Goal: Task Accomplishment & Management: Manage account settings

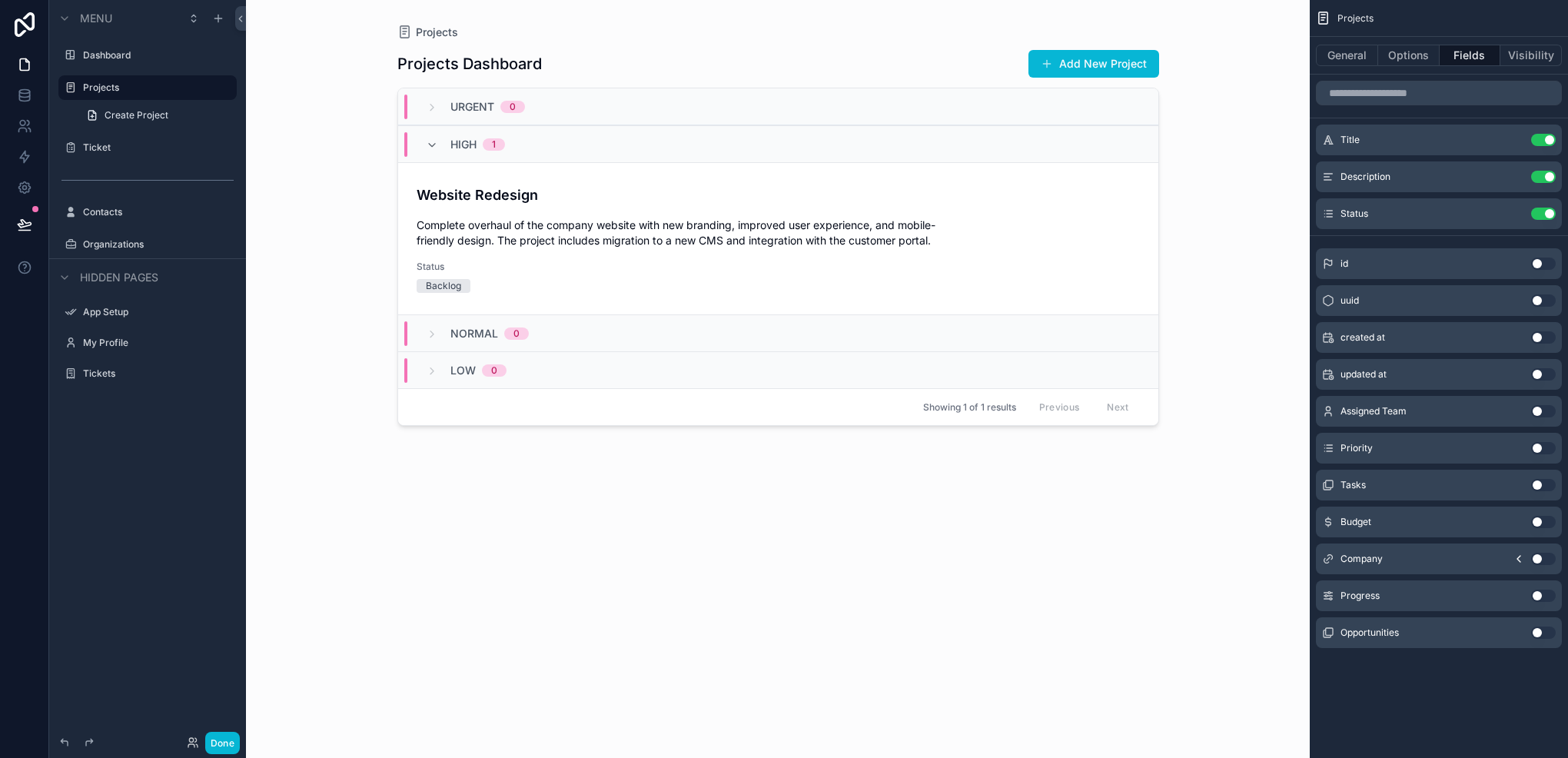
click at [1540, 414] on button "Use setting" at bounding box center [1543, 411] width 25 height 12
click at [1537, 248] on button "Use setting" at bounding box center [1543, 251] width 25 height 12
click at [1530, 593] on div "Progress Use setting" at bounding box center [1439, 596] width 246 height 31
click at [1538, 594] on button "Use setting" at bounding box center [1543, 596] width 25 height 12
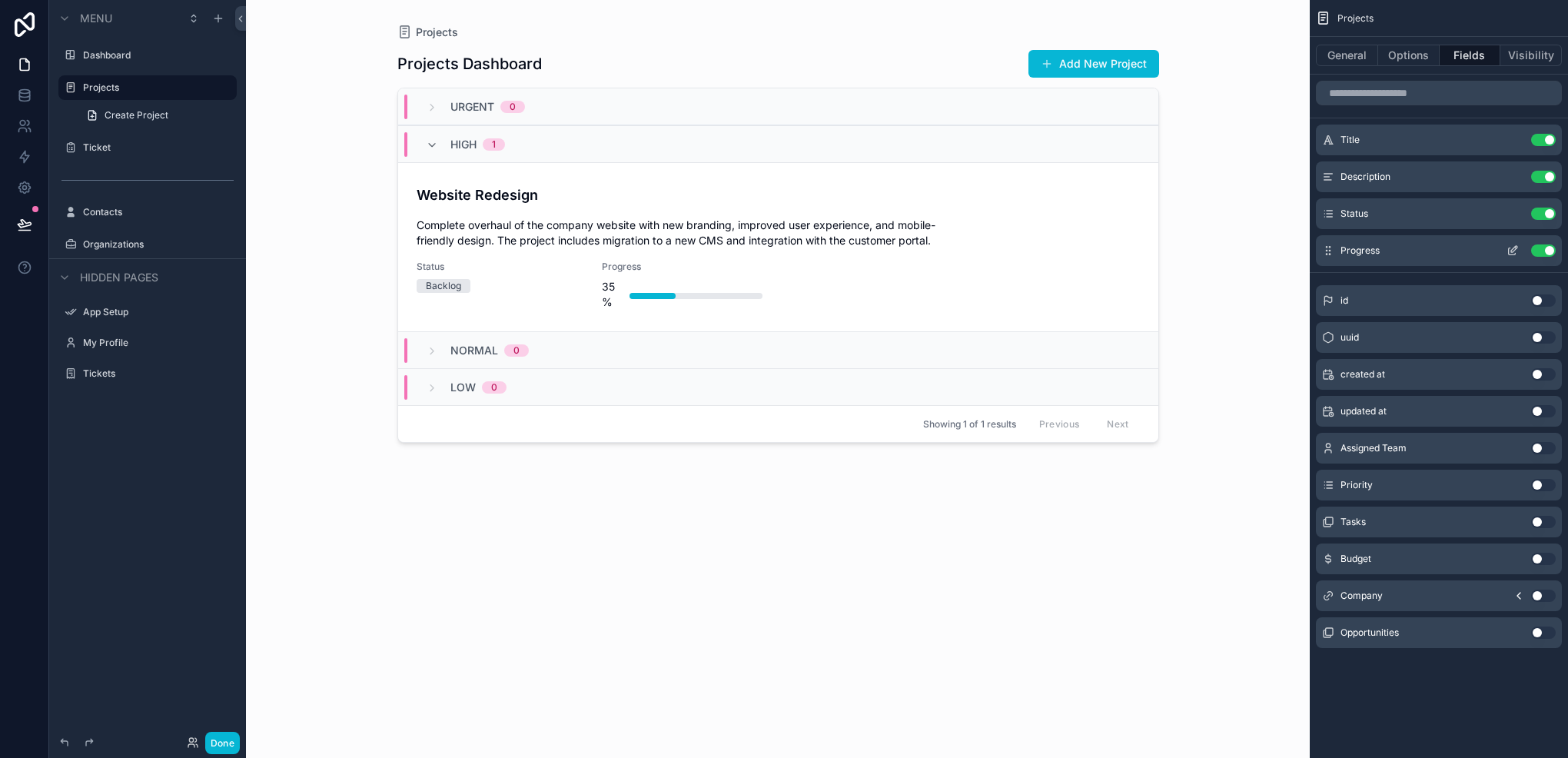
click at [1506, 246] on button "scrollable content" at bounding box center [1513, 251] width 25 height 12
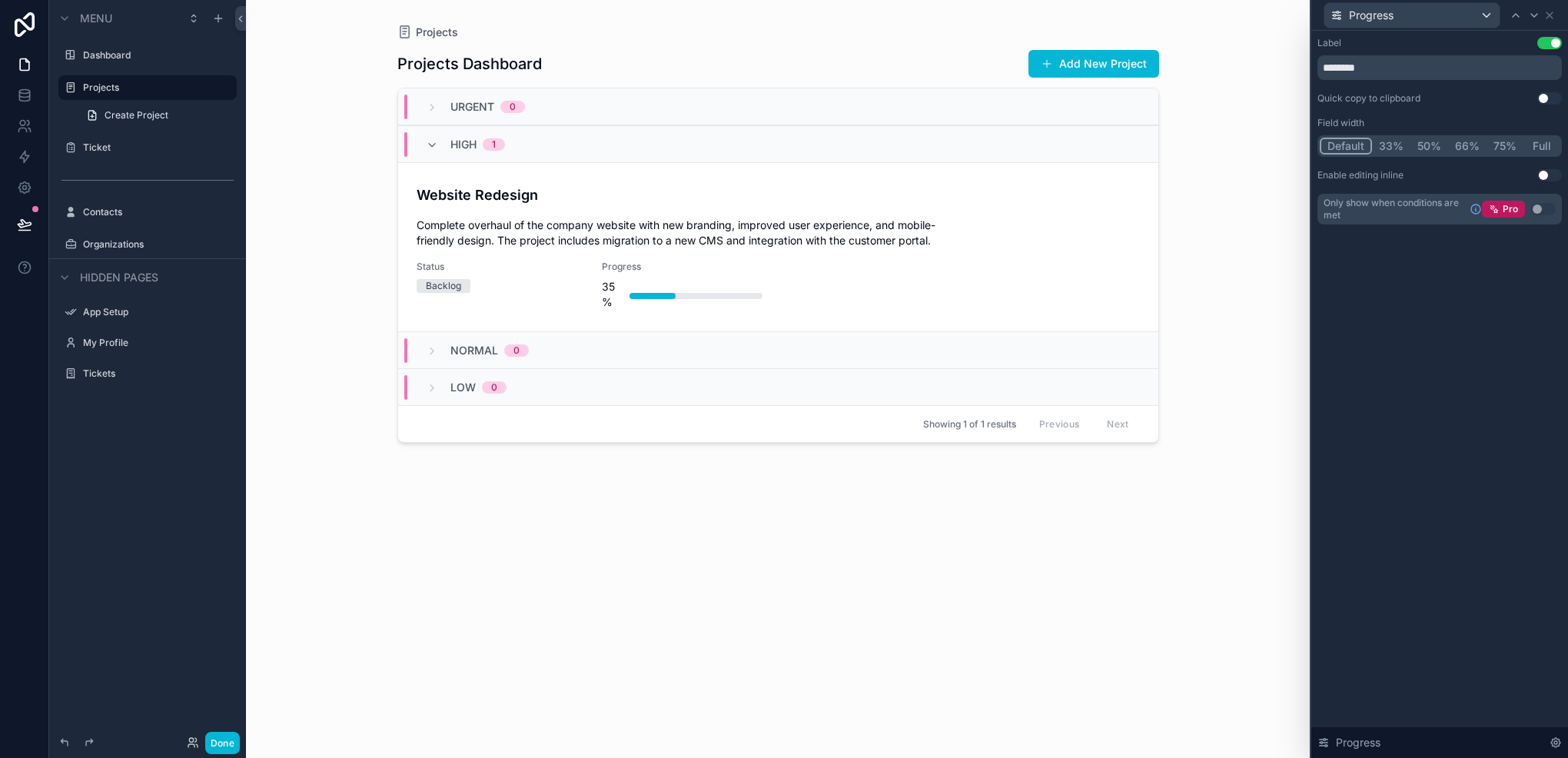
click at [1421, 140] on button "50%" at bounding box center [1429, 146] width 38 height 17
click at [1467, 141] on button "66%" at bounding box center [1467, 146] width 39 height 17
click at [1501, 140] on button "75%" at bounding box center [1505, 146] width 37 height 17
click at [1538, 146] on button "Full" at bounding box center [1541, 146] width 36 height 17
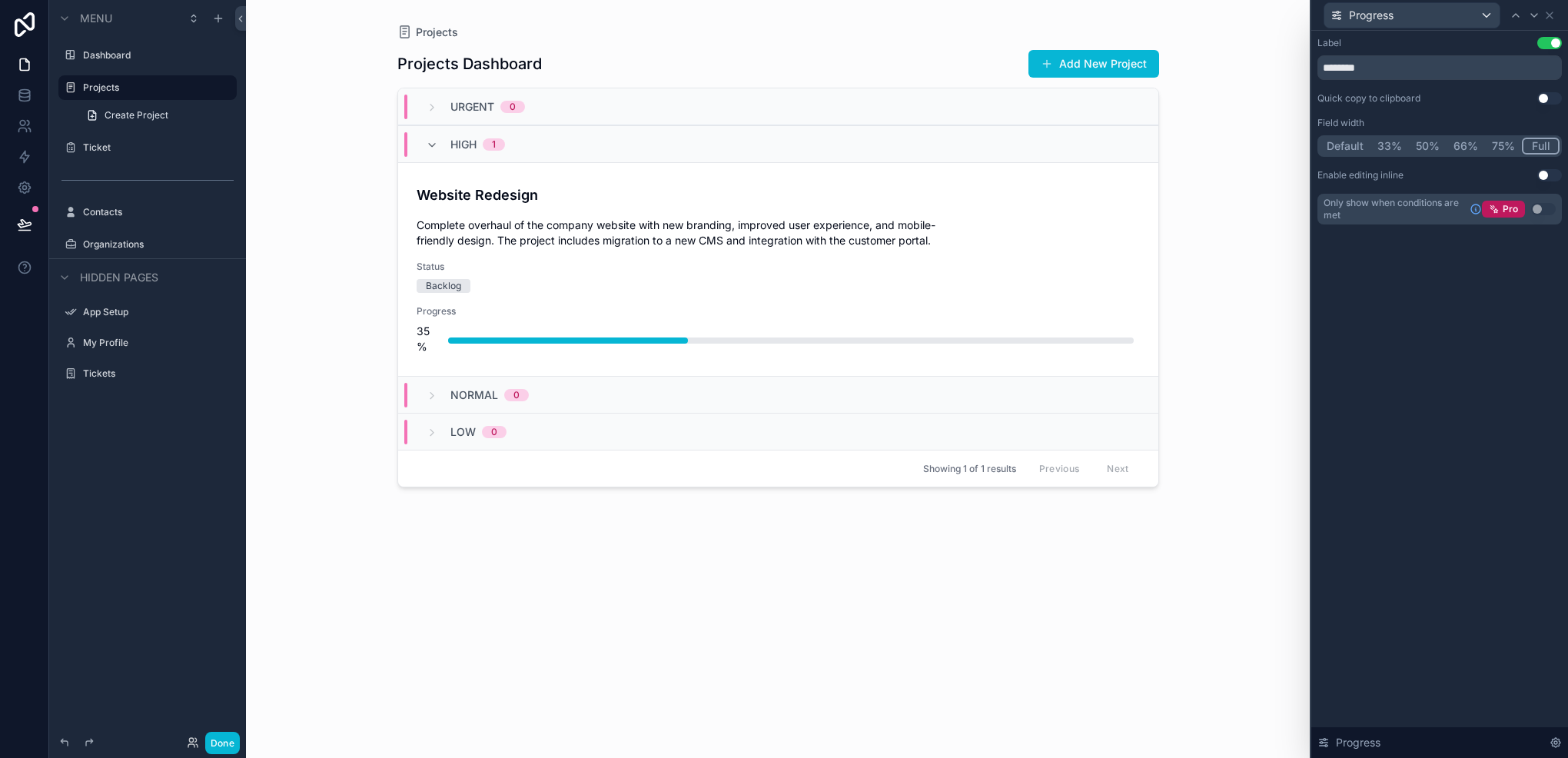
click at [1347, 137] on div "Default 33% 50% 66% 75% Full" at bounding box center [1439, 147] width 245 height 22
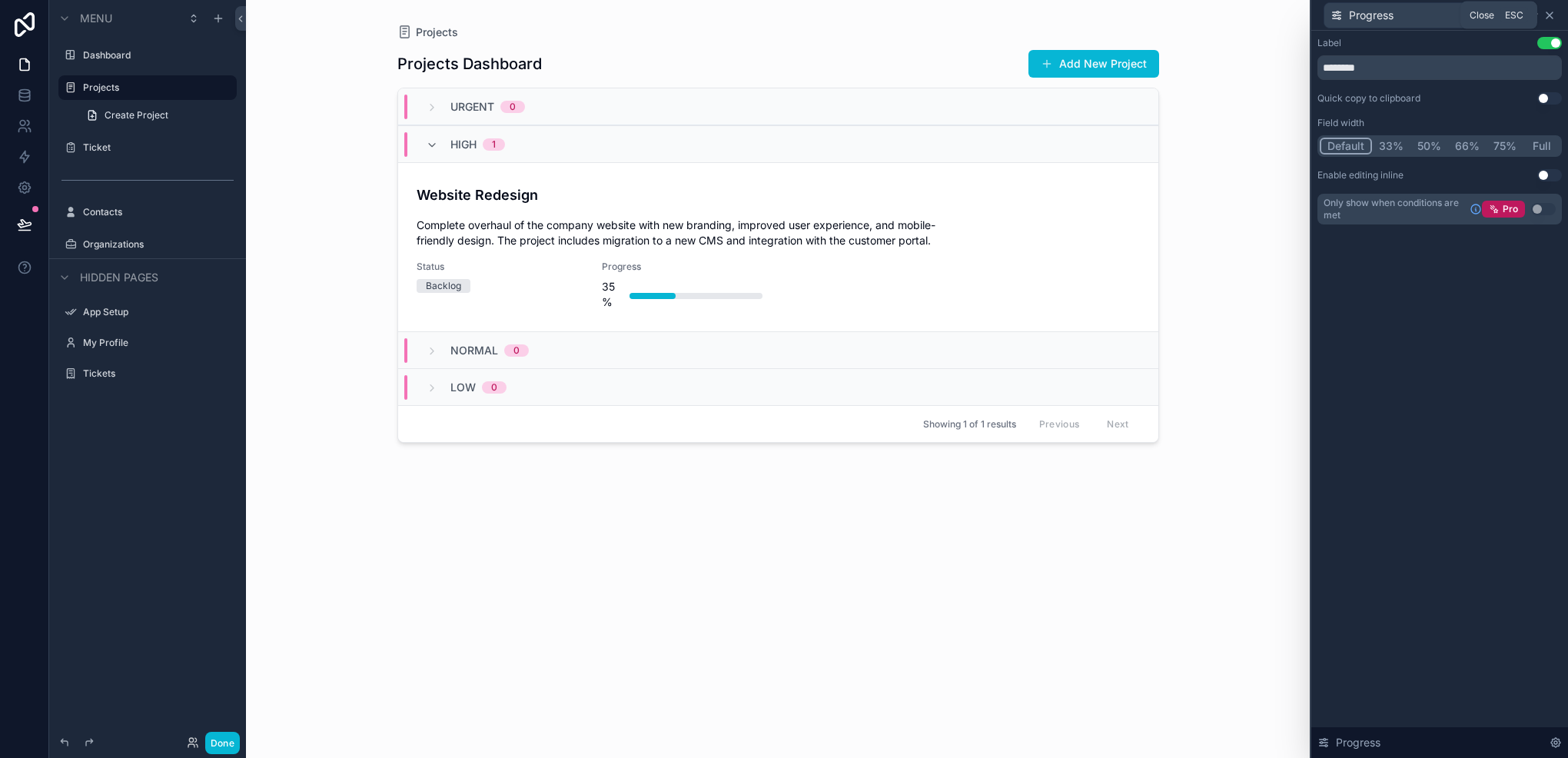
click at [1549, 12] on icon at bounding box center [1550, 15] width 12 height 12
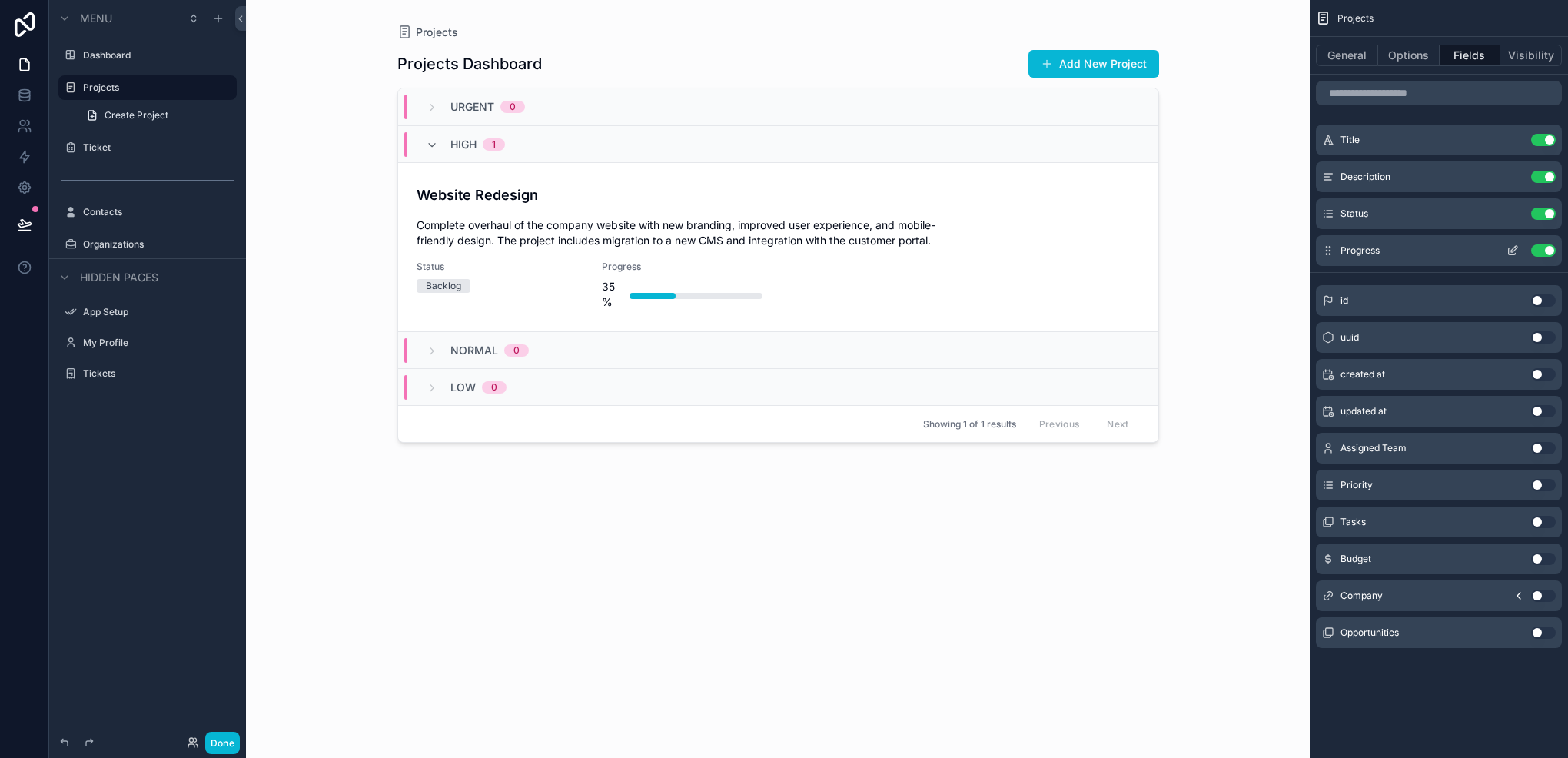
click at [1543, 251] on button "Use setting" at bounding box center [1543, 251] width 25 height 12
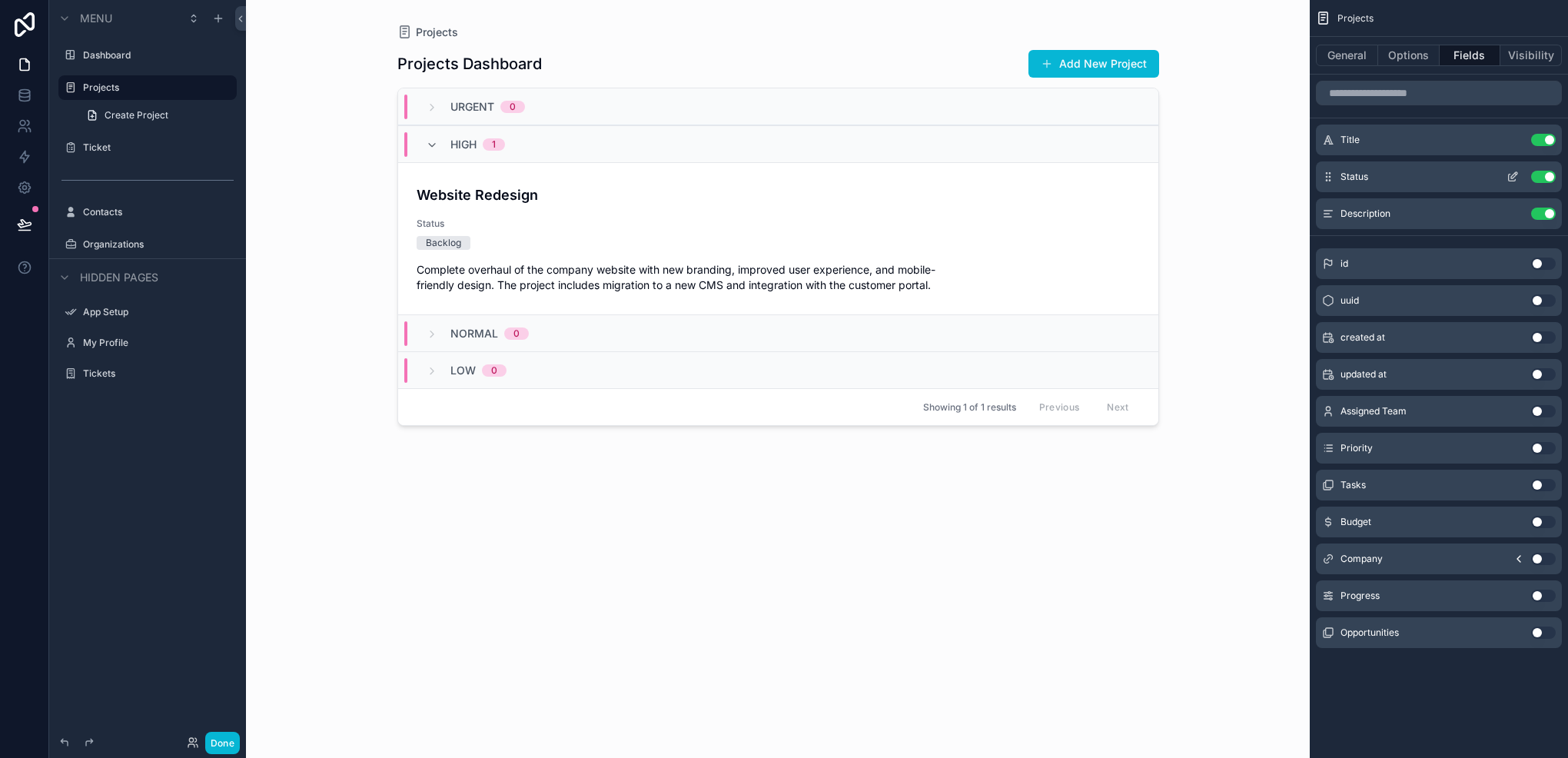
click at [1513, 177] on icon "scrollable content" at bounding box center [1513, 176] width 12 height 12
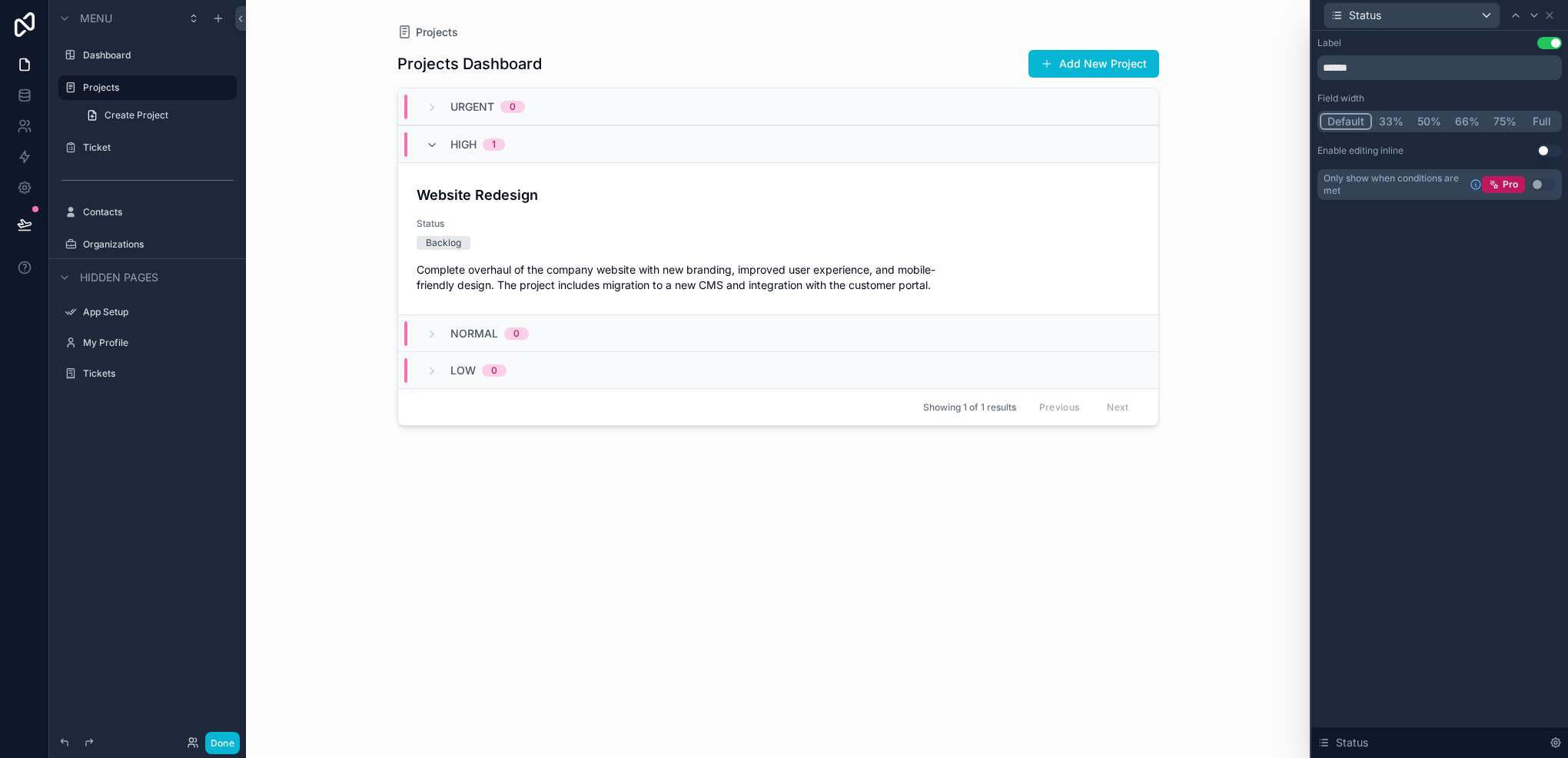
click at [1544, 43] on button "Use setting" at bounding box center [1549, 43] width 25 height 12
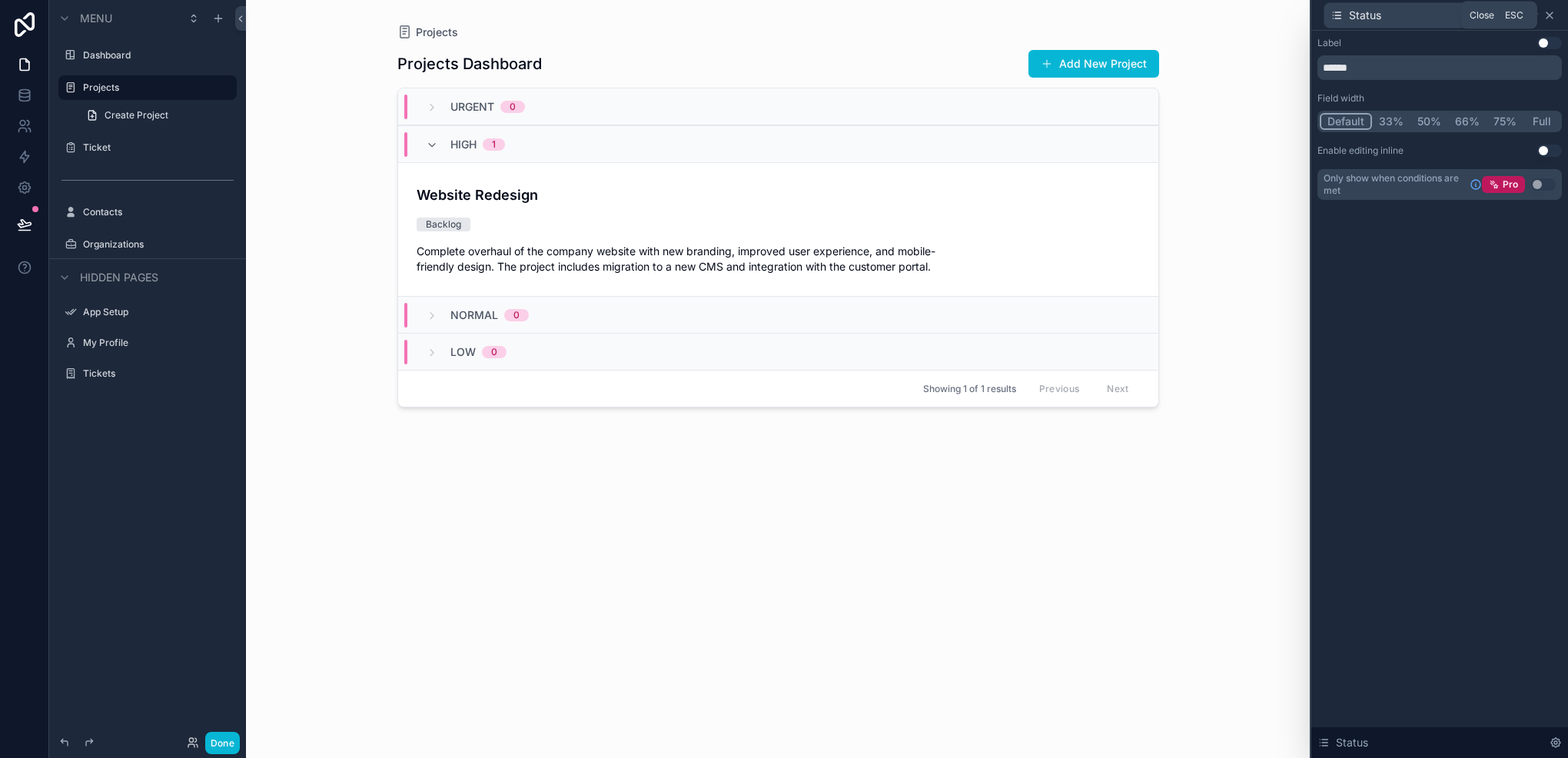
click at [1547, 14] on icon at bounding box center [1550, 15] width 12 height 12
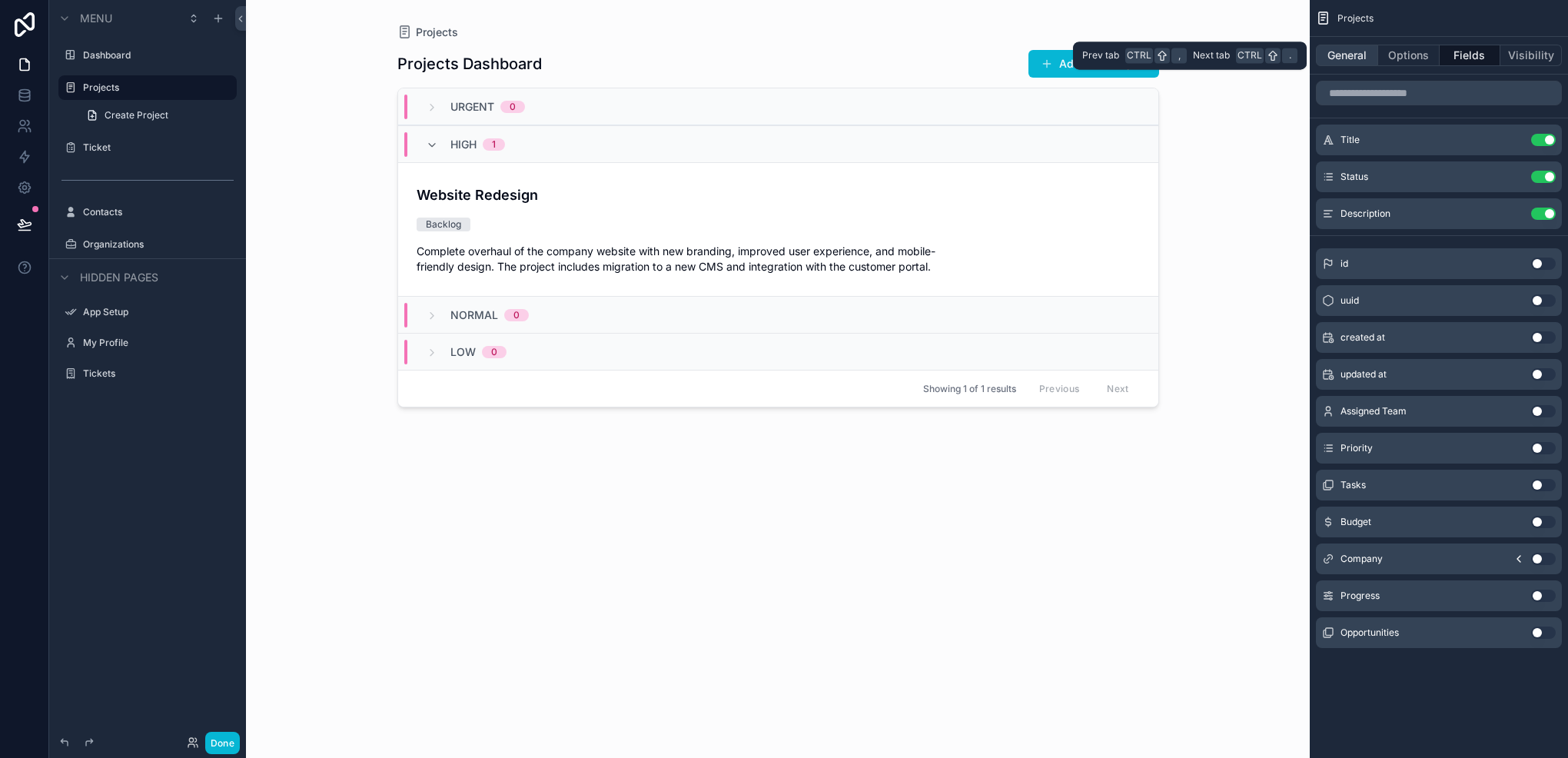
click at [1355, 63] on button "General" at bounding box center [1347, 55] width 62 height 22
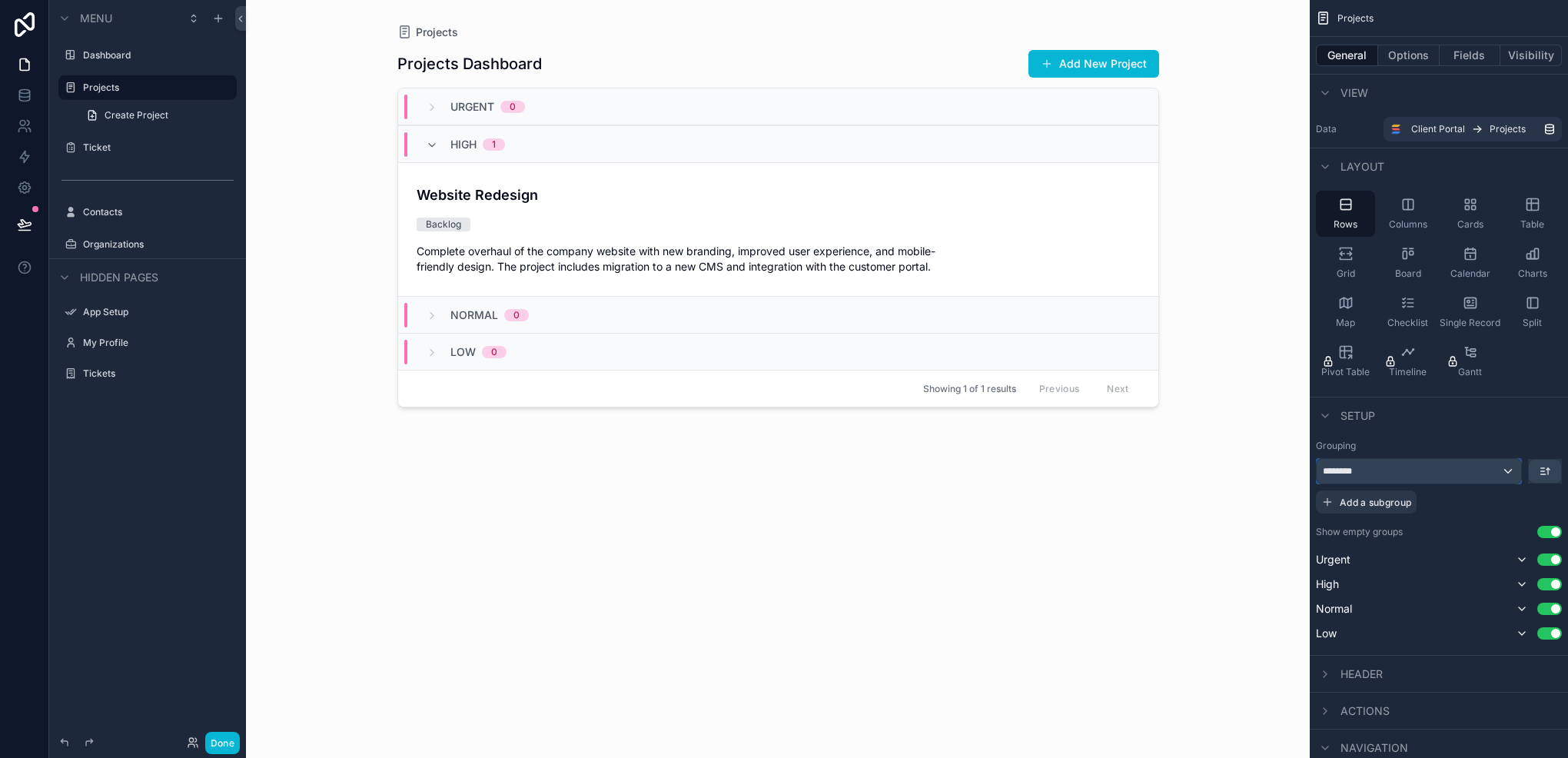
click at [1393, 477] on div "********" at bounding box center [1419, 471] width 204 height 25
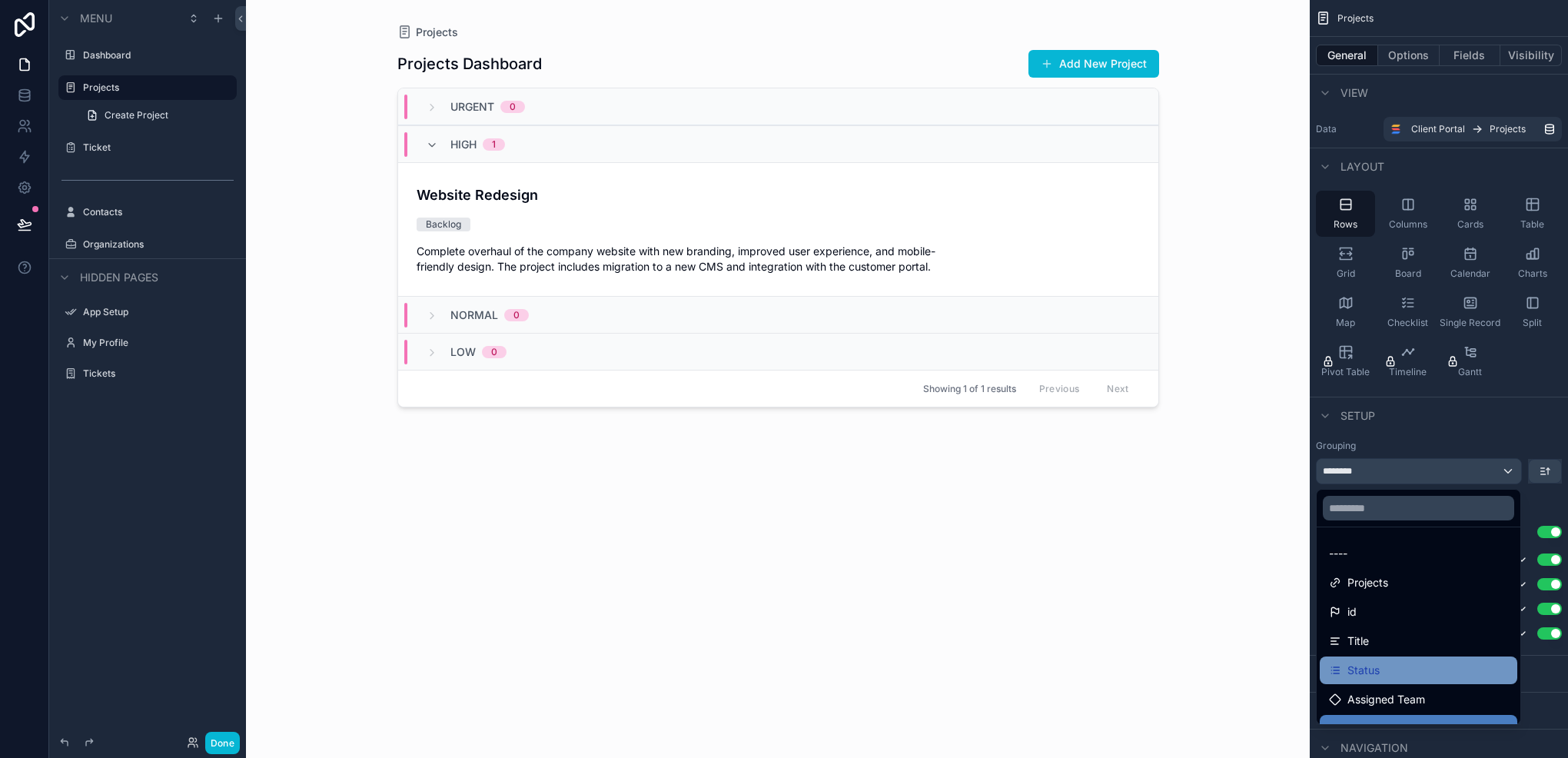
click at [1365, 665] on span "Status" at bounding box center [1364, 670] width 33 height 19
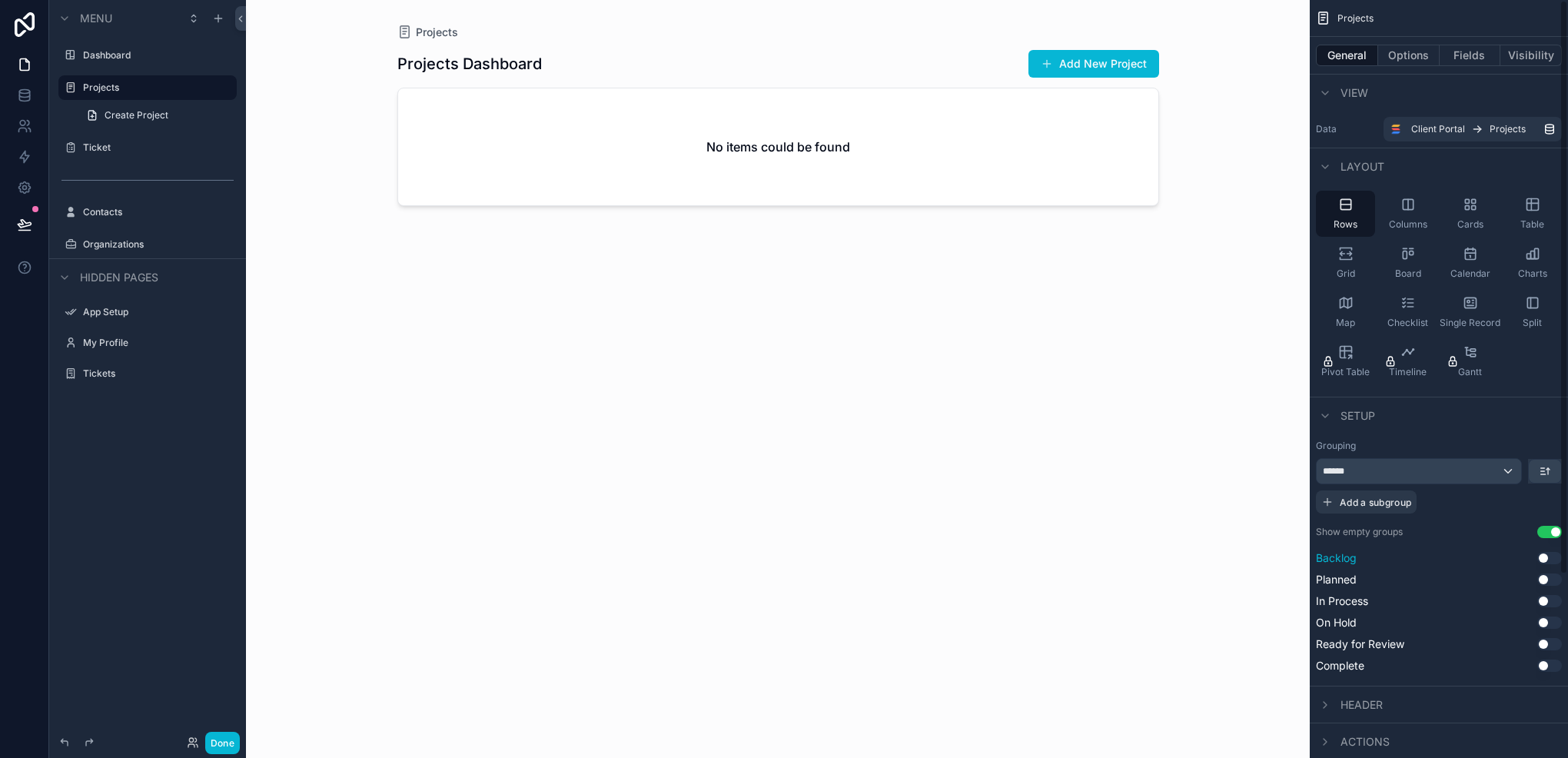
click at [1540, 551] on div "Backlog Use setting" at bounding box center [1439, 559] width 246 height 16
click at [1548, 571] on div "Backlog Use setting Planned Use setting In Process Use setting On Hold Use sett…" at bounding box center [1439, 612] width 246 height 123
click at [1547, 559] on button "Use setting" at bounding box center [1549, 558] width 25 height 12
click at [1550, 583] on button "Use setting" at bounding box center [1549, 583] width 25 height 12
click at [1546, 609] on button "Use setting" at bounding box center [1549, 607] width 25 height 12
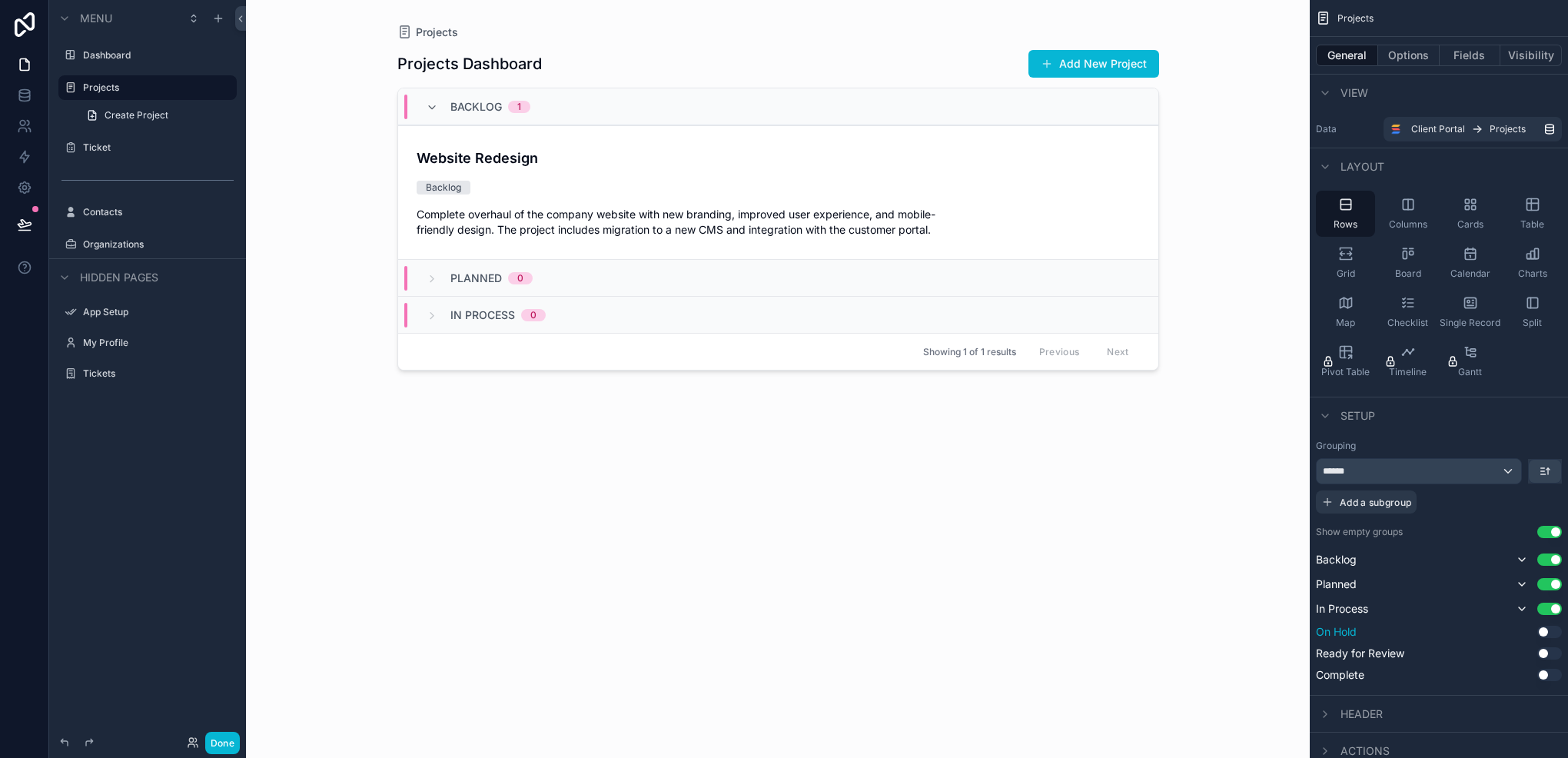
click at [1544, 629] on button "Use setting" at bounding box center [1549, 632] width 25 height 12
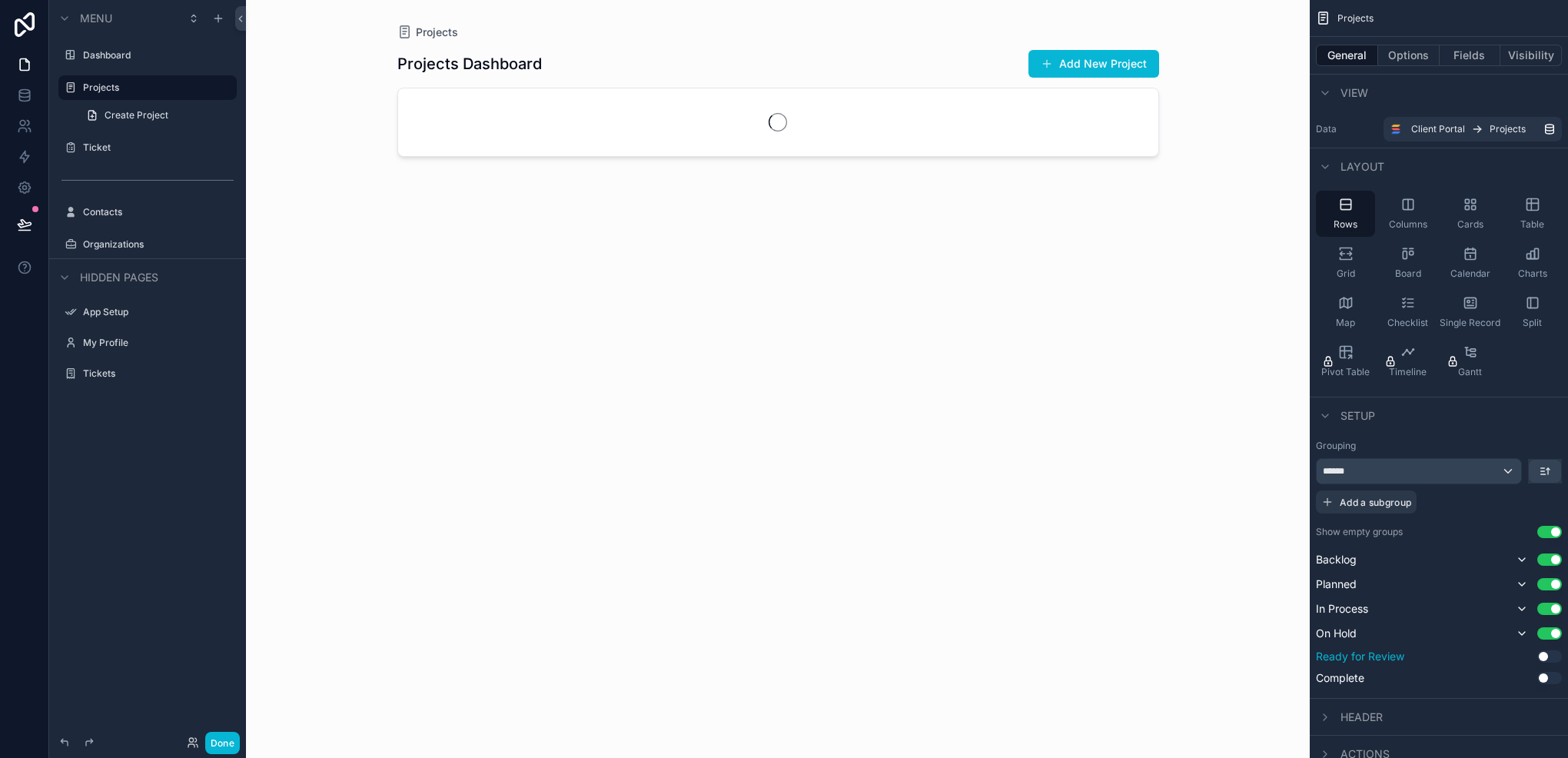
click at [1545, 655] on button "Use setting" at bounding box center [1549, 657] width 25 height 12
click at [1547, 676] on button "Use setting" at bounding box center [1549, 681] width 25 height 12
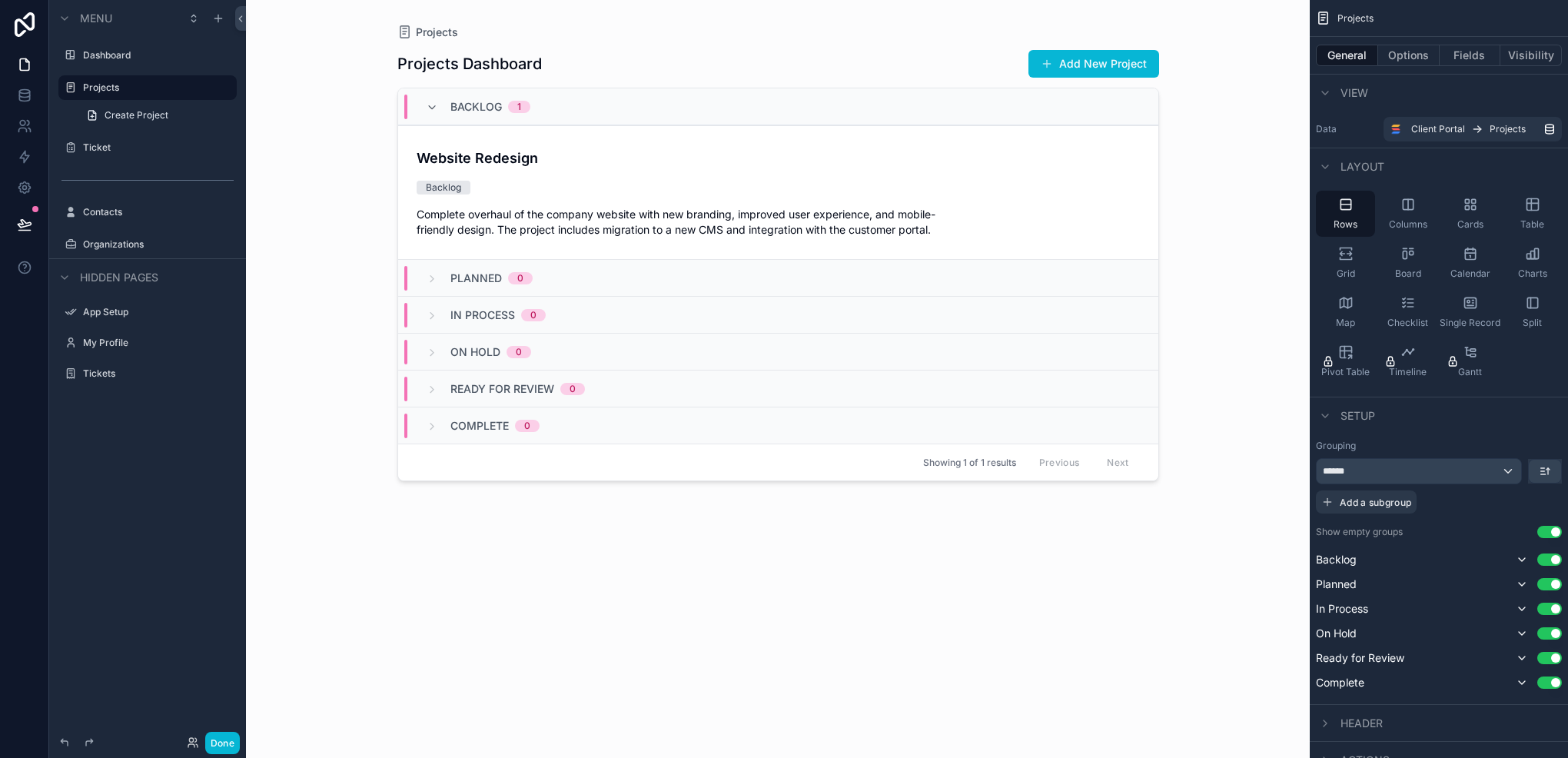
click at [1553, 537] on div "Show empty groups Use setting" at bounding box center [1439, 532] width 246 height 12
click at [1540, 531] on button "Use setting" at bounding box center [1549, 532] width 25 height 12
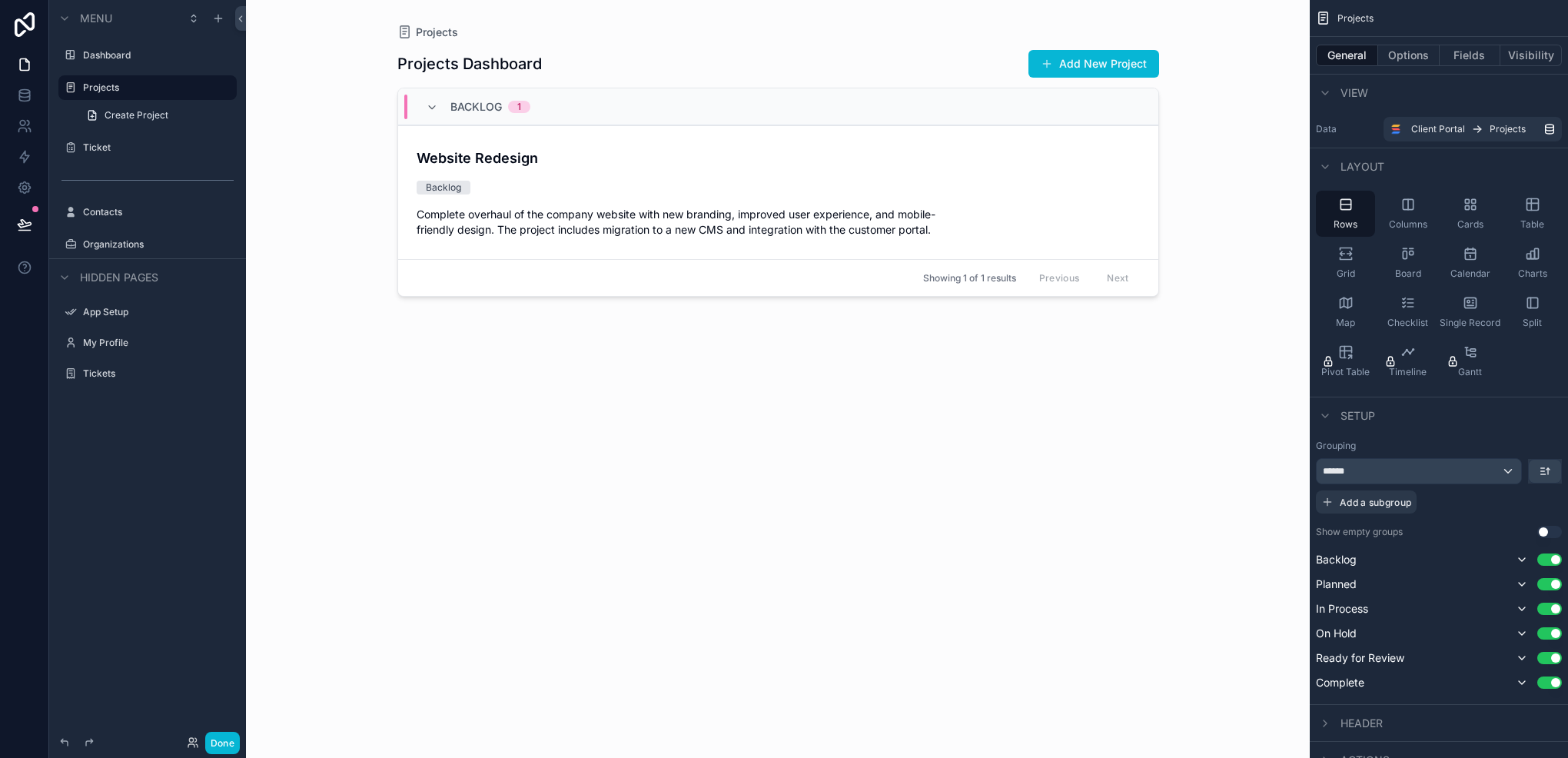
click at [1540, 531] on button "Use setting" at bounding box center [1549, 532] width 25 height 12
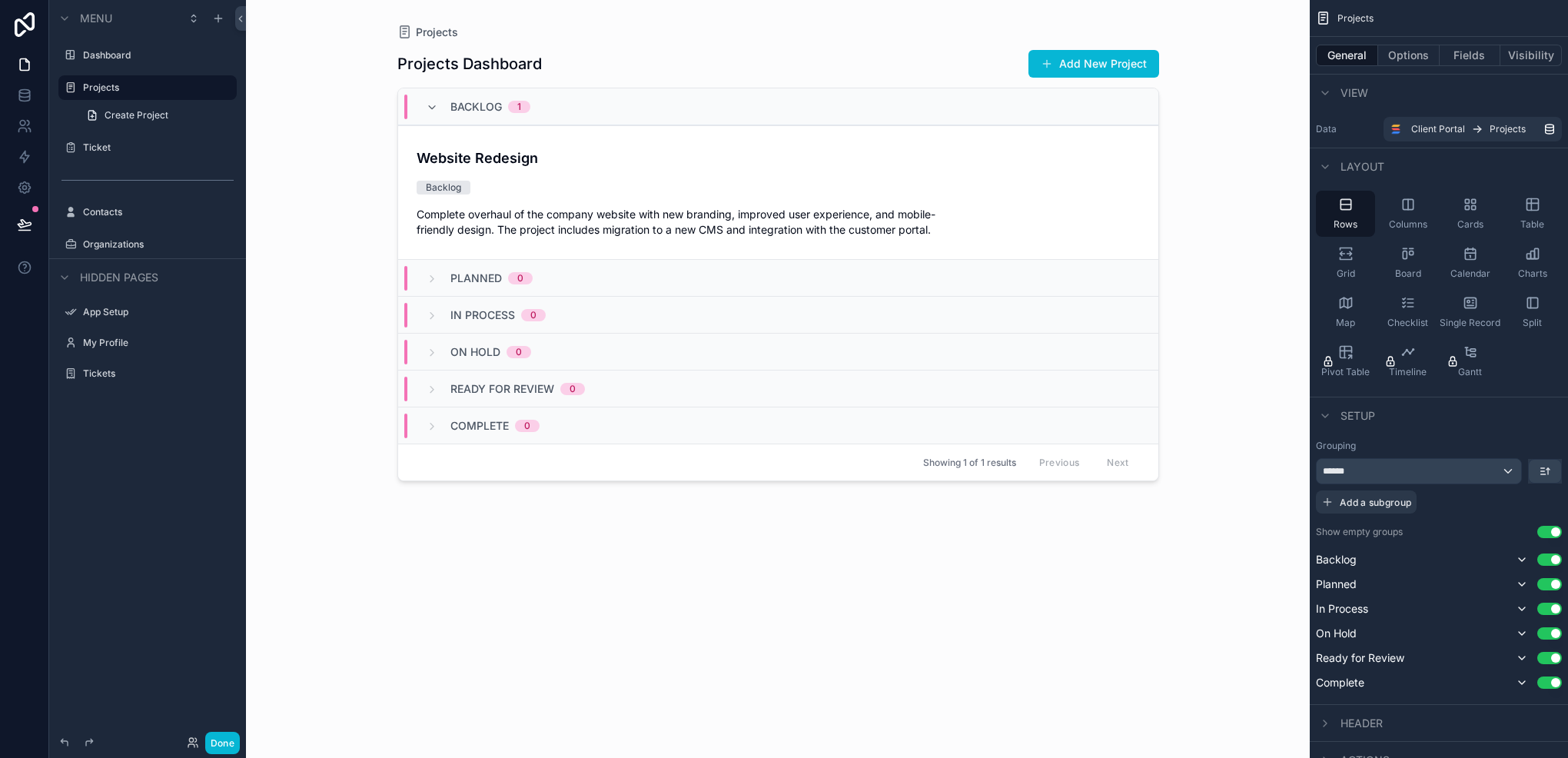
click at [1540, 531] on button "Use setting" at bounding box center [1549, 532] width 25 height 12
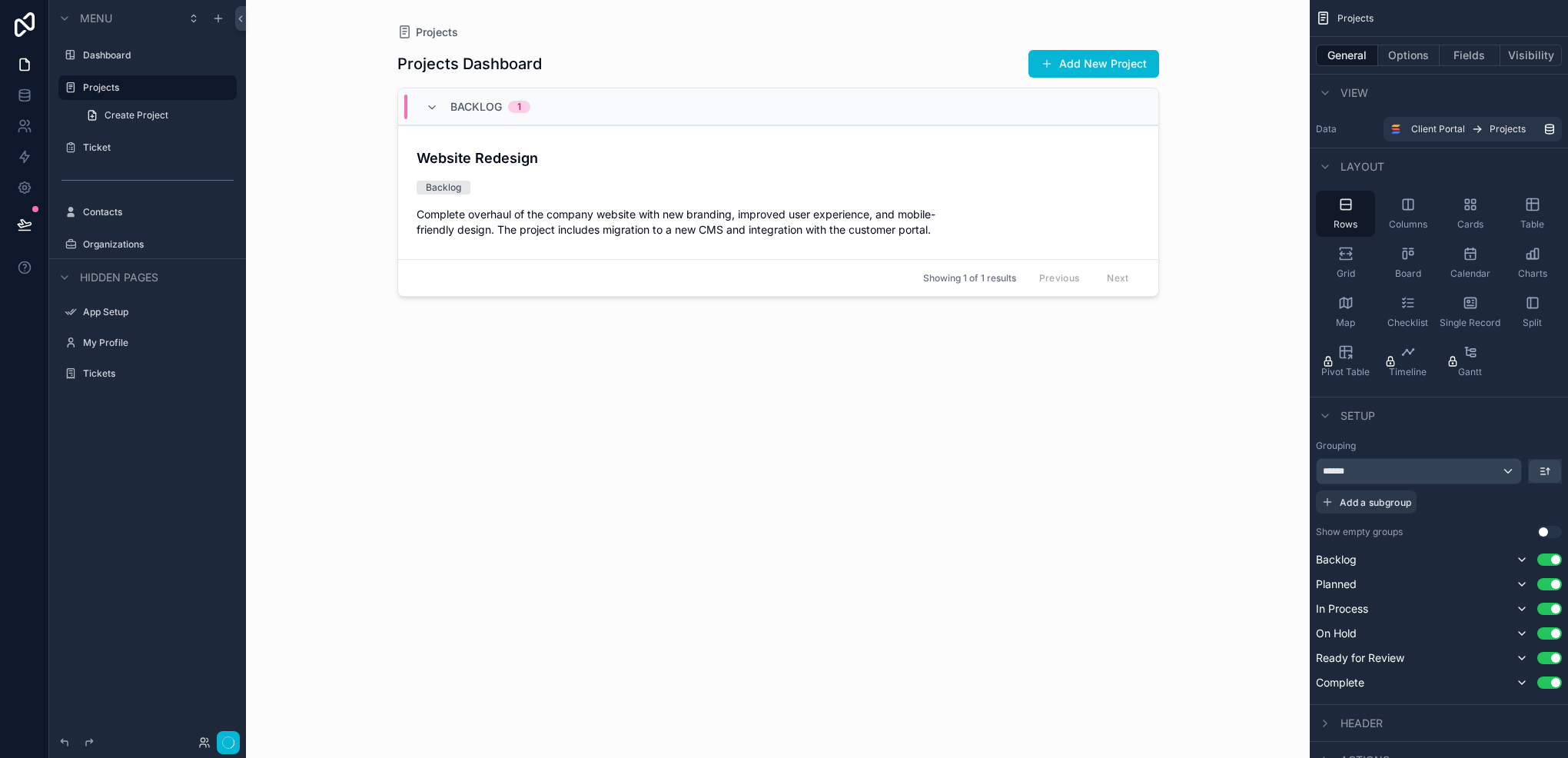
click at [1540, 531] on button "Use setting" at bounding box center [1549, 532] width 25 height 12
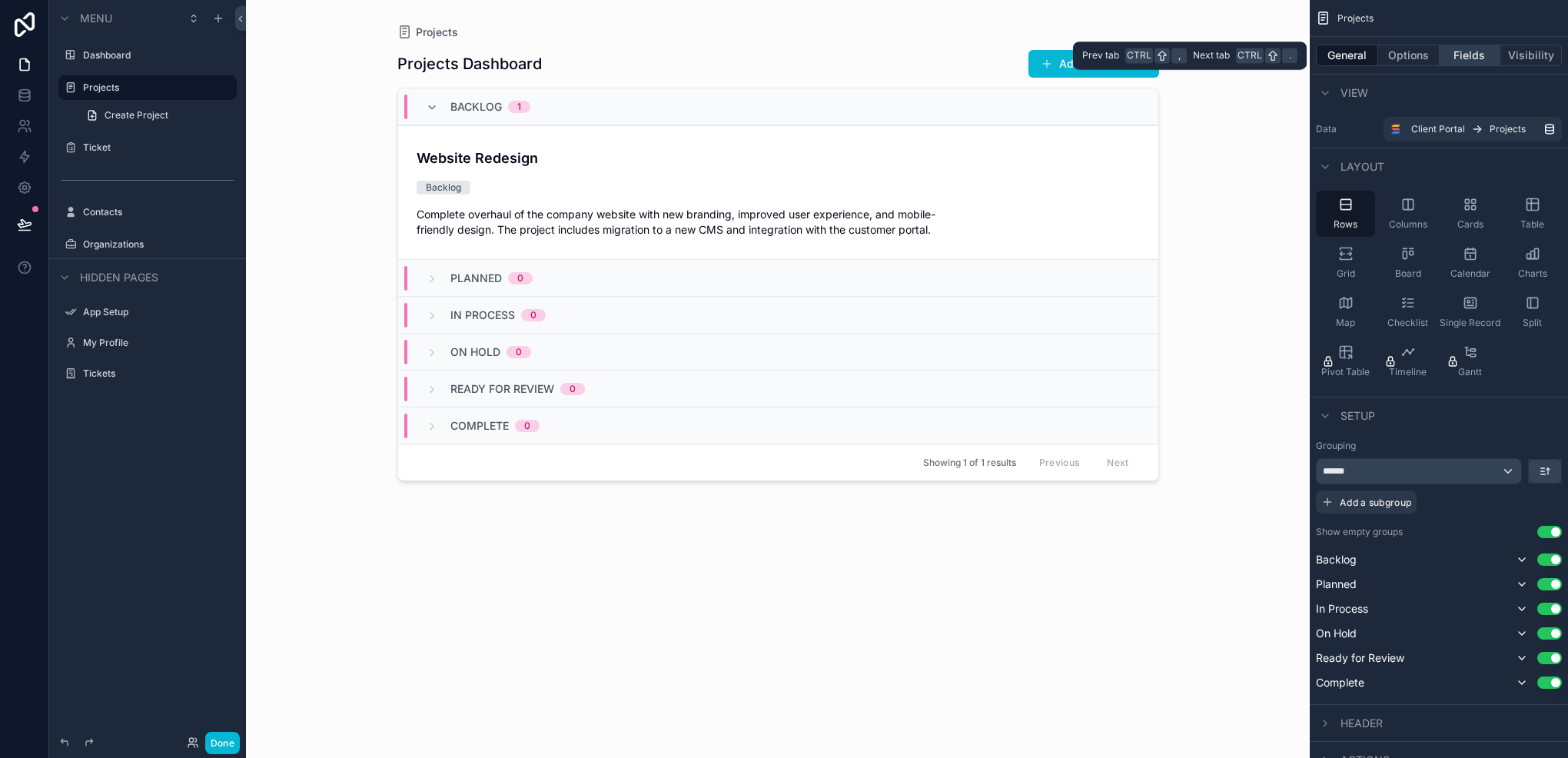
click at [1469, 54] on button "Fields" at bounding box center [1471, 55] width 61 height 22
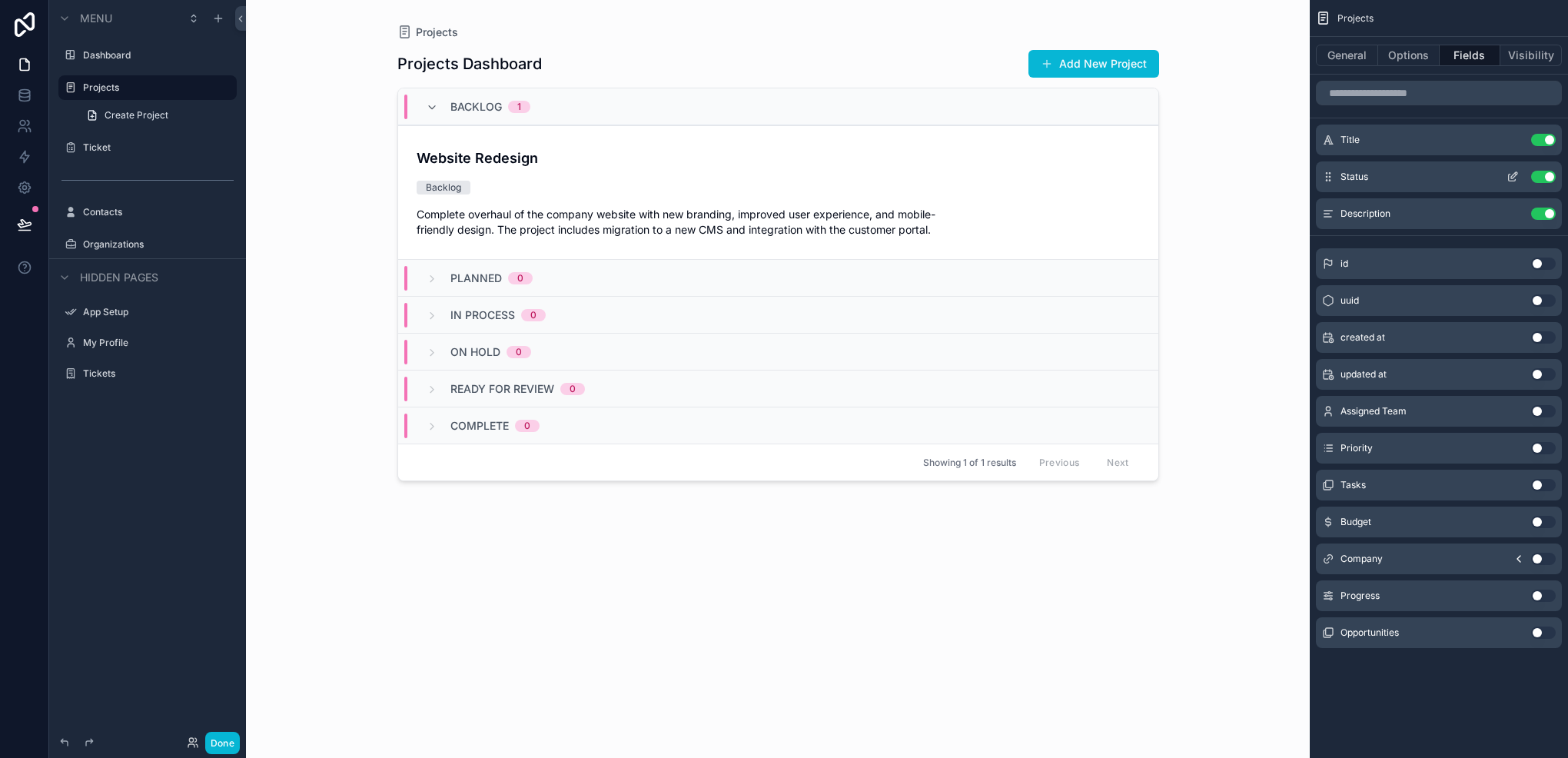
click at [1541, 177] on button "Use setting" at bounding box center [1543, 176] width 25 height 12
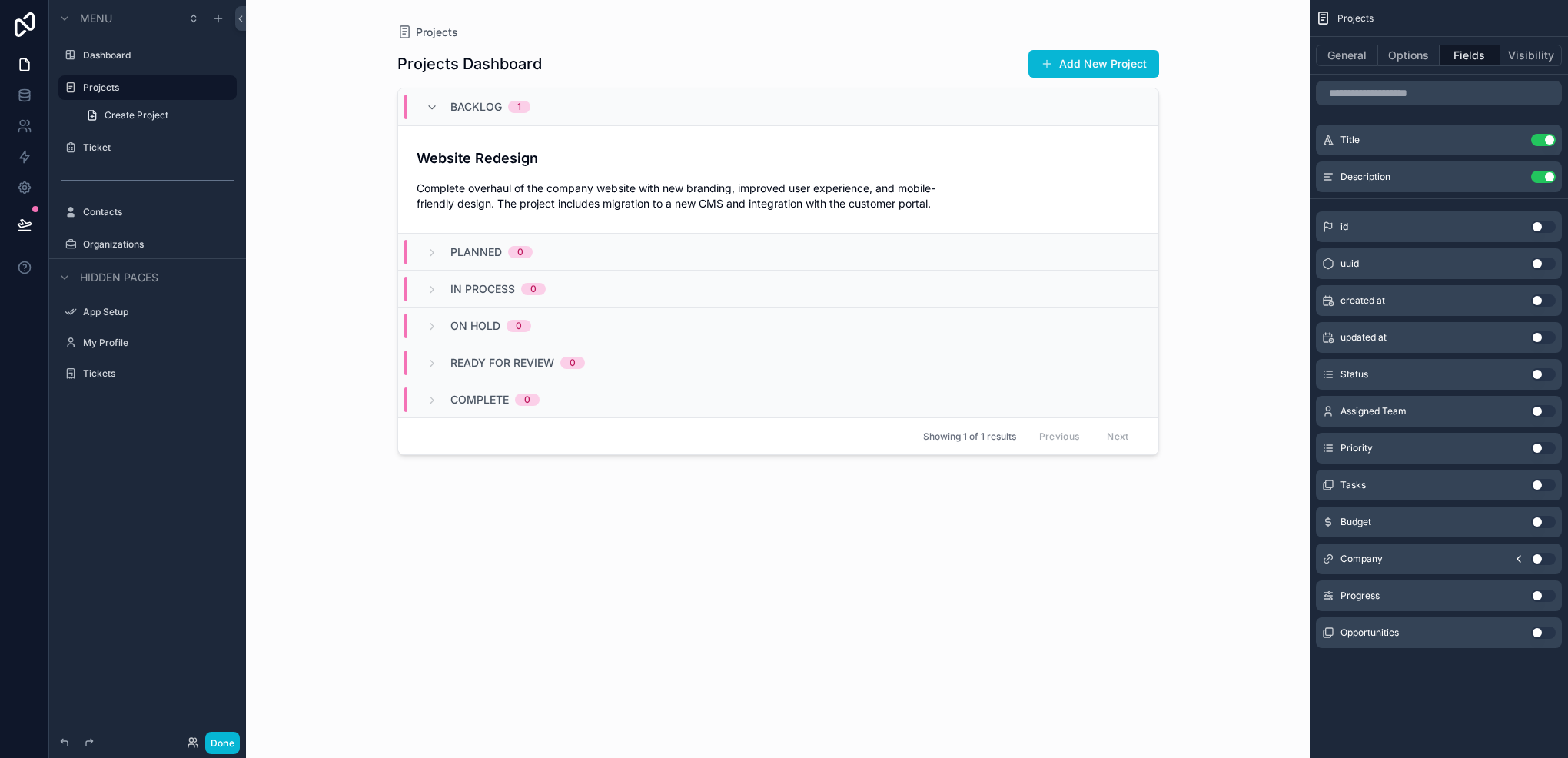
click at [1539, 446] on button "Use setting" at bounding box center [1543, 448] width 25 height 12
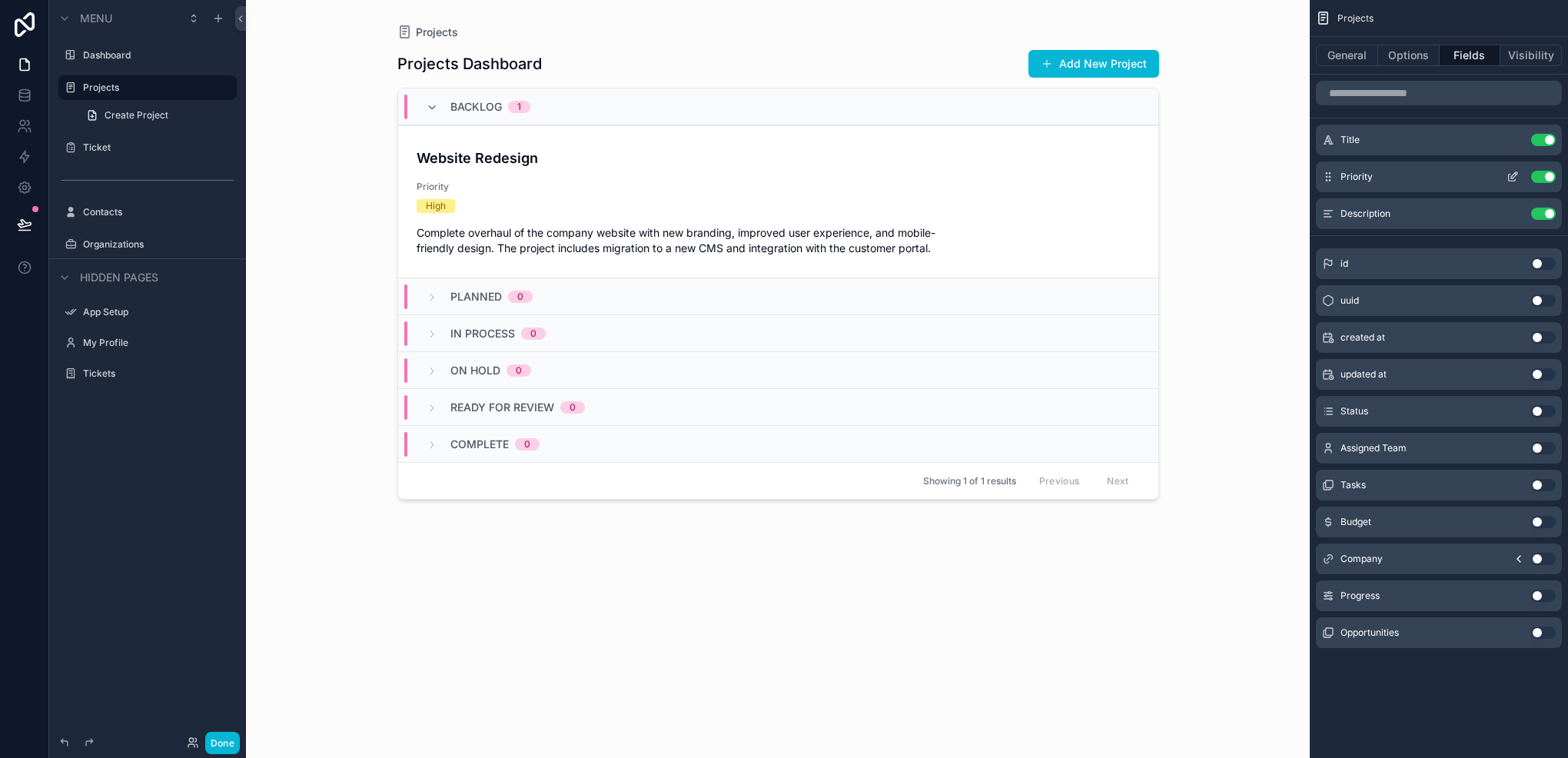
click at [1515, 175] on icon "scrollable content" at bounding box center [1515, 175] width 6 height 6
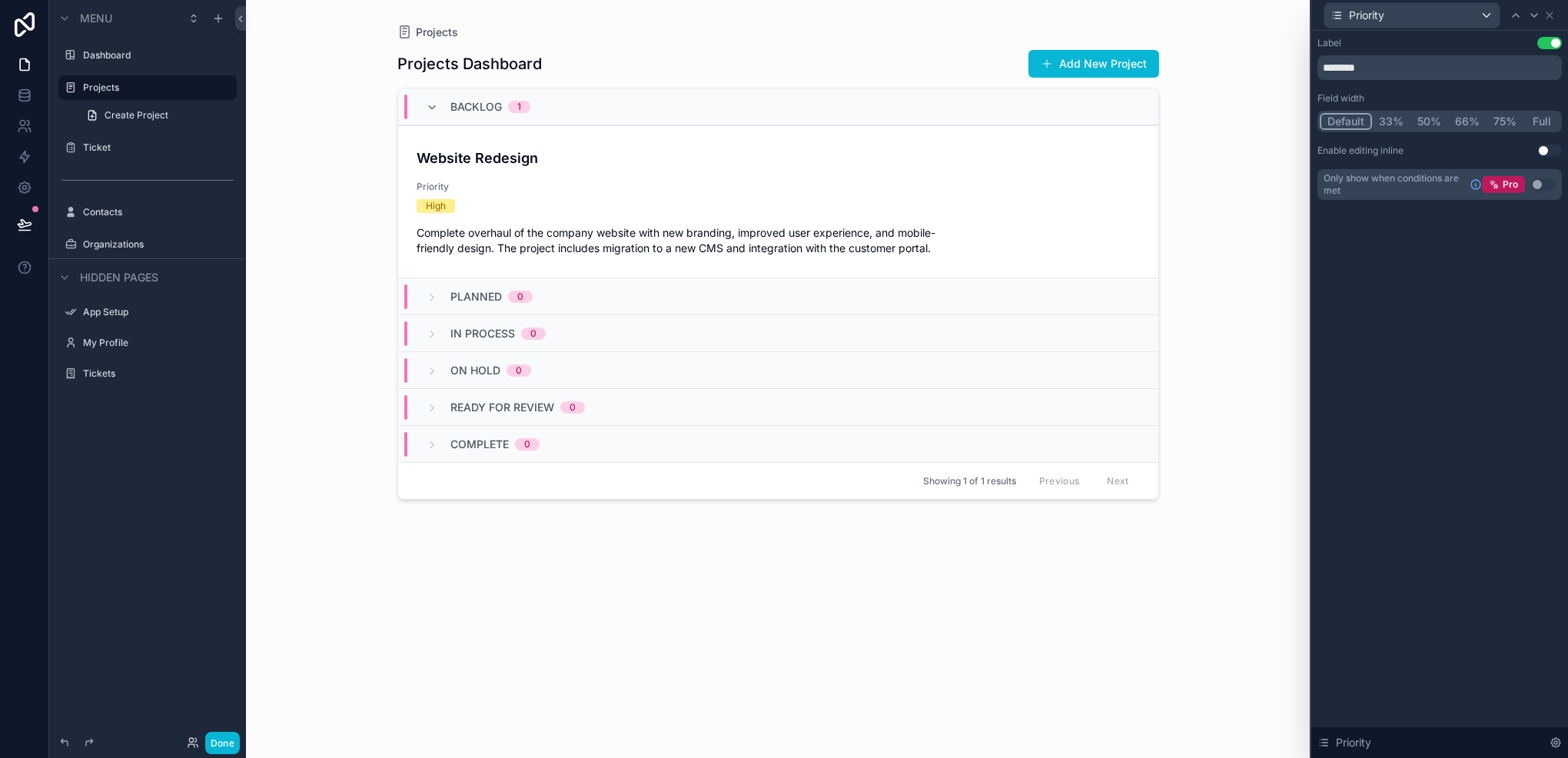
click at [1543, 40] on button "Use setting" at bounding box center [1549, 43] width 25 height 12
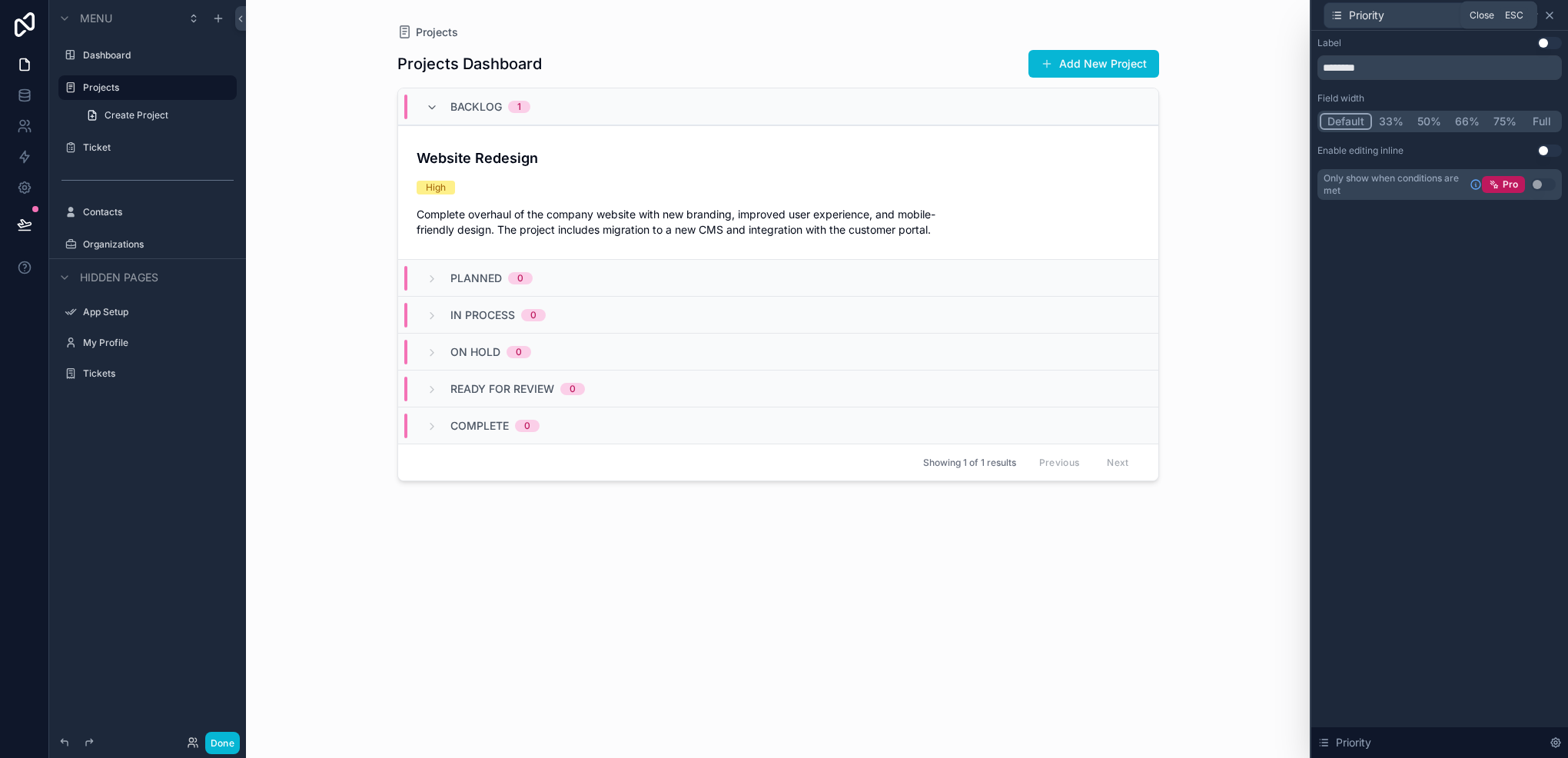
click at [1550, 12] on icon at bounding box center [1550, 15] width 12 height 12
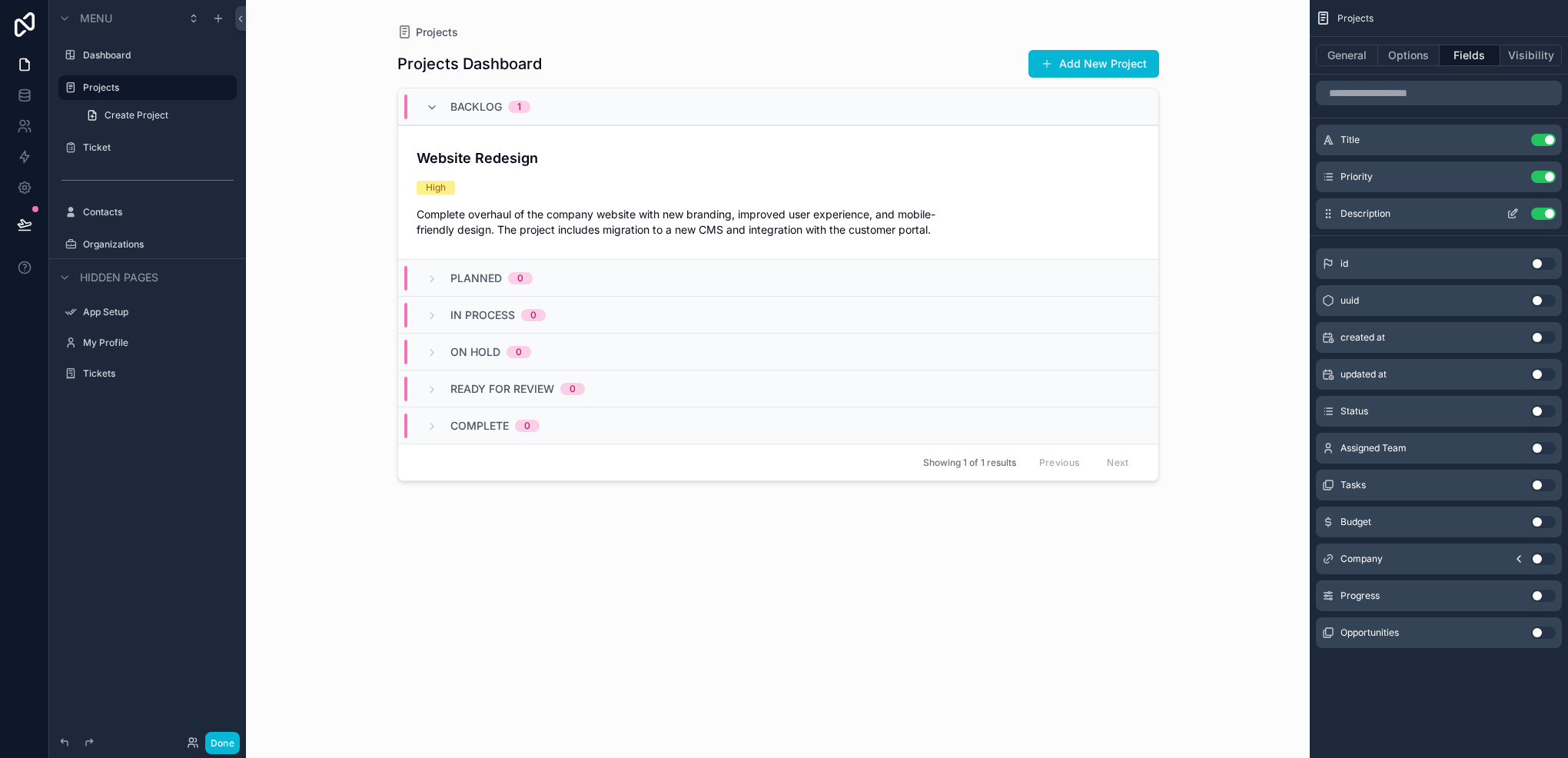
click at [1510, 217] on icon "scrollable content" at bounding box center [1513, 214] width 7 height 7
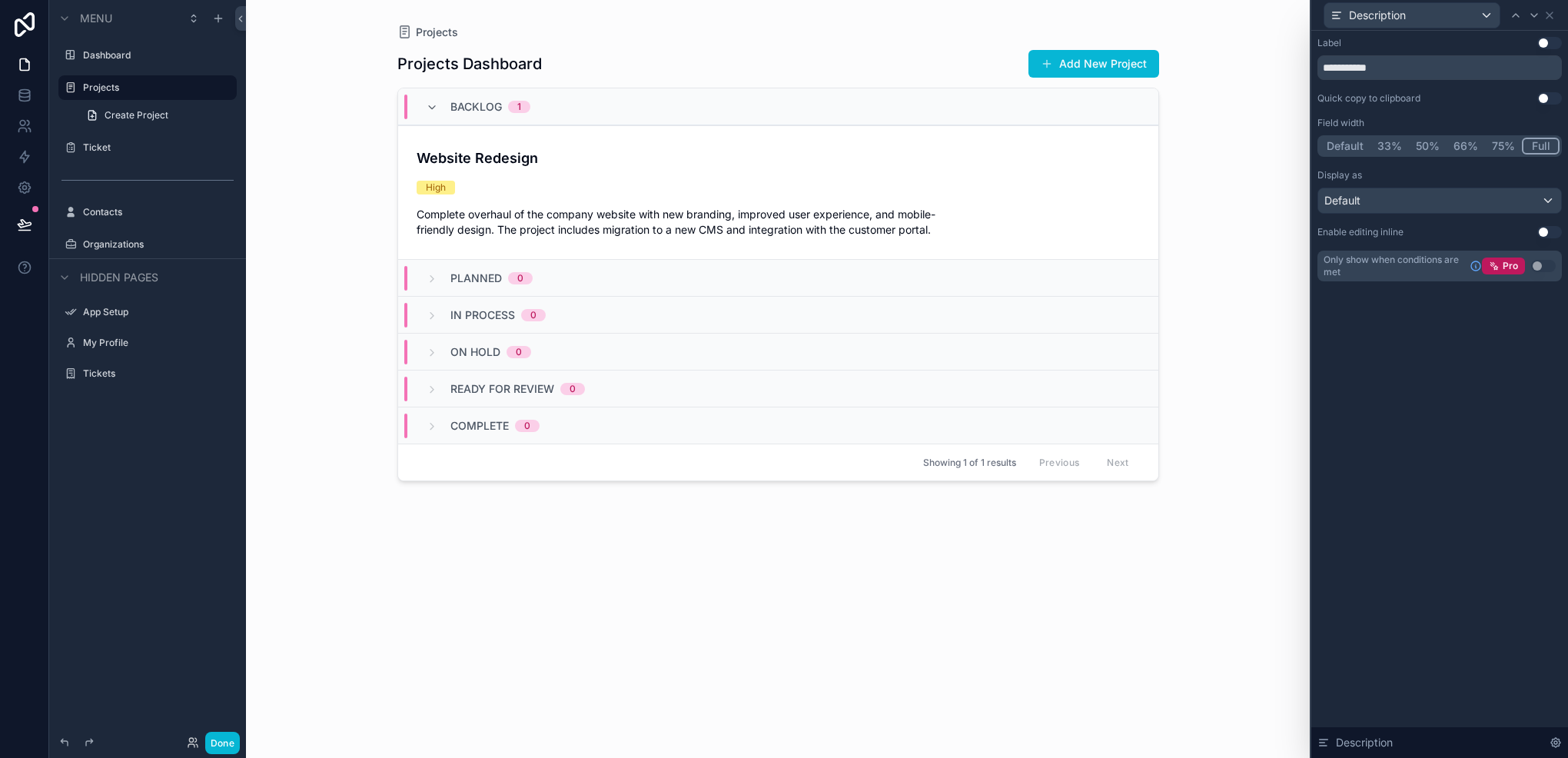
click at [1544, 99] on button "Use setting" at bounding box center [1549, 98] width 25 height 12
click at [1544, 101] on button "Use setting" at bounding box center [1549, 98] width 25 height 12
click at [1555, 20] on icon at bounding box center [1550, 15] width 12 height 12
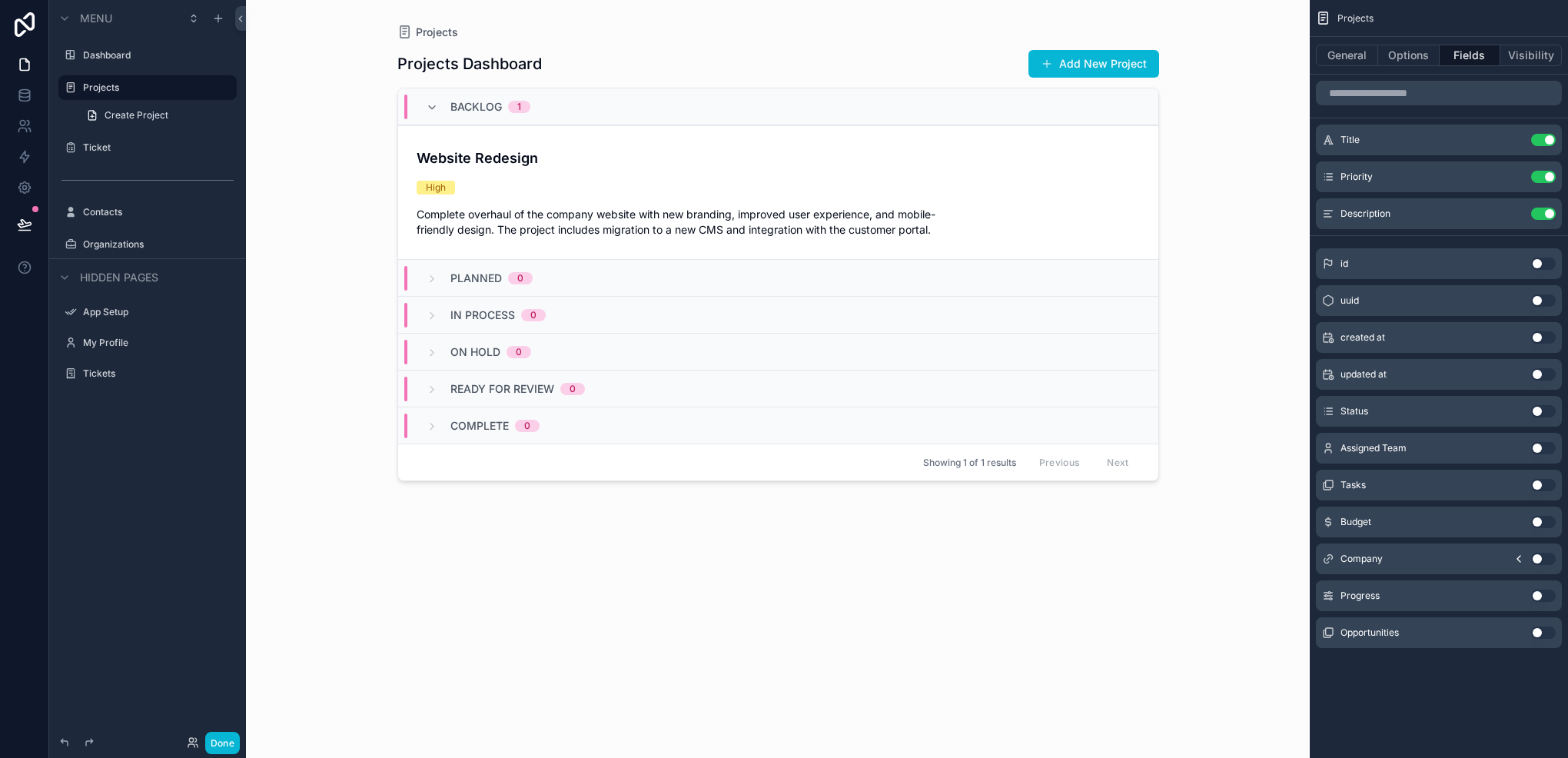
click at [1537, 599] on button "Use setting" at bounding box center [1543, 596] width 25 height 12
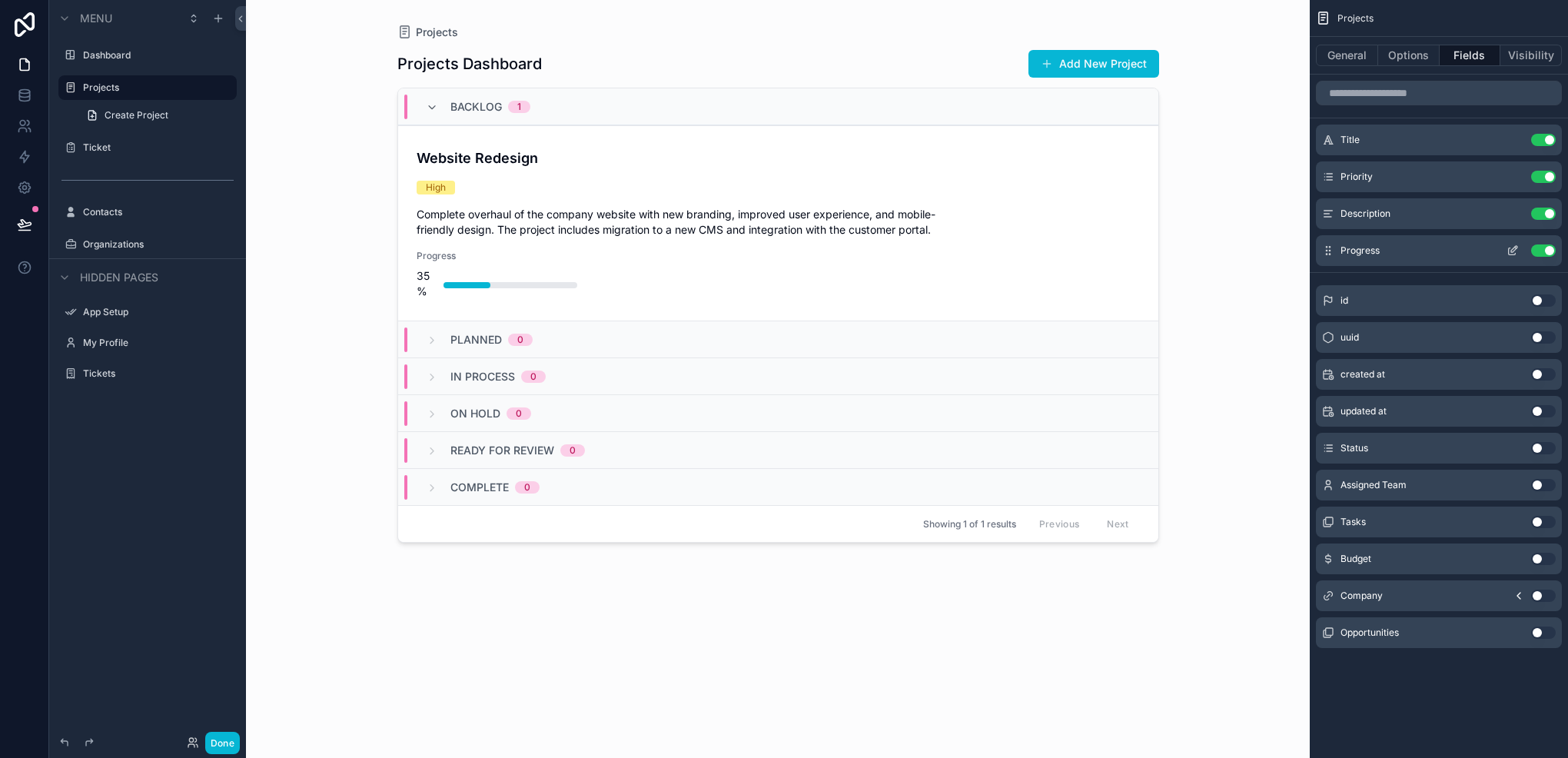
click at [1552, 251] on button "Use setting" at bounding box center [1543, 251] width 25 height 12
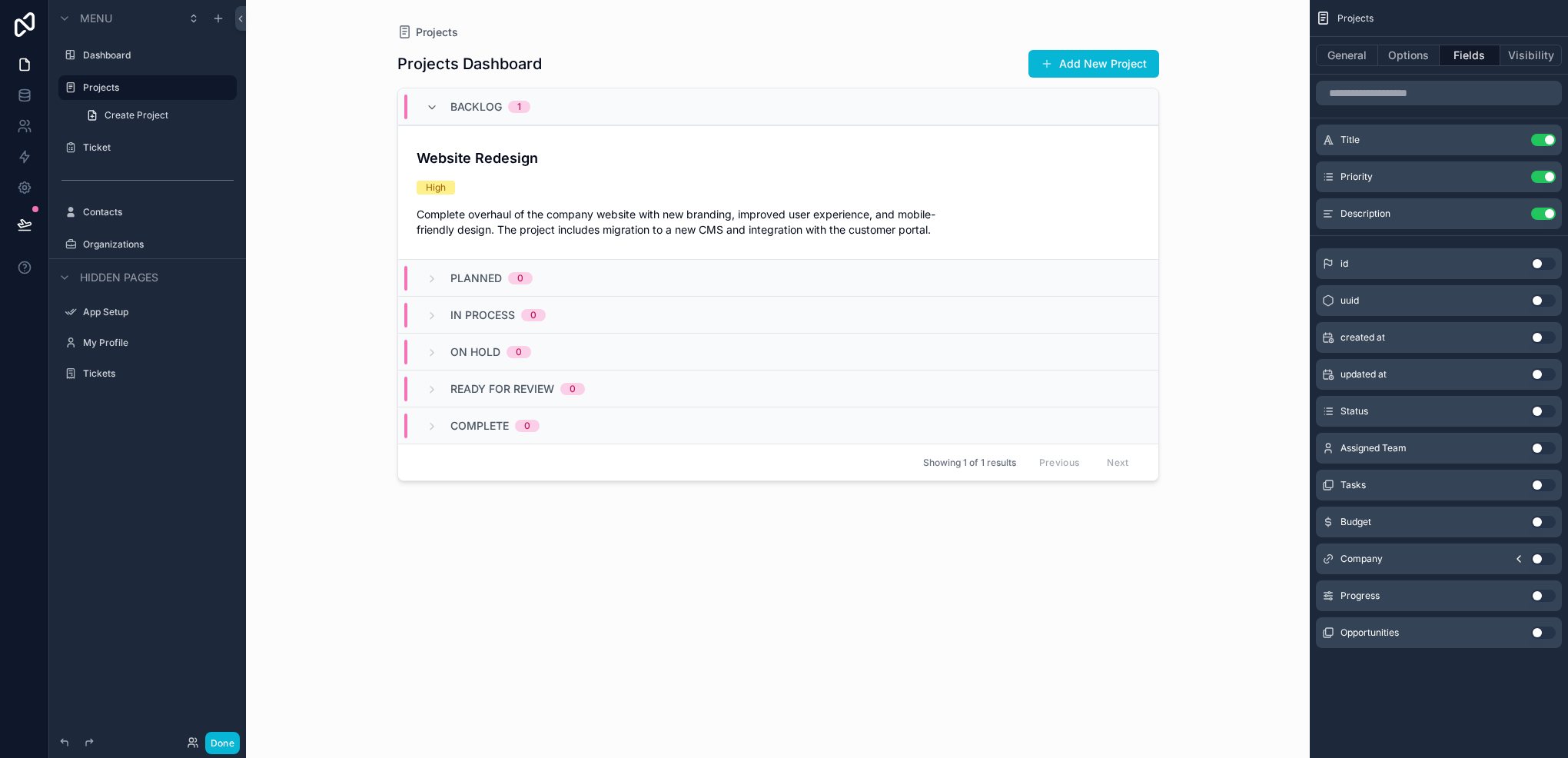
click at [1546, 636] on button "Use setting" at bounding box center [1543, 633] width 25 height 12
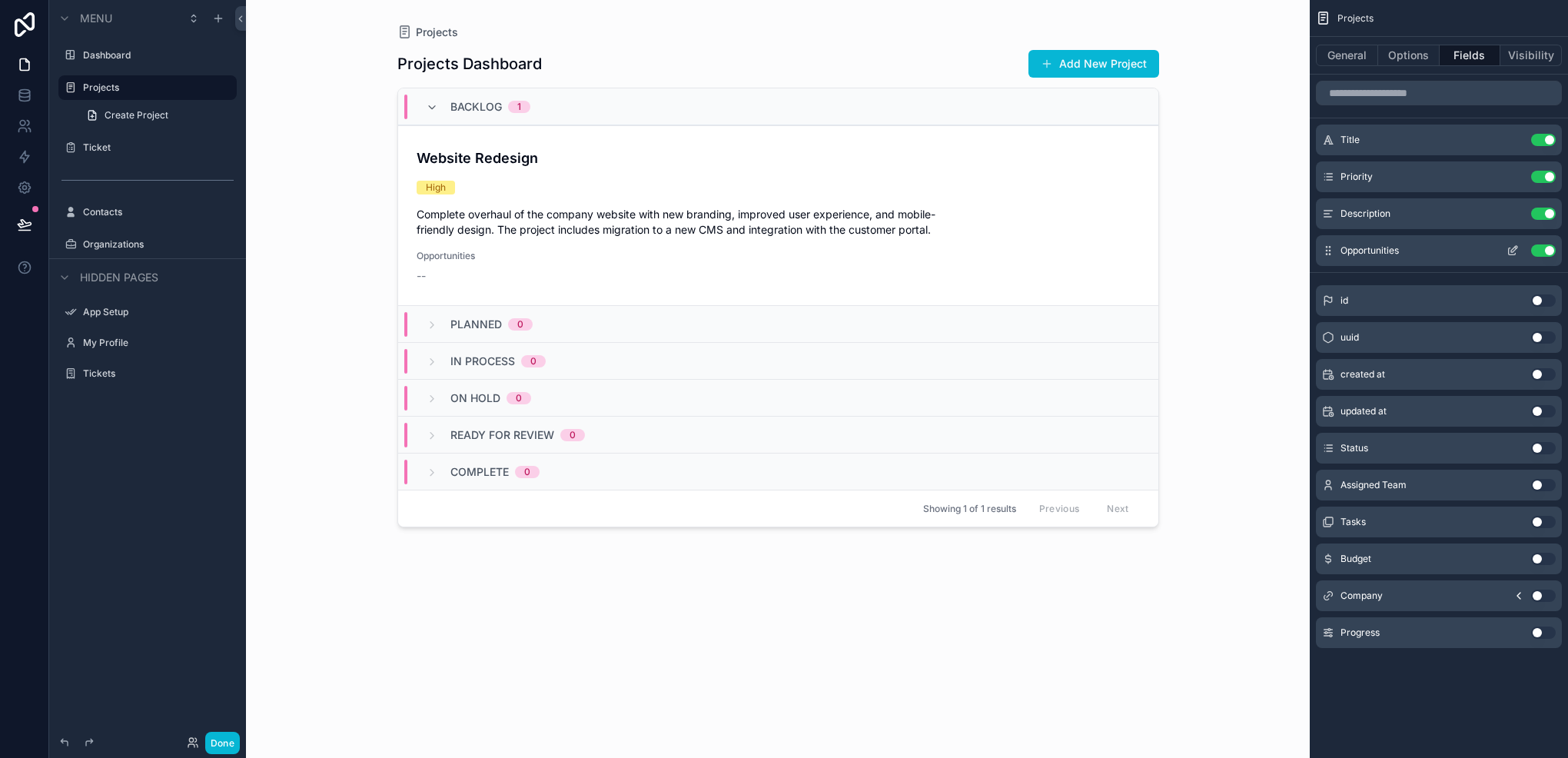
click at [1538, 249] on button "Use setting" at bounding box center [1543, 251] width 25 height 12
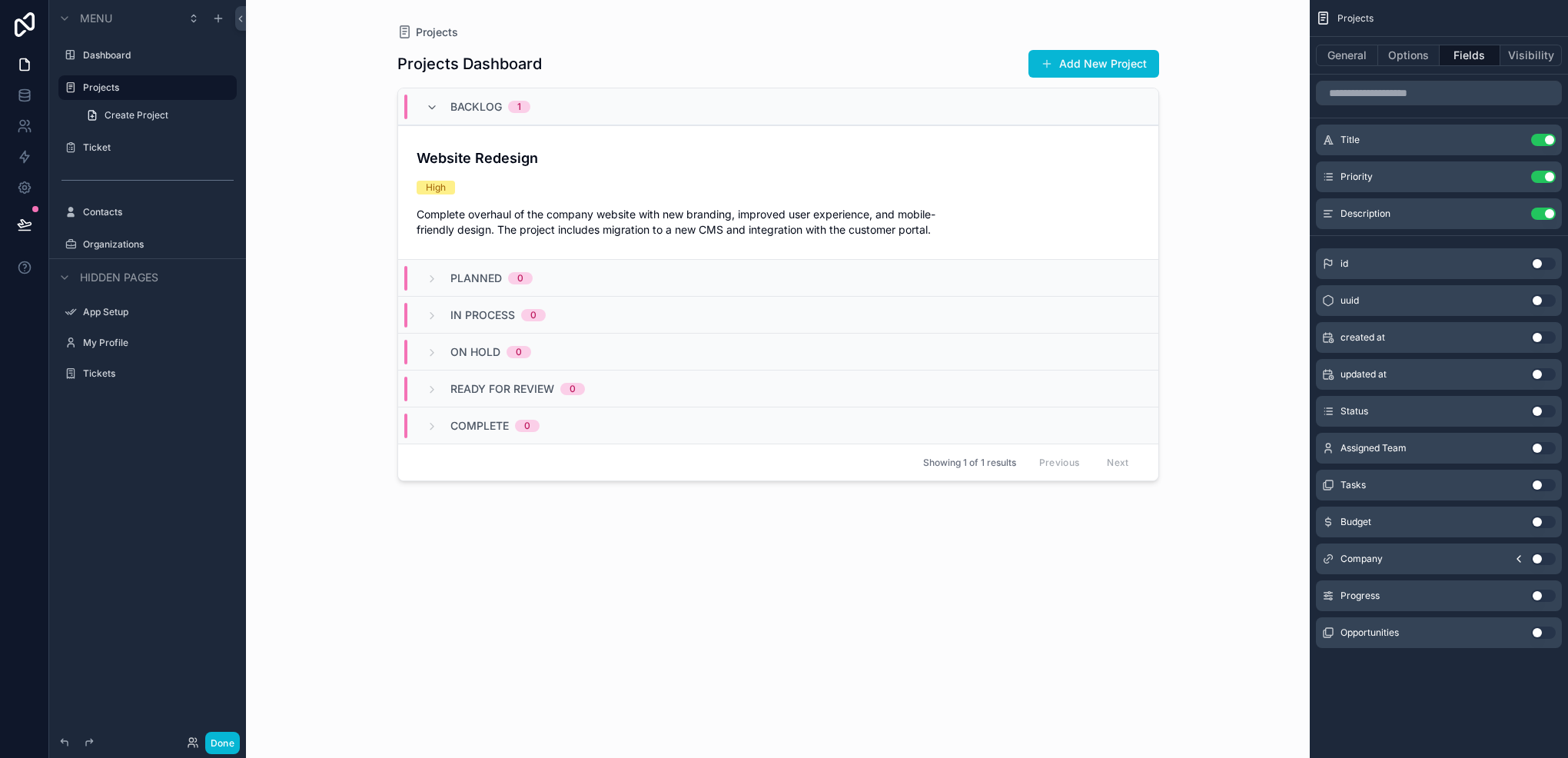
click at [1540, 517] on button "Use setting" at bounding box center [1543, 522] width 25 height 12
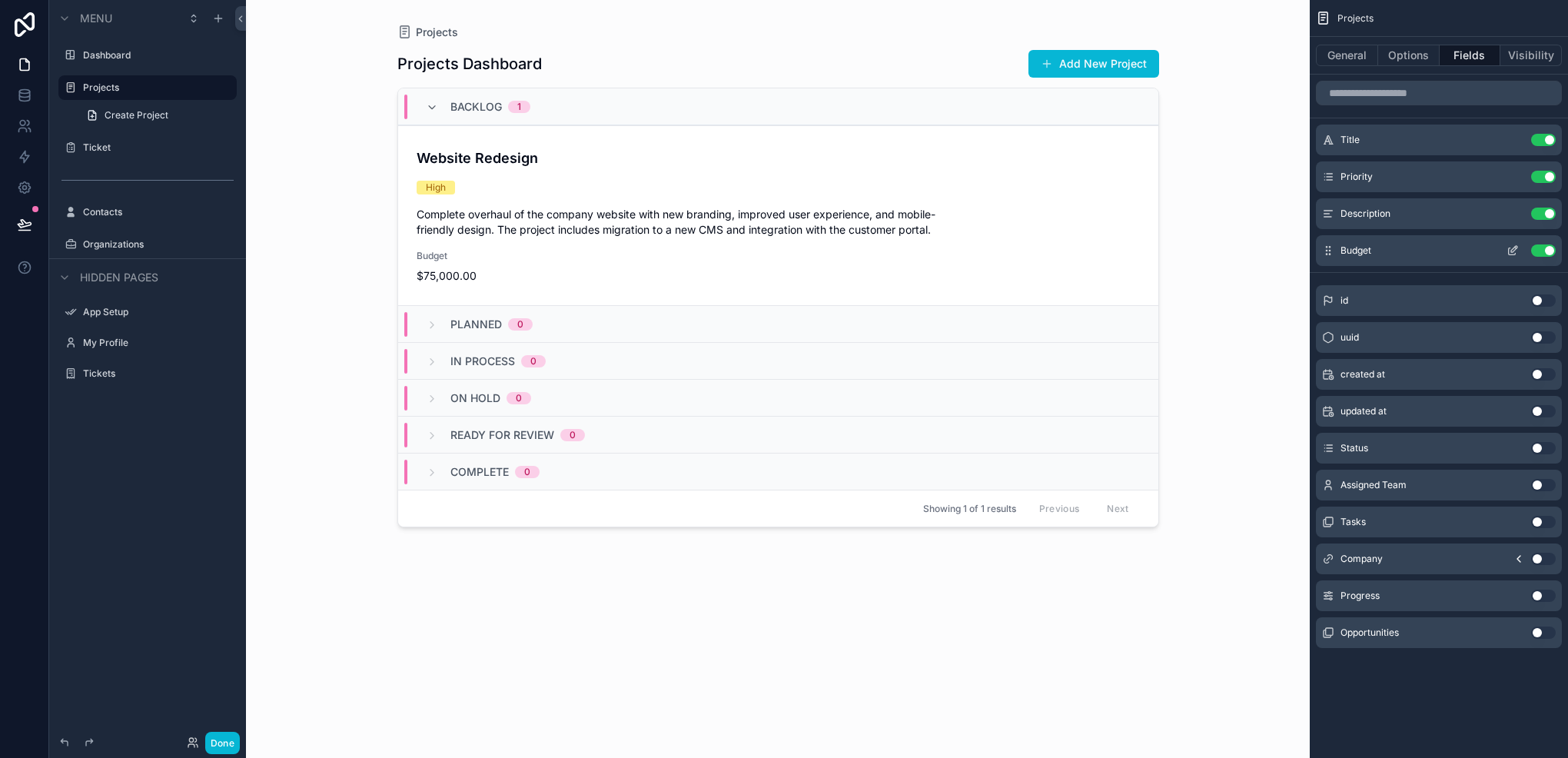
click at [1545, 248] on button "Use setting" at bounding box center [1543, 251] width 25 height 12
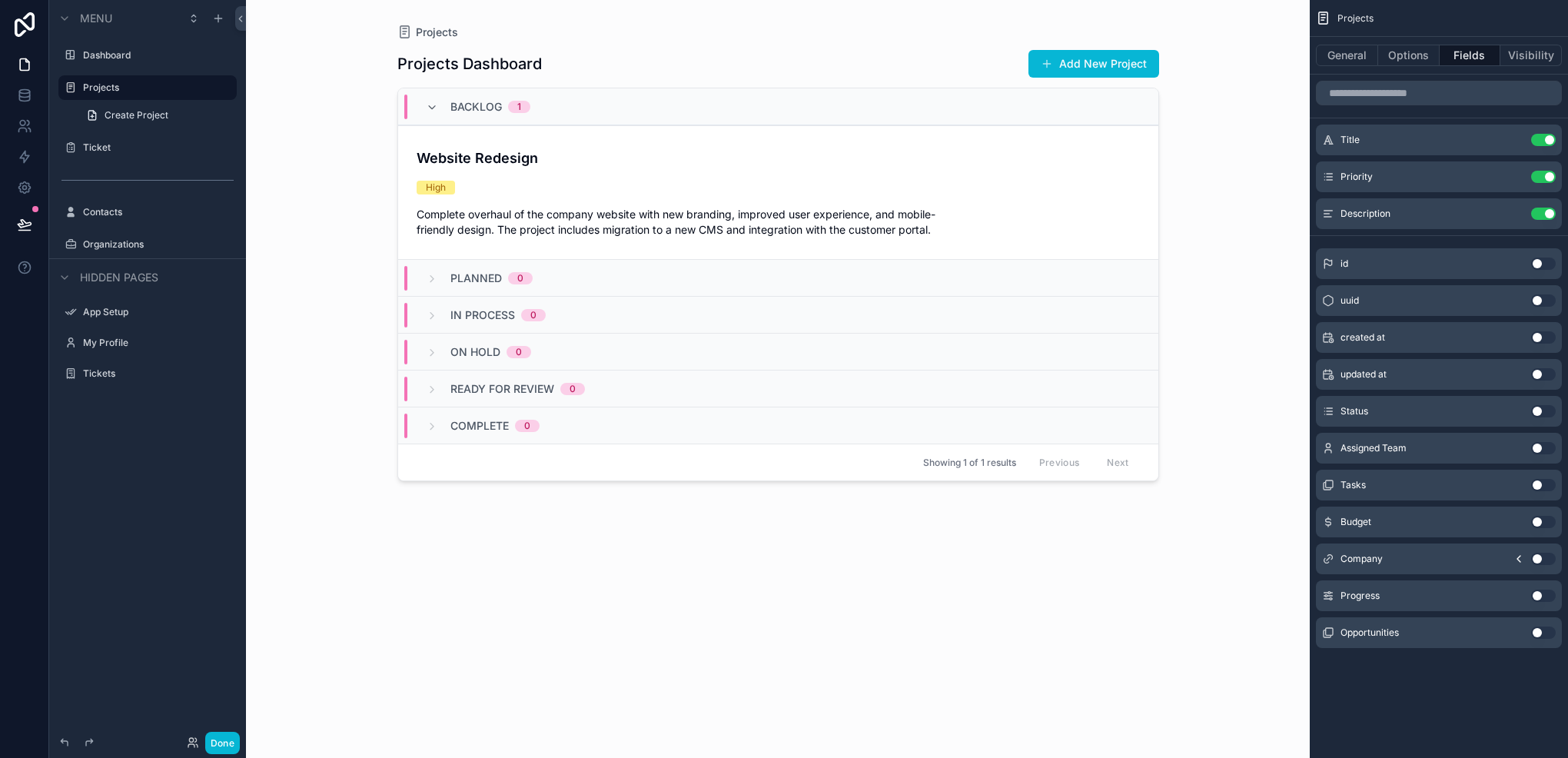
click at [1537, 487] on button "Use setting" at bounding box center [1543, 486] width 25 height 12
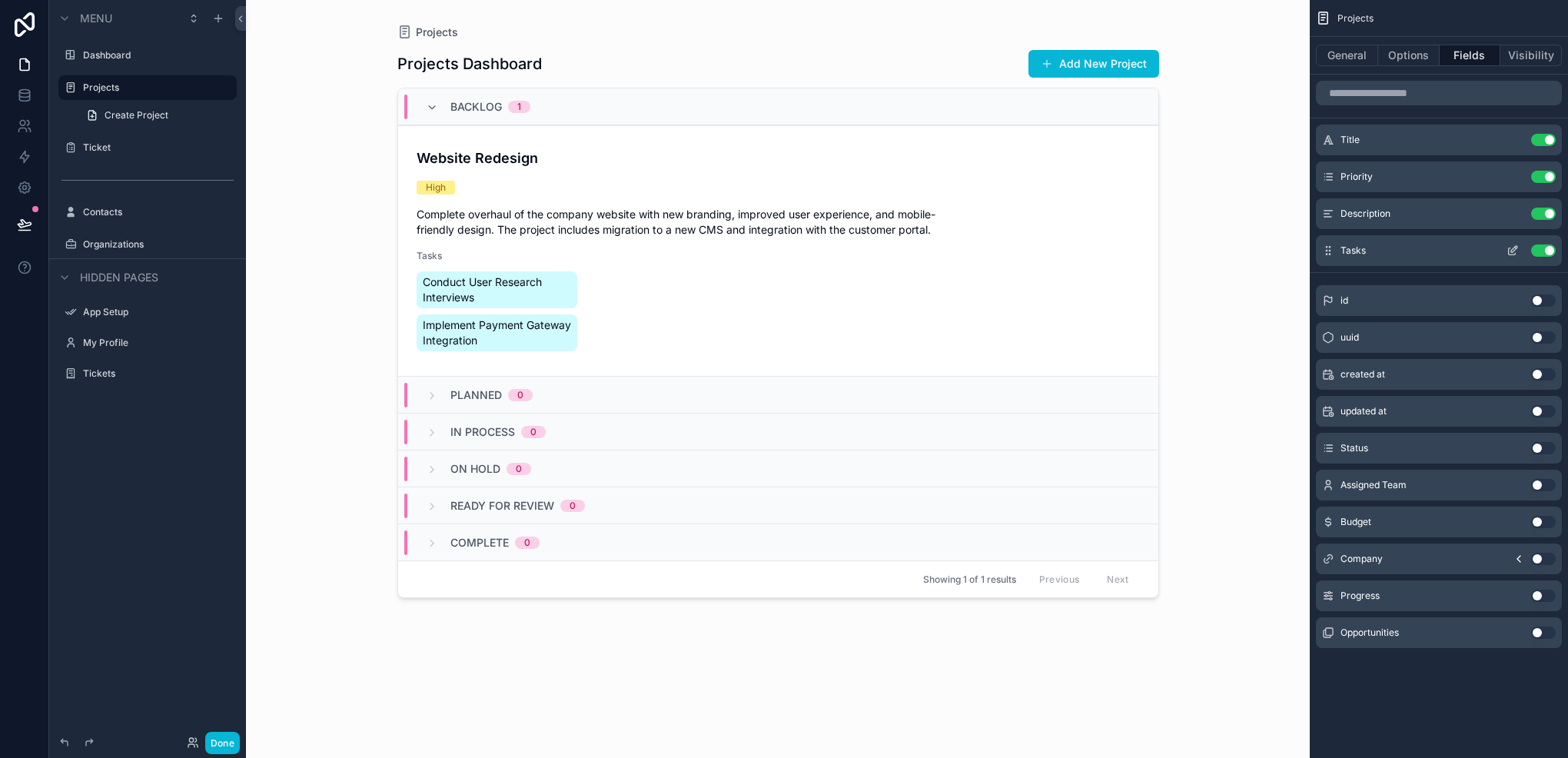
click at [1515, 253] on icon "scrollable content" at bounding box center [1513, 251] width 12 height 12
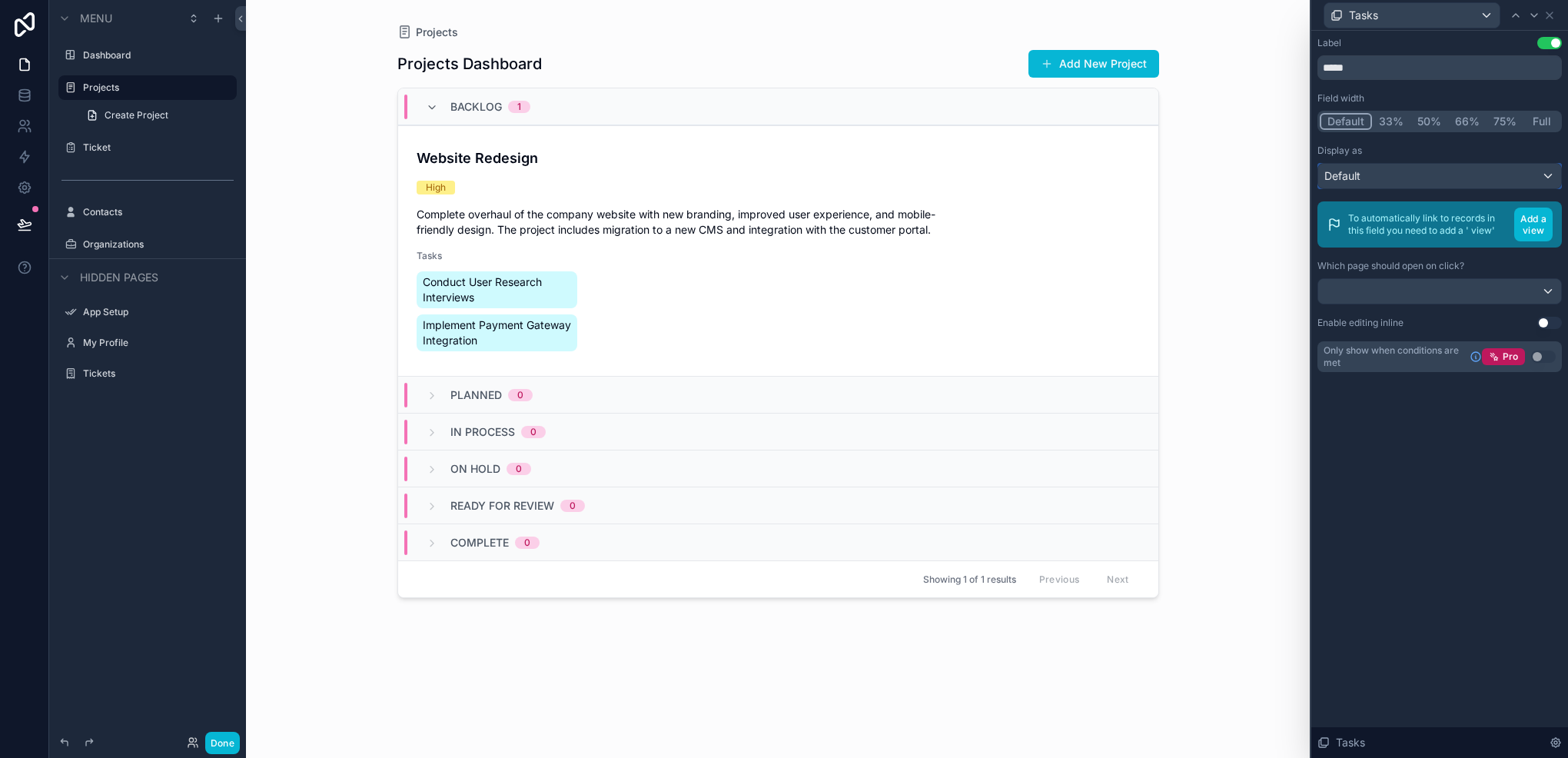
click at [1479, 179] on div "Default" at bounding box center [1439, 175] width 243 height 25
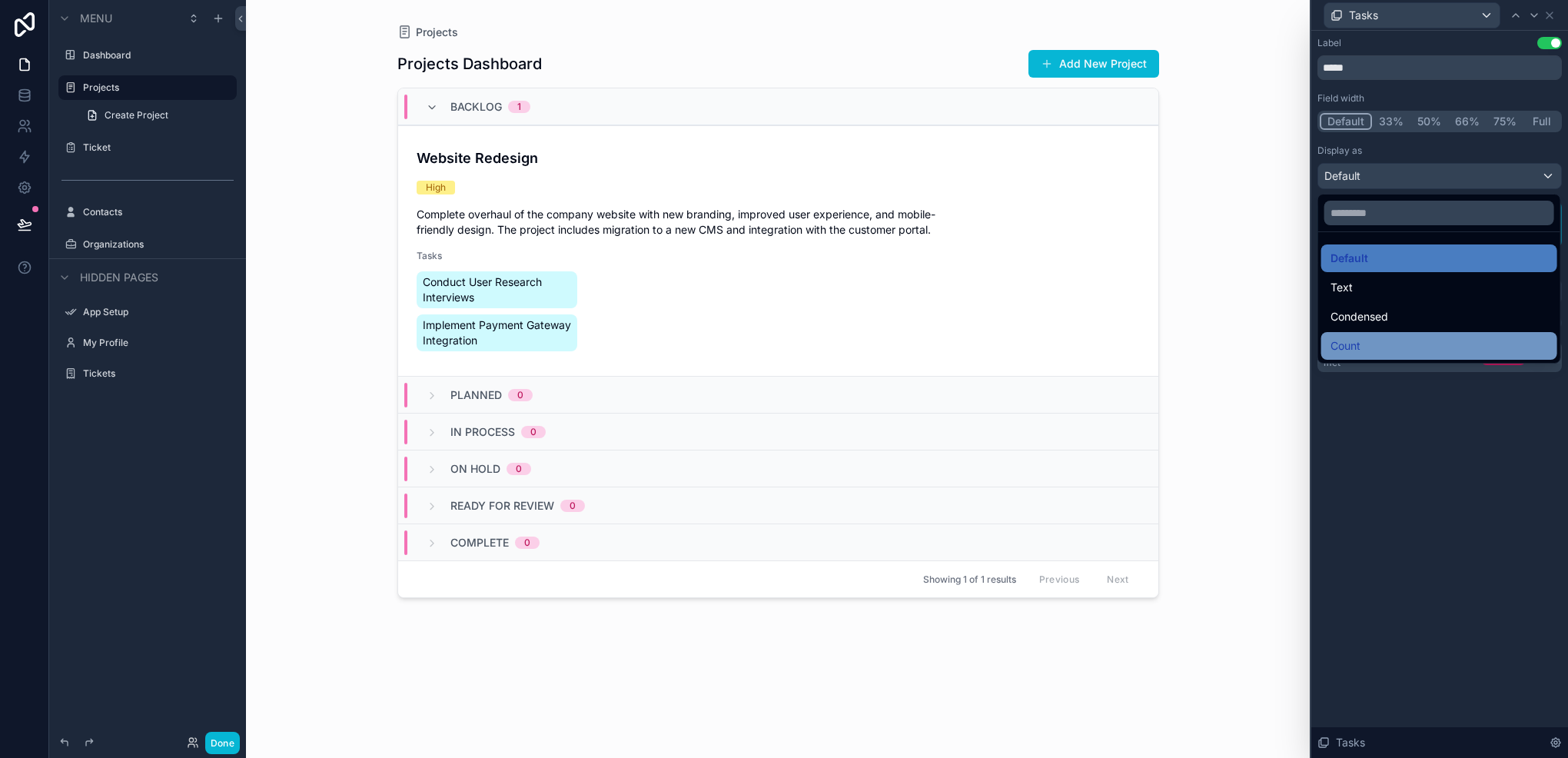
click at [1369, 334] on div "Count" at bounding box center [1439, 346] width 236 height 28
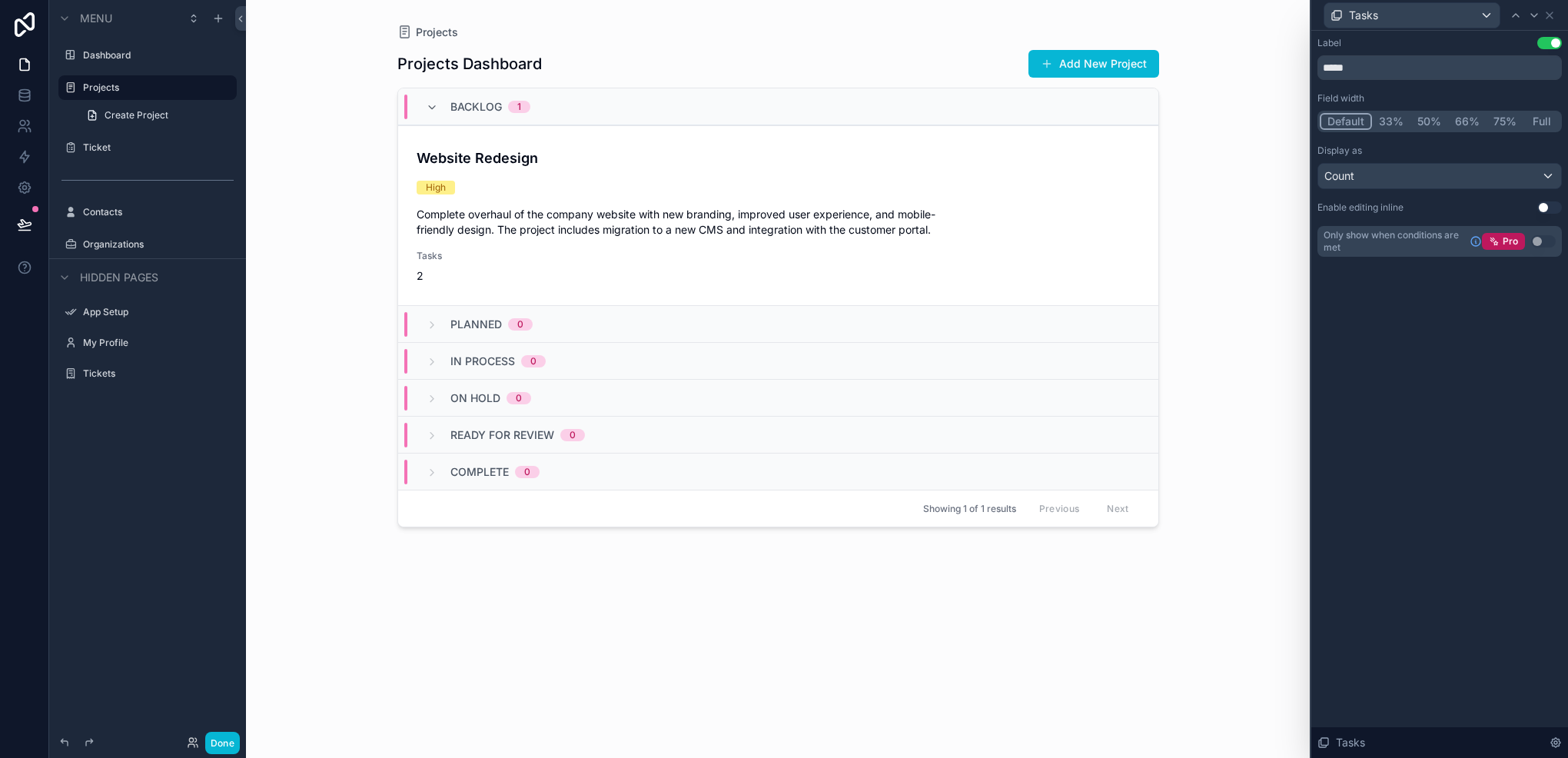
click at [1507, 122] on button "75%" at bounding box center [1505, 121] width 37 height 17
click at [1447, 111] on div "Default 33% 50% 66% 75% Full" at bounding box center [1439, 122] width 245 height 22
click at [1532, 125] on button "Full" at bounding box center [1541, 121] width 36 height 17
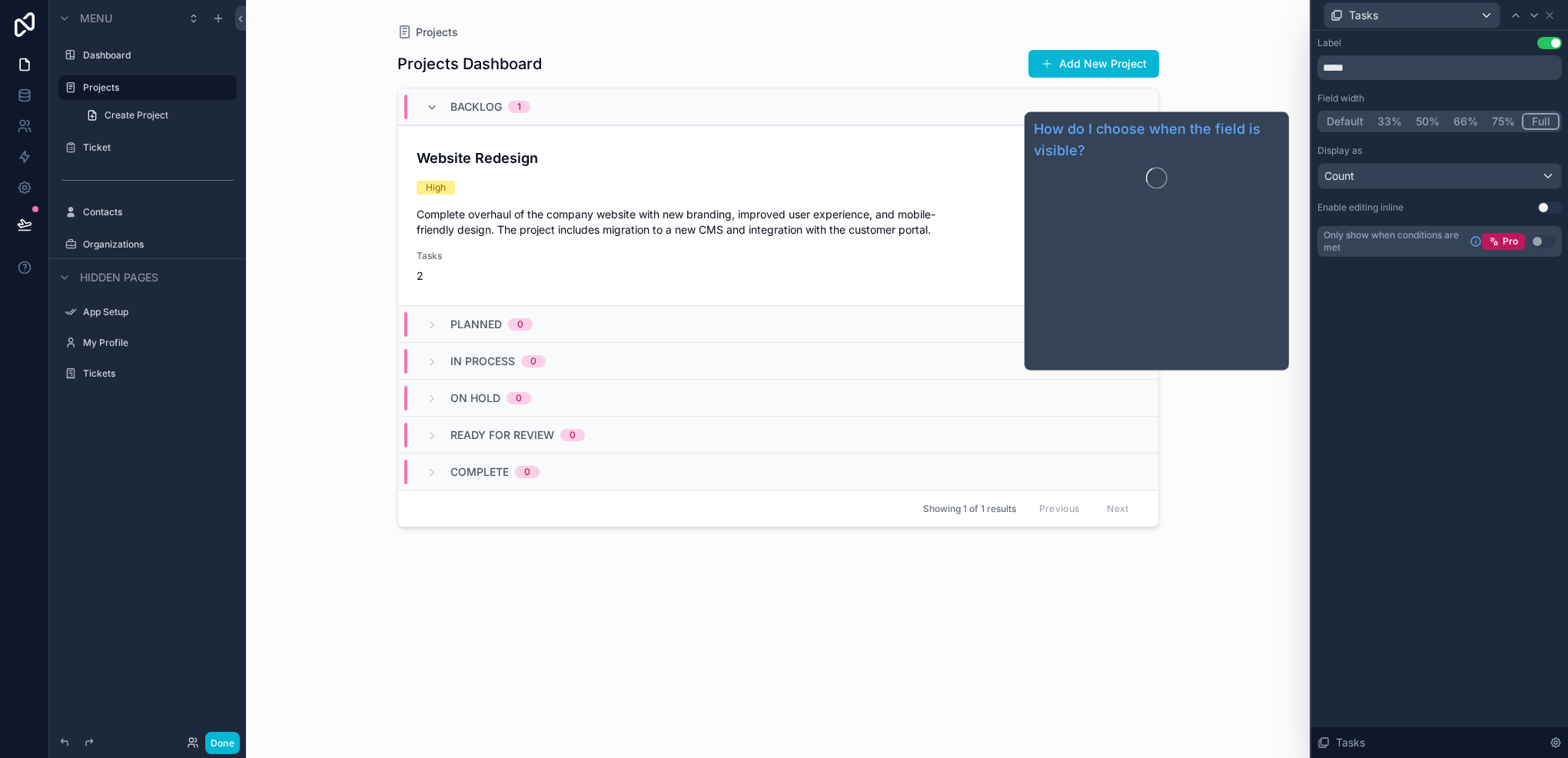
click at [1359, 403] on div "Label Use setting ***** Field width Default 33% 50% 66% 75% Full Display as Cou…" at bounding box center [1439, 394] width 257 height 727
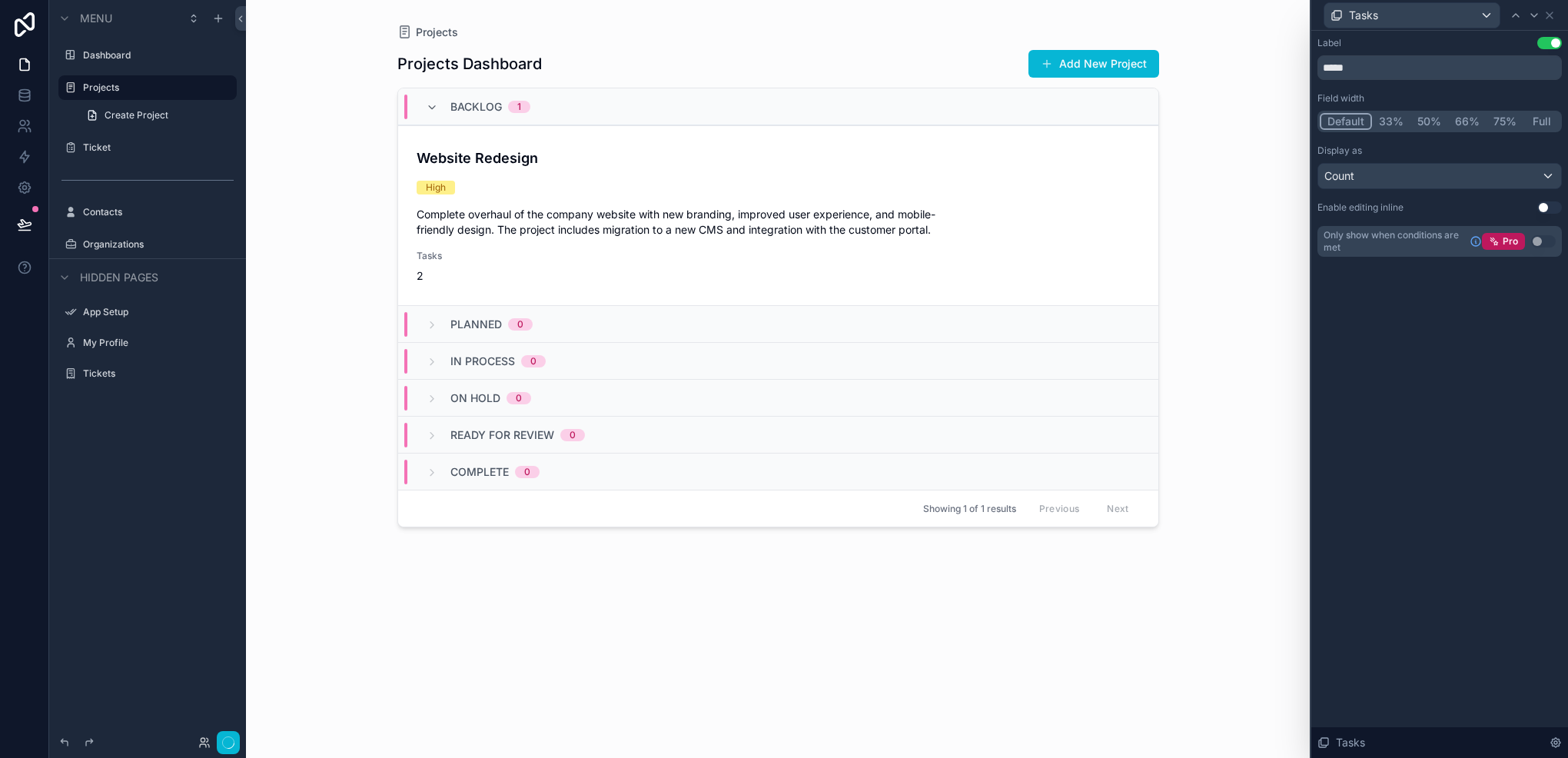
click at [1348, 125] on button "Default" at bounding box center [1346, 121] width 52 height 17
click at [1378, 116] on button "33%" at bounding box center [1391, 121] width 40 height 17
click at [1410, 111] on div "Default 33% 50% 66% 75% Full" at bounding box center [1439, 122] width 245 height 22
click at [1423, 123] on button "50%" at bounding box center [1429, 121] width 38 height 17
click at [1348, 126] on button "Default" at bounding box center [1346, 121] width 52 height 17
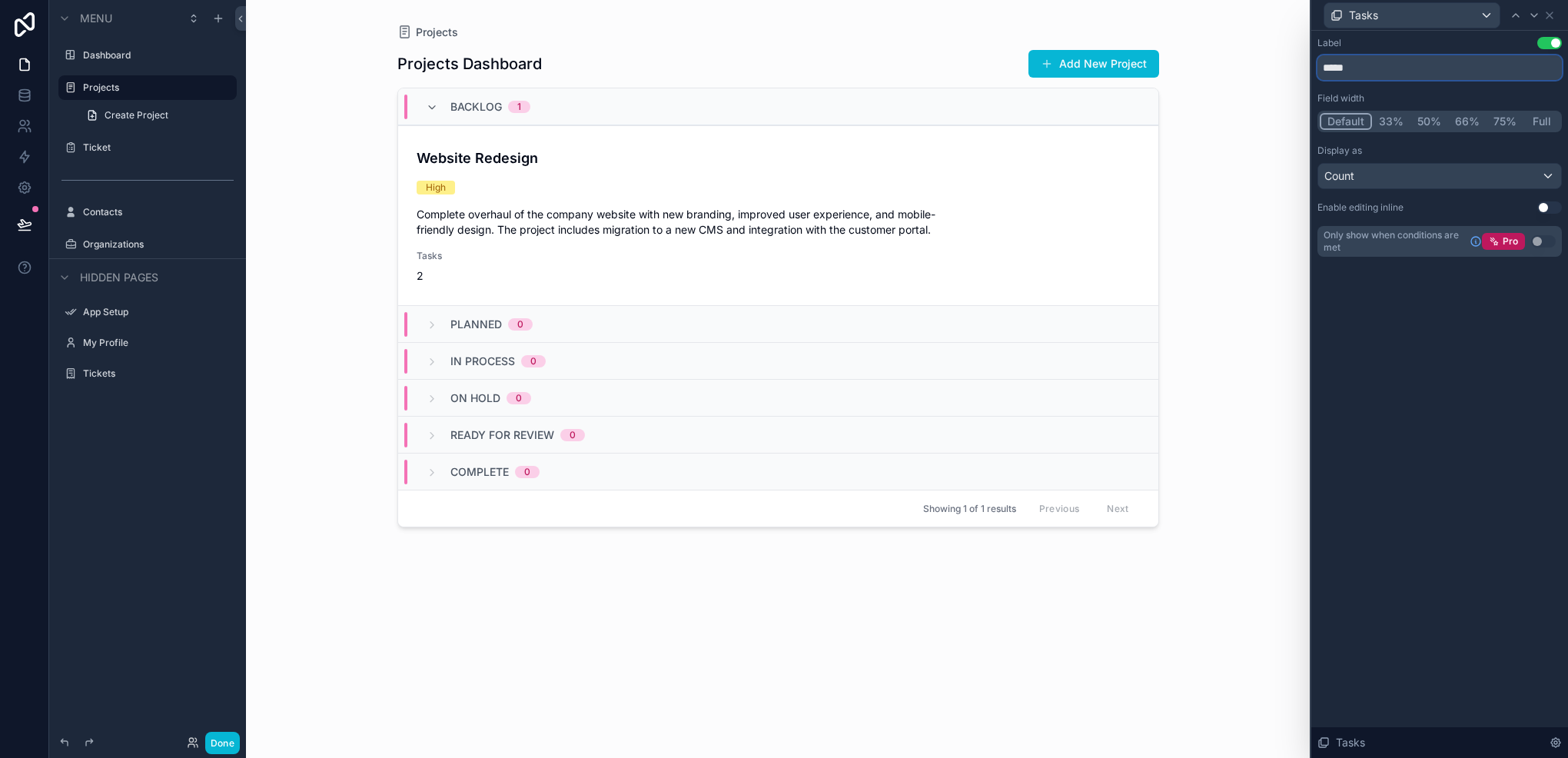
click at [1513, 57] on input "*****" at bounding box center [1439, 67] width 245 height 25
type input "*******"
click at [1553, 8] on div "Tasks" at bounding box center [1439, 15] width 245 height 30
click at [1547, 16] on icon at bounding box center [1550, 15] width 6 height 6
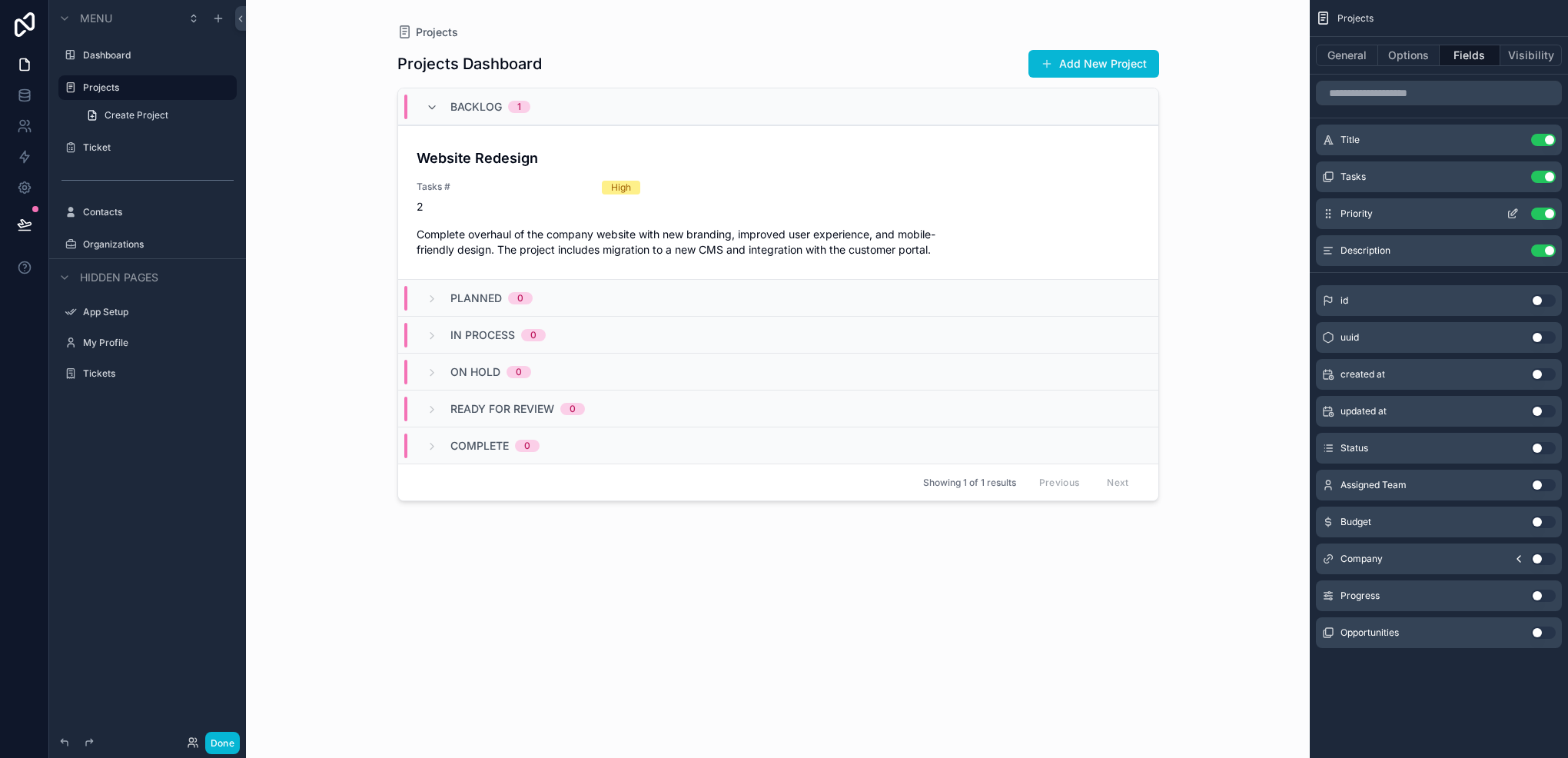
click at [1510, 213] on icon "scrollable content" at bounding box center [1513, 214] width 12 height 12
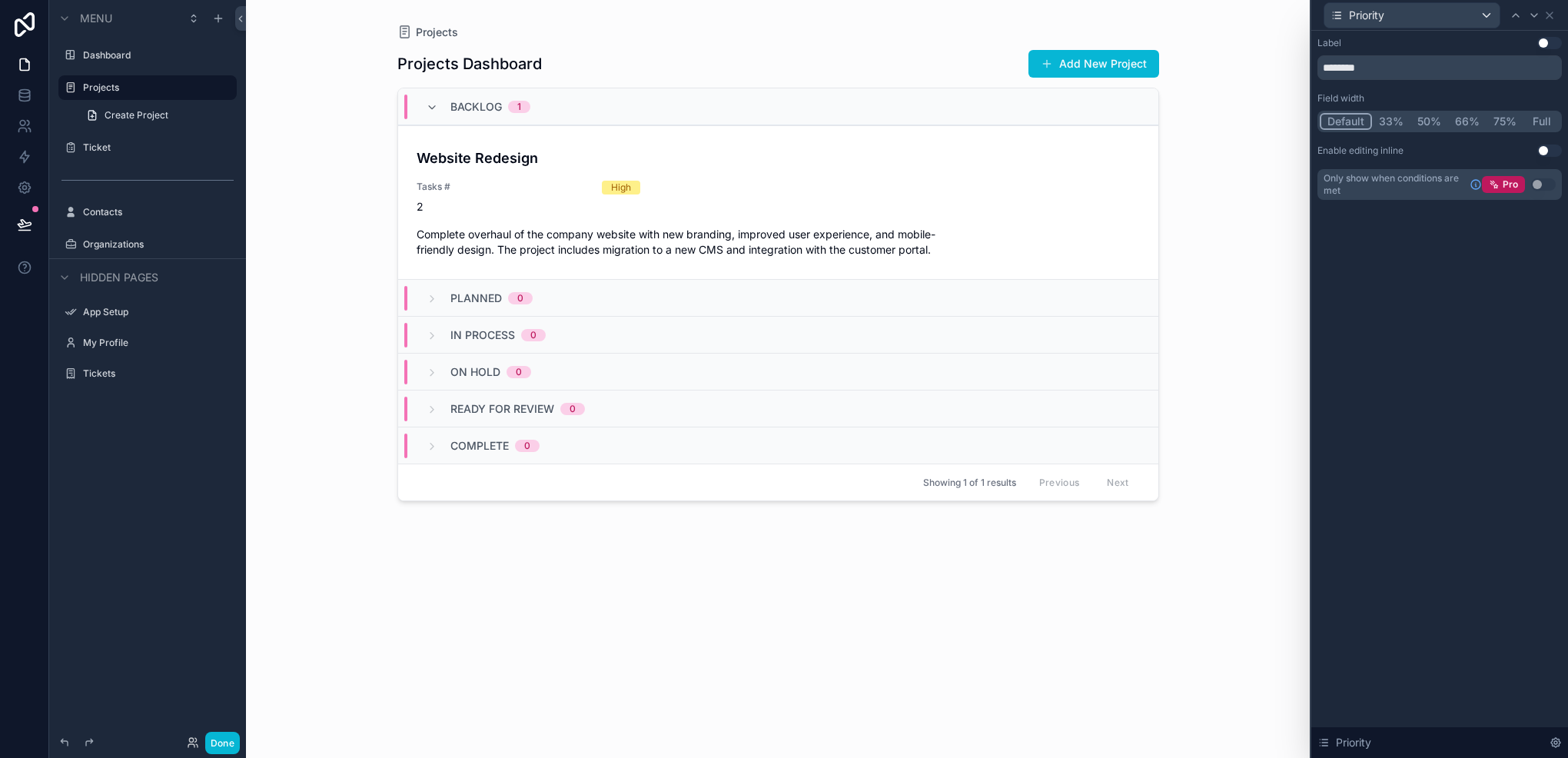
click at [1537, 48] on div "Use setting" at bounding box center [1549, 43] width 25 height 12
click at [1544, 46] on button "Use setting" at bounding box center [1549, 43] width 25 height 12
click at [1547, 8] on div "Priority" at bounding box center [1439, 15] width 245 height 30
click at [1548, 16] on icon at bounding box center [1550, 15] width 6 height 6
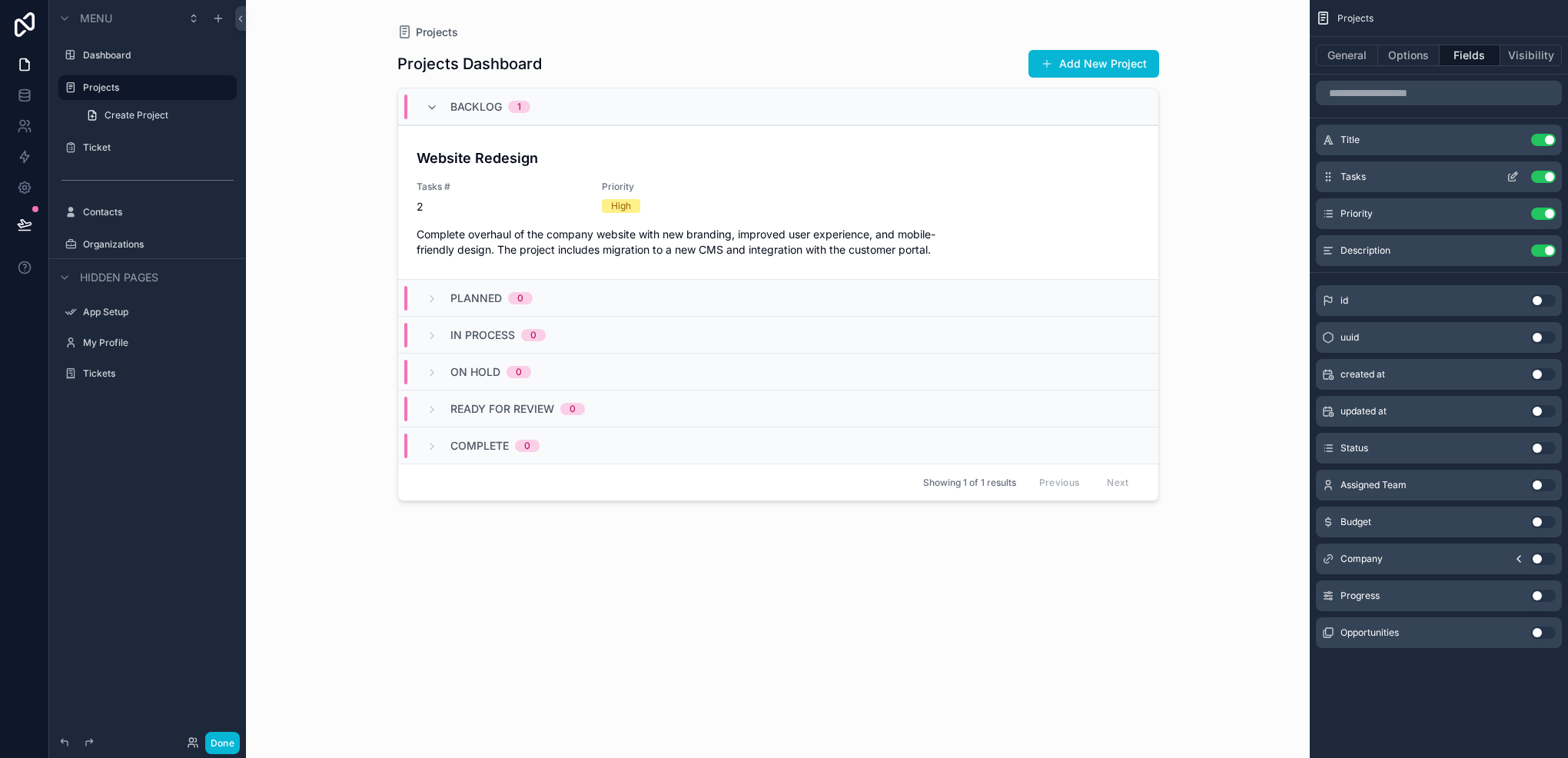
click at [1512, 181] on icon "scrollable content" at bounding box center [1513, 176] width 12 height 12
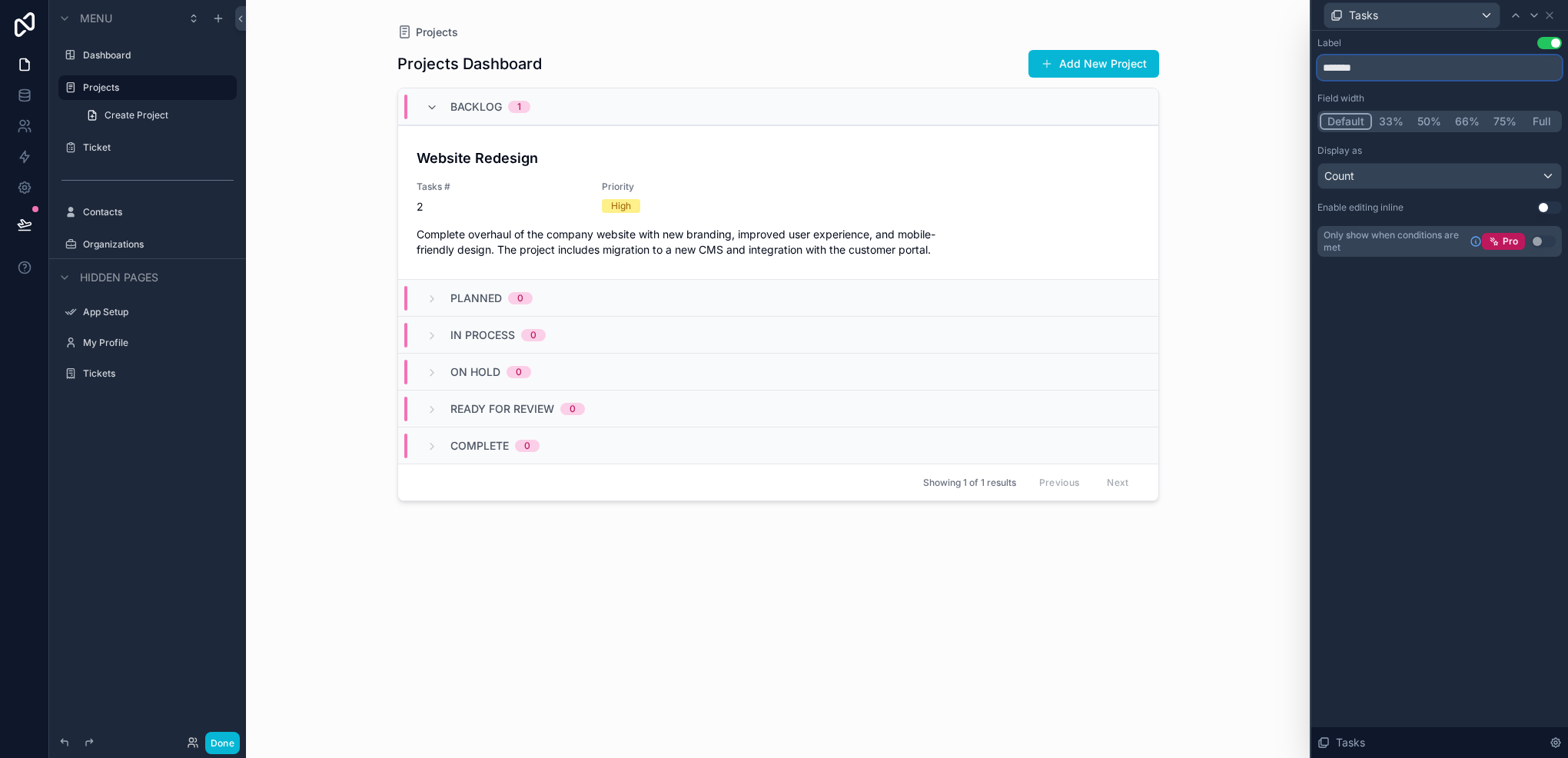
click at [1353, 67] on input "*******" at bounding box center [1439, 67] width 245 height 25
type input "**********"
click at [1554, 20] on icon at bounding box center [1550, 15] width 12 height 12
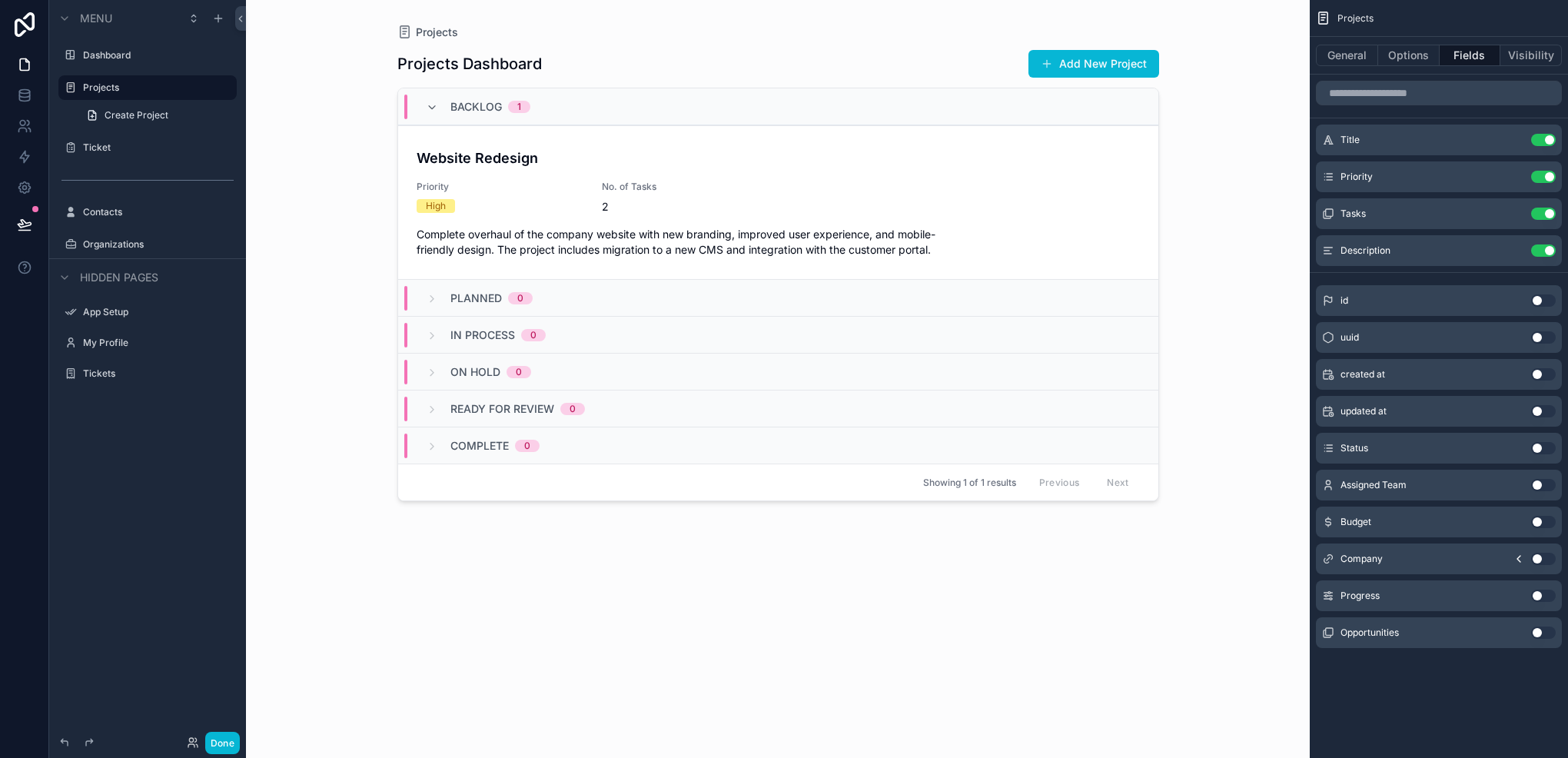
click at [1539, 487] on button "Use setting" at bounding box center [1543, 486] width 25 height 12
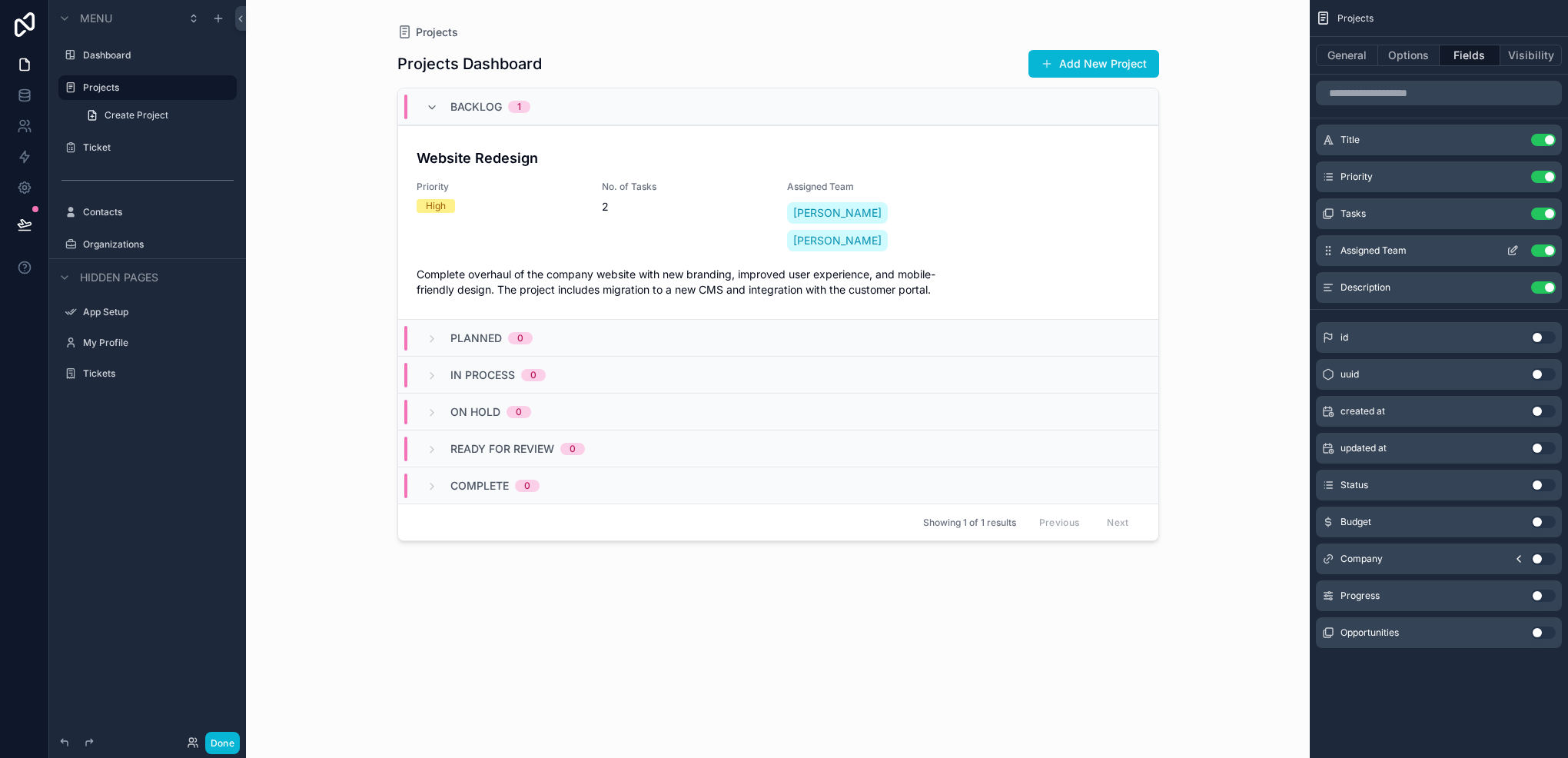
click at [1512, 251] on icon "scrollable content" at bounding box center [1515, 249] width 6 height 6
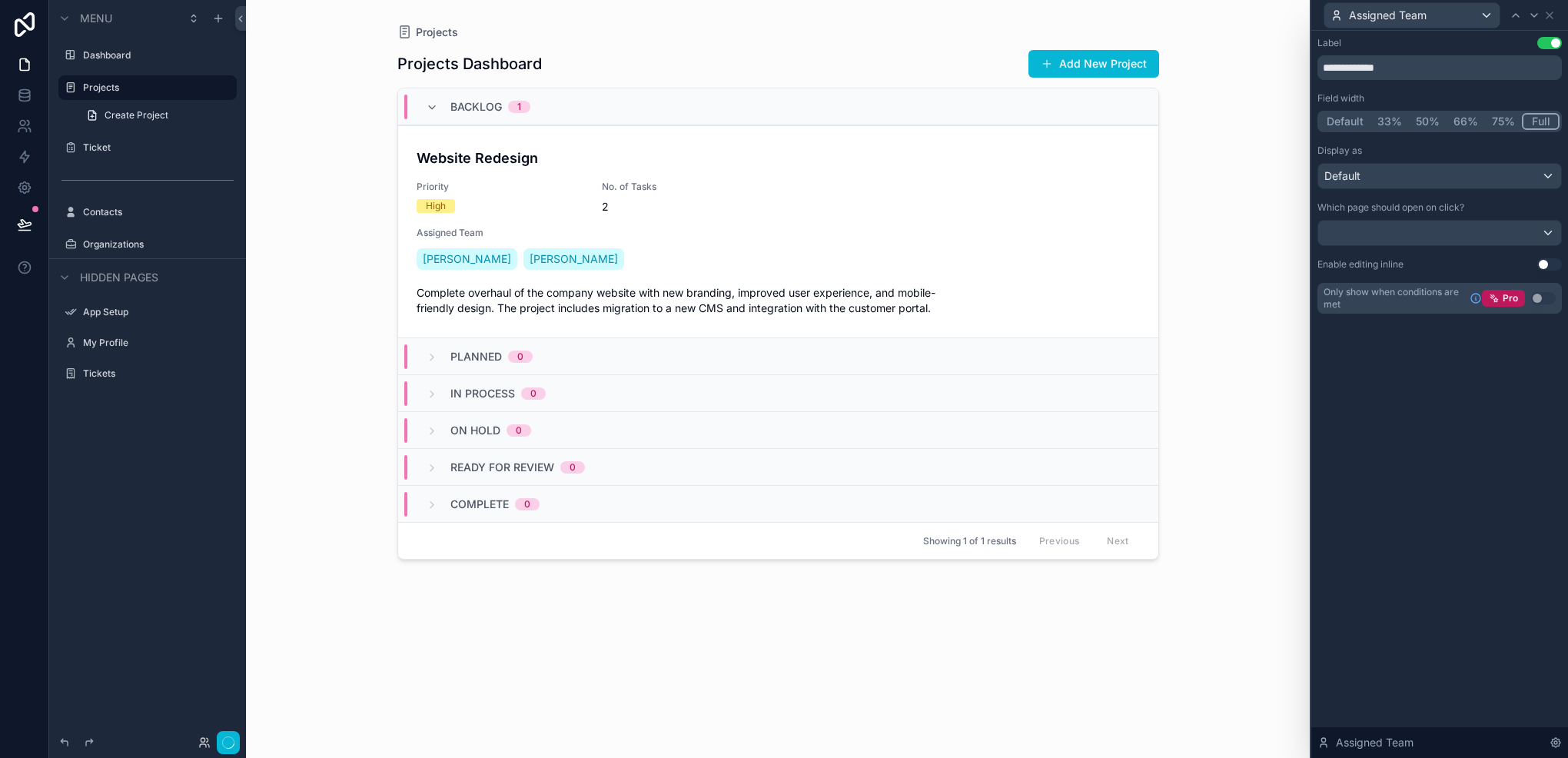
click at [1533, 123] on button "Full" at bounding box center [1541, 121] width 38 height 17
click at [1506, 117] on button "75%" at bounding box center [1504, 121] width 37 height 17
click at [1467, 124] on button "66%" at bounding box center [1467, 121] width 40 height 17
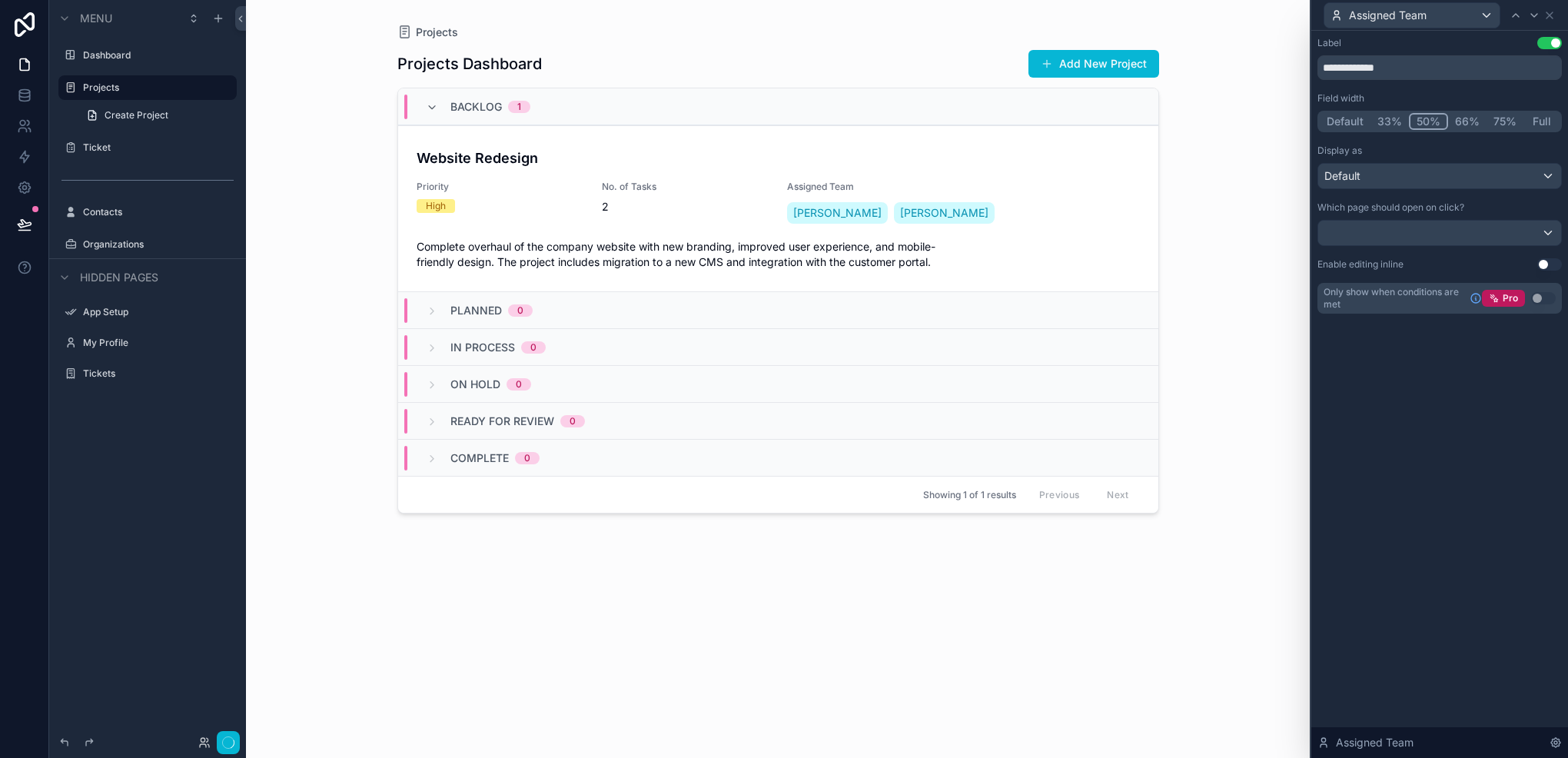
click at [1416, 116] on button "50%" at bounding box center [1429, 121] width 40 height 17
click at [1510, 12] on icon at bounding box center [1516, 15] width 12 height 12
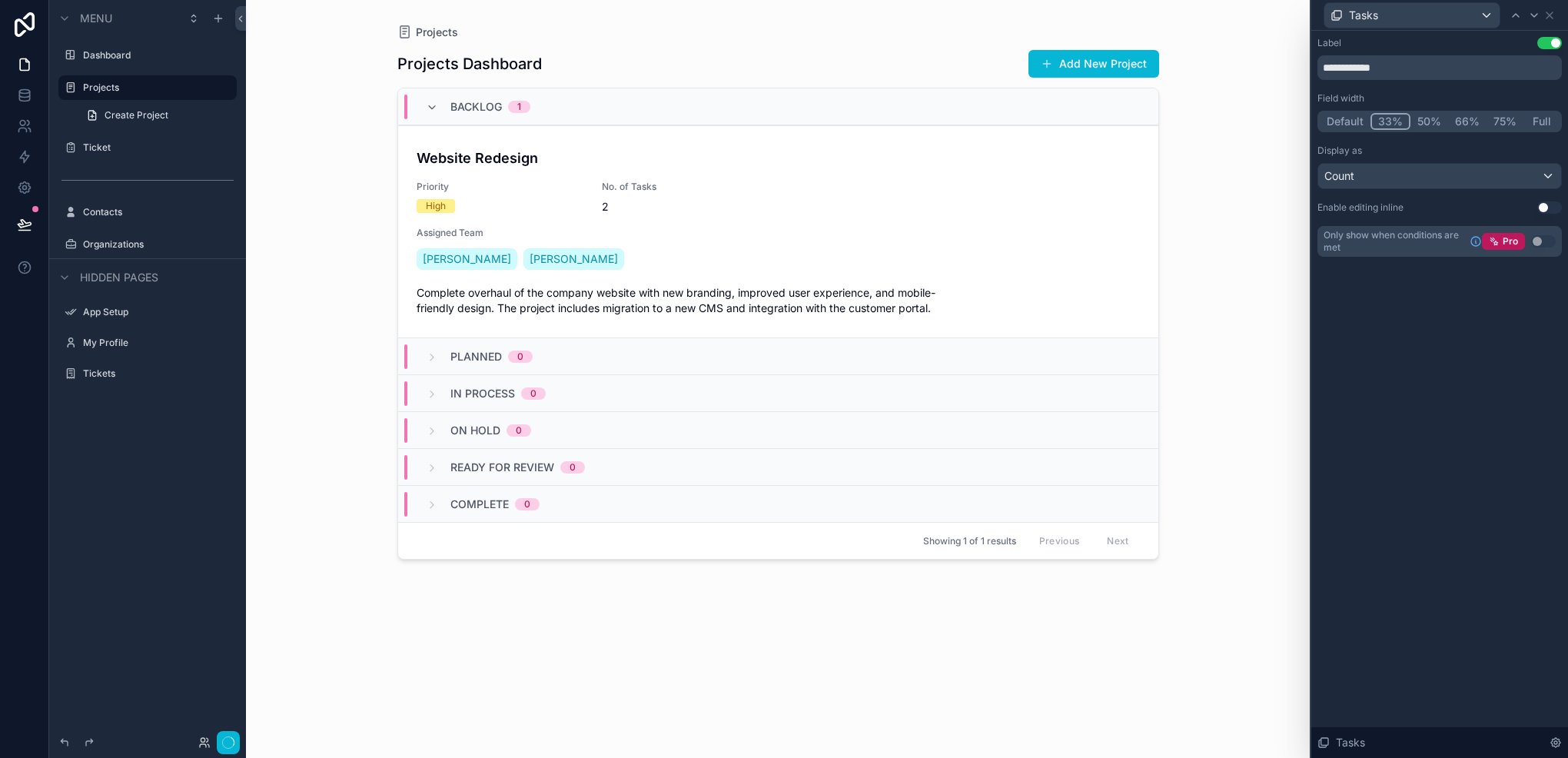
click at [1386, 122] on button "33%" at bounding box center [1391, 121] width 40 height 17
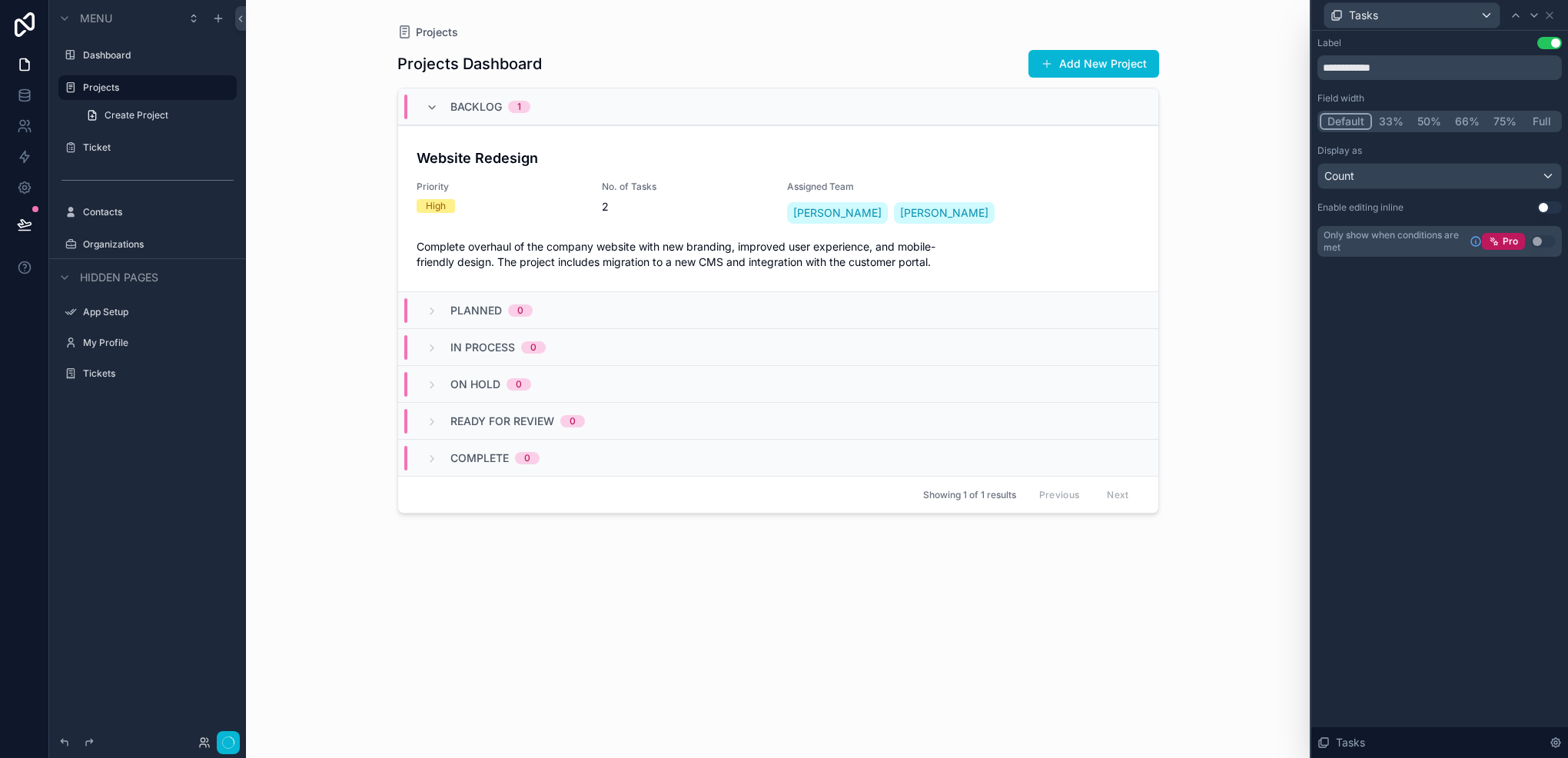
click at [1341, 129] on button "Default" at bounding box center [1346, 121] width 52 height 17
click at [1546, 19] on icon at bounding box center [1550, 15] width 12 height 12
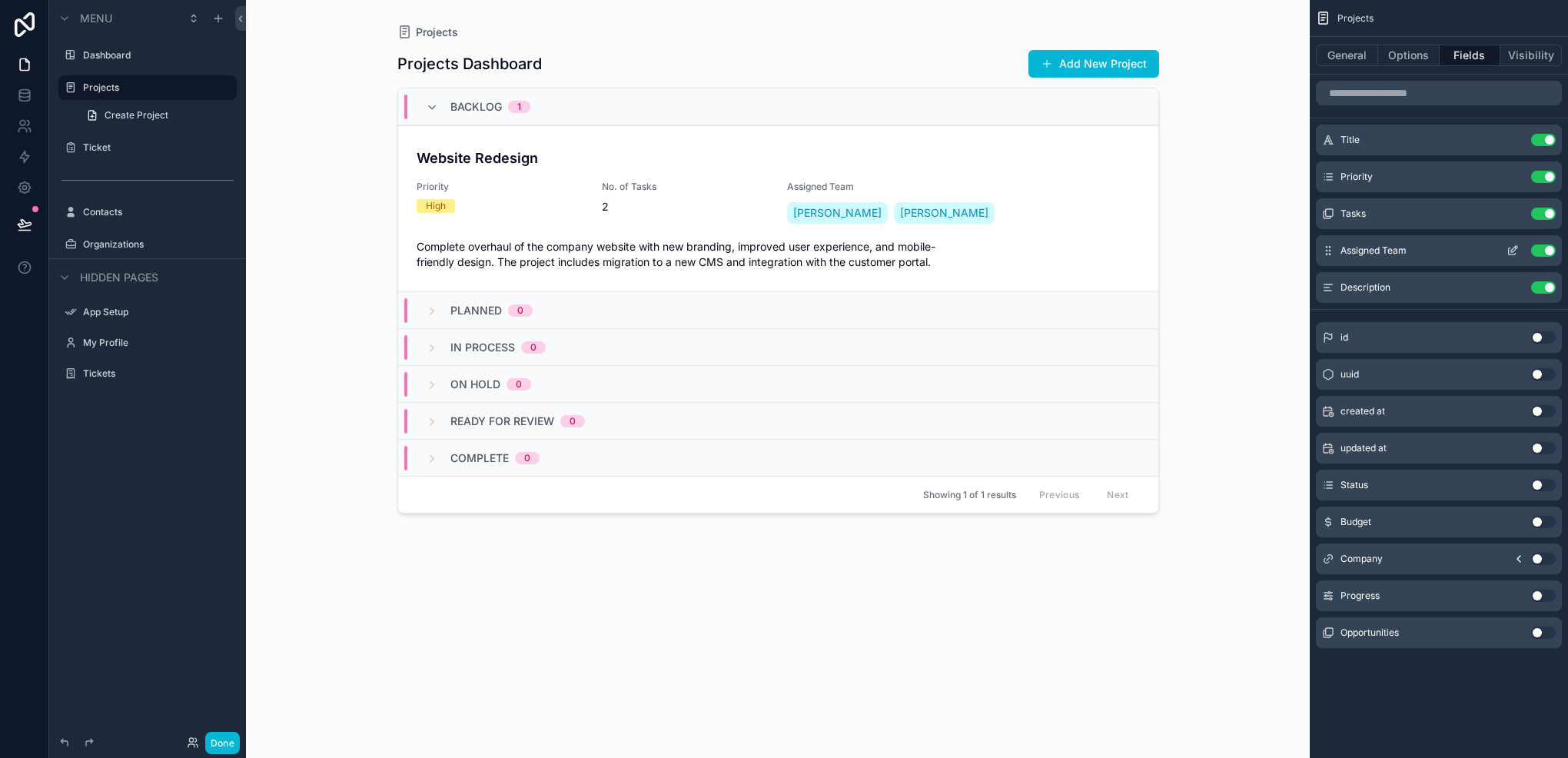
click at [1540, 255] on button "Use setting" at bounding box center [1543, 251] width 25 height 12
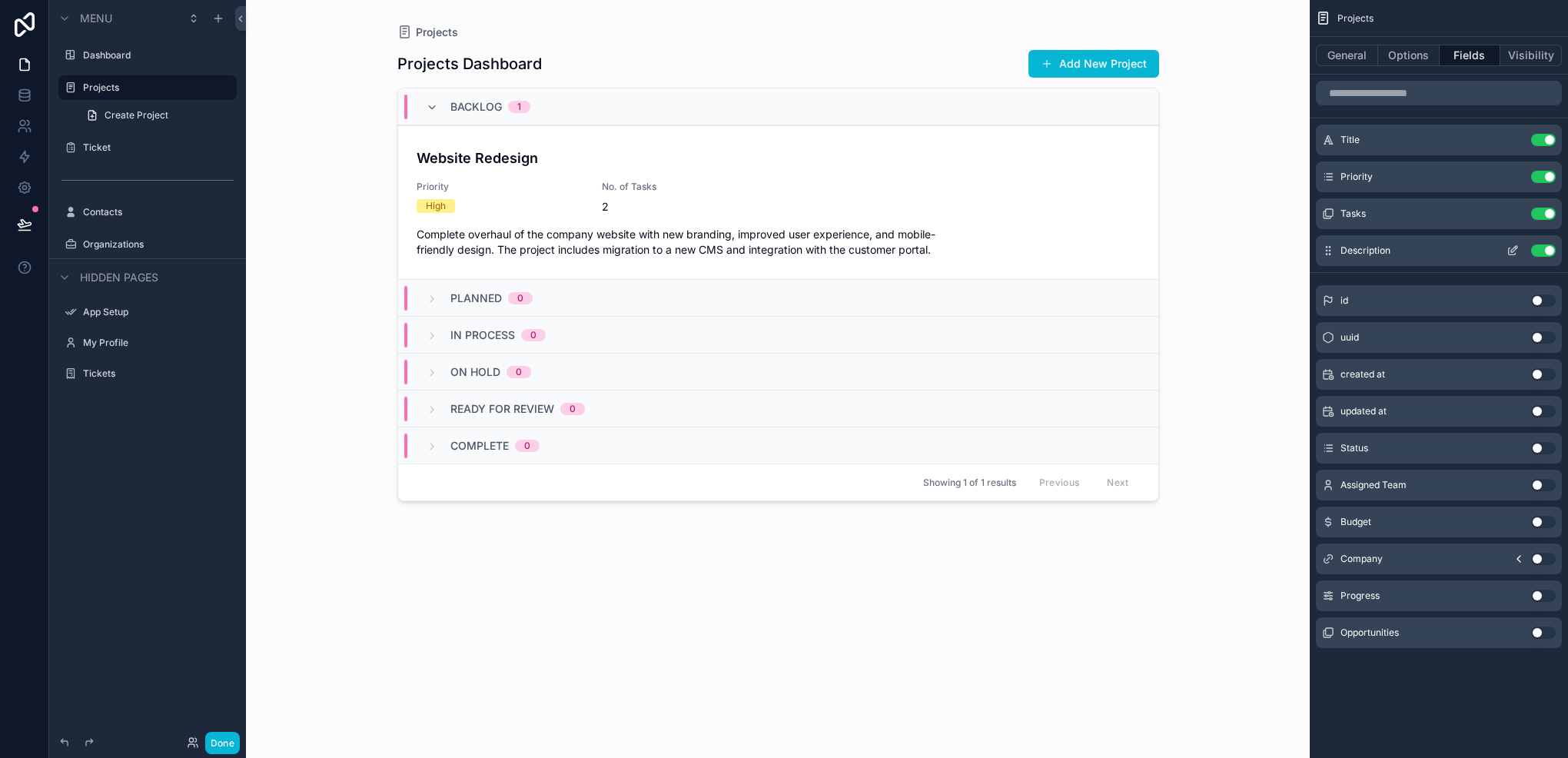
click at [1513, 248] on icon "scrollable content" at bounding box center [1513, 251] width 12 height 12
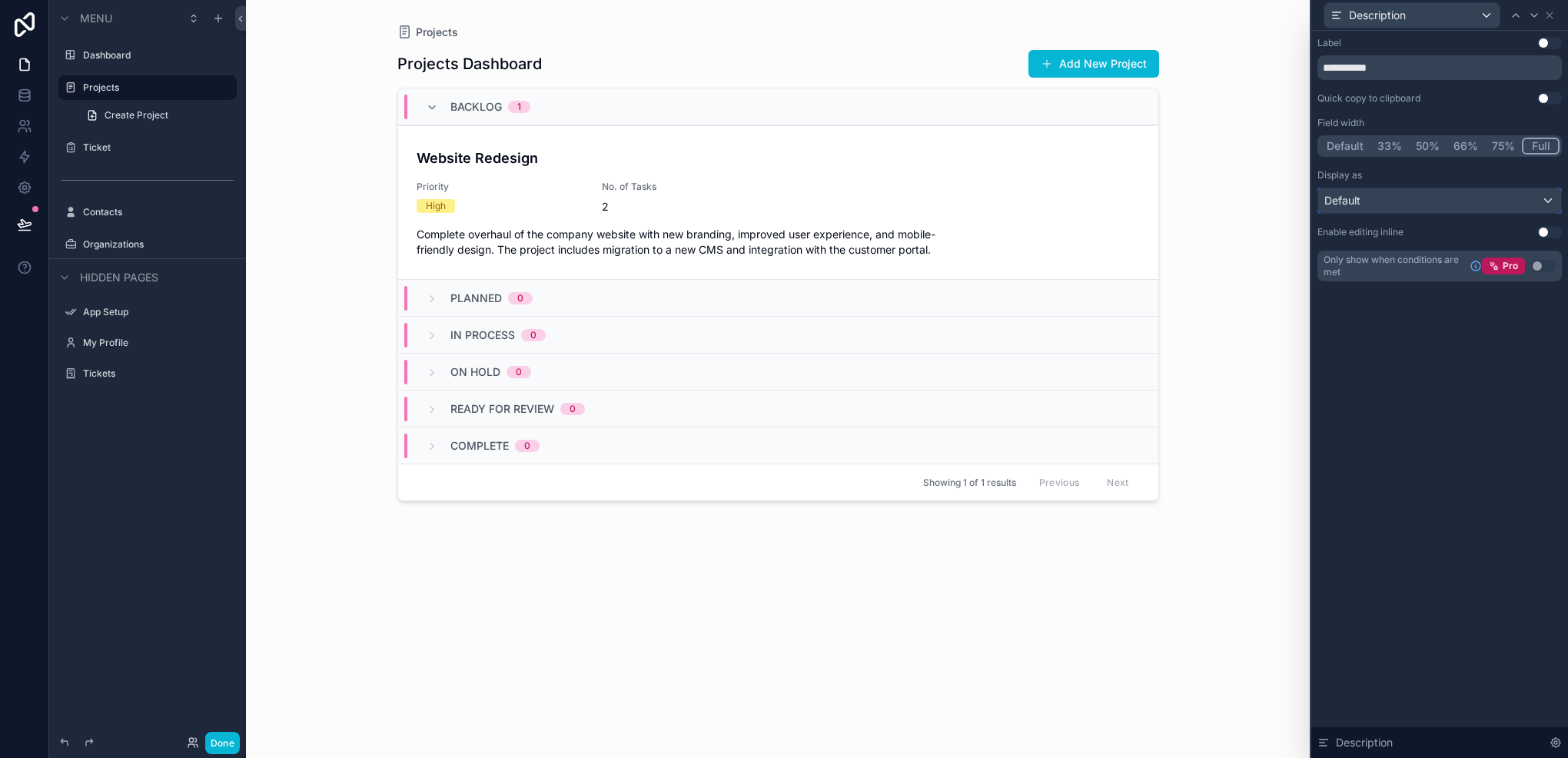
click at [1486, 205] on div "Default" at bounding box center [1439, 200] width 243 height 25
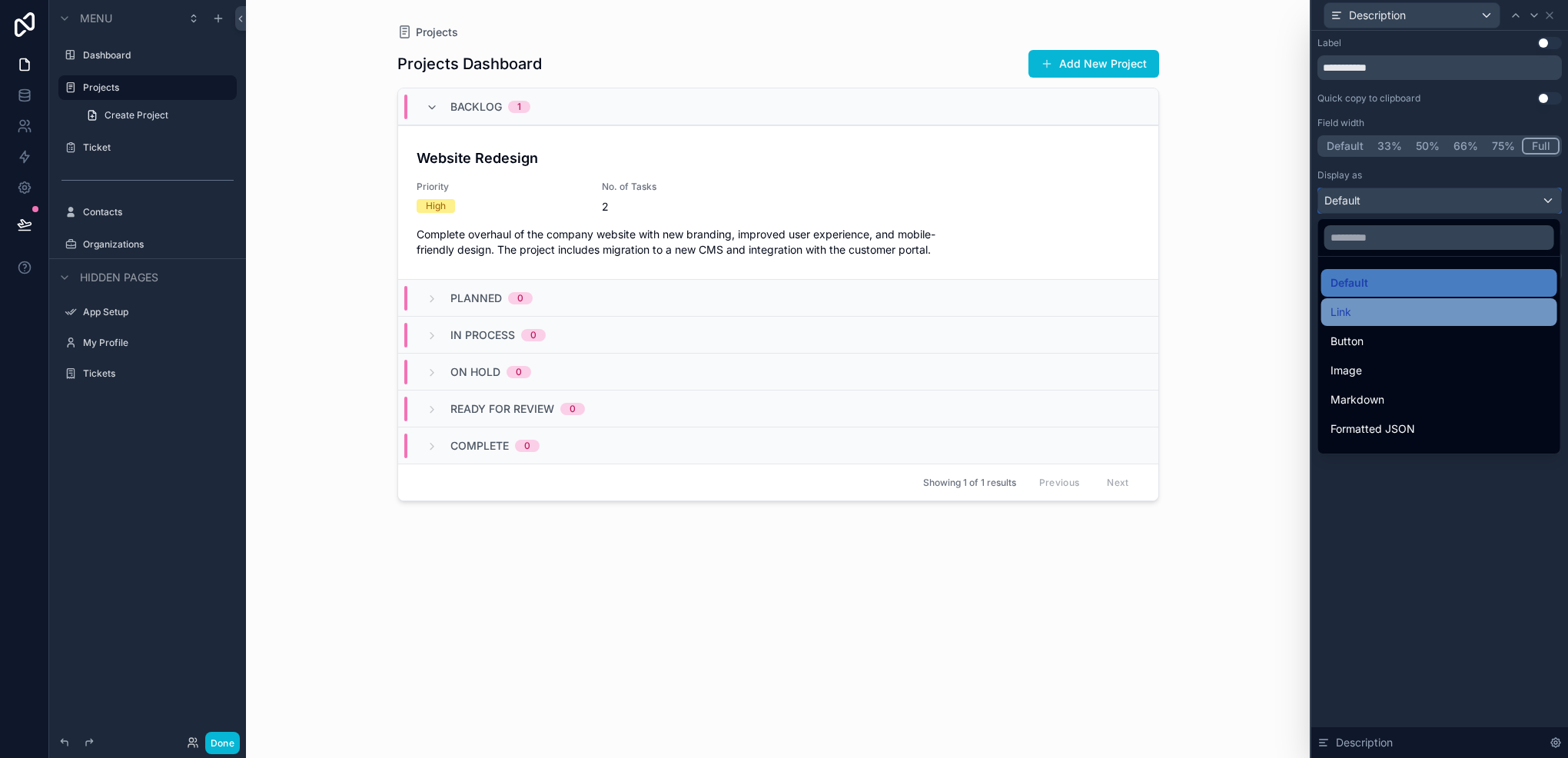
scroll to position [77, 0]
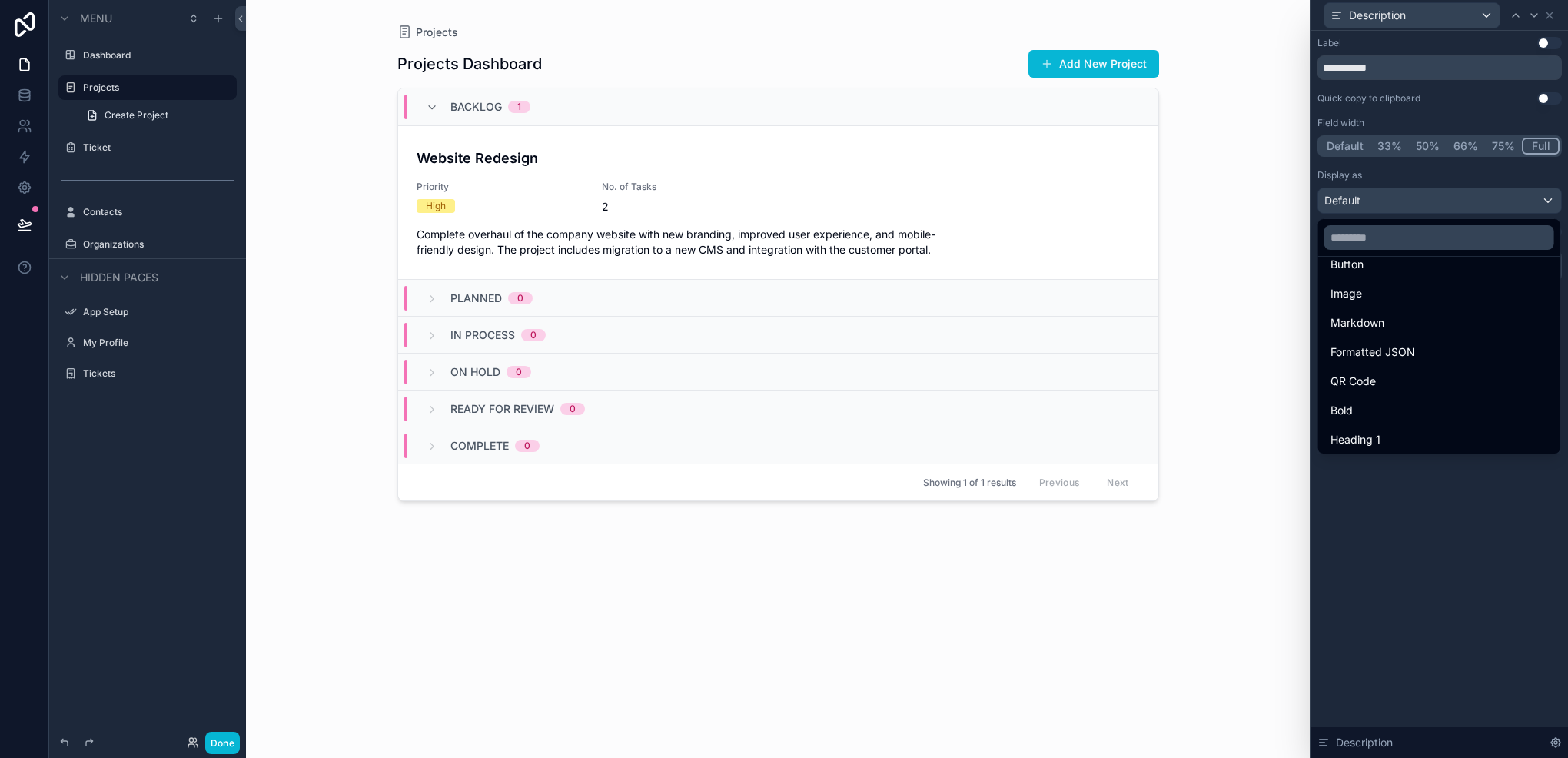
click at [1423, 318] on div "Markdown" at bounding box center [1440, 323] width 218 height 19
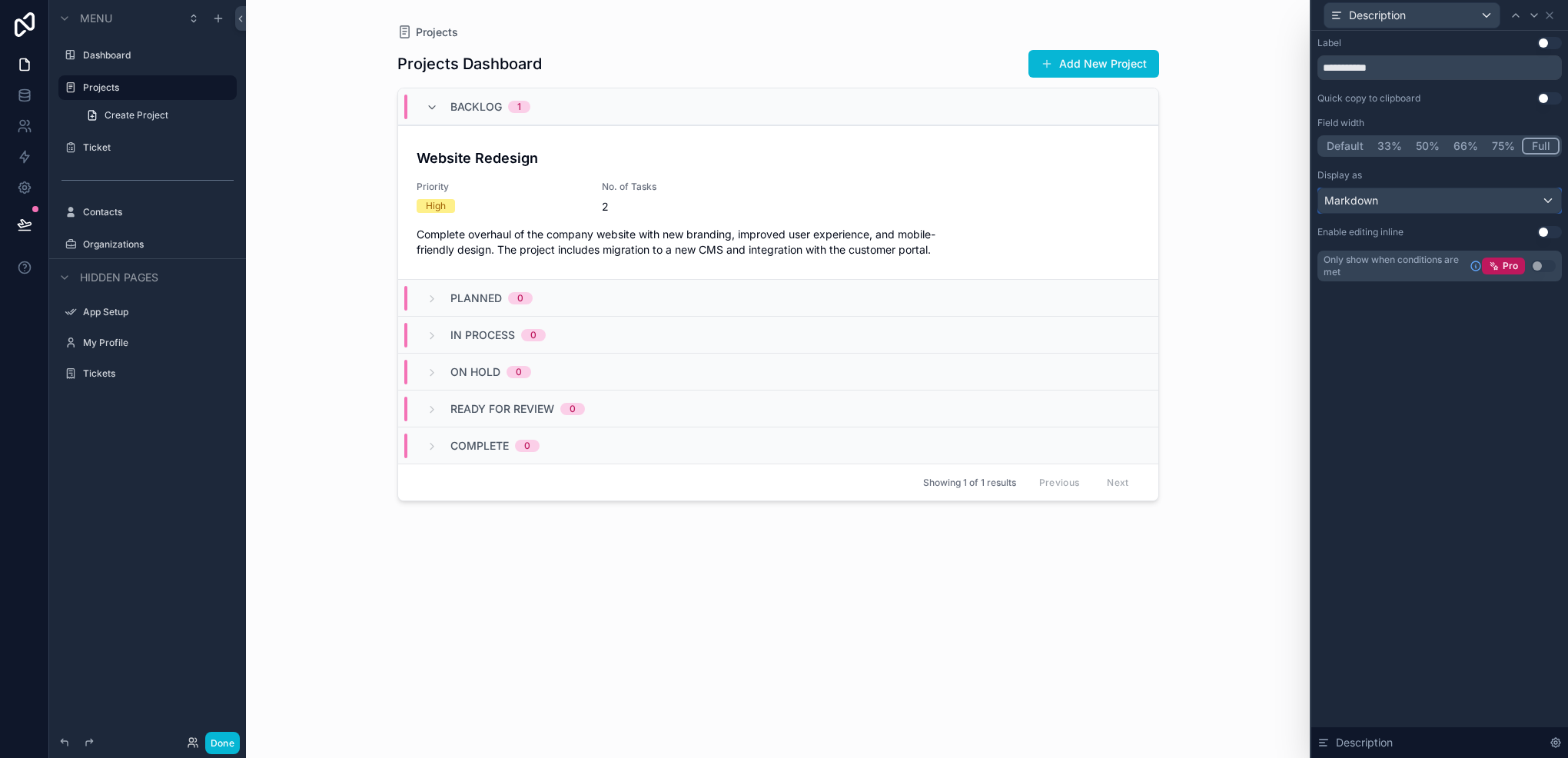
click at [1412, 204] on div "Markdown" at bounding box center [1439, 200] width 243 height 25
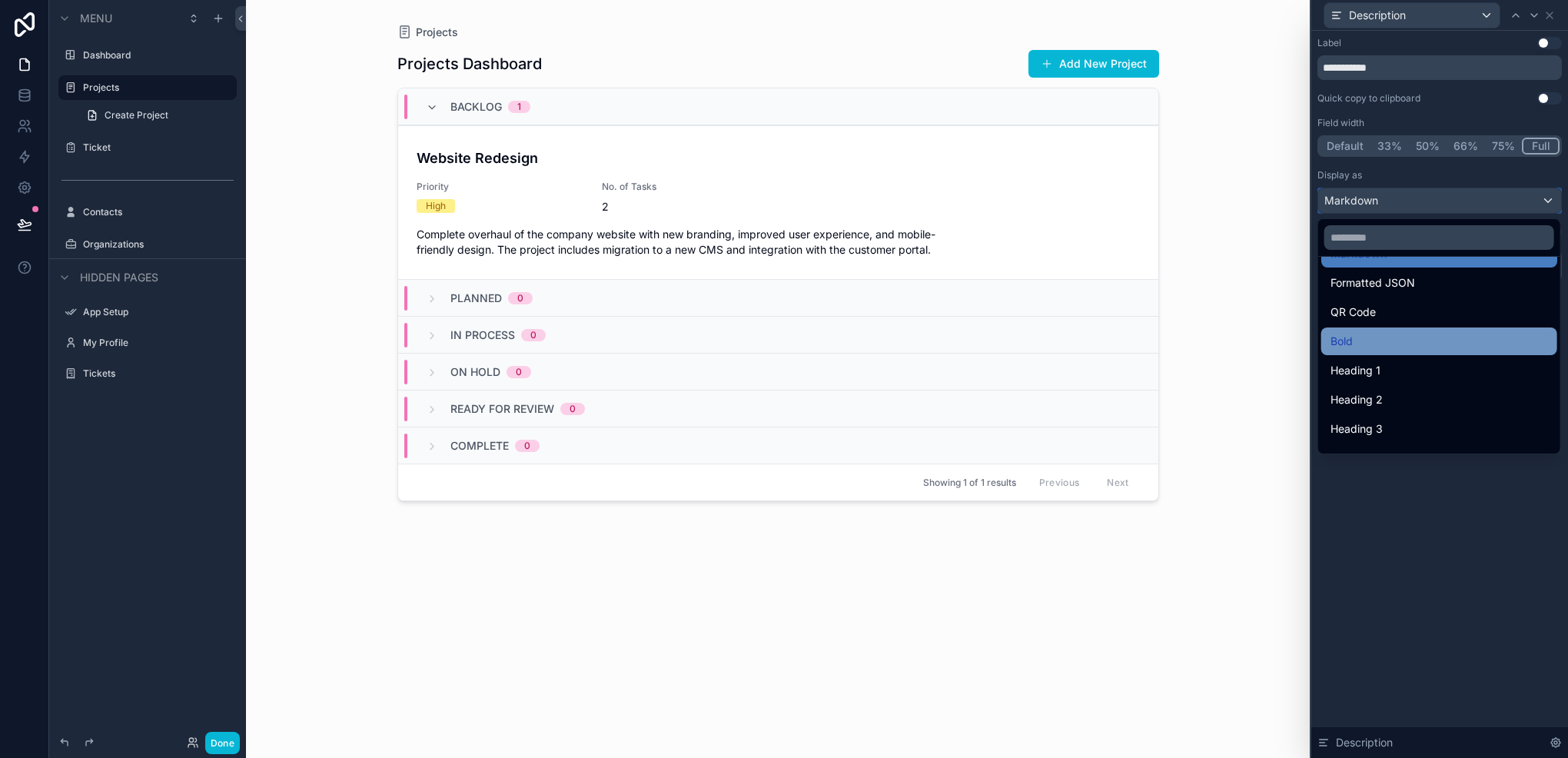
scroll to position [154, 0]
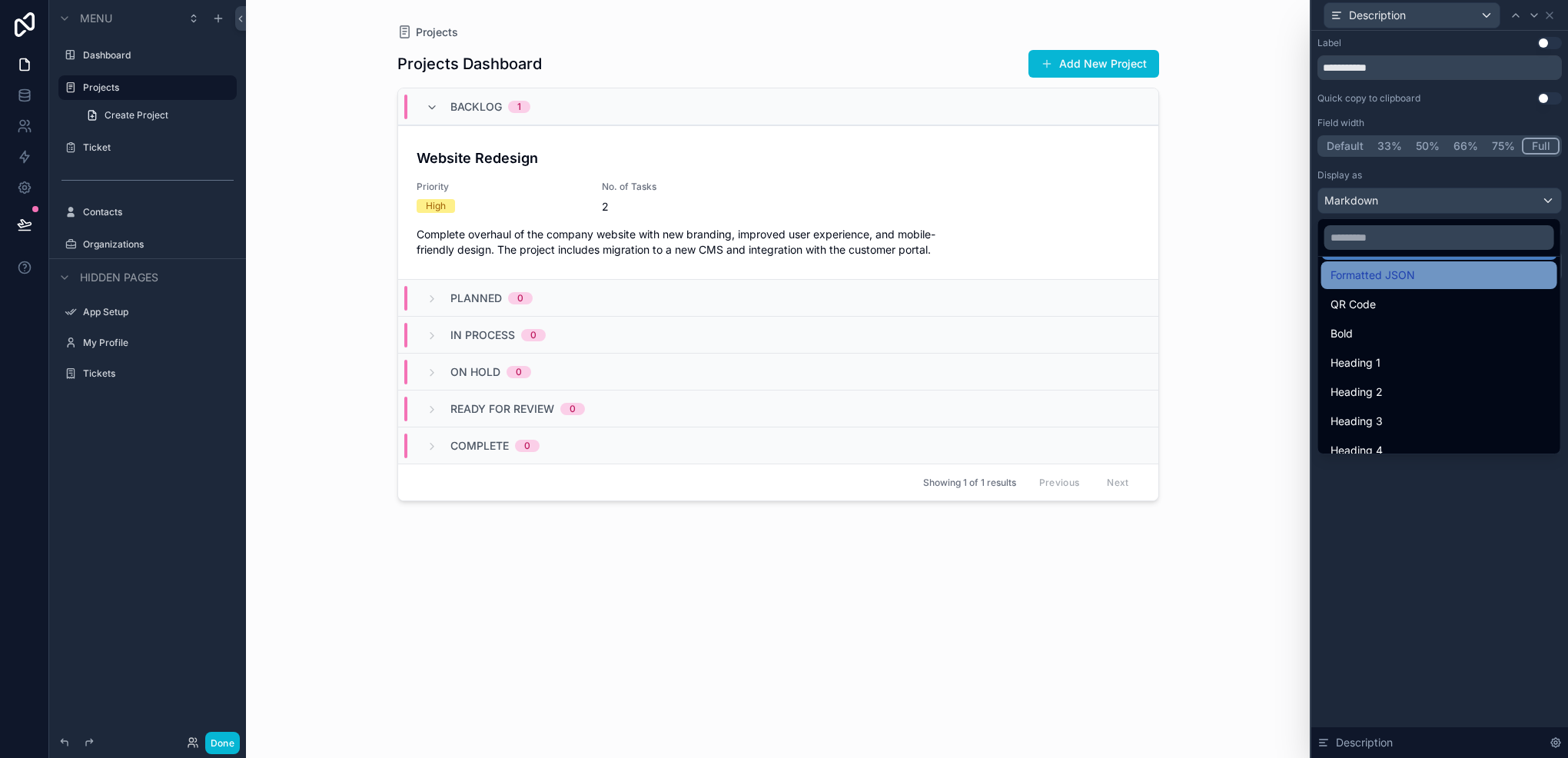
click at [1396, 275] on span "Formatted JSON" at bounding box center [1373, 275] width 84 height 19
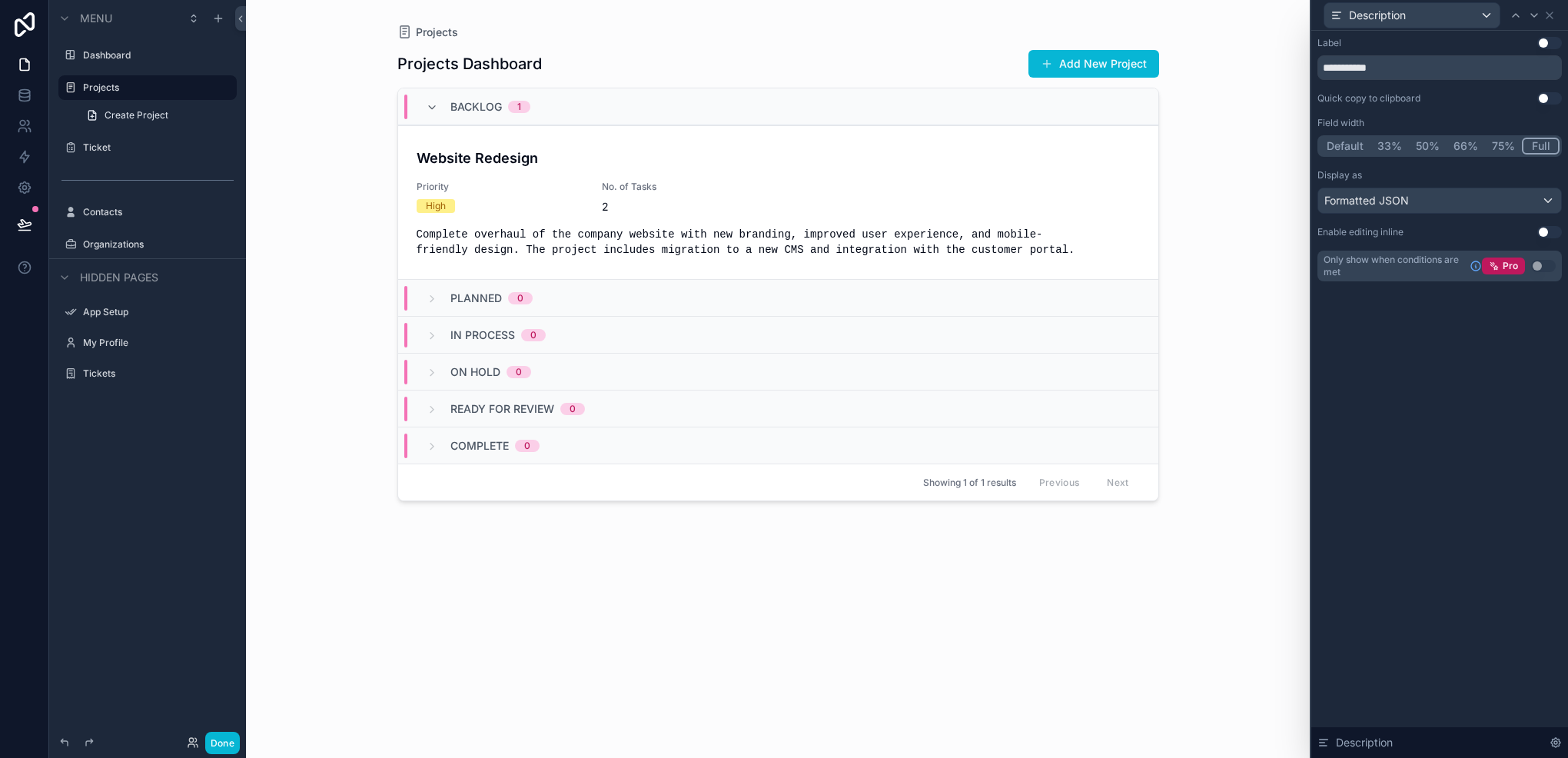
click at [1442, 214] on div "**********" at bounding box center [1439, 159] width 245 height 245
click at [1448, 204] on div "Formatted JSON" at bounding box center [1439, 200] width 243 height 25
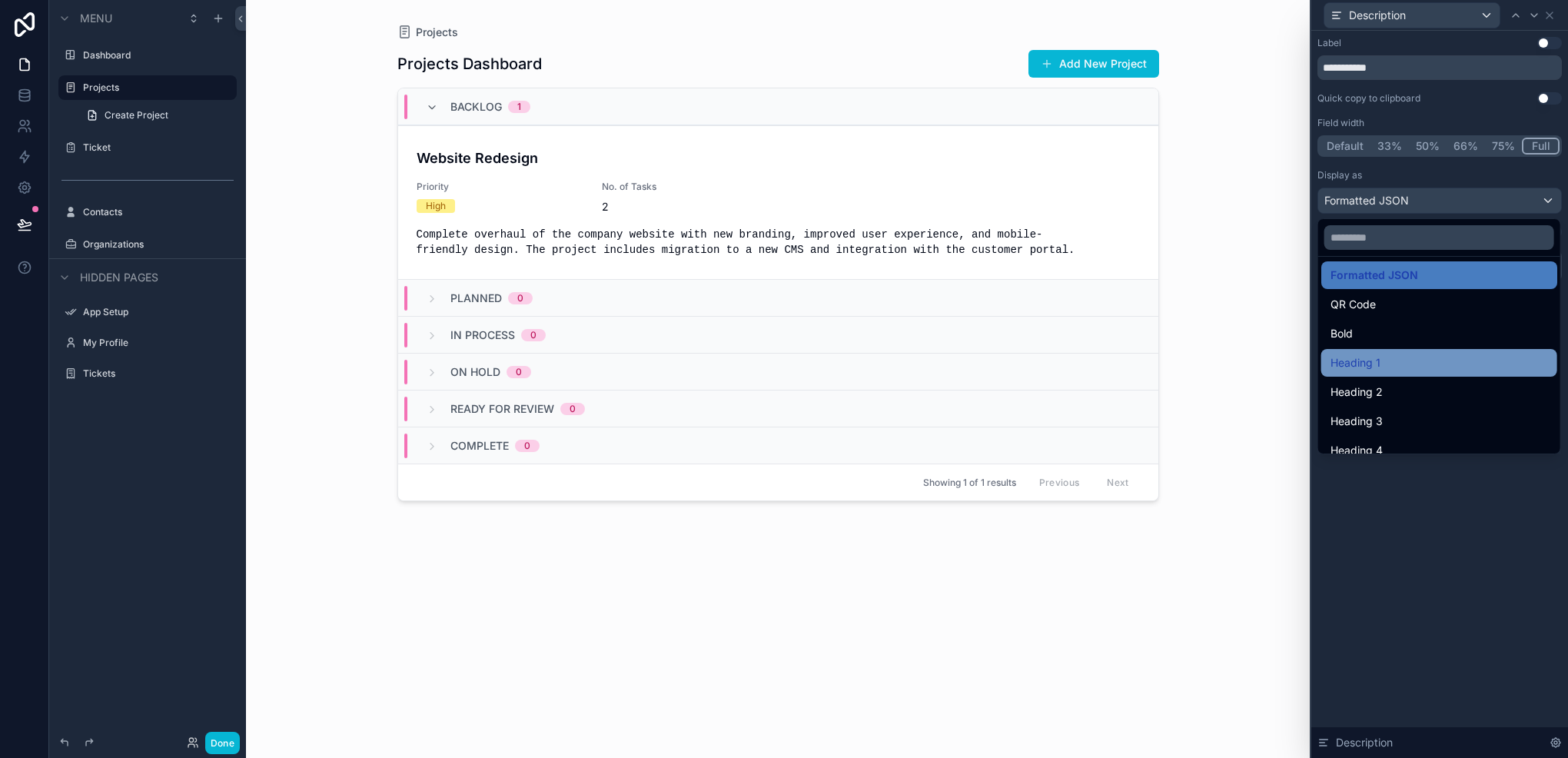
click at [1409, 356] on div "Heading 1" at bounding box center [1440, 363] width 218 height 19
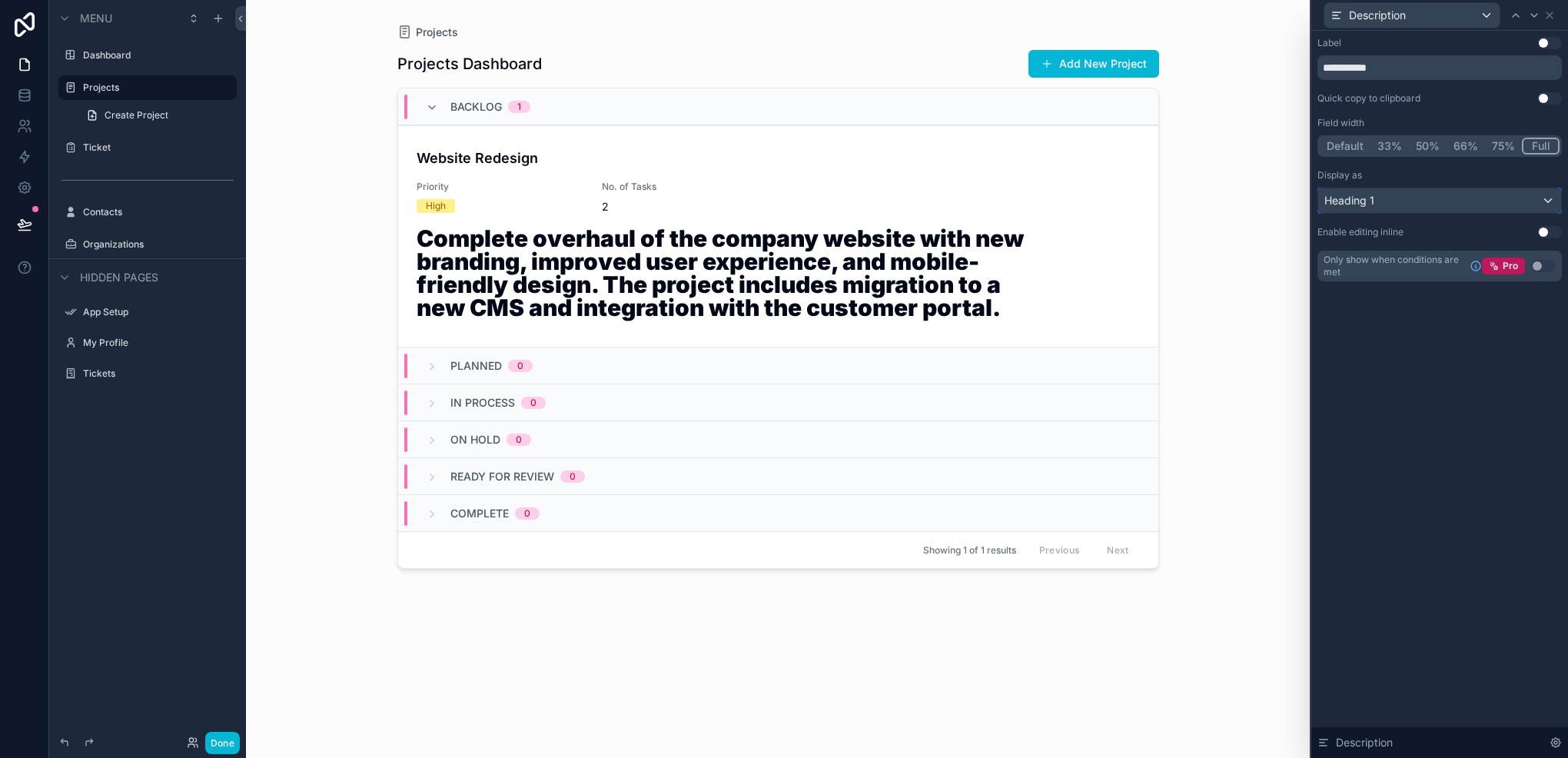
click at [1400, 199] on div "Heading 1" at bounding box center [1439, 200] width 243 height 25
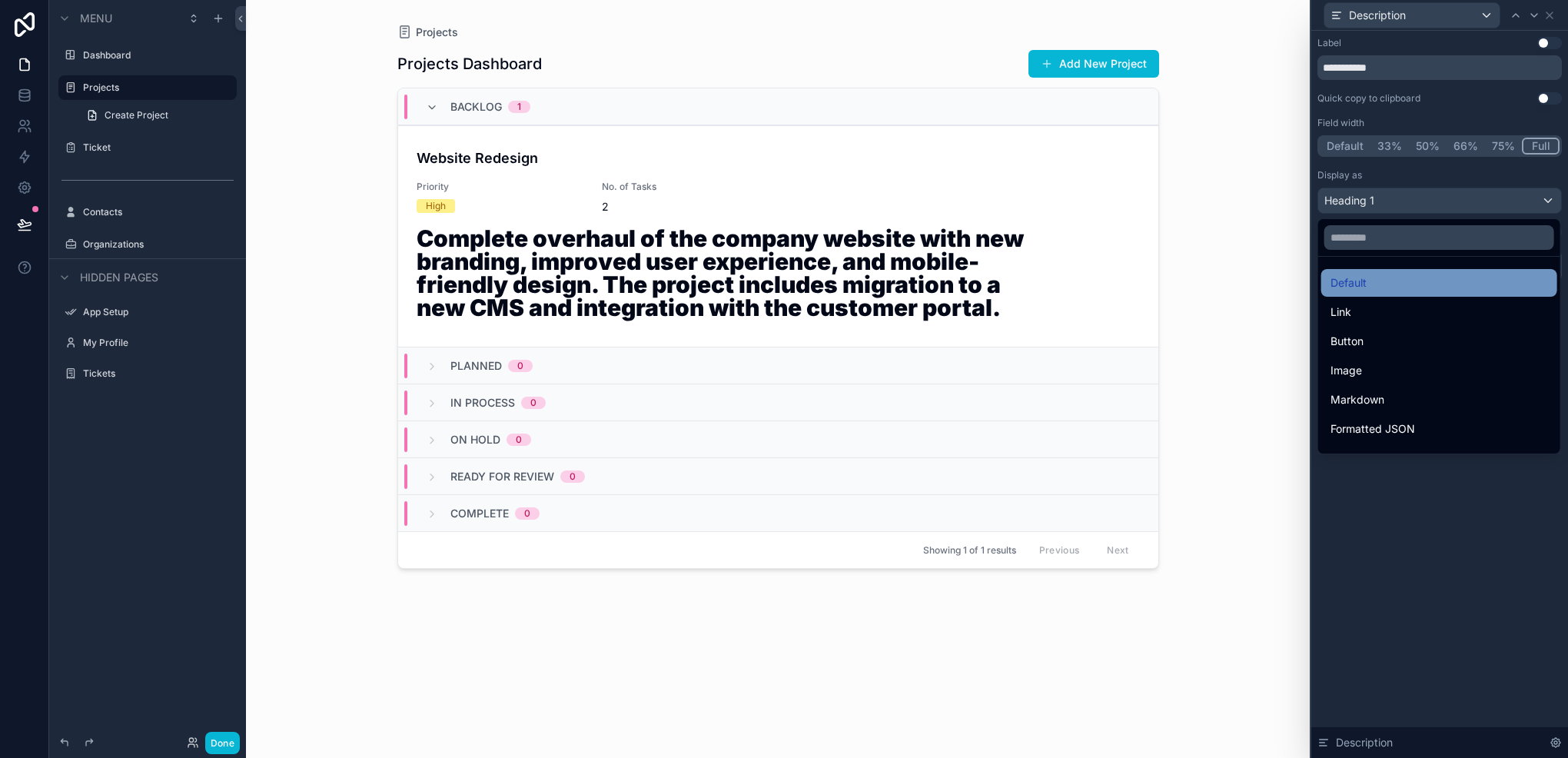
click at [1379, 273] on div "Default" at bounding box center [1440, 282] width 218 height 19
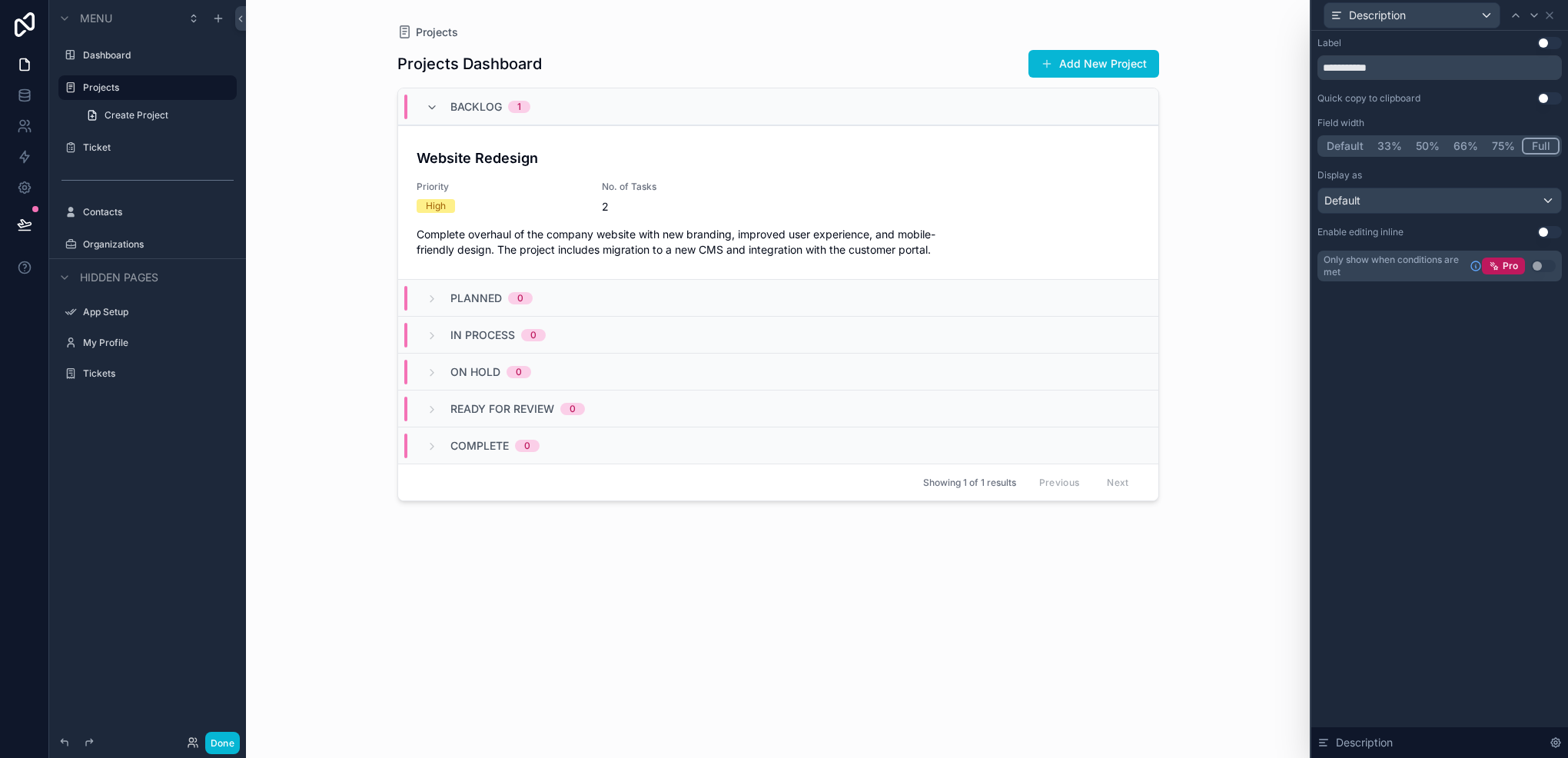
click at [981, 220] on div "scrollable content" at bounding box center [779, 370] width 786 height 740
click at [1556, 14] on div "Description" at bounding box center [1439, 15] width 245 height 30
click at [1553, 14] on icon at bounding box center [1550, 15] width 12 height 12
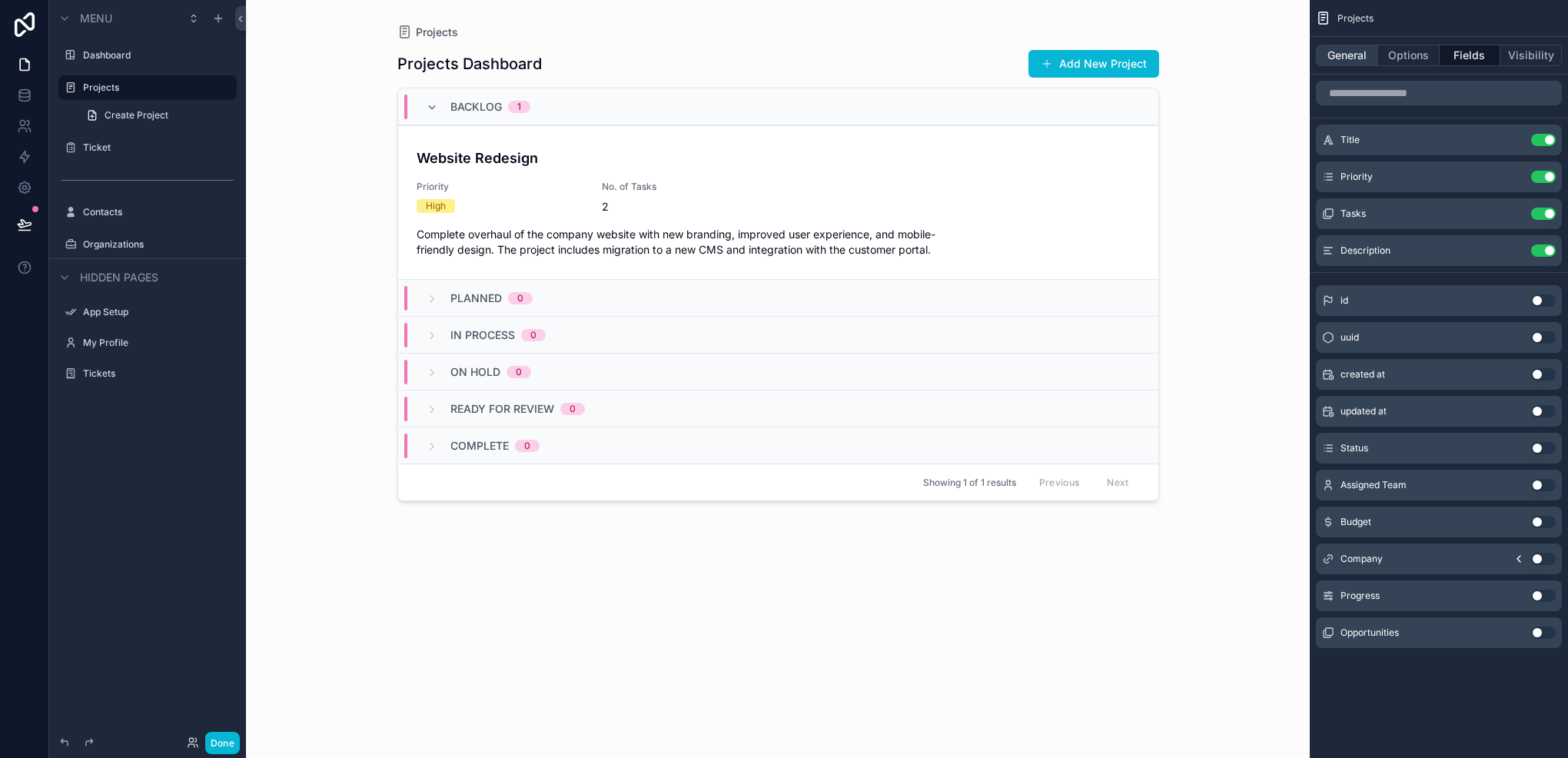
click at [1356, 60] on button "General" at bounding box center [1347, 55] width 62 height 22
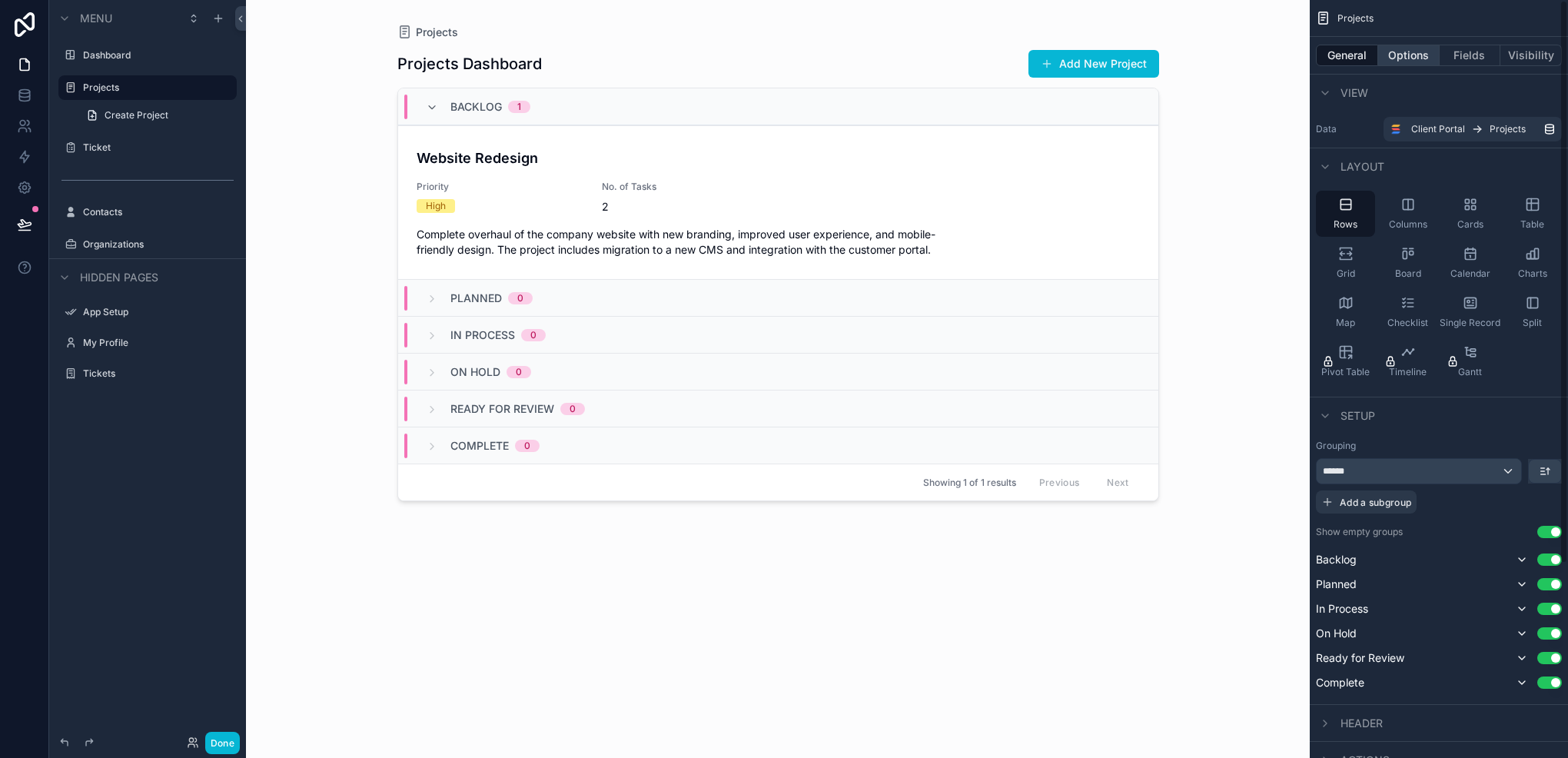
click at [1413, 60] on button "Options" at bounding box center [1410, 55] width 61 height 22
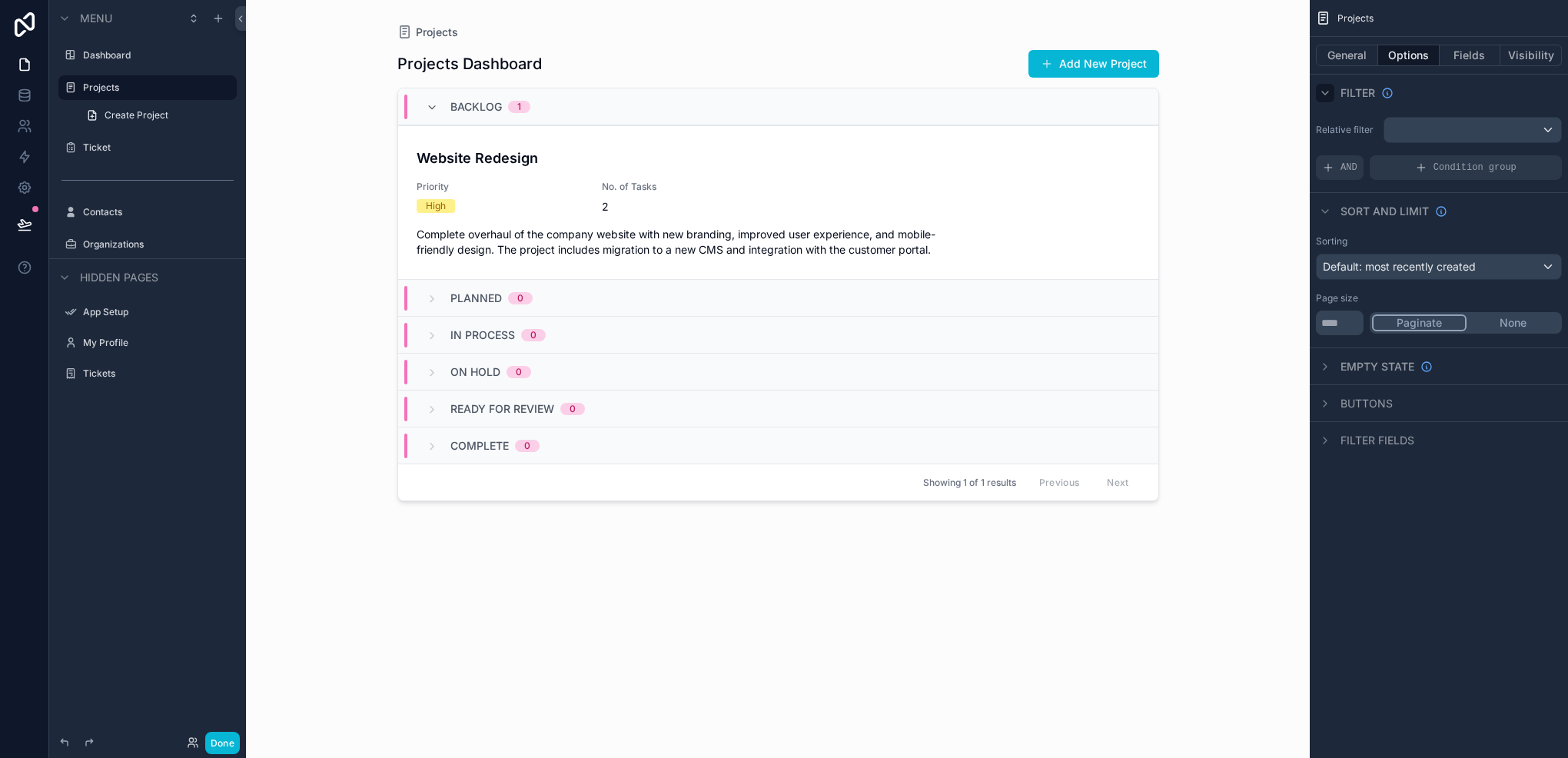
click at [1324, 95] on icon "scrollable content" at bounding box center [1325, 93] width 12 height 12
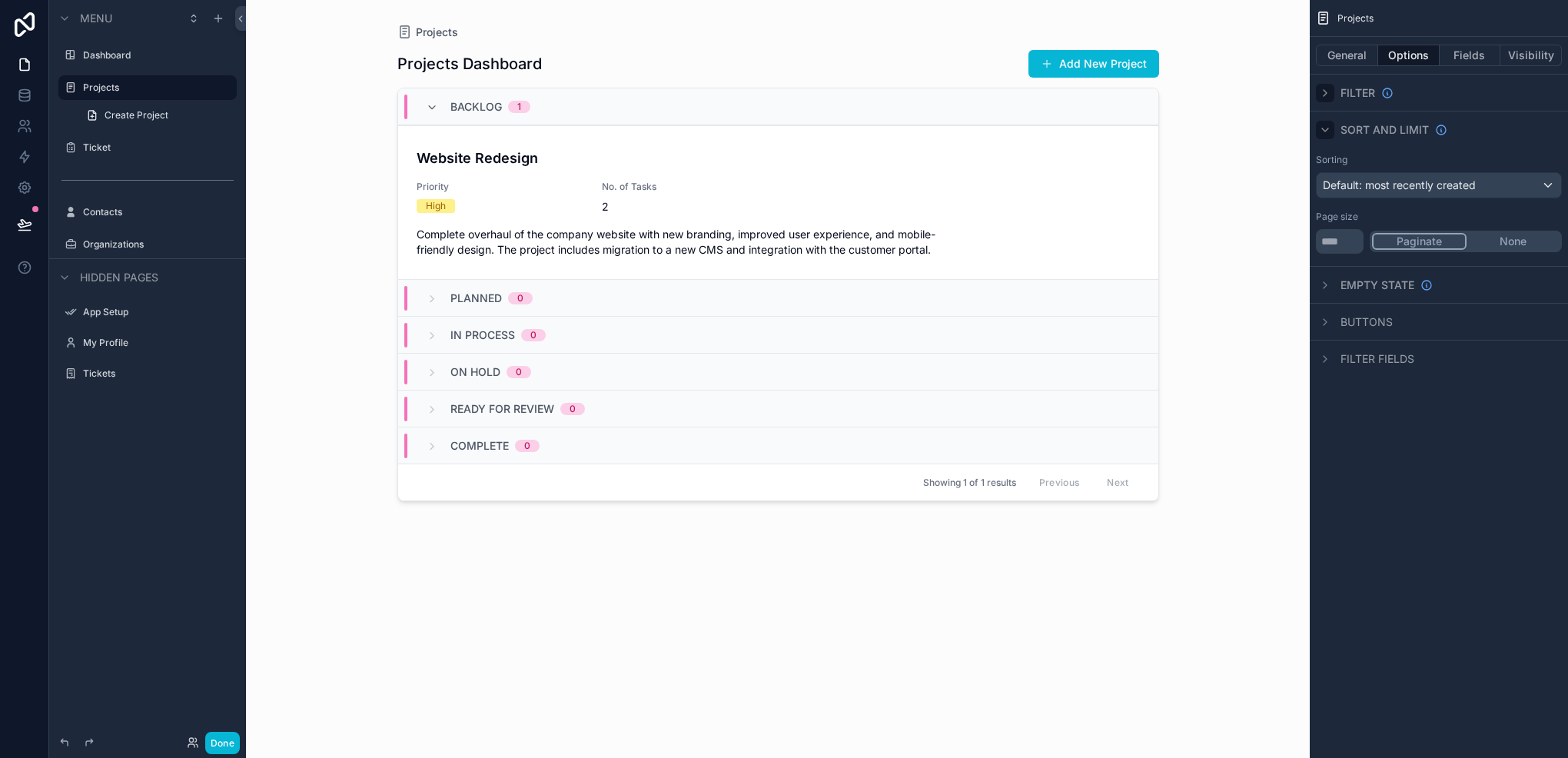
click at [1323, 132] on icon "scrollable content" at bounding box center [1325, 130] width 12 height 12
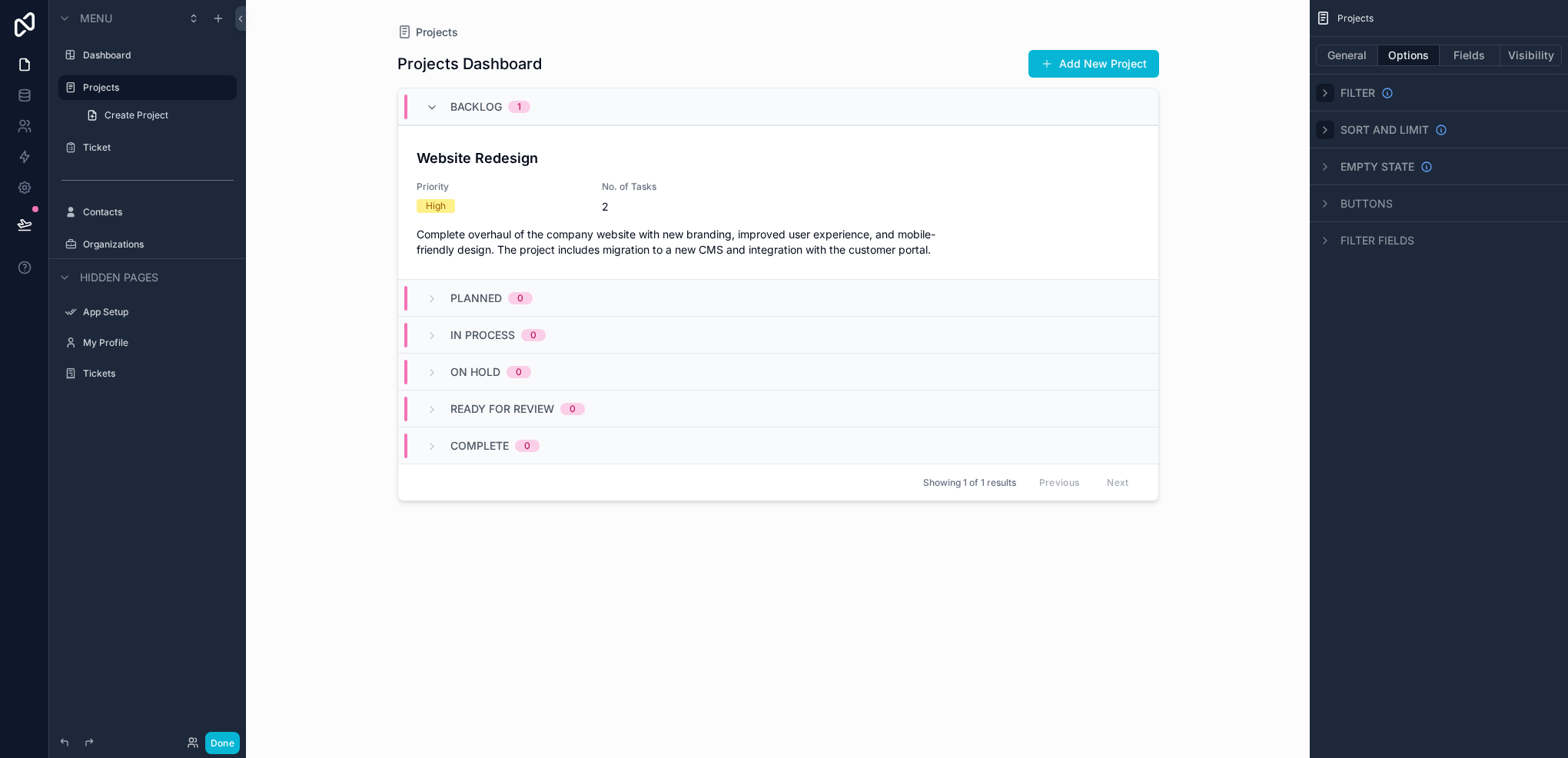
click at [1323, 132] on icon "scrollable content" at bounding box center [1325, 130] width 12 height 12
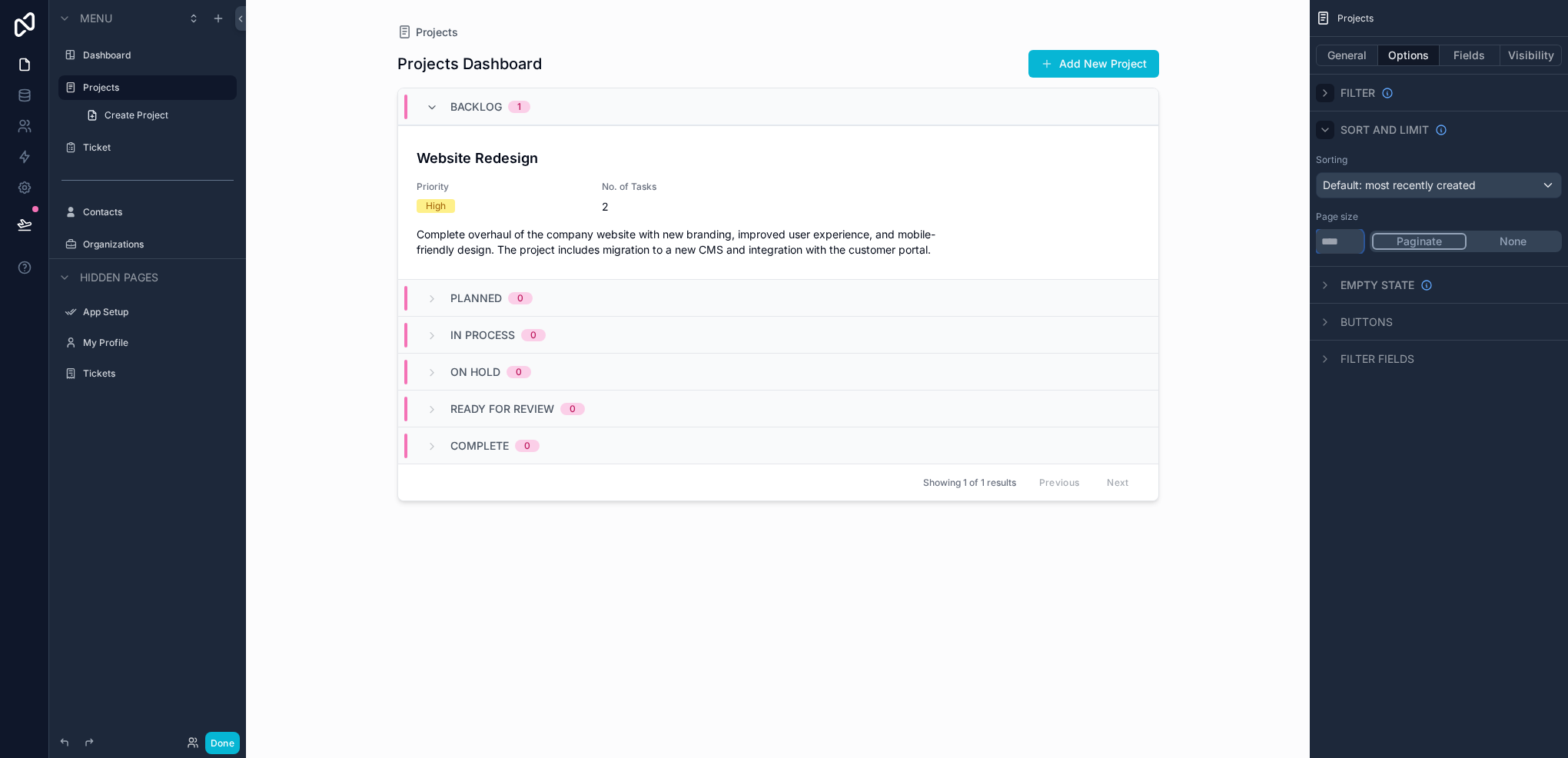
click at [1338, 240] on input "**" at bounding box center [1340, 241] width 48 height 25
click at [1390, 448] on div "Projects General Options Fields Visibility Filter Sort And Limit Sorting Defaul…" at bounding box center [1439, 379] width 259 height 758
click at [1338, 250] on input "**" at bounding box center [1340, 241] width 48 height 25
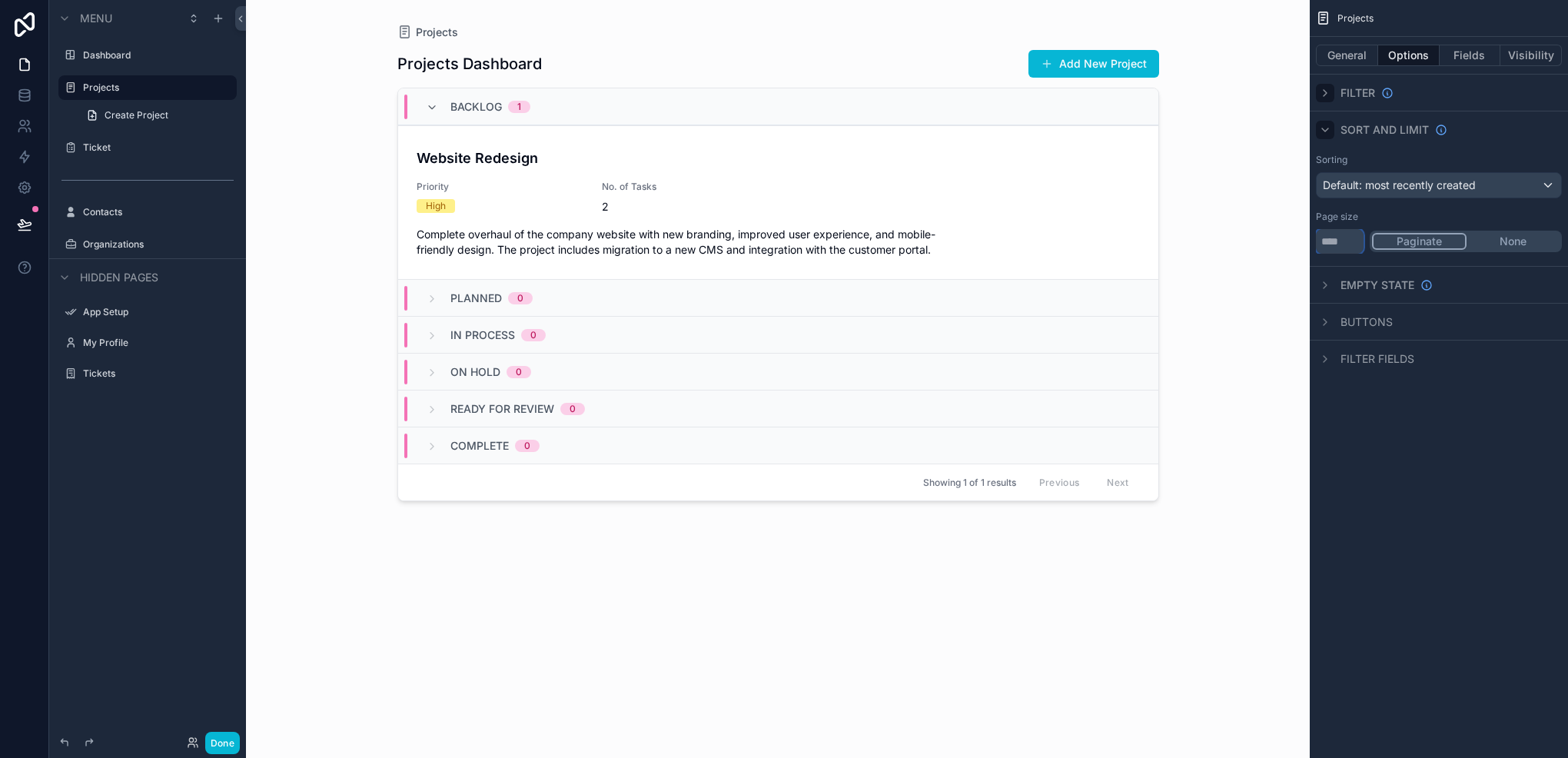
click at [1338, 250] on input "**" at bounding box center [1340, 241] width 48 height 25
type input "**"
click at [1458, 445] on div "Projects General Options Fields Visibility Filter Sort And Limit Sorting Defaul…" at bounding box center [1439, 379] width 259 height 758
click at [1487, 56] on button "Fields" at bounding box center [1471, 55] width 61 height 22
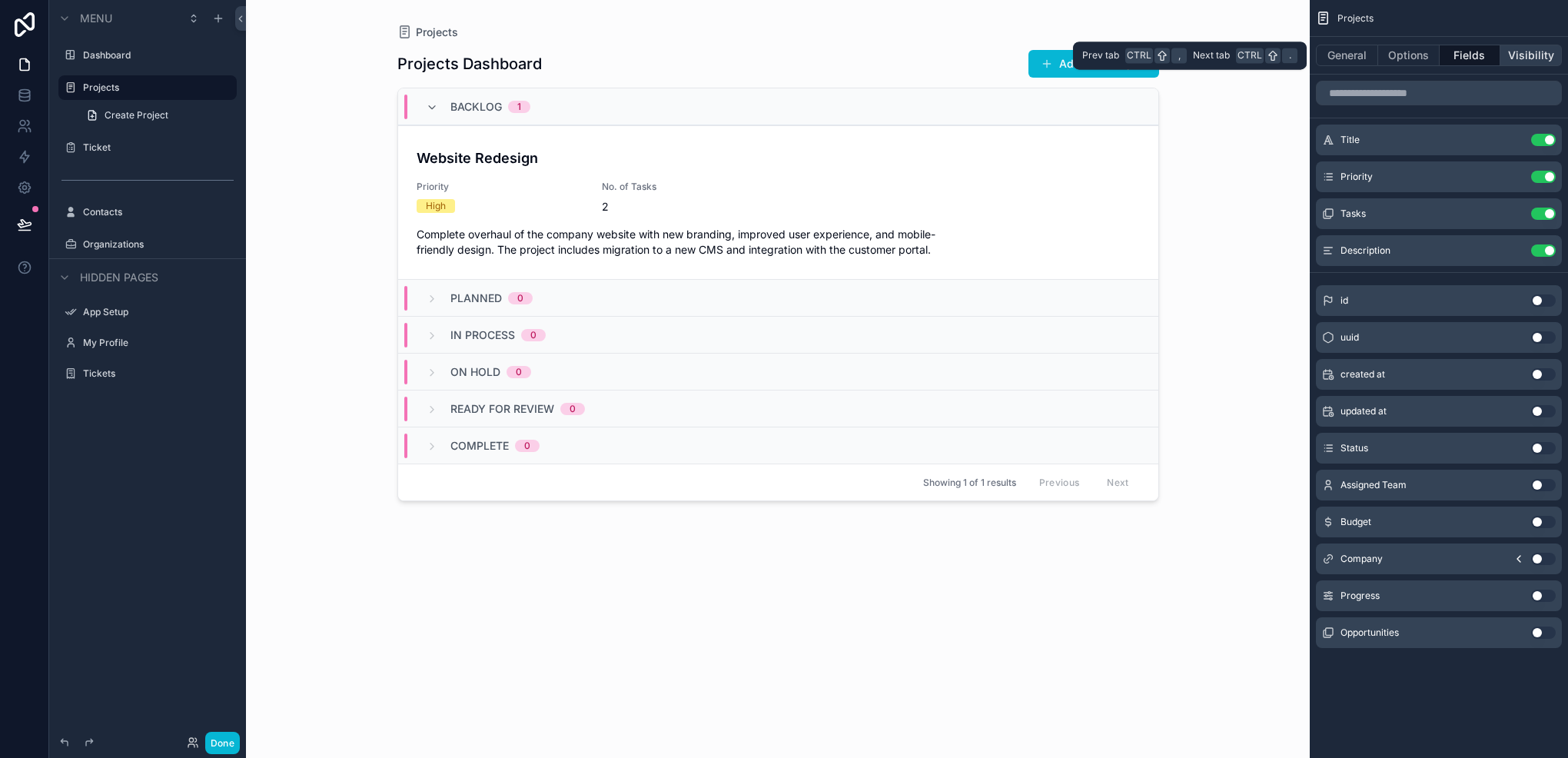
click at [1522, 63] on button "Visibility" at bounding box center [1531, 55] width 61 height 22
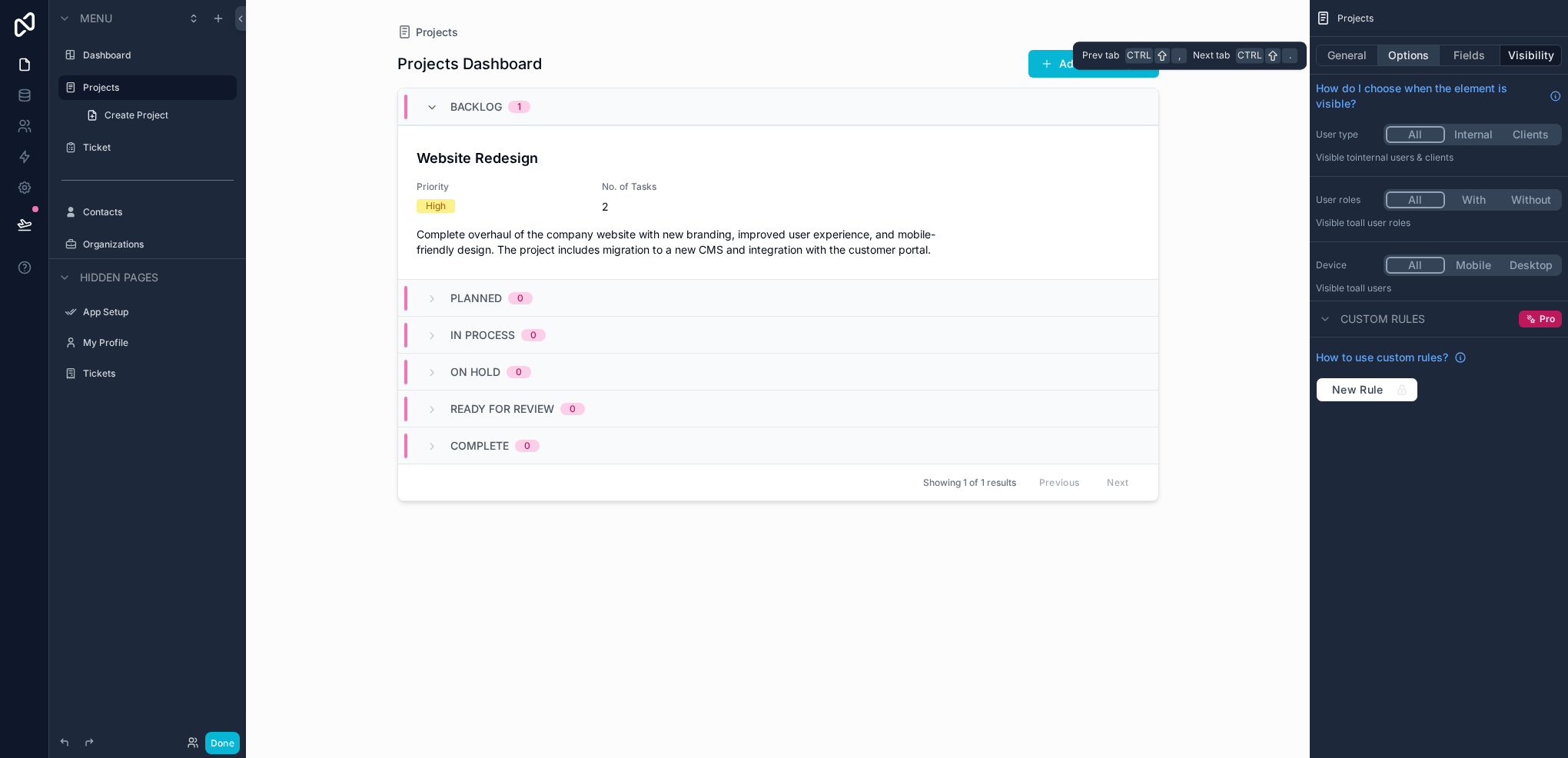
click at [1386, 63] on button "Options" at bounding box center [1410, 55] width 61 height 22
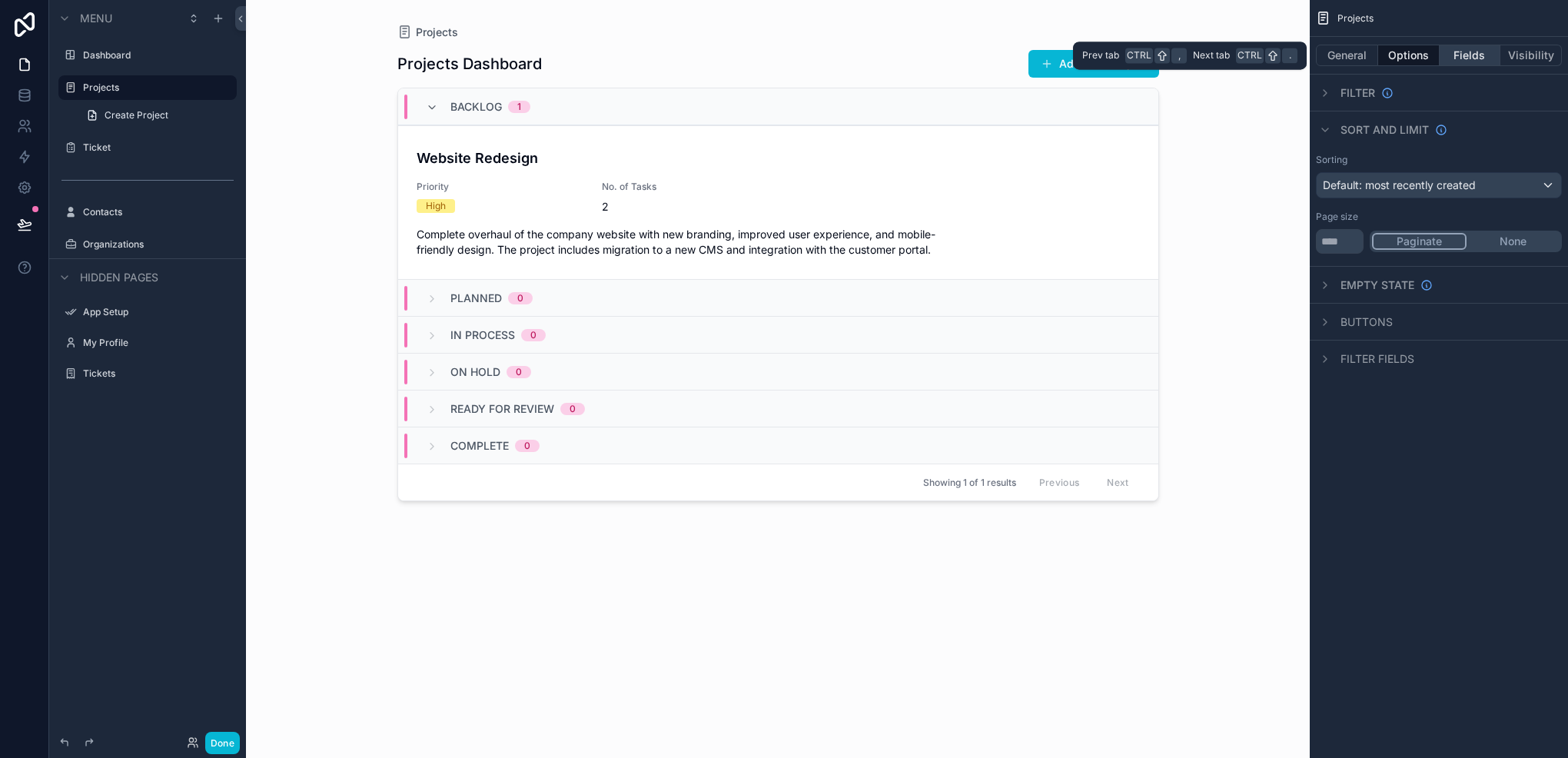
click at [1442, 54] on button "Fields" at bounding box center [1471, 55] width 61 height 22
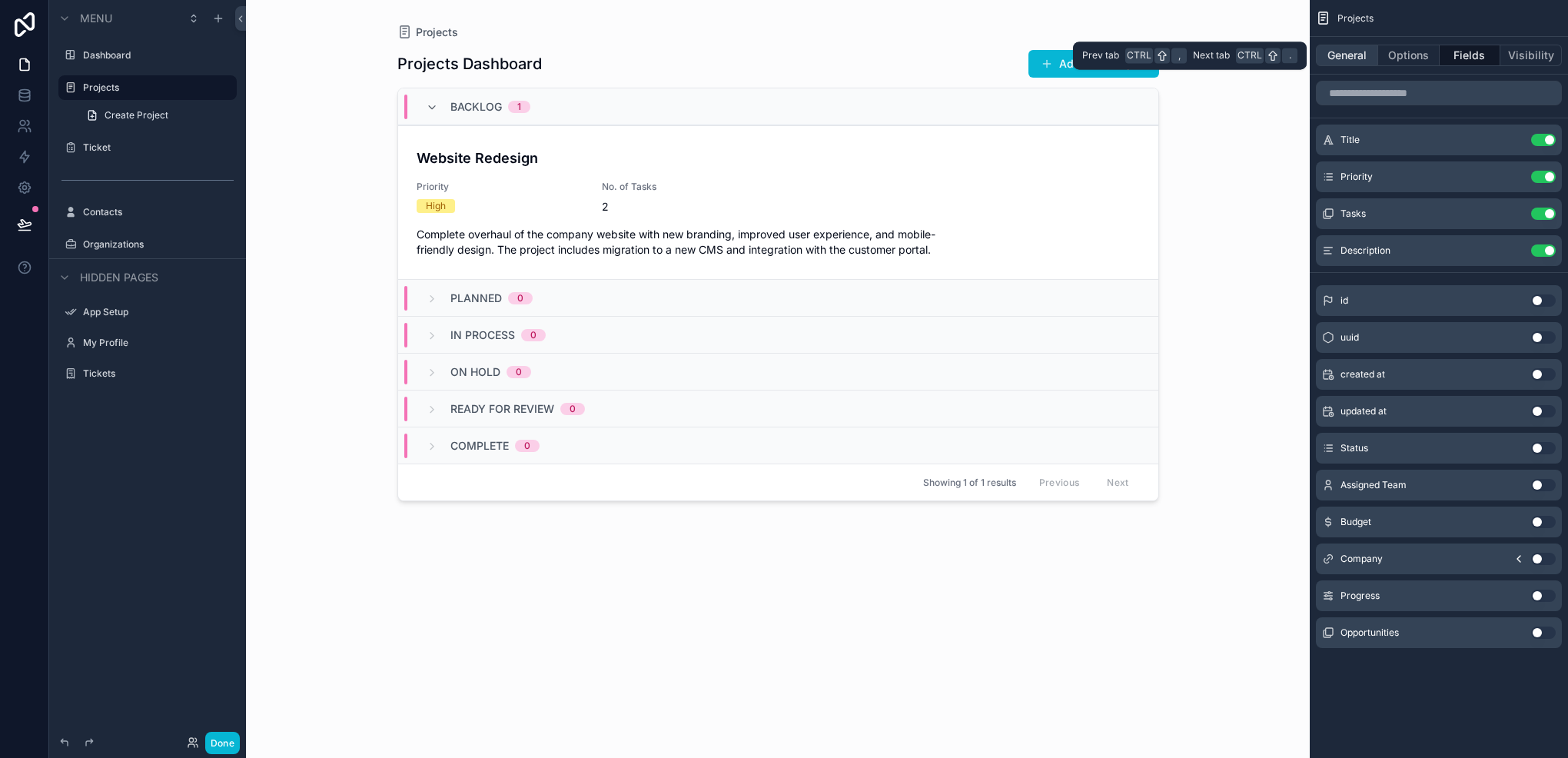
click at [1355, 60] on button "General" at bounding box center [1347, 55] width 62 height 22
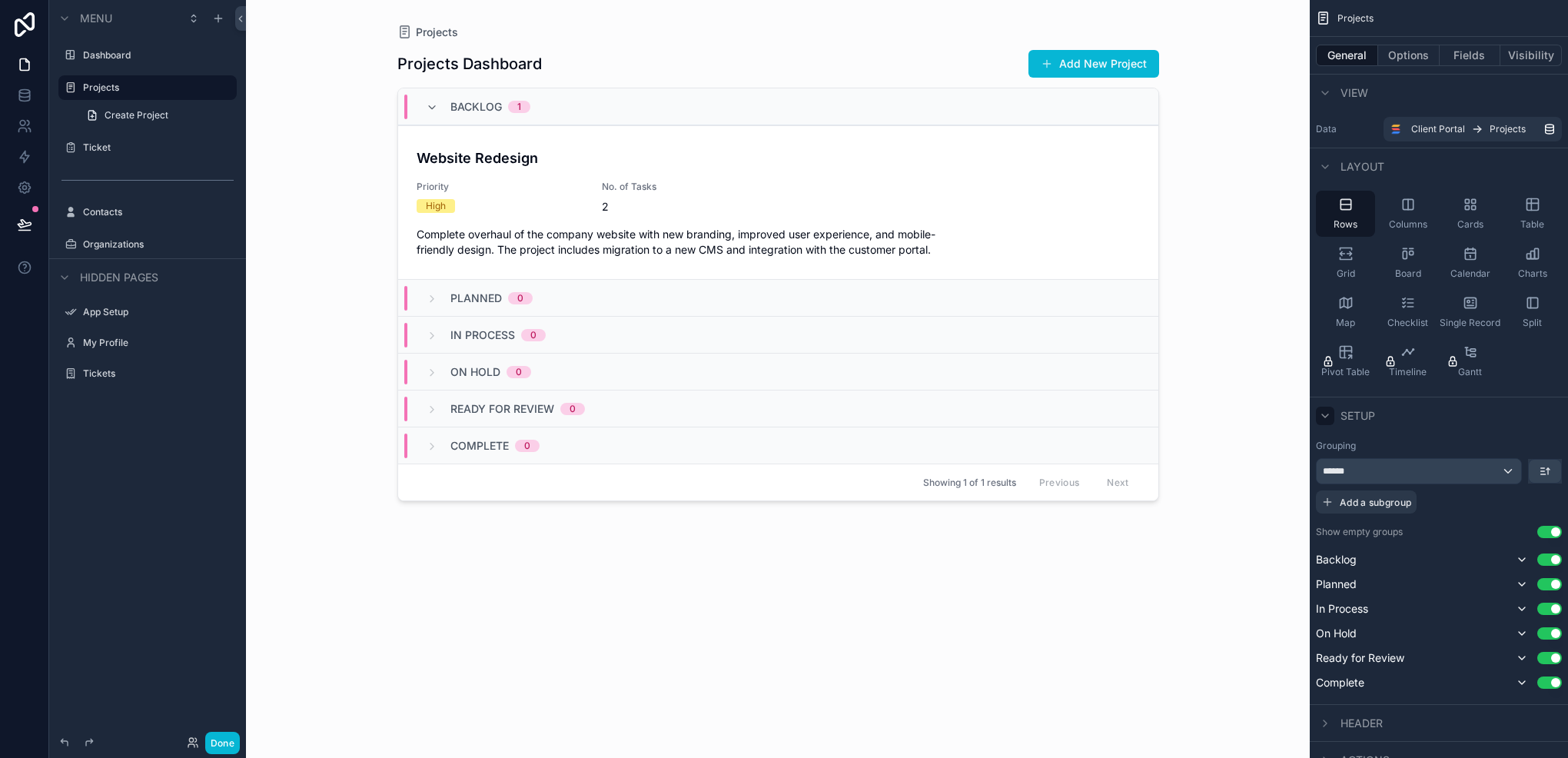
click at [1331, 414] on div "scrollable content" at bounding box center [1325, 416] width 19 height 19
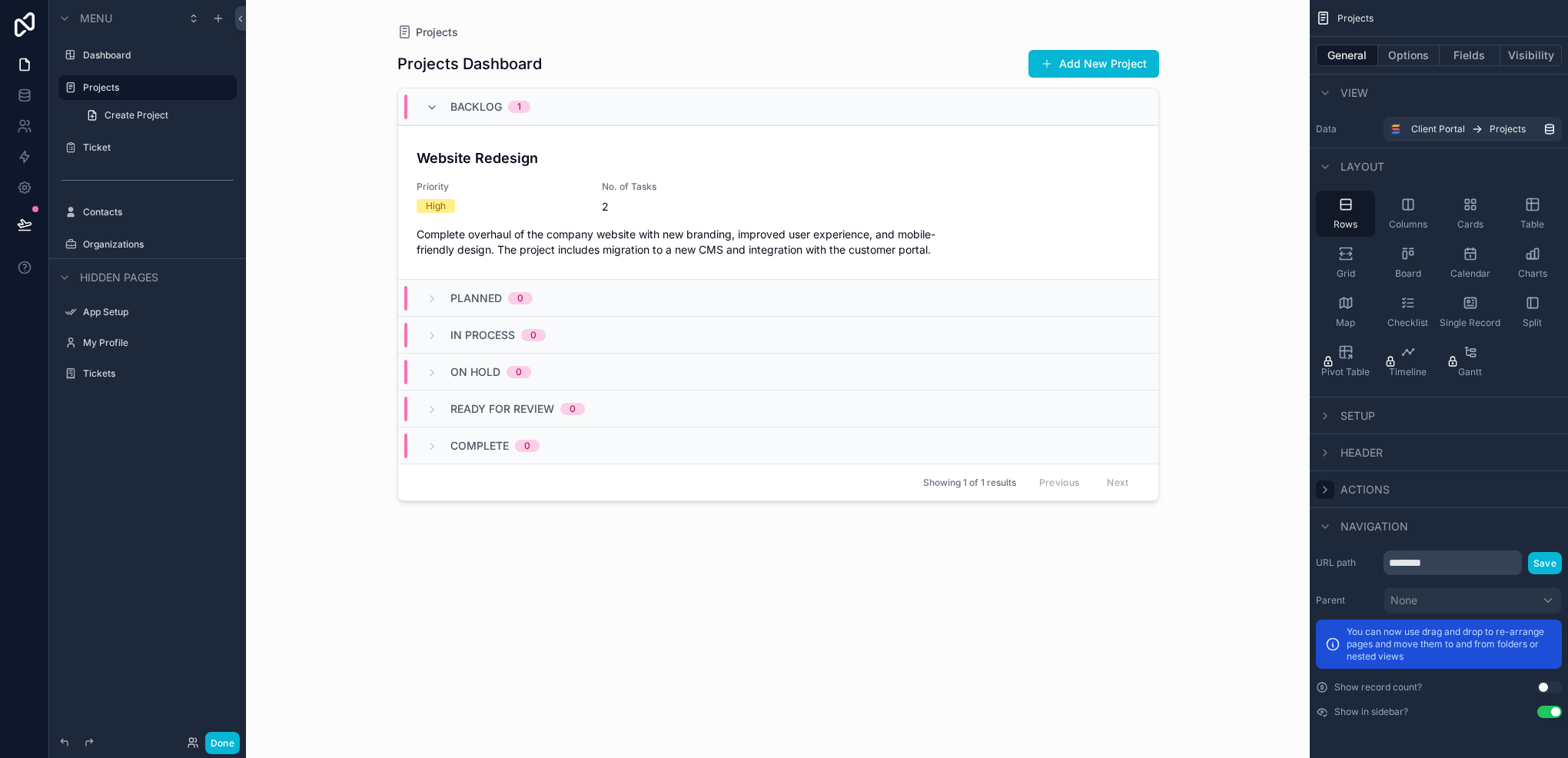
click at [1333, 487] on div "scrollable content" at bounding box center [1325, 489] width 19 height 19
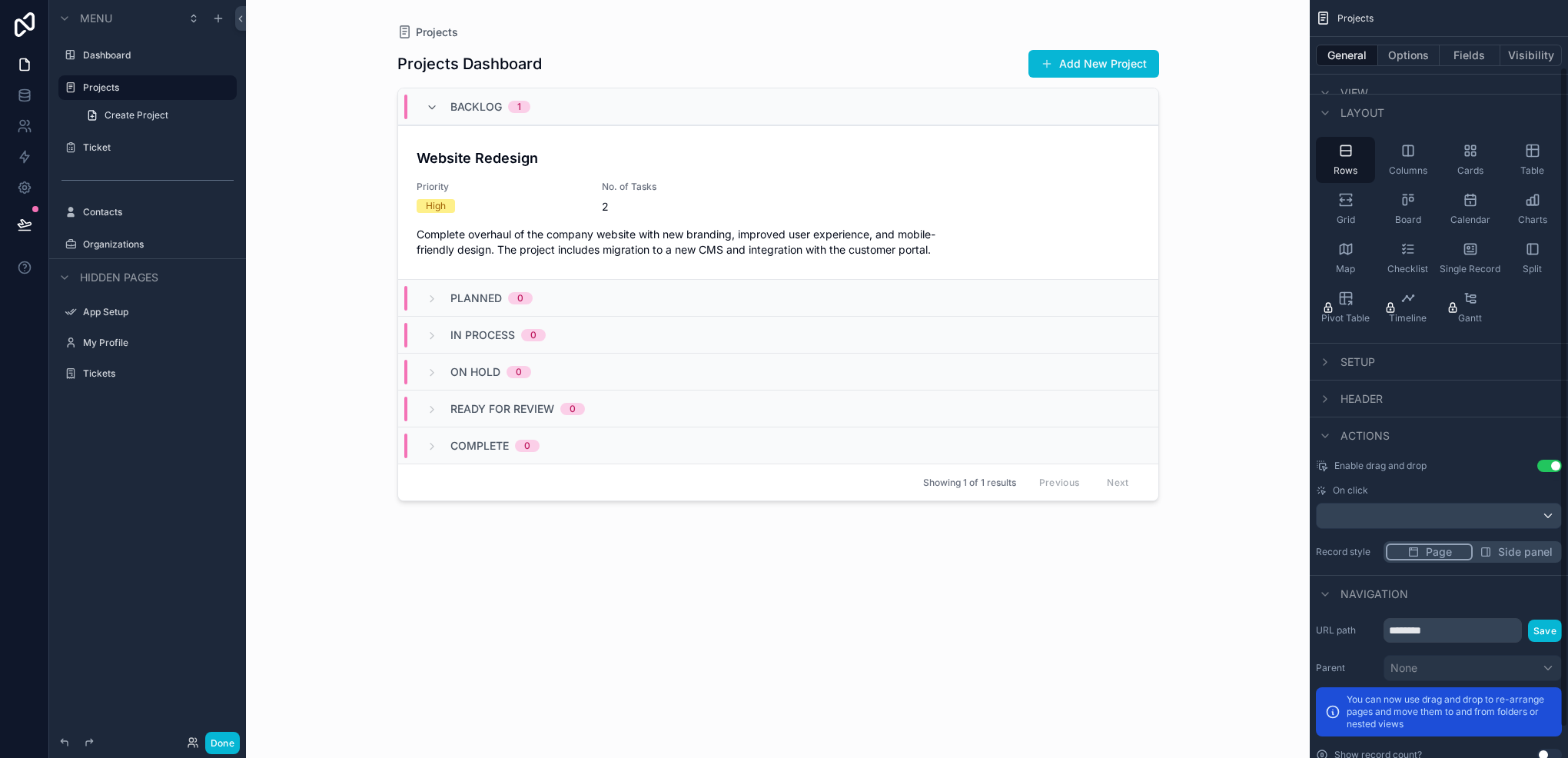
scroll to position [77, 0]
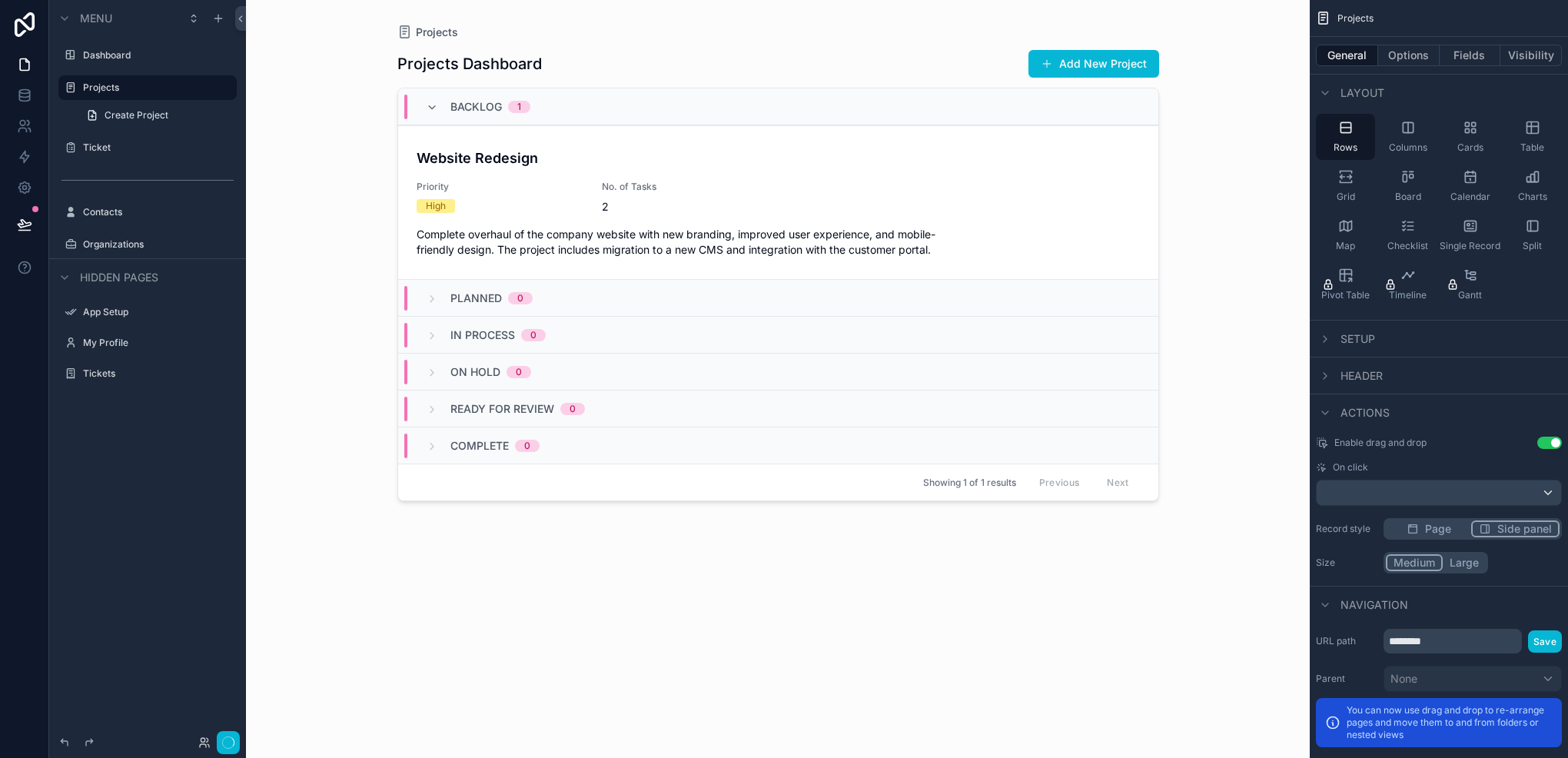
click at [1496, 524] on button "Side panel" at bounding box center [1516, 528] width 88 height 17
click at [1460, 563] on button "Large" at bounding box center [1463, 563] width 45 height 17
click at [1328, 410] on icon "scrollable content" at bounding box center [1325, 413] width 12 height 12
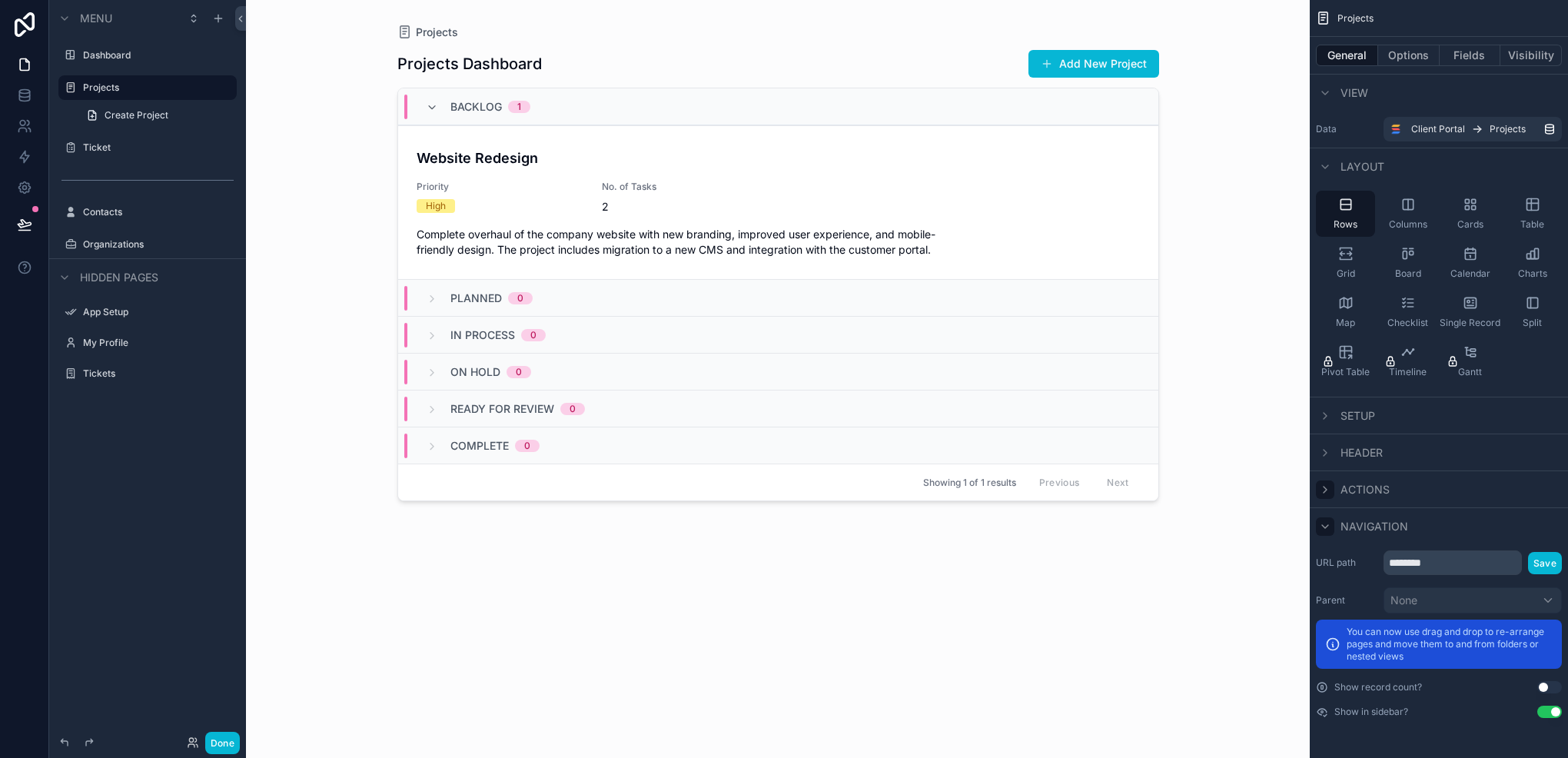
click at [1322, 534] on div "scrollable content" at bounding box center [1325, 526] width 19 height 19
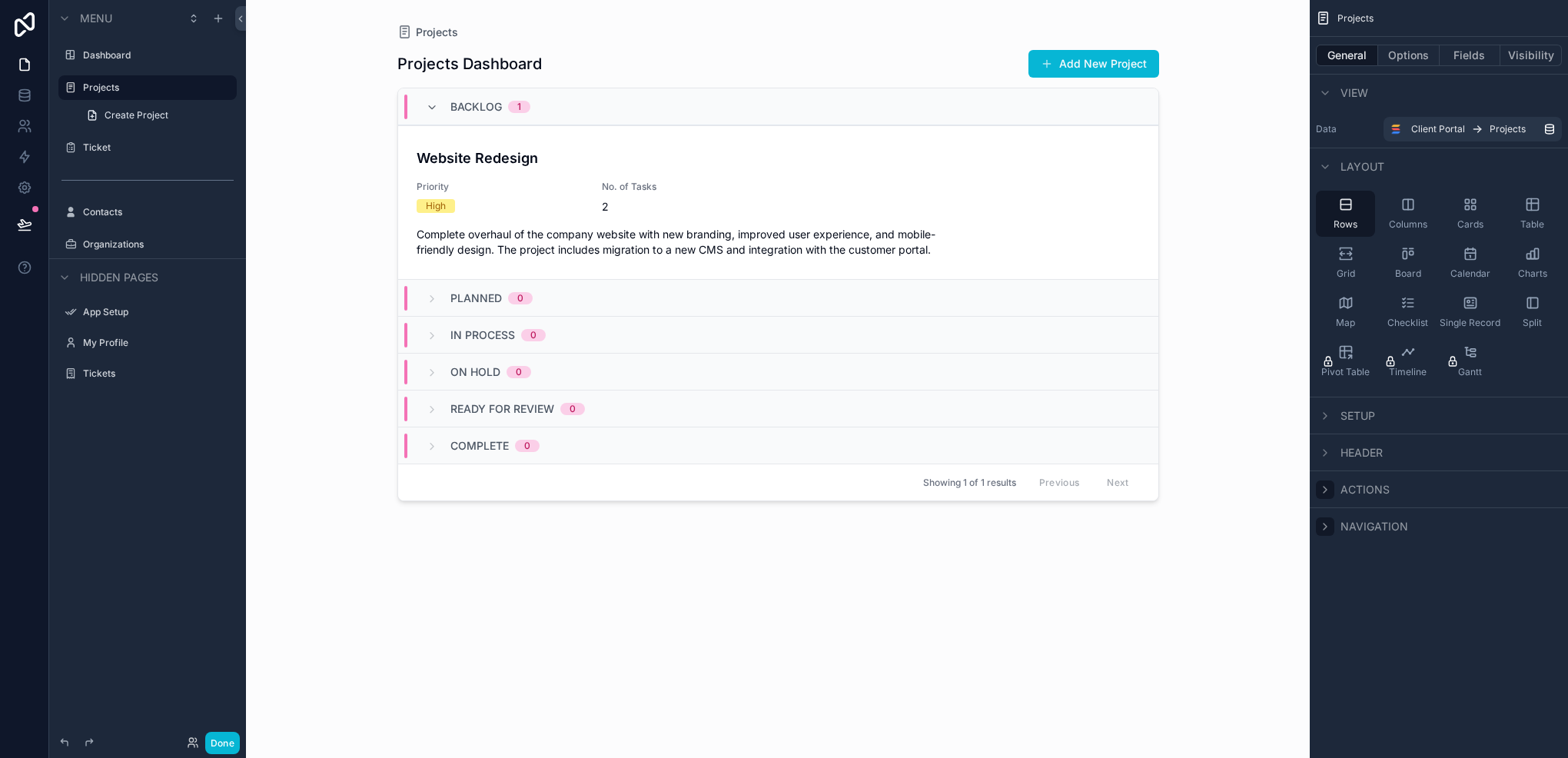
click at [1321, 518] on div "scrollable content" at bounding box center [1325, 526] width 19 height 19
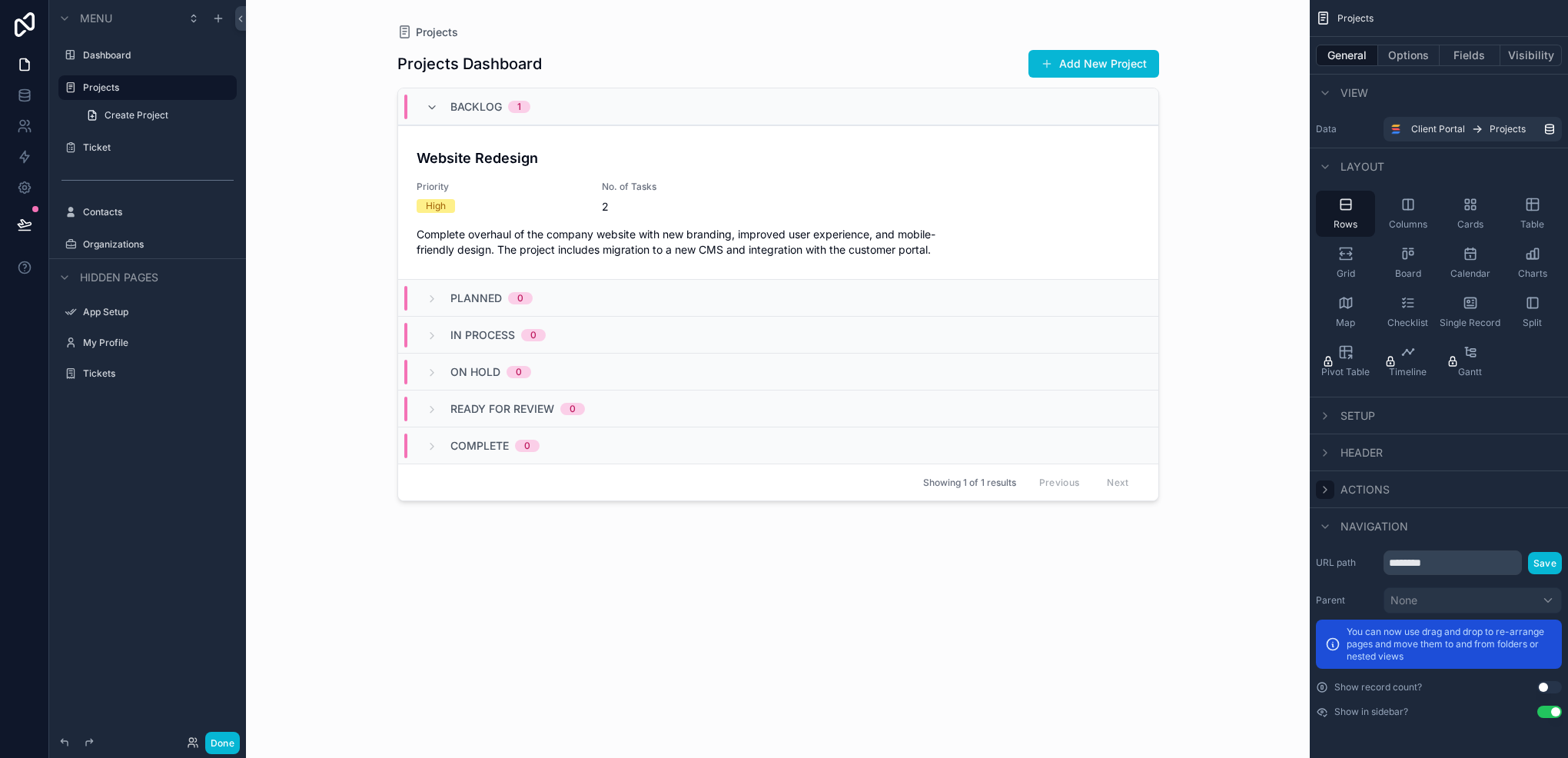
click at [1538, 688] on button "Use setting" at bounding box center [1549, 688] width 25 height 12
click at [1326, 534] on div "scrollable content" at bounding box center [1325, 526] width 19 height 19
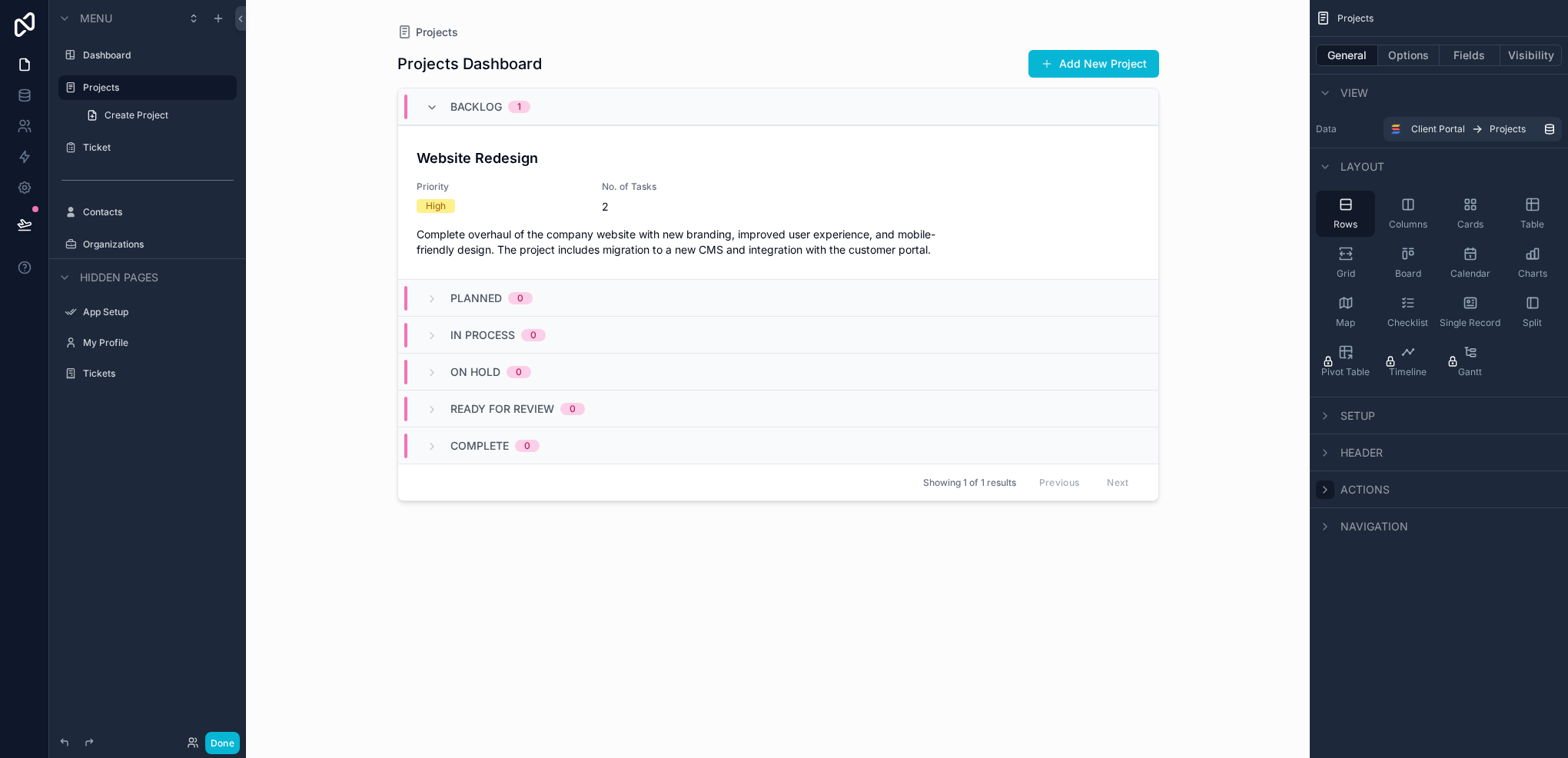
click at [1331, 487] on icon "scrollable content" at bounding box center [1325, 489] width 12 height 12
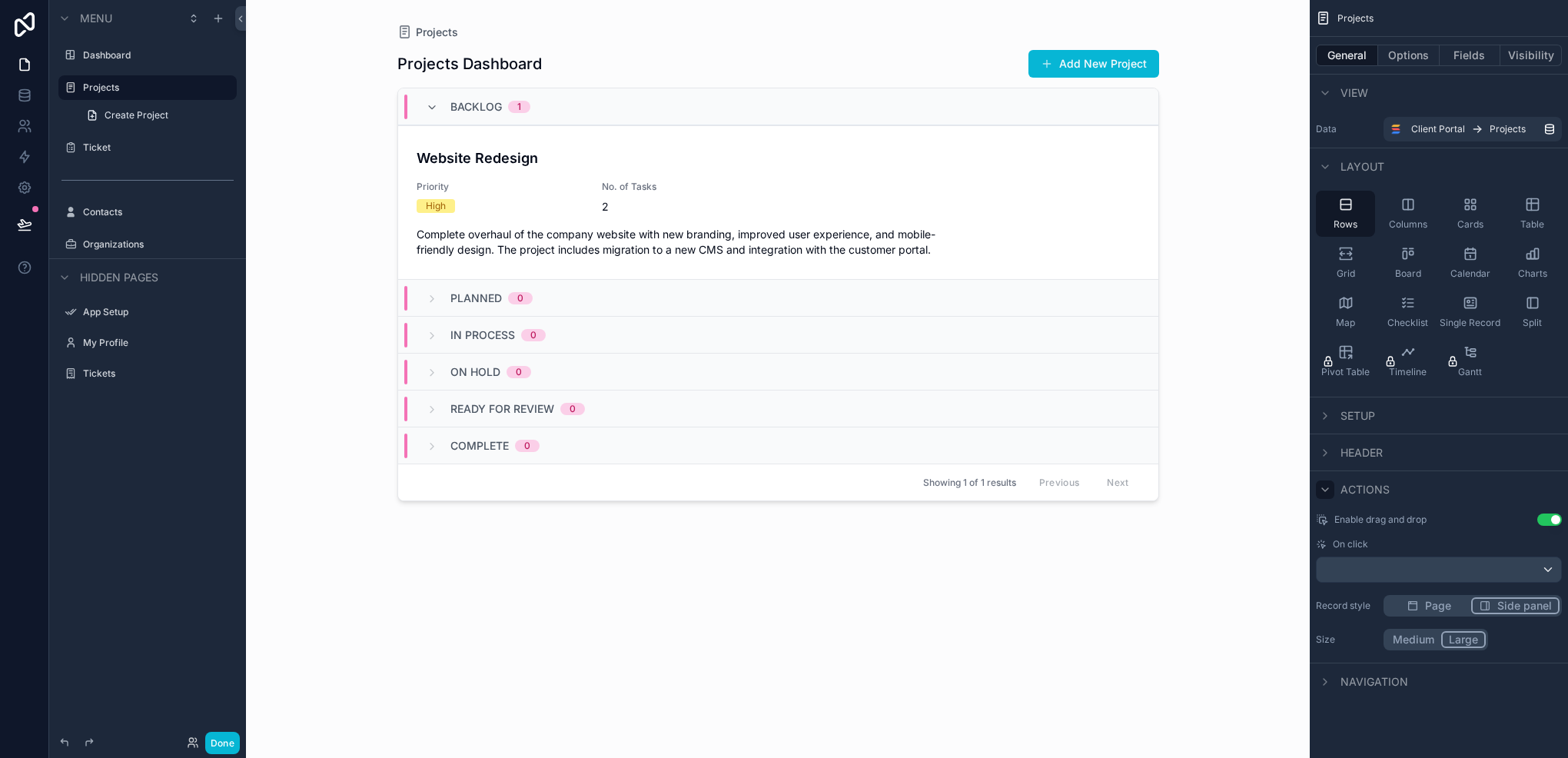
click at [1331, 487] on icon "scrollable content" at bounding box center [1325, 489] width 12 height 12
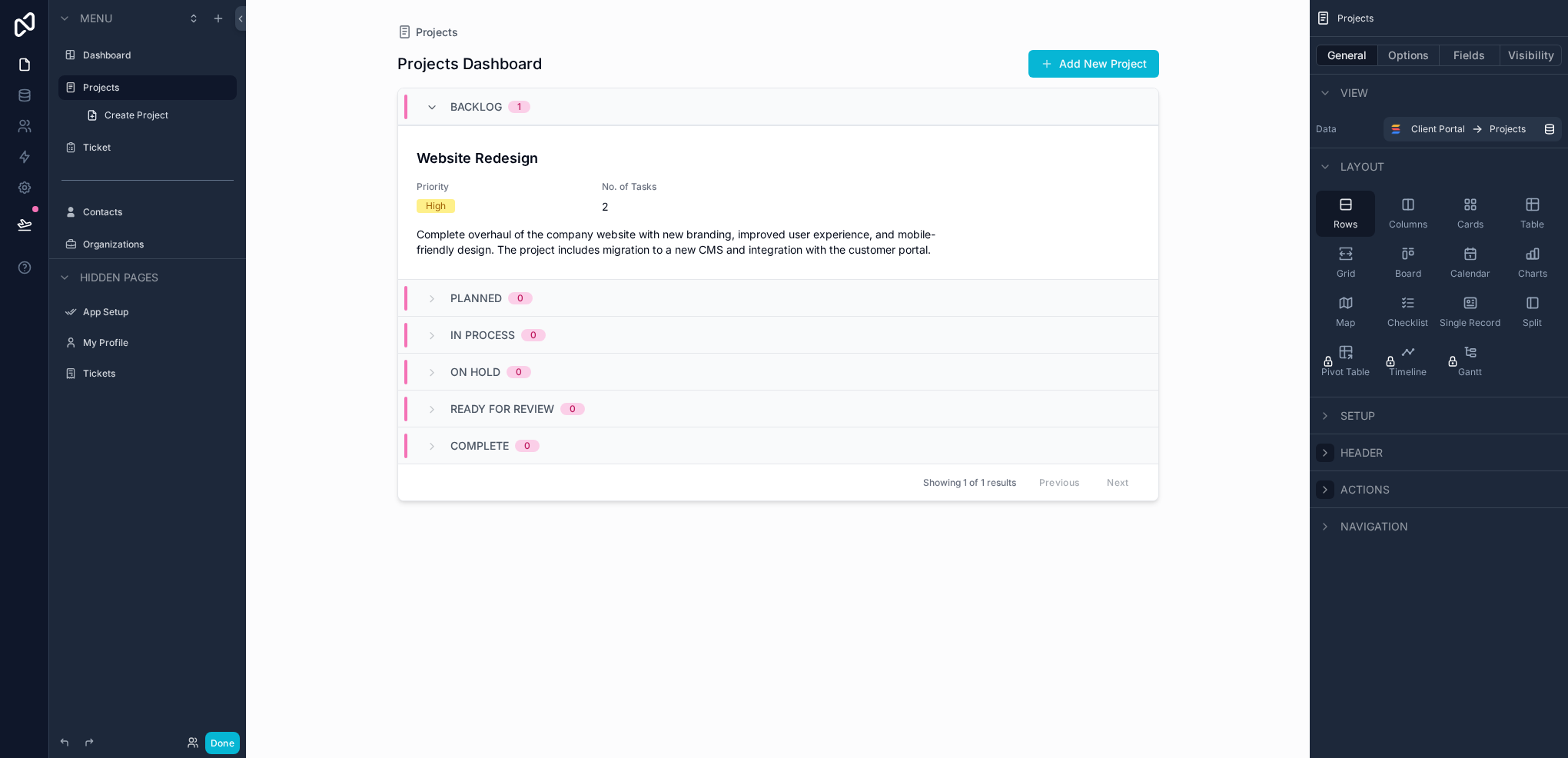
click at [1327, 454] on icon "scrollable content" at bounding box center [1325, 453] width 12 height 12
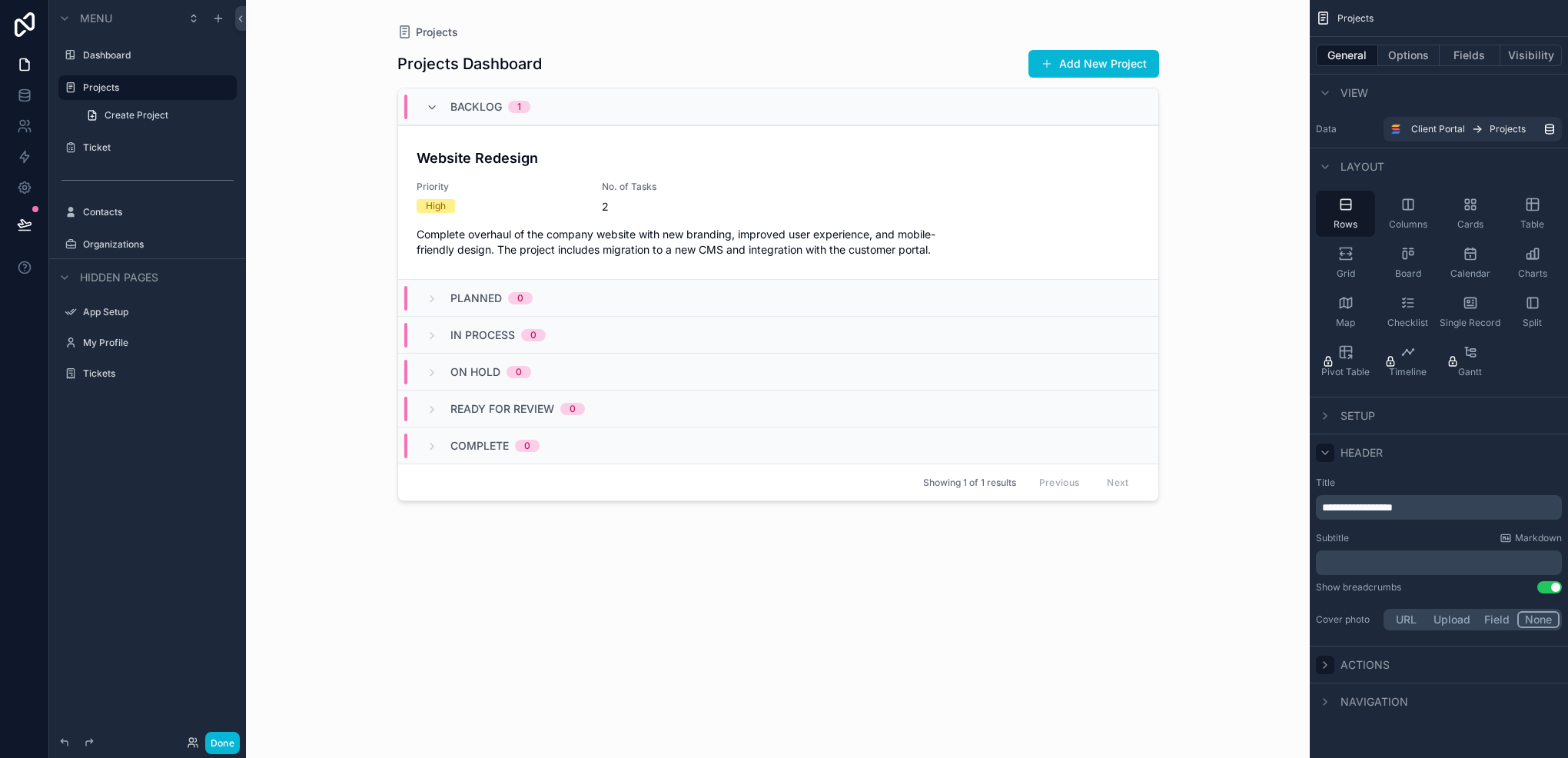
click at [1327, 454] on icon "scrollable content" at bounding box center [1325, 453] width 12 height 12
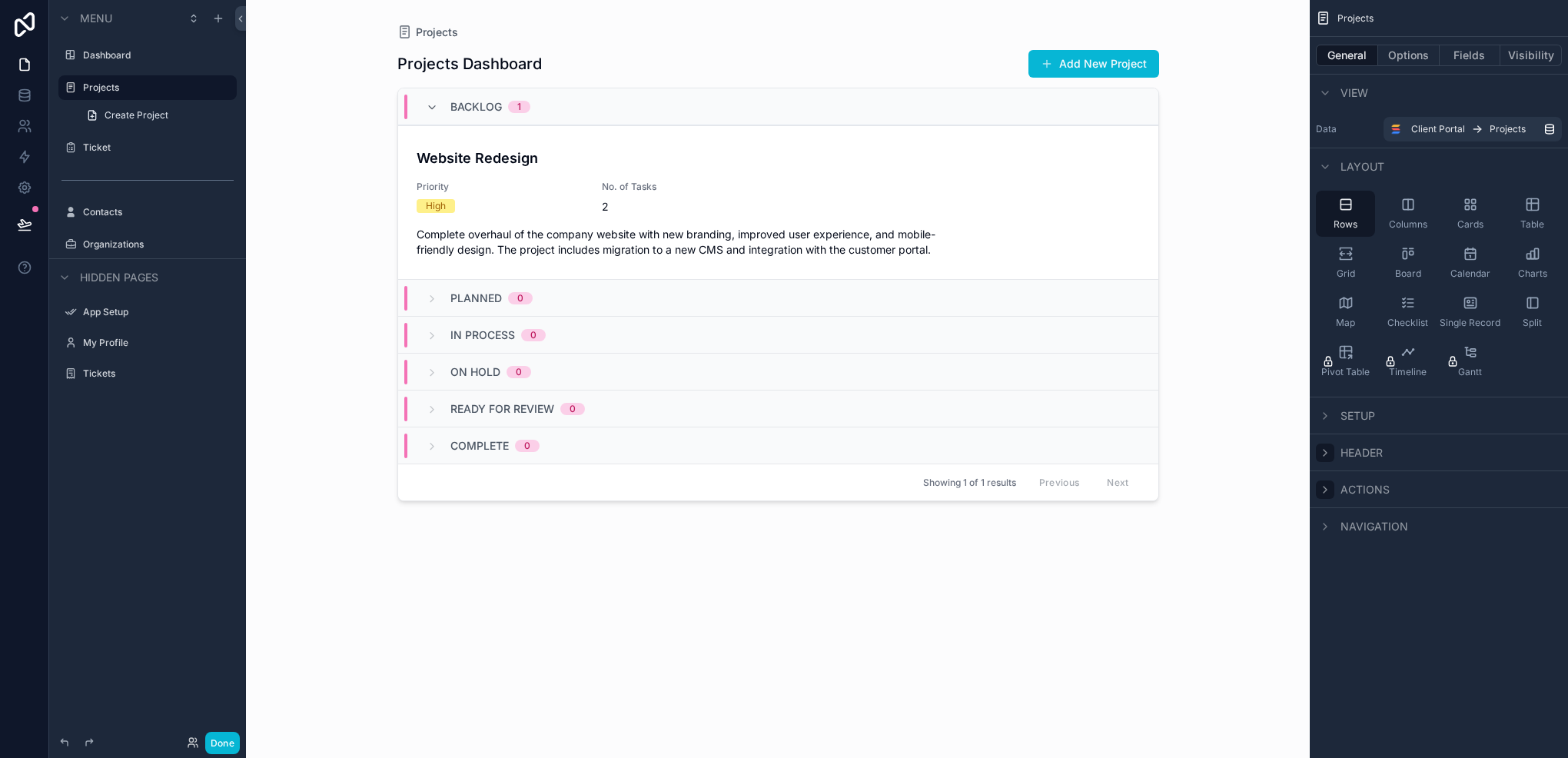
click at [1330, 426] on div "Setup" at bounding box center [1439, 414] width 259 height 37
click at [1330, 415] on icon "scrollable content" at bounding box center [1325, 416] width 12 height 12
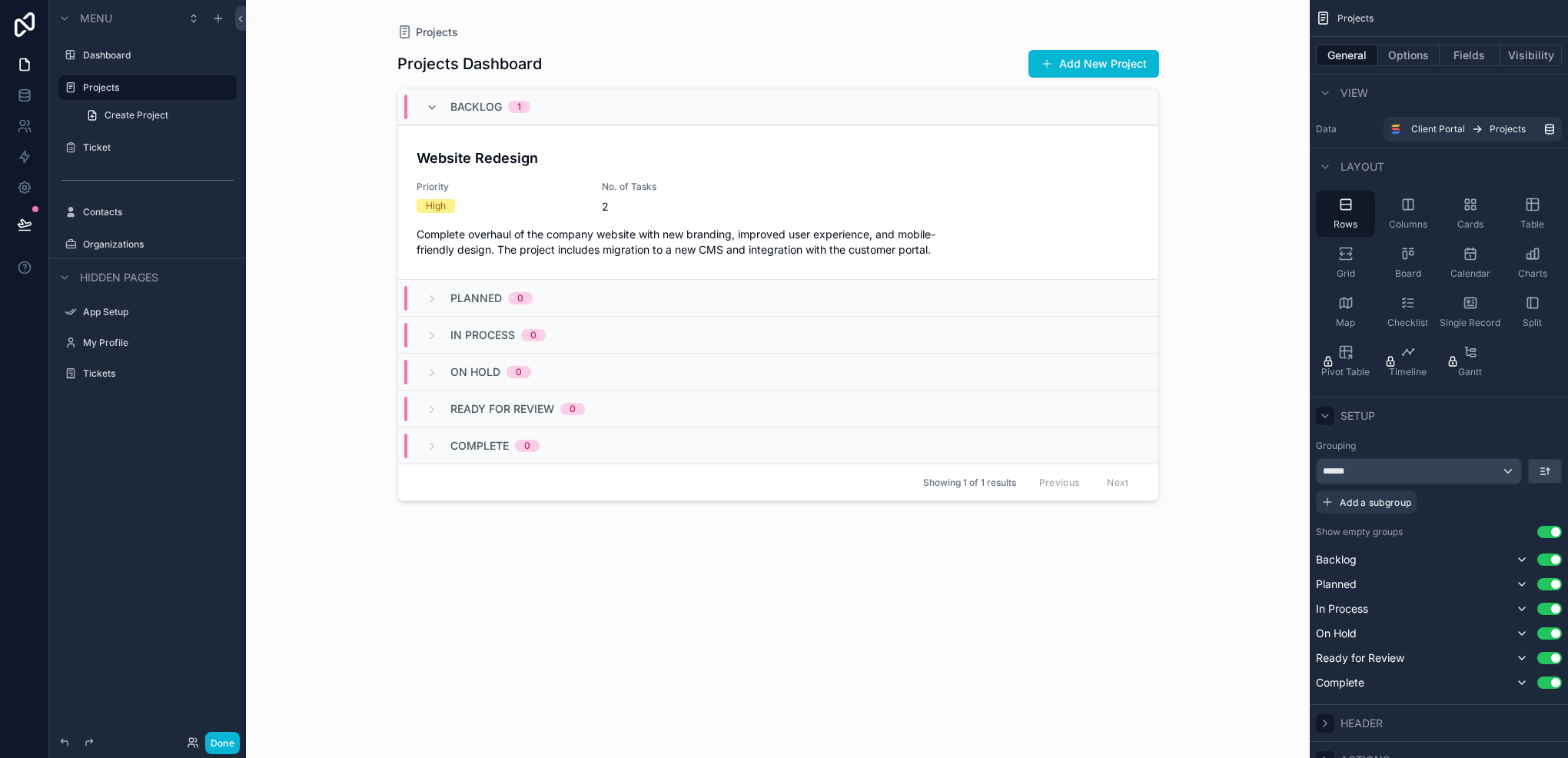
click at [1330, 415] on icon "scrollable content" at bounding box center [1325, 416] width 12 height 12
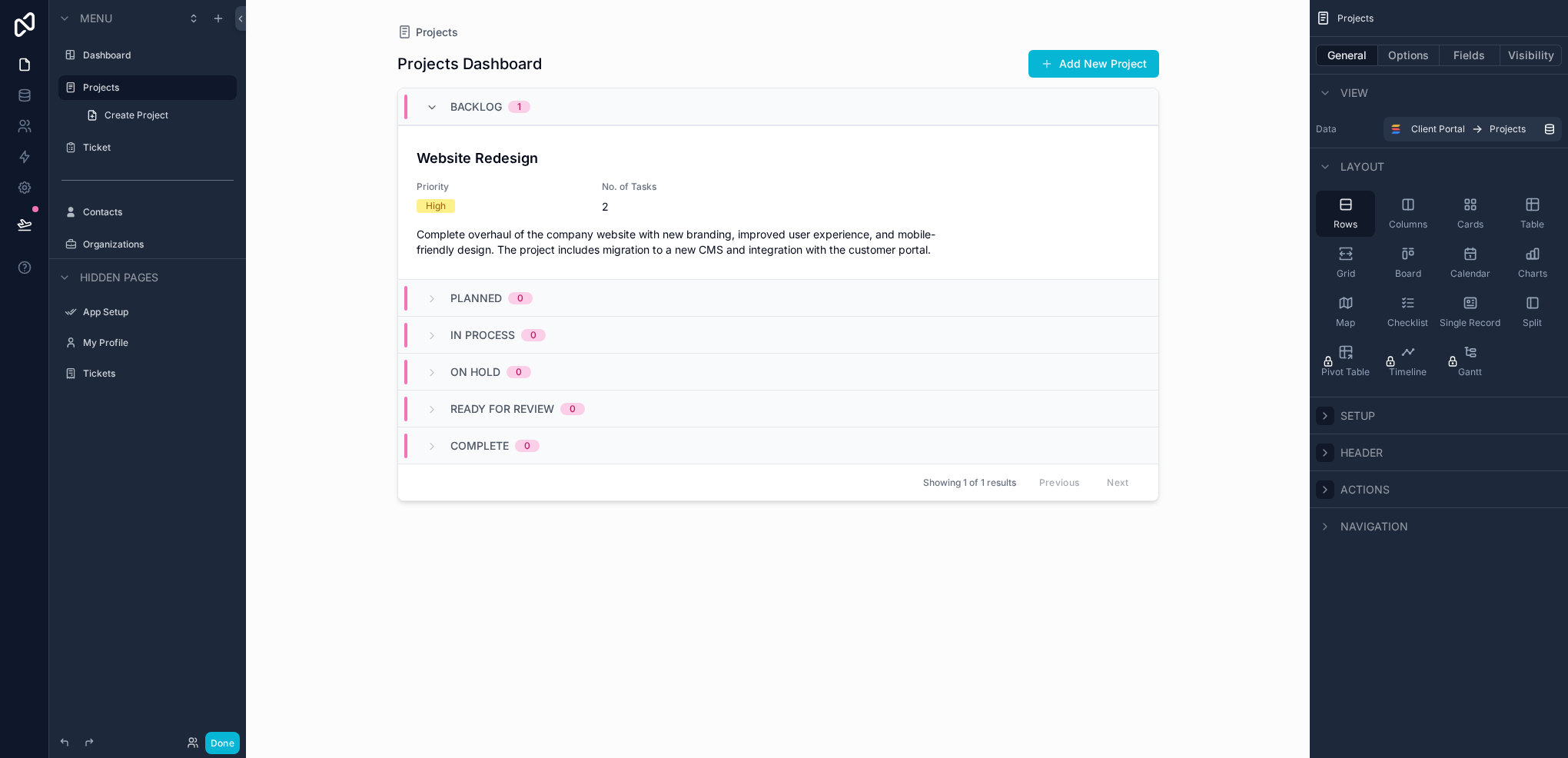
click at [909, 34] on div "Projects" at bounding box center [778, 33] width 762 height 16
click at [108, 87] on label "Projects" at bounding box center [145, 87] width 123 height 12
click at [1413, 60] on button "Options" at bounding box center [1410, 55] width 61 height 22
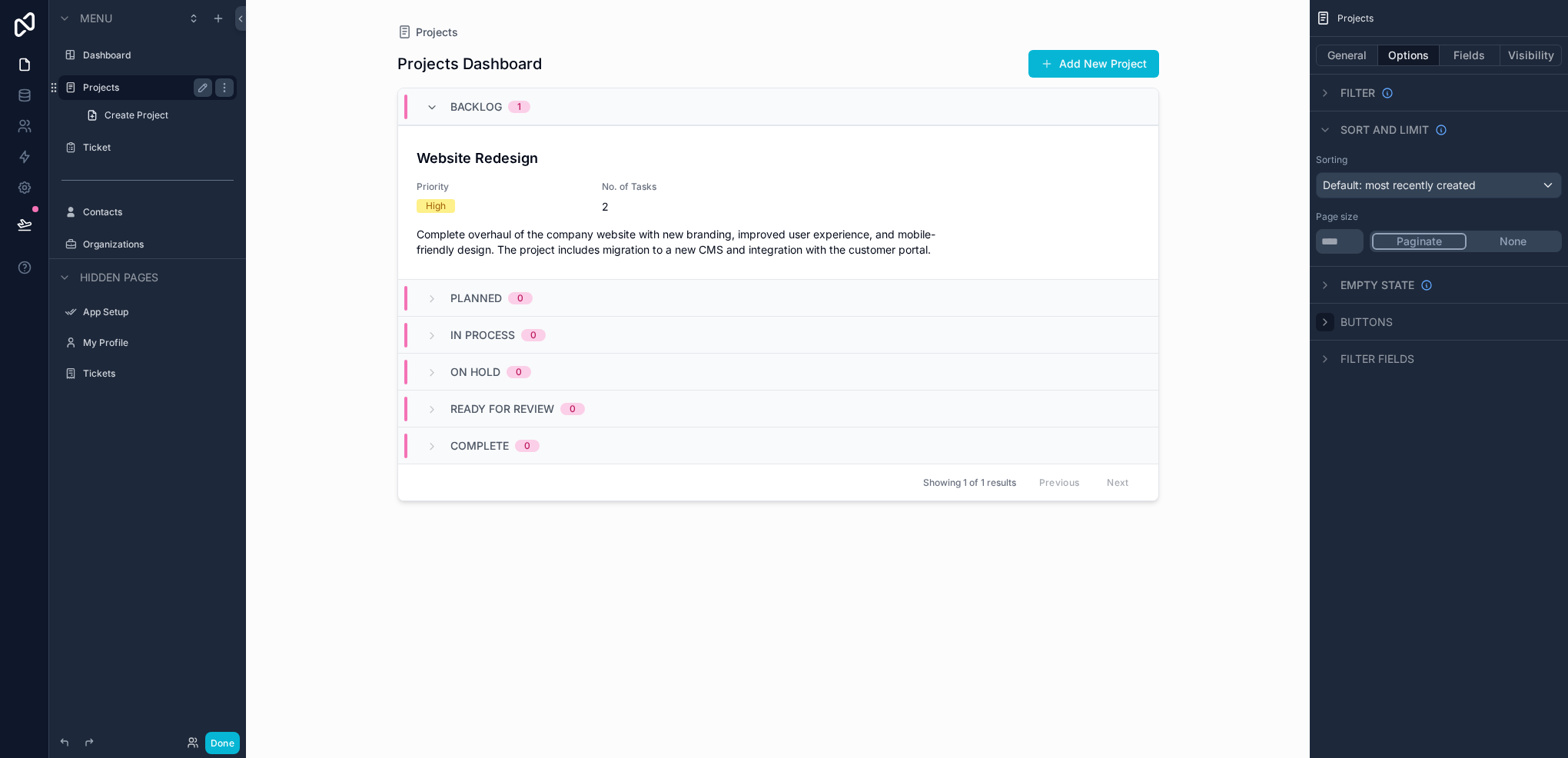
click at [1324, 314] on div "scrollable content" at bounding box center [1325, 322] width 19 height 19
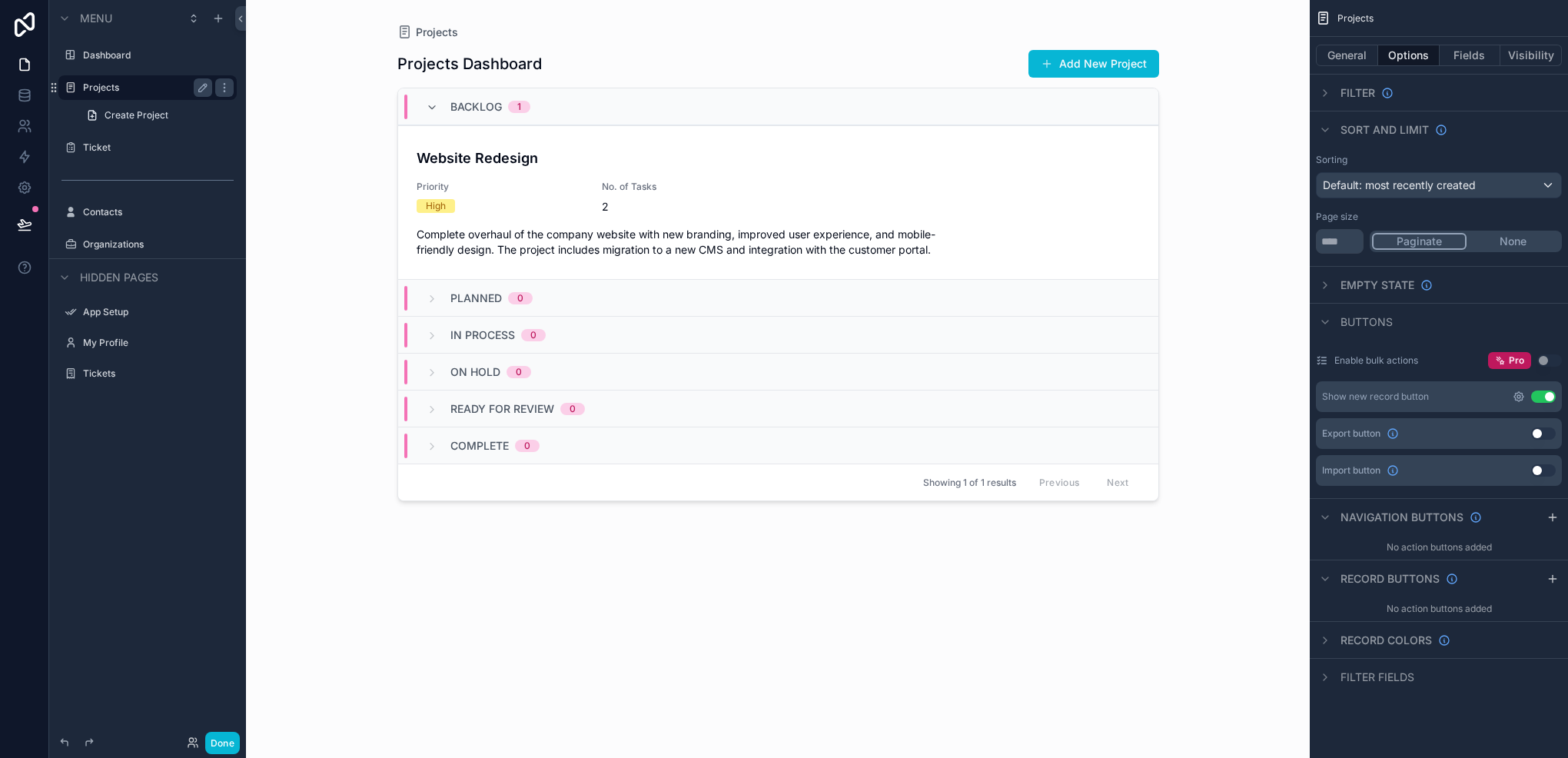
click at [1517, 393] on icon "scrollable content" at bounding box center [1518, 396] width 12 height 12
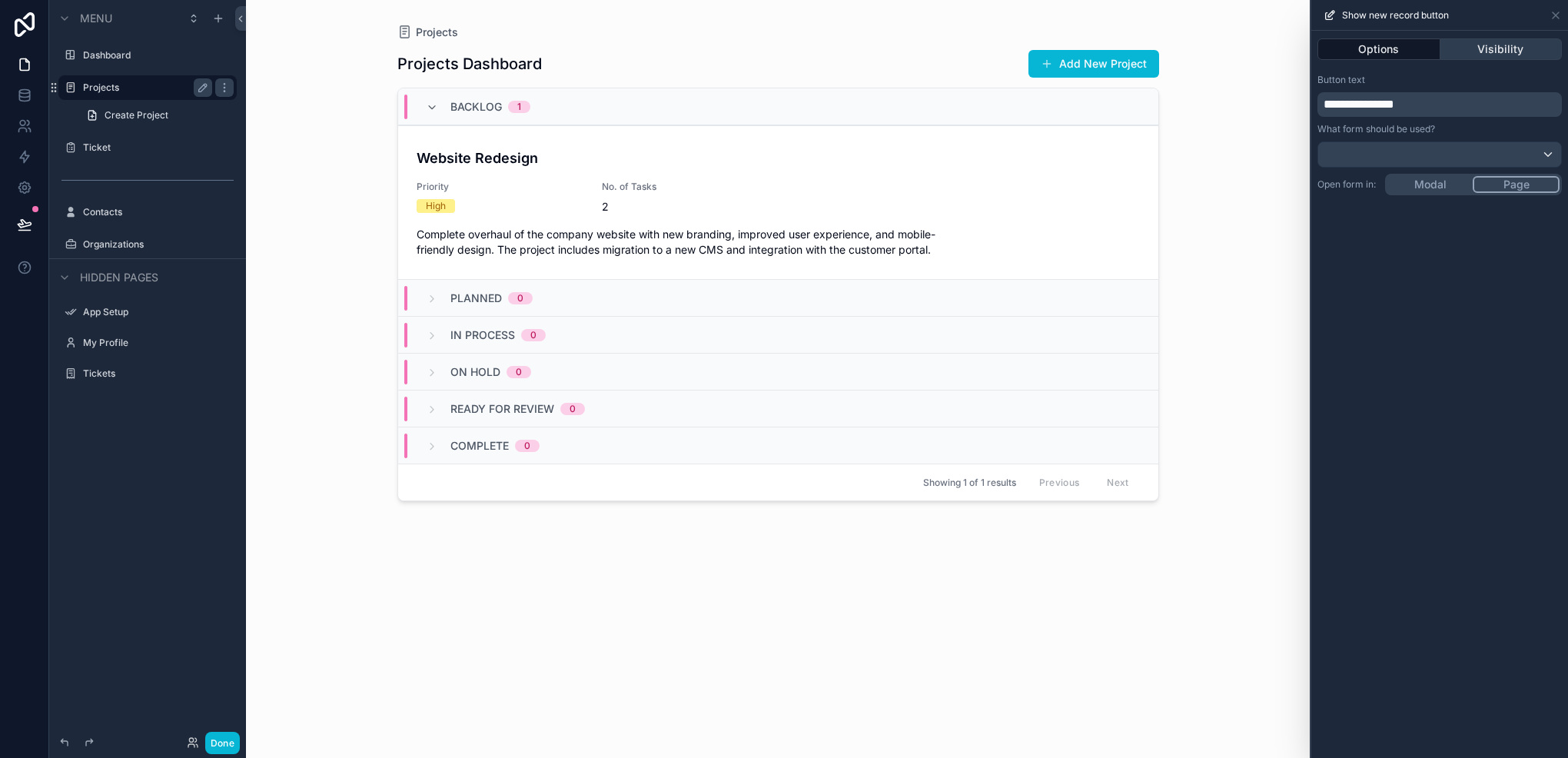
click at [1501, 57] on button "Visibility" at bounding box center [1502, 50] width 122 height 22
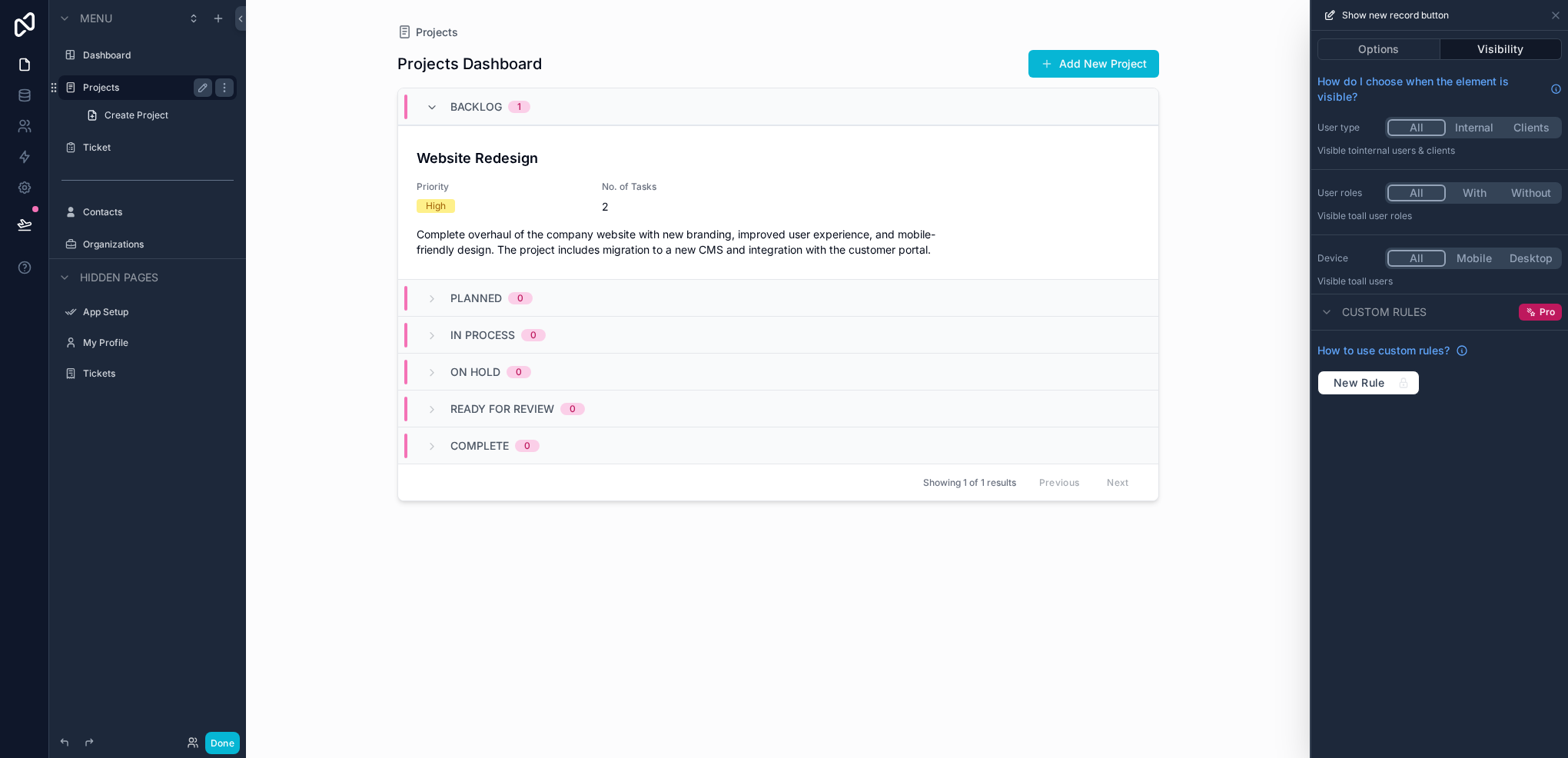
click at [1472, 124] on button "Internal" at bounding box center [1474, 127] width 56 height 17
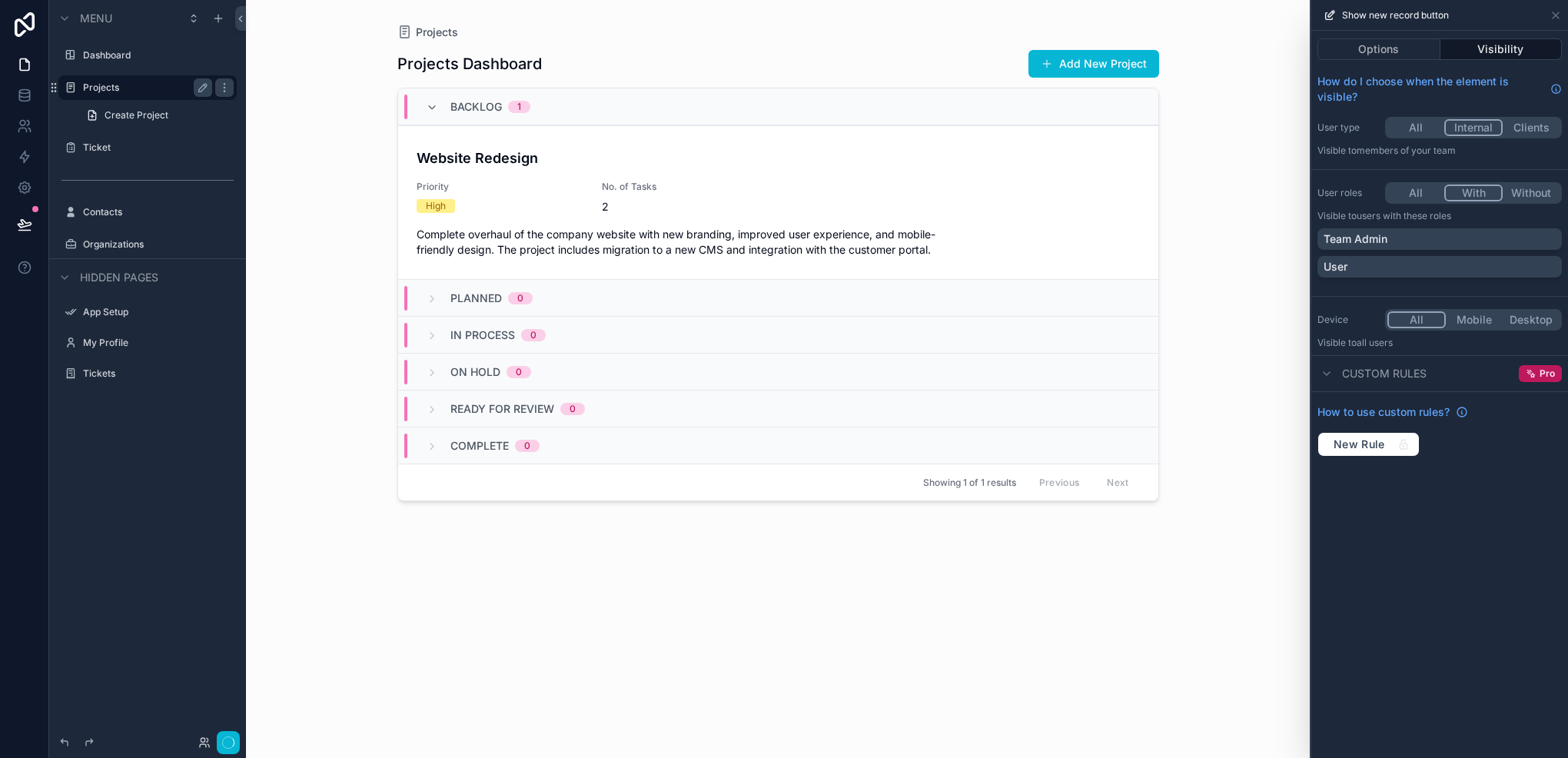
click at [1482, 190] on button "With" at bounding box center [1473, 192] width 58 height 17
click at [1417, 242] on div "Team Admin" at bounding box center [1440, 240] width 232 height 16
click at [1430, 54] on button "Options" at bounding box center [1379, 50] width 123 height 22
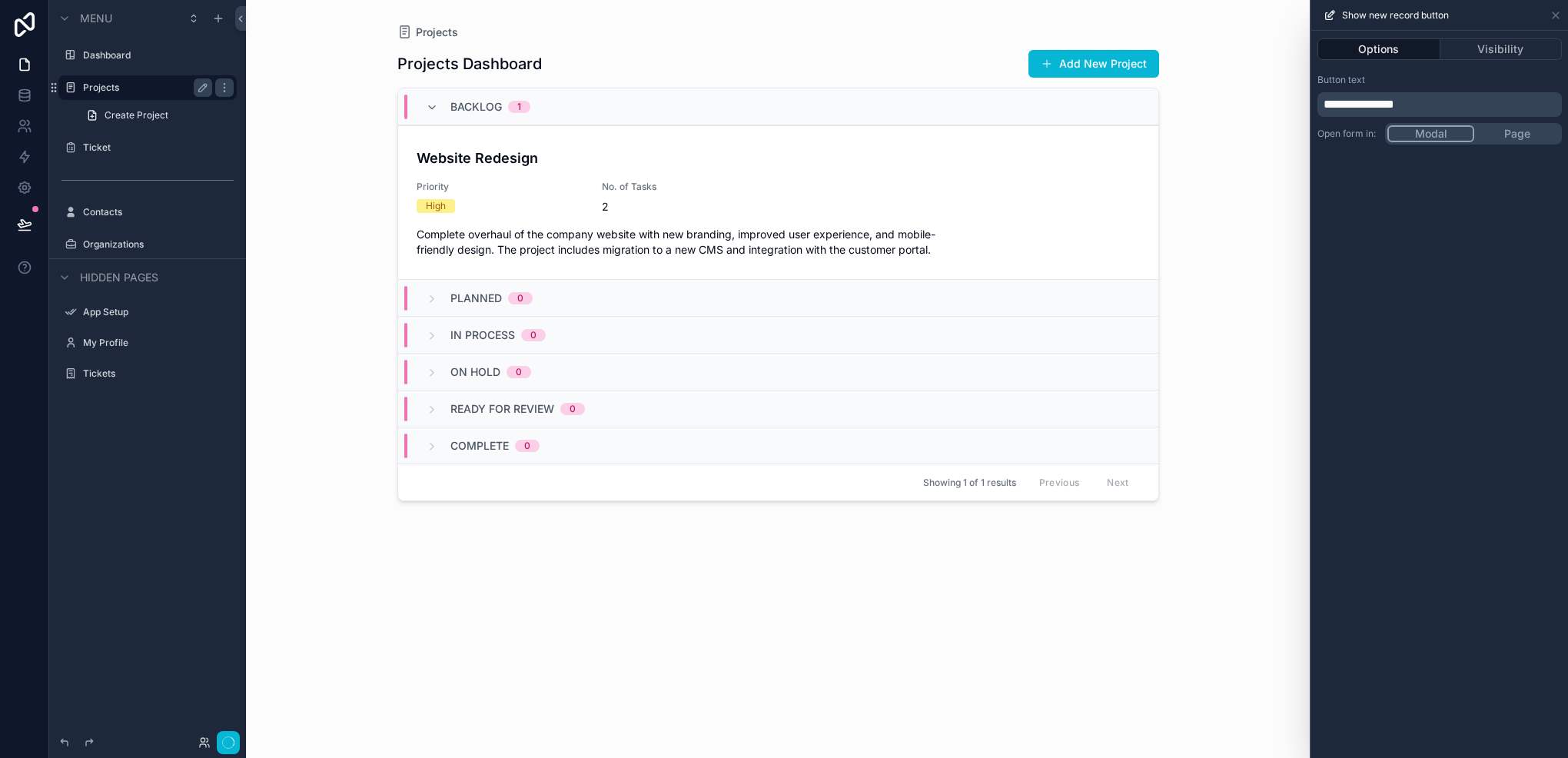
click at [1439, 180] on div "**********" at bounding box center [1439, 394] width 257 height 727
click at [1554, 20] on icon at bounding box center [1556, 15] width 12 height 12
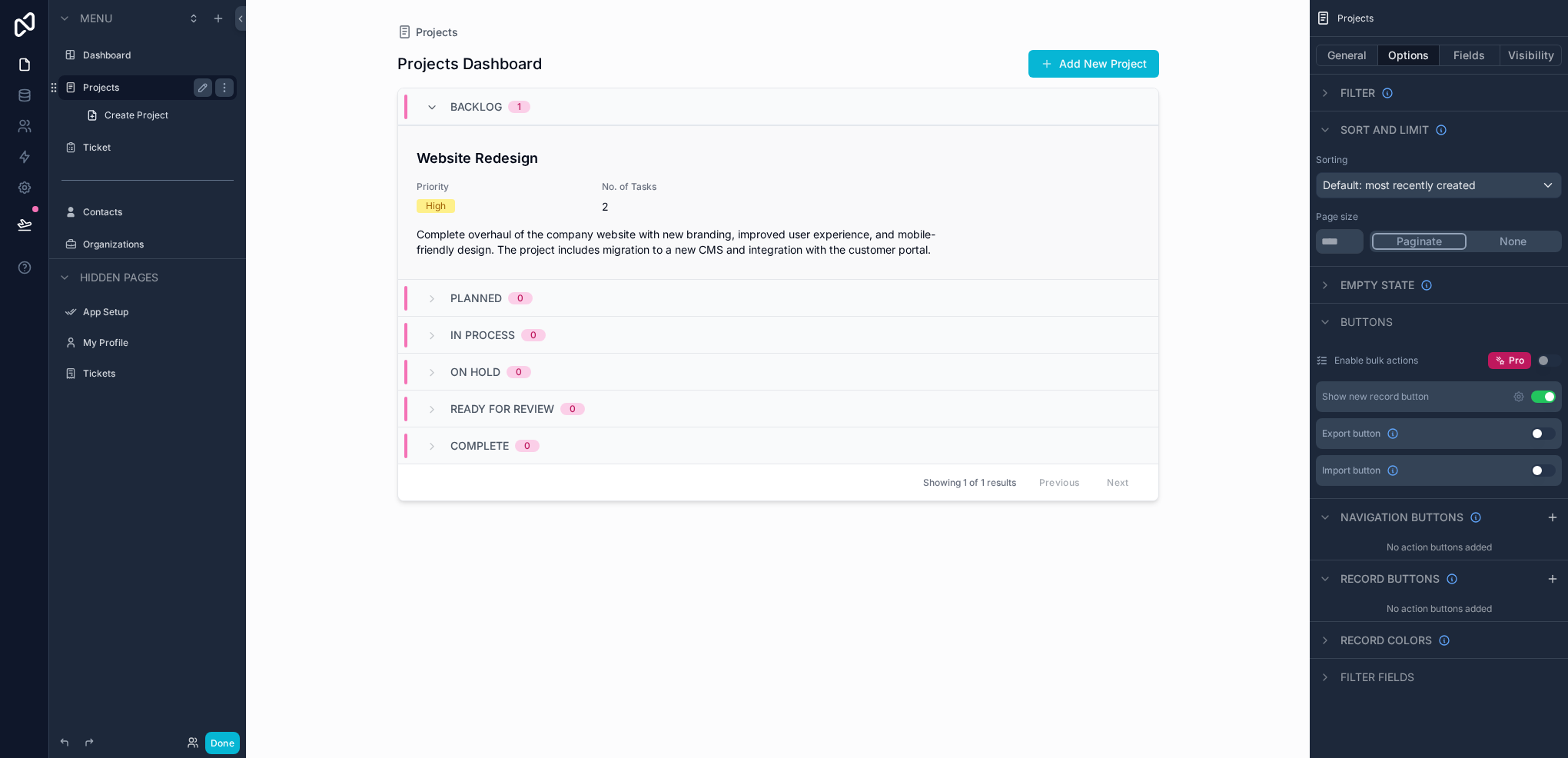
click at [939, 167] on h4 "Website Redesign" at bounding box center [779, 158] width 723 height 21
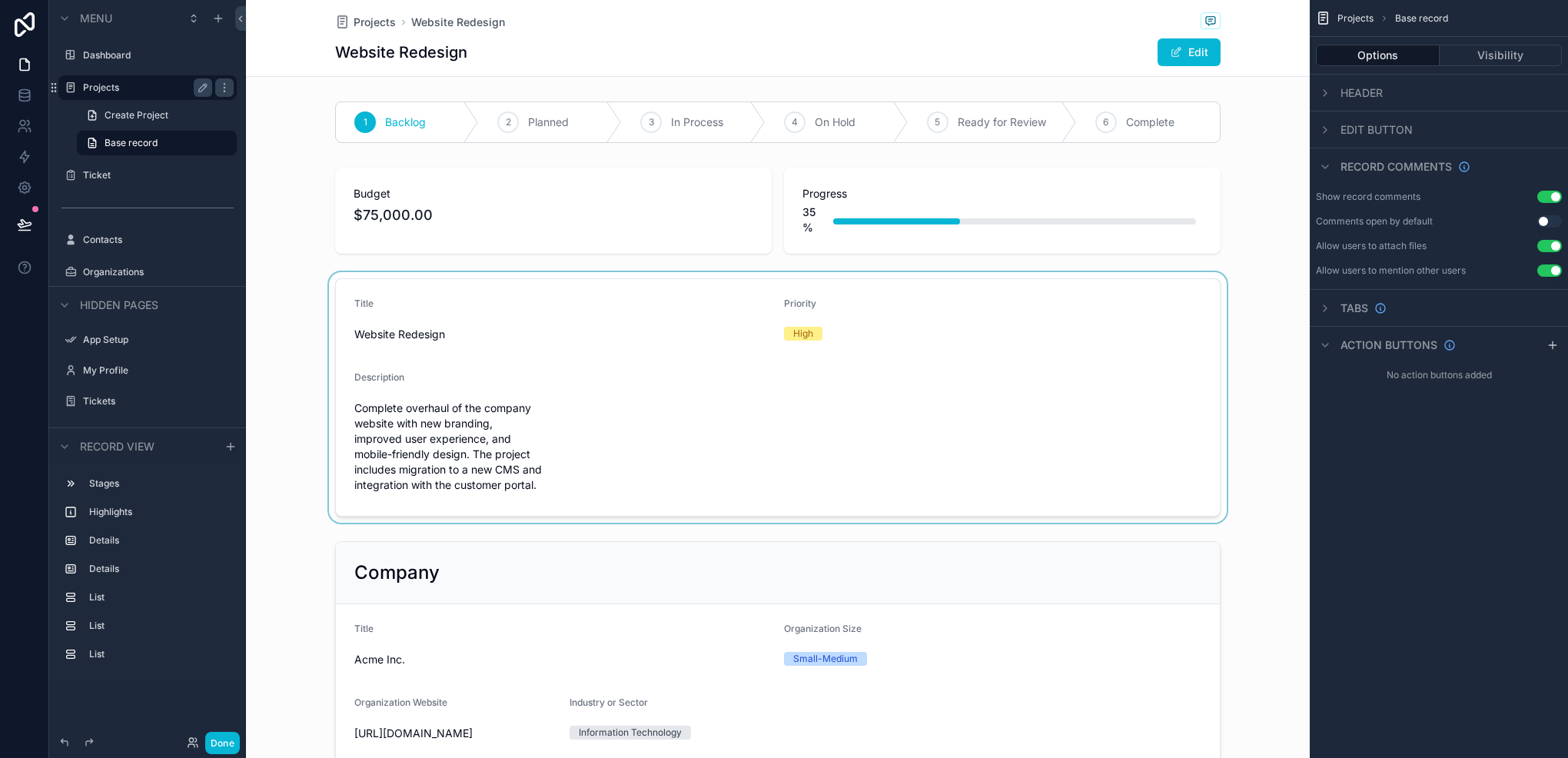
click at [700, 346] on div "scrollable content" at bounding box center [778, 397] width 1064 height 251
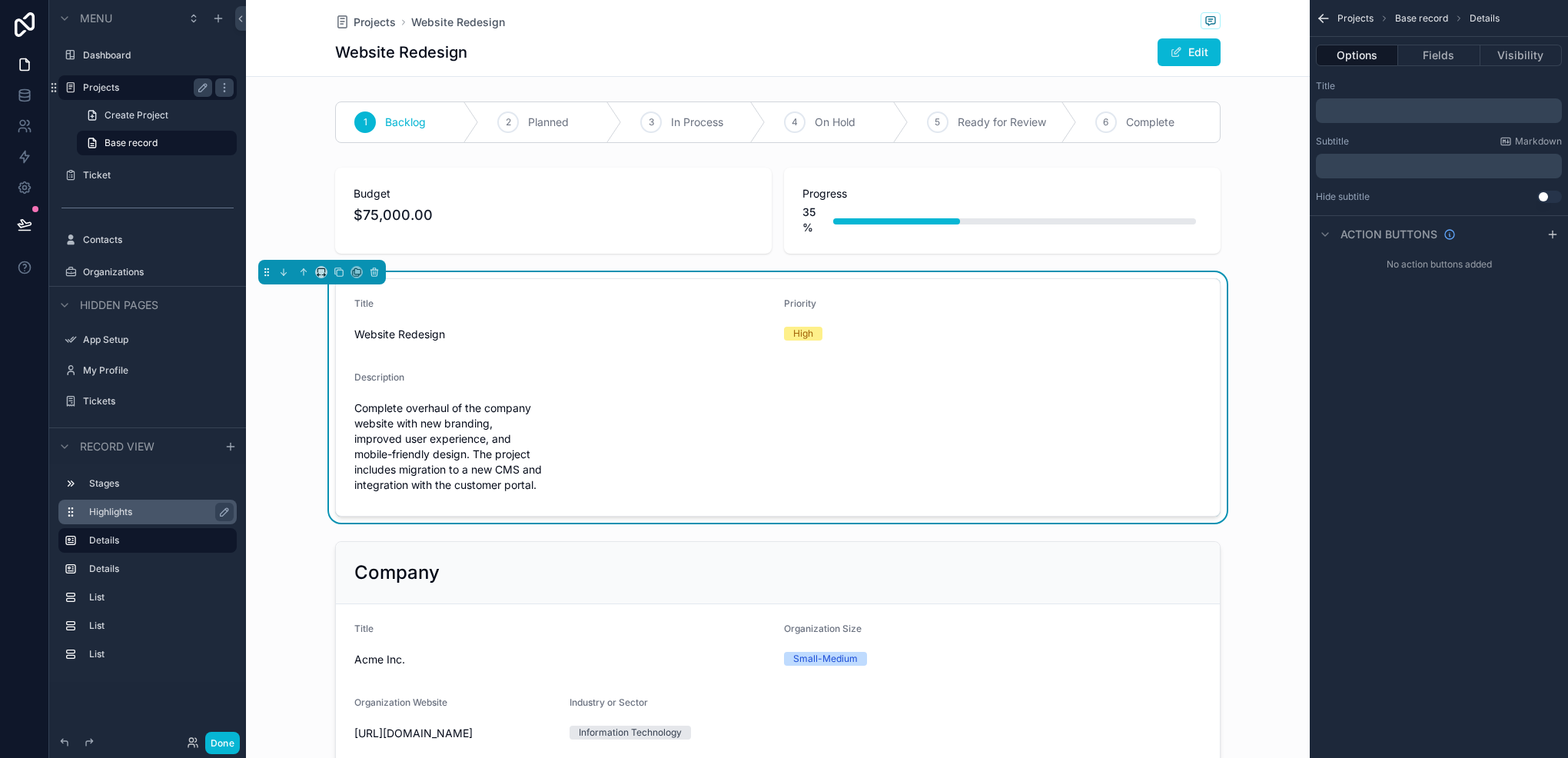
click at [99, 506] on label "Highlights" at bounding box center [157, 512] width 136 height 12
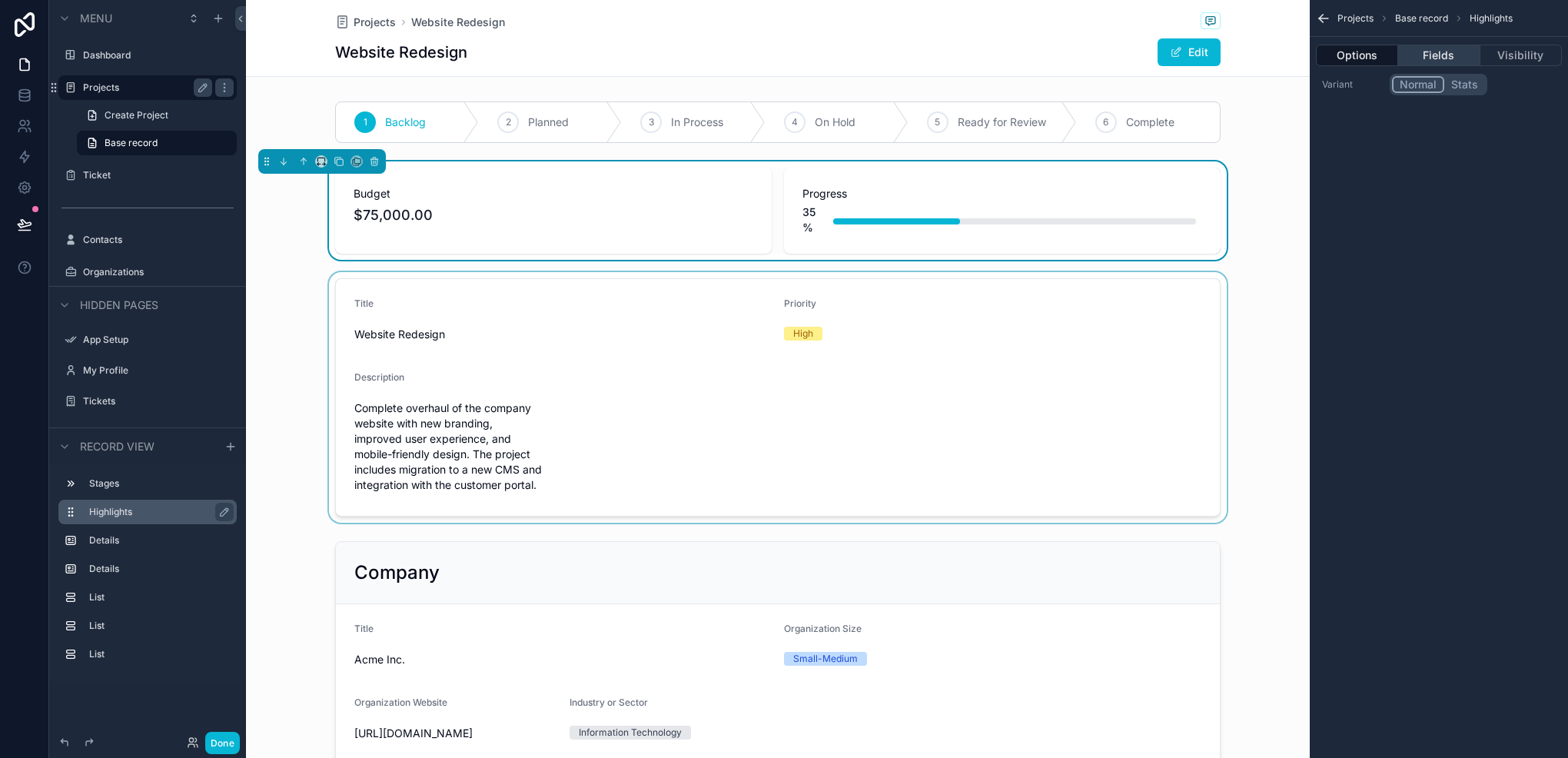
click at [1423, 56] on button "Fields" at bounding box center [1439, 55] width 81 height 22
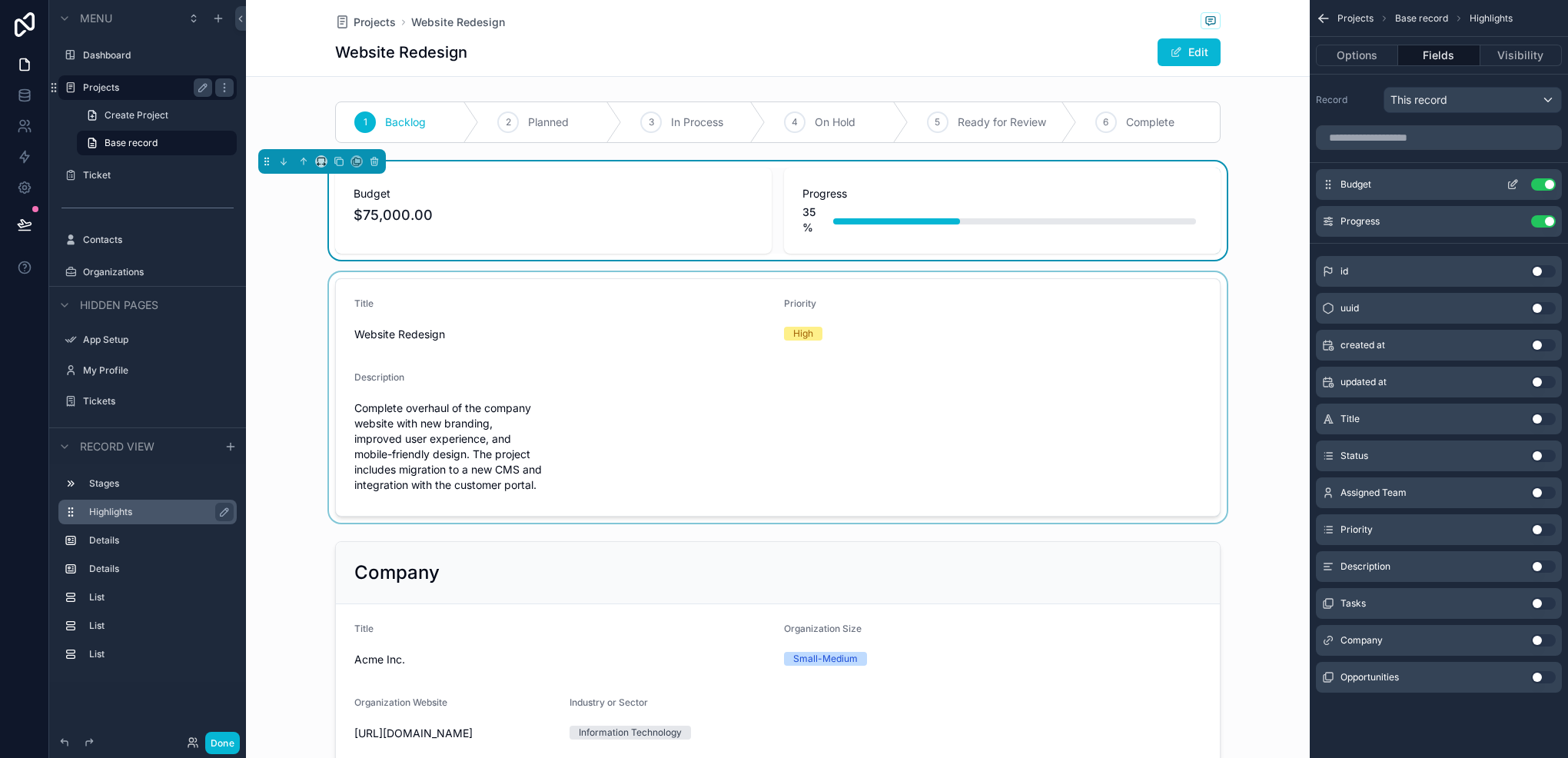
click at [1547, 188] on button "Use setting" at bounding box center [1543, 184] width 25 height 12
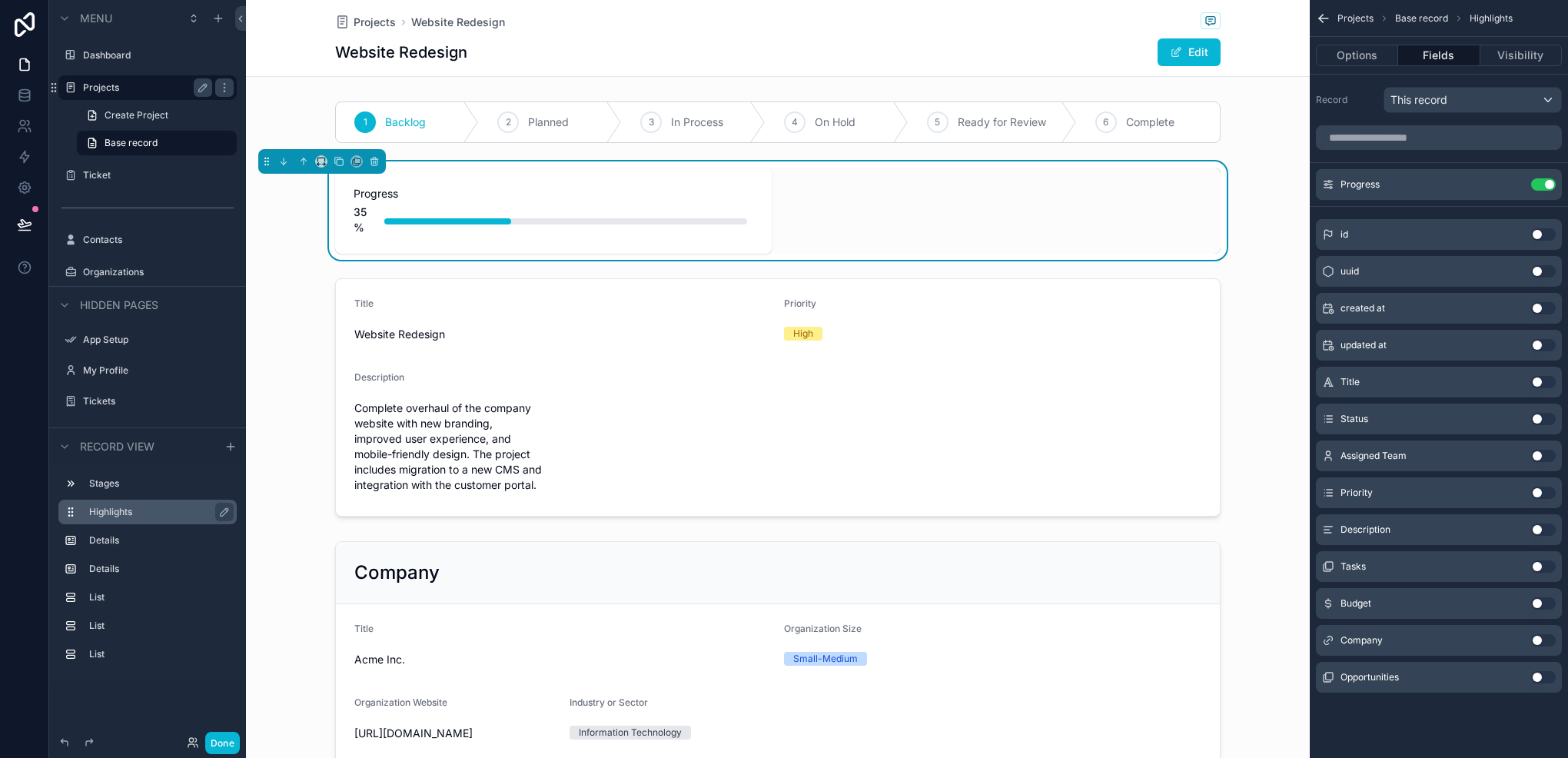
click at [1548, 384] on button "Use setting" at bounding box center [1543, 382] width 25 height 12
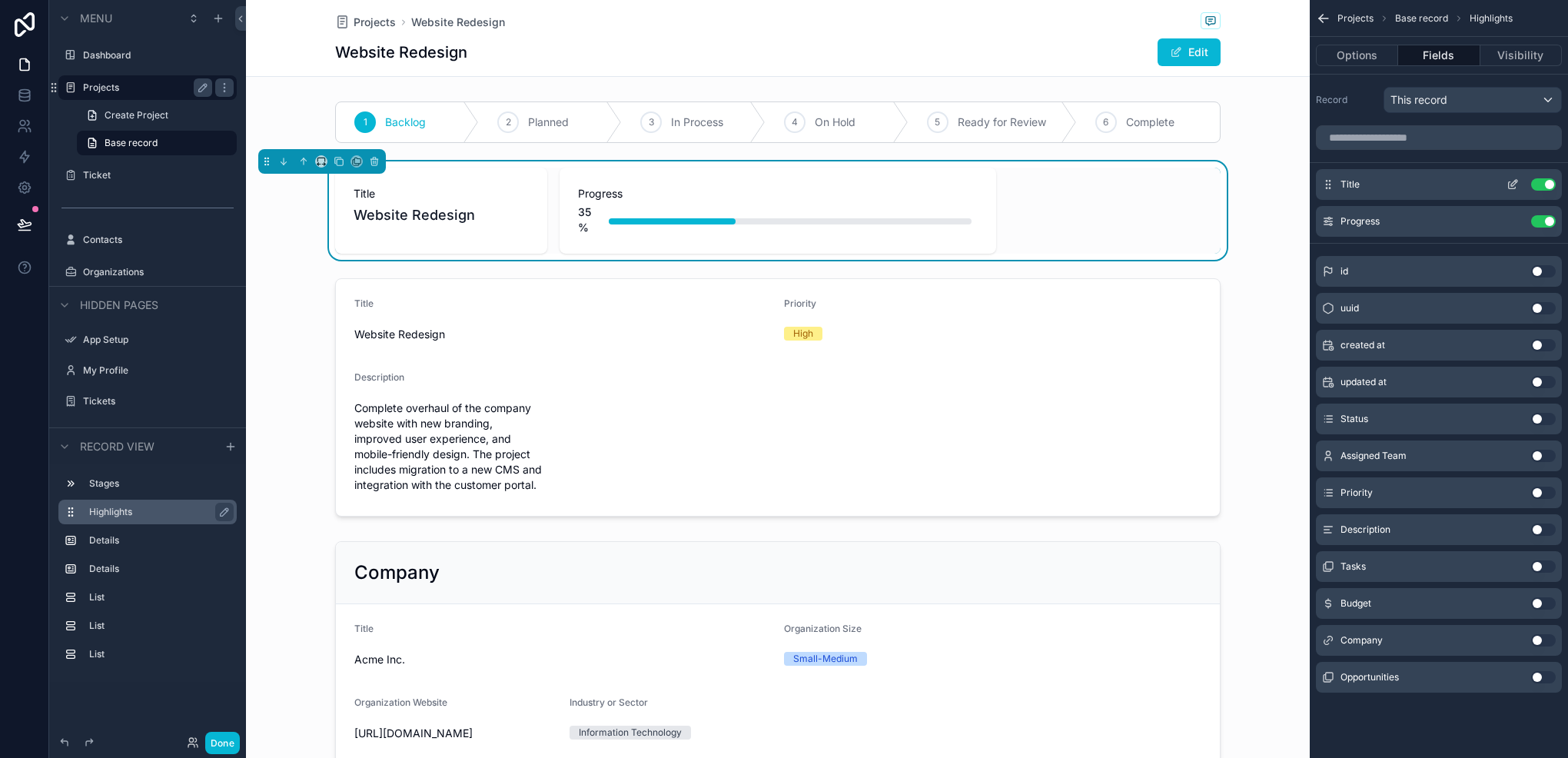
click at [1513, 183] on icon "scrollable content" at bounding box center [1515, 183] width 6 height 6
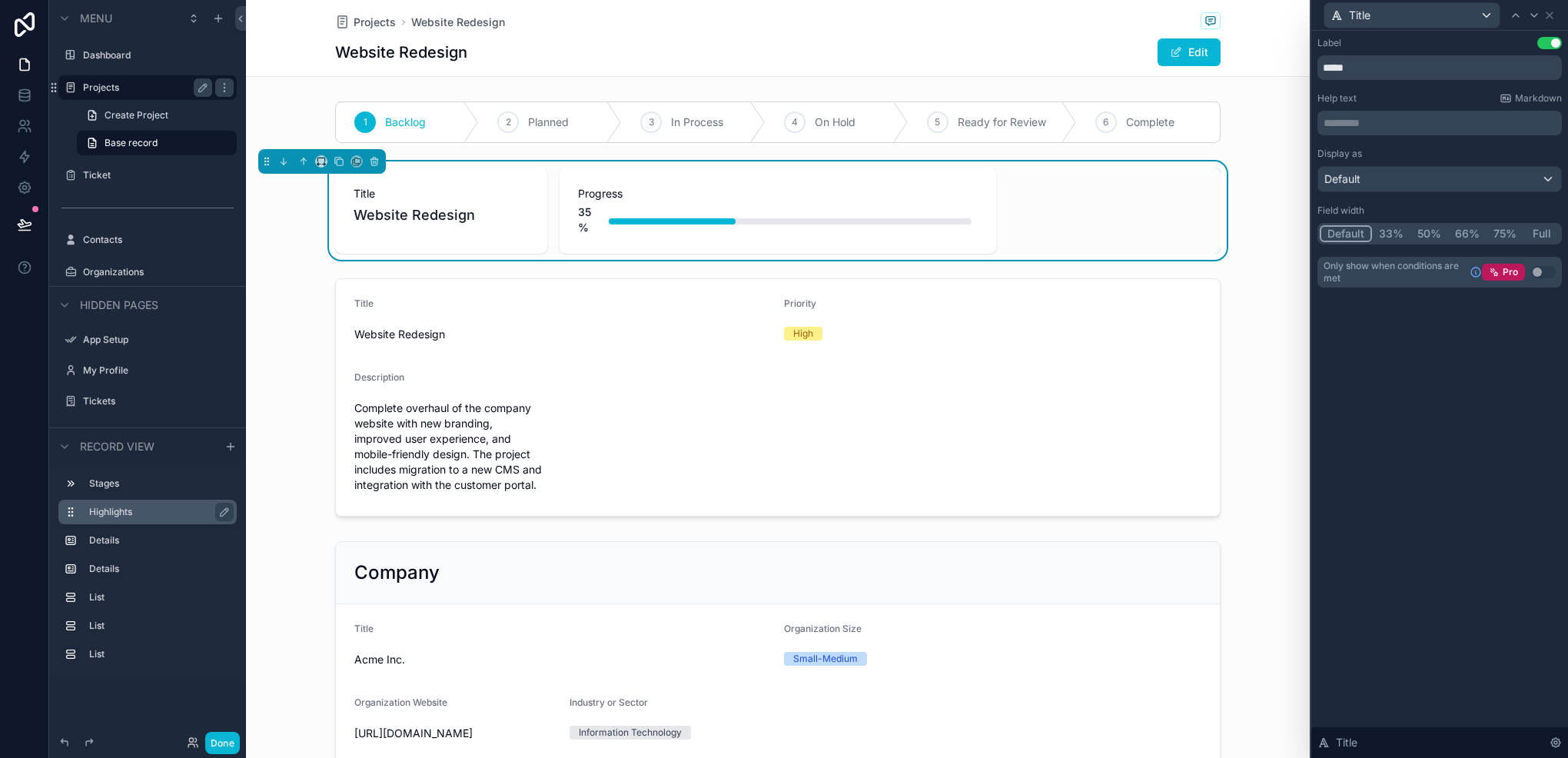
click at [1434, 230] on button "50%" at bounding box center [1429, 233] width 38 height 17
click at [1545, 42] on button "Use setting" at bounding box center [1549, 43] width 25 height 12
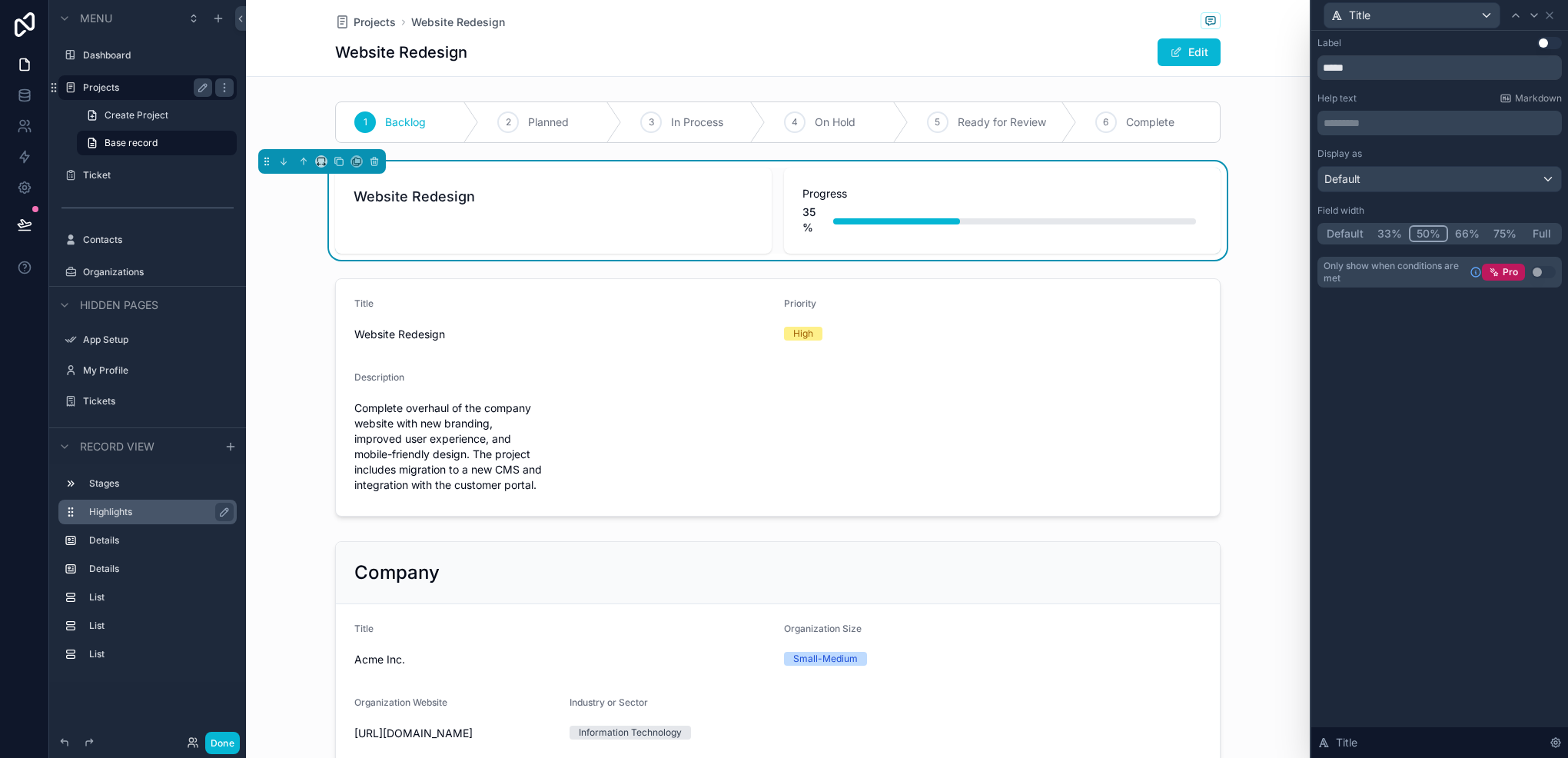
click at [1544, 47] on button "Use setting" at bounding box center [1549, 43] width 25 height 12
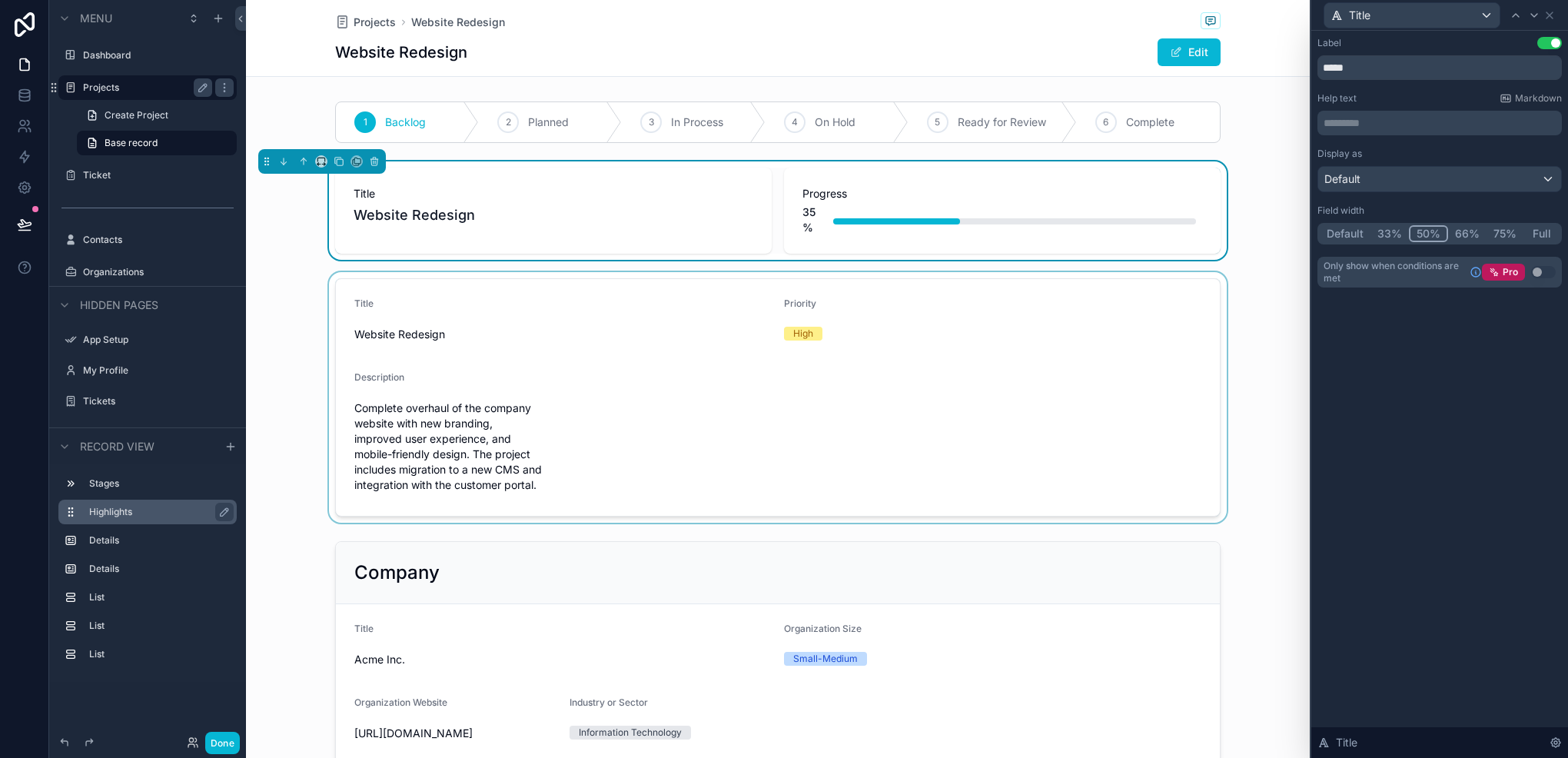
click at [931, 388] on div "scrollable content" at bounding box center [778, 397] width 1064 height 251
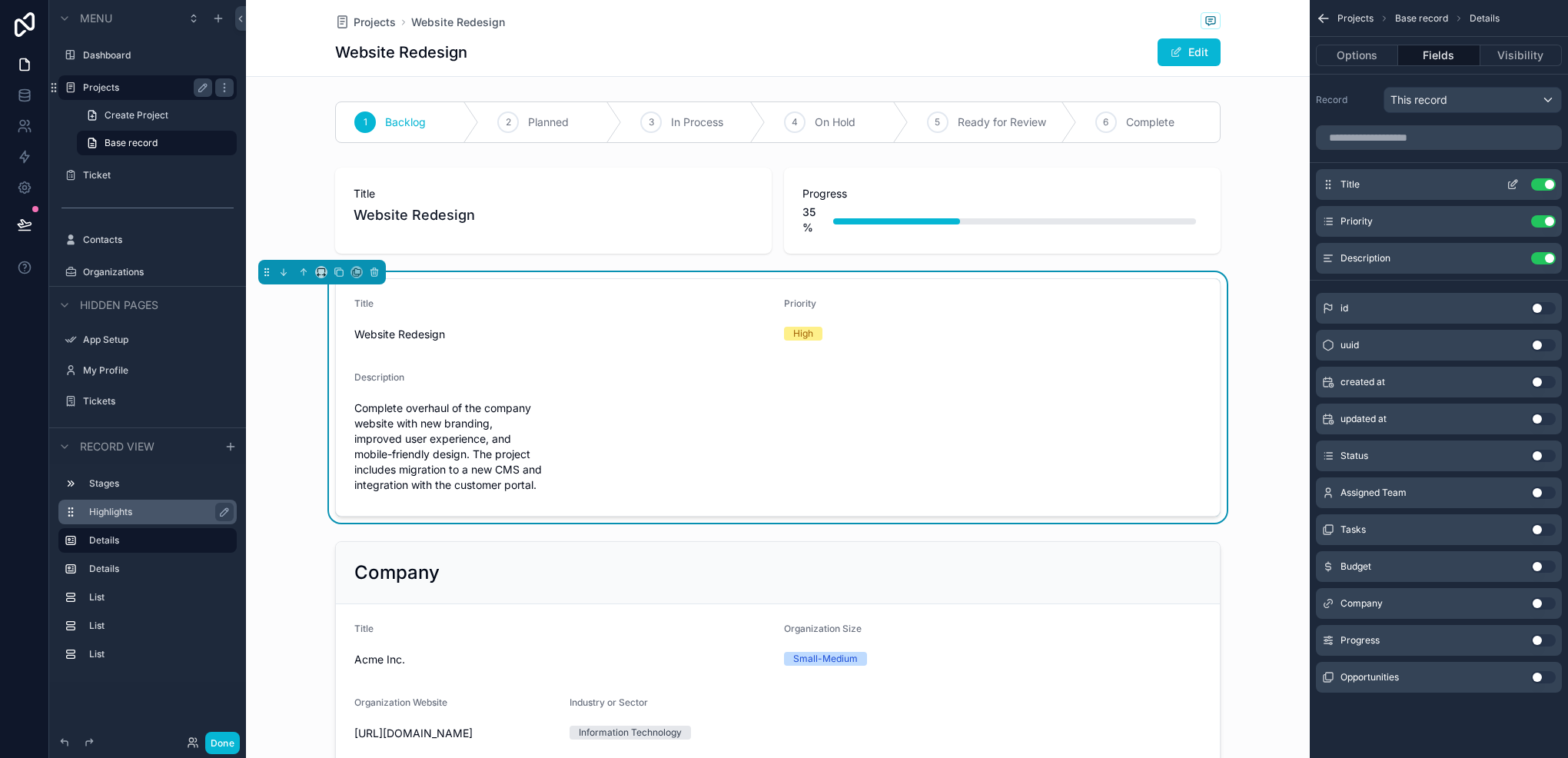
click at [1536, 190] on div "Title Use setting" at bounding box center [1439, 184] width 246 height 31
click at [1557, 182] on div "Title Use setting" at bounding box center [1439, 184] width 246 height 31
click at [1550, 186] on button "Use setting" at bounding box center [1543, 184] width 25 height 12
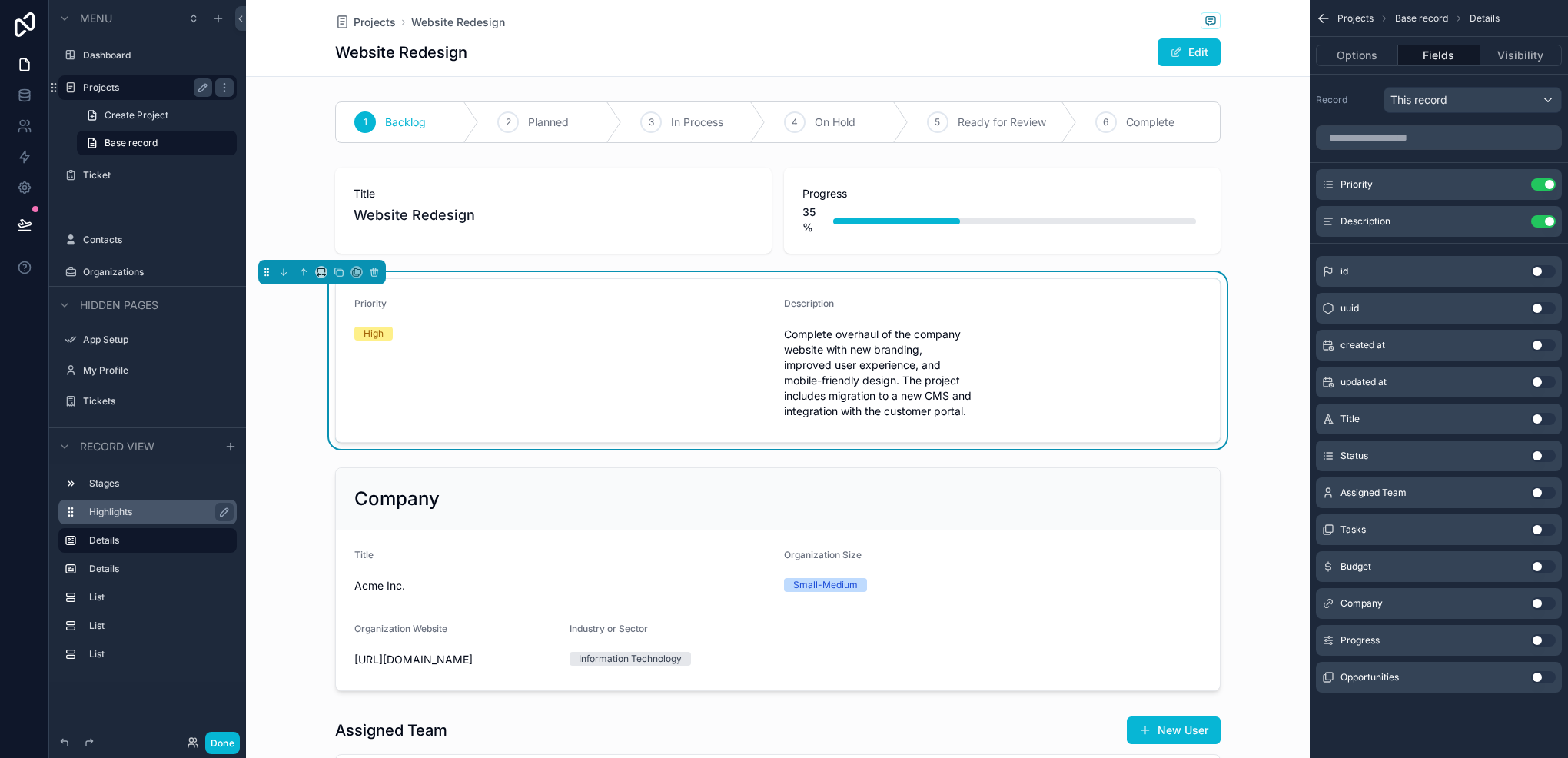
click at [1550, 186] on button "Use setting" at bounding box center [1543, 184] width 25 height 12
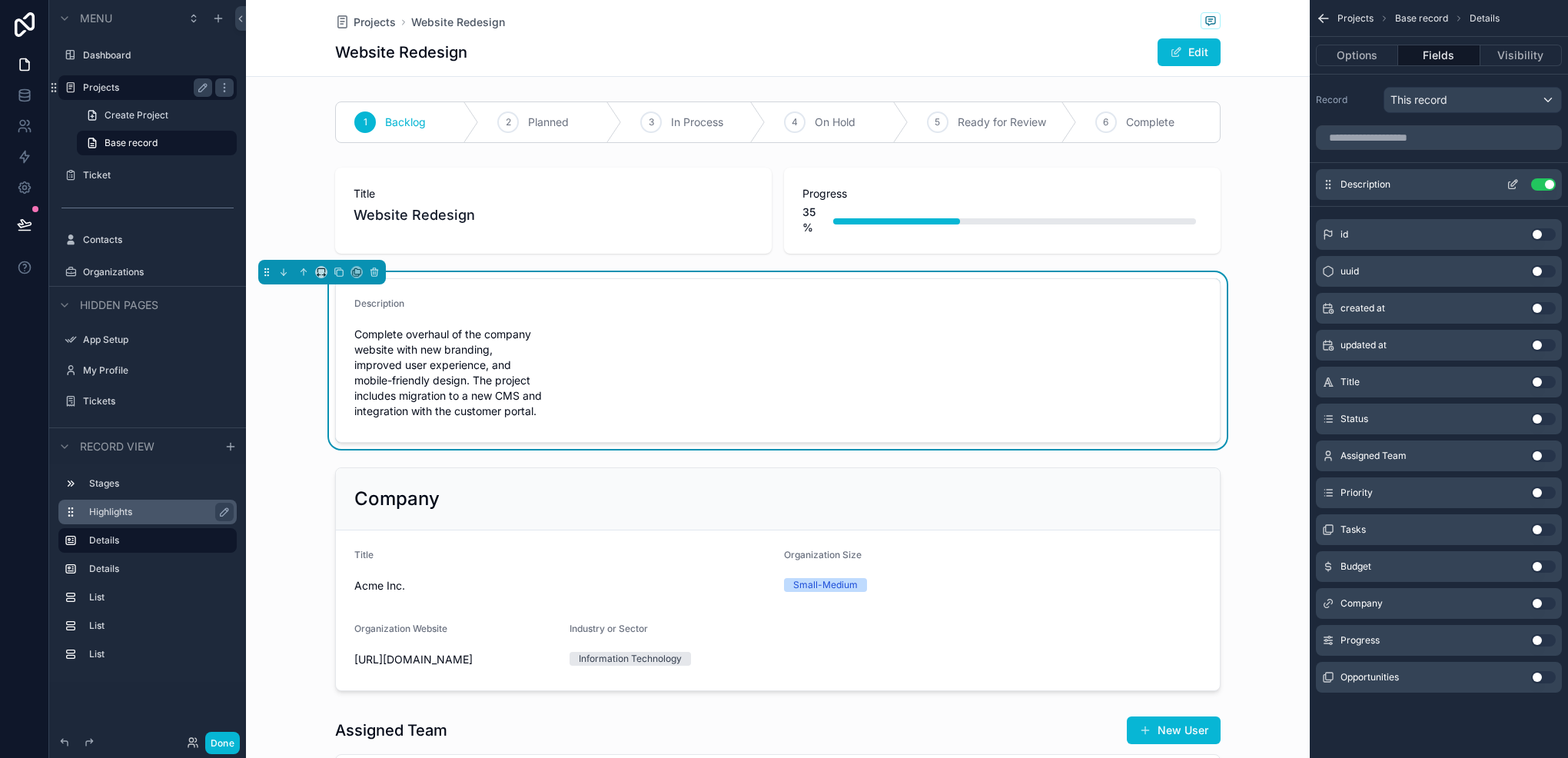
click at [1507, 183] on icon "scrollable content" at bounding box center [1513, 184] width 12 height 12
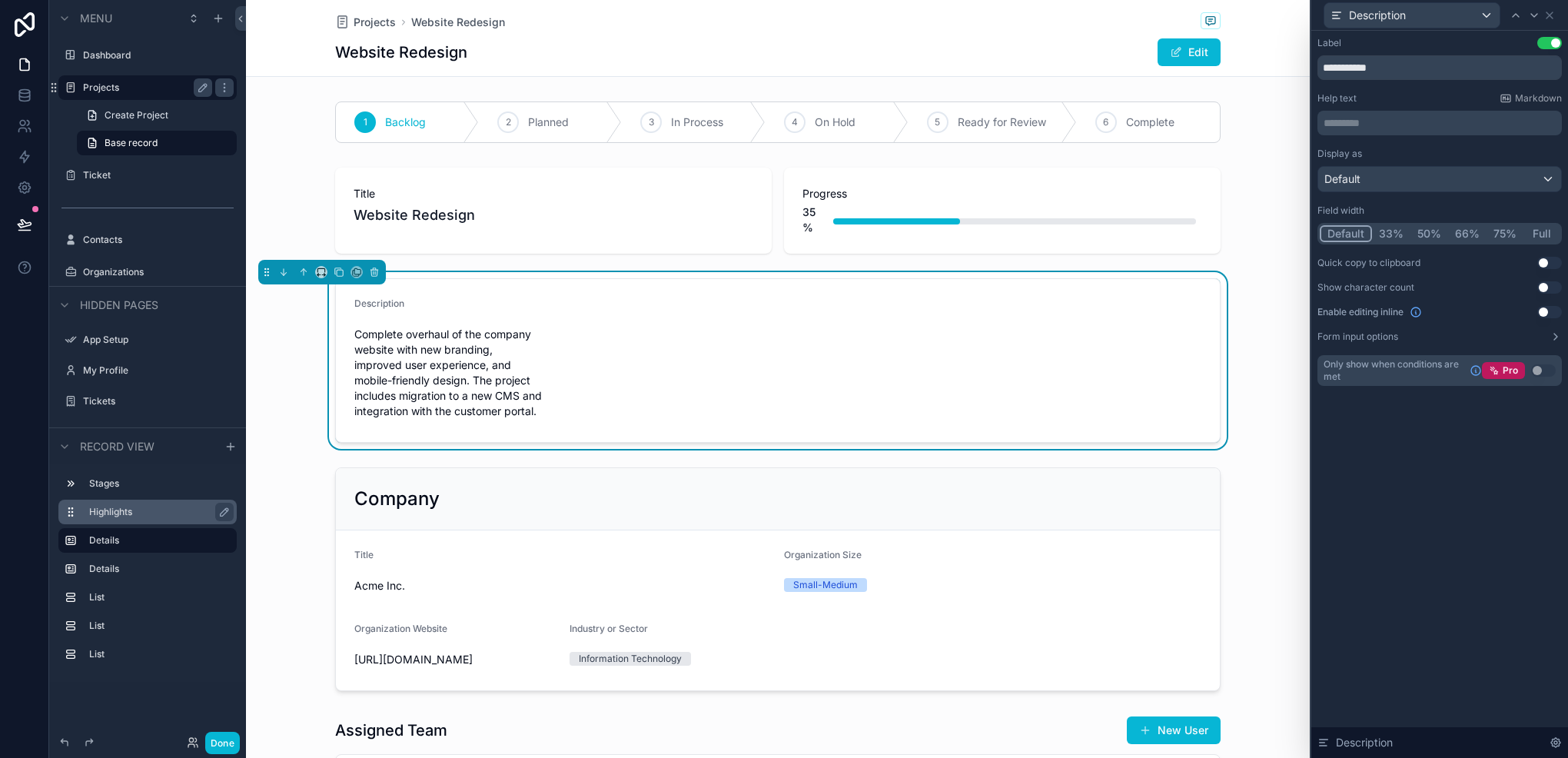
click at [1534, 229] on button "Full" at bounding box center [1541, 233] width 36 height 17
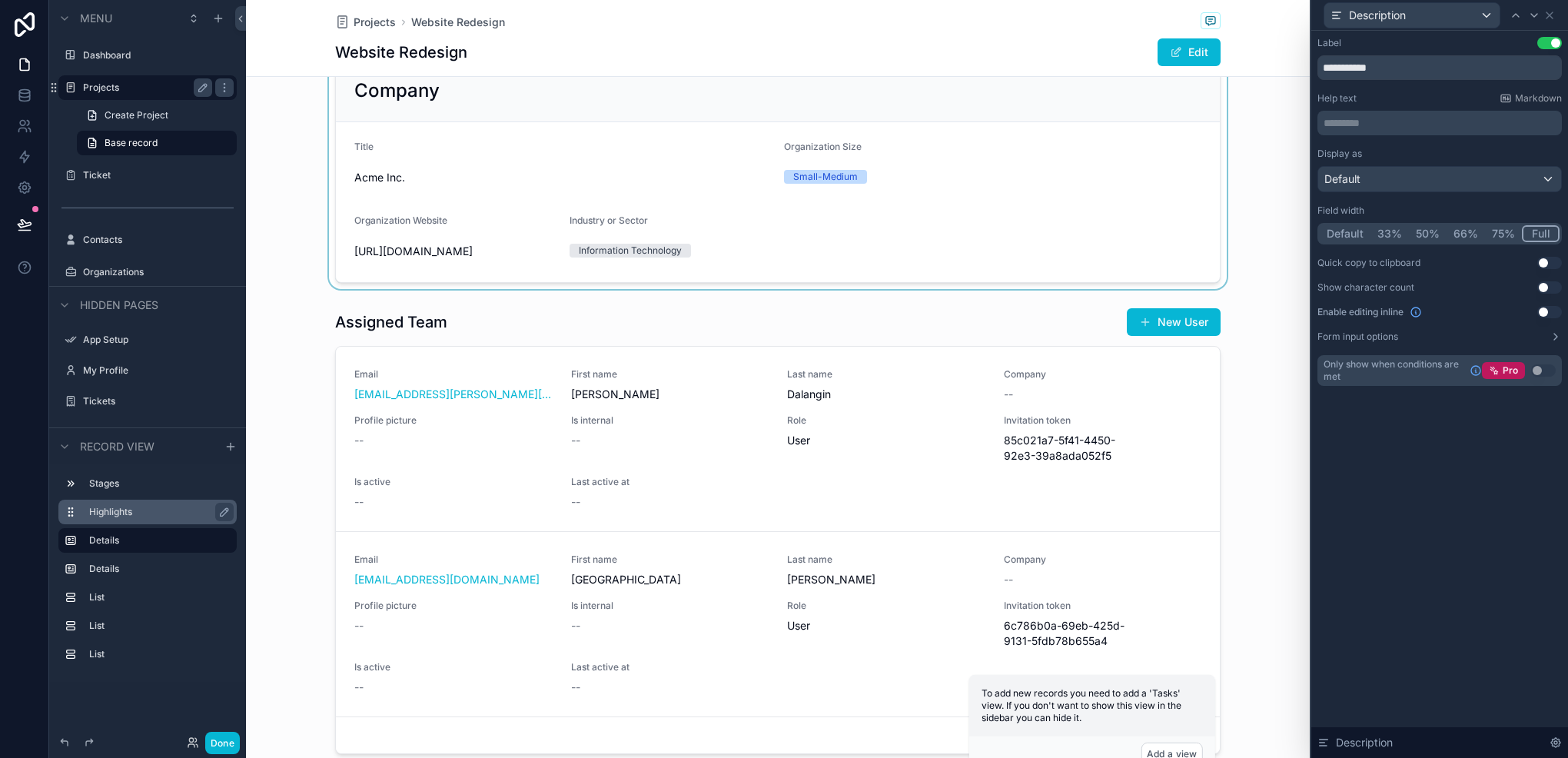
scroll to position [384, 0]
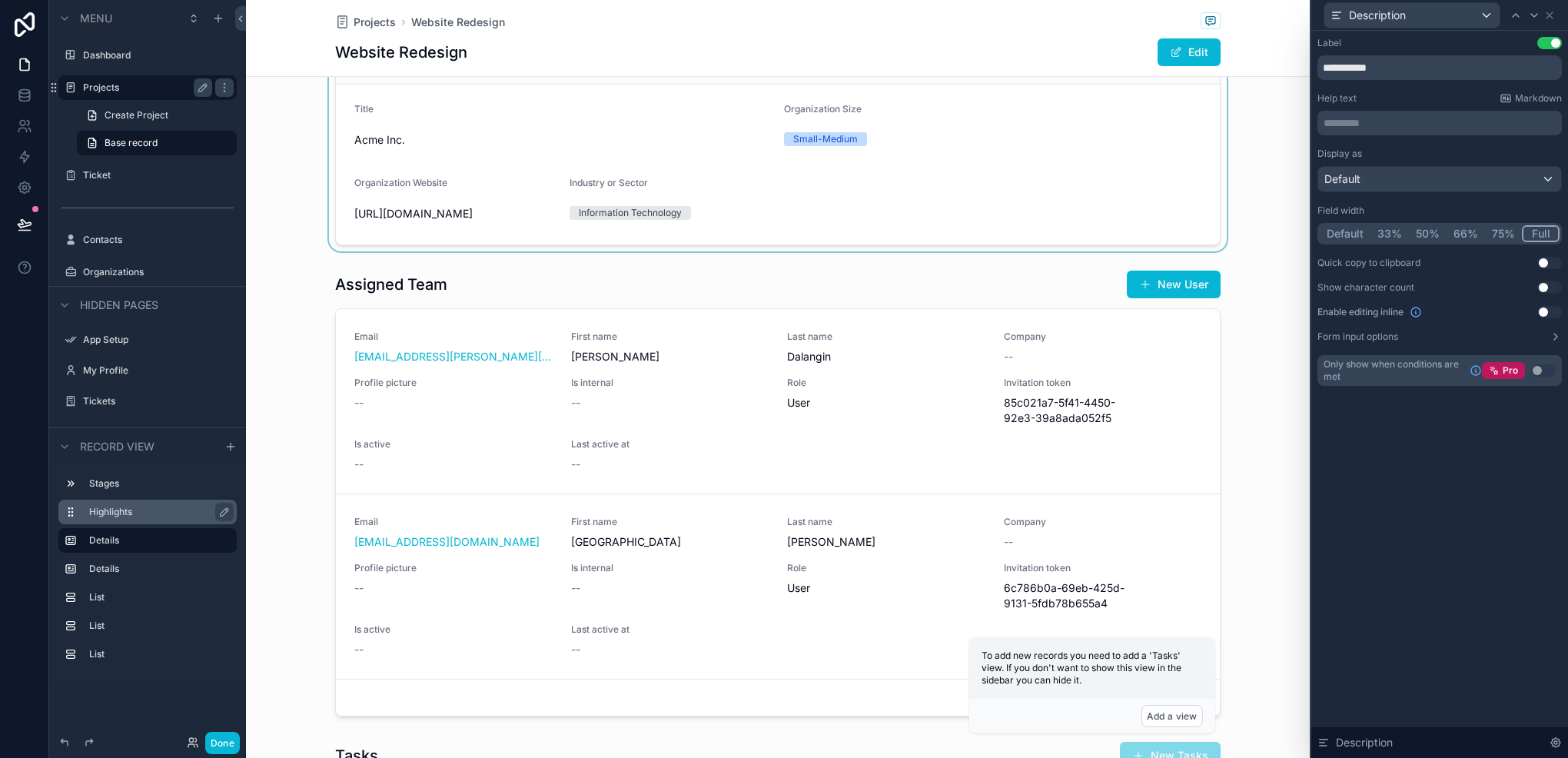
click at [819, 475] on div "scrollable content" at bounding box center [778, 492] width 1064 height 459
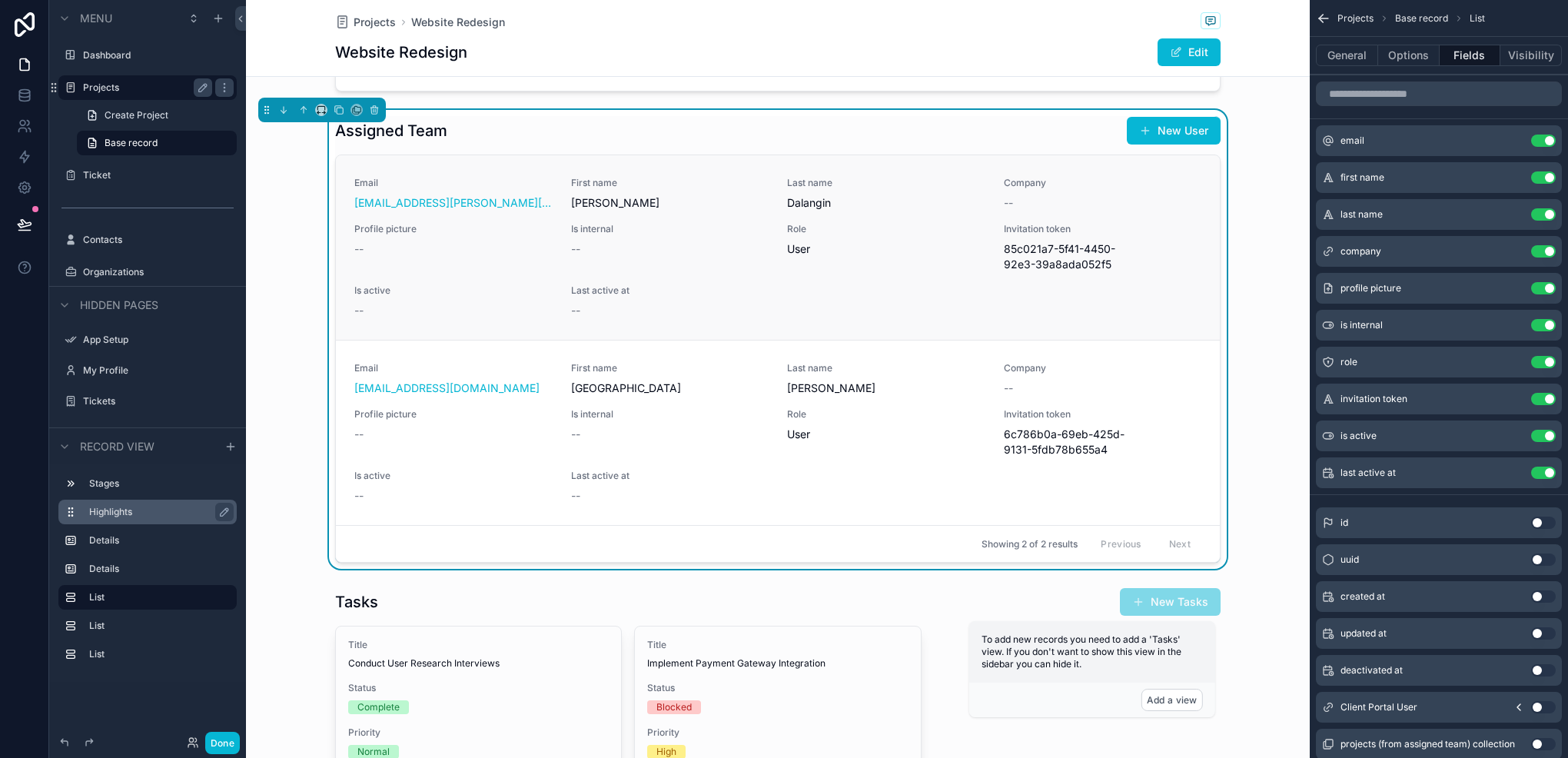
scroll to position [307, 0]
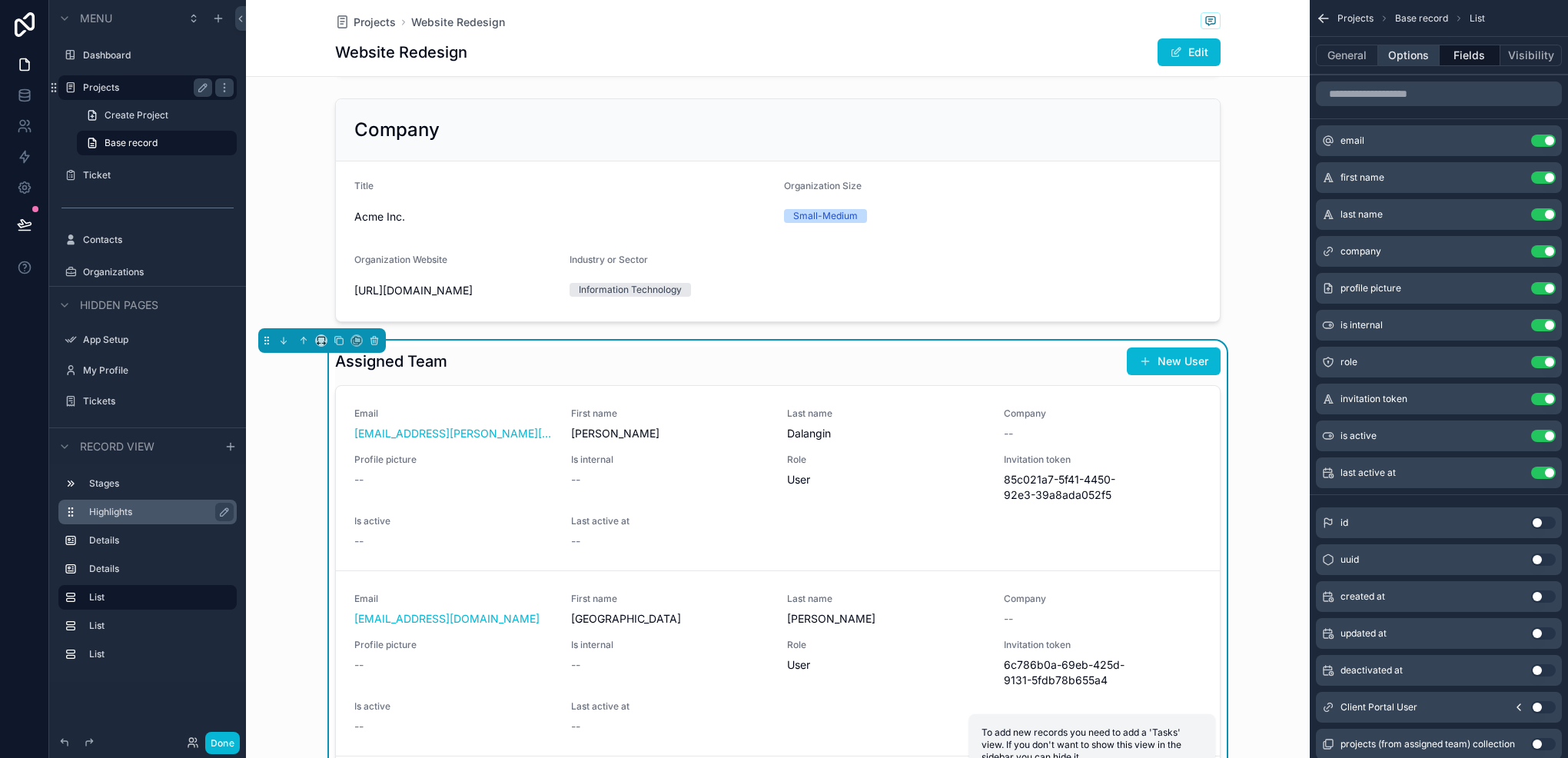
click at [1418, 64] on button "Options" at bounding box center [1410, 55] width 61 height 22
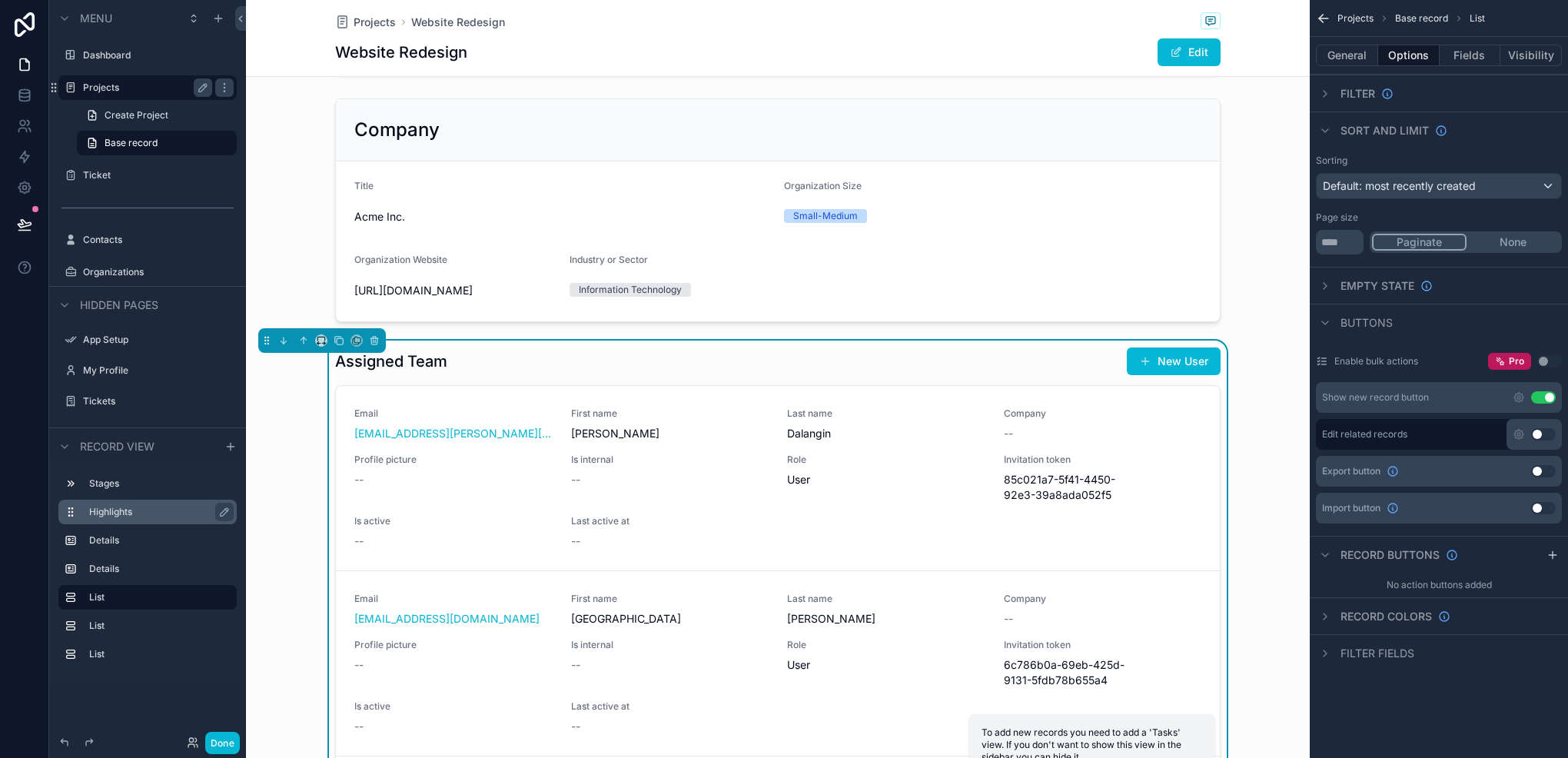
click at [1544, 393] on button "Use setting" at bounding box center [1543, 397] width 25 height 12
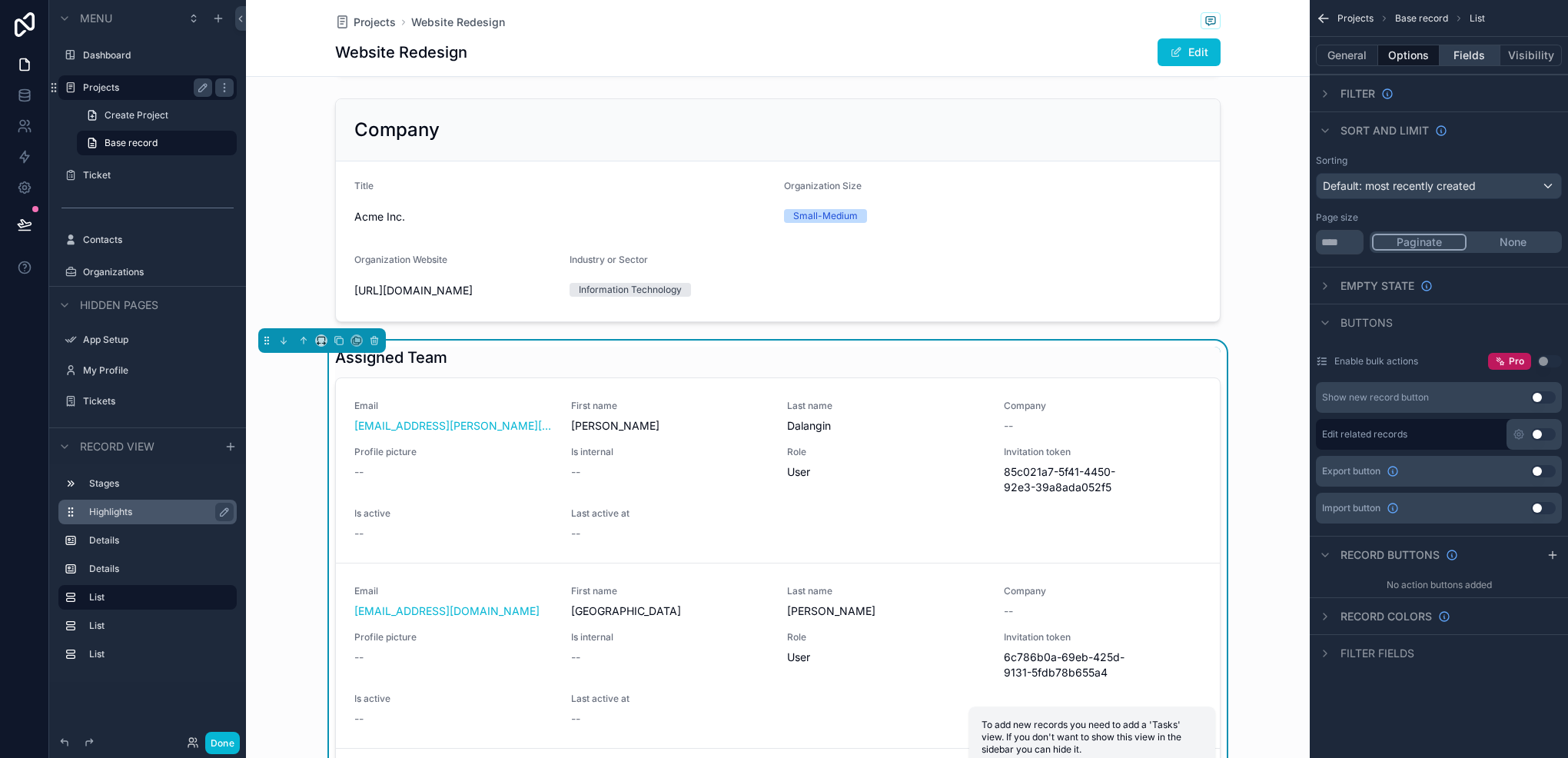
click at [1450, 50] on button "Fields" at bounding box center [1471, 55] width 61 height 22
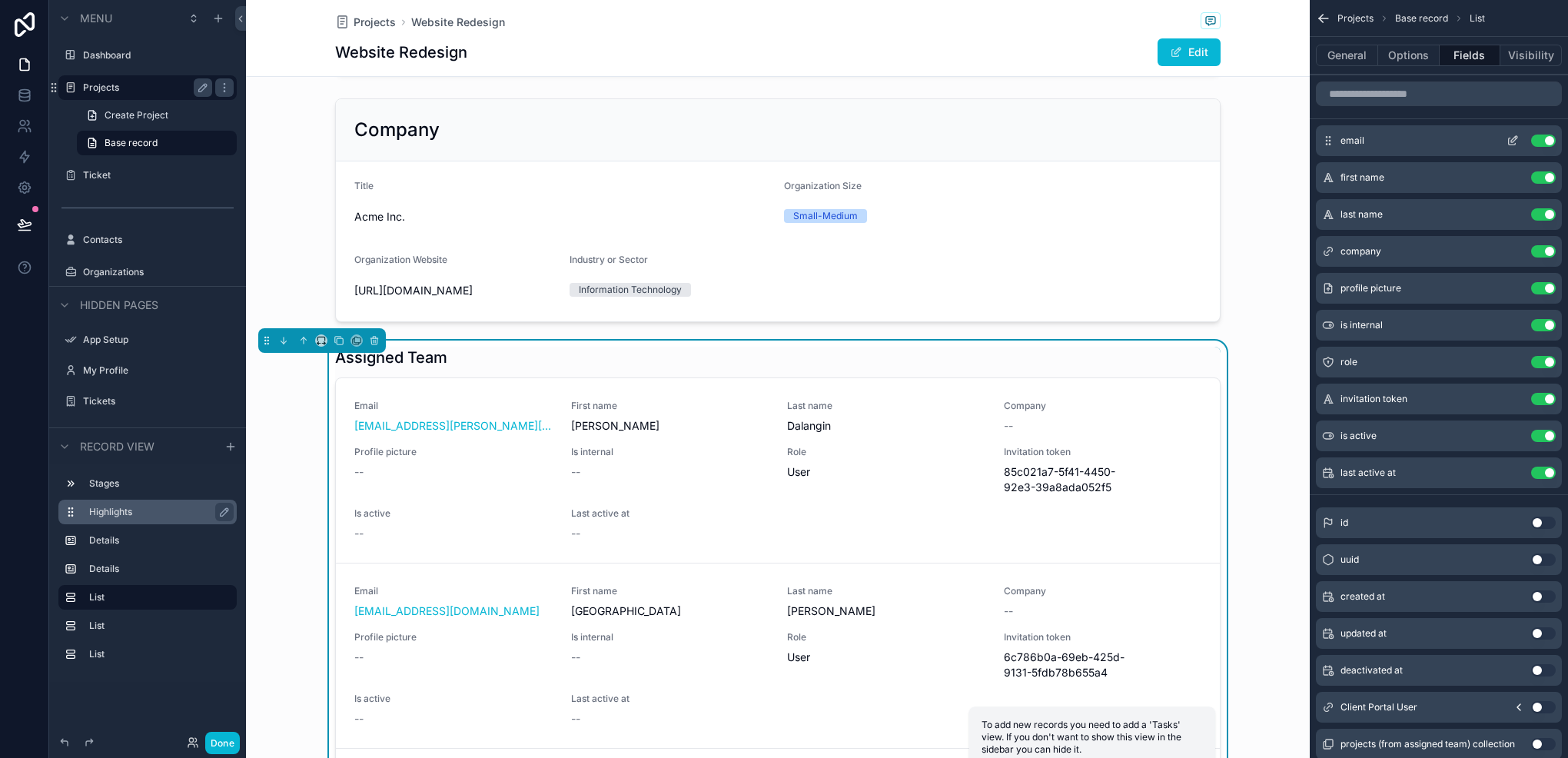
click at [1539, 143] on button "Use setting" at bounding box center [1543, 141] width 25 height 12
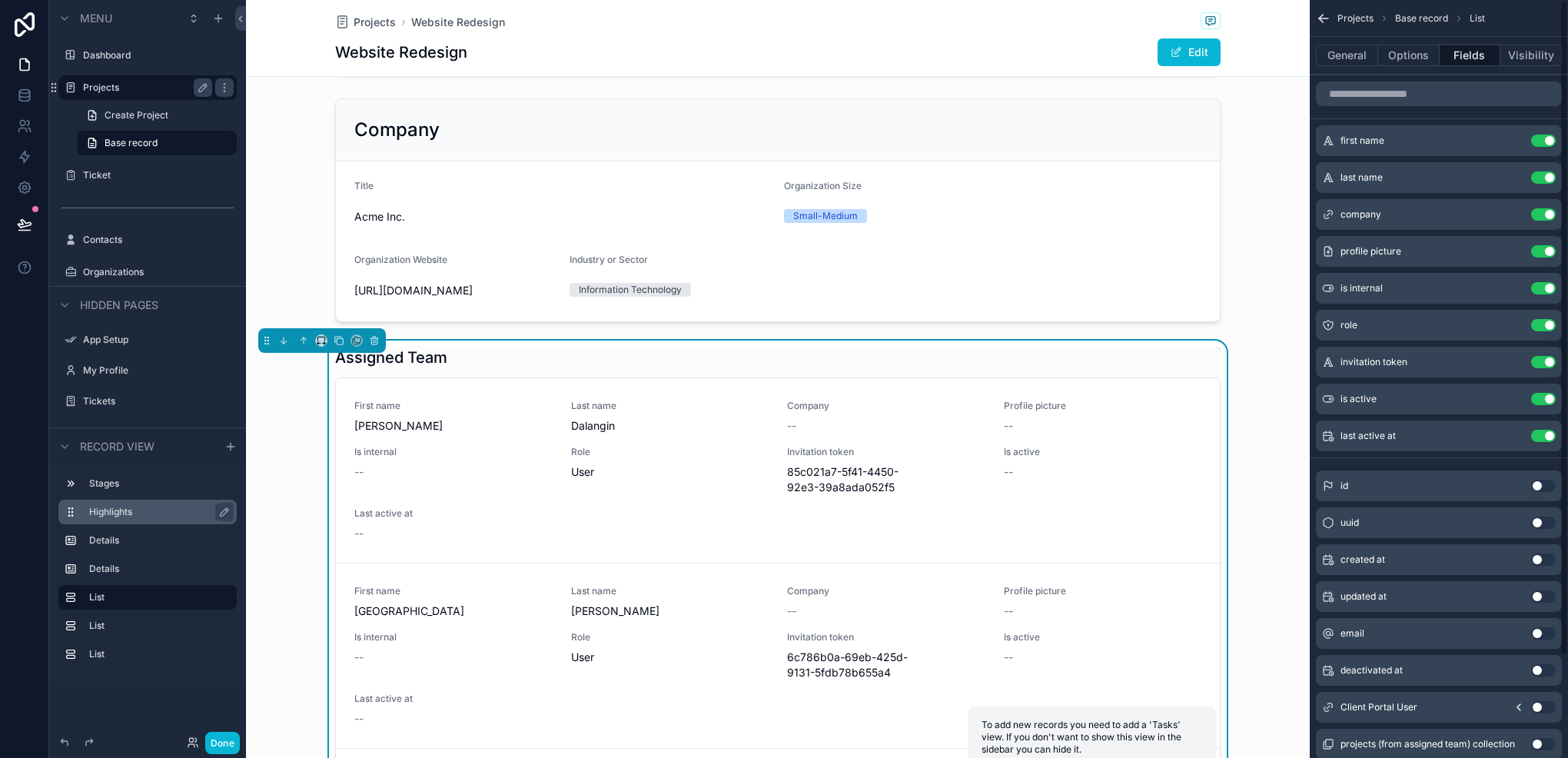
click at [1539, 143] on button "Use setting" at bounding box center [1543, 141] width 25 height 12
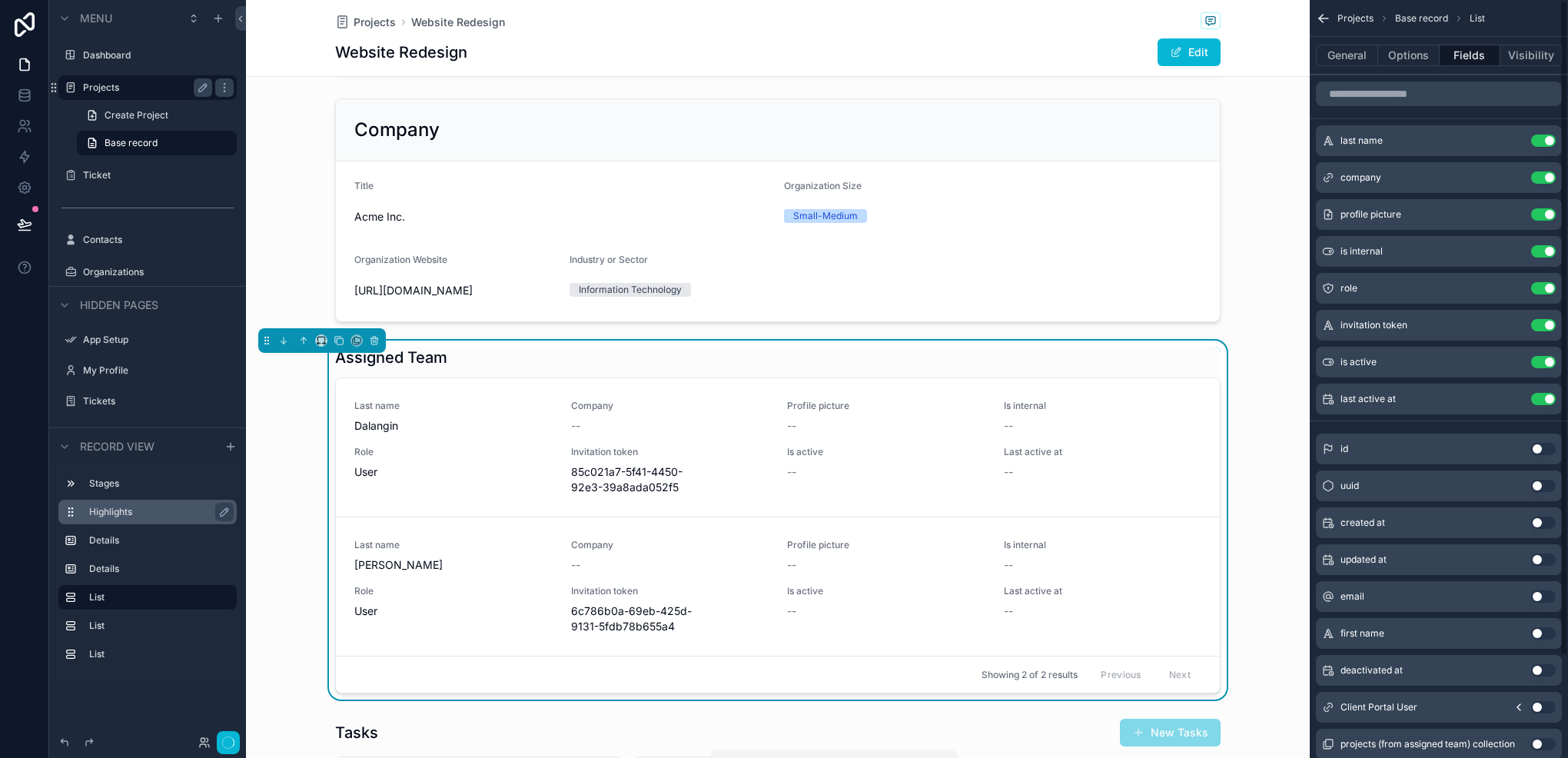
click at [1539, 143] on button "Use setting" at bounding box center [1543, 141] width 25 height 12
click at [1539, 171] on button "Use setting" at bounding box center [1543, 177] width 25 height 12
click at [1539, 208] on button "Use setting" at bounding box center [1543, 214] width 25 height 12
click at [1539, 246] on button "Use setting" at bounding box center [1543, 252] width 25 height 12
click at [1539, 282] on button "Use setting" at bounding box center [1543, 288] width 25 height 12
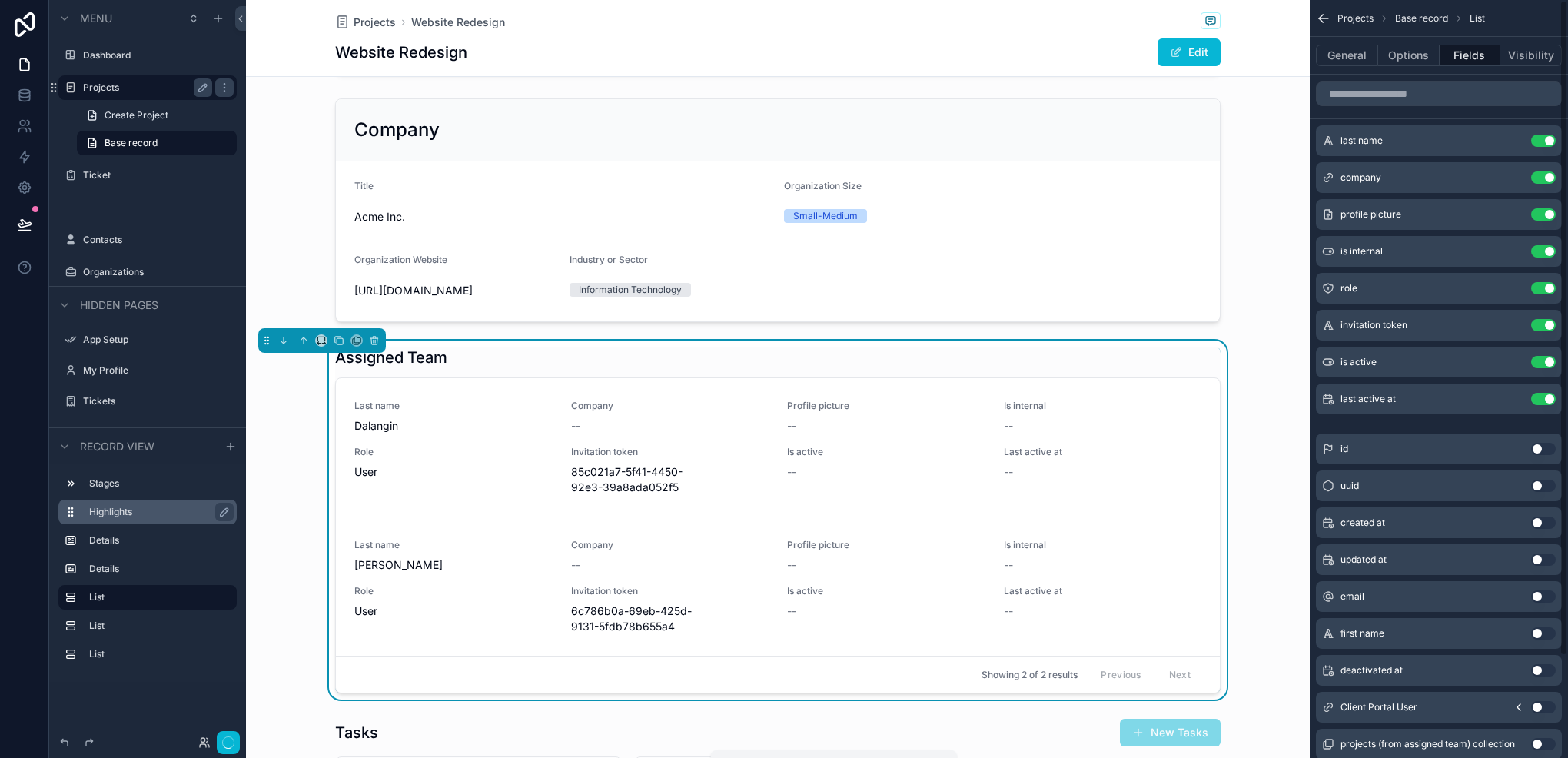
click at [1539, 319] on button "Use setting" at bounding box center [1543, 325] width 25 height 12
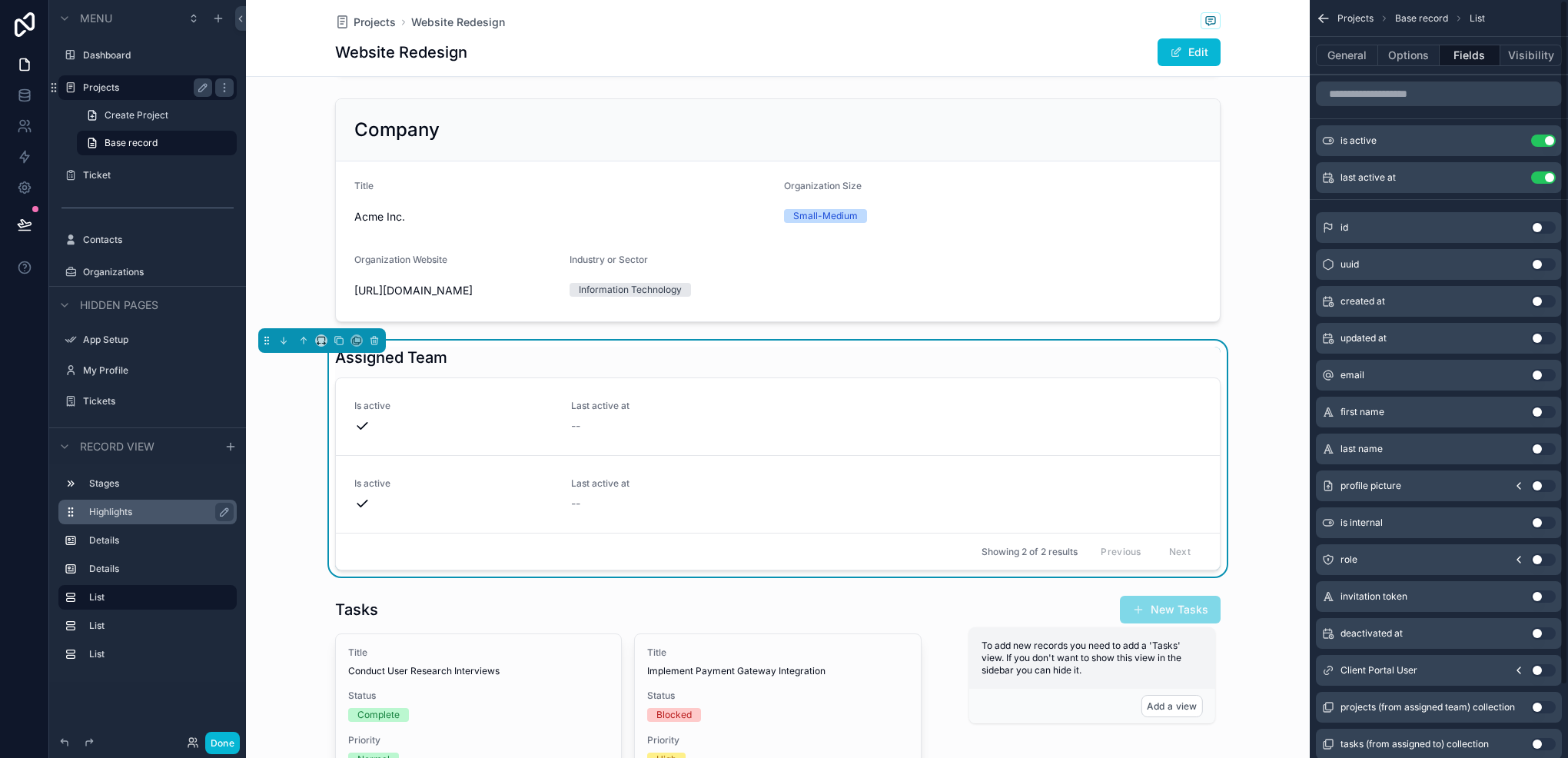
click at [1539, 143] on button "Use setting" at bounding box center [1543, 141] width 25 height 12
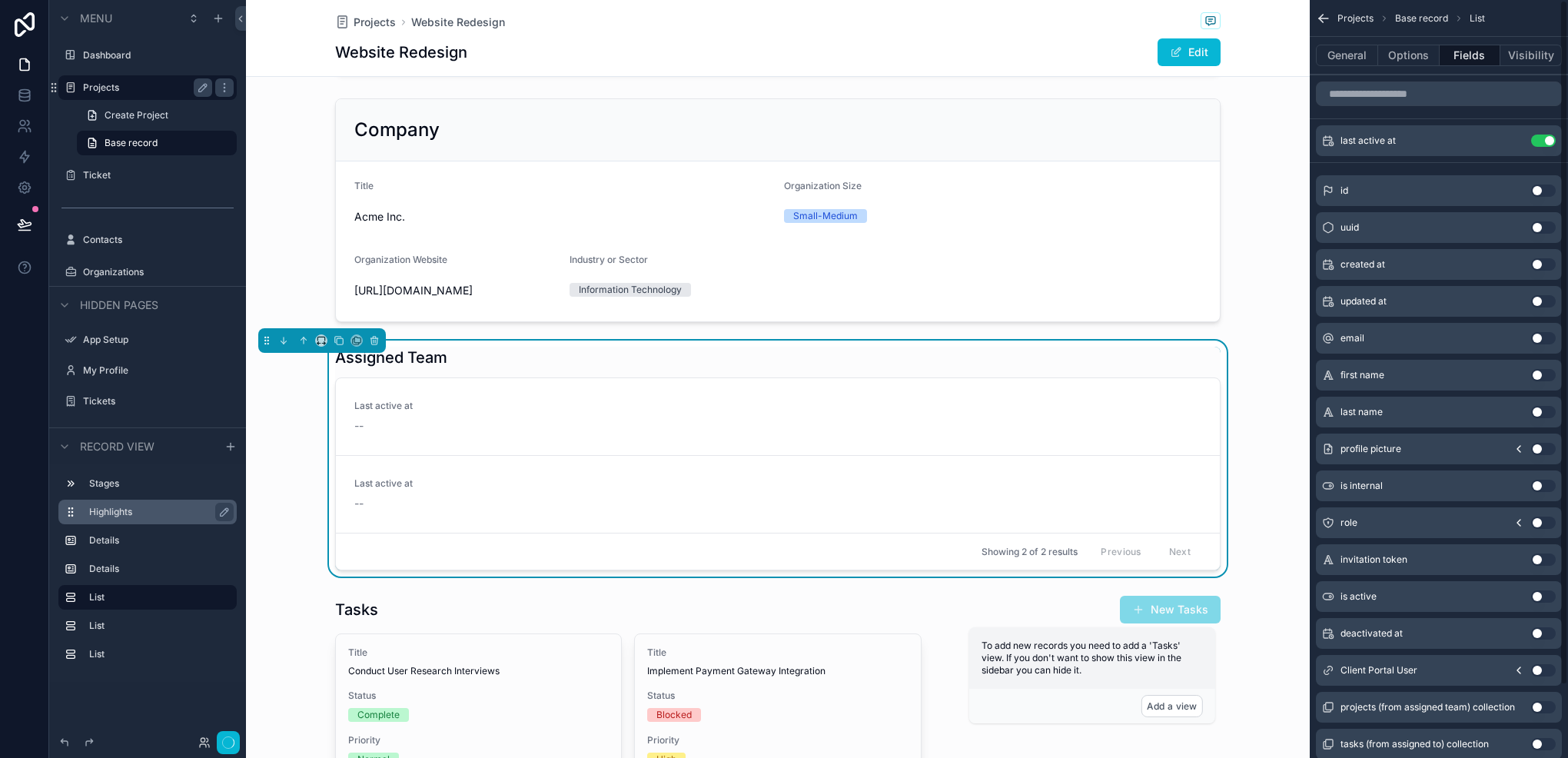
click at [1539, 143] on button "Use setting" at bounding box center [1543, 141] width 25 height 12
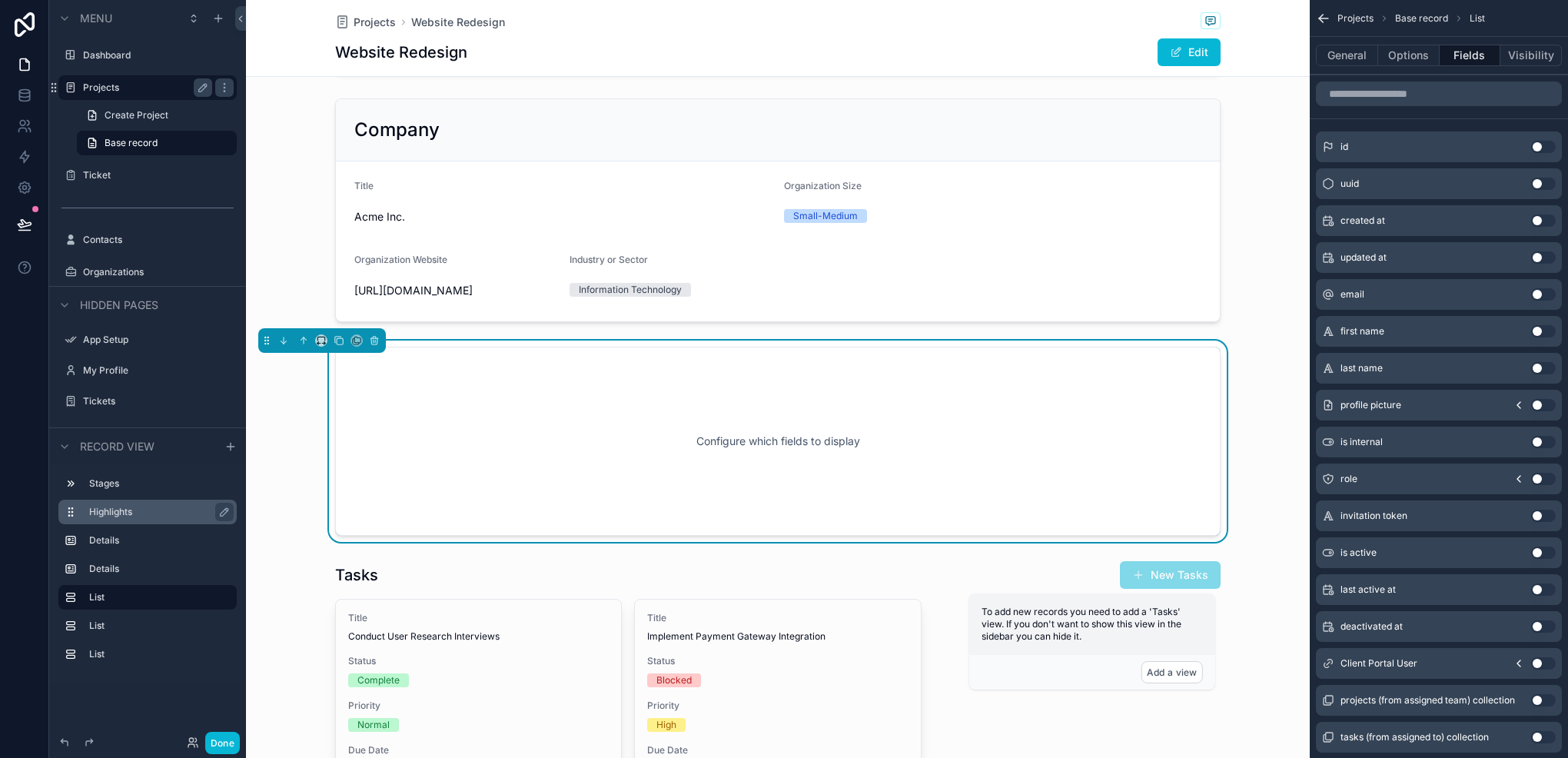
click at [1542, 332] on button "Use setting" at bounding box center [1543, 331] width 25 height 12
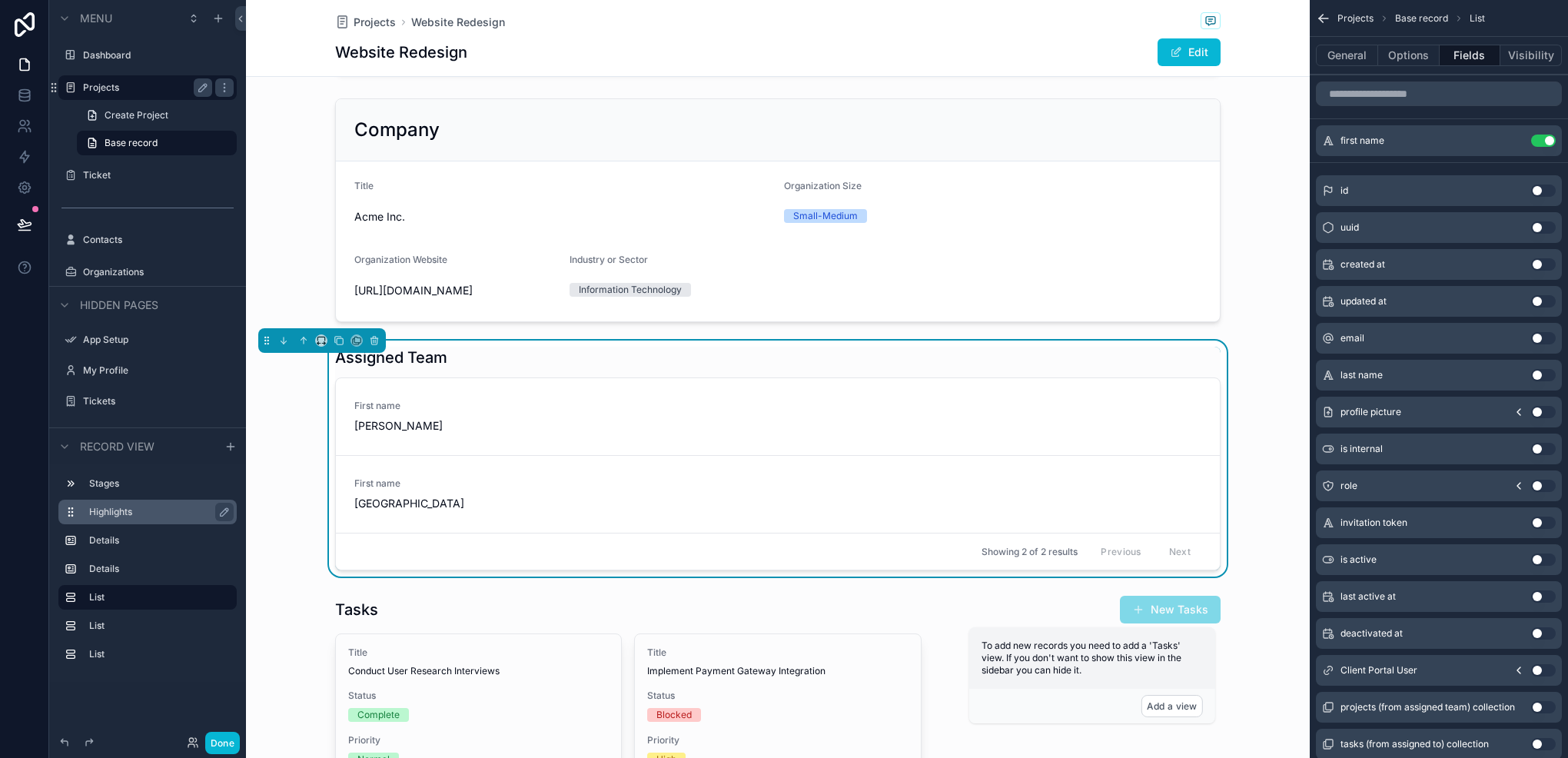
click at [1540, 379] on button "Use setting" at bounding box center [1543, 376] width 25 height 12
click at [1530, 375] on div "email Use setting" at bounding box center [1439, 375] width 246 height 31
click at [1537, 372] on button "Use setting" at bounding box center [1543, 376] width 25 height 12
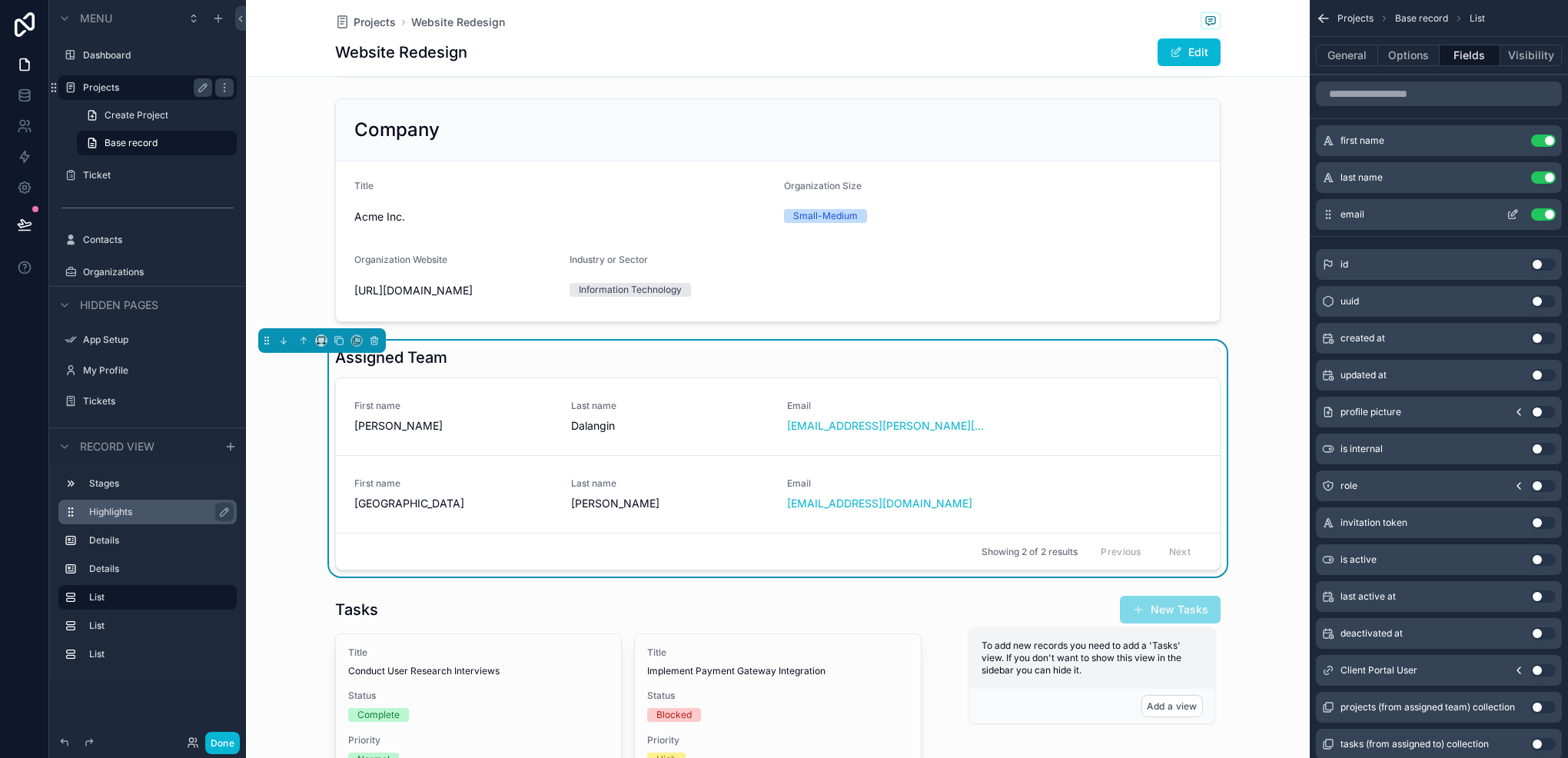
click at [1551, 218] on button "Use setting" at bounding box center [1543, 214] width 25 height 12
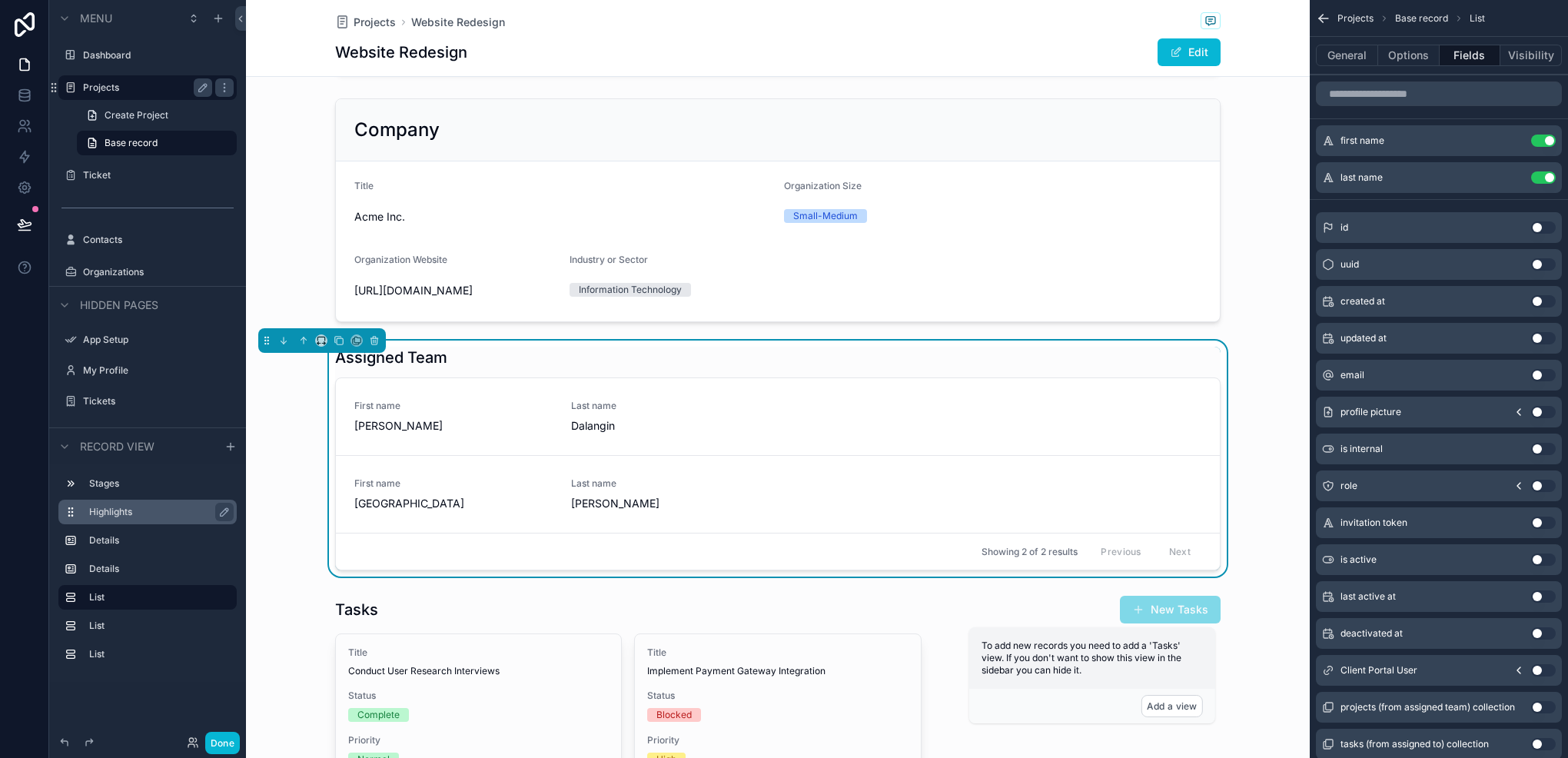
click at [1326, 16] on icon "scrollable content" at bounding box center [1324, 19] width 16 height 16
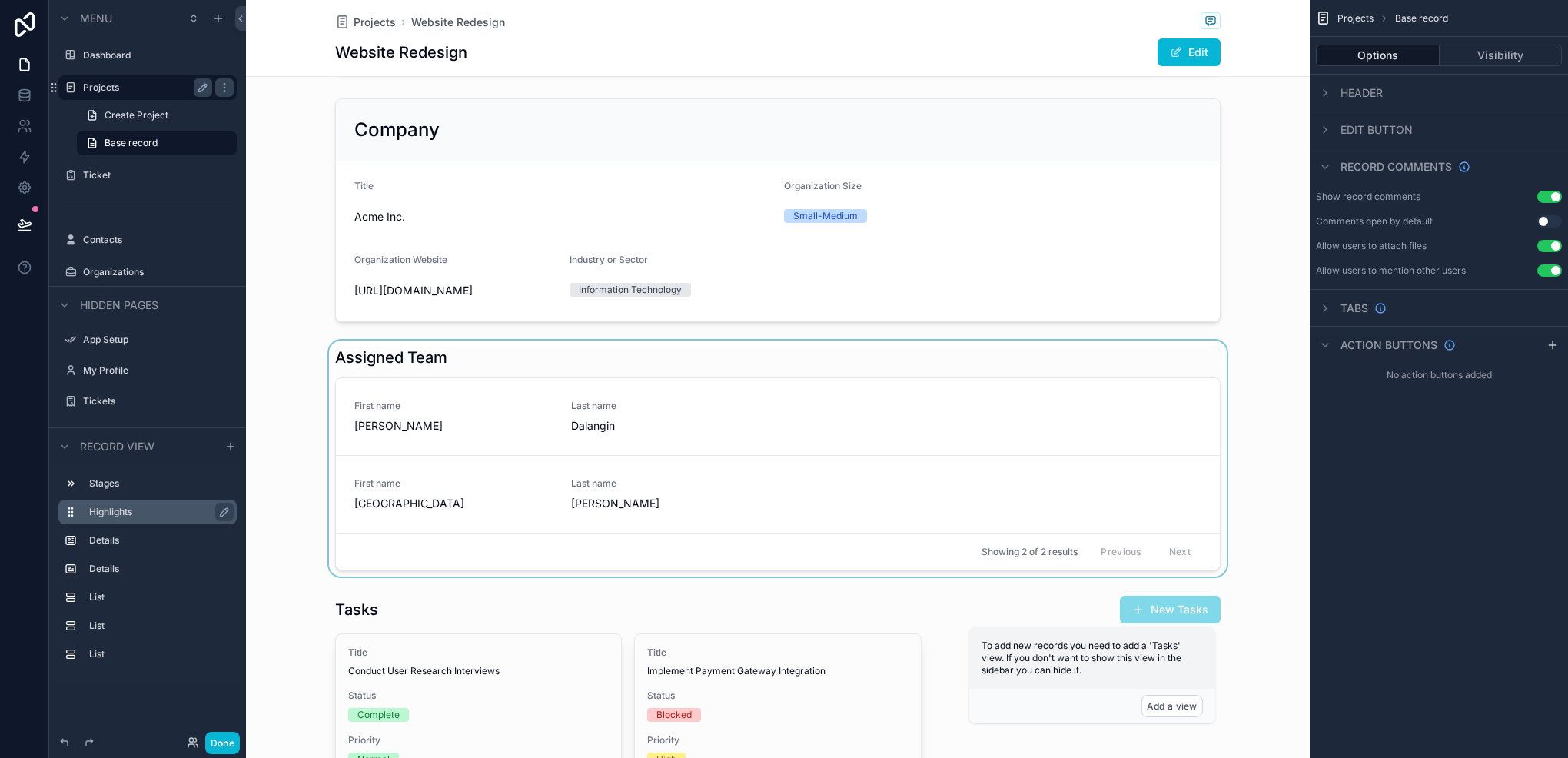
click at [1042, 432] on div "scrollable content" at bounding box center [778, 459] width 1064 height 236
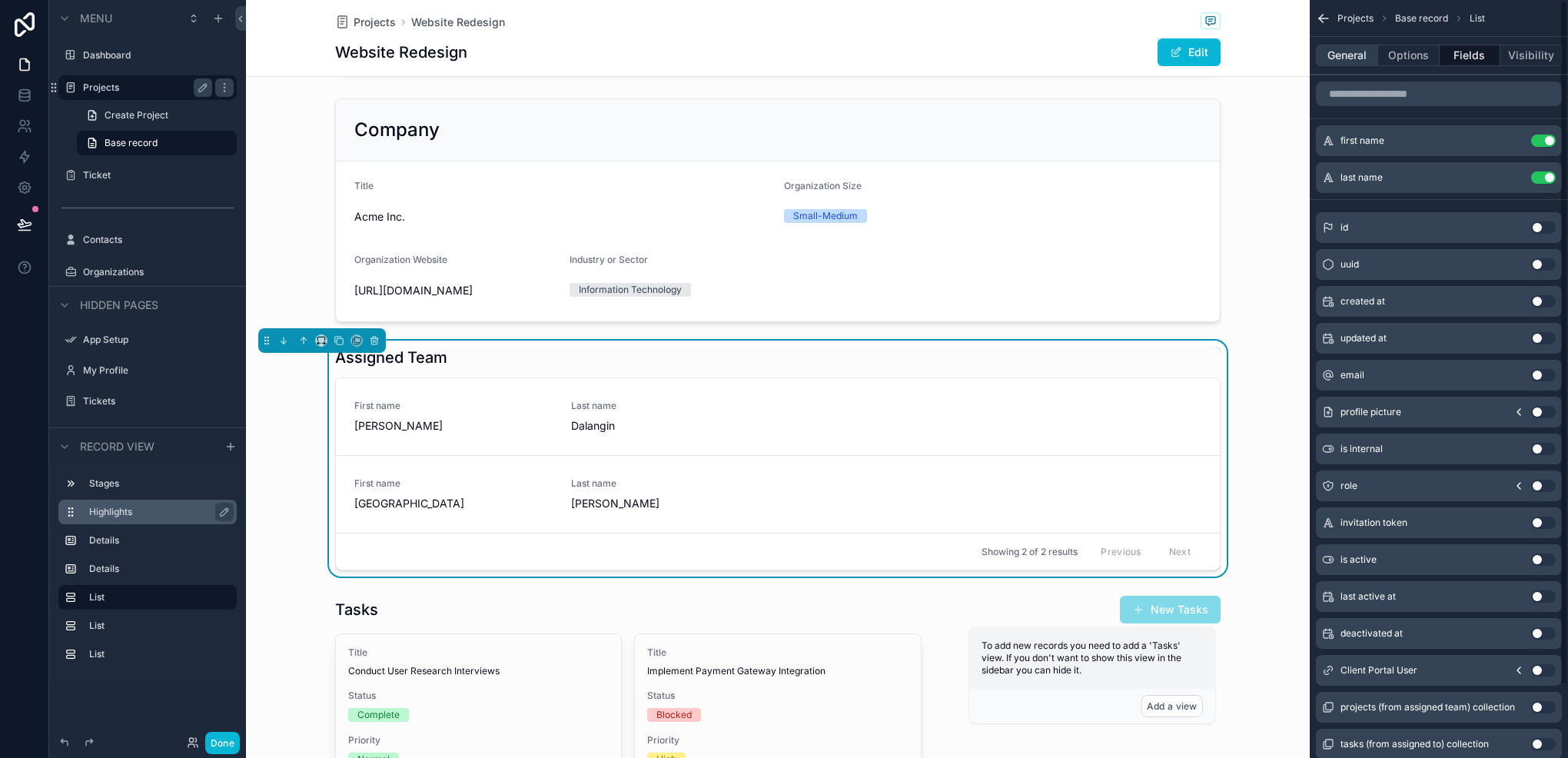
click at [1370, 63] on button "General" at bounding box center [1347, 55] width 62 height 22
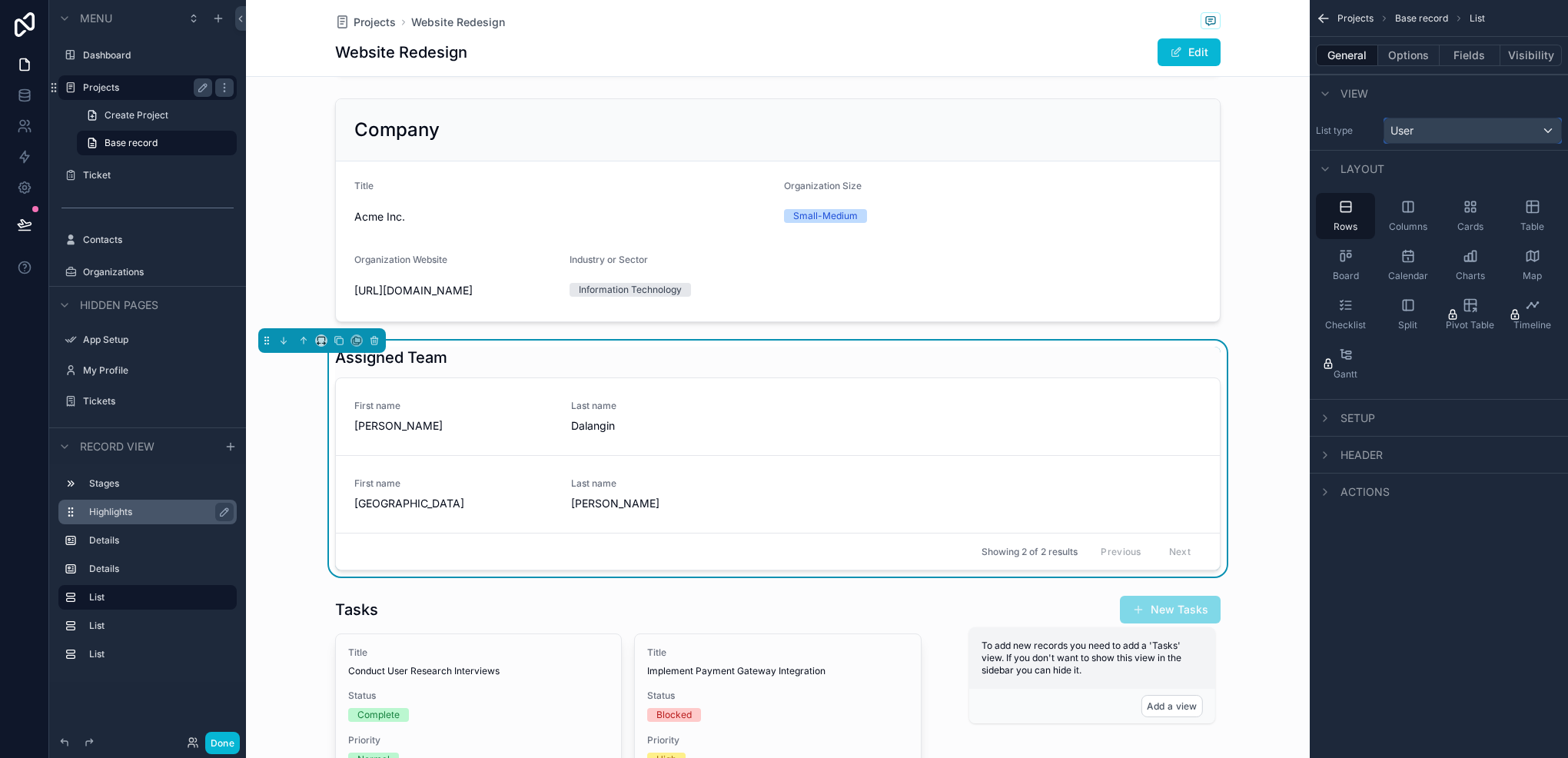
click at [1433, 124] on div "User" at bounding box center [1473, 131] width 177 height 25
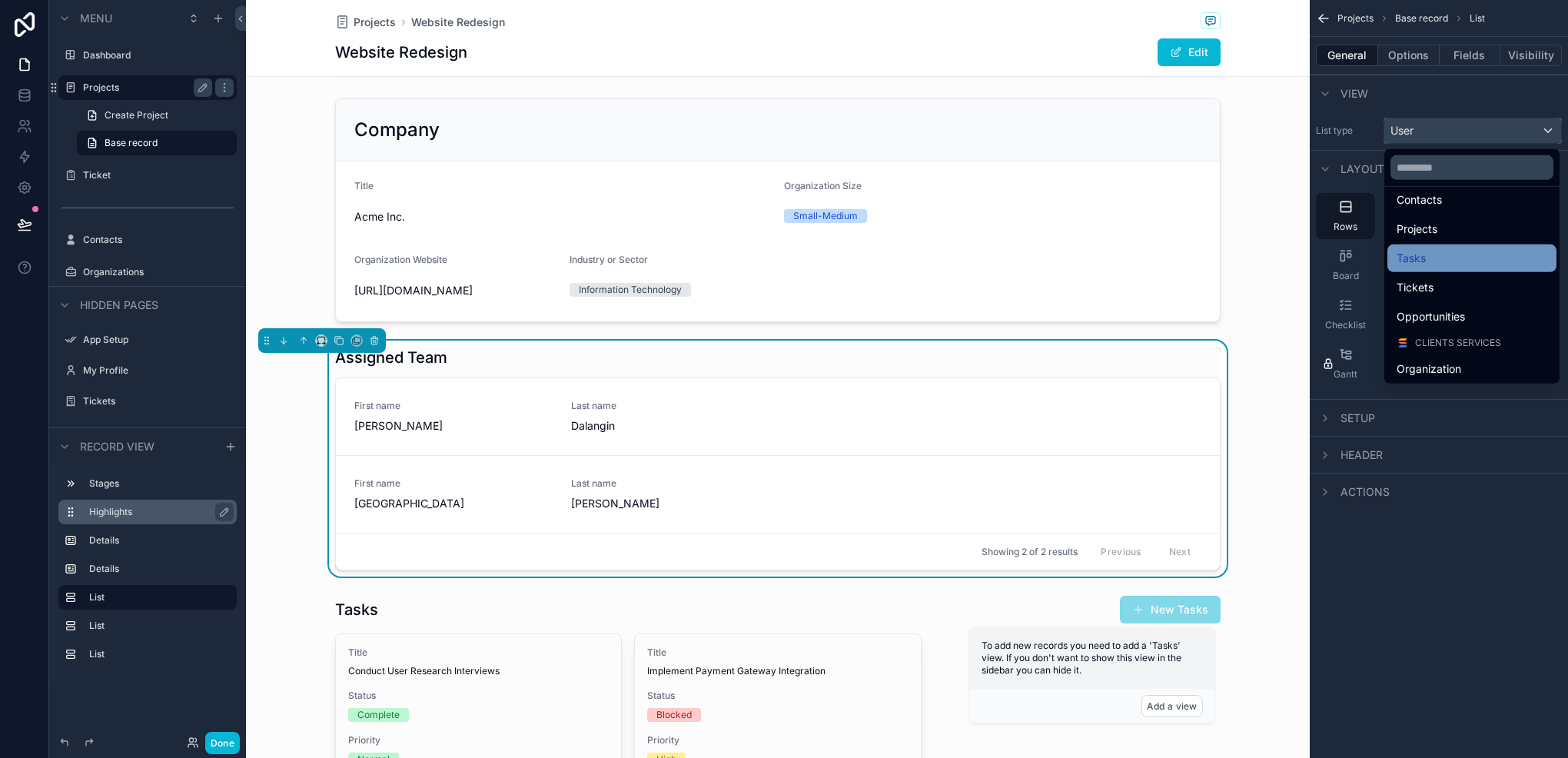
scroll to position [91, 0]
click at [1465, 139] on div "scrollable content" at bounding box center [784, 379] width 1568 height 758
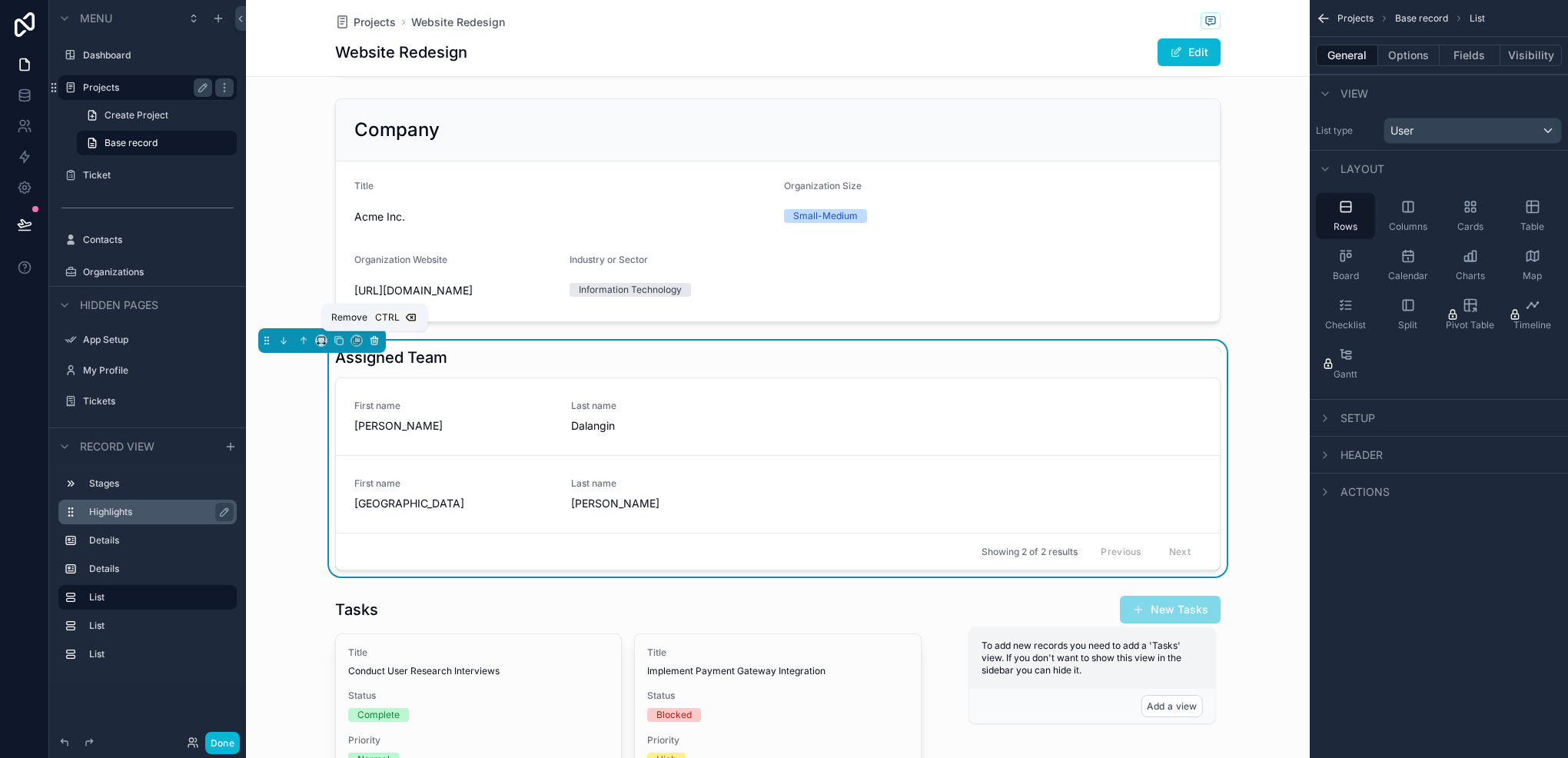
click at [372, 342] on icon "scrollable content" at bounding box center [374, 340] width 11 height 11
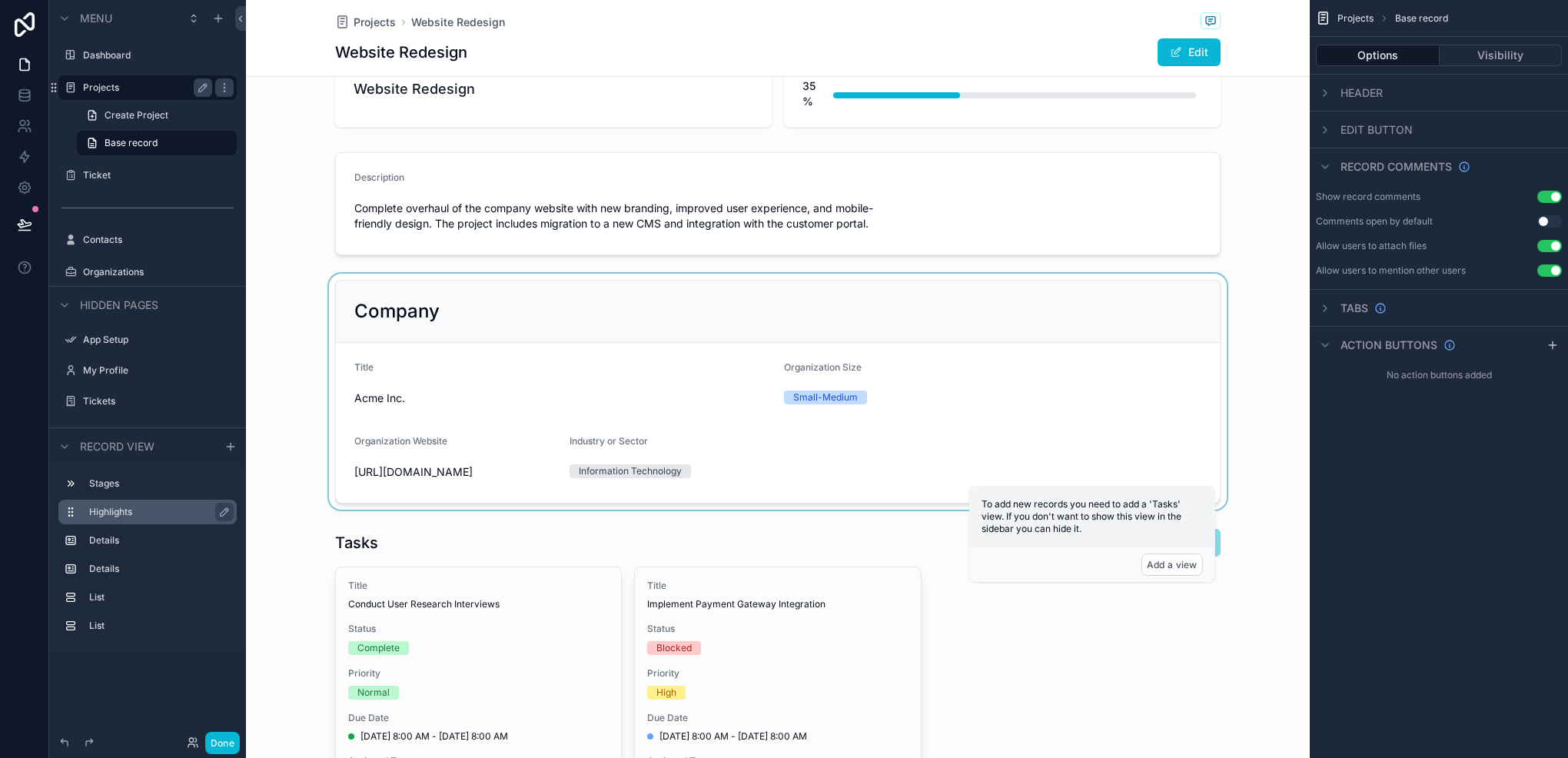
scroll to position [77, 0]
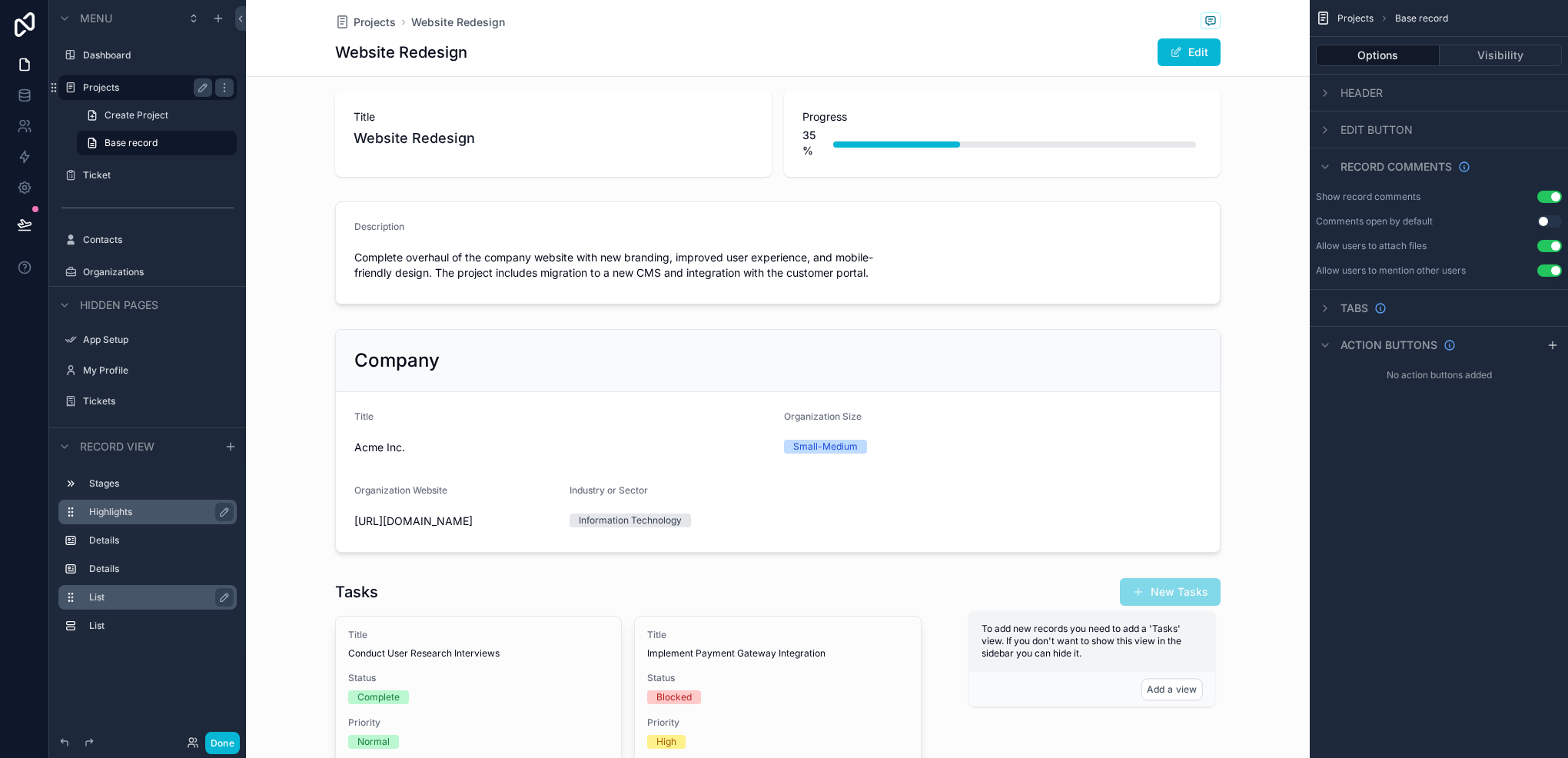
click at [144, 598] on label "List" at bounding box center [157, 597] width 136 height 12
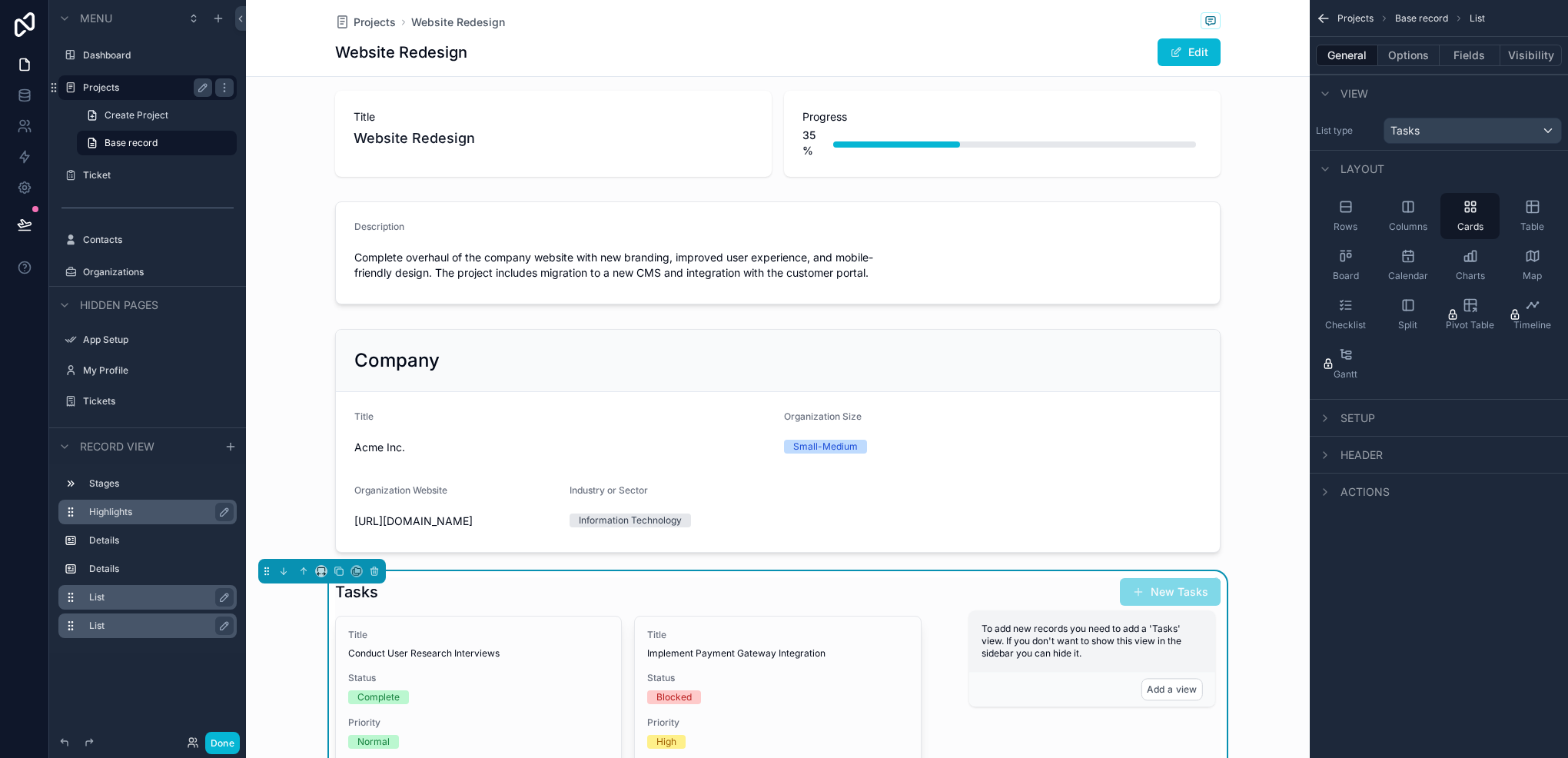
click at [132, 636] on div "List" at bounding box center [148, 625] width 178 height 25
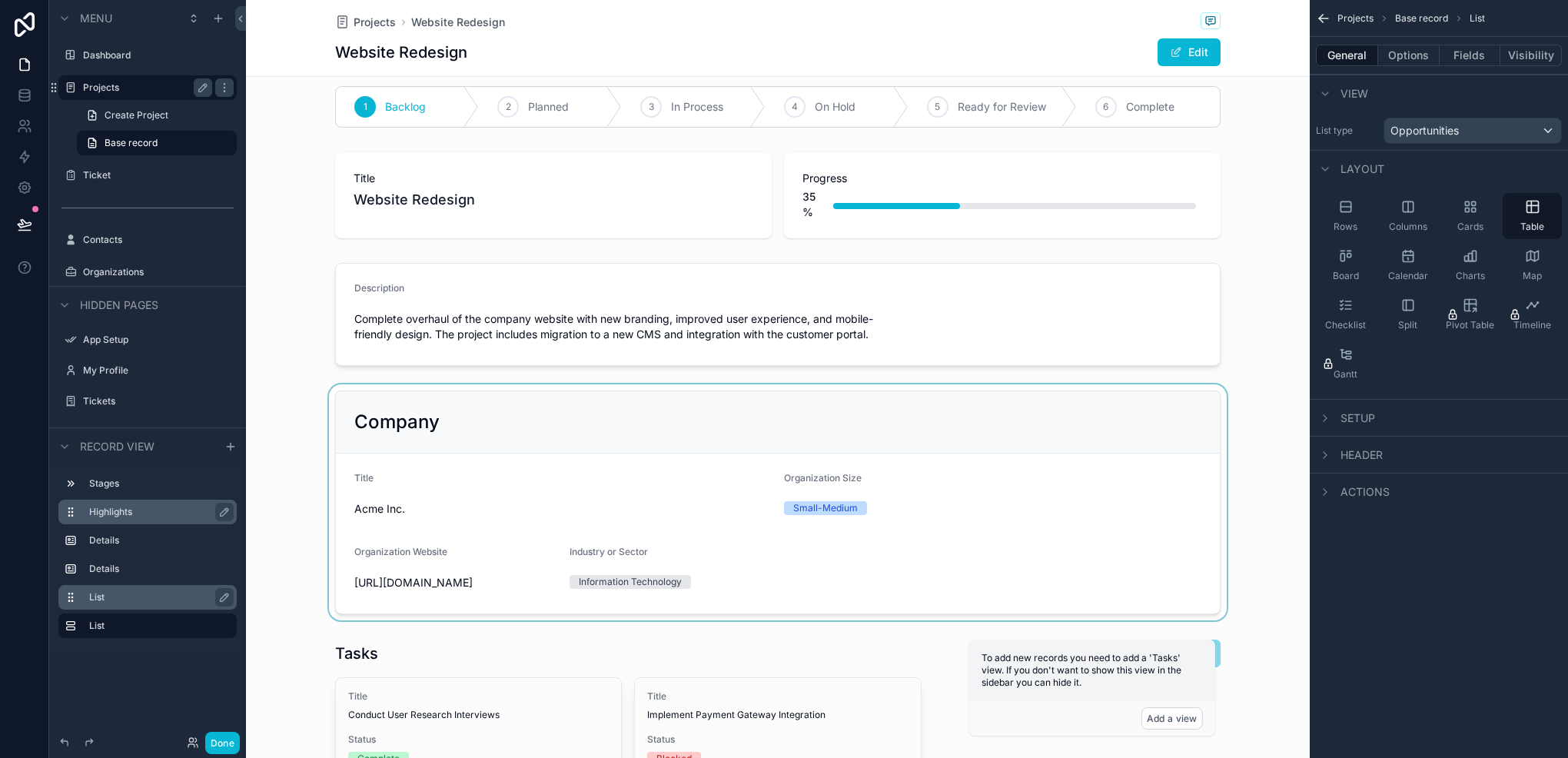
scroll to position [0, 0]
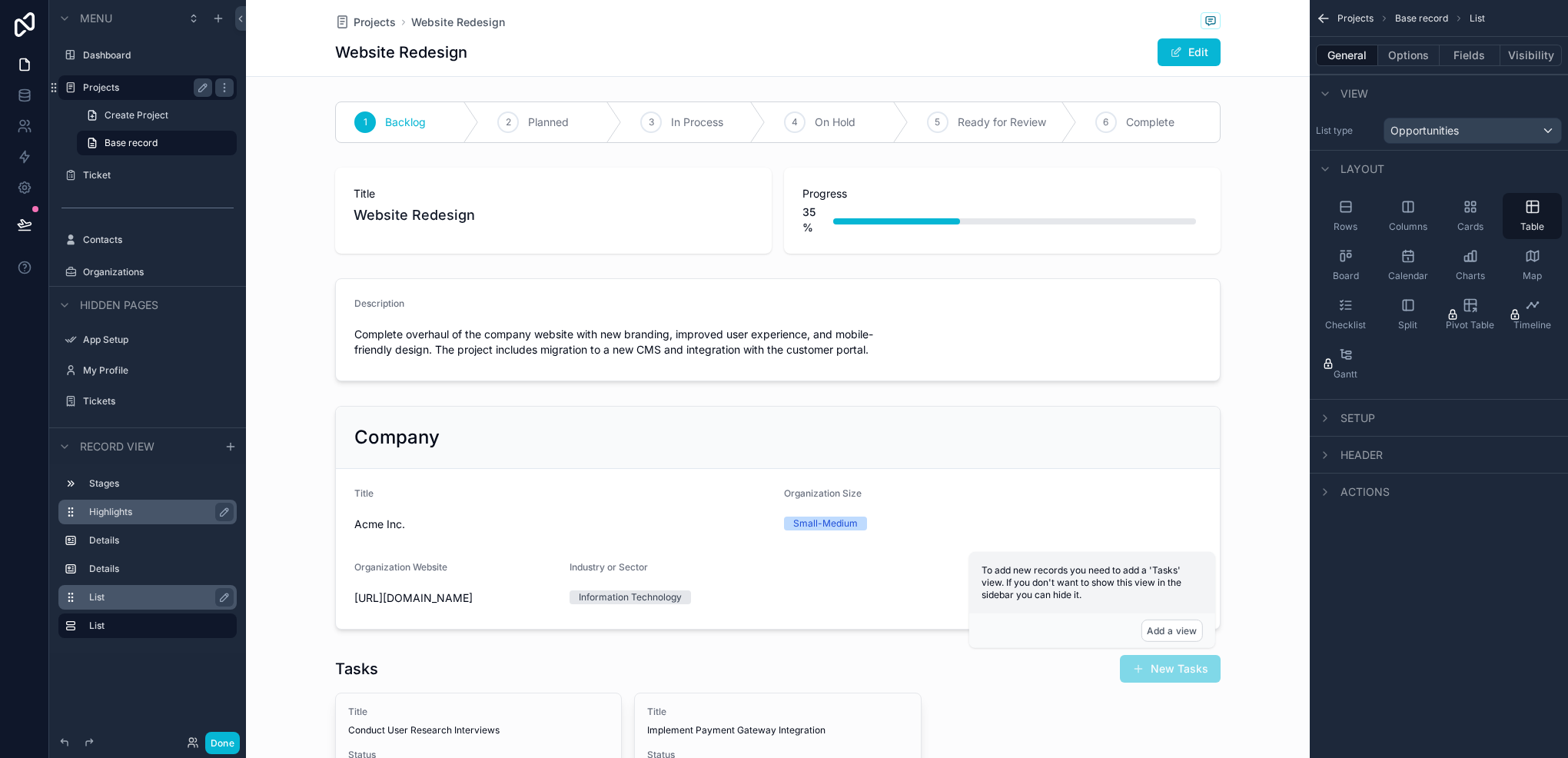
click at [558, 48] on div "Website Redesign Edit" at bounding box center [778, 52] width 886 height 29
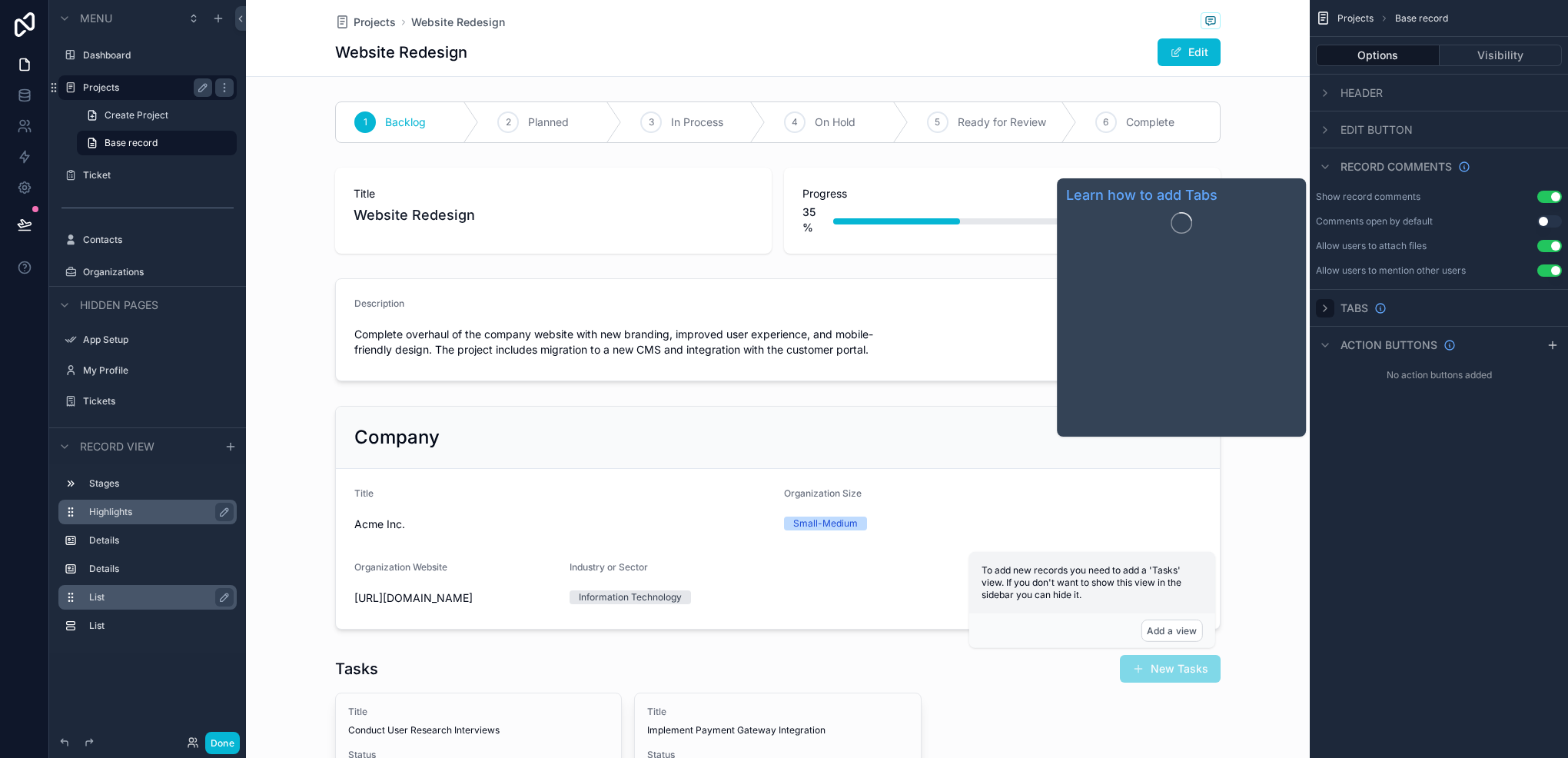
click at [1331, 304] on div "scrollable content" at bounding box center [1325, 308] width 19 height 19
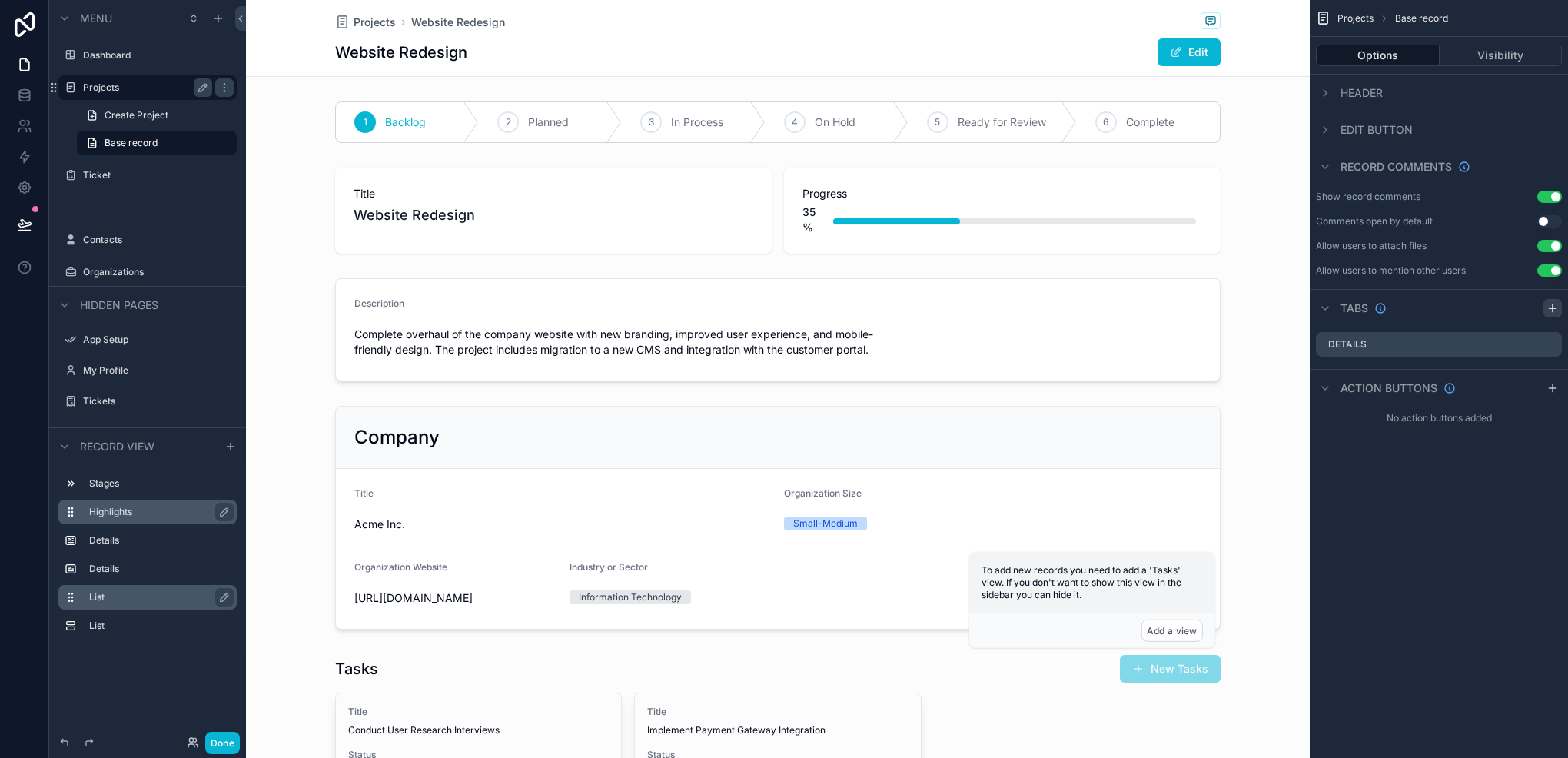
click at [1553, 308] on icon "scrollable content" at bounding box center [1552, 308] width 7 height 0
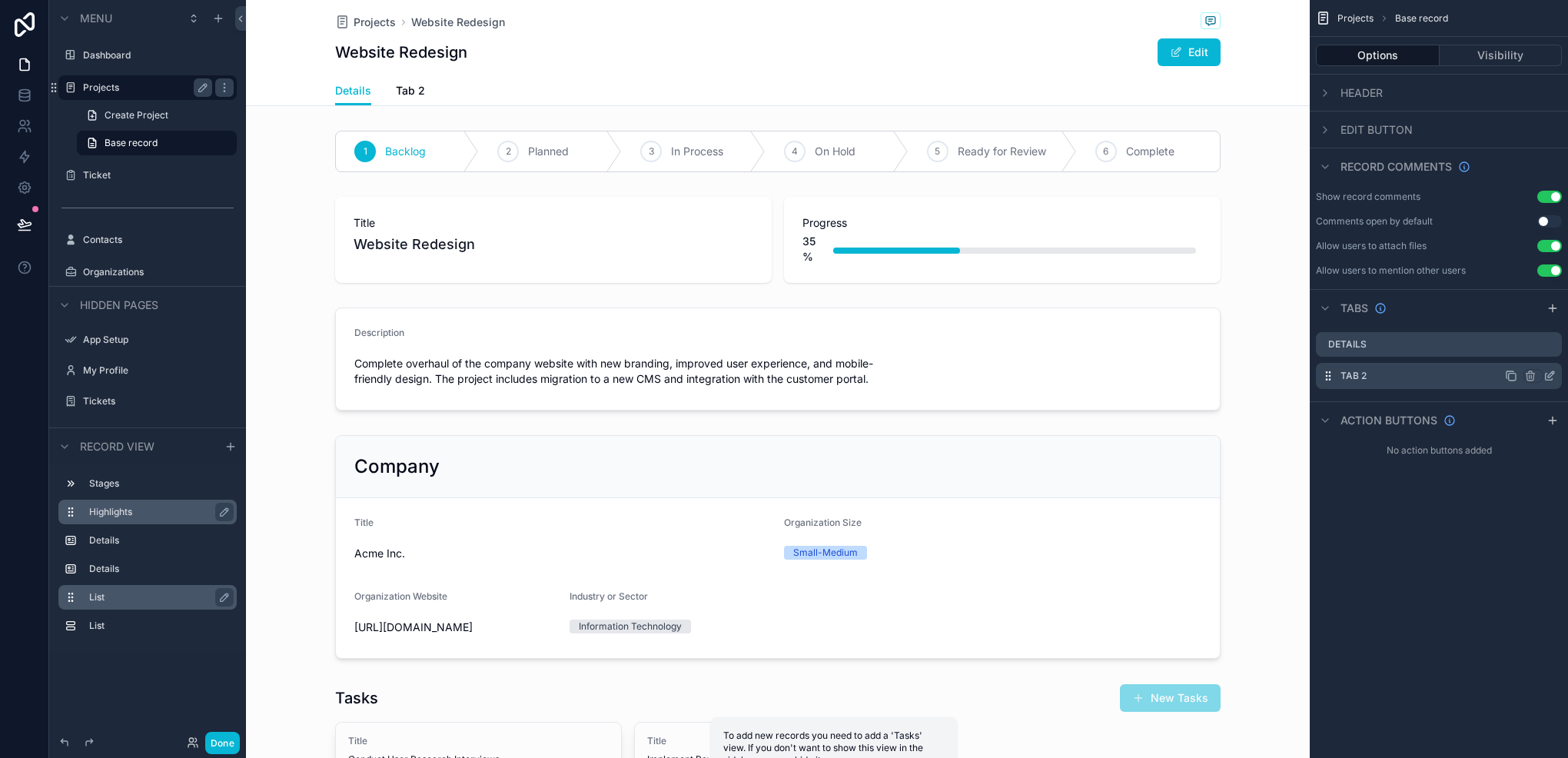
click at [1548, 377] on icon "scrollable content" at bounding box center [1551, 375] width 6 height 6
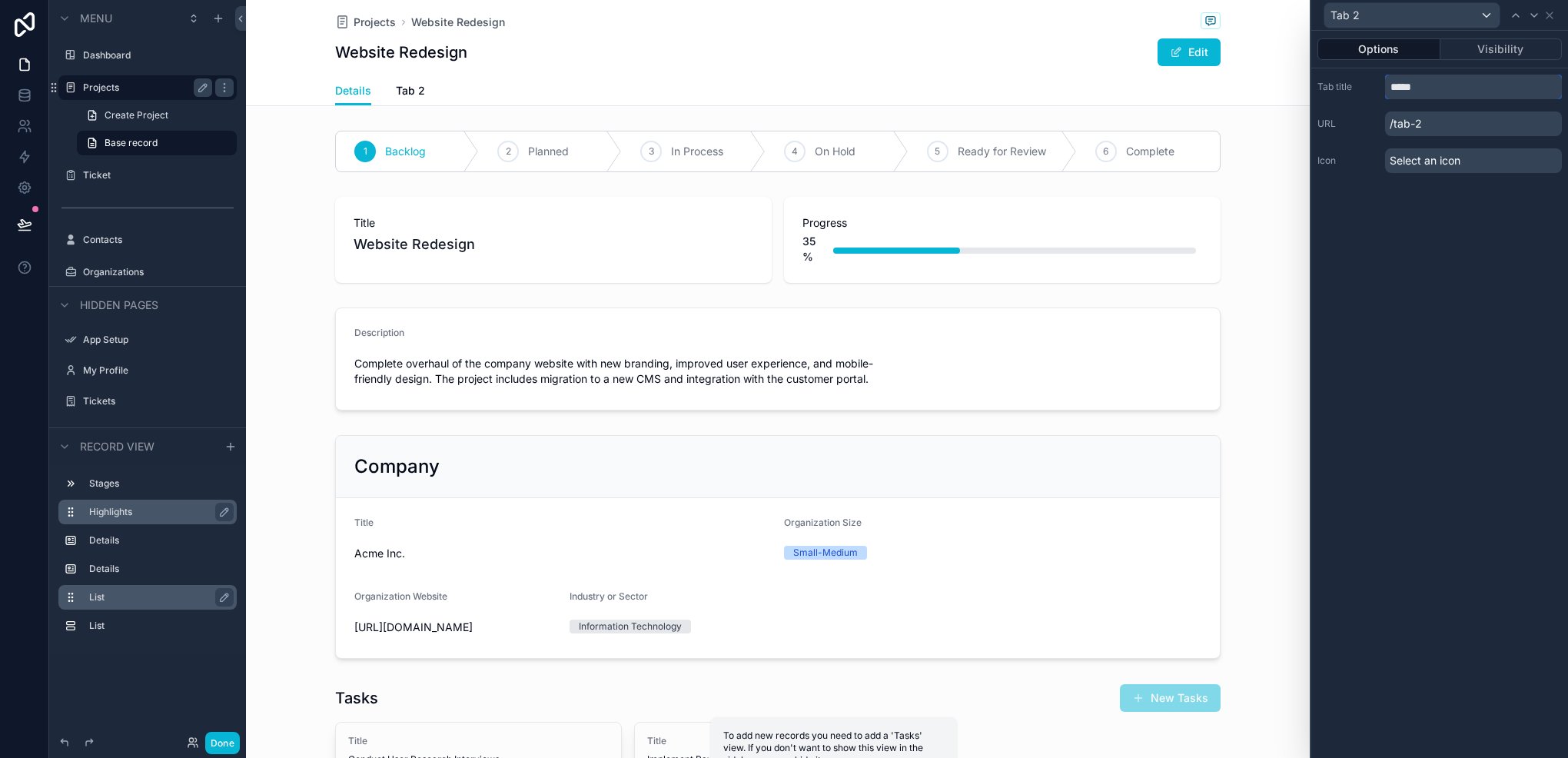
click at [1420, 91] on input "*****" at bounding box center [1474, 86] width 177 height 25
type input "*****"
click at [1441, 126] on p "/tasks" at bounding box center [1474, 124] width 177 height 25
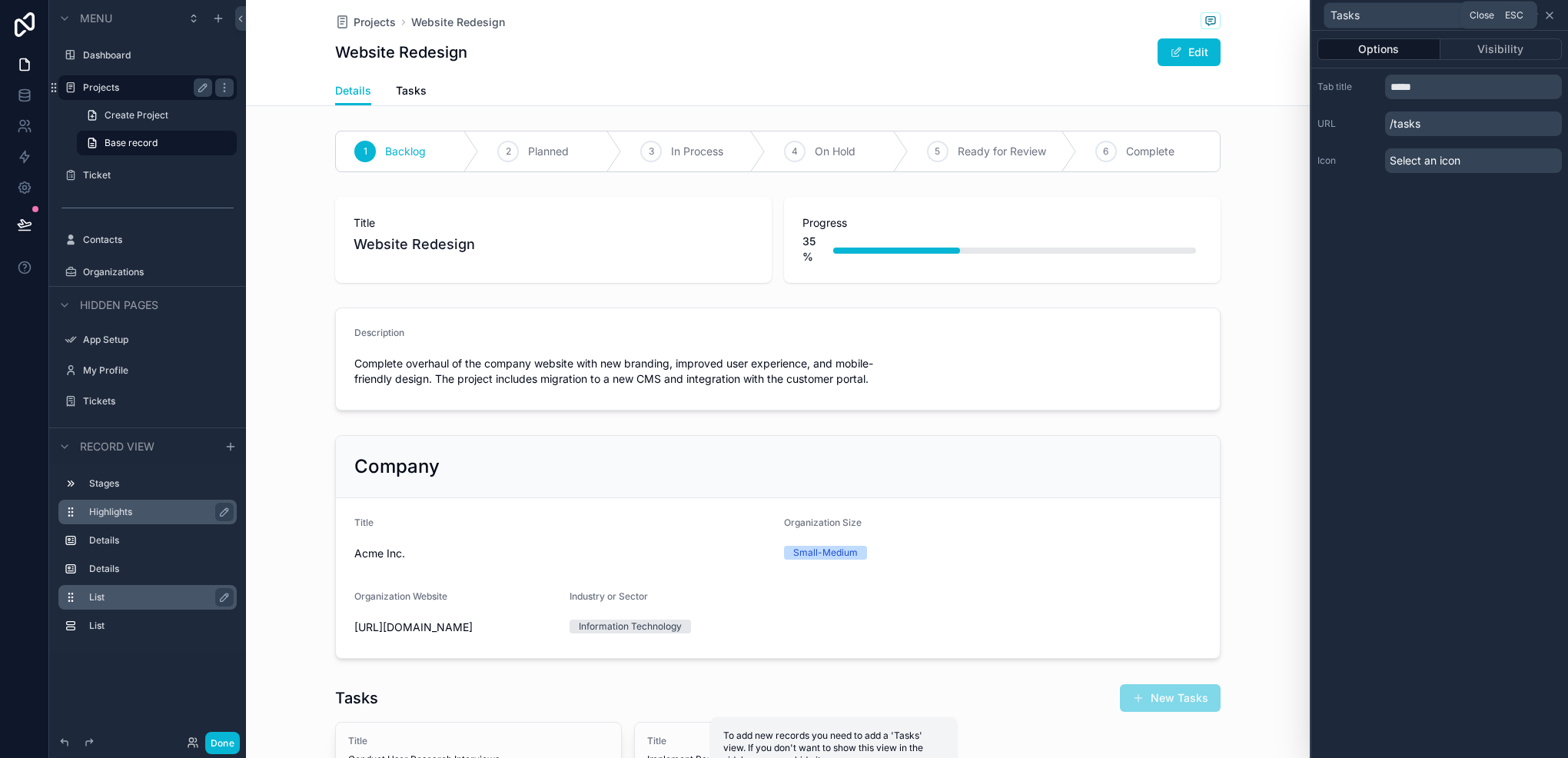
click at [1554, 19] on icon at bounding box center [1550, 15] width 12 height 12
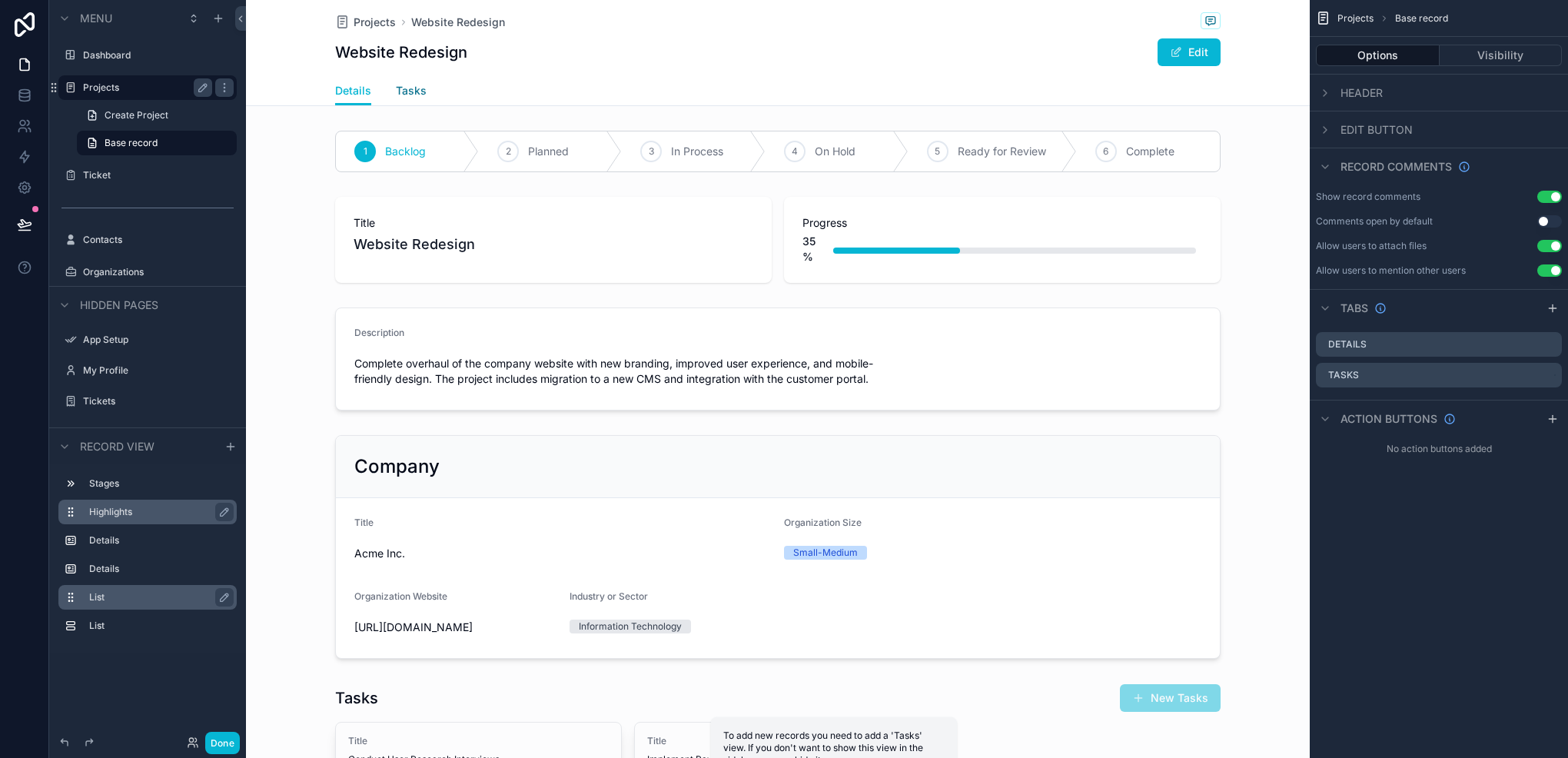
click at [403, 94] on span "Tasks" at bounding box center [411, 91] width 31 height 16
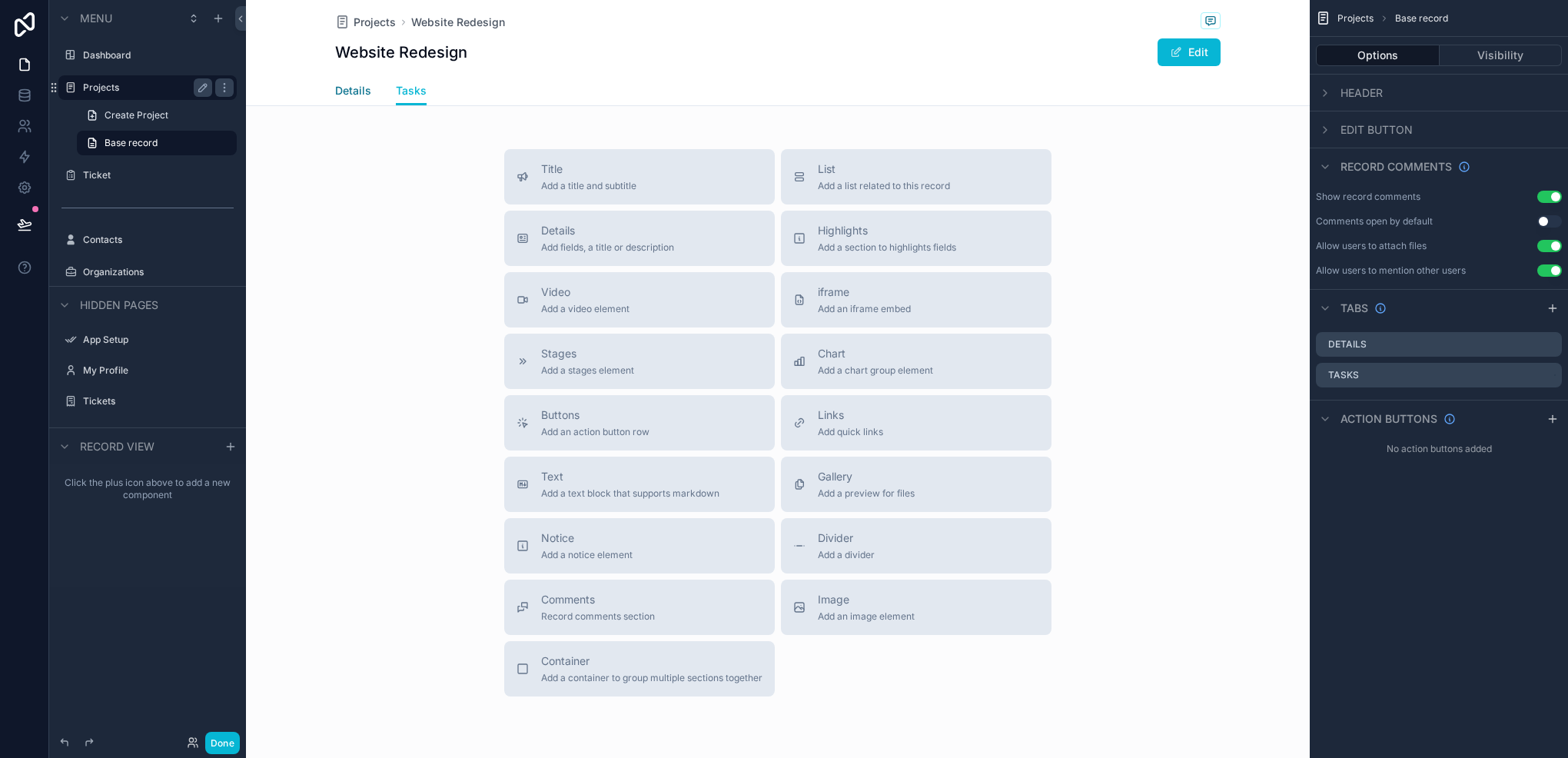
click at [362, 91] on span "Details" at bounding box center [353, 91] width 36 height 16
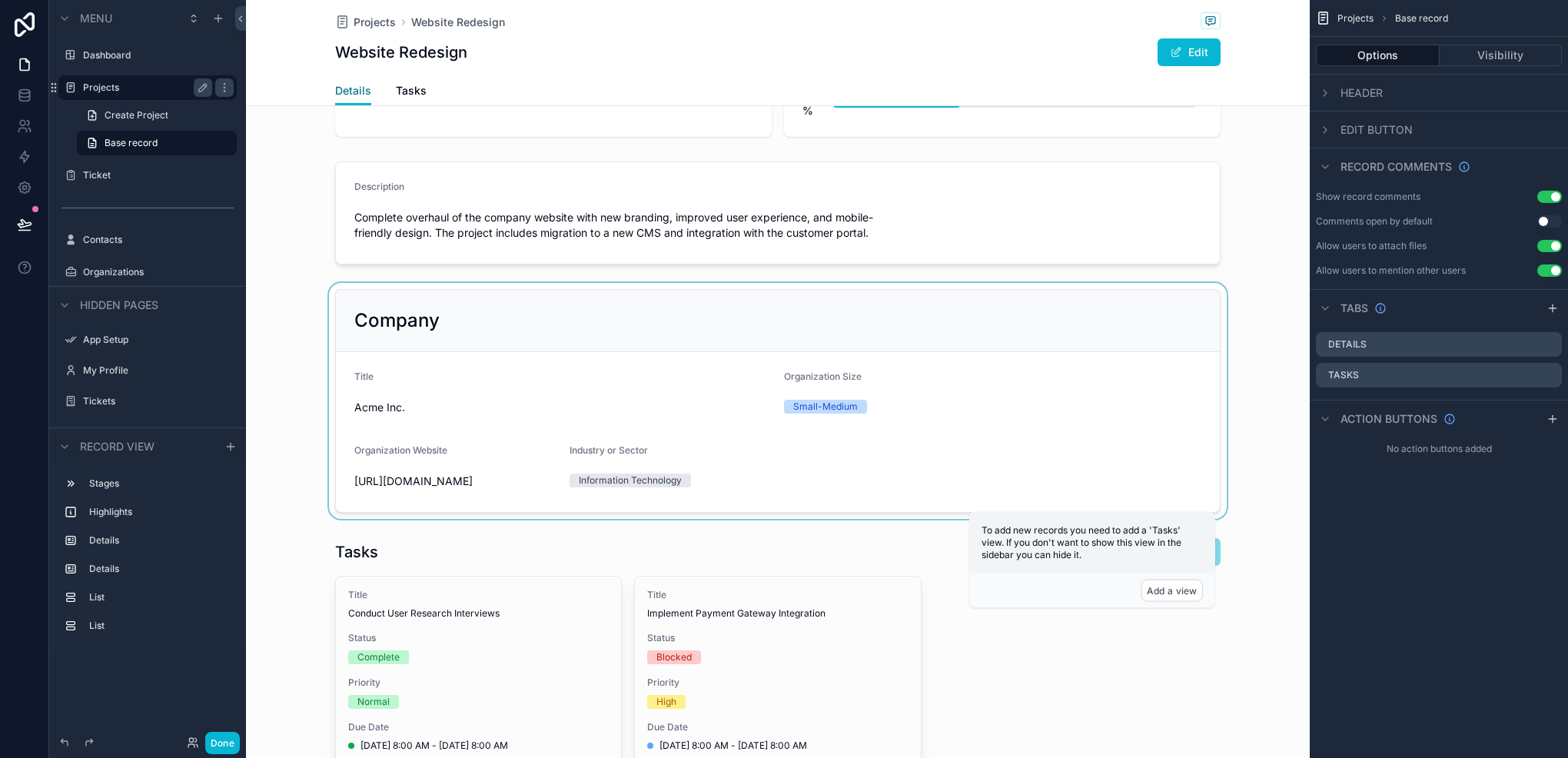
scroll to position [231, 0]
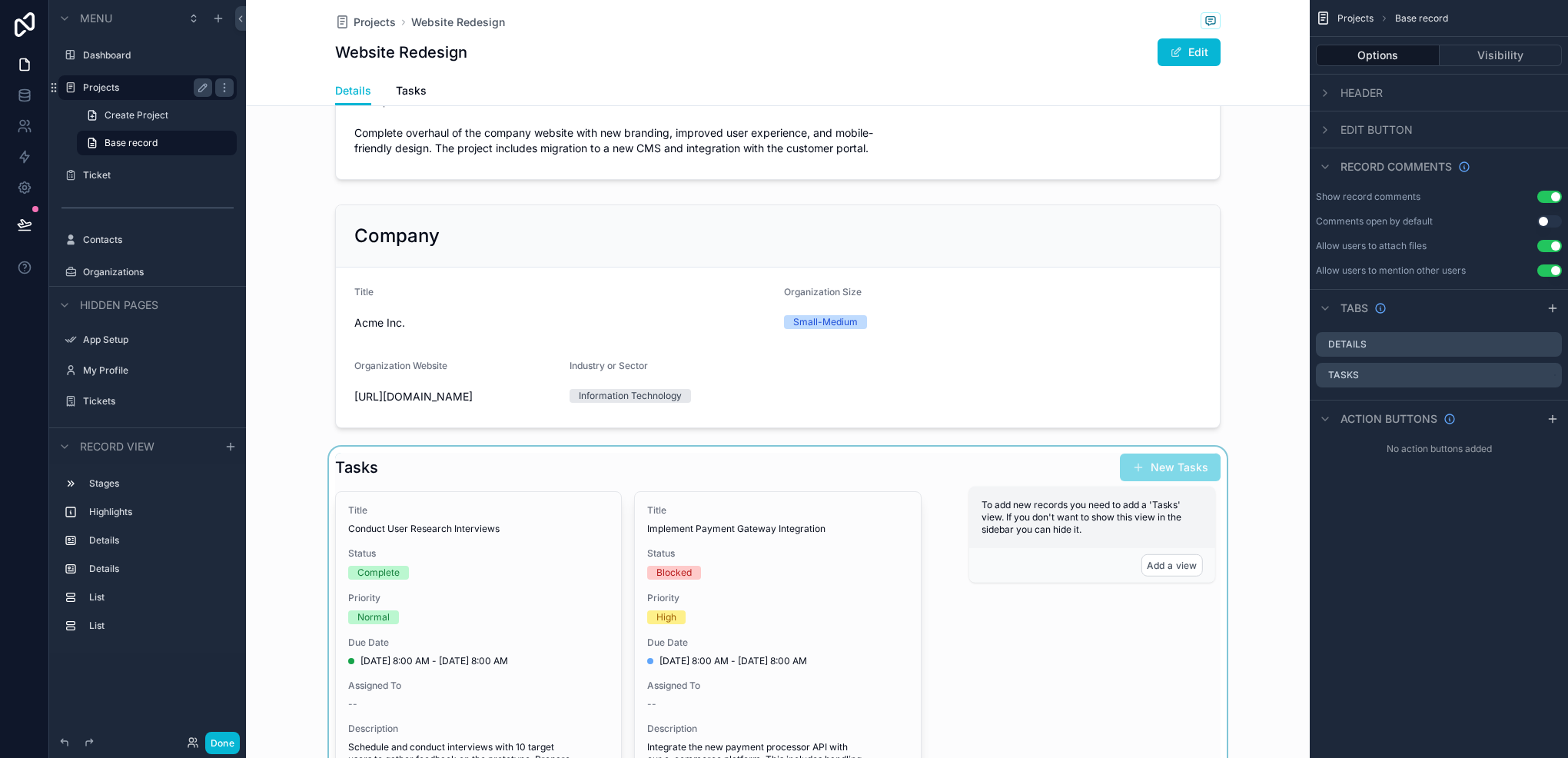
click at [972, 469] on div "scrollable content" at bounding box center [778, 696] width 1064 height 497
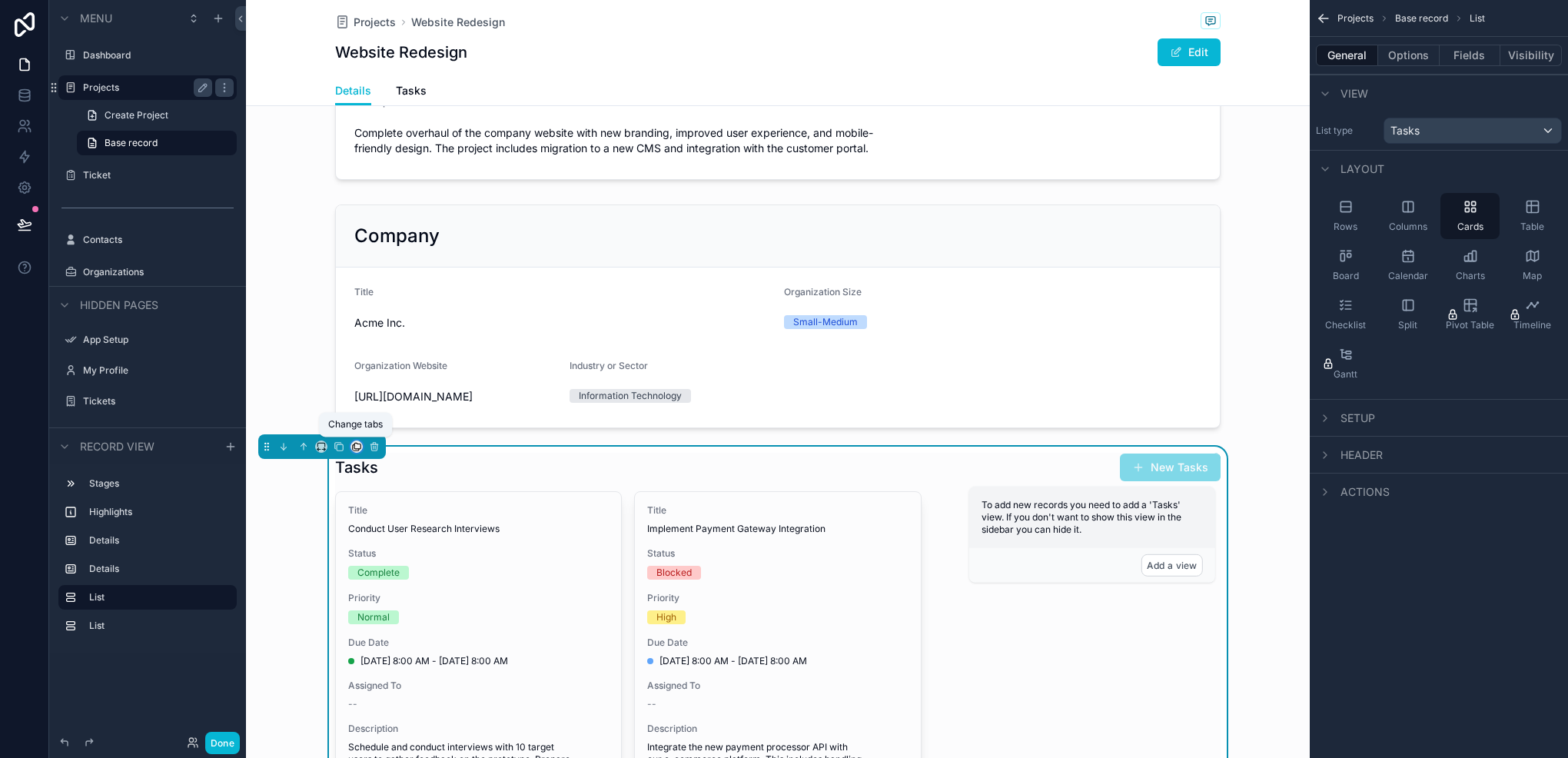
click at [353, 448] on icon "scrollable content" at bounding box center [357, 447] width 11 height 11
click at [403, 521] on div "Tasks" at bounding box center [389, 526] width 34 height 19
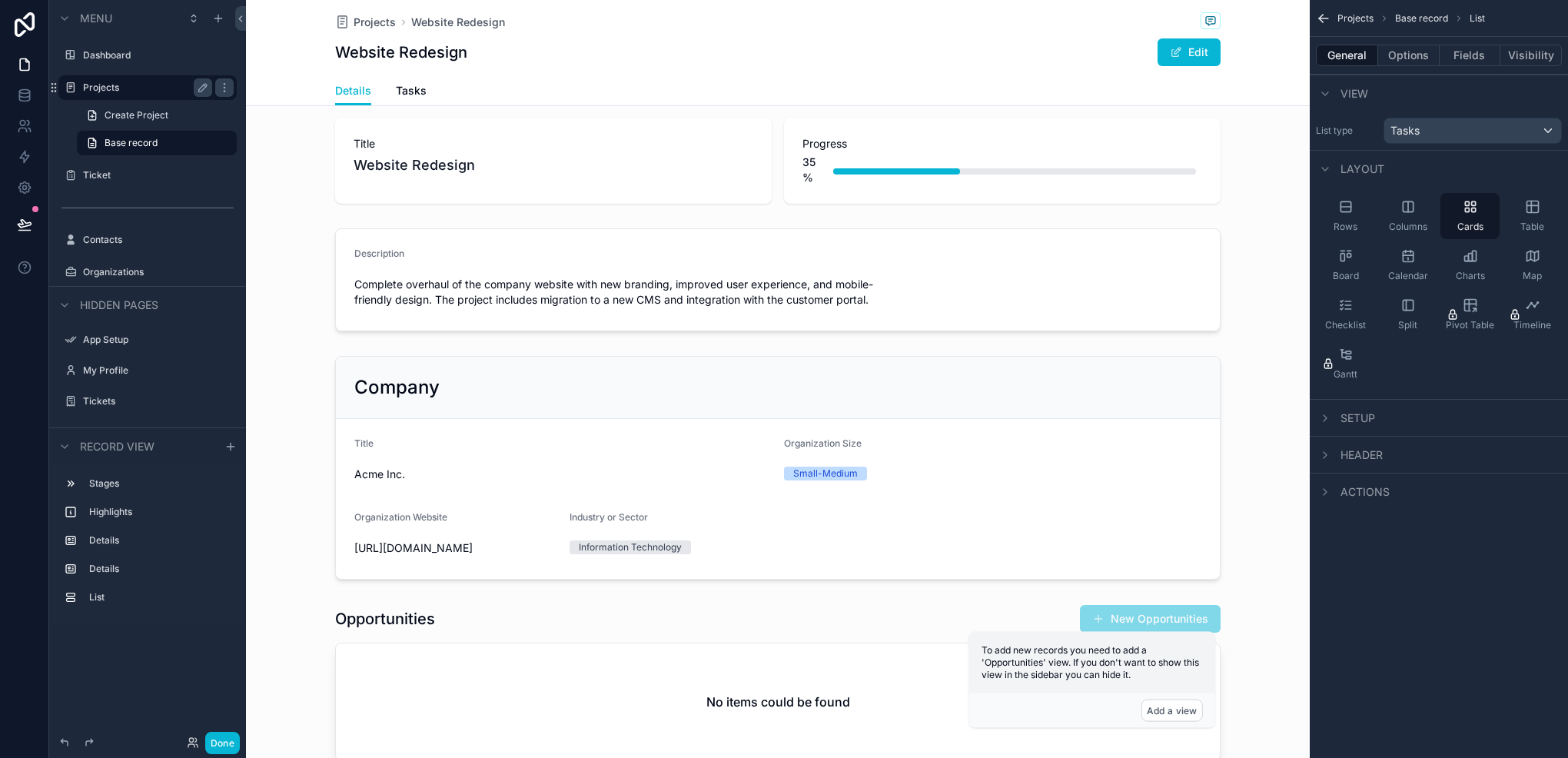
scroll to position [77, 0]
click at [407, 78] on link "Tasks" at bounding box center [411, 92] width 31 height 31
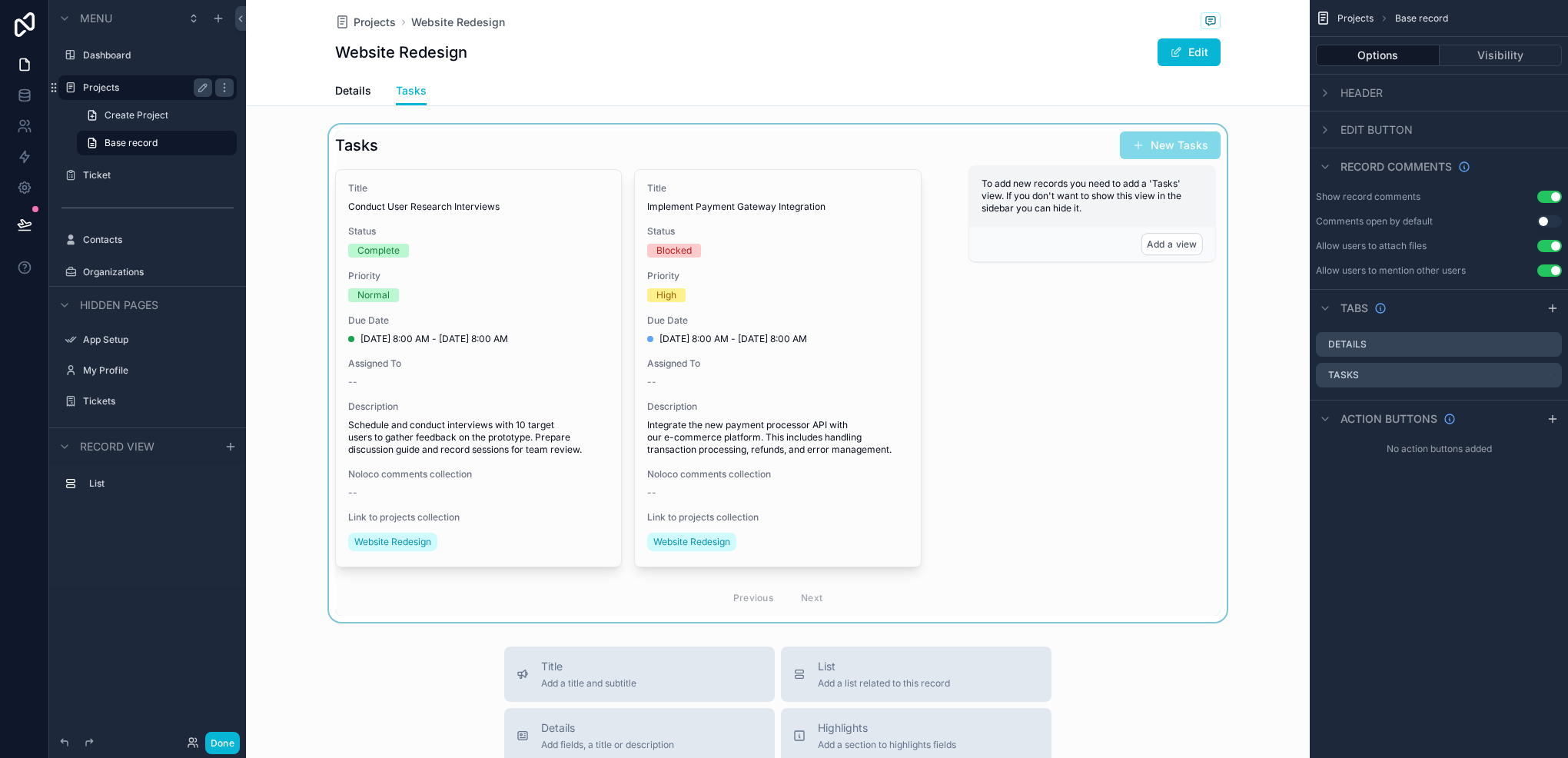
click at [864, 163] on div "scrollable content" at bounding box center [778, 374] width 1064 height 497
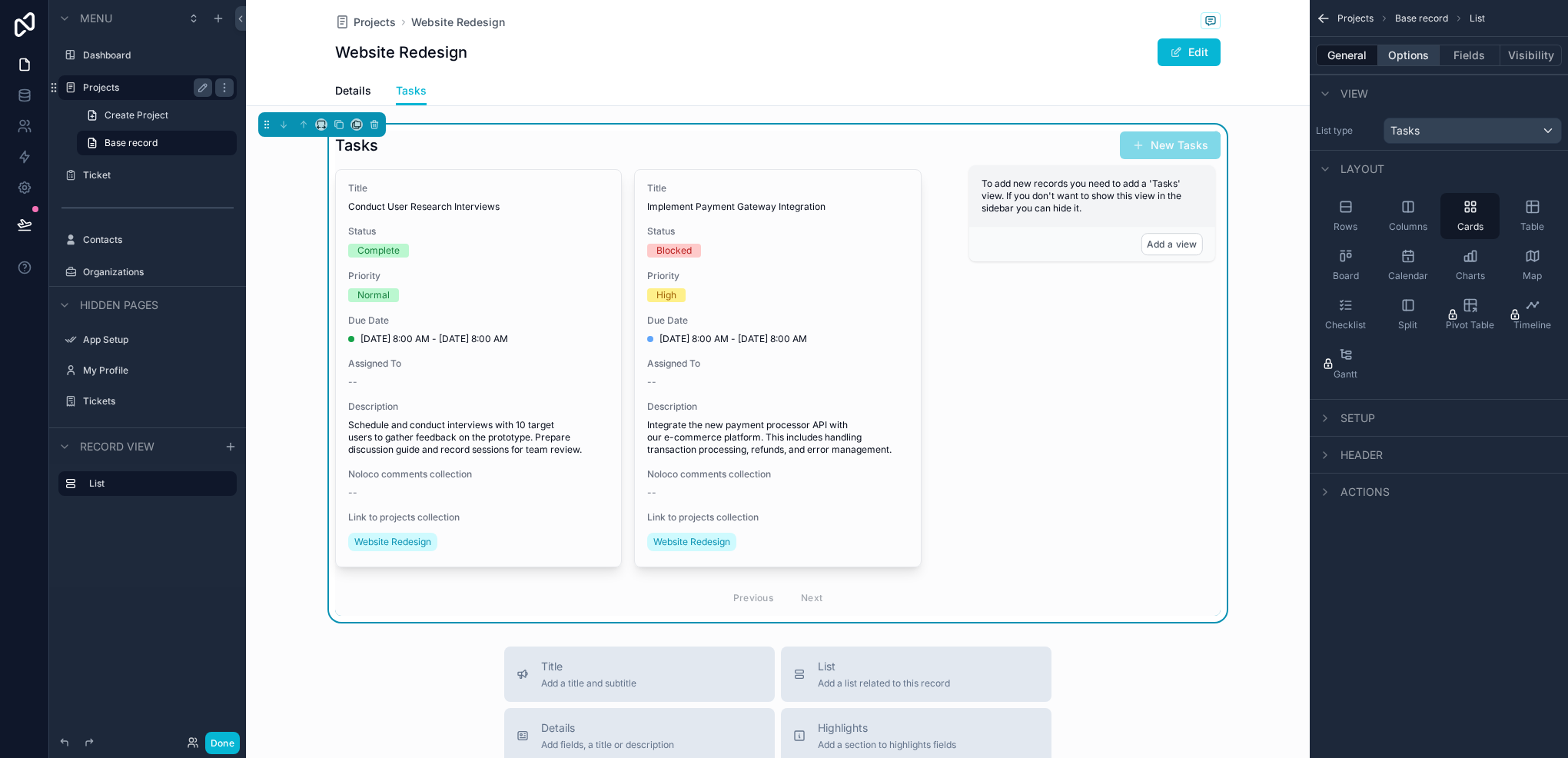
click at [1403, 63] on button "Options" at bounding box center [1410, 55] width 61 height 22
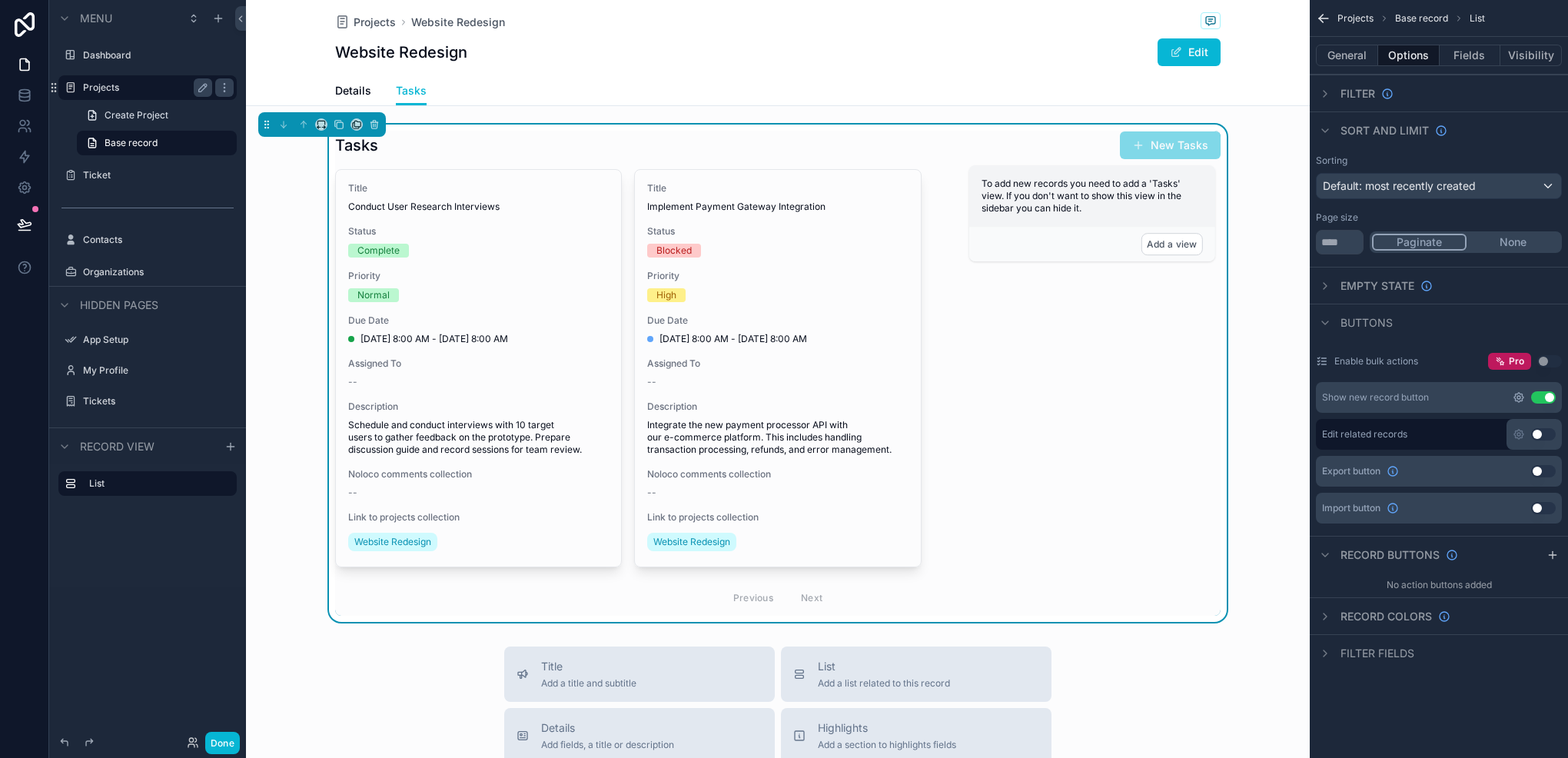
click at [1513, 401] on icon "scrollable content" at bounding box center [1518, 397] width 12 height 12
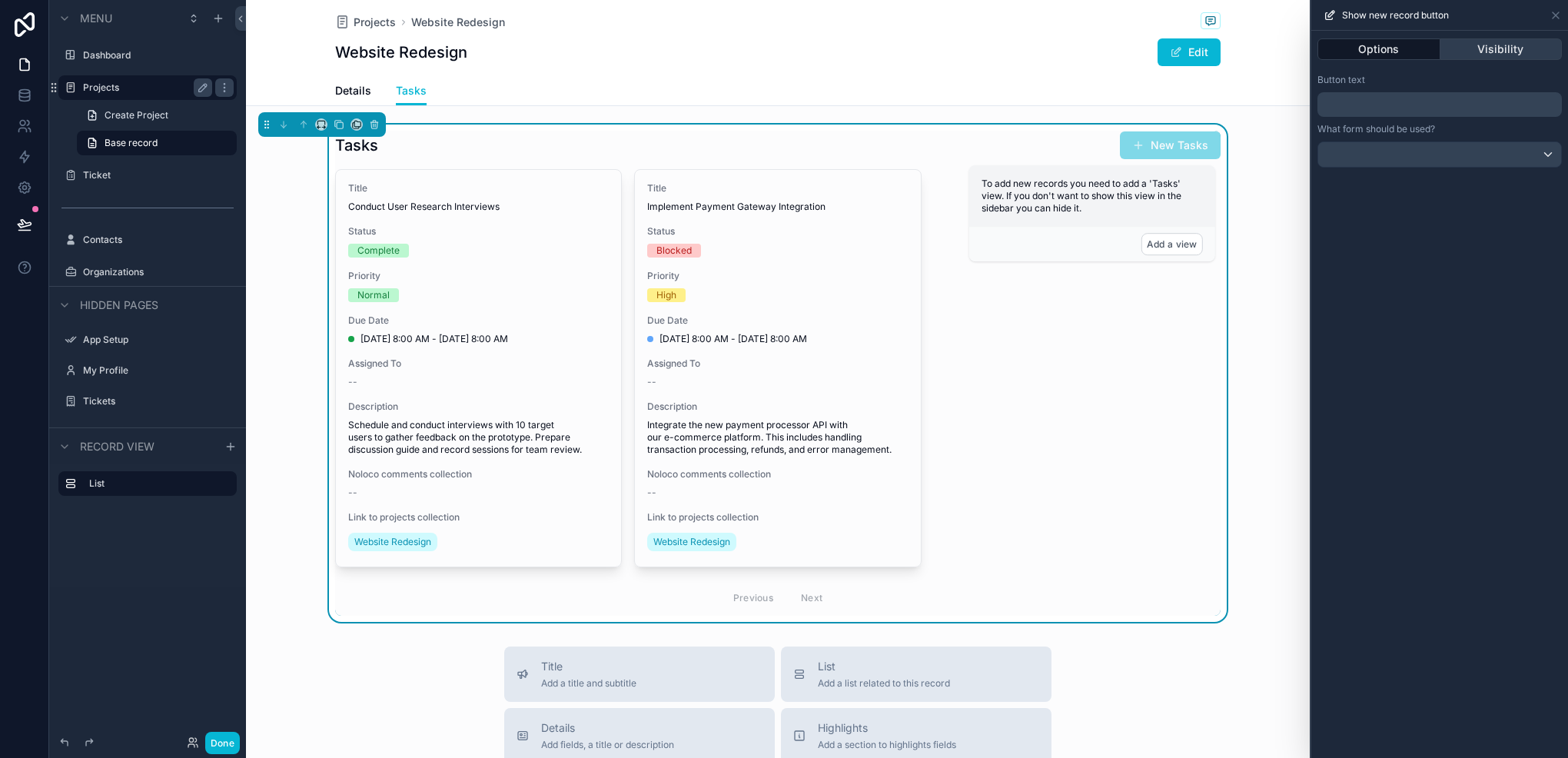
click at [1485, 51] on button "Visibility" at bounding box center [1502, 50] width 122 height 22
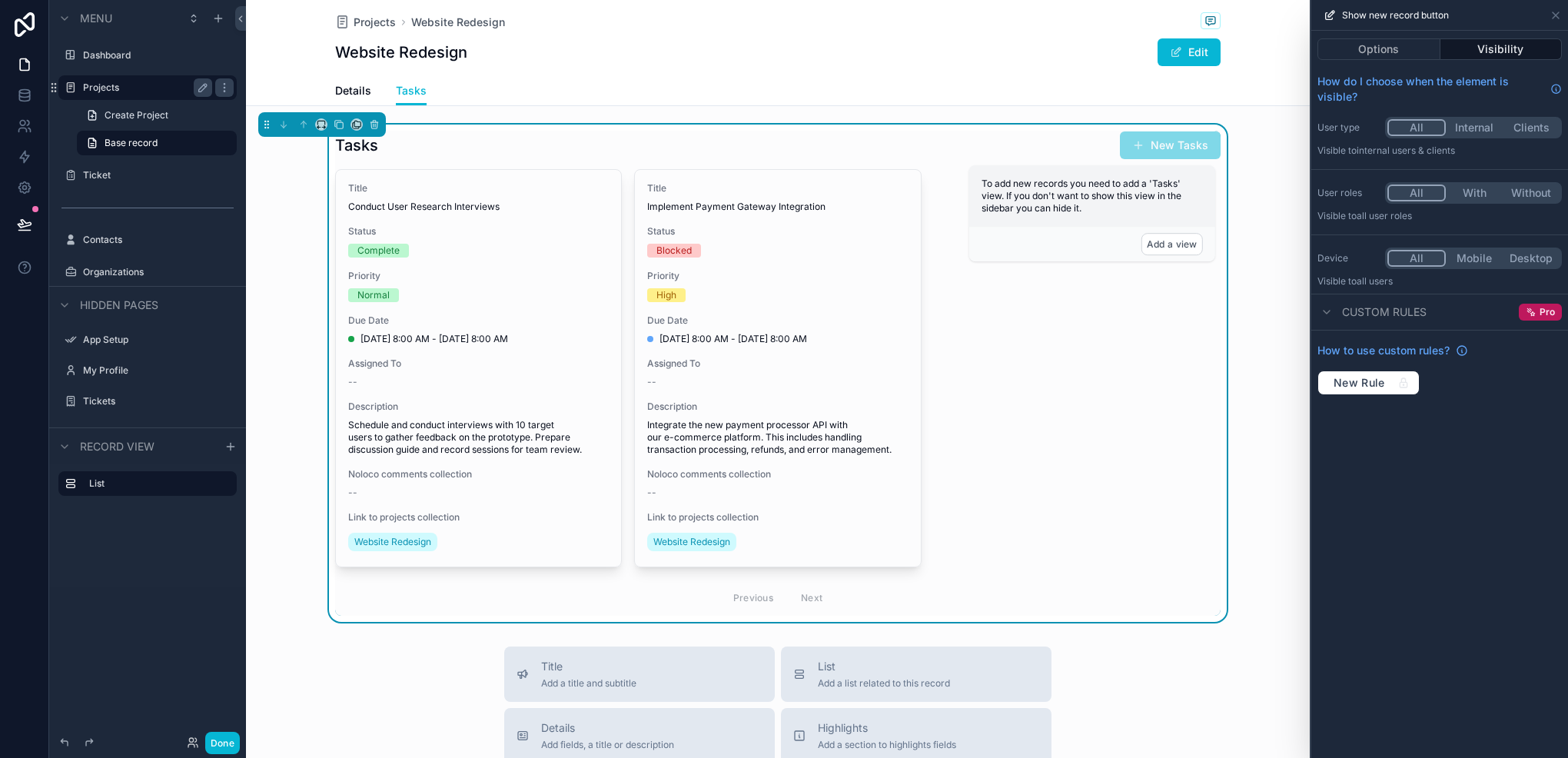
click at [1465, 126] on button "Internal" at bounding box center [1474, 127] width 56 height 17
click at [1477, 204] on div "User roles All With Without Visible to All user roles" at bounding box center [1439, 202] width 257 height 53
click at [1466, 196] on button "With" at bounding box center [1474, 192] width 56 height 17
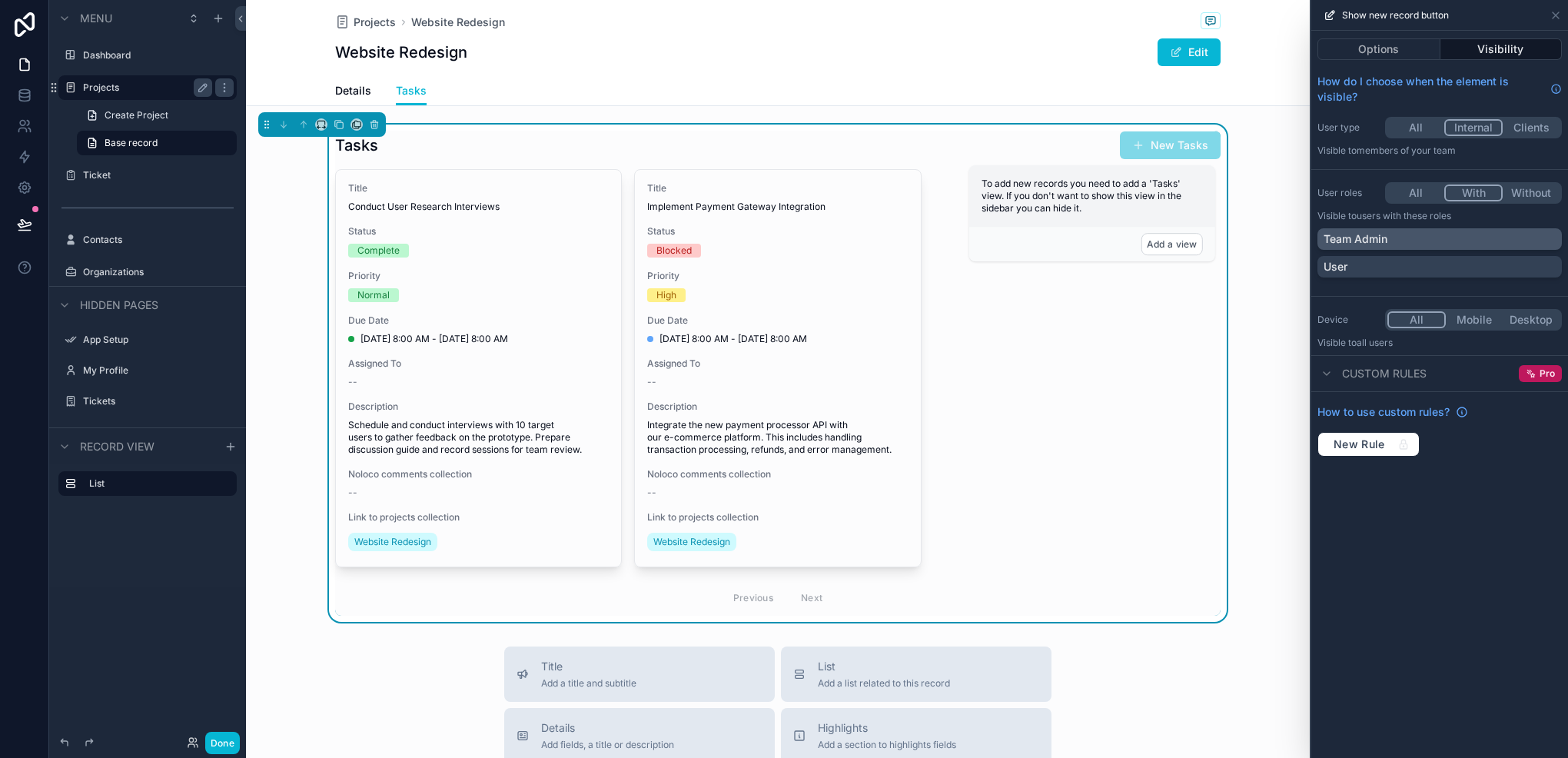
click at [1467, 244] on div "Team Admin" at bounding box center [1440, 240] width 232 height 16
click at [1380, 50] on button "Options" at bounding box center [1379, 50] width 123 height 22
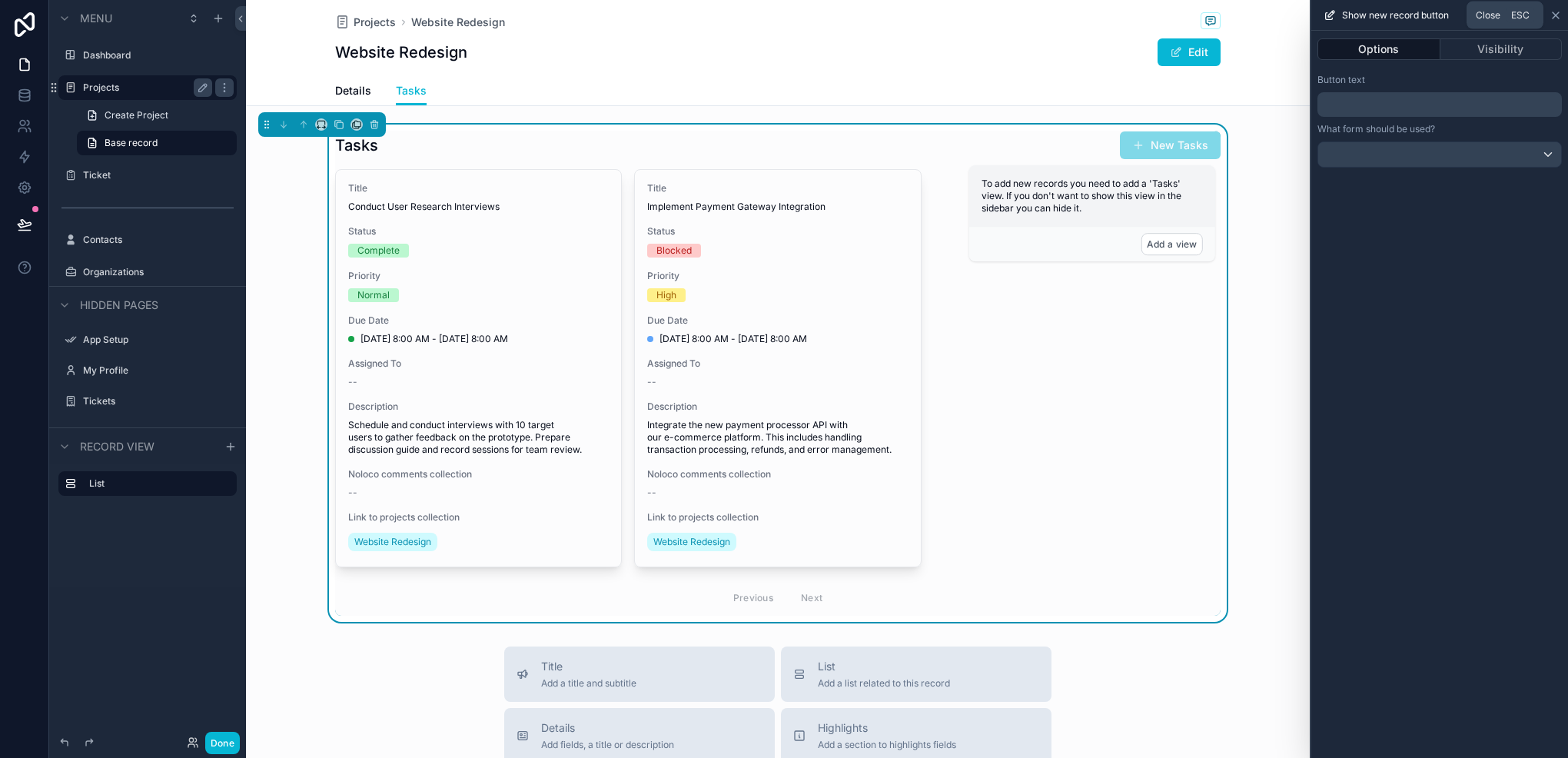
click at [1553, 13] on icon at bounding box center [1556, 15] width 6 height 6
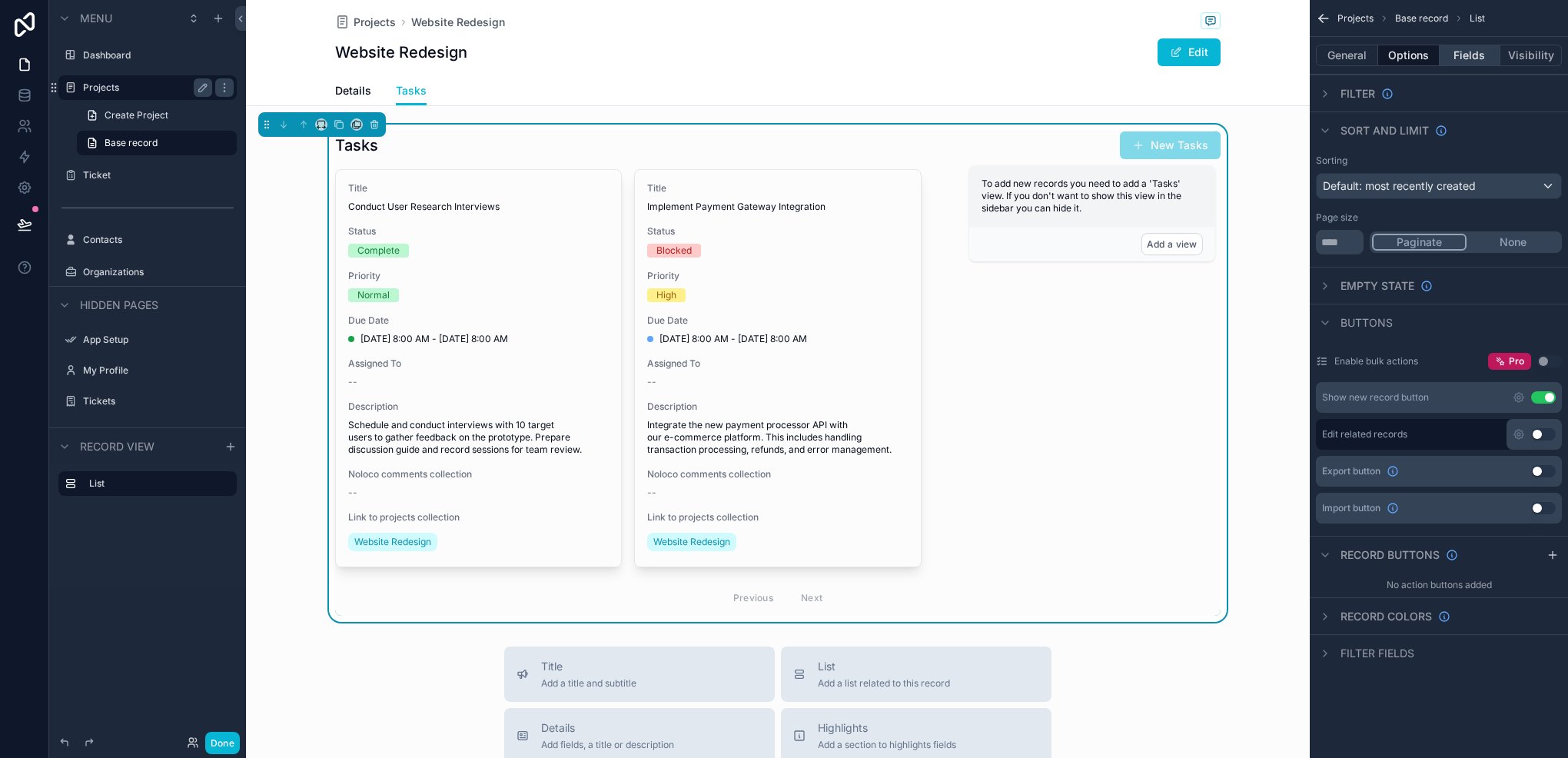
click at [1485, 54] on button "Fields" at bounding box center [1471, 55] width 61 height 22
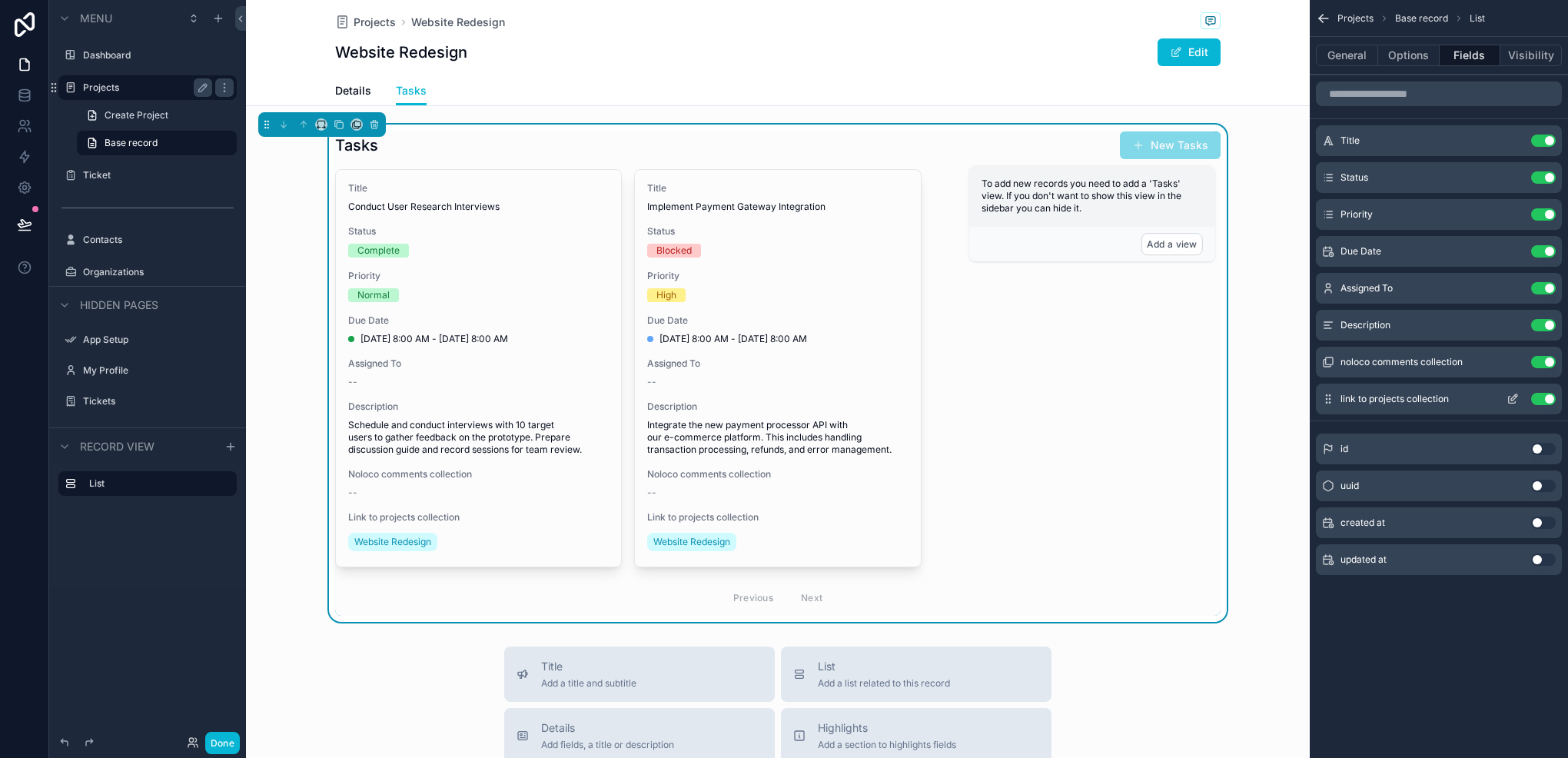
click at [1540, 397] on button "Use setting" at bounding box center [1543, 399] width 25 height 12
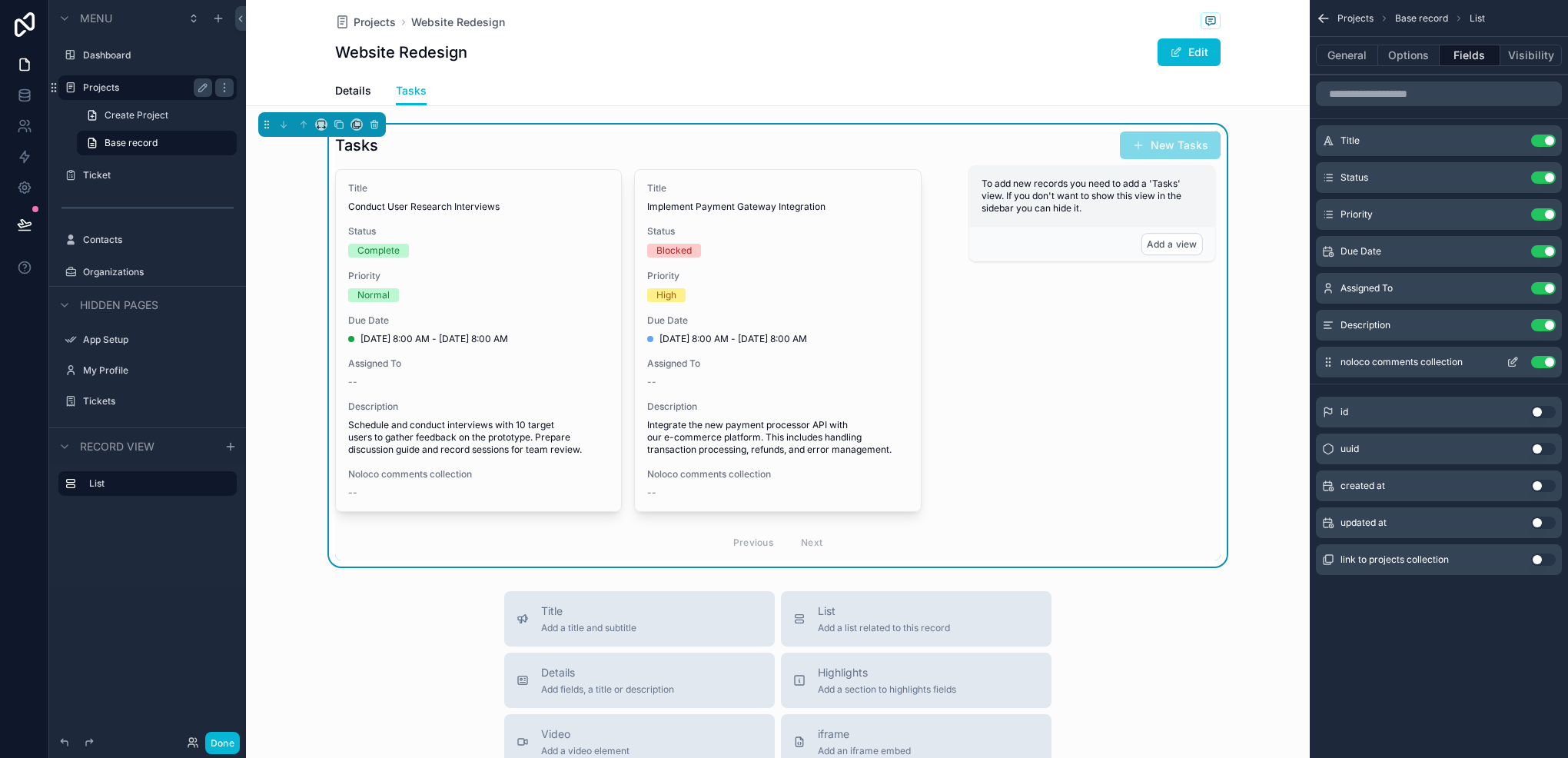
click at [1537, 358] on button "Use setting" at bounding box center [1543, 362] width 25 height 12
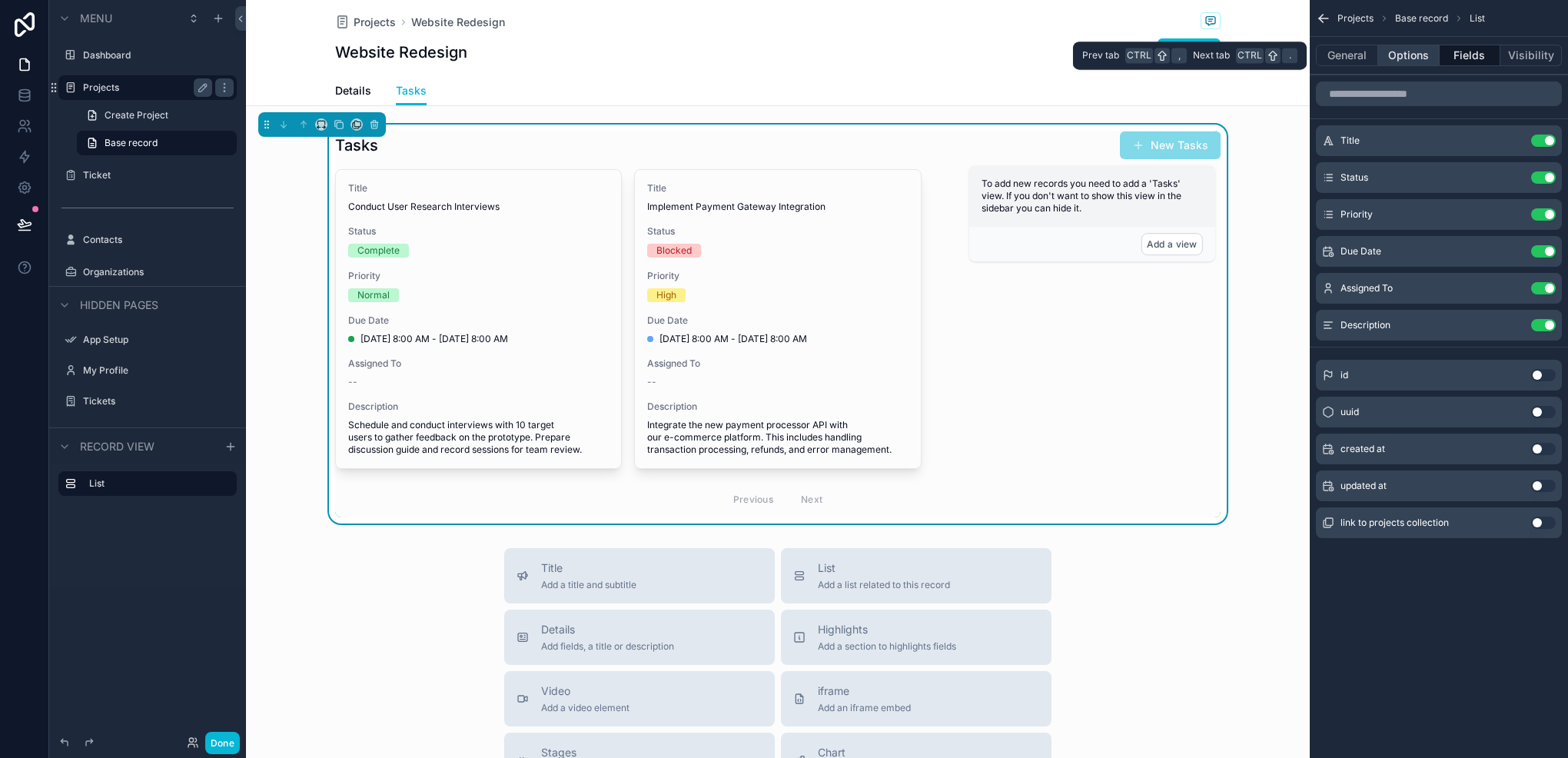
click at [1403, 61] on button "Options" at bounding box center [1410, 55] width 61 height 22
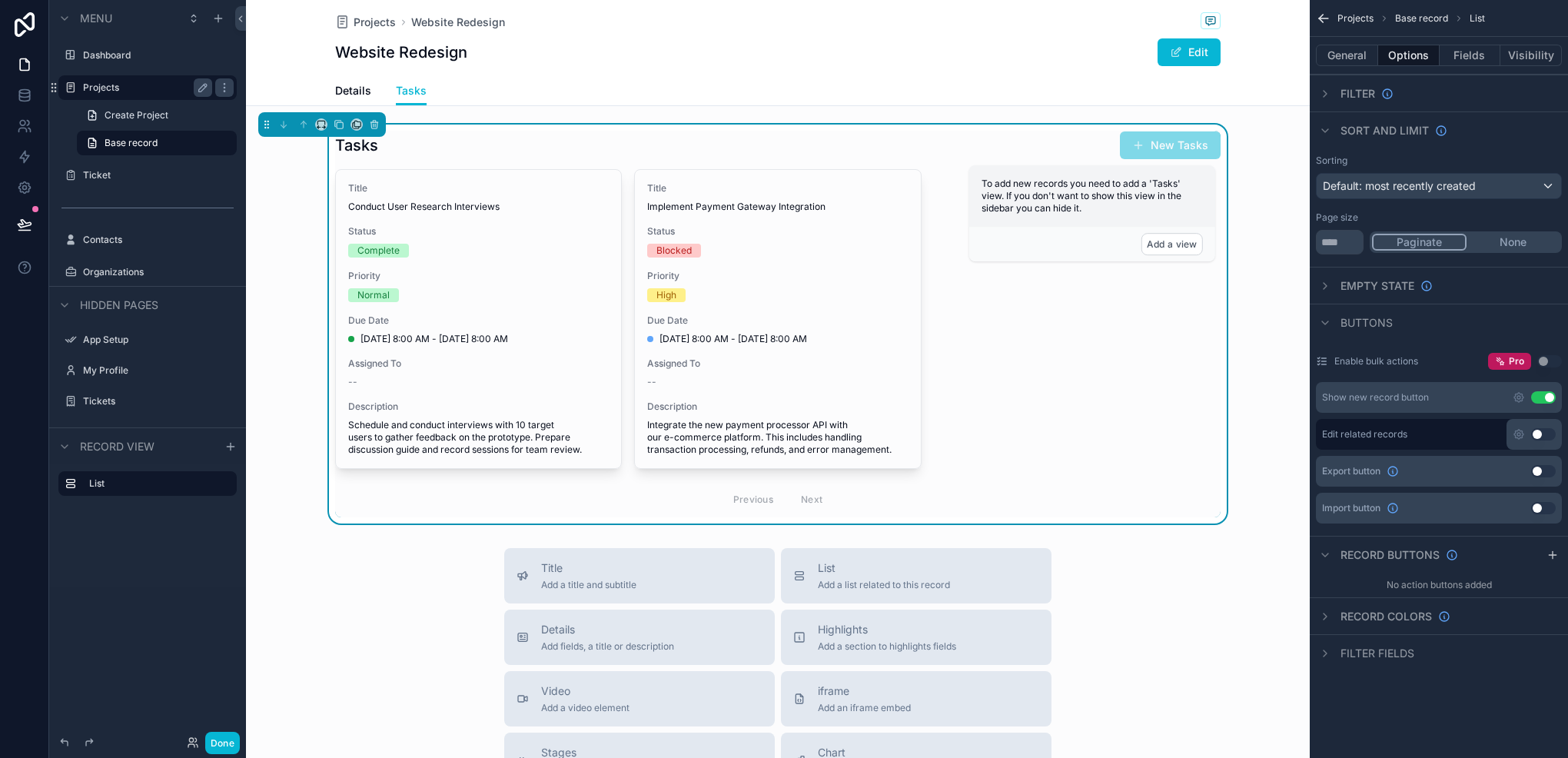
click at [1331, 106] on div "Filter" at bounding box center [1439, 92] width 259 height 37
click at [1334, 103] on div "Filter" at bounding box center [1439, 92] width 259 height 37
click at [1338, 101] on div "Filter" at bounding box center [1355, 93] width 77 height 19
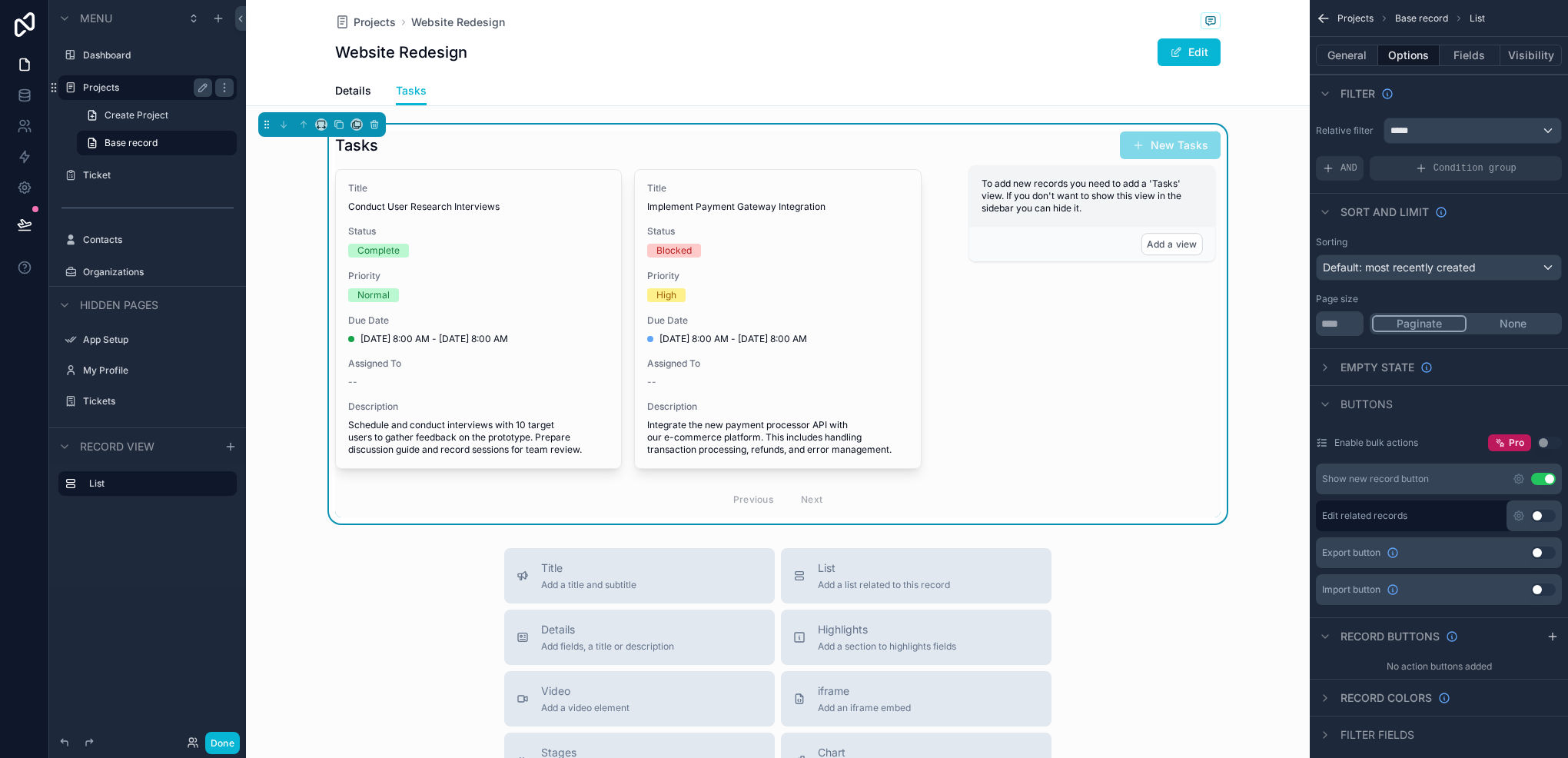
click at [1338, 100] on div "Filter" at bounding box center [1355, 93] width 77 height 19
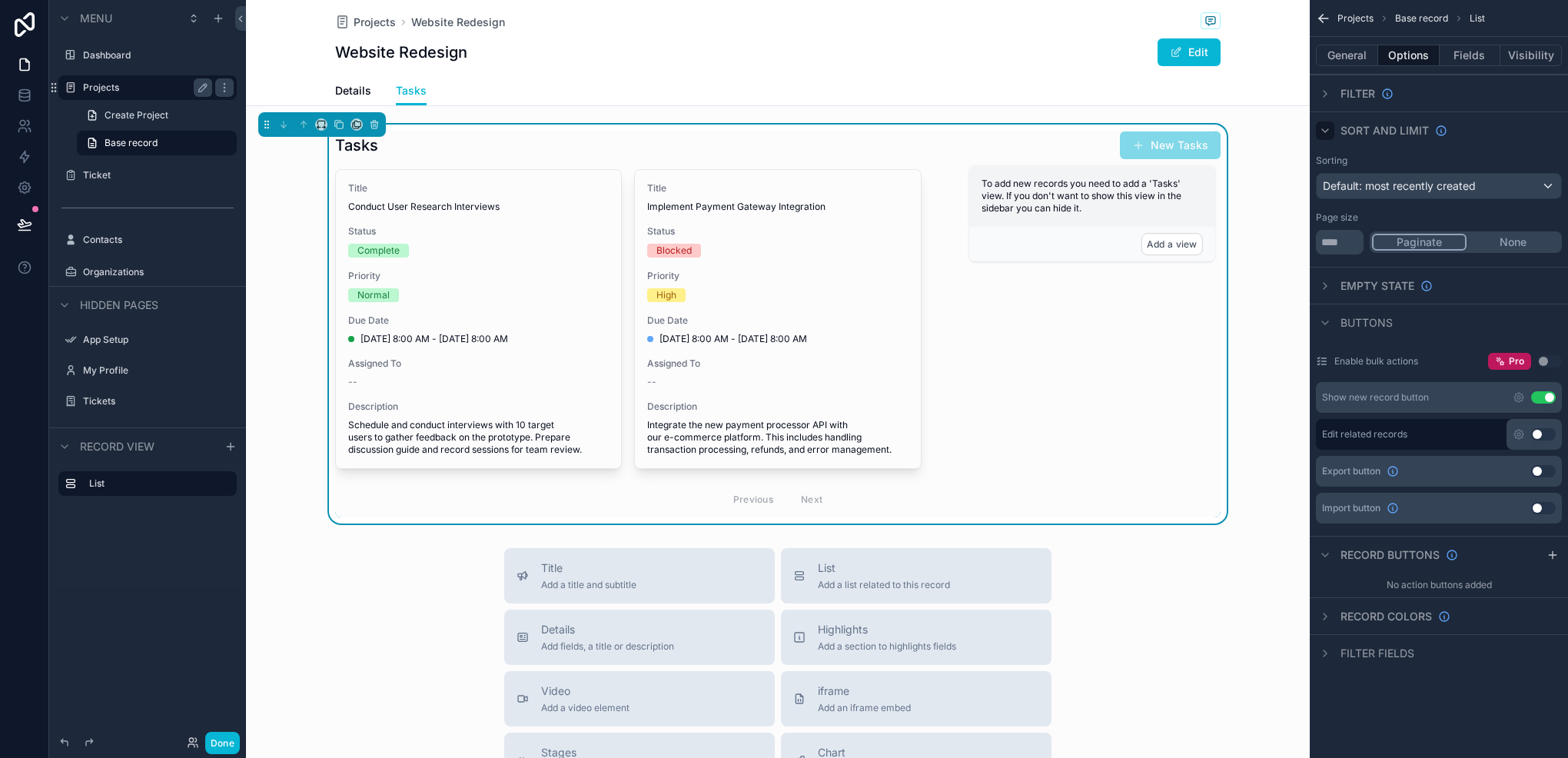
click at [1322, 136] on div "scrollable content" at bounding box center [1325, 131] width 19 height 19
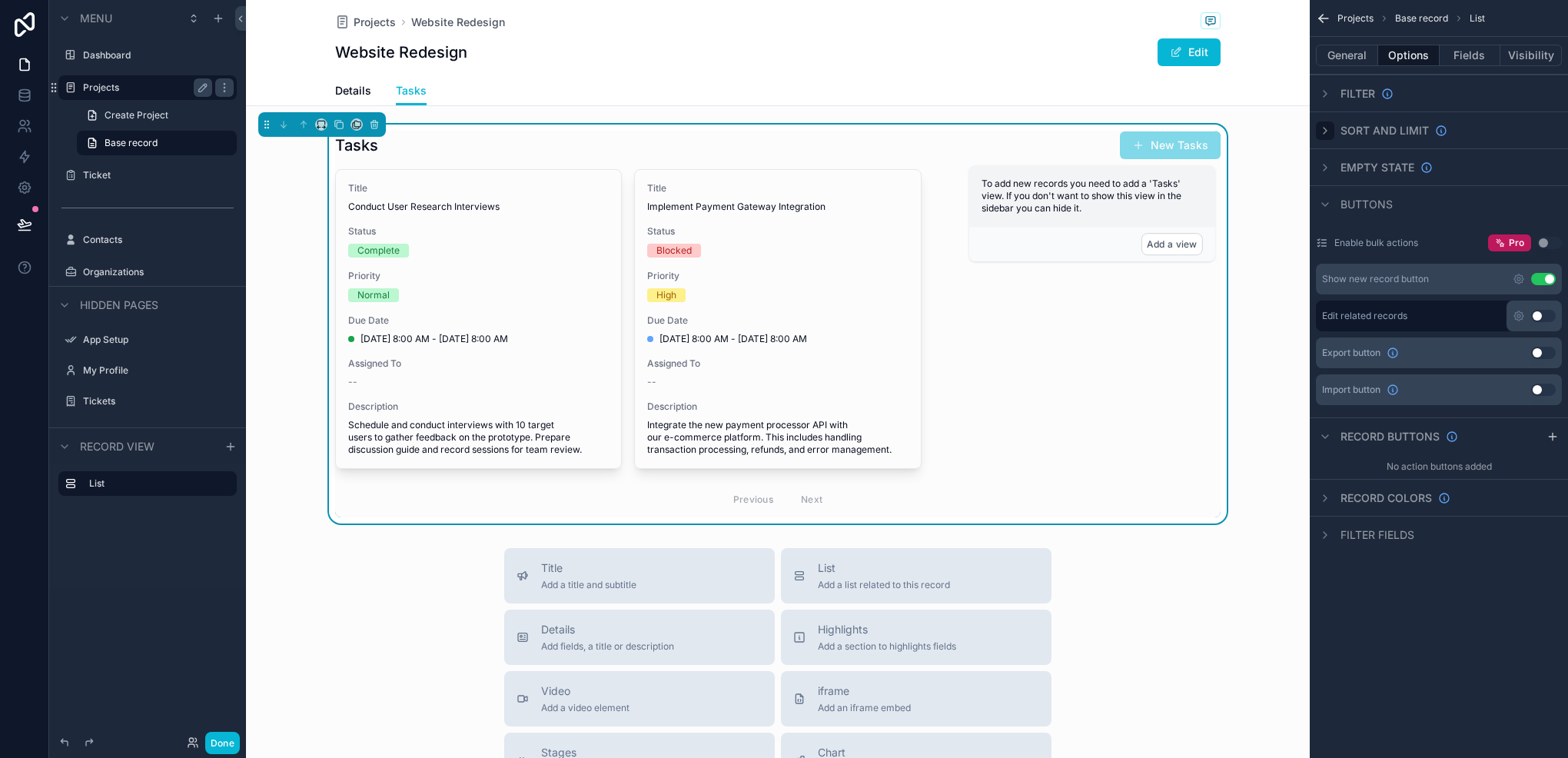
click at [1322, 136] on div "scrollable content" at bounding box center [1325, 131] width 19 height 19
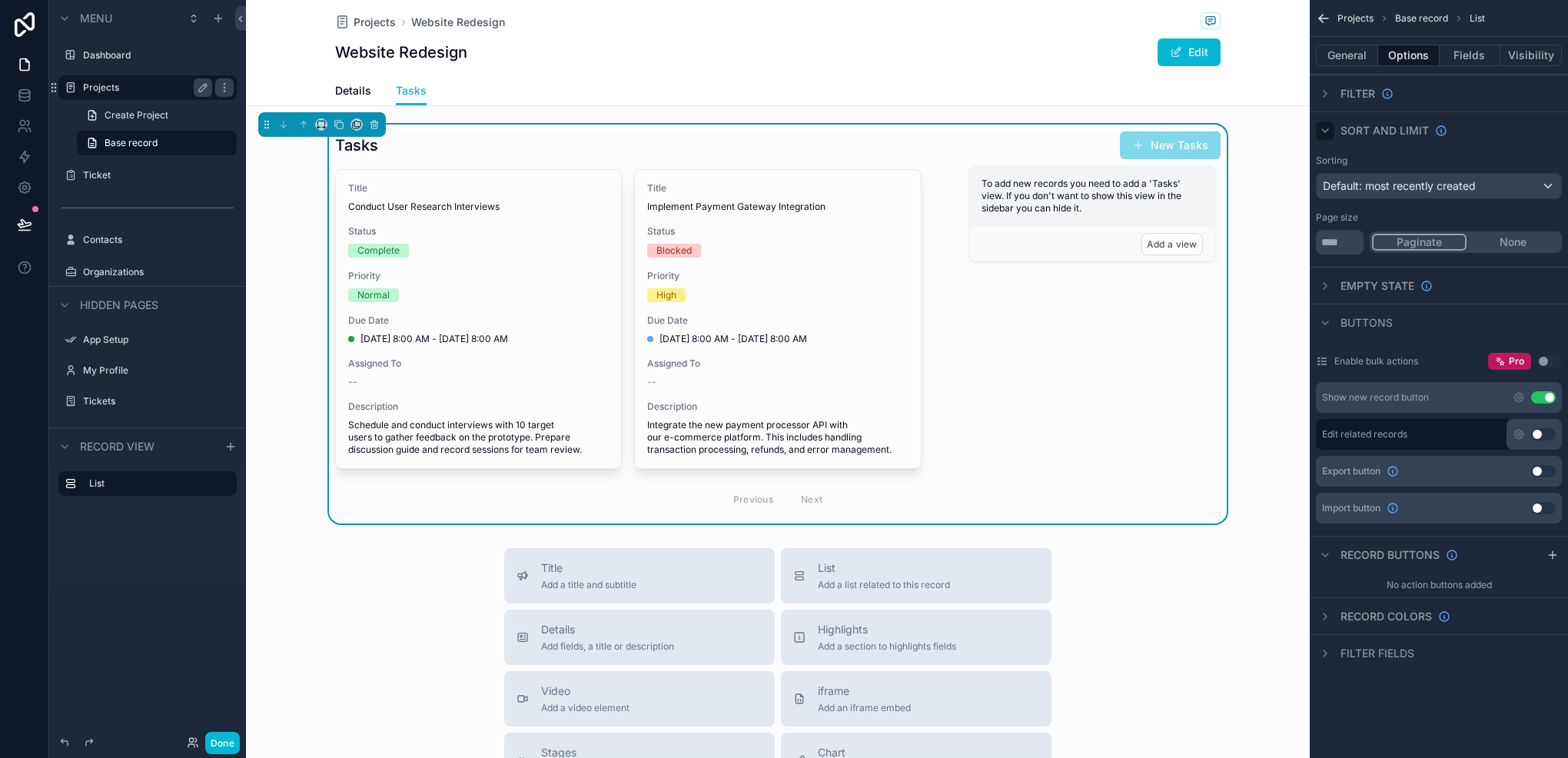
click at [1322, 136] on div "scrollable content" at bounding box center [1325, 131] width 19 height 19
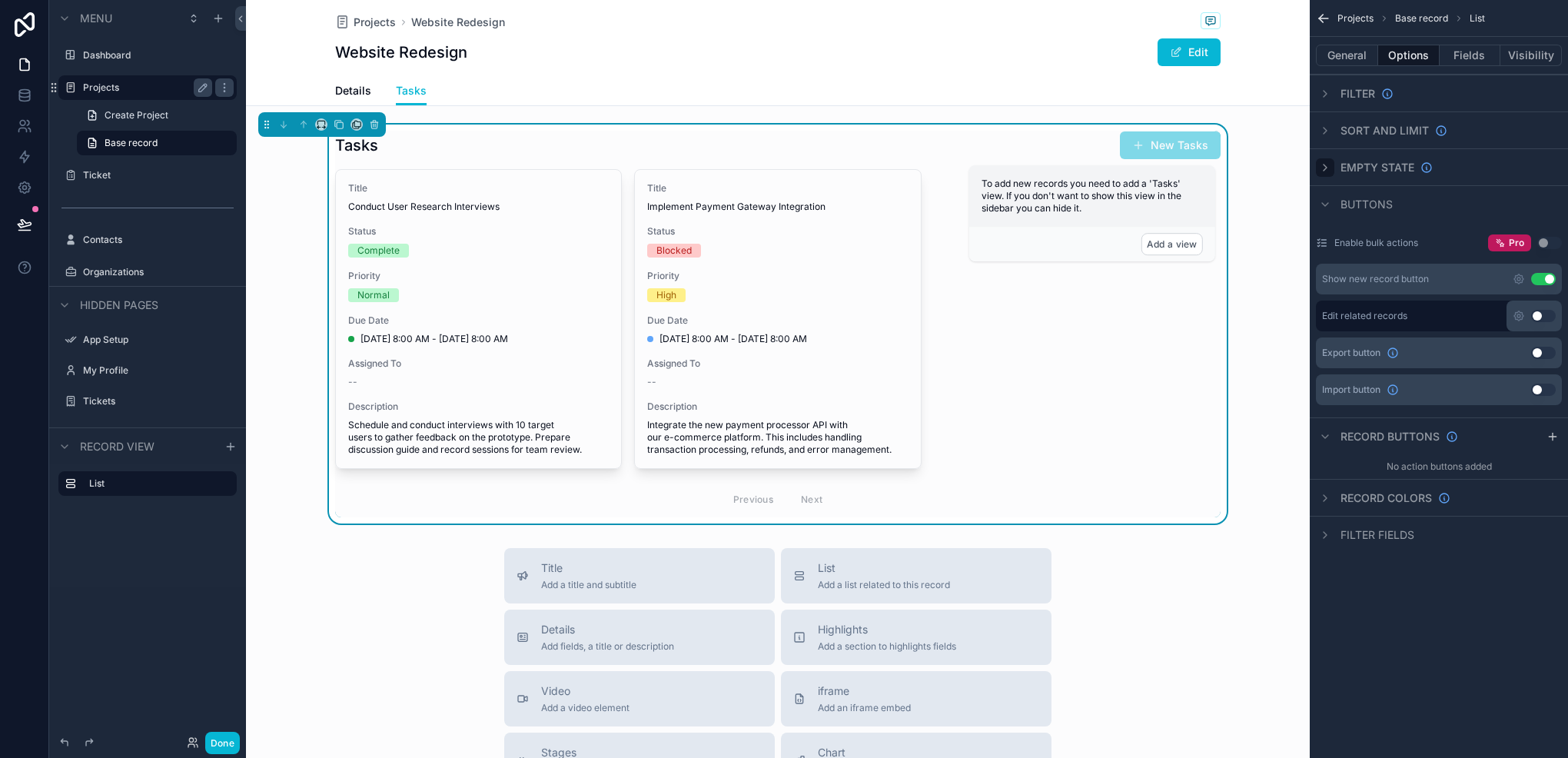
click at [1323, 167] on icon "scrollable content" at bounding box center [1325, 167] width 12 height 12
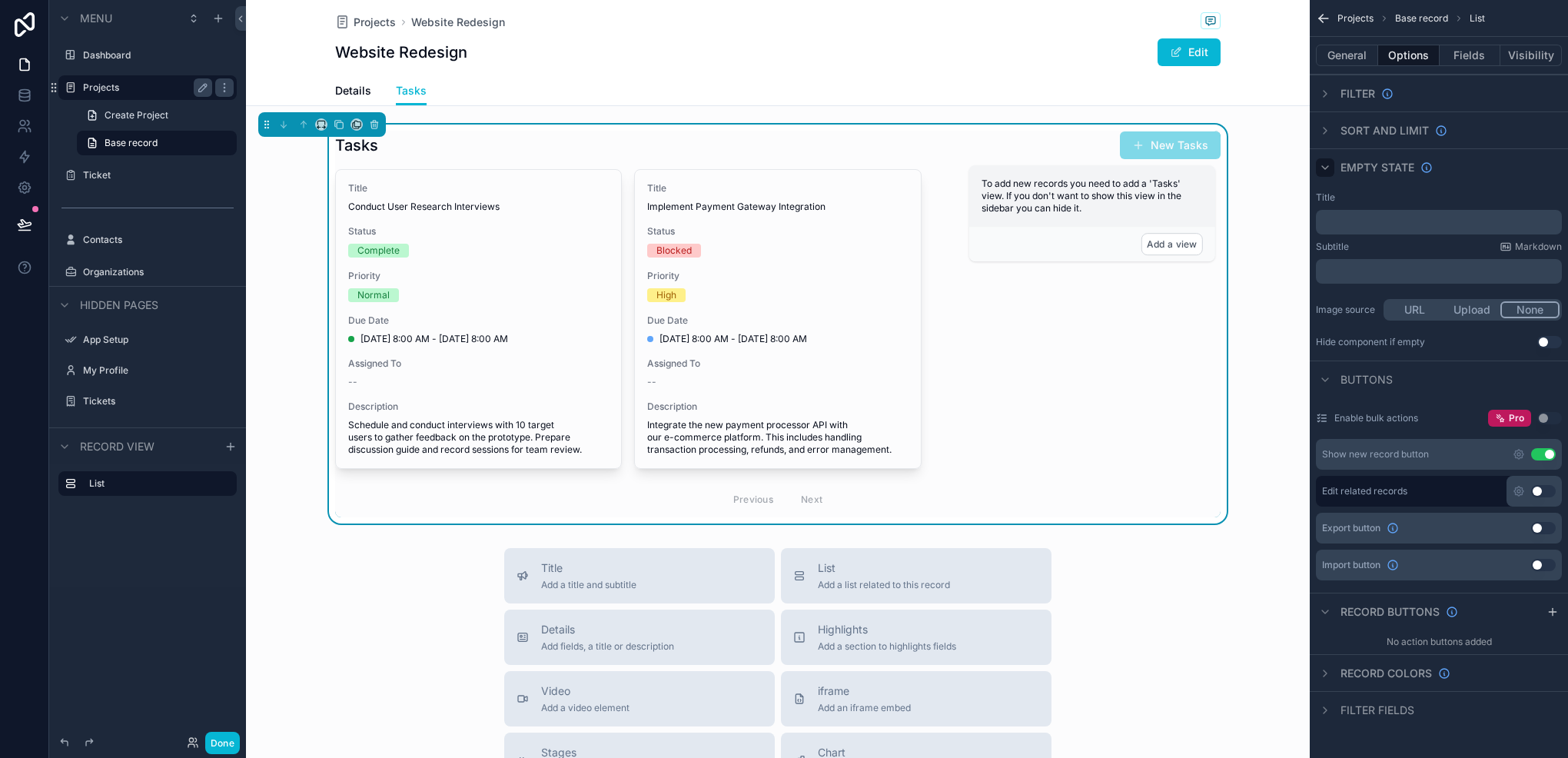
click at [1322, 170] on icon "scrollable content" at bounding box center [1325, 167] width 12 height 12
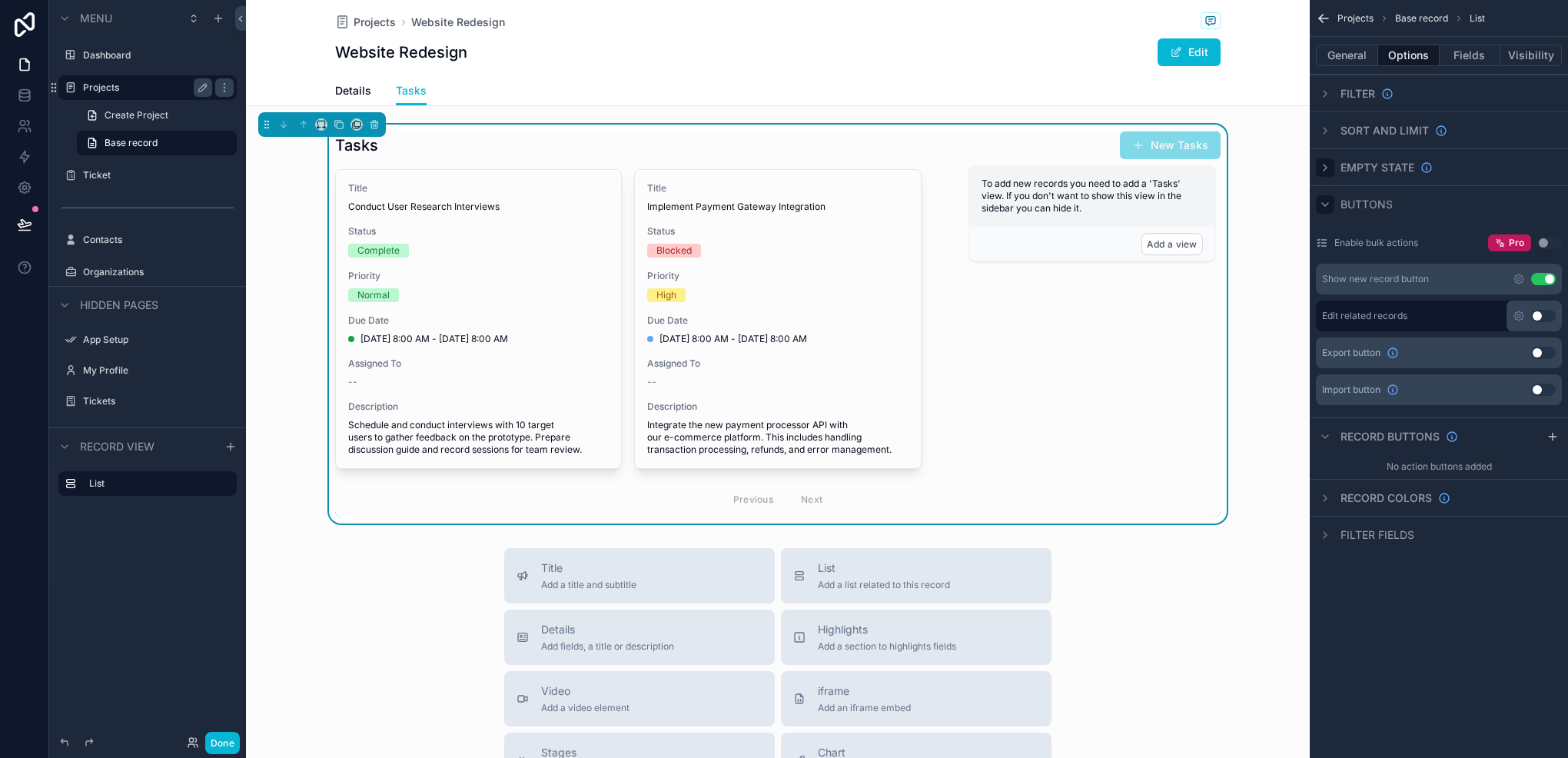
click at [1327, 208] on icon "scrollable content" at bounding box center [1325, 204] width 12 height 12
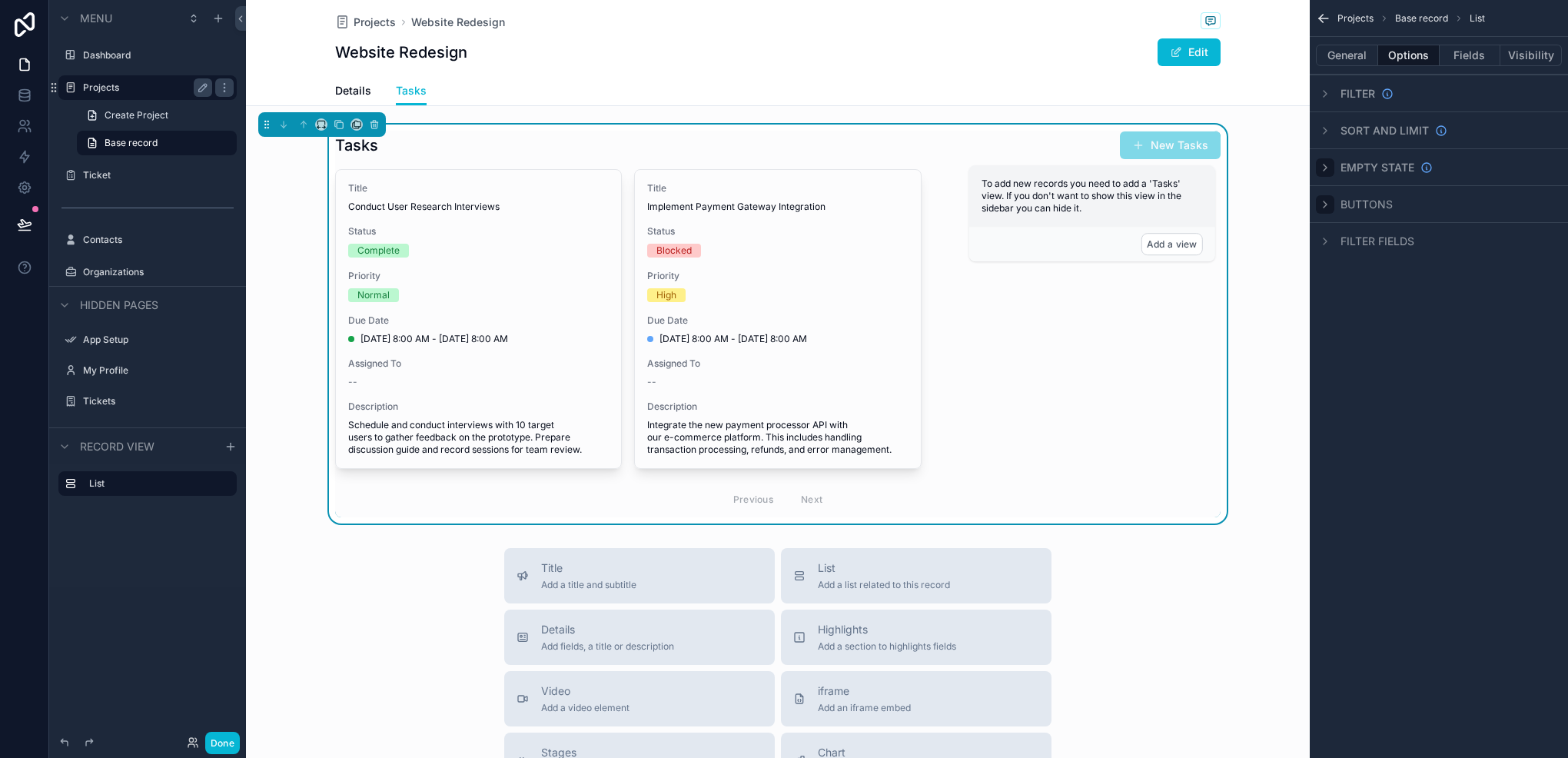
click at [1327, 208] on icon "scrollable content" at bounding box center [1325, 204] width 12 height 12
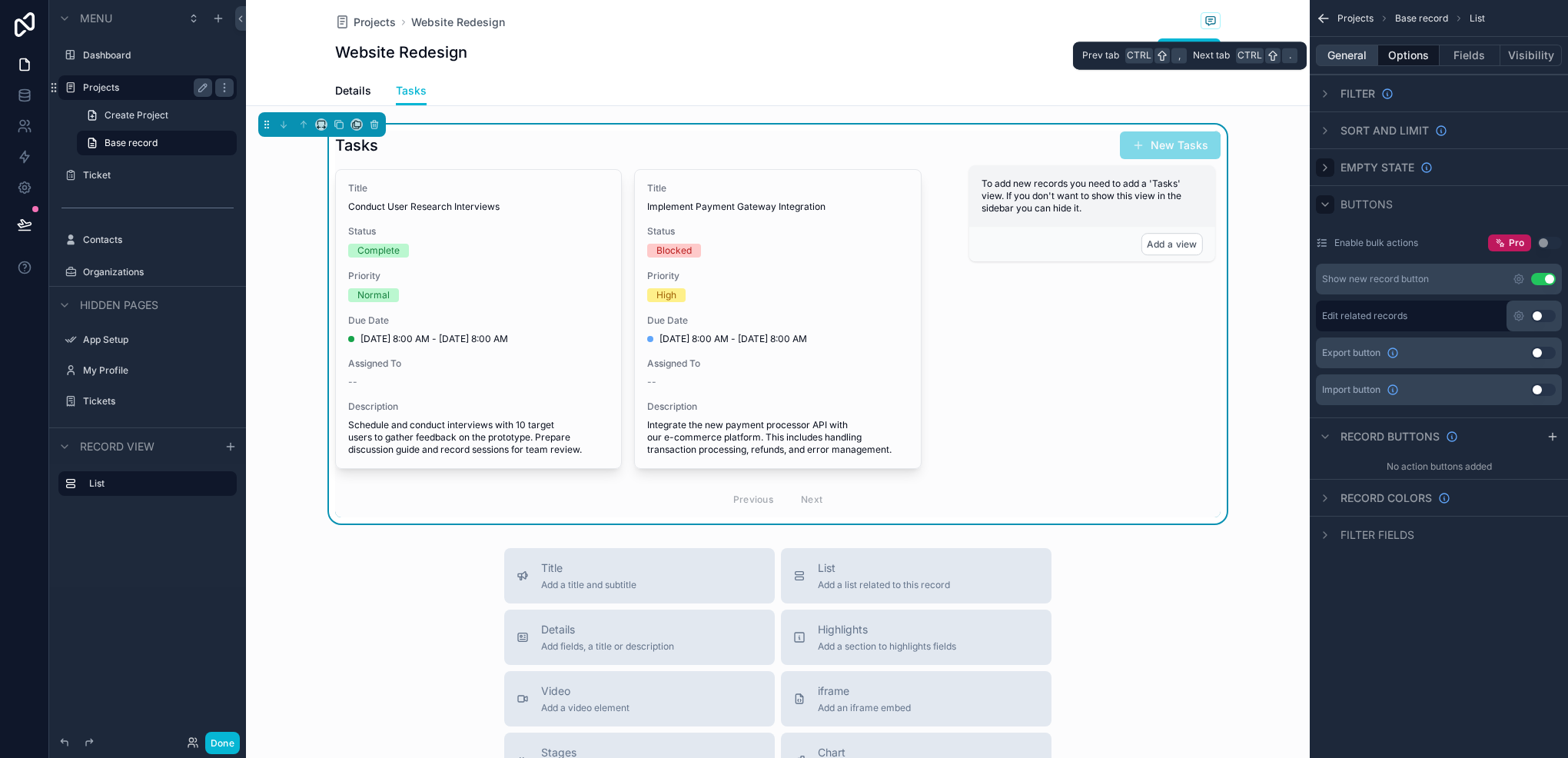
click at [1361, 52] on button "General" at bounding box center [1347, 55] width 62 height 22
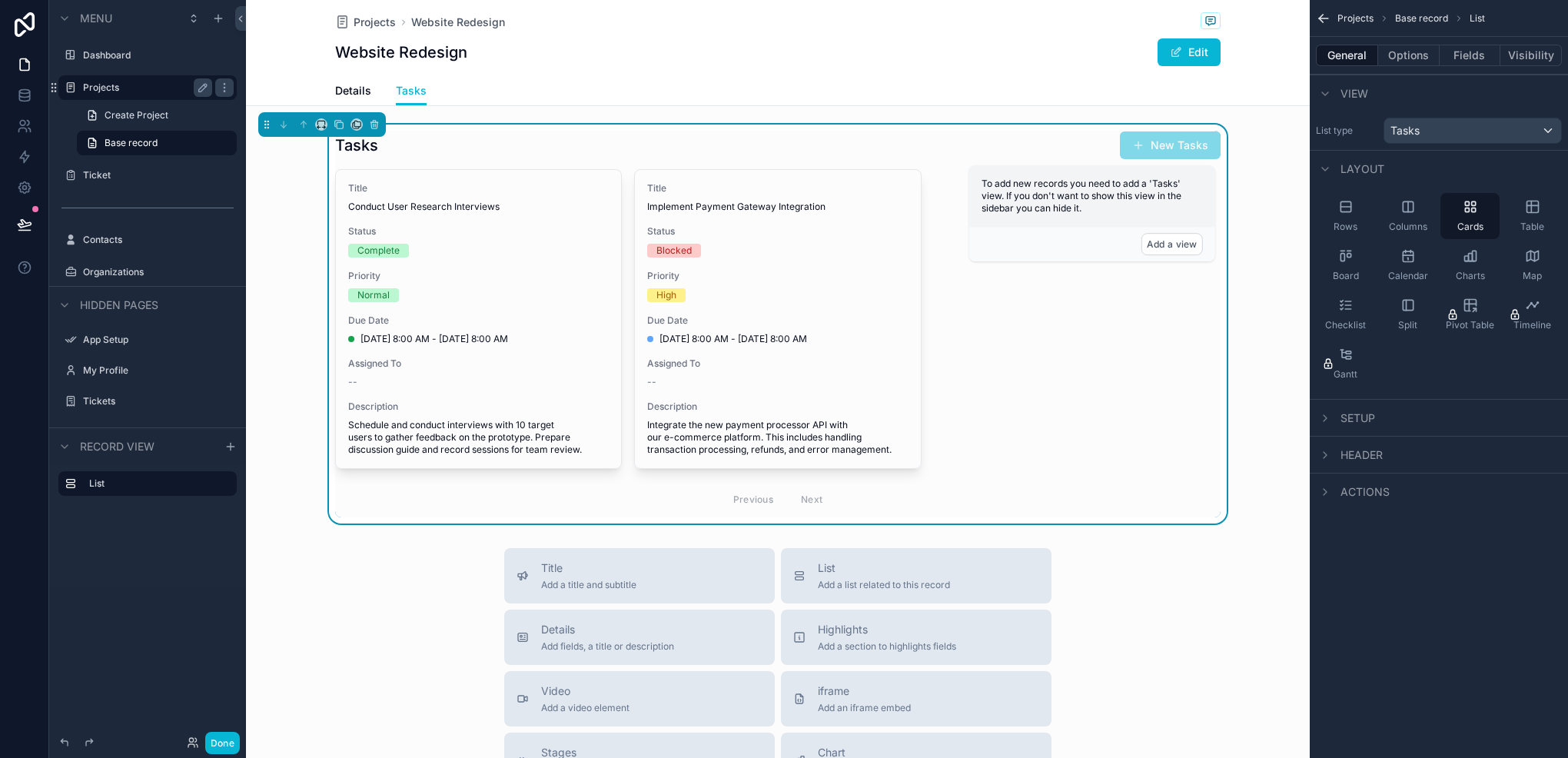
click at [1339, 414] on div "Setup" at bounding box center [1346, 418] width 59 height 19
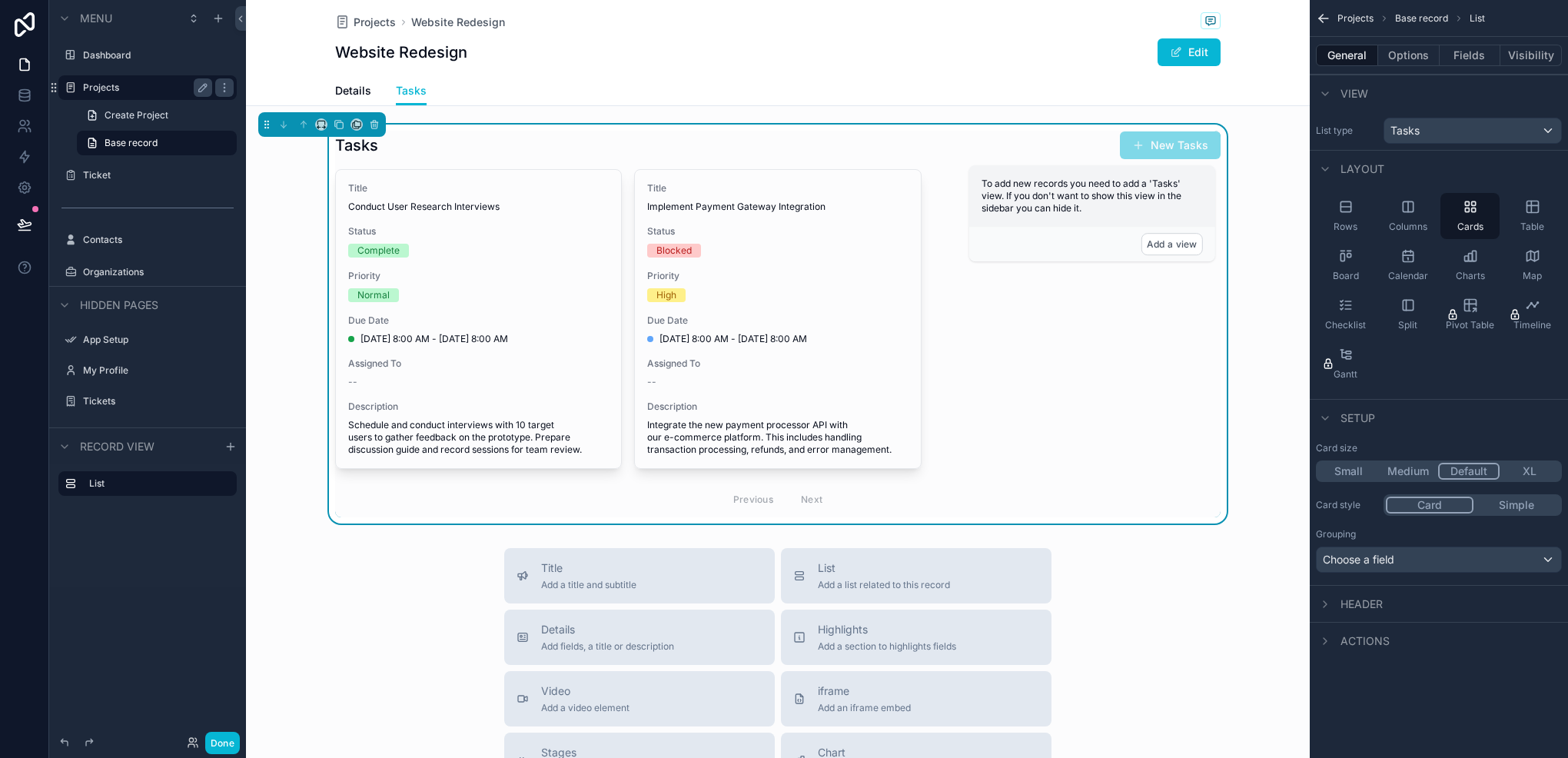
click at [1512, 477] on button "XL" at bounding box center [1529, 471] width 60 height 17
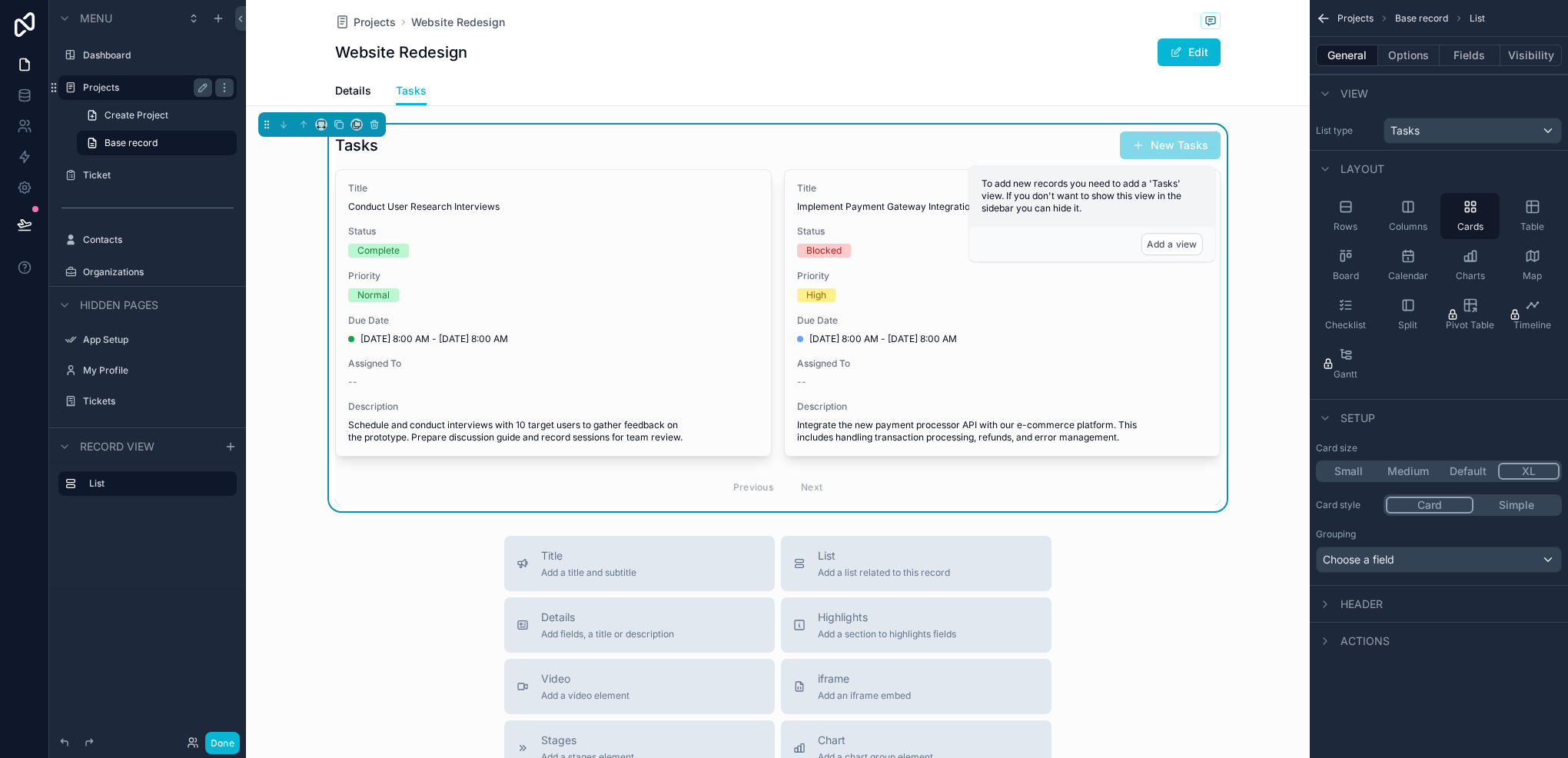
click at [1486, 476] on button "Default" at bounding box center [1468, 471] width 60 height 17
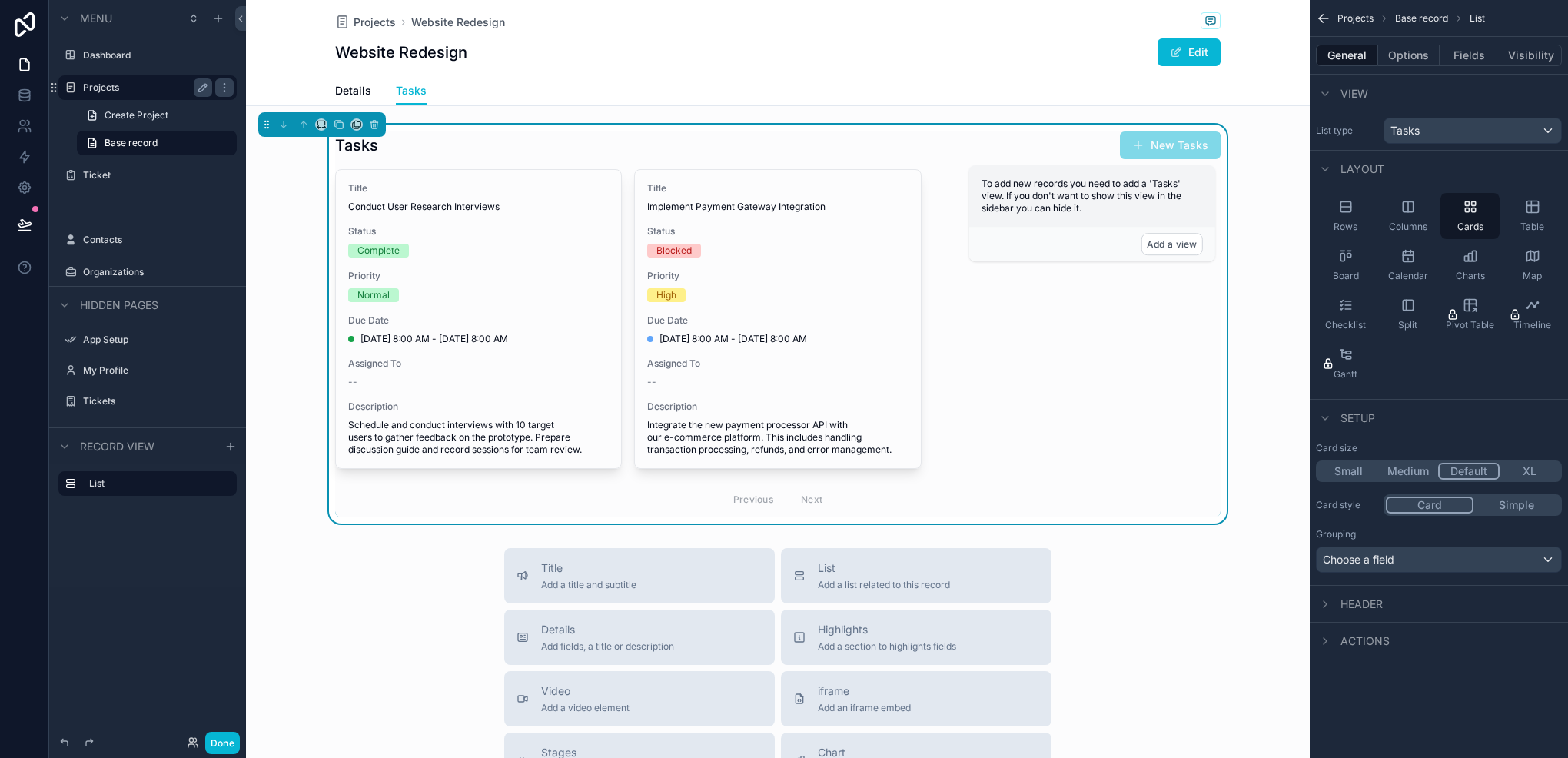
click at [1415, 473] on button "Medium" at bounding box center [1409, 471] width 60 height 17
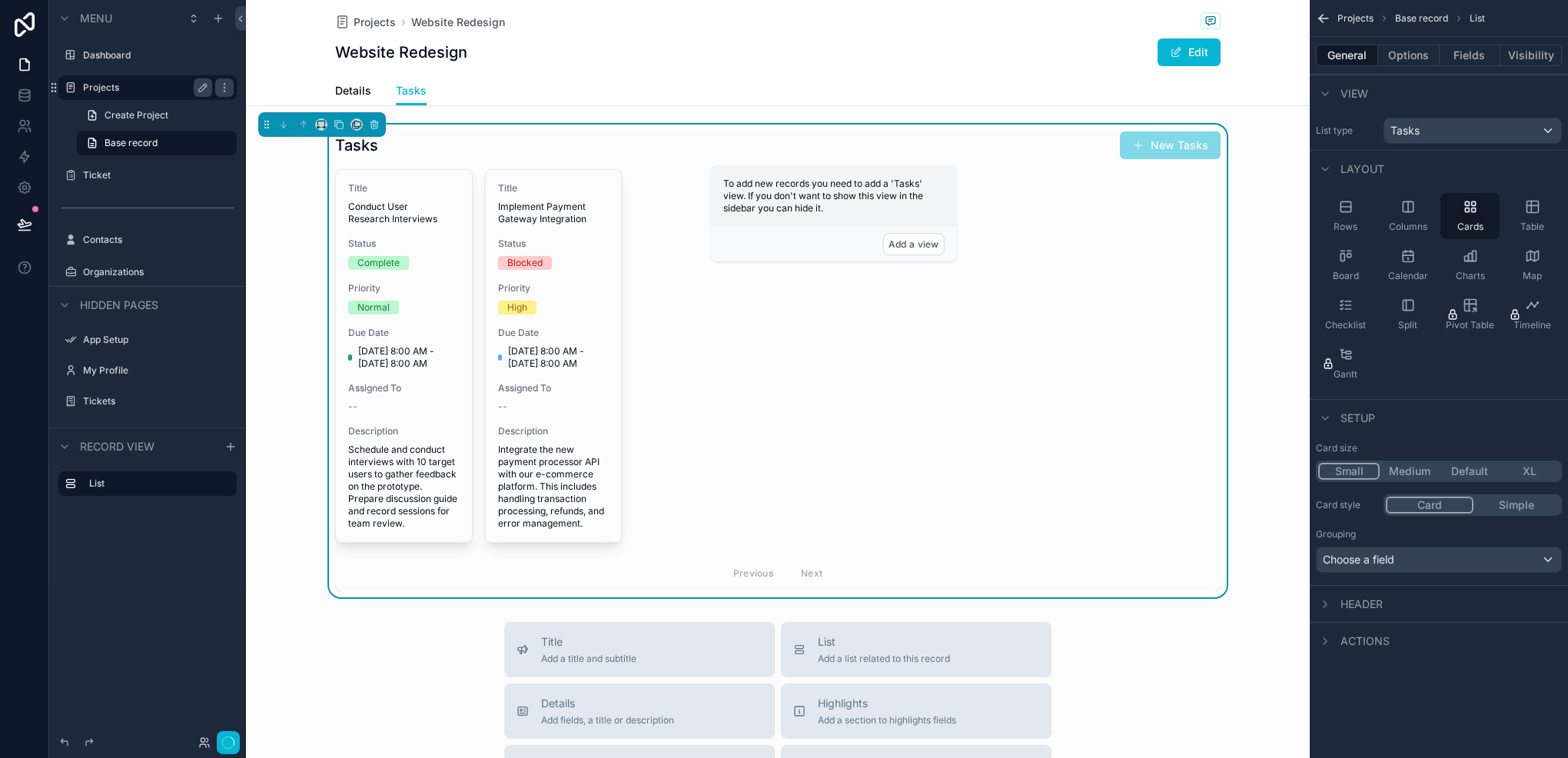
click at [1369, 468] on button "Small" at bounding box center [1349, 471] width 61 height 17
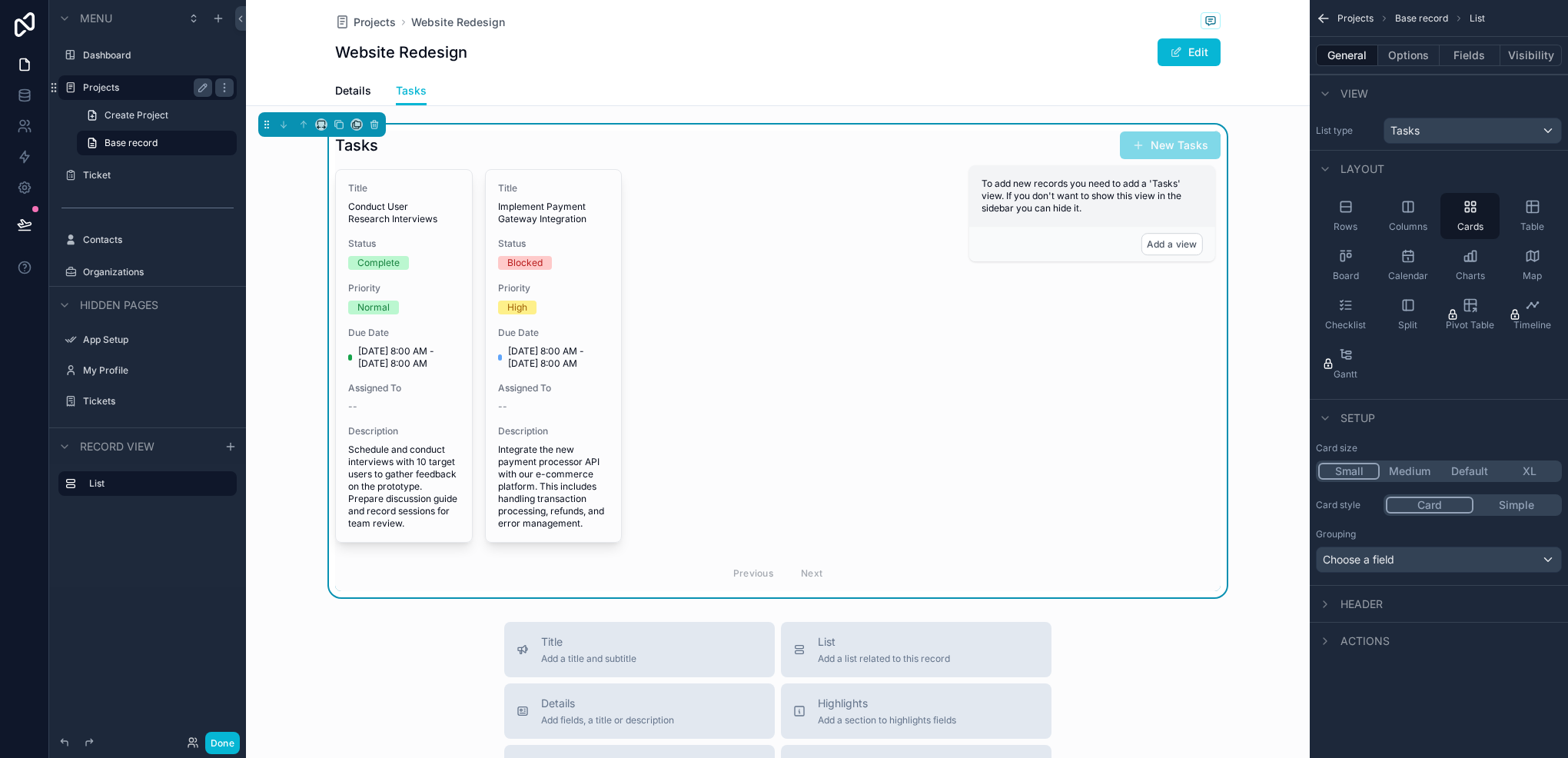
click at [1417, 466] on button "Medium" at bounding box center [1410, 471] width 60 height 17
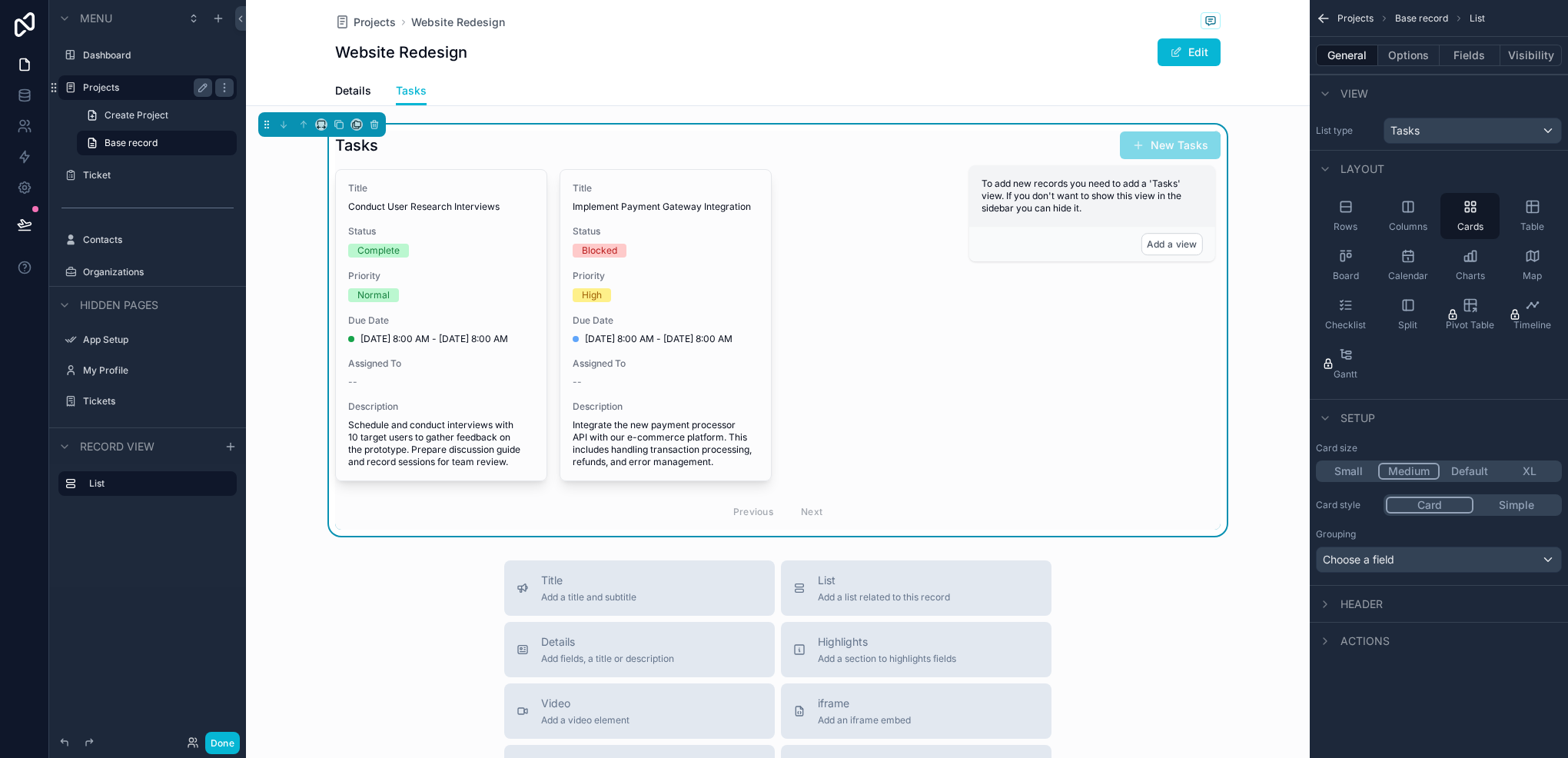
click at [1472, 476] on button "Default" at bounding box center [1470, 471] width 60 height 17
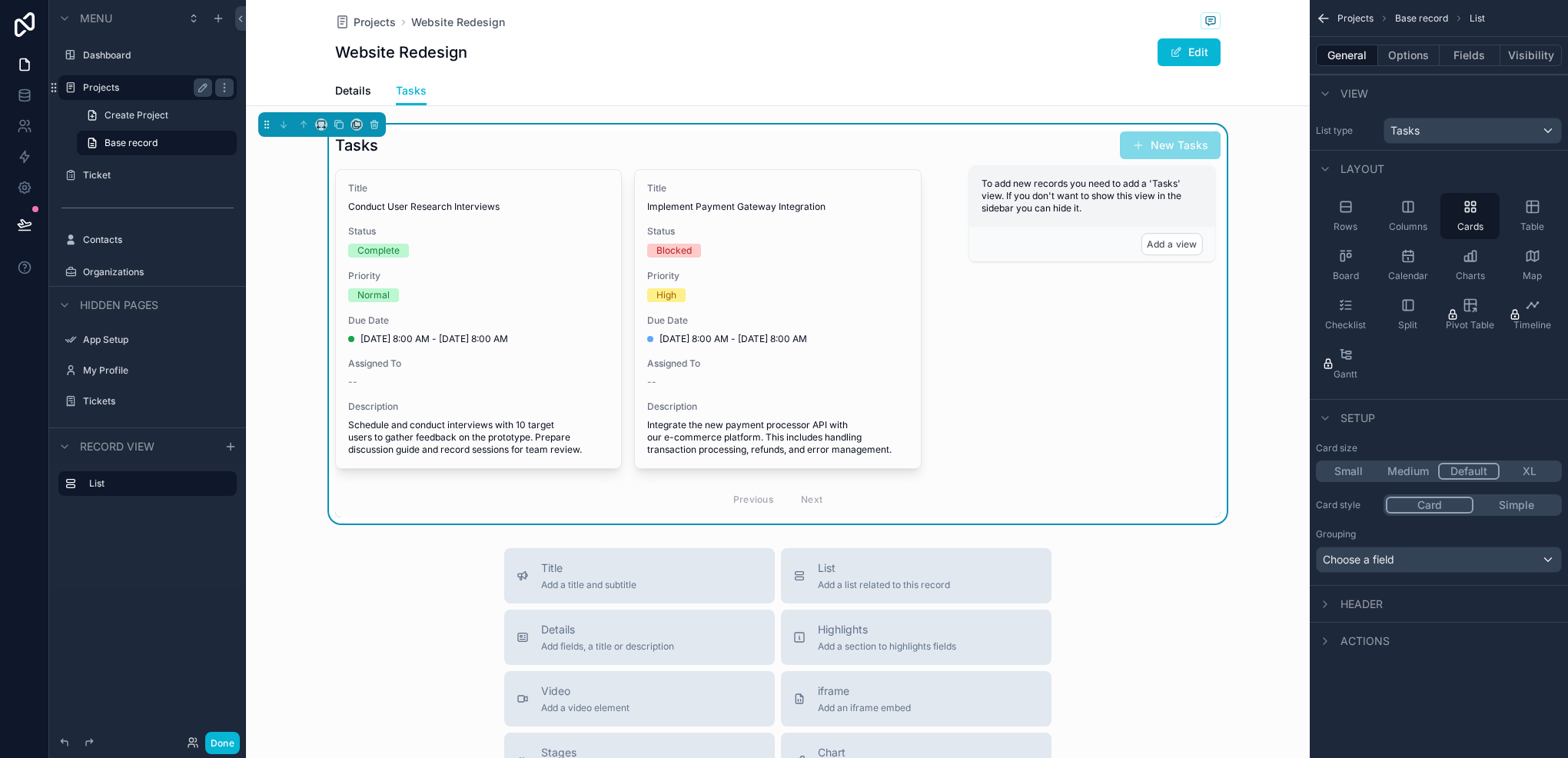
click at [1432, 469] on button "Medium" at bounding box center [1409, 471] width 60 height 17
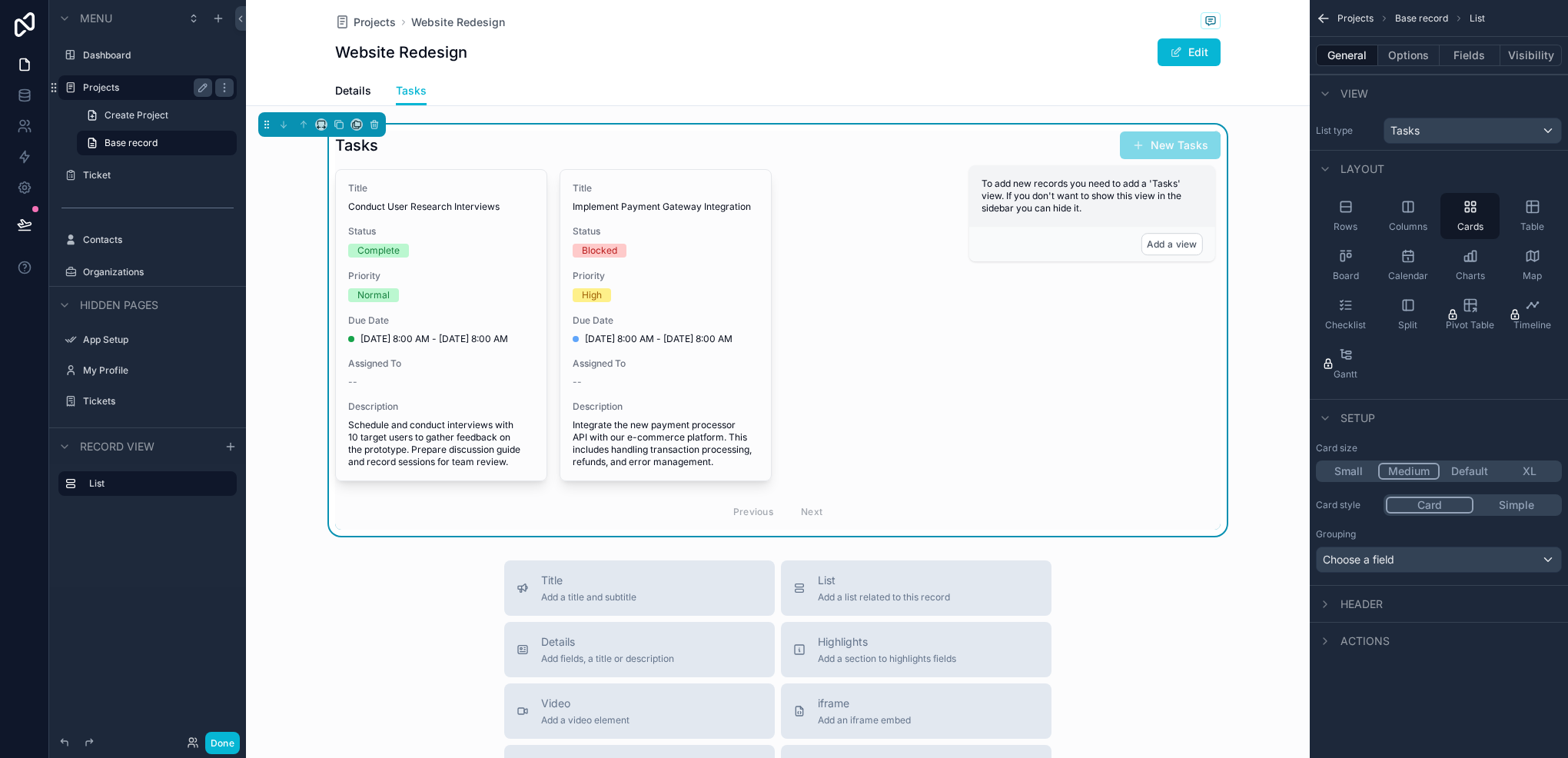
click at [1495, 503] on button "Simple" at bounding box center [1516, 504] width 86 height 17
click at [1461, 510] on button "Card" at bounding box center [1428, 504] width 86 height 17
click at [1421, 552] on div "Choose a field" at bounding box center [1439, 560] width 245 height 25
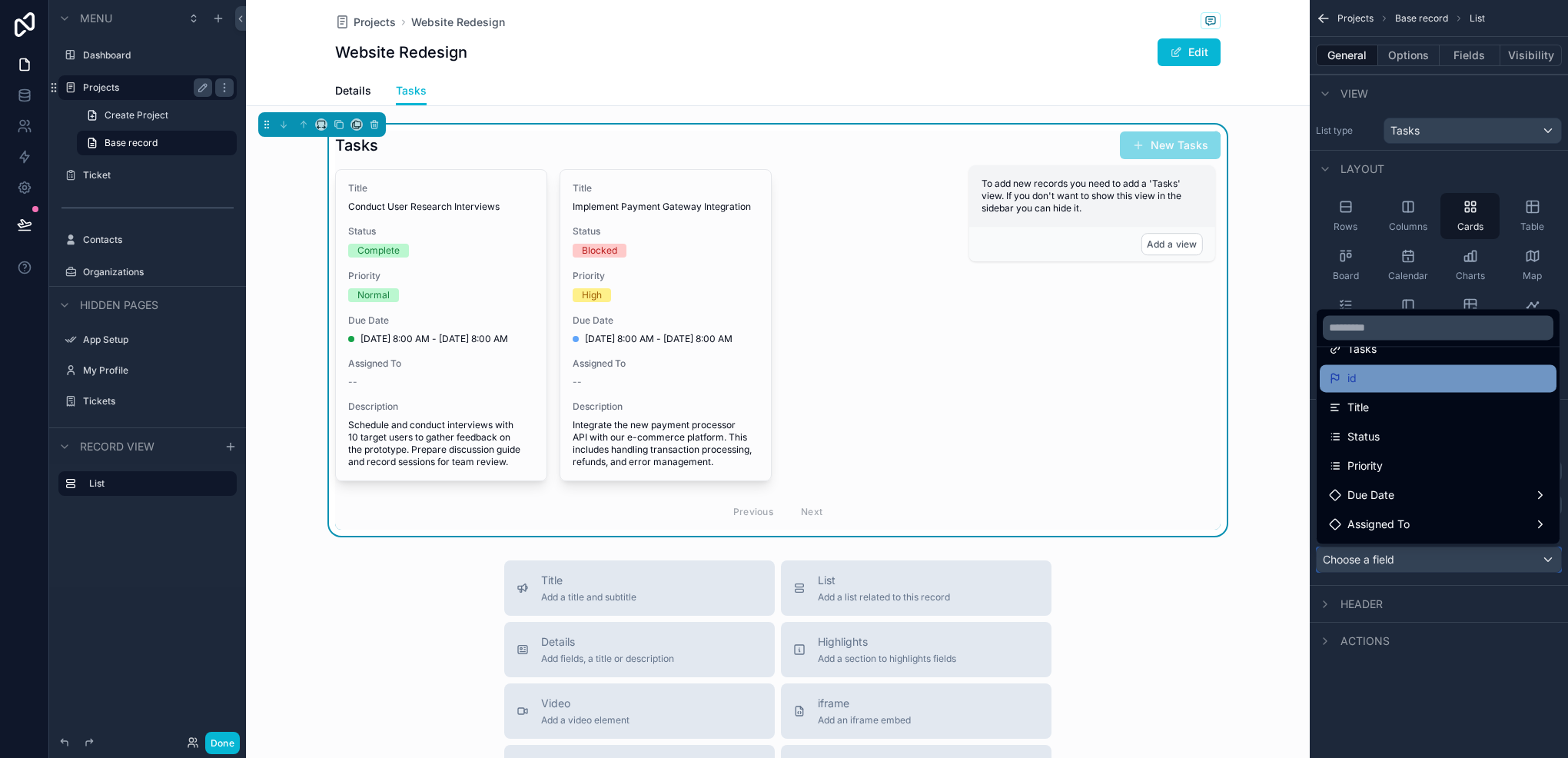
scroll to position [77, 0]
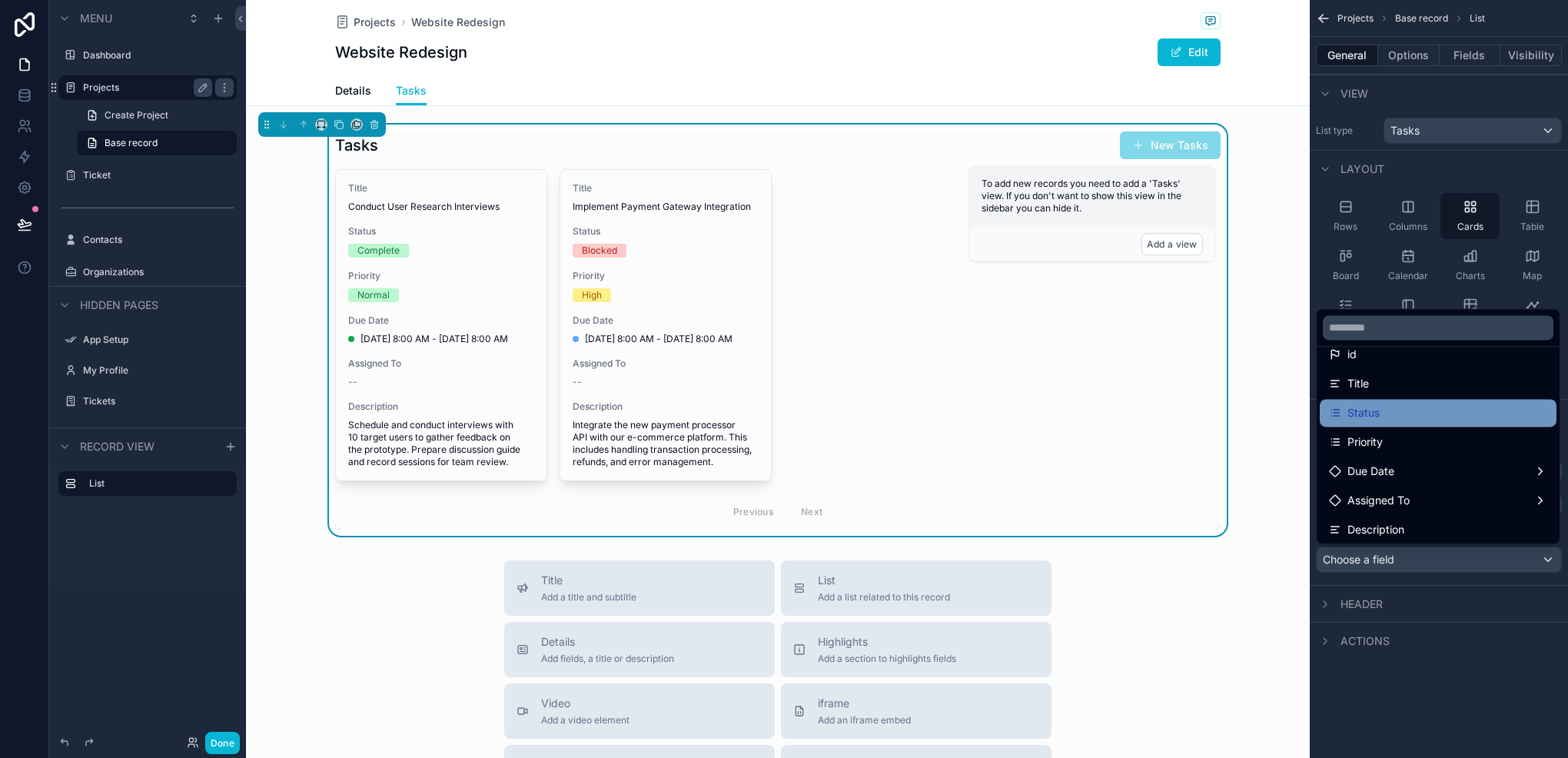
click at [1411, 422] on div "Status" at bounding box center [1438, 412] width 218 height 19
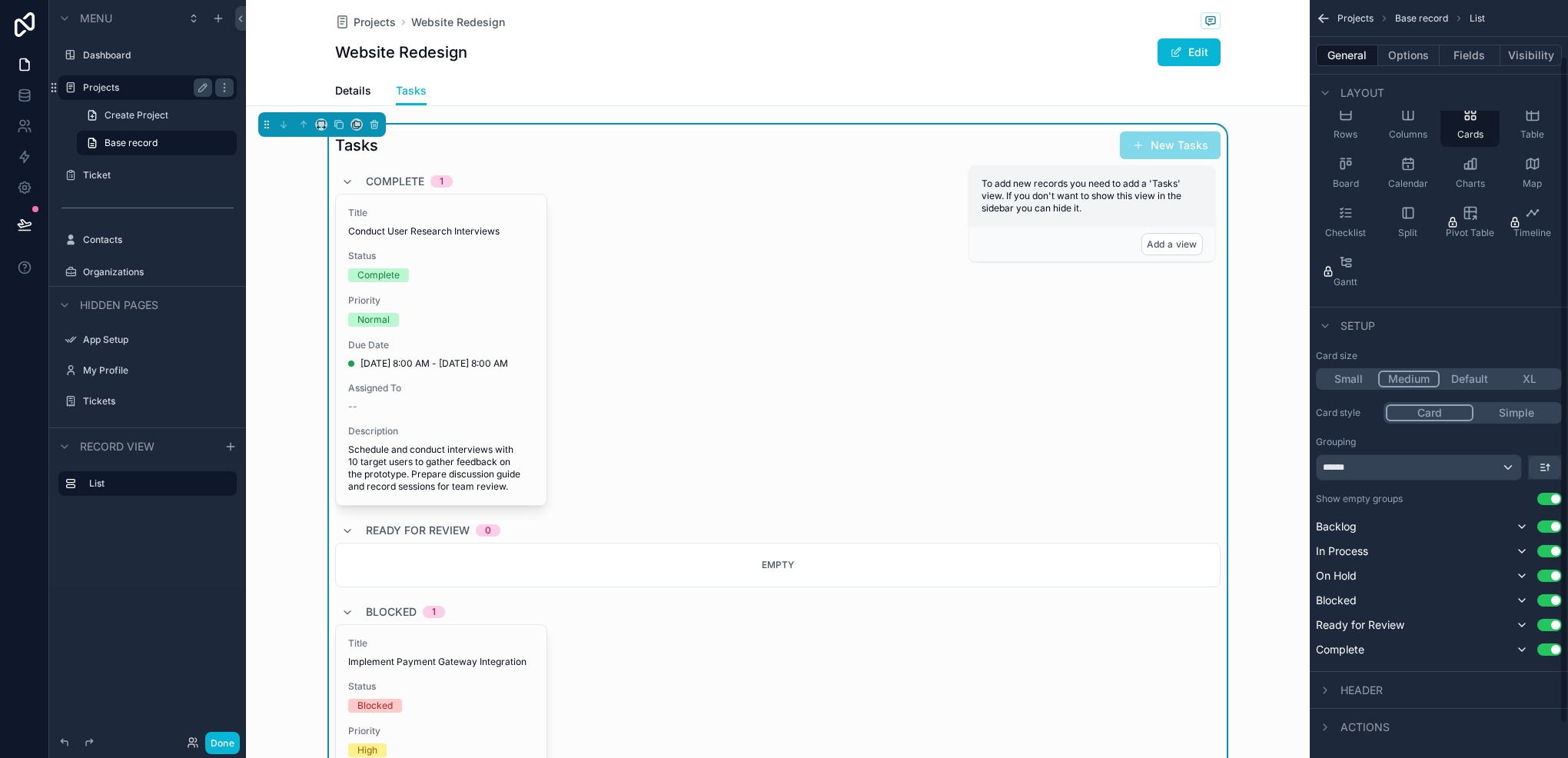
scroll to position [102, 0]
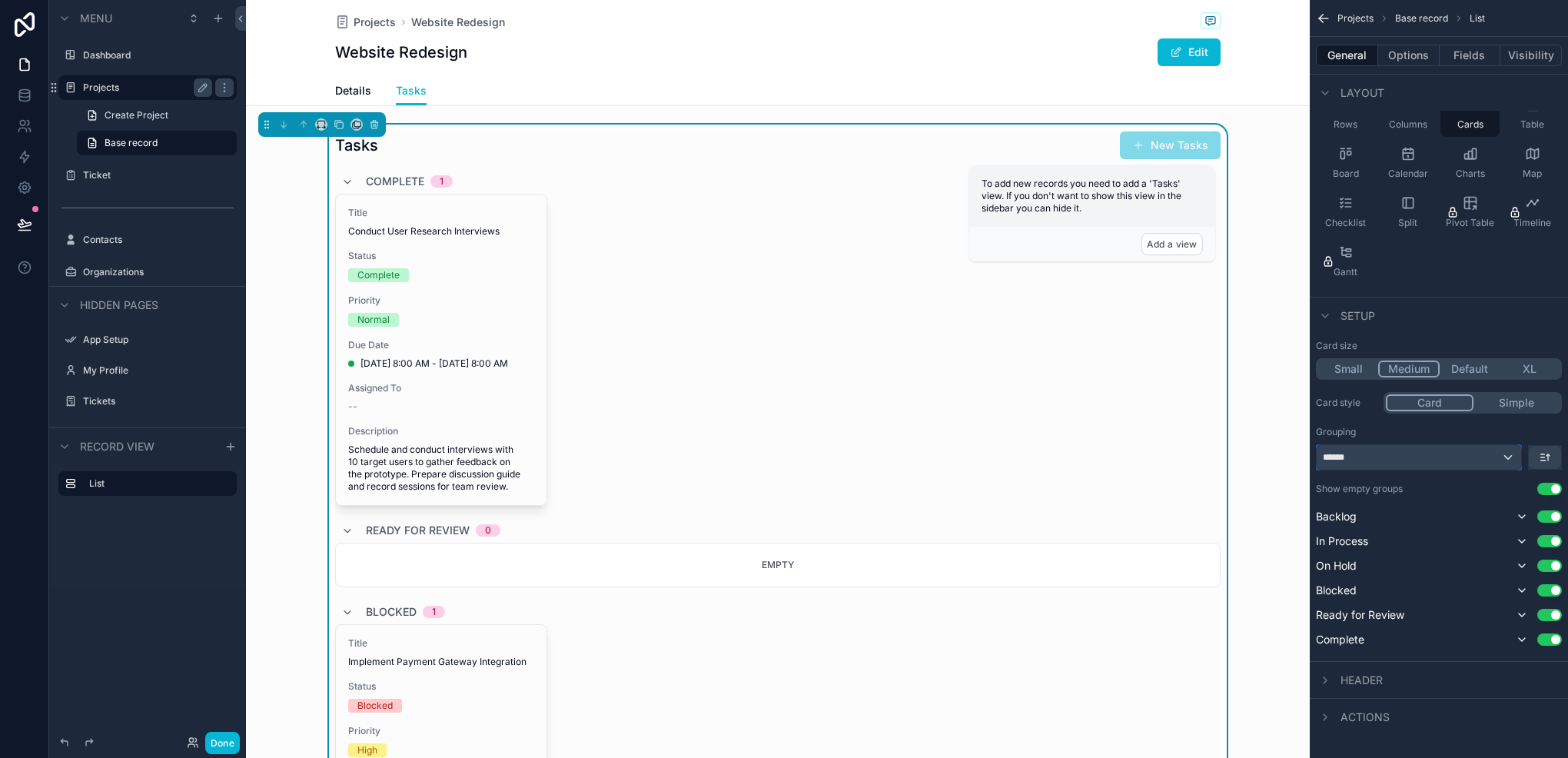
click at [1476, 460] on div "******" at bounding box center [1419, 457] width 204 height 25
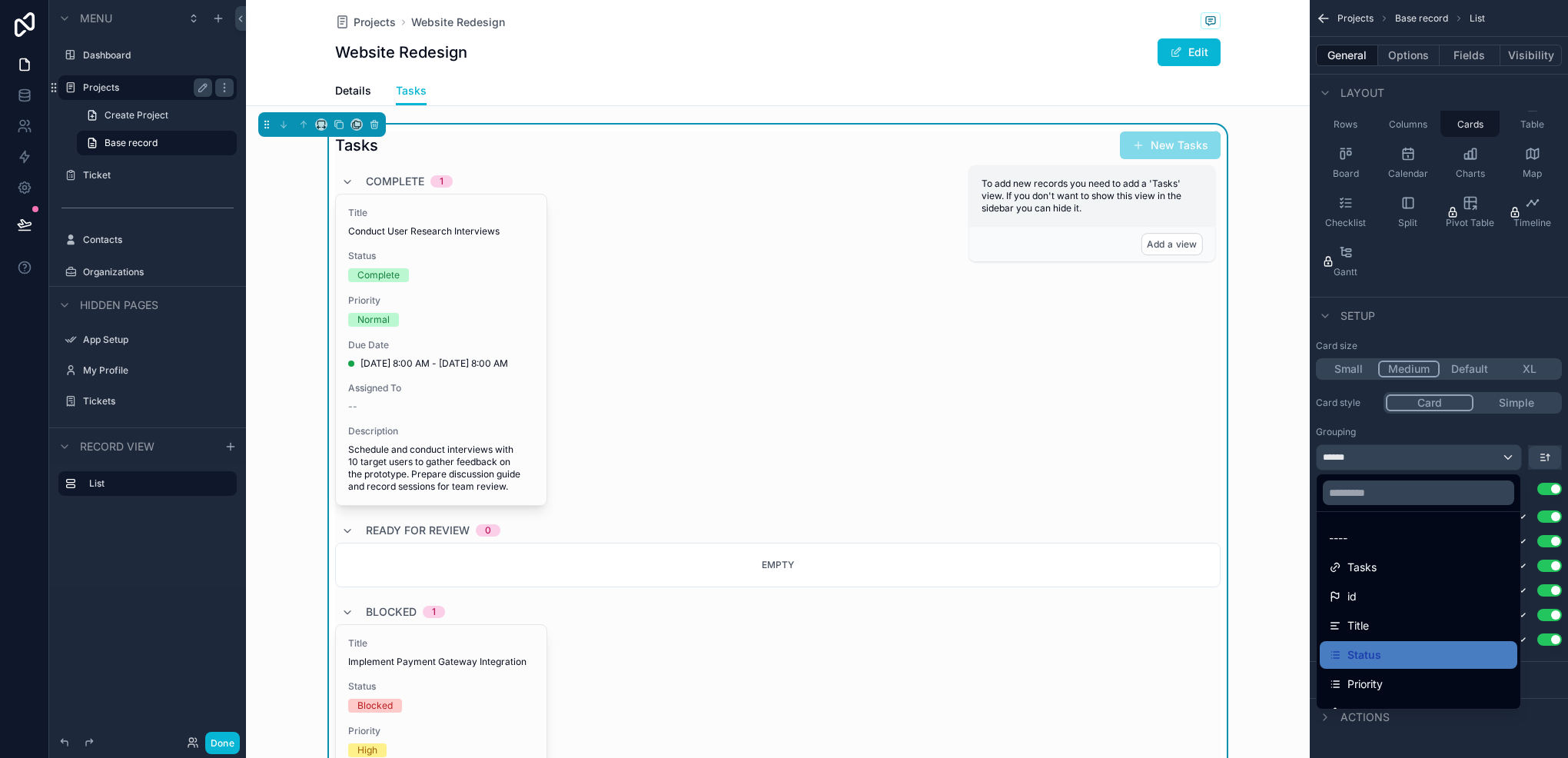
click at [1476, 460] on div "scrollable content" at bounding box center [784, 379] width 1568 height 758
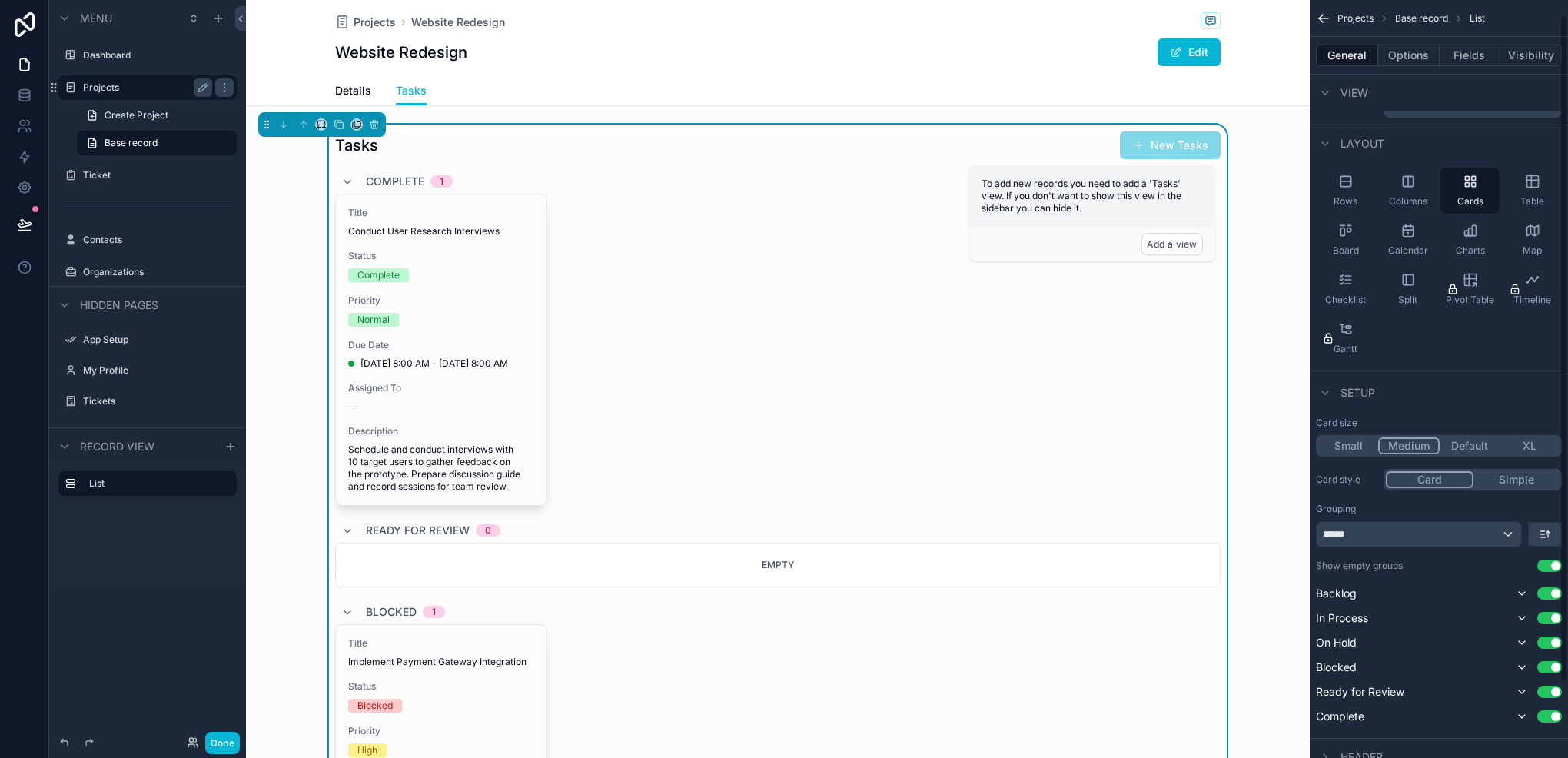
scroll to position [0, 0]
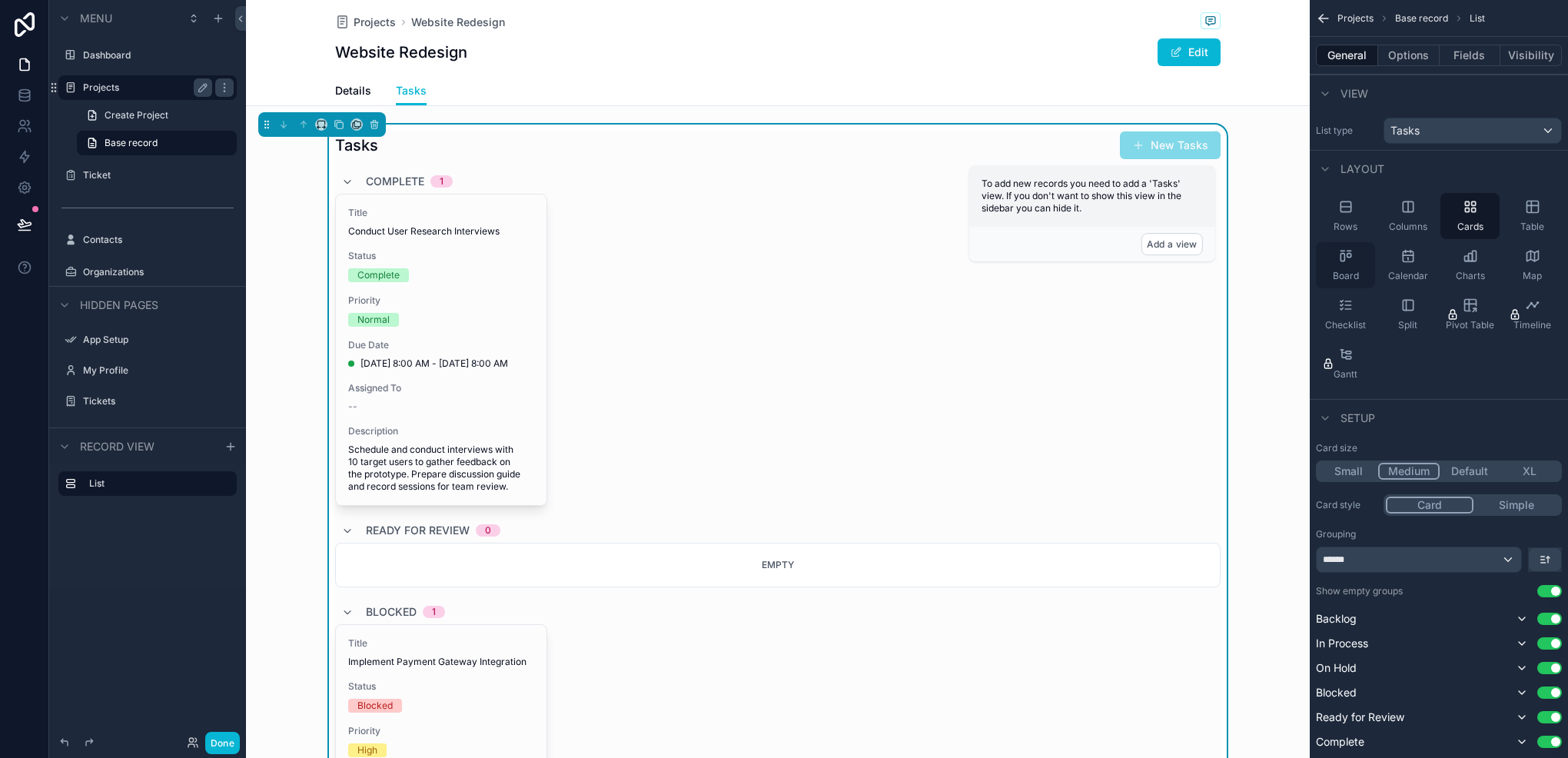
click at [1344, 270] on span "Board" at bounding box center [1346, 275] width 26 height 12
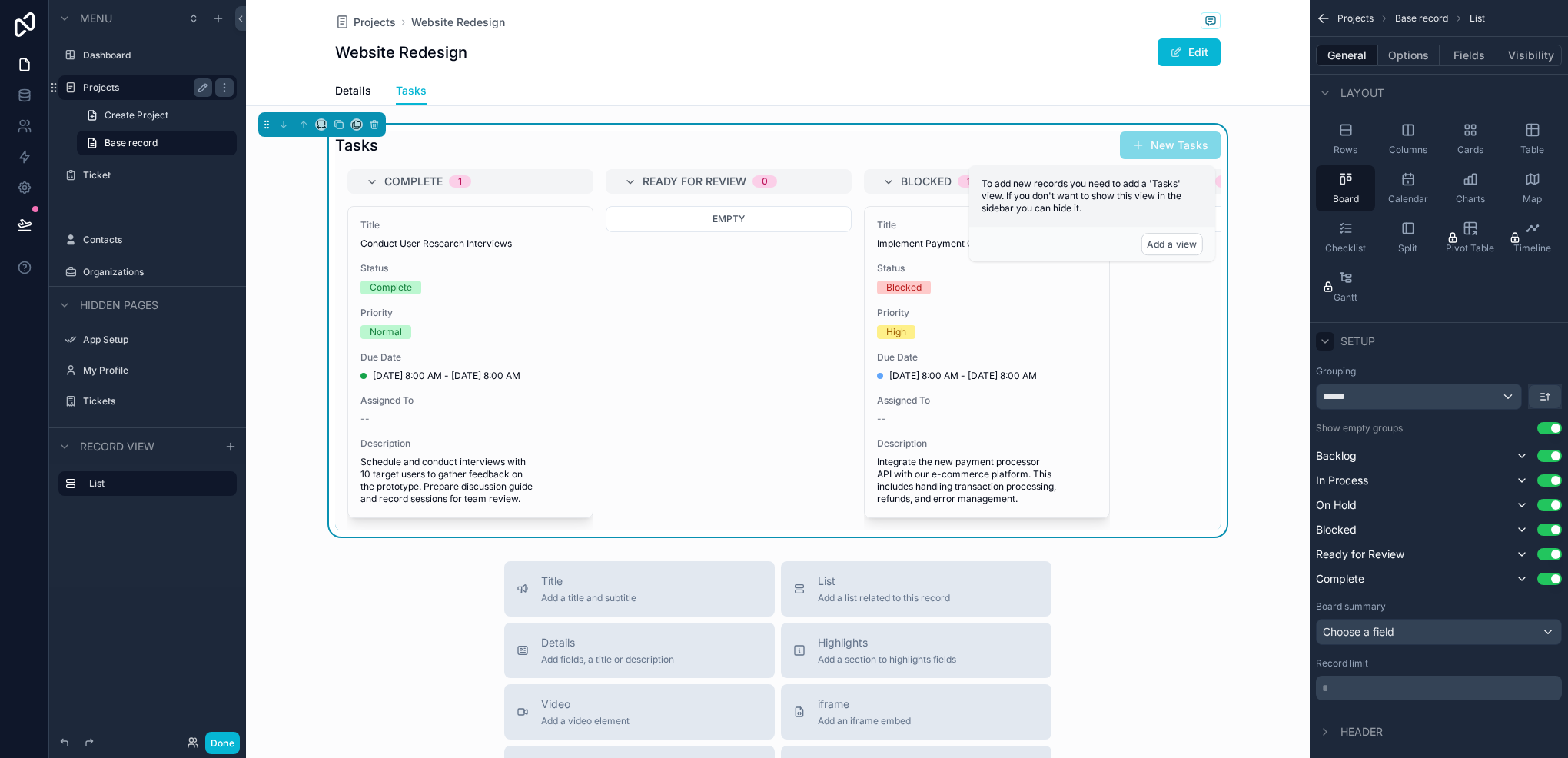
click at [1322, 336] on icon "scrollable content" at bounding box center [1325, 341] width 12 height 12
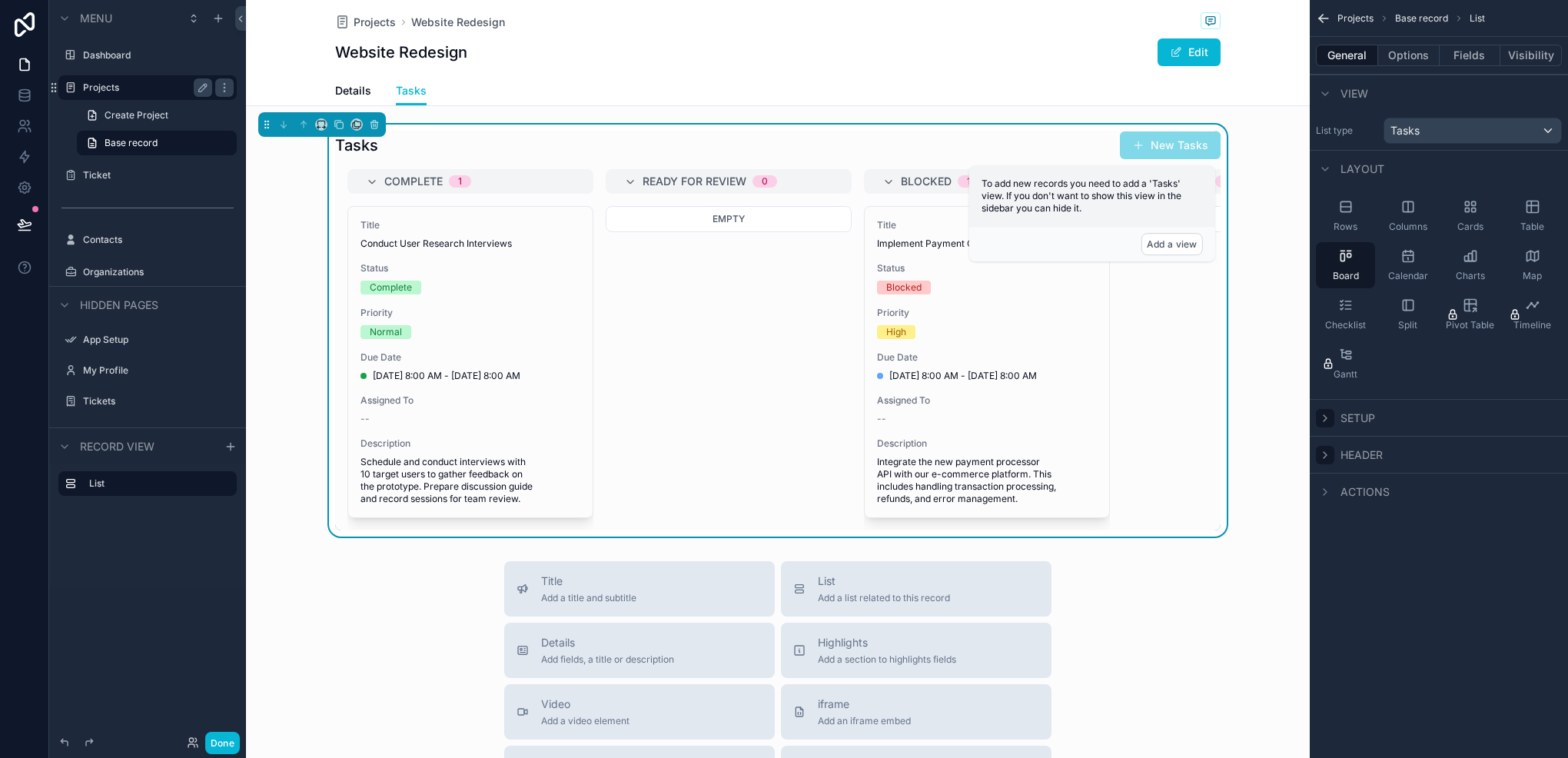
click at [1324, 452] on icon "scrollable content" at bounding box center [1325, 455] width 3 height 6
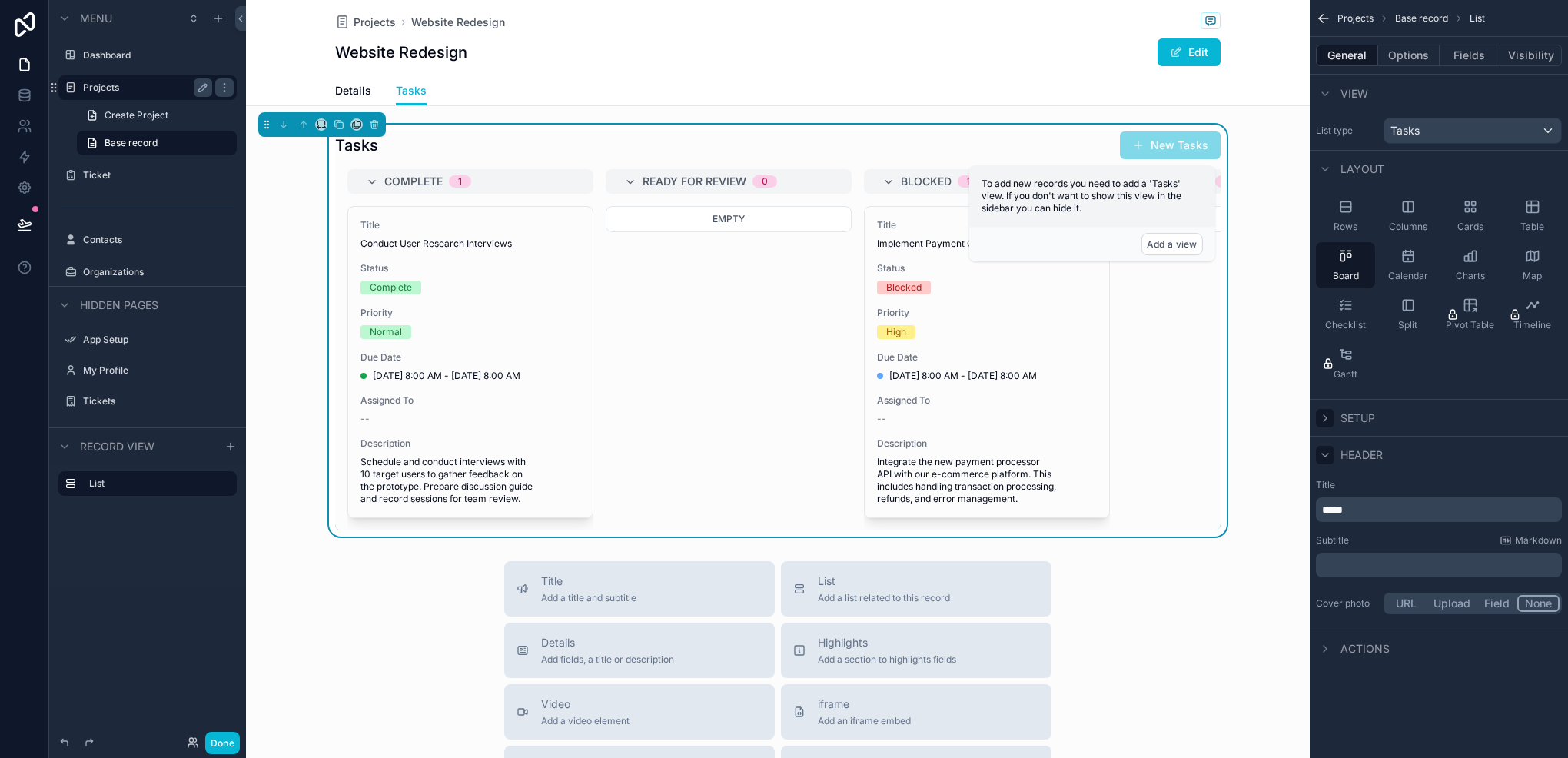
click at [1331, 465] on div "Header" at bounding box center [1439, 454] width 259 height 37
click at [1322, 455] on icon "scrollable content" at bounding box center [1325, 455] width 12 height 12
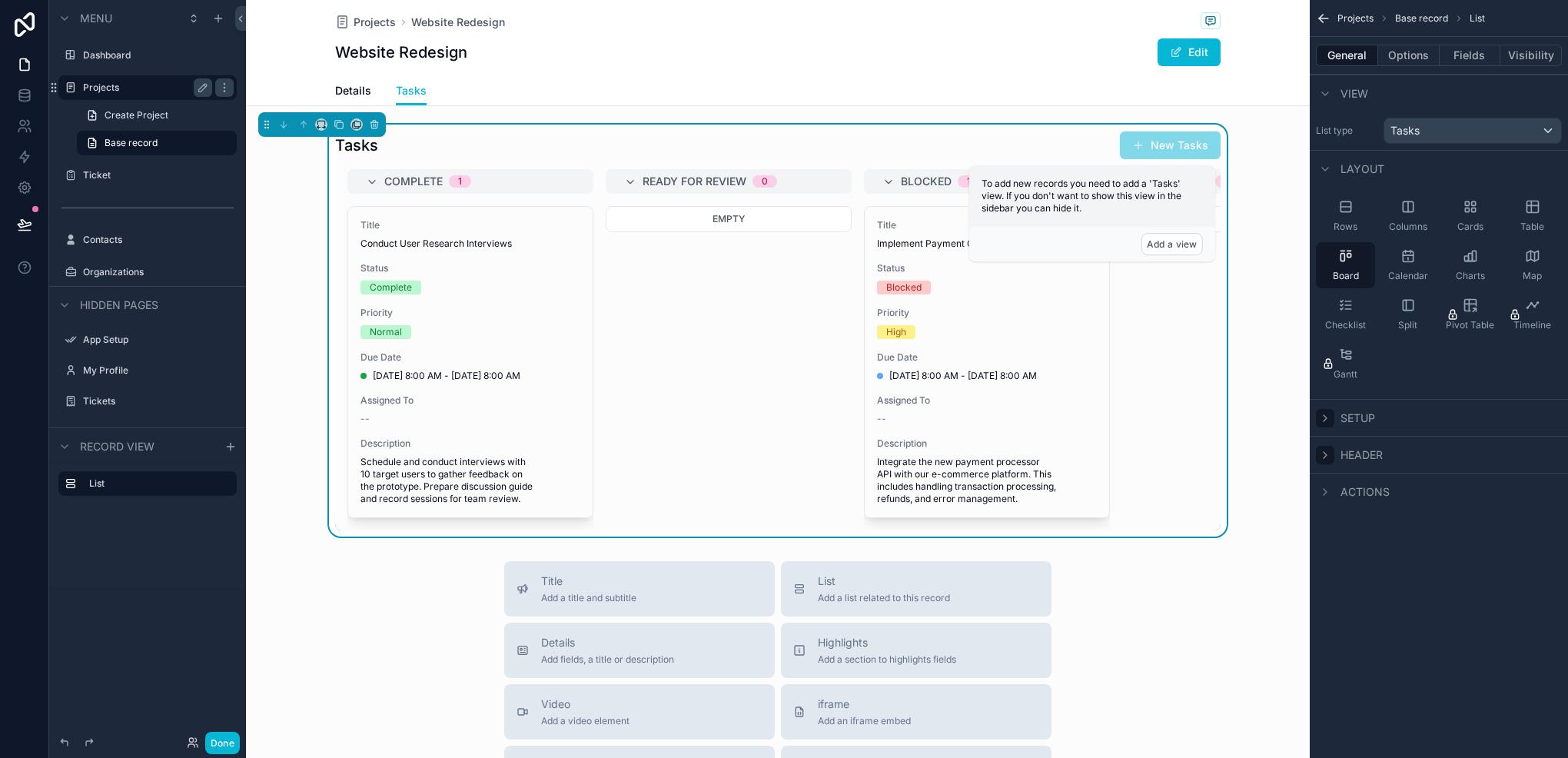
click at [1338, 489] on div "Actions" at bounding box center [1353, 491] width 74 height 19
click at [1331, 490] on div "scrollable content" at bounding box center [1325, 491] width 19 height 19
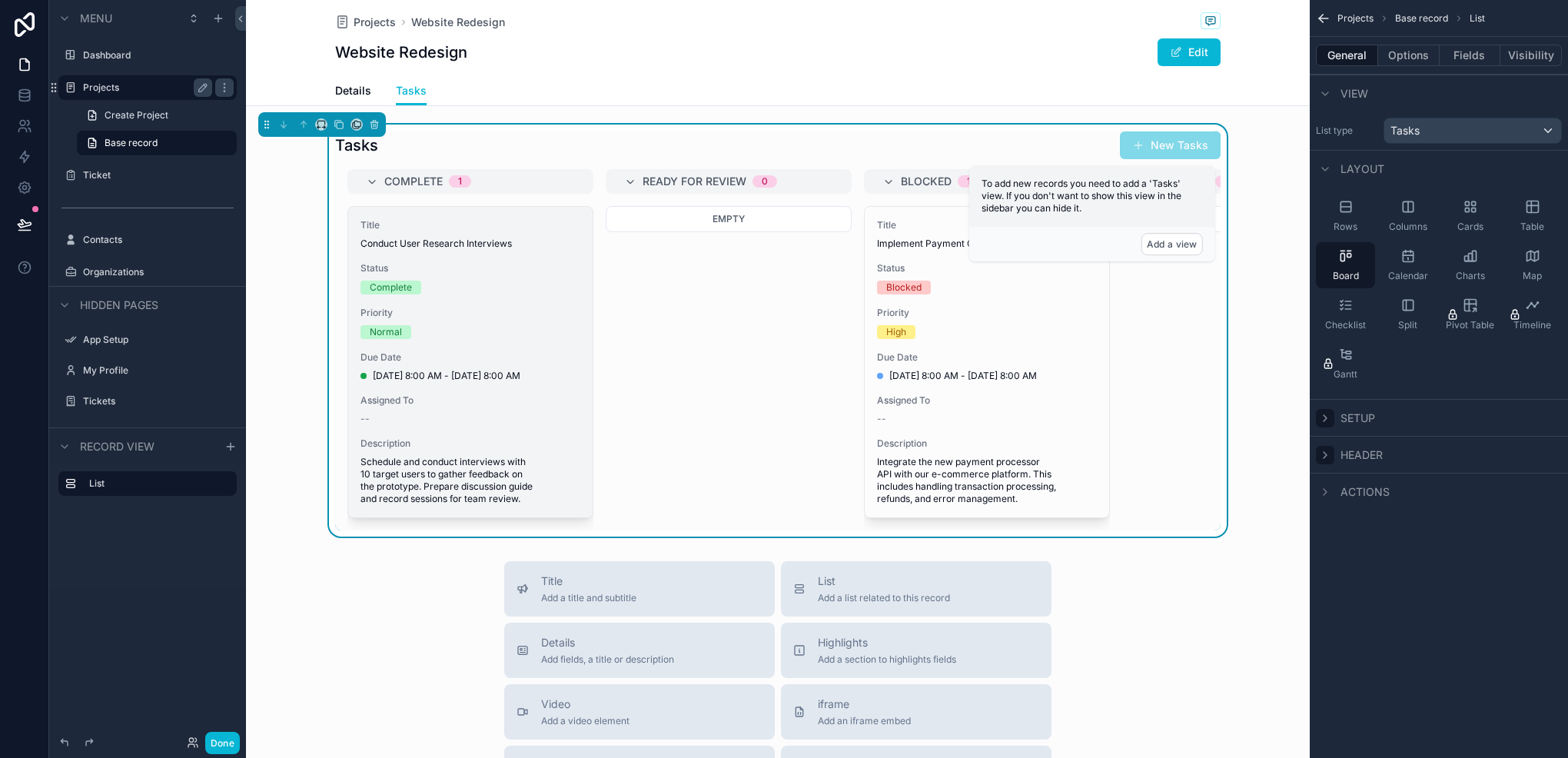
click at [427, 334] on div "Normal" at bounding box center [470, 332] width 220 height 14
click at [530, 314] on span "Priority" at bounding box center [470, 313] width 220 height 12
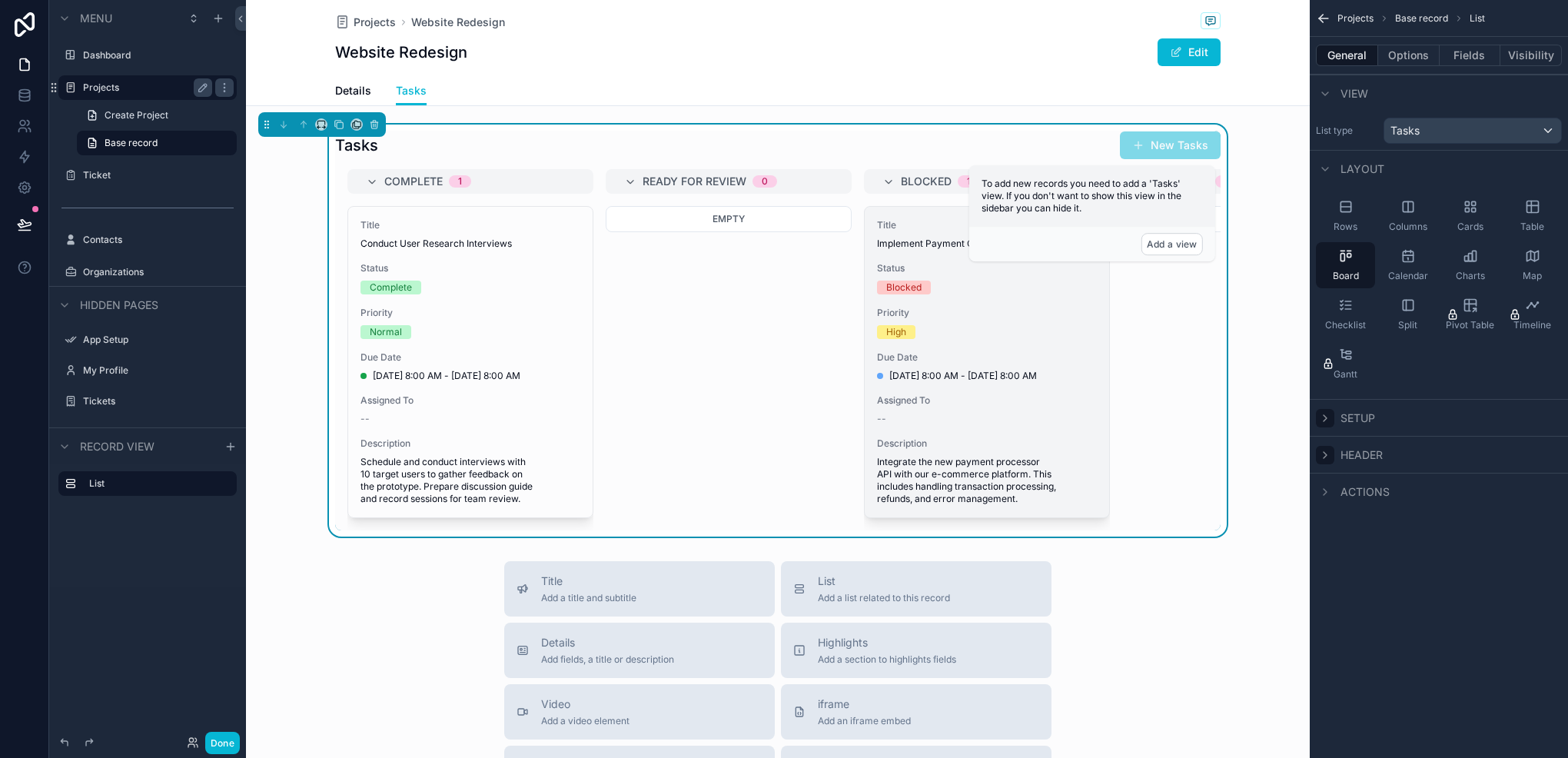
click at [970, 326] on div "High" at bounding box center [988, 332] width 220 height 14
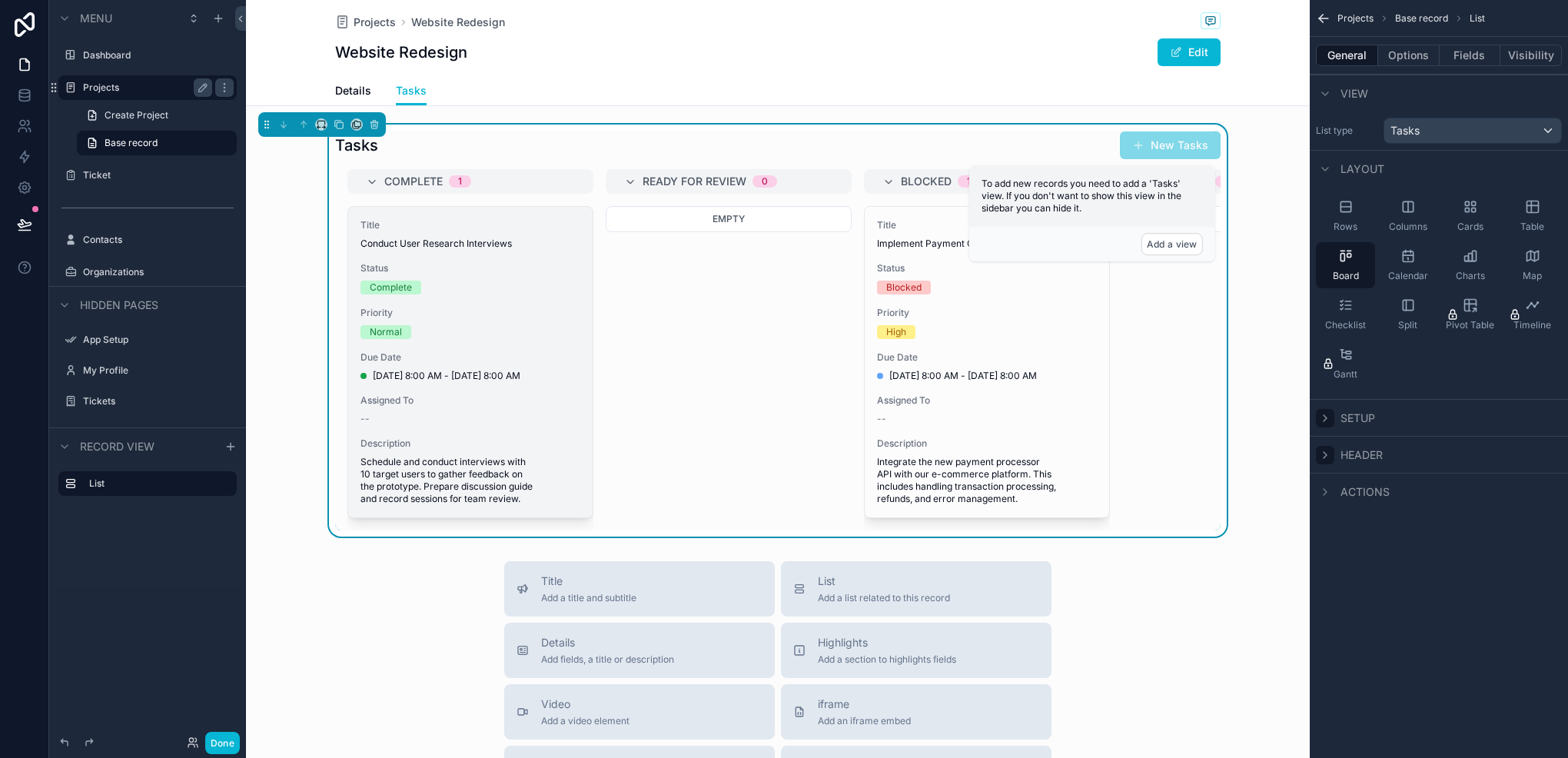
click at [563, 297] on div "Title Conduct User Research Interviews Status Complete Priority Normal Due Date…" at bounding box center [470, 363] width 245 height 311
click at [468, 304] on div "Title Conduct User Research Interviews Status Complete Priority Normal Due Date…" at bounding box center [470, 363] width 245 height 311
click at [480, 272] on span "Status" at bounding box center [470, 269] width 220 height 12
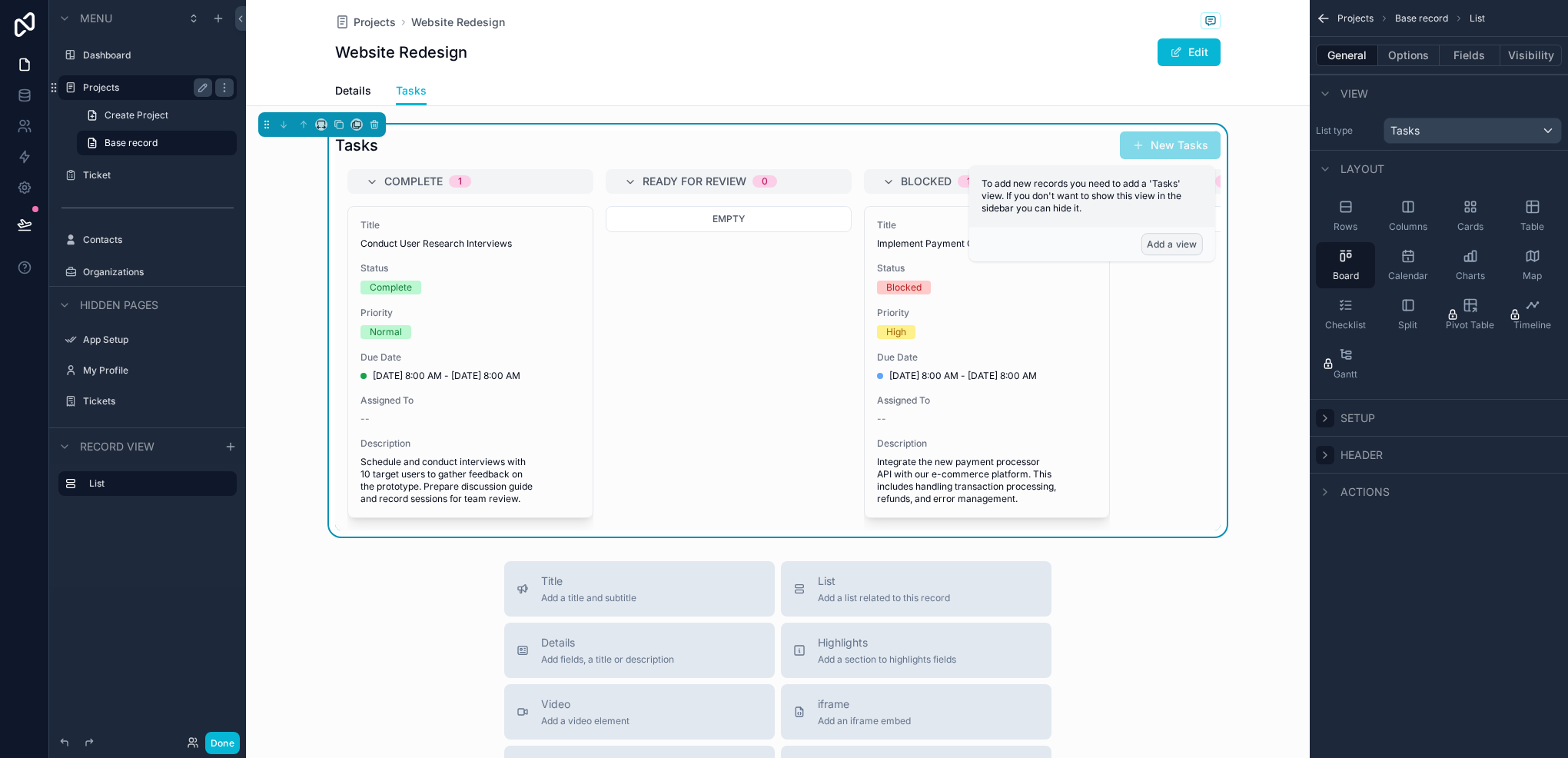
click at [1173, 239] on button "Add a view" at bounding box center [1173, 244] width 61 height 23
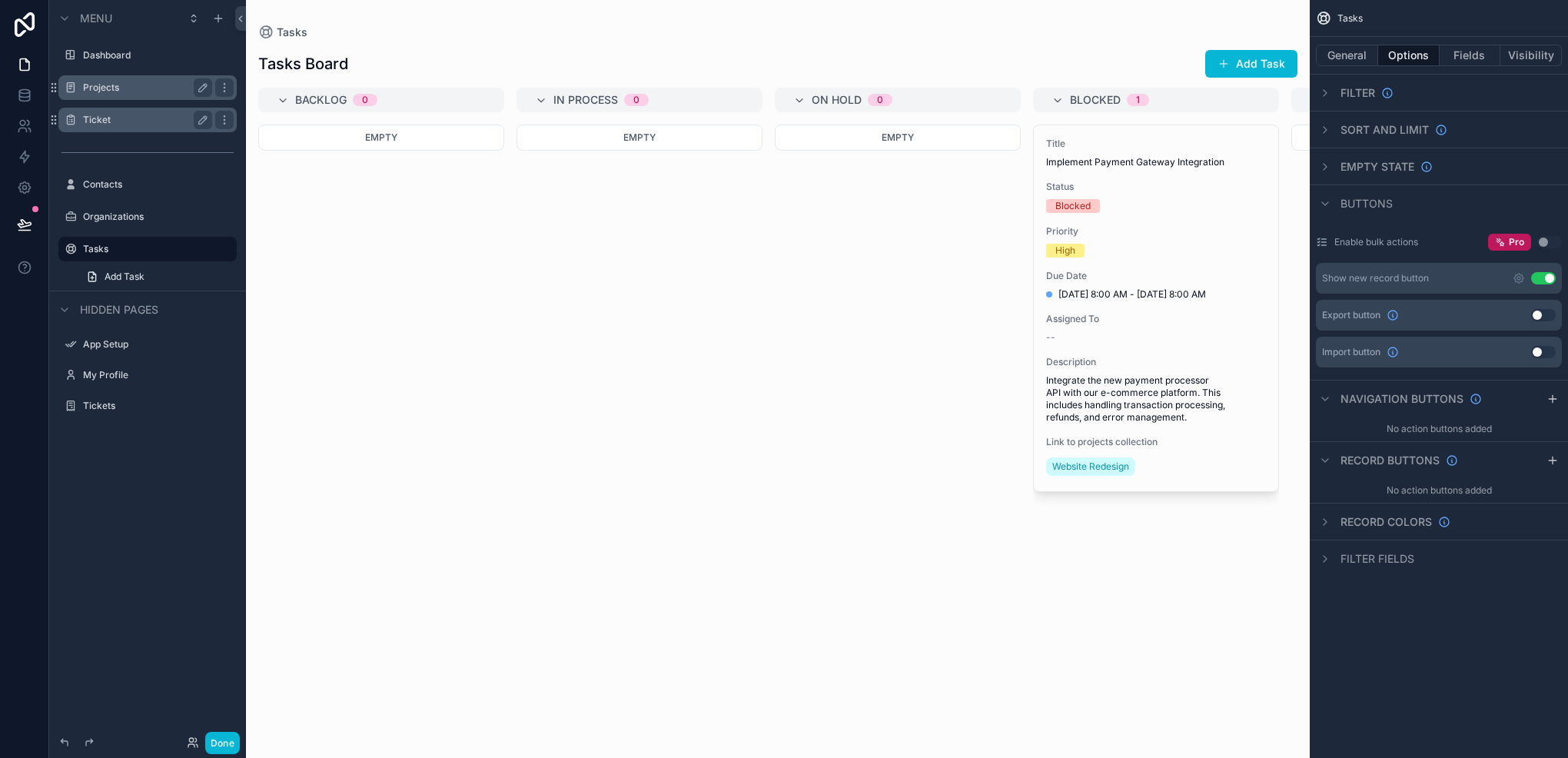
click at [114, 125] on label "Ticket" at bounding box center [145, 120] width 123 height 12
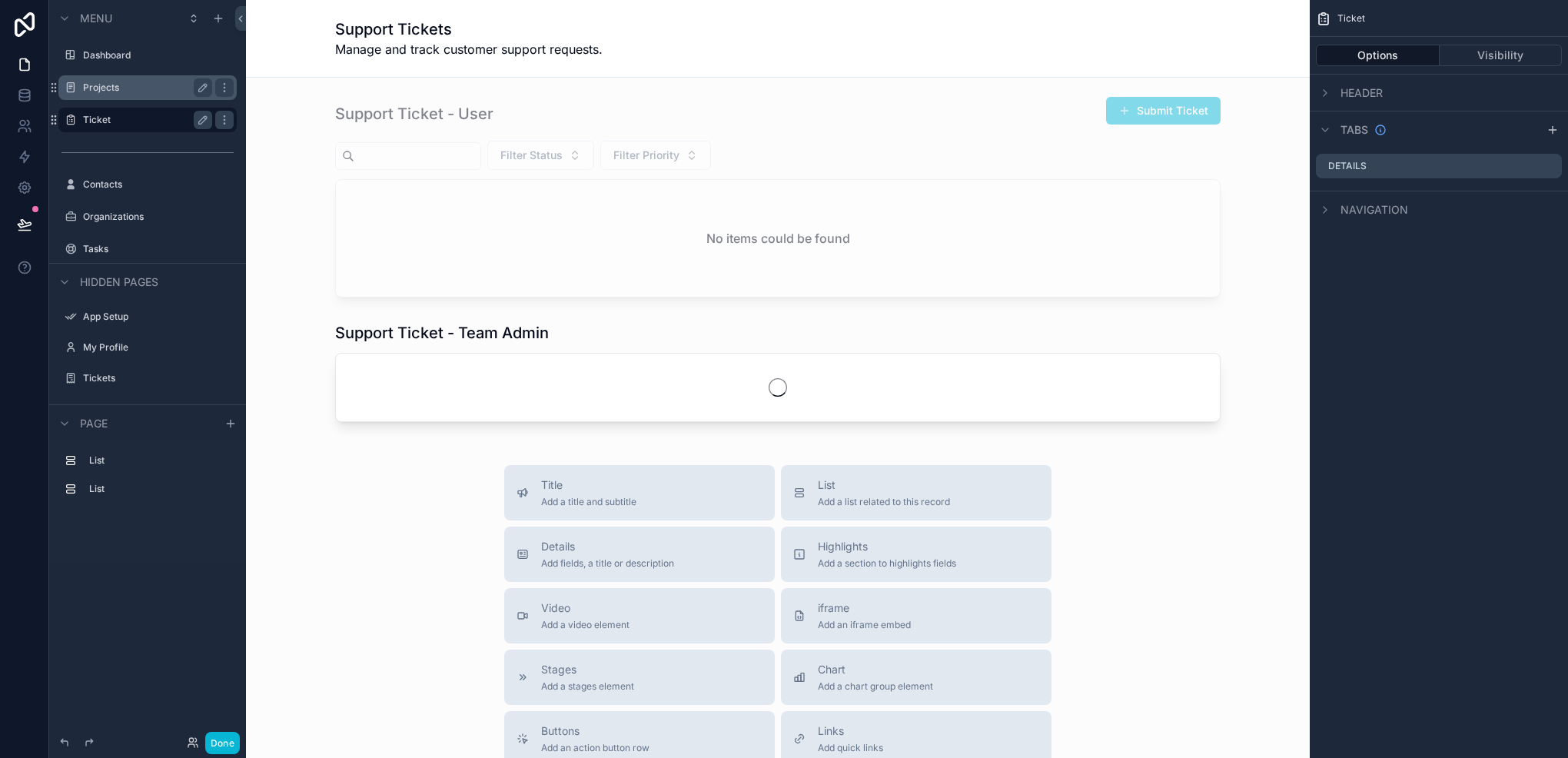
click at [108, 92] on label "Projects" at bounding box center [145, 87] width 123 height 12
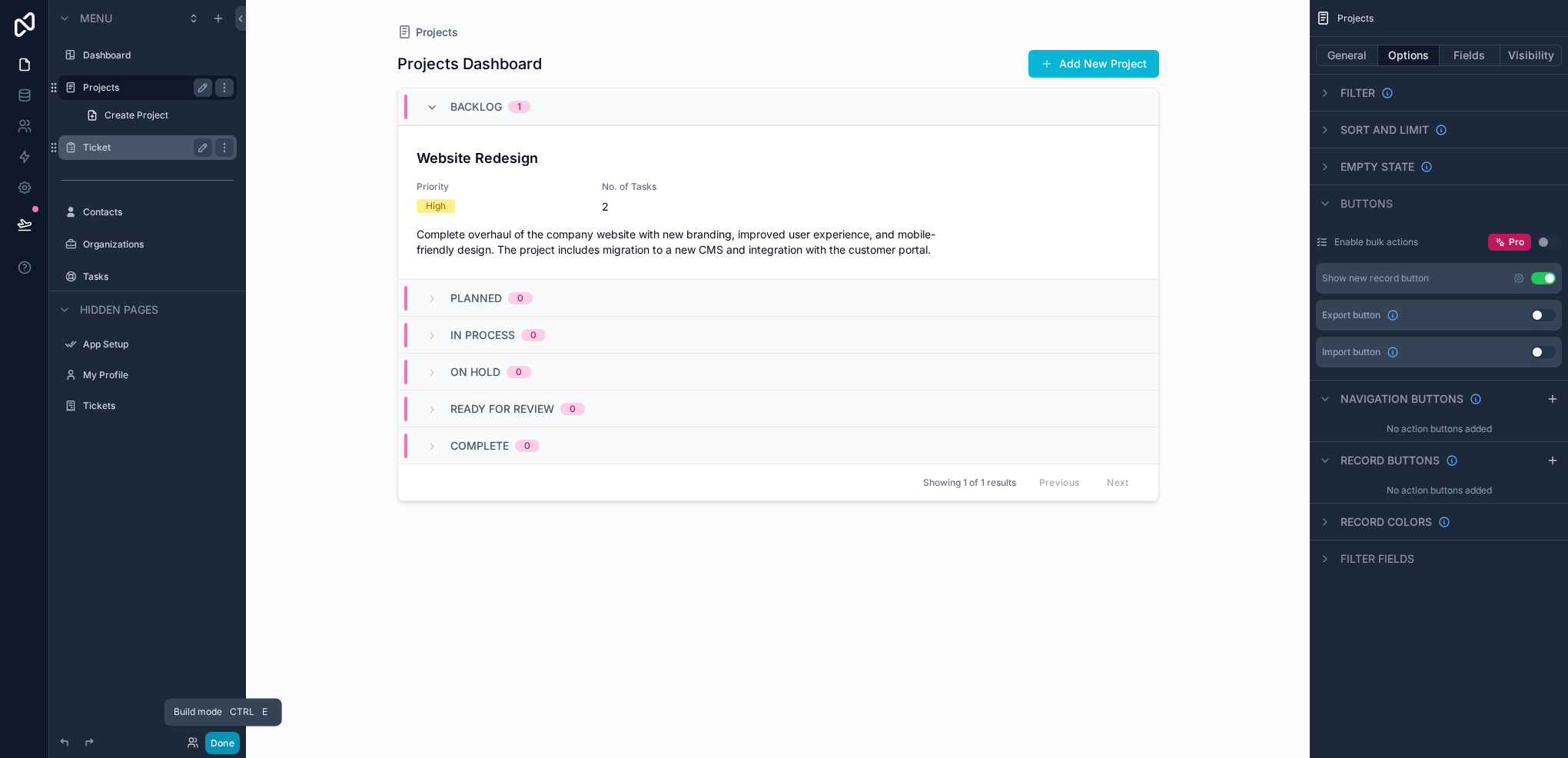
click at [225, 740] on button "Done" at bounding box center [222, 743] width 35 height 23
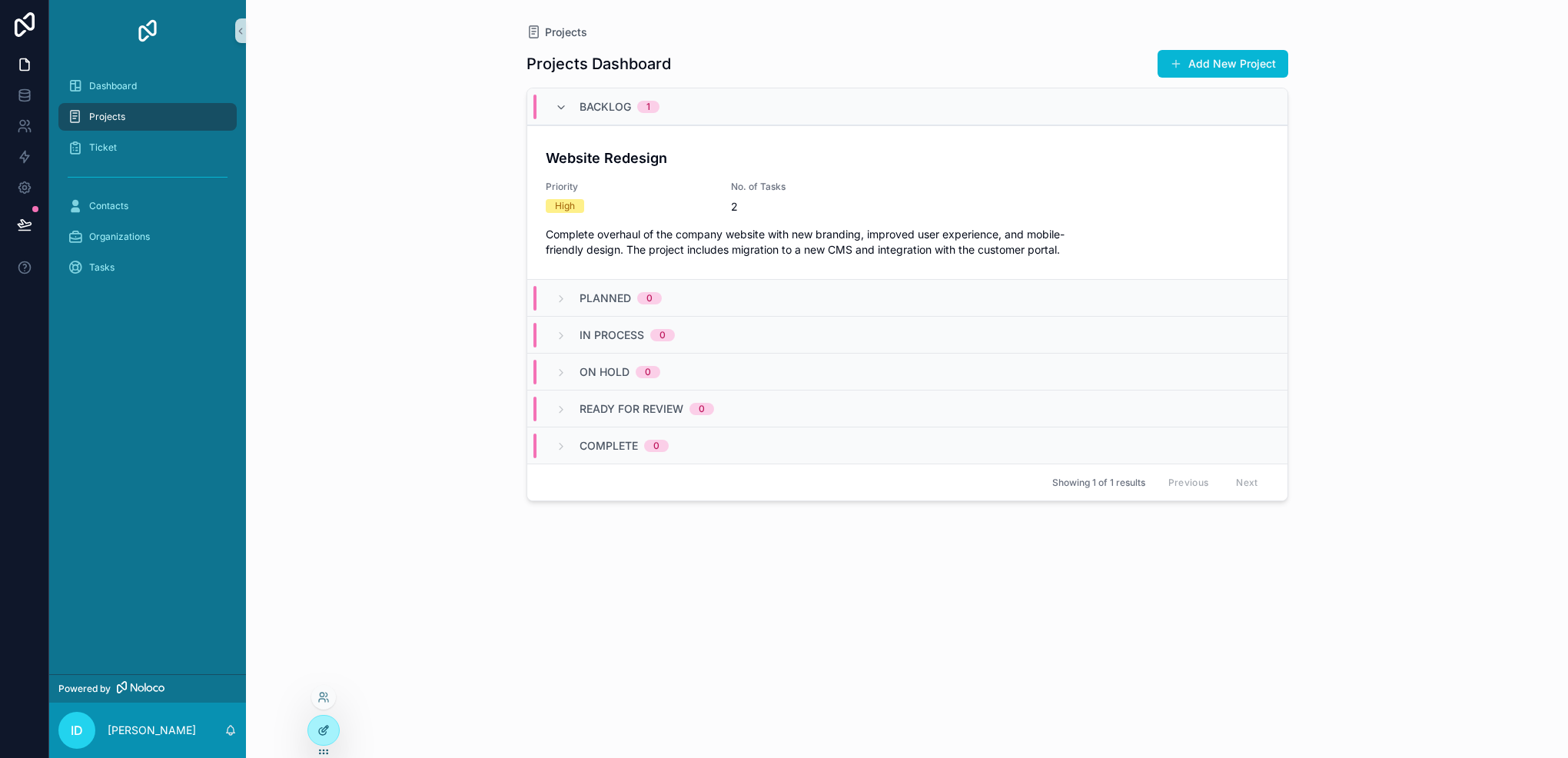
click at [333, 726] on div at bounding box center [323, 730] width 31 height 29
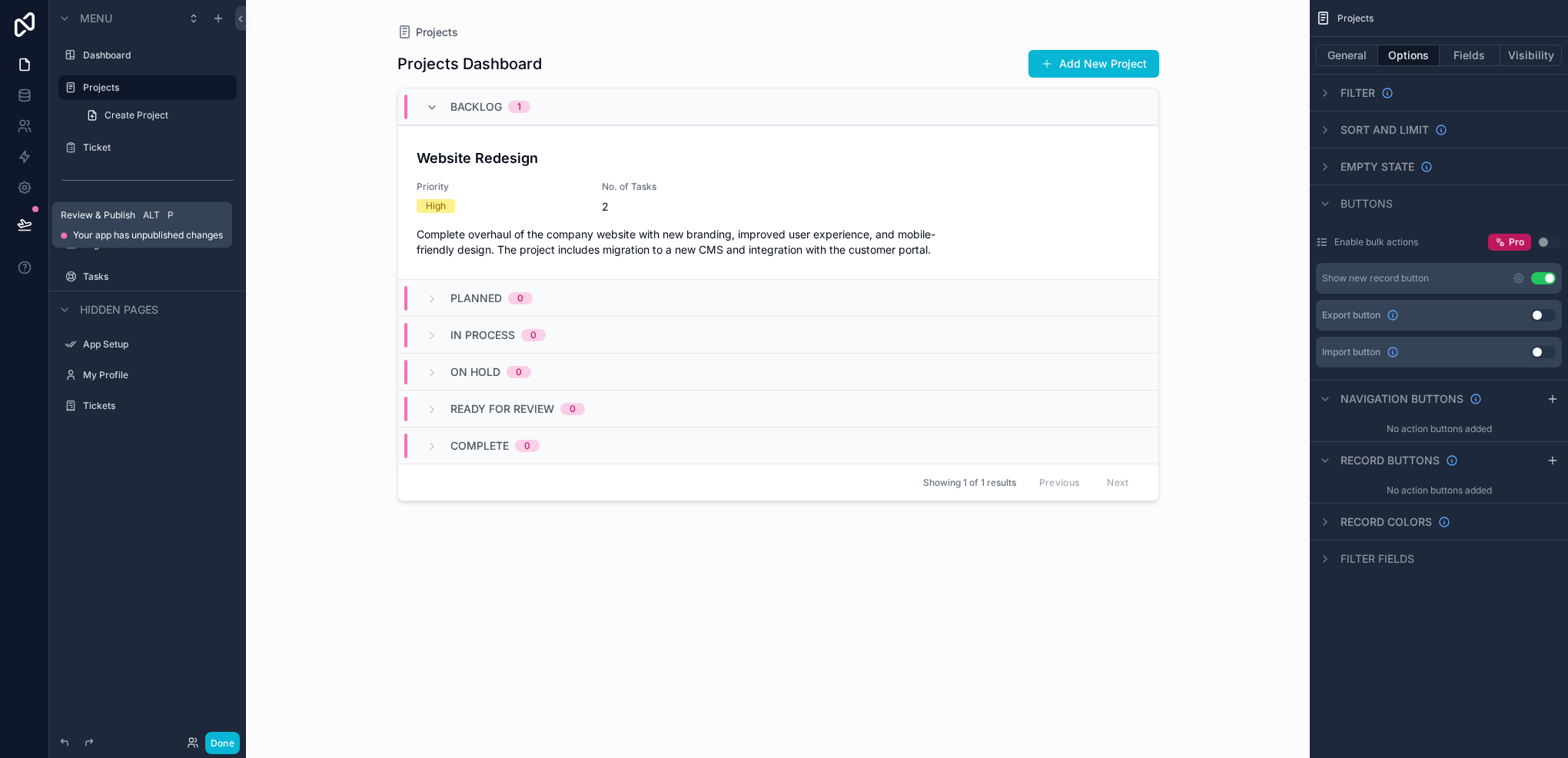
click at [20, 218] on icon at bounding box center [25, 225] width 16 height 16
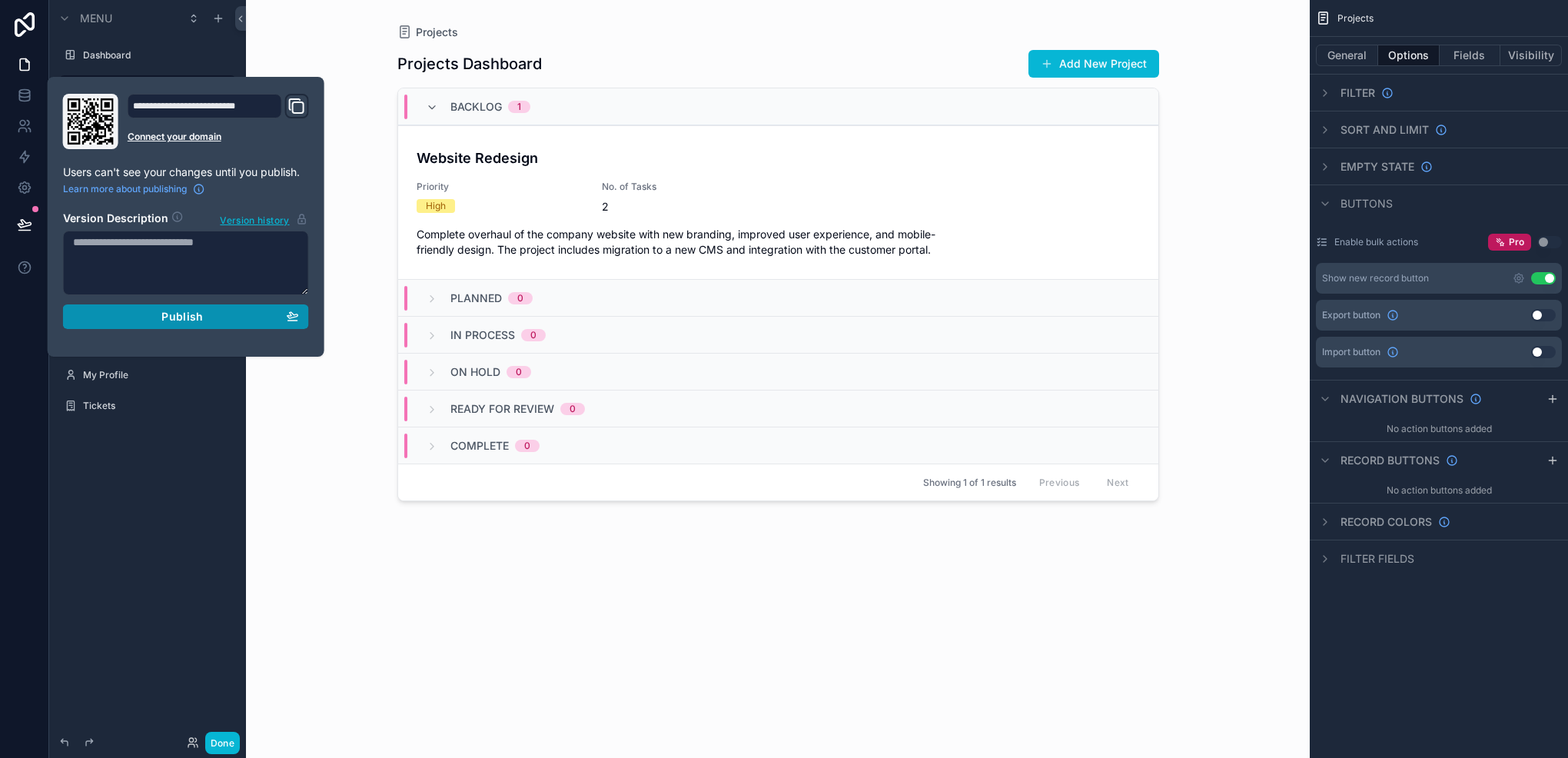
click at [225, 311] on div "Publish" at bounding box center [186, 317] width 226 height 14
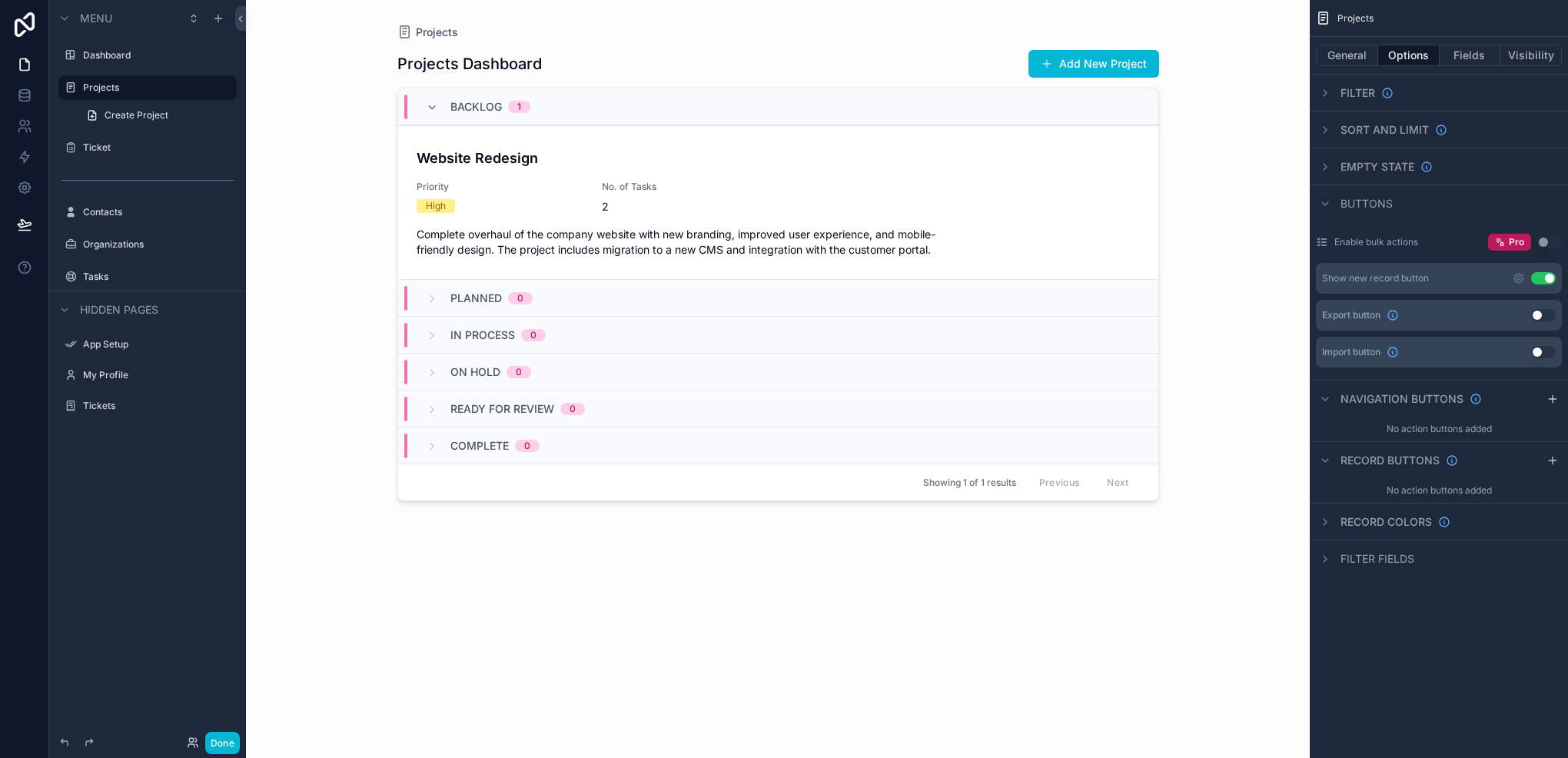
click at [194, 517] on div "Menu Dashboard Projects Create Project Ticket Contacts Organizations Tasks Hidd…" at bounding box center [148, 370] width 197 height 740
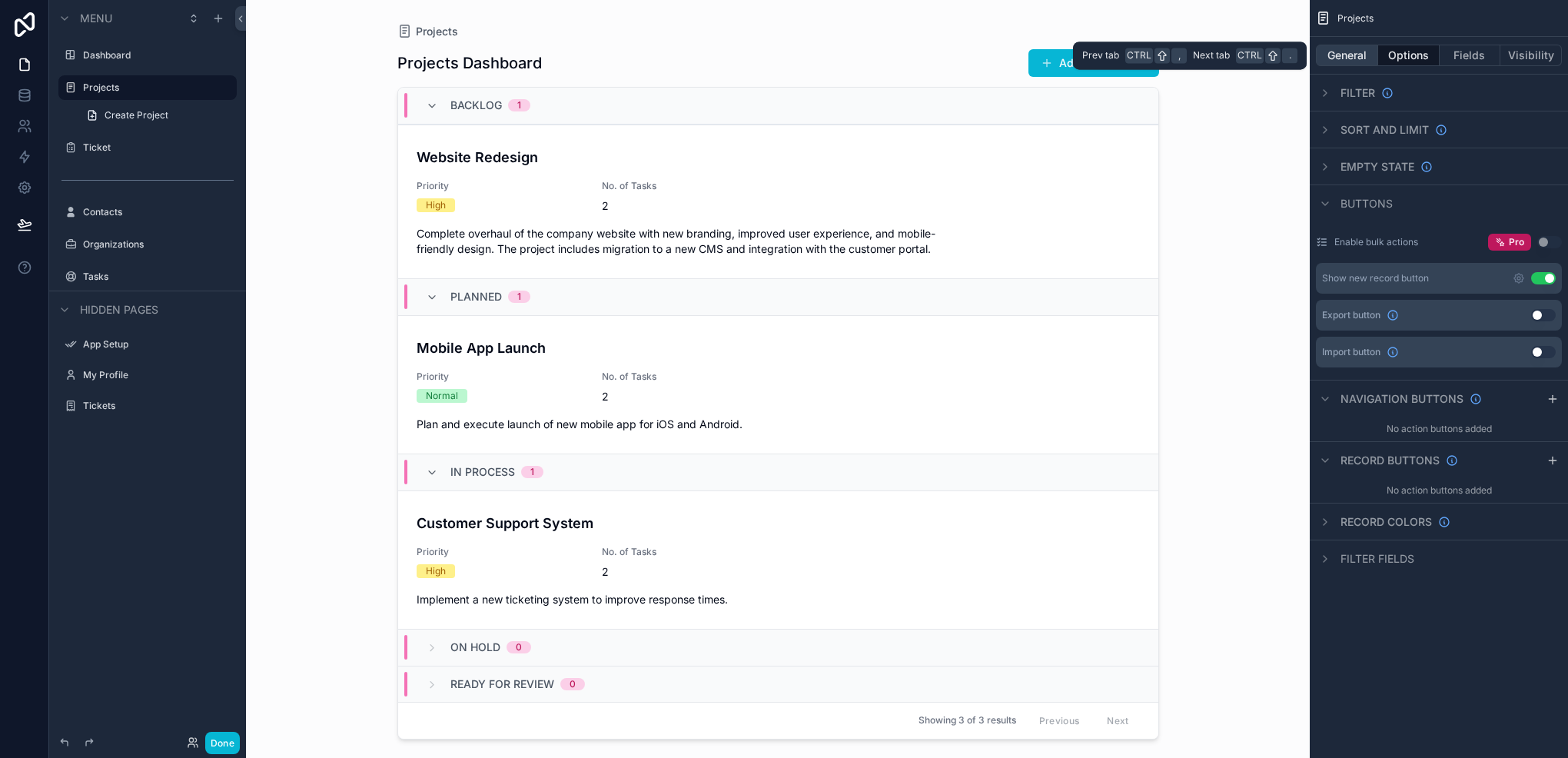
click at [1362, 55] on button "General" at bounding box center [1347, 55] width 62 height 22
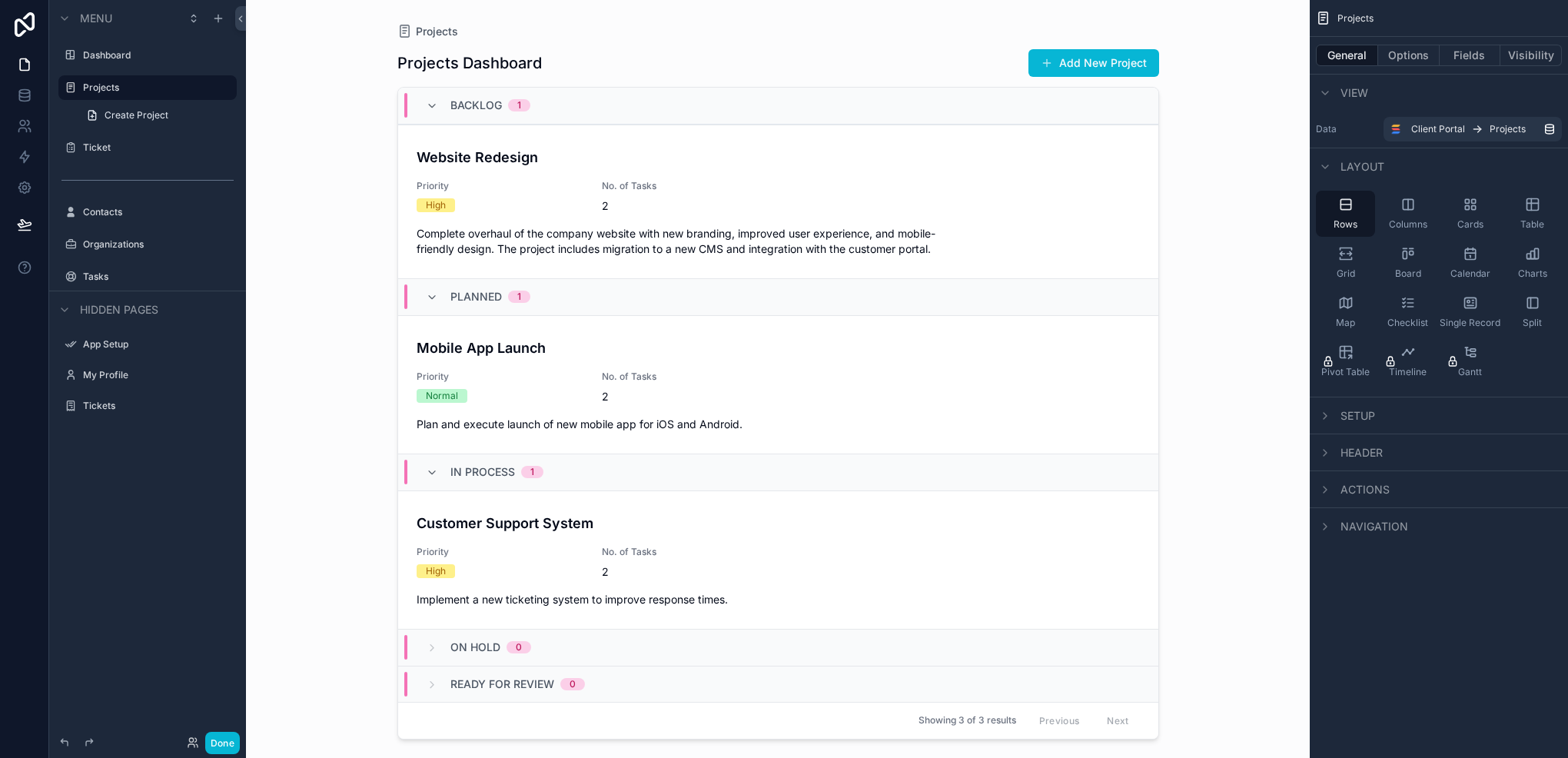
click at [1339, 527] on div "Navigation" at bounding box center [1362, 526] width 92 height 19
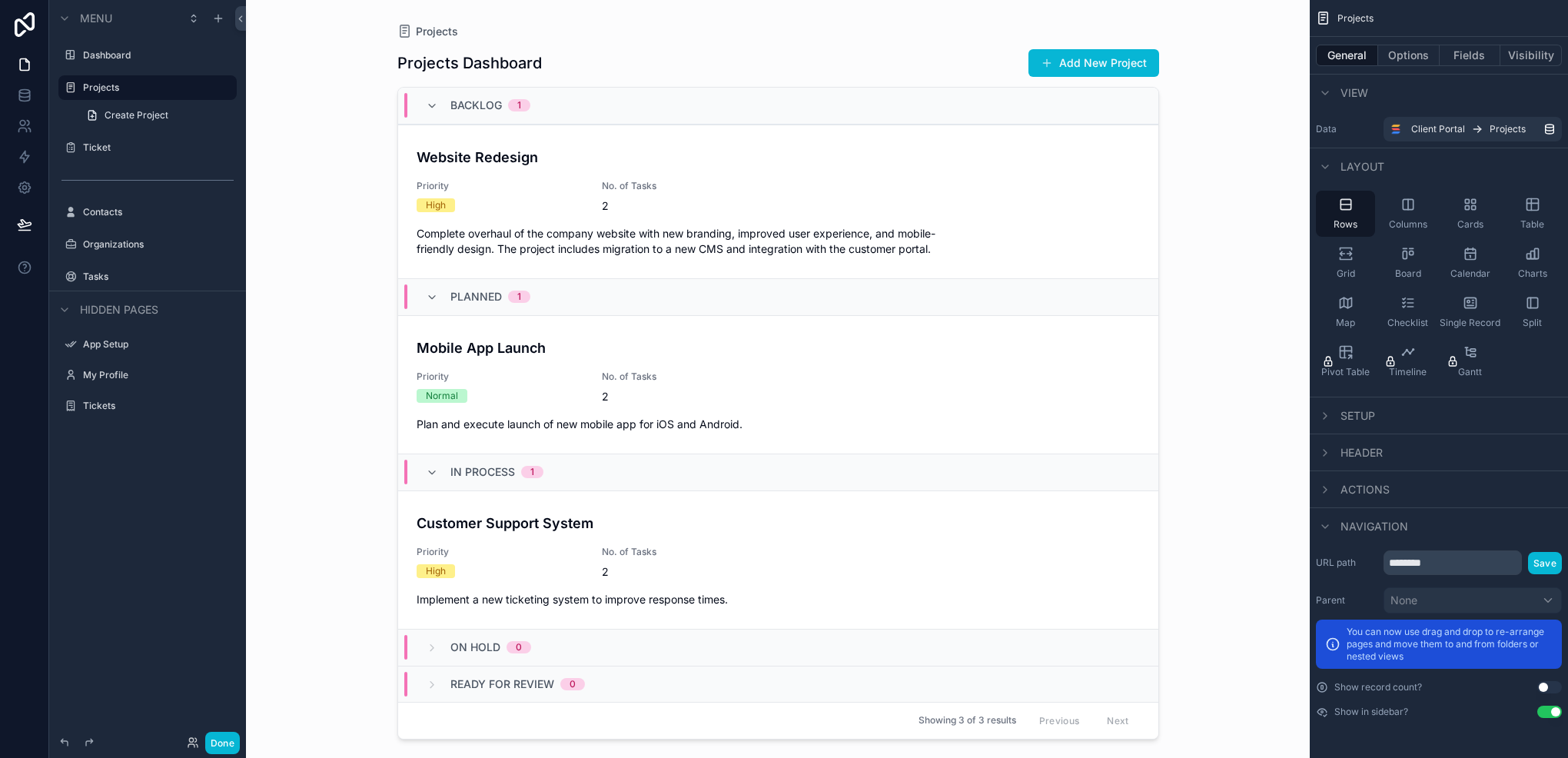
click at [1334, 527] on div "Navigation" at bounding box center [1362, 526] width 92 height 19
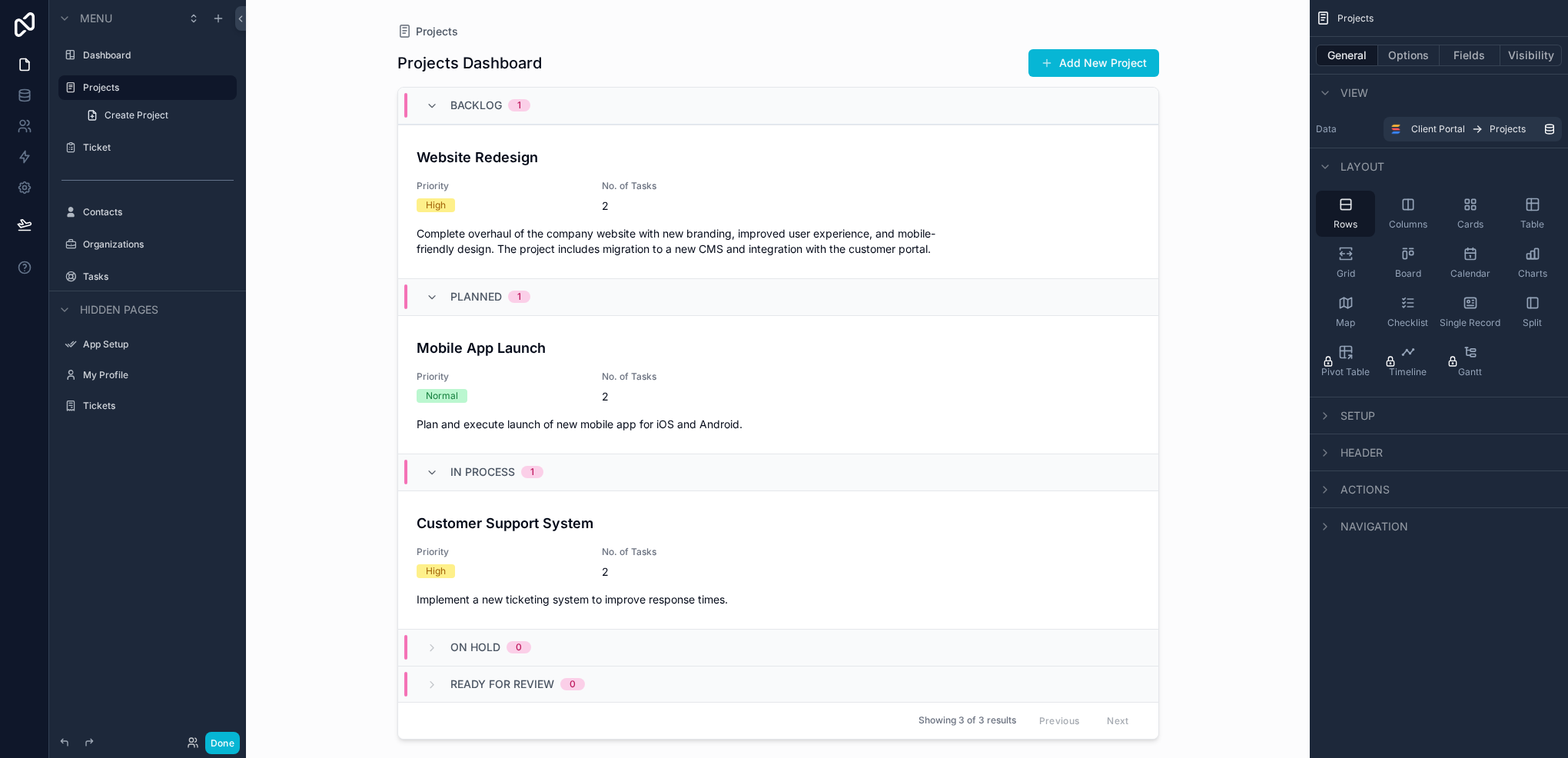
click at [1336, 496] on div "Actions" at bounding box center [1353, 489] width 74 height 19
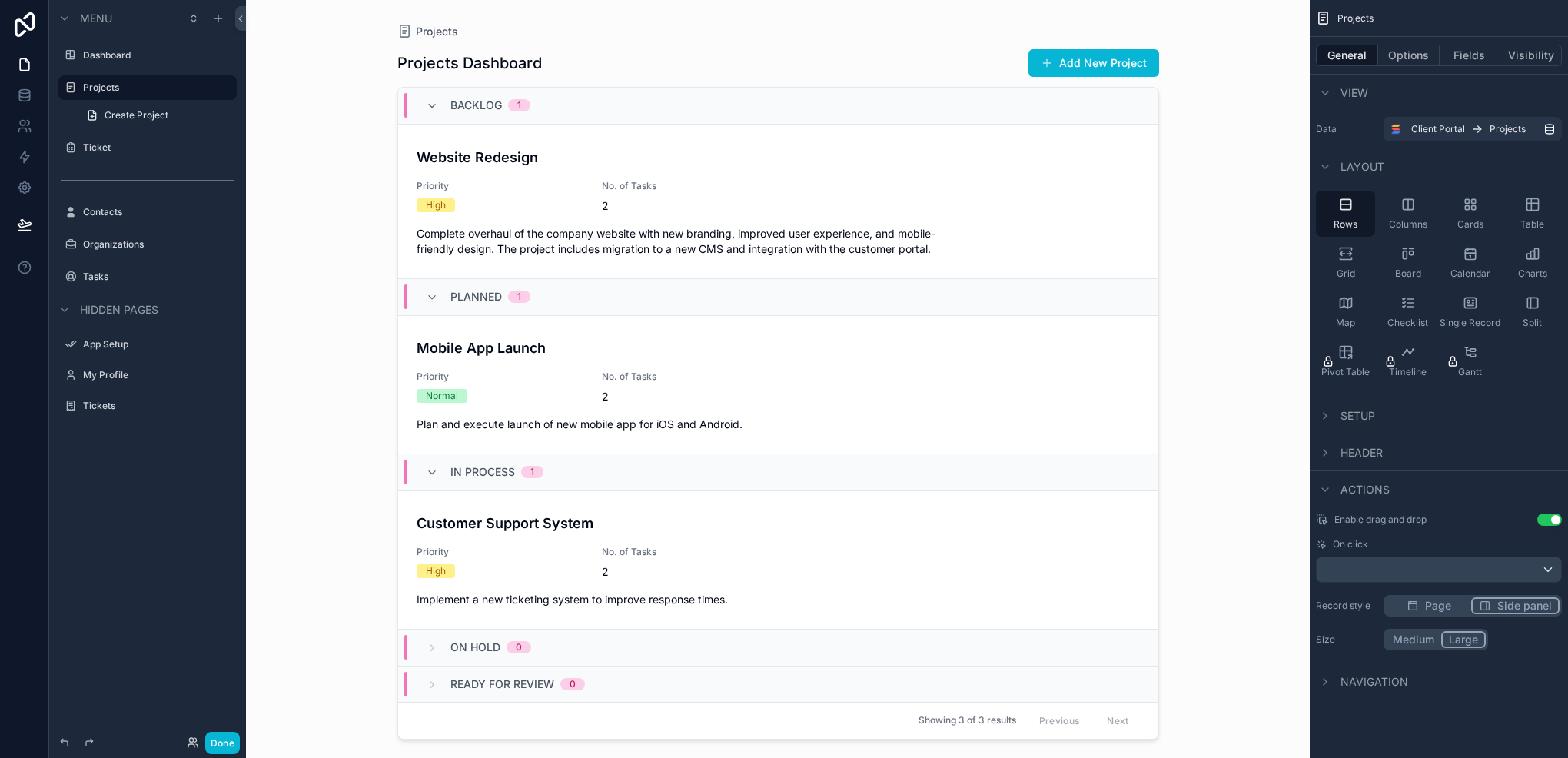
click at [1336, 496] on div "Actions" at bounding box center [1353, 489] width 74 height 19
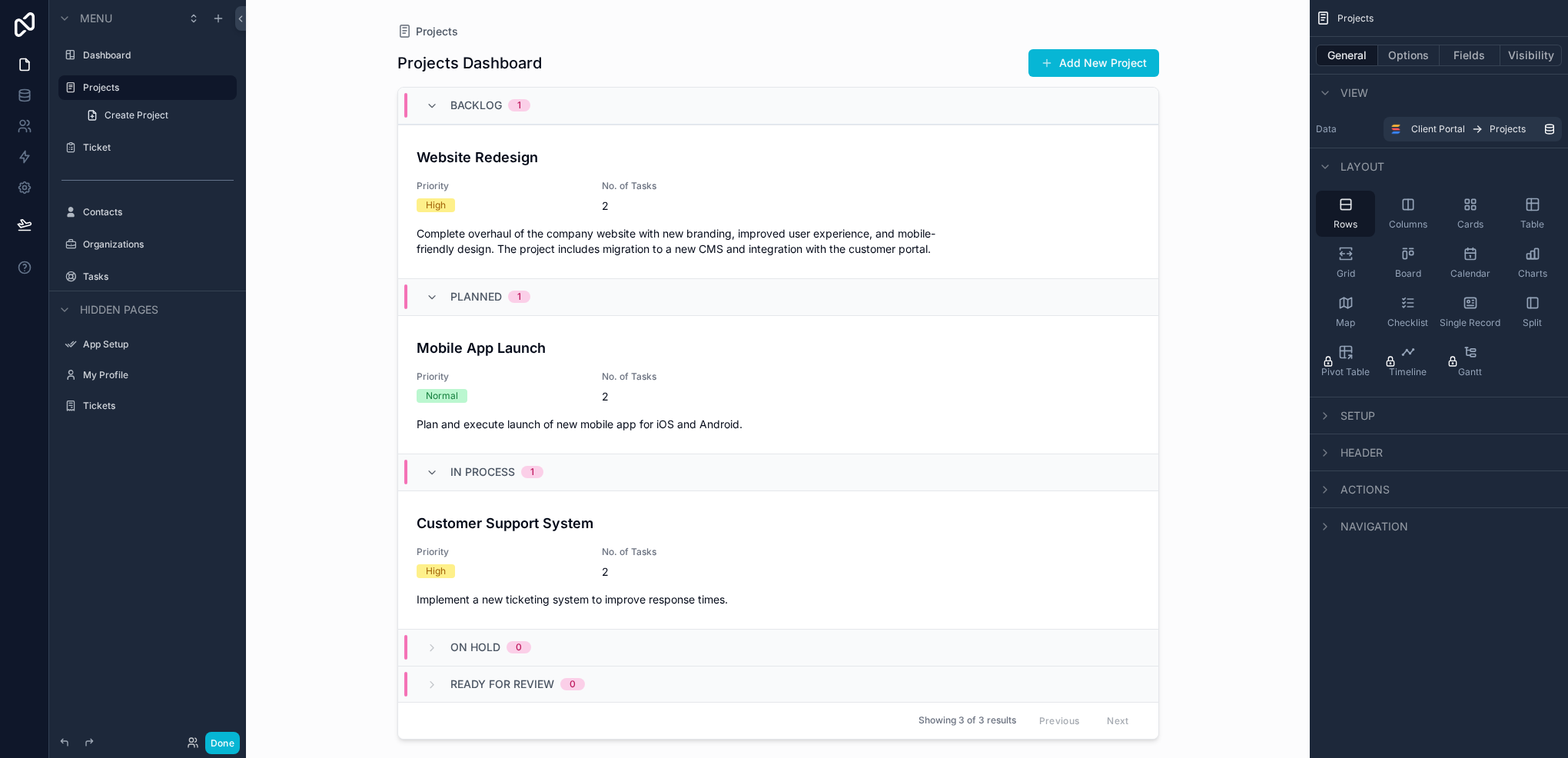
click at [1336, 496] on div "Actions" at bounding box center [1353, 489] width 74 height 19
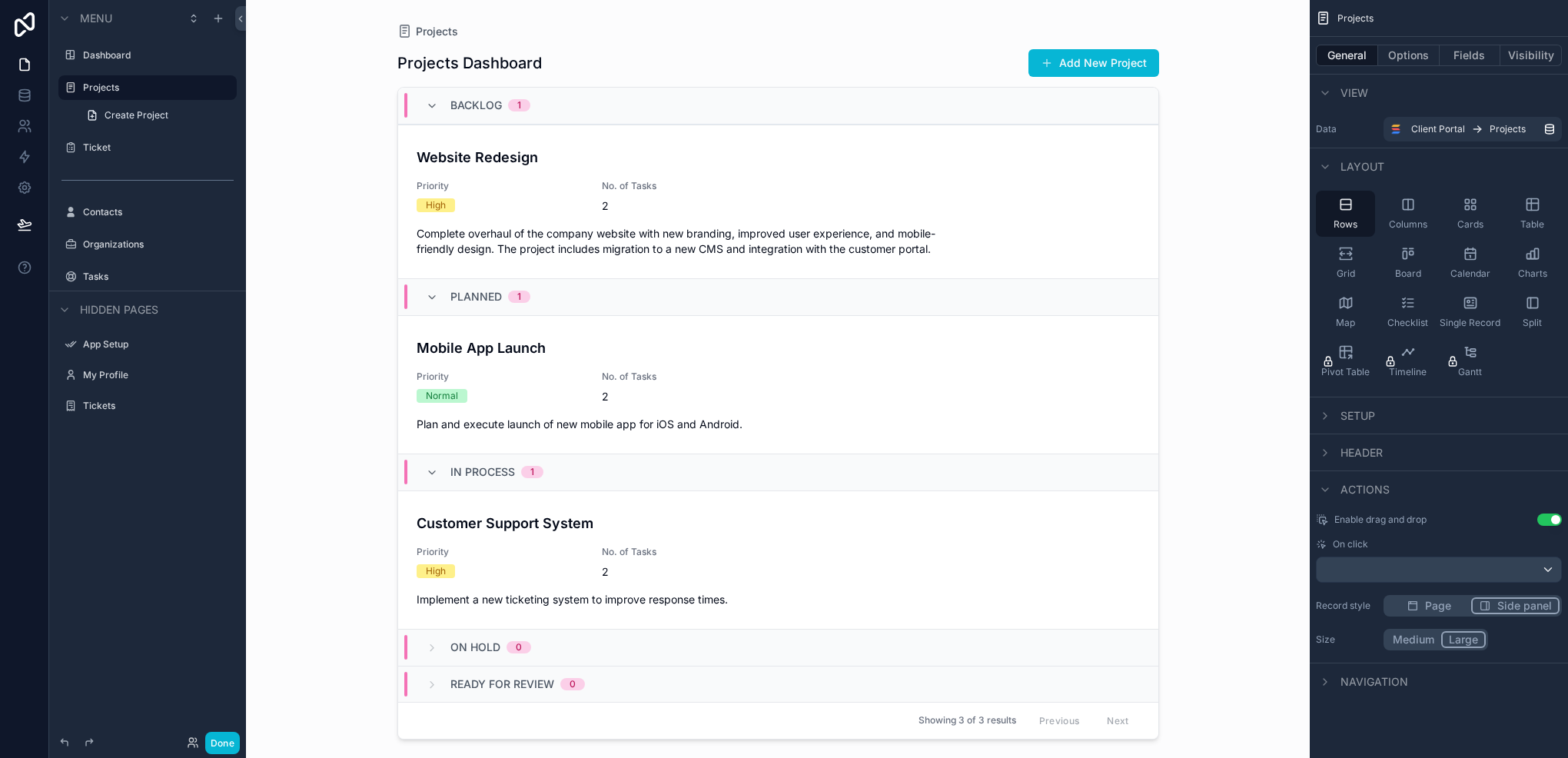
click at [1434, 610] on span "Page" at bounding box center [1438, 606] width 26 height 16
click at [1327, 479] on div "Actions" at bounding box center [1439, 488] width 259 height 37
click at [1320, 485] on icon "scrollable content" at bounding box center [1325, 489] width 12 height 12
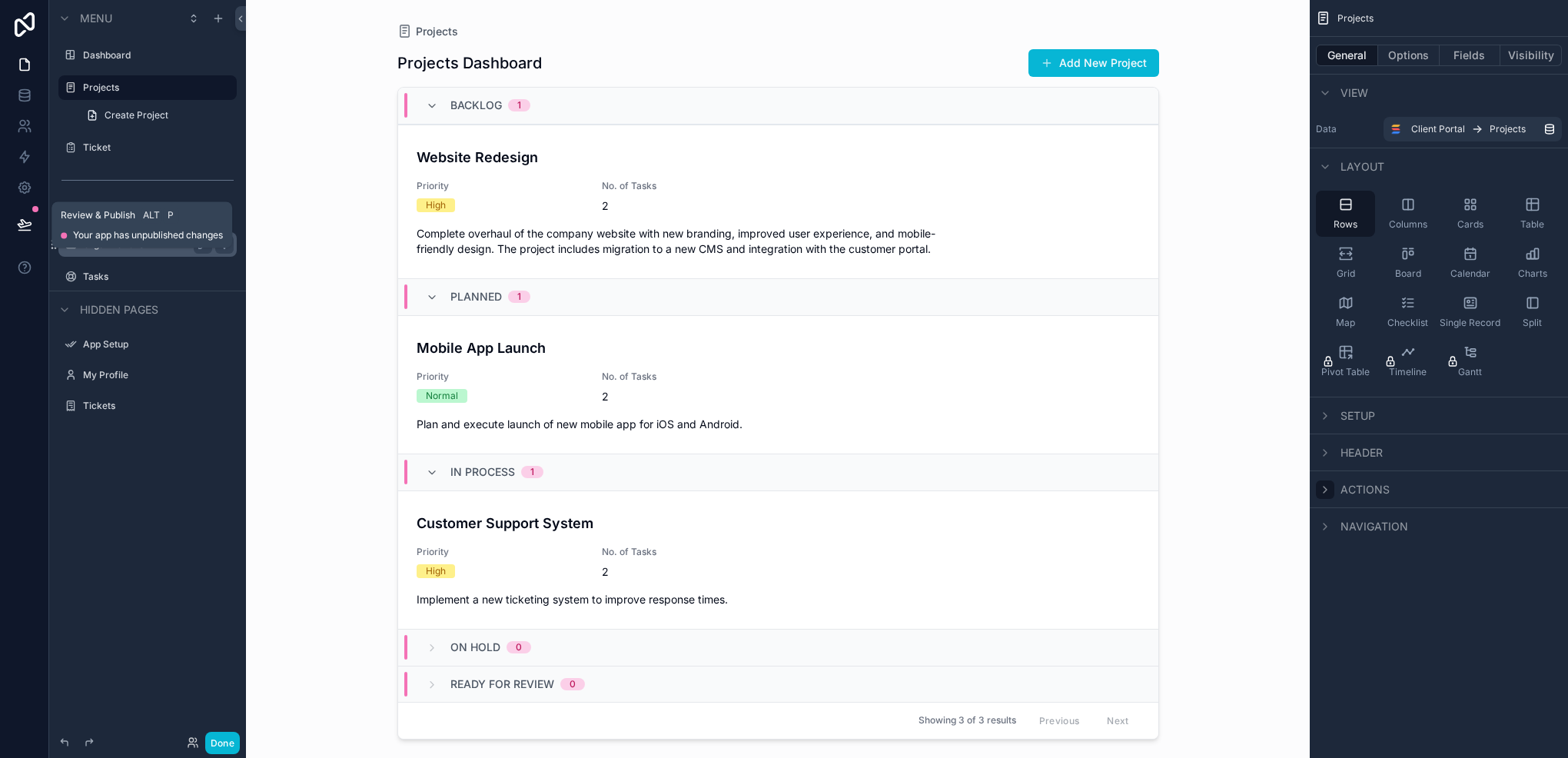
click at [30, 225] on icon at bounding box center [25, 225] width 16 height 16
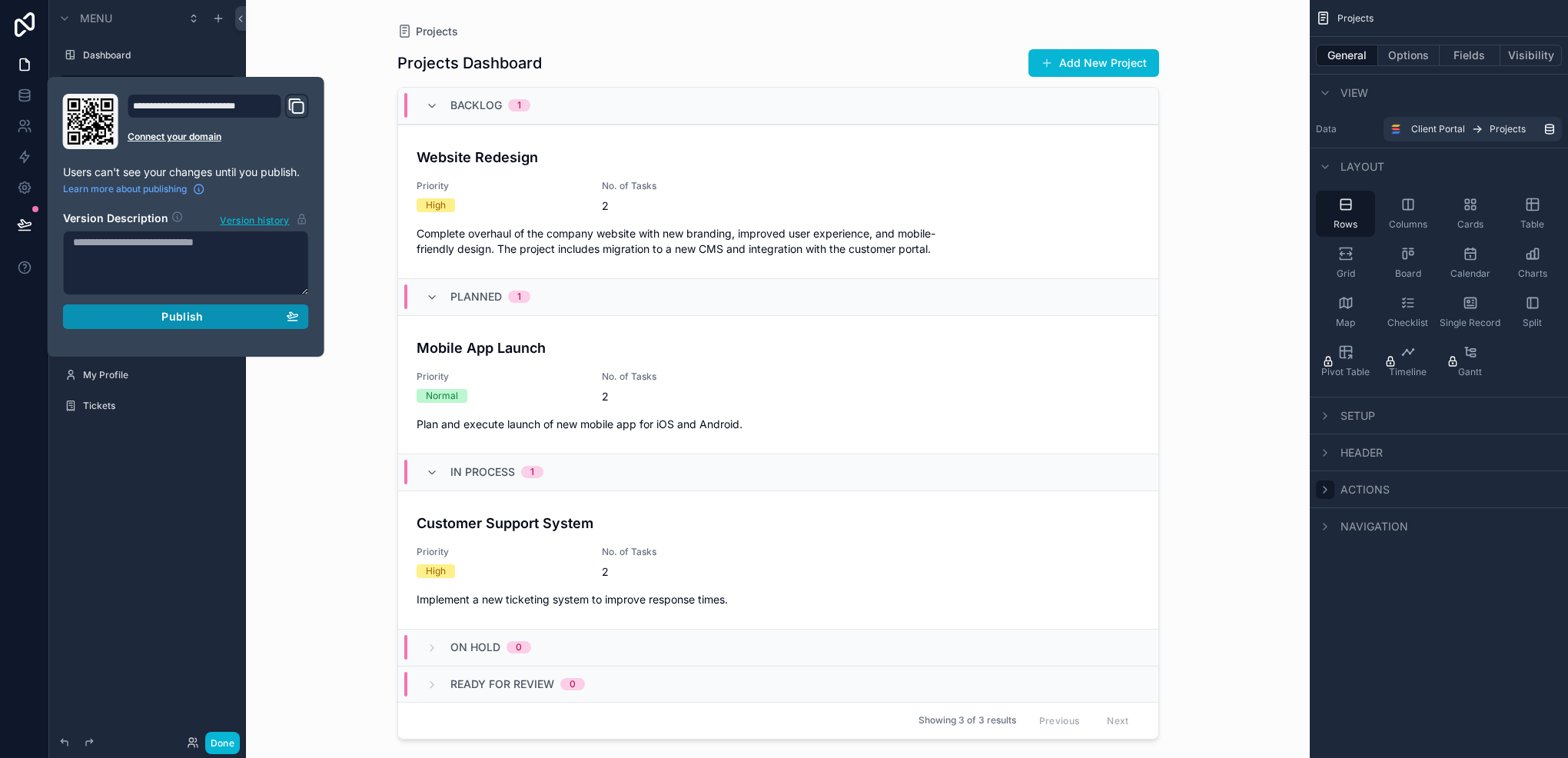
click at [157, 311] on div "Publish" at bounding box center [186, 317] width 226 height 14
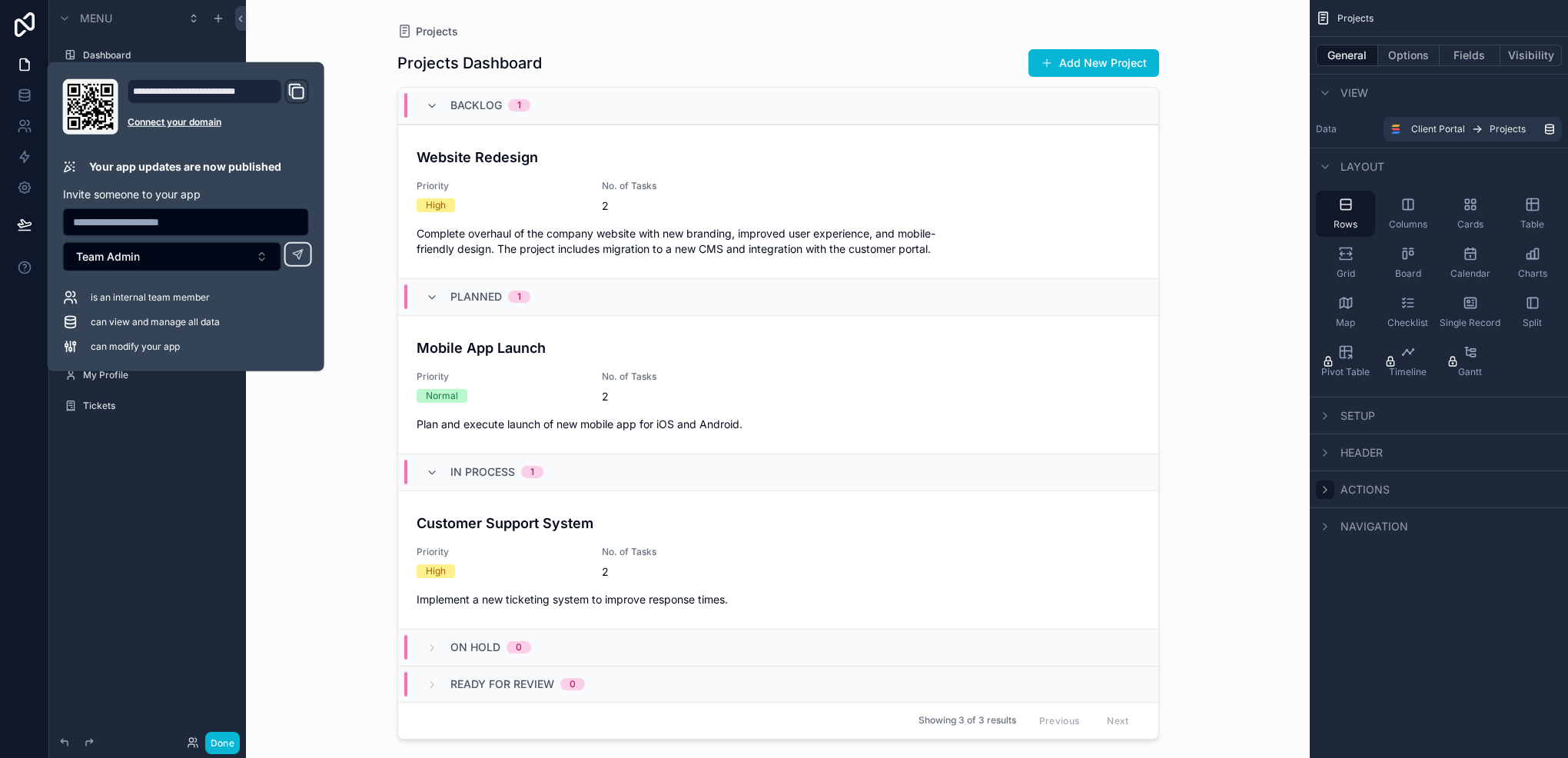
click at [571, 178] on div "scrollable content" at bounding box center [779, 370] width 786 height 740
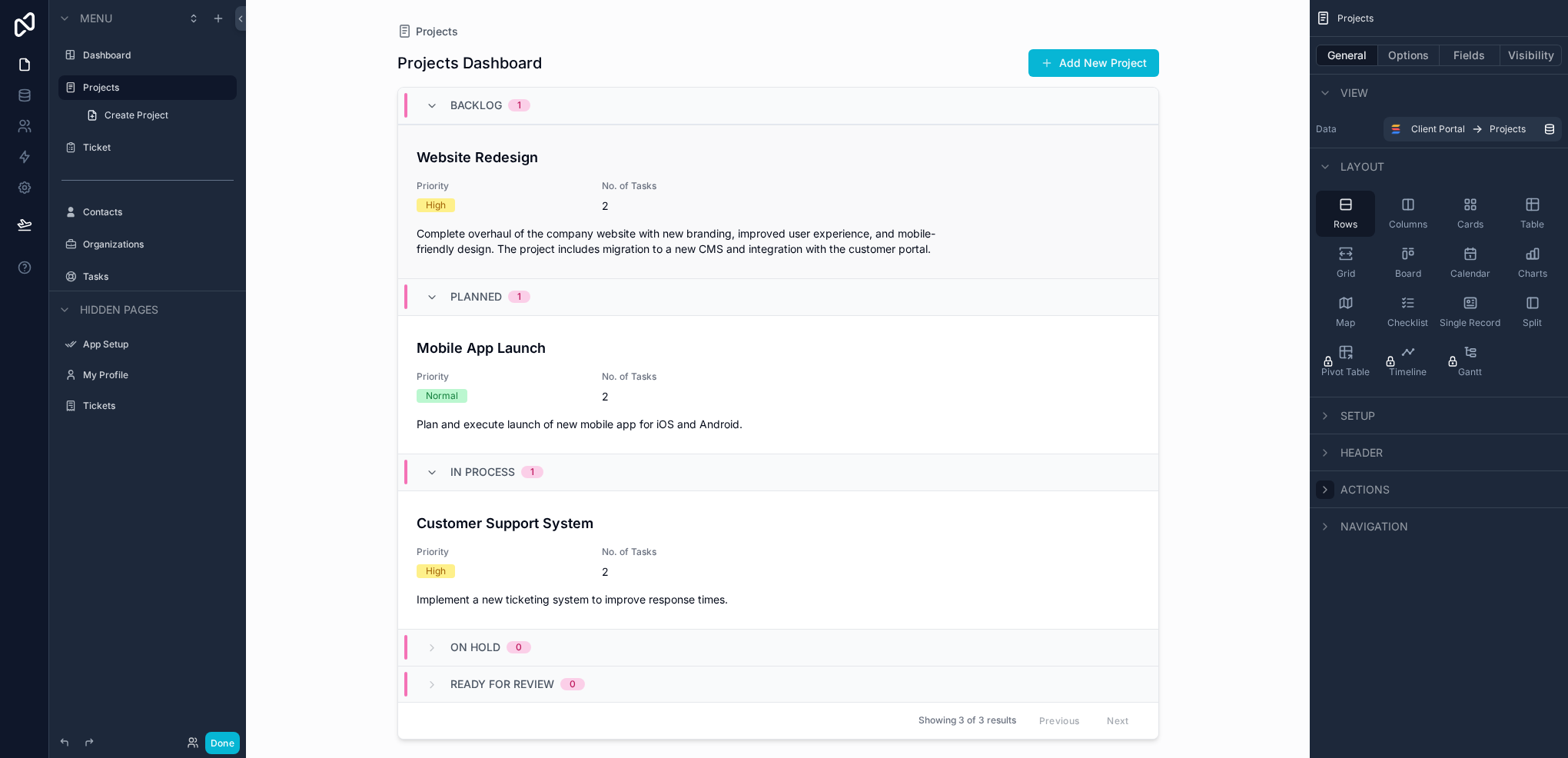
click at [534, 208] on div "High" at bounding box center [500, 205] width 166 height 14
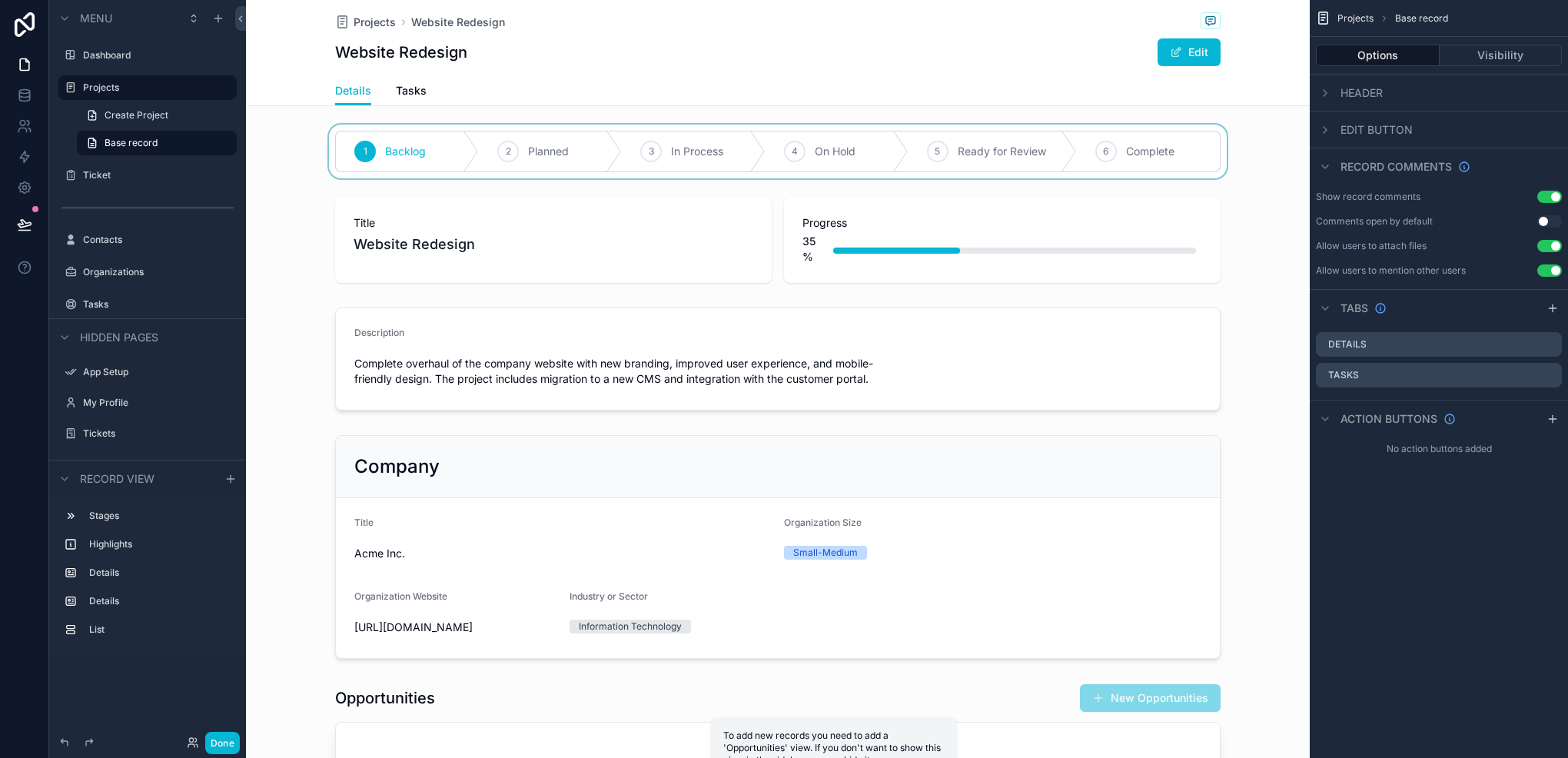
click at [990, 146] on div "scrollable content" at bounding box center [778, 152] width 1064 height 54
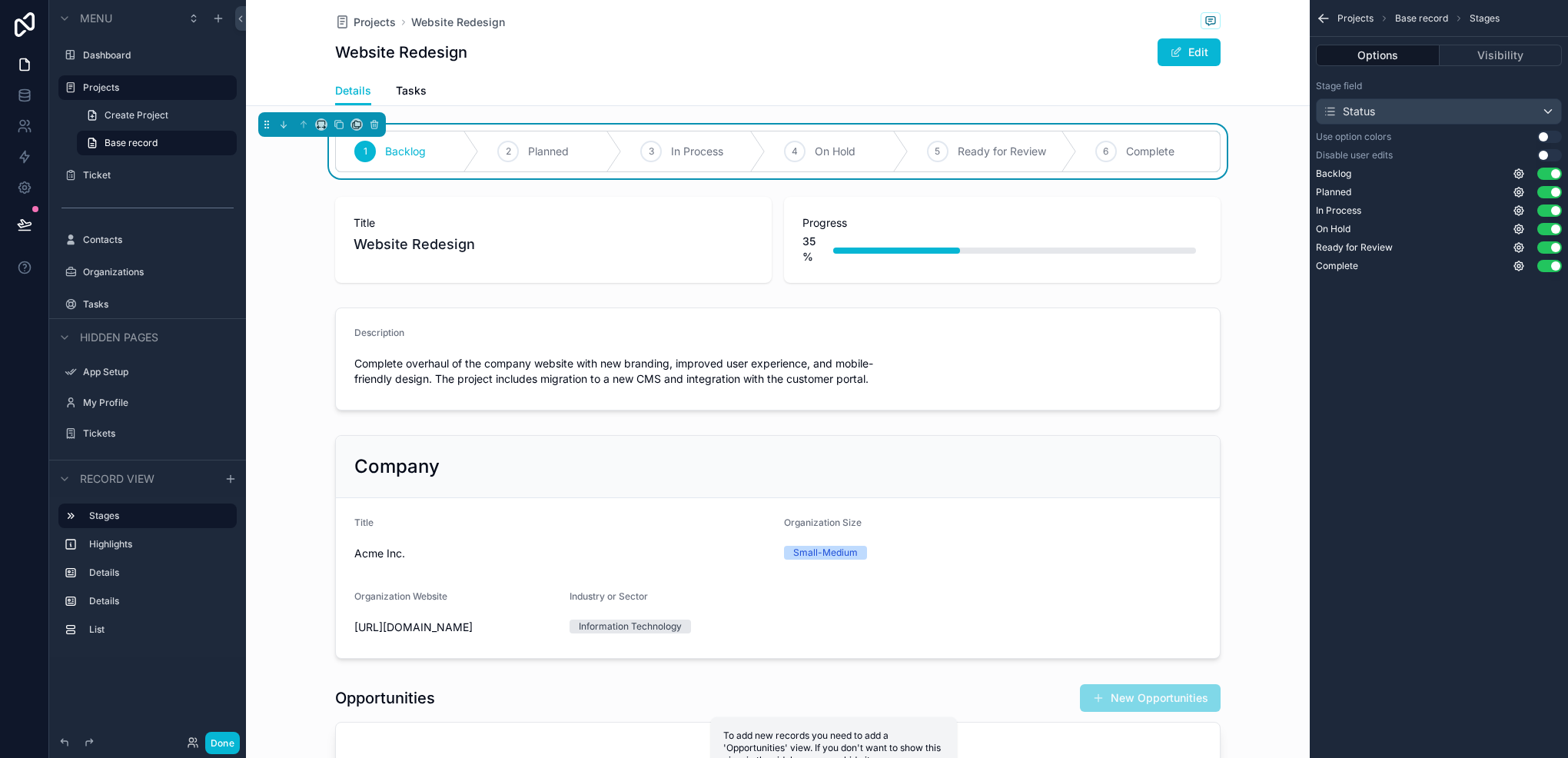
click at [1545, 159] on button "Use setting" at bounding box center [1549, 156] width 25 height 12
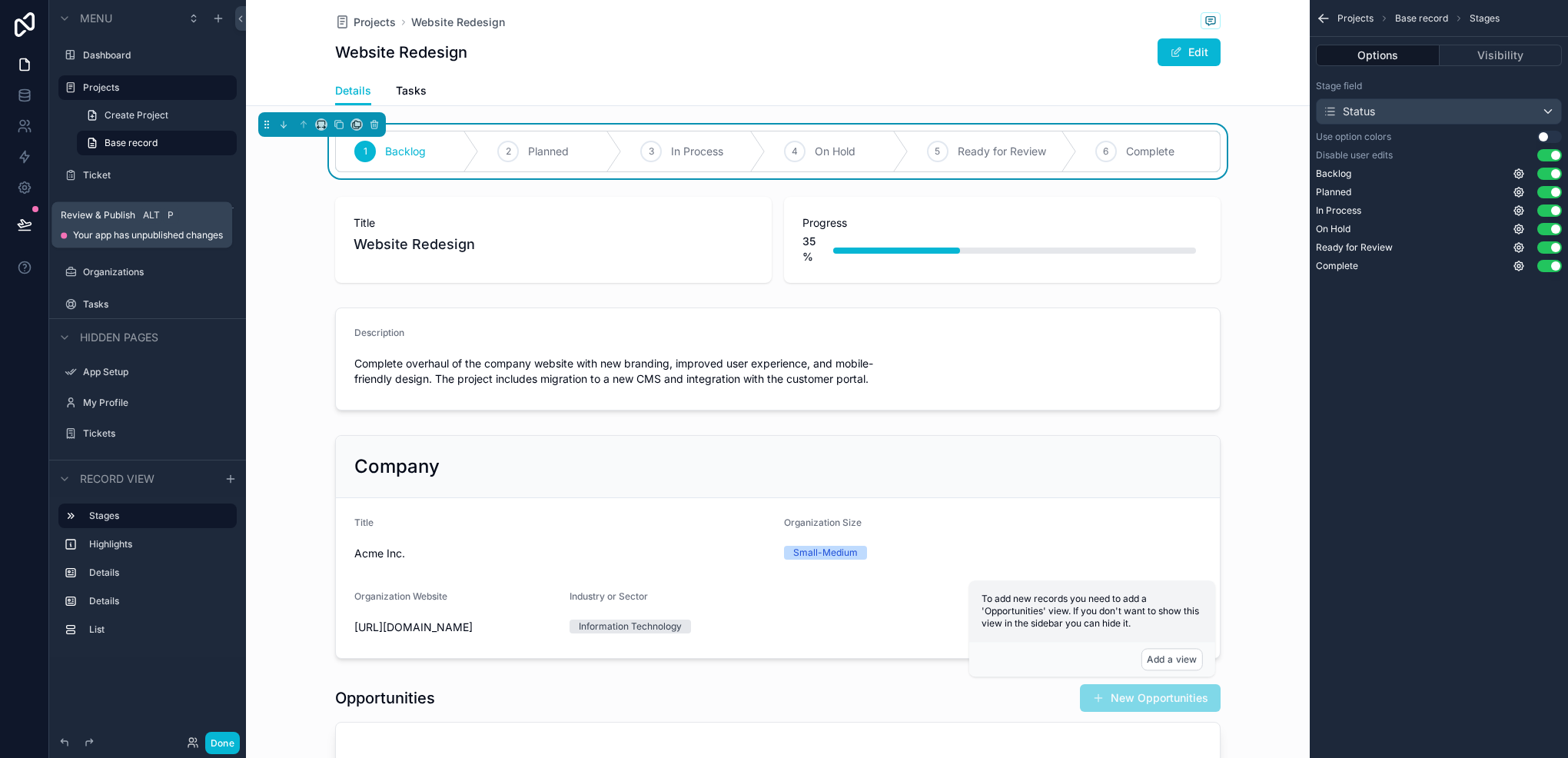
click at [21, 217] on icon at bounding box center [25, 225] width 16 height 16
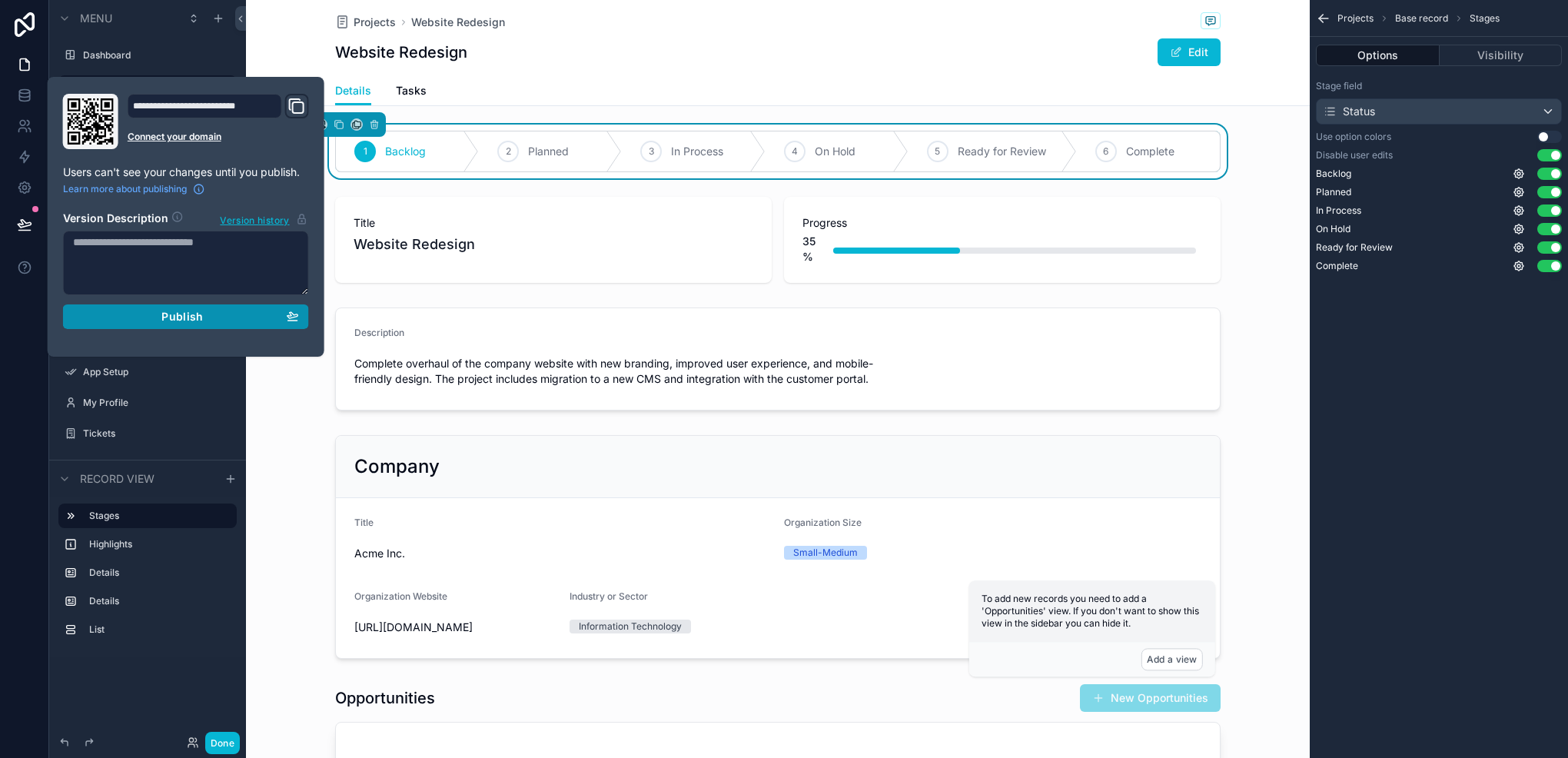
click at [249, 320] on div "Publish" at bounding box center [186, 317] width 226 height 14
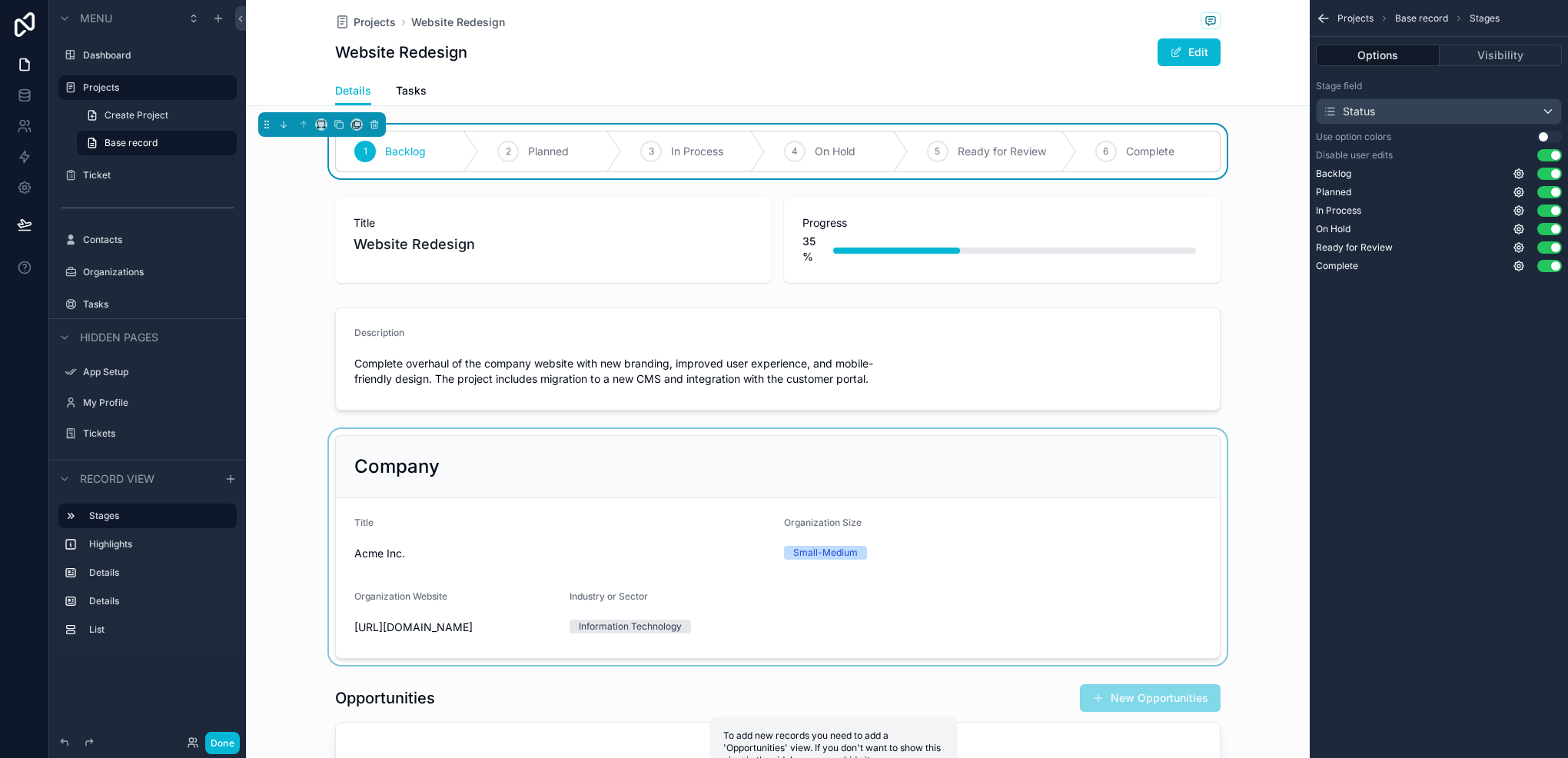
click at [440, 476] on div "scrollable content" at bounding box center [778, 547] width 1064 height 236
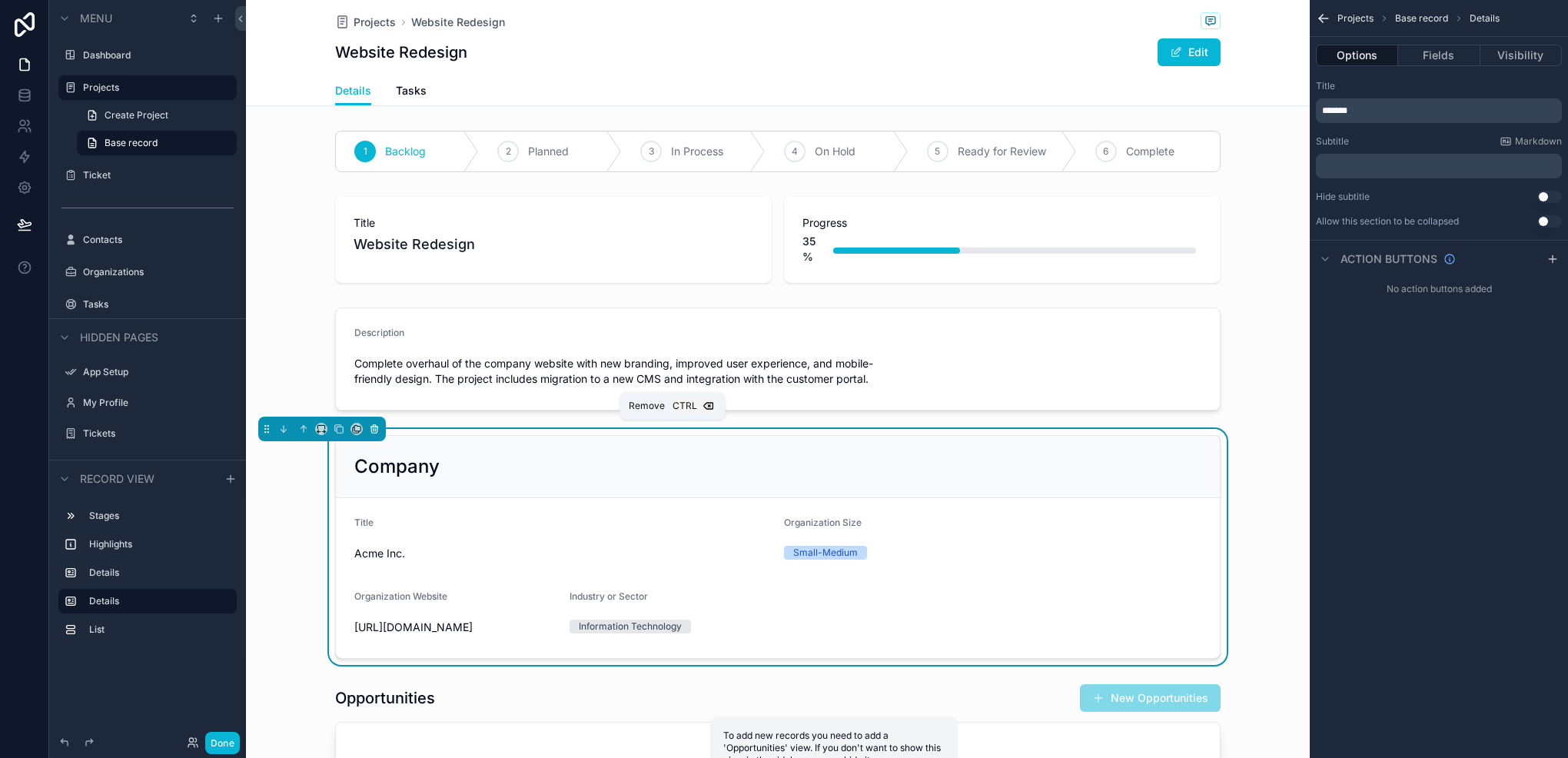
click at [373, 428] on icon "scrollable content" at bounding box center [373, 429] width 0 height 3
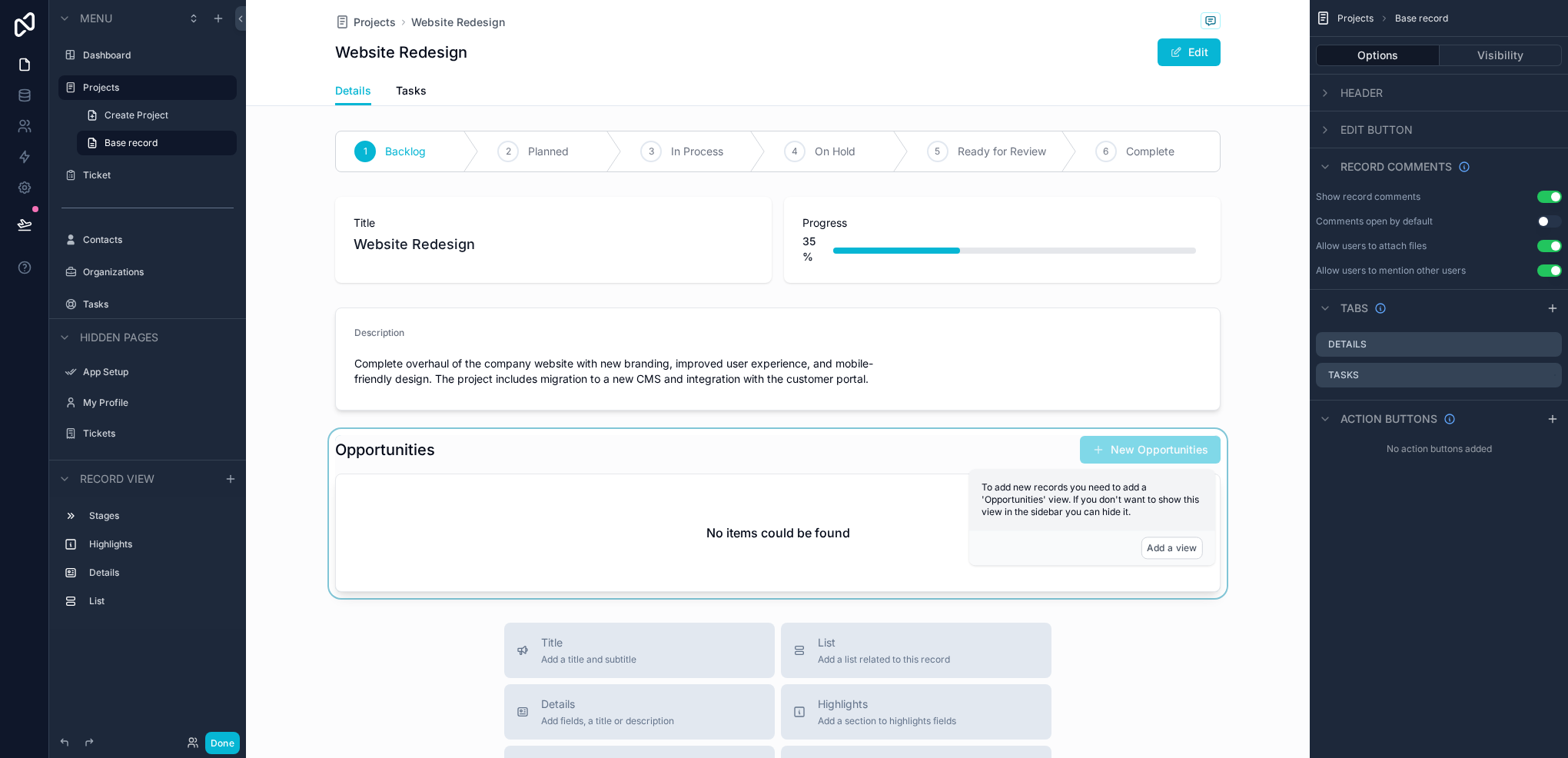
click at [677, 476] on div "scrollable content" at bounding box center [778, 513] width 1064 height 169
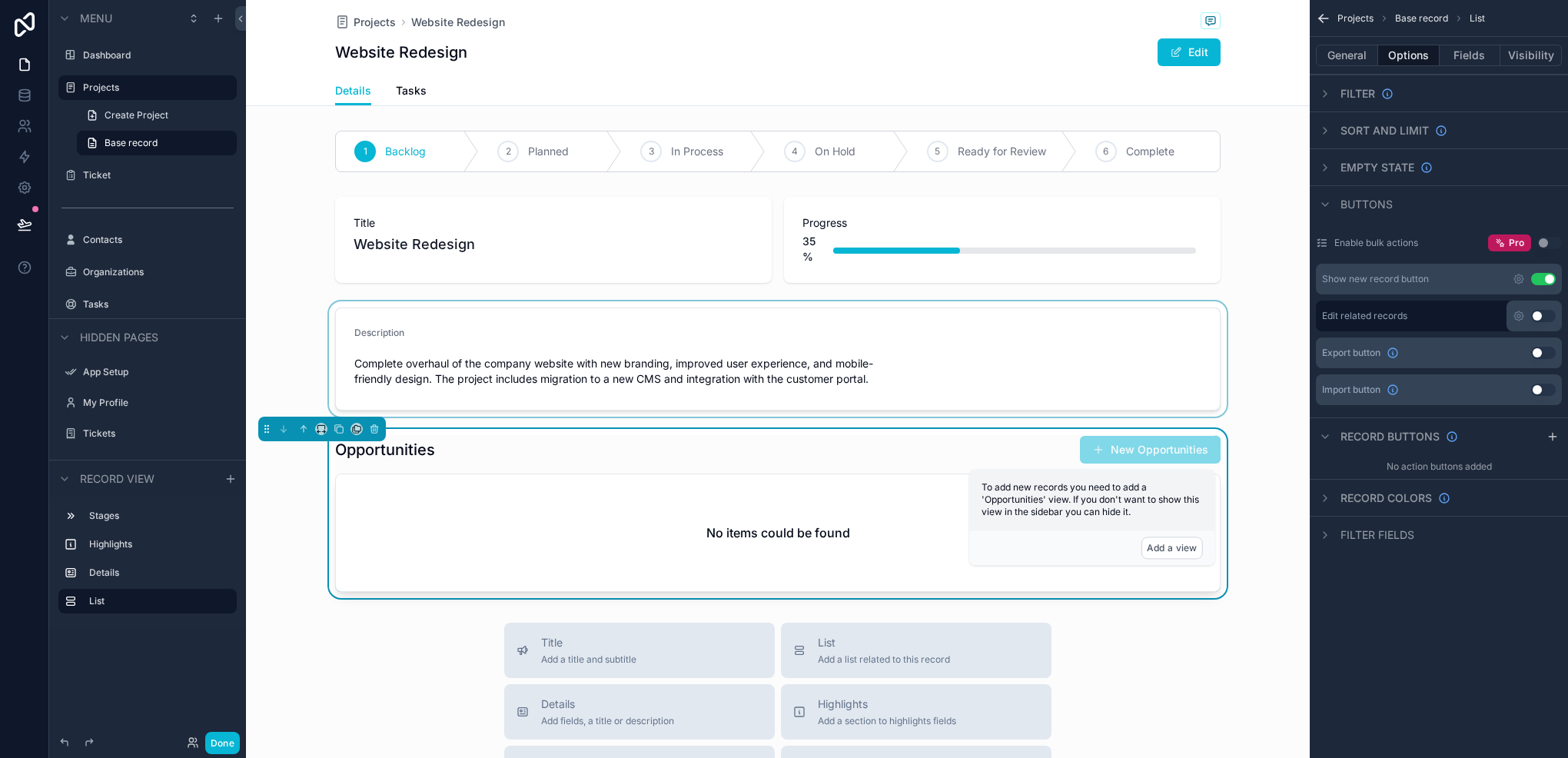
click at [548, 377] on div "scrollable content" at bounding box center [778, 359] width 1064 height 115
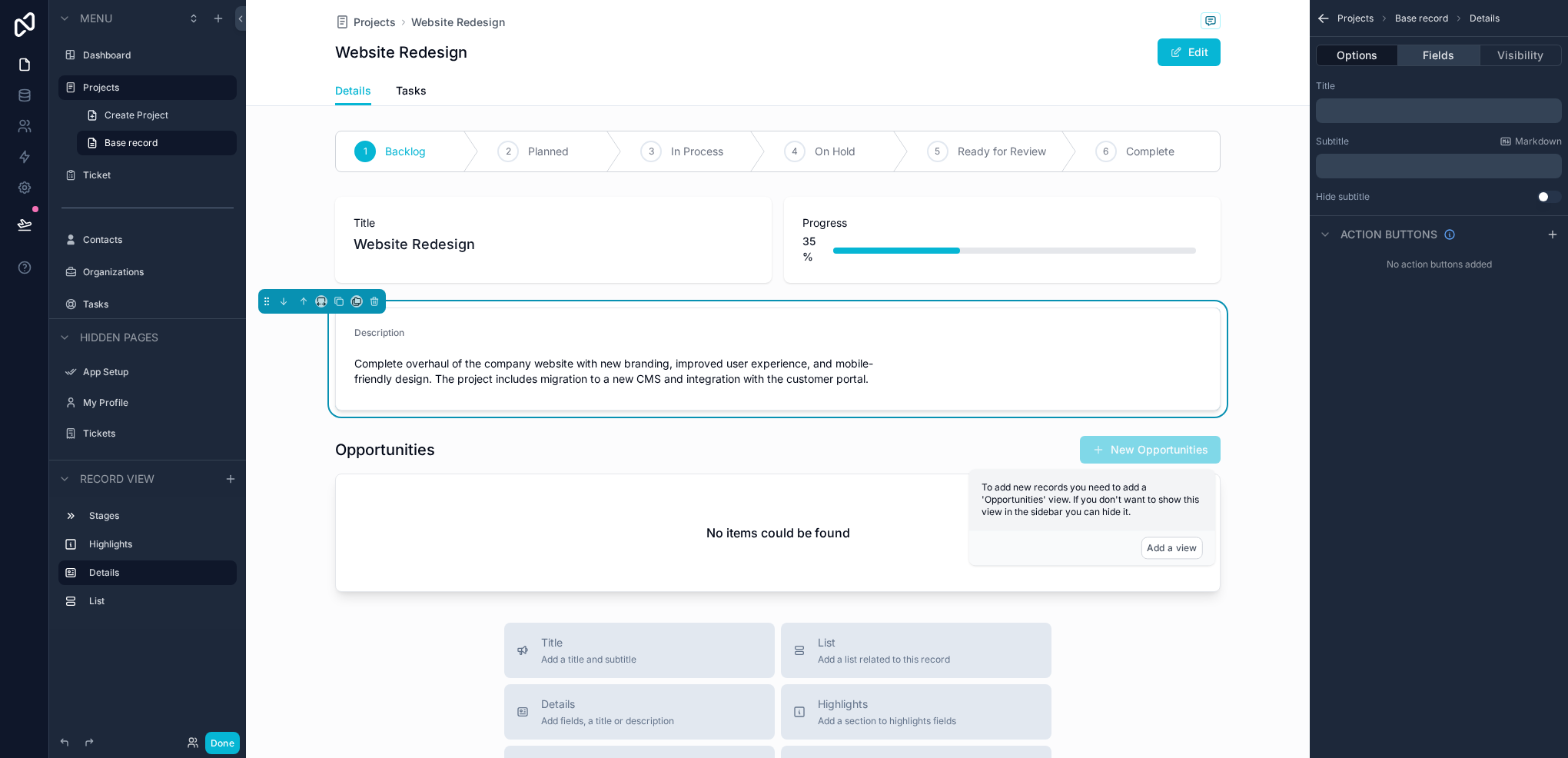
click at [1437, 57] on button "Fields" at bounding box center [1439, 55] width 81 height 22
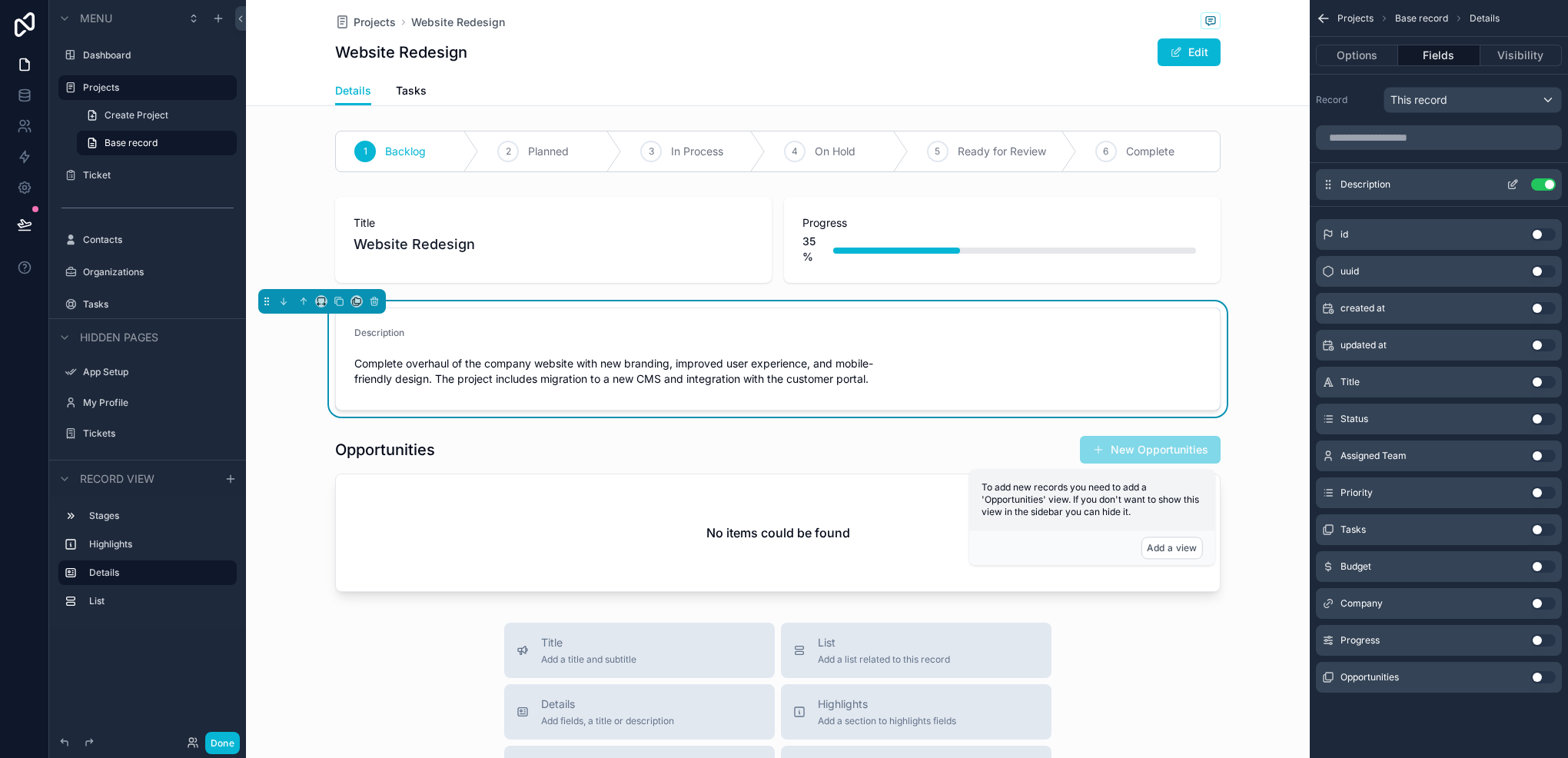
click at [1510, 186] on icon "scrollable content" at bounding box center [1513, 184] width 12 height 12
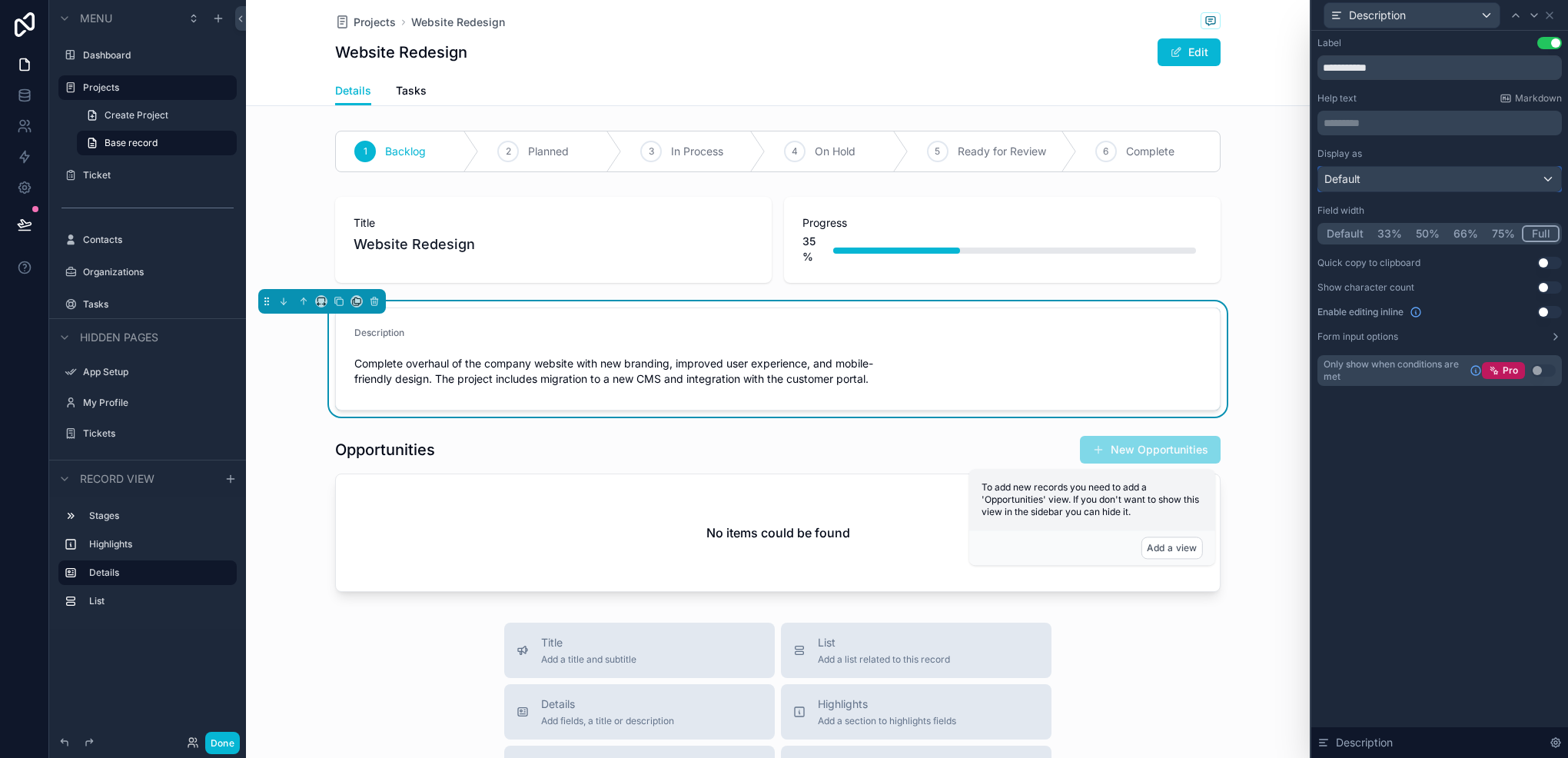
click at [1446, 179] on div "Default" at bounding box center [1439, 178] width 243 height 25
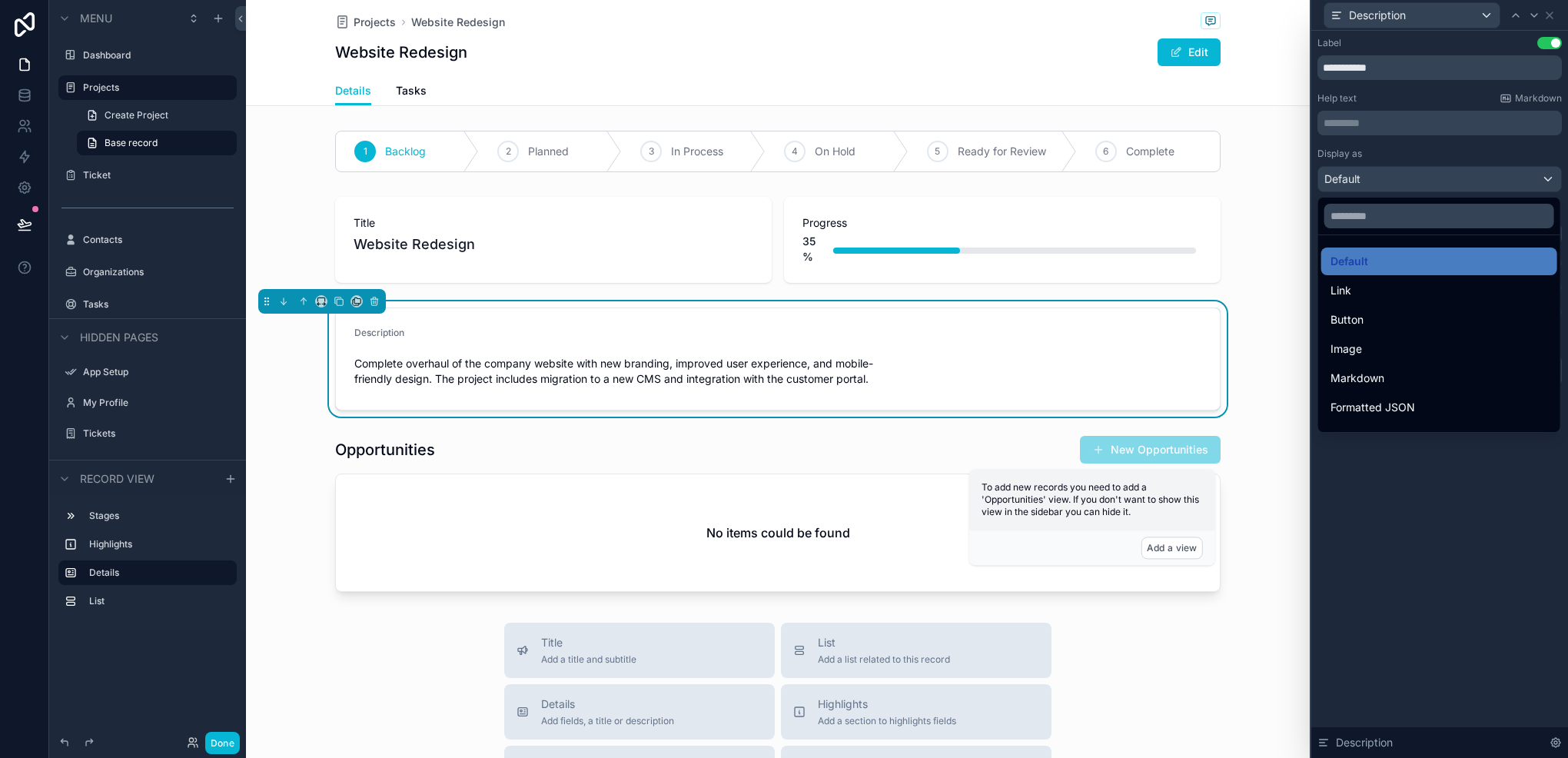
click at [1446, 179] on div at bounding box center [1439, 379] width 257 height 758
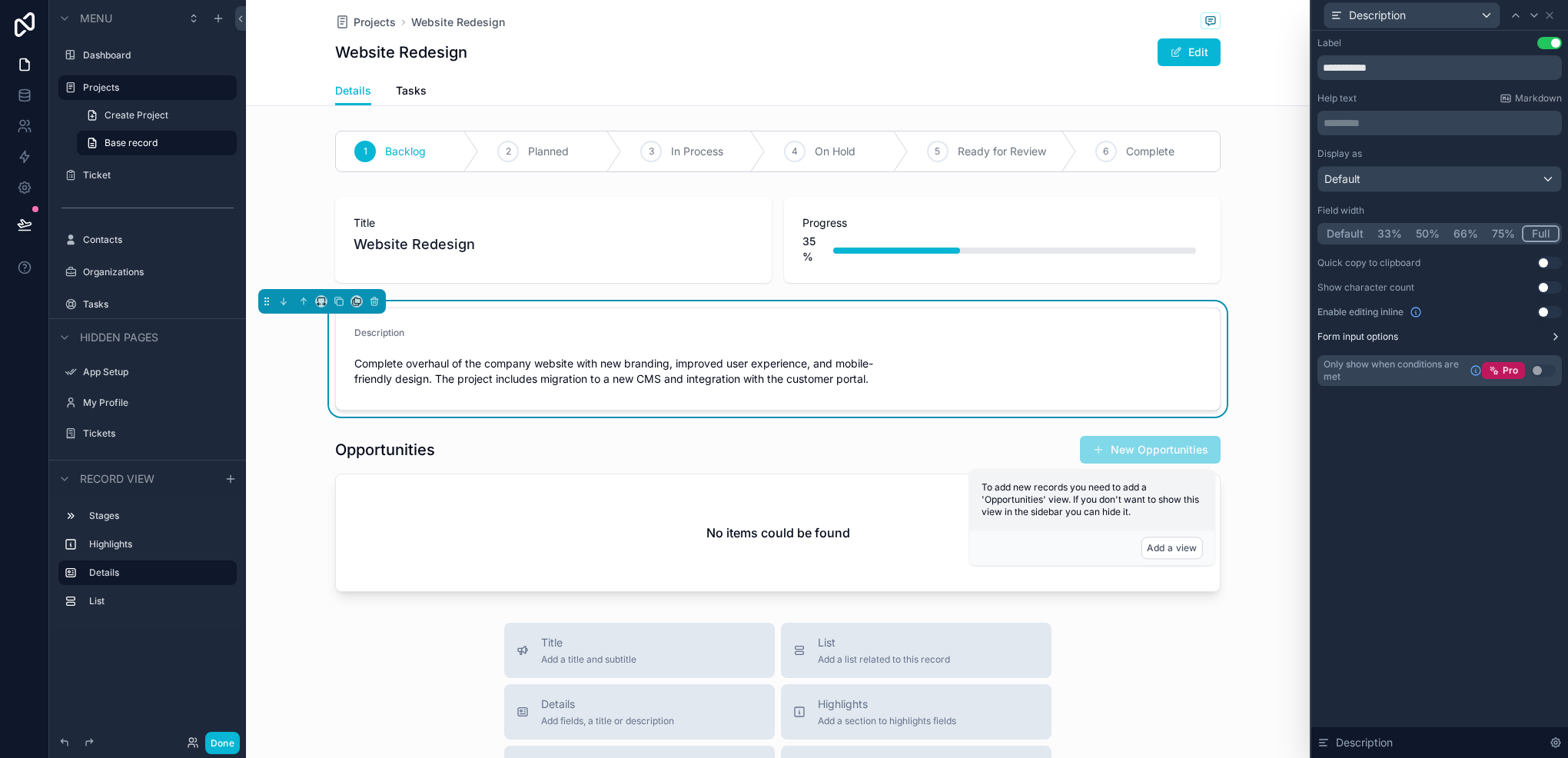
click at [1556, 332] on icon at bounding box center [1556, 337] width 12 height 12
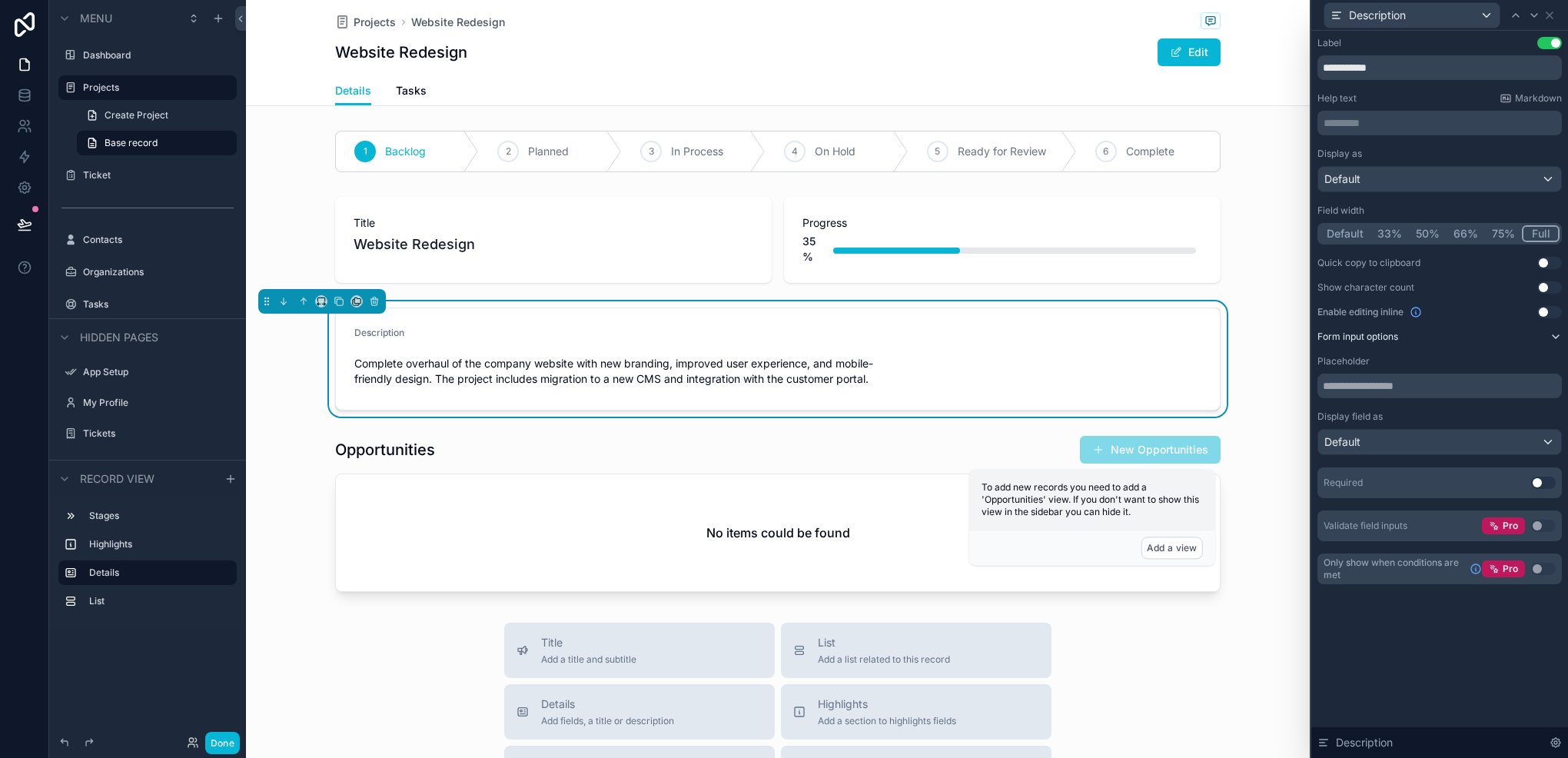
click at [1556, 332] on icon at bounding box center [1556, 337] width 12 height 12
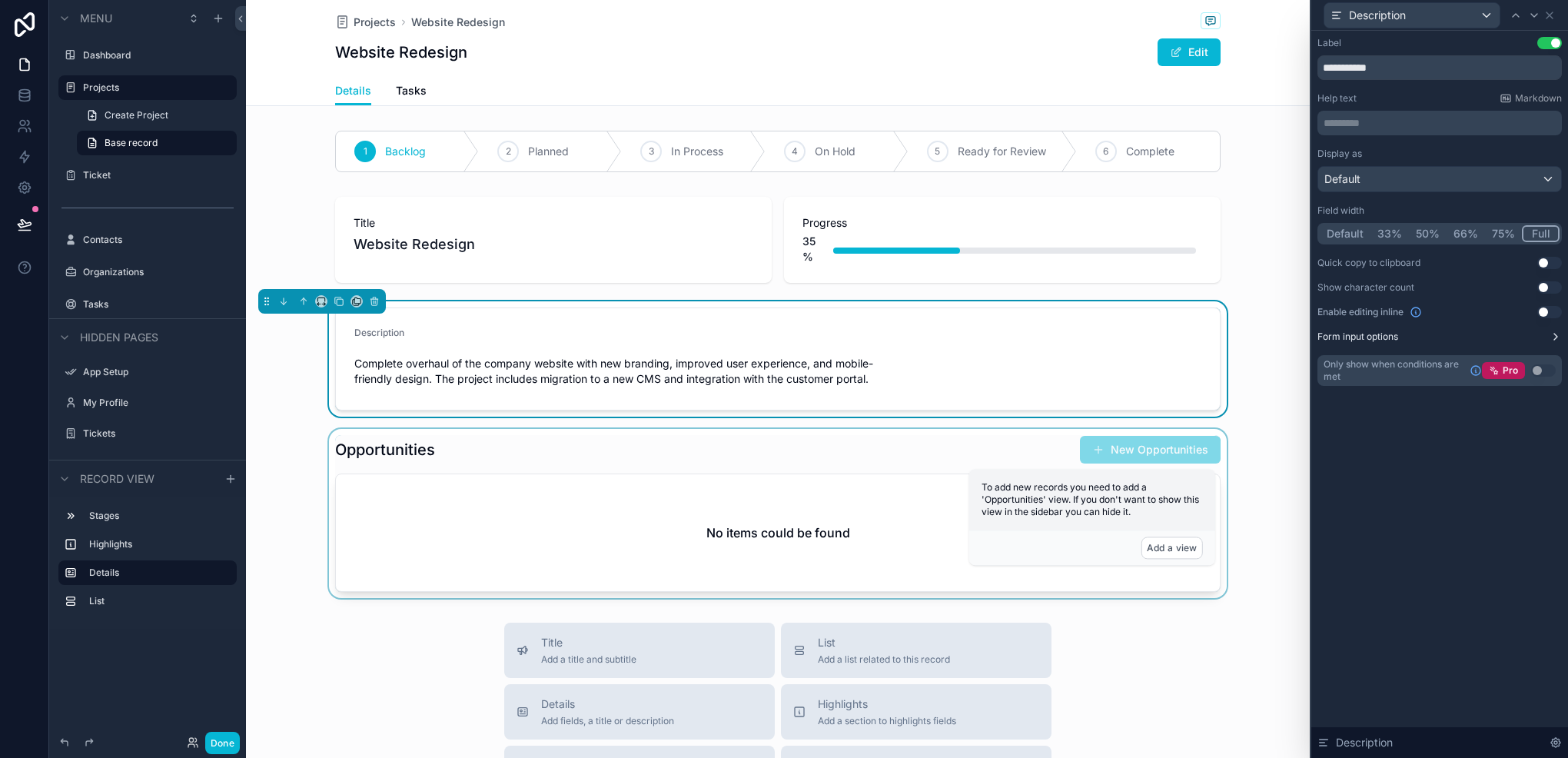
click at [640, 489] on div "scrollable content" at bounding box center [778, 513] width 1064 height 169
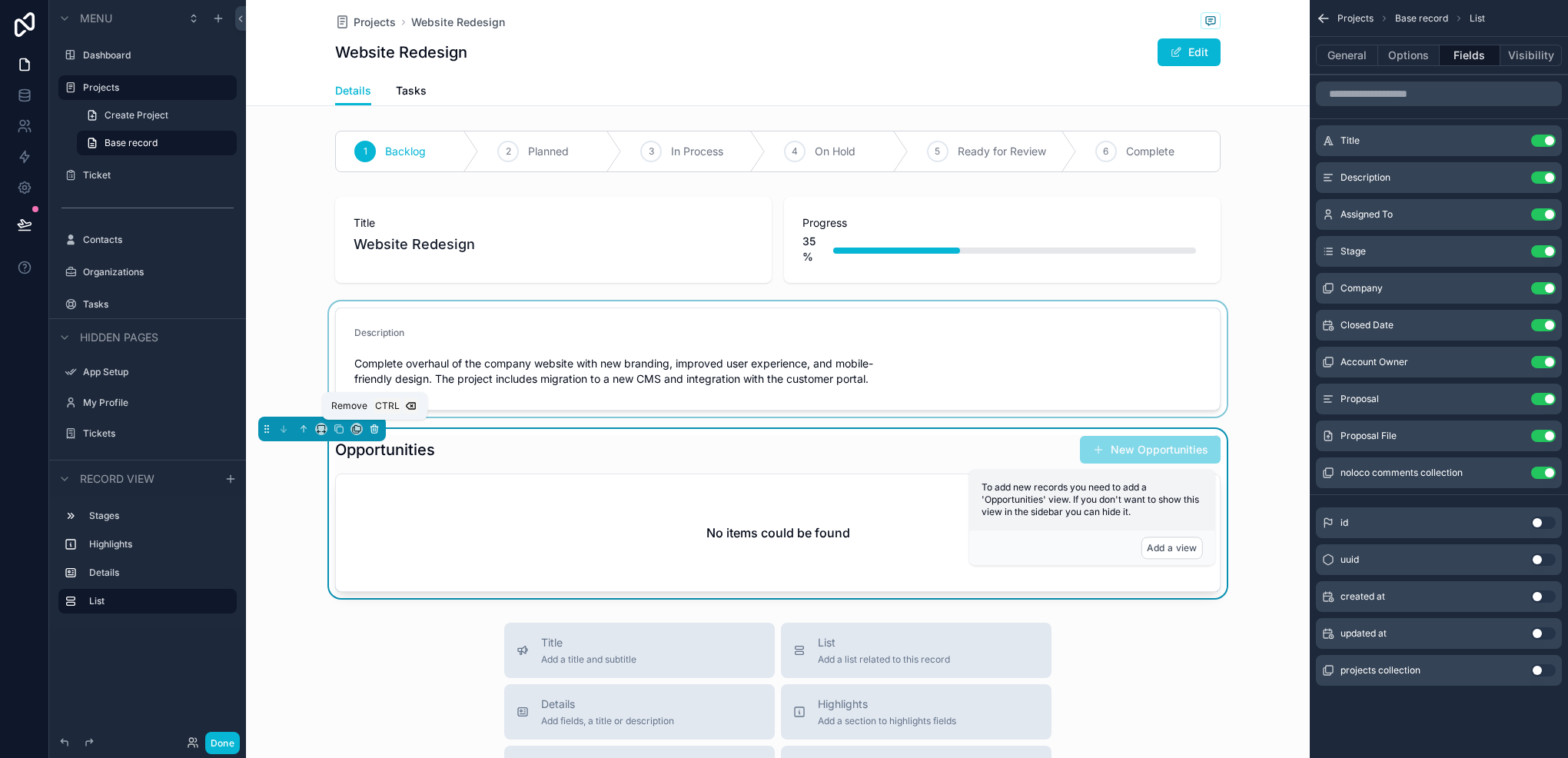
click at [372, 427] on icon "scrollable content" at bounding box center [373, 427] width 7 height 0
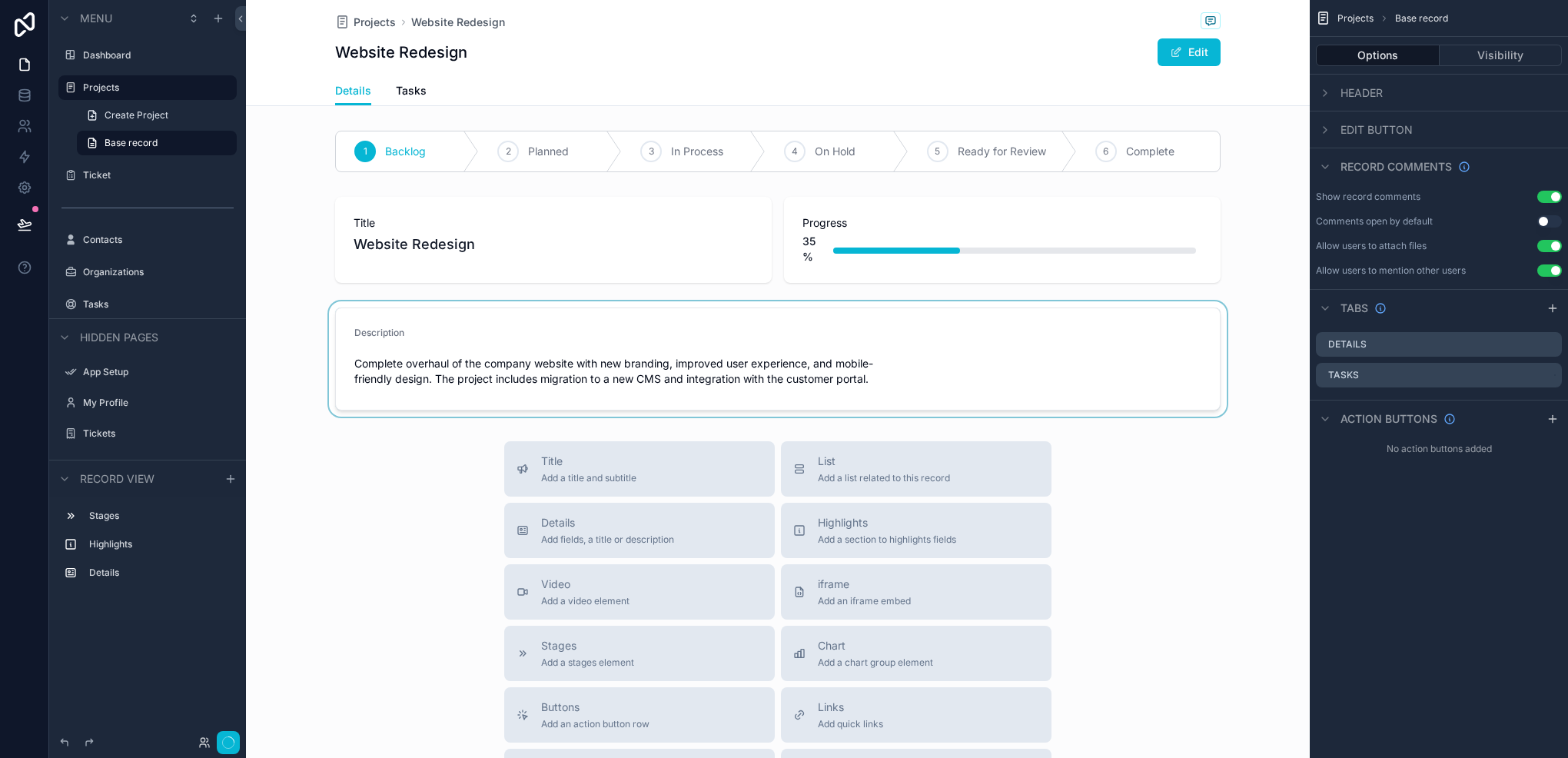
click at [578, 335] on div "scrollable content" at bounding box center [778, 359] width 1064 height 115
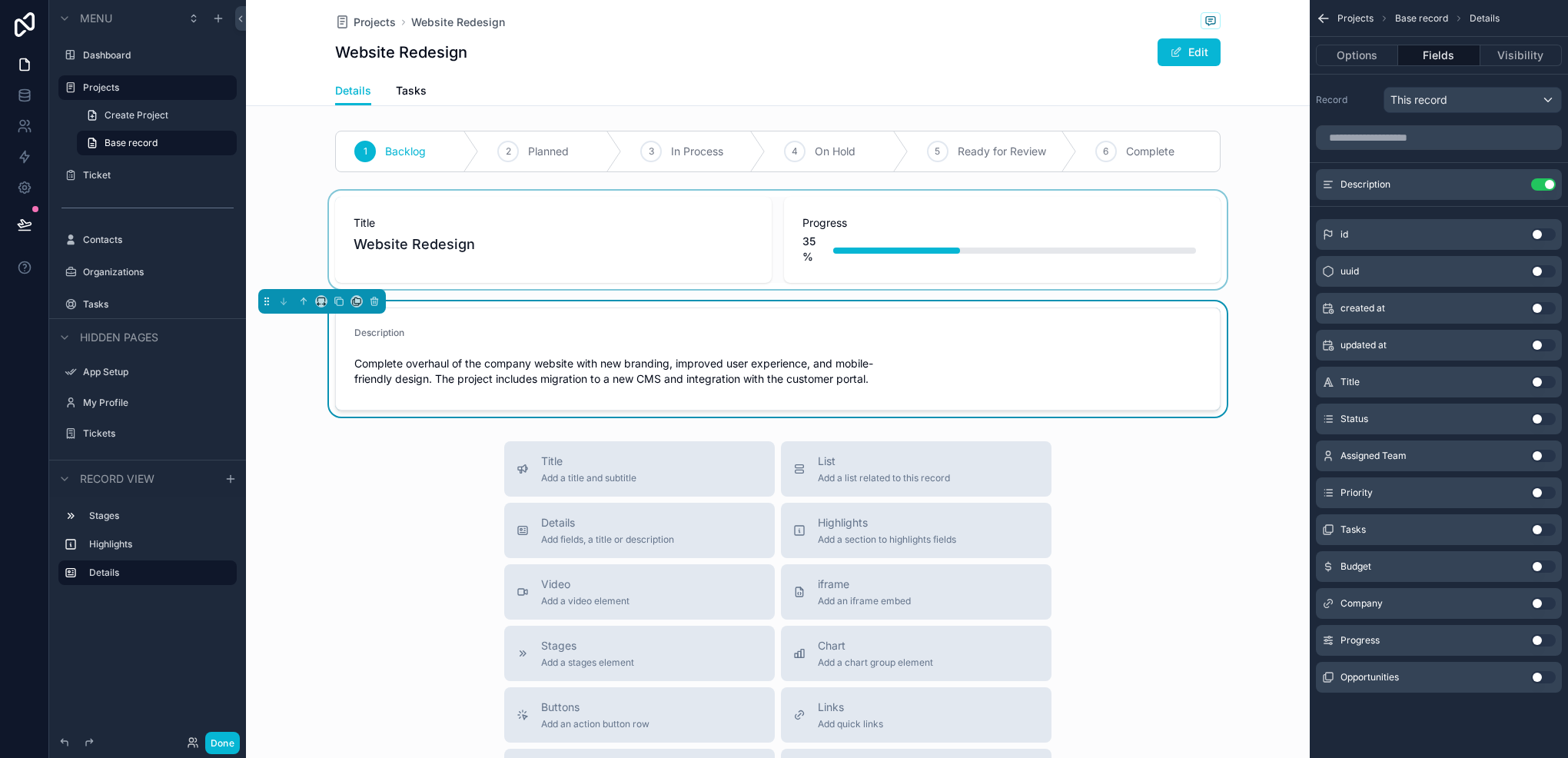
click at [830, 264] on div "scrollable content" at bounding box center [778, 239] width 1064 height 98
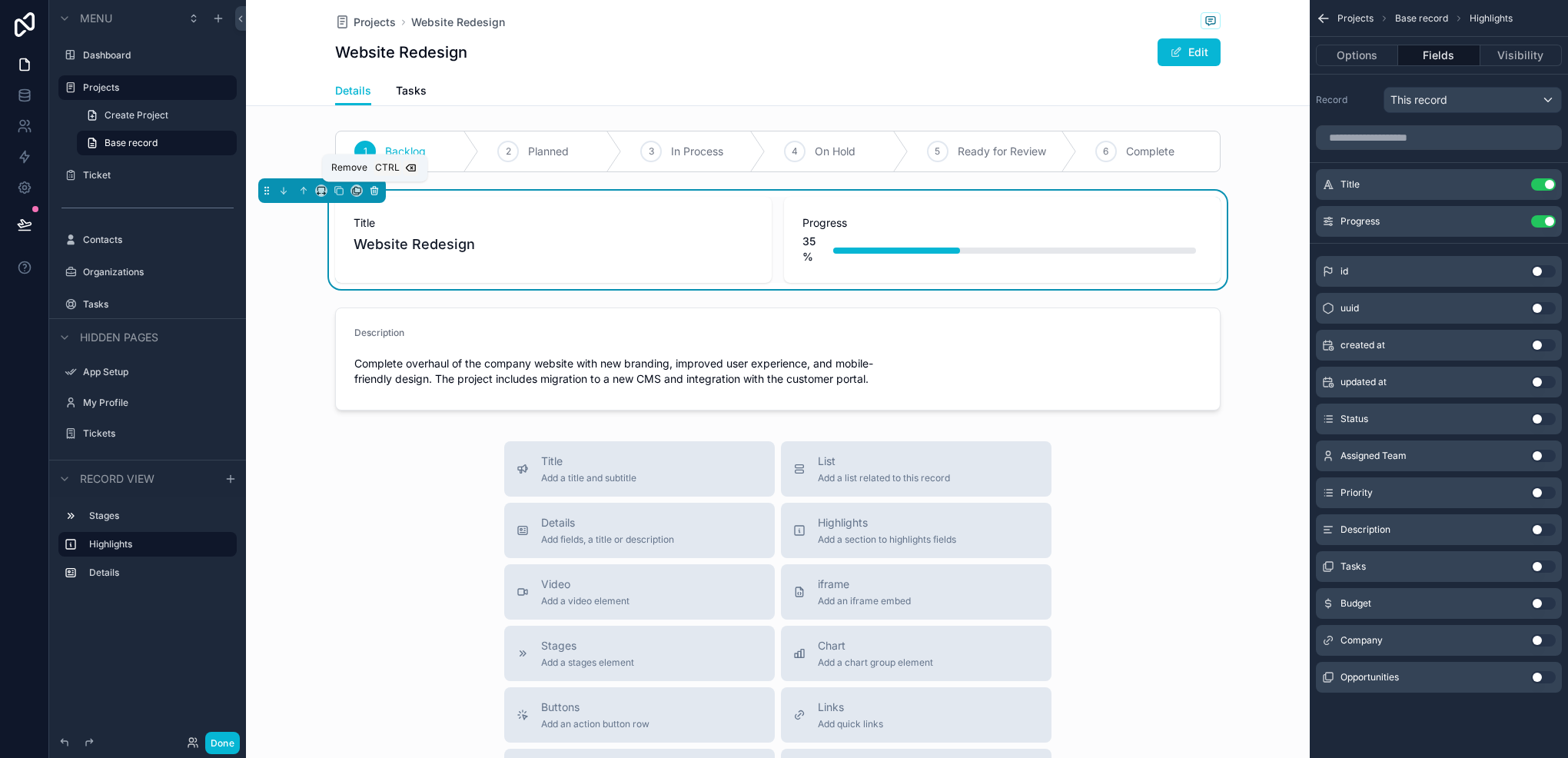
click at [380, 190] on button "scrollable content" at bounding box center [373, 190] width 17 height 17
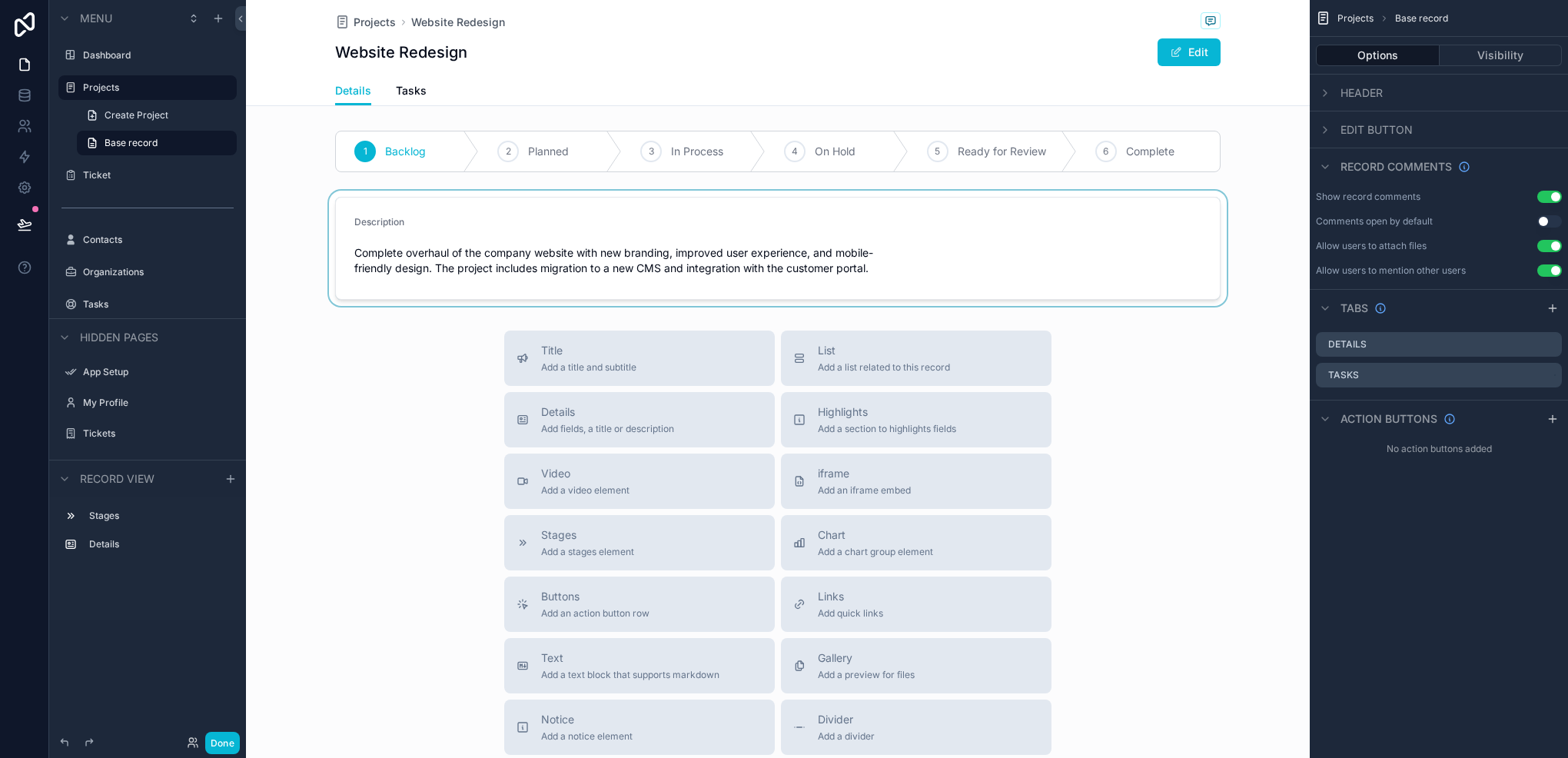
click at [496, 266] on div "scrollable content" at bounding box center [778, 248] width 1064 height 115
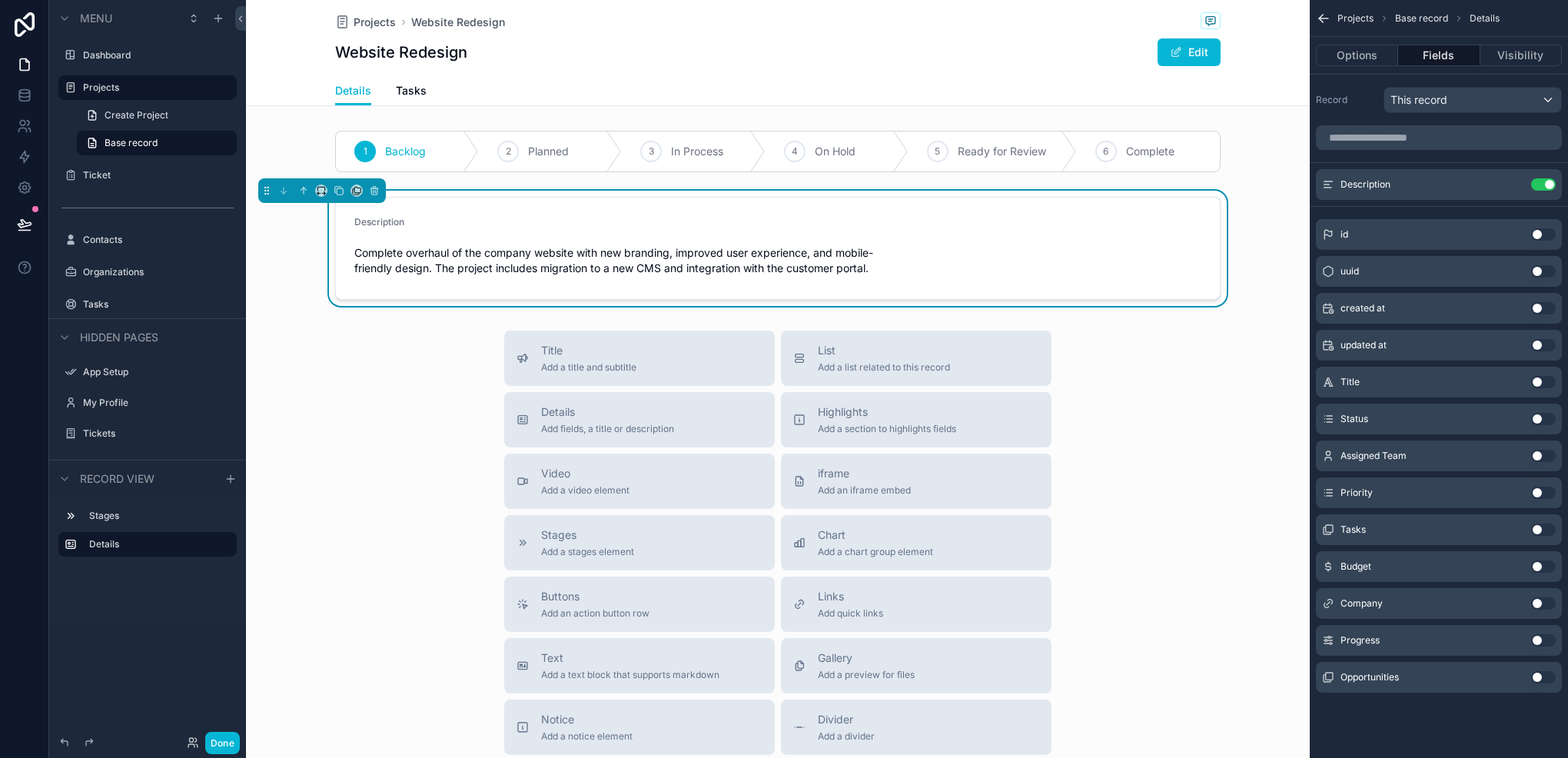
click at [1536, 379] on button "Use setting" at bounding box center [1543, 382] width 25 height 12
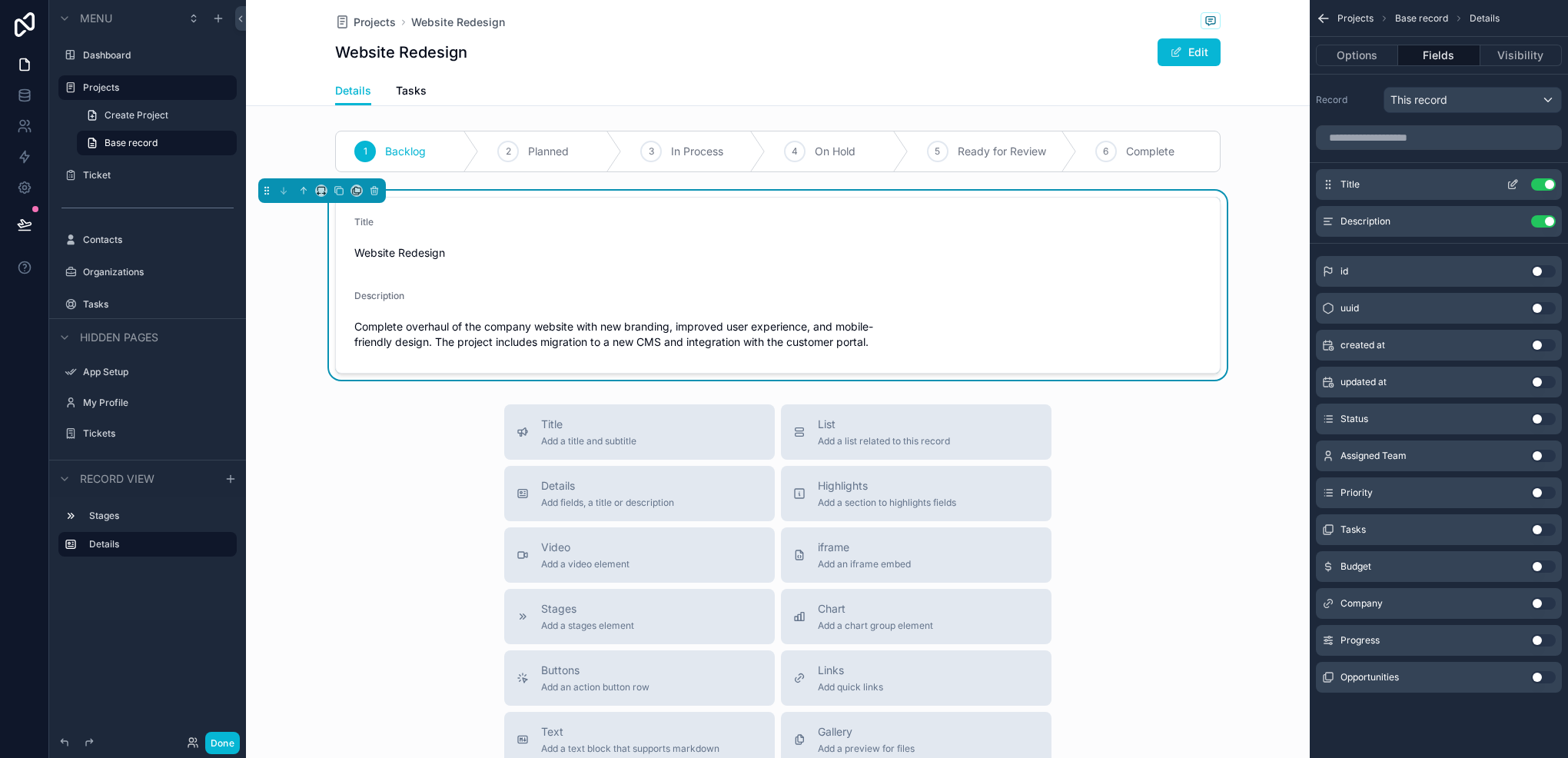
click at [1510, 181] on icon "scrollable content" at bounding box center [1513, 184] width 12 height 12
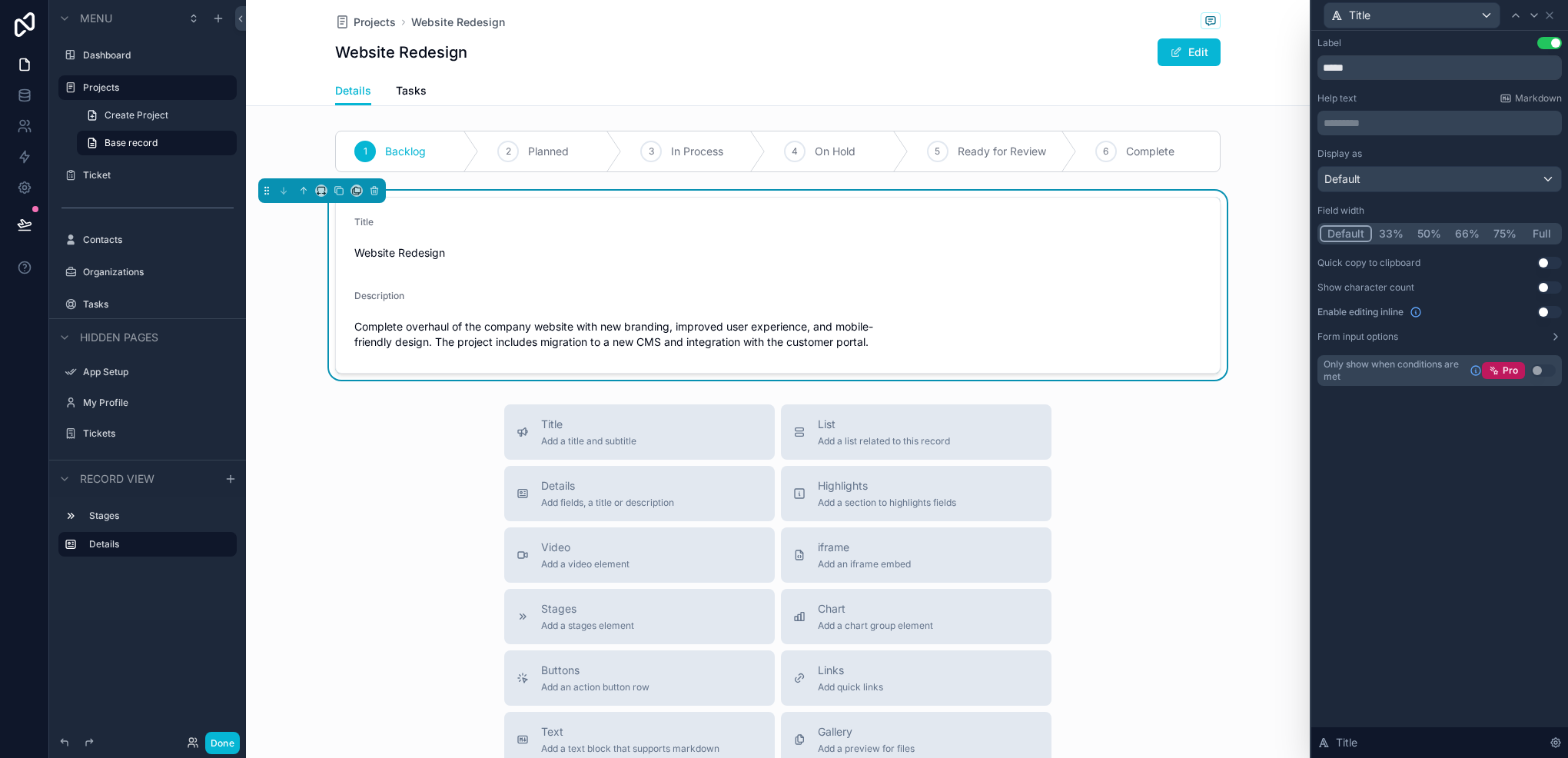
click at [1533, 227] on button "Full" at bounding box center [1541, 233] width 36 height 17
click at [1540, 54] on div "Label Use setting *****" at bounding box center [1439, 57] width 245 height 43
click at [1544, 51] on div "Label Use setting *****" at bounding box center [1439, 57] width 245 height 43
click at [1557, 47] on button "Use setting" at bounding box center [1549, 43] width 25 height 12
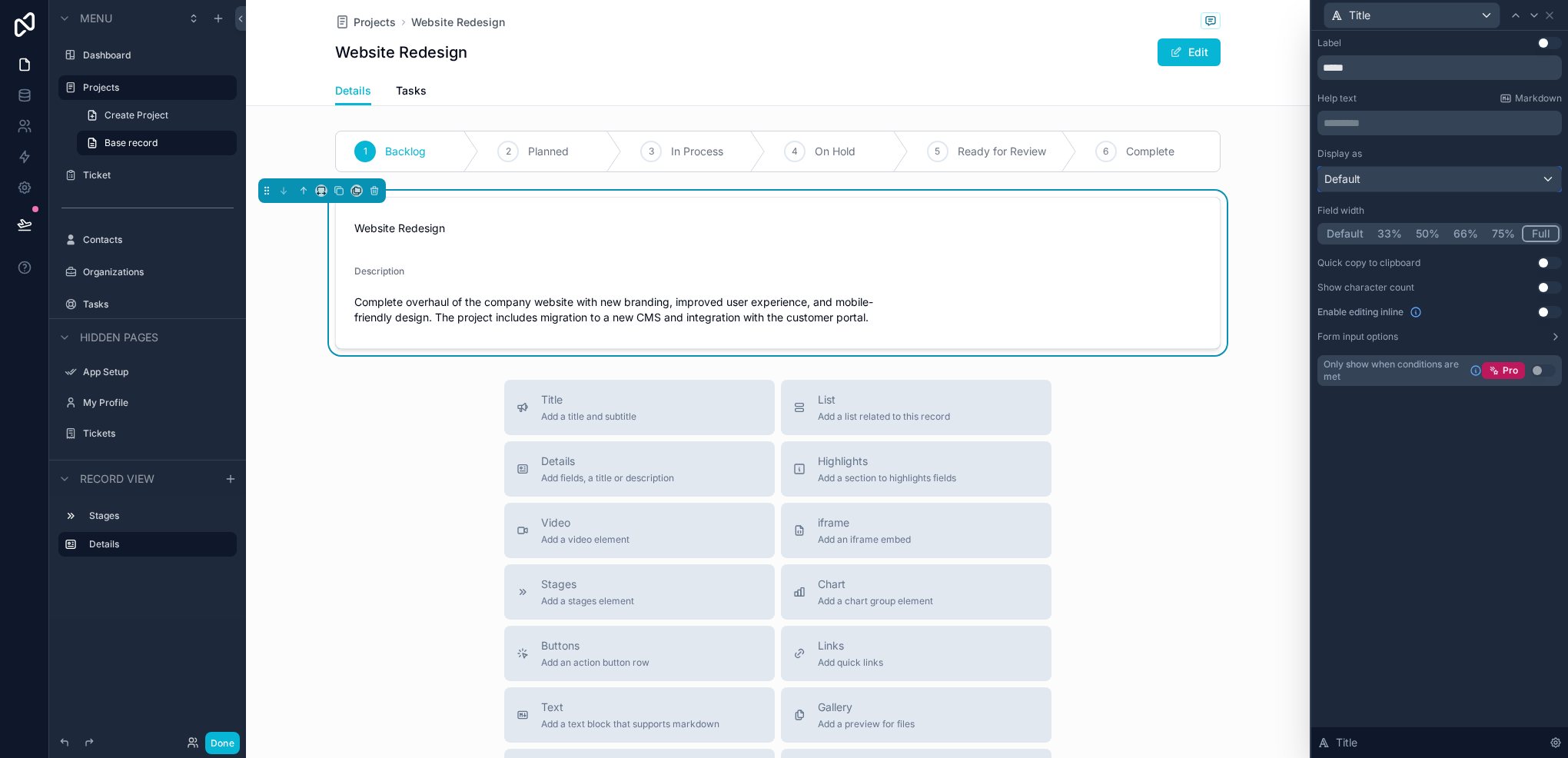
click at [1414, 172] on div "Default" at bounding box center [1439, 178] width 243 height 25
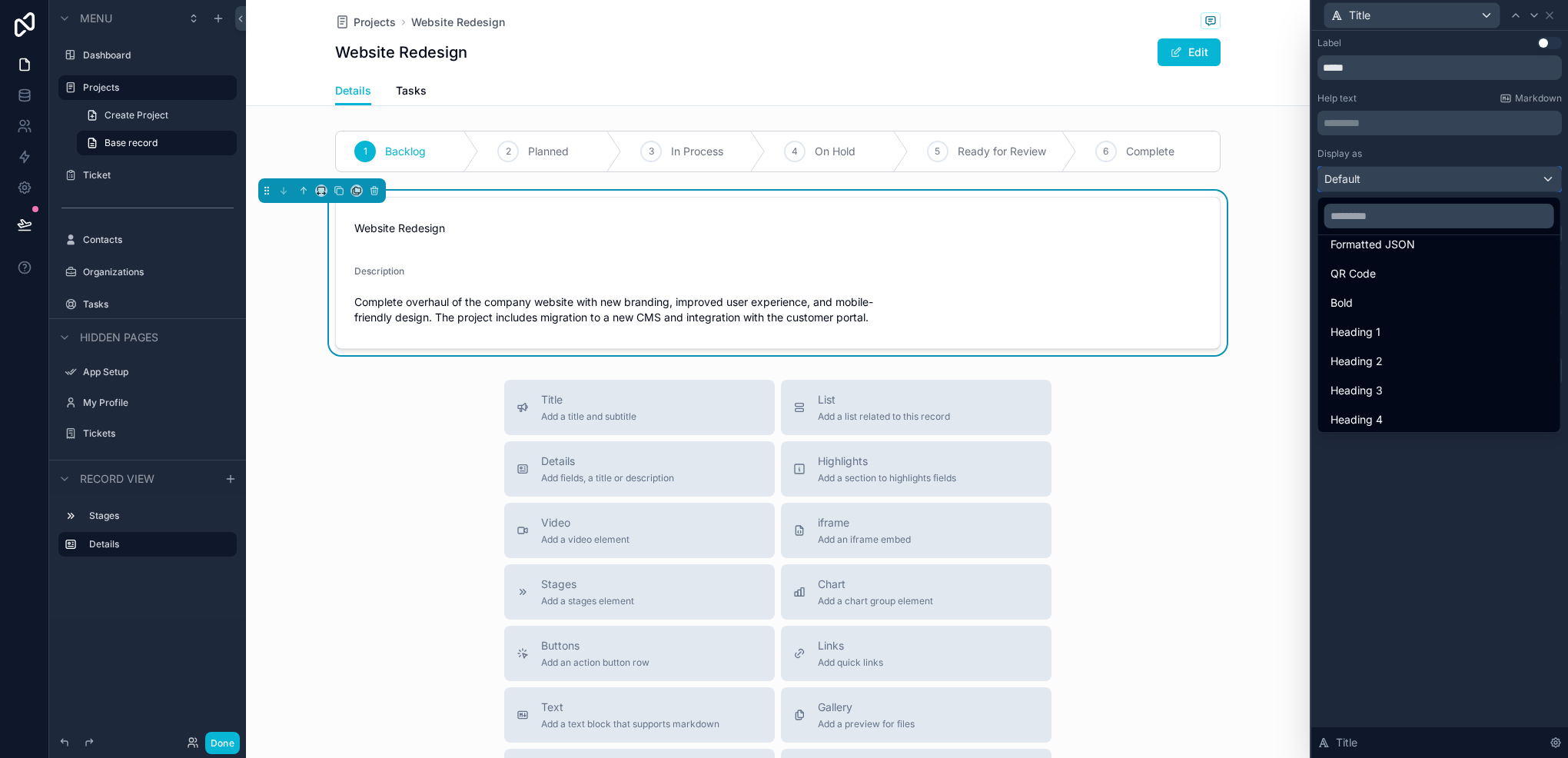
scroll to position [167, 0]
click at [1383, 407] on span "Heading 4" at bounding box center [1357, 415] width 52 height 19
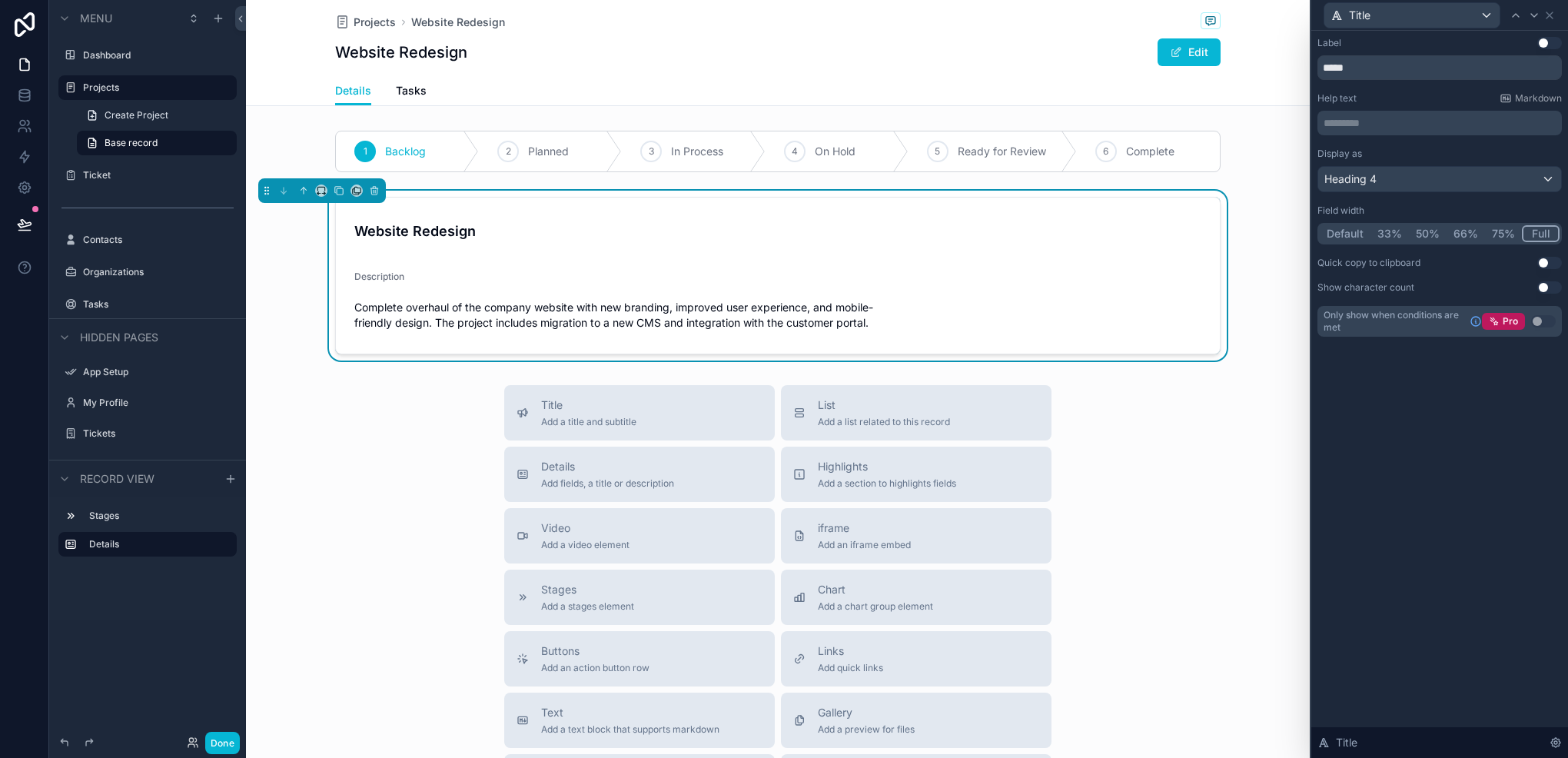
click at [1558, 14] on div "Title" at bounding box center [1439, 15] width 245 height 30
click at [1550, 16] on icon at bounding box center [1550, 15] width 12 height 12
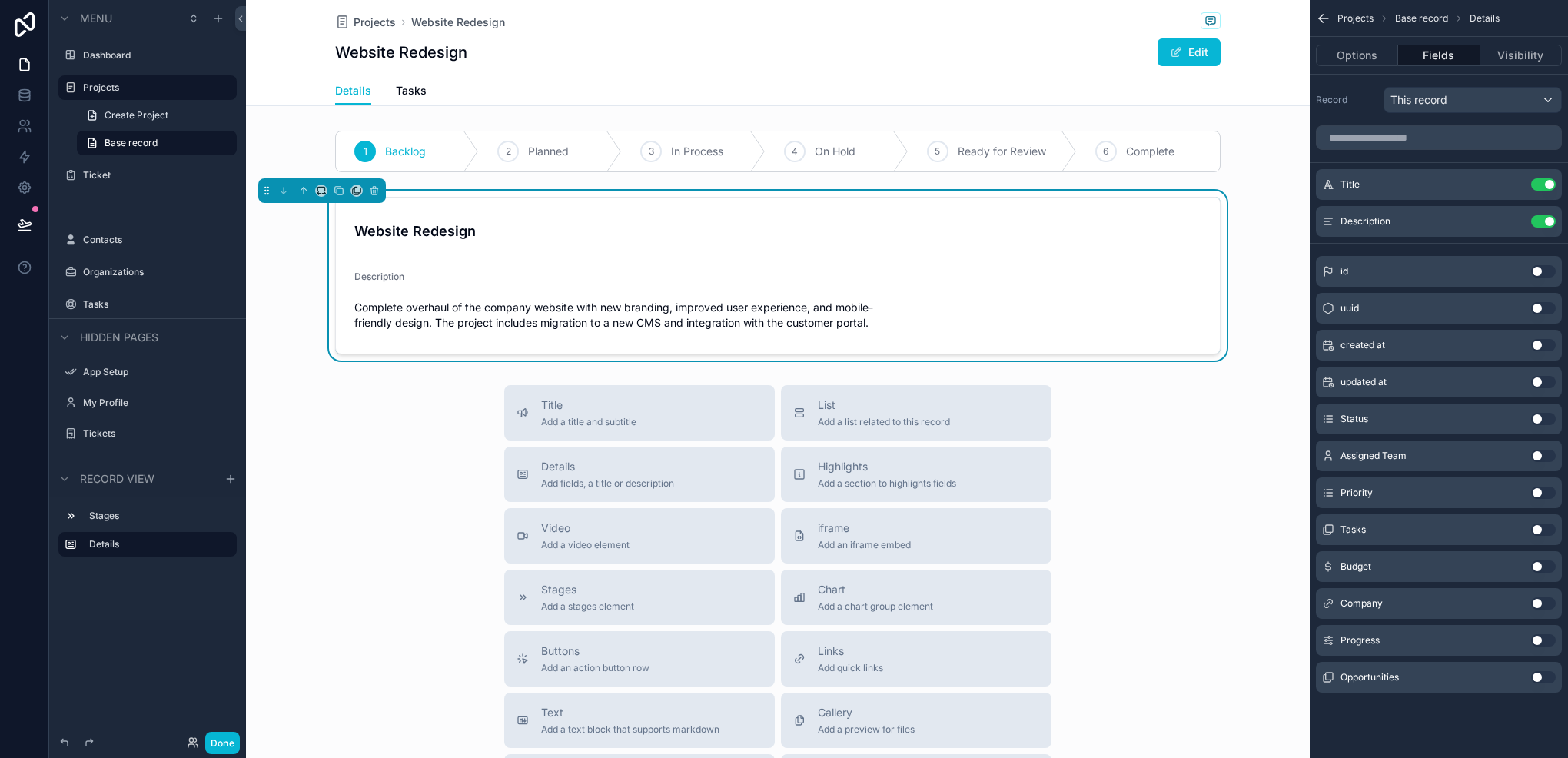
click at [1537, 489] on button "Use setting" at bounding box center [1543, 492] width 25 height 12
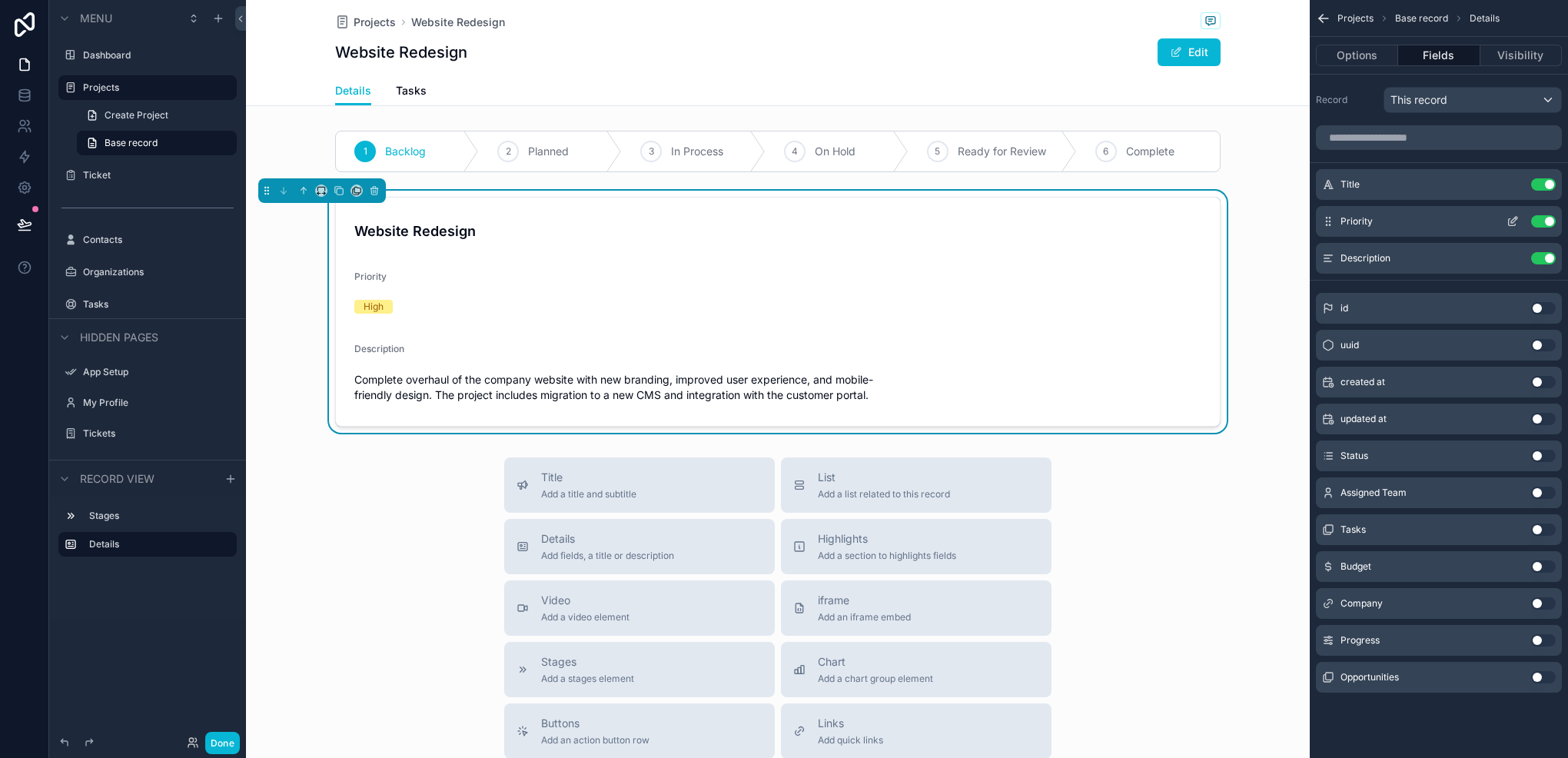
click at [1516, 217] on icon "scrollable content" at bounding box center [1515, 220] width 6 height 6
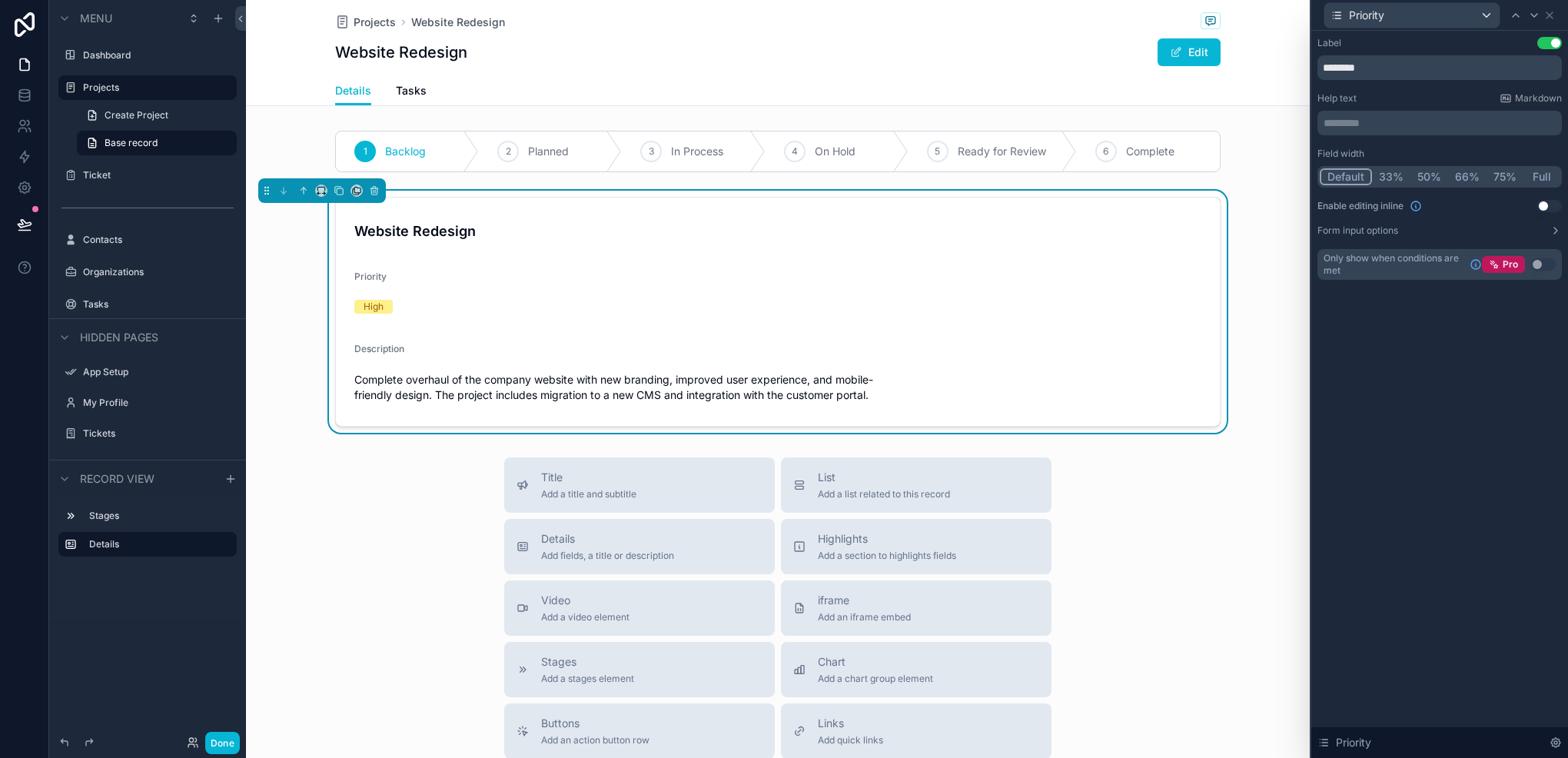
click at [1546, 43] on button "Use setting" at bounding box center [1549, 43] width 25 height 12
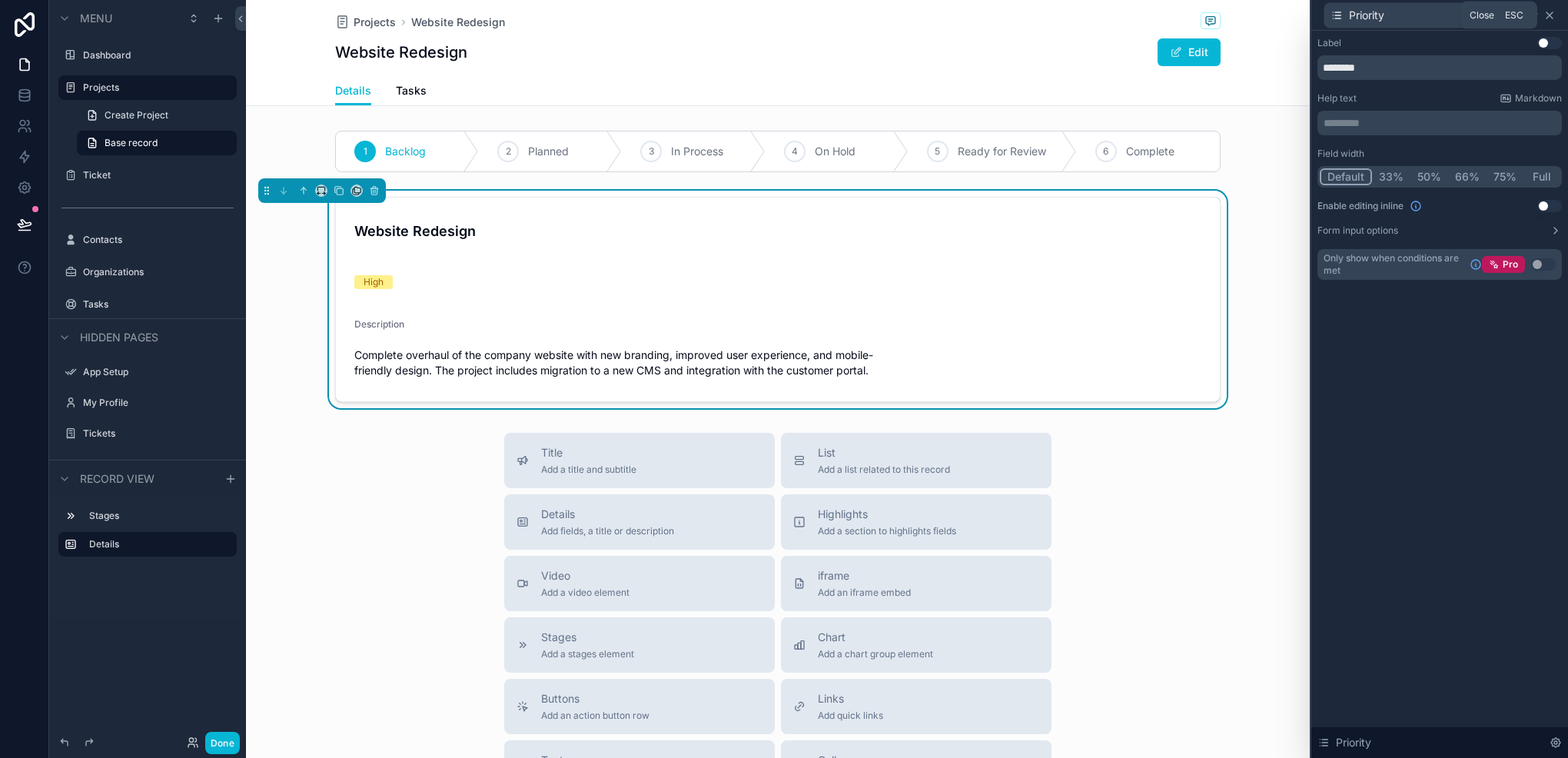
click at [1554, 15] on icon at bounding box center [1550, 15] width 12 height 12
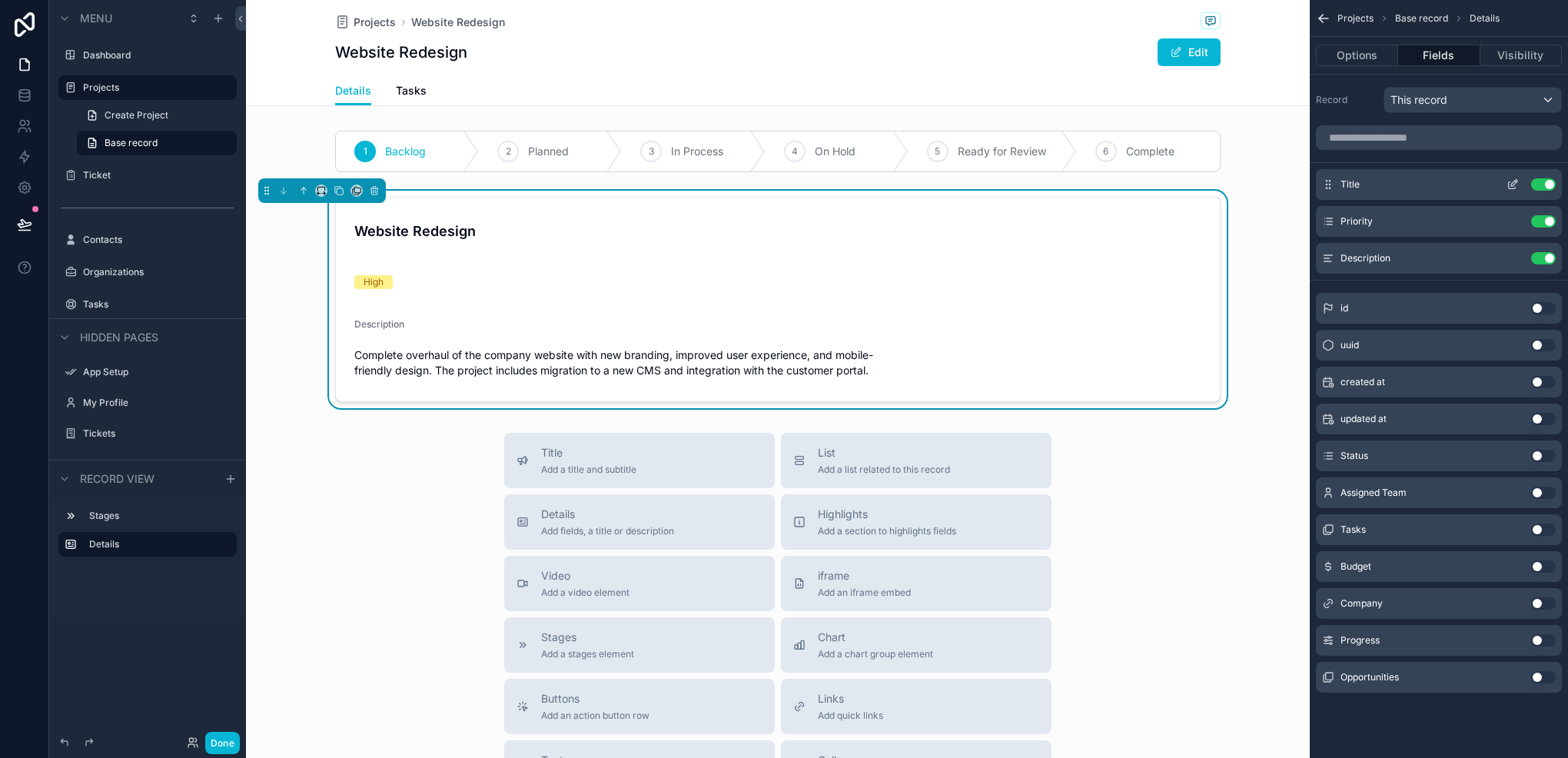
click at [1510, 186] on icon "scrollable content" at bounding box center [1513, 185] width 7 height 7
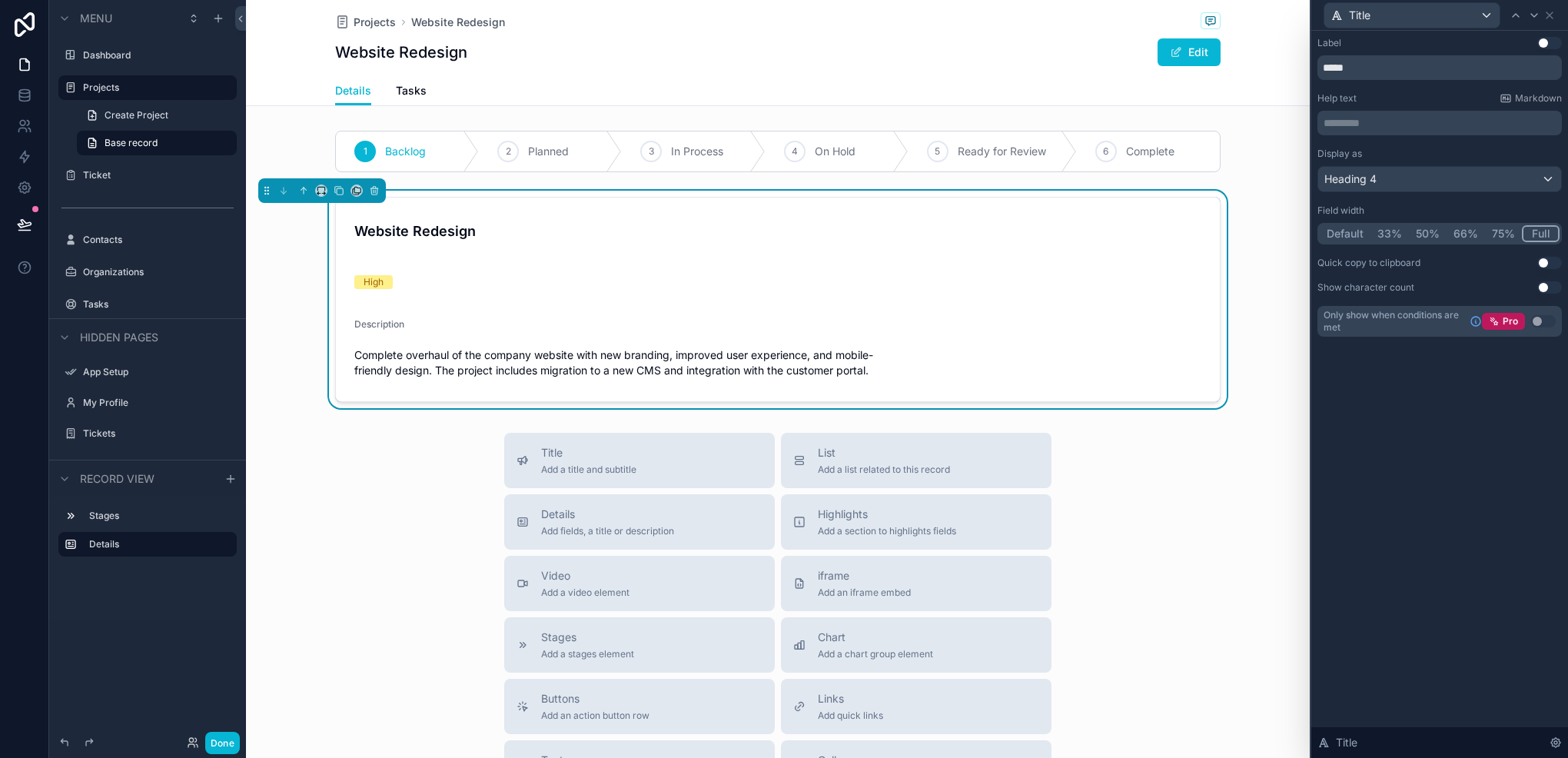
click at [1427, 239] on button "50%" at bounding box center [1428, 233] width 38 height 17
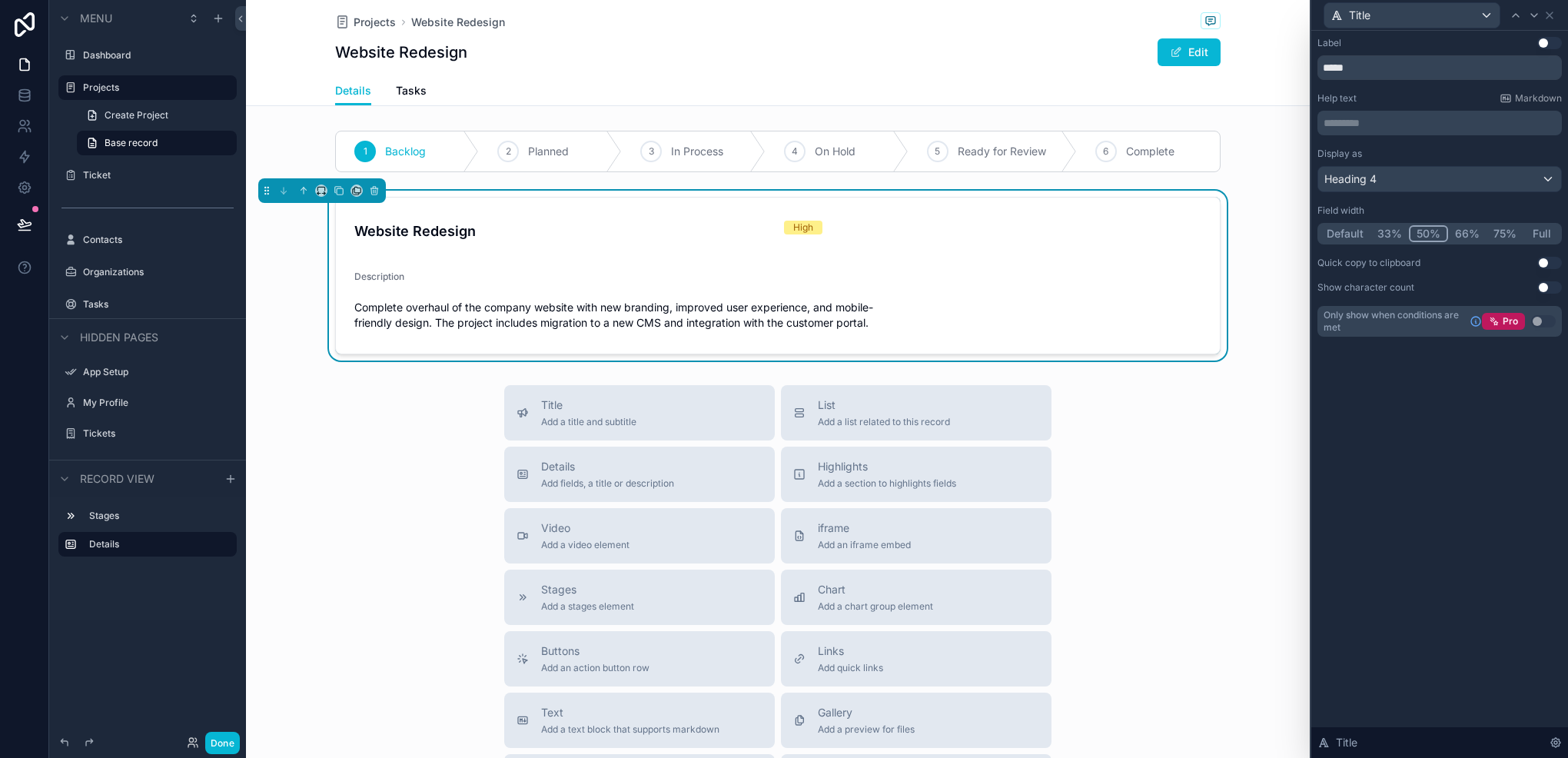
click at [1533, 241] on button "Full" at bounding box center [1541, 233] width 36 height 17
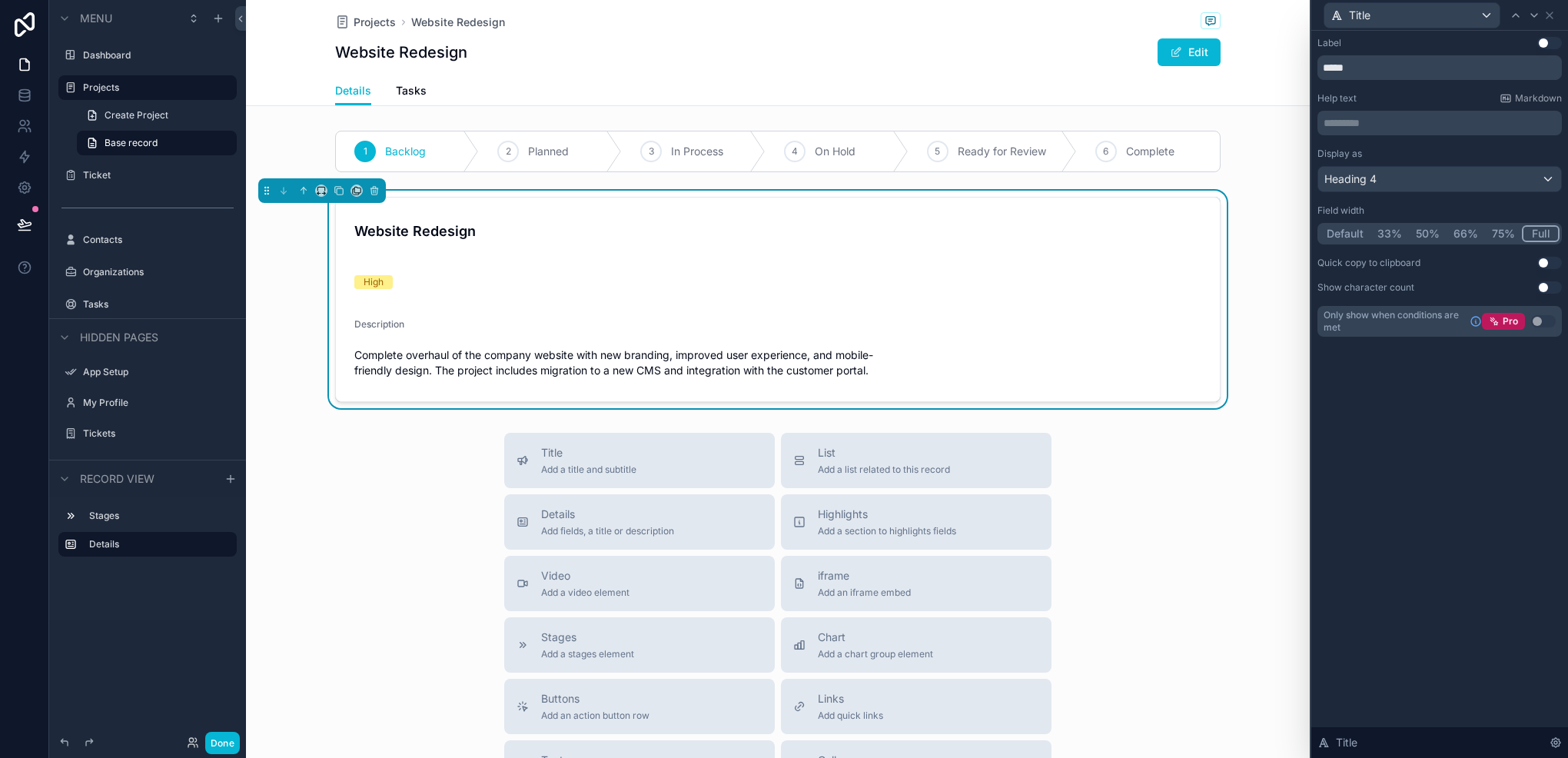
click at [1545, 21] on div "Title" at bounding box center [1439, 15] width 245 height 30
click at [1553, 18] on icon at bounding box center [1550, 15] width 12 height 12
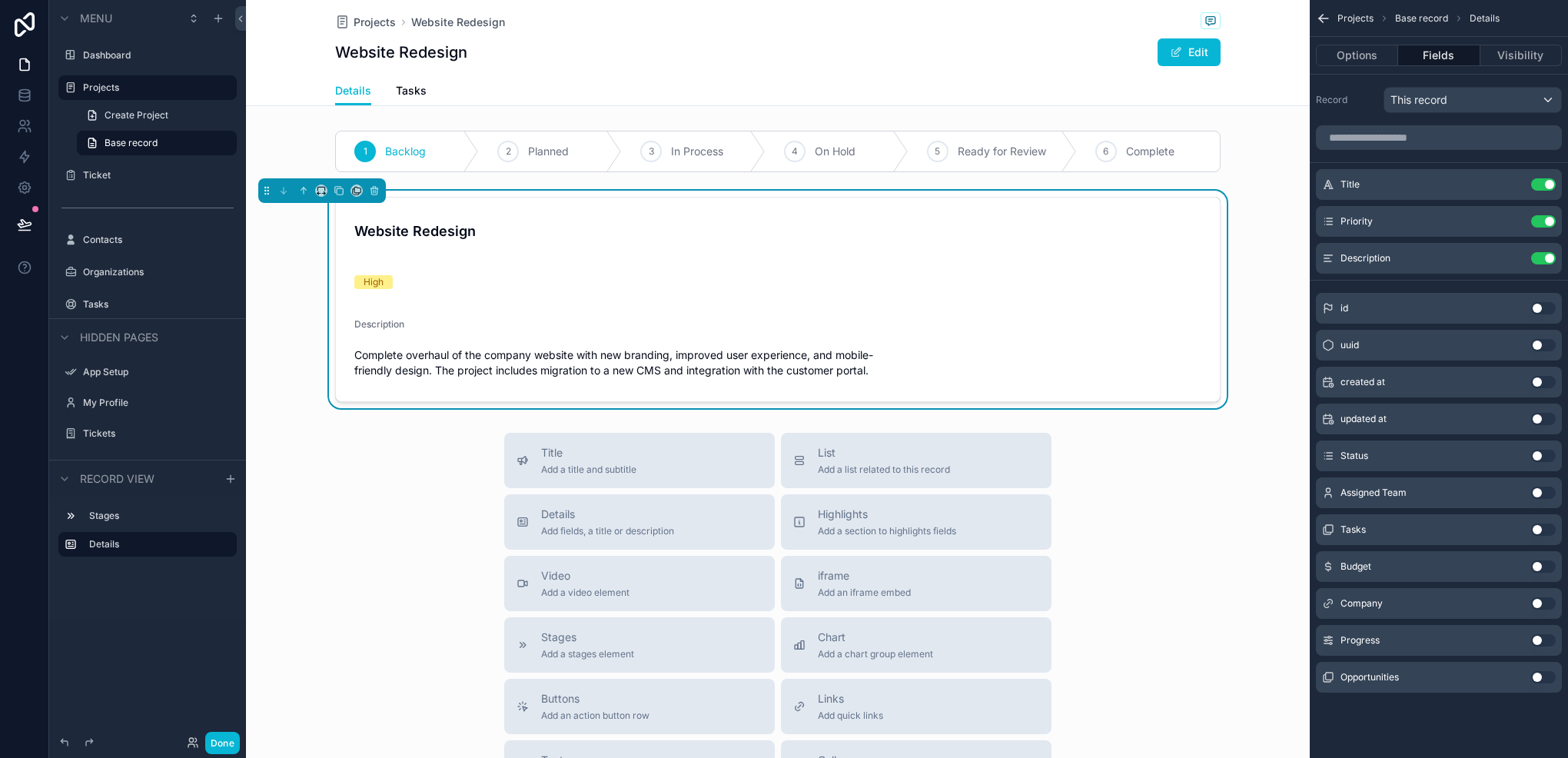
click at [1537, 569] on button "Use setting" at bounding box center [1543, 567] width 25 height 12
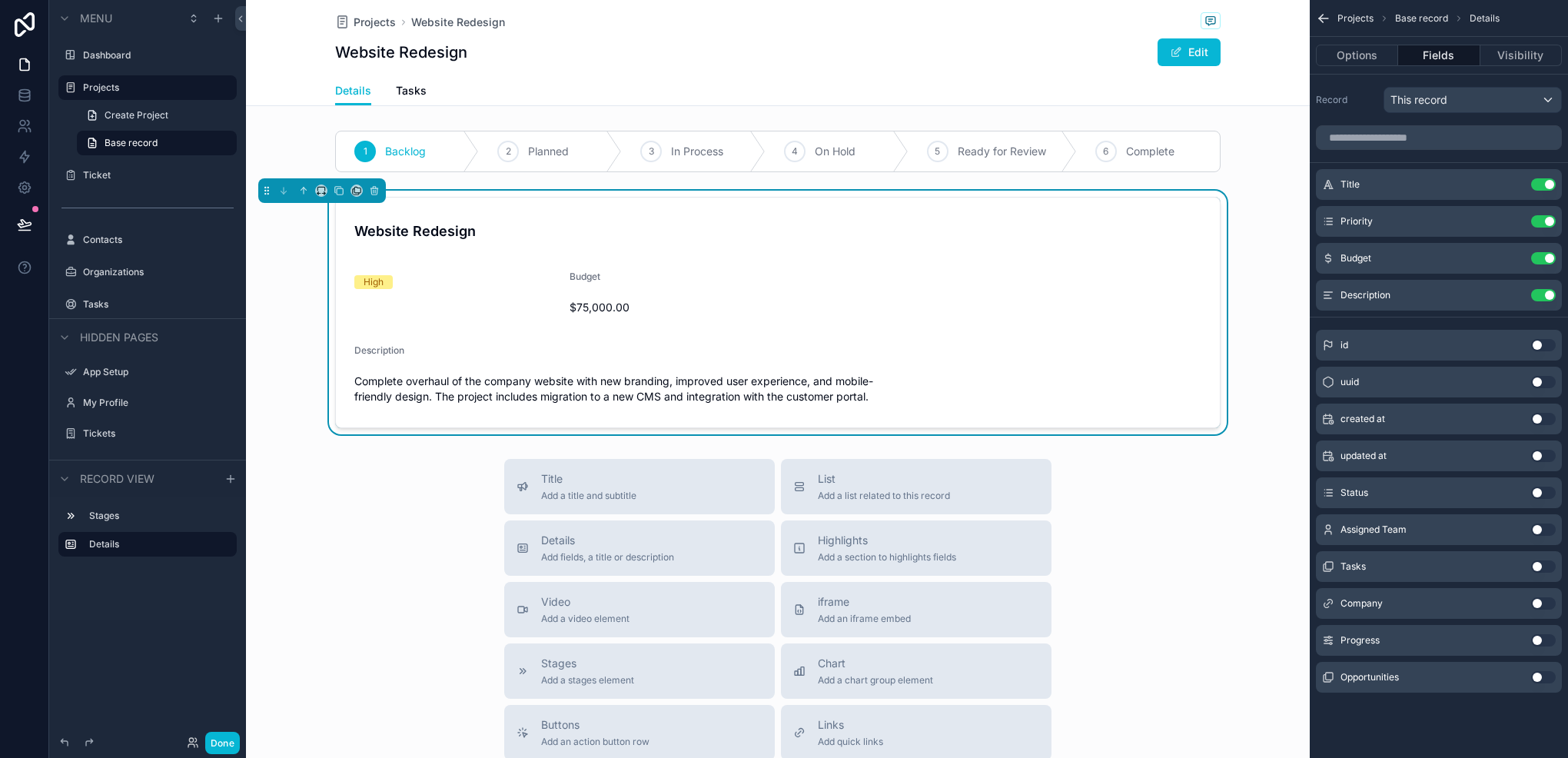
click at [1540, 605] on button "Use setting" at bounding box center [1543, 603] width 25 height 12
click at [1513, 218] on icon "scrollable content" at bounding box center [1513, 221] width 12 height 12
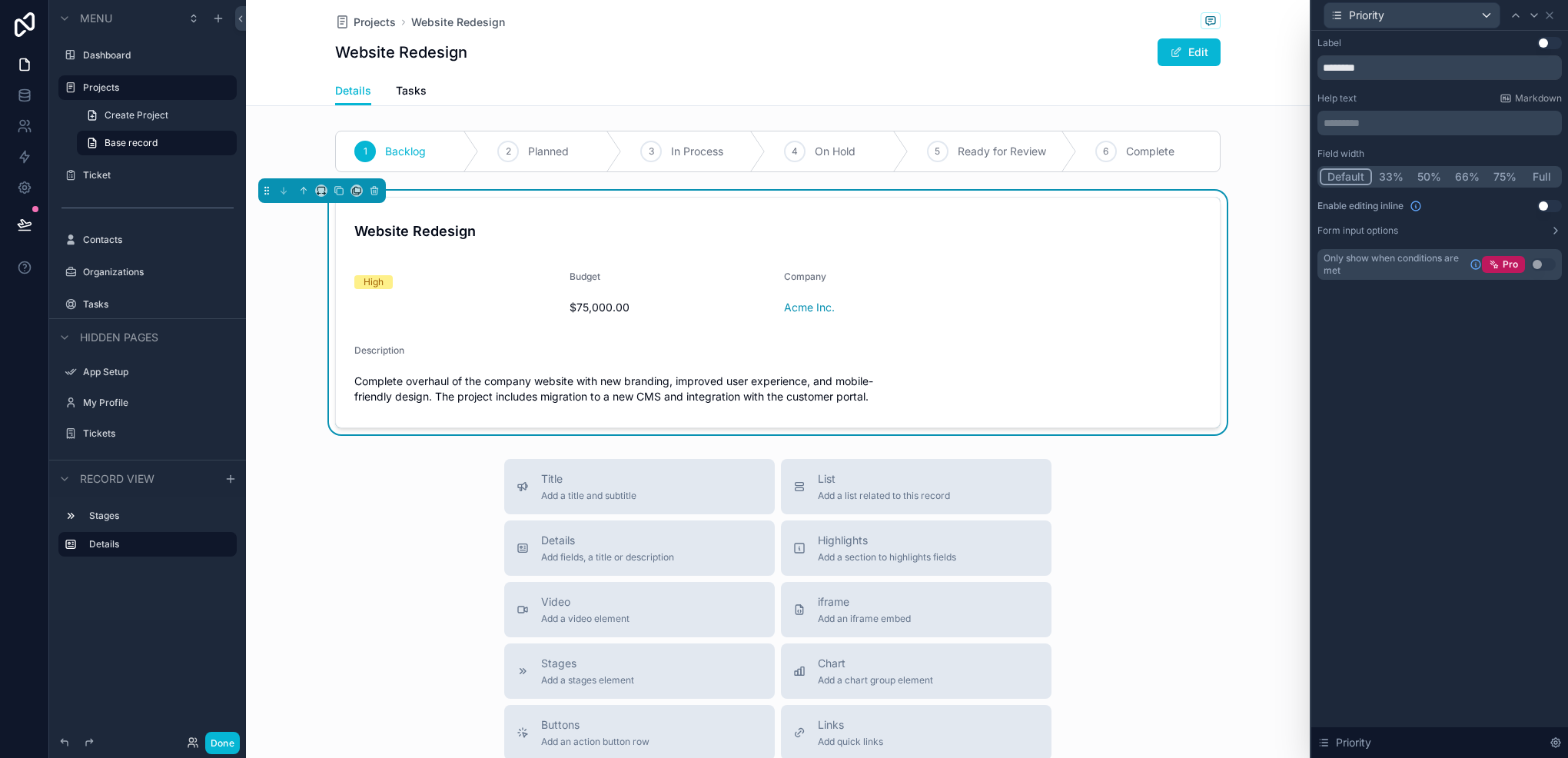
click at [1543, 45] on button "Use setting" at bounding box center [1549, 43] width 25 height 12
click at [1551, 19] on icon at bounding box center [1550, 15] width 12 height 12
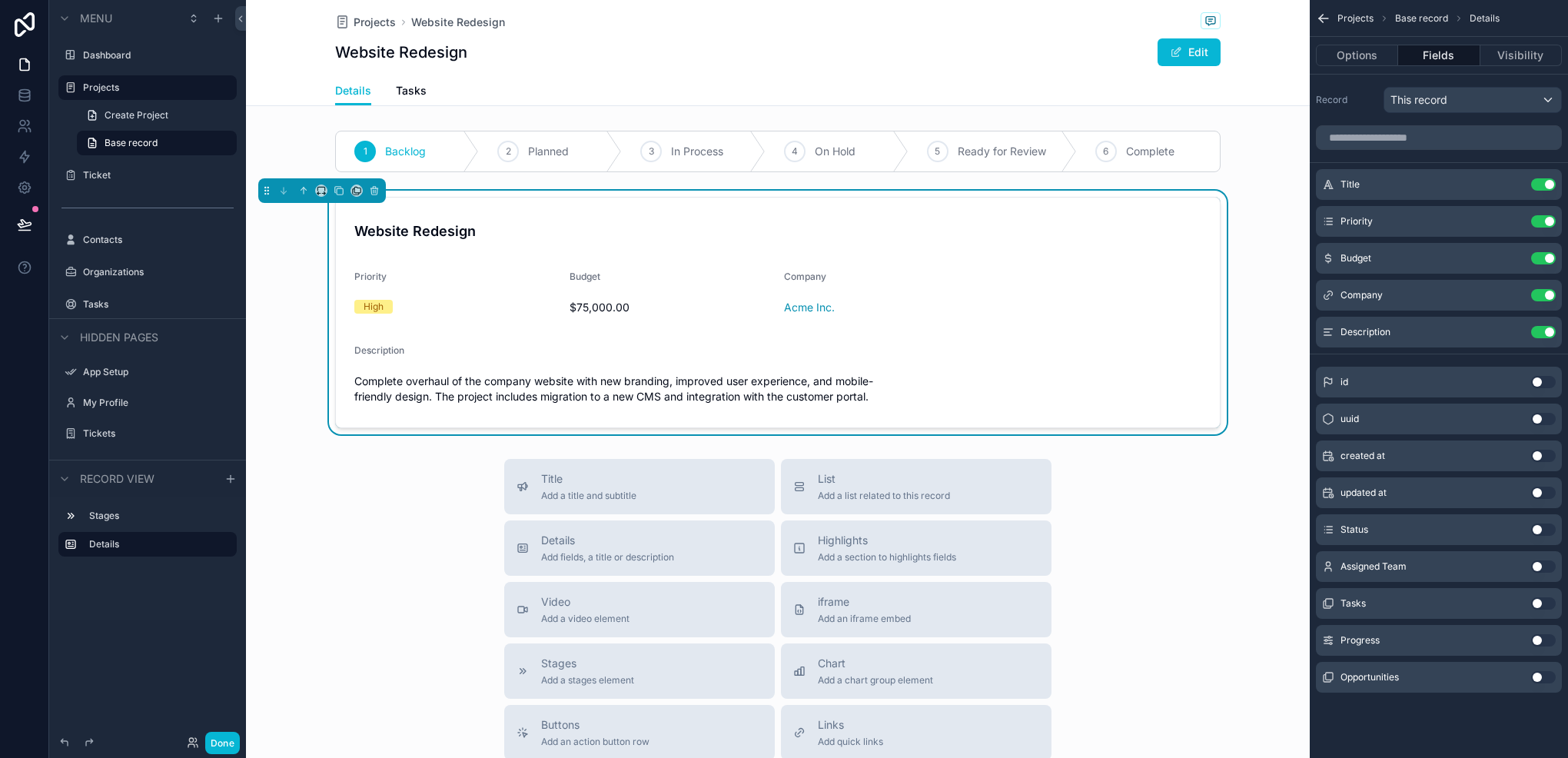
click at [1535, 638] on button "Use setting" at bounding box center [1543, 640] width 25 height 12
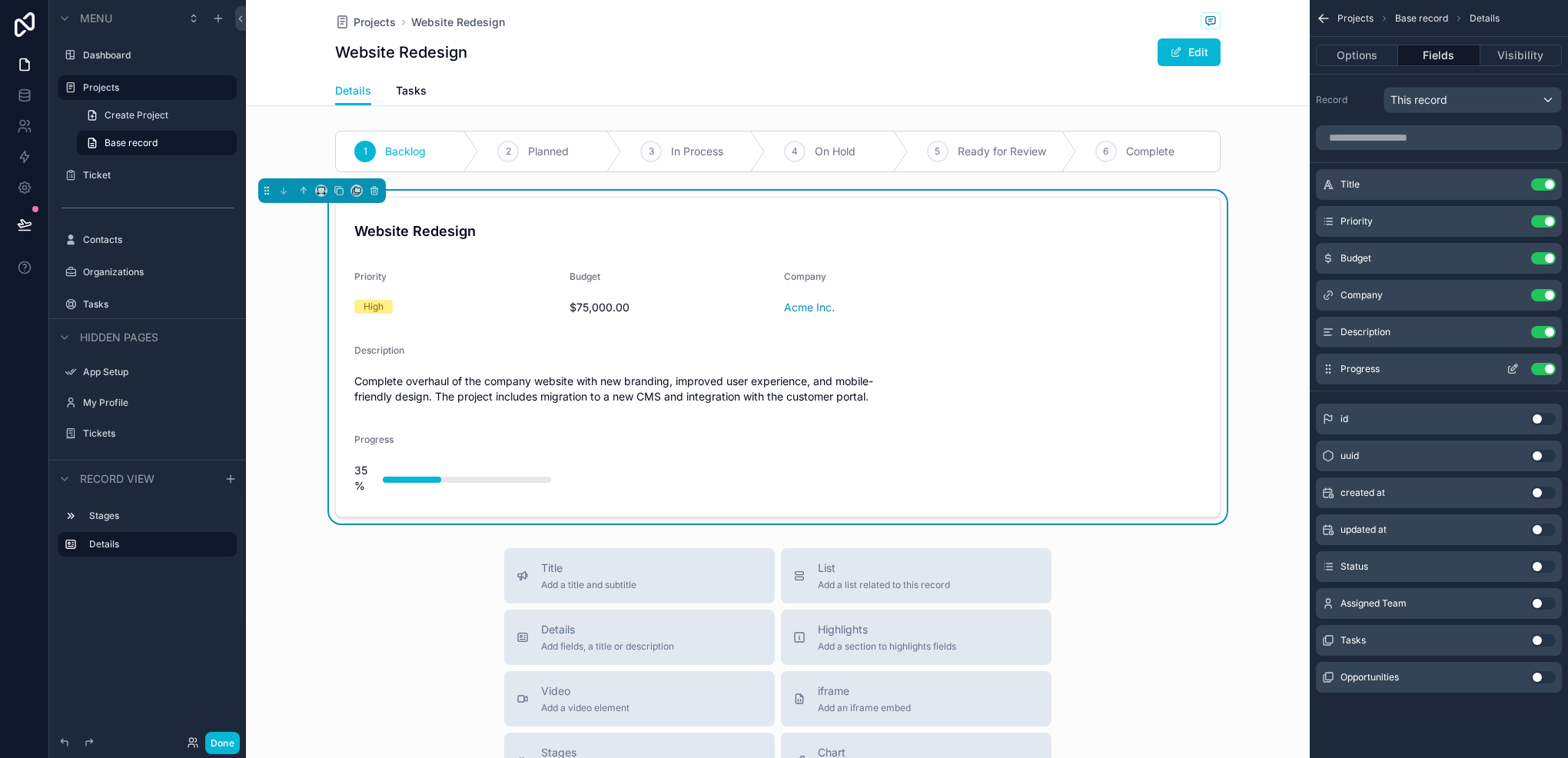
click at [1321, 368] on div "Progress Use setting" at bounding box center [1439, 369] width 246 height 31
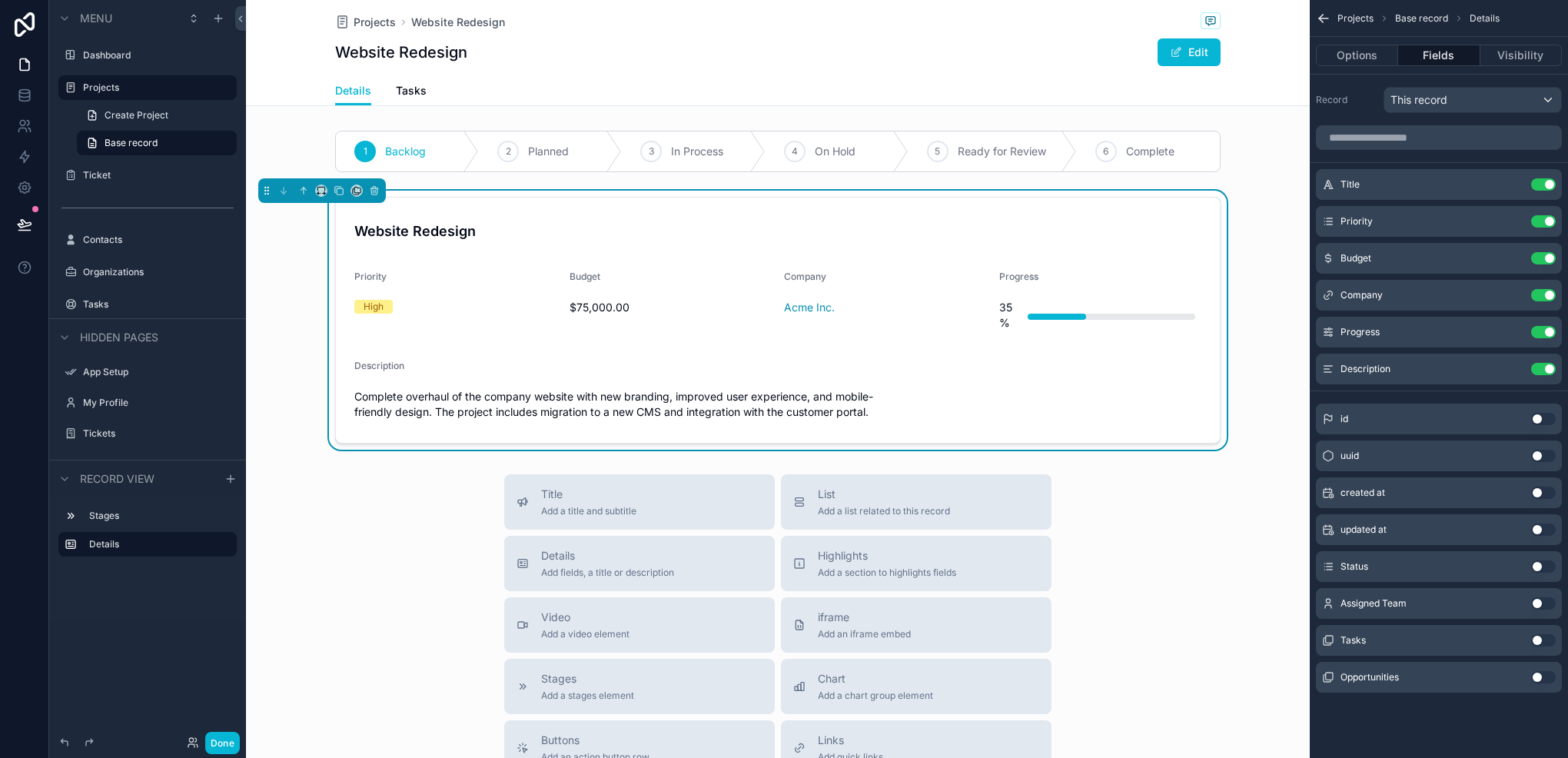
click at [1540, 641] on button "Use setting" at bounding box center [1543, 640] width 25 height 12
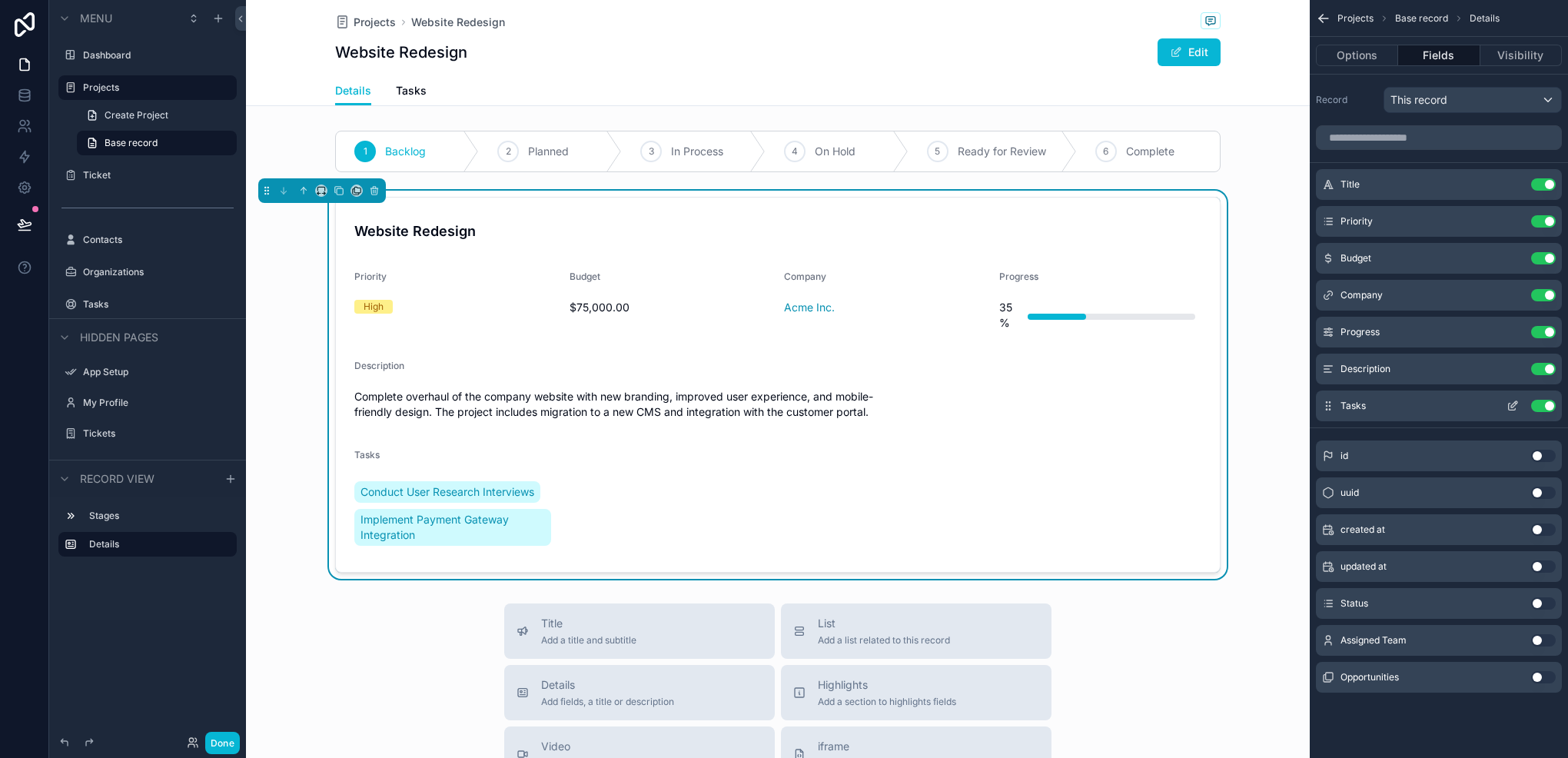
click at [1544, 403] on button "Use setting" at bounding box center [1543, 406] width 25 height 12
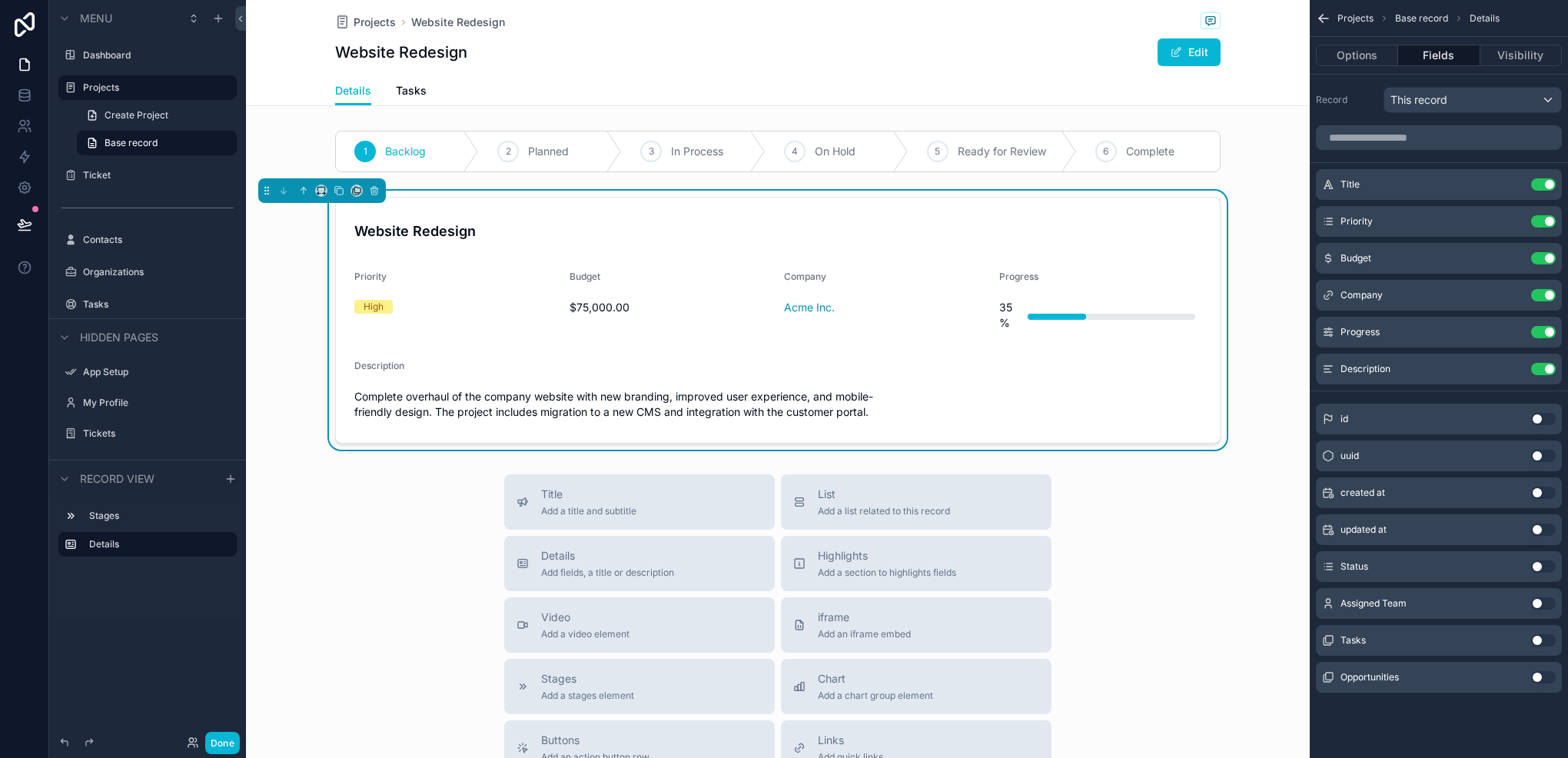
click at [1539, 679] on button "Use setting" at bounding box center [1543, 678] width 25 height 12
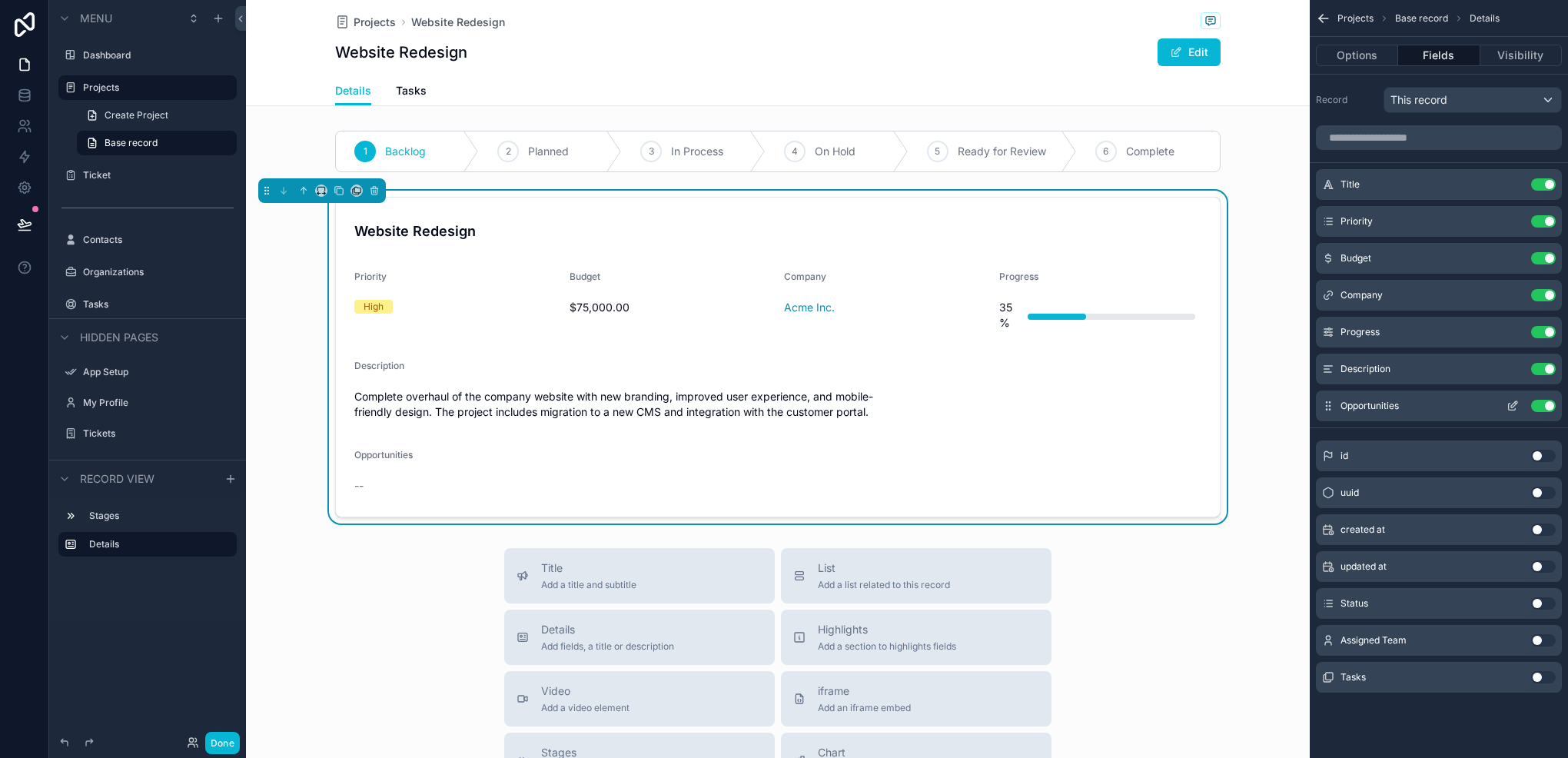
click at [1536, 402] on button "Use setting" at bounding box center [1543, 406] width 25 height 12
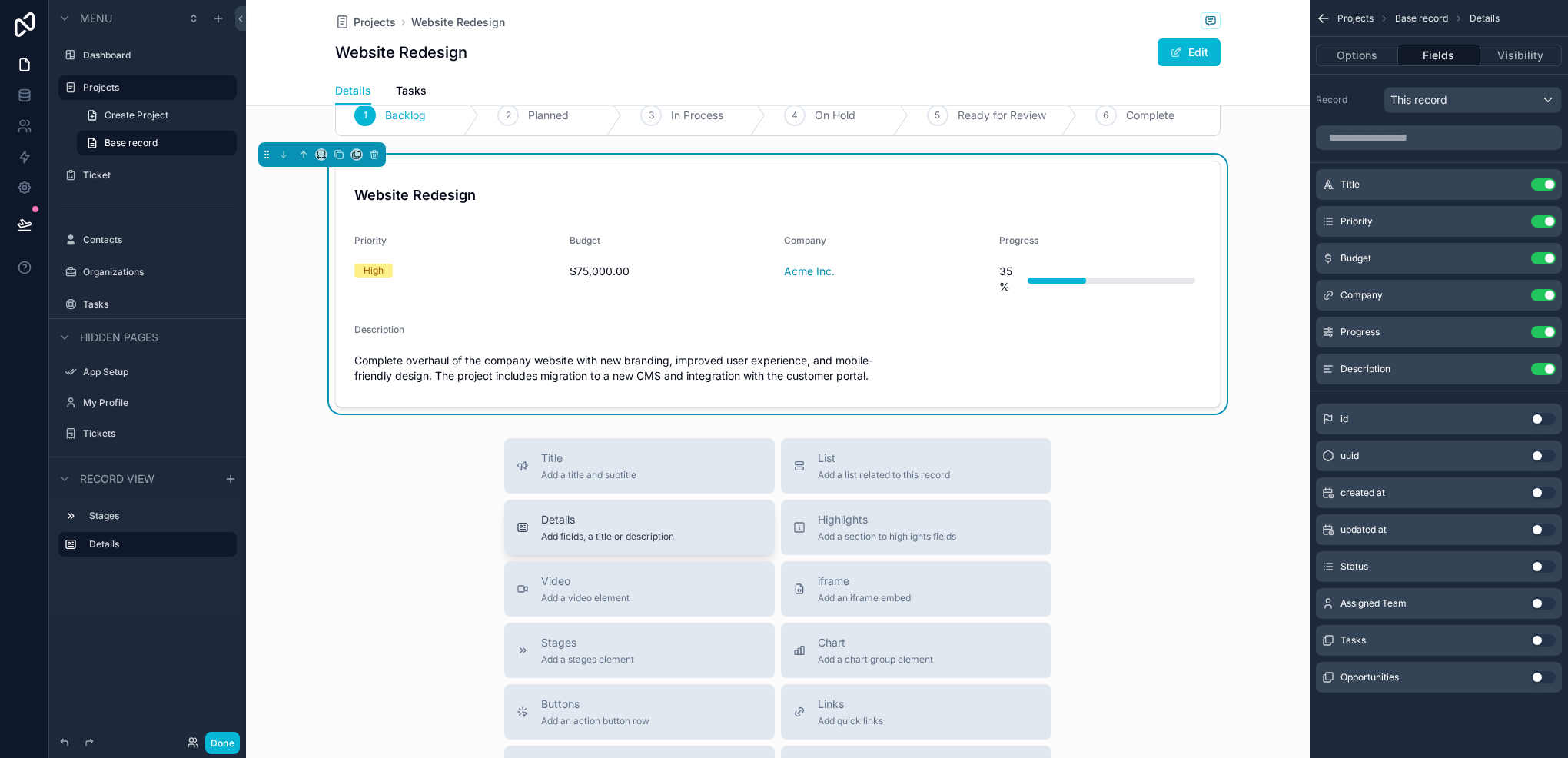
scroll to position [0, 0]
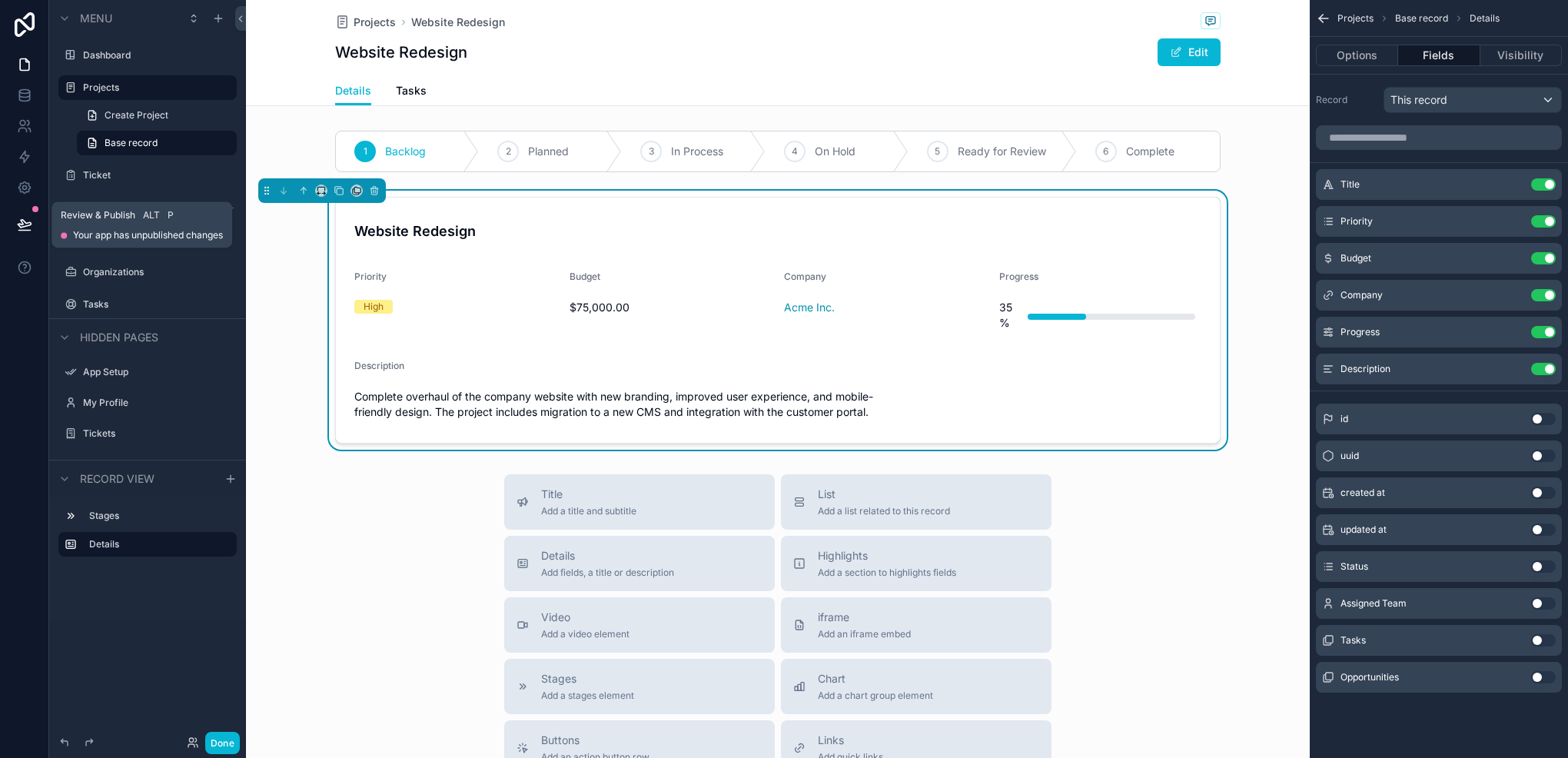
click at [16, 220] on button at bounding box center [25, 224] width 34 height 43
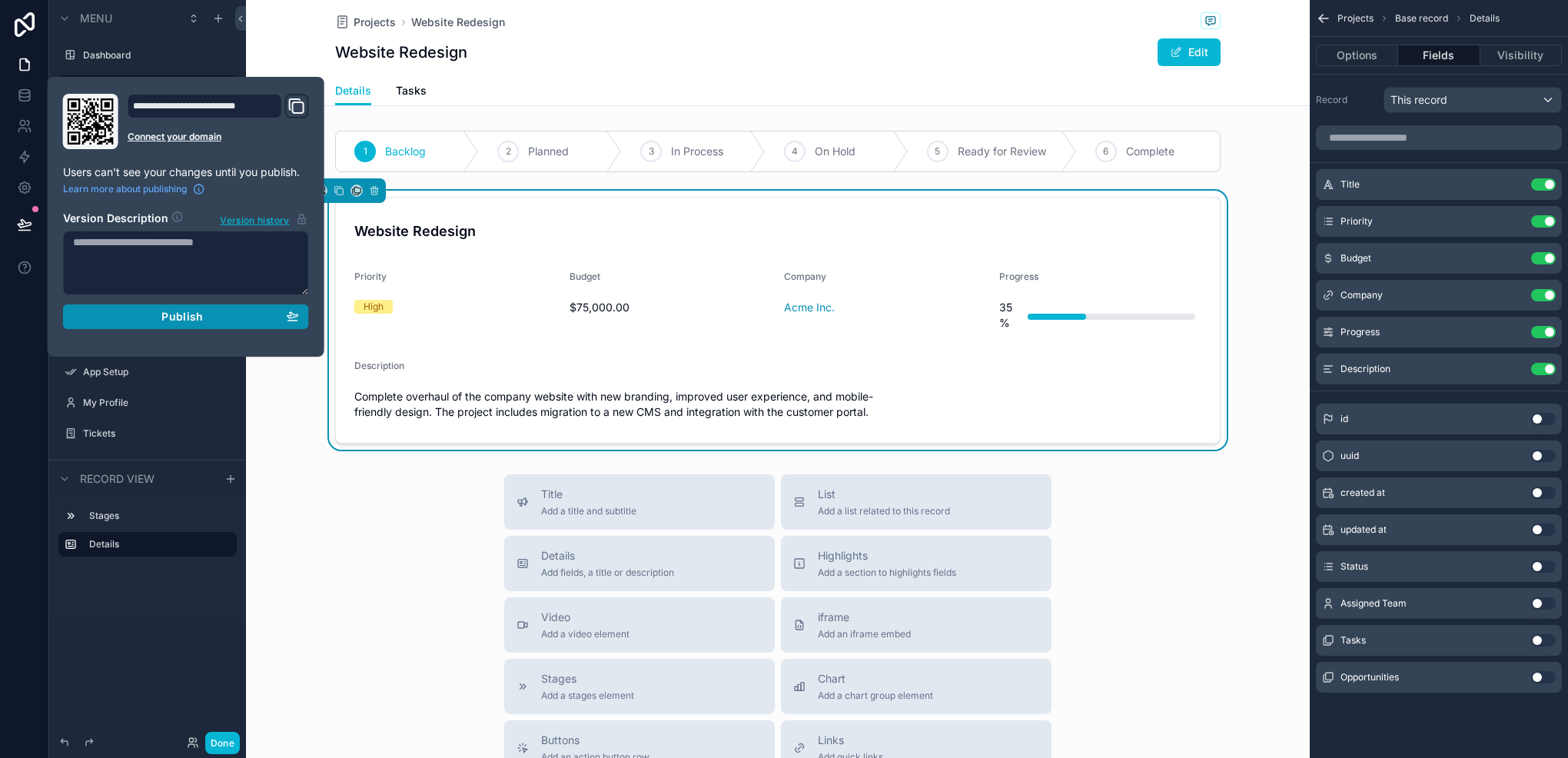
click at [179, 314] on span "Publish" at bounding box center [182, 317] width 42 height 14
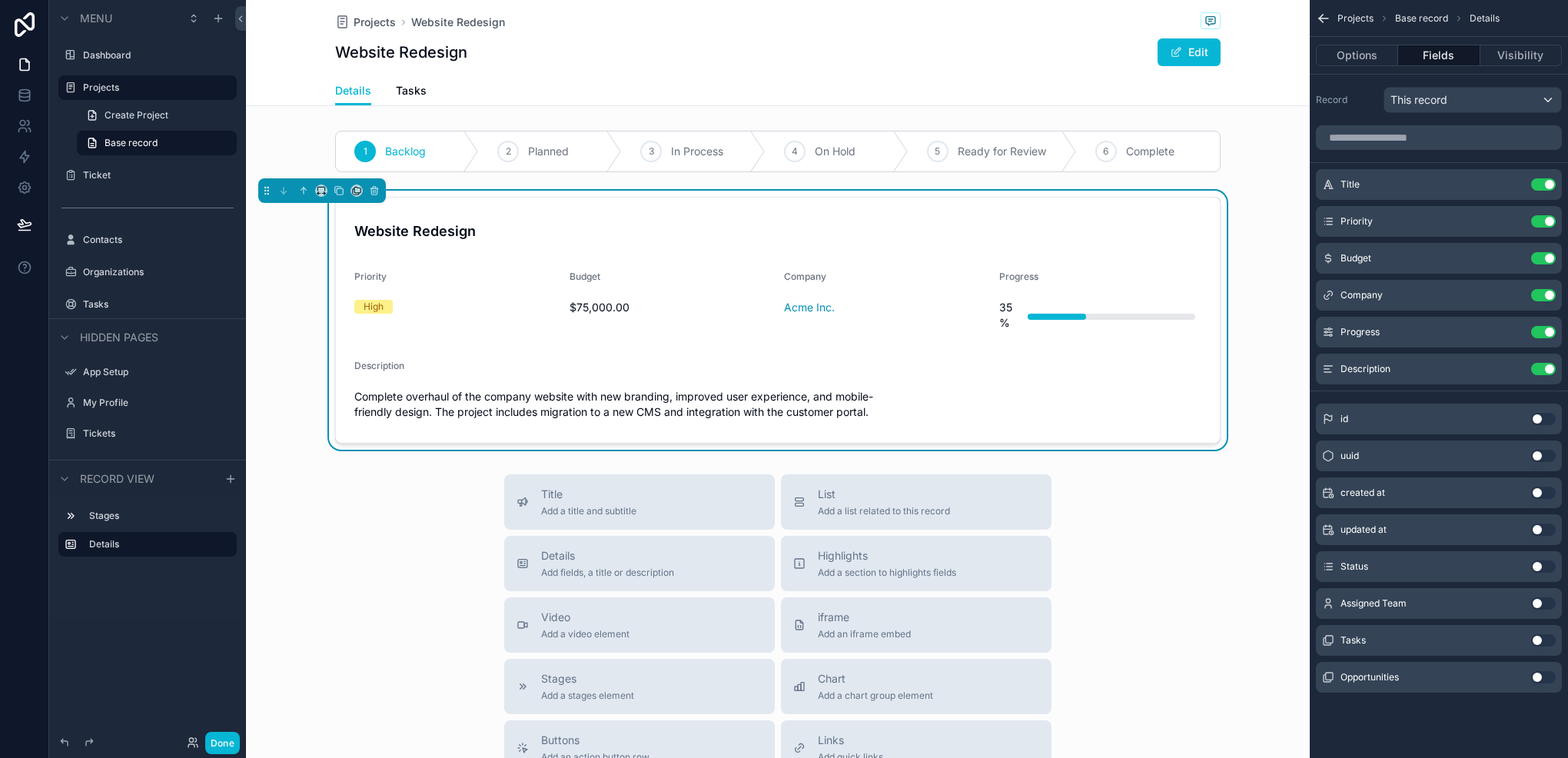
click at [1011, 26] on div "Projects Website Redesign" at bounding box center [778, 21] width 886 height 19
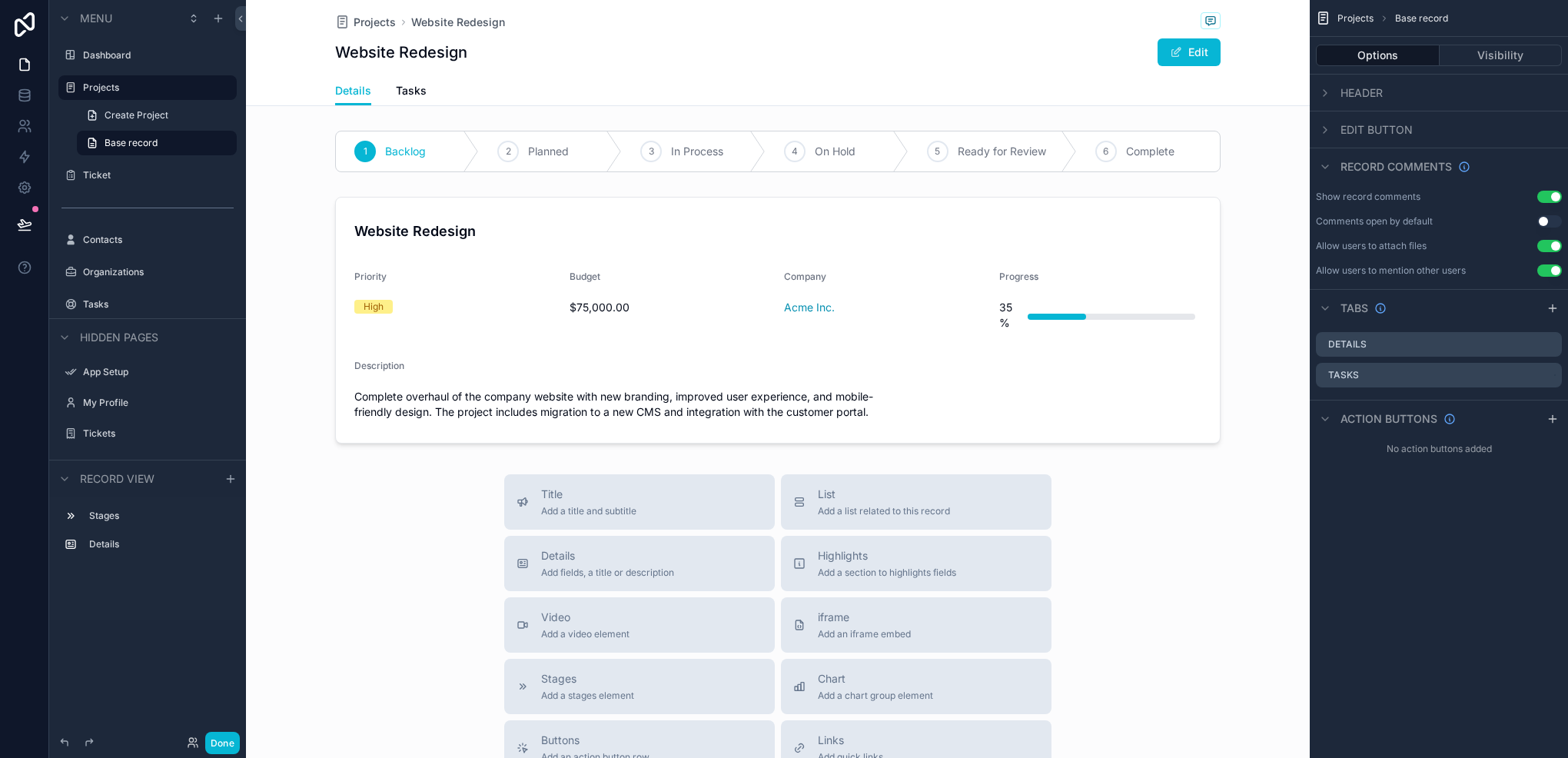
click at [1542, 225] on button "Use setting" at bounding box center [1549, 221] width 25 height 12
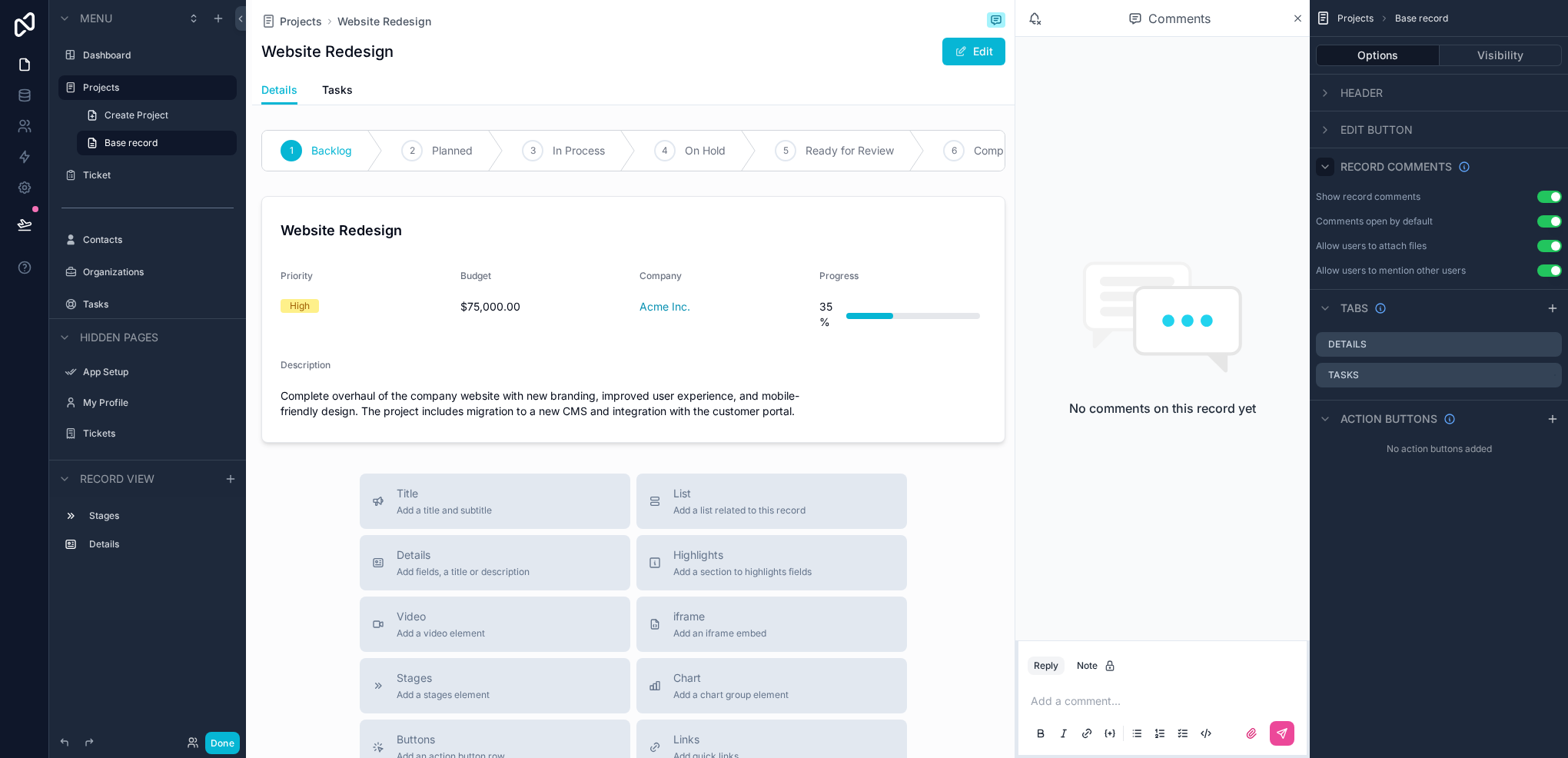
click at [1328, 168] on icon "scrollable content" at bounding box center [1325, 166] width 12 height 12
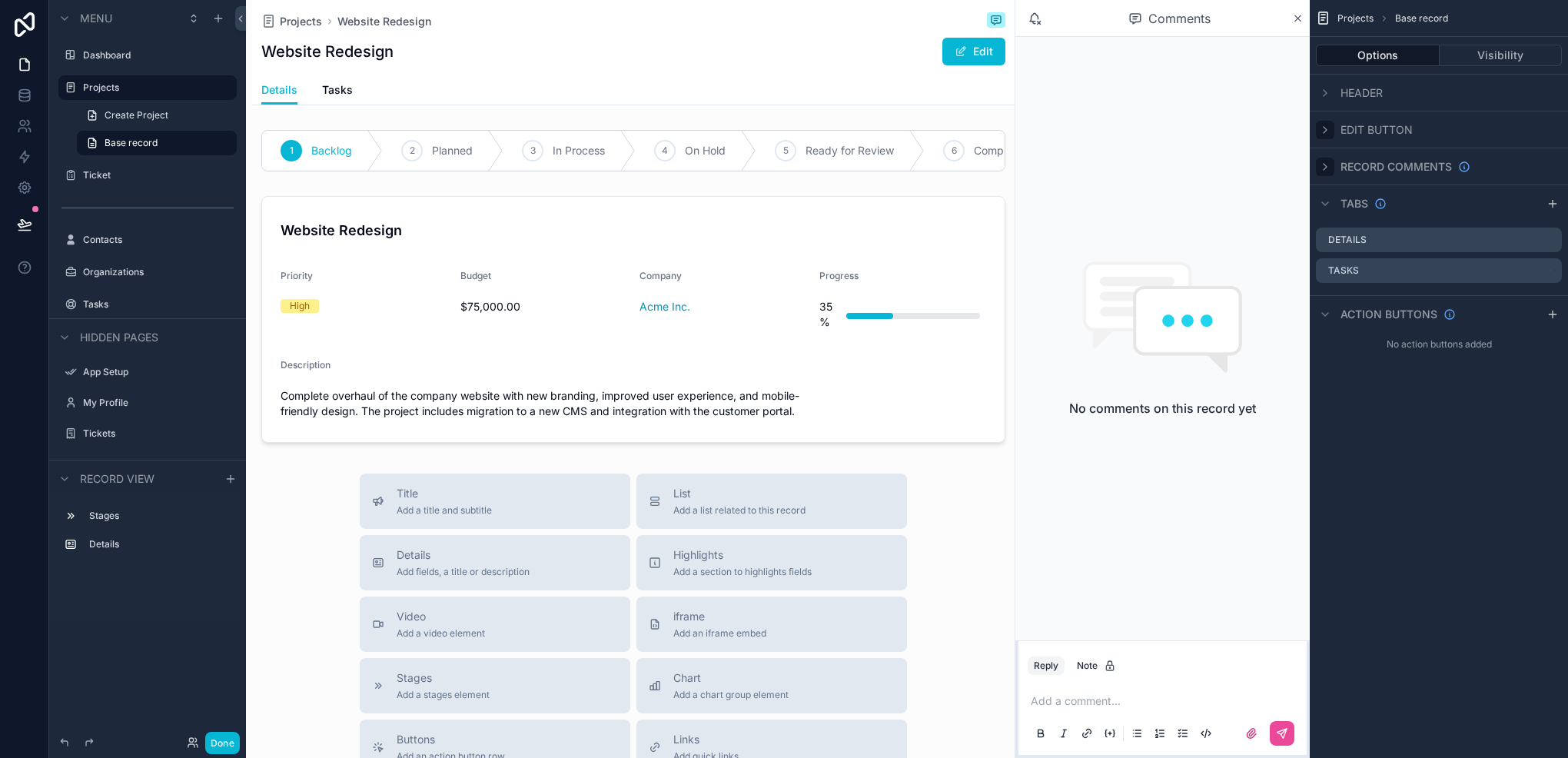
click at [1332, 134] on div "scrollable content" at bounding box center [1325, 130] width 19 height 19
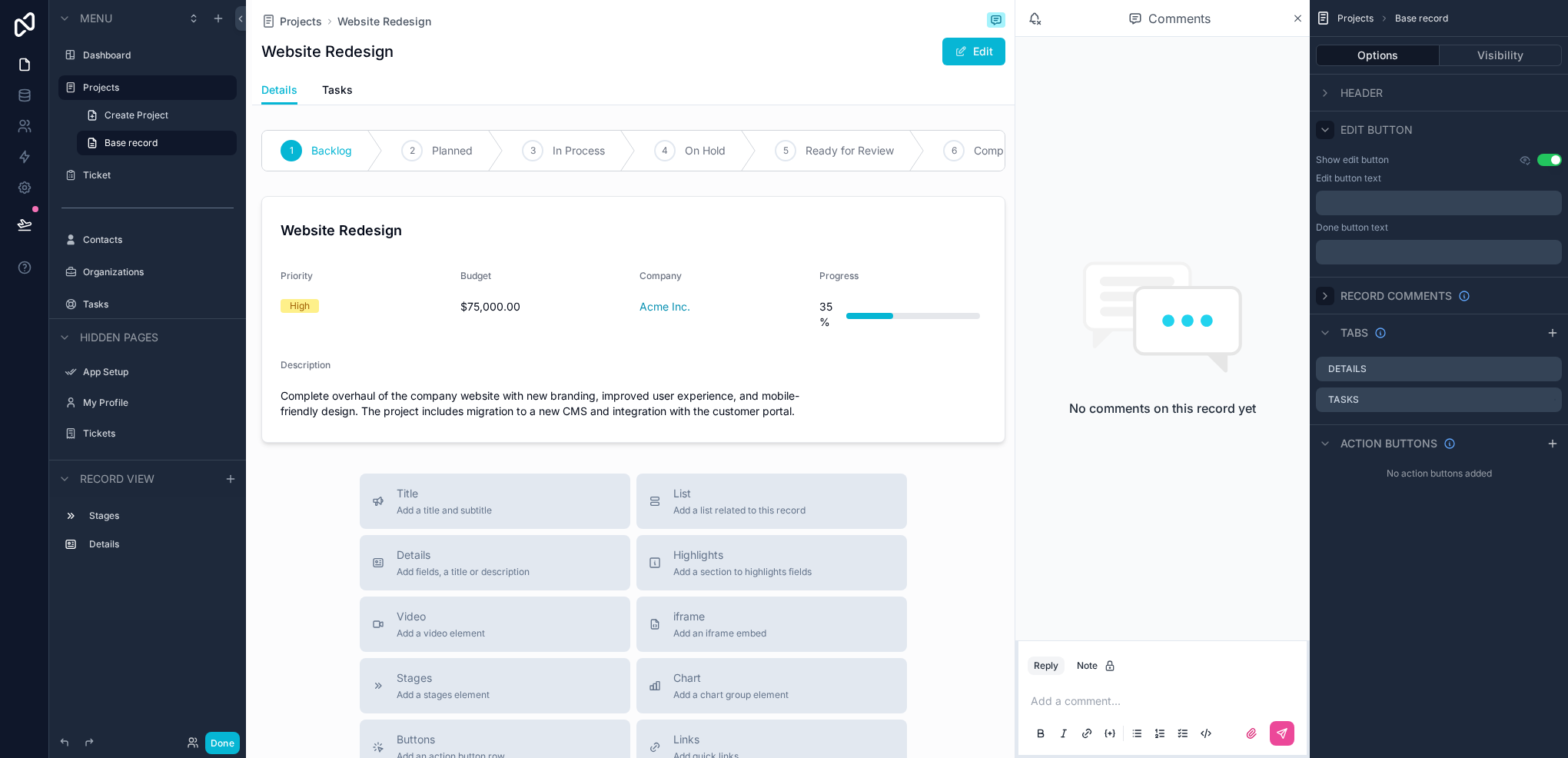
click at [1331, 128] on div "scrollable content" at bounding box center [1325, 130] width 19 height 19
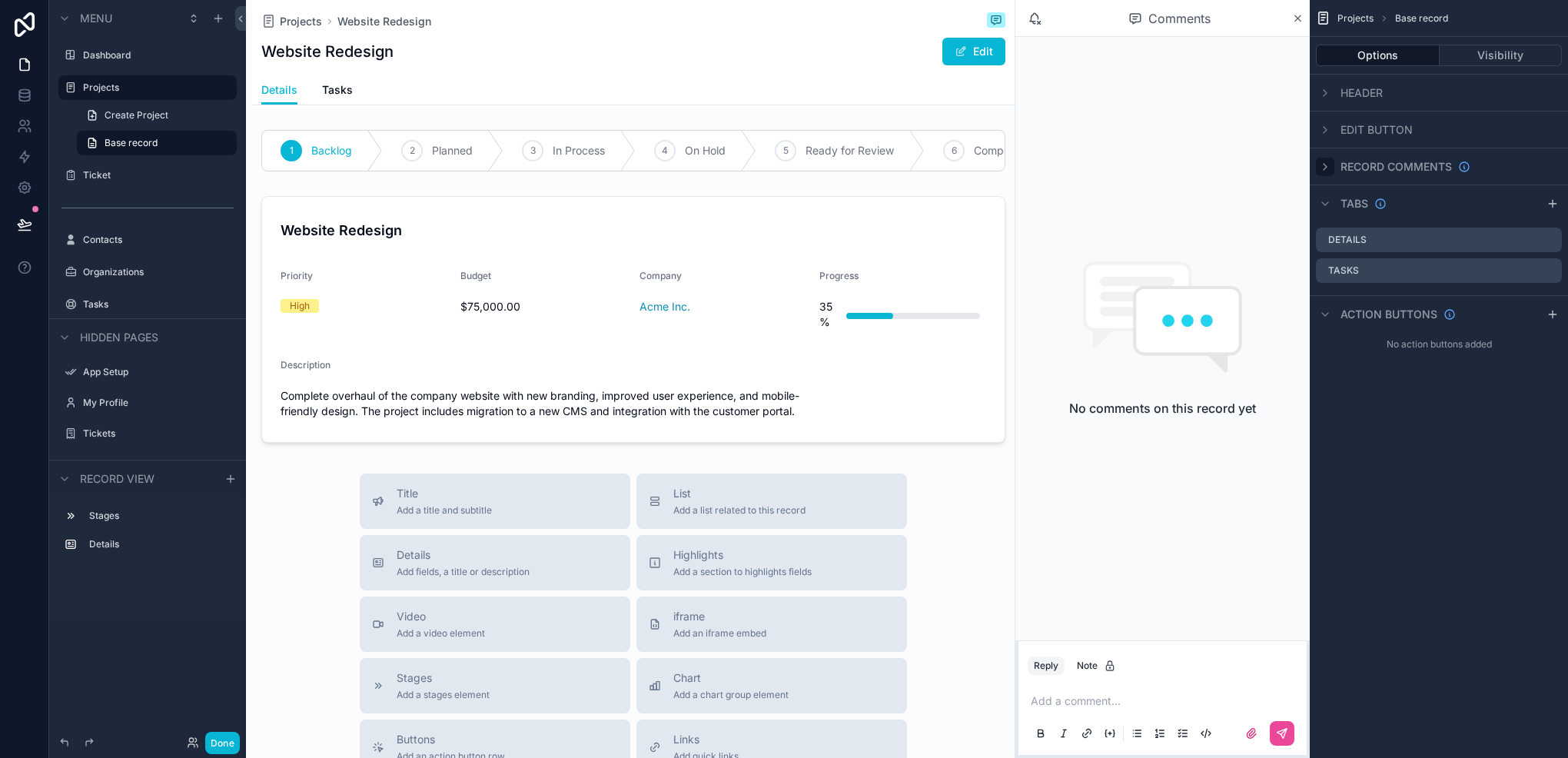
click at [1319, 171] on div "scrollable content" at bounding box center [1325, 166] width 19 height 19
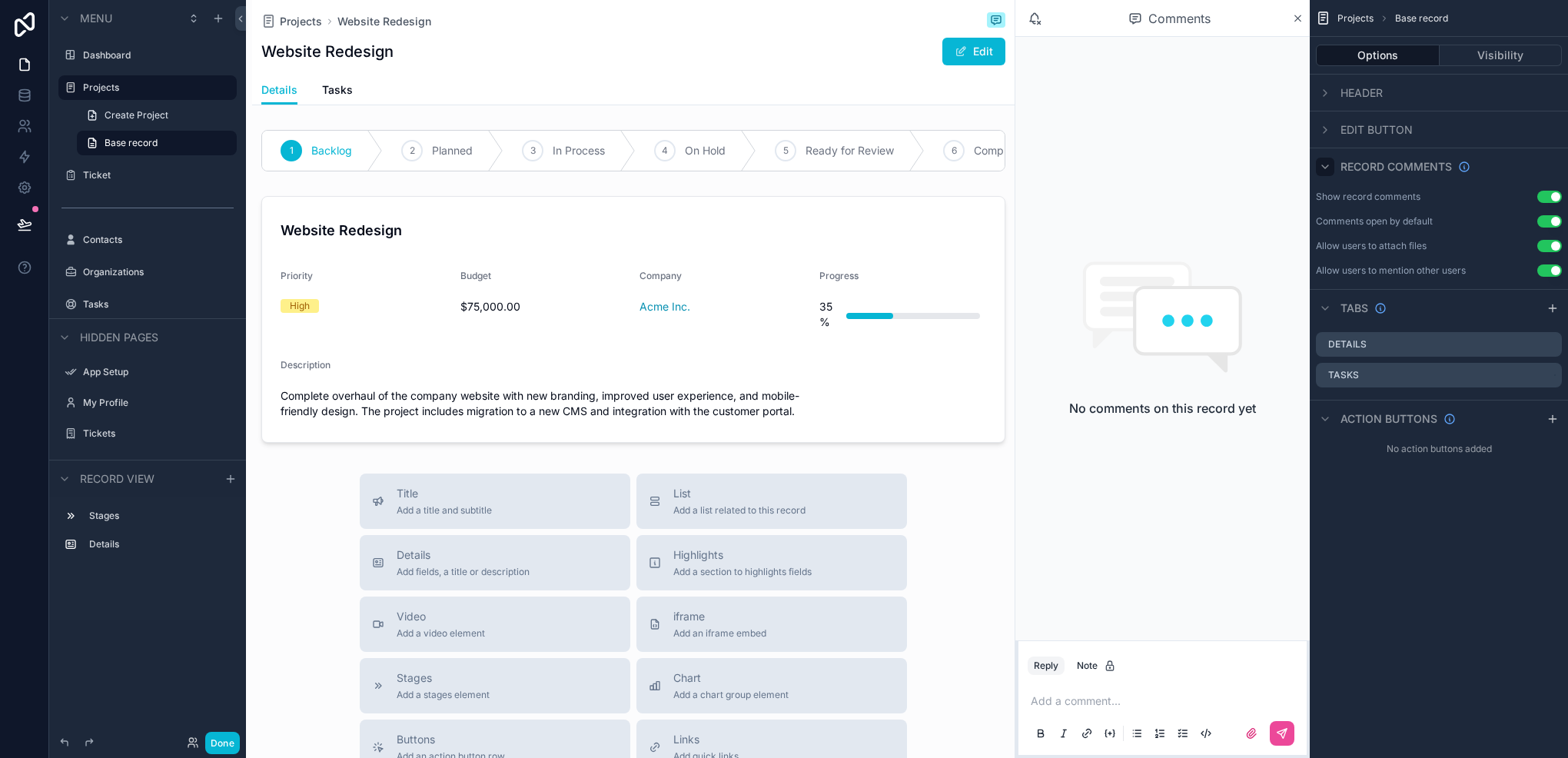
click at [1550, 226] on button "Use setting" at bounding box center [1549, 221] width 25 height 12
click at [1320, 165] on icon "scrollable content" at bounding box center [1325, 166] width 12 height 12
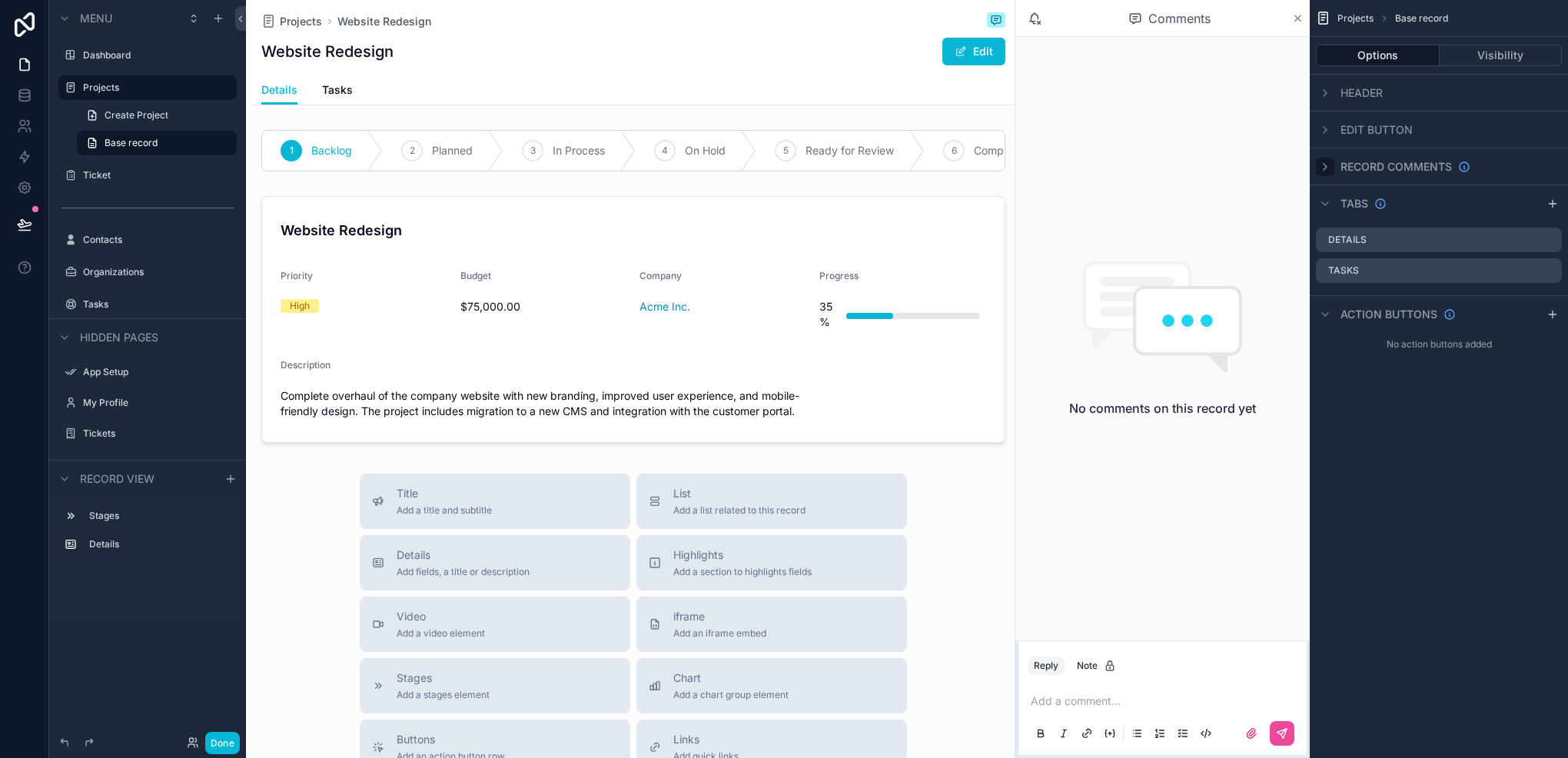
click at [1297, 16] on icon "scrollable content" at bounding box center [1299, 18] width 12 height 12
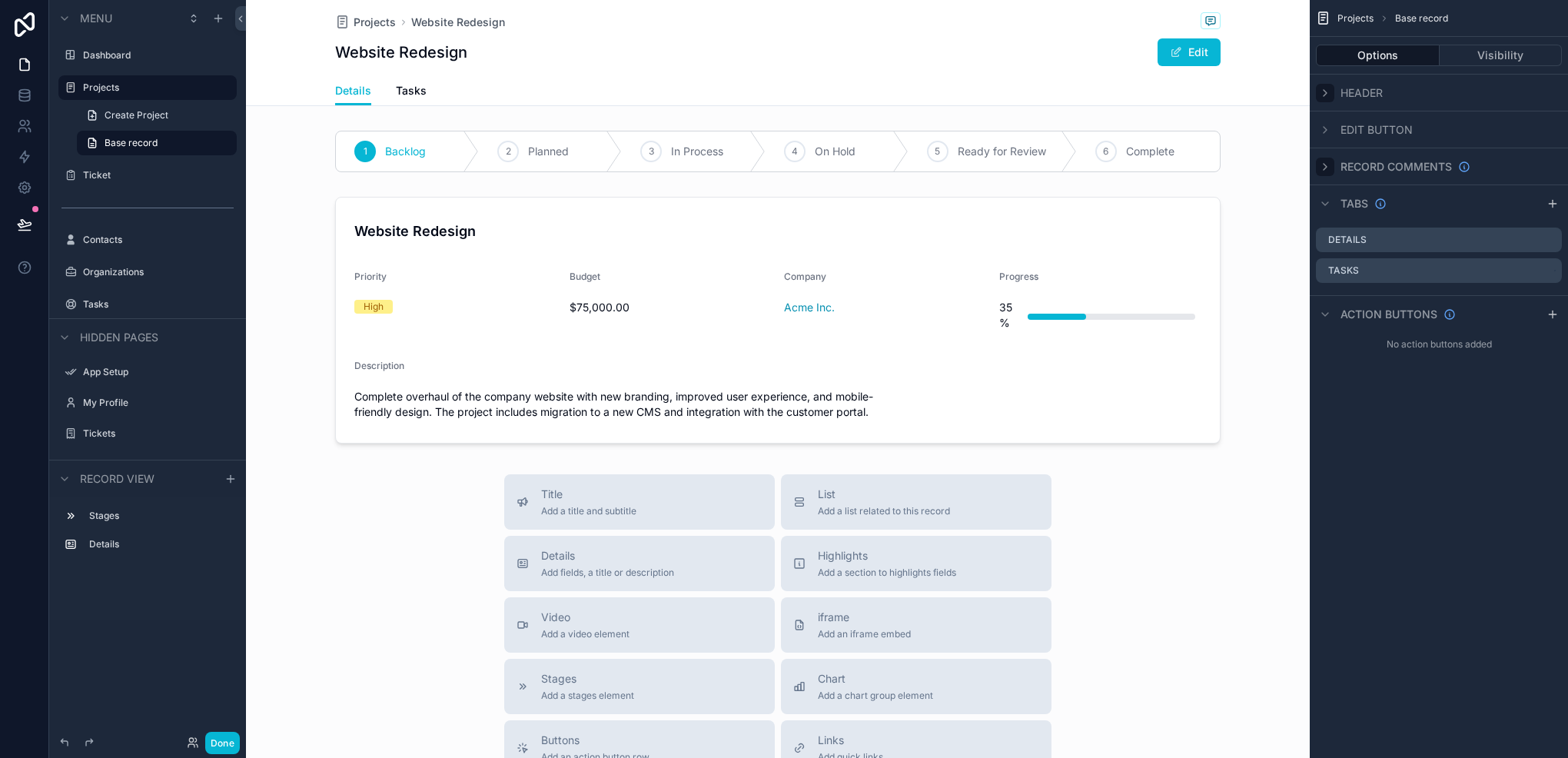
click at [1325, 98] on div "scrollable content" at bounding box center [1325, 93] width 19 height 19
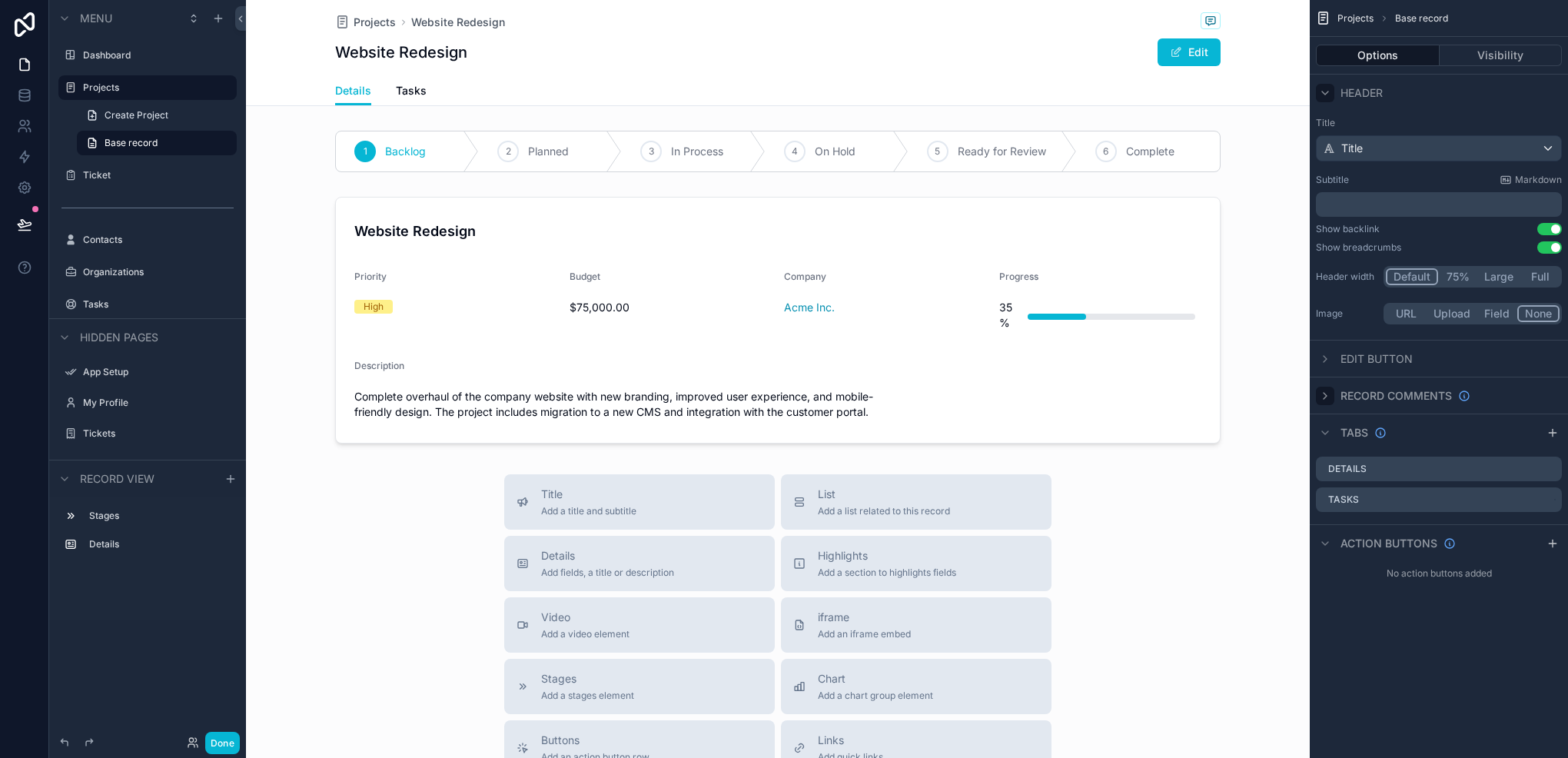
click at [1325, 98] on div "scrollable content" at bounding box center [1325, 93] width 19 height 19
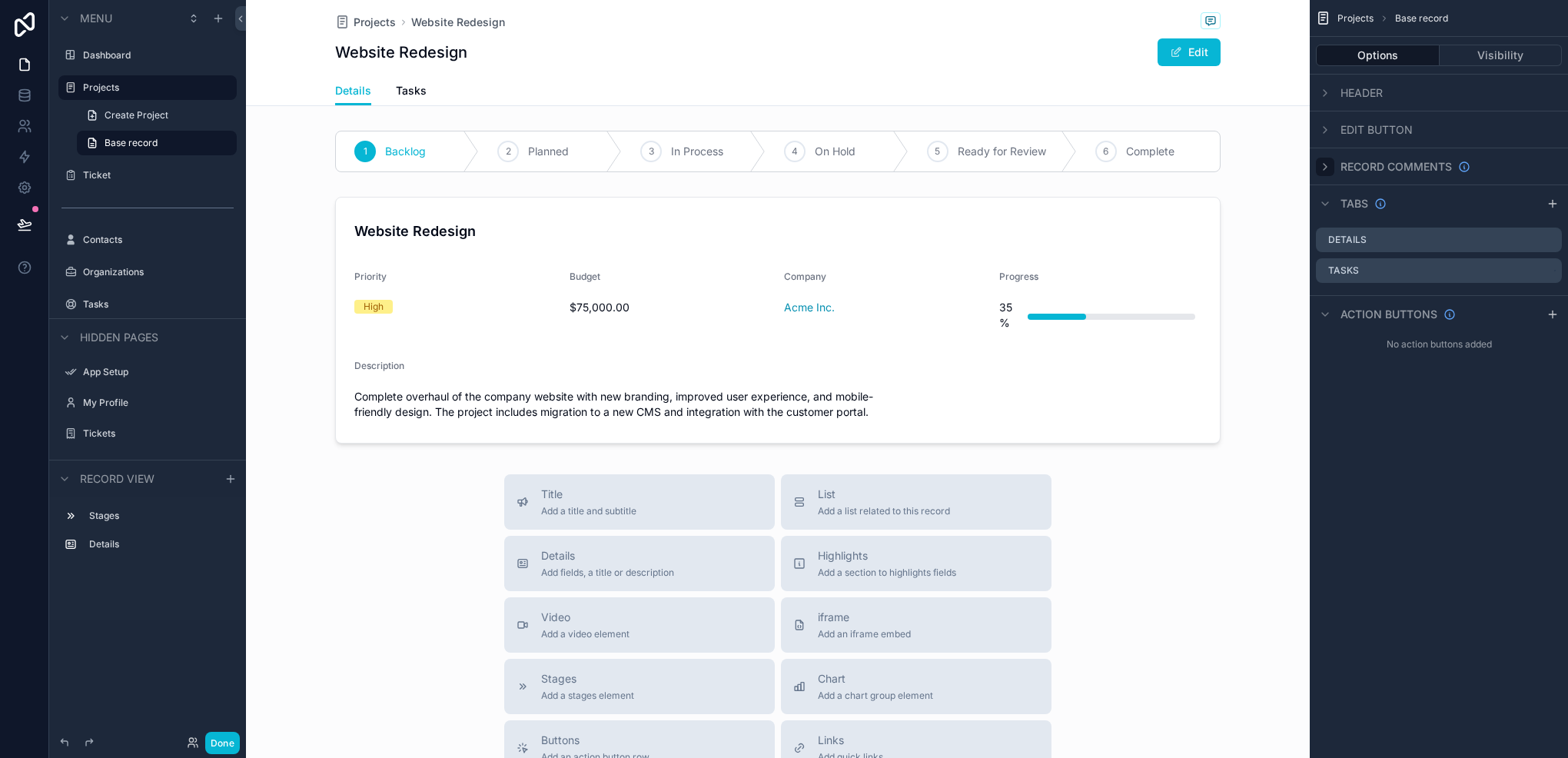
click at [1019, 58] on div "Website Redesign Edit" at bounding box center [778, 52] width 886 height 29
click at [1064, 43] on div "Website Redesign Edit" at bounding box center [778, 52] width 886 height 29
click at [1328, 126] on icon "scrollable content" at bounding box center [1325, 130] width 12 height 12
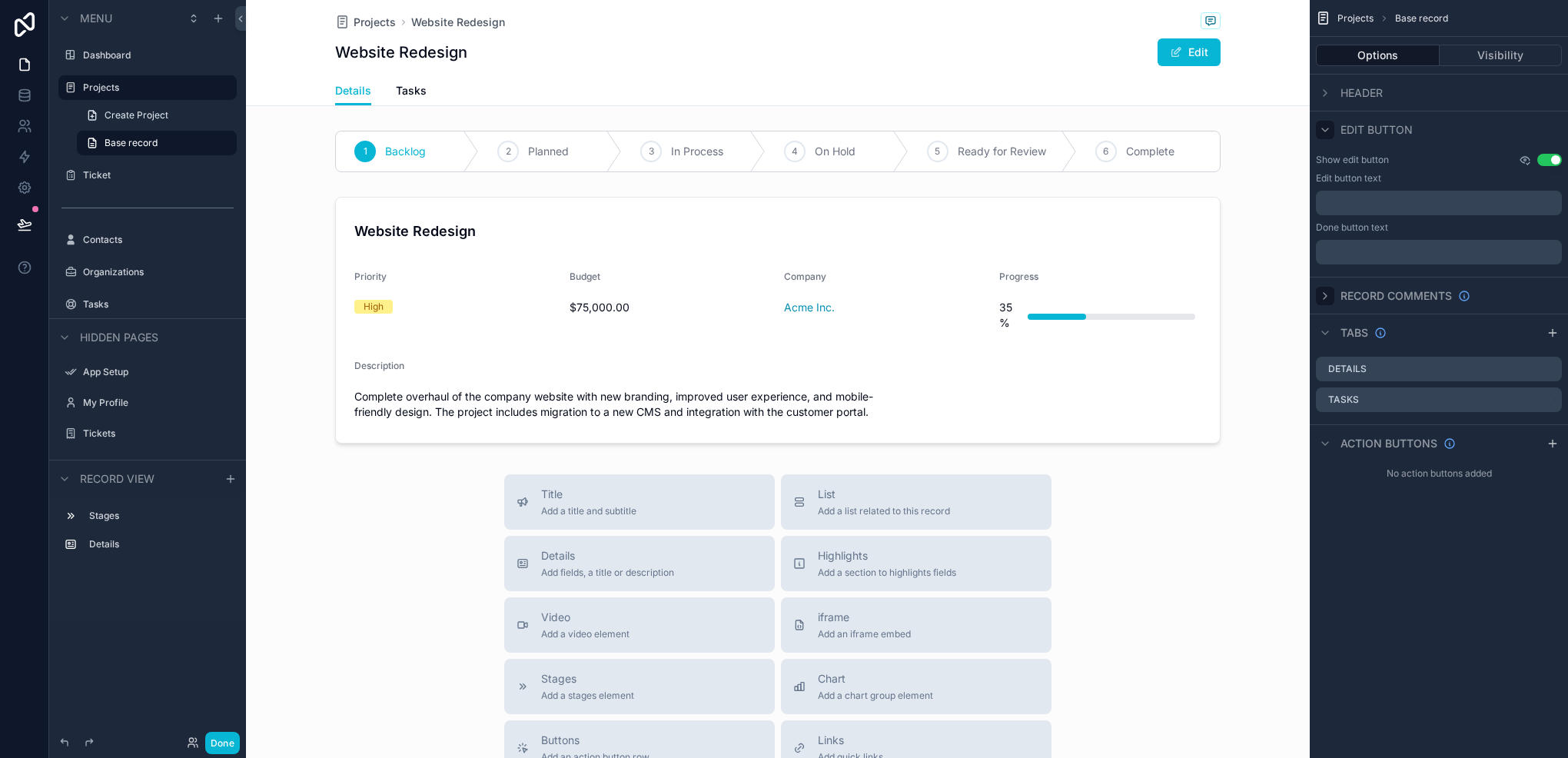
click at [1521, 162] on icon "scrollable content" at bounding box center [1524, 160] width 9 height 6
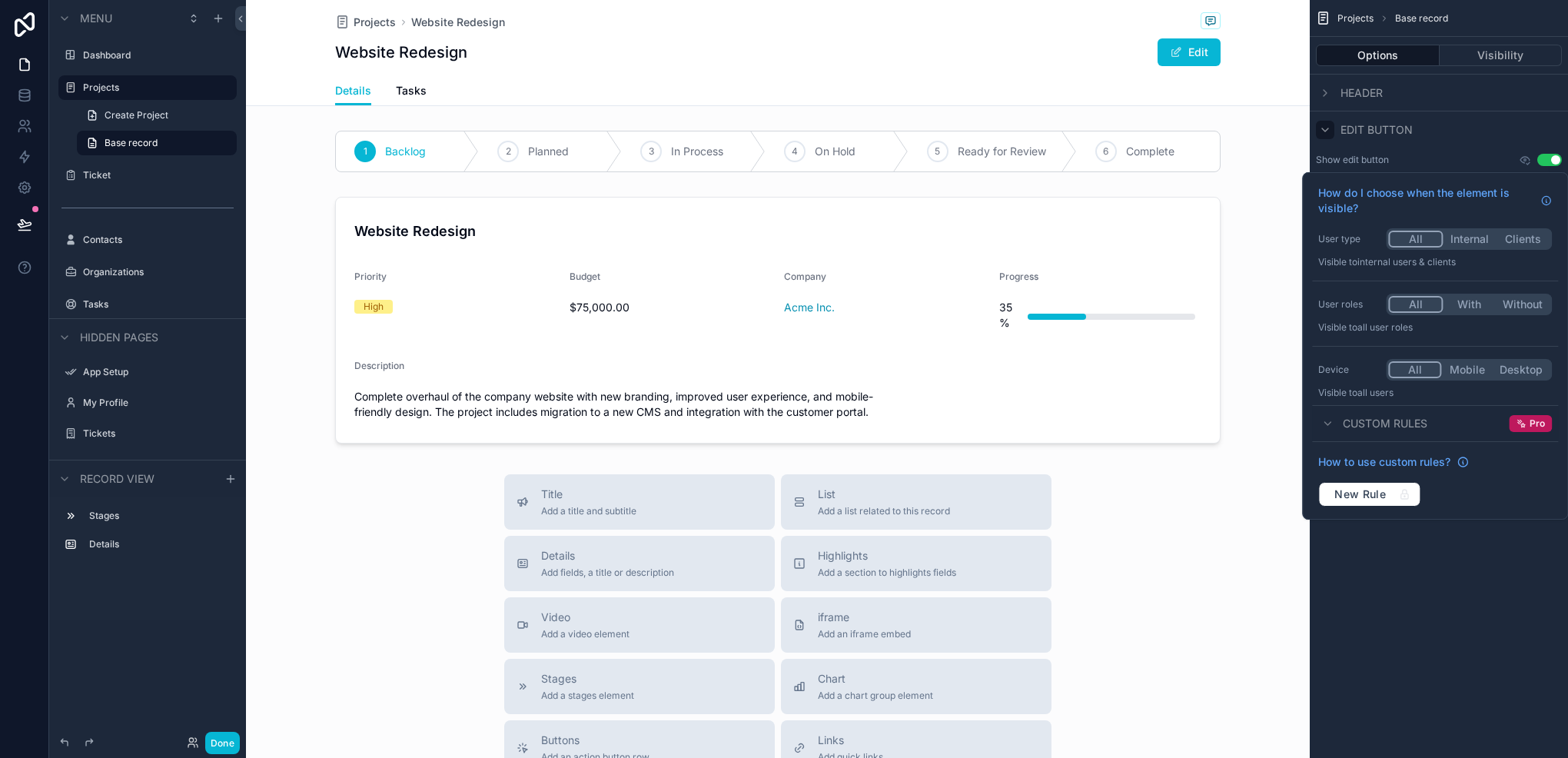
click at [1465, 245] on button "Internal" at bounding box center [1471, 239] width 53 height 17
click at [1464, 310] on button "With" at bounding box center [1470, 304] width 53 height 17
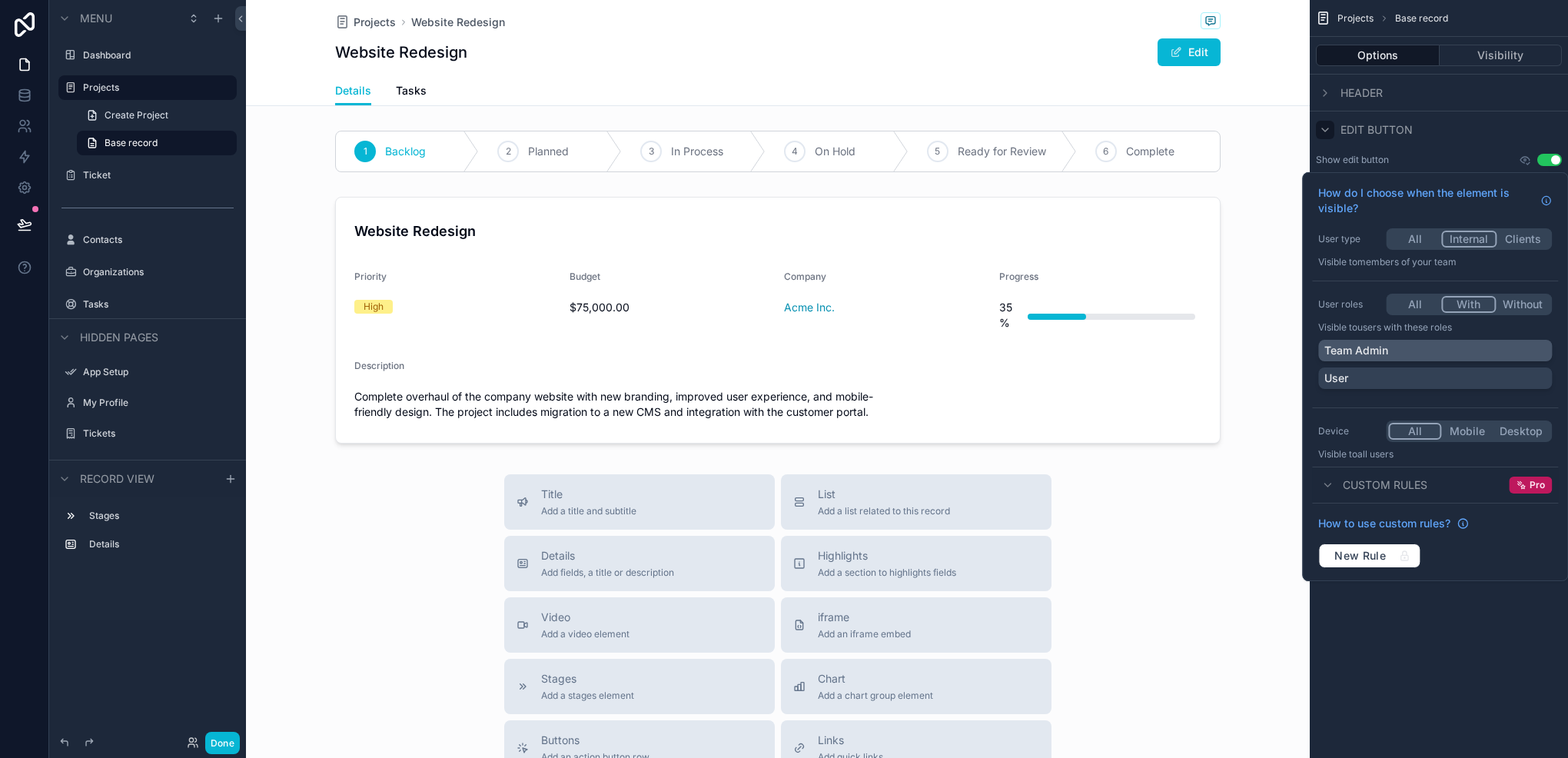
click at [1386, 356] on p "Team Admin" at bounding box center [1356, 351] width 63 height 16
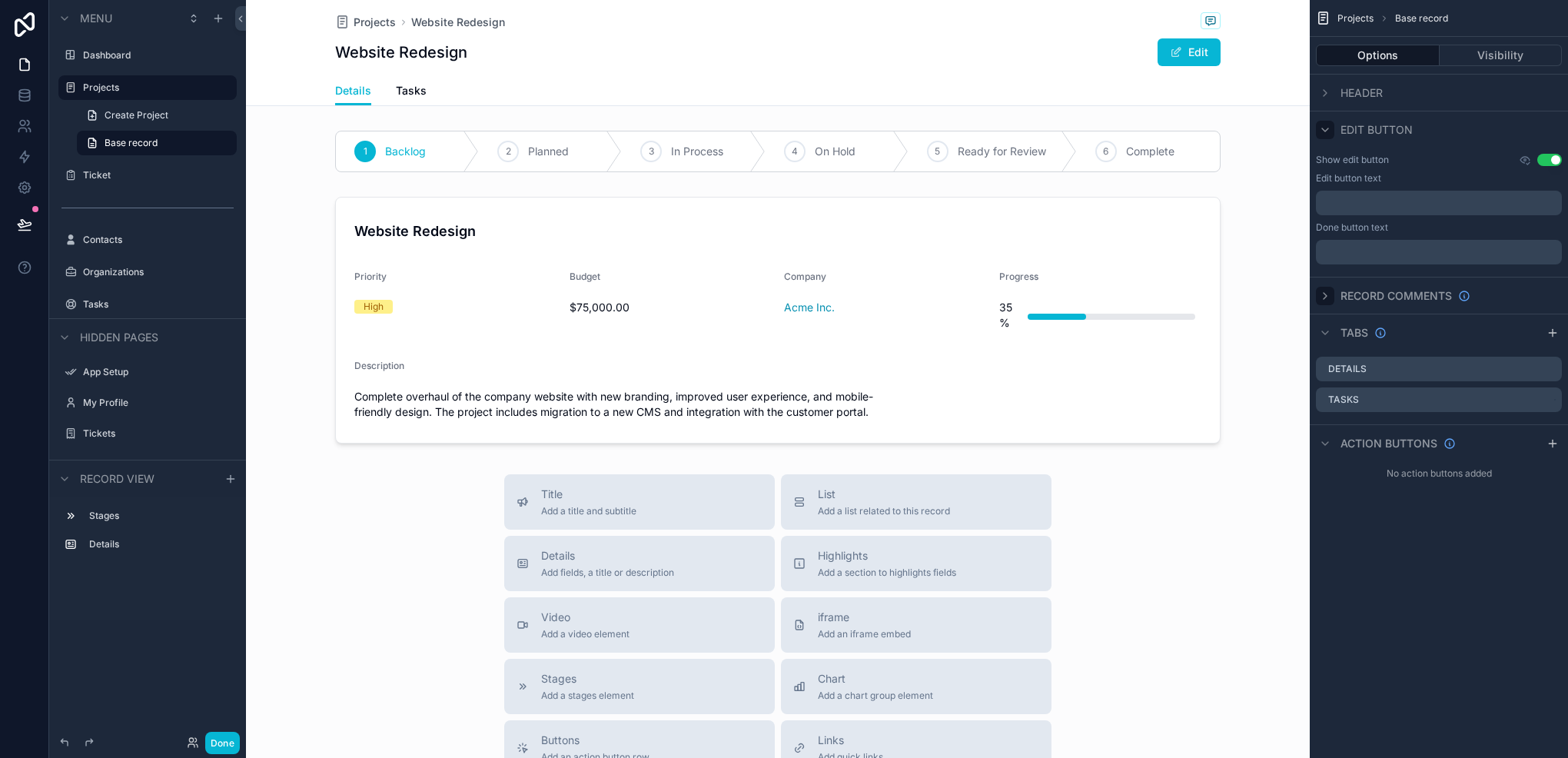
click at [1372, 661] on div "Projects Base record Options Visibility Header Edit button Show edit button Use…" at bounding box center [1439, 379] width 259 height 758
click at [21, 207] on button at bounding box center [25, 224] width 34 height 43
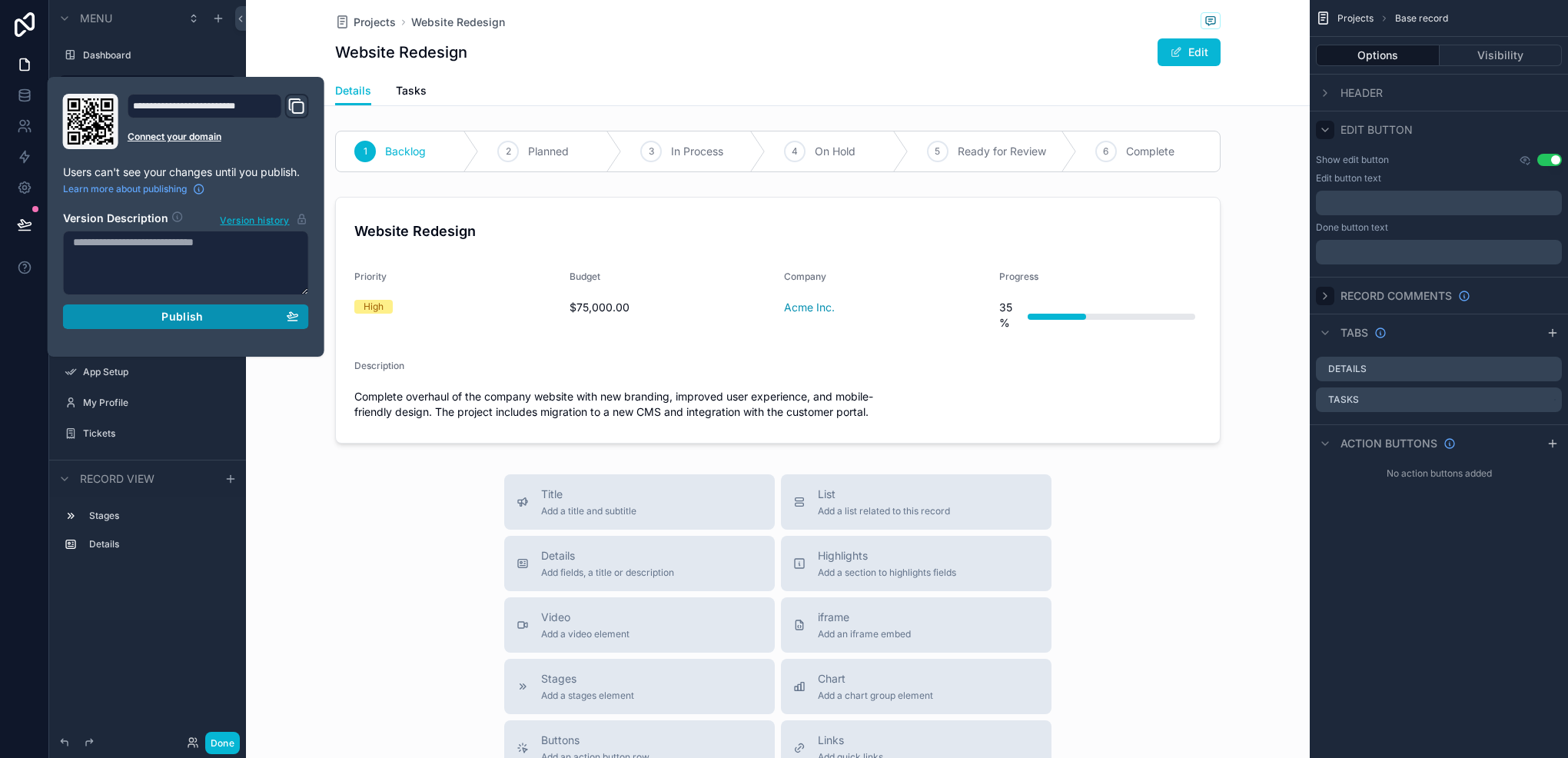
click at [209, 317] on div "Publish" at bounding box center [186, 317] width 226 height 14
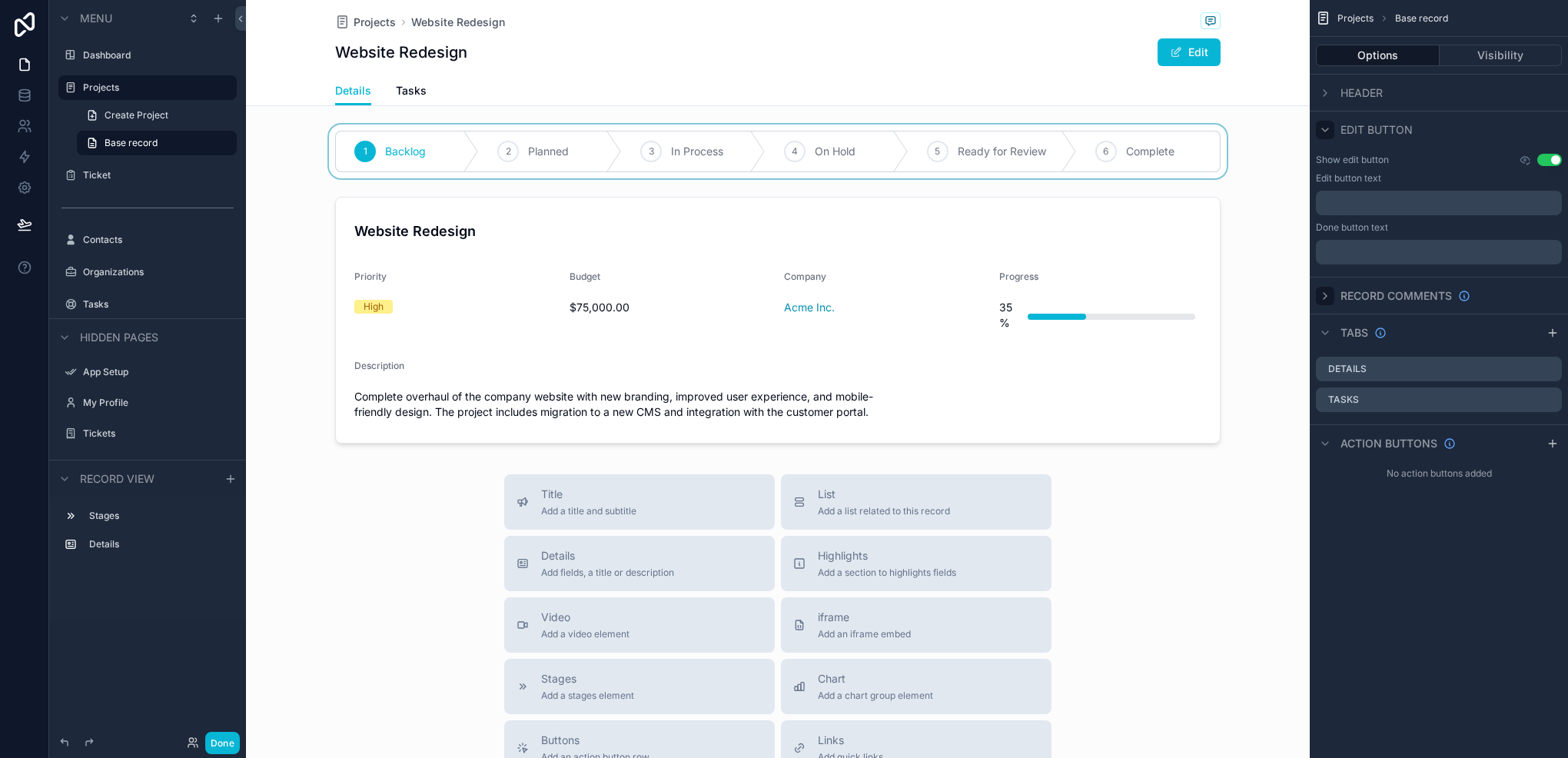
click at [621, 162] on div "scrollable content" at bounding box center [778, 152] width 1064 height 54
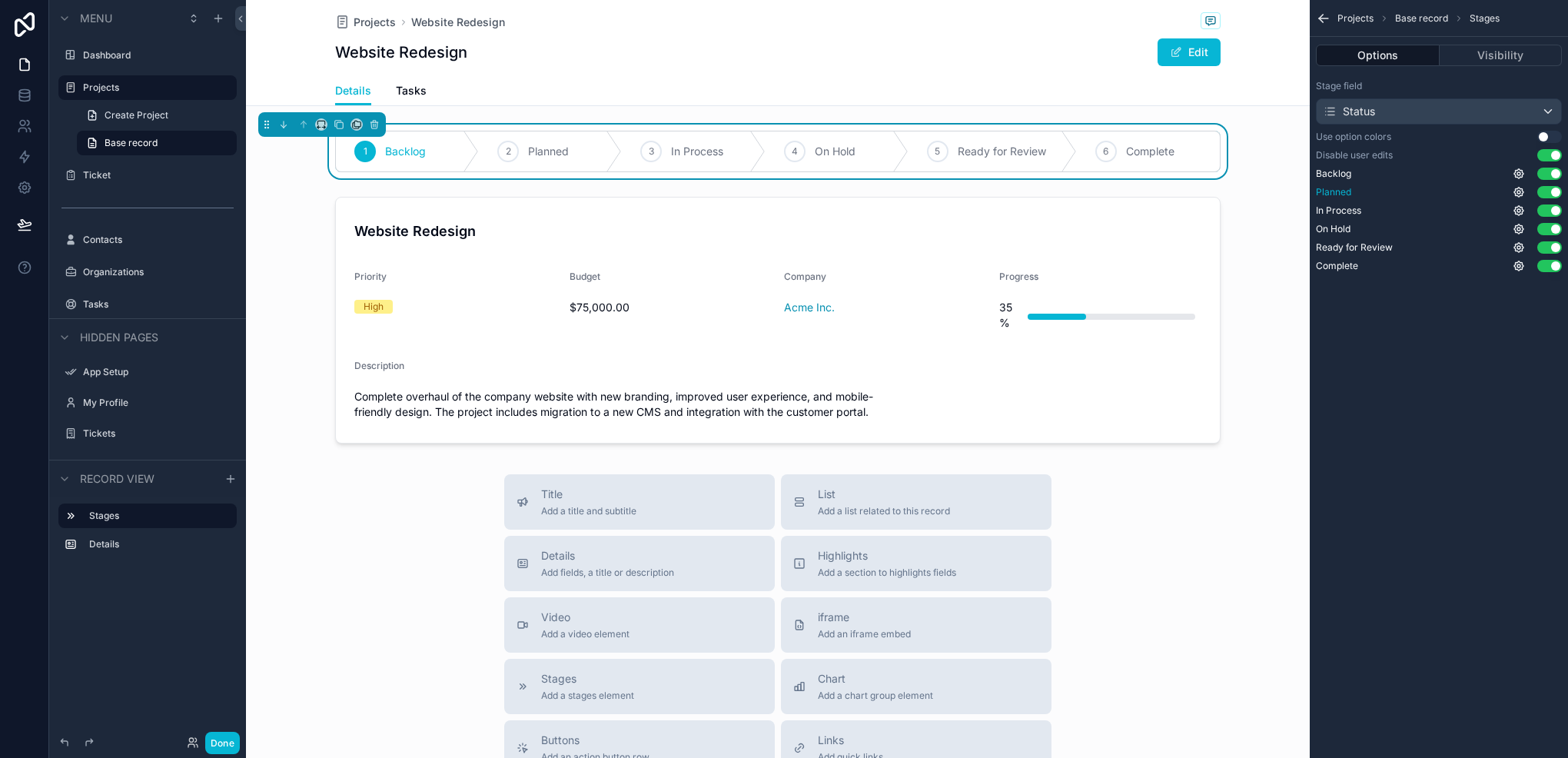
click at [1550, 193] on button "Use setting" at bounding box center [1549, 192] width 25 height 12
click at [1550, 250] on button "Use setting" at bounding box center [1549, 248] width 25 height 12
click at [1461, 48] on button "Visibility" at bounding box center [1502, 55] width 123 height 22
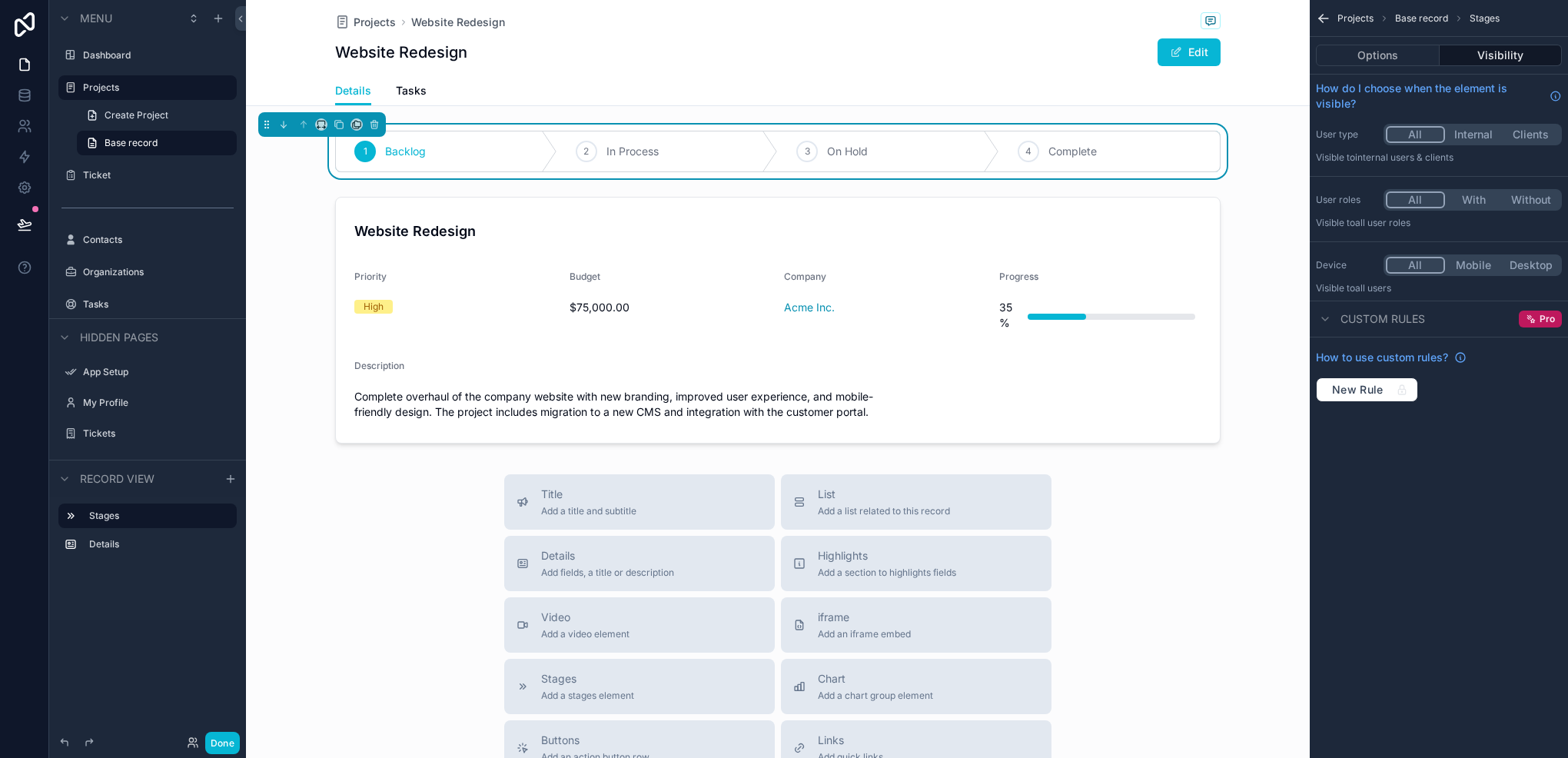
click at [1328, 22] on icon "scrollable content" at bounding box center [1324, 19] width 16 height 16
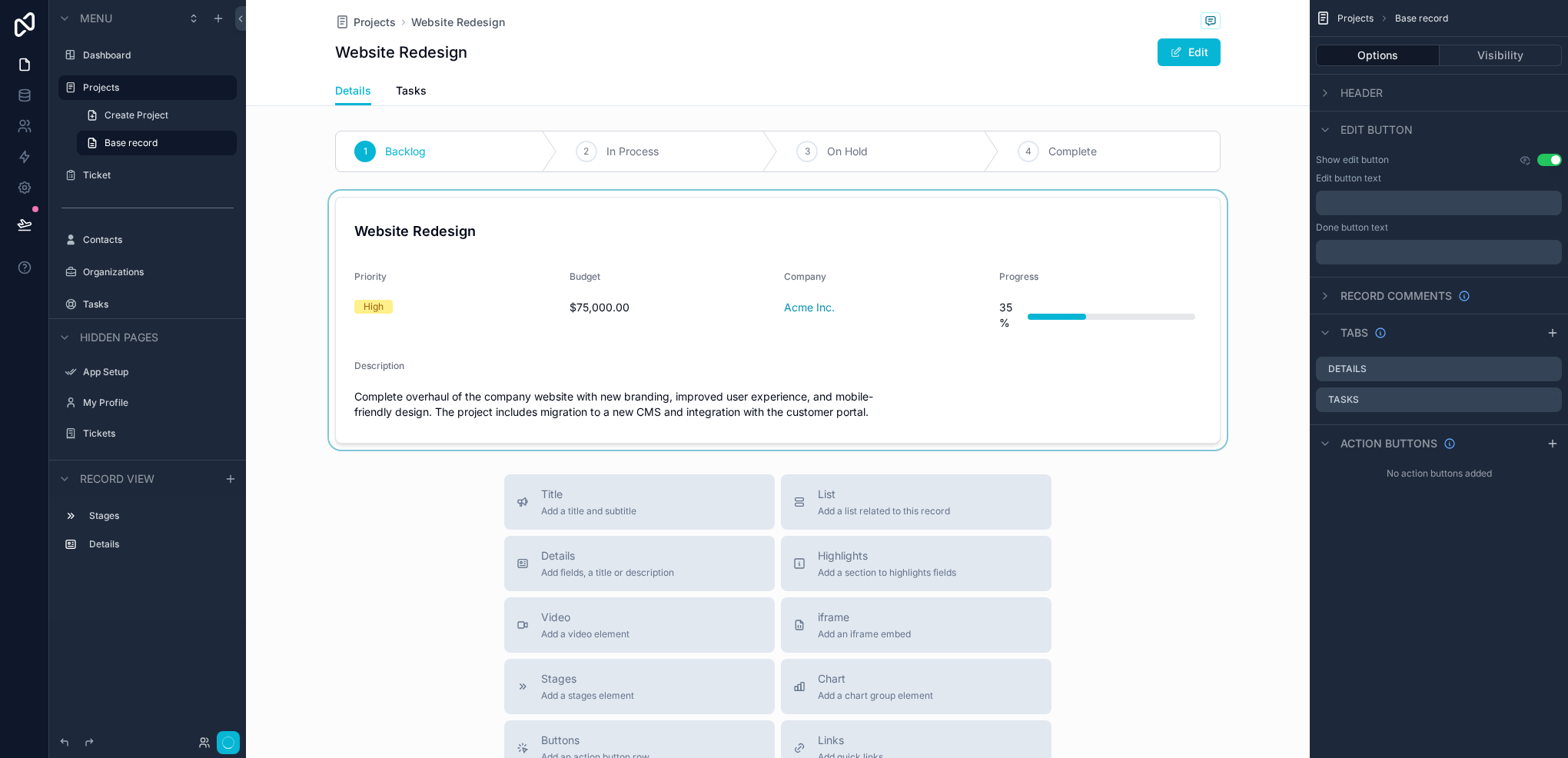
click at [882, 313] on div "scrollable content" at bounding box center [778, 320] width 1064 height 260
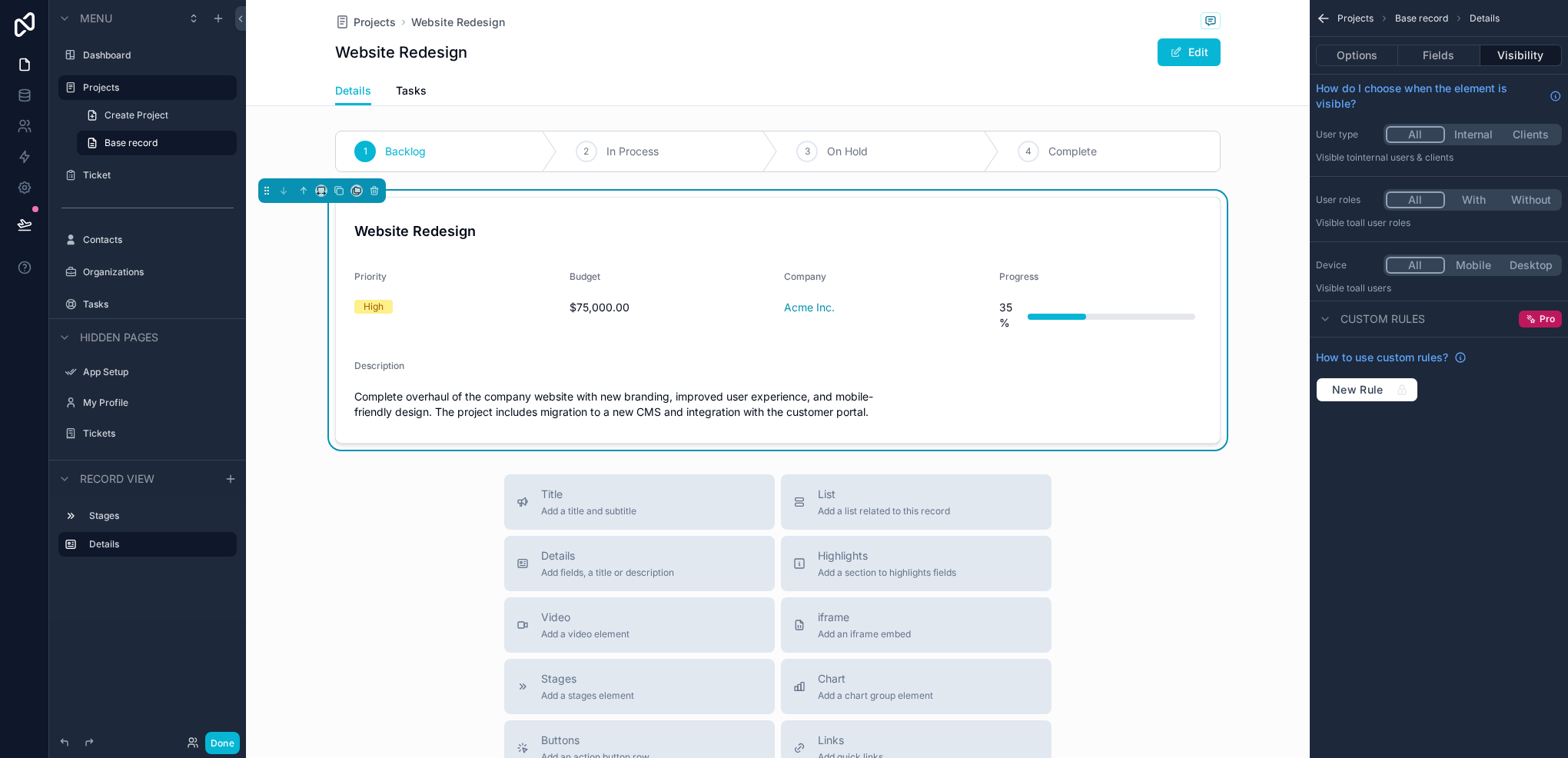
click at [1329, 16] on icon "scrollable content" at bounding box center [1324, 19] width 16 height 16
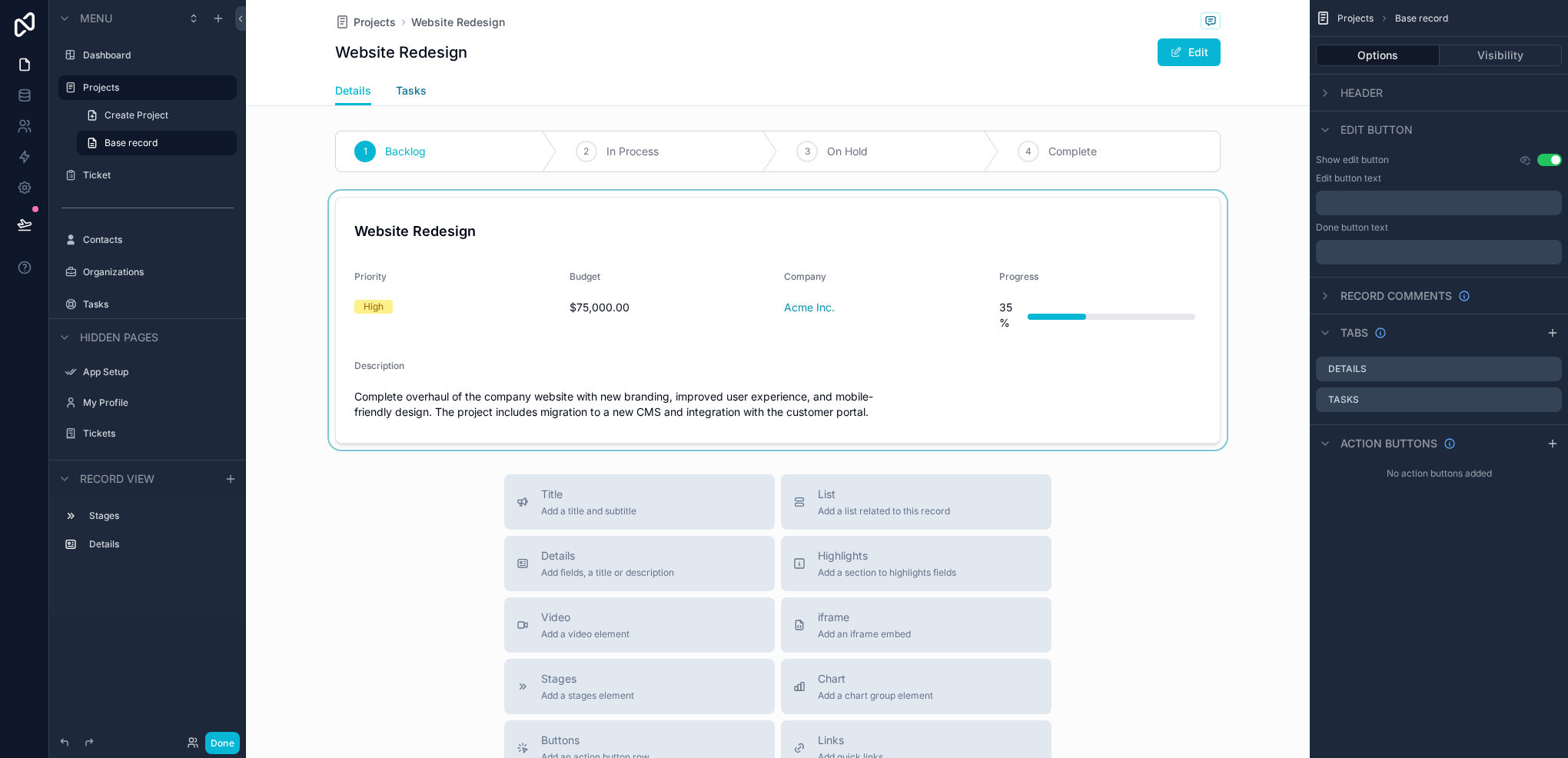
click at [396, 101] on link "Tasks" at bounding box center [411, 92] width 31 height 31
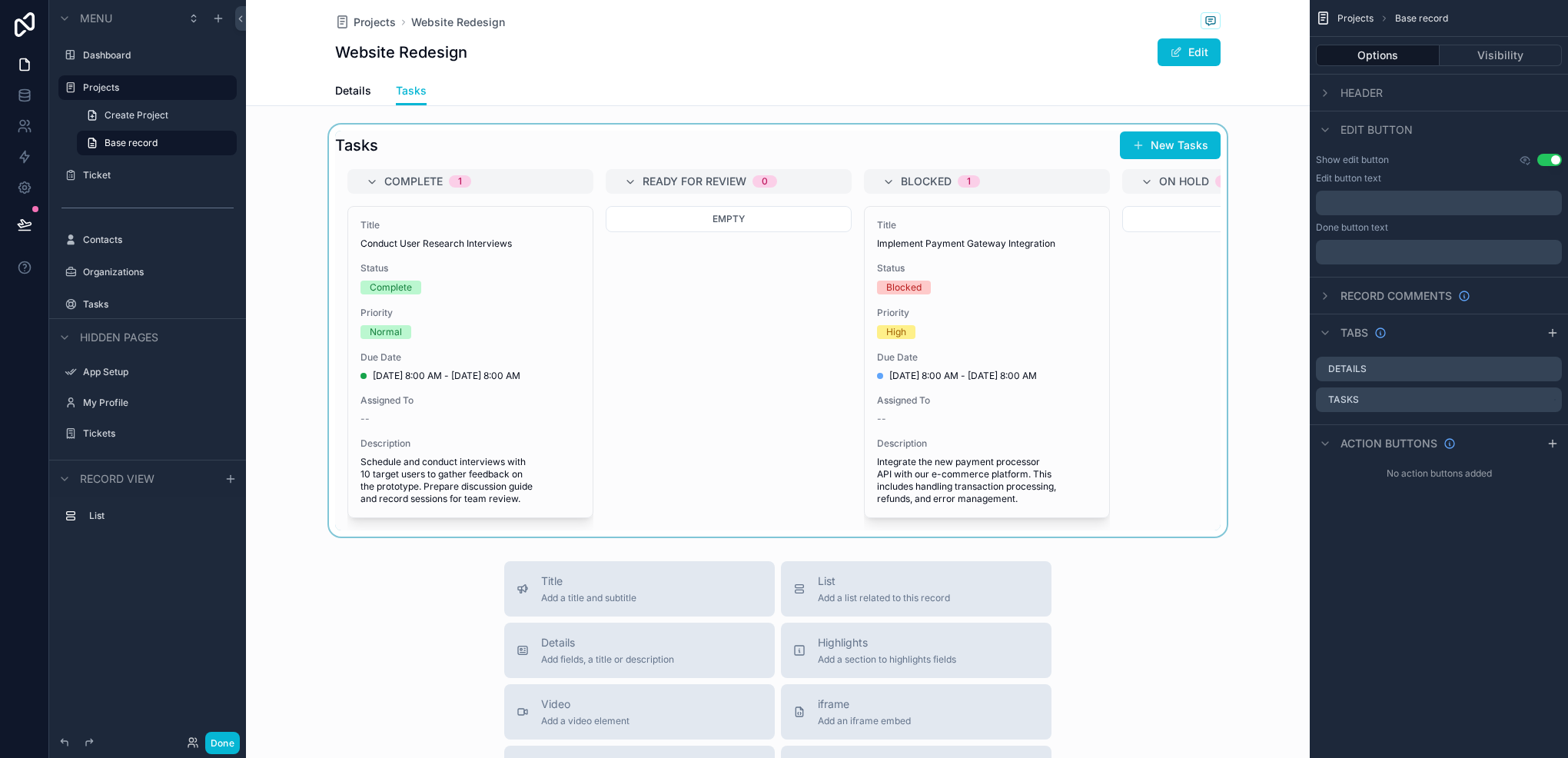
click at [791, 303] on div "scrollable content" at bounding box center [778, 331] width 1064 height 412
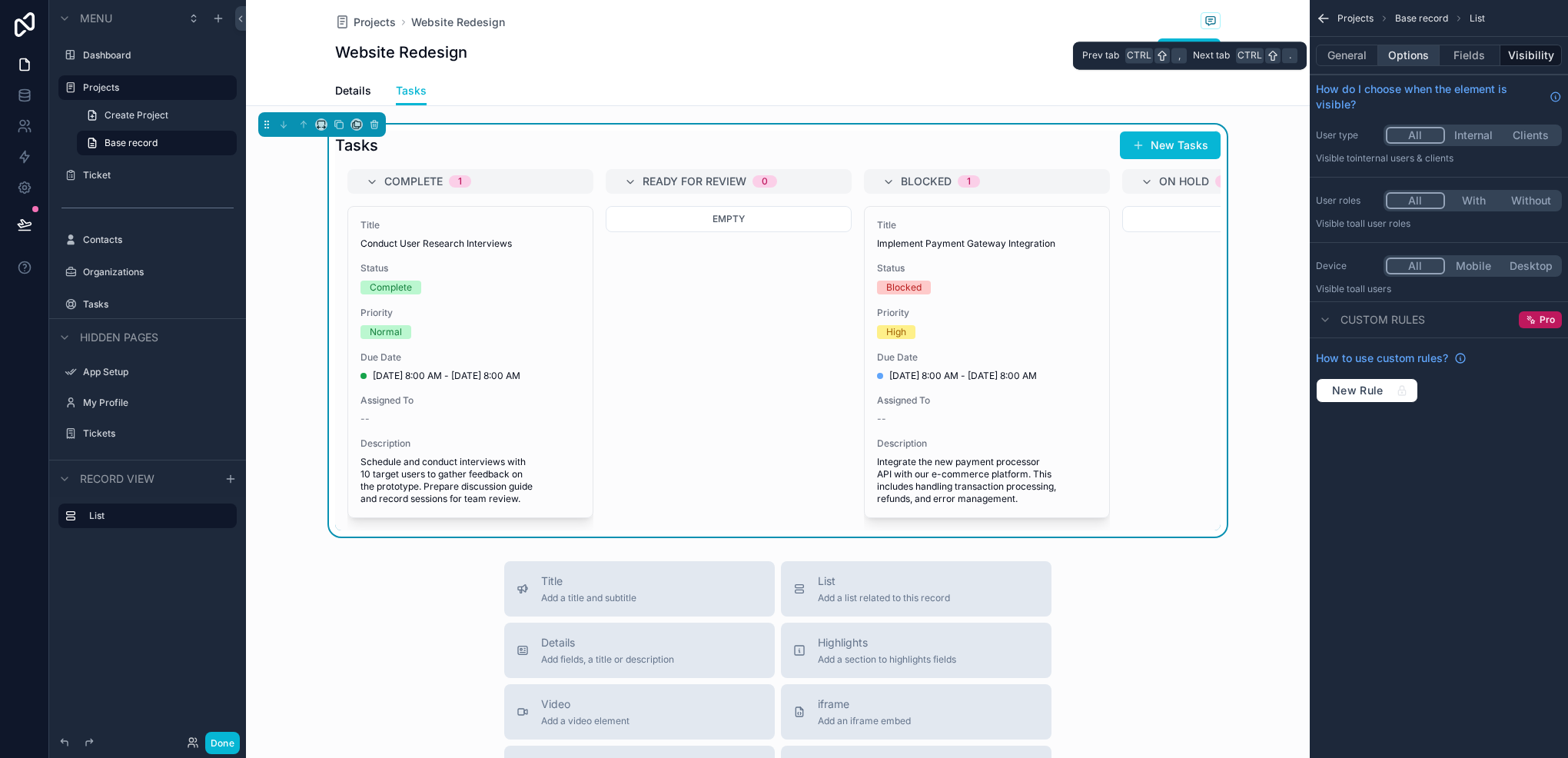
click at [1423, 53] on button "Options" at bounding box center [1410, 55] width 61 height 22
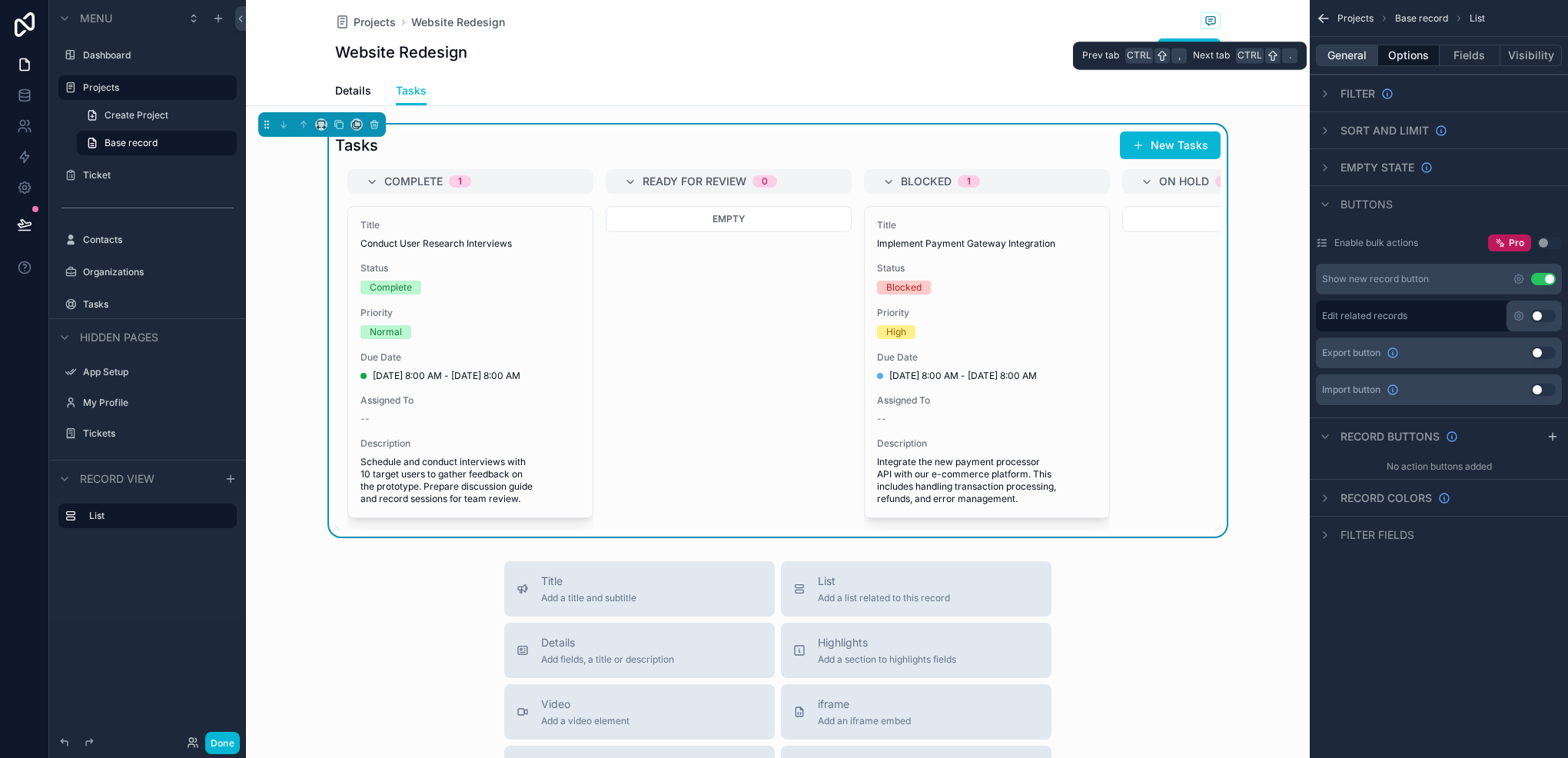
click at [1355, 63] on button "General" at bounding box center [1347, 55] width 62 height 22
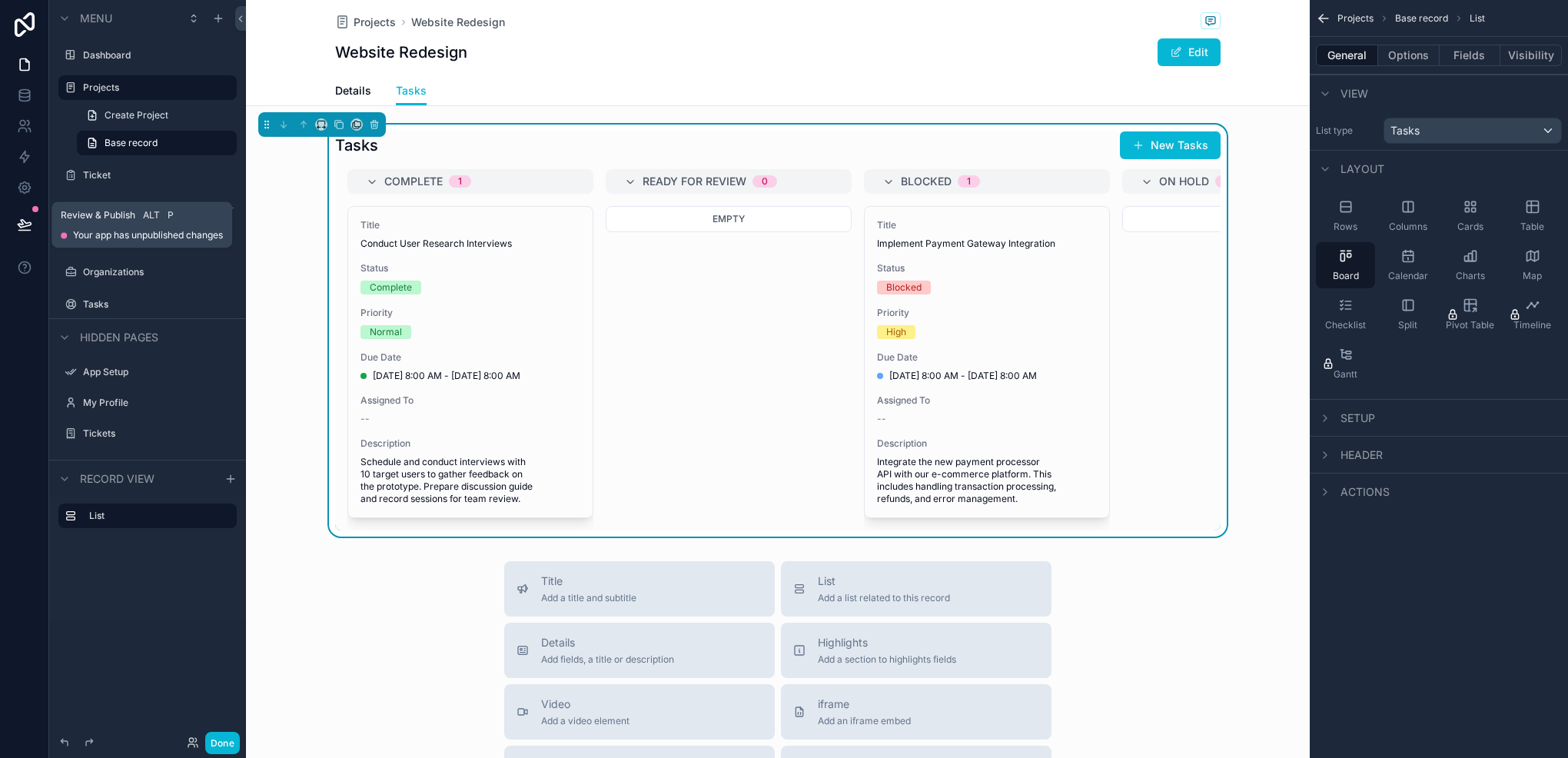
click at [16, 231] on button at bounding box center [25, 224] width 34 height 43
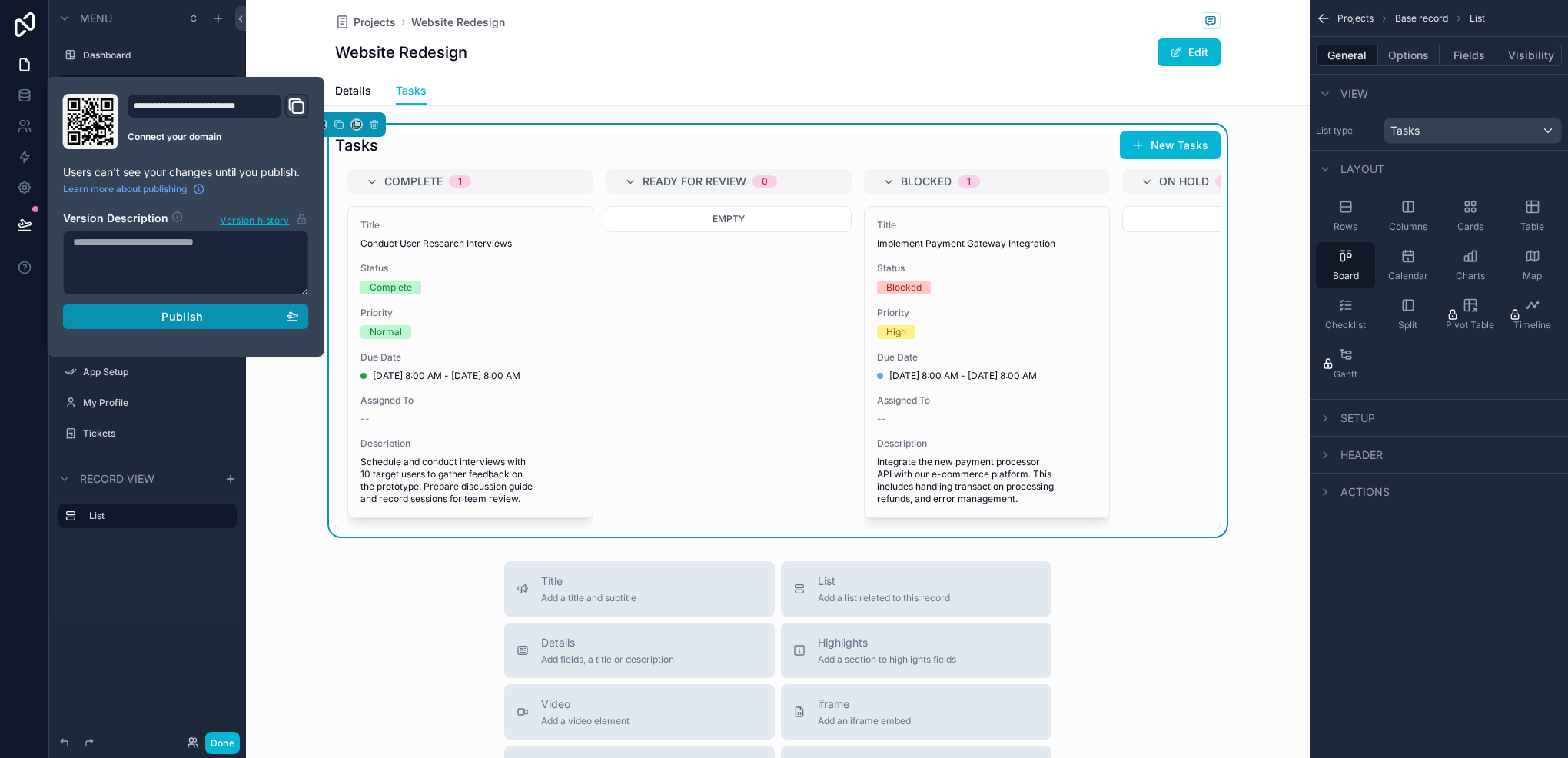
click at [143, 321] on div "Publish" at bounding box center [186, 317] width 226 height 14
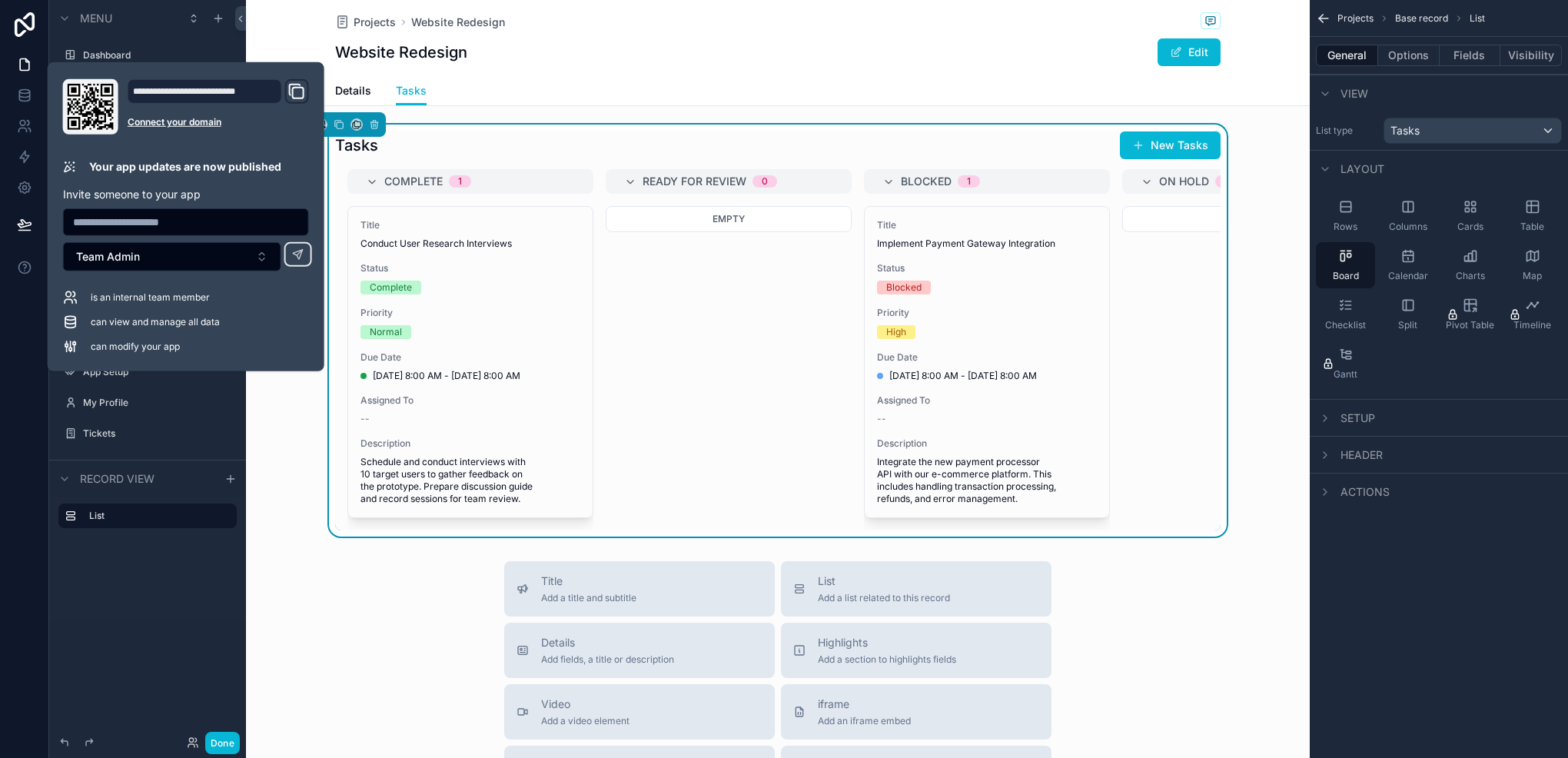
click at [165, 617] on div "List" at bounding box center [148, 558] width 197 height 123
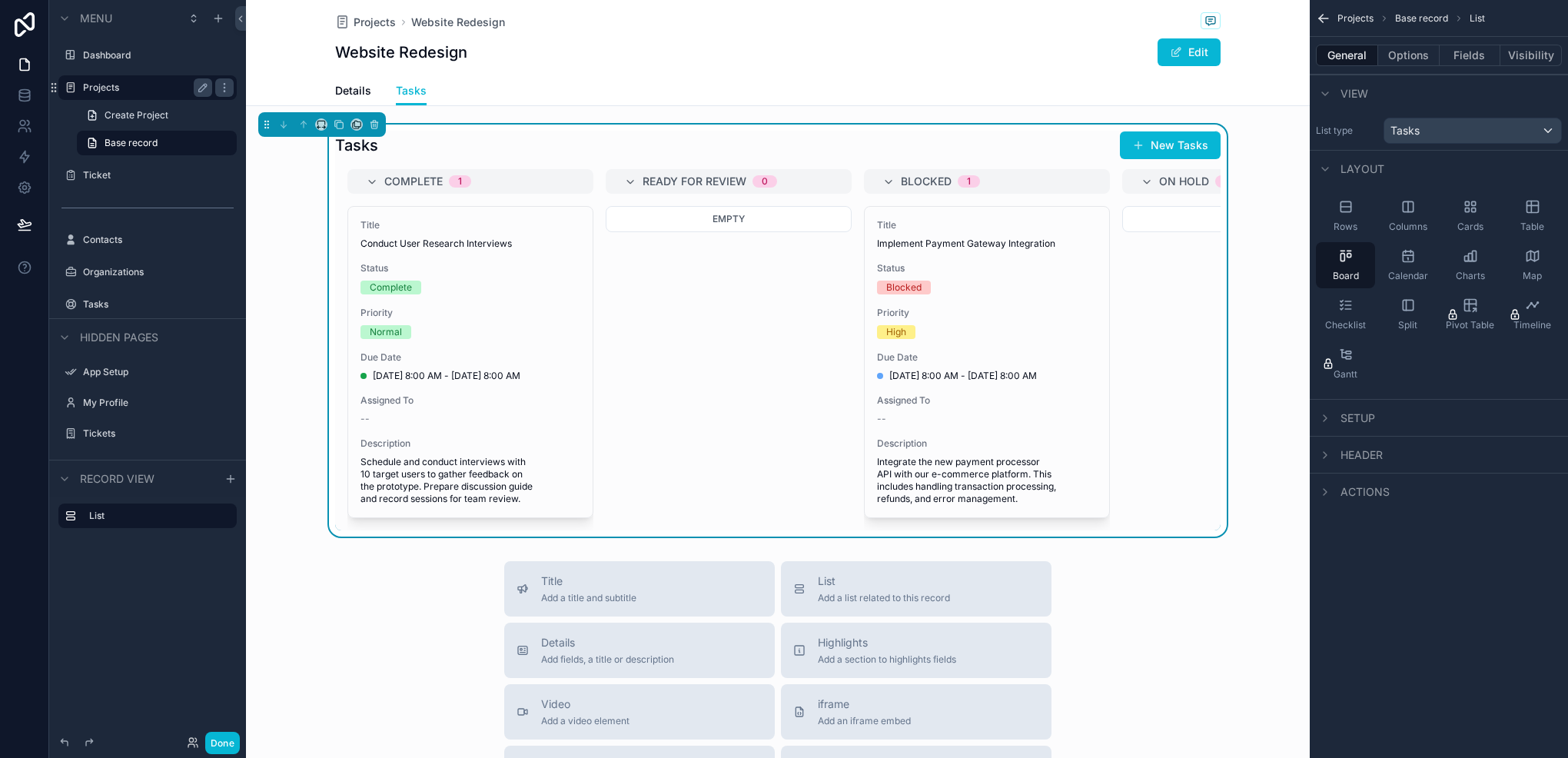
click at [96, 86] on label "Projects" at bounding box center [145, 87] width 123 height 12
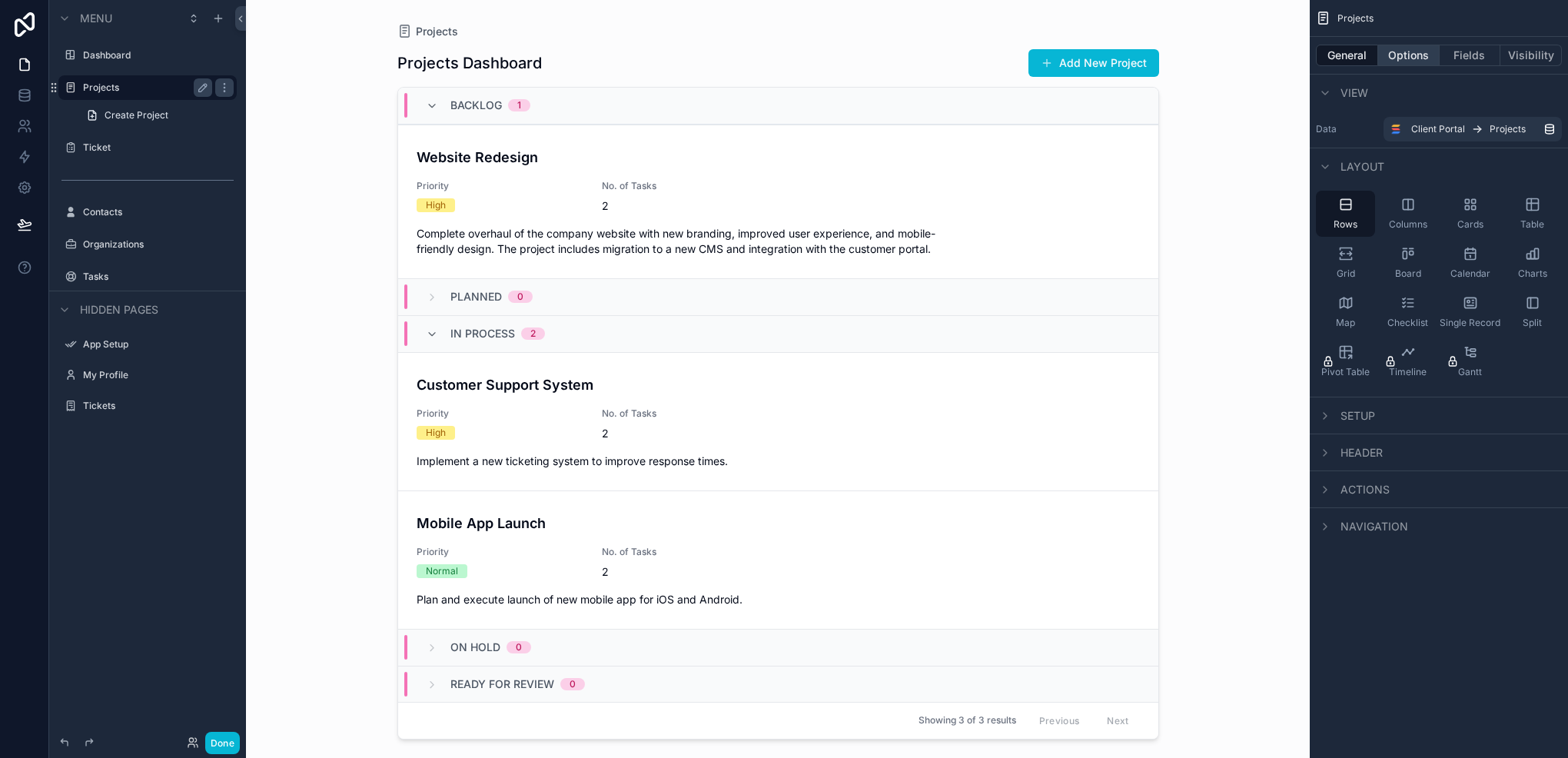
click at [1415, 47] on button "Options" at bounding box center [1410, 55] width 61 height 22
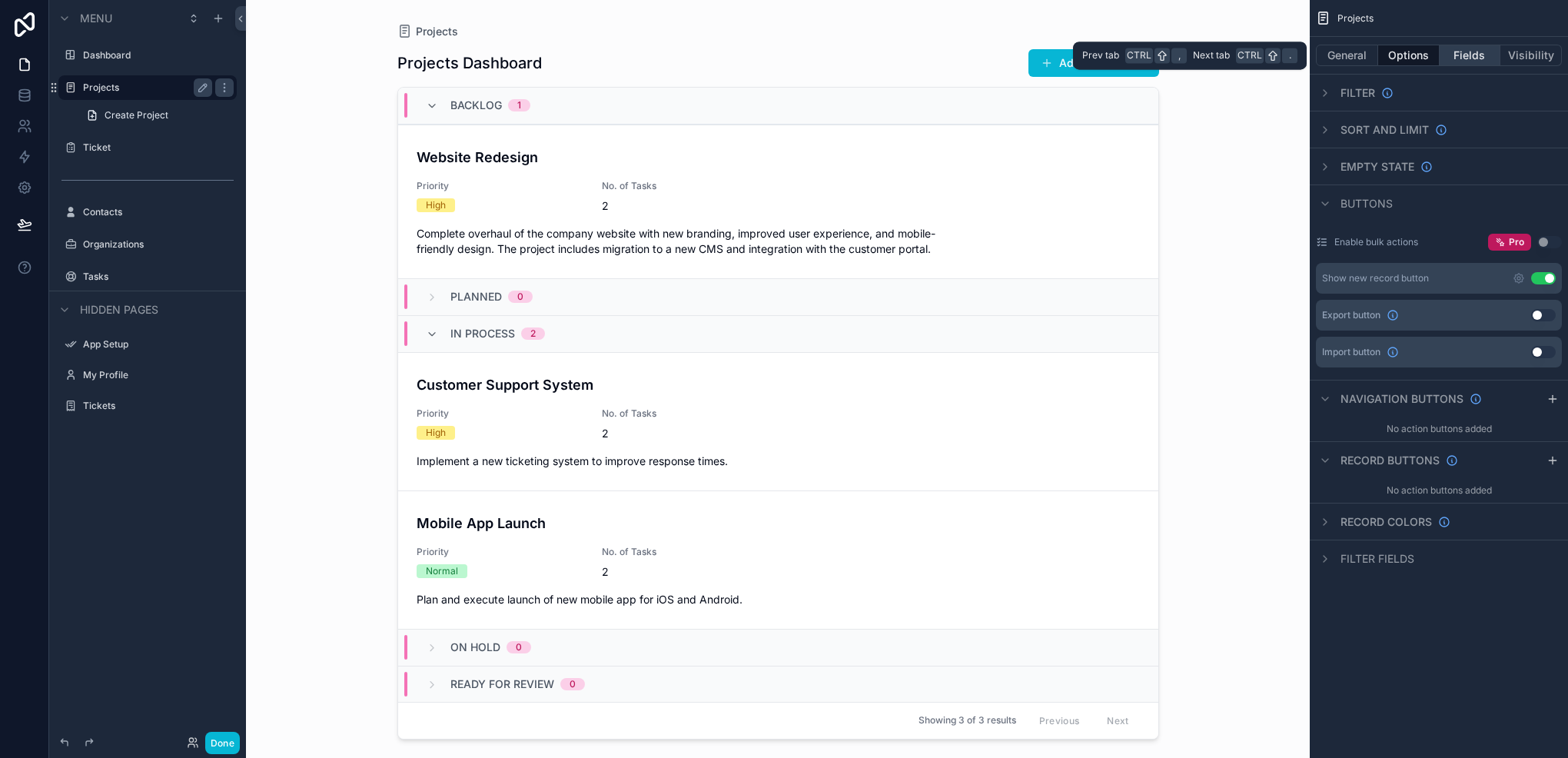
click at [1455, 60] on button "Fields" at bounding box center [1471, 55] width 61 height 22
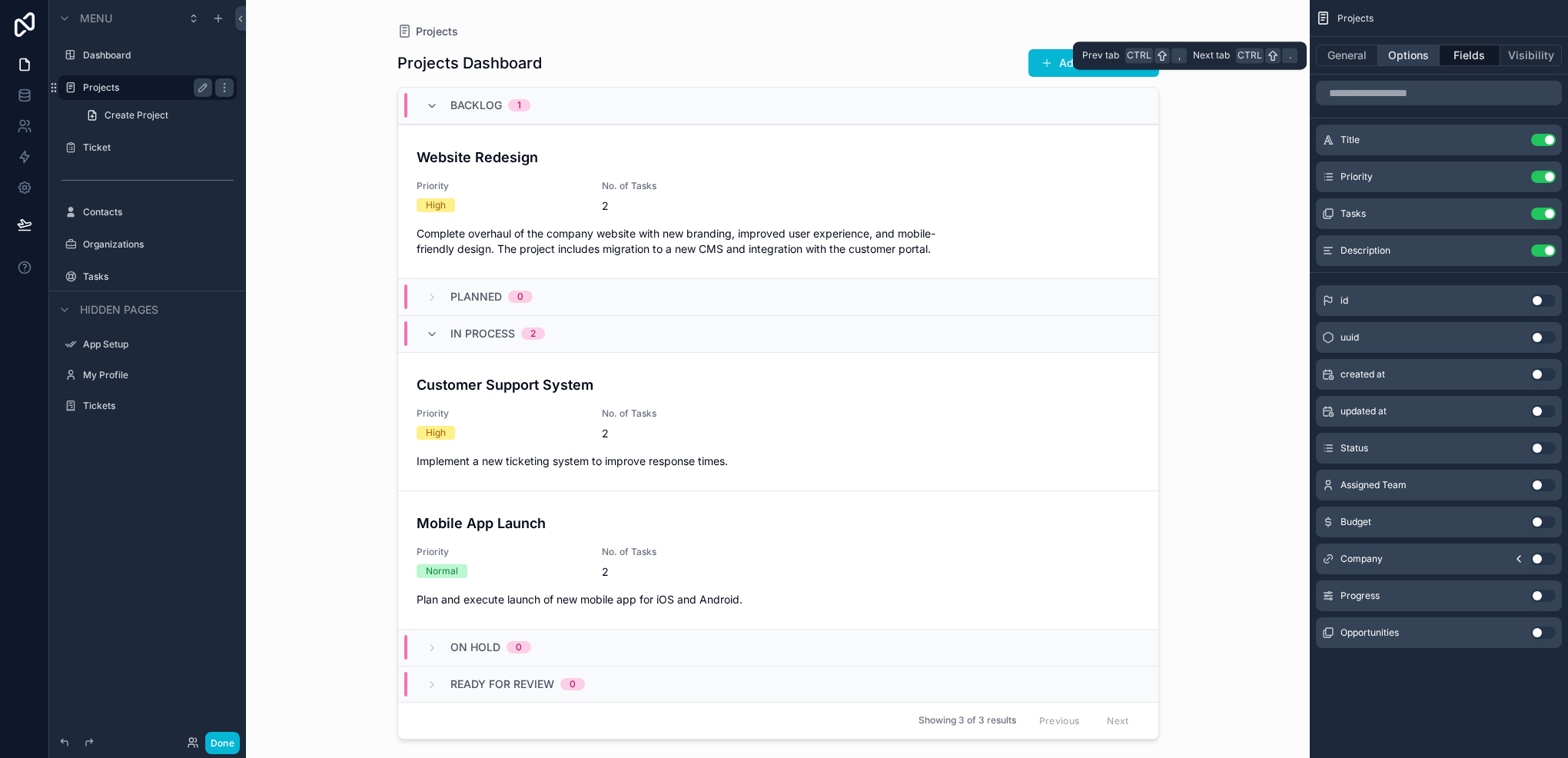
click at [1400, 60] on button "Options" at bounding box center [1410, 55] width 61 height 22
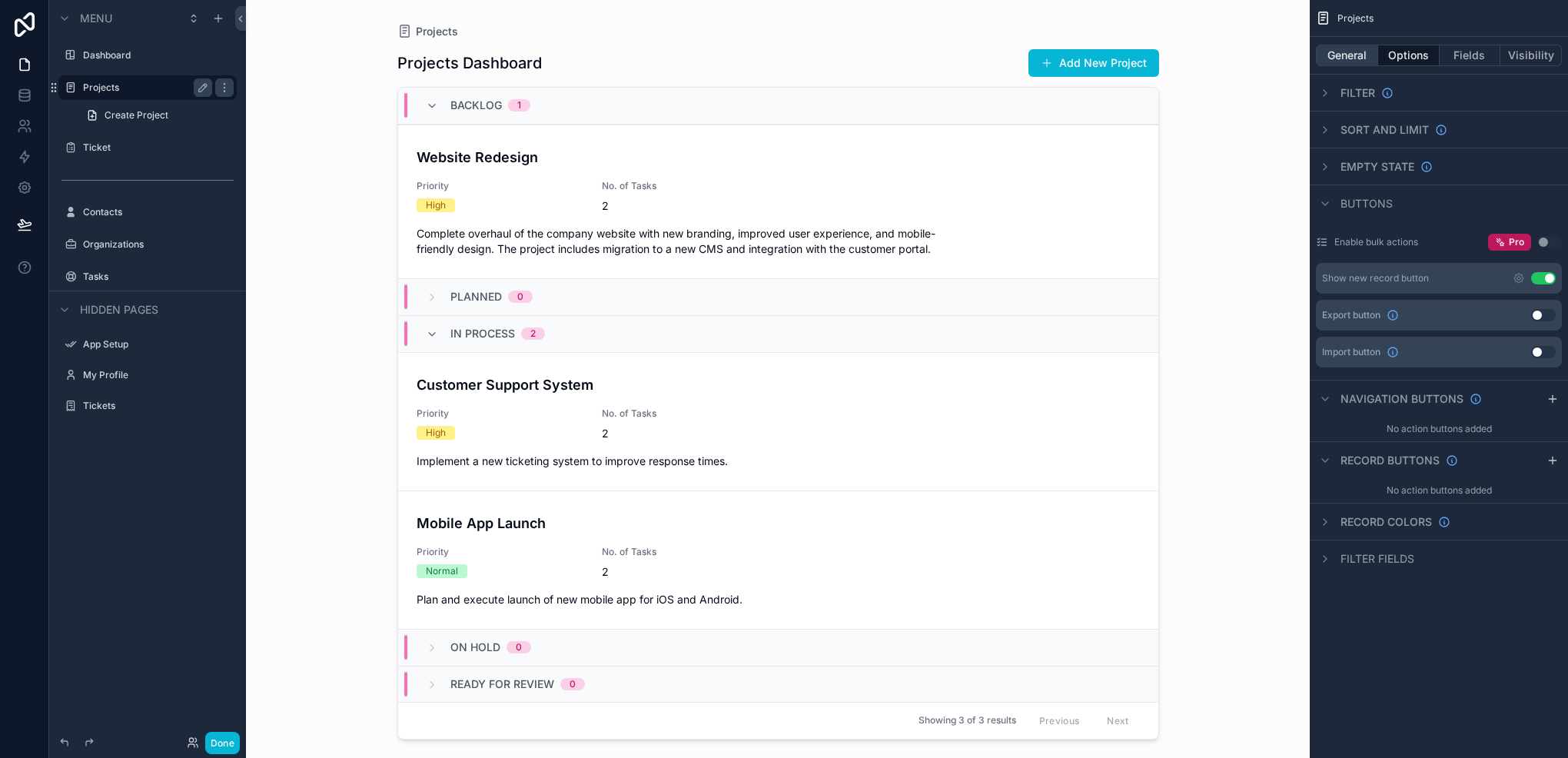
click at [1344, 60] on button "General" at bounding box center [1347, 55] width 62 height 22
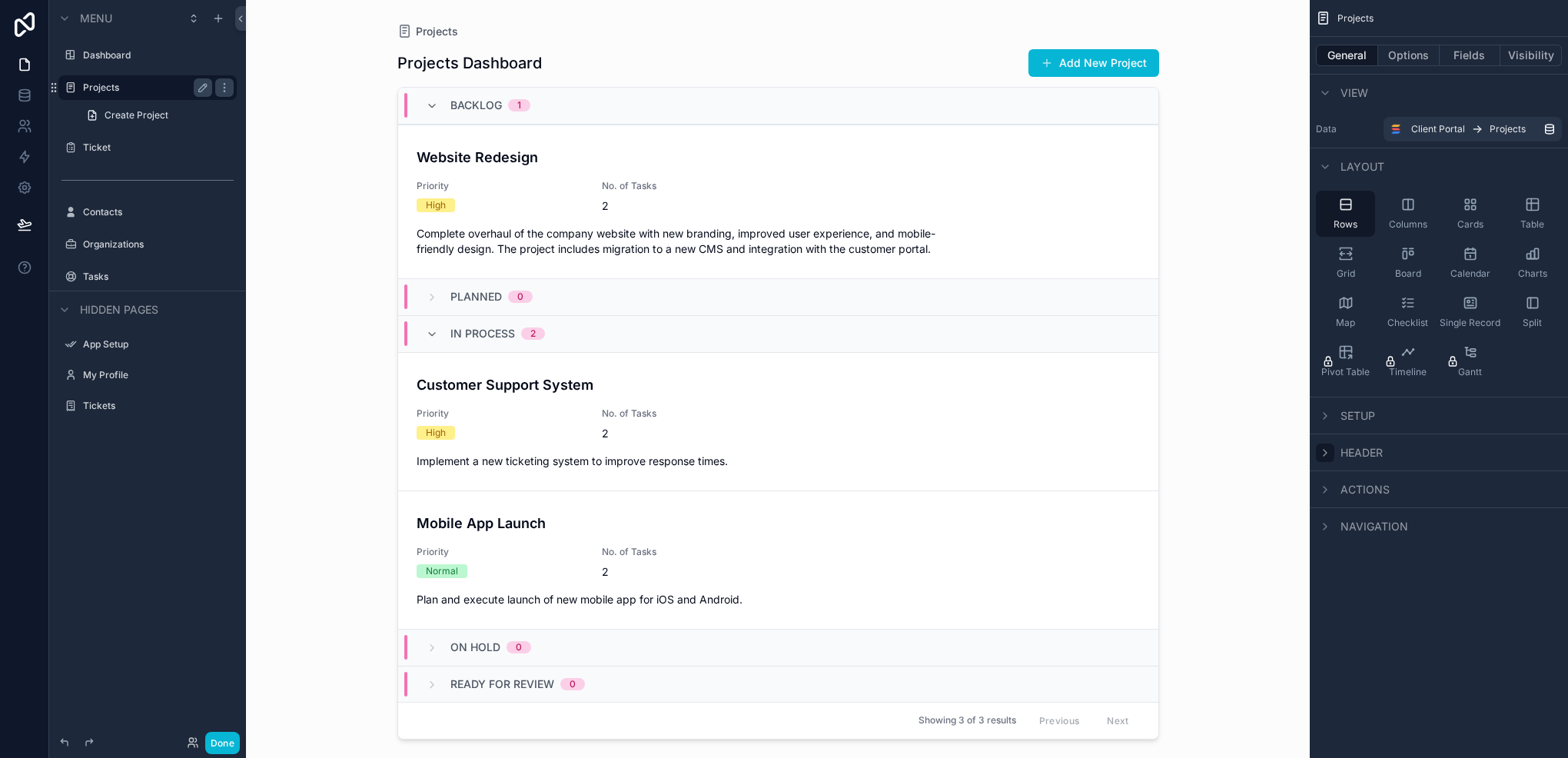
click at [1330, 452] on icon "scrollable content" at bounding box center [1325, 453] width 12 height 12
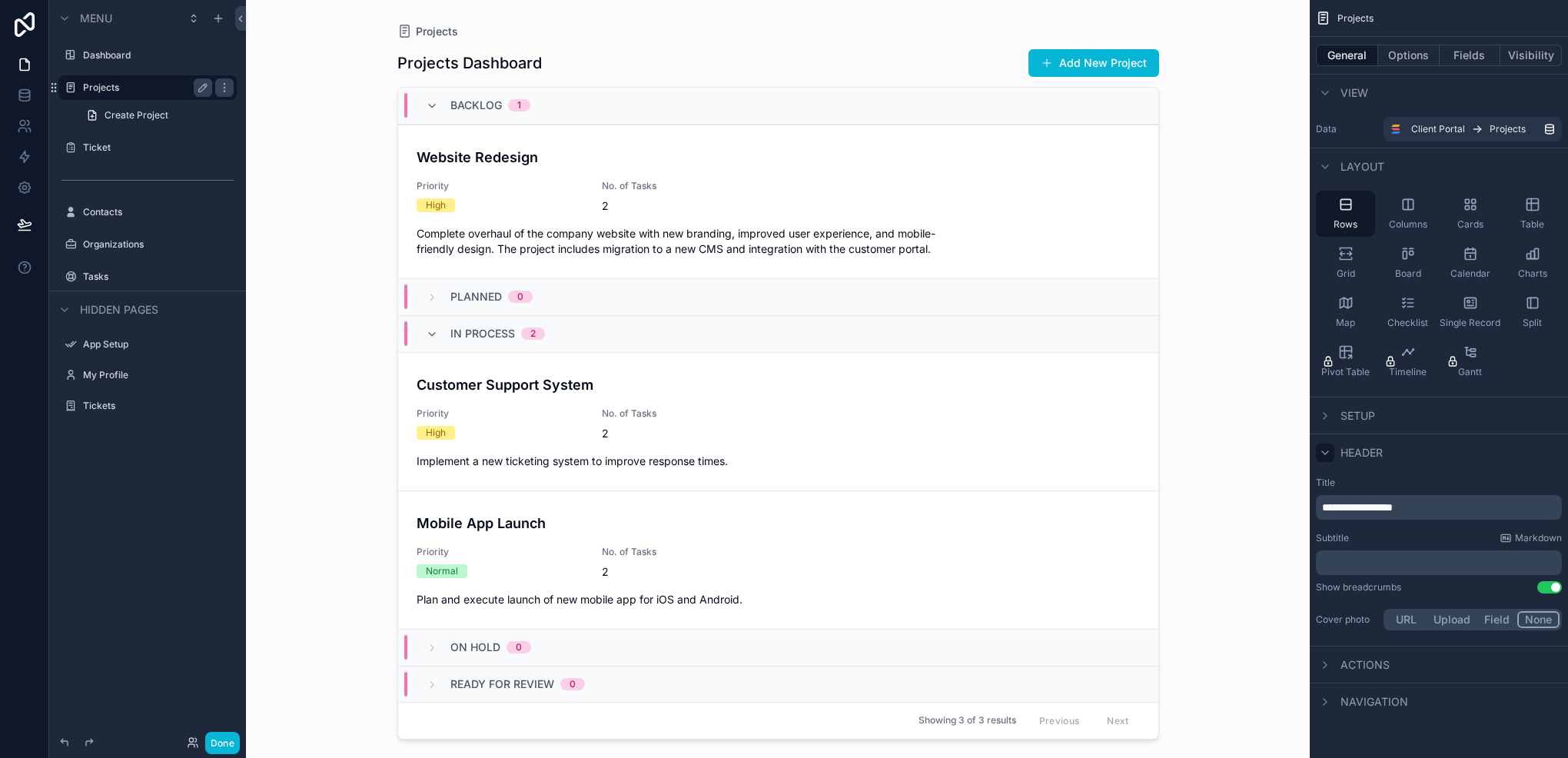
click at [1330, 452] on icon "scrollable content" at bounding box center [1325, 453] width 12 height 12
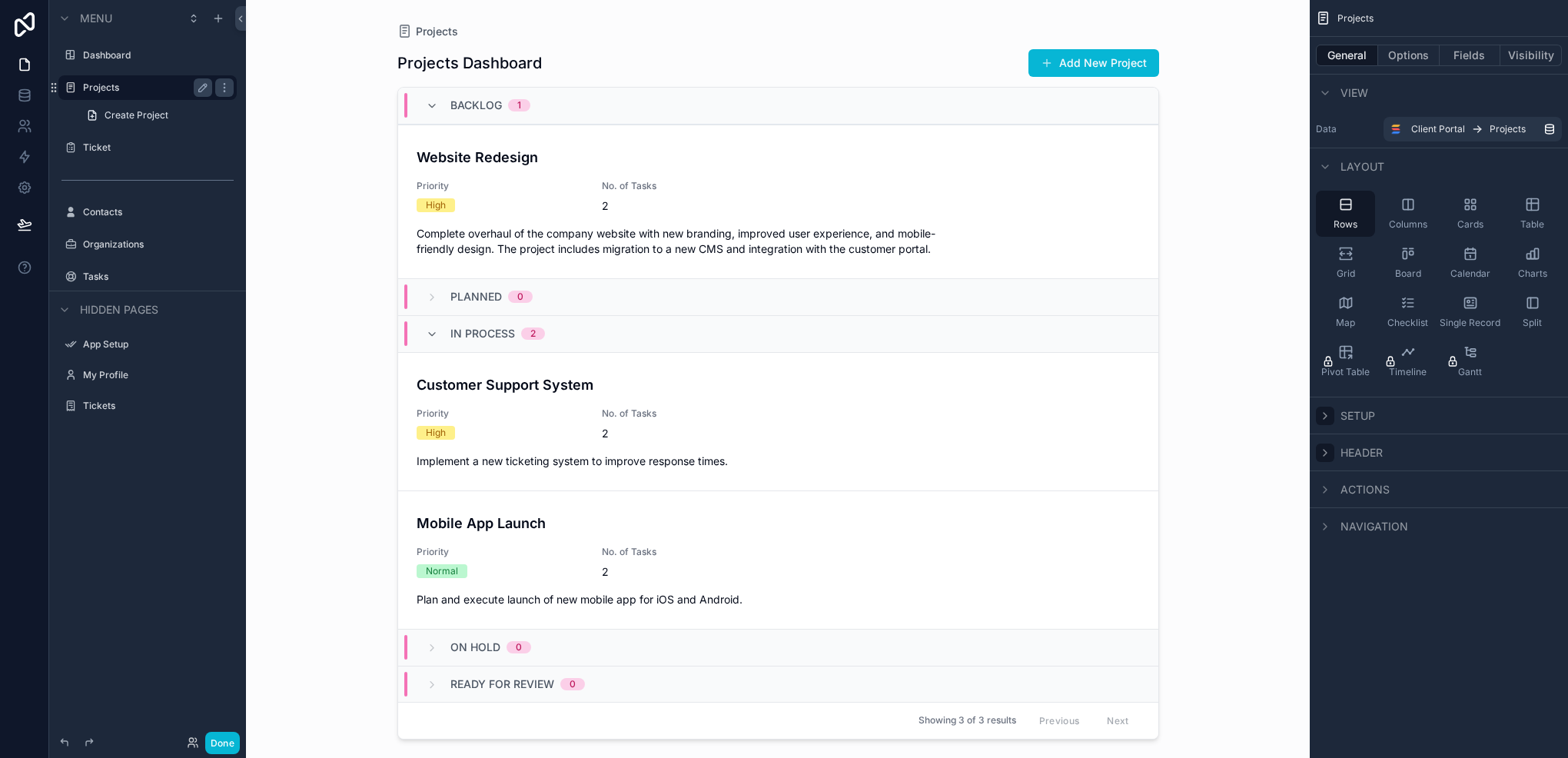
click at [1324, 423] on div "scrollable content" at bounding box center [1325, 416] width 19 height 19
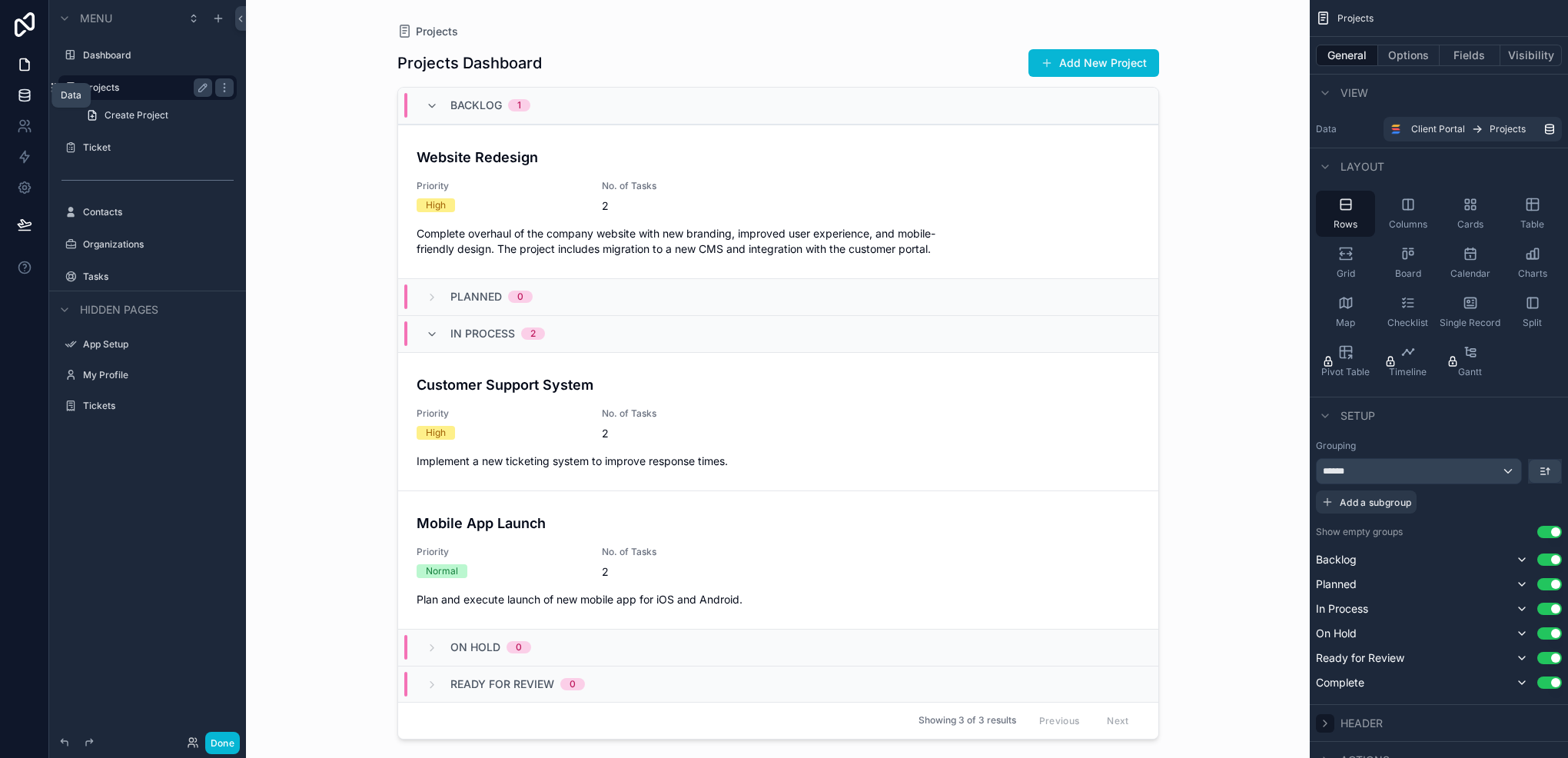
click at [12, 94] on link at bounding box center [24, 95] width 49 height 31
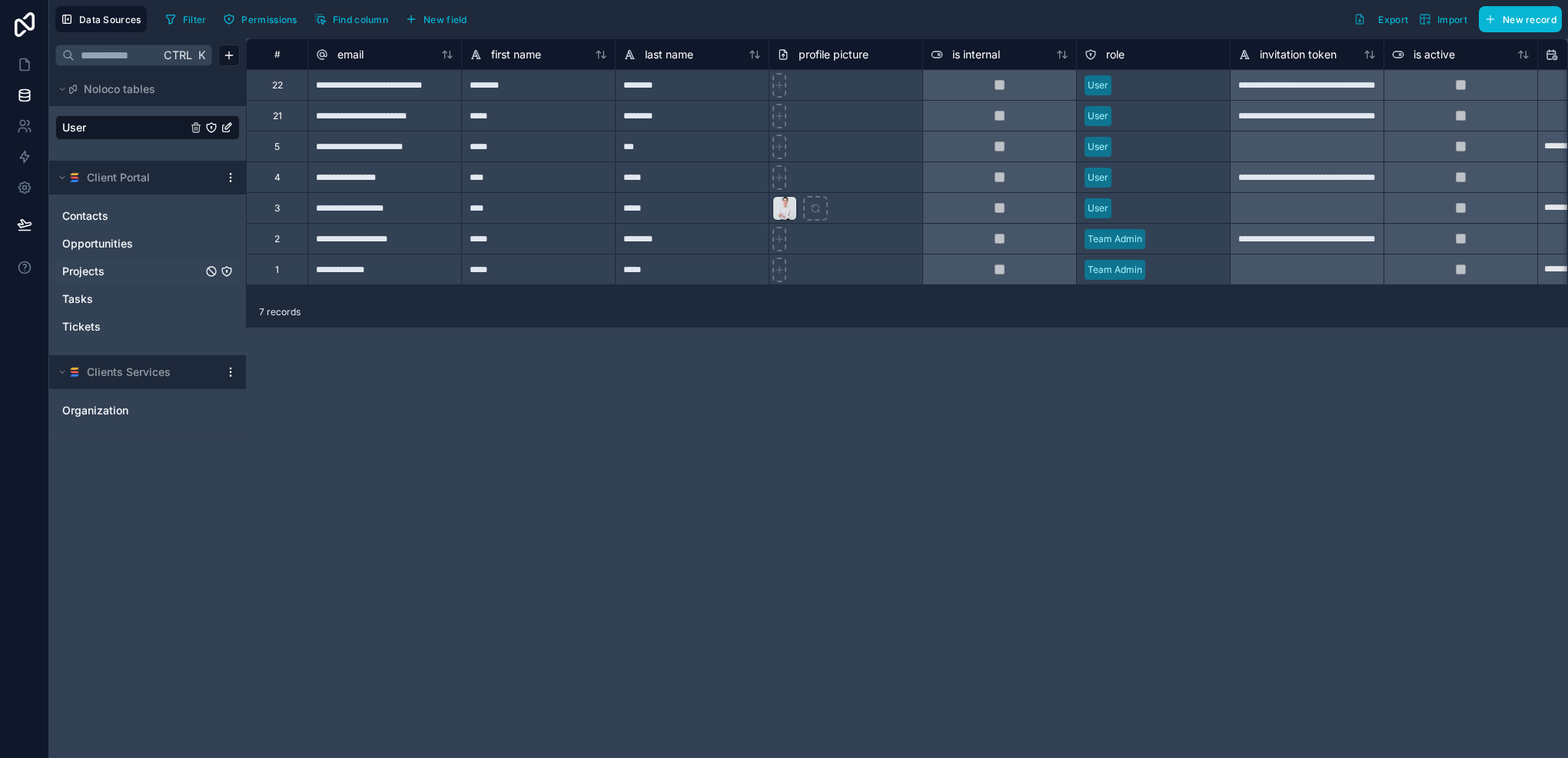
click at [98, 263] on div "Projects" at bounding box center [148, 271] width 184 height 25
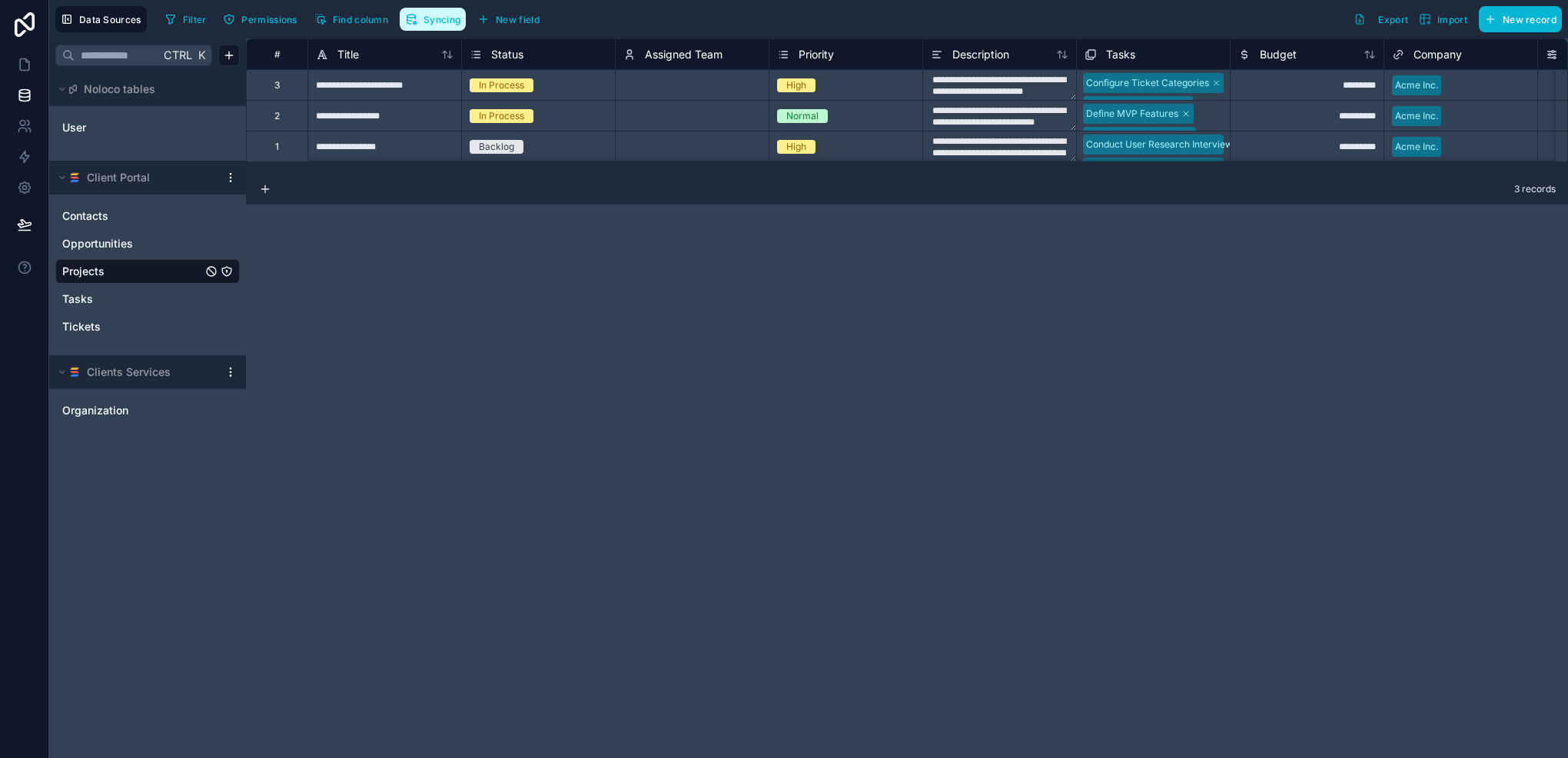
click at [433, 27] on button "Syncing" at bounding box center [433, 19] width 66 height 23
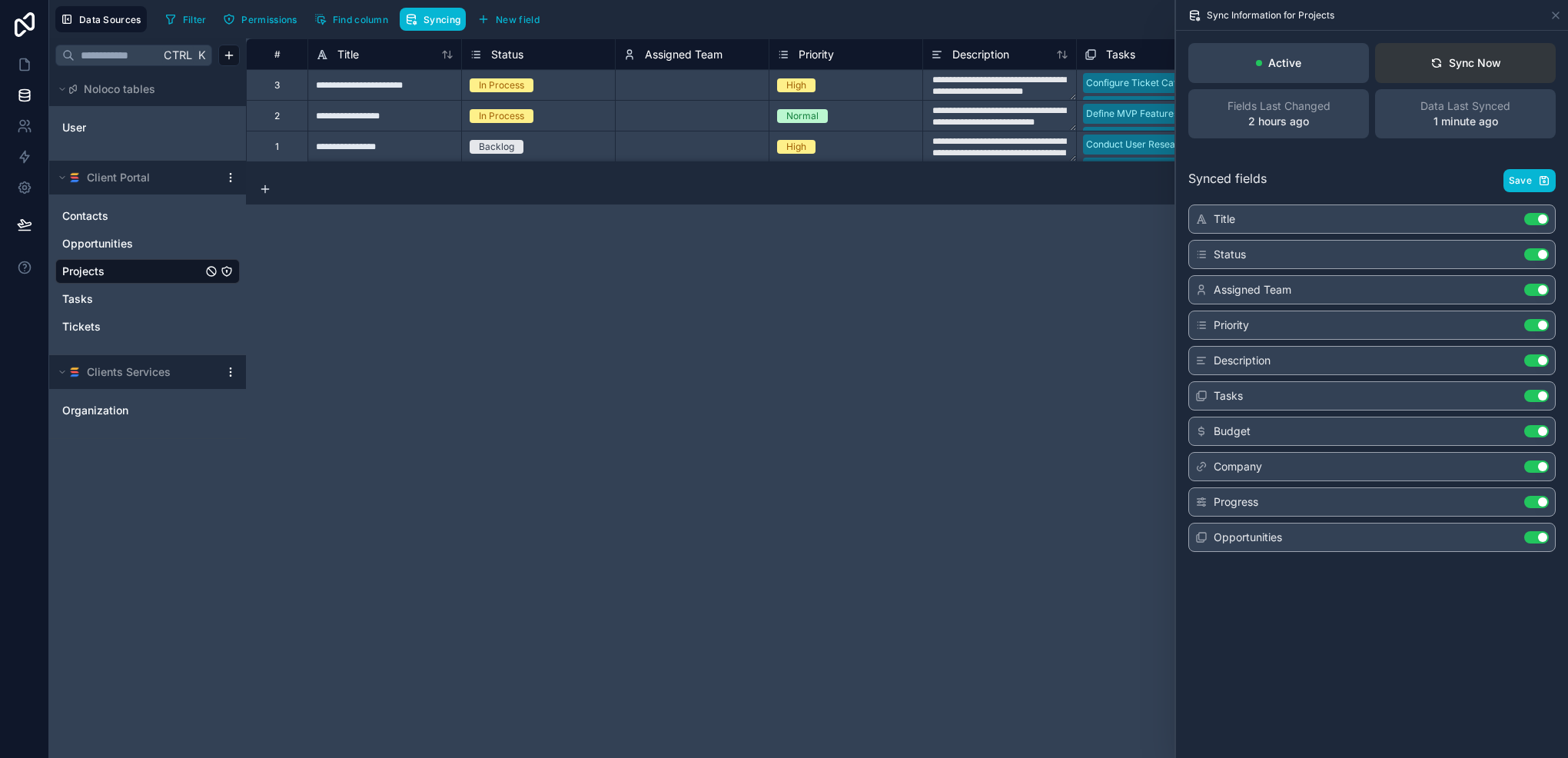
click at [1413, 61] on button "Sync Now" at bounding box center [1466, 62] width 180 height 40
click at [29, 64] on icon at bounding box center [25, 64] width 16 height 16
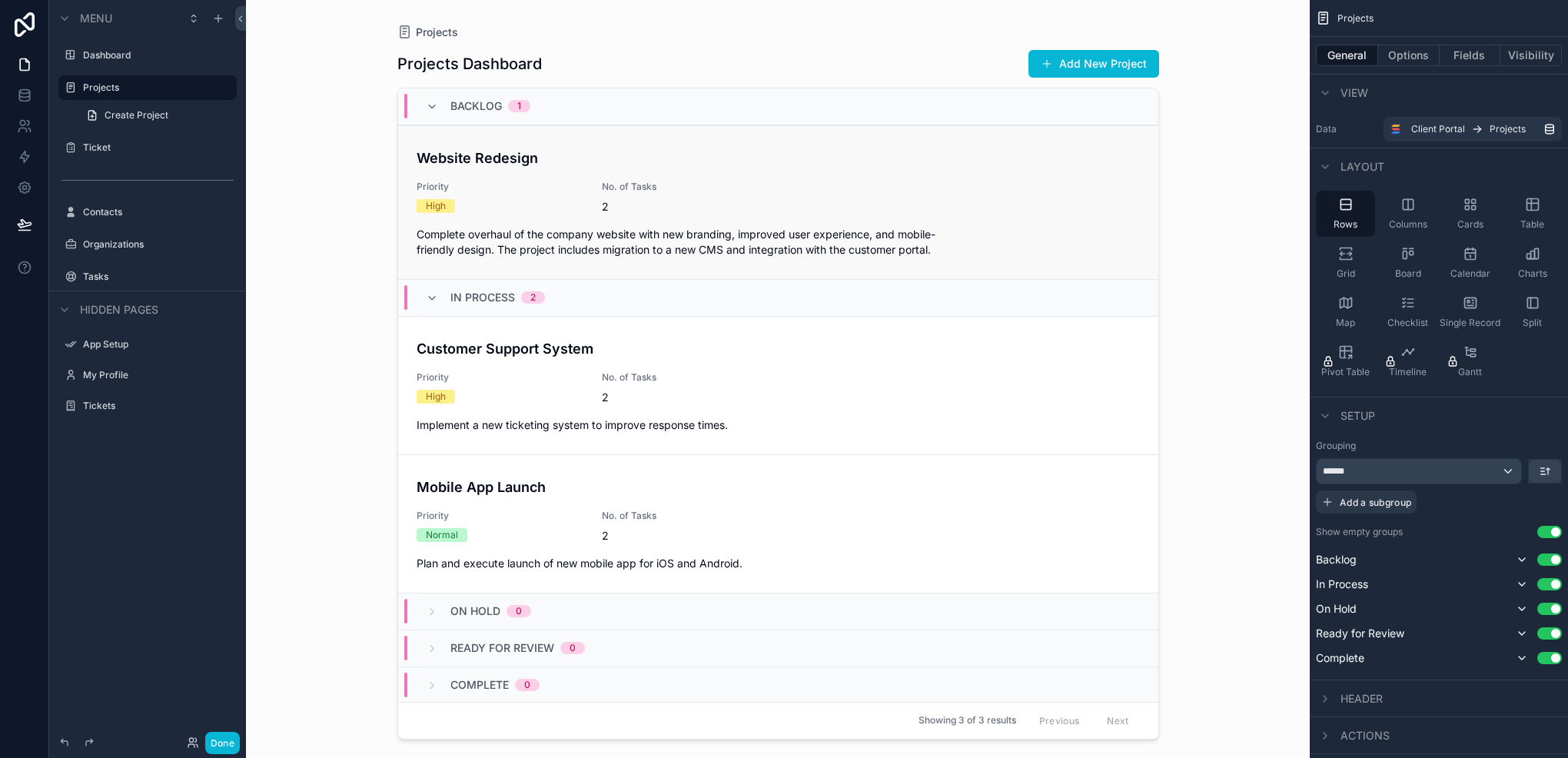
click at [671, 215] on div "Website Redesign Priority High No. of Tasks 2 Complete overhaul of the company …" at bounding box center [779, 202] width 723 height 110
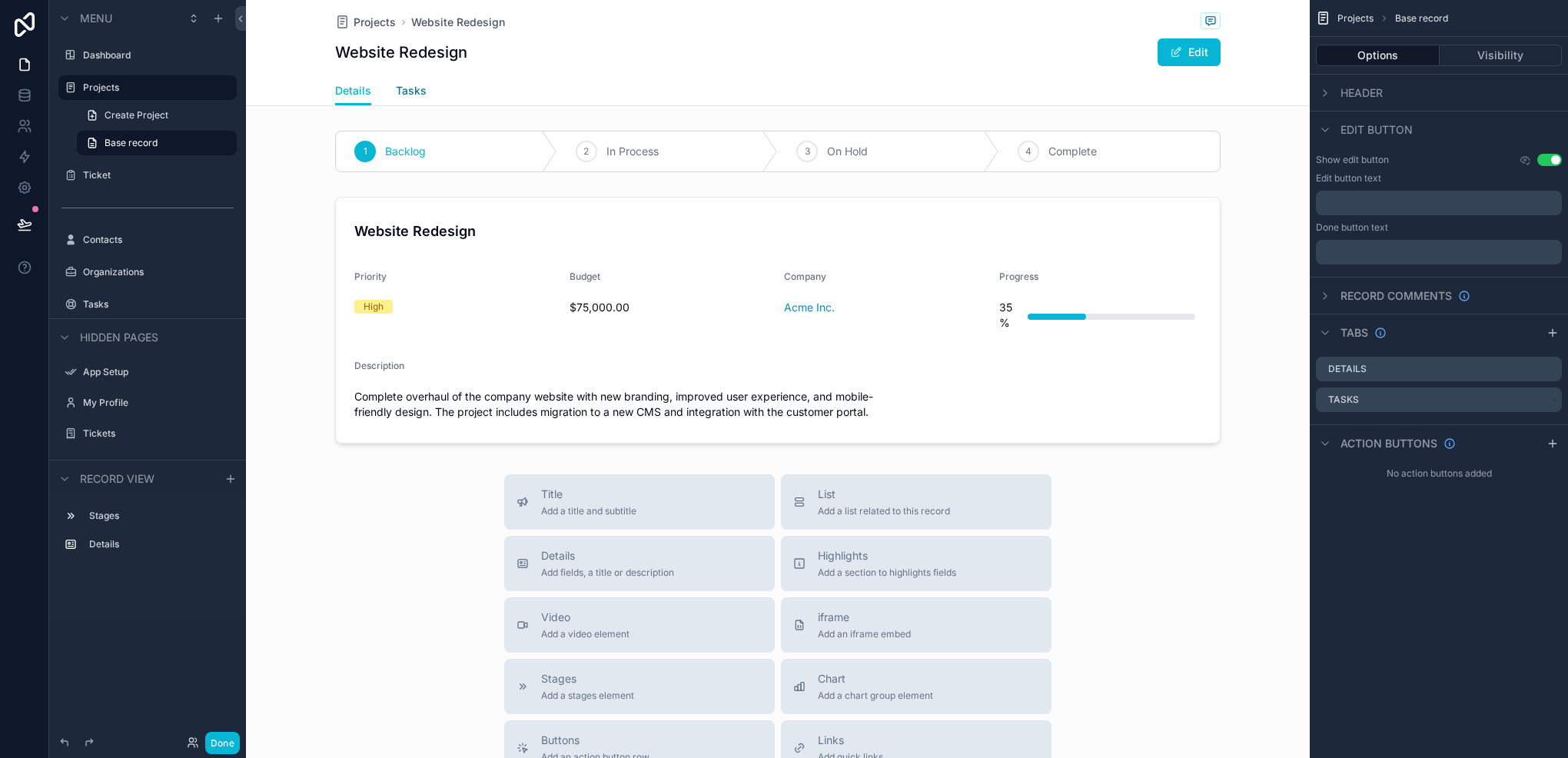
click at [416, 93] on span "Tasks" at bounding box center [411, 91] width 31 height 16
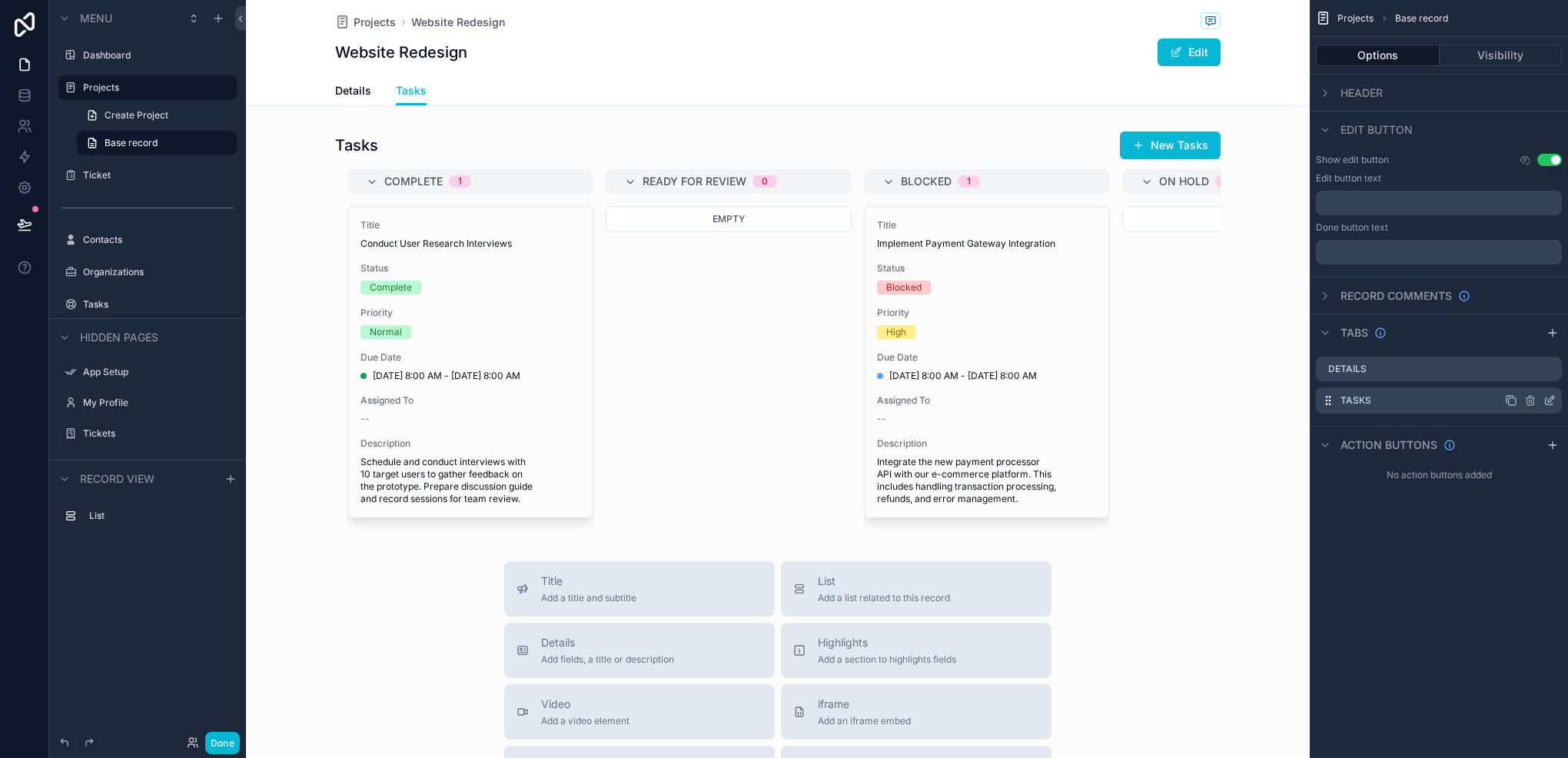
click at [1547, 394] on icon "scrollable content" at bounding box center [1550, 400] width 12 height 12
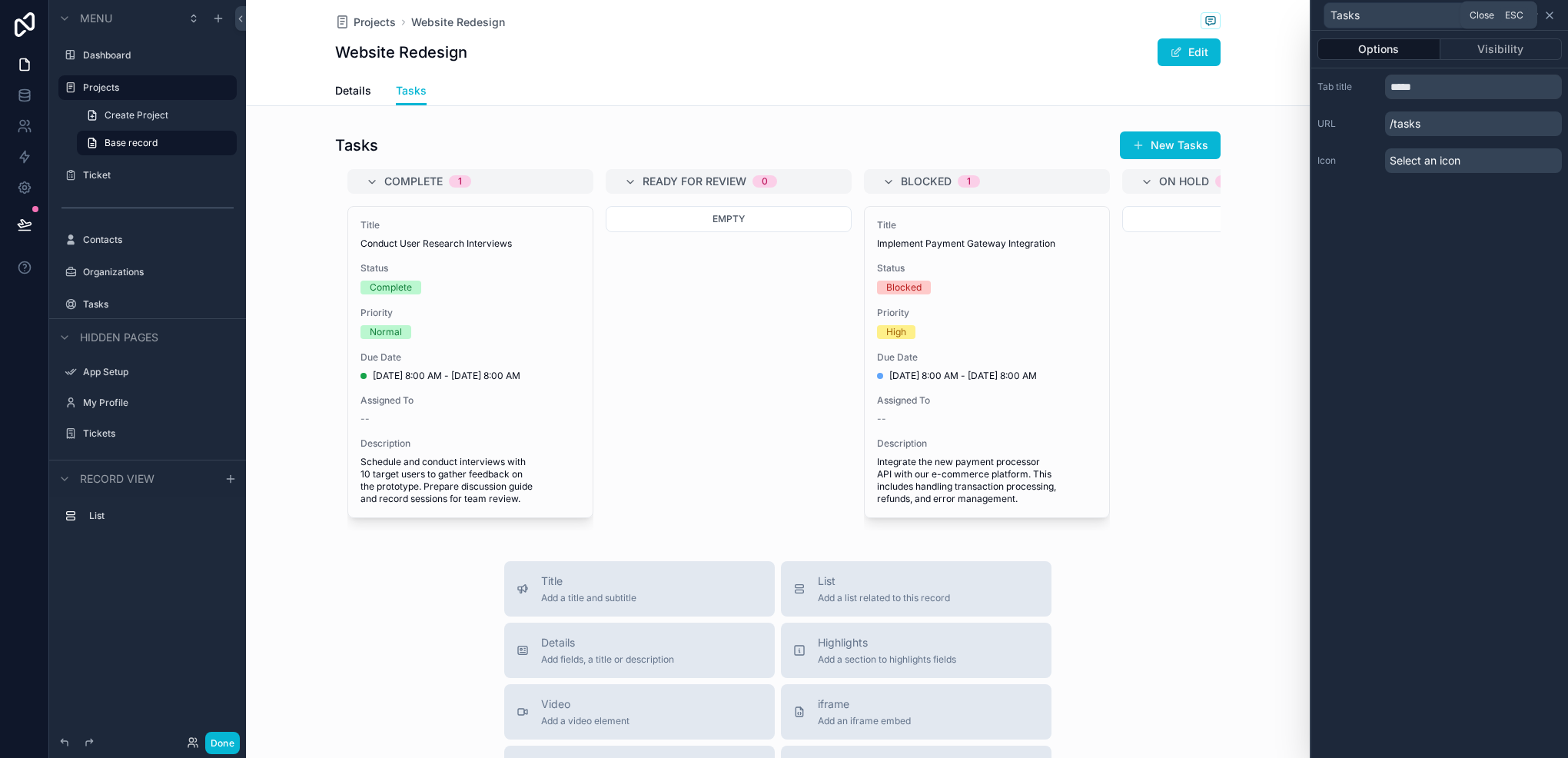
click at [1551, 14] on icon at bounding box center [1550, 15] width 12 height 12
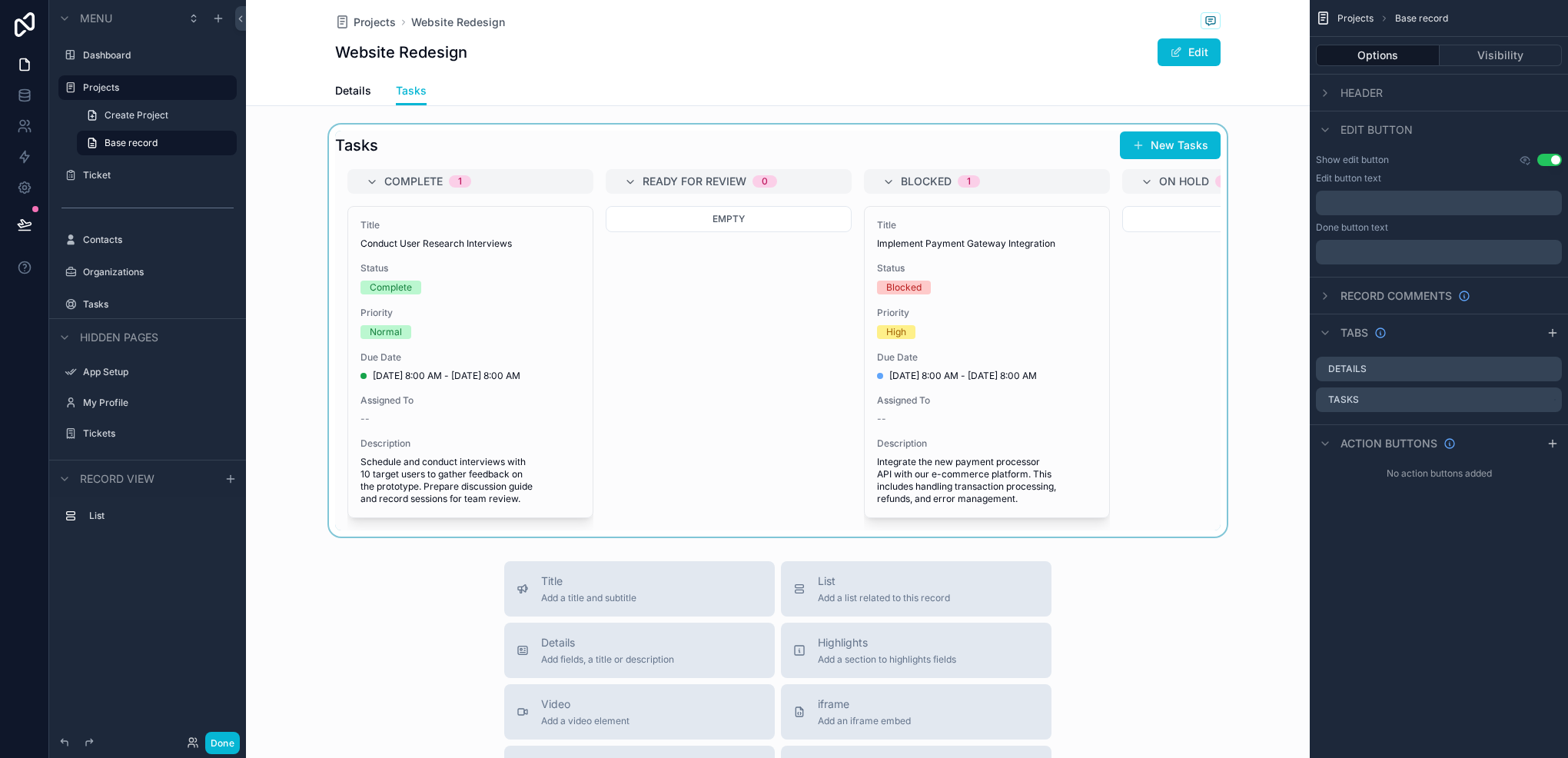
click at [1096, 245] on div "scrollable content" at bounding box center [778, 331] width 1064 height 412
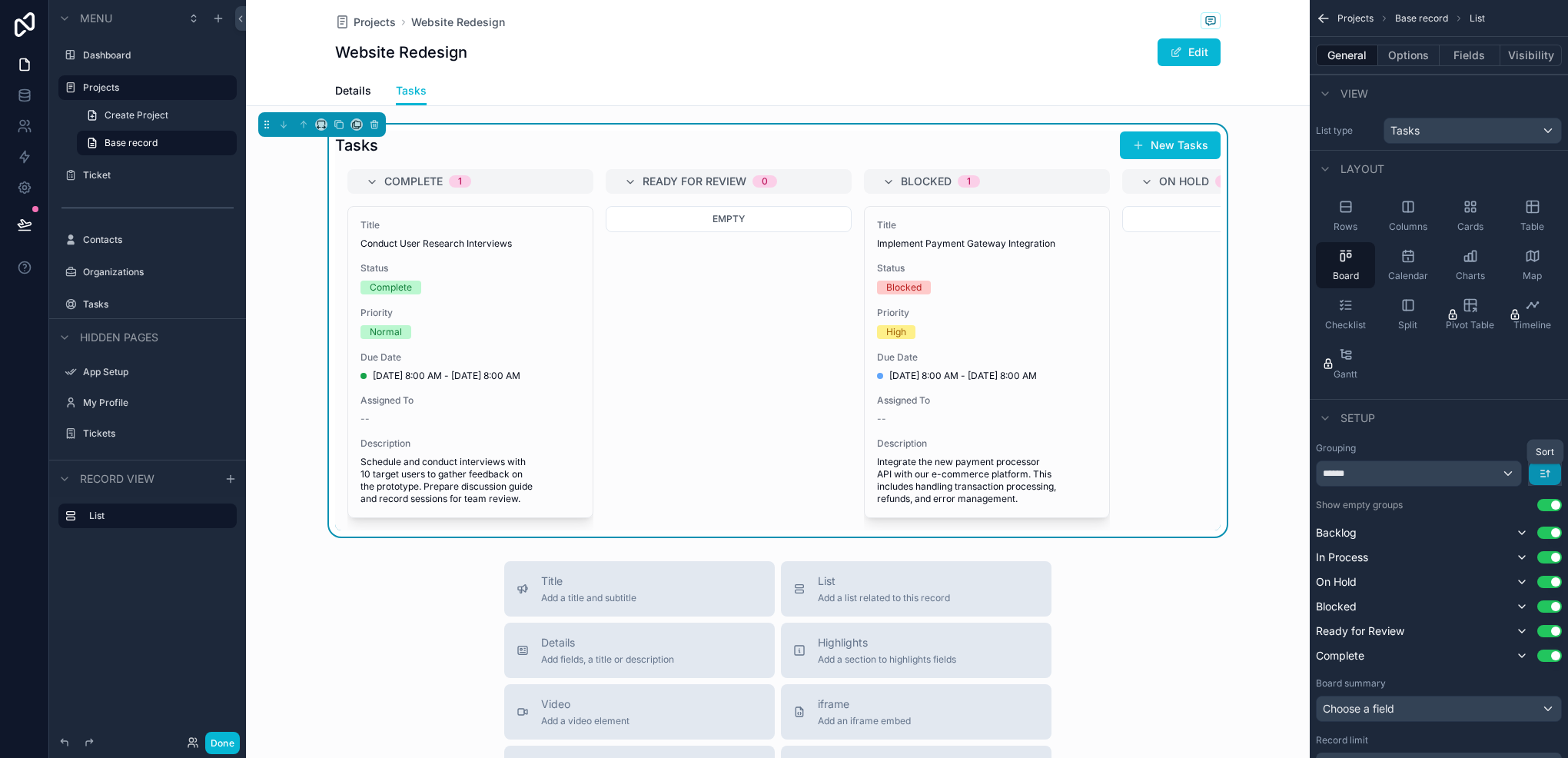
click at [1540, 472] on icon "scrollable content" at bounding box center [1545, 474] width 12 height 12
click at [1495, 537] on span "Last -> First" at bounding box center [1516, 536] width 59 height 19
click at [1542, 469] on icon "scrollable content" at bounding box center [1545, 474] width 12 height 12
click at [1504, 512] on span "First -> Last" at bounding box center [1516, 507] width 59 height 19
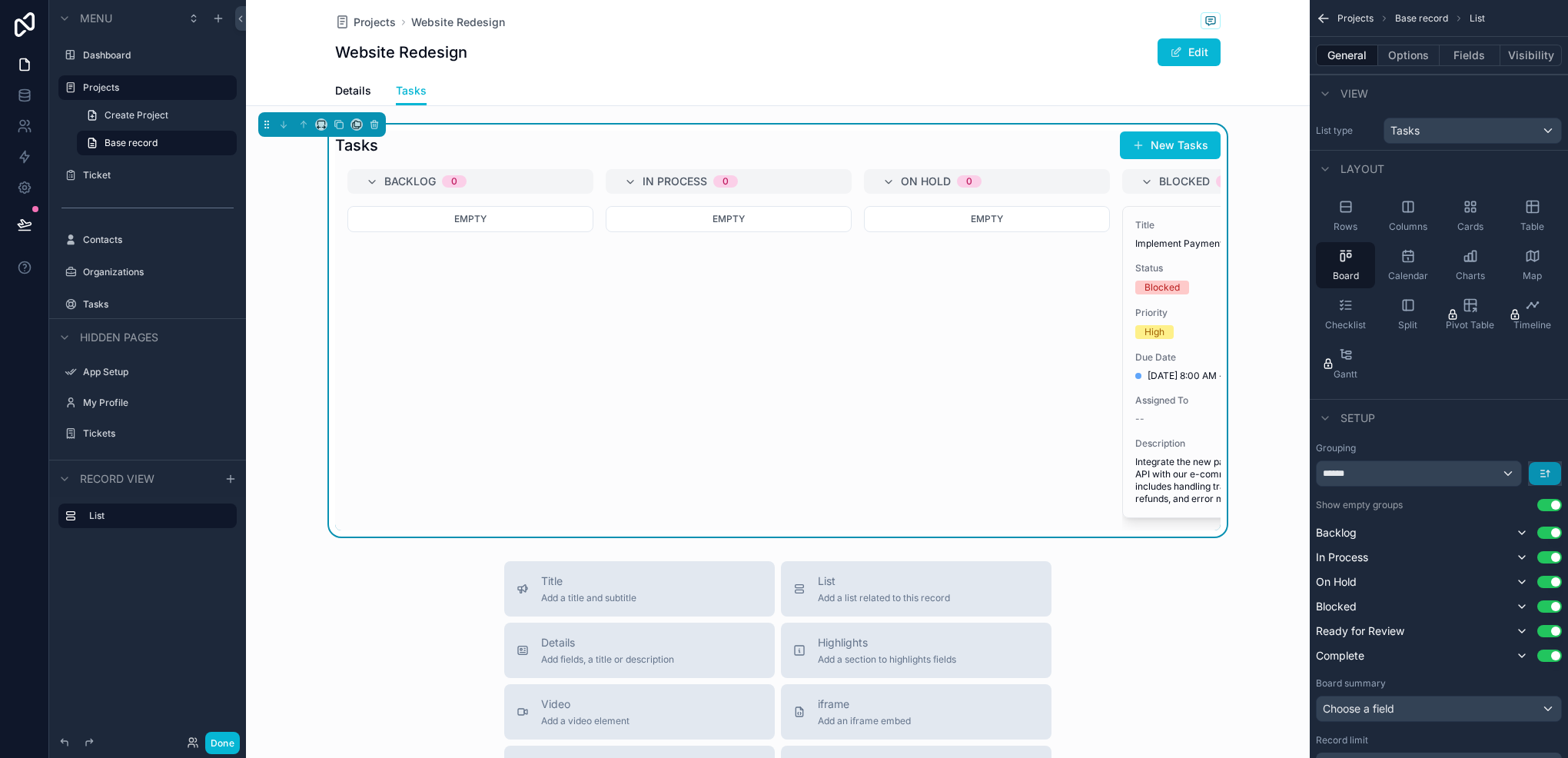
click at [1550, 480] on button "scrollable content" at bounding box center [1545, 473] width 33 height 23
click at [1504, 499] on span "First -> Last" at bounding box center [1517, 507] width 62 height 19
click at [1538, 606] on button "Use setting" at bounding box center [1549, 606] width 25 height 12
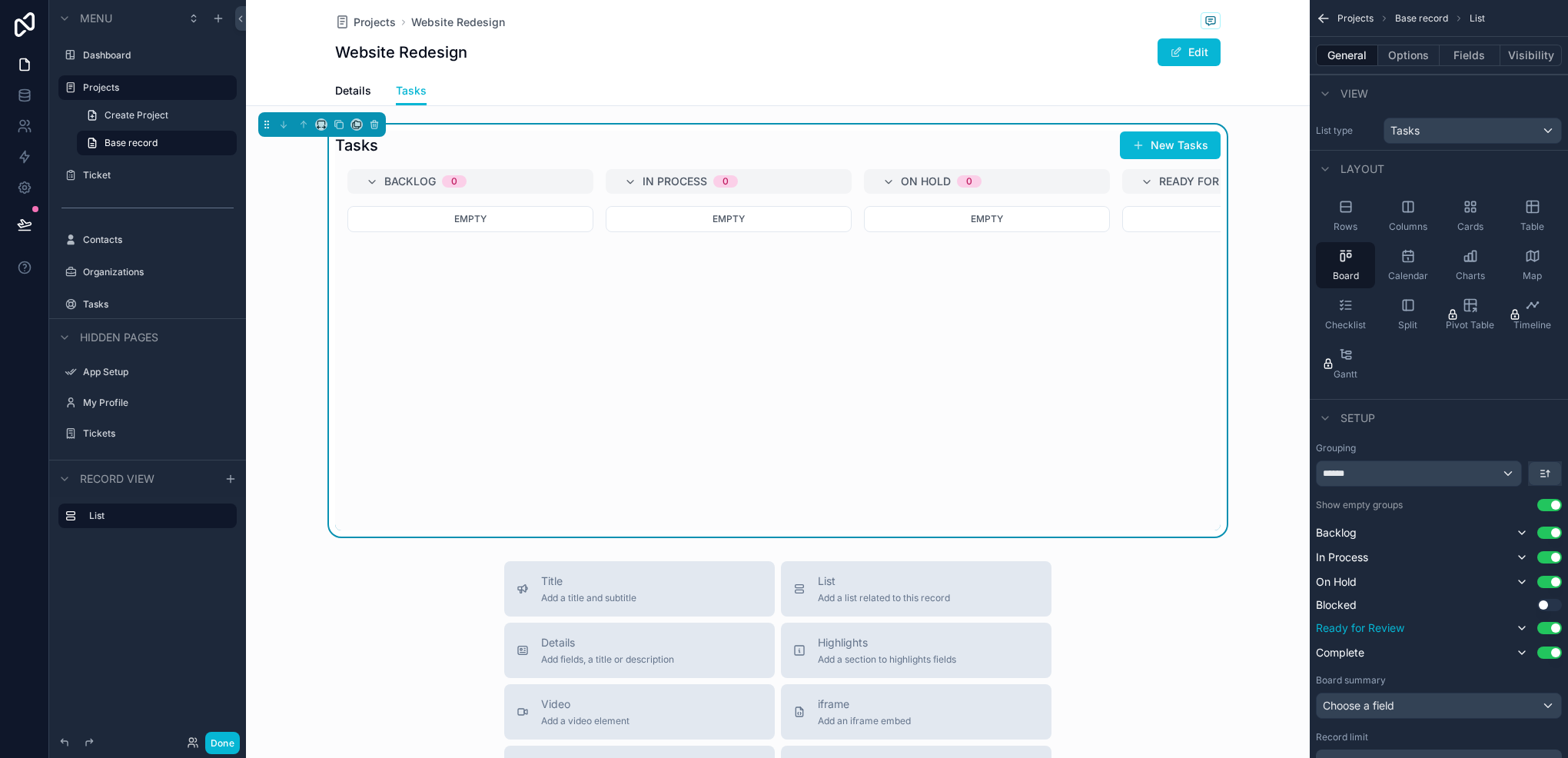
click at [1541, 629] on button "Use setting" at bounding box center [1549, 628] width 25 height 12
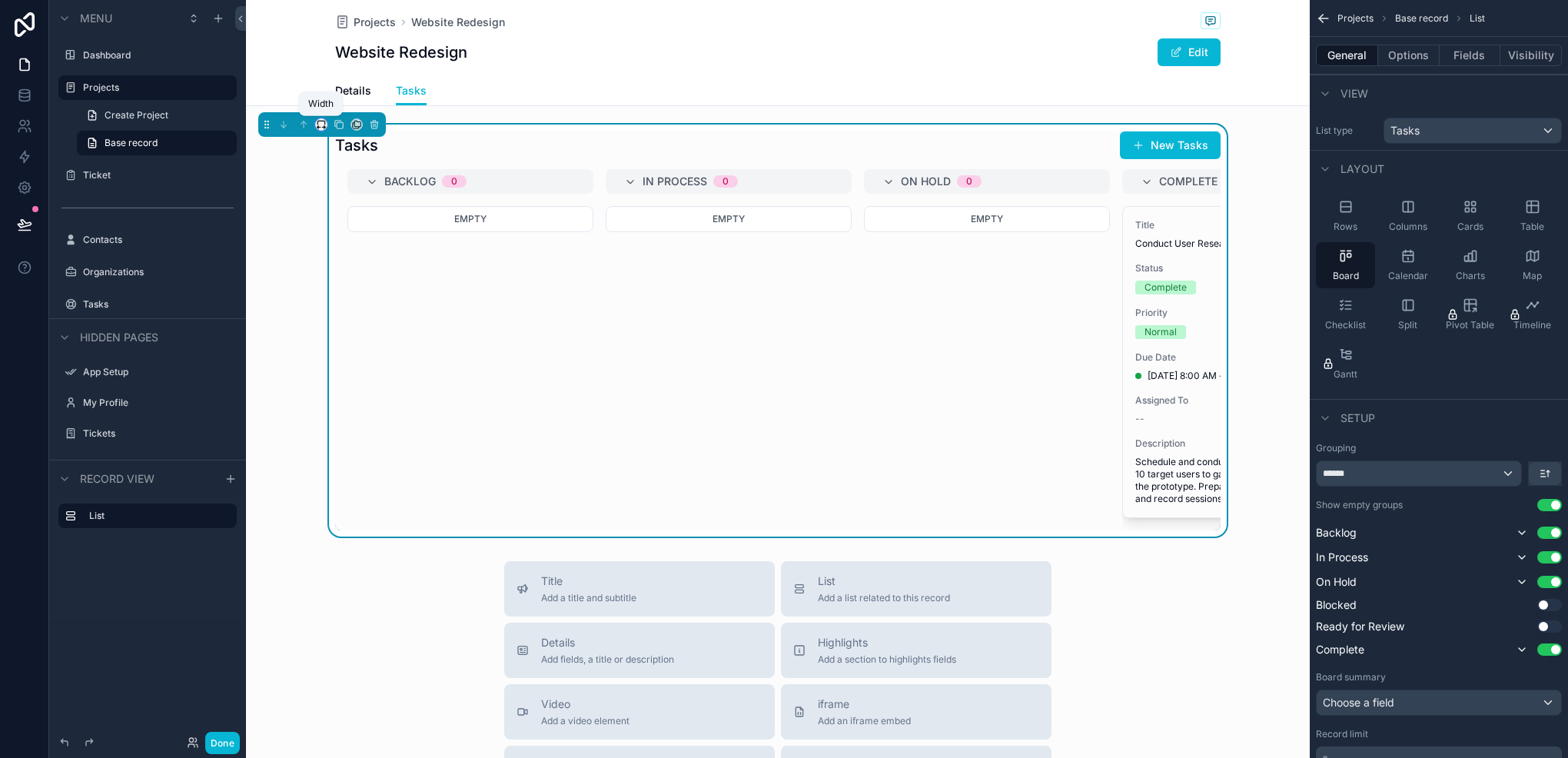
click at [325, 126] on icon "scrollable content" at bounding box center [321, 124] width 11 height 11
click at [348, 278] on span "Full width" at bounding box center [352, 286] width 48 height 19
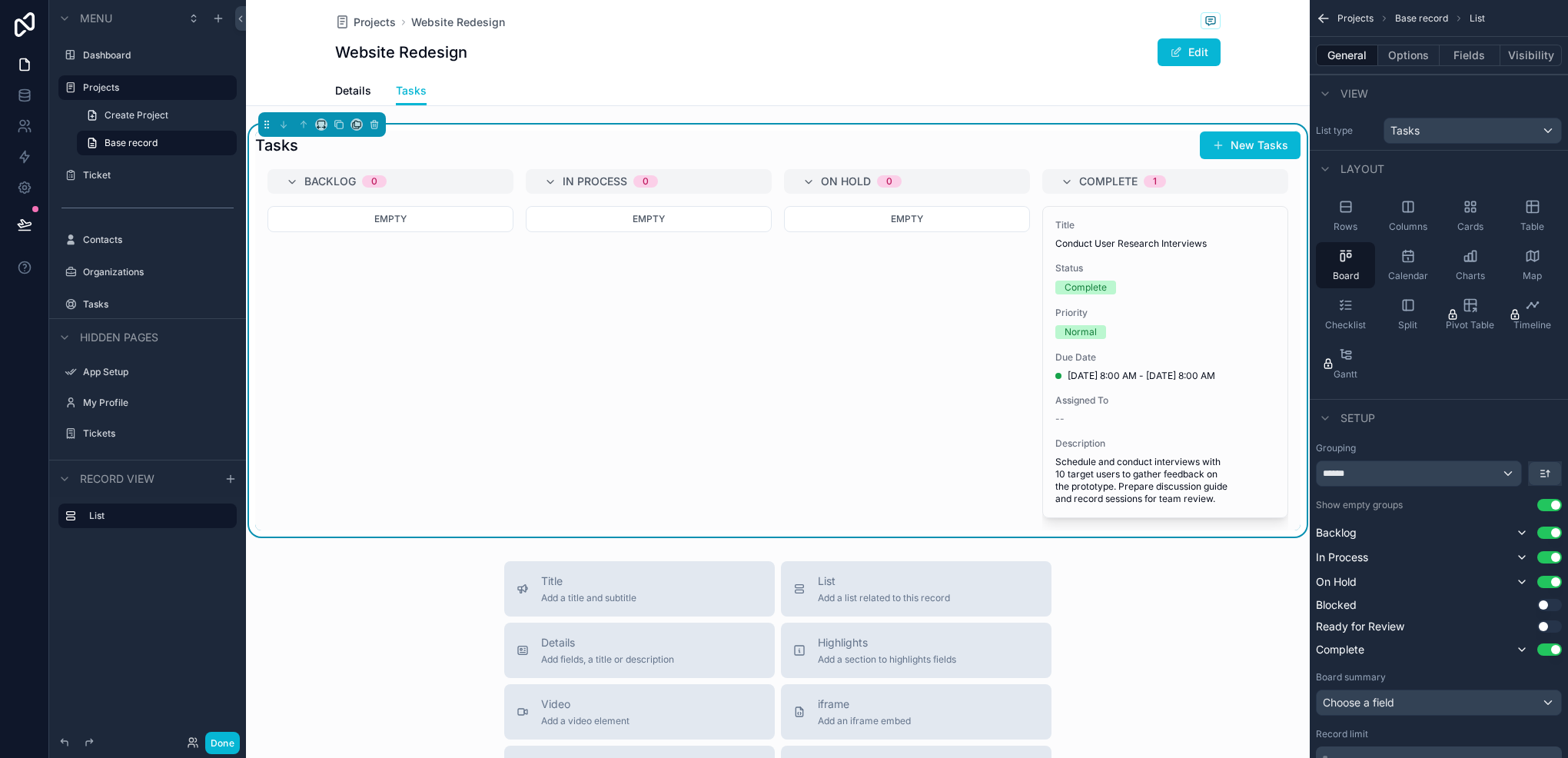
click at [296, 63] on div "Projects Website Redesign Website Redesign Edit Tasks Details Tasks" at bounding box center [778, 53] width 1064 height 106
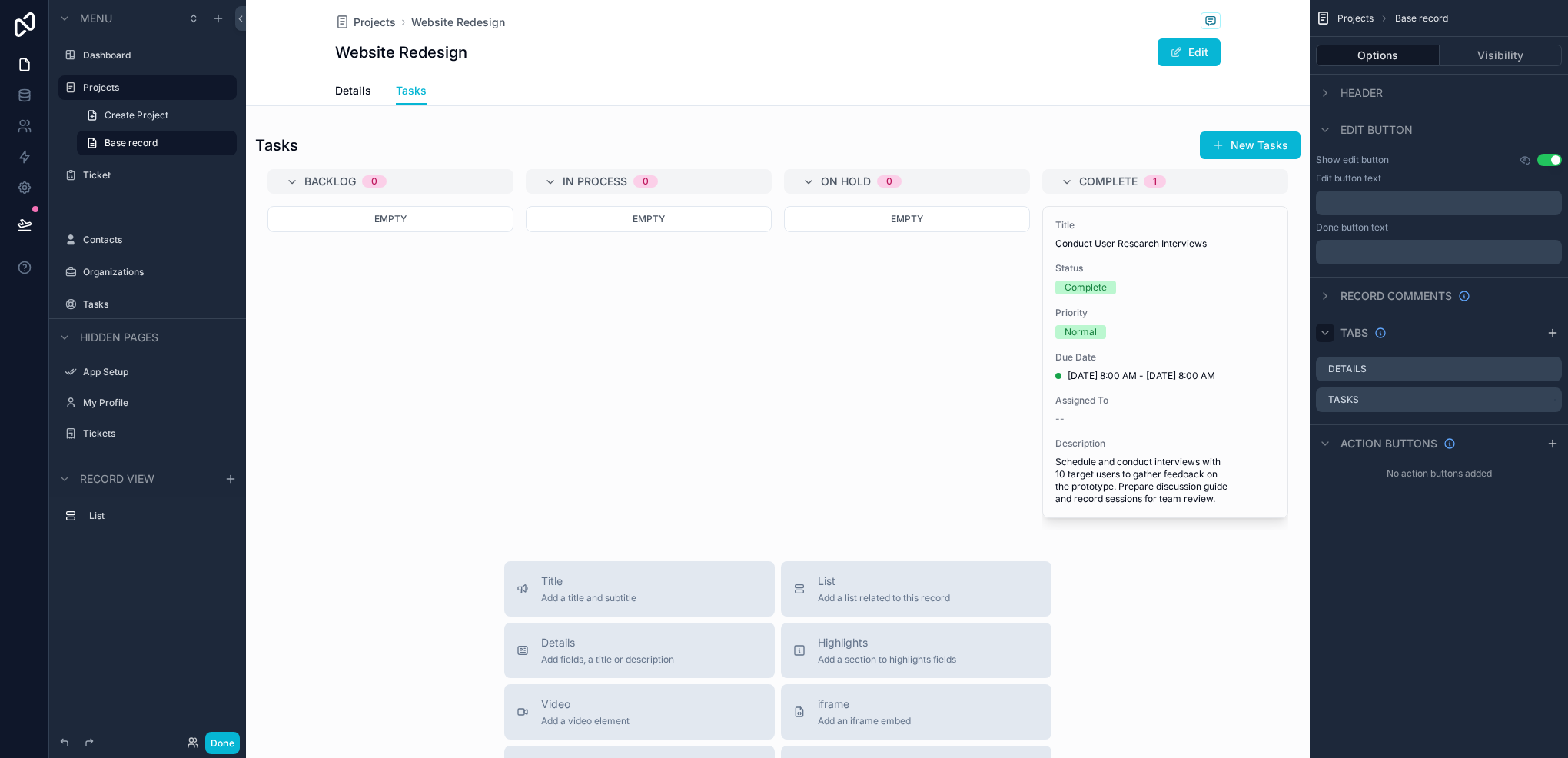
click at [1320, 332] on icon "scrollable content" at bounding box center [1325, 333] width 12 height 12
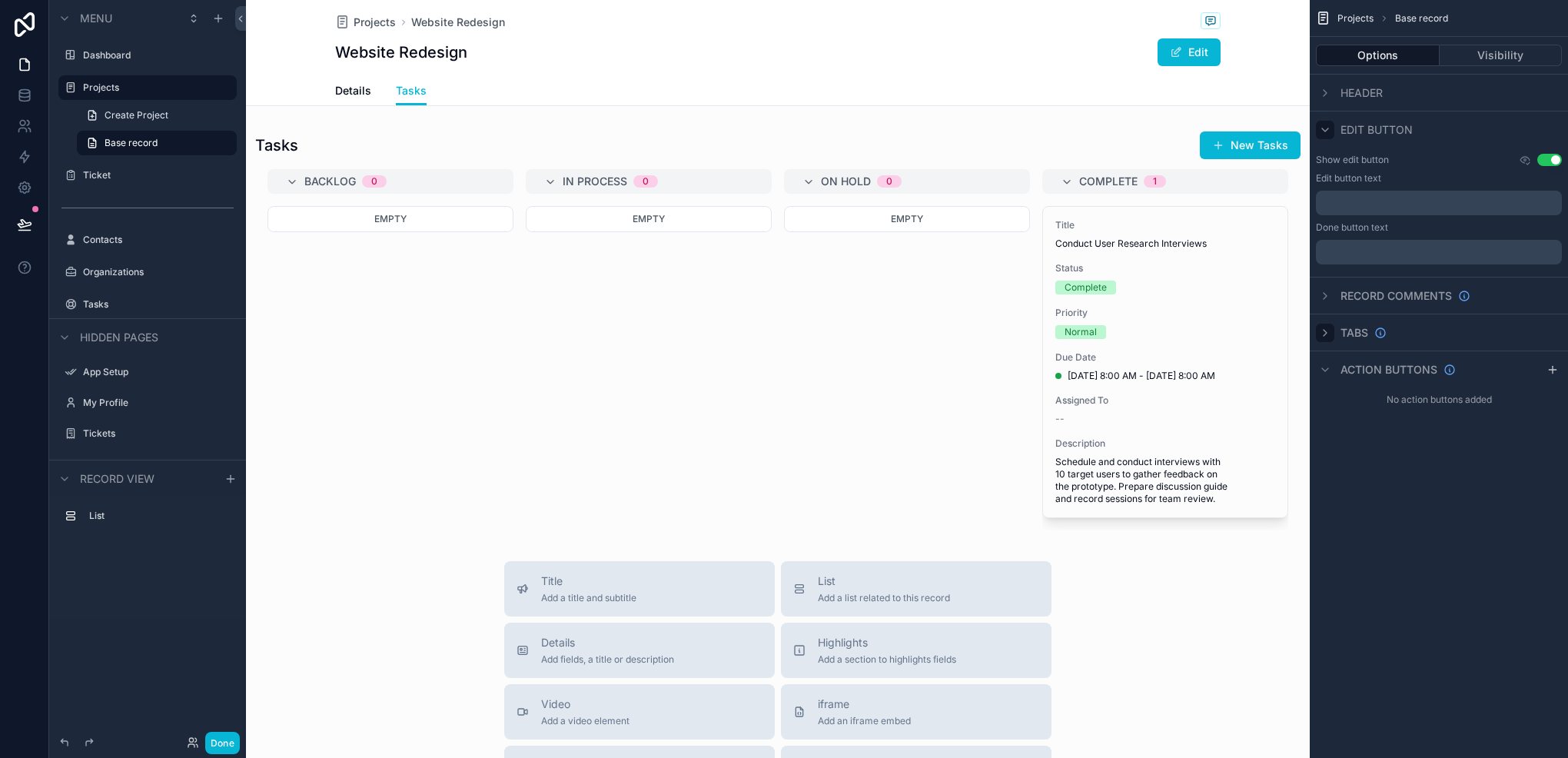
click at [1330, 124] on icon "scrollable content" at bounding box center [1325, 130] width 12 height 12
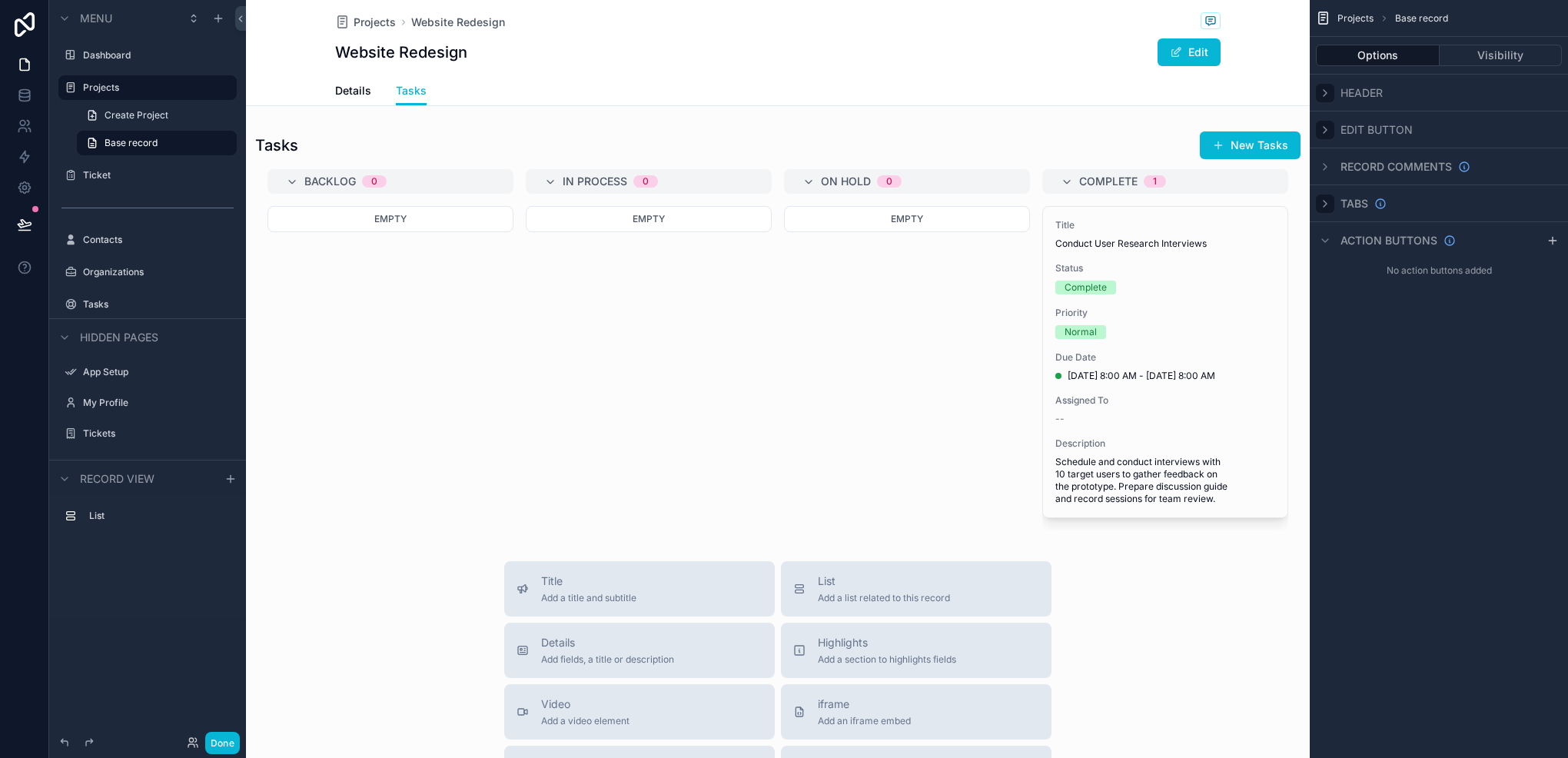
click at [1331, 97] on div "scrollable content" at bounding box center [1325, 93] width 19 height 19
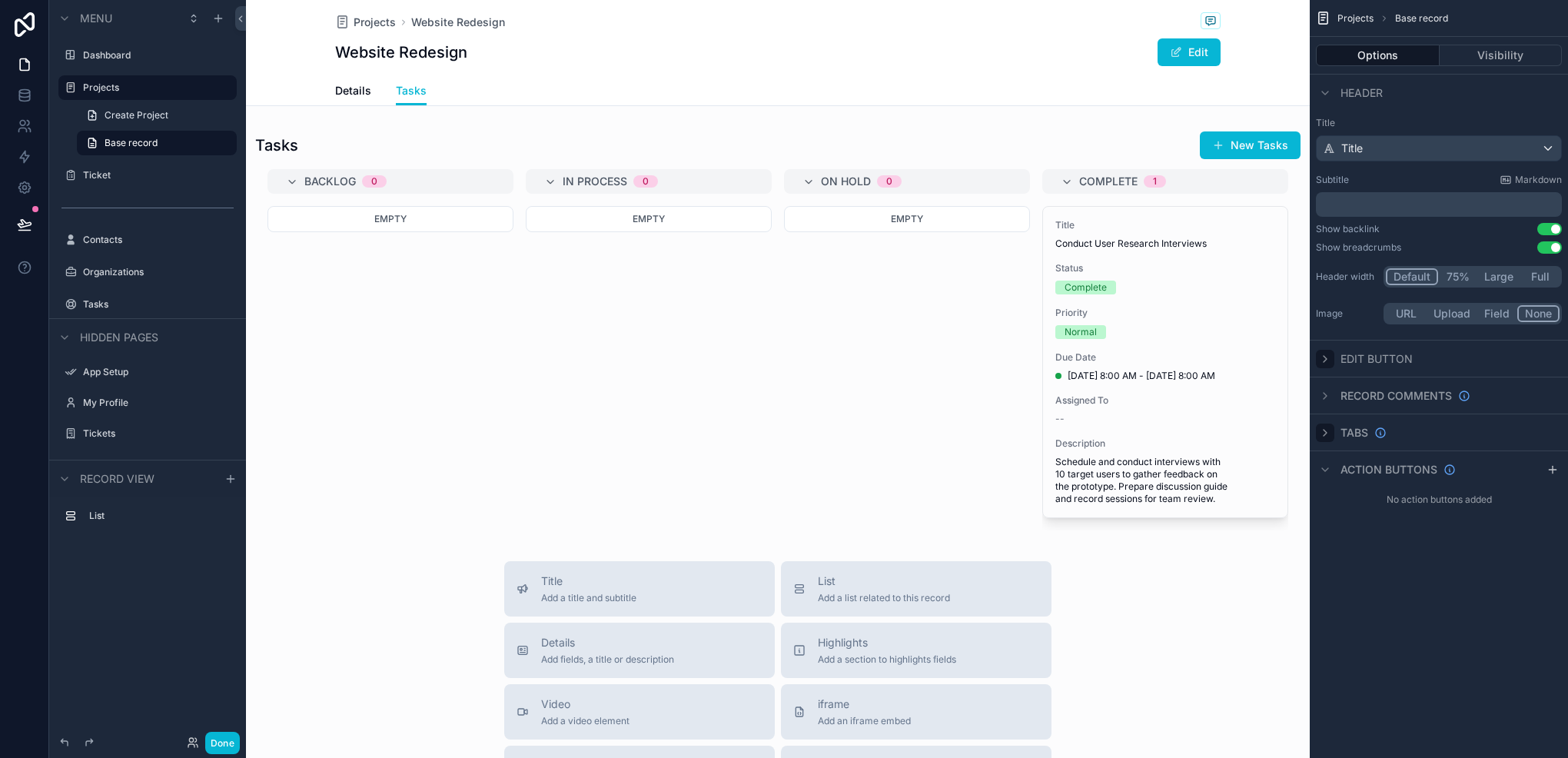
click at [1519, 276] on button "Large" at bounding box center [1499, 276] width 43 height 17
click at [1542, 275] on button "Full" at bounding box center [1539, 276] width 41 height 17
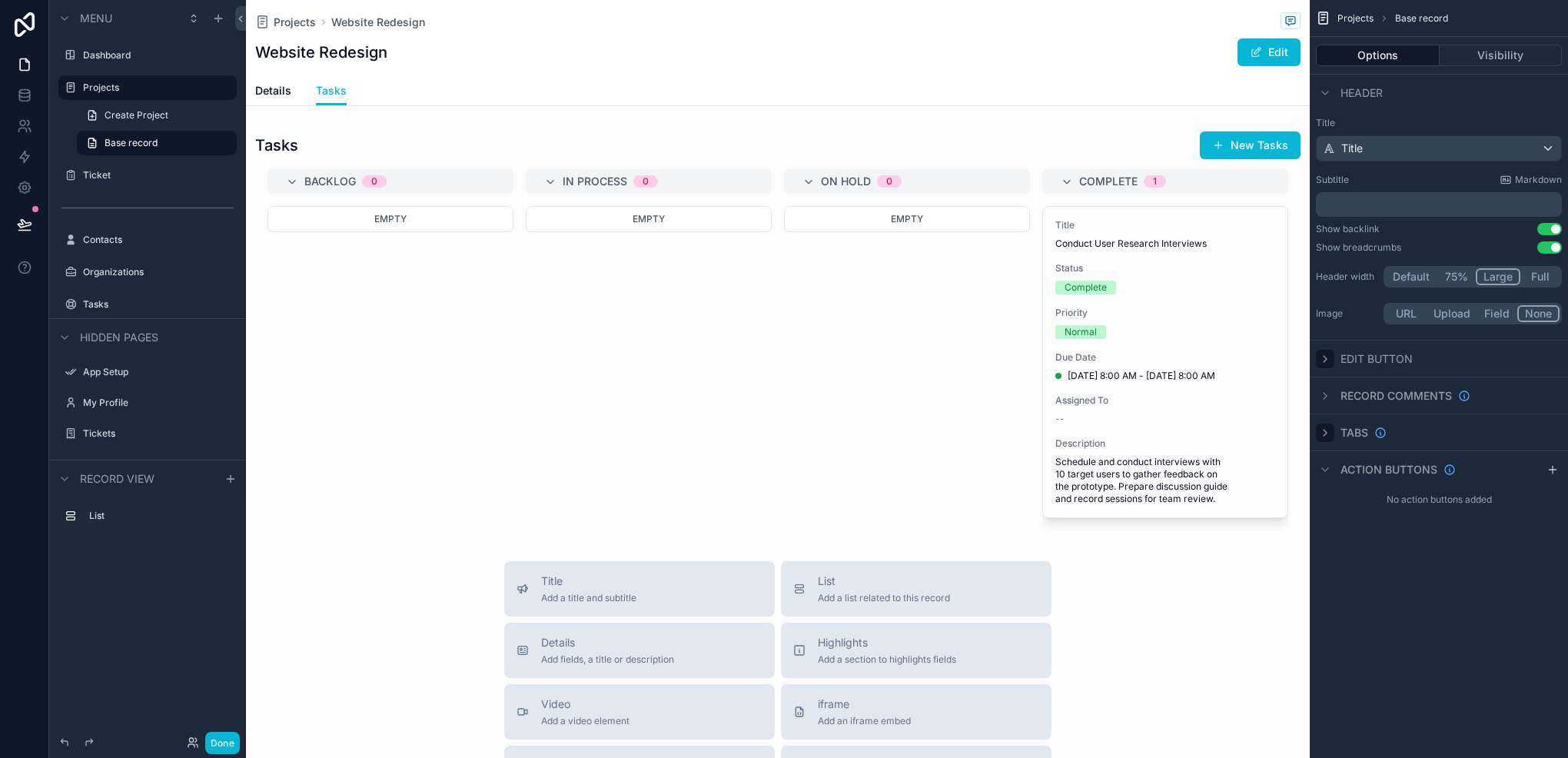
click at [1513, 276] on button "Large" at bounding box center [1498, 276] width 45 height 17
click at [218, 744] on button "Done" at bounding box center [222, 743] width 35 height 23
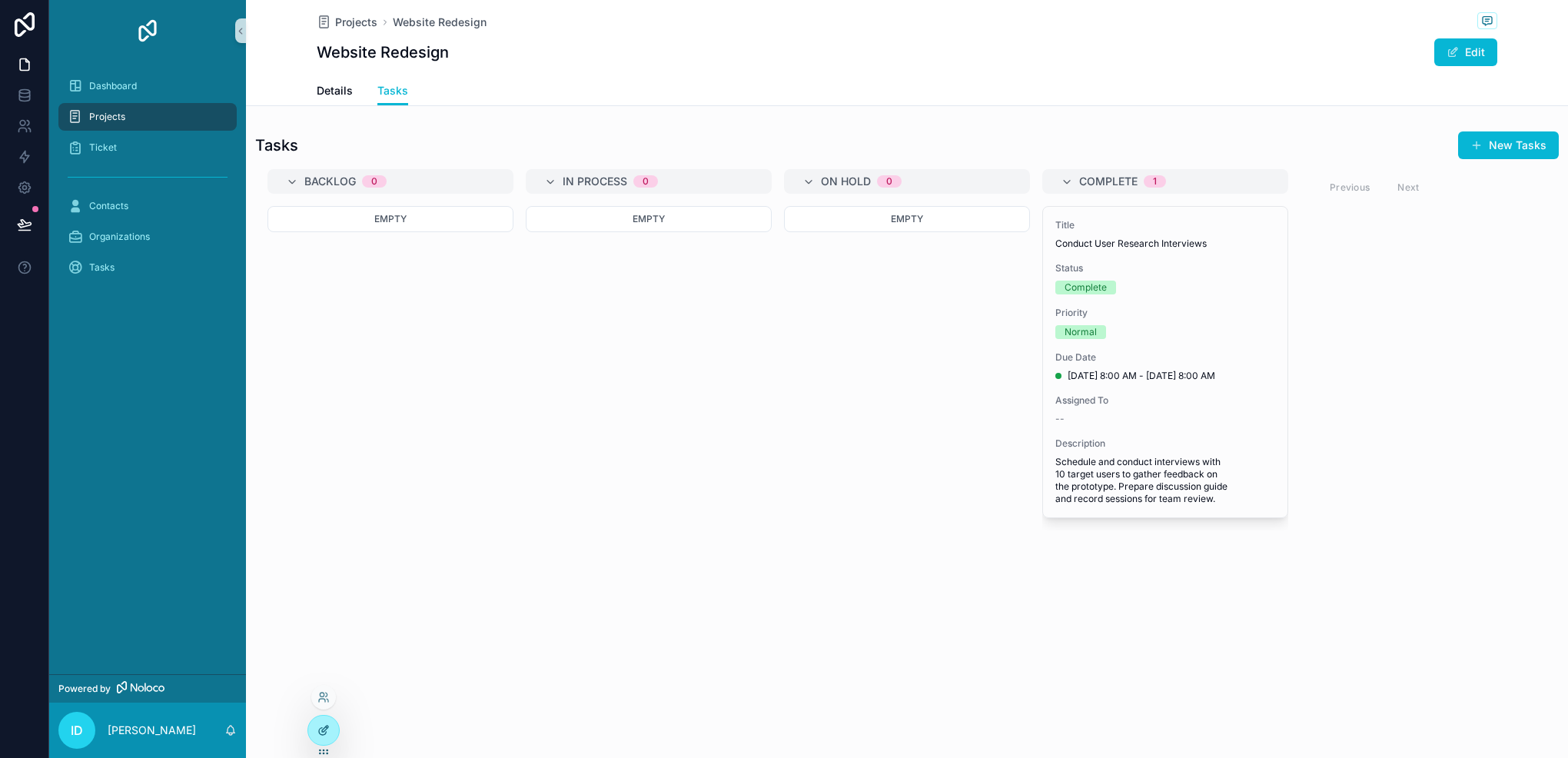
click at [314, 735] on div at bounding box center [323, 730] width 31 height 29
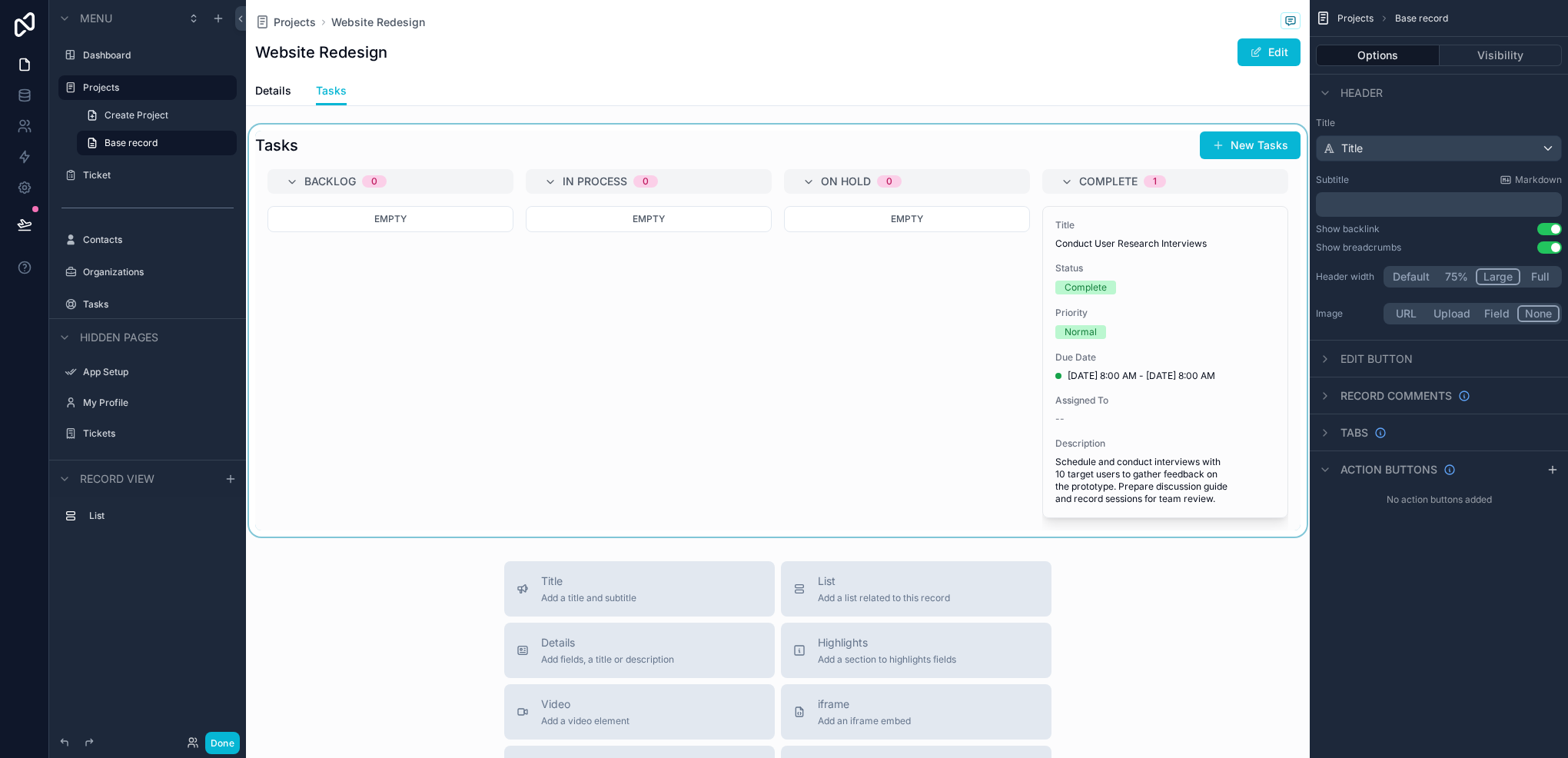
click at [505, 256] on div "scrollable content" at bounding box center [778, 331] width 1064 height 412
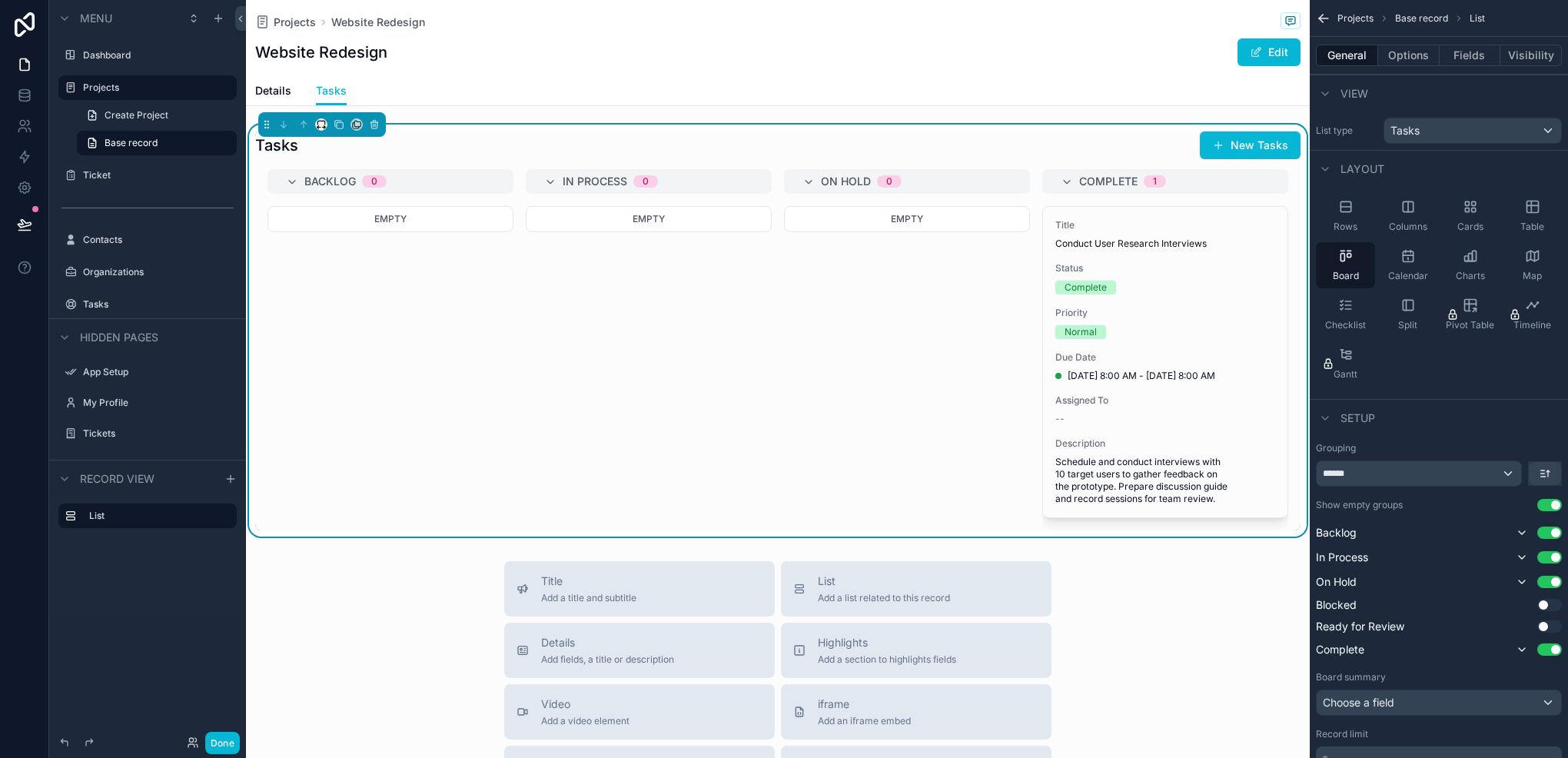
click at [315, 120] on div "scrollable content" at bounding box center [321, 125] width 12 height 12
click at [325, 122] on icon "scrollable content" at bounding box center [321, 123] width 7 height 4
click at [351, 287] on div "75%" at bounding box center [354, 299] width 70 height 28
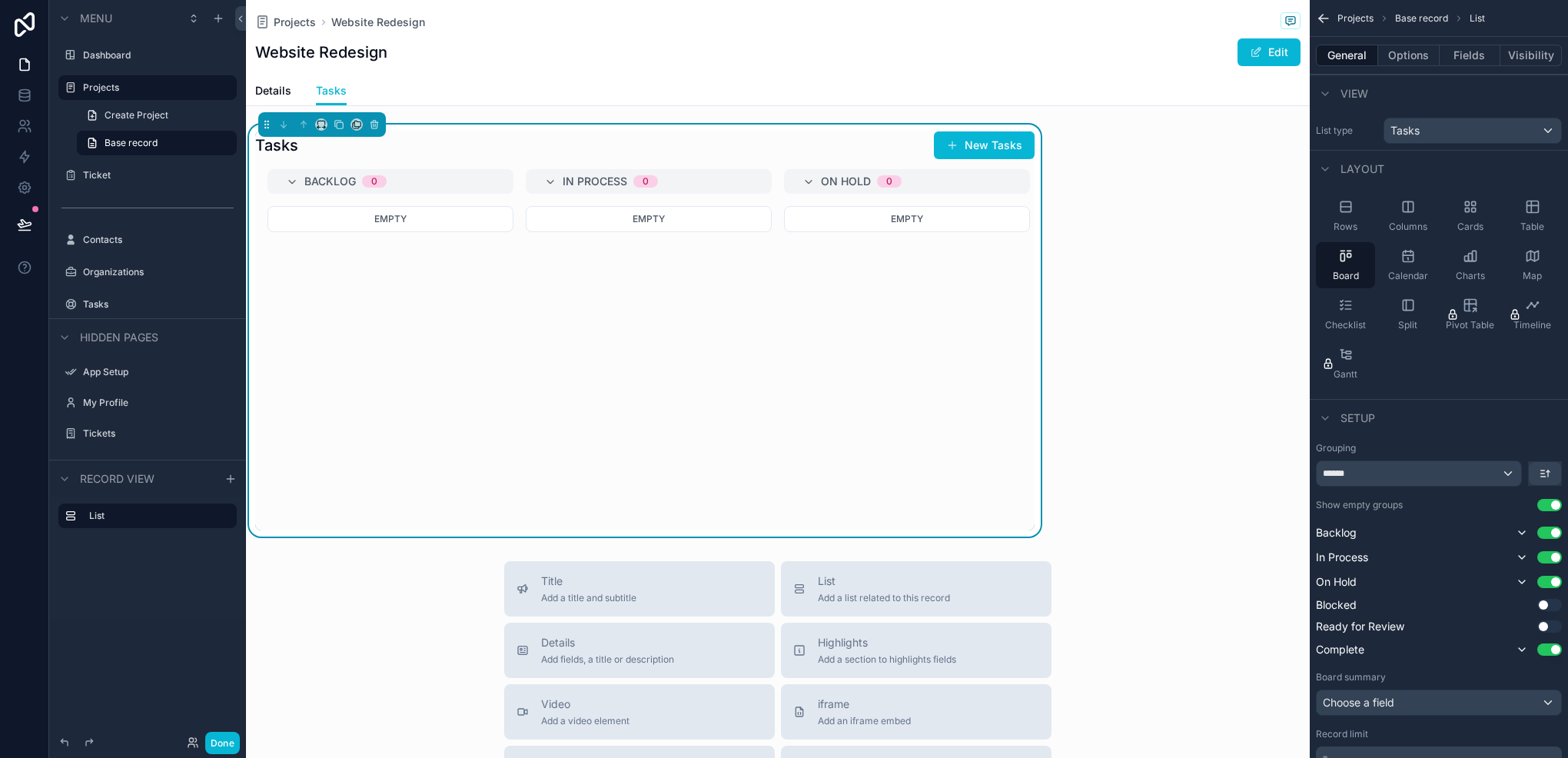
click at [813, 37] on div "Projects Website Redesign Website Redesign Edit" at bounding box center [779, 38] width 1046 height 76
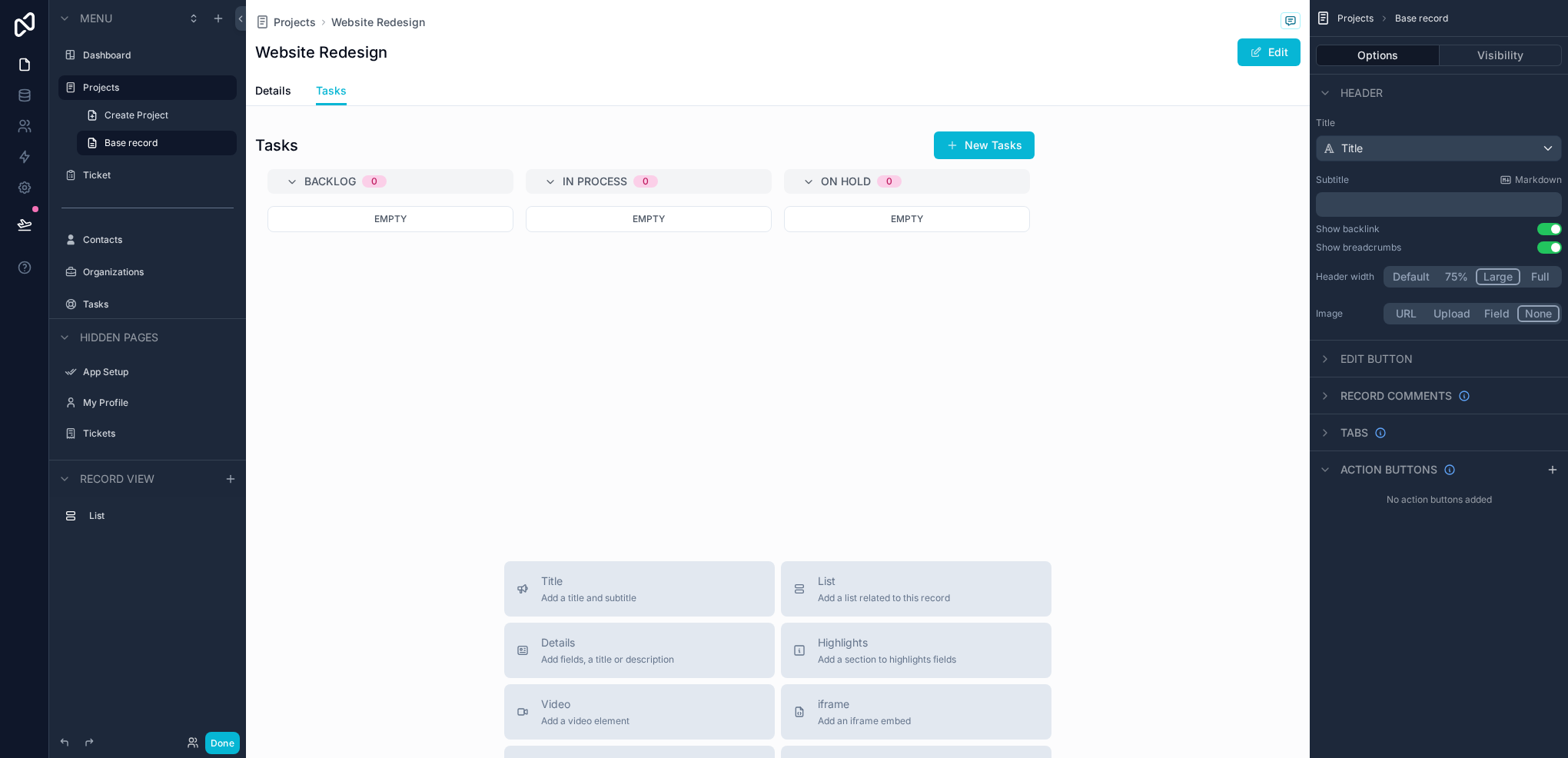
click at [1451, 272] on button "75%" at bounding box center [1457, 276] width 40 height 17
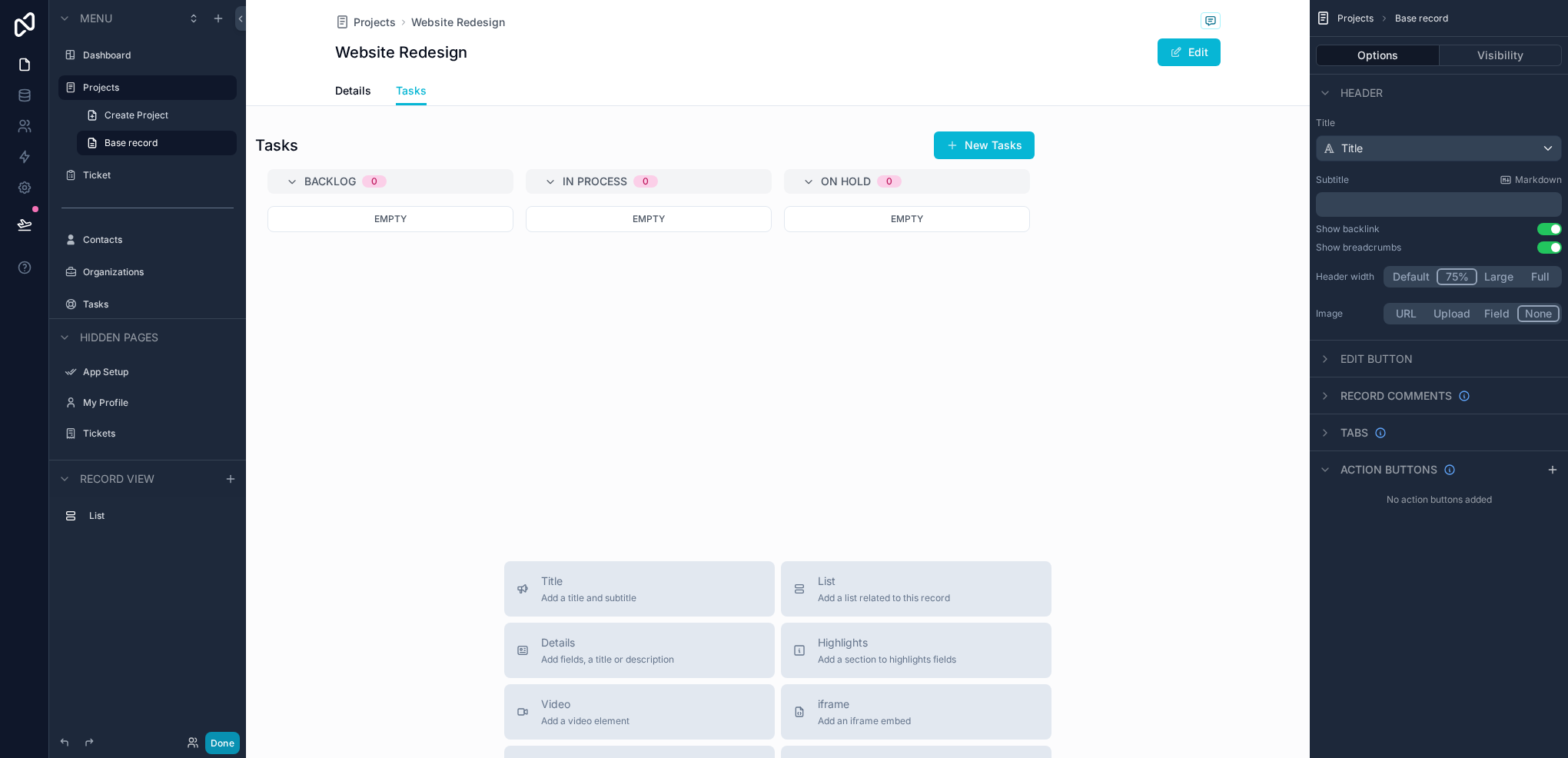
click at [222, 744] on button "Done" at bounding box center [222, 743] width 35 height 23
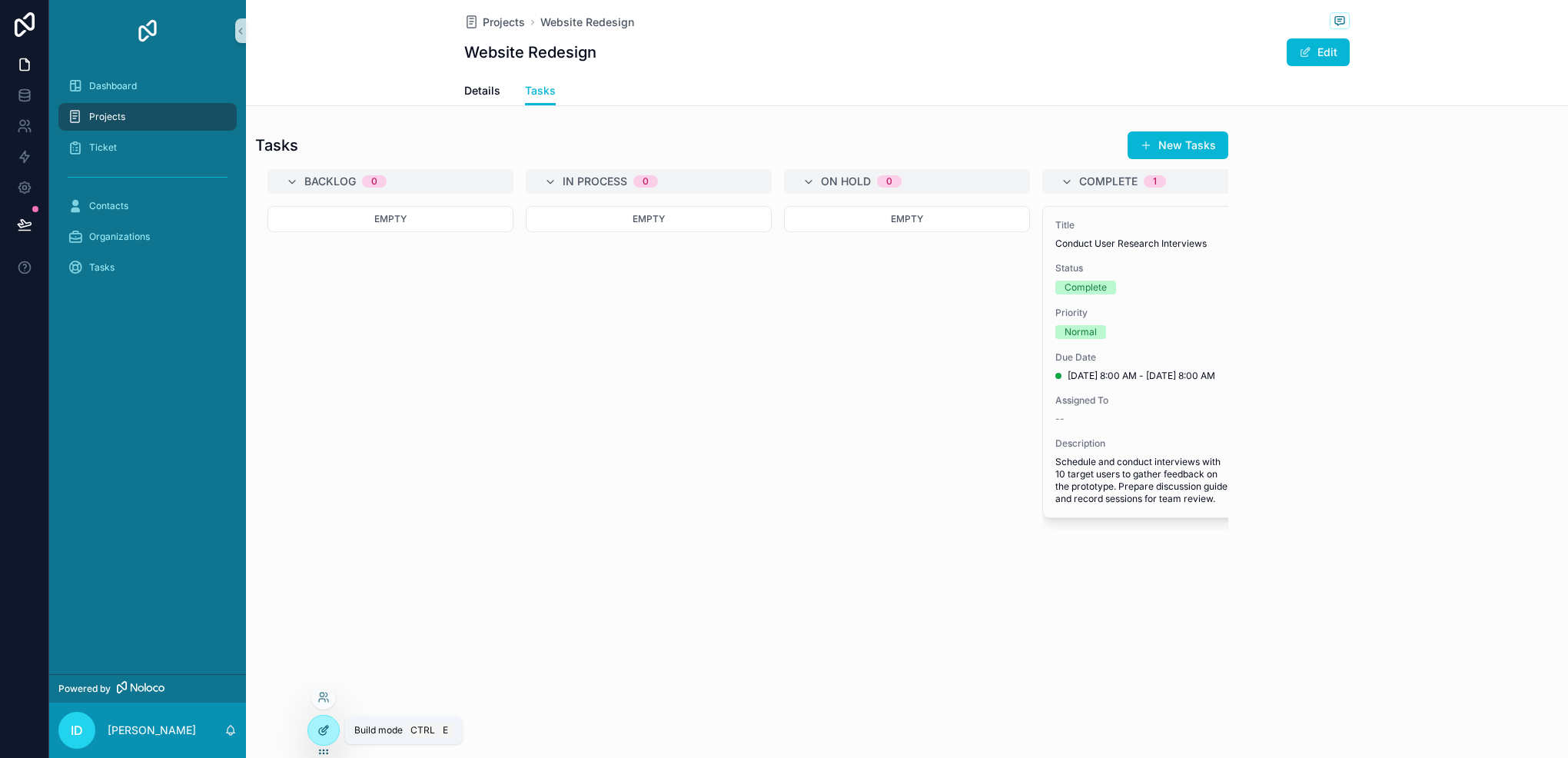
click at [325, 730] on icon at bounding box center [325, 729] width 6 height 6
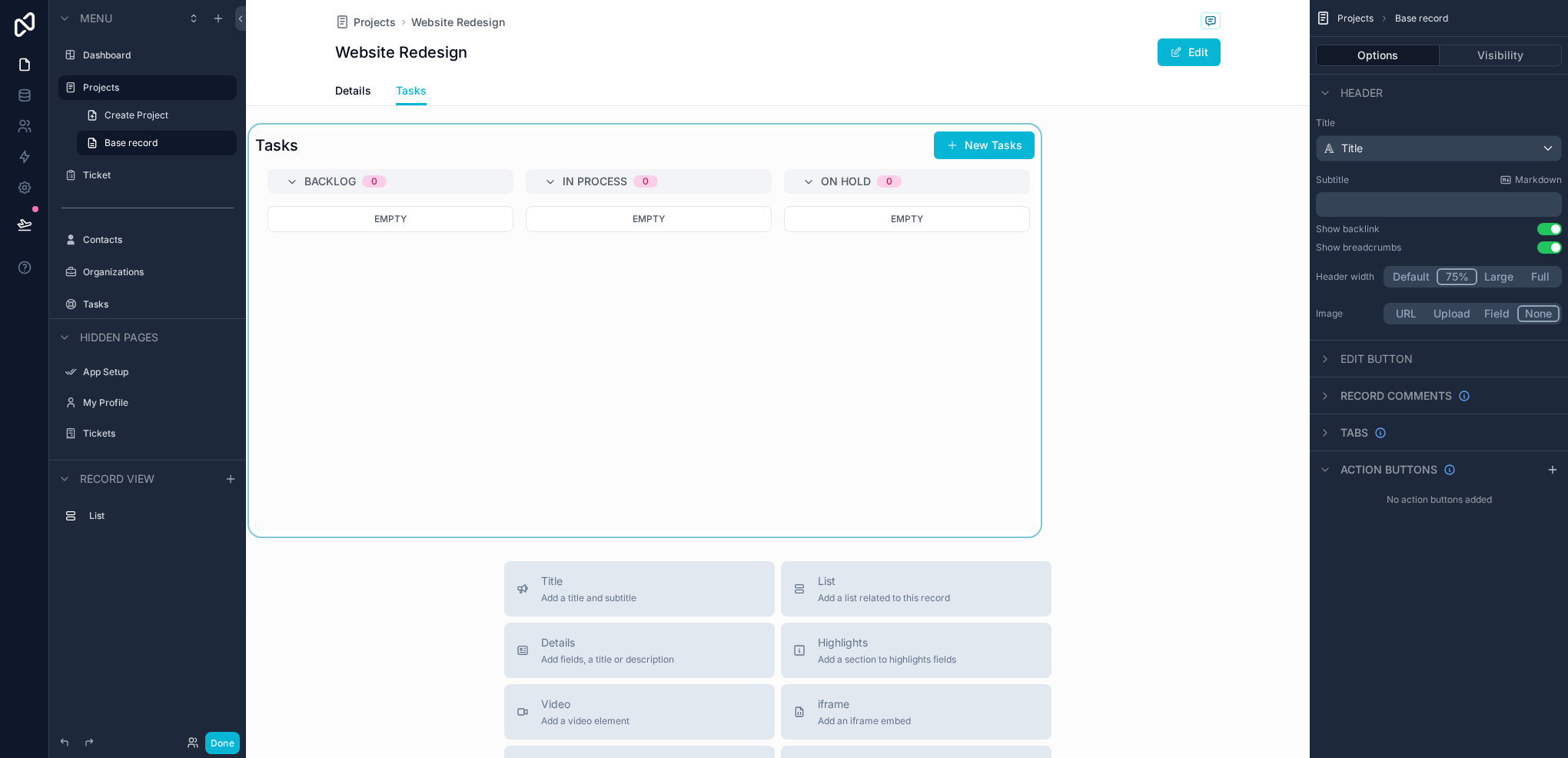
click at [499, 340] on div "scrollable content" at bounding box center [645, 331] width 798 height 412
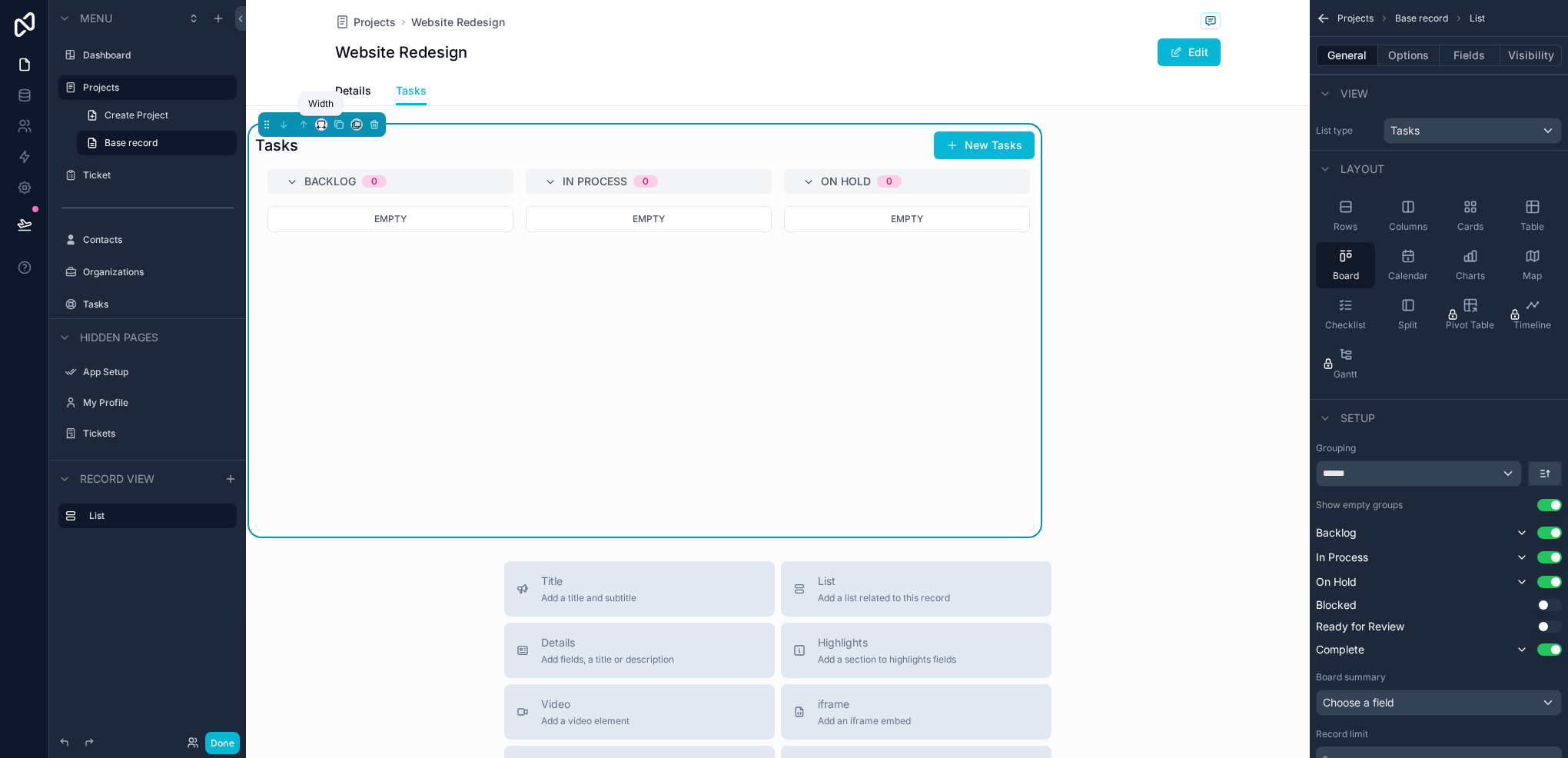
click at [322, 126] on icon "scrollable content" at bounding box center [321, 124] width 11 height 11
click at [345, 323] on span "Large" at bounding box center [342, 316] width 29 height 19
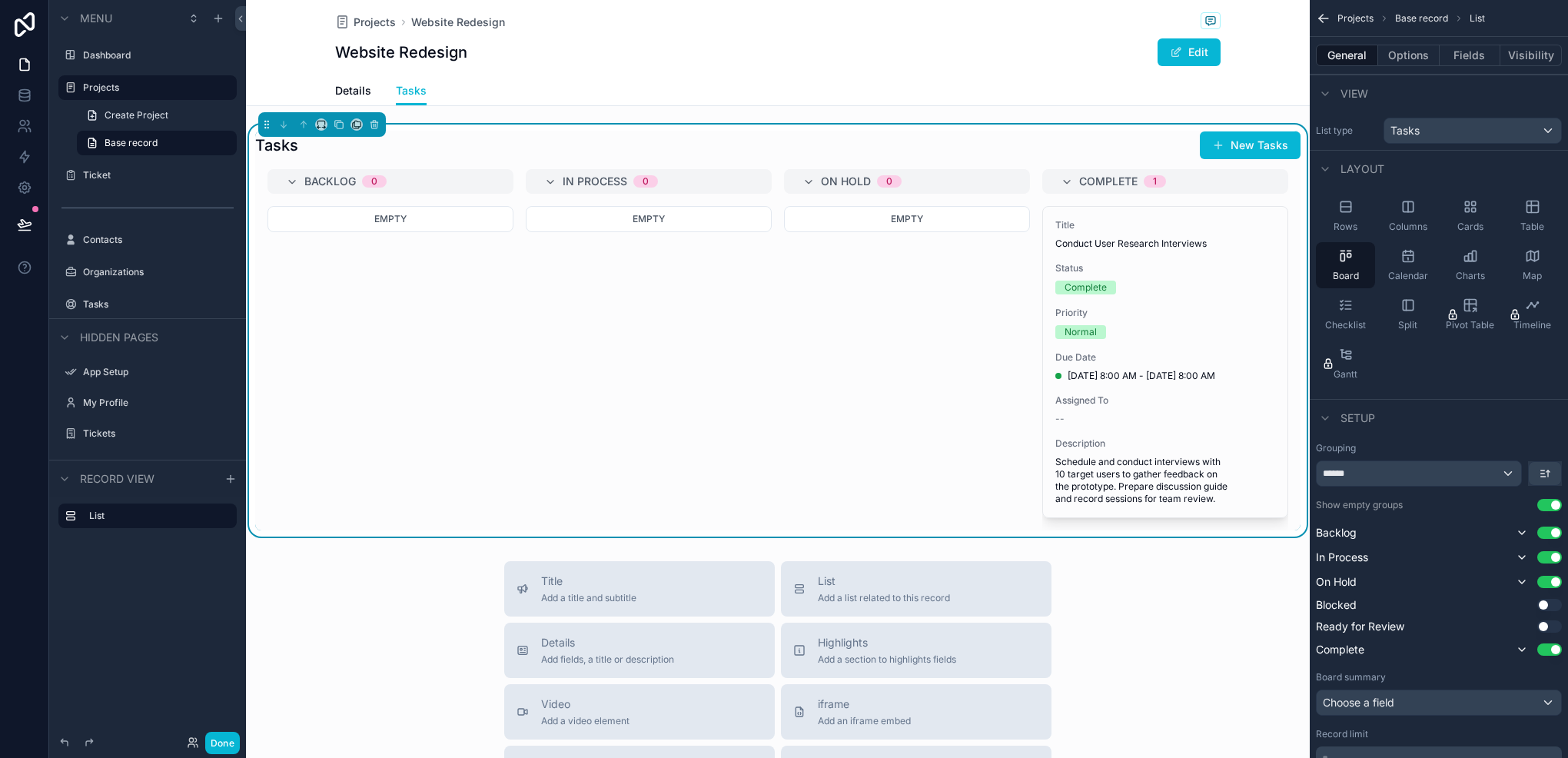
click at [304, 84] on div "Details Tasks" at bounding box center [779, 90] width 1046 height 29
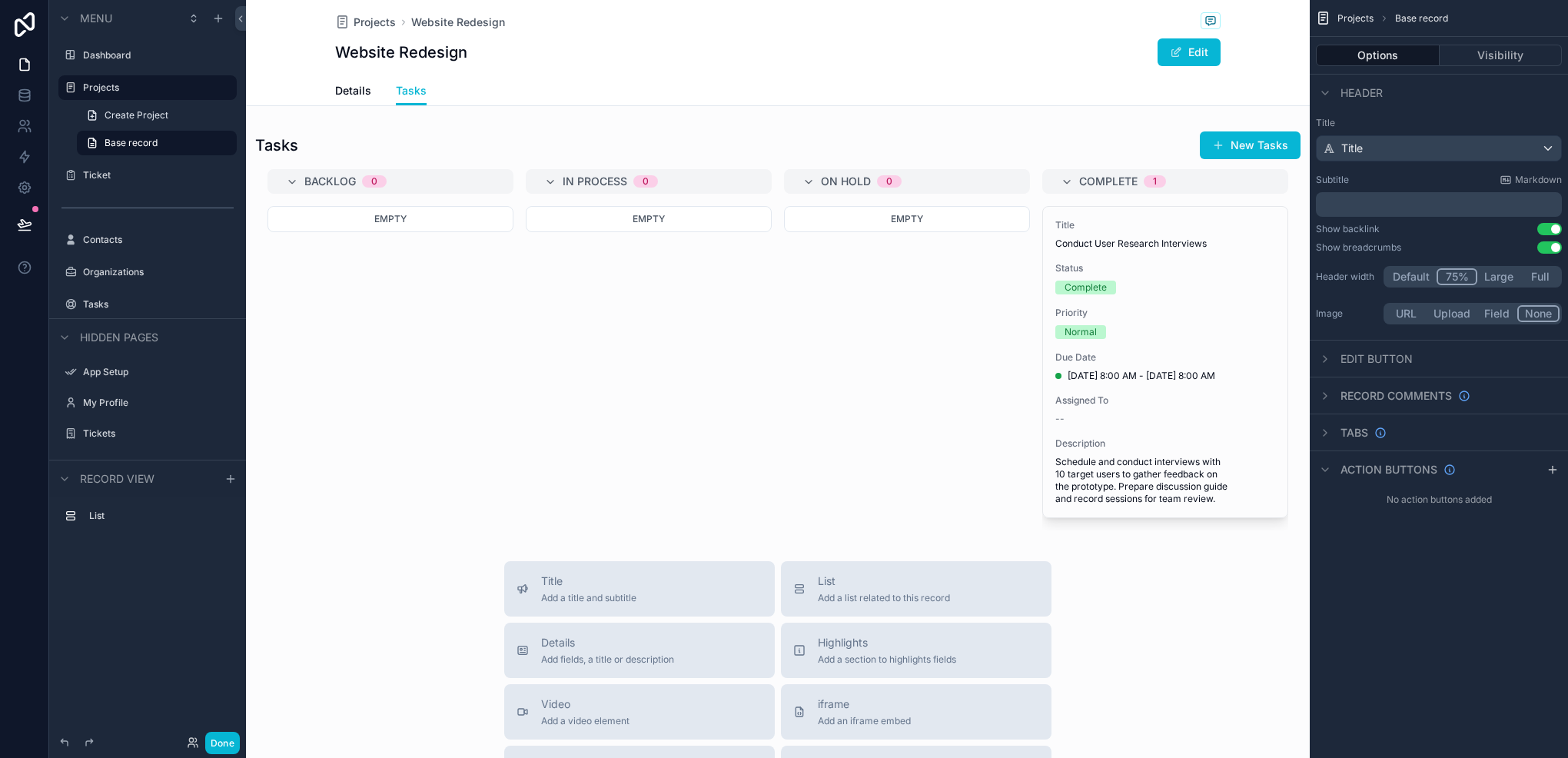
click at [1502, 271] on button "Large" at bounding box center [1499, 276] width 43 height 17
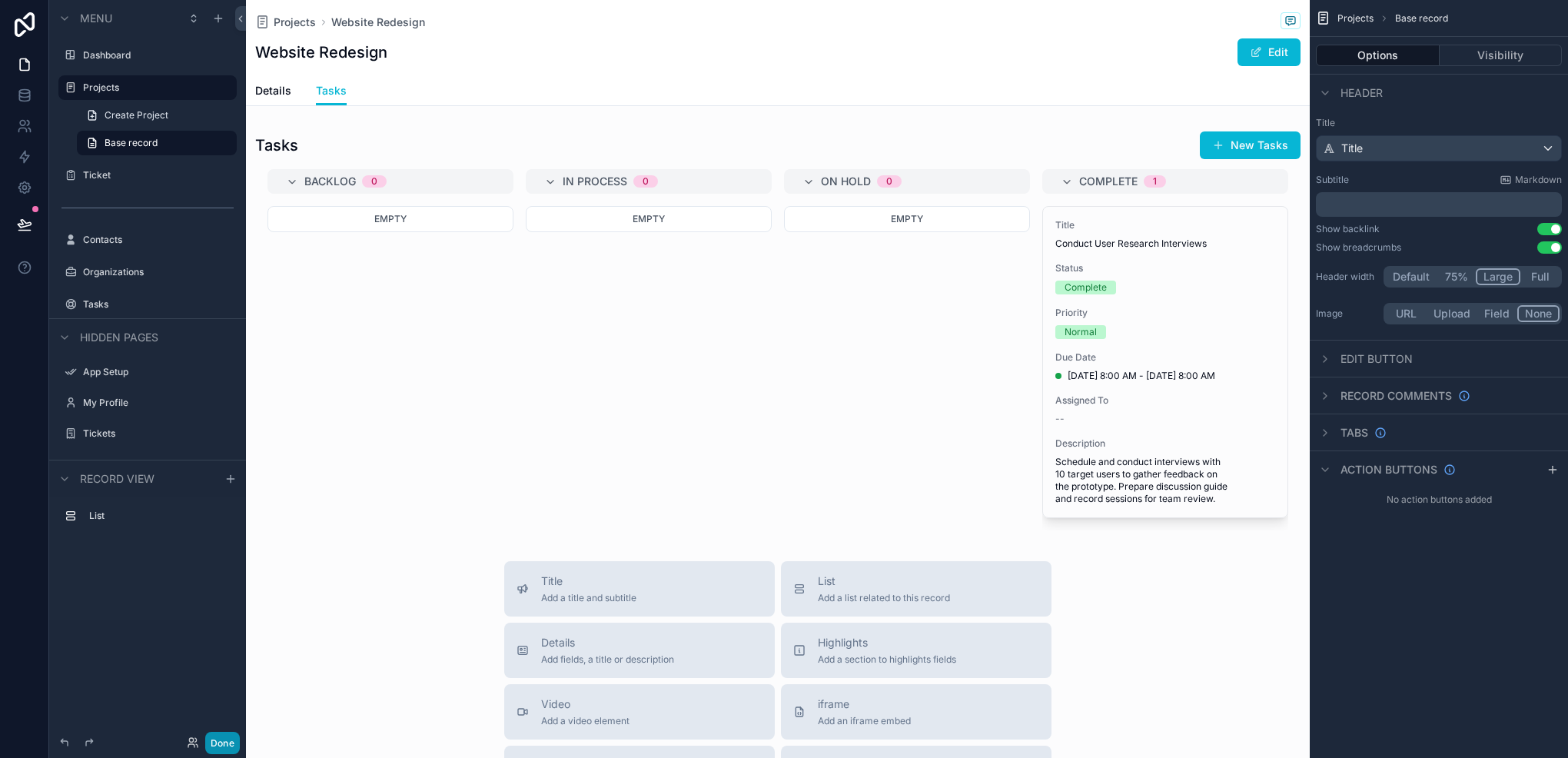
click at [218, 738] on button "Done" at bounding box center [222, 743] width 35 height 23
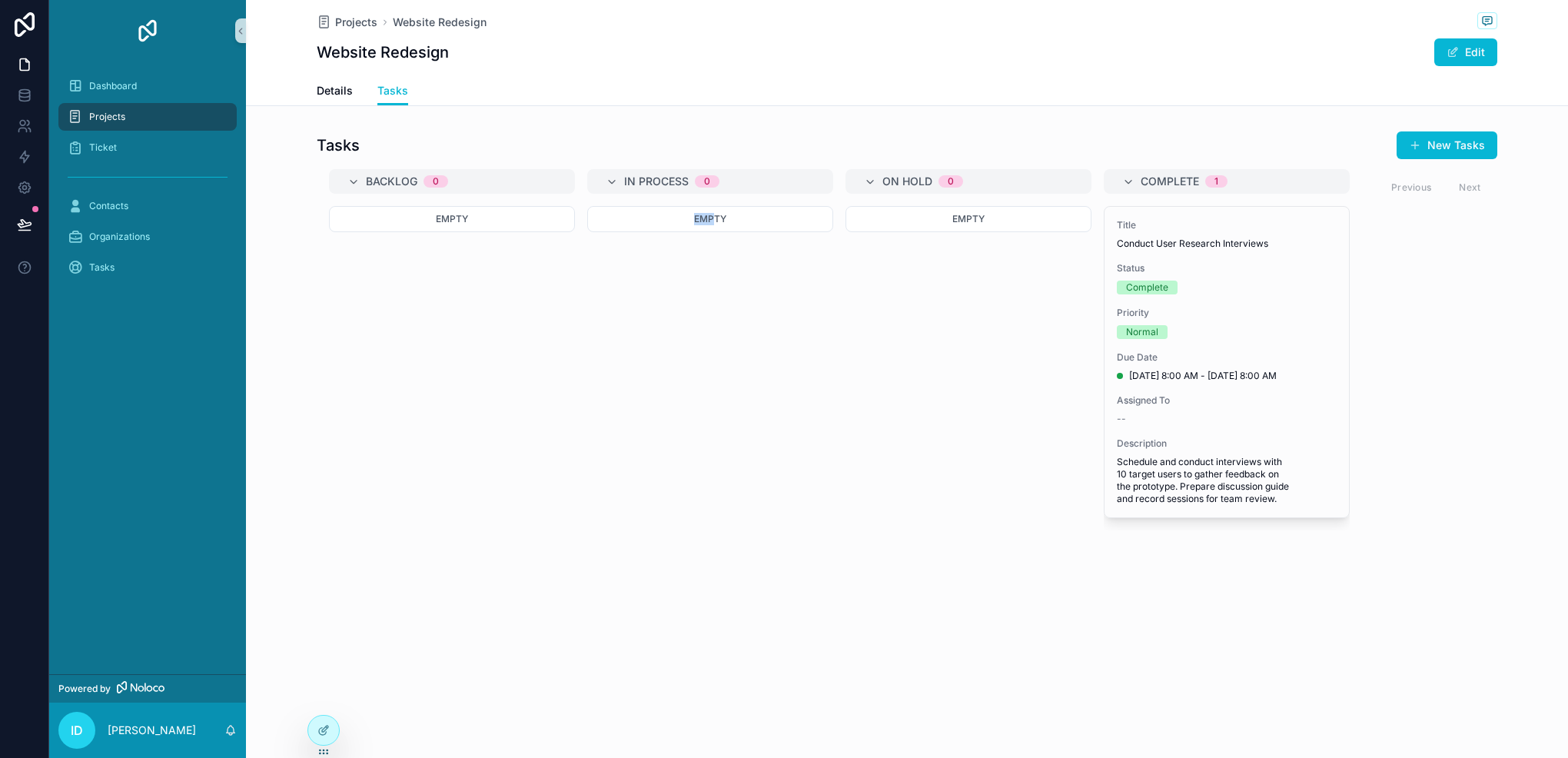
drag, startPoint x: 666, startPoint y: 529, endPoint x: 716, endPoint y: 525, distance: 50.2
click at [716, 525] on div "Backlog 0 Empty In Process 0 Empty On Hold 0 Empty Complete 1 Title Conduct Use…" at bounding box center [907, 350] width 1181 height 362
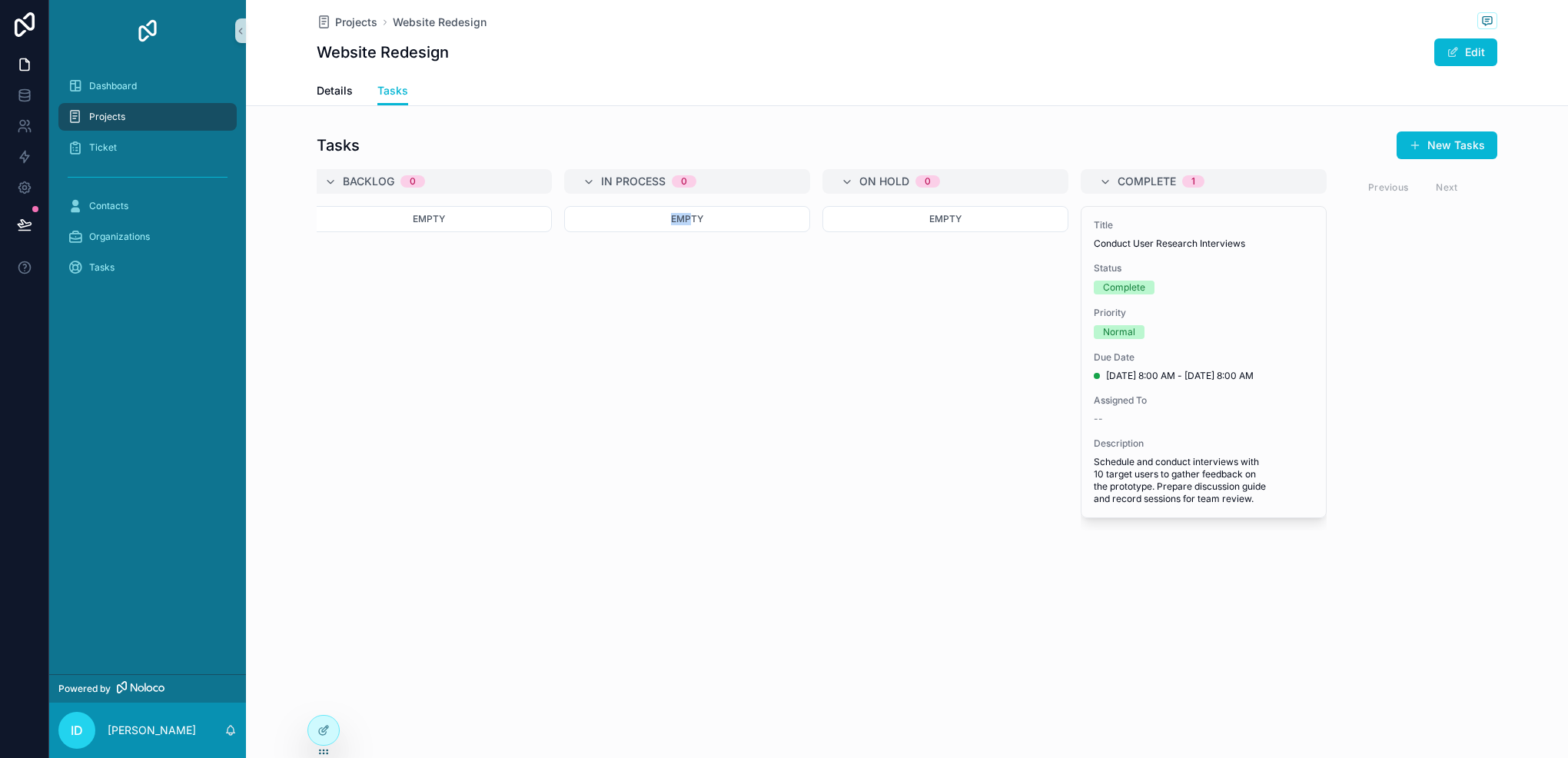
scroll to position [0, 0]
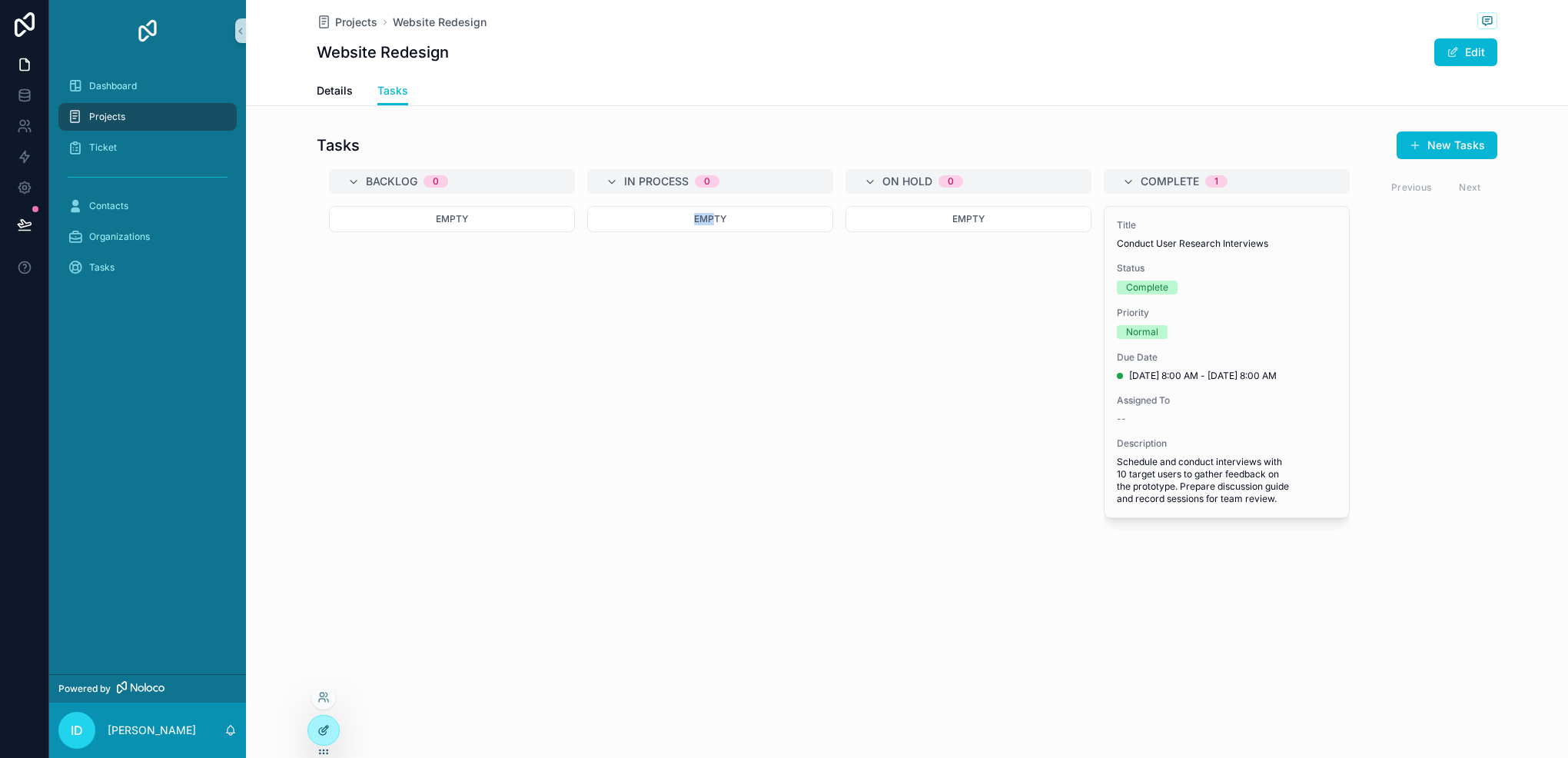
click at [322, 726] on icon at bounding box center [324, 730] width 12 height 12
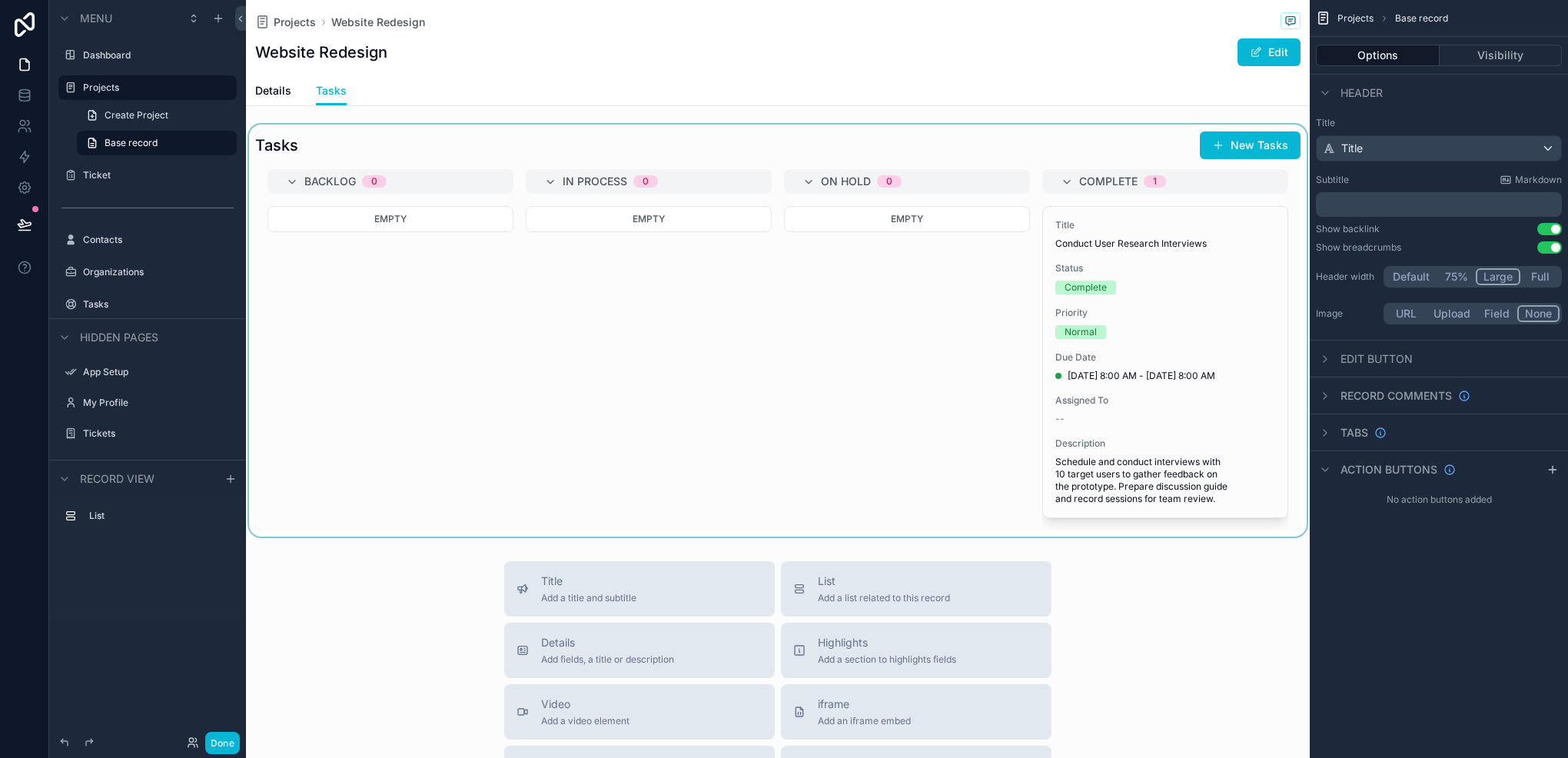
click at [867, 329] on div "scrollable content" at bounding box center [778, 331] width 1064 height 412
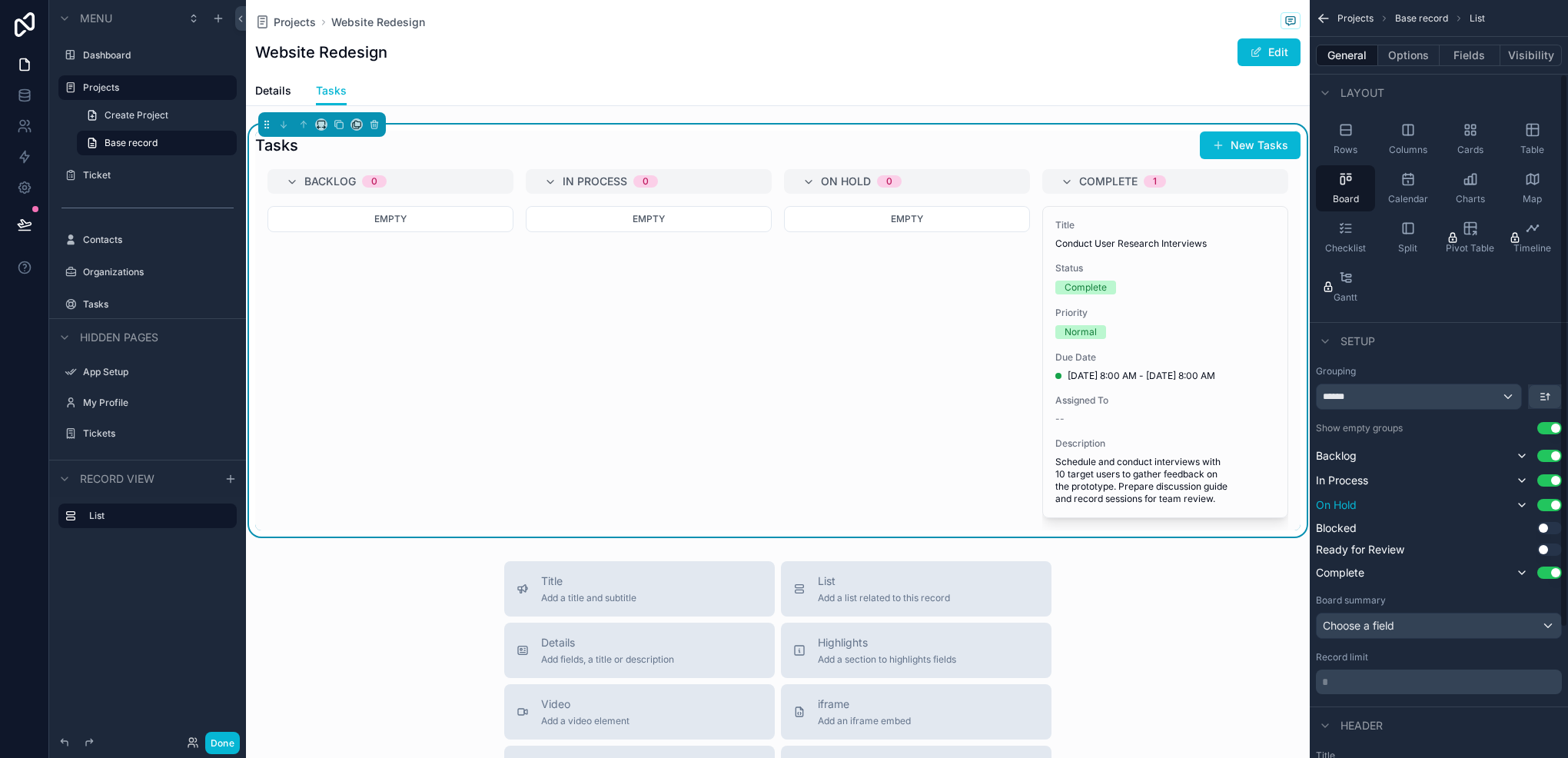
scroll to position [279, 0]
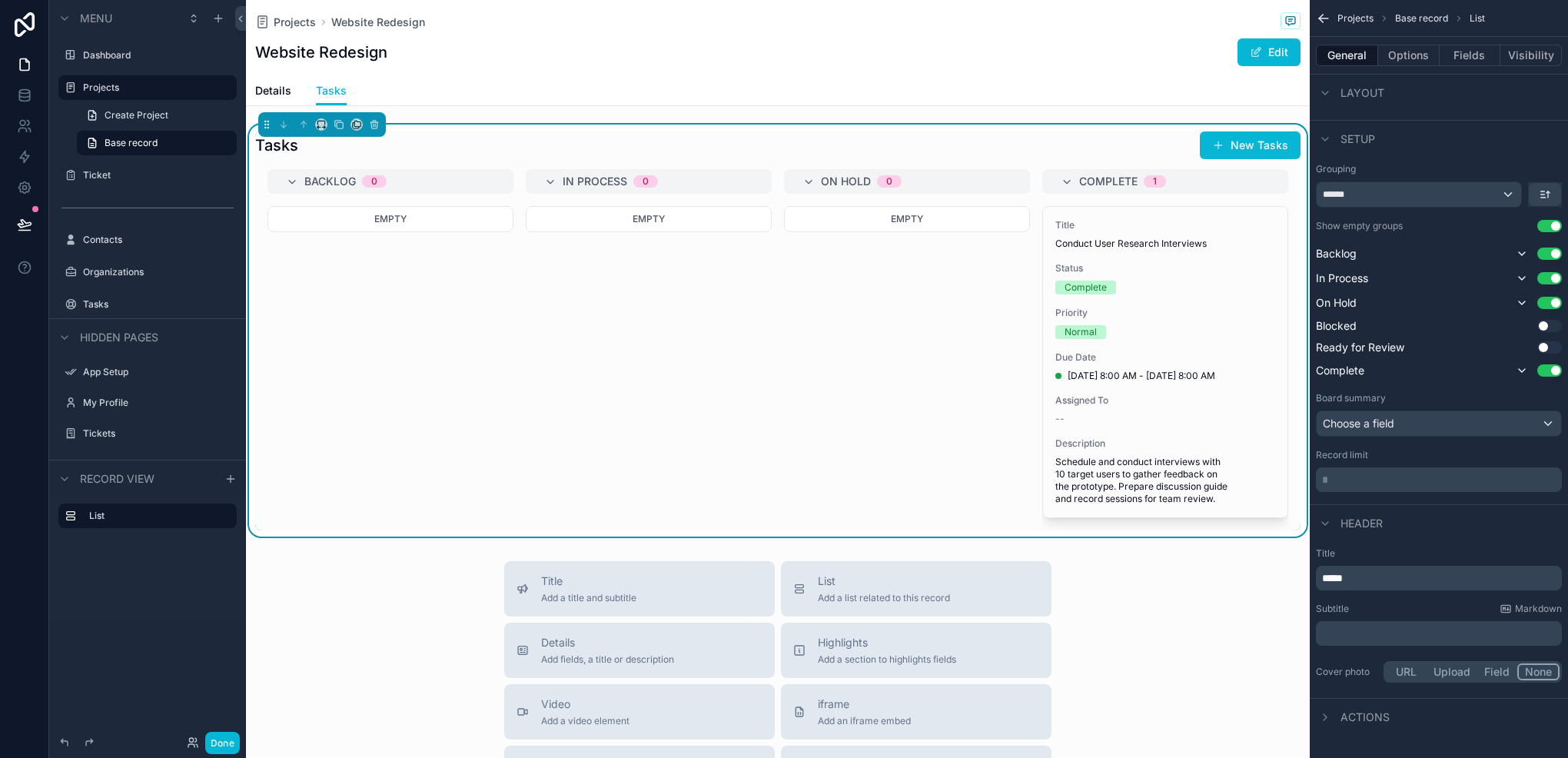
click at [1378, 481] on p "* ﻿" at bounding box center [1440, 481] width 237 height 16
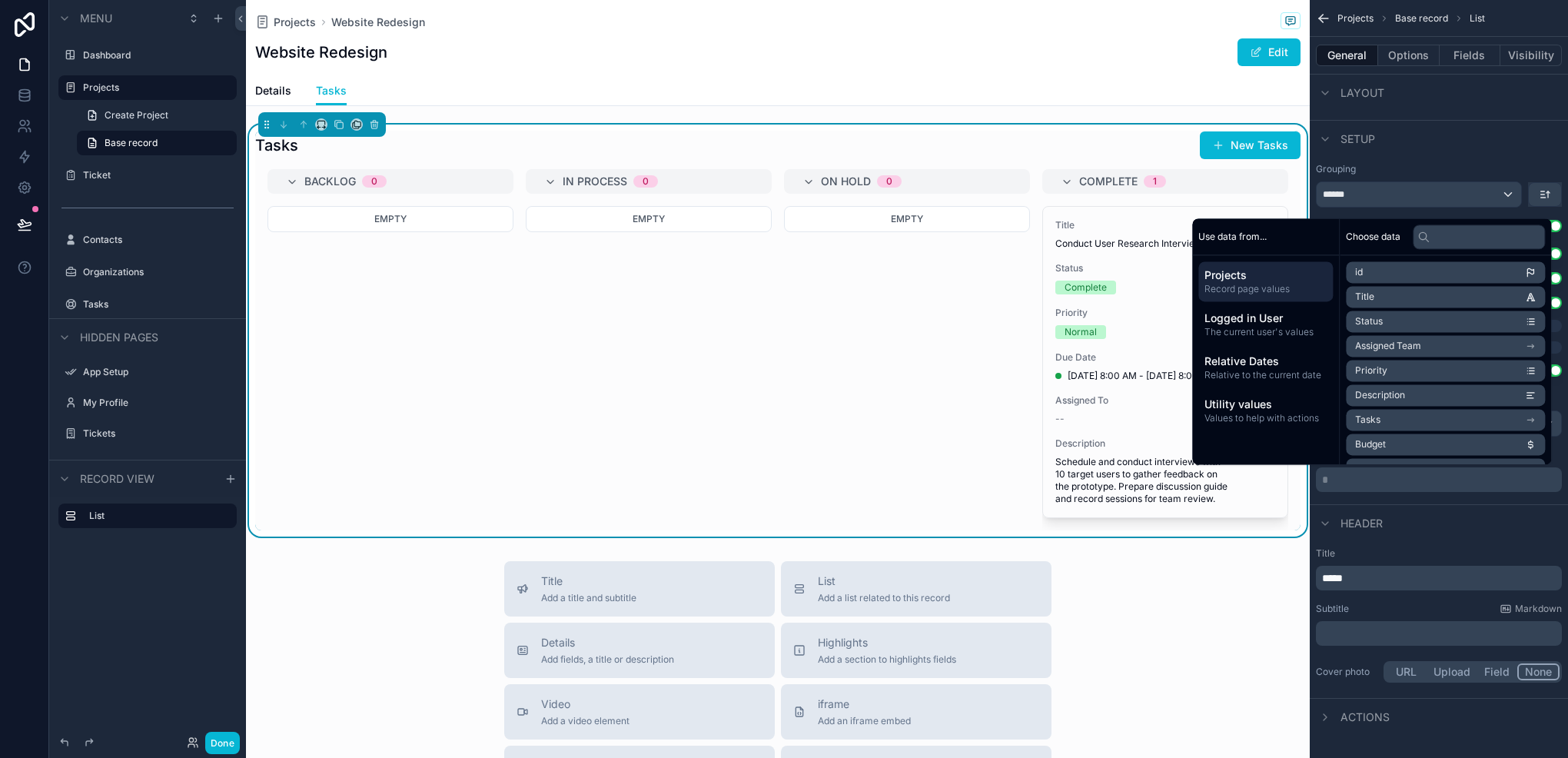
click at [1378, 481] on p "* ﻿" at bounding box center [1440, 481] width 237 height 16
click at [1347, 504] on div "Header" at bounding box center [1439, 522] width 259 height 37
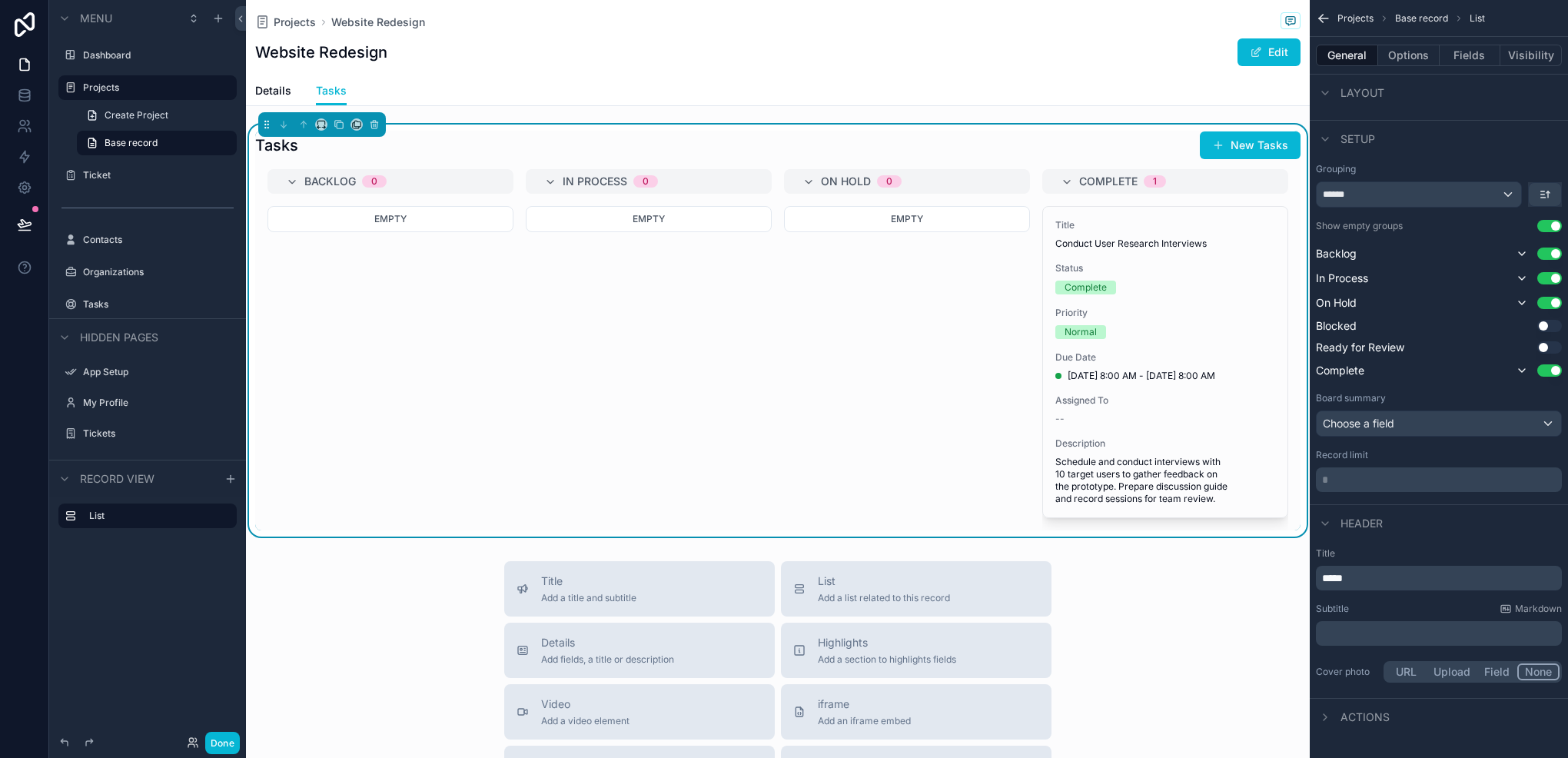
click at [1342, 514] on div "Header" at bounding box center [1350, 523] width 67 height 19
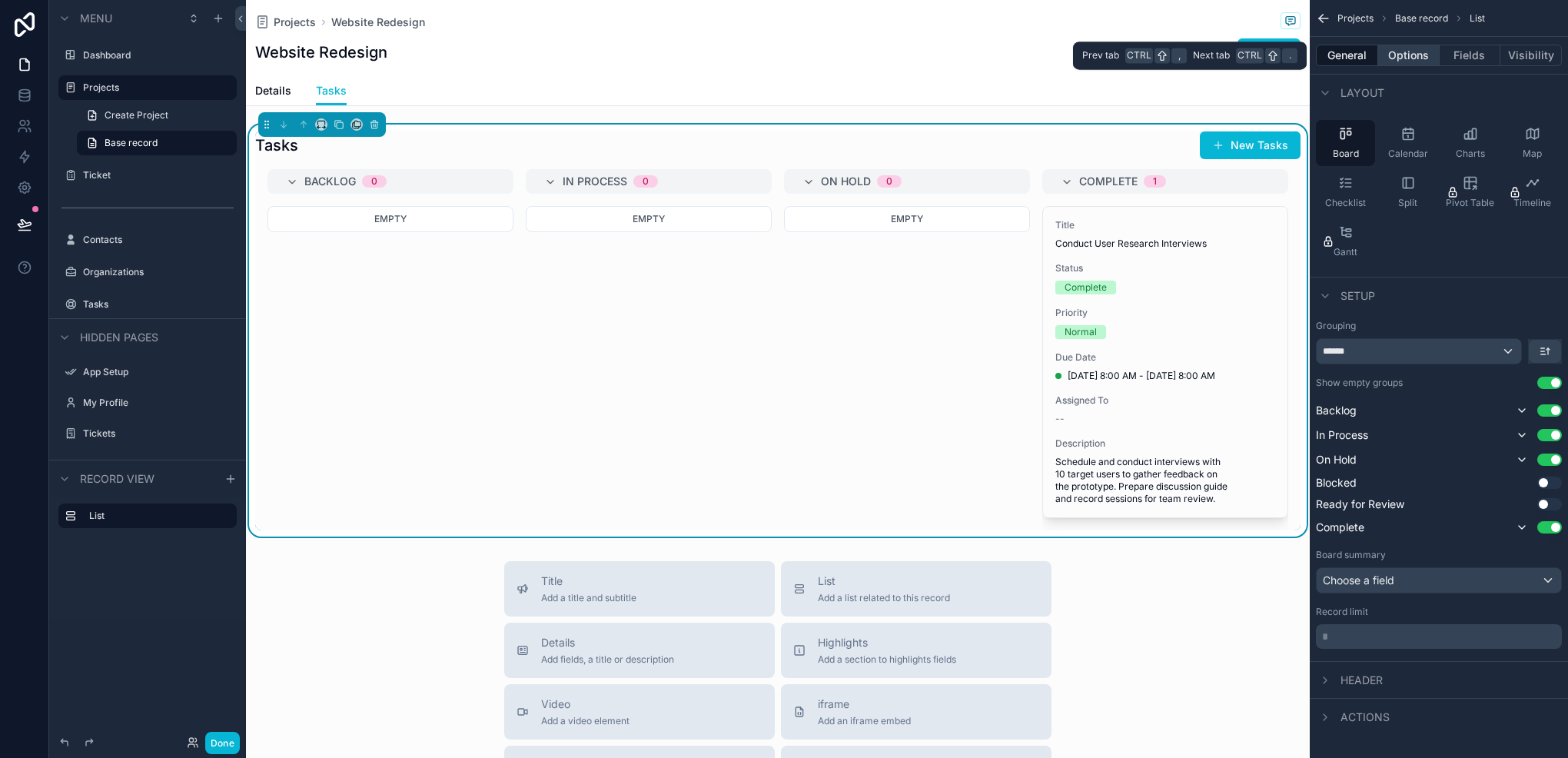
click at [1400, 61] on button "Options" at bounding box center [1410, 55] width 61 height 22
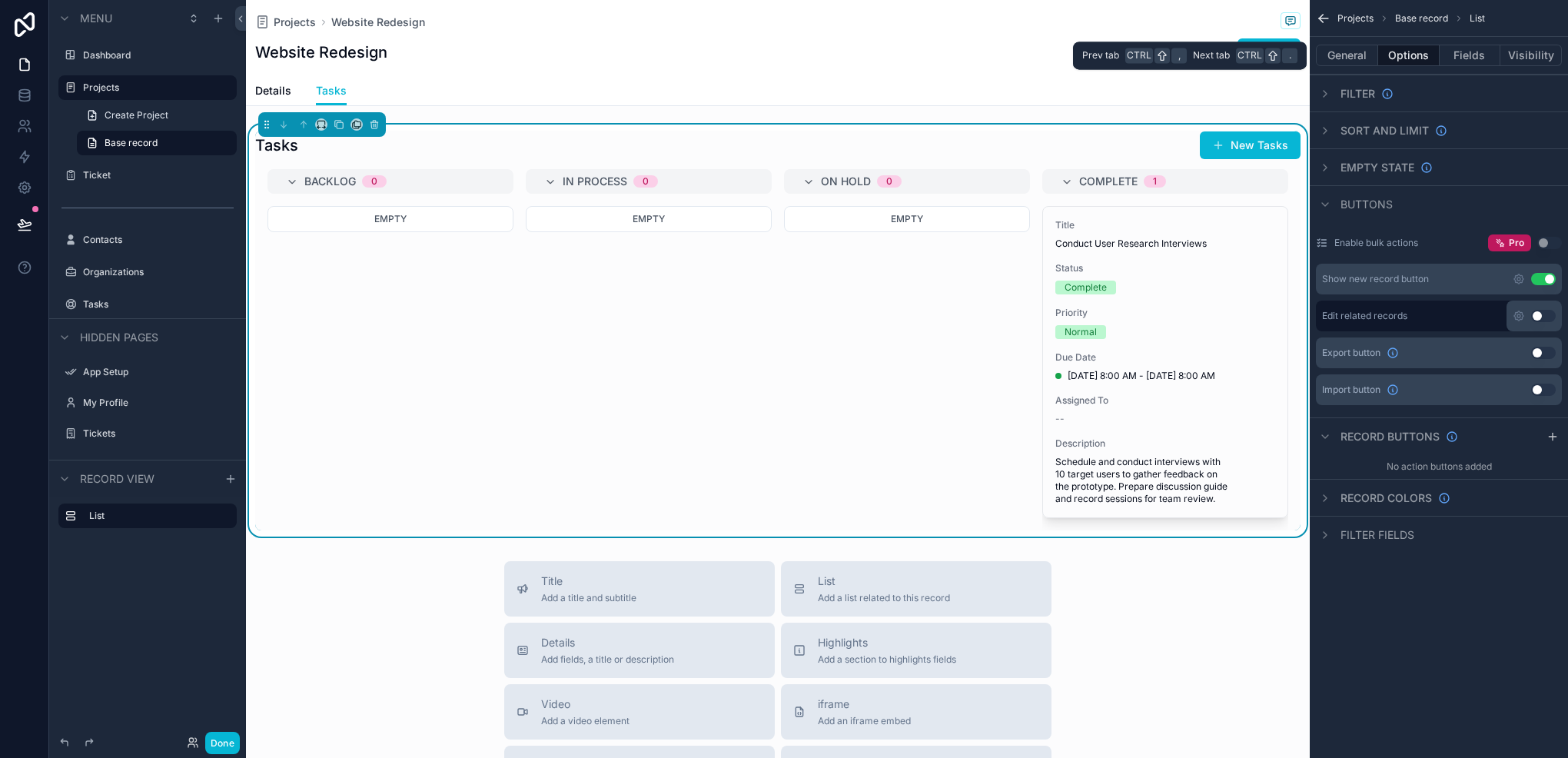
scroll to position [0, 0]
click at [1331, 209] on icon "scrollable content" at bounding box center [1325, 204] width 12 height 12
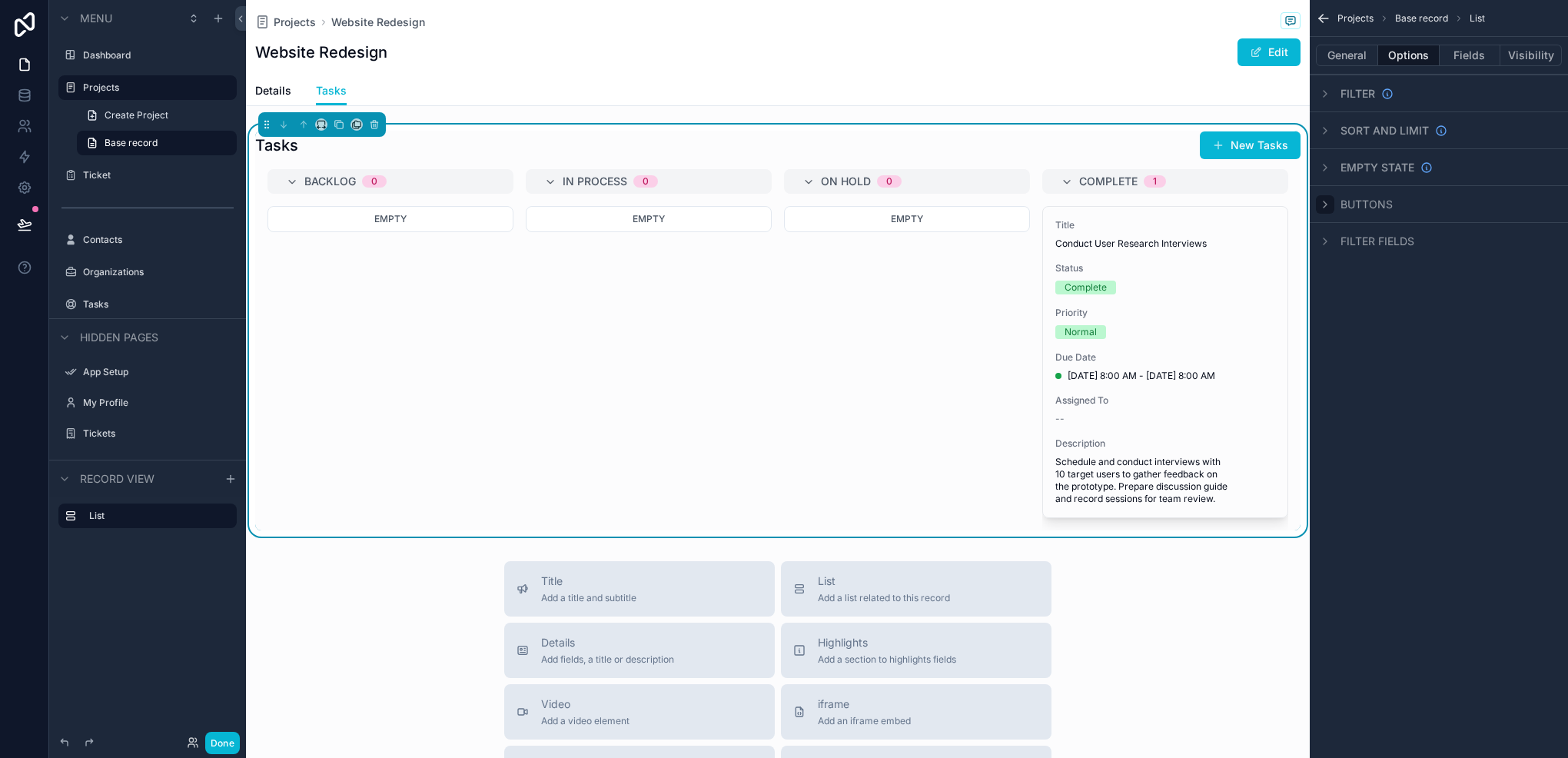
click at [1335, 122] on div "Sort And Limit" at bounding box center [1382, 131] width 132 height 19
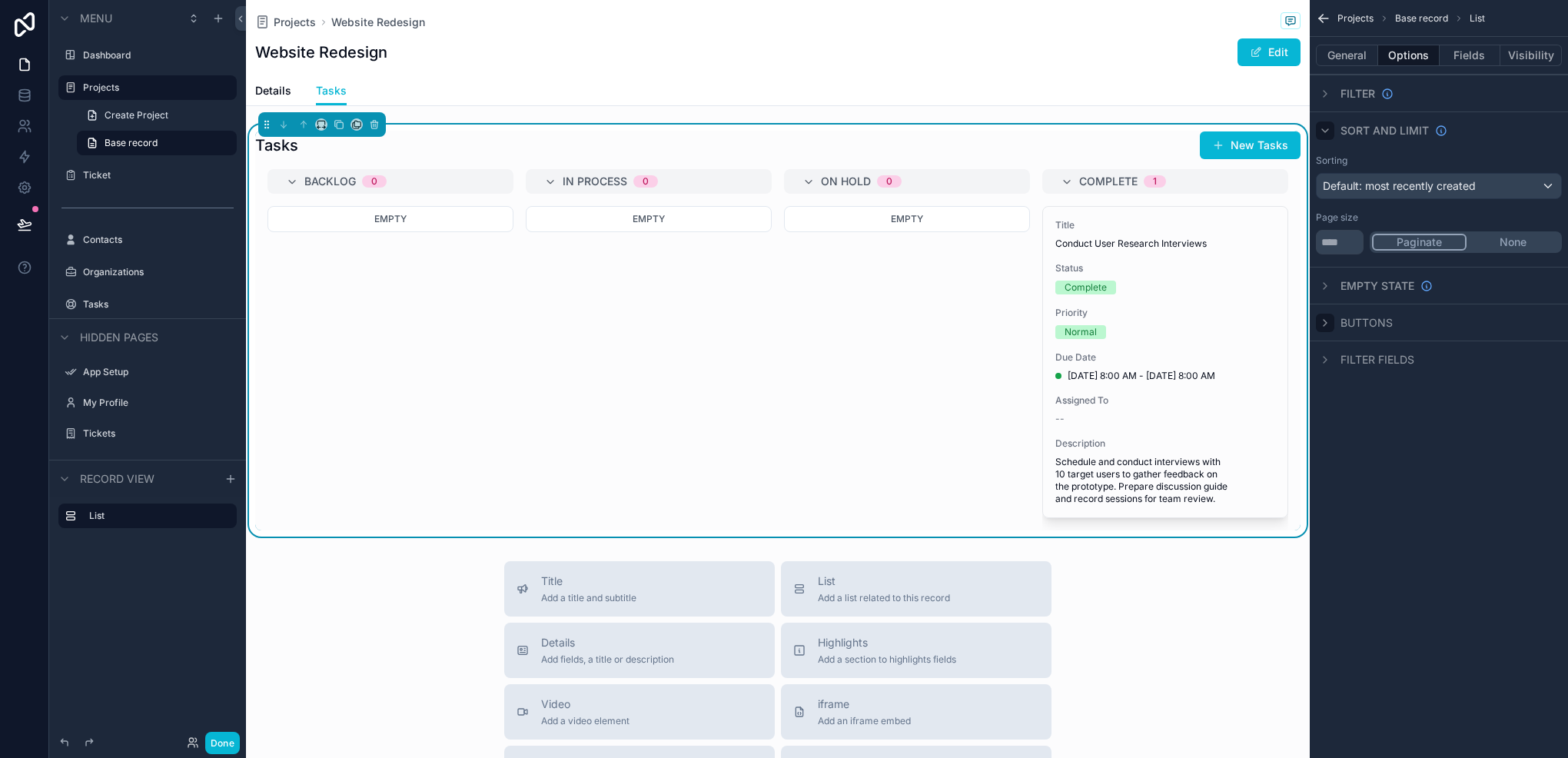
click at [1330, 125] on icon "scrollable content" at bounding box center [1325, 131] width 12 height 12
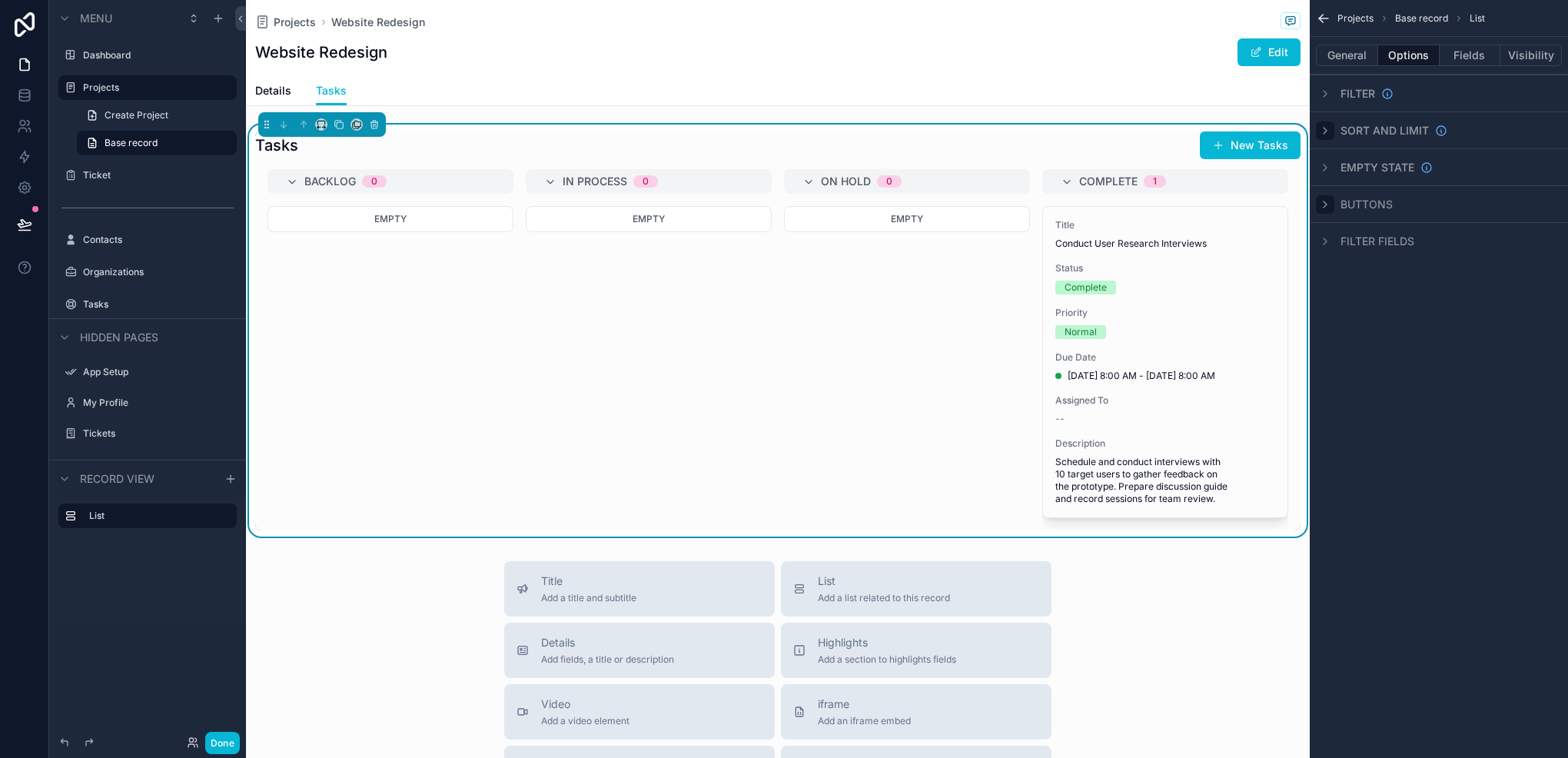
click at [1330, 125] on icon "scrollable content" at bounding box center [1325, 131] width 12 height 12
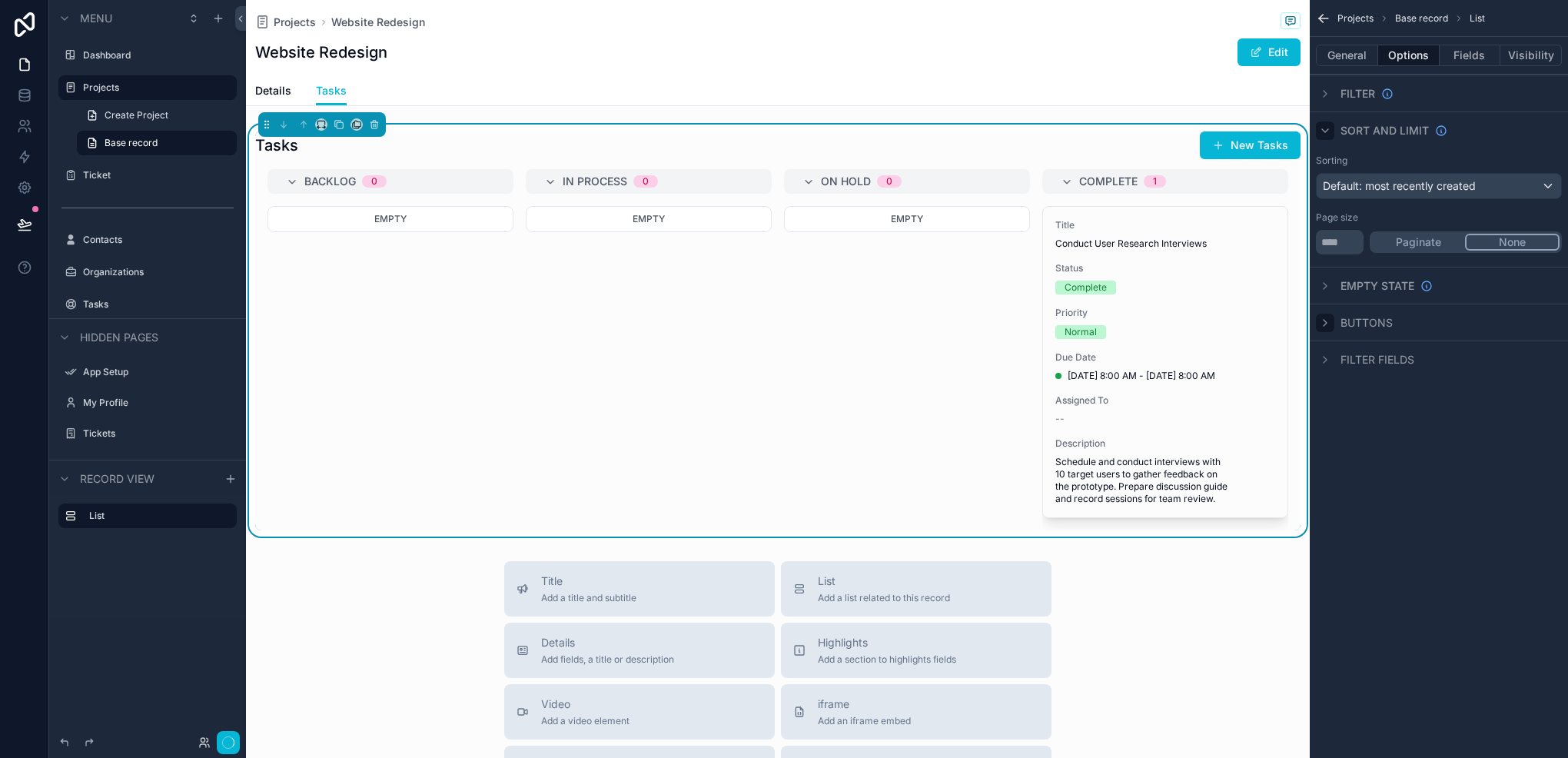
click at [1499, 241] on button "None" at bounding box center [1512, 242] width 94 height 17
click at [1347, 251] on input "**" at bounding box center [1340, 242] width 48 height 25
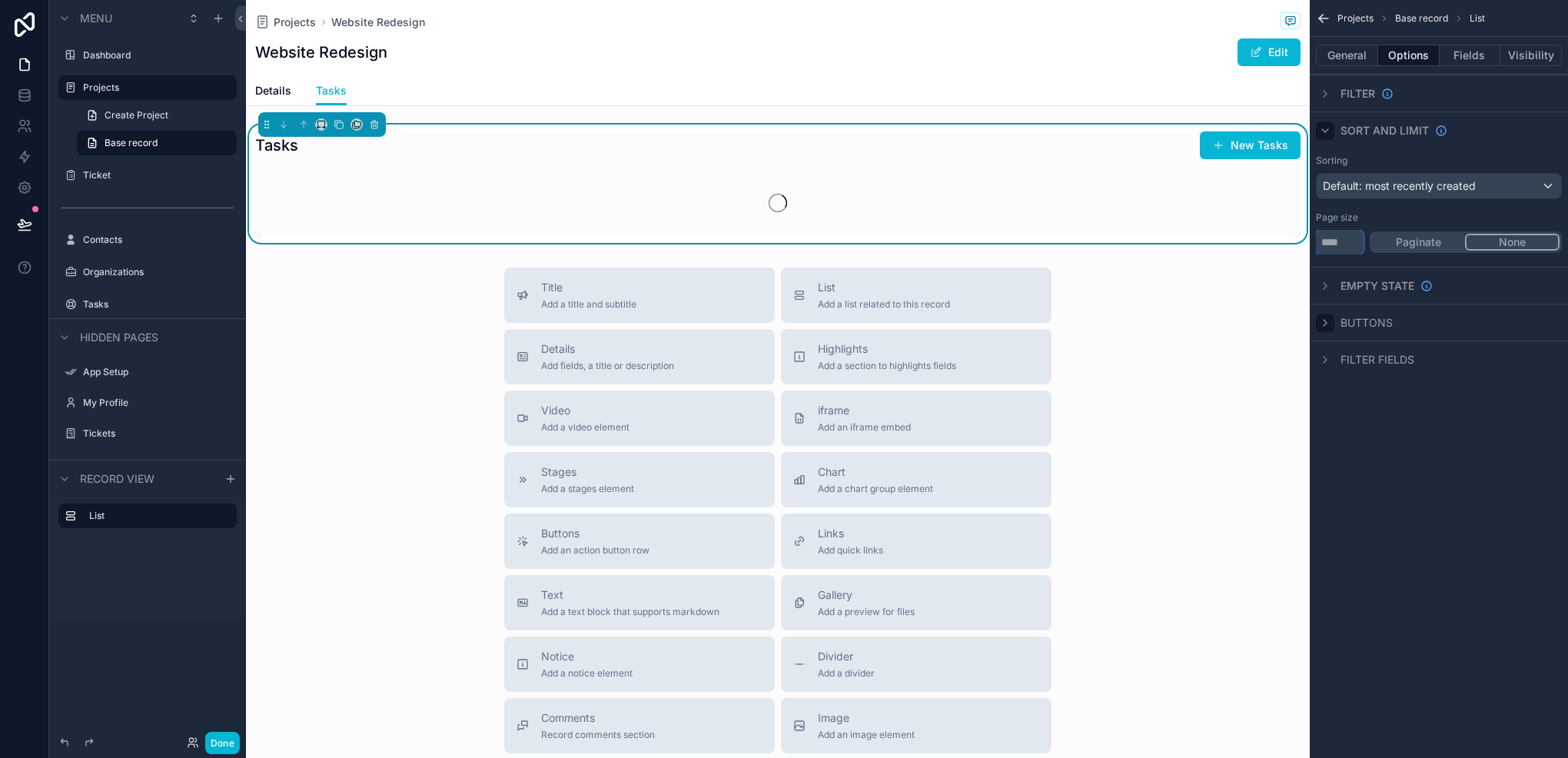
type input "**"
click at [1376, 385] on div "Projects Base record List General Options Fields Visibility Filter Sort And Lim…" at bounding box center [1439, 201] width 259 height 402
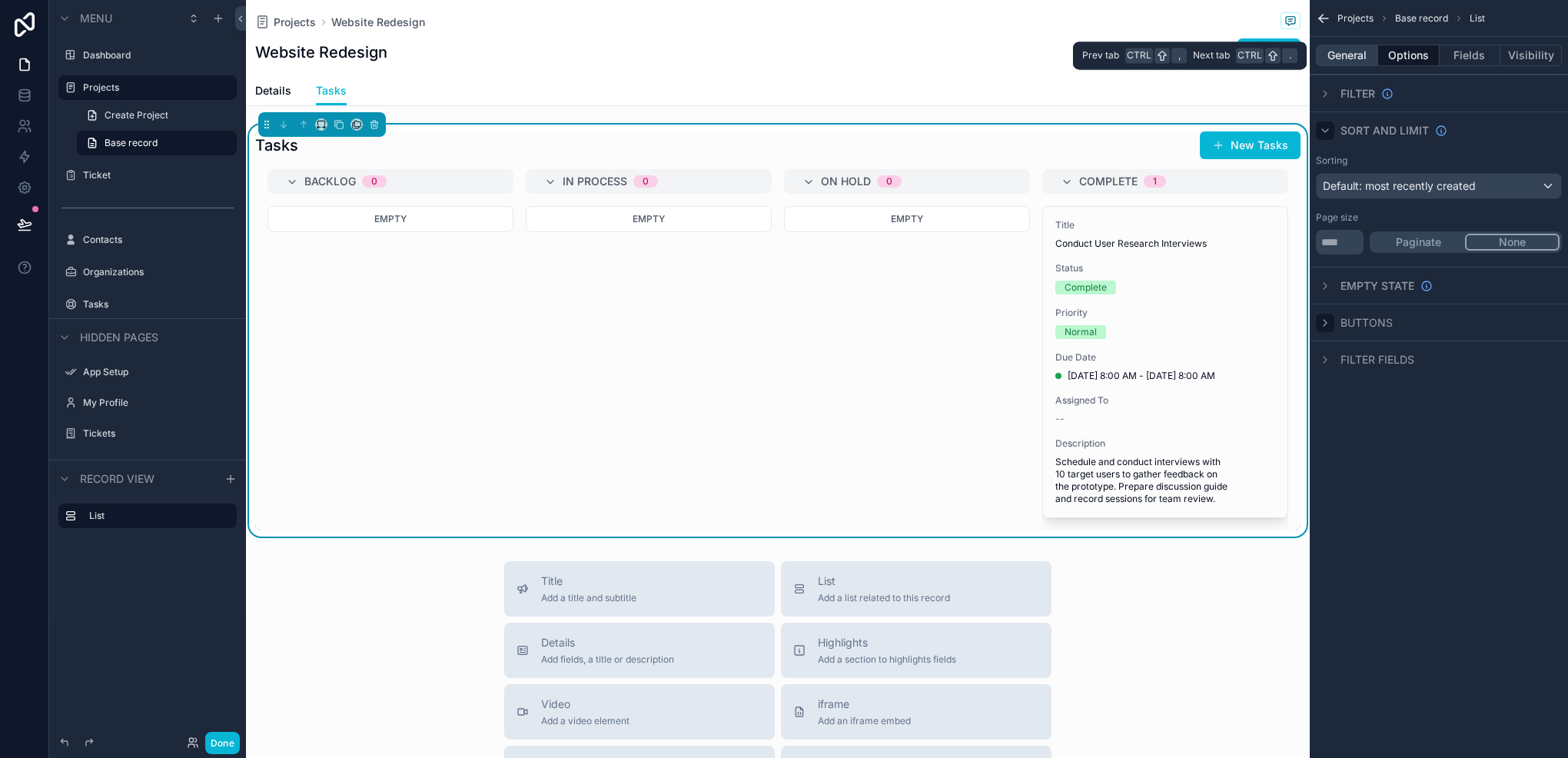
click at [1374, 54] on button "General" at bounding box center [1347, 55] width 62 height 22
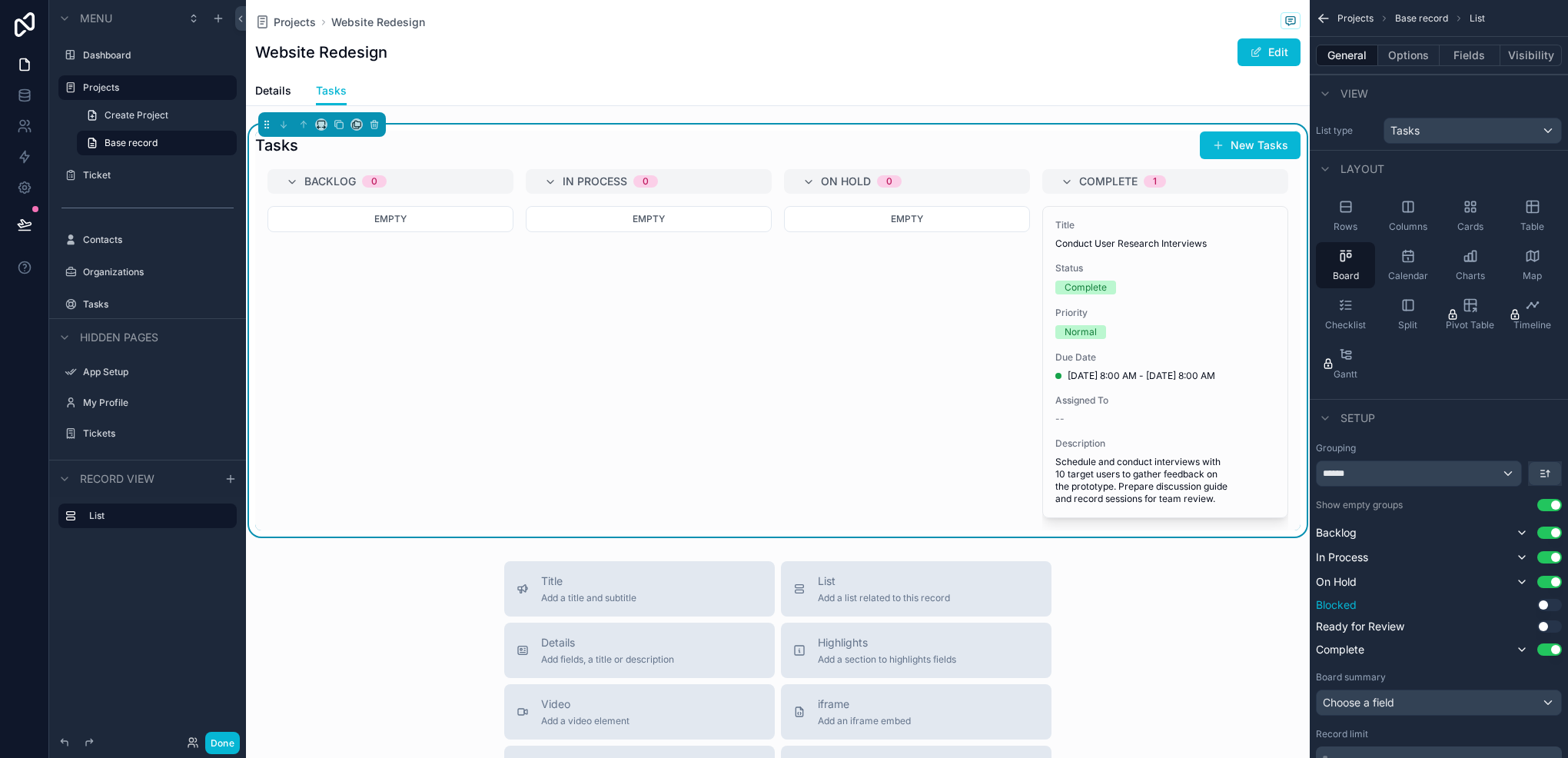
click at [1555, 599] on button "Use setting" at bounding box center [1549, 605] width 25 height 12
click at [1550, 626] on button "Use setting" at bounding box center [1549, 629] width 25 height 12
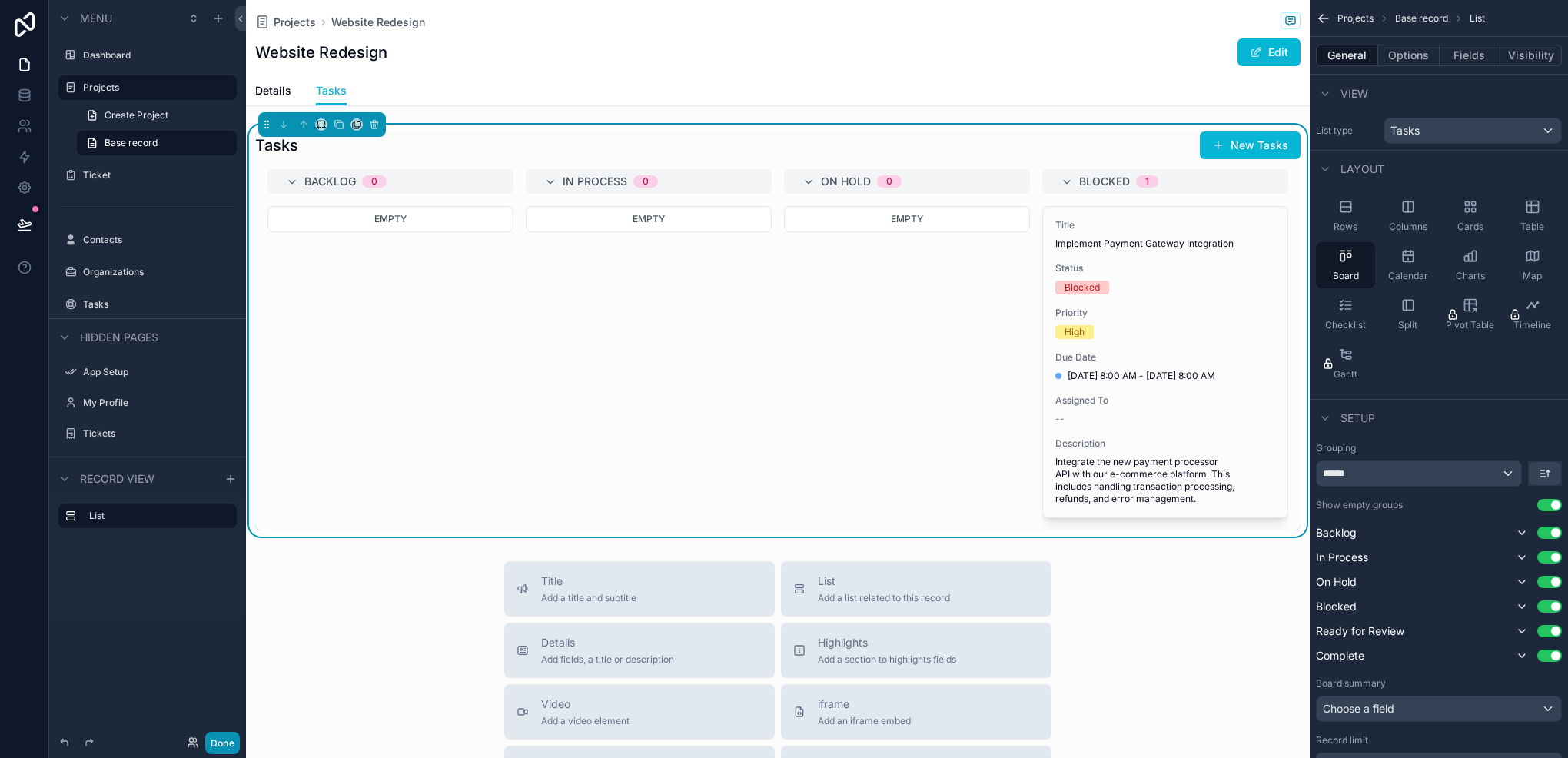
click at [212, 750] on button "Done" at bounding box center [222, 743] width 35 height 23
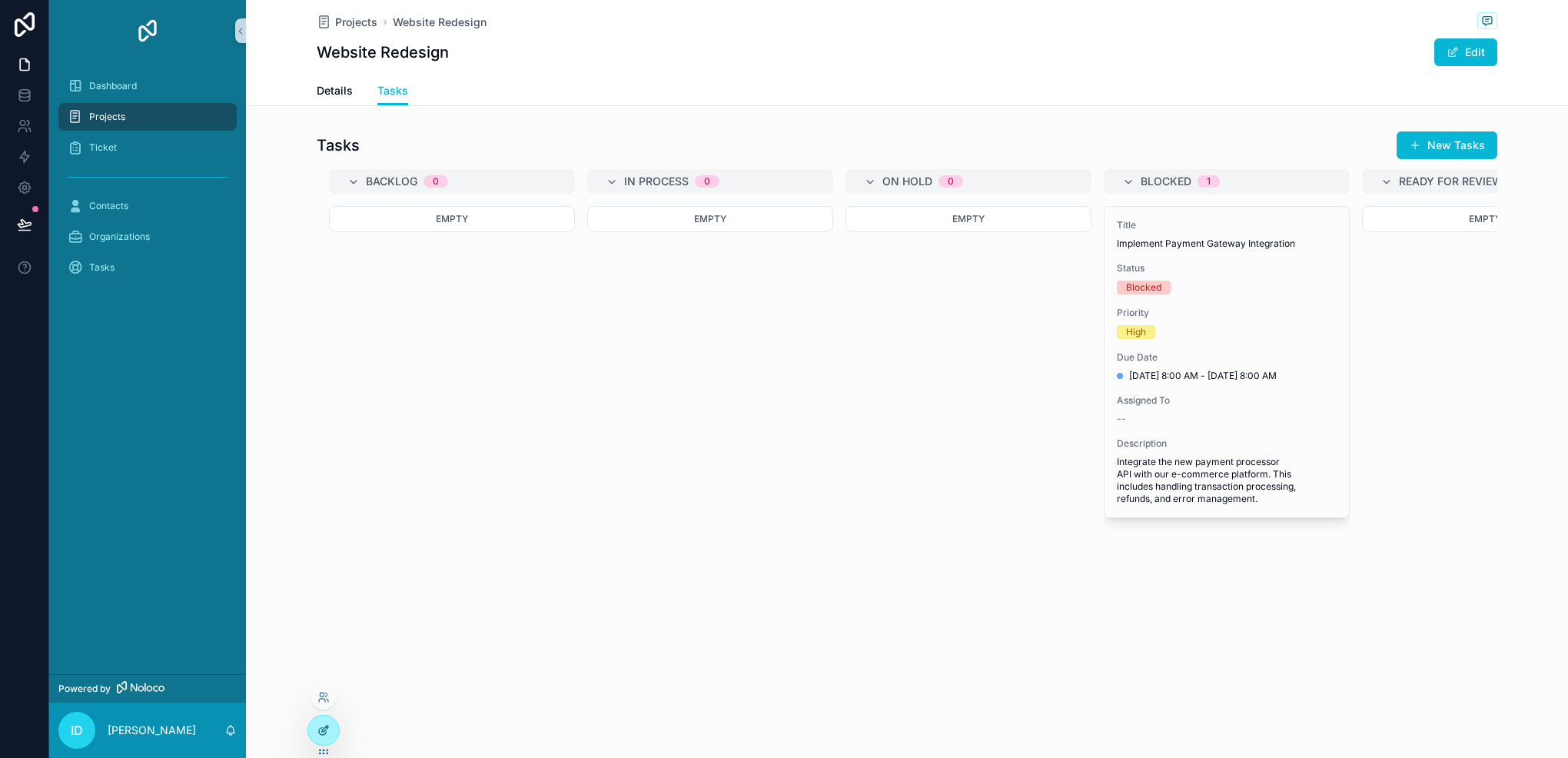
click at [313, 733] on div at bounding box center [323, 730] width 31 height 29
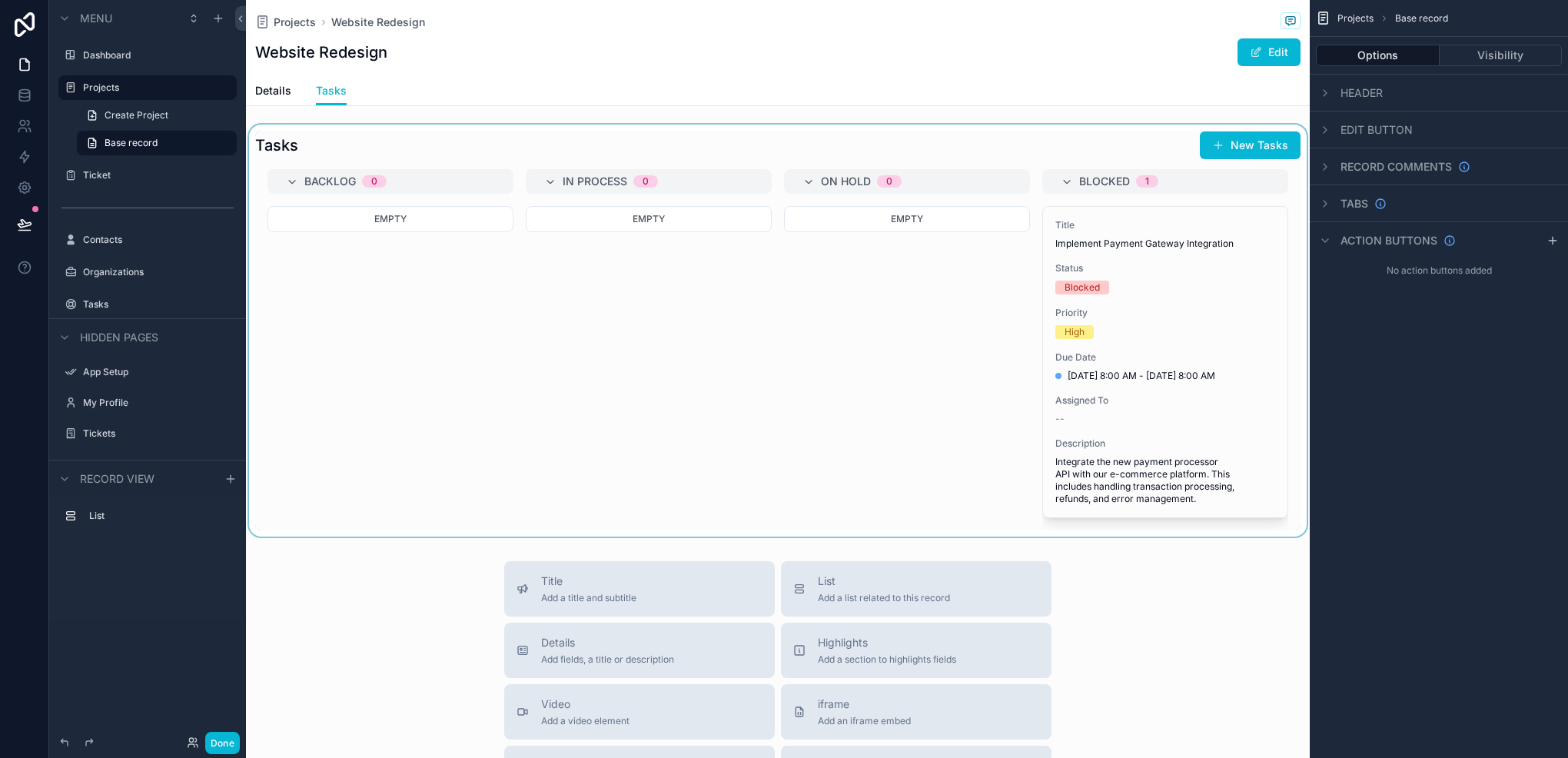
click at [455, 318] on div "scrollable content" at bounding box center [778, 331] width 1064 height 412
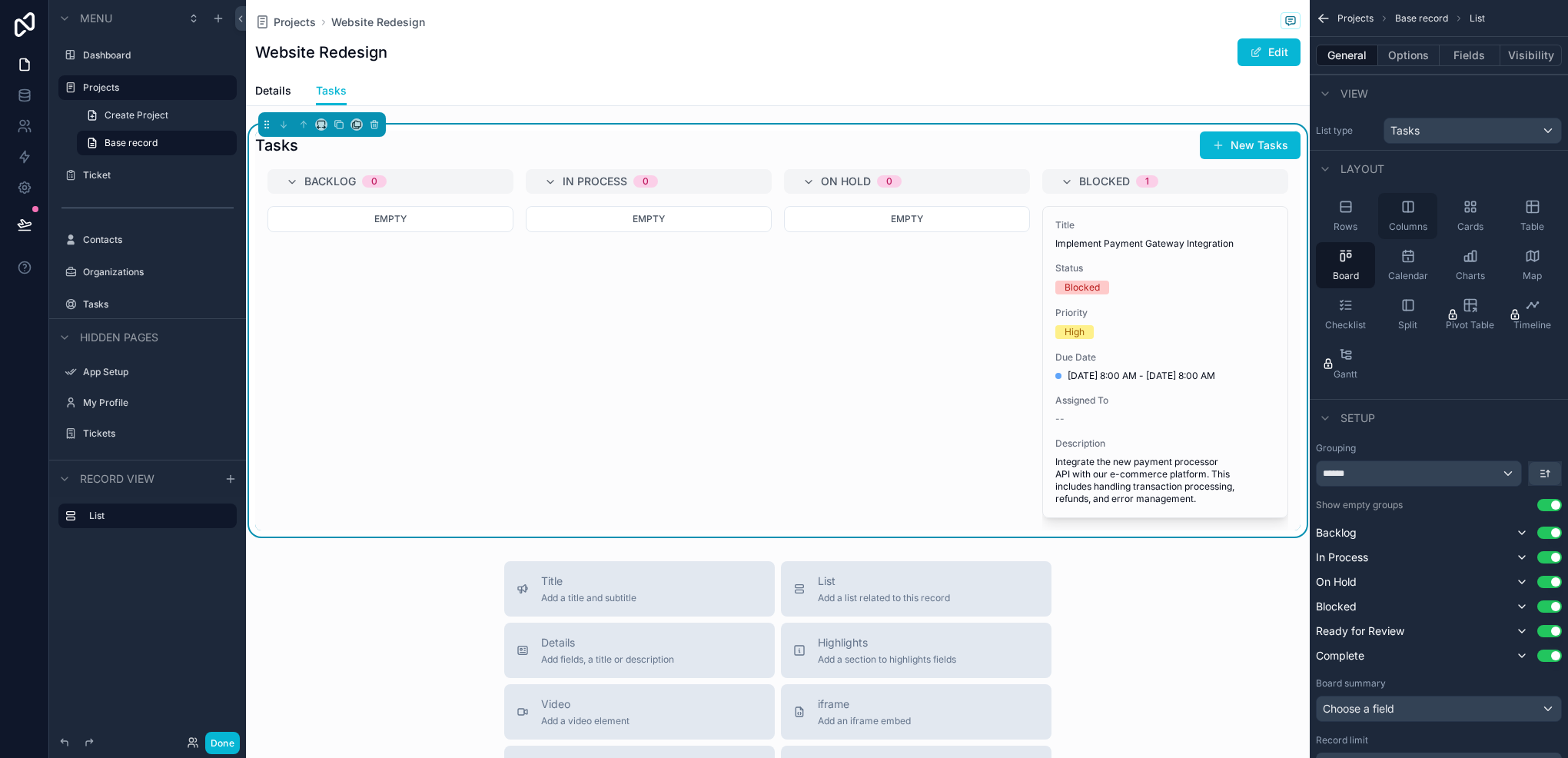
click at [1407, 215] on div "Columns" at bounding box center [1409, 216] width 59 height 47
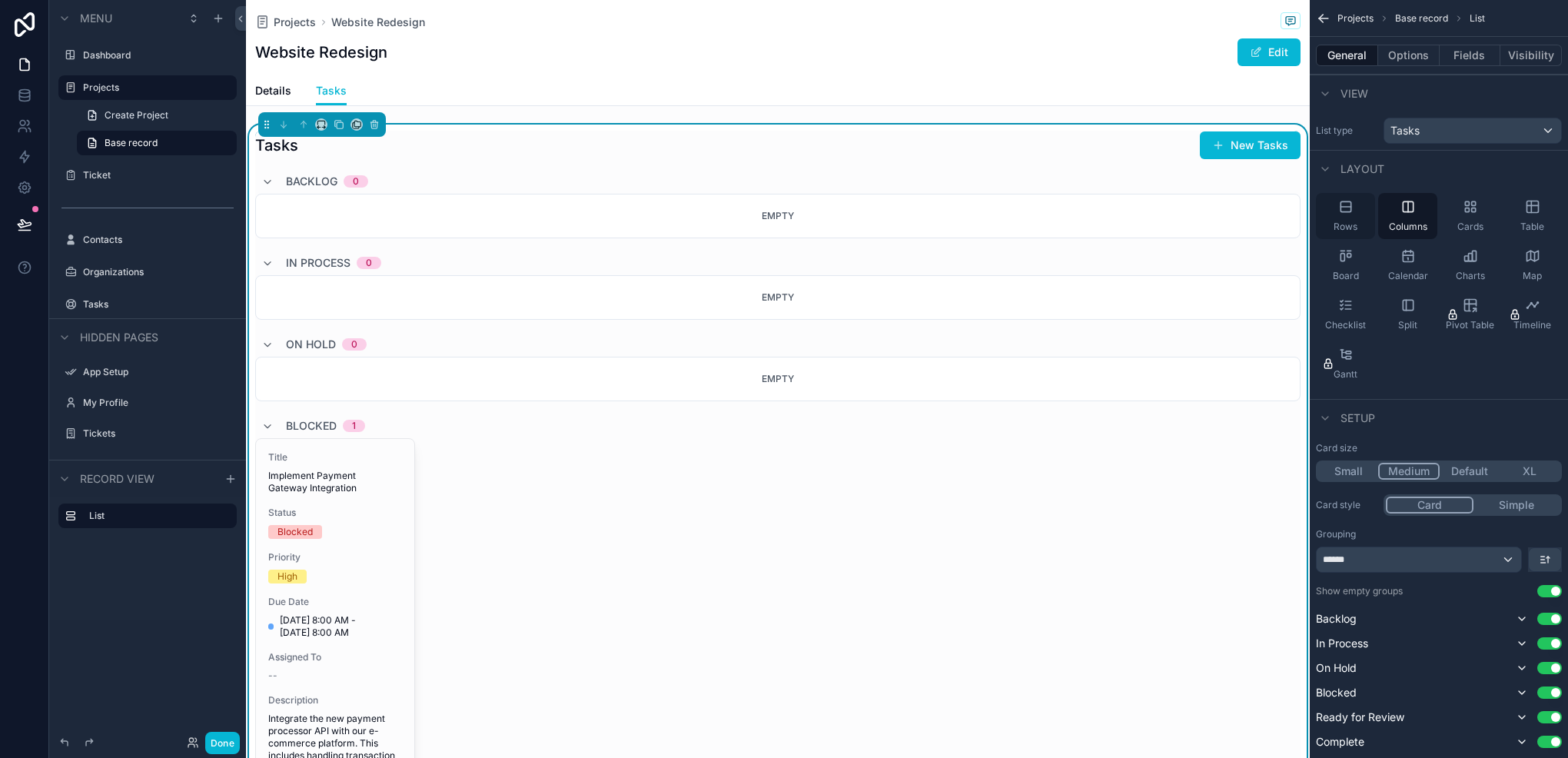
click at [1369, 220] on div "Rows" at bounding box center [1346, 216] width 59 height 47
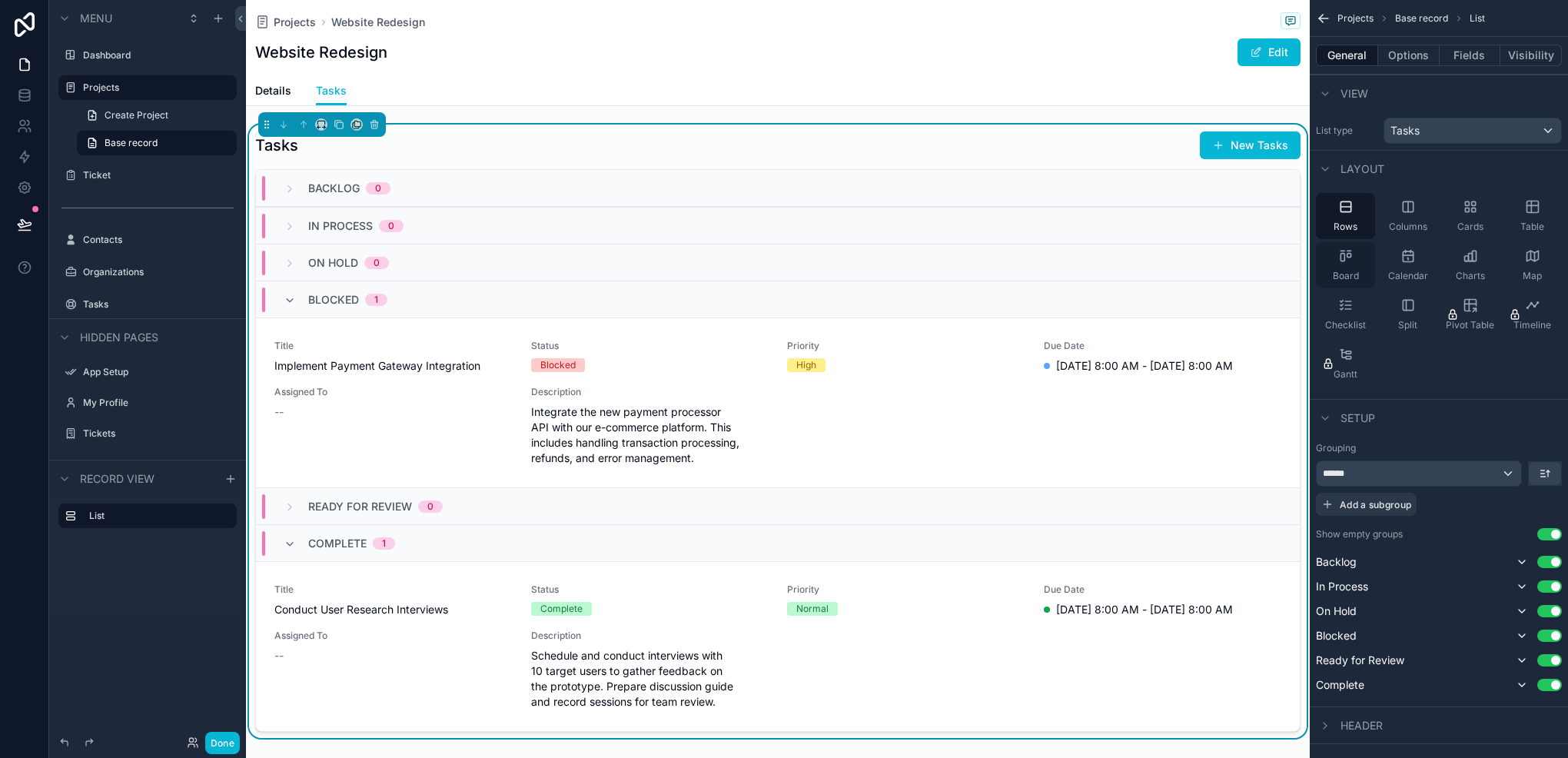
click at [1339, 276] on span "Board" at bounding box center [1346, 275] width 26 height 12
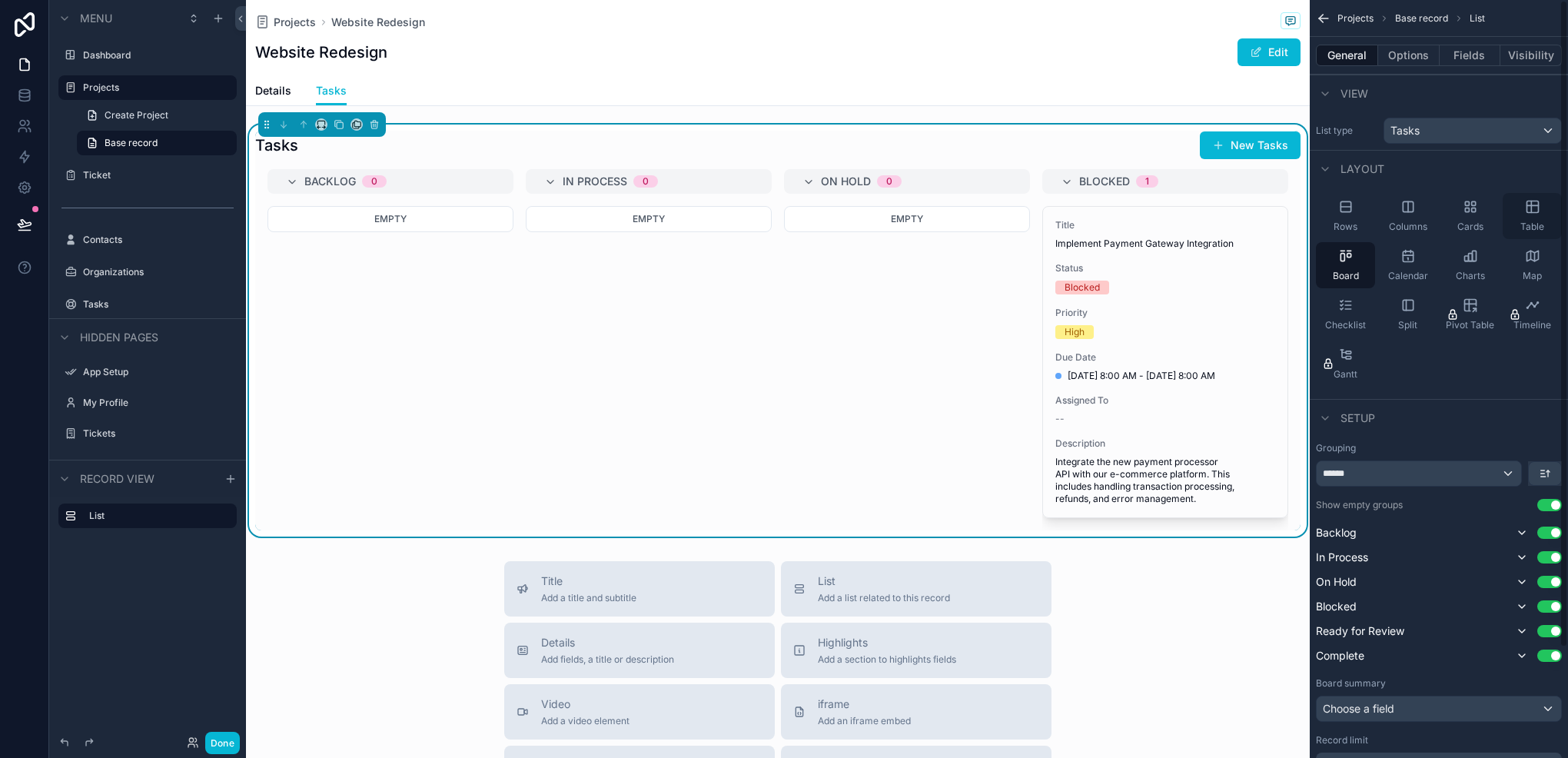
click at [1541, 215] on div "Table" at bounding box center [1532, 216] width 59 height 47
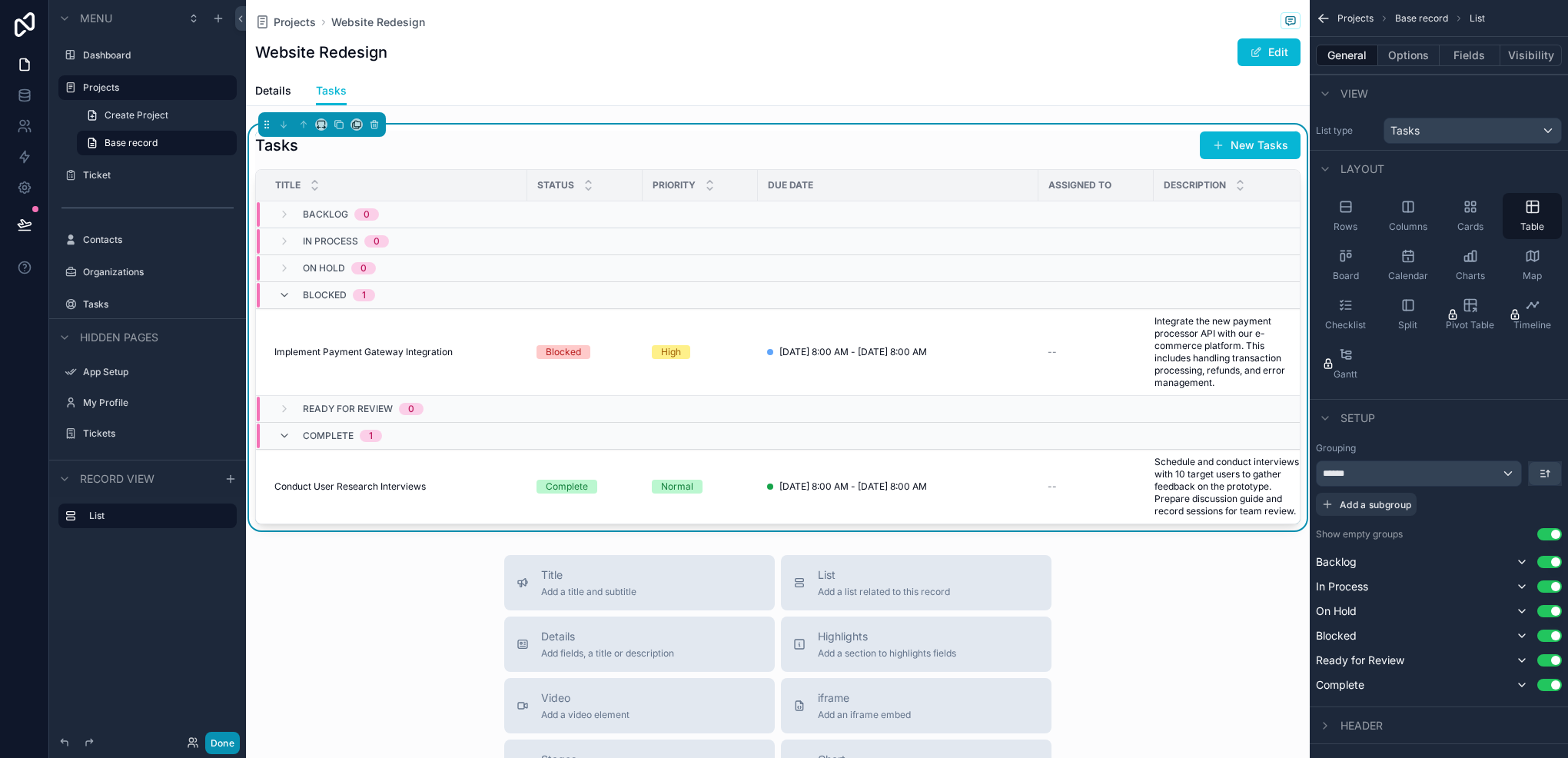
click at [213, 733] on button "Done" at bounding box center [222, 743] width 35 height 23
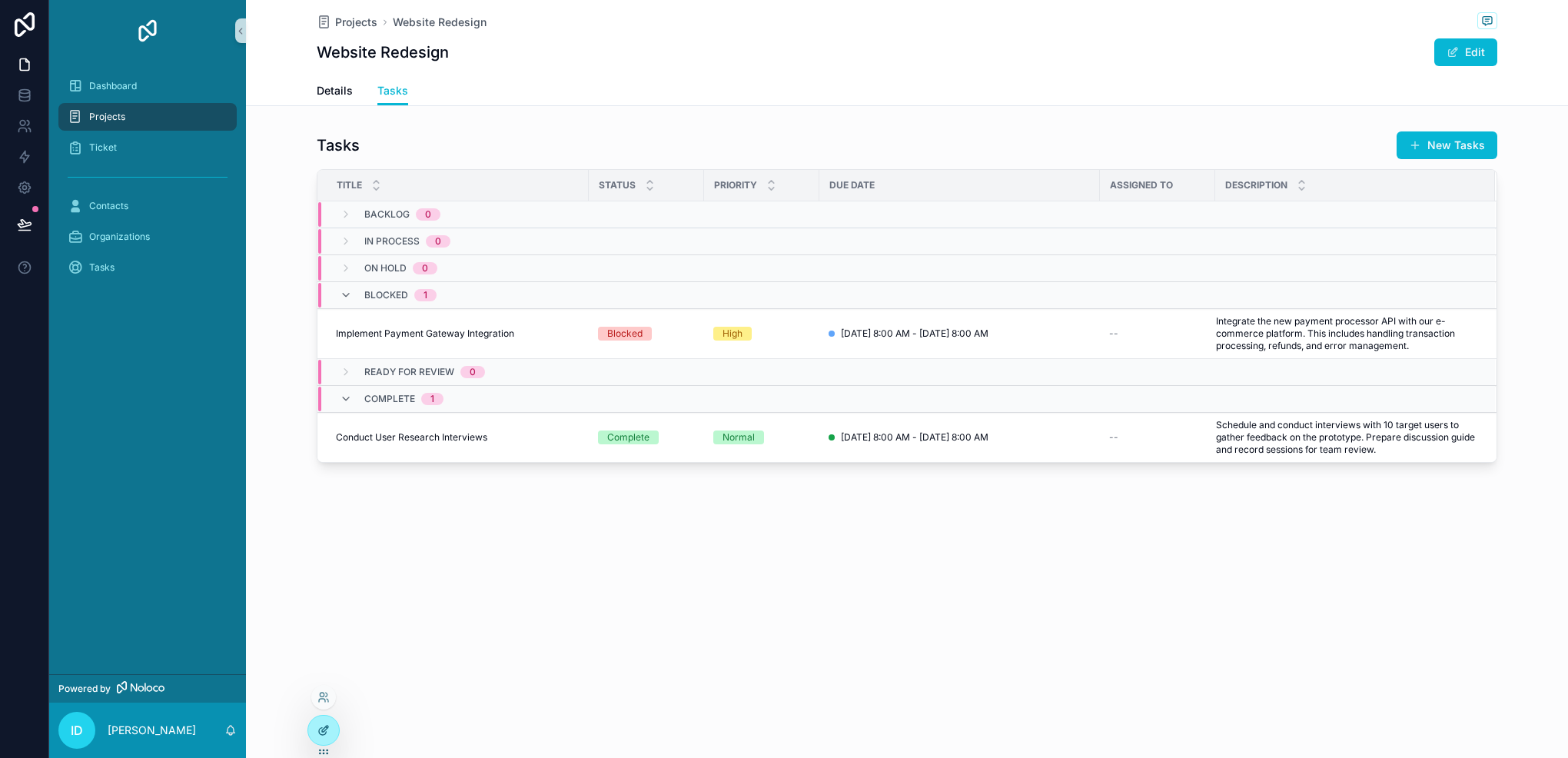
click at [313, 737] on div at bounding box center [323, 730] width 31 height 29
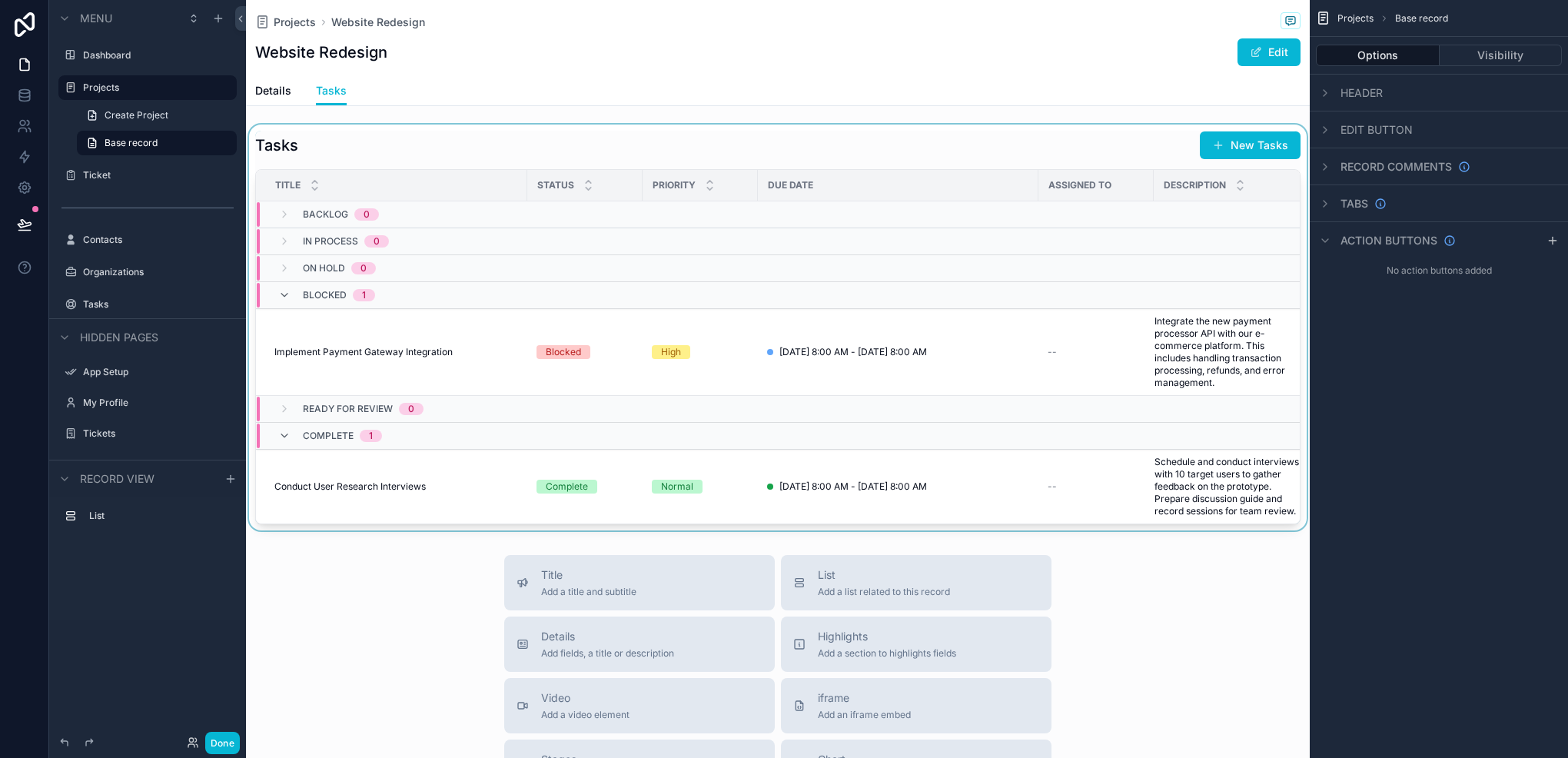
click at [1066, 239] on td "scrollable content" at bounding box center [1097, 242] width 115 height 27
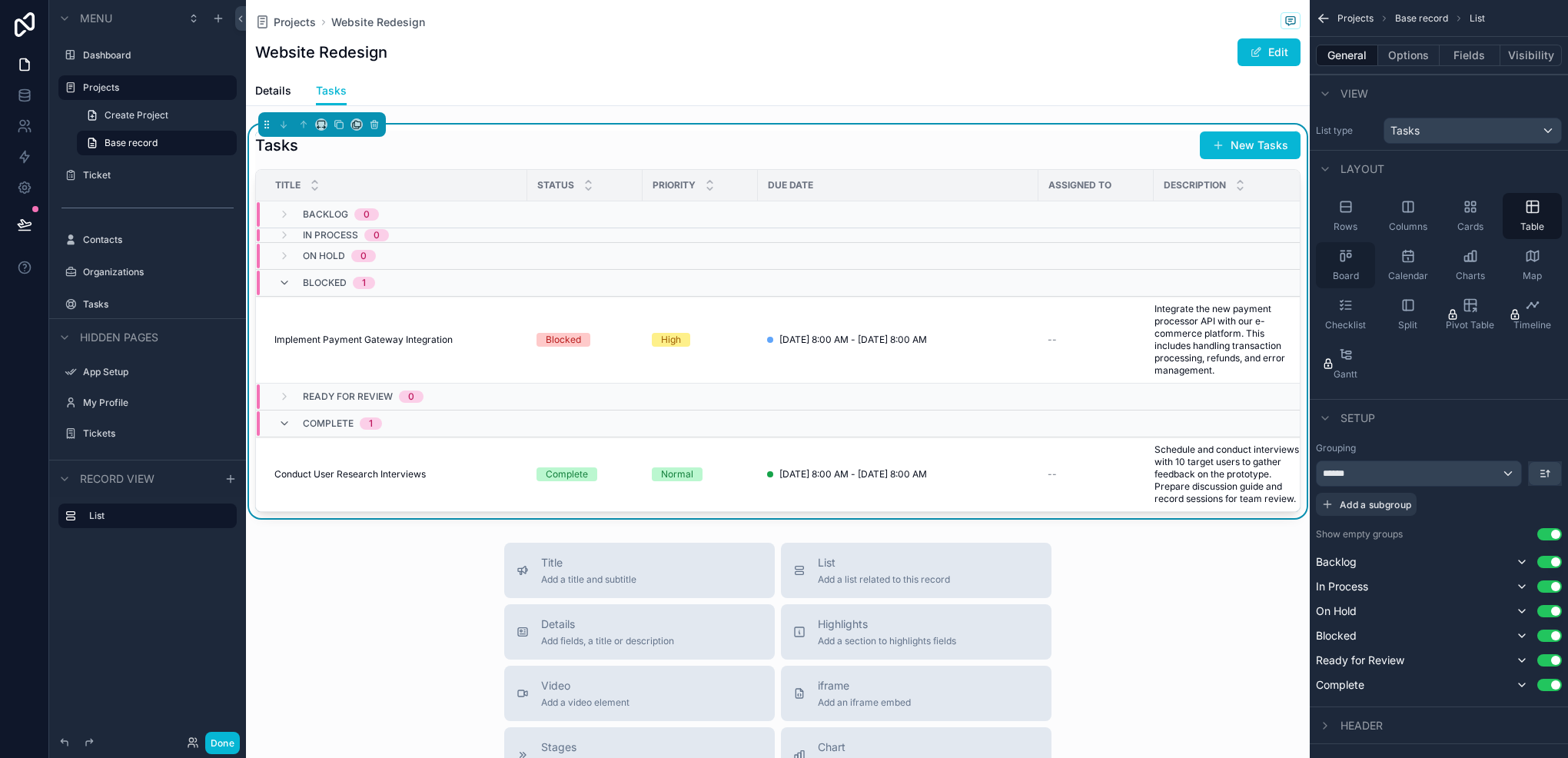
click at [1347, 256] on icon "scrollable content" at bounding box center [1349, 256] width 4 height 4
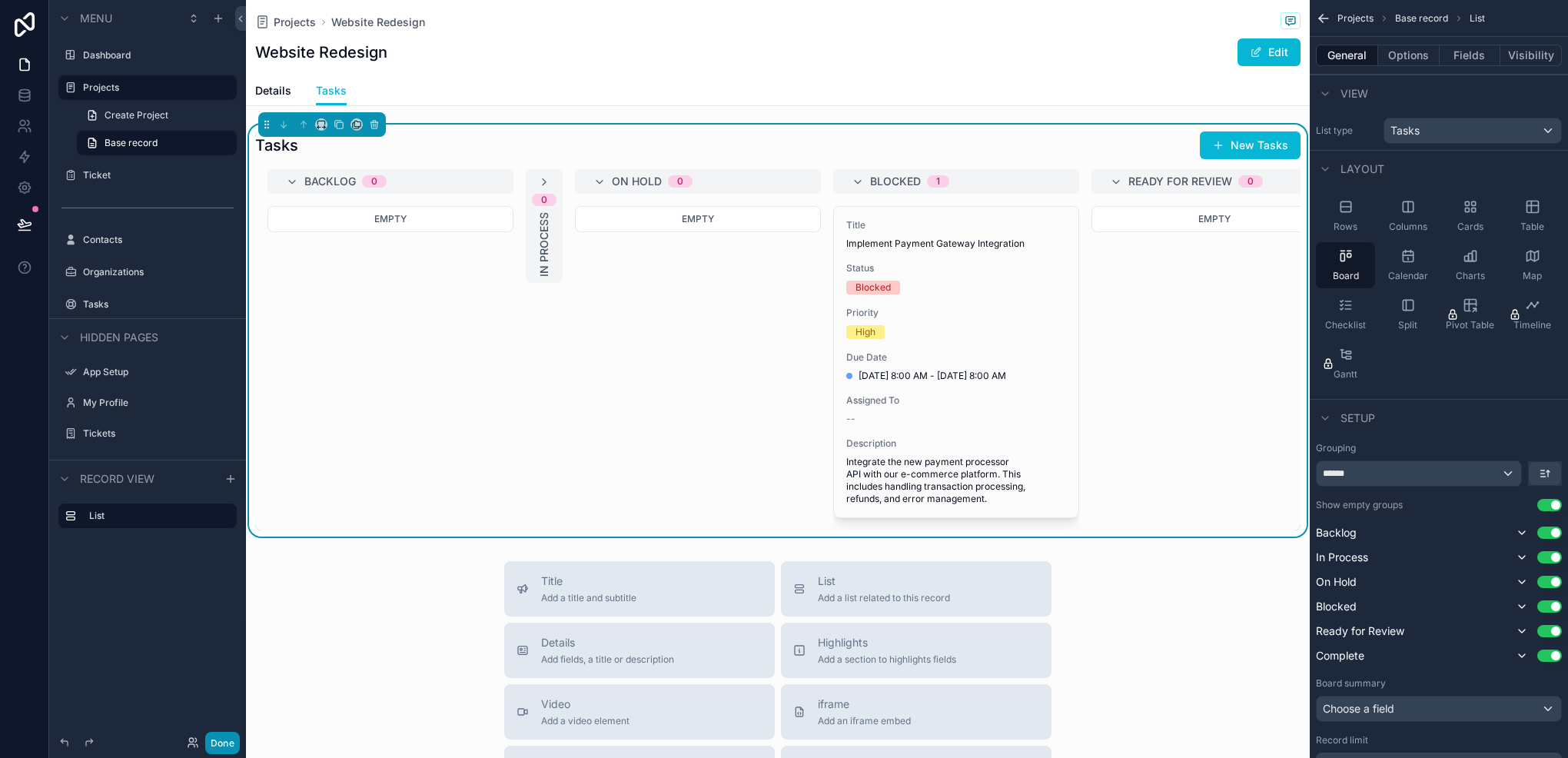
click at [210, 742] on button "Done" at bounding box center [222, 743] width 35 height 23
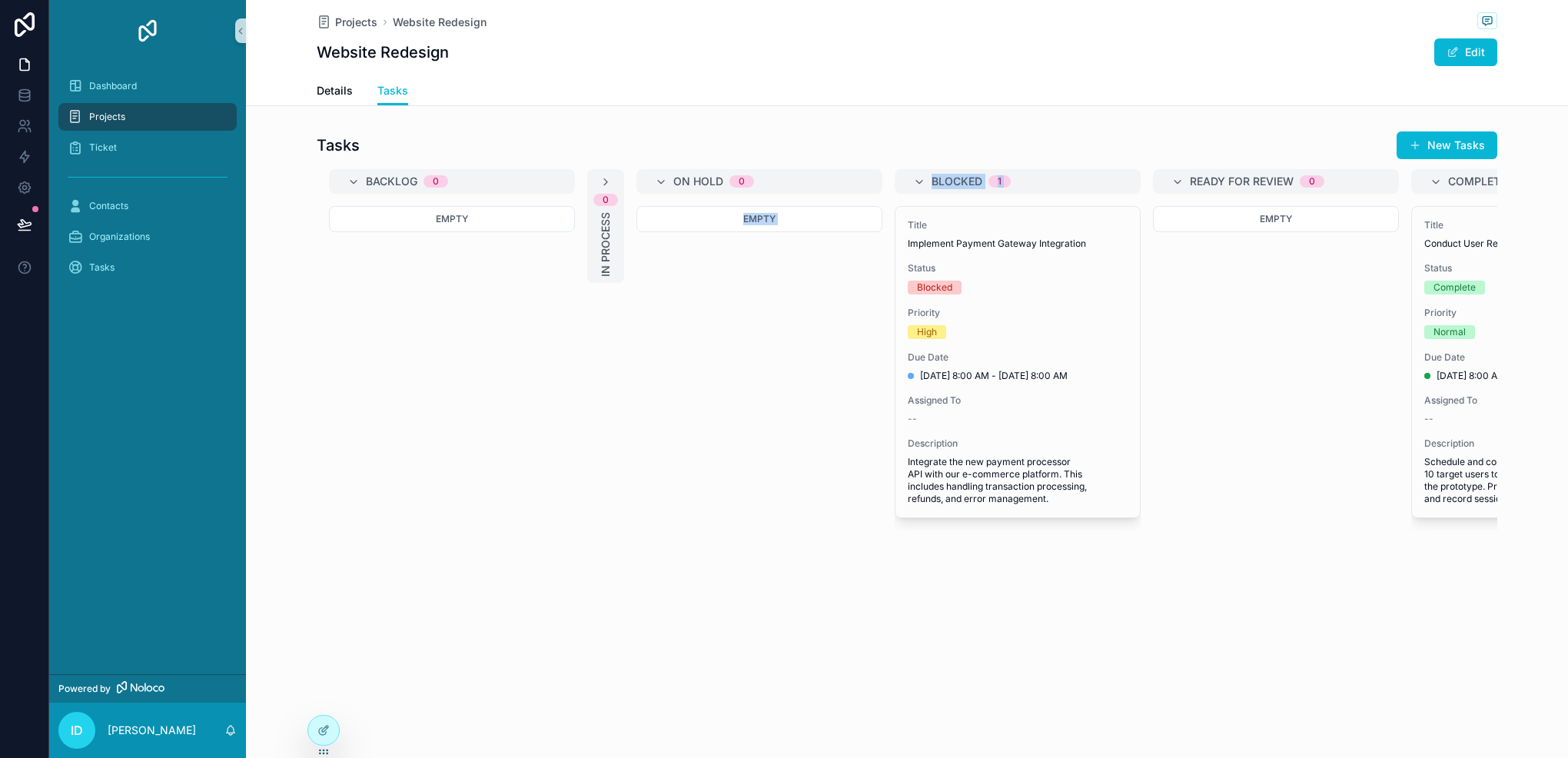
drag, startPoint x: 650, startPoint y: 527, endPoint x: 912, endPoint y: 521, distance: 262.1
click at [912, 521] on div "Backlog 0 Empty 0 In Process On Hold 0 Empty Blocked 1 Title Implement Payment …" at bounding box center [907, 350] width 1181 height 362
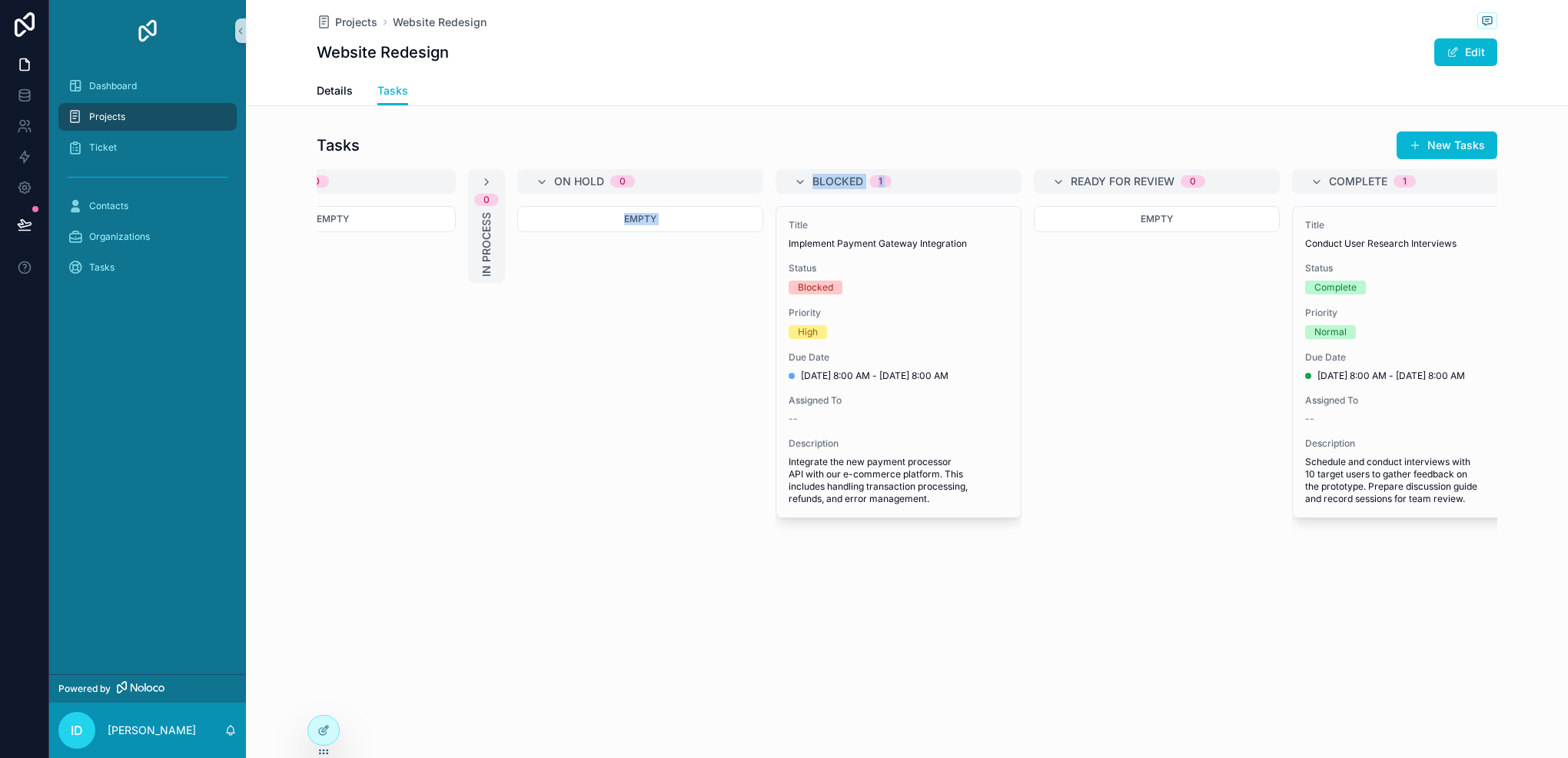
scroll to position [0, 163]
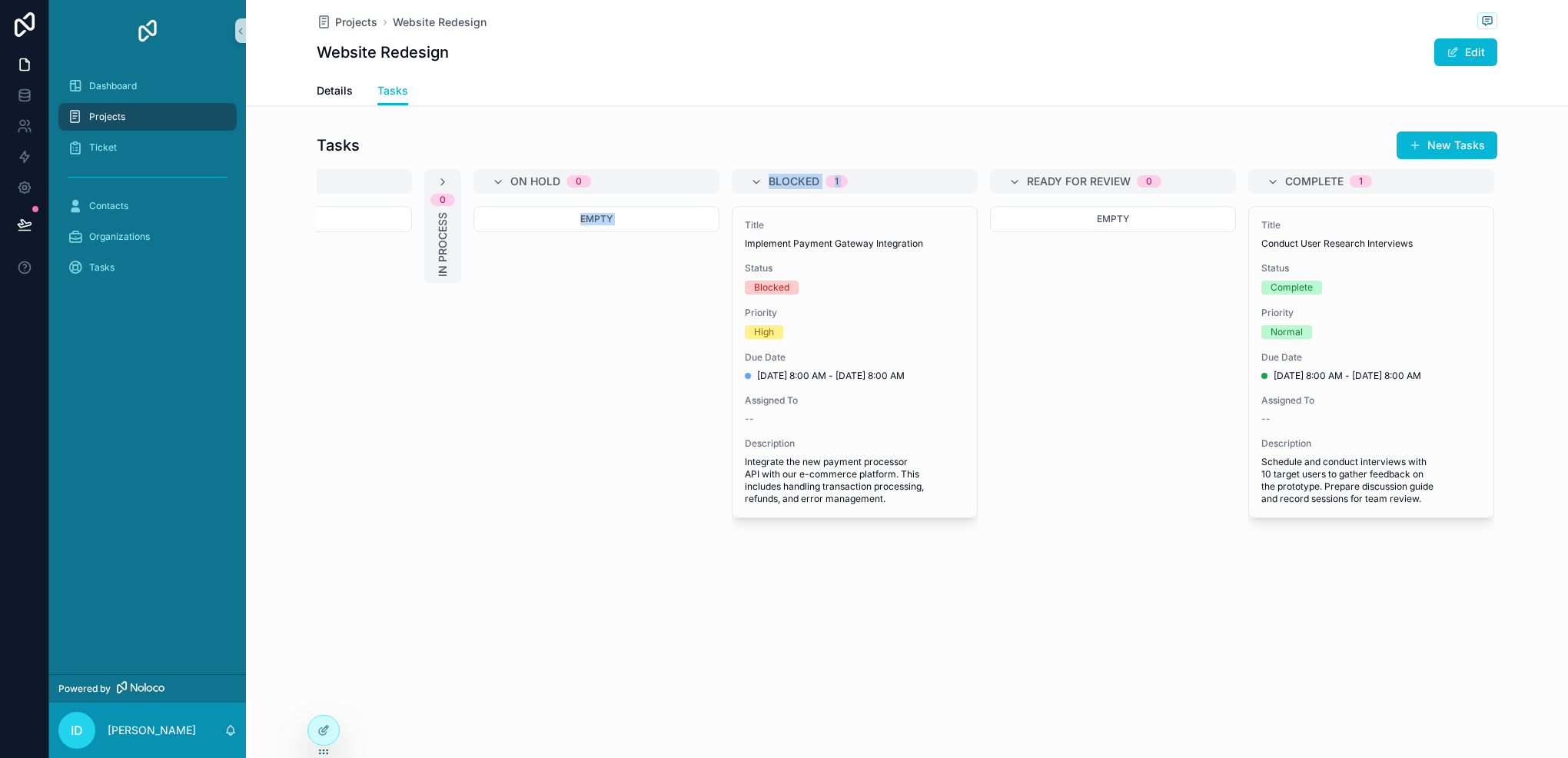
click at [592, 388] on div "Empty" at bounding box center [596, 354] width 246 height 295
click at [438, 181] on icon "scrollable content" at bounding box center [443, 182] width 12 height 12
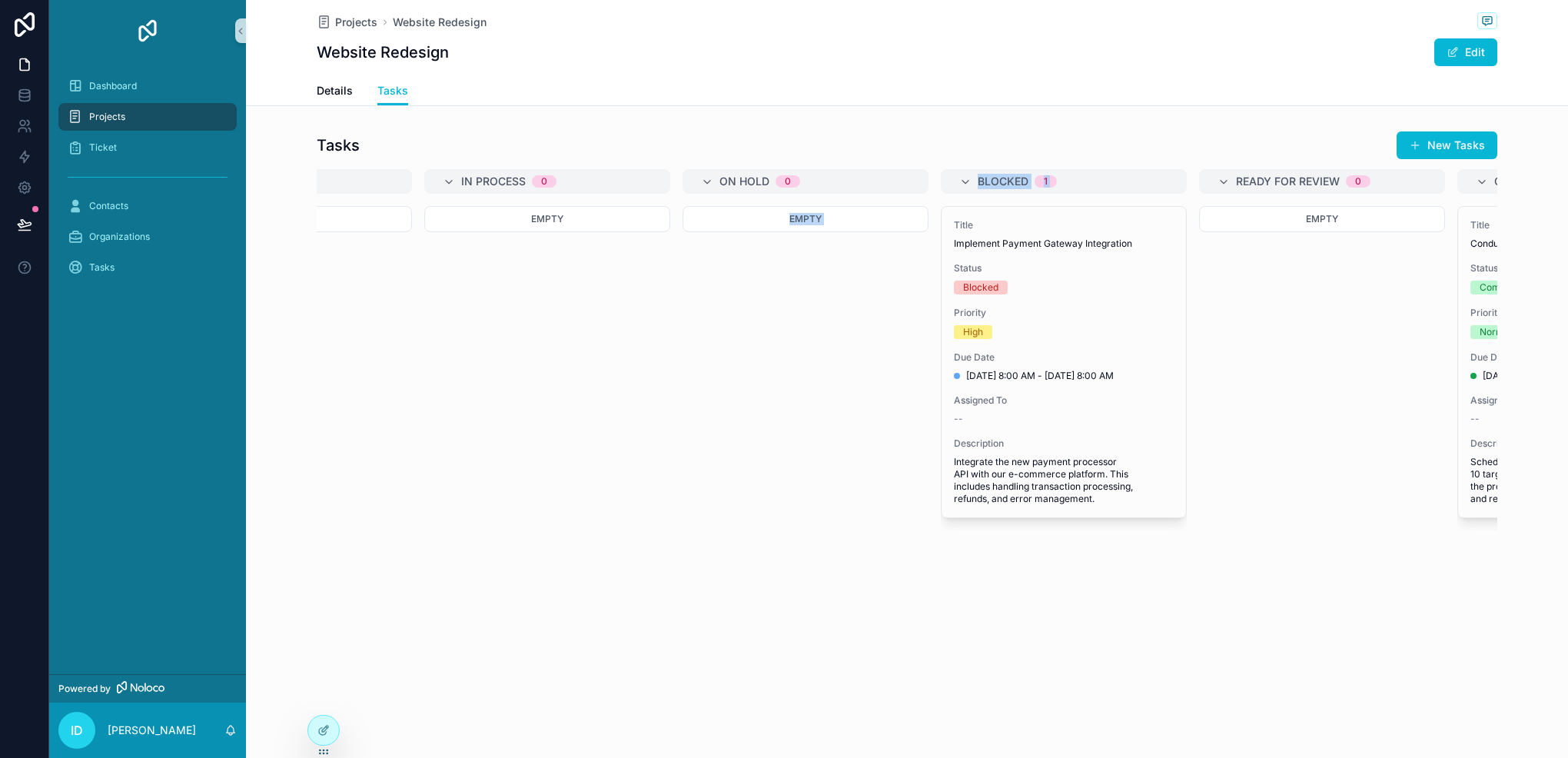
scroll to position [0, 381]
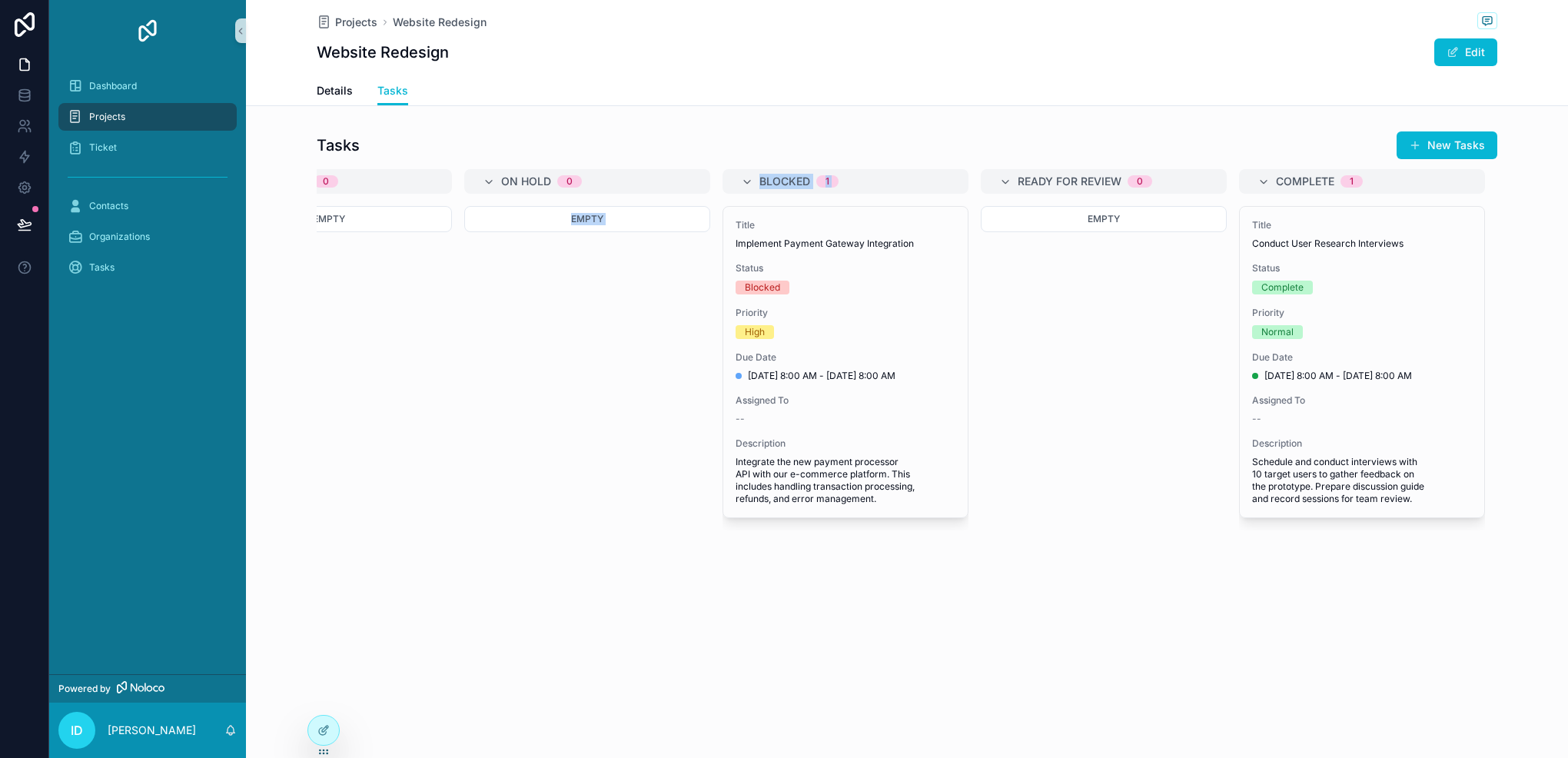
click at [658, 375] on div "Empty" at bounding box center [587, 354] width 246 height 295
click at [651, 155] on div "Tasks New Tasks" at bounding box center [907, 145] width 1181 height 29
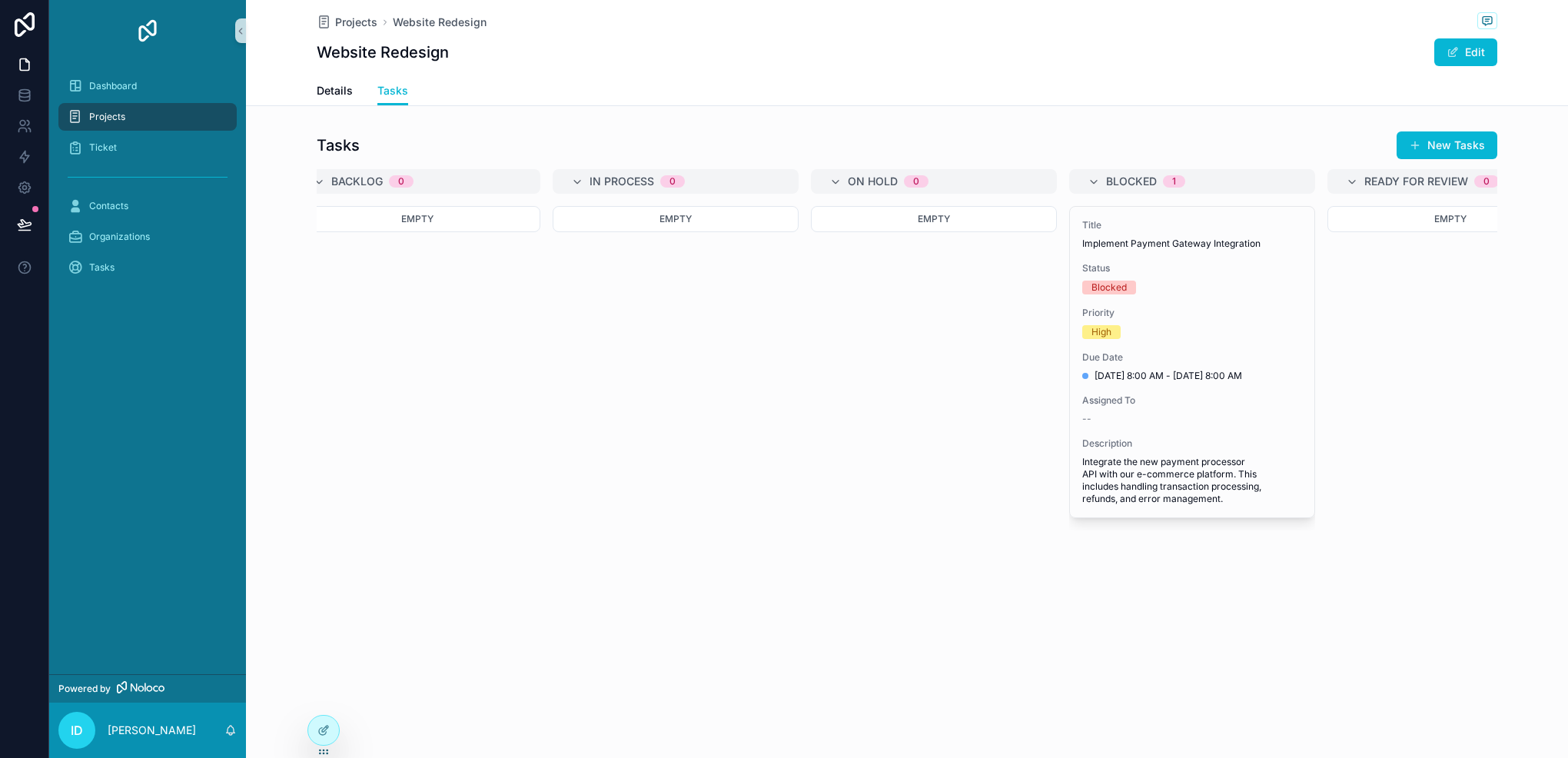
scroll to position [0, 0]
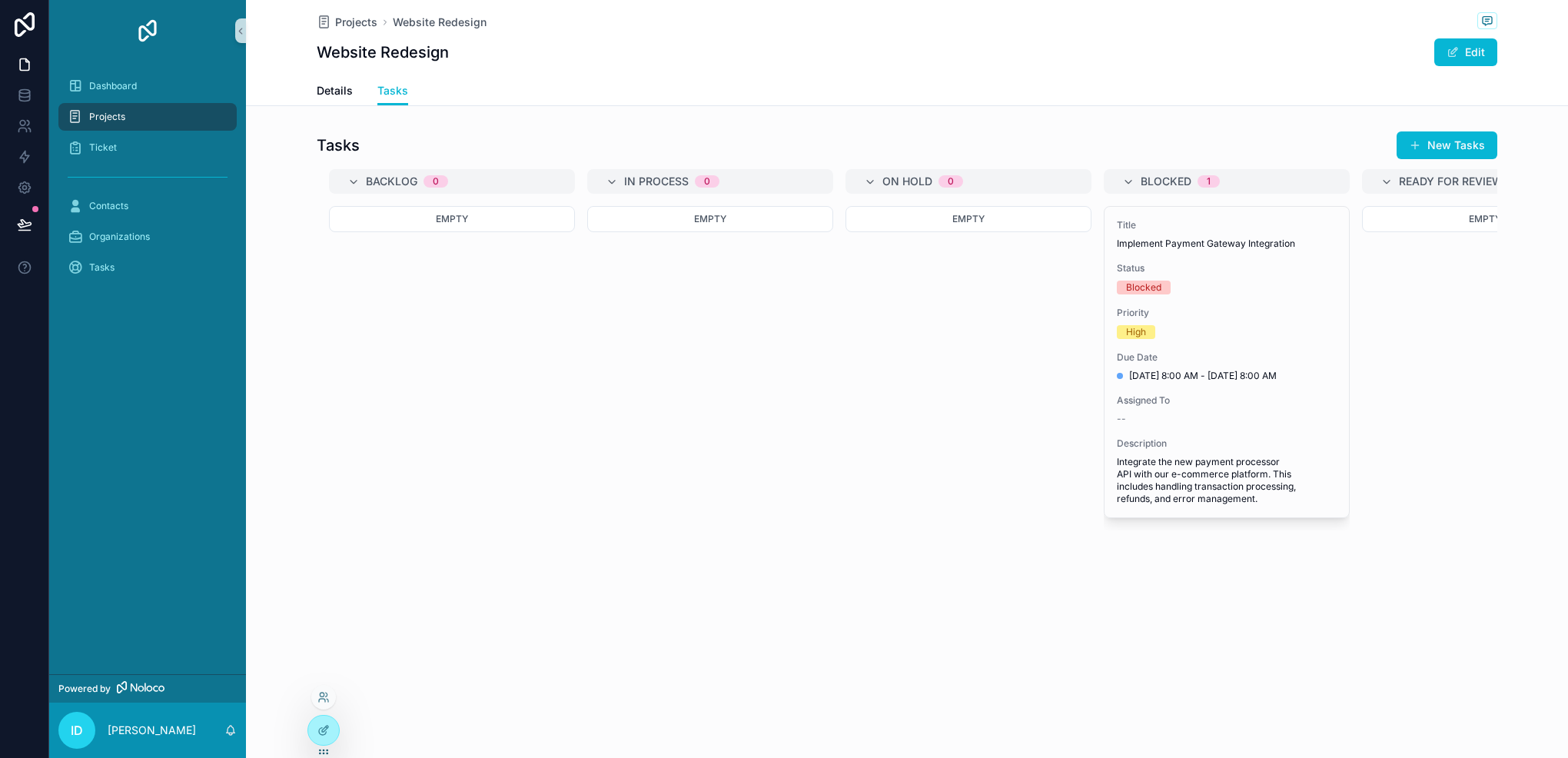
click at [318, 713] on div at bounding box center [323, 701] width 25 height 31
click at [328, 719] on div at bounding box center [323, 730] width 31 height 29
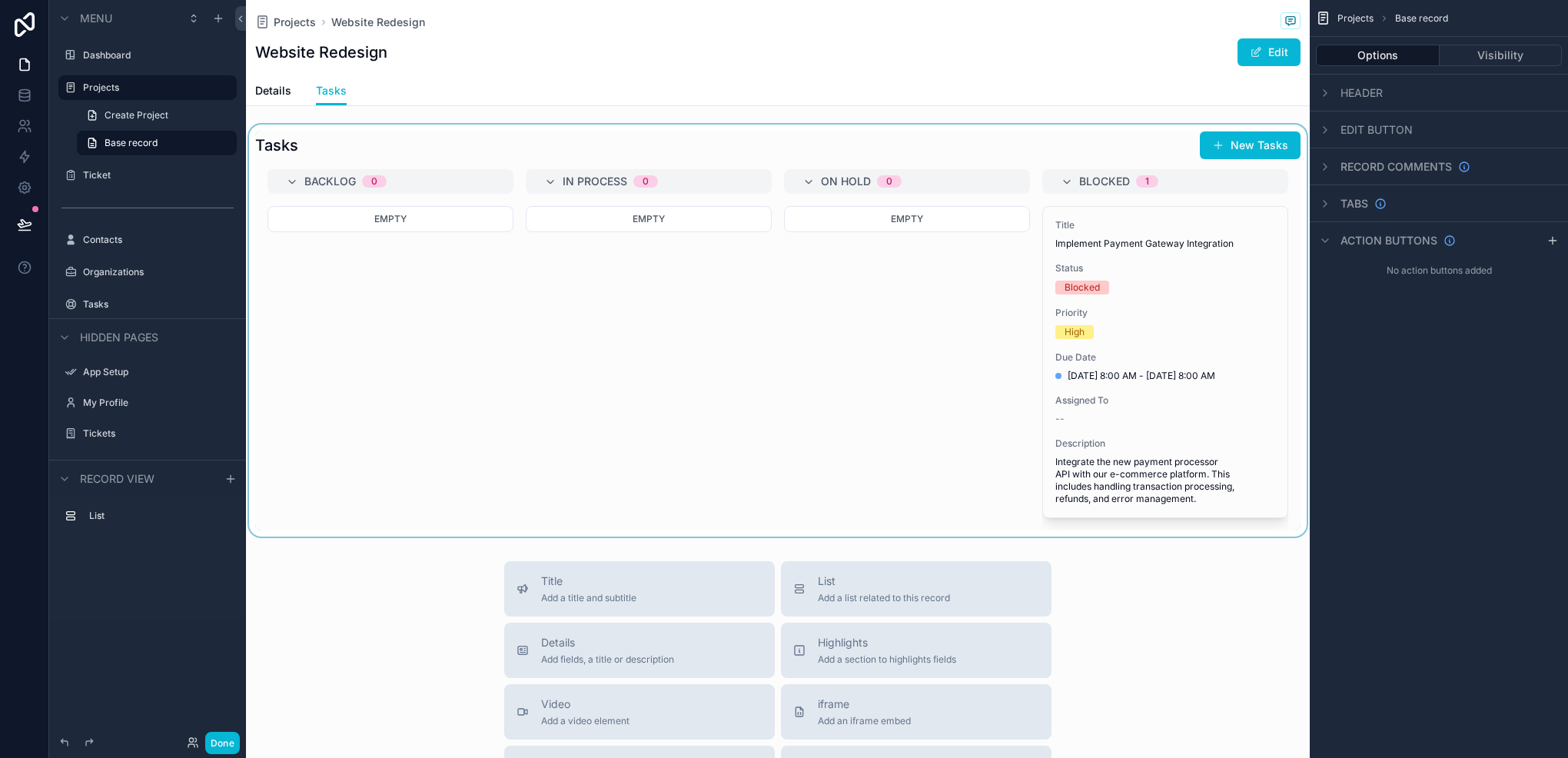
click at [714, 432] on div "scrollable content" at bounding box center [778, 331] width 1064 height 412
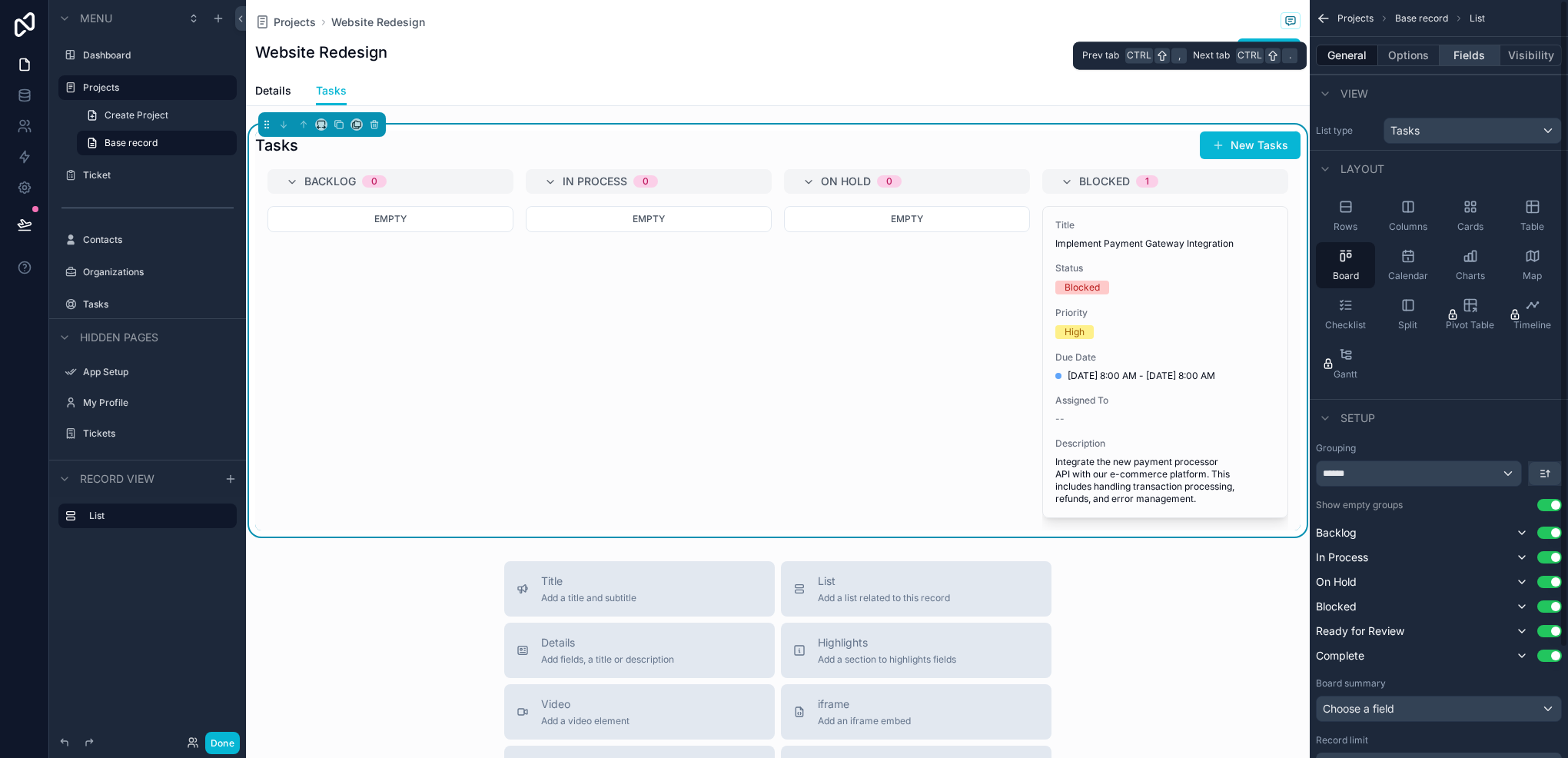
click at [1458, 45] on button "Fields" at bounding box center [1471, 55] width 61 height 22
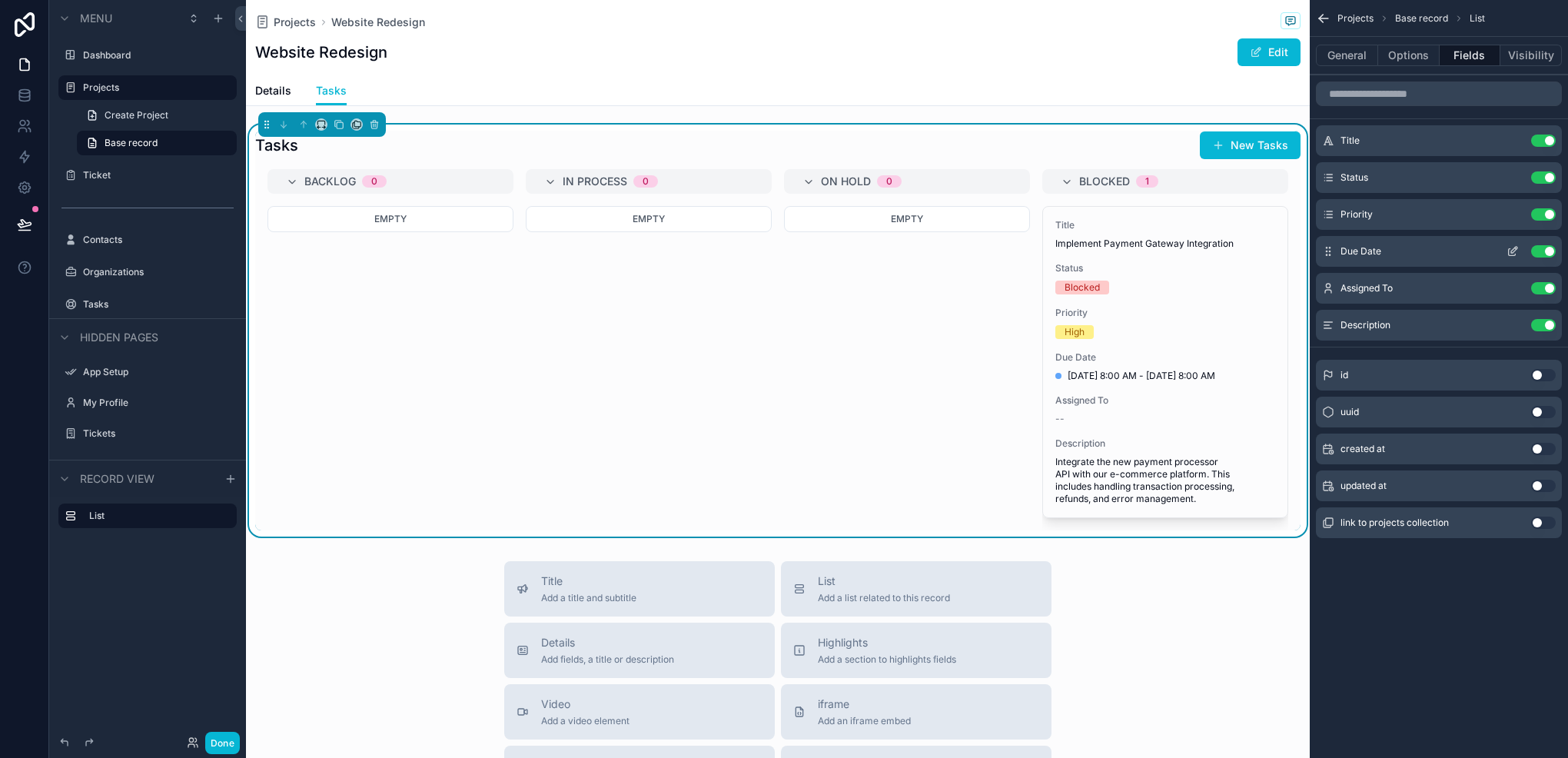
click at [1548, 249] on button "Use setting" at bounding box center [1543, 252] width 25 height 12
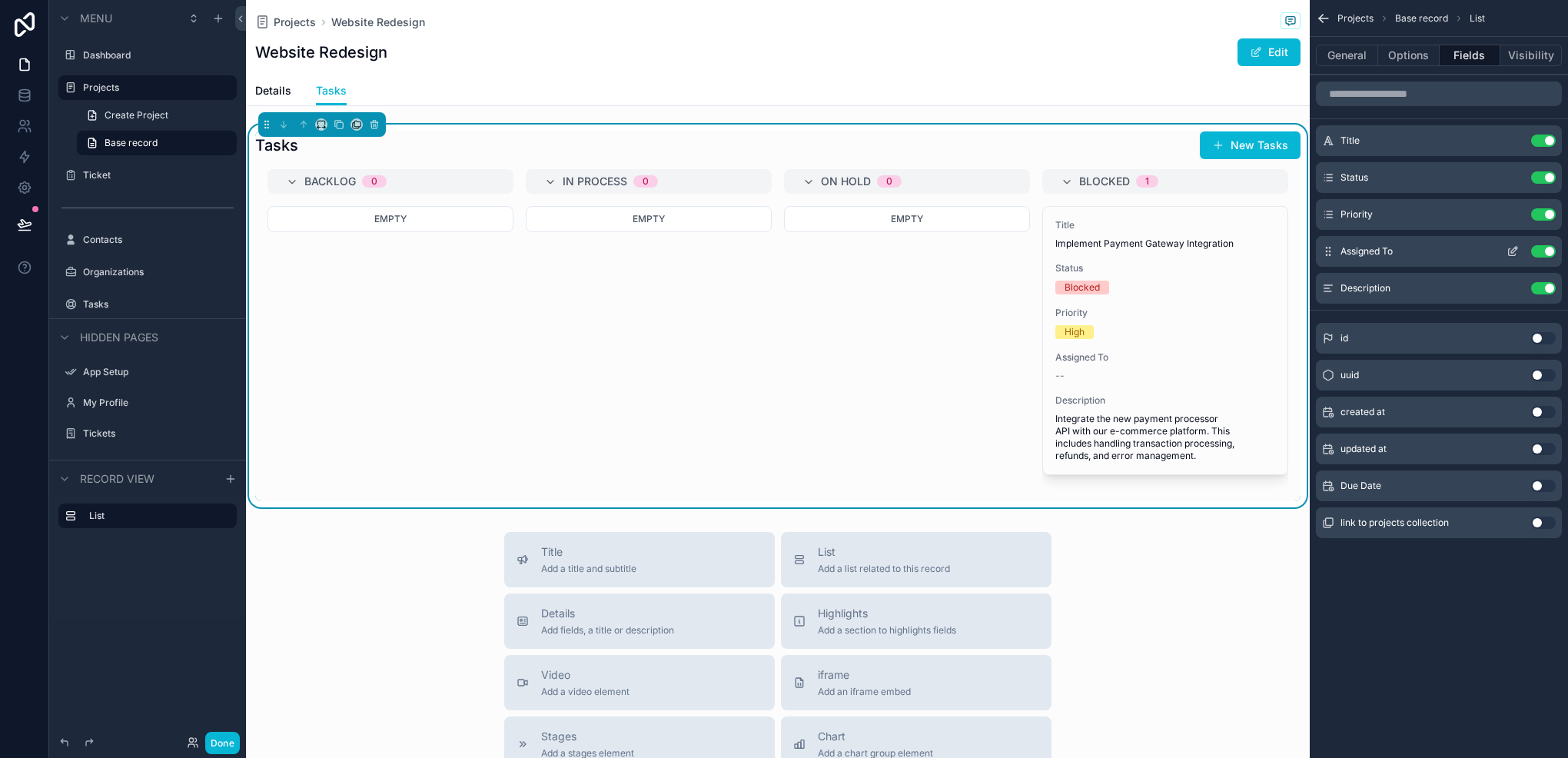
click at [1545, 249] on button "Use setting" at bounding box center [1543, 252] width 25 height 12
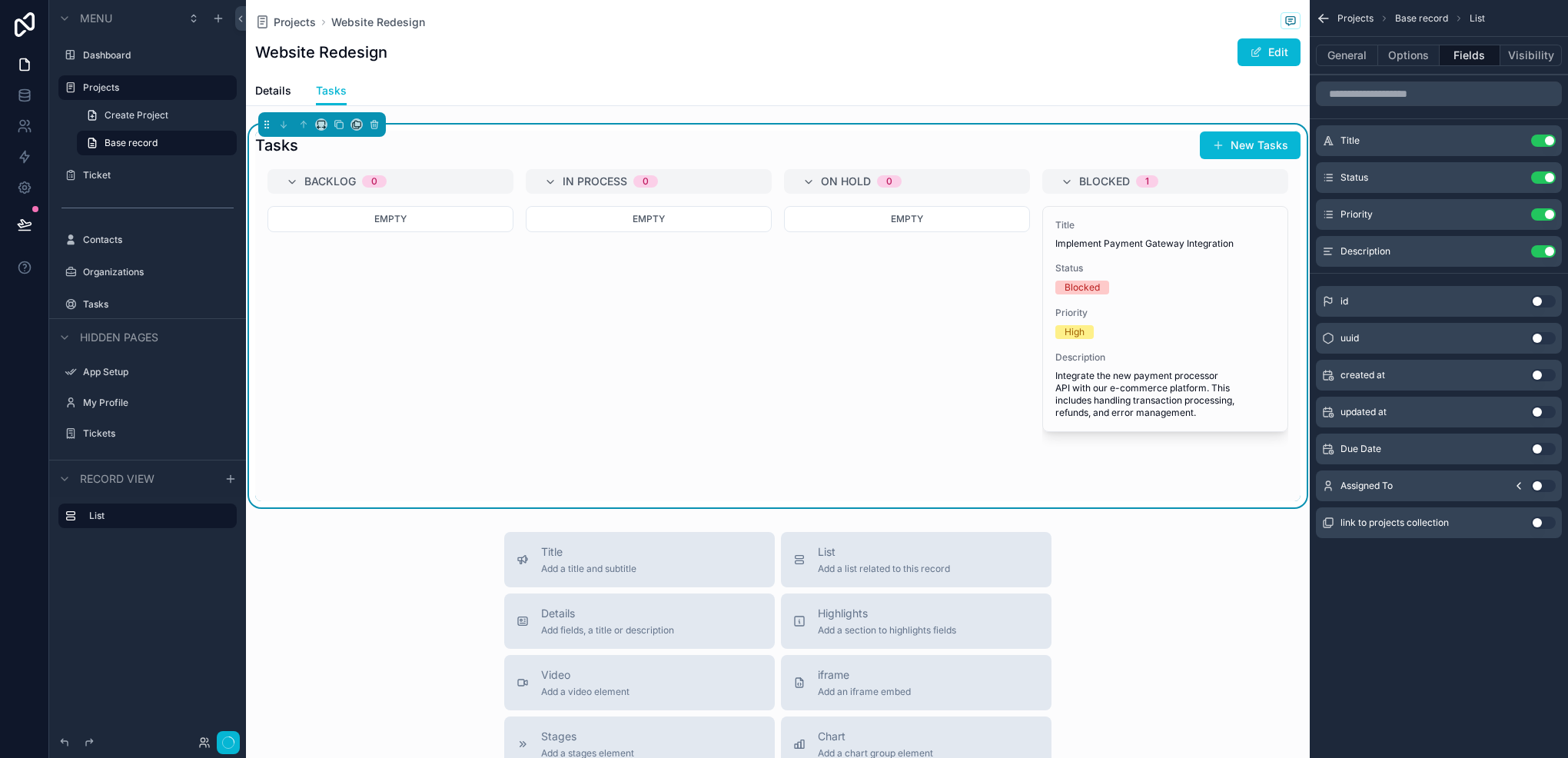
click at [1545, 249] on button "Use setting" at bounding box center [1543, 252] width 25 height 12
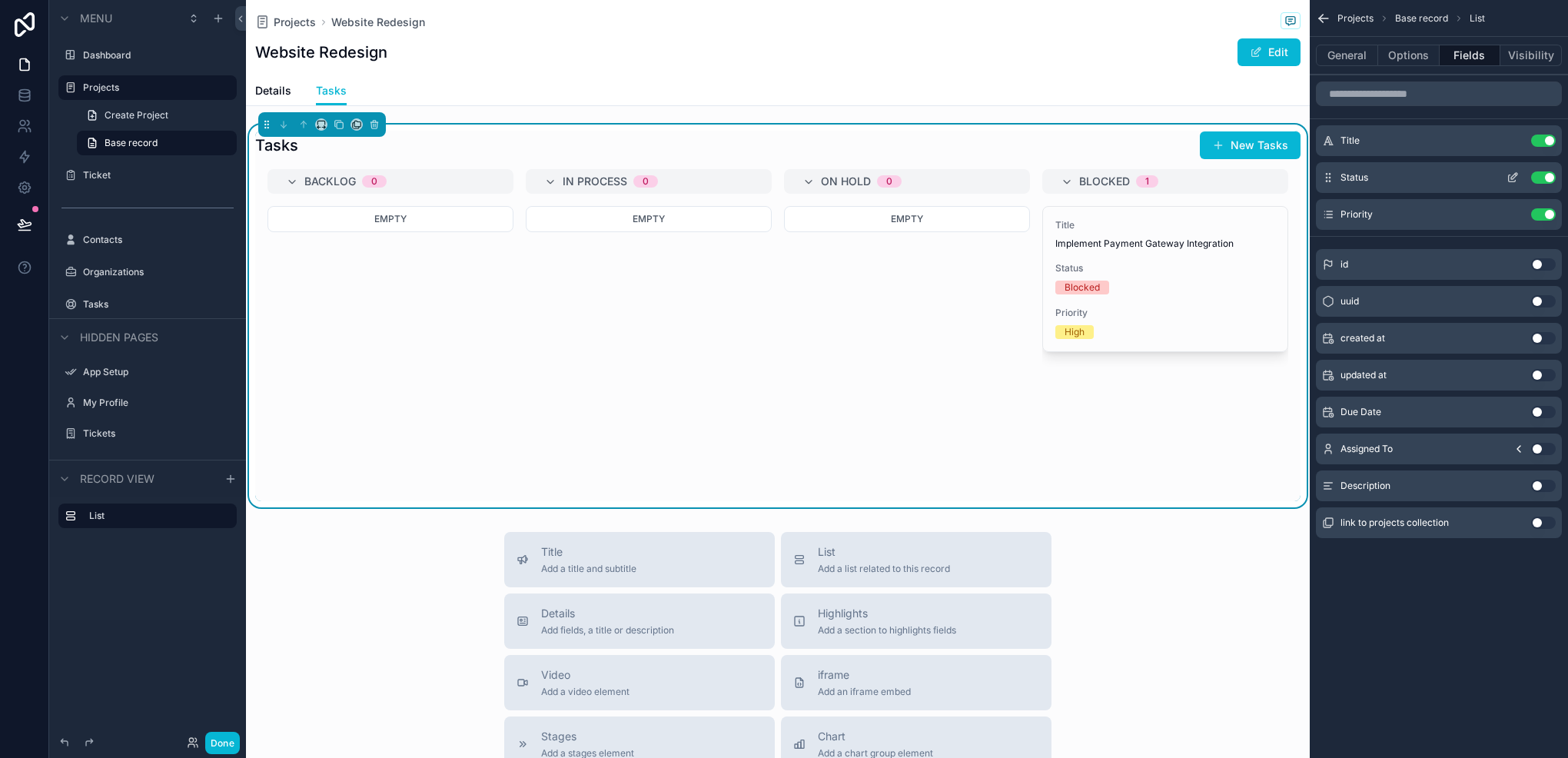
click at [1542, 184] on div "Status Use setting" at bounding box center [1439, 177] width 246 height 31
click at [1551, 180] on button "Use setting" at bounding box center [1543, 177] width 25 height 12
click at [1540, 487] on button "Use setting" at bounding box center [1543, 486] width 25 height 12
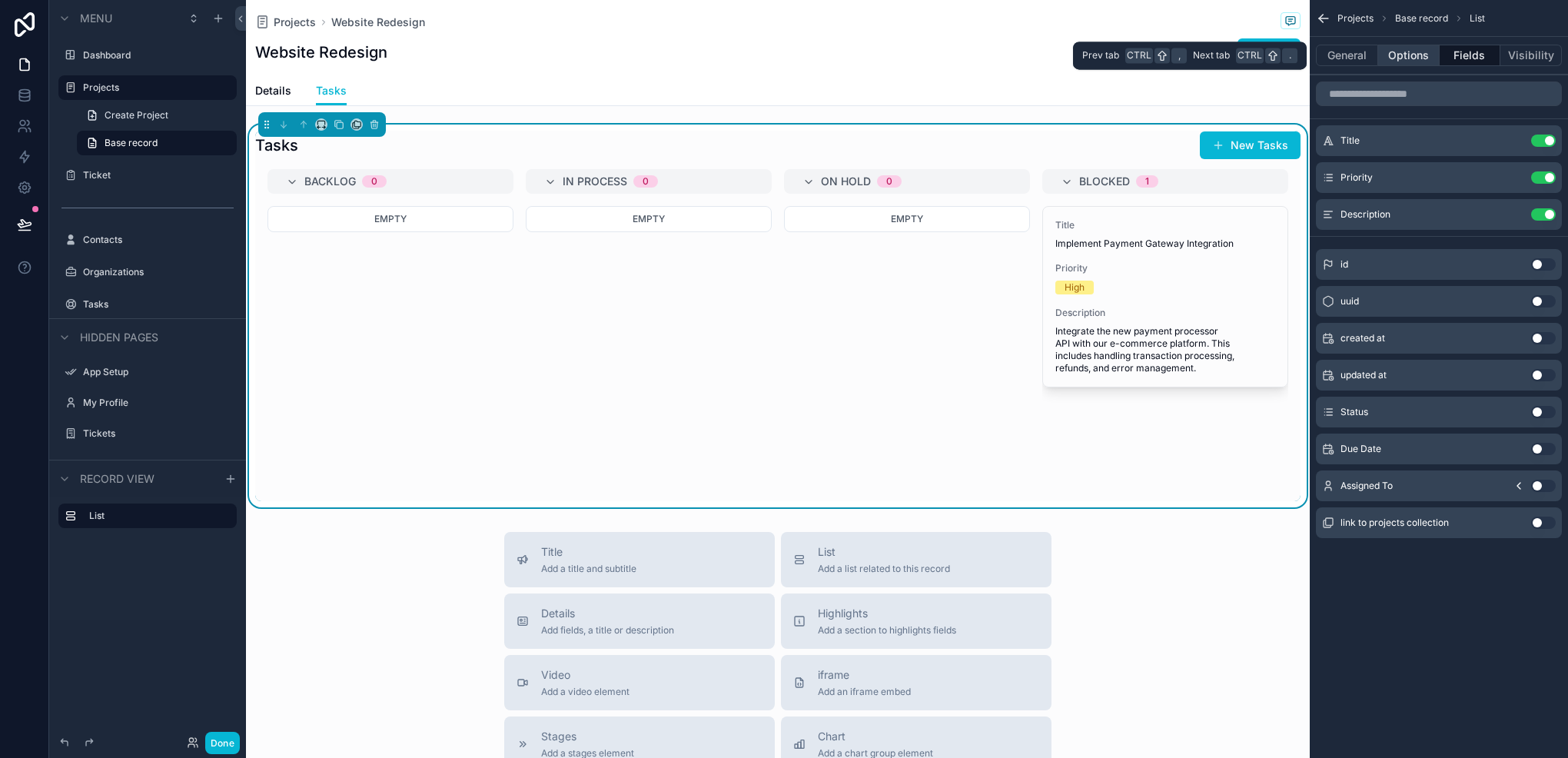
click at [1406, 60] on button "Options" at bounding box center [1410, 55] width 61 height 22
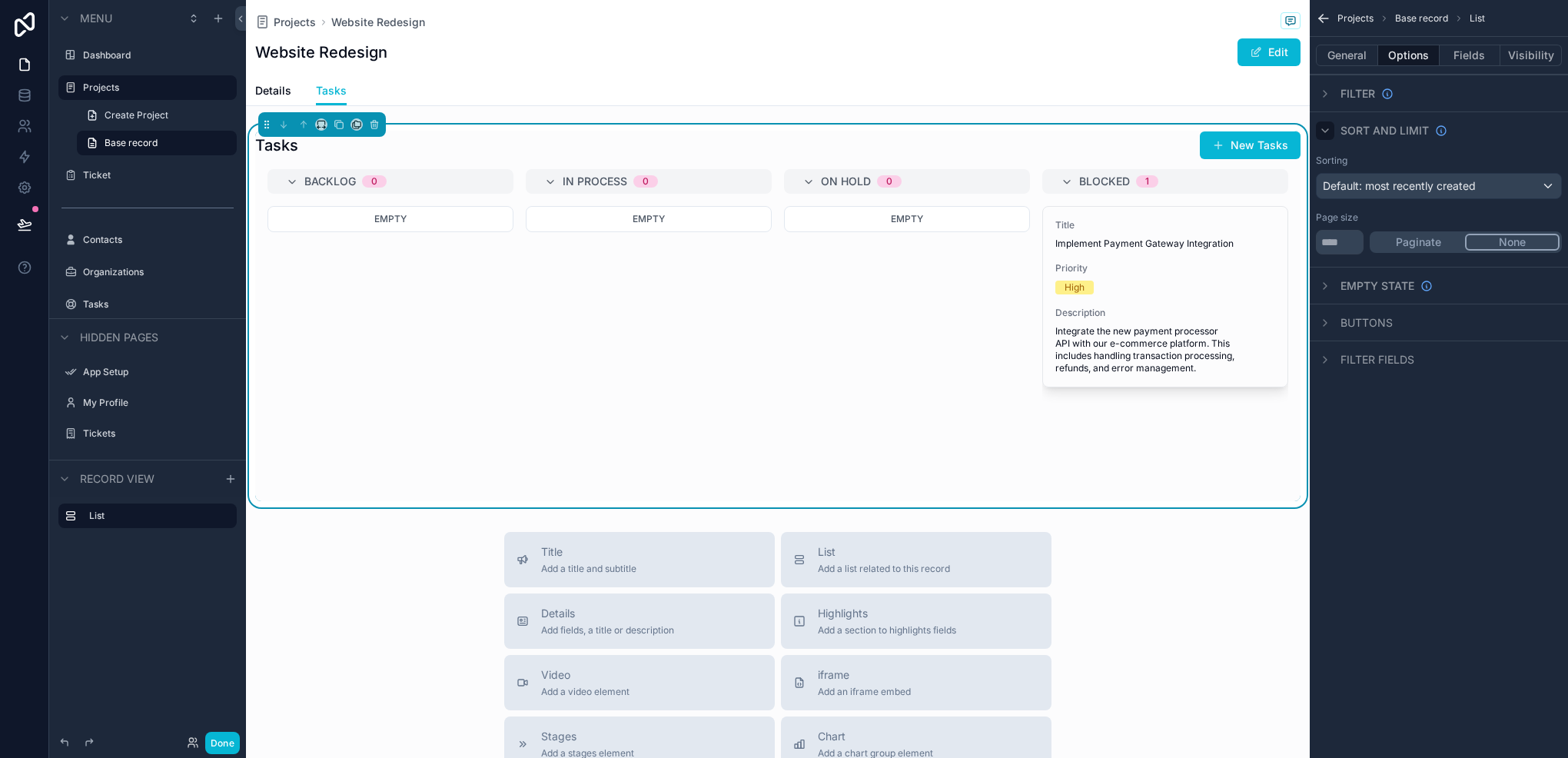
click at [1322, 135] on icon "scrollable content" at bounding box center [1325, 131] width 12 height 12
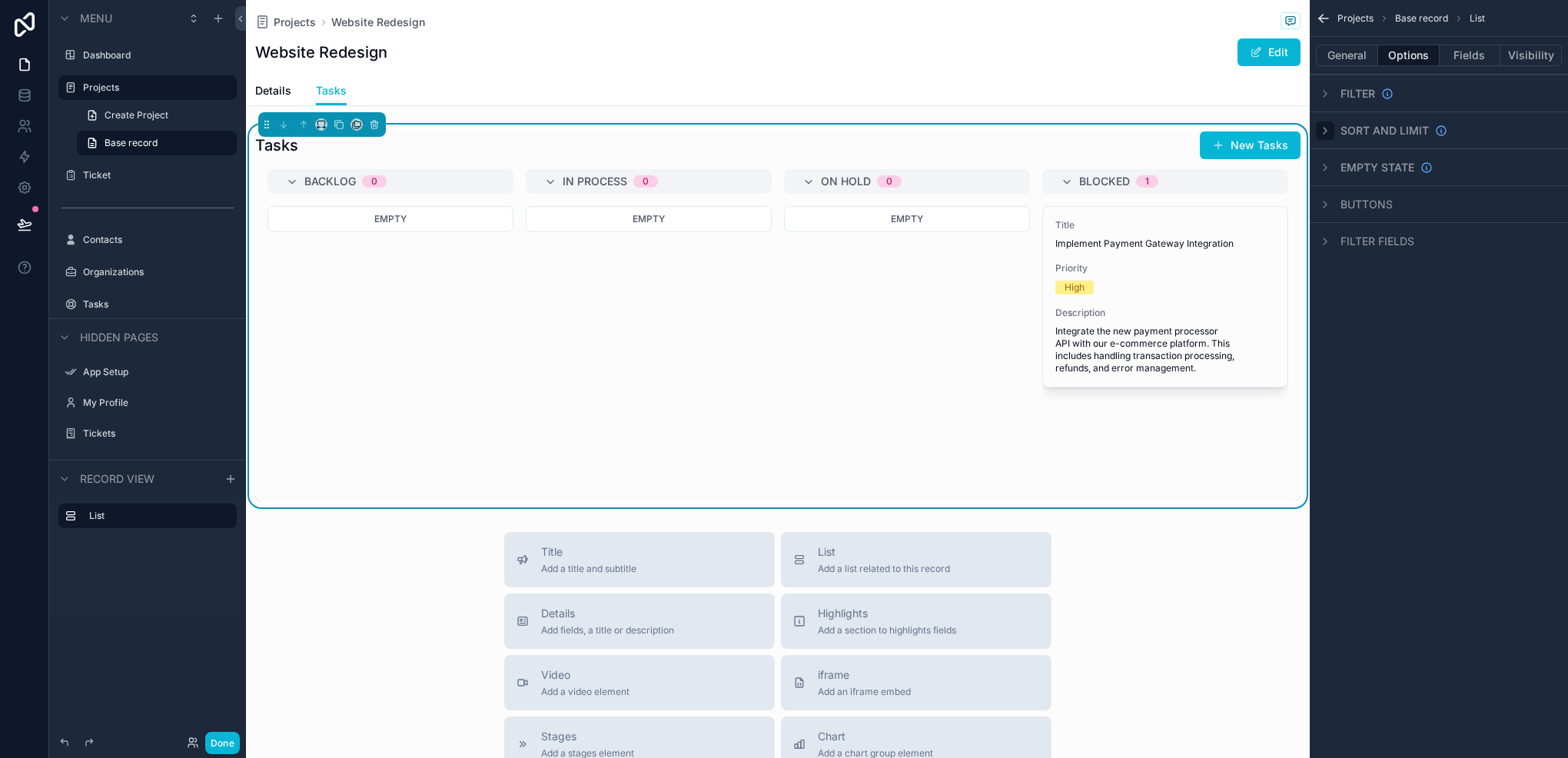
click at [1339, 234] on div "Filter fields" at bounding box center [1365, 241] width 98 height 19
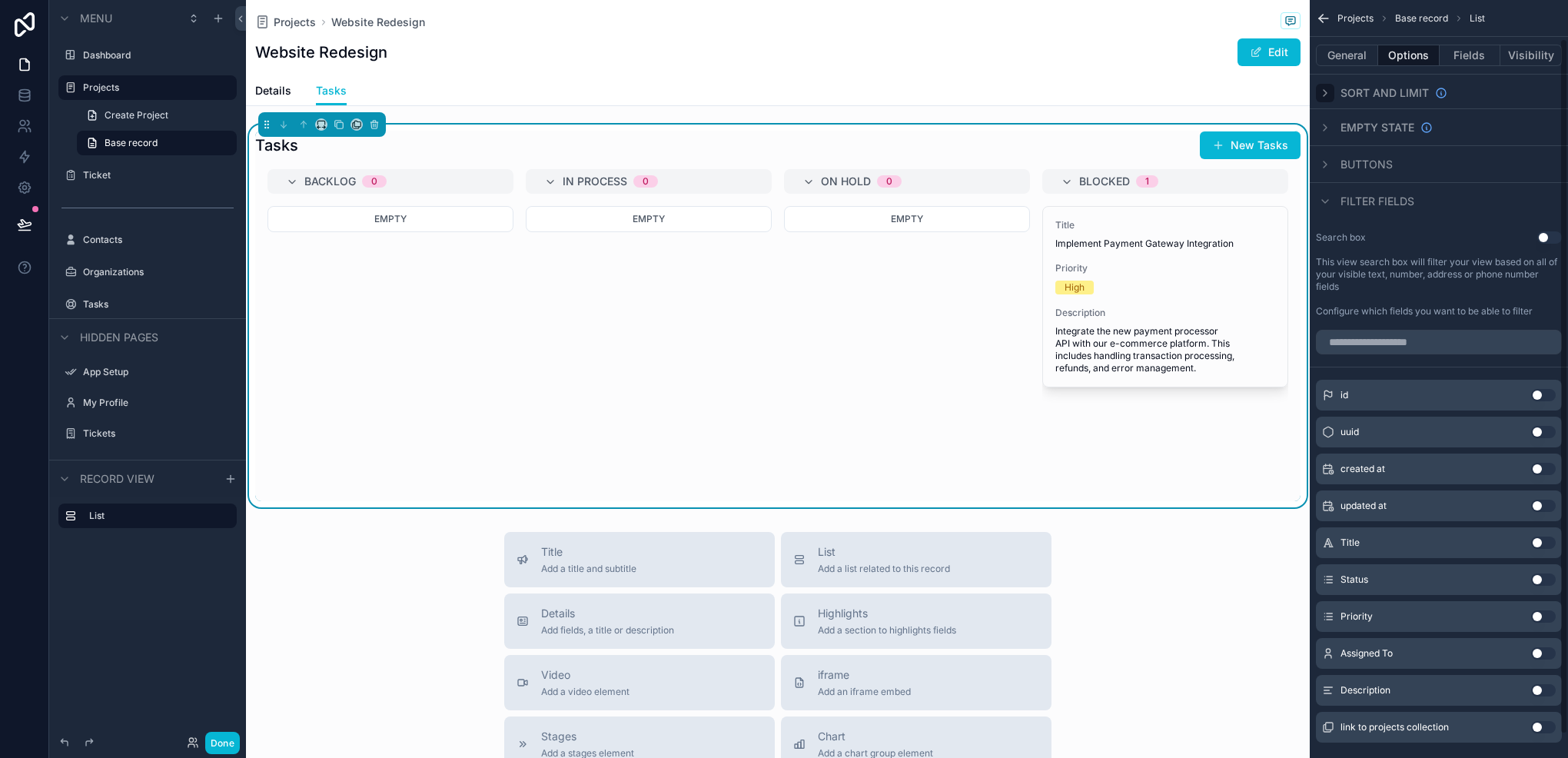
scroll to position [43, 0]
click at [1542, 234] on button "Use setting" at bounding box center [1549, 235] width 25 height 12
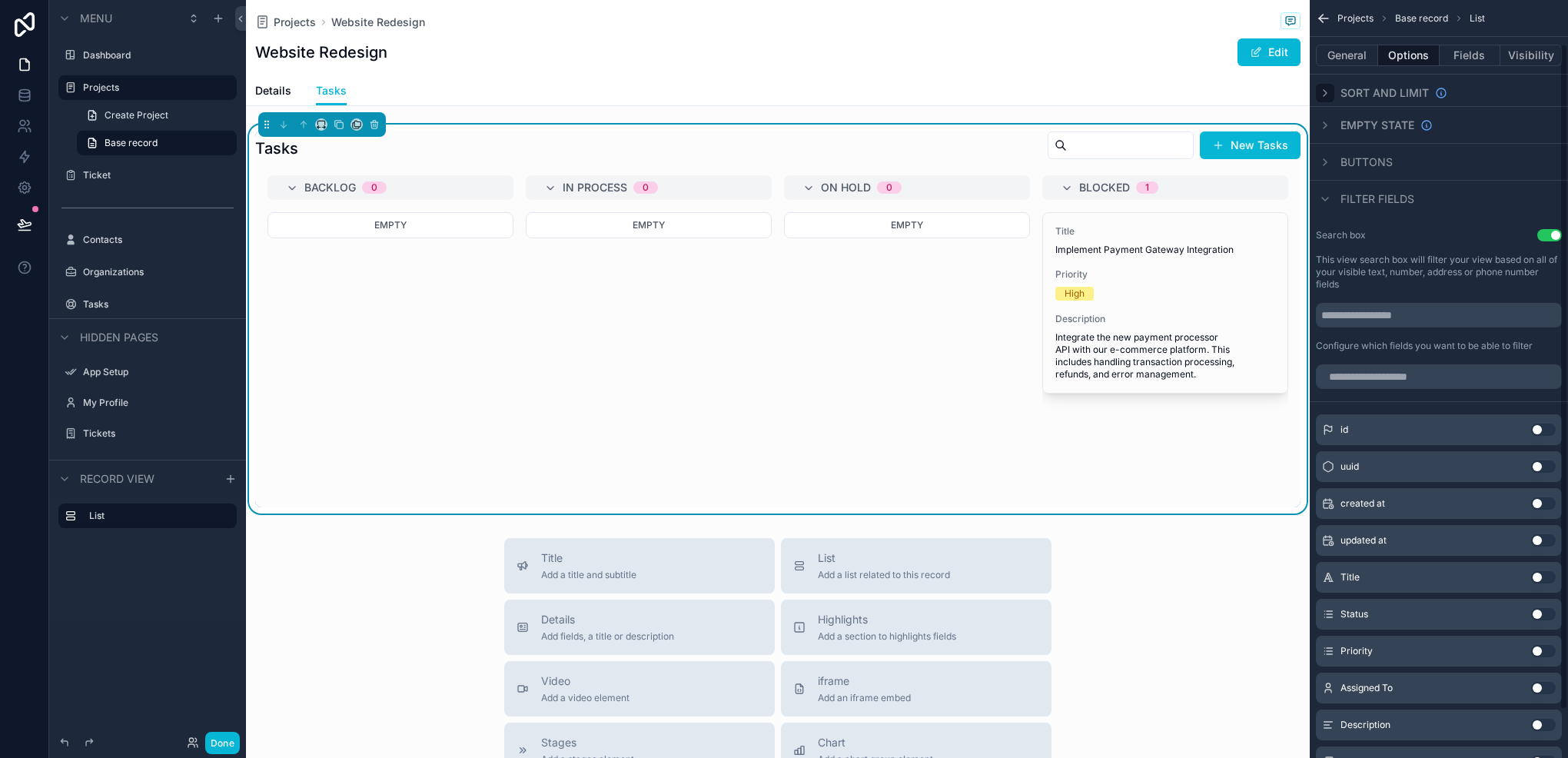
scroll to position [104, 0]
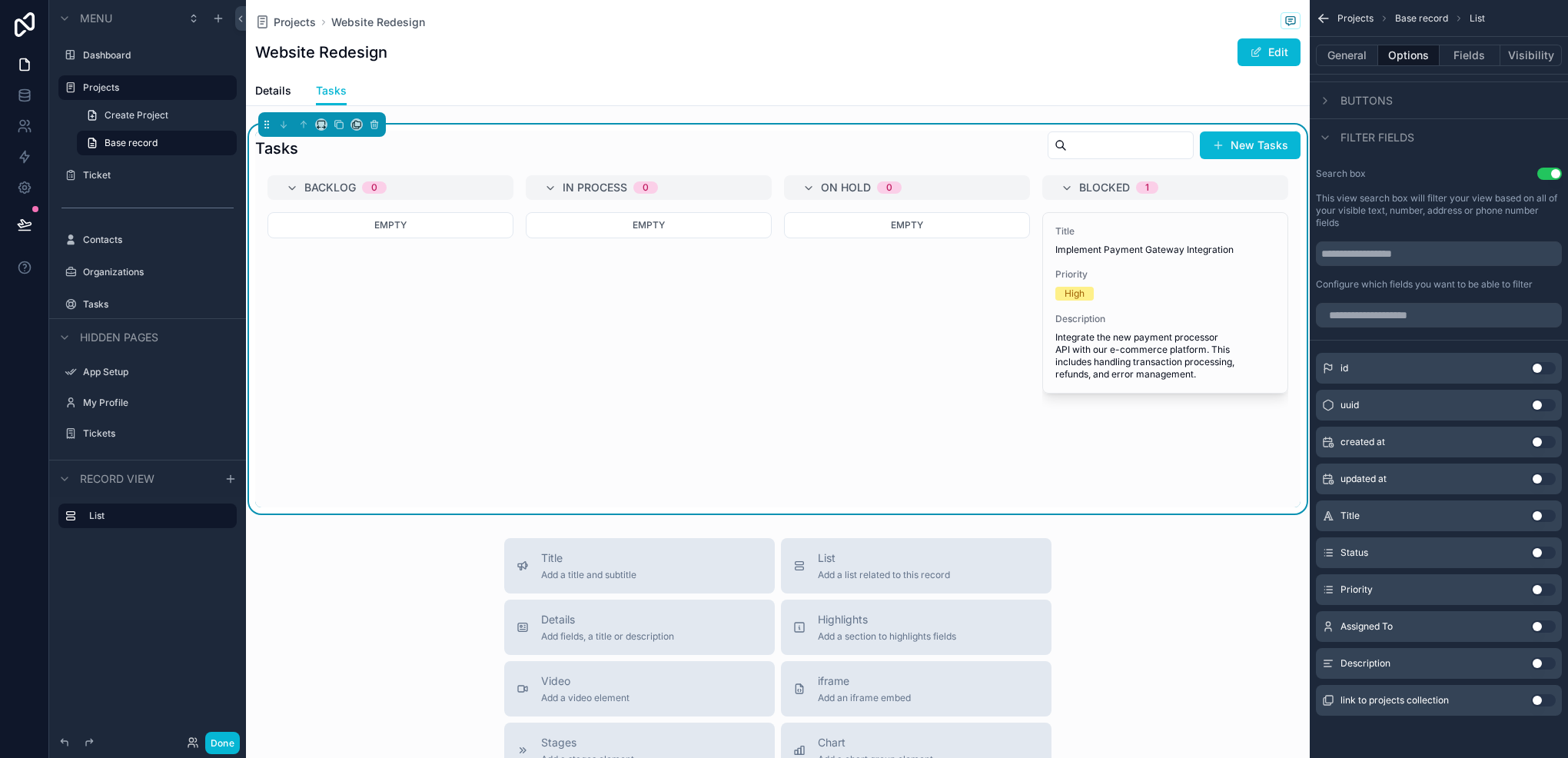
click at [1540, 586] on button "Use setting" at bounding box center [1543, 590] width 25 height 12
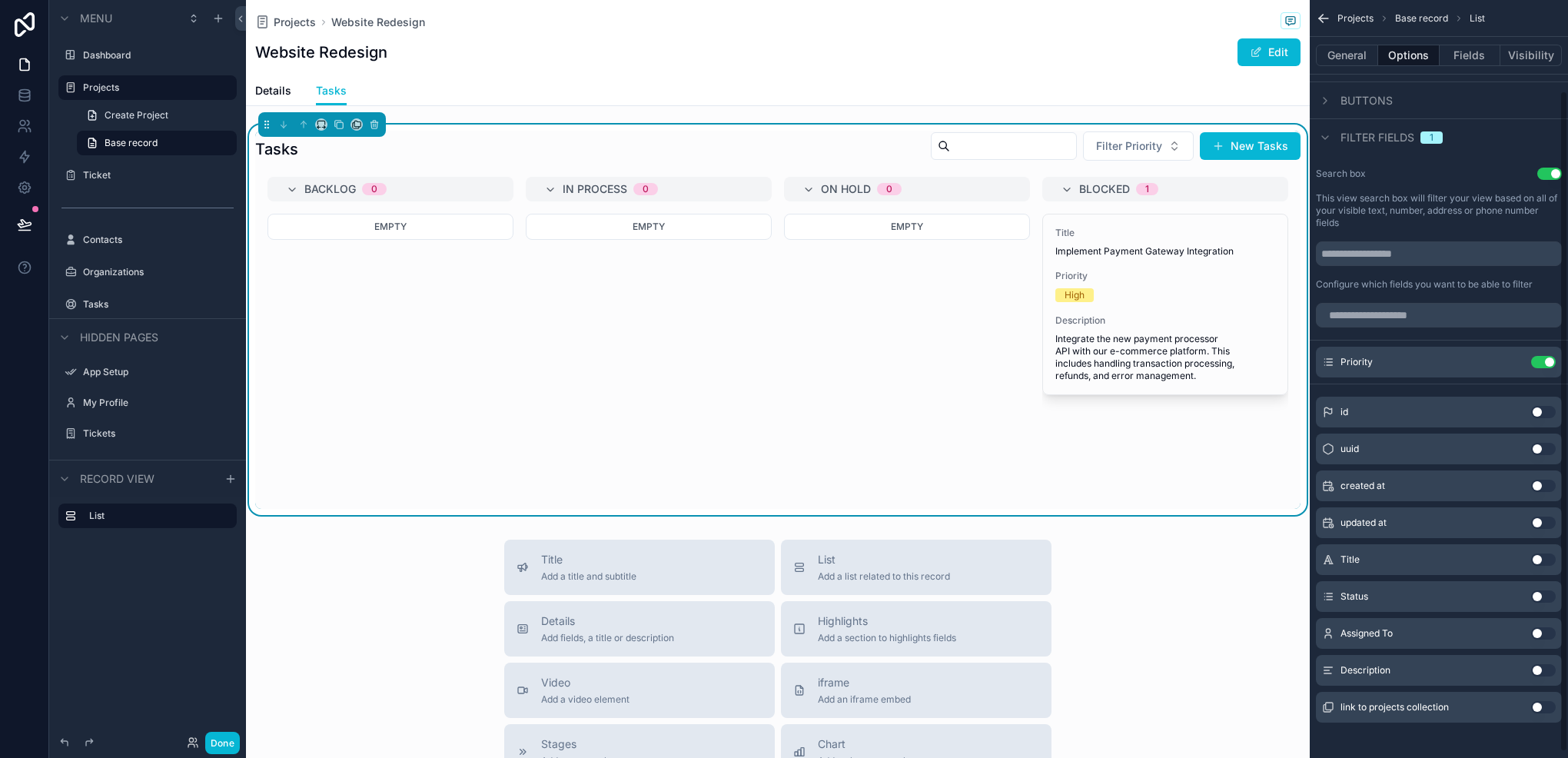
click at [1550, 558] on button "Use setting" at bounding box center [1543, 560] width 25 height 12
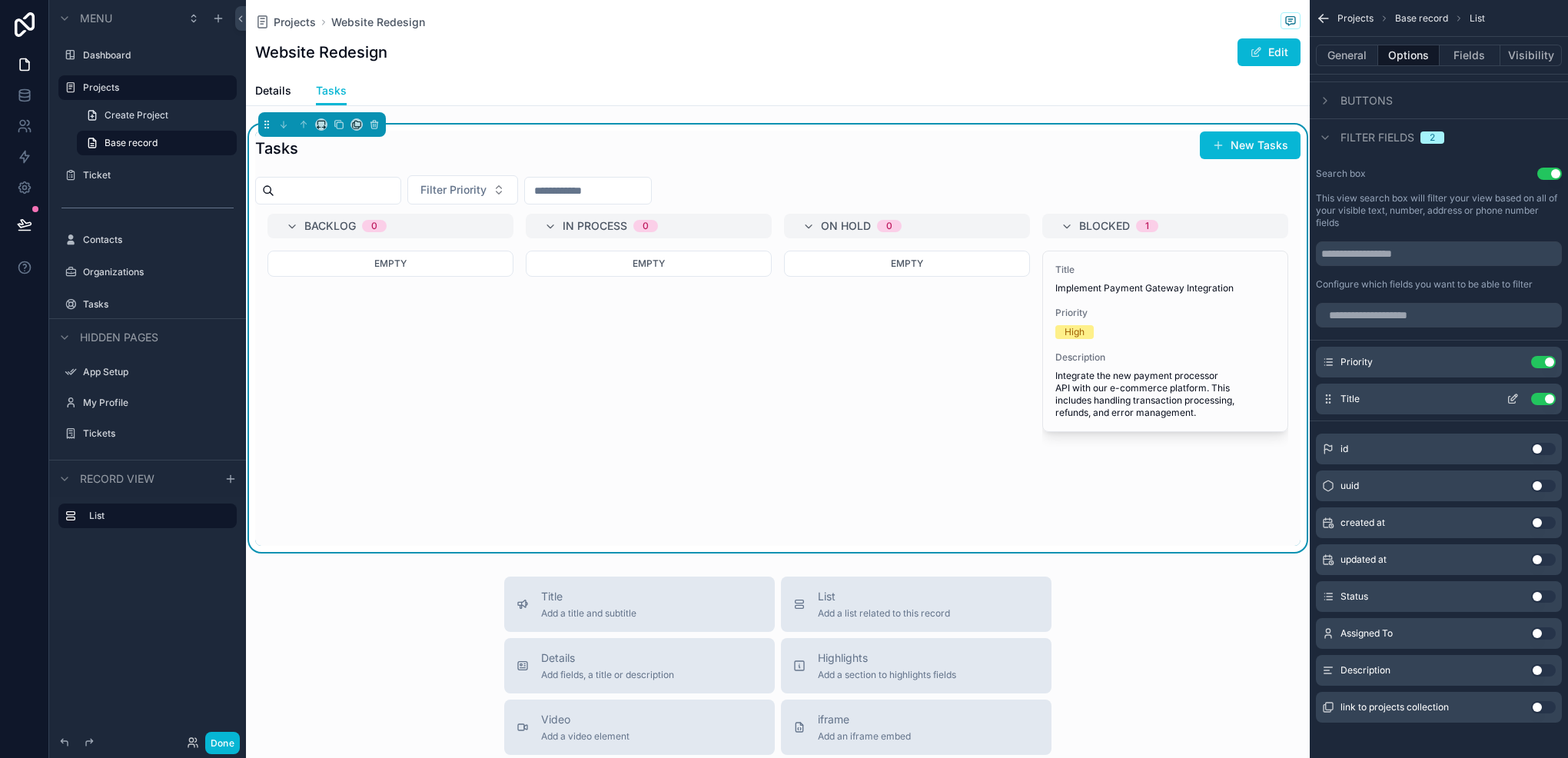
click at [1536, 396] on button "Use setting" at bounding box center [1543, 399] width 25 height 12
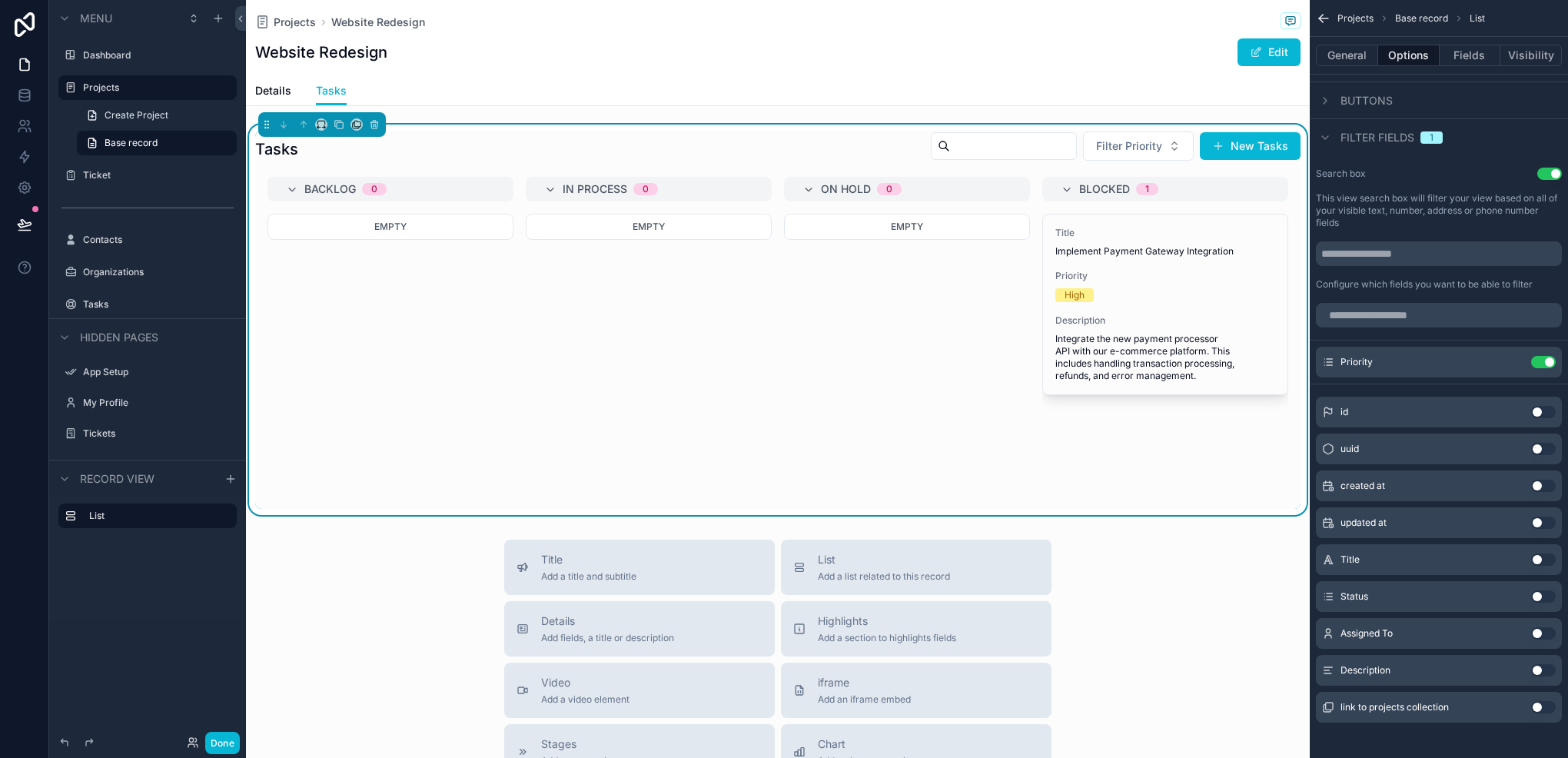
click at [1540, 590] on div "Status Use setting" at bounding box center [1439, 596] width 246 height 31
click at [1532, 593] on button "Use setting" at bounding box center [1543, 596] width 25 height 12
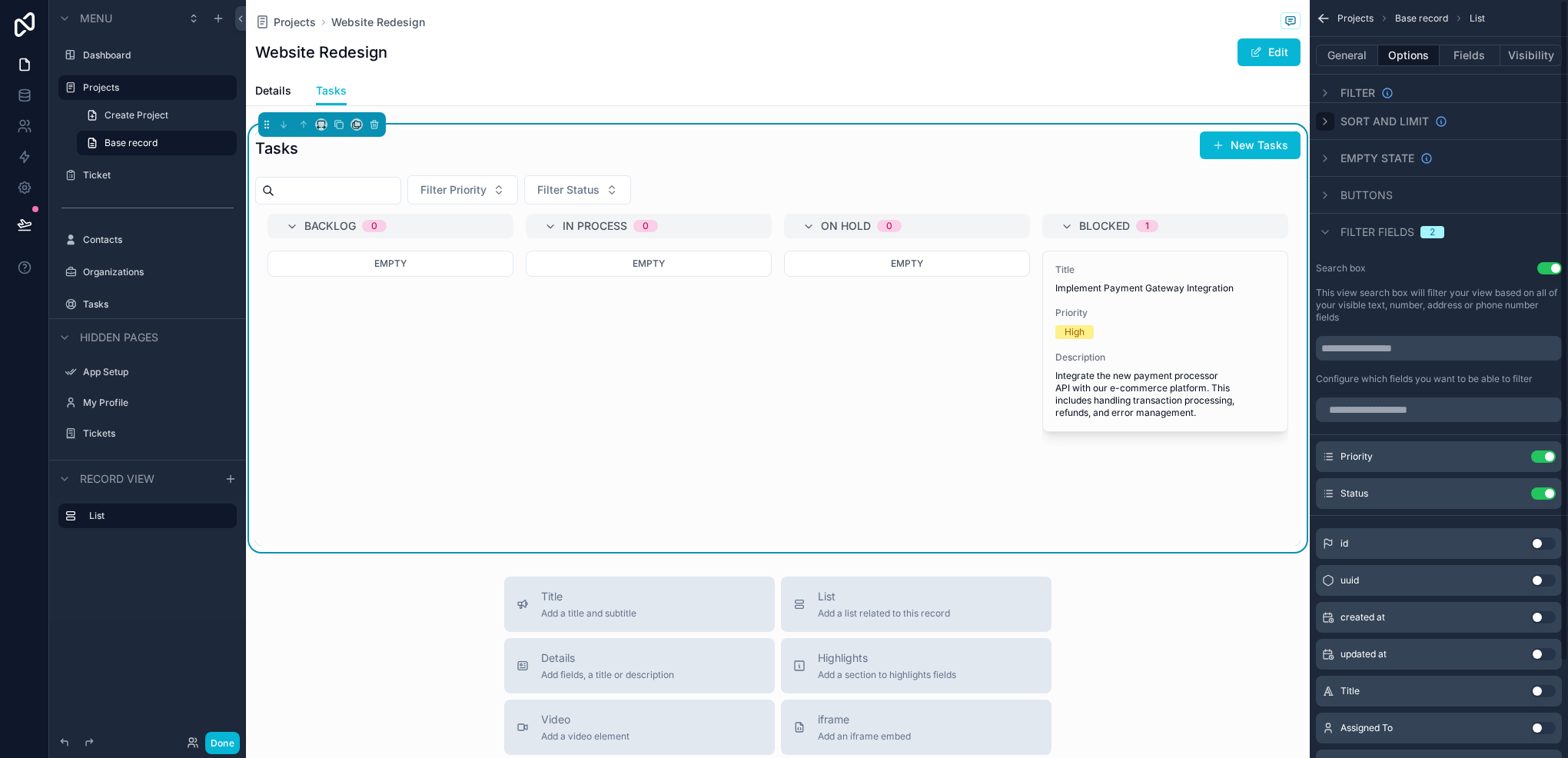
scroll to position [0, 0]
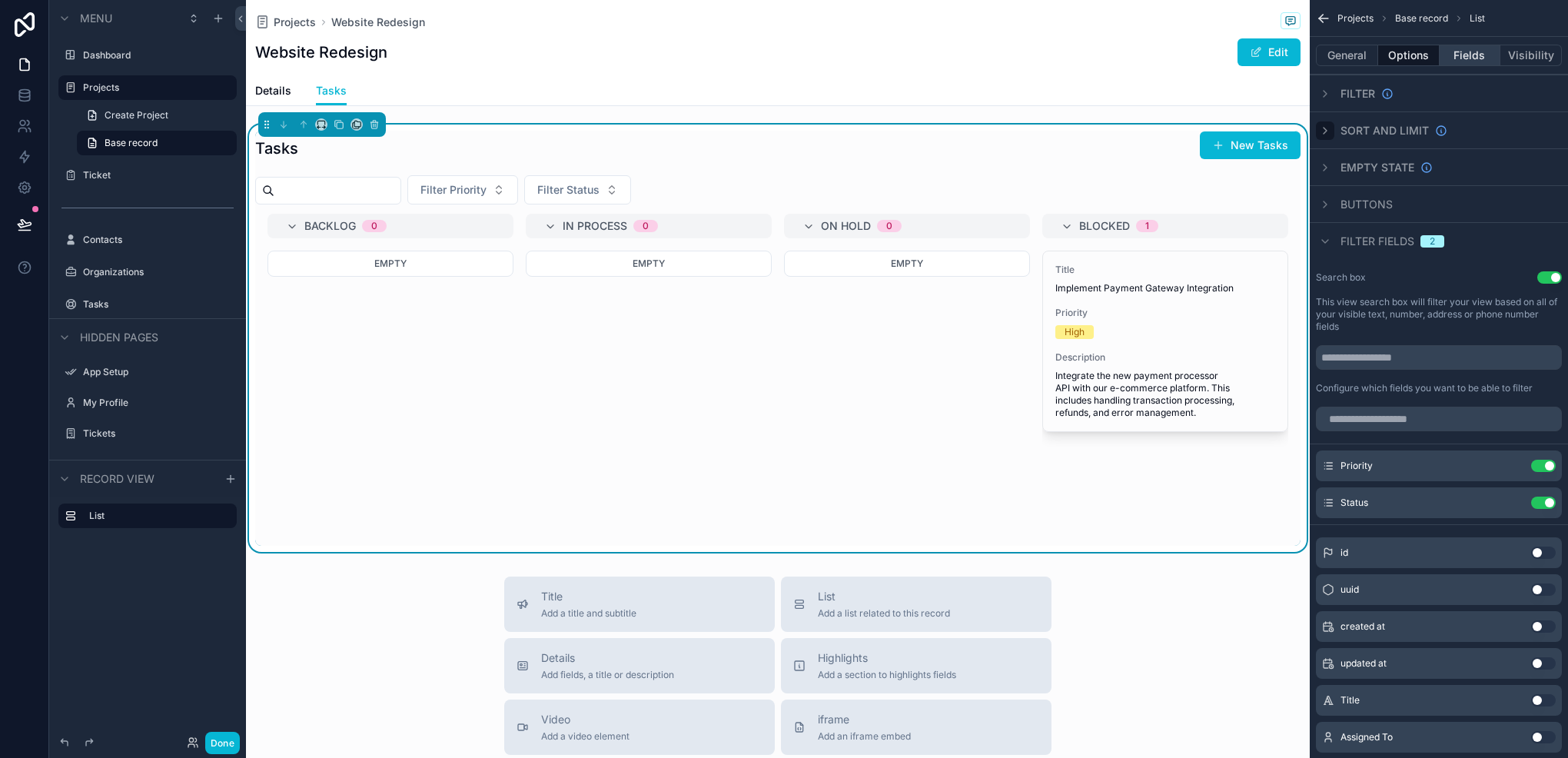
click at [1479, 48] on button "Fields" at bounding box center [1471, 55] width 61 height 22
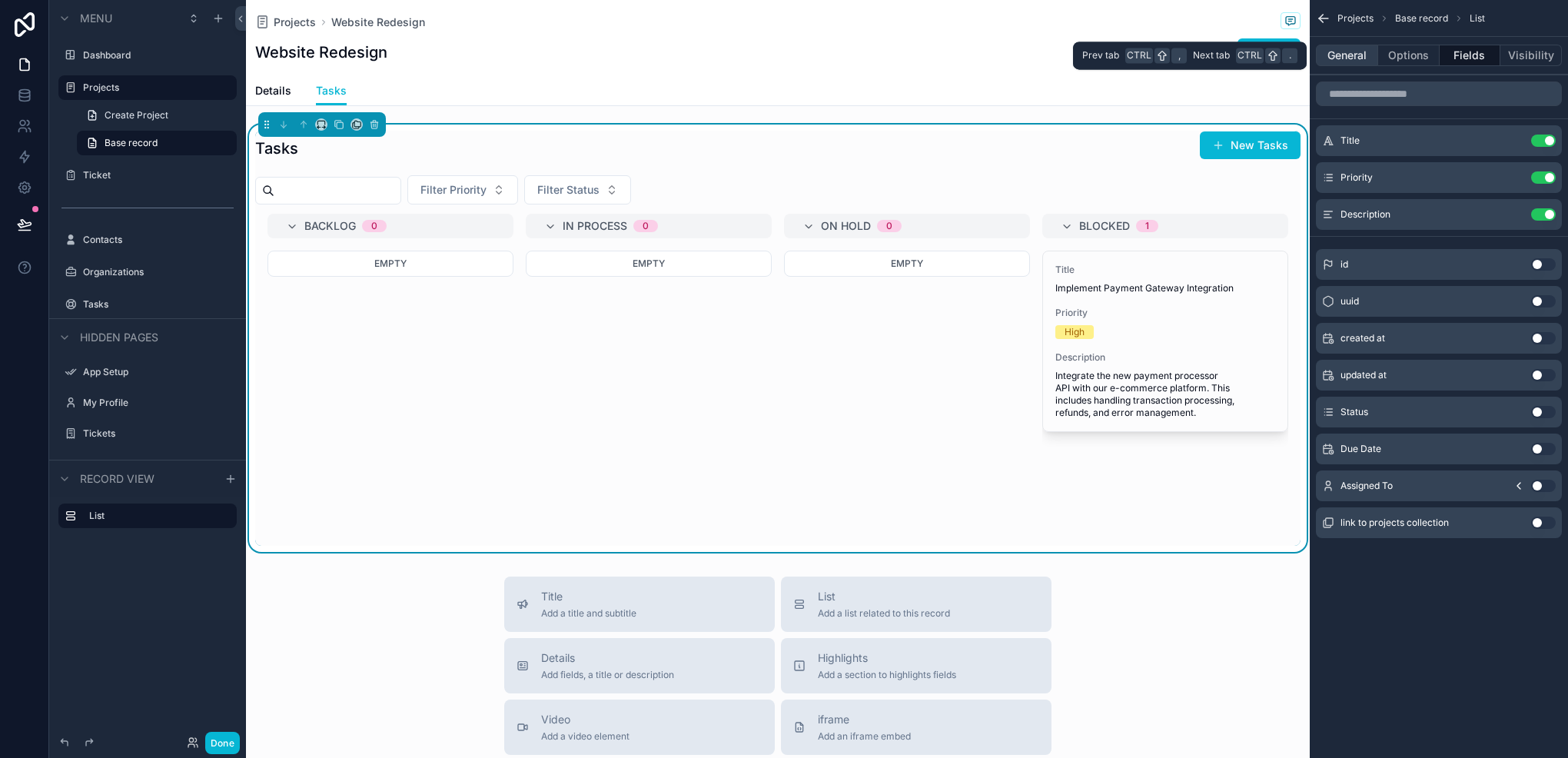
click at [1352, 54] on button "General" at bounding box center [1347, 55] width 62 height 22
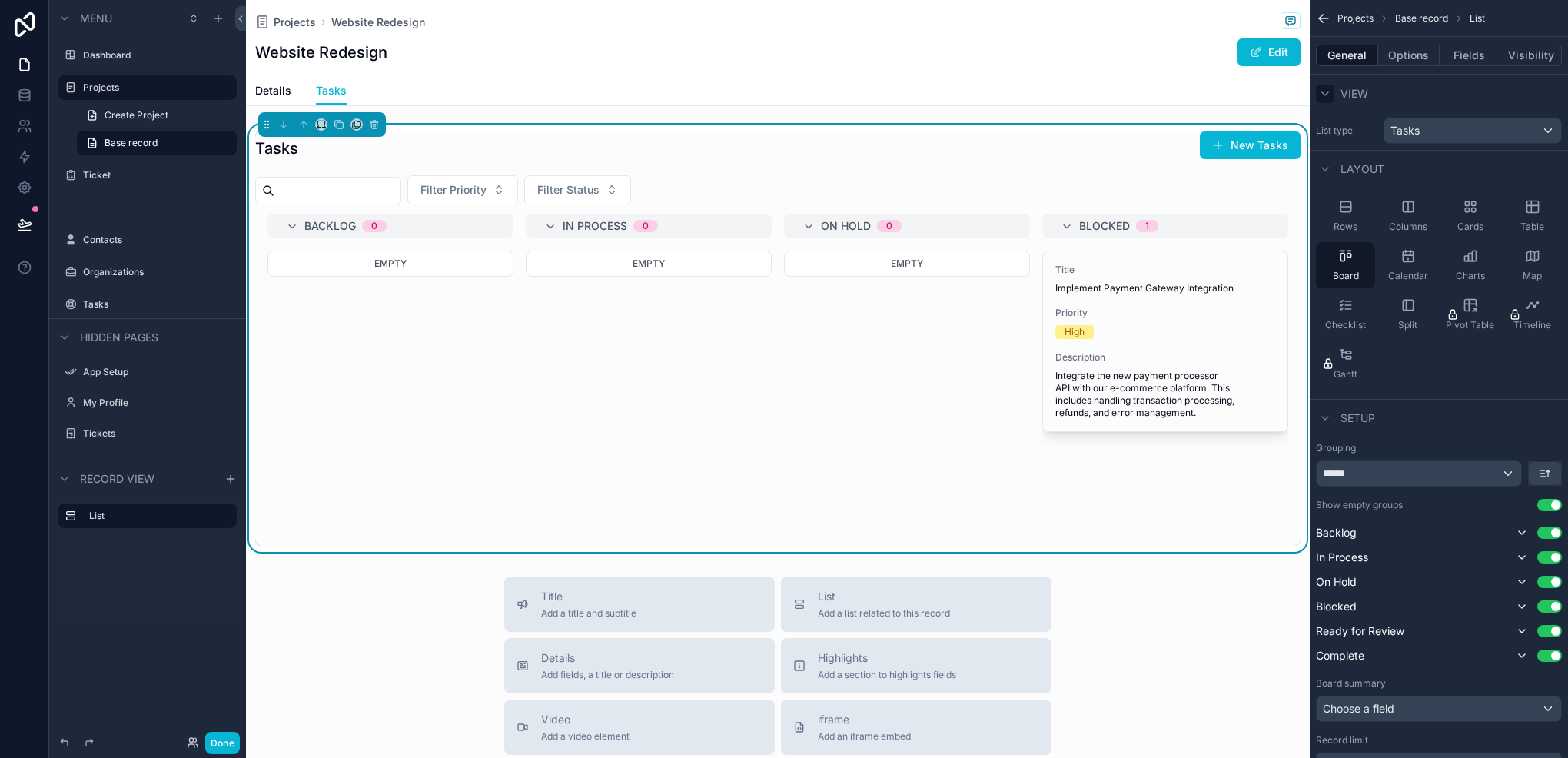
click at [1324, 87] on icon "scrollable content" at bounding box center [1325, 93] width 12 height 12
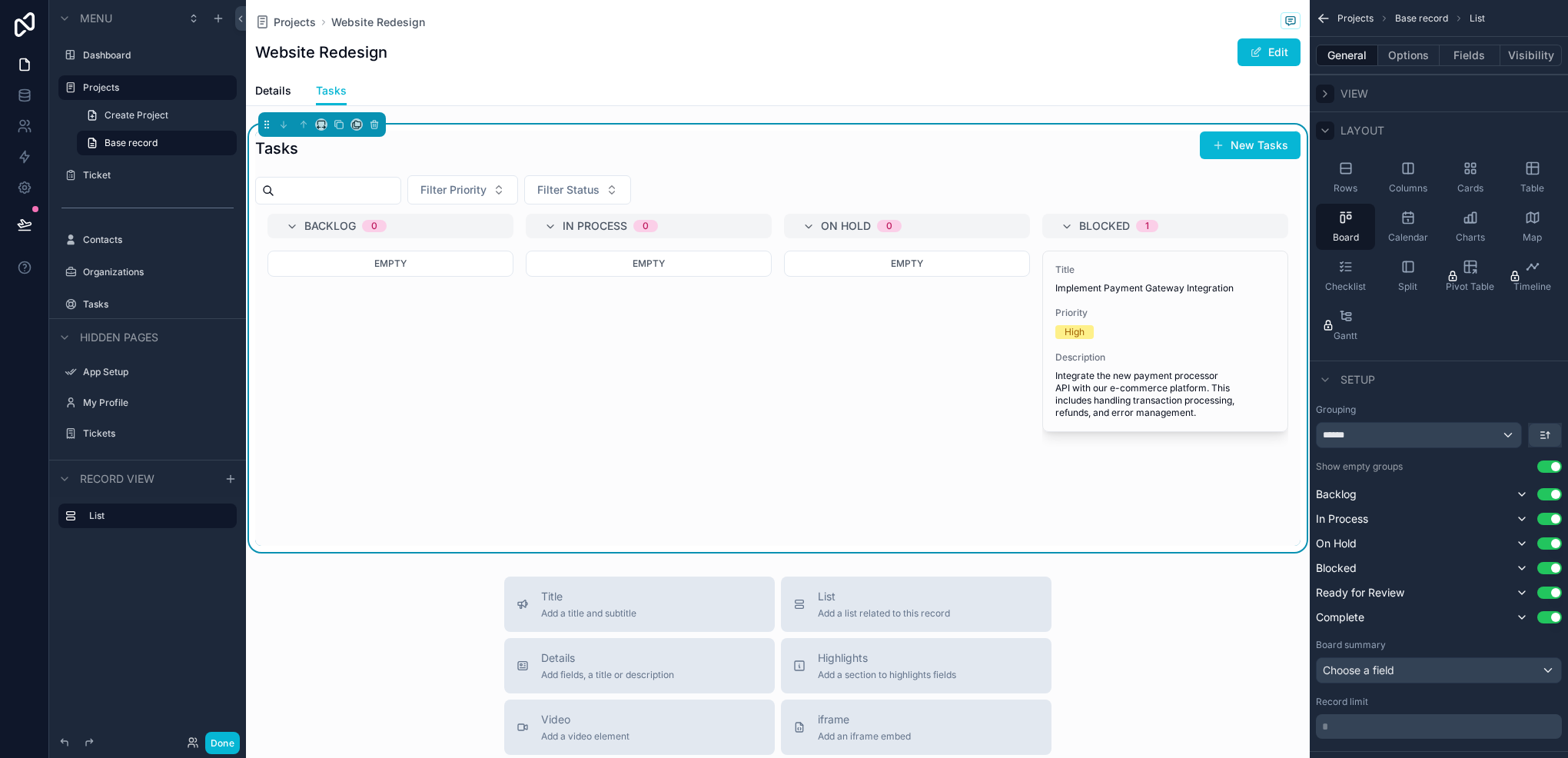
click at [1331, 126] on div "scrollable content" at bounding box center [1325, 131] width 19 height 19
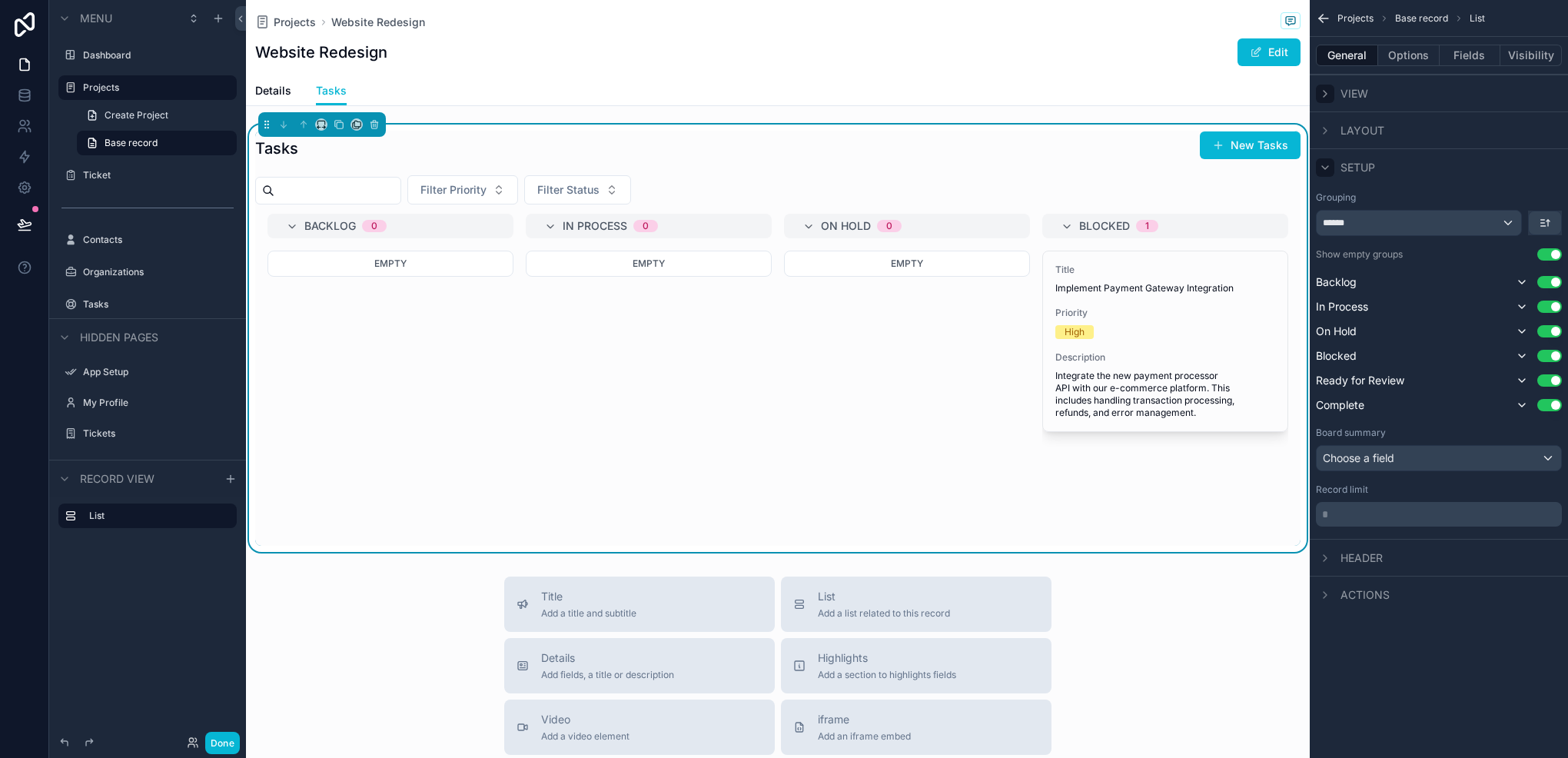
click at [1331, 162] on icon "scrollable content" at bounding box center [1325, 167] width 12 height 12
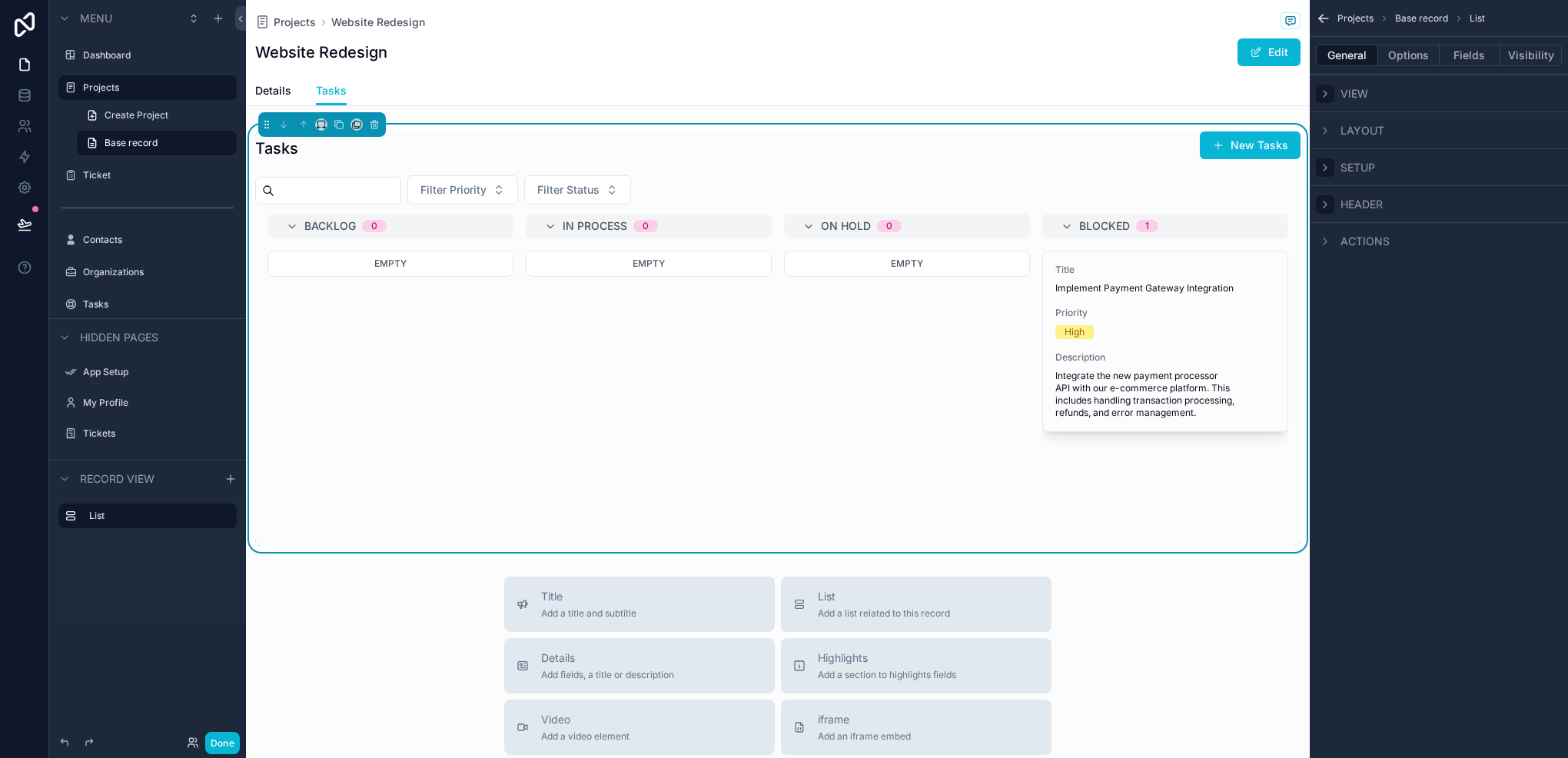
click at [1331, 195] on div "scrollable content" at bounding box center [1325, 204] width 19 height 19
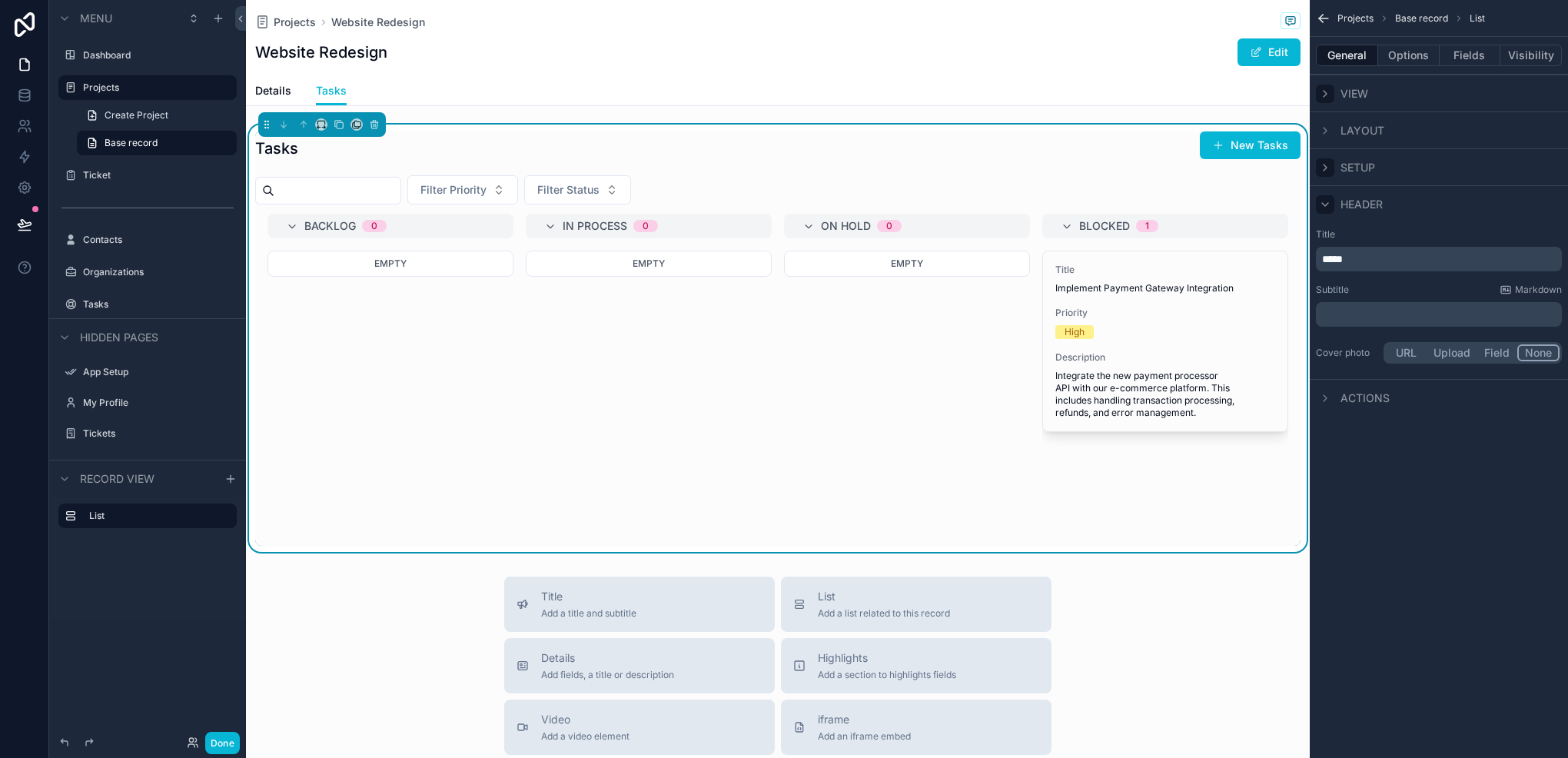
click at [1331, 195] on div "scrollable content" at bounding box center [1325, 204] width 19 height 19
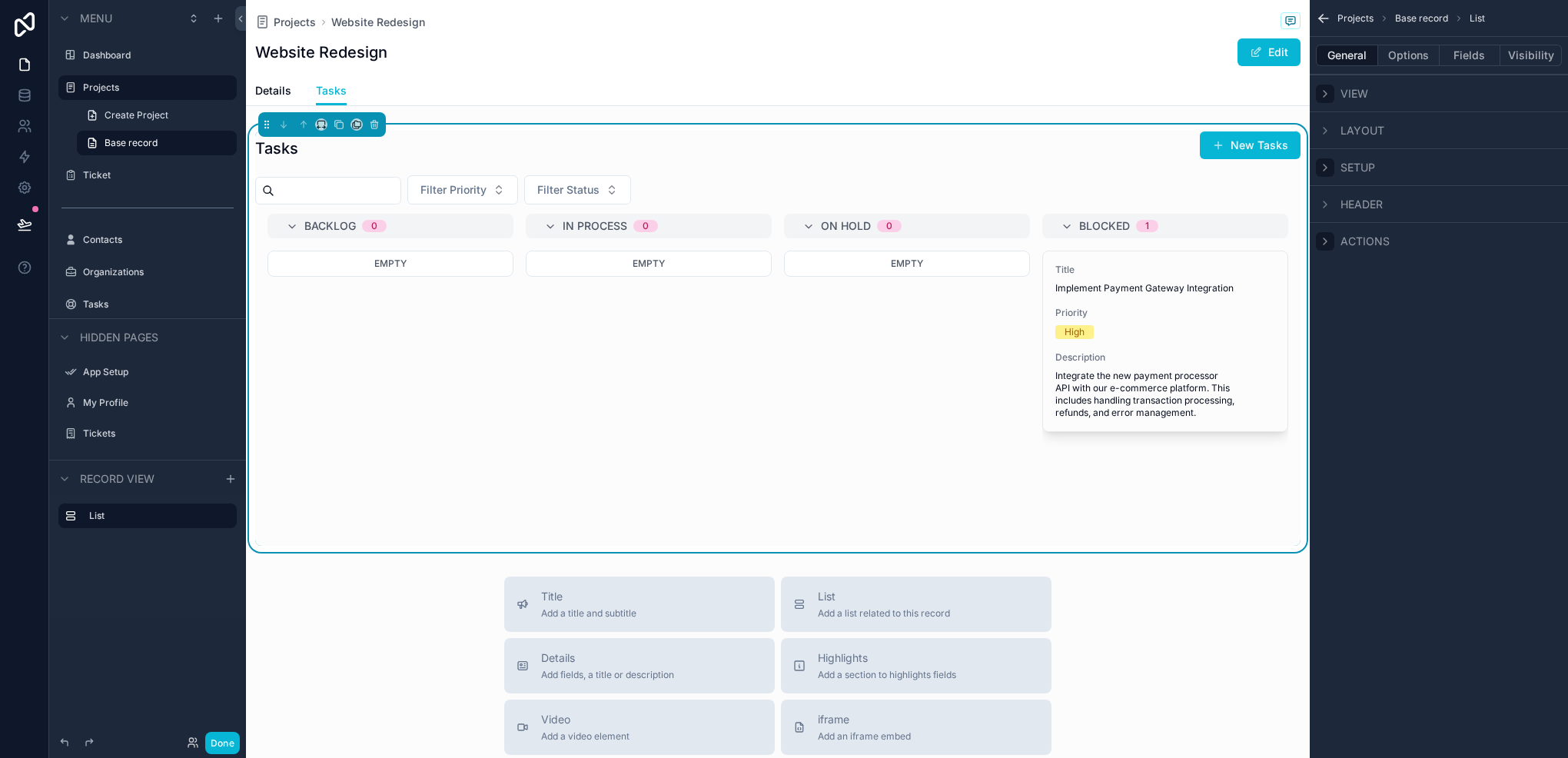
click at [1330, 242] on icon "scrollable content" at bounding box center [1325, 242] width 12 height 12
click at [22, 222] on icon at bounding box center [24, 224] width 13 height 8
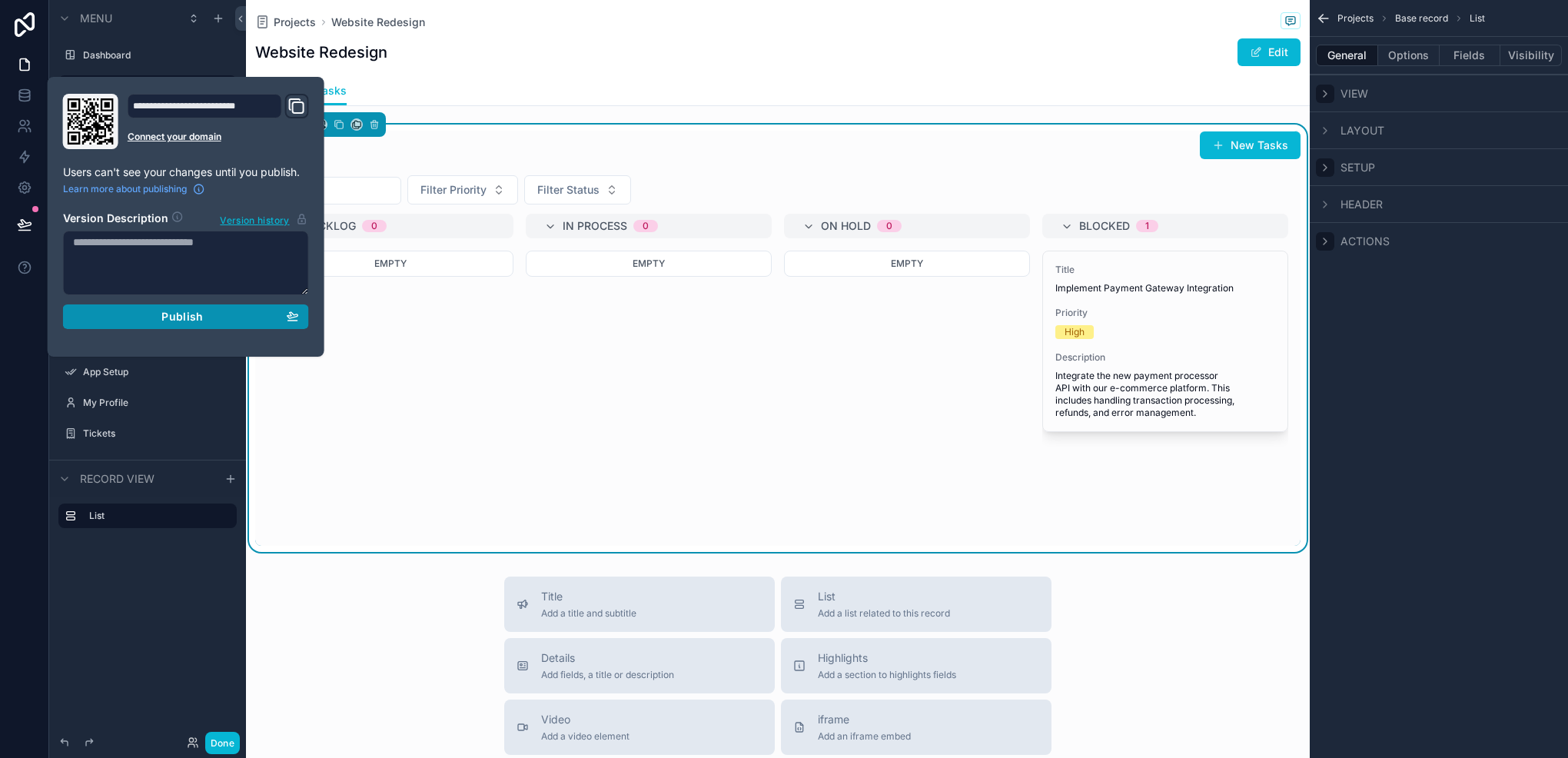
click at [129, 322] on button "Publish" at bounding box center [186, 316] width 246 height 25
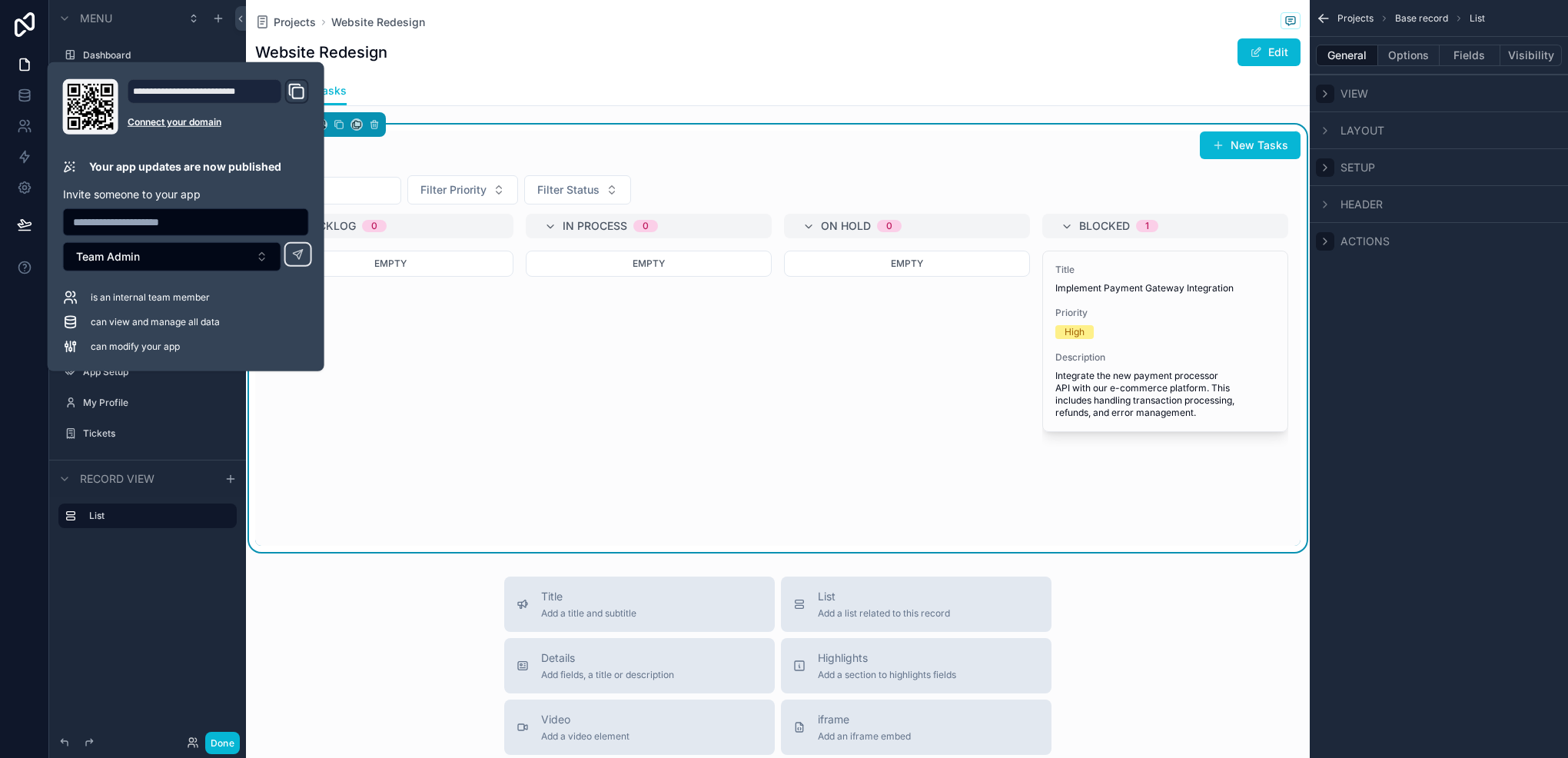
click at [95, 590] on div "List" at bounding box center [148, 558] width 197 height 123
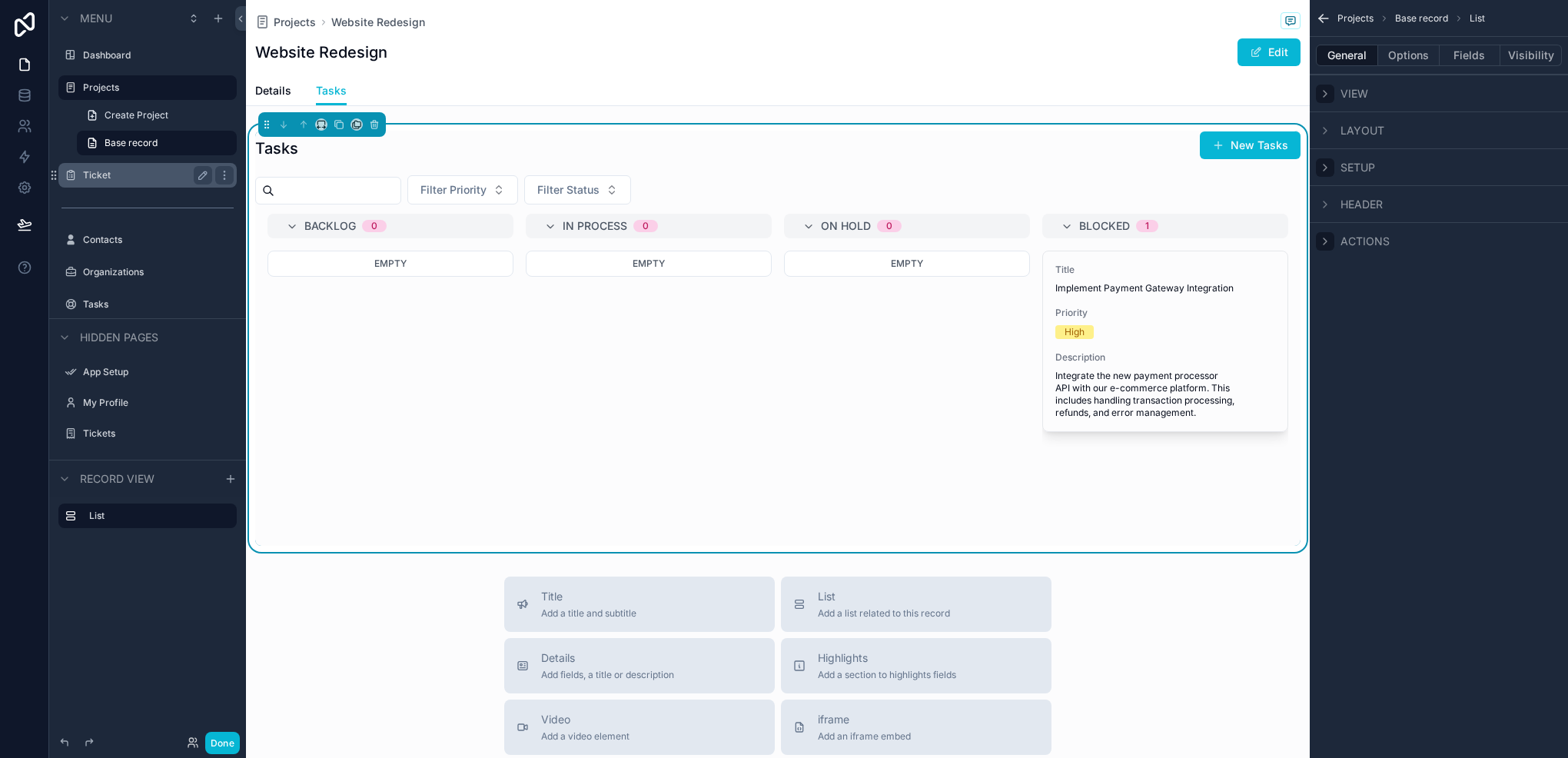
click at [99, 177] on label "Ticket" at bounding box center [145, 175] width 123 height 12
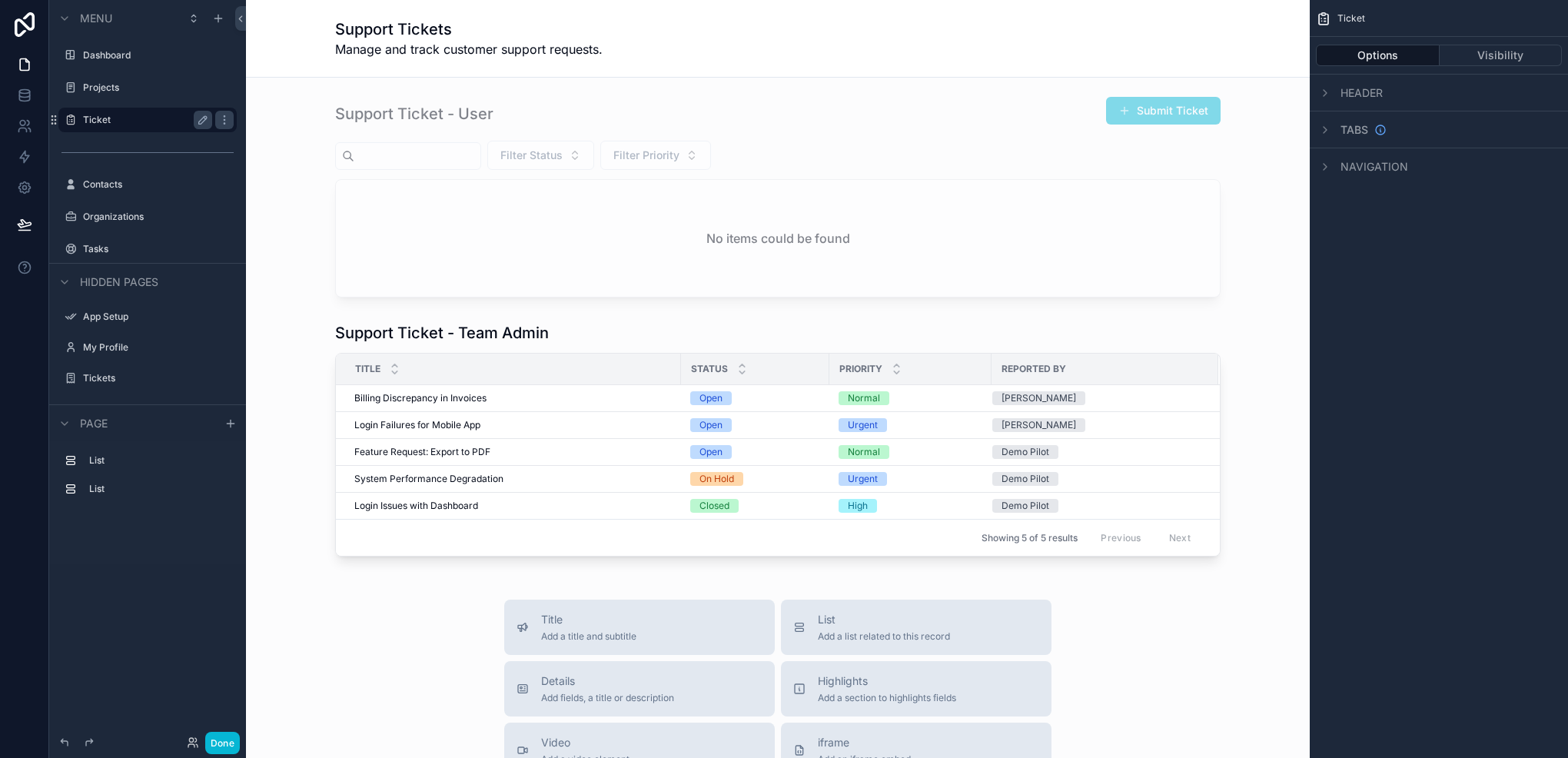
click at [282, 56] on div "Support Tickets Manage and track customer support requests." at bounding box center [778, 39] width 1064 height 77
click at [1359, 94] on span "Header" at bounding box center [1362, 93] width 43 height 16
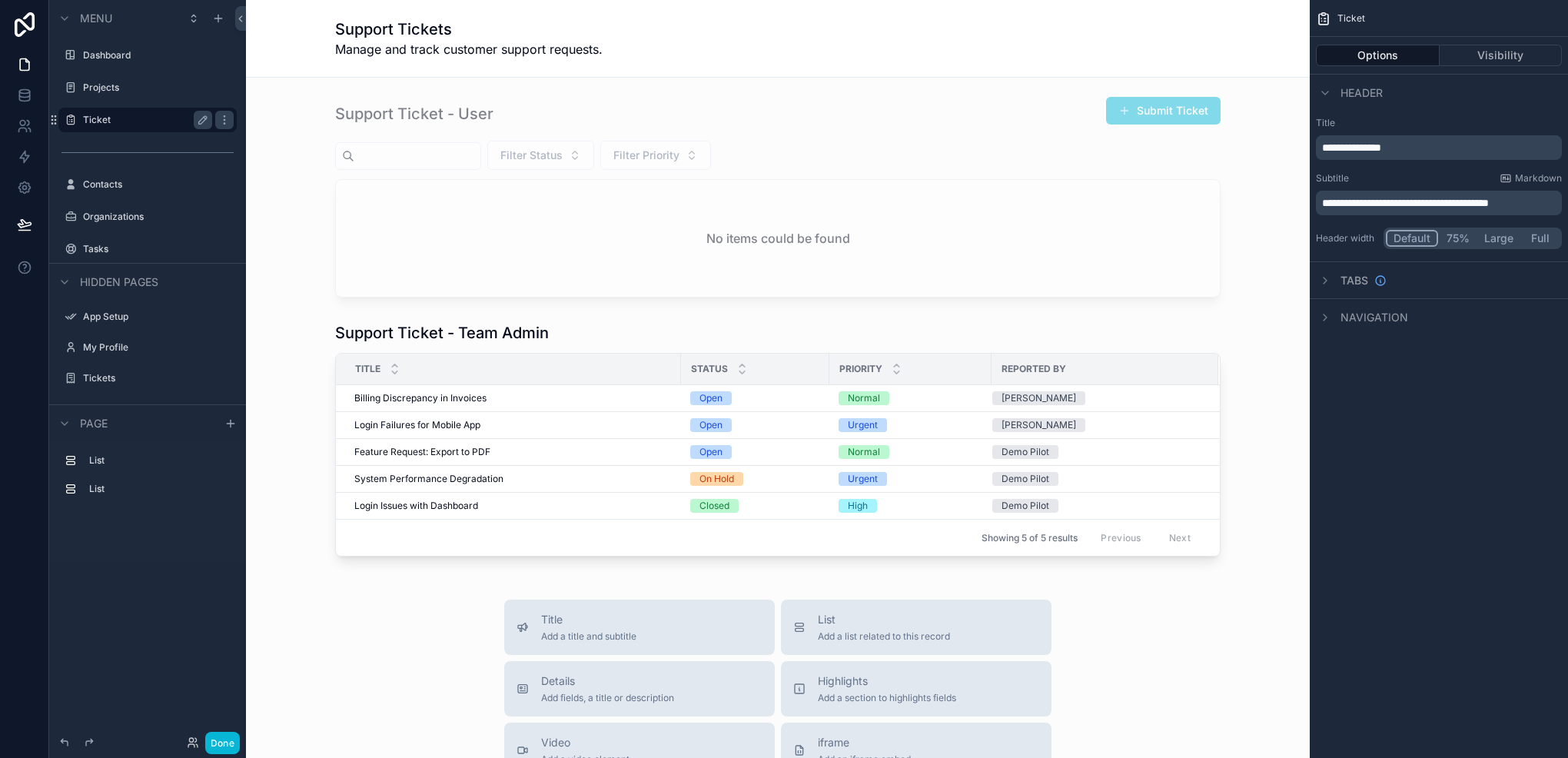
click at [1496, 242] on button "Large" at bounding box center [1499, 238] width 43 height 17
click at [1529, 236] on button "Full" at bounding box center [1540, 238] width 40 height 17
click at [1445, 242] on button "75%" at bounding box center [1457, 238] width 40 height 17
click at [748, 176] on div "scrollable content" at bounding box center [778, 197] width 1039 height 214
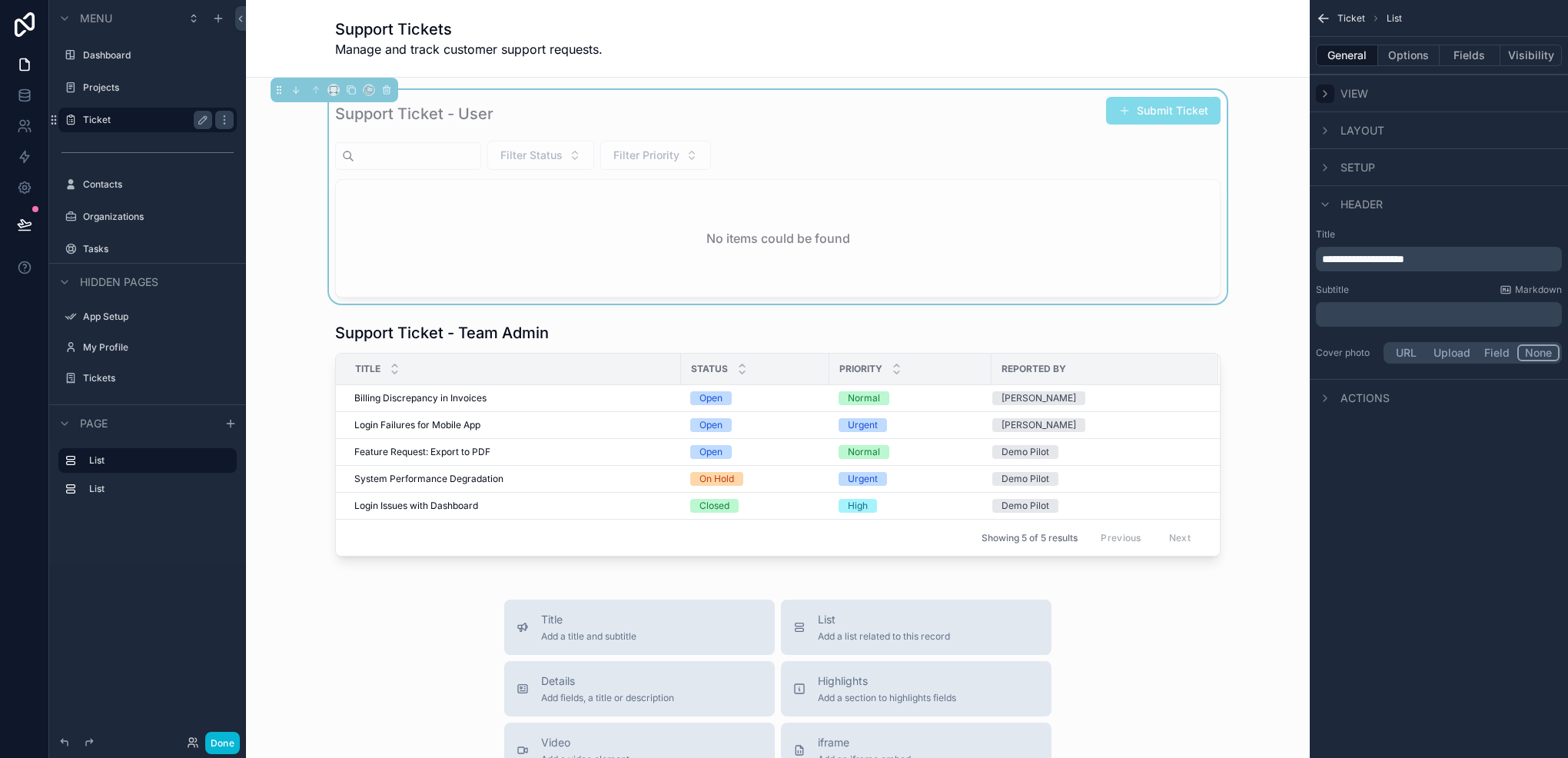
click at [1330, 89] on icon "scrollable content" at bounding box center [1325, 93] width 12 height 12
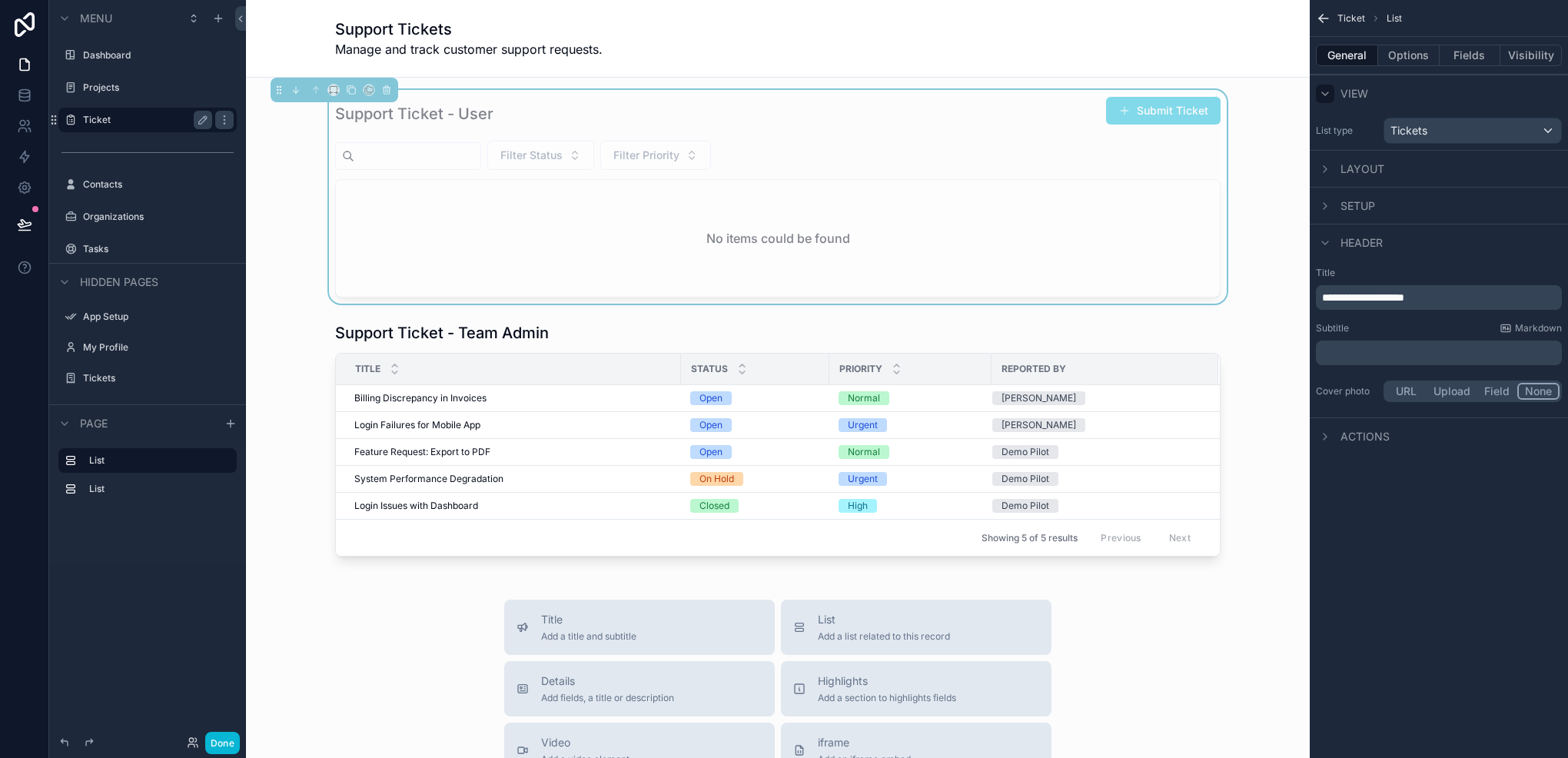
click at [1335, 89] on div "View" at bounding box center [1342, 93] width 52 height 19
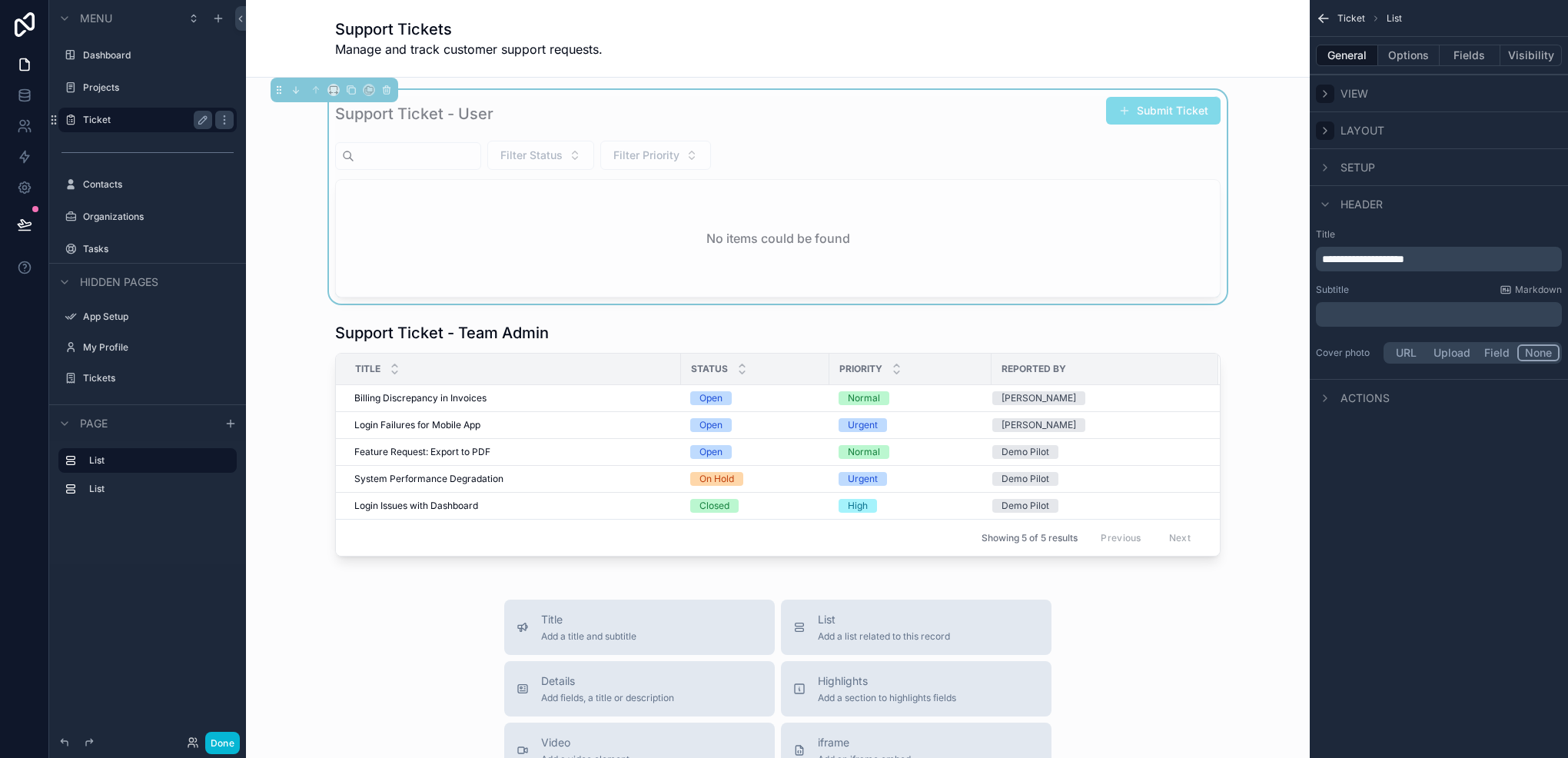
click at [1331, 137] on div "scrollable content" at bounding box center [1325, 131] width 19 height 19
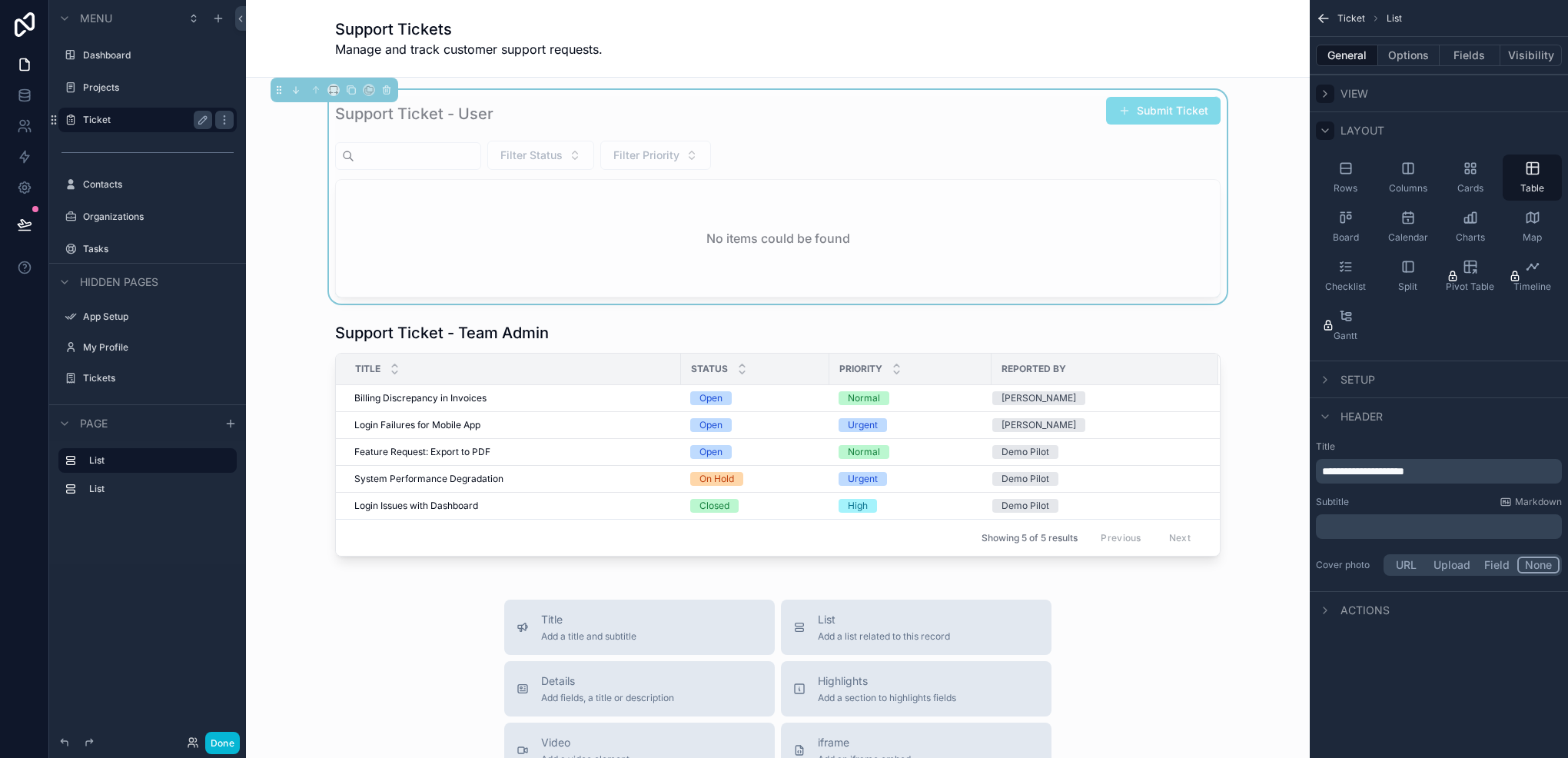
click at [1331, 137] on div "scrollable content" at bounding box center [1325, 131] width 19 height 19
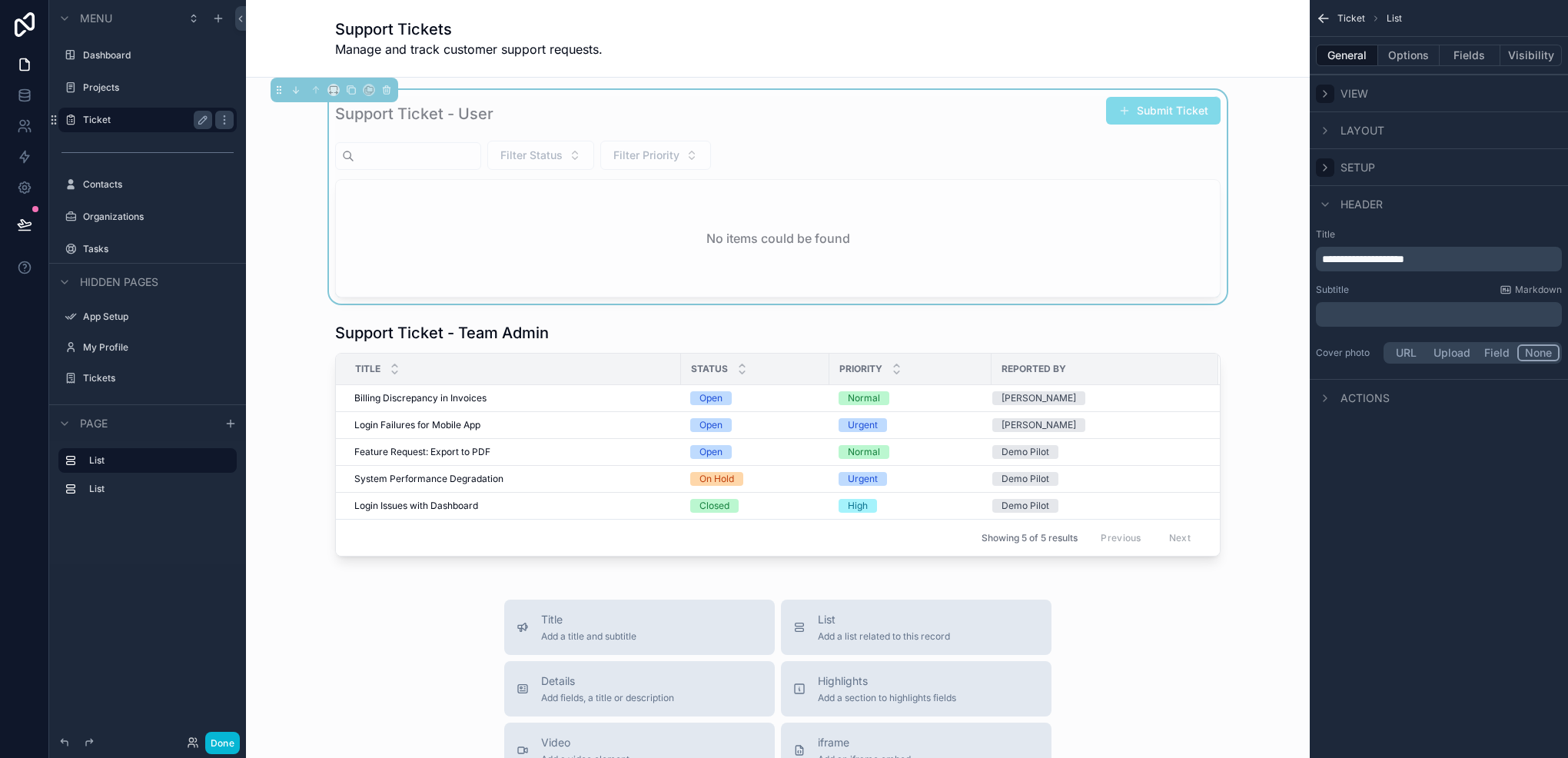
click at [1319, 168] on icon "scrollable content" at bounding box center [1325, 167] width 12 height 12
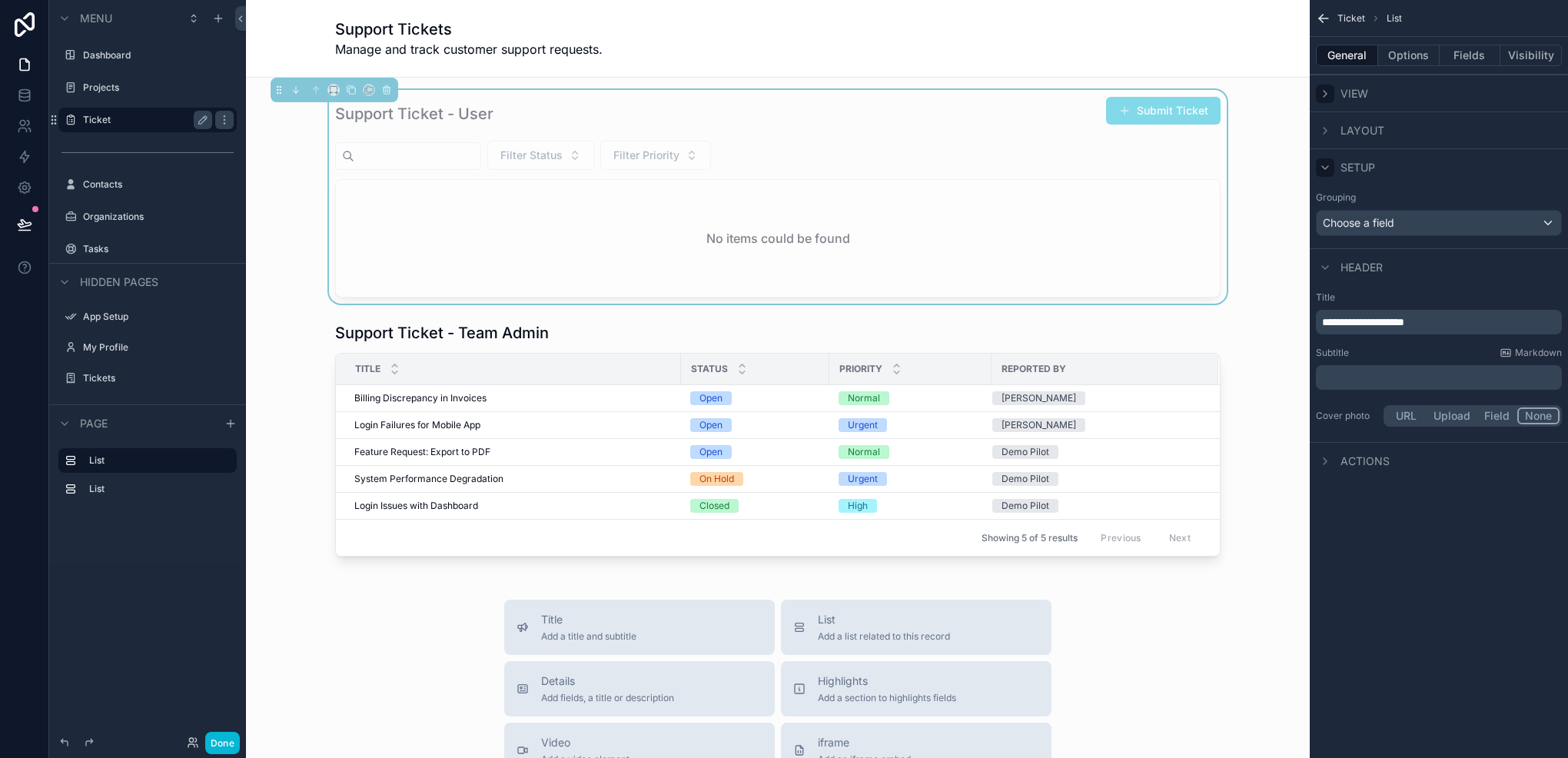
click at [1319, 168] on icon "scrollable content" at bounding box center [1325, 167] width 12 height 12
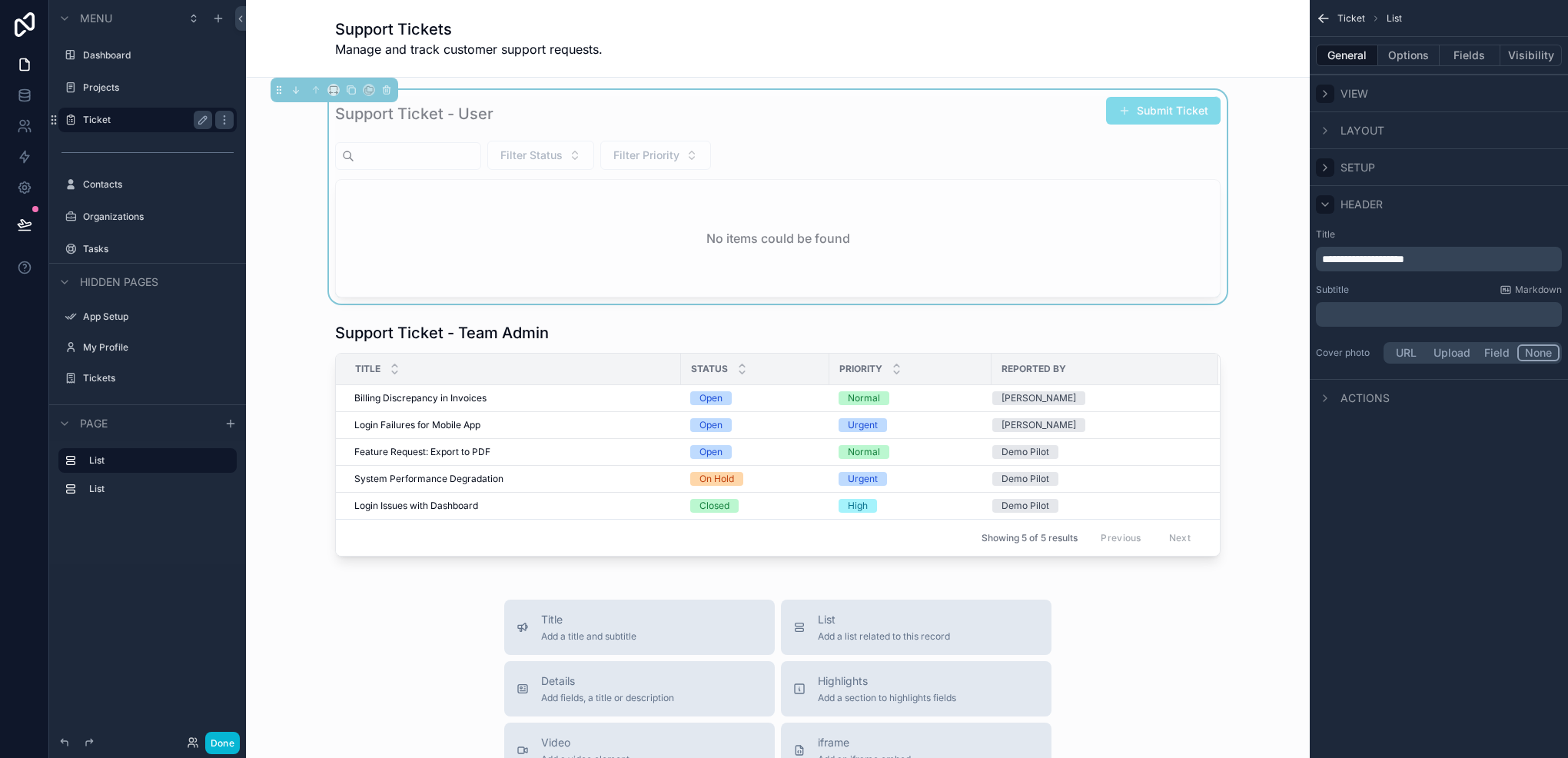
click at [1322, 204] on icon "scrollable content" at bounding box center [1325, 204] width 12 height 12
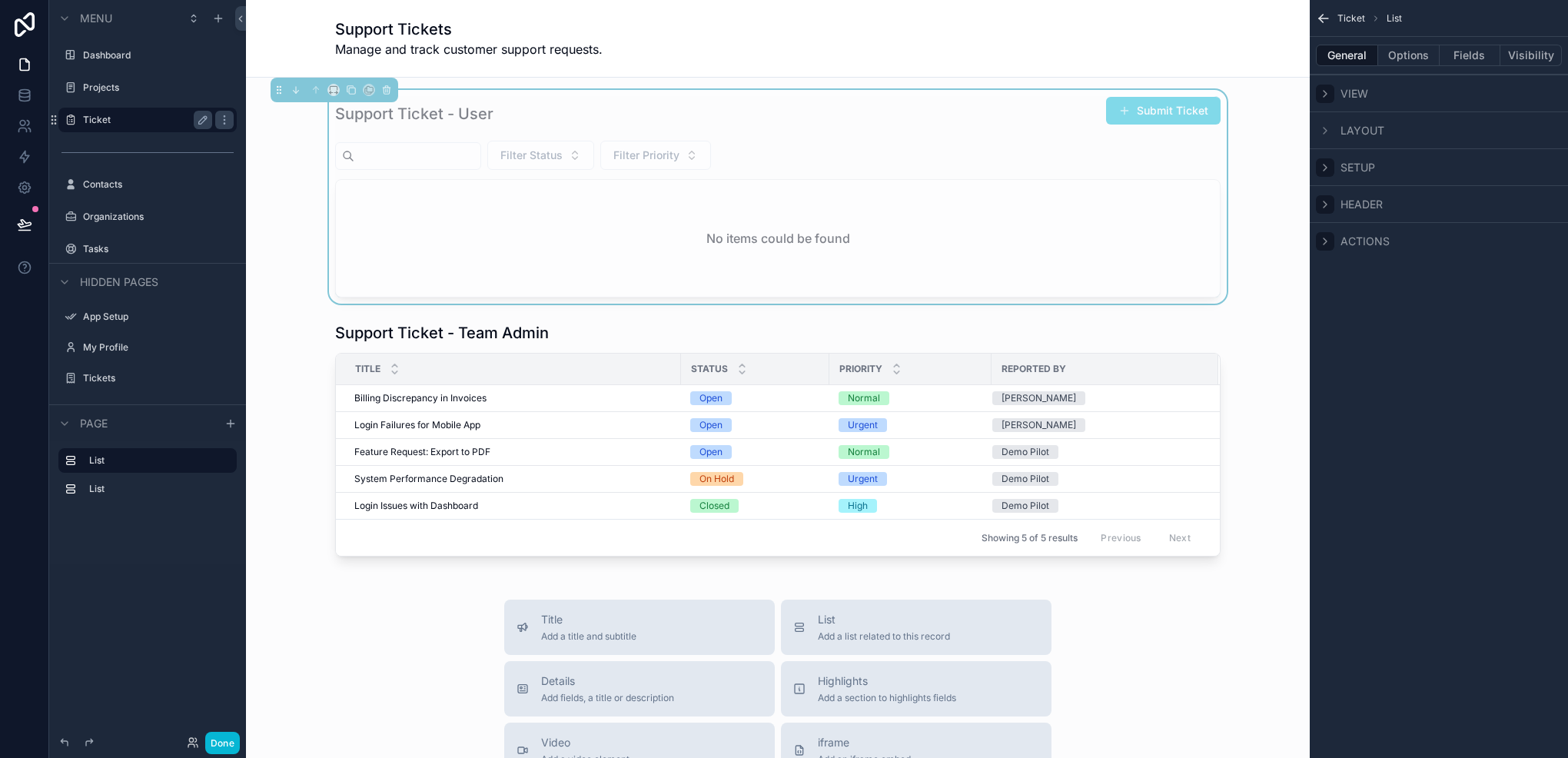
click at [1322, 245] on icon "scrollable content" at bounding box center [1325, 242] width 12 height 12
click at [1322, 244] on icon "scrollable content" at bounding box center [1325, 242] width 12 height 12
click at [1411, 58] on button "Options" at bounding box center [1410, 55] width 61 height 22
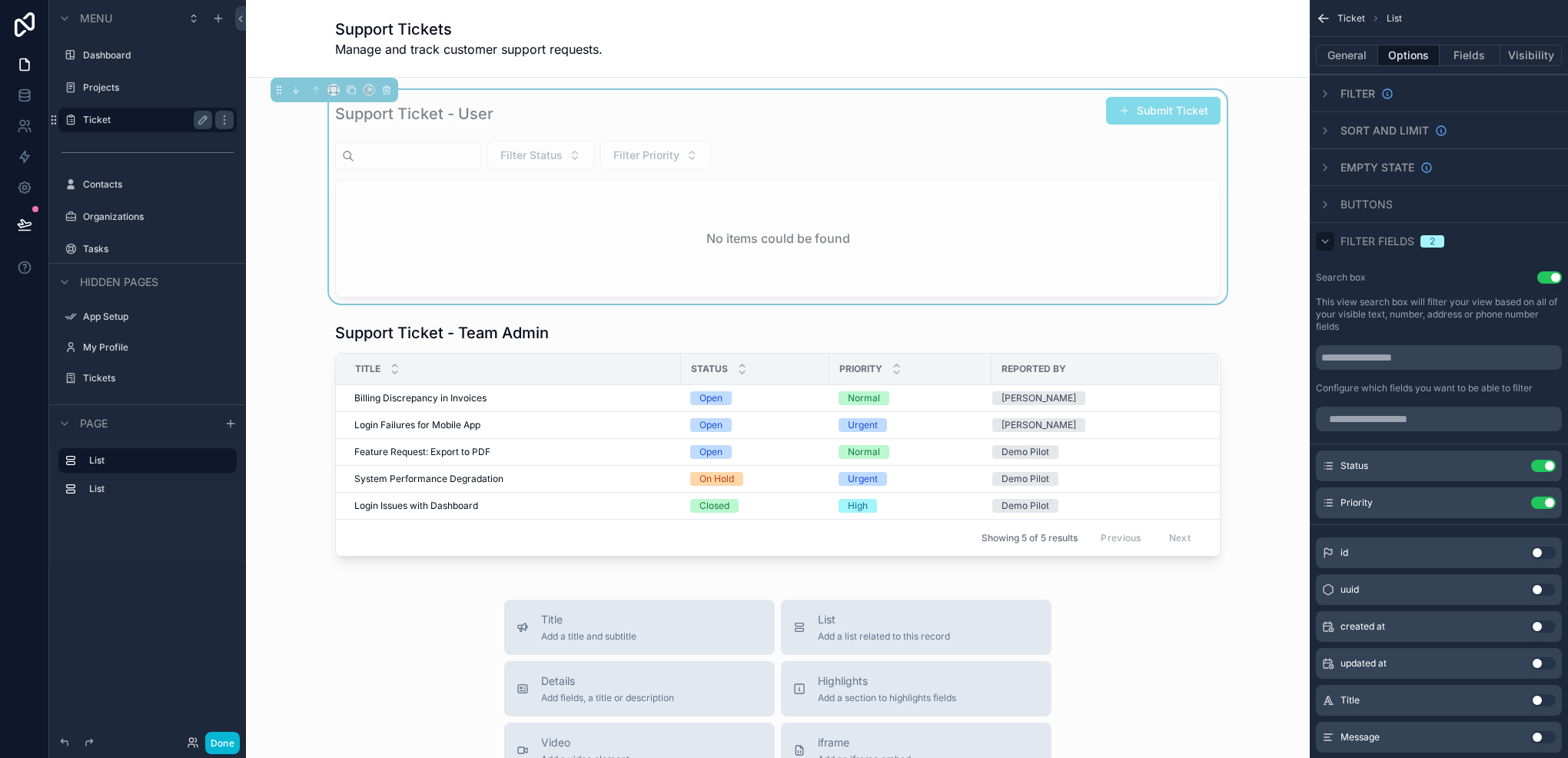
click at [1326, 236] on icon "scrollable content" at bounding box center [1325, 242] width 12 height 12
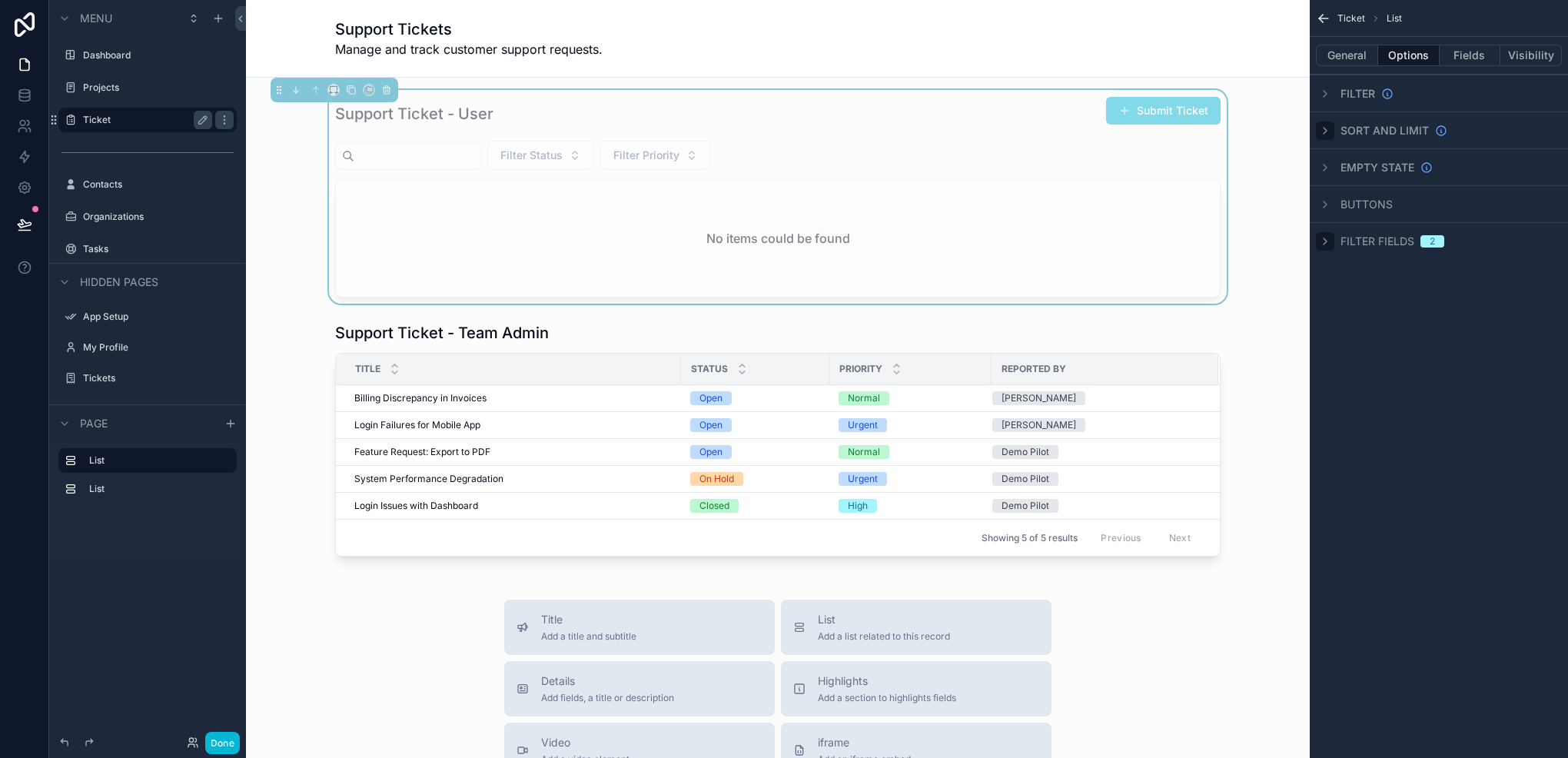
click at [1334, 133] on div "scrollable content" at bounding box center [1325, 131] width 19 height 19
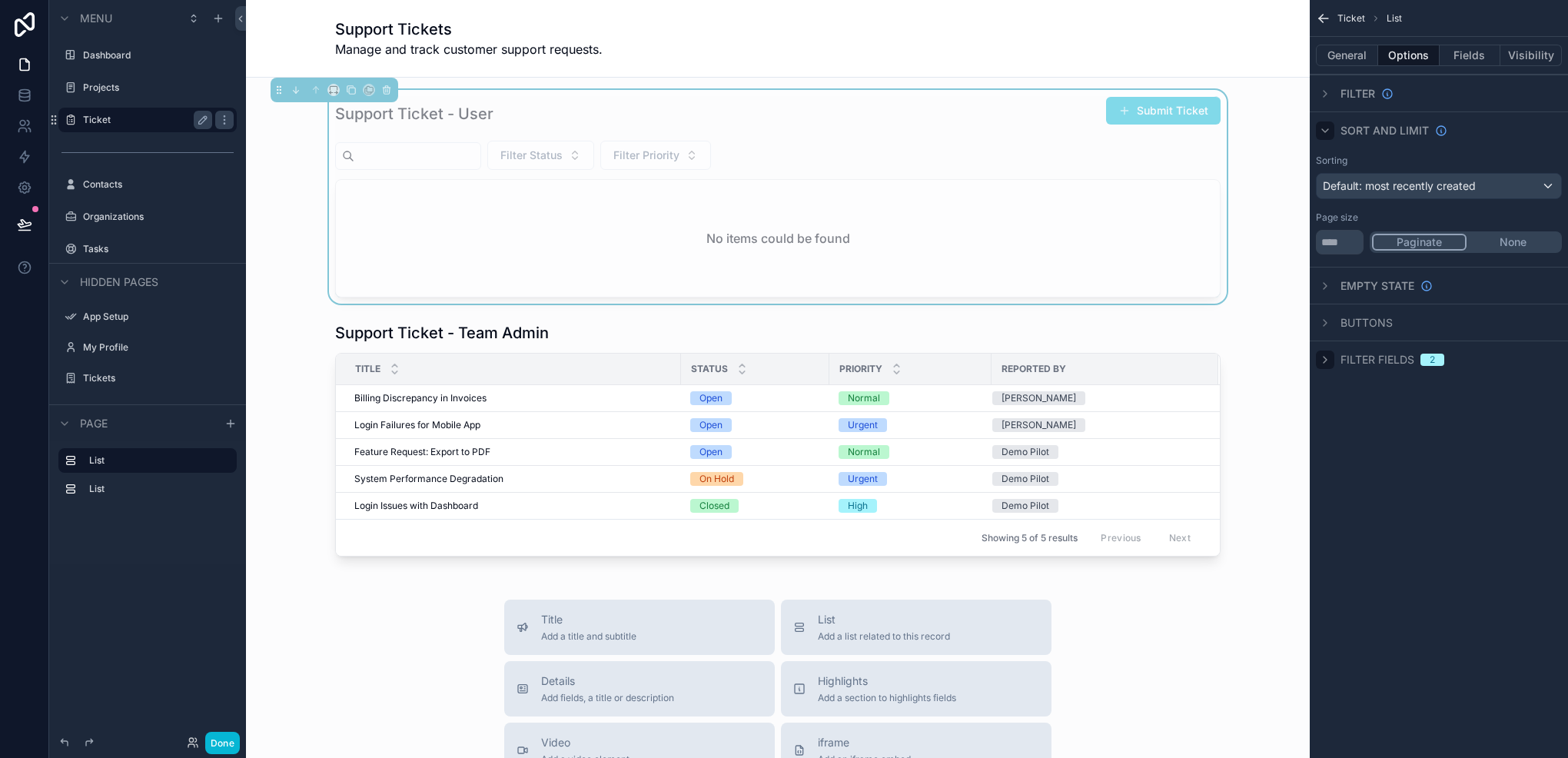
click at [1327, 129] on icon "scrollable content" at bounding box center [1325, 130] width 6 height 3
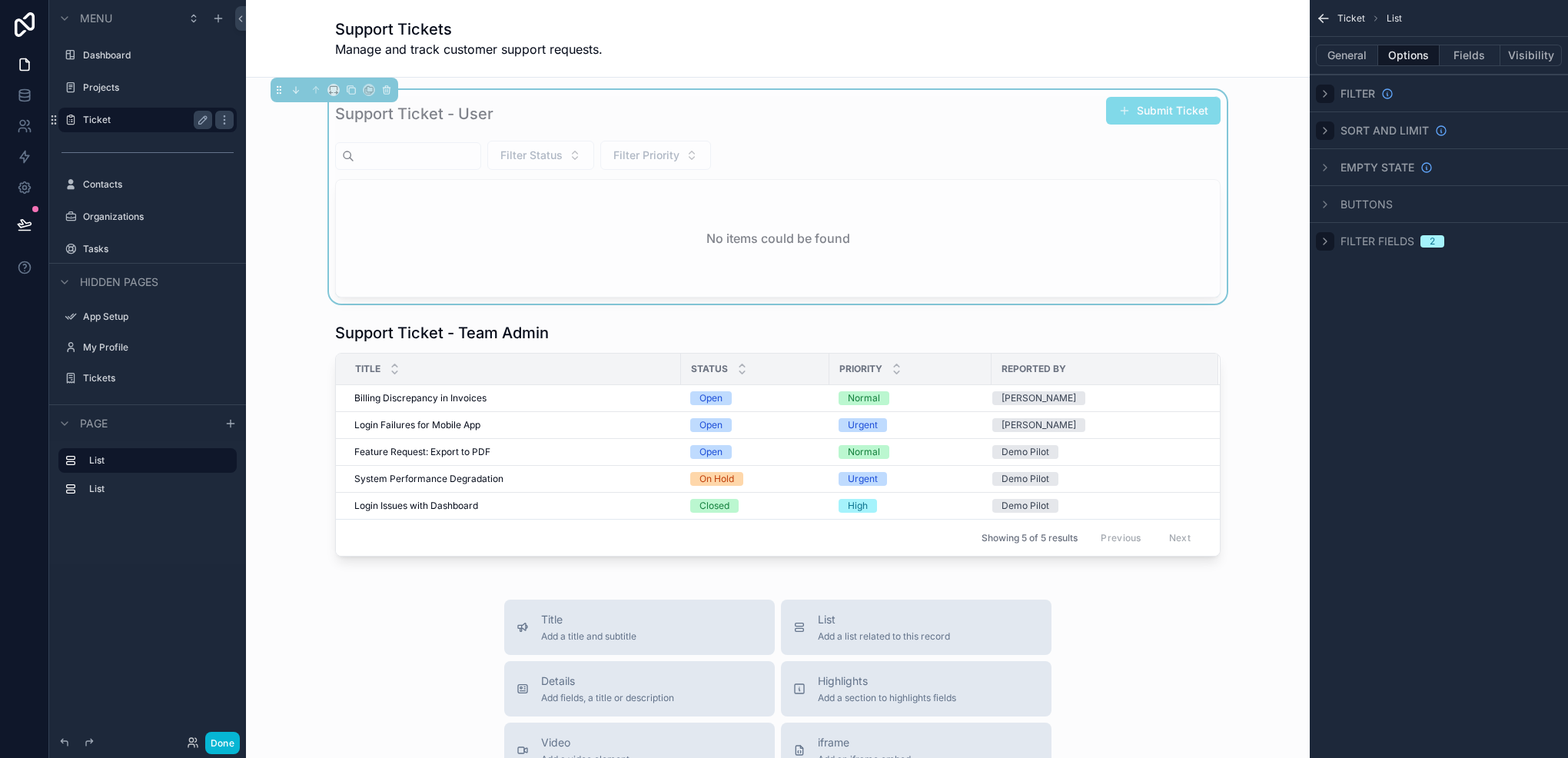
click at [1325, 84] on div "scrollable content" at bounding box center [1325, 93] width 19 height 19
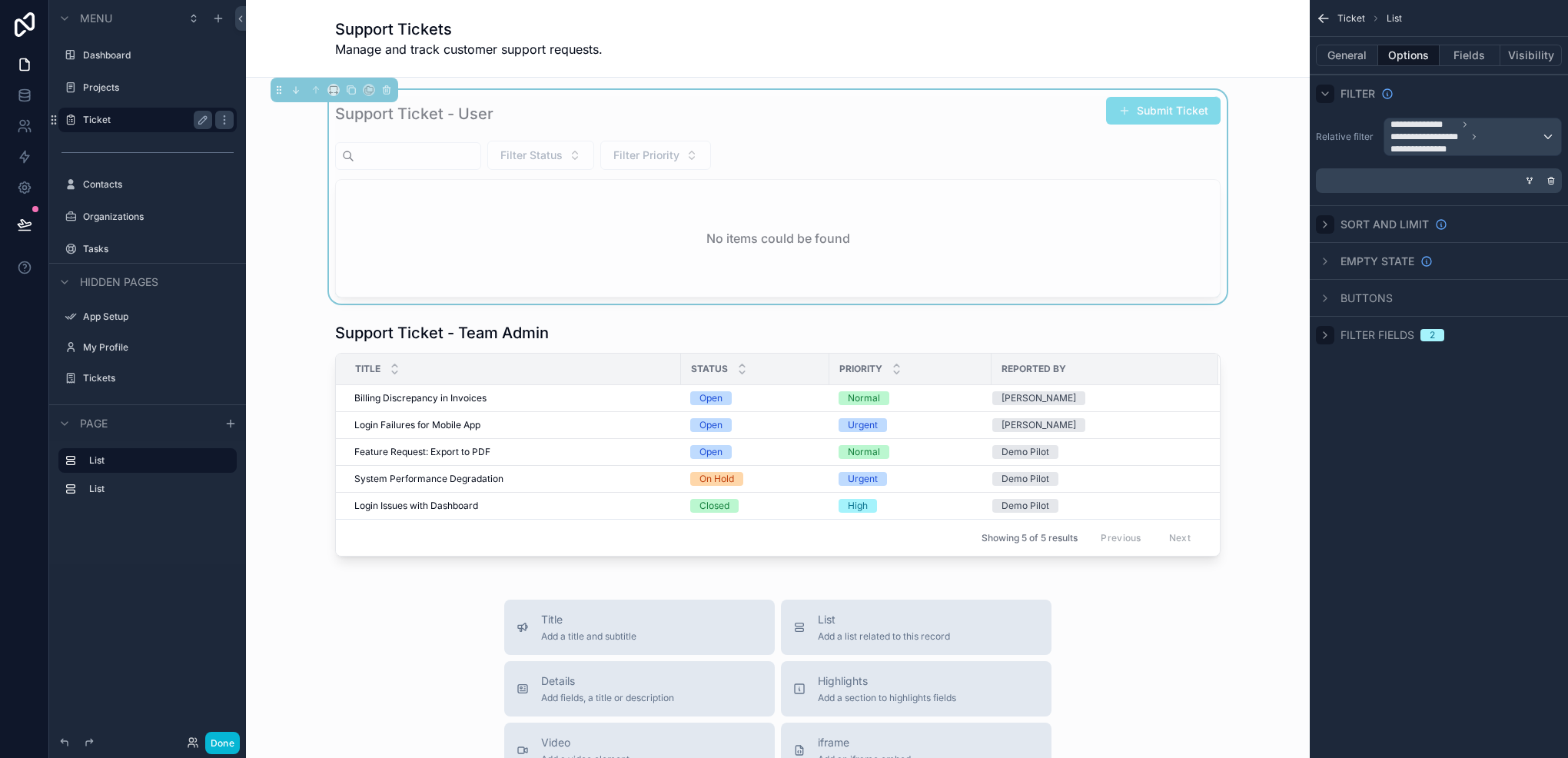
click at [1325, 84] on div "scrollable content" at bounding box center [1325, 93] width 19 height 19
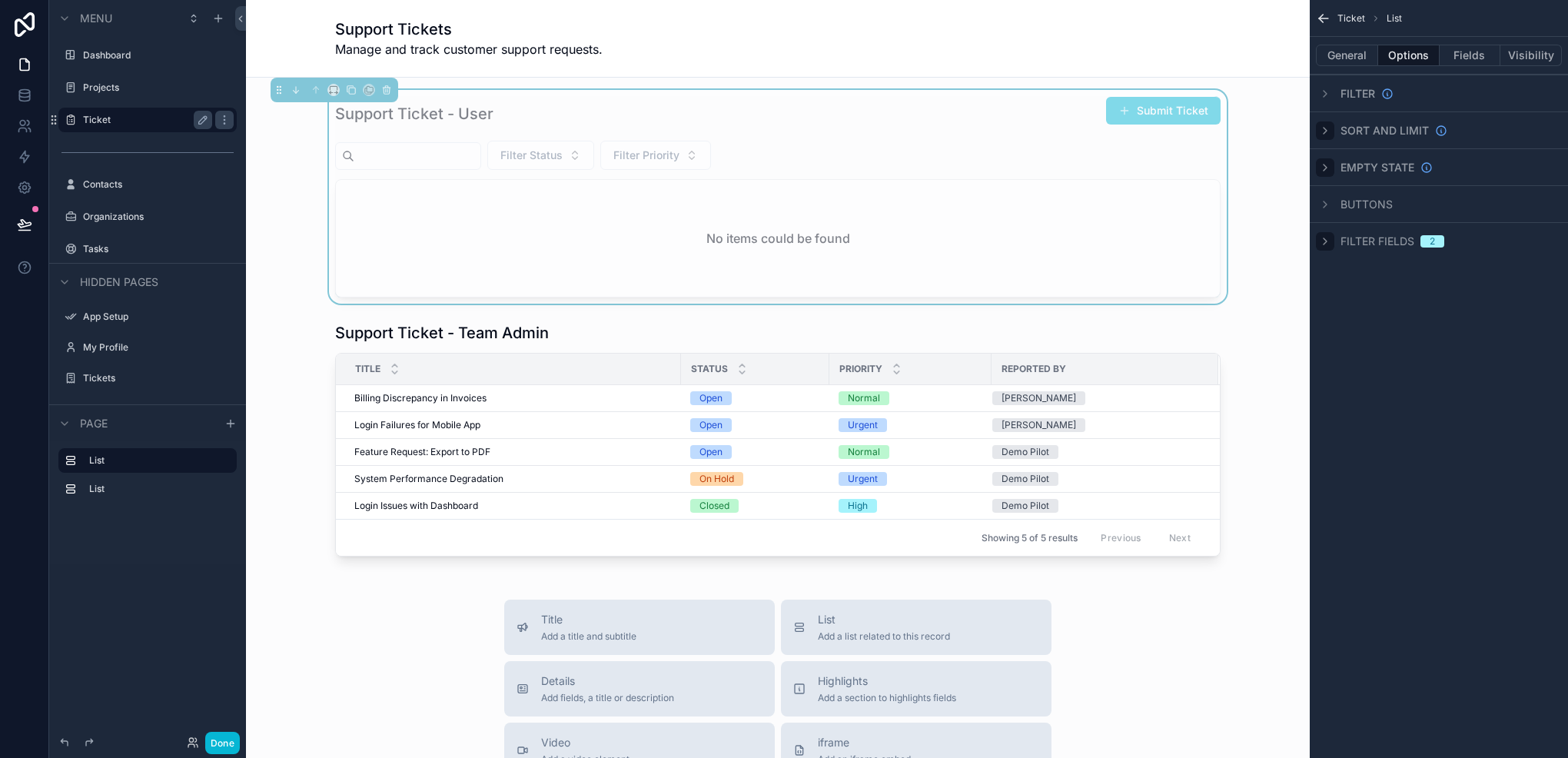
click at [1331, 162] on div "scrollable content" at bounding box center [1325, 167] width 19 height 19
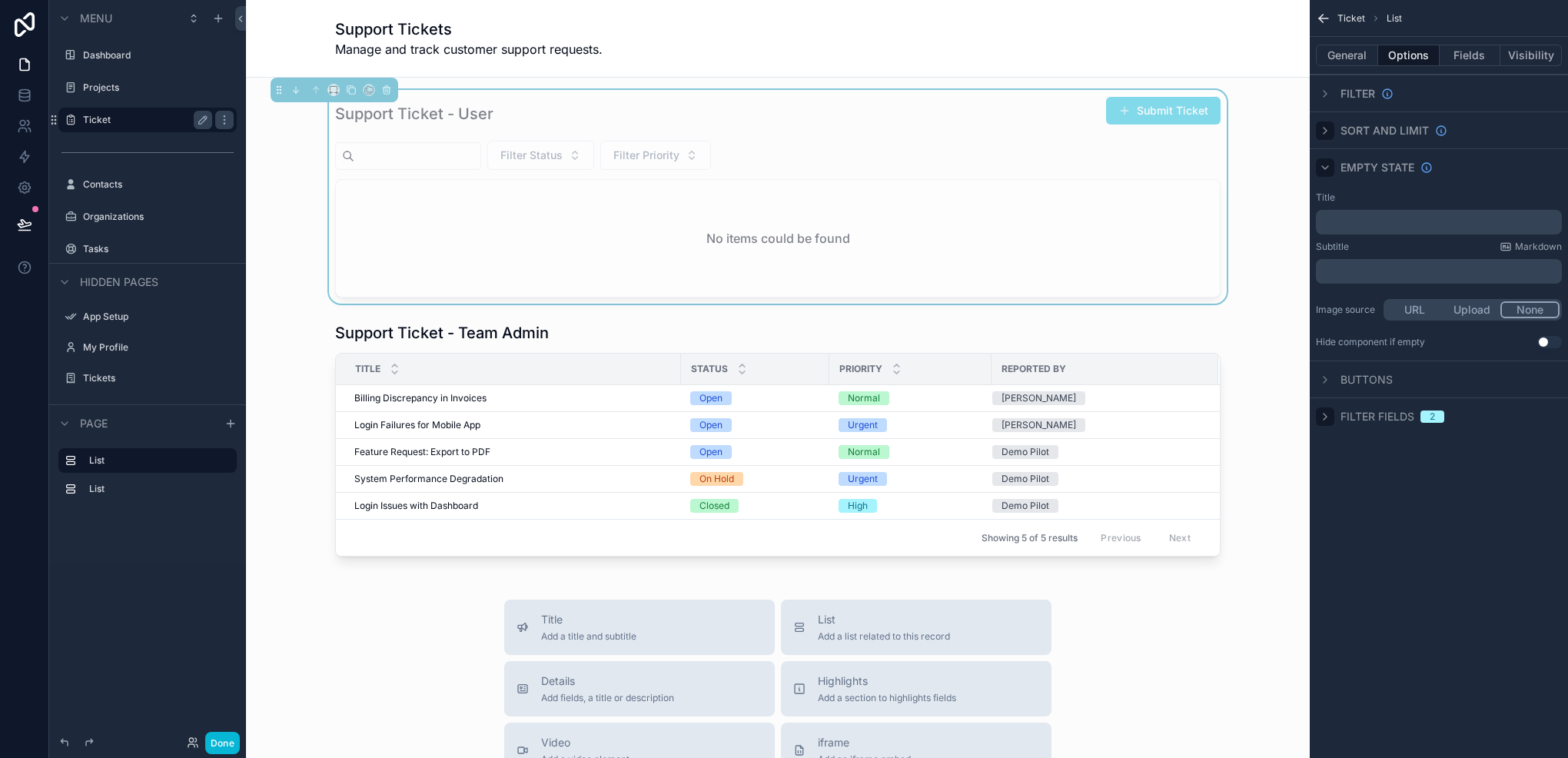
click at [1331, 162] on div "scrollable content" at bounding box center [1325, 167] width 19 height 19
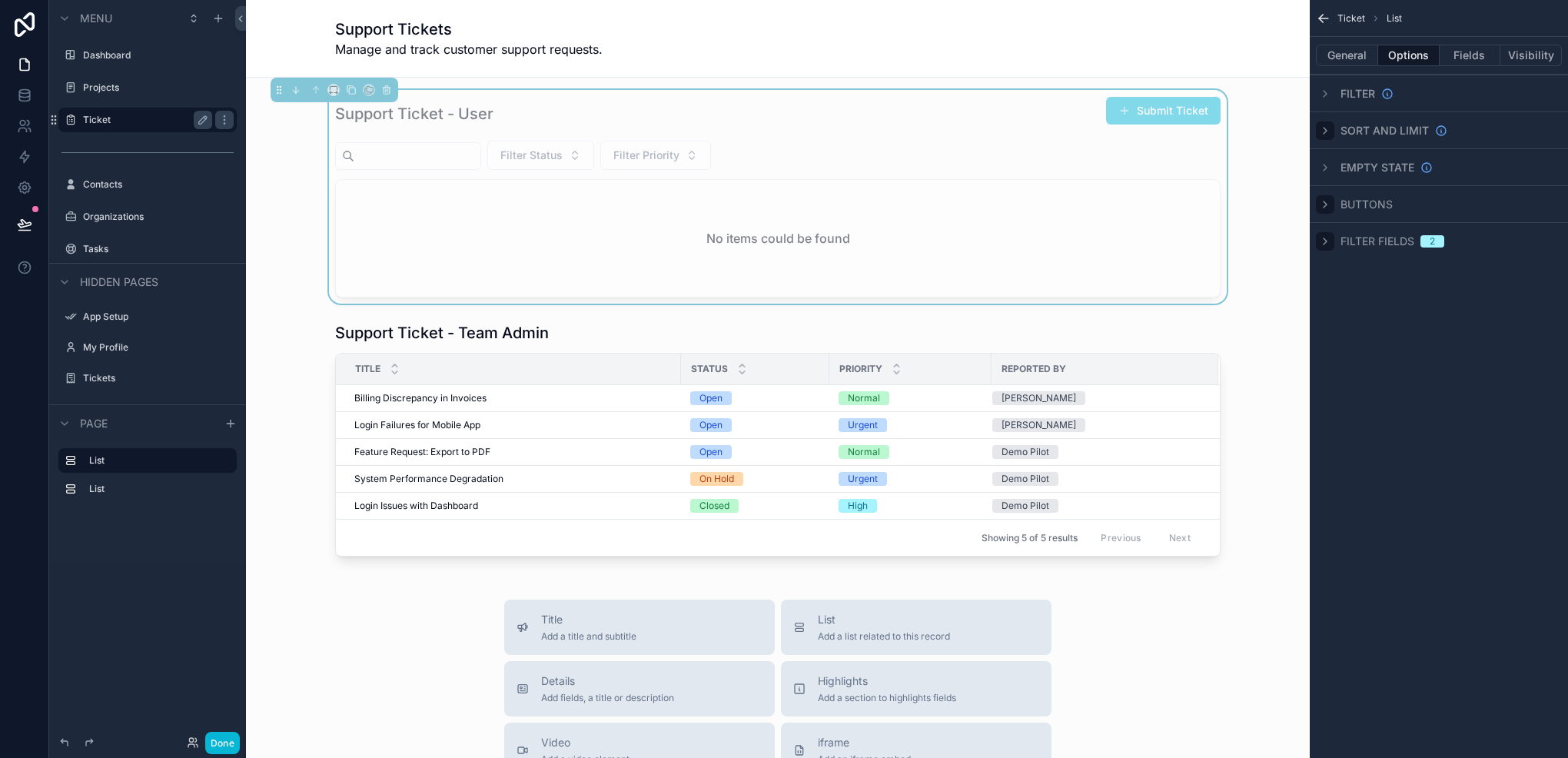
click at [1325, 203] on icon "scrollable content" at bounding box center [1325, 204] width 12 height 12
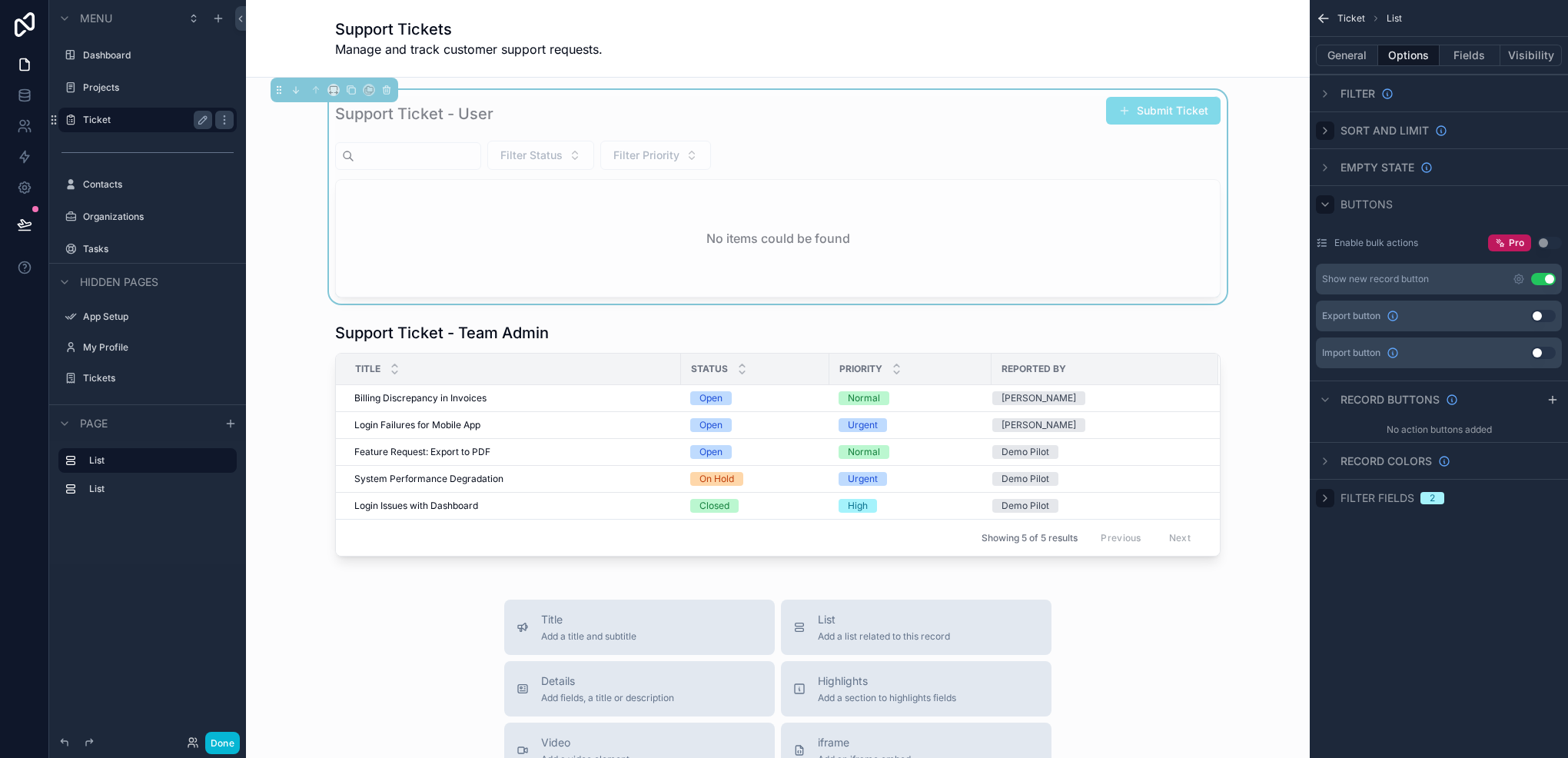
click at [1325, 202] on icon "scrollable content" at bounding box center [1325, 204] width 12 height 12
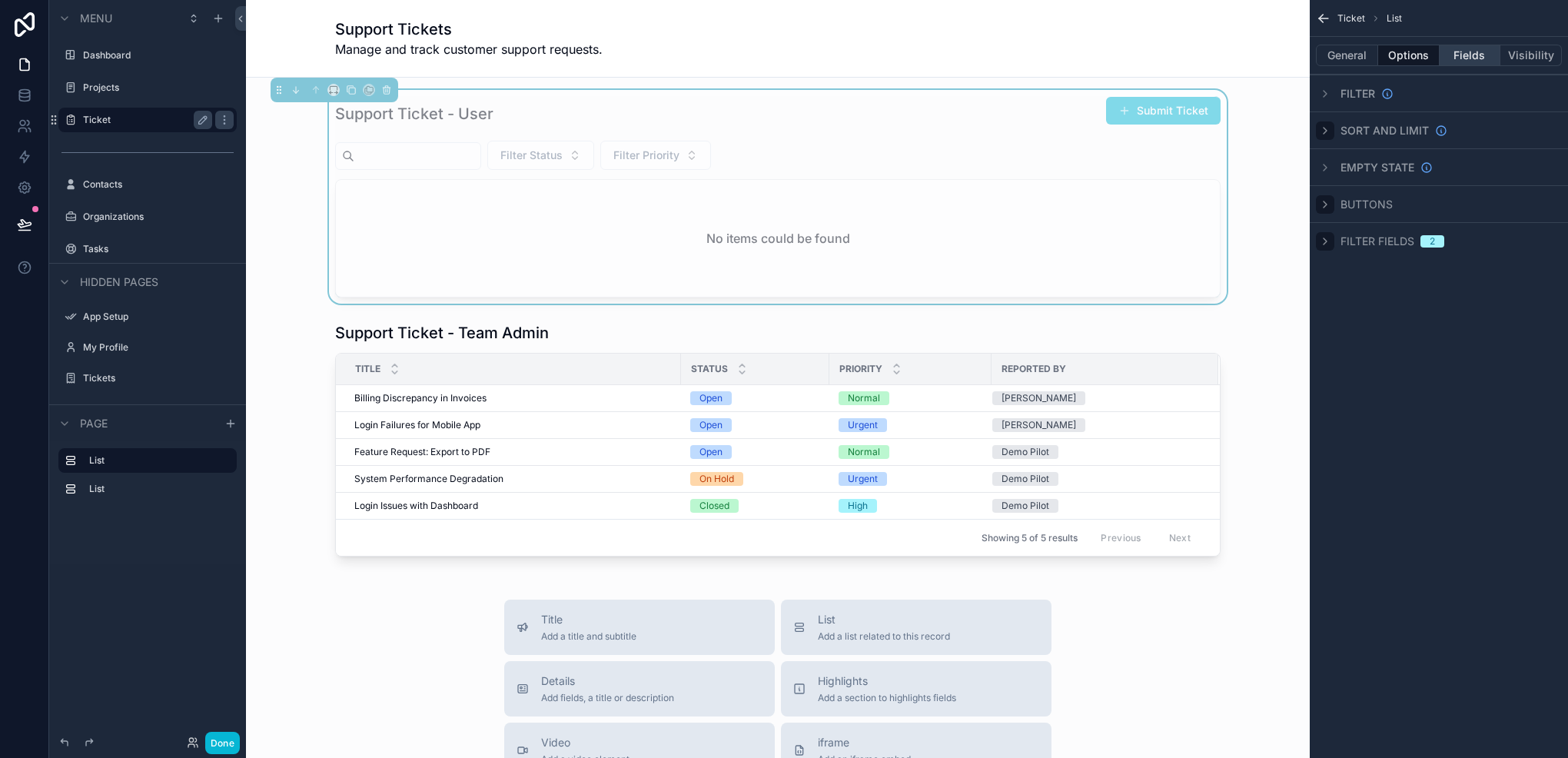
click at [1462, 56] on button "Fields" at bounding box center [1471, 55] width 61 height 22
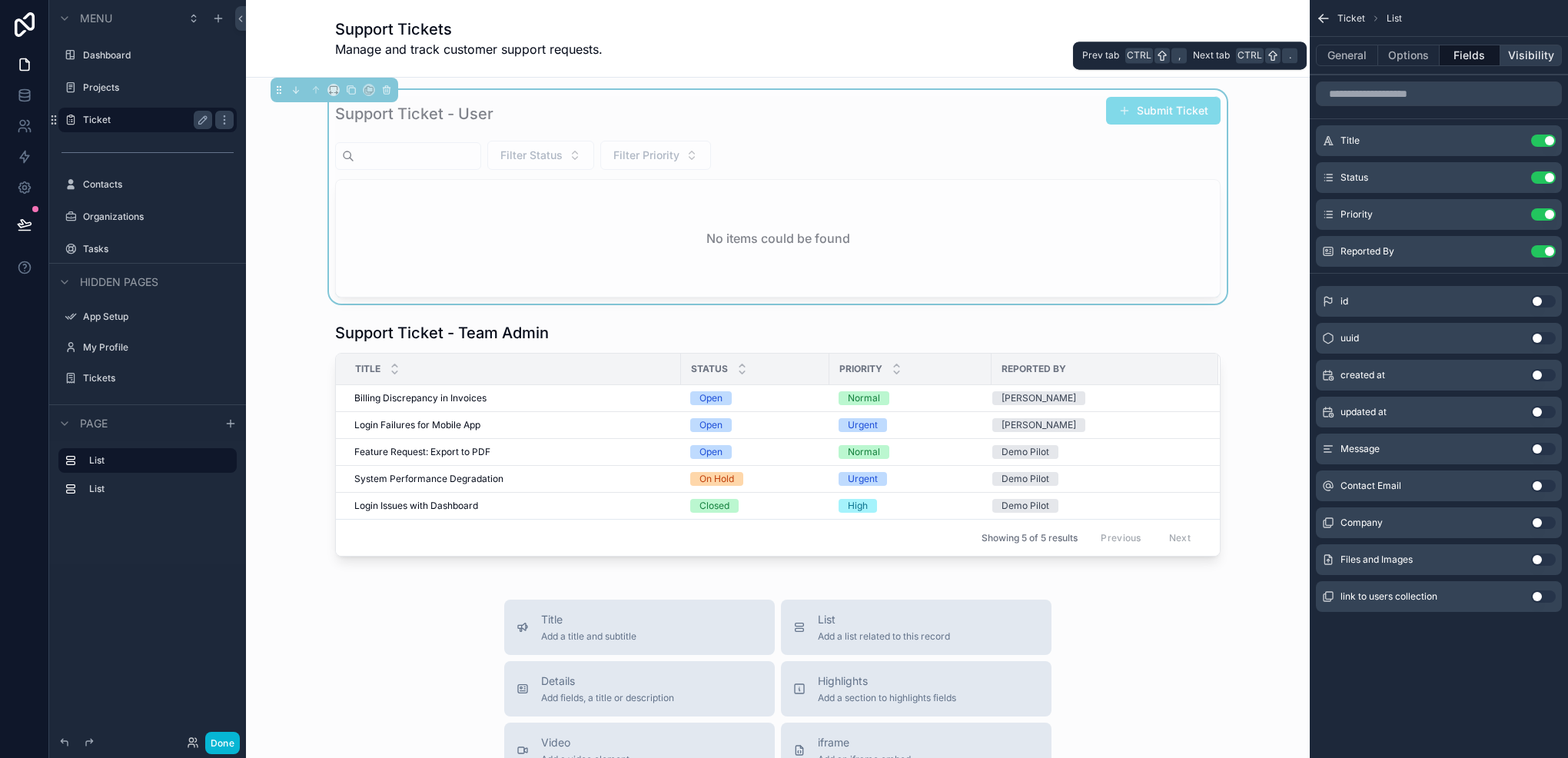
click at [1528, 53] on button "Visibility" at bounding box center [1531, 55] width 61 height 22
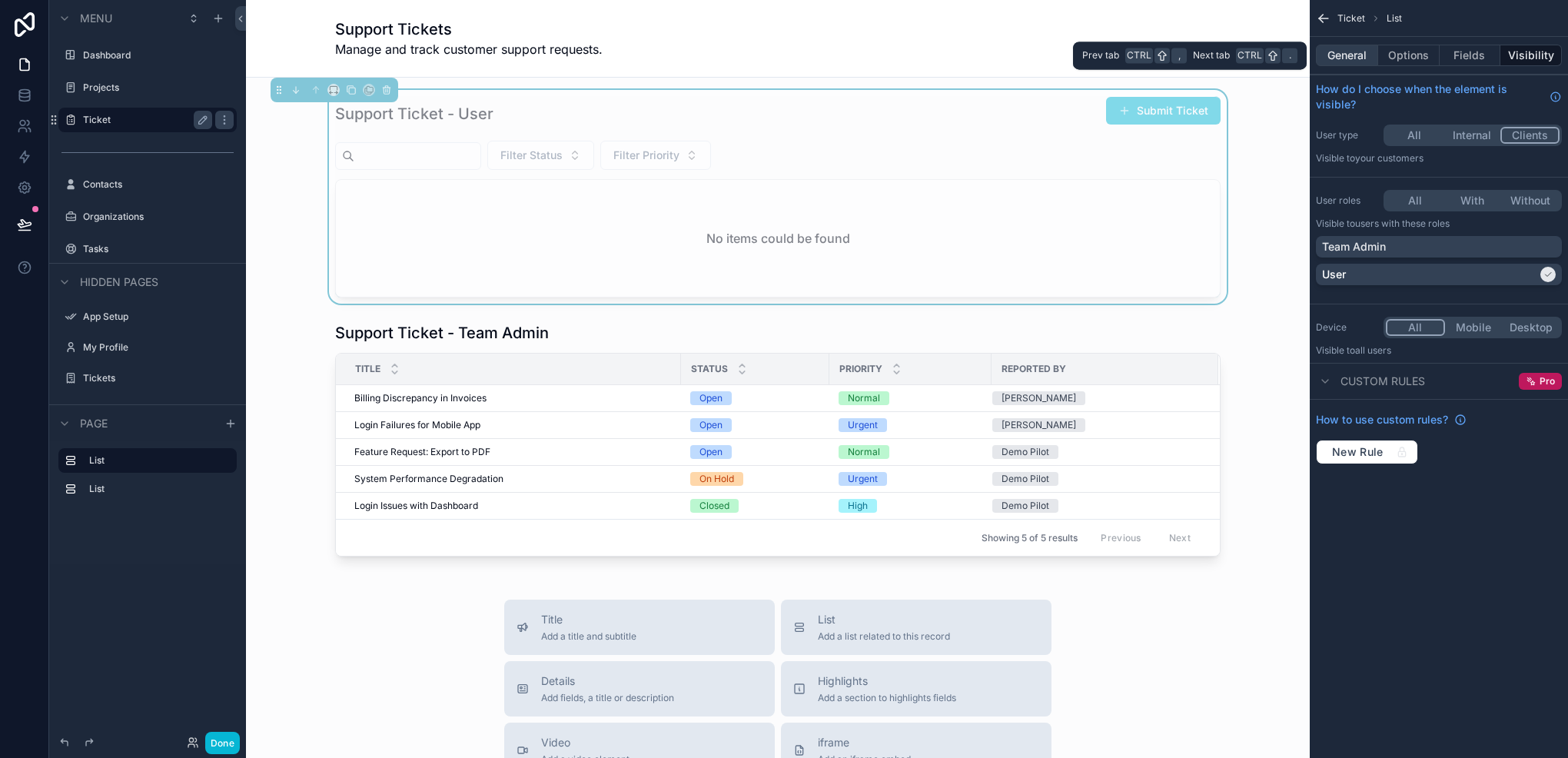
click at [1350, 54] on button "General" at bounding box center [1347, 55] width 62 height 22
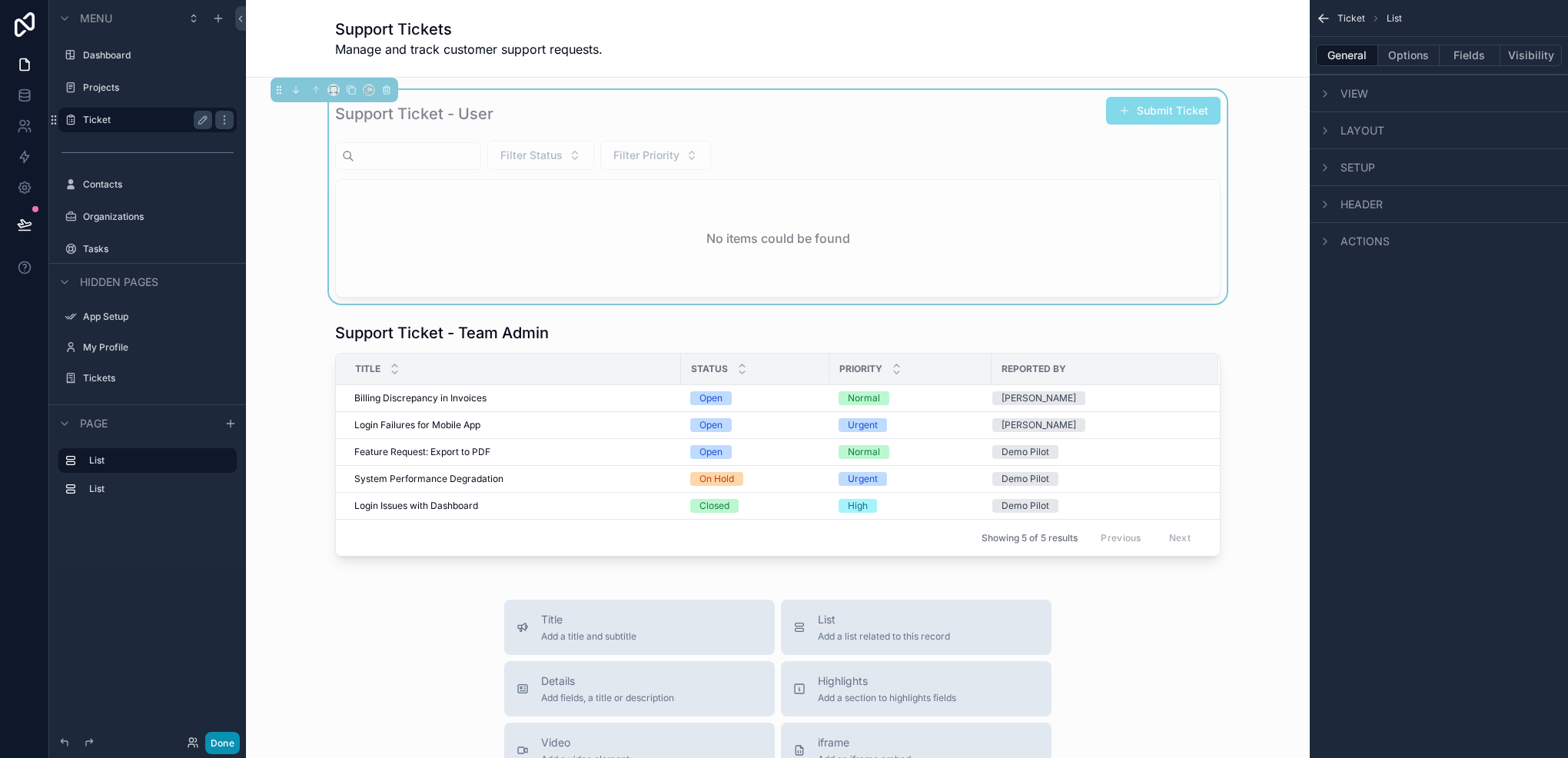
click at [233, 737] on button "Done" at bounding box center [222, 743] width 35 height 23
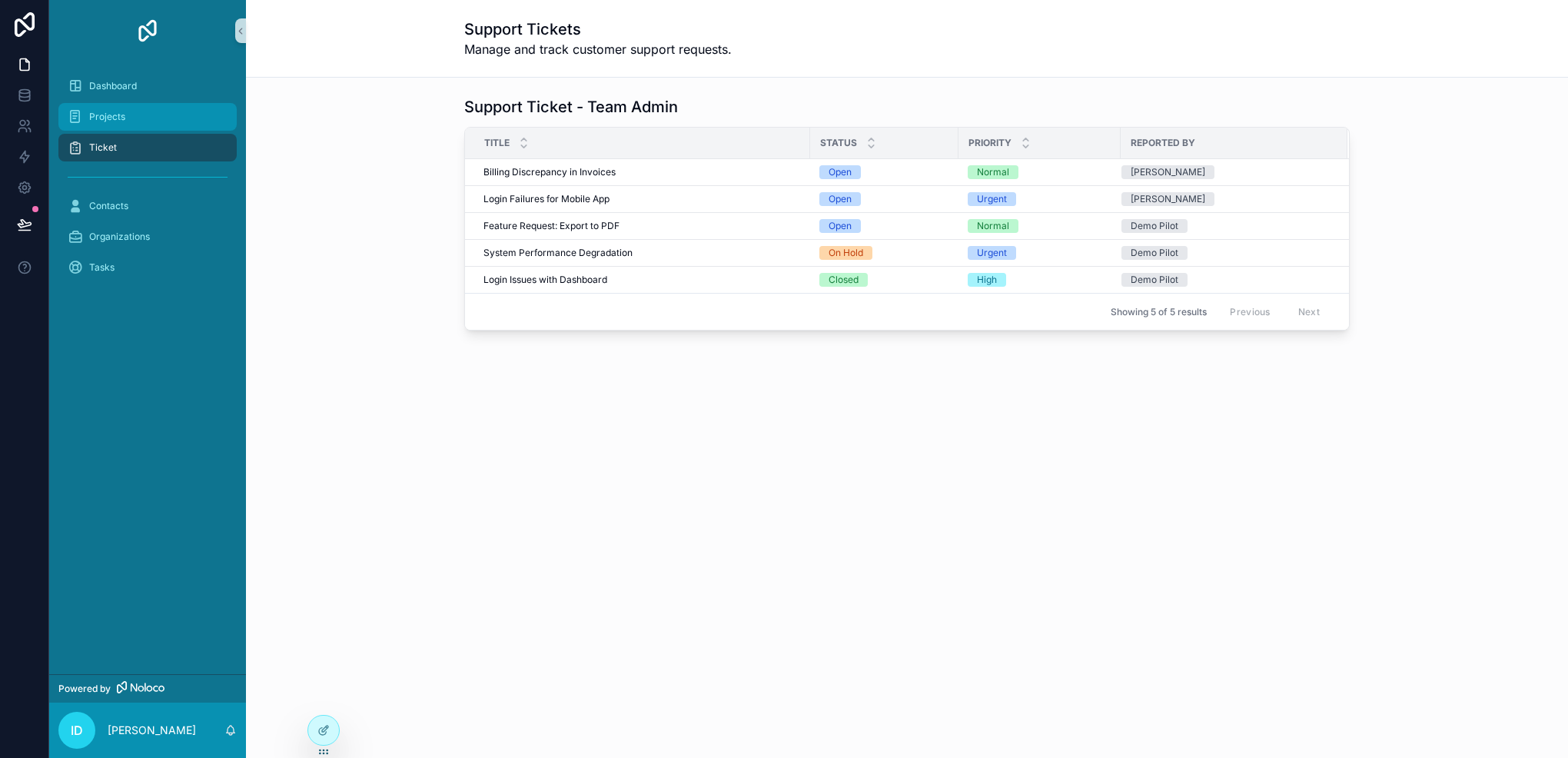
click at [140, 109] on div "Projects" at bounding box center [147, 117] width 159 height 25
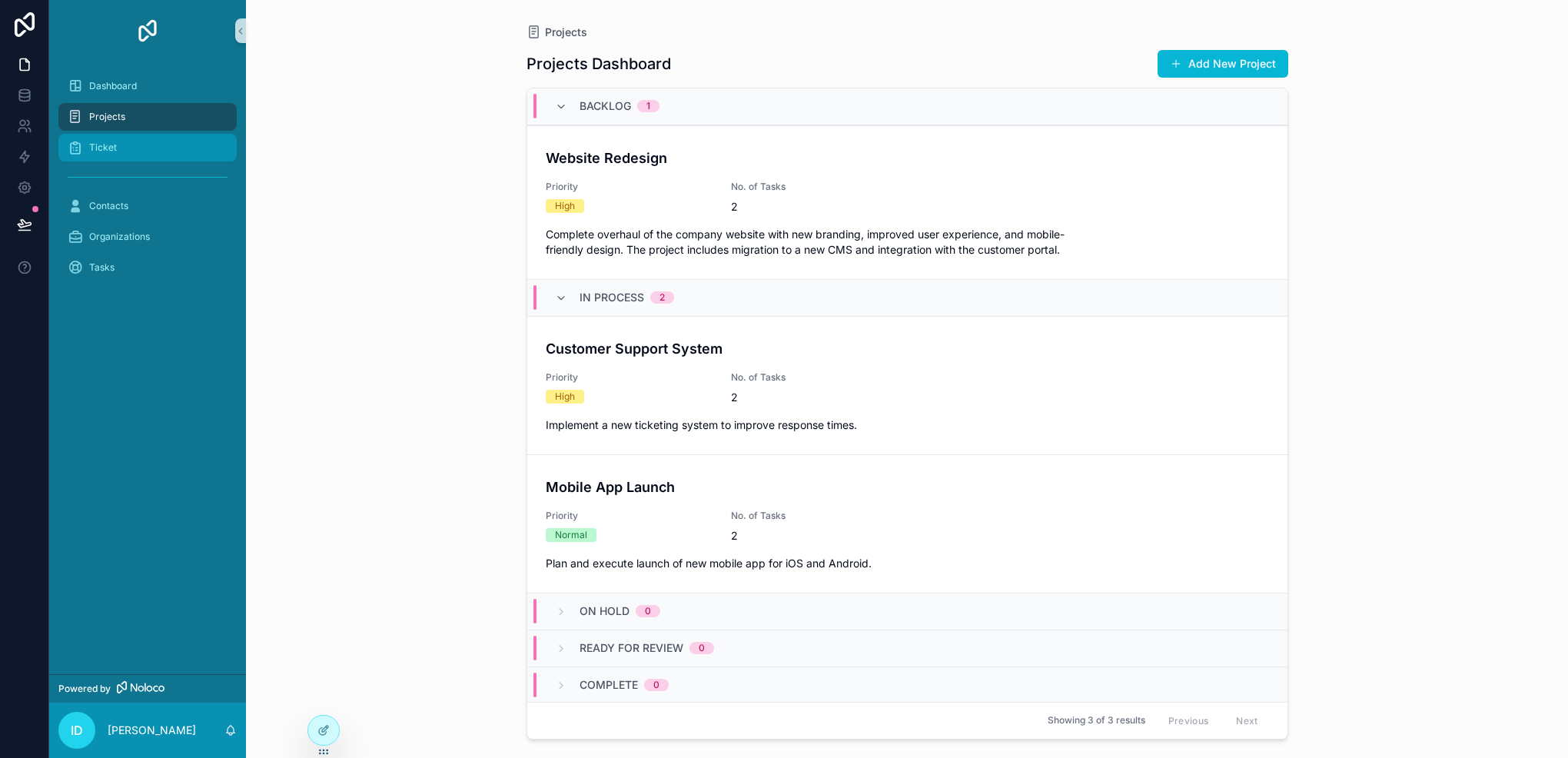
click at [126, 137] on div "Ticket" at bounding box center [147, 148] width 159 height 25
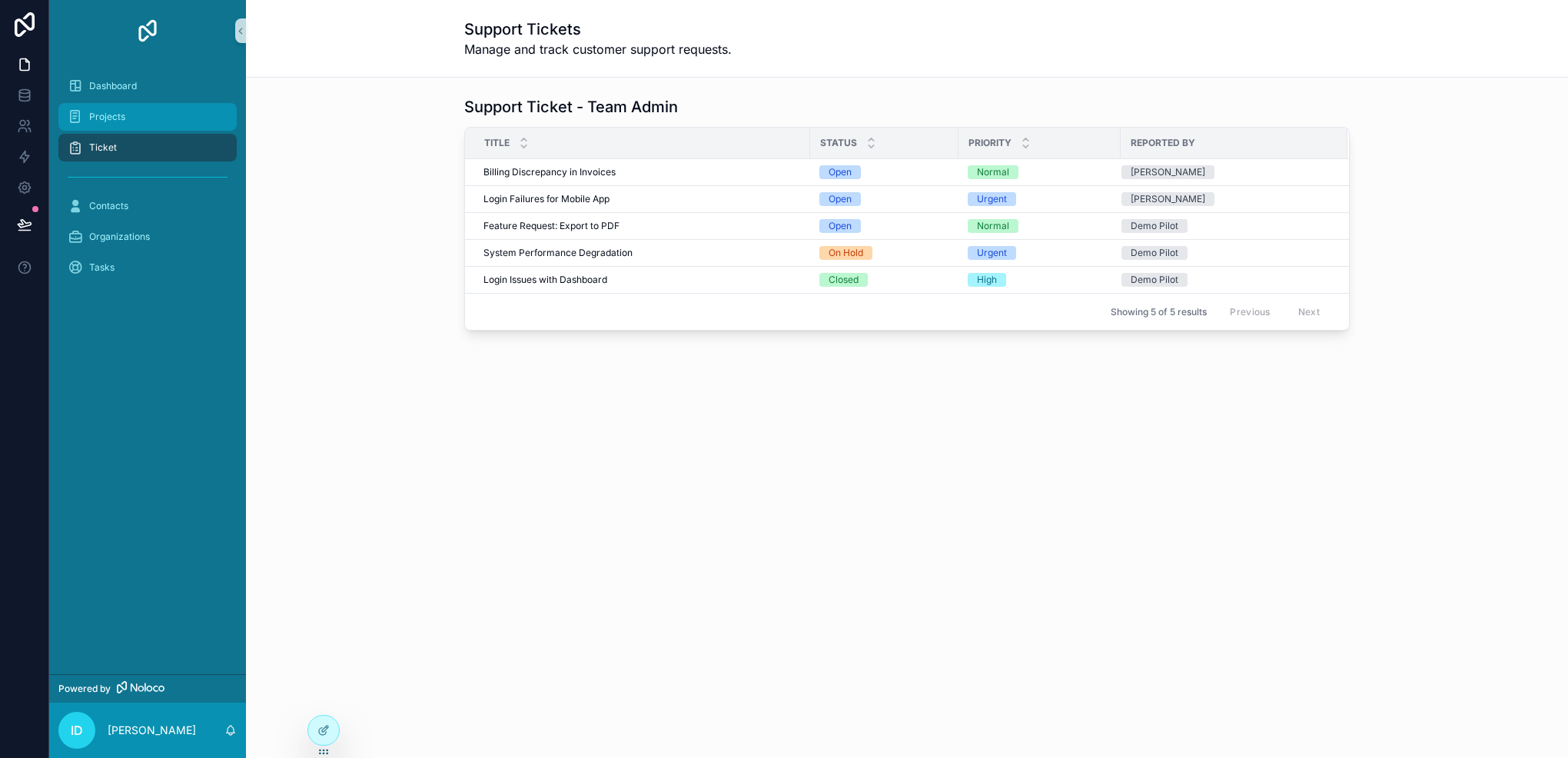
click at [151, 126] on div "Projects" at bounding box center [147, 117] width 159 height 25
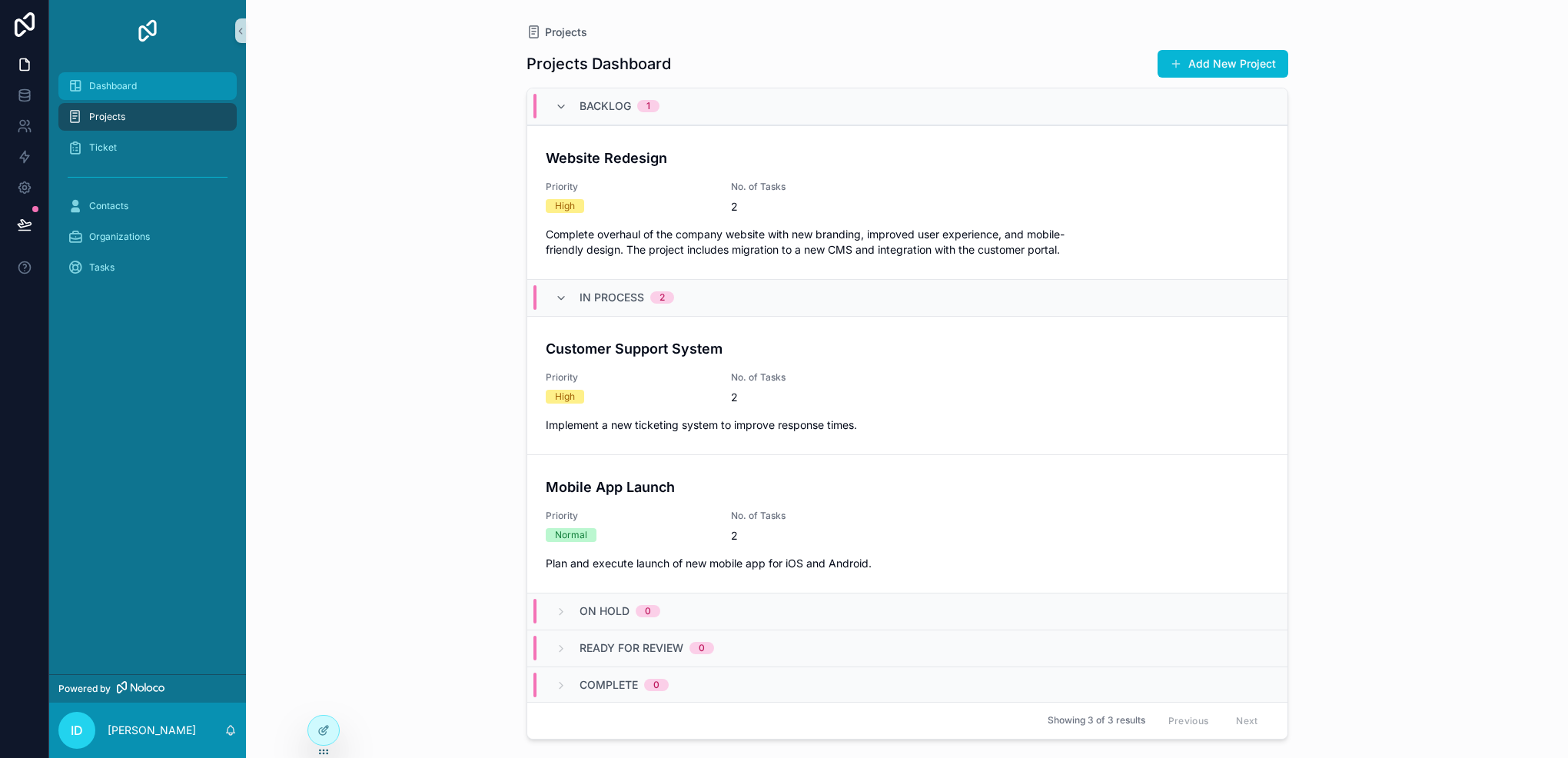
click at [153, 95] on div "Dashboard" at bounding box center [147, 86] width 159 height 25
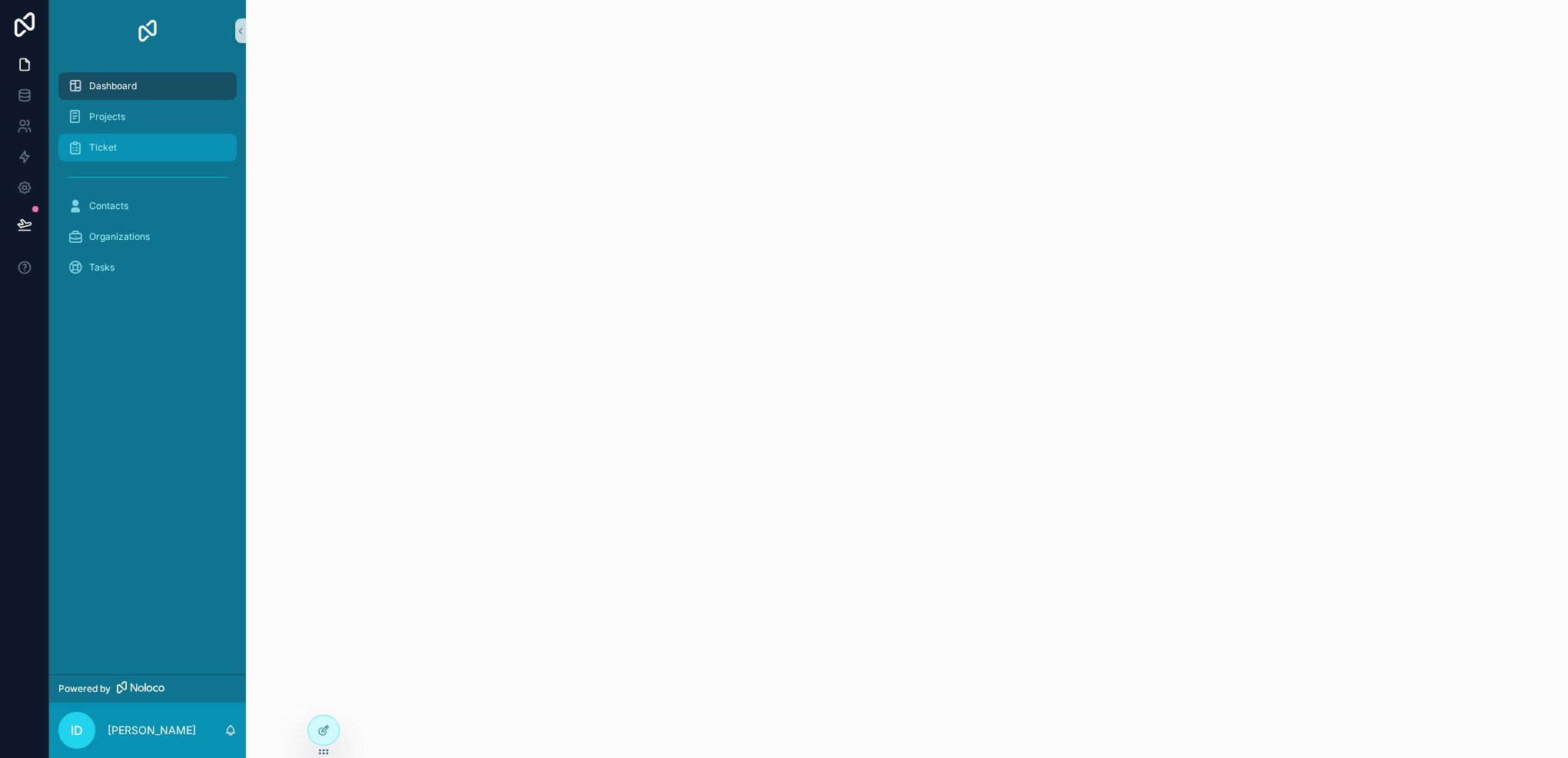
click at [147, 136] on div "Ticket" at bounding box center [147, 148] width 159 height 25
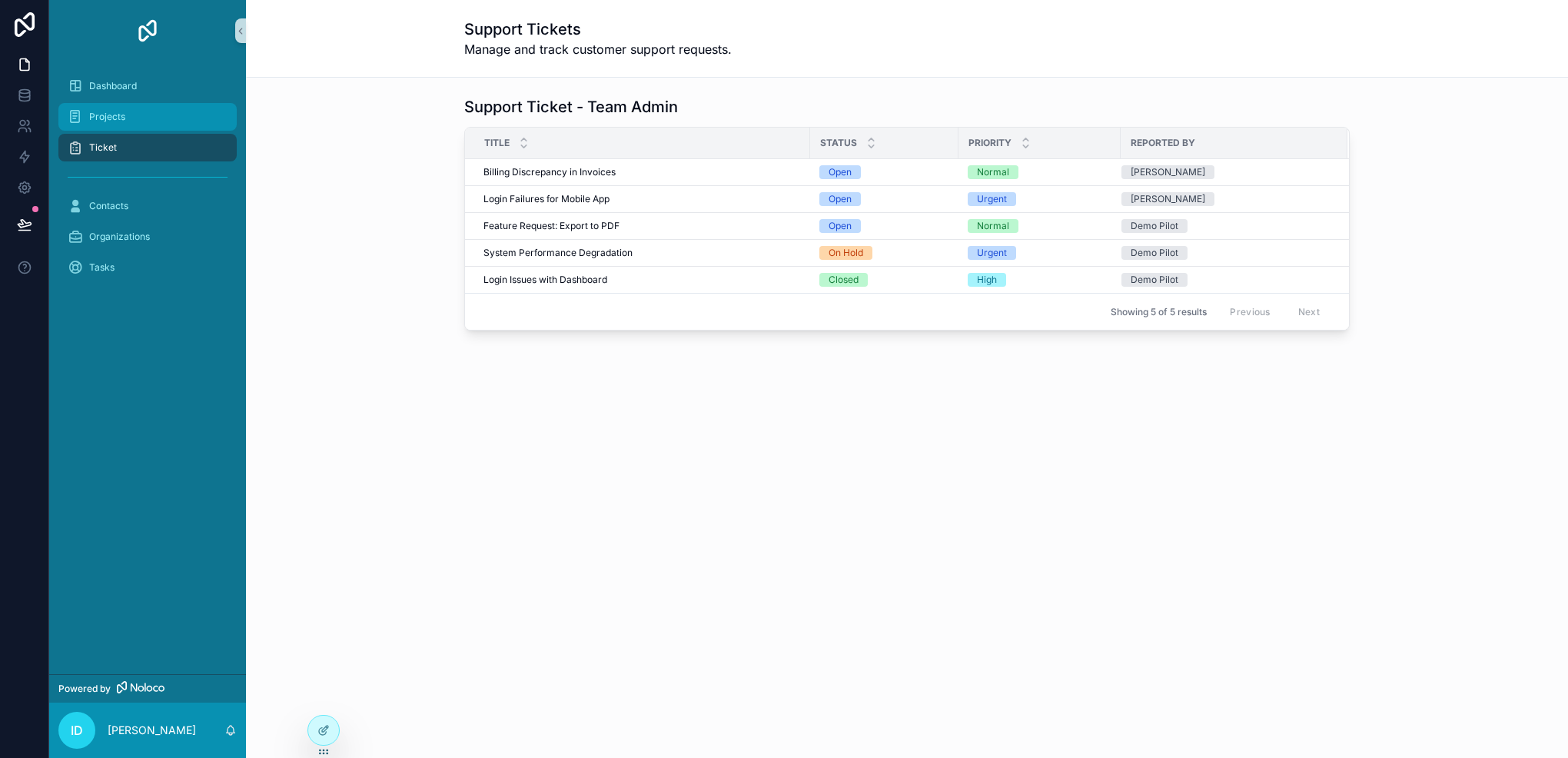
click at [150, 115] on div "Projects" at bounding box center [147, 117] width 159 height 25
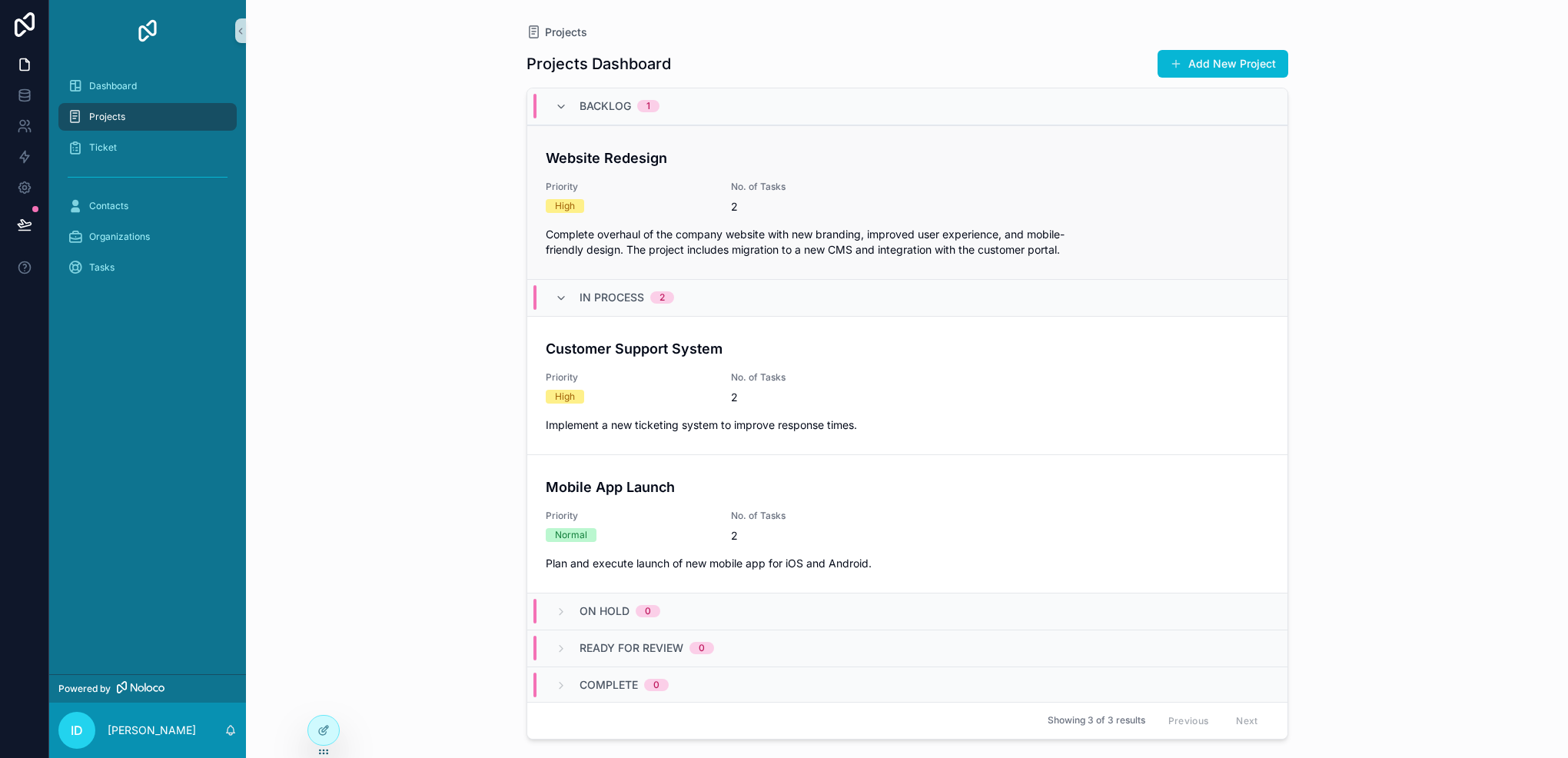
click at [644, 217] on div "Website Redesign Priority High No. of Tasks 2 Complete overhaul of the company …" at bounding box center [907, 202] width 723 height 110
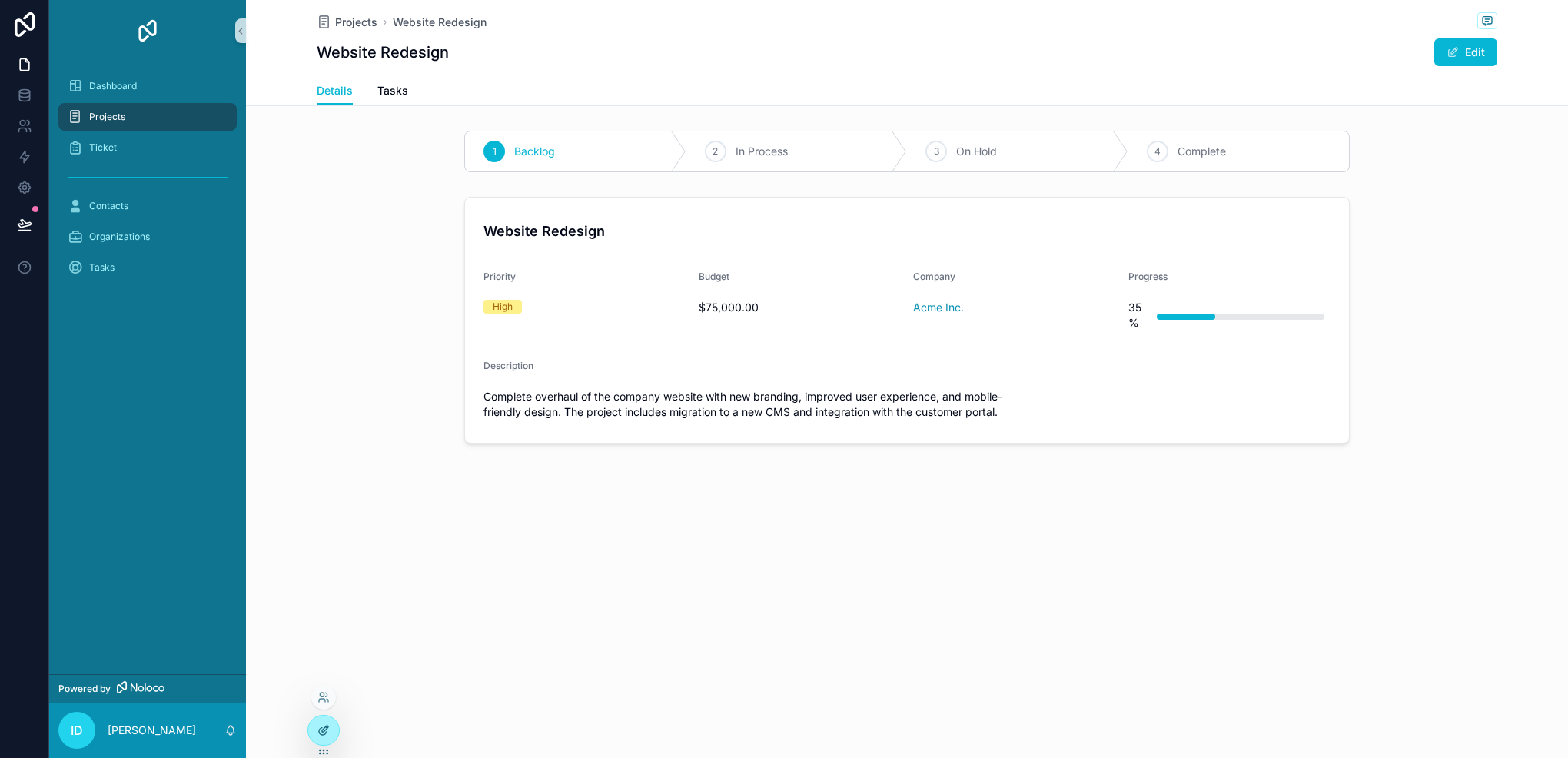
click at [317, 730] on div at bounding box center [323, 730] width 31 height 29
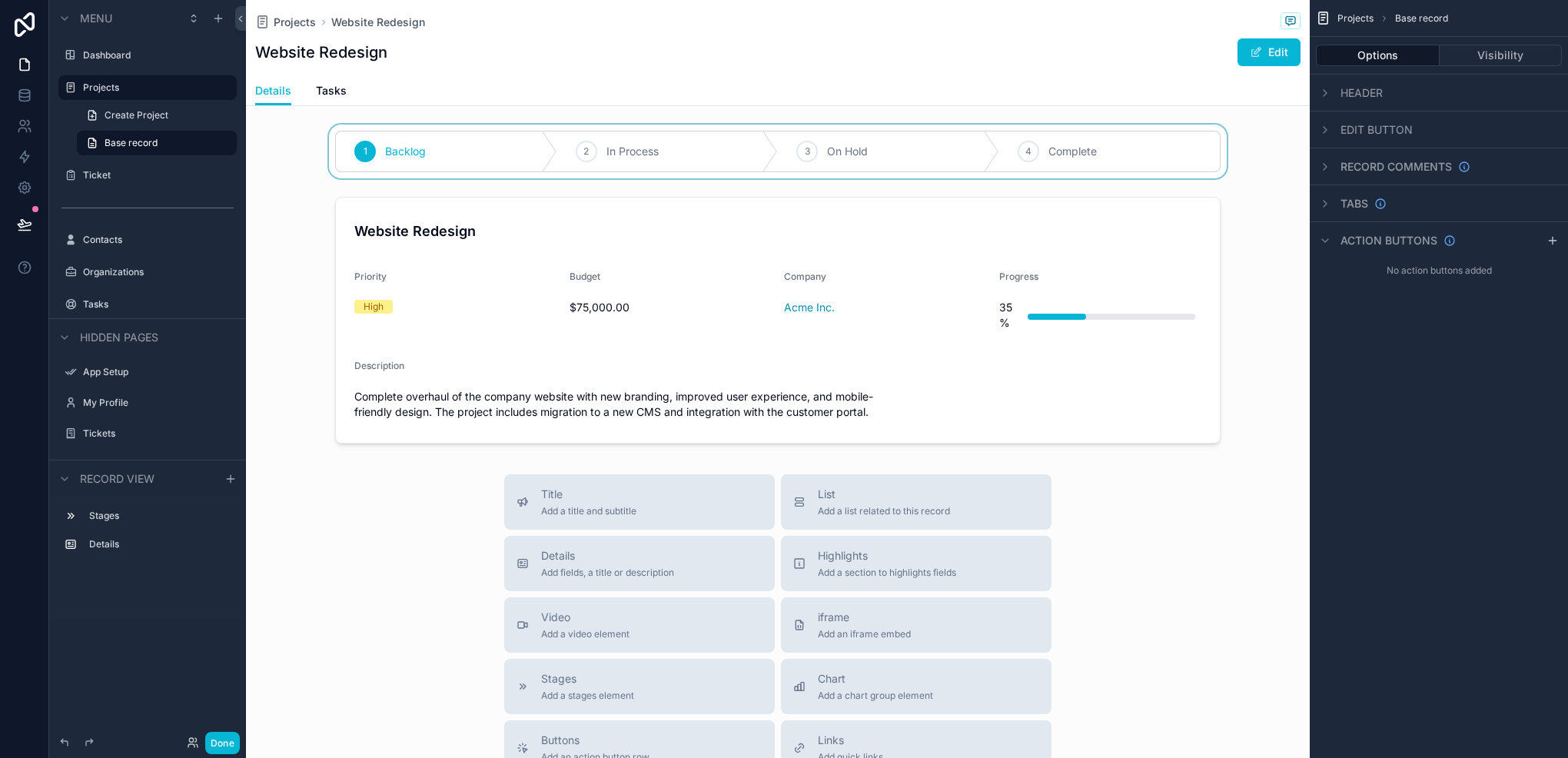
click at [360, 143] on div "scrollable content" at bounding box center [778, 152] width 1064 height 54
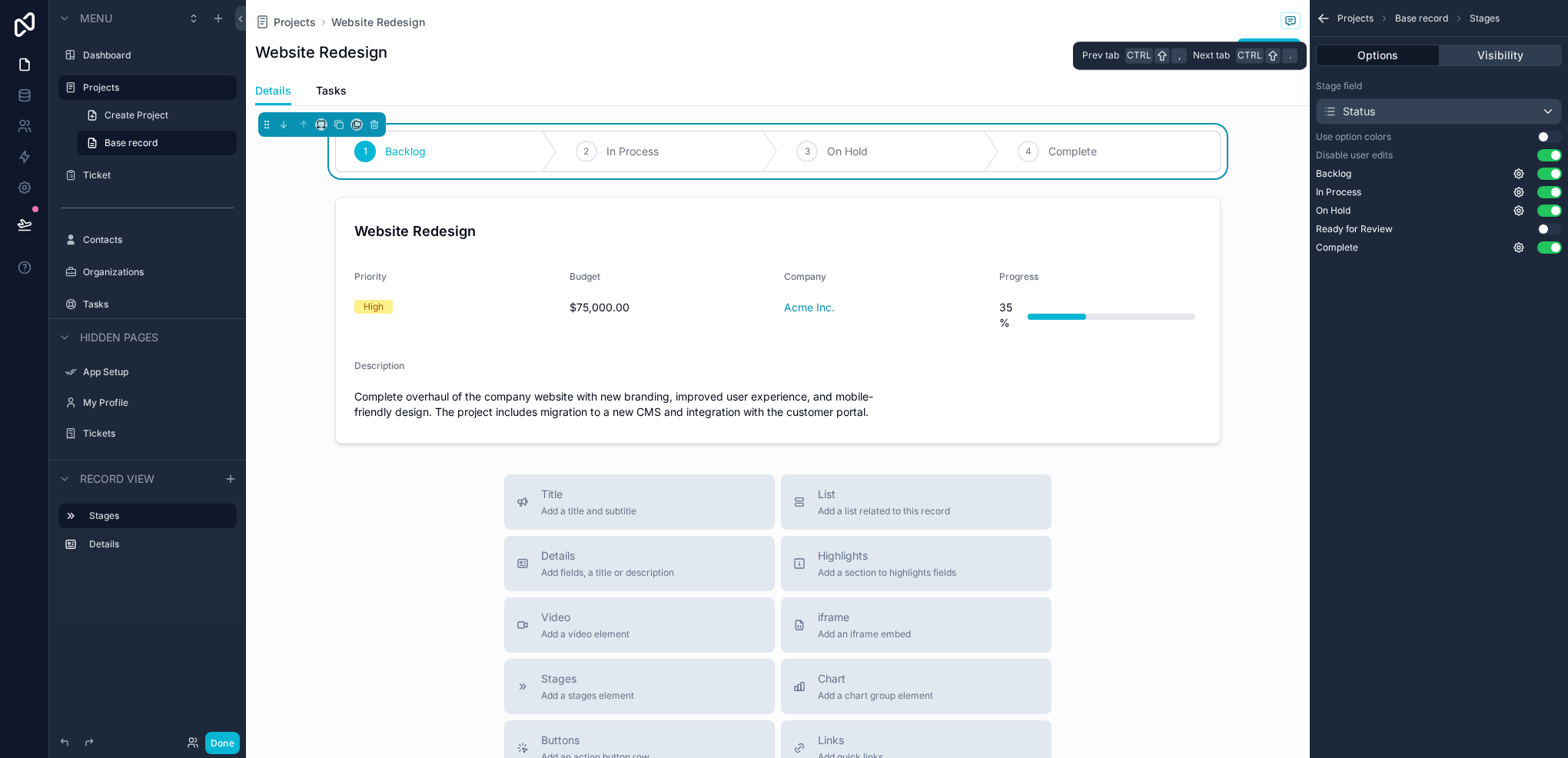
click at [1479, 48] on button "Visibility" at bounding box center [1502, 55] width 123 height 22
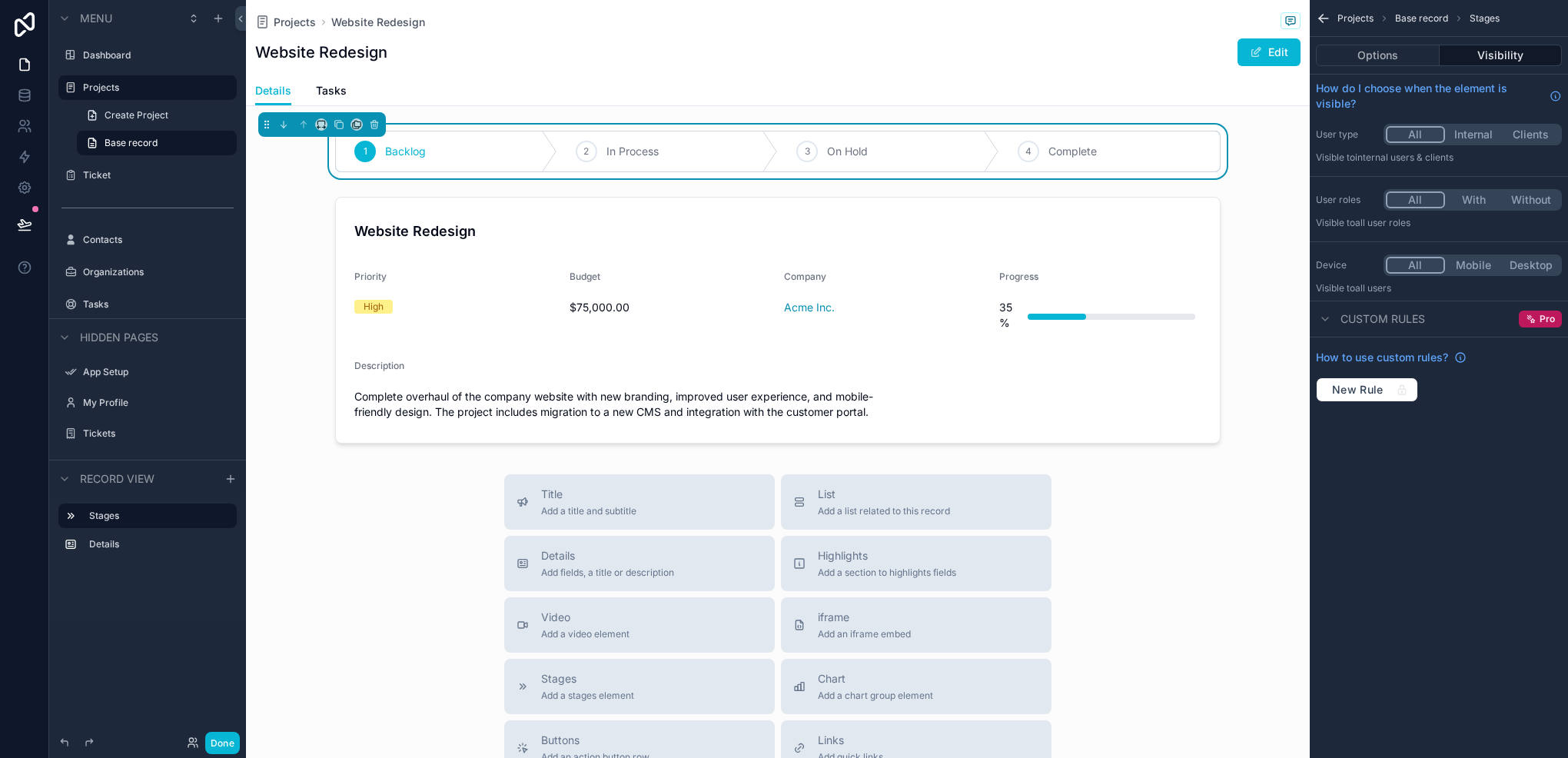
click at [1261, 163] on div "1 Backlog 2 In Process 3 On Hold 4 Complete" at bounding box center [778, 152] width 1064 height 54
click at [1384, 45] on button "Options" at bounding box center [1378, 55] width 124 height 22
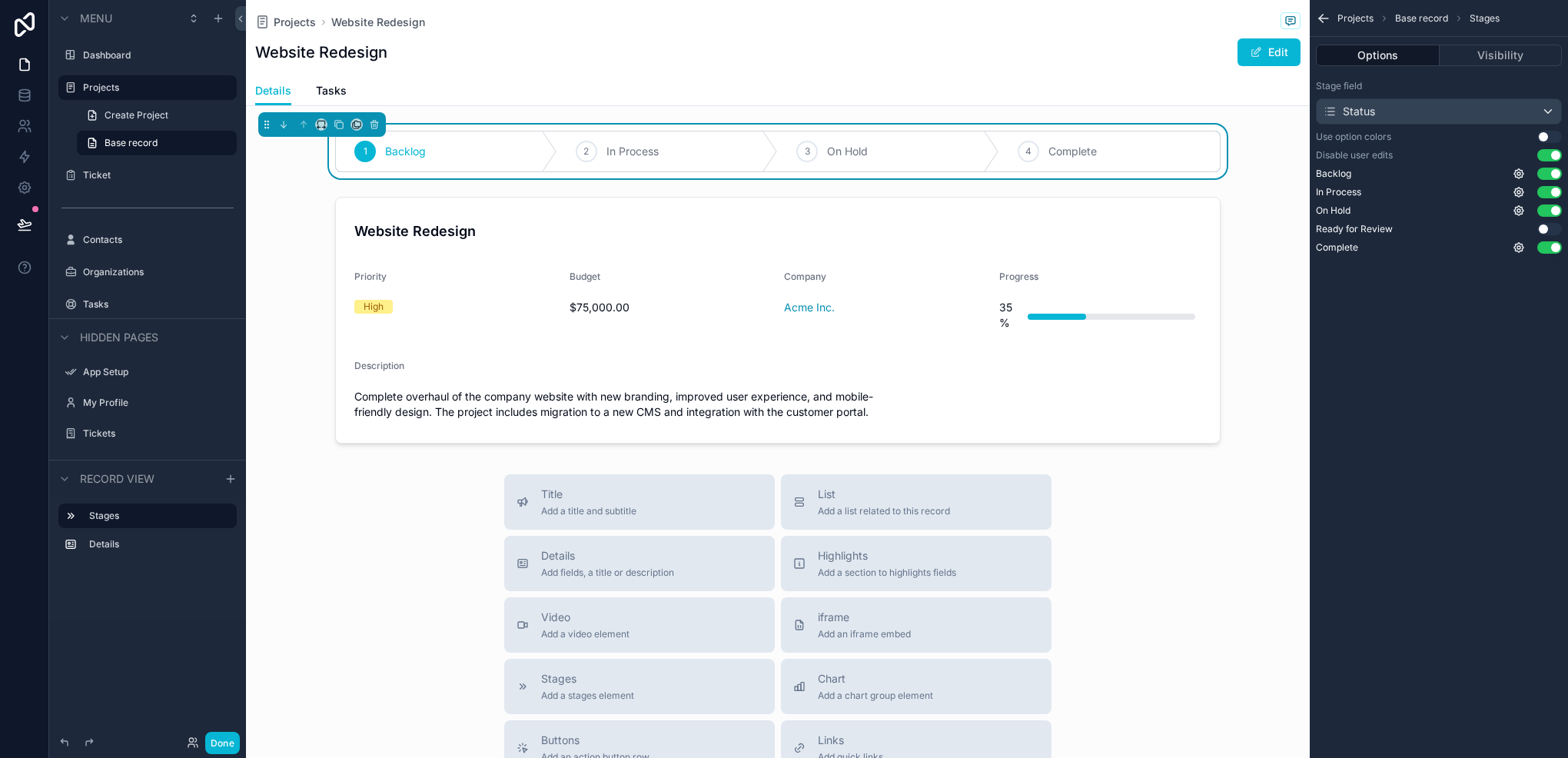
click at [1025, 51] on div "Website Redesign Edit" at bounding box center [779, 52] width 1046 height 29
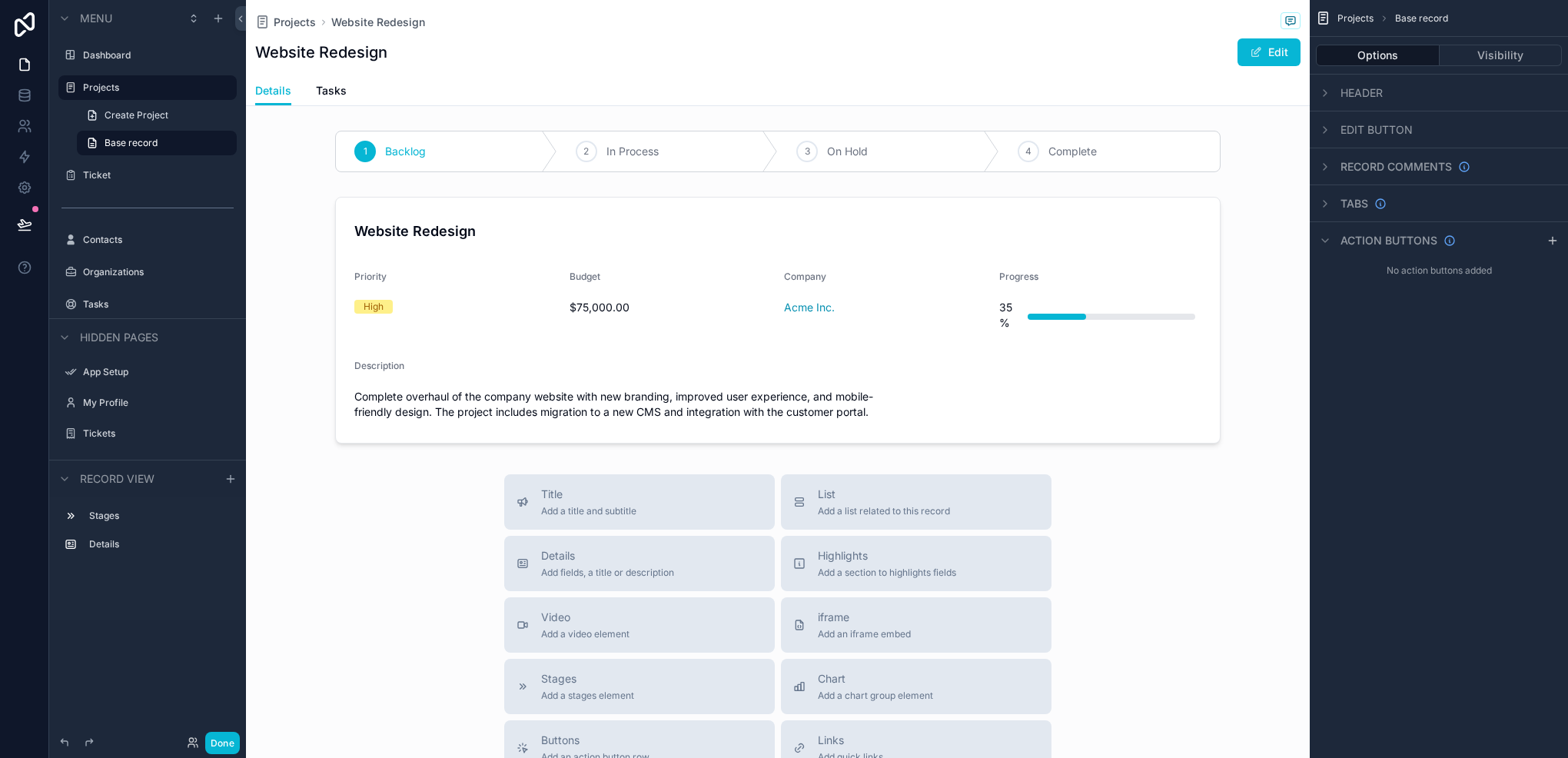
click at [1341, 91] on span "Header" at bounding box center [1362, 93] width 43 height 16
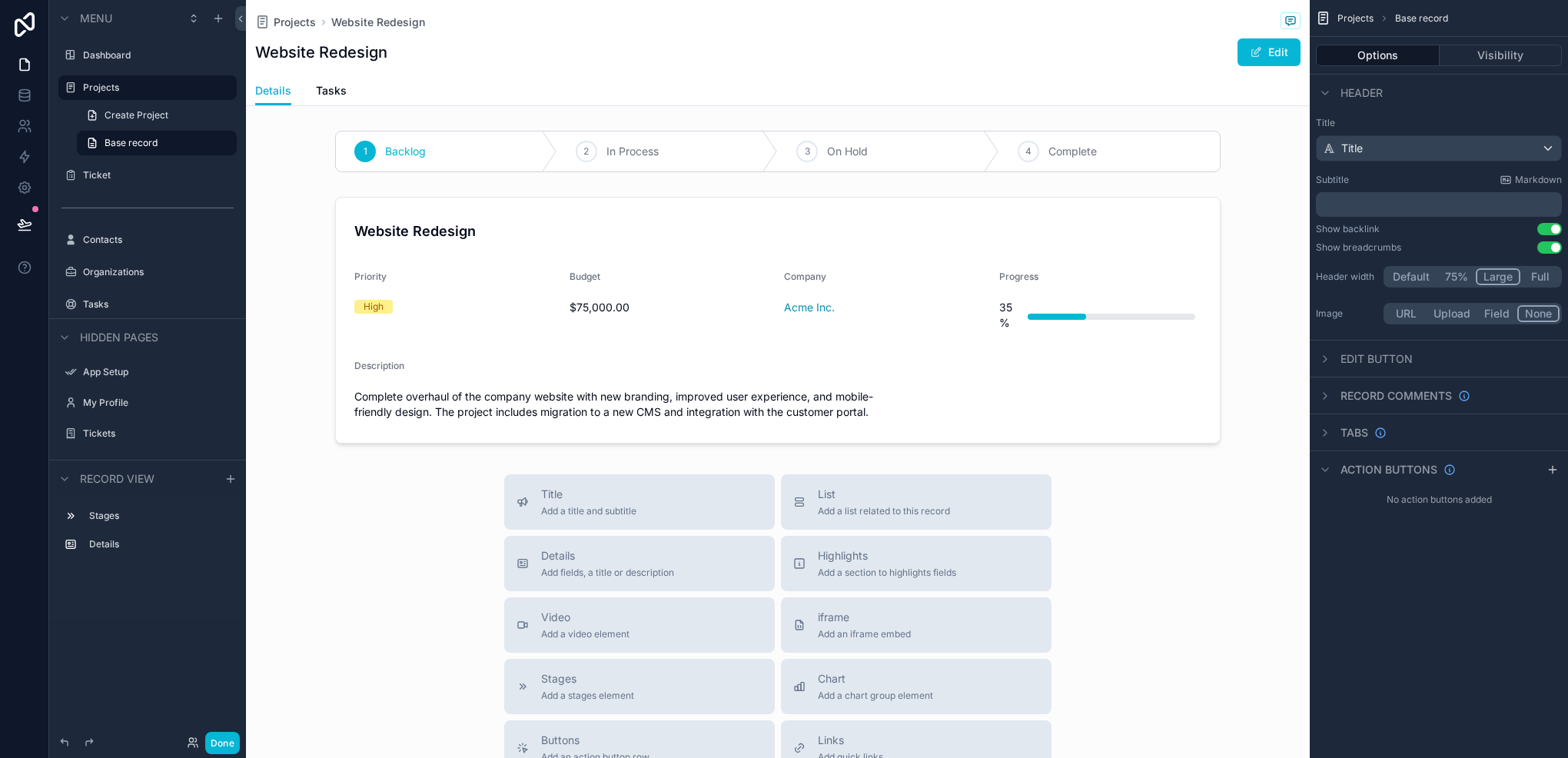
click at [1403, 272] on button "Default" at bounding box center [1411, 276] width 51 height 17
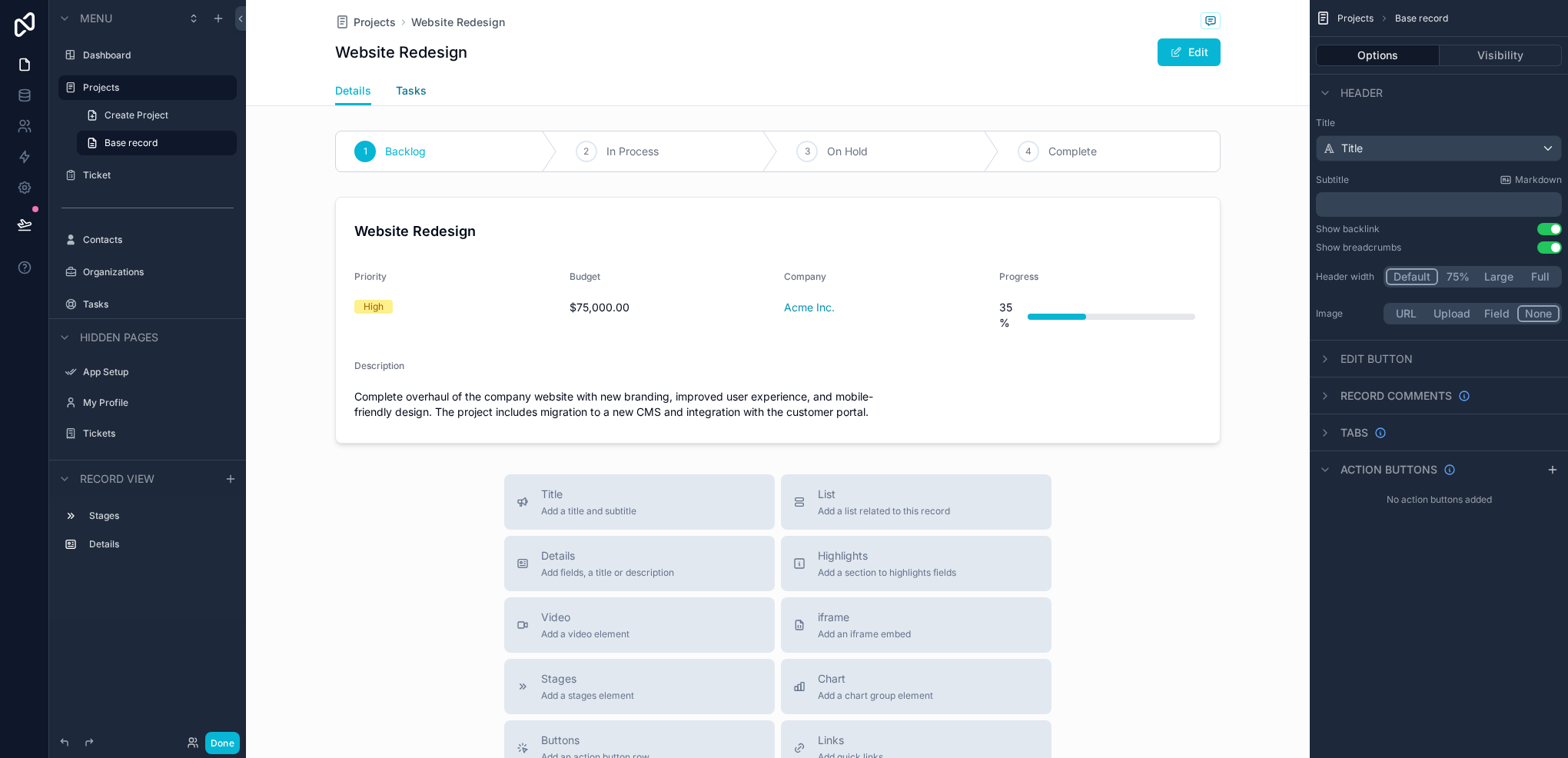
click at [406, 87] on span "Tasks" at bounding box center [411, 91] width 31 height 16
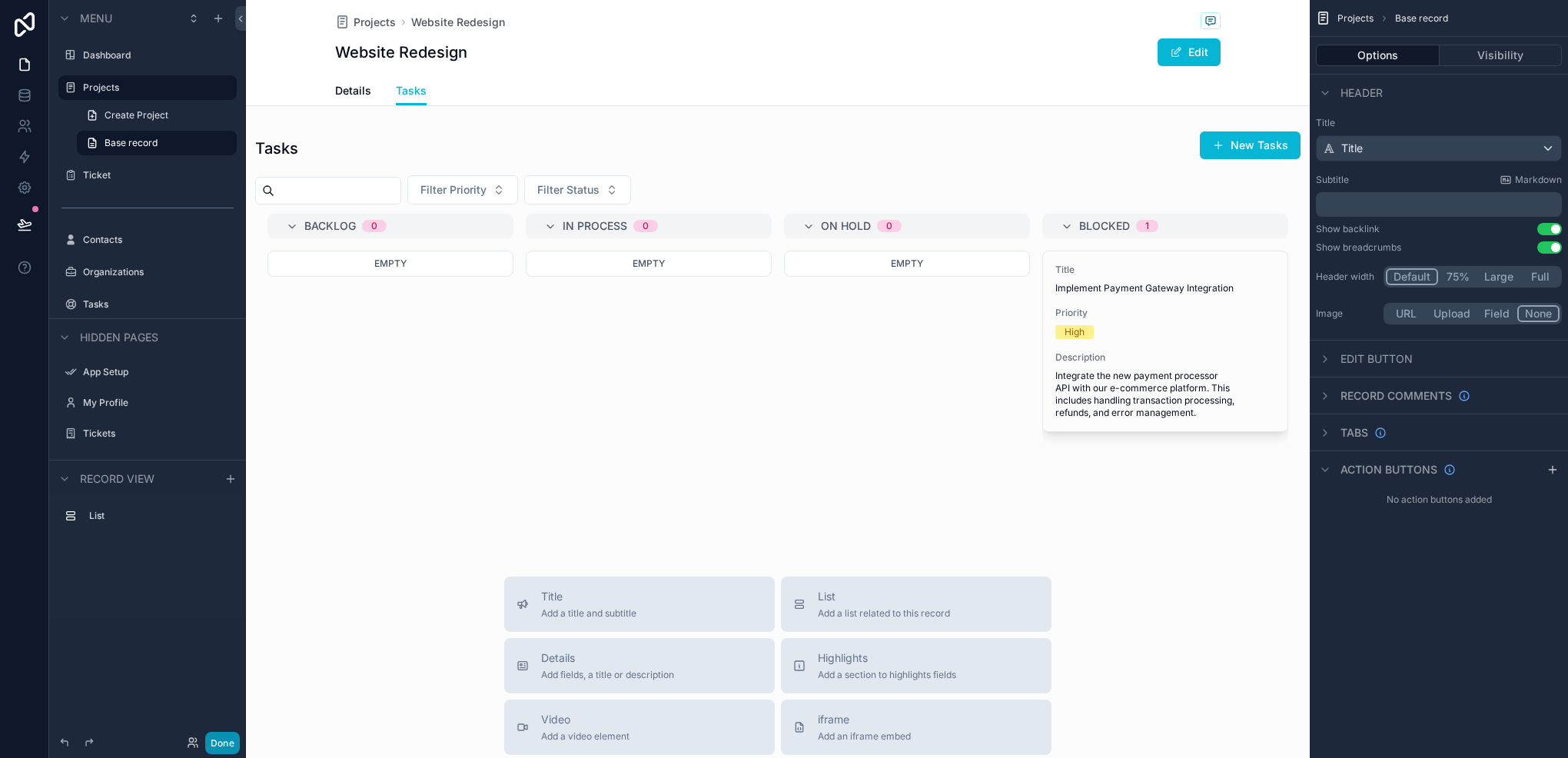
click at [233, 744] on button "Done" at bounding box center [222, 743] width 35 height 23
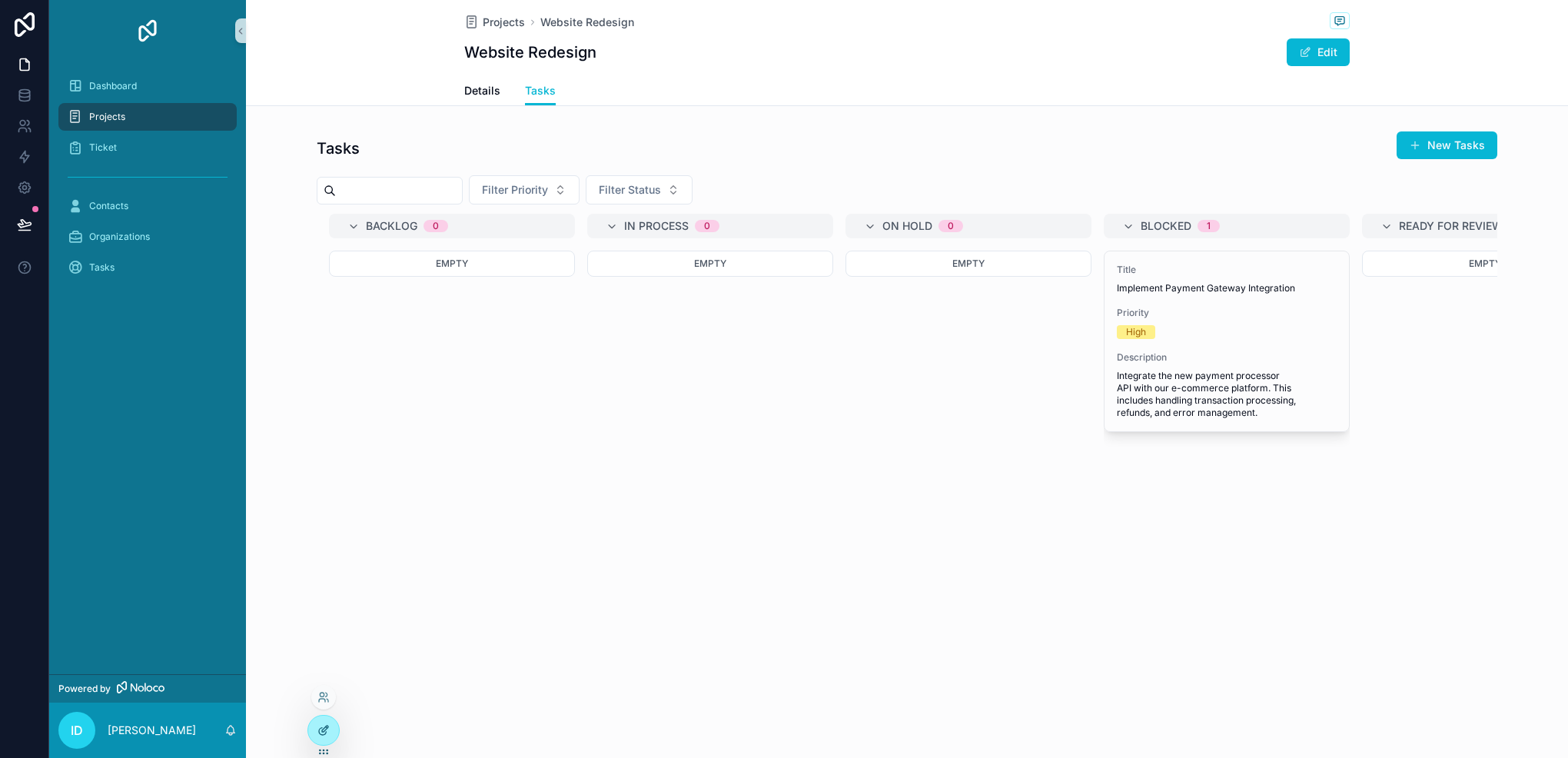
click at [326, 734] on icon at bounding box center [324, 730] width 12 height 12
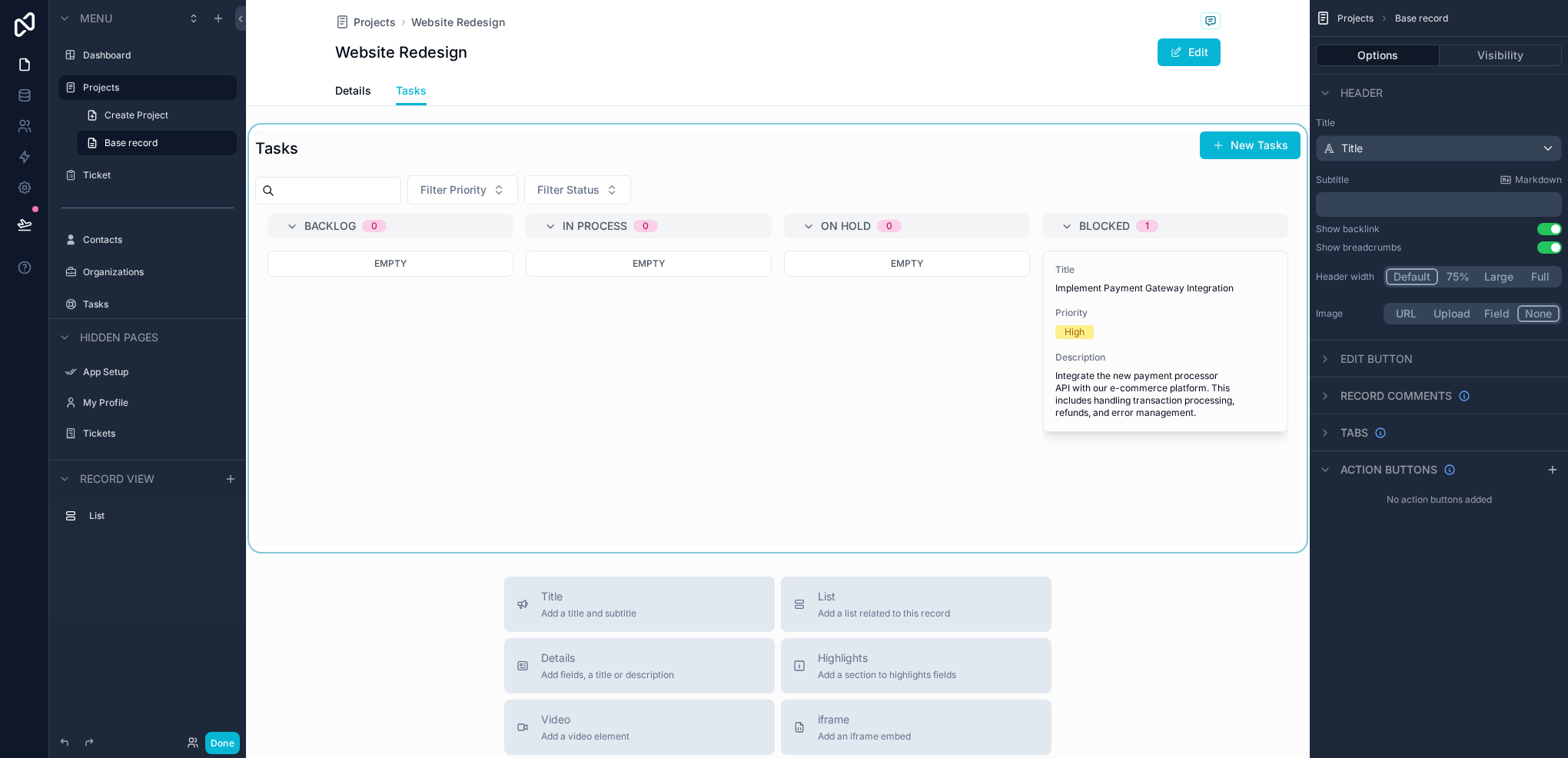
click at [493, 284] on div "scrollable content" at bounding box center [778, 339] width 1064 height 428
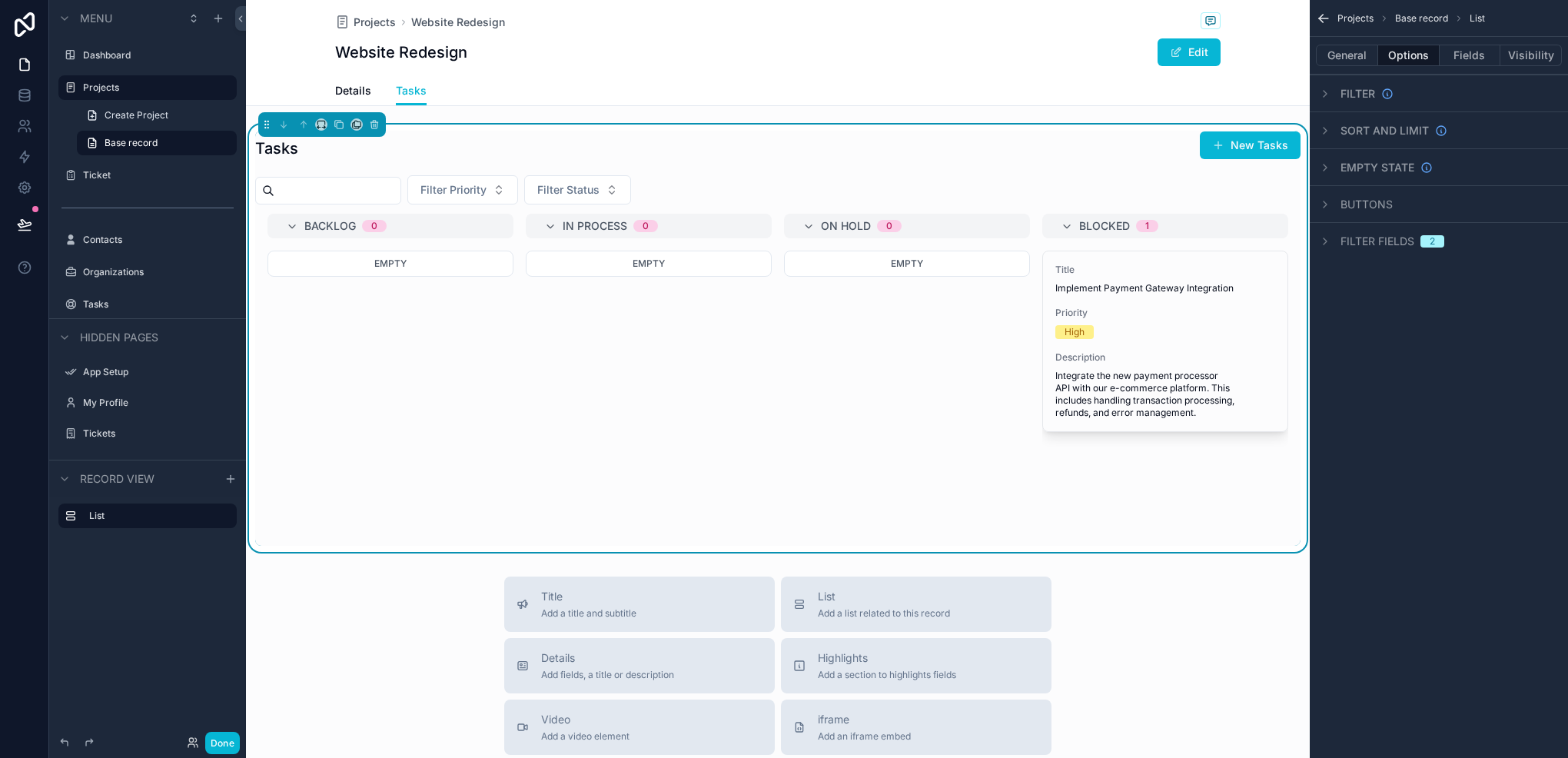
click at [1358, 66] on div "General Options Fields Visibility" at bounding box center [1439, 54] width 259 height 37
click at [1368, 60] on button "General" at bounding box center [1347, 55] width 62 height 22
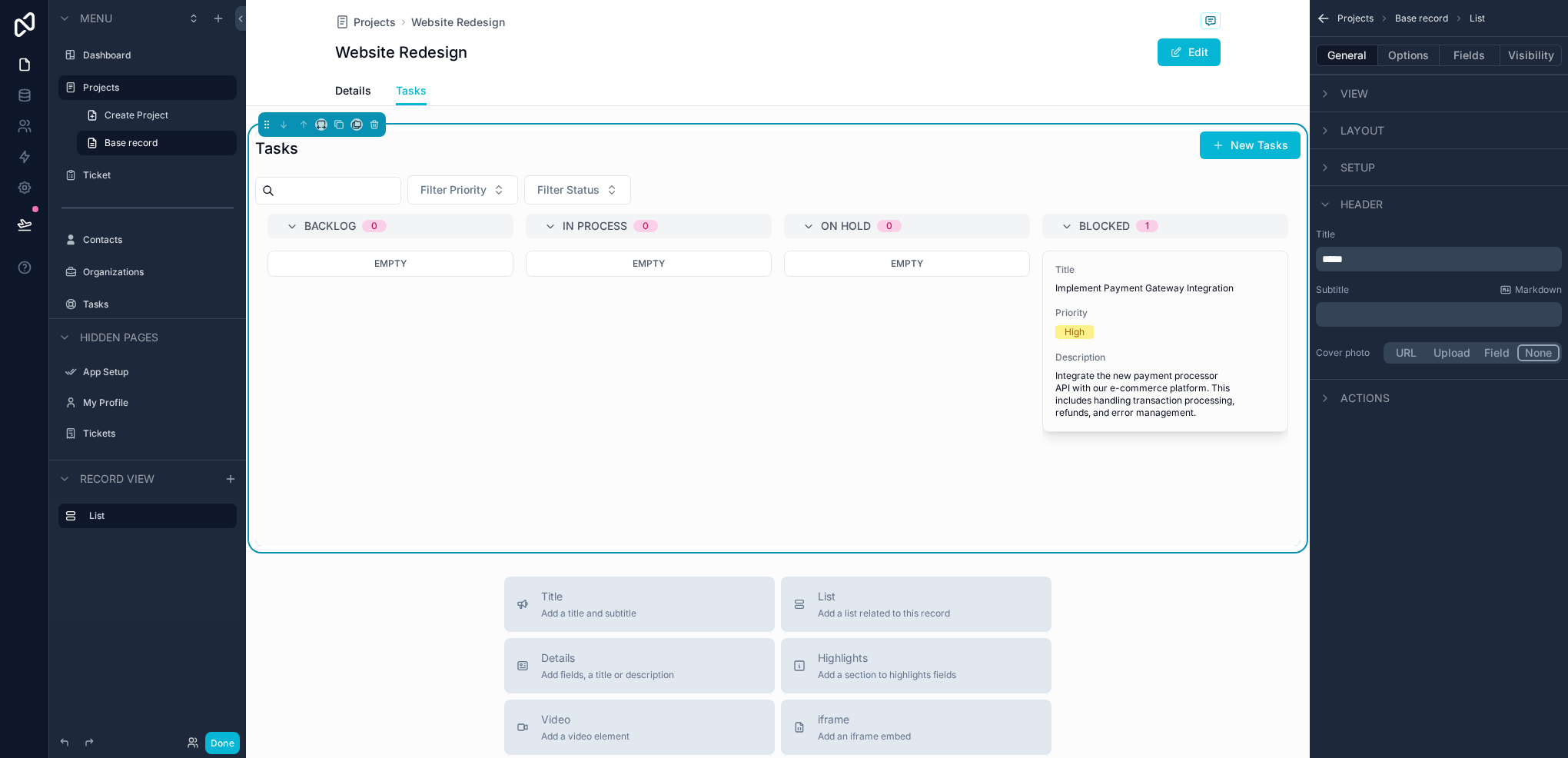
click at [1336, 122] on div "Layout" at bounding box center [1350, 131] width 68 height 19
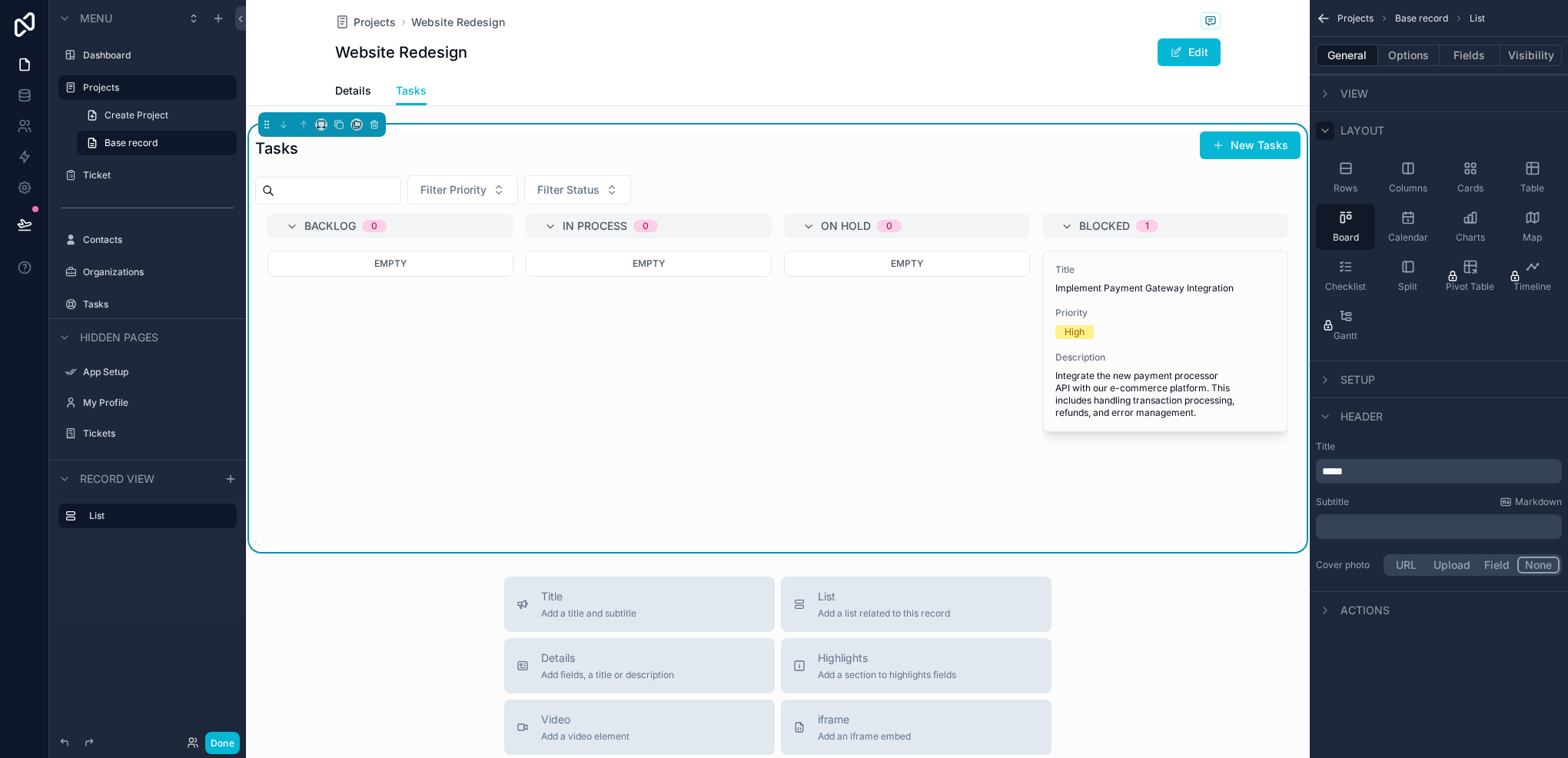
click at [1329, 122] on div "scrollable content" at bounding box center [1325, 131] width 19 height 19
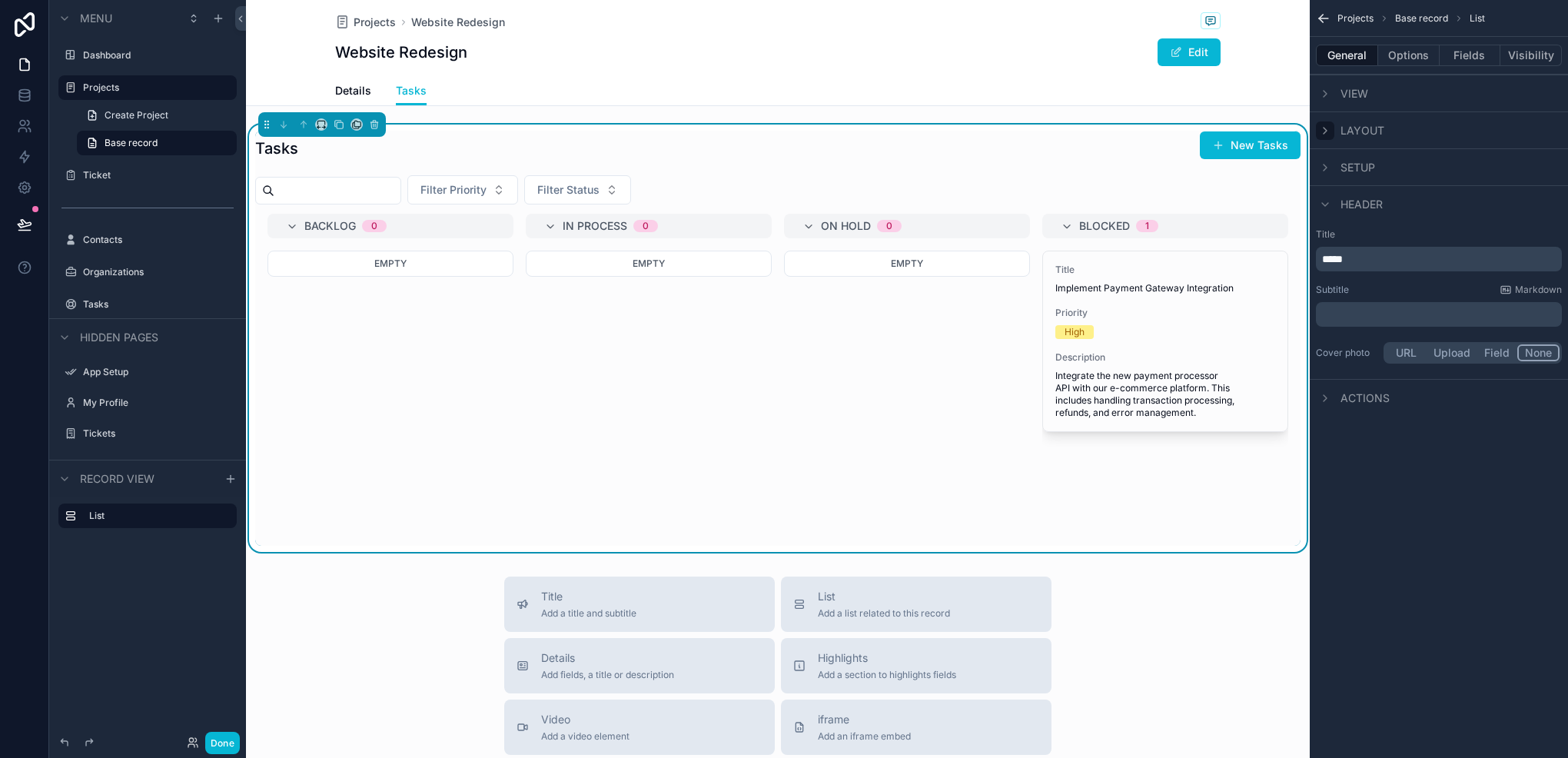
click at [1329, 122] on div "scrollable content" at bounding box center [1325, 131] width 19 height 19
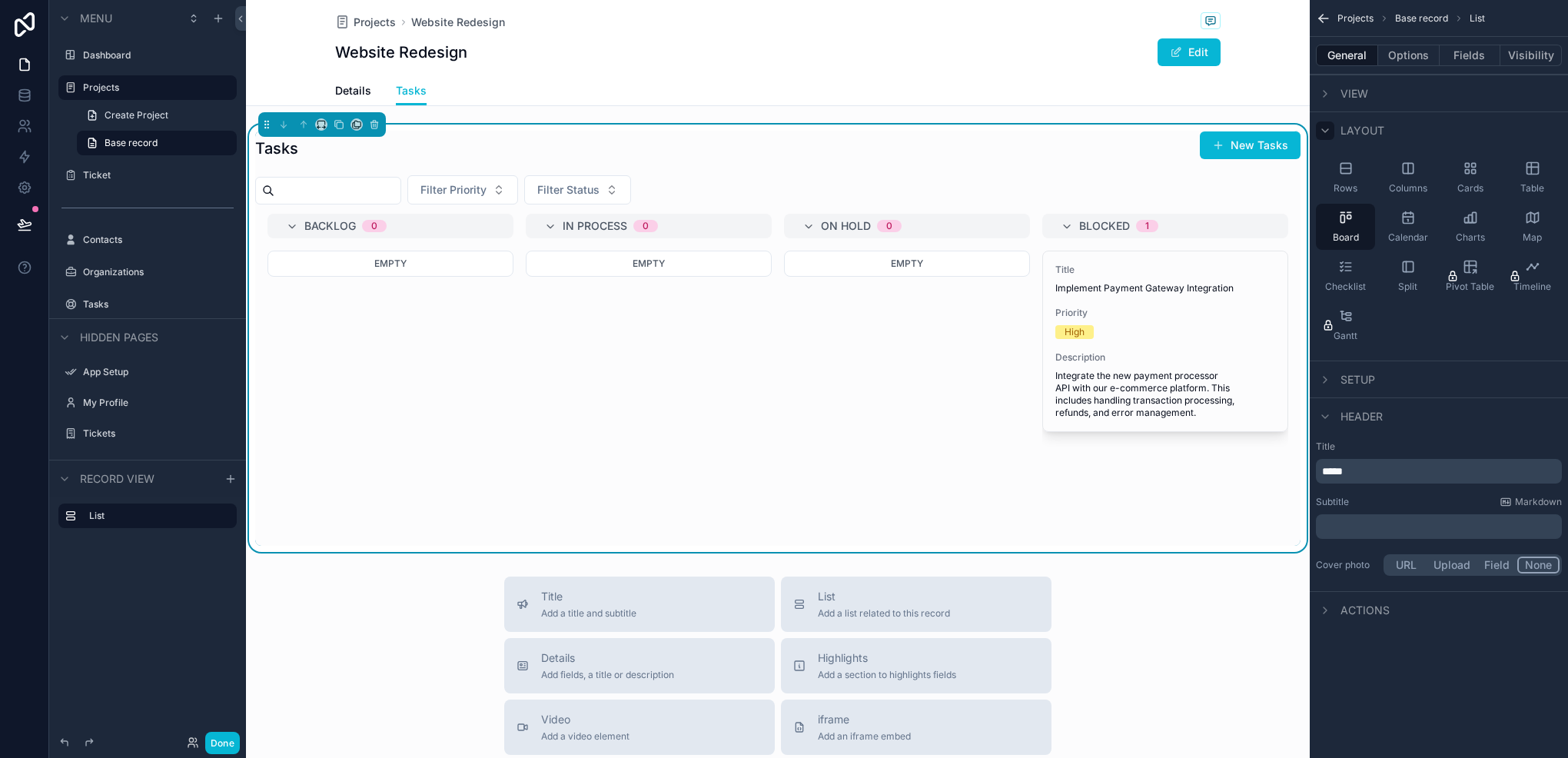
click at [1329, 122] on div "scrollable content" at bounding box center [1325, 131] width 19 height 19
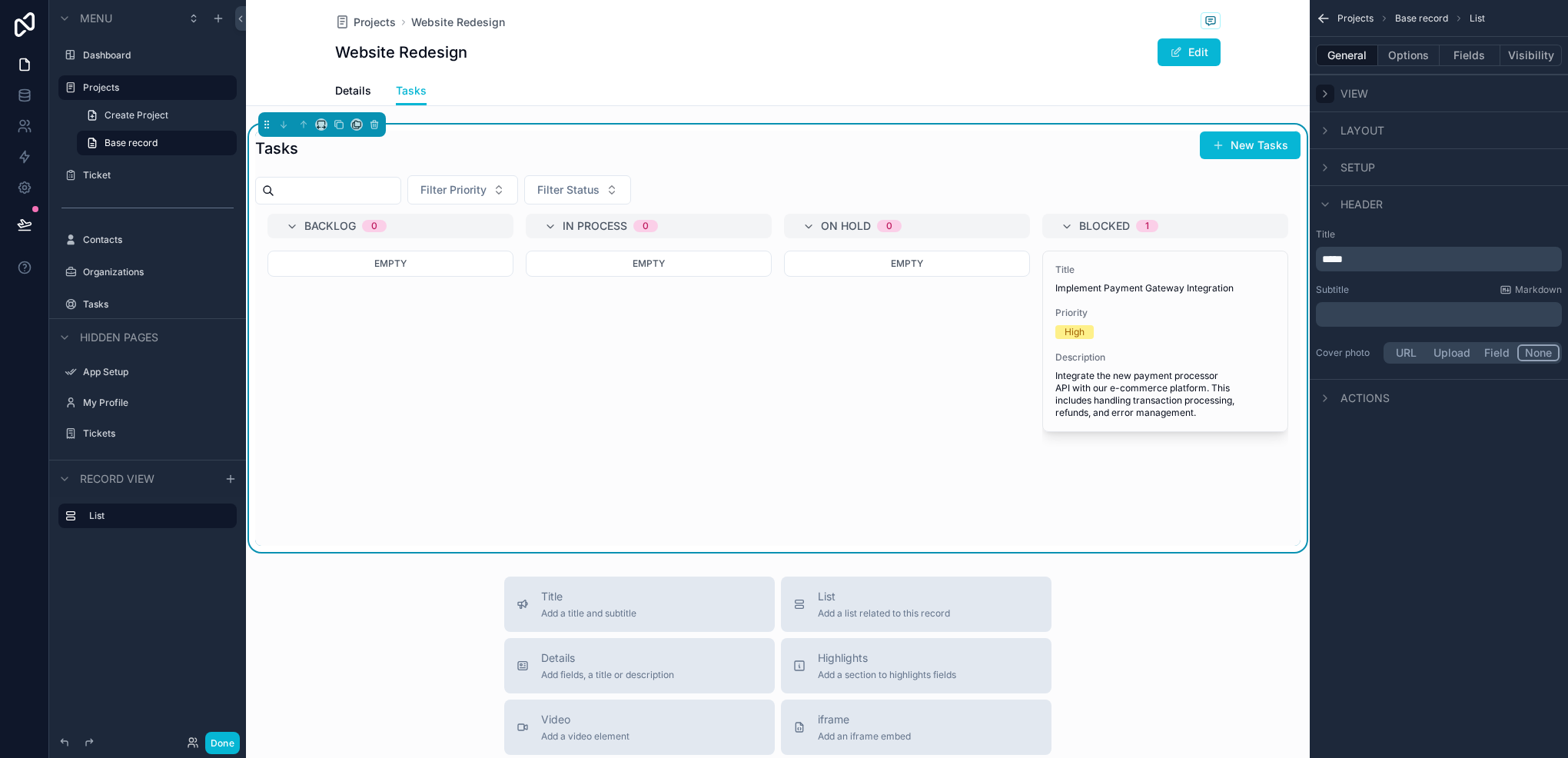
click at [1320, 84] on div "scrollable content" at bounding box center [1325, 93] width 19 height 19
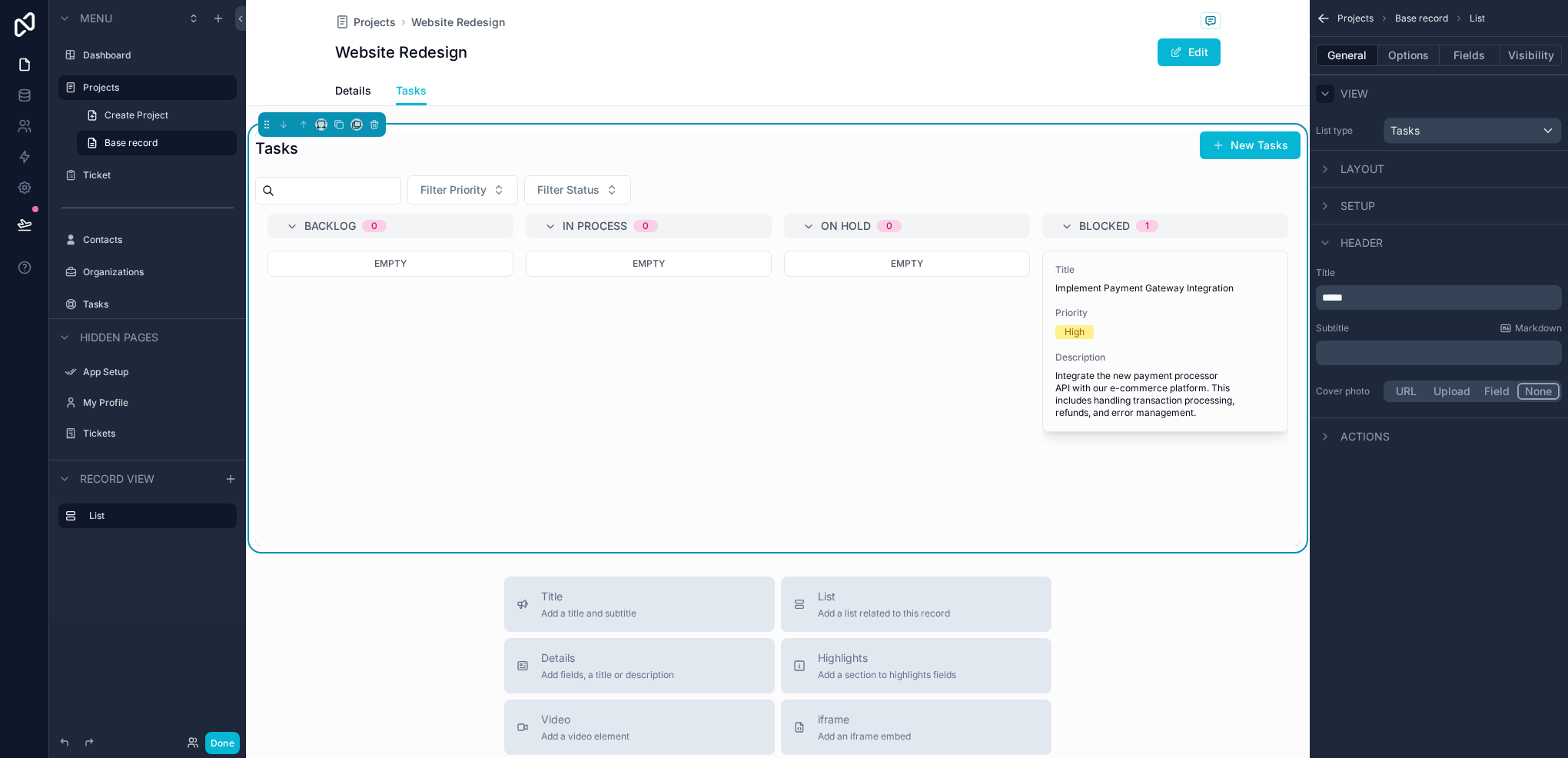
click at [1320, 84] on div "scrollable content" at bounding box center [1325, 93] width 19 height 19
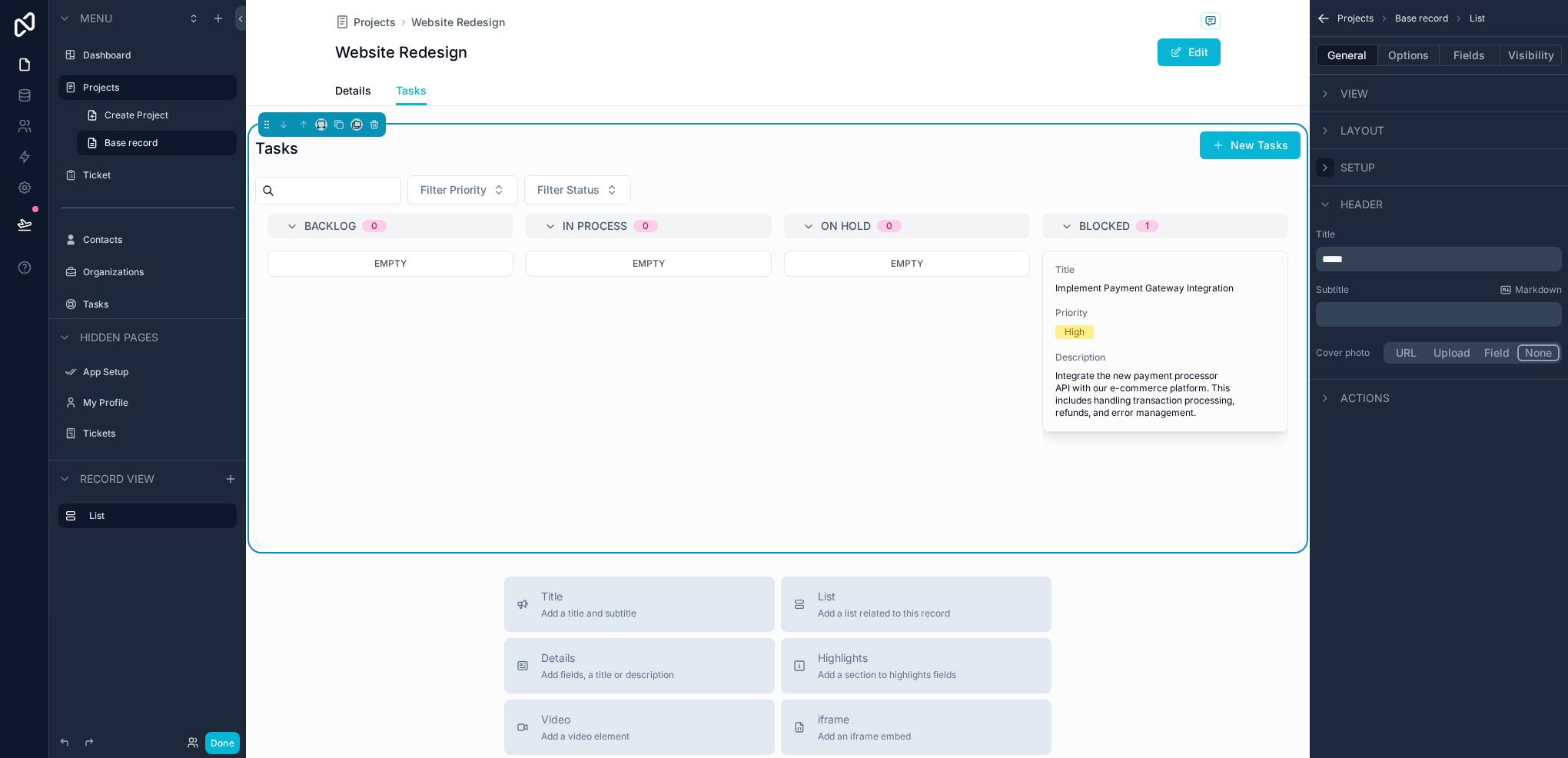
click at [1325, 160] on div "scrollable content" at bounding box center [1325, 167] width 19 height 19
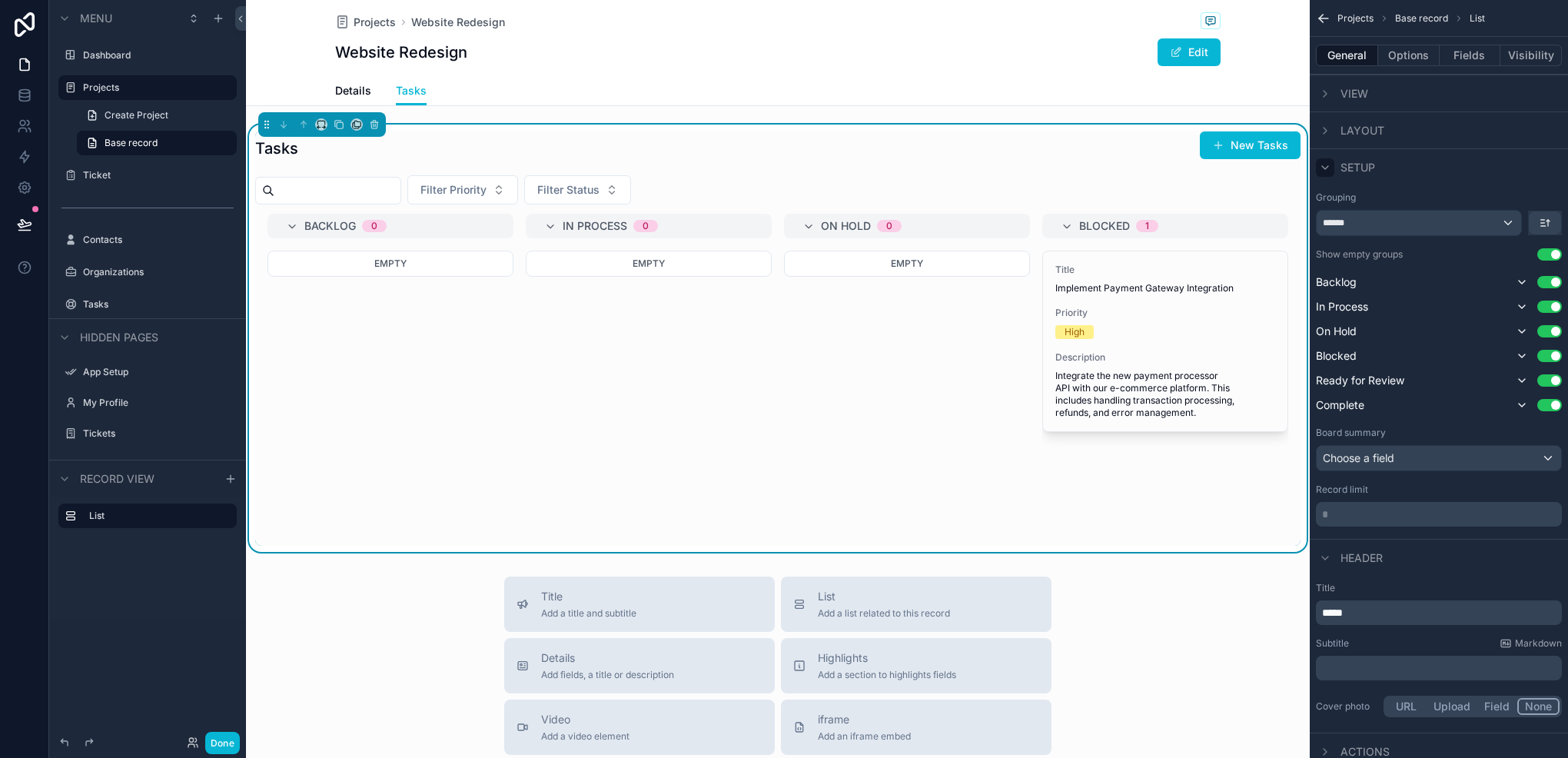
click at [1325, 160] on div "scrollable content" at bounding box center [1325, 167] width 19 height 19
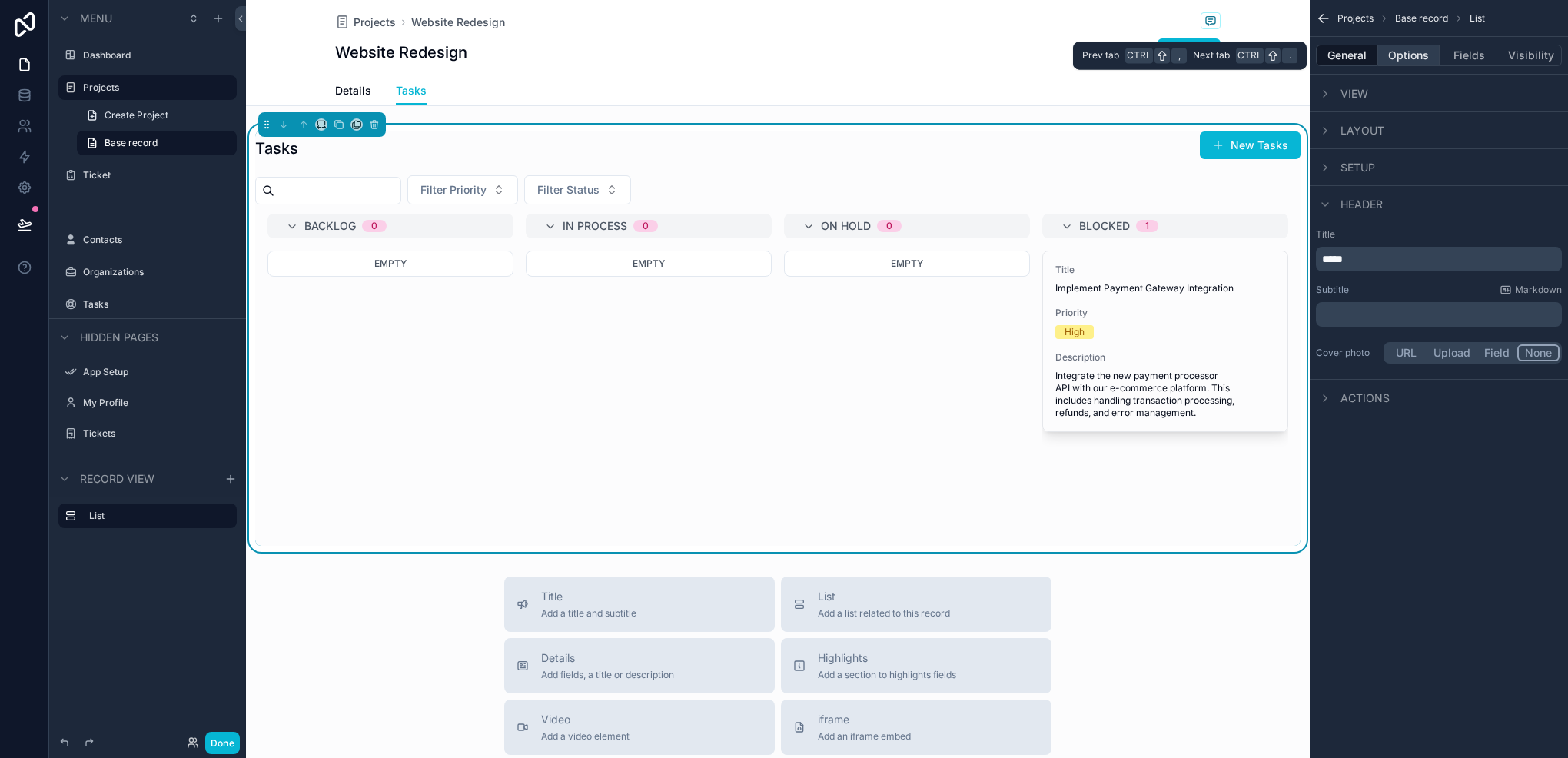
click at [1415, 54] on button "Options" at bounding box center [1410, 55] width 61 height 22
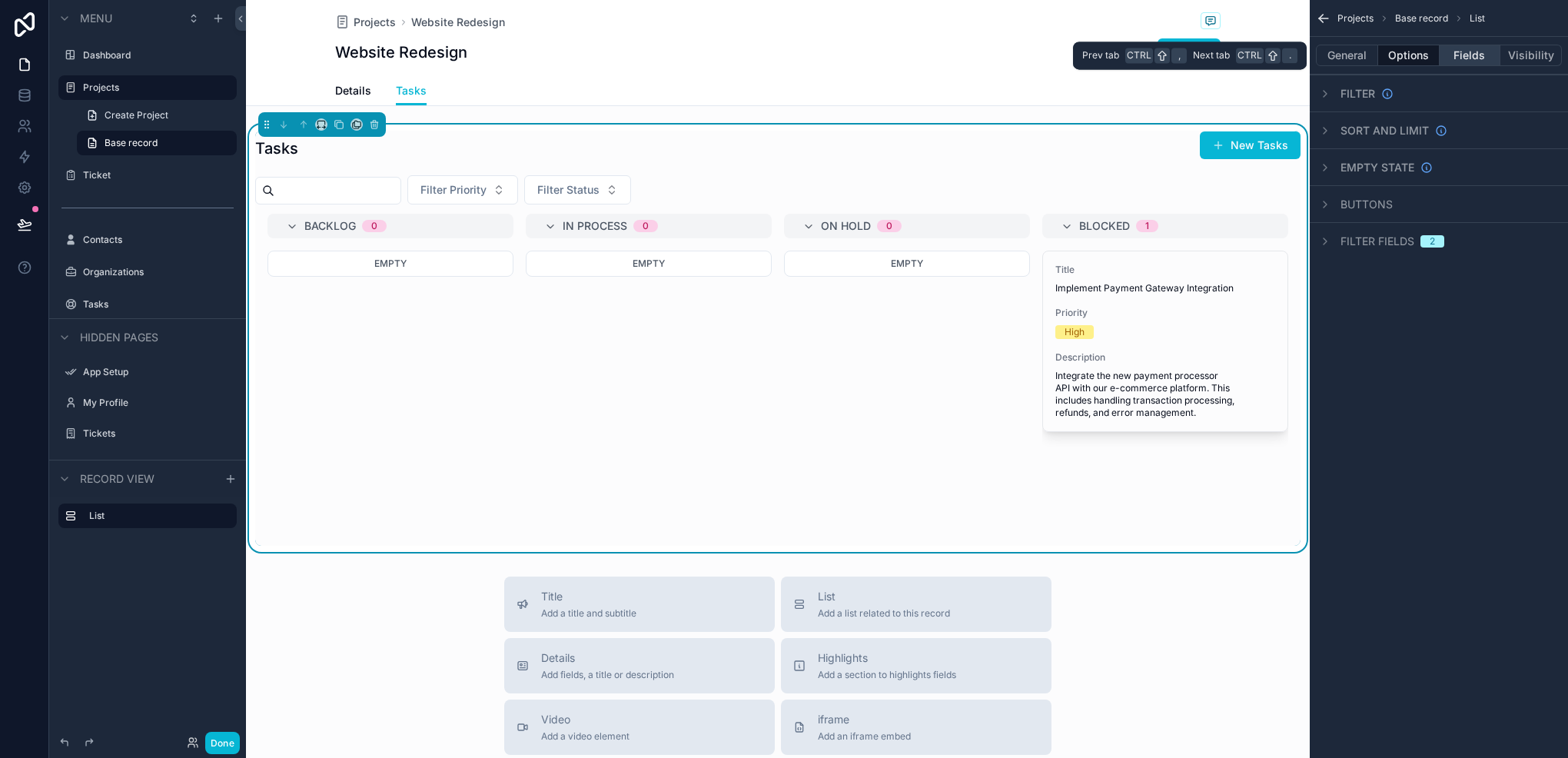
click at [1468, 56] on button "Fields" at bounding box center [1471, 55] width 61 height 22
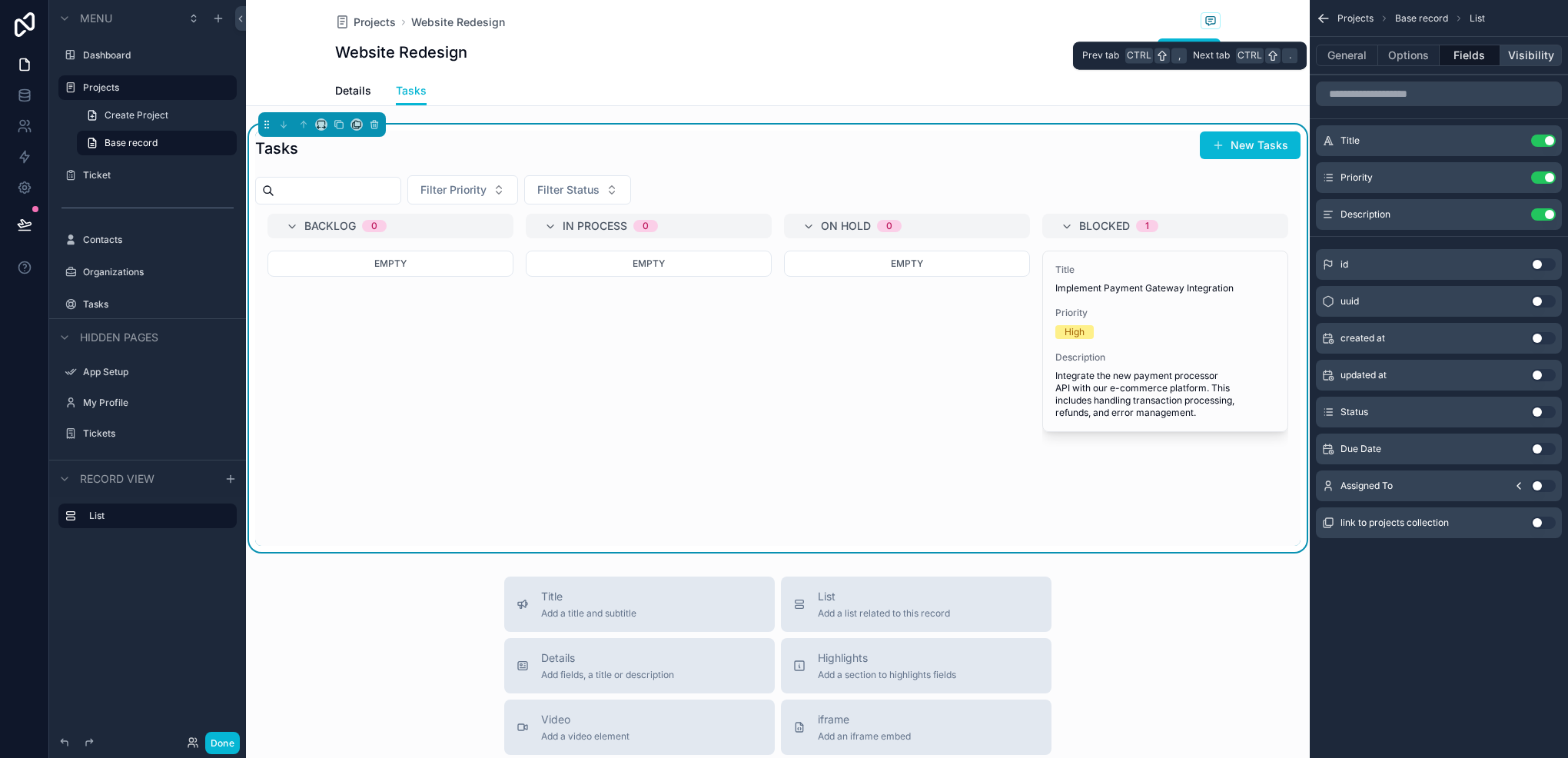
click at [1510, 51] on button "Visibility" at bounding box center [1531, 55] width 61 height 22
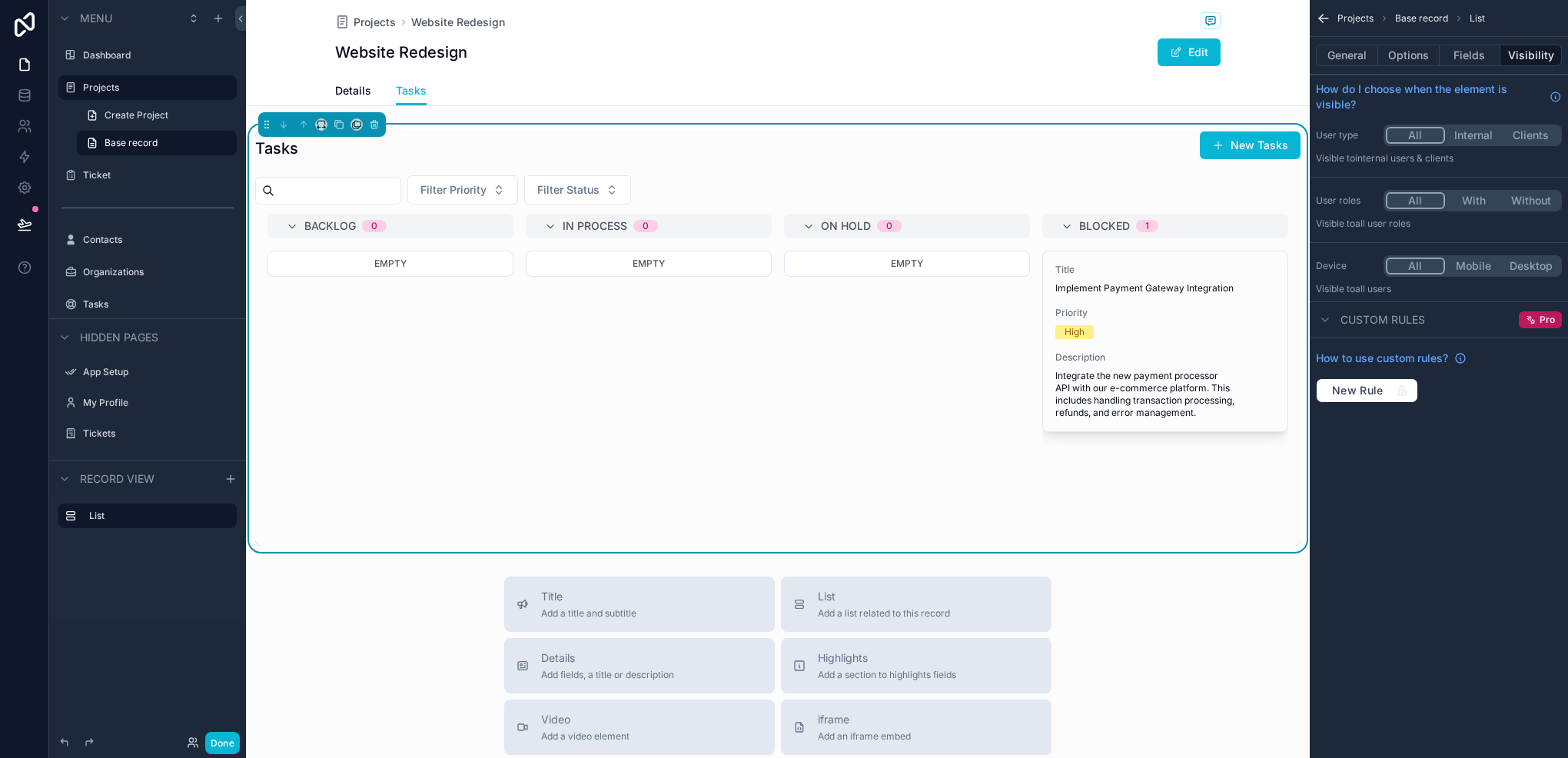
click at [1334, 21] on div "Projects Base record List" at bounding box center [1439, 18] width 259 height 37
click at [320, 128] on icon "scrollable content" at bounding box center [319, 128] width 3 height 0
click at [366, 151] on div "Default" at bounding box center [352, 153] width 48 height 19
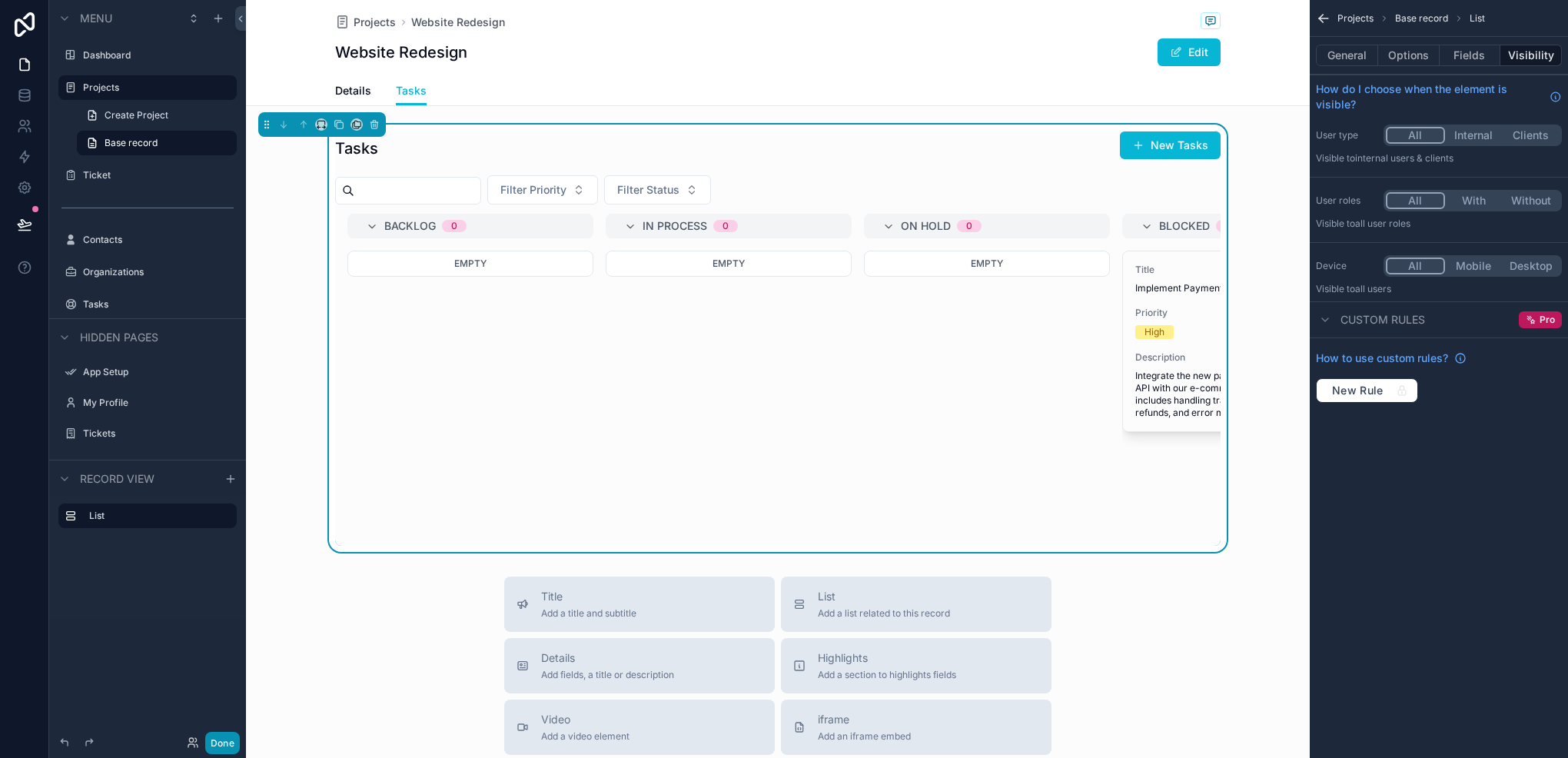
click at [222, 752] on button "Done" at bounding box center [222, 743] width 35 height 23
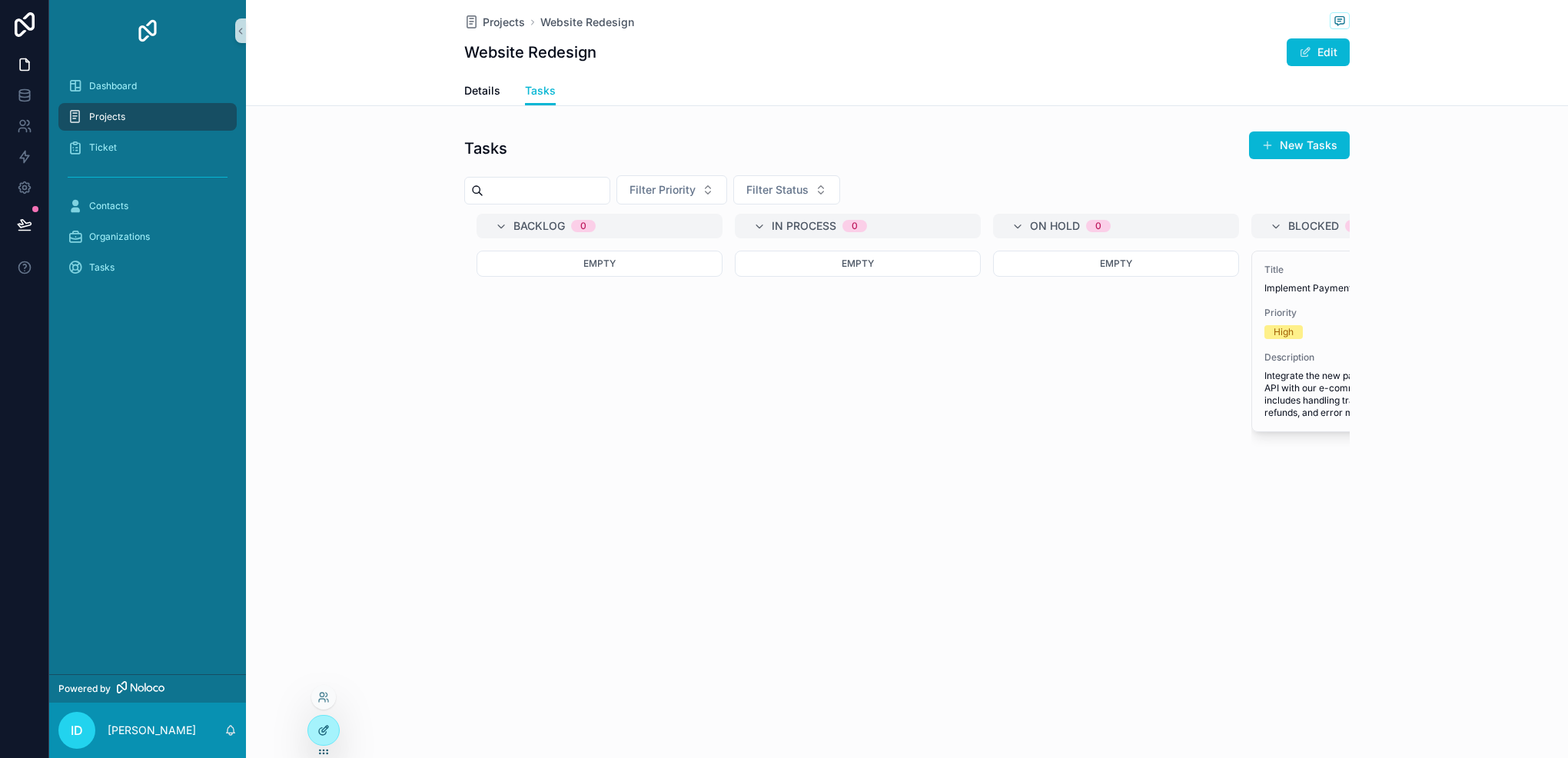
click at [324, 730] on icon at bounding box center [324, 730] width 12 height 12
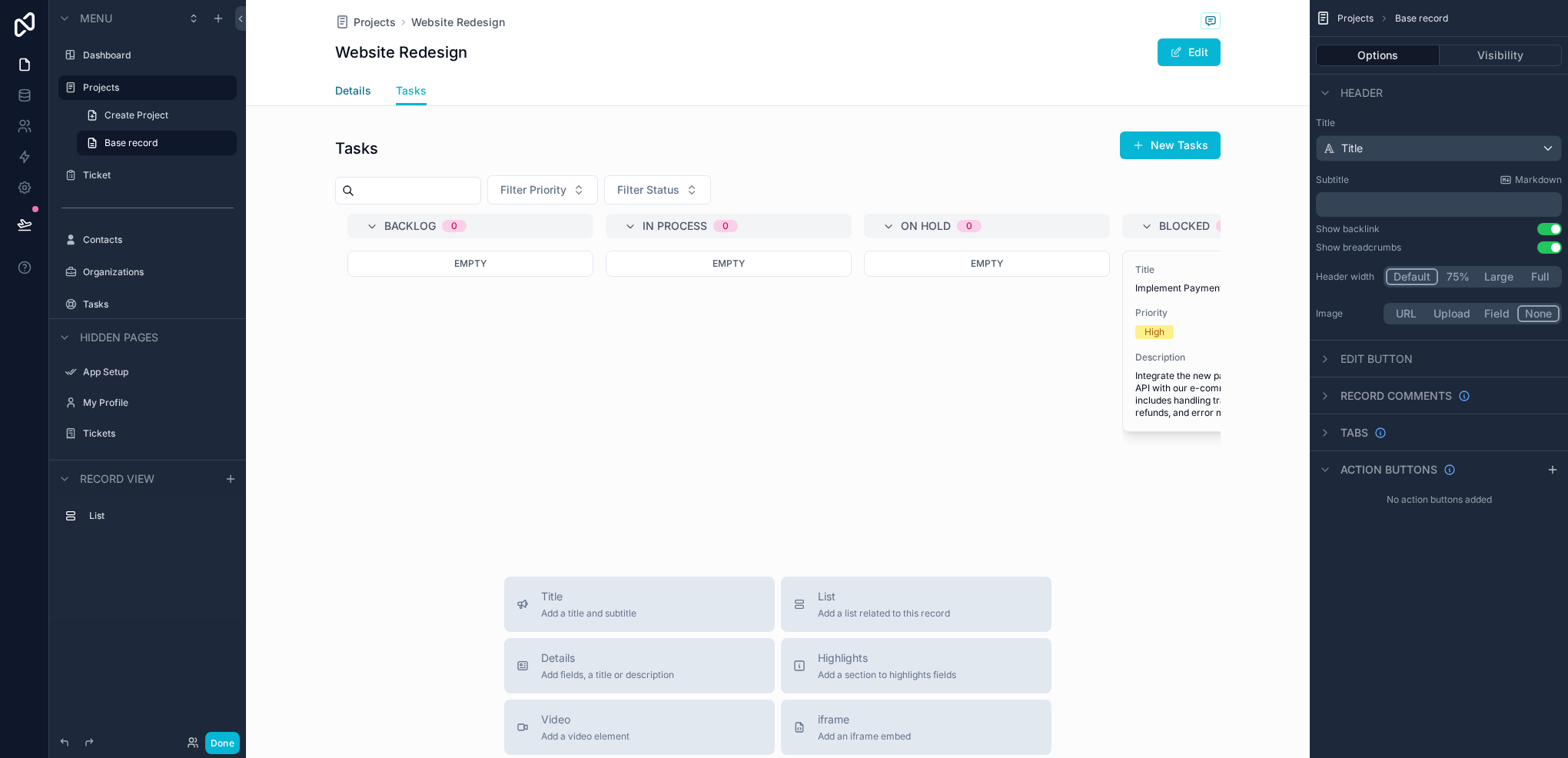
click at [338, 97] on span "Details" at bounding box center [353, 91] width 36 height 16
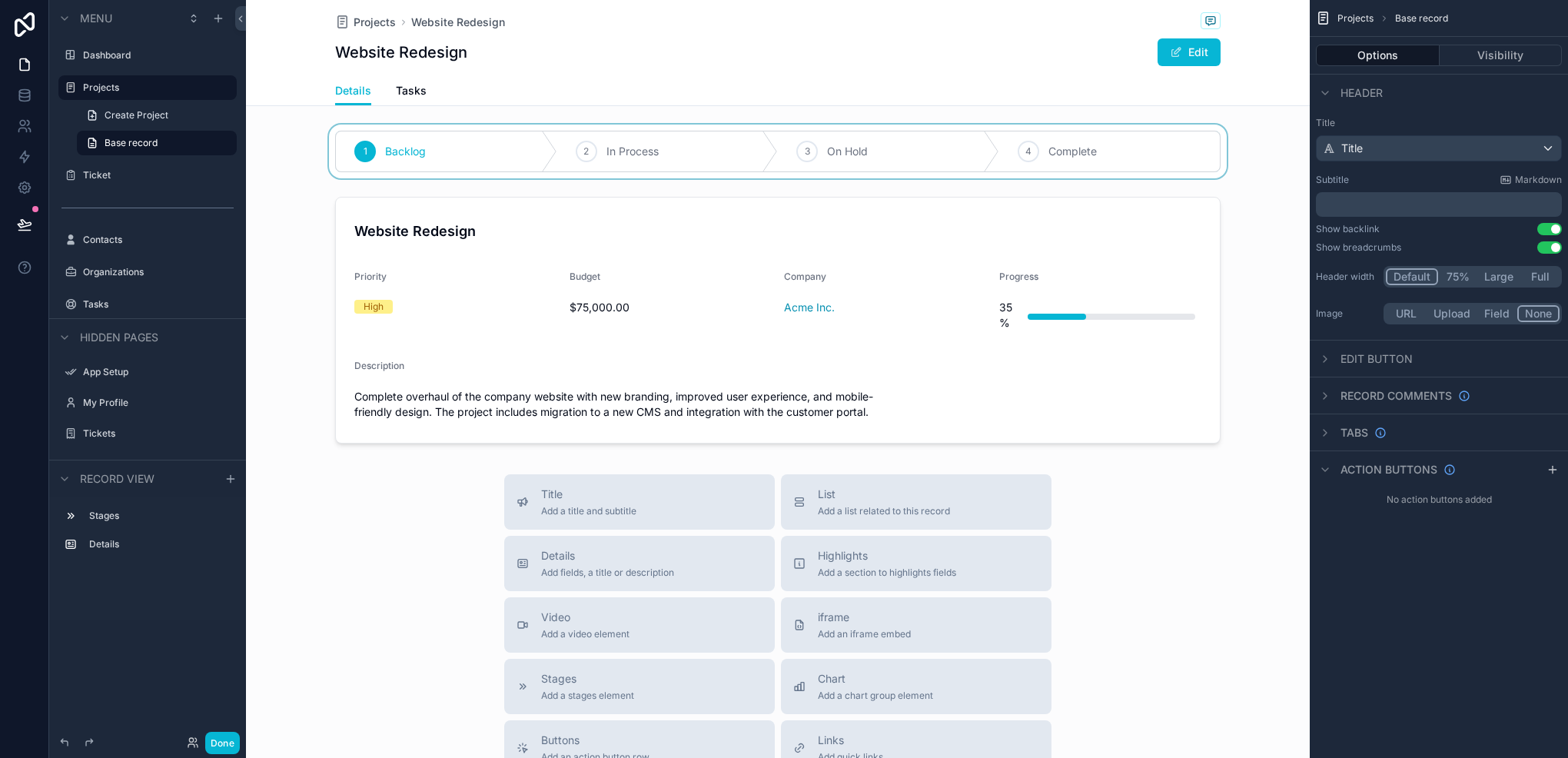
click at [405, 162] on div "scrollable content" at bounding box center [778, 152] width 1064 height 54
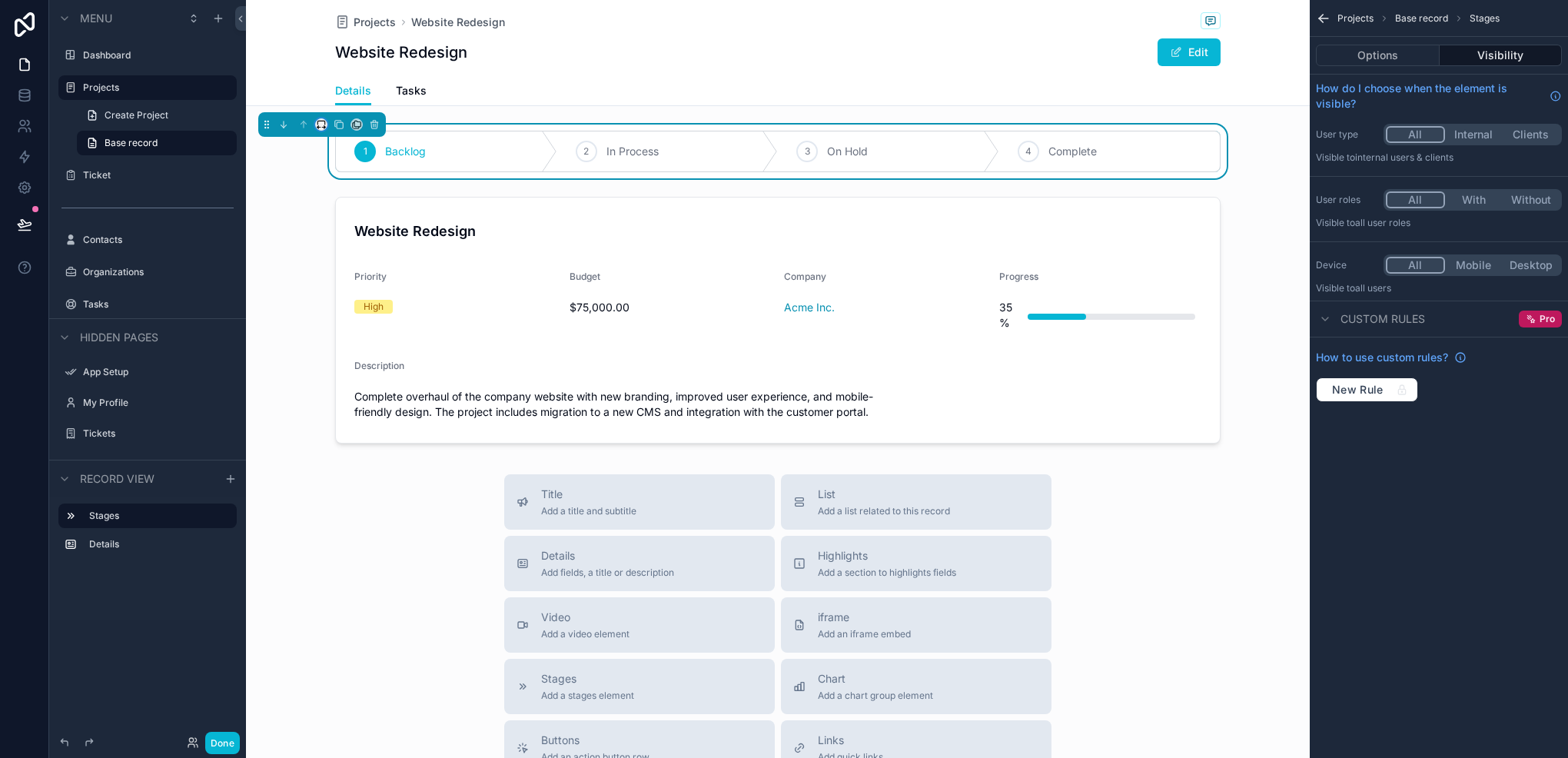
click at [322, 119] on icon "scrollable content" at bounding box center [321, 124] width 11 height 11
click at [338, 290] on span "75%" at bounding box center [339, 299] width 23 height 19
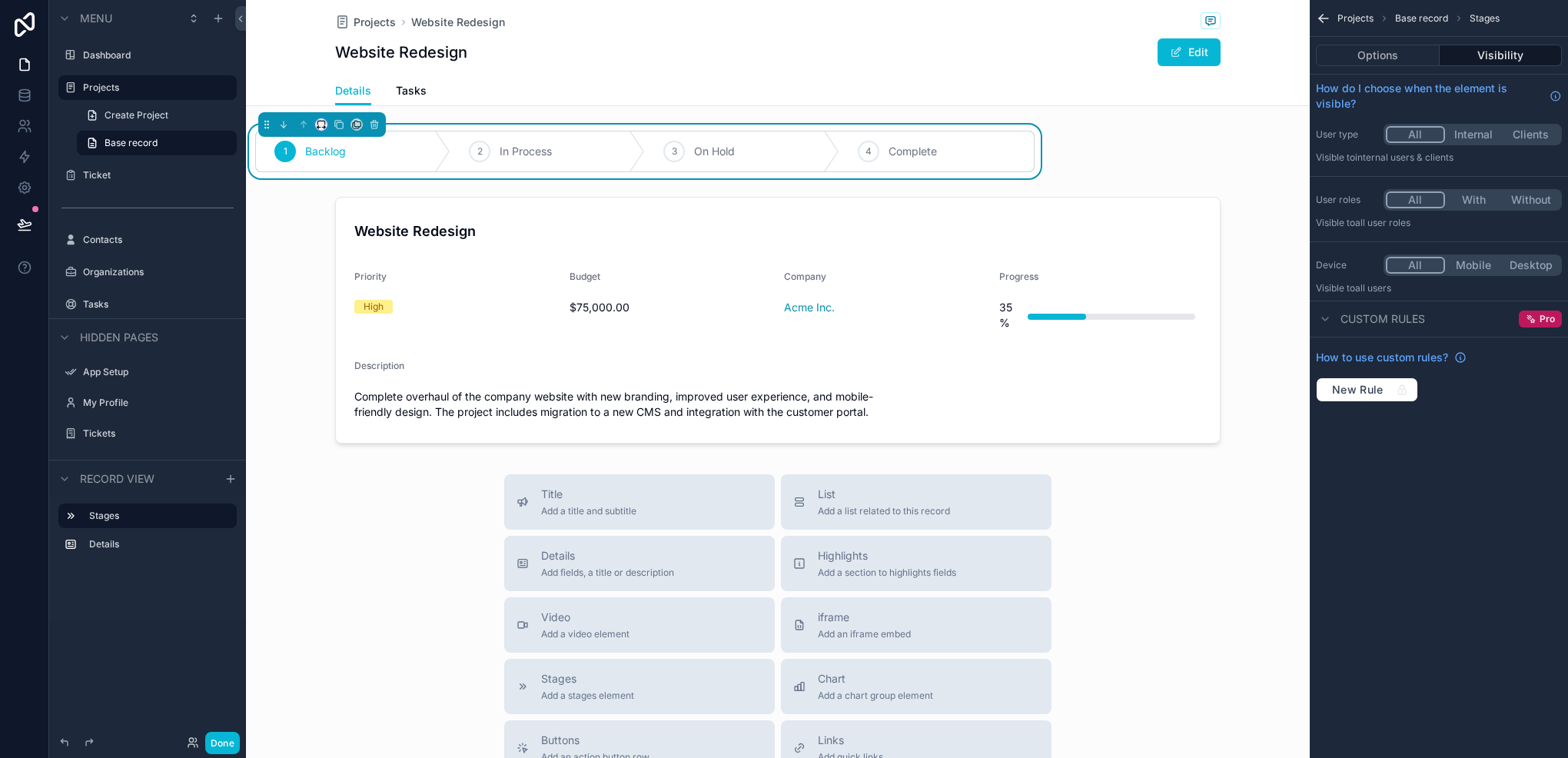
click at [321, 119] on button "scrollable content" at bounding box center [321, 125] width 12 height 12
click at [344, 324] on span "Full width" at bounding box center [352, 328] width 48 height 19
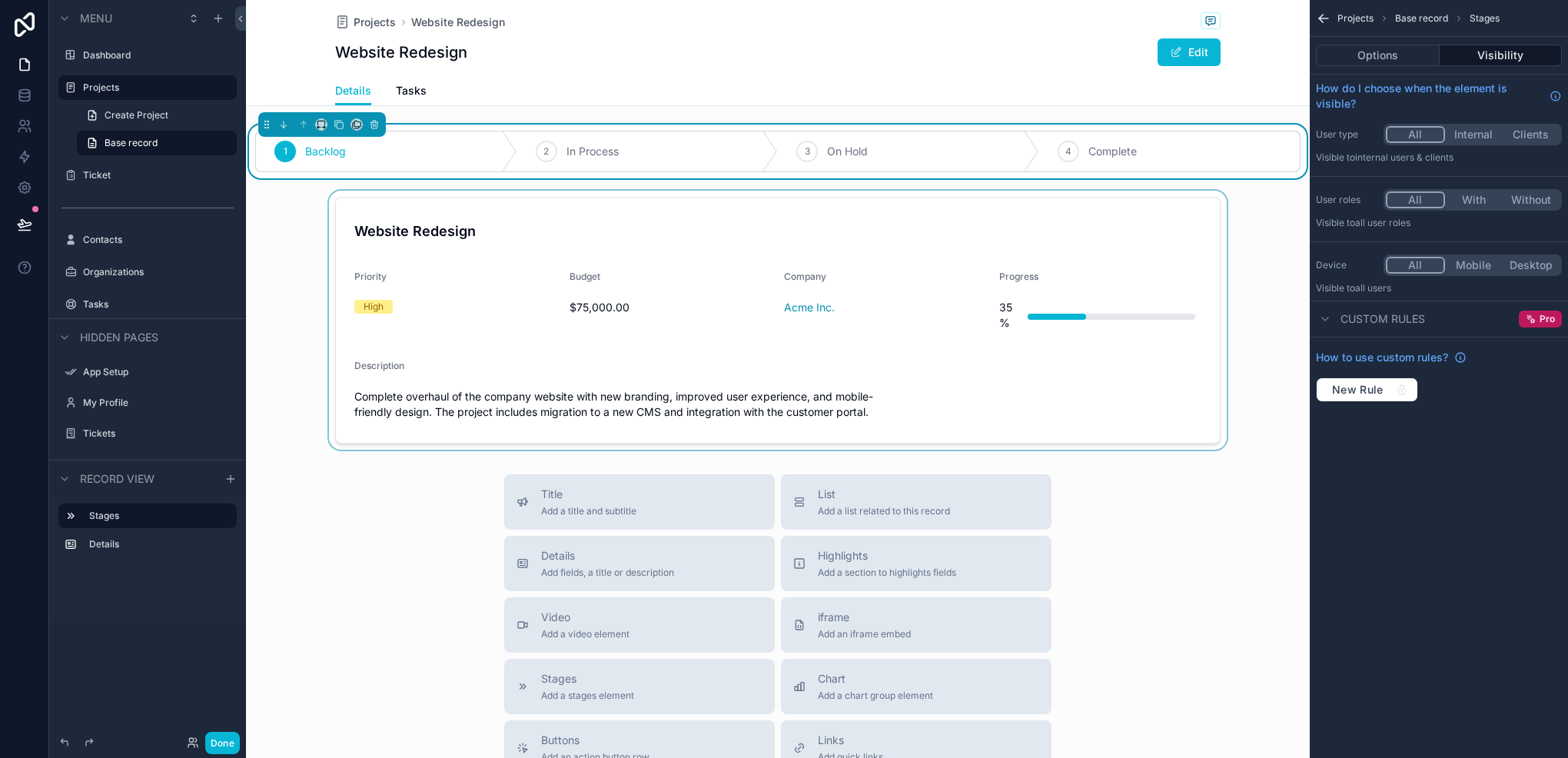
click at [434, 309] on div "scrollable content" at bounding box center [778, 320] width 1064 height 260
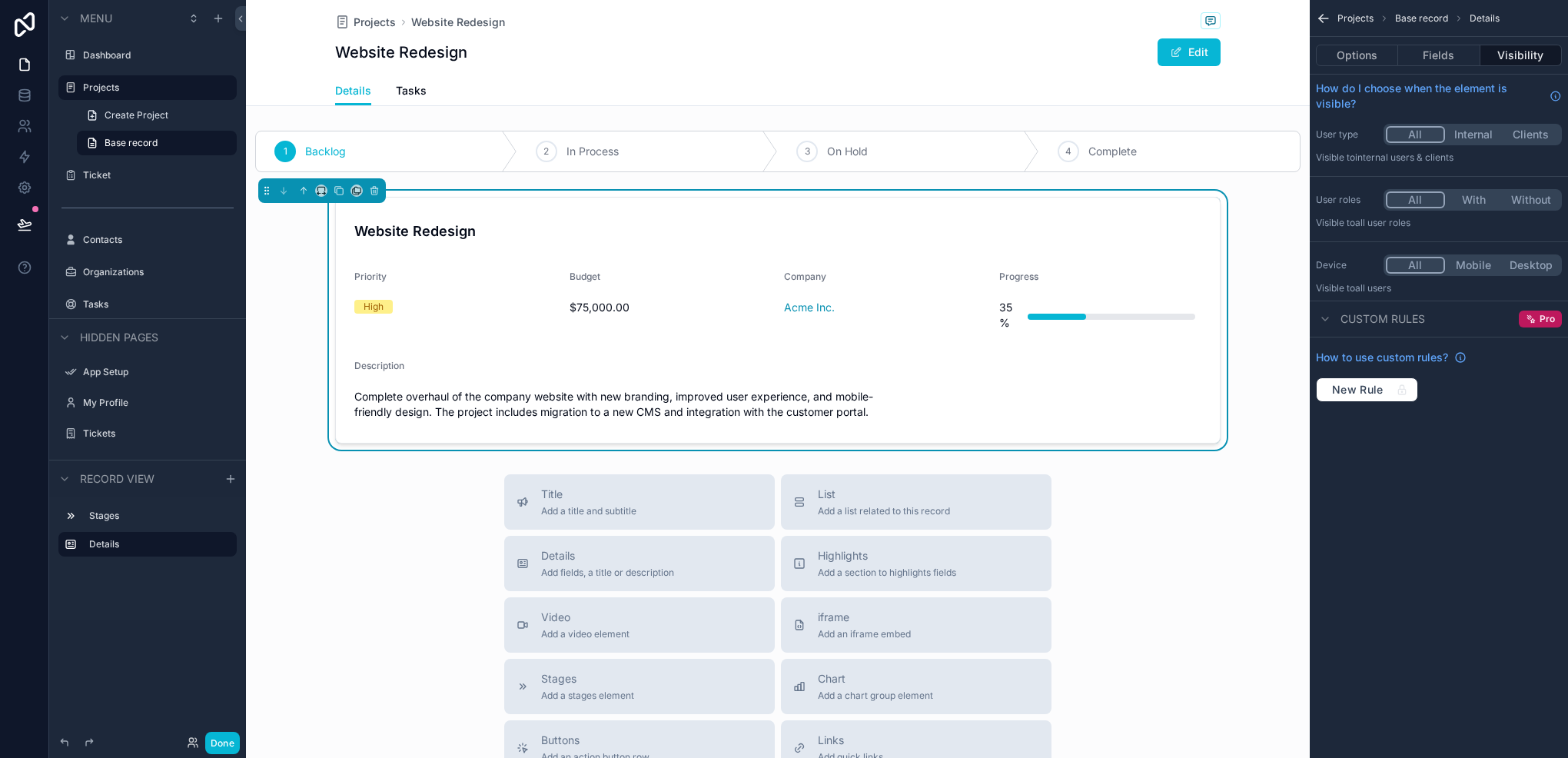
click at [327, 186] on div "scrollable content" at bounding box center [322, 190] width 128 height 25
click at [322, 187] on icon "scrollable content" at bounding box center [321, 190] width 11 height 11
click at [376, 393] on span "Full width" at bounding box center [352, 394] width 48 height 19
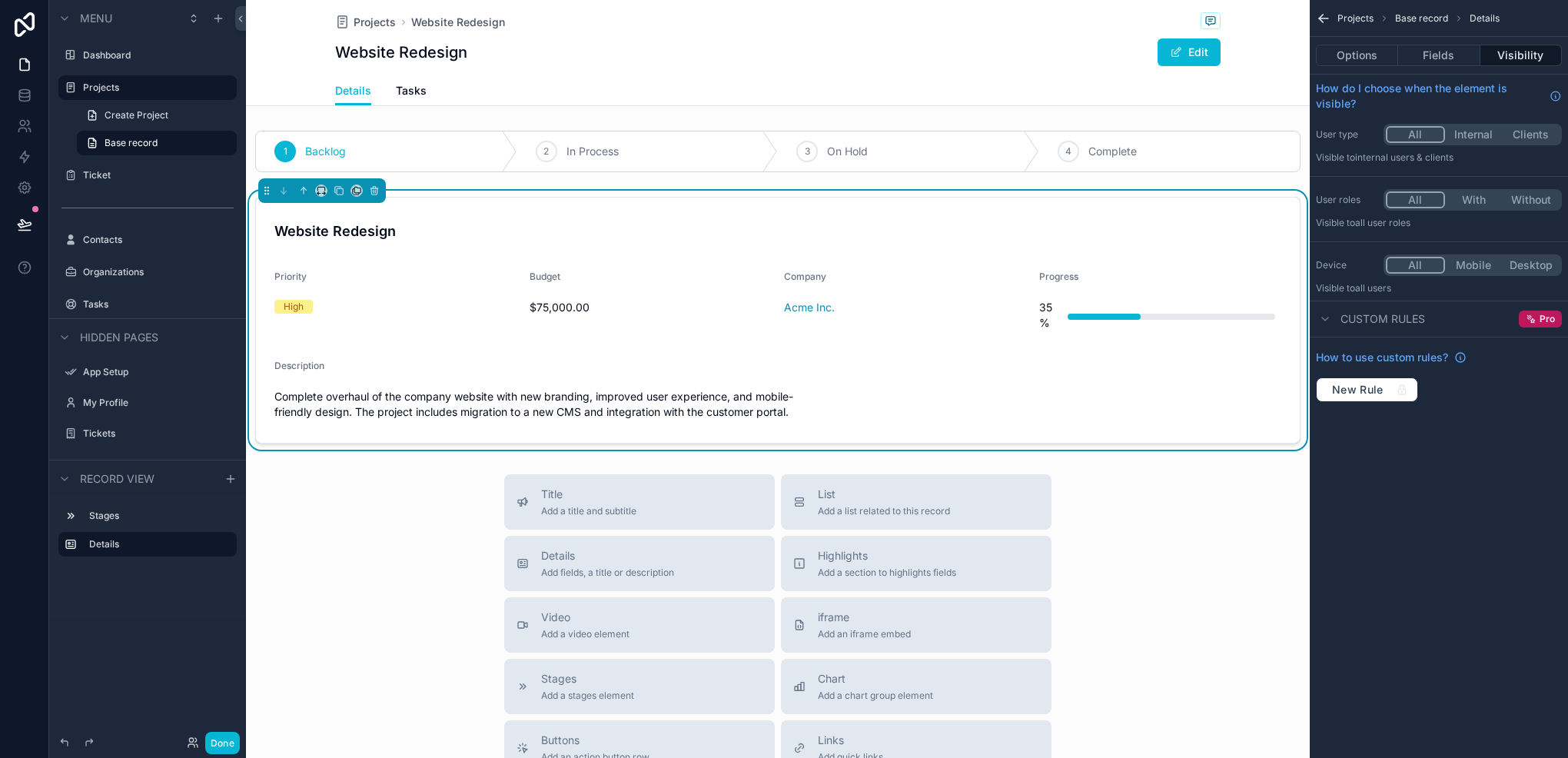
click at [297, 51] on div "Projects Website Redesign Website Redesign Edit Details Details Tasks" at bounding box center [778, 53] width 1064 height 106
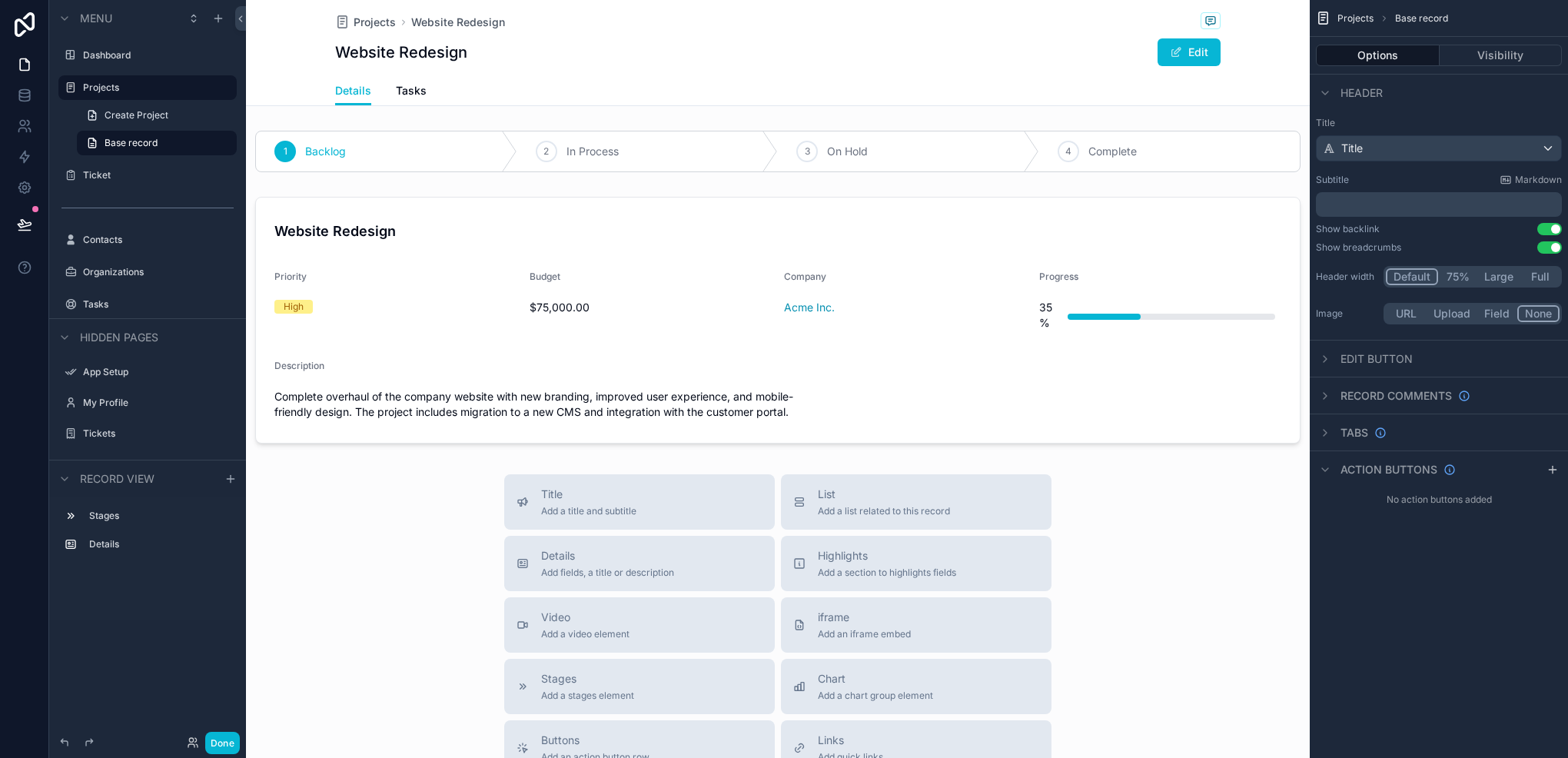
click at [1540, 273] on button "Full" at bounding box center [1540, 276] width 40 height 17
click at [918, 52] on div "Website Redesign Edit" at bounding box center [778, 52] width 886 height 29
click at [210, 752] on button "Done" at bounding box center [222, 743] width 35 height 23
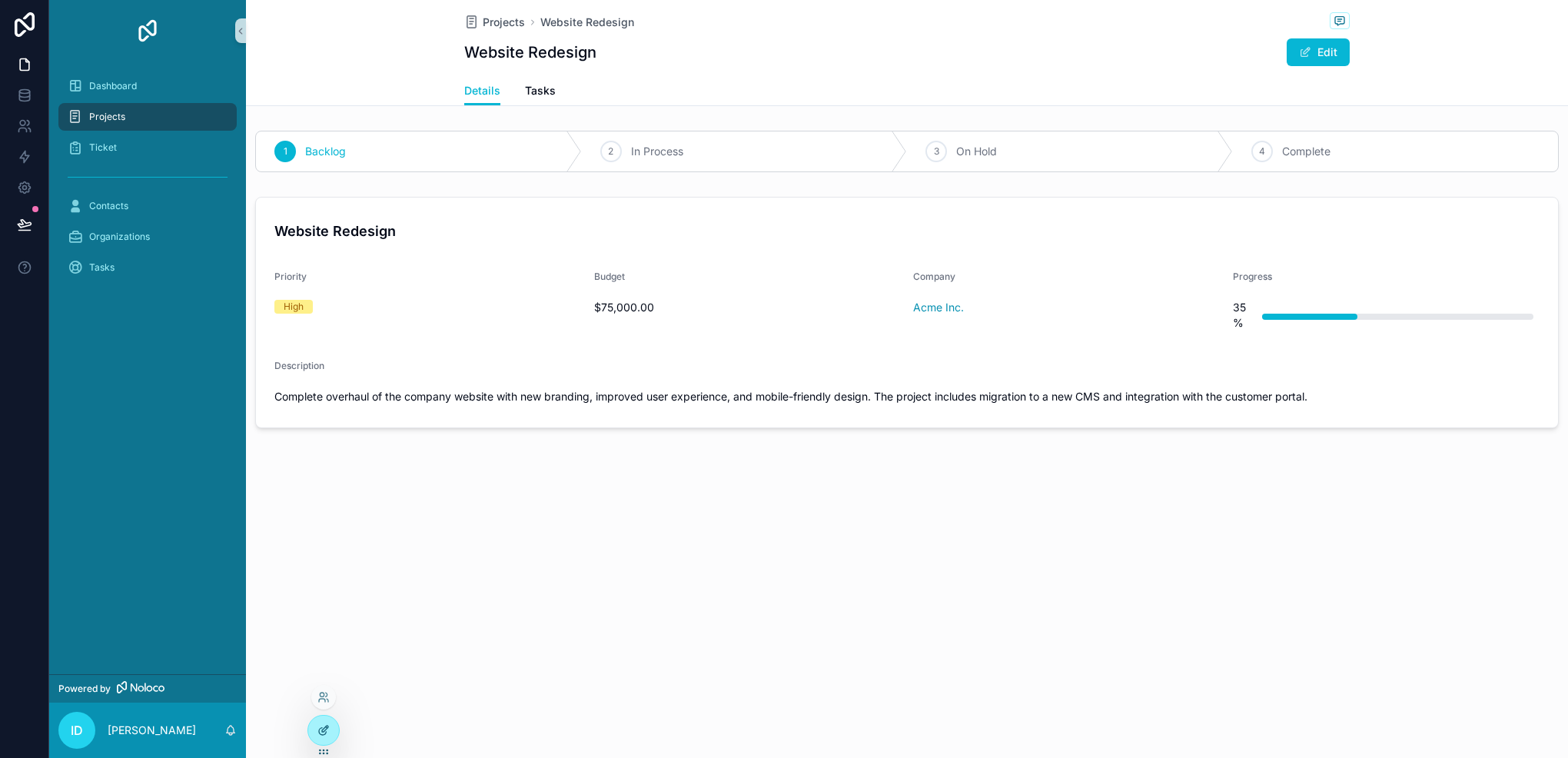
click at [327, 723] on div at bounding box center [323, 730] width 31 height 29
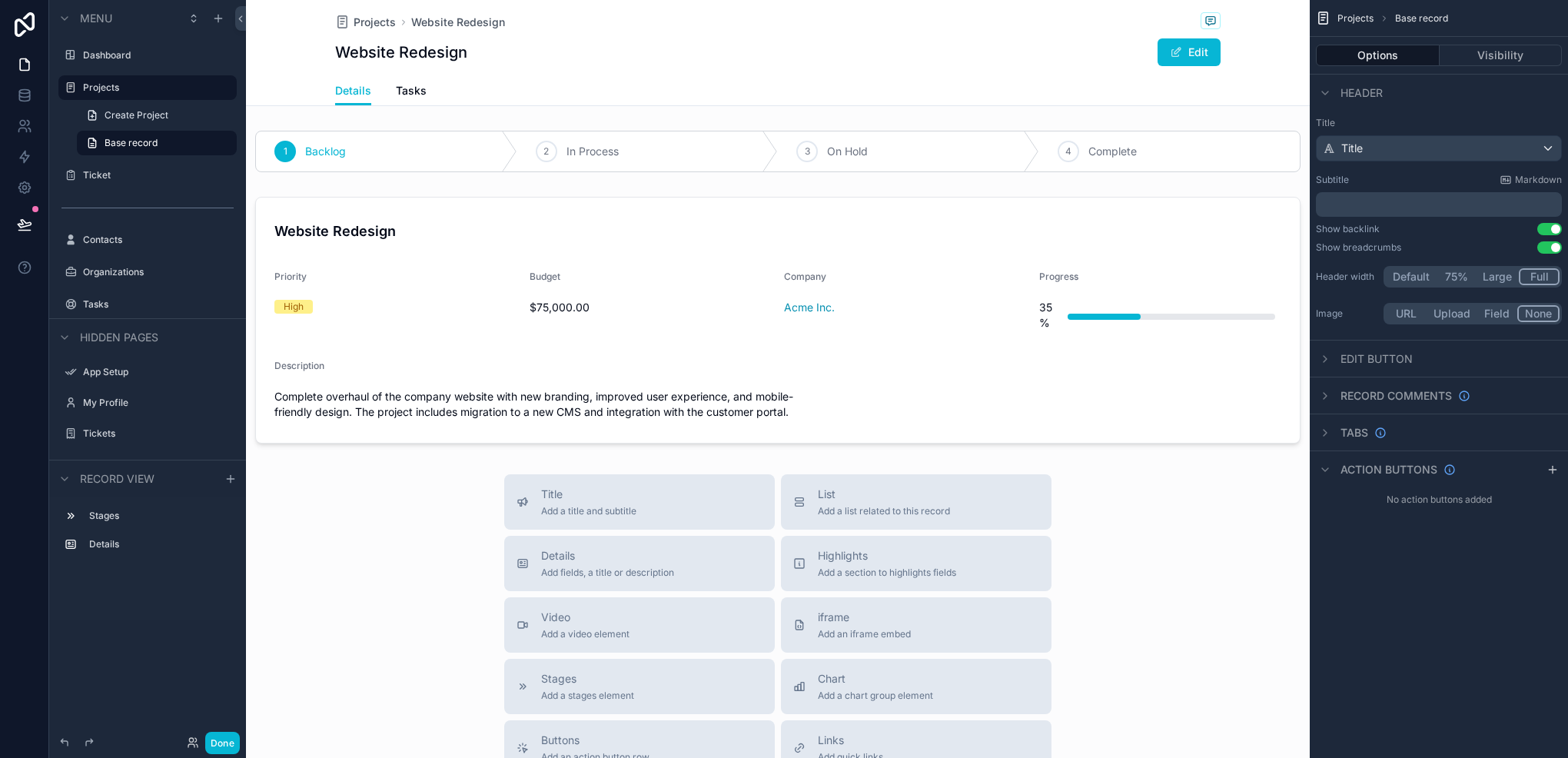
click at [293, 23] on div "Projects Website Redesign Website Redesign Edit Details Details Tasks" at bounding box center [778, 53] width 1064 height 106
click at [1415, 272] on button "Default" at bounding box center [1411, 276] width 51 height 17
click at [1495, 282] on button "Large" at bounding box center [1499, 276] width 43 height 17
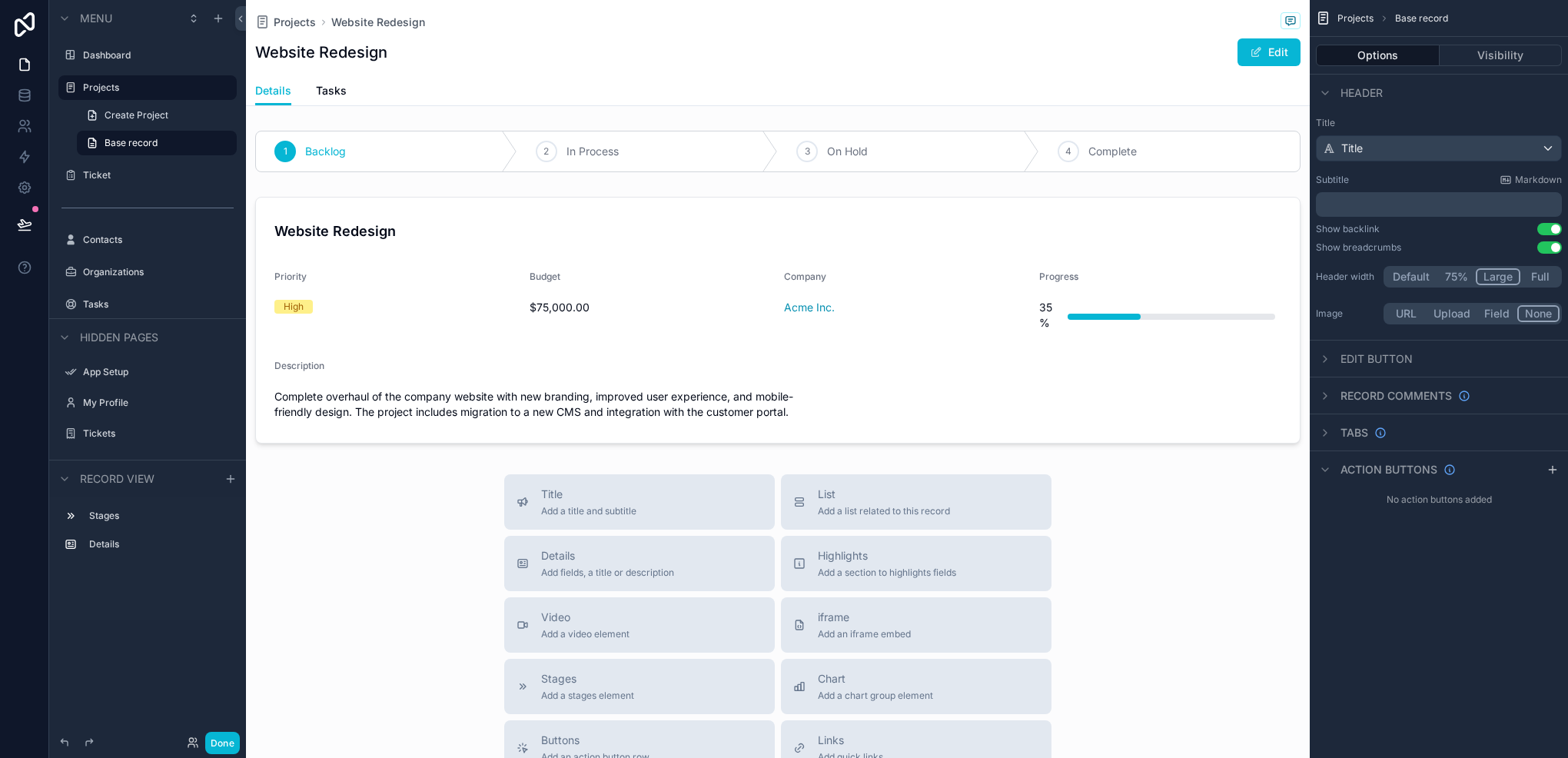
click at [1526, 282] on button "Full" at bounding box center [1540, 276] width 40 height 17
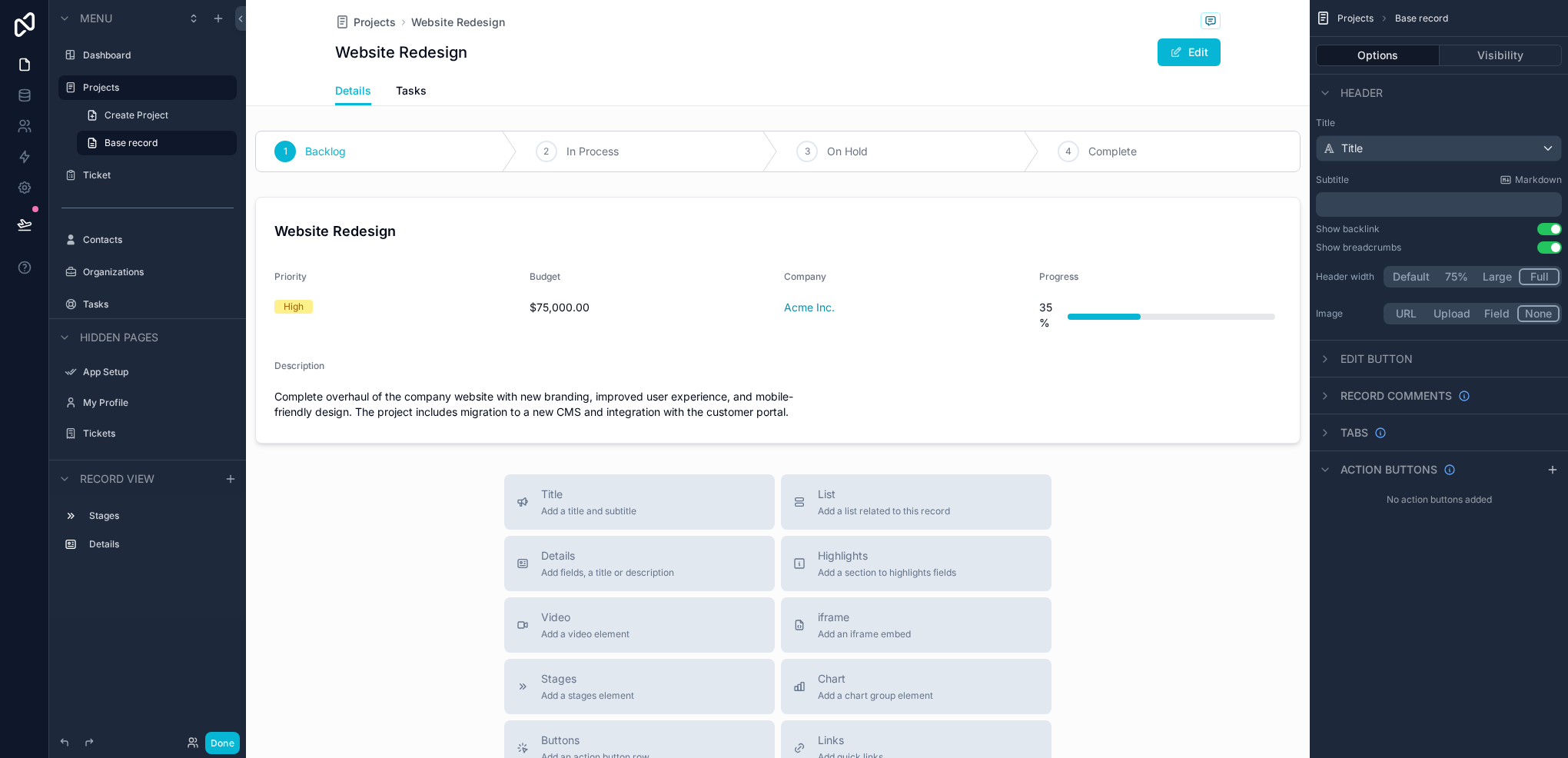
click at [1507, 278] on button "Large" at bounding box center [1497, 276] width 43 height 17
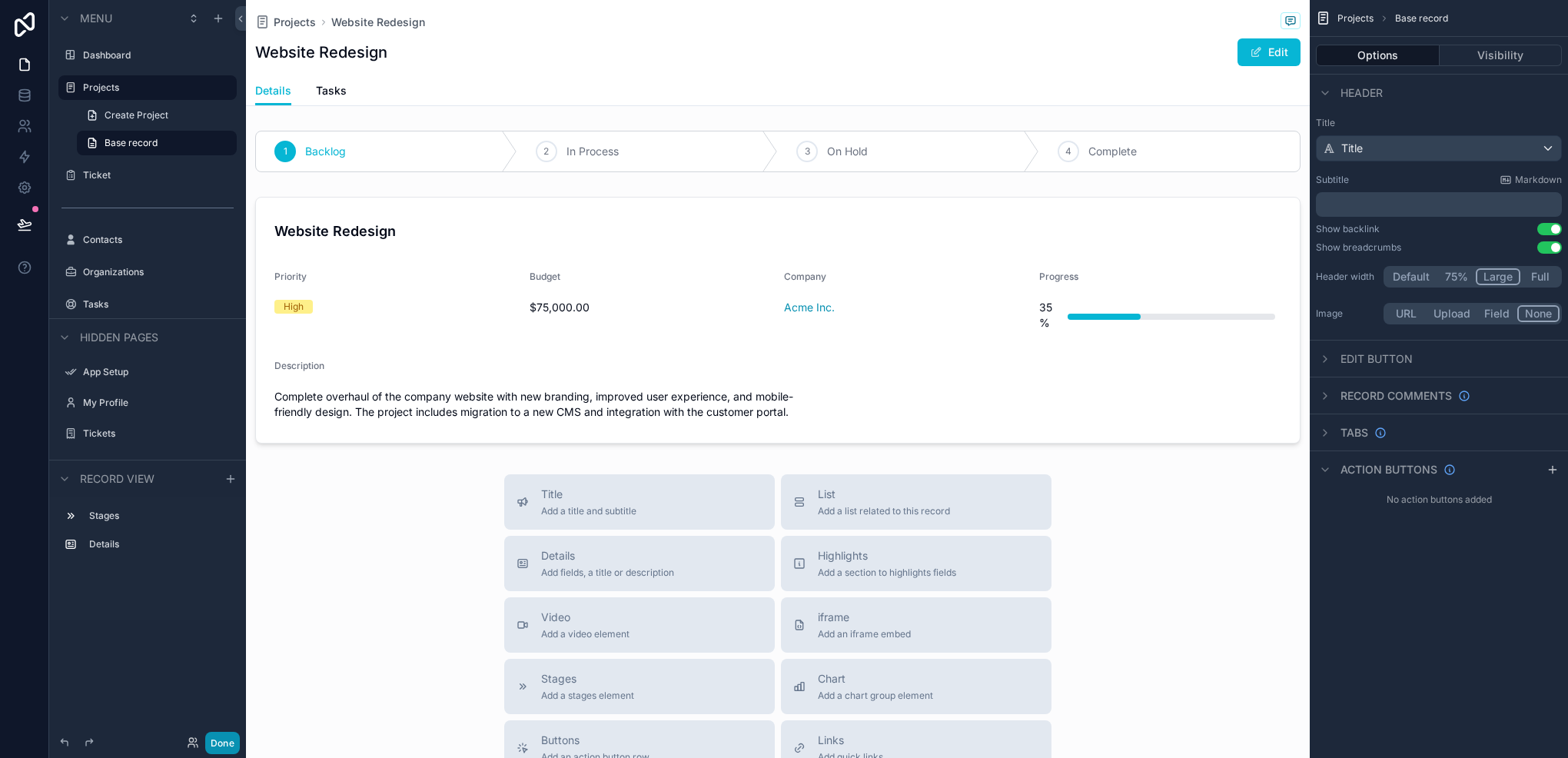
click at [225, 744] on button "Done" at bounding box center [222, 743] width 35 height 23
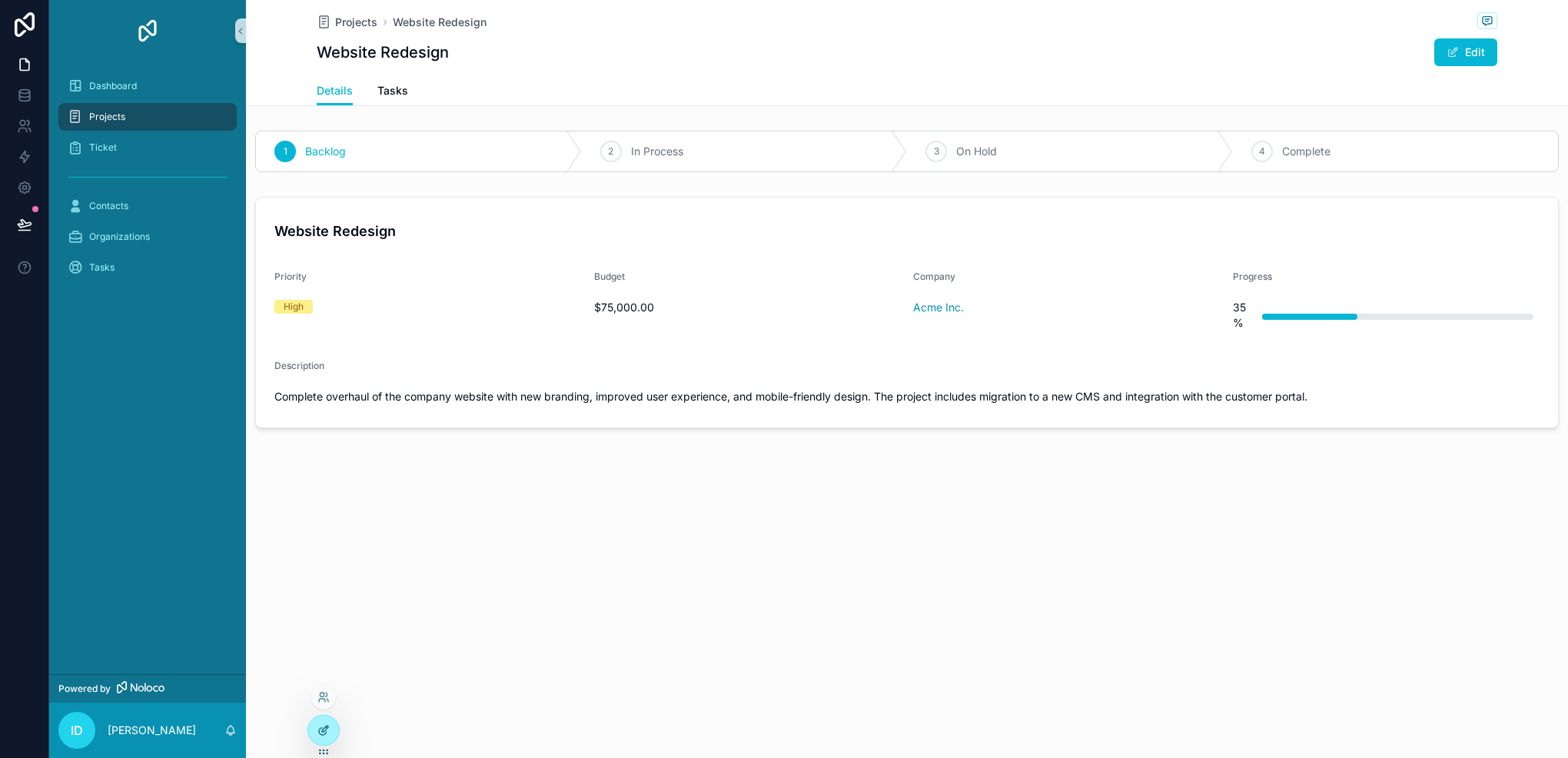
click at [332, 732] on div at bounding box center [323, 730] width 31 height 29
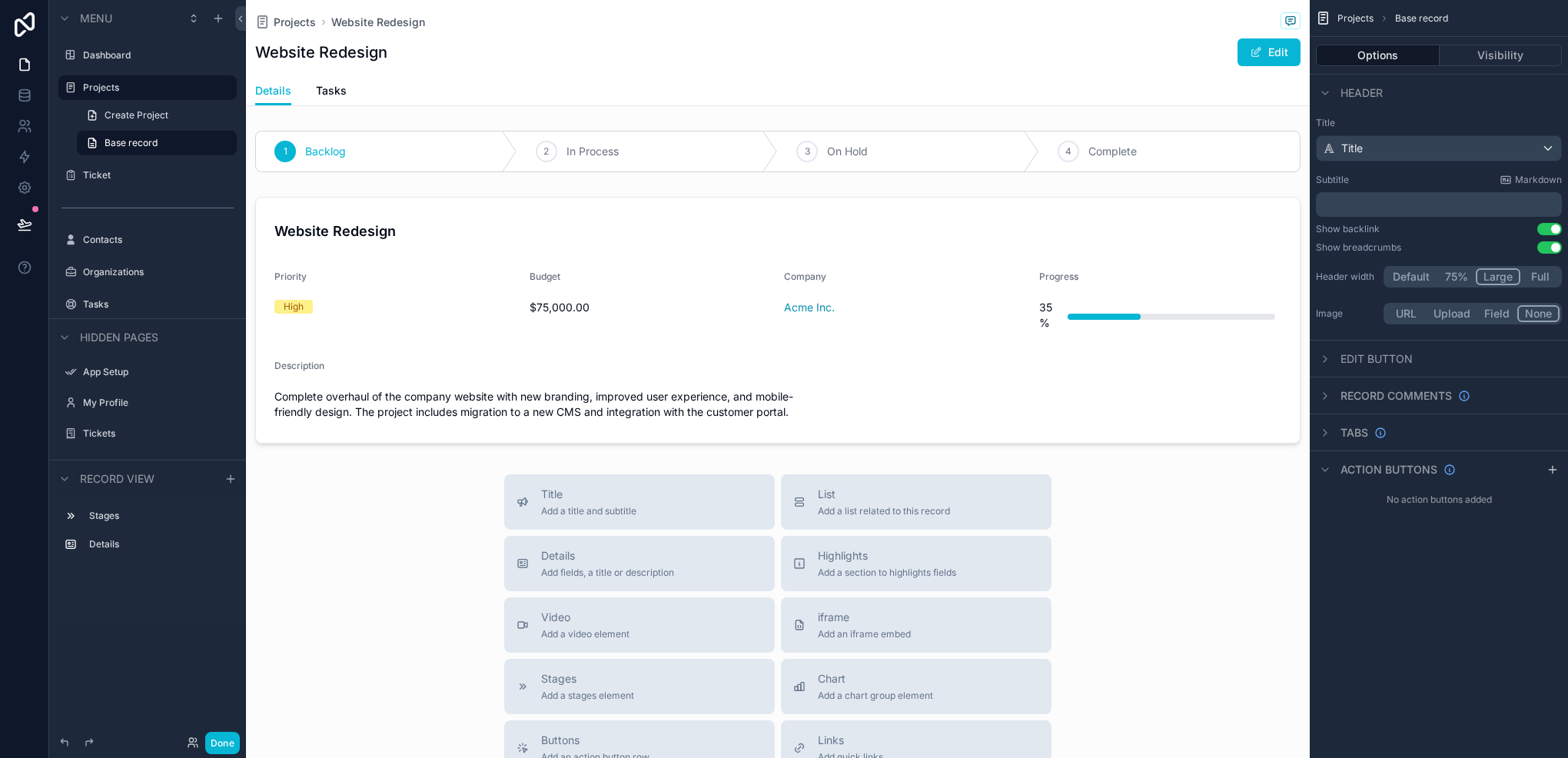
click at [1092, 63] on div "Website Redesign Edit" at bounding box center [779, 52] width 1046 height 29
click at [1536, 286] on div "Default 75% Large Full" at bounding box center [1473, 277] width 178 height 22
click at [1546, 282] on button "Full" at bounding box center [1540, 276] width 40 height 17
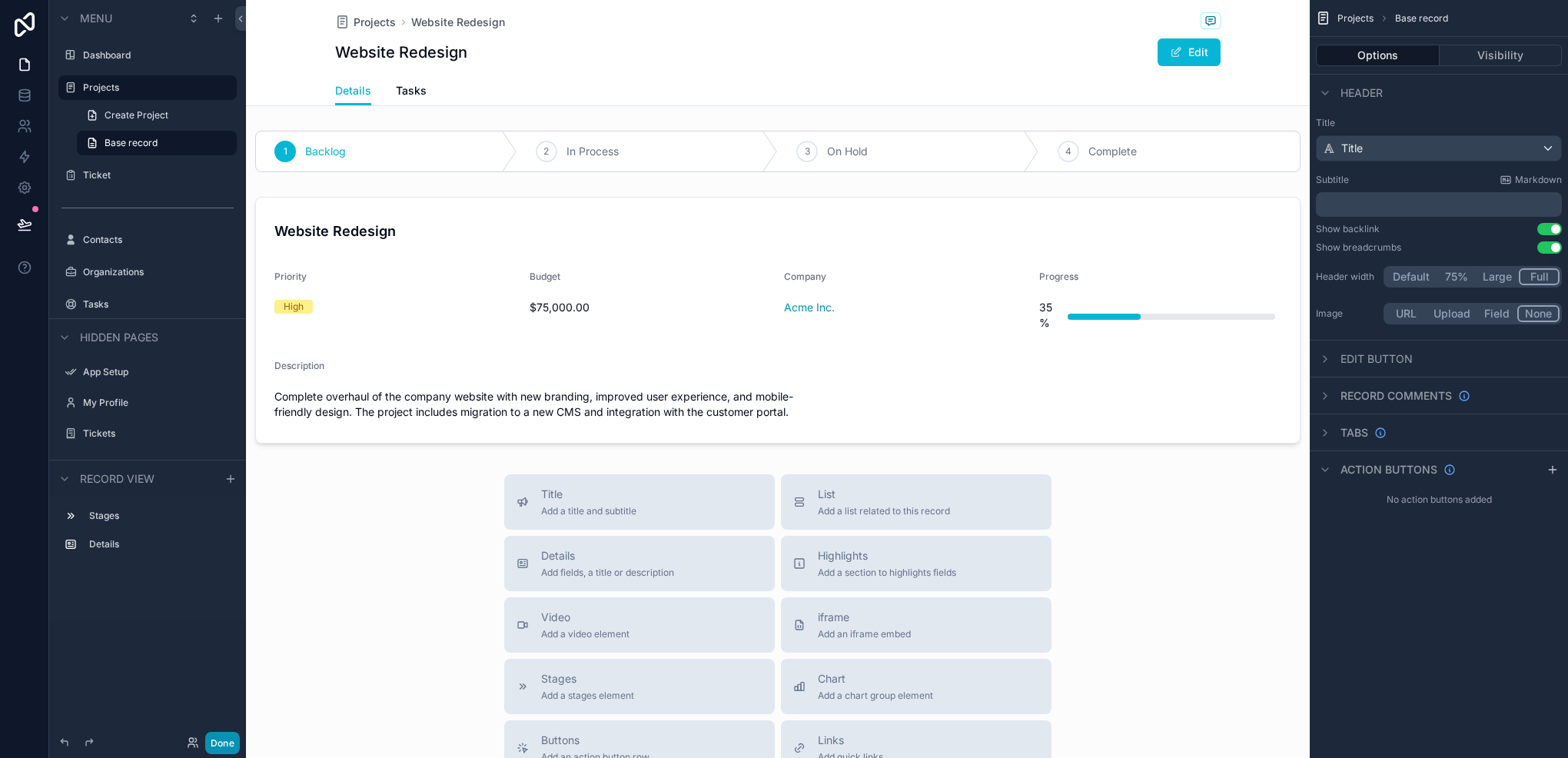
click at [218, 732] on button "Done" at bounding box center [222, 743] width 35 height 23
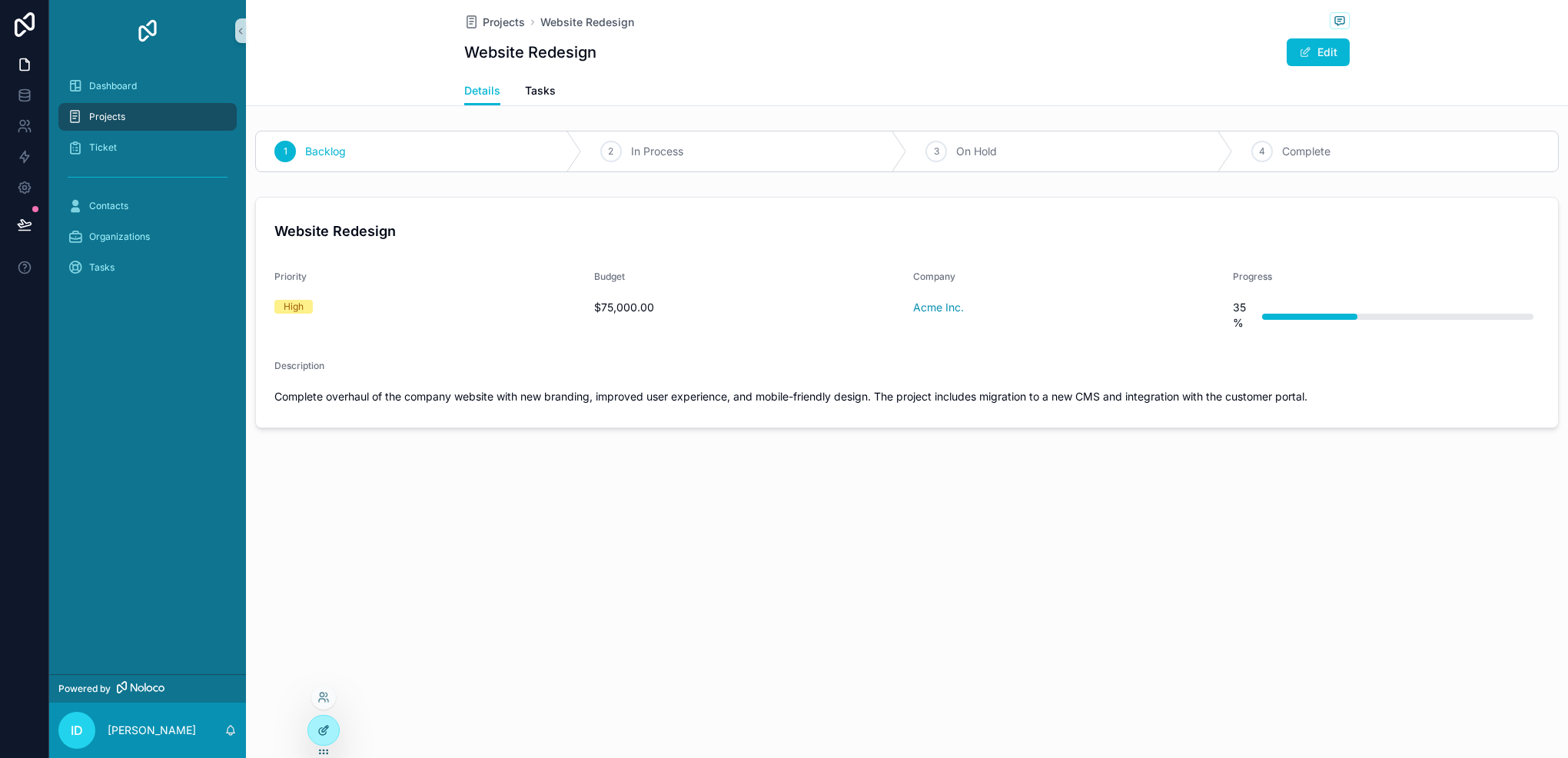
click at [325, 738] on div at bounding box center [323, 730] width 31 height 29
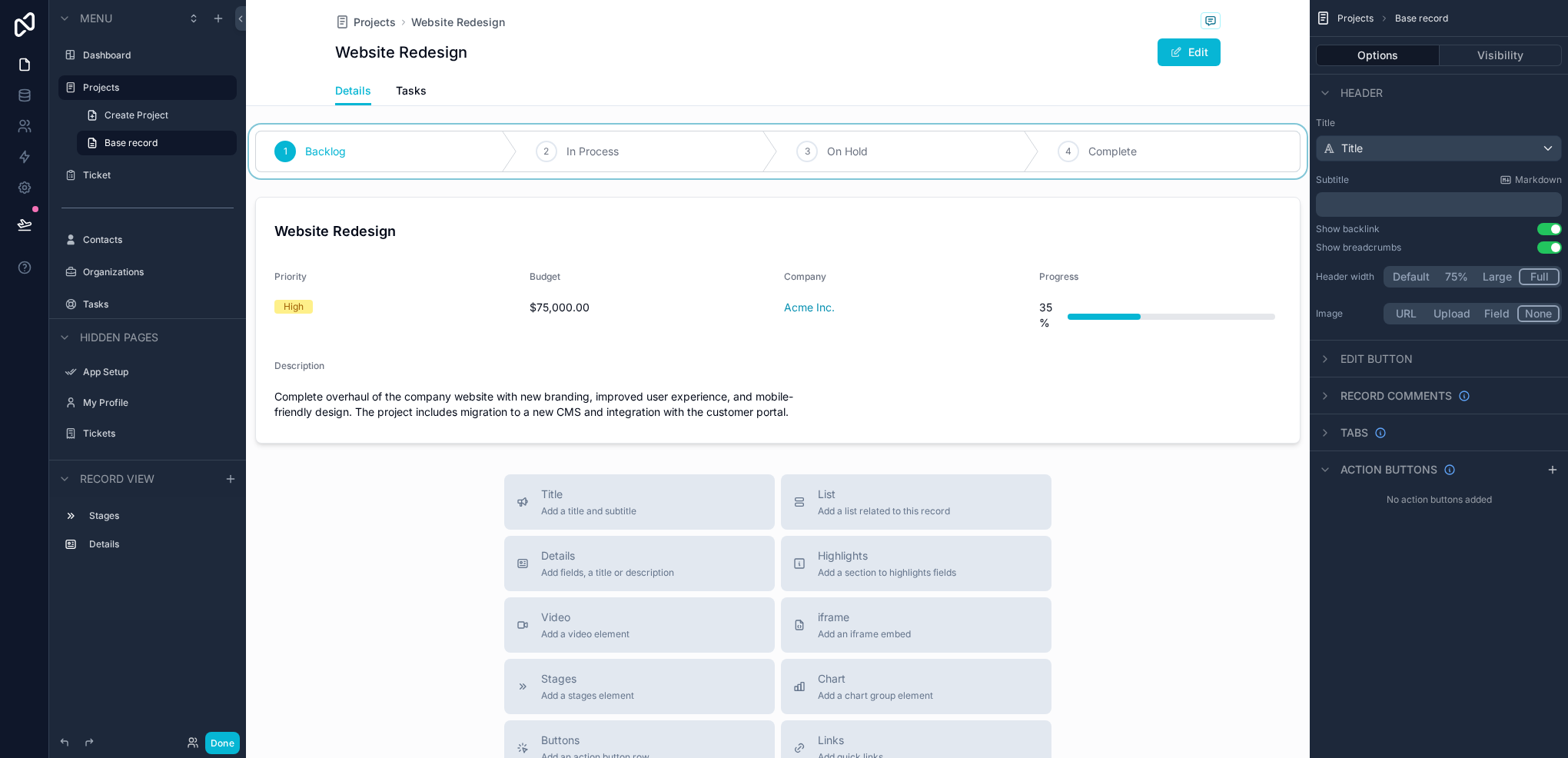
click at [477, 168] on div "scrollable content" at bounding box center [778, 152] width 1064 height 54
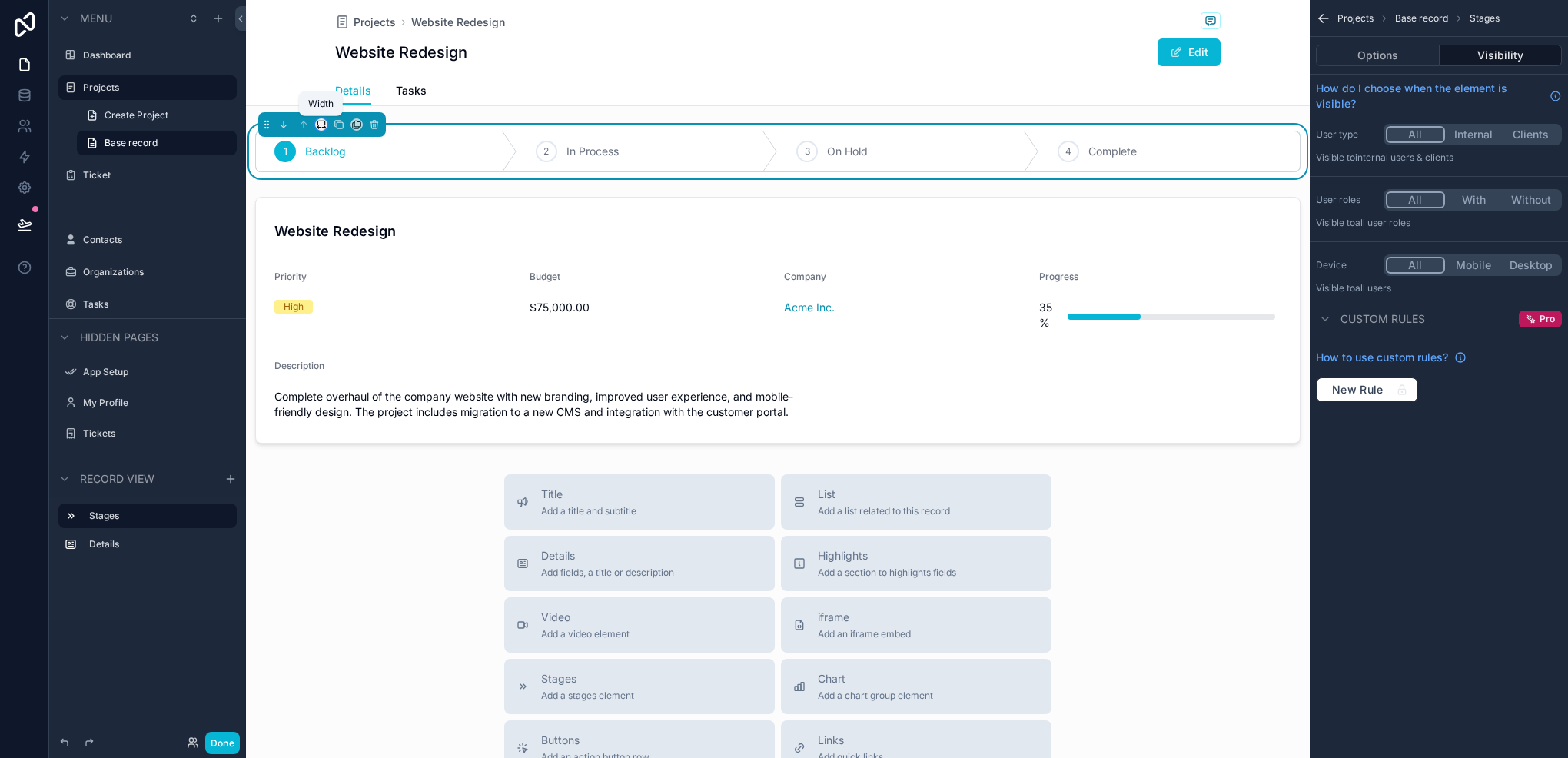
click at [321, 122] on icon "scrollable content" at bounding box center [321, 124] width 11 height 11
click at [332, 155] on span "Default" at bounding box center [346, 153] width 36 height 19
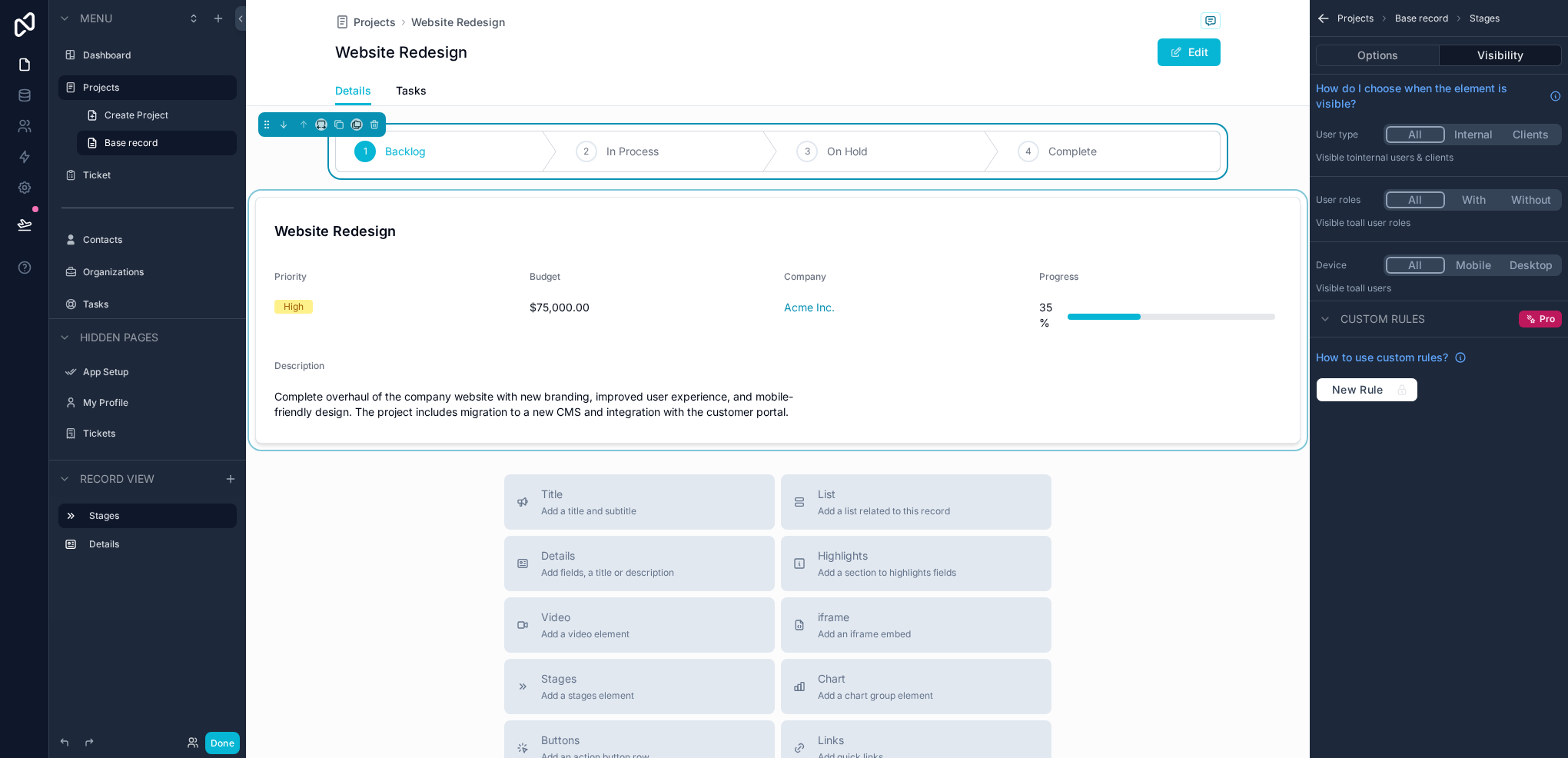
click at [357, 246] on div "scrollable content" at bounding box center [778, 320] width 1064 height 260
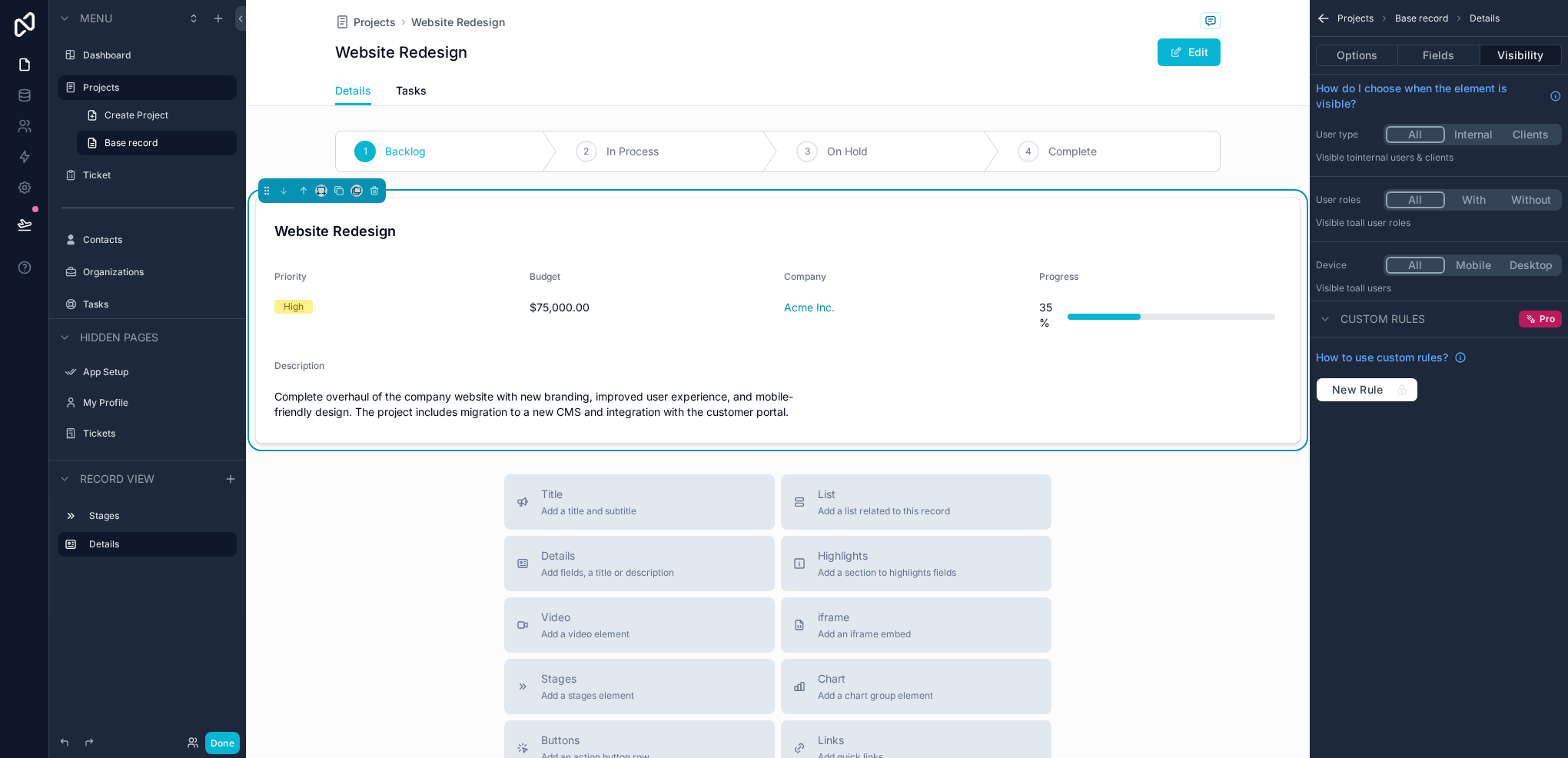
click at [318, 199] on div "scrollable content" at bounding box center [322, 190] width 128 height 25
click at [324, 196] on div "scrollable content" at bounding box center [322, 190] width 128 height 25
click at [317, 195] on div "scrollable content" at bounding box center [321, 190] width 12 height 12
click at [323, 189] on icon "scrollable content" at bounding box center [321, 190] width 11 height 11
click at [328, 220] on div "Default" at bounding box center [354, 219] width 70 height 28
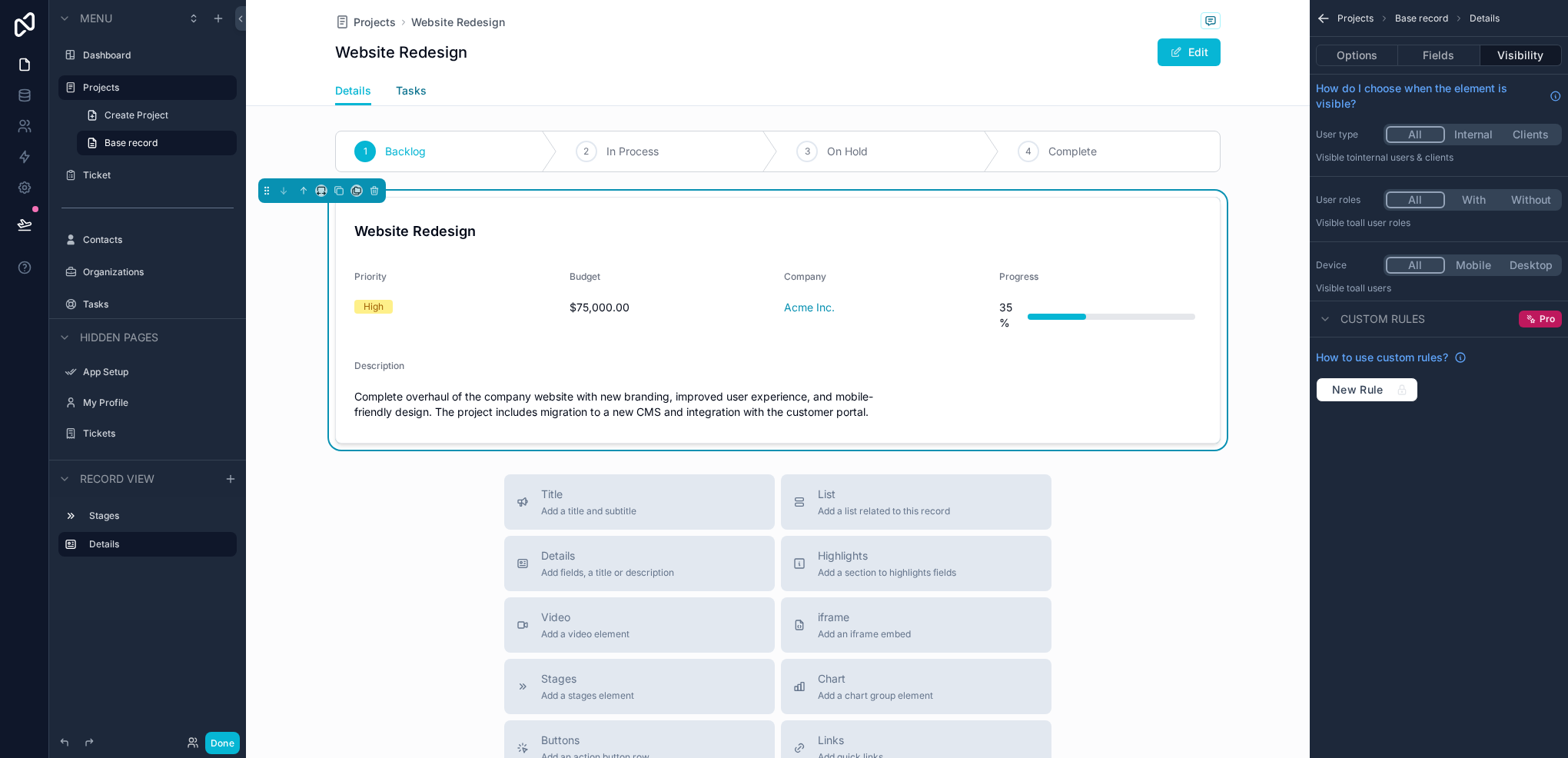
click at [399, 94] on span "Tasks" at bounding box center [411, 91] width 31 height 16
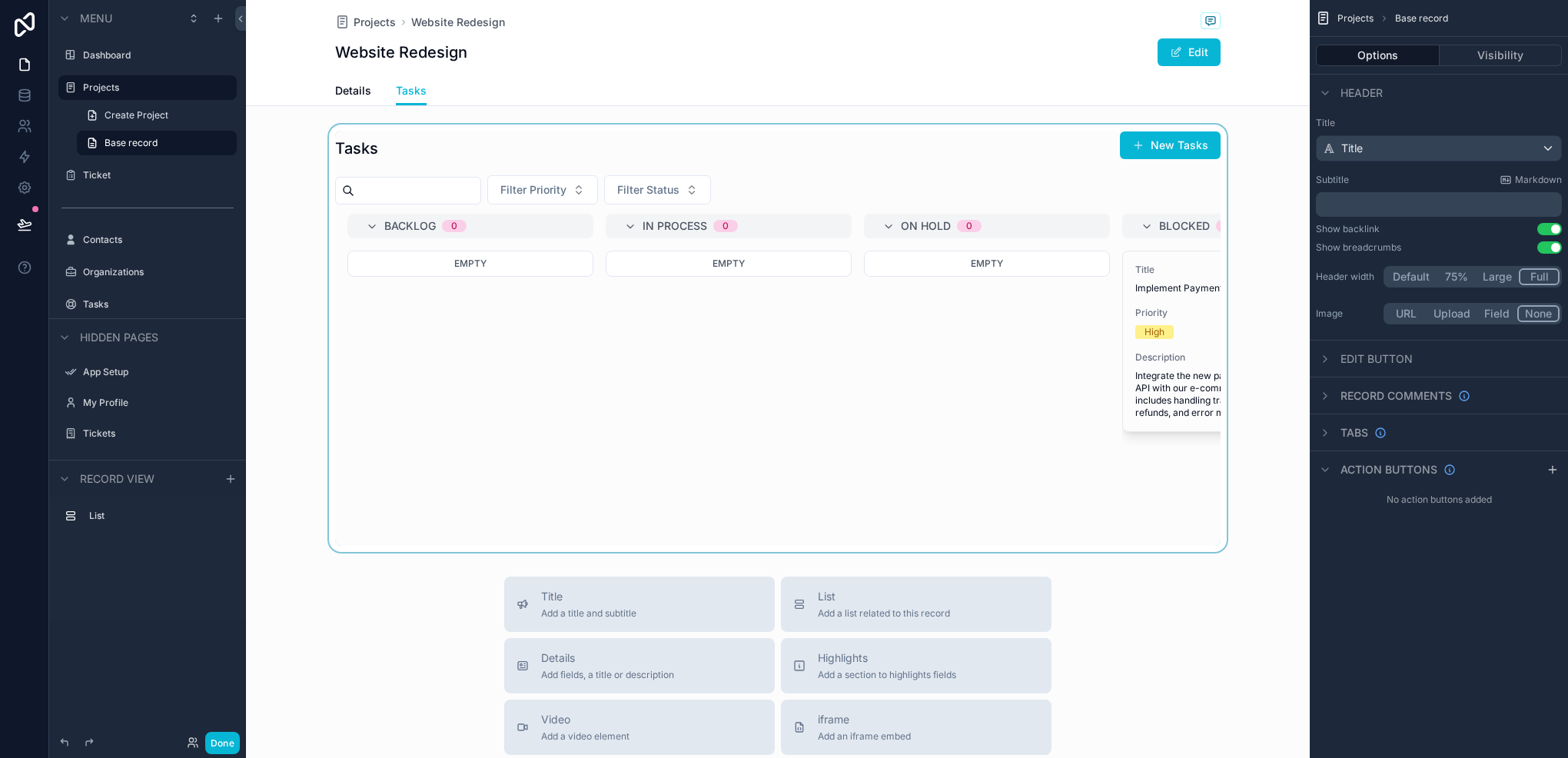
click at [600, 360] on div "scrollable content" at bounding box center [778, 339] width 1064 height 428
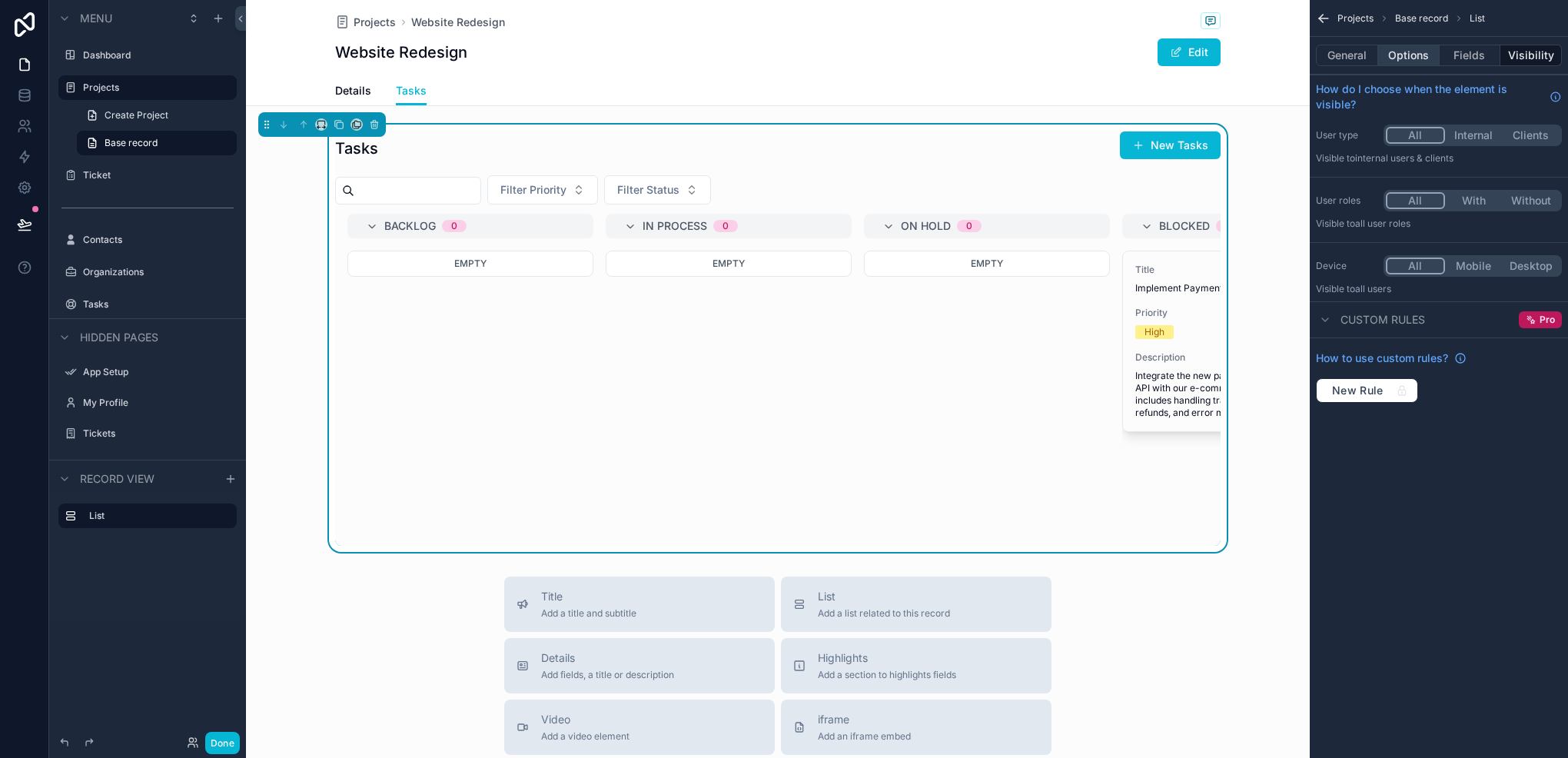
click at [1420, 49] on button "Options" at bounding box center [1410, 55] width 61 height 22
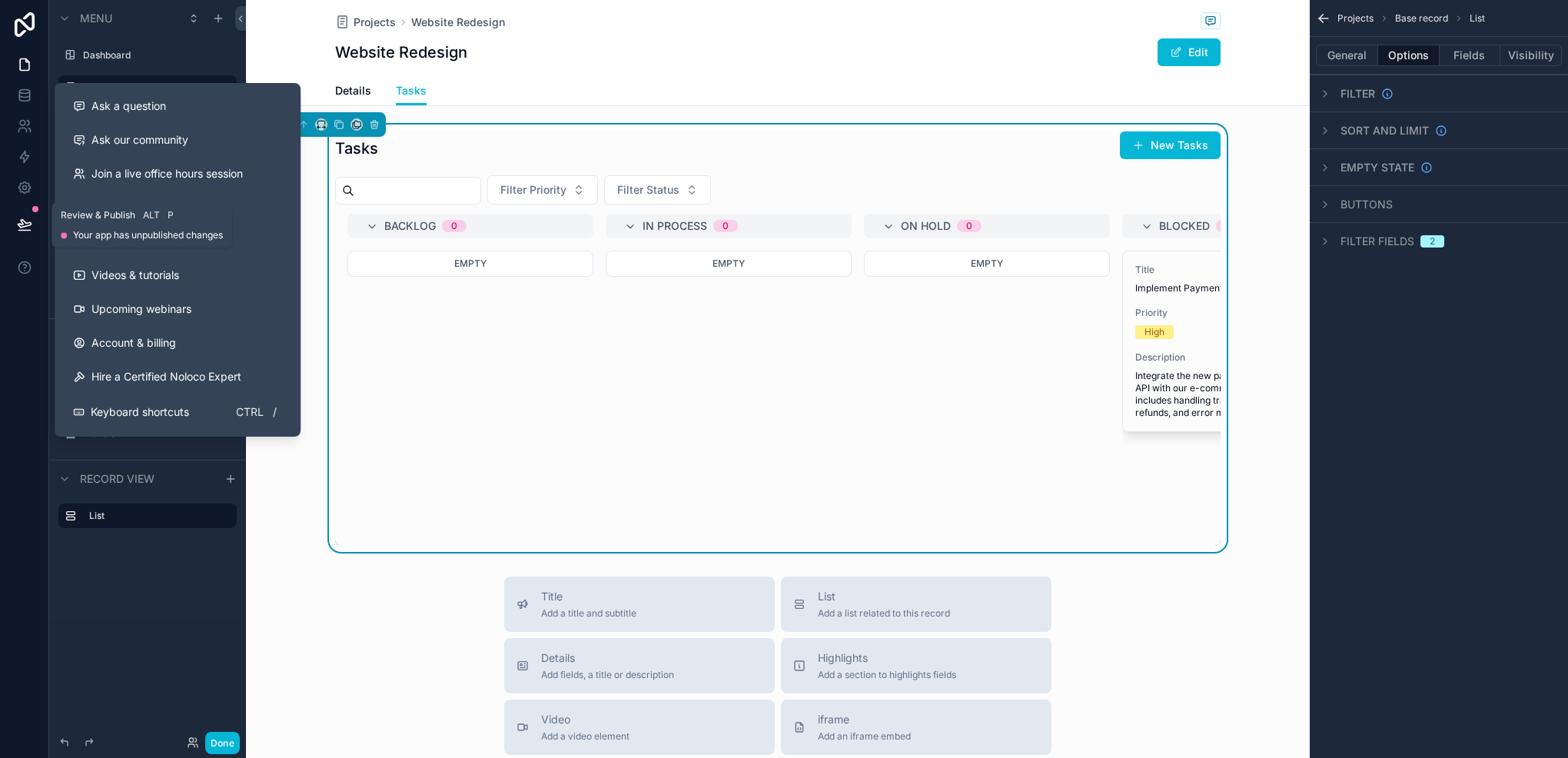
click at [18, 220] on icon at bounding box center [25, 225] width 16 height 16
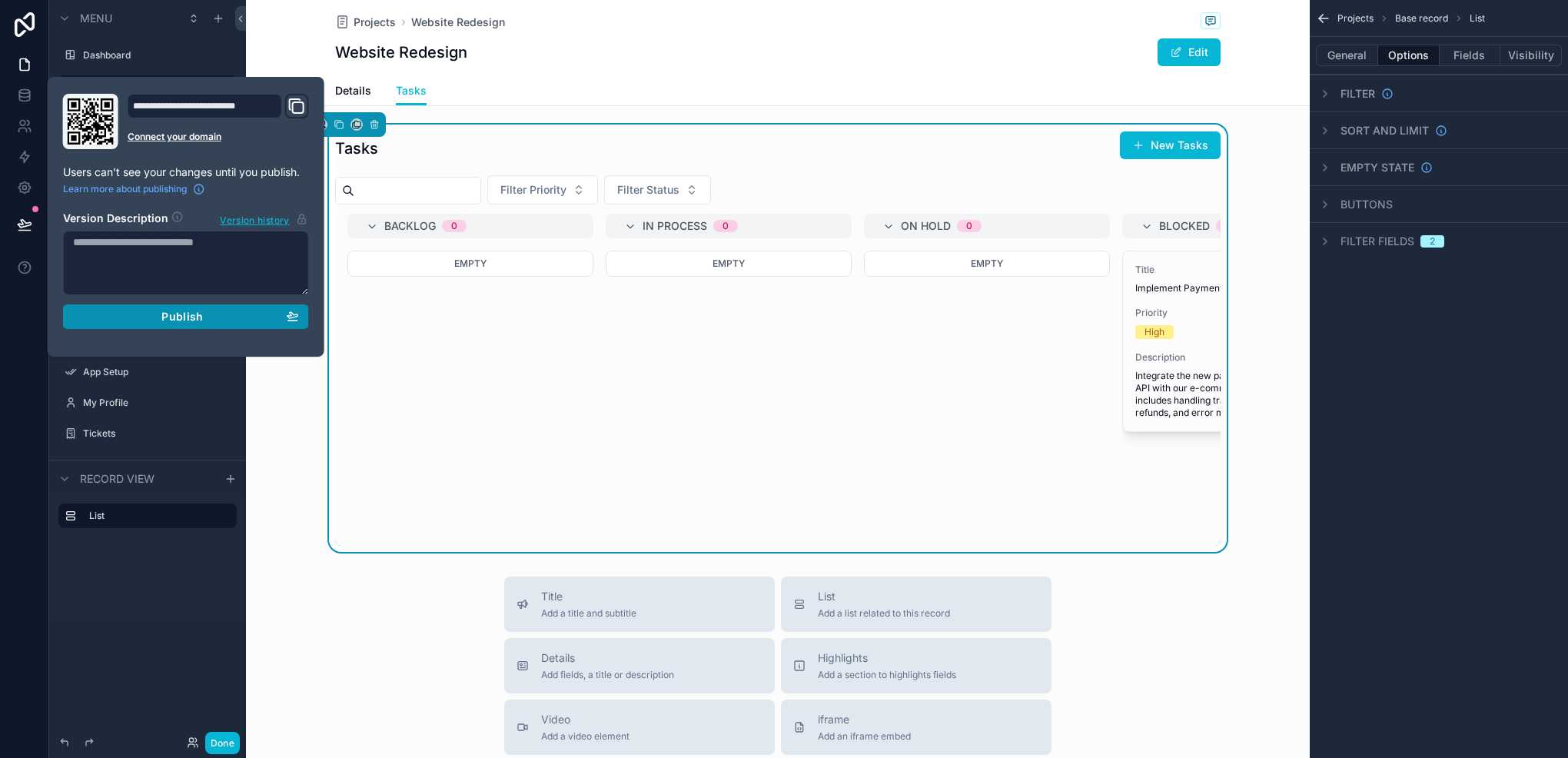
click at [146, 322] on button "Publish" at bounding box center [186, 316] width 246 height 25
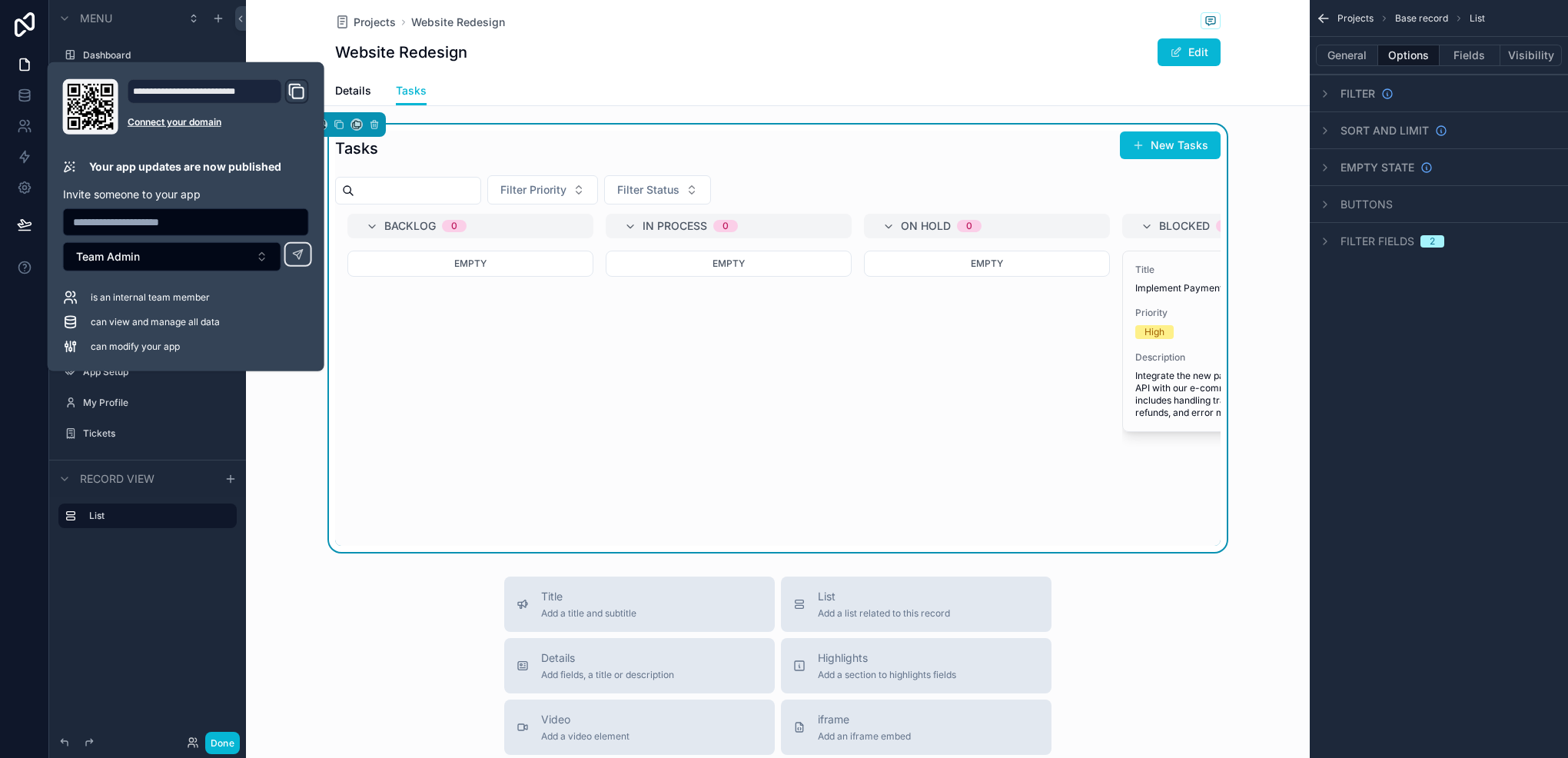
click at [227, 644] on div "Menu Dashboard Projects Create Project Base record Ticket Contacts Organization…" at bounding box center [148, 370] width 197 height 740
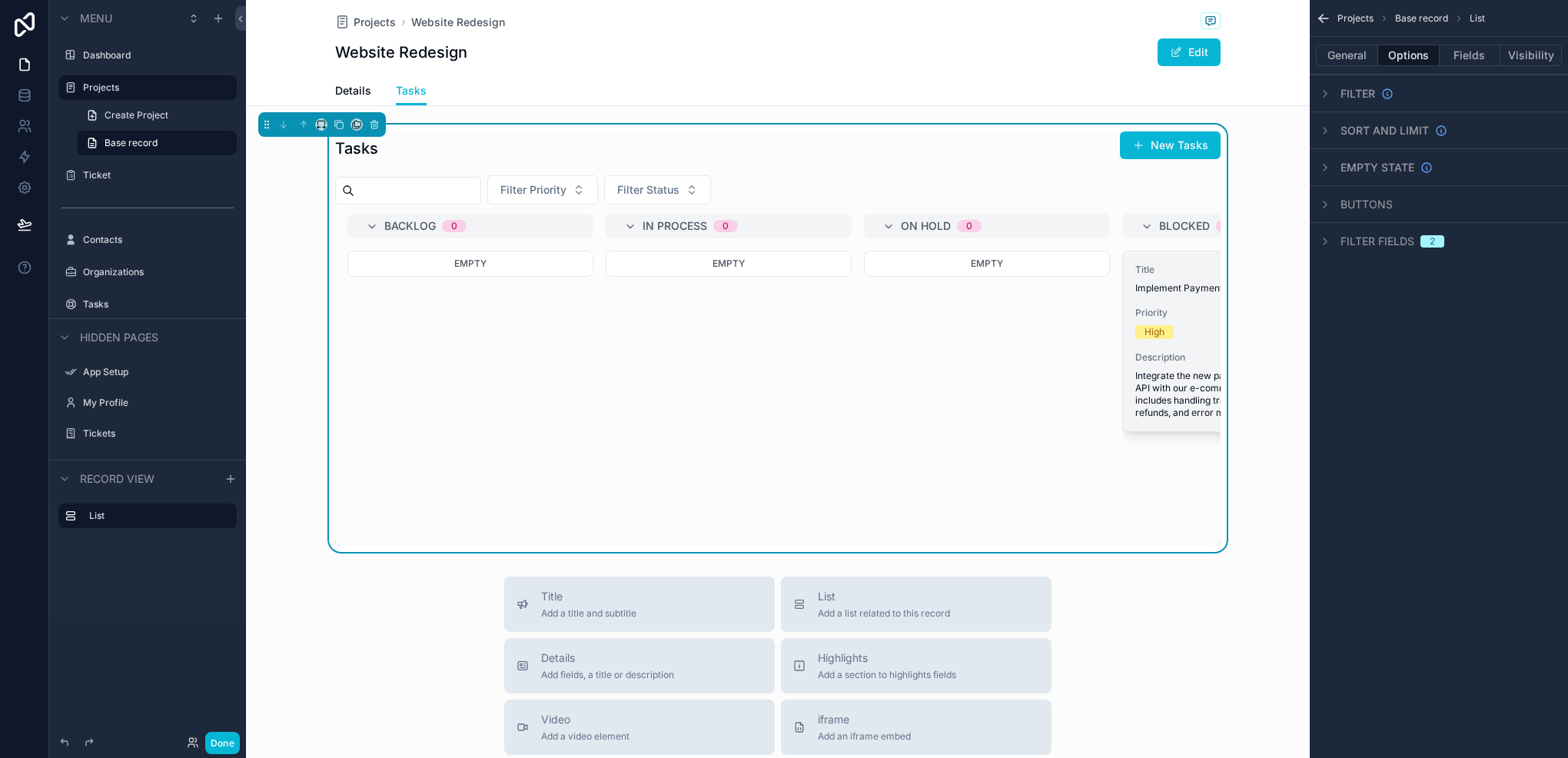
click at [1156, 317] on span "Priority" at bounding box center [1245, 313] width 220 height 12
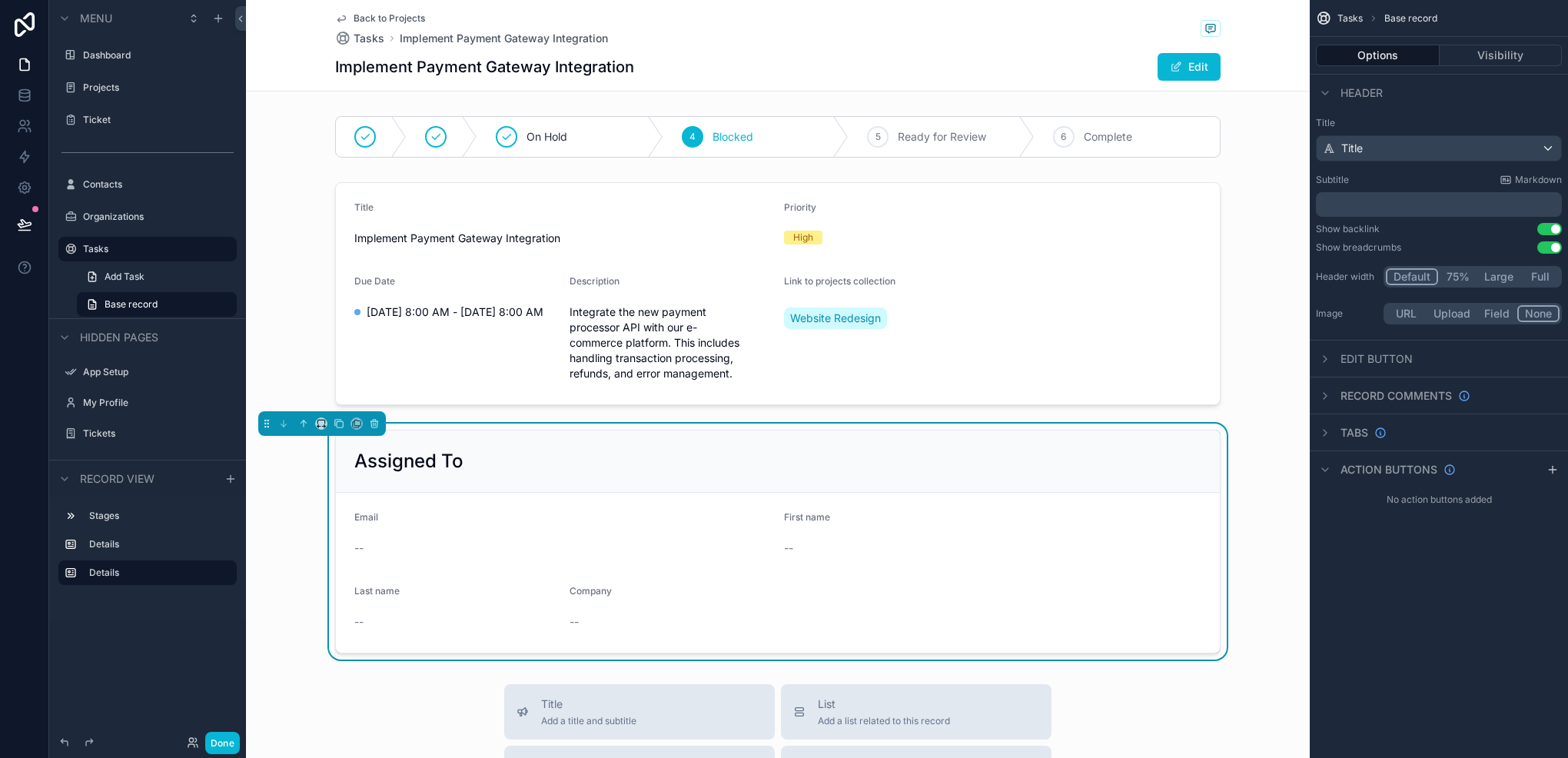
click at [941, 48] on div "Back to Projects Tasks Implement Payment Gateway Integration Implement Payment …" at bounding box center [778, 46] width 886 height 91
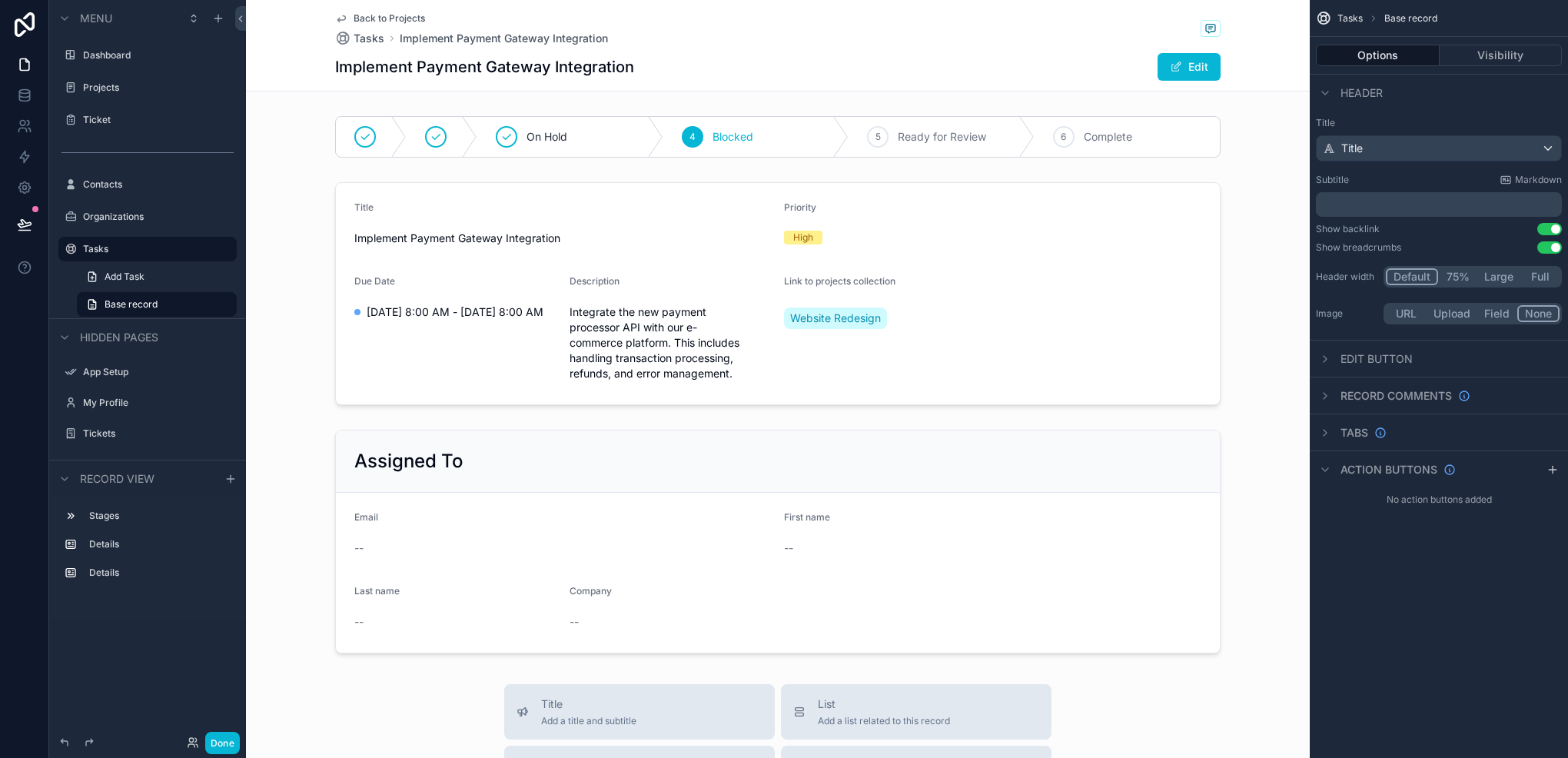
click at [1346, 352] on span "Edit button" at bounding box center [1377, 360] width 72 height 16
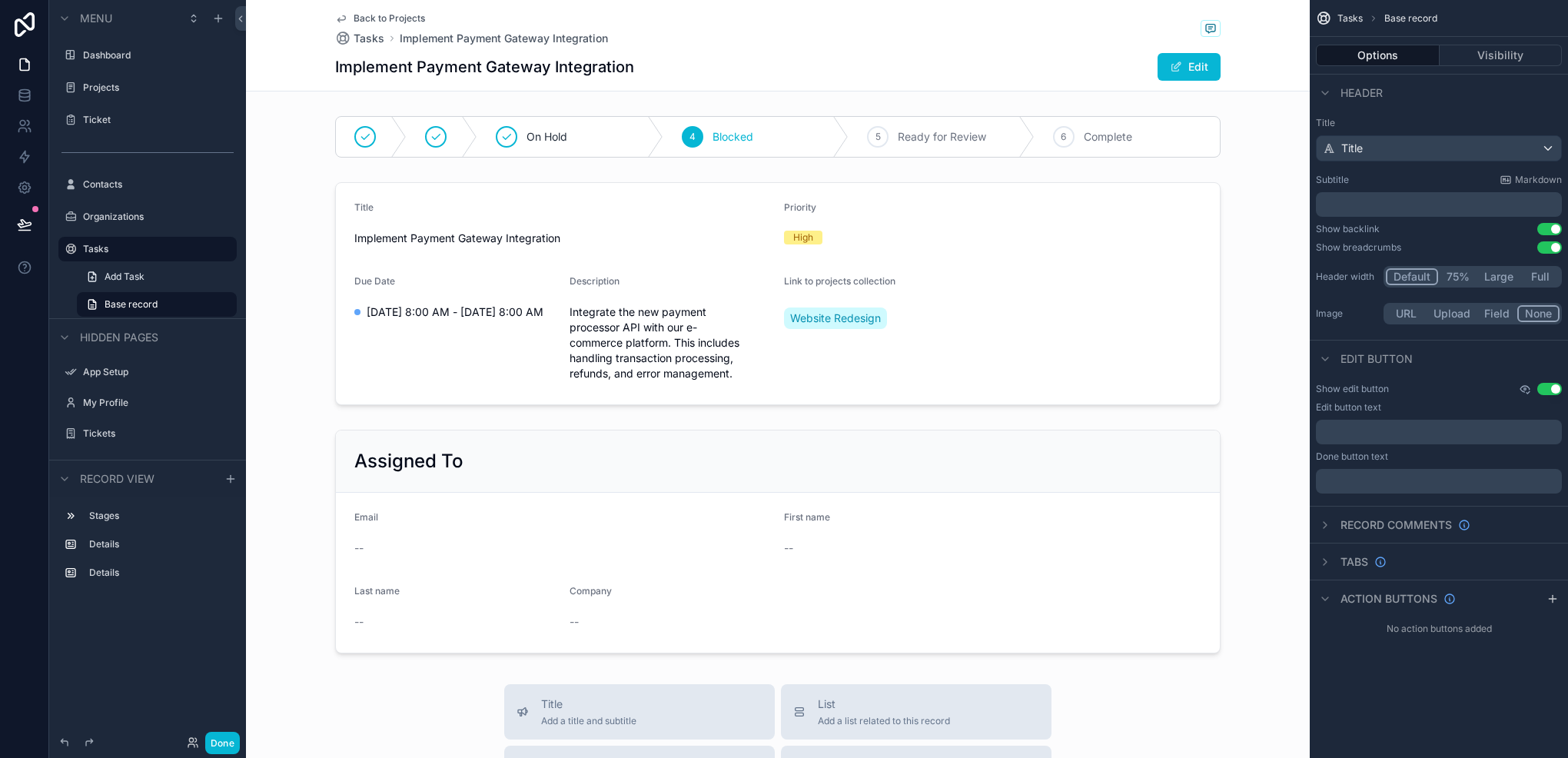
click at [1524, 386] on icon "scrollable content" at bounding box center [1525, 389] width 12 height 12
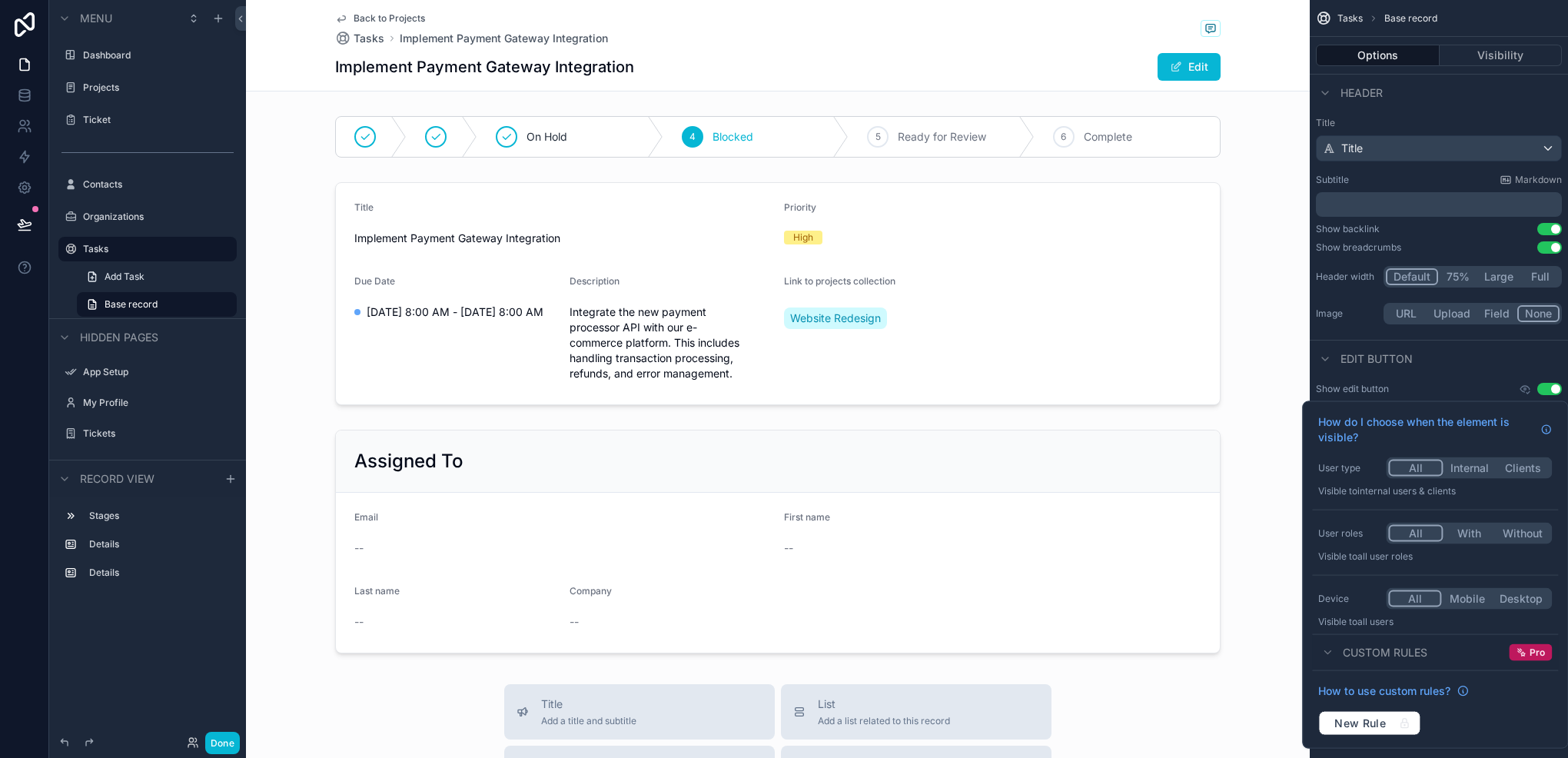
click at [1463, 476] on button "Internal" at bounding box center [1471, 468] width 53 height 17
click at [1465, 532] on button "With" at bounding box center [1470, 533] width 53 height 17
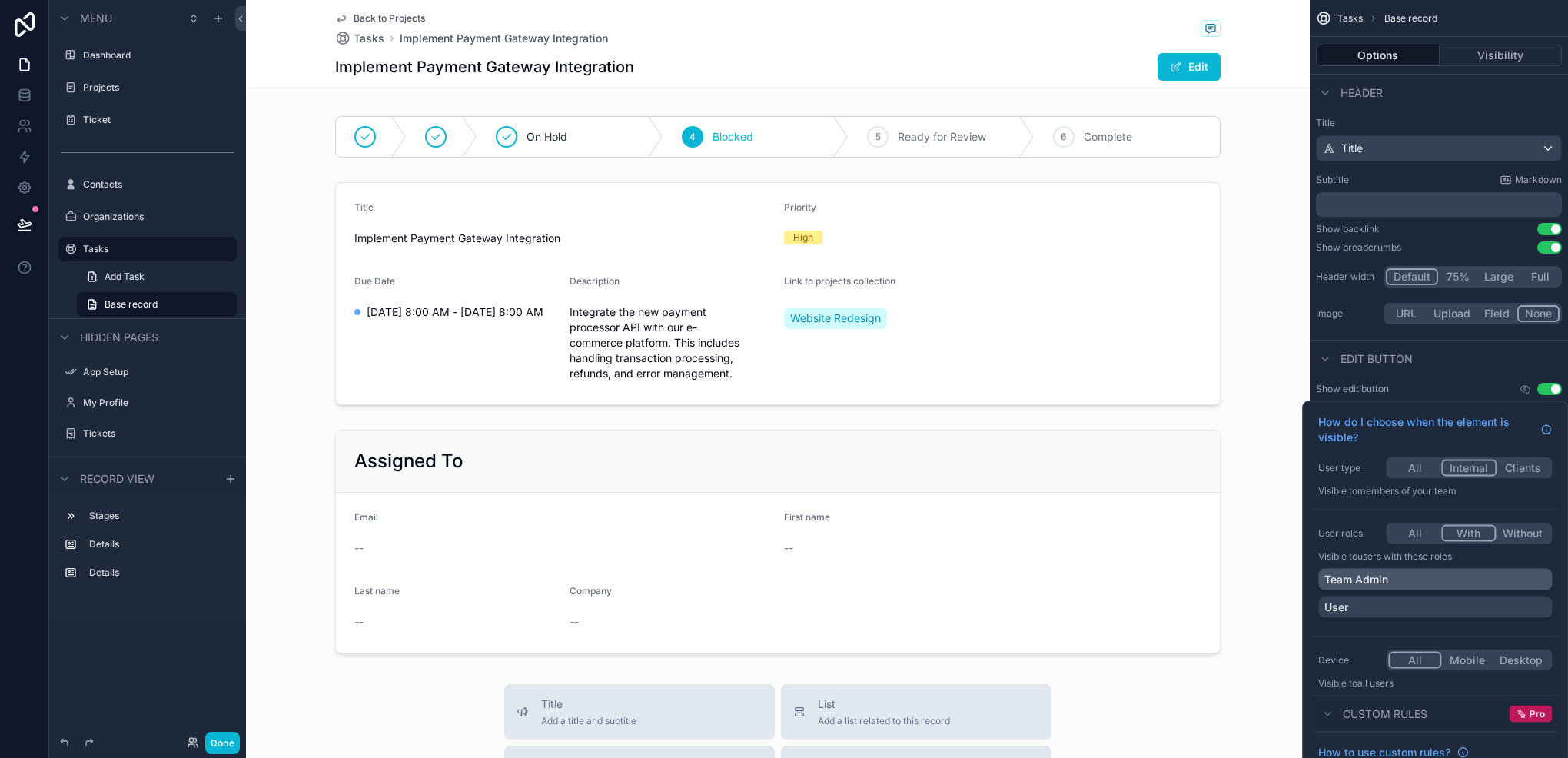
click at [1373, 569] on div "Team Admin" at bounding box center [1435, 580] width 234 height 22
click at [1441, 351] on div "Edit button" at bounding box center [1439, 358] width 259 height 37
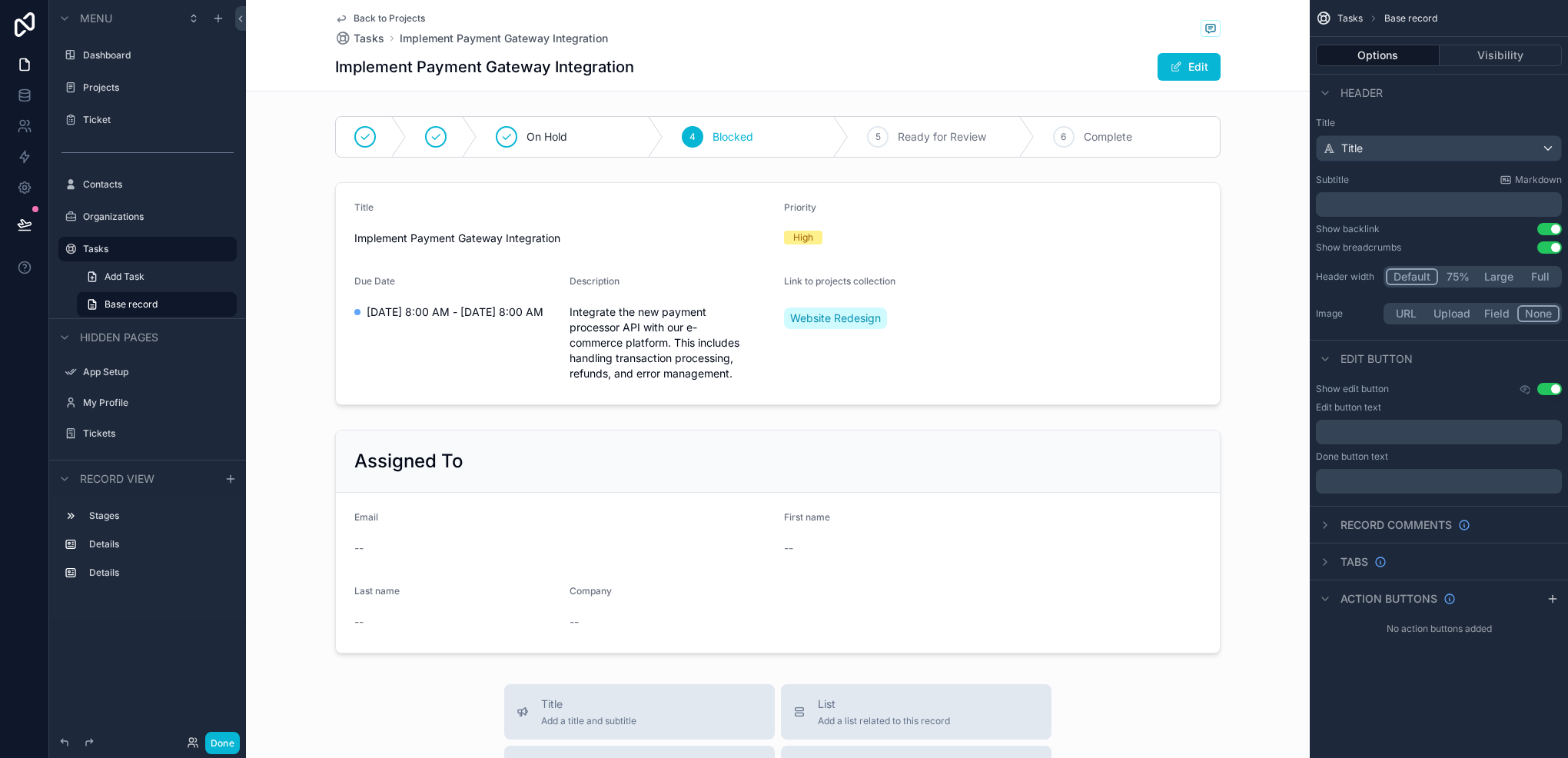
click at [1347, 359] on span "Edit button" at bounding box center [1377, 360] width 72 height 16
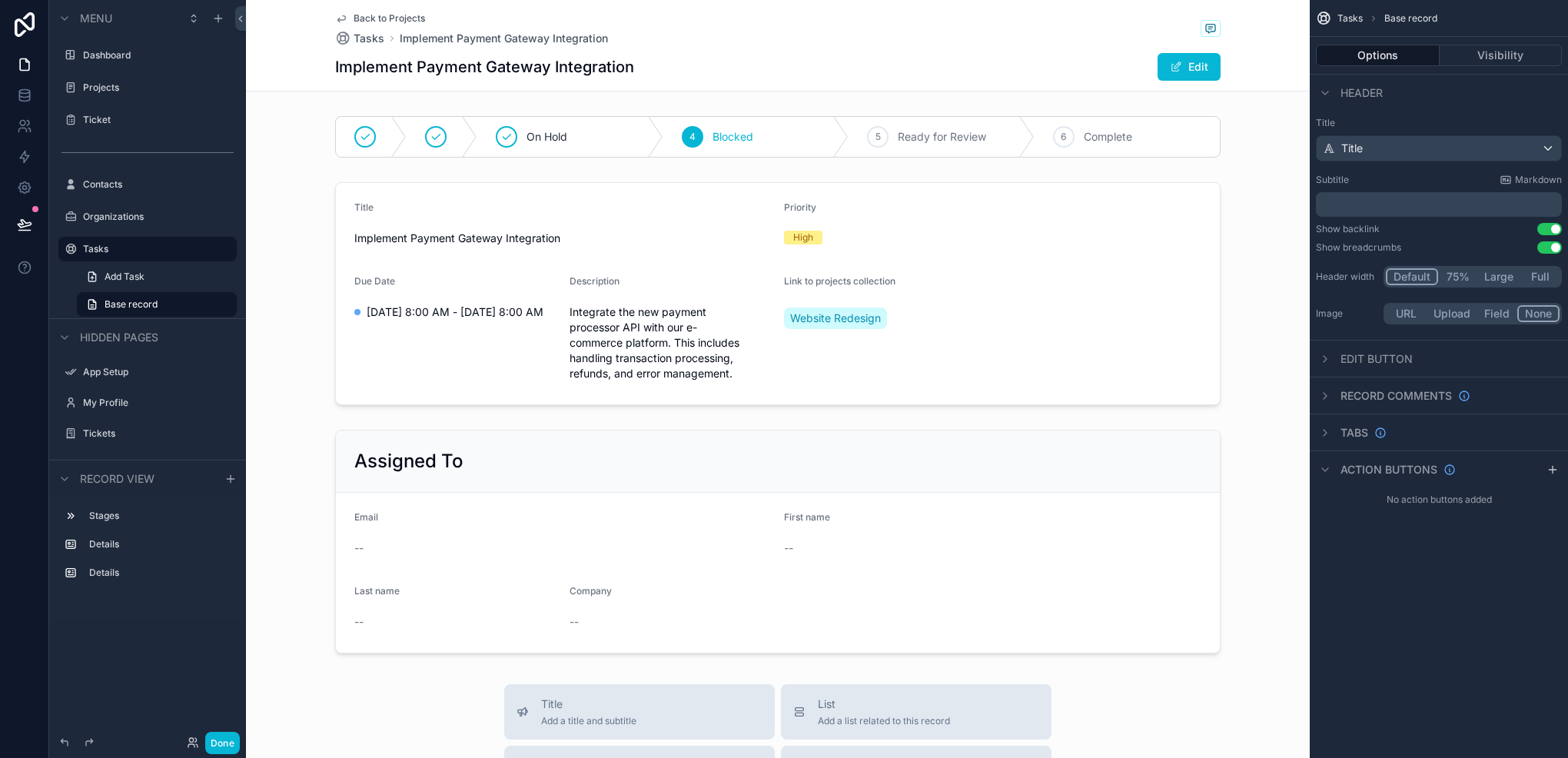
click at [1334, 98] on div "Header" at bounding box center [1350, 93] width 67 height 19
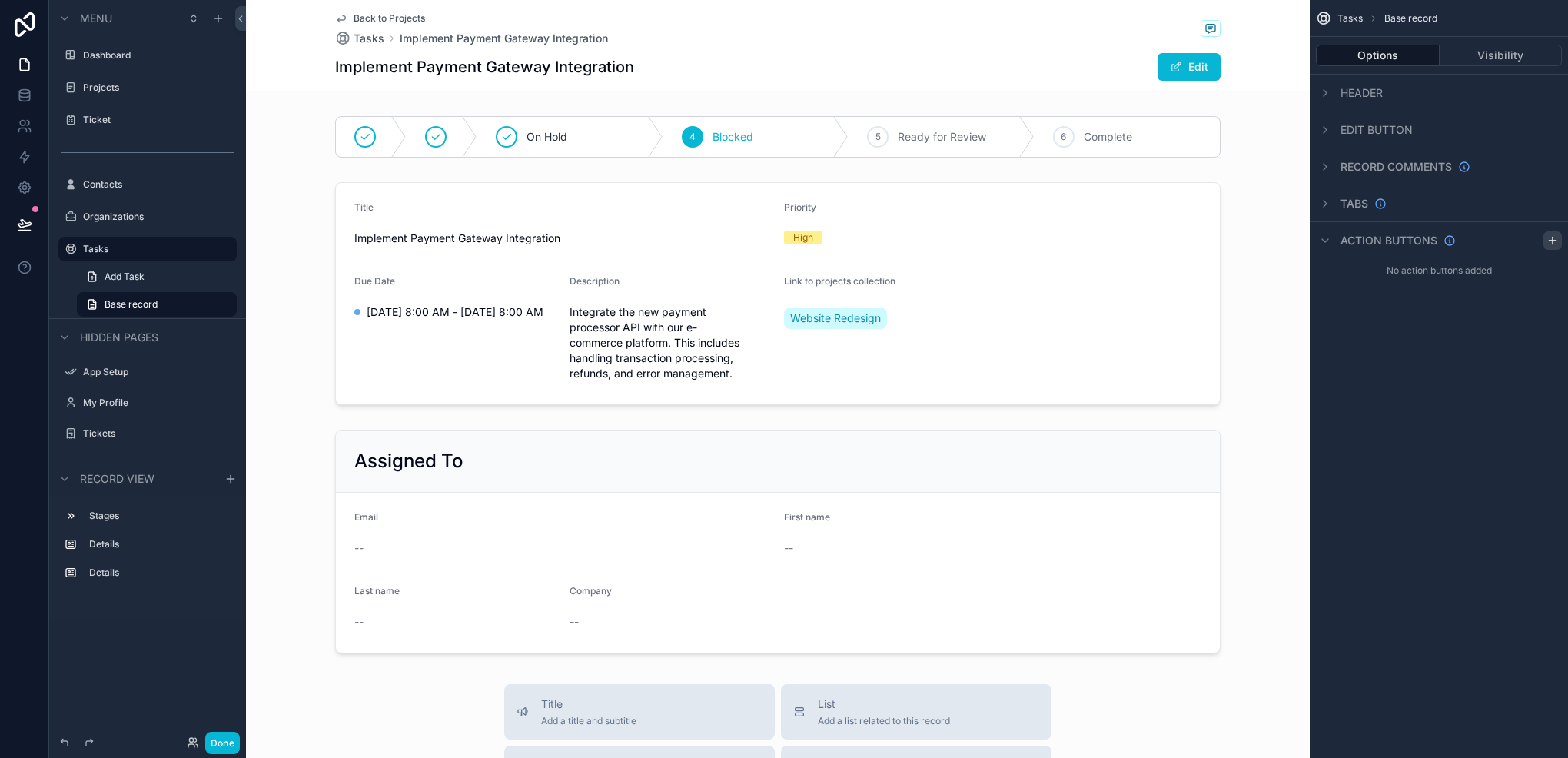
click at [1548, 235] on icon "scrollable content" at bounding box center [1553, 241] width 12 height 12
click at [1523, 271] on icon "scrollable content" at bounding box center [1518, 276] width 12 height 12
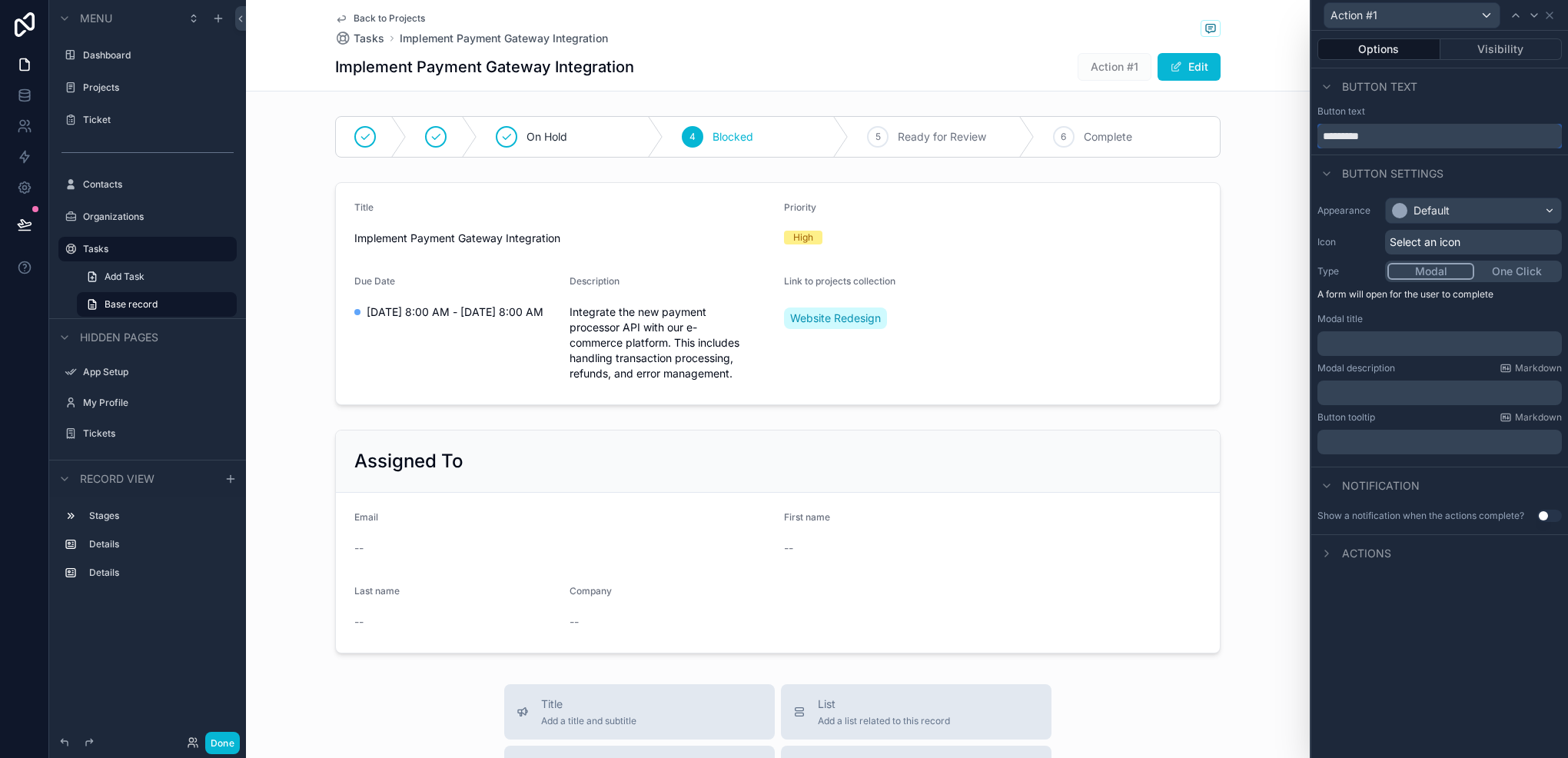
click at [1398, 144] on input "*********" at bounding box center [1439, 136] width 245 height 25
type input "******"
click at [1427, 217] on div "Default" at bounding box center [1473, 210] width 175 height 25
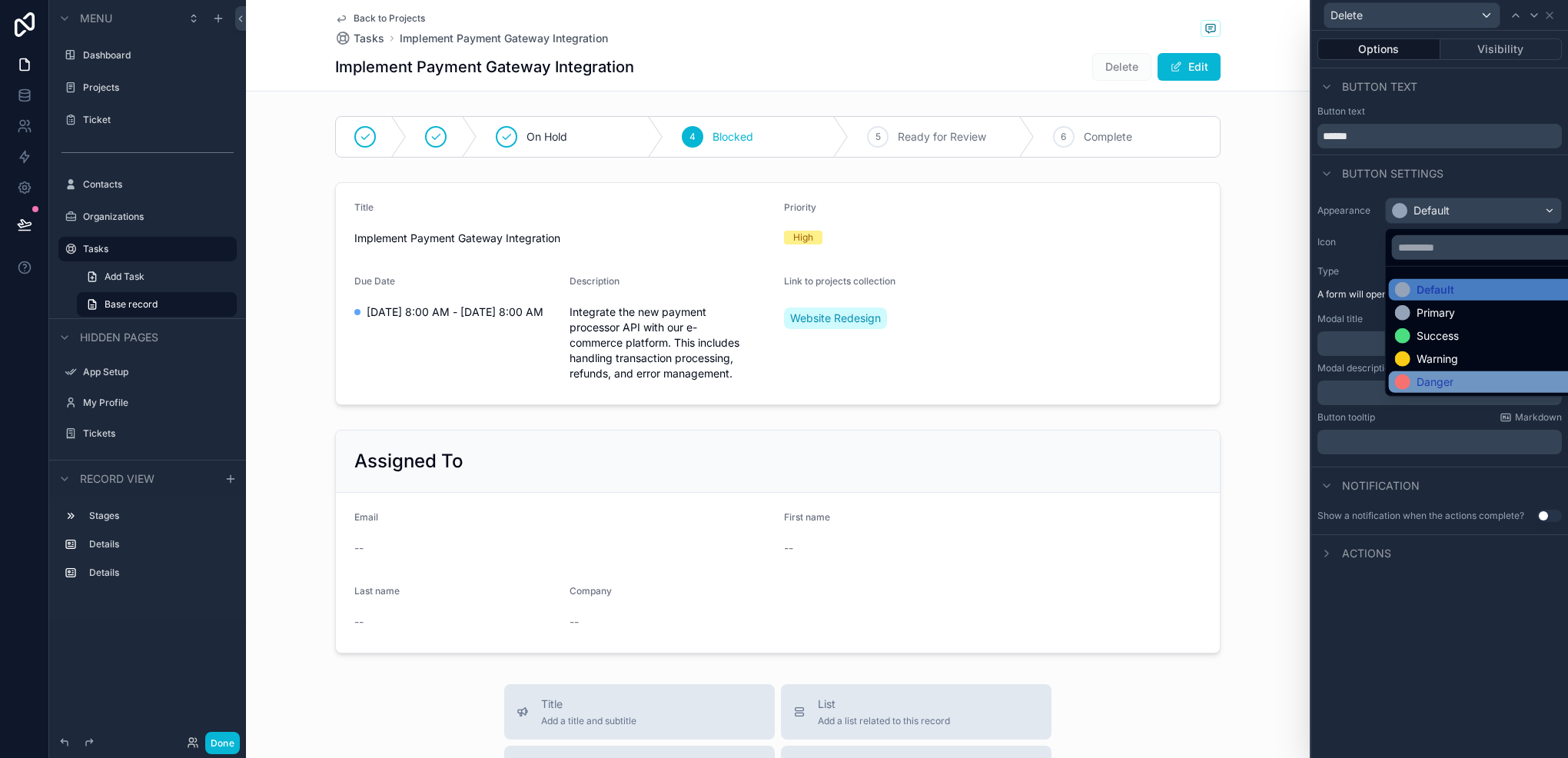
click at [1416, 372] on div "Danger" at bounding box center [1492, 382] width 205 height 22
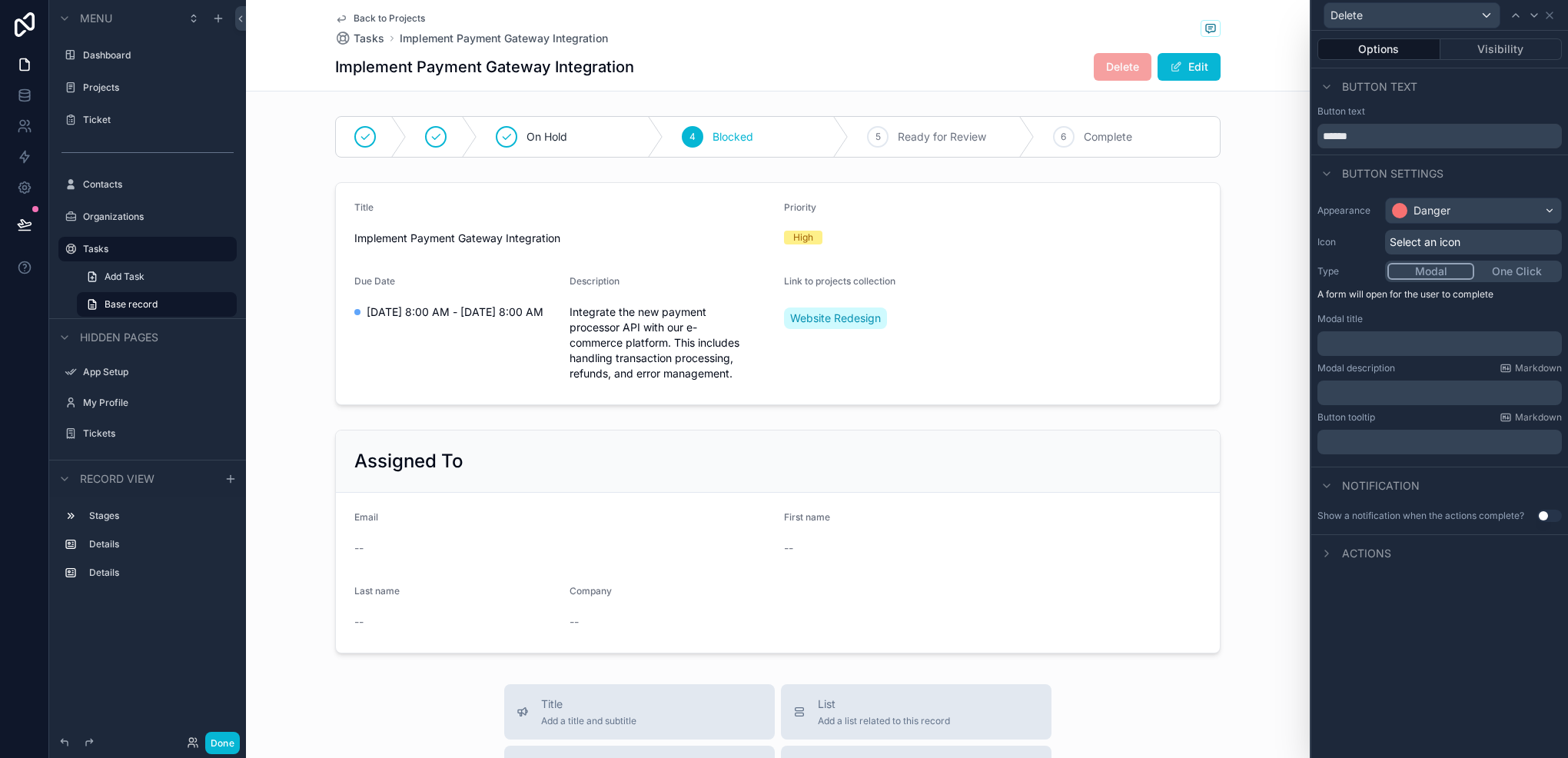
click at [1407, 339] on p "﻿" at bounding box center [1442, 344] width 236 height 16
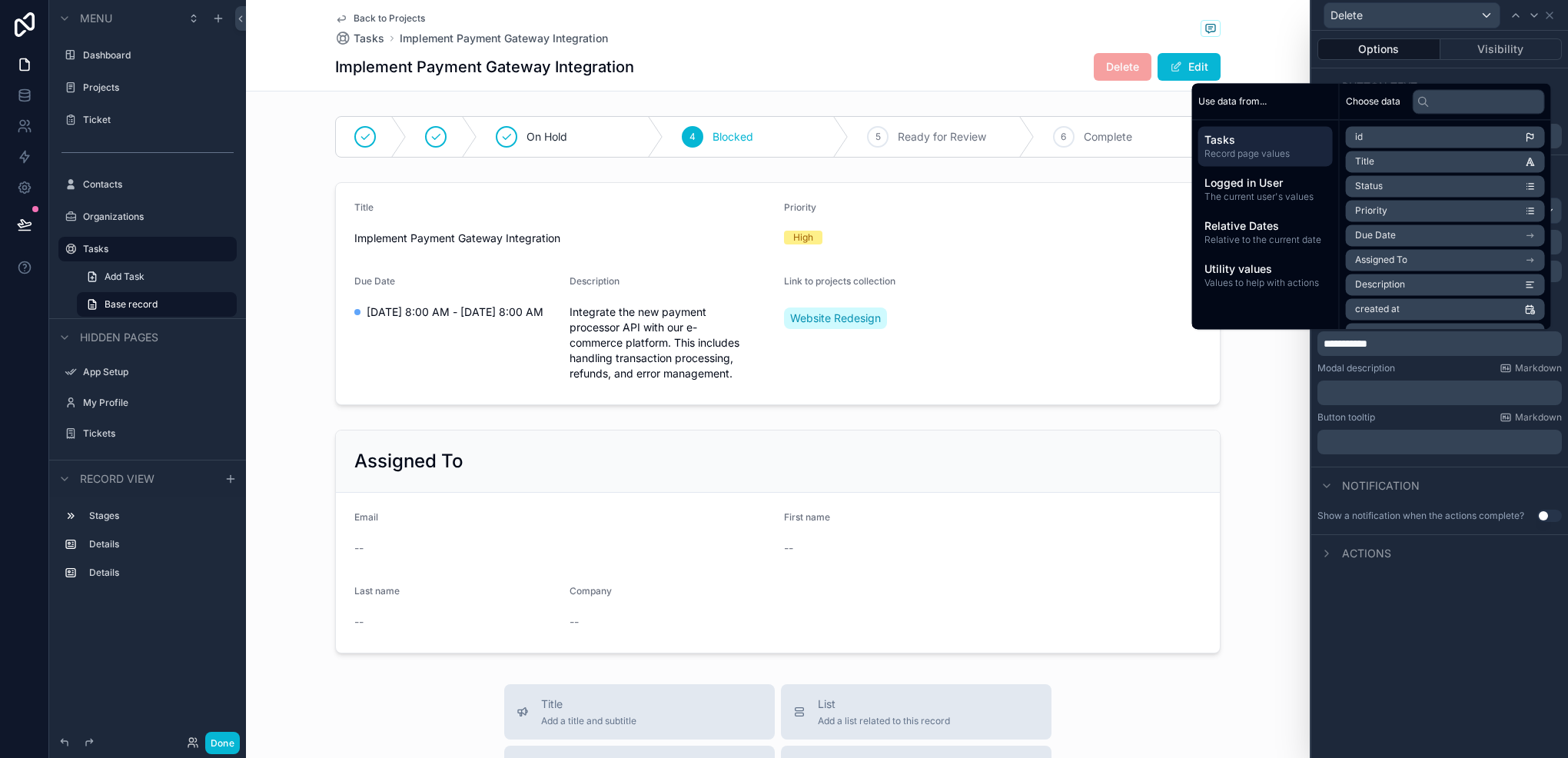
click at [1407, 385] on p "﻿" at bounding box center [1442, 393] width 236 height 16
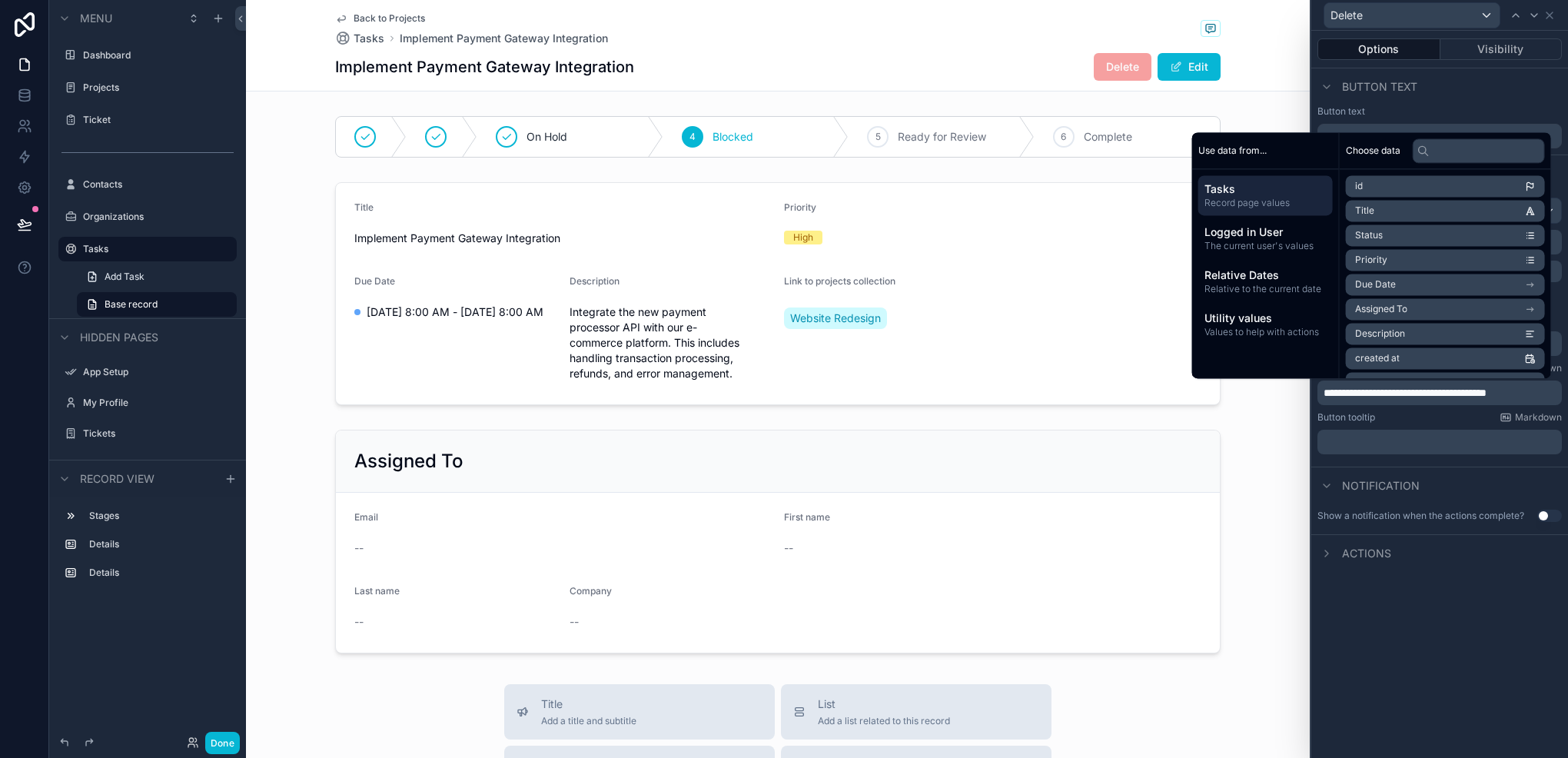
click at [1383, 615] on div "**********" at bounding box center [1439, 394] width 257 height 727
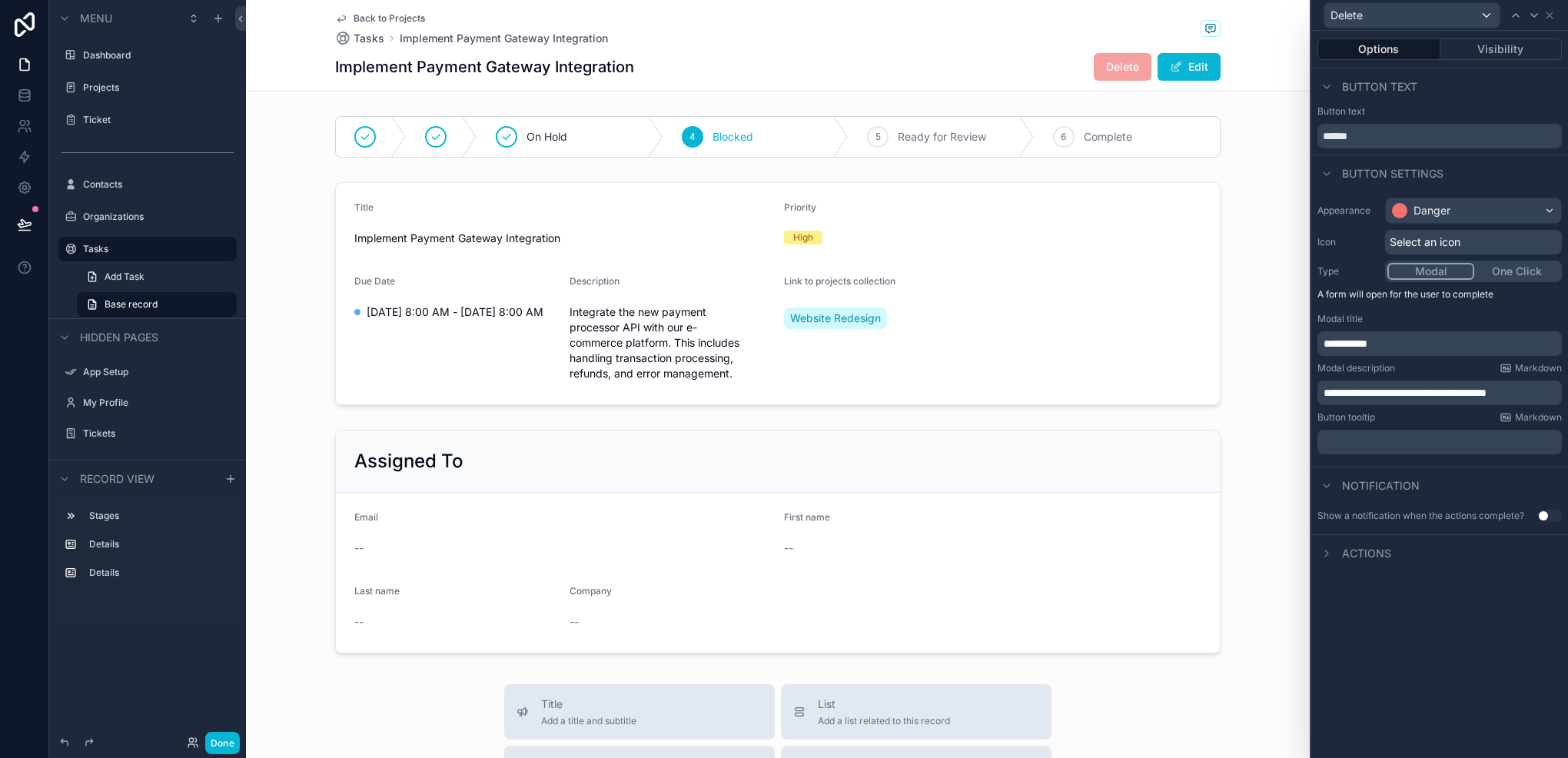
click at [1541, 518] on button "Use setting" at bounding box center [1549, 516] width 25 height 12
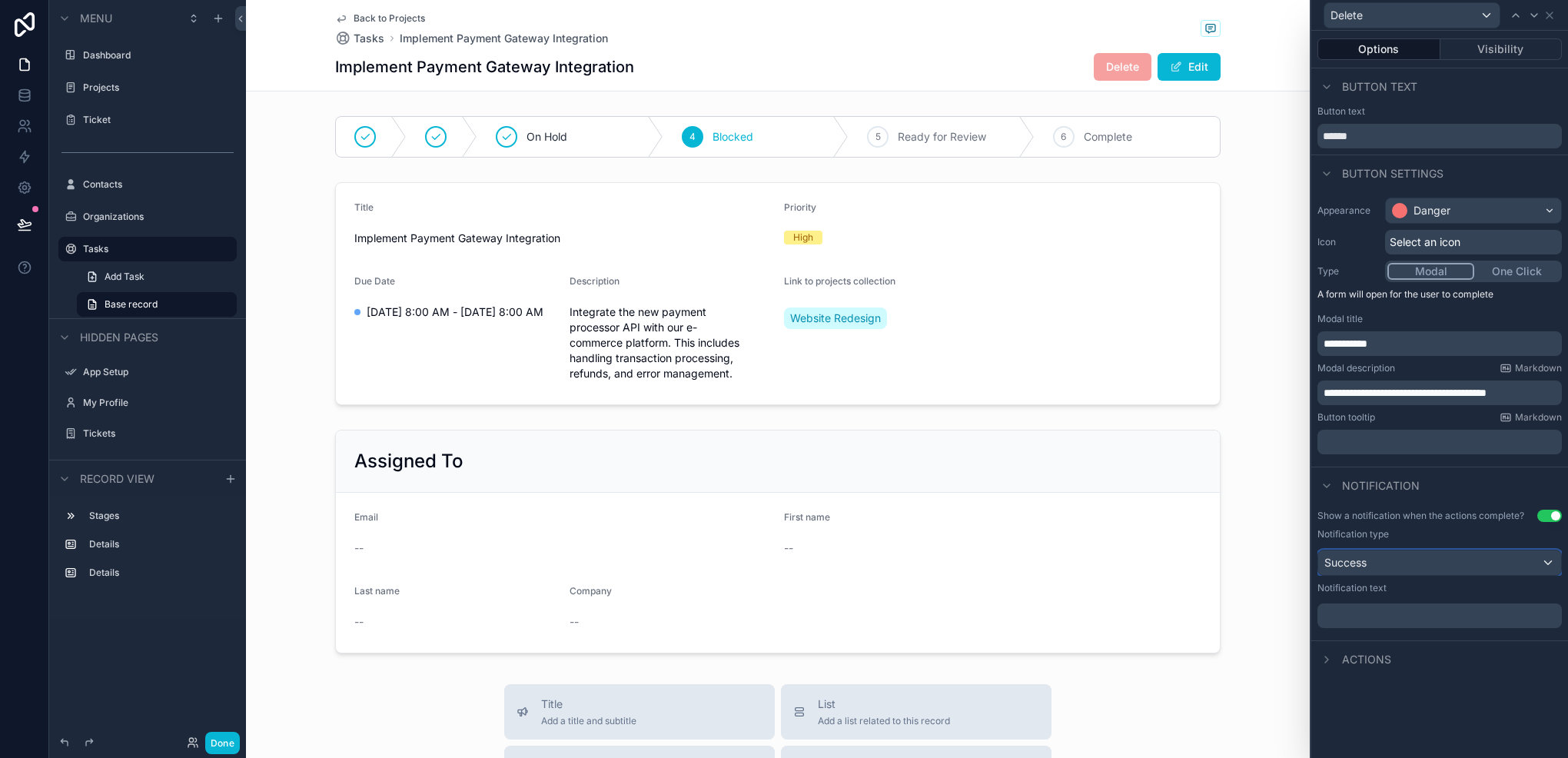
click at [1362, 563] on span "Success" at bounding box center [1345, 563] width 43 height 16
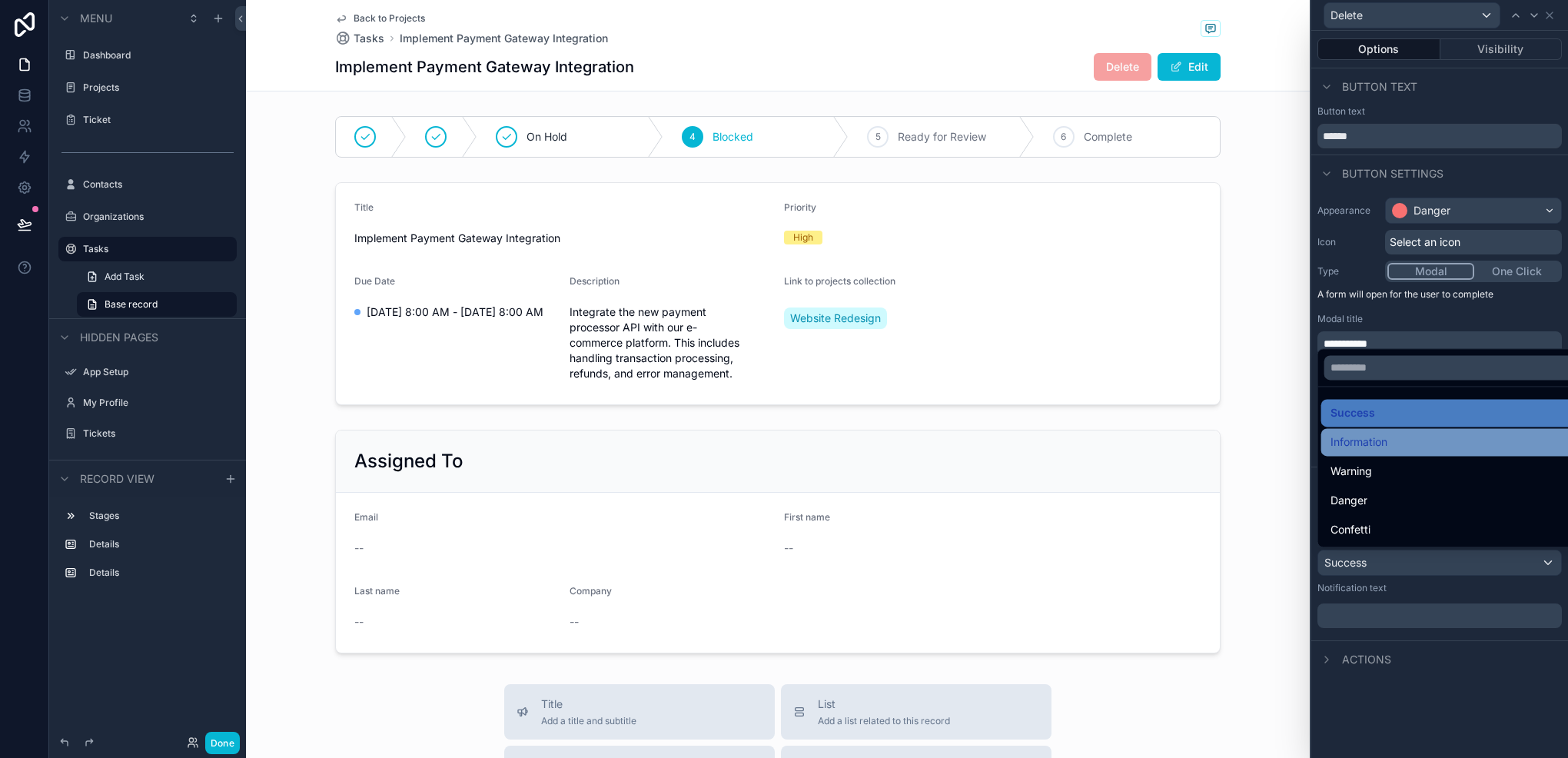
click at [1391, 456] on div "Information" at bounding box center [1458, 442] width 273 height 28
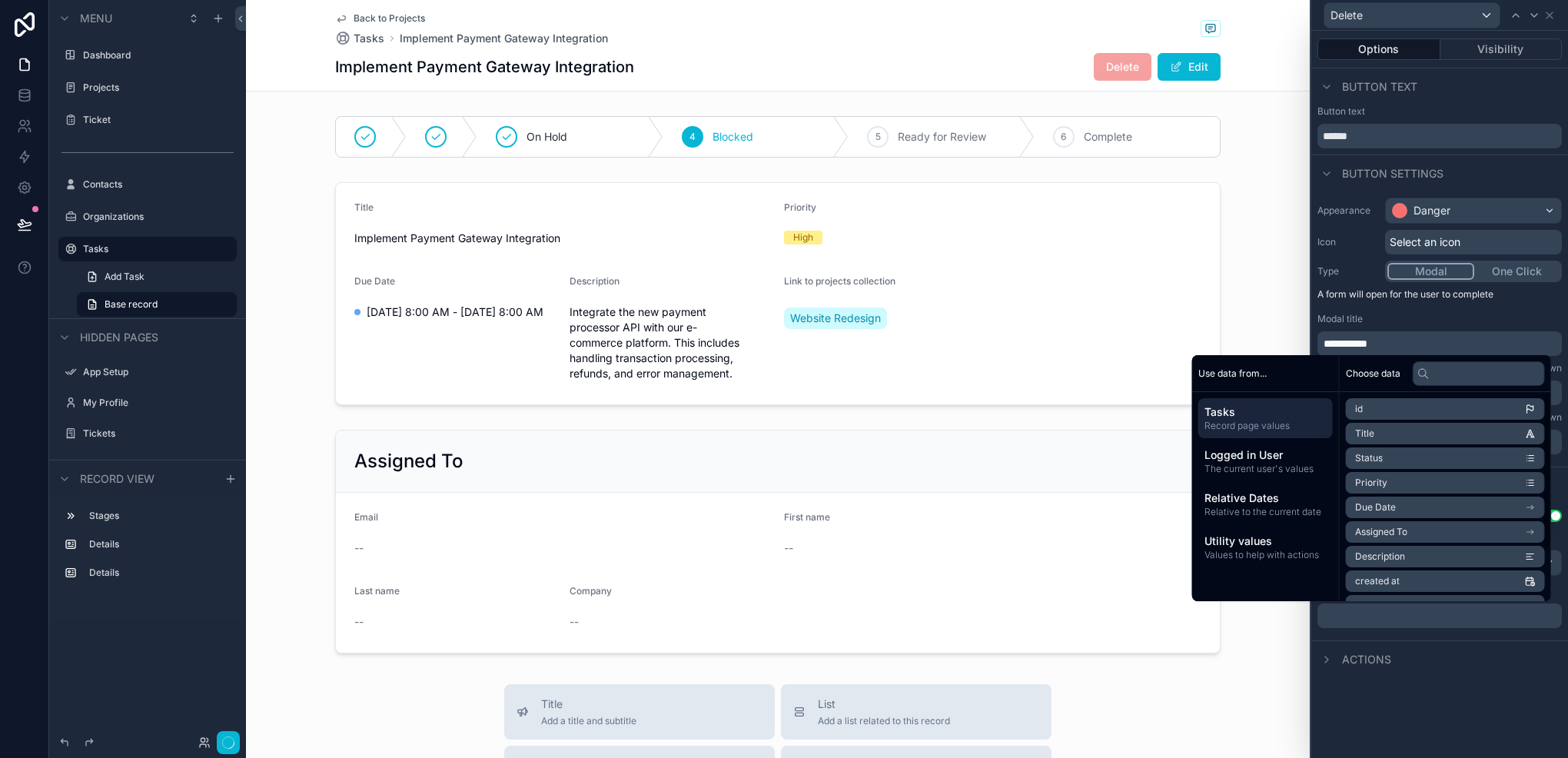
click at [1374, 430] on li "Title" at bounding box center [1445, 434] width 199 height 22
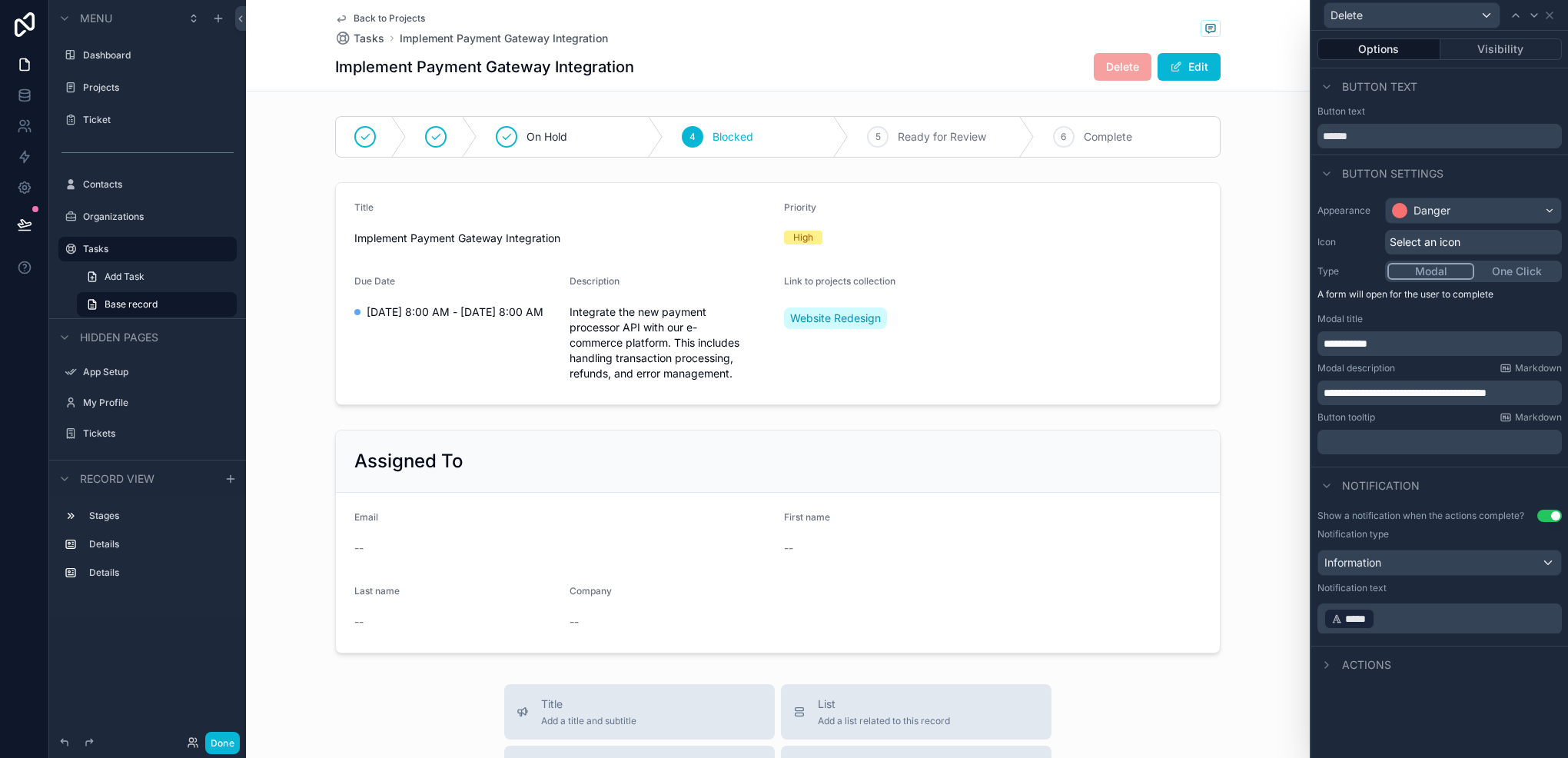
click at [1392, 620] on p "﻿ ***** ﻿ ﻿" at bounding box center [1442, 618] width 236 height 25
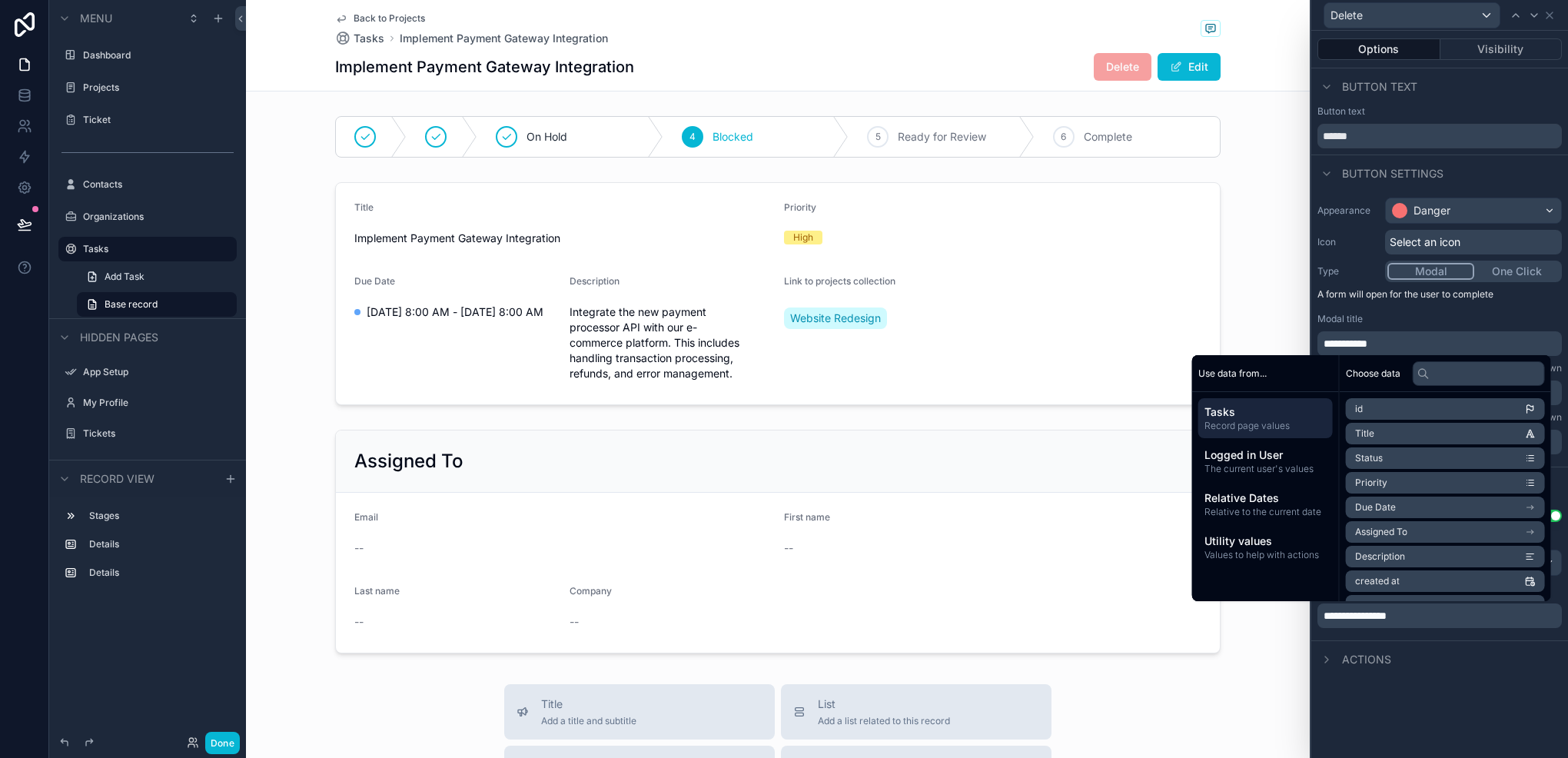
click at [1371, 434] on li "Title" at bounding box center [1445, 434] width 199 height 22
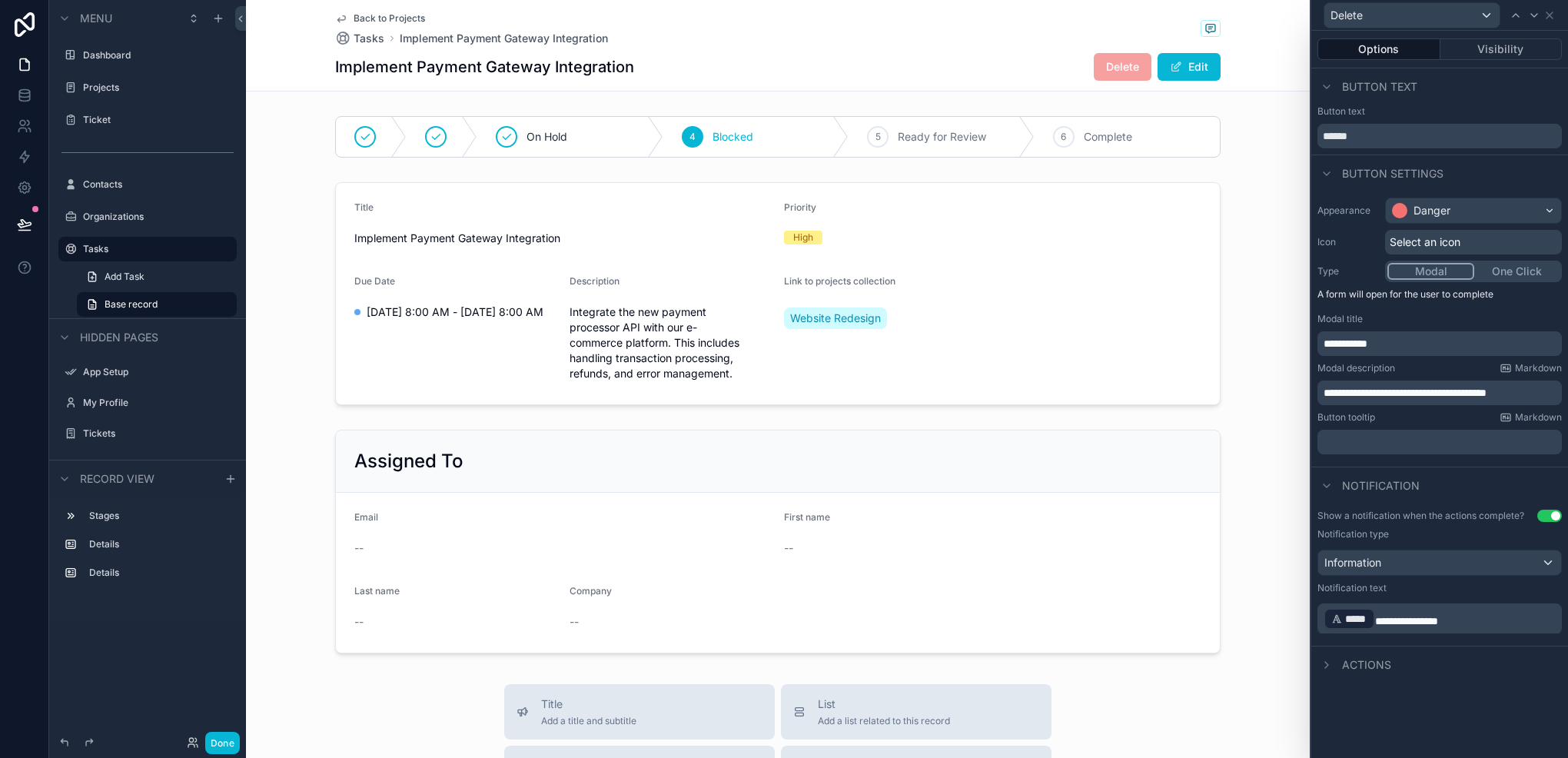
click at [1403, 616] on span "**********" at bounding box center [1408, 621] width 63 height 11
click at [1381, 621] on span "**********" at bounding box center [1408, 621] width 63 height 11
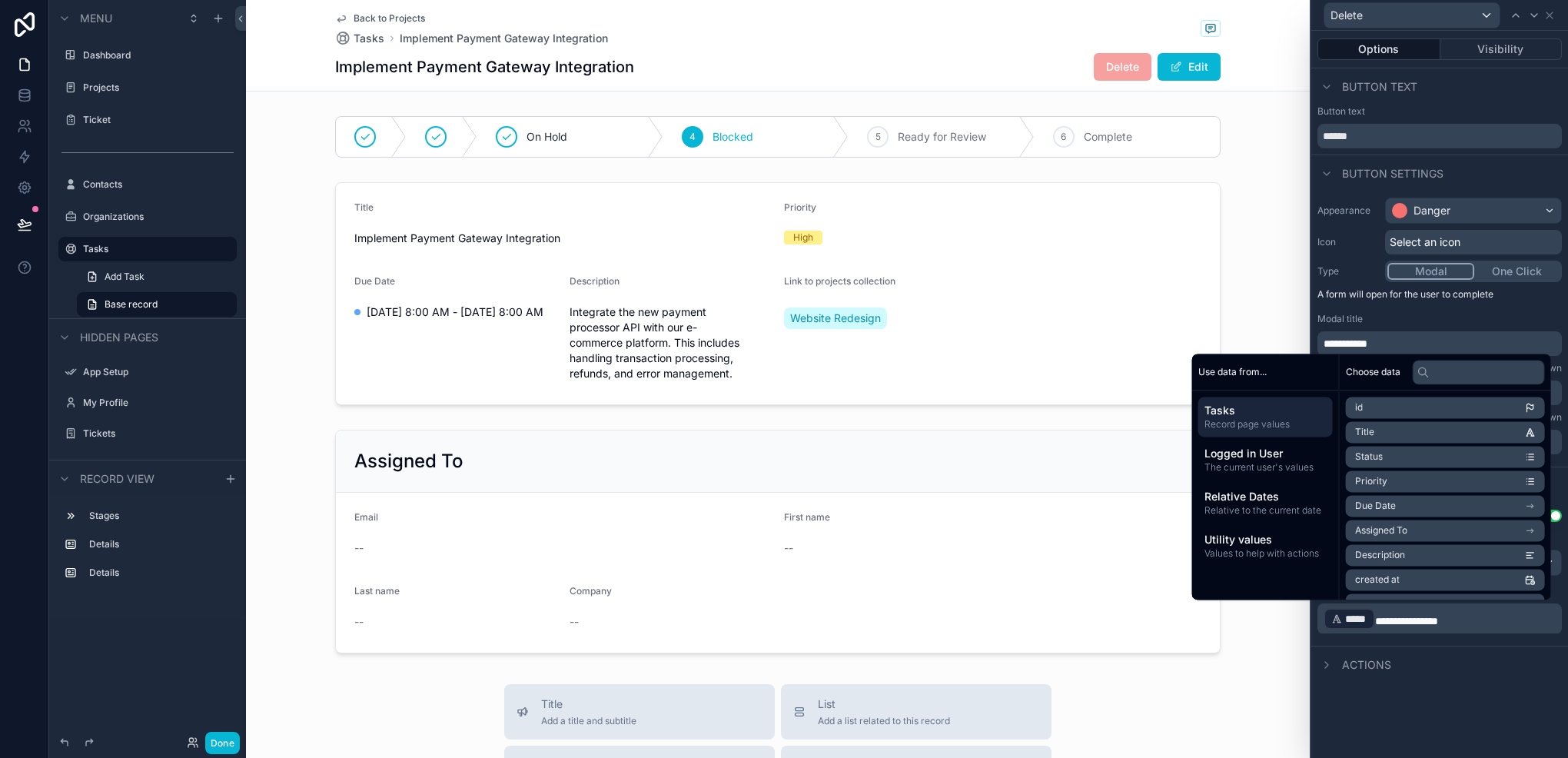
click at [1379, 621] on span "**********" at bounding box center [1408, 621] width 63 height 11
click at [1400, 706] on div "**********" at bounding box center [1439, 394] width 257 height 727
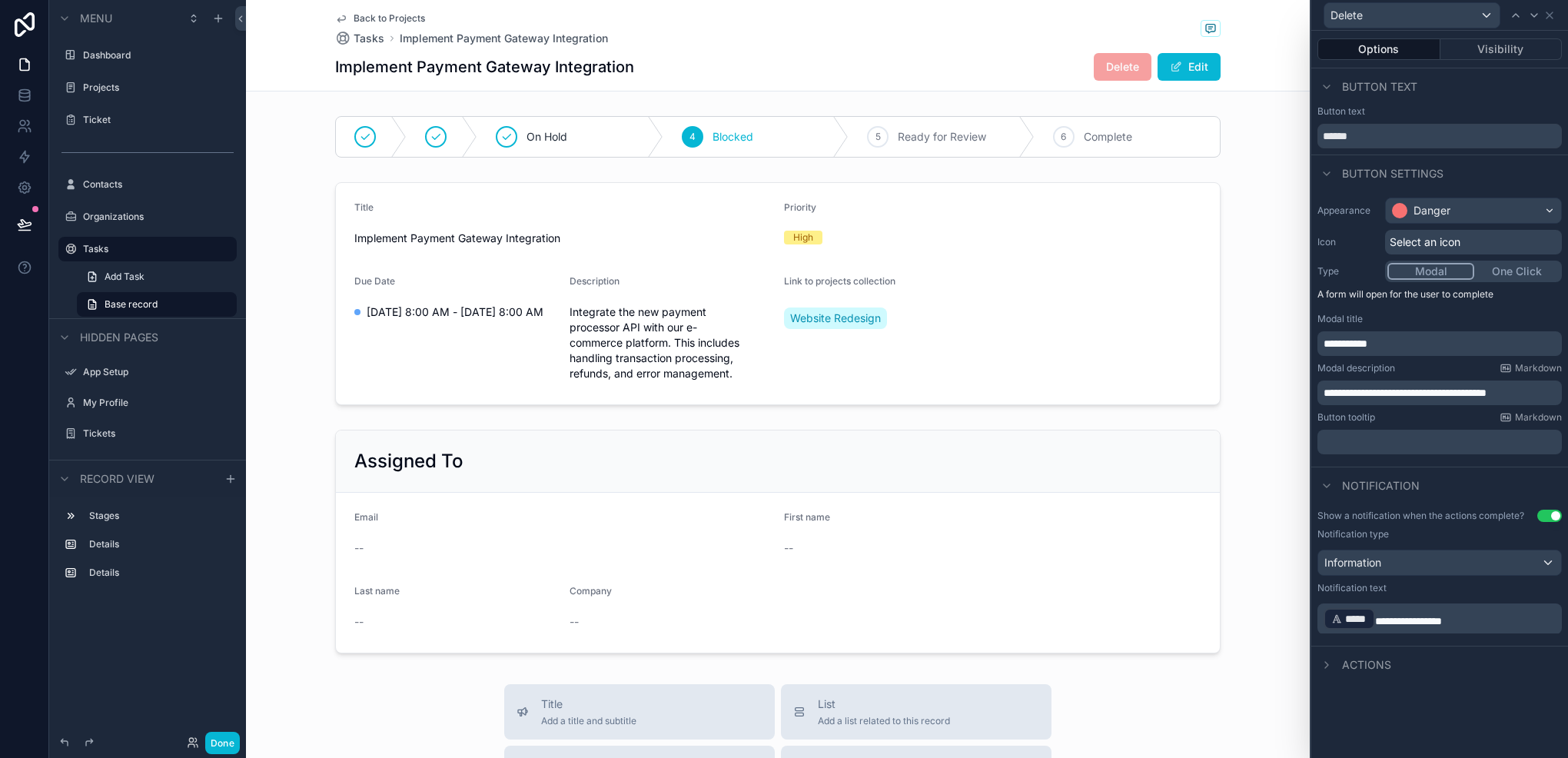
click at [1362, 673] on div "Actions" at bounding box center [1439, 664] width 257 height 37
click at [1379, 663] on span "Actions" at bounding box center [1367, 666] width 50 height 16
click at [1550, 660] on icon at bounding box center [1553, 665] width 12 height 12
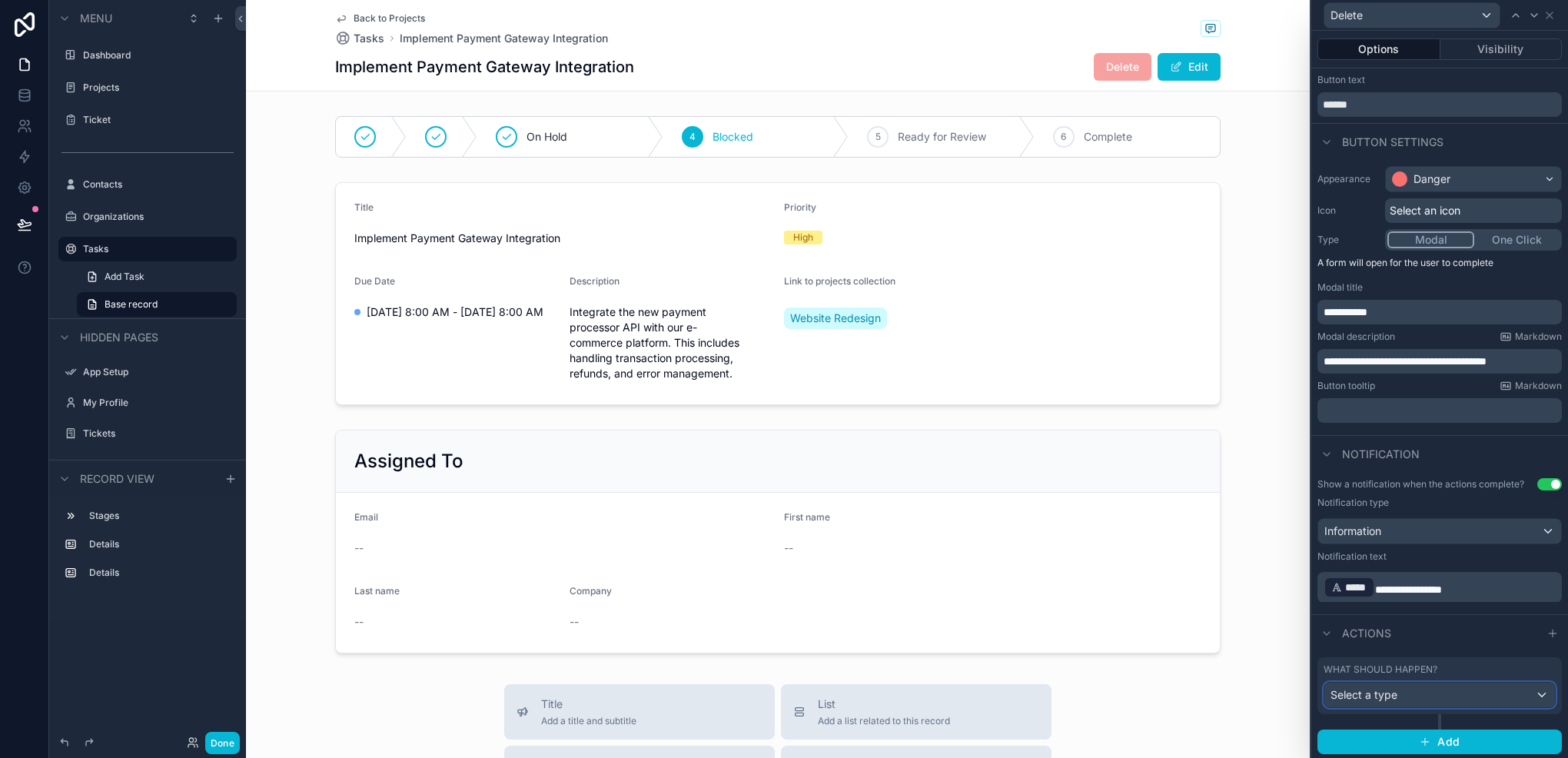
click at [1458, 689] on div "Select a type" at bounding box center [1439, 695] width 231 height 25
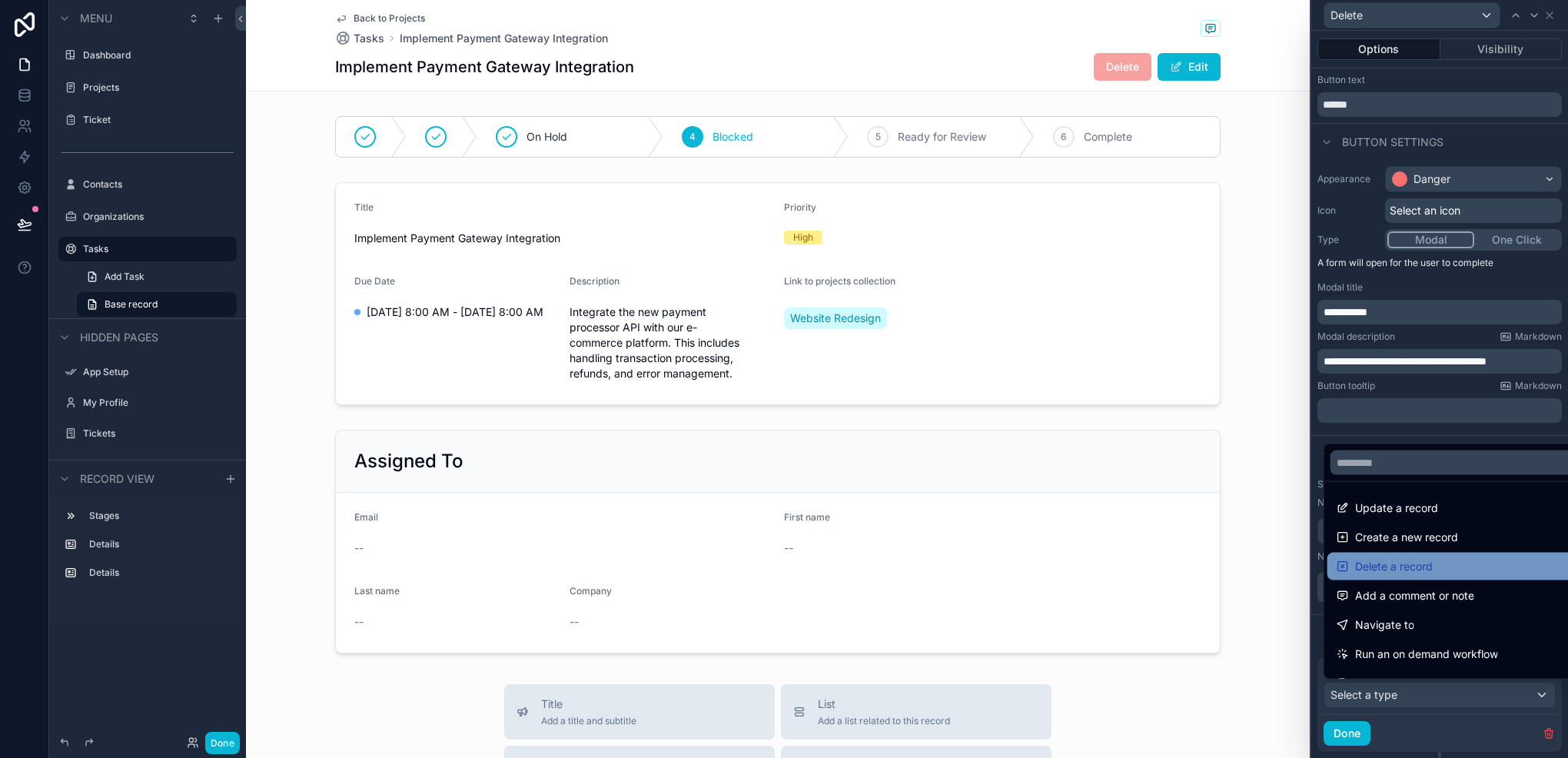
click at [1430, 573] on span "Delete a record" at bounding box center [1394, 567] width 77 height 19
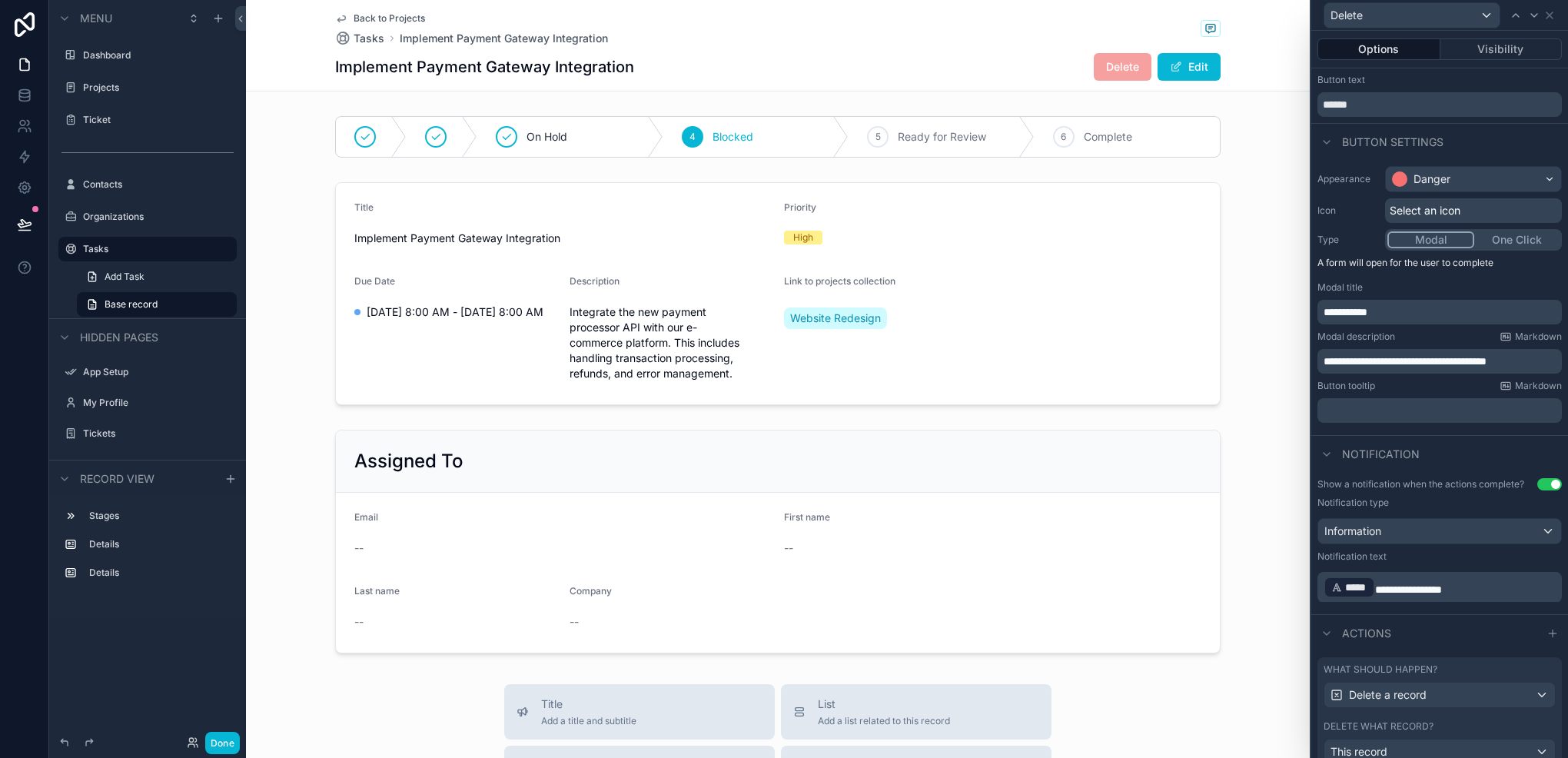
scroll to position [126, 0]
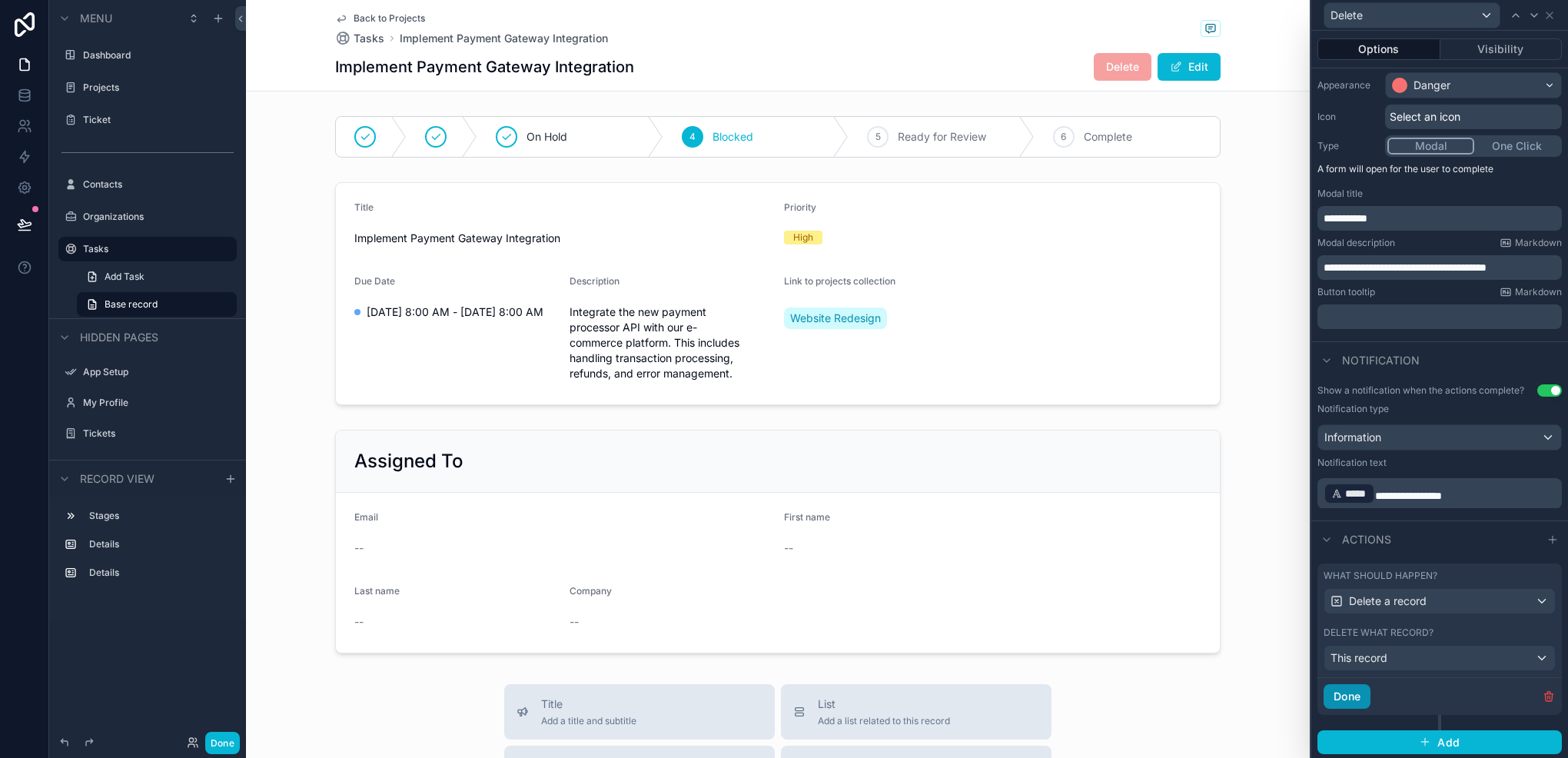
click at [1352, 699] on button "Done" at bounding box center [1347, 697] width 47 height 25
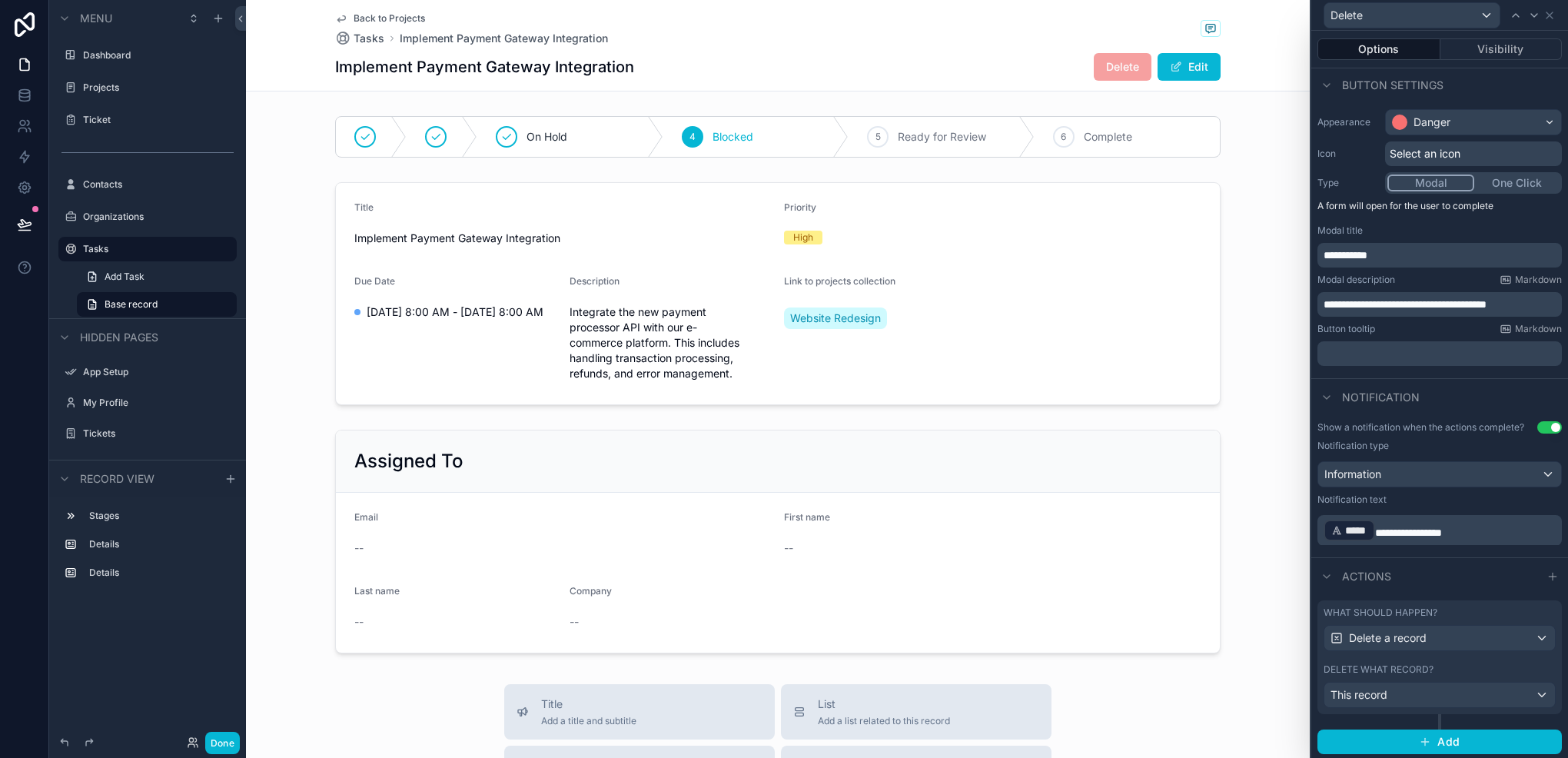
scroll to position [0, 0]
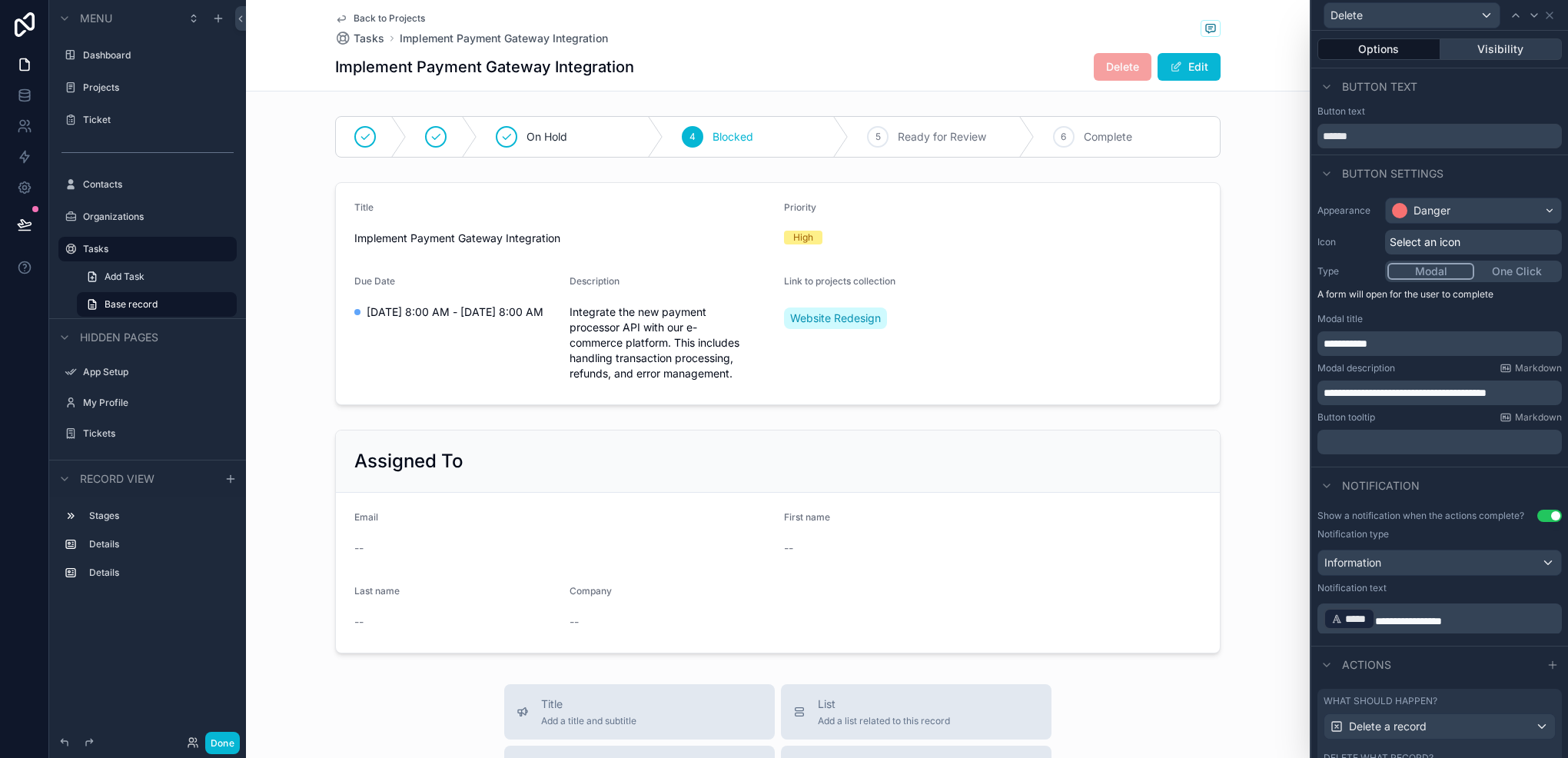
click at [1499, 48] on button "Visibility" at bounding box center [1502, 50] width 122 height 22
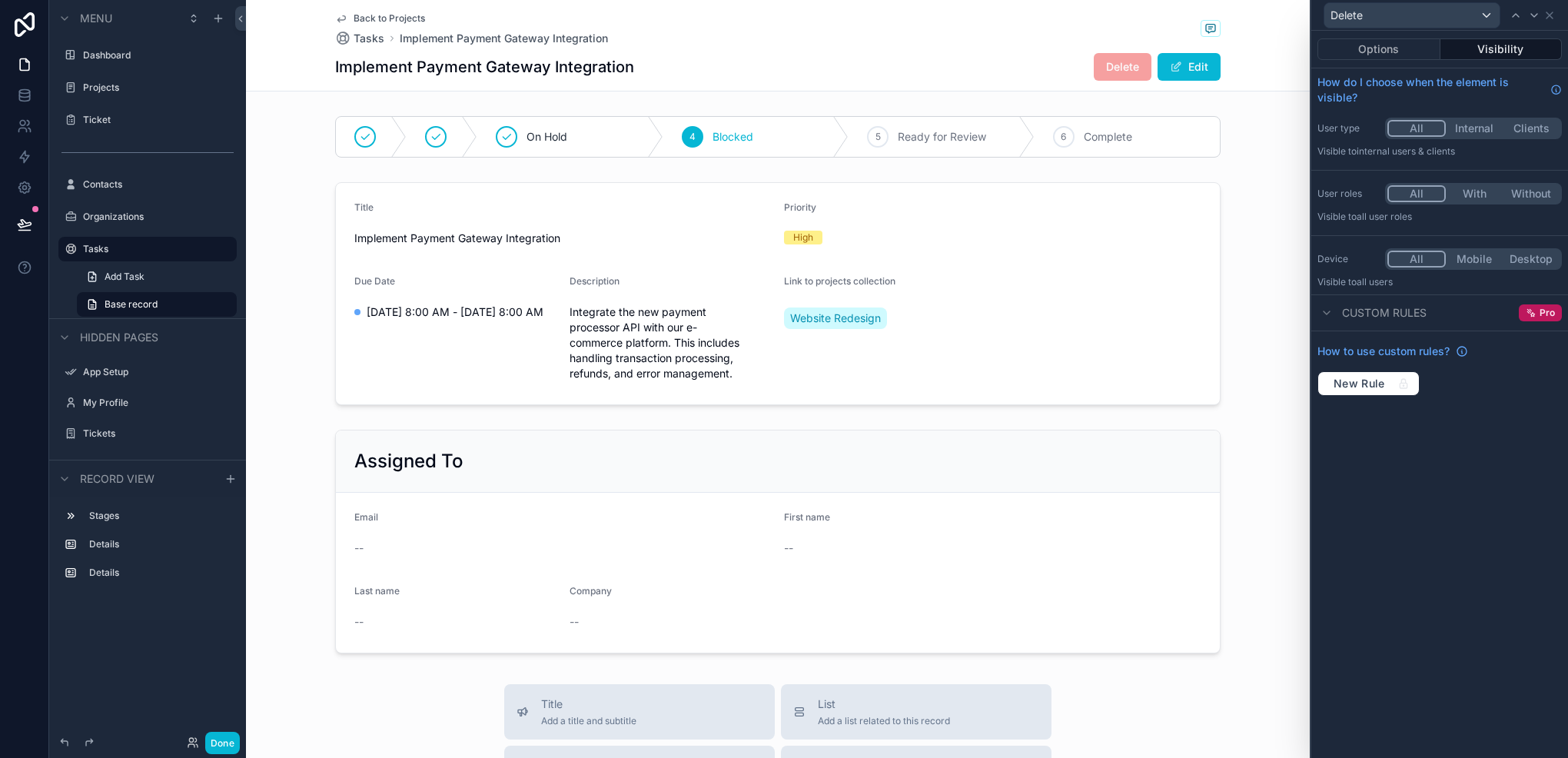
click at [1477, 136] on div "All Internal Clients" at bounding box center [1474, 129] width 177 height 22
click at [1482, 133] on button "Internal" at bounding box center [1474, 128] width 56 height 17
click at [1466, 183] on div "All With Without" at bounding box center [1474, 194] width 177 height 22
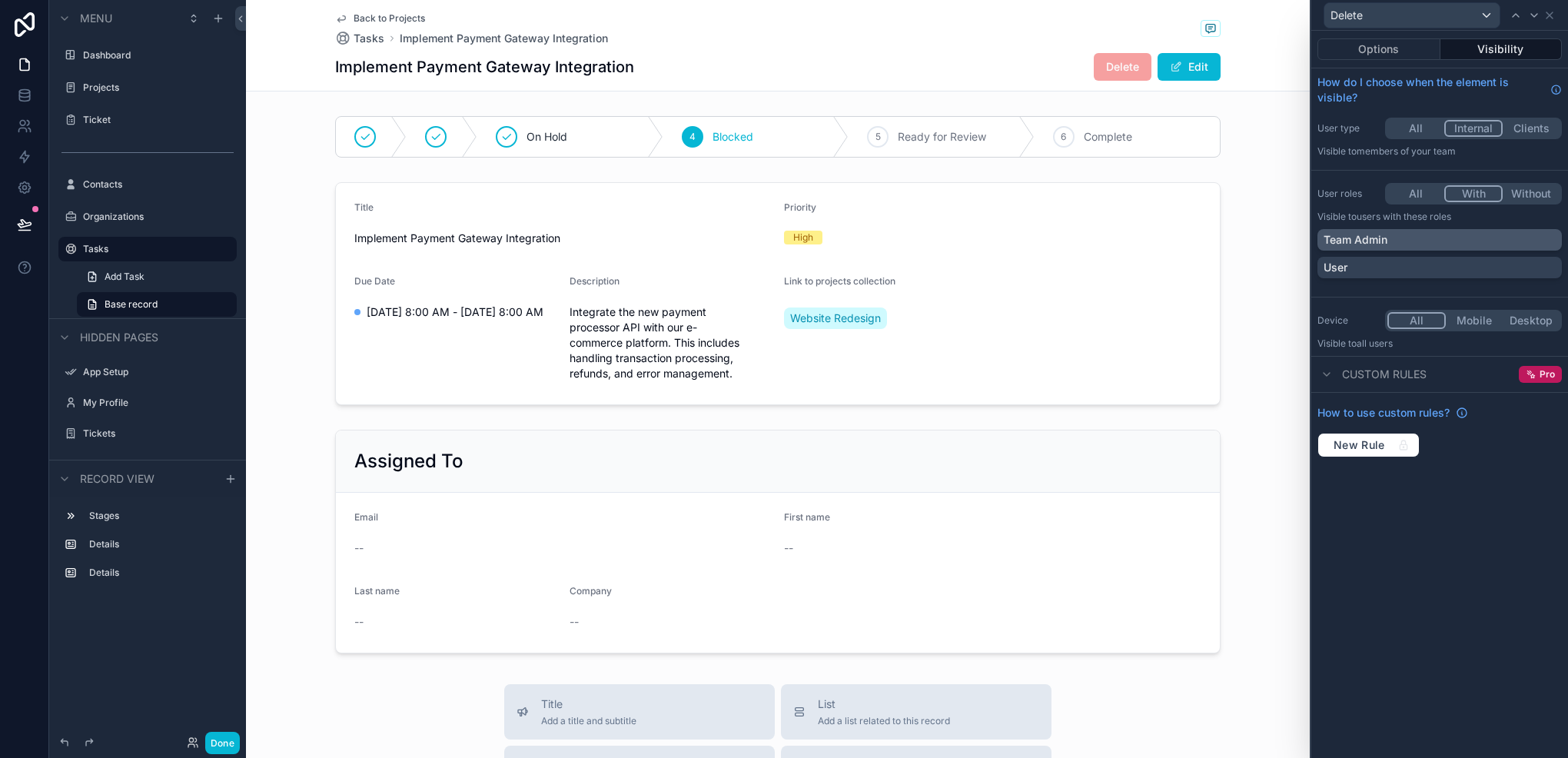
click at [1423, 232] on div "Team Admin" at bounding box center [1440, 240] width 232 height 16
click at [1550, 17] on icon at bounding box center [1550, 15] width 12 height 12
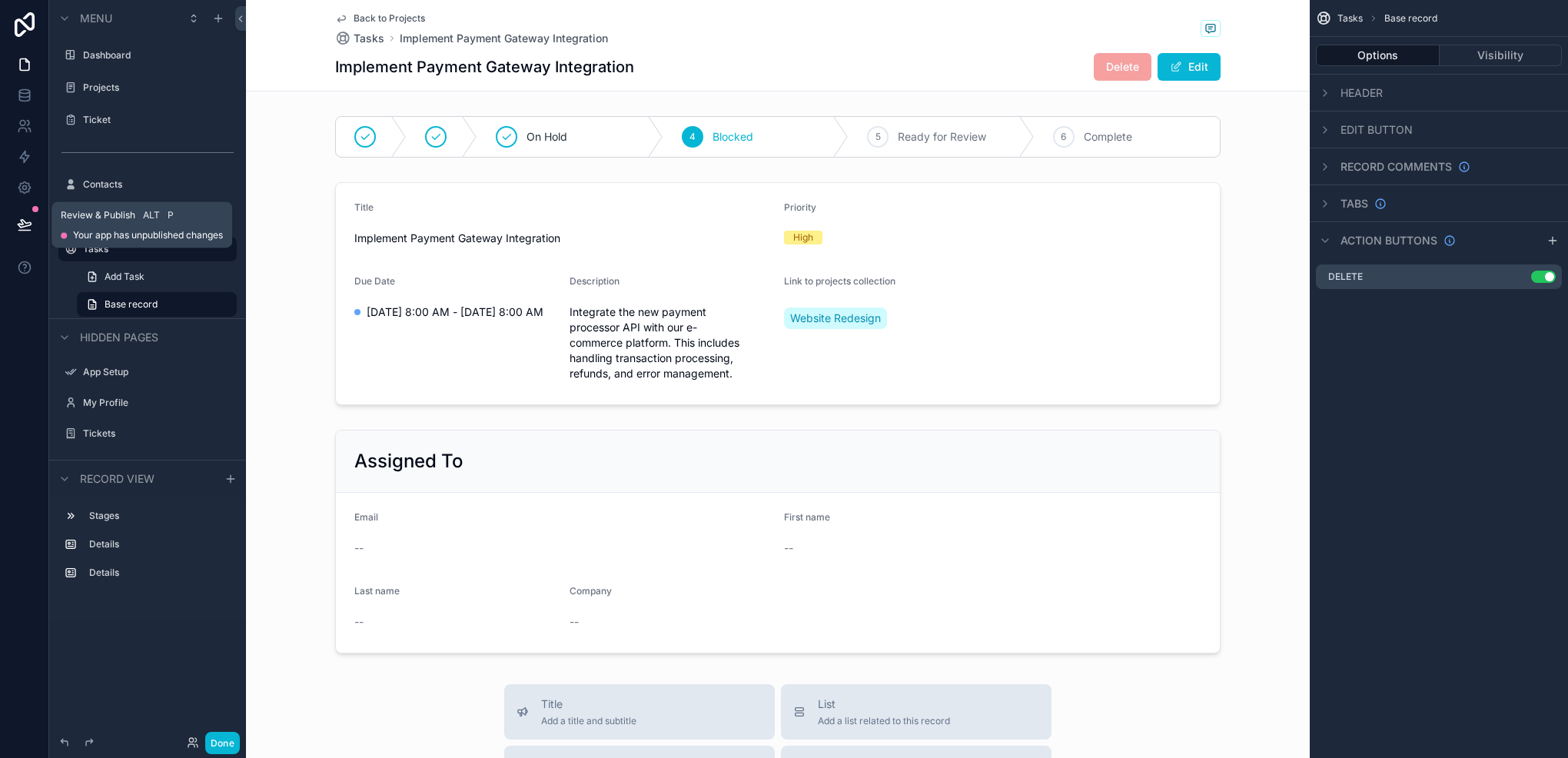
click at [25, 228] on icon at bounding box center [25, 225] width 16 height 16
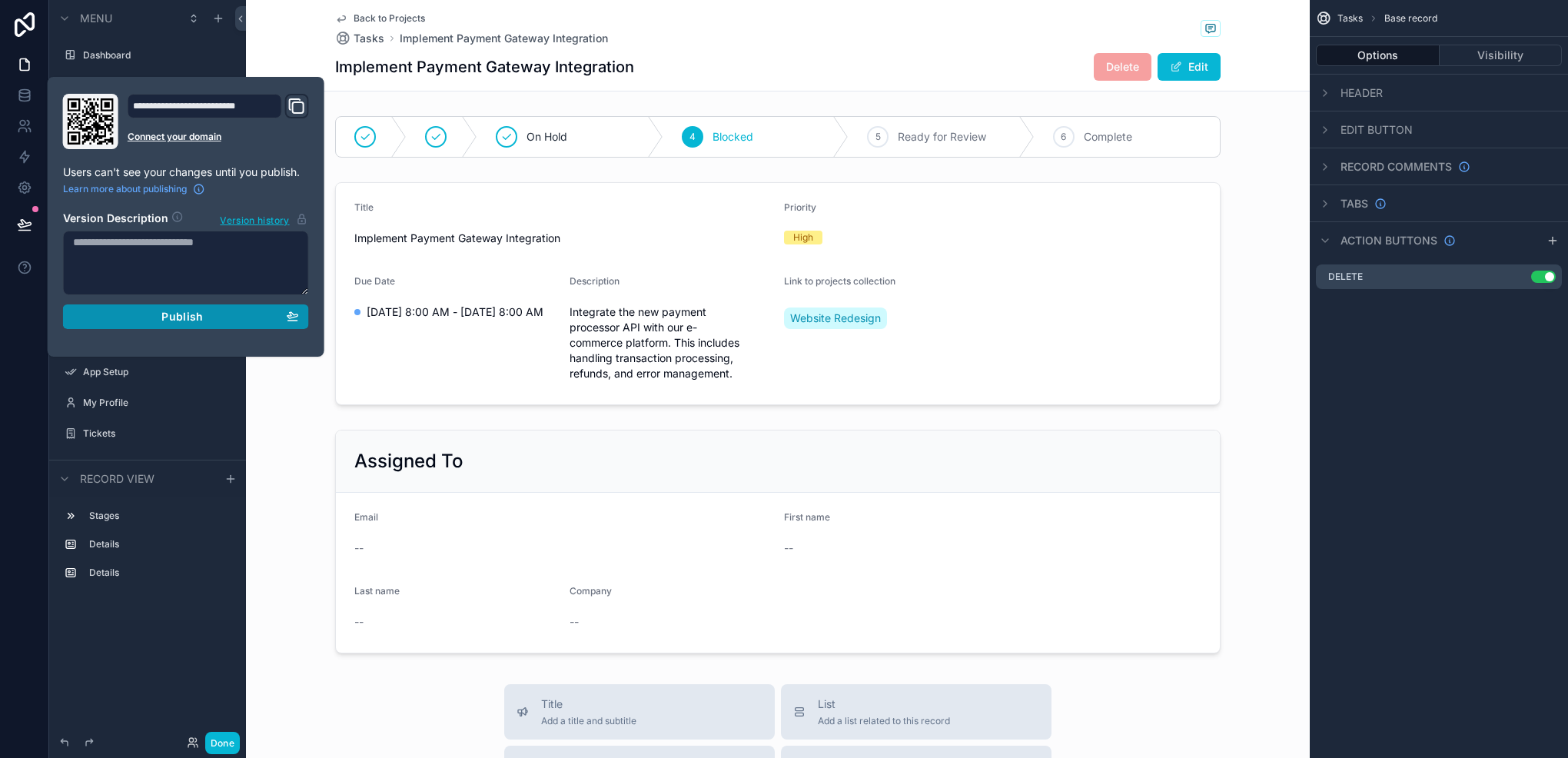
click at [155, 313] on div "Publish" at bounding box center [186, 317] width 226 height 14
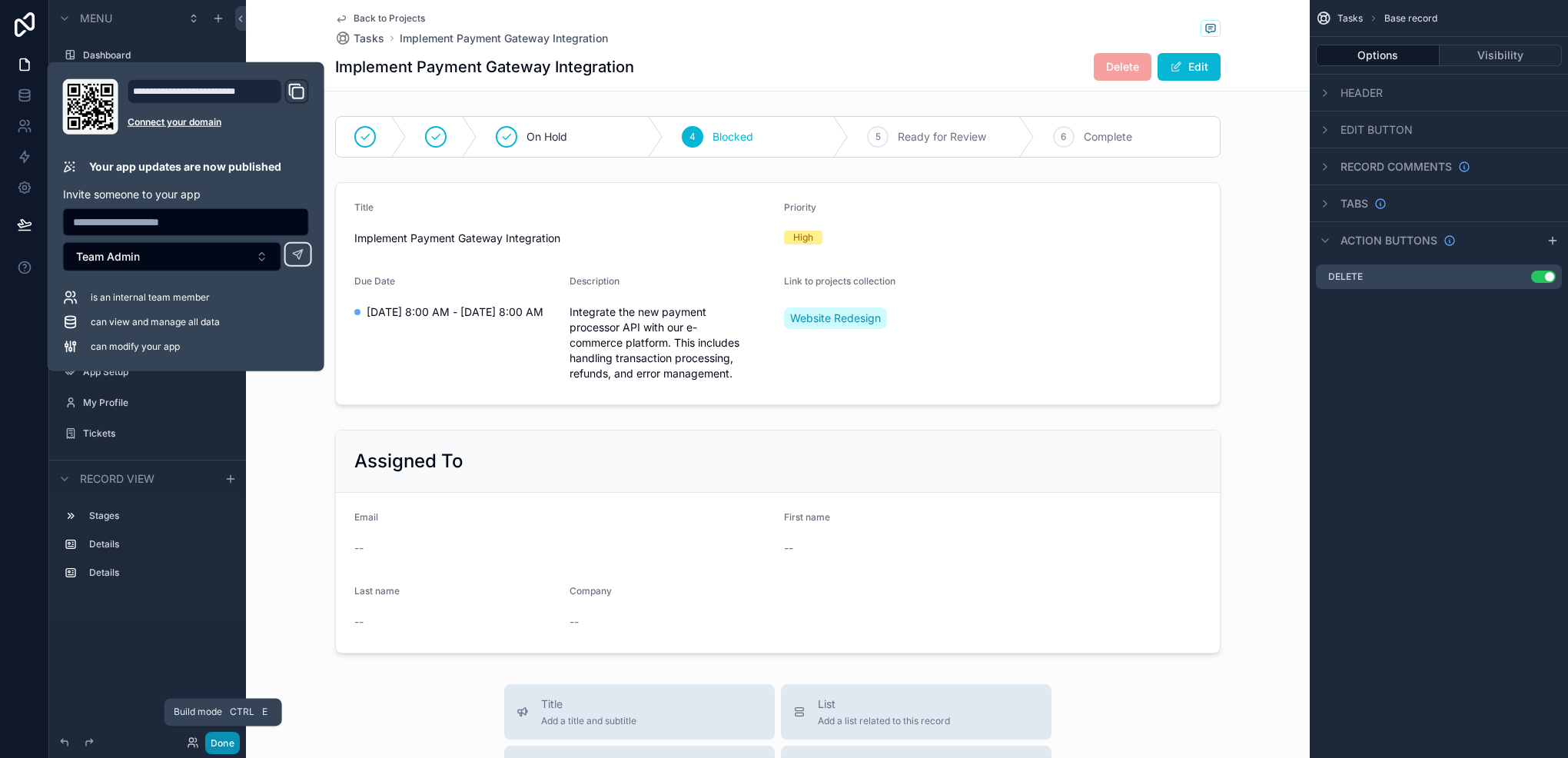
click at [227, 749] on button "Done" at bounding box center [222, 743] width 35 height 23
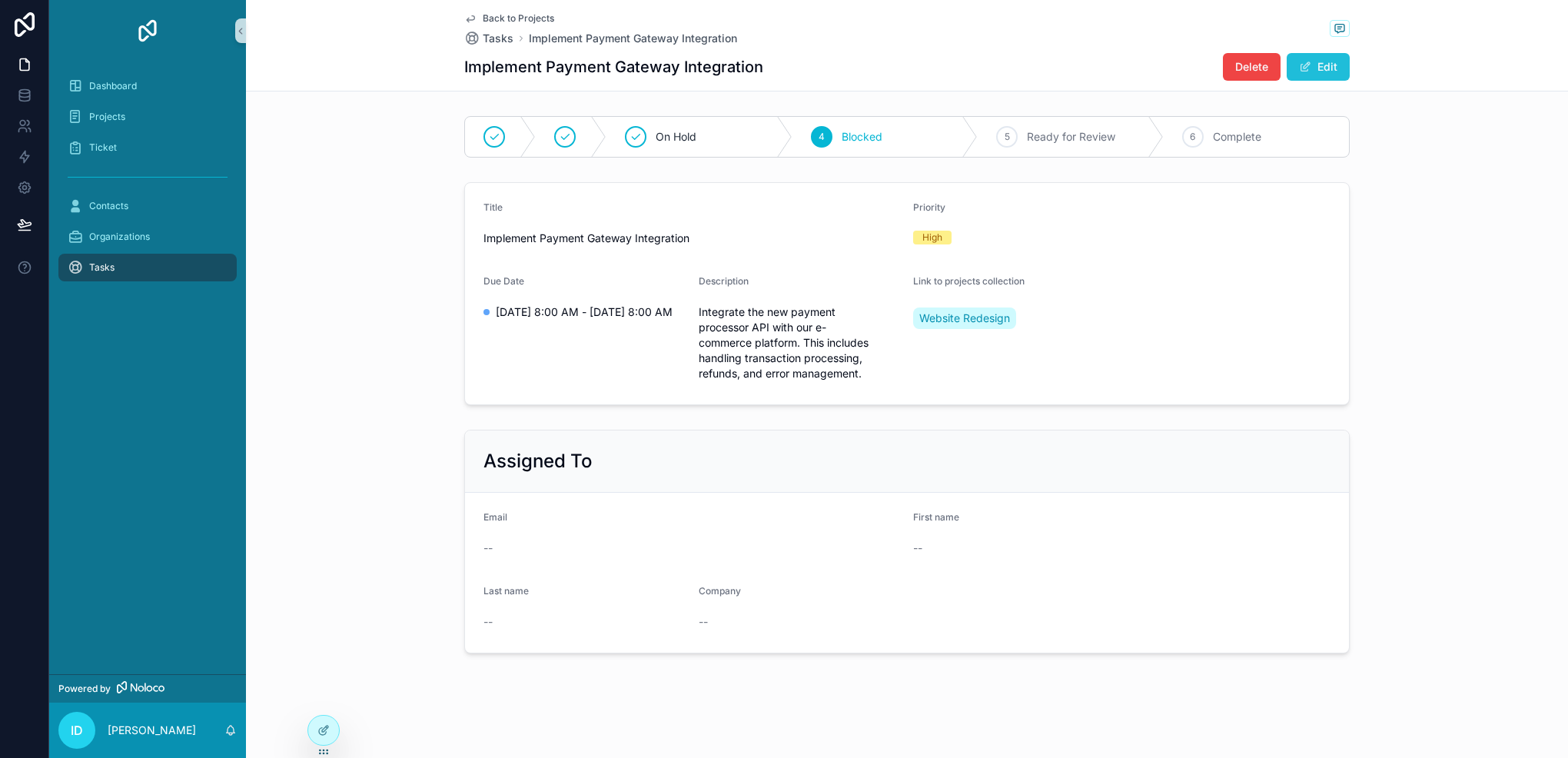
click at [1304, 70] on span "scrollable content" at bounding box center [1306, 66] width 12 height 12
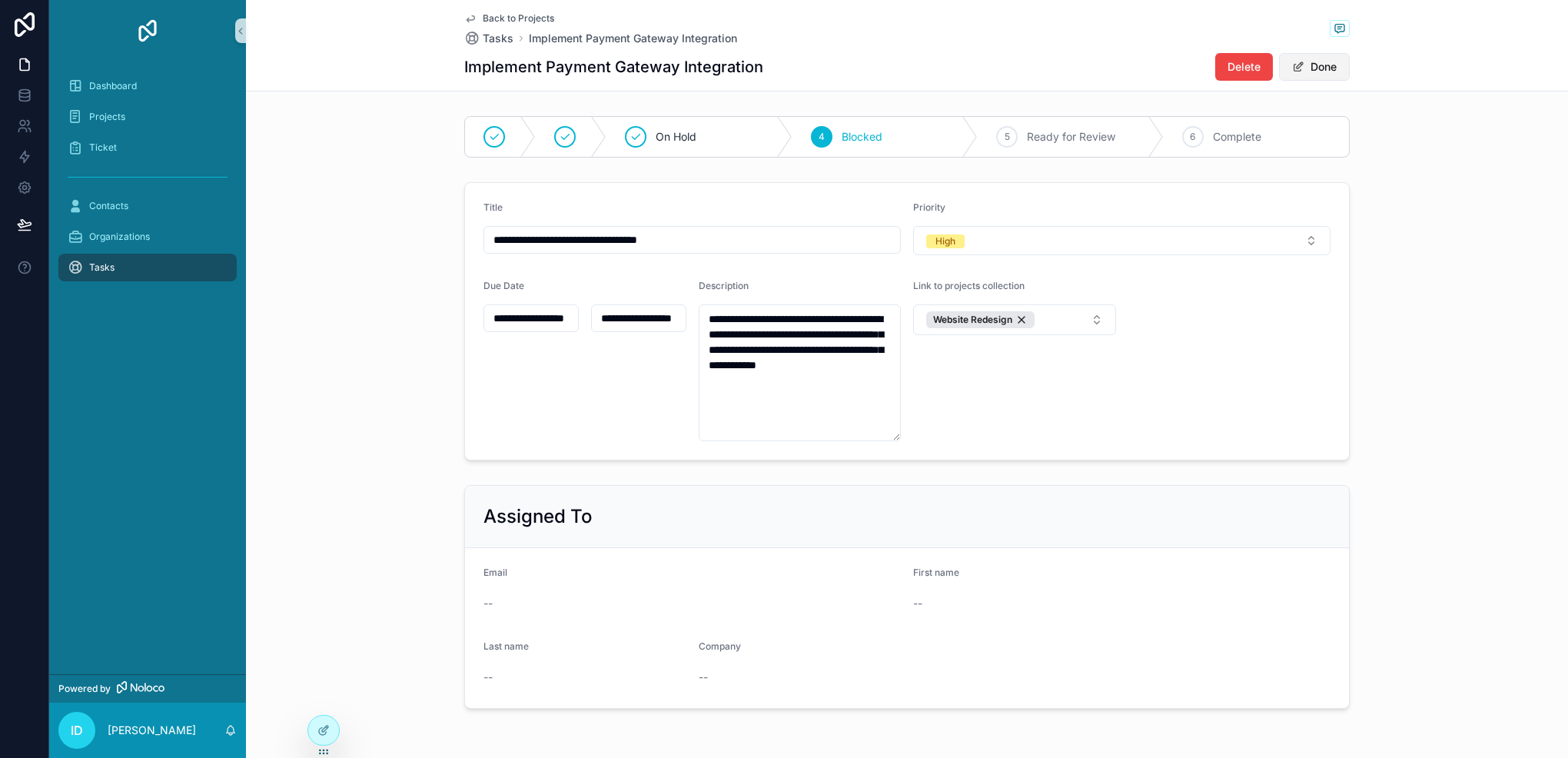
click at [1307, 67] on button "Done" at bounding box center [1314, 67] width 70 height 28
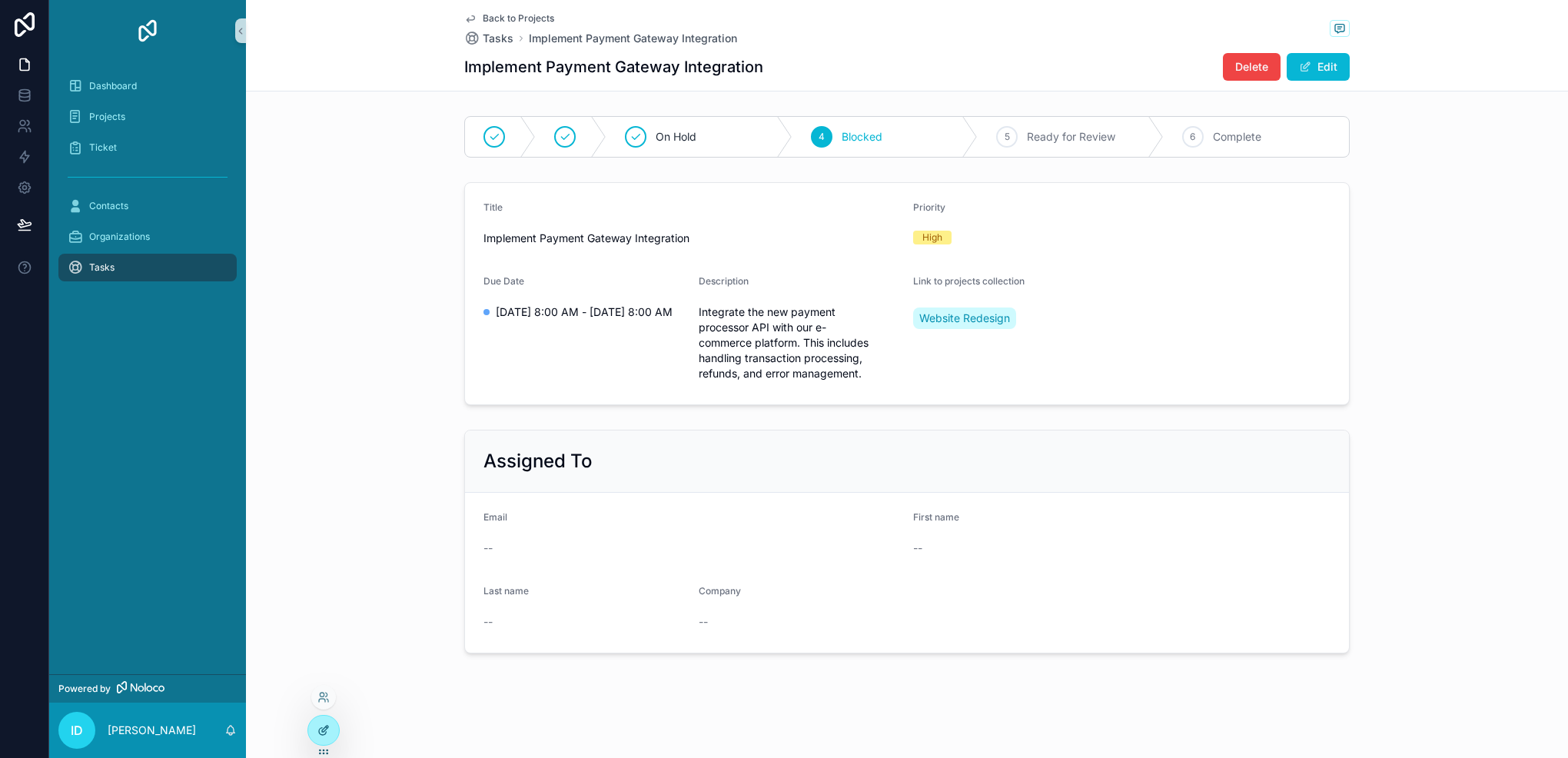
click at [326, 743] on div at bounding box center [323, 730] width 31 height 29
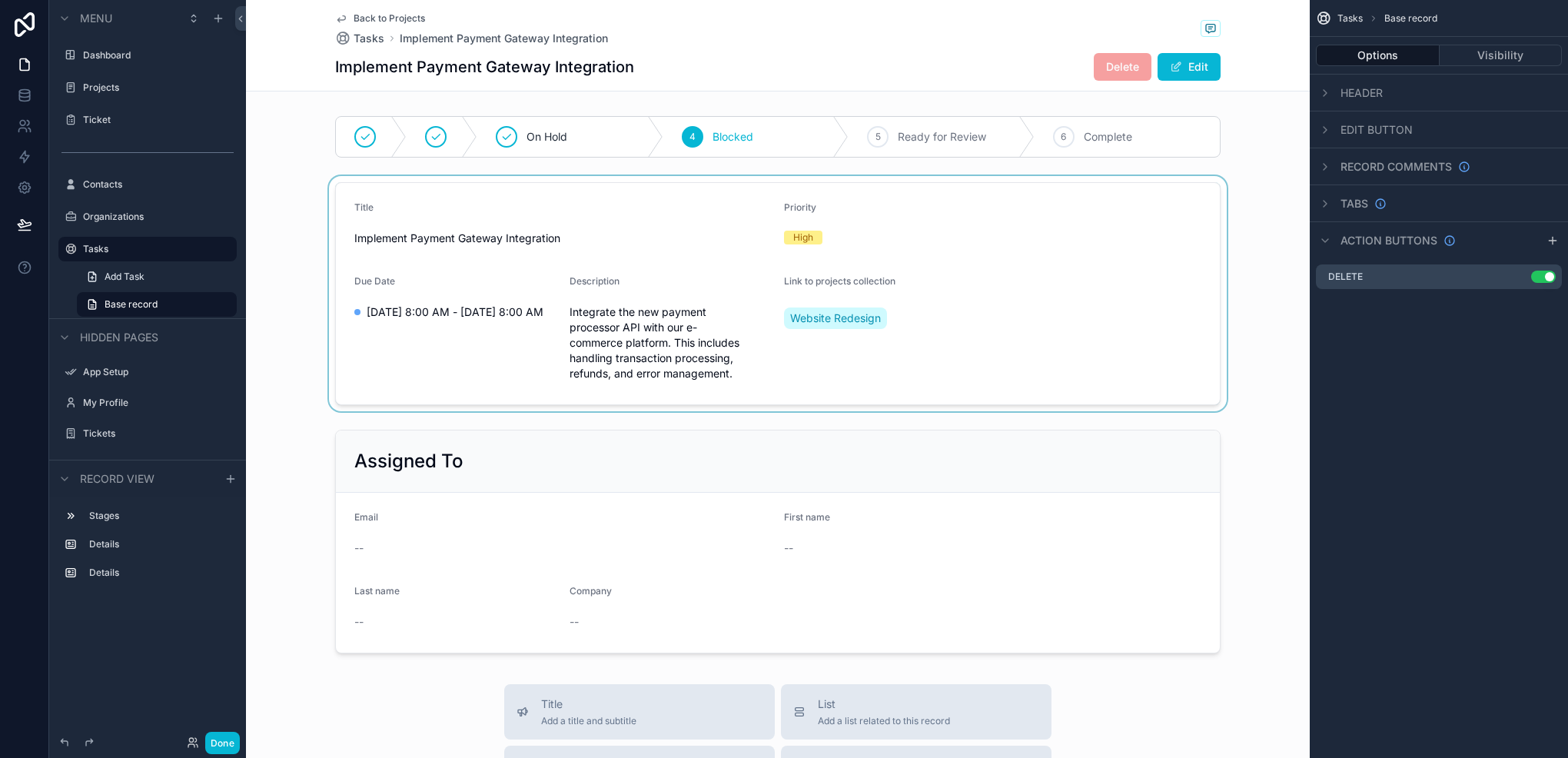
click at [995, 282] on div "scrollable content" at bounding box center [778, 294] width 1064 height 236
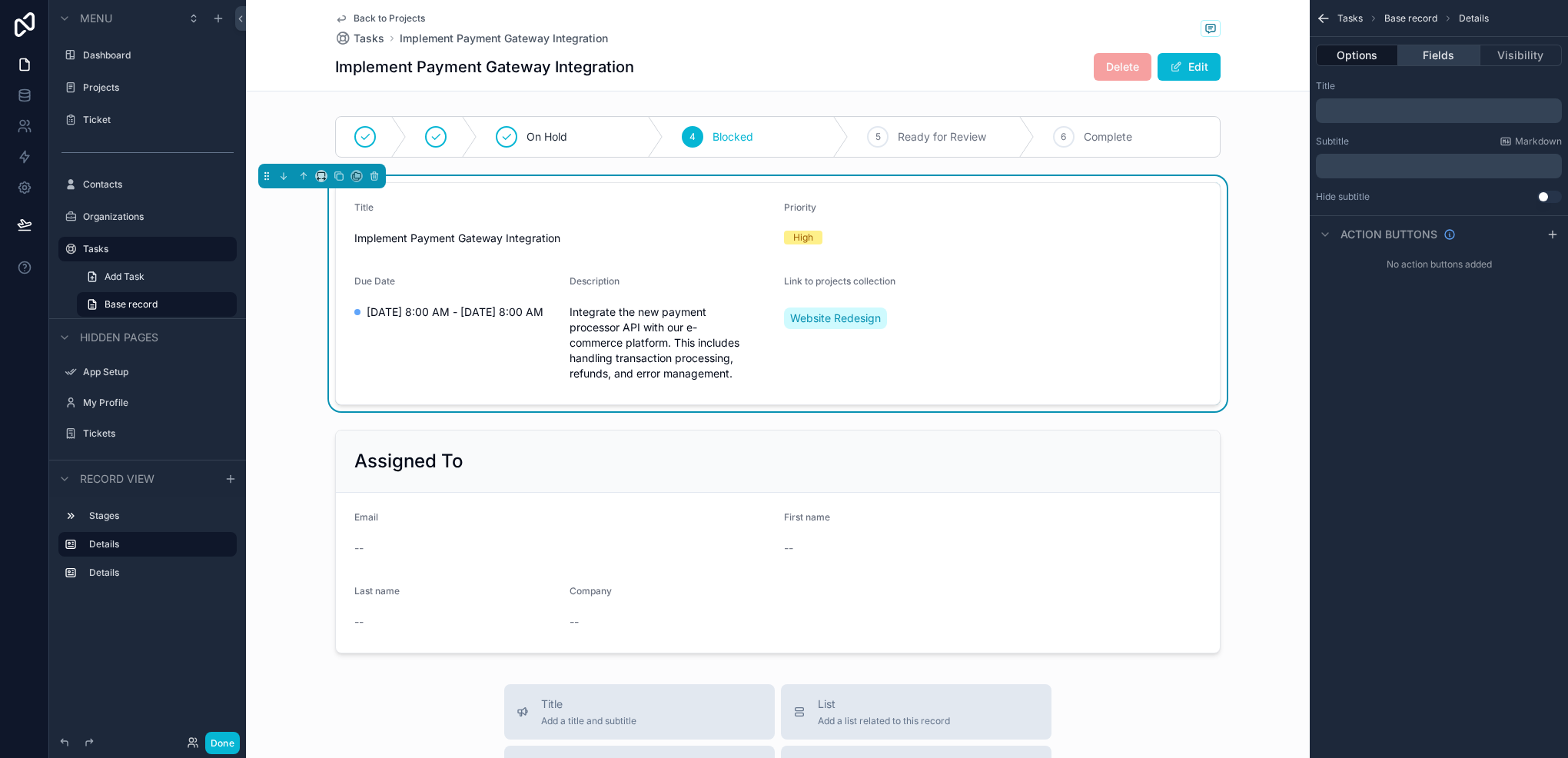
click at [1443, 50] on button "Fields" at bounding box center [1439, 55] width 81 height 22
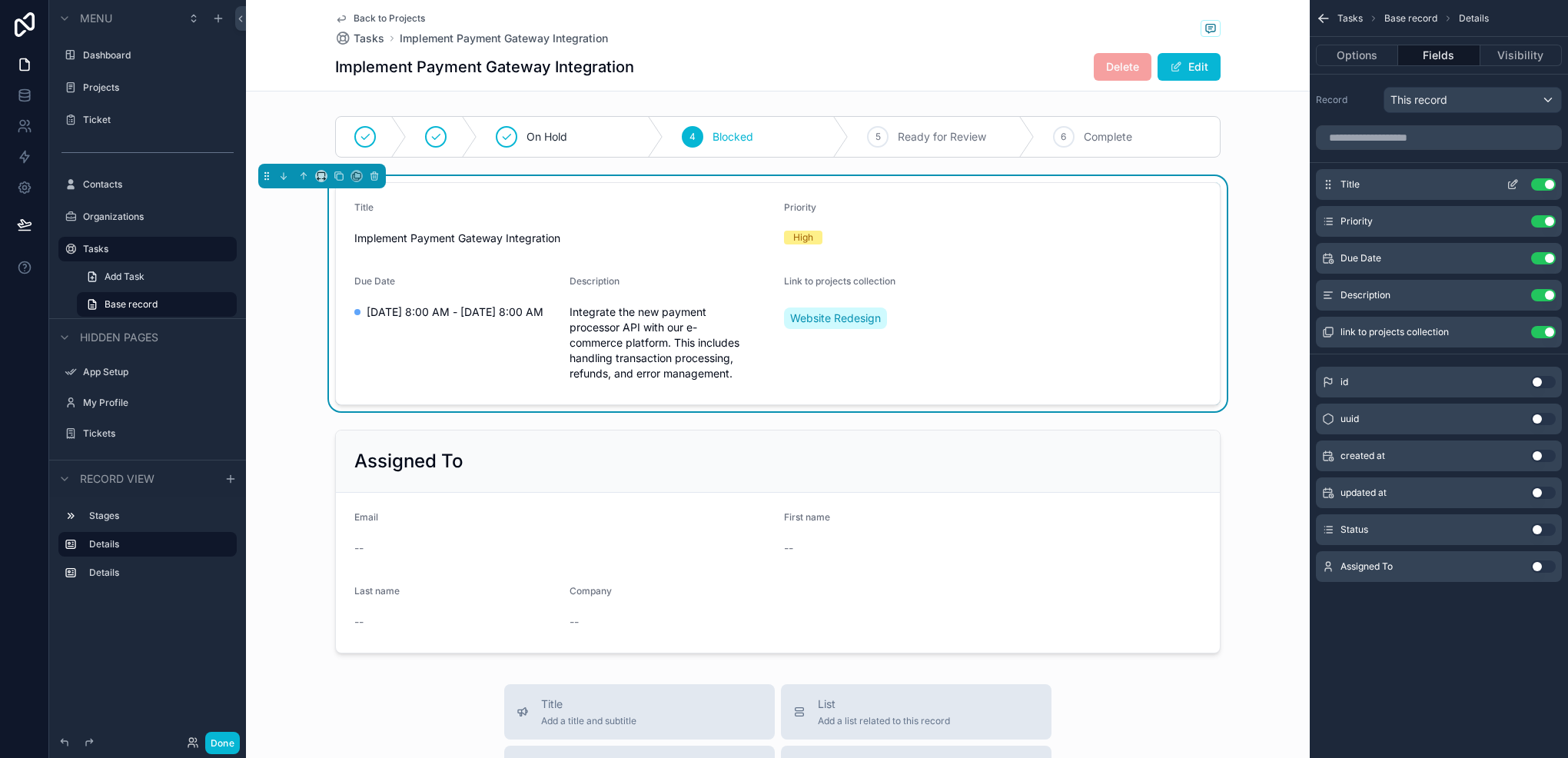
click at [1516, 178] on icon "scrollable content" at bounding box center [1513, 184] width 12 height 12
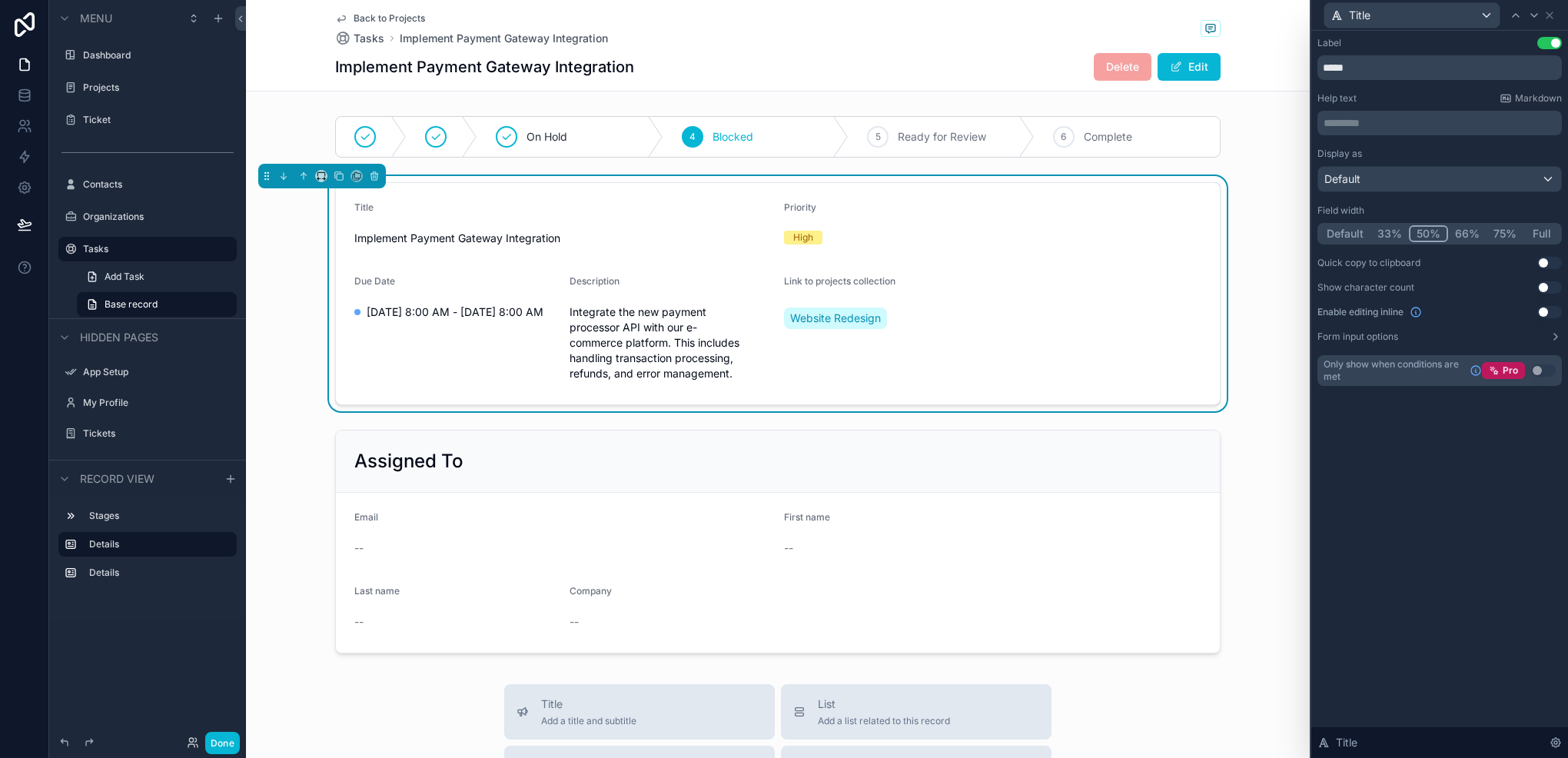
click at [1528, 233] on button "Full" at bounding box center [1541, 233] width 36 height 17
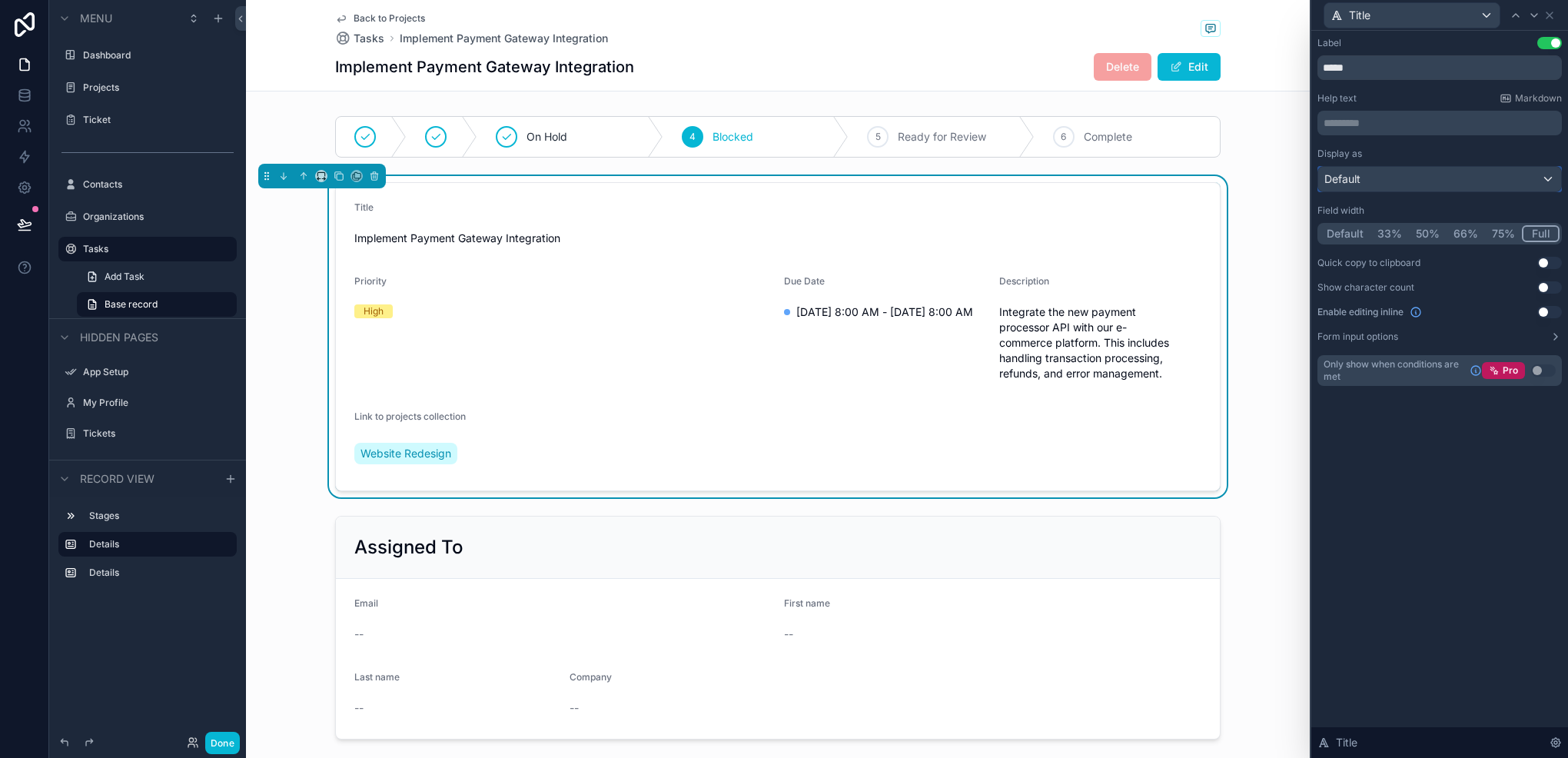
click at [1431, 190] on button "Default" at bounding box center [1439, 179] width 245 height 26
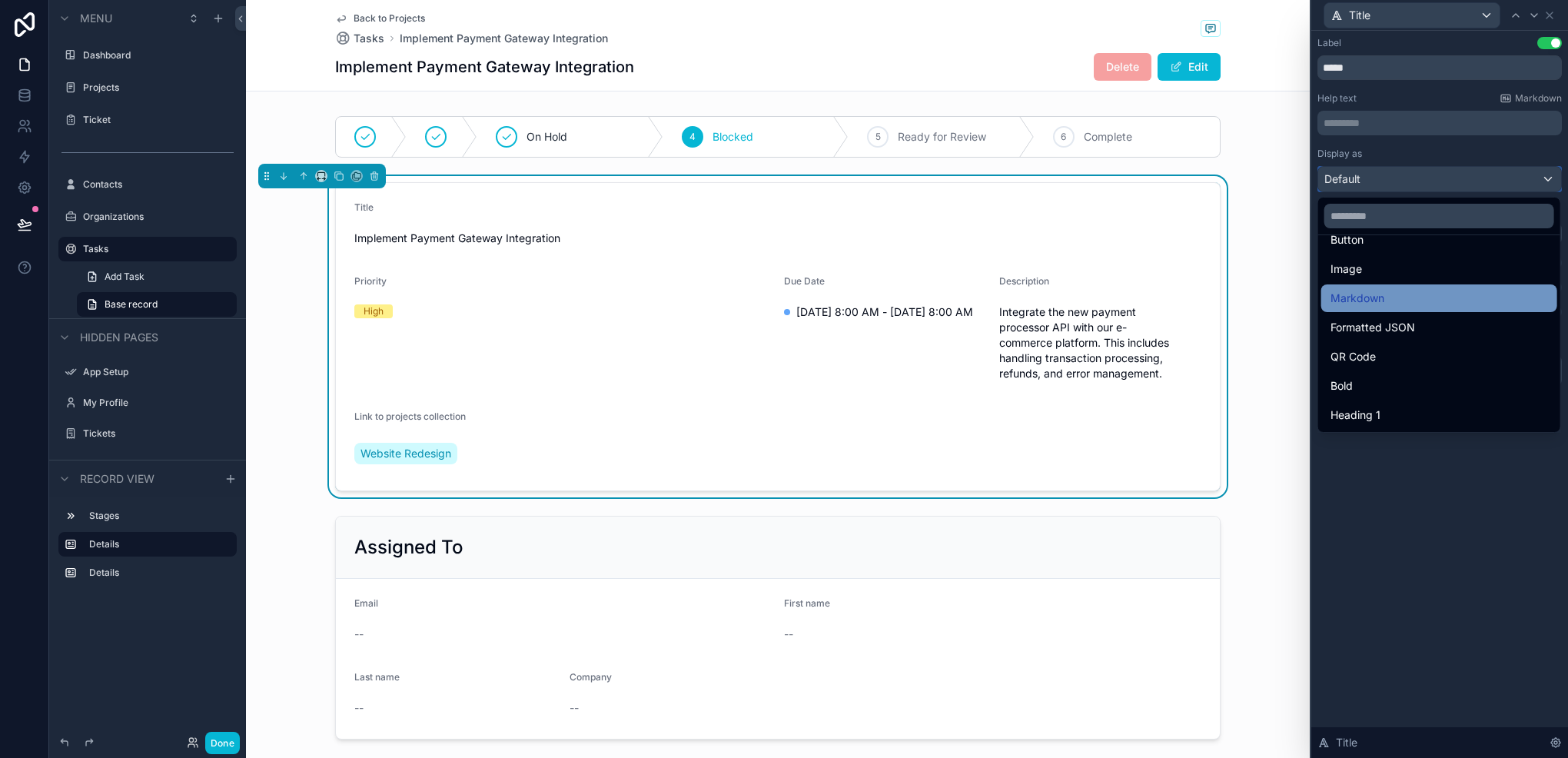
scroll to position [154, 0]
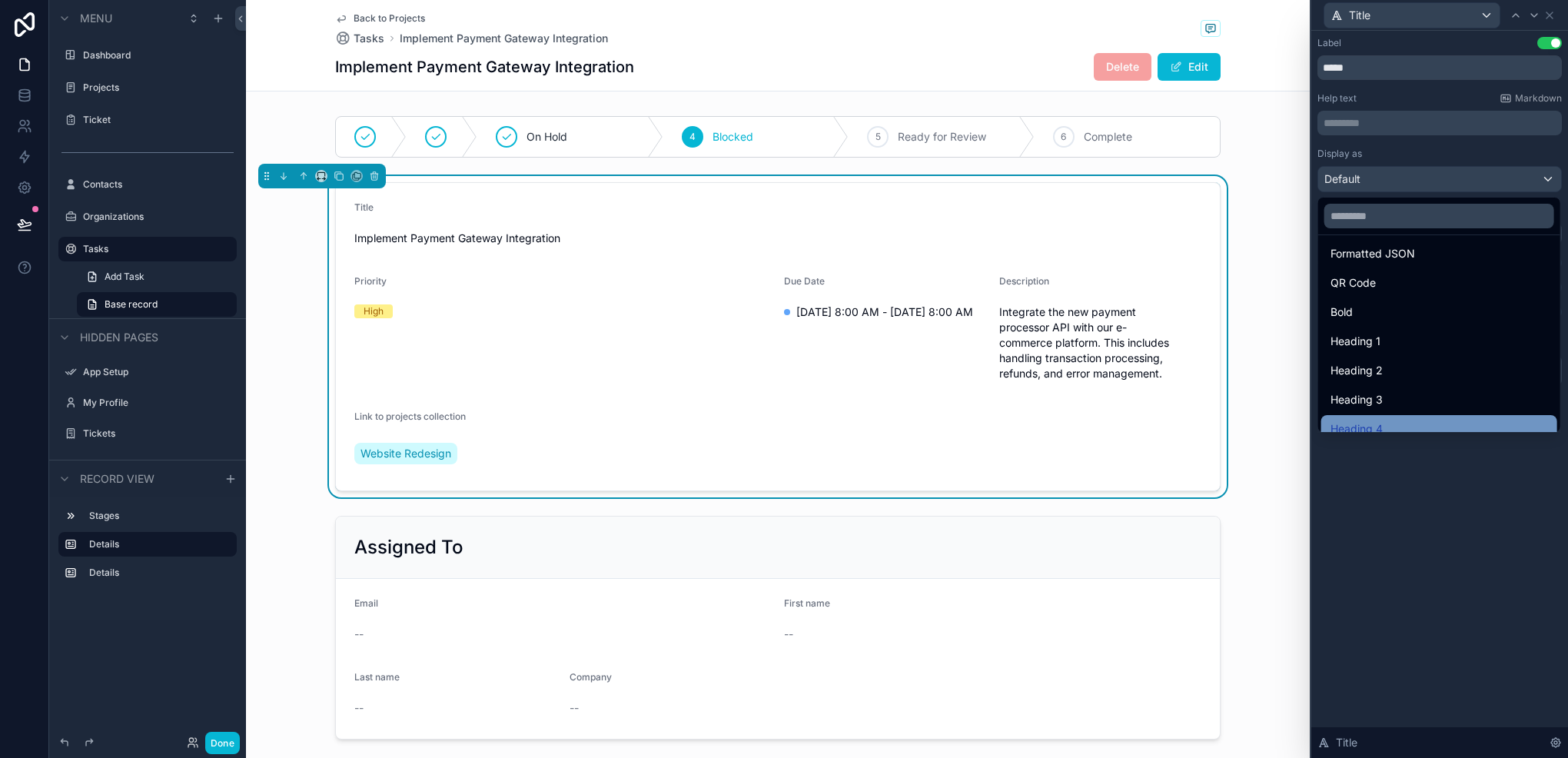
click at [1391, 423] on div "Heading 4" at bounding box center [1440, 429] width 218 height 19
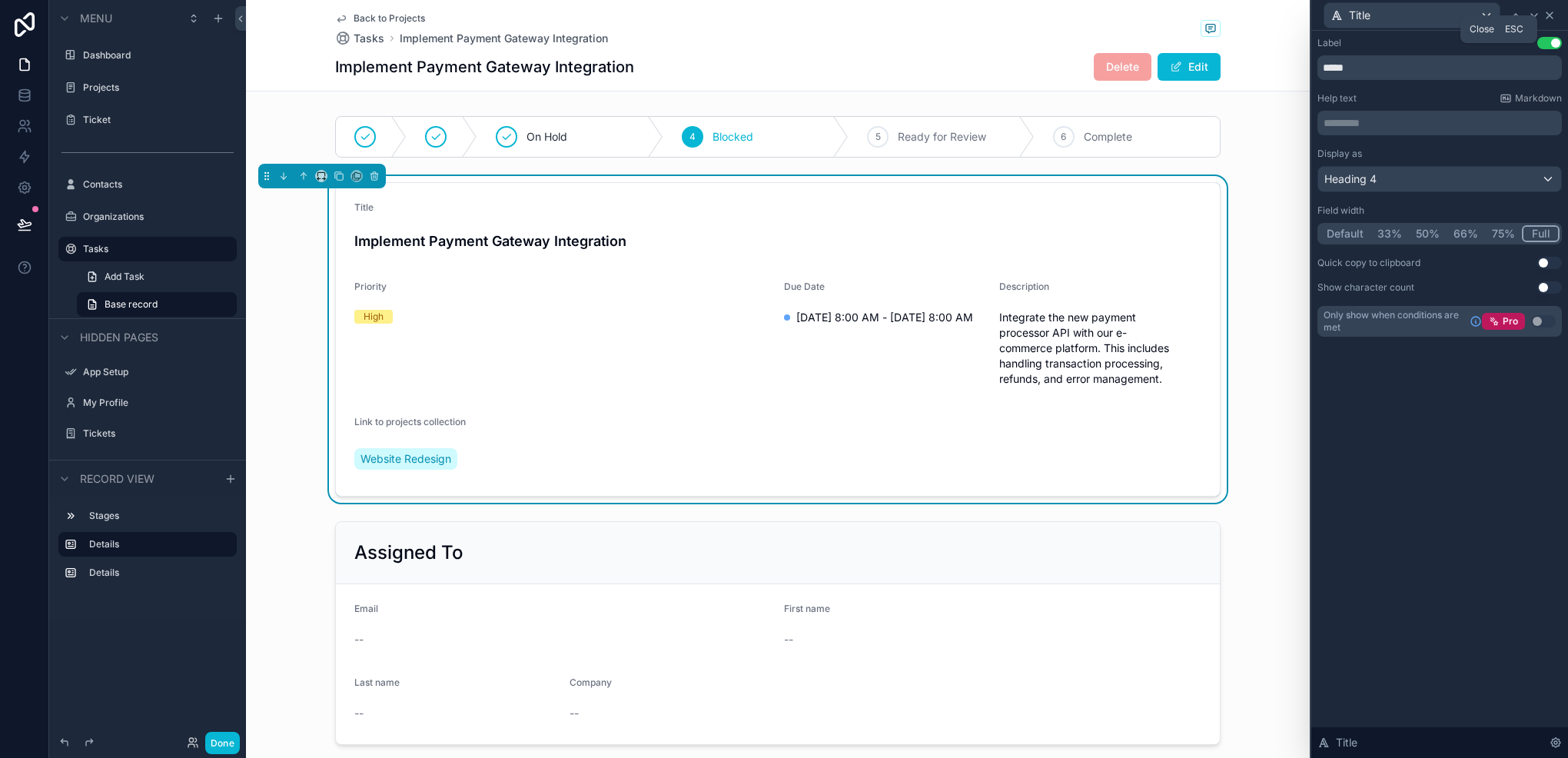
click at [1553, 19] on icon at bounding box center [1550, 15] width 12 height 12
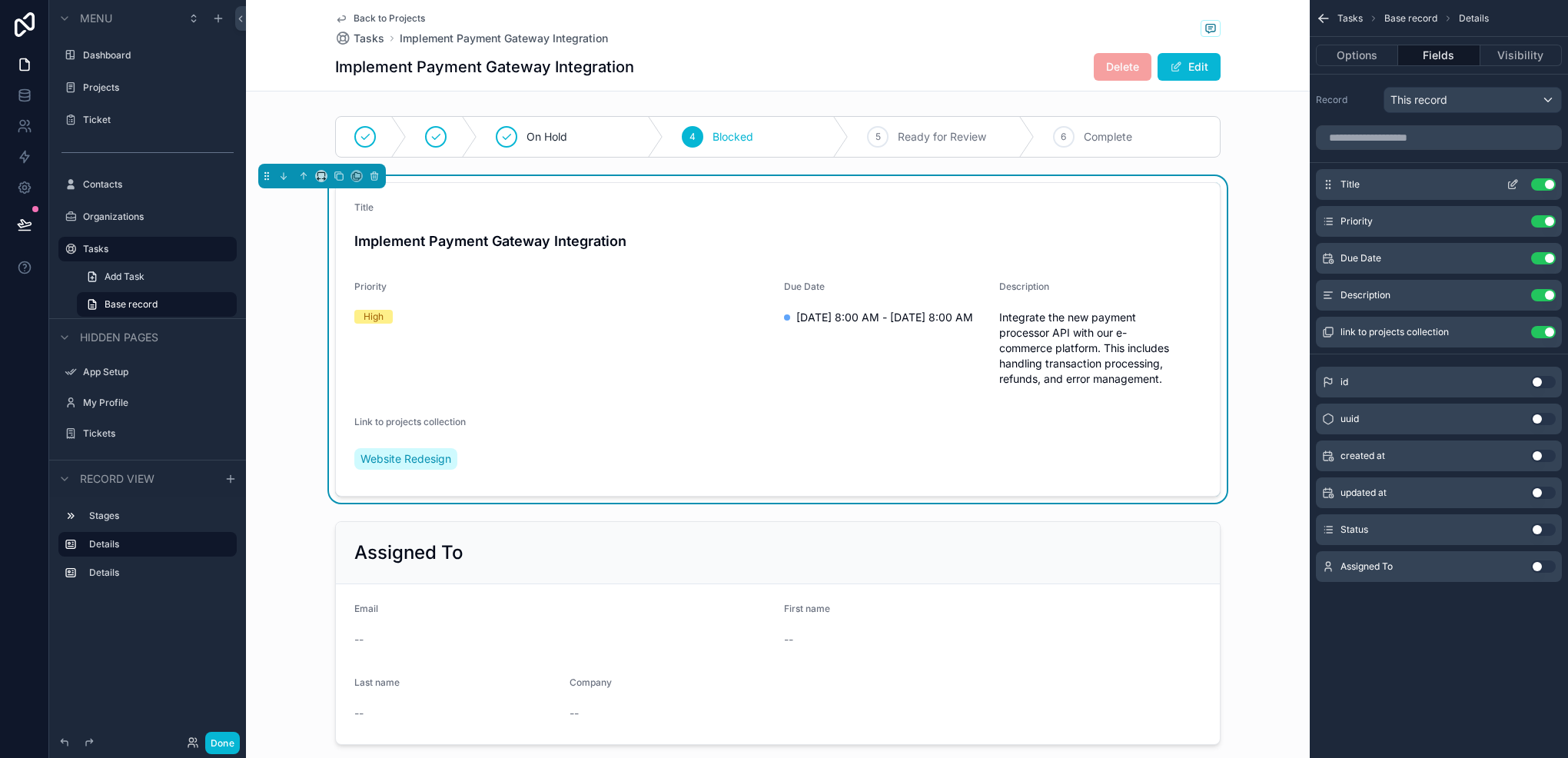
click at [1509, 191] on div "Title Use setting" at bounding box center [1439, 184] width 246 height 31
click at [1512, 186] on icon "scrollable content" at bounding box center [1513, 184] width 12 height 12
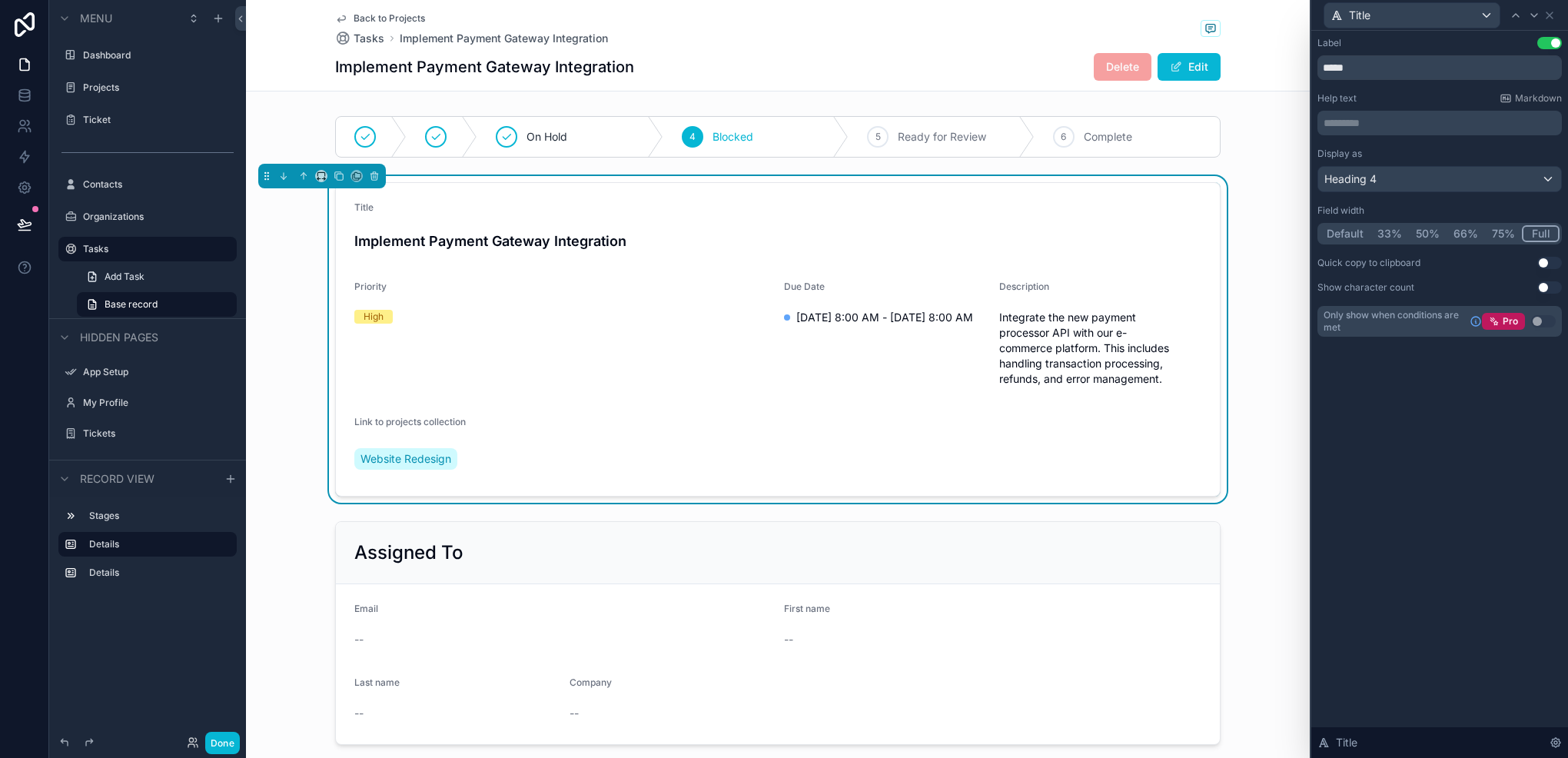
click at [1542, 42] on button "Use setting" at bounding box center [1549, 43] width 25 height 12
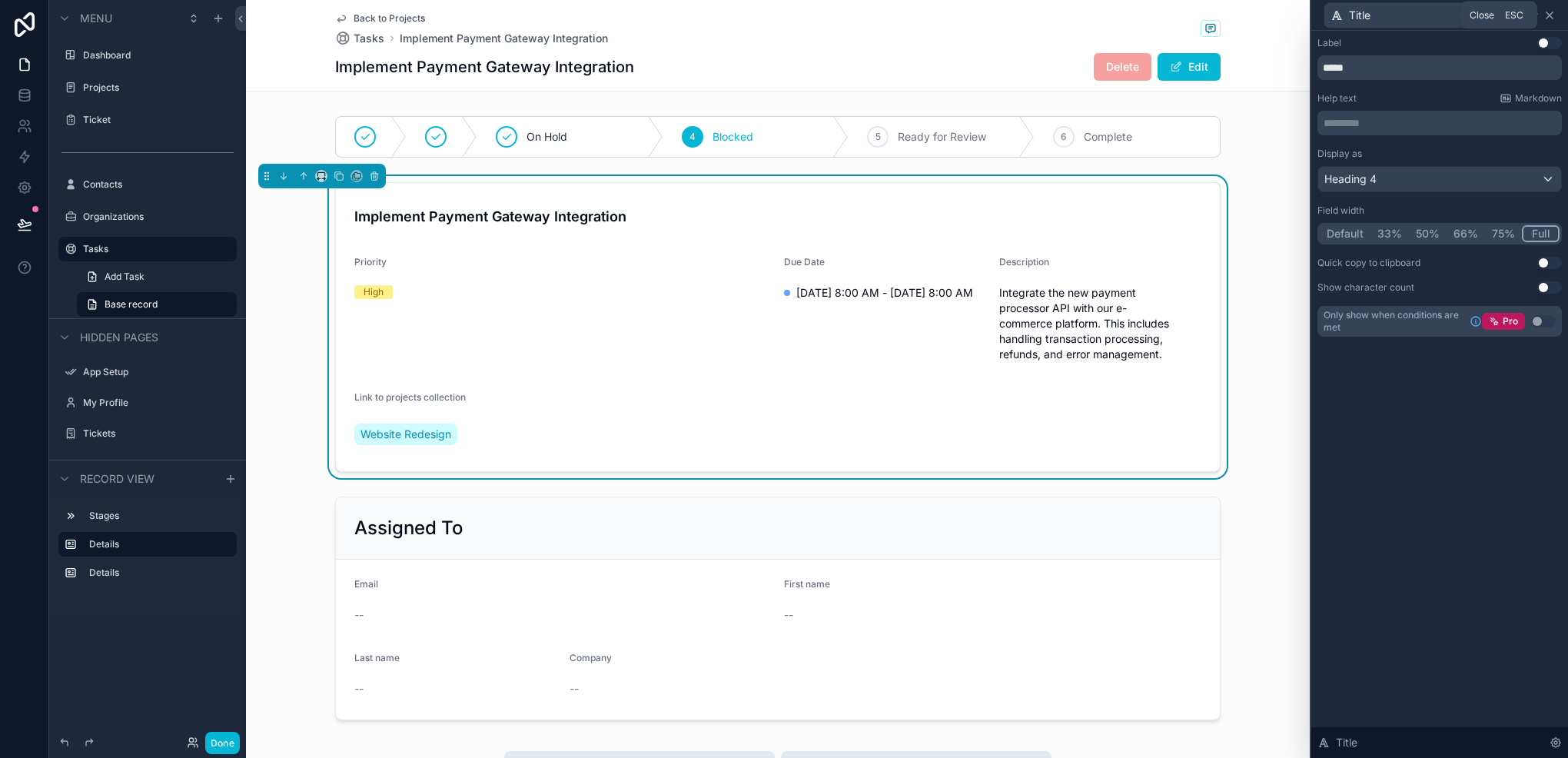
click at [1552, 11] on icon at bounding box center [1550, 15] width 12 height 12
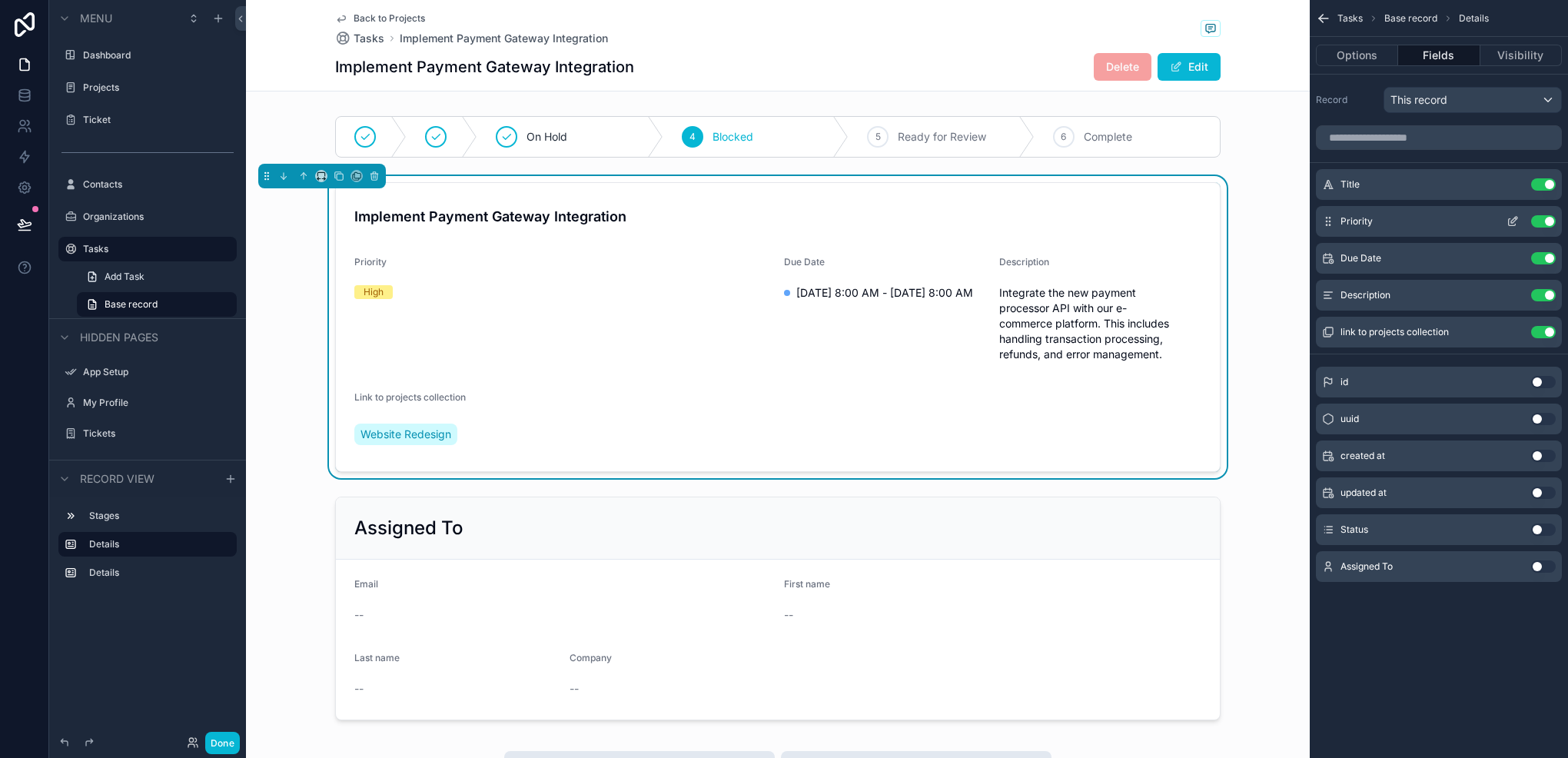
click at [1513, 223] on icon "scrollable content" at bounding box center [1513, 221] width 12 height 12
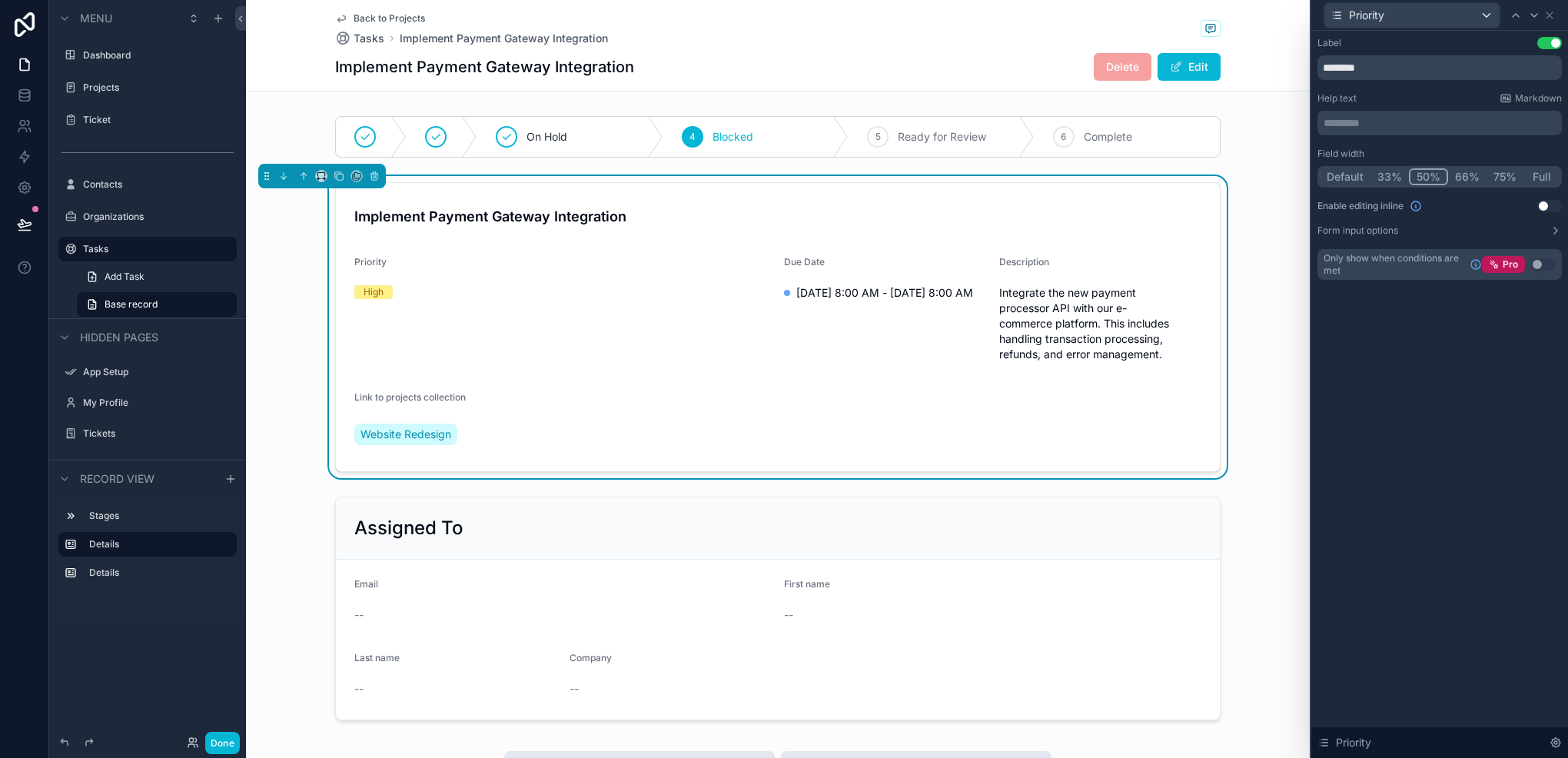
click at [1382, 168] on button "33%" at bounding box center [1390, 176] width 39 height 17
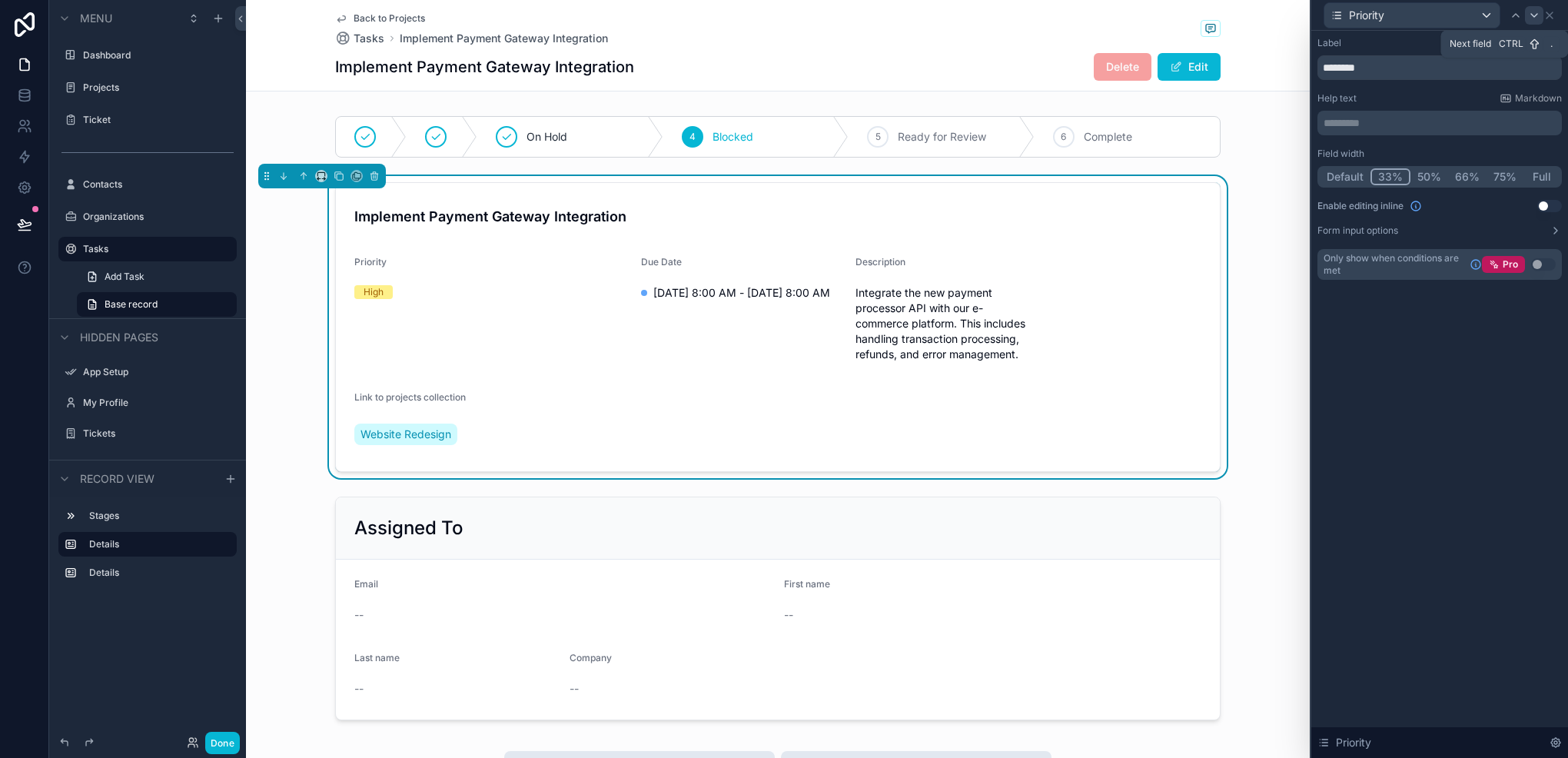
click at [1539, 16] on icon at bounding box center [1534, 15] width 12 height 12
click at [1417, 170] on button "50%" at bounding box center [1429, 176] width 38 height 17
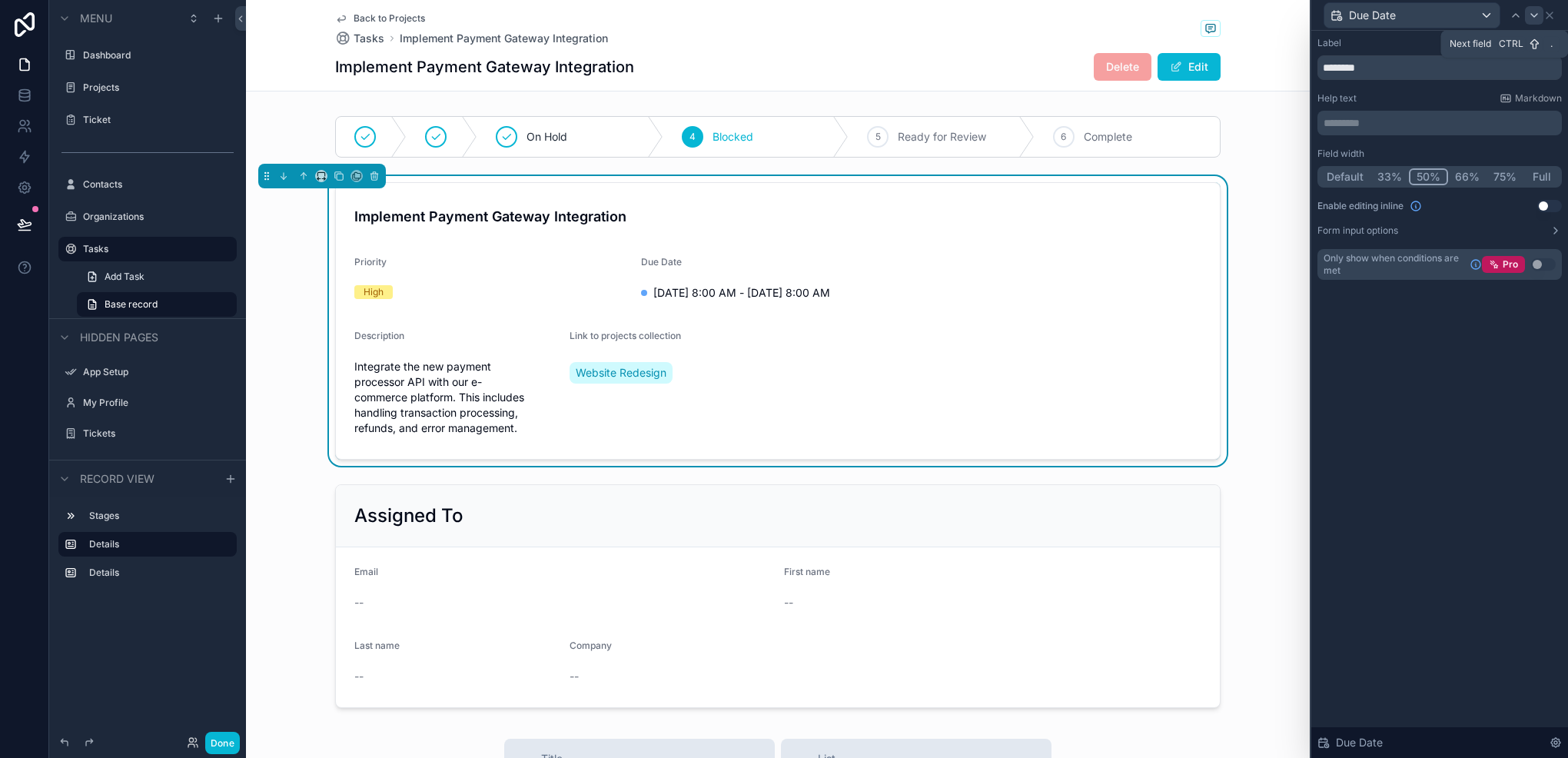
click at [1529, 9] on icon at bounding box center [1534, 15] width 12 height 12
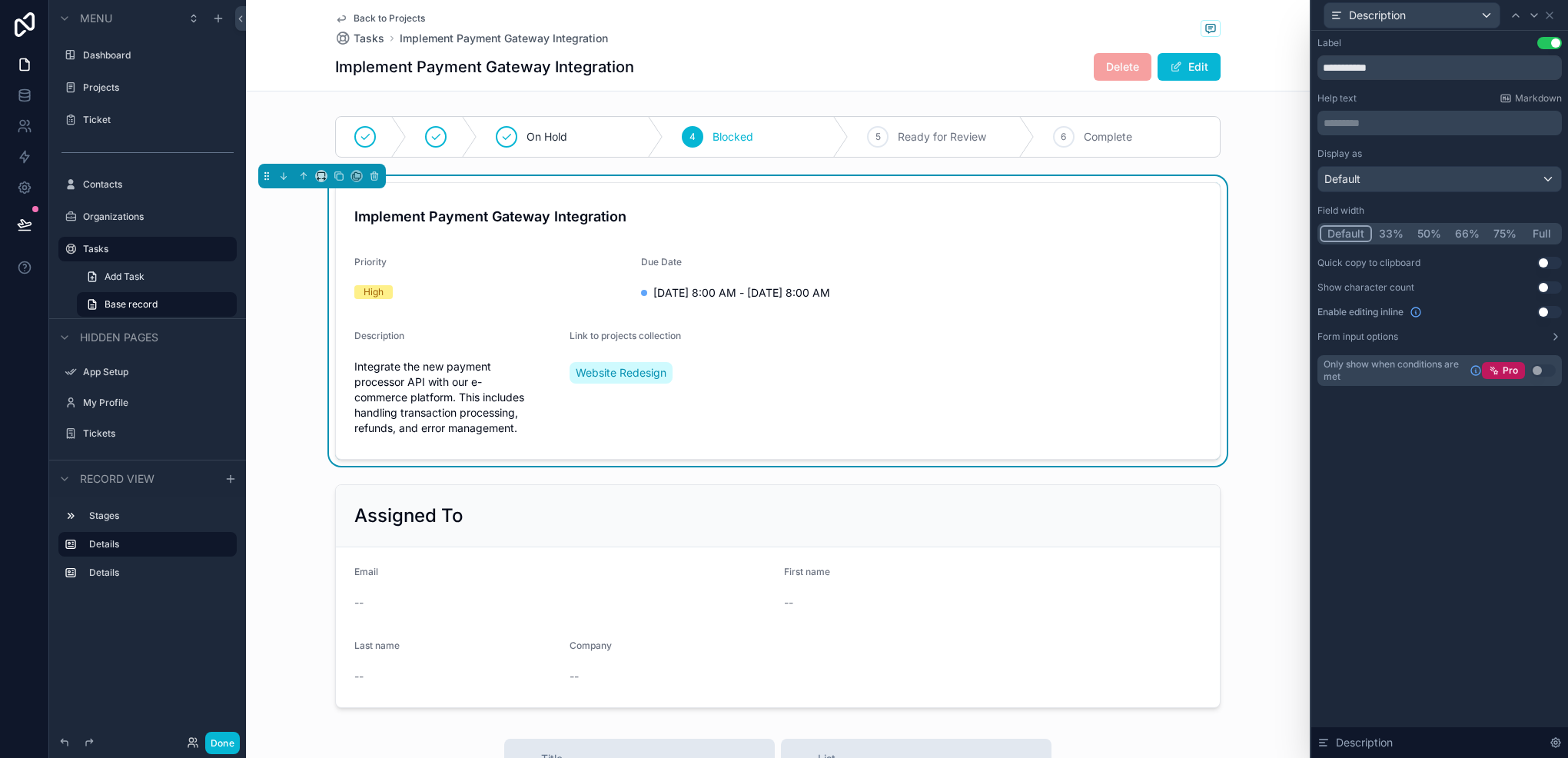
click at [1507, 241] on button "75%" at bounding box center [1505, 233] width 37 height 17
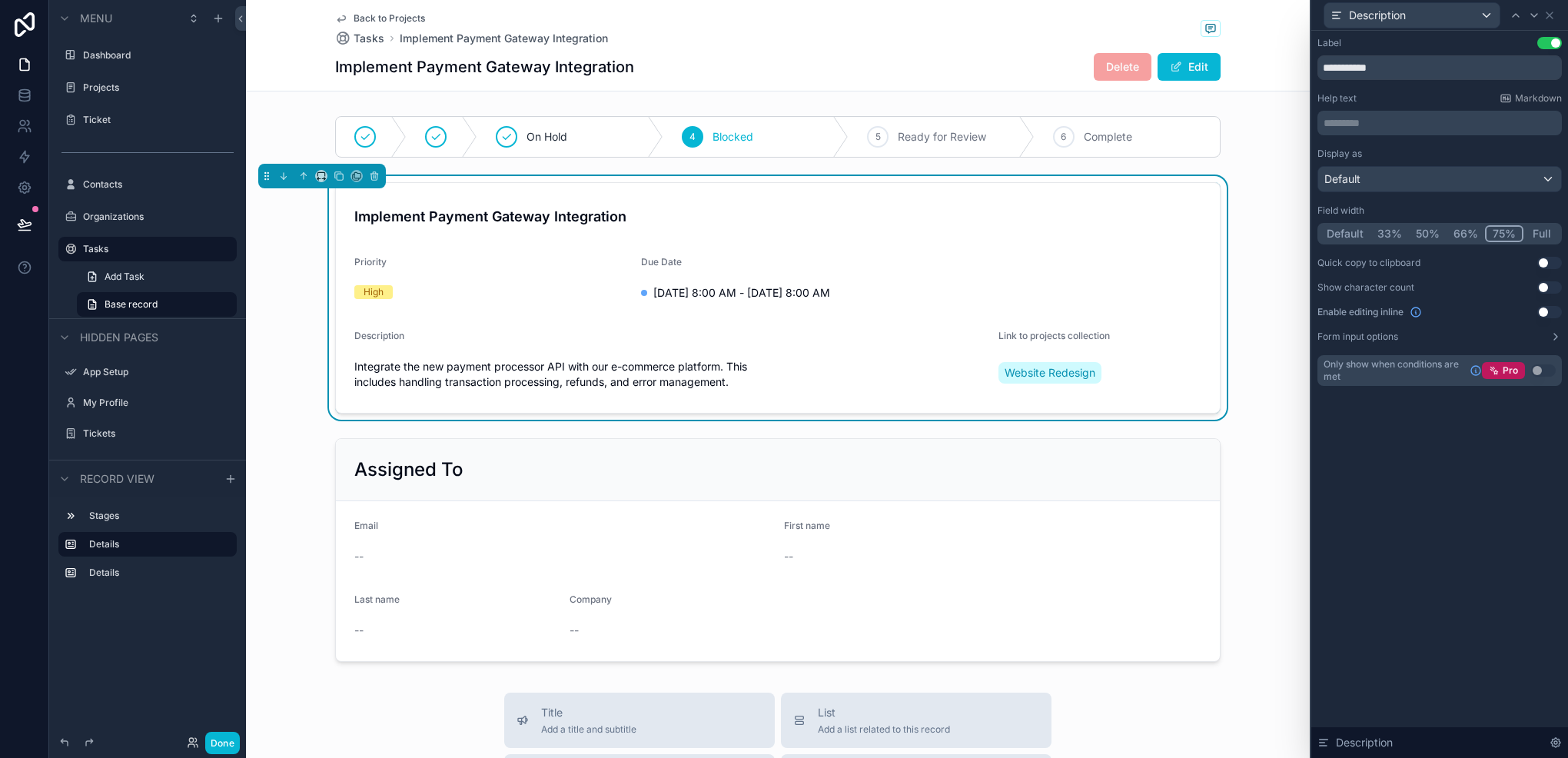
click at [1531, 234] on button "Full" at bounding box center [1541, 233] width 36 height 17
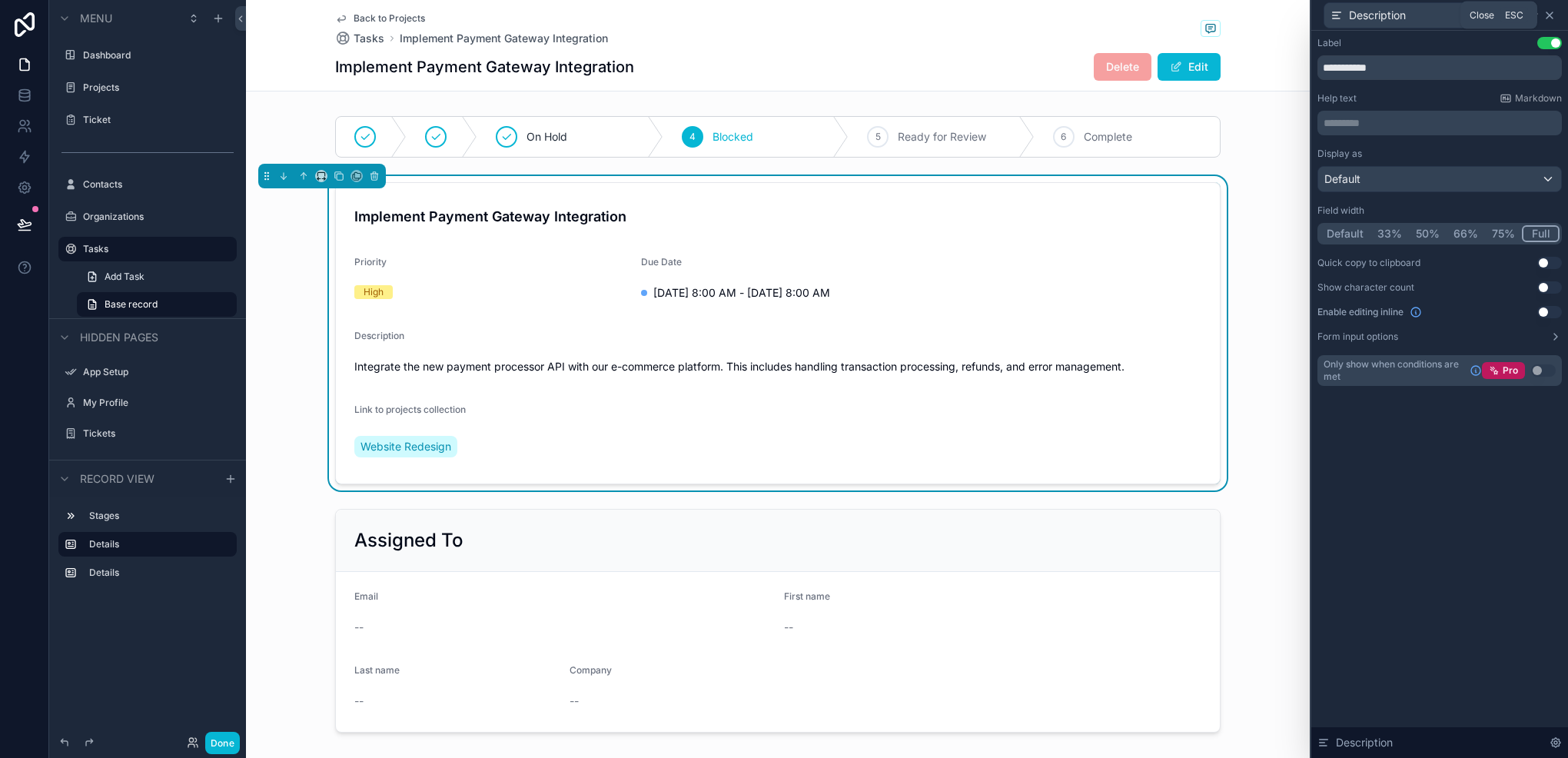
click at [1553, 19] on icon at bounding box center [1550, 15] width 12 height 12
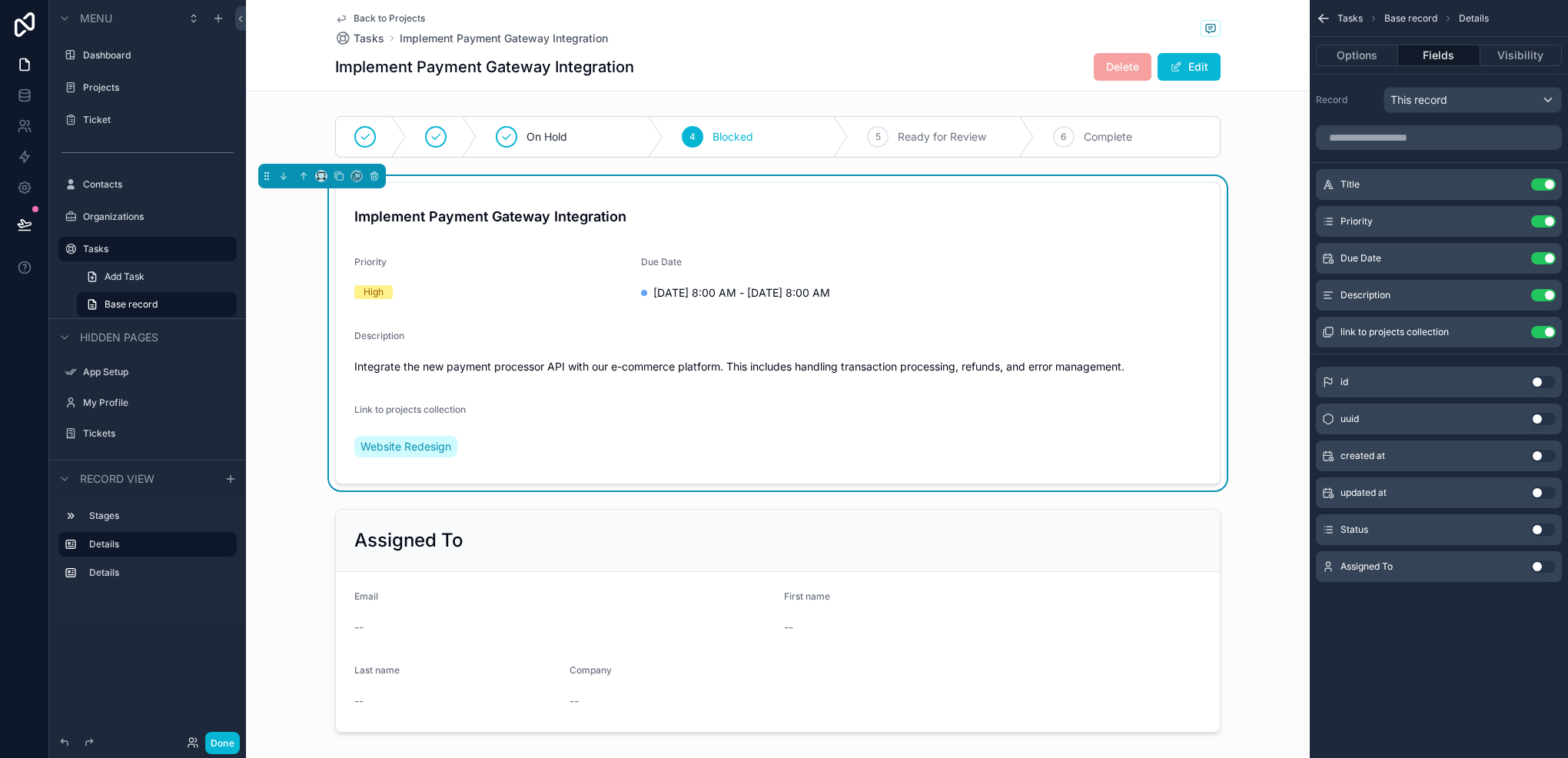
click at [1543, 564] on button "Use setting" at bounding box center [1543, 567] width 25 height 12
click at [1537, 332] on button "Use setting" at bounding box center [1543, 332] width 25 height 12
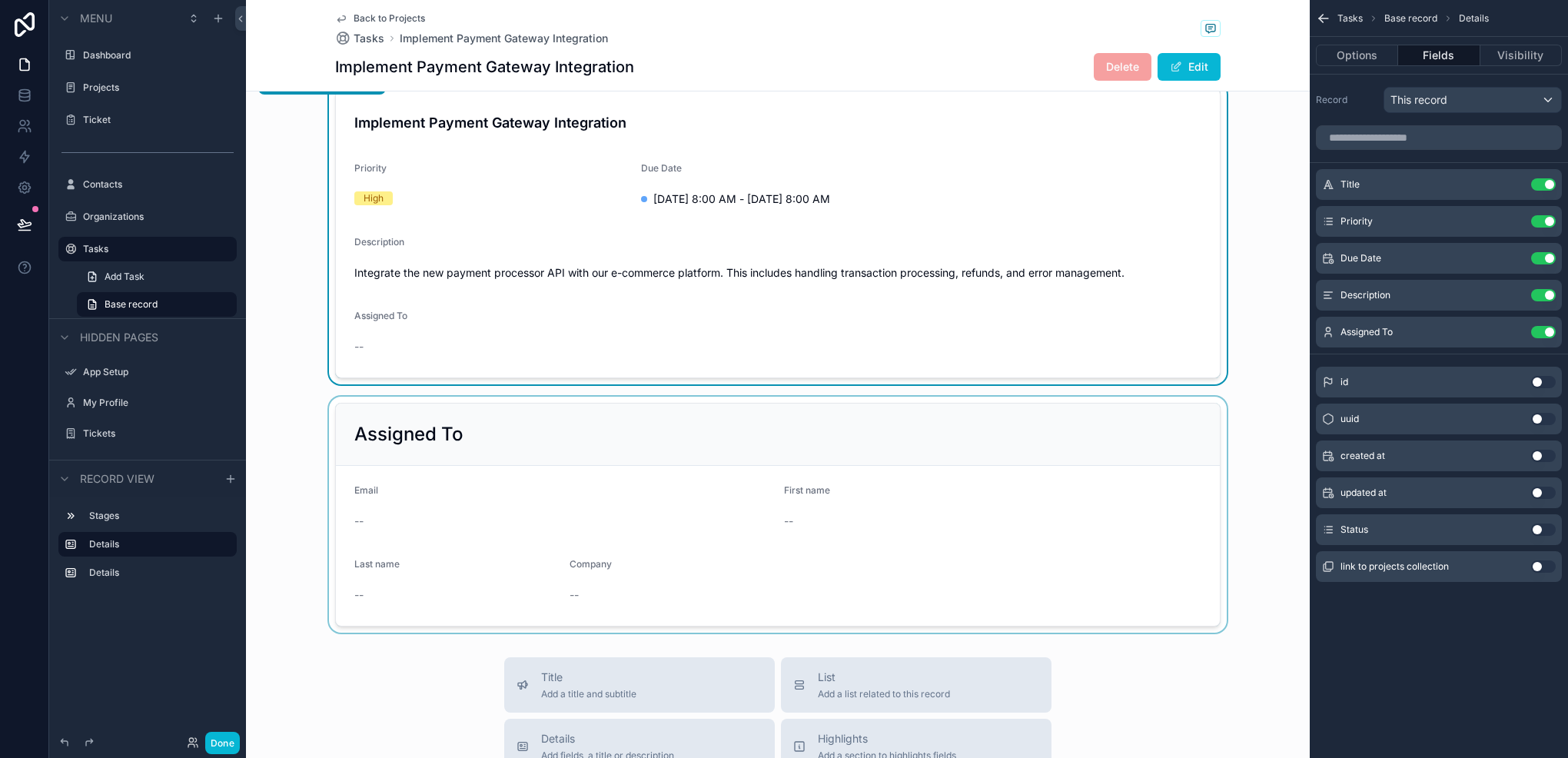
scroll to position [0, 0]
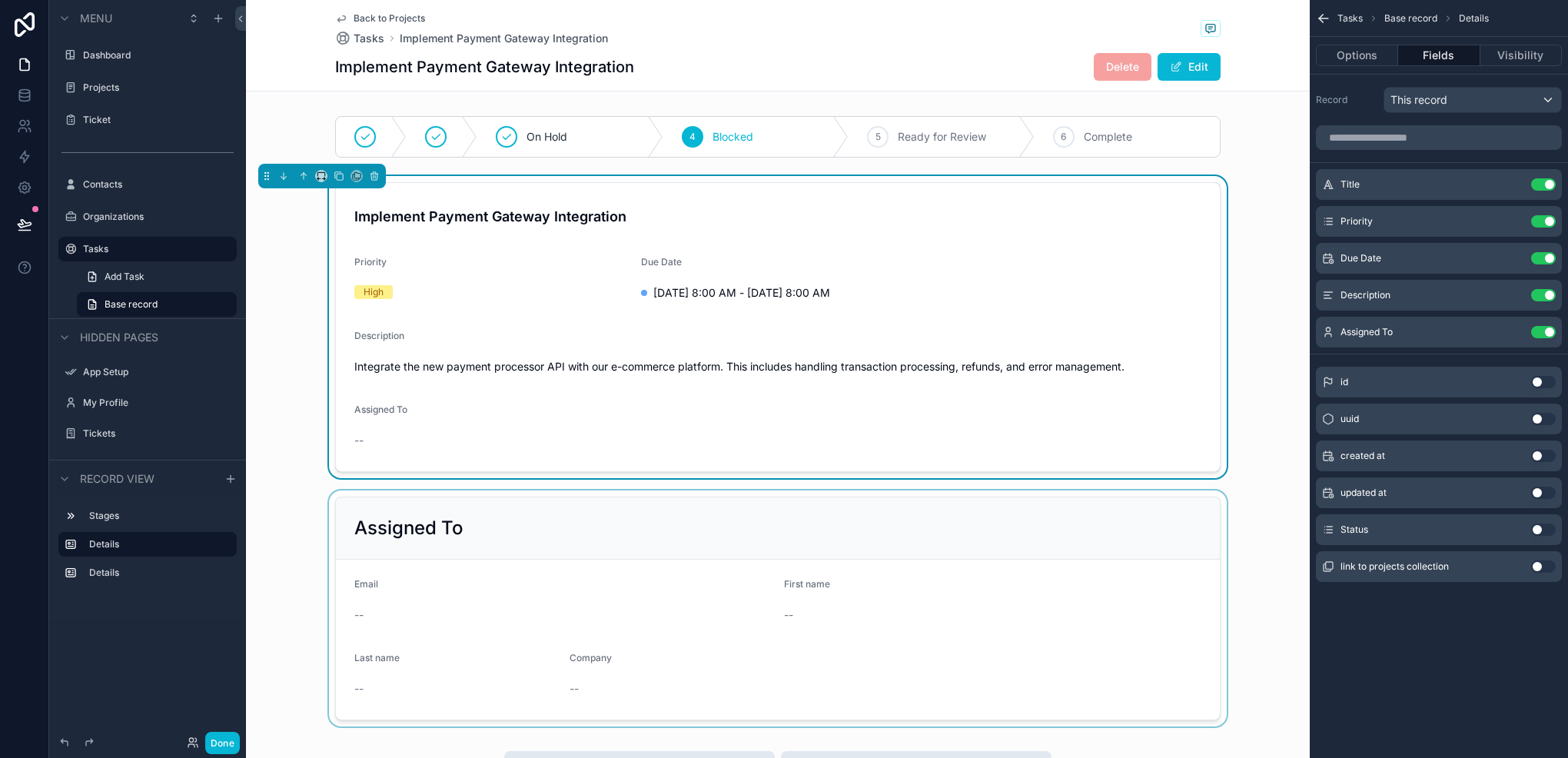
click at [933, 515] on div "scrollable content" at bounding box center [778, 608] width 1064 height 236
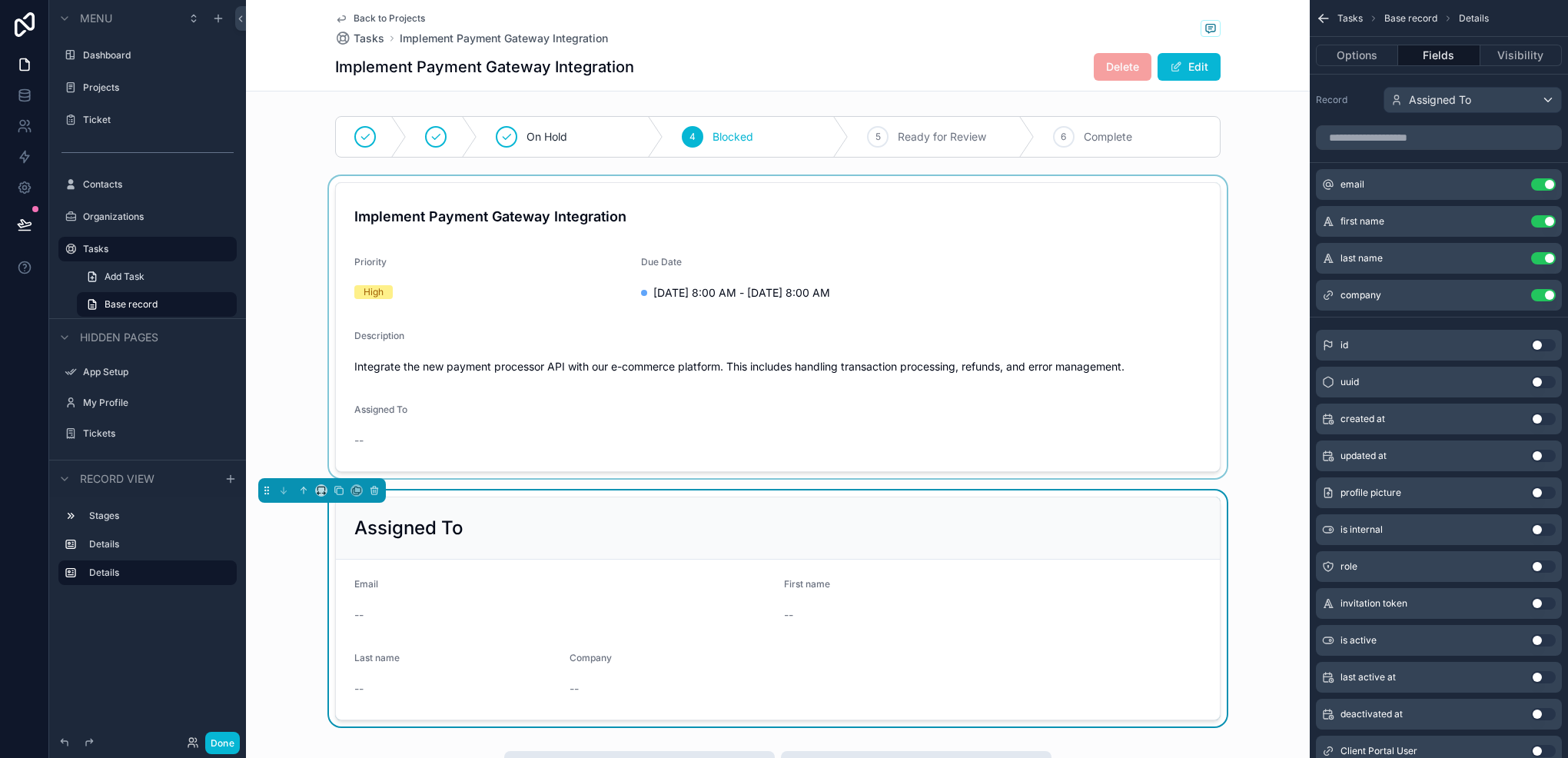
click at [1135, 366] on div "scrollable content" at bounding box center [778, 327] width 1064 height 302
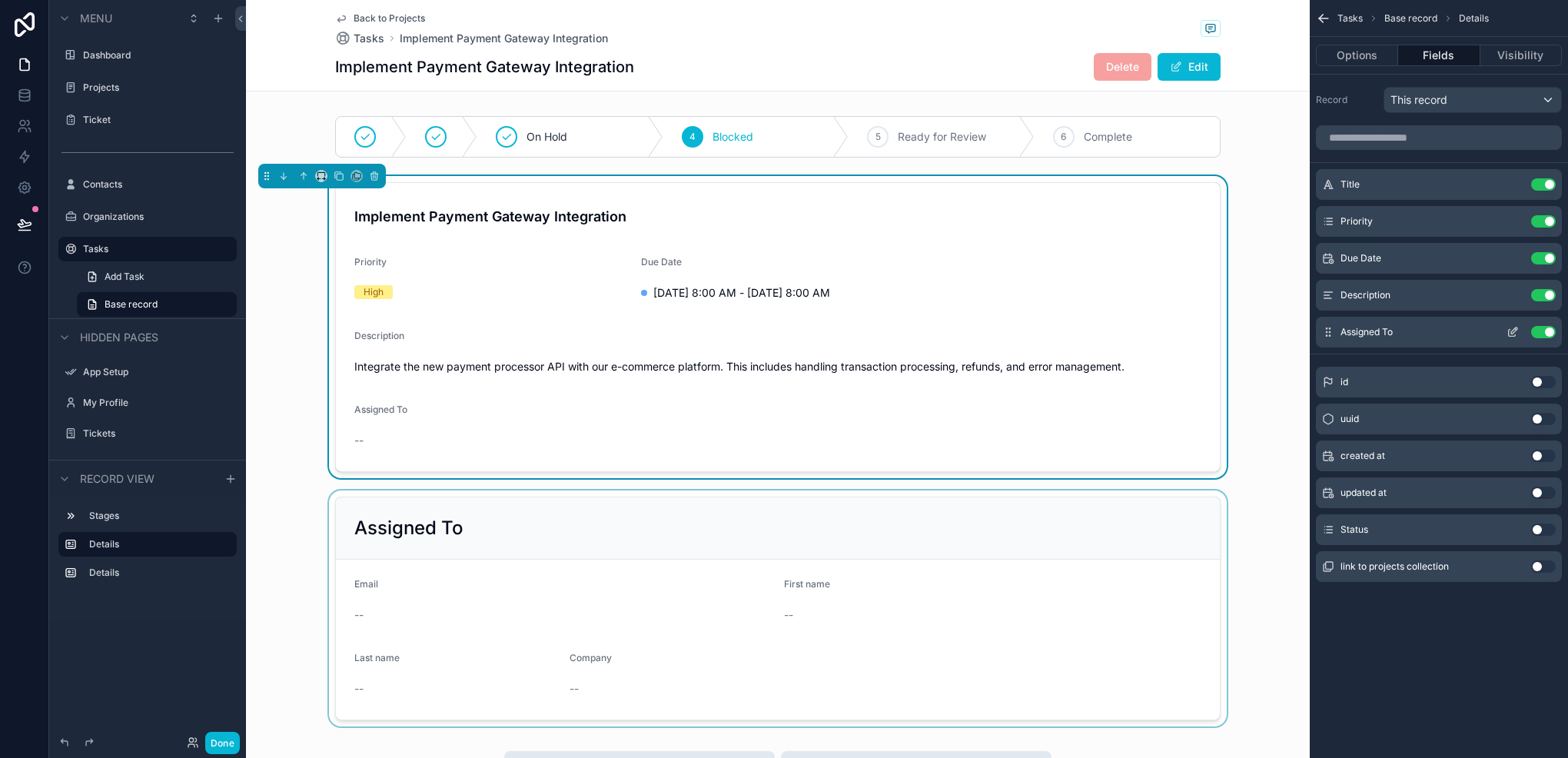
click at [1553, 330] on button "Use setting" at bounding box center [1543, 332] width 25 height 12
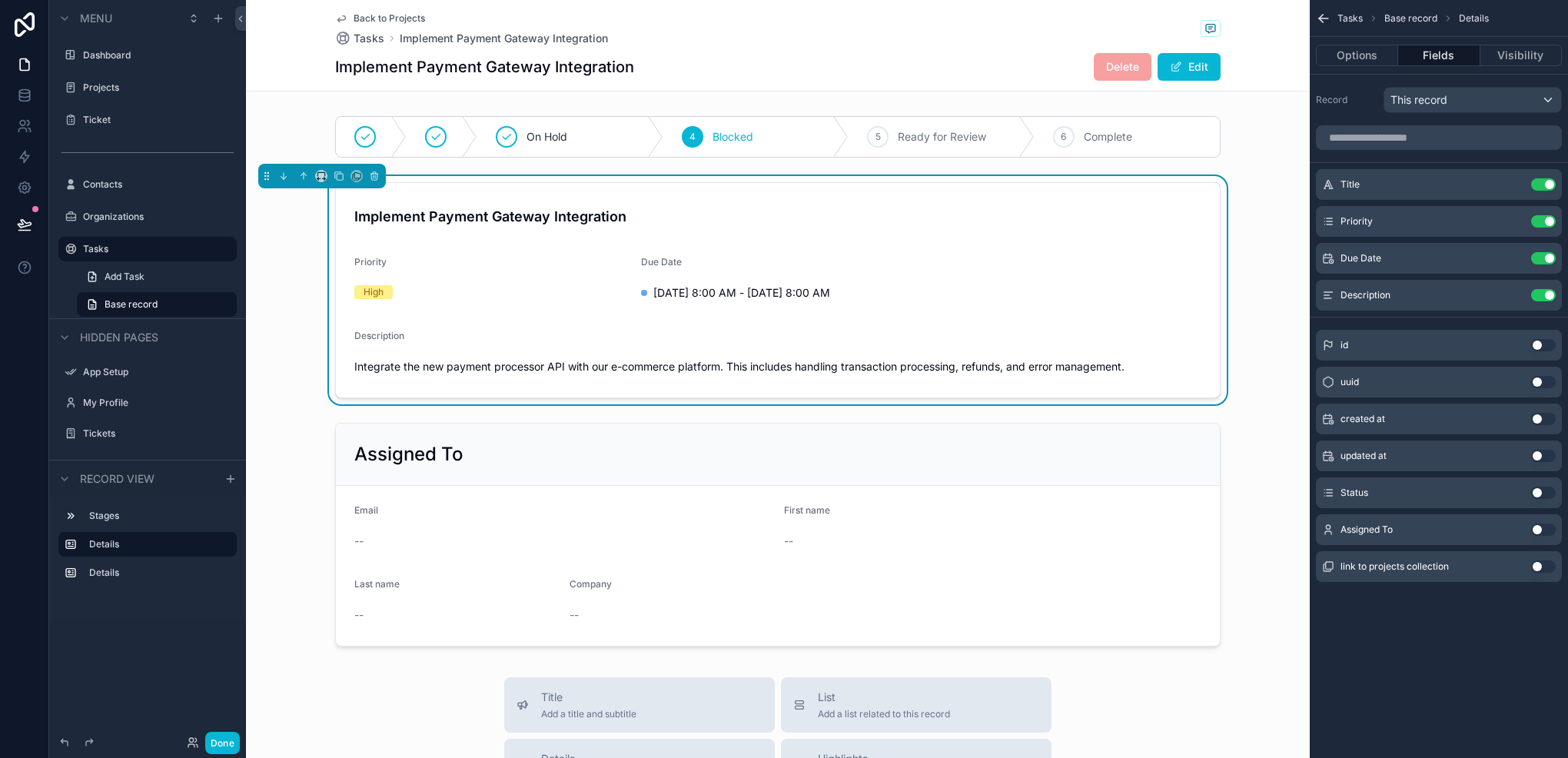
click at [917, 70] on div "Implement Payment Gateway Integration Delete Edit" at bounding box center [778, 66] width 886 height 29
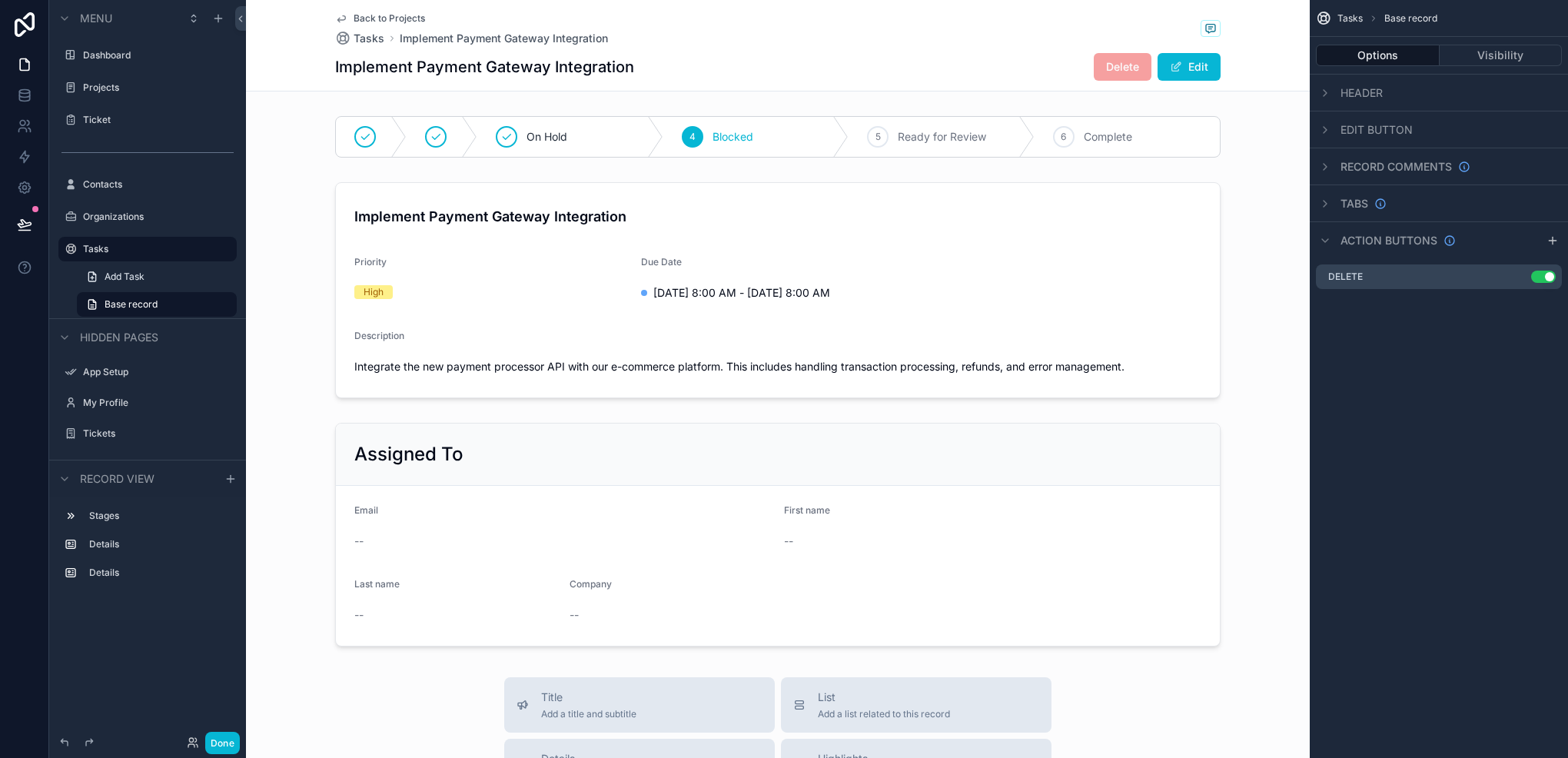
click at [1409, 133] on span "Edit button" at bounding box center [1377, 130] width 72 height 16
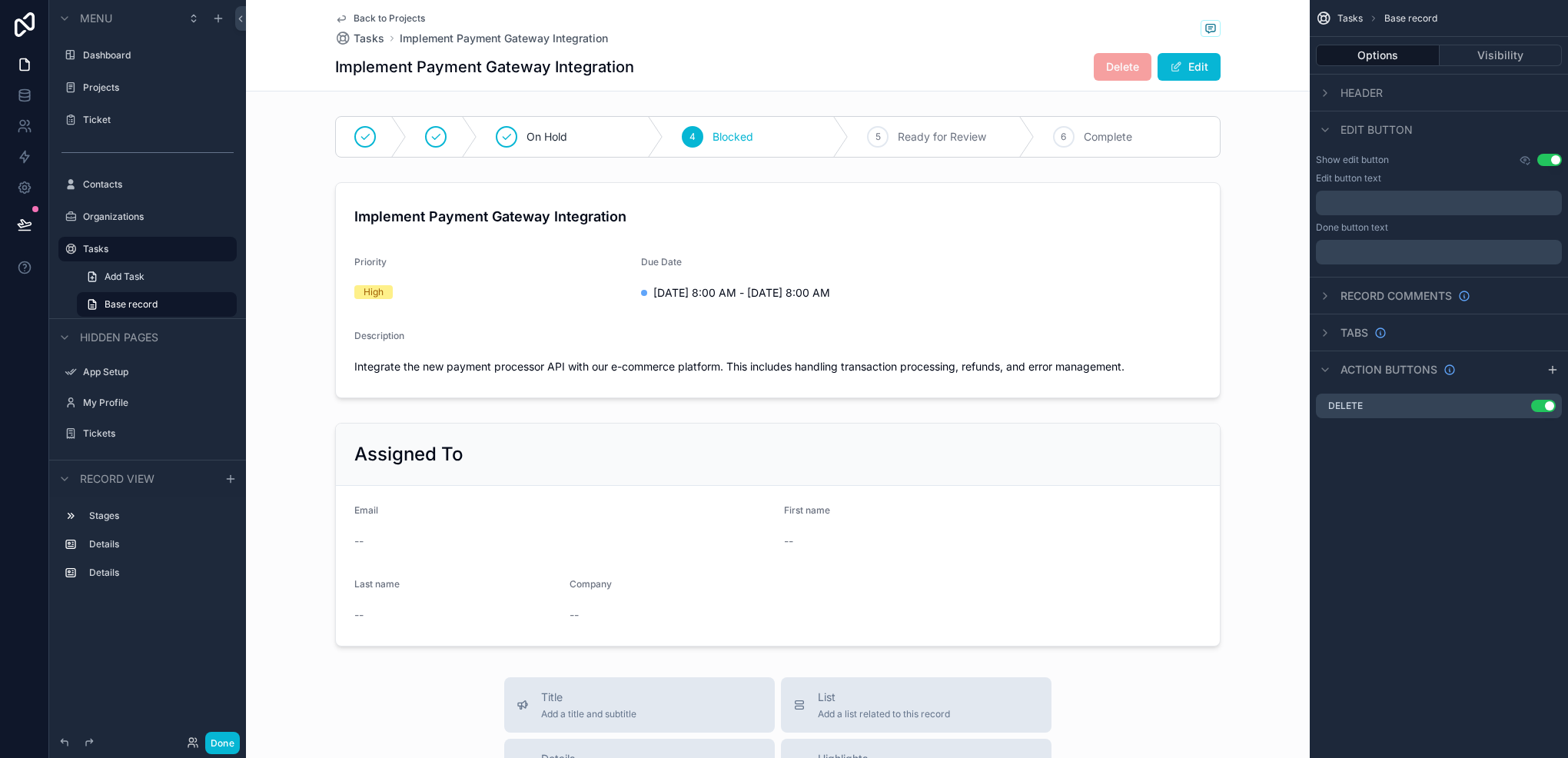
click at [1409, 132] on span "Edit button" at bounding box center [1377, 130] width 72 height 16
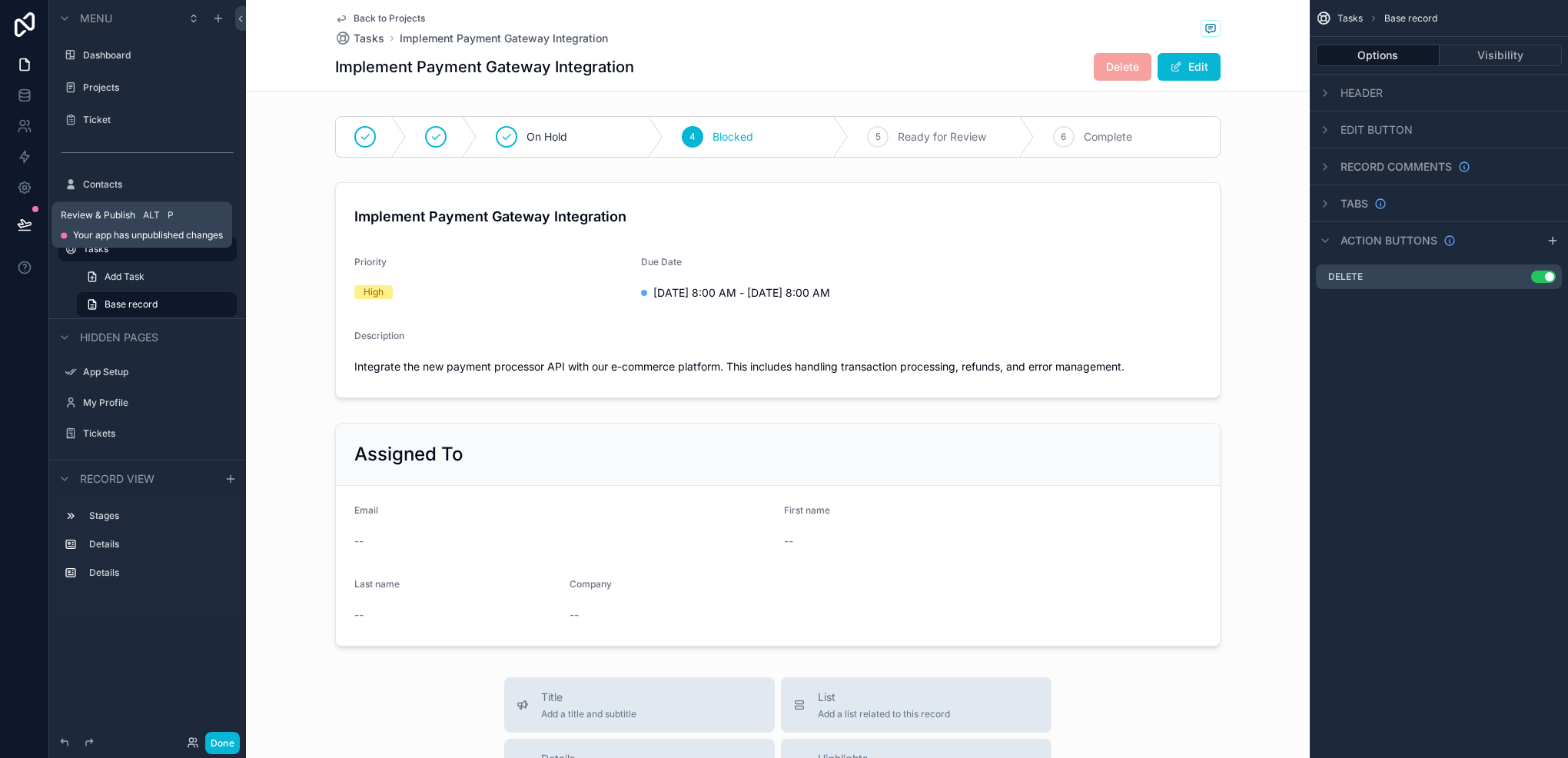
click at [31, 228] on icon at bounding box center [25, 225] width 16 height 16
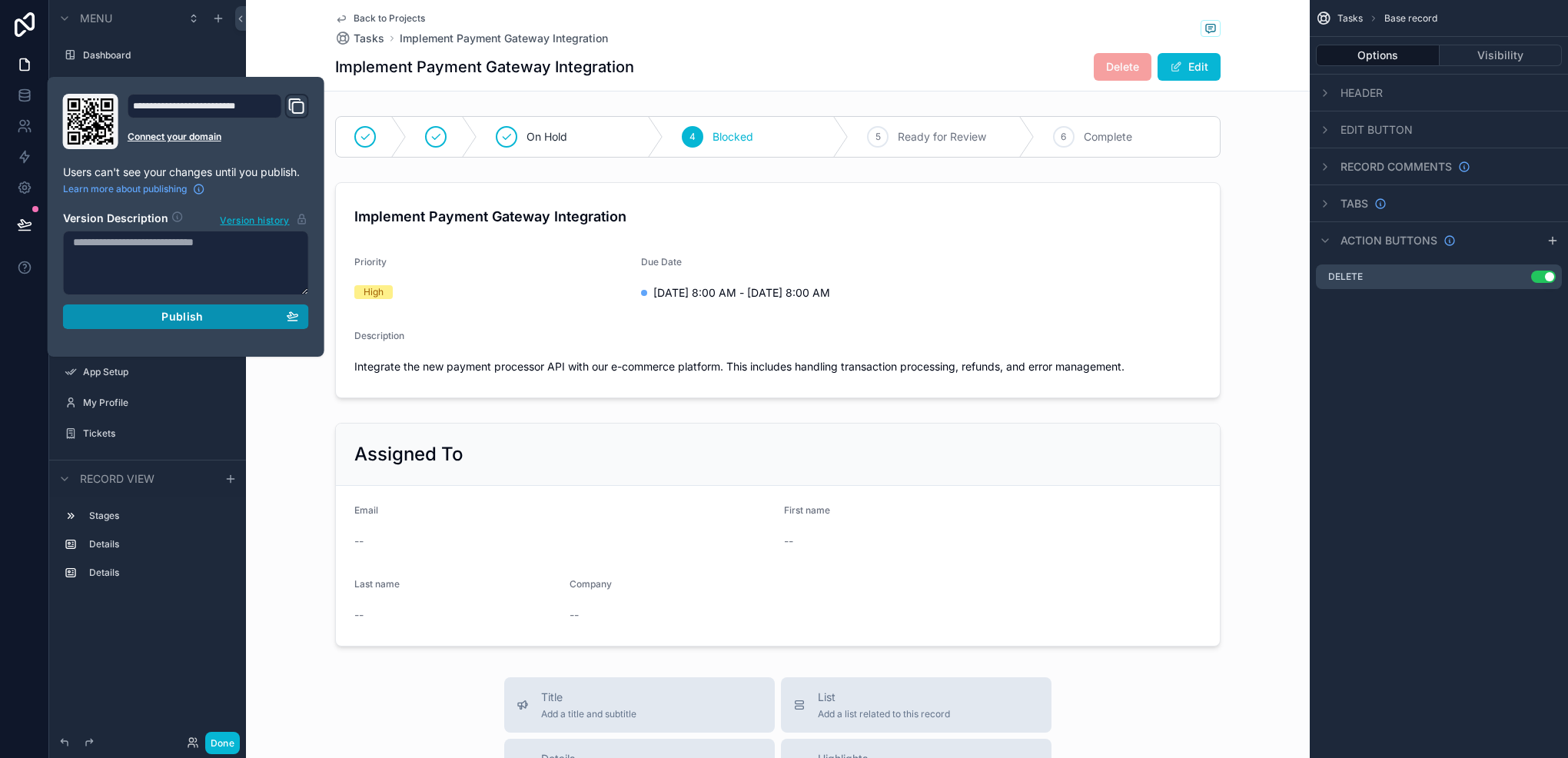
click at [134, 312] on div "Publish" at bounding box center [186, 317] width 226 height 14
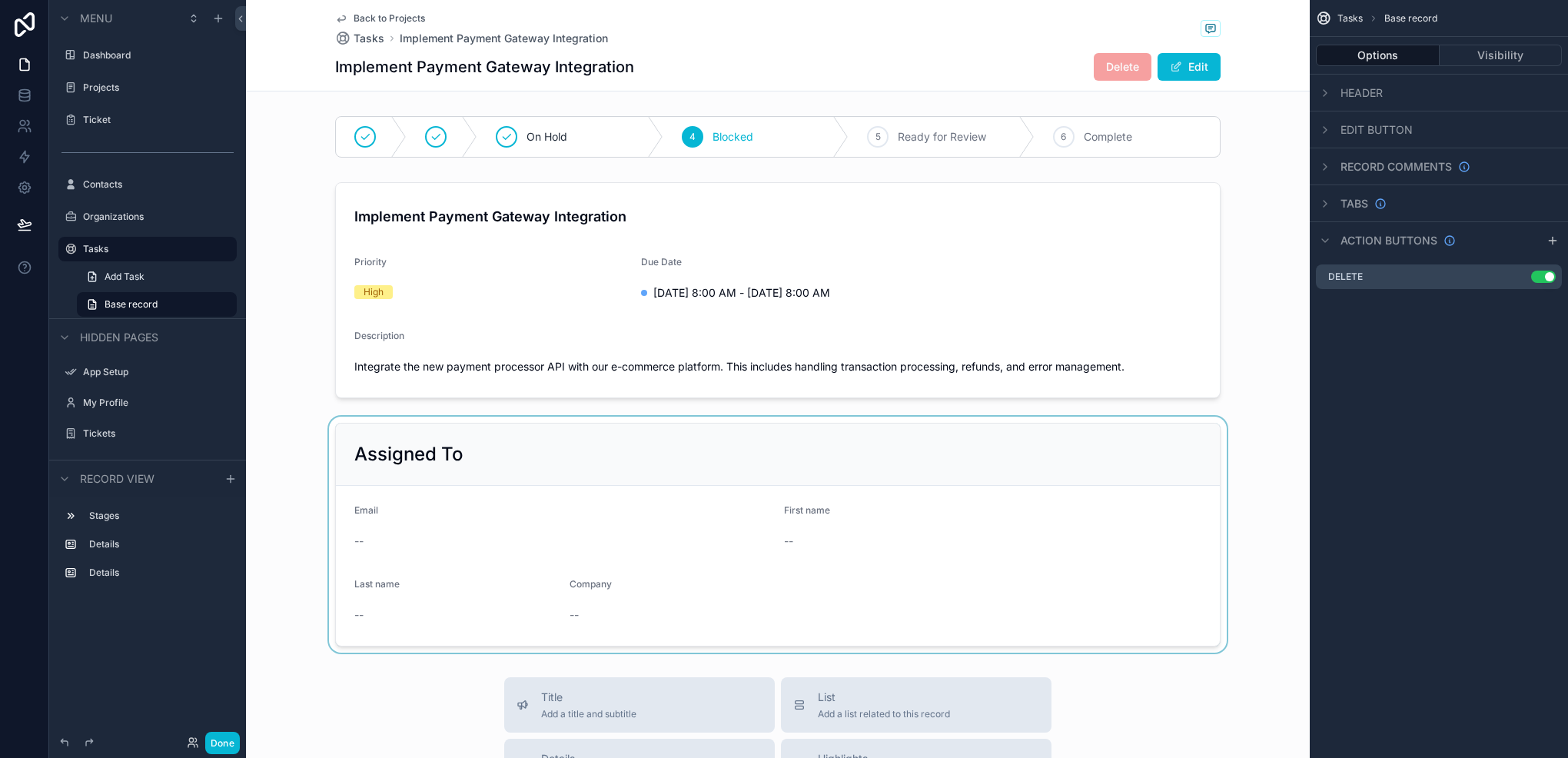
click at [256, 448] on div "scrollable content" at bounding box center [778, 535] width 1064 height 236
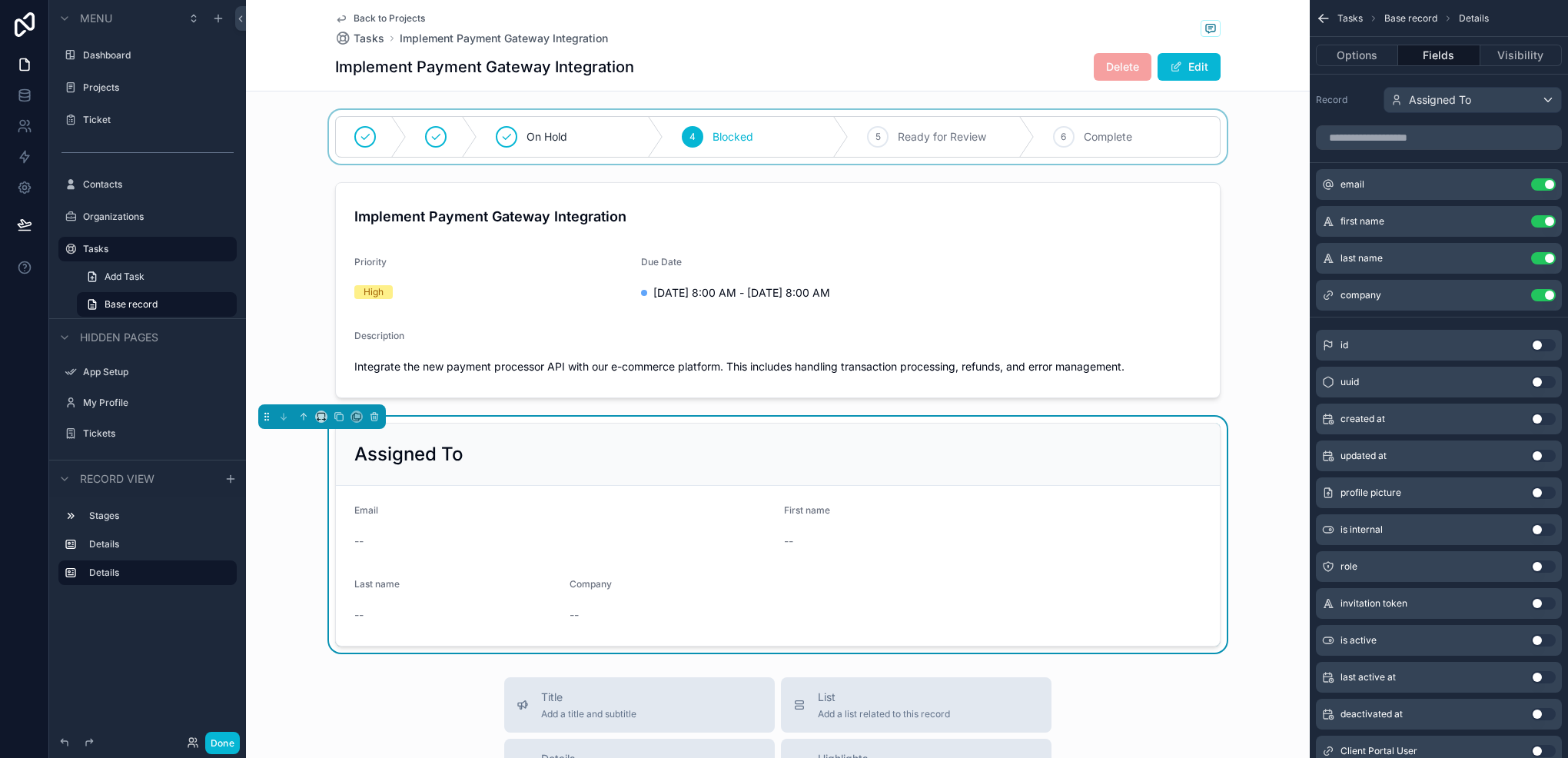
click at [314, 149] on div "scrollable content" at bounding box center [778, 137] width 1064 height 54
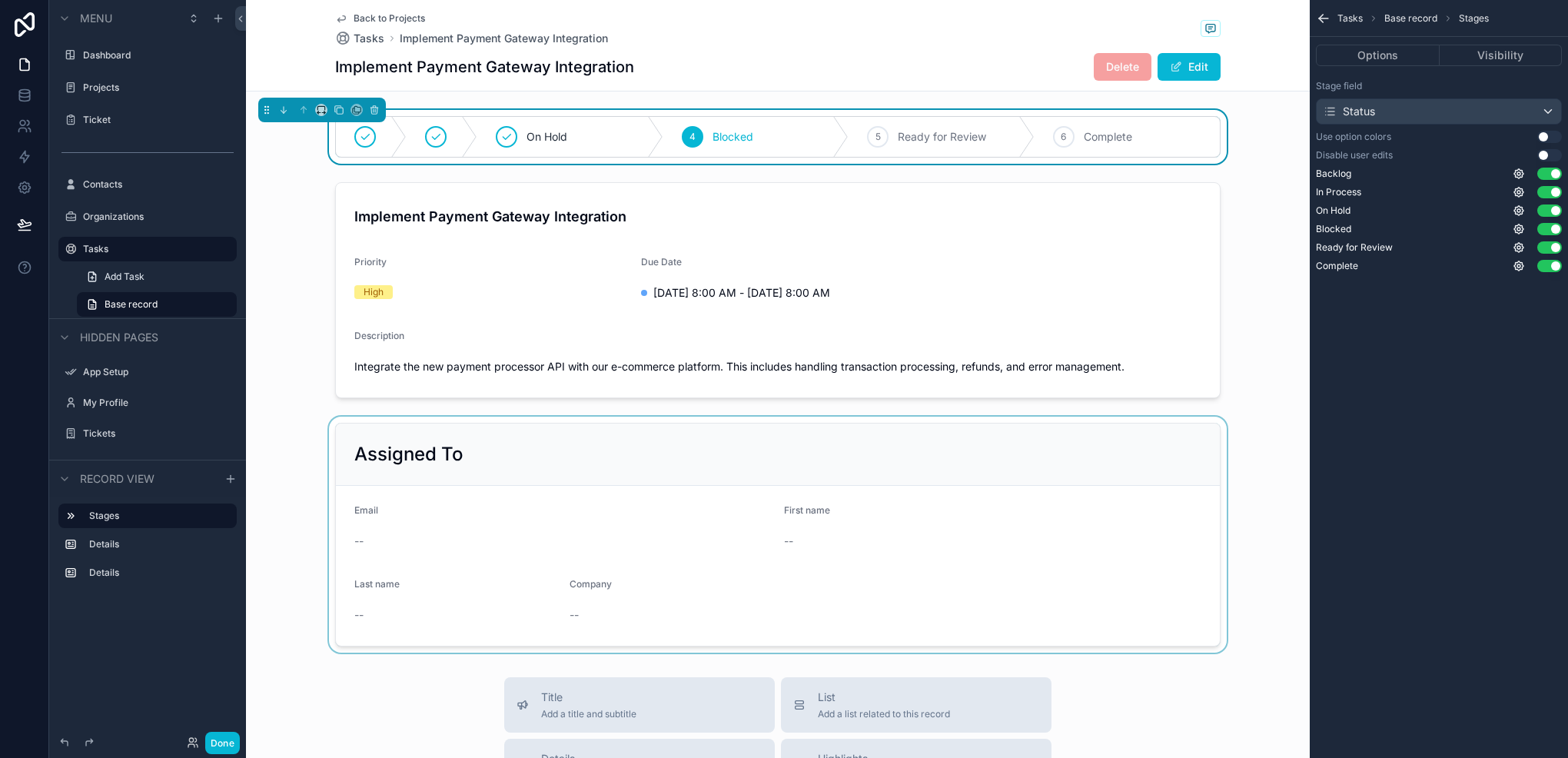
click at [1544, 156] on button "Use setting" at bounding box center [1549, 156] width 25 height 12
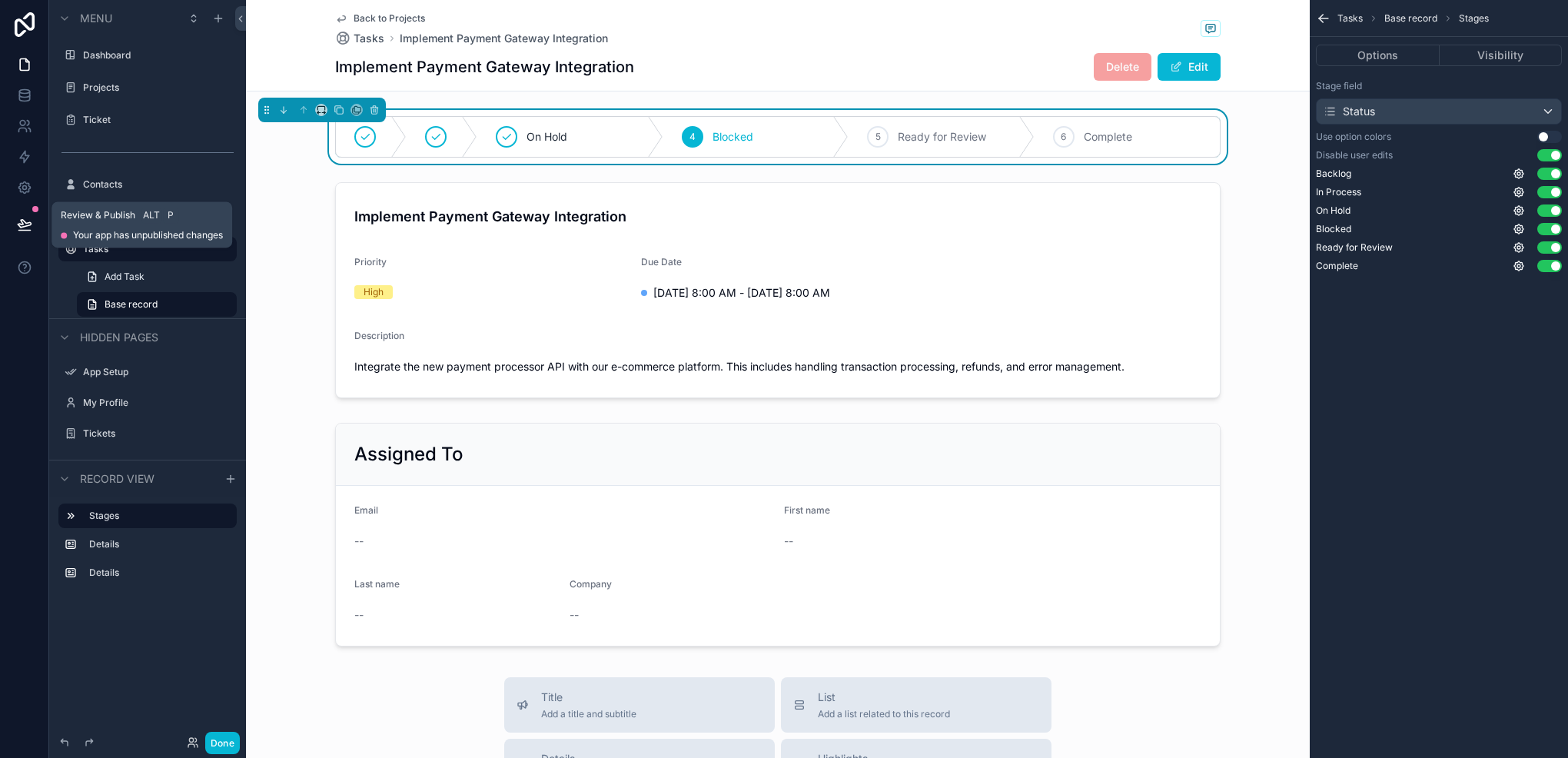
click at [33, 222] on button at bounding box center [25, 224] width 34 height 43
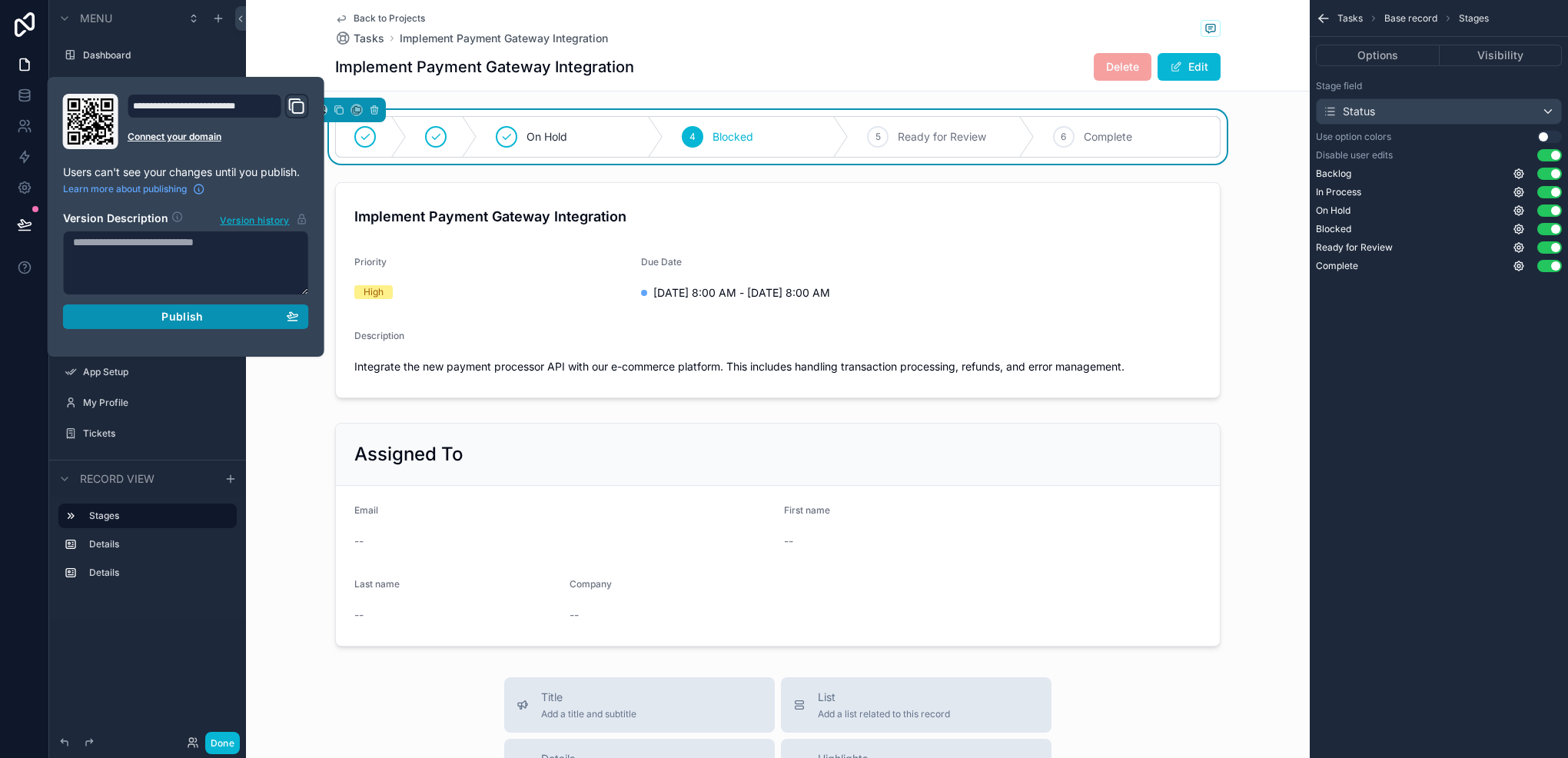
click at [178, 322] on button "Publish" at bounding box center [186, 316] width 246 height 25
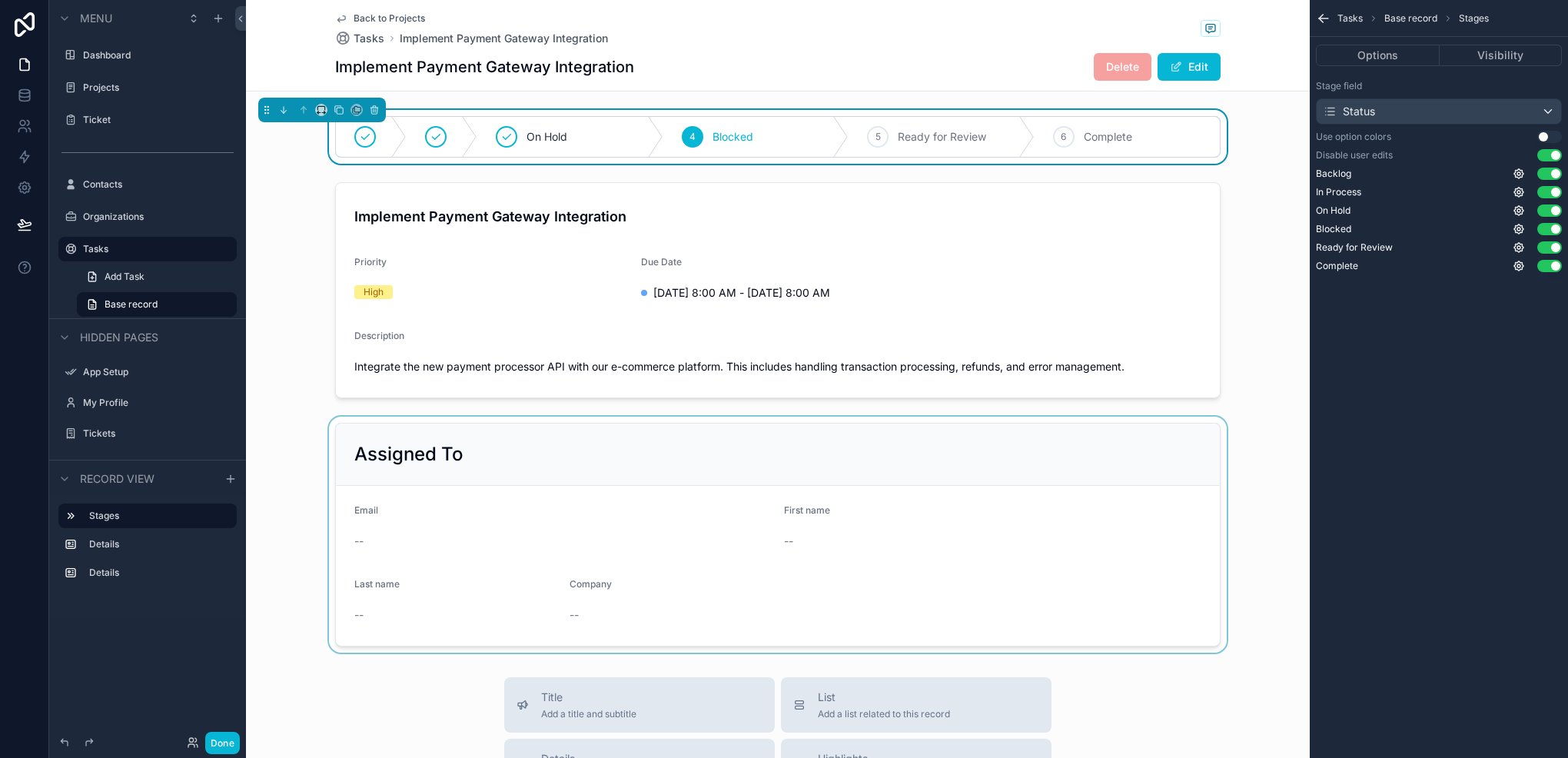
drag, startPoint x: 451, startPoint y: 523, endPoint x: 658, endPoint y: 448, distance: 220.2
click at [451, 521] on div "scrollable content" at bounding box center [778, 535] width 1064 height 236
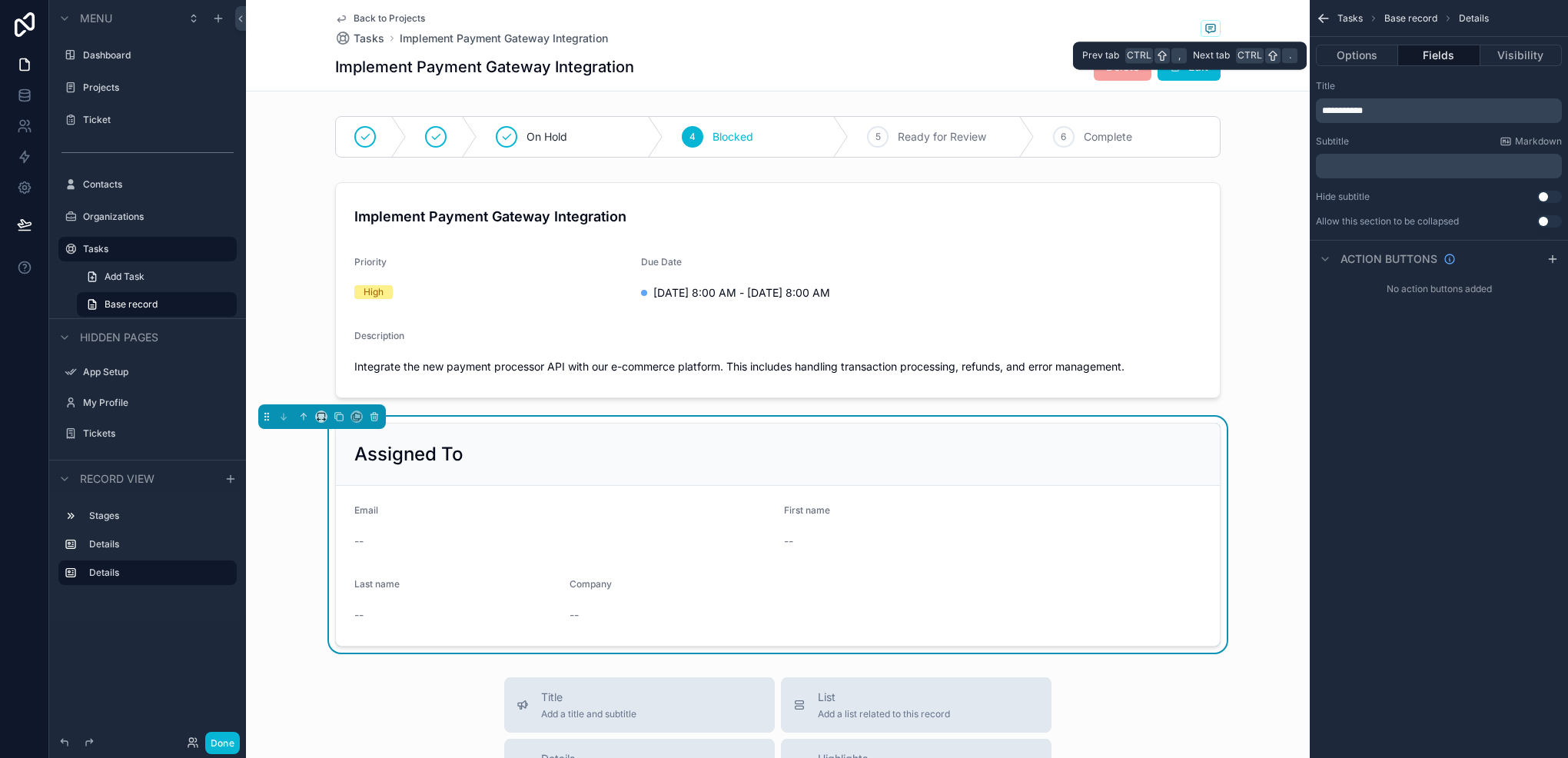
click at [1436, 54] on button "Fields" at bounding box center [1439, 55] width 81 height 22
click at [1370, 60] on button "Options" at bounding box center [1357, 55] width 82 height 22
click at [888, 466] on div "Assigned To" at bounding box center [778, 455] width 885 height 62
click at [1434, 44] on div "Options Fields Visibility" at bounding box center [1439, 54] width 259 height 37
click at [1445, 51] on button "Fields" at bounding box center [1439, 55] width 81 height 22
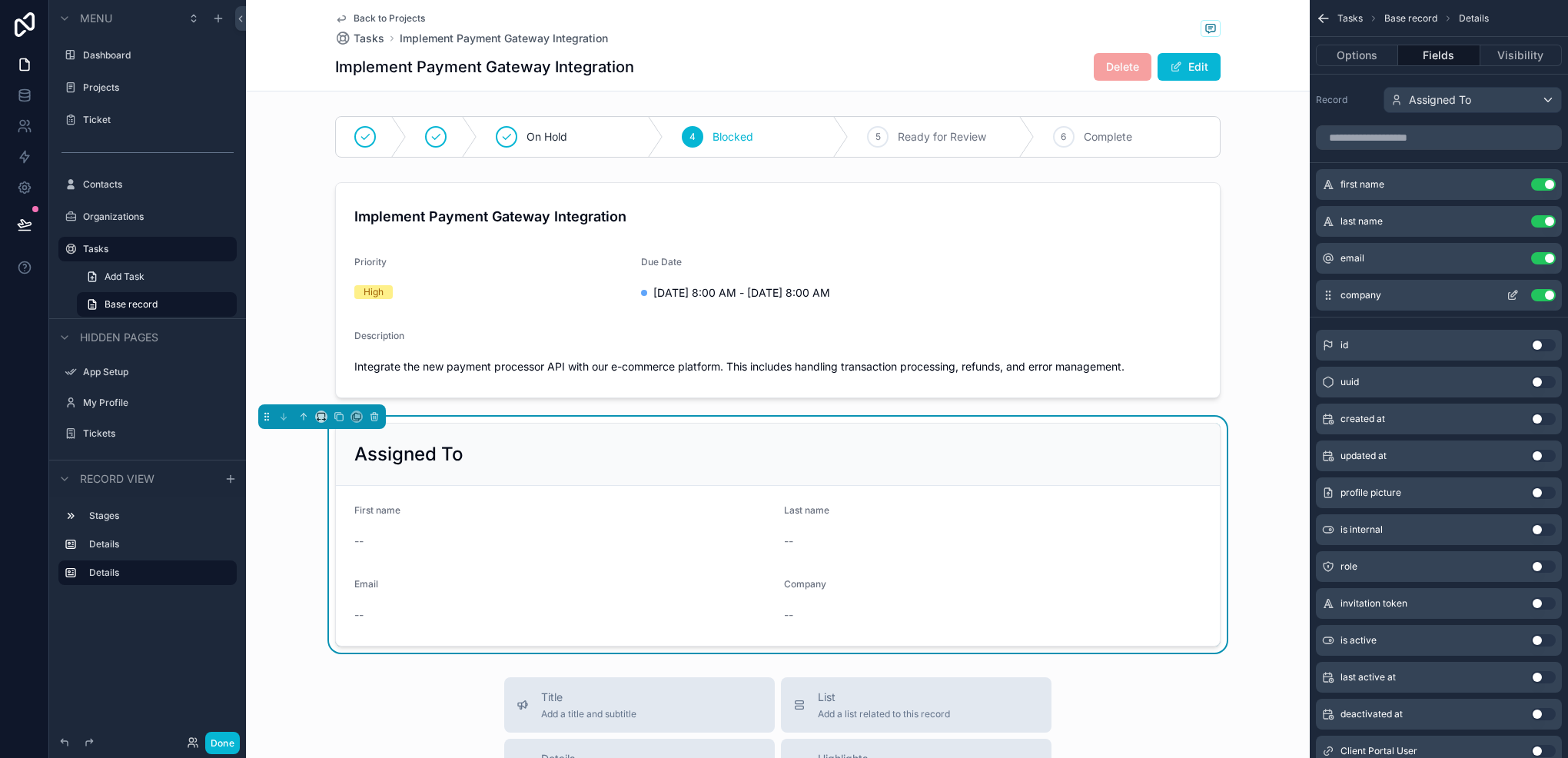
click at [1545, 295] on button "Use setting" at bounding box center [1543, 295] width 25 height 12
click at [1514, 186] on icon "scrollable content" at bounding box center [1513, 184] width 12 height 12
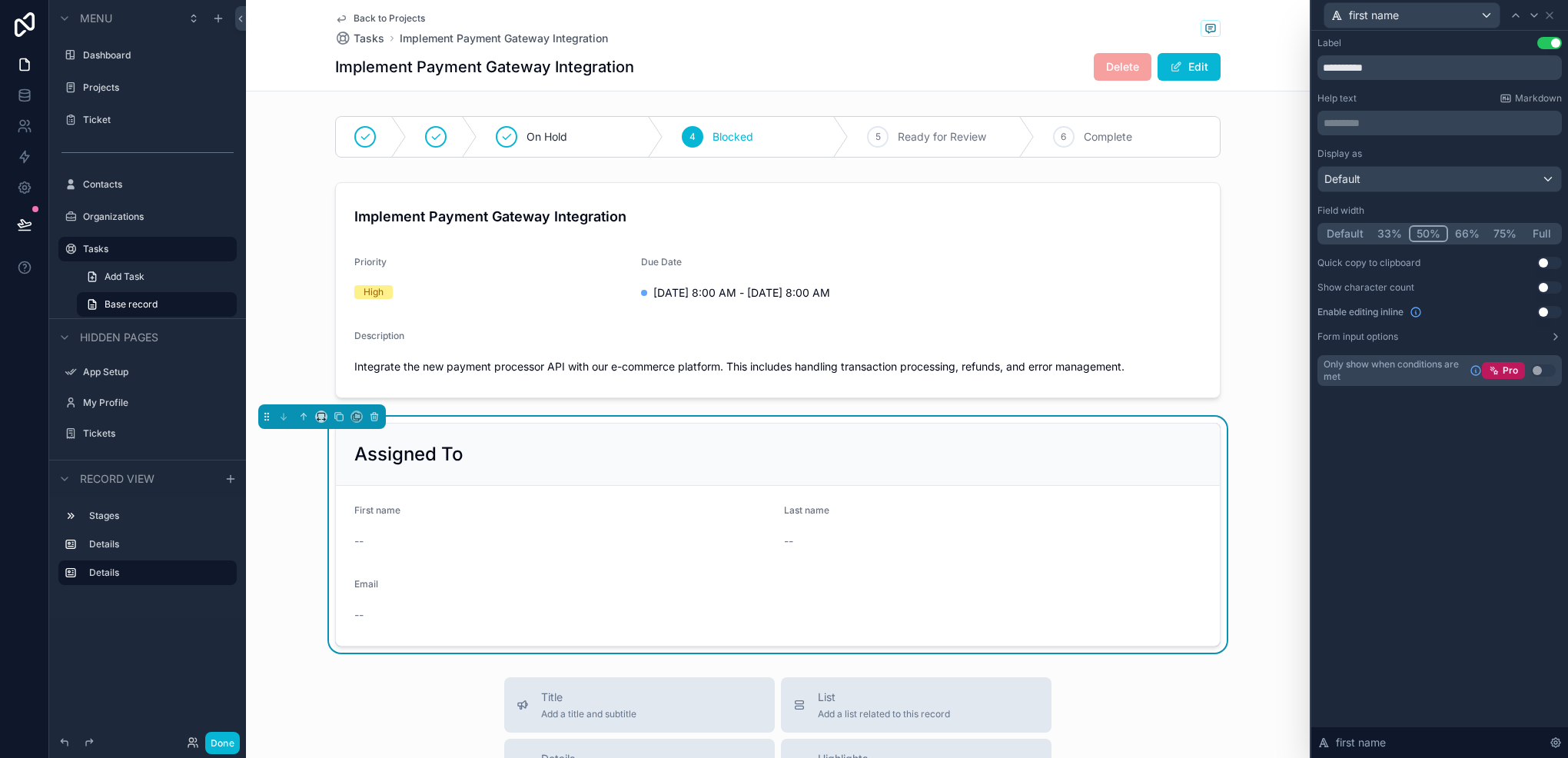
click at [1379, 230] on button "33%" at bounding box center [1390, 233] width 39 height 17
click at [1536, 16] on icon at bounding box center [1534, 15] width 12 height 12
click at [1390, 242] on div "Default 33% 50% 66% 75% Full" at bounding box center [1439, 234] width 245 height 22
click at [1386, 237] on button "33%" at bounding box center [1391, 233] width 39 height 17
click at [1530, 23] on div at bounding box center [1534, 15] width 19 height 19
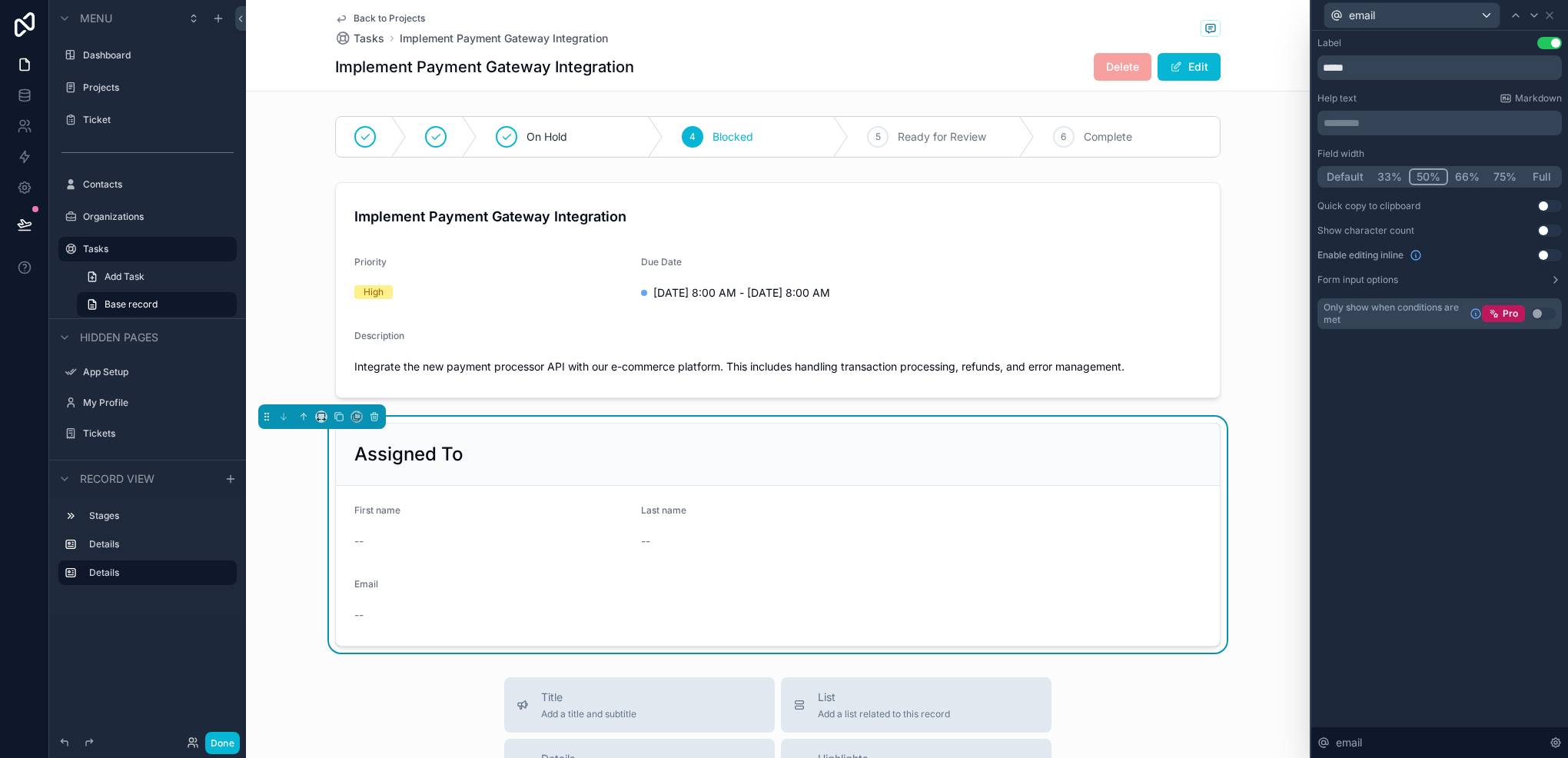
click at [1400, 166] on div "Default 33% 50% 66% 75% Full" at bounding box center [1439, 177] width 245 height 22
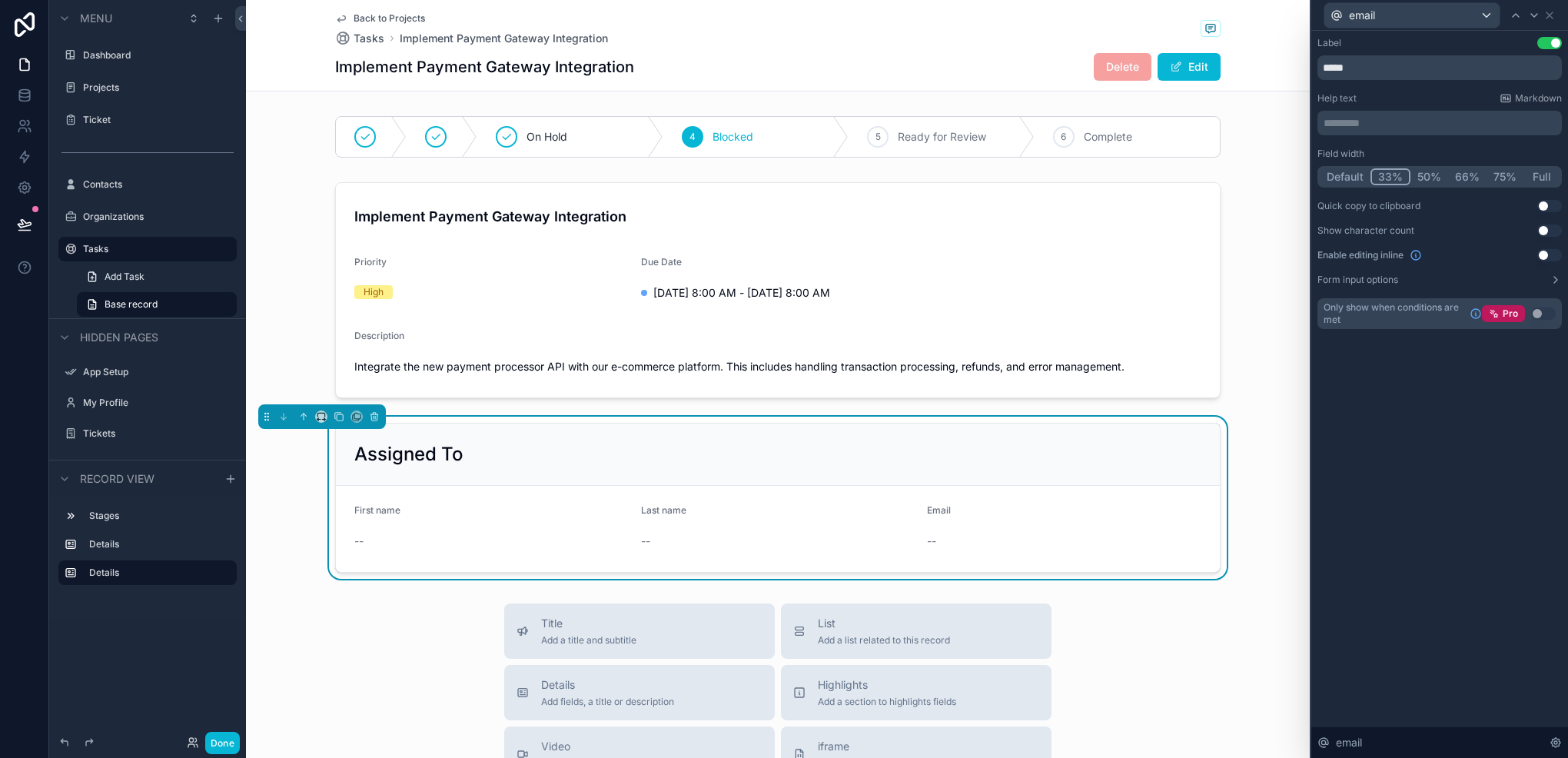
click at [1561, 13] on div "email" at bounding box center [1439, 15] width 245 height 30
click at [1552, 16] on icon at bounding box center [1550, 15] width 12 height 12
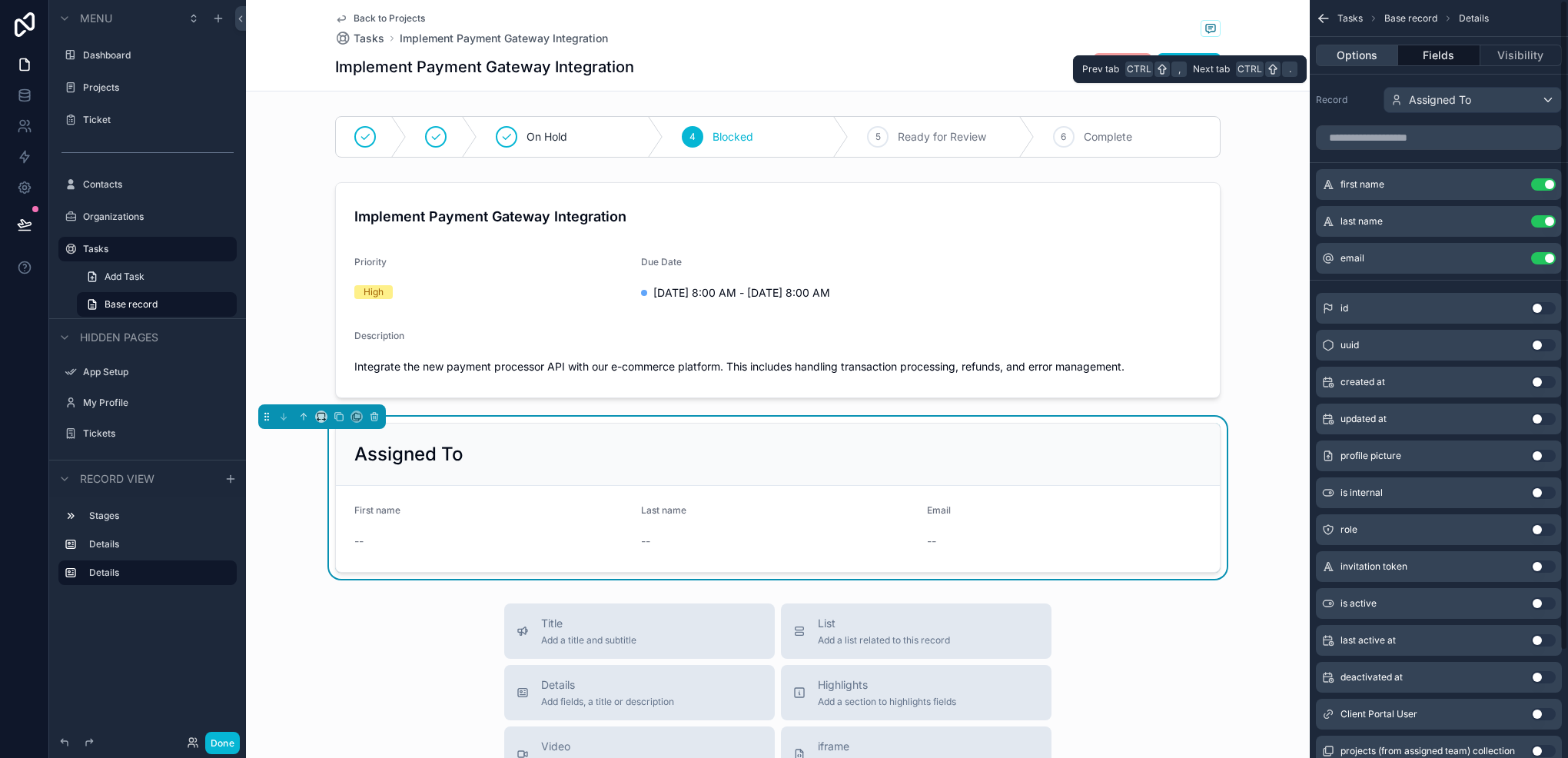
click at [1375, 48] on button "Options" at bounding box center [1357, 55] width 82 height 22
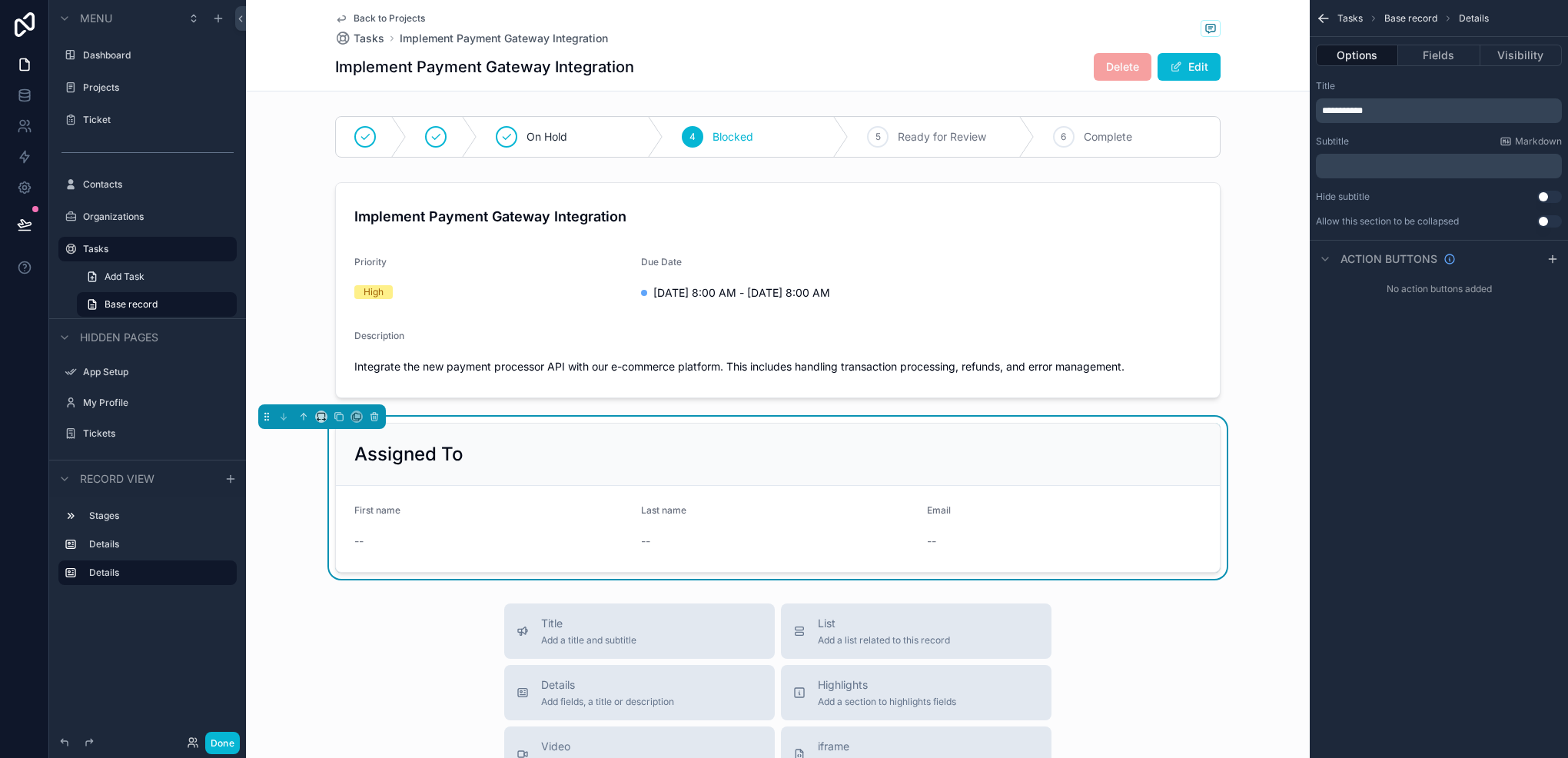
click at [1545, 196] on button "Use setting" at bounding box center [1549, 196] width 25 height 12
click at [1553, 217] on button "Use setting" at bounding box center [1549, 221] width 25 height 12
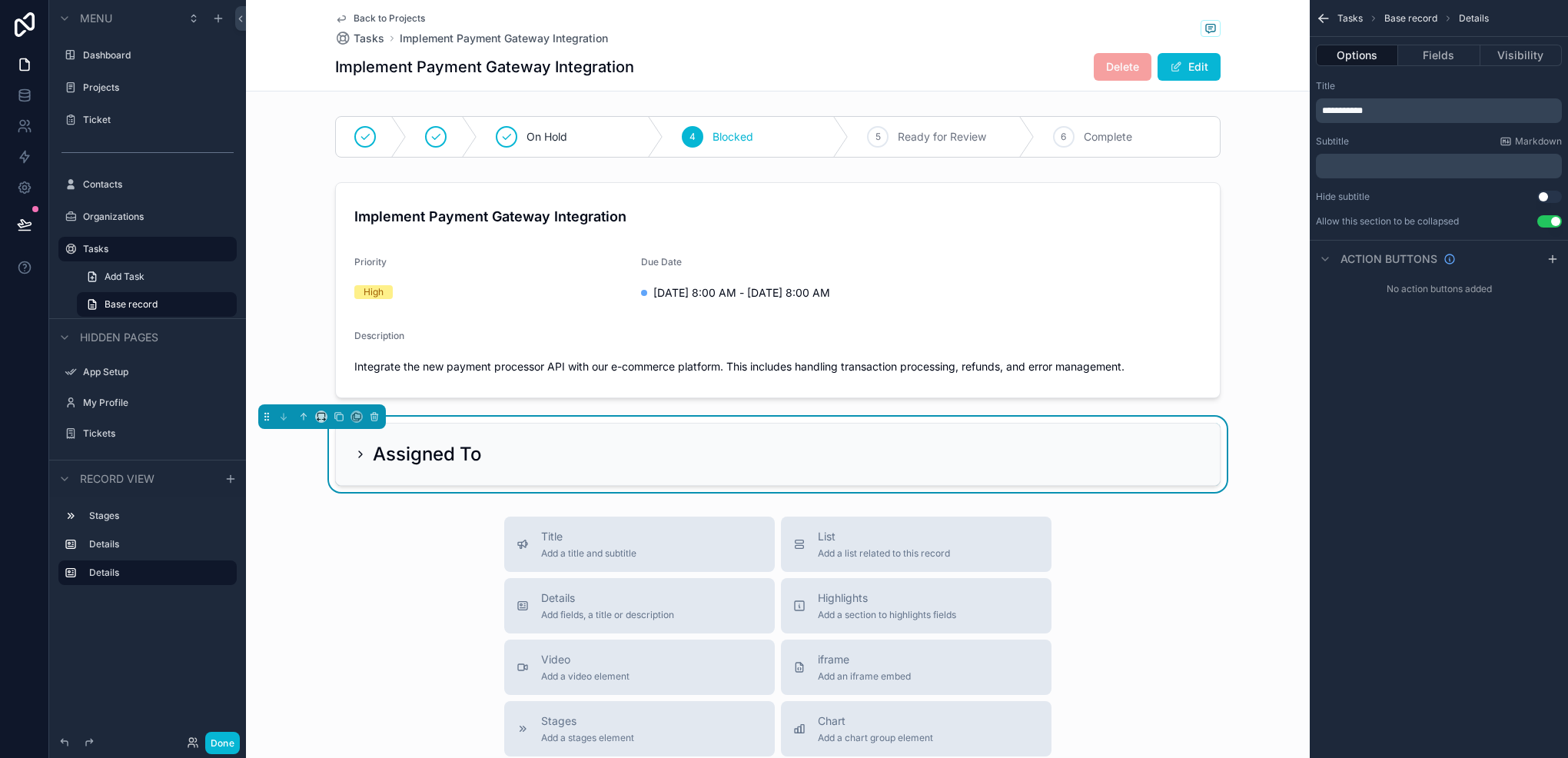
click at [1553, 217] on button "Use setting" at bounding box center [1549, 221] width 25 height 12
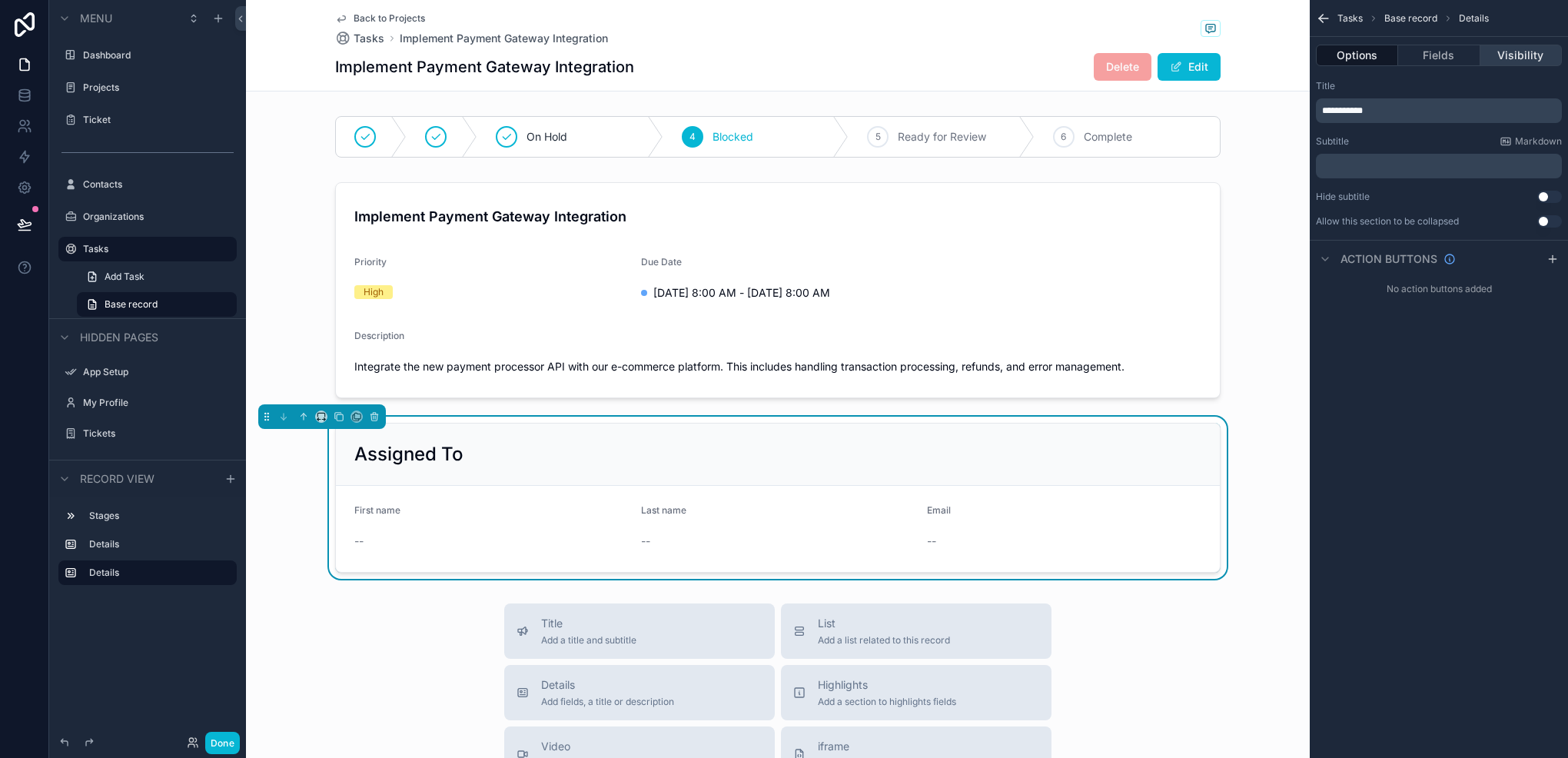
click at [1501, 57] on button "Visibility" at bounding box center [1521, 55] width 81 height 22
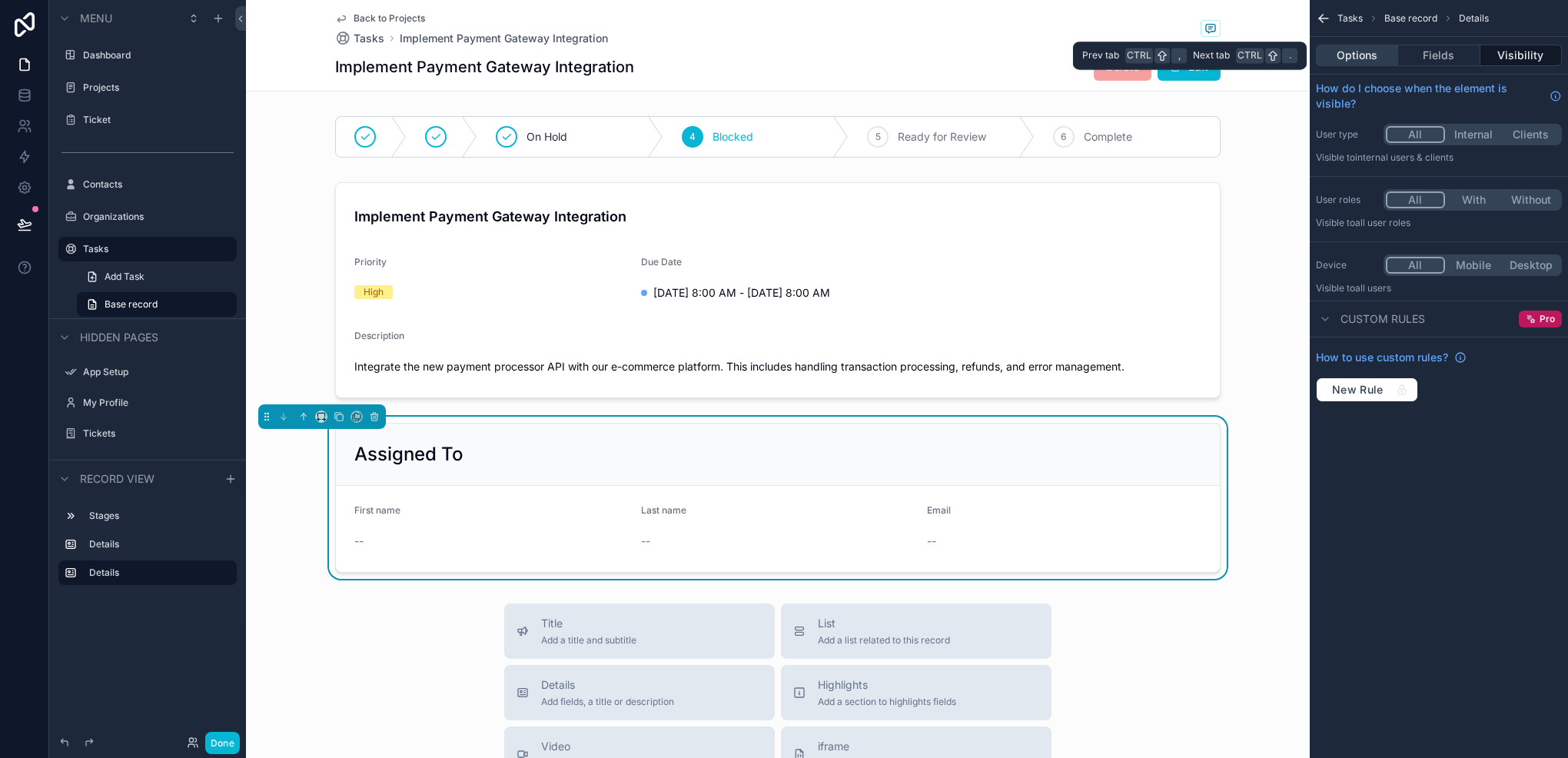
click at [1383, 62] on button "Options" at bounding box center [1357, 55] width 82 height 22
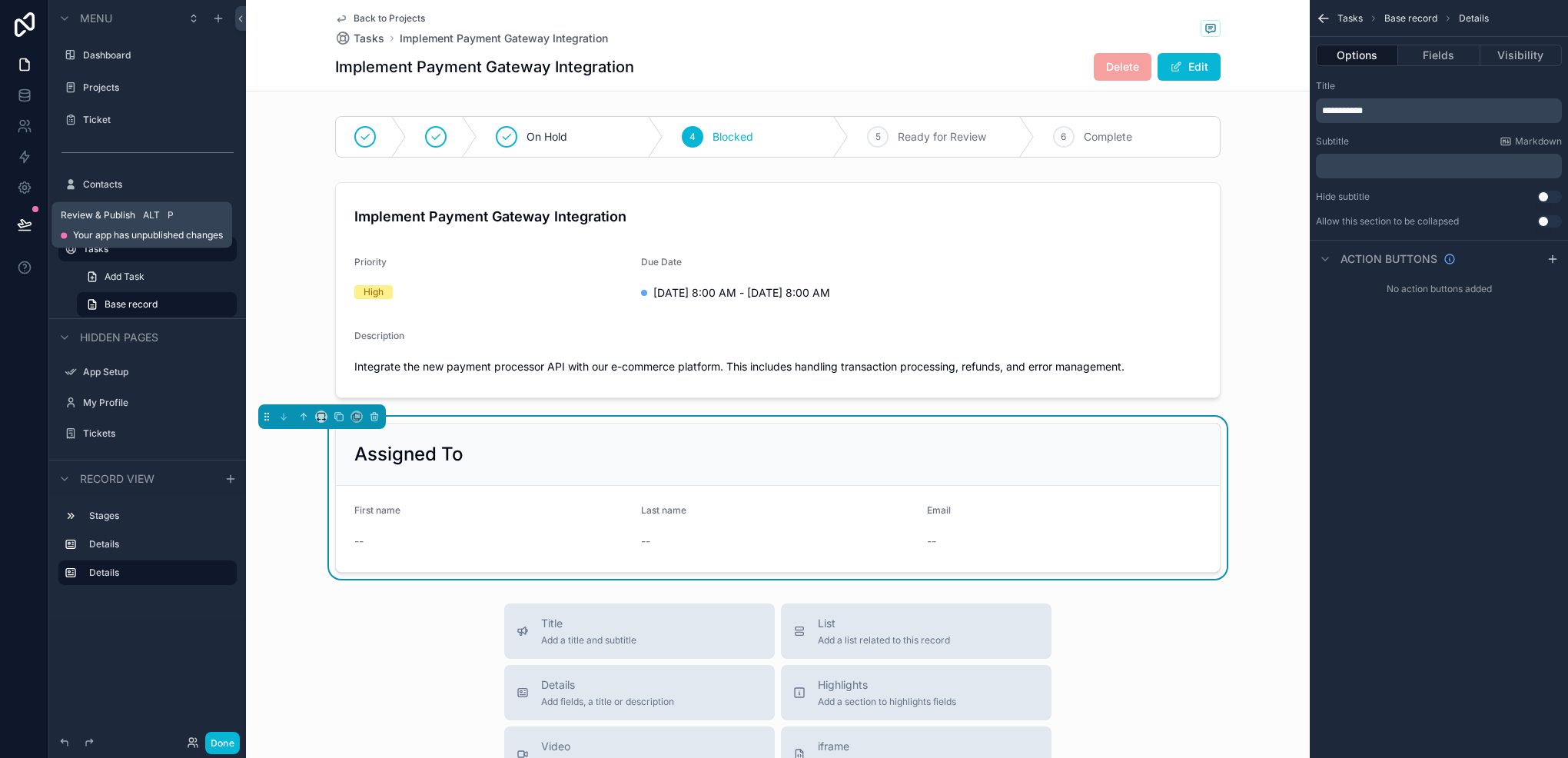
click at [34, 223] on button at bounding box center [25, 224] width 34 height 43
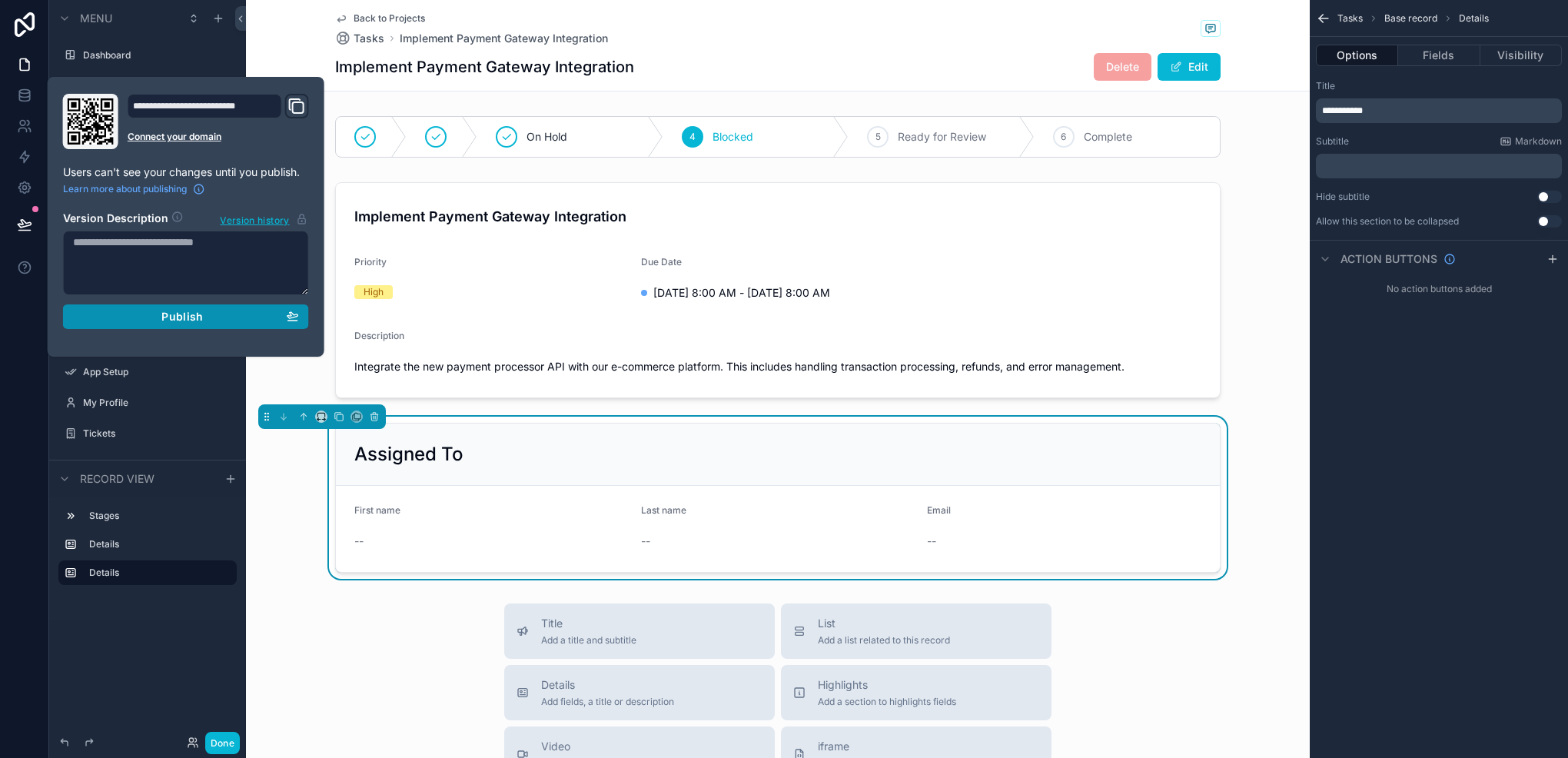
click at [166, 311] on span "Publish" at bounding box center [182, 317] width 42 height 14
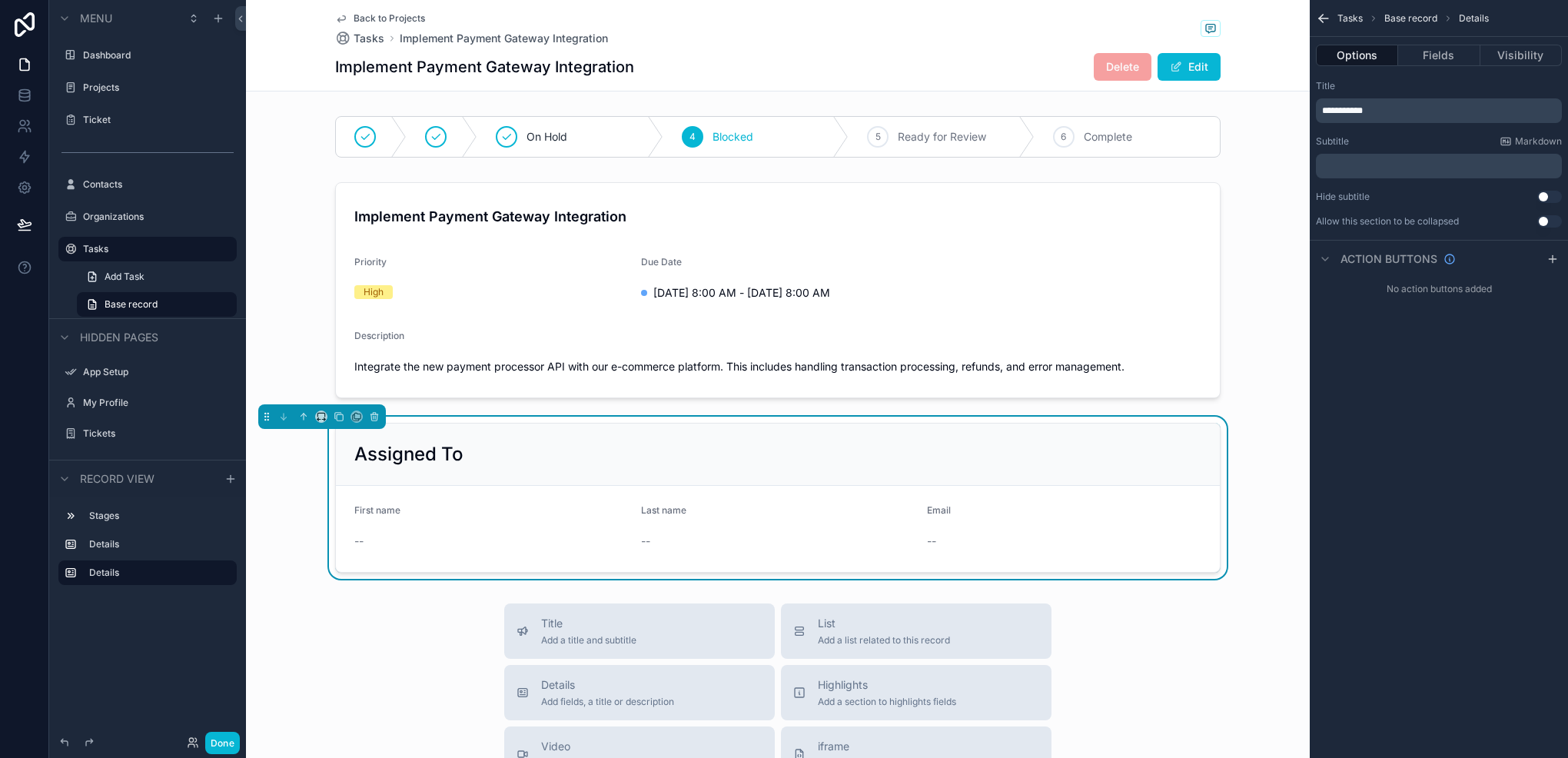
click at [260, 508] on div "Assigned To First name -- Last name -- Email --" at bounding box center [778, 498] width 1064 height 162
click at [222, 740] on button "Done" at bounding box center [222, 743] width 35 height 23
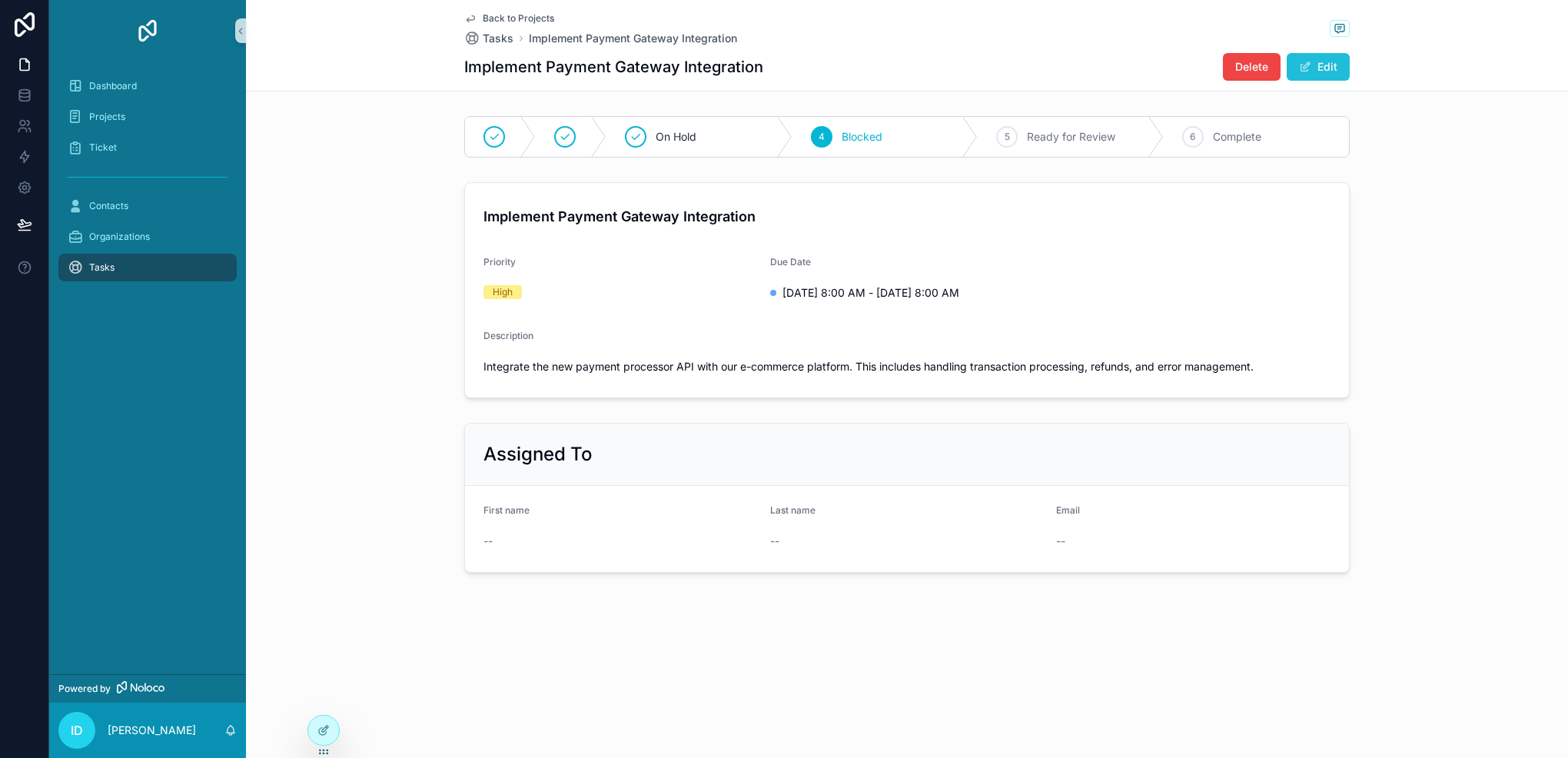
click at [1304, 70] on span "scrollable content" at bounding box center [1306, 66] width 12 height 12
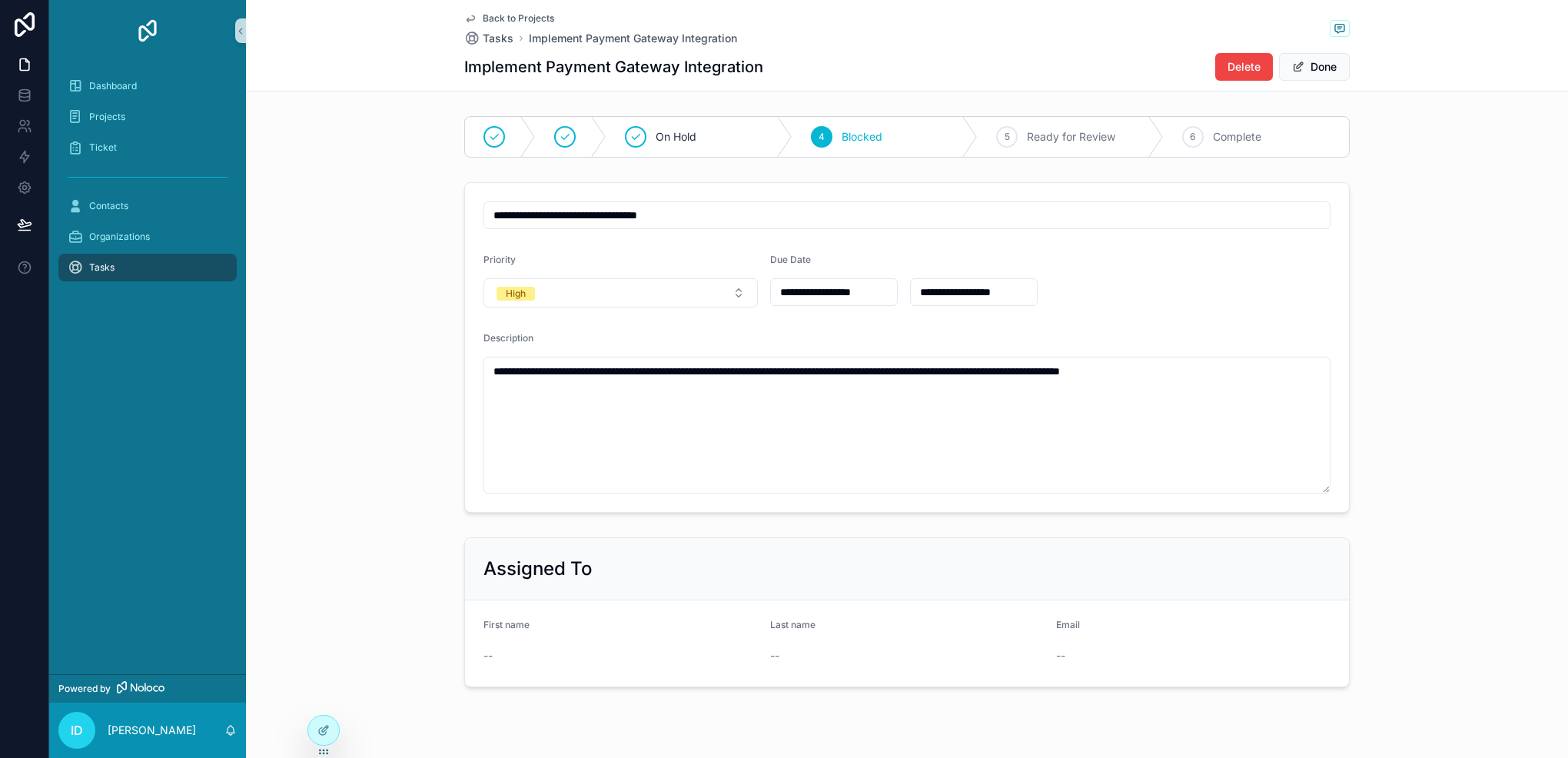
click at [916, 630] on div "Last name" at bounding box center [907, 628] width 274 height 19
click at [1314, 72] on button "Done" at bounding box center [1314, 67] width 70 height 28
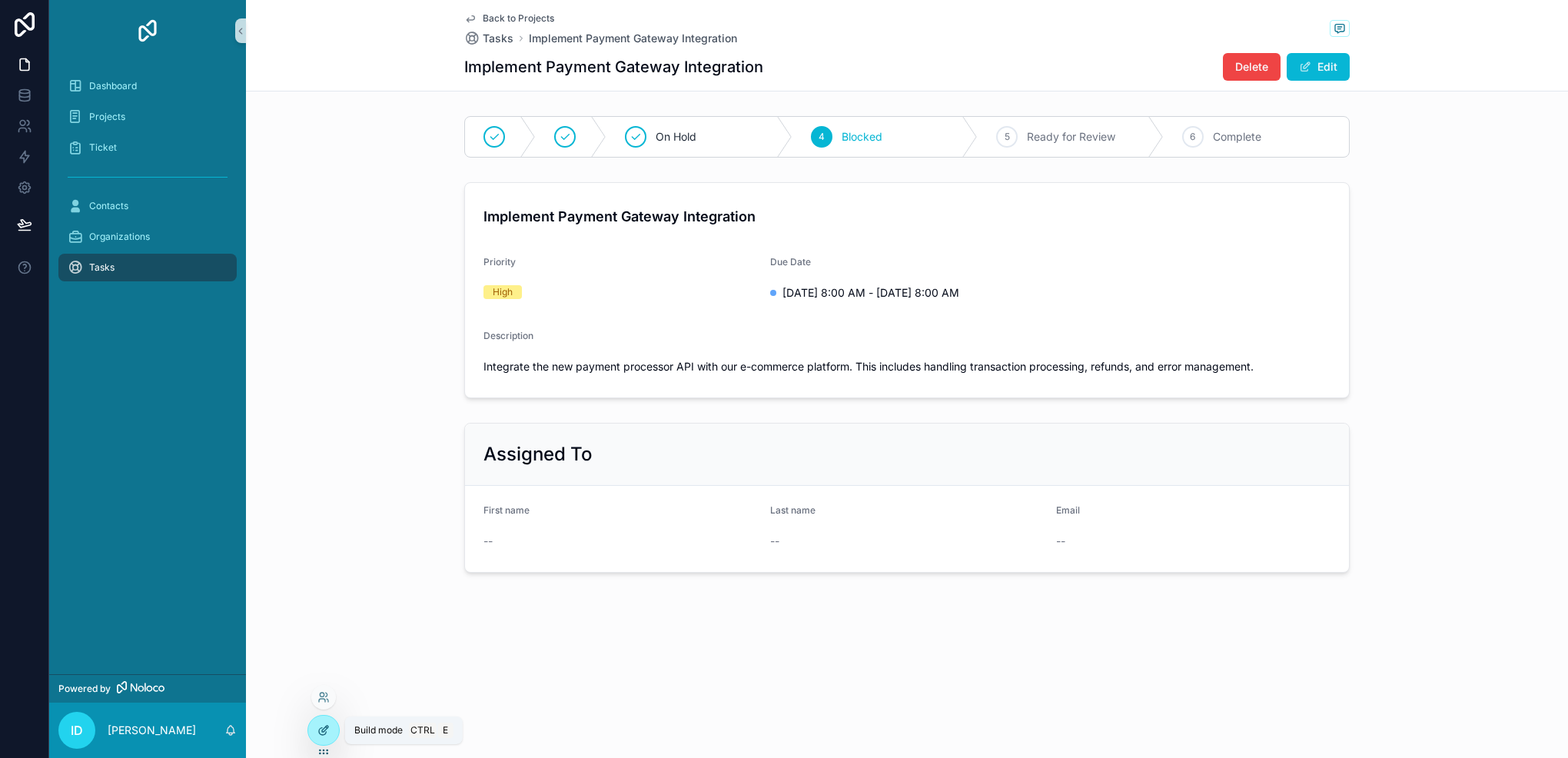
click at [333, 723] on div at bounding box center [323, 730] width 31 height 29
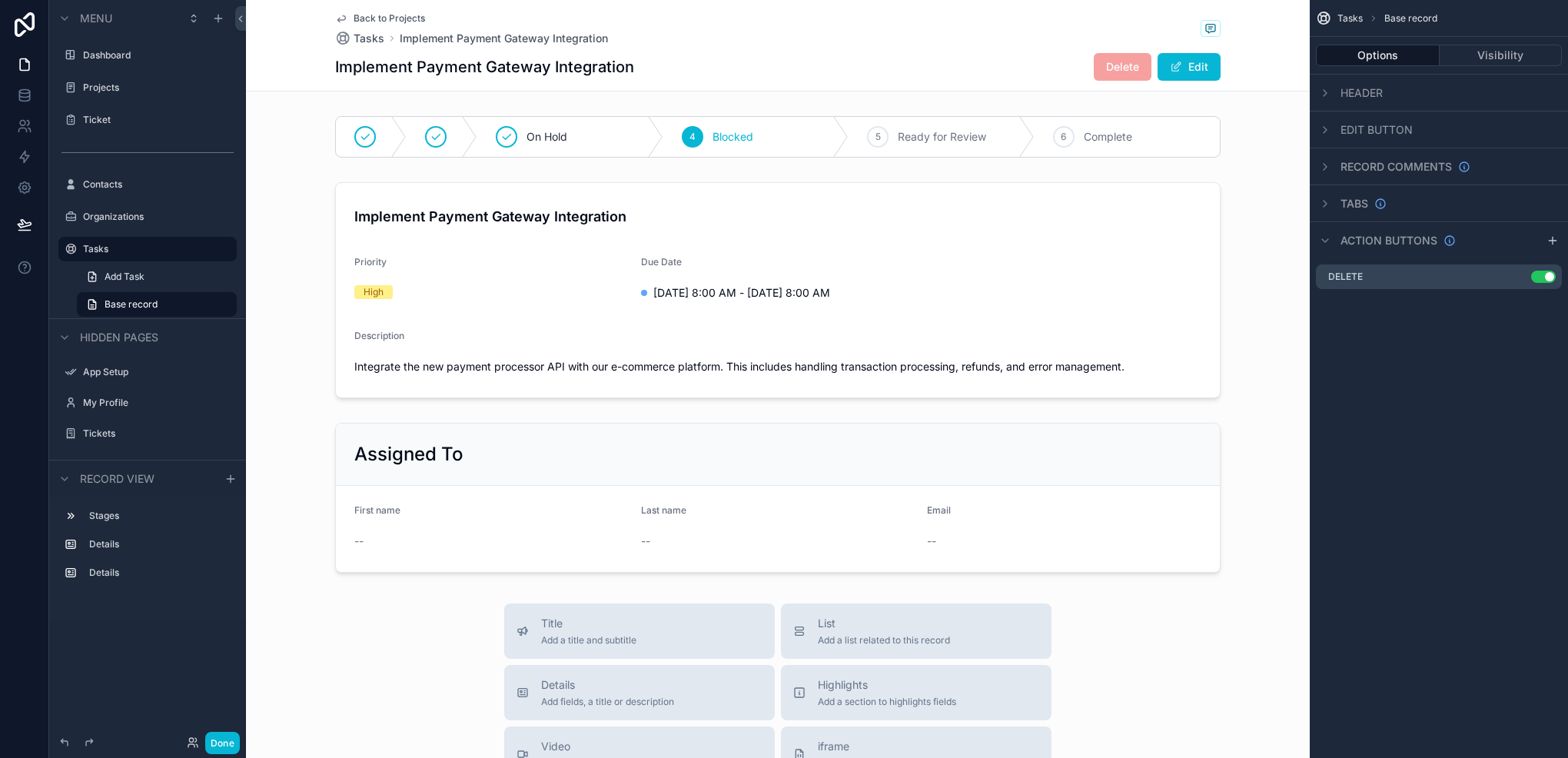
click at [0, 383] on html "Menu Dashboard Projects Ticket Contacts Organizations Tasks Add Task Base recor…" at bounding box center [784, 379] width 1568 height 758
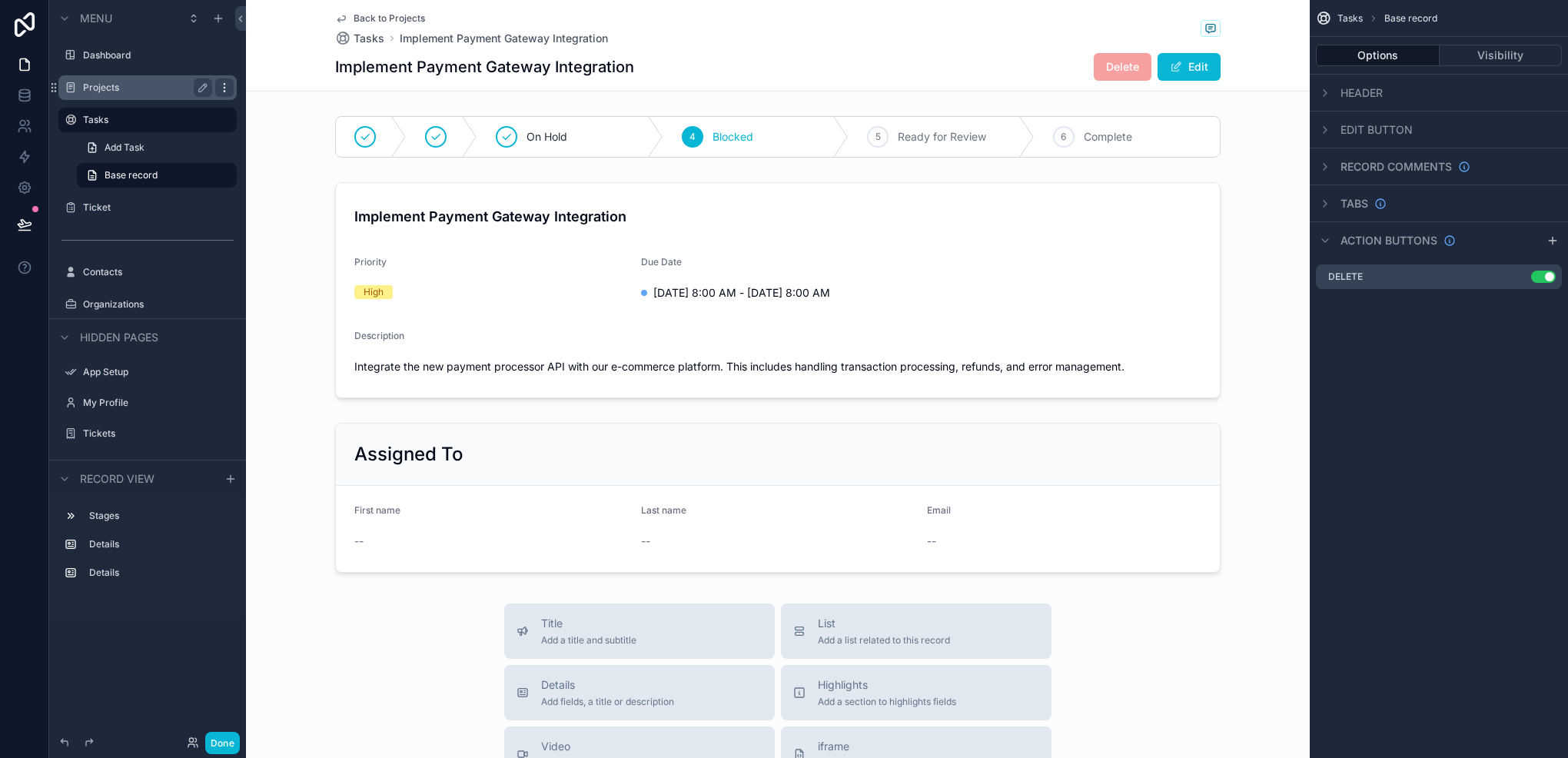
click at [229, 86] on icon "scrollable content" at bounding box center [224, 87] width 12 height 12
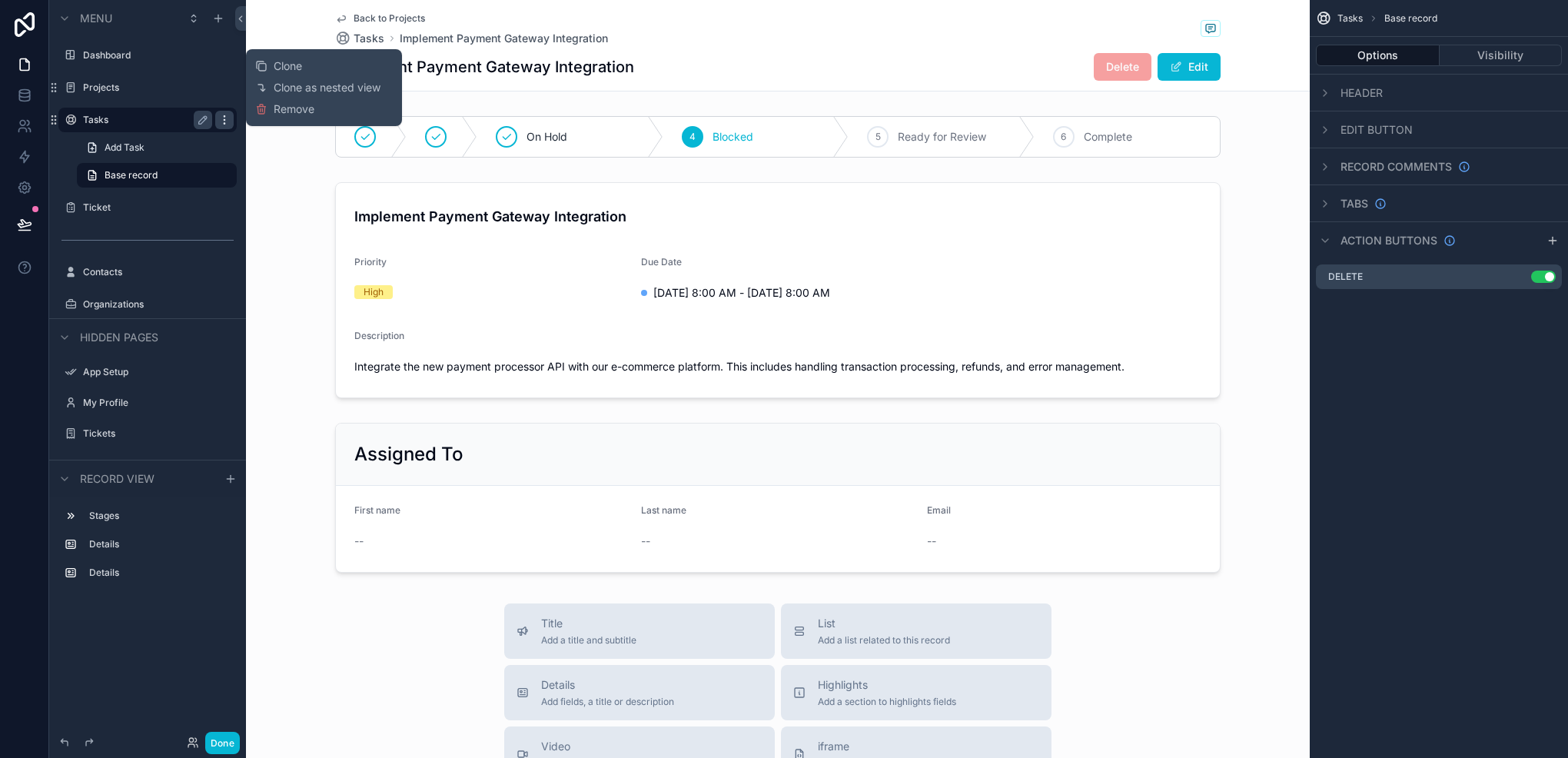
click at [218, 126] on icon "scrollable content" at bounding box center [224, 120] width 12 height 12
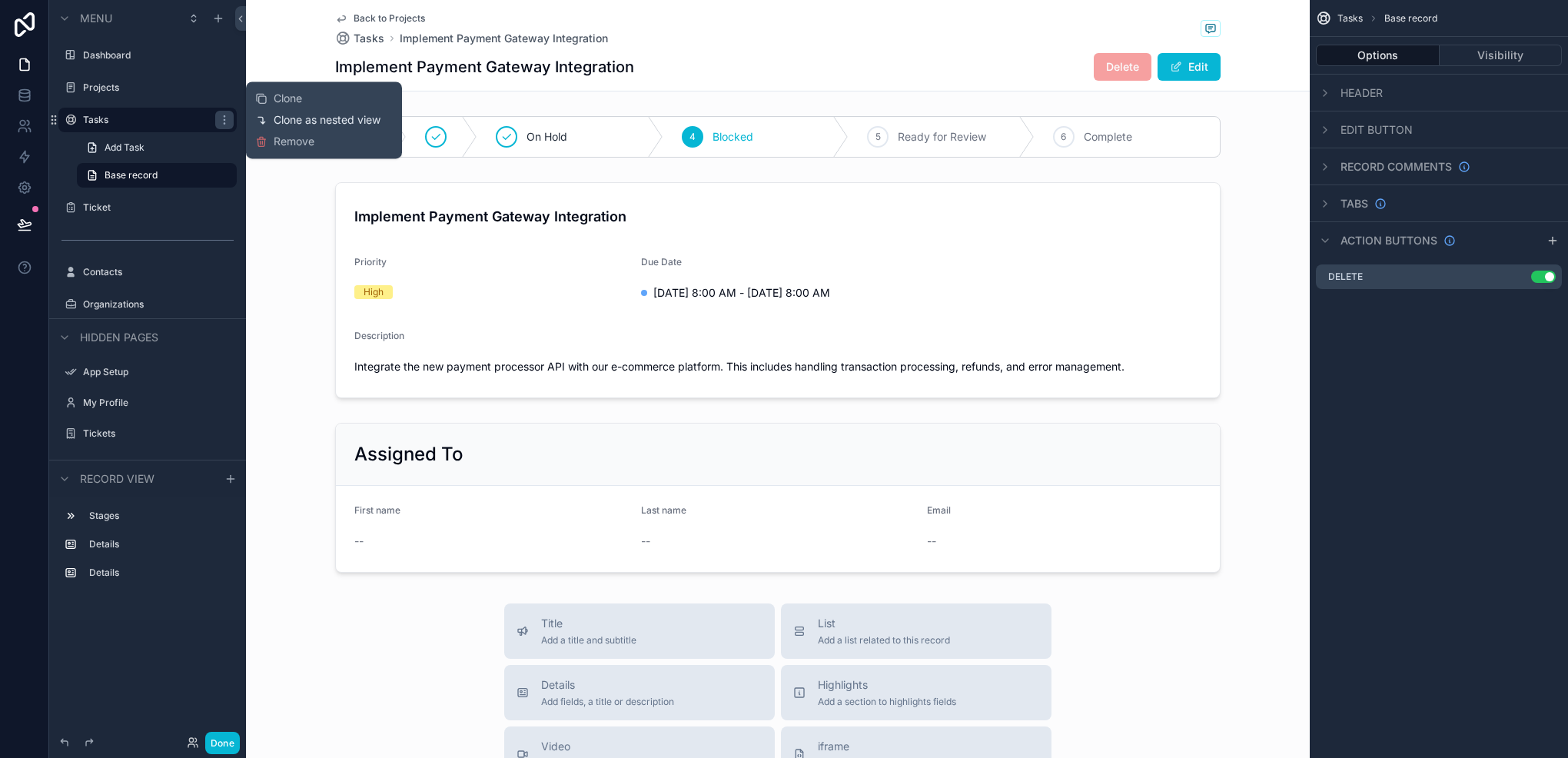
click at [256, 116] on icon at bounding box center [261, 120] width 12 height 12
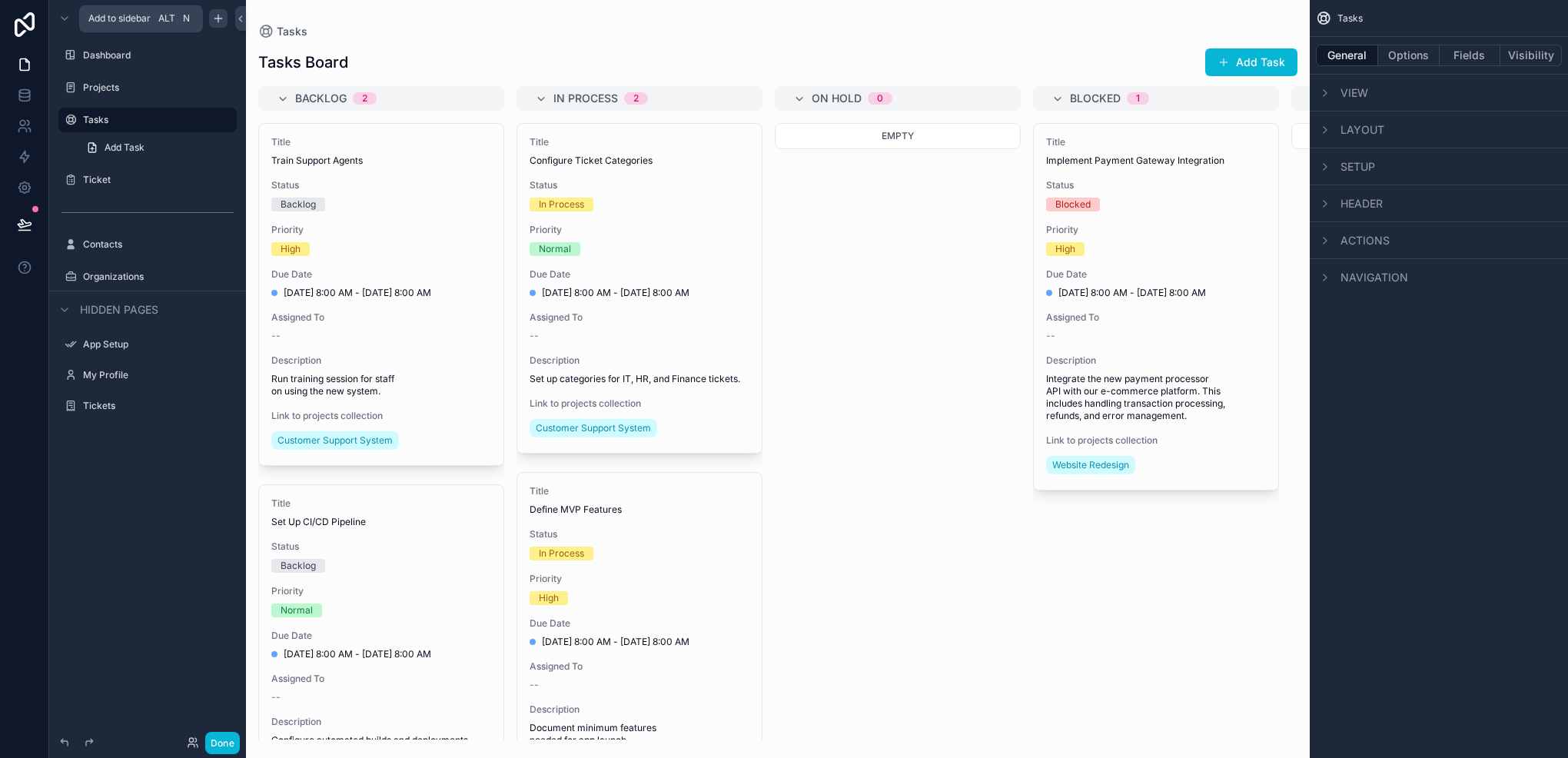
click at [210, 11] on div "scrollable content" at bounding box center [218, 18] width 19 height 19
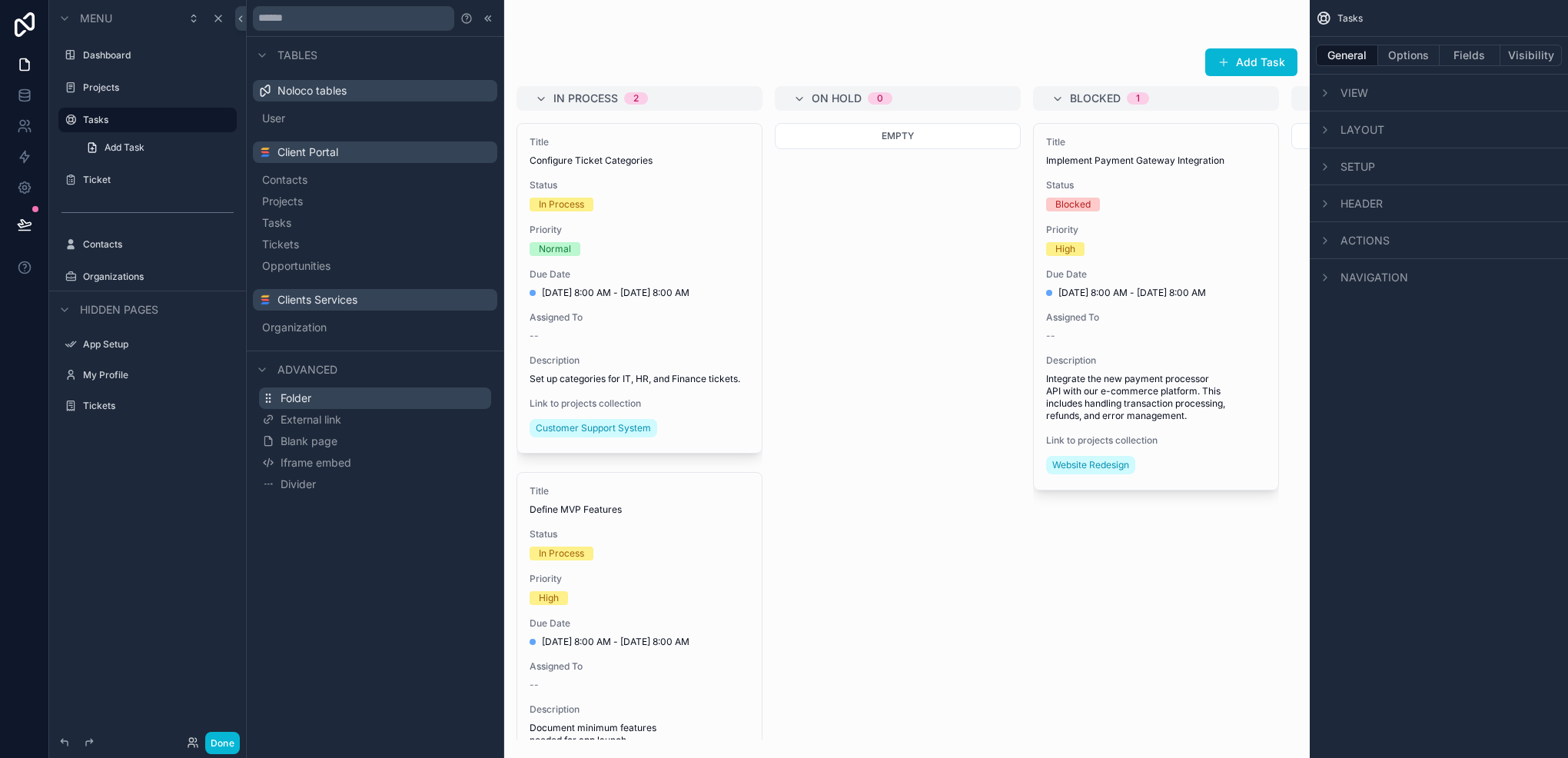
click at [295, 406] on button "Folder" at bounding box center [375, 398] width 232 height 22
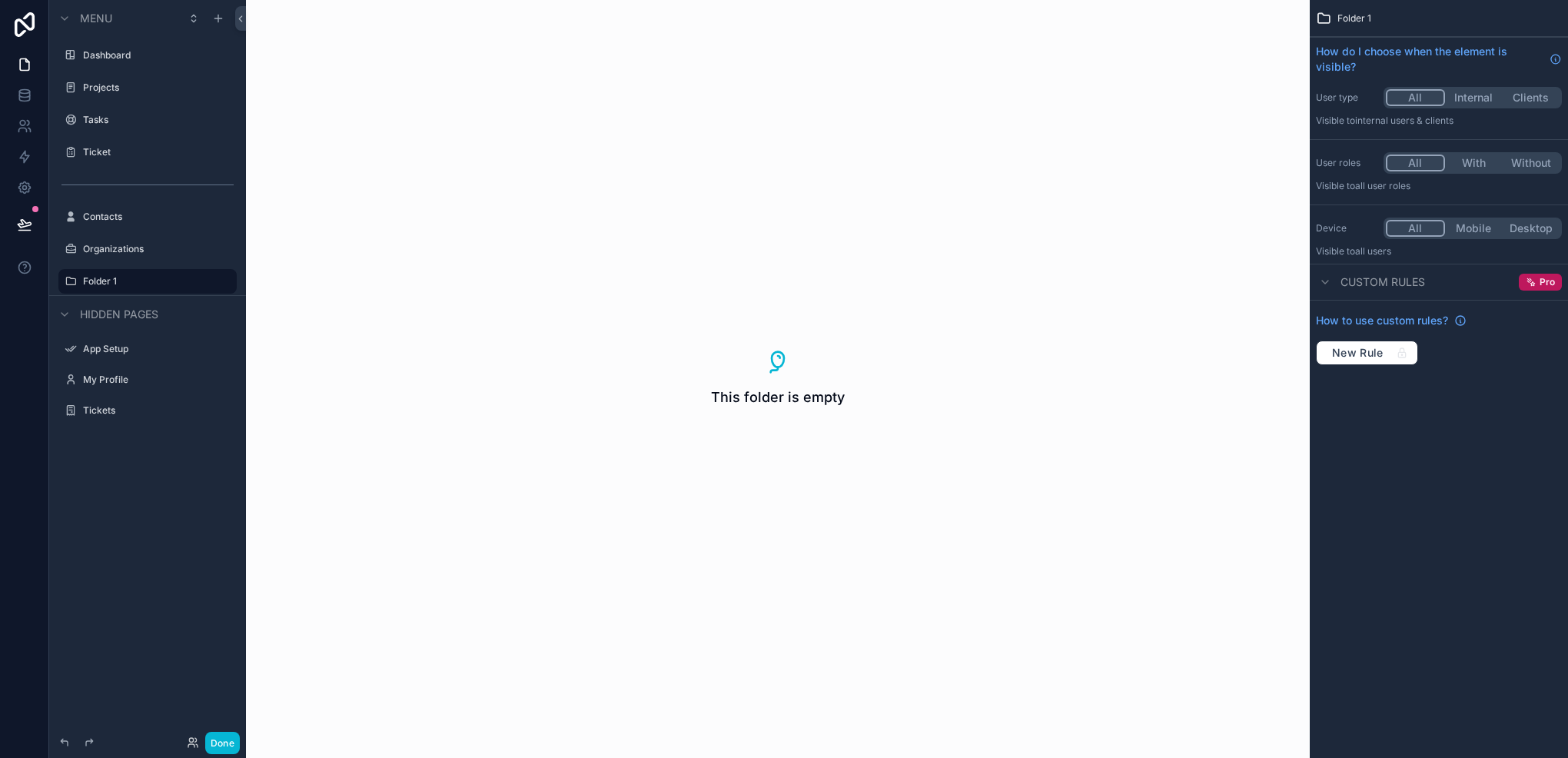
click at [644, 313] on div "This folder is empty" at bounding box center [778, 379] width 1064 height 758
click at [218, 281] on icon "scrollable content" at bounding box center [224, 281] width 12 height 12
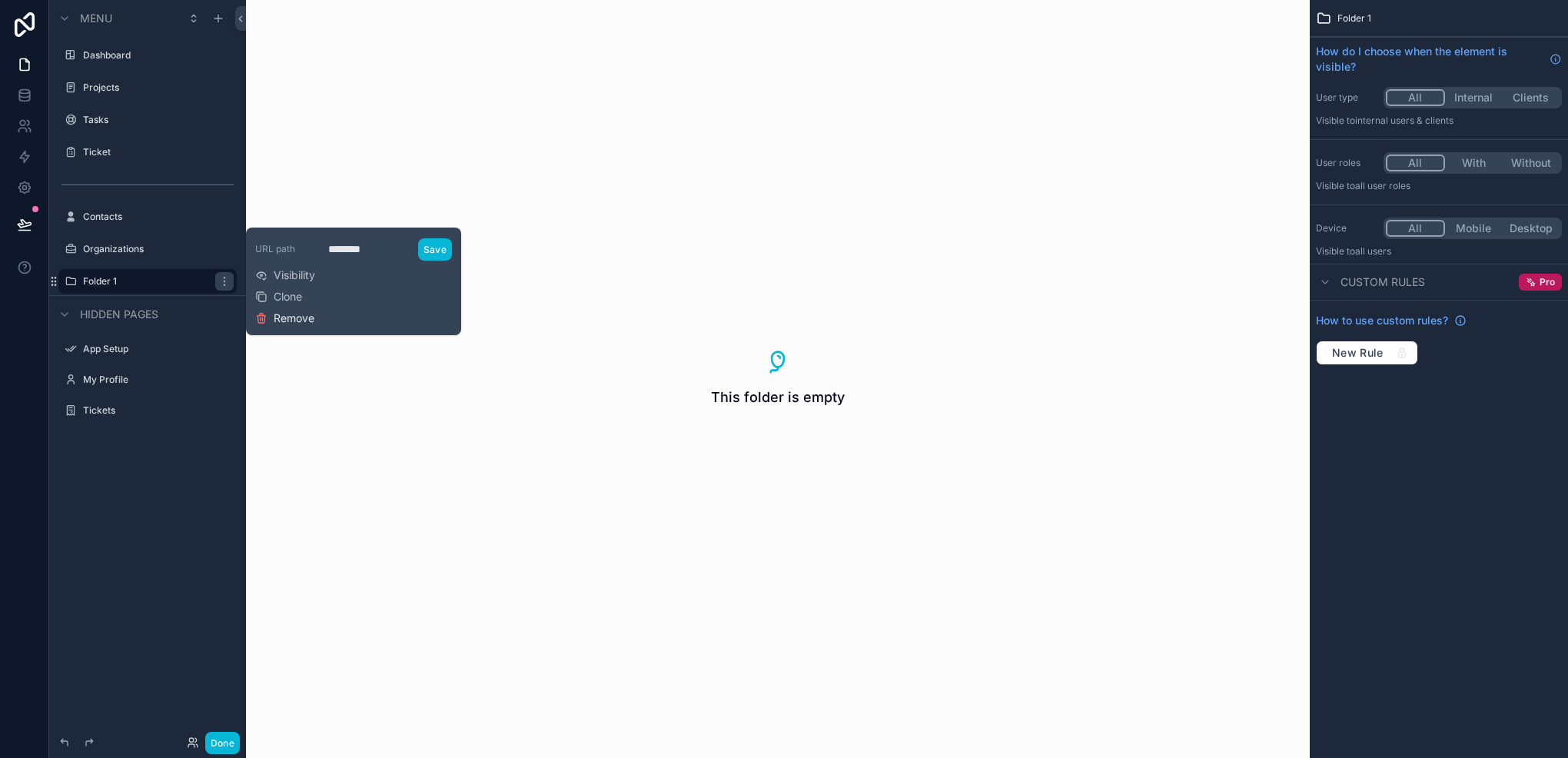
click at [283, 311] on span "Remove" at bounding box center [293, 319] width 41 height 16
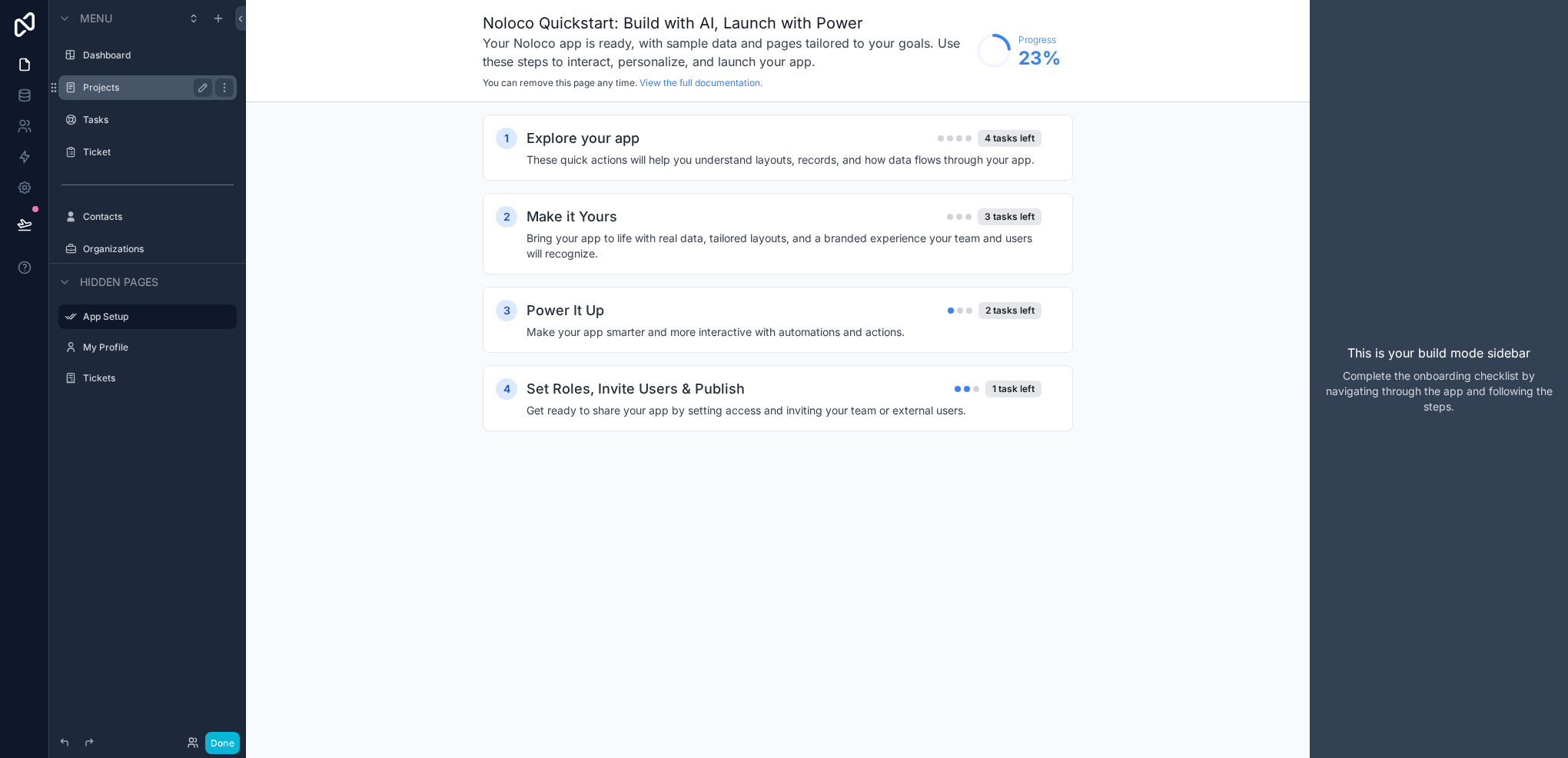
click at [100, 80] on div "Projects" at bounding box center [148, 87] width 129 height 19
click at [98, 109] on div "Tasks" at bounding box center [148, 120] width 172 height 25
click at [92, 119] on label "Tasks" at bounding box center [158, 120] width 151 height 12
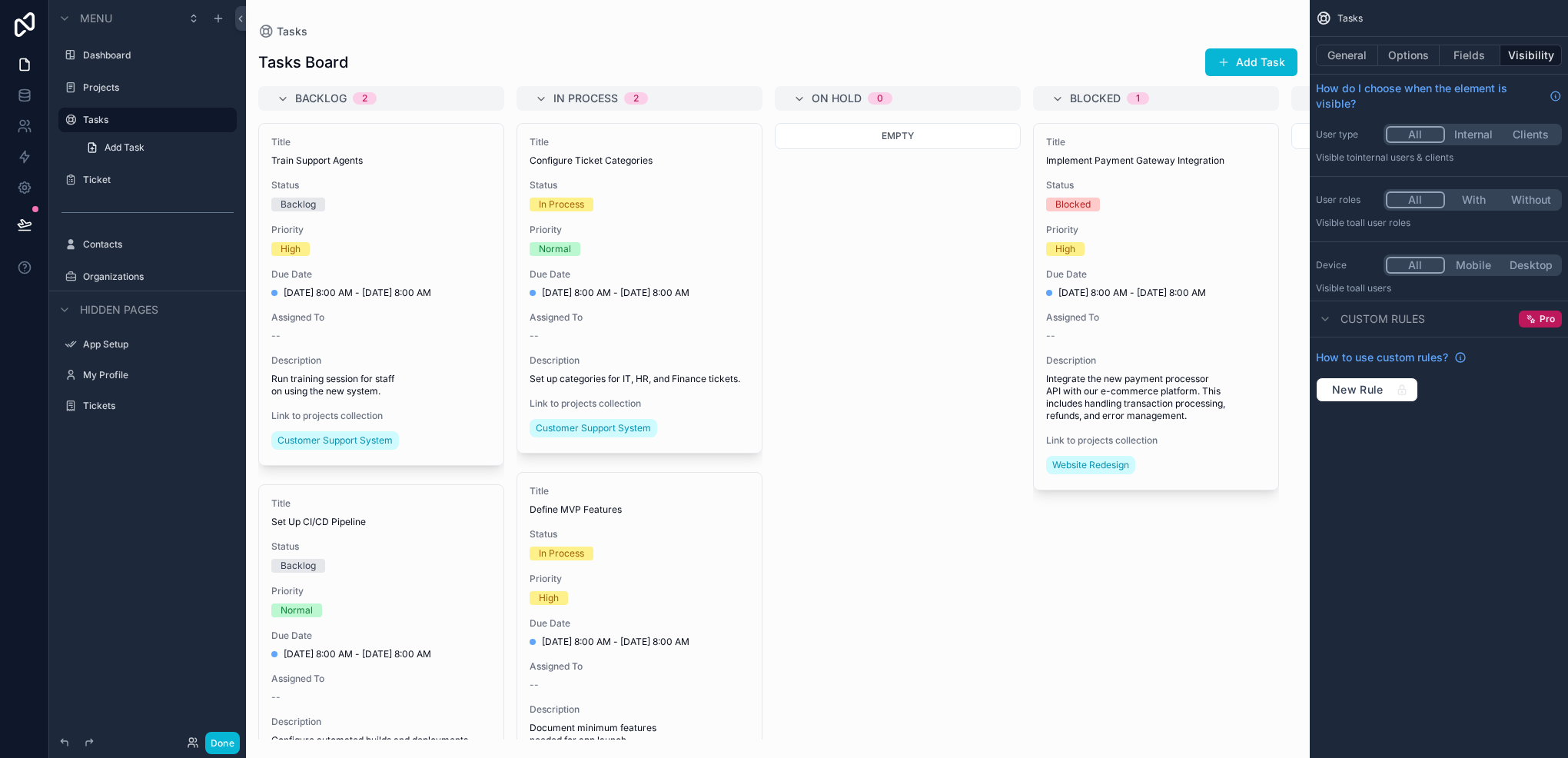
drag, startPoint x: 852, startPoint y: 733, endPoint x: 919, endPoint y: 724, distance: 67.6
click at [919, 724] on div "scrollable content" at bounding box center [778, 379] width 1064 height 758
click at [1494, 56] on button "Fields" at bounding box center [1471, 55] width 61 height 22
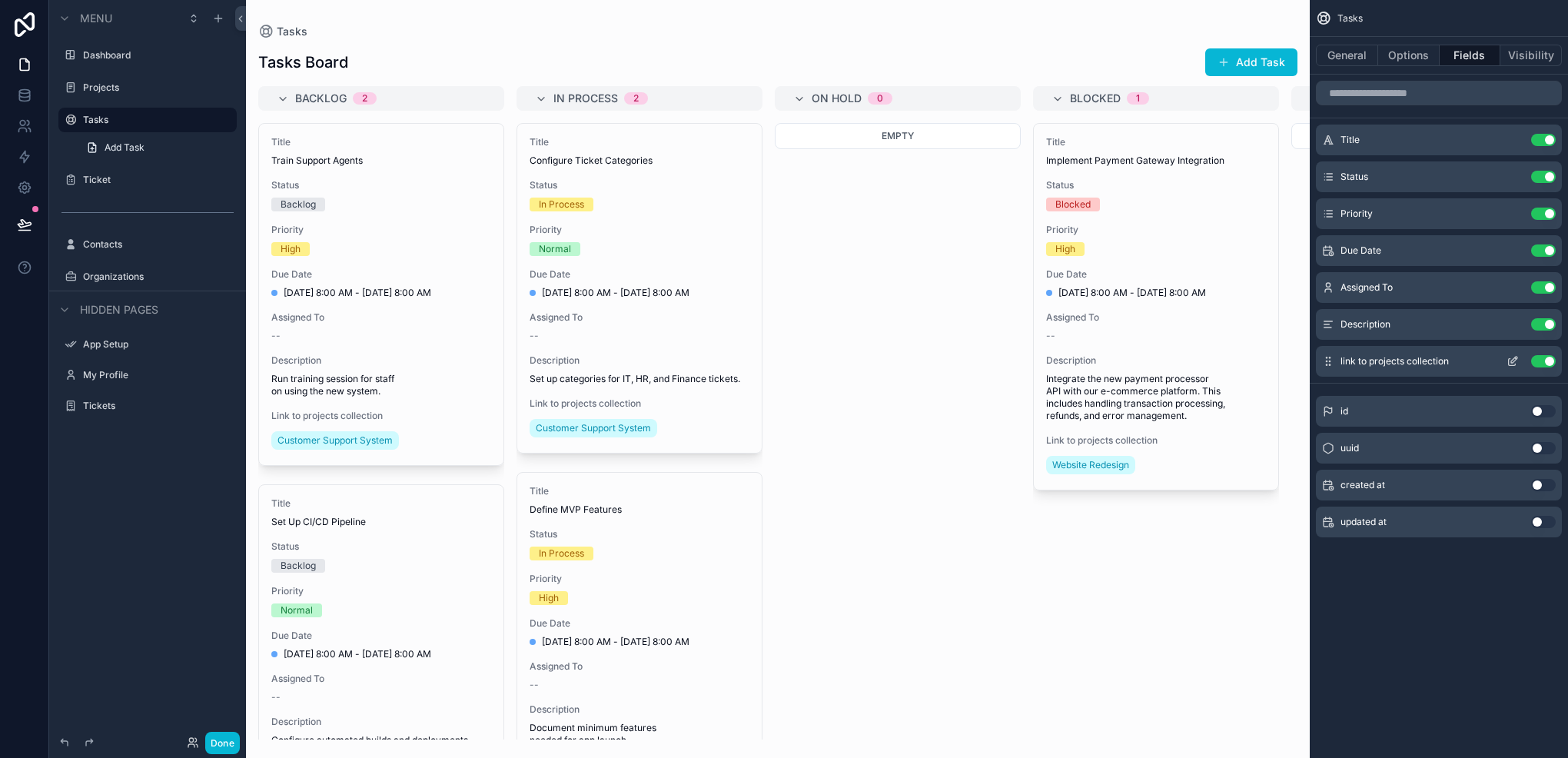
click at [1510, 356] on icon "scrollable content" at bounding box center [1513, 362] width 12 height 12
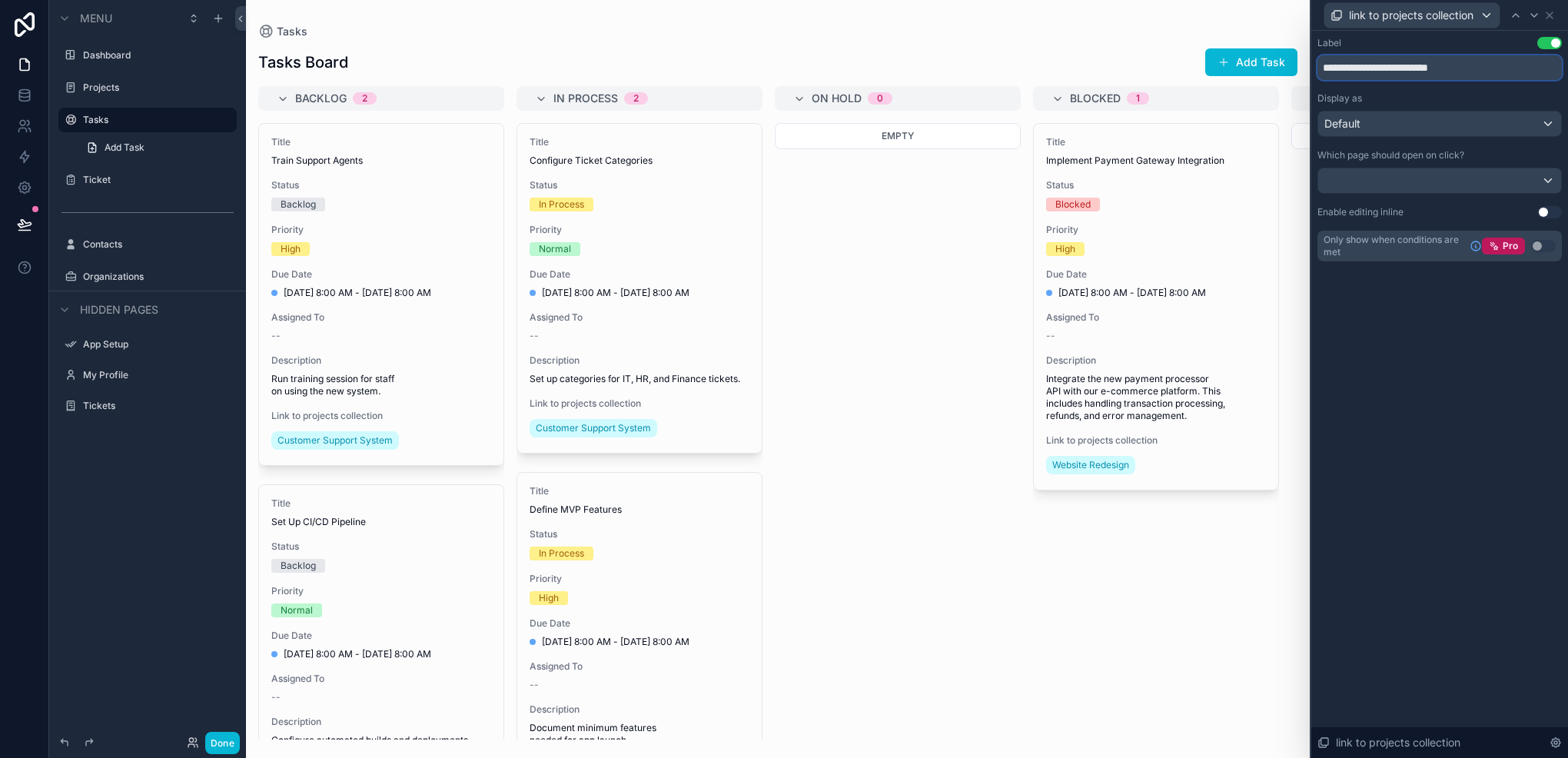
click at [1400, 67] on input "**********" at bounding box center [1439, 67] width 245 height 25
type input "*******"
click at [109, 92] on label "Projects" at bounding box center [145, 87] width 123 height 12
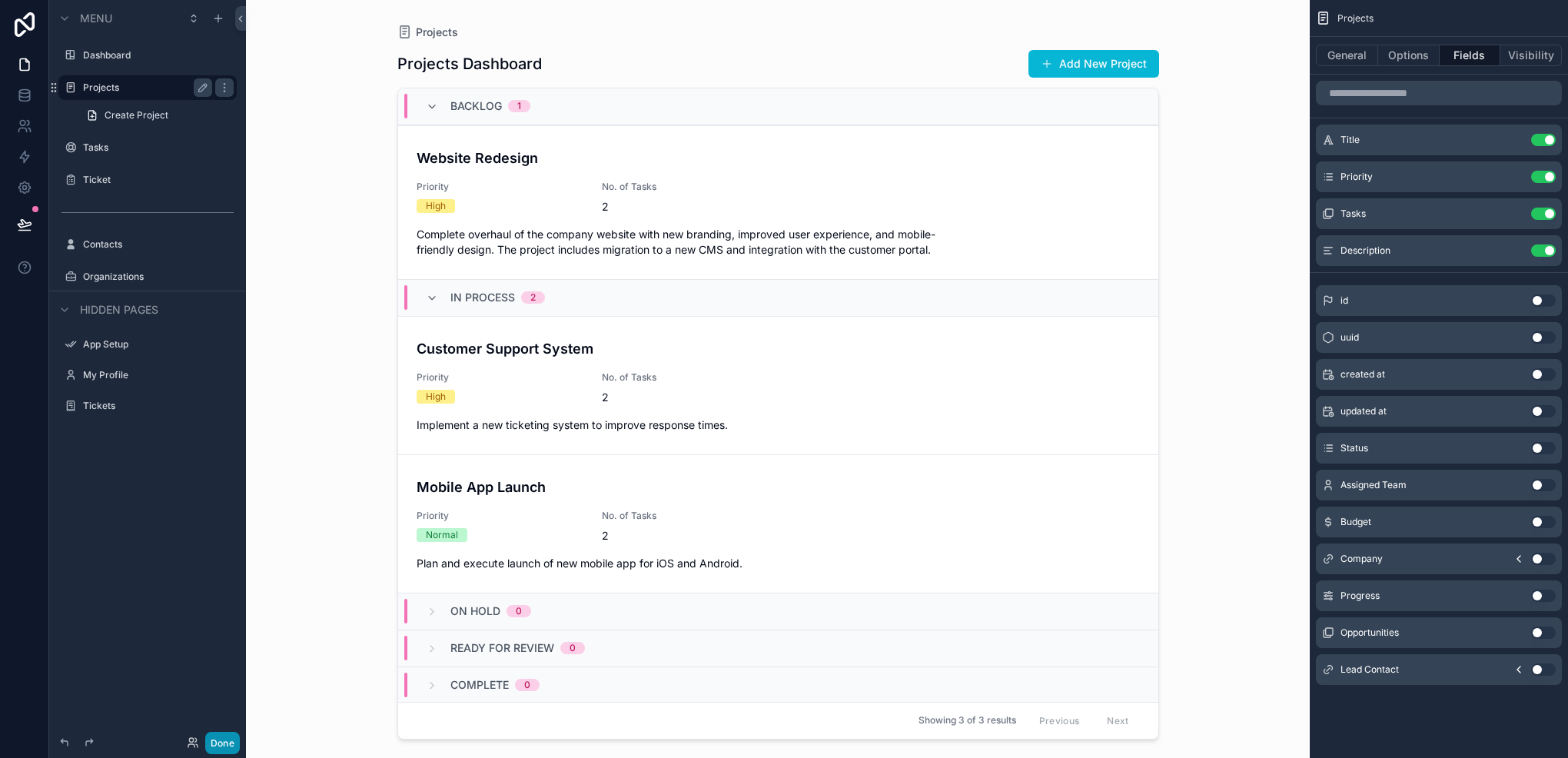
click at [233, 741] on button "Done" at bounding box center [222, 743] width 35 height 23
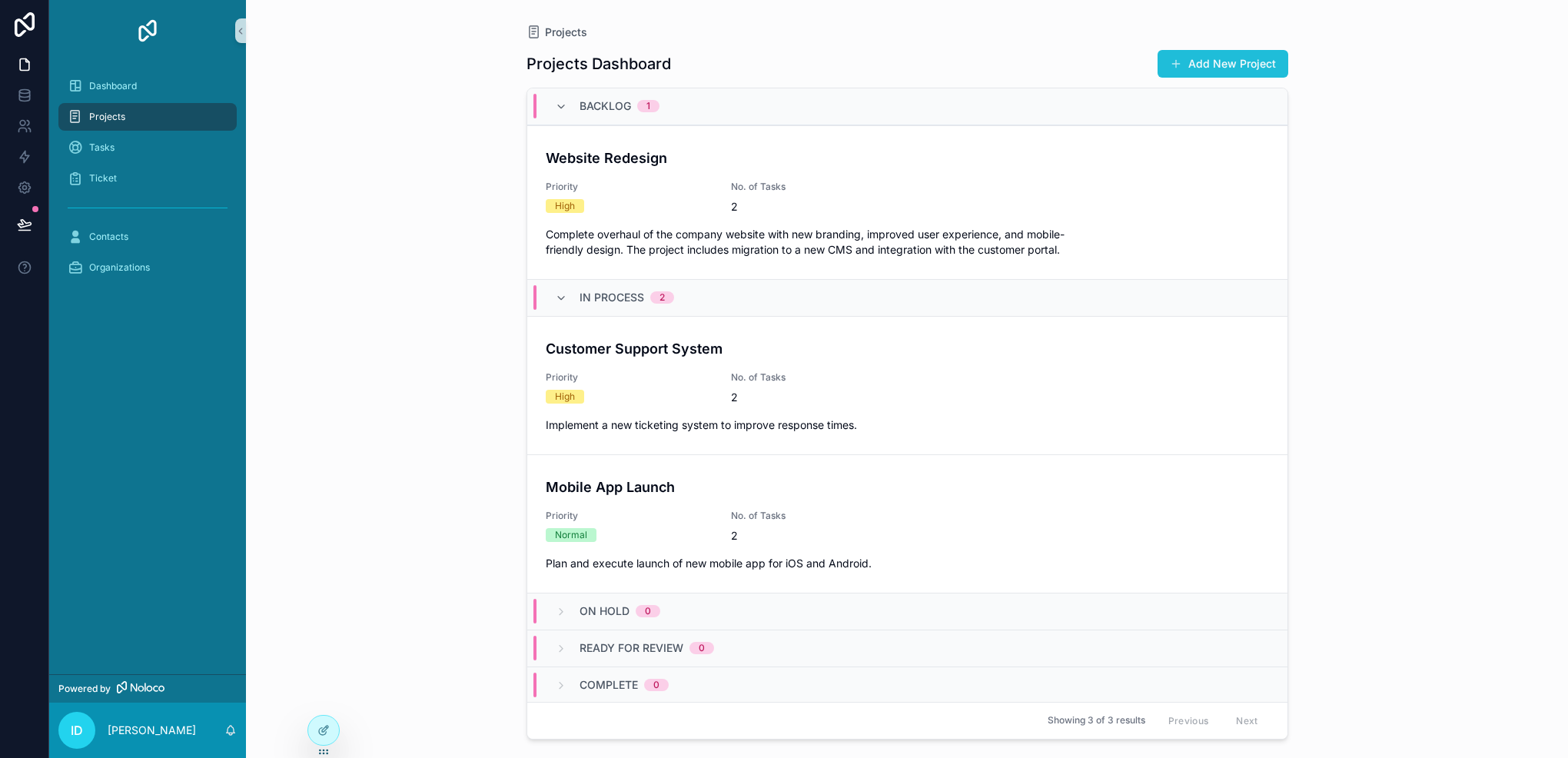
click at [1214, 66] on button "Add New Project" at bounding box center [1223, 63] width 131 height 28
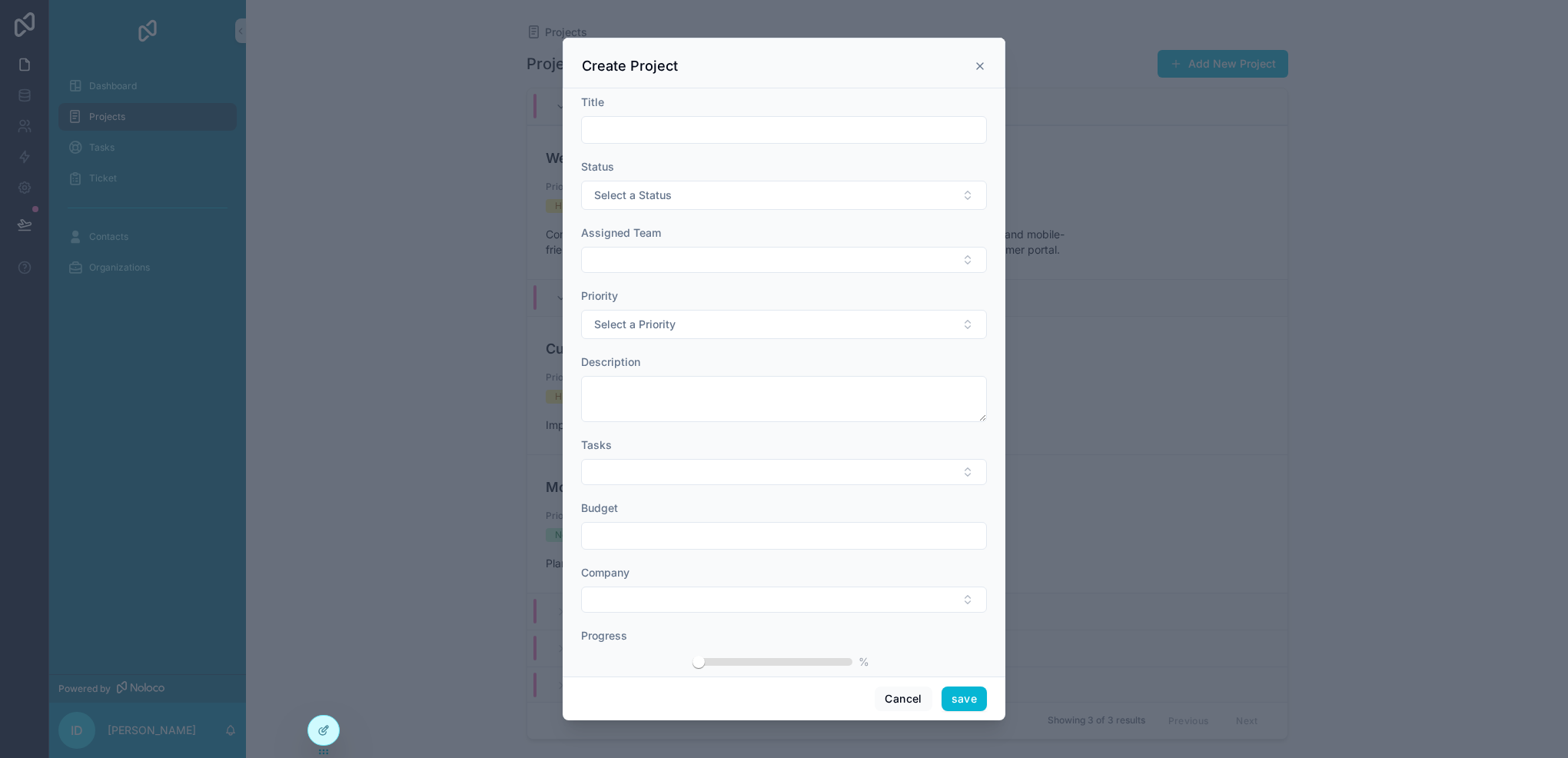
click at [698, 123] on input "scrollable content" at bounding box center [784, 130] width 404 height 22
type input "********"
click at [674, 207] on button "Select a Status" at bounding box center [784, 194] width 406 height 29
click at [978, 63] on icon "scrollable content" at bounding box center [980, 66] width 6 height 6
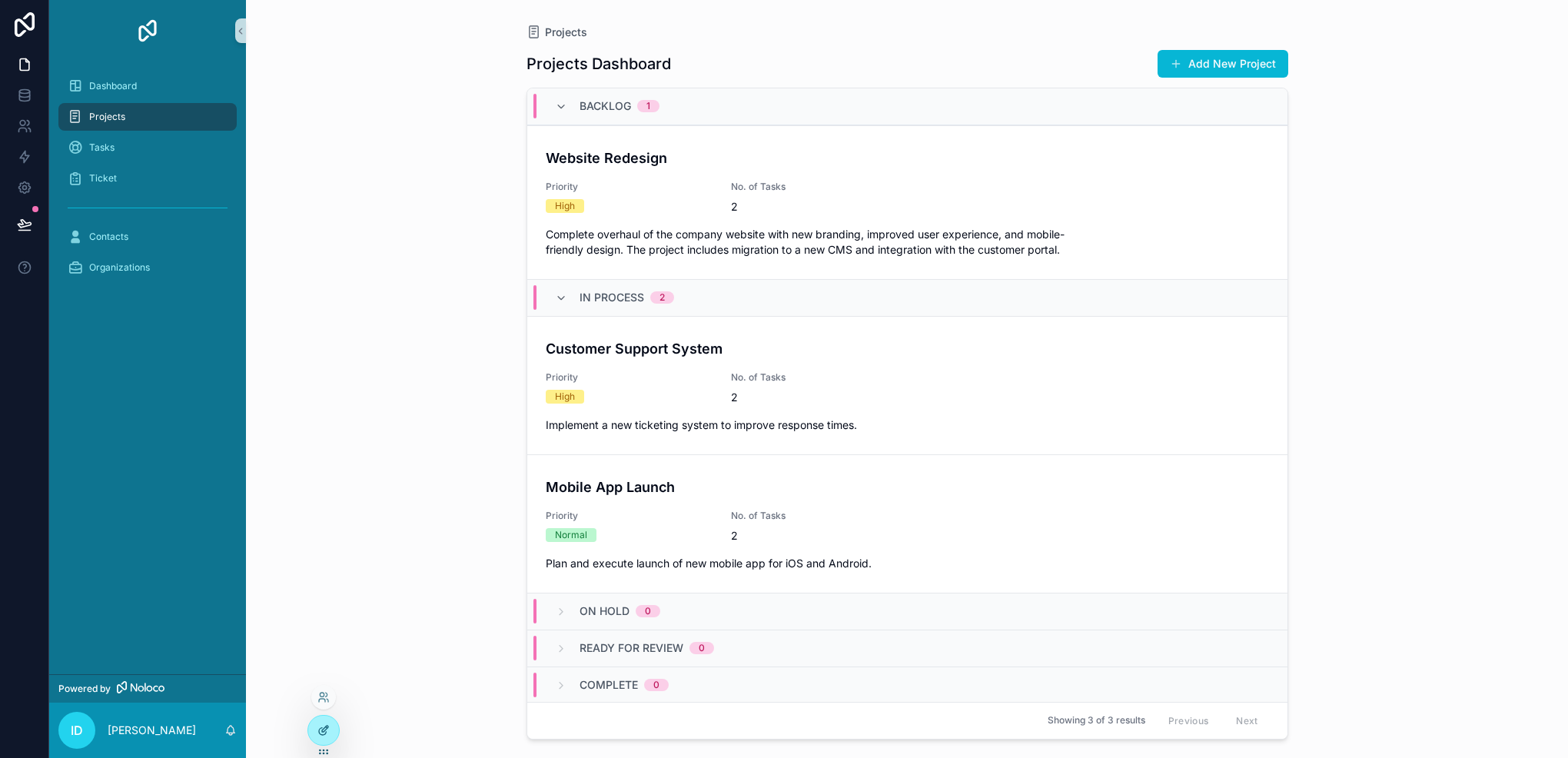
click at [318, 730] on icon at bounding box center [324, 730] width 12 height 12
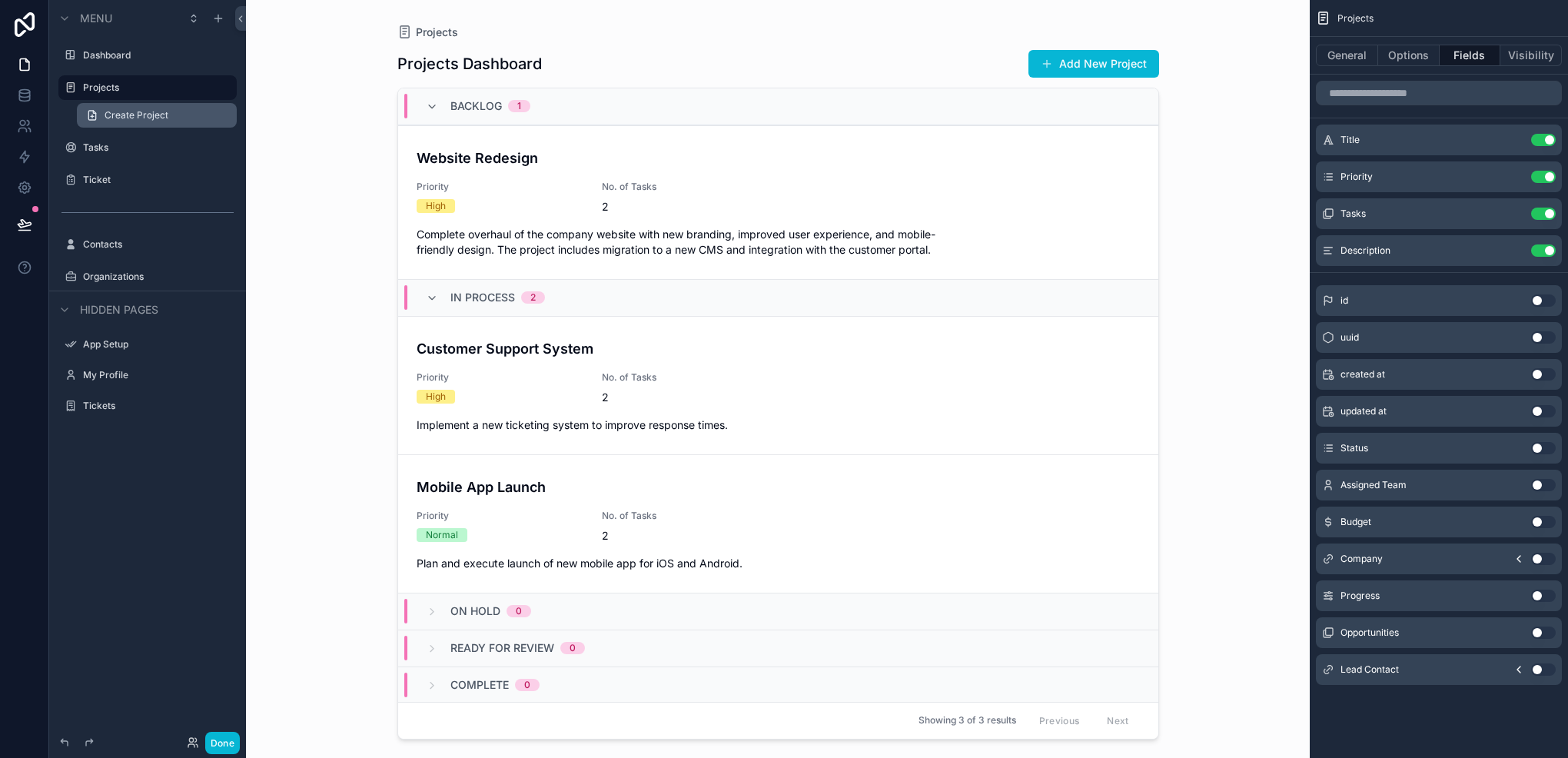
click at [136, 120] on span "Create Project" at bounding box center [137, 115] width 63 height 12
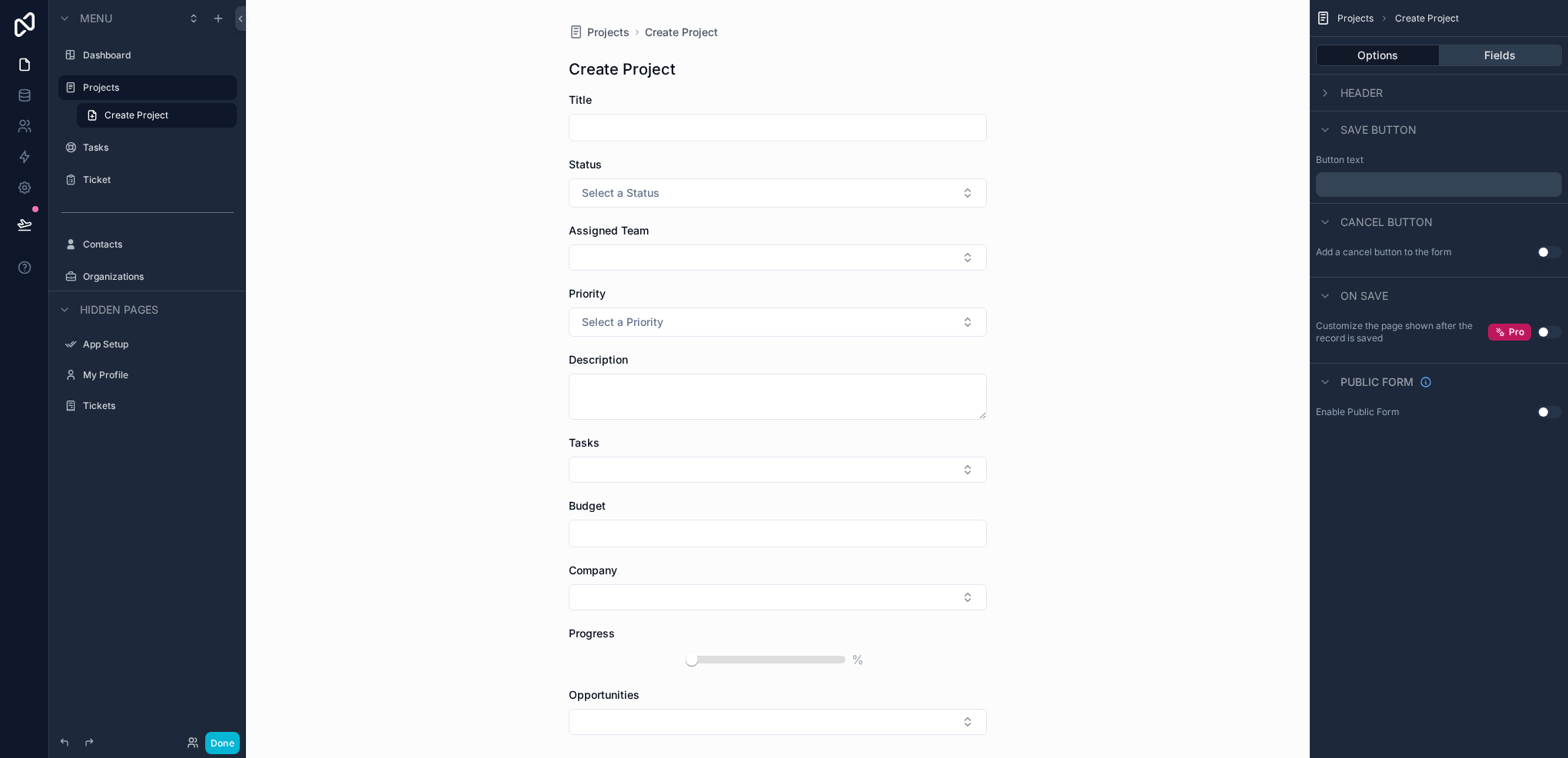
click at [1501, 53] on button "Fields" at bounding box center [1502, 55] width 123 height 22
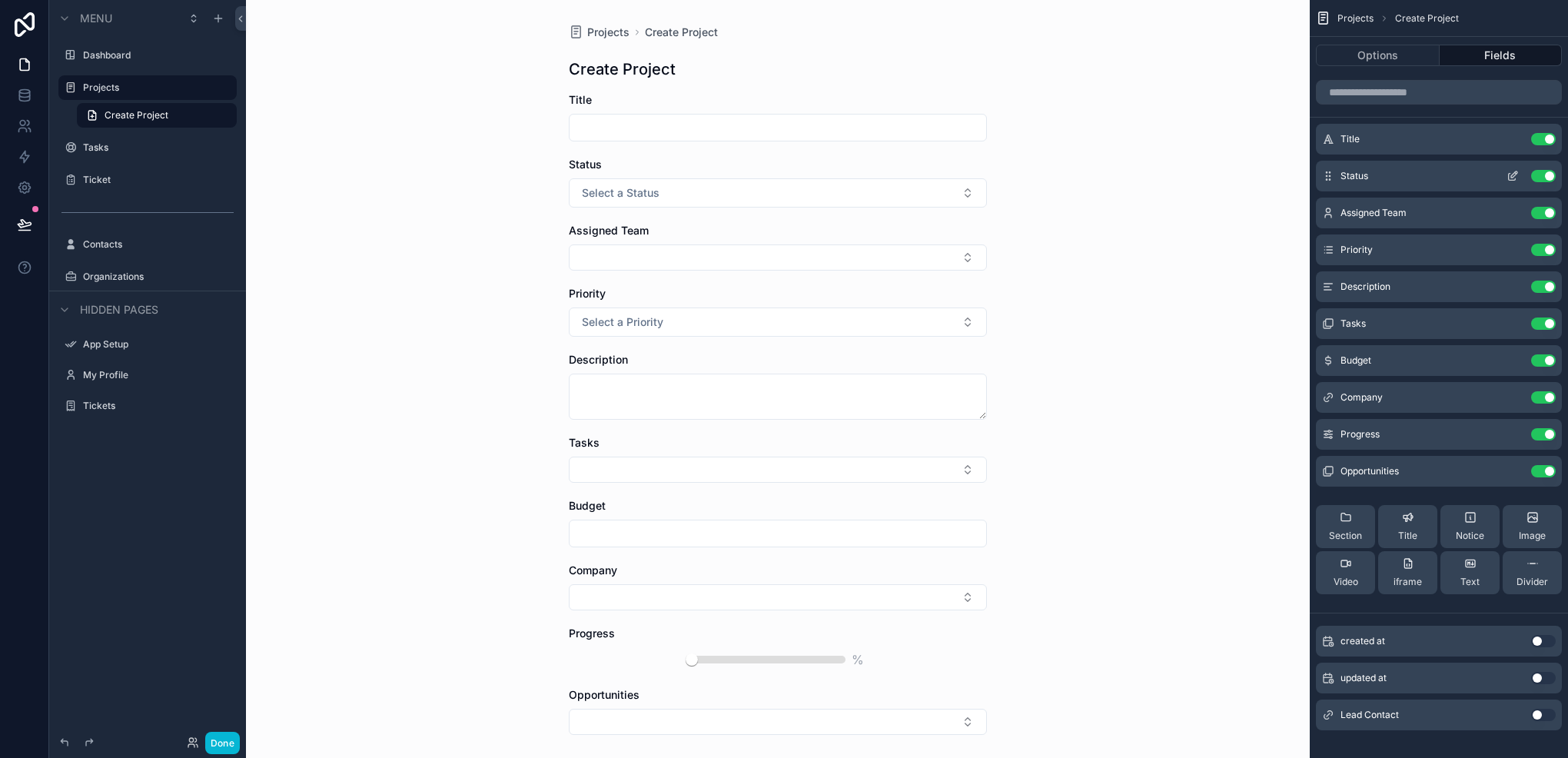
click at [1511, 166] on div "Status Use setting" at bounding box center [1439, 175] width 246 height 31
click at [1510, 172] on icon "scrollable content" at bounding box center [1513, 176] width 12 height 12
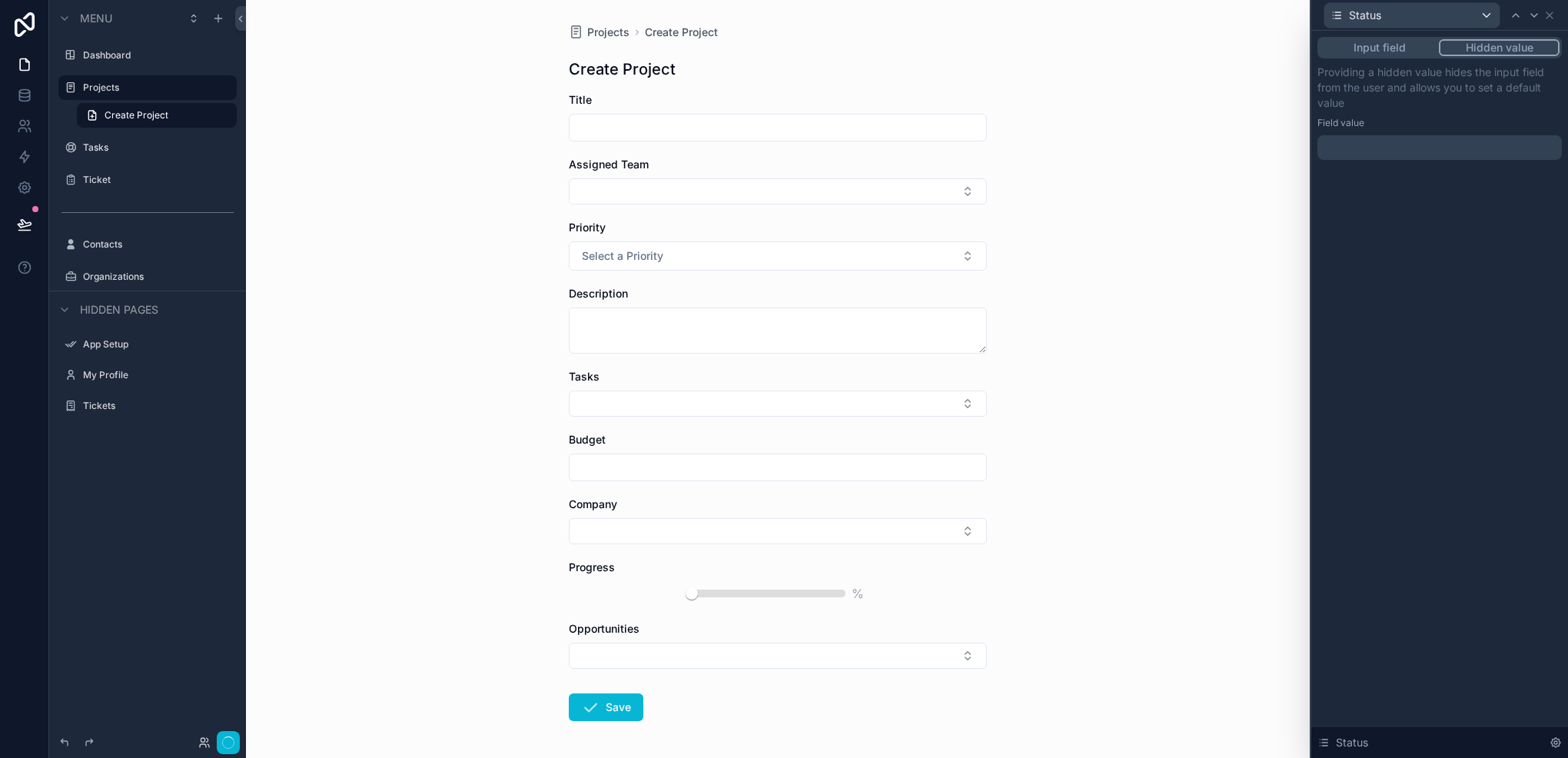
click at [1483, 39] on div "Input field Hidden value" at bounding box center [1439, 48] width 245 height 22
click at [1416, 146] on div at bounding box center [1439, 148] width 245 height 25
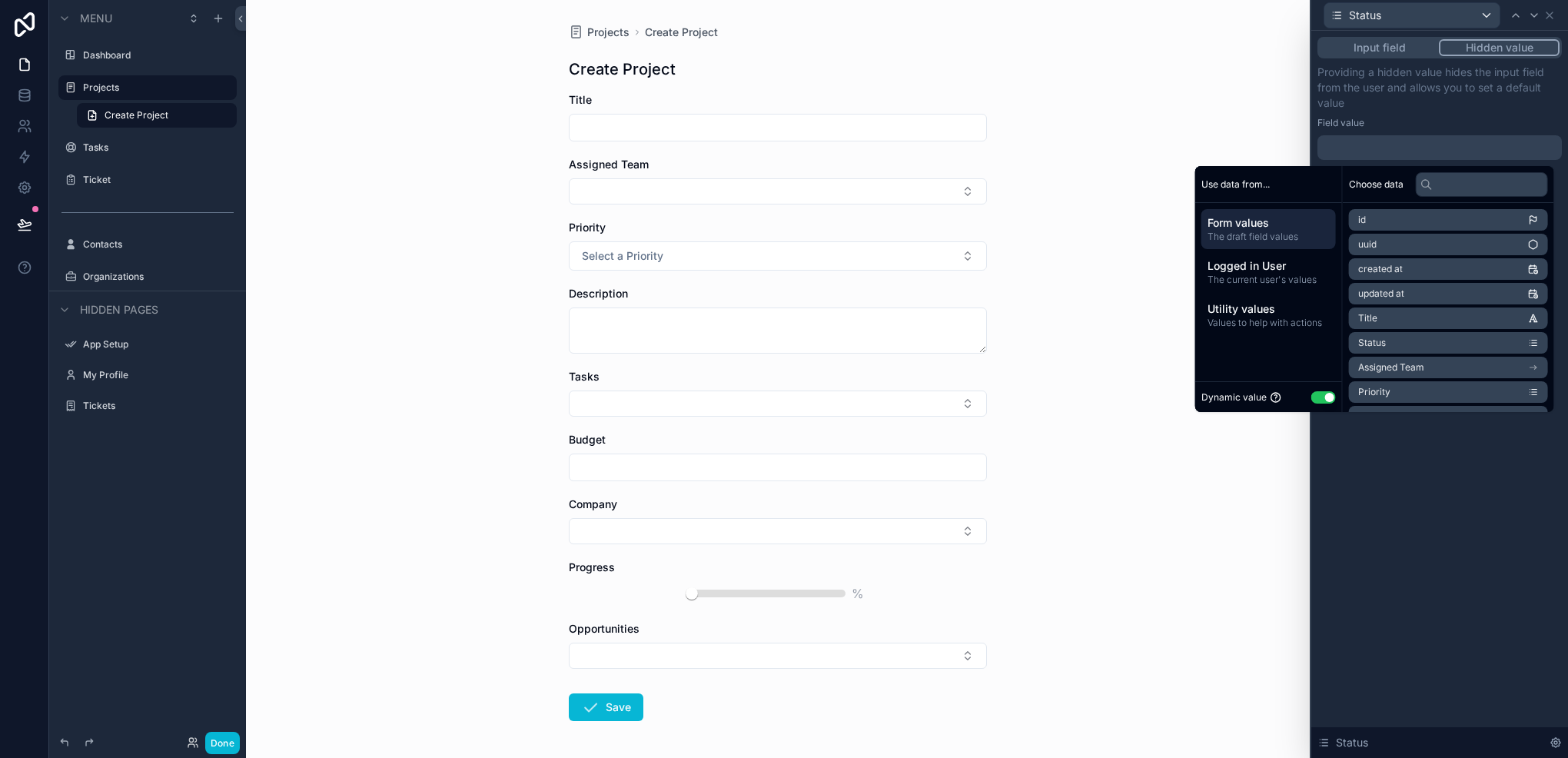
click at [1311, 398] on button "Use setting" at bounding box center [1323, 397] width 25 height 12
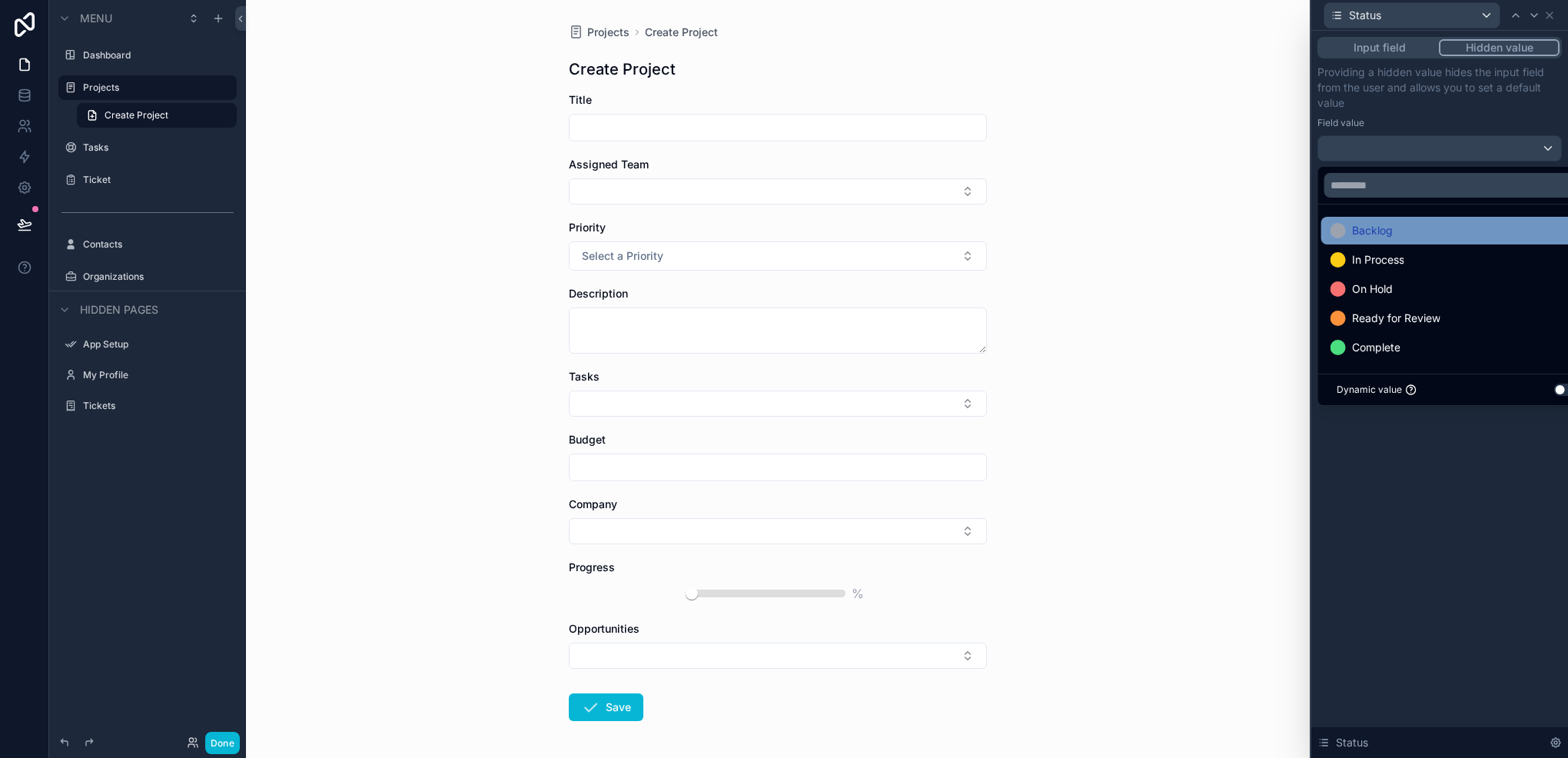
click at [1350, 232] on div "Backlog" at bounding box center [1362, 231] width 62 height 19
click at [1438, 526] on div "Input field Hidden value Providing a hidden value hides the input field from th…" at bounding box center [1439, 394] width 257 height 727
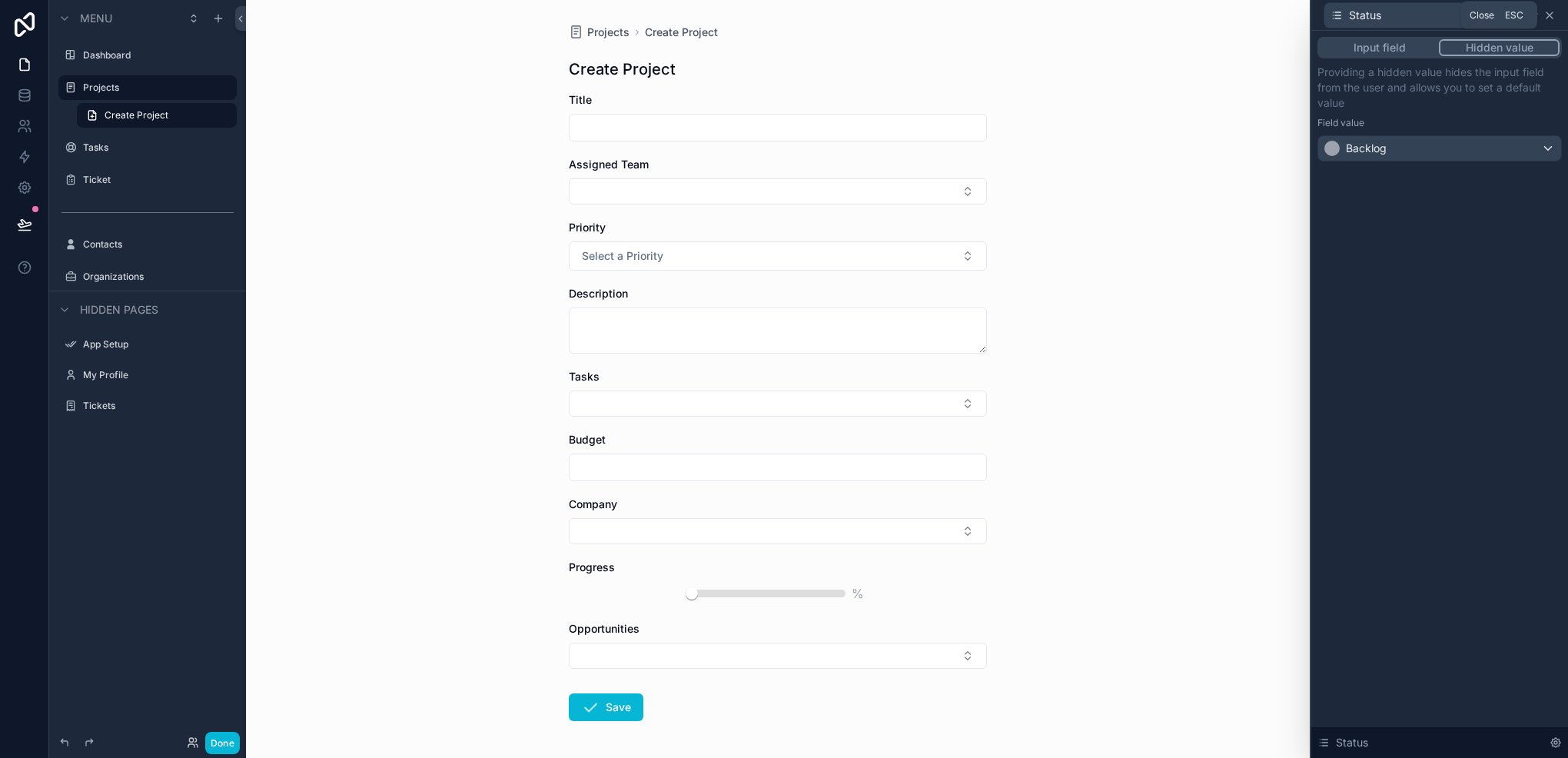
click at [1554, 16] on icon at bounding box center [1550, 15] width 12 height 12
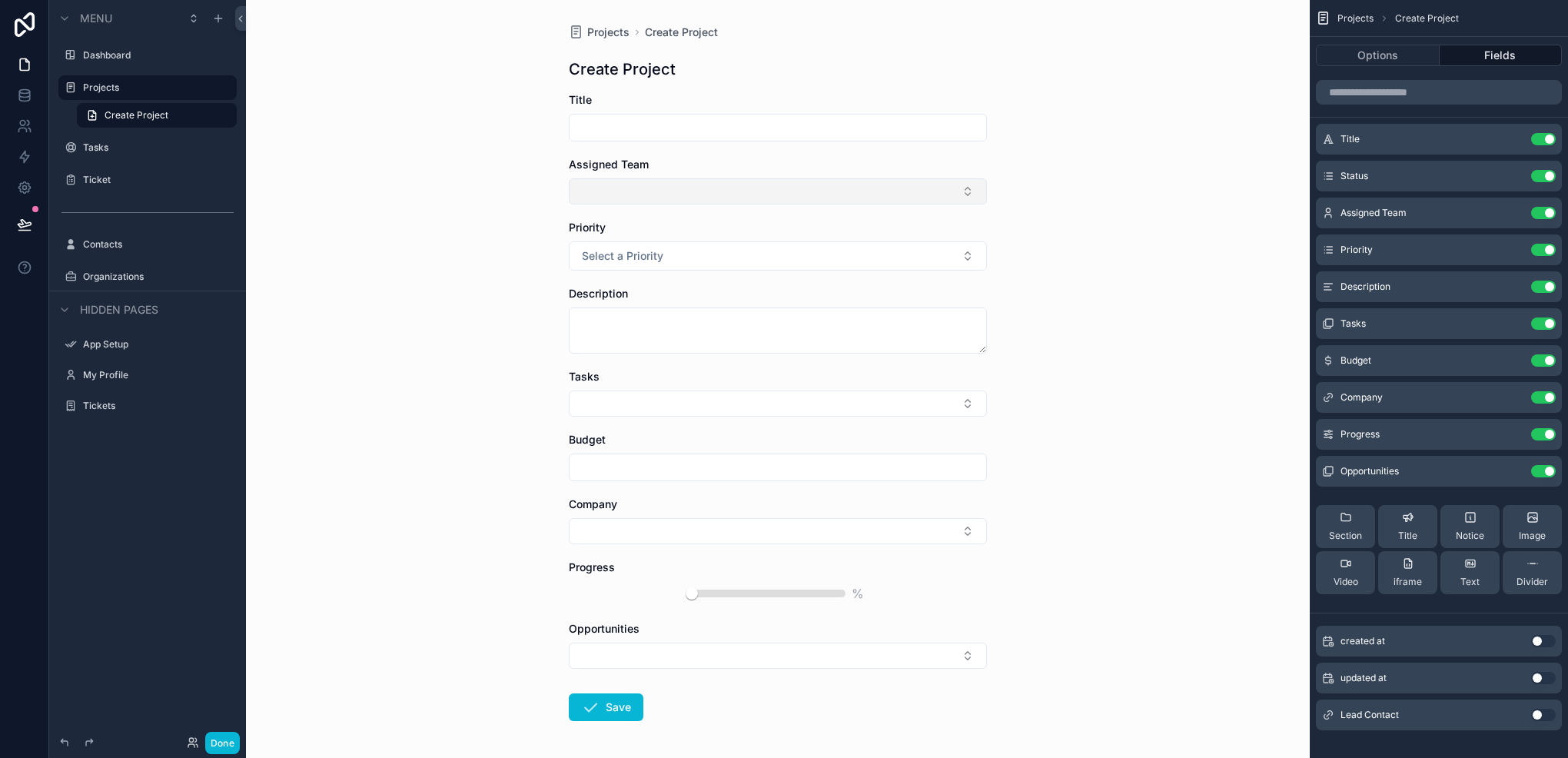
click at [847, 201] on button "Select Button" at bounding box center [778, 191] width 418 height 26
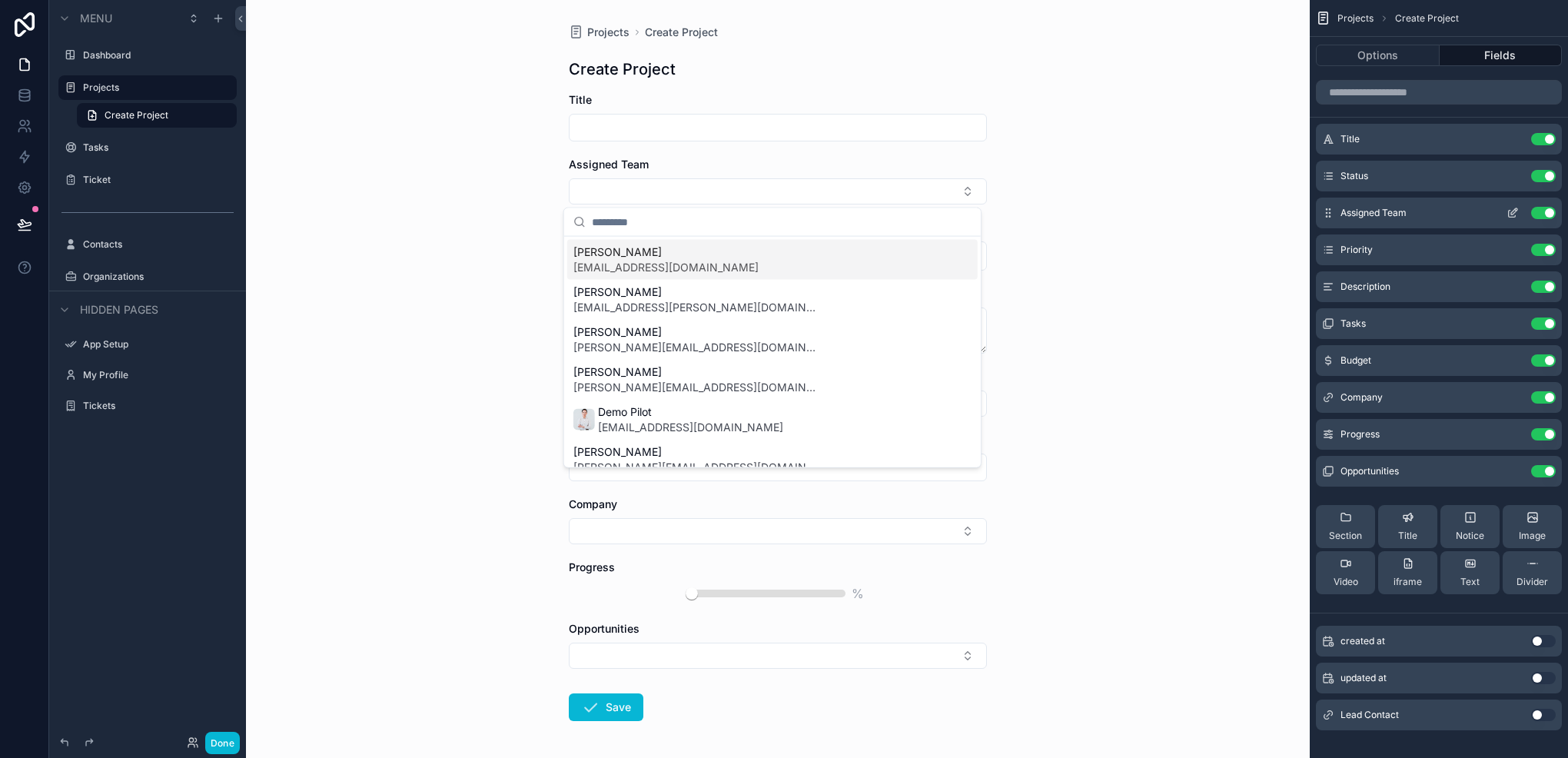
click at [1512, 212] on icon "scrollable content" at bounding box center [1515, 211] width 6 height 6
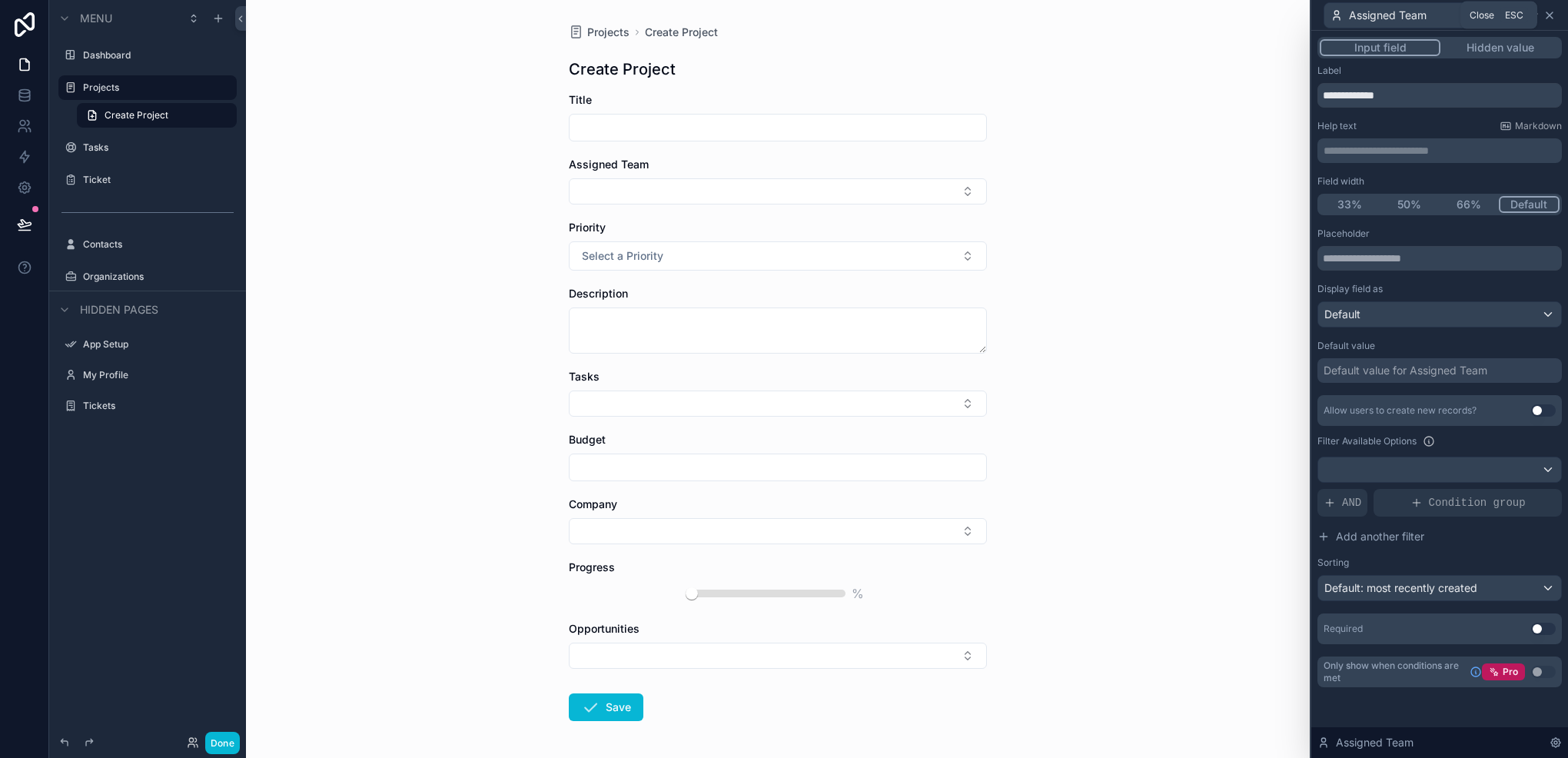
click at [1550, 19] on icon at bounding box center [1550, 15] width 12 height 12
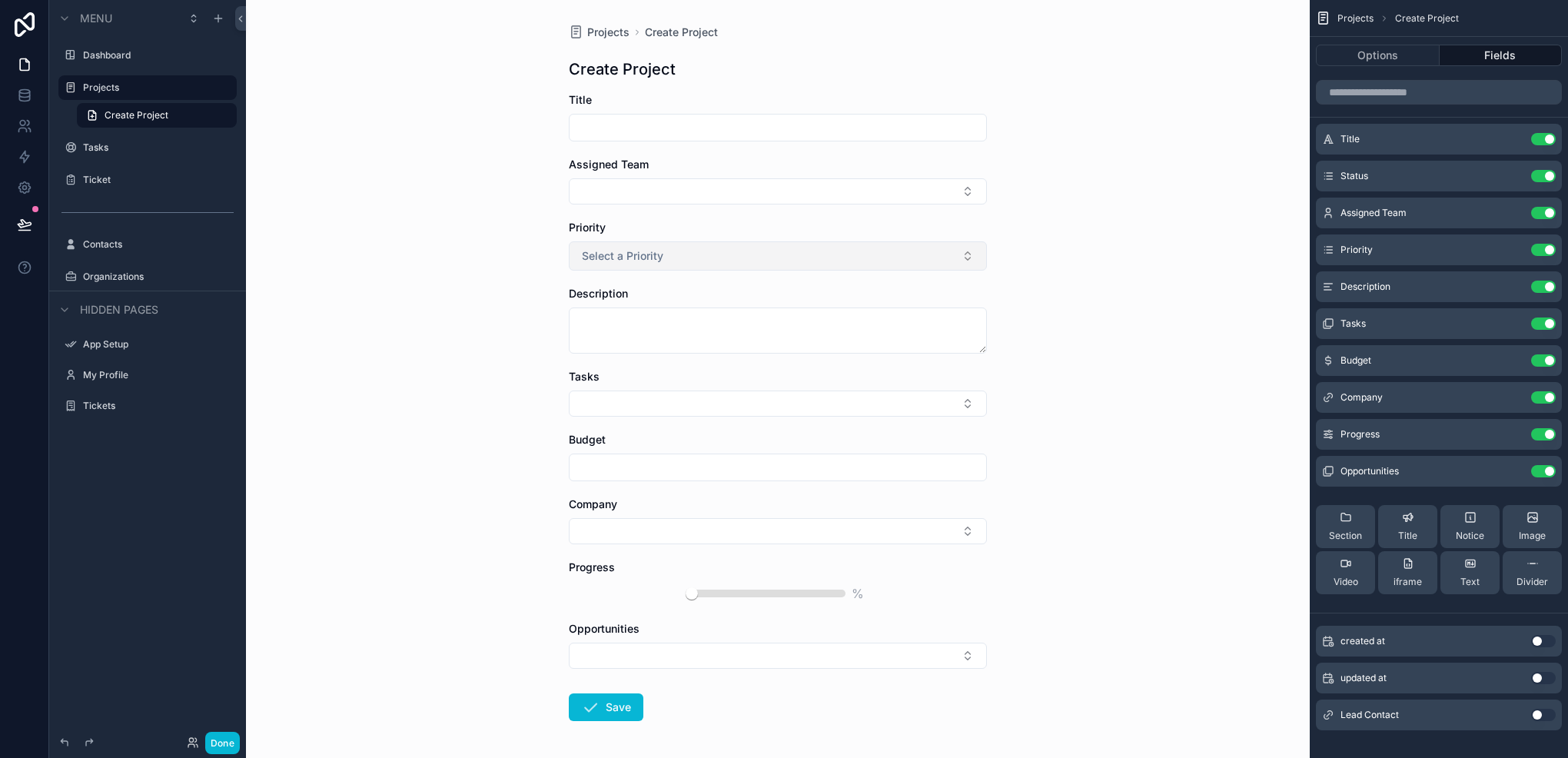
click at [810, 253] on button "Select a Priority" at bounding box center [778, 256] width 418 height 29
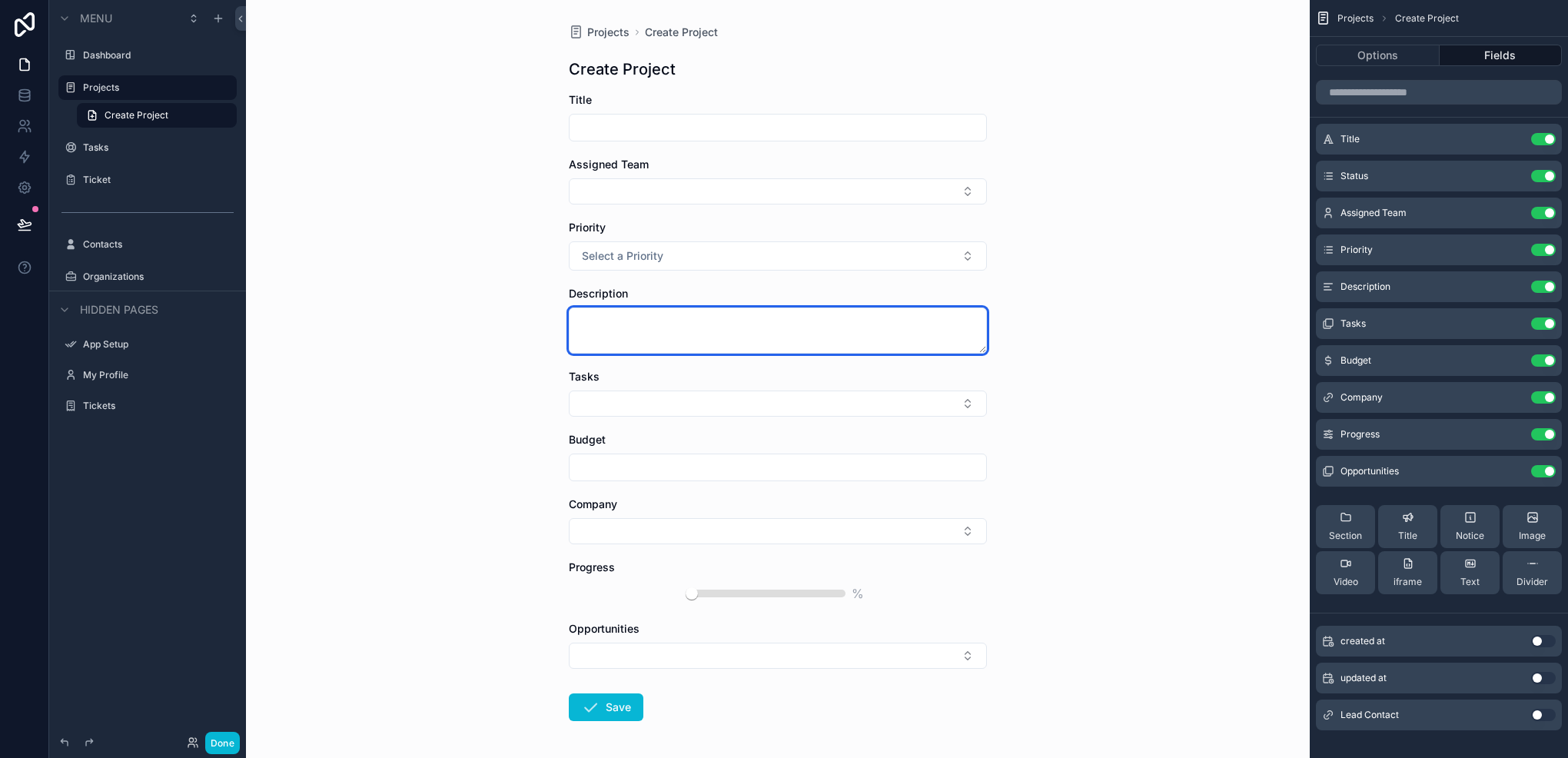
click at [803, 321] on textarea "scrollable content" at bounding box center [778, 330] width 418 height 47
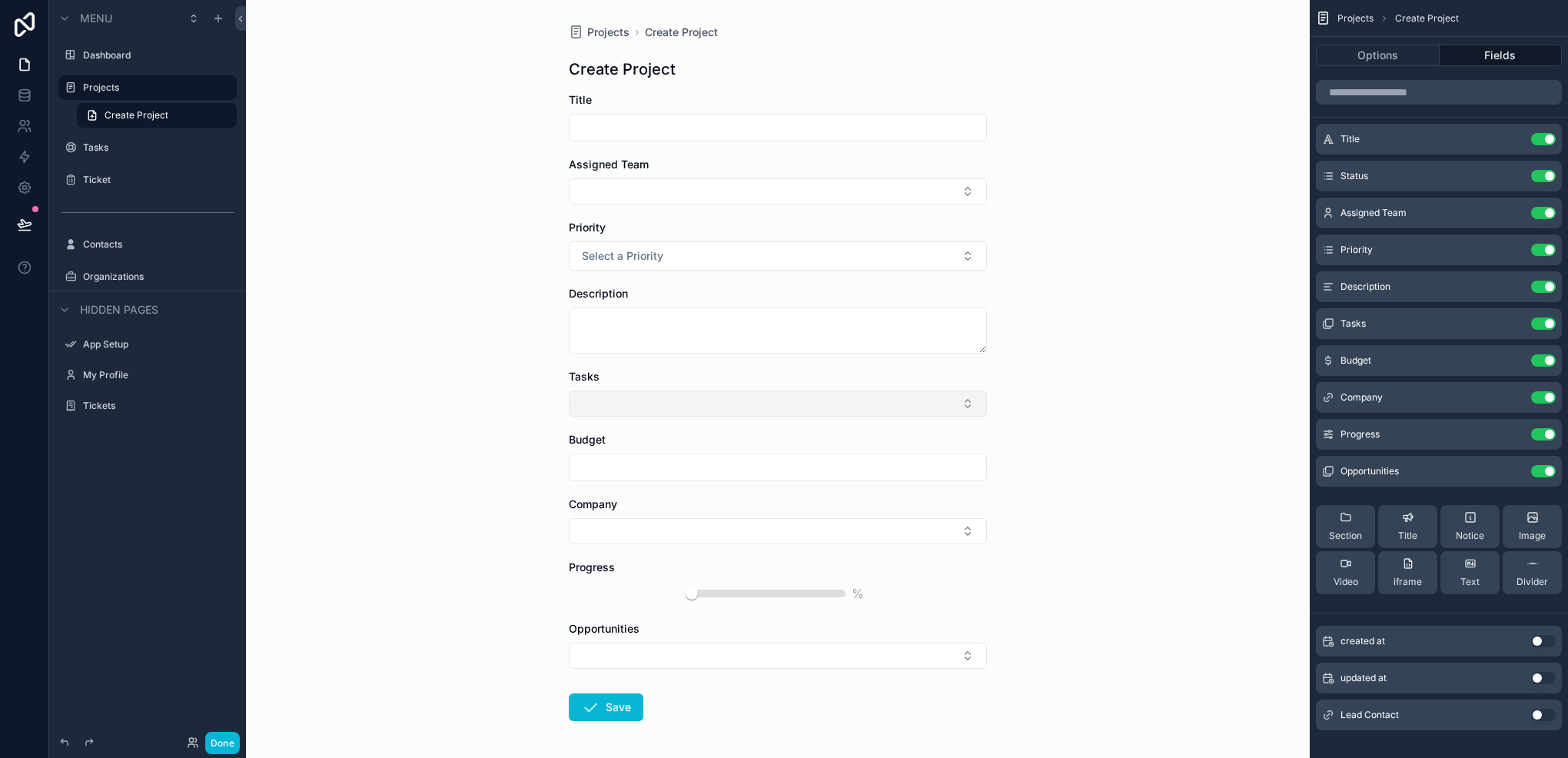
click at [775, 403] on button "Select Button" at bounding box center [778, 403] width 418 height 26
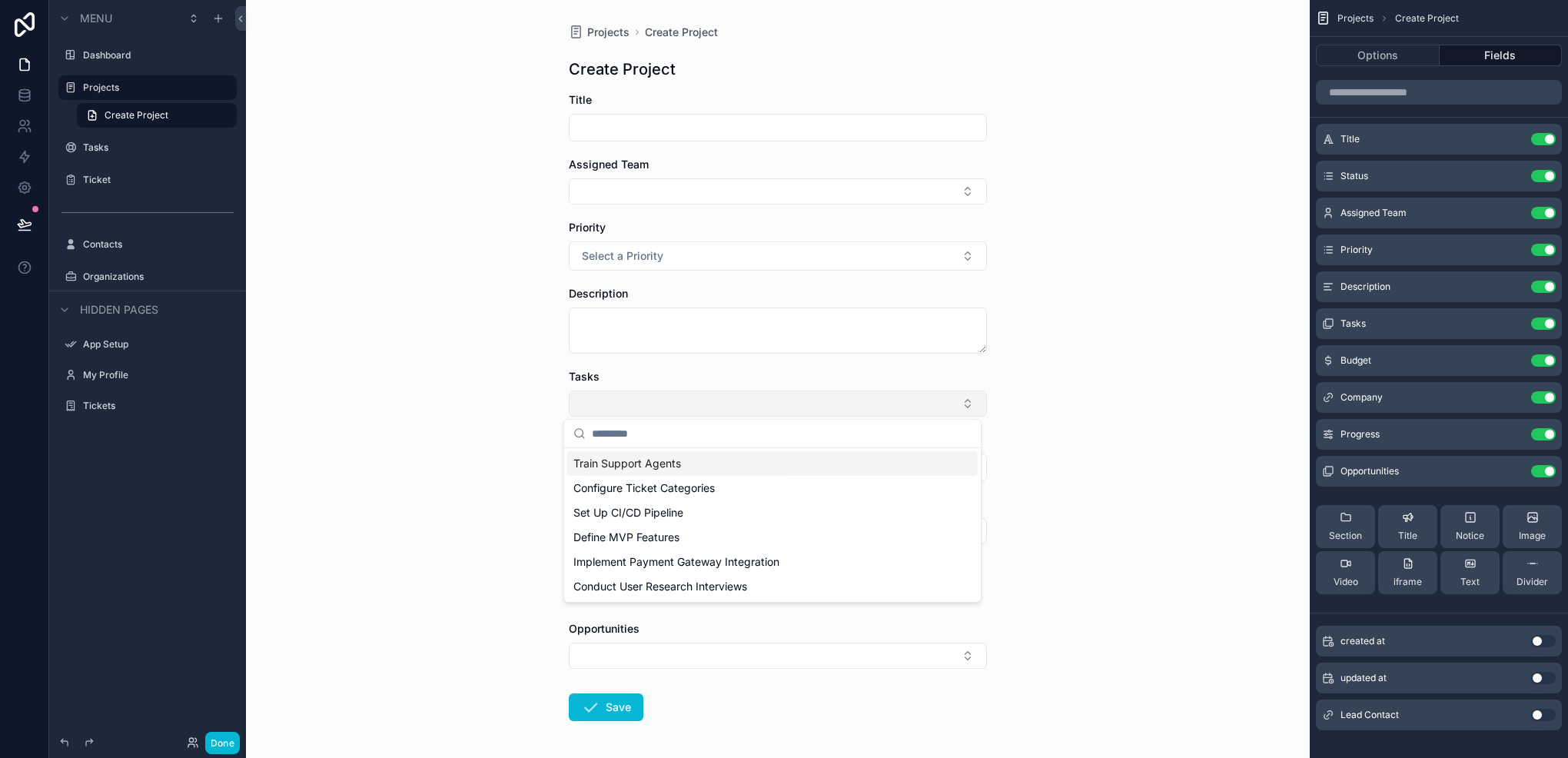
click at [775, 403] on button "Select Button" at bounding box center [778, 403] width 418 height 26
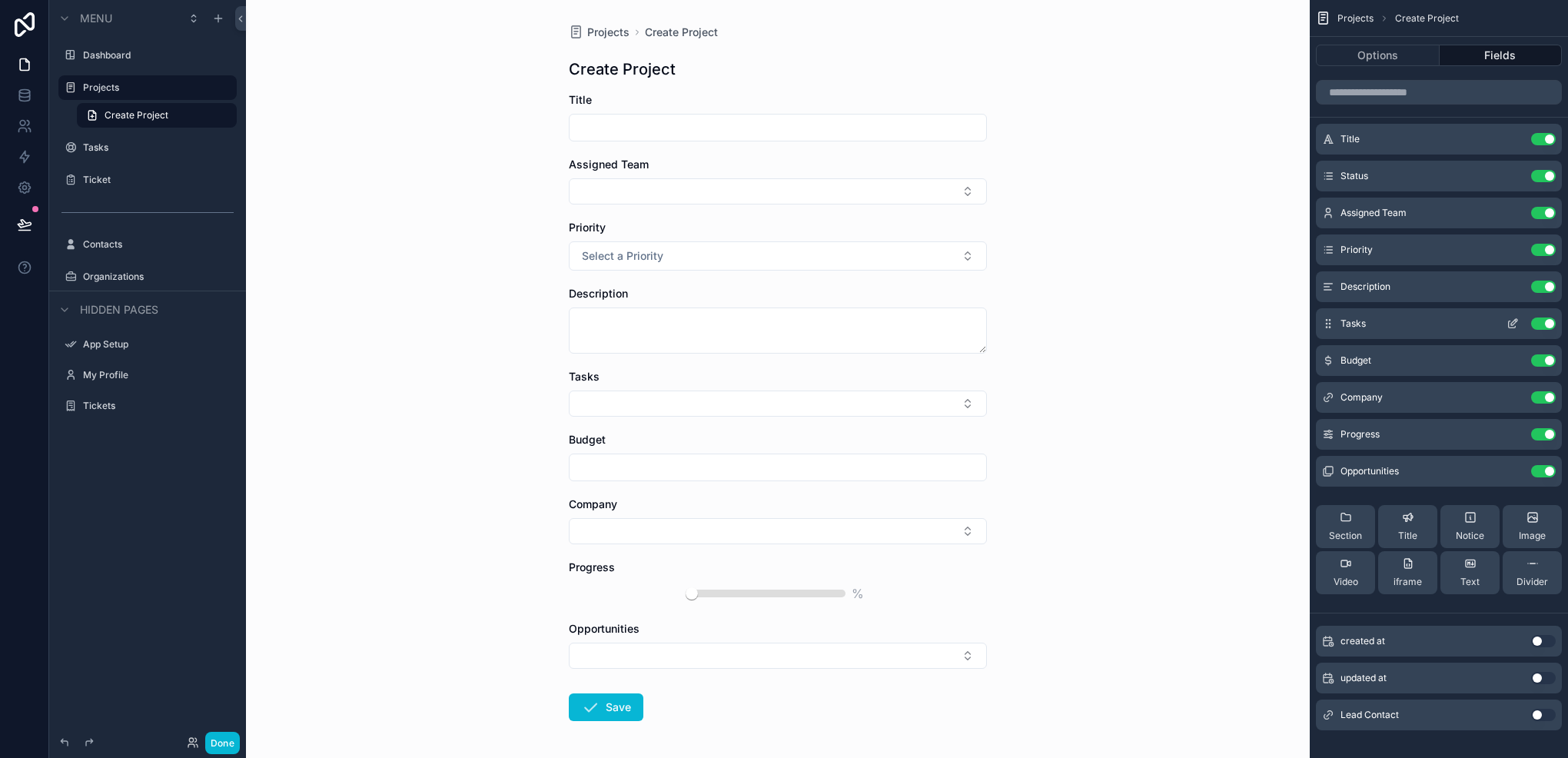
click at [1547, 318] on button "Use setting" at bounding box center [1543, 324] width 25 height 12
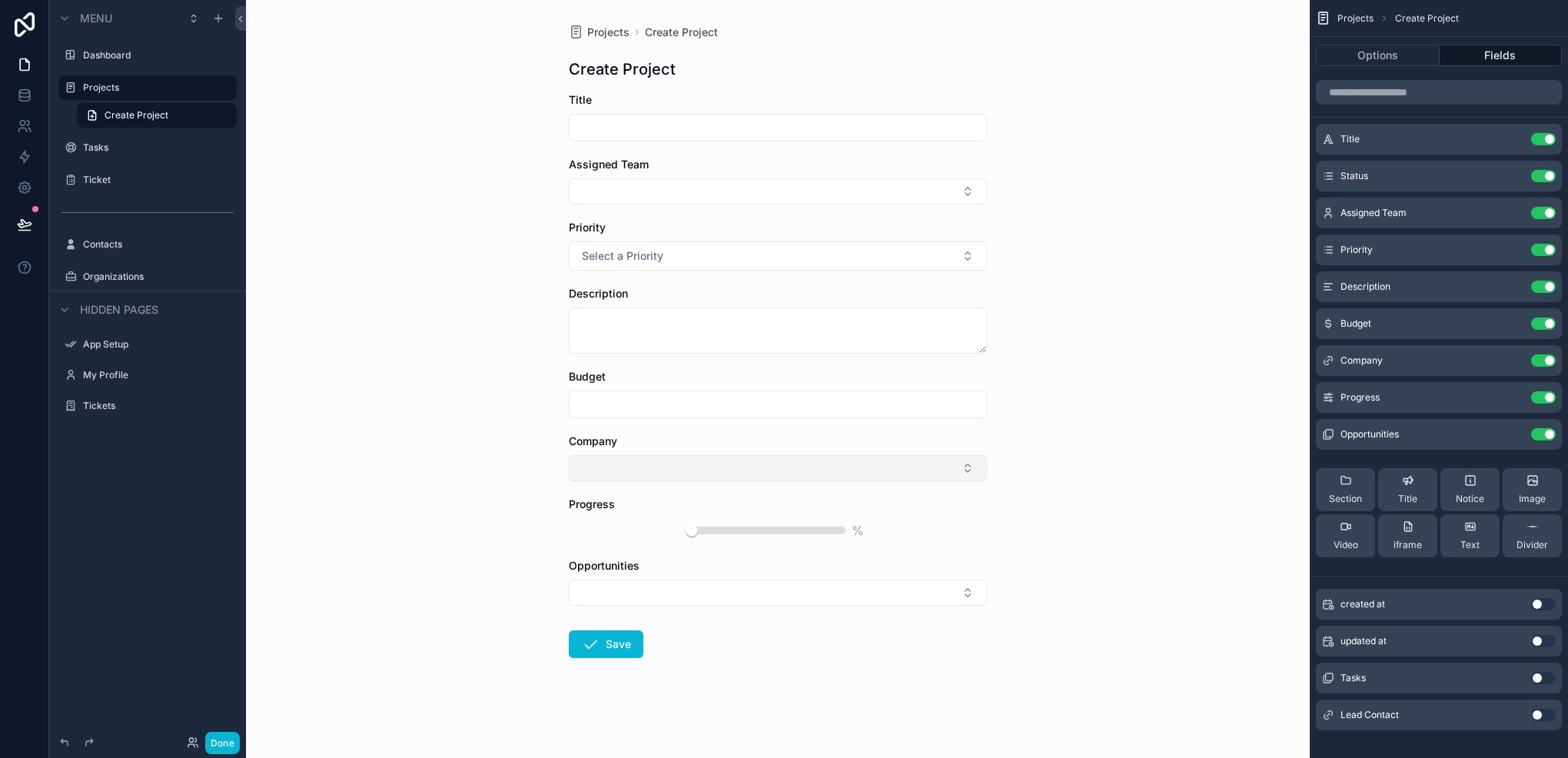
click at [874, 457] on button "Select Button" at bounding box center [778, 468] width 418 height 26
click at [1510, 401] on icon "scrollable content" at bounding box center [1513, 398] width 7 height 7
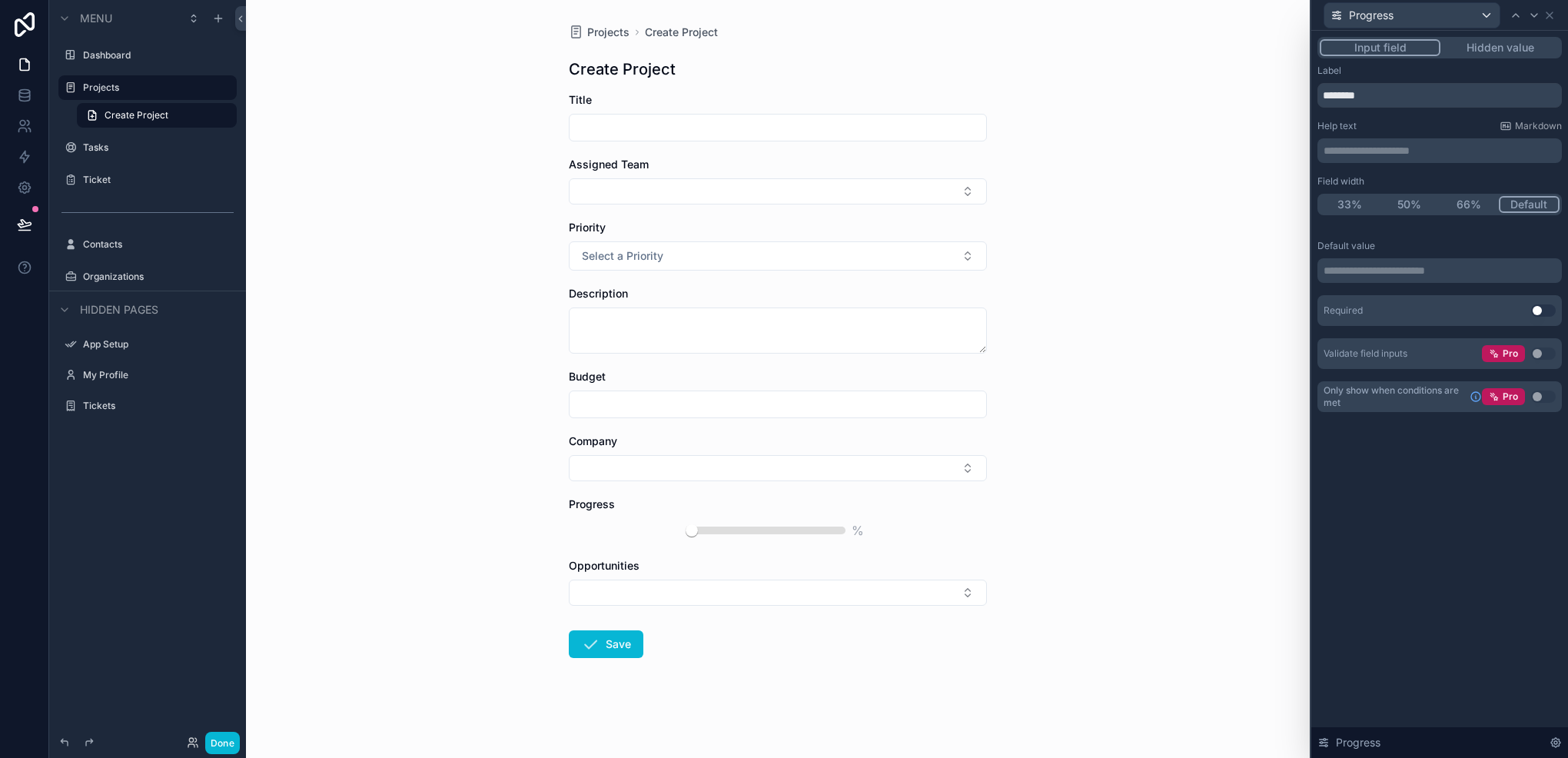
click at [1489, 54] on button "Hidden value" at bounding box center [1501, 48] width 119 height 17
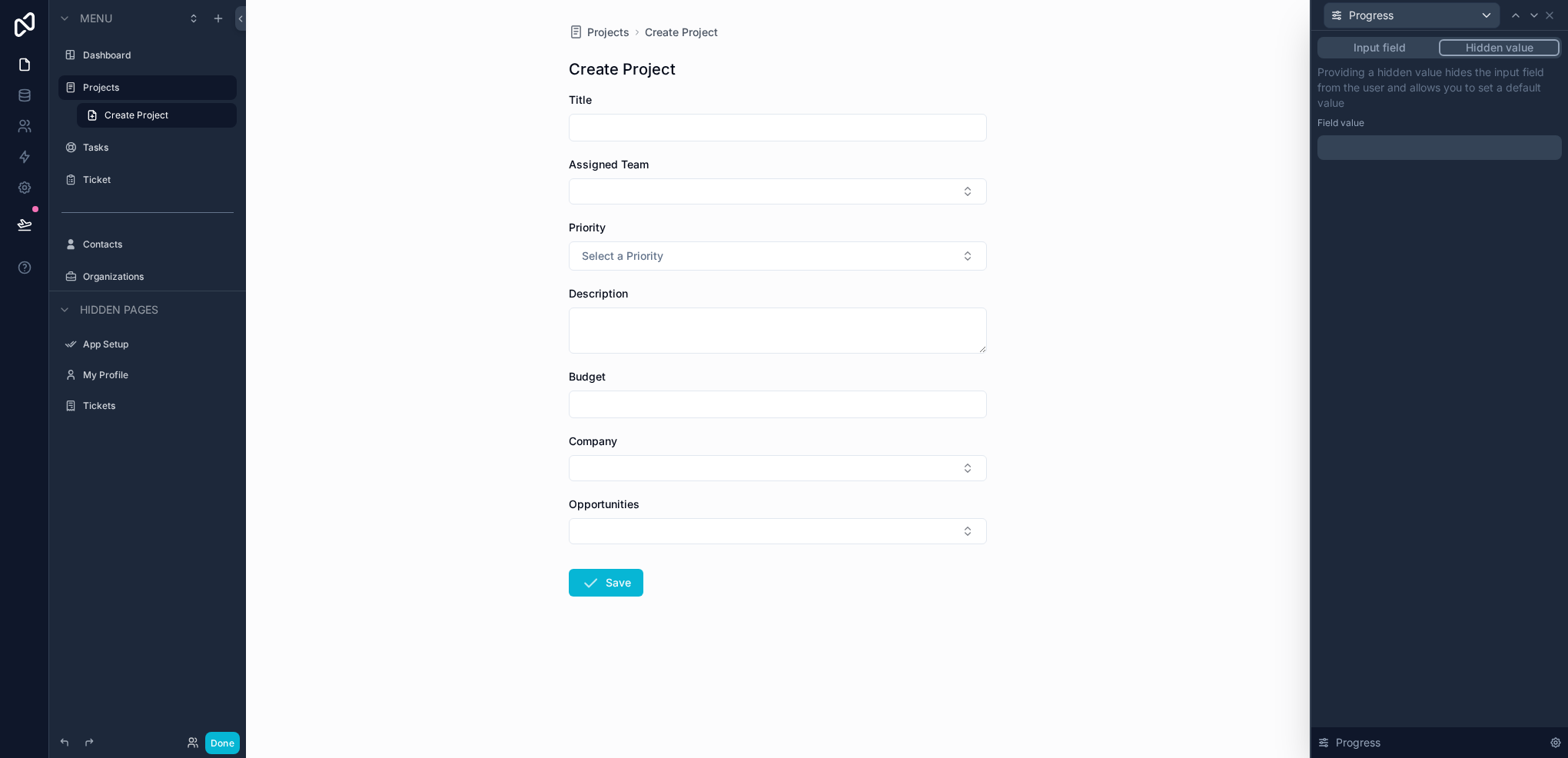
click at [1419, 136] on div "﻿" at bounding box center [1439, 148] width 245 height 25
click at [1444, 149] on p "﻿" at bounding box center [1442, 148] width 236 height 16
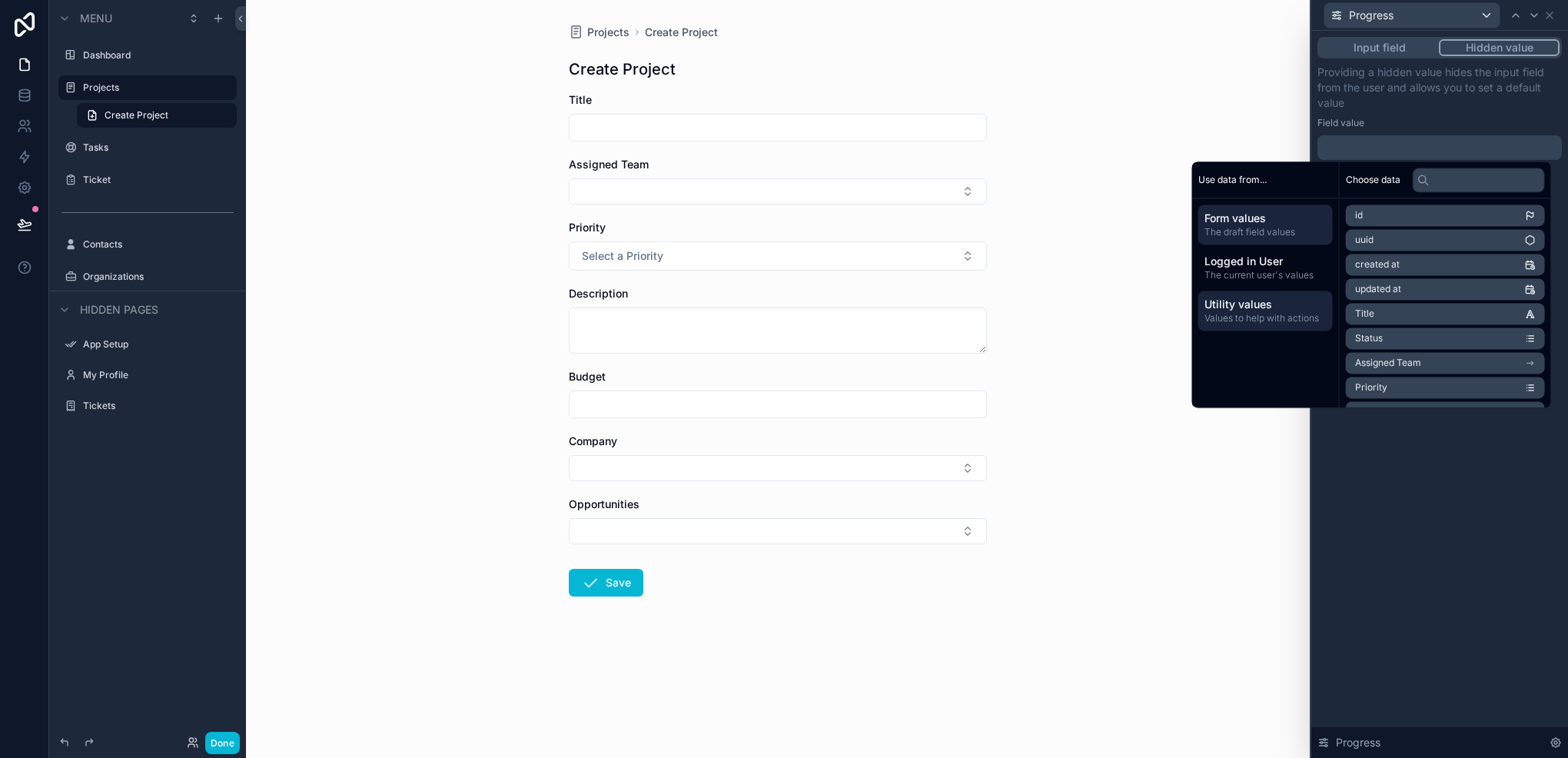
click at [1283, 313] on span "Values to help with actions" at bounding box center [1265, 318] width 122 height 12
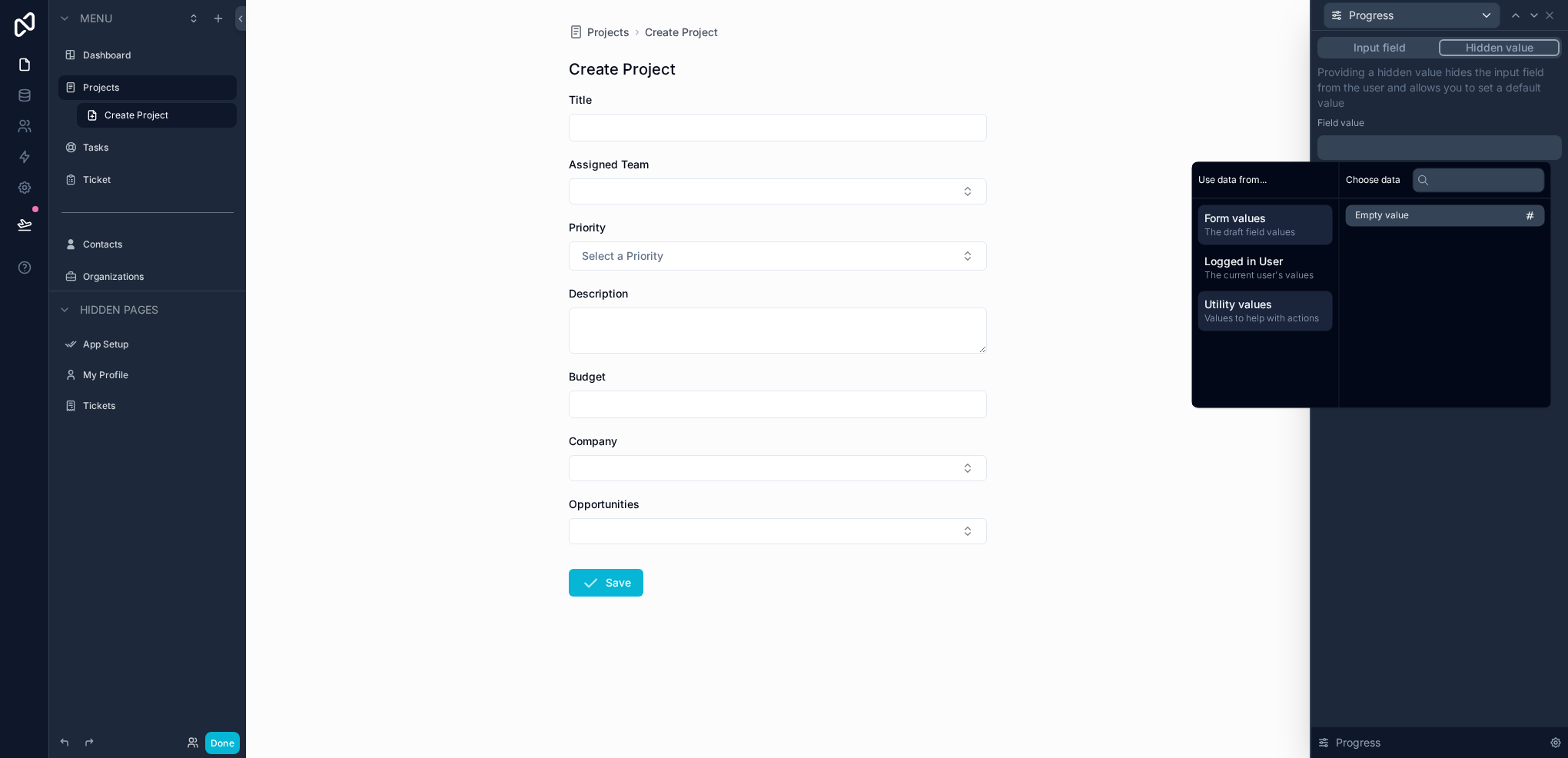
click at [1282, 236] on span "The draft field values" at bounding box center [1265, 232] width 122 height 12
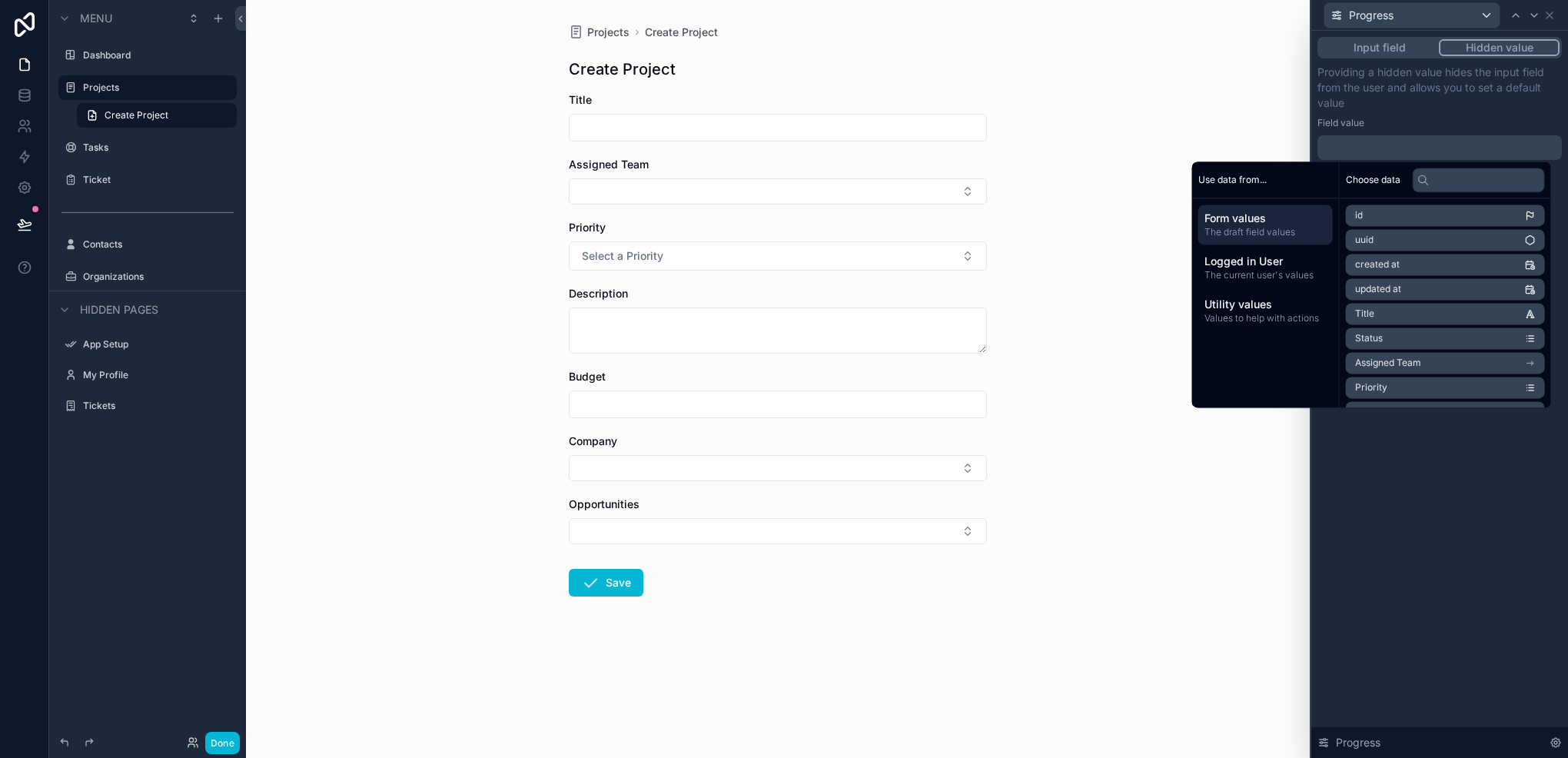
click at [1424, 48] on button "Input field" at bounding box center [1380, 48] width 119 height 17
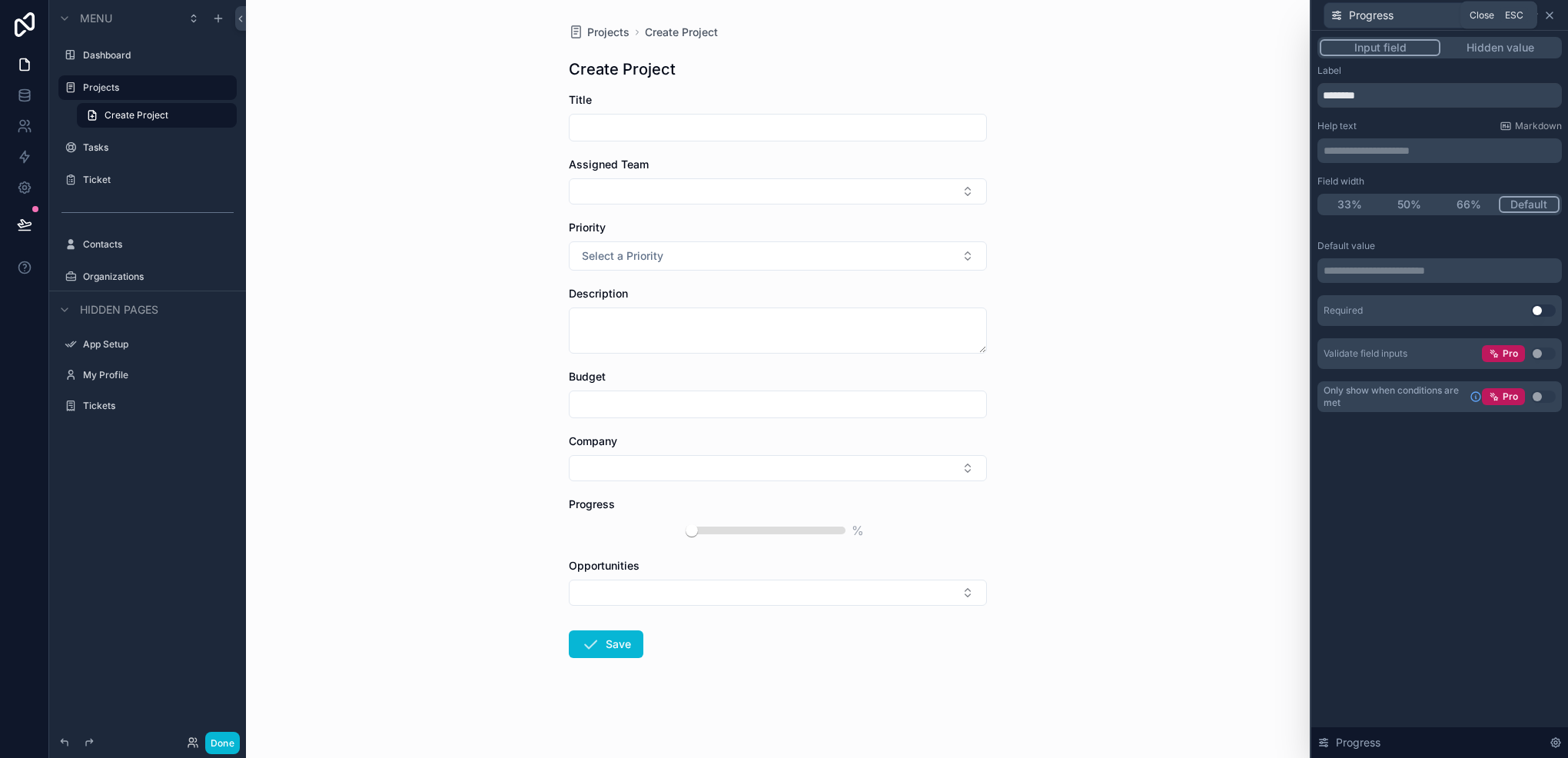
click at [1547, 16] on icon at bounding box center [1550, 15] width 12 height 12
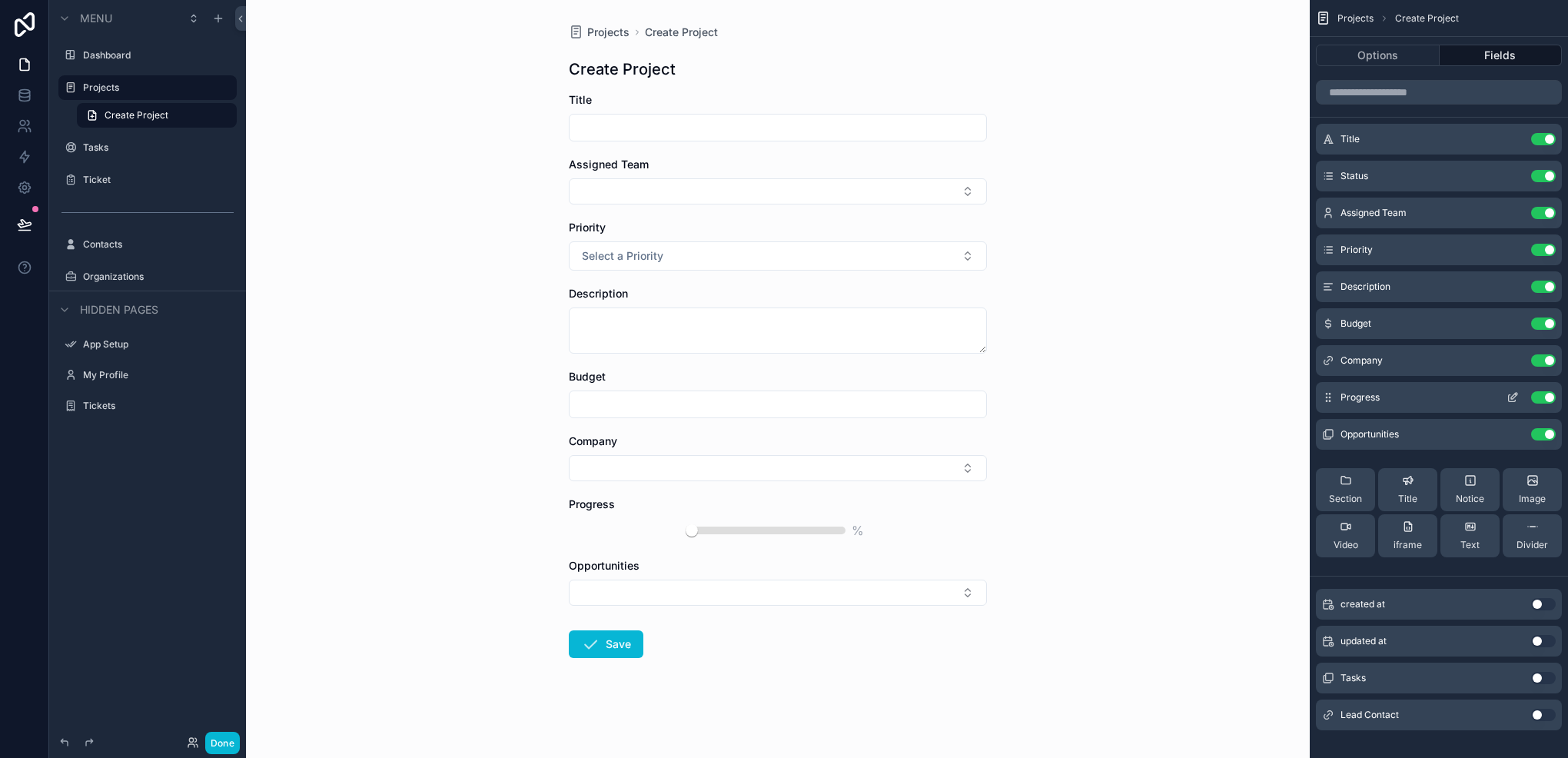
click at [1550, 398] on button "Use setting" at bounding box center [1543, 397] width 25 height 12
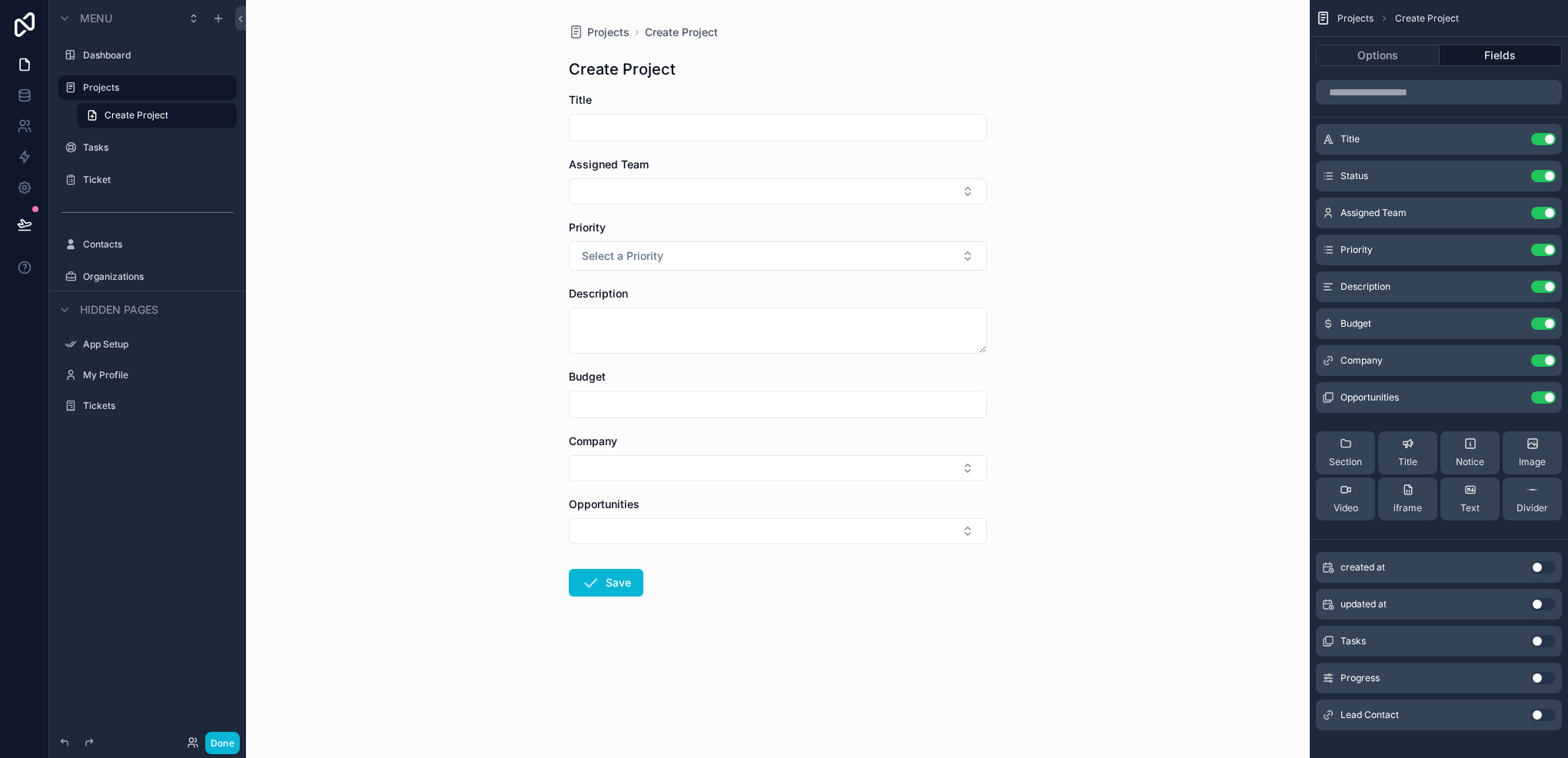
click at [847, 546] on form "Title Assigned Team Priority Select a Priority Description Budget Company Oppor…" at bounding box center [778, 393] width 418 height 603
click at [864, 537] on button "Select Button" at bounding box center [778, 531] width 418 height 26
click at [761, 469] on button "Select Button" at bounding box center [778, 468] width 418 height 26
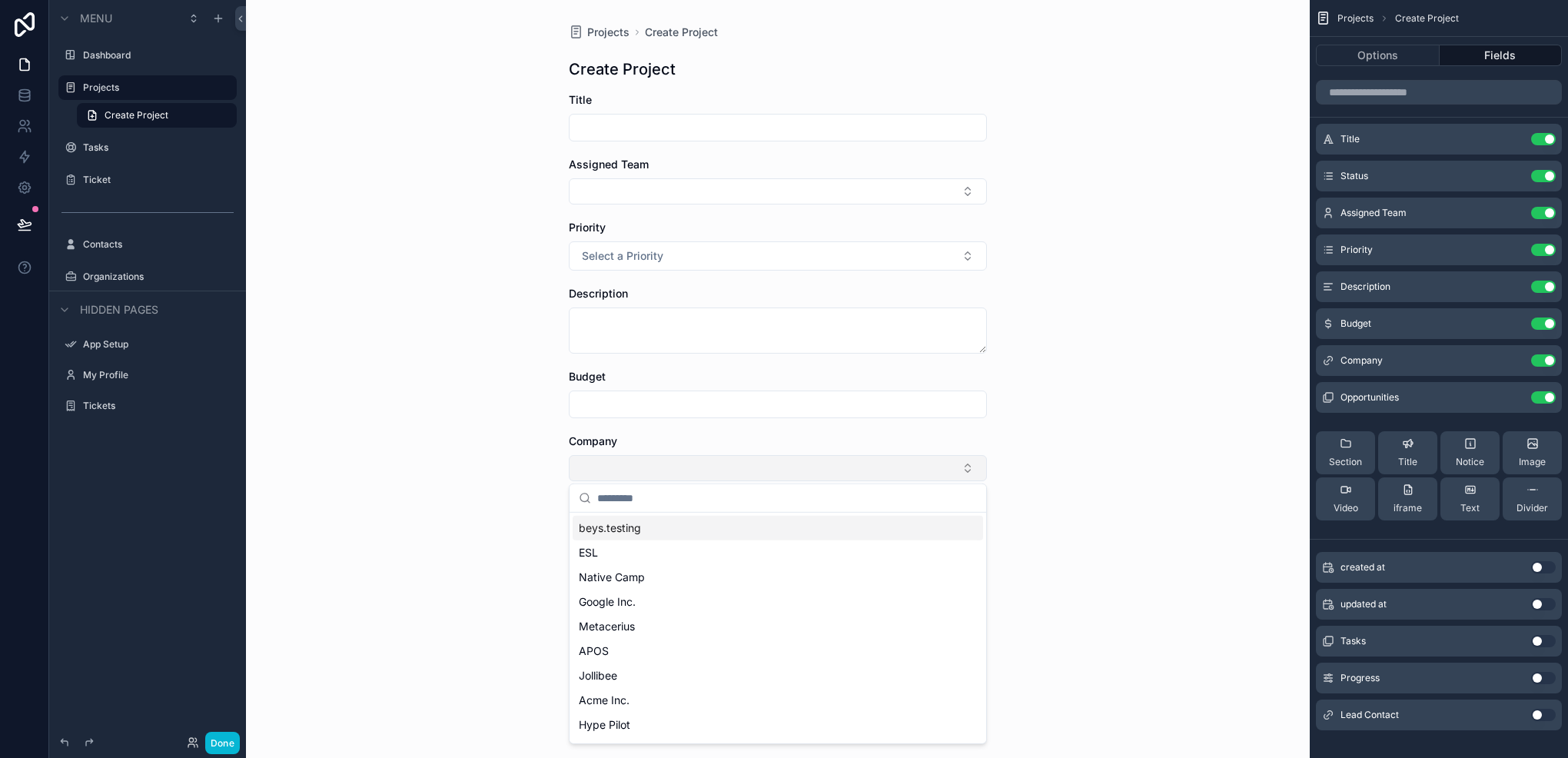
click at [828, 466] on button "Select Button" at bounding box center [778, 468] width 418 height 26
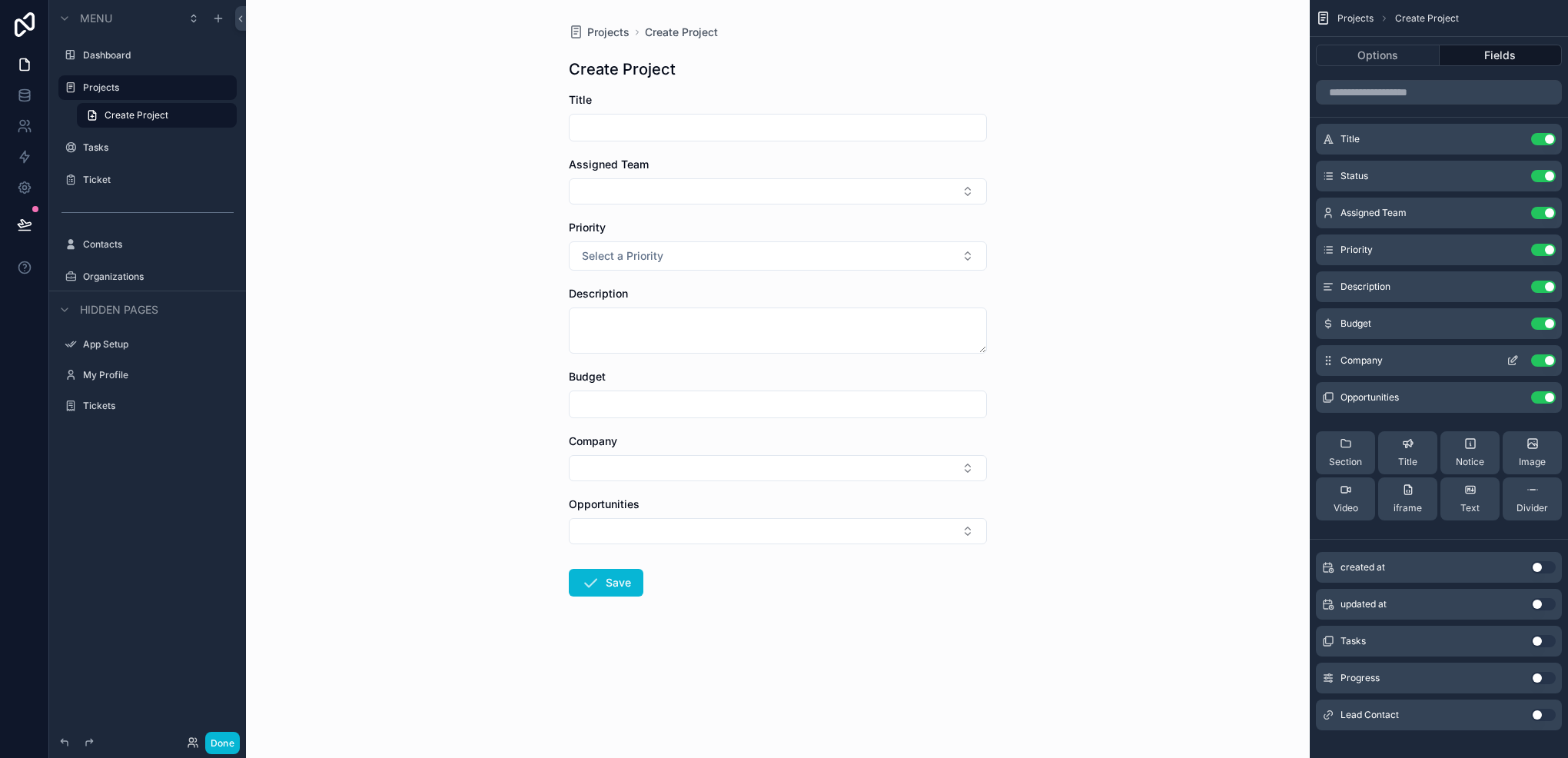
click at [1504, 360] on button "scrollable content" at bounding box center [1513, 361] width 25 height 12
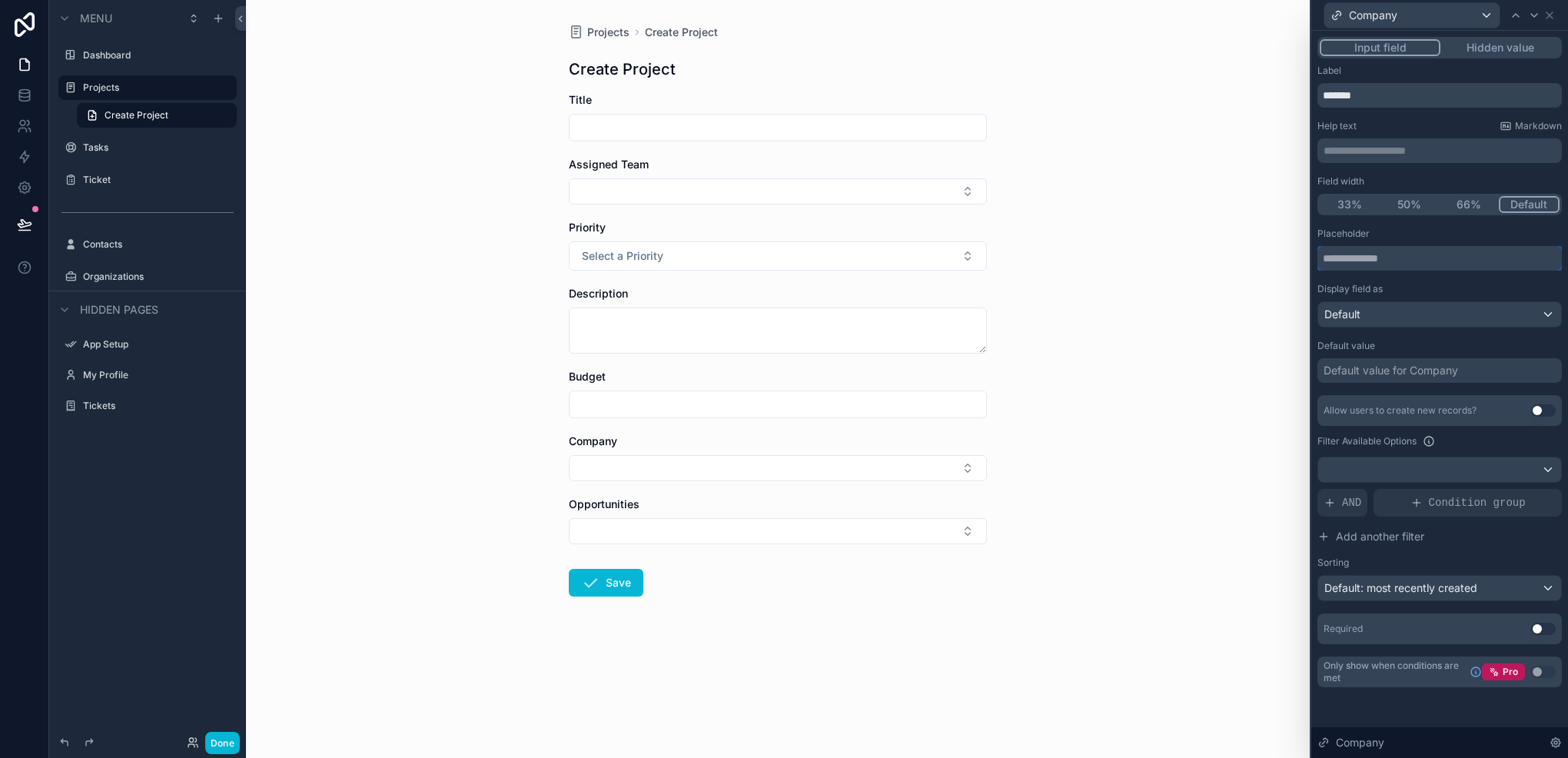
click at [1392, 257] on input "text" at bounding box center [1439, 258] width 245 height 25
click at [843, 166] on div "Assigned Team" at bounding box center [778, 164] width 418 height 16
click at [847, 187] on button "Select Button" at bounding box center [778, 191] width 418 height 26
click at [1550, 17] on icon at bounding box center [1550, 15] width 12 height 12
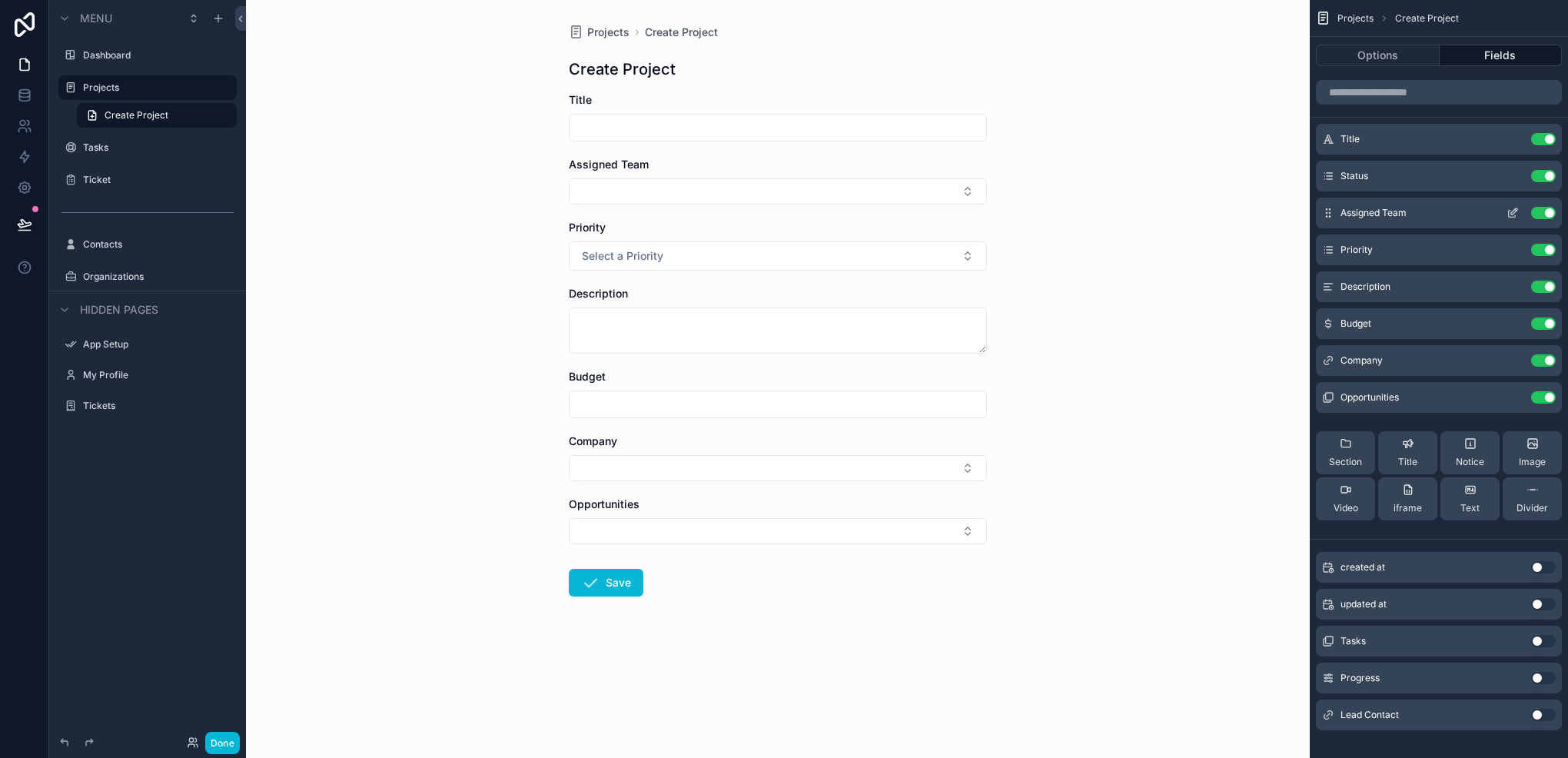
click at [1513, 208] on icon "scrollable content" at bounding box center [1513, 213] width 12 height 12
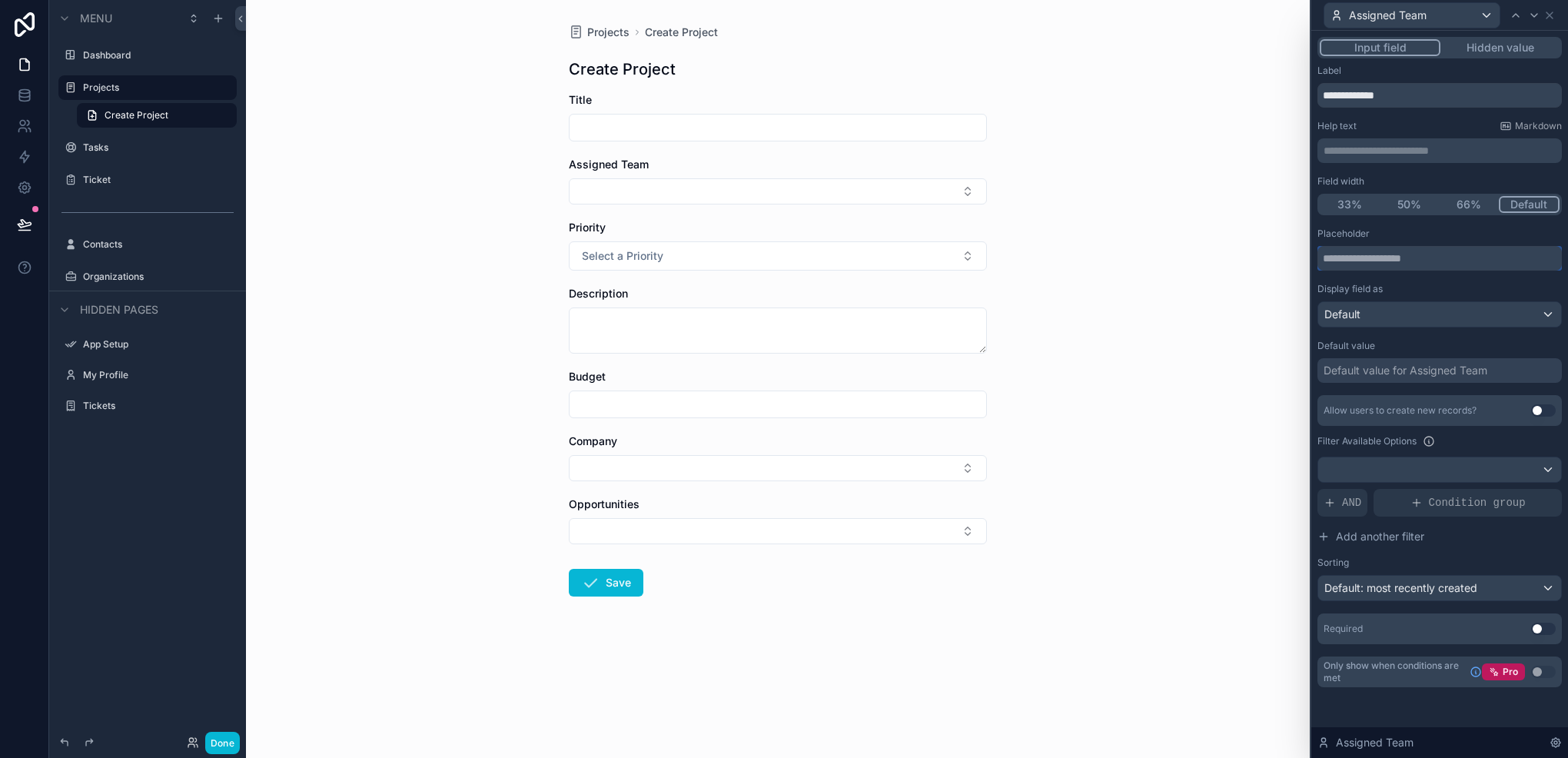
click at [1447, 253] on input "text" at bounding box center [1439, 258] width 245 height 25
type input "*"
click at [1479, 306] on div "Default" at bounding box center [1439, 314] width 243 height 25
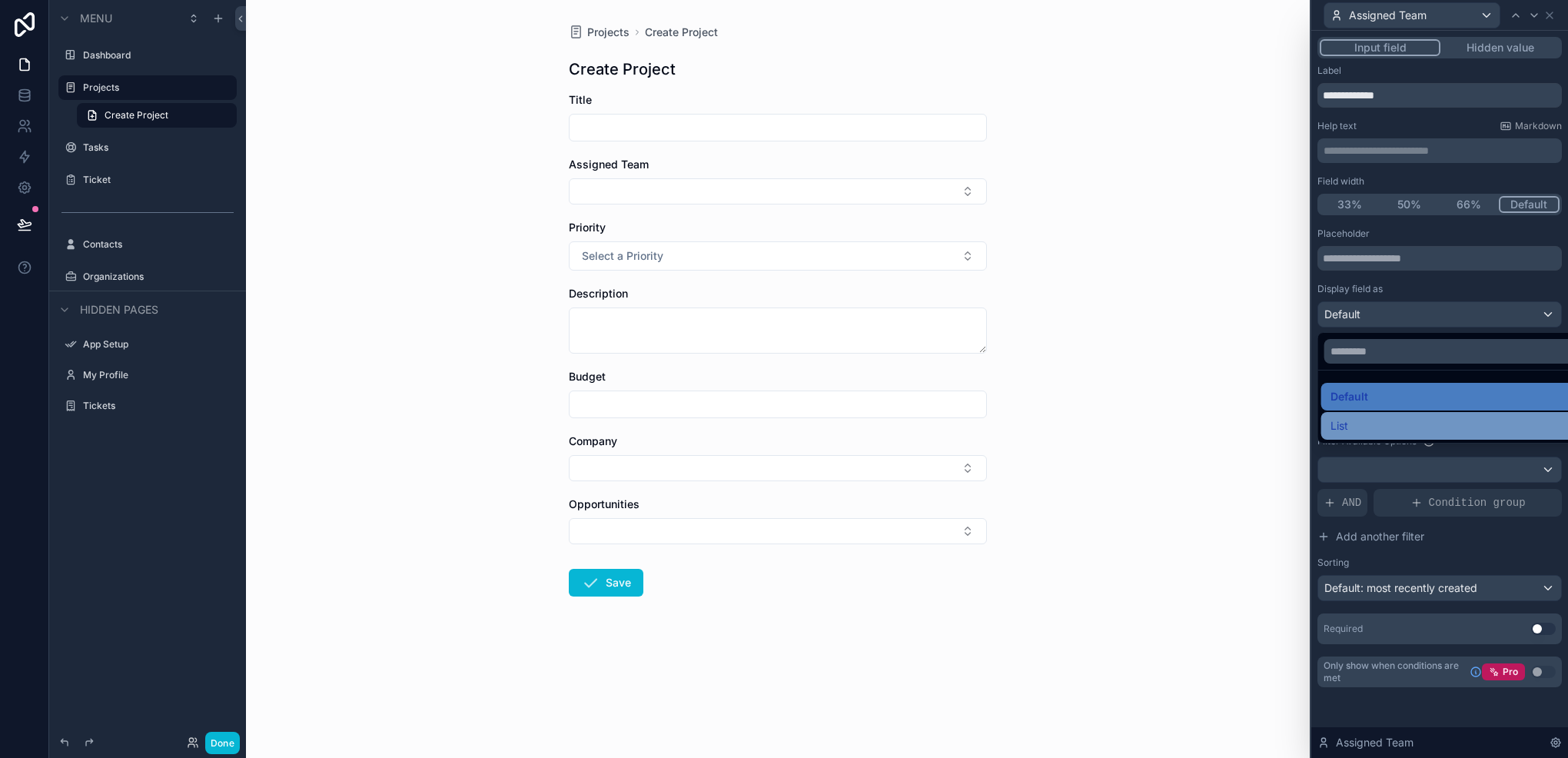
click at [1389, 429] on div "List" at bounding box center [1458, 426] width 255 height 19
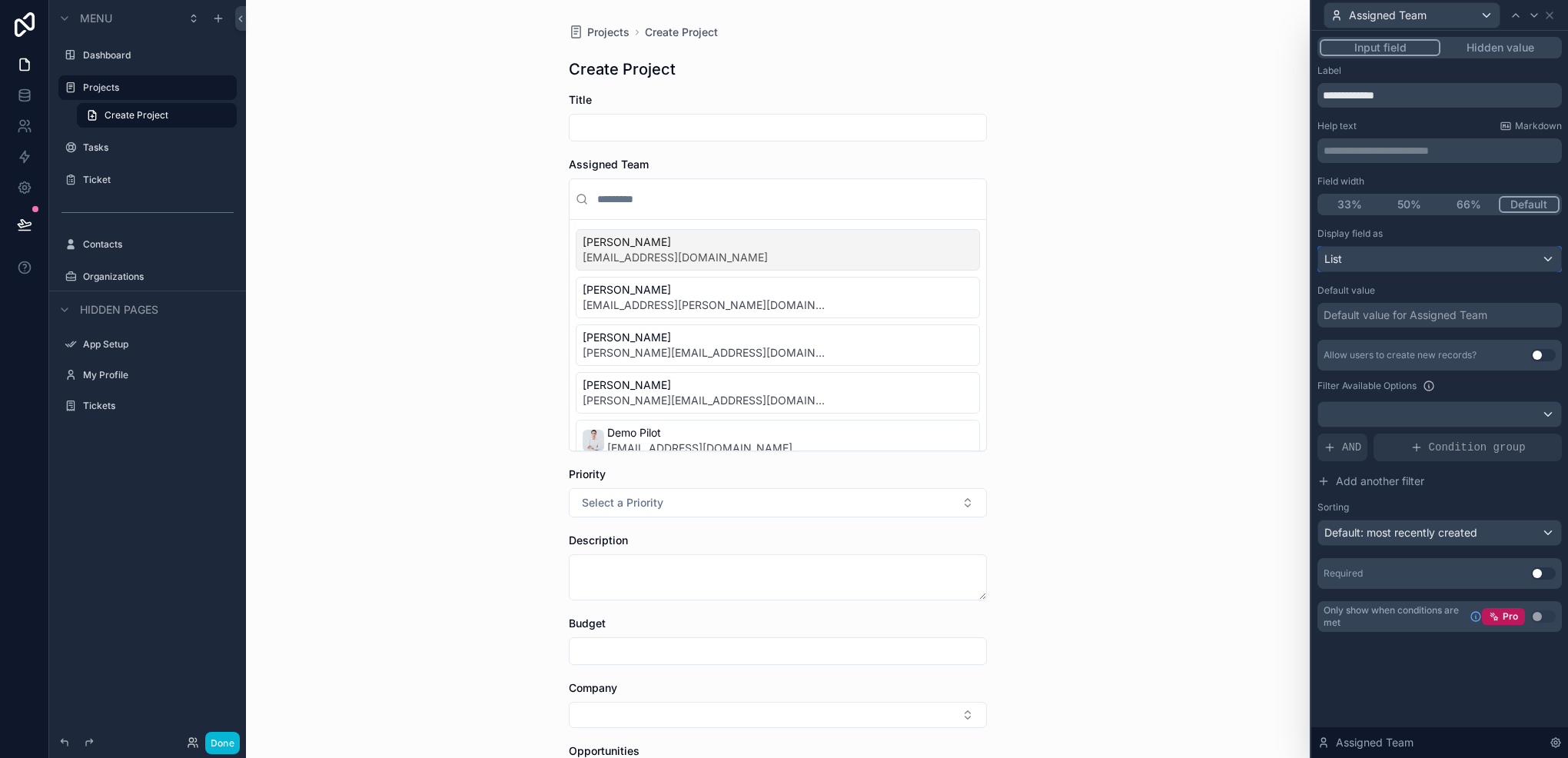
click at [1419, 270] on div "List" at bounding box center [1439, 259] width 243 height 25
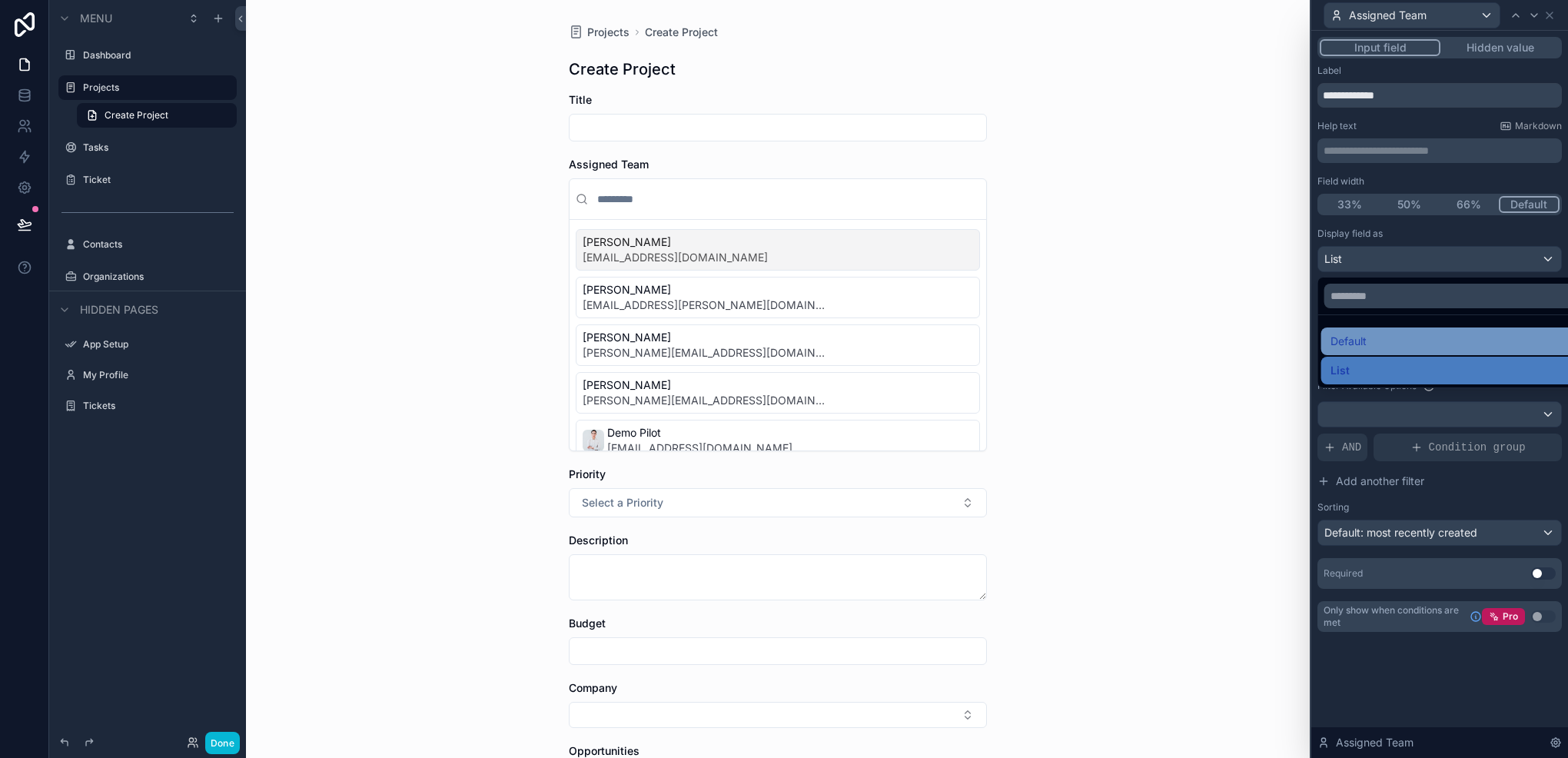
click at [1353, 335] on span "Default" at bounding box center [1349, 341] width 36 height 19
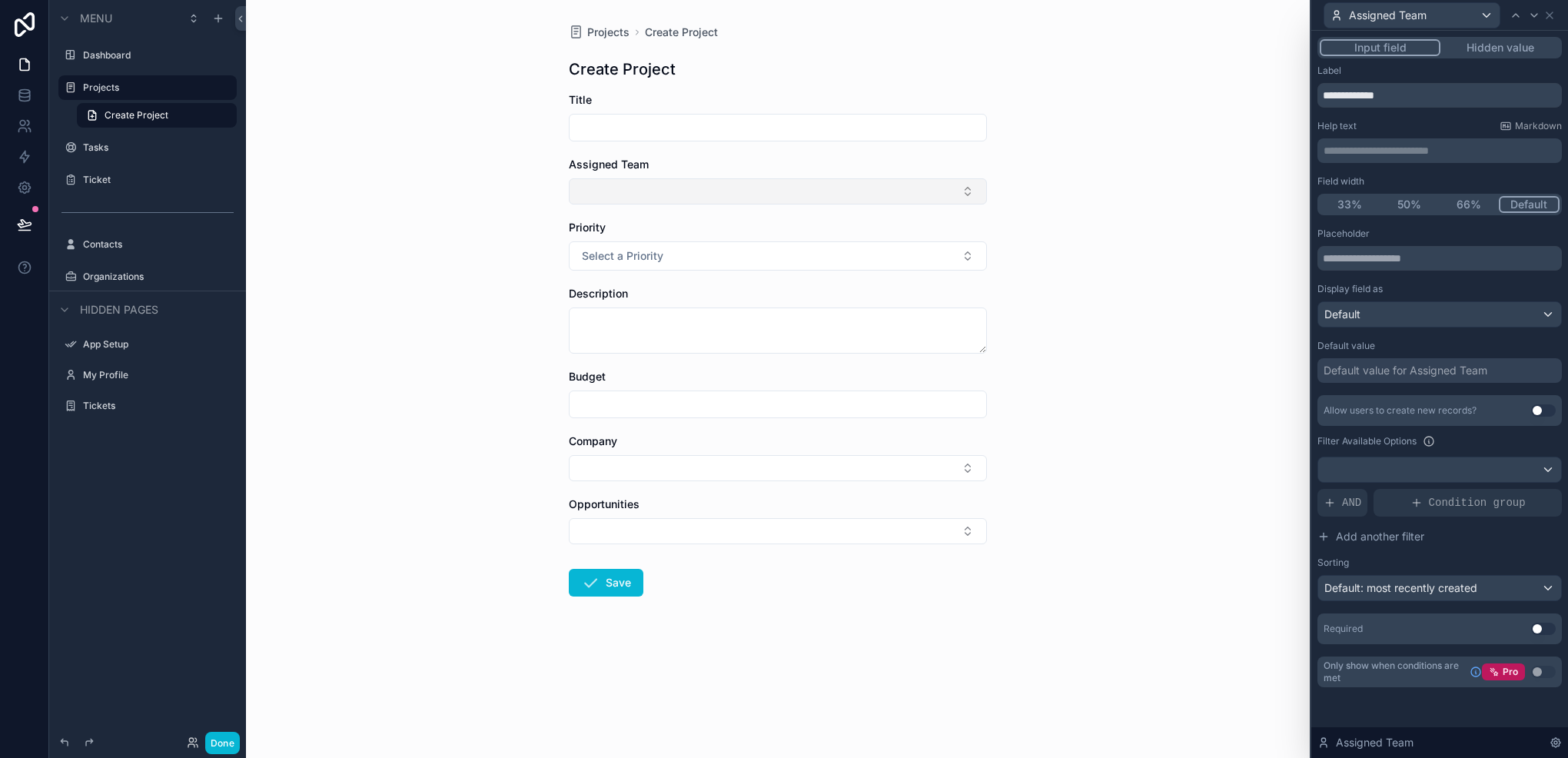
click at [911, 189] on button "Select Button" at bounding box center [778, 191] width 418 height 26
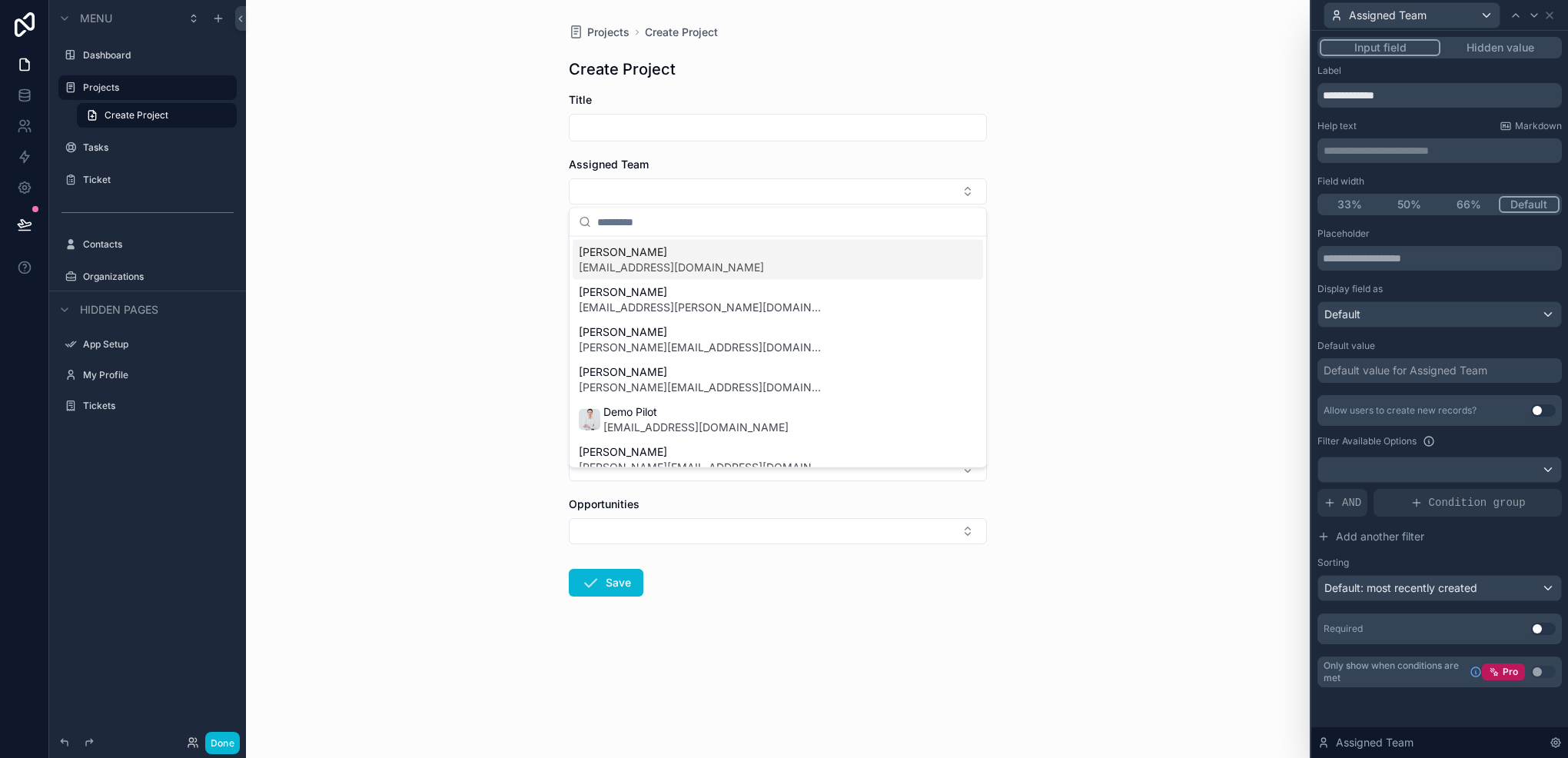
click at [840, 254] on div "[PERSON_NAME] [EMAIL_ADDRESS][DOMAIN_NAME]" at bounding box center [778, 260] width 410 height 40
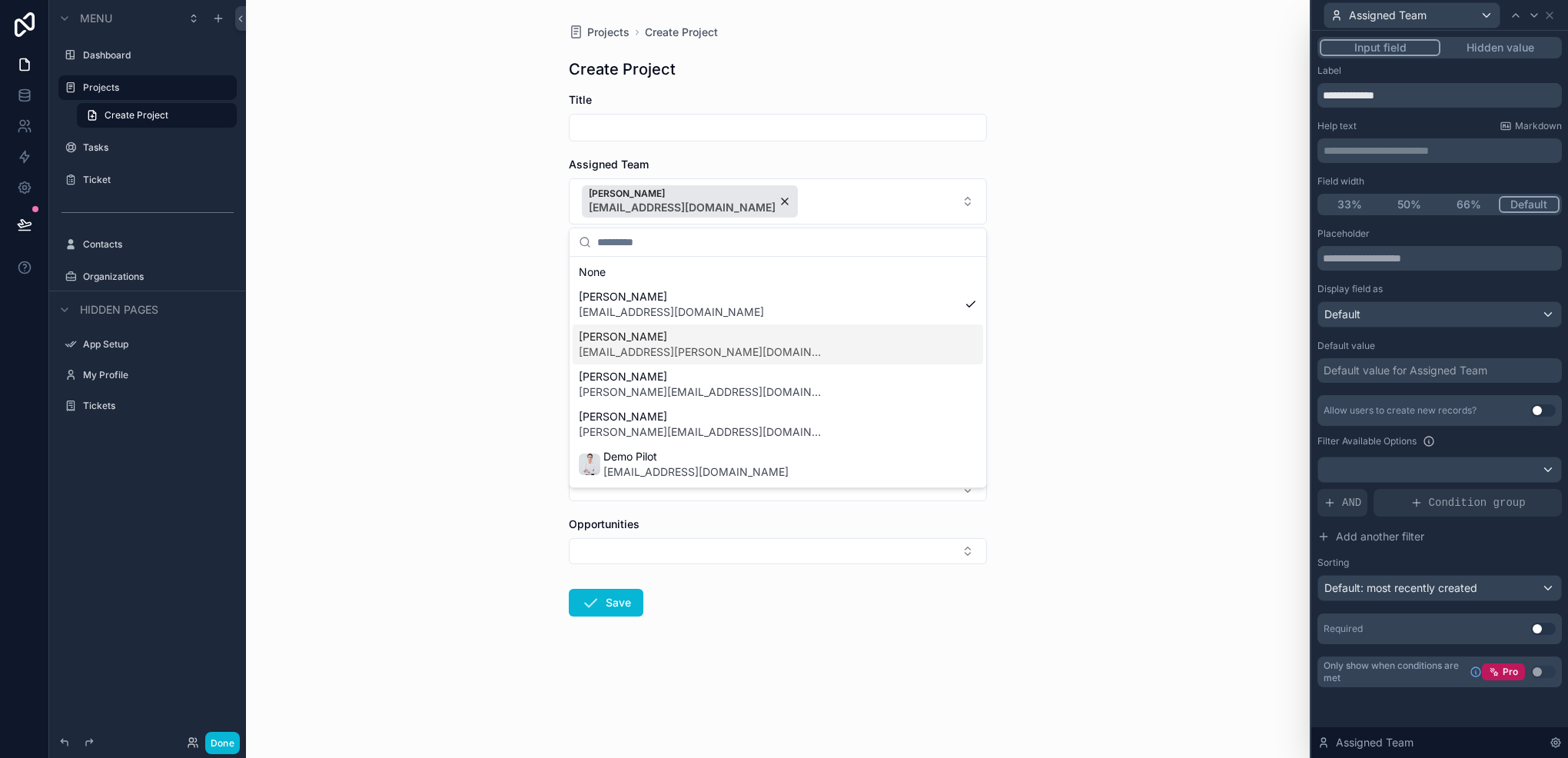
click at [777, 330] on div "[PERSON_NAME] [PERSON_NAME][EMAIL_ADDRESS][PERSON_NAME][DOMAIN_NAME]" at bounding box center [778, 345] width 410 height 40
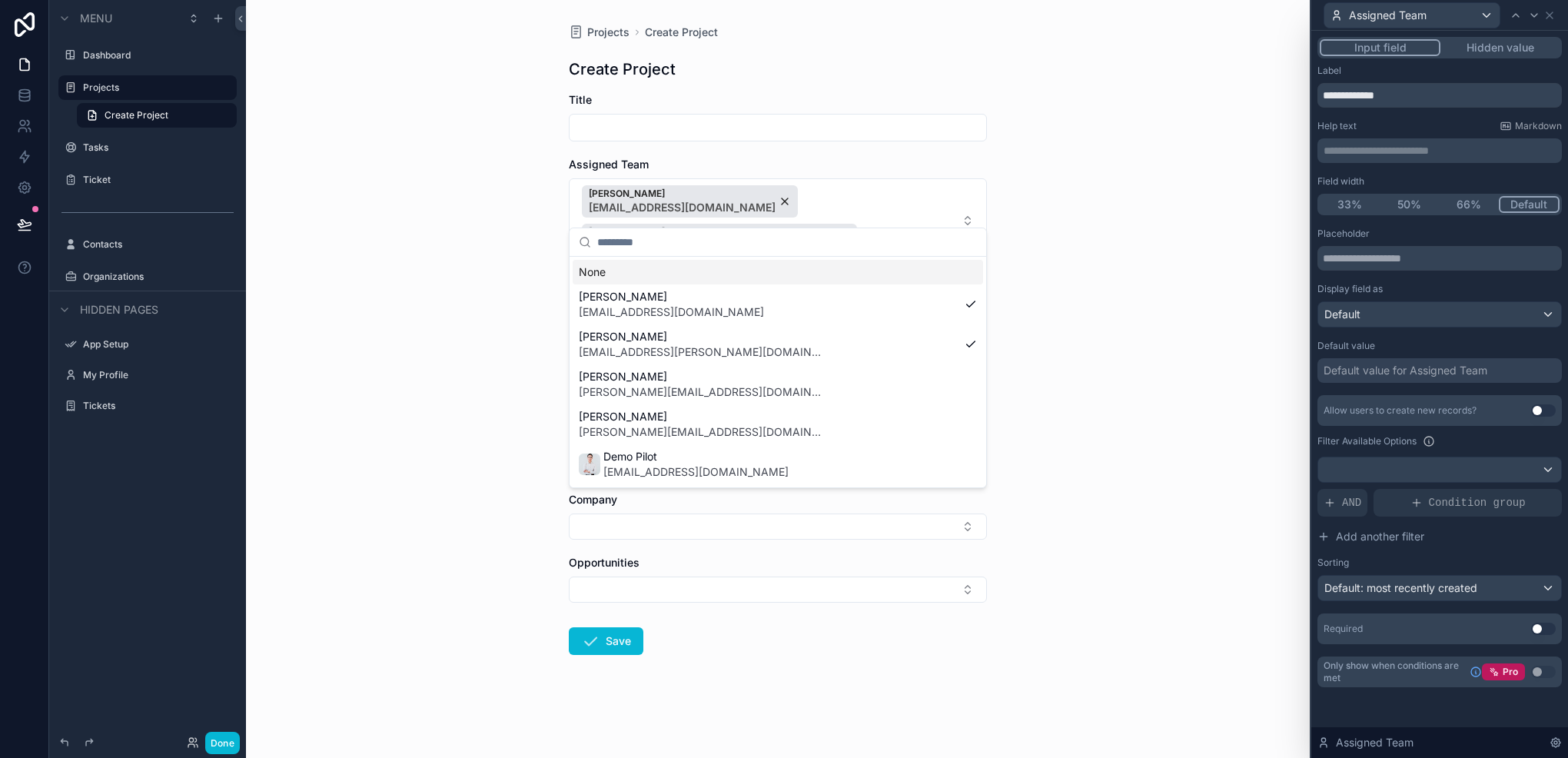
scroll to position [15, 0]
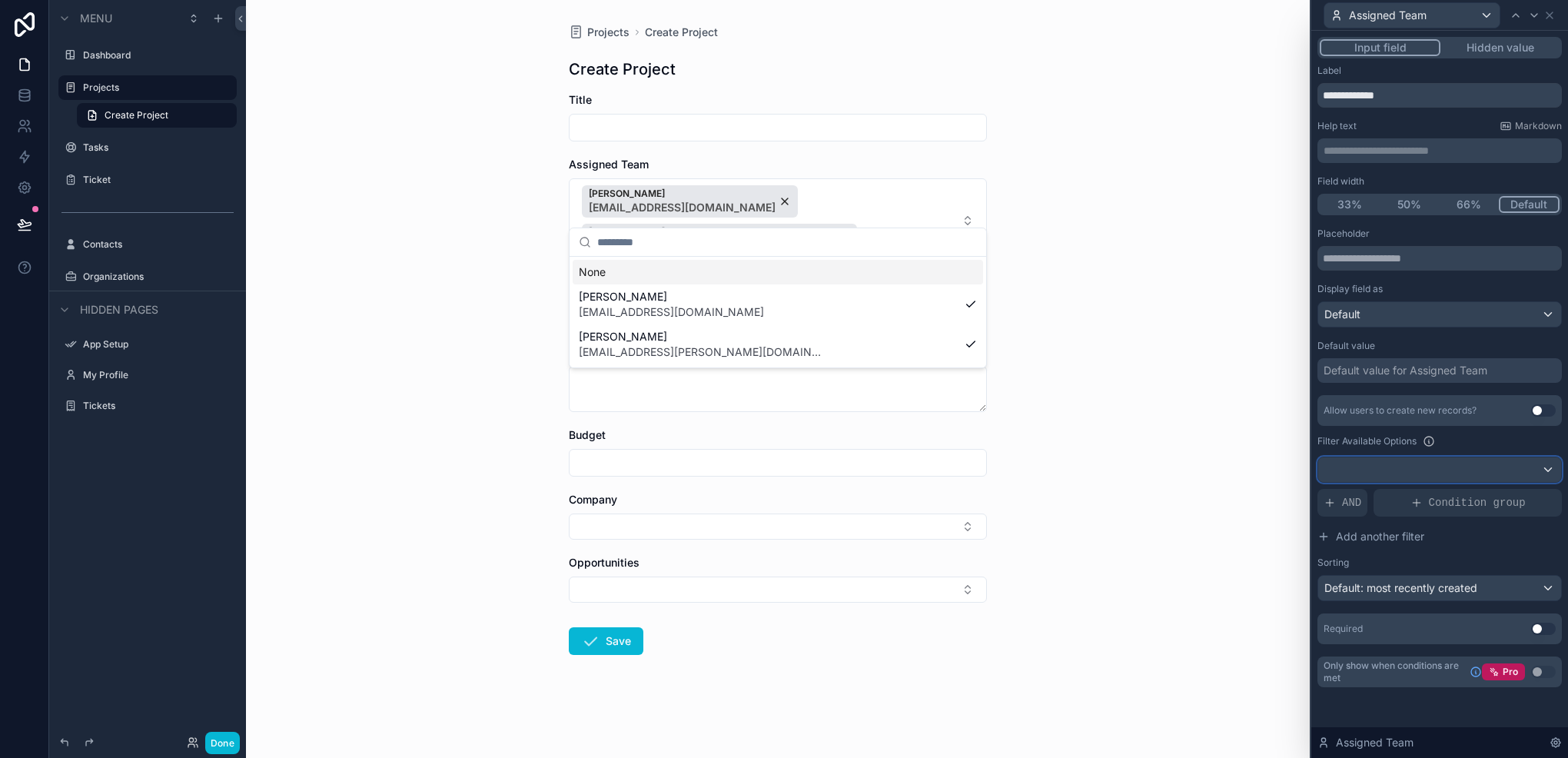
click at [1440, 458] on div at bounding box center [1439, 470] width 243 height 25
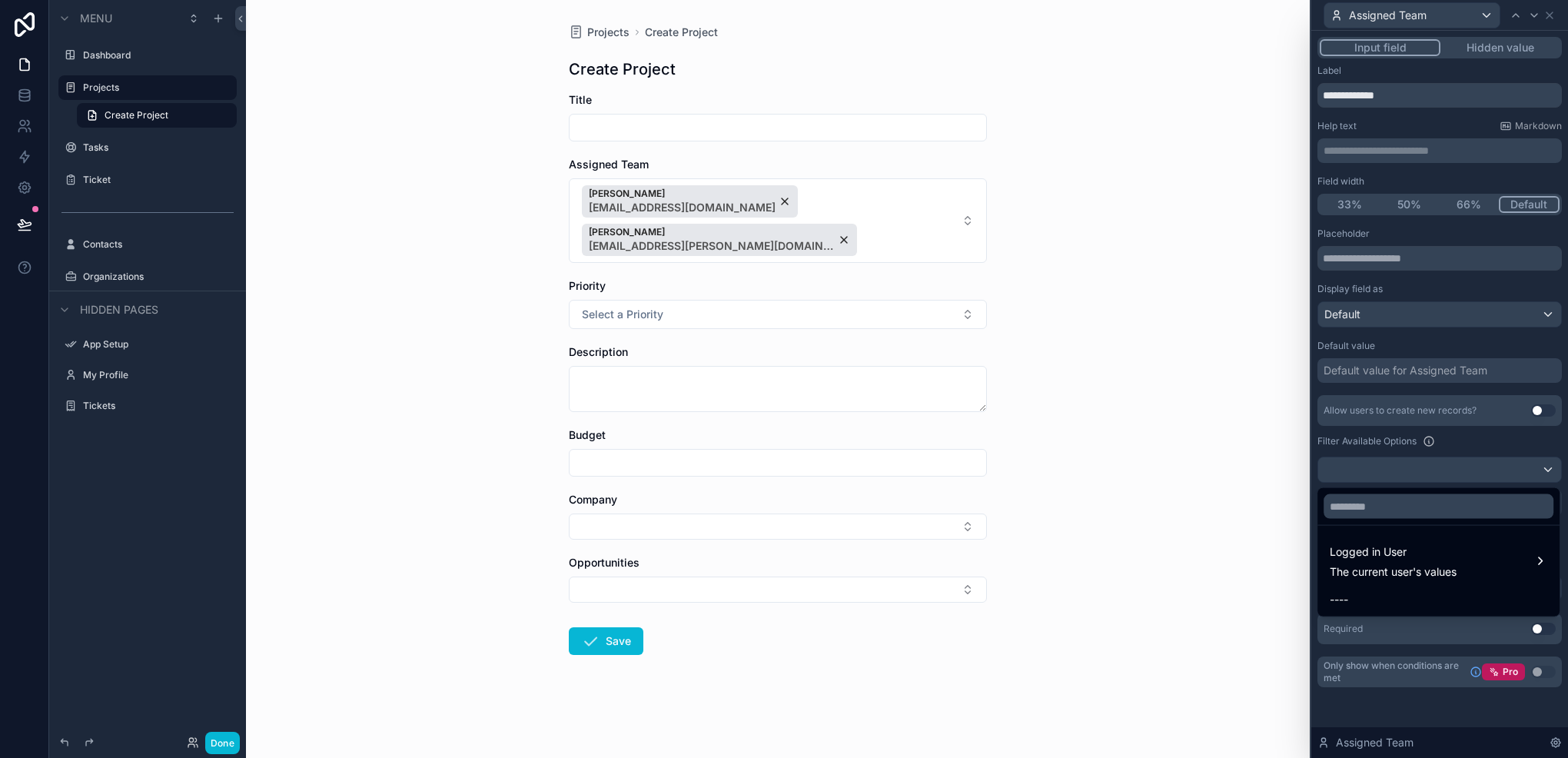
click at [1422, 462] on div at bounding box center [1439, 379] width 257 height 758
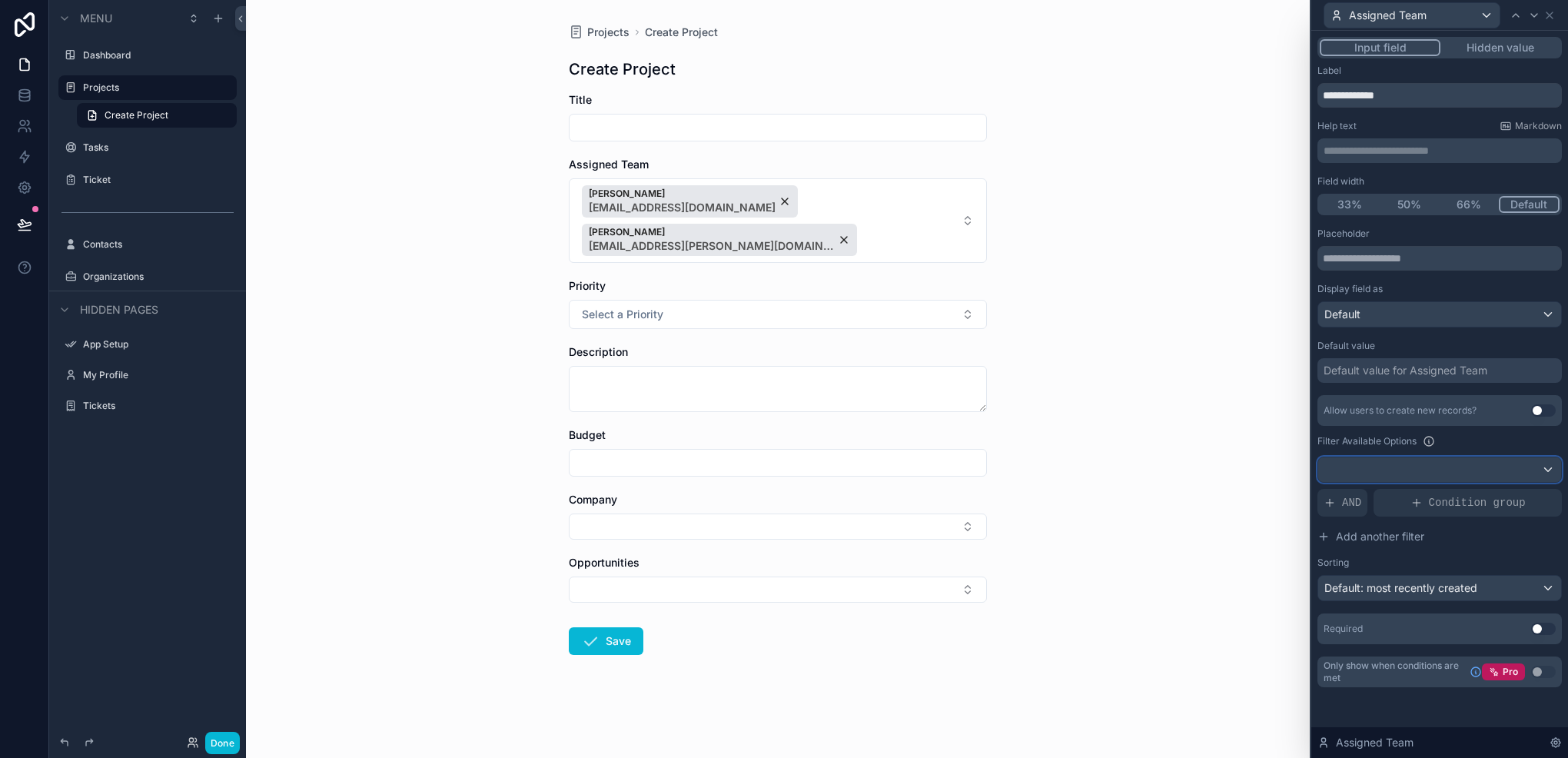
click at [1381, 466] on div at bounding box center [1439, 470] width 243 height 25
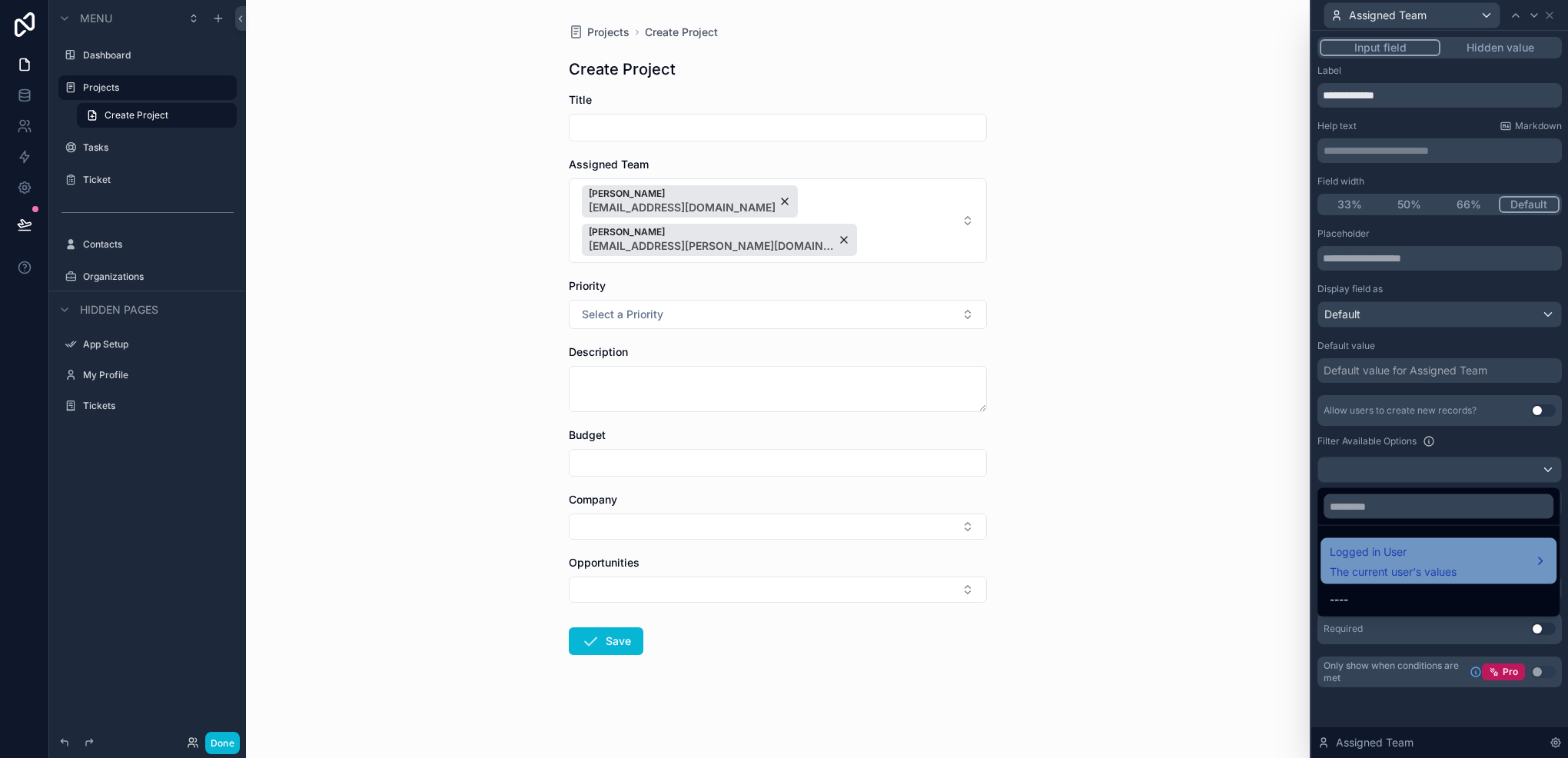
click at [1436, 560] on div "Logged in User The current user's values" at bounding box center [1394, 561] width 127 height 37
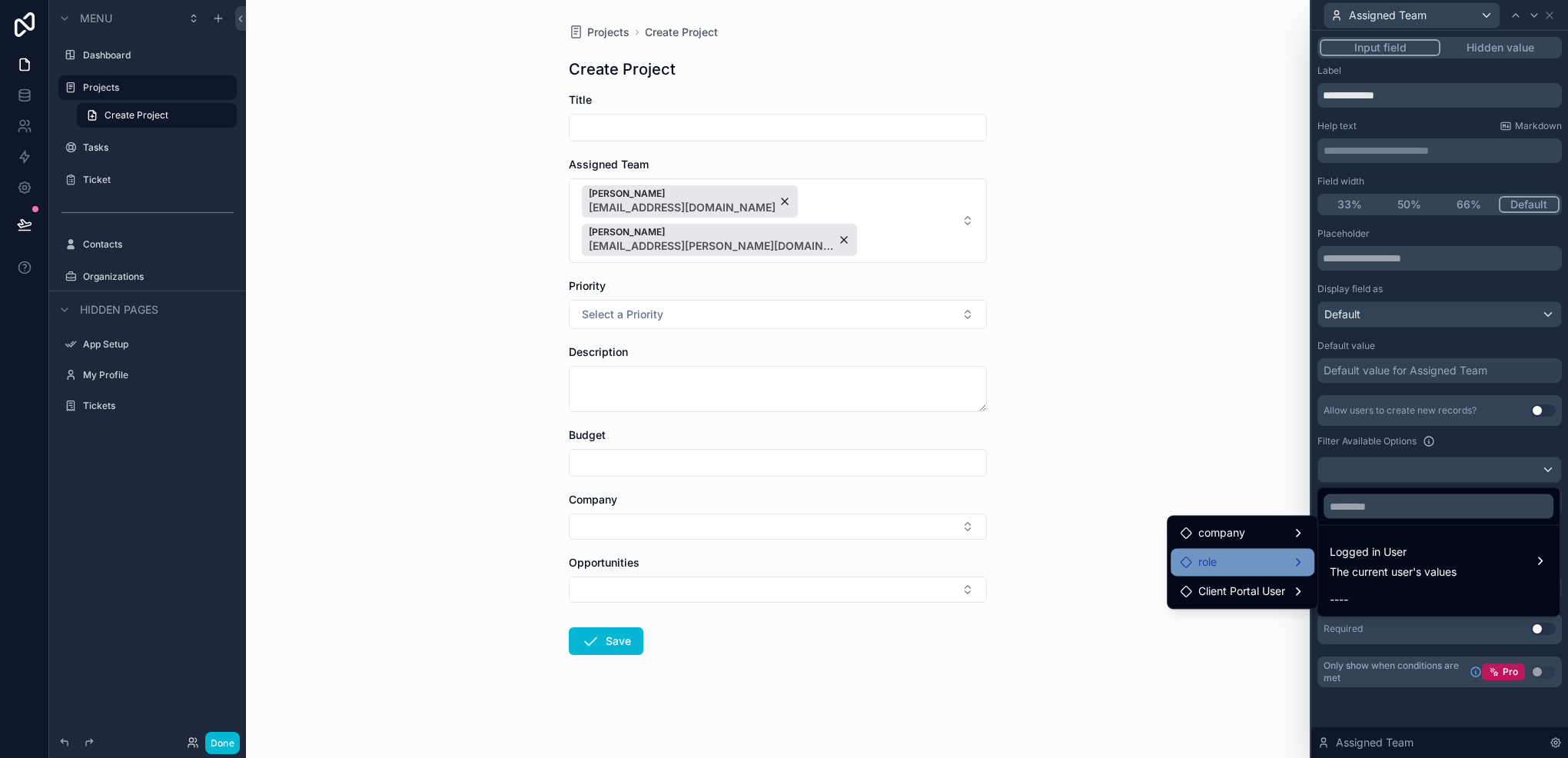
click at [1287, 557] on div "role" at bounding box center [1242, 562] width 126 height 19
click at [1267, 539] on div "company" at bounding box center [1242, 533] width 126 height 19
click at [1280, 569] on div "role" at bounding box center [1242, 562] width 126 height 19
click at [1259, 533] on div "company" at bounding box center [1242, 533] width 126 height 19
click at [1340, 526] on div "users collection" at bounding box center [1378, 535] width 96 height 19
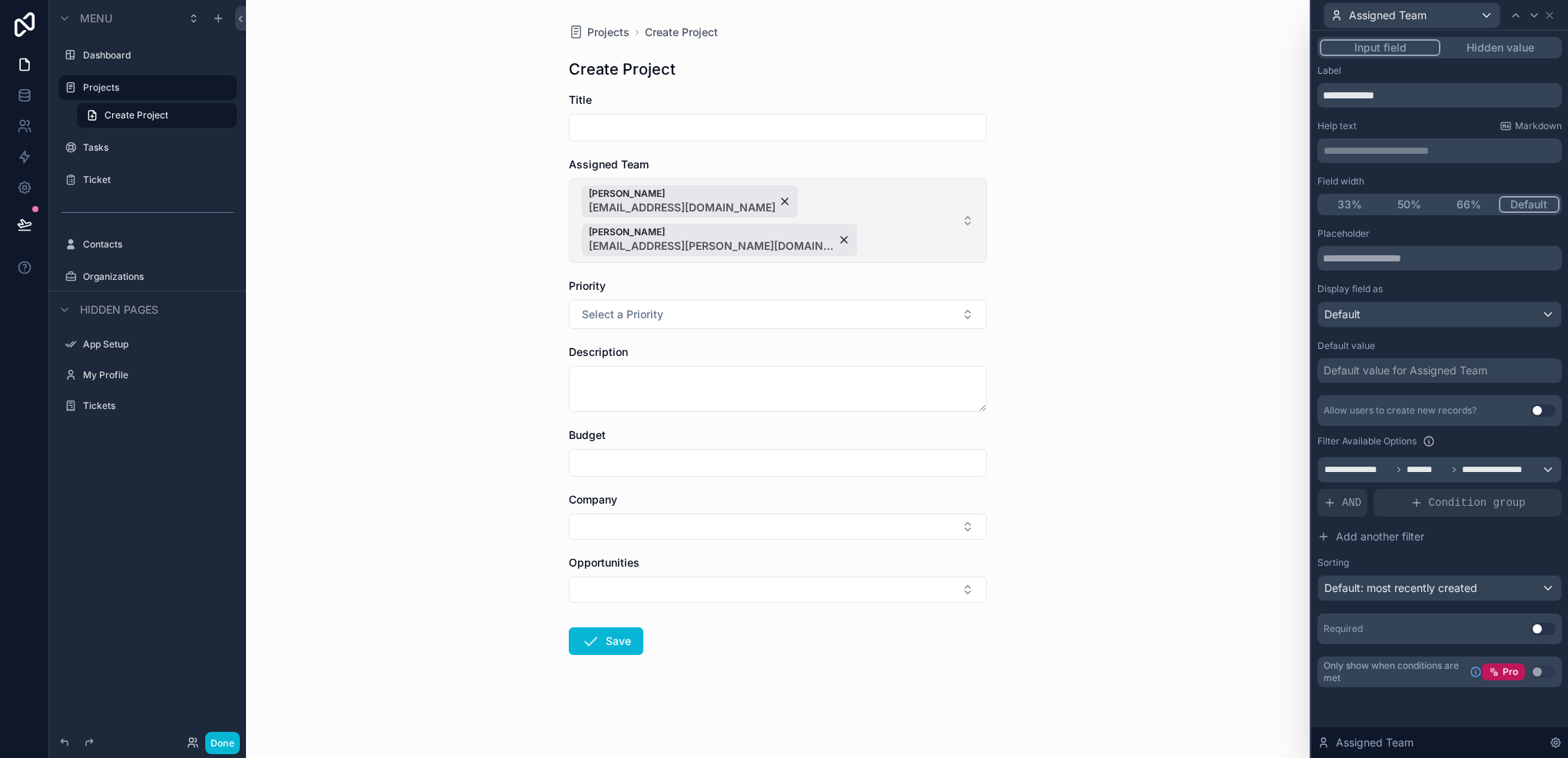
click at [972, 192] on button "[PERSON_NAME] [EMAIL_ADDRESS][DOMAIN_NAME] [PERSON_NAME] [PERSON_NAME][EMAIL_AD…" at bounding box center [778, 220] width 418 height 84
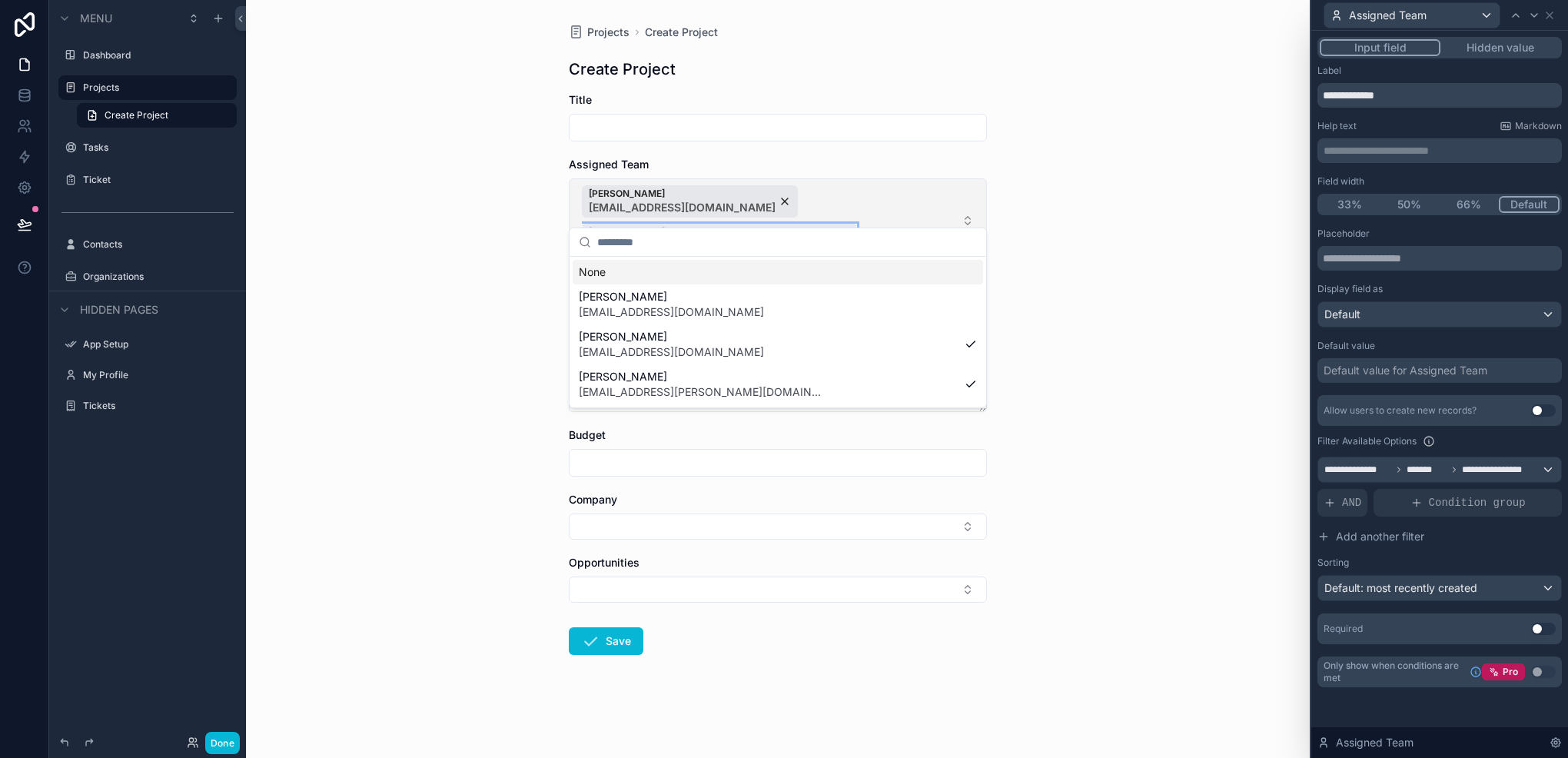
click at [857, 224] on div "[PERSON_NAME] [PERSON_NAME][EMAIL_ADDRESS][PERSON_NAME][DOMAIN_NAME]" at bounding box center [720, 240] width 275 height 33
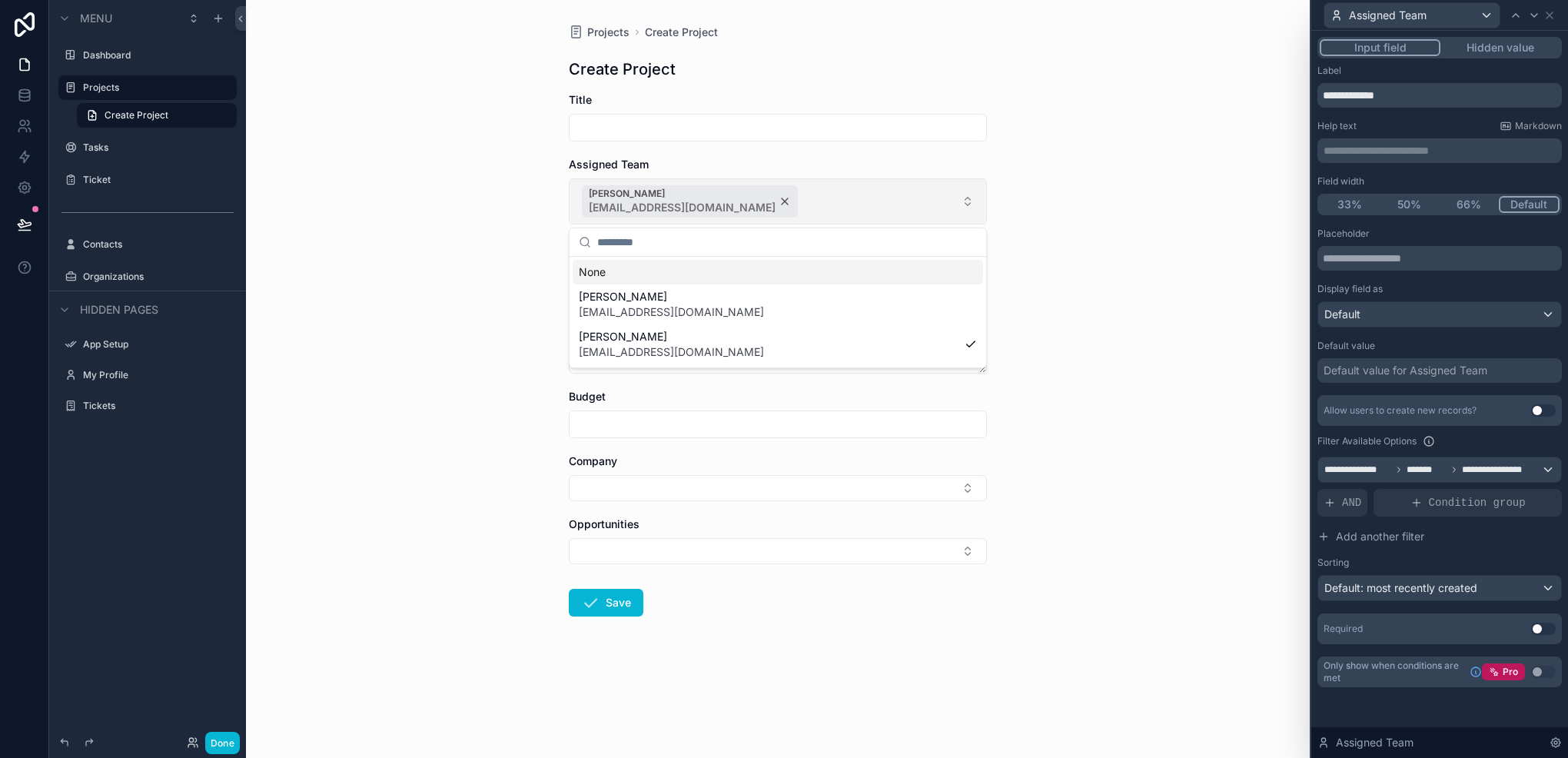
click at [772, 201] on div "[PERSON_NAME] [EMAIL_ADDRESS][DOMAIN_NAME]" at bounding box center [690, 201] width 216 height 33
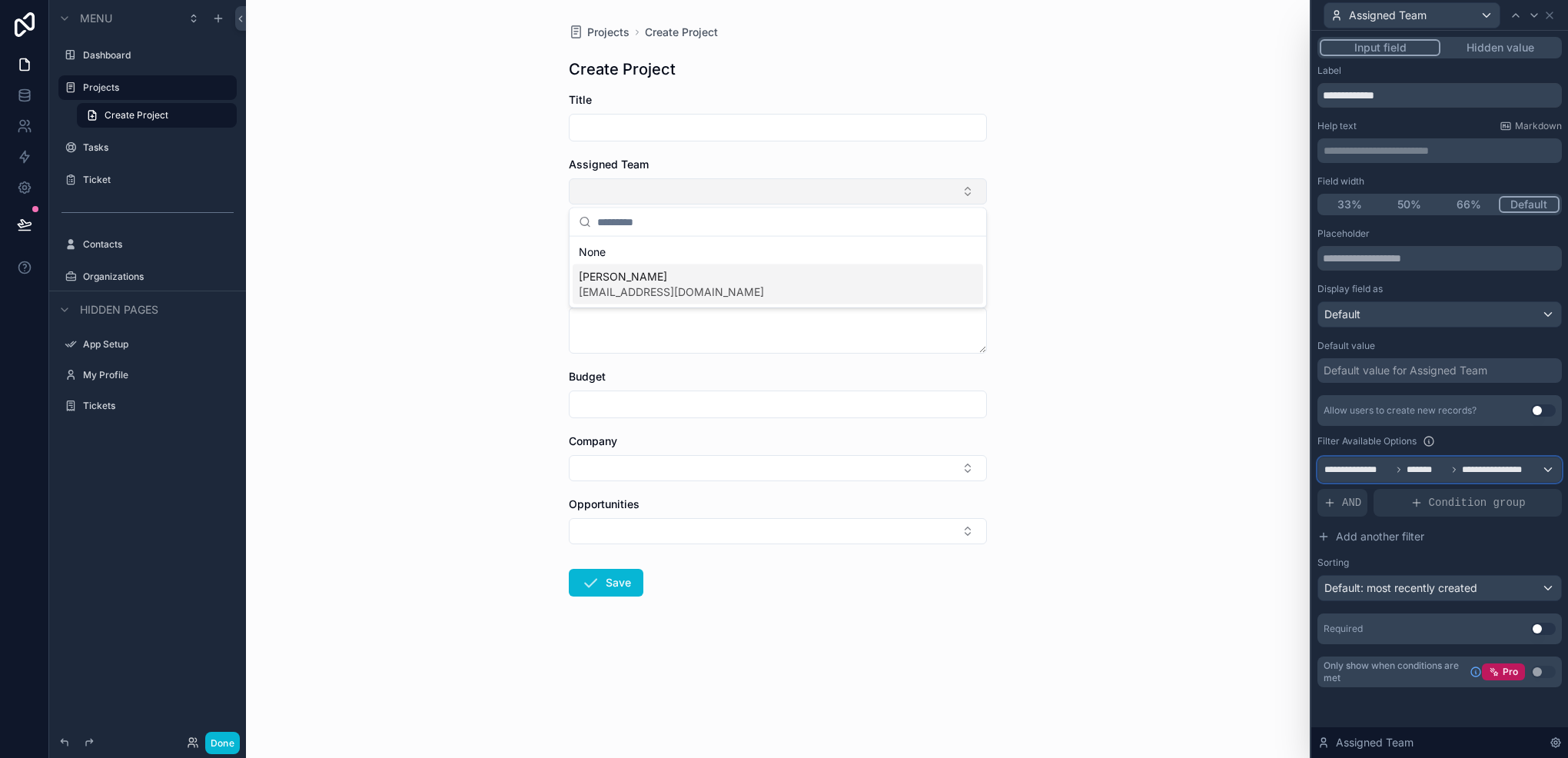
click at [1511, 466] on span "**********" at bounding box center [1496, 470] width 68 height 12
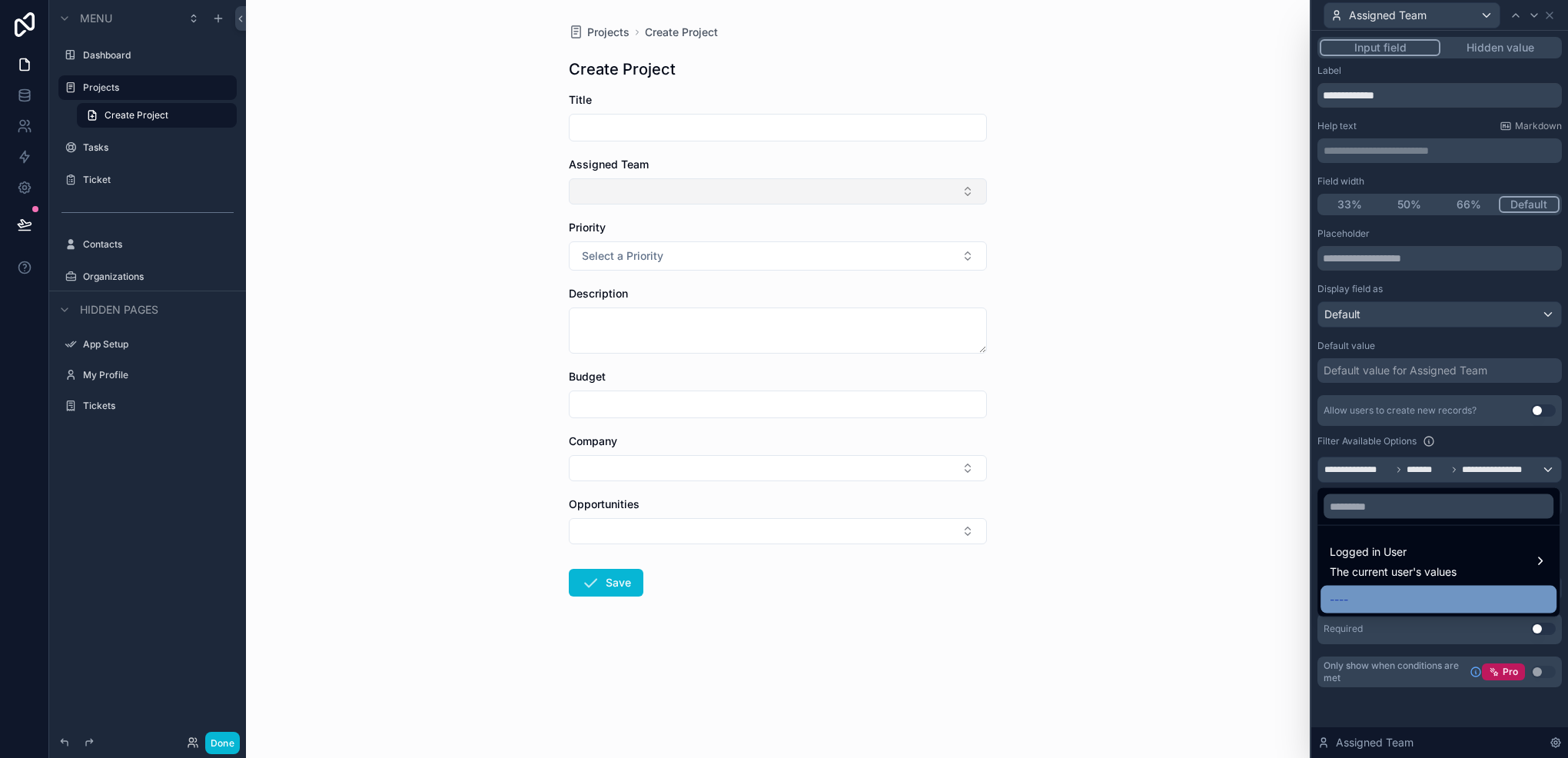
click at [1338, 588] on div "----" at bounding box center [1438, 599] width 236 height 28
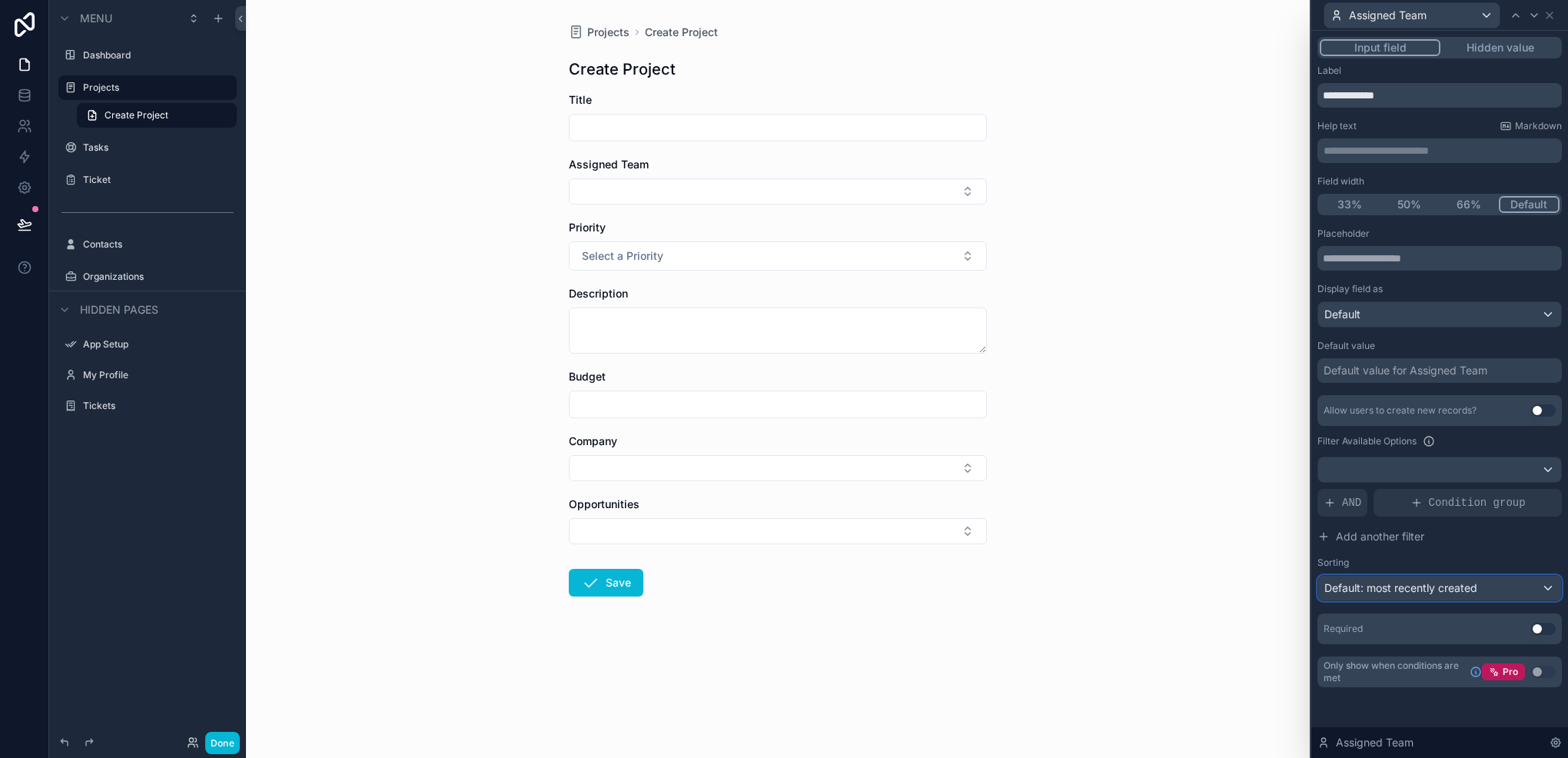
click at [1373, 585] on span "Default: most recently created" at bounding box center [1401, 588] width 153 height 13
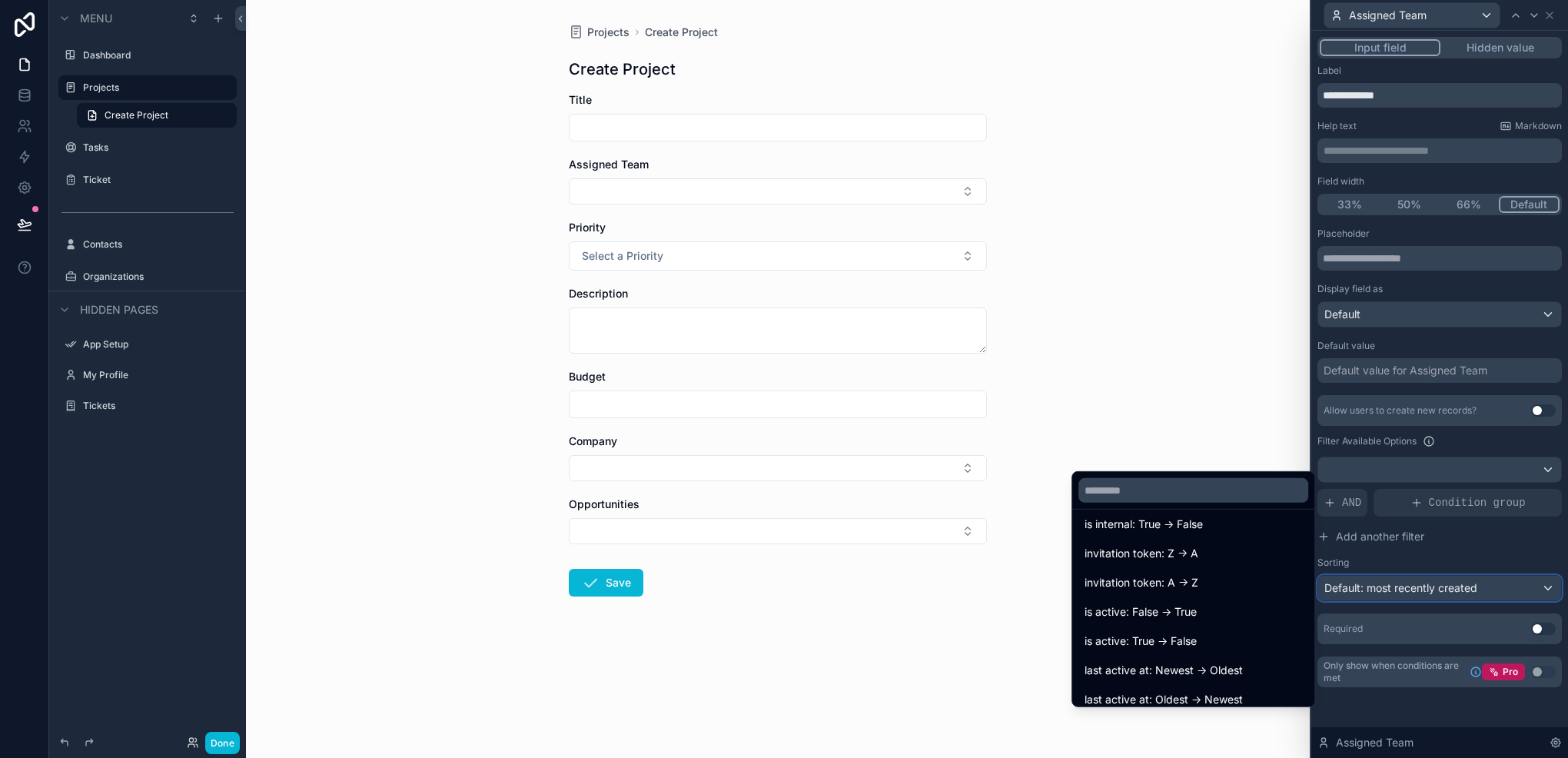
scroll to position [431, 0]
click at [1384, 592] on div at bounding box center [1439, 379] width 257 height 758
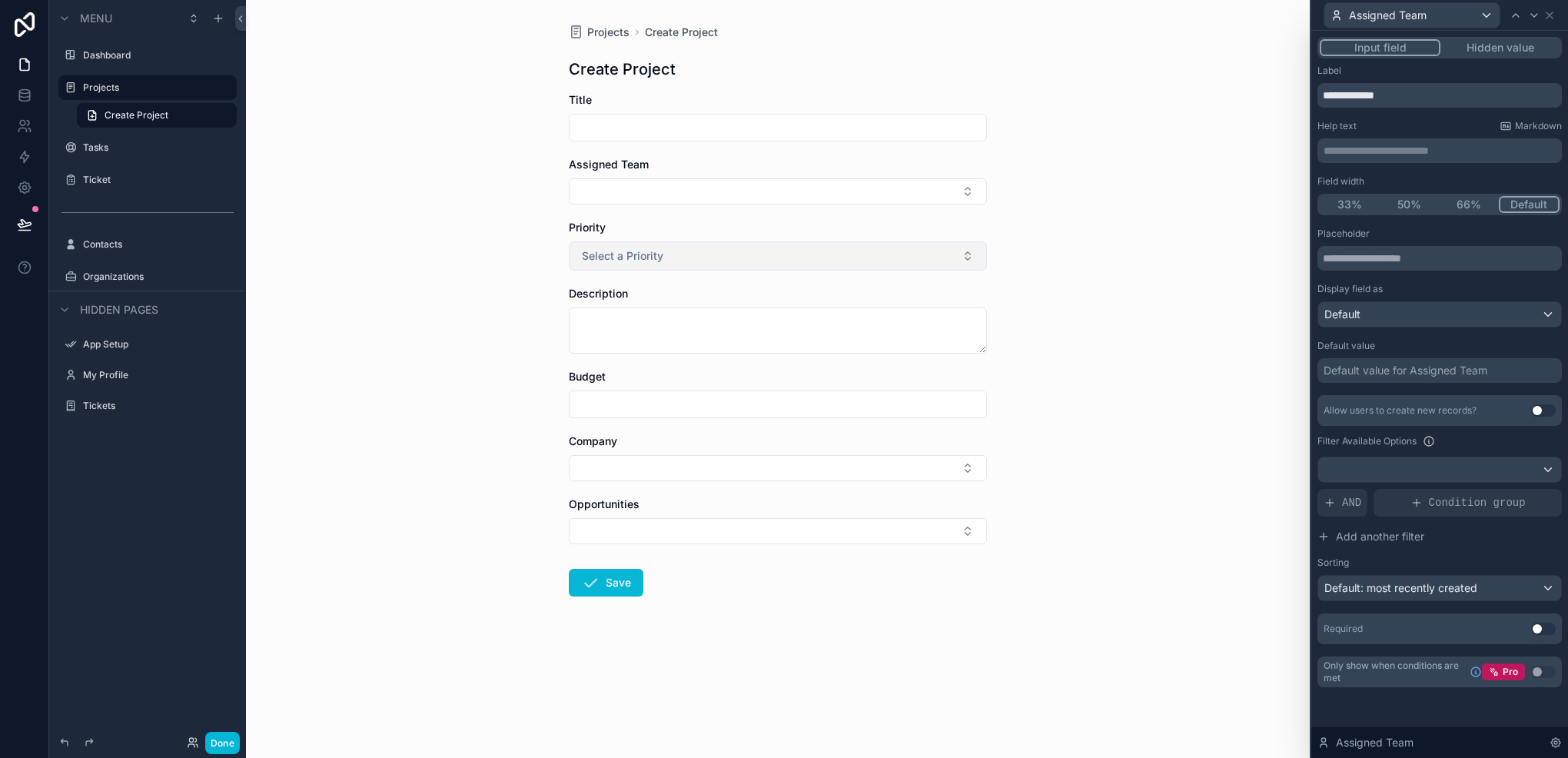
click at [831, 263] on button "Select a Priority" at bounding box center [778, 256] width 418 height 29
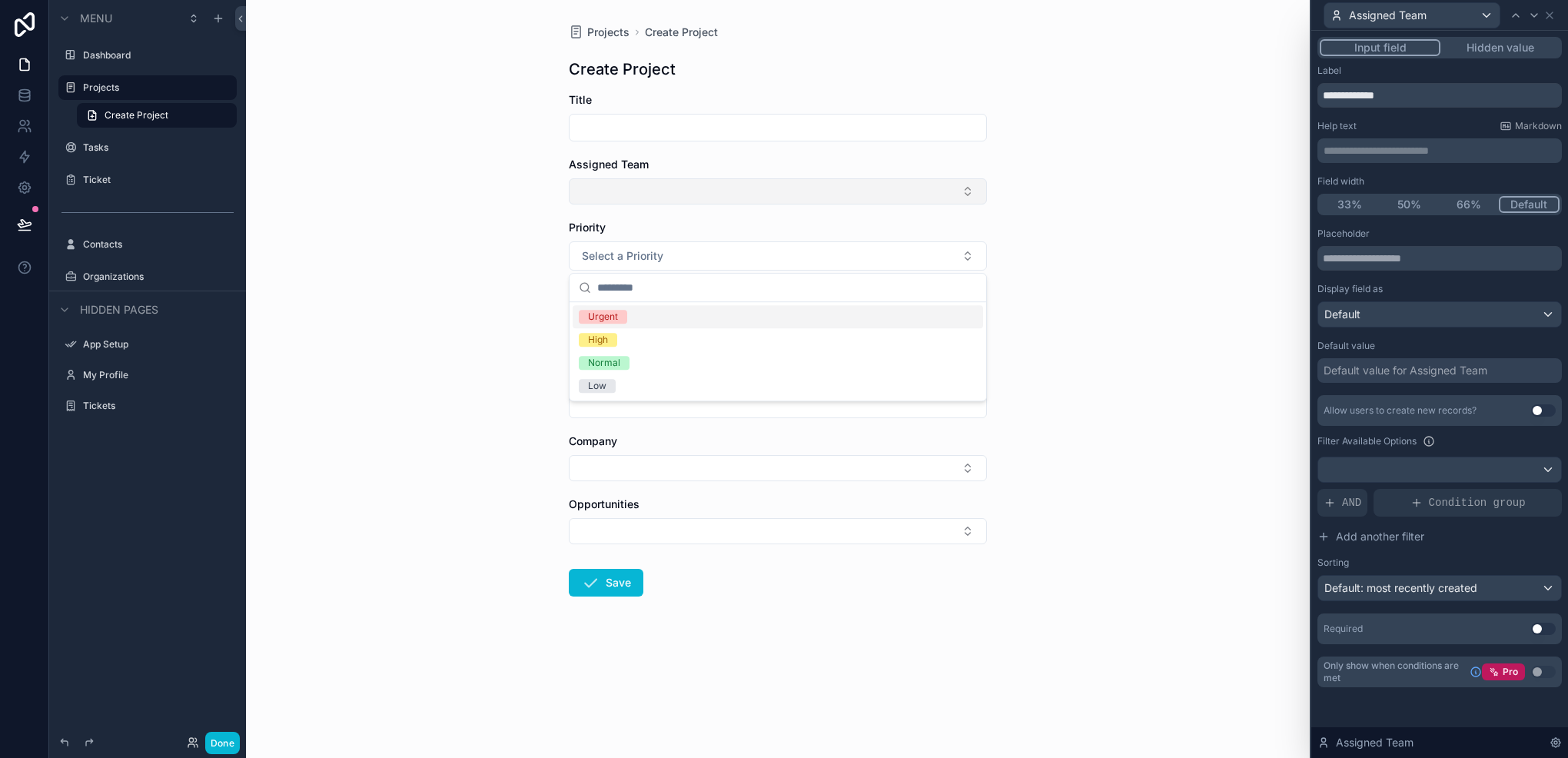
click at [805, 195] on button "Select Button" at bounding box center [778, 191] width 418 height 26
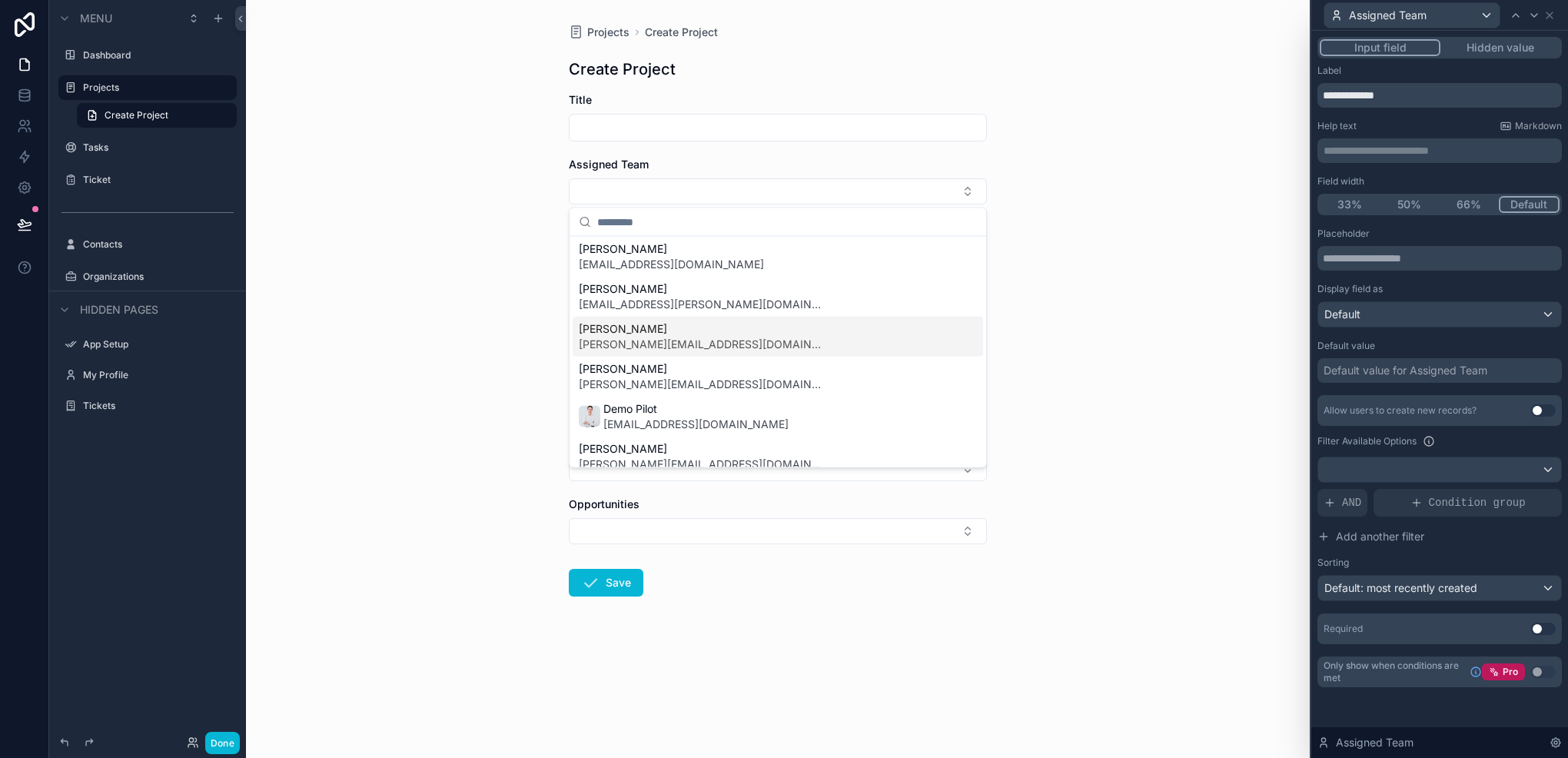
scroll to position [0, 0]
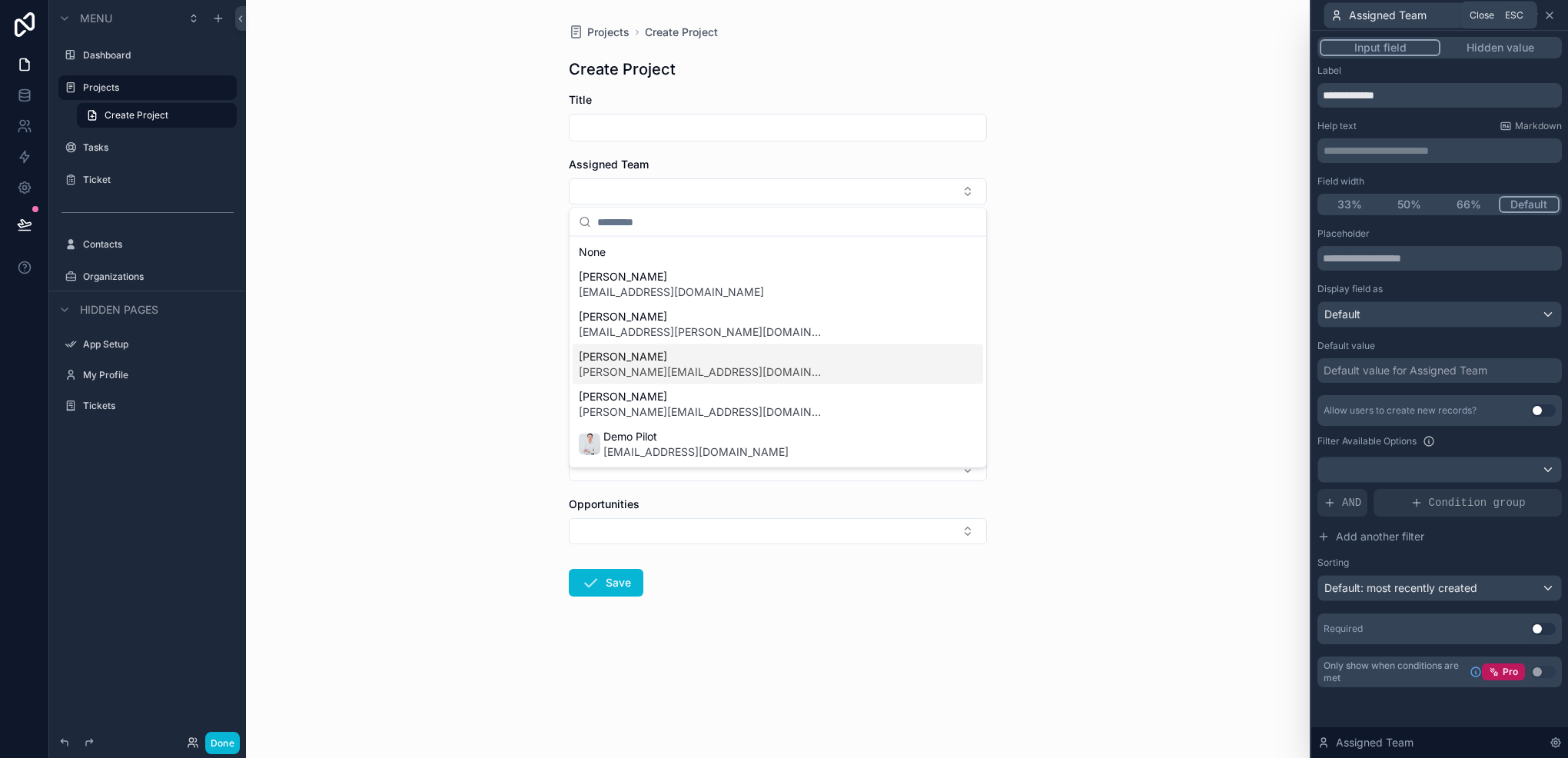
click at [1547, 14] on icon at bounding box center [1550, 15] width 12 height 12
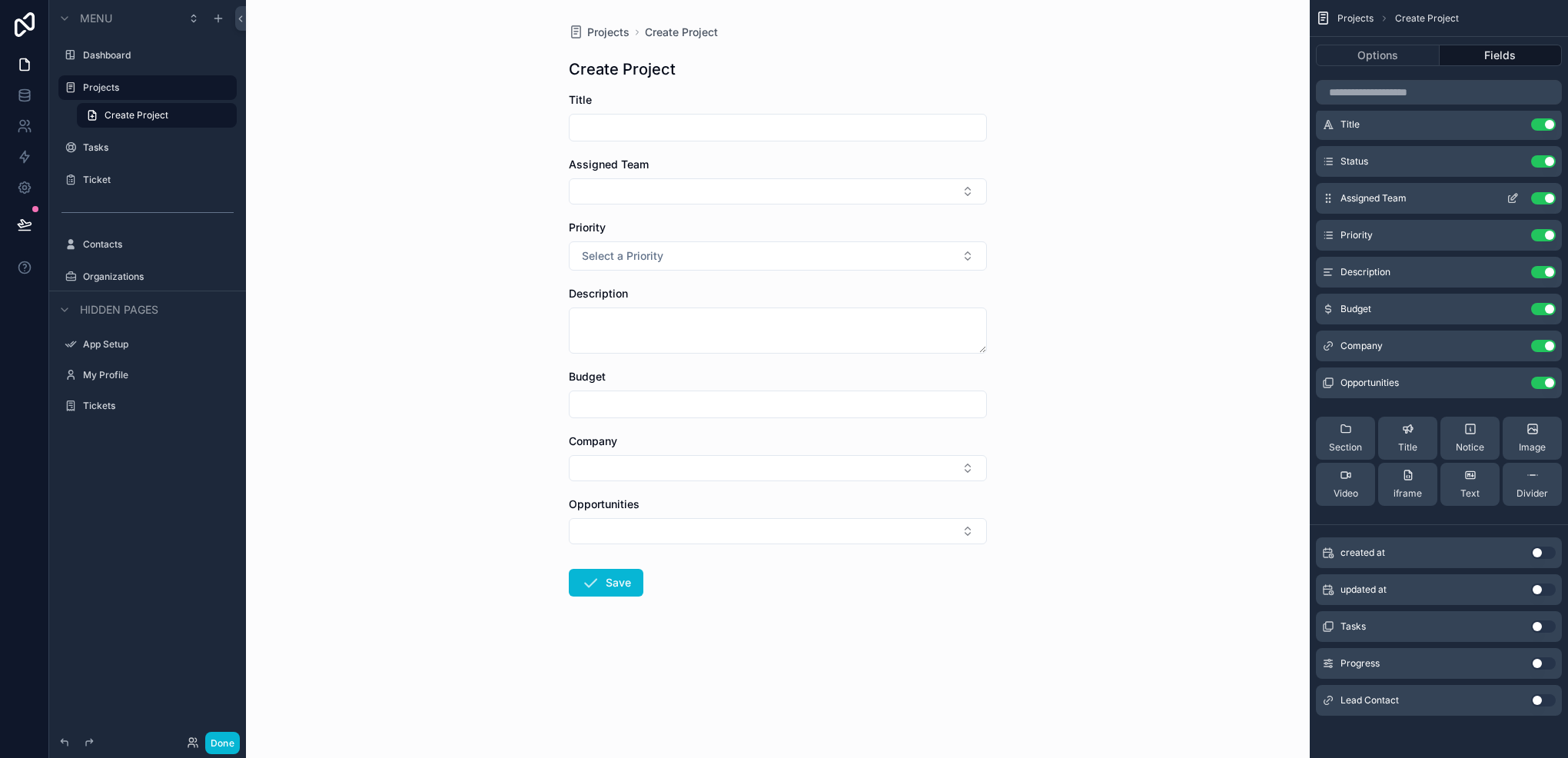
click at [1537, 201] on button "Use setting" at bounding box center [1543, 198] width 25 height 12
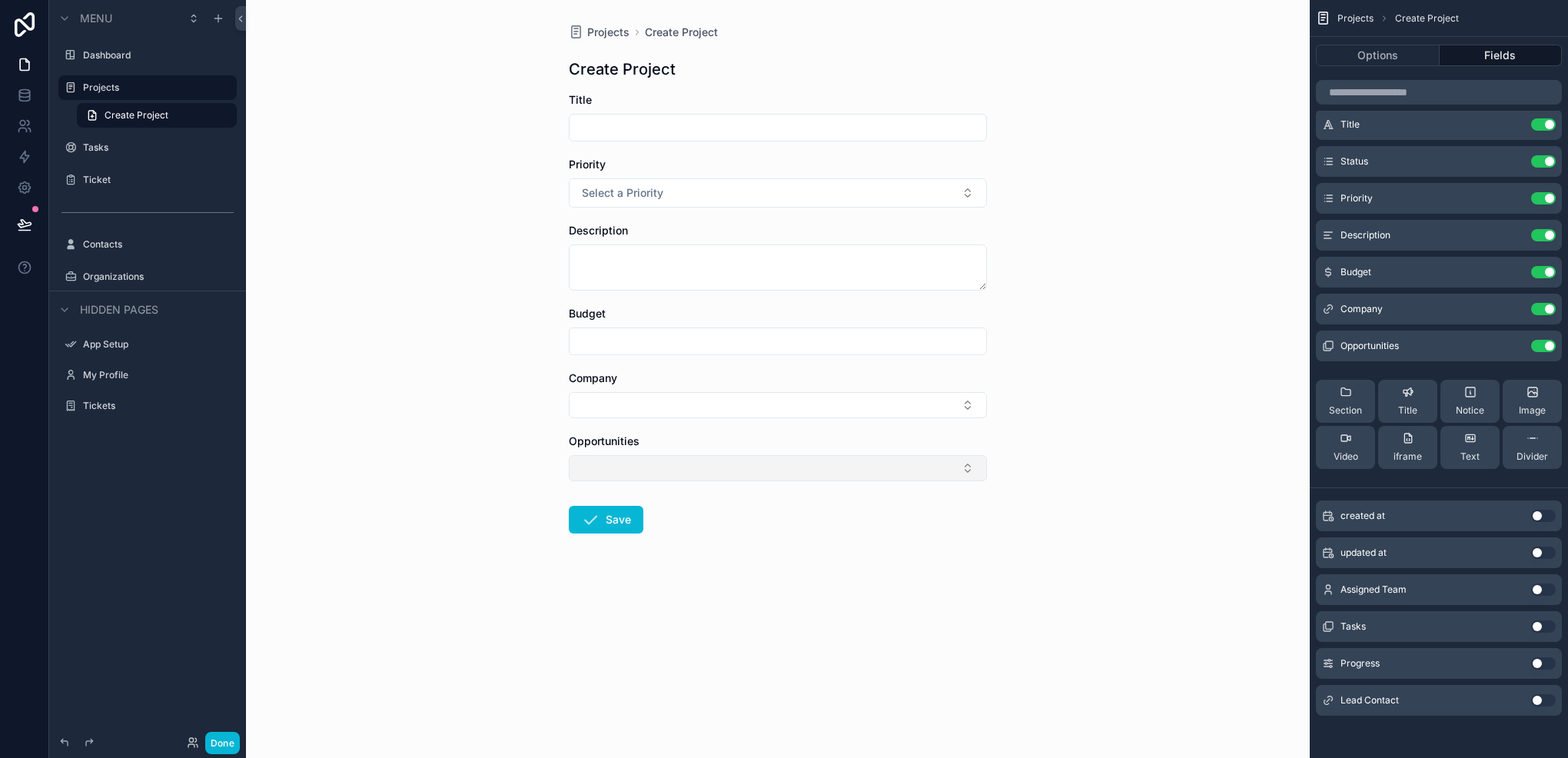
click at [876, 462] on button "Select Button" at bounding box center [778, 468] width 418 height 26
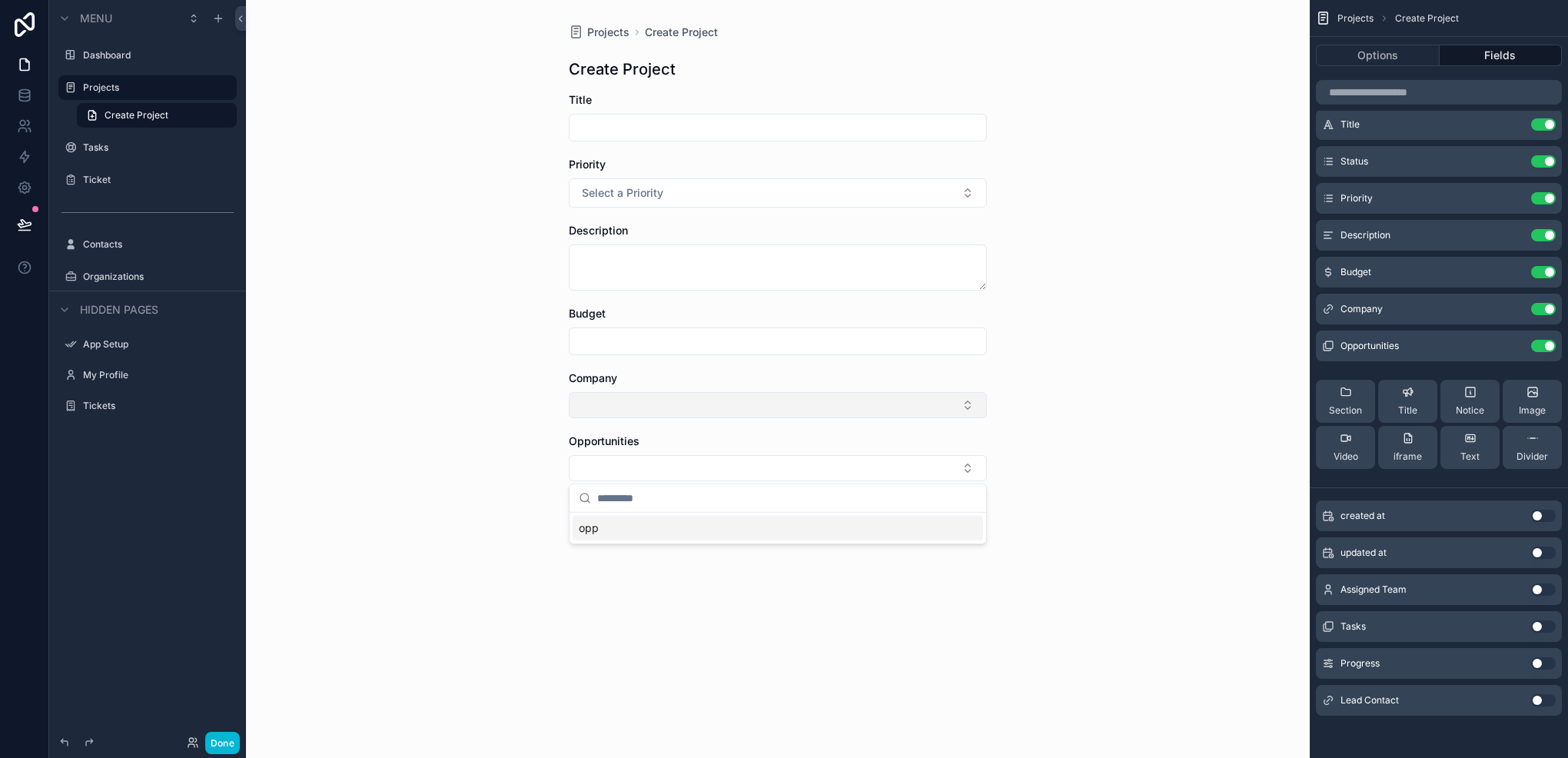
click at [833, 410] on button "Select Button" at bounding box center [778, 405] width 418 height 26
click at [1510, 306] on icon "scrollable content" at bounding box center [1513, 309] width 12 height 12
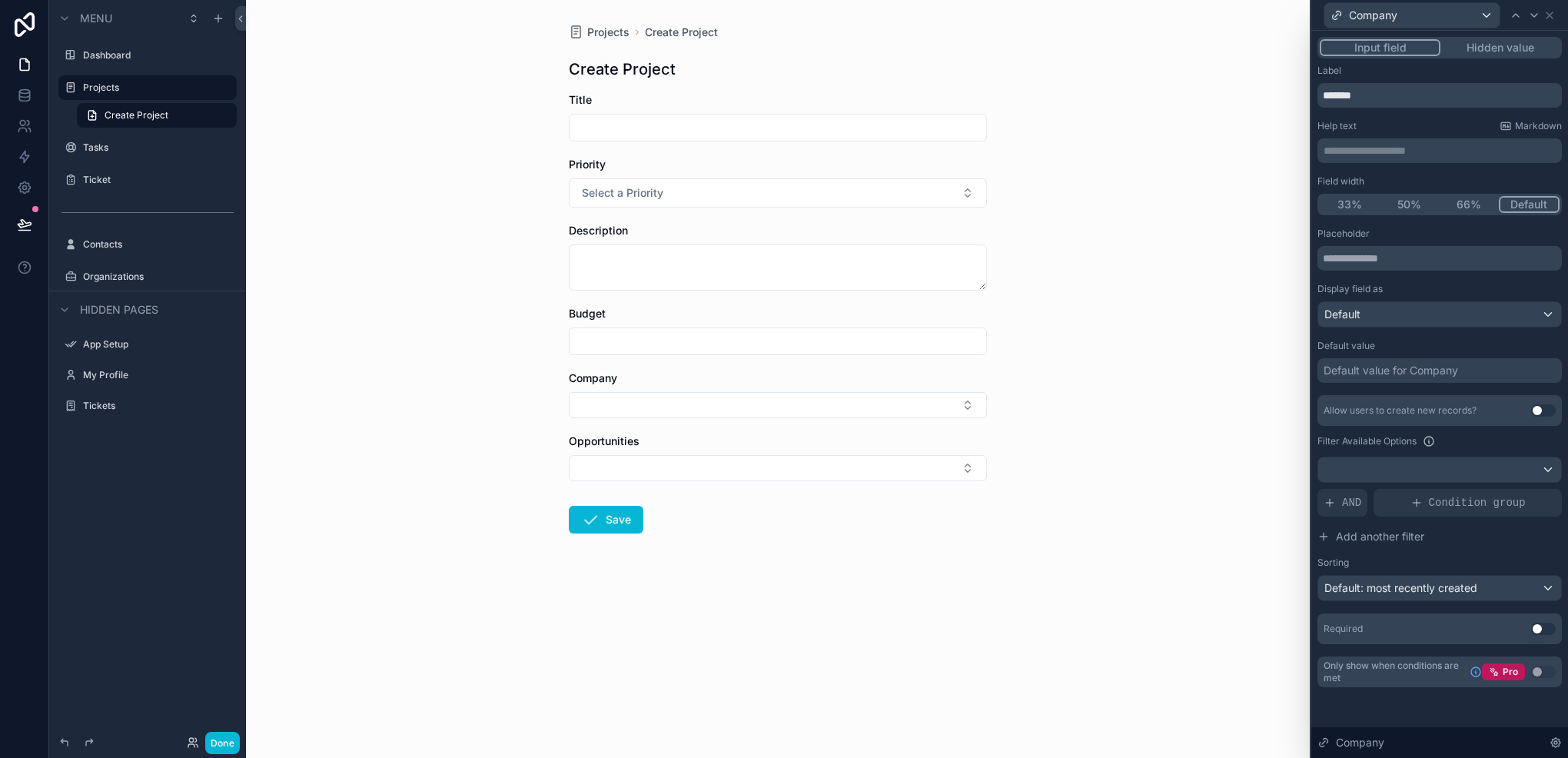
click at [1531, 407] on button "Use setting" at bounding box center [1543, 410] width 25 height 12
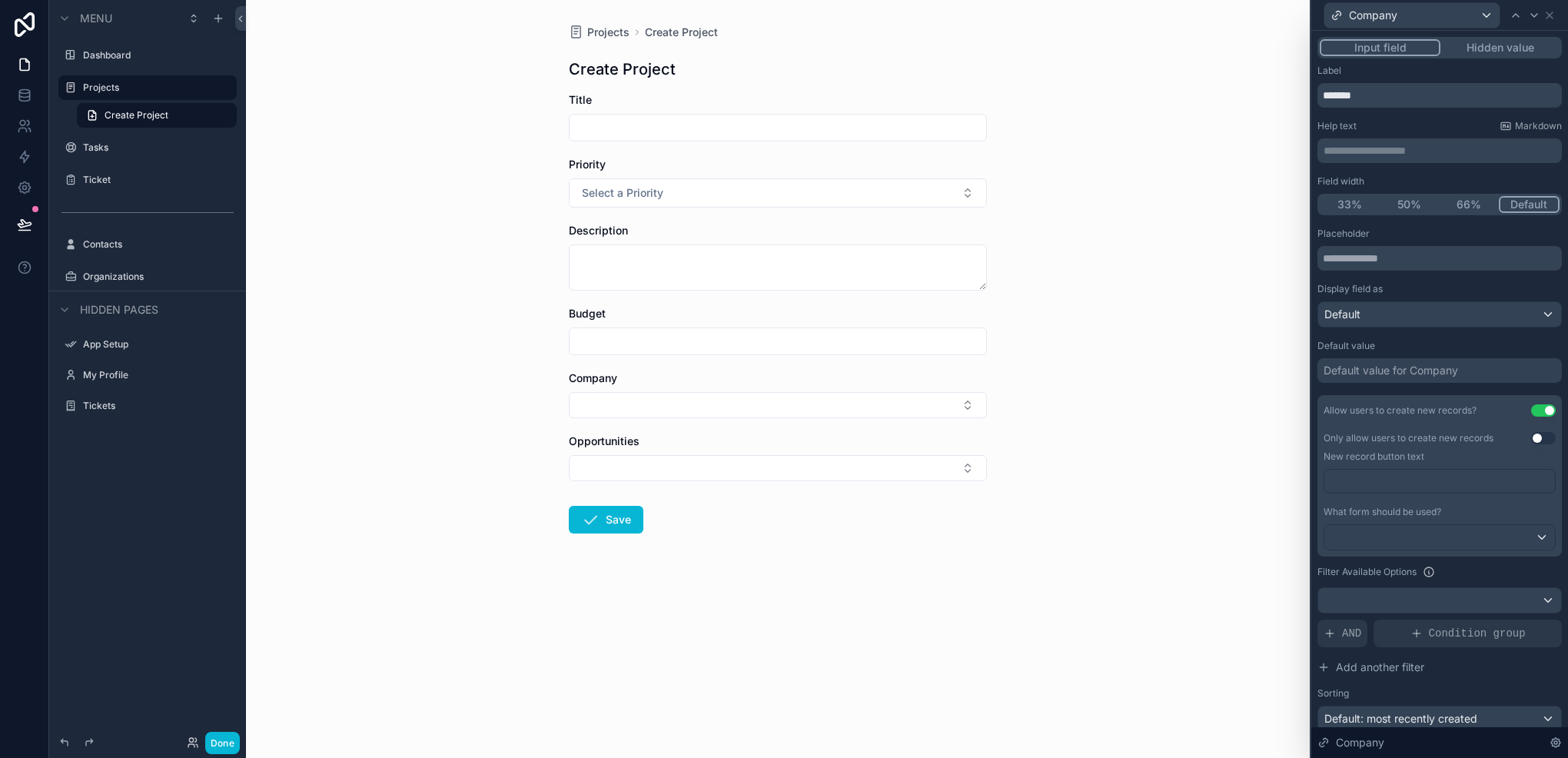
click at [1531, 438] on button "Use setting" at bounding box center [1543, 438] width 25 height 12
click at [1417, 487] on p "﻿" at bounding box center [1442, 482] width 222 height 16
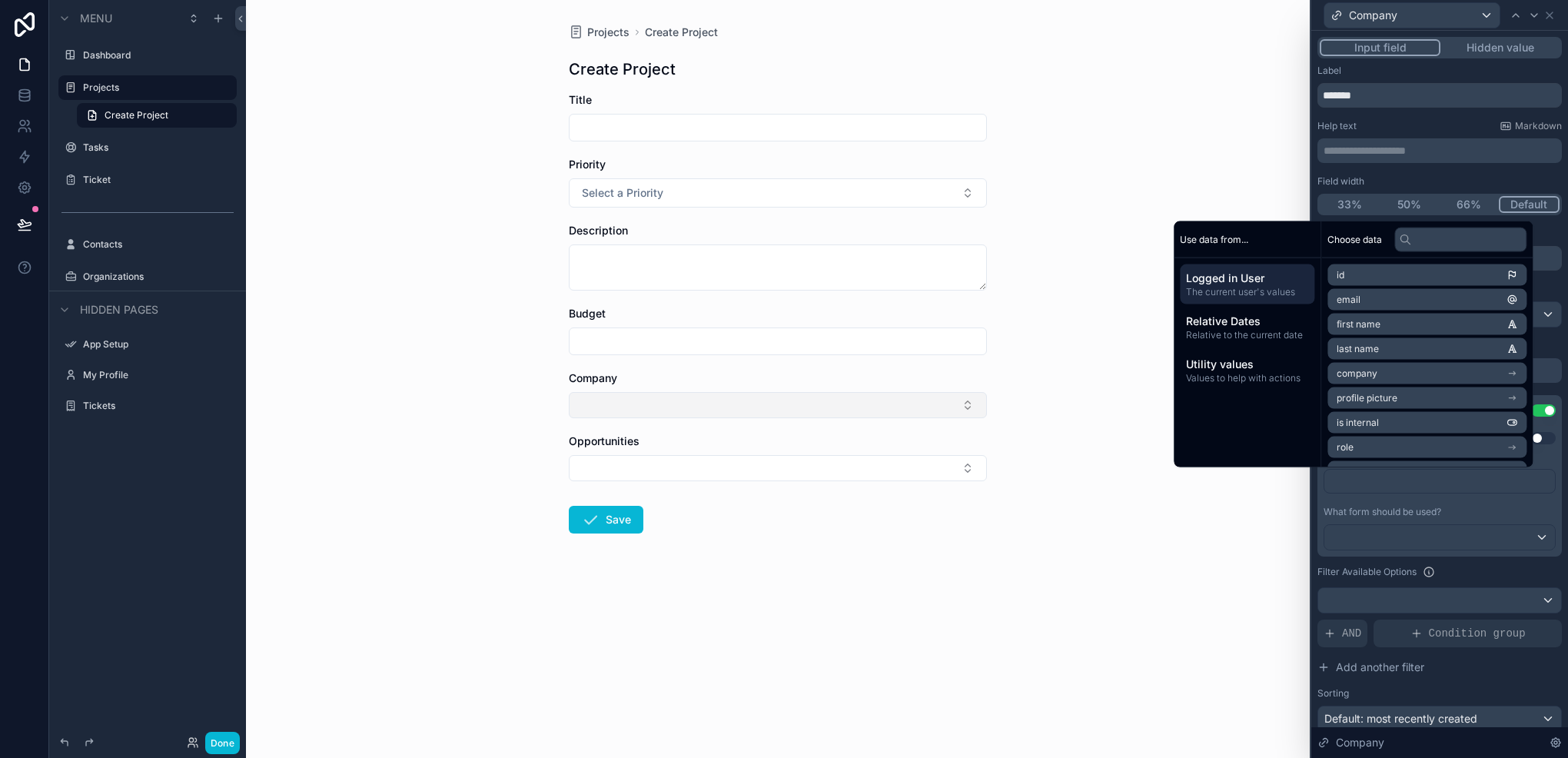
click at [768, 404] on button "Select Button" at bounding box center [778, 405] width 418 height 26
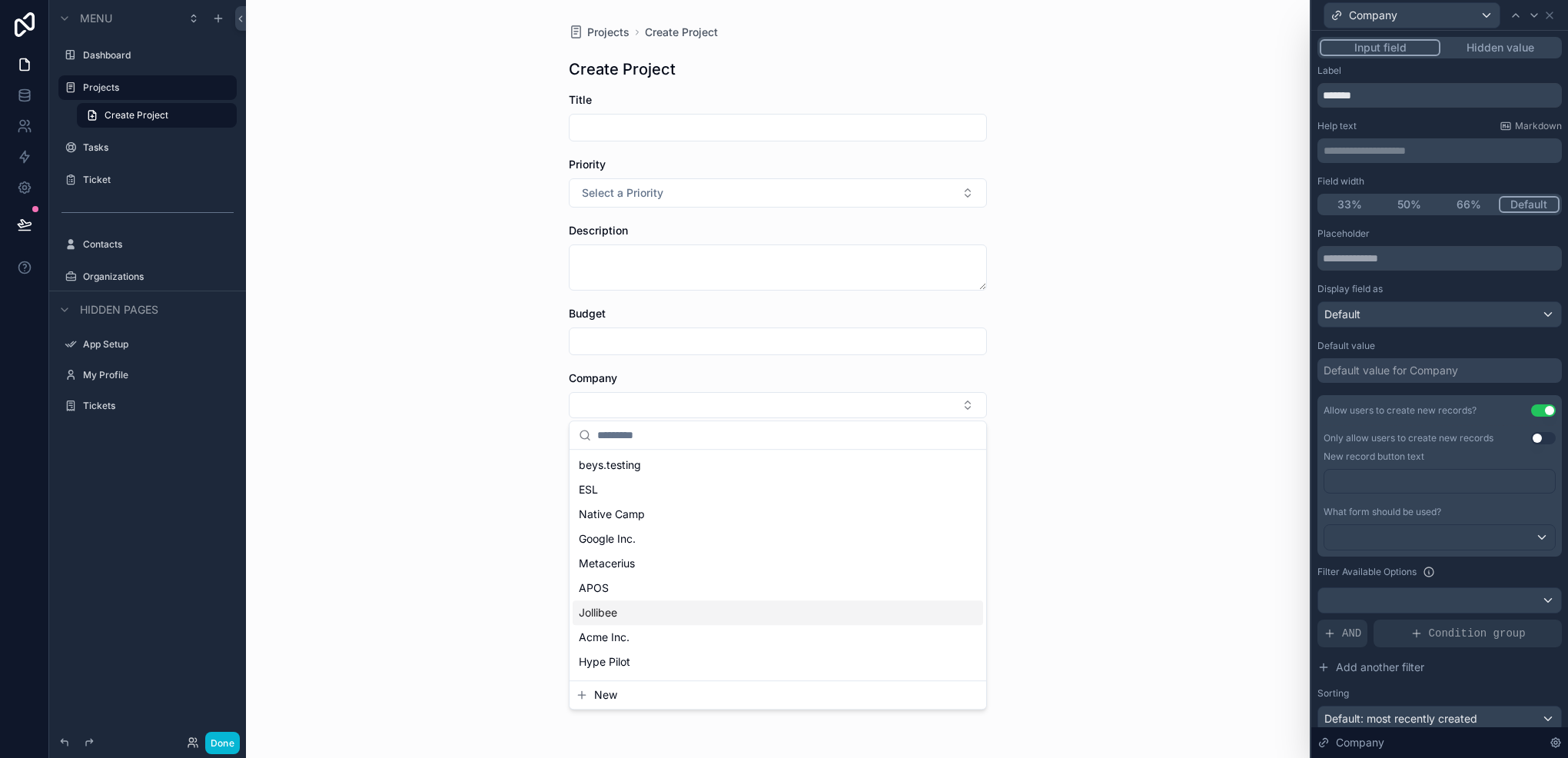
scroll to position [22, 0]
click at [605, 697] on span "New" at bounding box center [605, 696] width 23 height 16
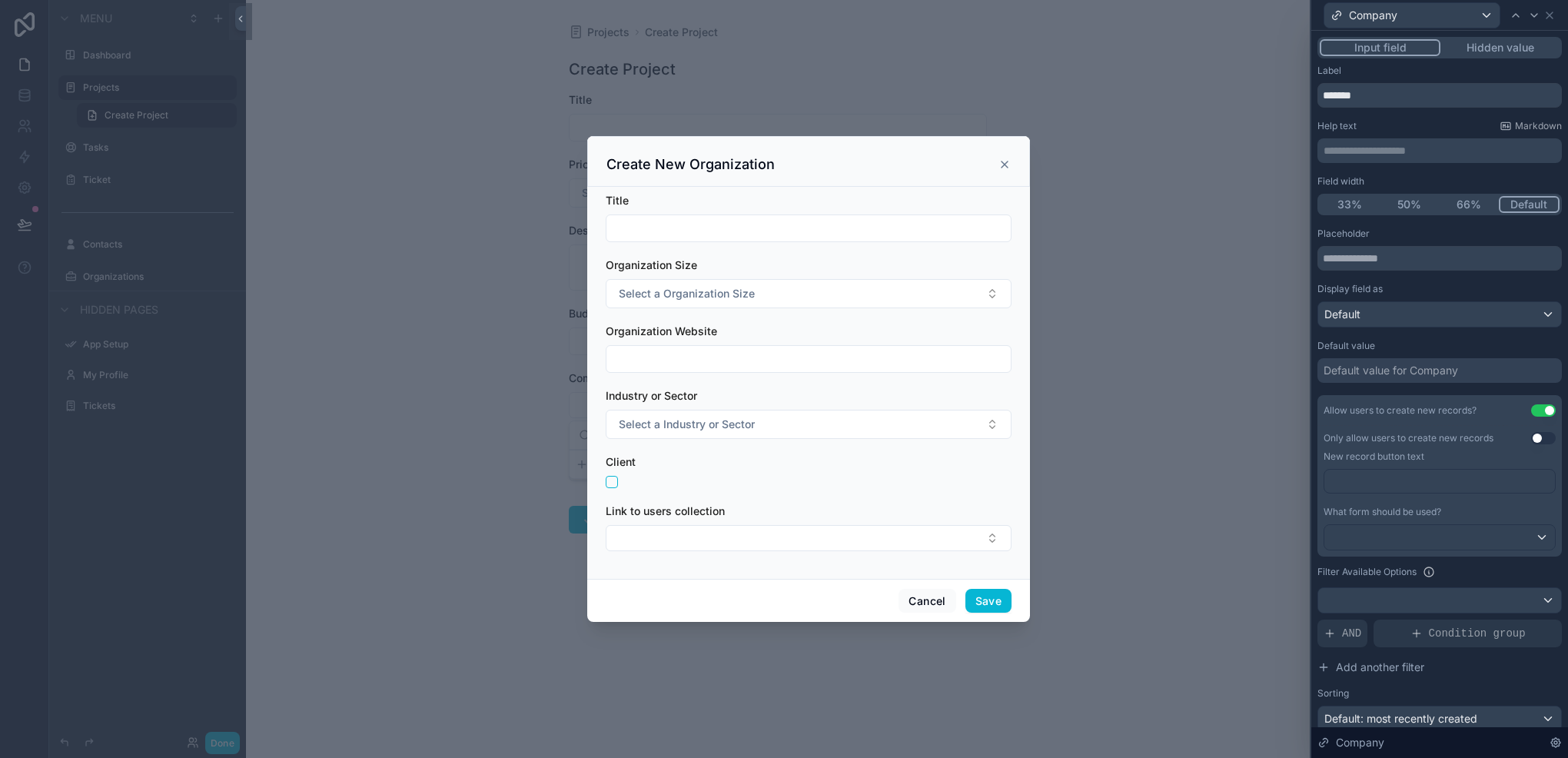
scroll to position [0, 0]
click at [766, 538] on button "Select Button" at bounding box center [809, 538] width 406 height 26
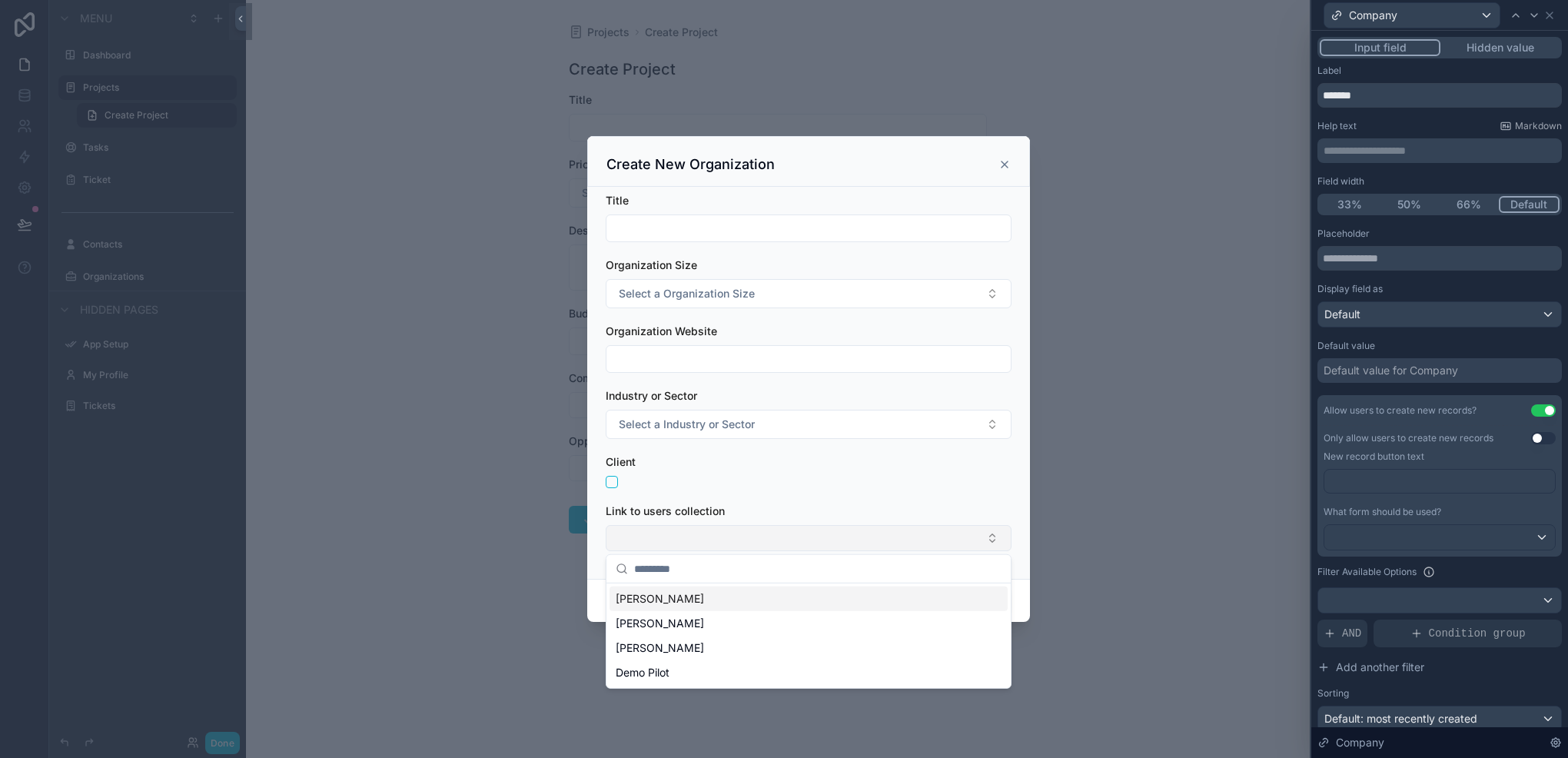
click at [766, 538] on button "Select Button" at bounding box center [809, 538] width 406 height 26
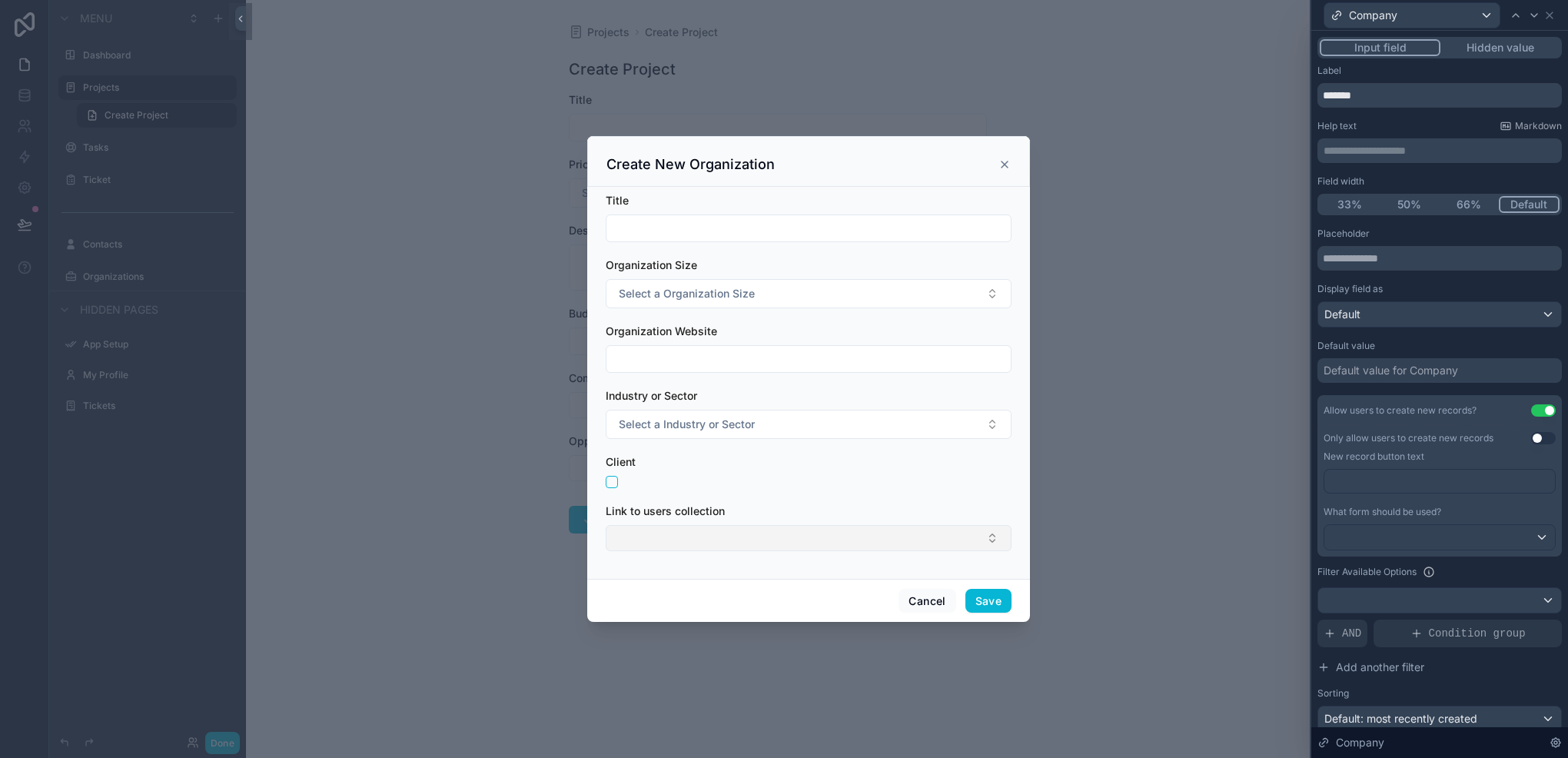
click at [787, 540] on button "Select Button" at bounding box center [809, 538] width 406 height 26
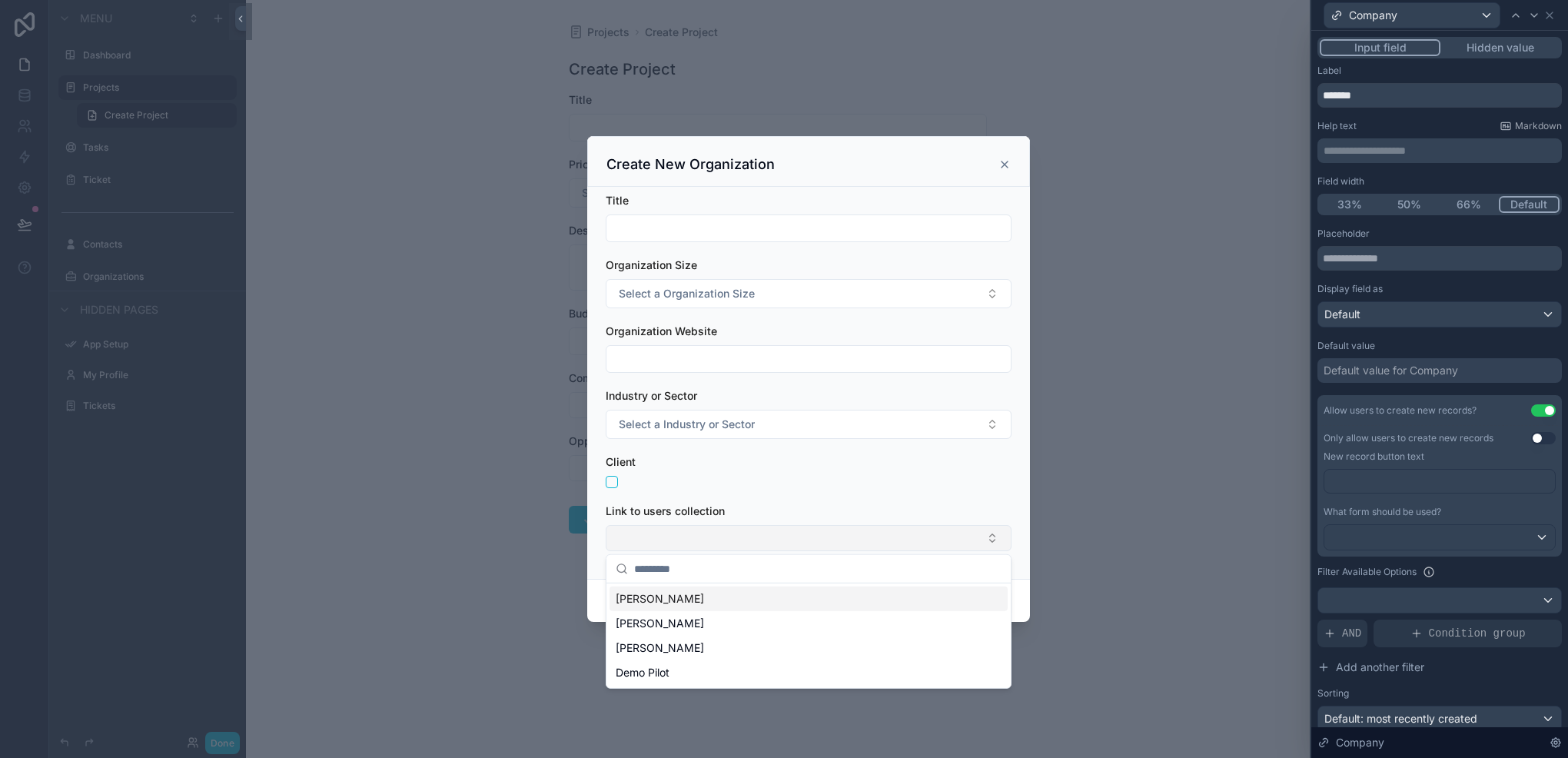
click at [787, 540] on button "Select Button" at bounding box center [809, 538] width 406 height 26
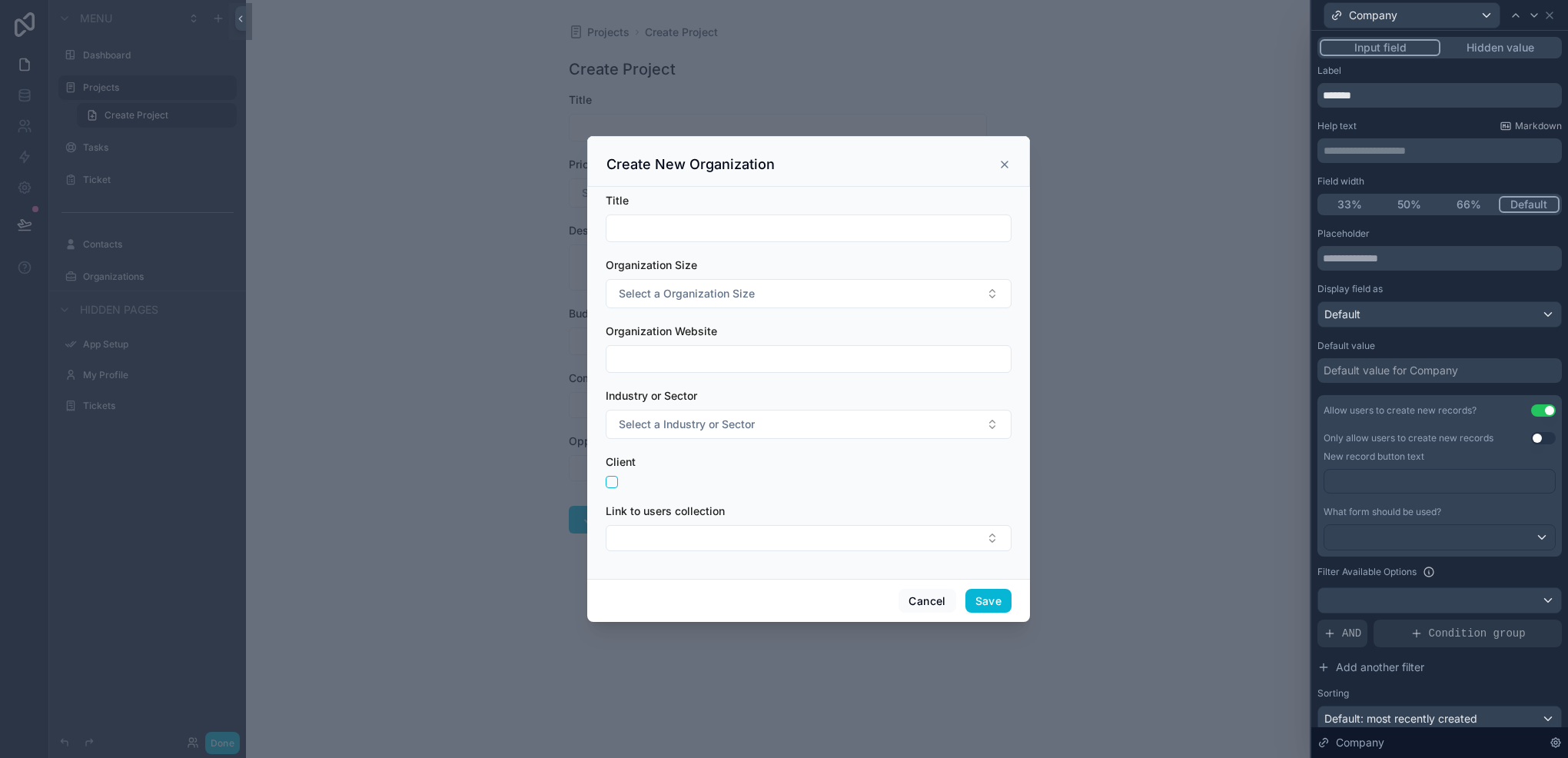
click at [1002, 164] on icon "scrollable content" at bounding box center [1004, 164] width 12 height 12
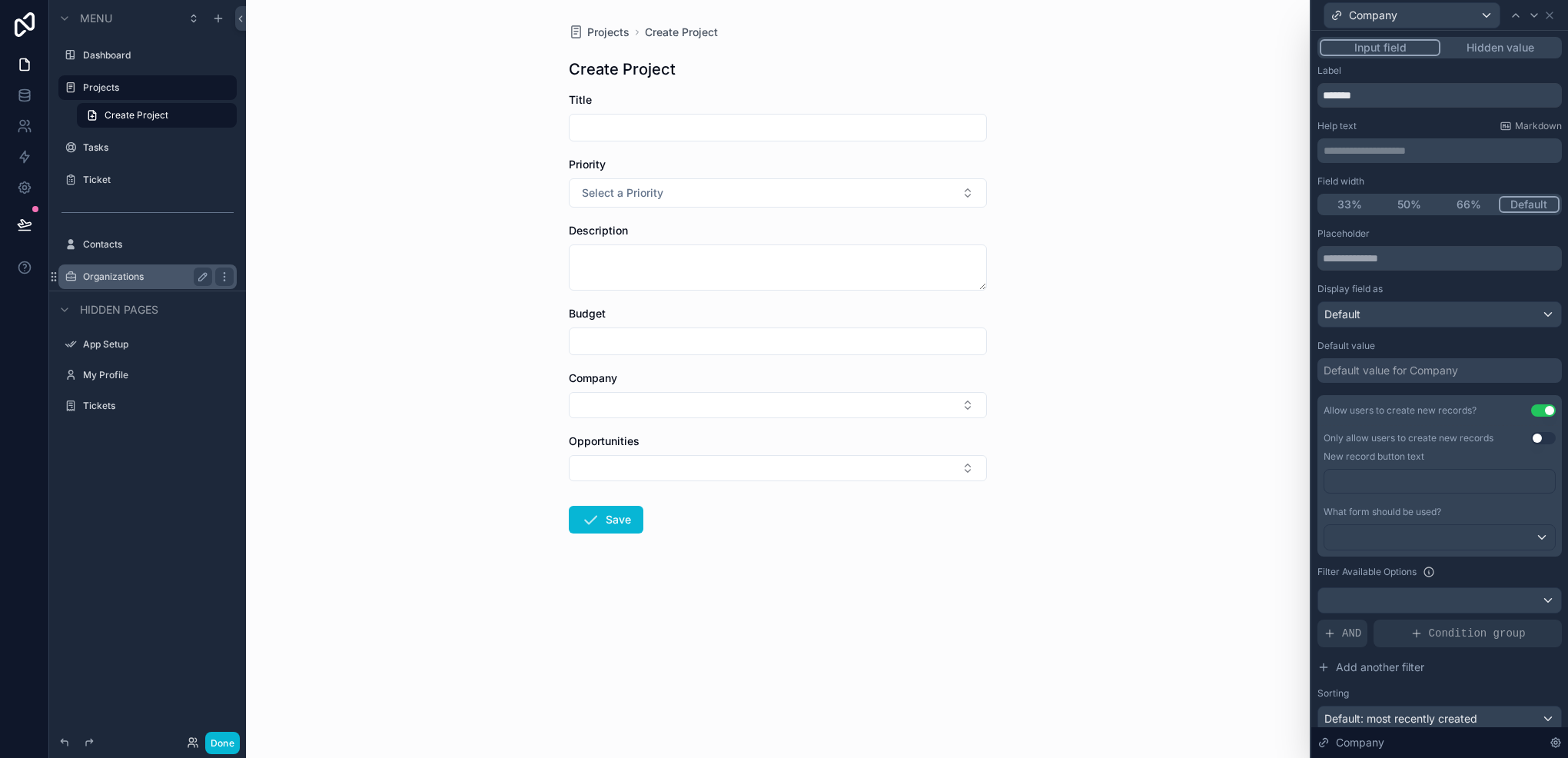
click at [156, 271] on label "Organizations" at bounding box center [145, 276] width 123 height 12
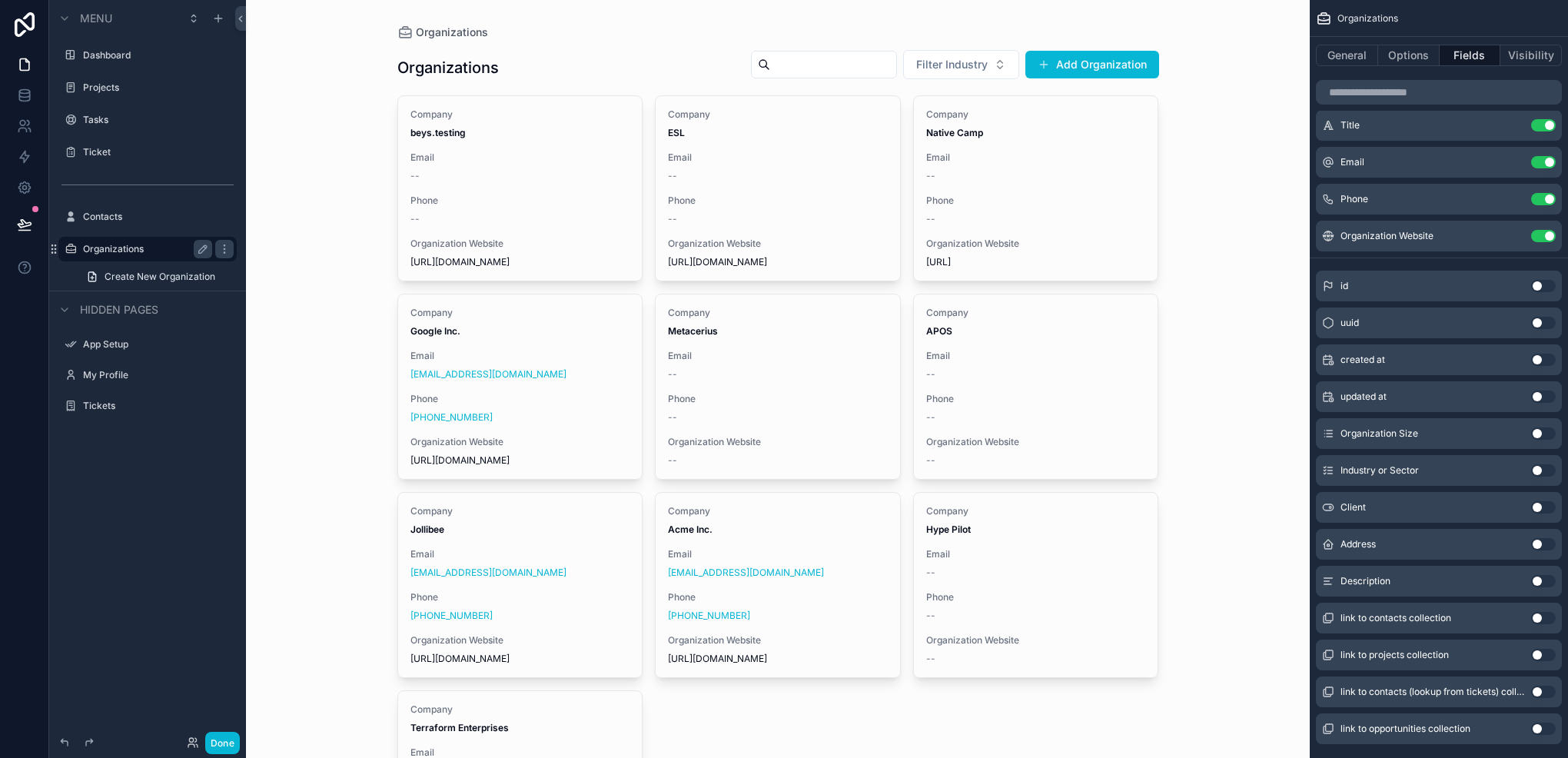
click at [1110, 59] on div "scrollable content" at bounding box center [779, 487] width 786 height 974
click at [1110, 59] on button "Add Organization" at bounding box center [1092, 64] width 134 height 28
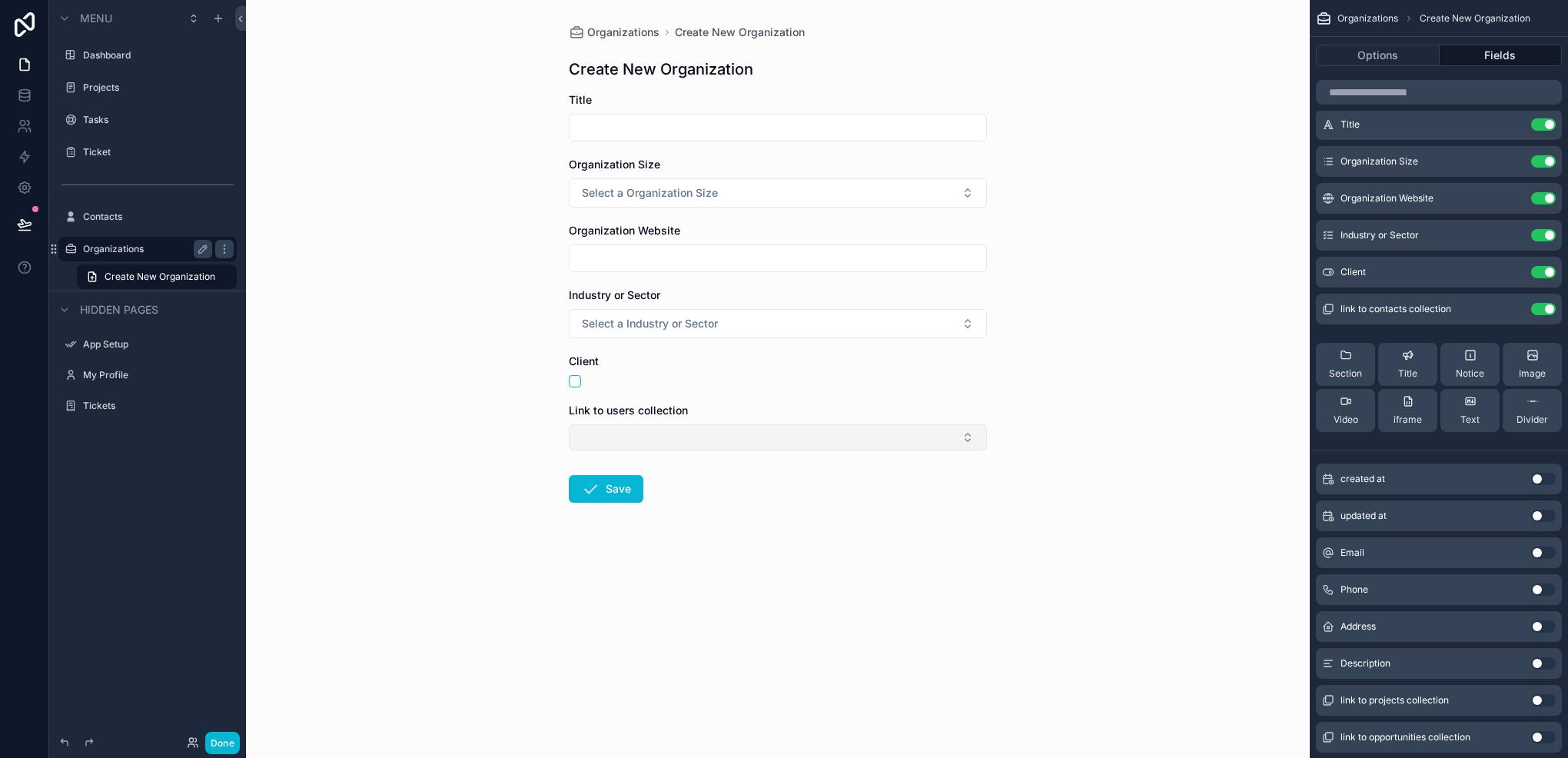
click at [775, 429] on button "Select Button" at bounding box center [778, 437] width 418 height 26
click at [1517, 304] on icon "scrollable content" at bounding box center [1515, 307] width 6 height 6
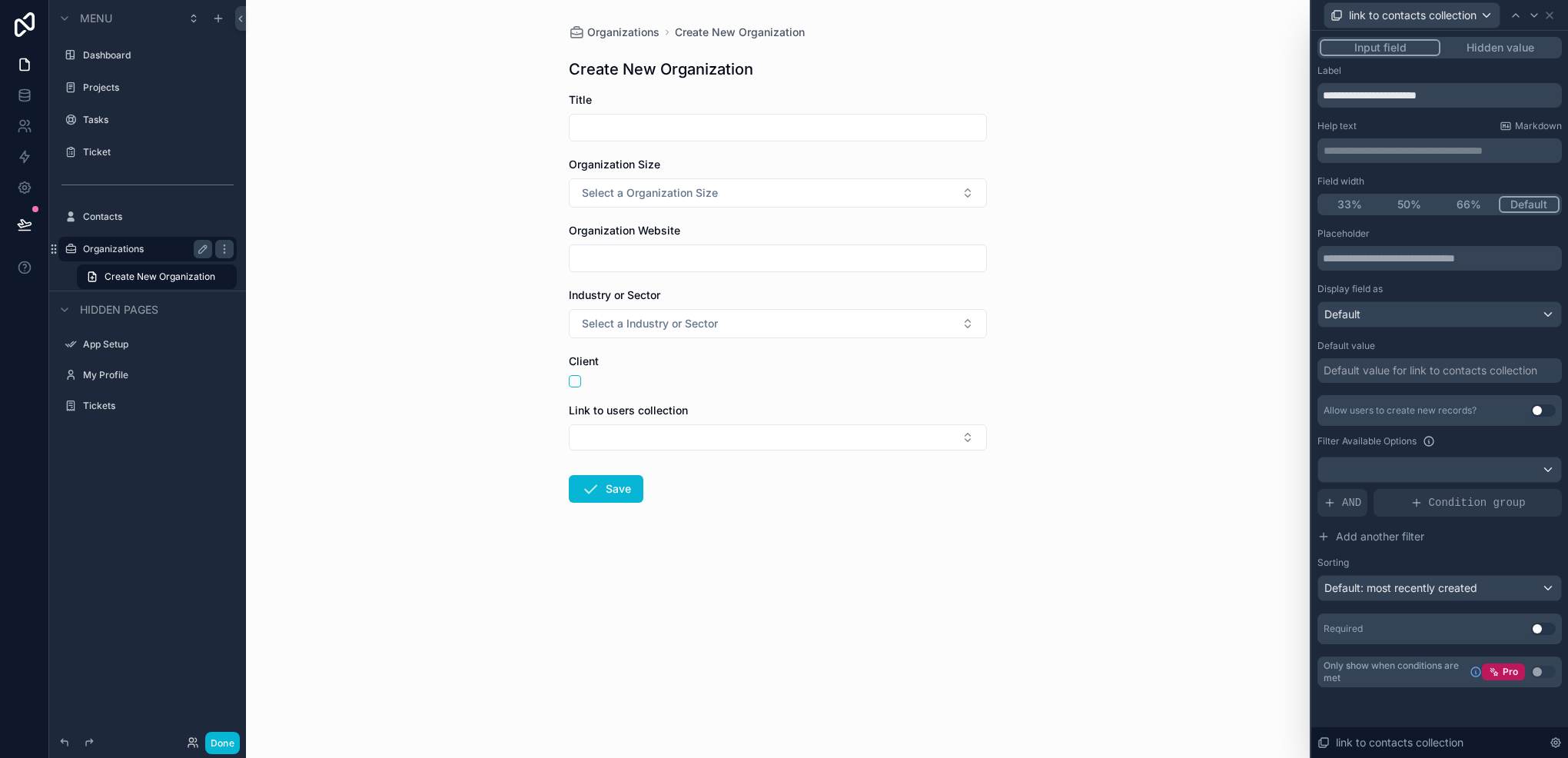
click at [1533, 414] on button "Use setting" at bounding box center [1543, 410] width 25 height 12
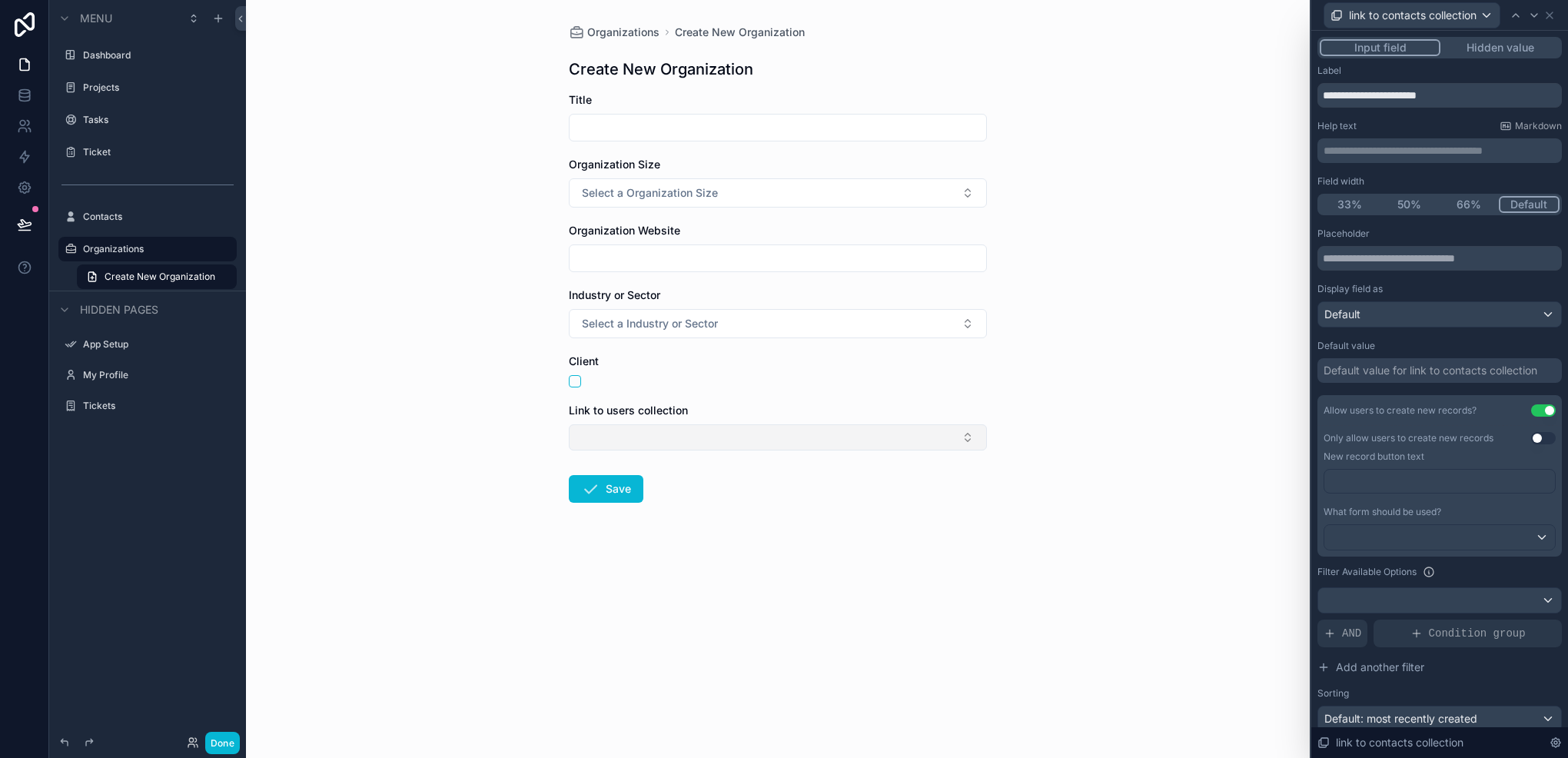
click at [672, 438] on button "Select Button" at bounding box center [778, 437] width 418 height 26
click at [105, 92] on label "Projects" at bounding box center [145, 87] width 123 height 12
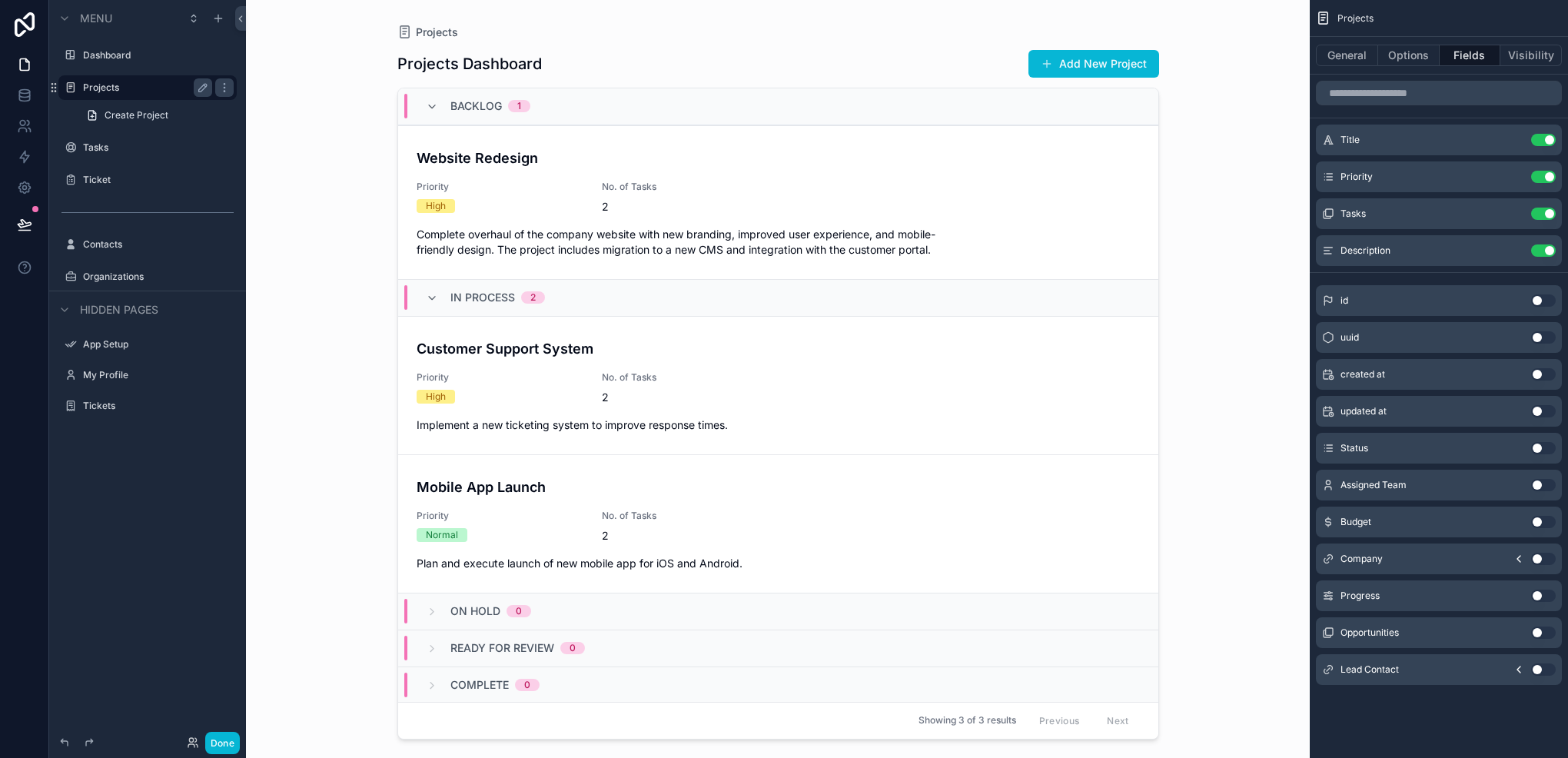
click at [643, 183] on div "scrollable content" at bounding box center [779, 370] width 786 height 740
click at [643, 183] on span "No. of Tasks" at bounding box center [685, 186] width 166 height 12
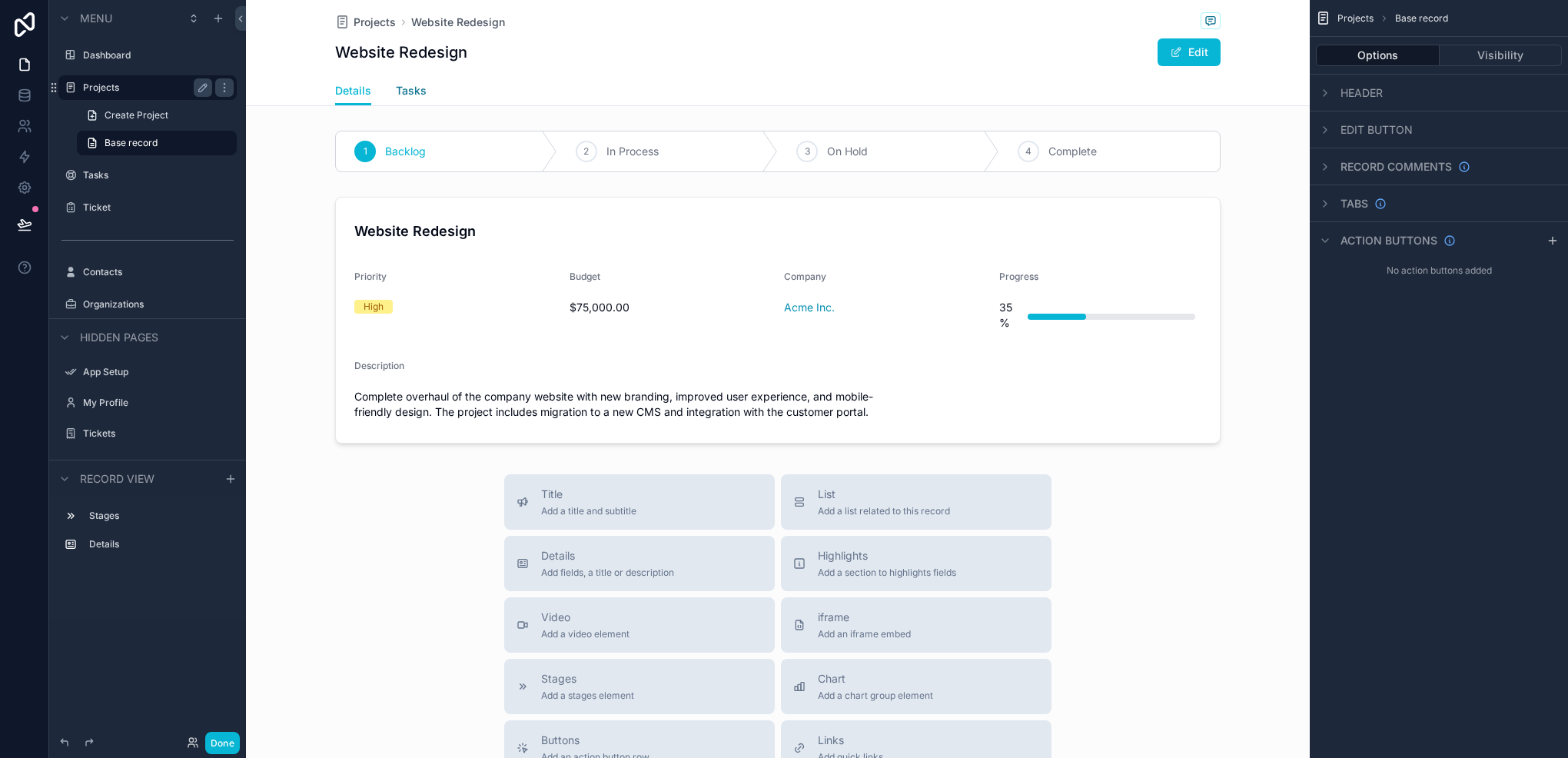
click at [405, 81] on link "Tasks" at bounding box center [411, 92] width 31 height 31
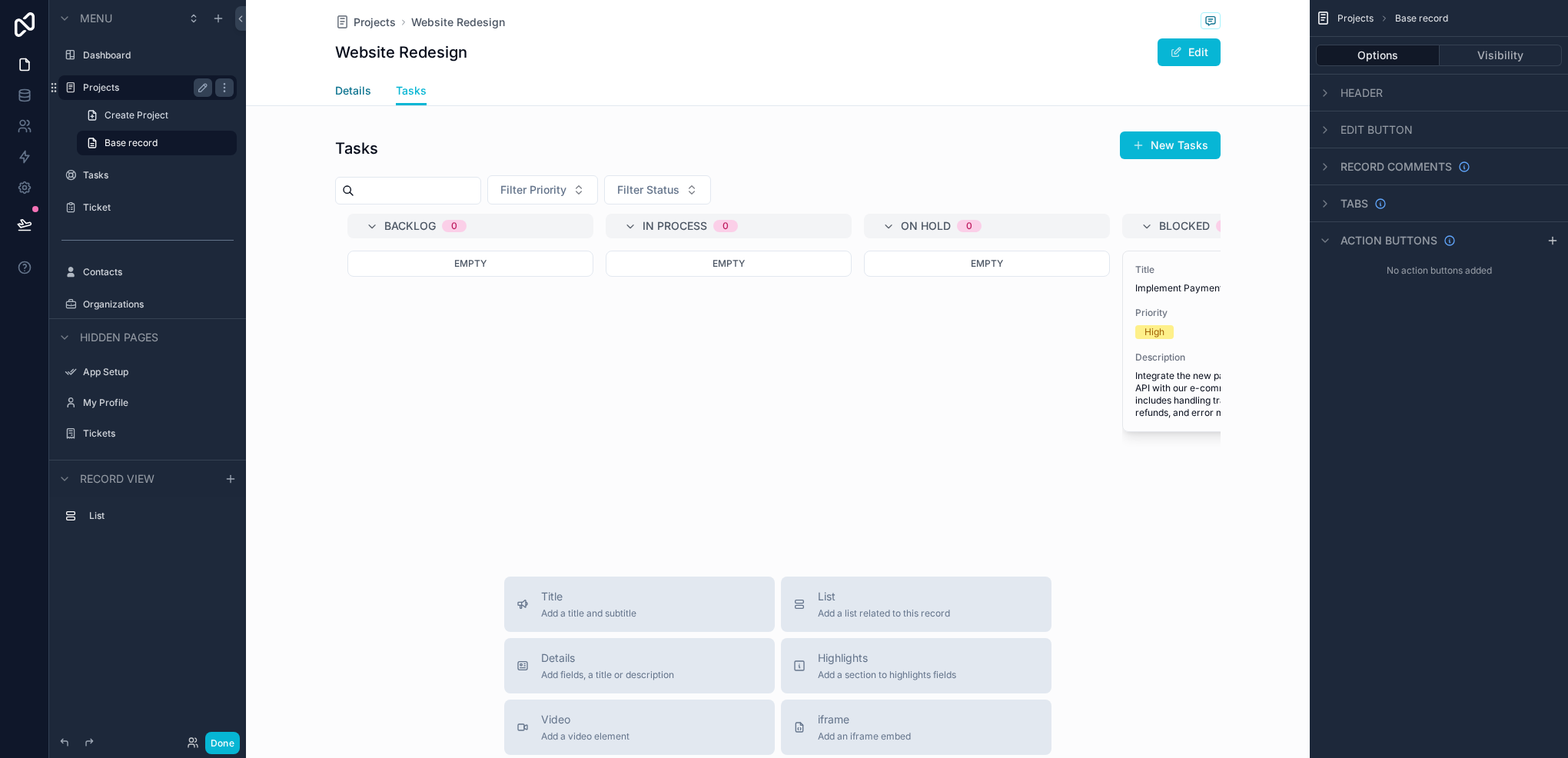
click at [348, 96] on span "Details" at bounding box center [353, 91] width 36 height 16
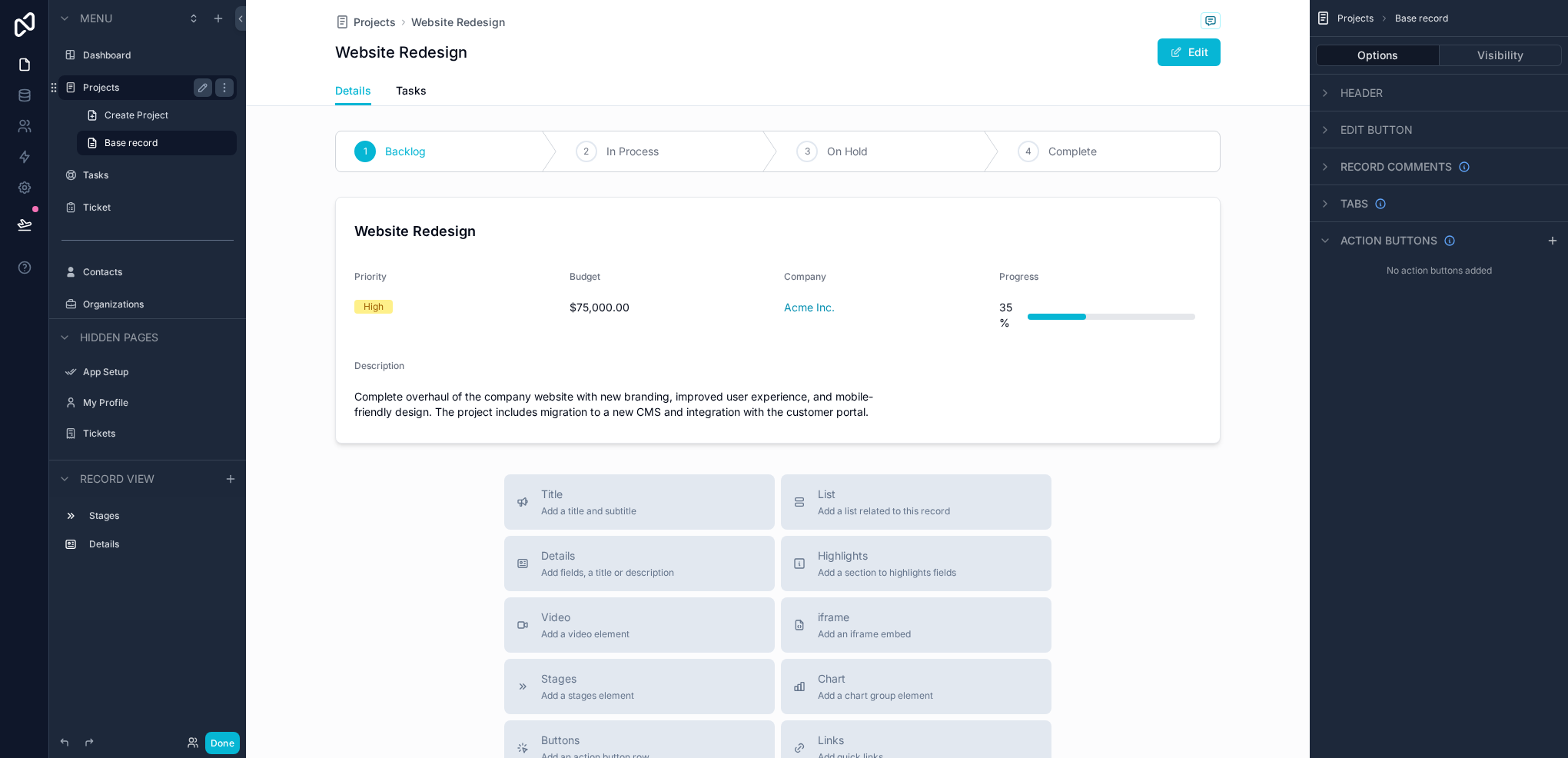
click at [114, 86] on label "Projects" at bounding box center [145, 87] width 123 height 12
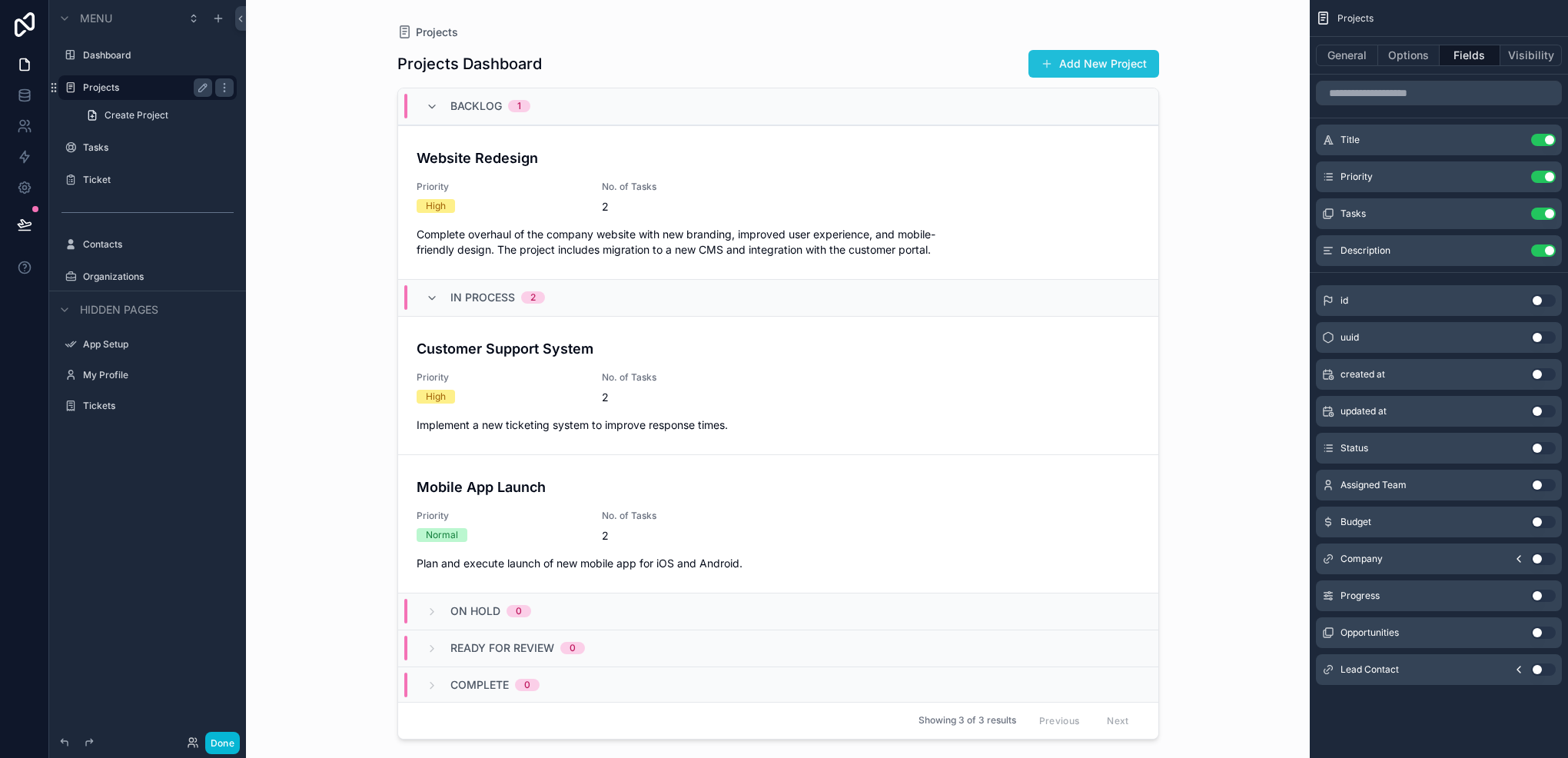
click at [1074, 63] on button "Add New Project" at bounding box center [1094, 63] width 131 height 28
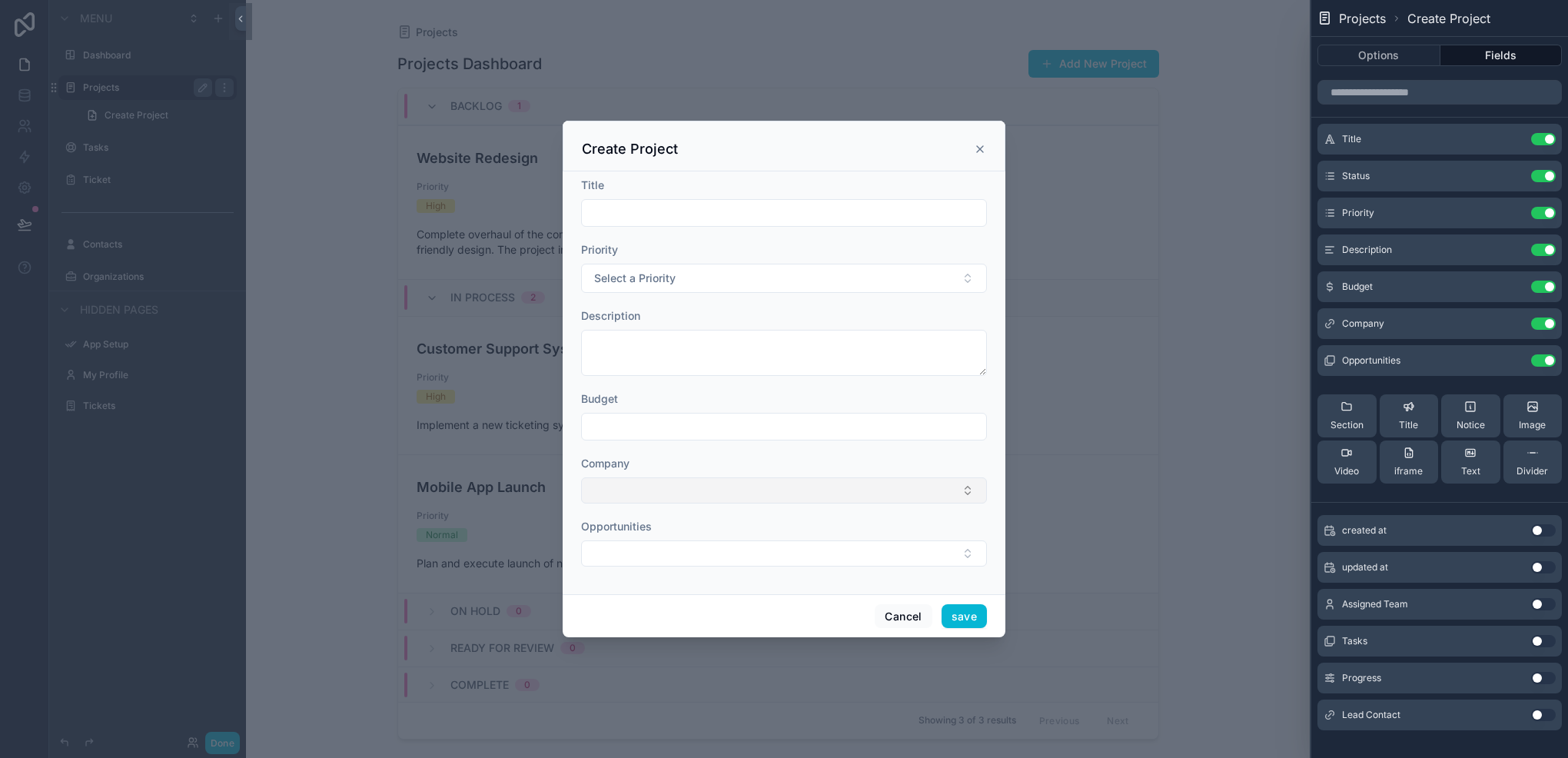
click at [723, 499] on button "Select Button" at bounding box center [784, 490] width 406 height 26
click at [652, 545] on button "Select Button" at bounding box center [784, 554] width 406 height 26
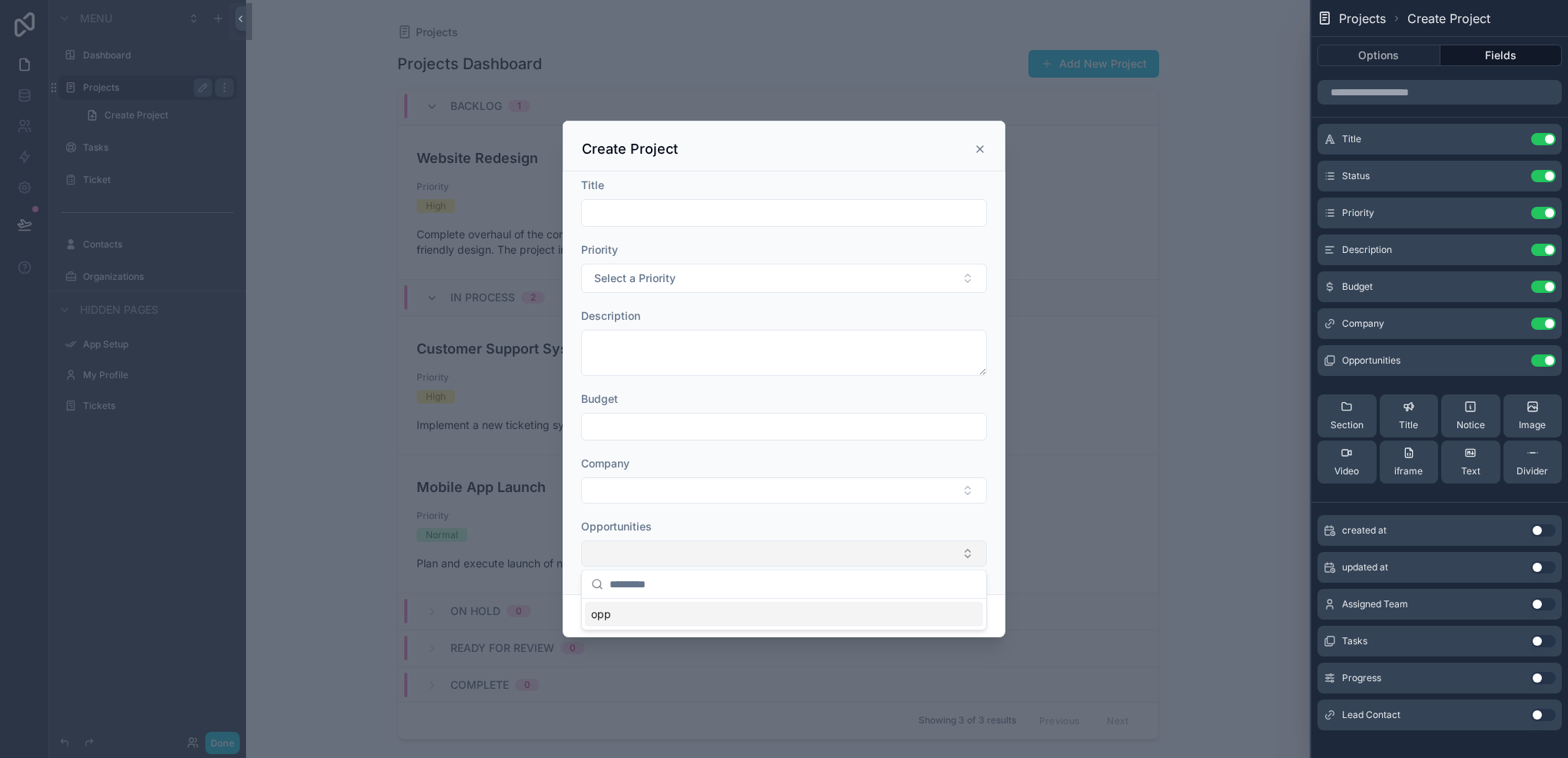
click at [652, 545] on button "Select Button" at bounding box center [784, 554] width 406 height 26
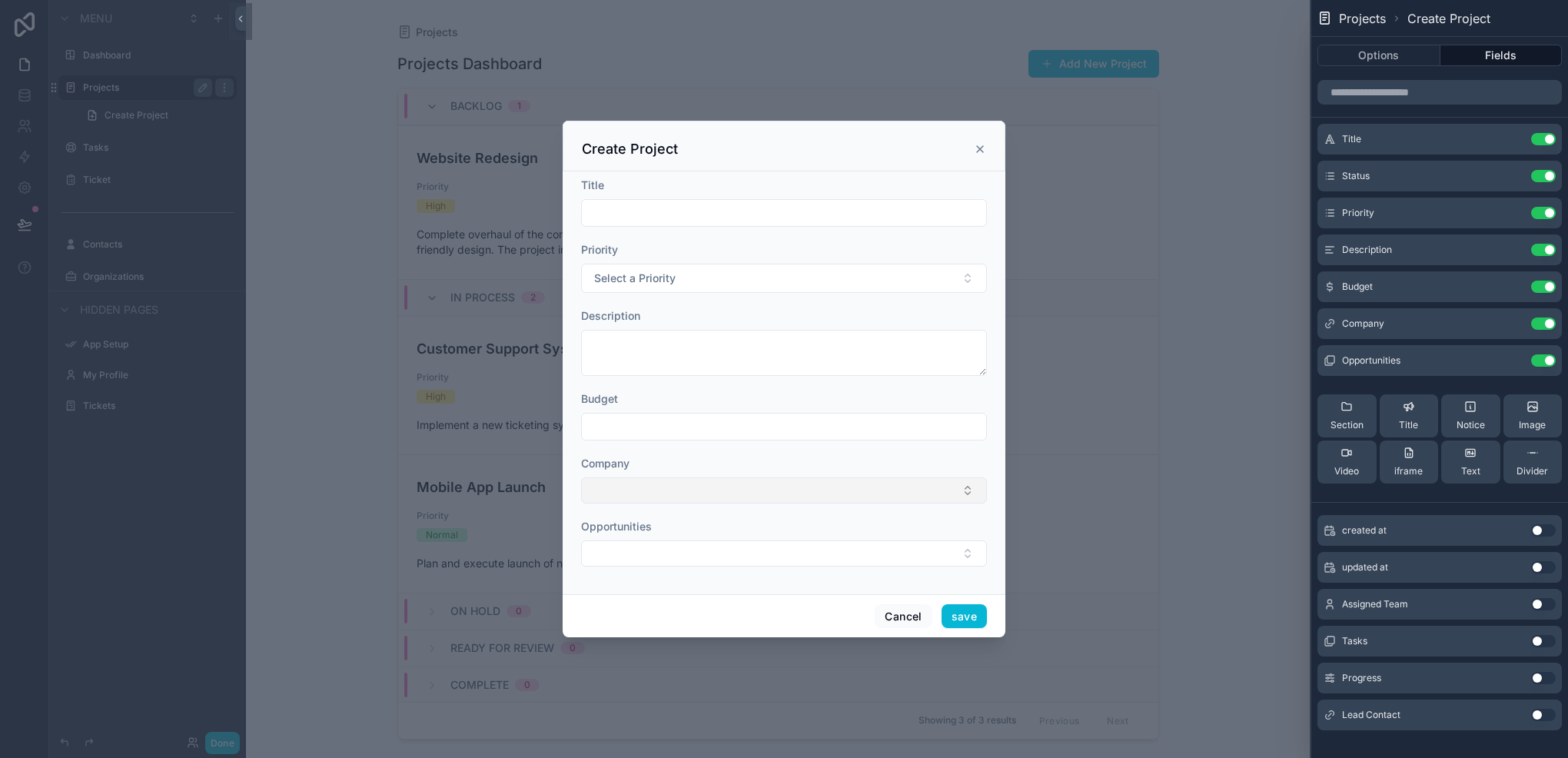
click at [714, 496] on button "Select Button" at bounding box center [784, 490] width 406 height 26
click at [612, 463] on span "New" at bounding box center [617, 461] width 23 height 16
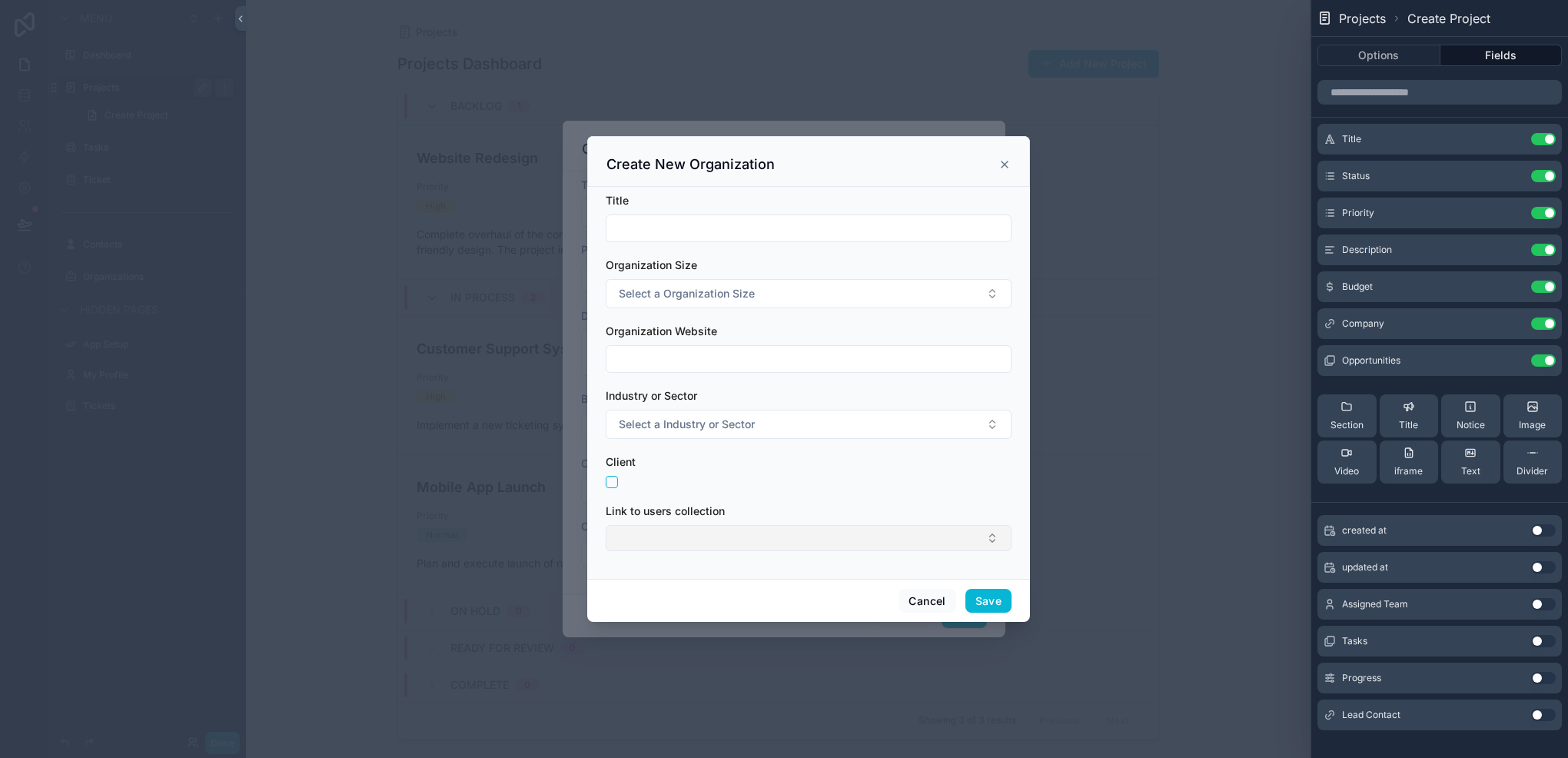
click at [765, 535] on button "Select Button" at bounding box center [809, 538] width 406 height 26
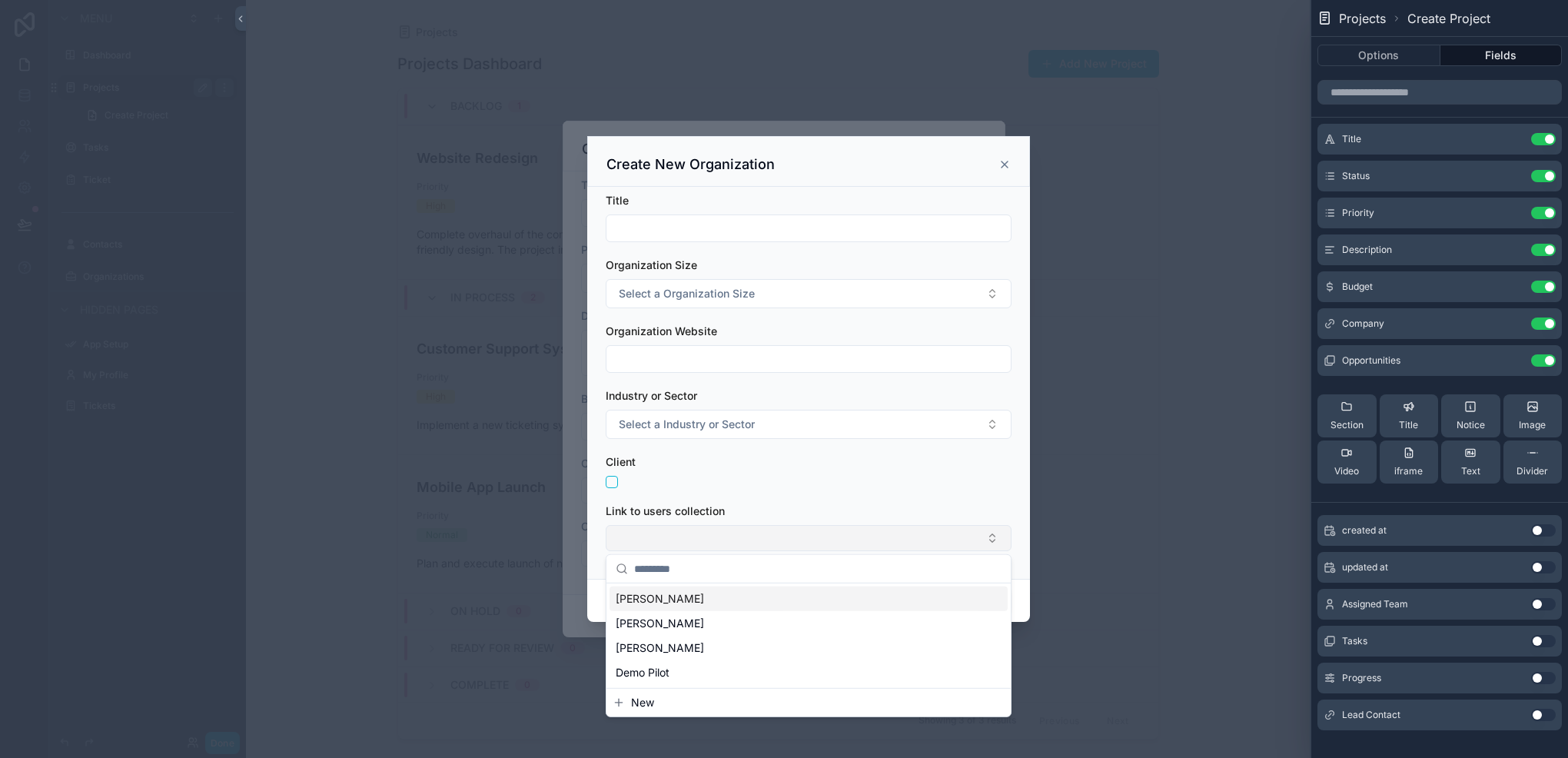
click at [765, 535] on button "Select Button" at bounding box center [809, 538] width 406 height 26
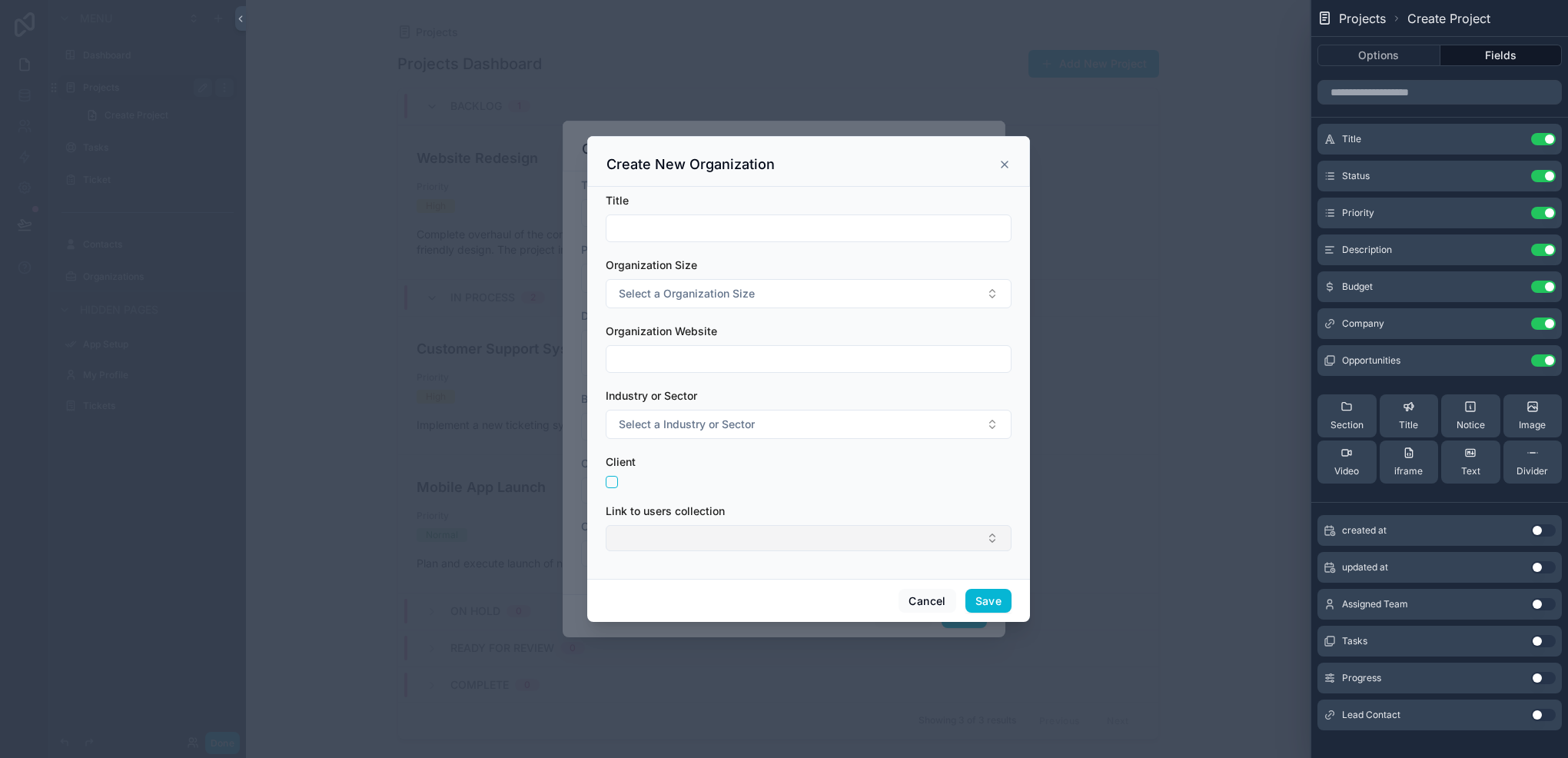
click at [690, 530] on button "Select Button" at bounding box center [809, 538] width 406 height 26
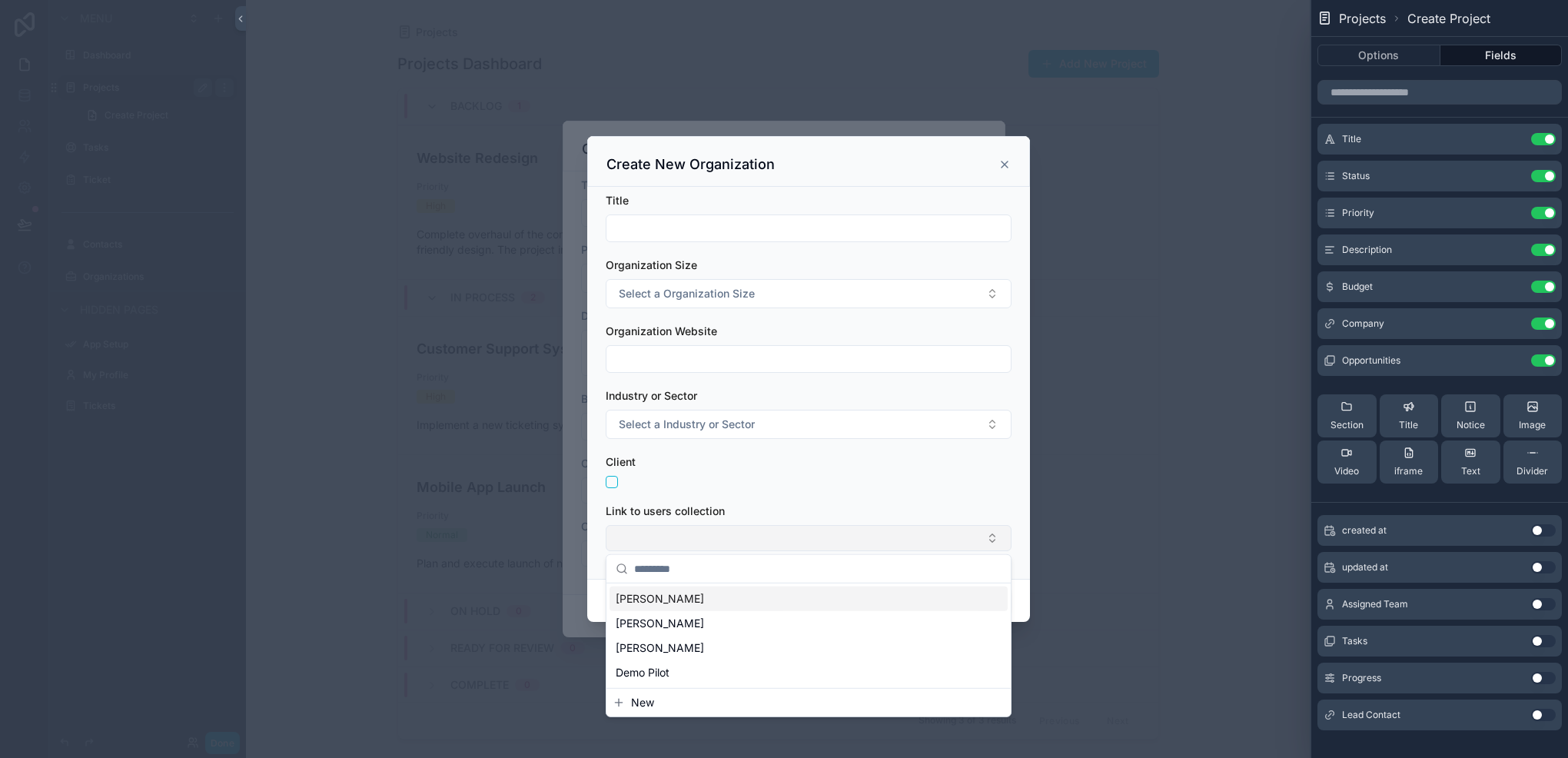
click at [690, 530] on button "Select Button" at bounding box center [809, 538] width 406 height 26
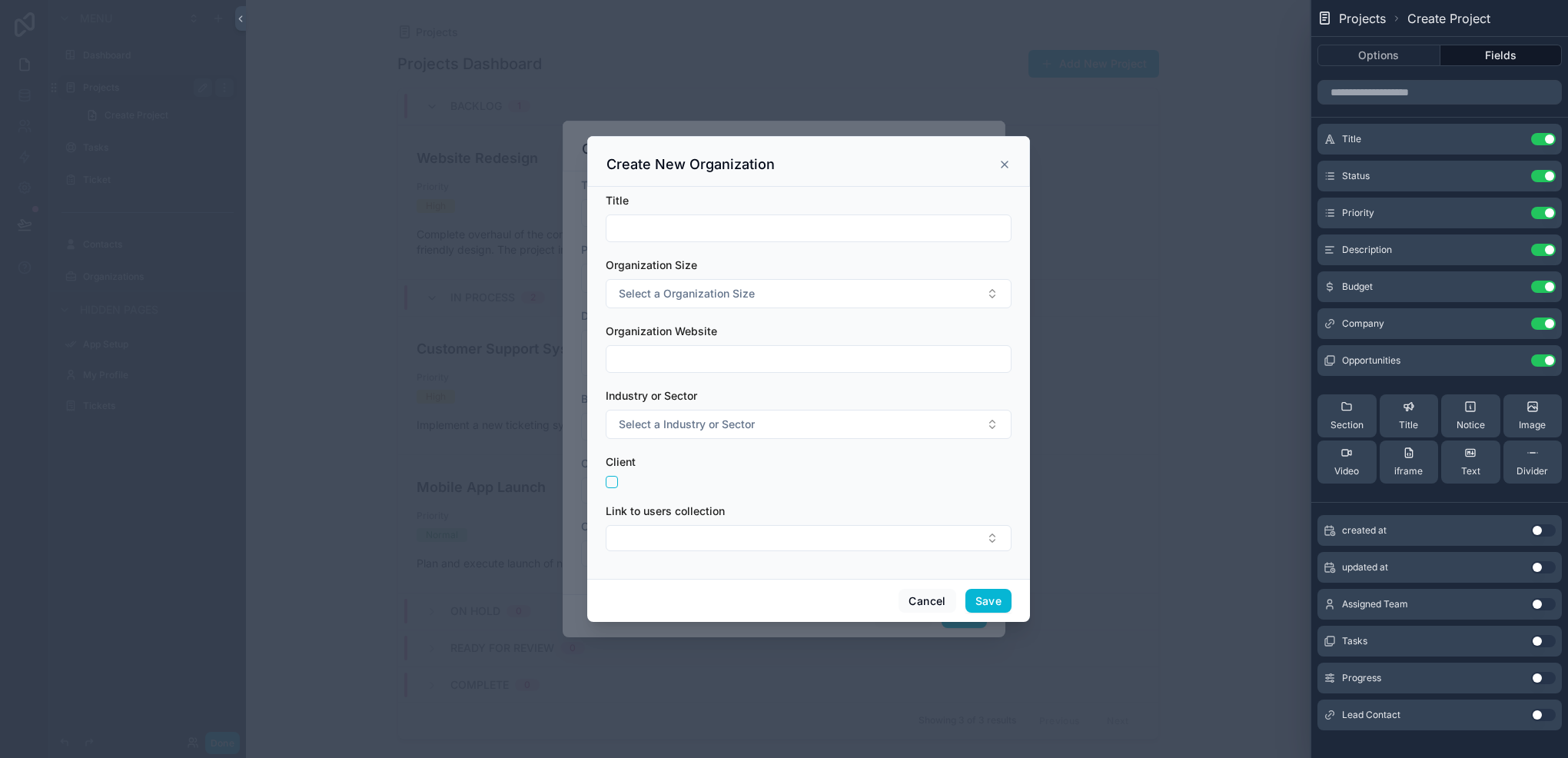
click at [1009, 164] on icon "scrollable content" at bounding box center [1004, 164] width 12 height 12
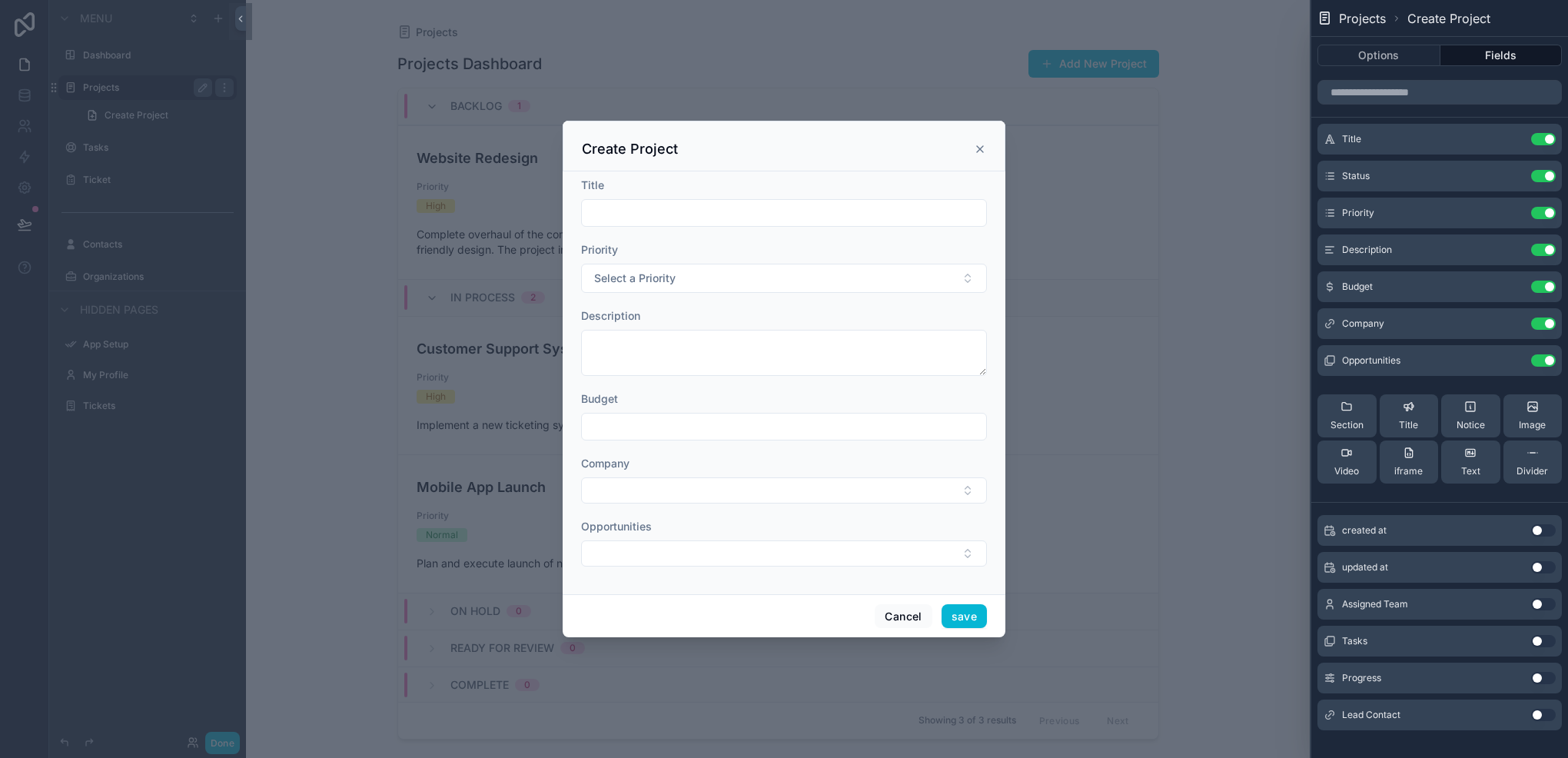
click at [975, 151] on icon "scrollable content" at bounding box center [980, 149] width 12 height 12
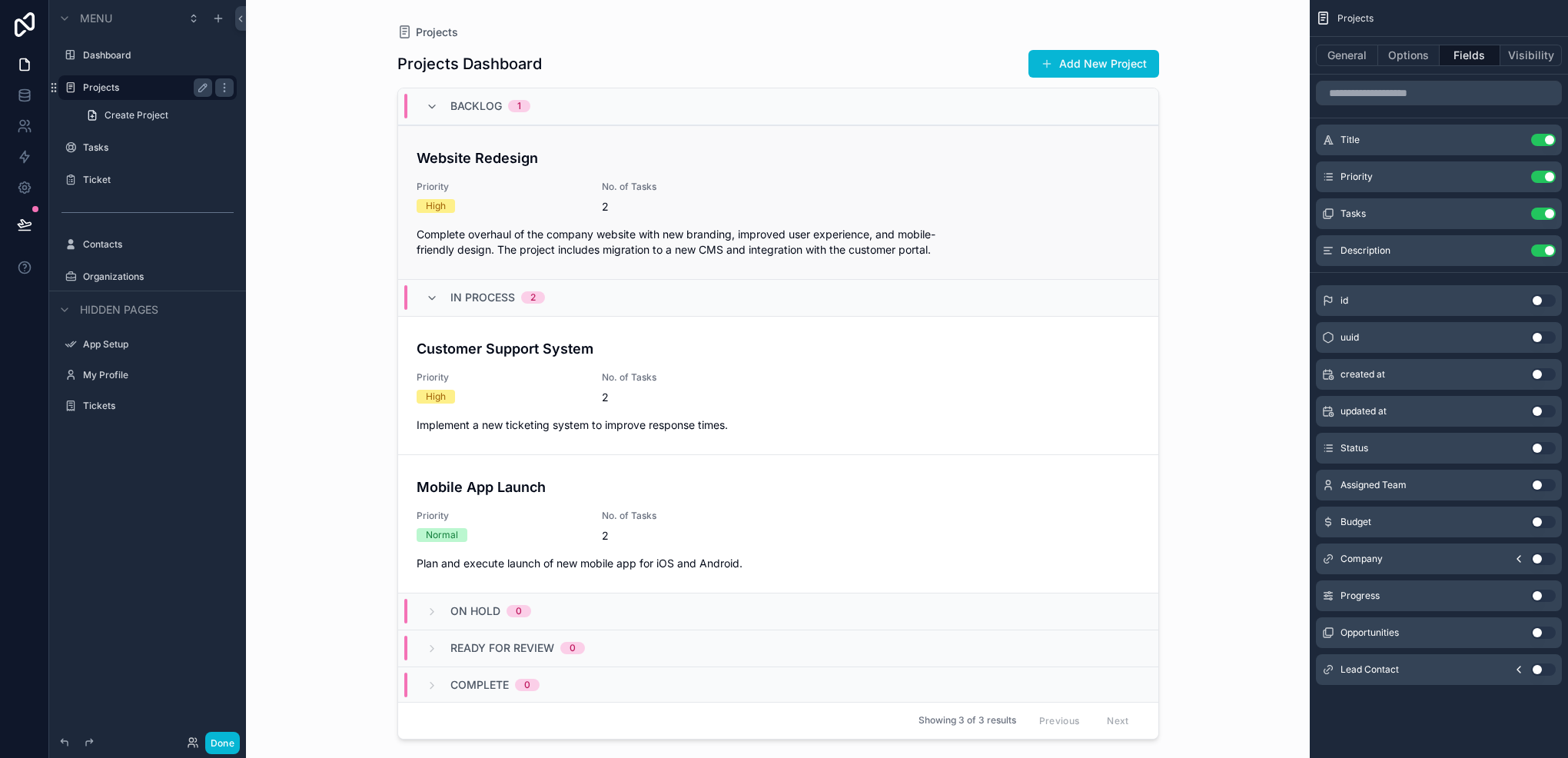
click at [932, 166] on h4 "Website Redesign" at bounding box center [779, 158] width 723 height 21
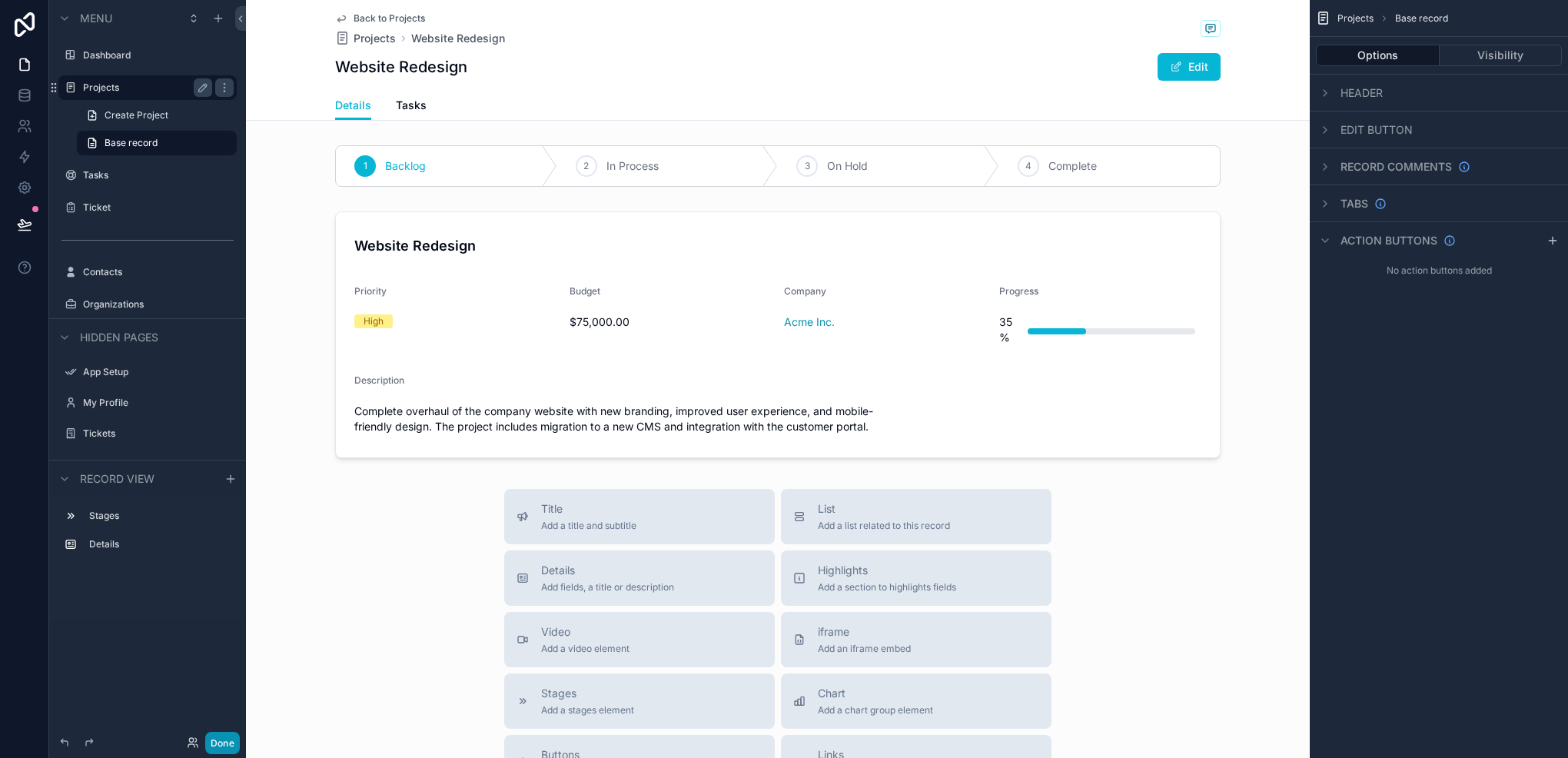
click at [212, 743] on button "Done" at bounding box center [222, 743] width 35 height 23
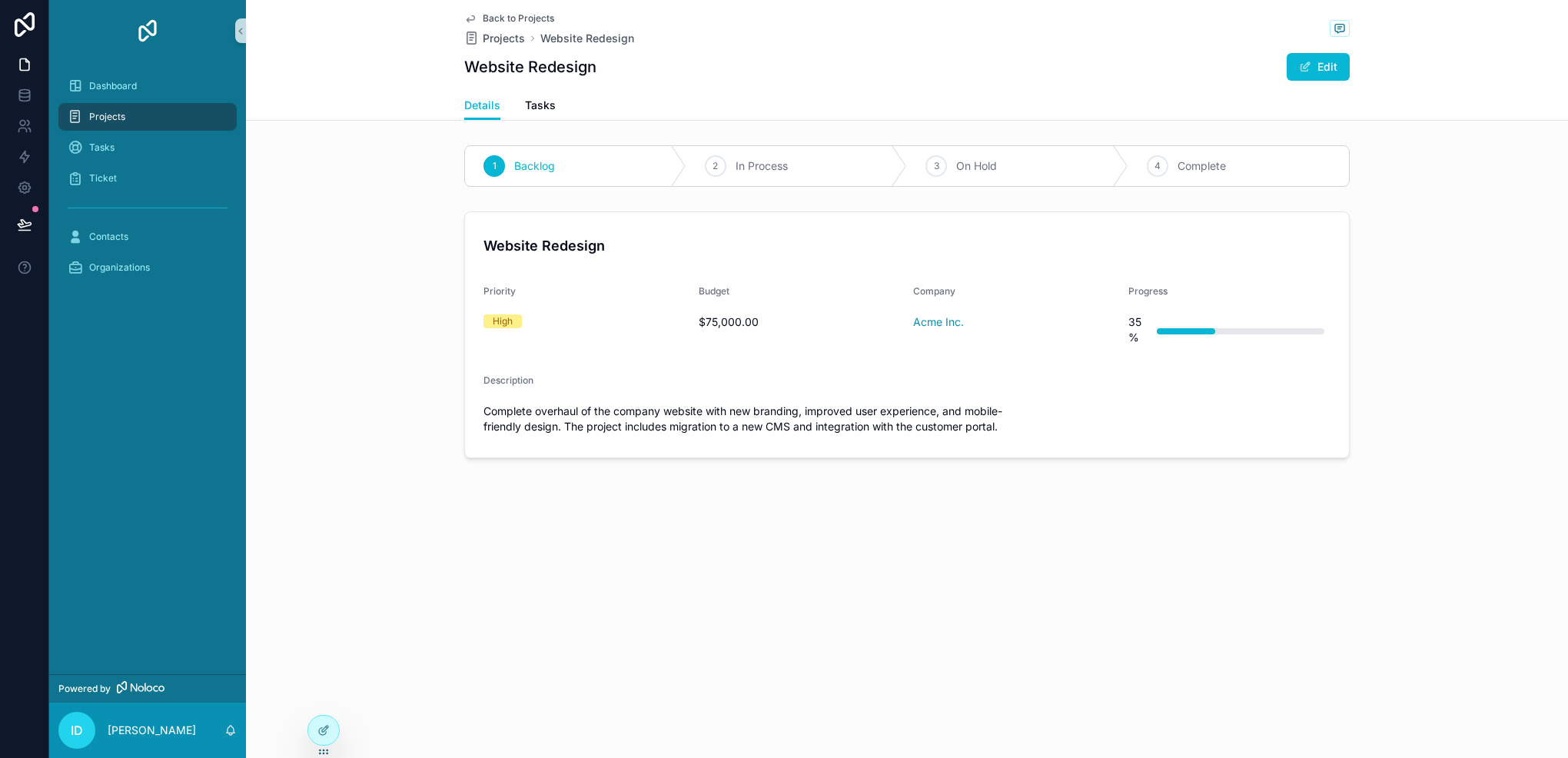
click at [153, 116] on div "Projects" at bounding box center [147, 117] width 159 height 25
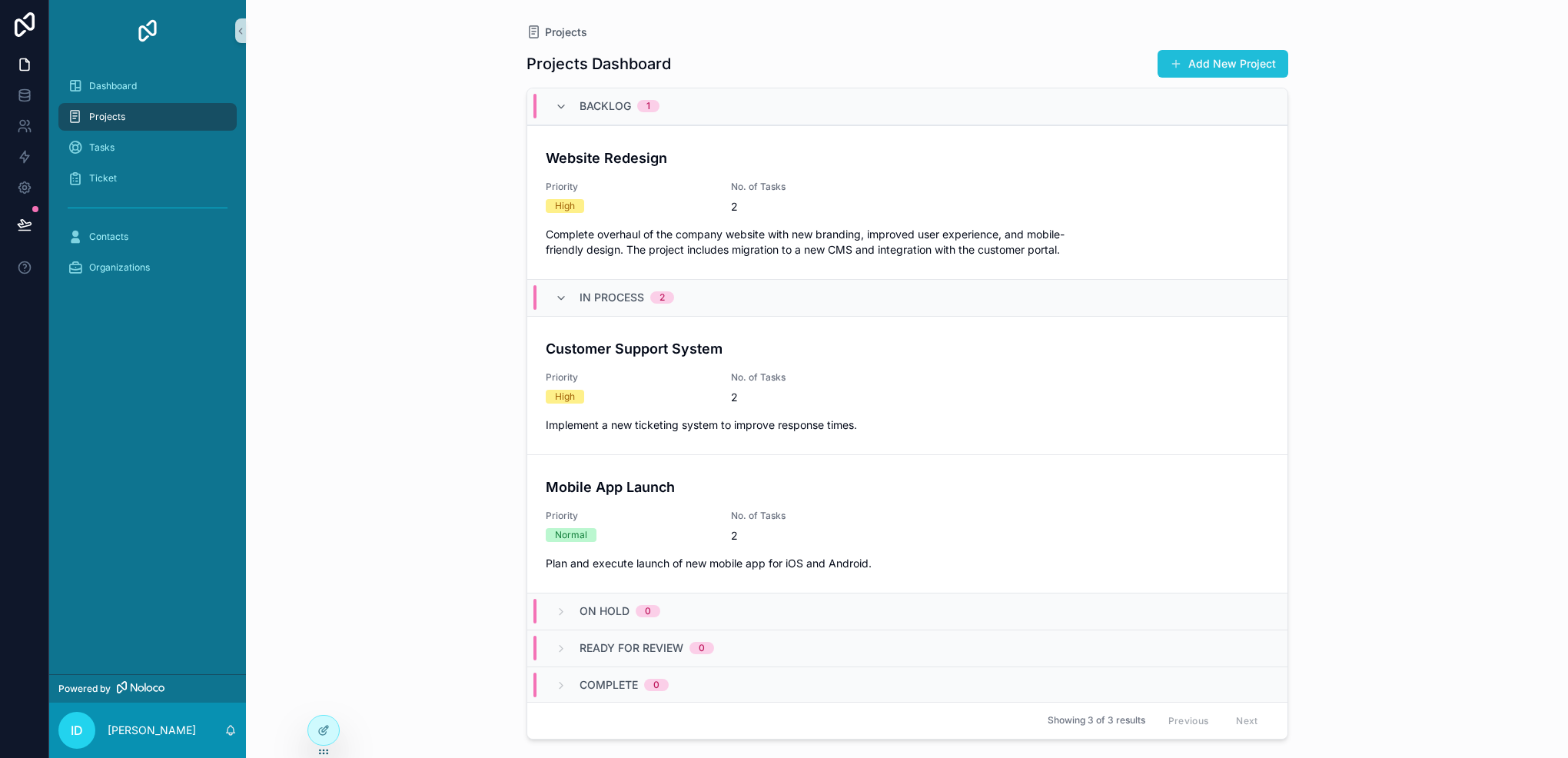
click at [1217, 51] on button "Add New Project" at bounding box center [1223, 63] width 131 height 28
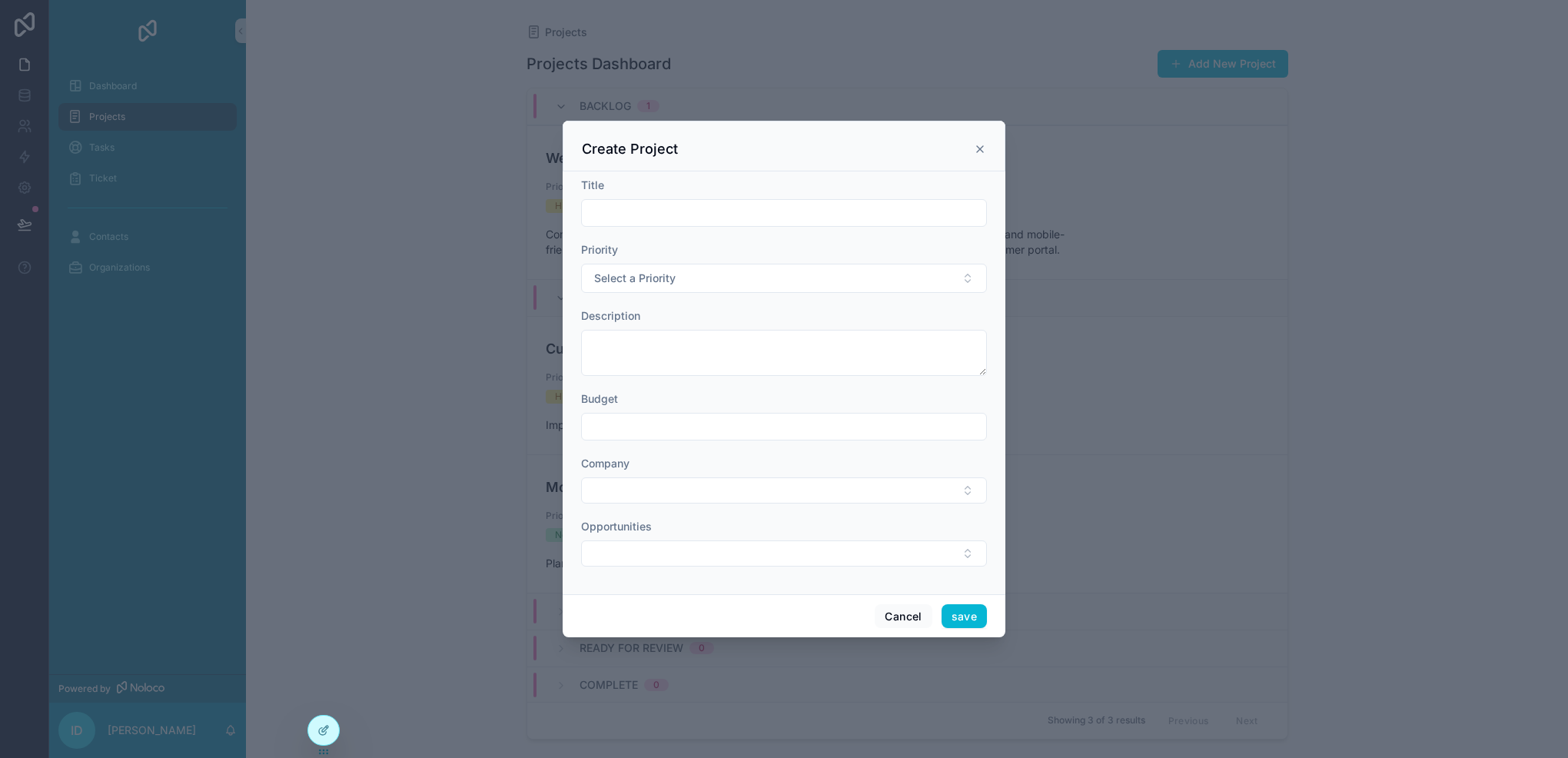
click at [686, 214] on input "scrollable content" at bounding box center [784, 213] width 404 height 22
type input "****"
click at [632, 284] on span "Select a Priority" at bounding box center [635, 278] width 81 height 16
click at [658, 341] on div "Urgent" at bounding box center [784, 340] width 398 height 23
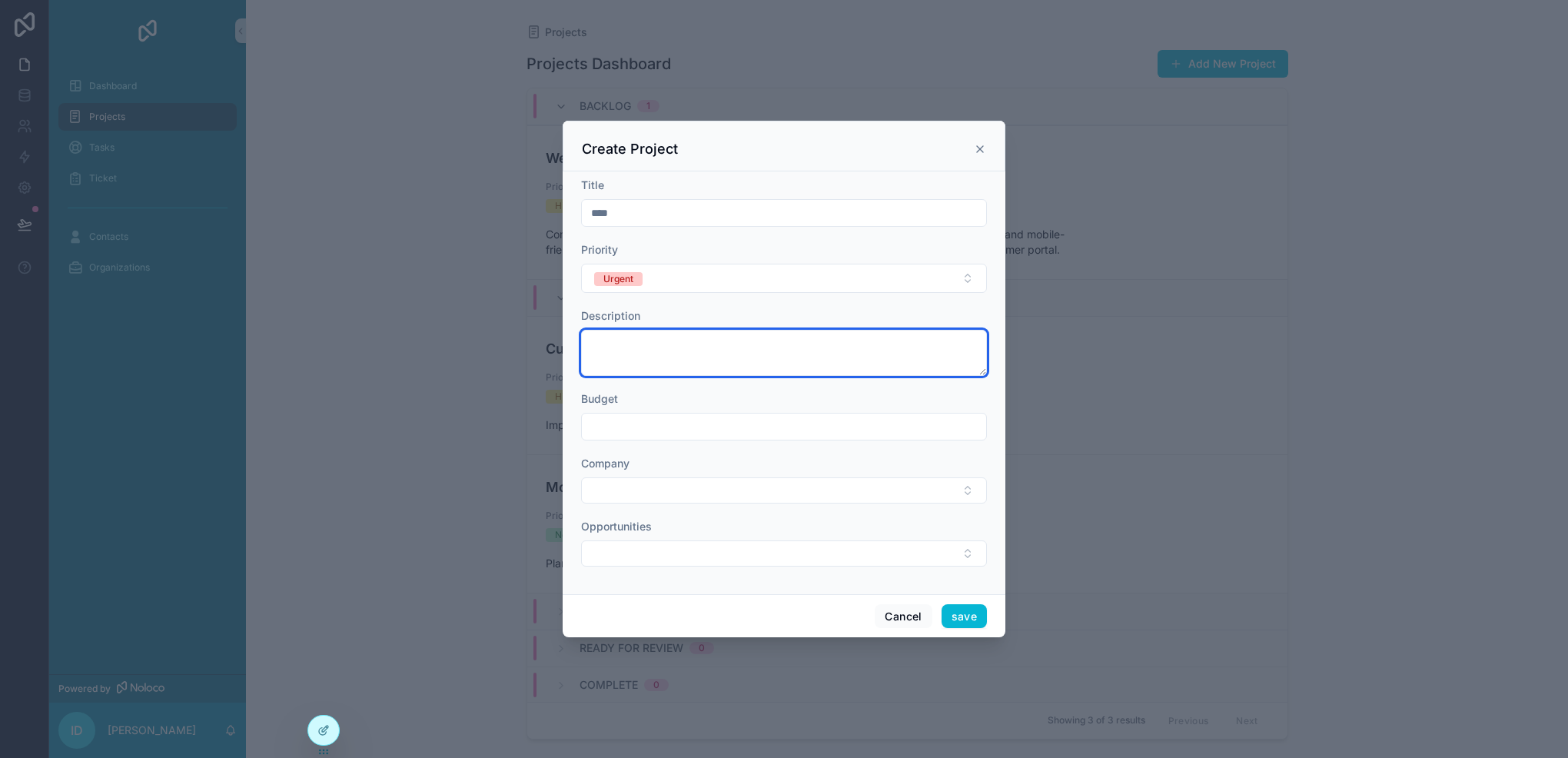
click at [658, 340] on textarea "scrollable content" at bounding box center [784, 353] width 406 height 47
type textarea "******"
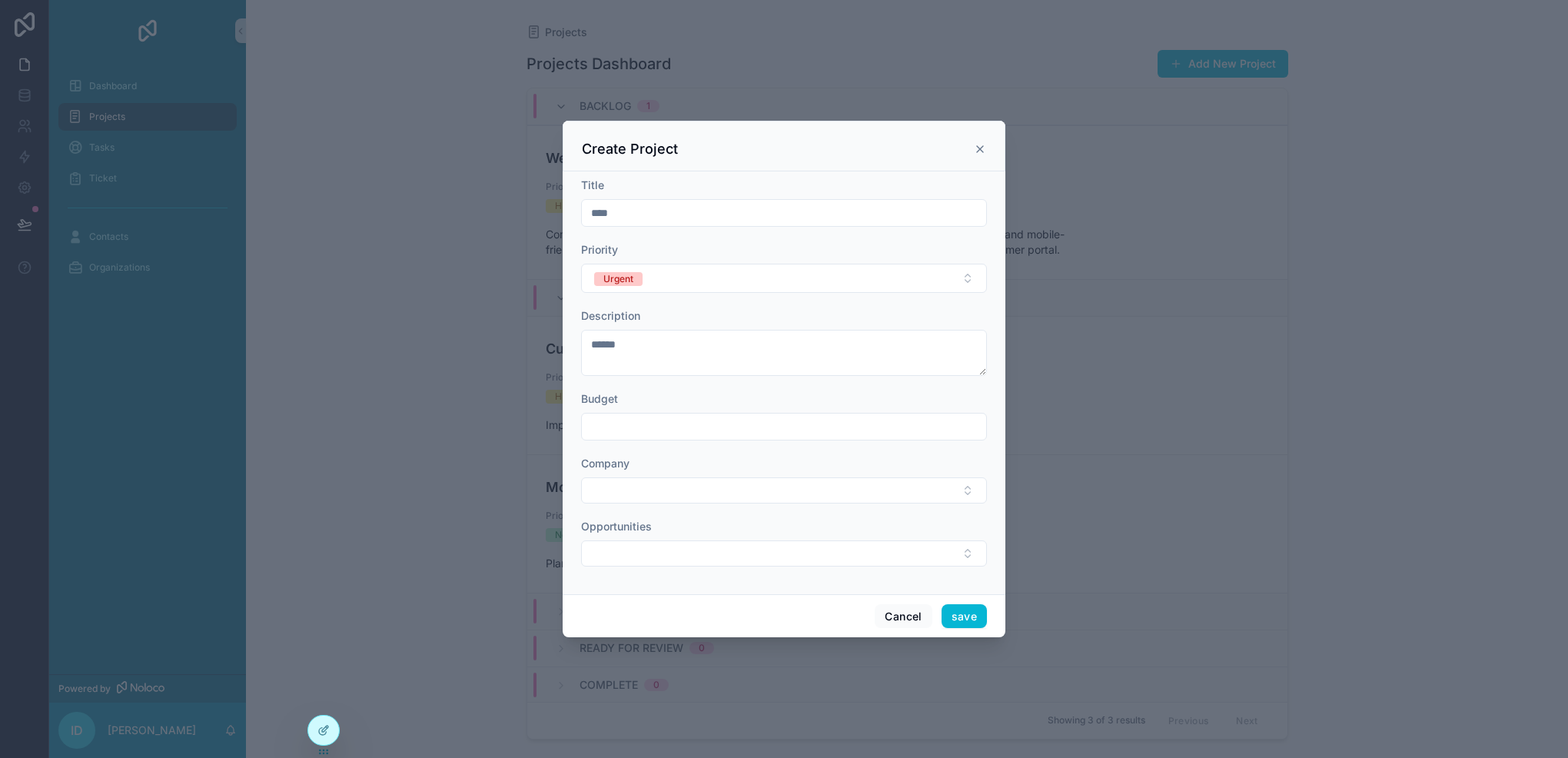
click at [630, 424] on input "scrollable content" at bounding box center [784, 427] width 404 height 22
type input "**********"
click at [634, 473] on div "Company" at bounding box center [784, 480] width 406 height 48
click at [658, 485] on button "Select Button" at bounding box center [784, 490] width 406 height 26
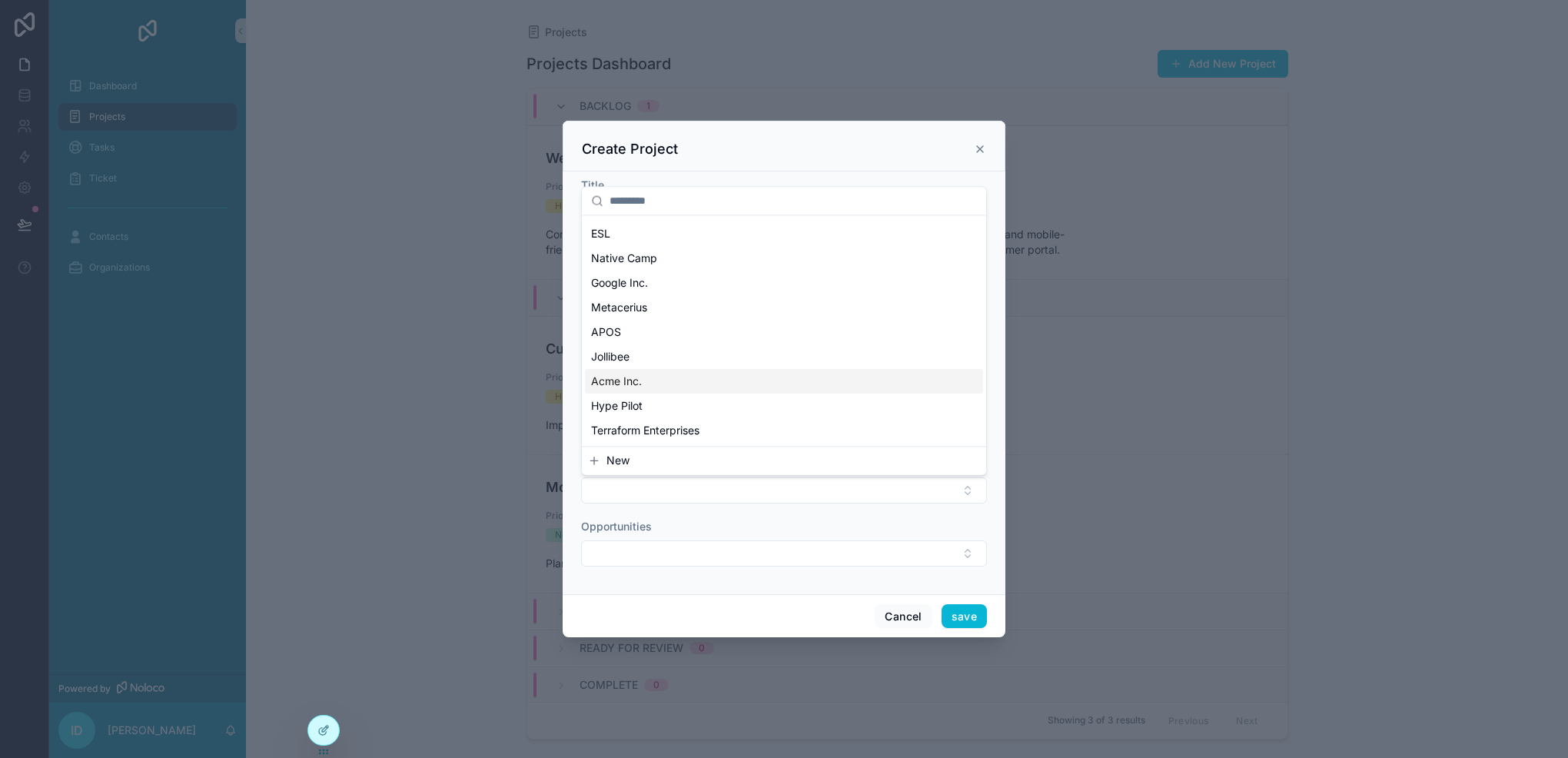
click at [661, 381] on div "Acme Inc." at bounding box center [784, 381] width 398 height 25
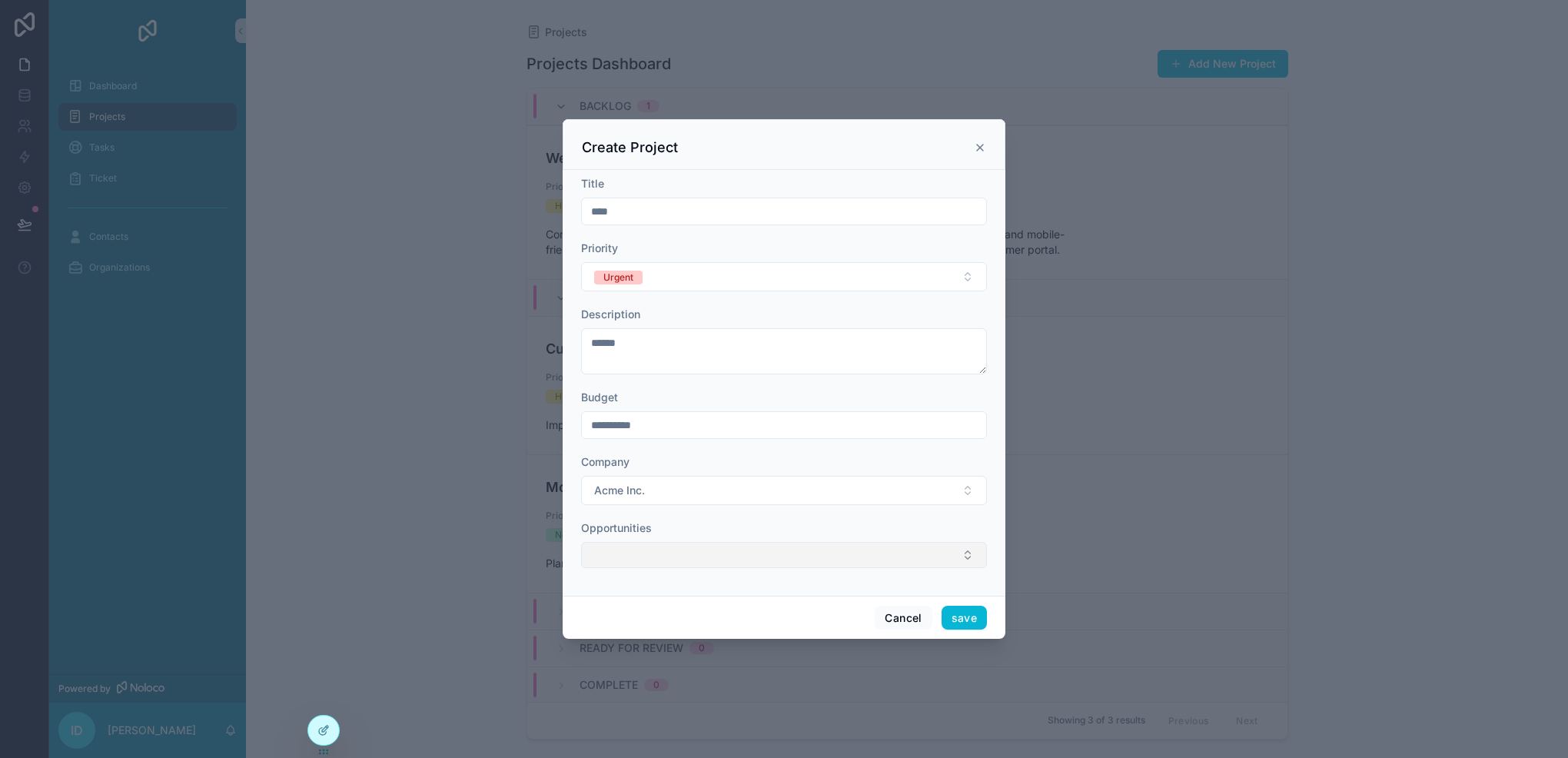
click at [654, 558] on button "Select Button" at bounding box center [784, 555] width 406 height 26
click at [957, 623] on button "save" at bounding box center [965, 618] width 46 height 25
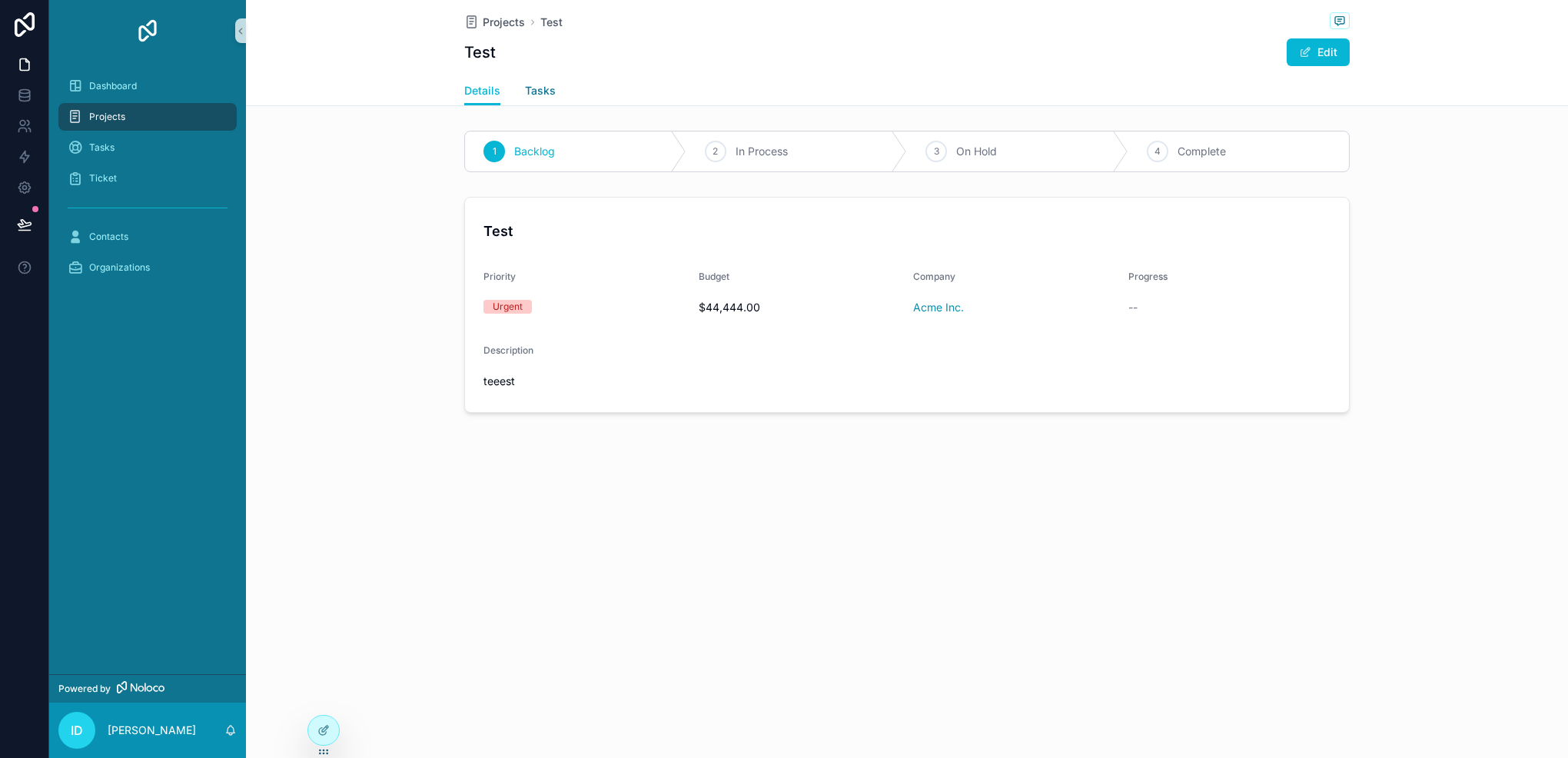
click at [541, 91] on span "Tasks" at bounding box center [540, 91] width 31 height 16
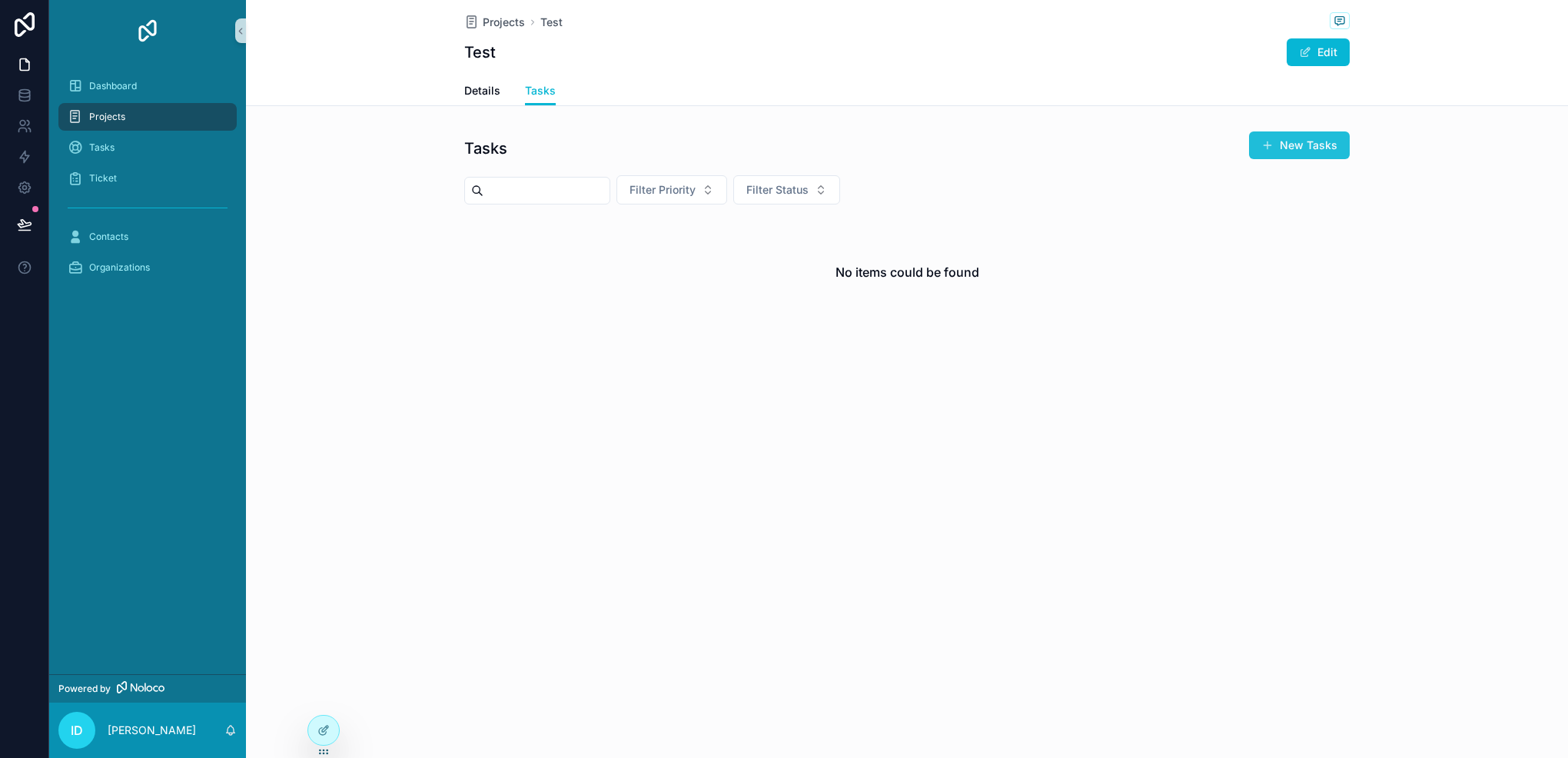
click at [1251, 146] on button "New Tasks" at bounding box center [1300, 146] width 101 height 28
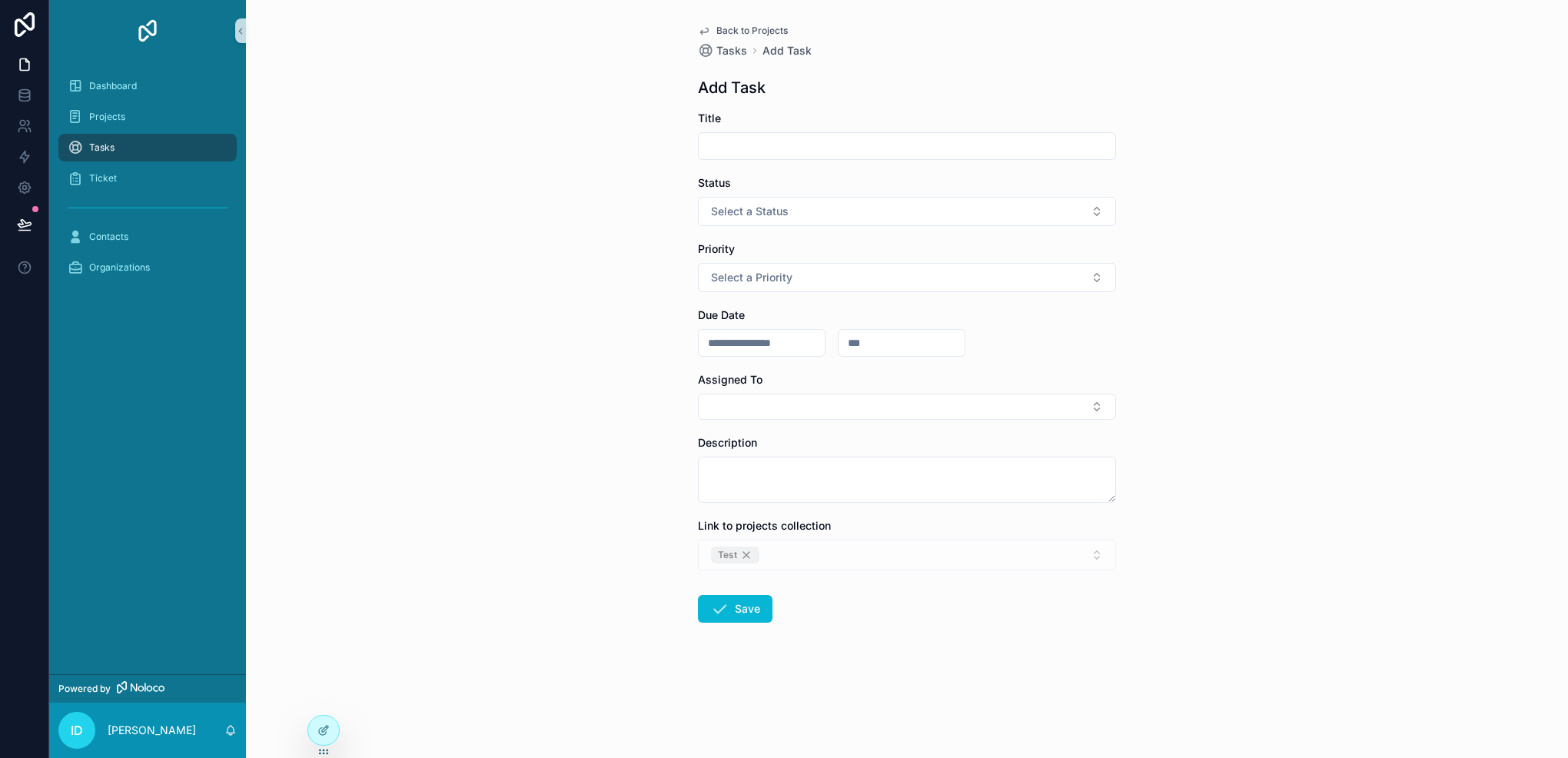
click at [773, 140] on input "scrollable content" at bounding box center [907, 147] width 417 height 22
type input "****"
click at [874, 204] on button "Select a Status" at bounding box center [907, 211] width 418 height 29
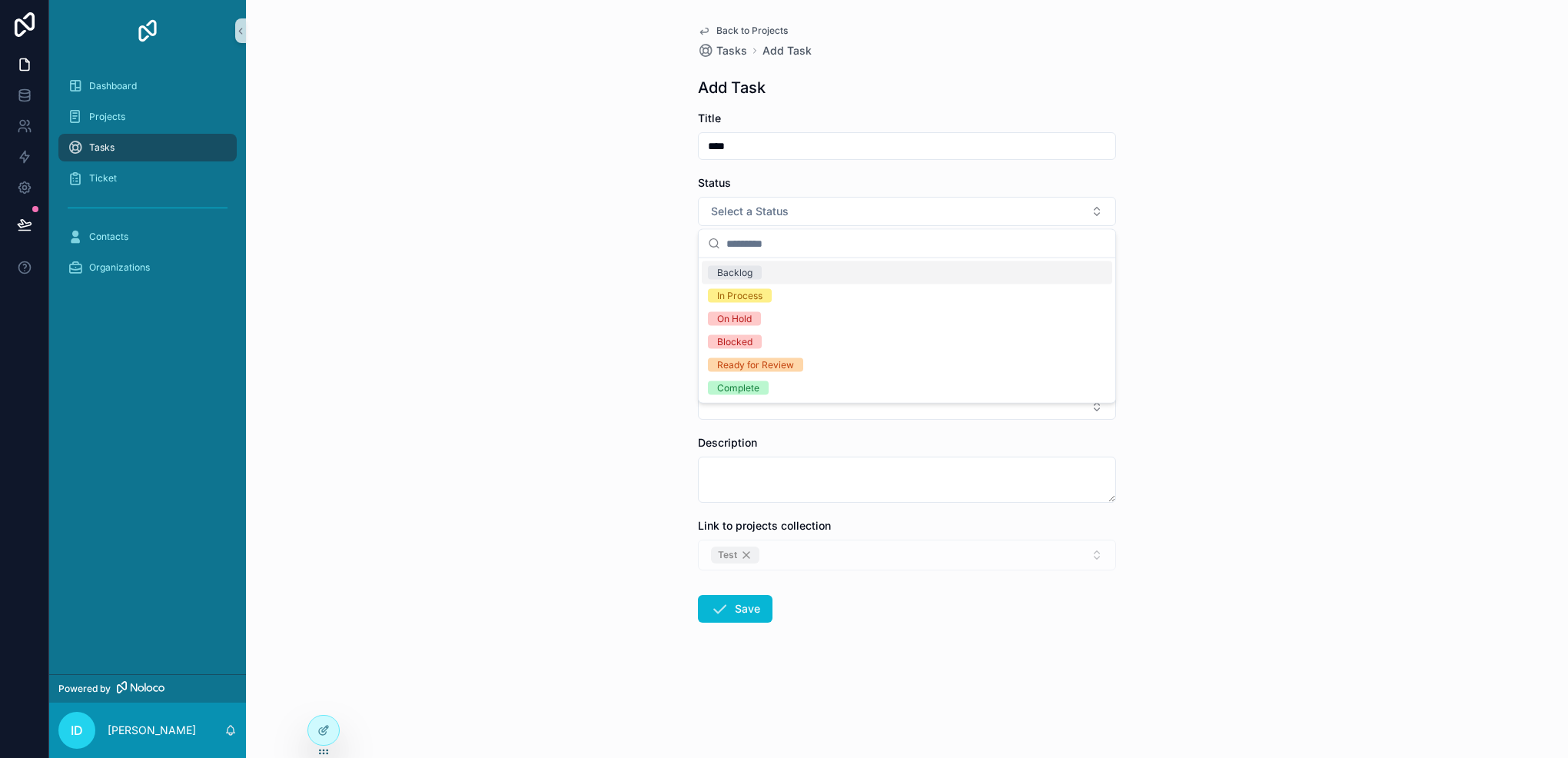
click at [745, 273] on div "Backlog" at bounding box center [735, 273] width 36 height 14
click at [782, 267] on button "Select a Priority" at bounding box center [907, 276] width 418 height 29
click at [784, 352] on div "High" at bounding box center [907, 362] width 410 height 23
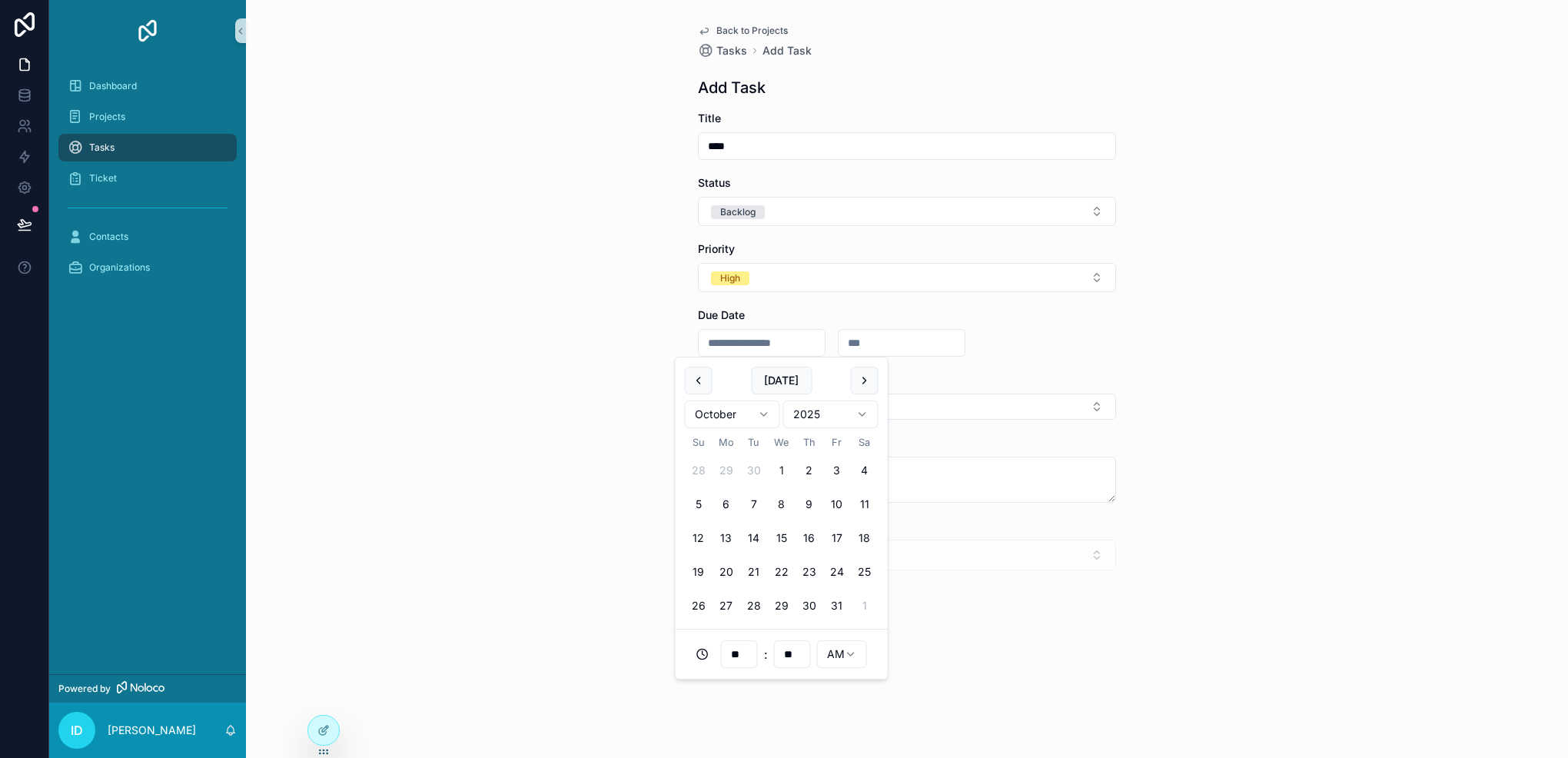
click at [761, 336] on input "scrollable content" at bounding box center [762, 343] width 126 height 22
click at [815, 466] on button "2" at bounding box center [809, 471] width 28 height 28
type input "**********"
click at [939, 334] on input "scrollable content" at bounding box center [901, 343] width 126 height 22
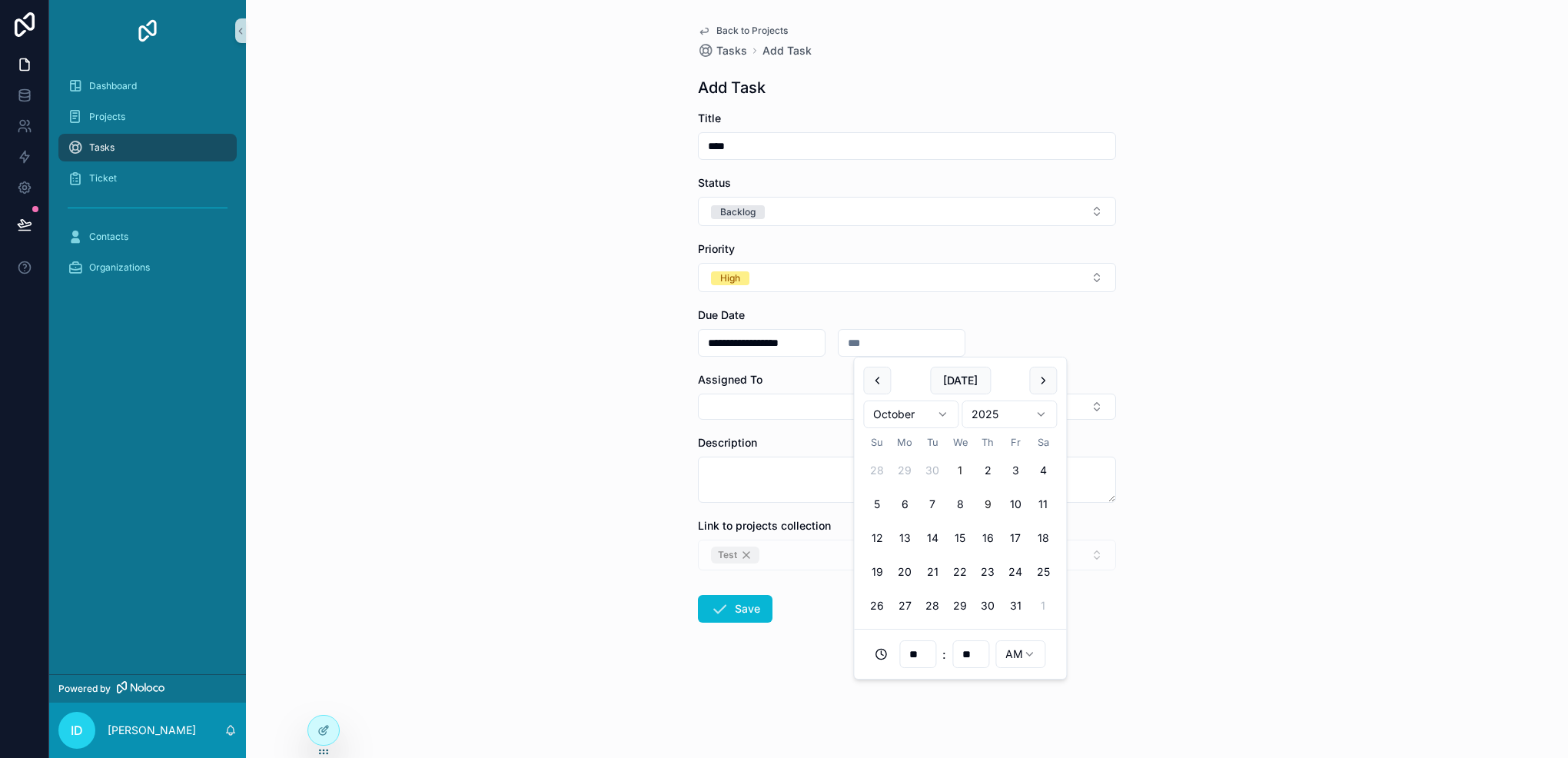
click at [974, 503] on button "9" at bounding box center [988, 504] width 28 height 28
type input "**********"
click at [753, 400] on button "Select Button" at bounding box center [907, 406] width 418 height 26
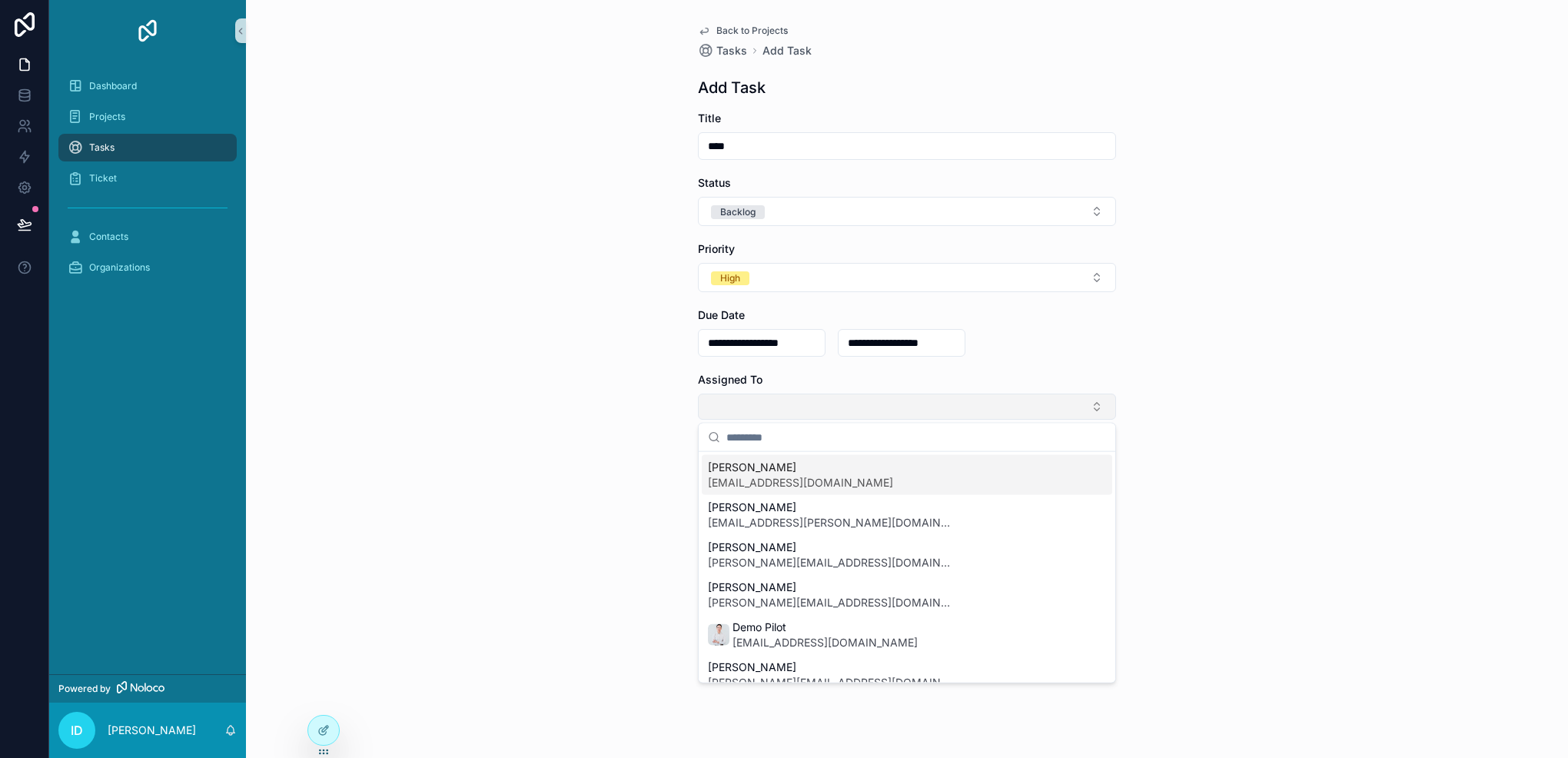
click at [753, 400] on button "Select Button" at bounding box center [907, 406] width 418 height 26
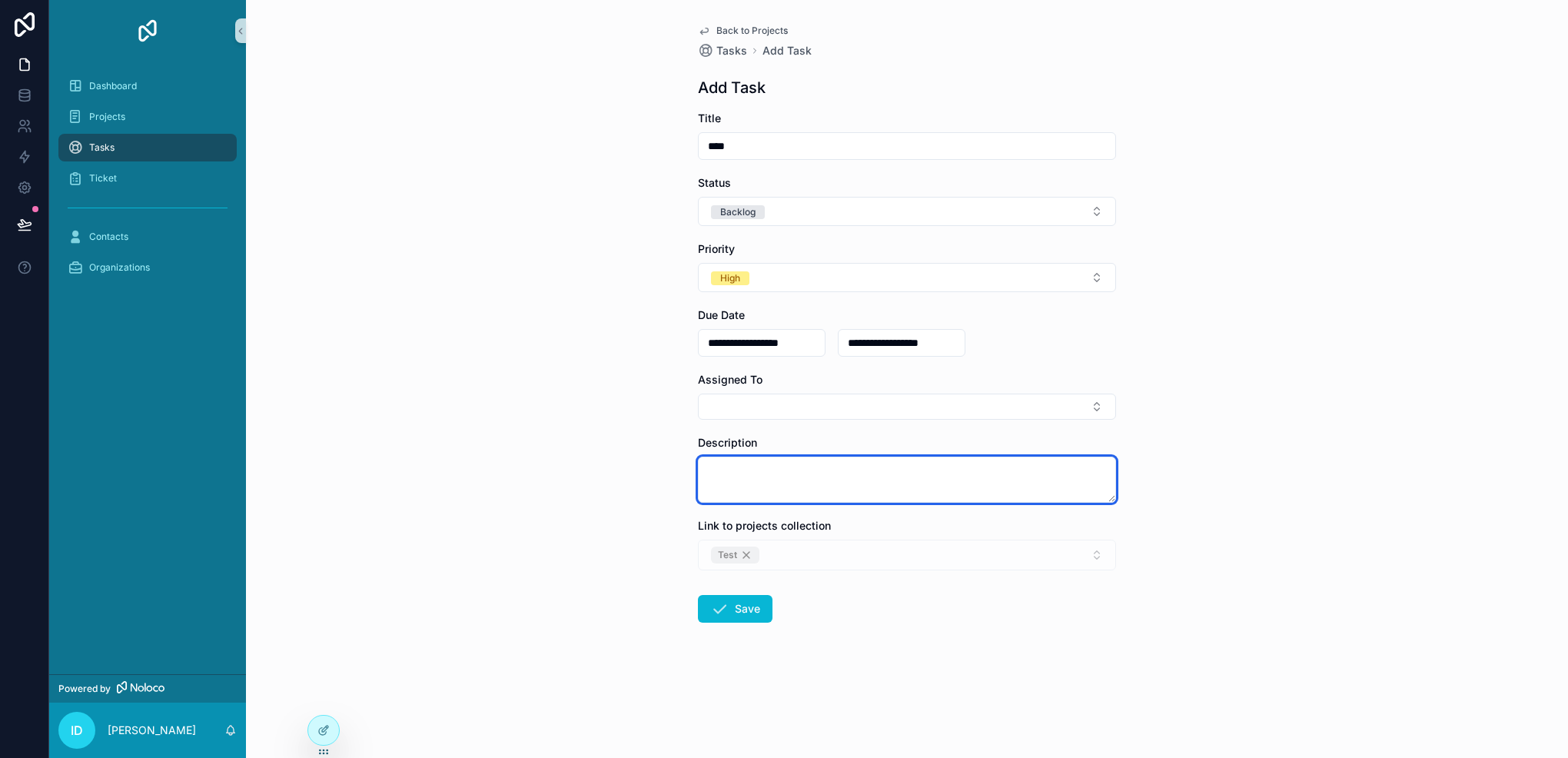
click at [738, 482] on textarea "scrollable content" at bounding box center [907, 480] width 418 height 47
type textarea "****"
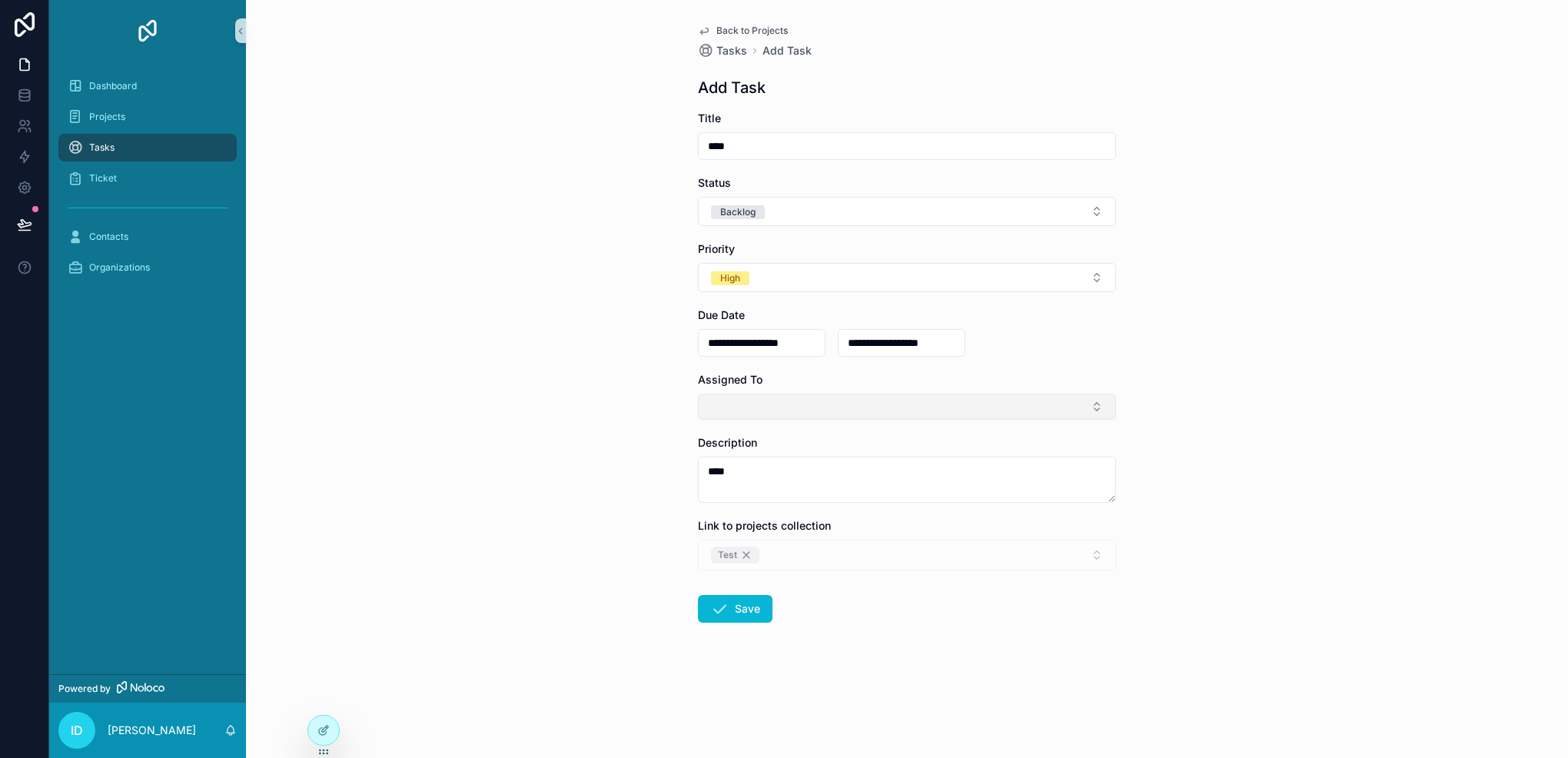
click at [744, 405] on button "Select Button" at bounding box center [907, 406] width 418 height 26
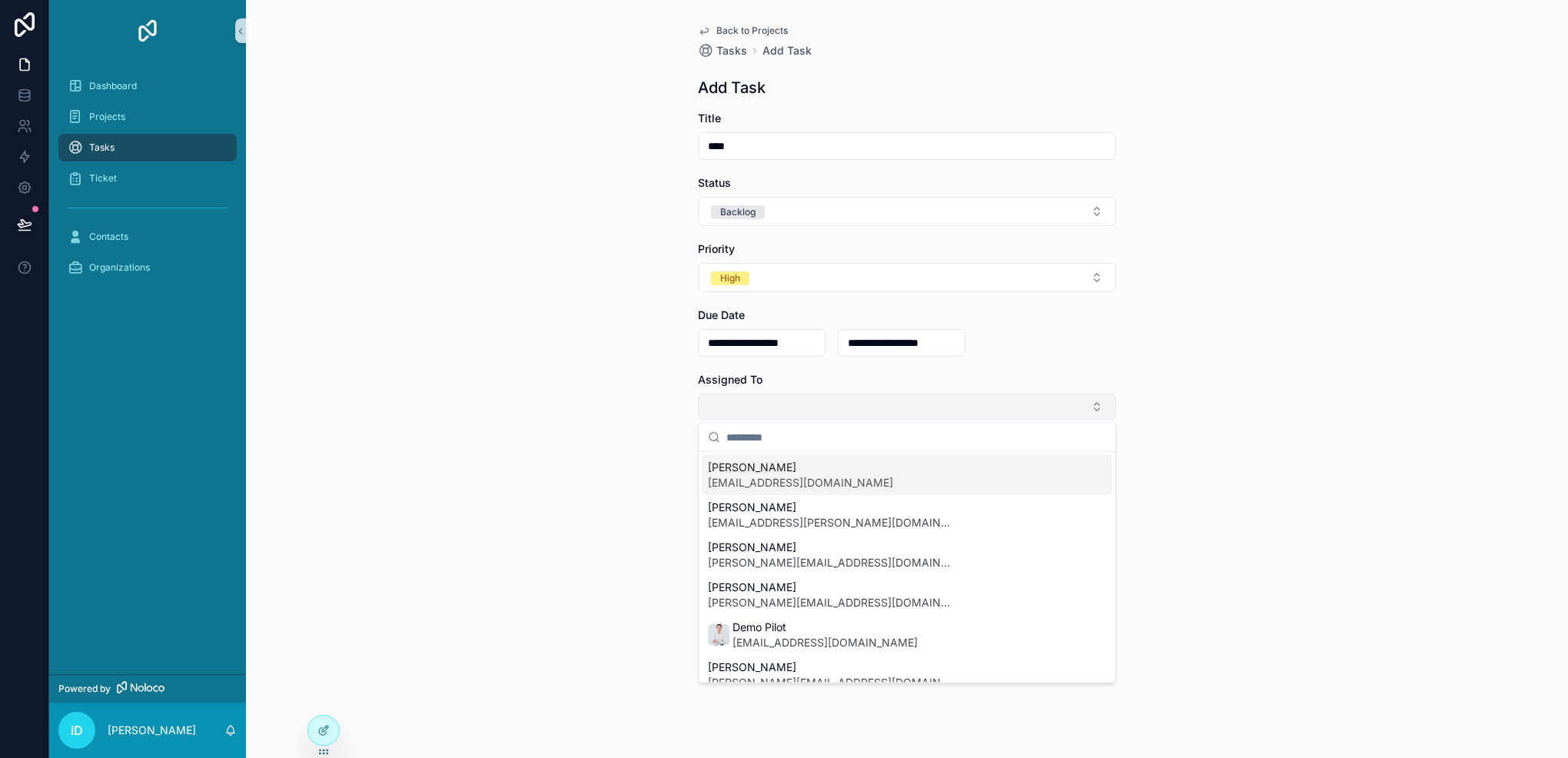
click at [786, 404] on button "Select Button" at bounding box center [907, 406] width 418 height 26
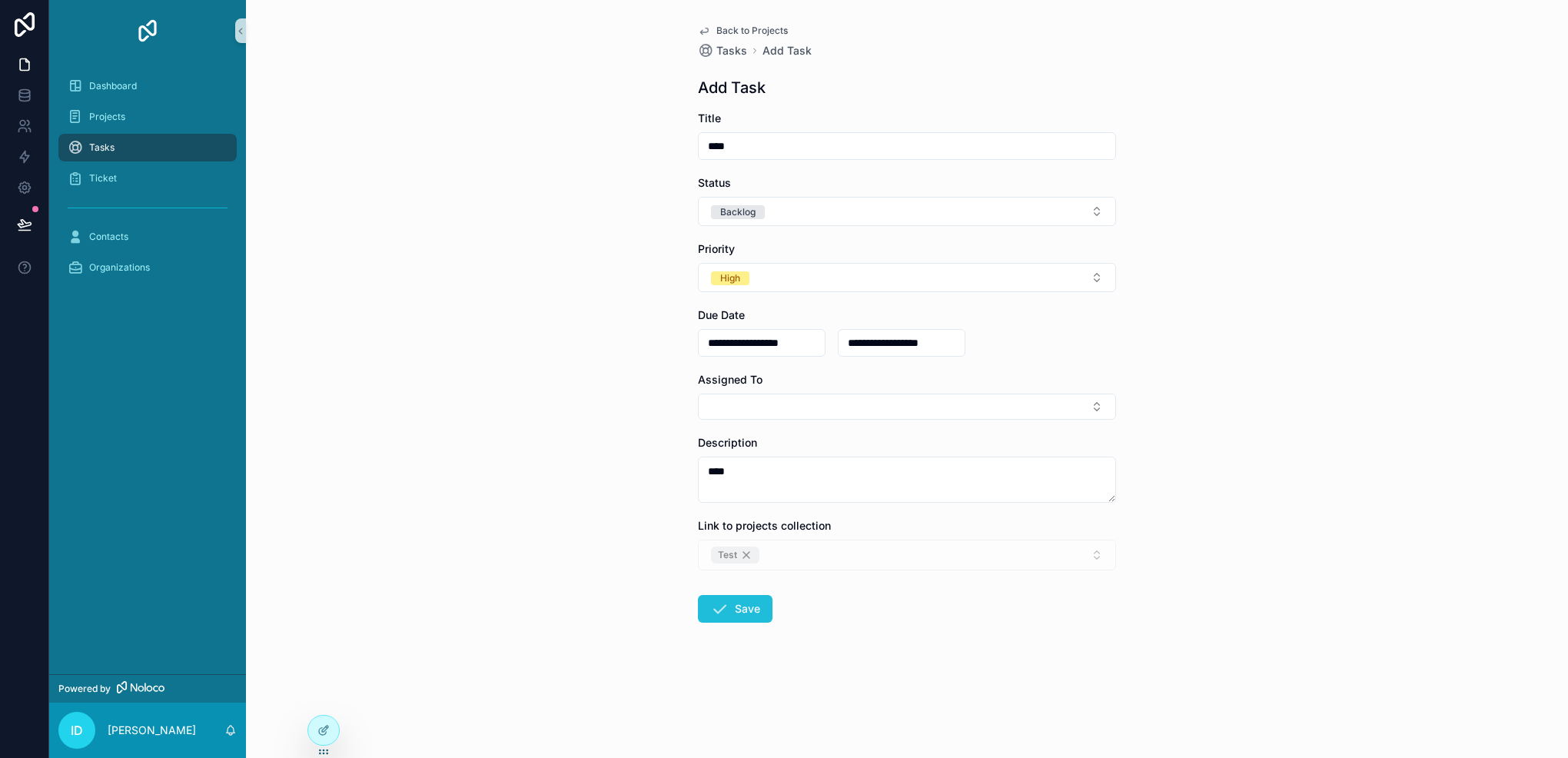
click at [743, 609] on button "Save" at bounding box center [735, 609] width 74 height 28
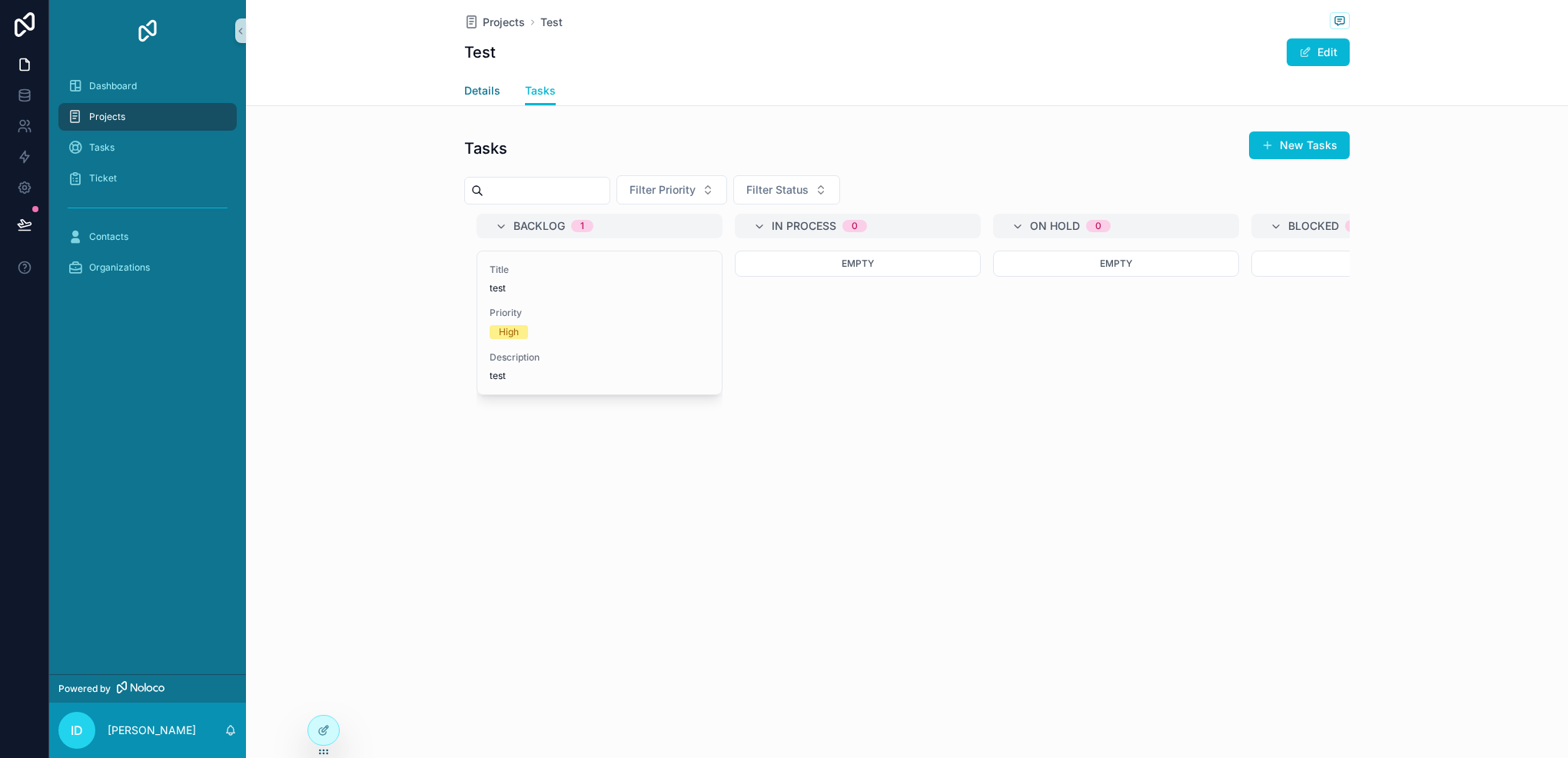
click at [488, 88] on span "Details" at bounding box center [482, 91] width 36 height 16
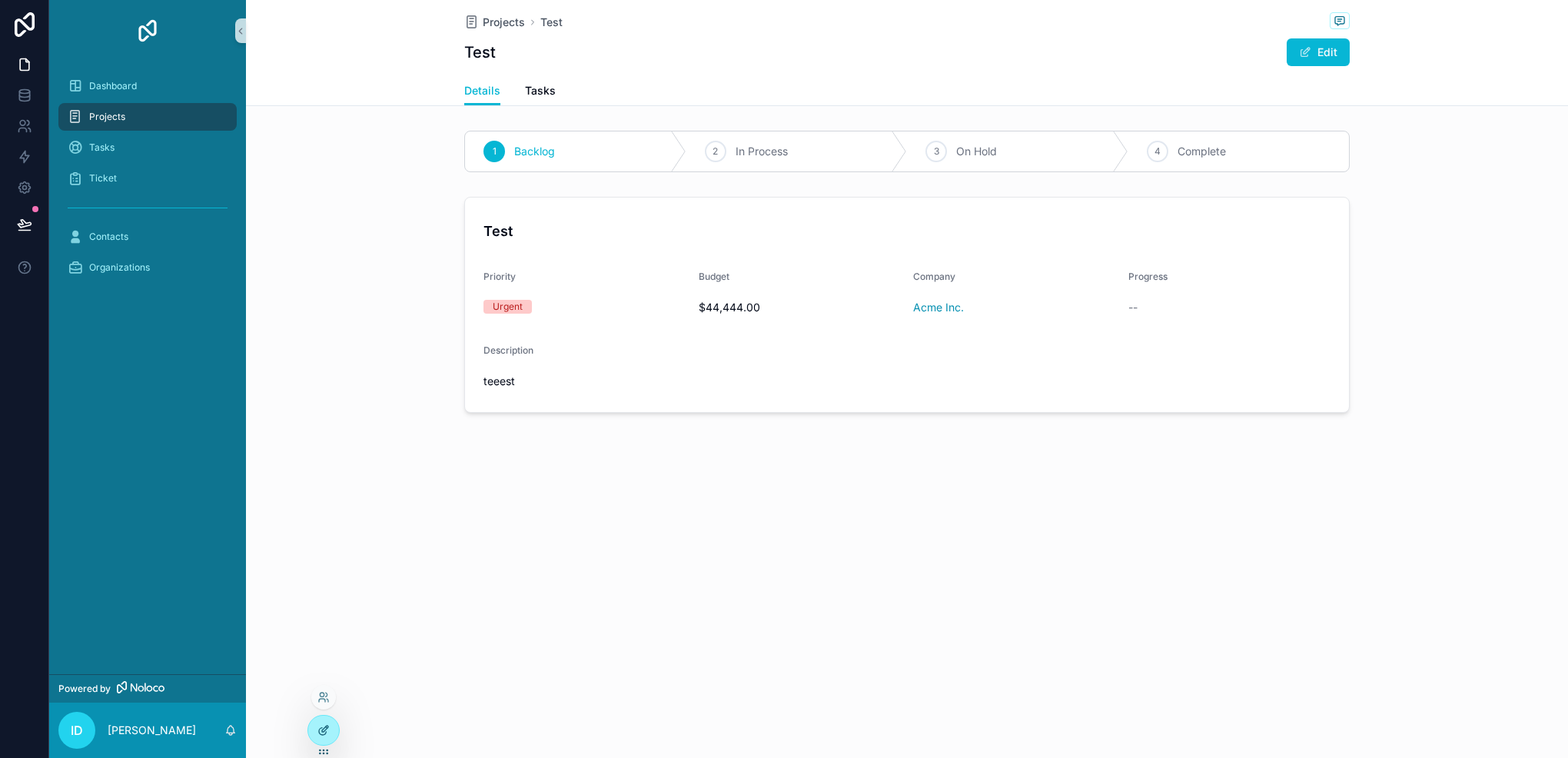
click at [324, 736] on icon at bounding box center [324, 730] width 12 height 12
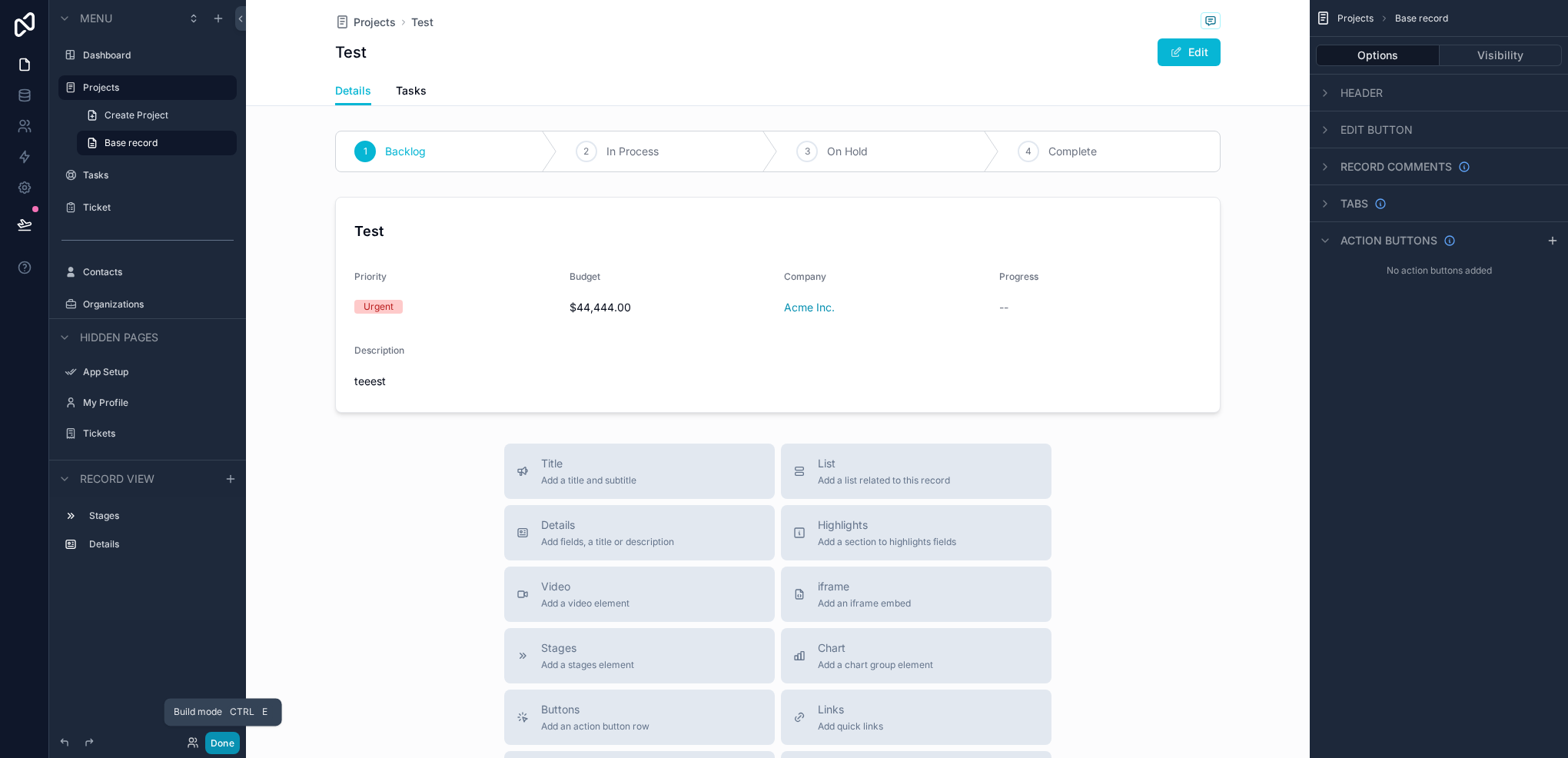
click at [211, 740] on button "Done" at bounding box center [222, 743] width 35 height 23
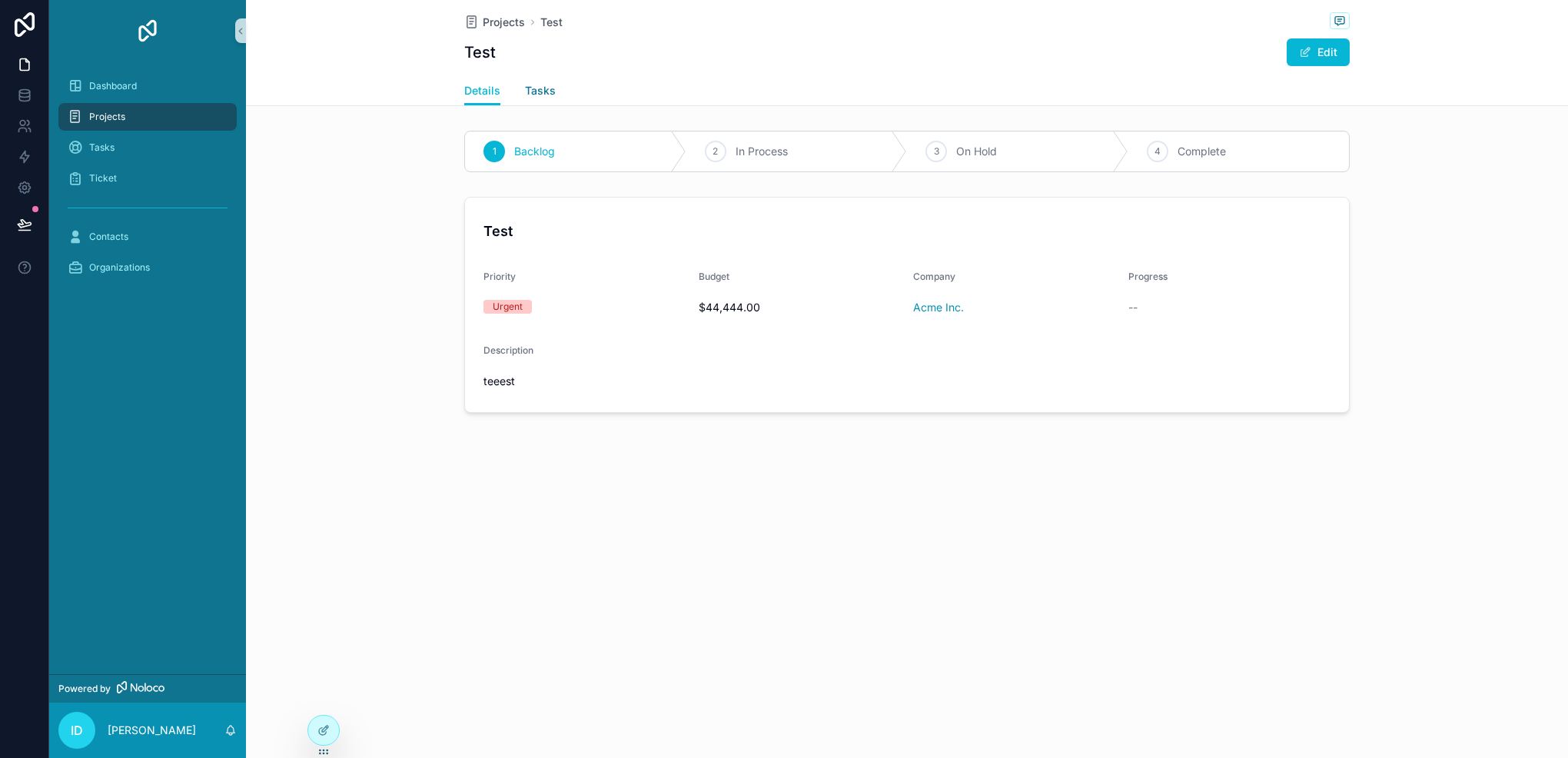
click at [526, 94] on span "Tasks" at bounding box center [540, 91] width 31 height 16
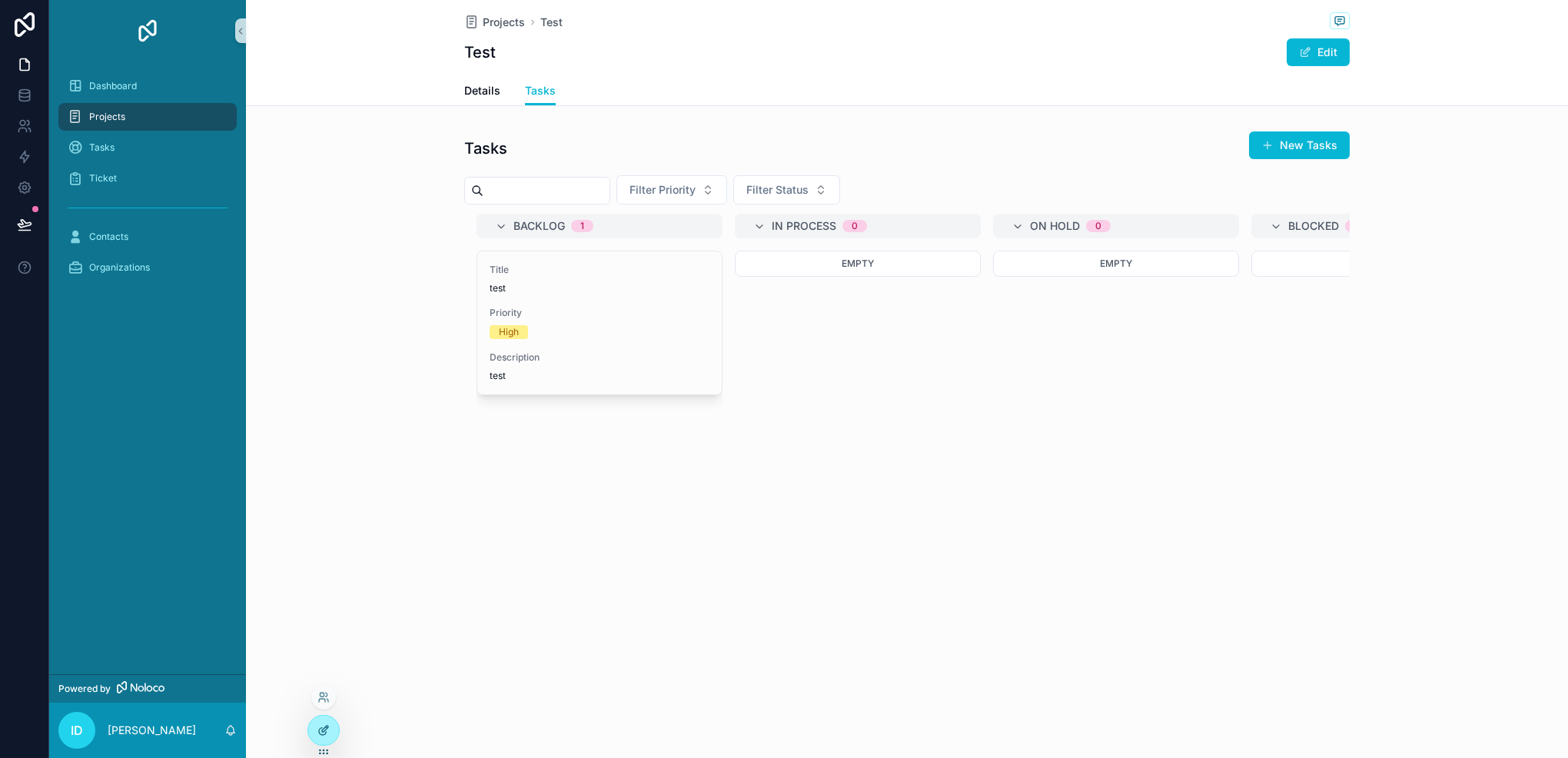
click at [321, 725] on icon at bounding box center [324, 730] width 12 height 12
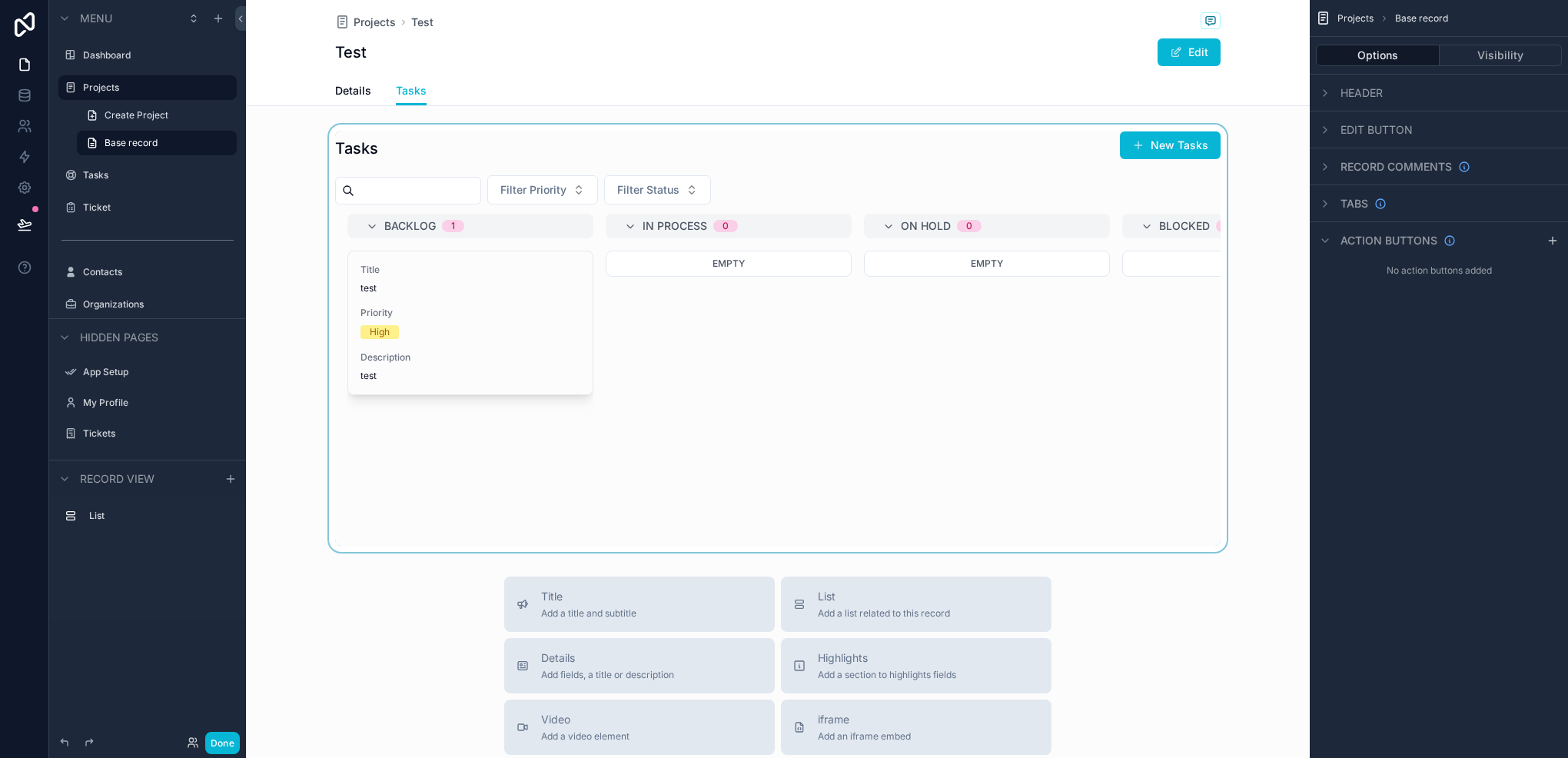
click at [590, 314] on div "scrollable content" at bounding box center [778, 339] width 1064 height 428
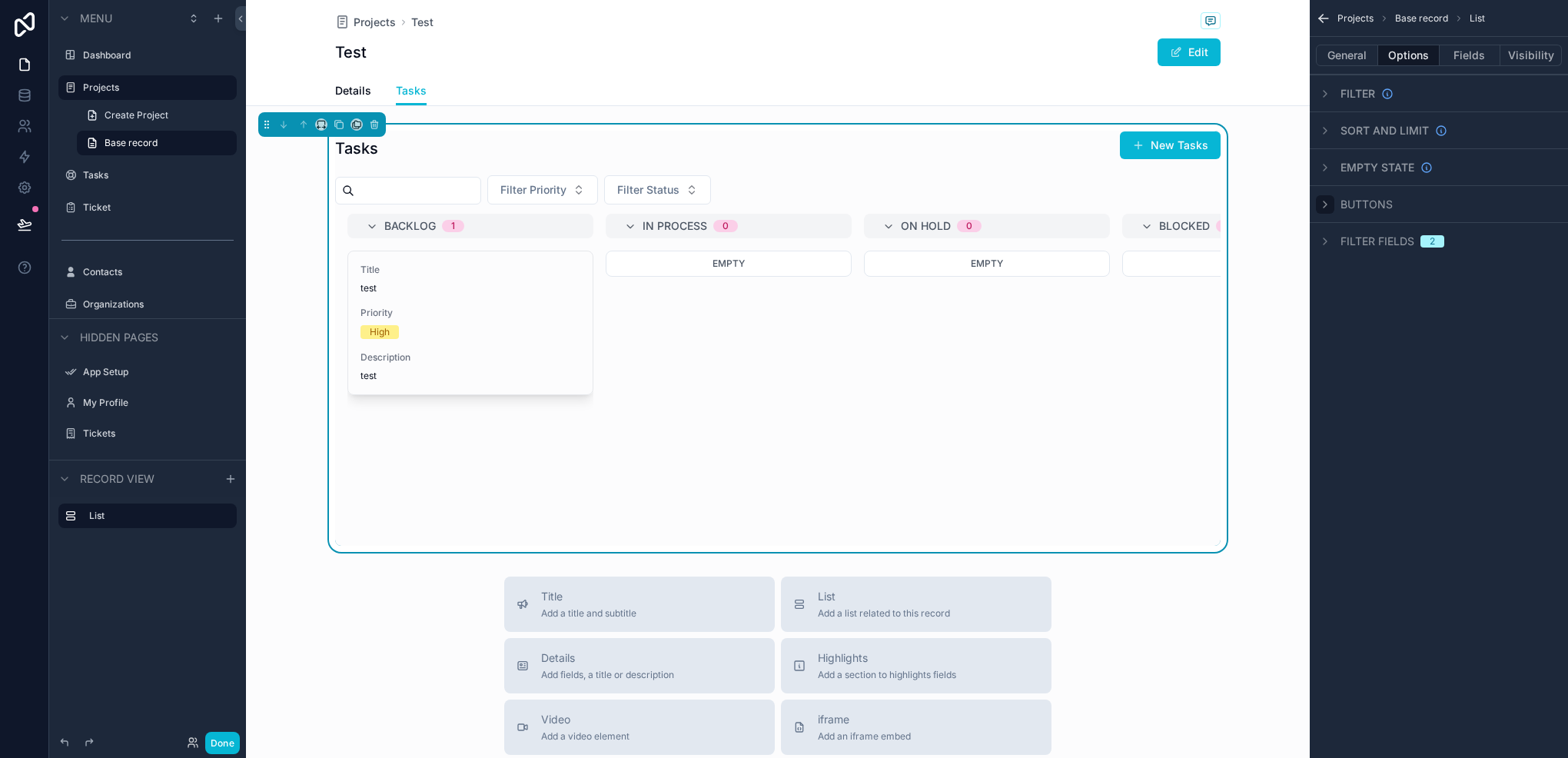
click at [1334, 201] on div "scrollable content" at bounding box center [1325, 204] width 19 height 19
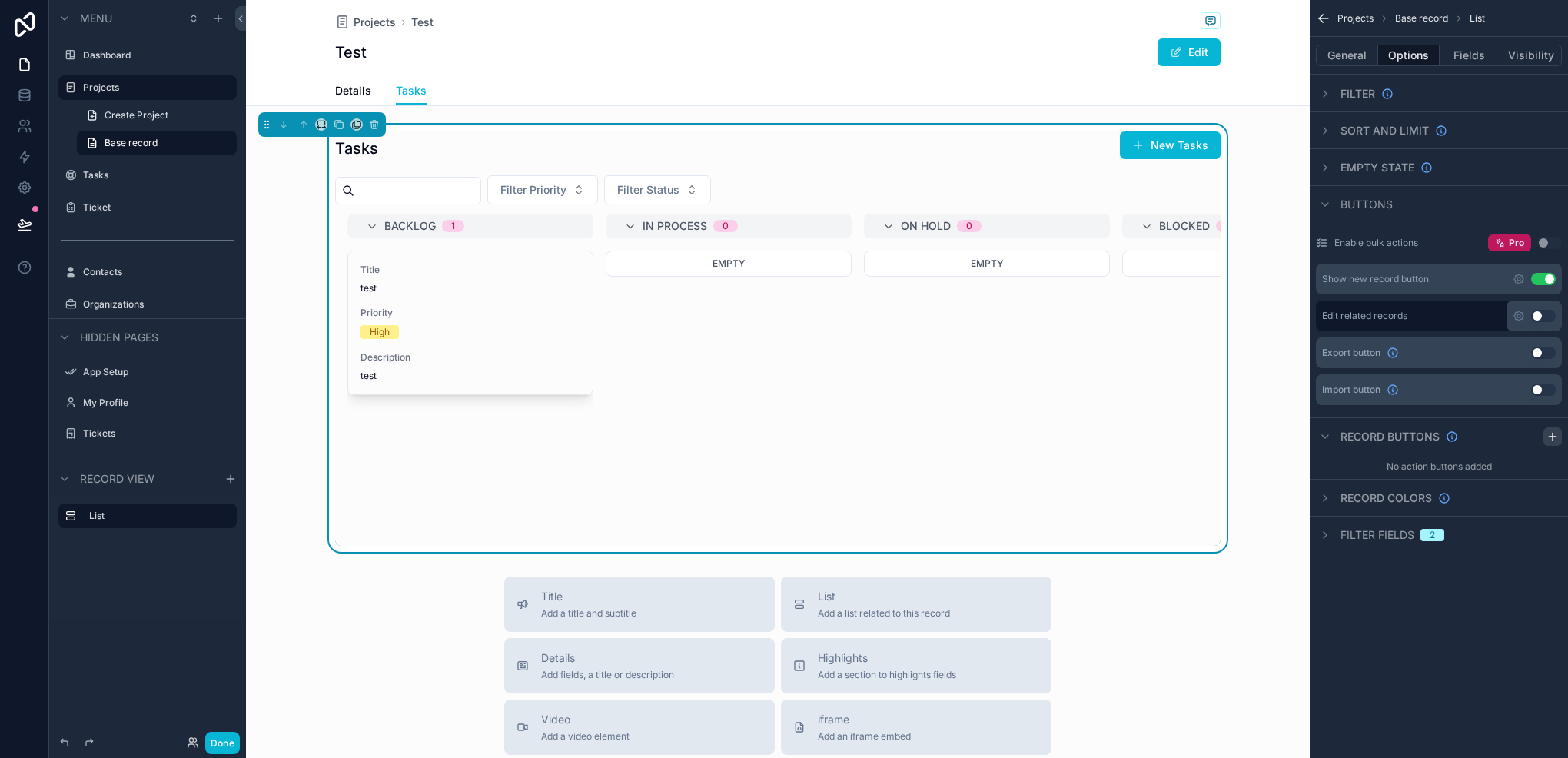
click at [1552, 434] on icon "scrollable content" at bounding box center [1553, 437] width 12 height 12
click at [1547, 467] on icon "scrollable content" at bounding box center [1550, 473] width 12 height 12
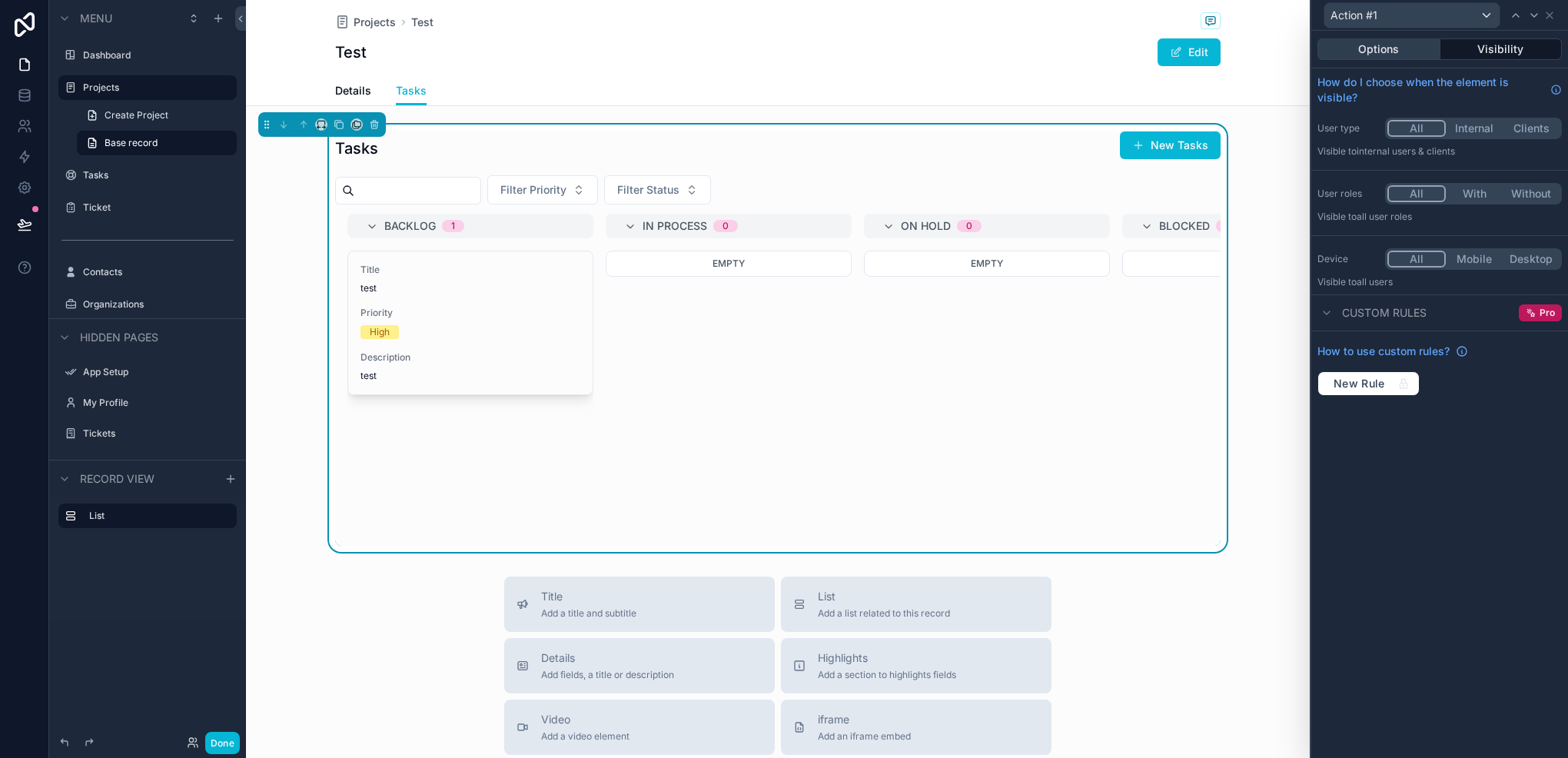
click at [1379, 53] on button "Options" at bounding box center [1379, 50] width 123 height 22
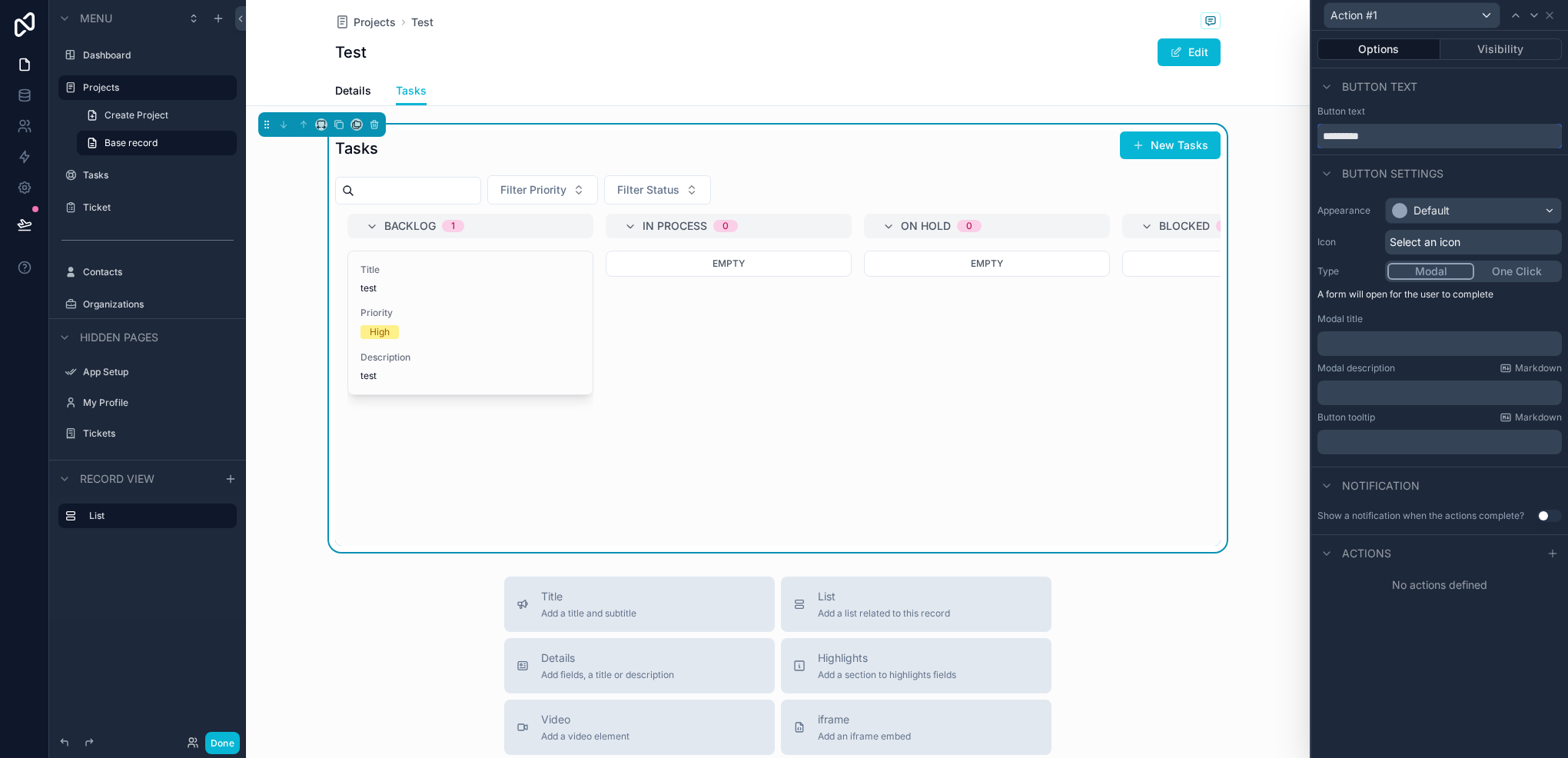
click at [1411, 135] on input "*********" at bounding box center [1439, 136] width 245 height 25
type input "******"
click at [1464, 217] on div "Default" at bounding box center [1473, 210] width 175 height 25
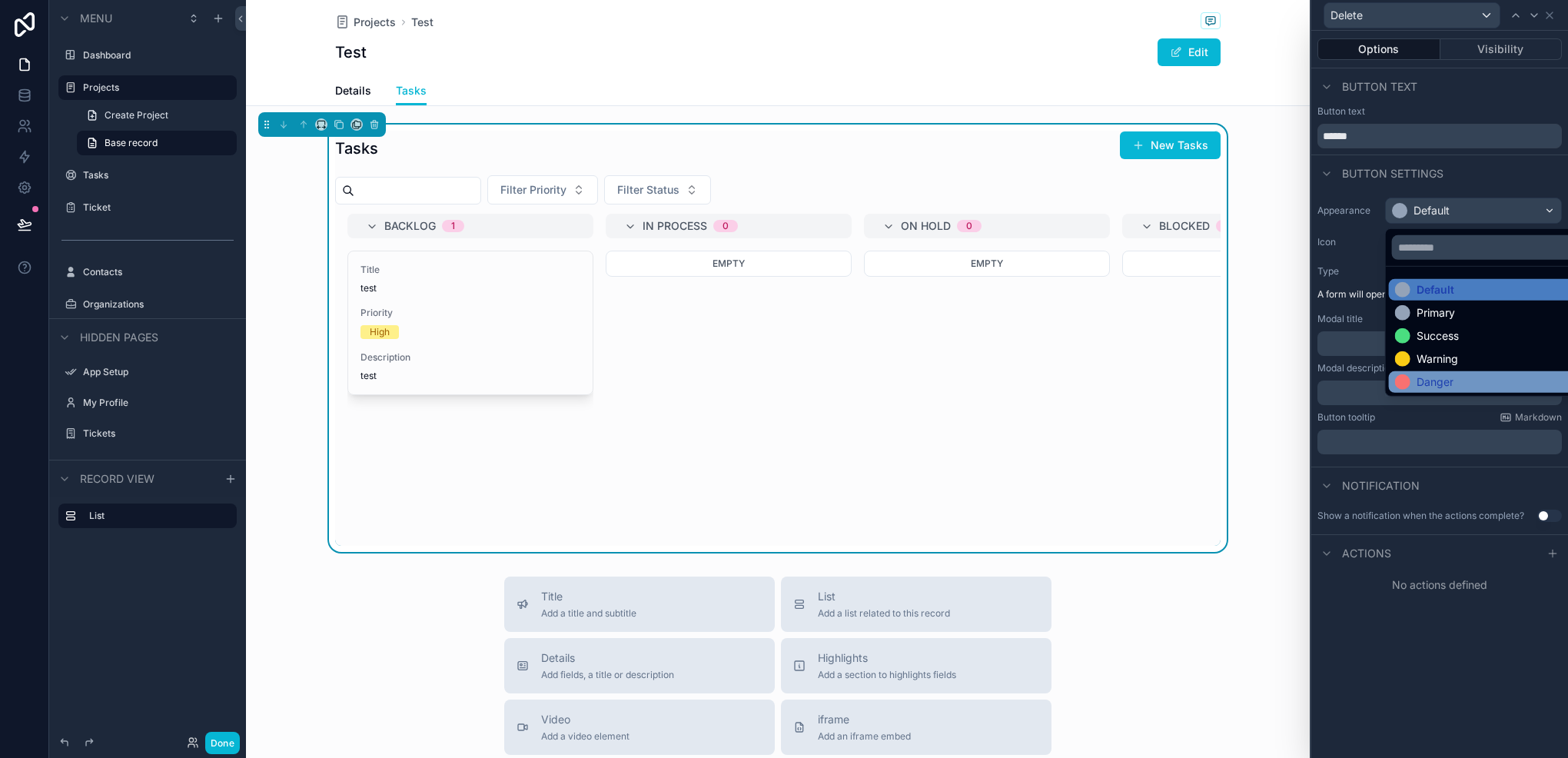
click at [1431, 372] on div "Danger" at bounding box center [1492, 382] width 205 height 22
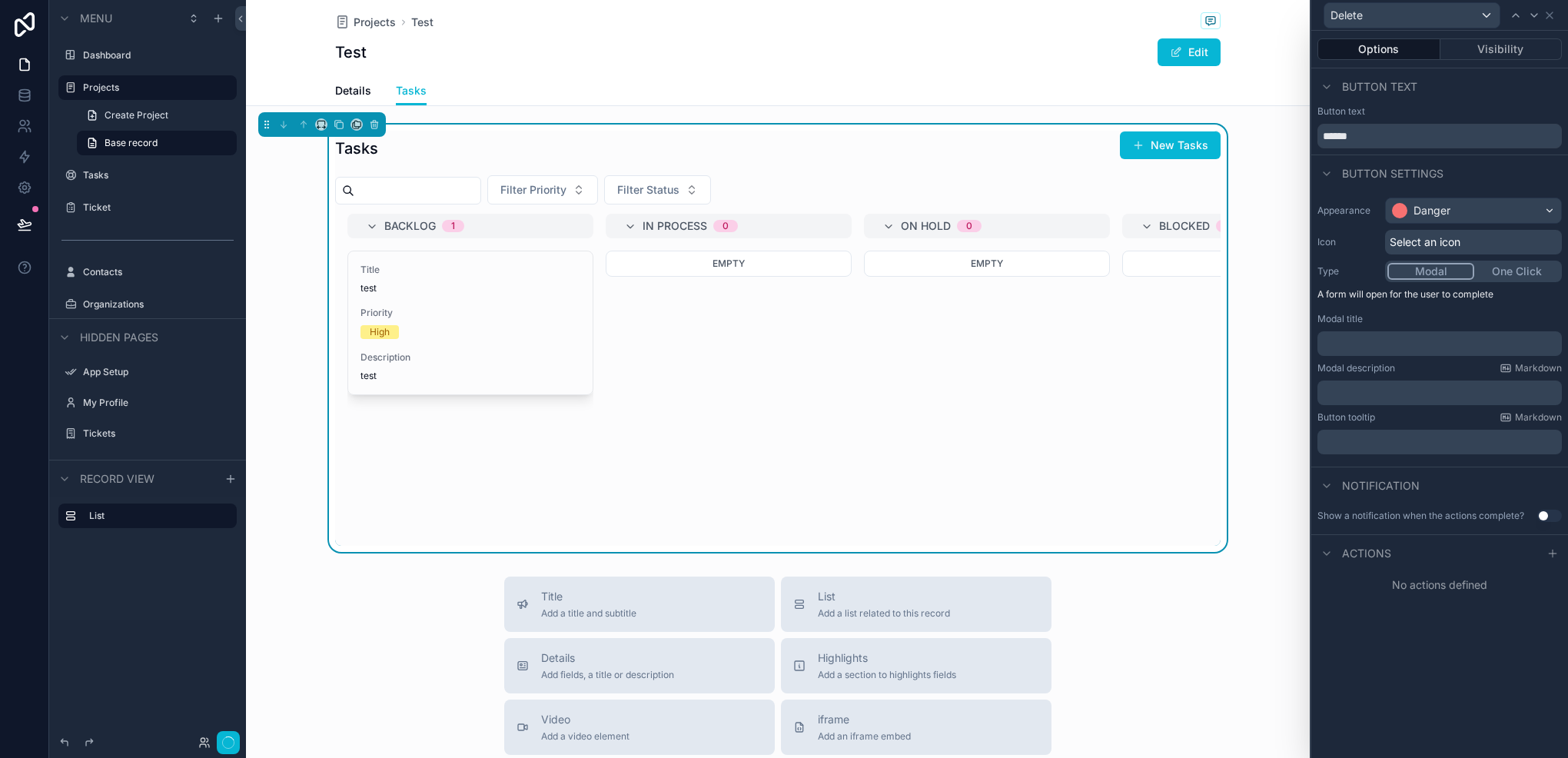
click at [1416, 242] on span "Select an icon" at bounding box center [1424, 243] width 70 height 16
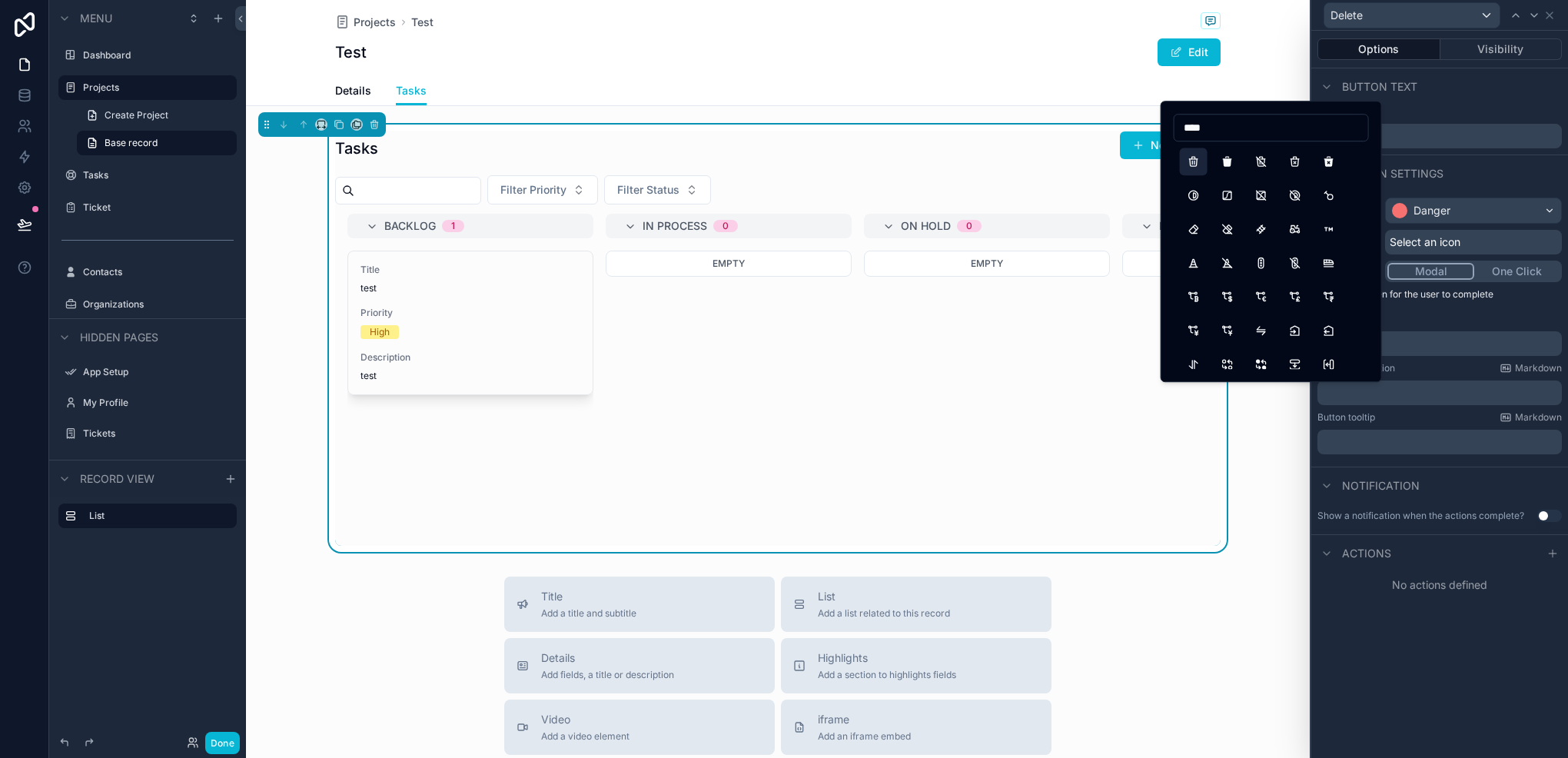
type input "****"
click at [1186, 161] on button "Trash" at bounding box center [1194, 162] width 28 height 28
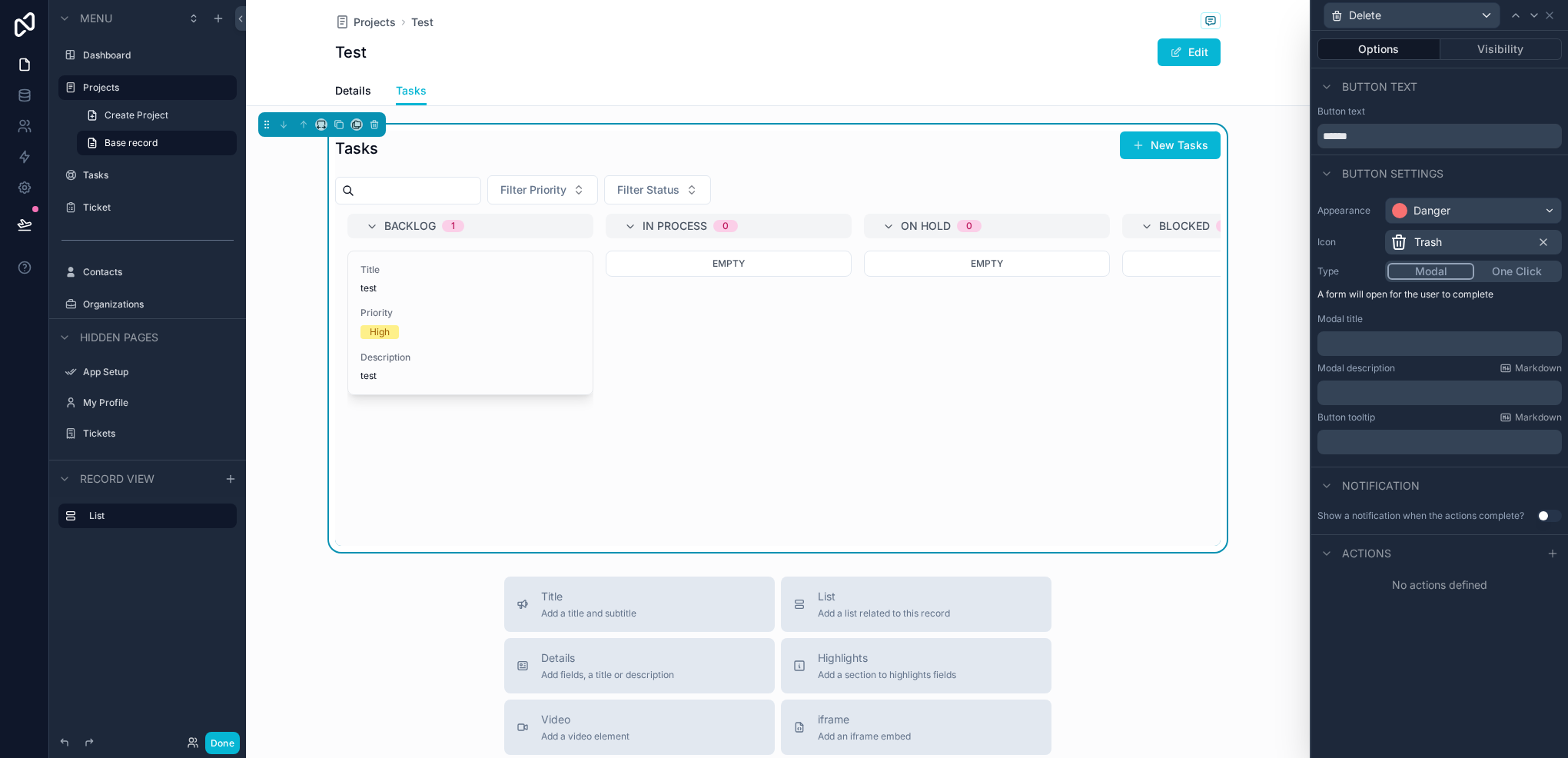
click at [1400, 349] on p "﻿" at bounding box center [1442, 344] width 236 height 16
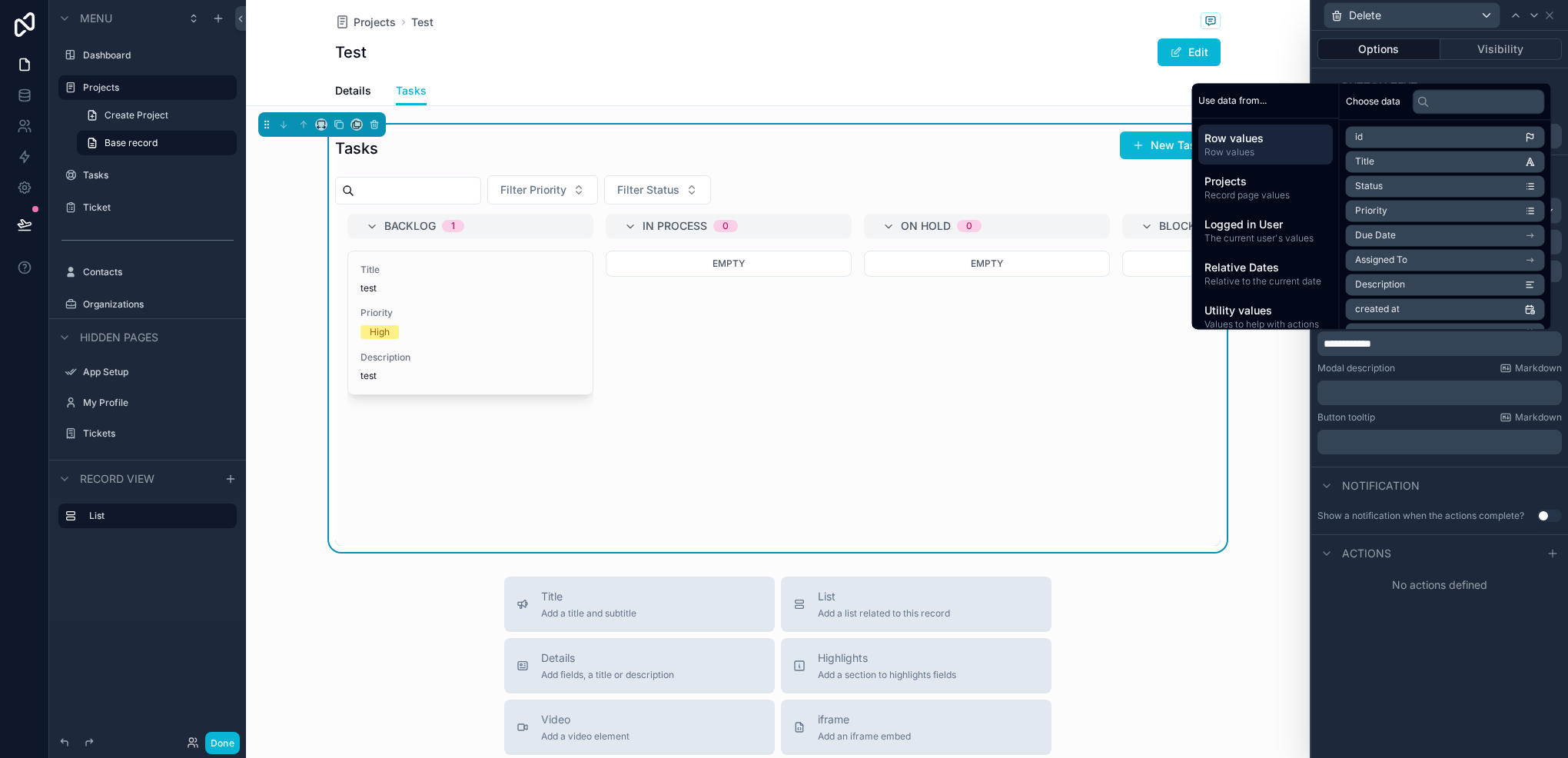
click at [1358, 396] on p "﻿" at bounding box center [1442, 393] width 236 height 16
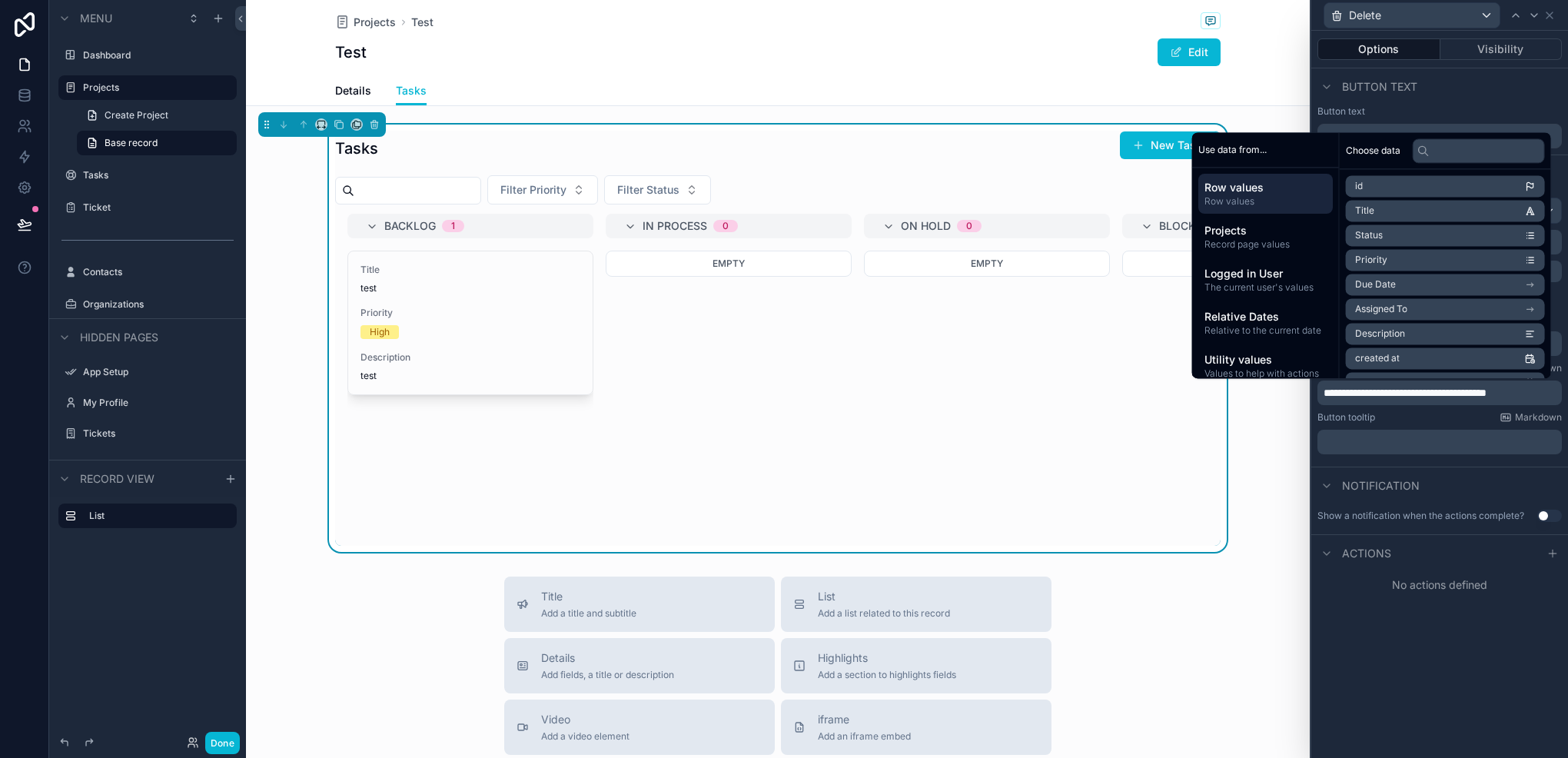
click at [1348, 606] on div "**********" at bounding box center [1439, 394] width 257 height 727
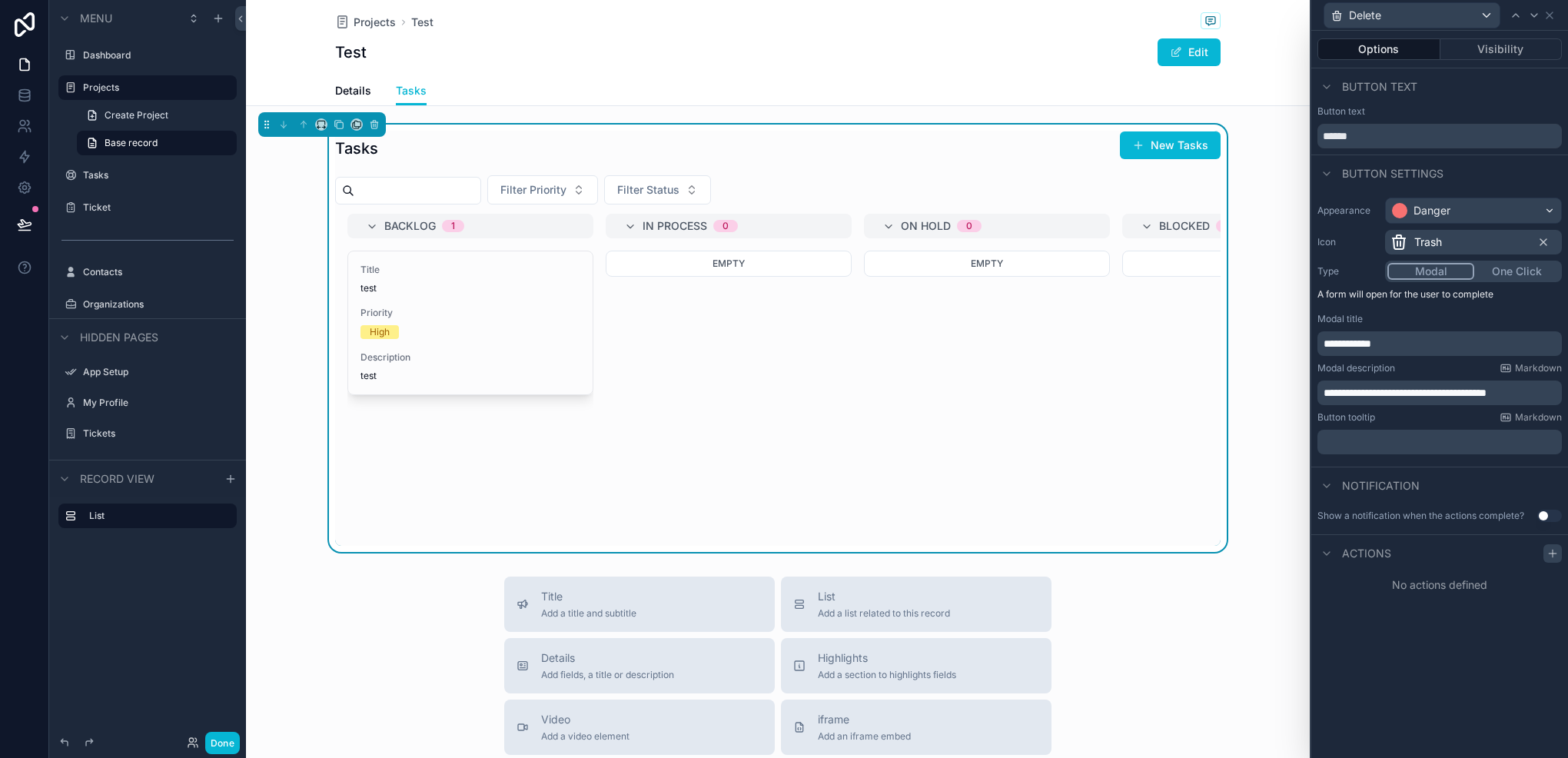
click at [1547, 558] on icon at bounding box center [1553, 554] width 12 height 12
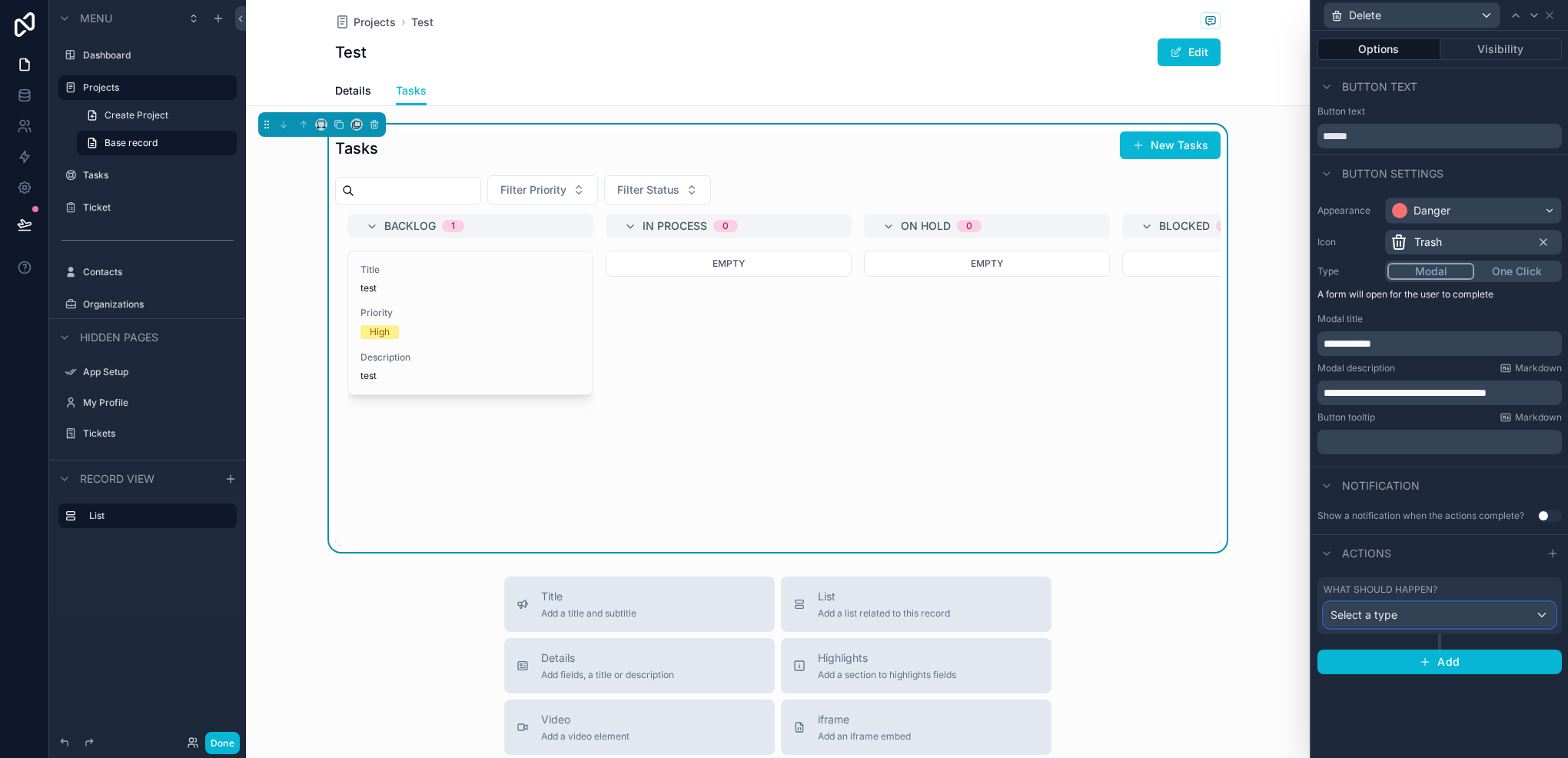
click at [1428, 623] on div "Select a type" at bounding box center [1439, 615] width 231 height 25
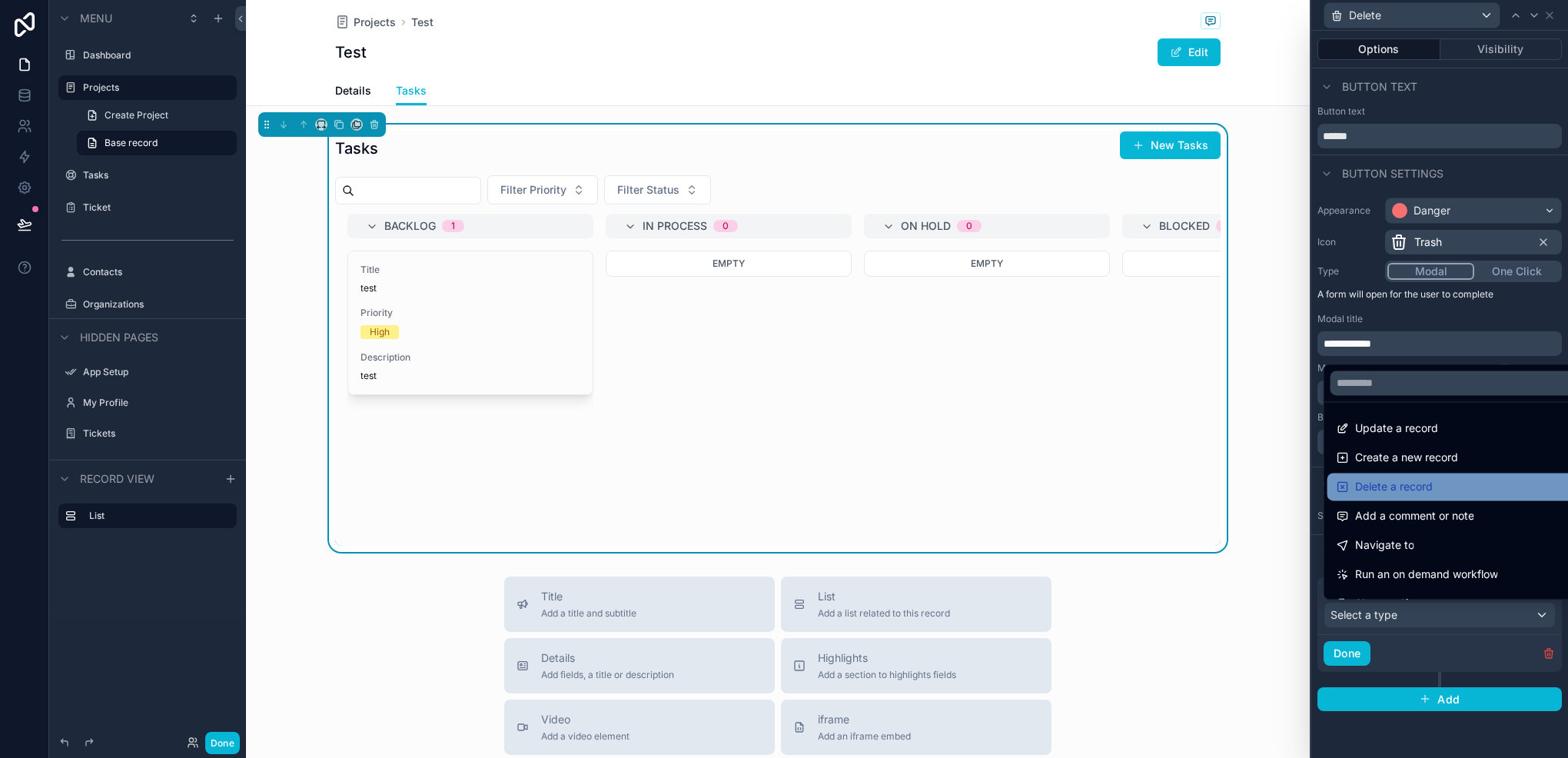
click at [1414, 493] on span "Delete a record" at bounding box center [1394, 487] width 77 height 19
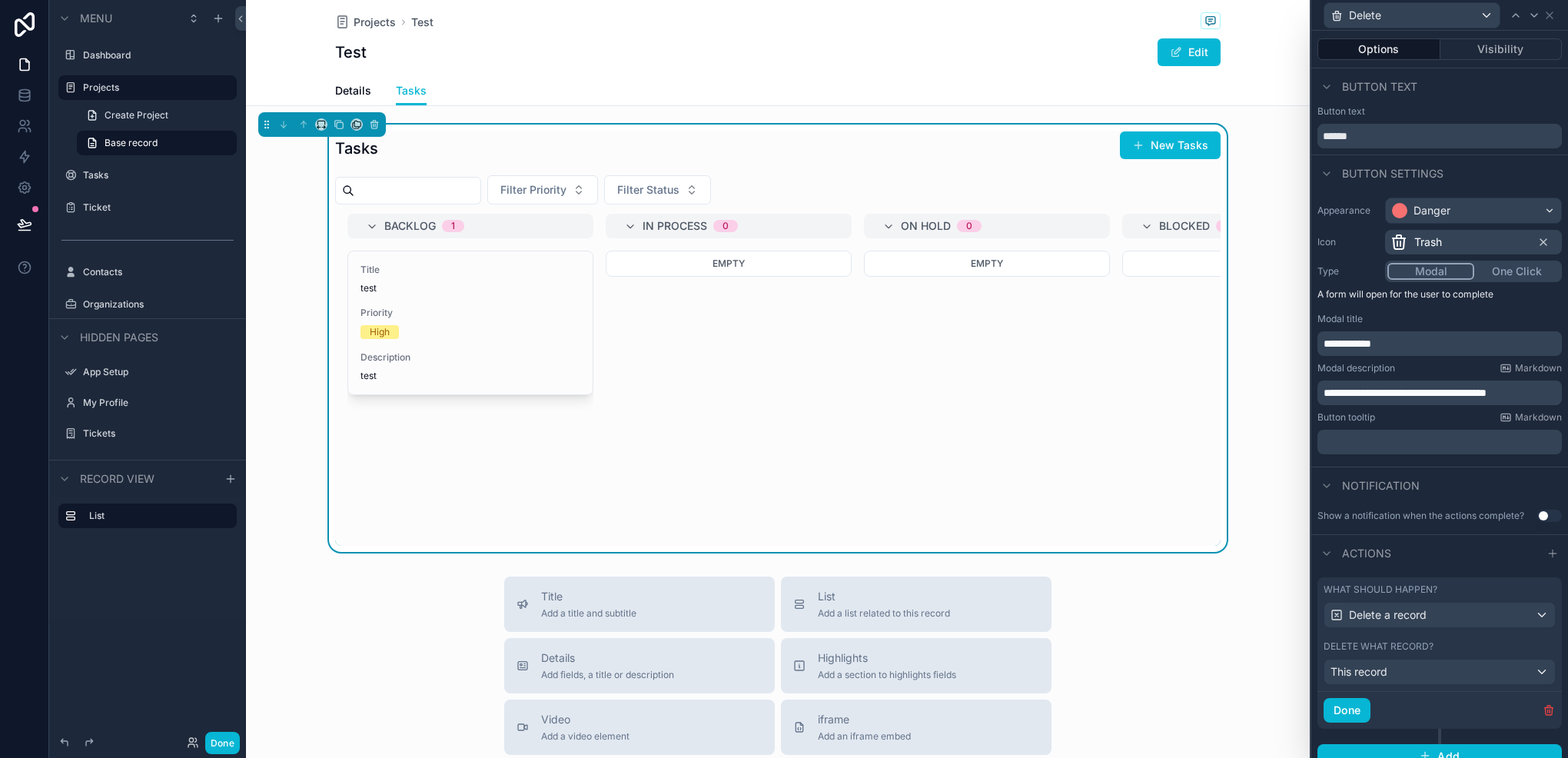
click at [1541, 521] on div "Show a notification when the actions complete? Use setting" at bounding box center [1439, 515] width 257 height 25
click at [1540, 521] on div "Show a notification when the actions complete? Use setting" at bounding box center [1439, 516] width 245 height 12
click at [1537, 516] on button "Use setting" at bounding box center [1549, 516] width 25 height 12
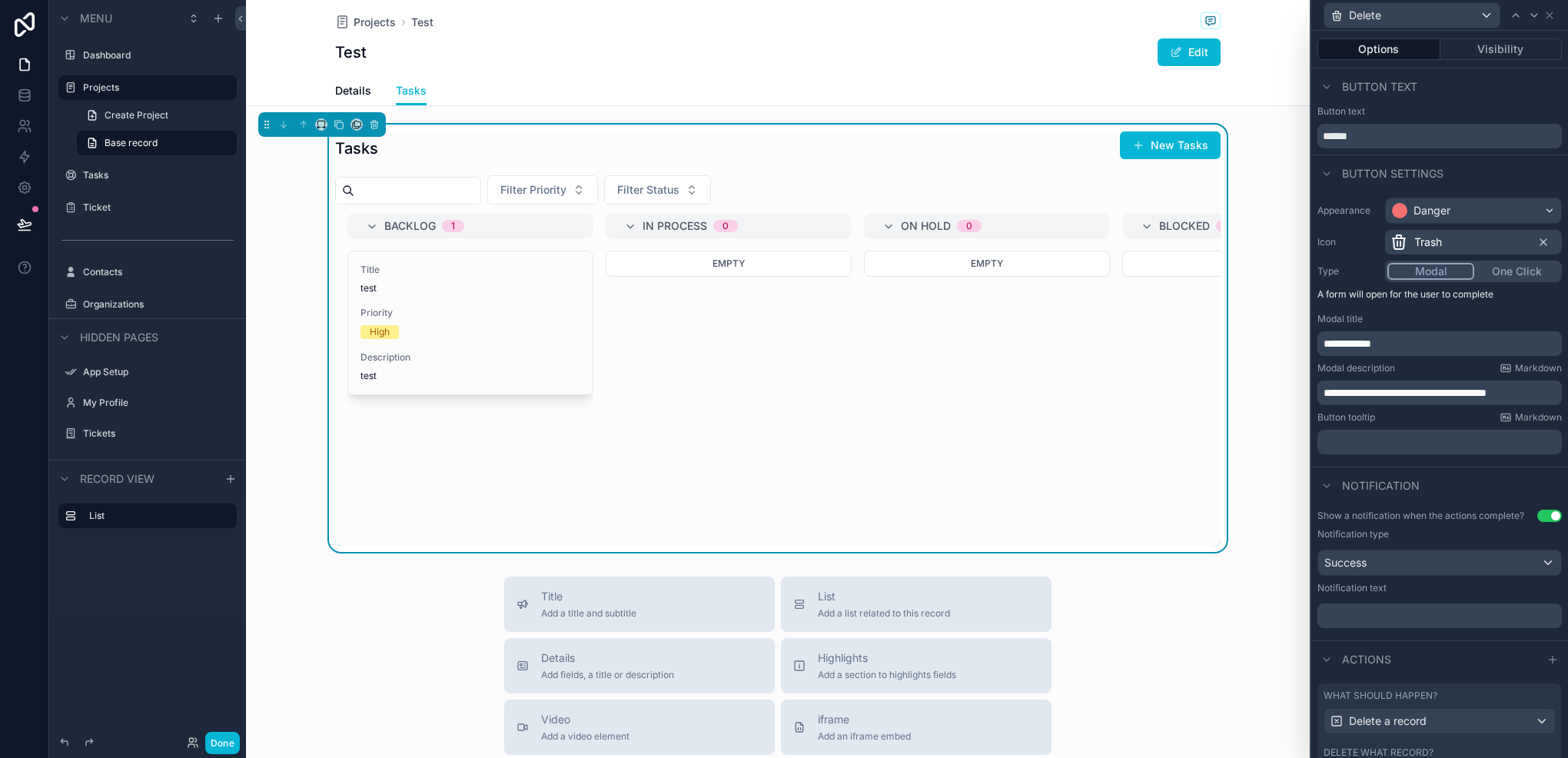
click at [1411, 609] on p "﻿" at bounding box center [1442, 616] width 236 height 16
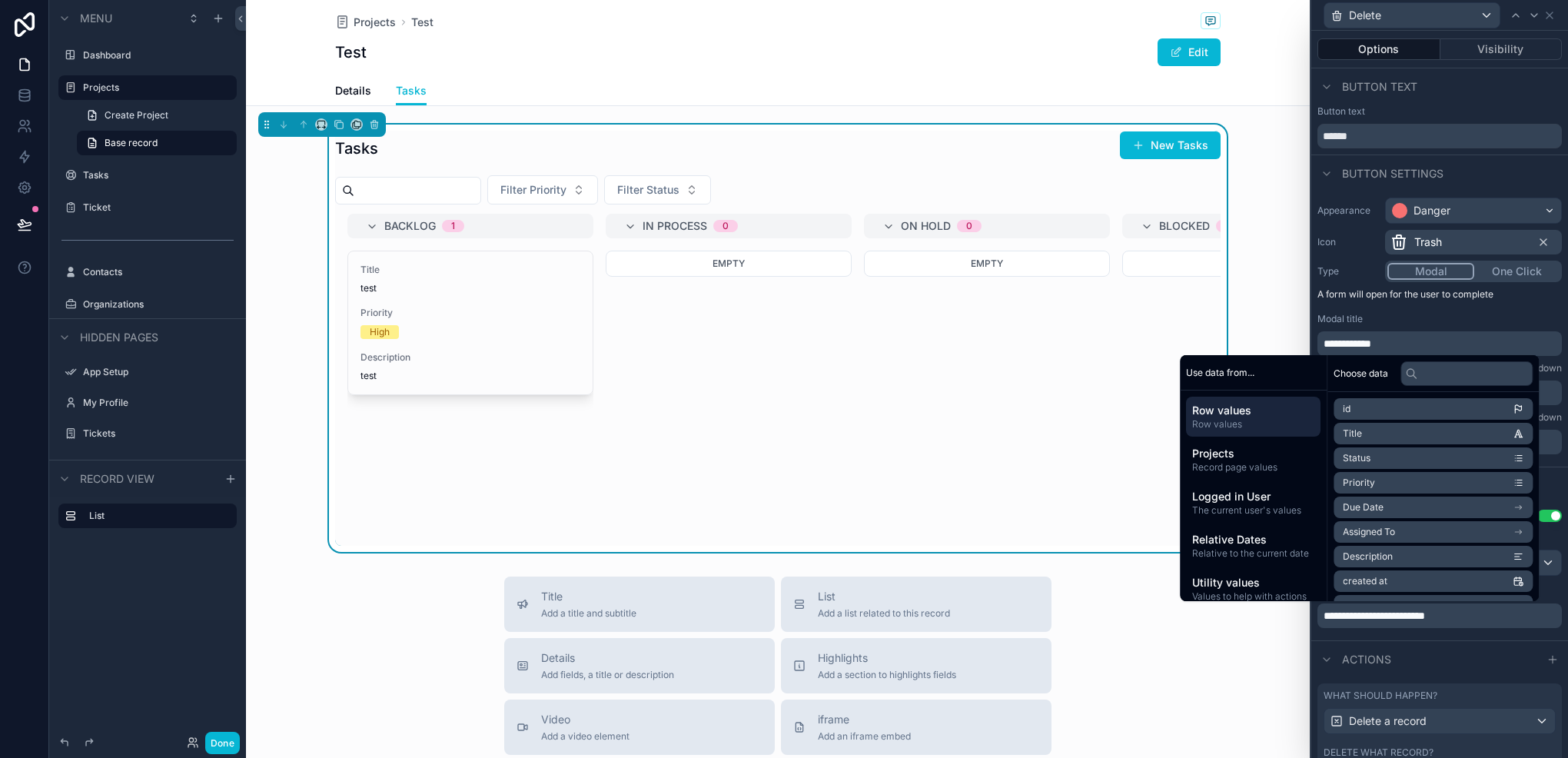
click at [1439, 646] on div "Actions" at bounding box center [1439, 659] width 257 height 37
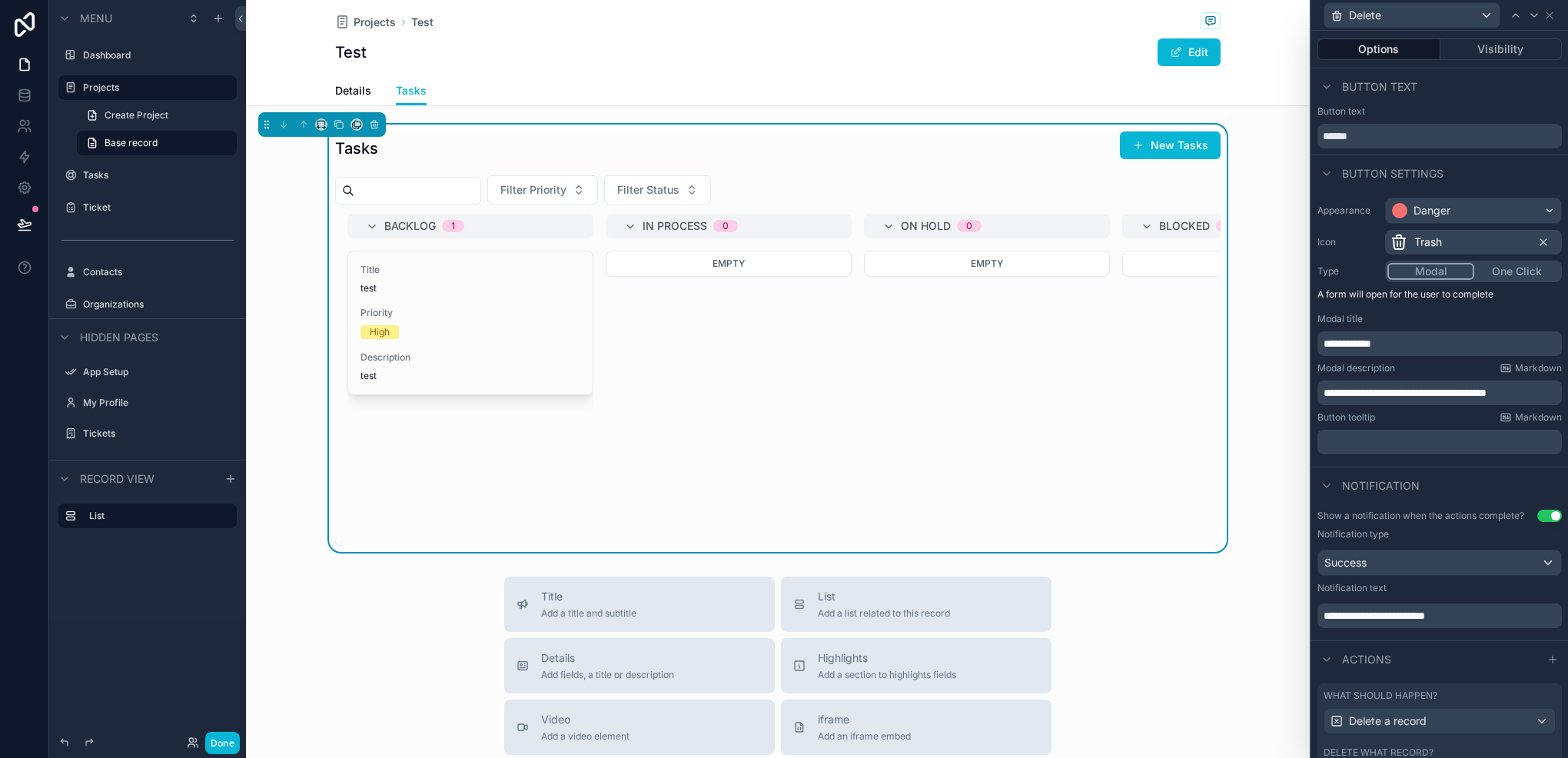
scroll to position [77, 0]
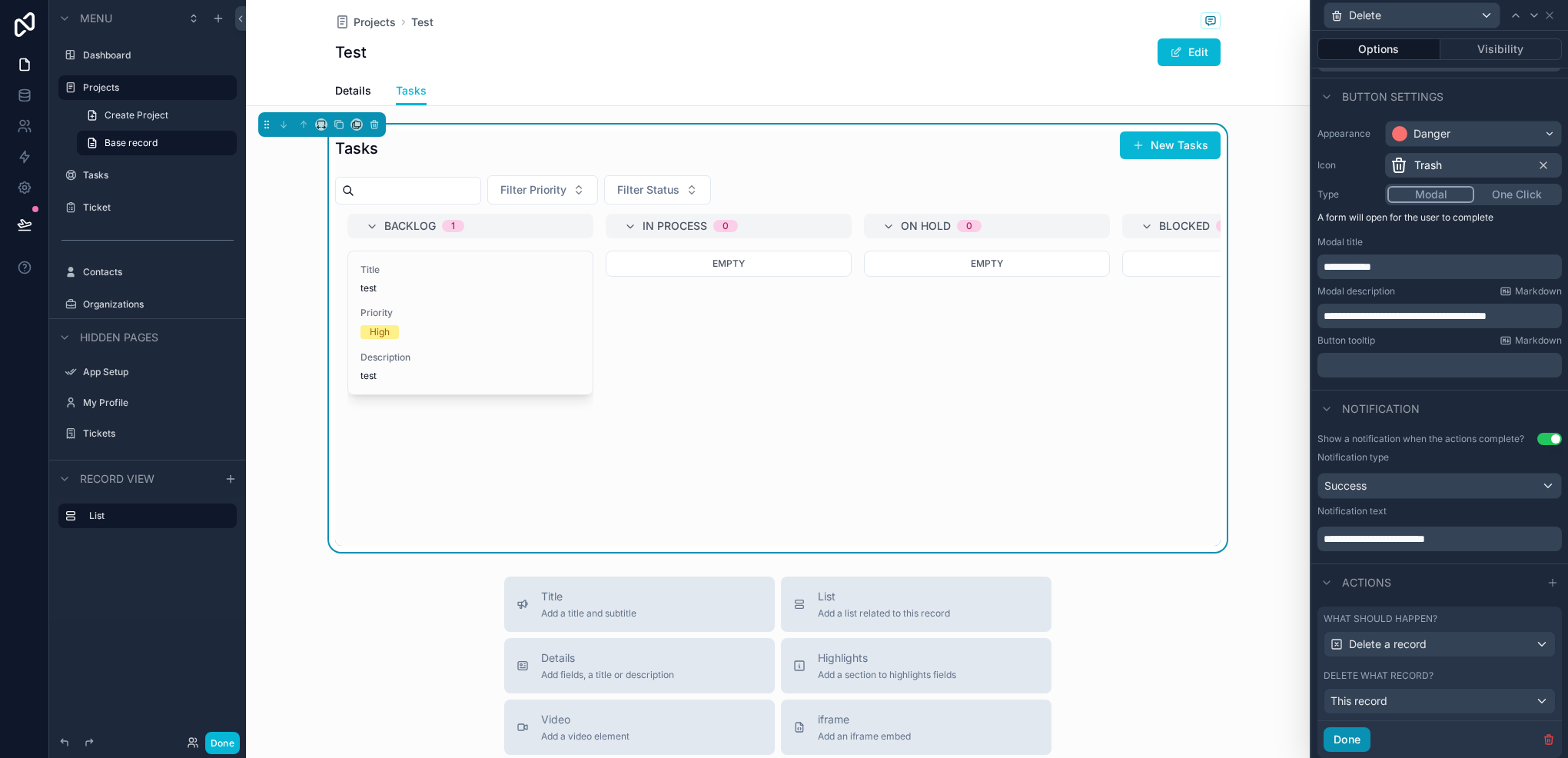
click at [1343, 743] on button "Done" at bounding box center [1347, 739] width 47 height 25
click at [1547, 15] on icon at bounding box center [1550, 15] width 12 height 12
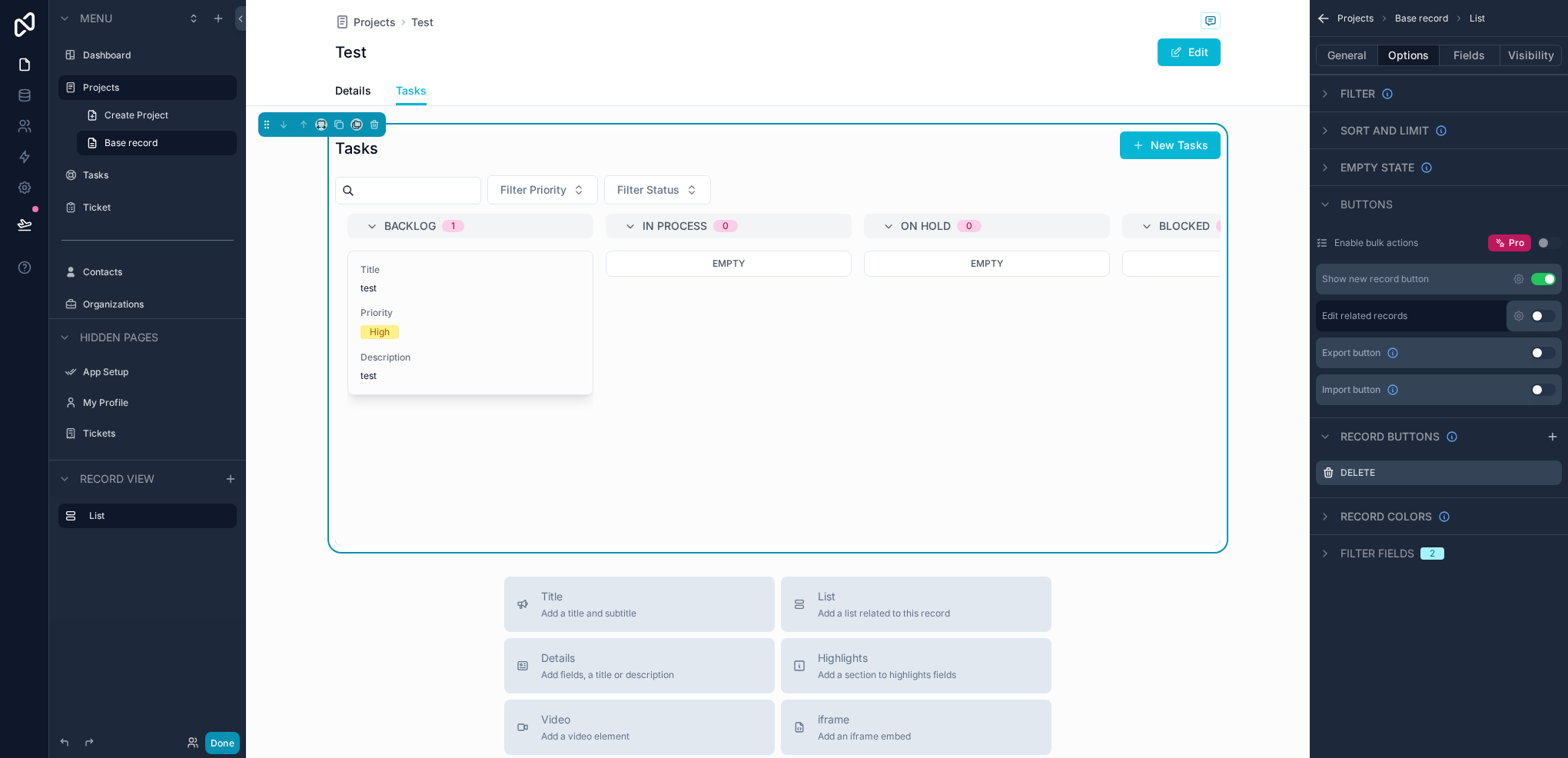
click at [222, 749] on button "Done" at bounding box center [222, 743] width 35 height 23
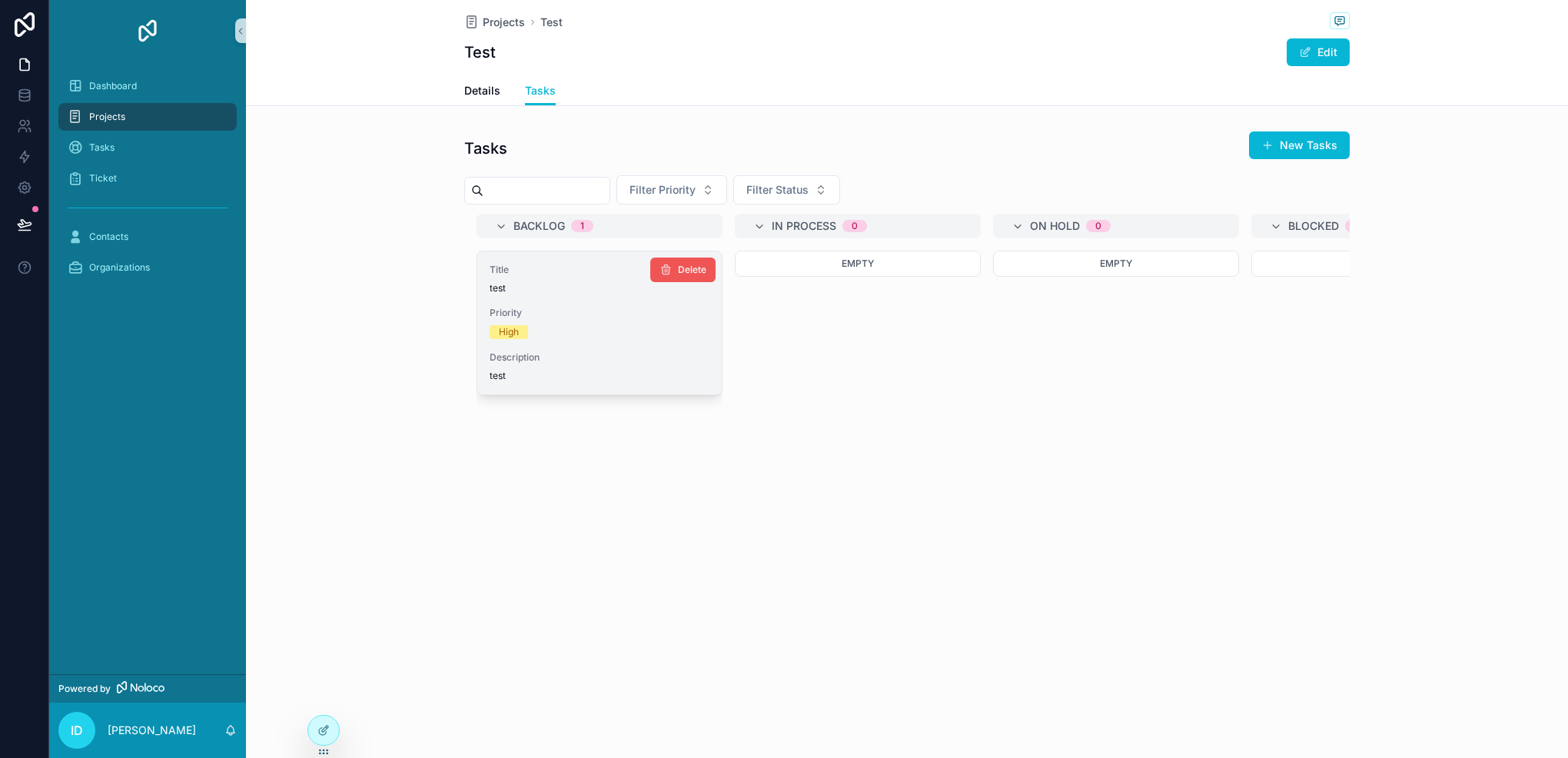
click at [685, 274] on span "Delete" at bounding box center [692, 270] width 29 height 12
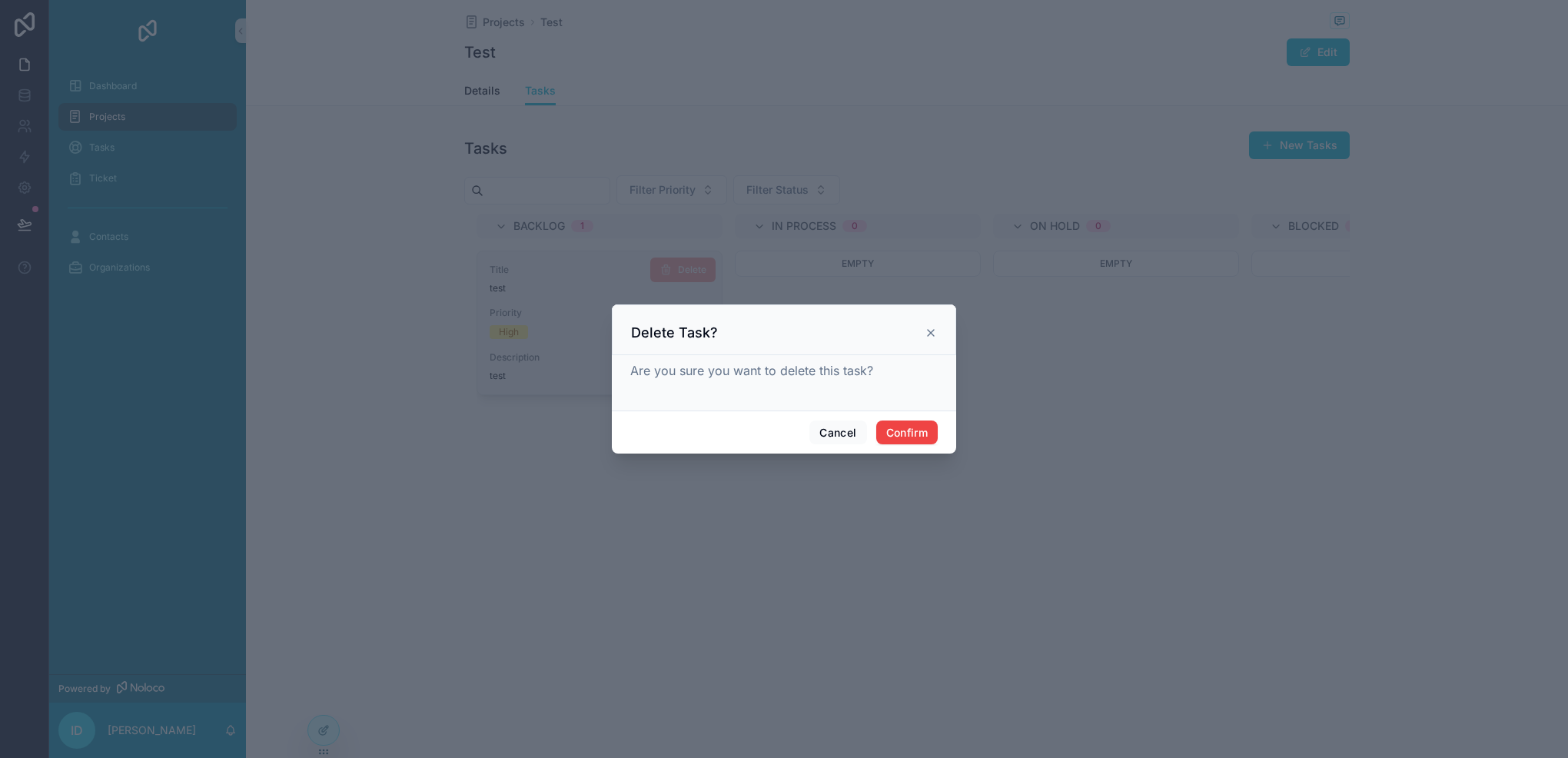
click at [934, 336] on icon at bounding box center [931, 333] width 6 height 6
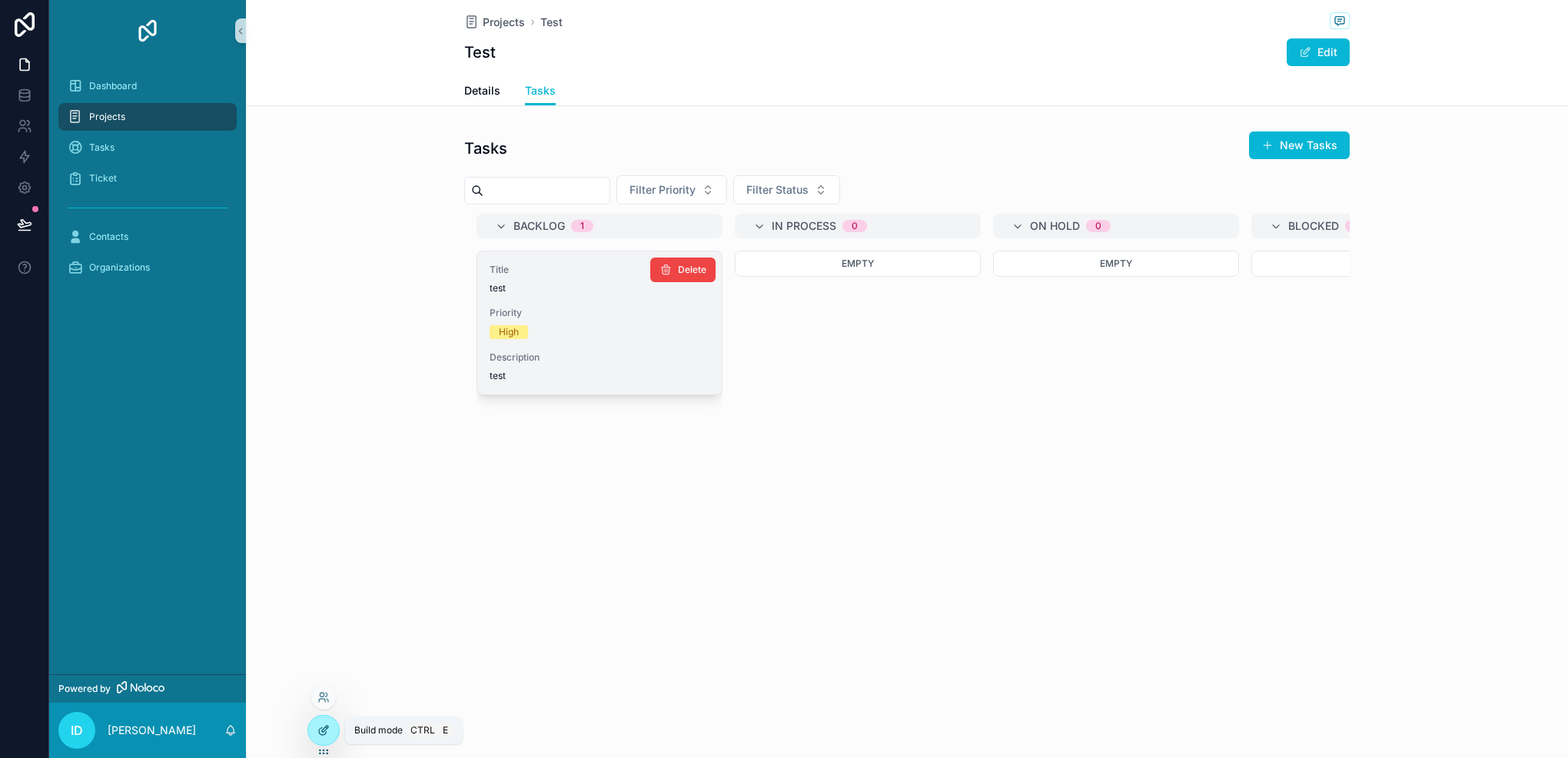
click at [323, 723] on div at bounding box center [323, 730] width 31 height 29
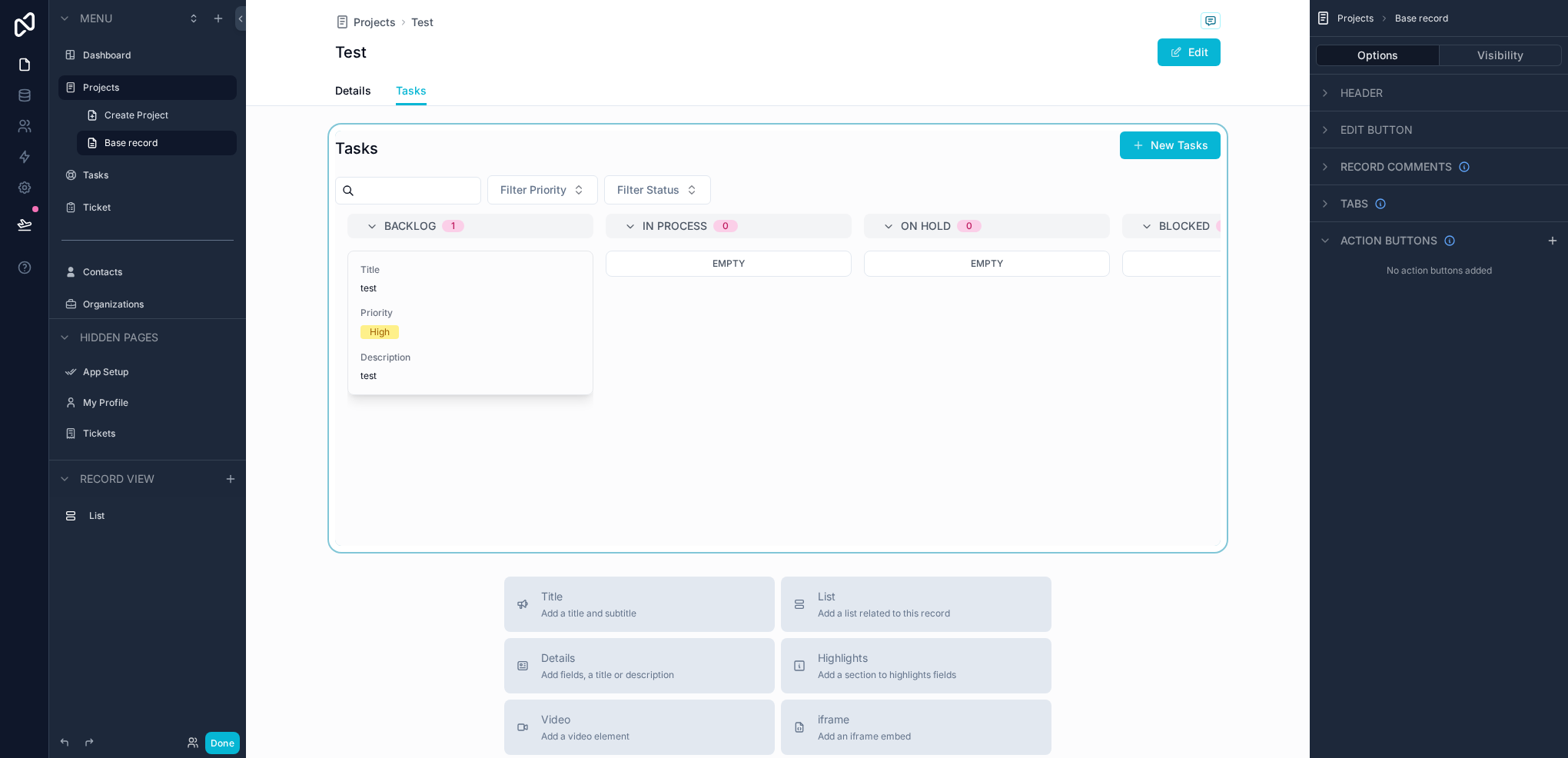
click at [482, 359] on div "scrollable content" at bounding box center [778, 339] width 1064 height 428
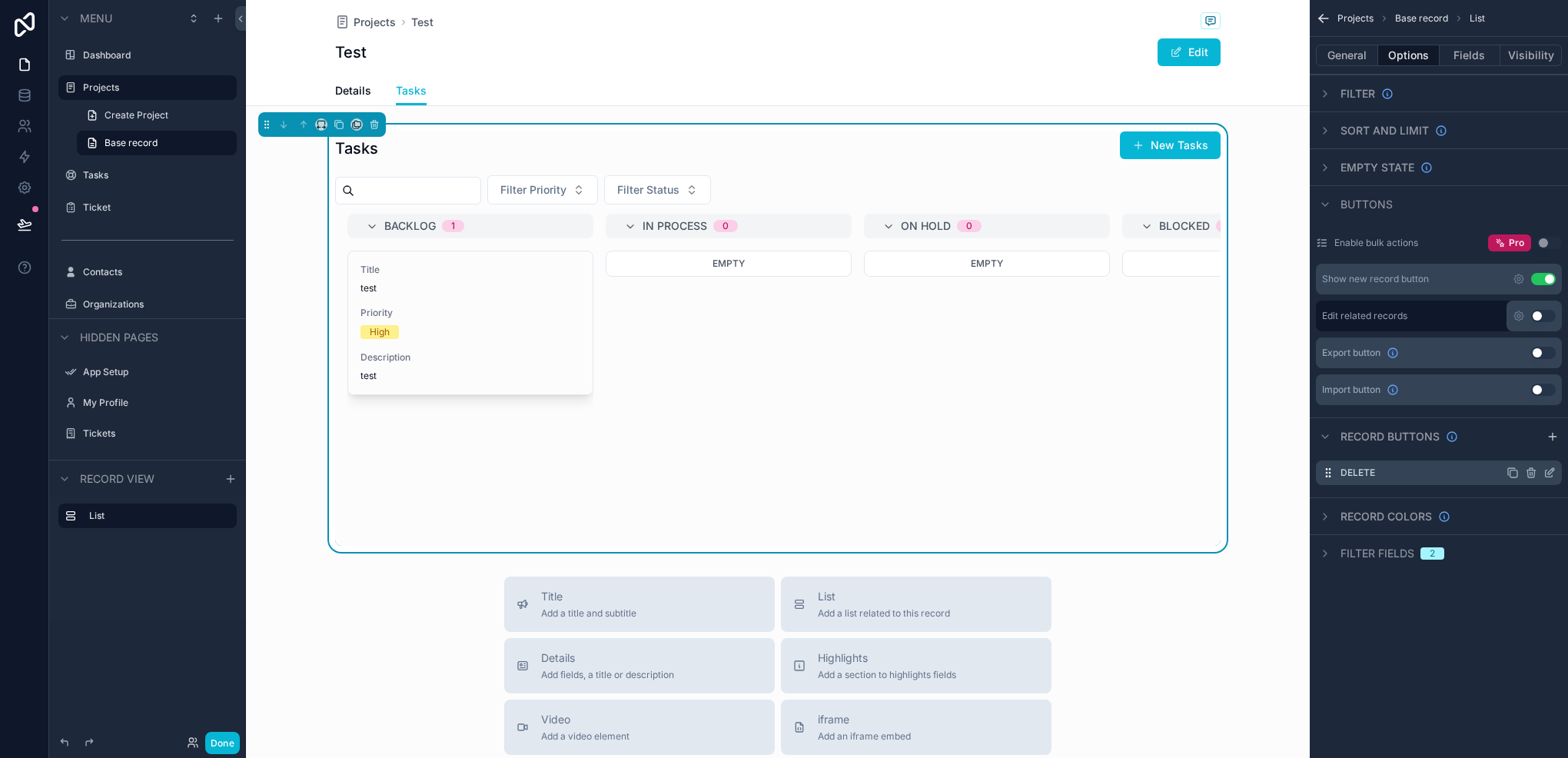
click at [1550, 475] on icon "scrollable content" at bounding box center [1550, 473] width 12 height 12
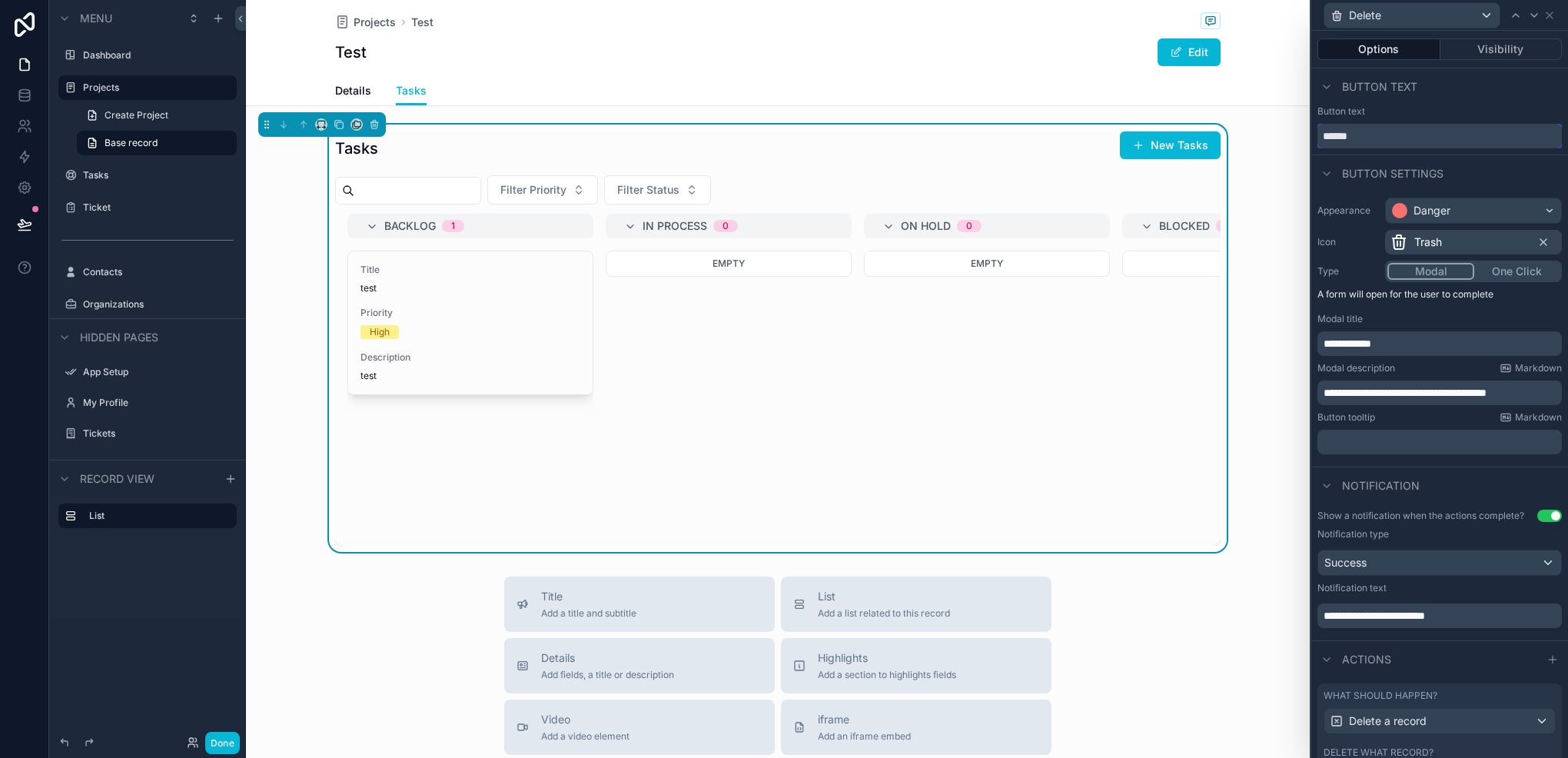
click at [1441, 146] on input "******" at bounding box center [1439, 136] width 245 height 25
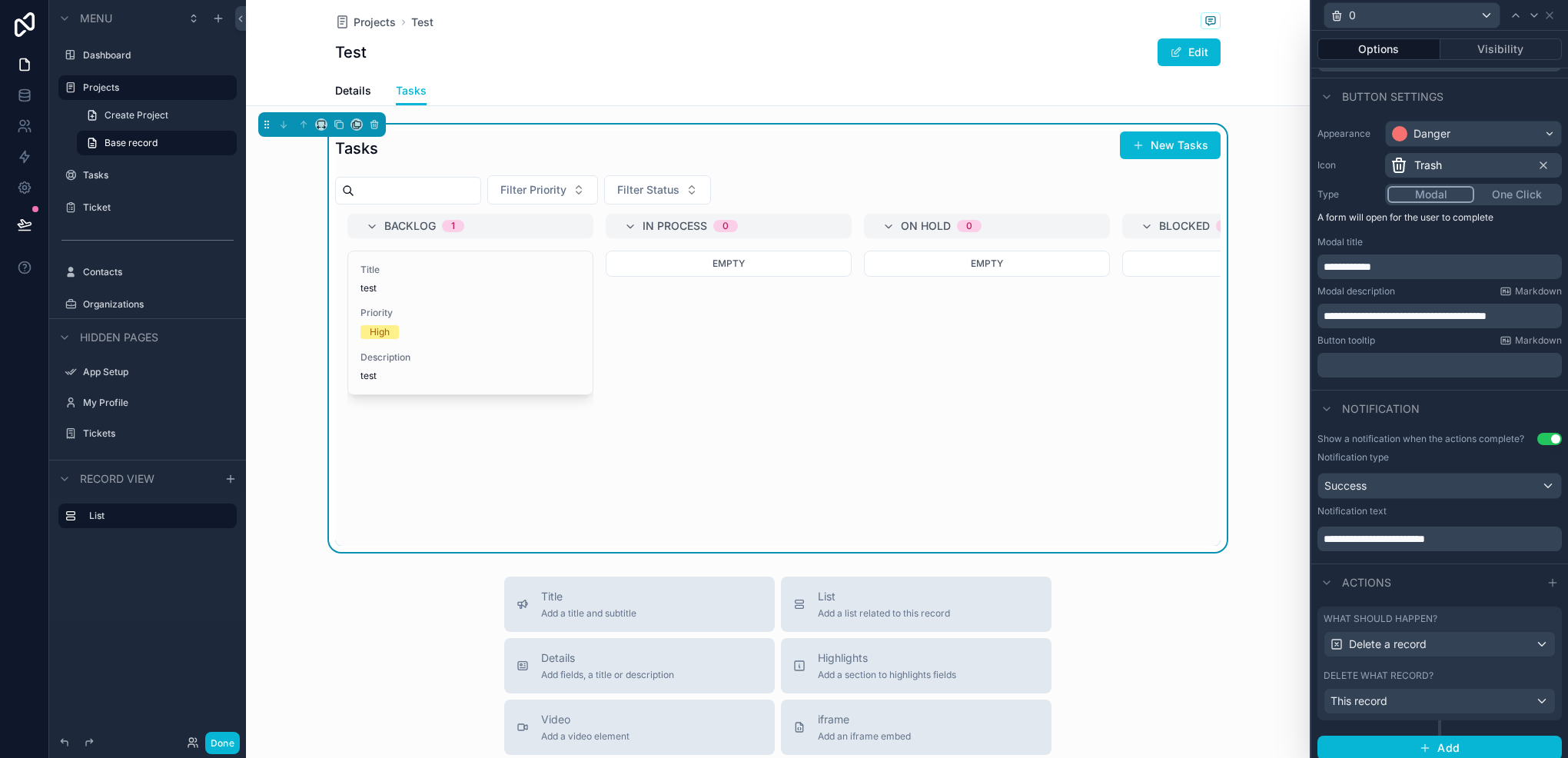
click at [1402, 266] on p "**********" at bounding box center [1442, 268] width 236 height 16
click at [225, 740] on button "Done" at bounding box center [222, 743] width 35 height 23
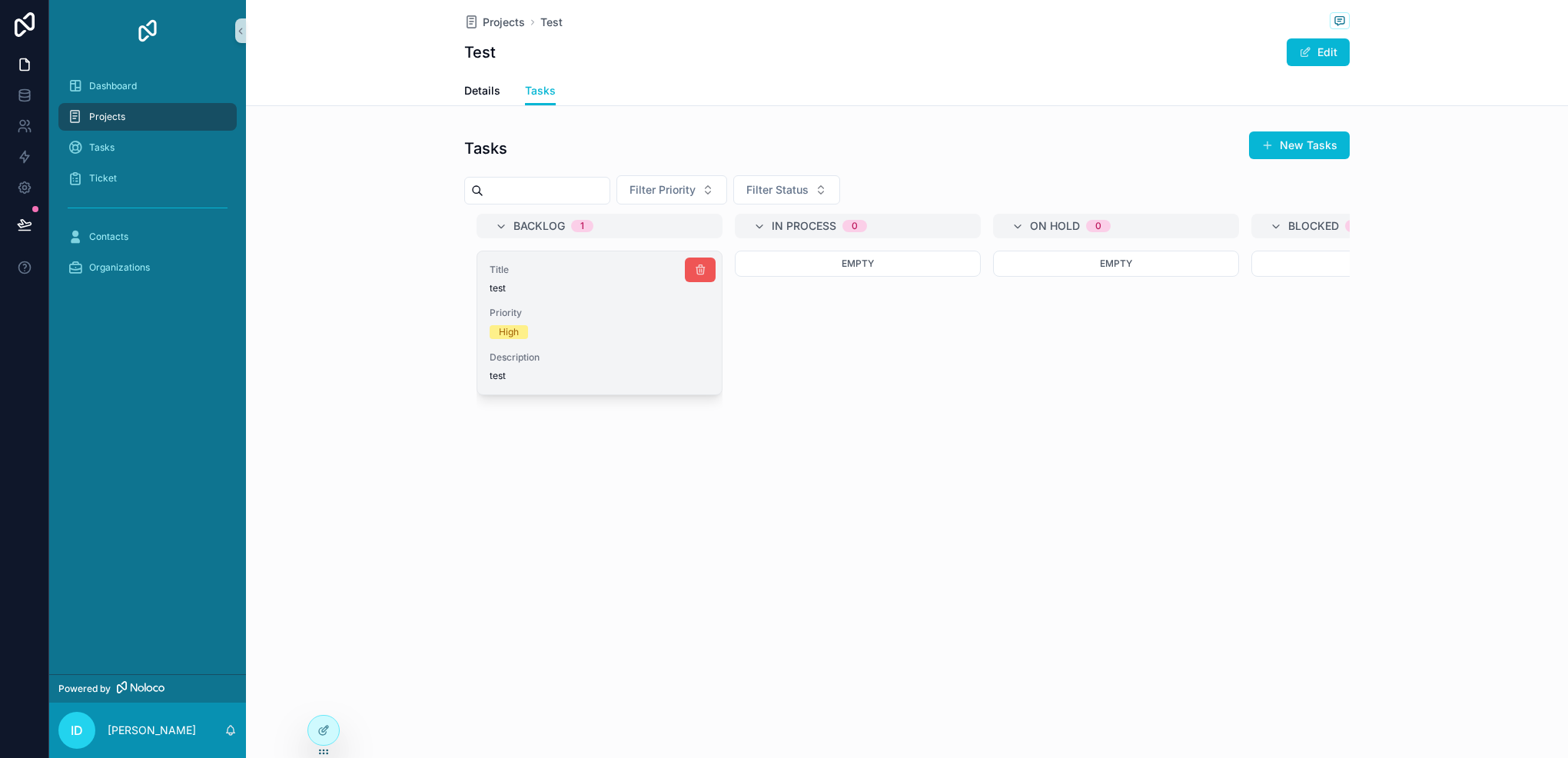
click at [698, 270] on icon "scrollable content" at bounding box center [700, 270] width 12 height 12
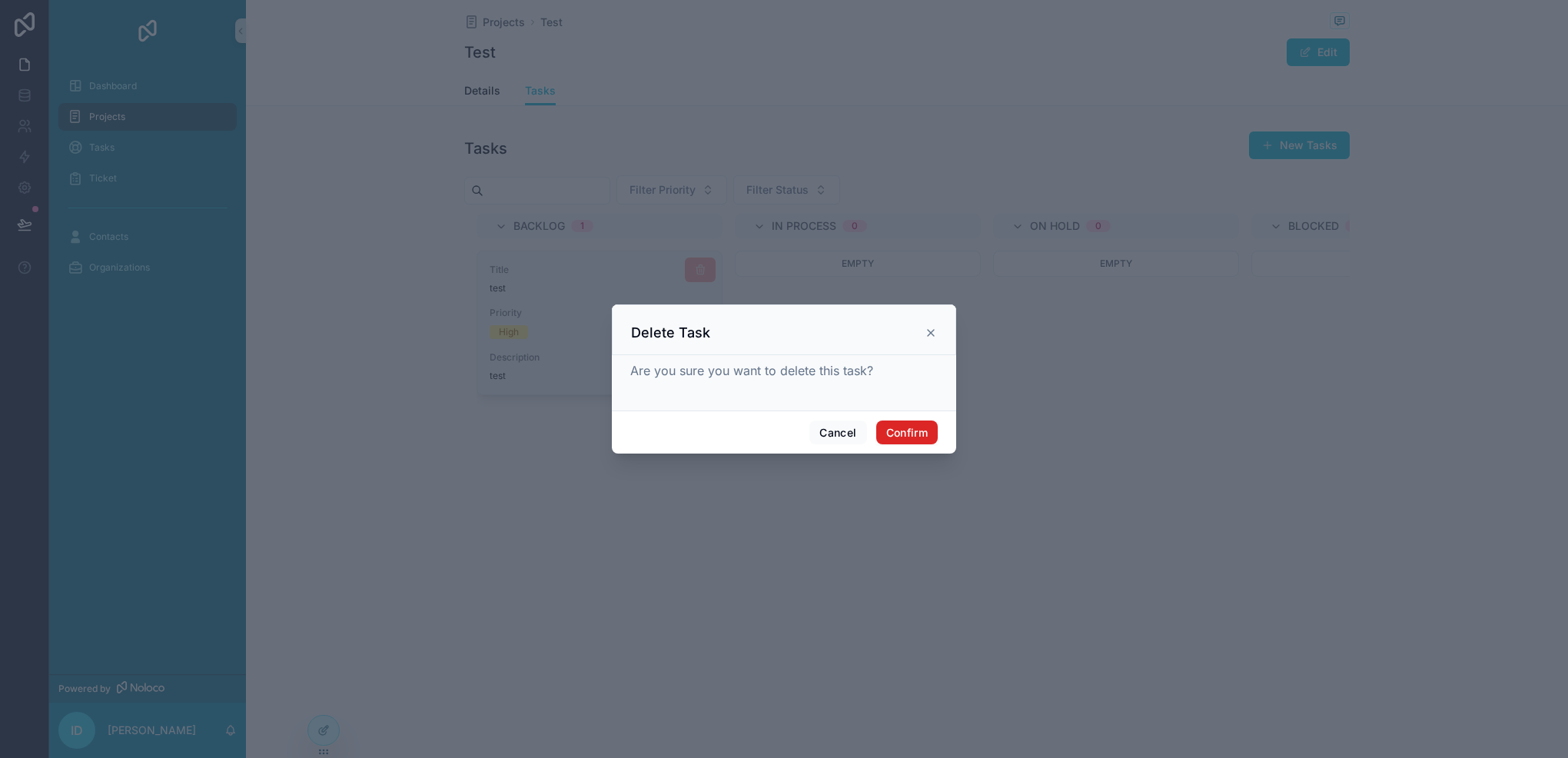
click at [919, 430] on button "Confirm" at bounding box center [907, 433] width 61 height 25
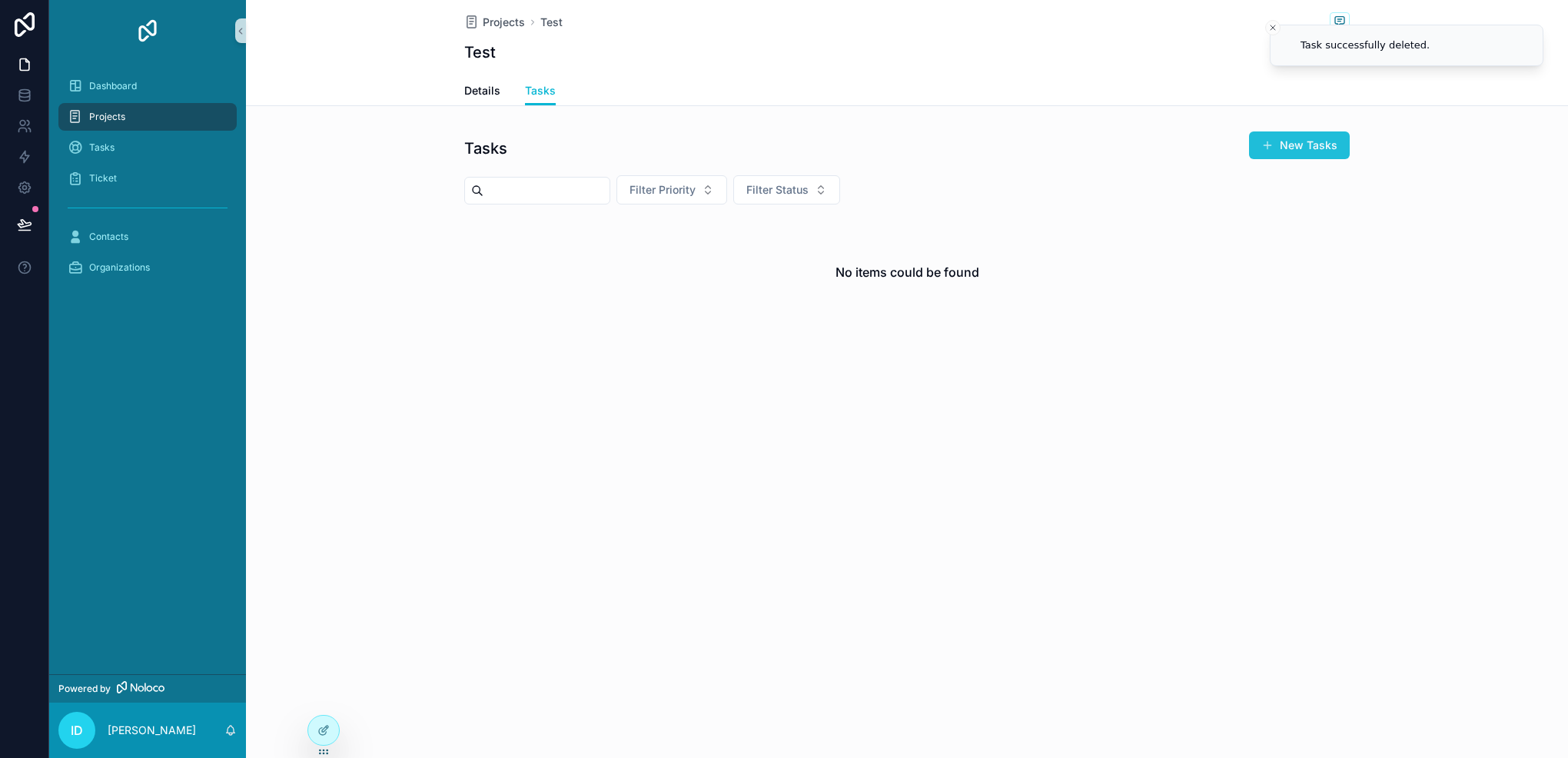
click at [1316, 153] on button "New Tasks" at bounding box center [1300, 146] width 101 height 28
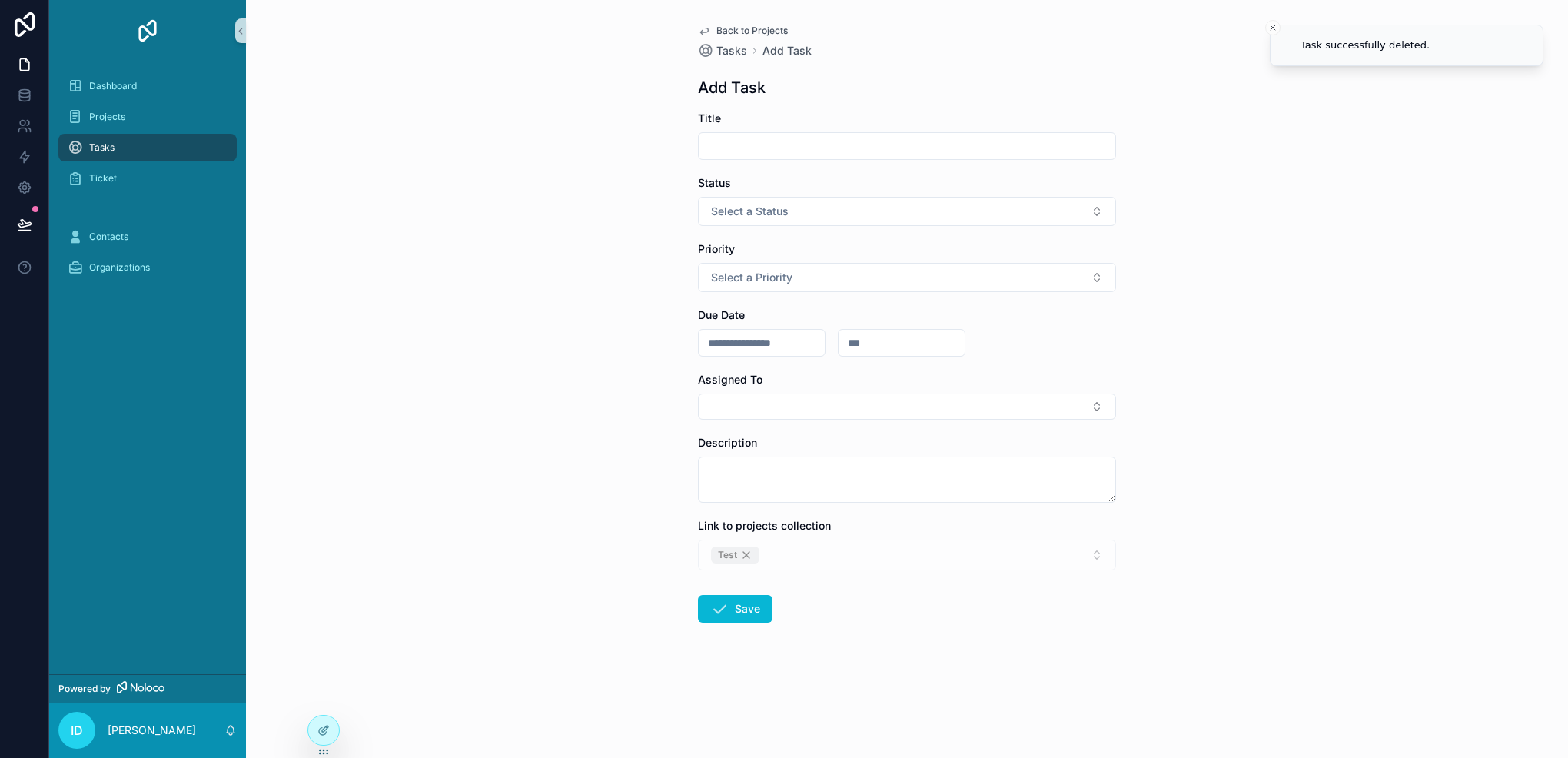
click at [907, 136] on input "scrollable content" at bounding box center [907, 147] width 417 height 22
click at [331, 738] on div at bounding box center [323, 730] width 31 height 29
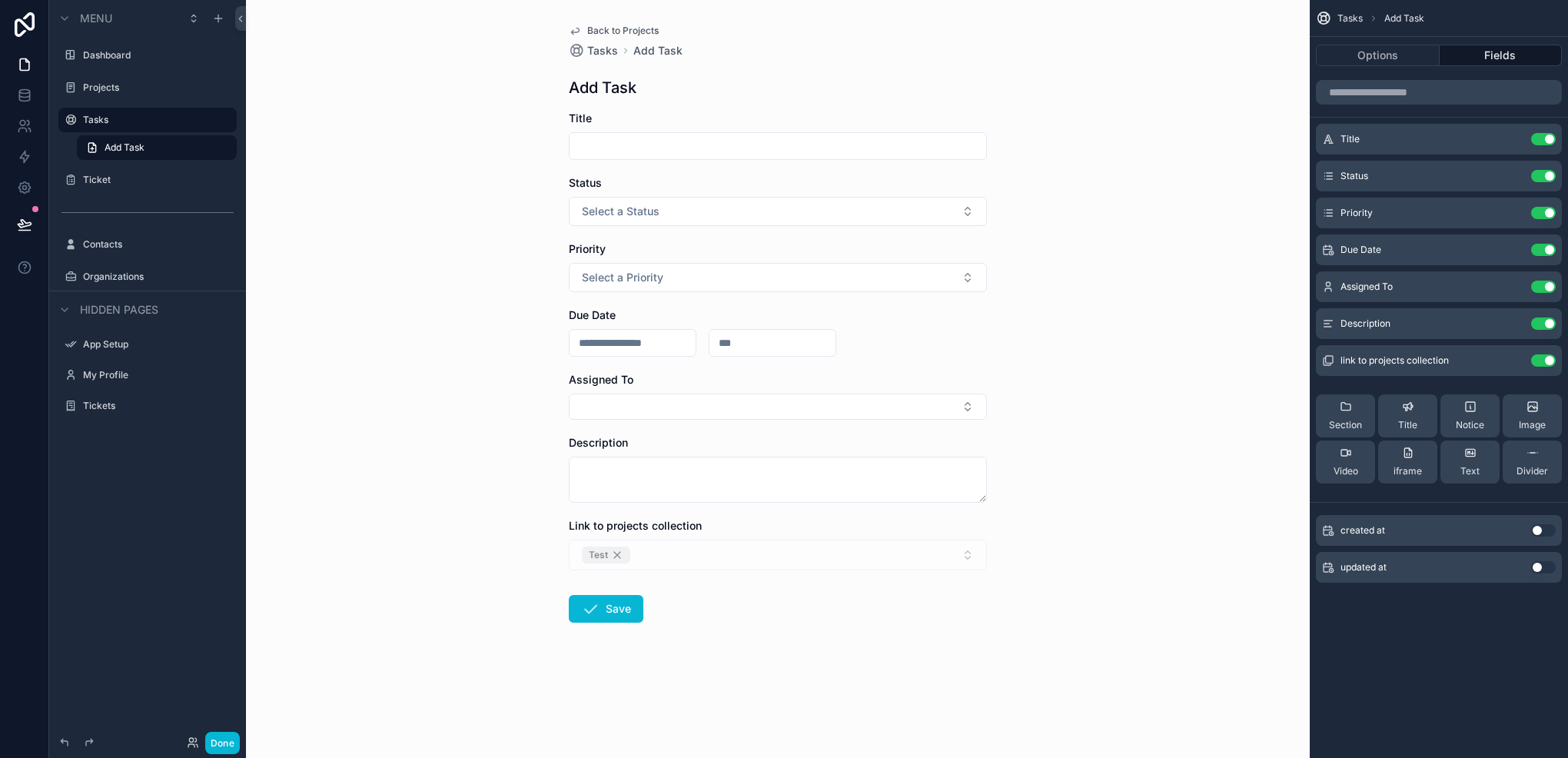
click at [672, 186] on div "Status" at bounding box center [778, 183] width 418 height 16
click at [1519, 176] on button "scrollable content" at bounding box center [1513, 176] width 25 height 12
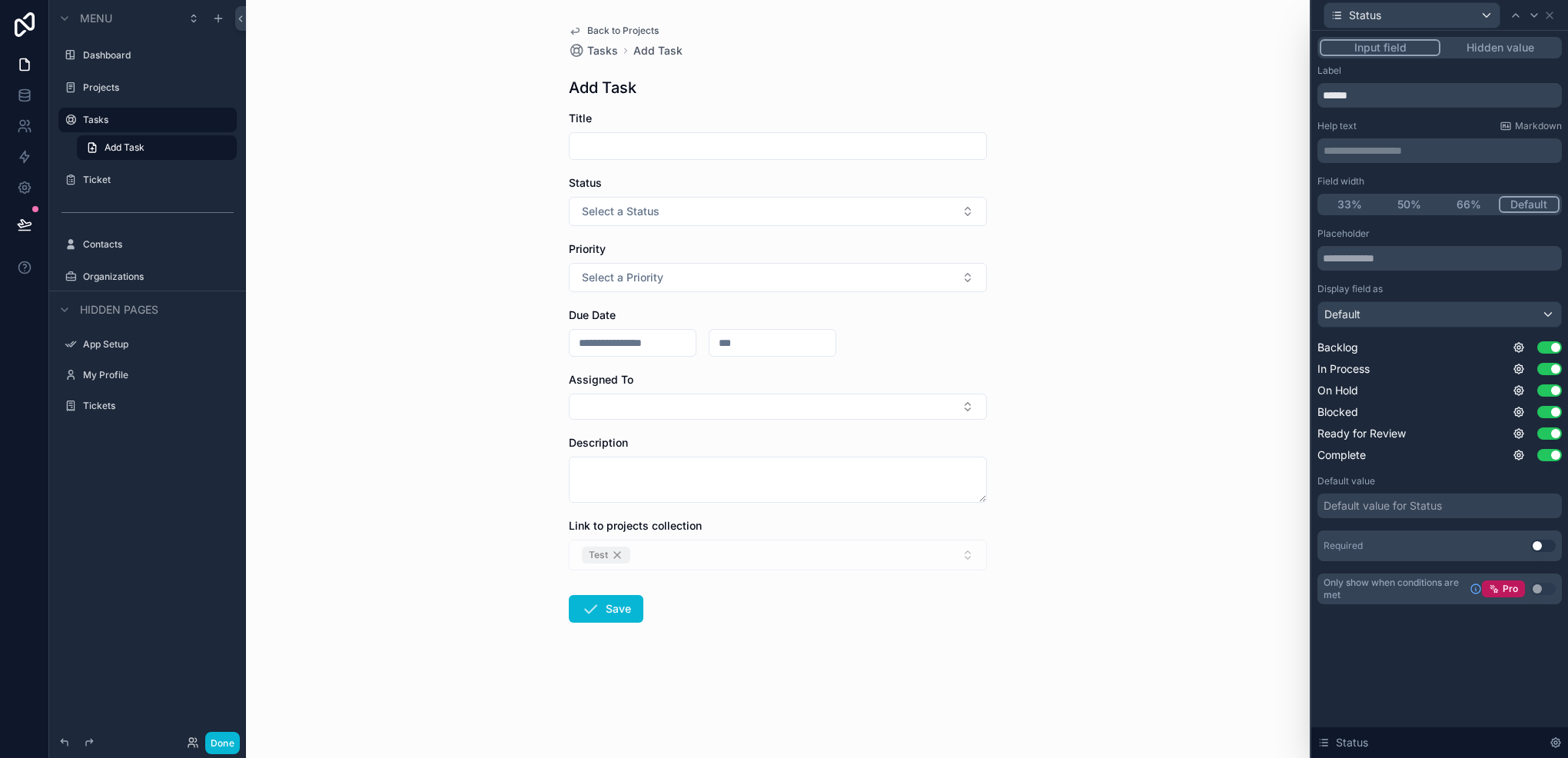
click at [1517, 51] on button "Hidden value" at bounding box center [1501, 48] width 119 height 17
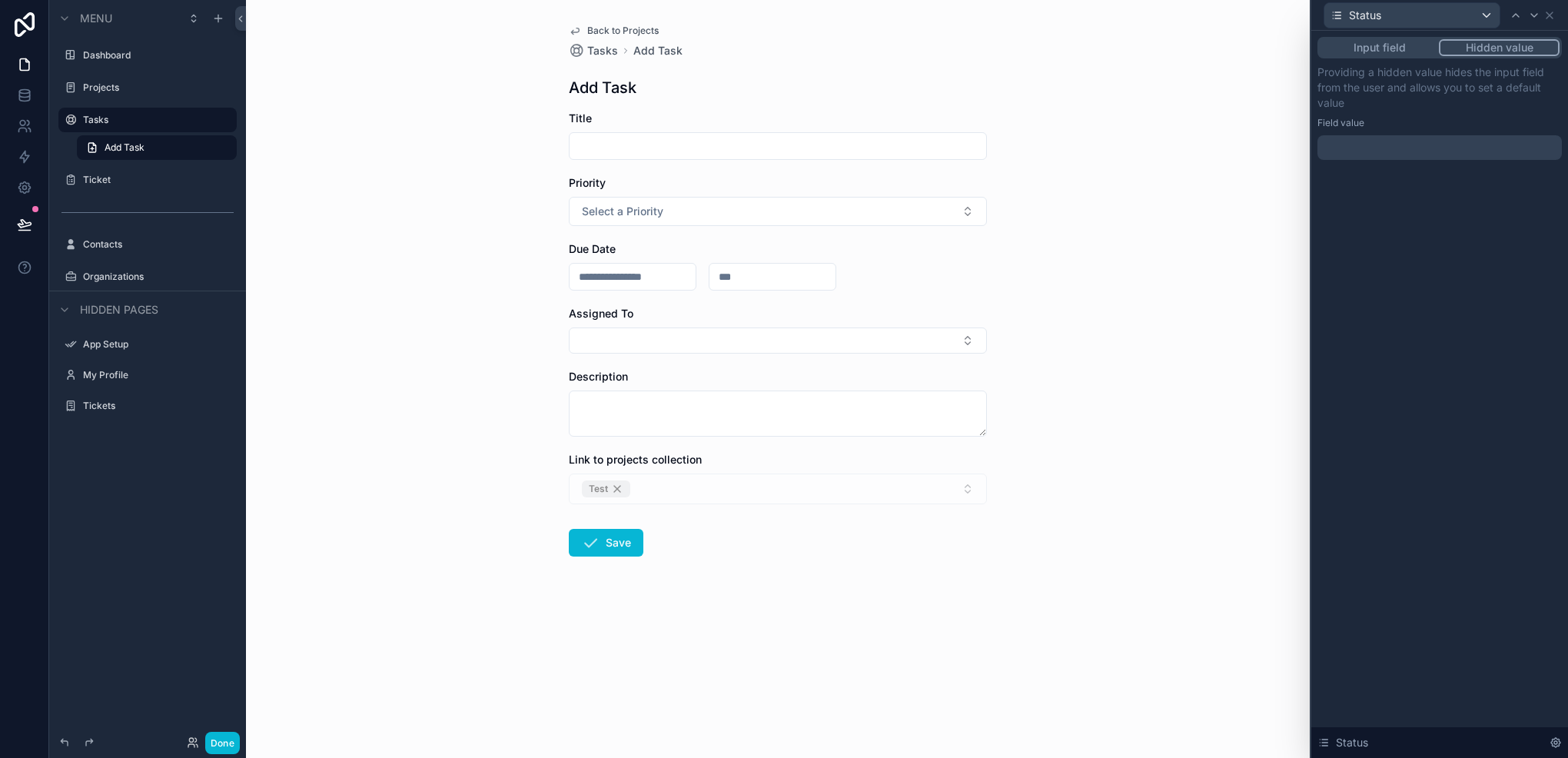
click at [1468, 147] on div at bounding box center [1439, 148] width 245 height 25
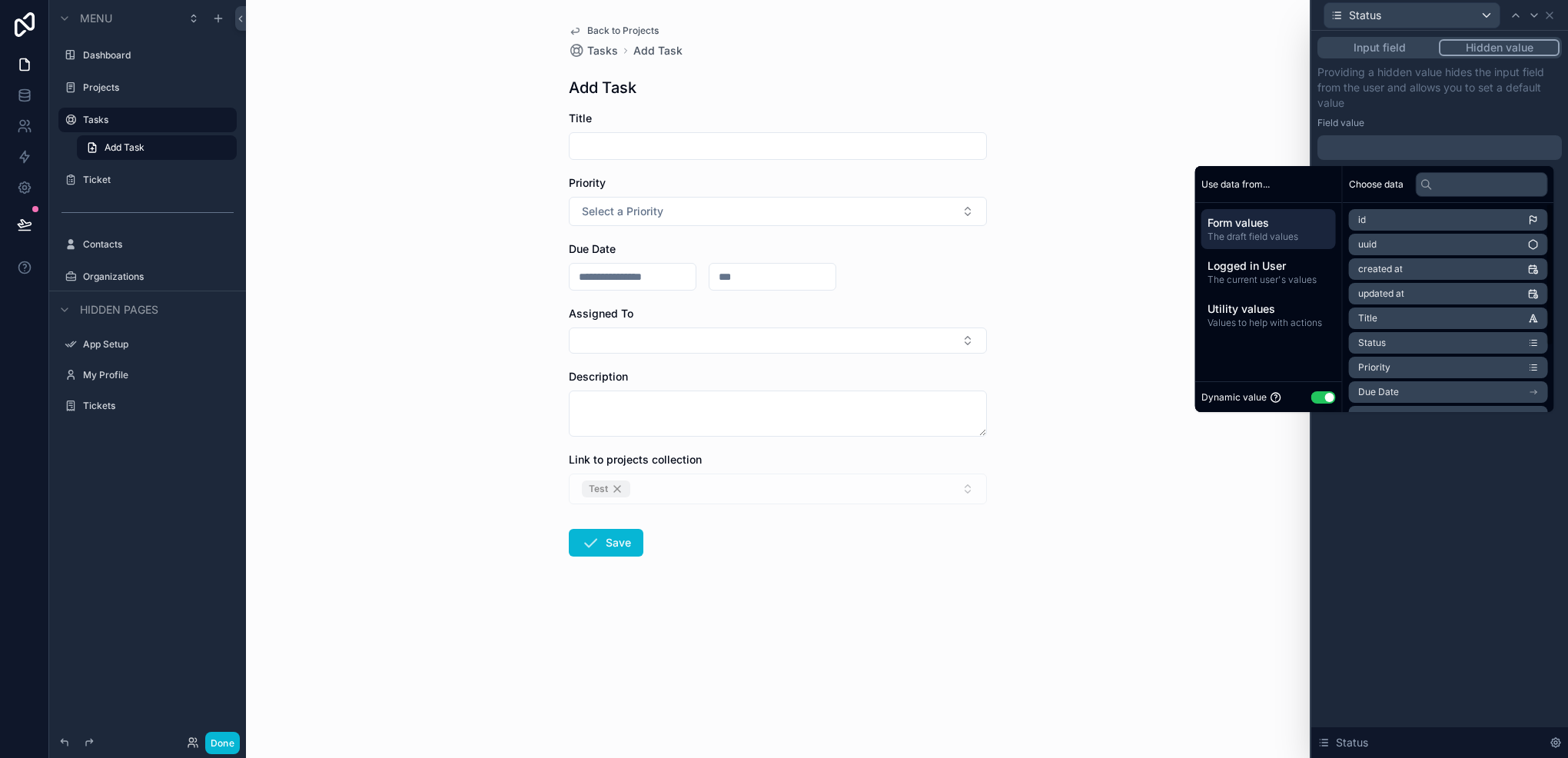
click at [1326, 395] on button "Use setting" at bounding box center [1323, 397] width 25 height 12
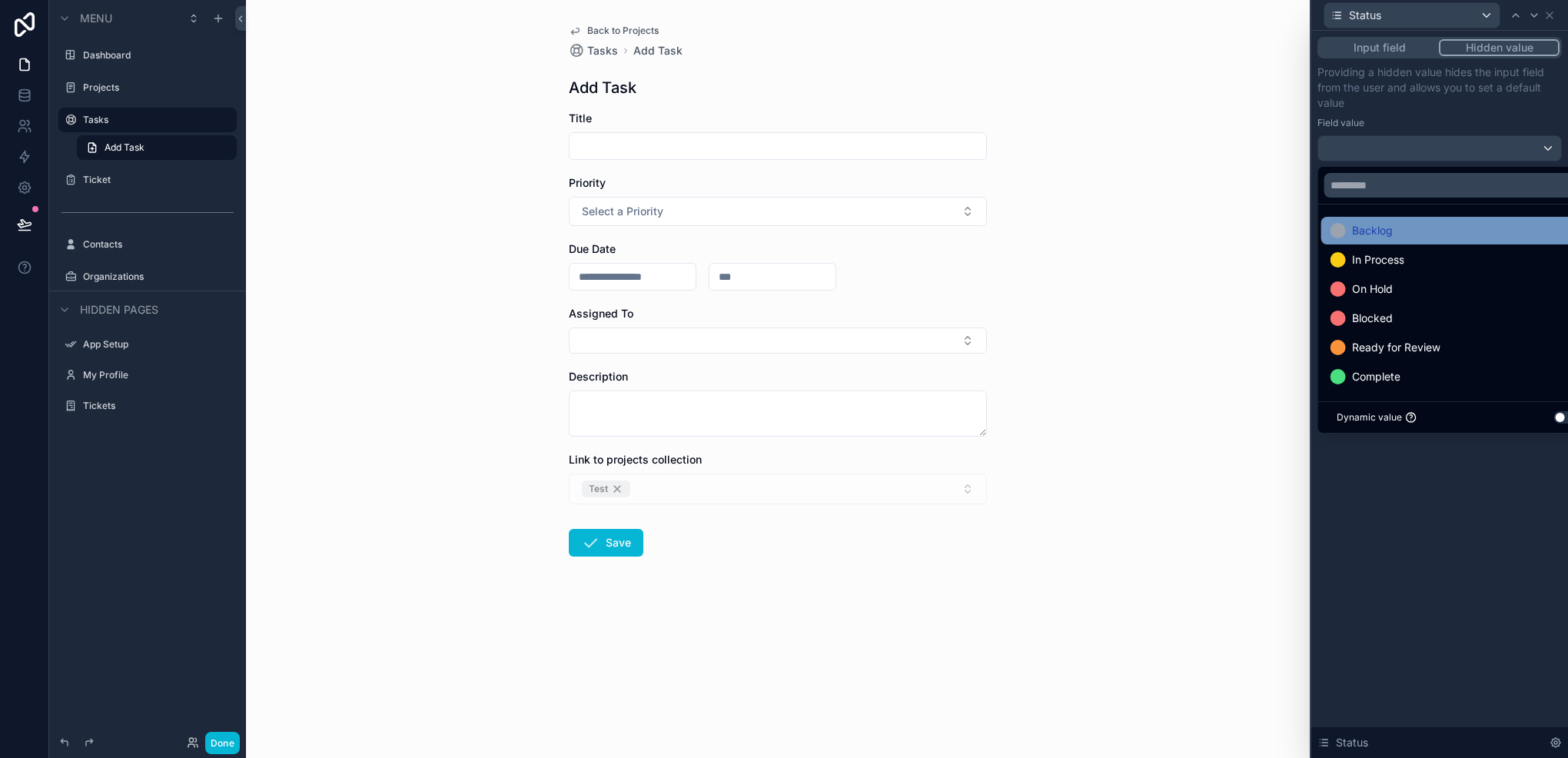
click at [1392, 236] on span "Backlog" at bounding box center [1372, 231] width 41 height 19
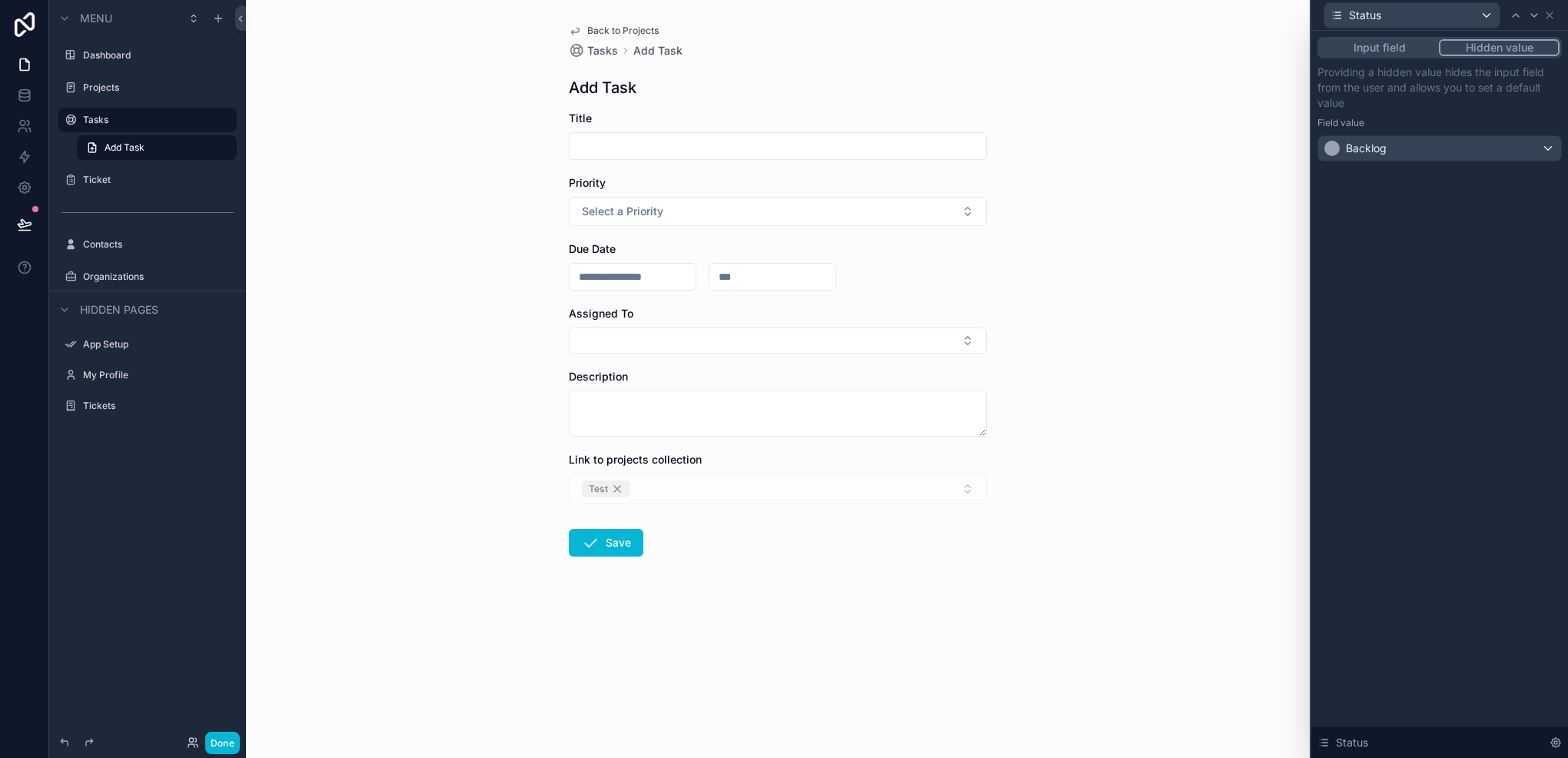
click at [1427, 499] on div "Input field Hidden value Providing a hidden value hides the input field from th…" at bounding box center [1439, 394] width 257 height 727
click at [826, 469] on div "Link to projects collection Test" at bounding box center [778, 478] width 418 height 53
click at [1556, 18] on div "Status" at bounding box center [1439, 15] width 245 height 30
click at [1552, 19] on icon at bounding box center [1550, 15] width 12 height 12
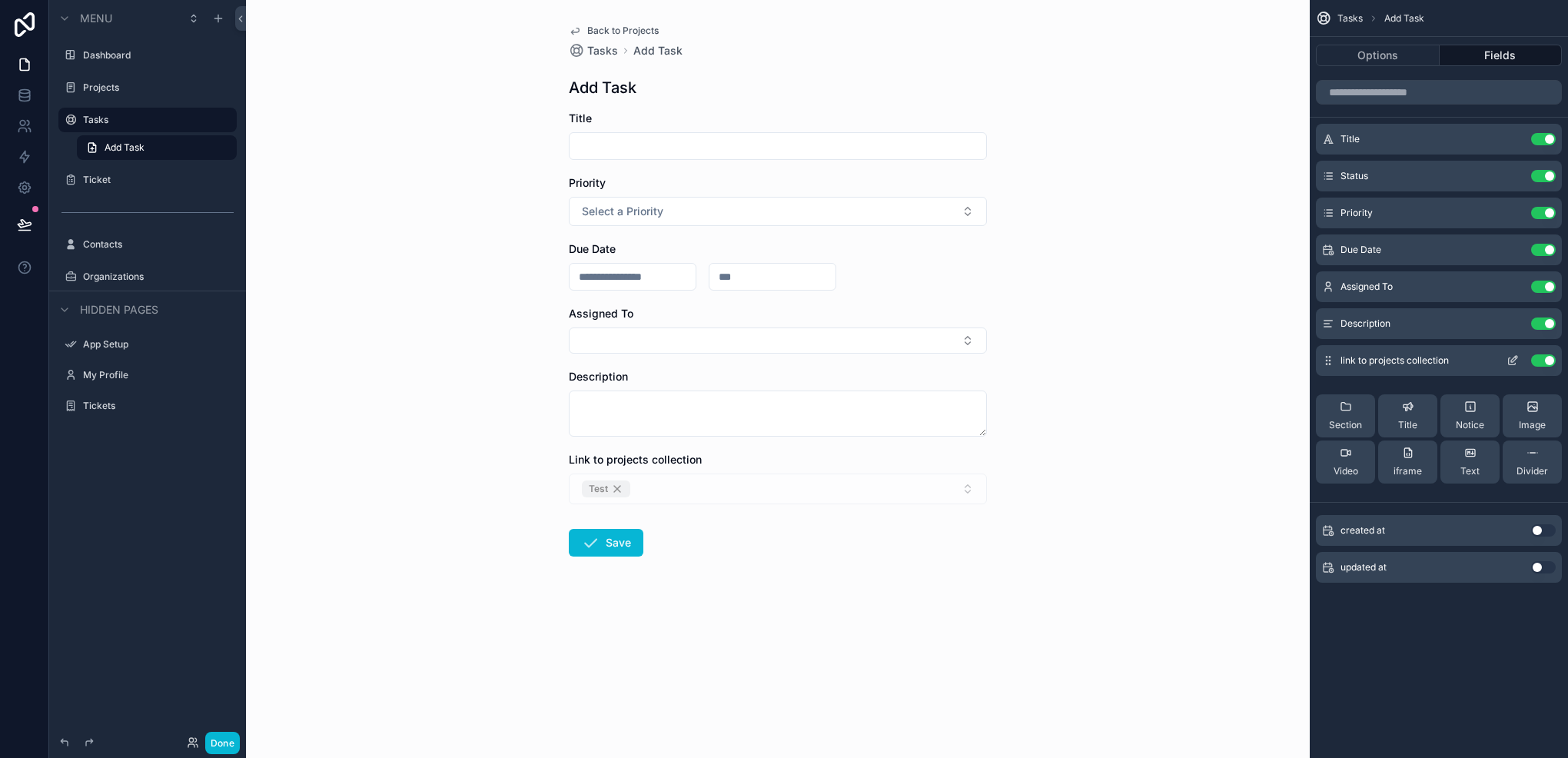
click at [1513, 358] on icon "scrollable content" at bounding box center [1513, 361] width 12 height 12
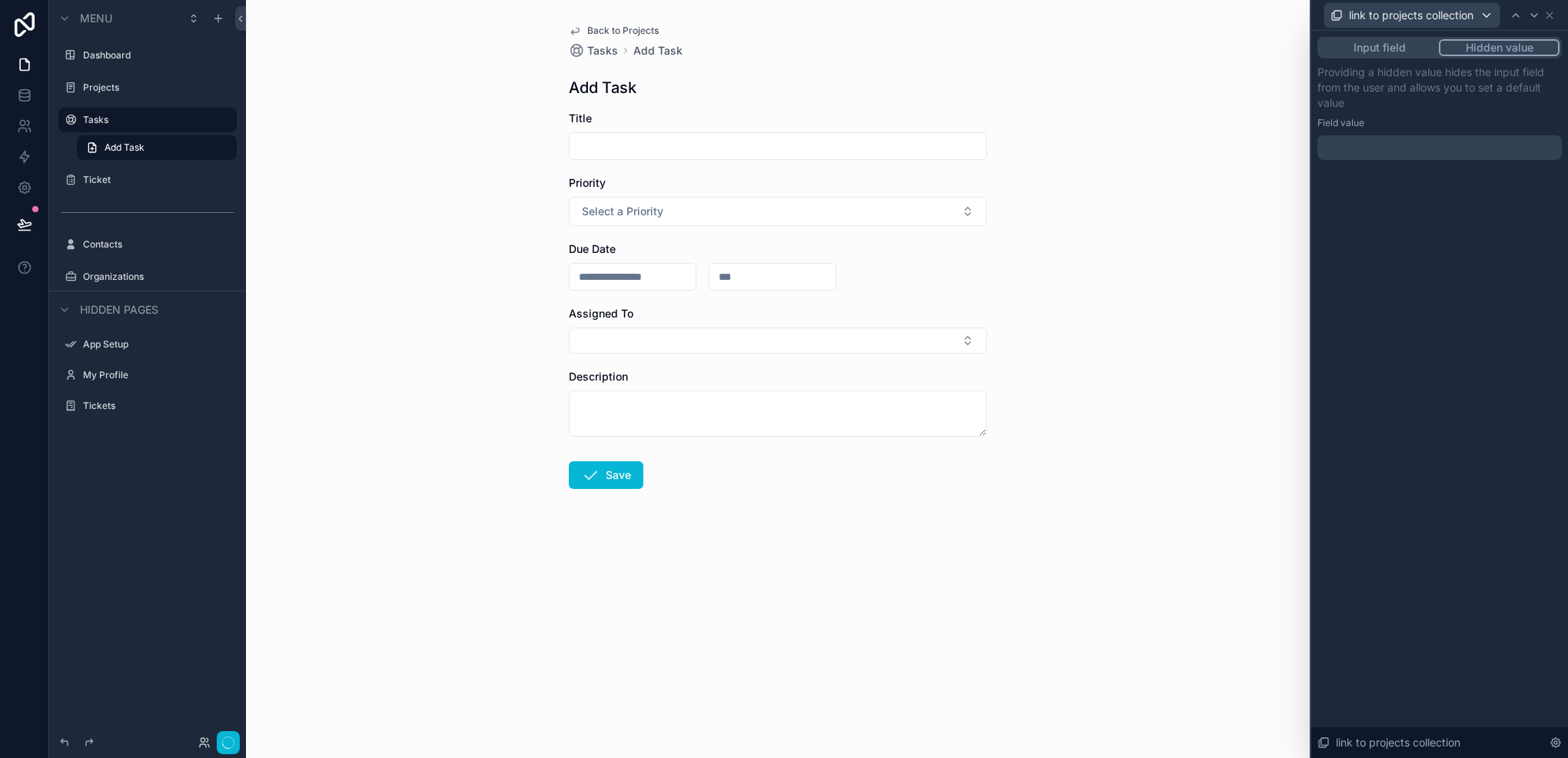
click at [1513, 54] on button "Hidden value" at bounding box center [1500, 48] width 121 height 17
click at [1449, 153] on div at bounding box center [1439, 148] width 245 height 25
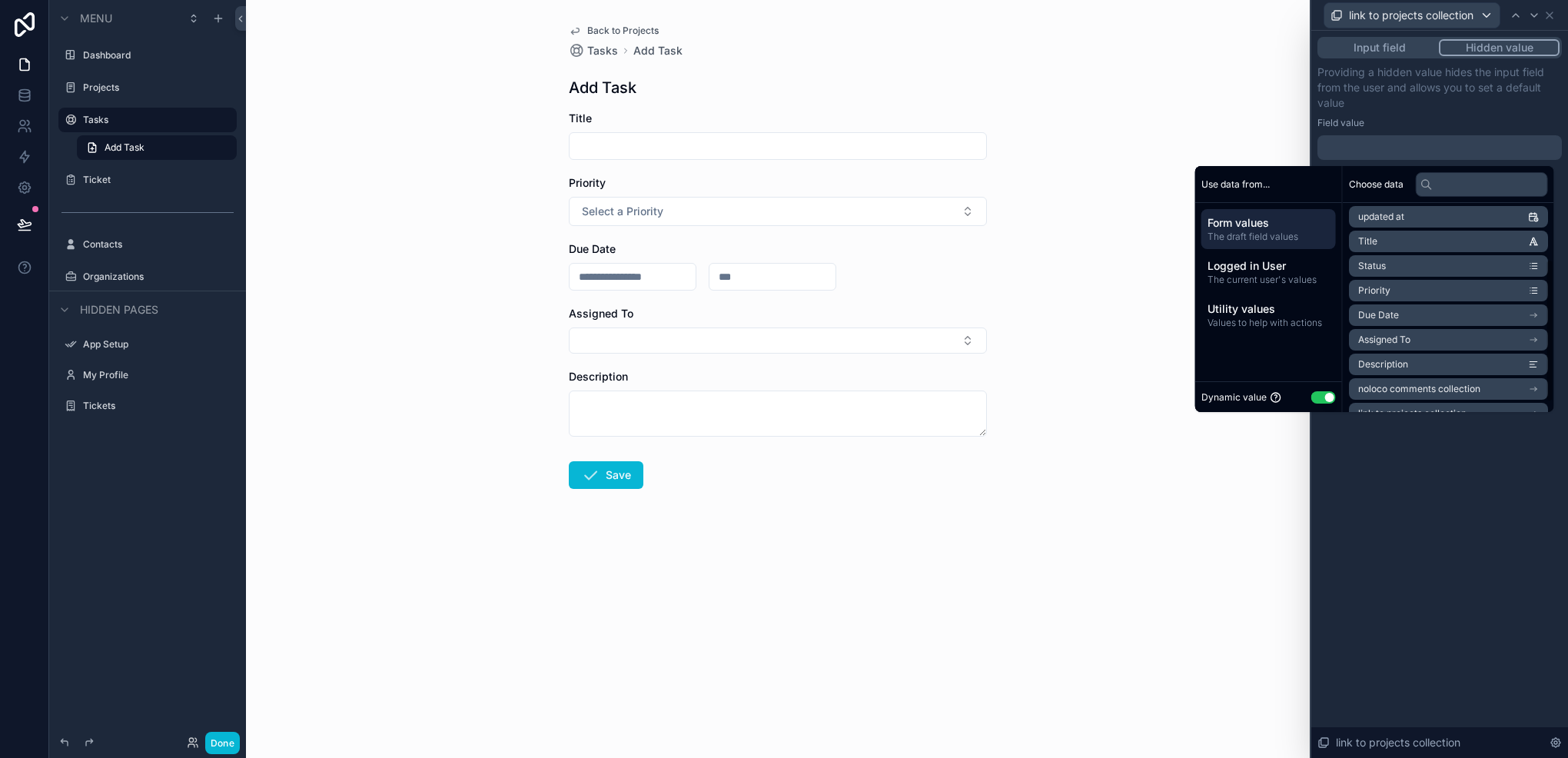
scroll to position [95, 0]
click at [1416, 400] on span "link to projects collection" at bounding box center [1411, 395] width 108 height 12
click at [1384, 476] on div "Input field Hidden value Providing a hidden value hides the input field from th…" at bounding box center [1439, 394] width 257 height 727
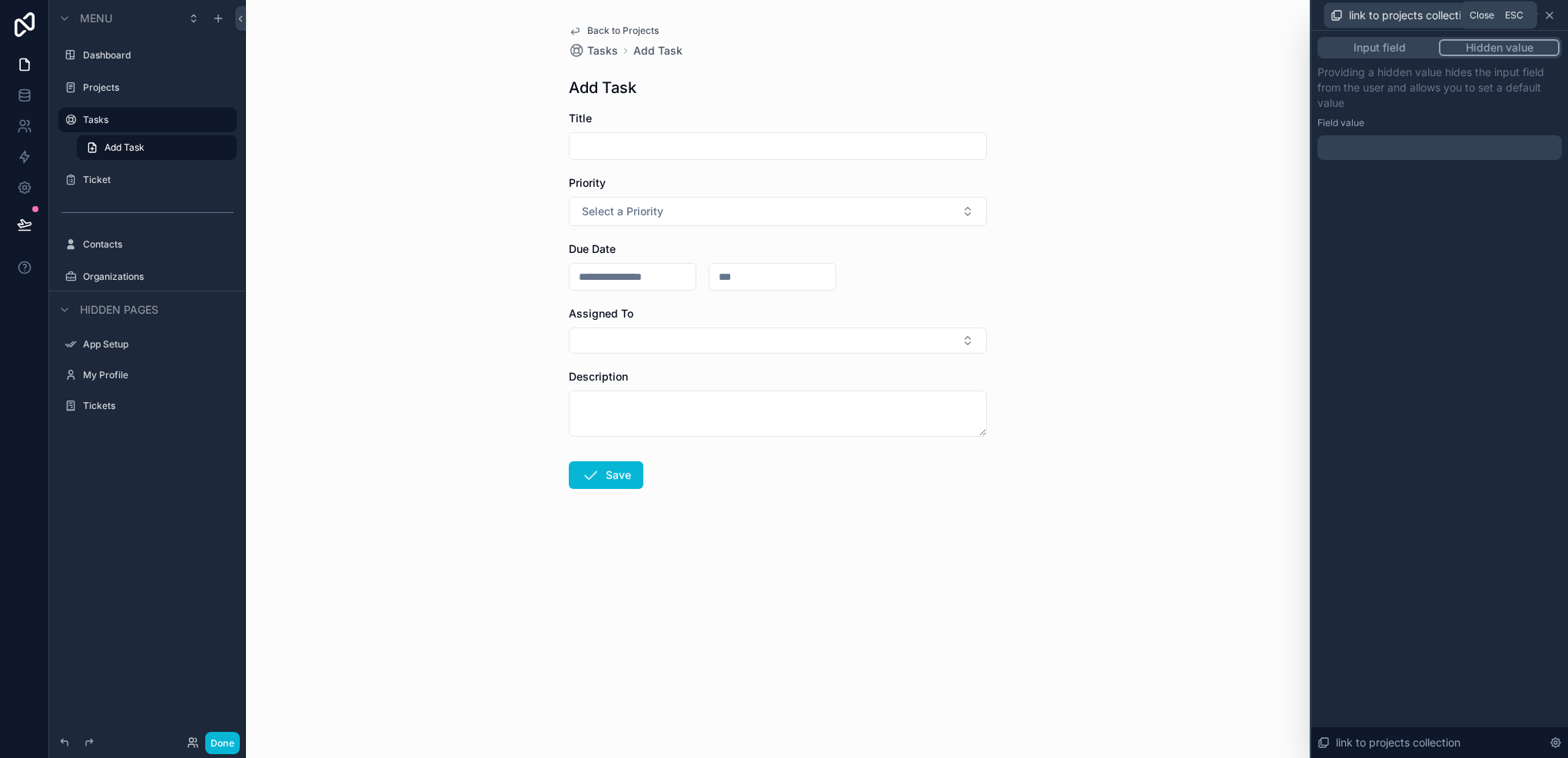
click at [1552, 14] on icon at bounding box center [1550, 15] width 12 height 12
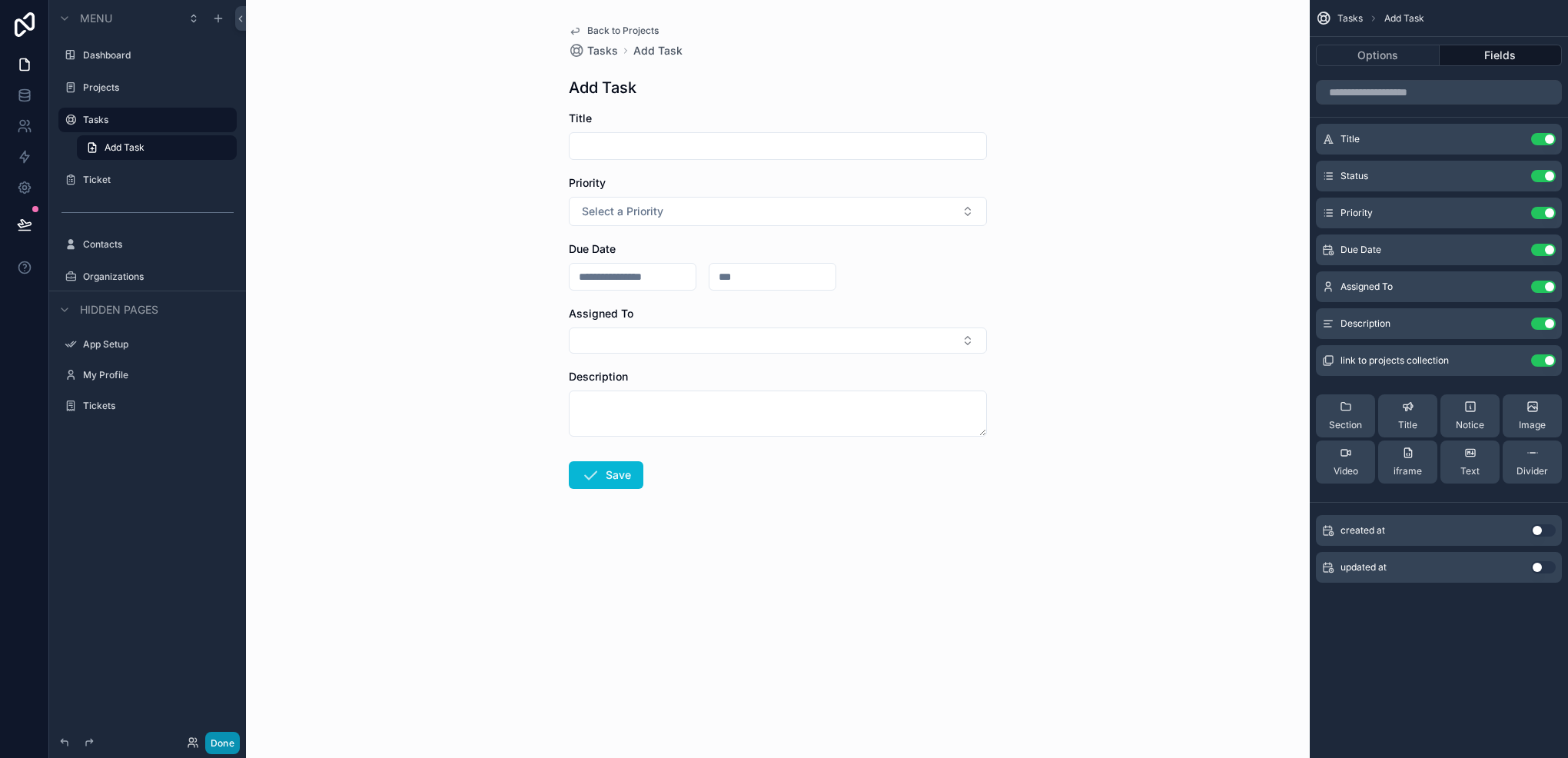
click at [231, 749] on button "Done" at bounding box center [222, 743] width 35 height 23
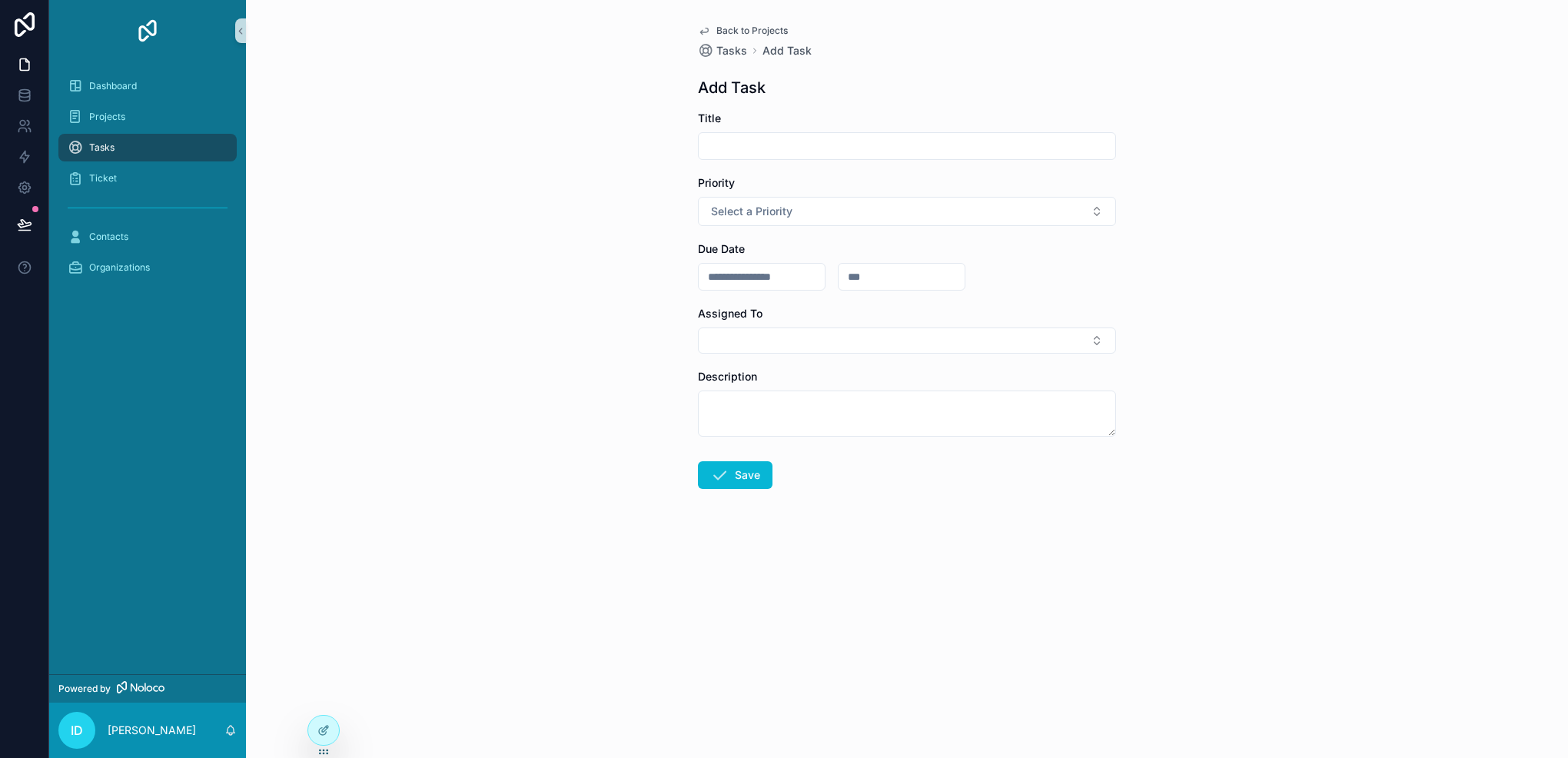
click at [853, 150] on input "scrollable content" at bounding box center [907, 147] width 417 height 22
click at [149, 103] on link "Projects" at bounding box center [148, 117] width 178 height 28
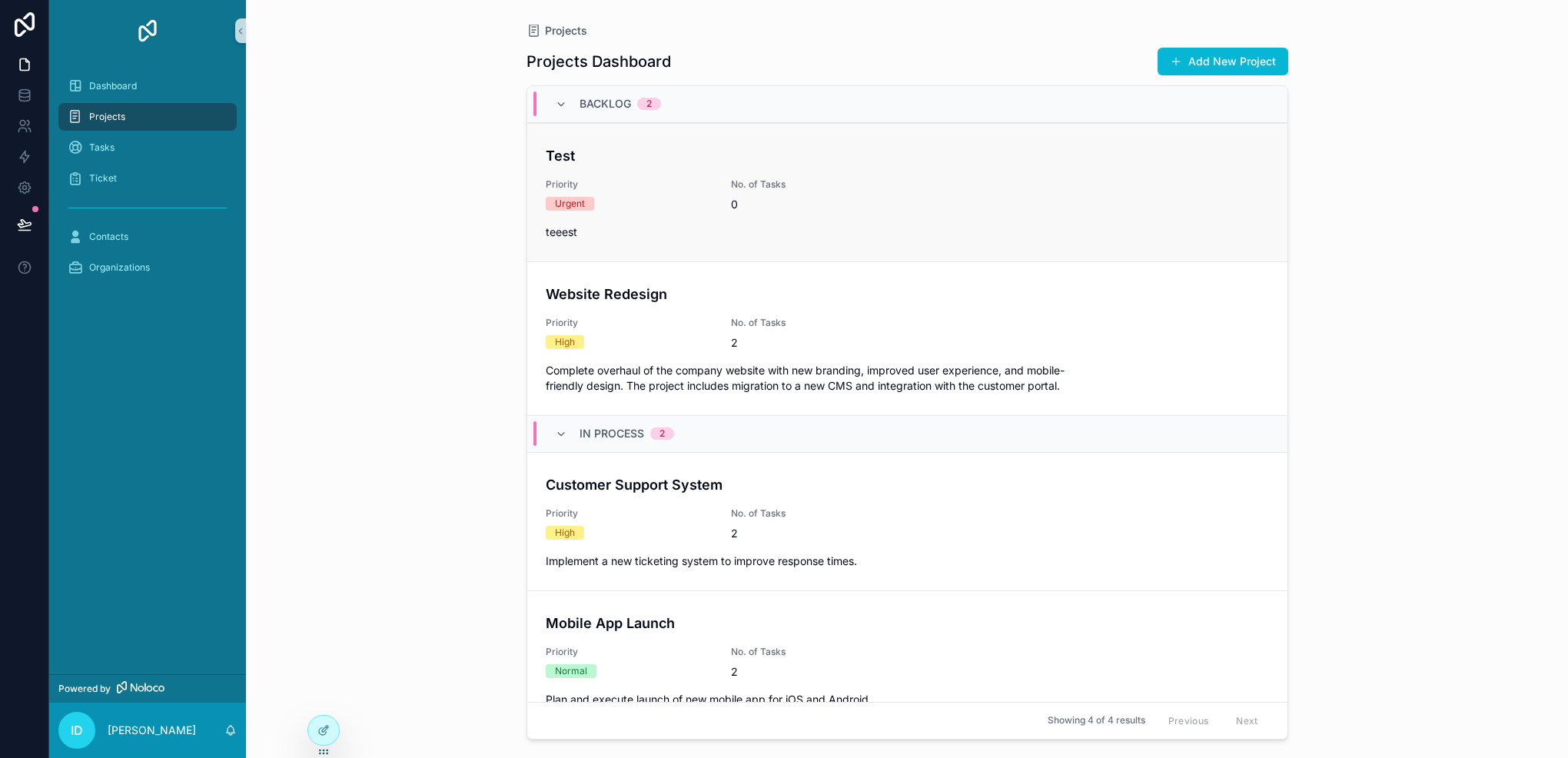
click at [651, 197] on div "Urgent" at bounding box center [629, 204] width 166 height 14
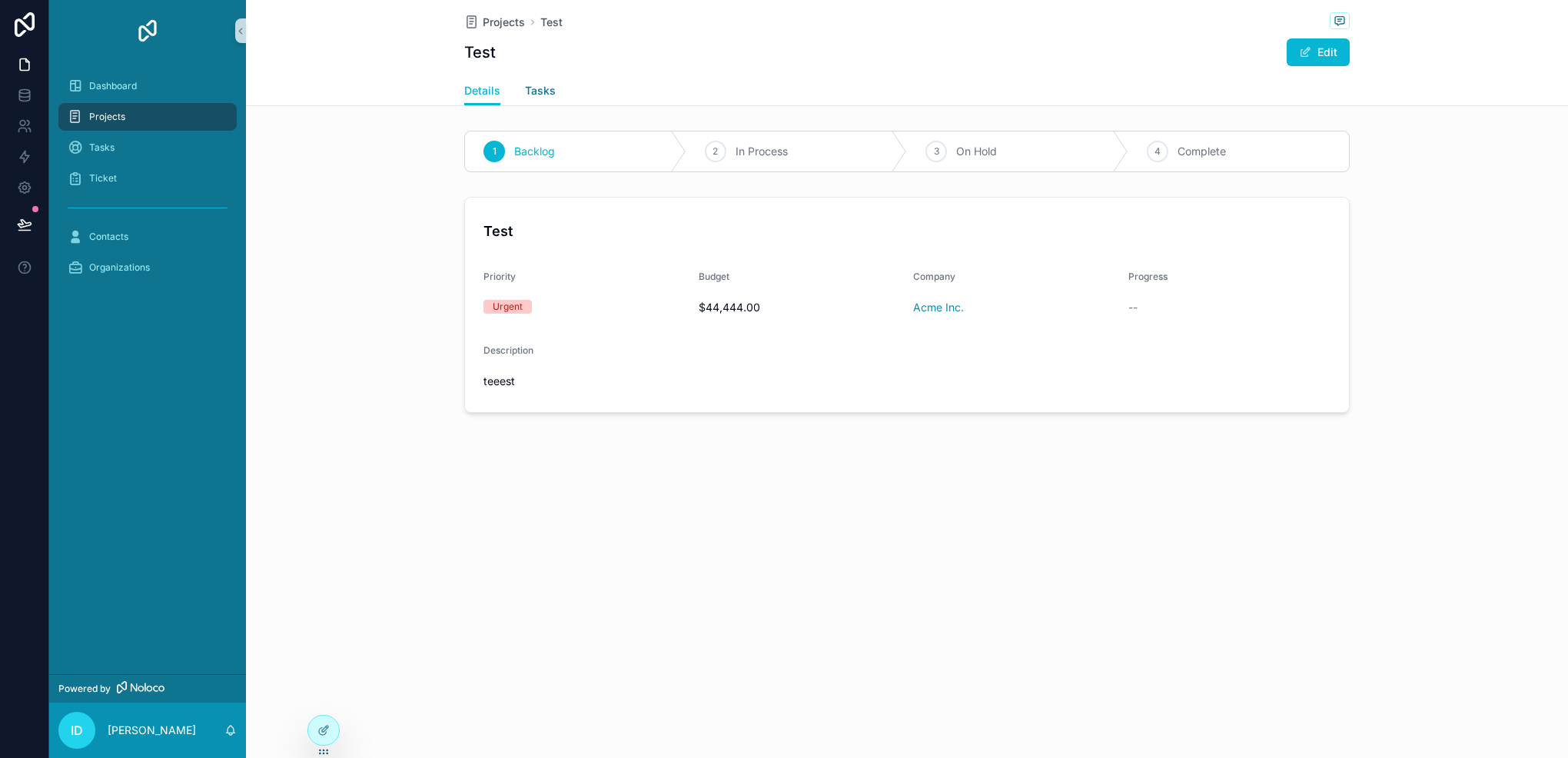
click at [527, 90] on span "Tasks" at bounding box center [540, 91] width 31 height 16
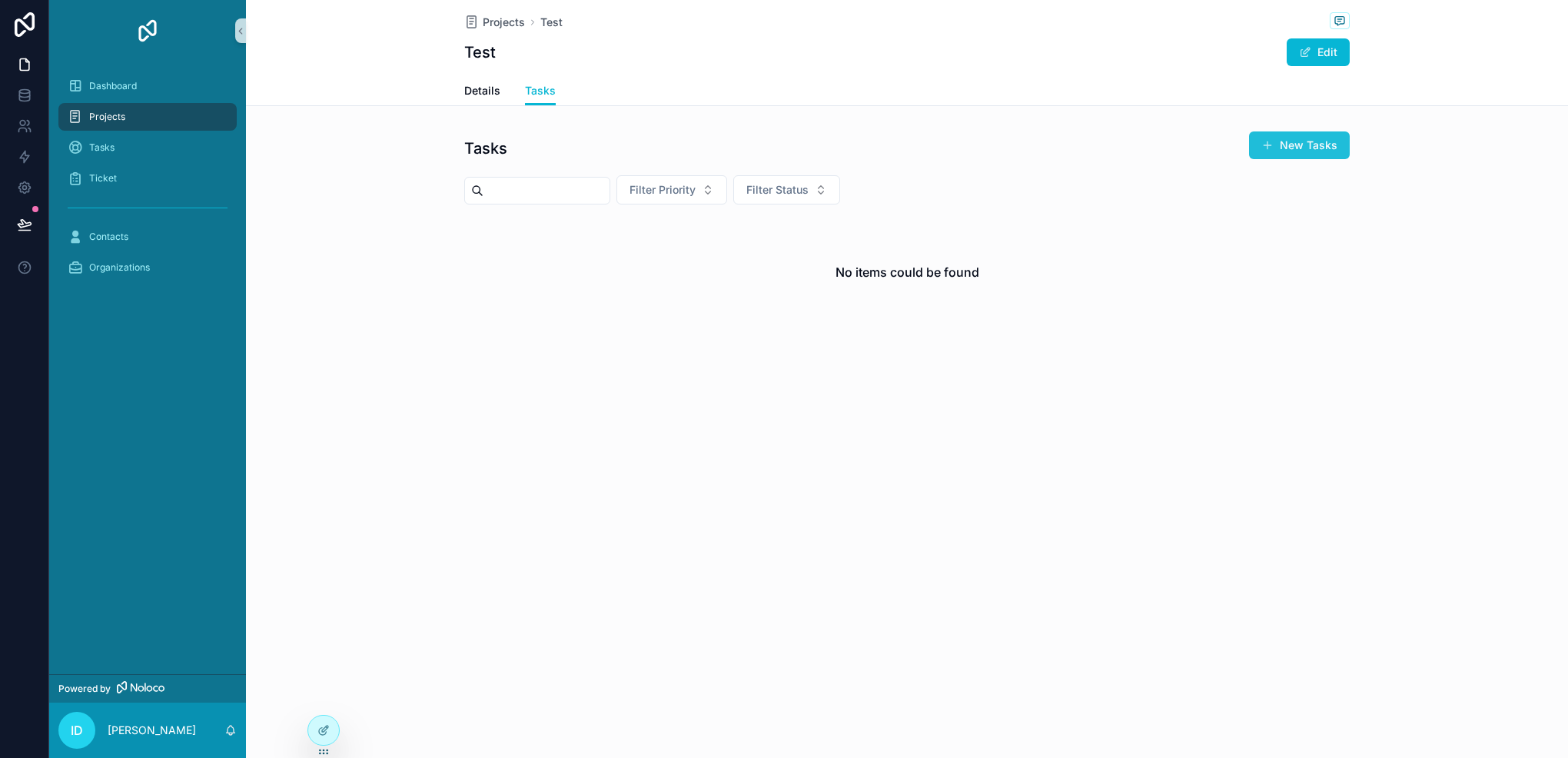
click at [1313, 134] on button "New Tasks" at bounding box center [1300, 146] width 101 height 28
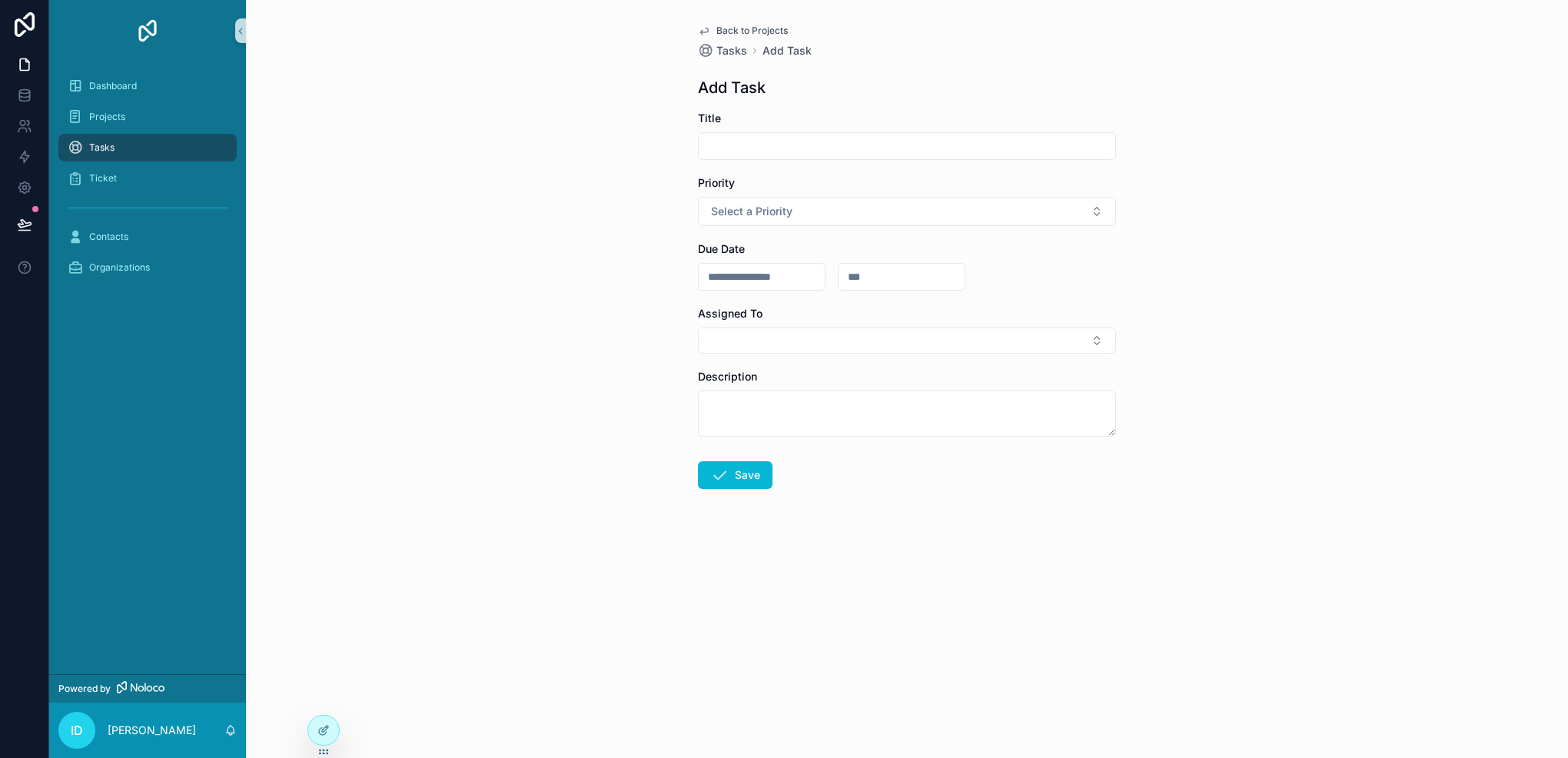
click at [795, 143] on input "scrollable content" at bounding box center [907, 147] width 417 height 22
type input "*********"
click at [846, 220] on button "Select a Priority" at bounding box center [907, 211] width 418 height 29
click at [816, 286] on div "High" at bounding box center [907, 295] width 410 height 23
click at [773, 285] on input "scrollable content" at bounding box center [762, 277] width 126 height 22
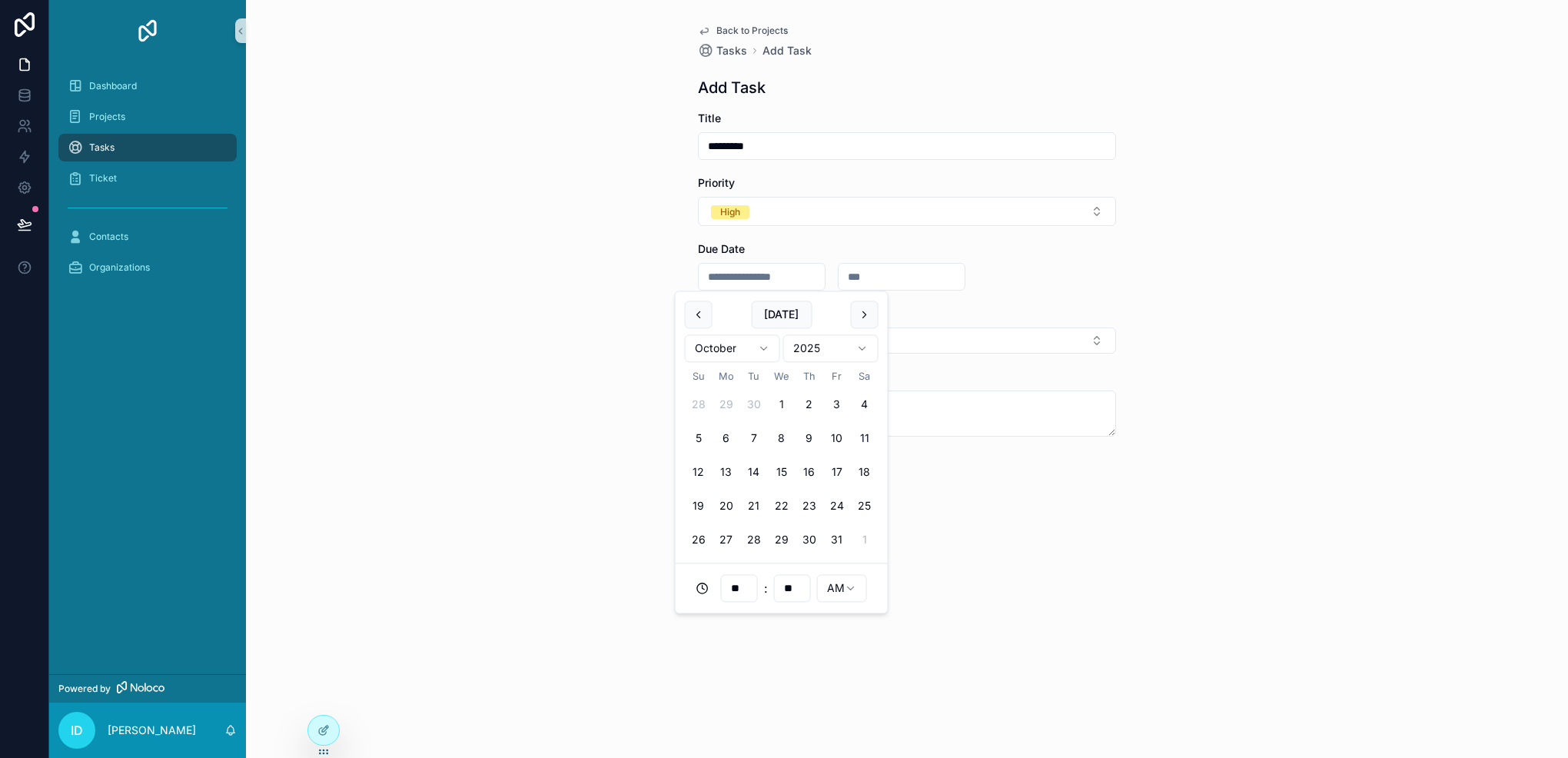
click at [784, 399] on button "1" at bounding box center [782, 405] width 28 height 28
type input "**********"
click at [919, 272] on input "scrollable content" at bounding box center [901, 277] width 126 height 22
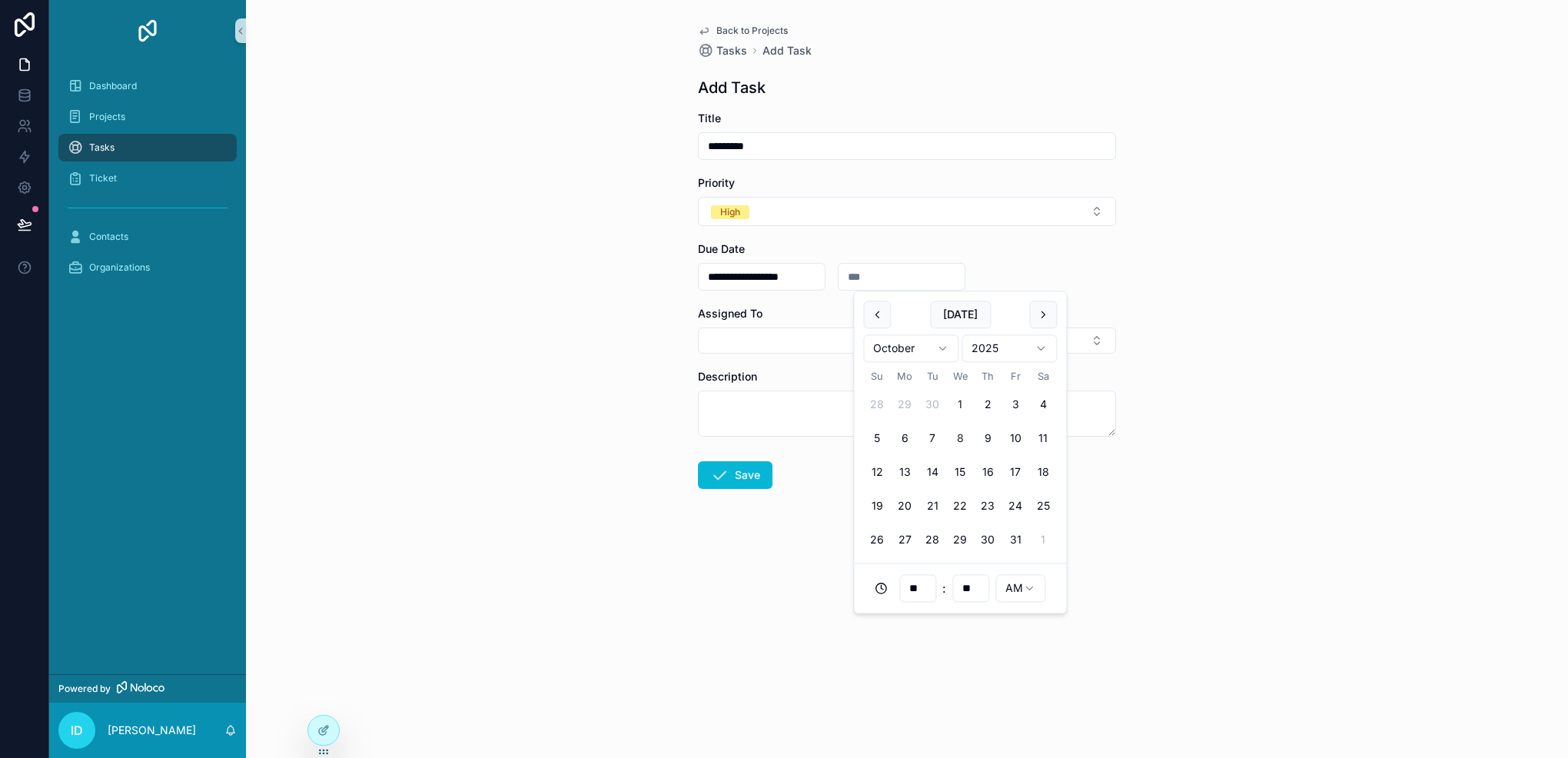
click at [967, 434] on button "8" at bounding box center [960, 439] width 28 height 28
type input "**********"
click at [782, 328] on button "Select Button" at bounding box center [907, 341] width 418 height 26
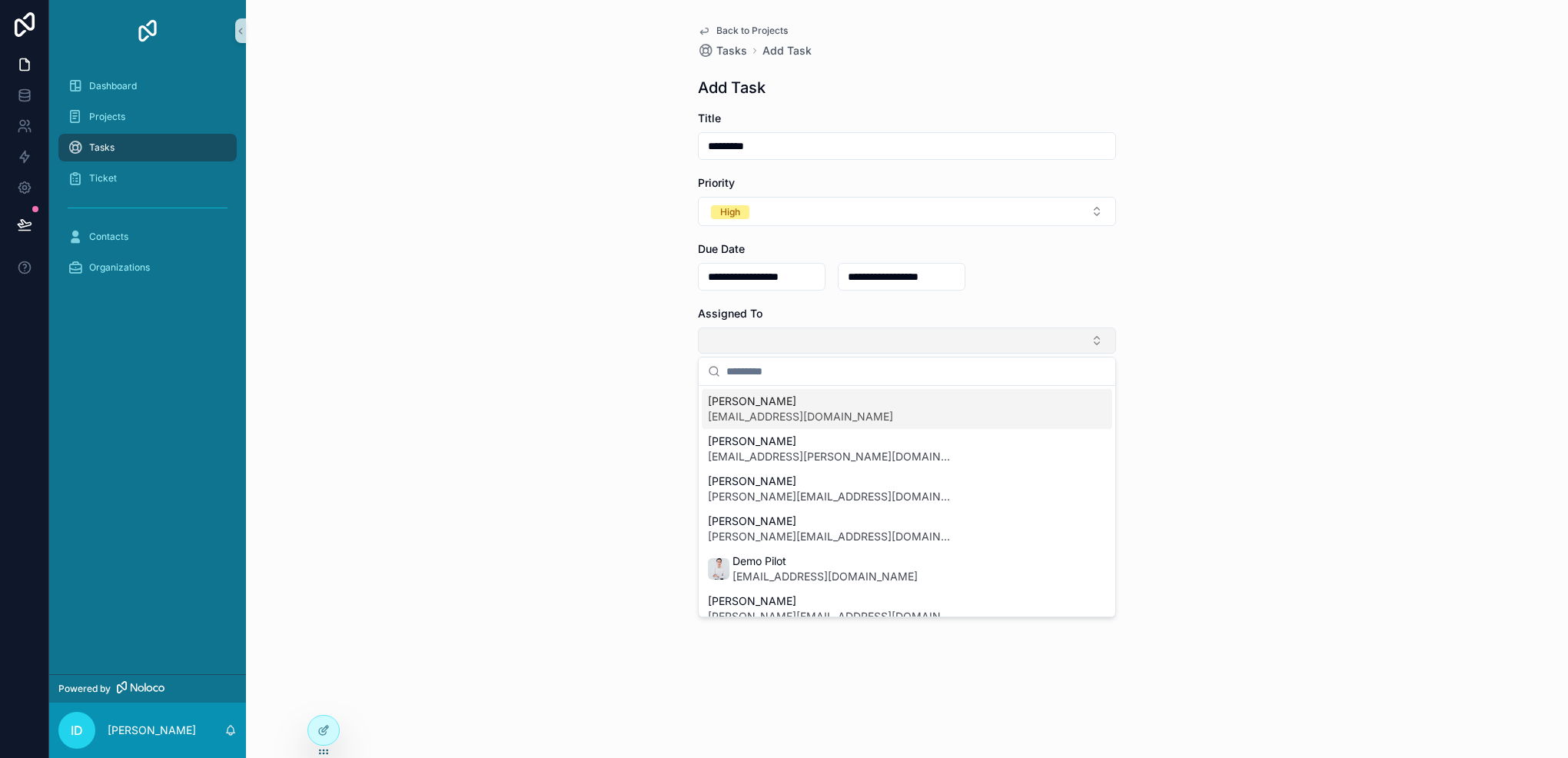
click at [782, 328] on button "Select Button" at bounding box center [907, 341] width 418 height 26
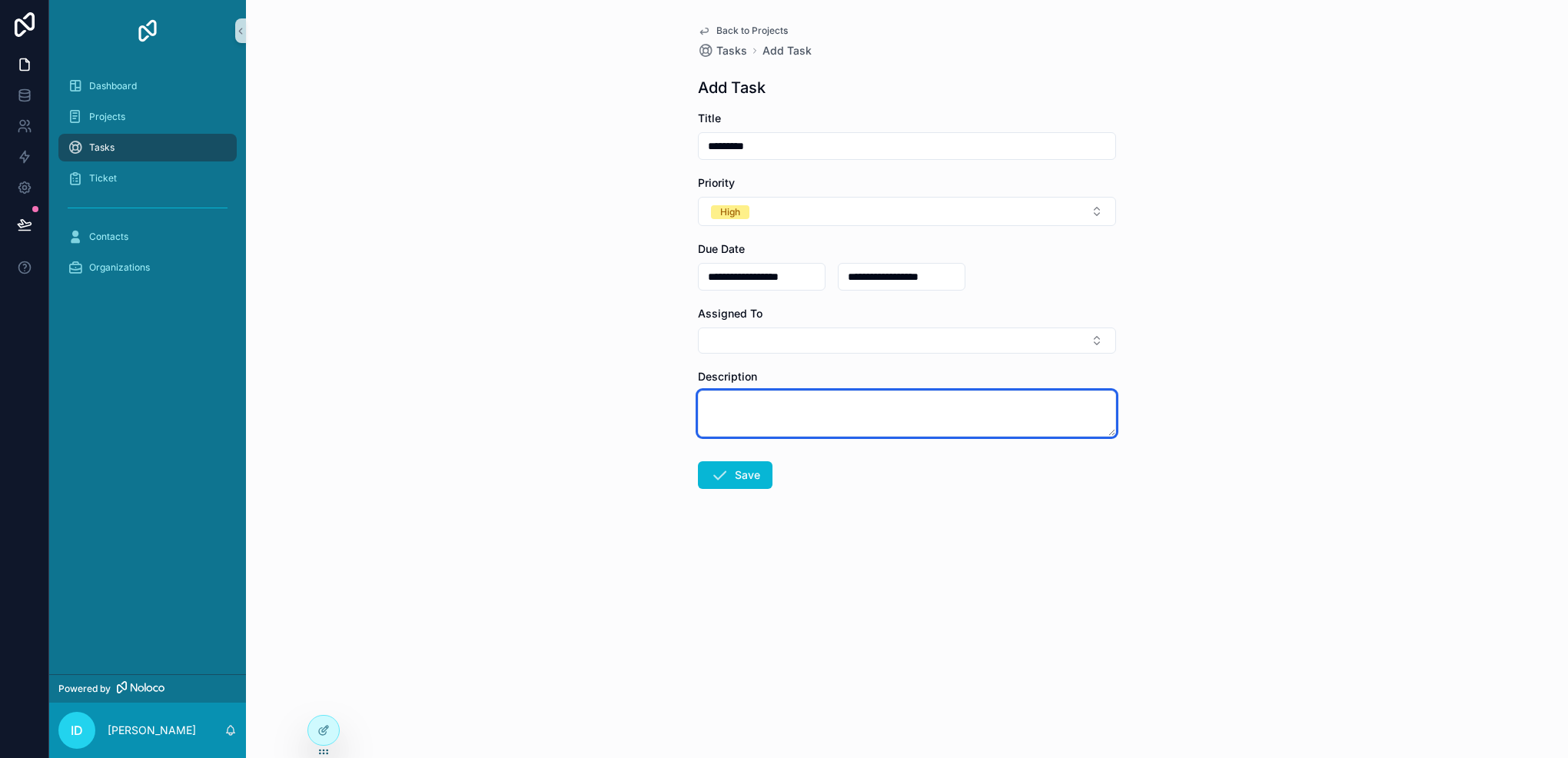
click at [760, 411] on textarea "scrollable content" at bounding box center [907, 413] width 418 height 47
type textarea "*****"
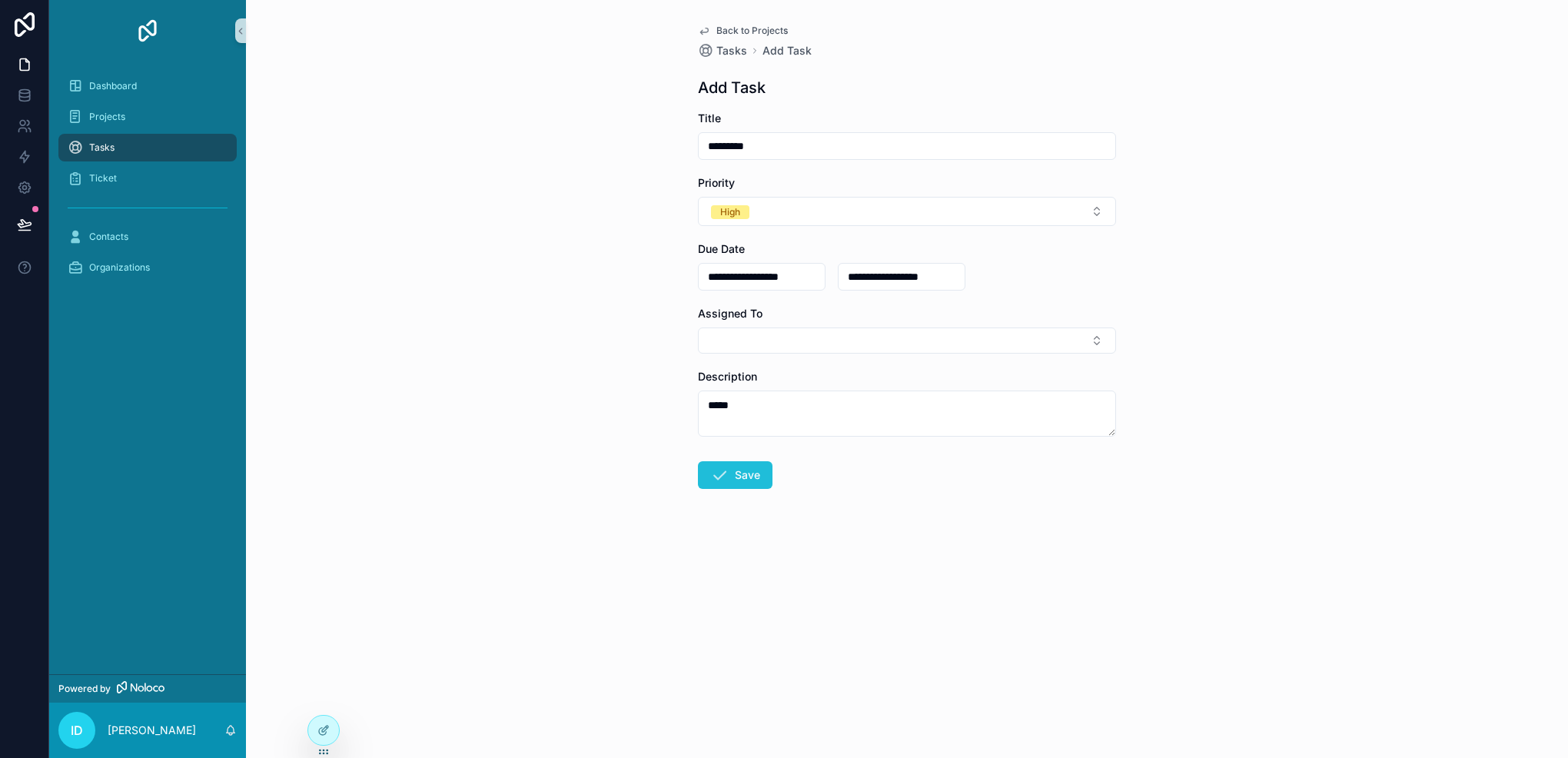
click at [735, 469] on button "Save" at bounding box center [735, 476] width 74 height 28
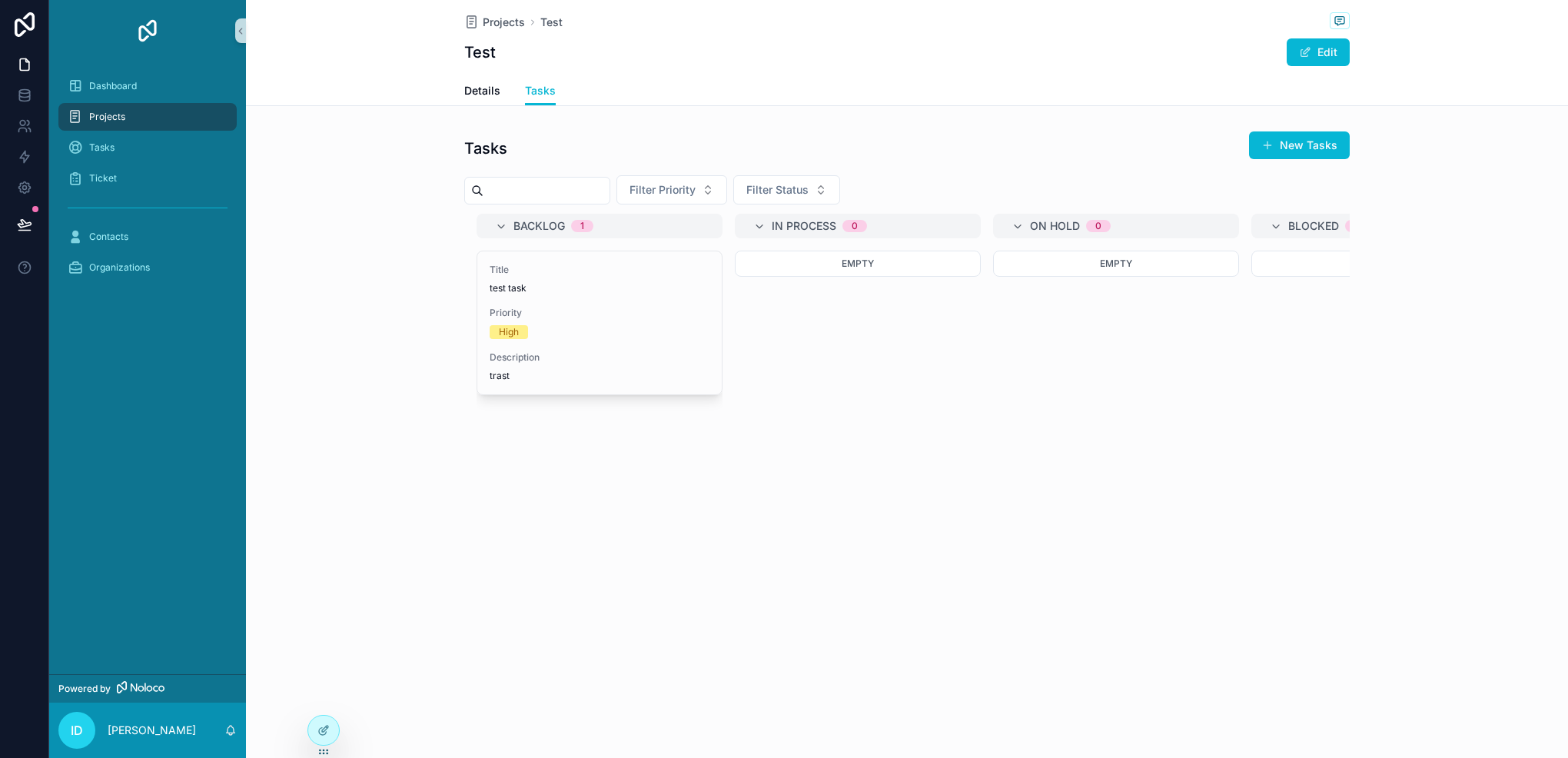
click at [179, 124] on div "Projects" at bounding box center [147, 117] width 159 height 25
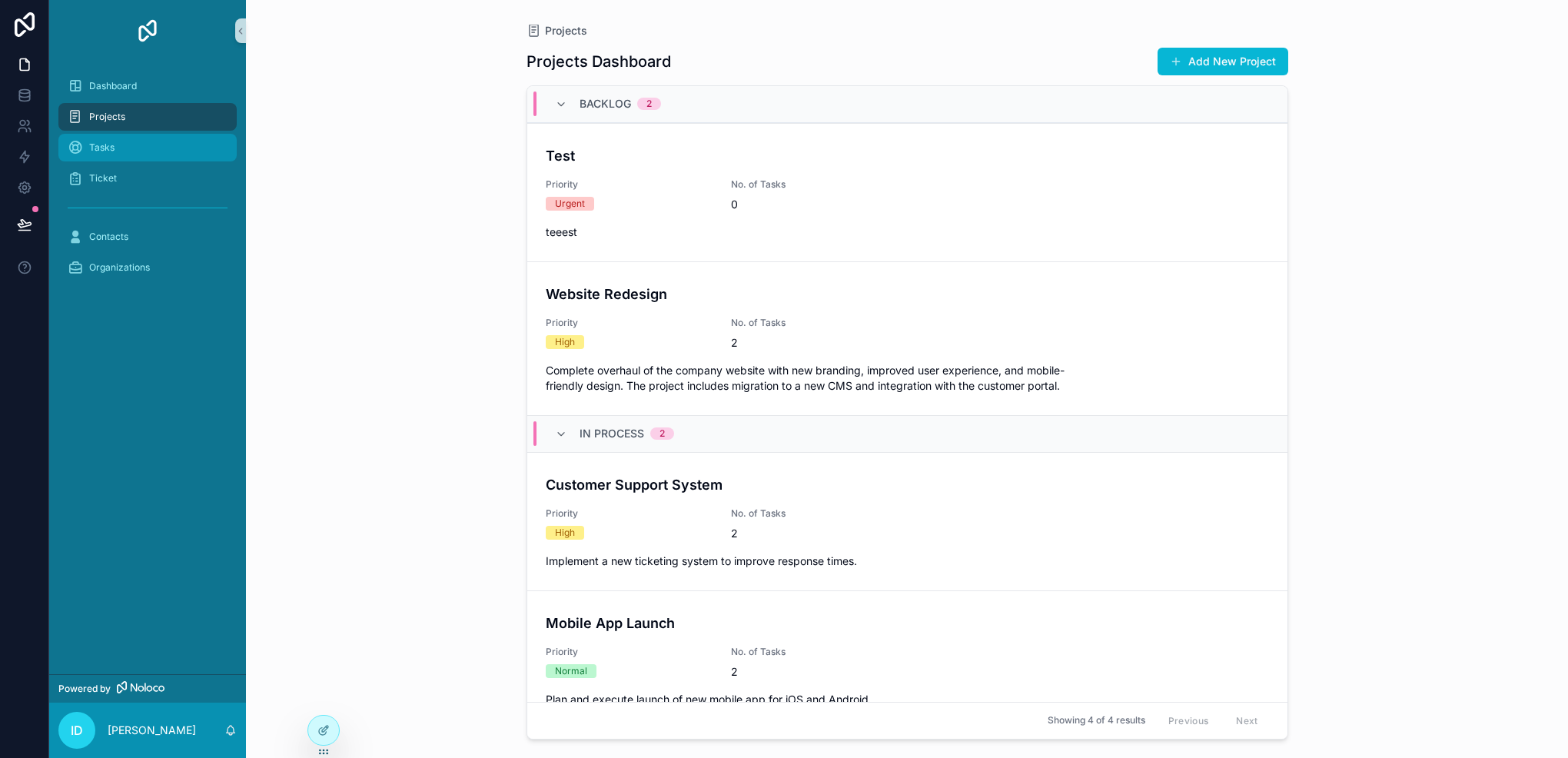
click at [151, 150] on div "Tasks" at bounding box center [147, 148] width 159 height 25
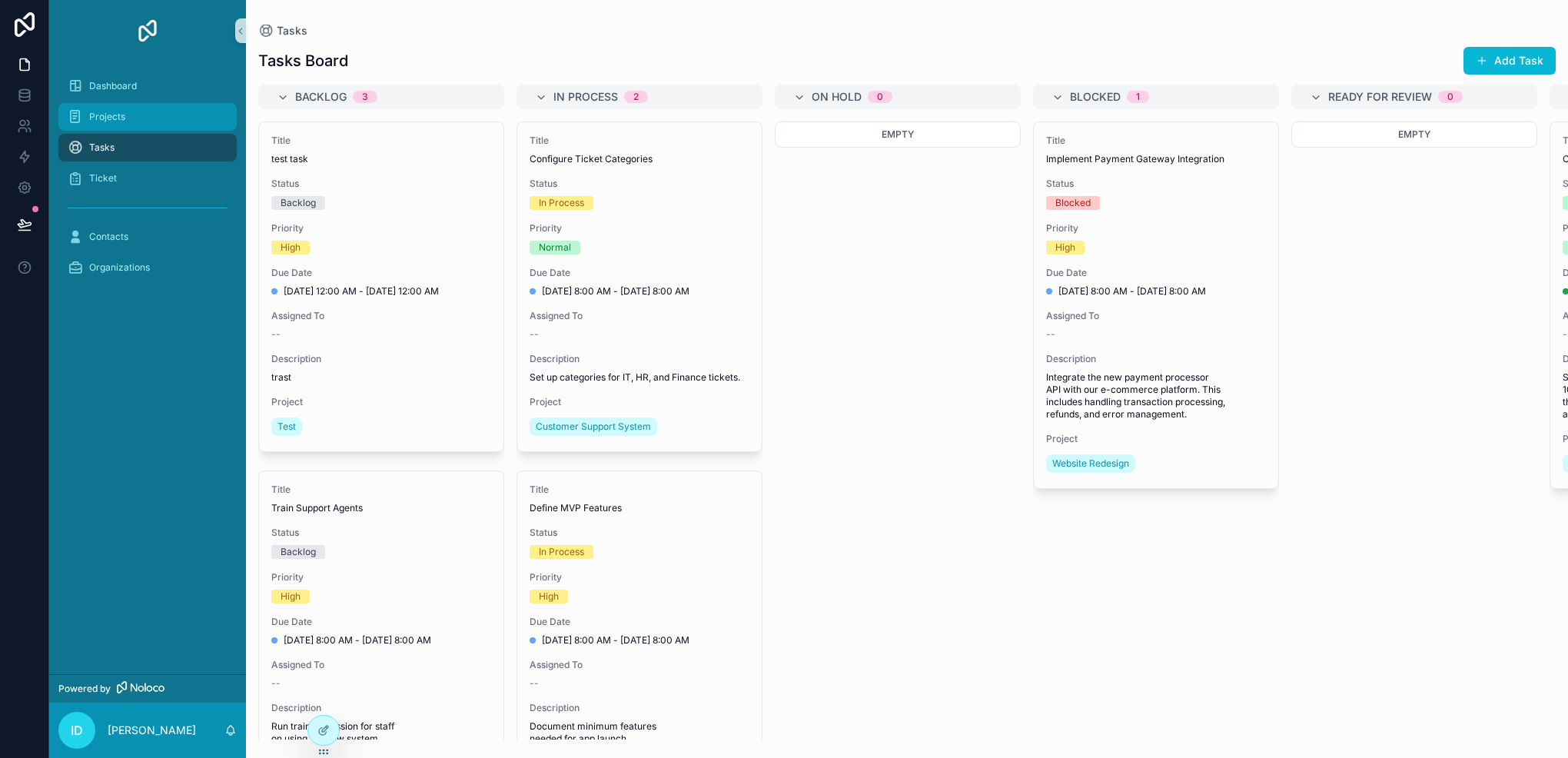
click at [142, 125] on div "Projects" at bounding box center [147, 117] width 159 height 25
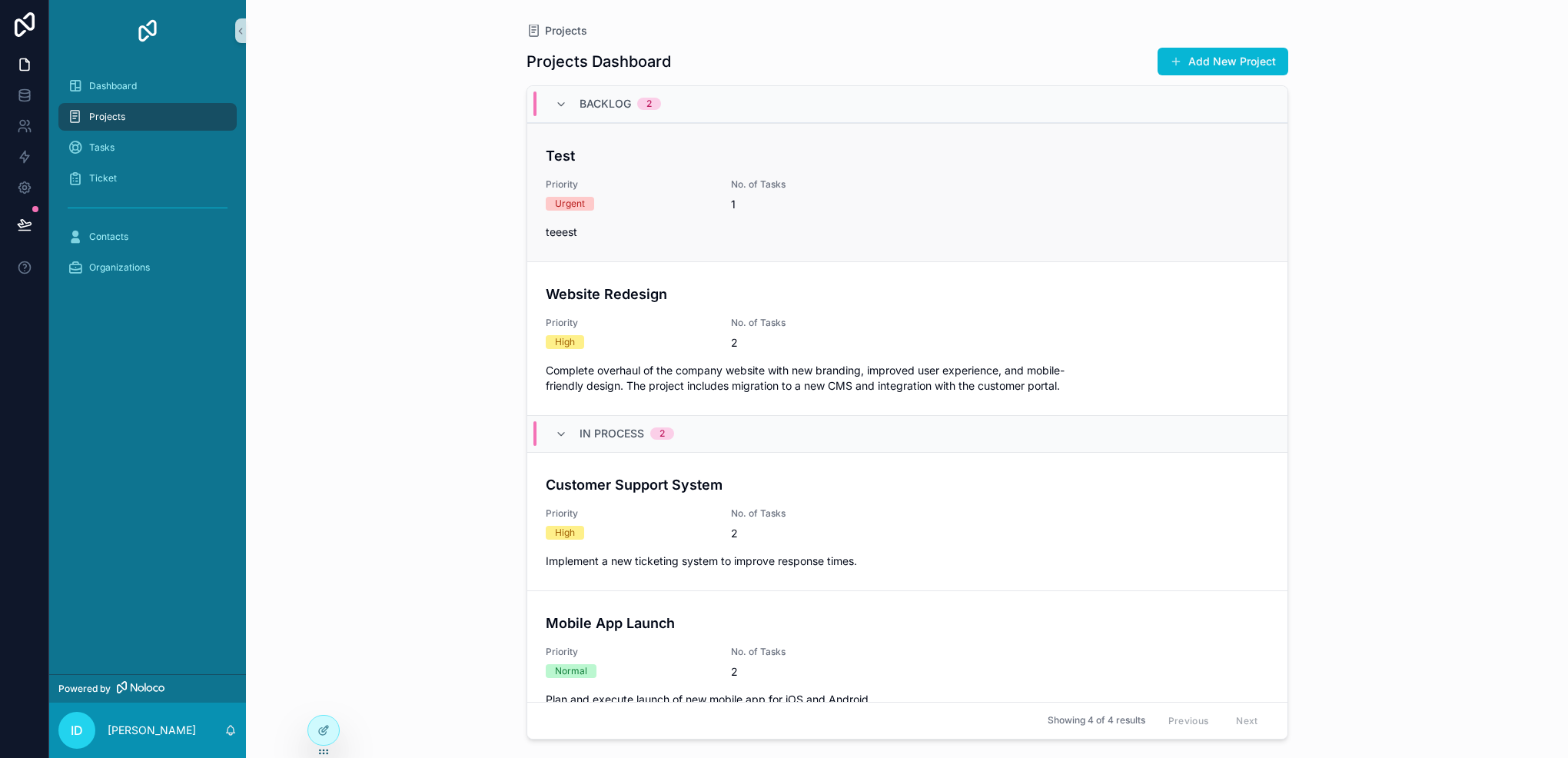
click at [624, 181] on span "Priority" at bounding box center [629, 184] width 166 height 12
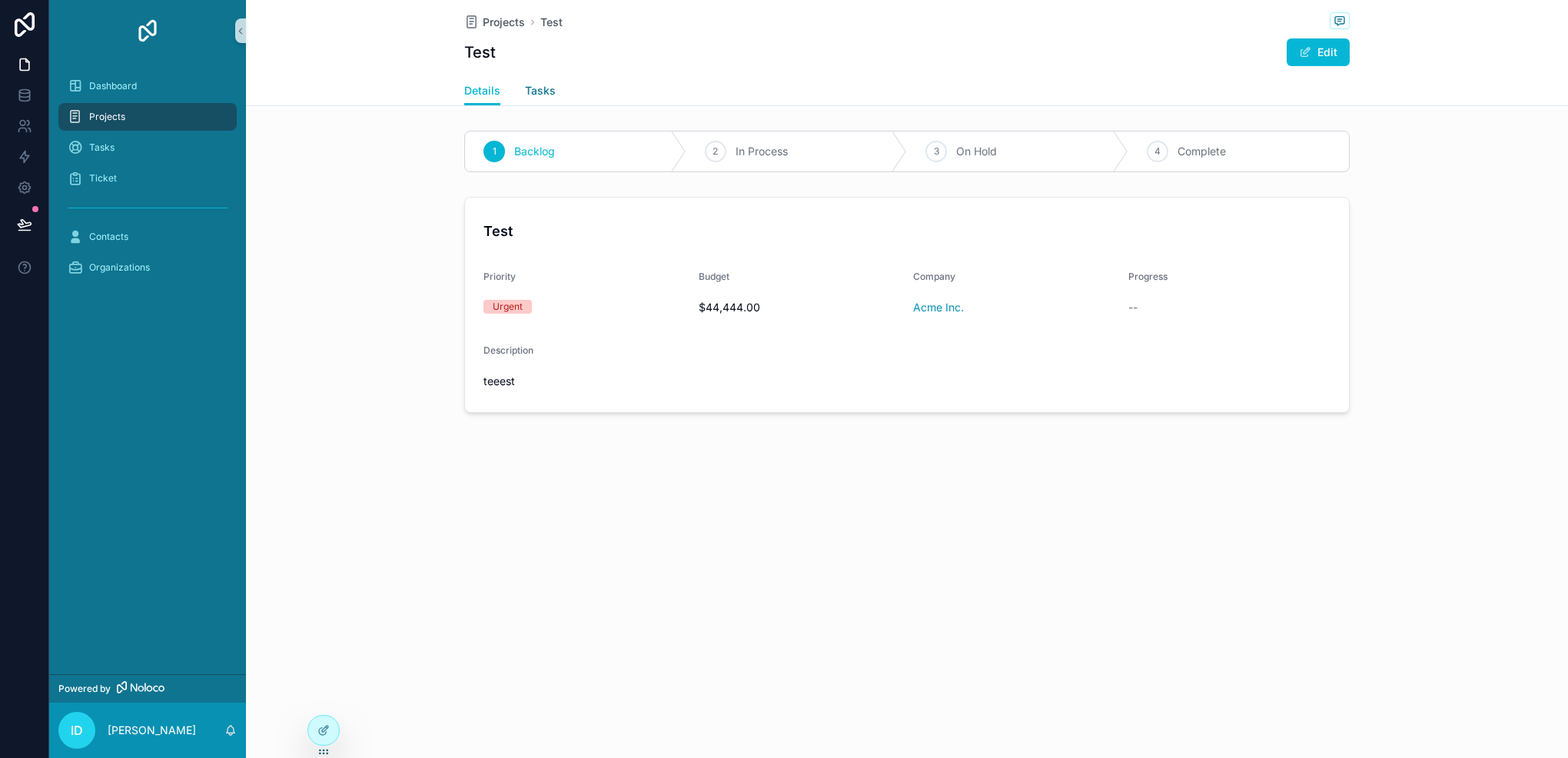
click at [544, 100] on link "Tasks" at bounding box center [540, 92] width 31 height 31
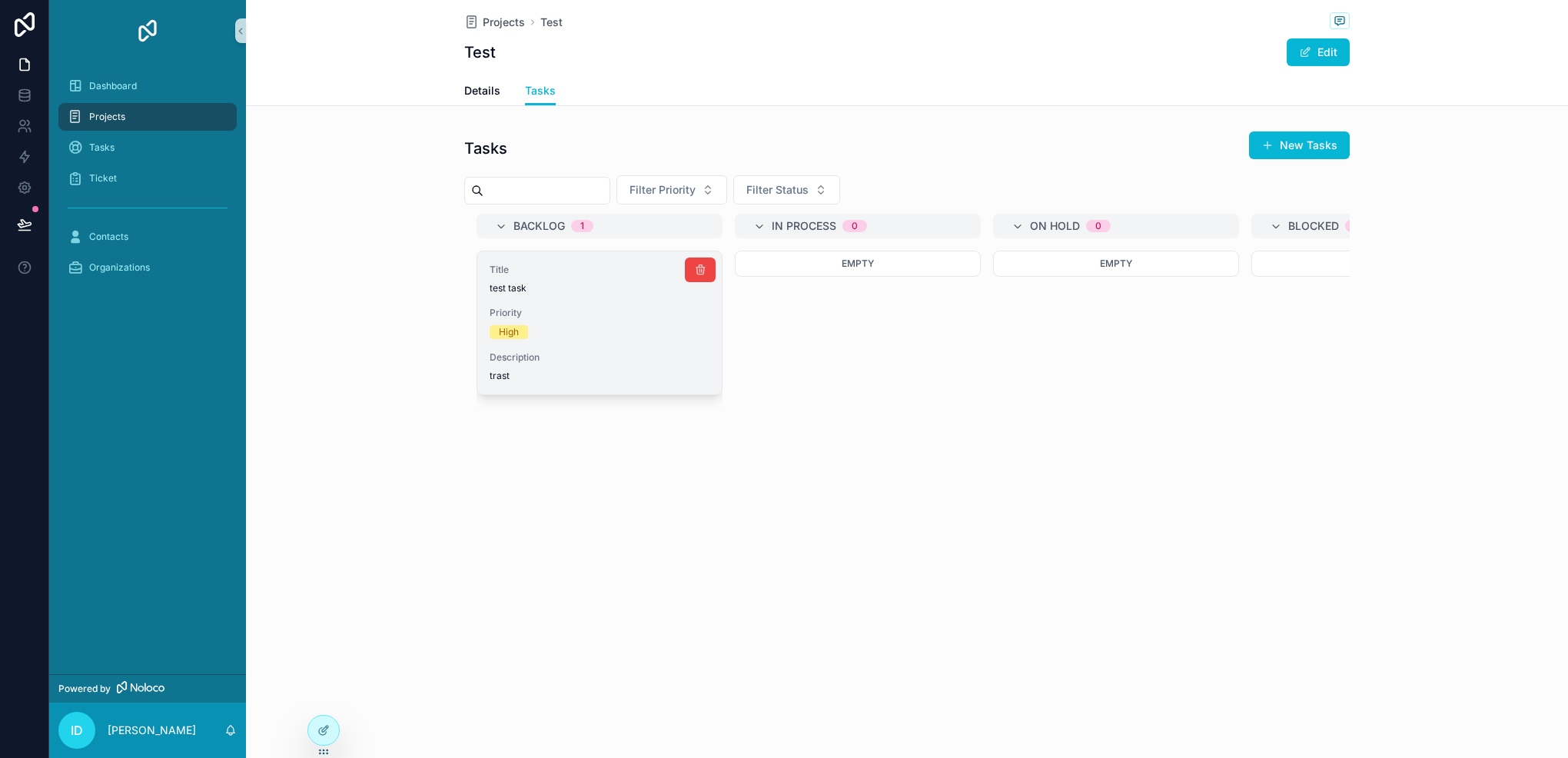
click at [644, 312] on span "Priority" at bounding box center [599, 313] width 220 height 12
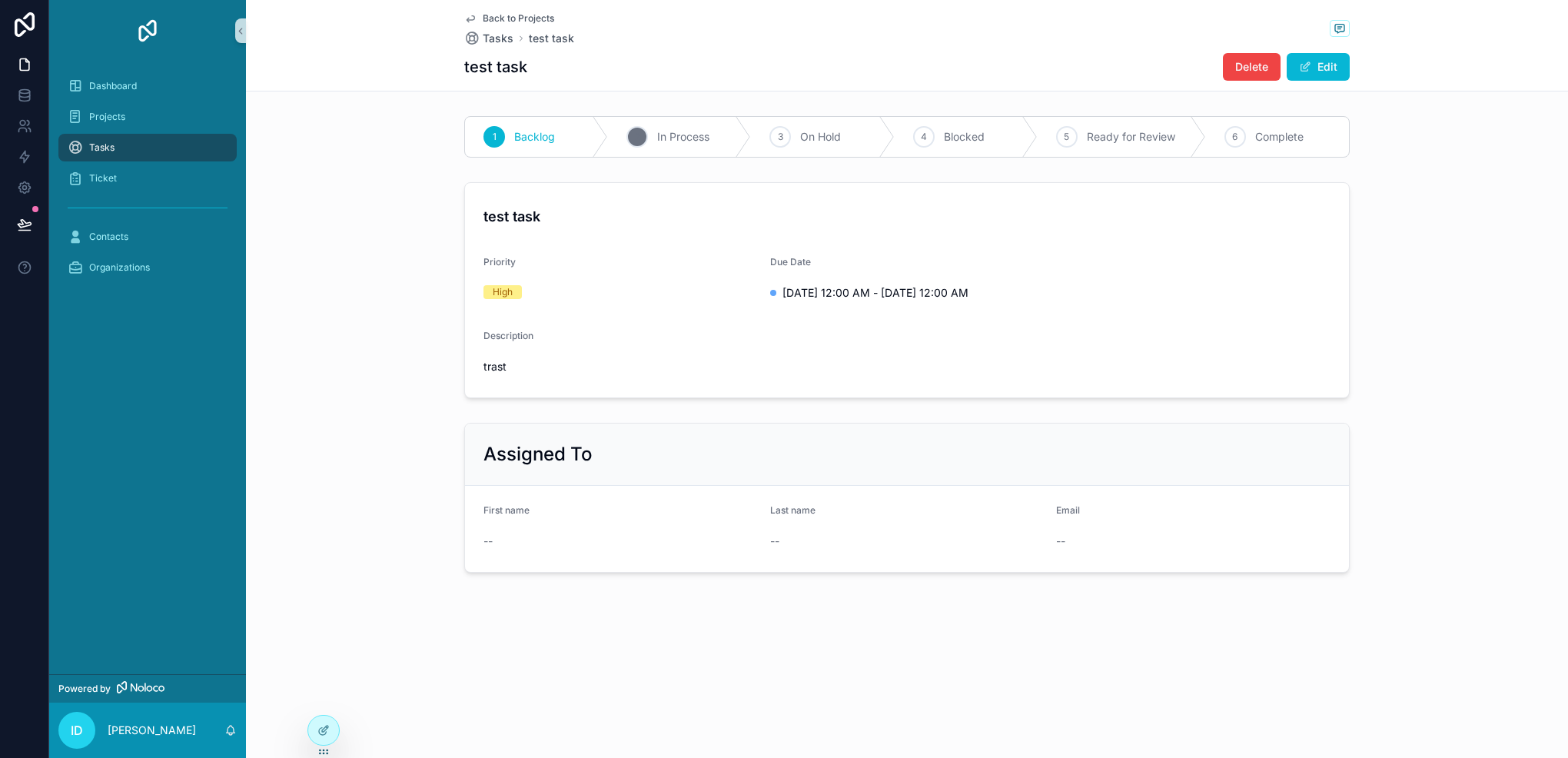
click at [673, 150] on div "2 In Process" at bounding box center [679, 137] width 143 height 40
click at [1301, 68] on span "scrollable content" at bounding box center [1306, 66] width 12 height 12
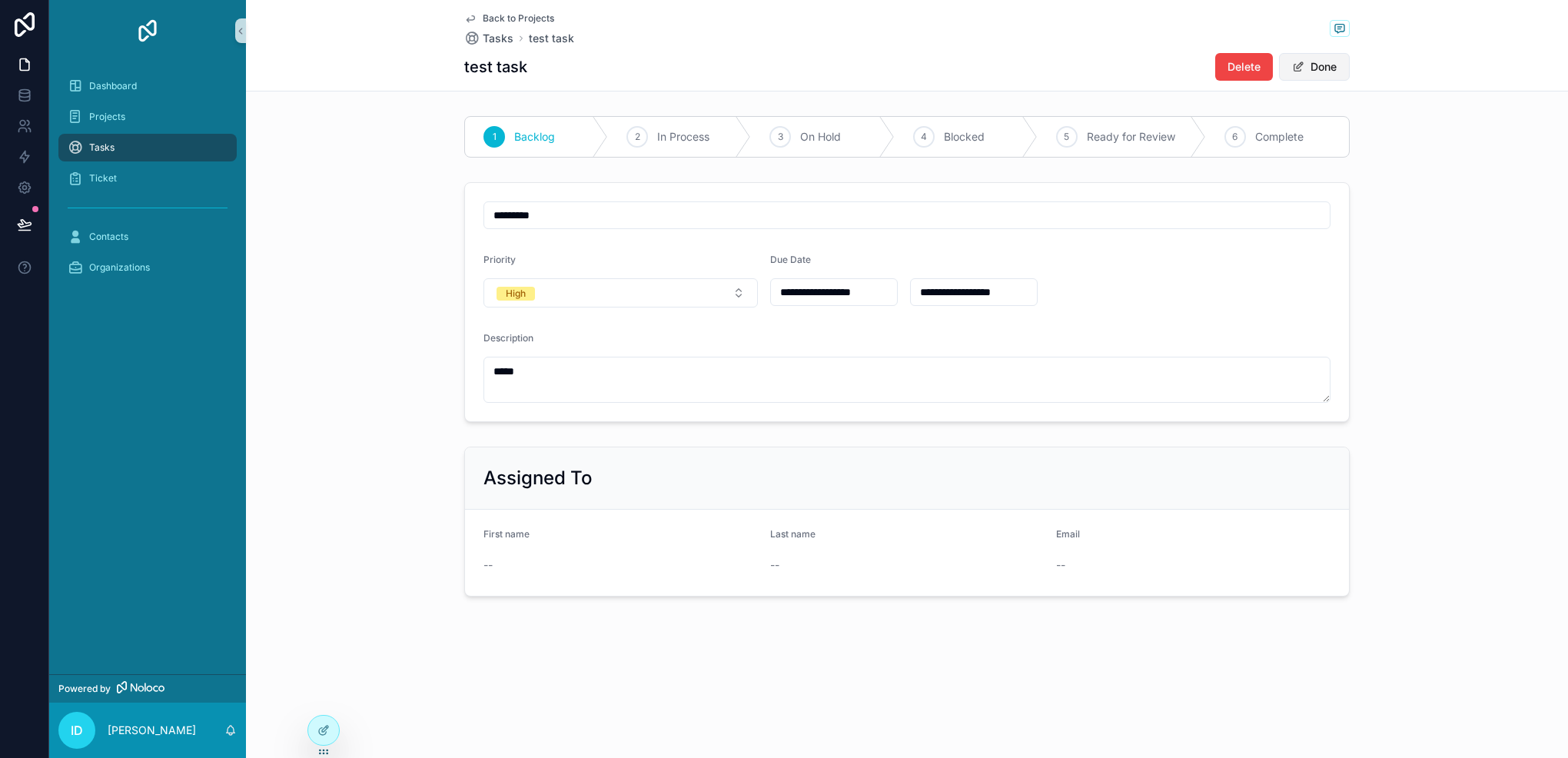
click at [1301, 68] on span "scrollable content" at bounding box center [1299, 66] width 12 height 12
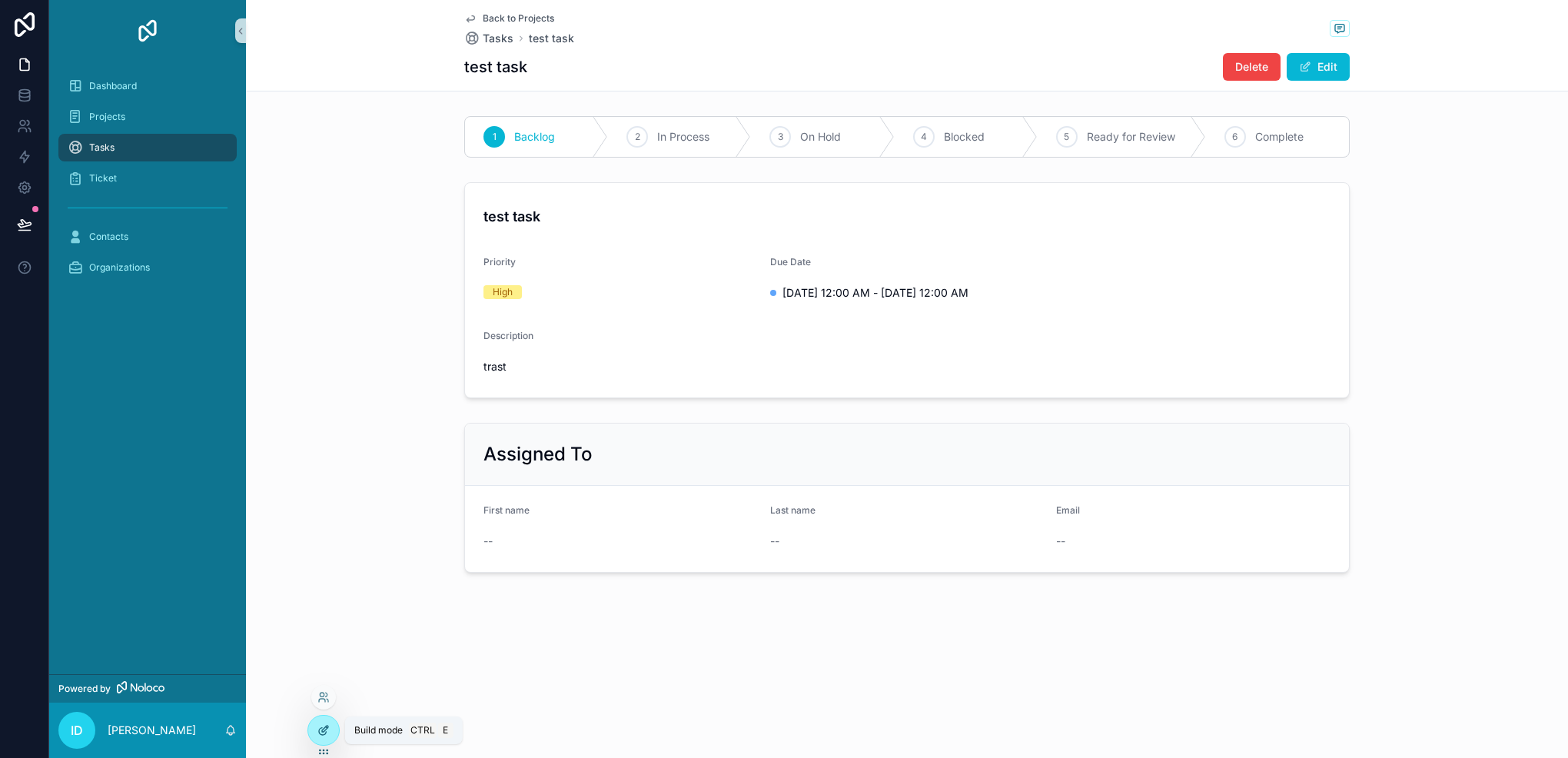
click at [328, 726] on icon at bounding box center [325, 729] width 6 height 6
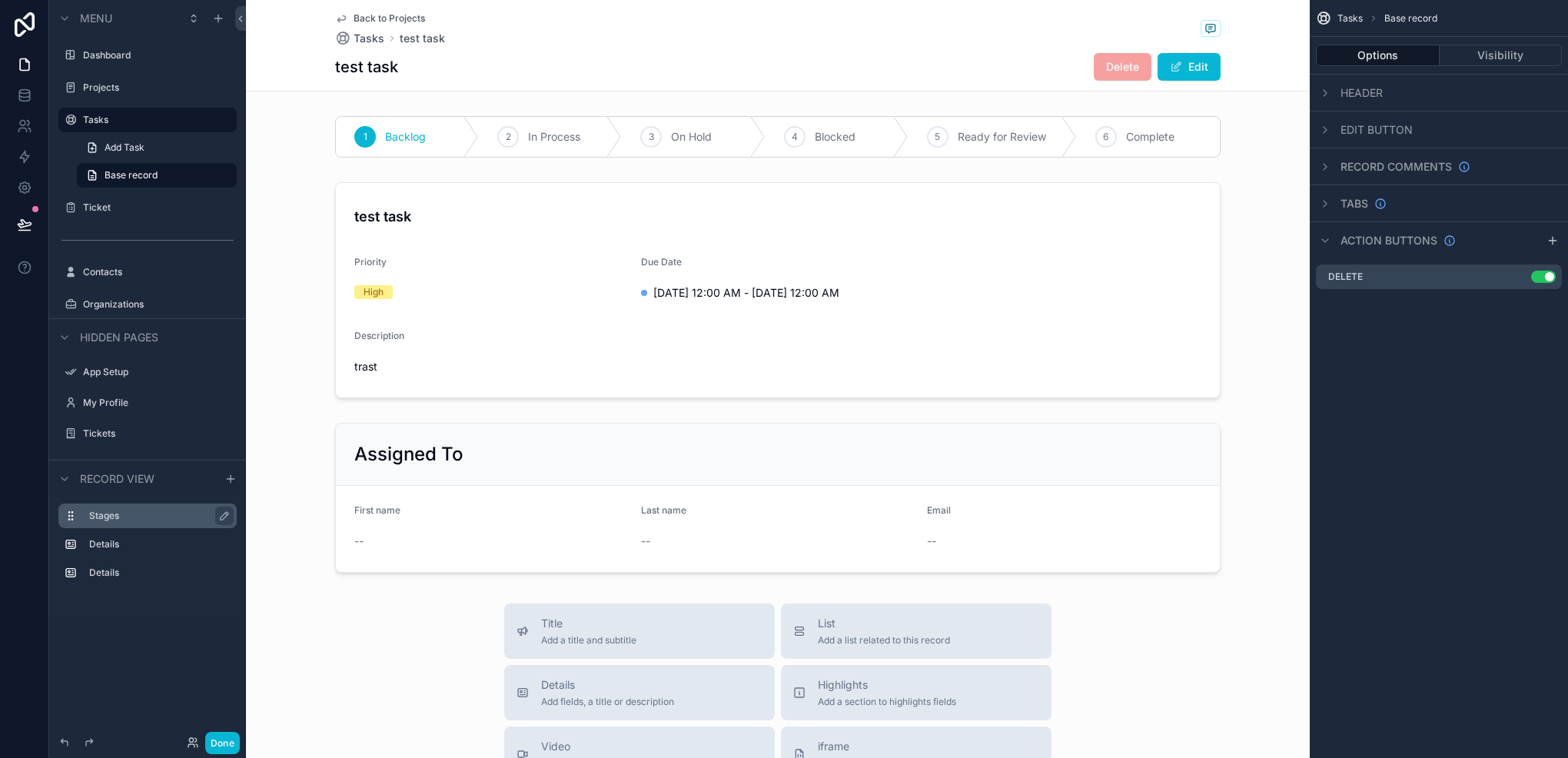
click at [118, 518] on label "Stages" at bounding box center [157, 516] width 136 height 12
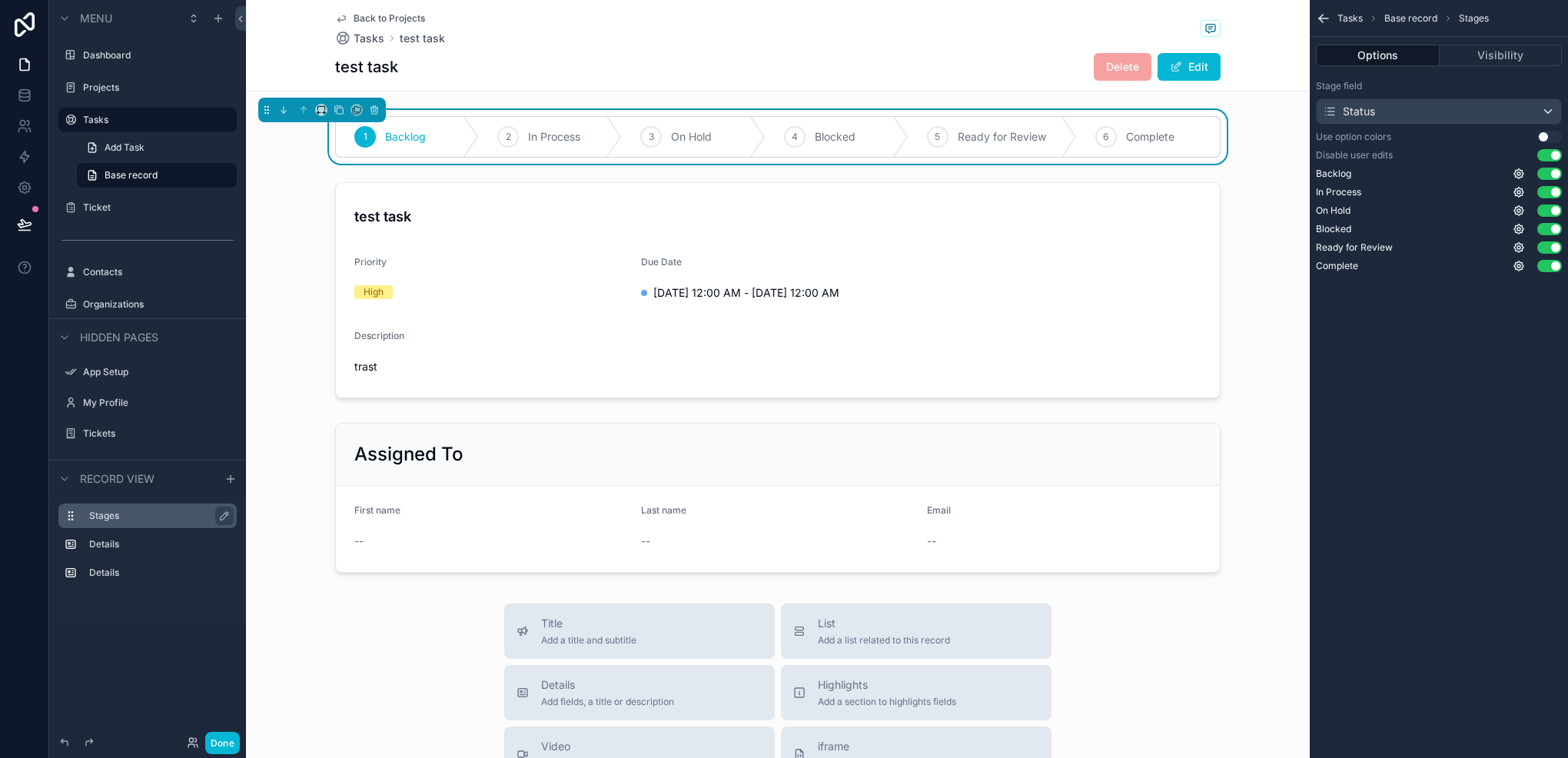
click at [1550, 153] on button "Use setting" at bounding box center [1549, 156] width 25 height 12
click at [1489, 54] on button "Visibility" at bounding box center [1502, 55] width 123 height 22
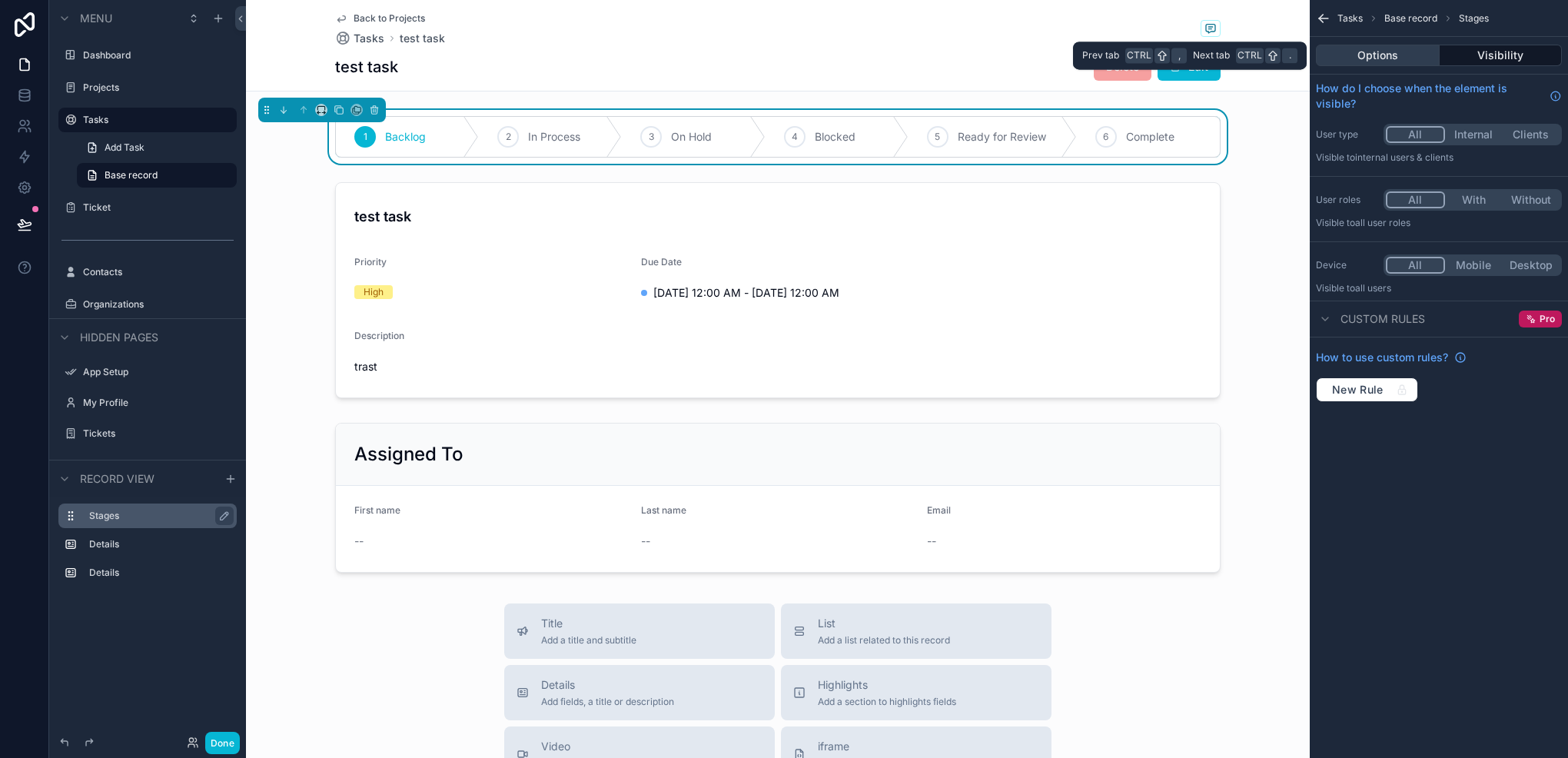
click at [1419, 48] on button "Options" at bounding box center [1378, 55] width 124 height 22
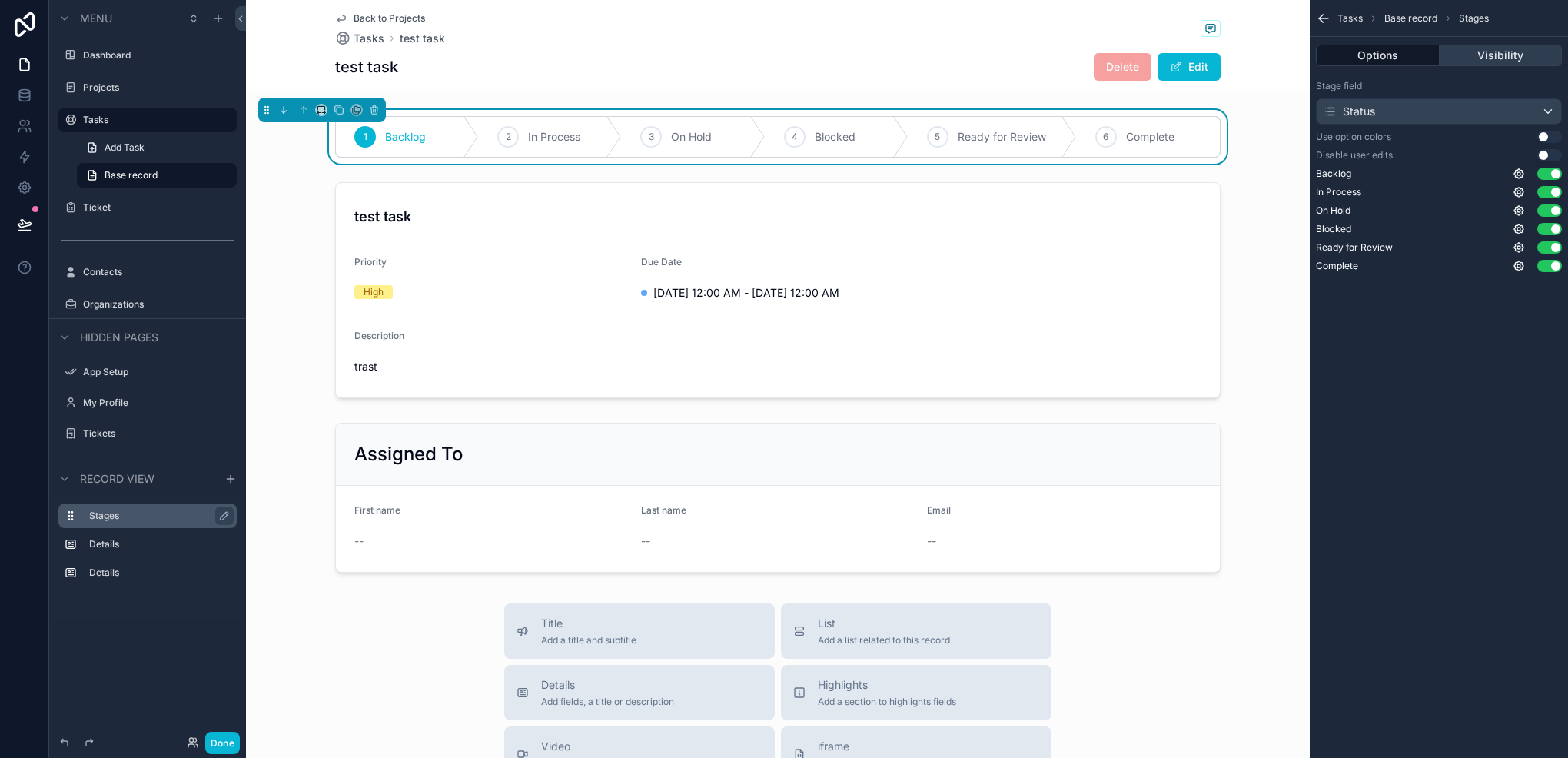
click at [1507, 54] on button "Visibility" at bounding box center [1502, 55] width 123 height 22
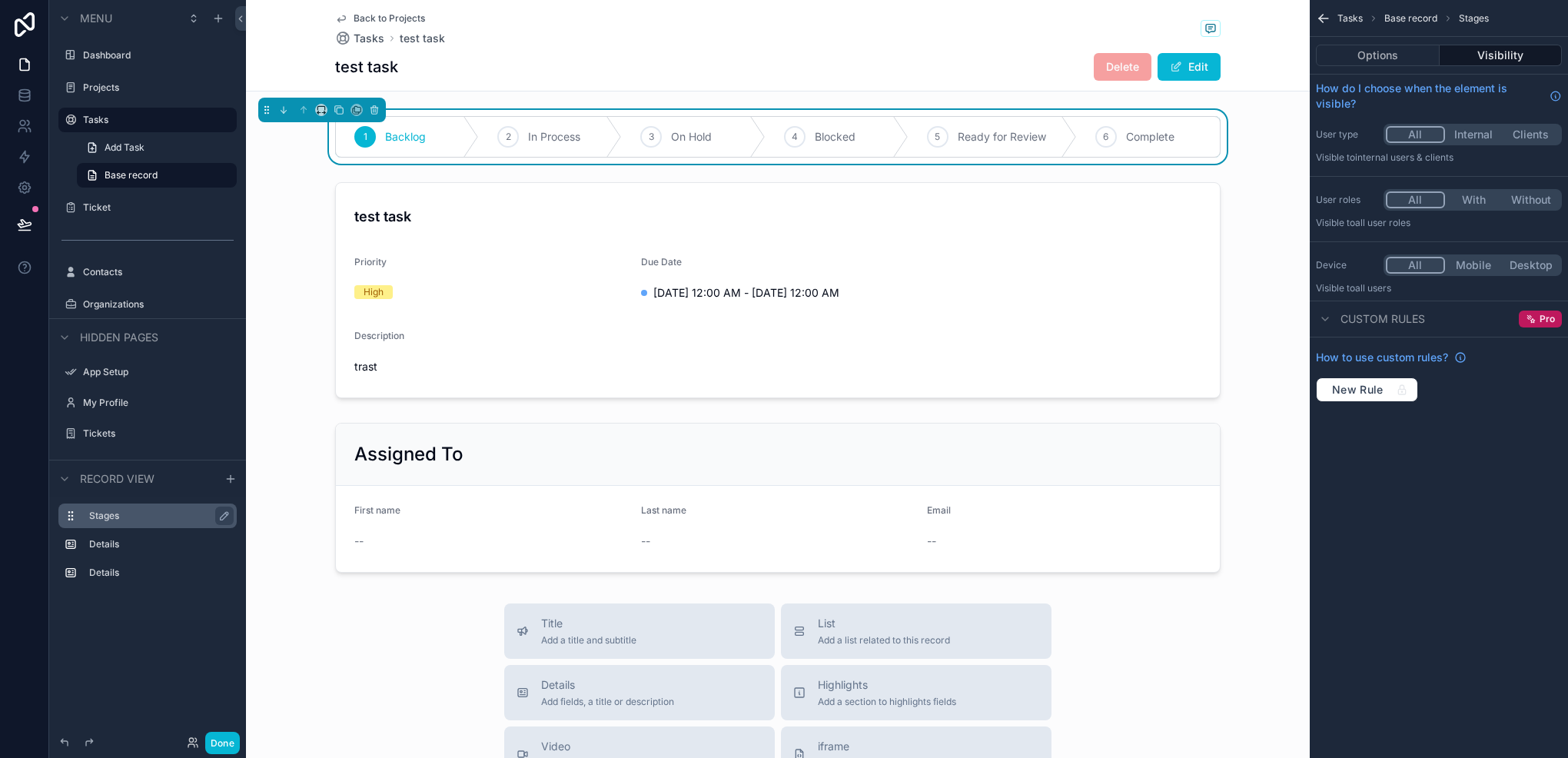
click at [1475, 128] on button "Internal" at bounding box center [1474, 134] width 57 height 17
click at [1471, 201] on button "With" at bounding box center [1474, 199] width 57 height 17
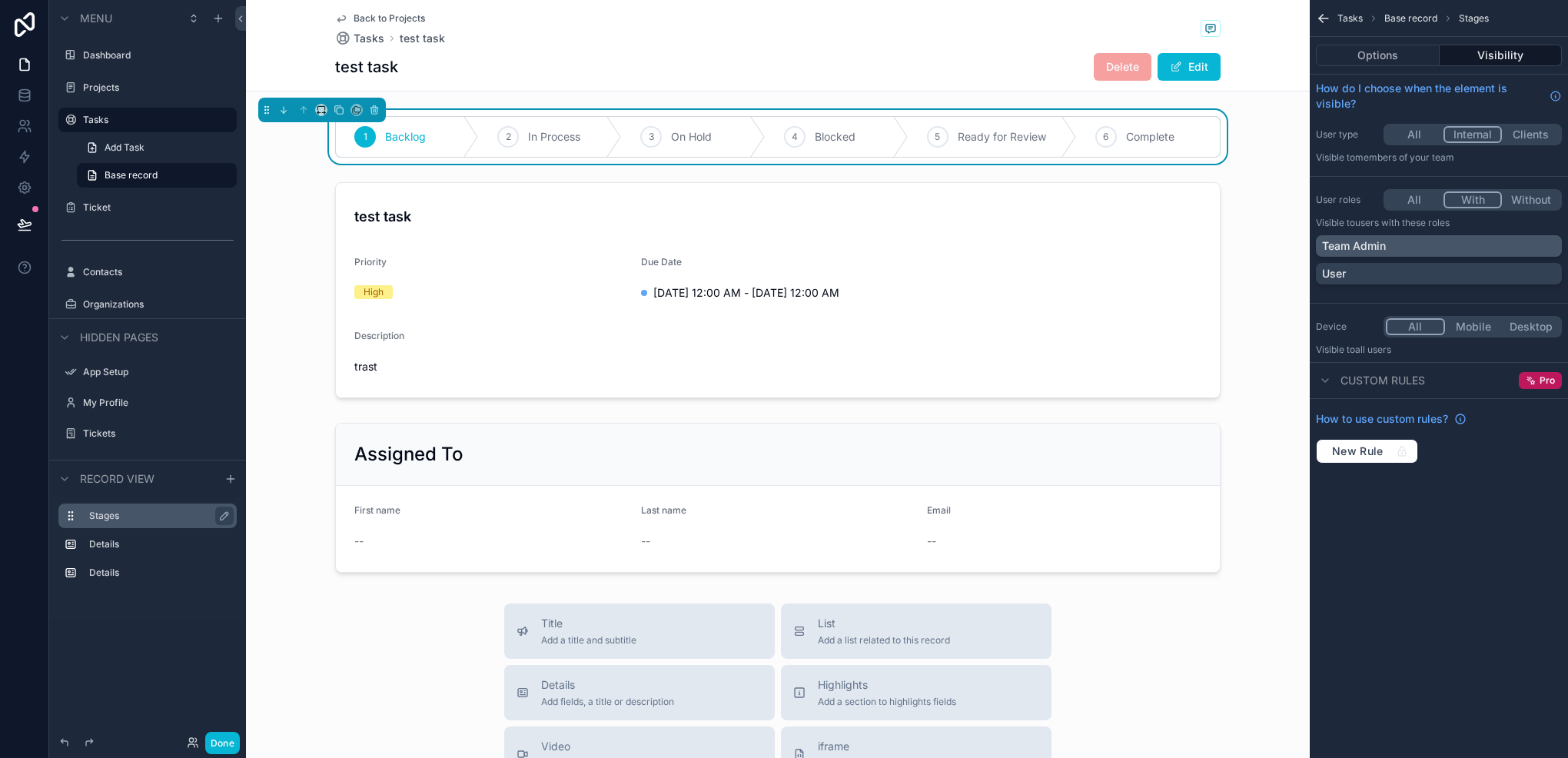
click at [1415, 253] on div "Team Admin" at bounding box center [1439, 247] width 234 height 16
click at [342, 115] on button "scrollable content" at bounding box center [339, 109] width 17 height 17
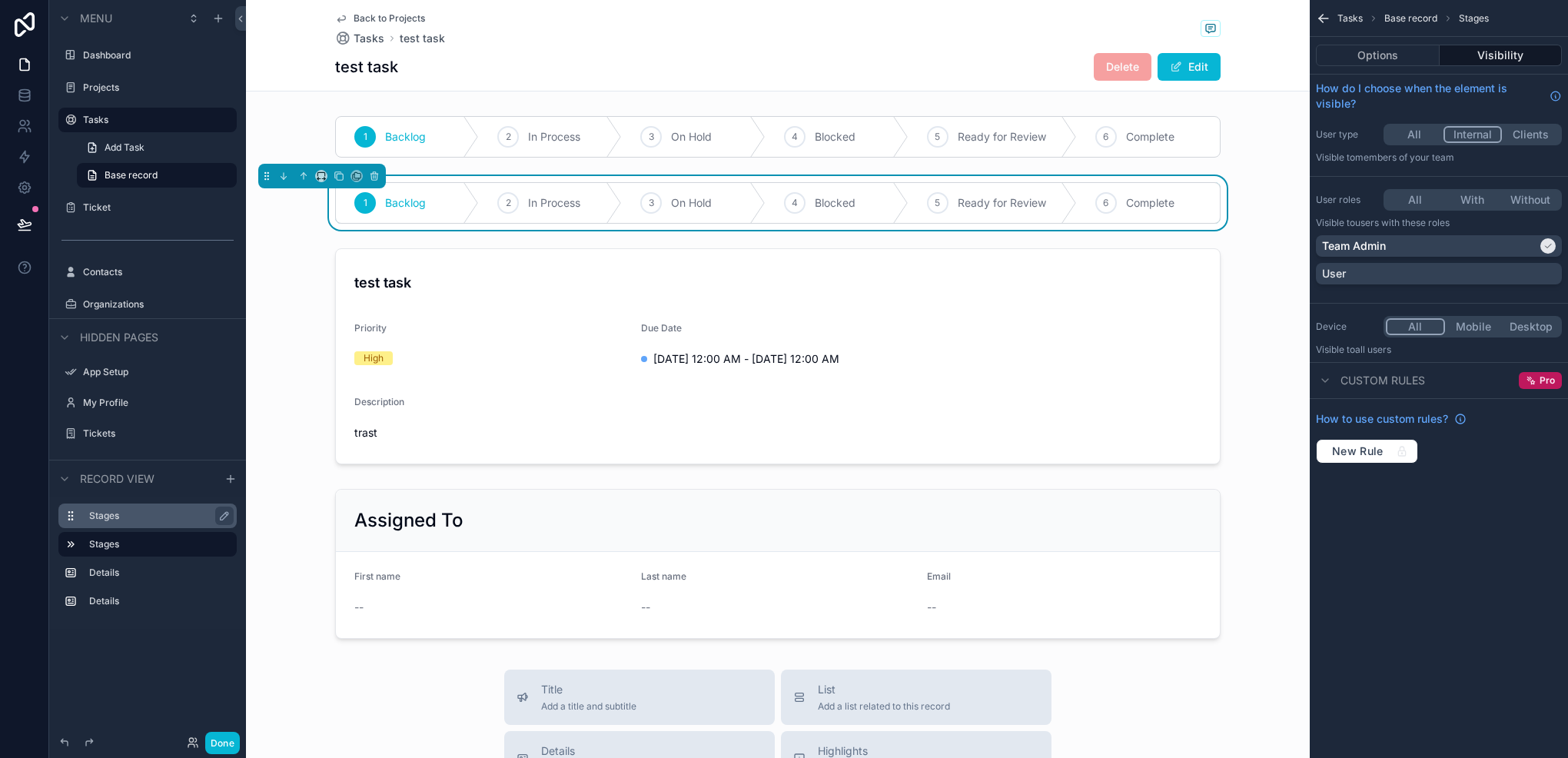
click at [442, 206] on div "1 Backlog" at bounding box center [407, 203] width 143 height 40
click at [1519, 138] on button "Clients" at bounding box center [1531, 134] width 57 height 17
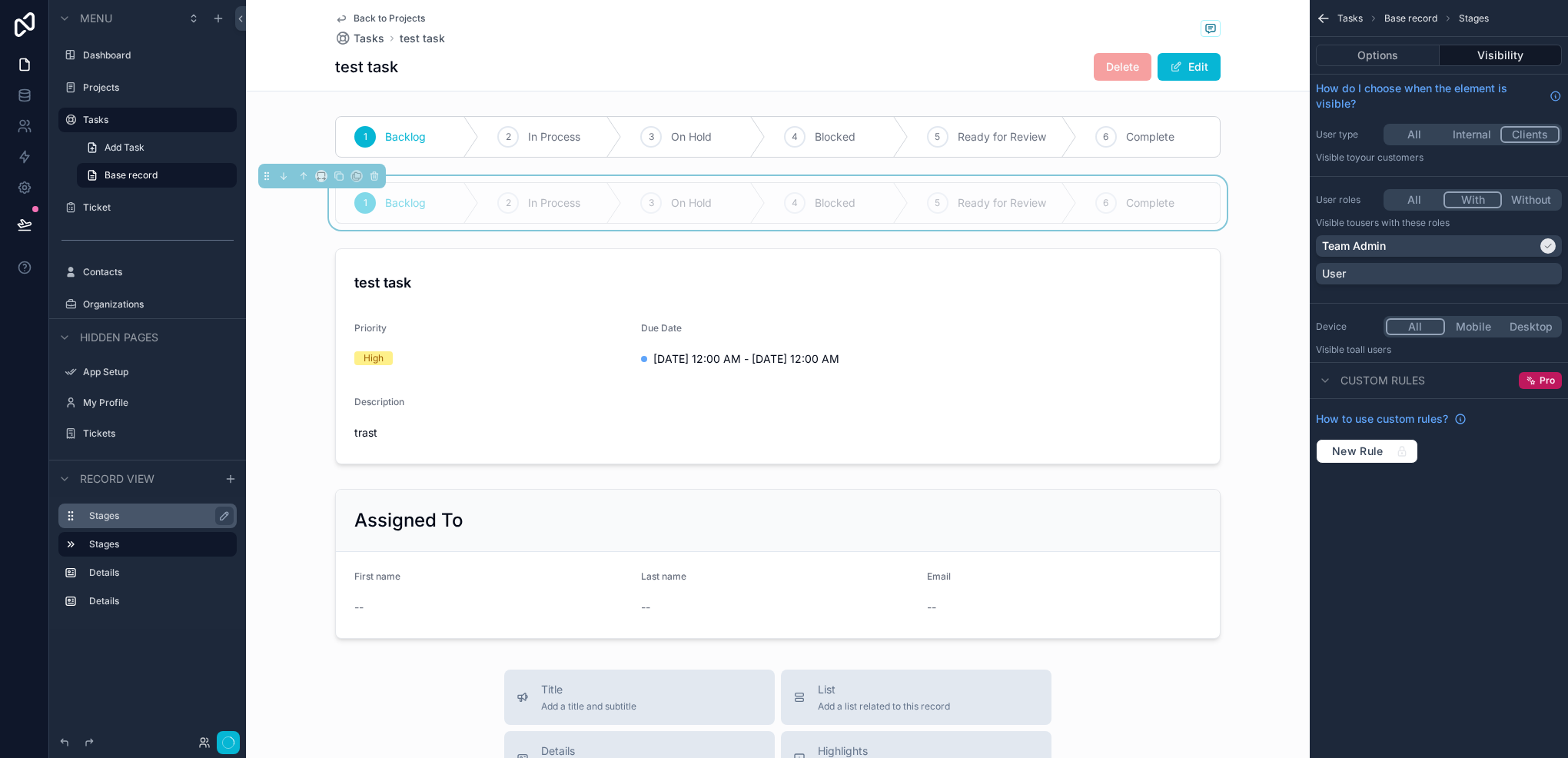
click at [1481, 201] on button "With" at bounding box center [1474, 199] width 59 height 17
click at [1461, 270] on div "User" at bounding box center [1439, 274] width 234 height 16
click at [1475, 236] on div "Team Admin" at bounding box center [1439, 247] width 246 height 22
click at [1378, 45] on button "Options" at bounding box center [1378, 55] width 124 height 22
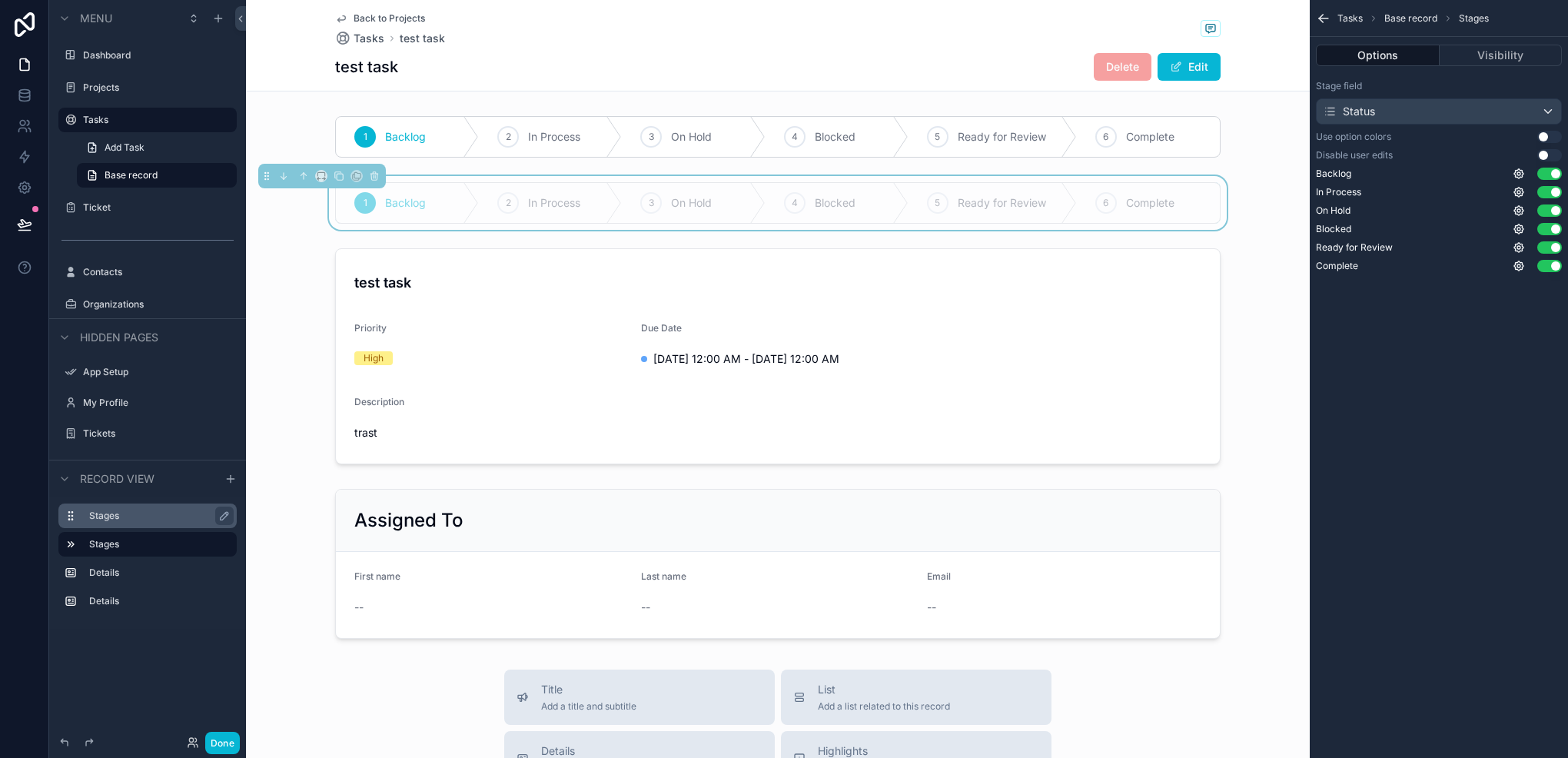
click at [1540, 153] on button "Use setting" at bounding box center [1549, 156] width 25 height 12
click at [218, 753] on button "Done" at bounding box center [222, 743] width 35 height 23
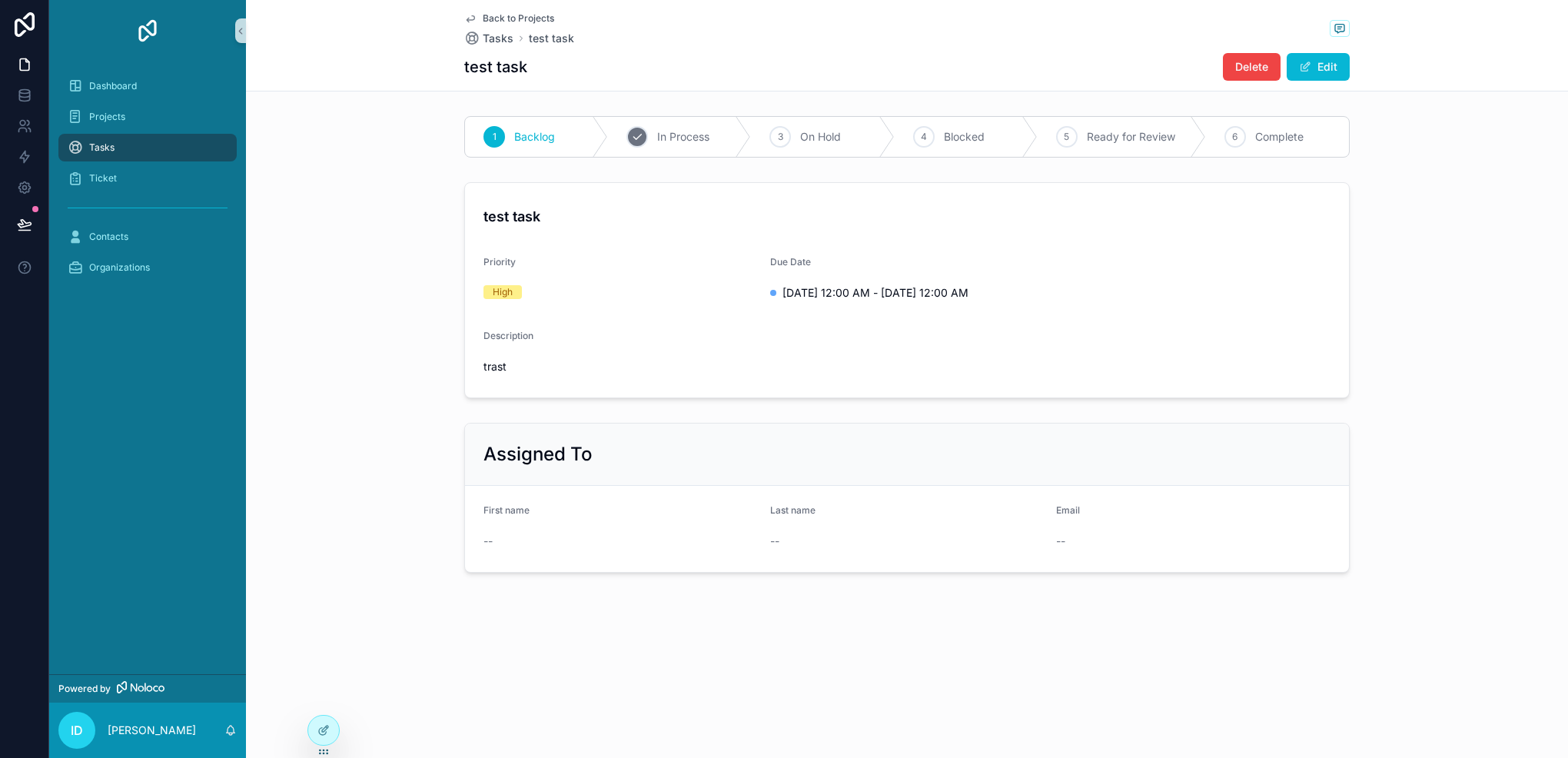
click at [673, 136] on span "In Process" at bounding box center [683, 137] width 52 height 16
click at [495, 43] on span "Tasks" at bounding box center [497, 39] width 31 height 16
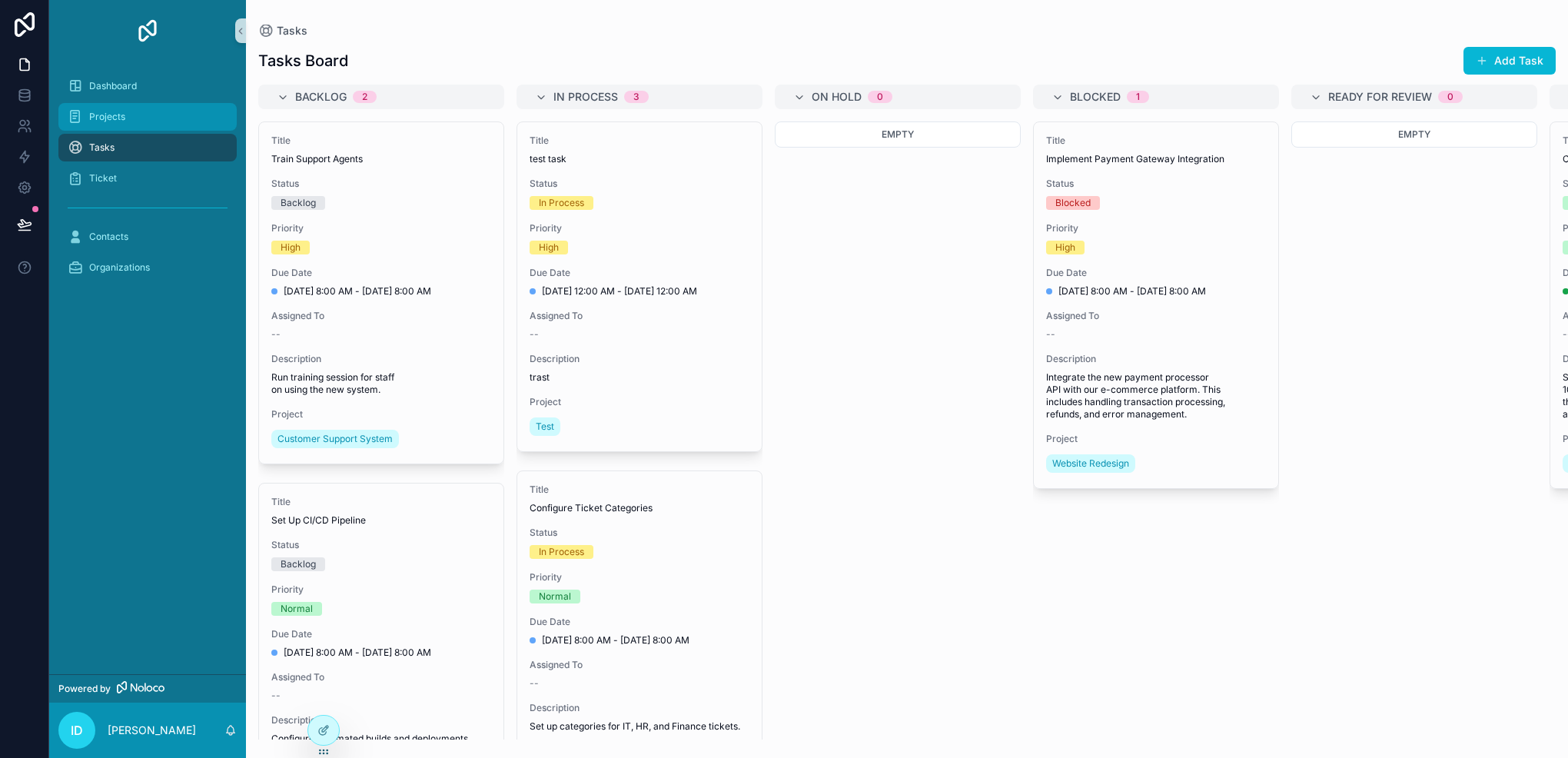
click at [145, 119] on div "Projects" at bounding box center [147, 117] width 159 height 25
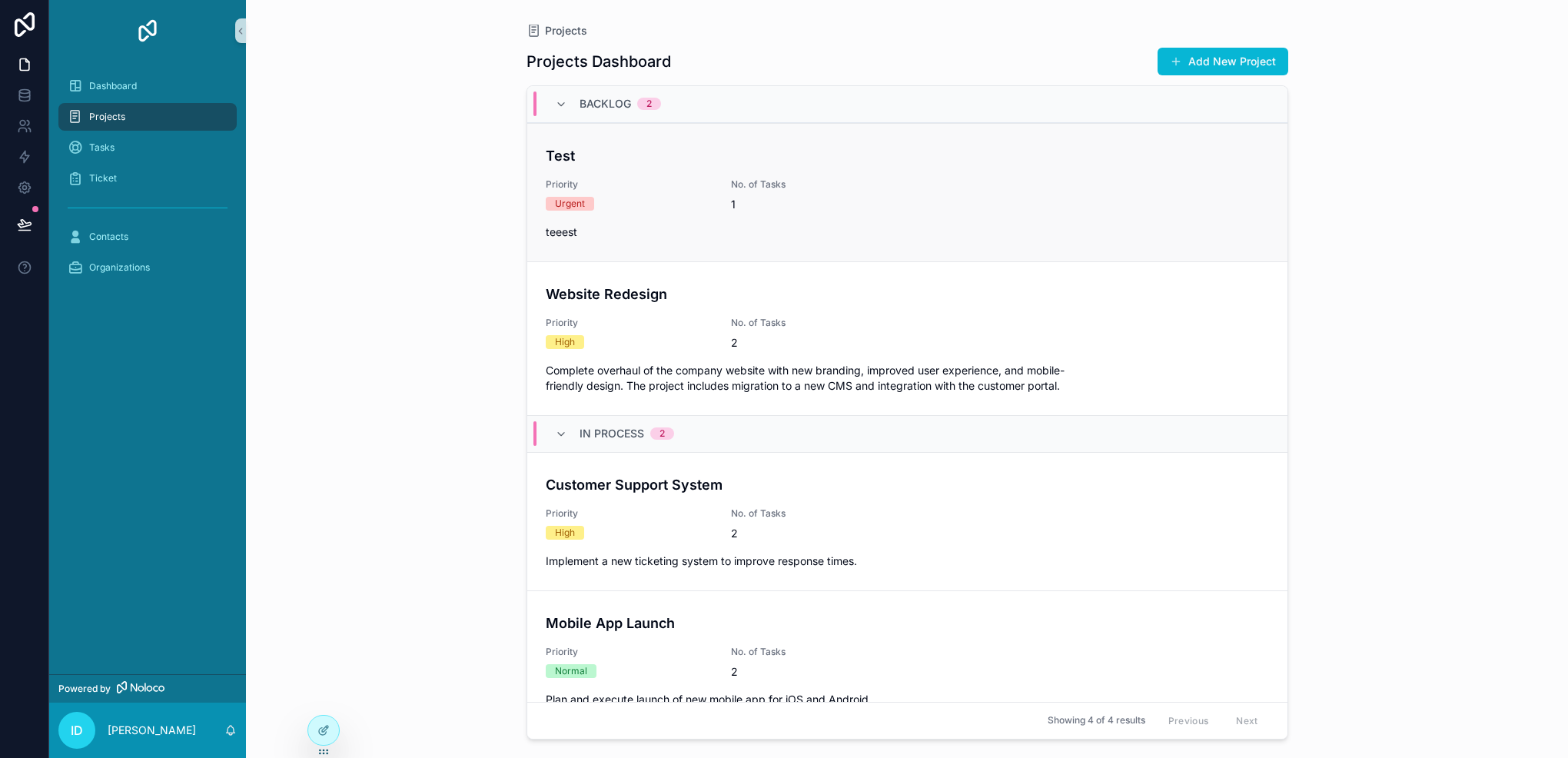
click at [706, 186] on span "Priority" at bounding box center [629, 184] width 166 height 12
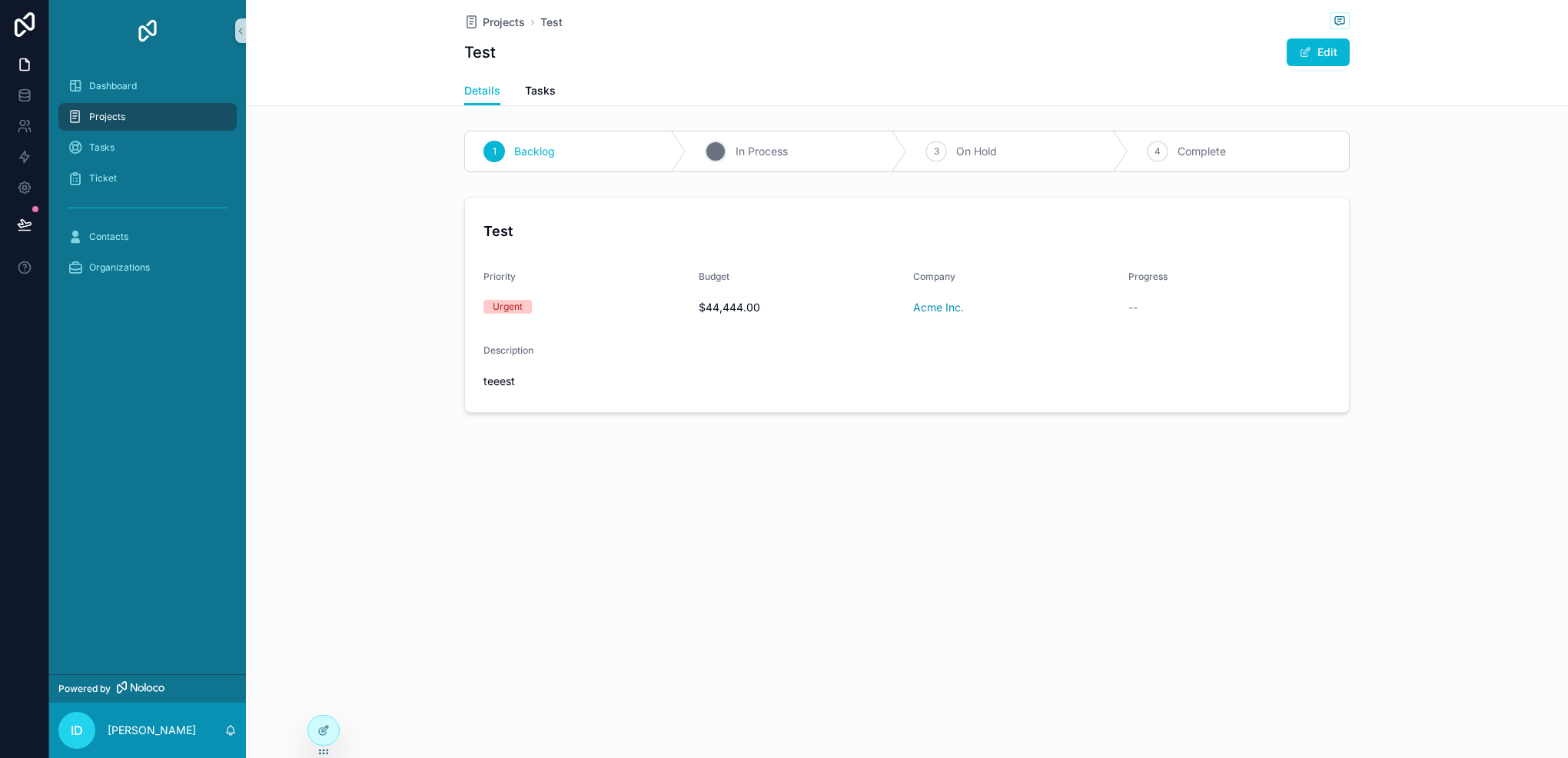
click at [713, 138] on div "2 In Process" at bounding box center [797, 152] width 222 height 40
click at [732, 147] on div "2 In Process" at bounding box center [797, 152] width 222 height 40
click at [915, 153] on div "3 On Hold" at bounding box center [1018, 152] width 222 height 40
click at [1156, 161] on div "4 Complete" at bounding box center [1239, 152] width 222 height 40
click at [639, 162] on div "1 Backlog" at bounding box center [576, 152] width 222 height 40
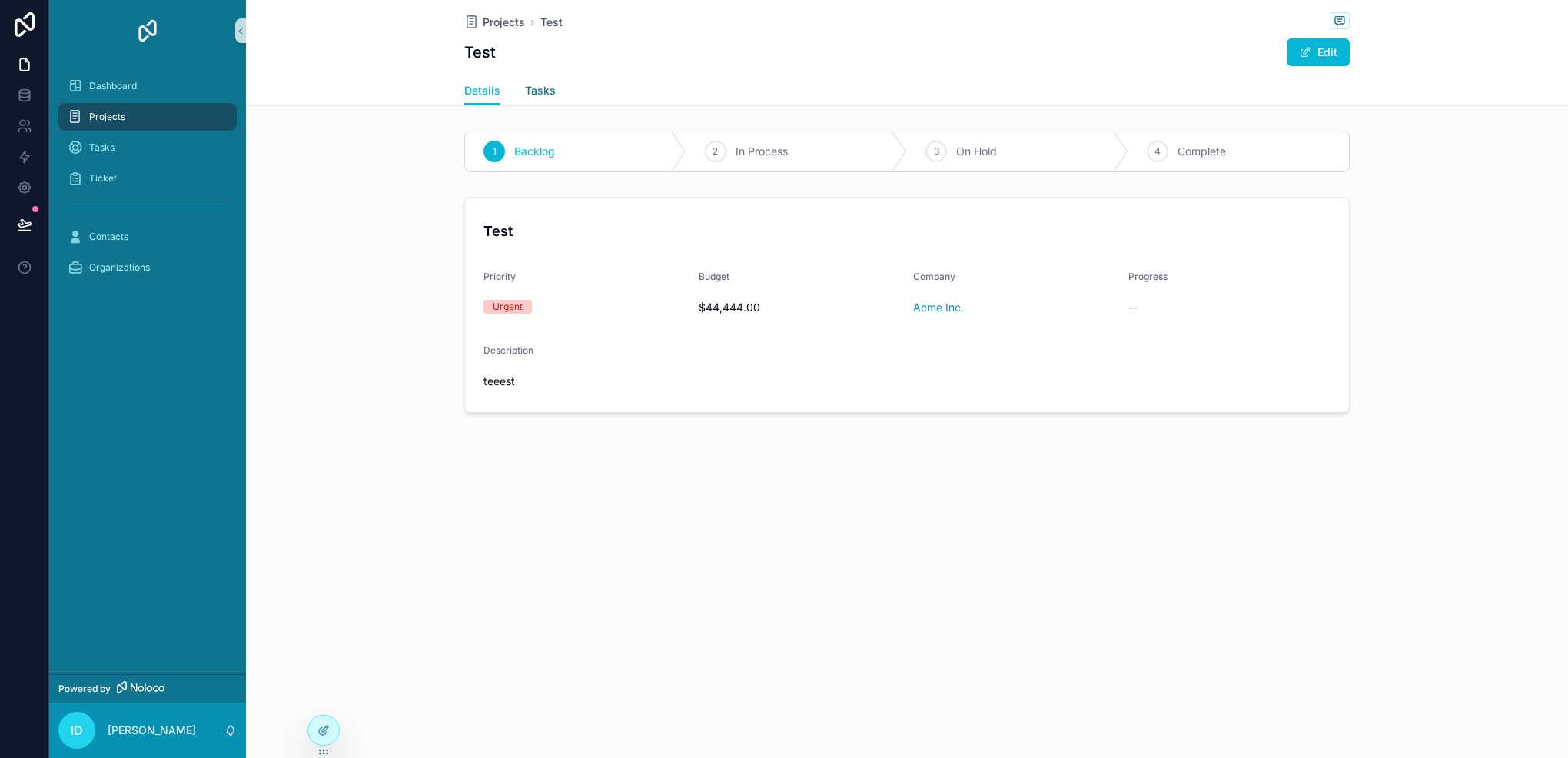
click at [551, 81] on link "Tasks" at bounding box center [540, 92] width 31 height 31
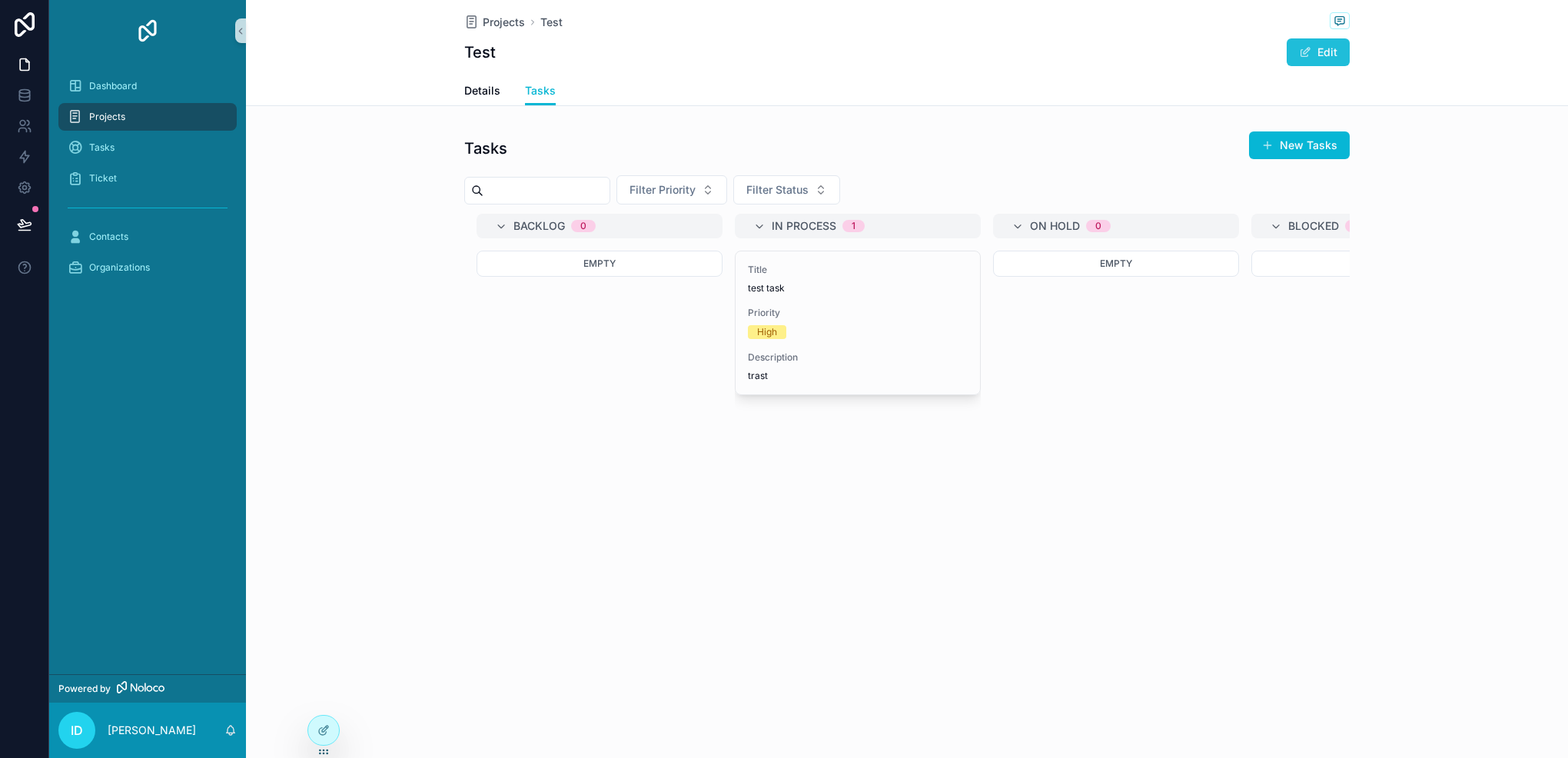
click at [1310, 54] on span "scrollable content" at bounding box center [1306, 53] width 12 height 12
click at [1341, 50] on button "Done" at bounding box center [1314, 53] width 70 height 28
click at [319, 730] on icon at bounding box center [324, 730] width 12 height 12
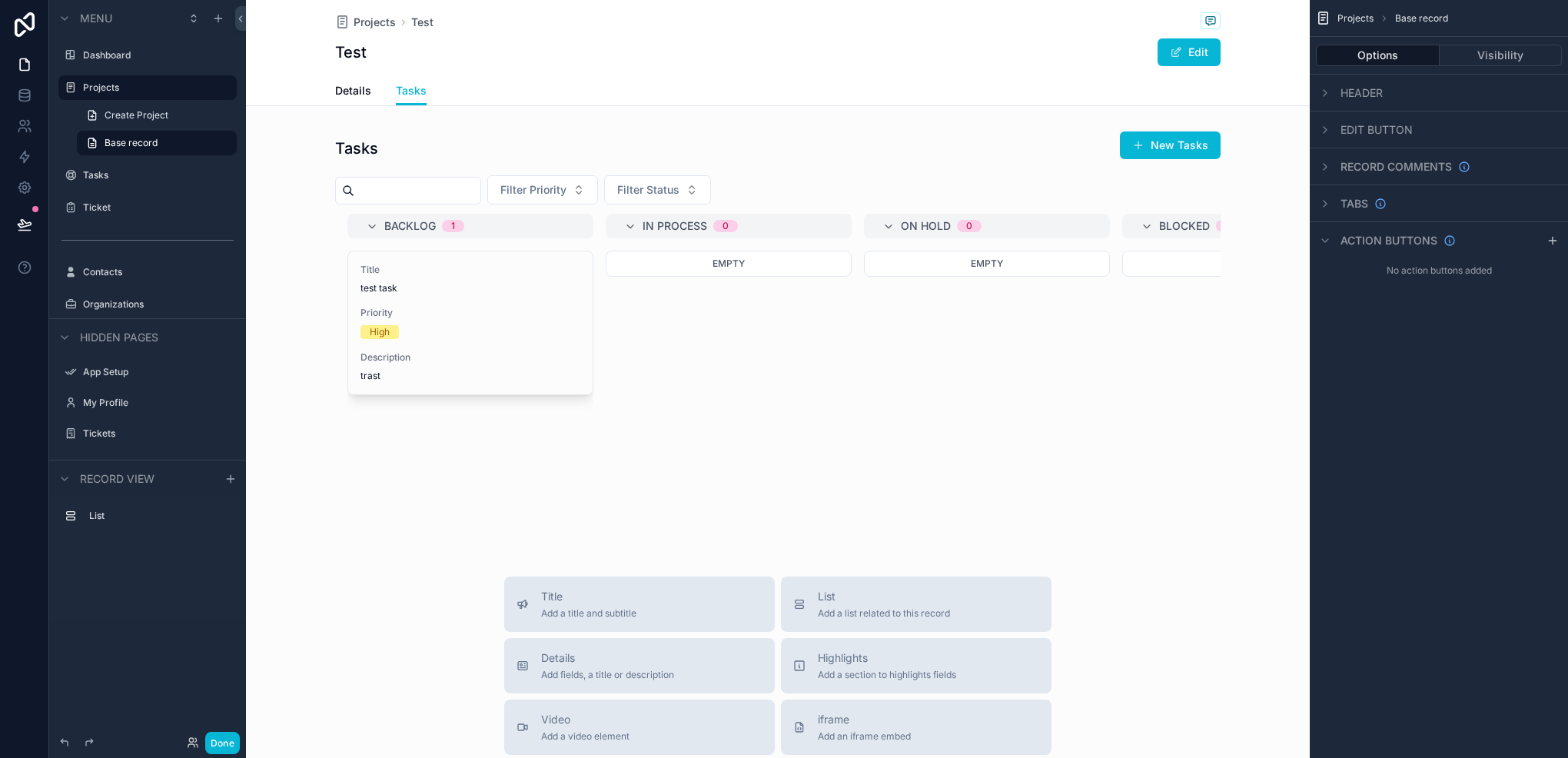
click at [880, 71] on div "Projects Test Test Edit" at bounding box center [778, 38] width 886 height 76
click at [492, 341] on div "scrollable content" at bounding box center [778, 339] width 1064 height 428
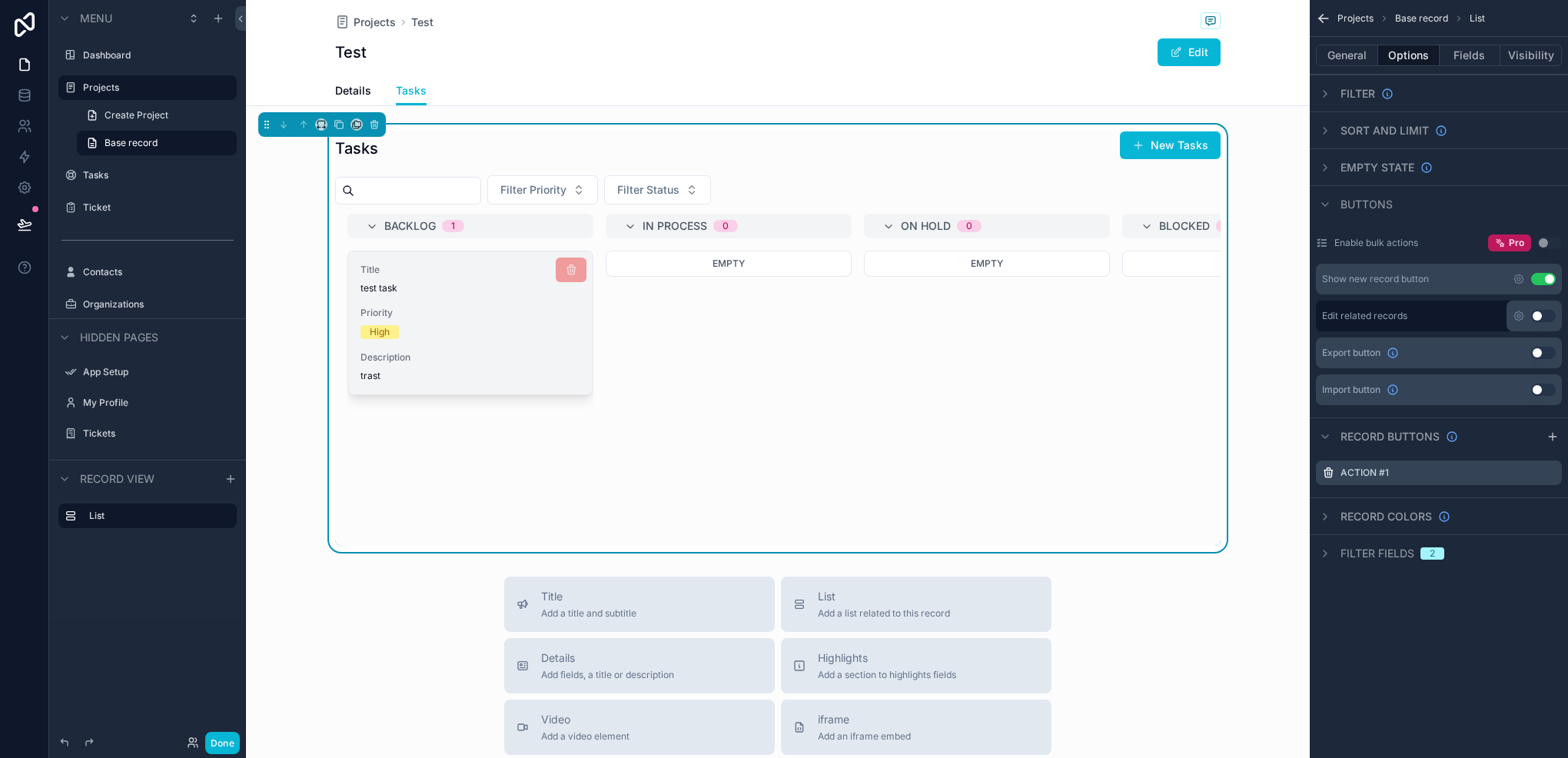
click at [532, 343] on div "Title test task Priority High Description trast" at bounding box center [470, 323] width 245 height 143
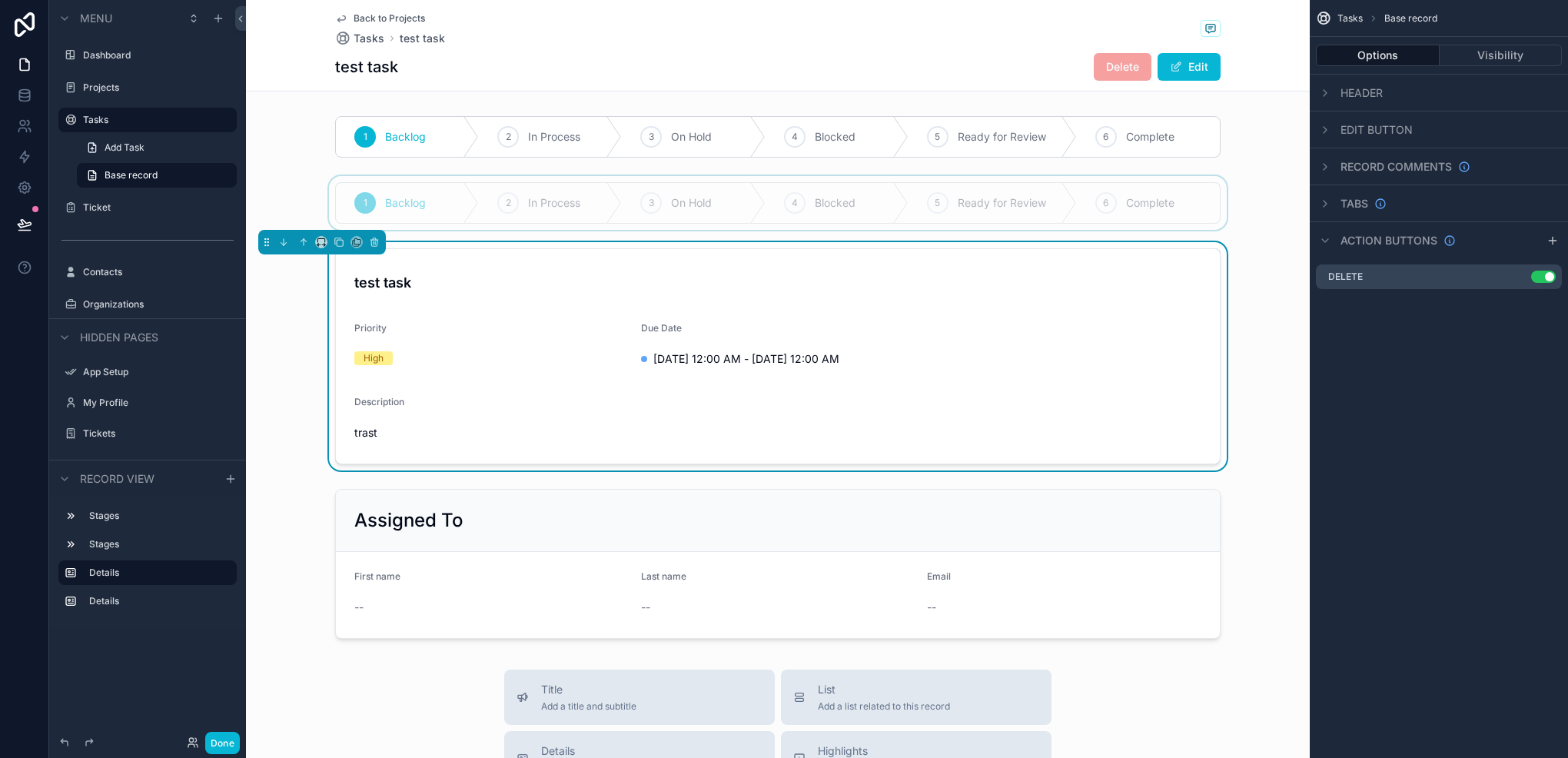
click at [685, 183] on div "scrollable content" at bounding box center [778, 203] width 1064 height 54
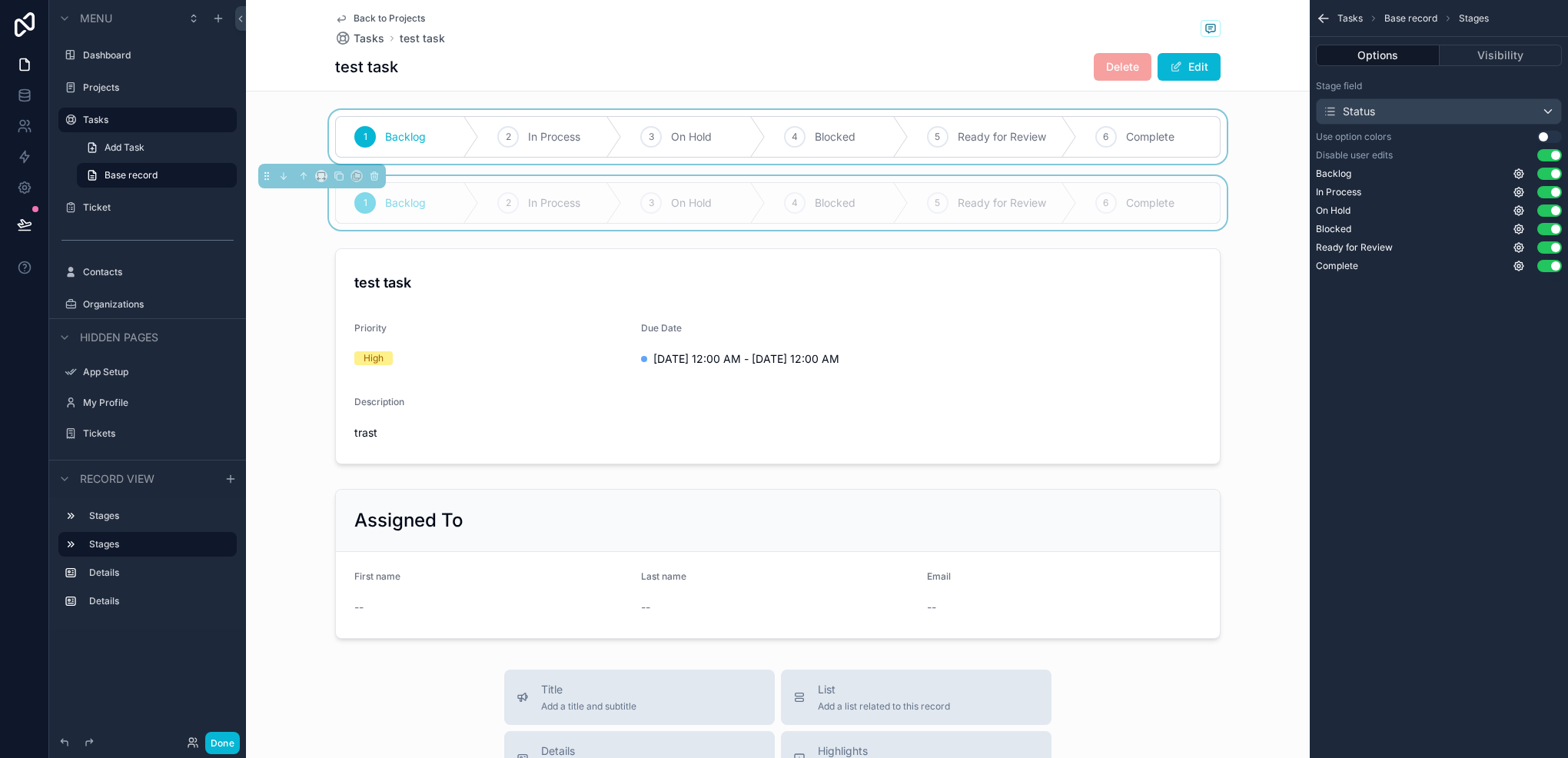
click at [956, 147] on div "scrollable content" at bounding box center [778, 137] width 1064 height 54
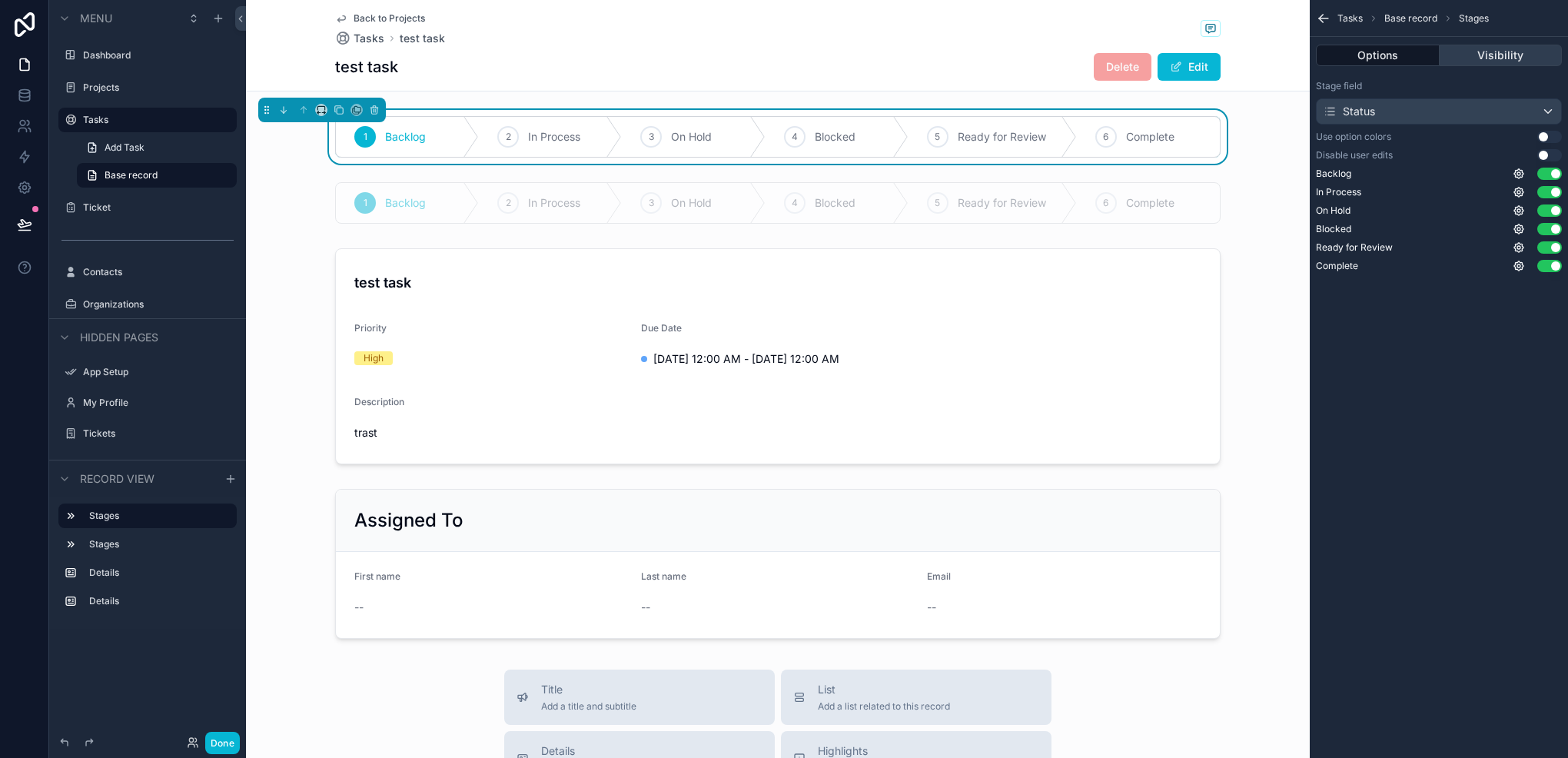
click at [1532, 54] on button "Visibility" at bounding box center [1502, 55] width 123 height 22
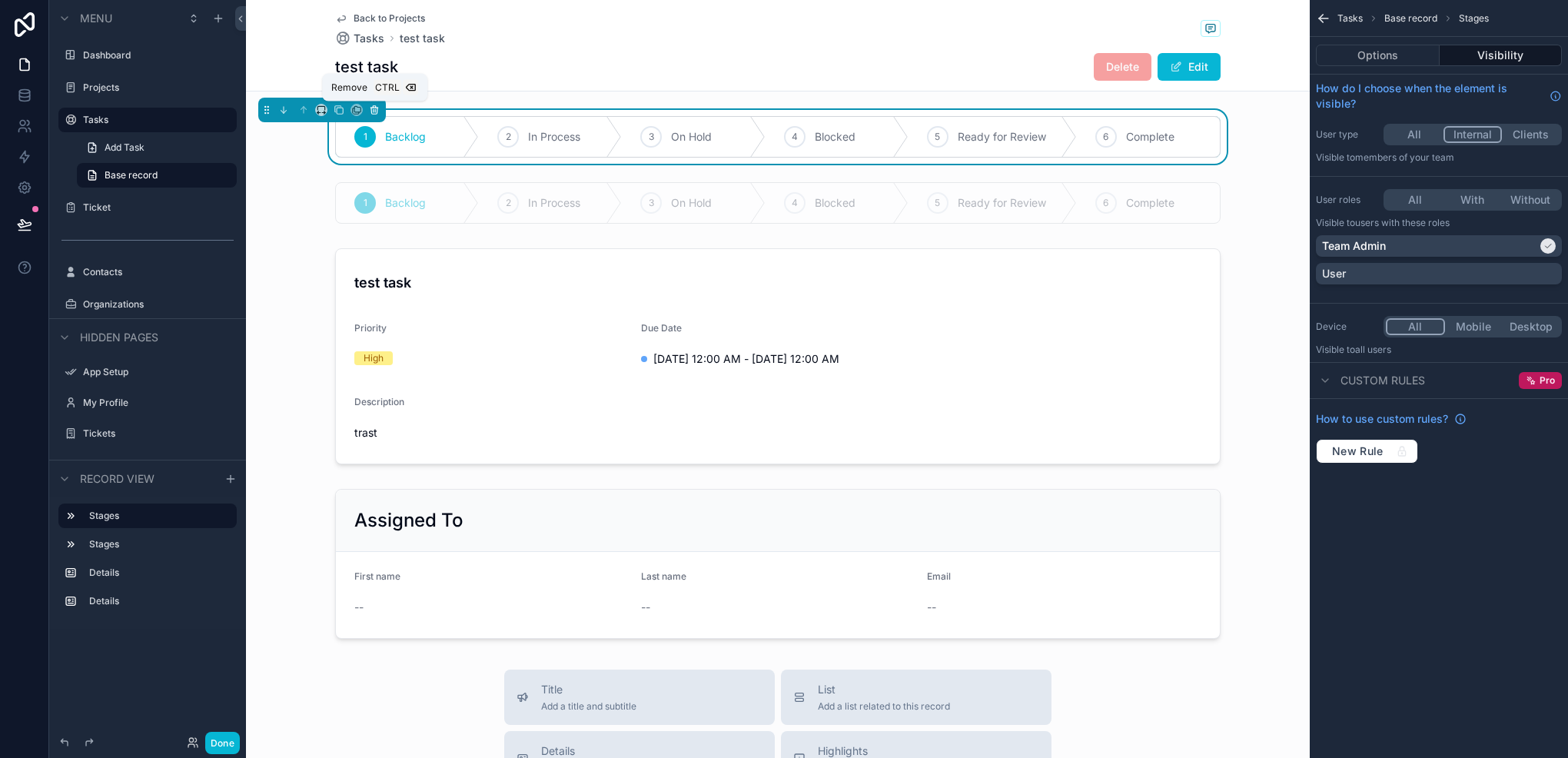
click at [370, 105] on icon "scrollable content" at bounding box center [374, 110] width 11 height 11
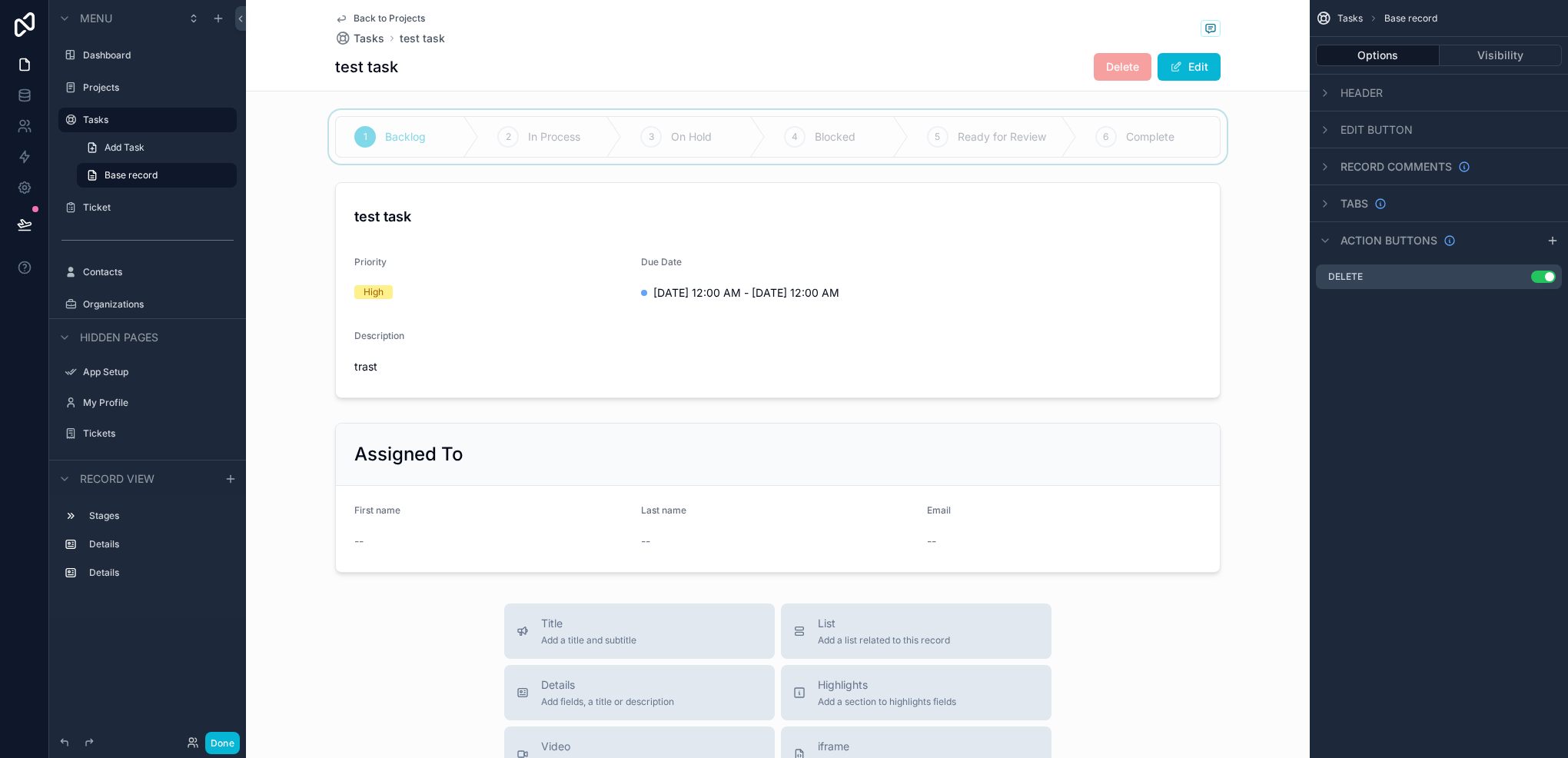
click at [435, 136] on div "scrollable content" at bounding box center [778, 137] width 1064 height 54
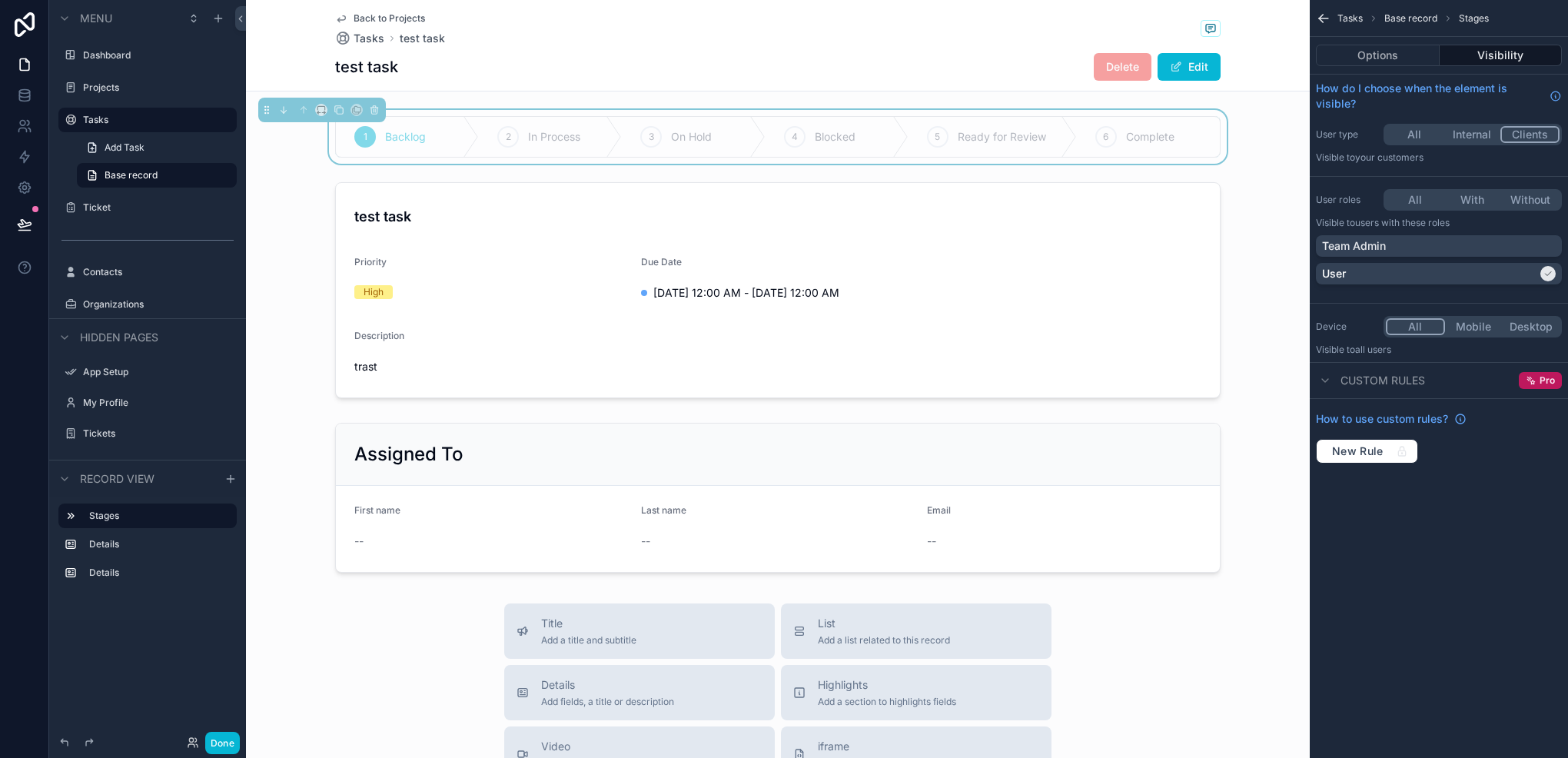
click at [1421, 130] on button "All" at bounding box center [1414, 134] width 57 height 17
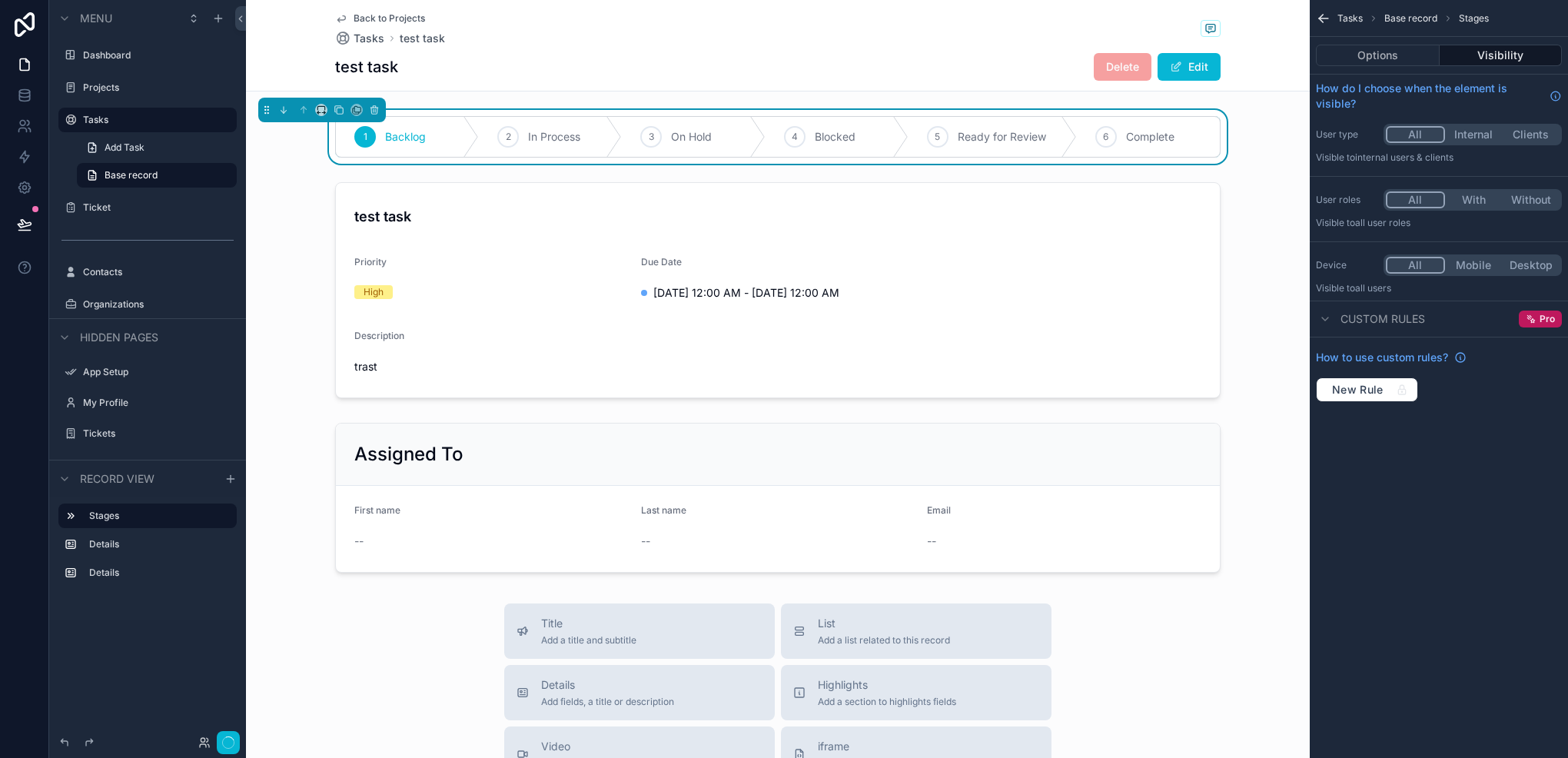
click at [1414, 203] on button "All" at bounding box center [1415, 199] width 59 height 17
click at [1341, 55] on button "Options" at bounding box center [1378, 55] width 124 height 22
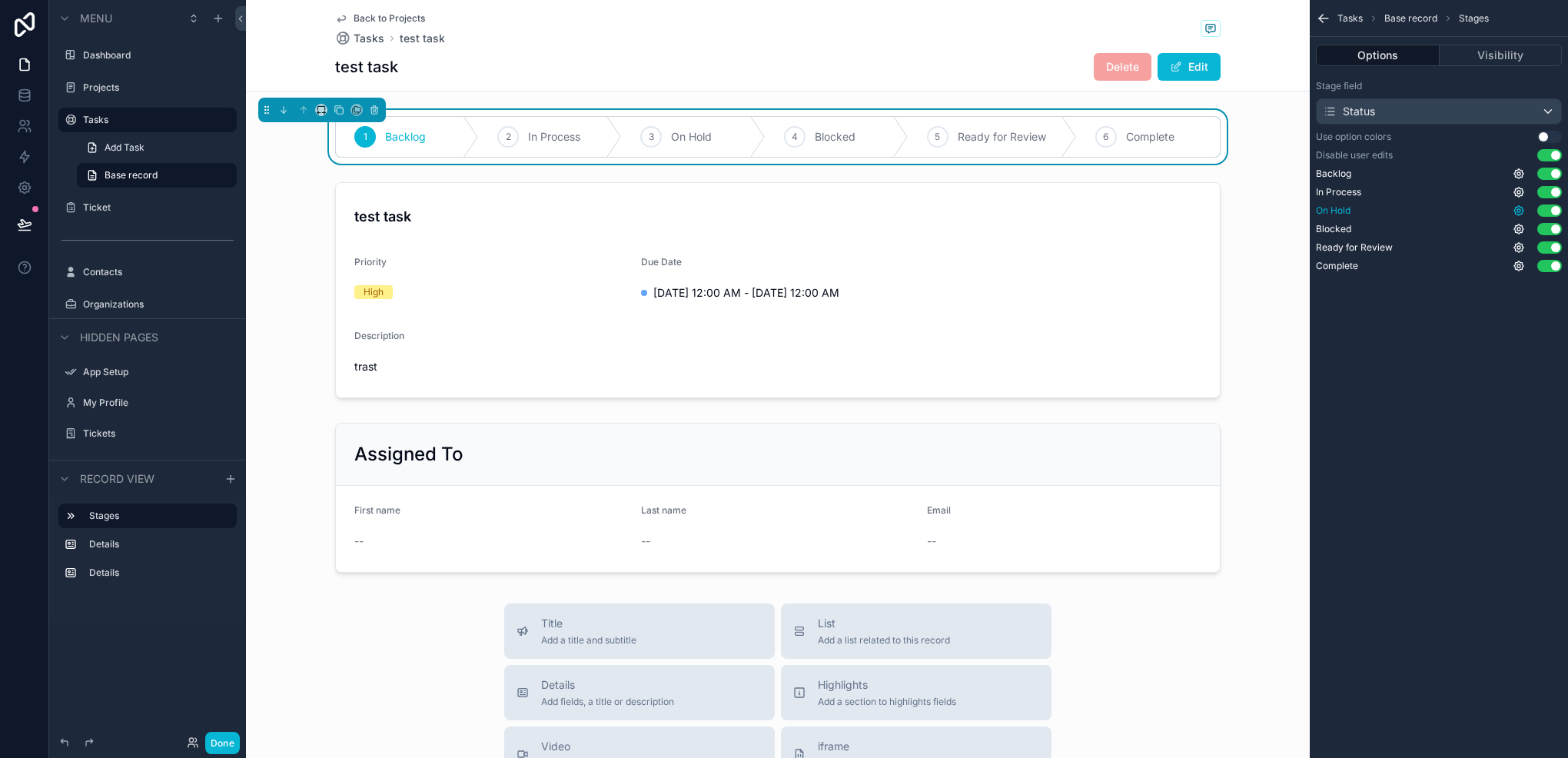
click at [1522, 204] on icon "scrollable content" at bounding box center [1518, 210] width 12 height 12
click at [1403, 368] on div "Tasks Base record Stages Options Visibility Stage field Status Use option color…" at bounding box center [1439, 379] width 259 height 758
click at [1544, 134] on button "Use setting" at bounding box center [1549, 137] width 25 height 12
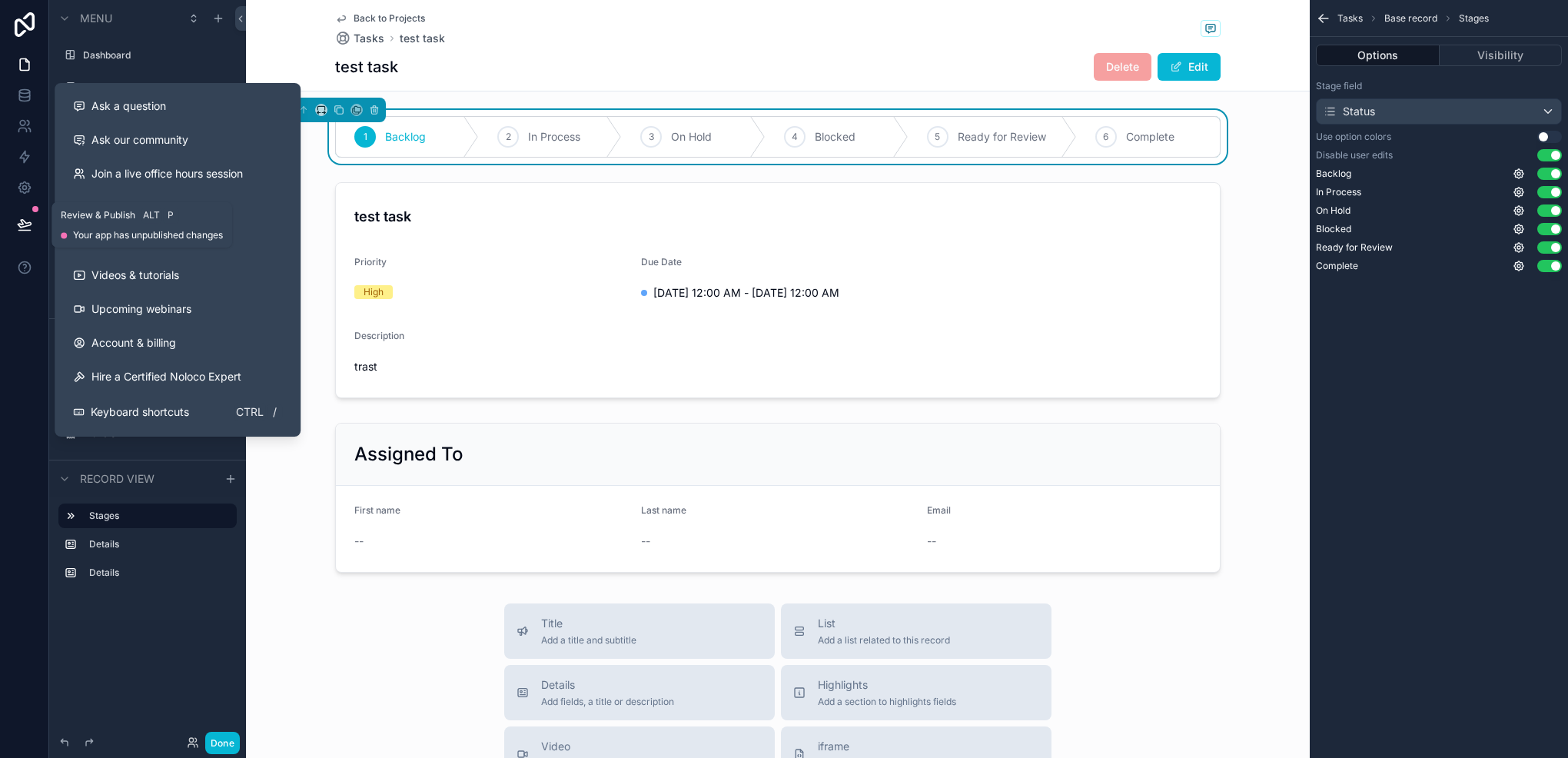
click at [29, 232] on button at bounding box center [25, 224] width 34 height 43
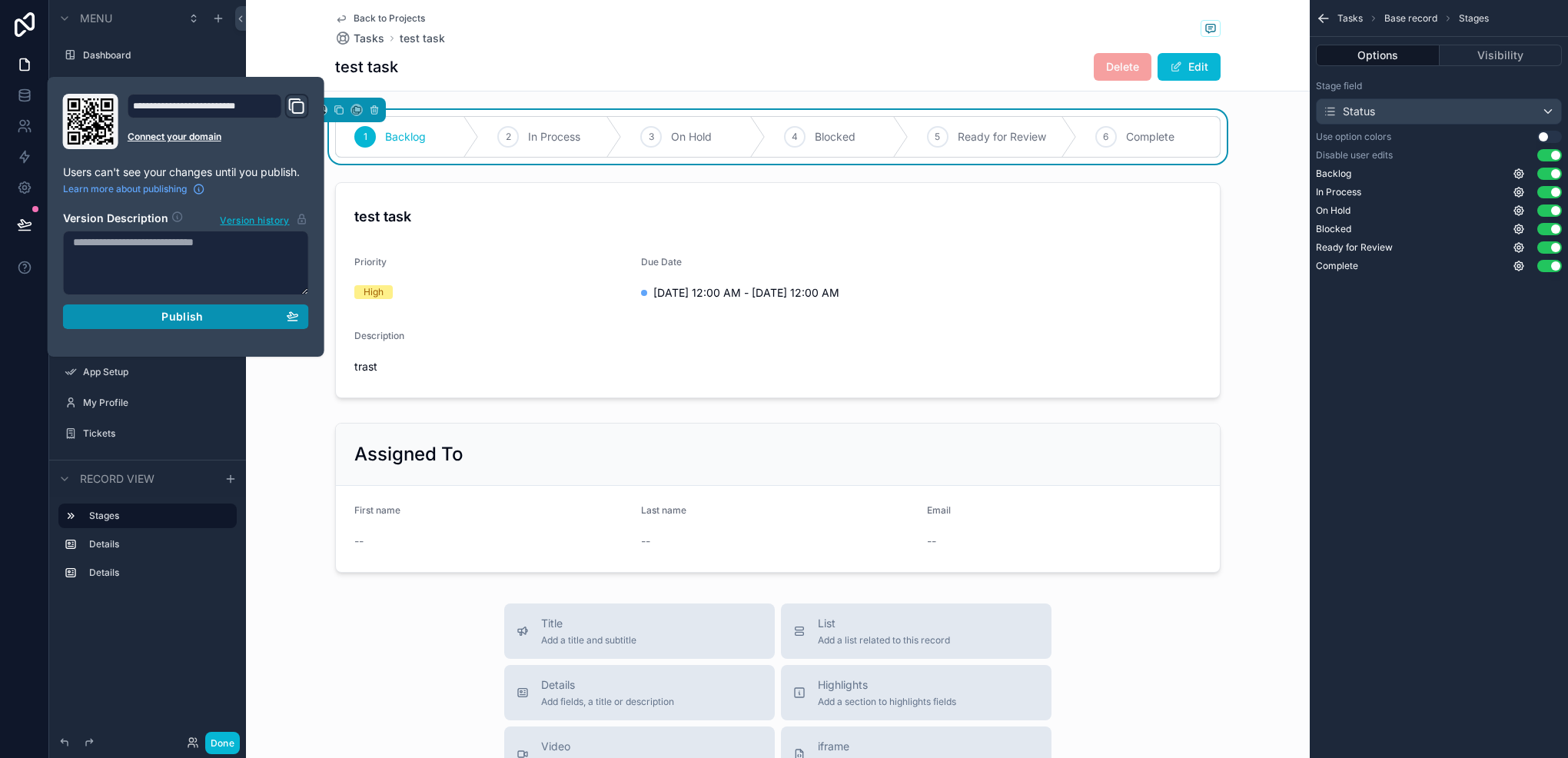
click at [166, 321] on span "Publish" at bounding box center [182, 317] width 42 height 14
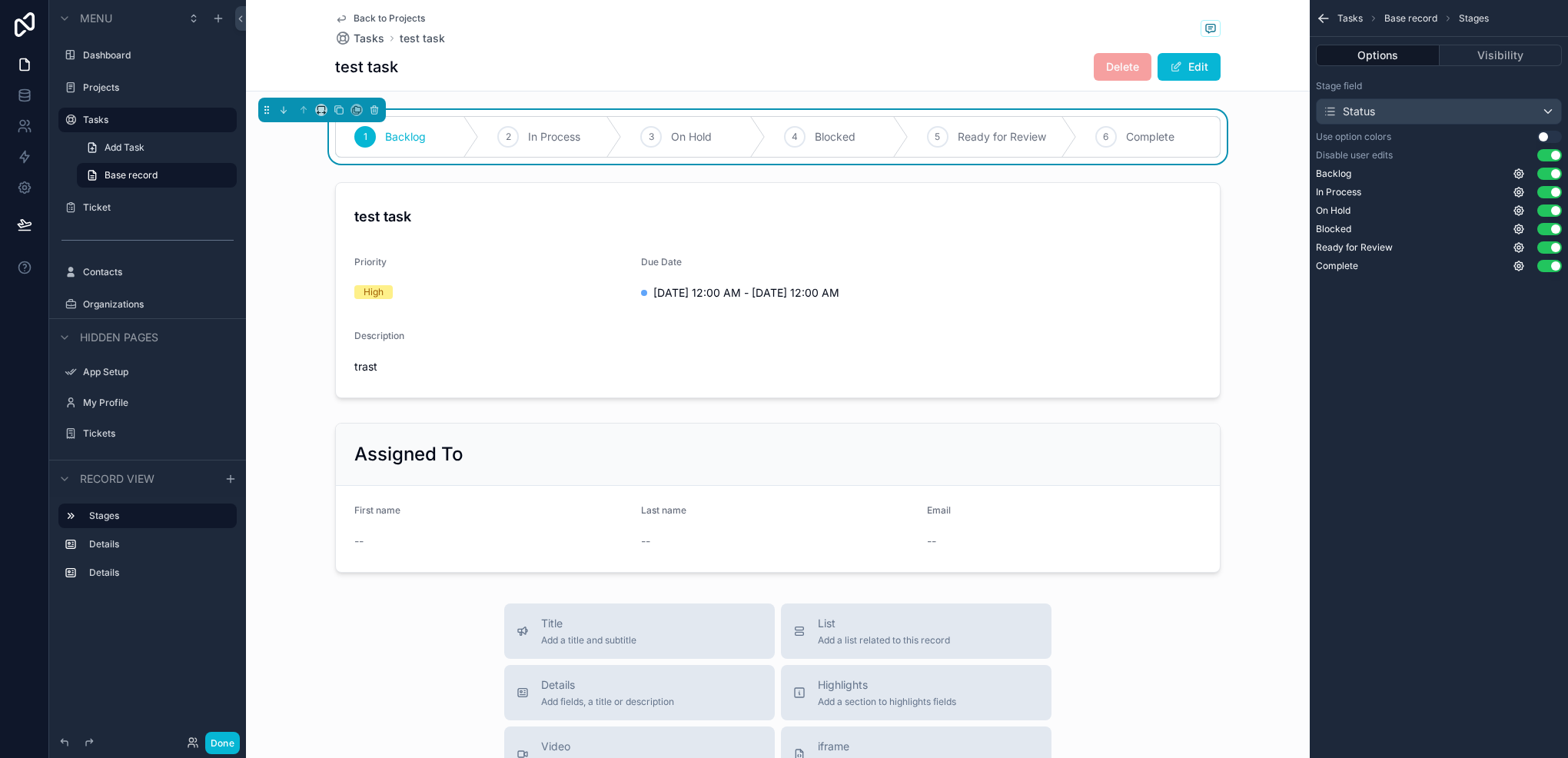
click at [0, 473] on html "Menu Dashboard Projects Tasks Add Task Base record Ticket Contacts Organization…" at bounding box center [784, 379] width 1568 height 758
click at [215, 745] on button "Done" at bounding box center [222, 743] width 35 height 23
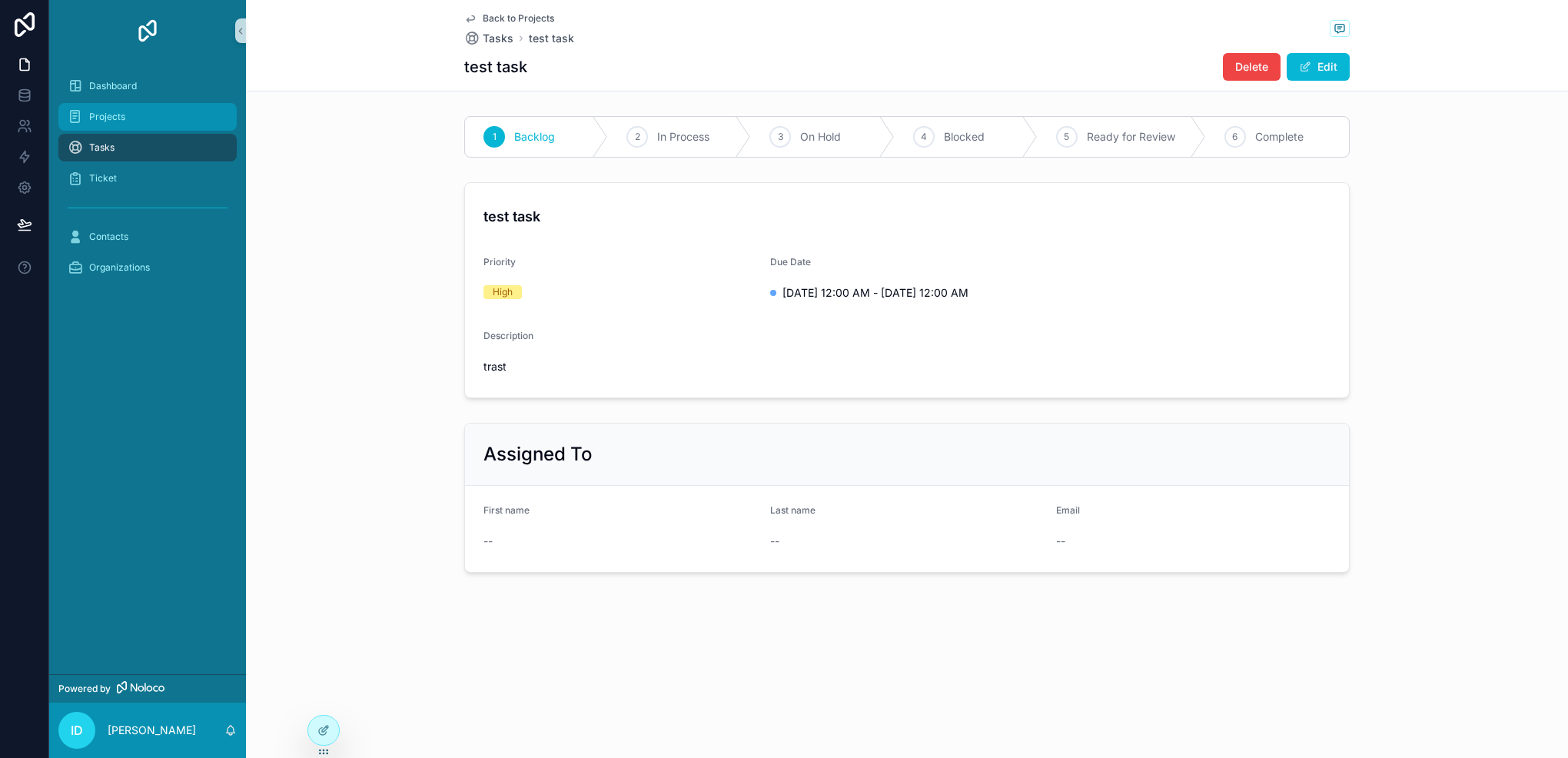
click at [111, 115] on span "Projects" at bounding box center [107, 117] width 36 height 12
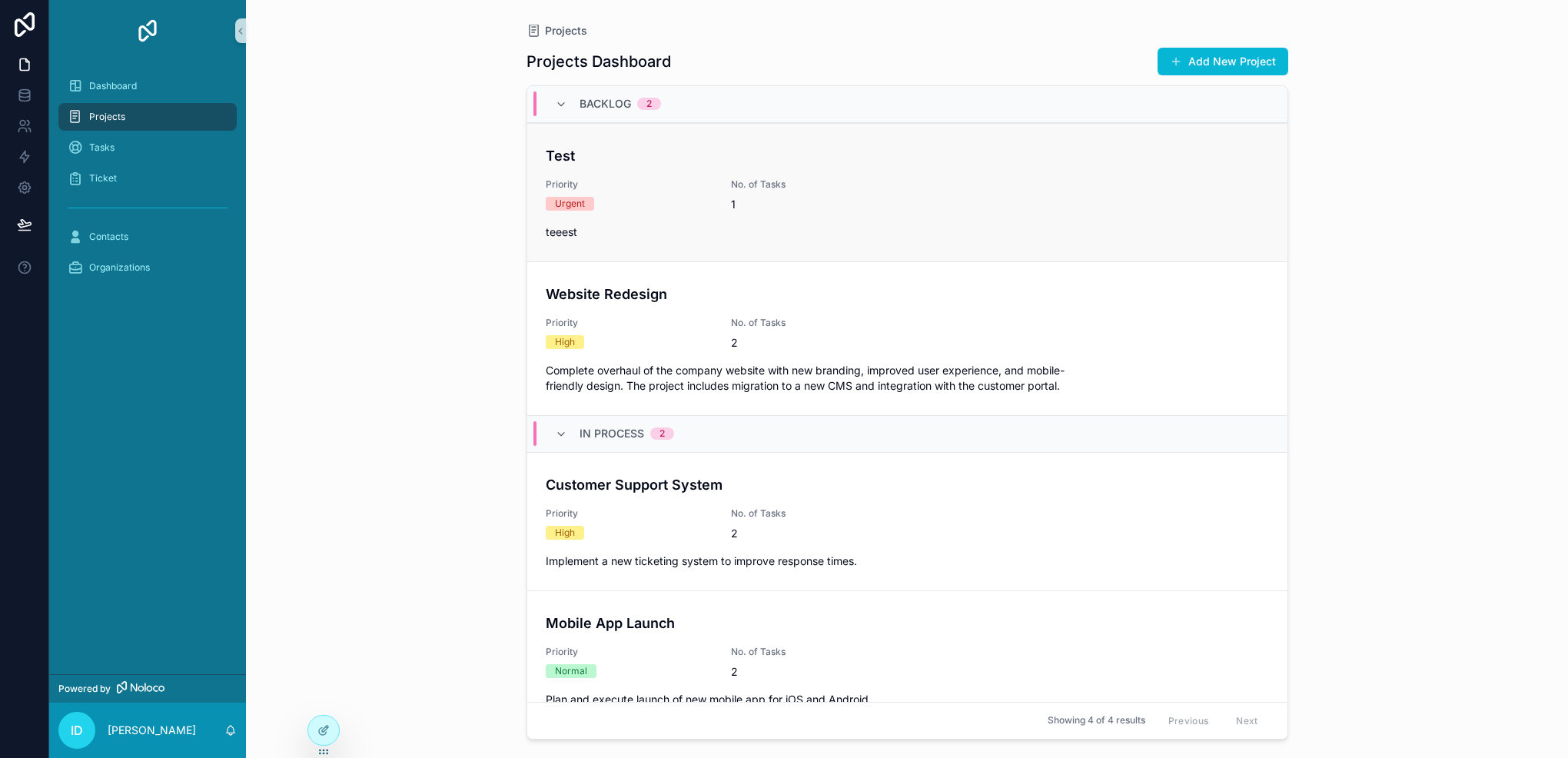
click at [1044, 170] on div "Test Priority Urgent No. of Tasks 1 teeest" at bounding box center [907, 192] width 723 height 94
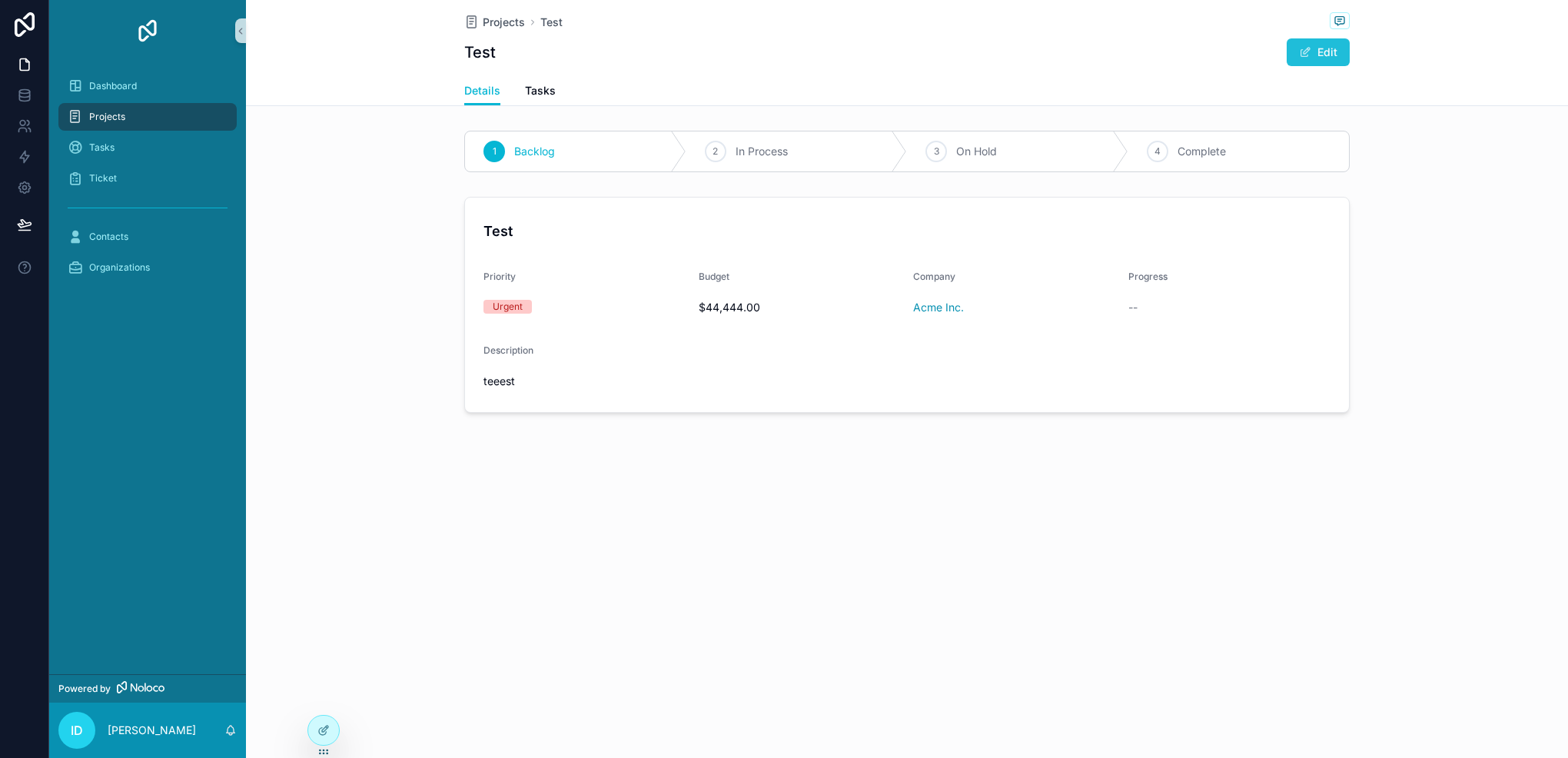
click at [1332, 51] on button "Edit" at bounding box center [1318, 53] width 63 height 28
click at [1332, 51] on button "Done" at bounding box center [1314, 53] width 70 height 28
click at [331, 733] on div at bounding box center [323, 730] width 31 height 29
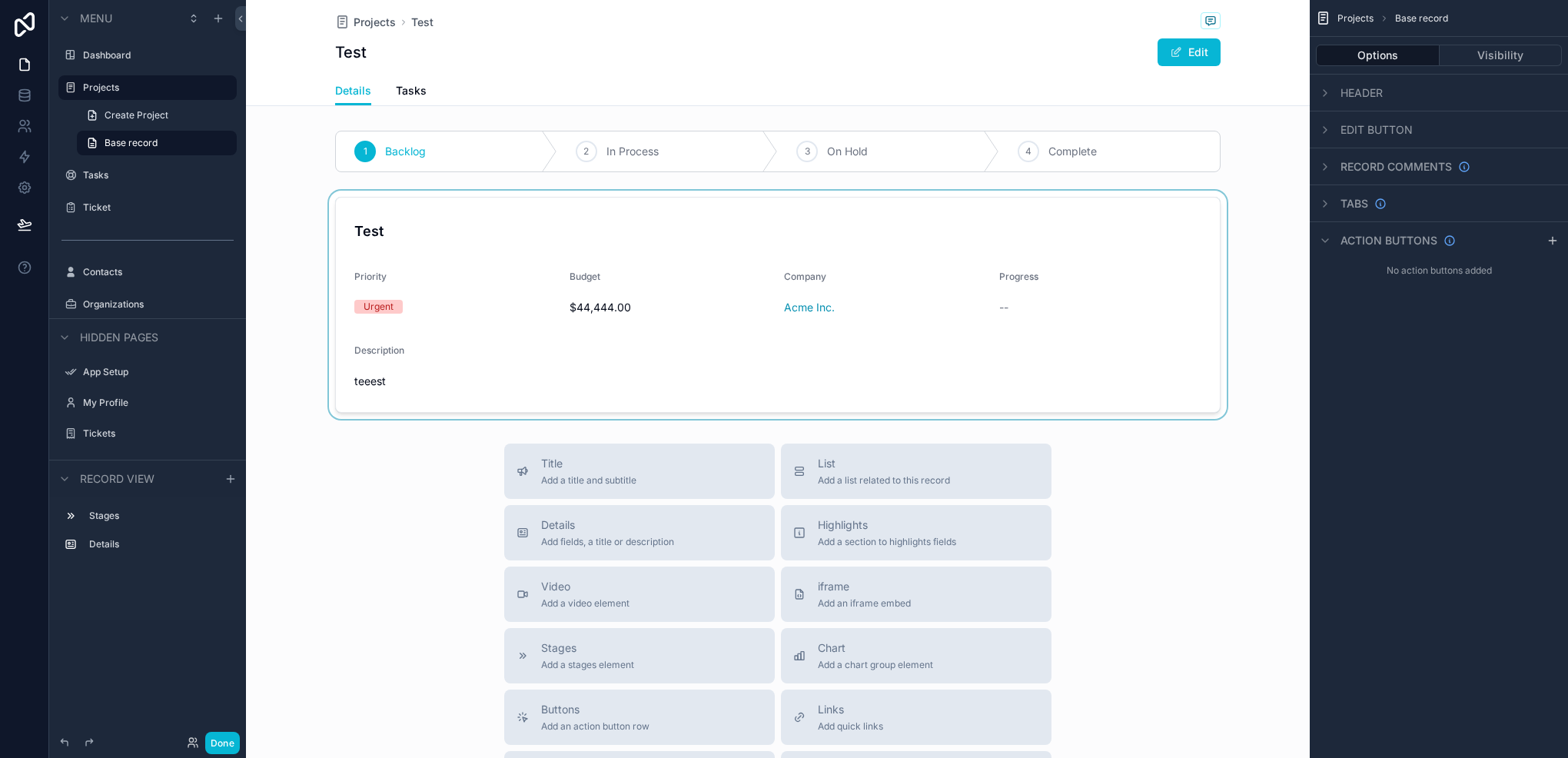
click at [543, 260] on div "scrollable content" at bounding box center [778, 304] width 1064 height 229
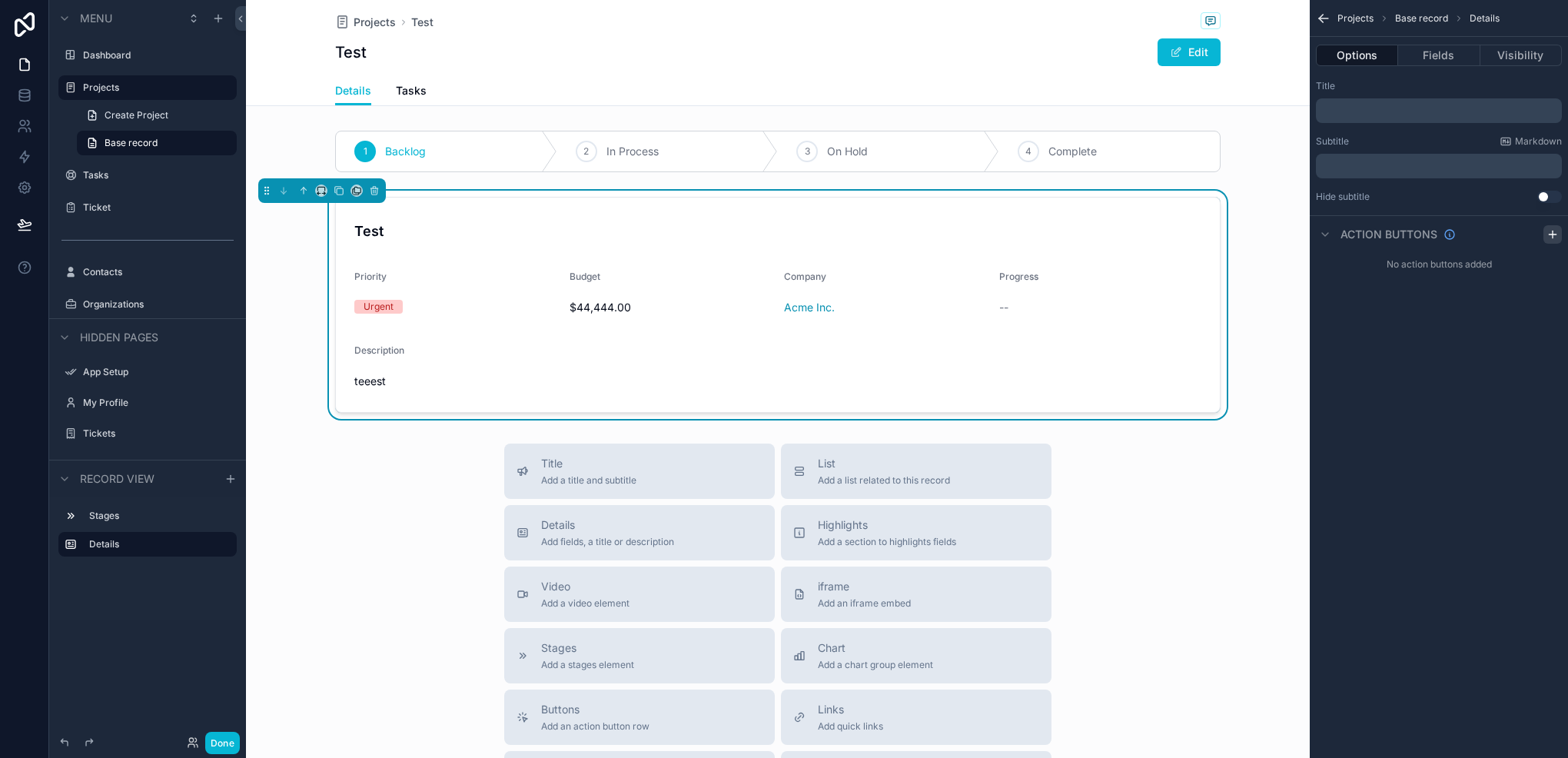
click at [1561, 236] on div "scrollable content" at bounding box center [1553, 234] width 19 height 19
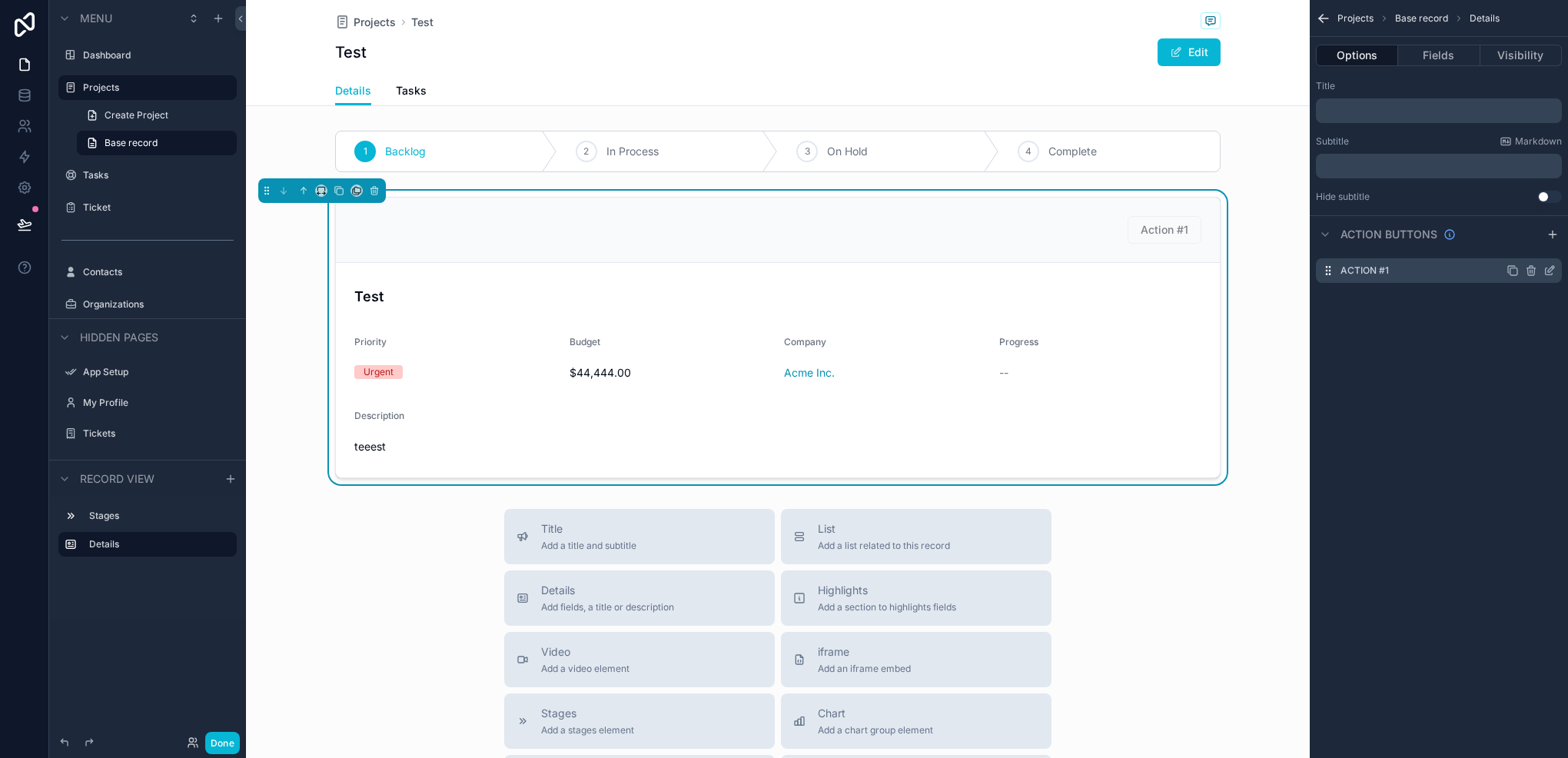
click at [1533, 272] on icon "scrollable content" at bounding box center [1531, 271] width 12 height 12
click at [1520, 250] on icon at bounding box center [1525, 246] width 12 height 12
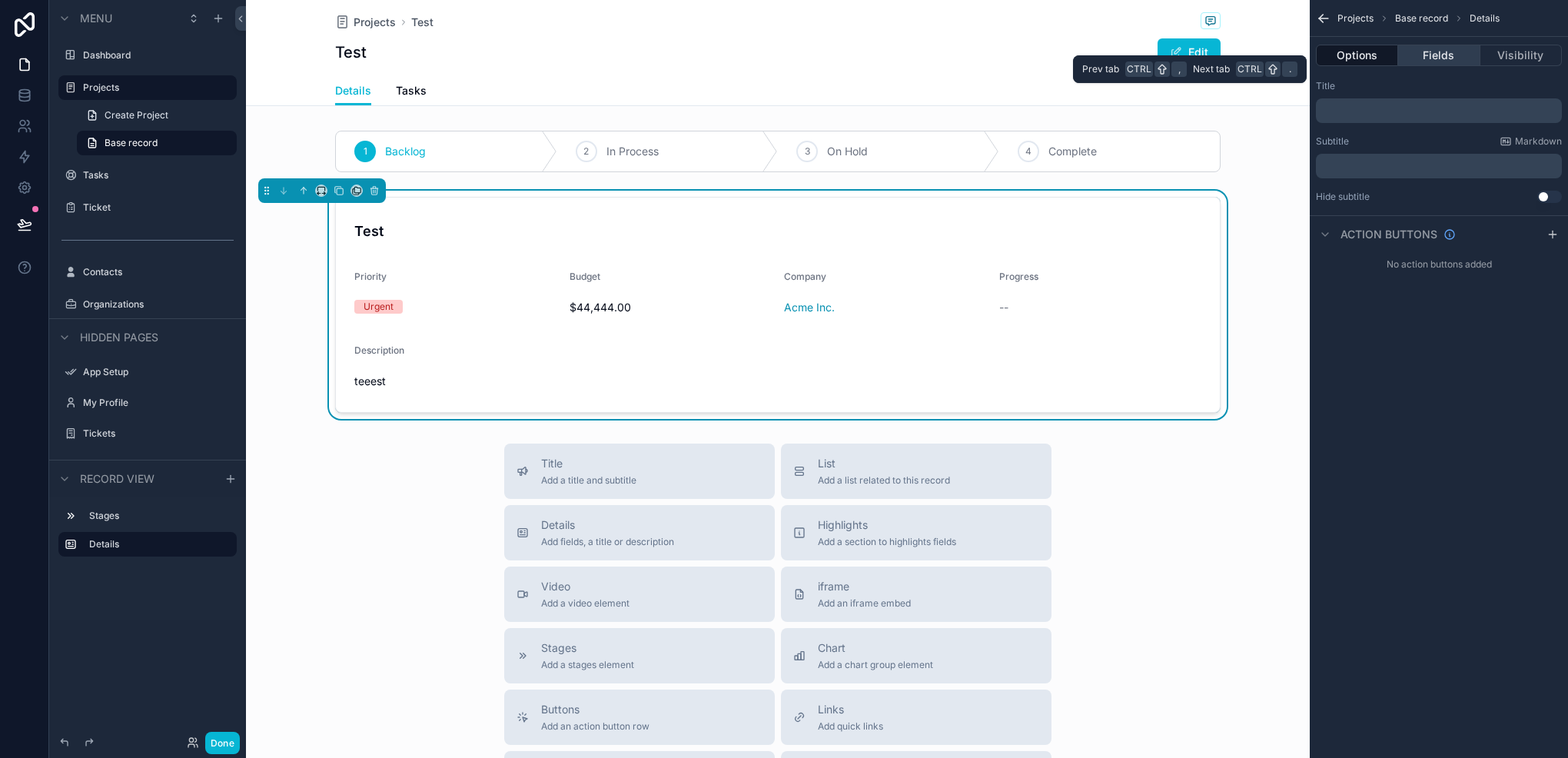
click at [1408, 60] on button "Fields" at bounding box center [1439, 55] width 81 height 22
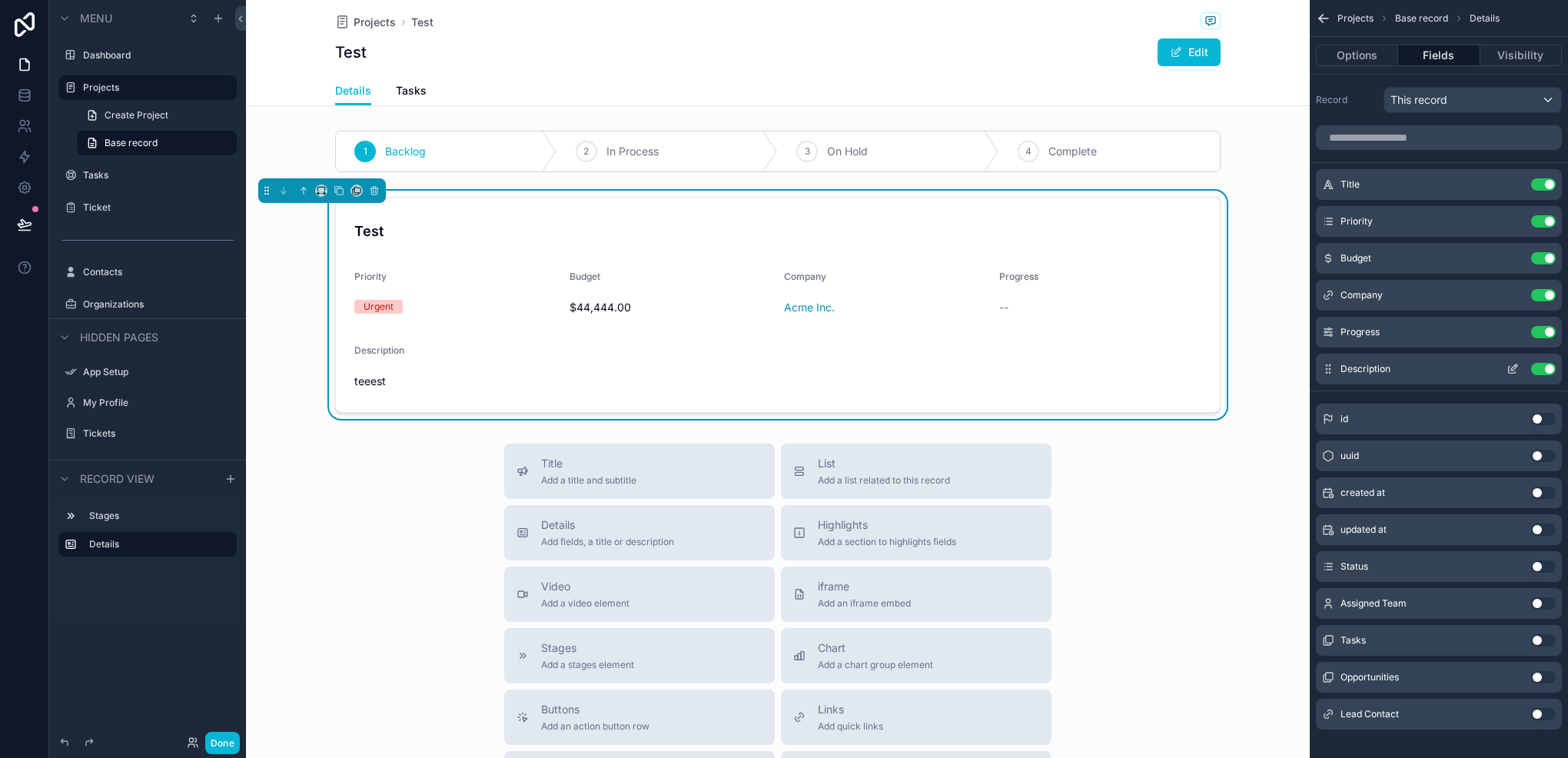
click at [1506, 370] on button "scrollable content" at bounding box center [1513, 369] width 25 height 12
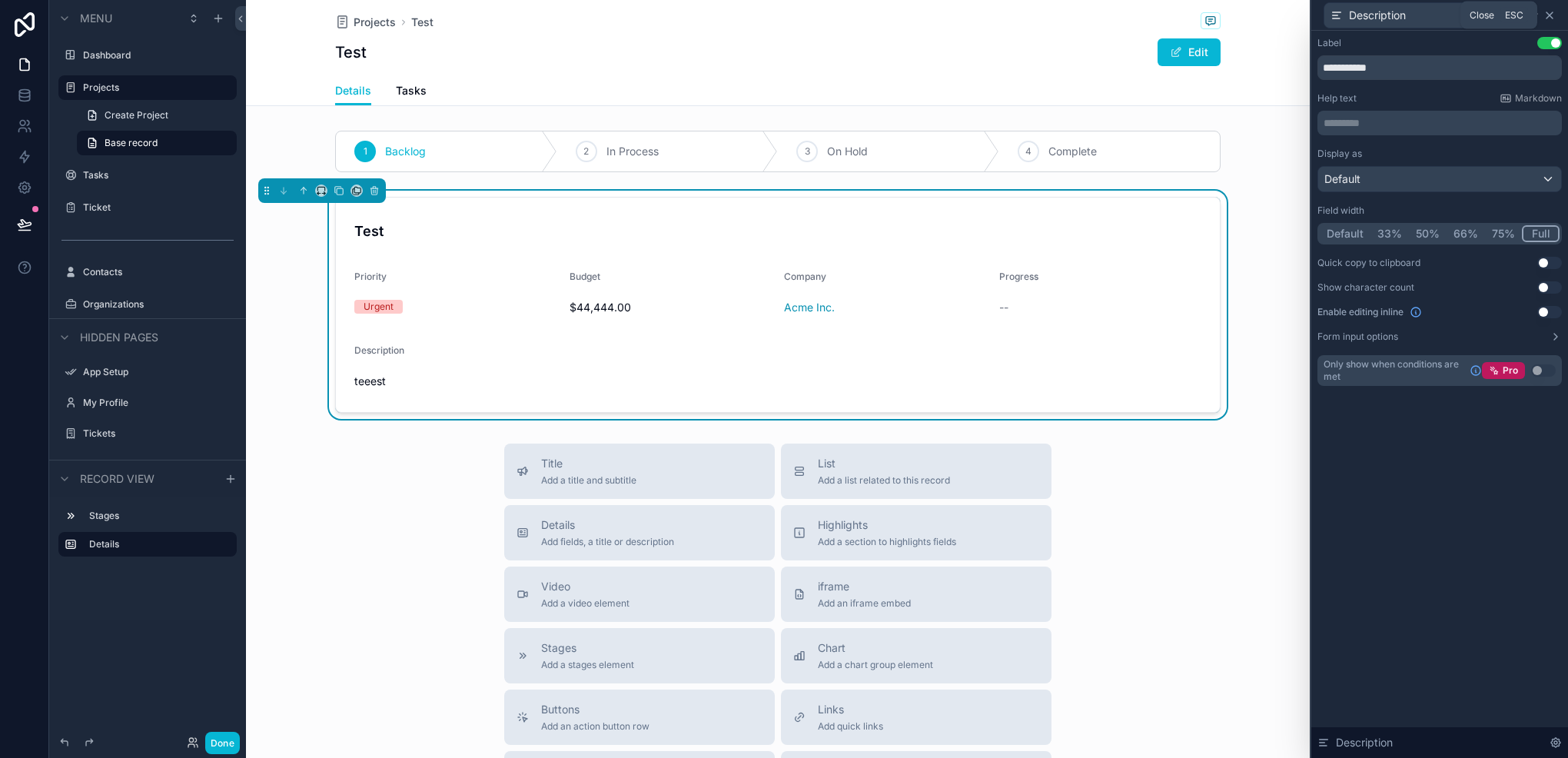
click at [1549, 19] on icon at bounding box center [1550, 15] width 12 height 12
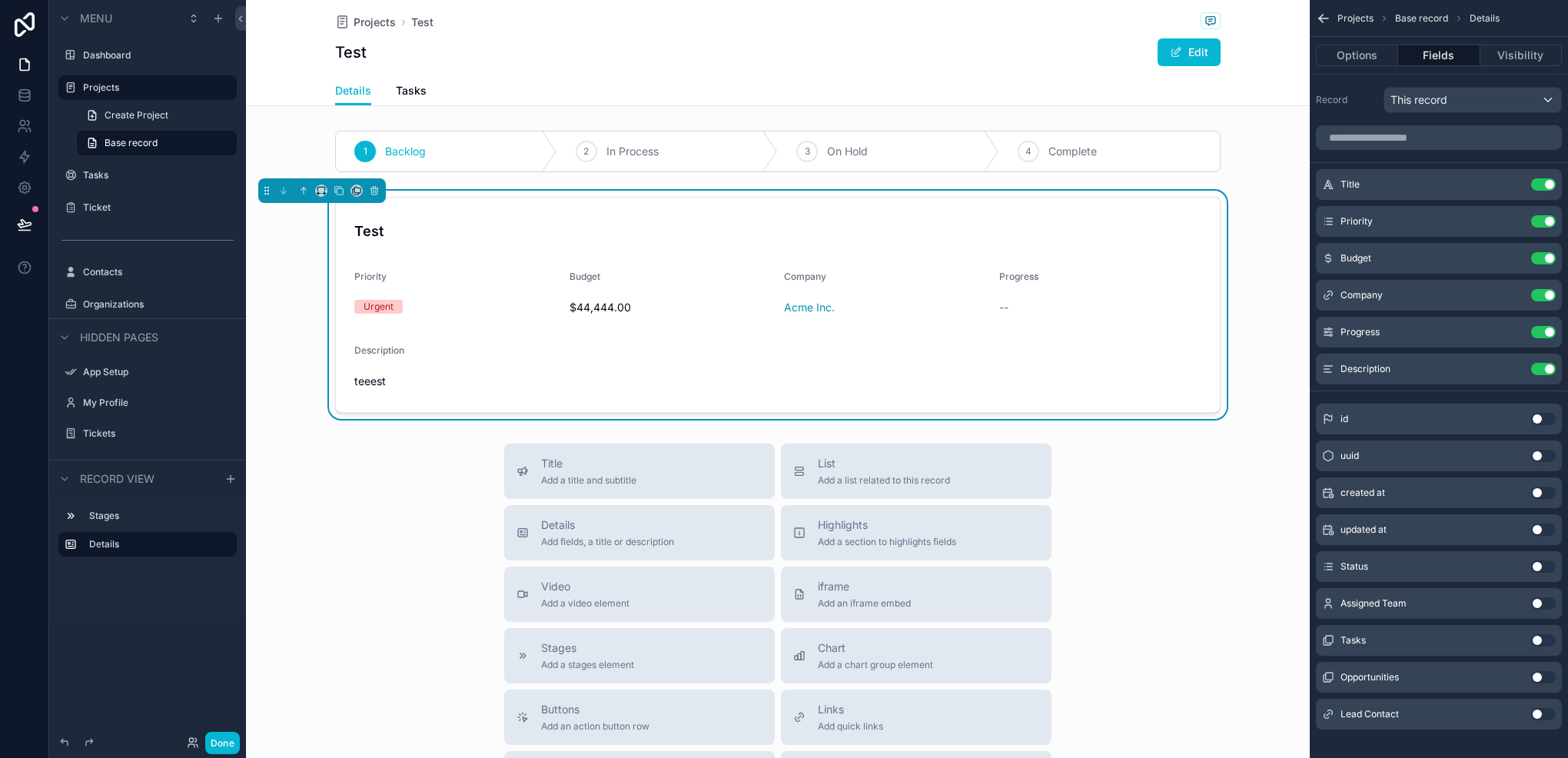
click at [1545, 606] on button "Use setting" at bounding box center [1543, 603] width 25 height 12
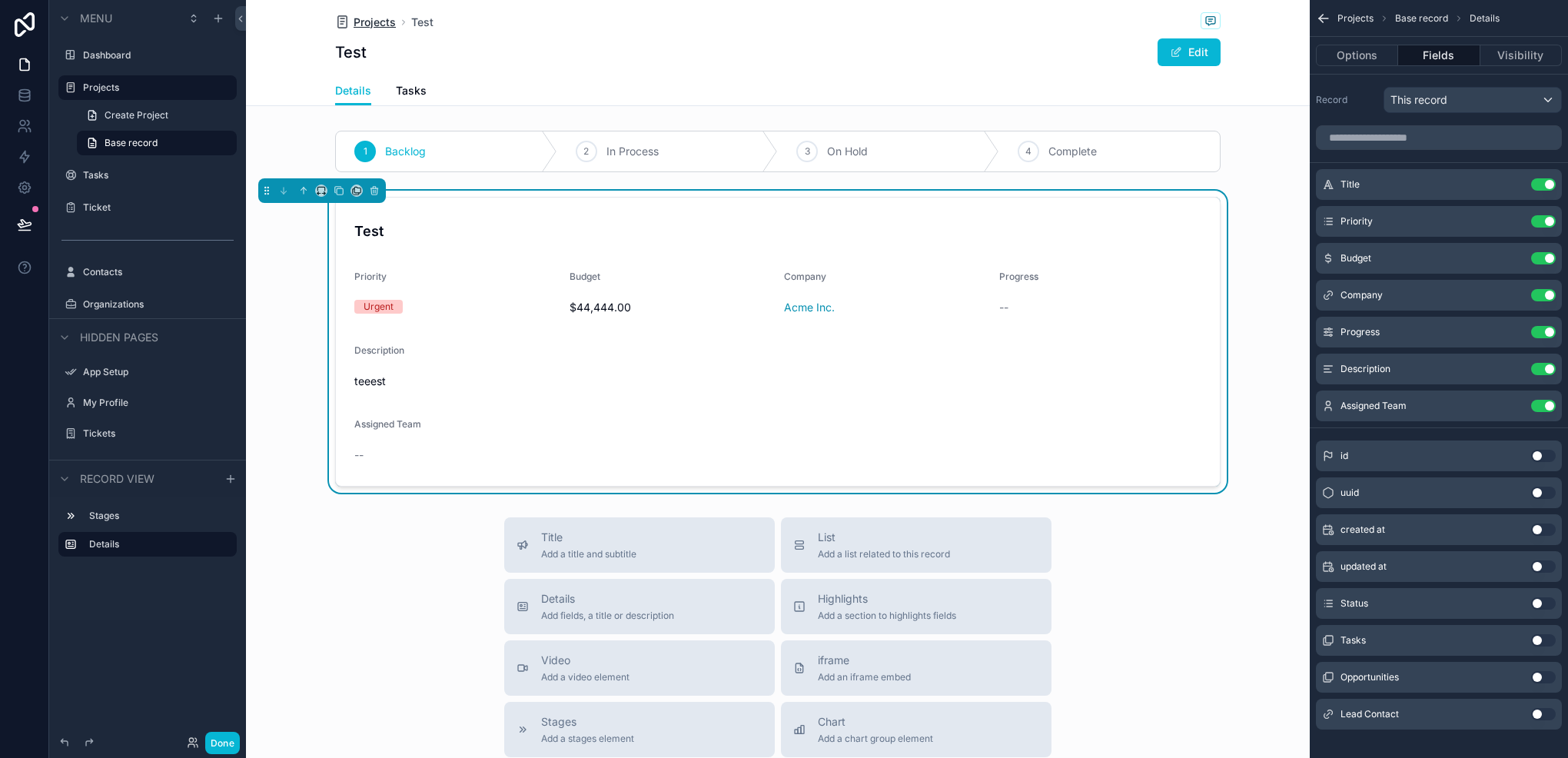
click at [364, 16] on span "Projects" at bounding box center [374, 23] width 43 height 16
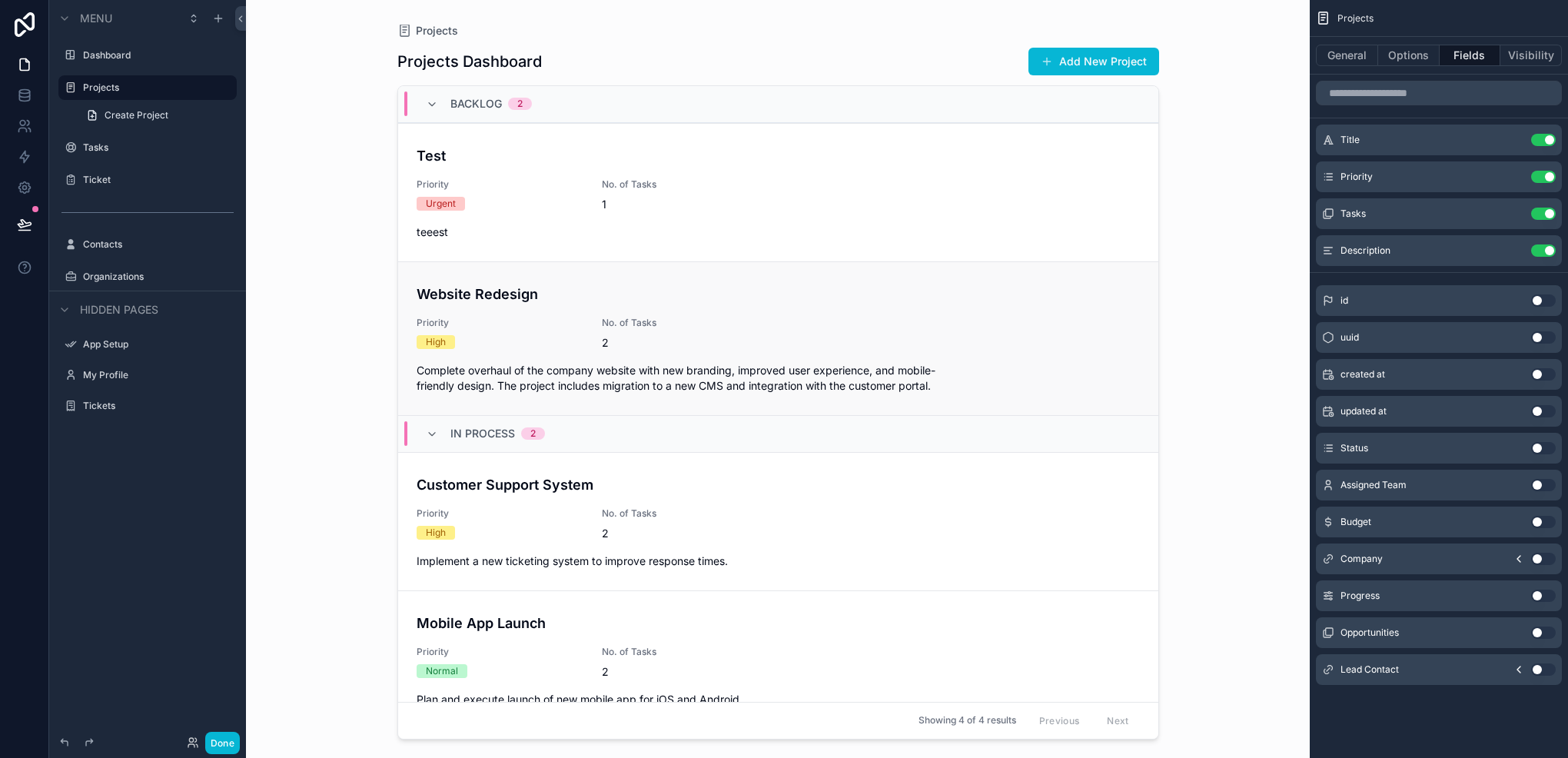
click at [467, 315] on div "Website Redesign Priority High No. of Tasks 2 Complete overhaul of the company …" at bounding box center [779, 338] width 723 height 110
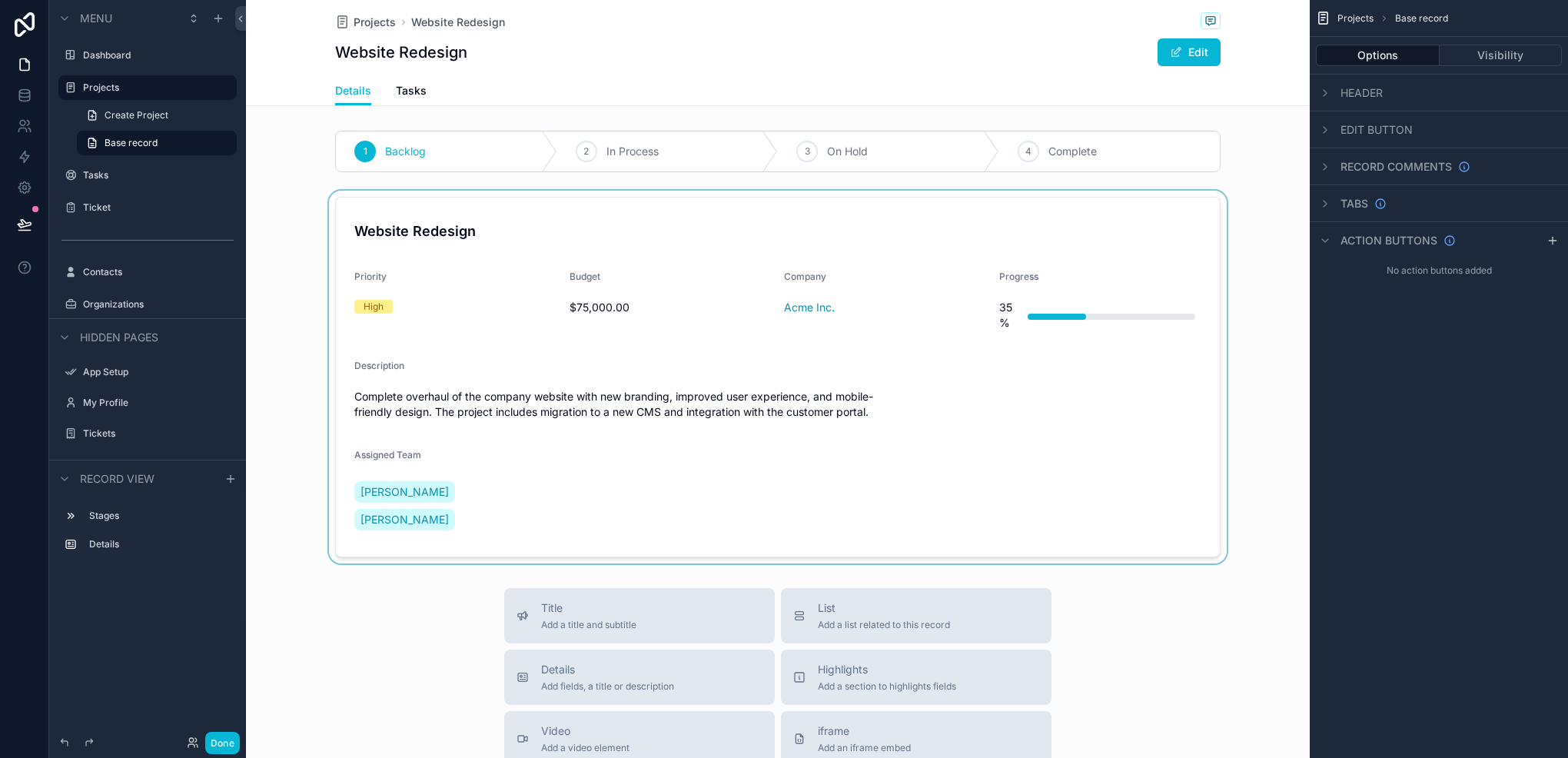
click at [545, 314] on div "scrollable content" at bounding box center [778, 377] width 1064 height 373
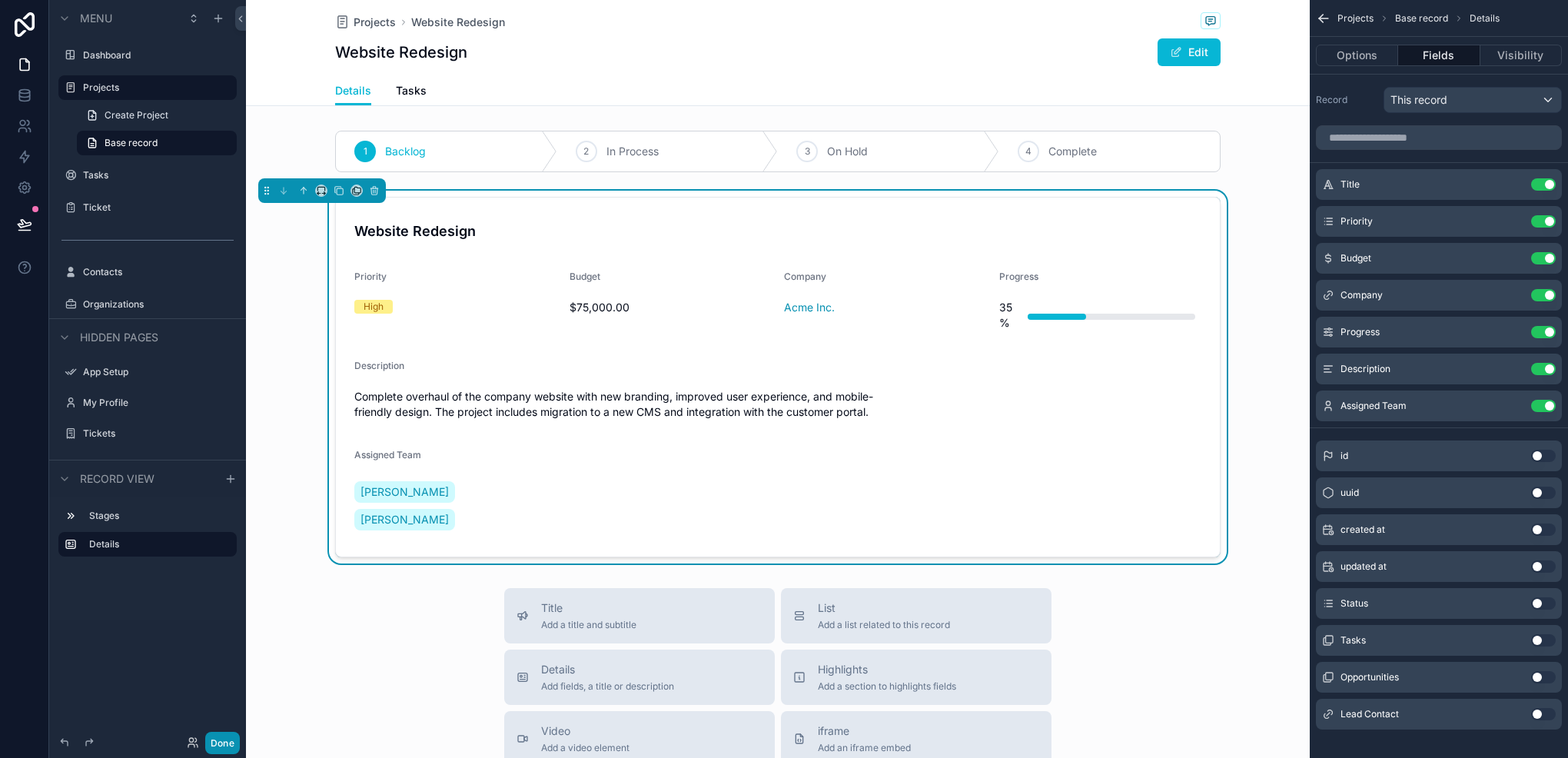
click at [222, 751] on button "Done" at bounding box center [222, 743] width 35 height 23
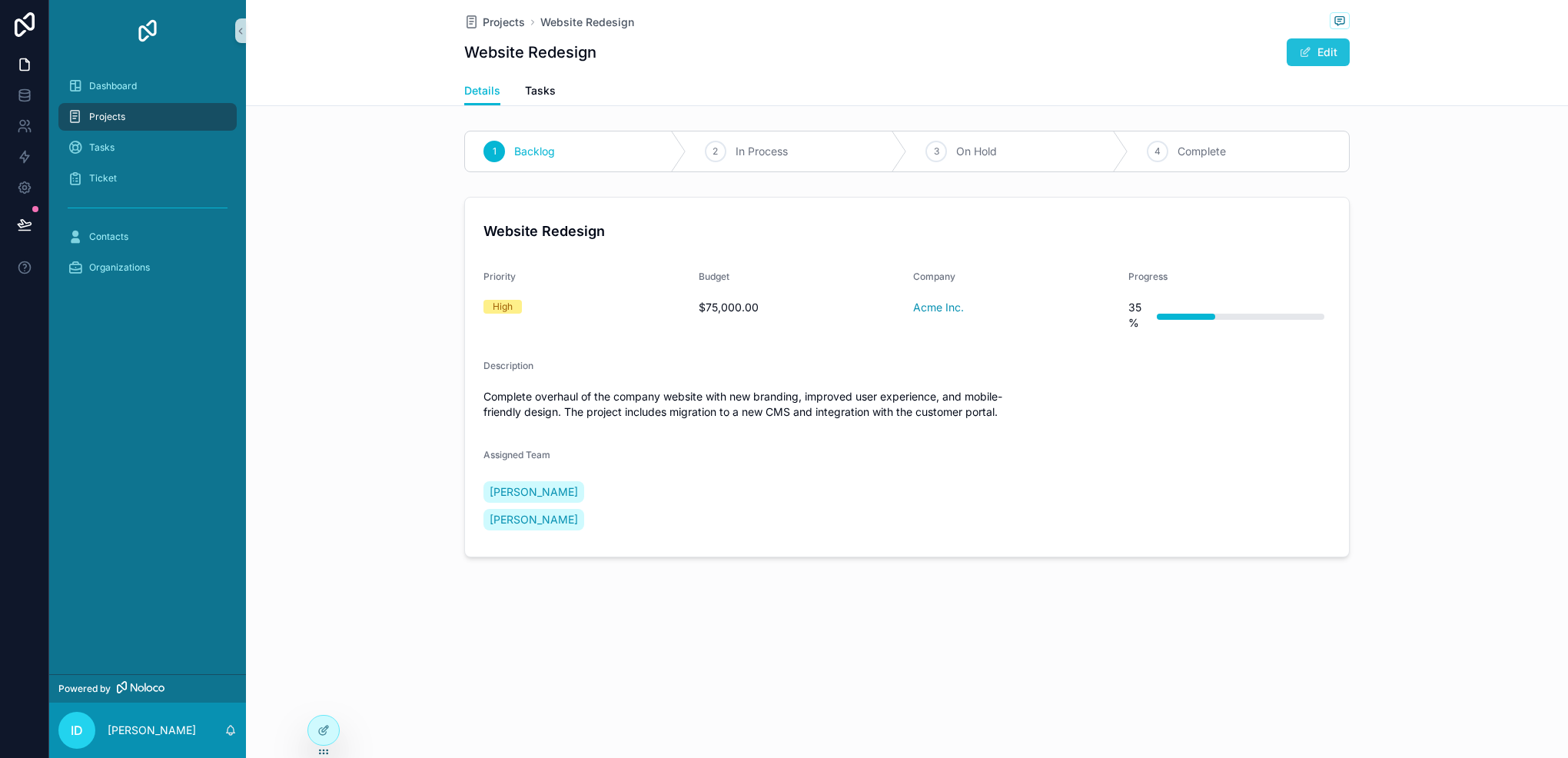
click at [1325, 54] on button "Edit" at bounding box center [1318, 53] width 63 height 28
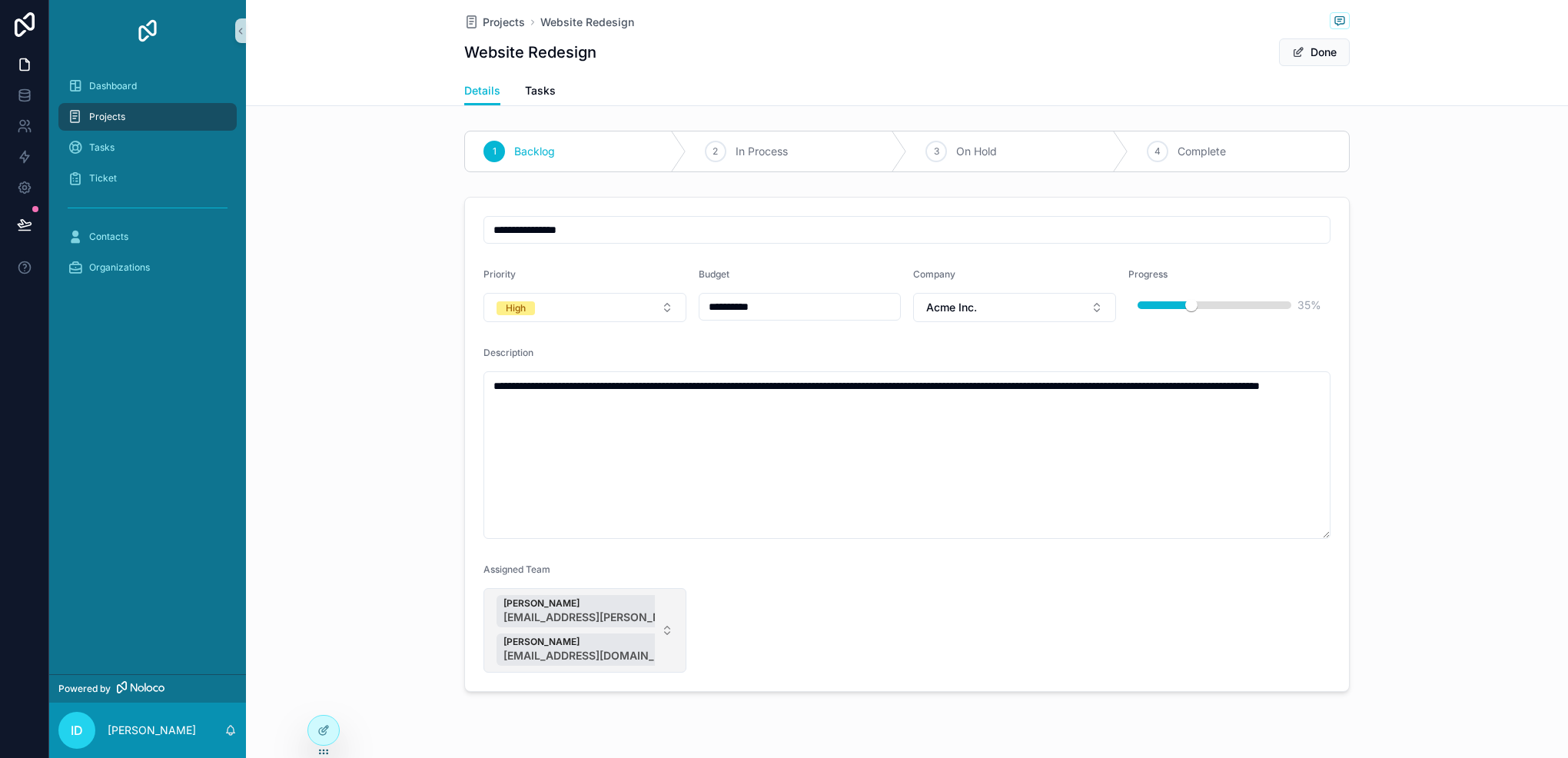
click at [672, 631] on button "[PERSON_NAME] [PERSON_NAME][EMAIL_ADDRESS][PERSON_NAME][DOMAIN_NAME] [PERSON_NA…" at bounding box center [584, 630] width 203 height 84
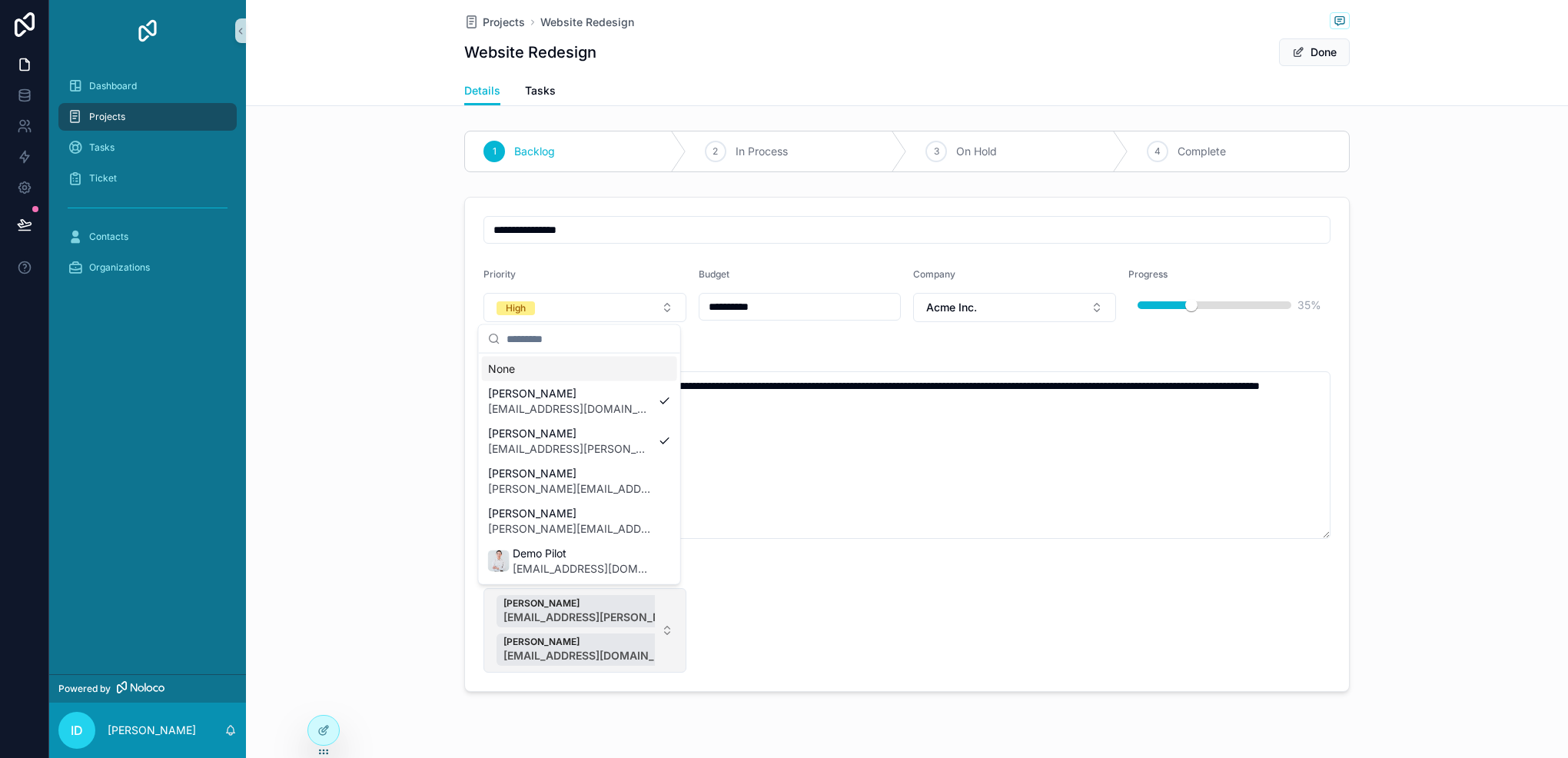
click at [672, 631] on button "[PERSON_NAME] [PERSON_NAME][EMAIL_ADDRESS][PERSON_NAME][DOMAIN_NAME] [PERSON_NA…" at bounding box center [584, 630] width 203 height 84
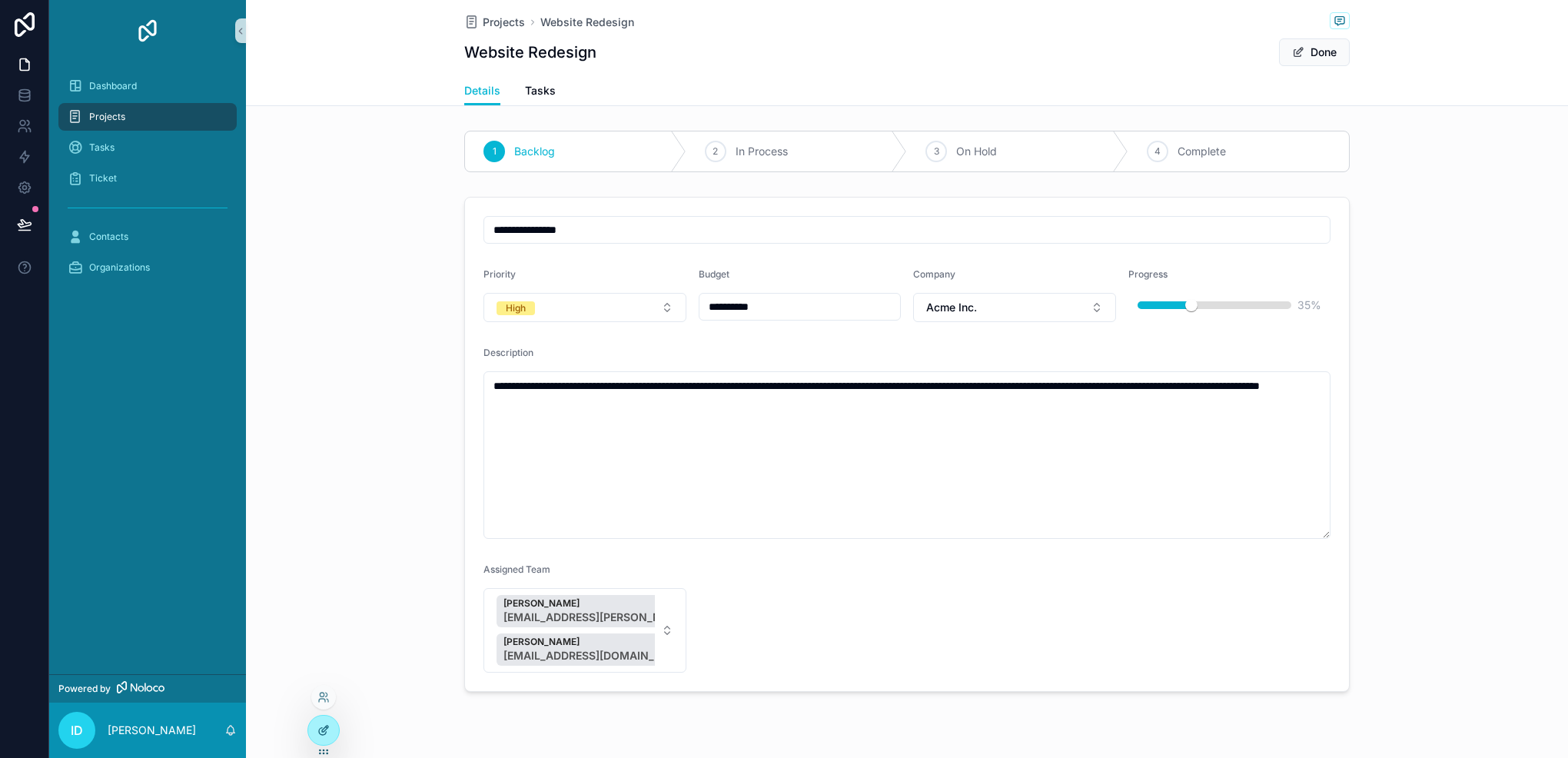
click at [322, 730] on icon at bounding box center [325, 729] width 6 height 6
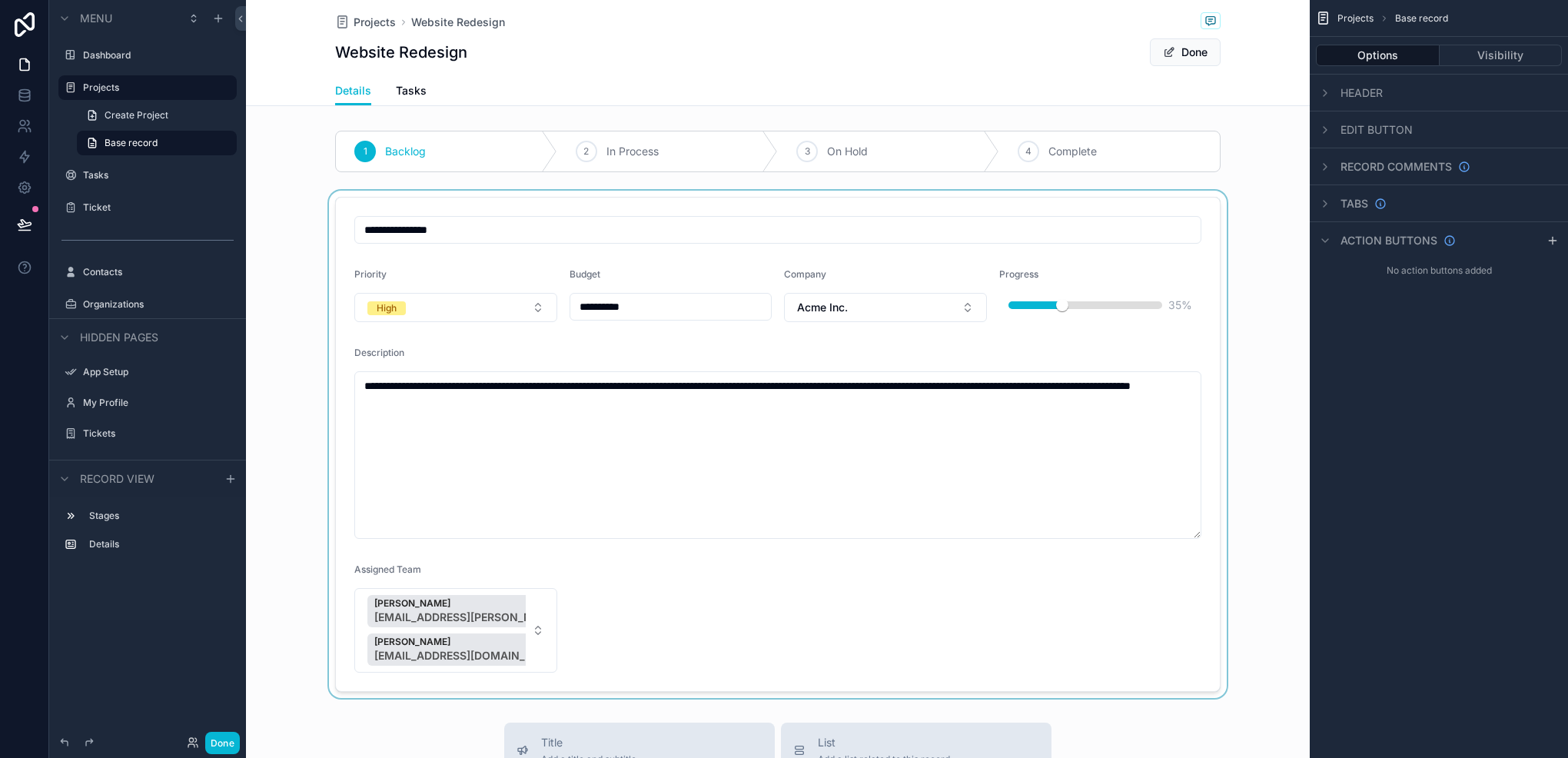
click at [400, 555] on div "scrollable content" at bounding box center [778, 444] width 1064 height 507
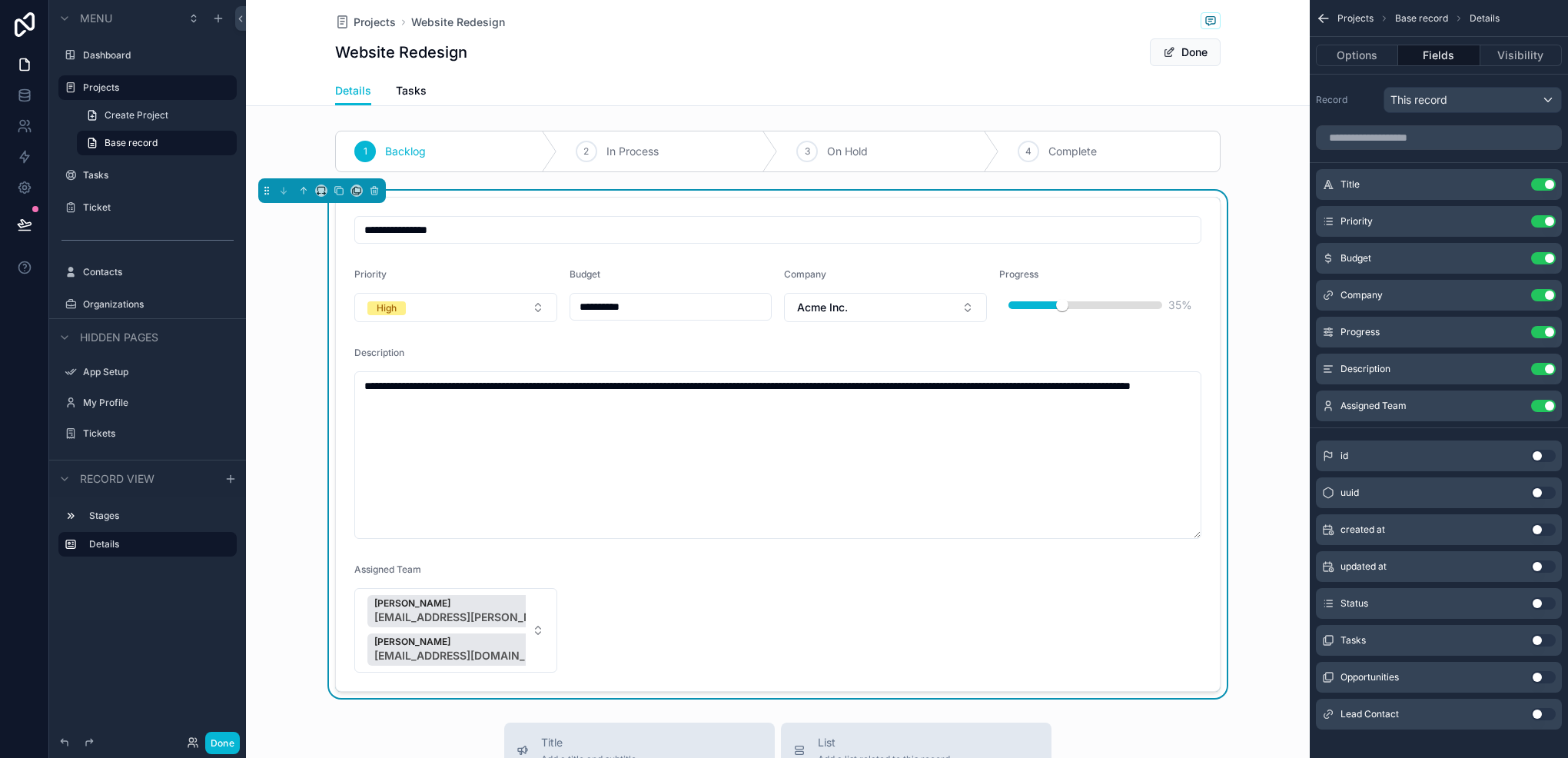
click at [950, 560] on form "**********" at bounding box center [778, 444] width 885 height 493
click at [1202, 55] on button "Done" at bounding box center [1185, 53] width 70 height 28
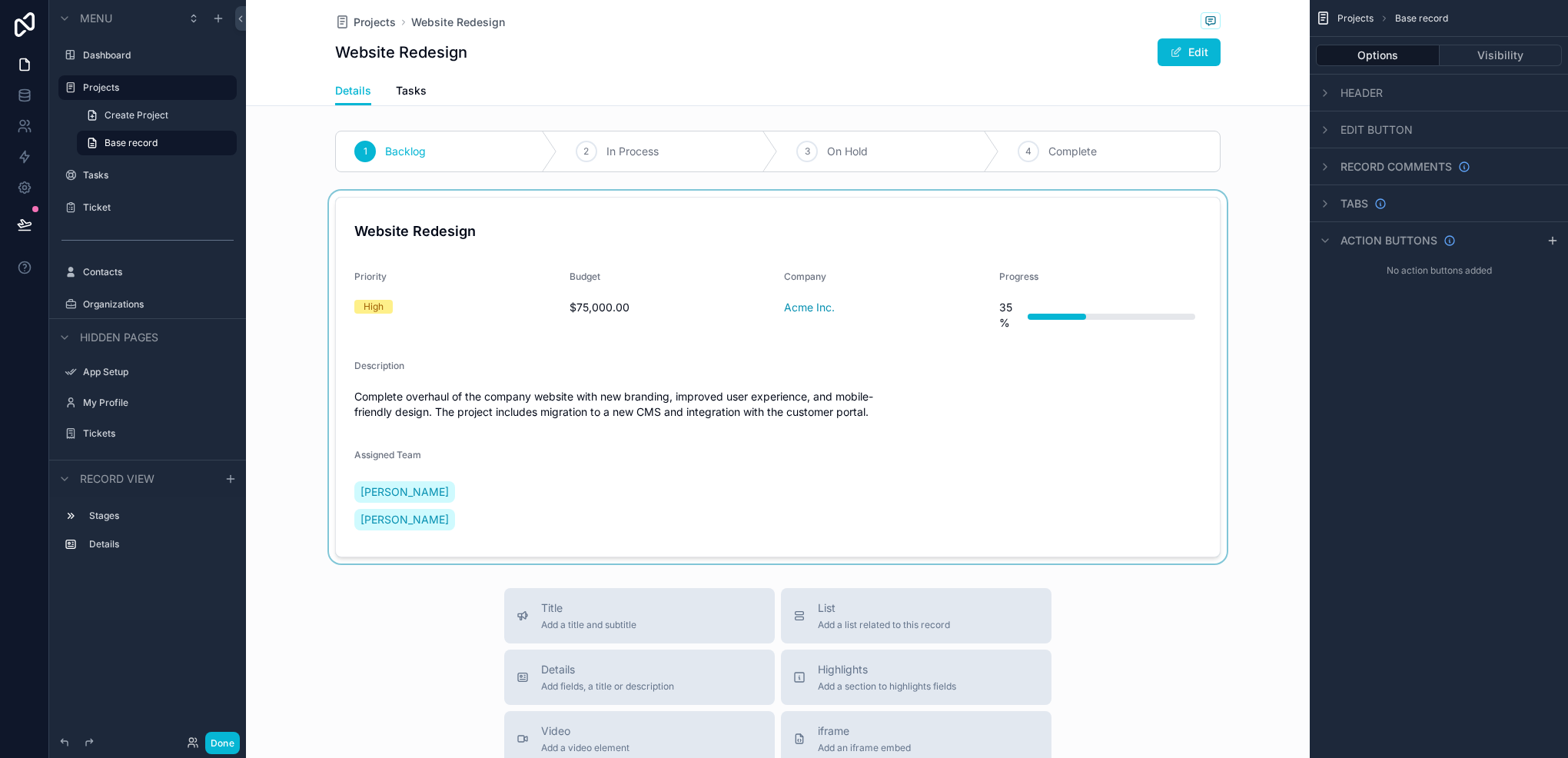
click at [914, 456] on div "scrollable content" at bounding box center [778, 377] width 1064 height 373
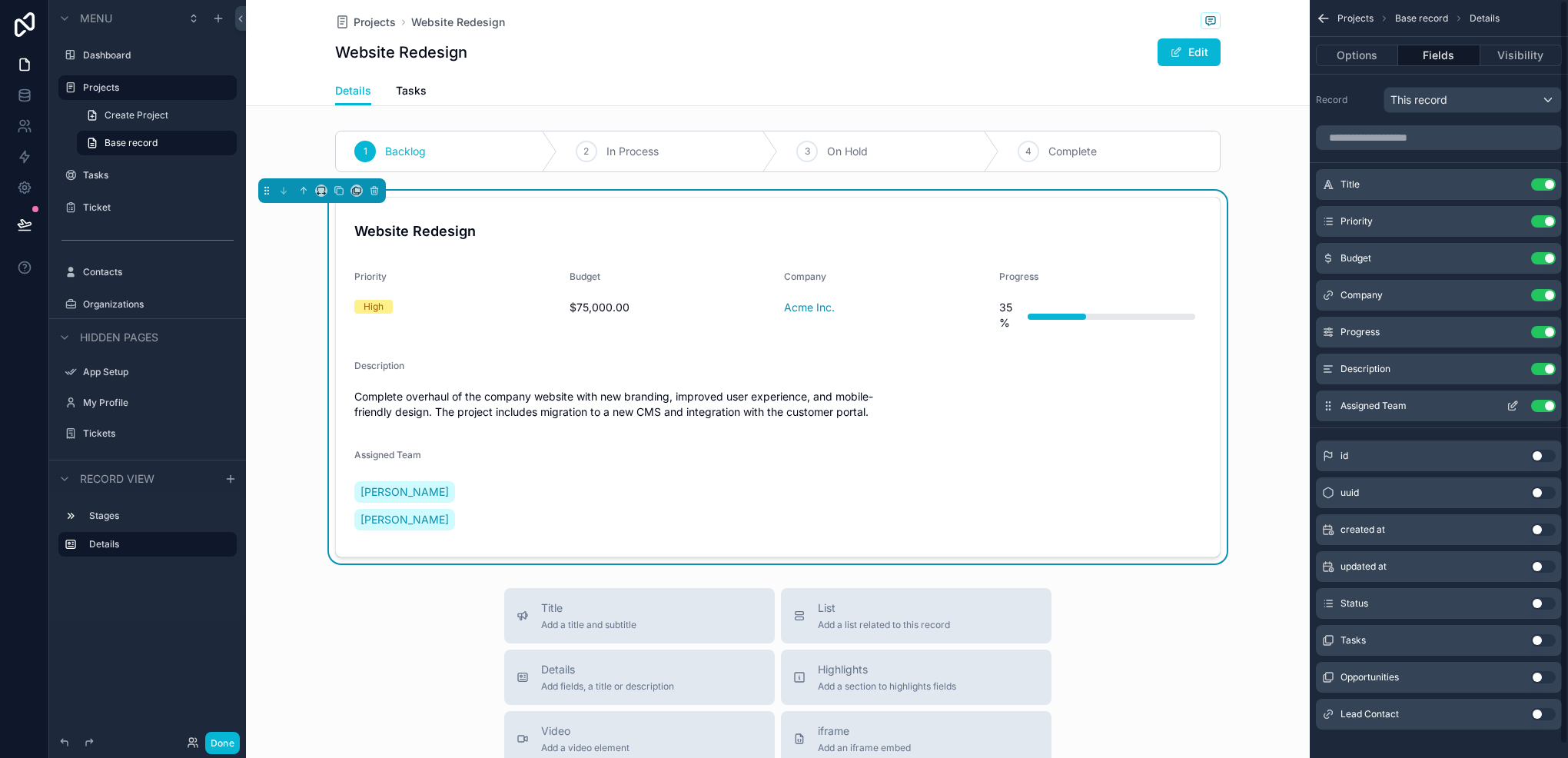
click at [1514, 400] on icon "scrollable content" at bounding box center [1513, 406] width 12 height 12
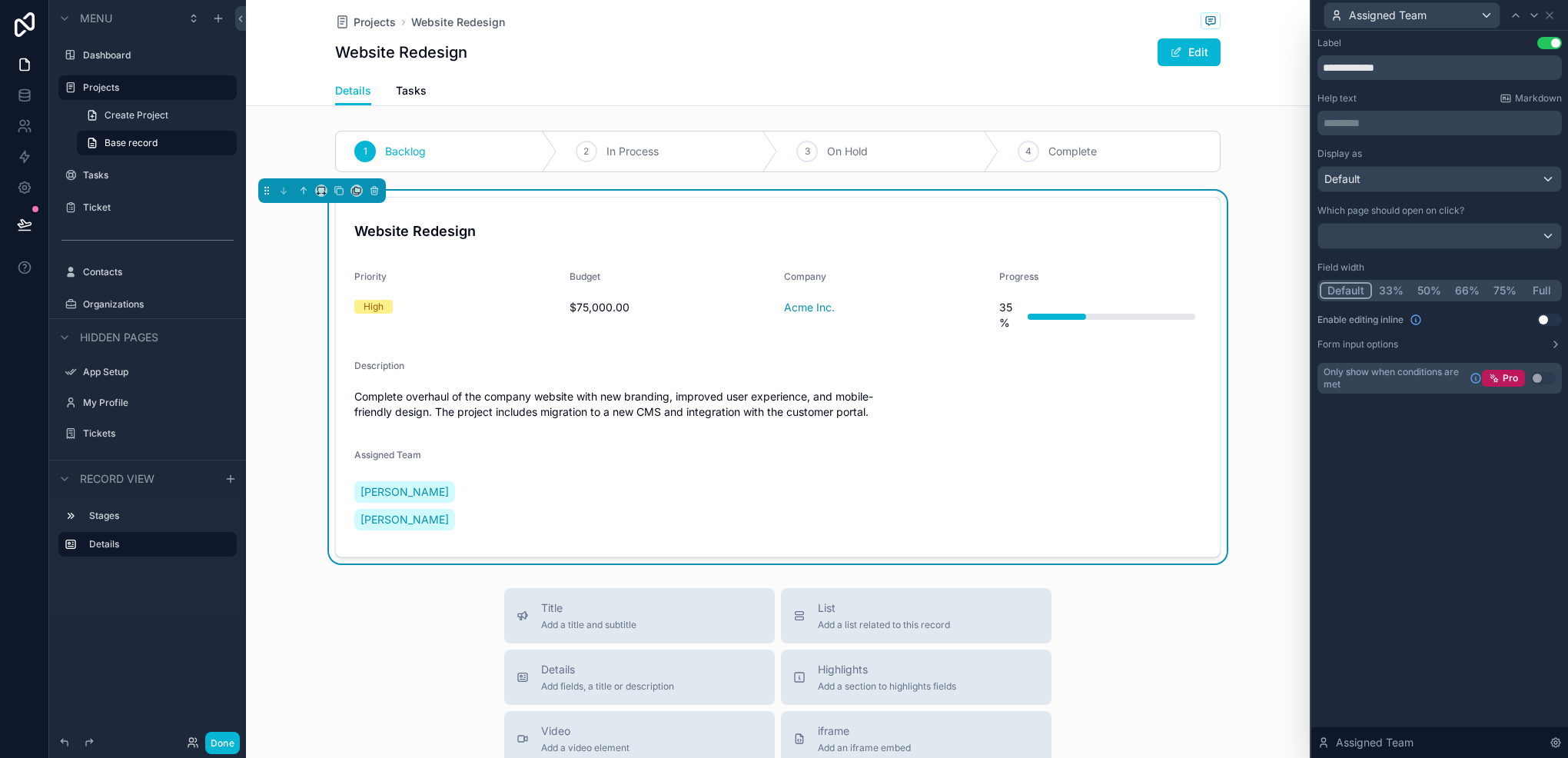
click at [1499, 291] on button "75%" at bounding box center [1505, 290] width 37 height 17
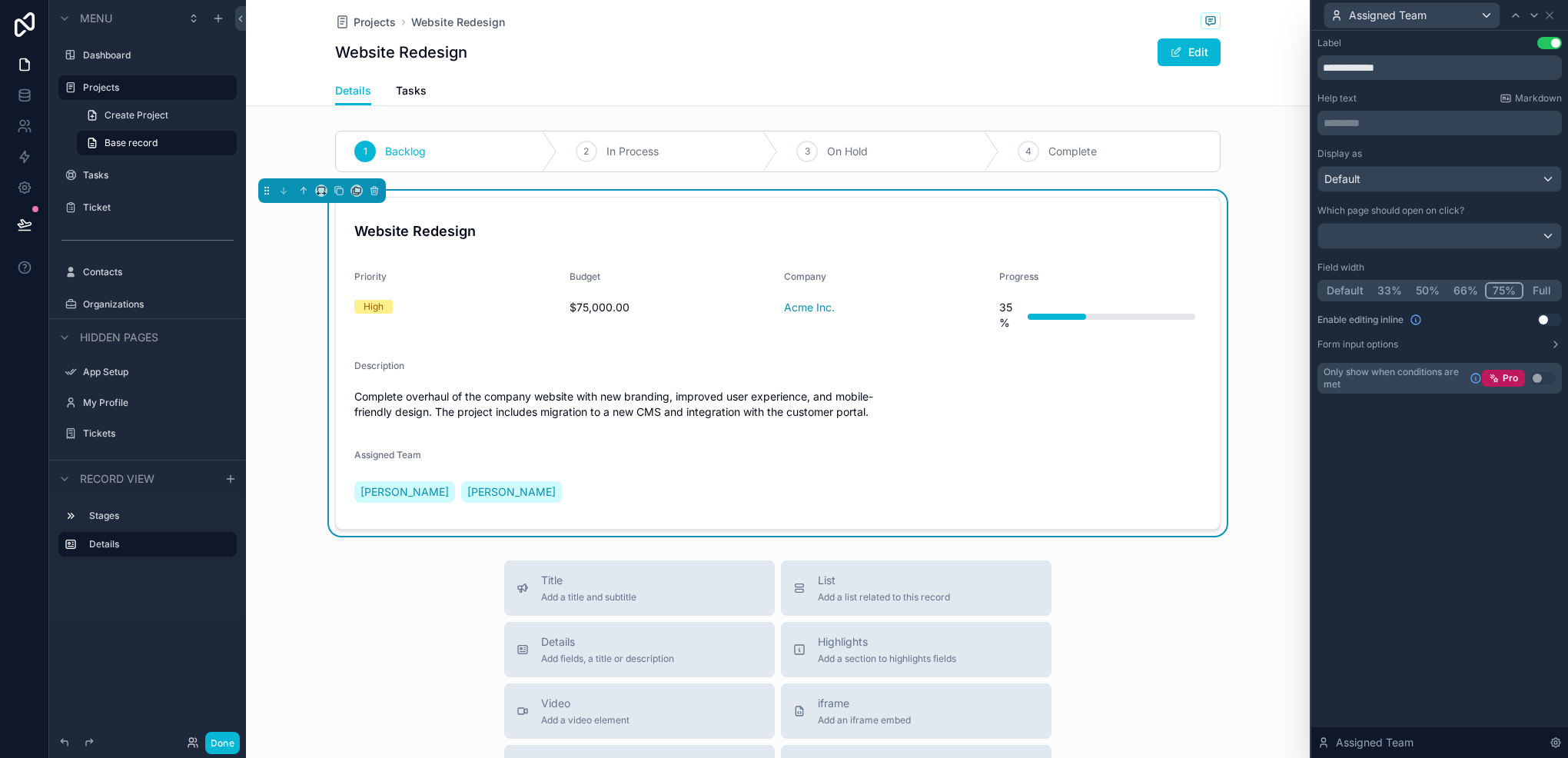
click at [1547, 284] on button "Full" at bounding box center [1541, 290] width 36 height 17
click at [1190, 47] on button "Edit" at bounding box center [1190, 53] width 63 height 28
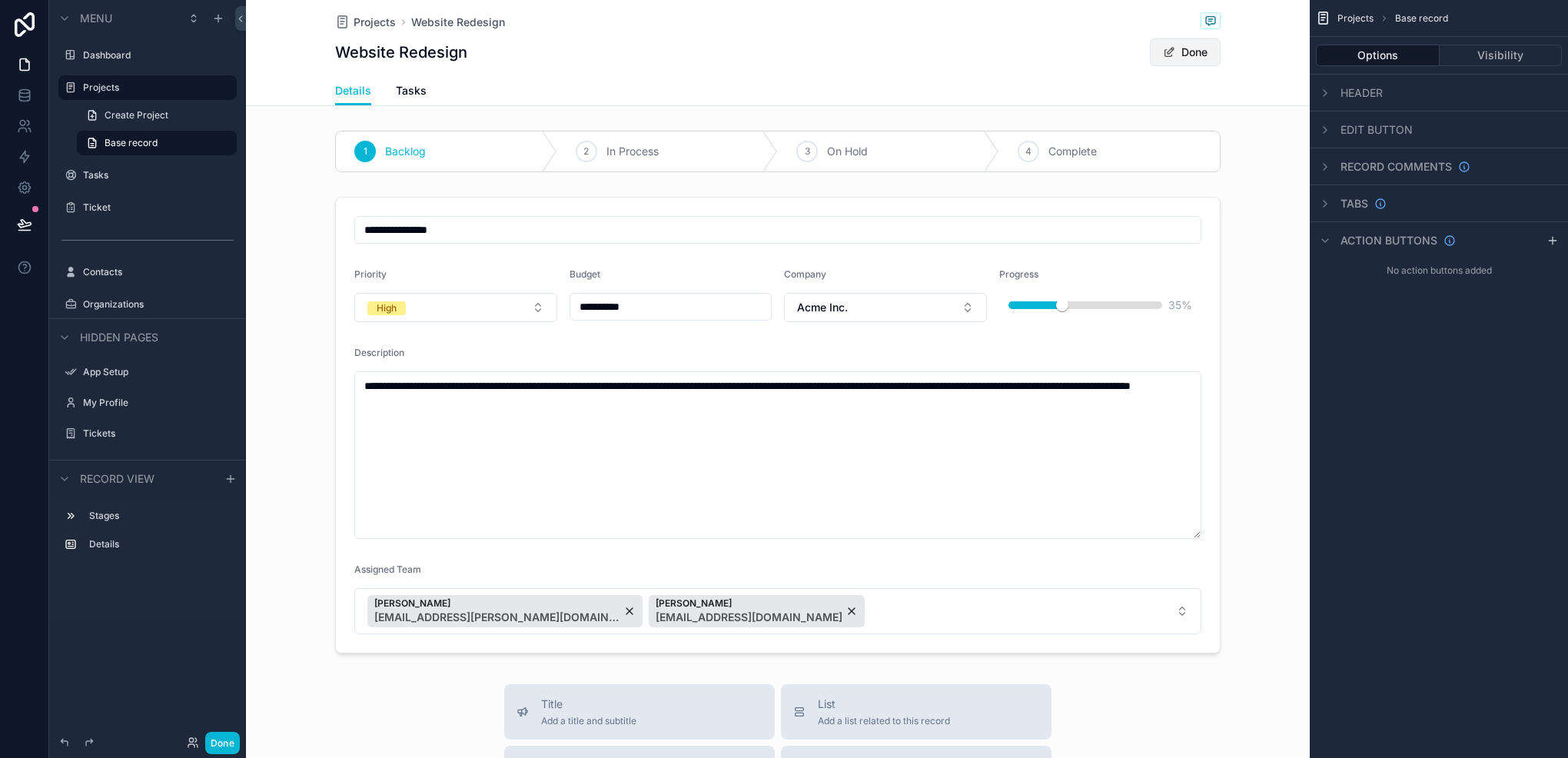
click at [1170, 54] on button "Done" at bounding box center [1185, 53] width 70 height 28
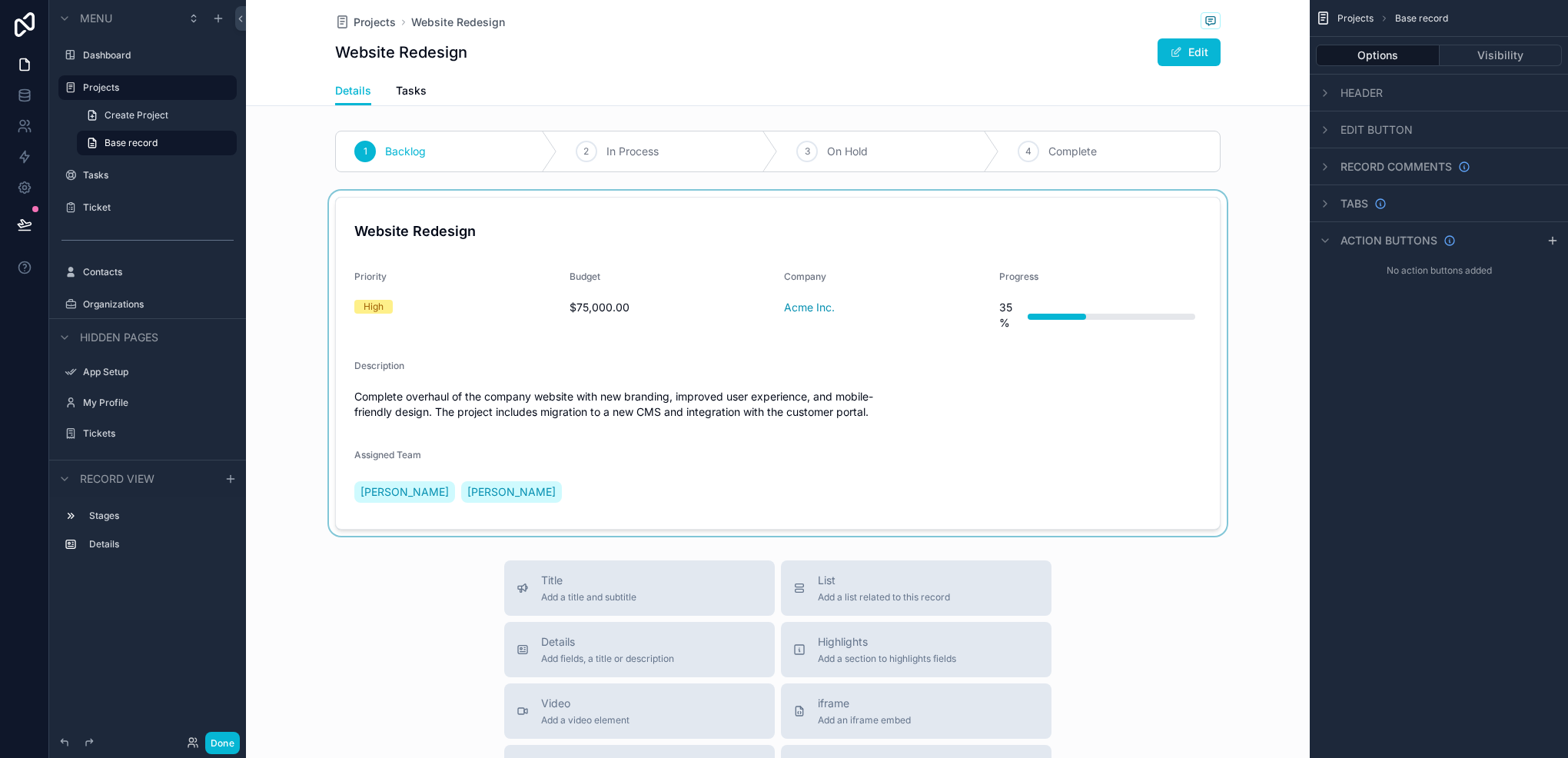
click at [849, 379] on div "scrollable content" at bounding box center [778, 363] width 1064 height 345
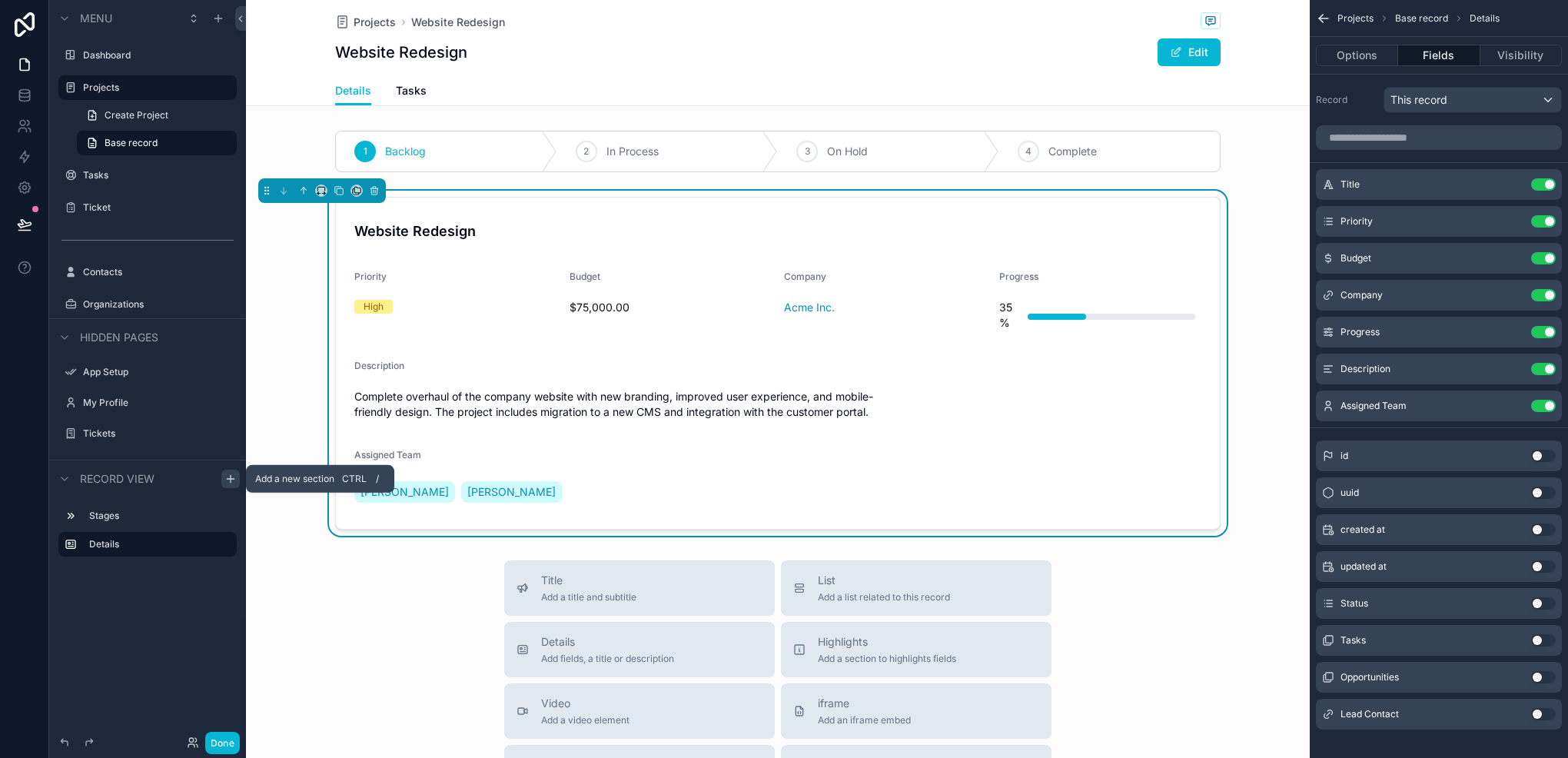
click at [228, 482] on icon "scrollable content" at bounding box center [231, 479] width 12 height 12
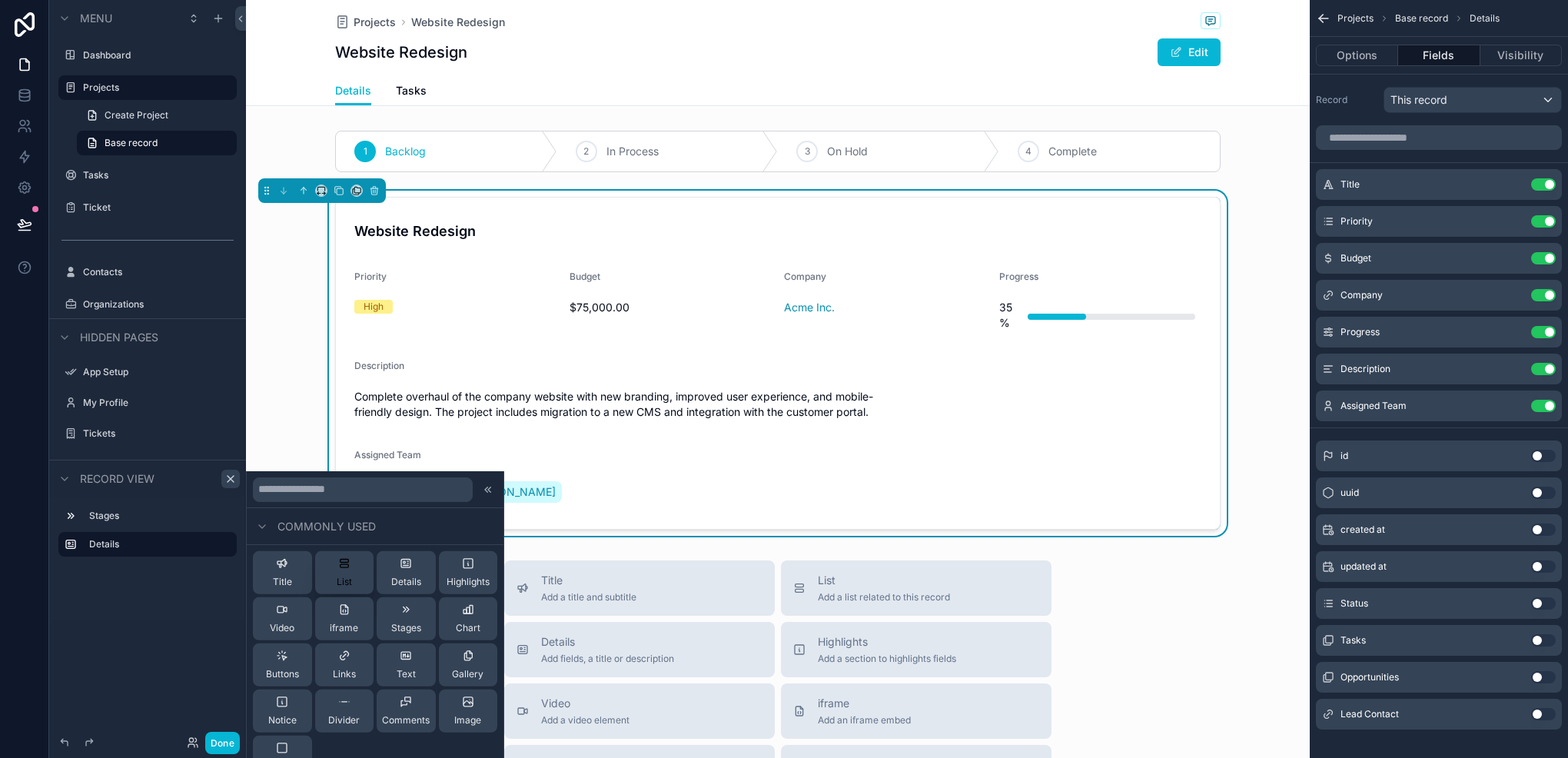
click at [351, 575] on button "List" at bounding box center [345, 572] width 59 height 43
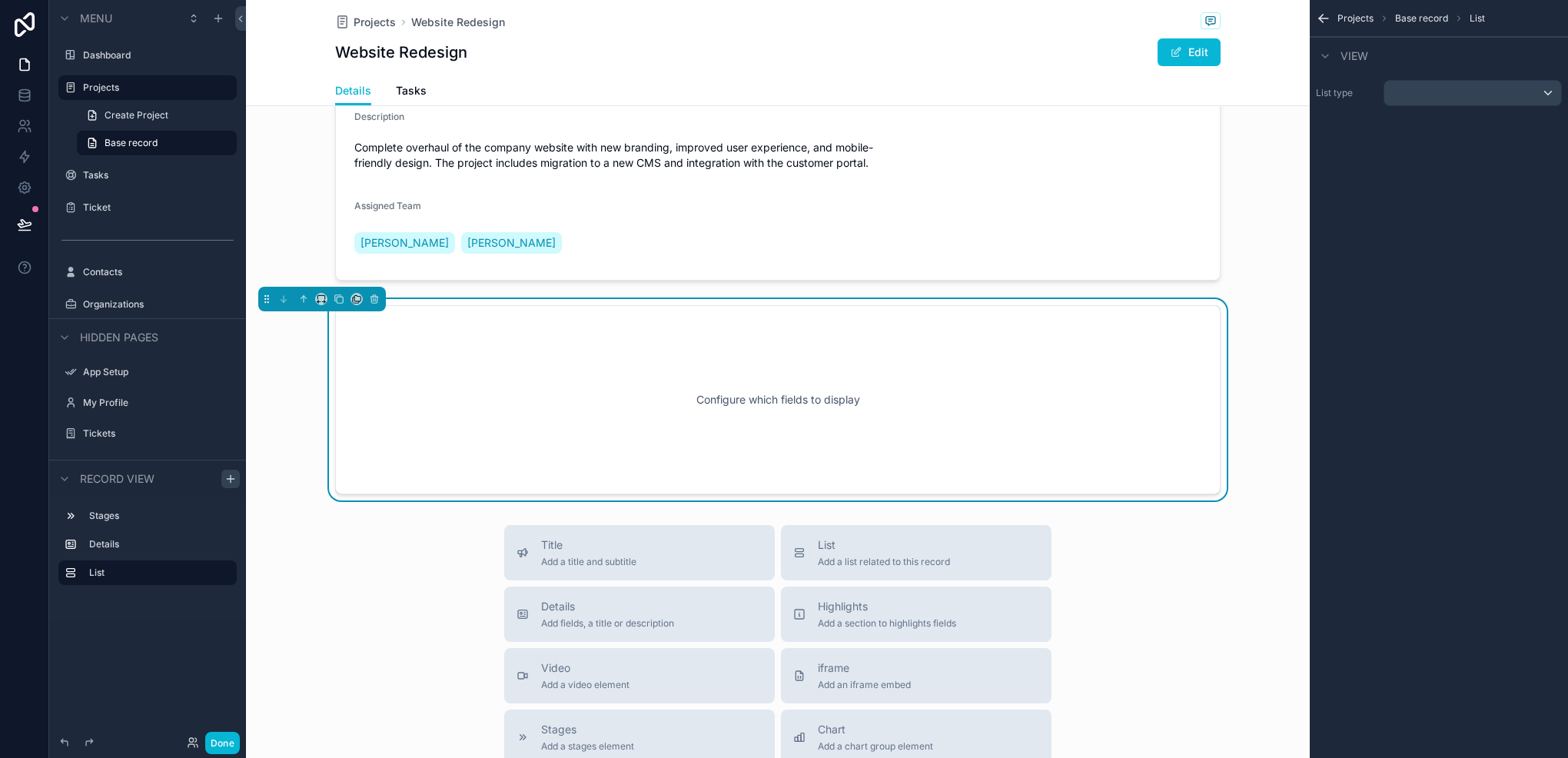
scroll to position [269, 0]
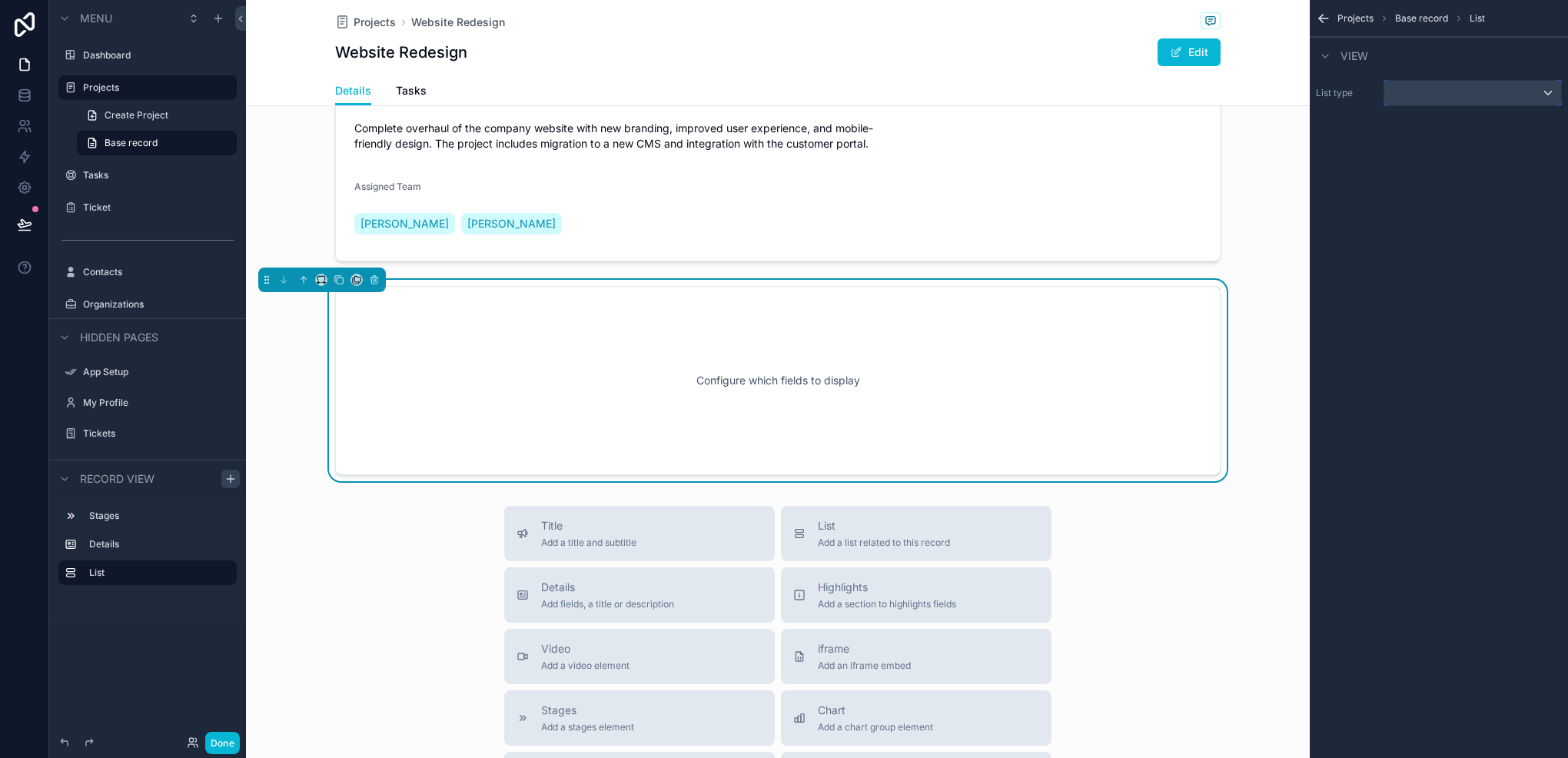
click at [1433, 97] on div "scrollable content" at bounding box center [1473, 92] width 177 height 25
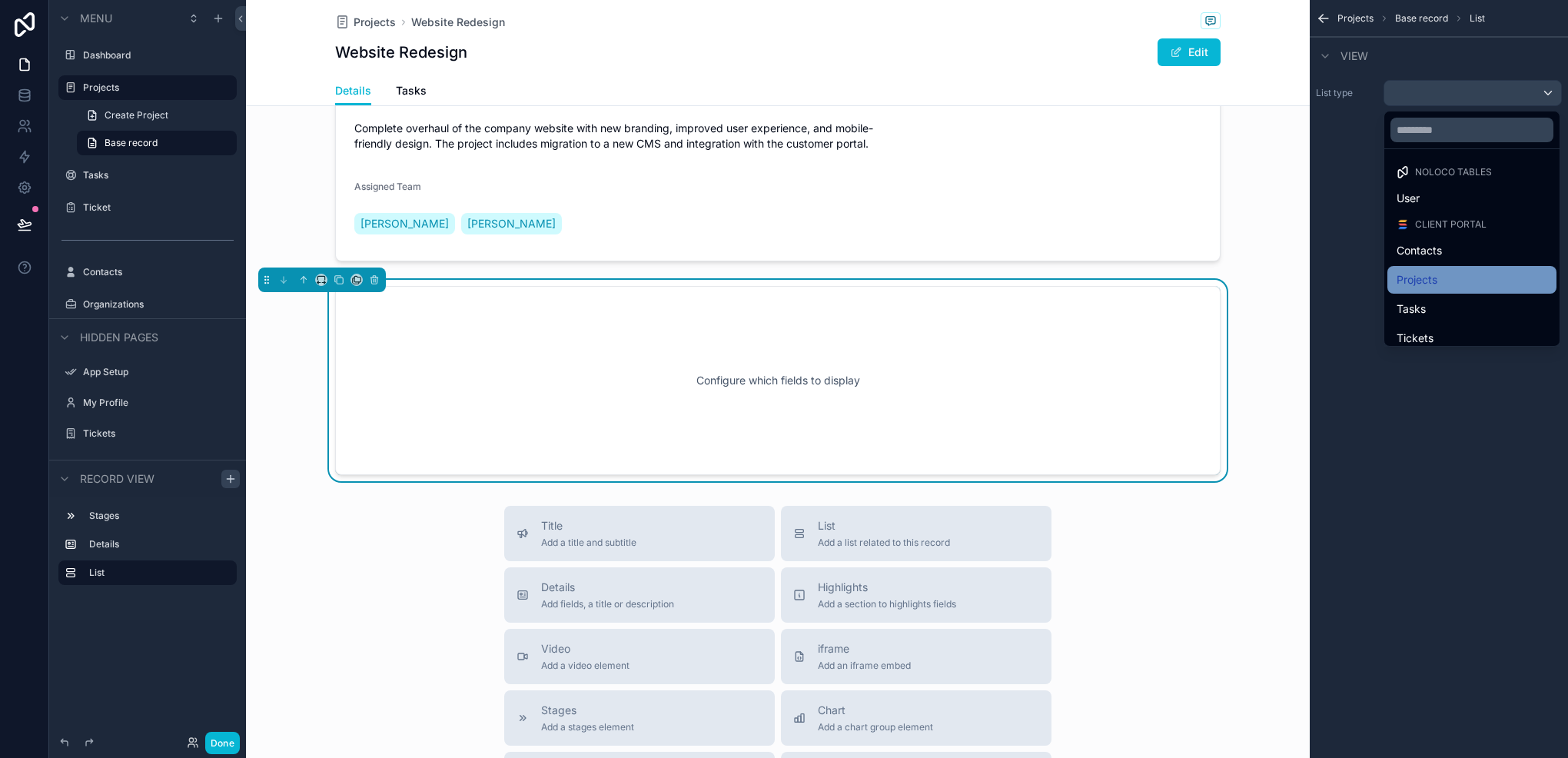
click at [1437, 276] on span "Projects" at bounding box center [1416, 279] width 41 height 19
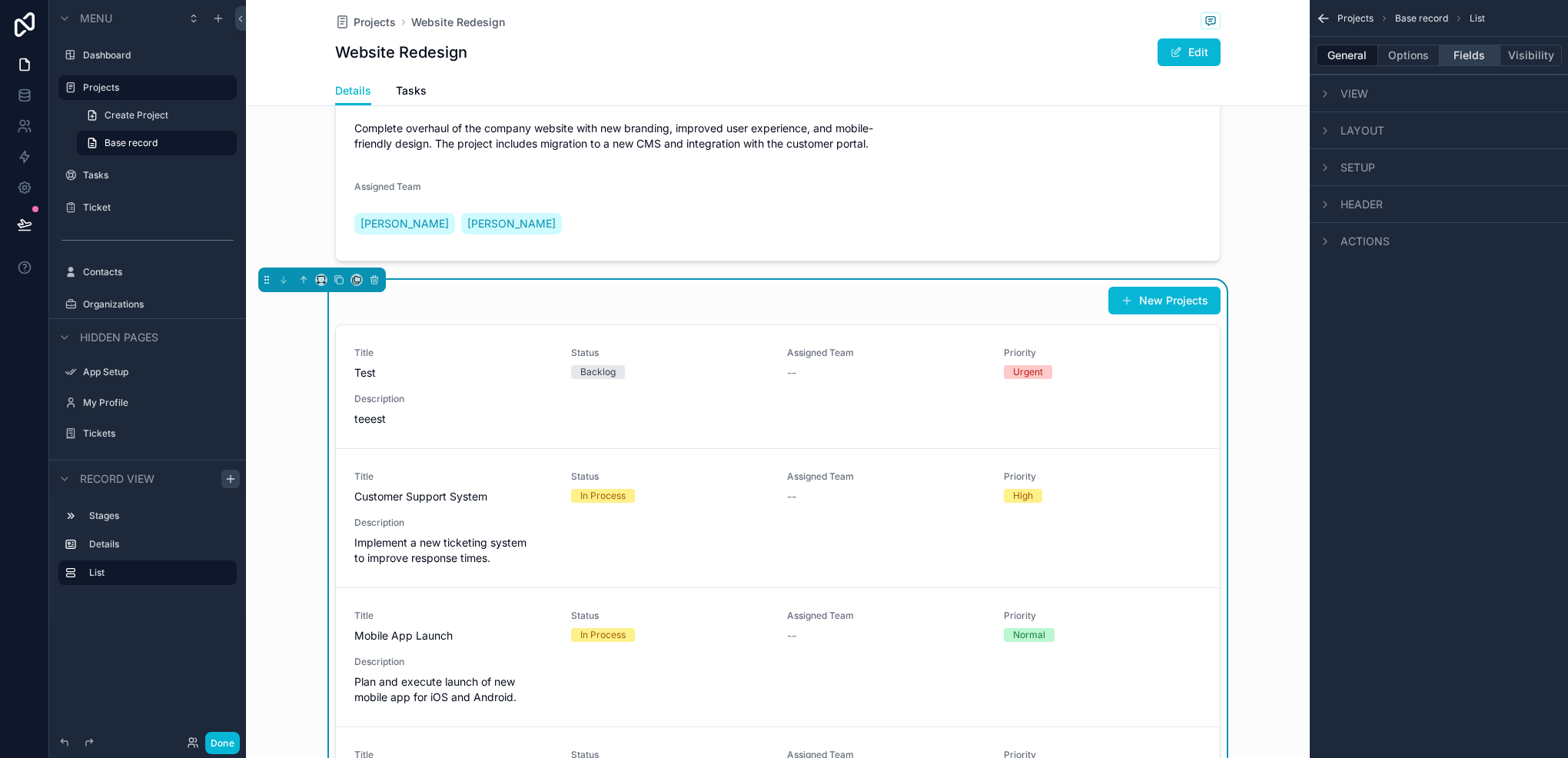
click at [1463, 52] on button "Fields" at bounding box center [1471, 55] width 61 height 22
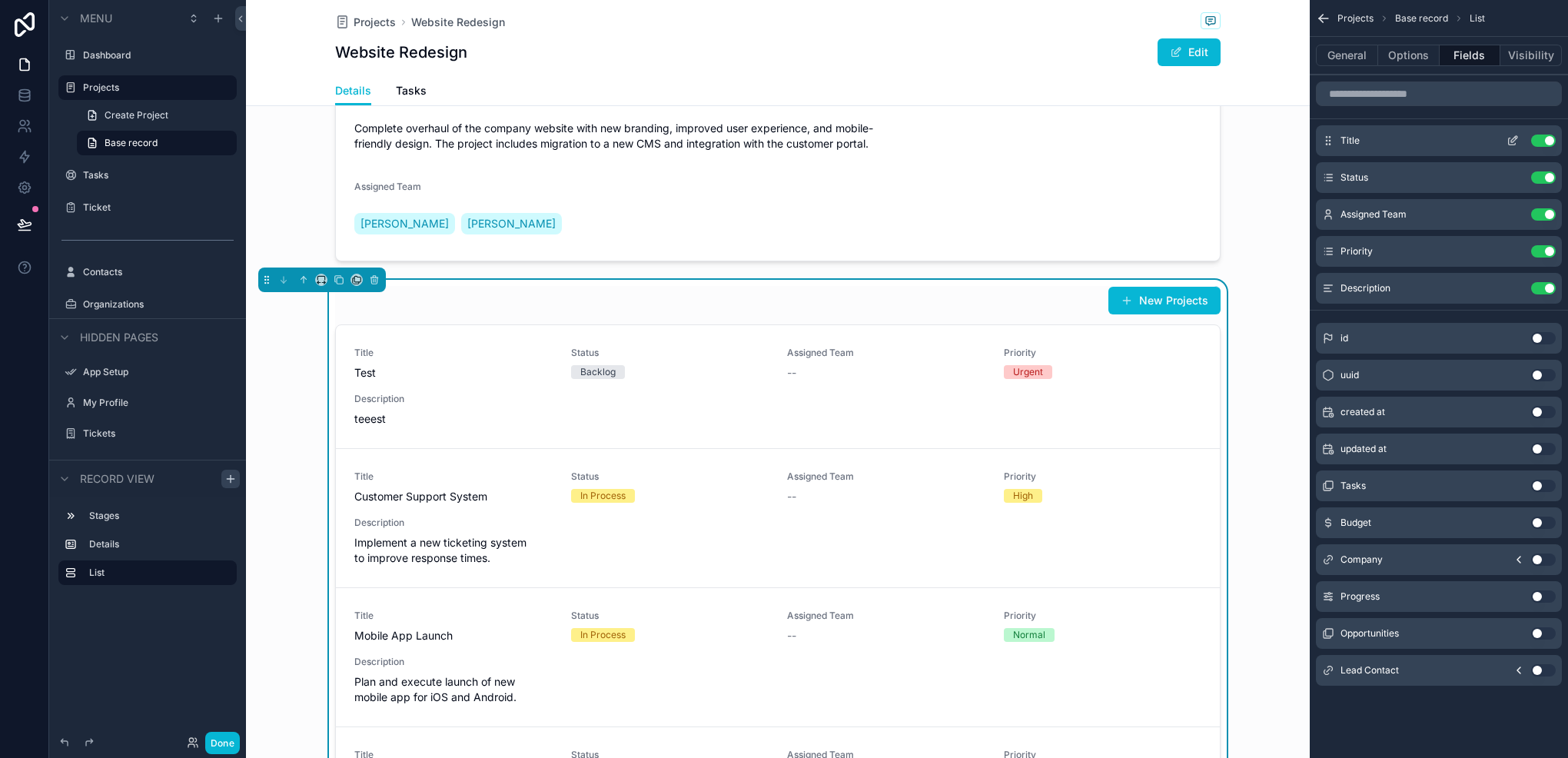
click at [1546, 139] on button "Use setting" at bounding box center [1543, 141] width 25 height 12
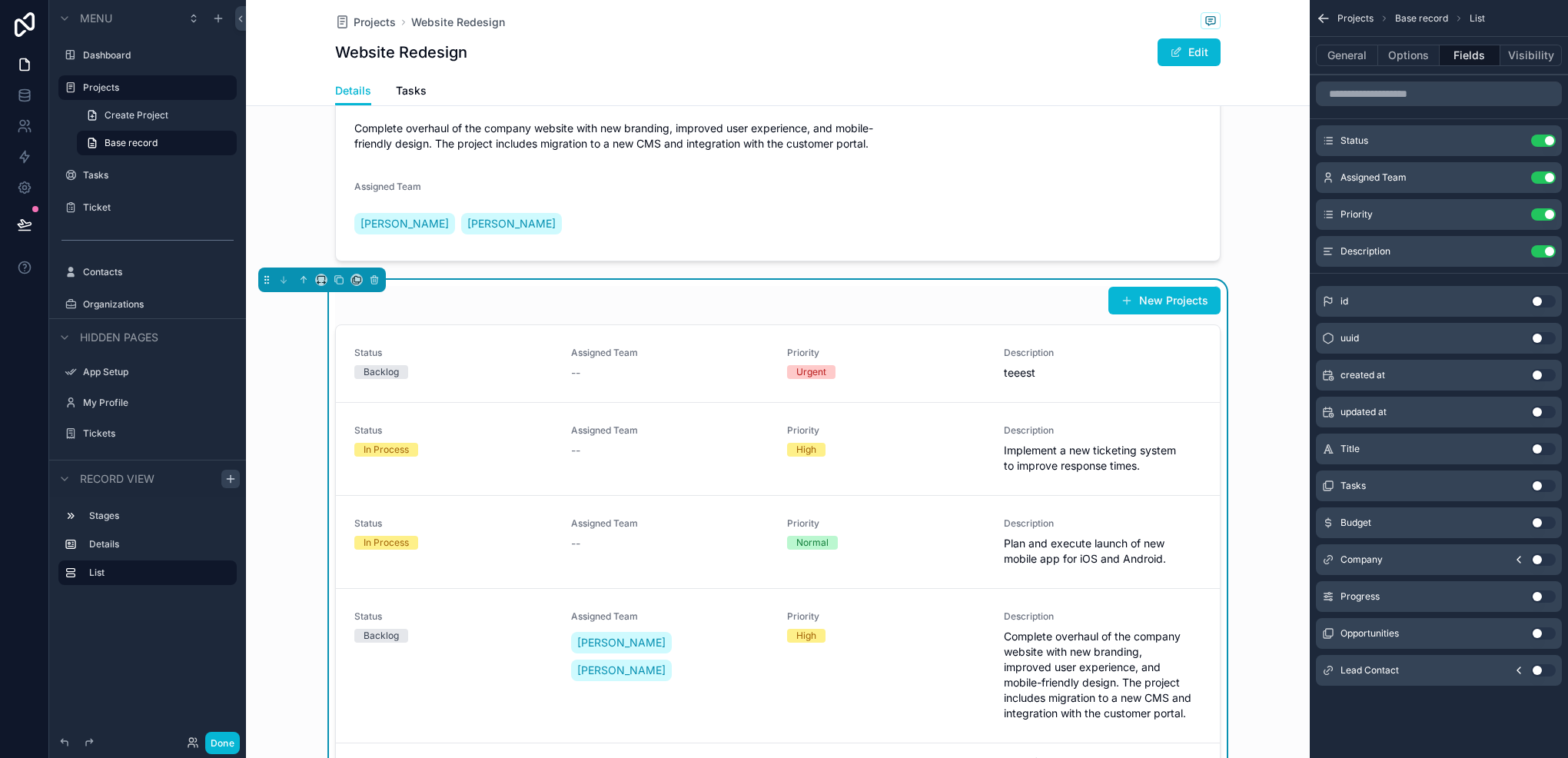
click at [1546, 139] on button "Use setting" at bounding box center [1543, 141] width 25 height 12
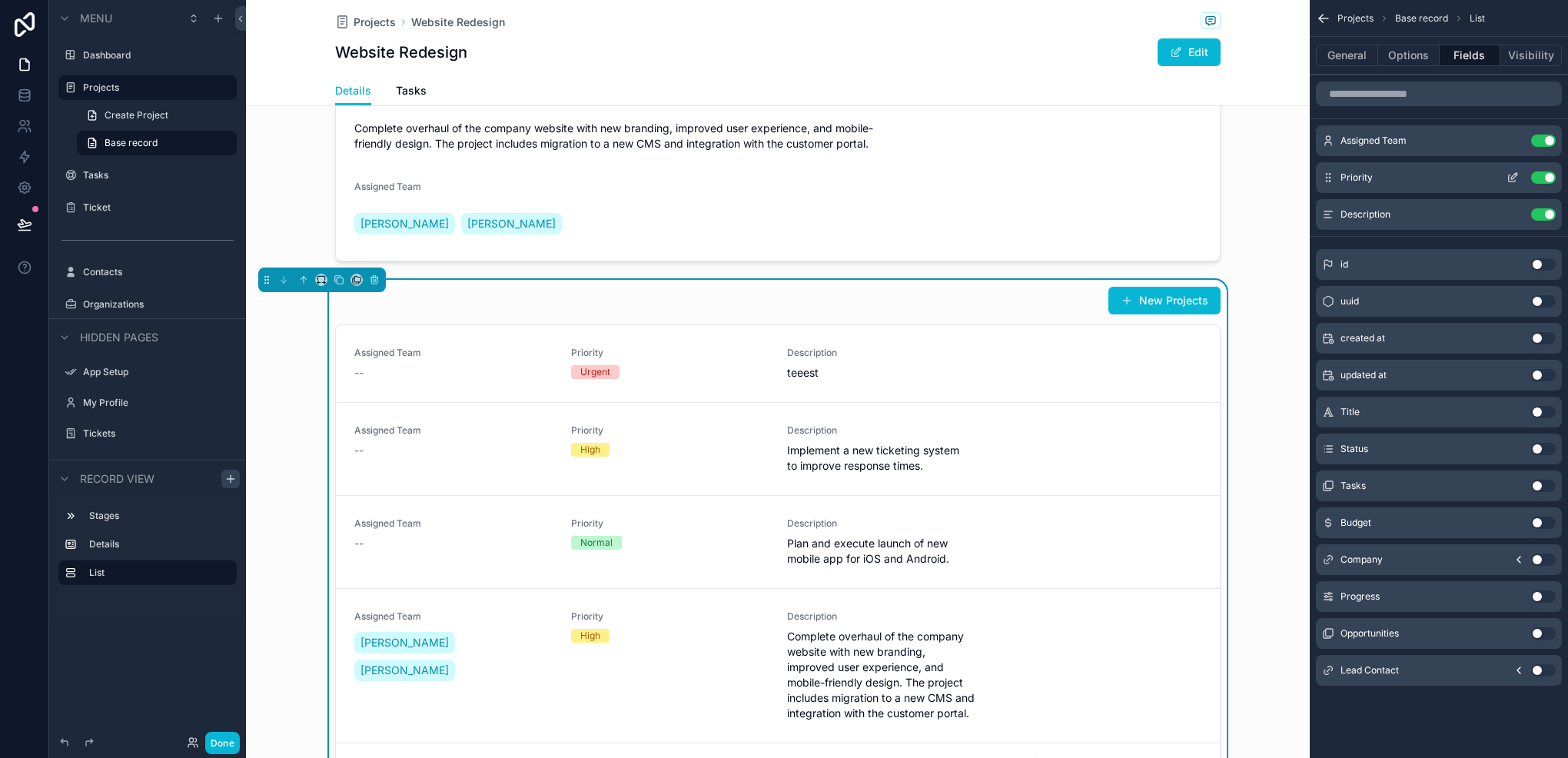
click at [1534, 176] on button "Use setting" at bounding box center [1543, 177] width 25 height 12
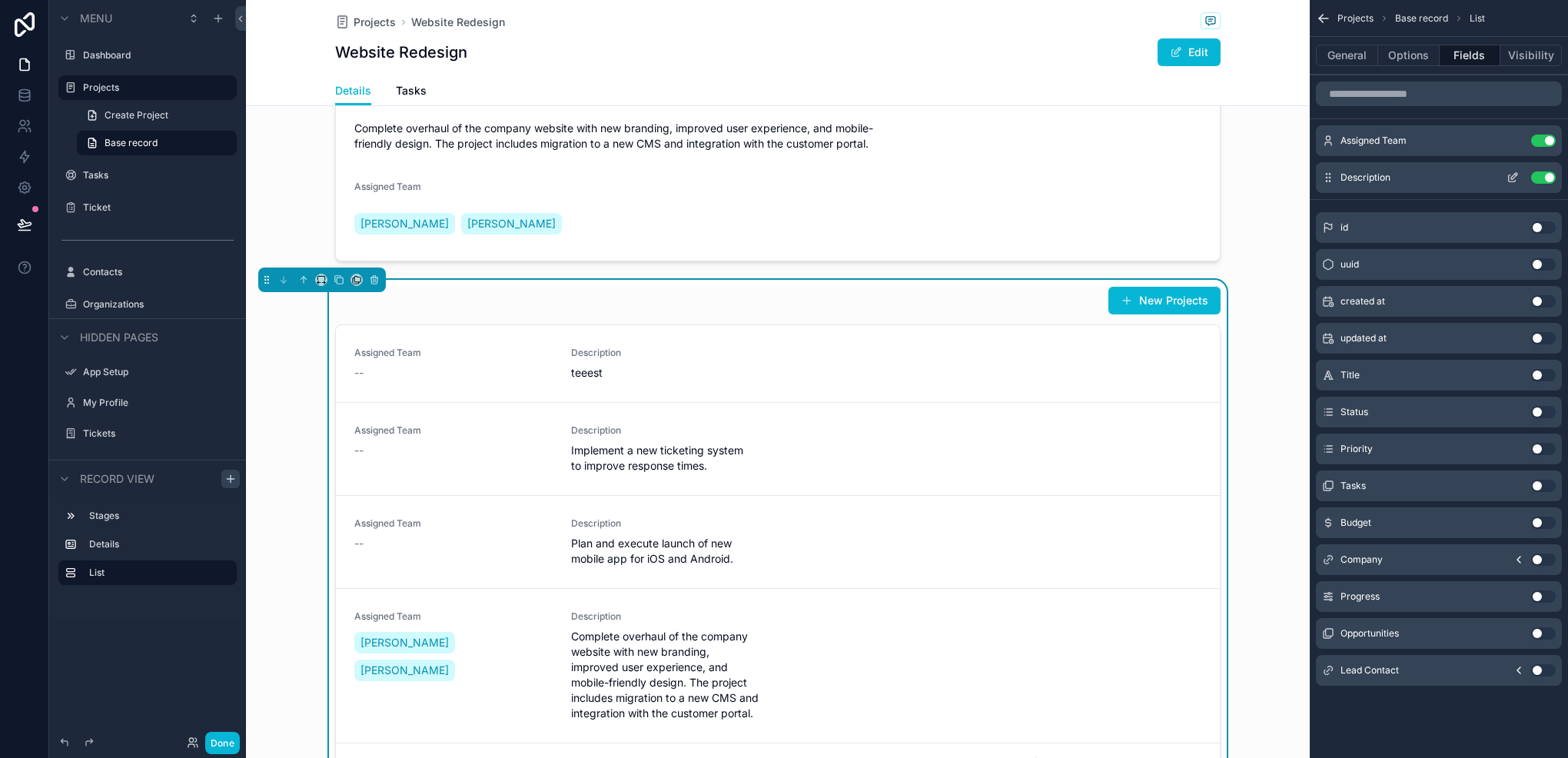
click at [1536, 183] on div "Use setting" at bounding box center [1528, 177] width 55 height 12
click at [1531, 178] on button "Use setting" at bounding box center [1543, 177] width 25 height 12
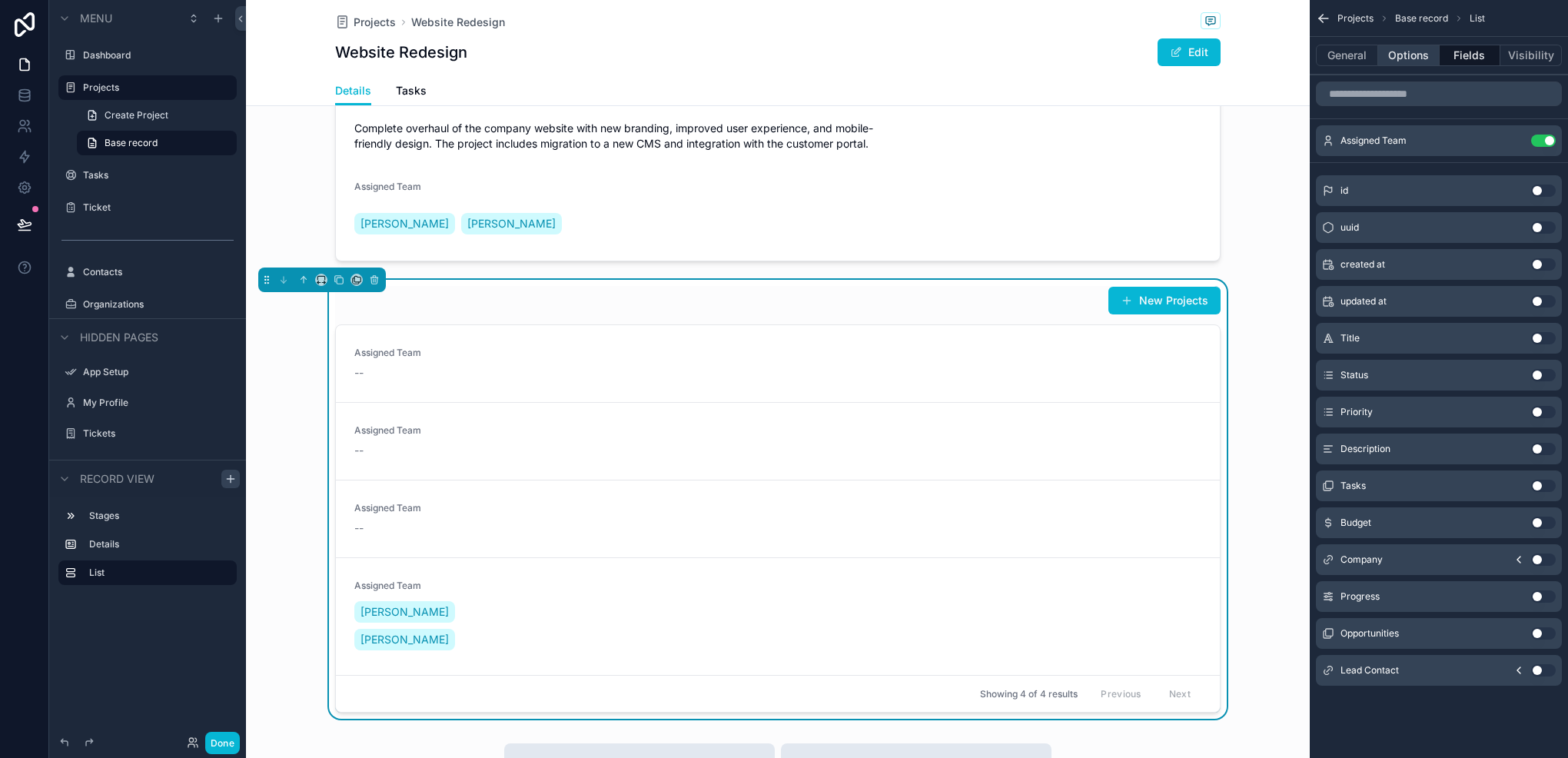
click at [1388, 61] on button "Options" at bounding box center [1410, 55] width 61 height 22
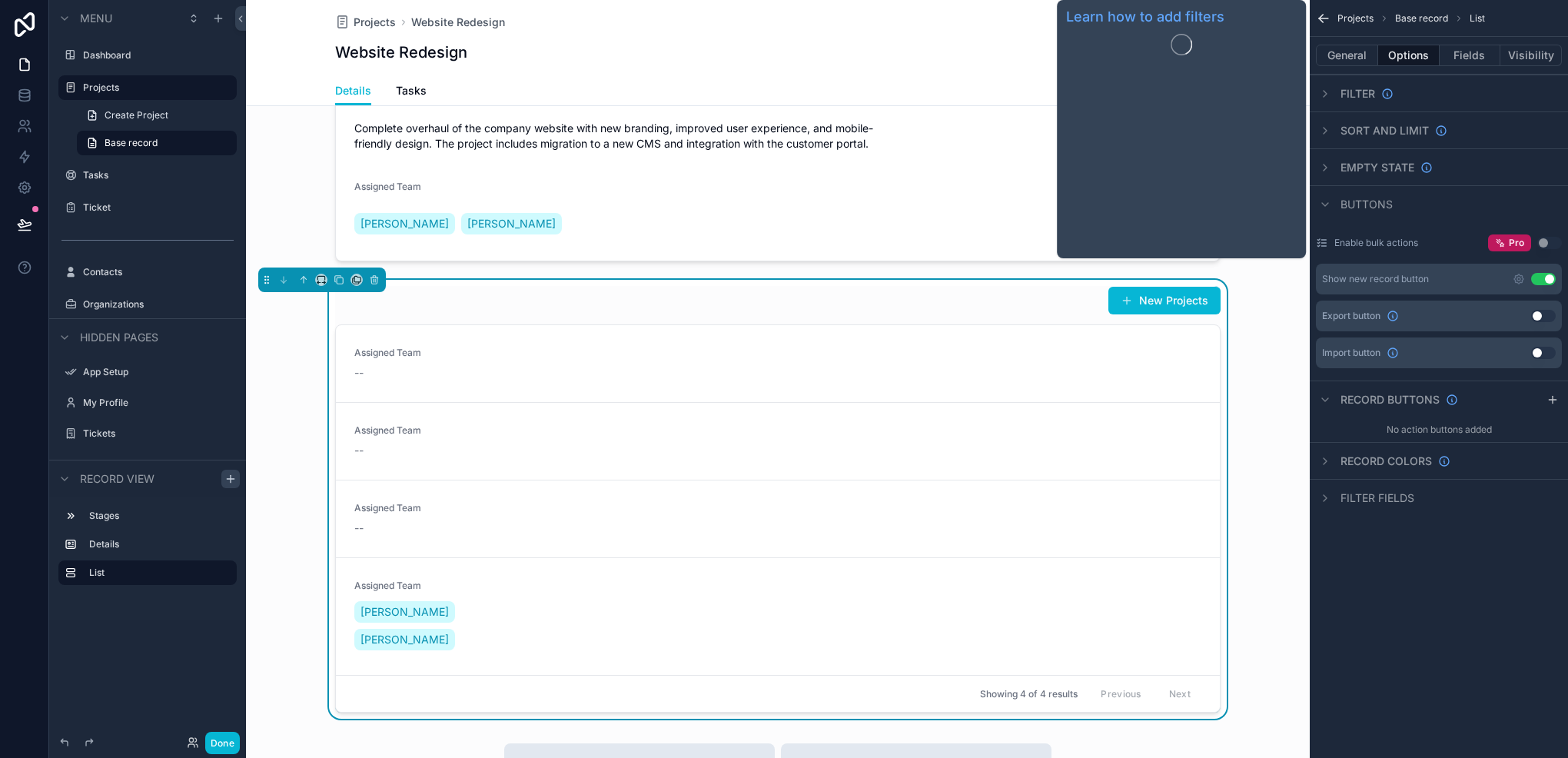
click at [1348, 91] on span "Filter" at bounding box center [1358, 94] width 35 height 16
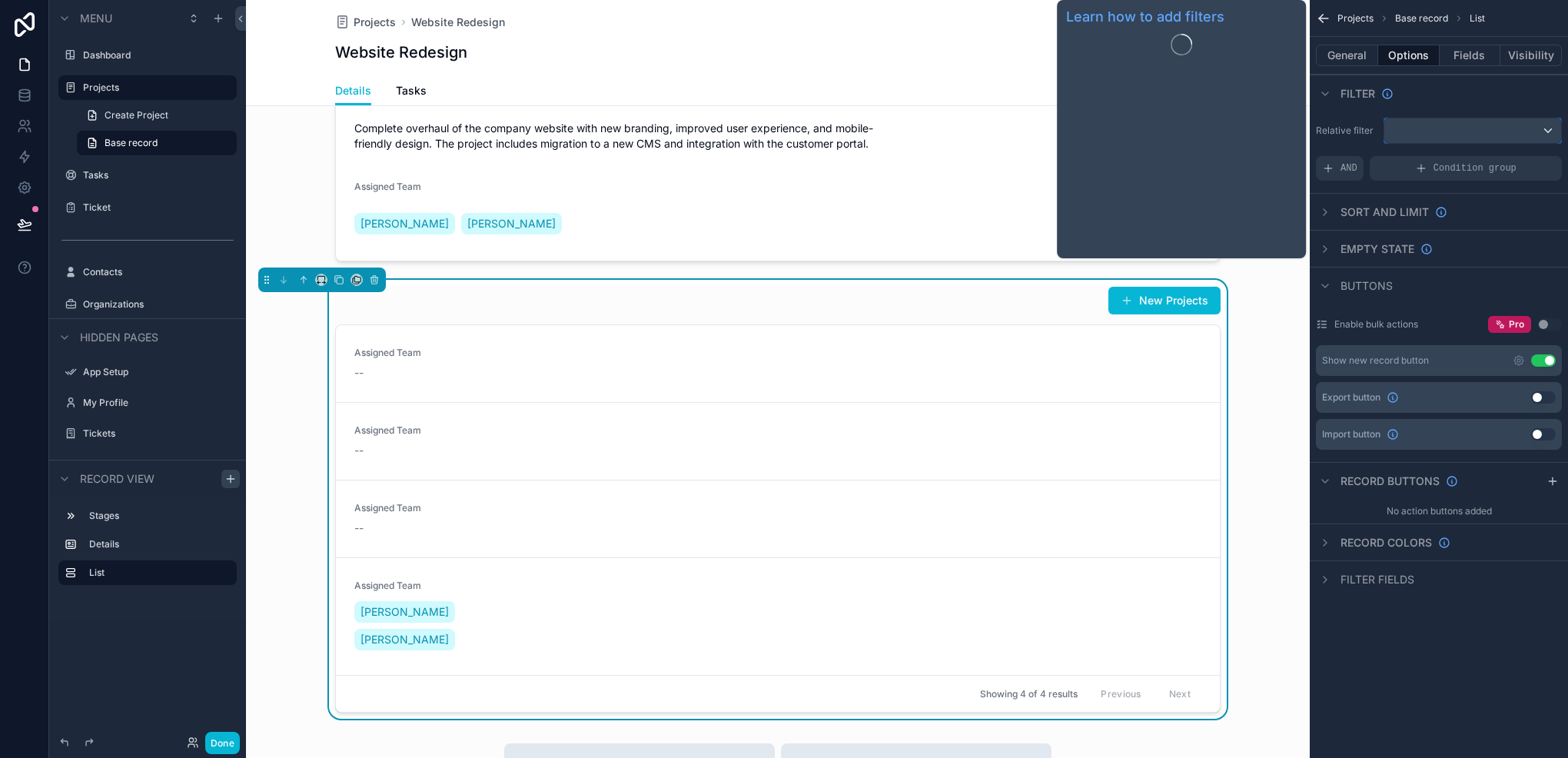
click at [1492, 129] on div "scrollable content" at bounding box center [1473, 131] width 177 height 25
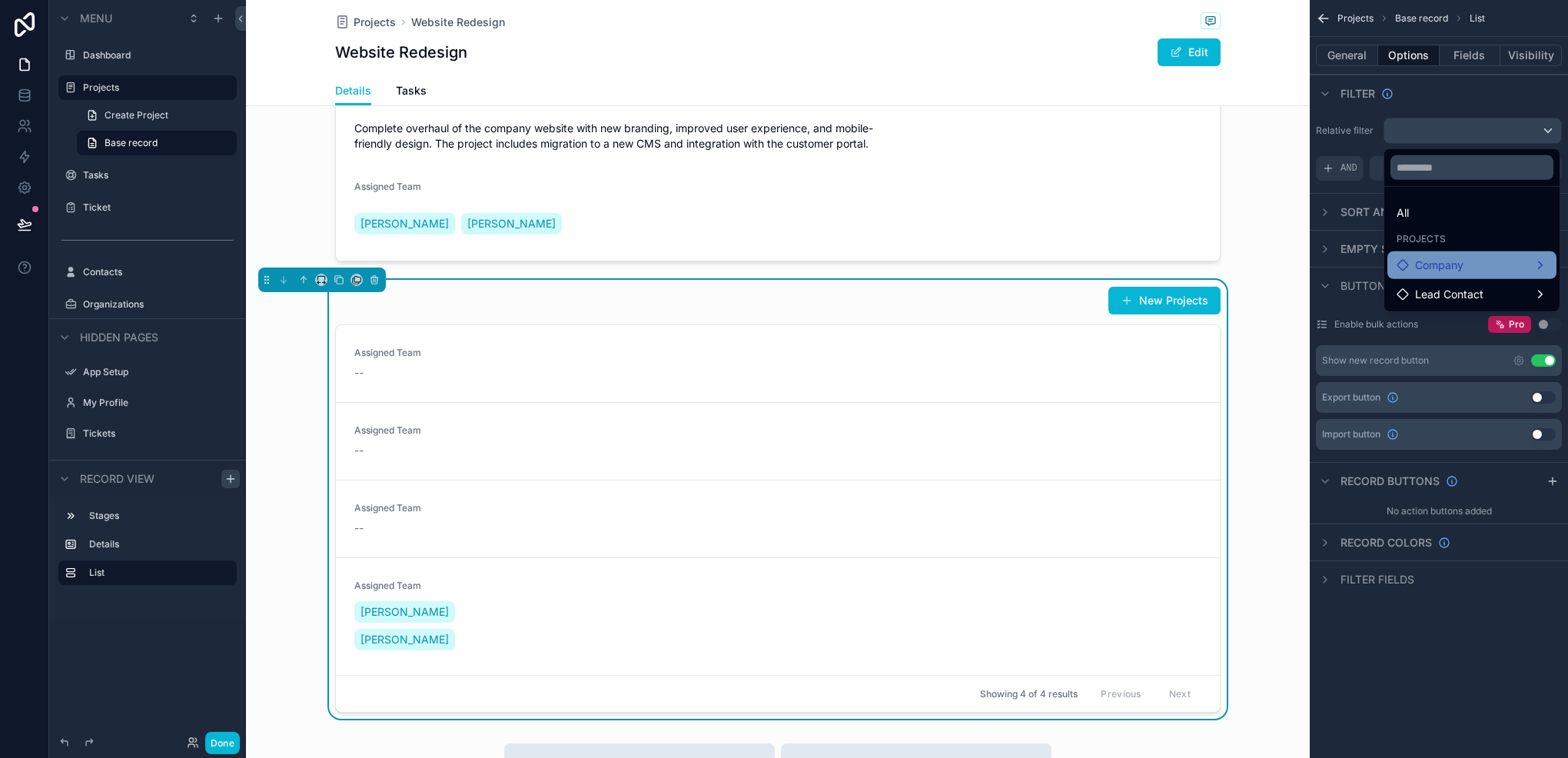
click at [1477, 265] on div "Company" at bounding box center [1472, 265] width 151 height 19
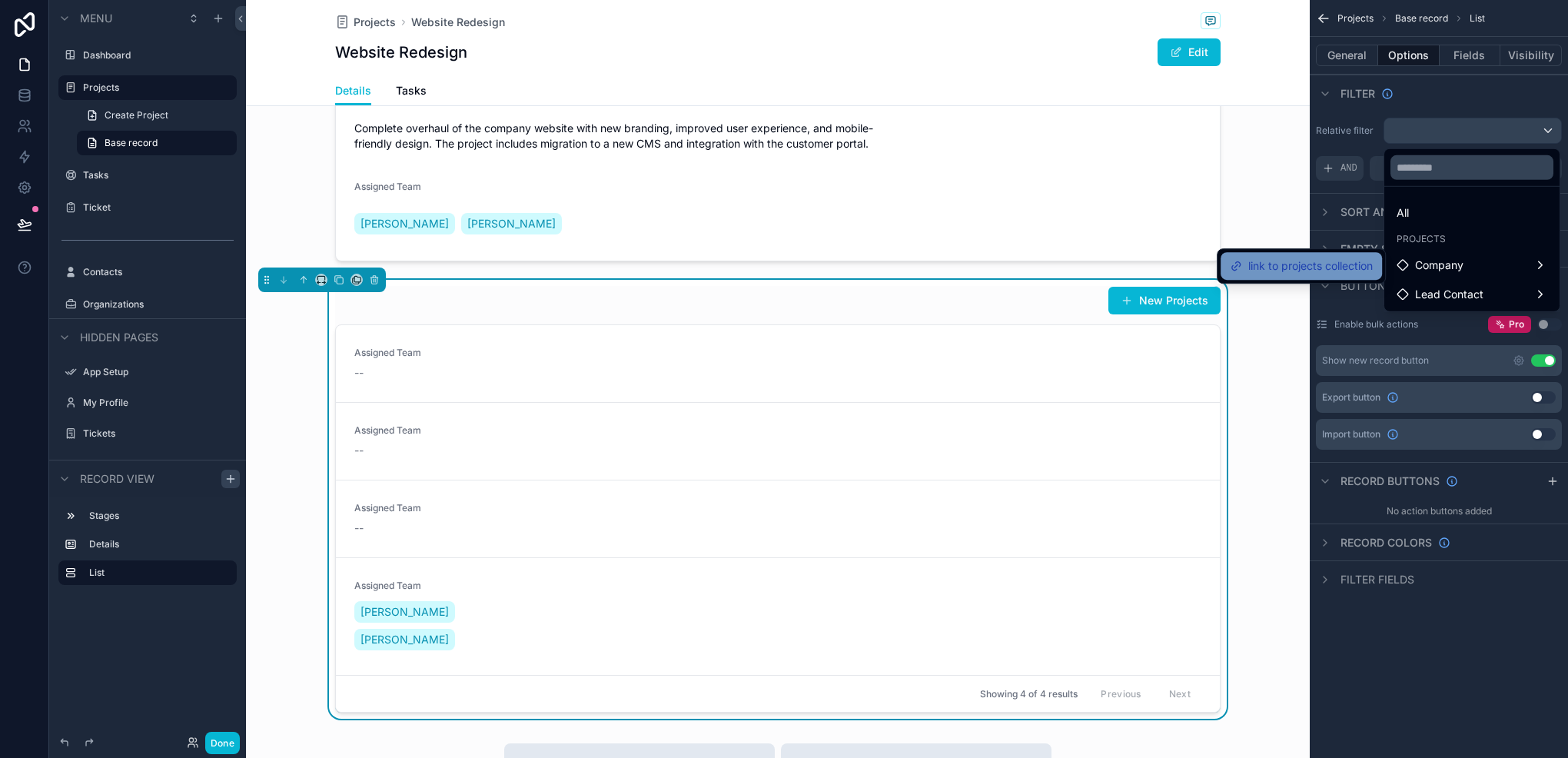
click at [1315, 271] on span "link to projects collection" at bounding box center [1310, 266] width 125 height 19
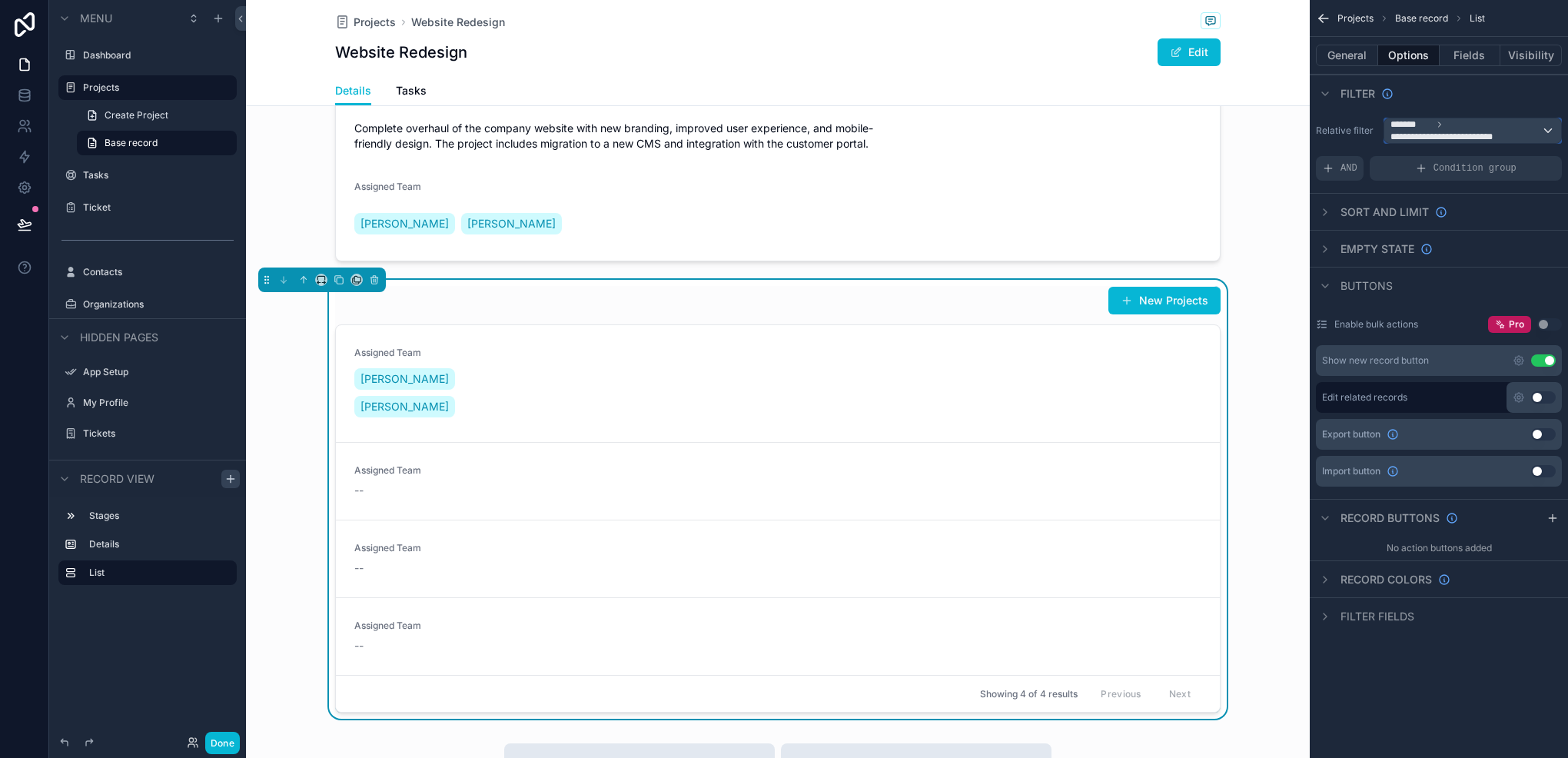
click at [1458, 136] on span "**********" at bounding box center [1444, 137] width 108 height 12
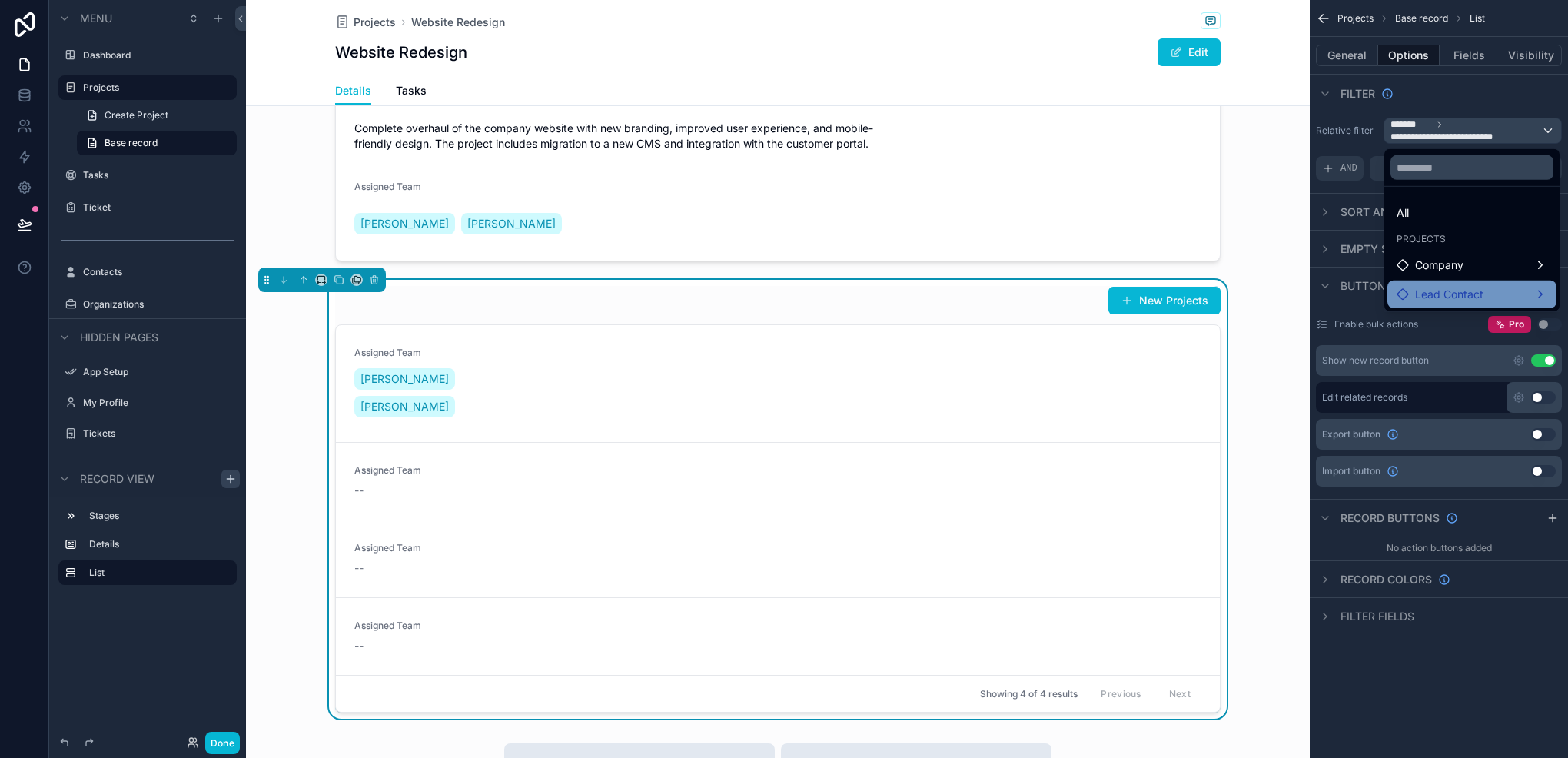
click at [1454, 285] on span "Lead Contact" at bounding box center [1449, 294] width 68 height 19
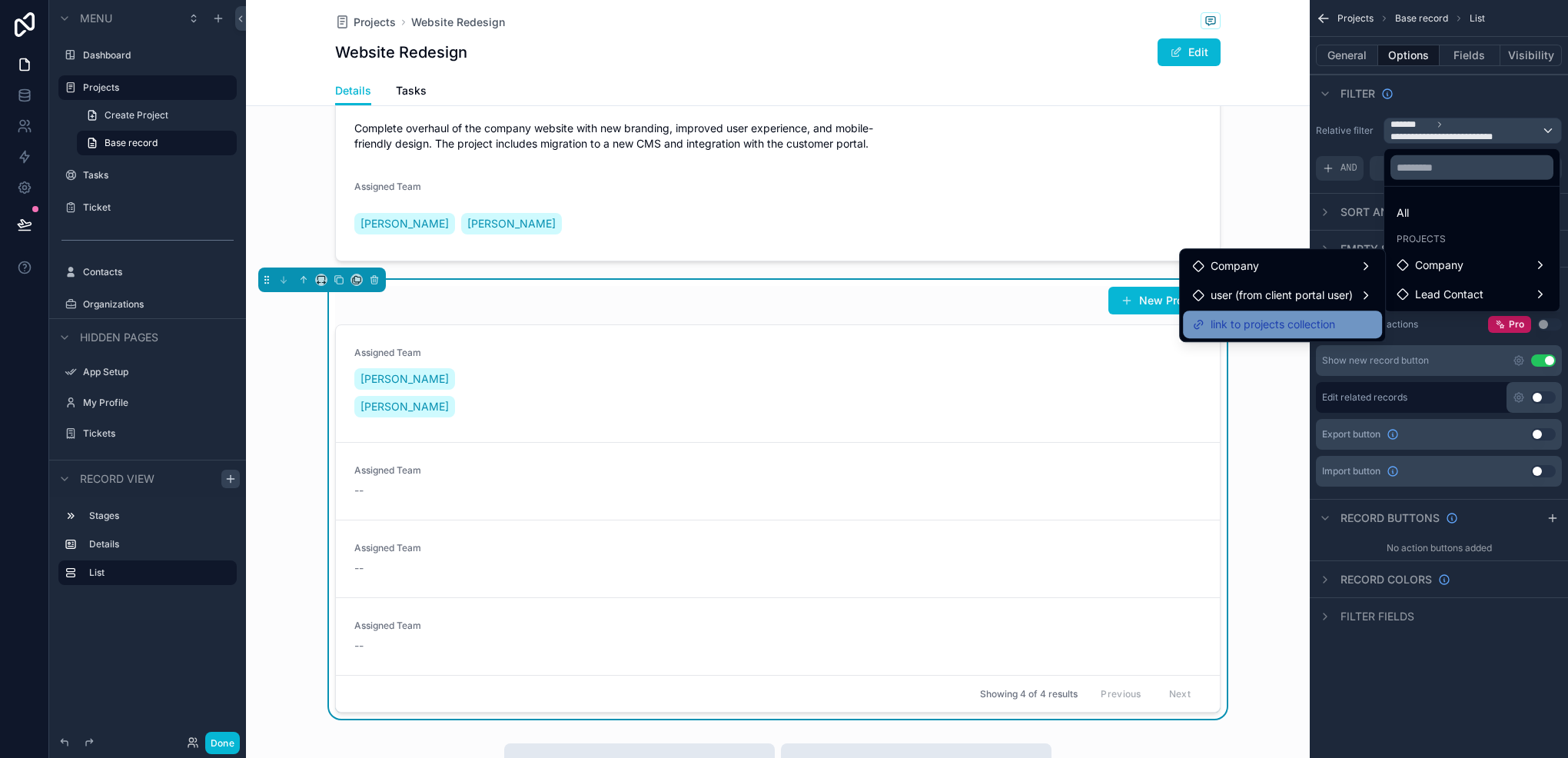
click at [1298, 328] on span "link to projects collection" at bounding box center [1273, 324] width 125 height 19
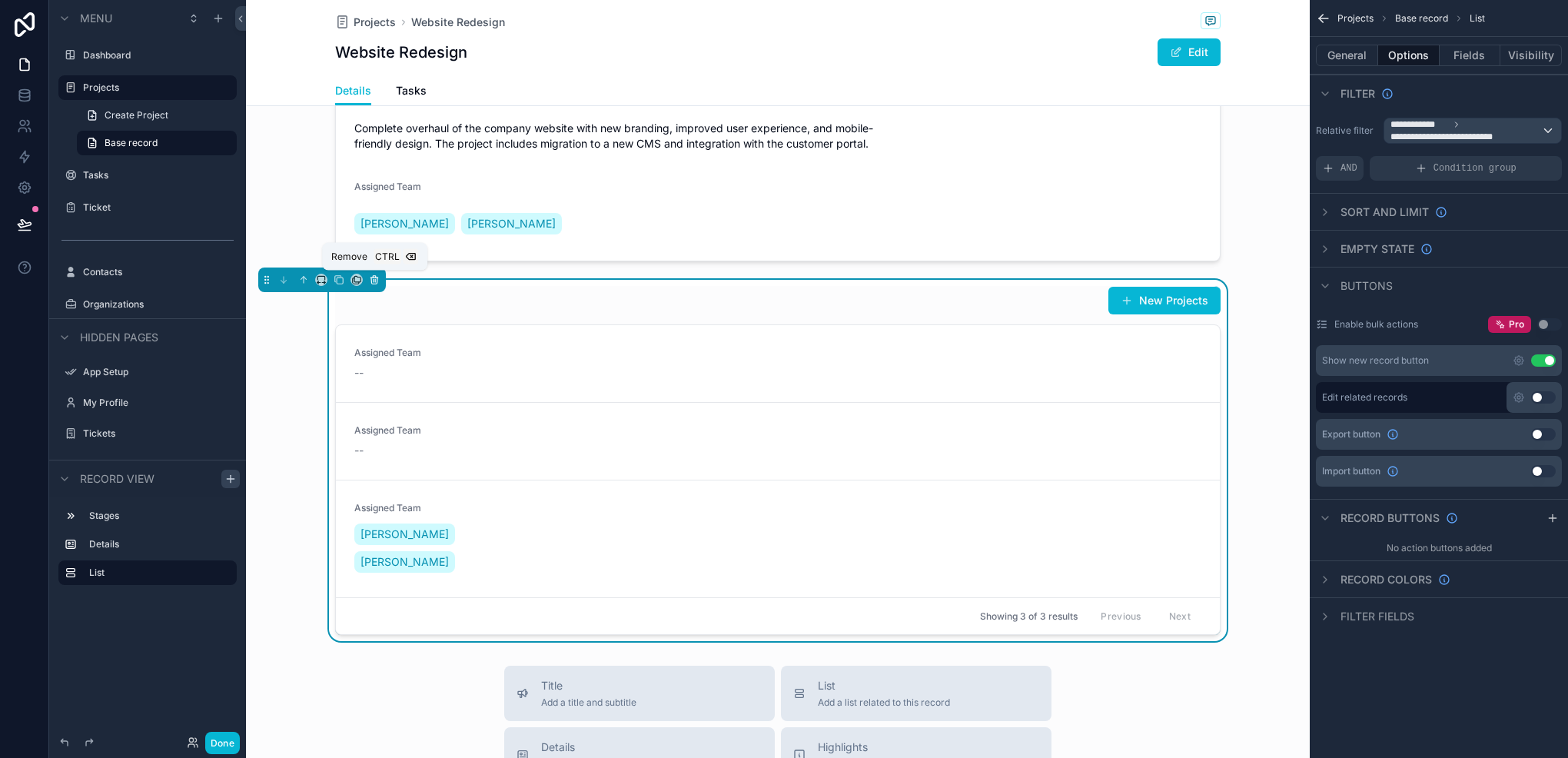
click at [376, 278] on icon "scrollable content" at bounding box center [374, 280] width 6 height 6
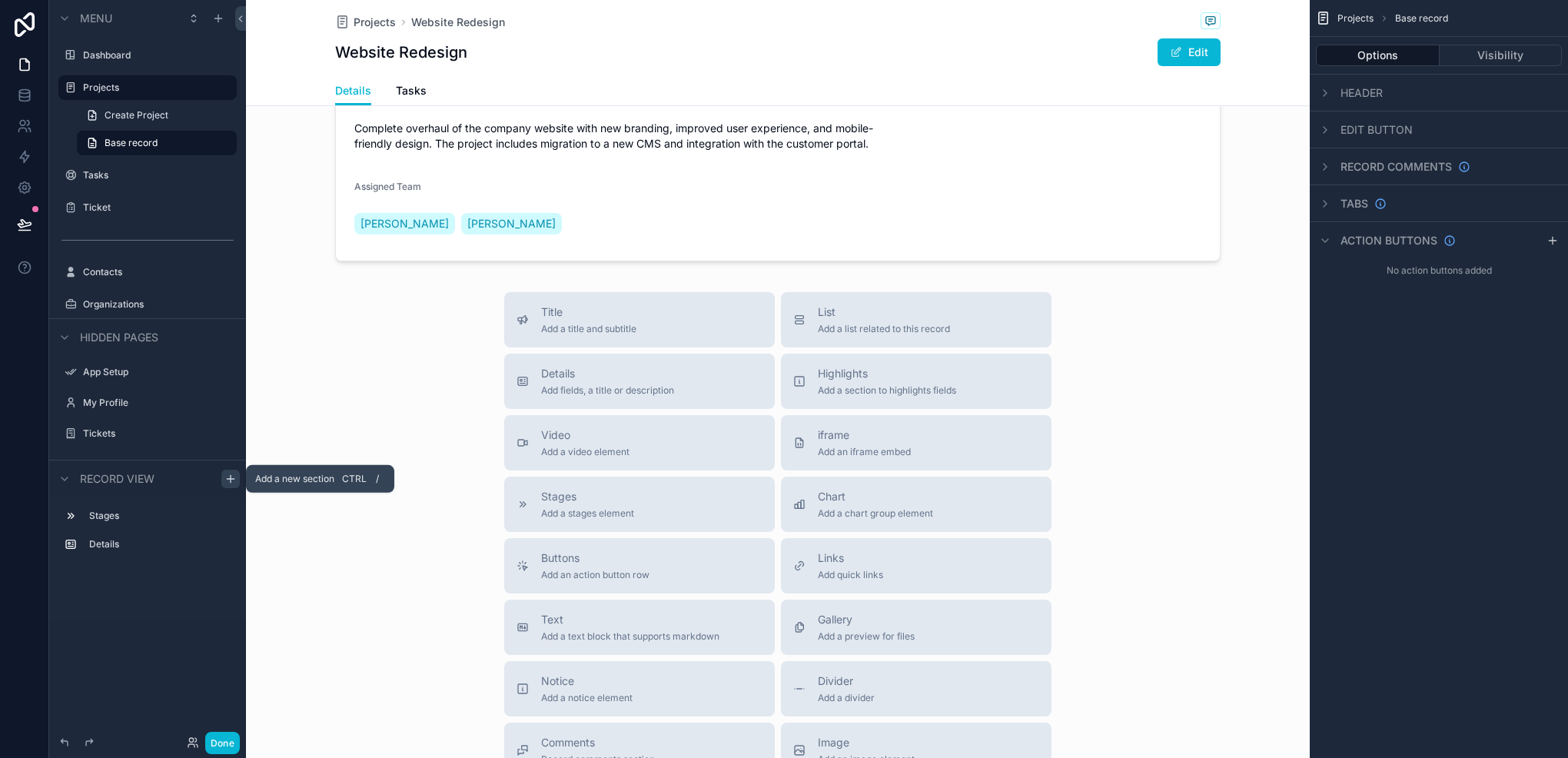
click at [229, 476] on icon "scrollable content" at bounding box center [231, 479] width 12 height 12
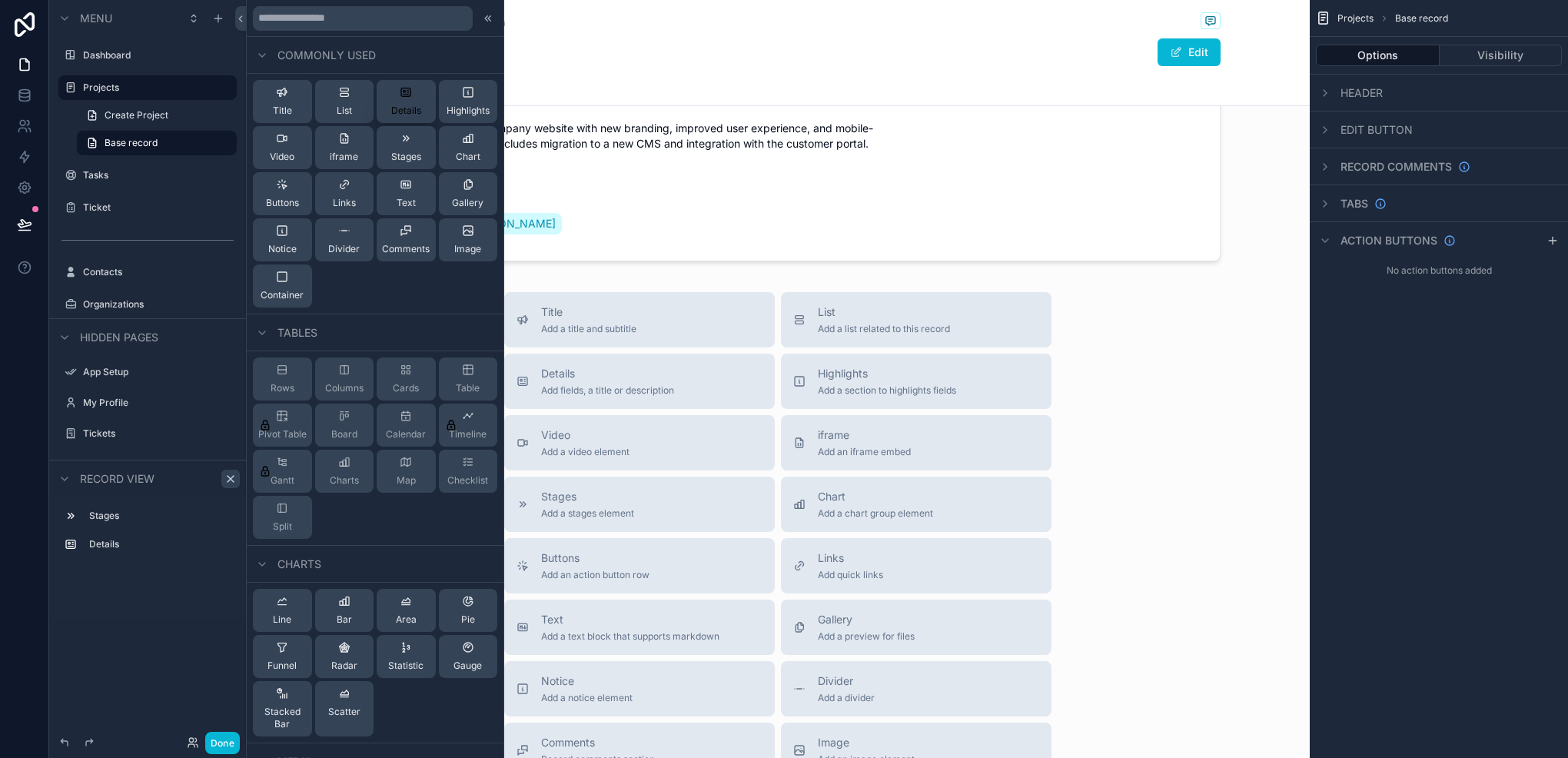
click at [421, 95] on button "Details" at bounding box center [406, 101] width 59 height 43
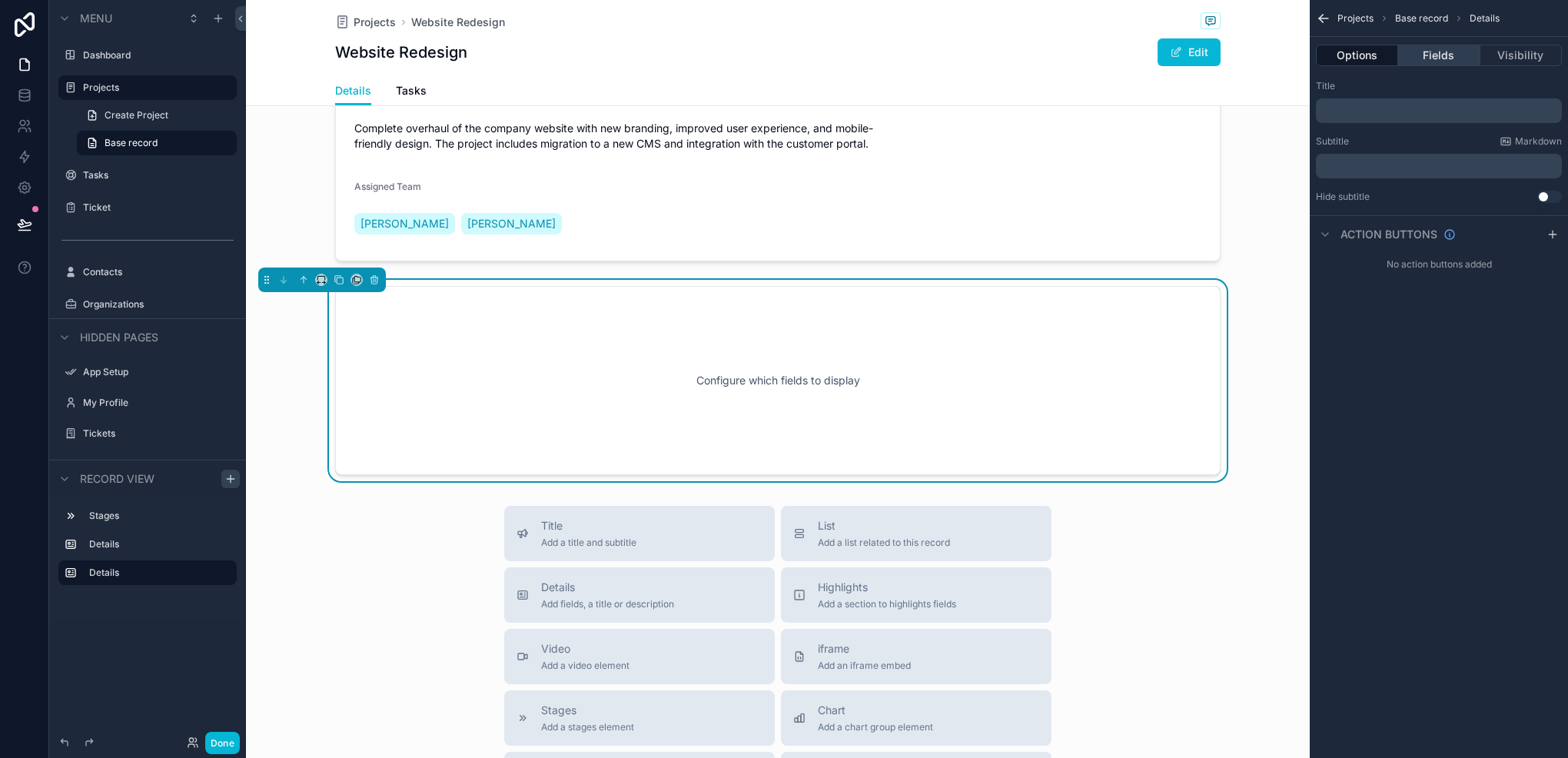
click at [1431, 51] on button "Fields" at bounding box center [1439, 55] width 81 height 22
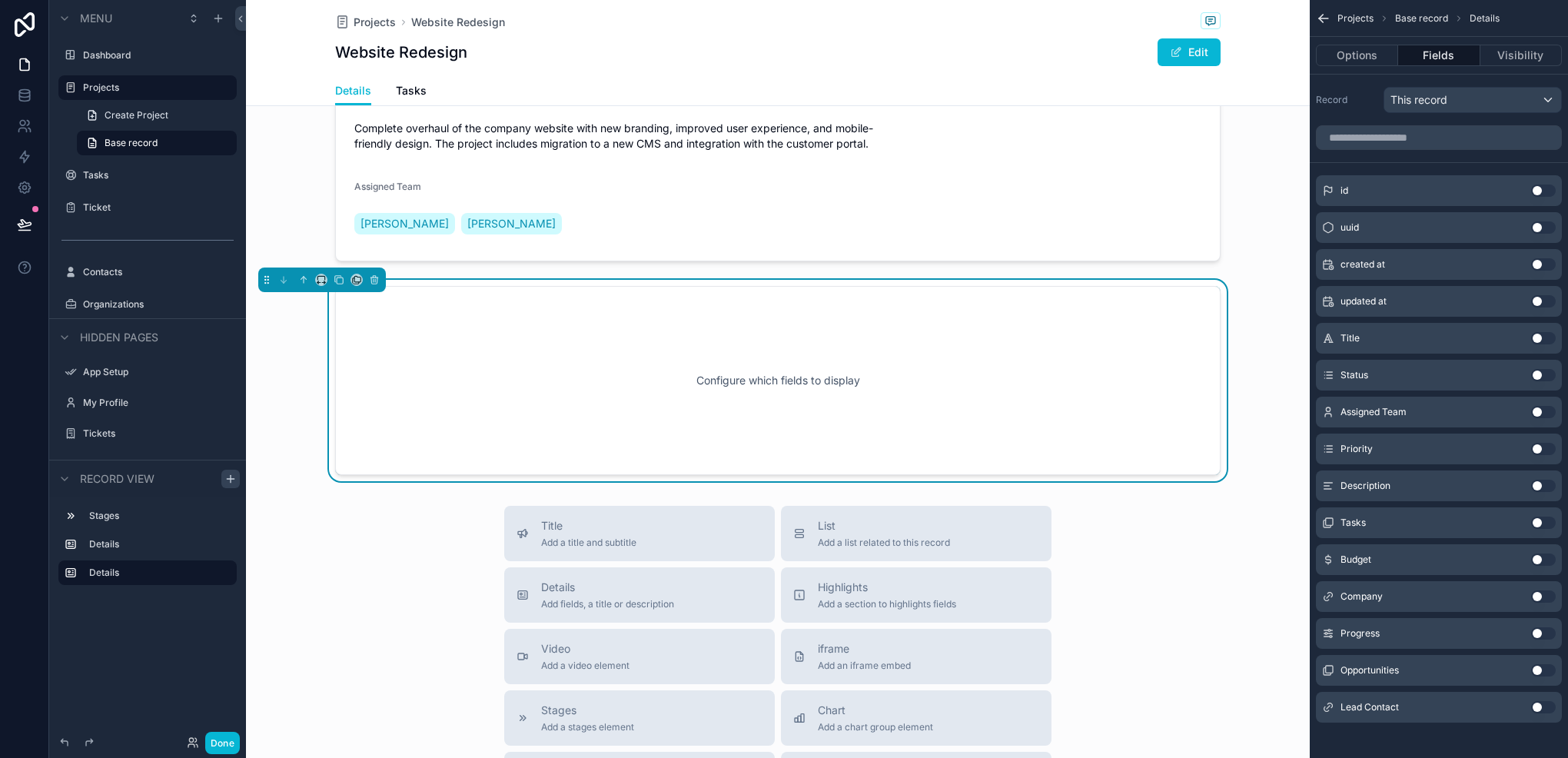
click at [1540, 406] on button "Use setting" at bounding box center [1543, 412] width 25 height 12
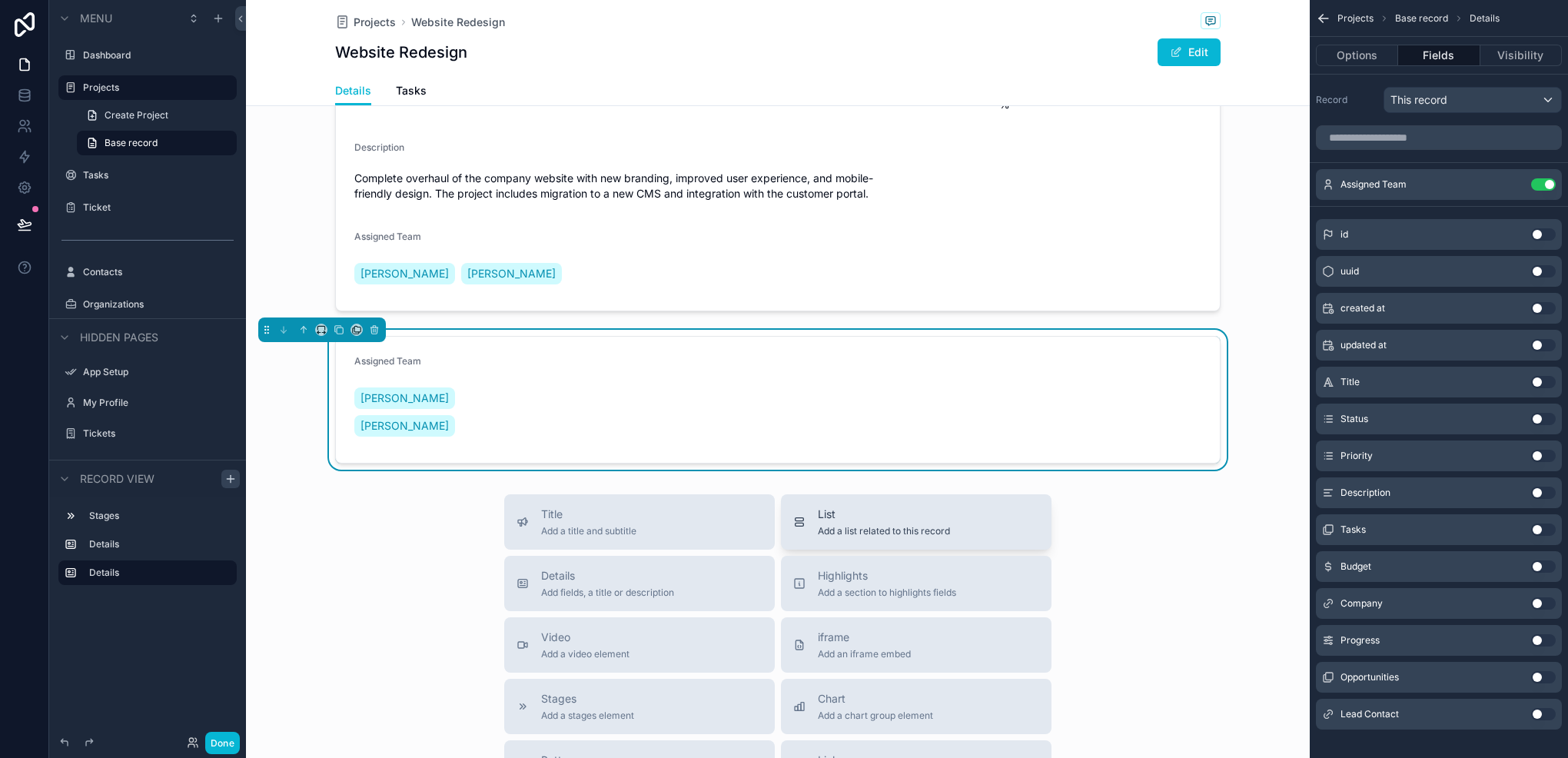
scroll to position [191, 0]
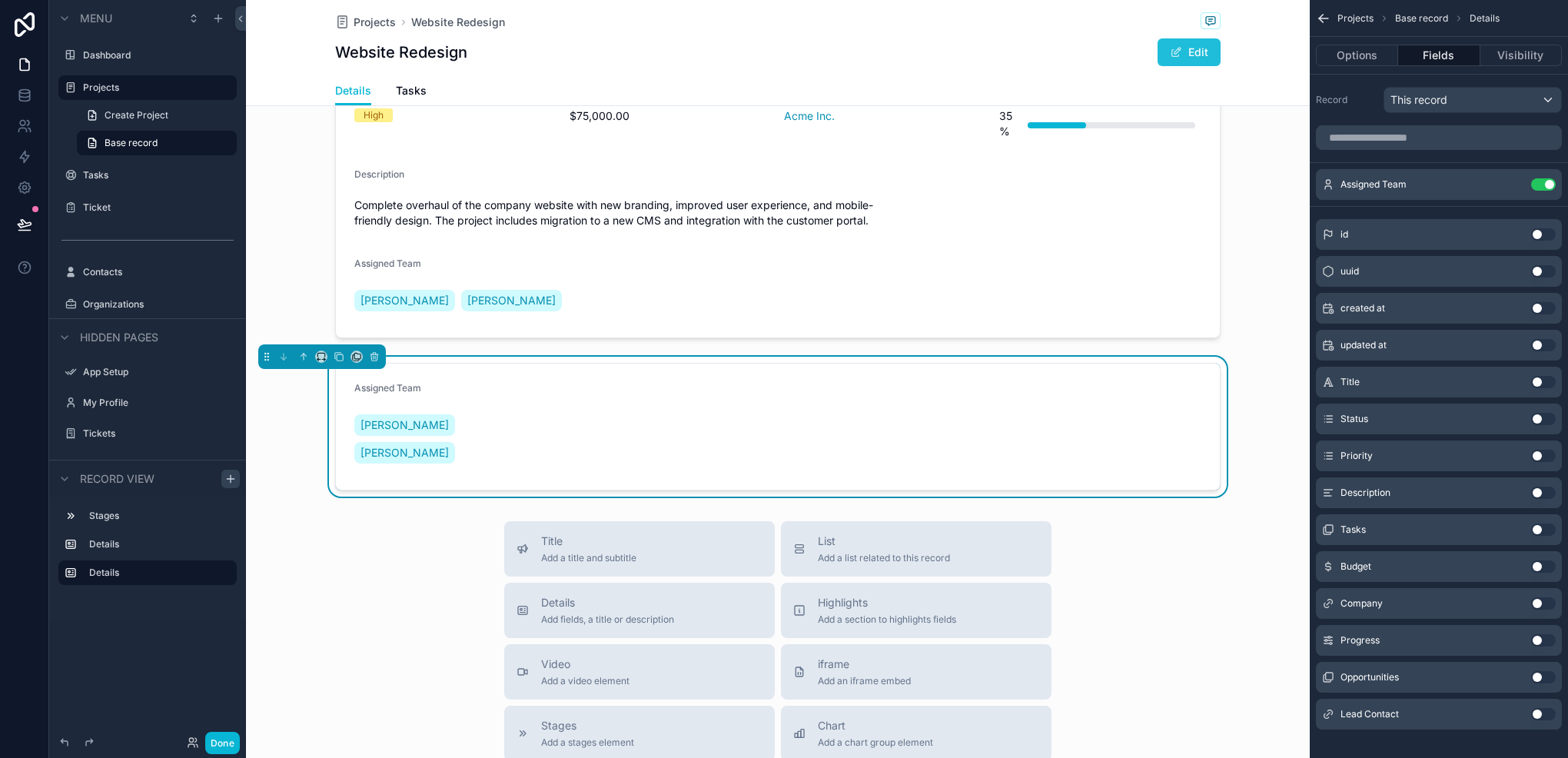
click at [1201, 48] on button "Edit" at bounding box center [1190, 53] width 63 height 28
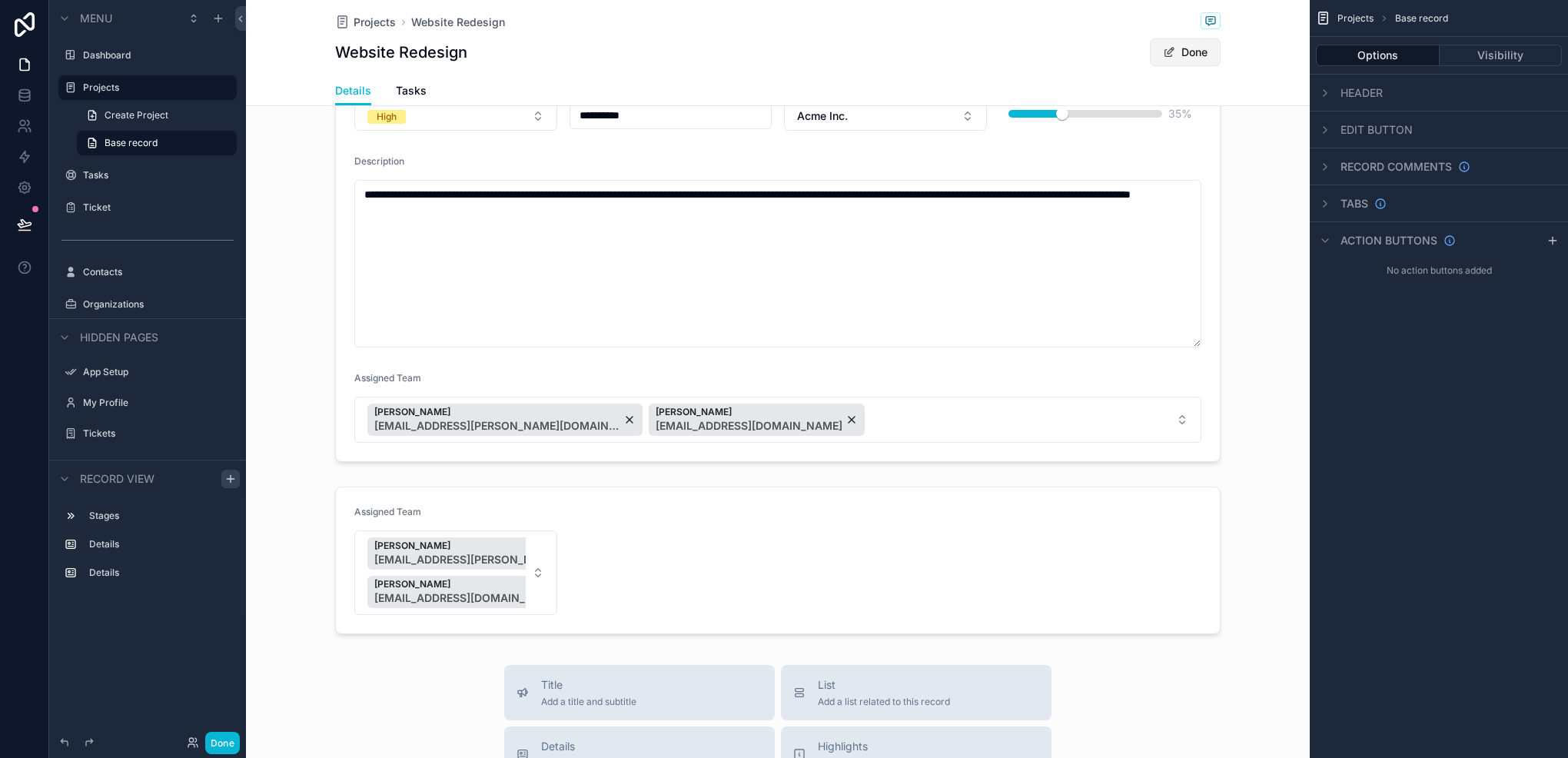
click at [1201, 48] on button "Done" at bounding box center [1185, 53] width 70 height 28
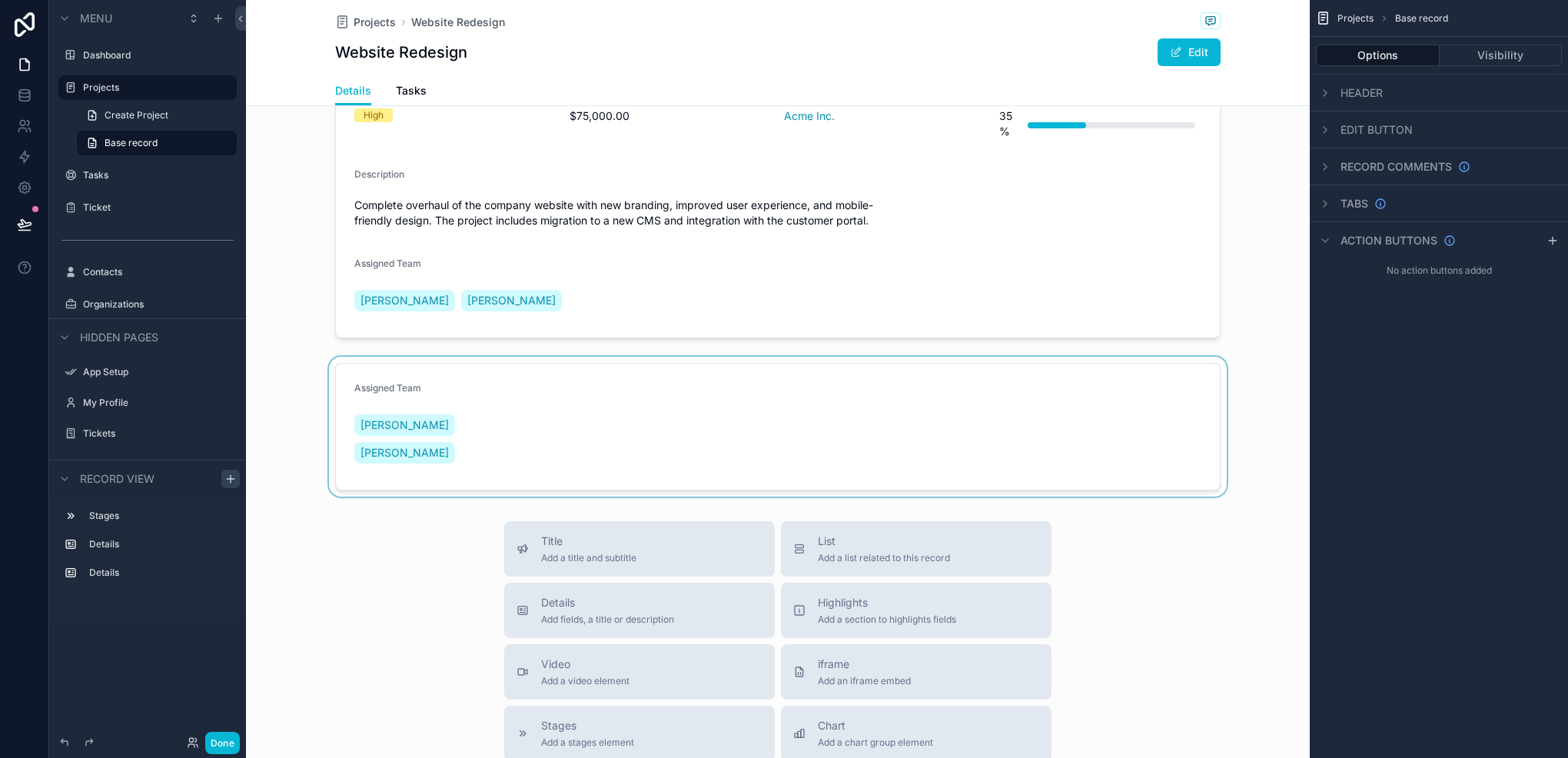
click at [659, 401] on div "scrollable content" at bounding box center [778, 426] width 1064 height 140
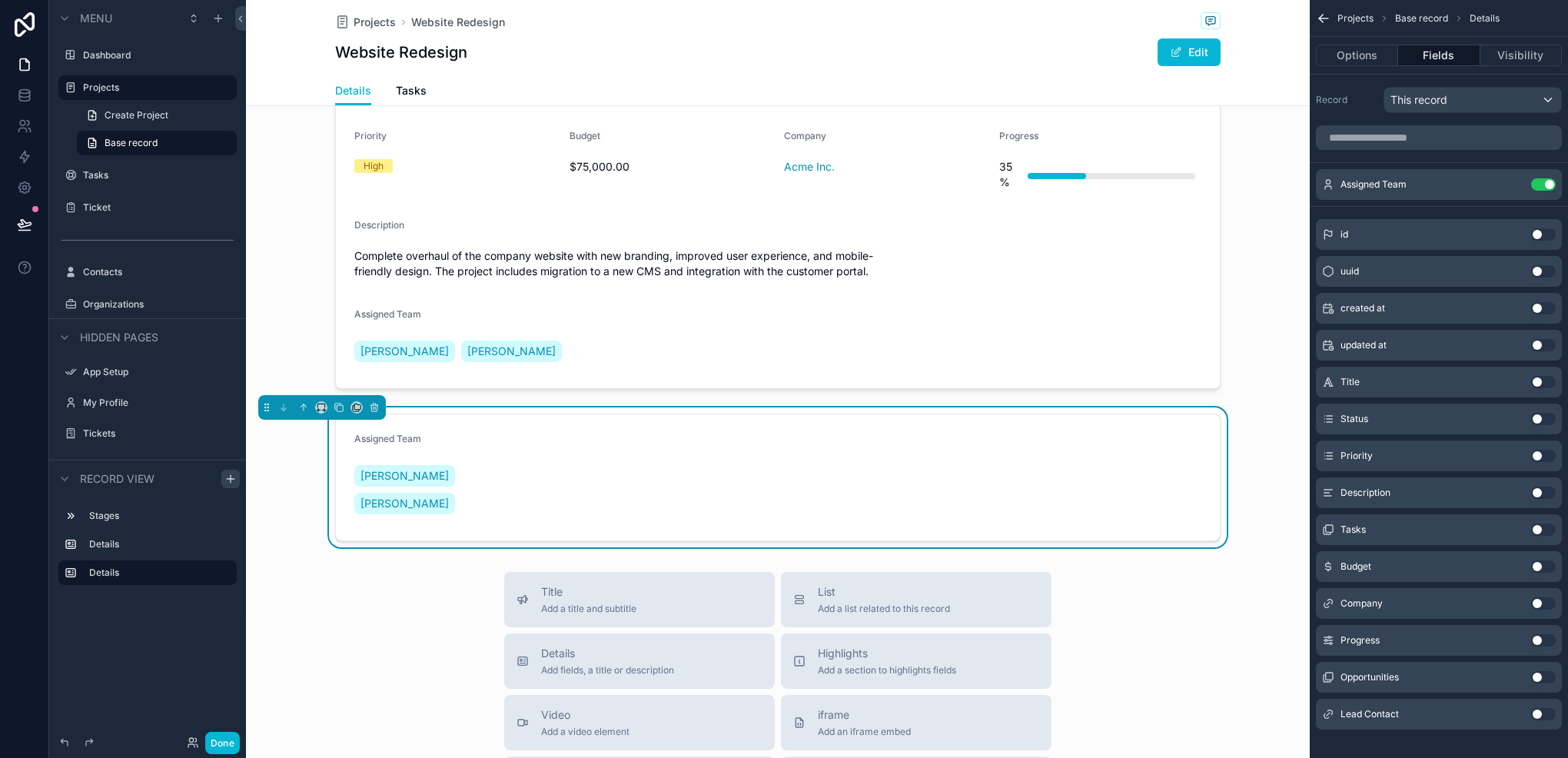
scroll to position [38, 0]
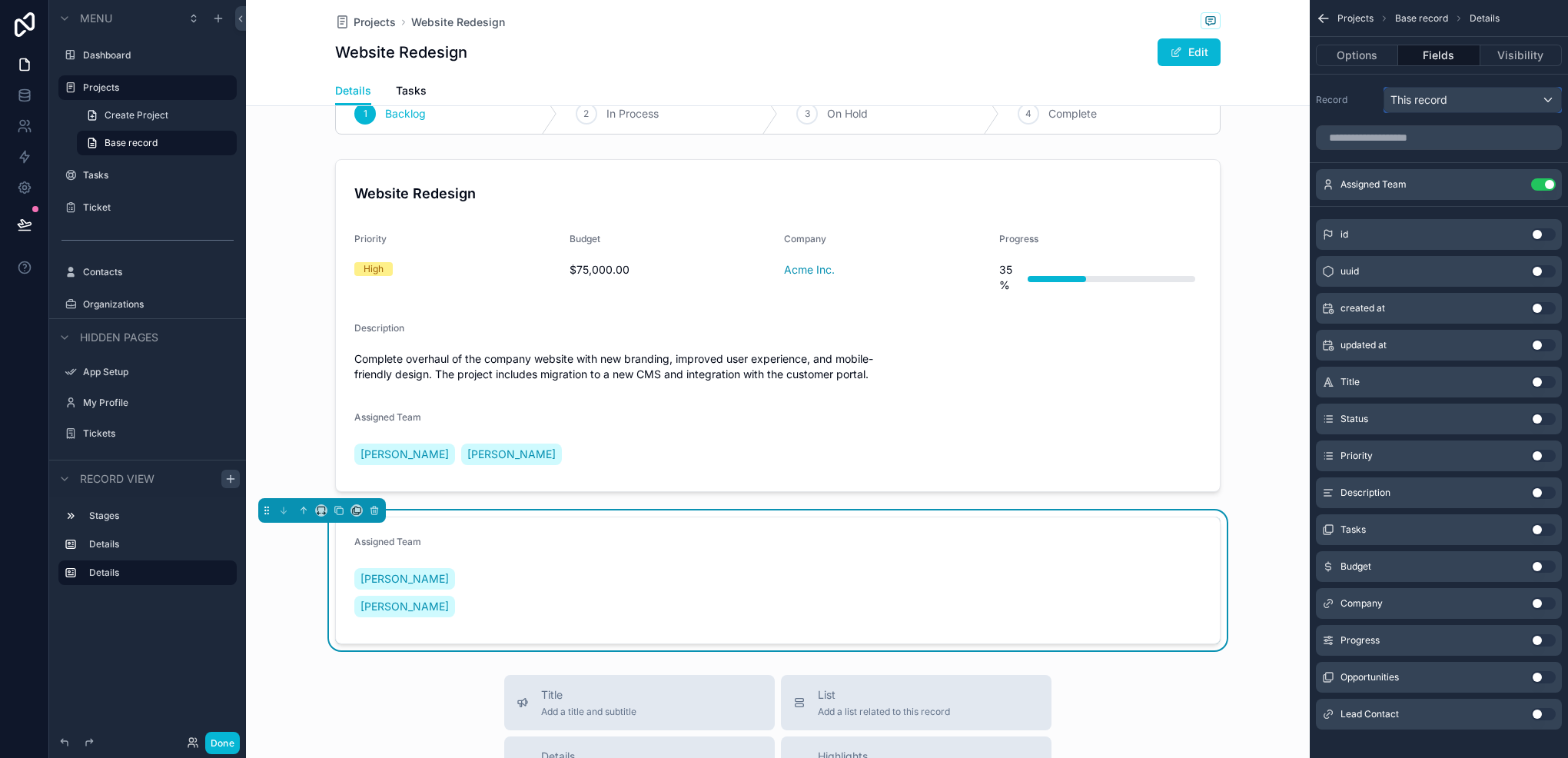
click at [1501, 101] on div "This record" at bounding box center [1473, 99] width 177 height 25
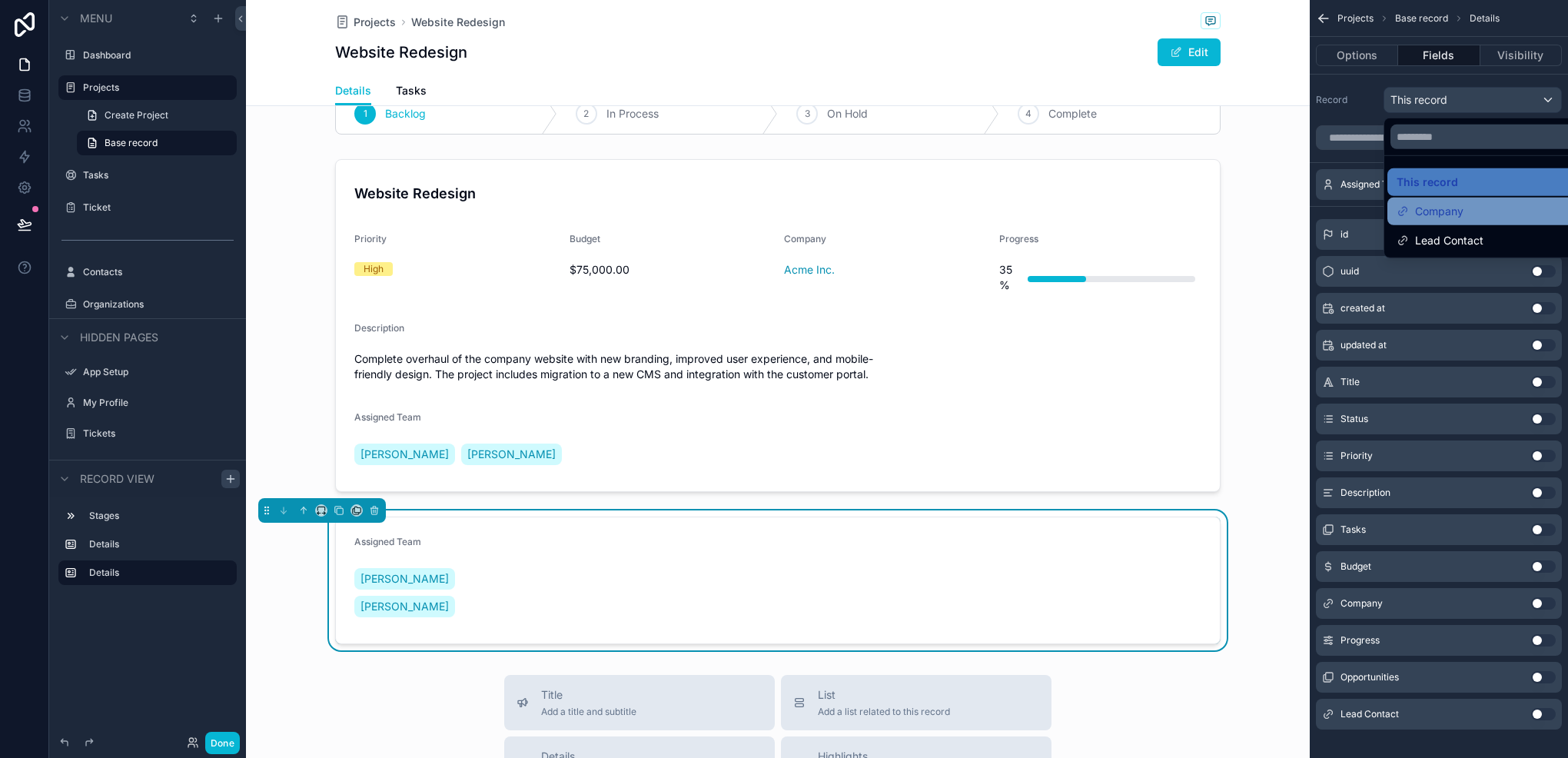
click at [1499, 206] on div "Company" at bounding box center [1490, 211] width 187 height 19
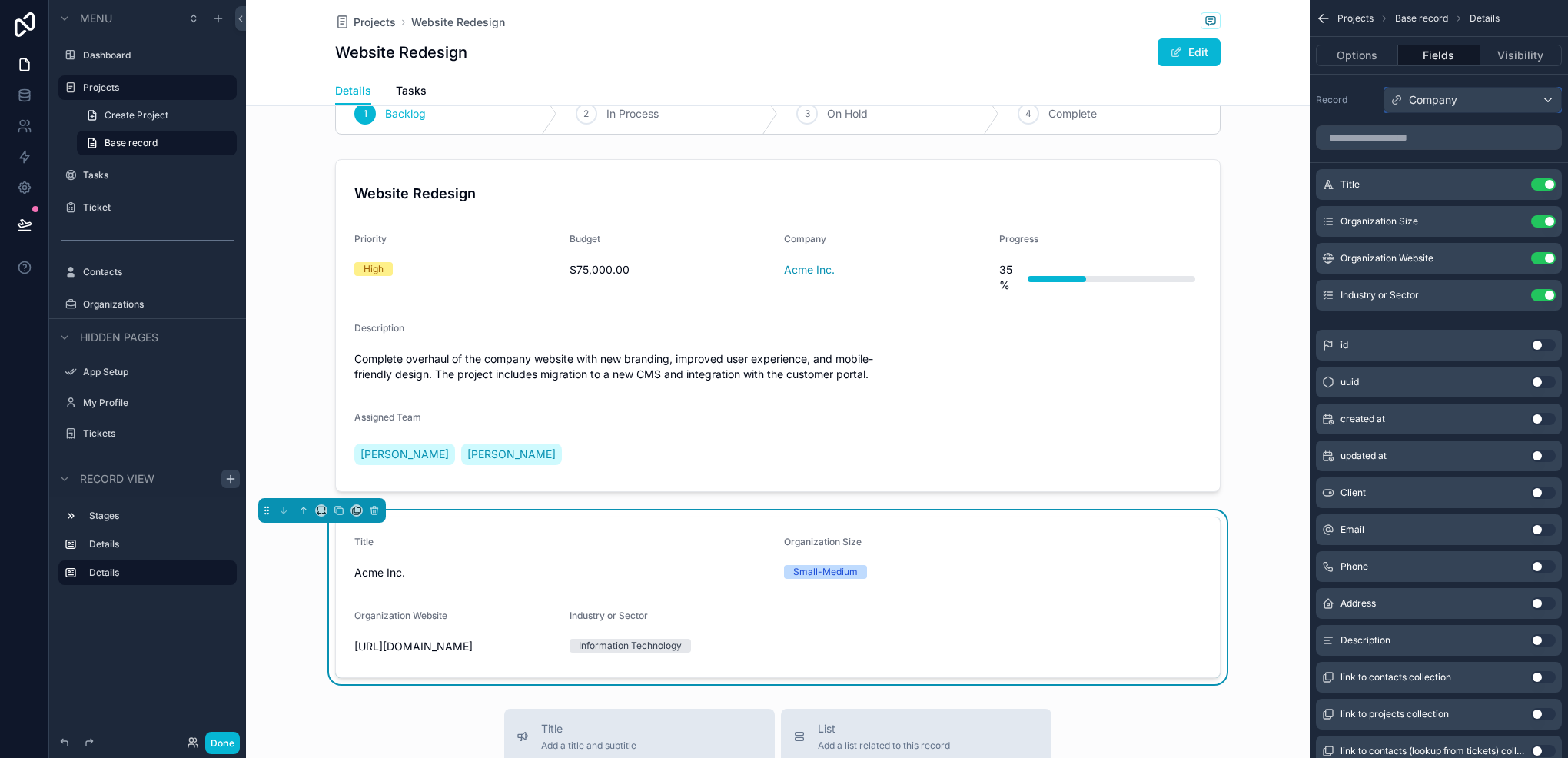
click at [1453, 103] on span "Company" at bounding box center [1433, 100] width 49 height 16
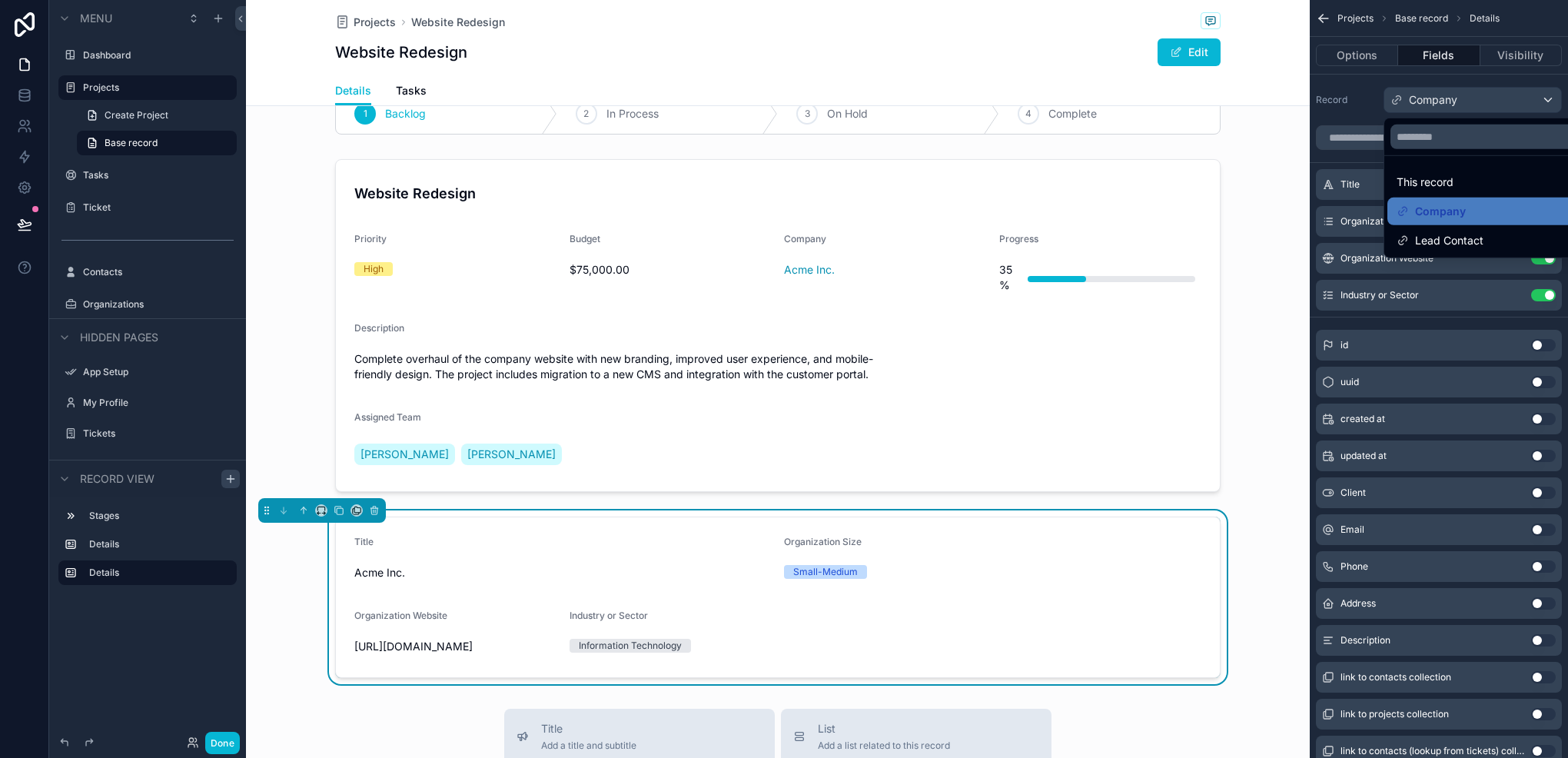
drag, startPoint x: 1472, startPoint y: 236, endPoint x: 1461, endPoint y: 204, distance: 33.8
click at [1472, 236] on span "Lead Contact" at bounding box center [1449, 241] width 68 height 19
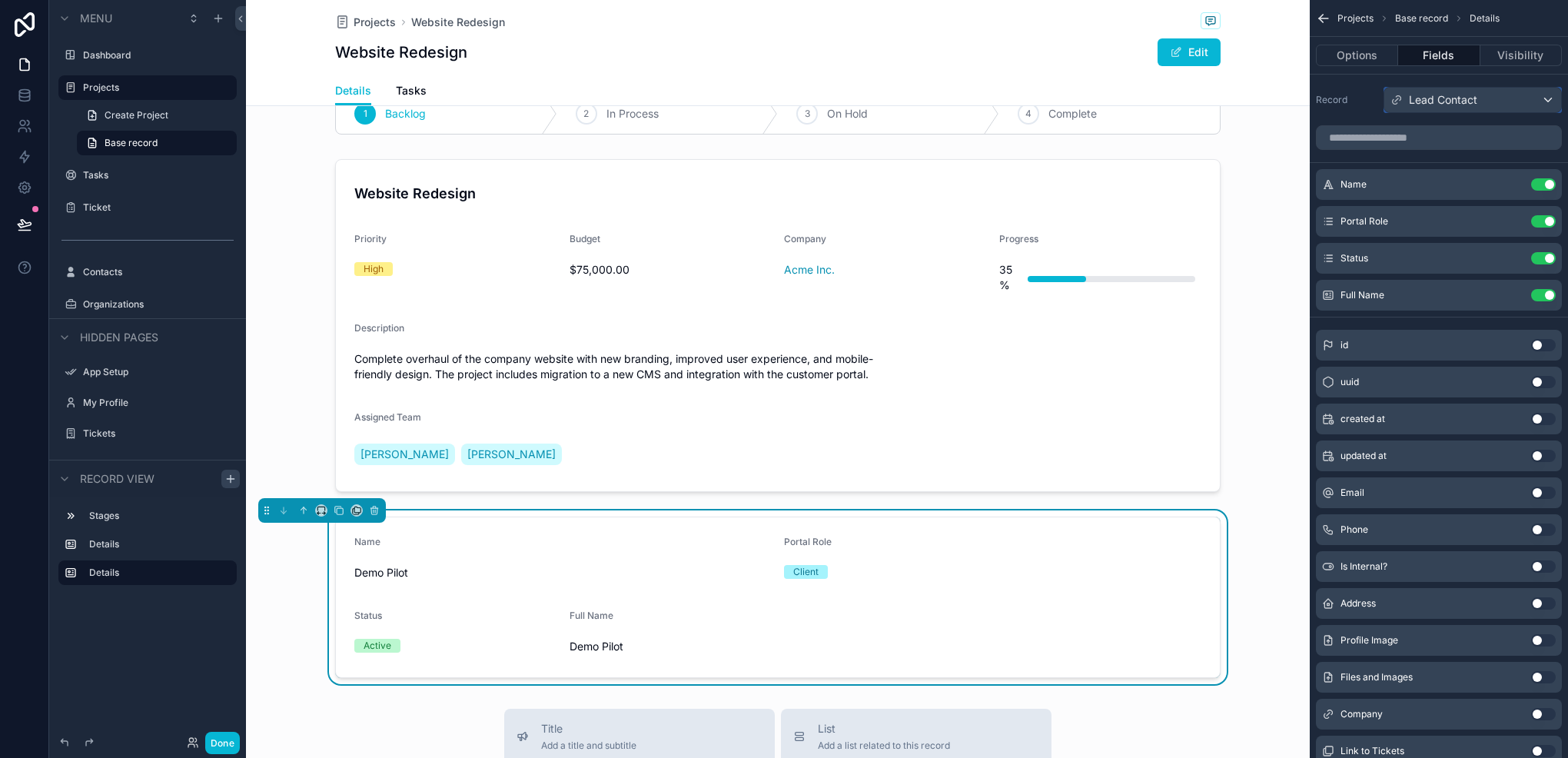
click at [1458, 95] on span "Lead Contact" at bounding box center [1443, 100] width 68 height 16
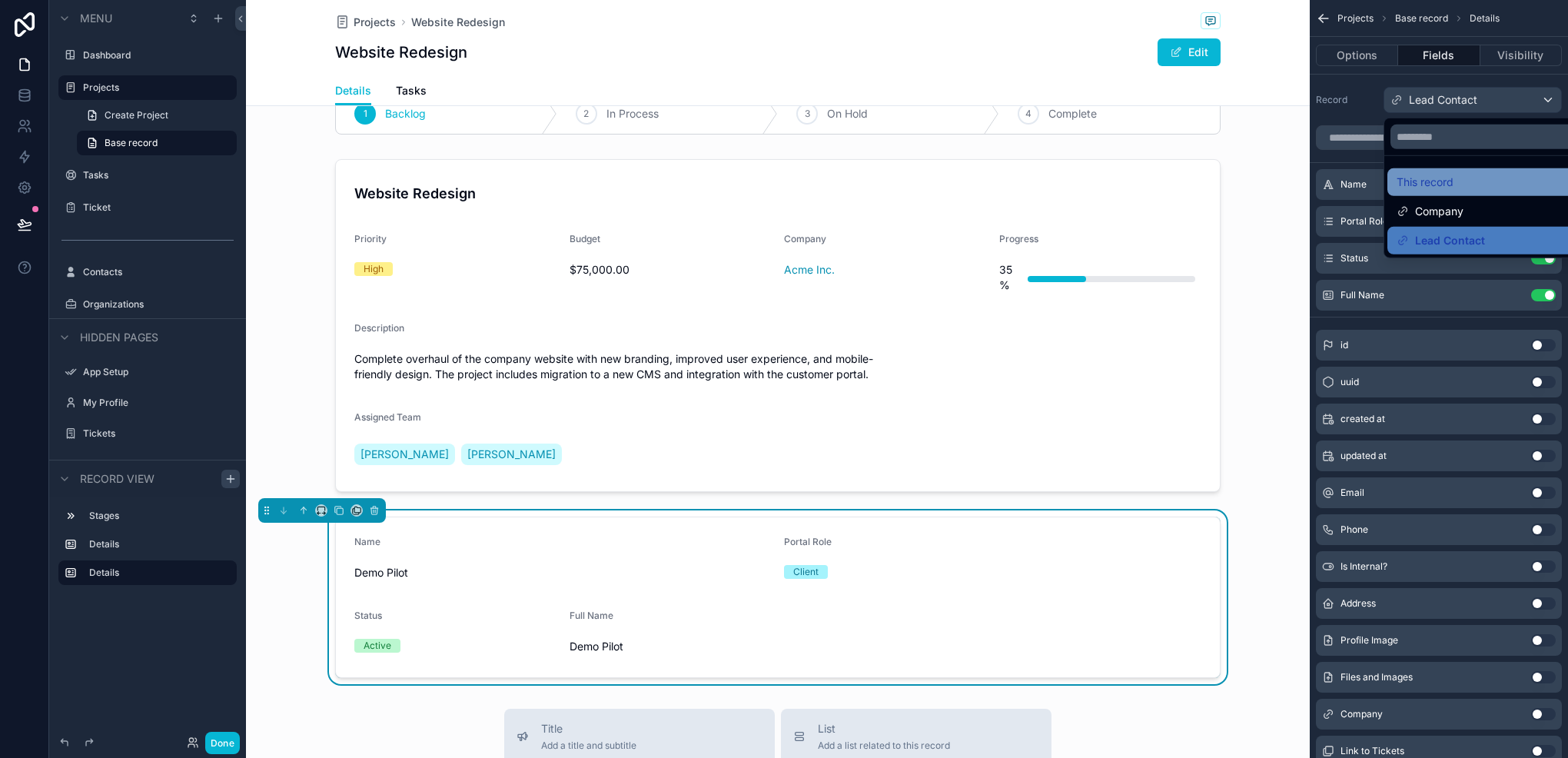
click at [1464, 175] on div "This record" at bounding box center [1490, 182] width 187 height 19
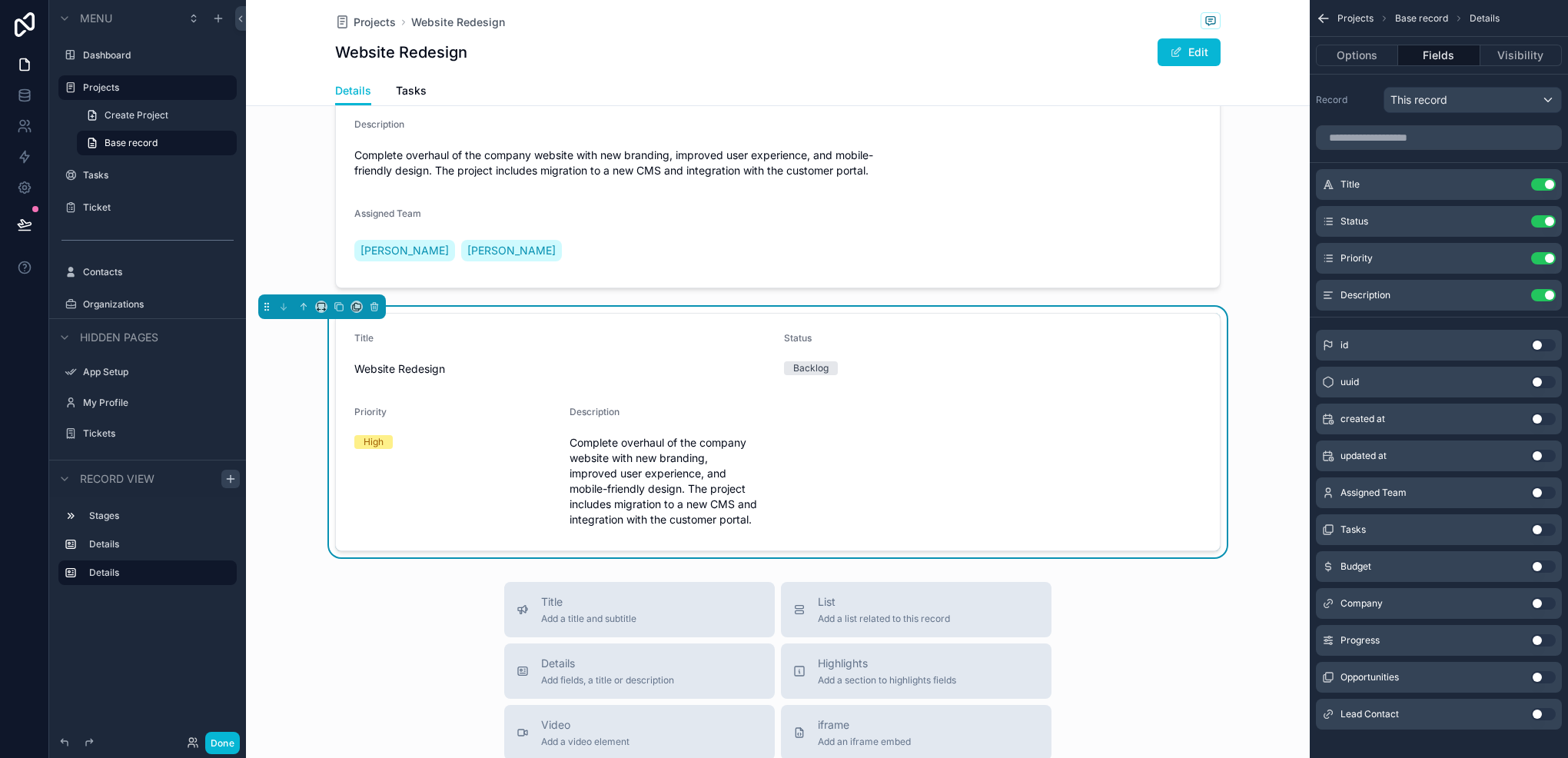
scroll to position [269, 0]
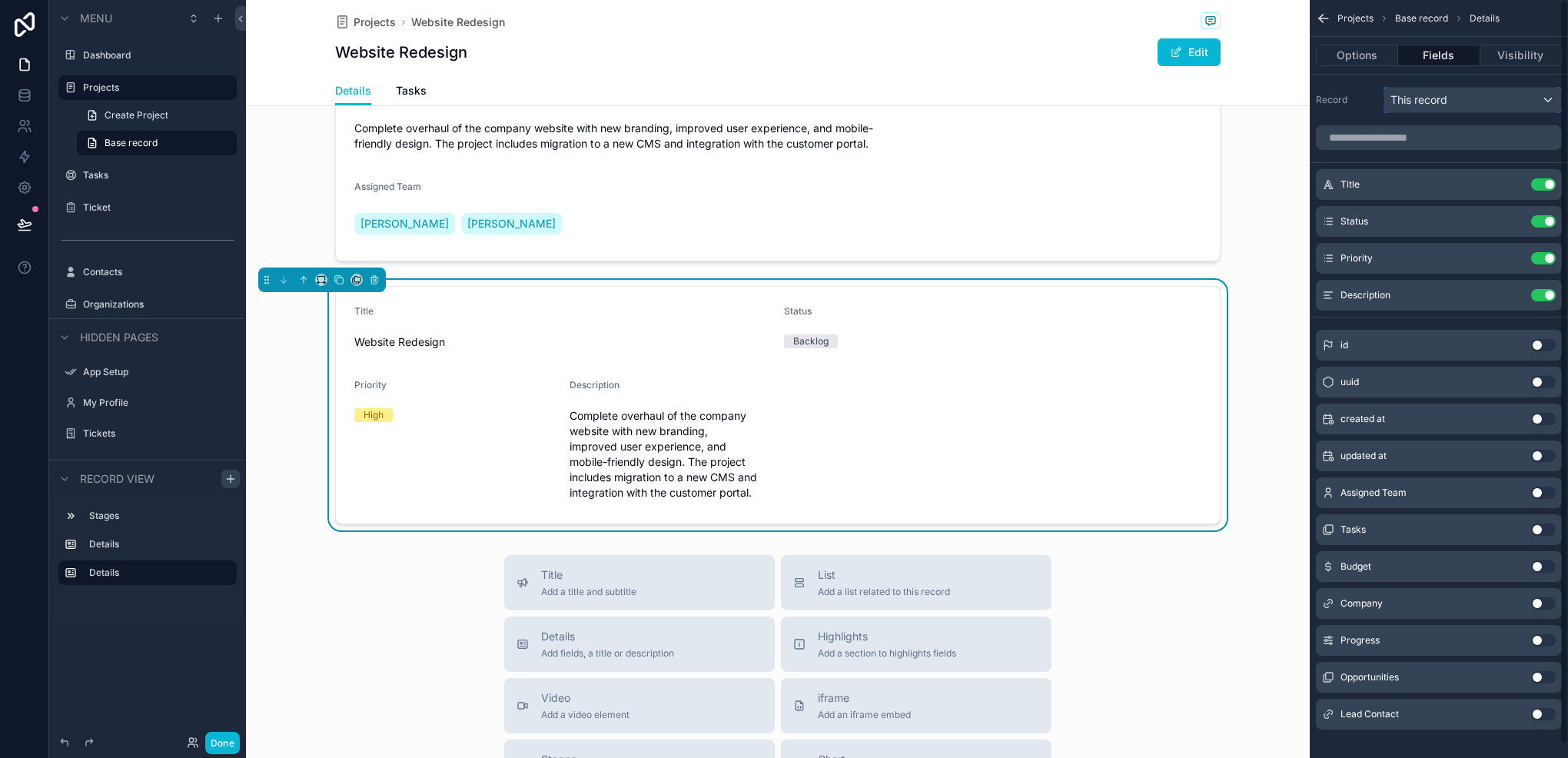
click at [1513, 101] on div "This record" at bounding box center [1473, 99] width 177 height 25
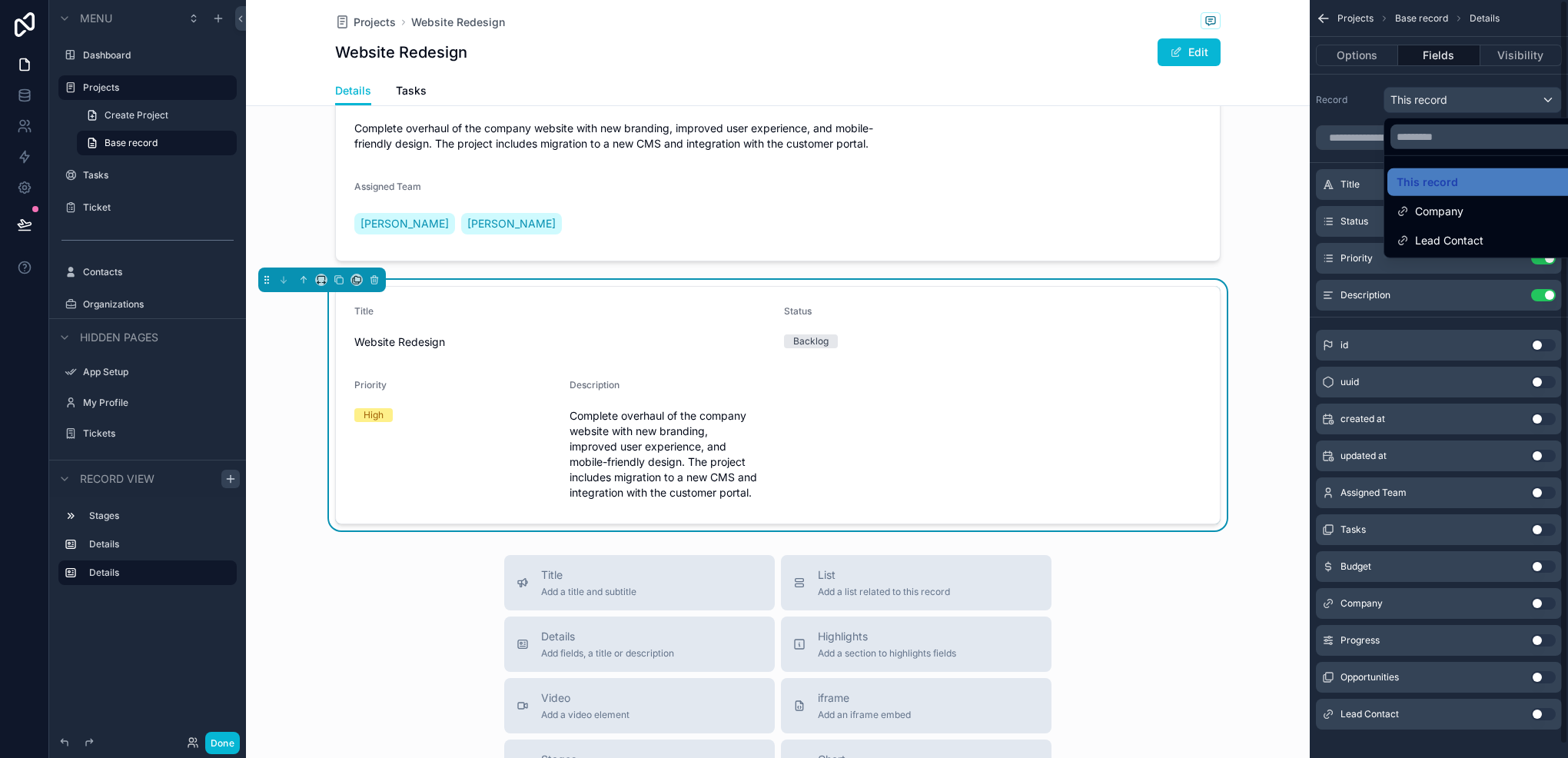
click at [206, 580] on div "scrollable content" at bounding box center [784, 379] width 1568 height 758
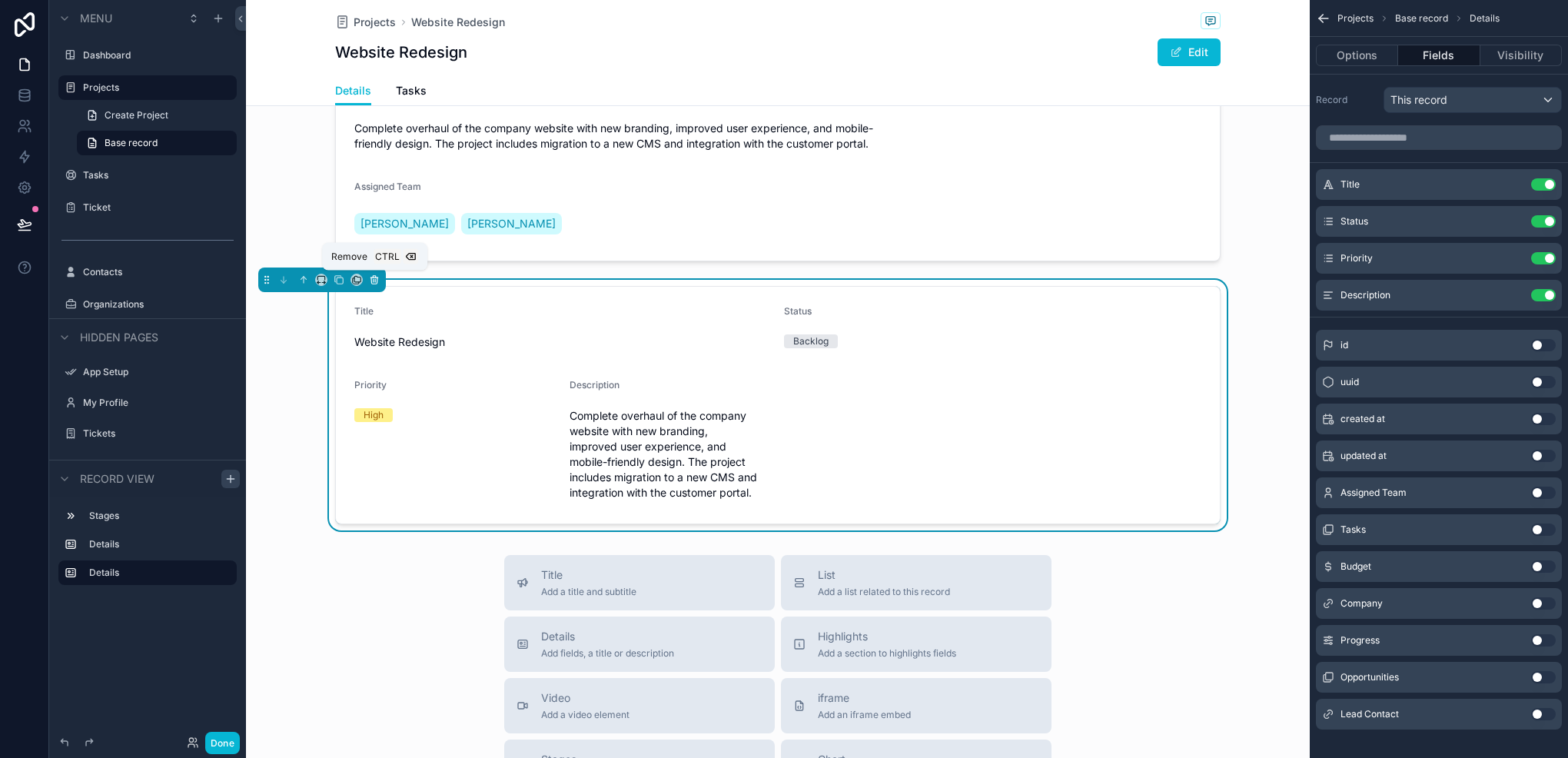
click at [380, 270] on div "Remove Ctrl" at bounding box center [374, 257] width 105 height 28
click at [371, 278] on icon "scrollable content" at bounding box center [374, 279] width 11 height 11
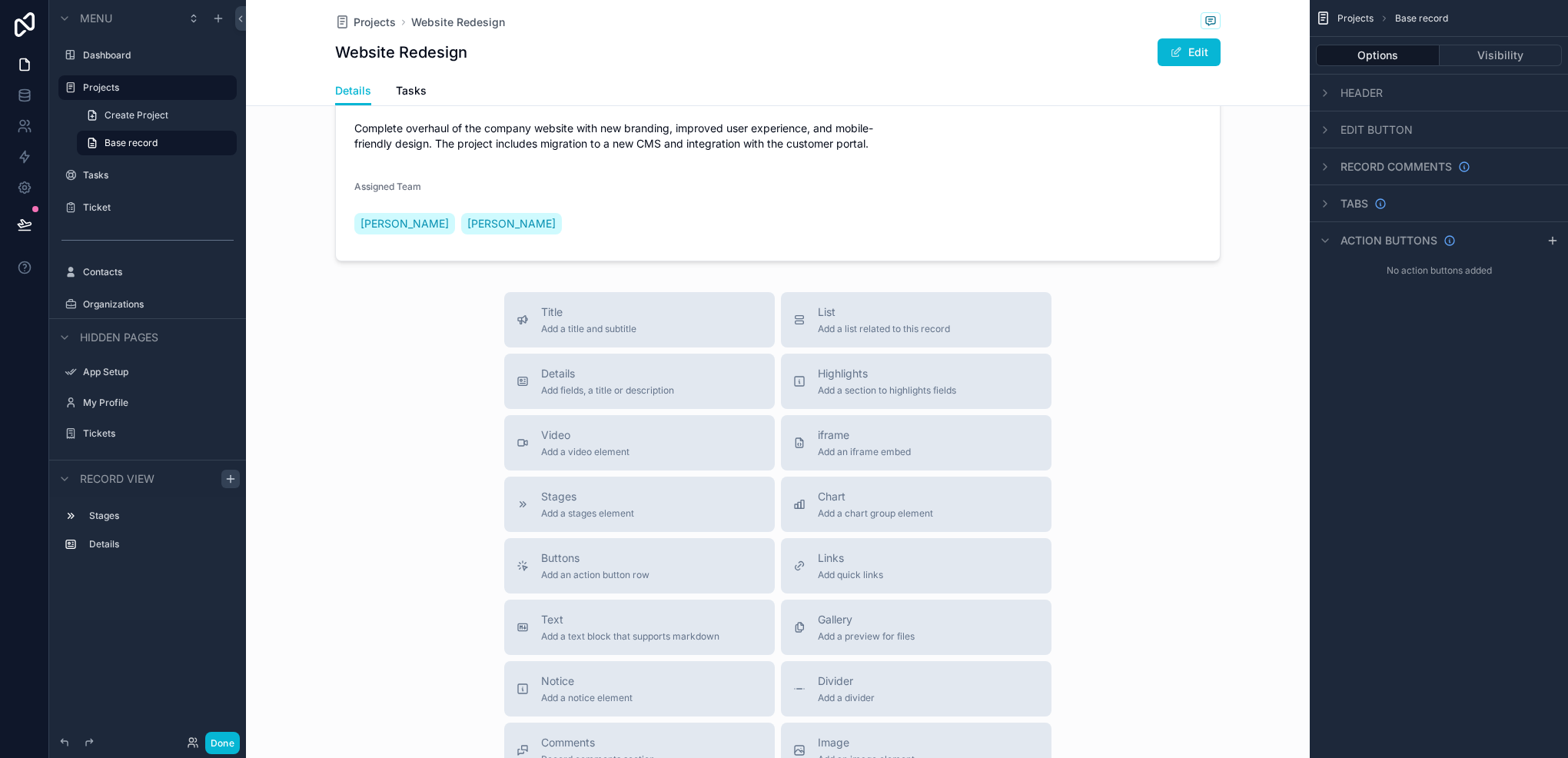
scroll to position [38, 0]
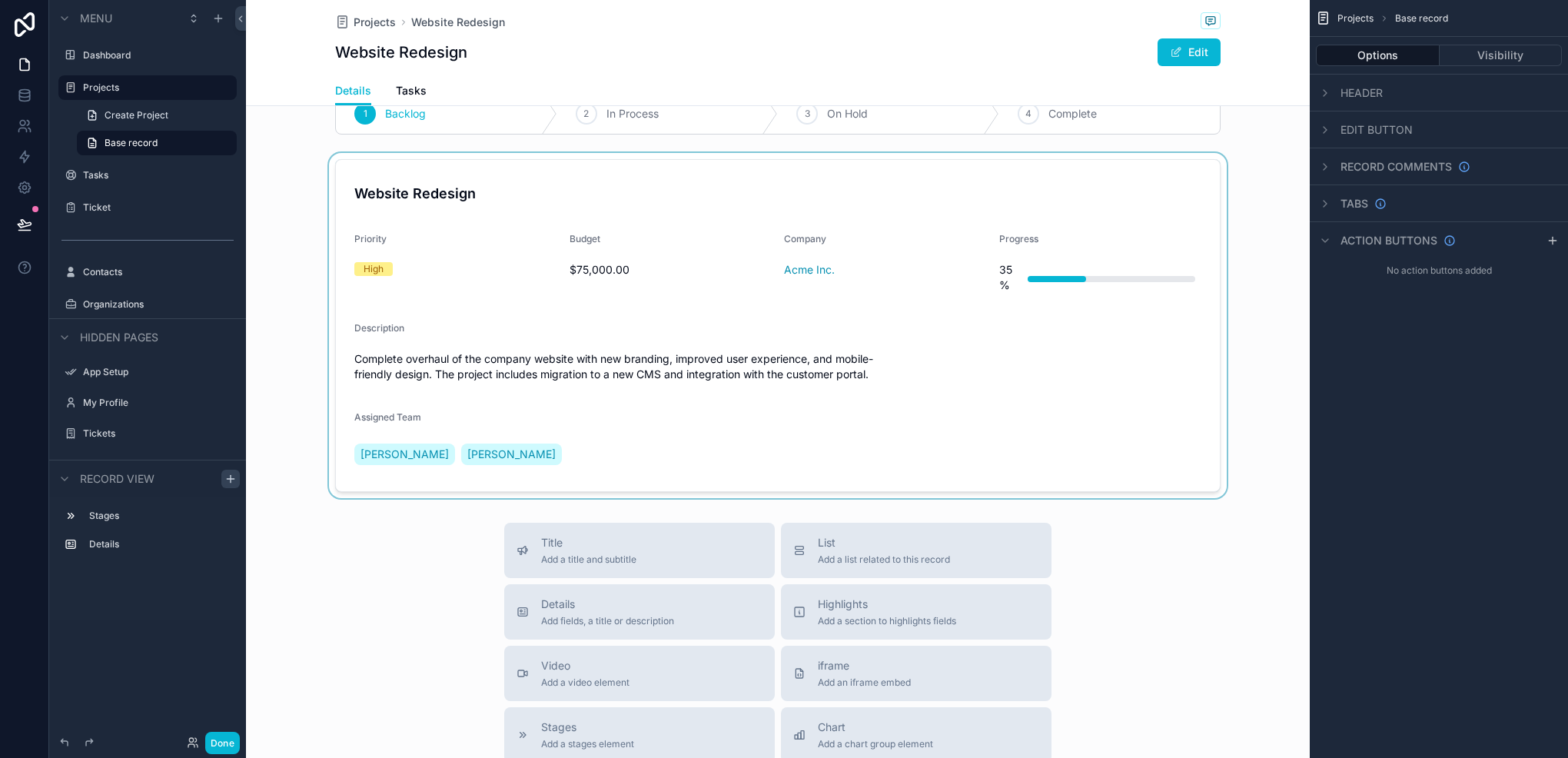
click at [512, 400] on div "scrollable content" at bounding box center [778, 325] width 1064 height 345
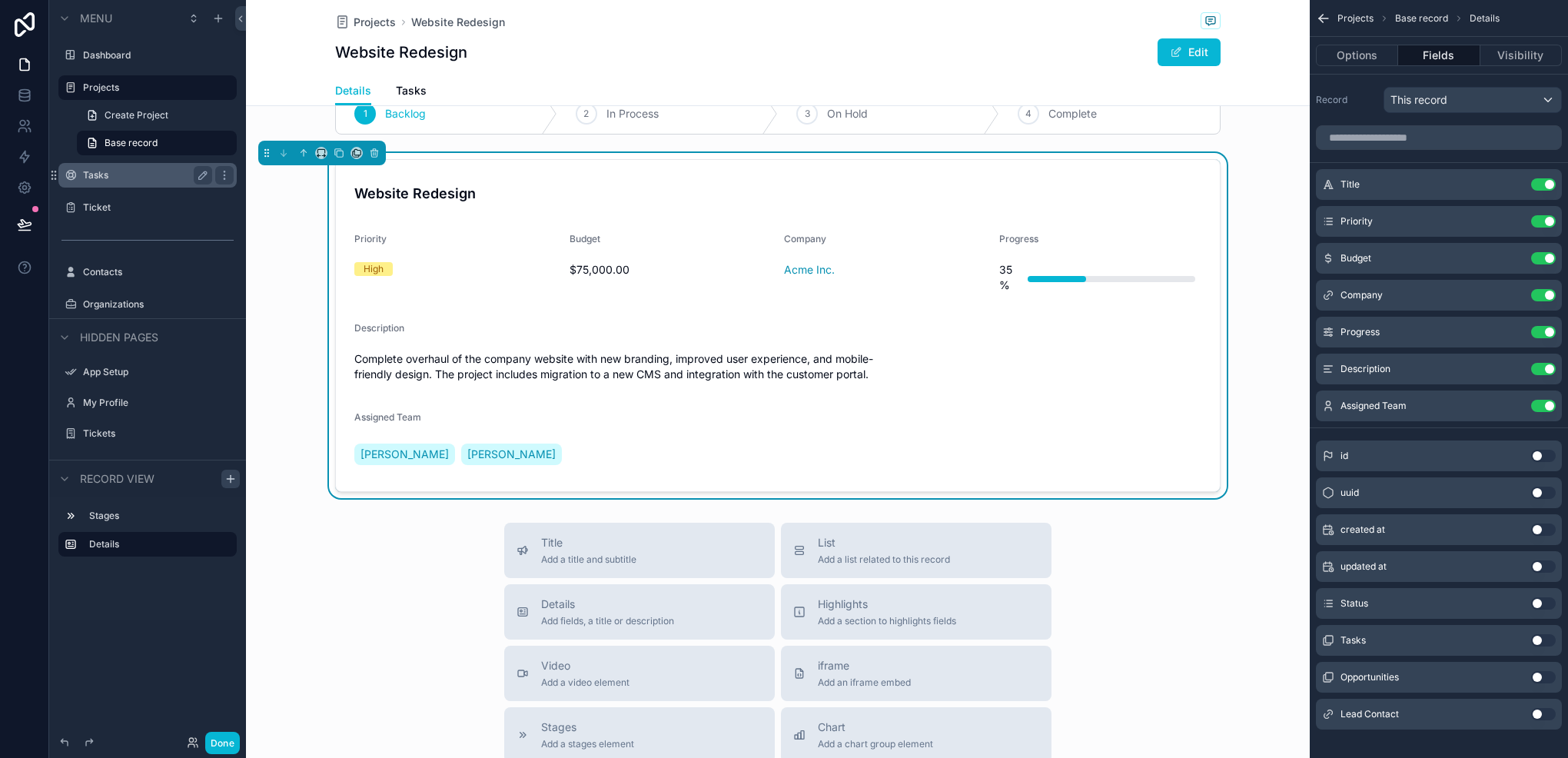
click at [100, 187] on div "Tasks" at bounding box center [148, 175] width 172 height 25
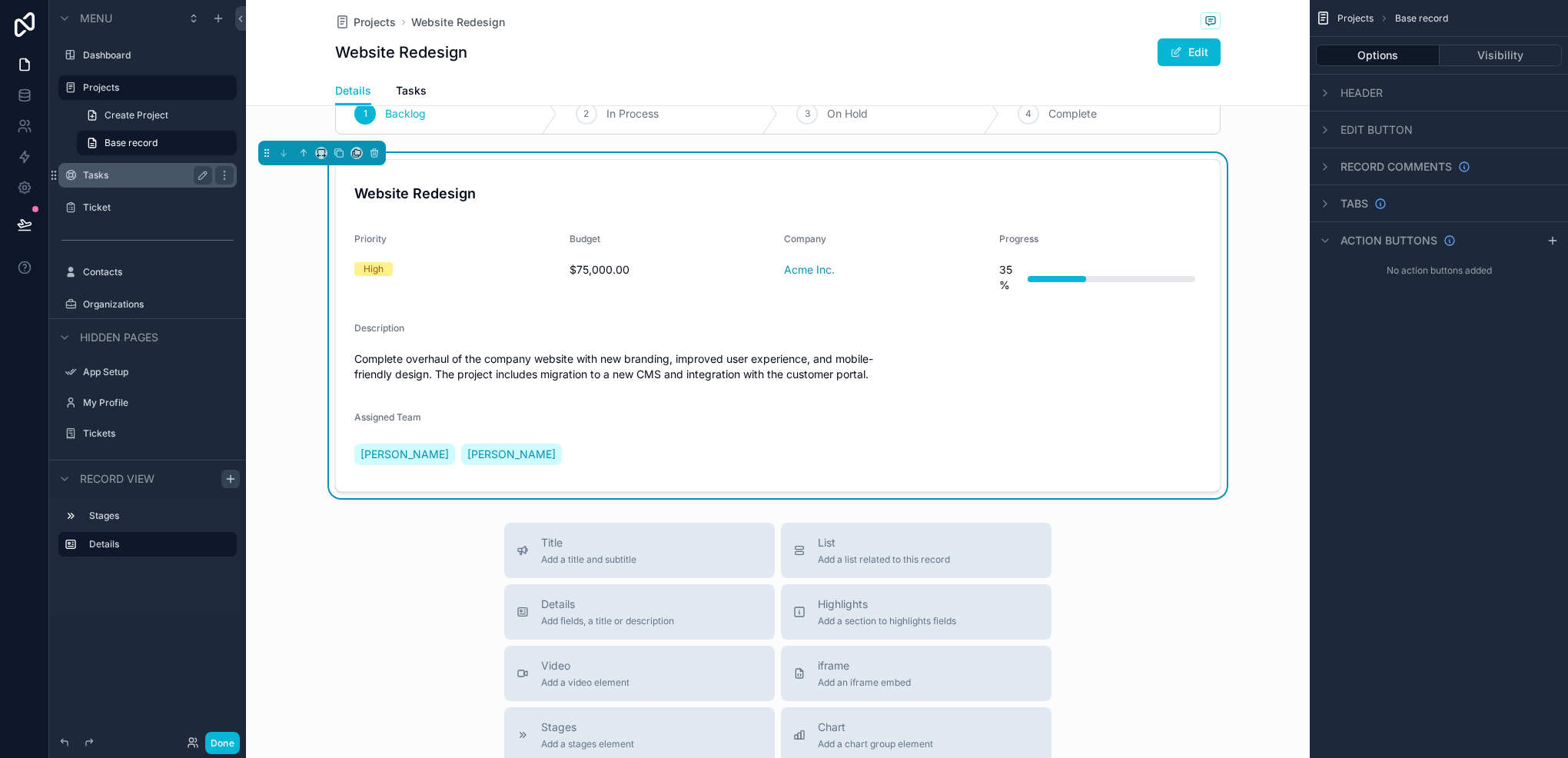
click at [111, 180] on label "Tasks" at bounding box center [145, 175] width 123 height 12
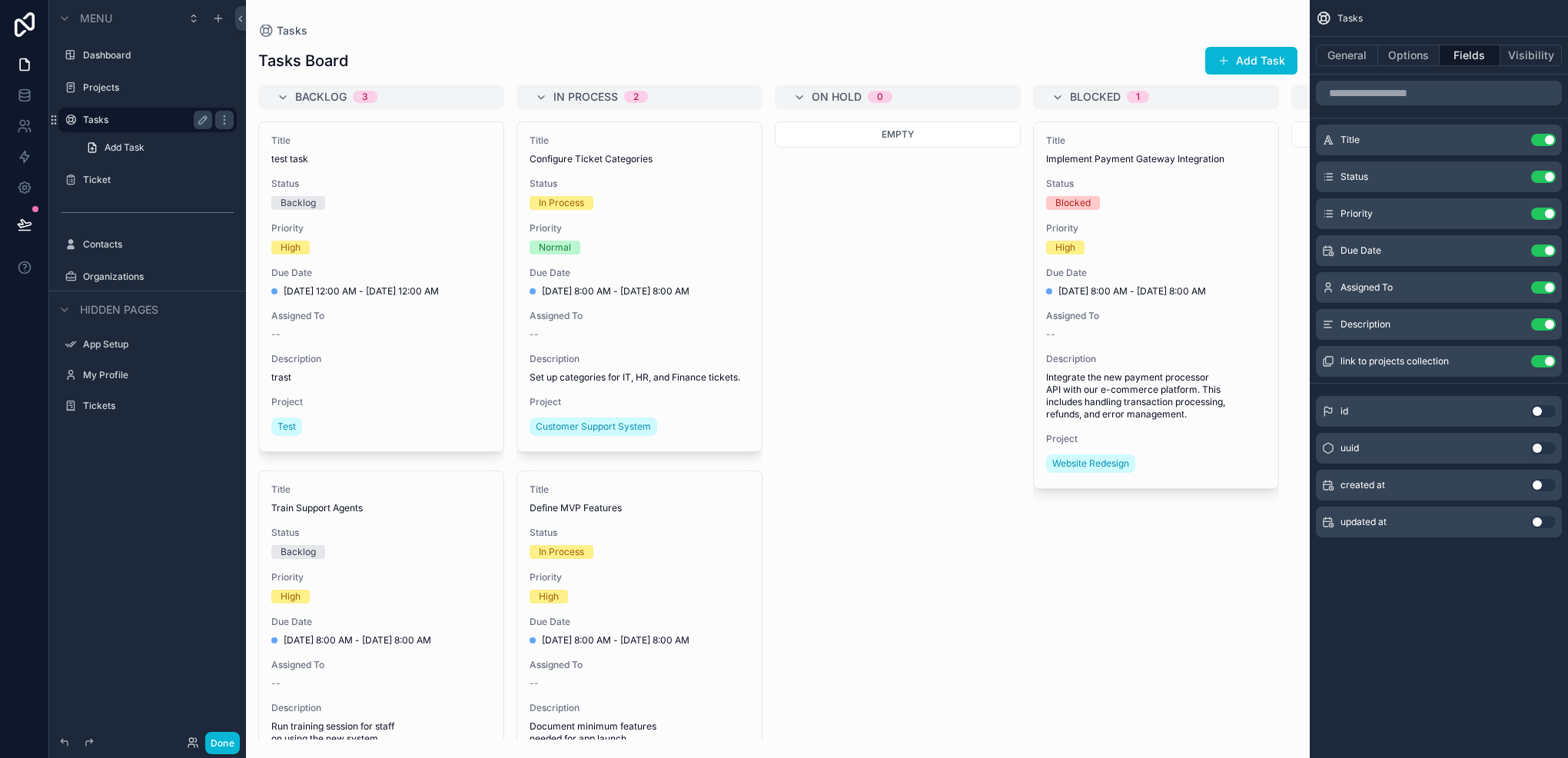
click at [435, 214] on div "scrollable content" at bounding box center [778, 379] width 1064 height 758
click at [435, 214] on div "Title test task Status Backlog Priority High Due Date [DATE] 12:00 AM - [DATE] …" at bounding box center [381, 286] width 245 height 329
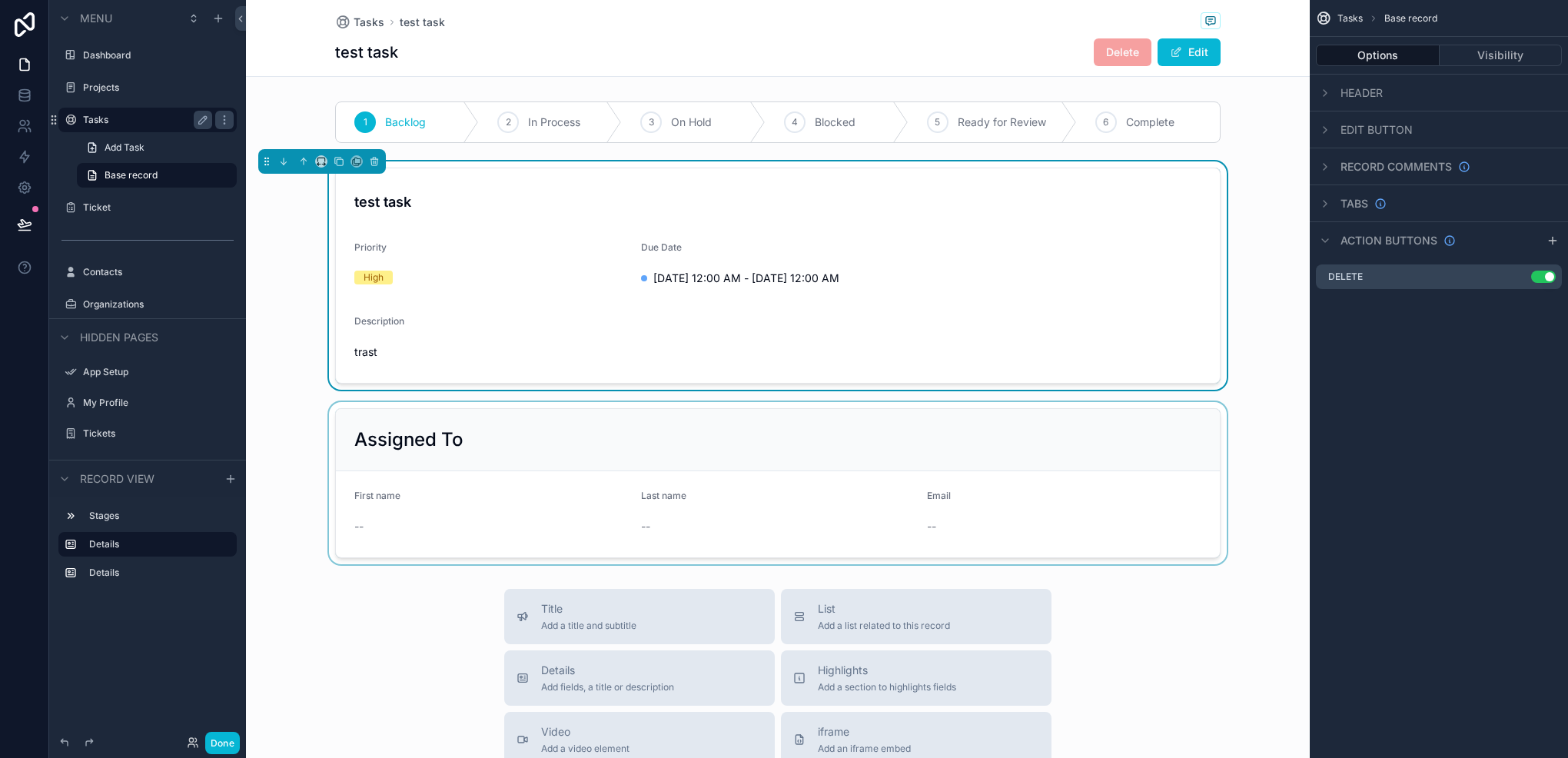
click at [438, 466] on div "scrollable content" at bounding box center [778, 484] width 1064 height 162
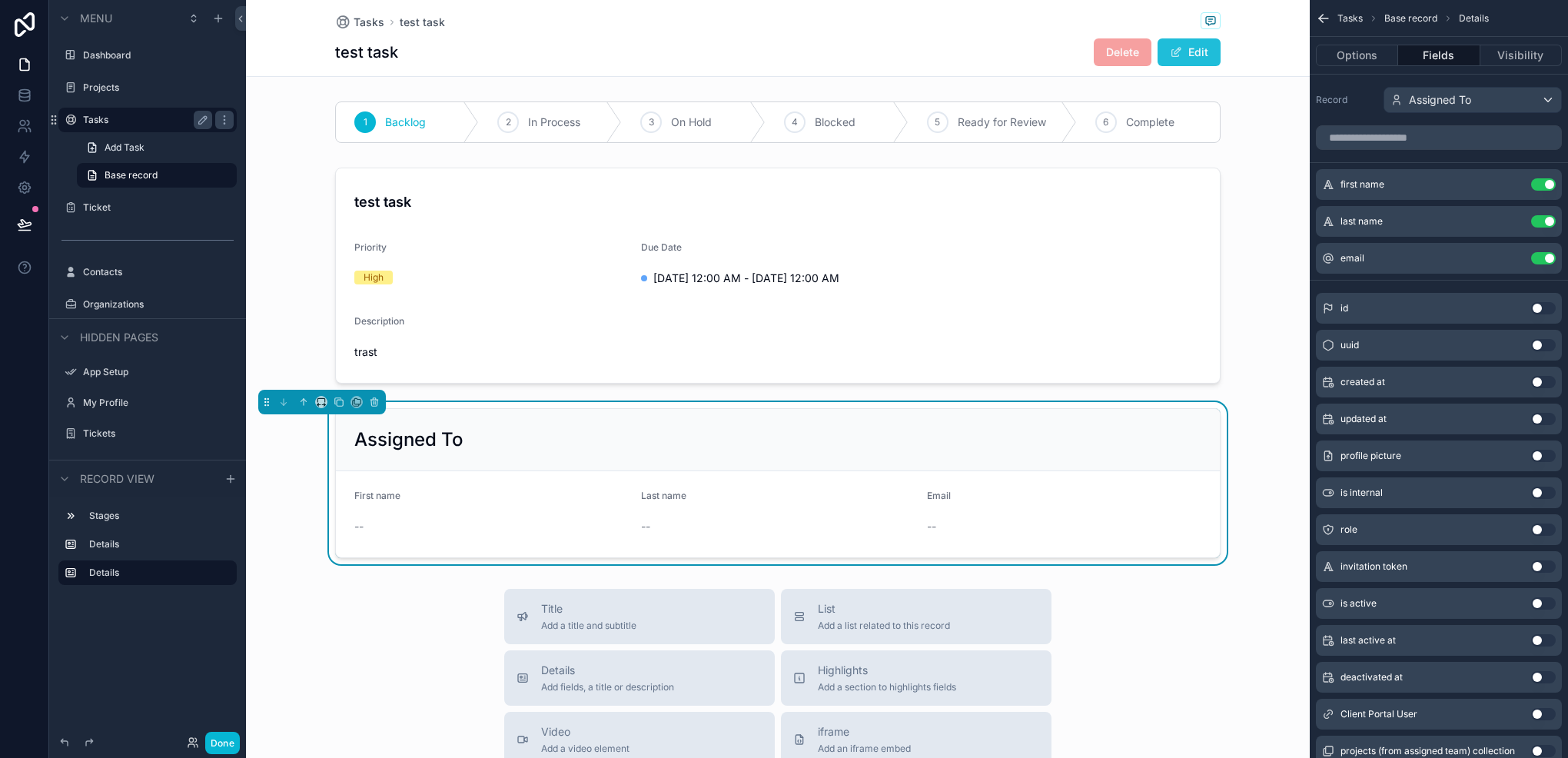
click at [1170, 54] on span "scrollable content" at bounding box center [1176, 53] width 12 height 12
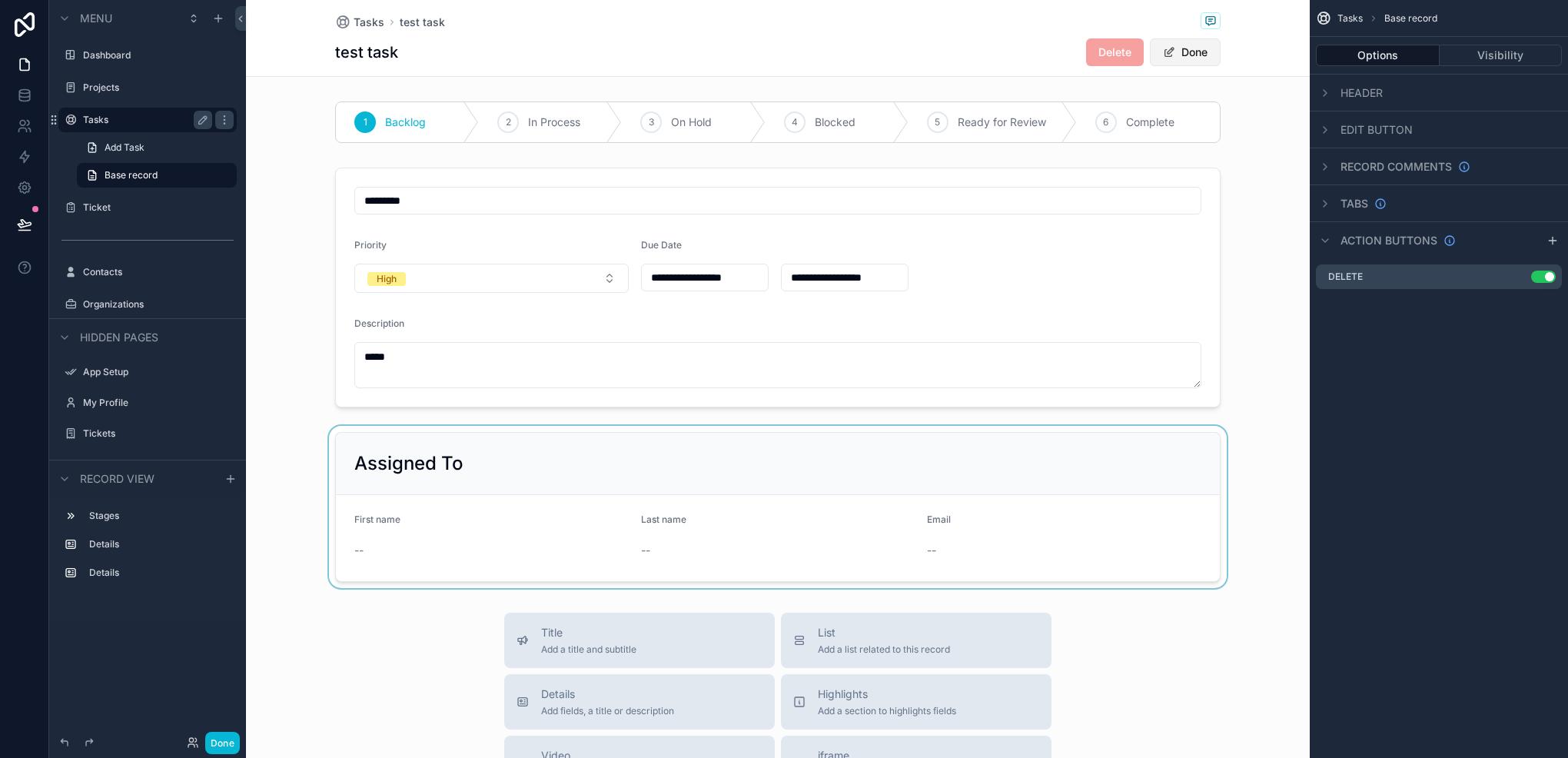
click at [1163, 51] on span "scrollable content" at bounding box center [1169, 53] width 12 height 12
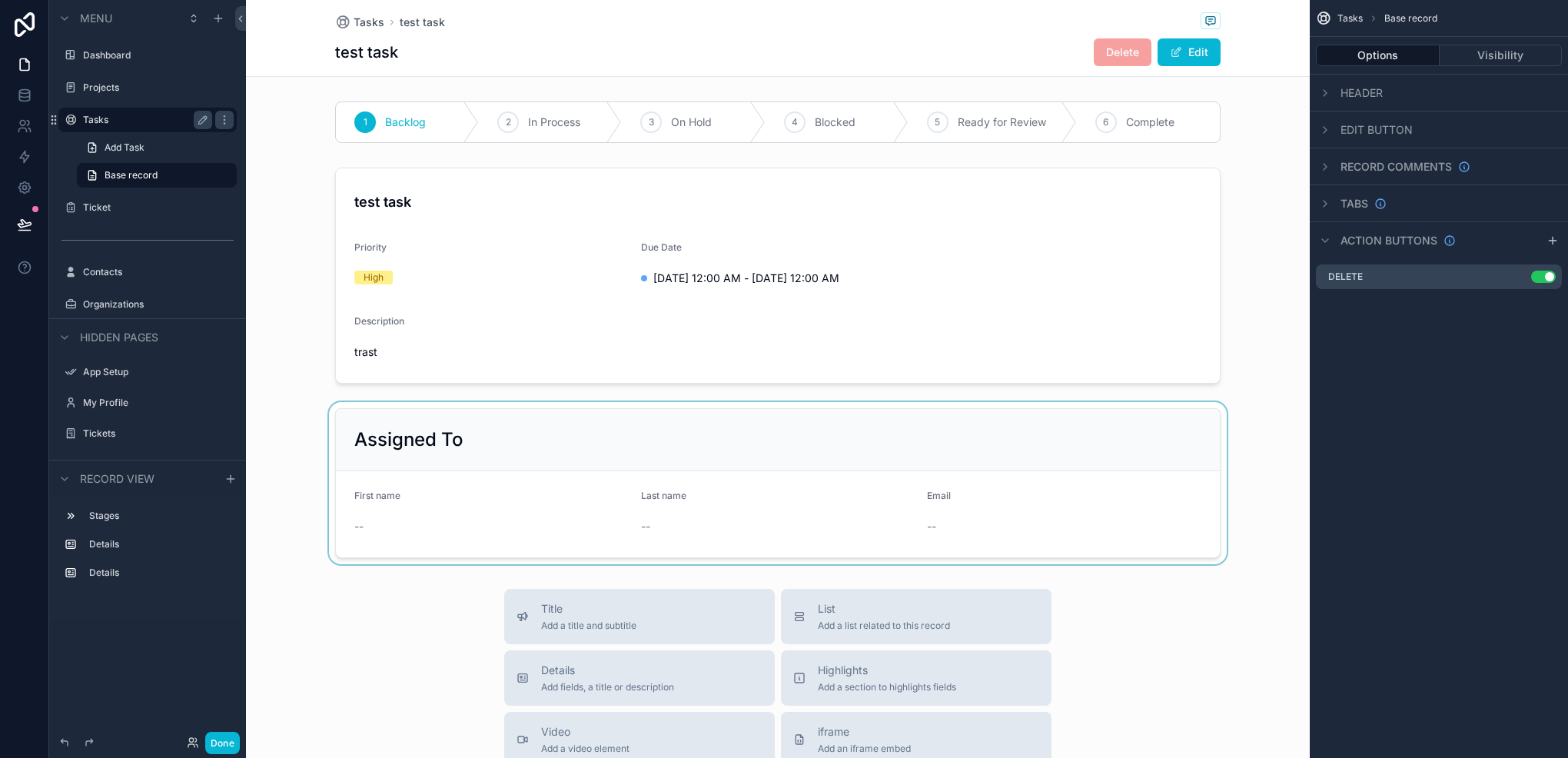
click at [796, 479] on div "scrollable content" at bounding box center [778, 484] width 1064 height 162
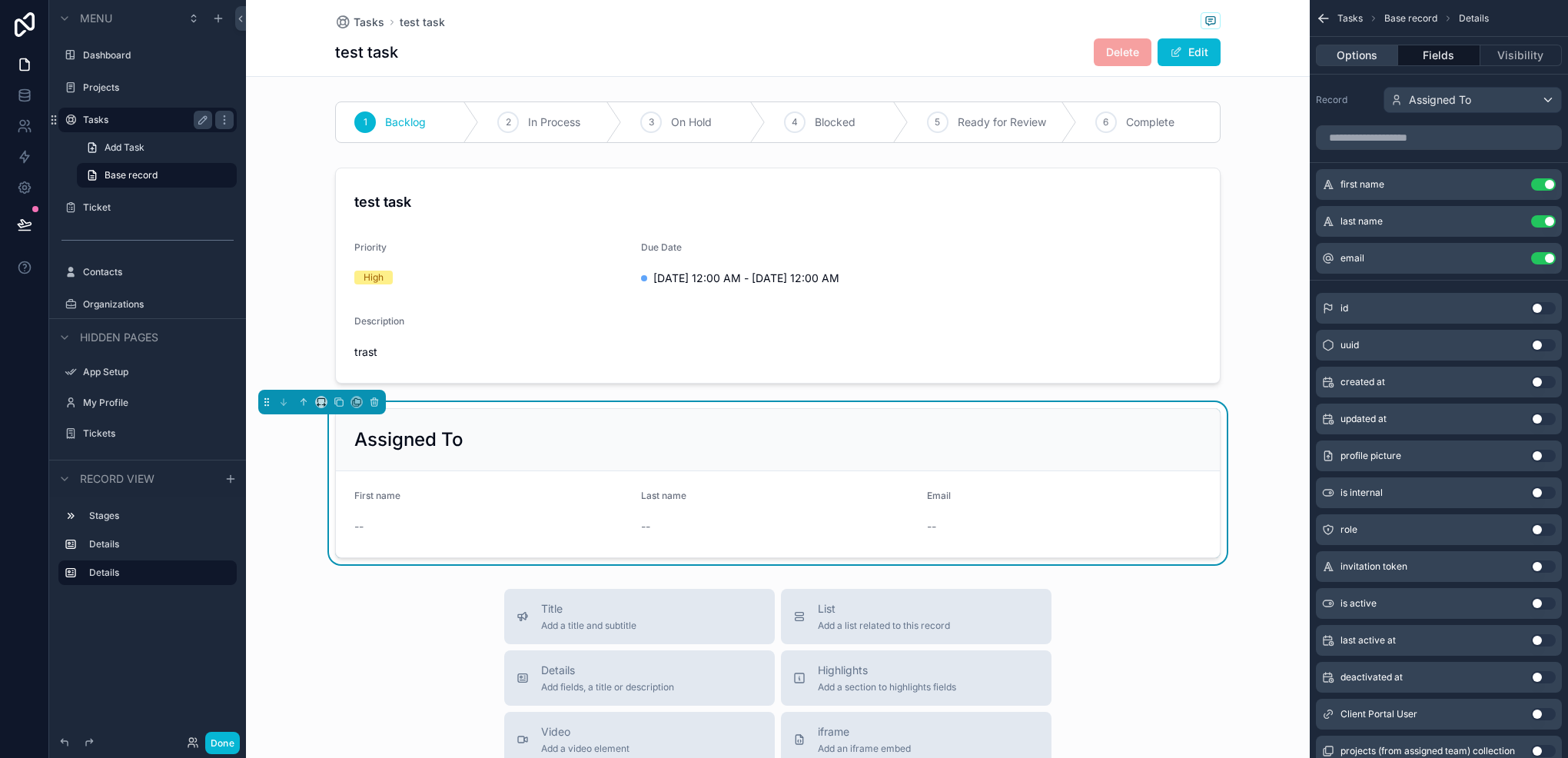
click at [1362, 63] on button "Options" at bounding box center [1357, 55] width 82 height 22
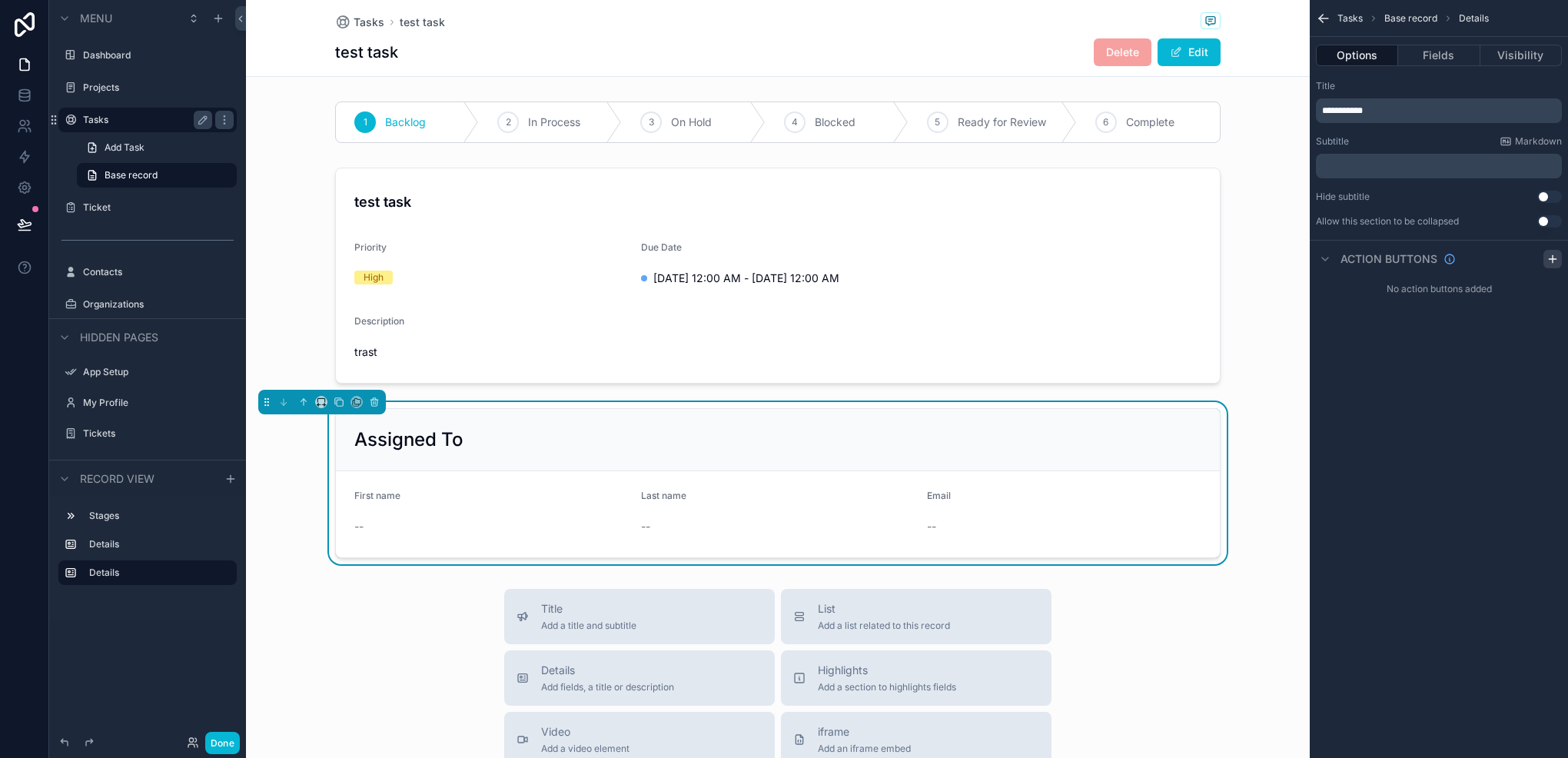
click at [1557, 265] on div "scrollable content" at bounding box center [1553, 259] width 19 height 19
click at [1548, 293] on icon "scrollable content" at bounding box center [1550, 295] width 12 height 12
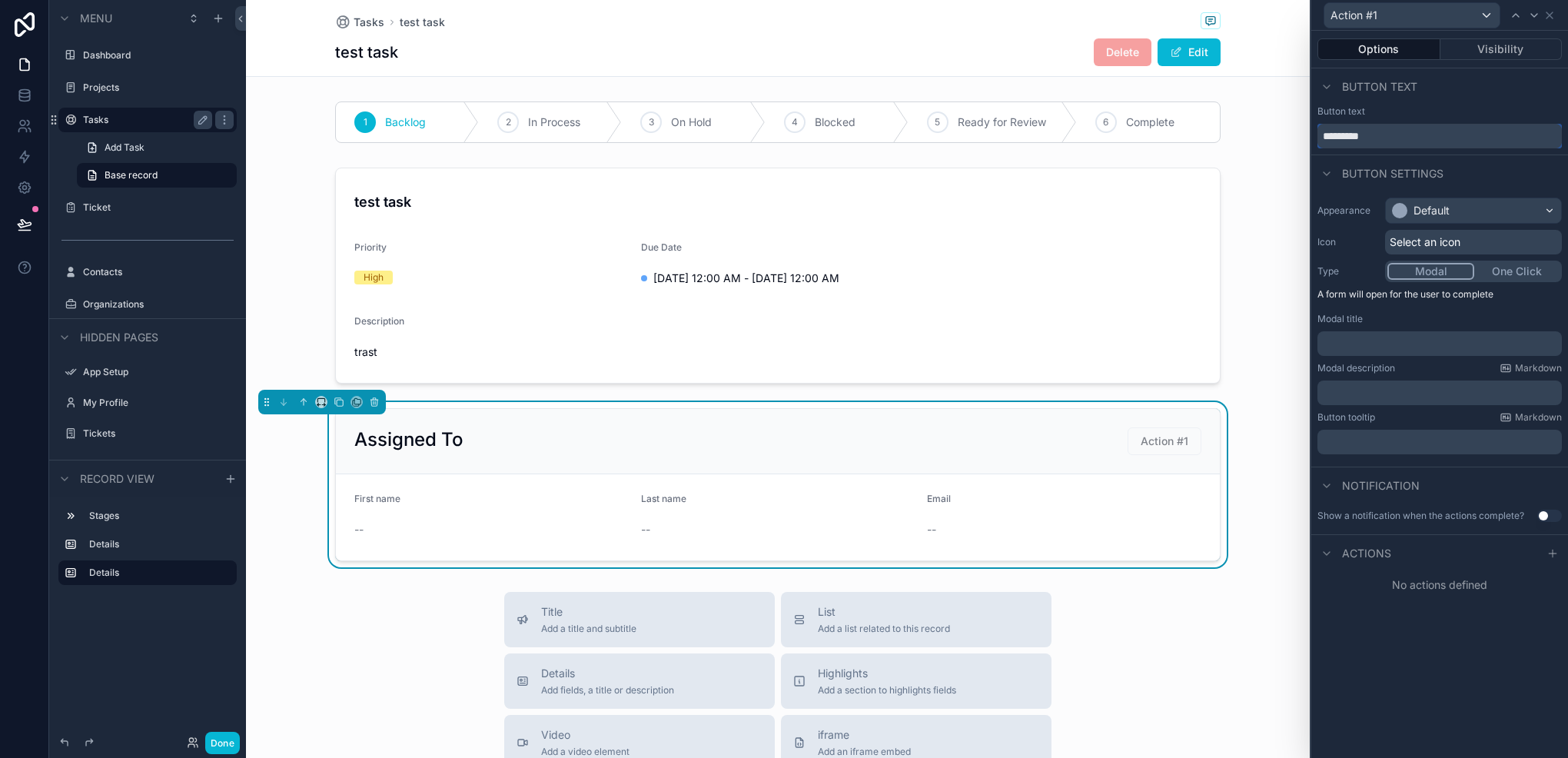
click at [1387, 143] on input "*********" at bounding box center [1439, 136] width 245 height 25
type input "****"
click at [1465, 221] on div "Default" at bounding box center [1473, 210] width 175 height 25
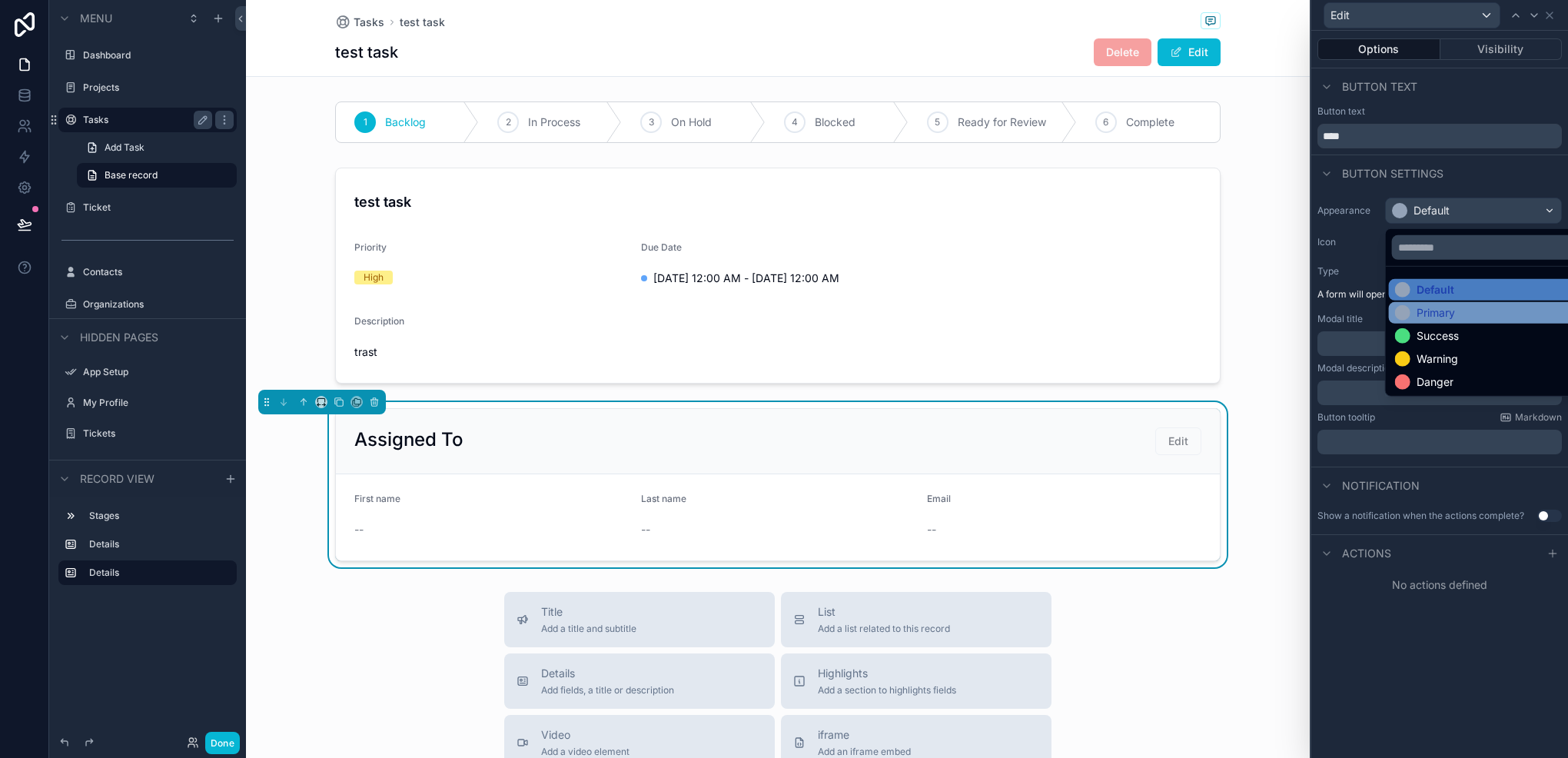
click at [1457, 315] on div "Primary" at bounding box center [1492, 313] width 193 height 16
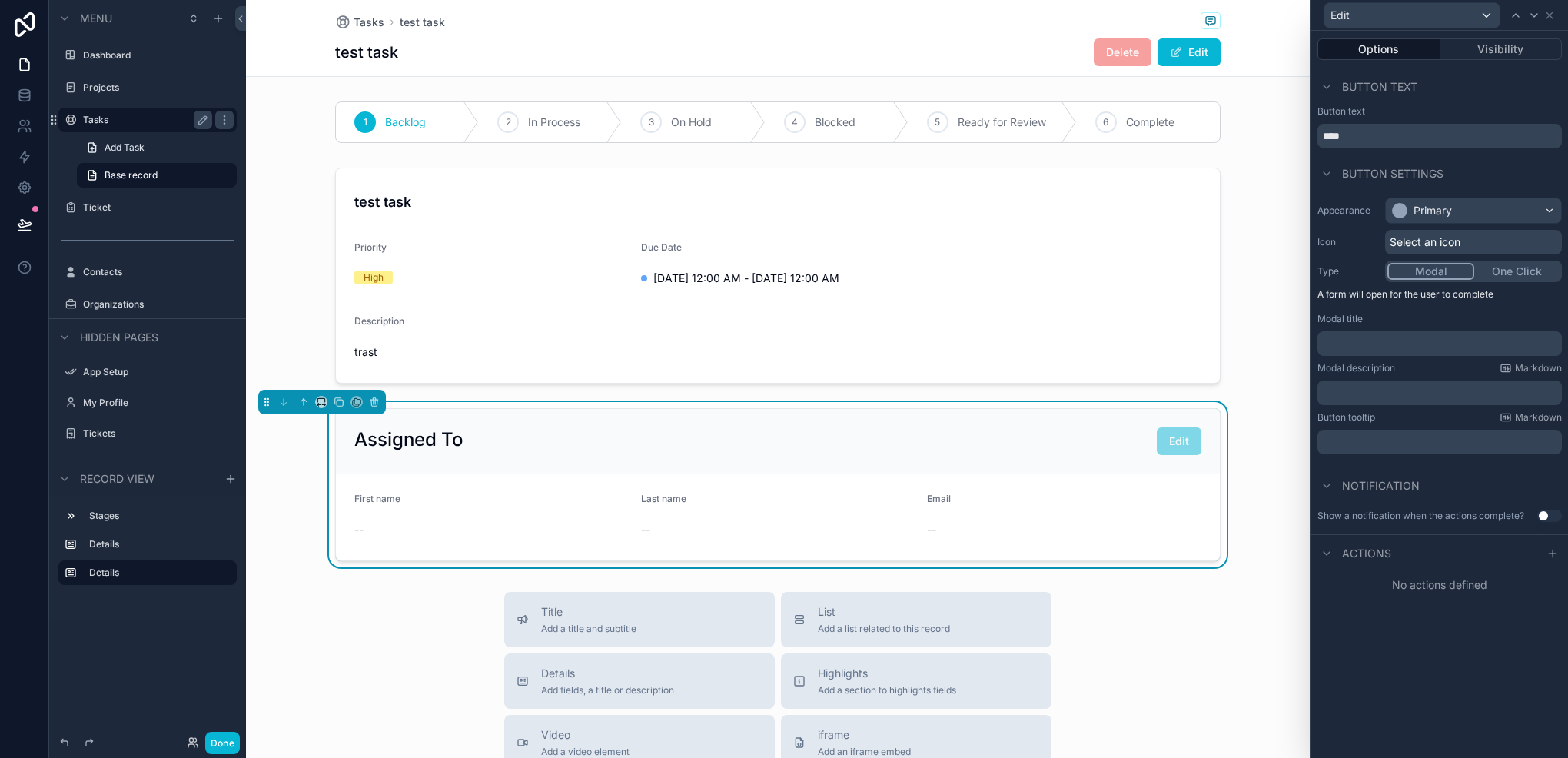
click at [1503, 276] on button "One Click" at bounding box center [1517, 271] width 85 height 17
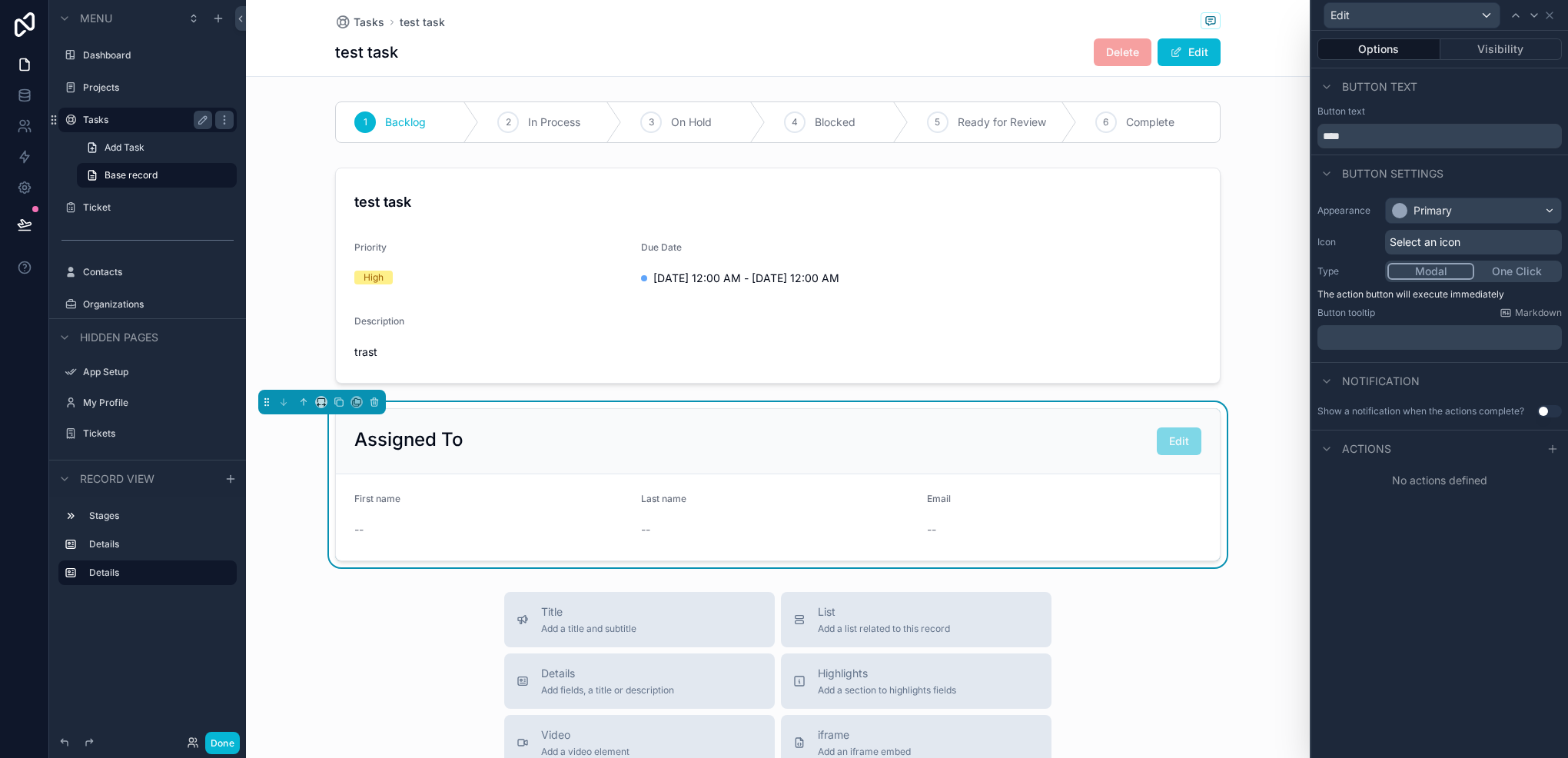
click at [1445, 270] on button "Modal" at bounding box center [1431, 271] width 87 height 17
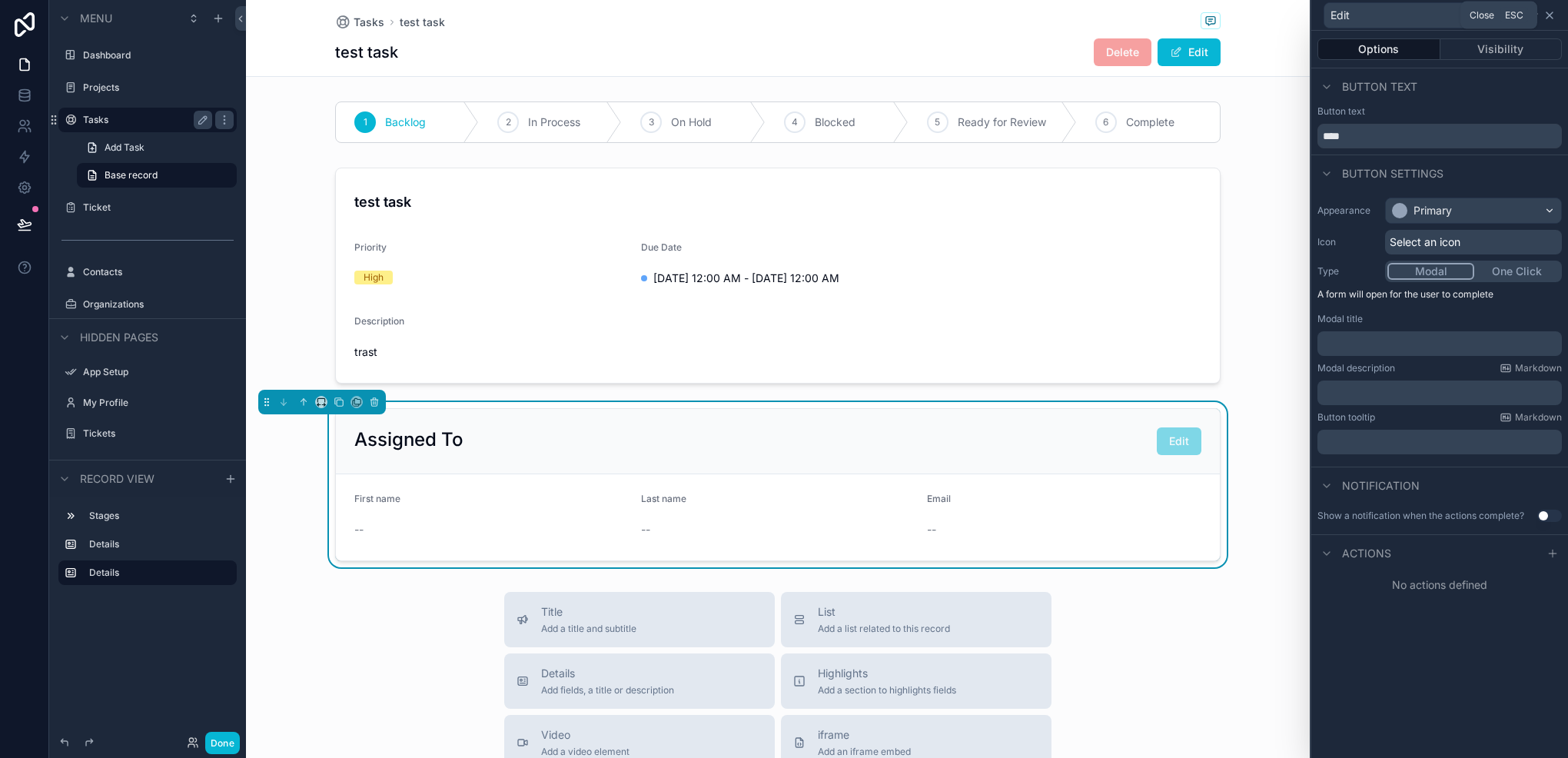
click at [1552, 12] on icon at bounding box center [1550, 15] width 6 height 6
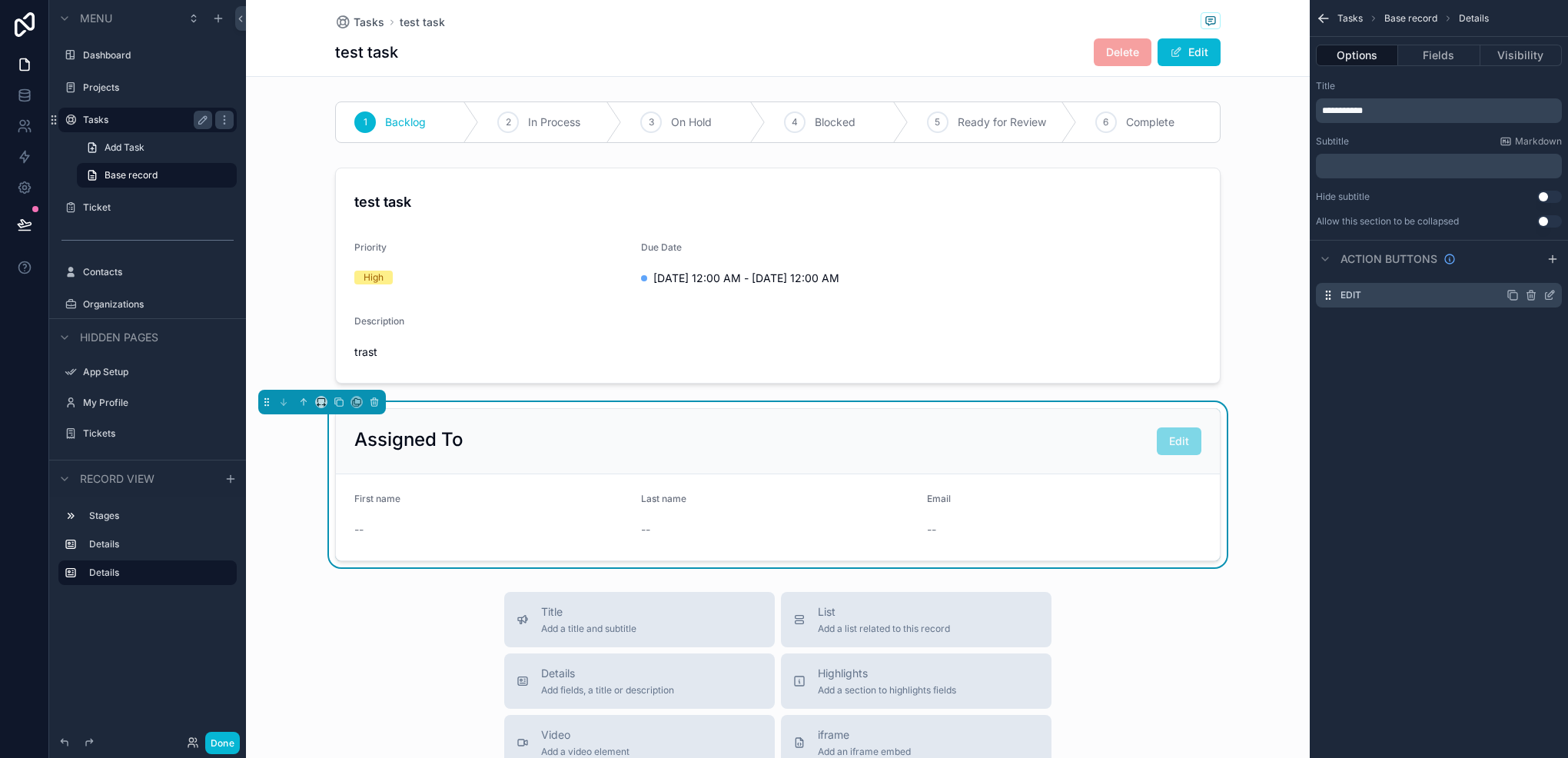
click at [1530, 289] on icon "scrollable content" at bounding box center [1531, 295] width 12 height 12
click at [1519, 267] on icon at bounding box center [1525, 271] width 12 height 12
click at [1045, 33] on div "Tasks test task test task Delete Edit" at bounding box center [778, 38] width 886 height 76
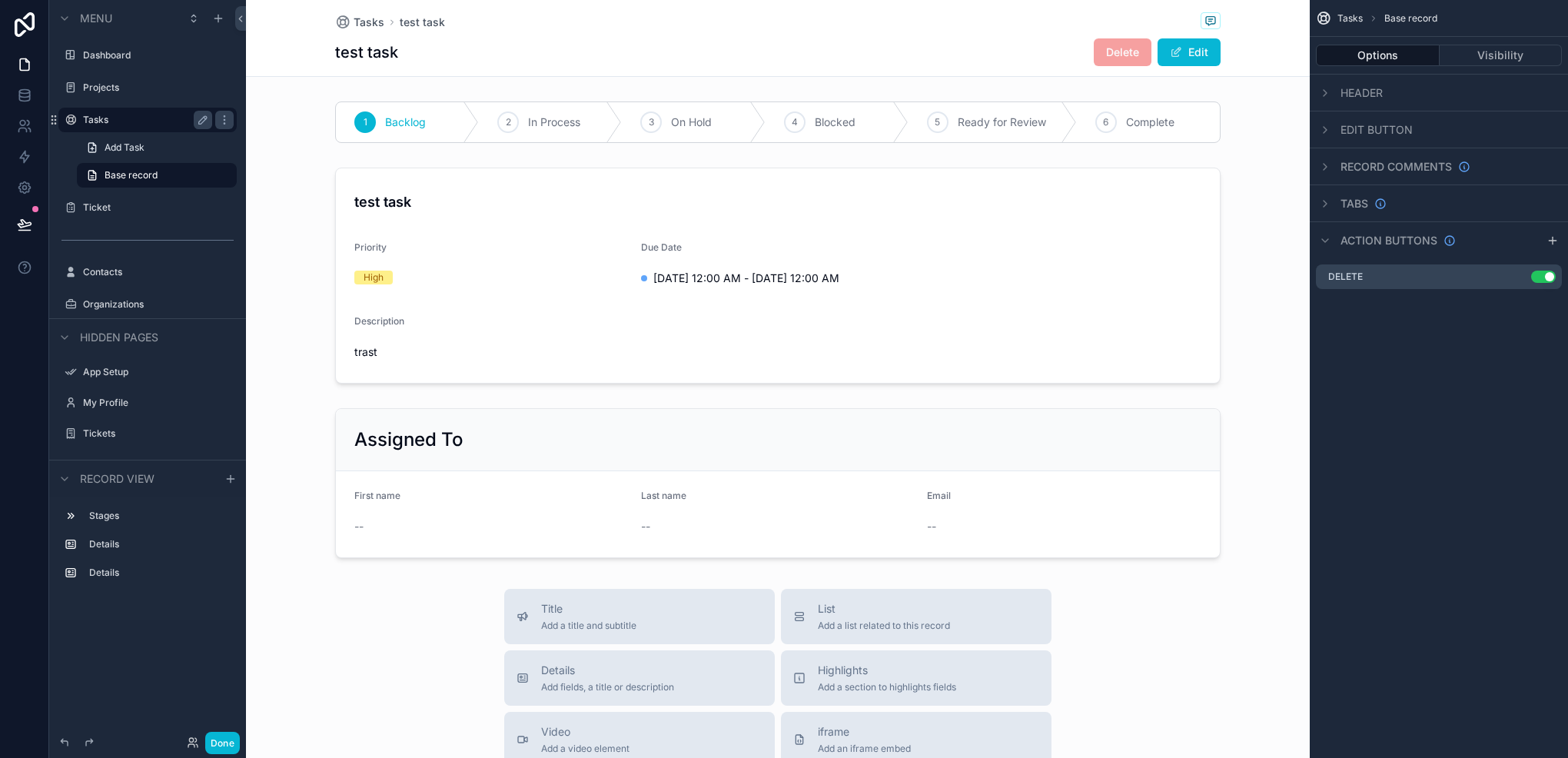
click at [1336, 128] on div "Edit button" at bounding box center [1365, 130] width 97 height 19
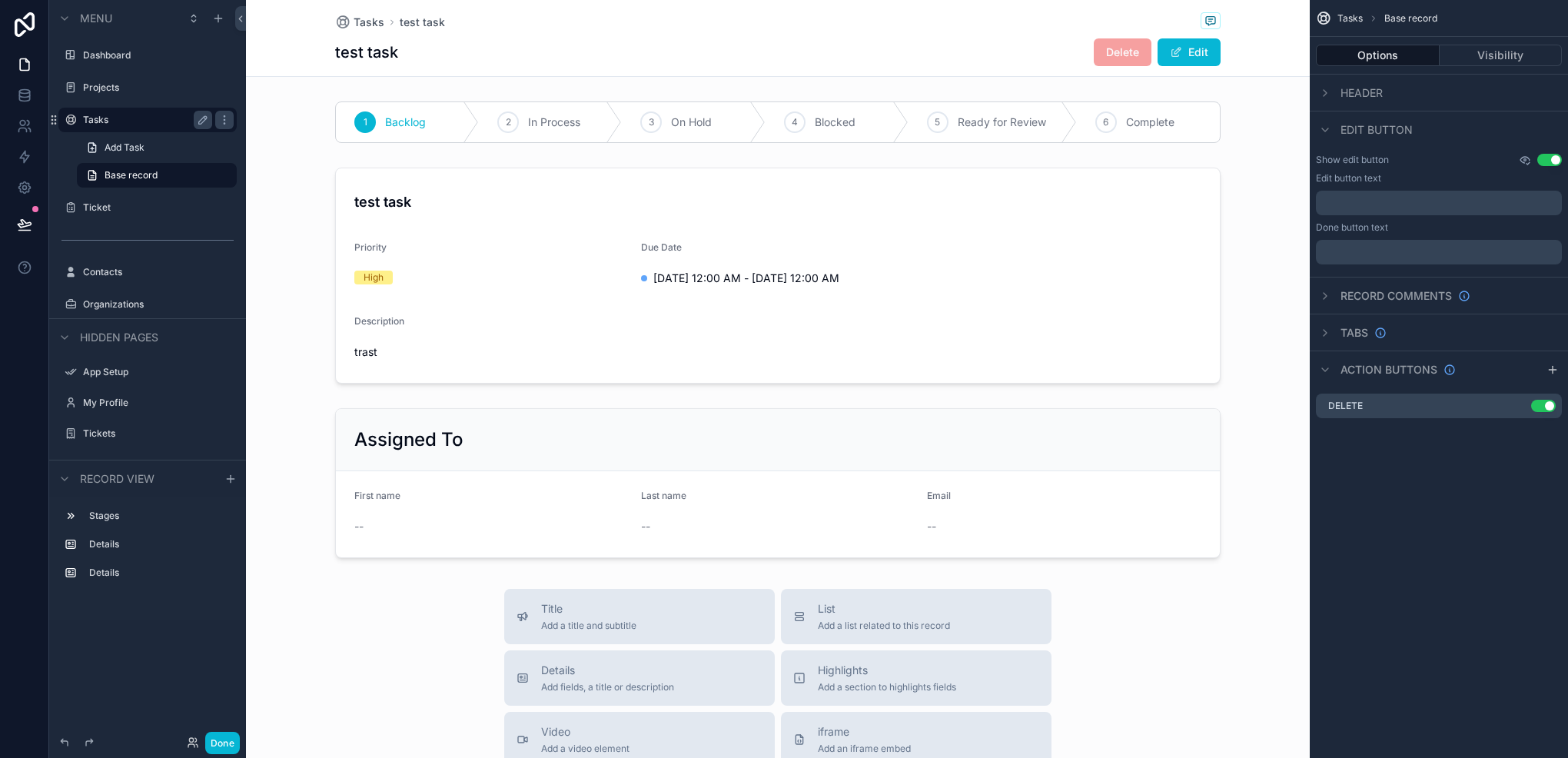
click at [1523, 162] on icon "scrollable content" at bounding box center [1524, 160] width 9 height 6
click at [1197, 47] on button "Edit" at bounding box center [1190, 53] width 63 height 28
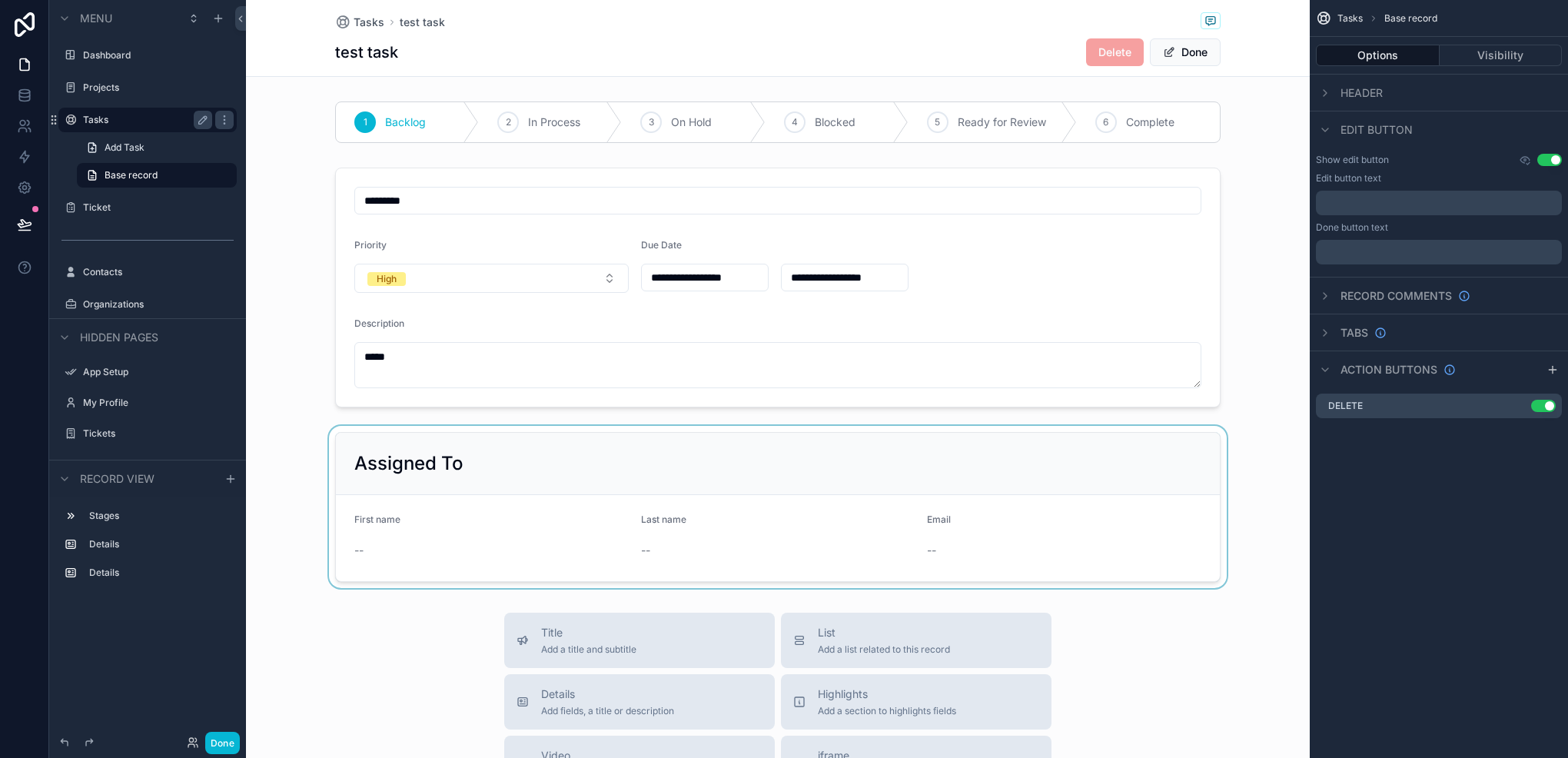
click at [772, 500] on div "scrollable content" at bounding box center [778, 507] width 1064 height 162
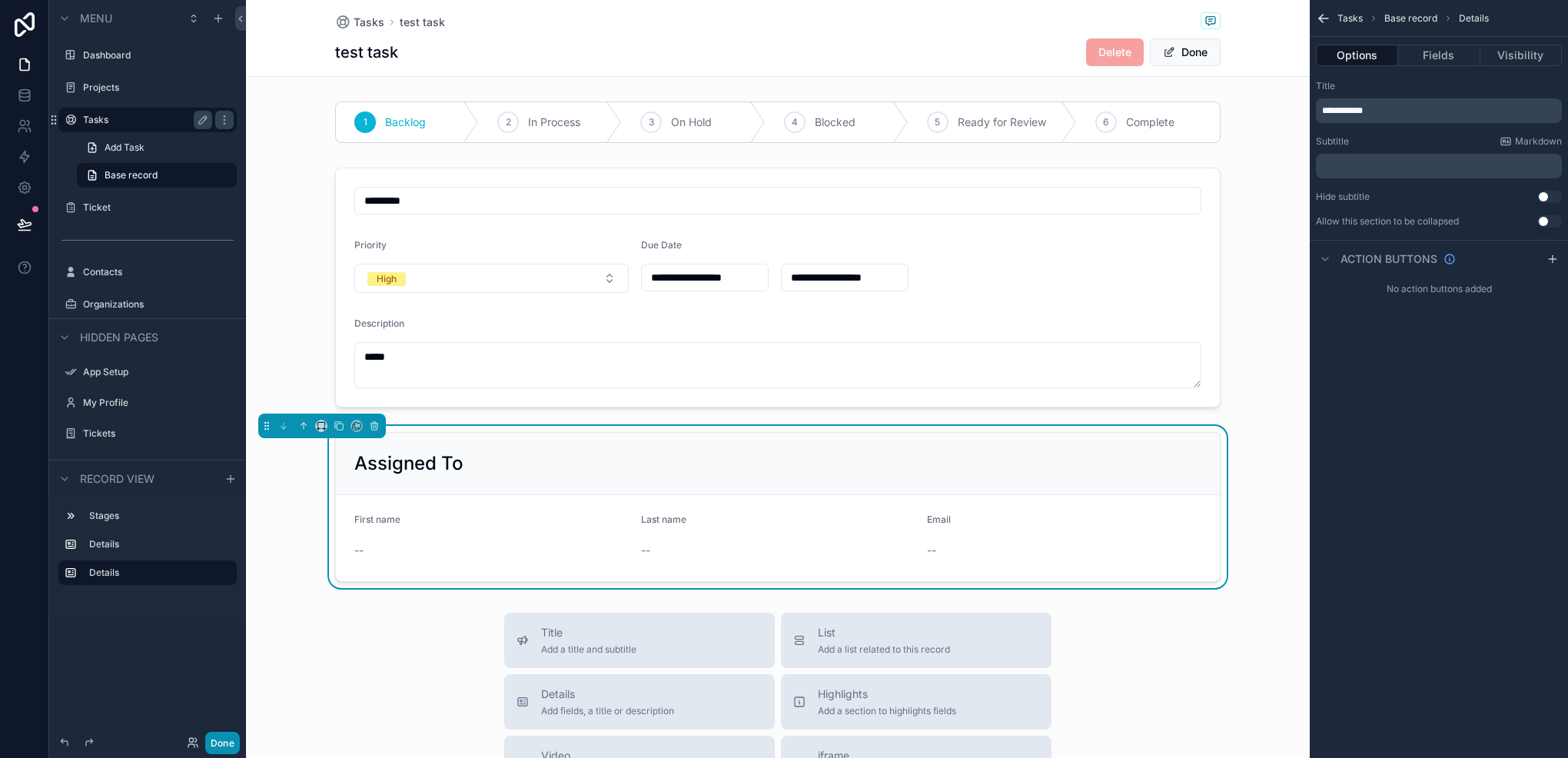
click at [215, 743] on button "Done" at bounding box center [222, 743] width 35 height 23
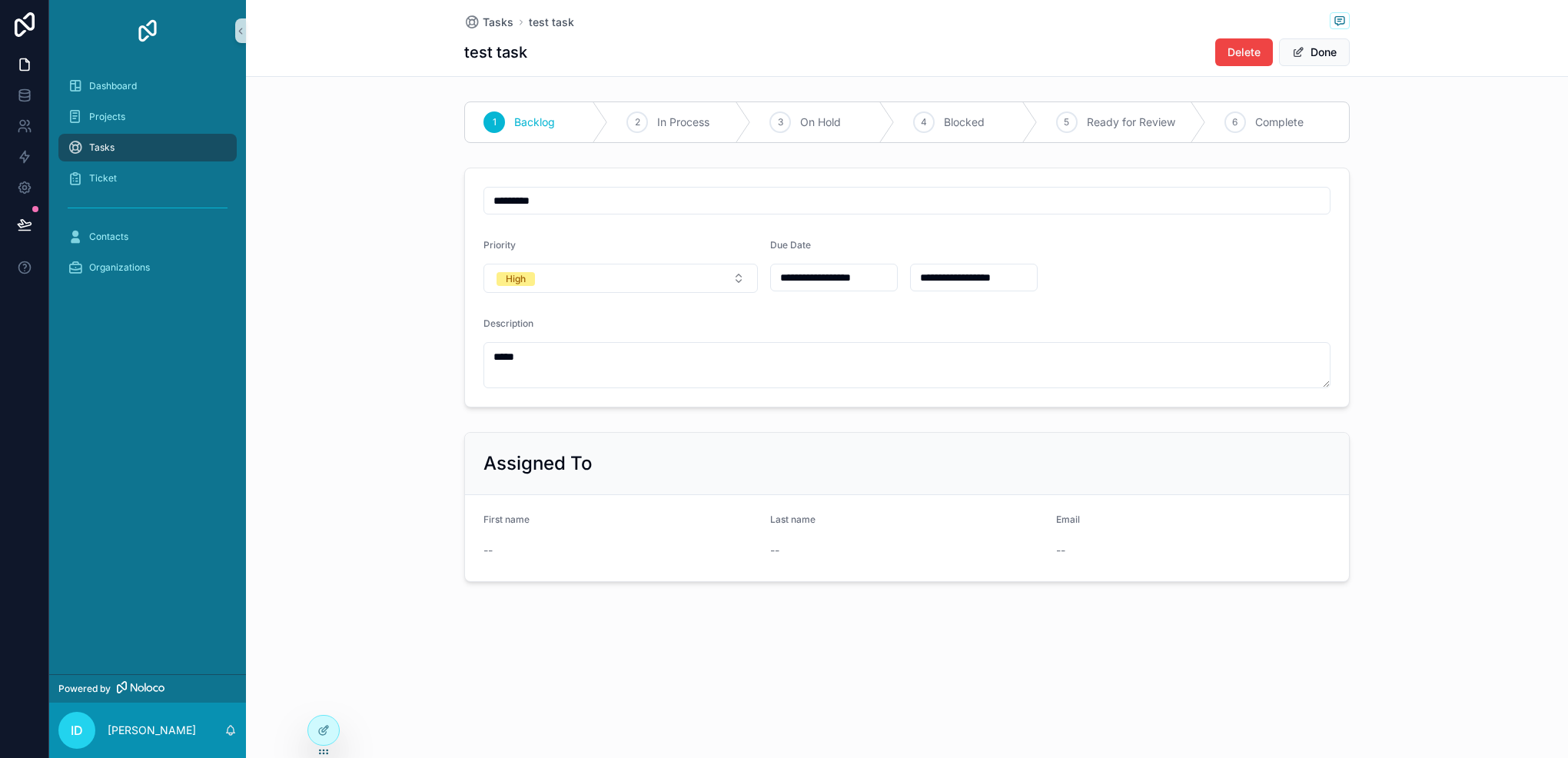
click at [835, 545] on div "--" at bounding box center [907, 551] width 274 height 16
click at [739, 548] on div "--" at bounding box center [620, 551] width 274 height 16
click at [520, 545] on div "--" at bounding box center [620, 551] width 274 height 16
click at [1326, 43] on button "Done" at bounding box center [1314, 53] width 70 height 28
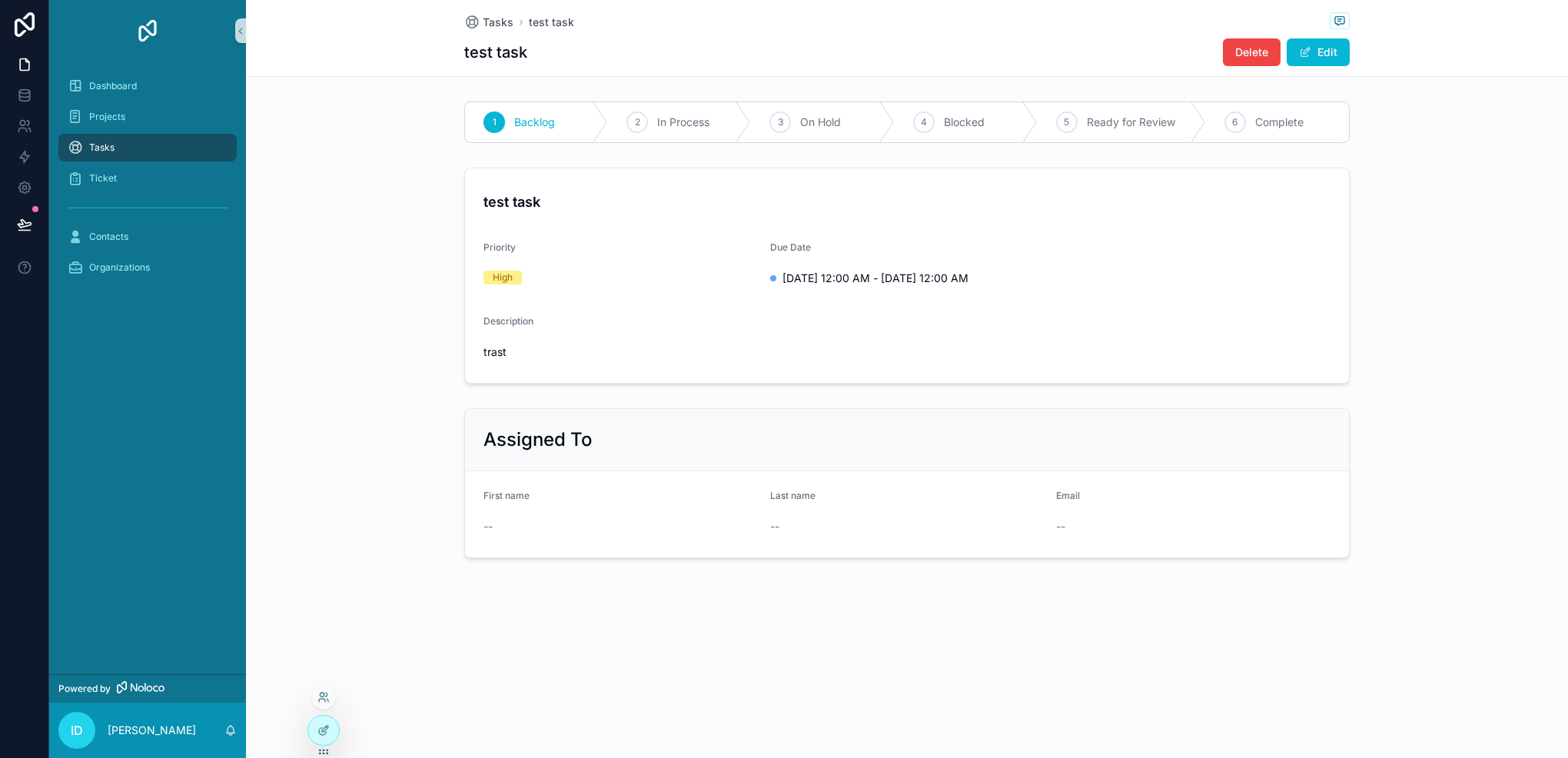
click at [337, 717] on div at bounding box center [323, 736] width 33 height 43
click at [326, 720] on div at bounding box center [323, 730] width 31 height 29
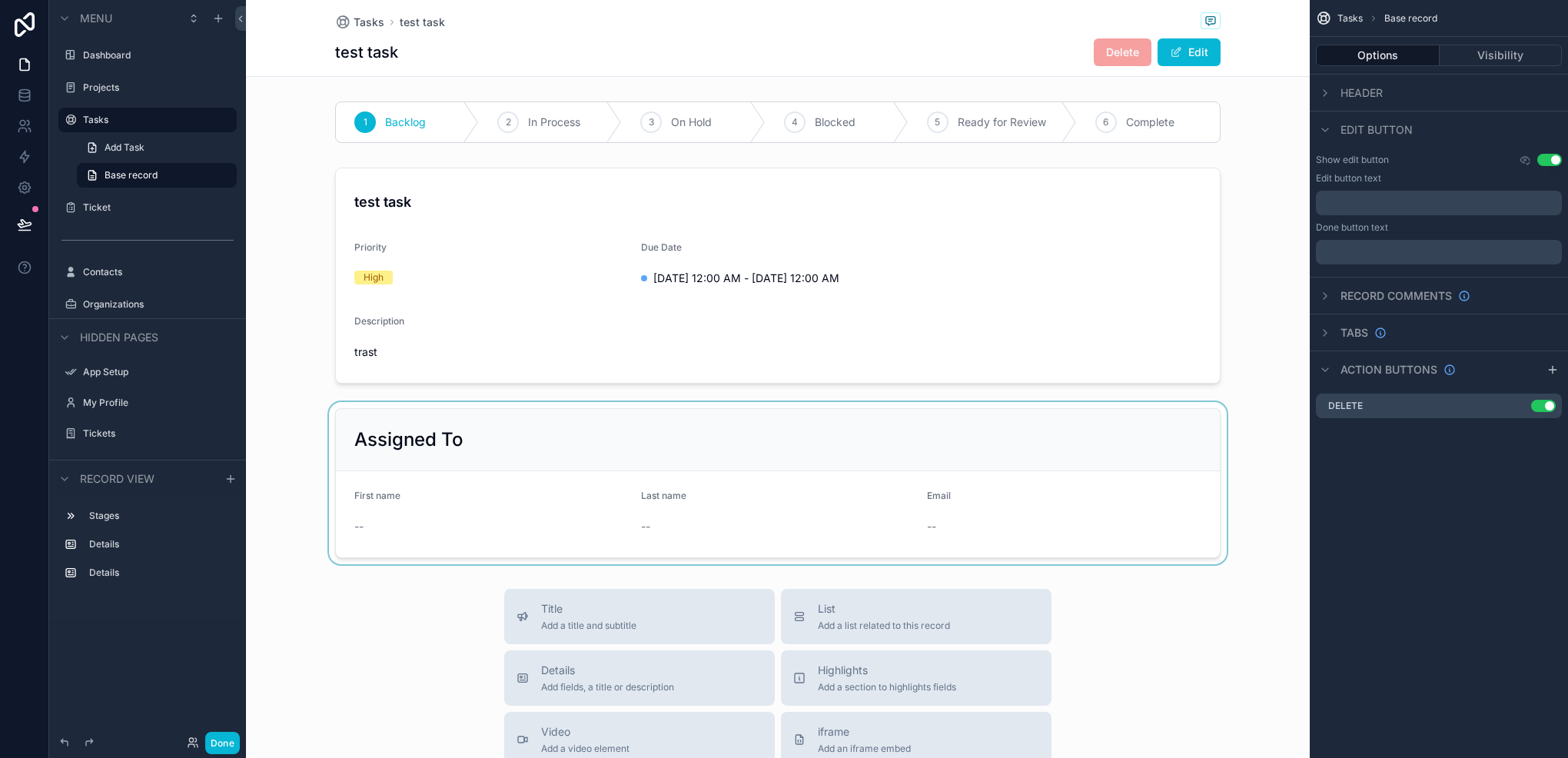
click at [463, 471] on div "scrollable content" at bounding box center [778, 484] width 1064 height 162
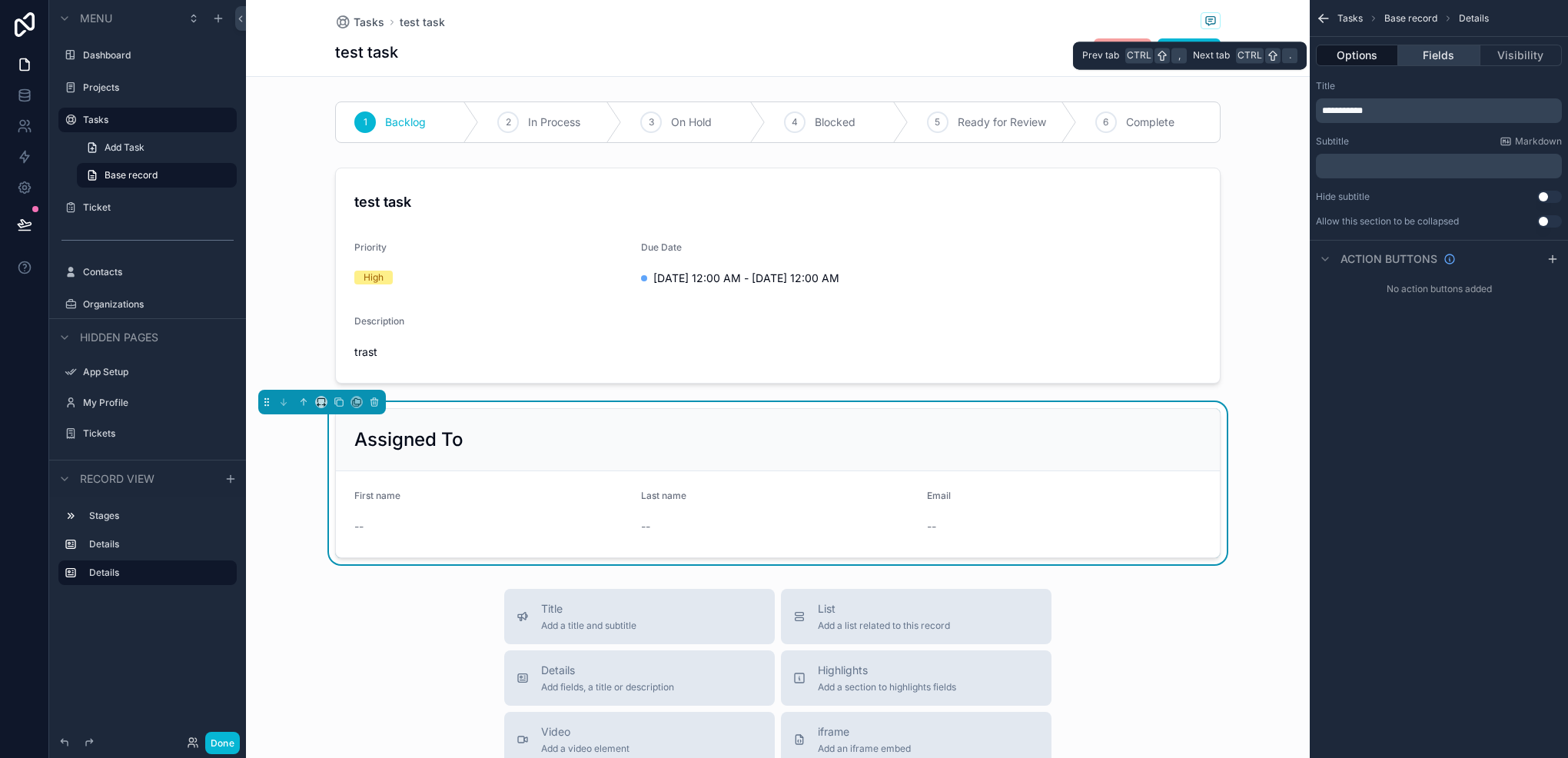
click at [1427, 54] on button "Fields" at bounding box center [1439, 55] width 81 height 22
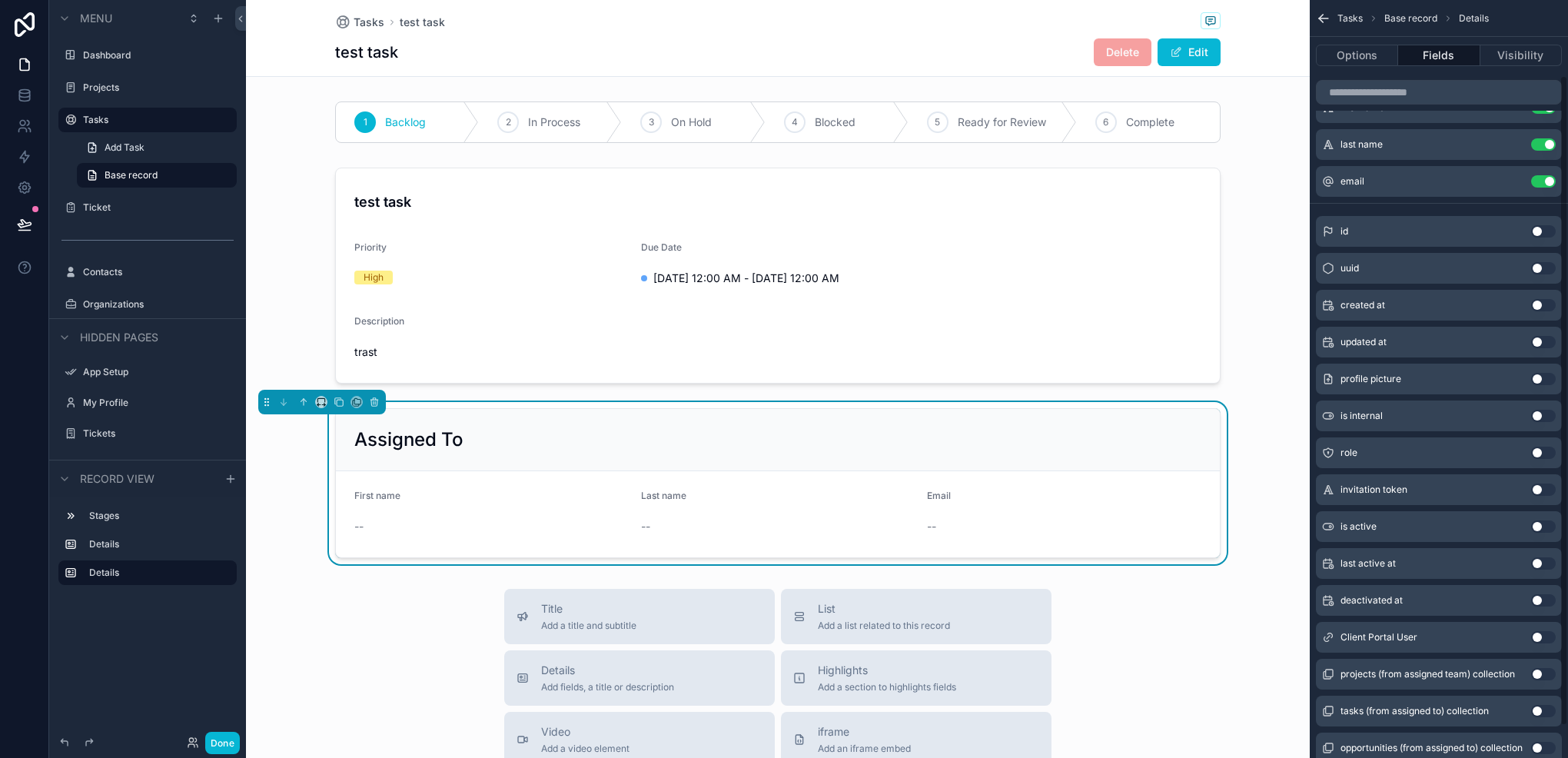
scroll to position [124, 0]
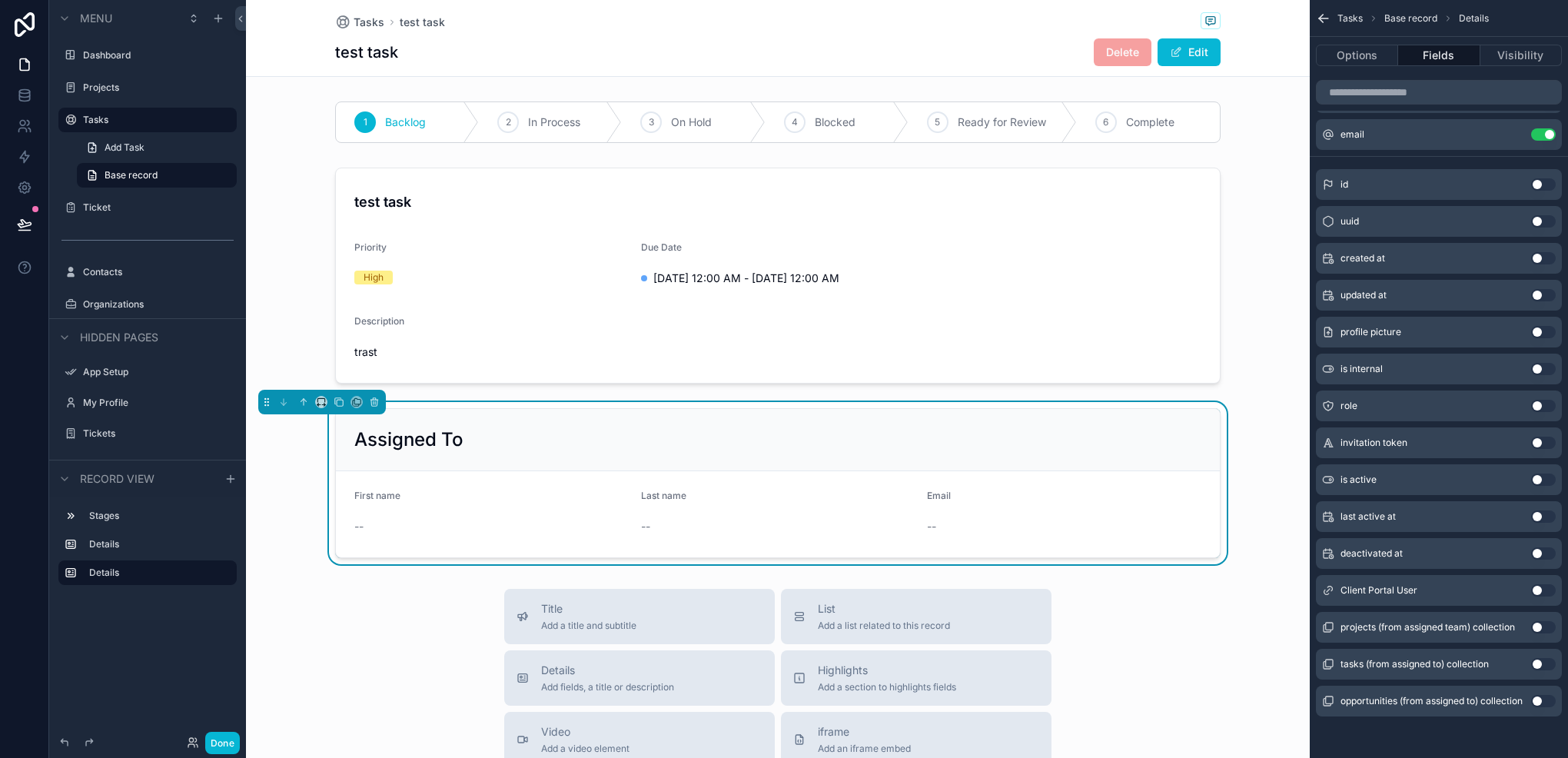
click at [1546, 628] on button "Use setting" at bounding box center [1543, 627] width 25 height 12
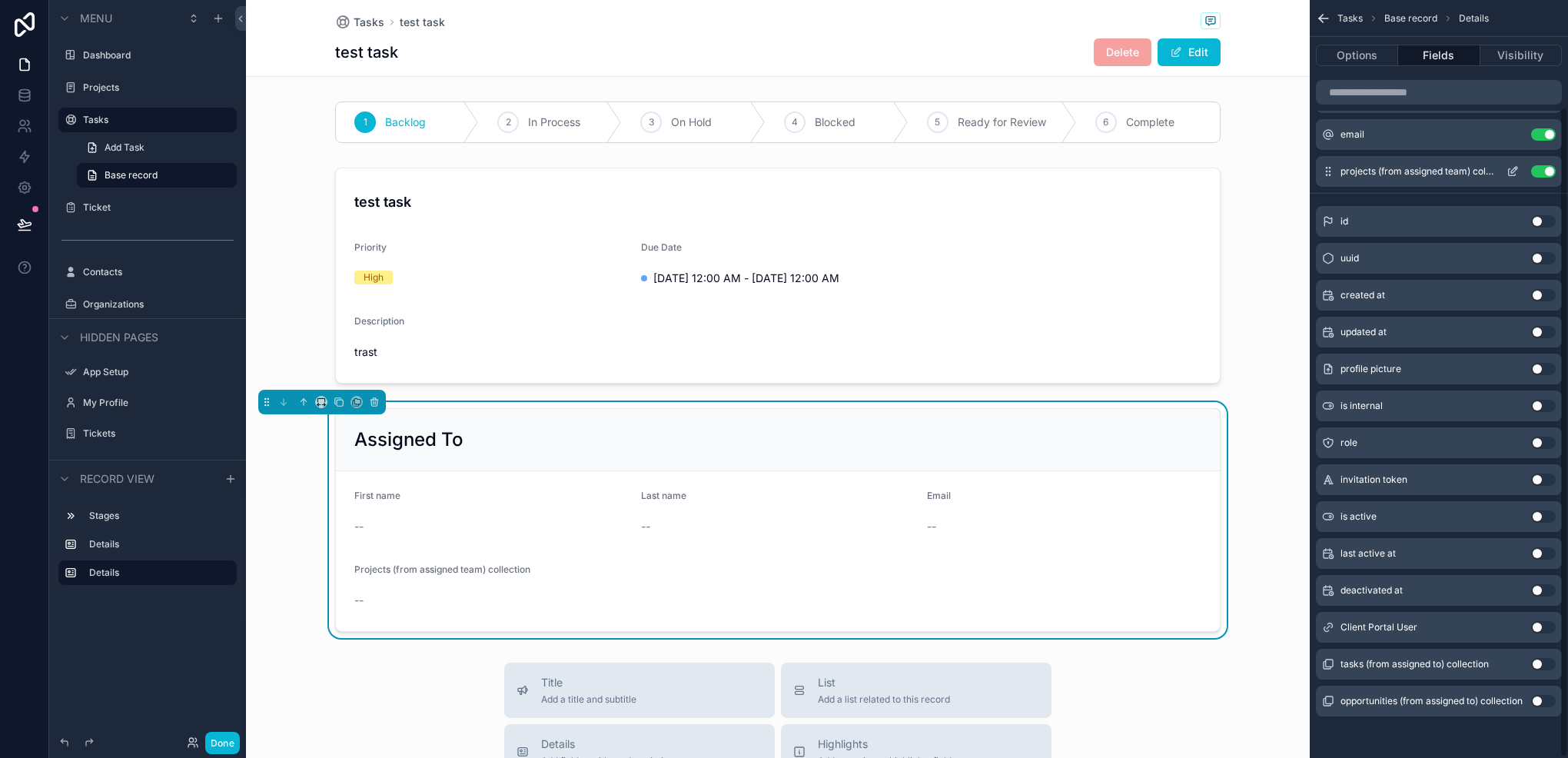
click at [1540, 172] on button "Use setting" at bounding box center [1543, 171] width 25 height 12
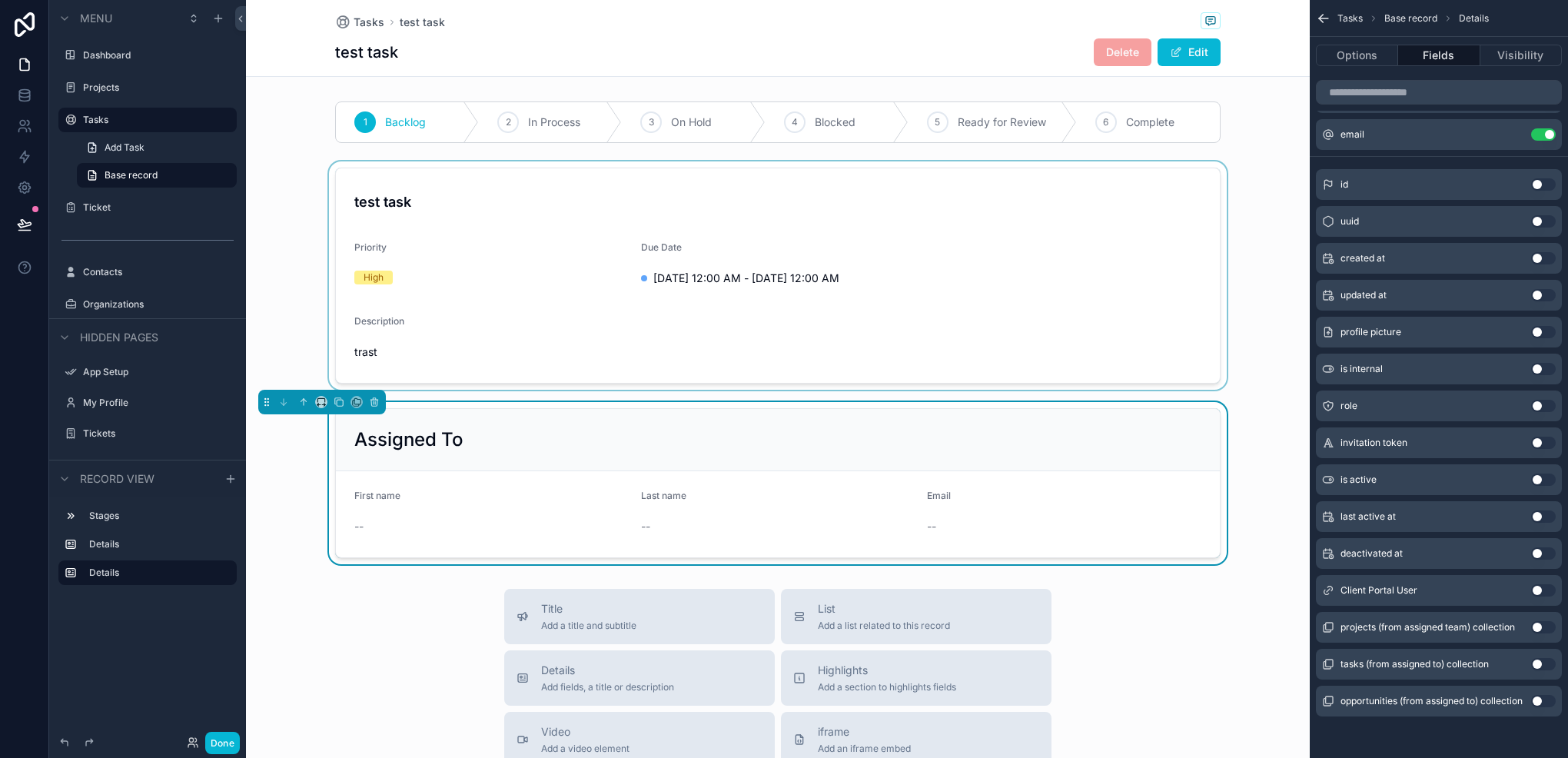
click at [978, 283] on div "scrollable content" at bounding box center [778, 275] width 1064 height 229
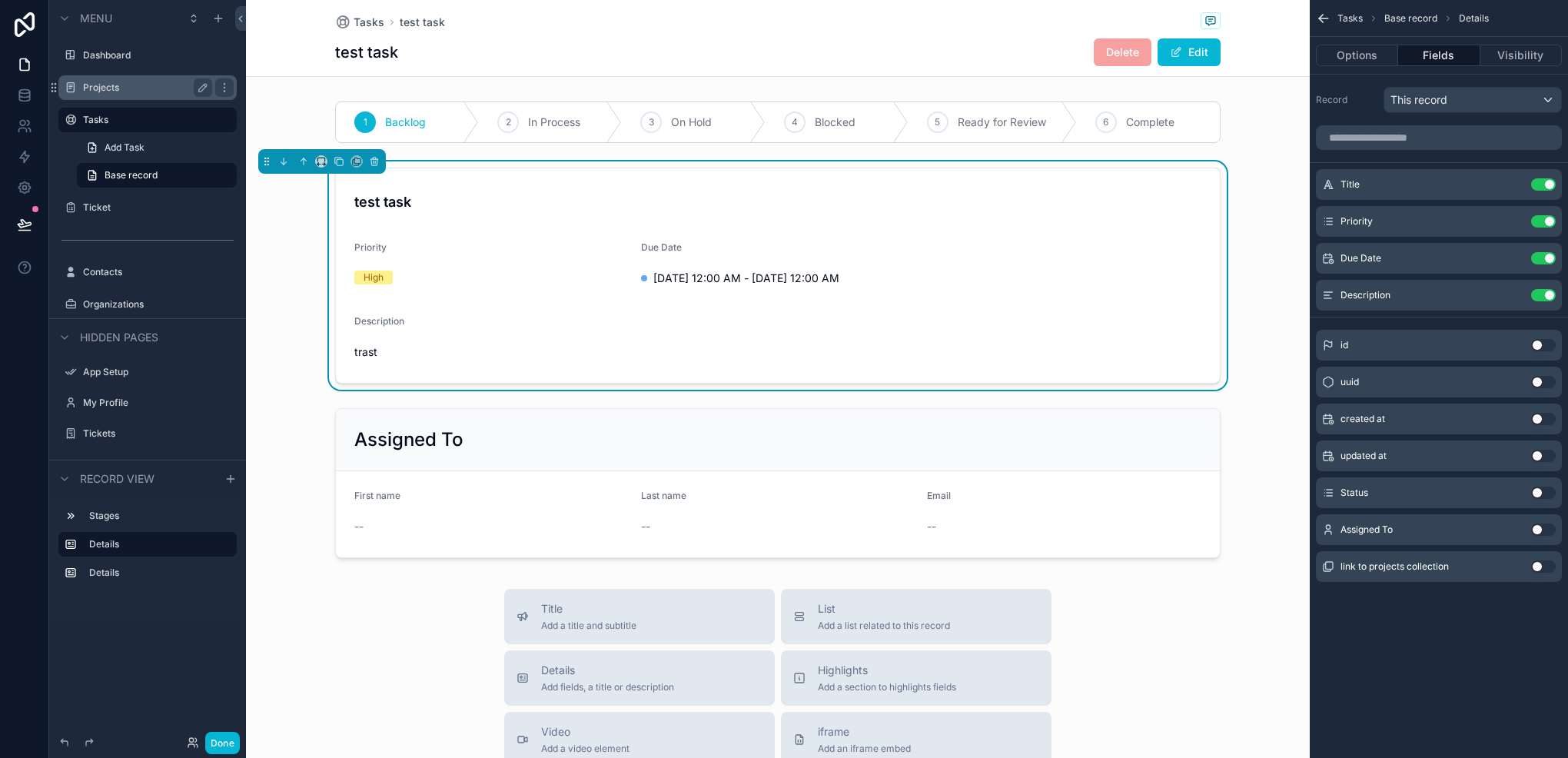
click at [120, 87] on label "Projects" at bounding box center [145, 87] width 123 height 12
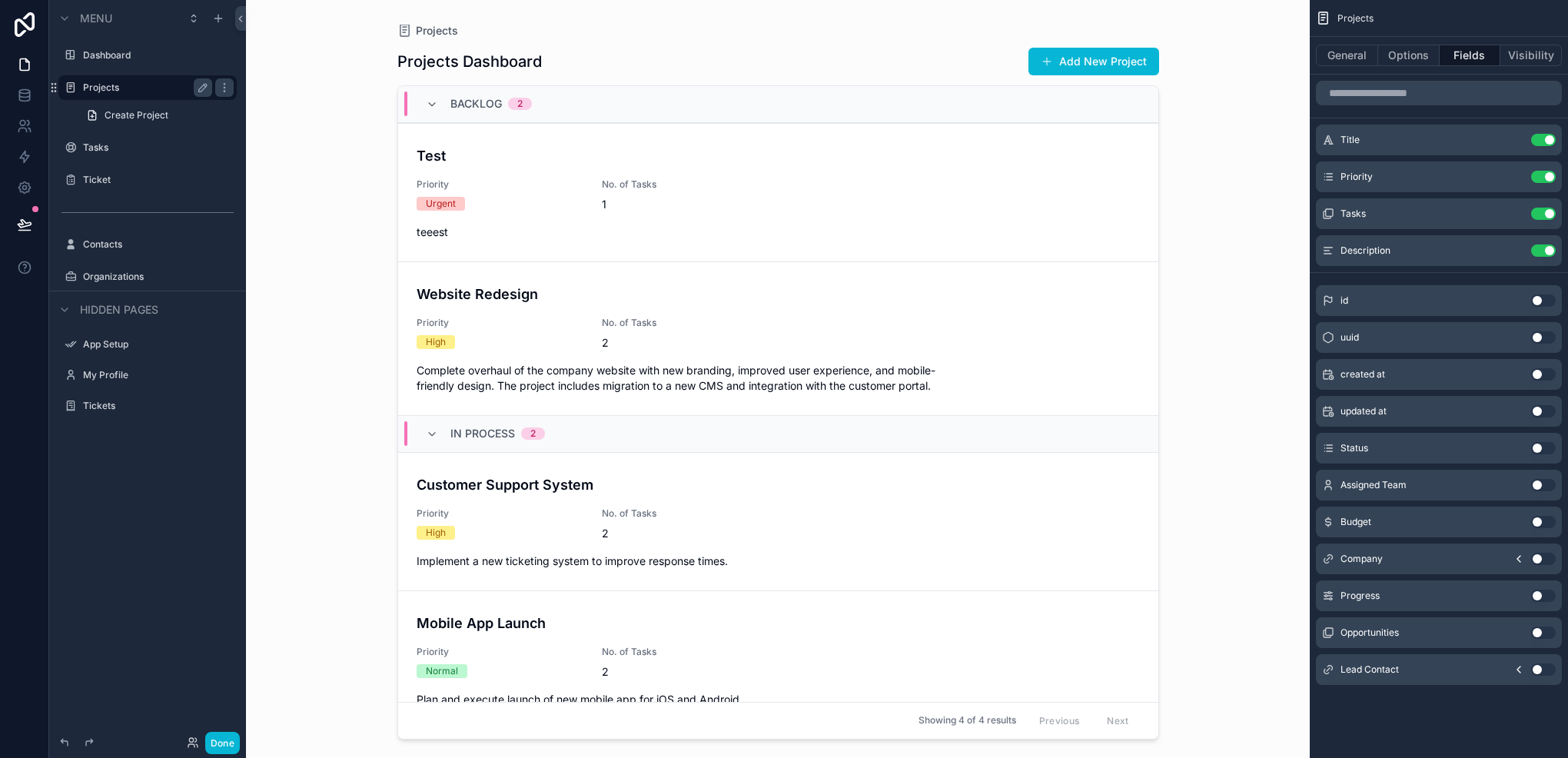
click at [519, 185] on div "scrollable content" at bounding box center [779, 370] width 786 height 740
click at [519, 185] on span "Priority" at bounding box center [500, 184] width 166 height 12
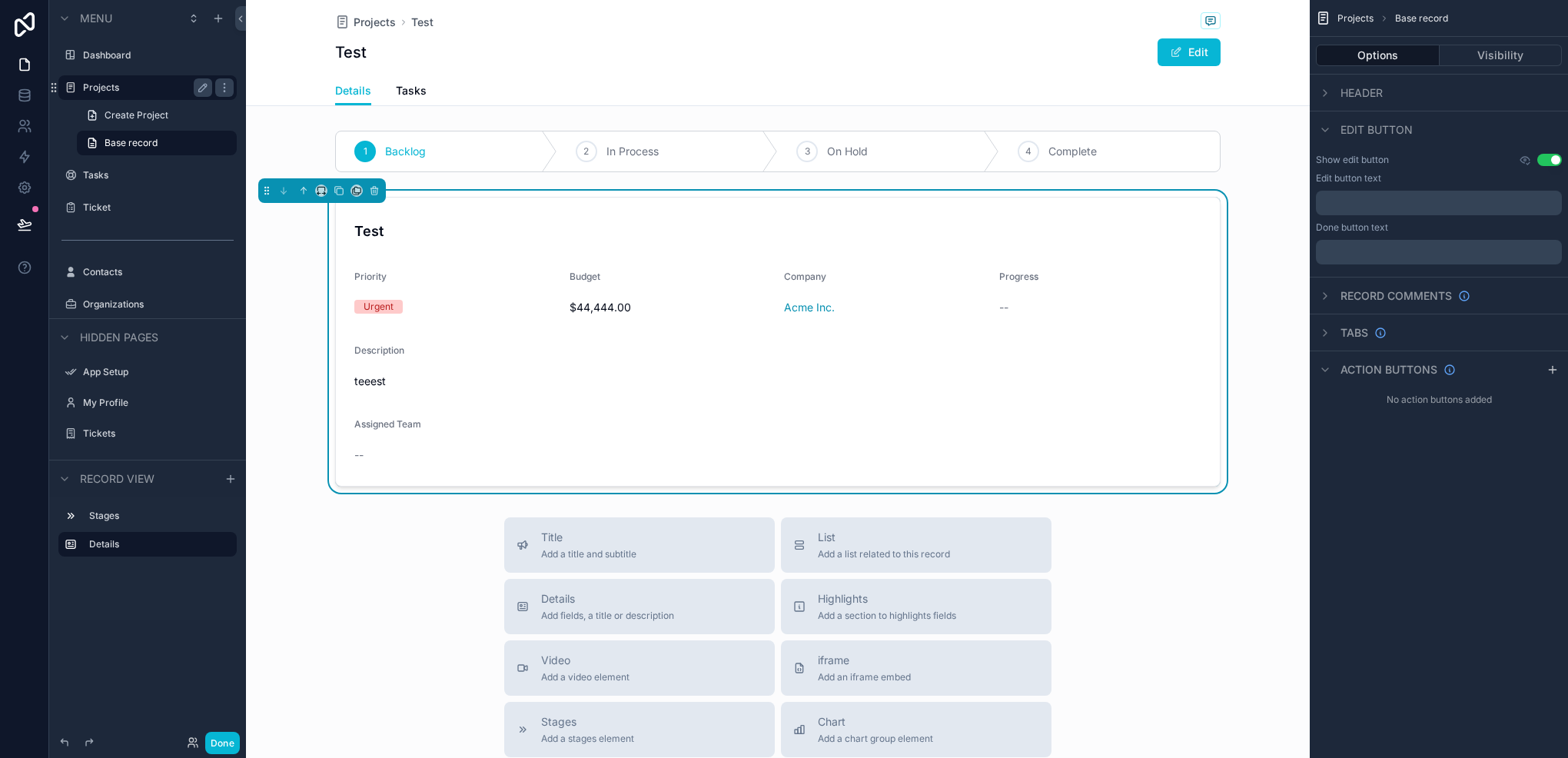
click at [520, 310] on div "Urgent" at bounding box center [456, 307] width 203 height 14
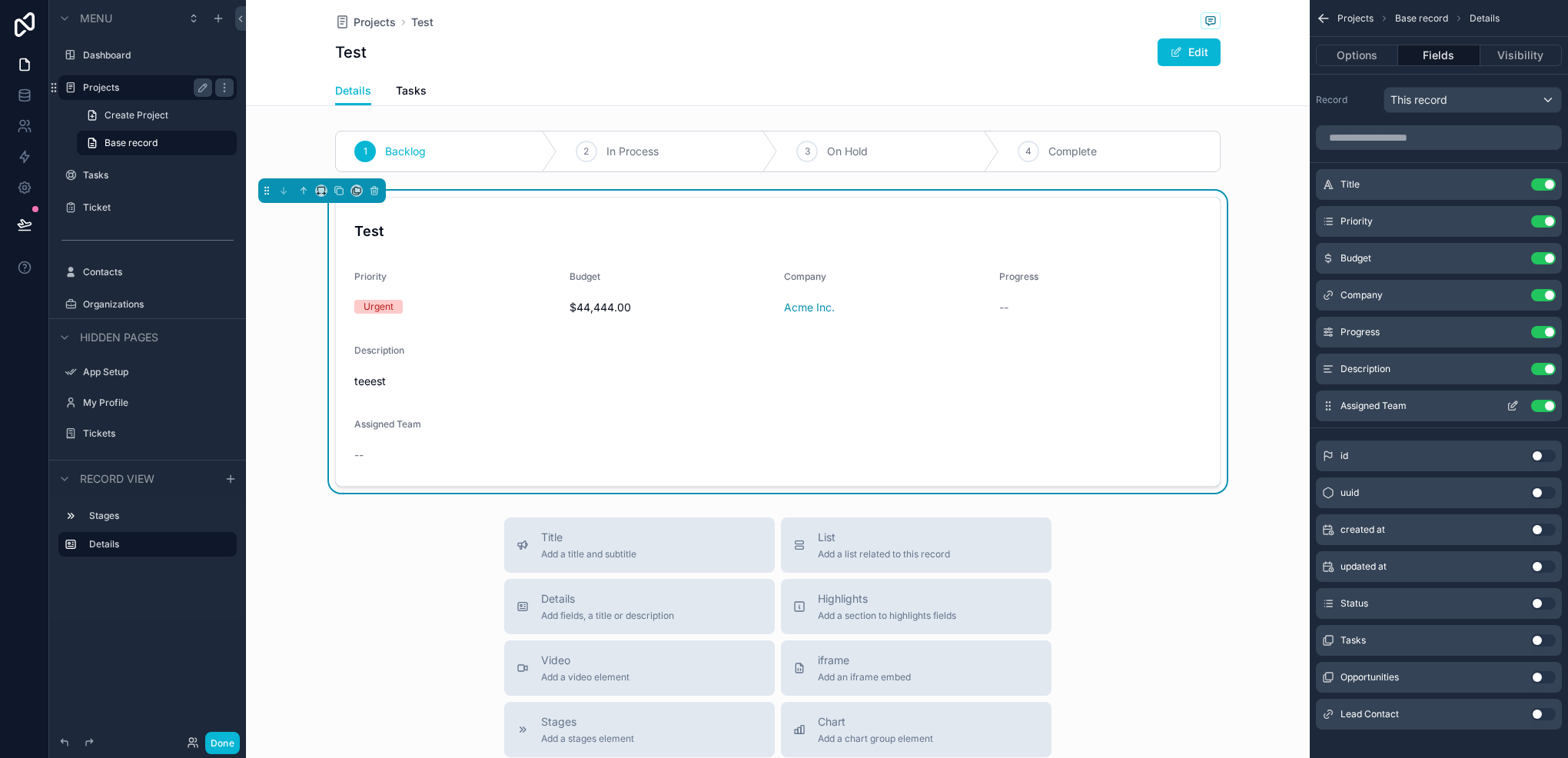
click at [1516, 405] on icon "scrollable content" at bounding box center [1513, 406] width 12 height 12
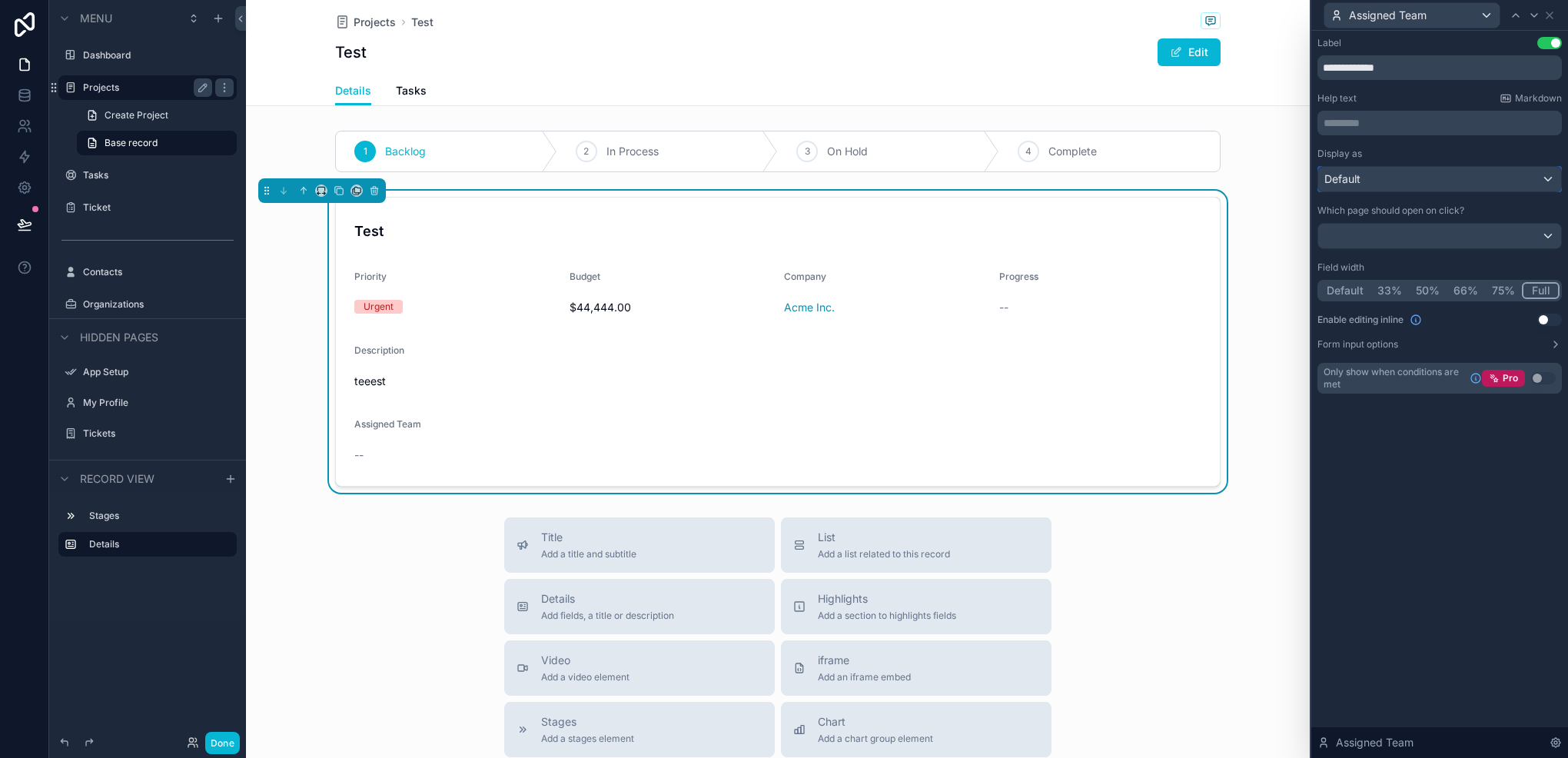
click at [1472, 179] on div "Default" at bounding box center [1439, 178] width 243 height 25
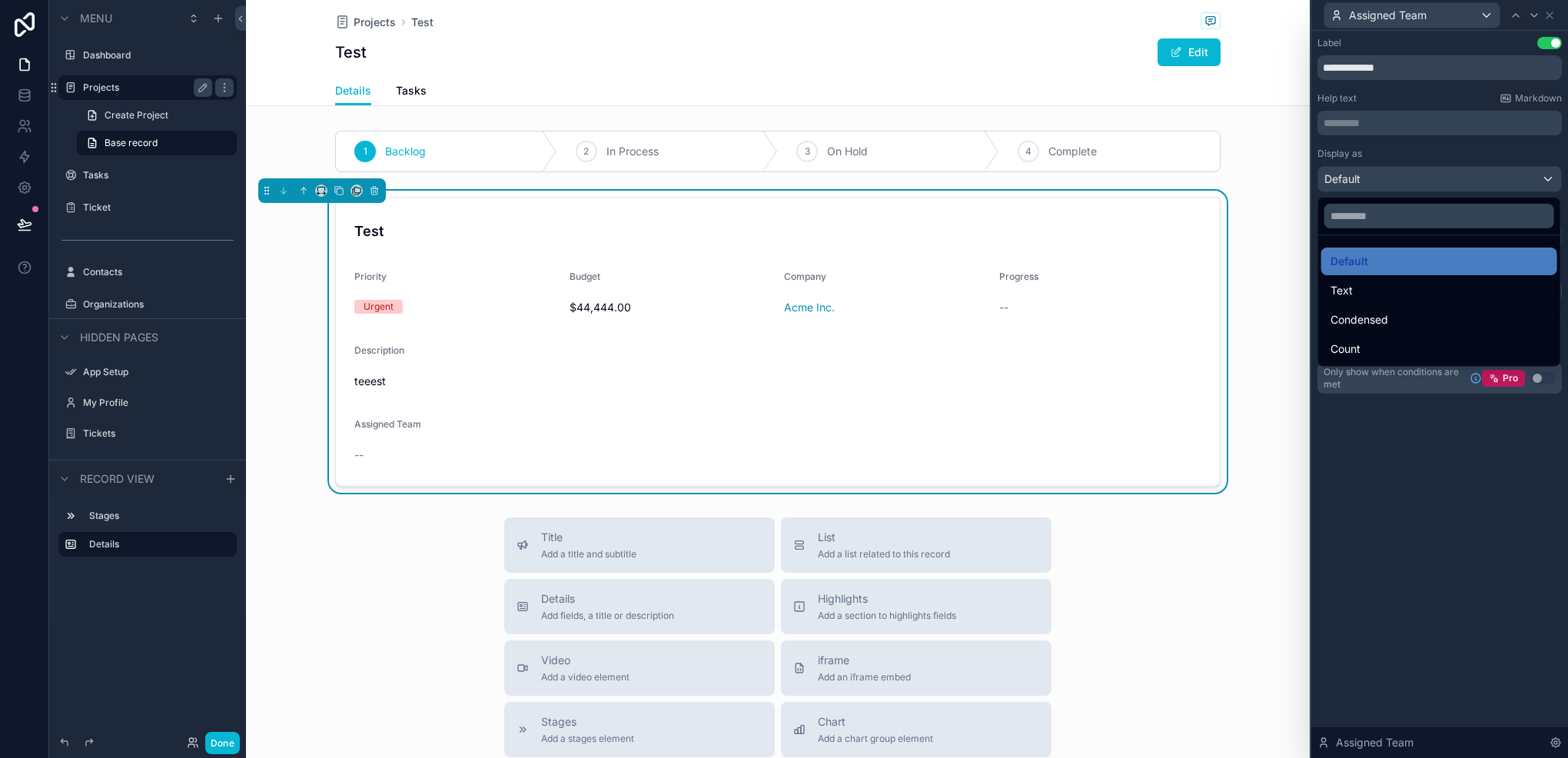
click at [1472, 179] on div at bounding box center [1439, 379] width 257 height 758
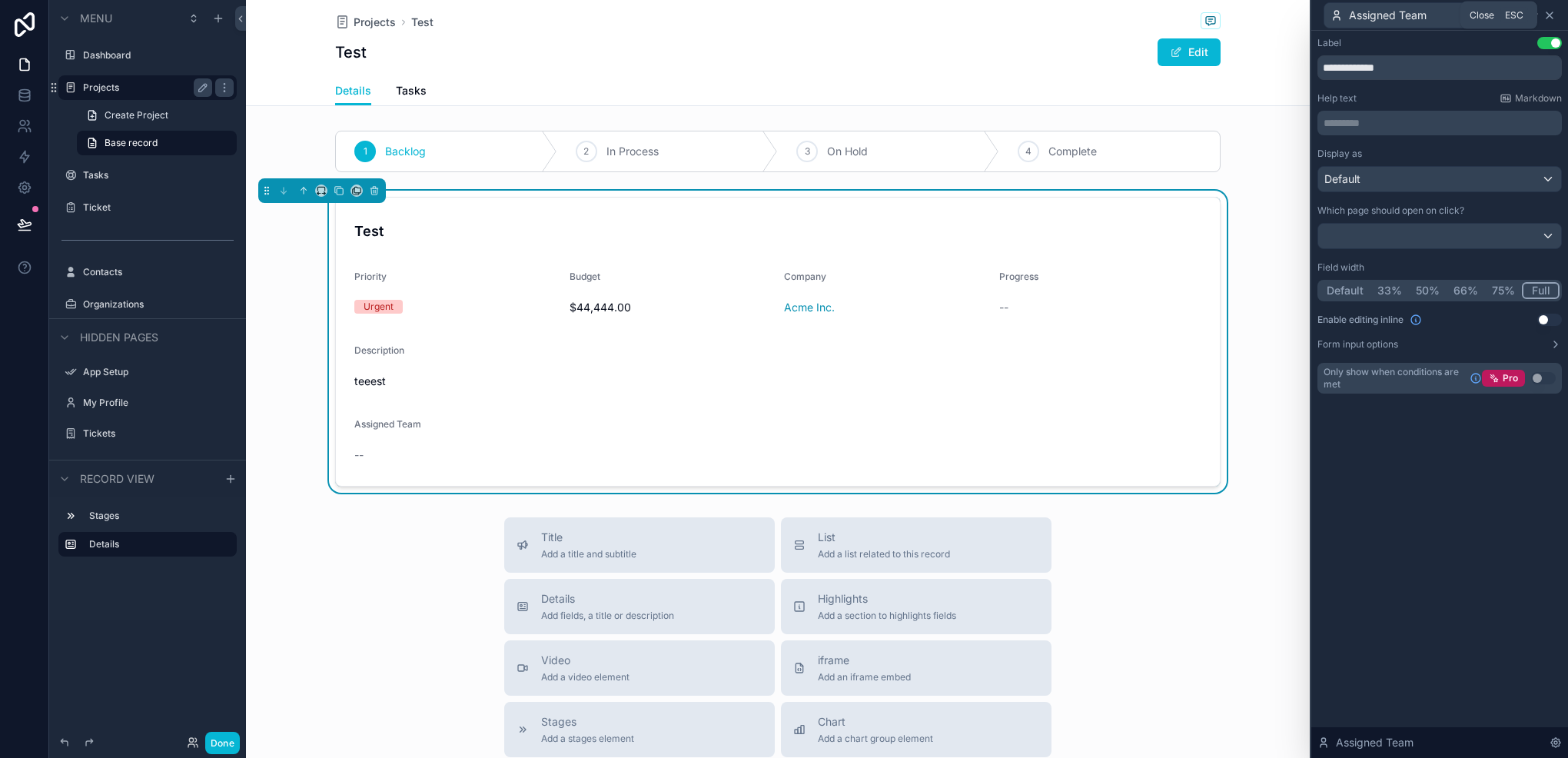
click at [1544, 9] on icon at bounding box center [1550, 15] width 12 height 12
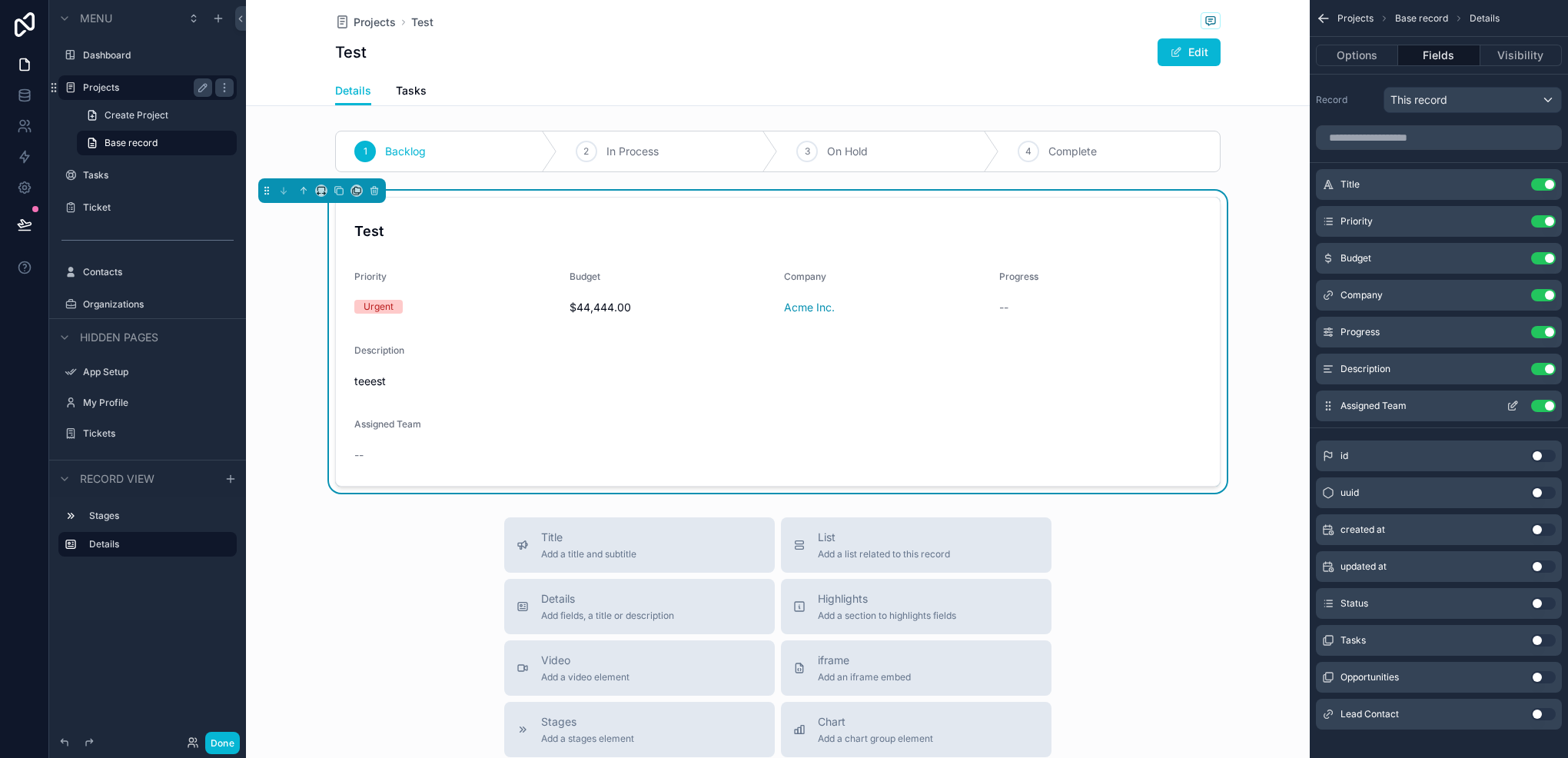
click at [1540, 407] on button "Use setting" at bounding box center [1543, 406] width 25 height 12
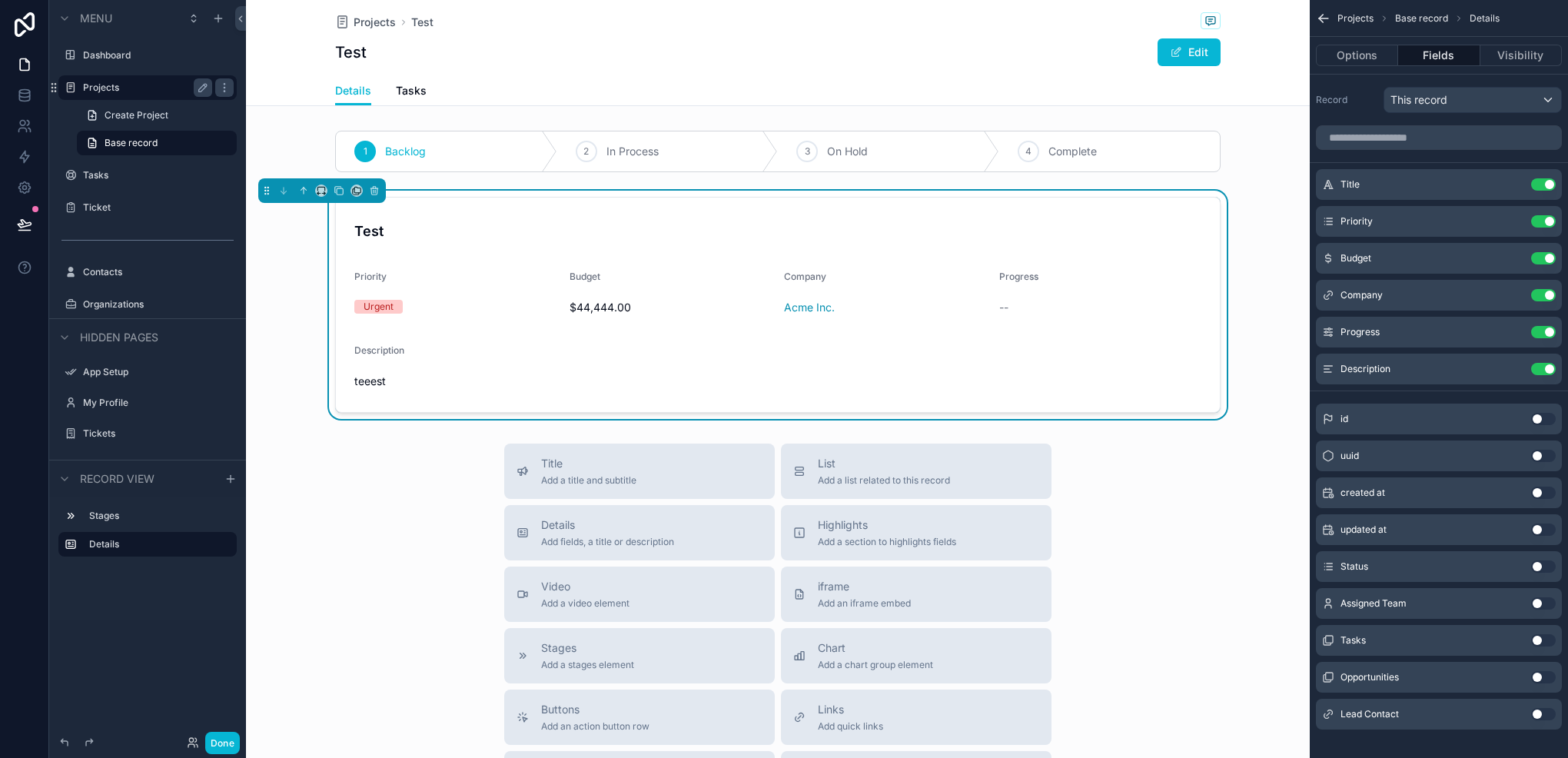
click at [1543, 720] on div "Lead Contact Use setting" at bounding box center [1439, 714] width 246 height 31
click at [1550, 718] on button "Use setting" at bounding box center [1543, 714] width 25 height 12
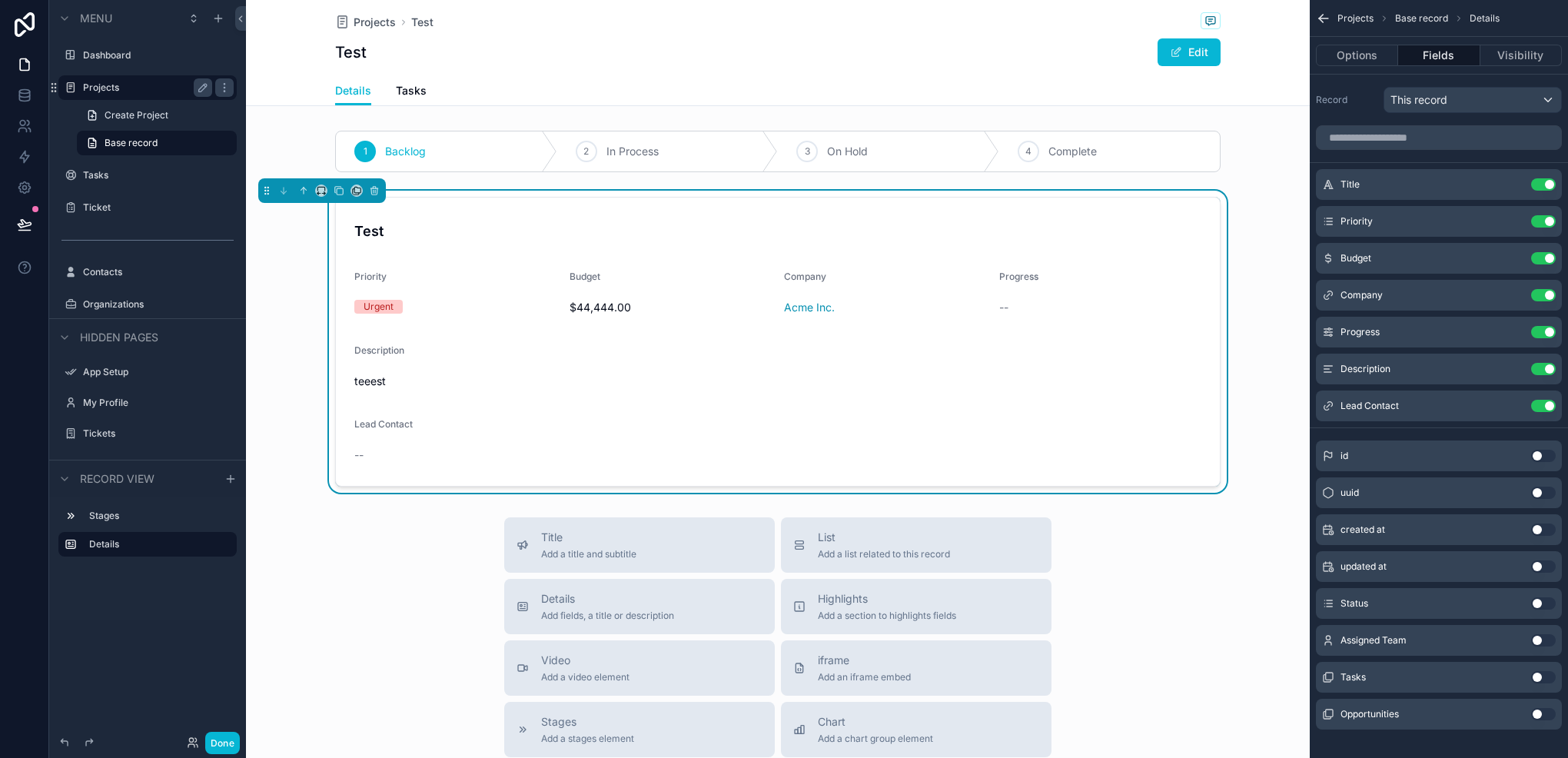
click at [98, 89] on label "Projects" at bounding box center [145, 87] width 123 height 12
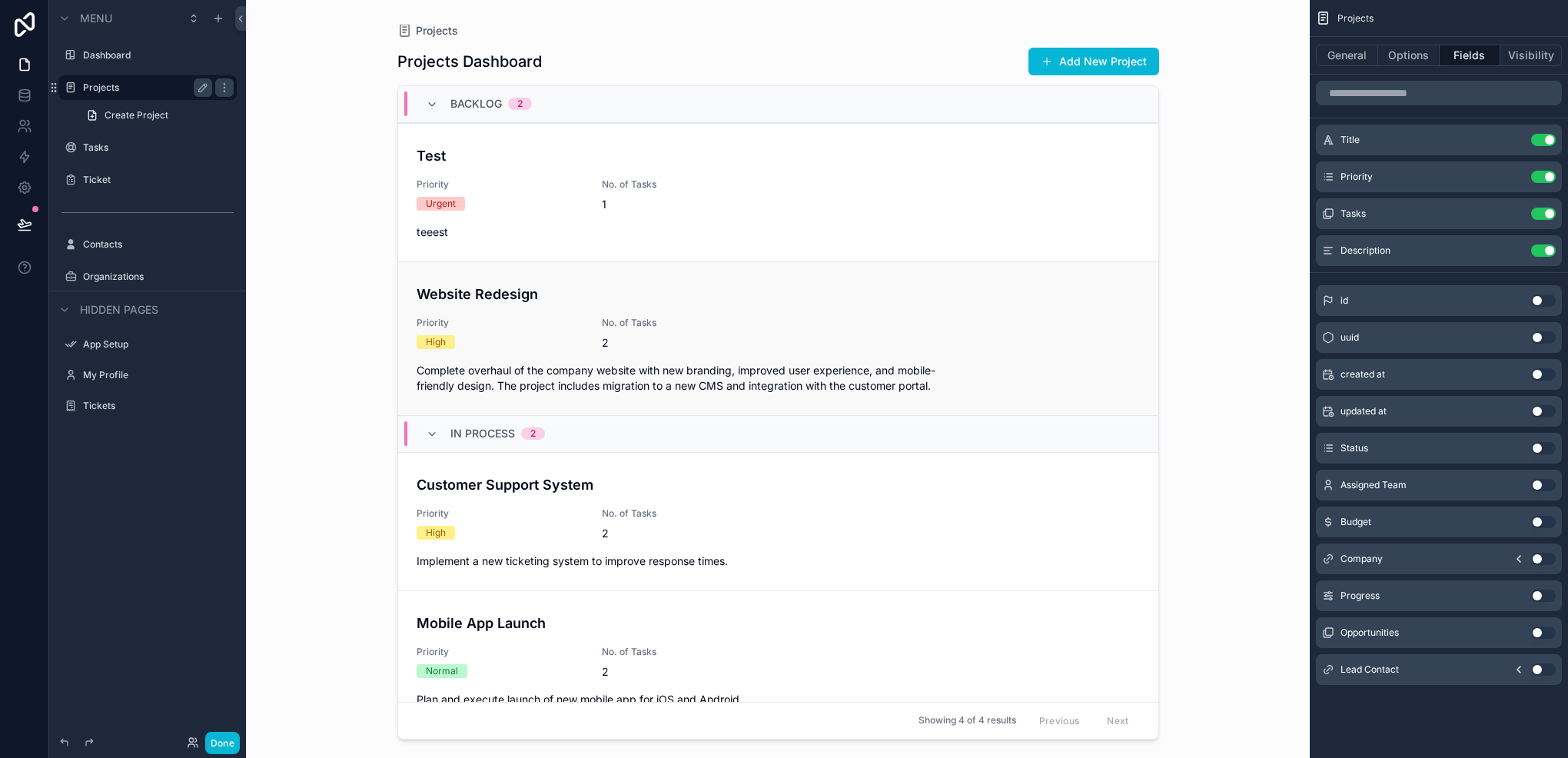
click at [489, 373] on span "Complete overhaul of the company website with new branding, improved user exper…" at bounding box center [779, 378] width 723 height 31
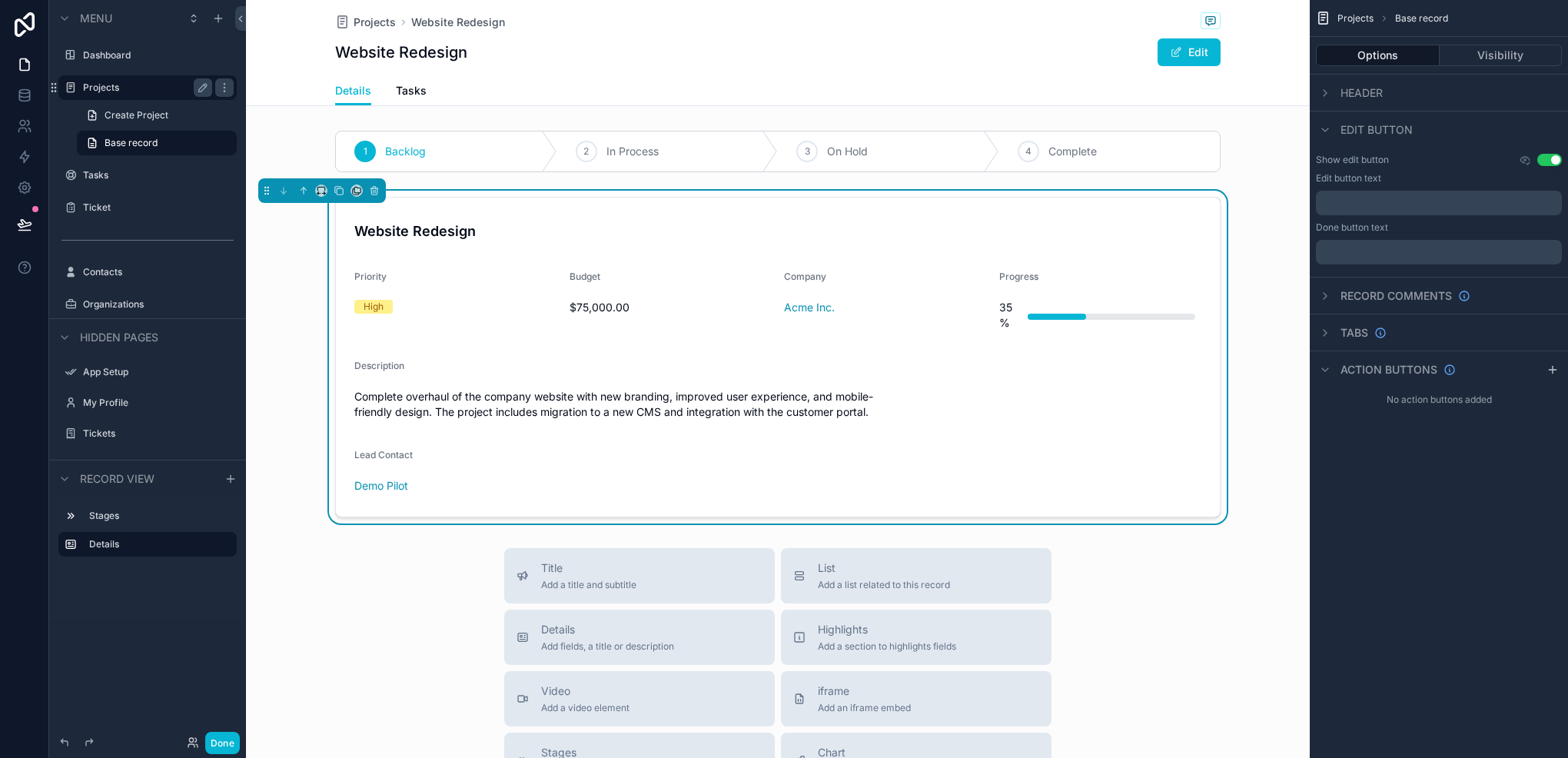
click at [801, 384] on div "Complete overhaul of the company website with new branding, improved user exper…" at bounding box center [778, 404] width 847 height 40
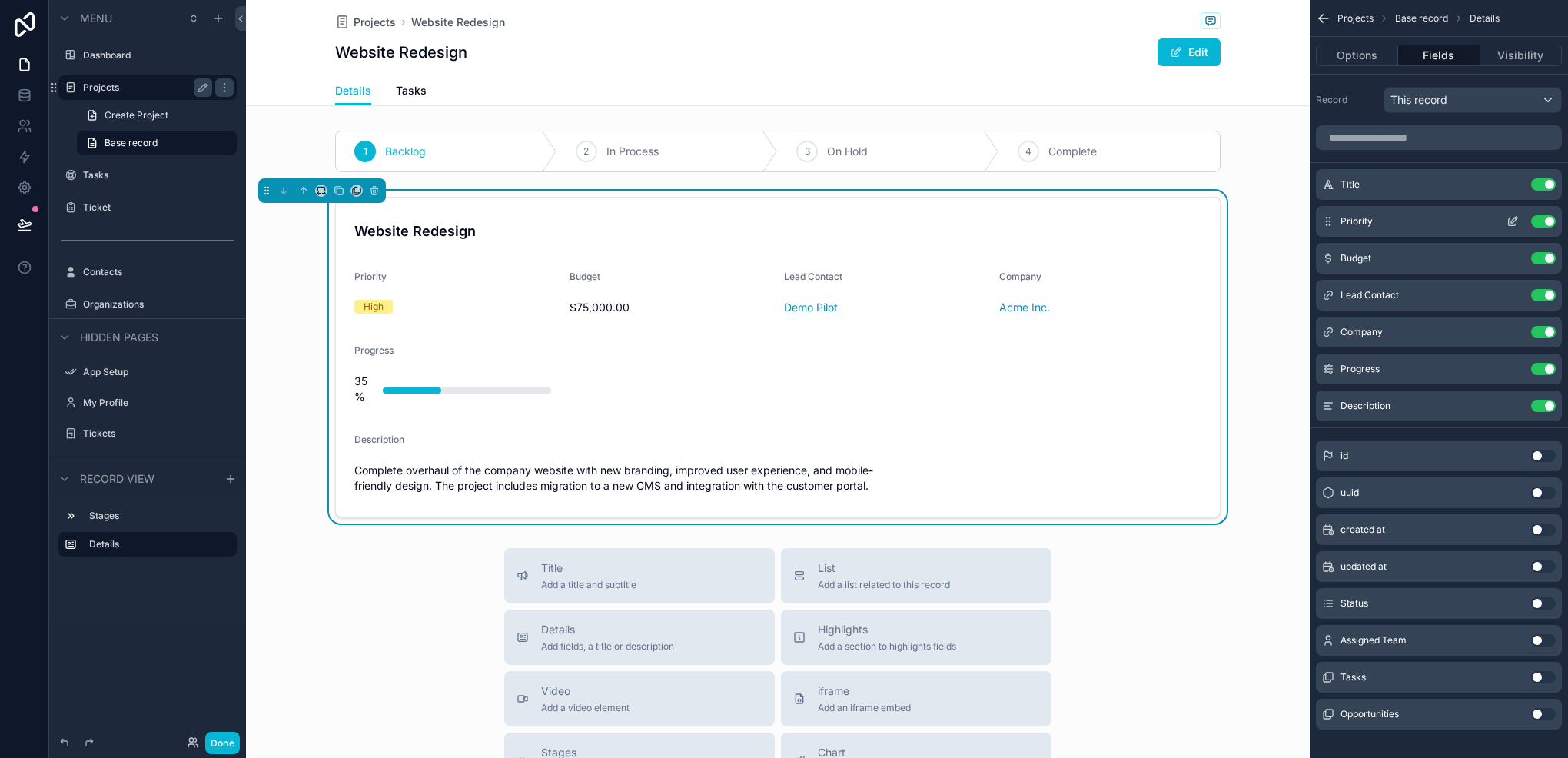
click at [1506, 225] on button "scrollable content" at bounding box center [1513, 221] width 25 height 12
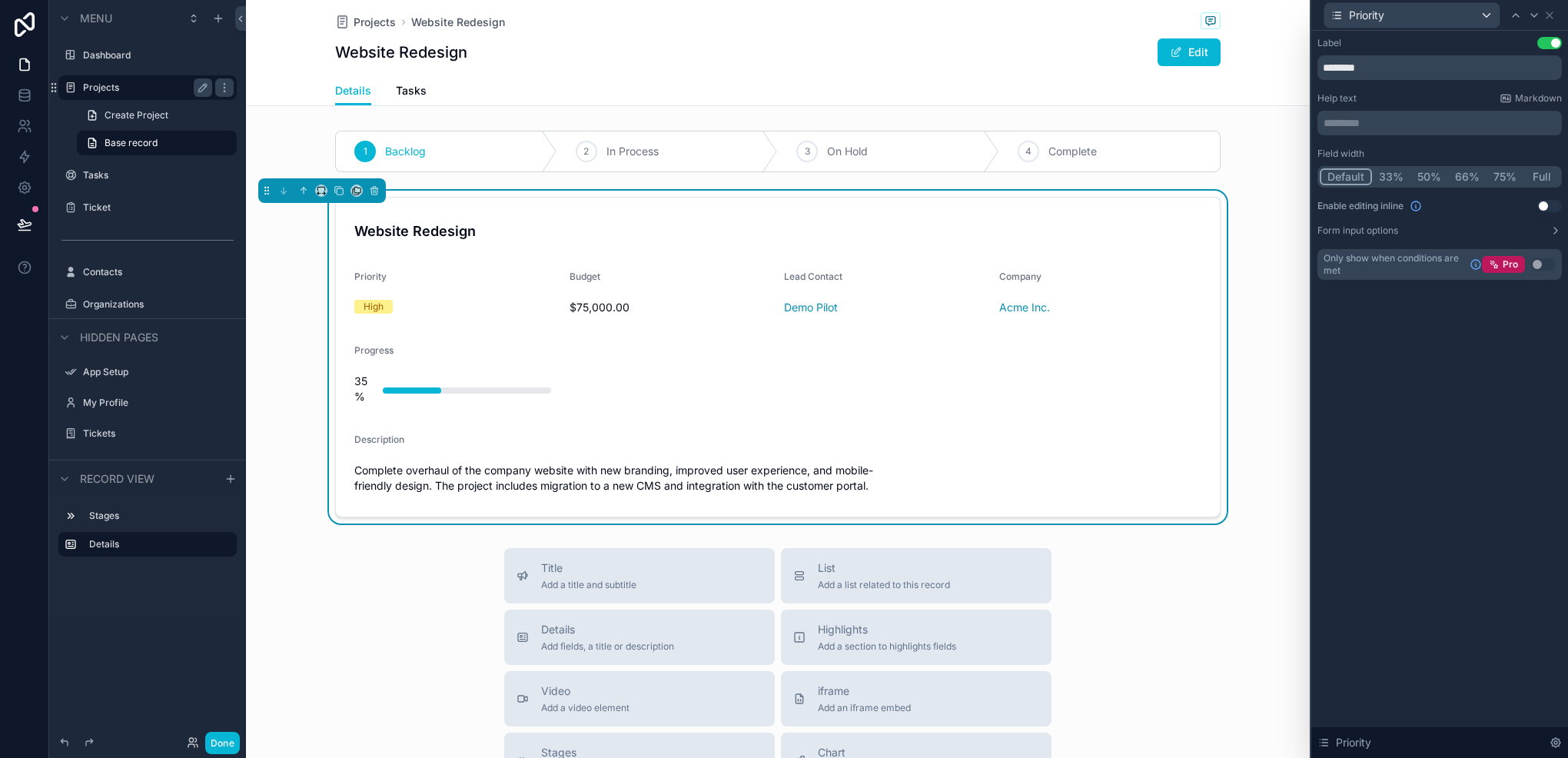
click at [1531, 170] on button "Full" at bounding box center [1541, 176] width 36 height 17
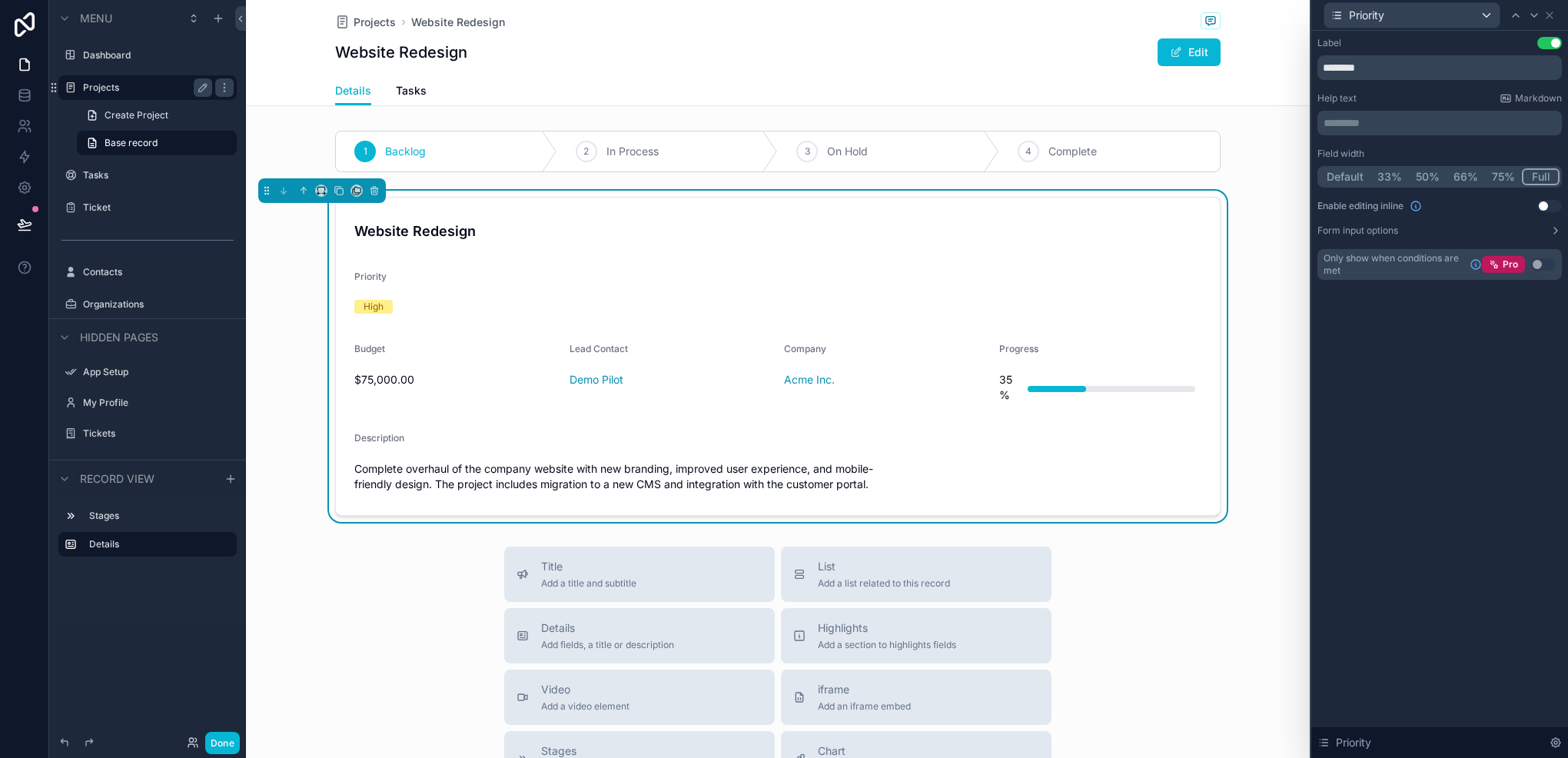
click at [1544, 37] on div "Label Use setting" at bounding box center [1439, 43] width 245 height 12
click at [1547, 40] on button "Use setting" at bounding box center [1549, 43] width 25 height 12
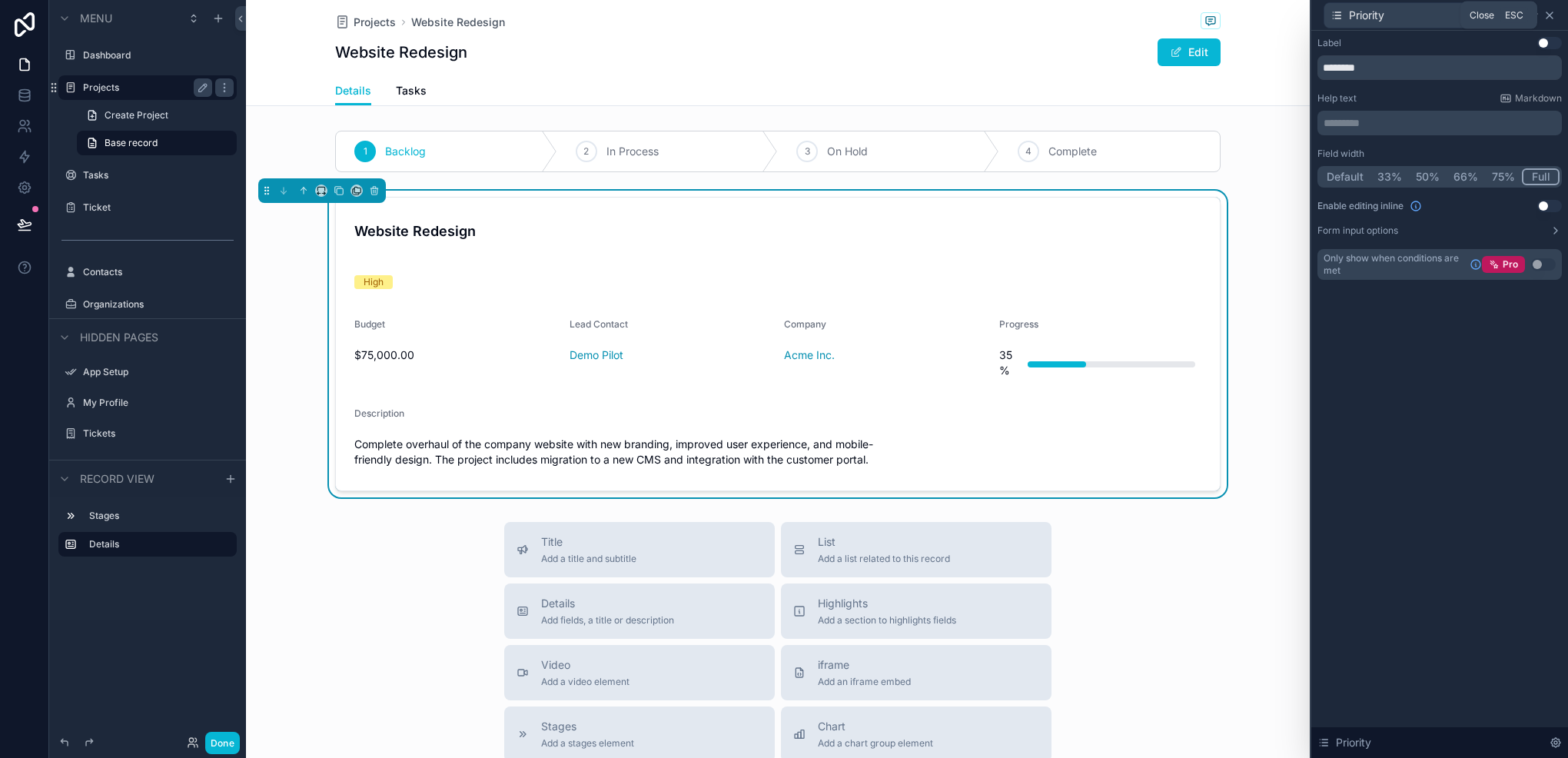
click at [1551, 20] on icon at bounding box center [1550, 15] width 12 height 12
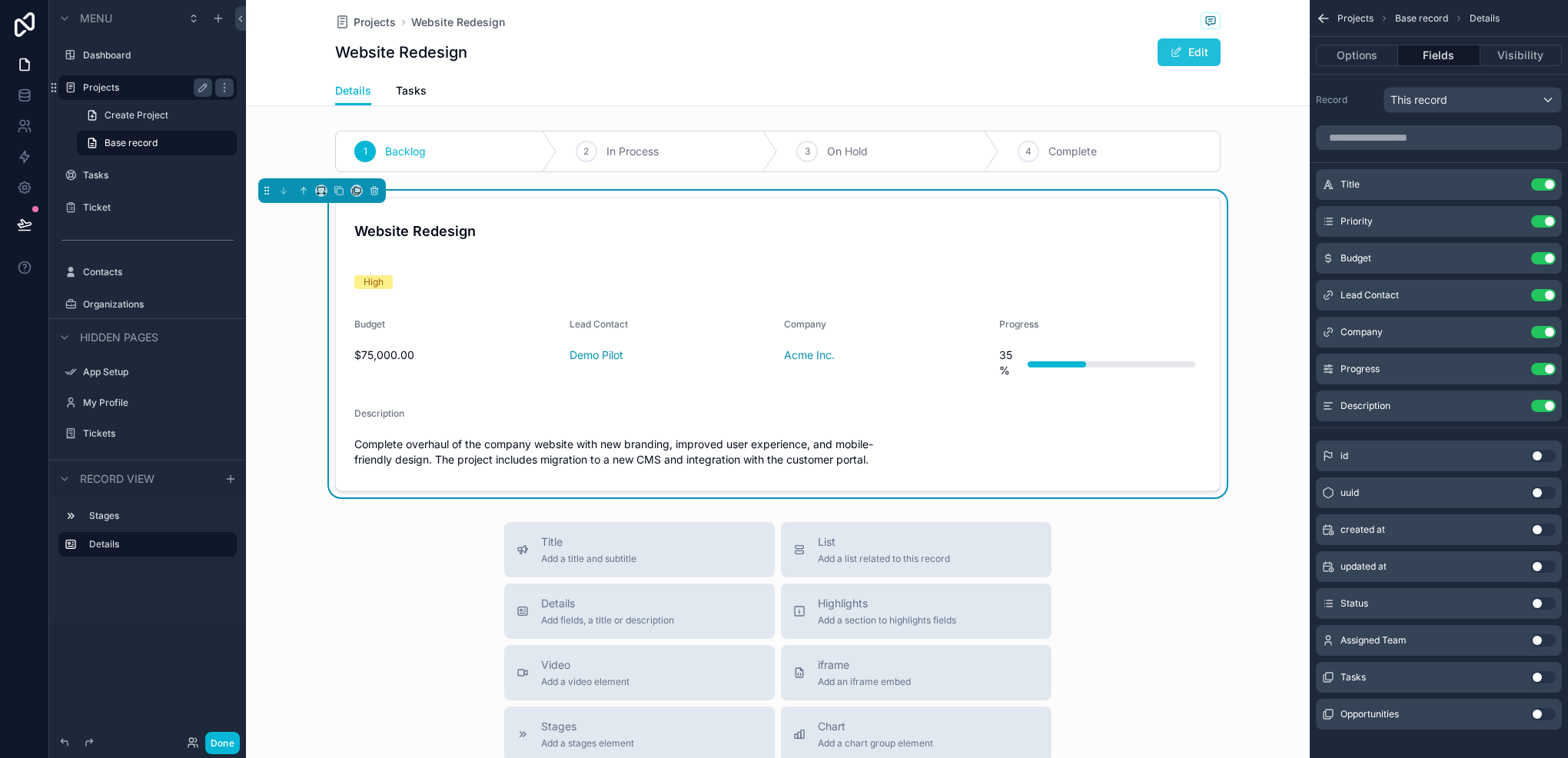
click at [1170, 55] on span "scrollable content" at bounding box center [1176, 53] width 12 height 12
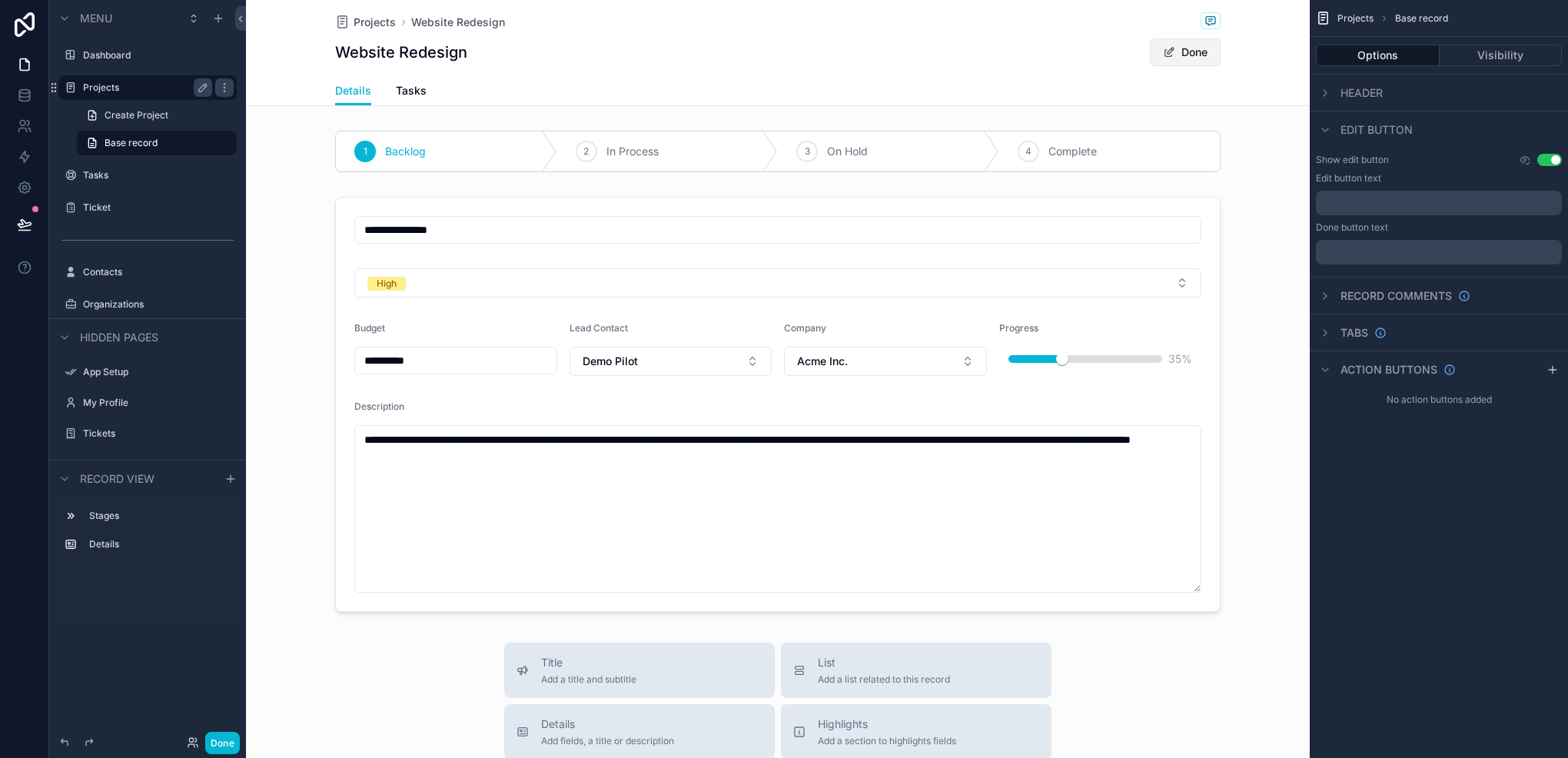
click at [1167, 55] on span "scrollable content" at bounding box center [1169, 53] width 12 height 12
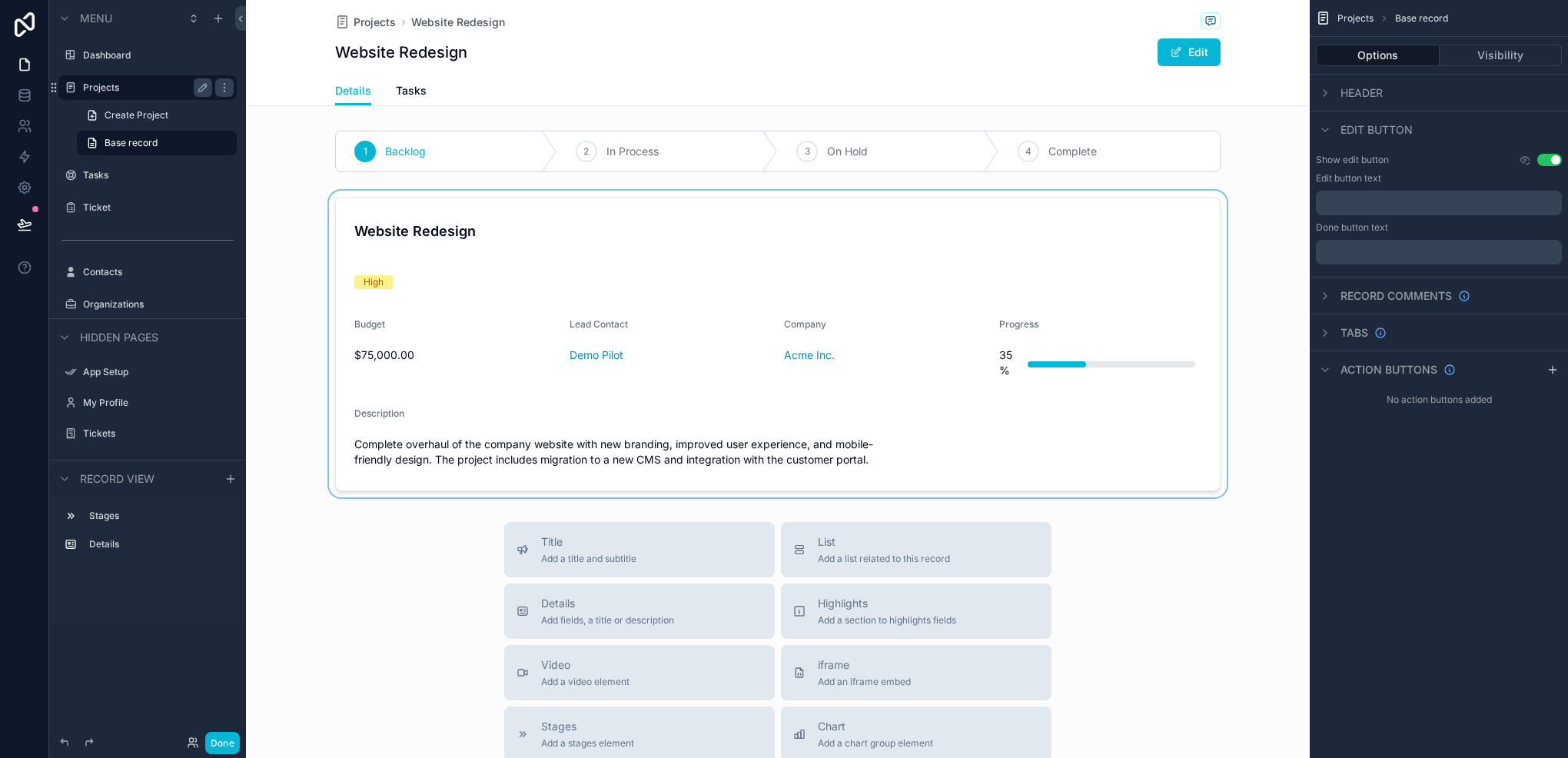
click at [969, 350] on div "scrollable content" at bounding box center [778, 344] width 1064 height 307
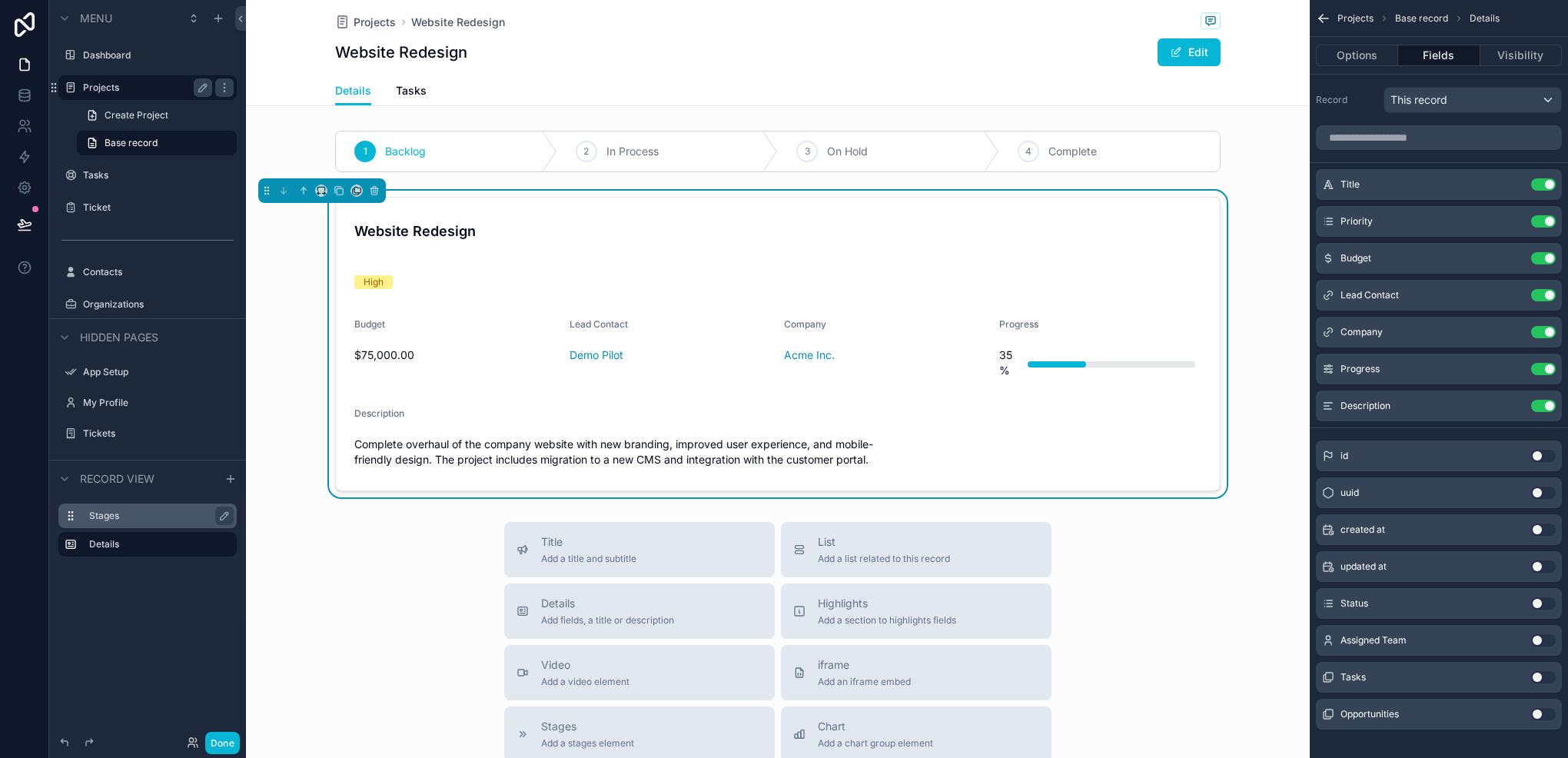
click at [167, 510] on label "Stages" at bounding box center [157, 516] width 136 height 12
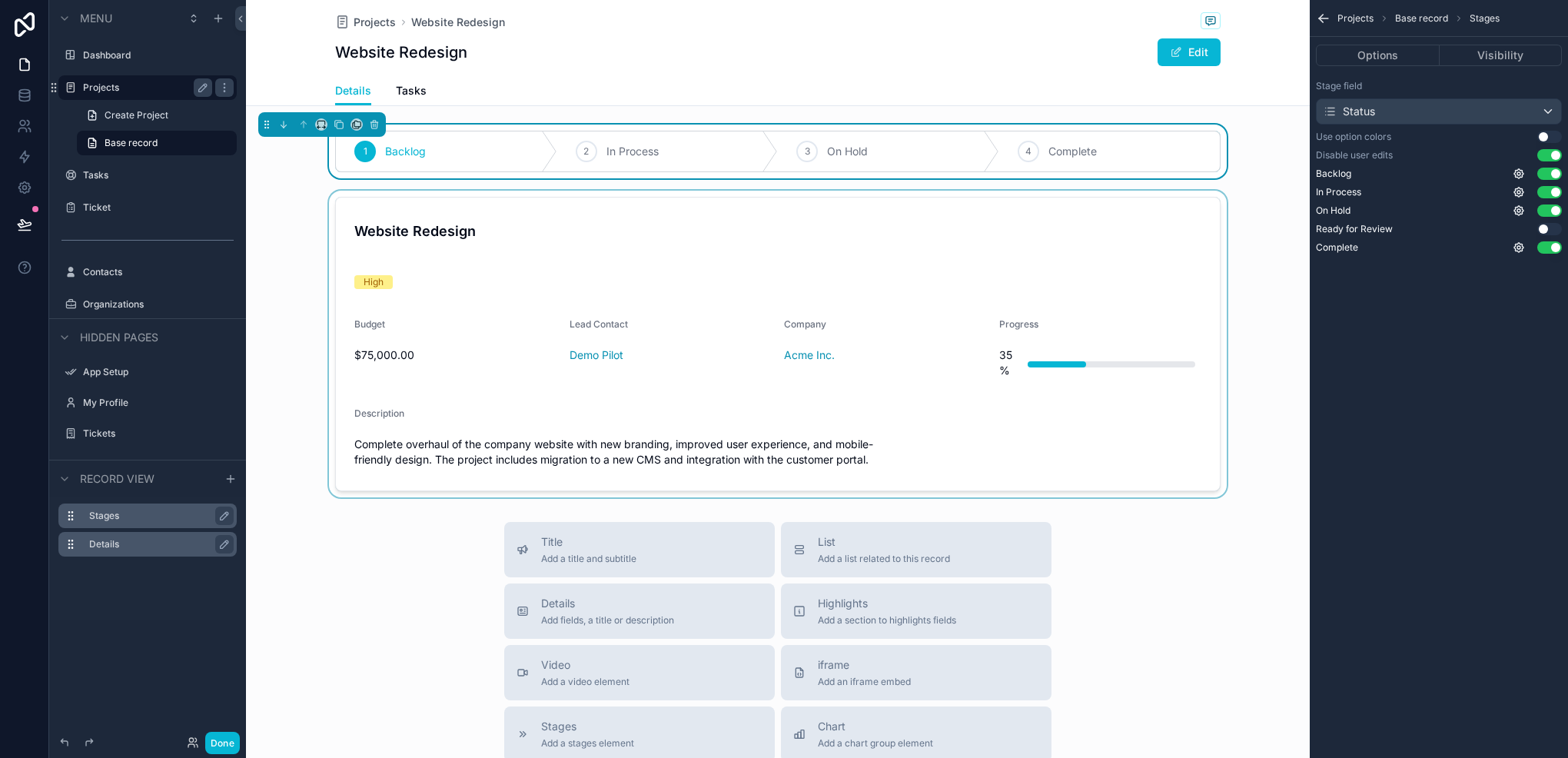
click at [177, 536] on div "Details" at bounding box center [159, 544] width 142 height 19
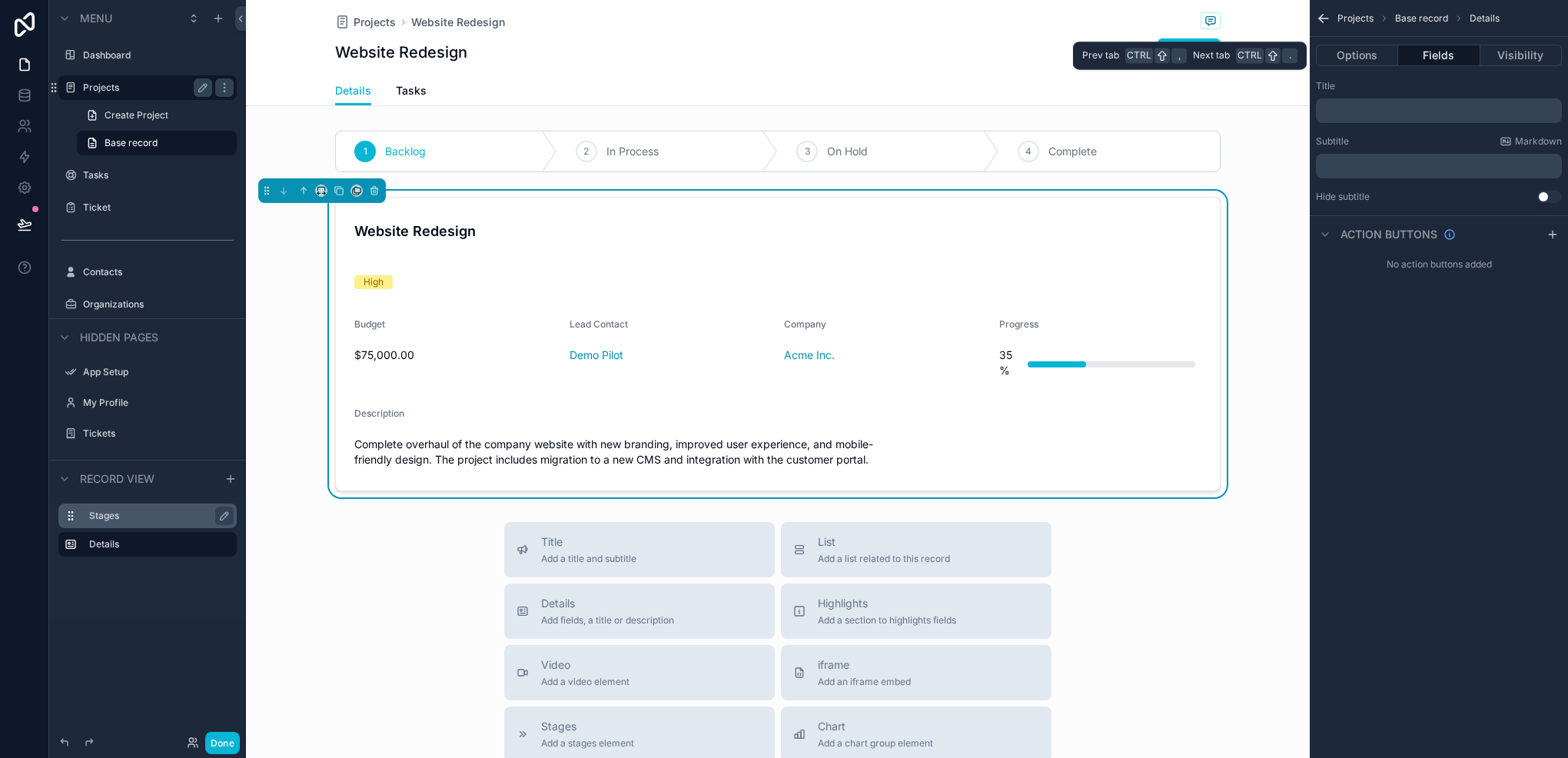
click at [1430, 54] on button "Fields" at bounding box center [1439, 55] width 81 height 22
click at [1343, 54] on button "Options" at bounding box center [1357, 55] width 82 height 22
click at [1423, 56] on button "Fields" at bounding box center [1439, 55] width 81 height 22
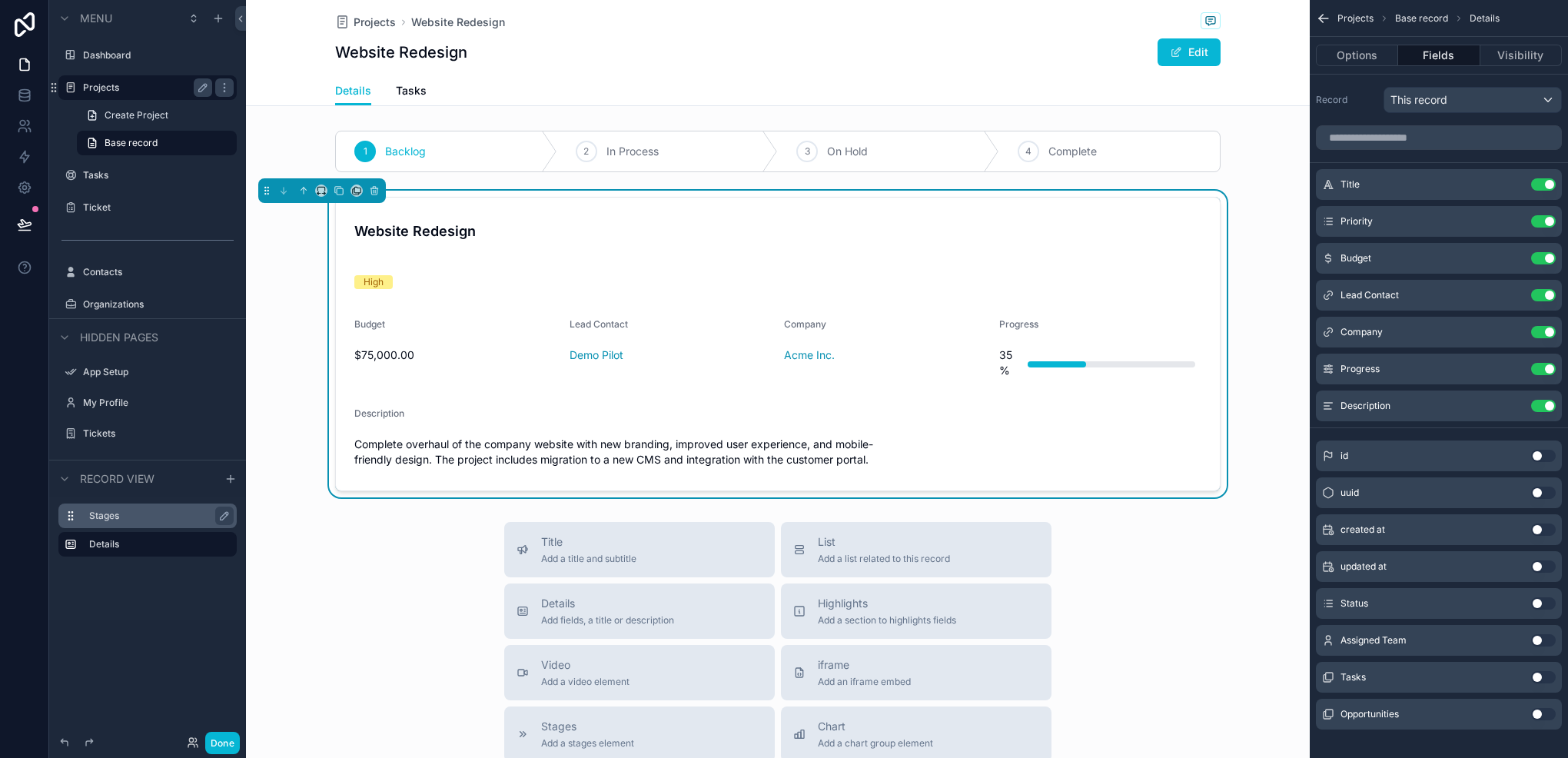
click at [1533, 606] on button "Use setting" at bounding box center [1543, 603] width 25 height 12
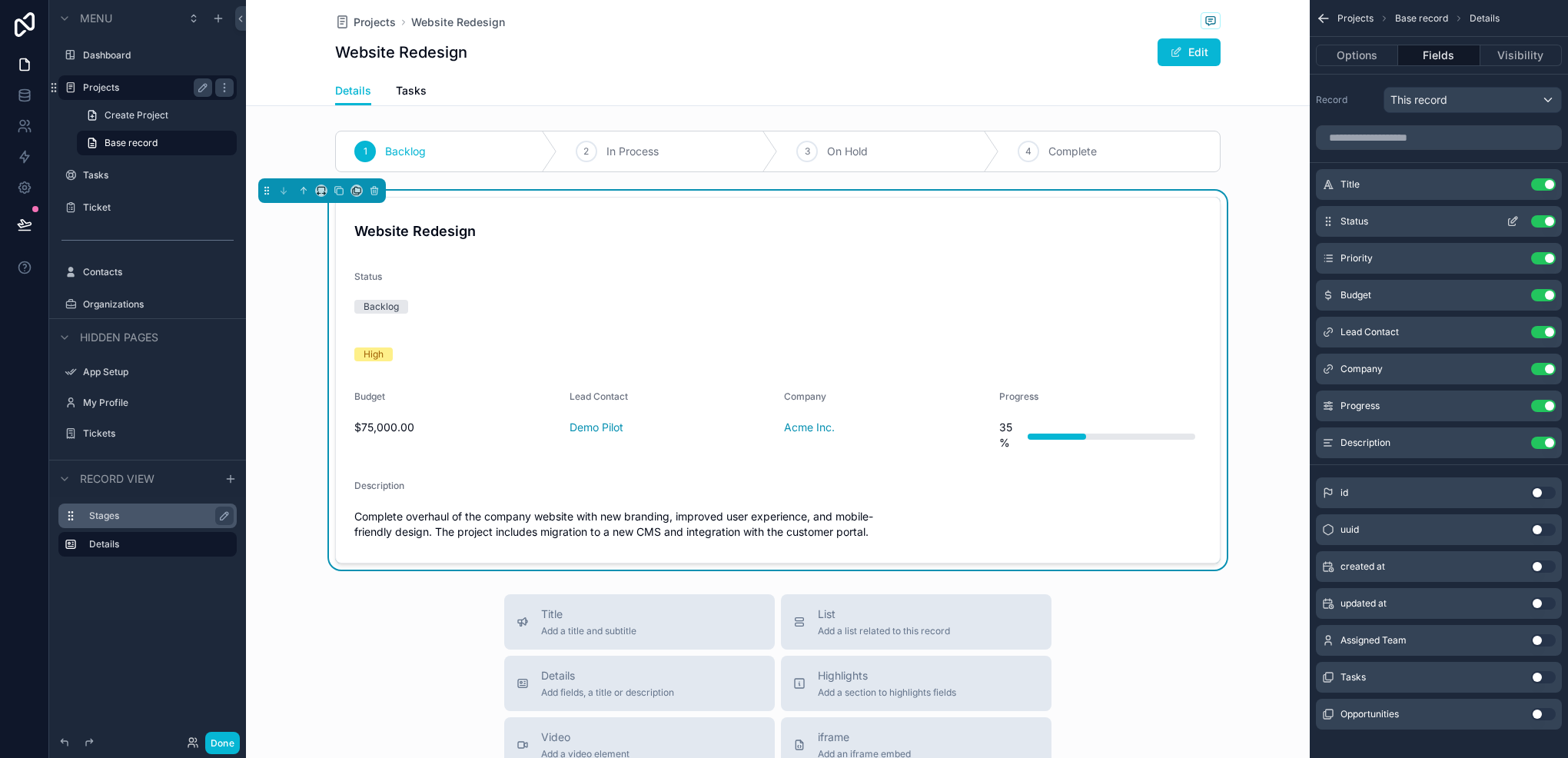
click at [1512, 219] on icon "scrollable content" at bounding box center [1513, 221] width 12 height 12
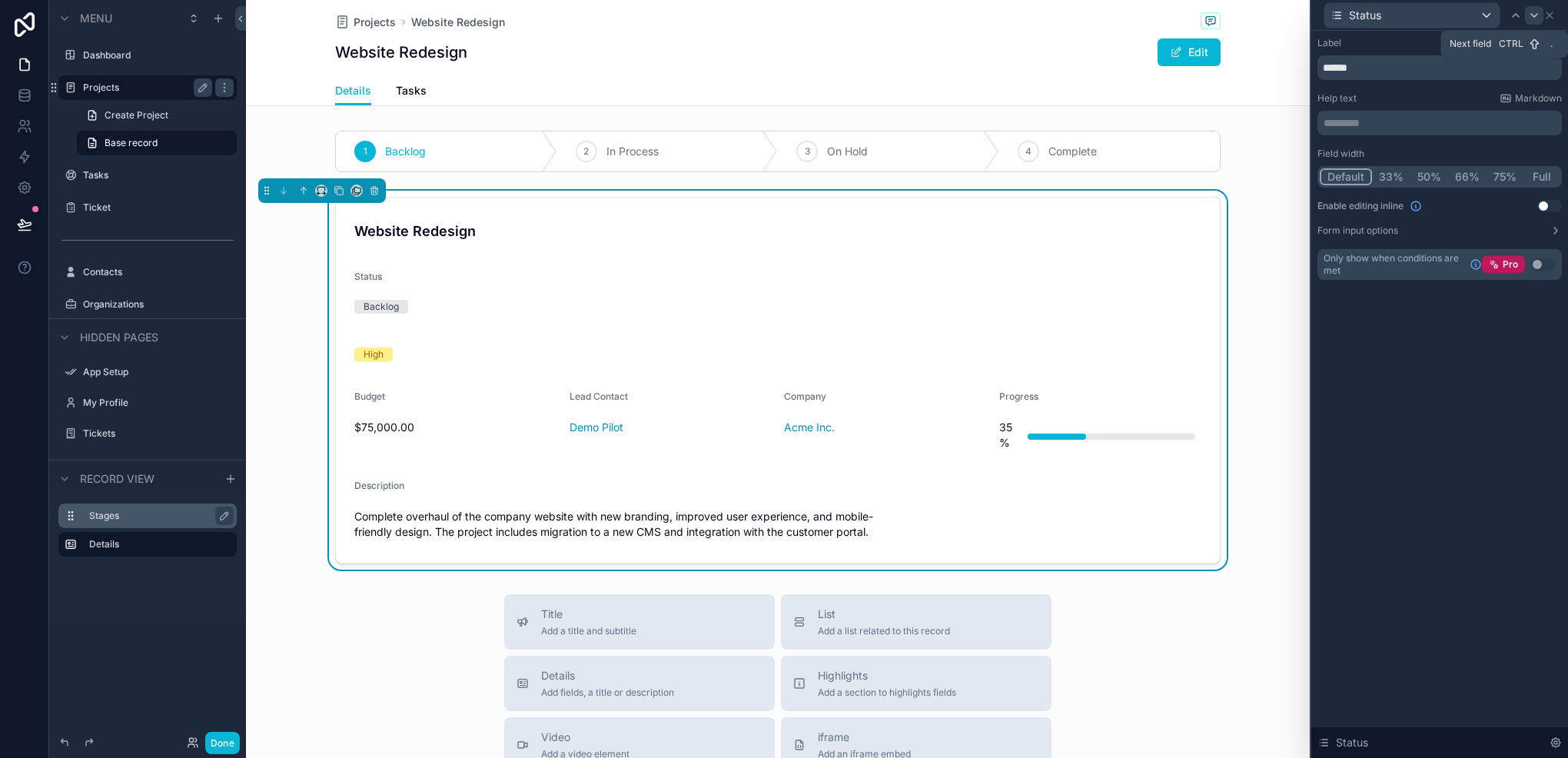
click at [1536, 23] on div at bounding box center [1534, 15] width 19 height 19
click at [1434, 173] on button "50%" at bounding box center [1428, 176] width 38 height 17
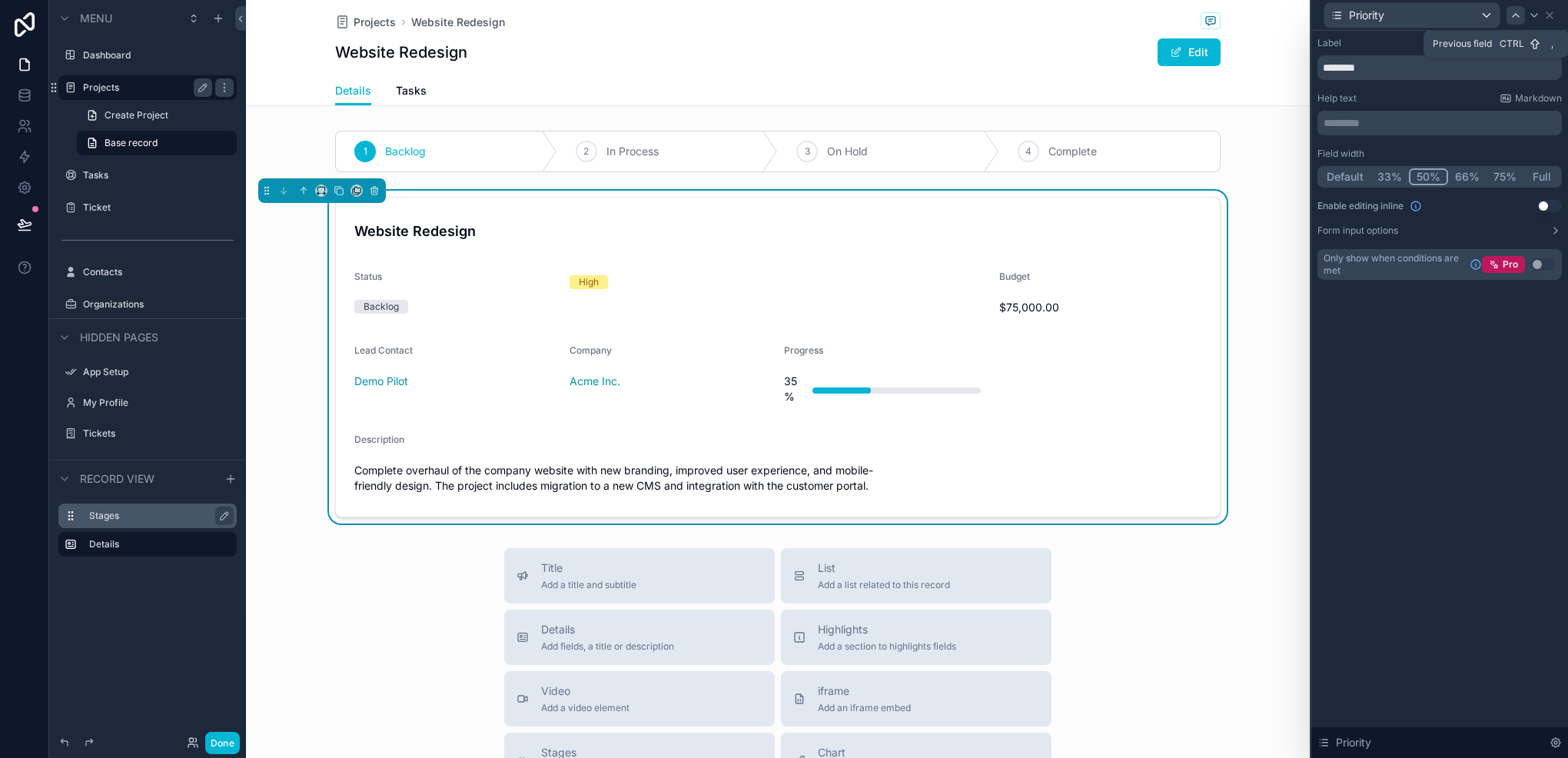
click at [1522, 9] on div at bounding box center [1516, 15] width 19 height 19
click at [1427, 179] on button "50%" at bounding box center [1429, 176] width 38 height 17
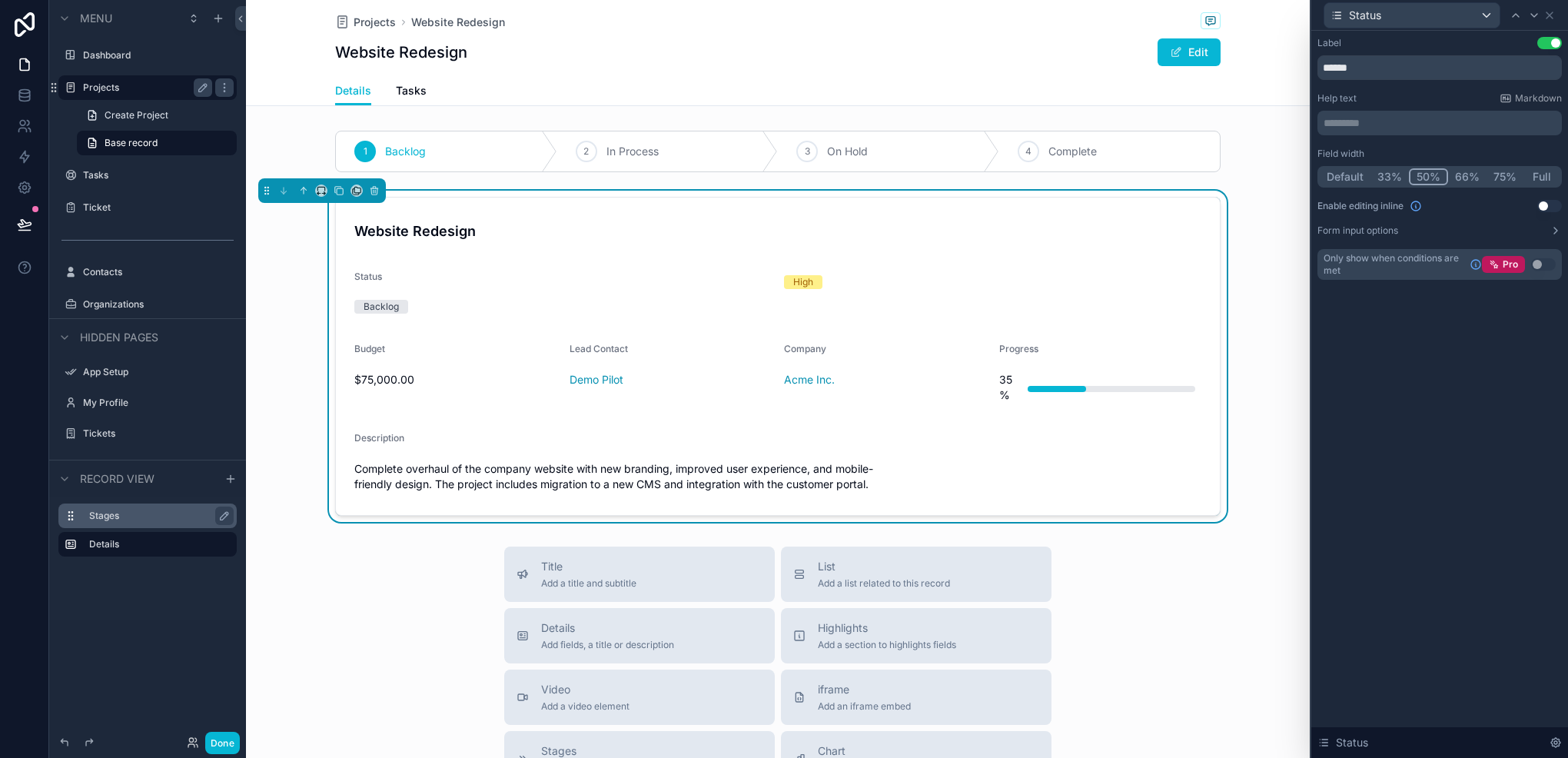
click at [1552, 45] on button "Use setting" at bounding box center [1549, 43] width 25 height 12
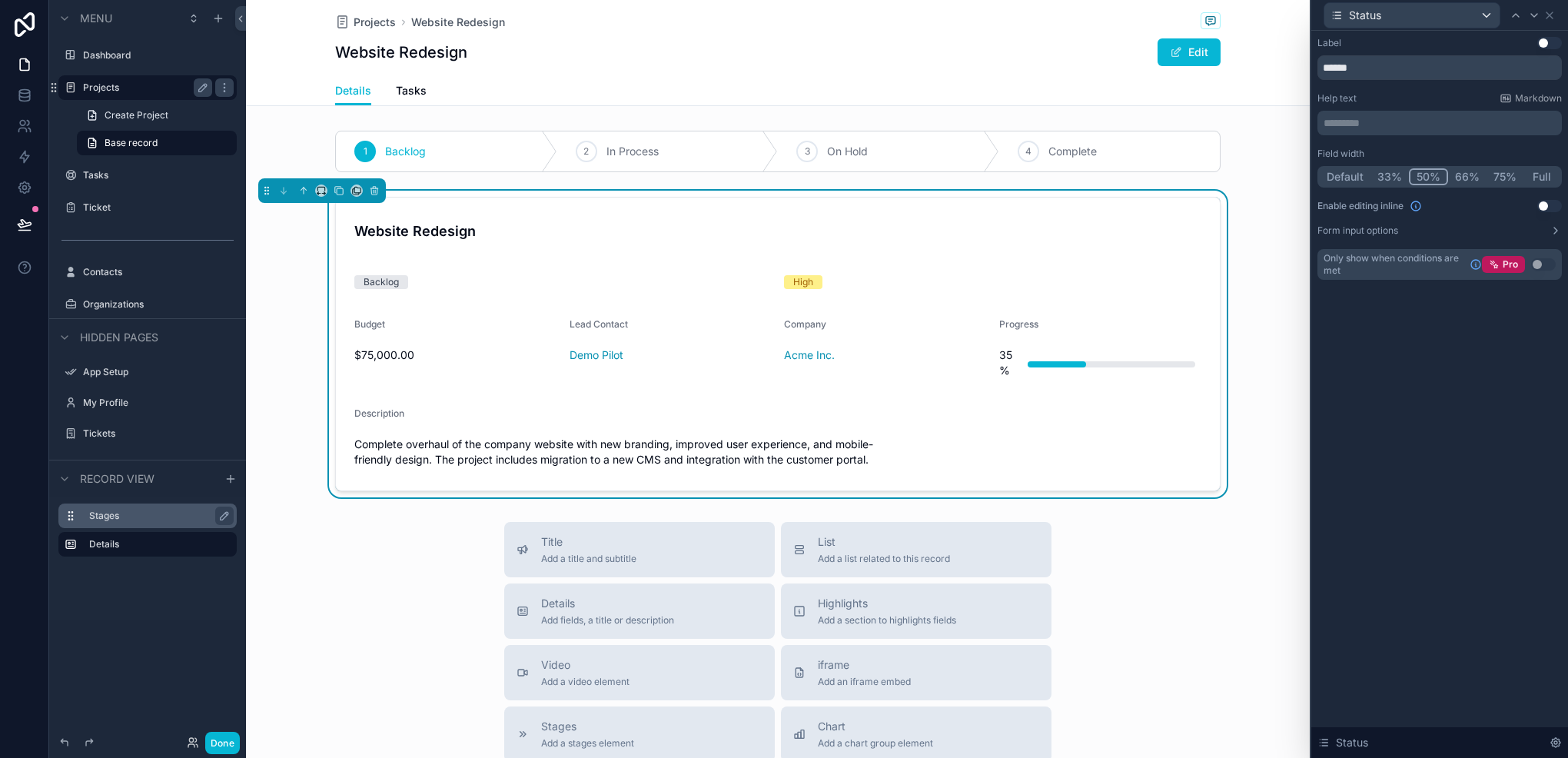
click at [1387, 169] on button "33%" at bounding box center [1390, 176] width 39 height 17
click at [1355, 174] on button "Default" at bounding box center [1345, 176] width 51 height 17
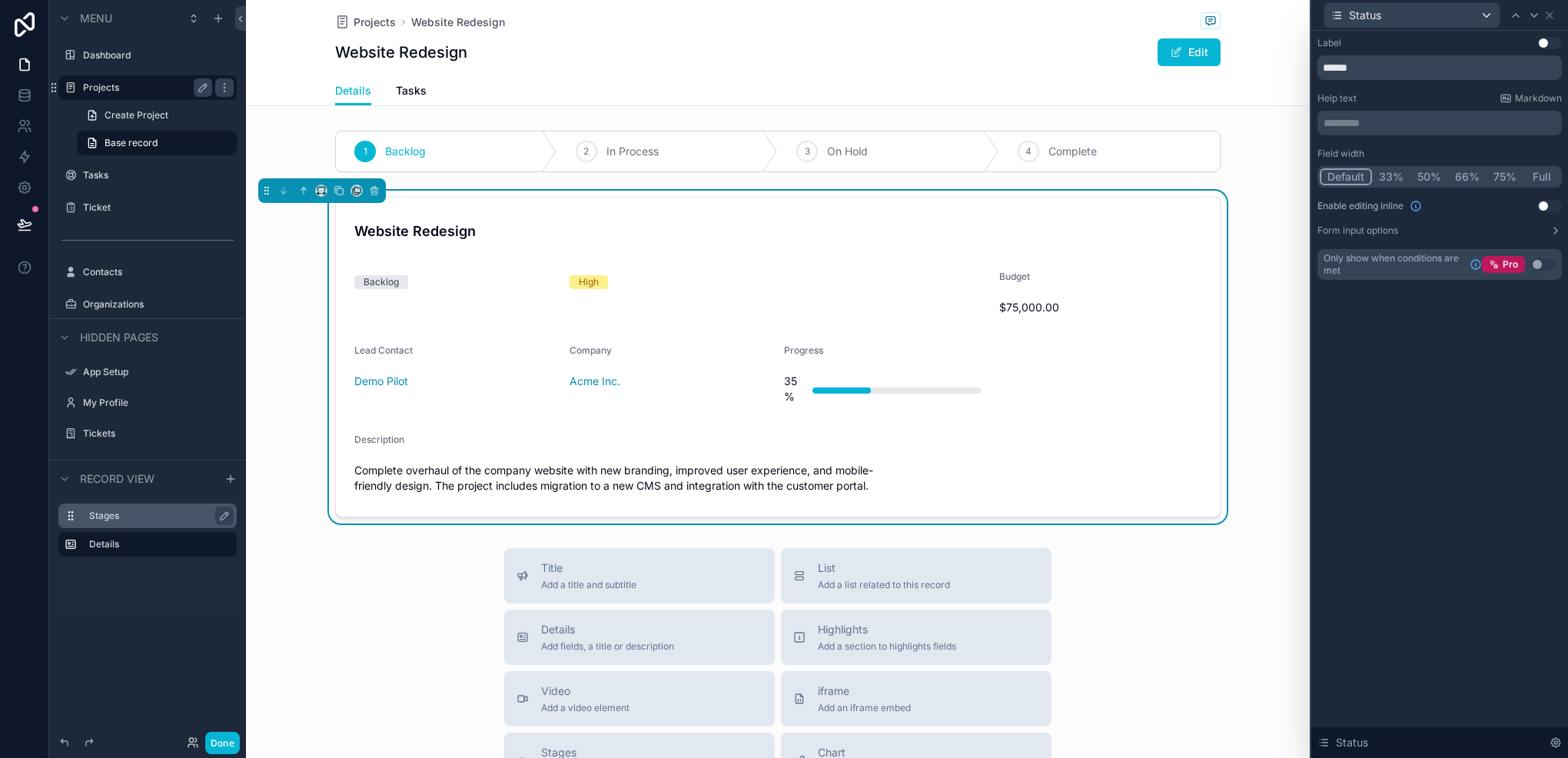
click at [1547, 172] on button "Full" at bounding box center [1541, 176] width 36 height 17
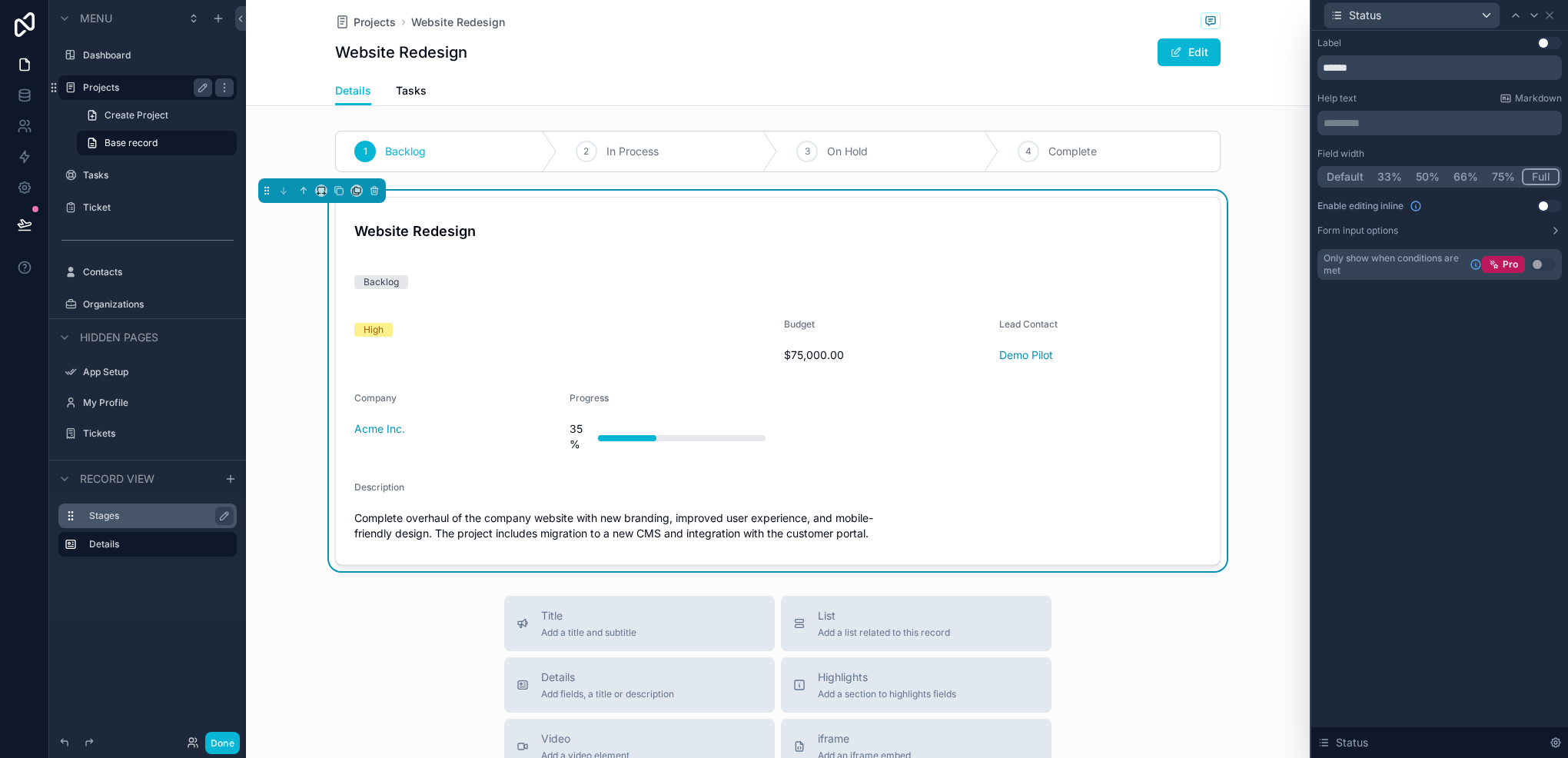
click at [1434, 170] on button "50%" at bounding box center [1428, 176] width 38 height 17
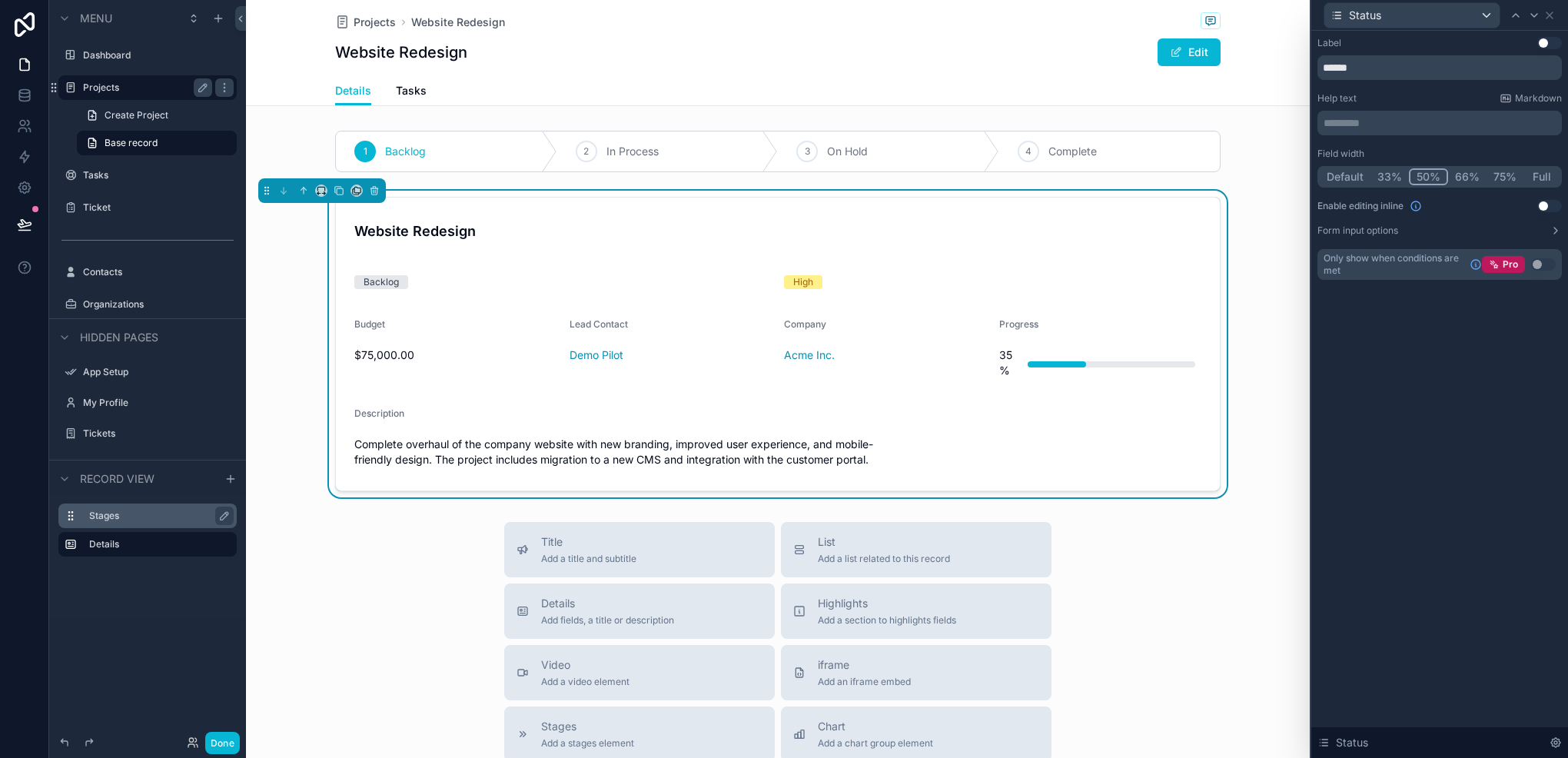
click at [1540, 47] on button "Use setting" at bounding box center [1549, 43] width 25 height 12
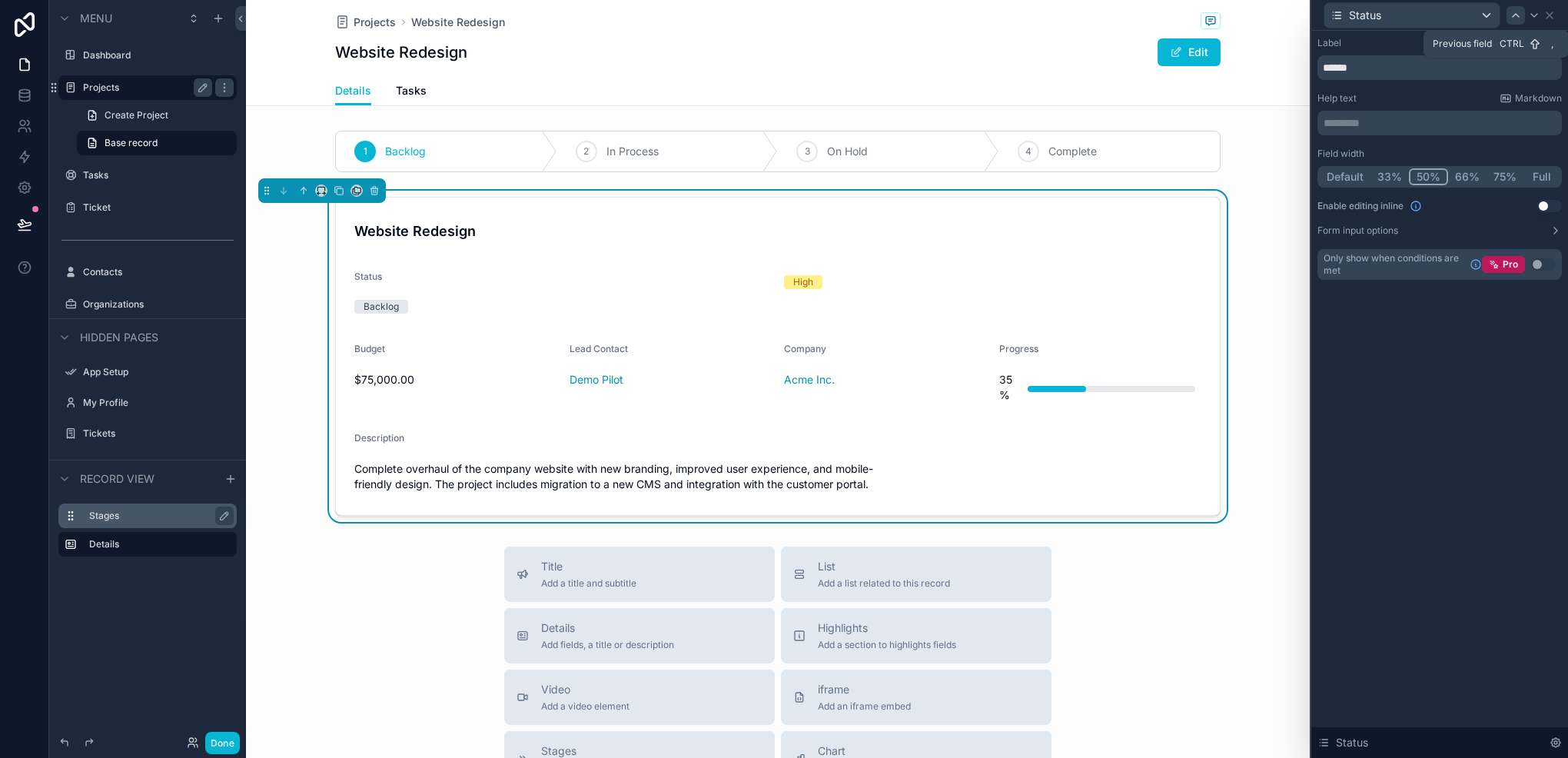
click at [1510, 16] on div at bounding box center [1516, 15] width 19 height 19
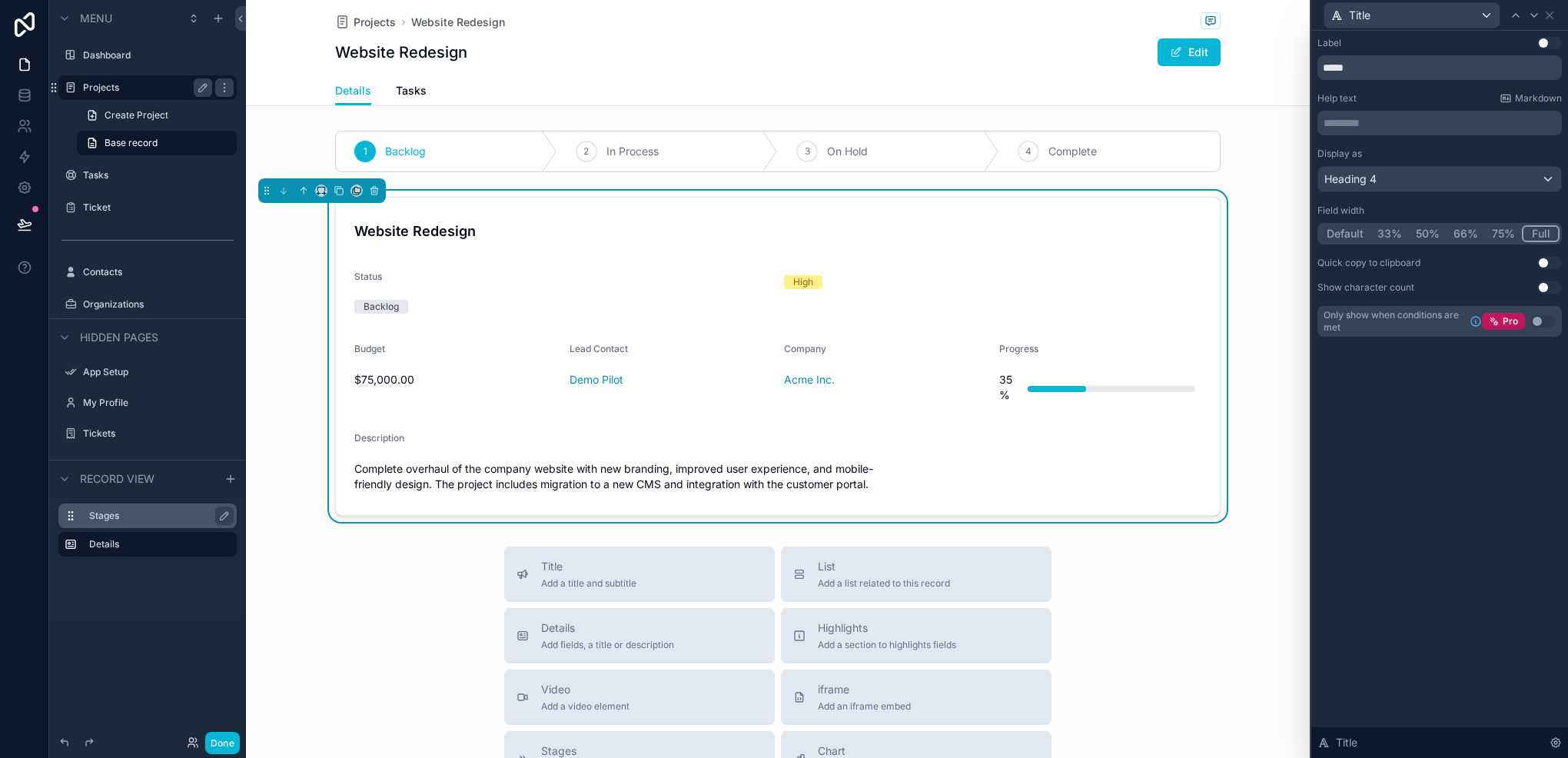
click at [1549, 47] on button "Use setting" at bounding box center [1549, 43] width 25 height 12
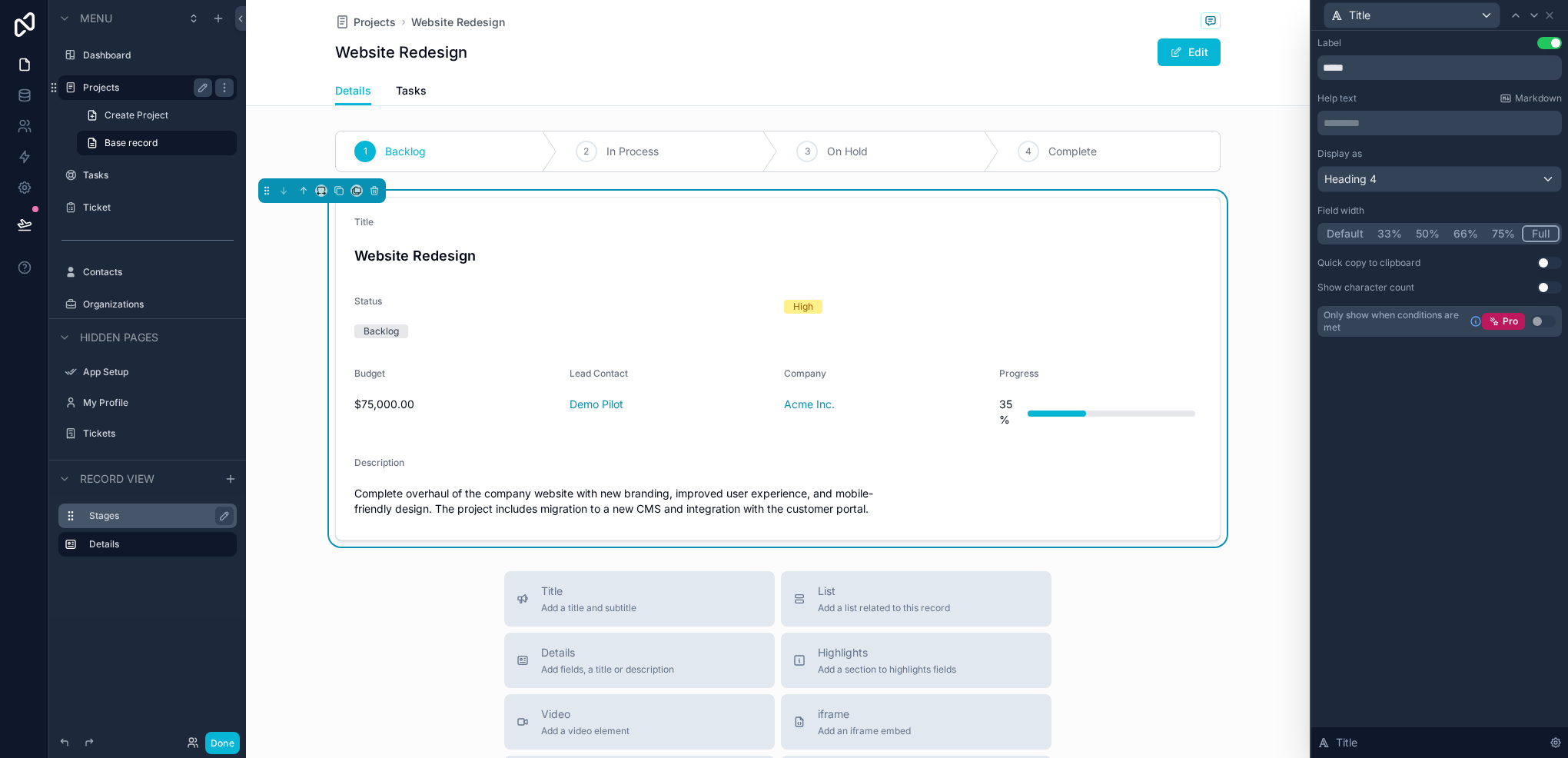
click at [1549, 47] on button "Use setting" at bounding box center [1549, 43] width 25 height 12
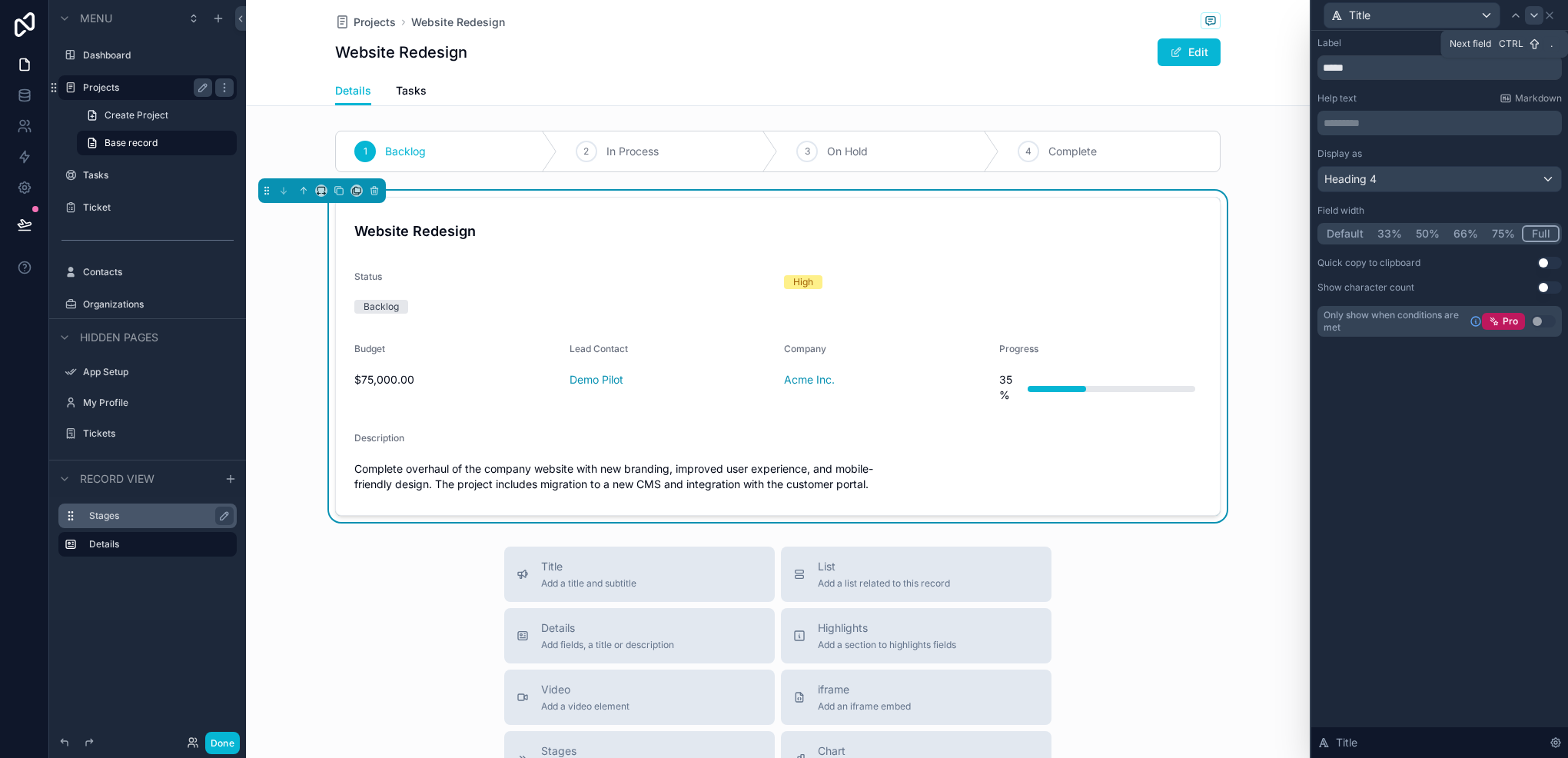
click at [1538, 20] on icon at bounding box center [1534, 15] width 12 height 12
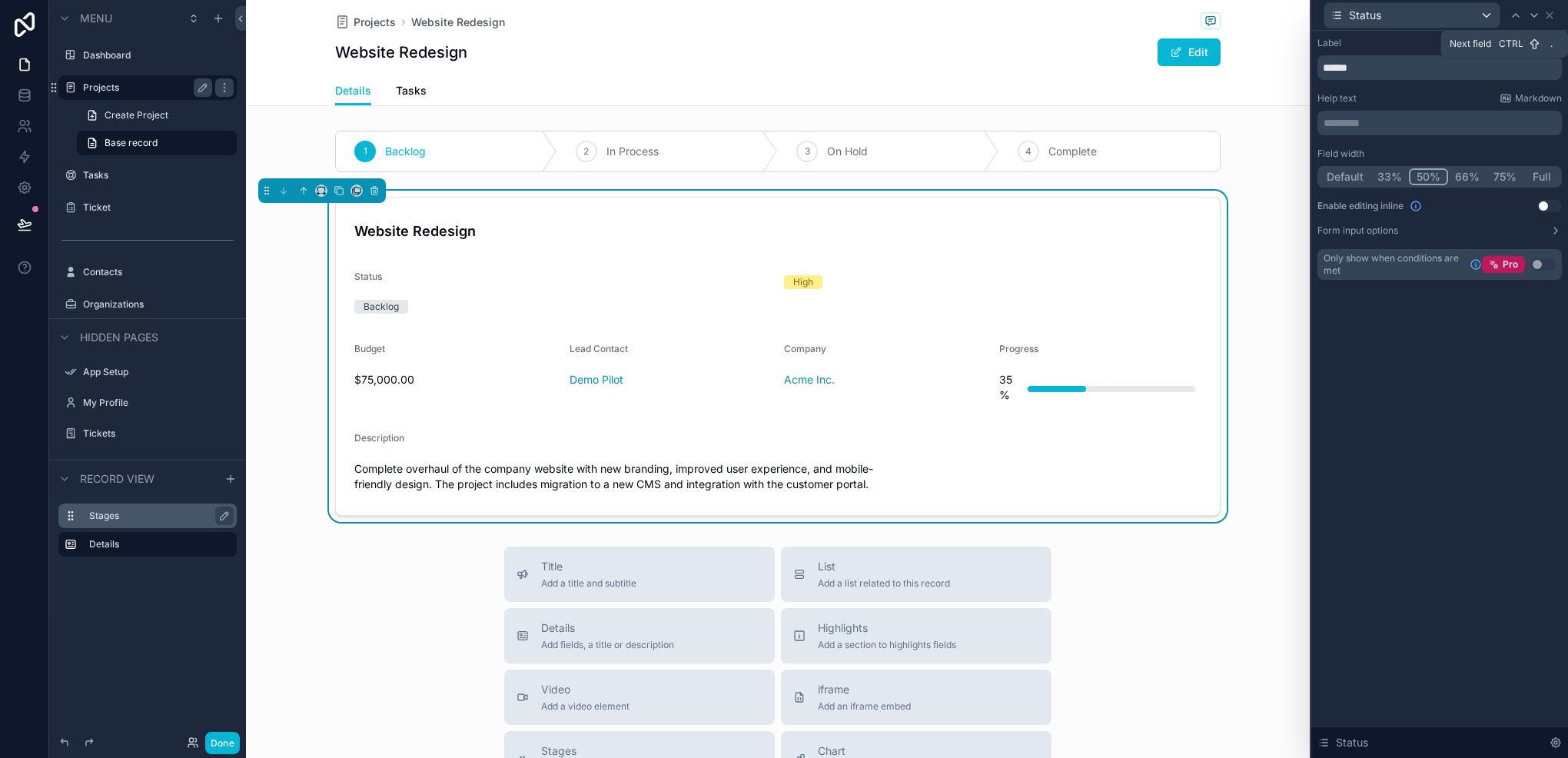
click at [1538, 20] on icon at bounding box center [1534, 15] width 12 height 12
click at [1544, 45] on button "Use setting" at bounding box center [1549, 43] width 25 height 12
click at [1519, 16] on icon at bounding box center [1516, 15] width 6 height 3
click at [1545, 14] on icon at bounding box center [1550, 15] width 12 height 12
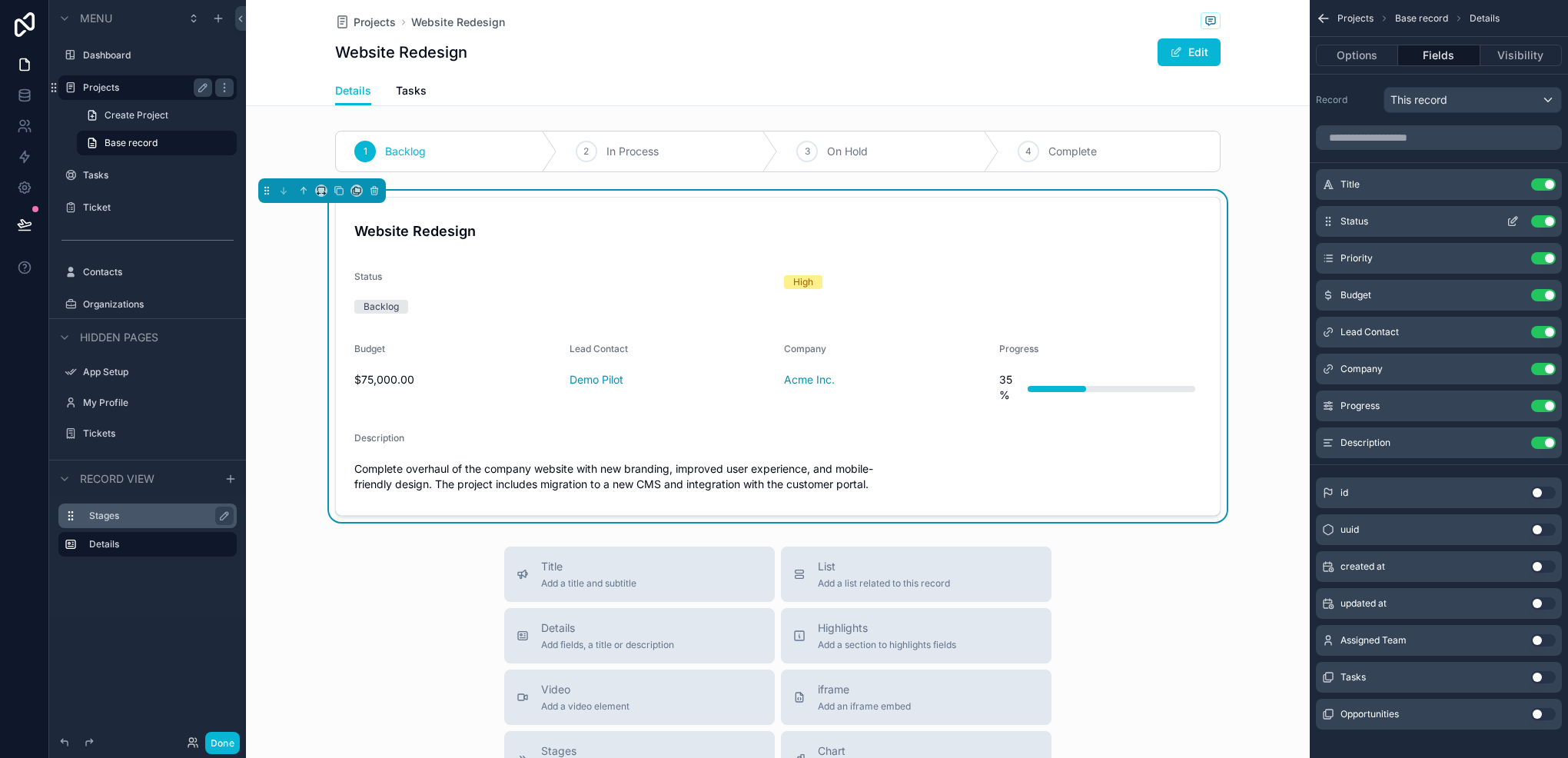
click at [1537, 223] on button "Use setting" at bounding box center [1543, 221] width 25 height 12
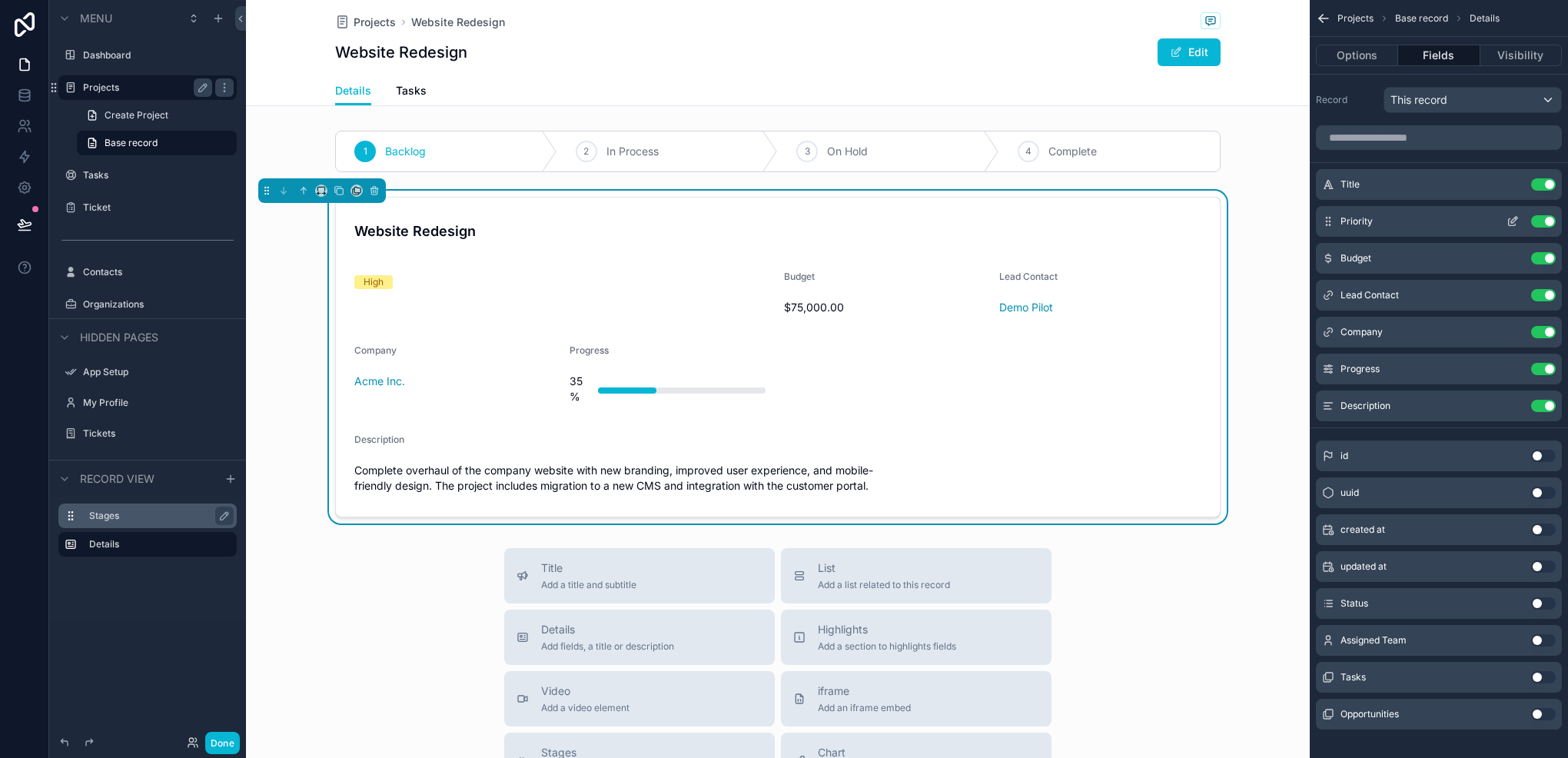
click at [1508, 226] on icon "scrollable content" at bounding box center [1513, 221] width 12 height 12
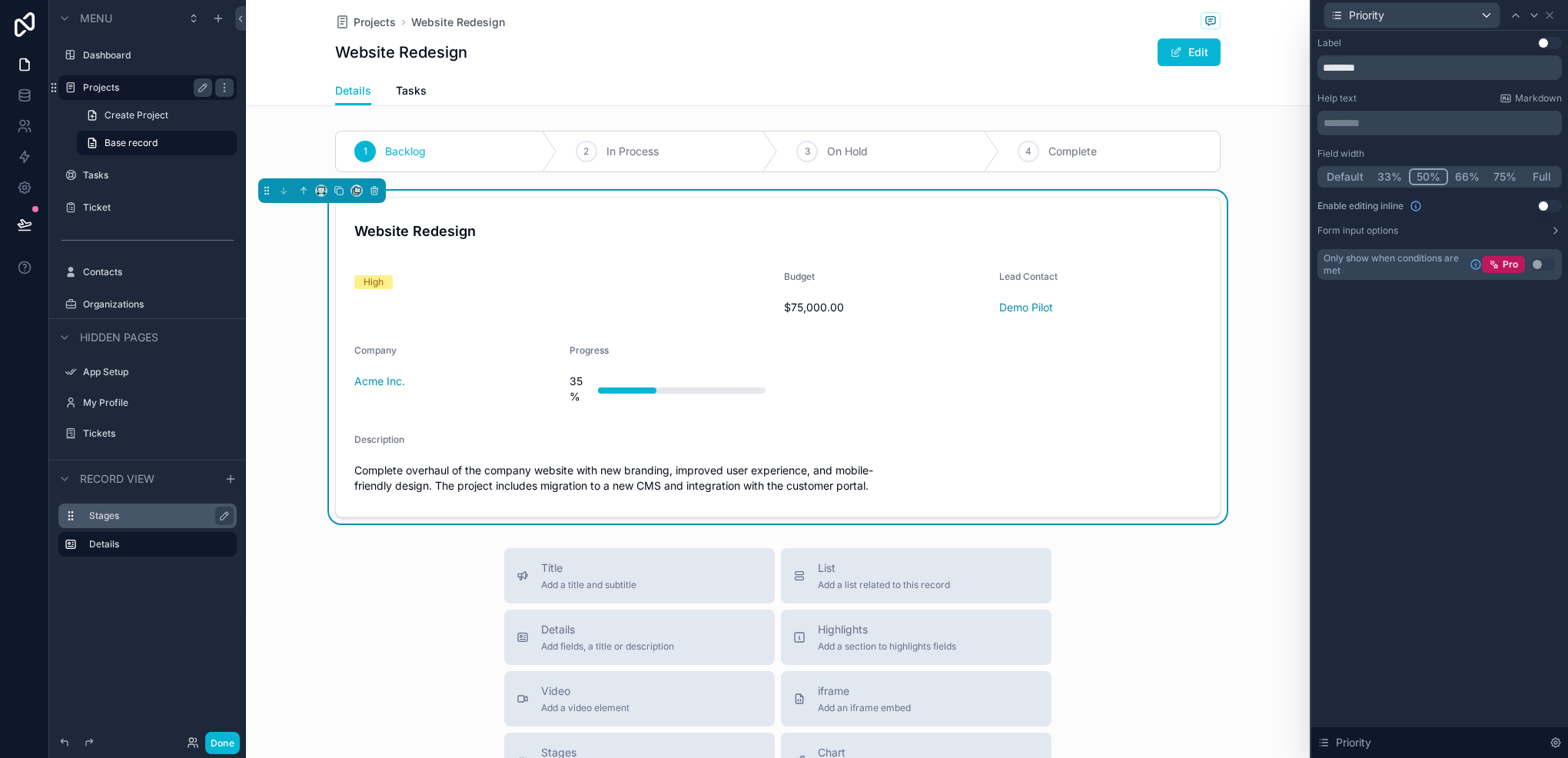
click at [1534, 181] on button "Full" at bounding box center [1541, 176] width 36 height 17
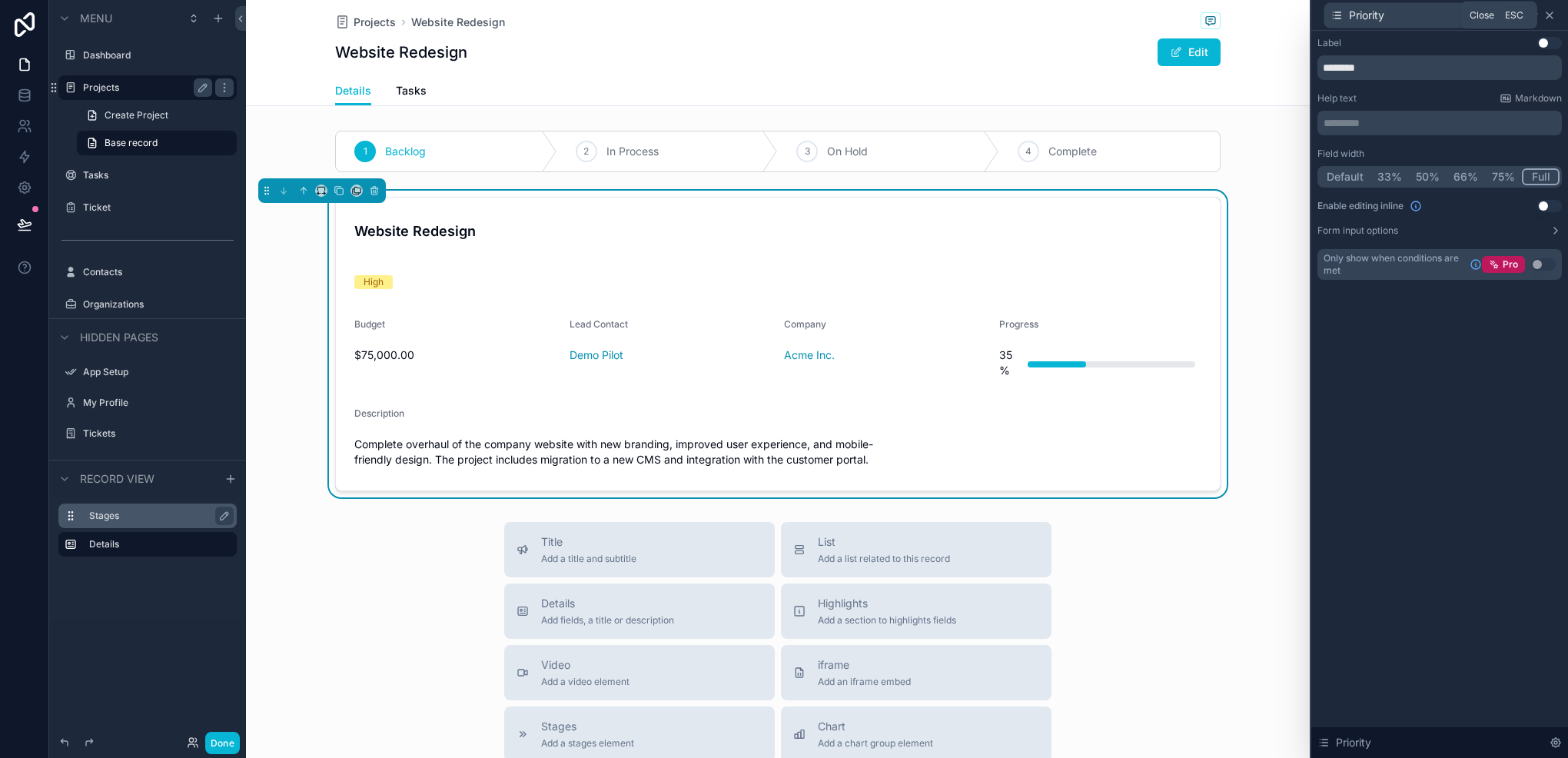
click at [1547, 18] on icon at bounding box center [1550, 15] width 6 height 6
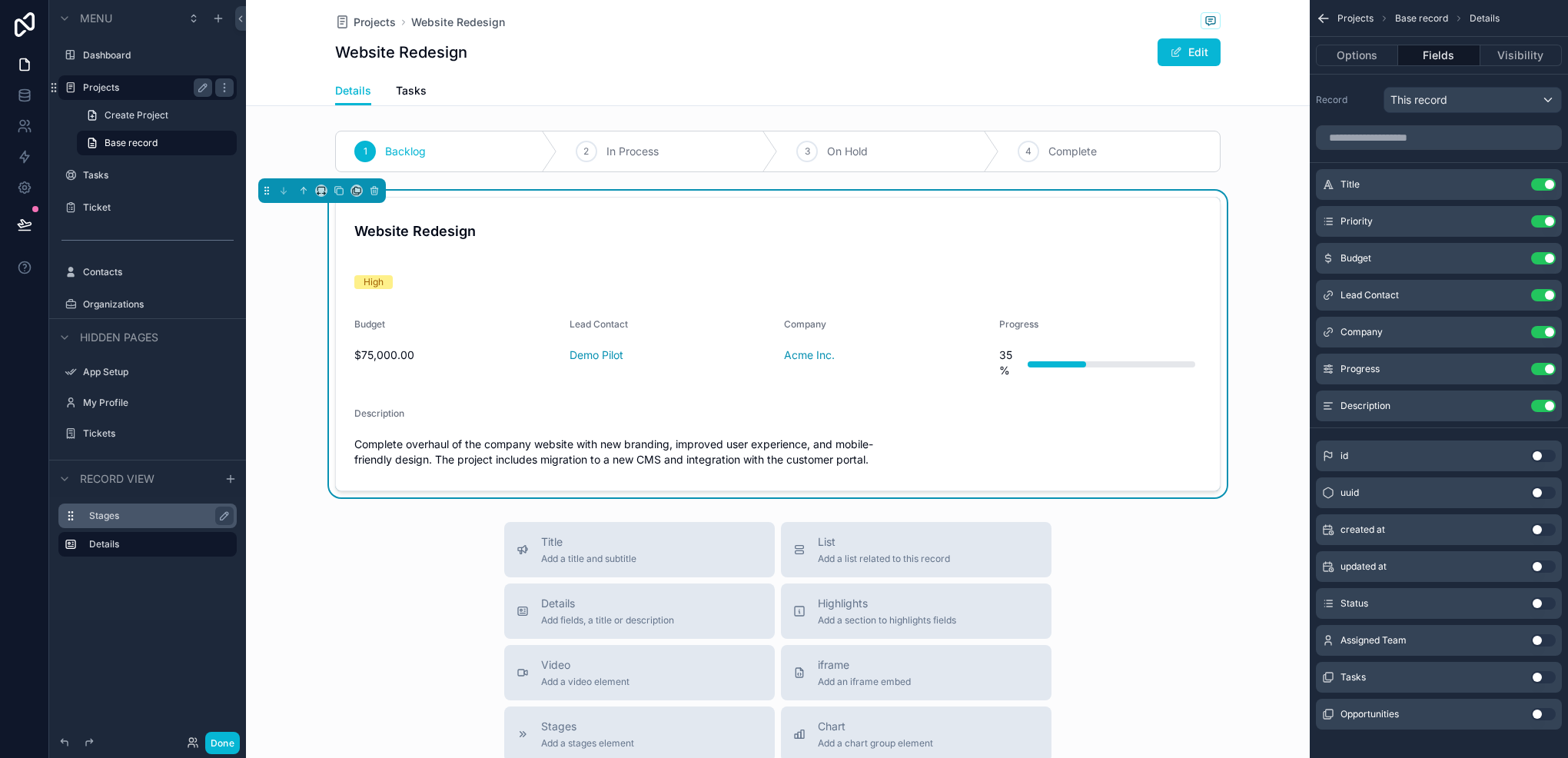
click at [1537, 638] on button "Use setting" at bounding box center [1543, 640] width 25 height 12
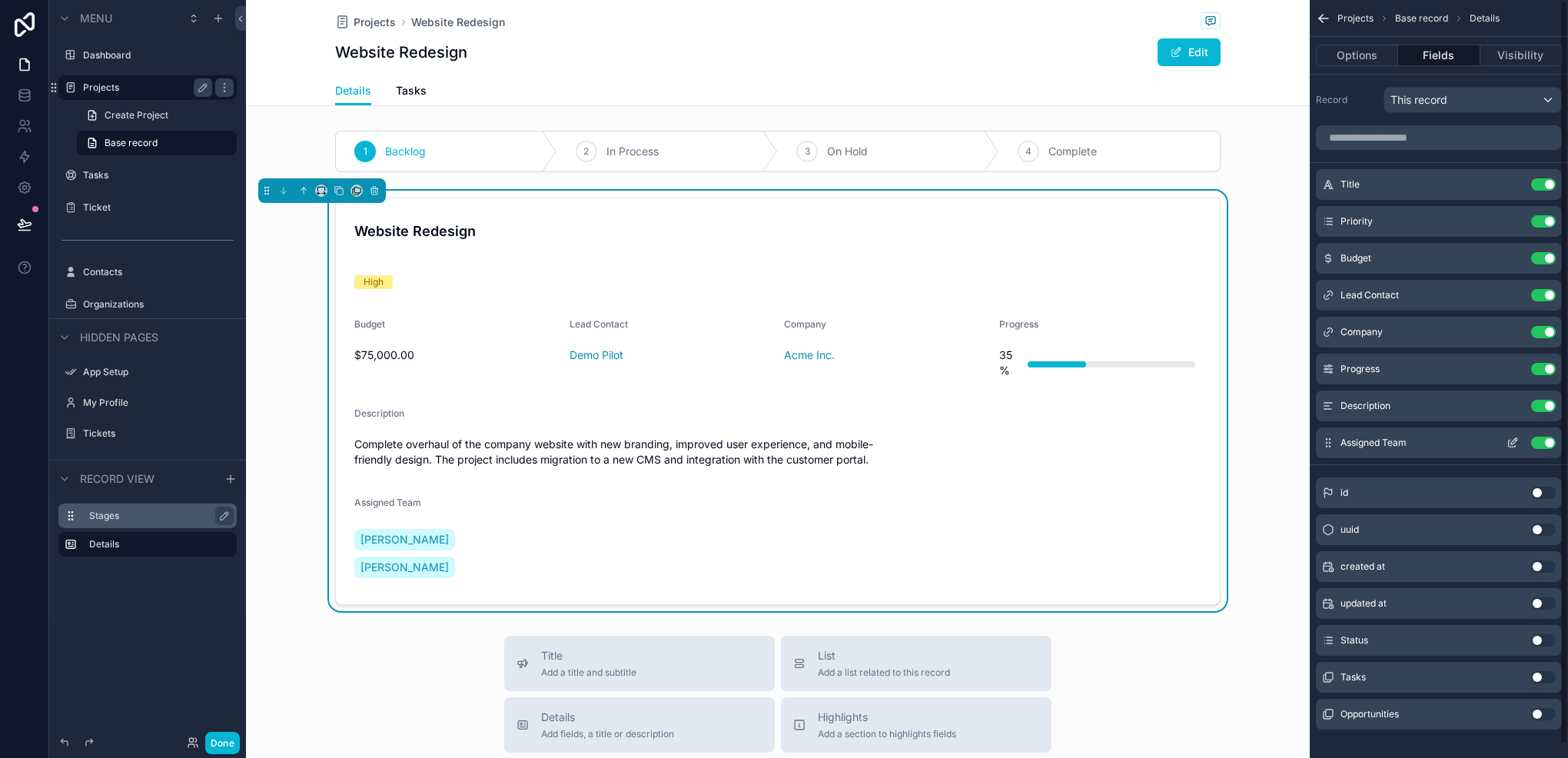
click at [1532, 441] on button "Use setting" at bounding box center [1543, 443] width 25 height 12
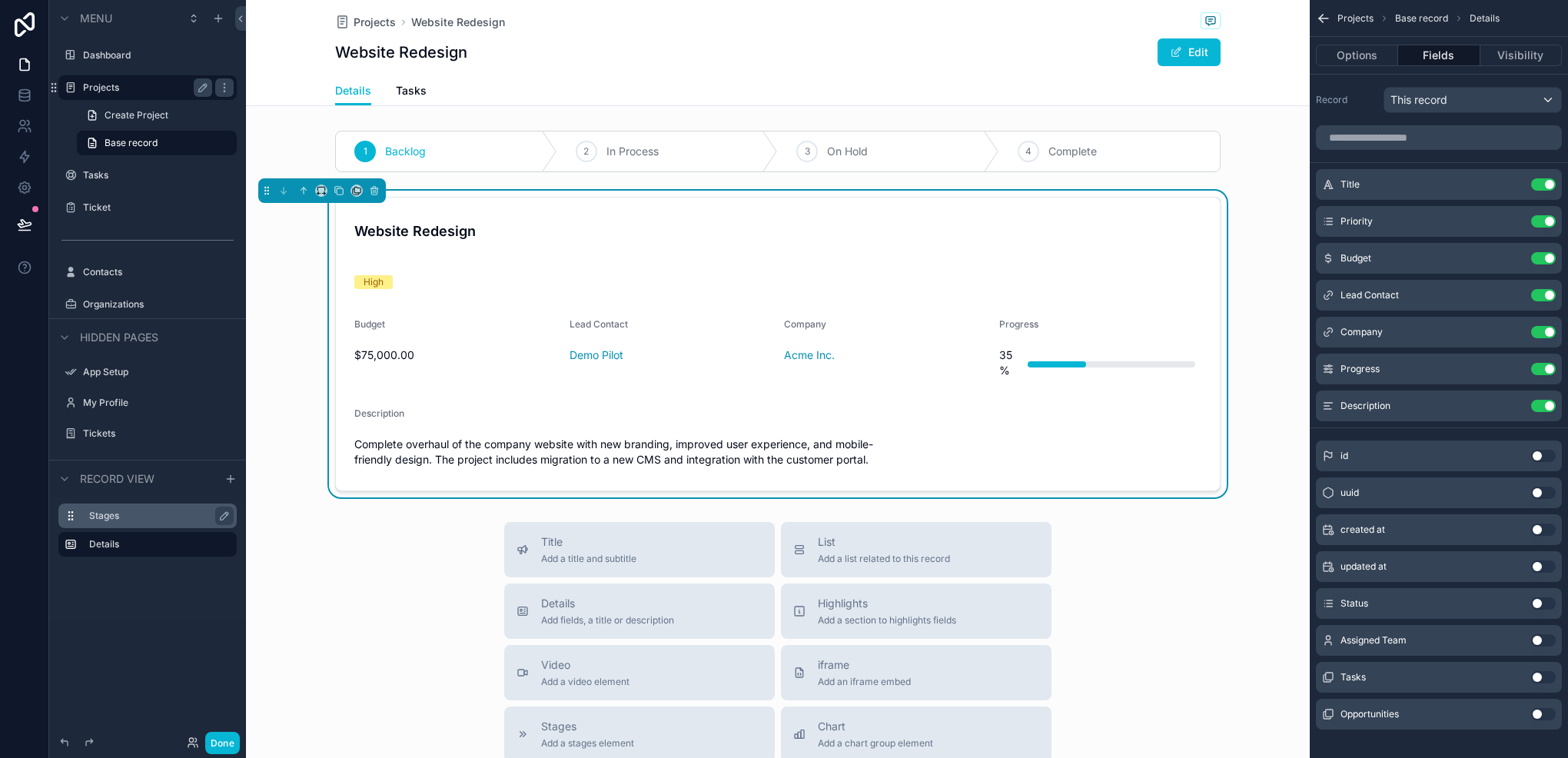
click at [126, 518] on label "Stages" at bounding box center [157, 516] width 136 height 12
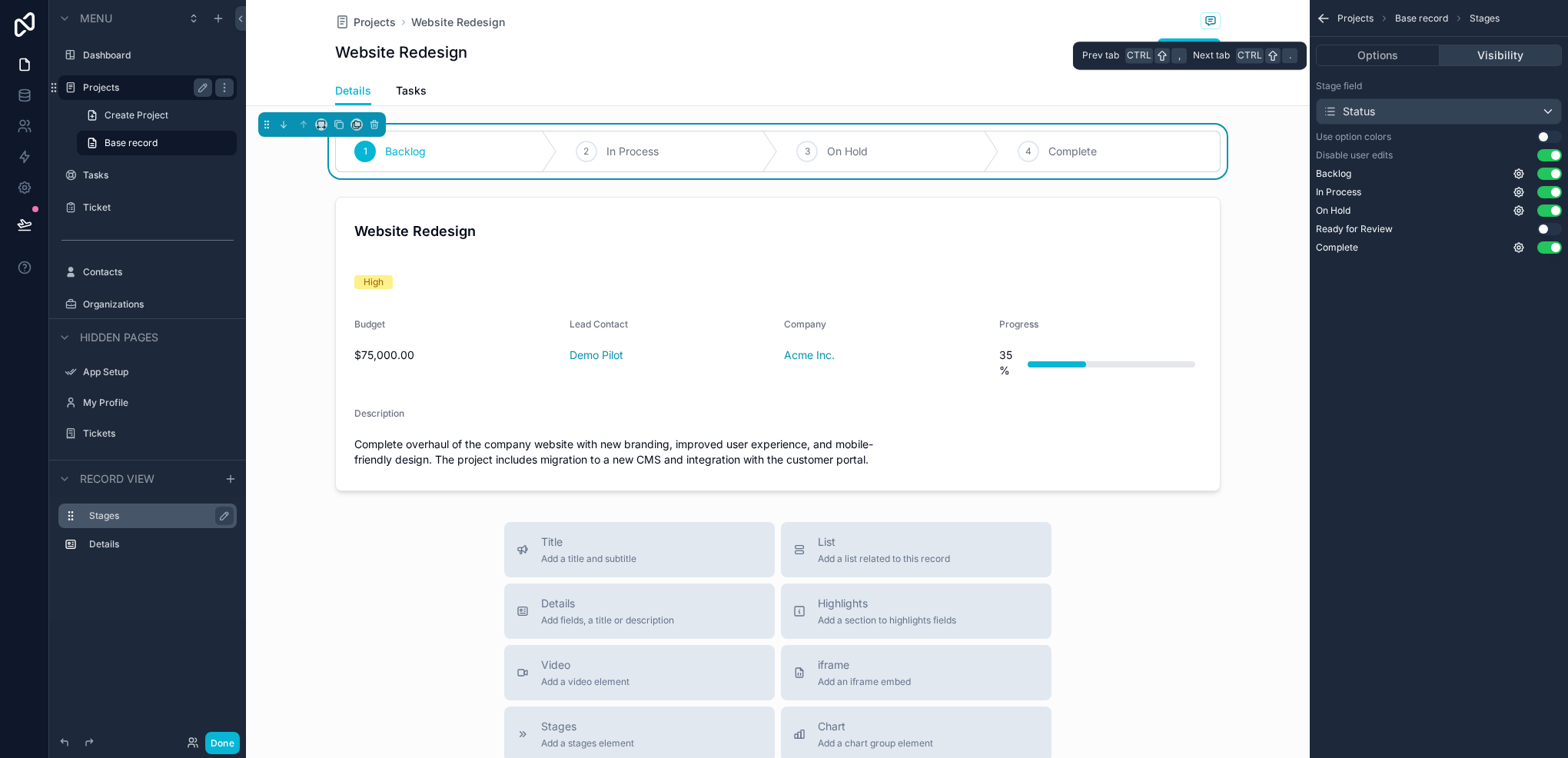
click at [1480, 54] on button "Visibility" at bounding box center [1502, 55] width 123 height 22
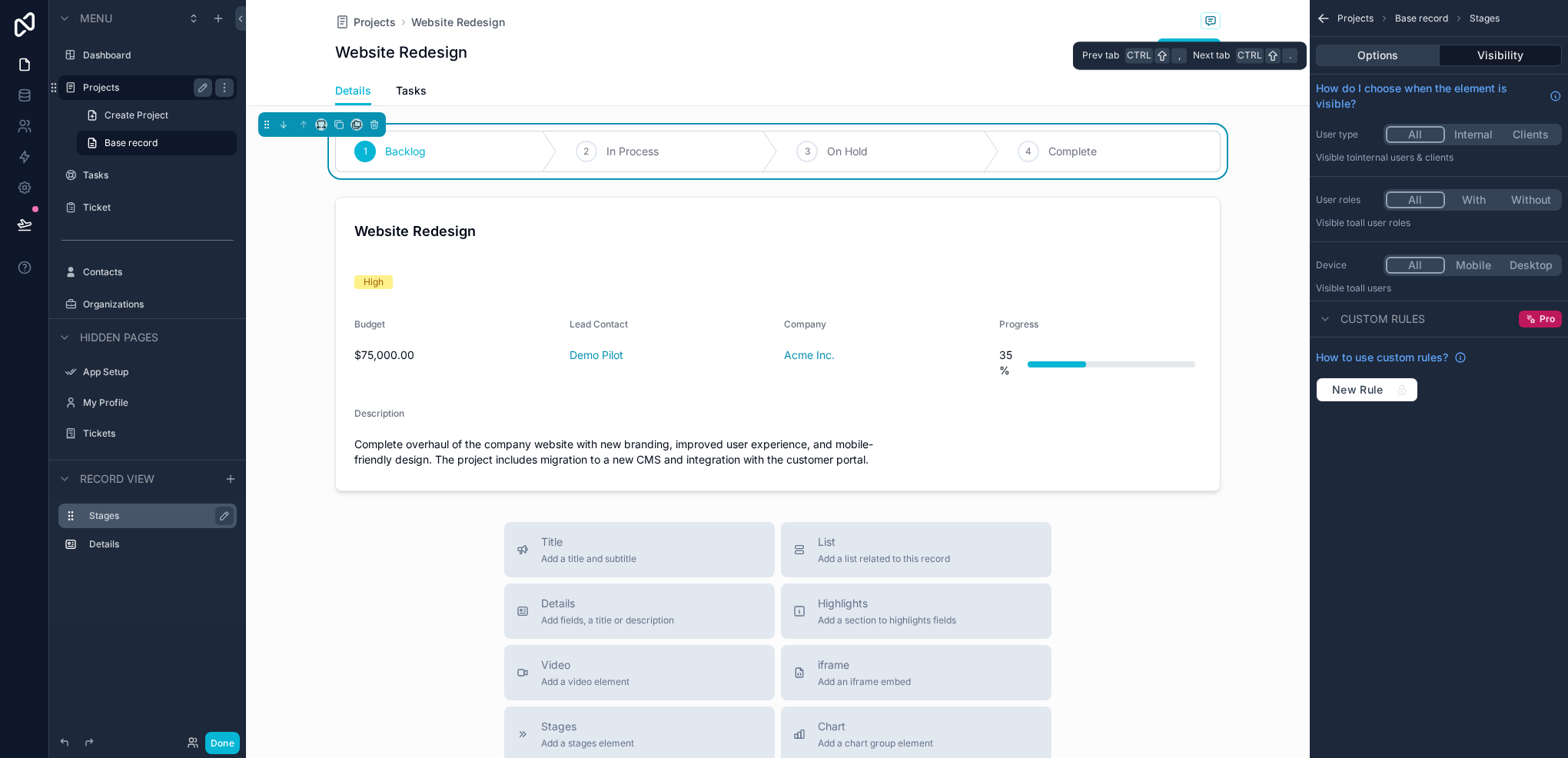
click at [1378, 54] on button "Options" at bounding box center [1378, 55] width 124 height 22
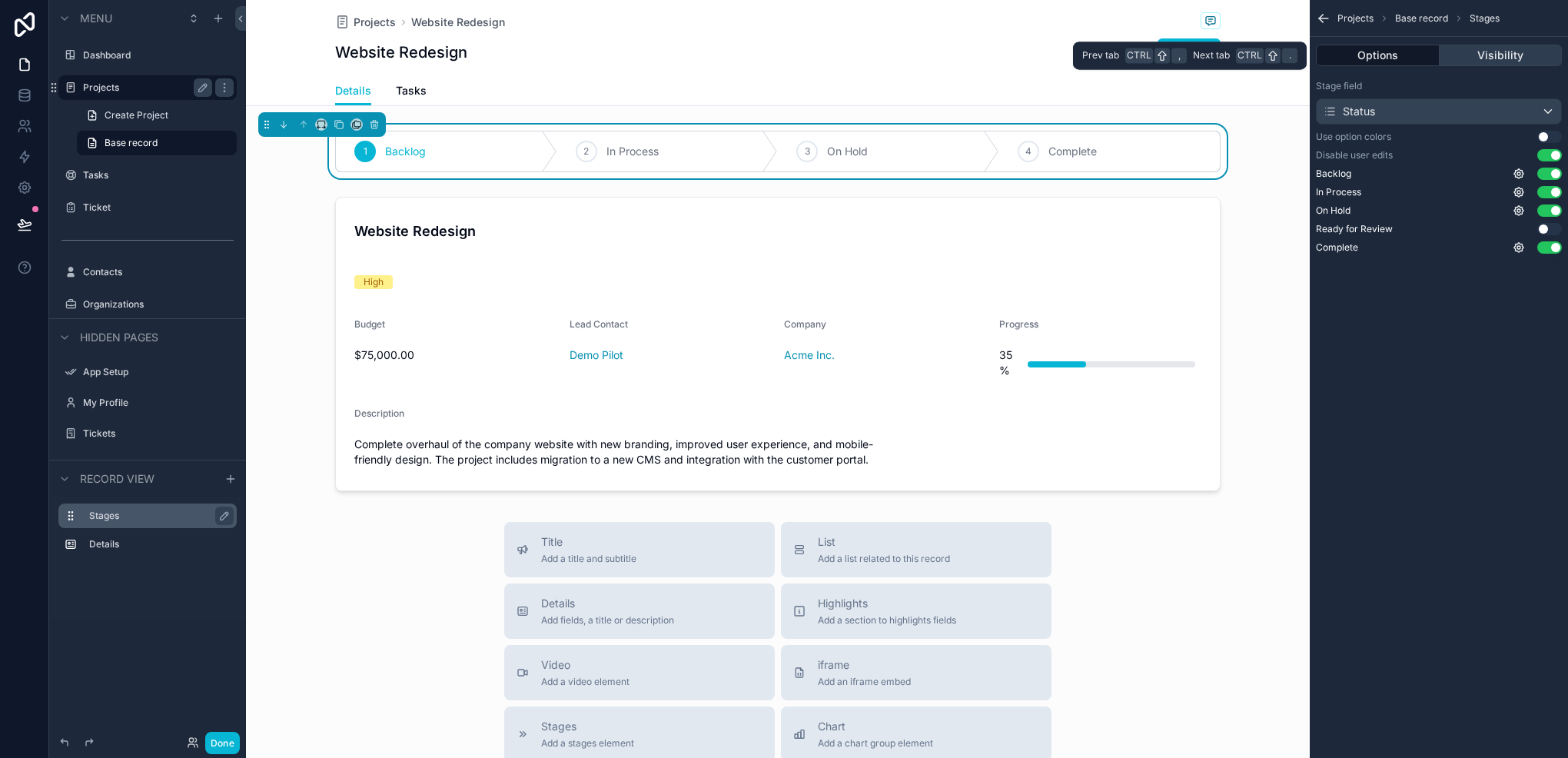
click at [1471, 58] on button "Visibility" at bounding box center [1502, 55] width 123 height 22
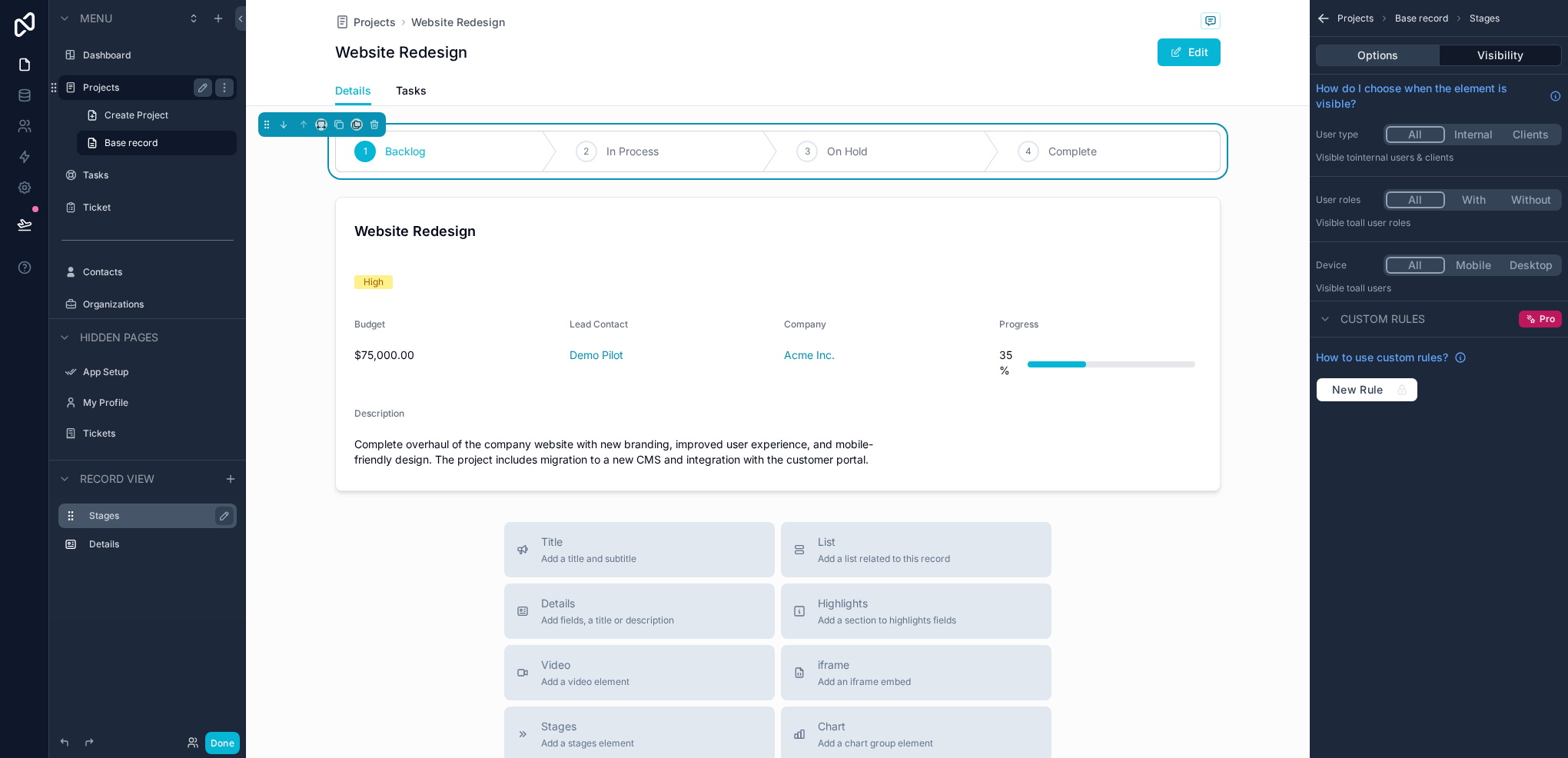
click at [1393, 48] on button "Options" at bounding box center [1378, 55] width 124 height 22
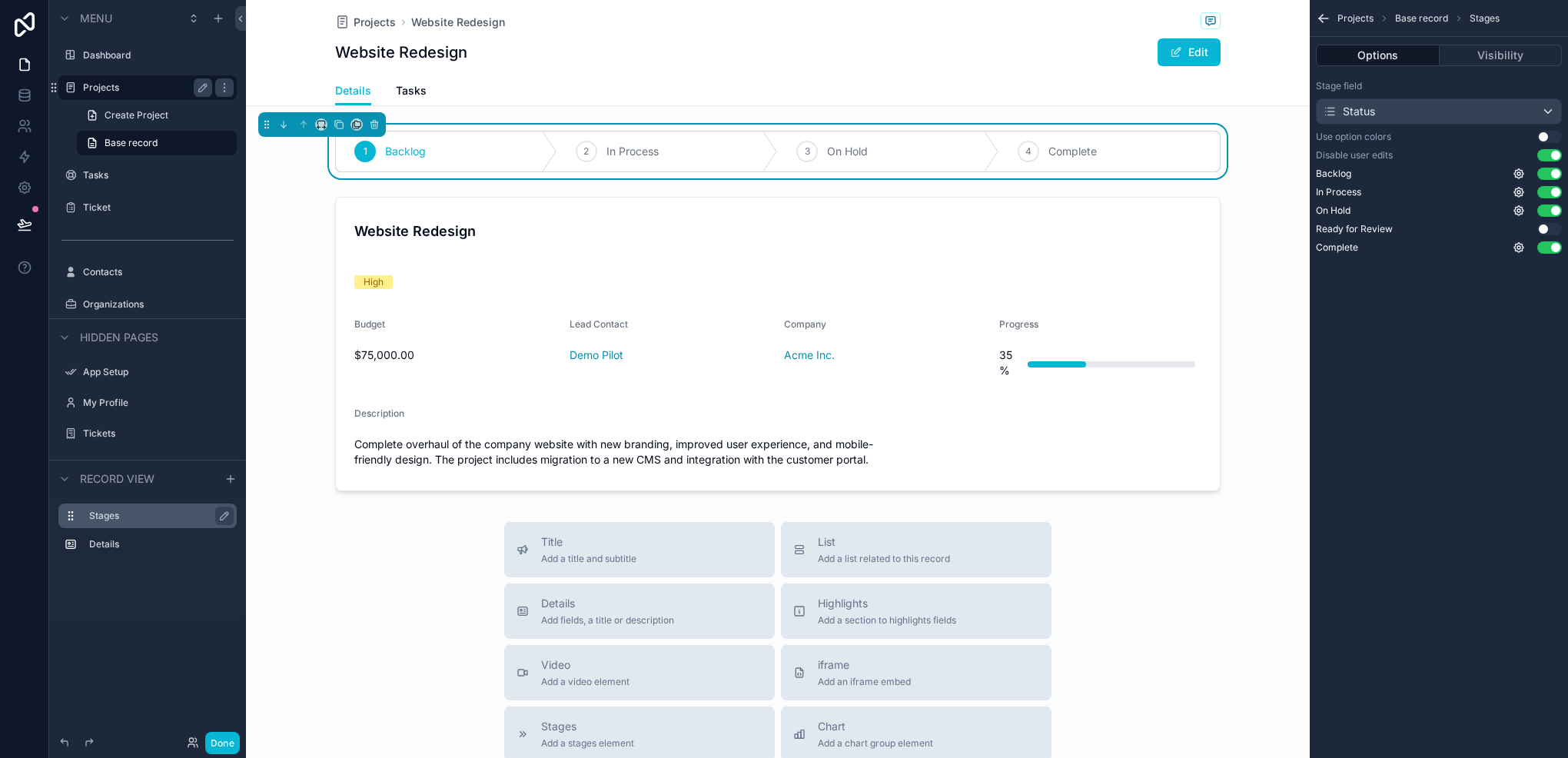
click at [1554, 152] on button "Use setting" at bounding box center [1549, 156] width 25 height 12
click at [1544, 232] on button "Use setting" at bounding box center [1549, 229] width 25 height 12
click at [1483, 62] on button "Visibility" at bounding box center [1502, 55] width 123 height 22
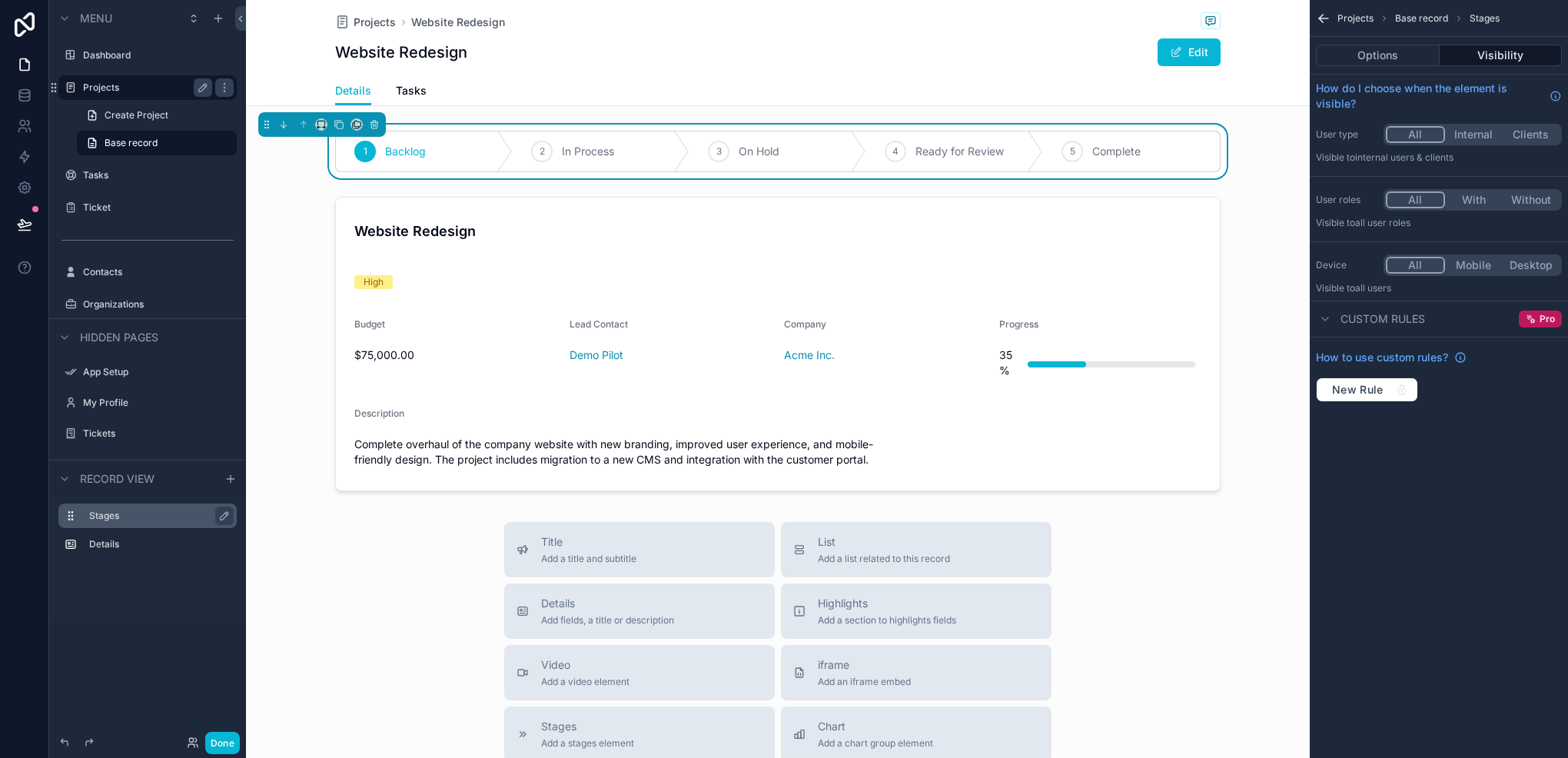
click at [1484, 131] on button "Internal" at bounding box center [1474, 134] width 57 height 17
click at [1489, 195] on button "With" at bounding box center [1474, 199] width 57 height 17
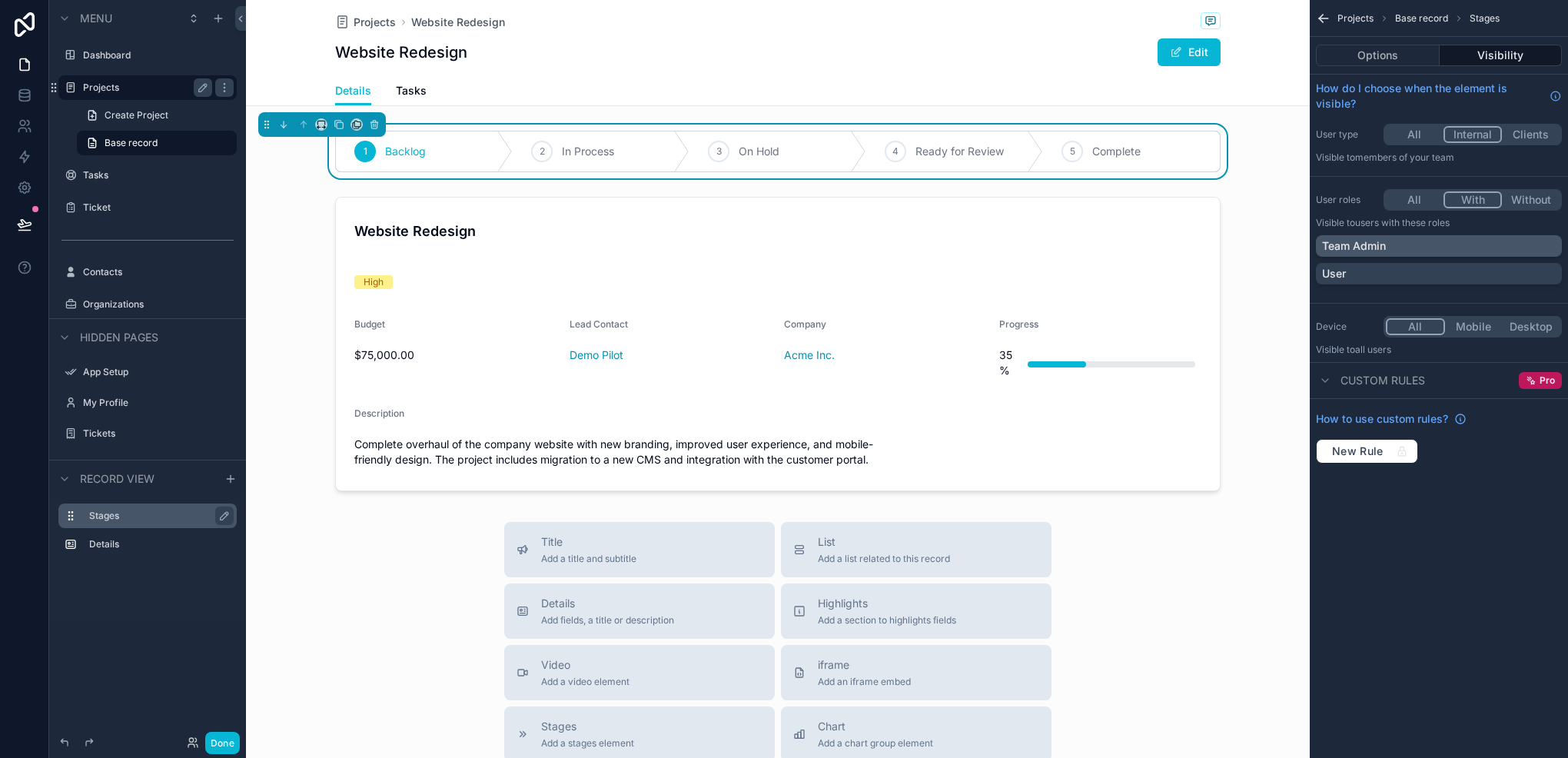
click at [1432, 239] on div "Team Admin" at bounding box center [1439, 247] width 234 height 16
click at [1437, 512] on div "Projects Base record Stages Options Visibility How do I choose when the element…" at bounding box center [1439, 379] width 259 height 758
click at [338, 126] on icon "scrollable content" at bounding box center [339, 124] width 11 height 11
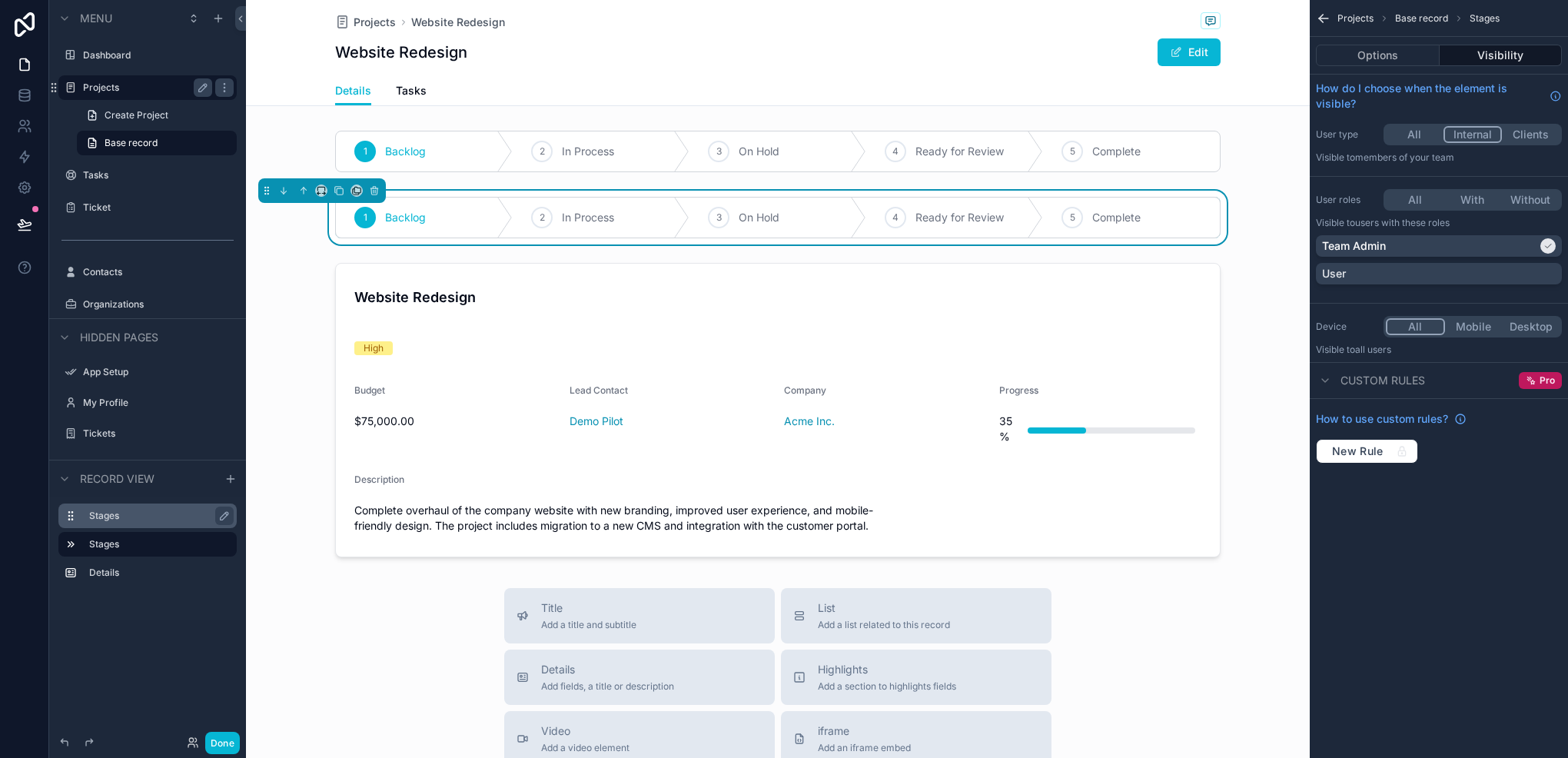
click at [621, 195] on div "1 Backlog 2 In Process 3 On Hold 4 Ready for Review 5 Complete" at bounding box center [778, 217] width 1064 height 54
click at [1430, 136] on button "All" at bounding box center [1414, 134] width 57 height 17
click at [1528, 138] on button "Clients" at bounding box center [1531, 134] width 57 height 17
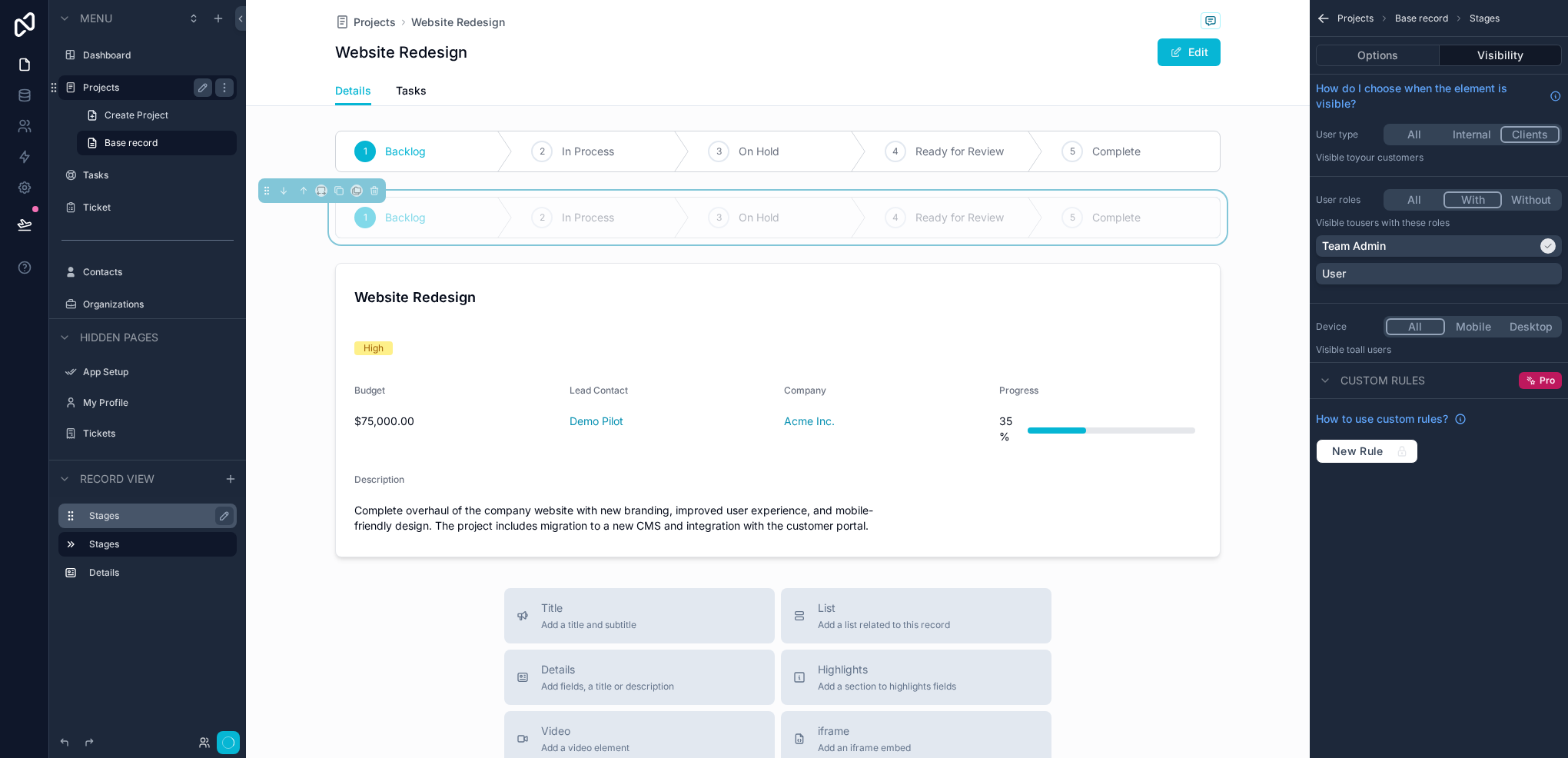
click at [1478, 204] on button "With" at bounding box center [1474, 199] width 59 height 17
click at [1445, 271] on div "User" at bounding box center [1439, 274] width 234 height 16
click at [1484, 245] on div "Team Admin" at bounding box center [1429, 247] width 215 height 16
click at [1365, 65] on button "Options" at bounding box center [1378, 55] width 124 height 22
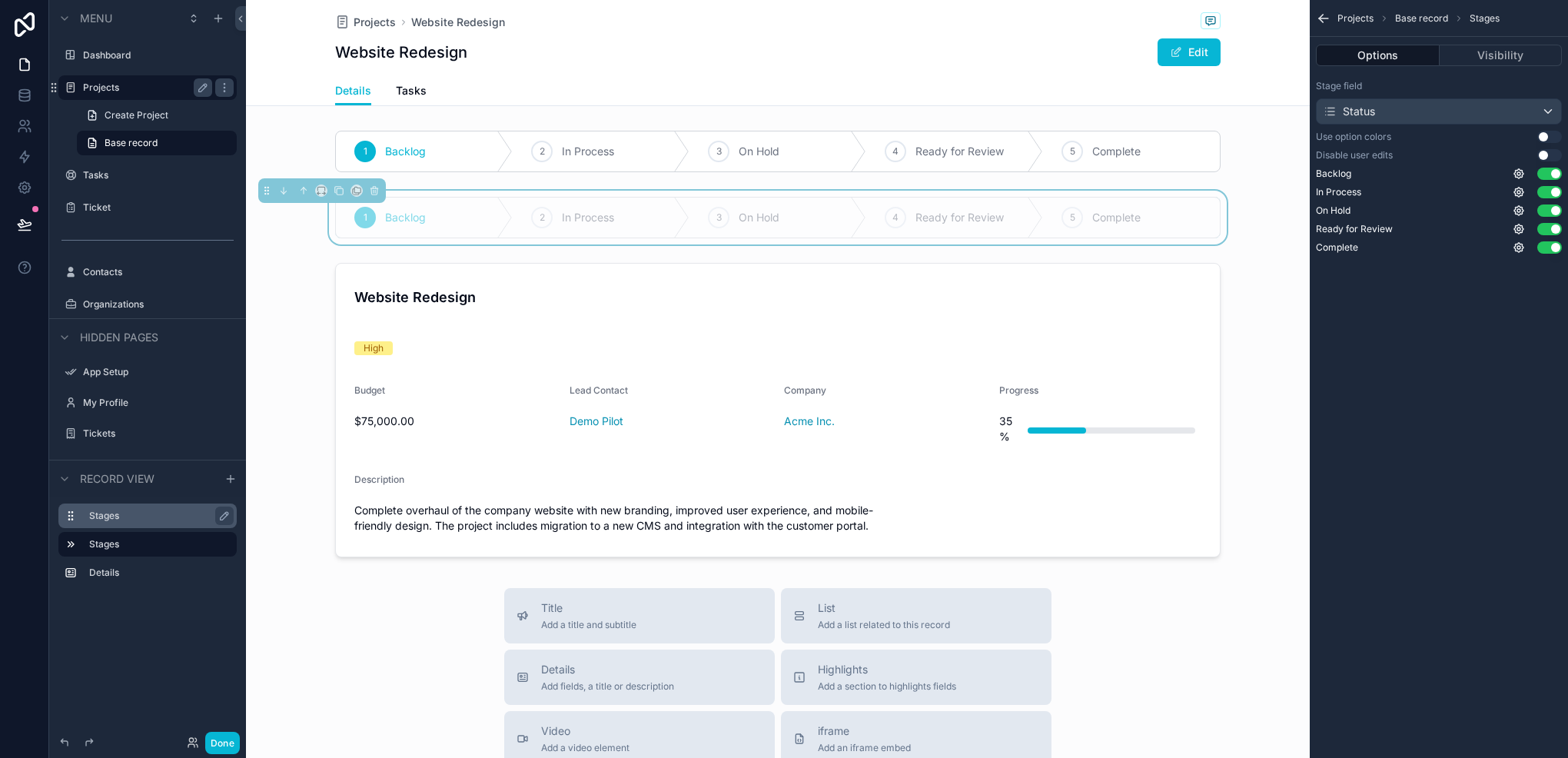
click at [1550, 159] on button "Use setting" at bounding box center [1549, 156] width 25 height 12
click at [218, 513] on icon "scrollable content" at bounding box center [224, 516] width 12 height 12
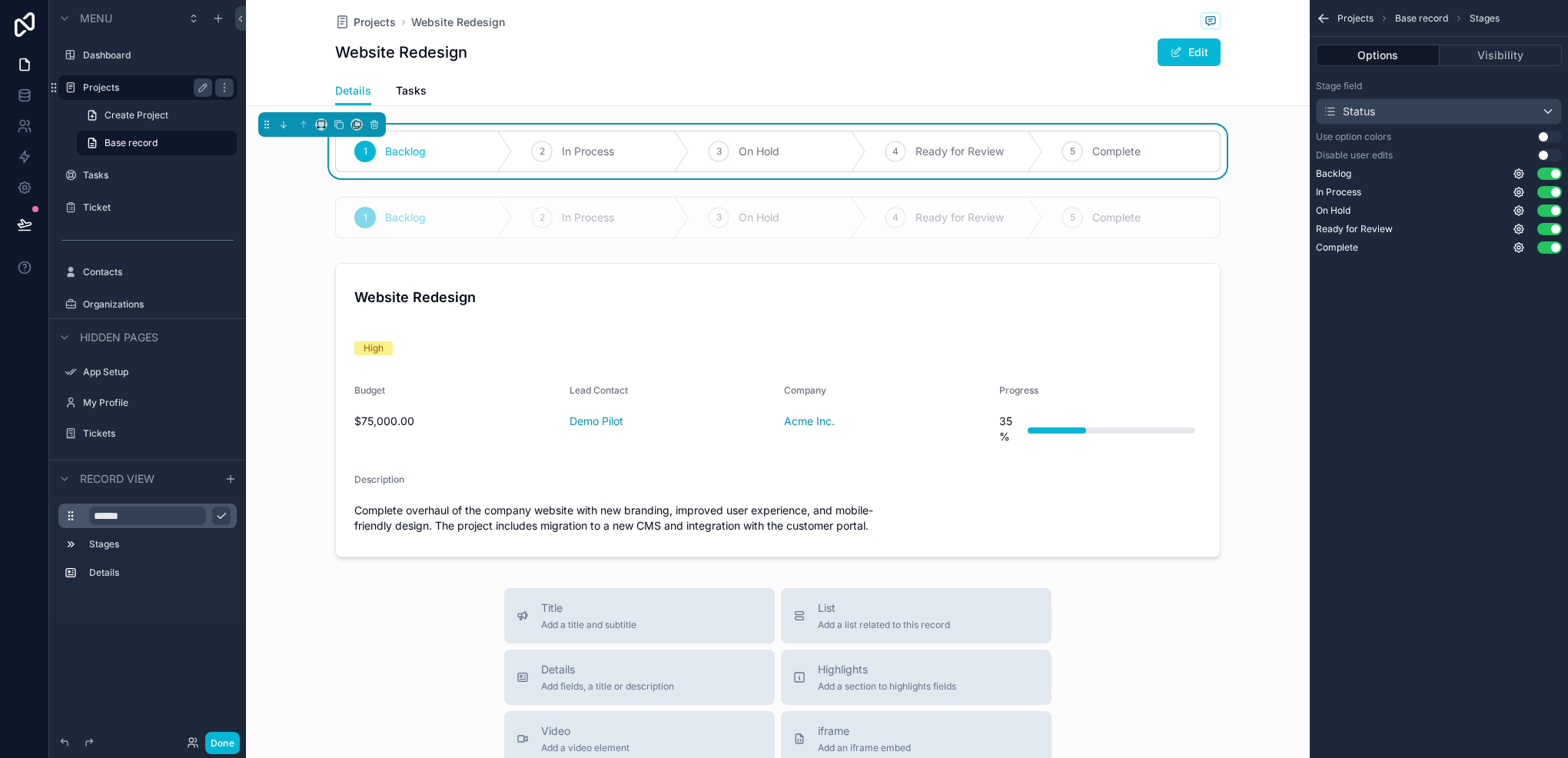
click at [172, 510] on input "******" at bounding box center [148, 515] width 117 height 19
type input "**********"
click at [215, 520] on icon "scrollable content" at bounding box center [221, 516] width 12 height 12
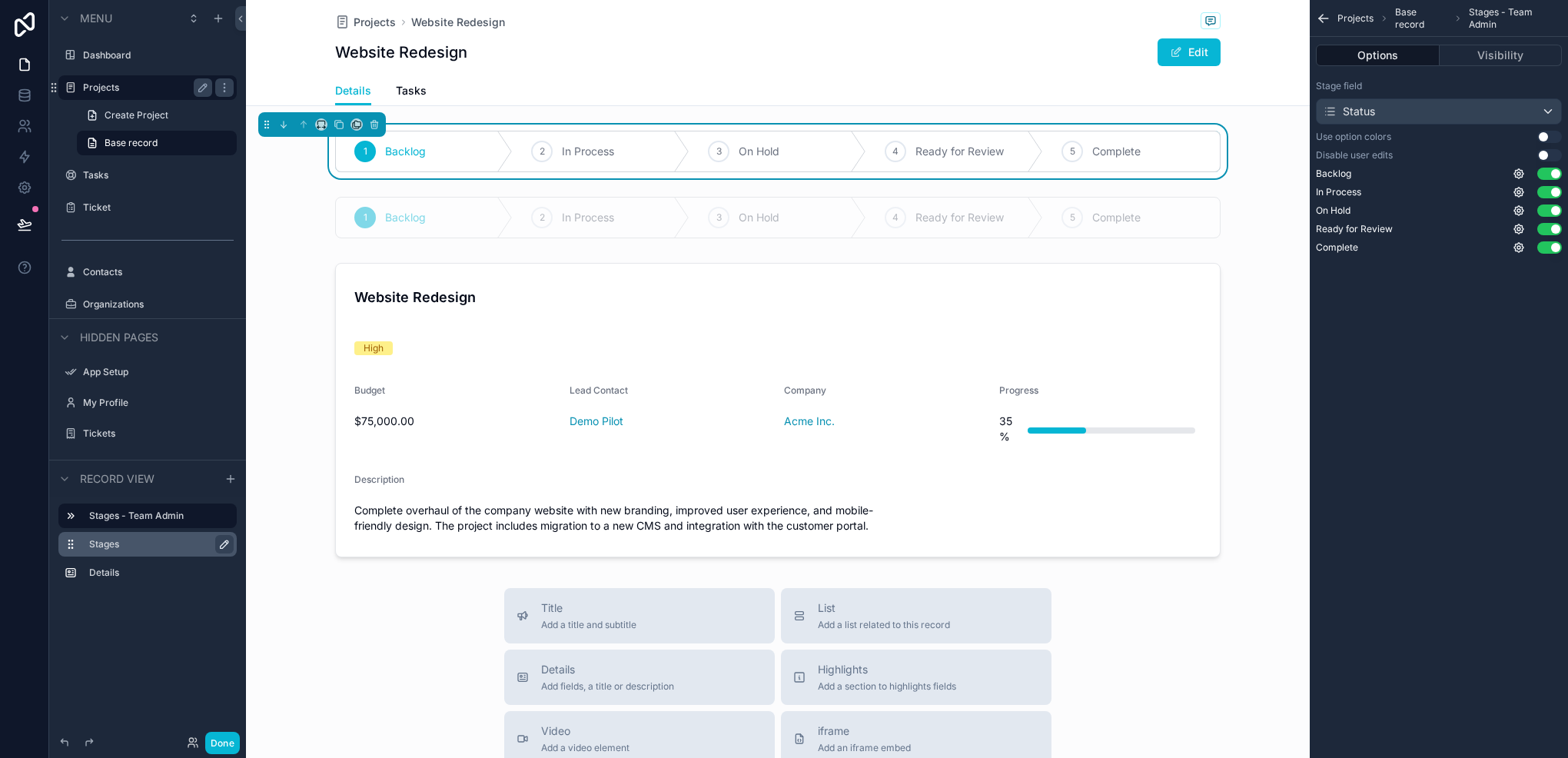
click at [218, 547] on icon "scrollable content" at bounding box center [224, 544] width 12 height 12
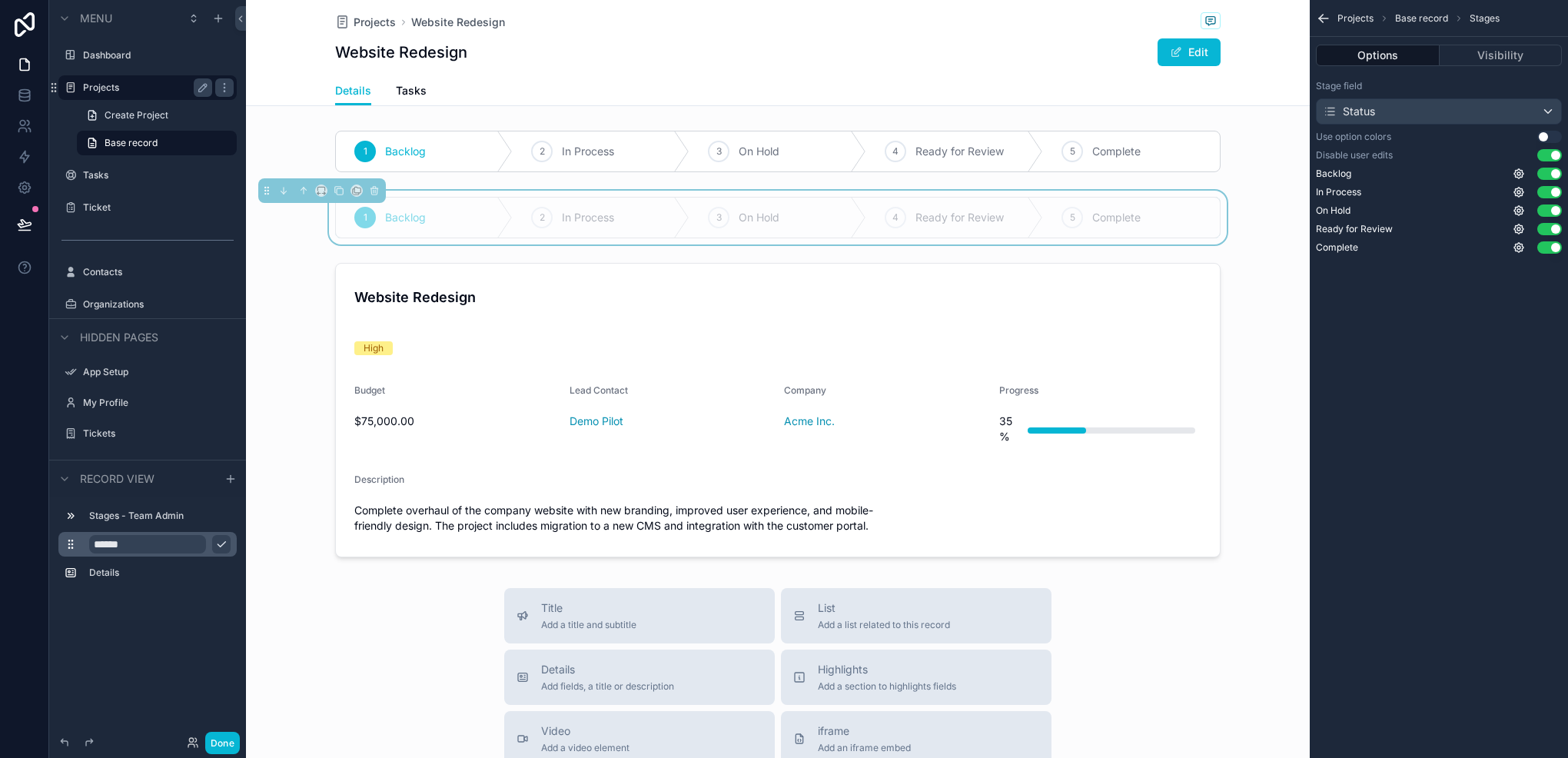
click at [169, 540] on input "******" at bounding box center [148, 544] width 117 height 19
type input "**********"
click at [223, 538] on icon "scrollable content" at bounding box center [221, 544] width 12 height 12
click at [136, 561] on div "Details" at bounding box center [148, 573] width 178 height 25
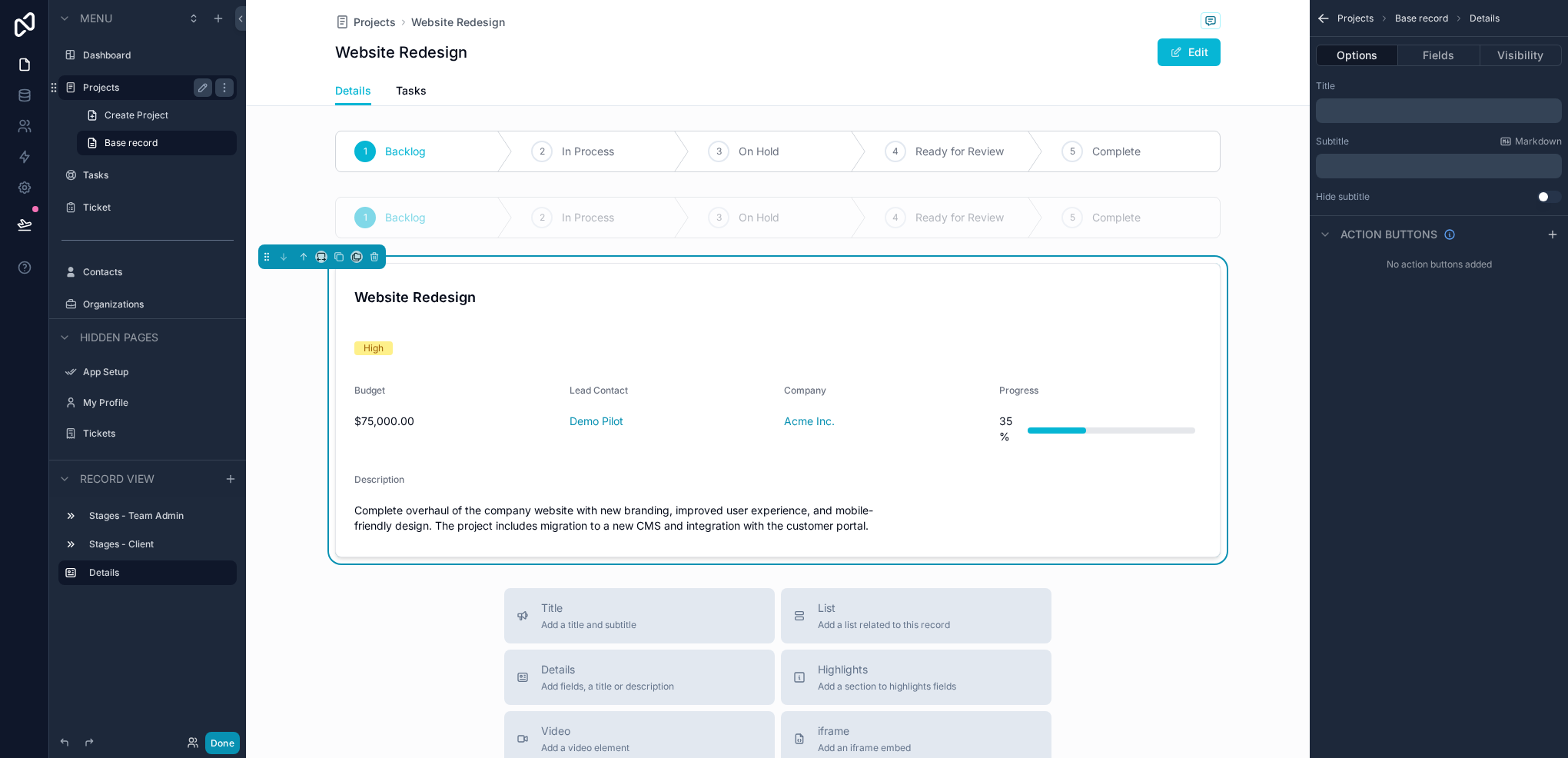
click at [215, 734] on button "Done" at bounding box center [222, 743] width 35 height 23
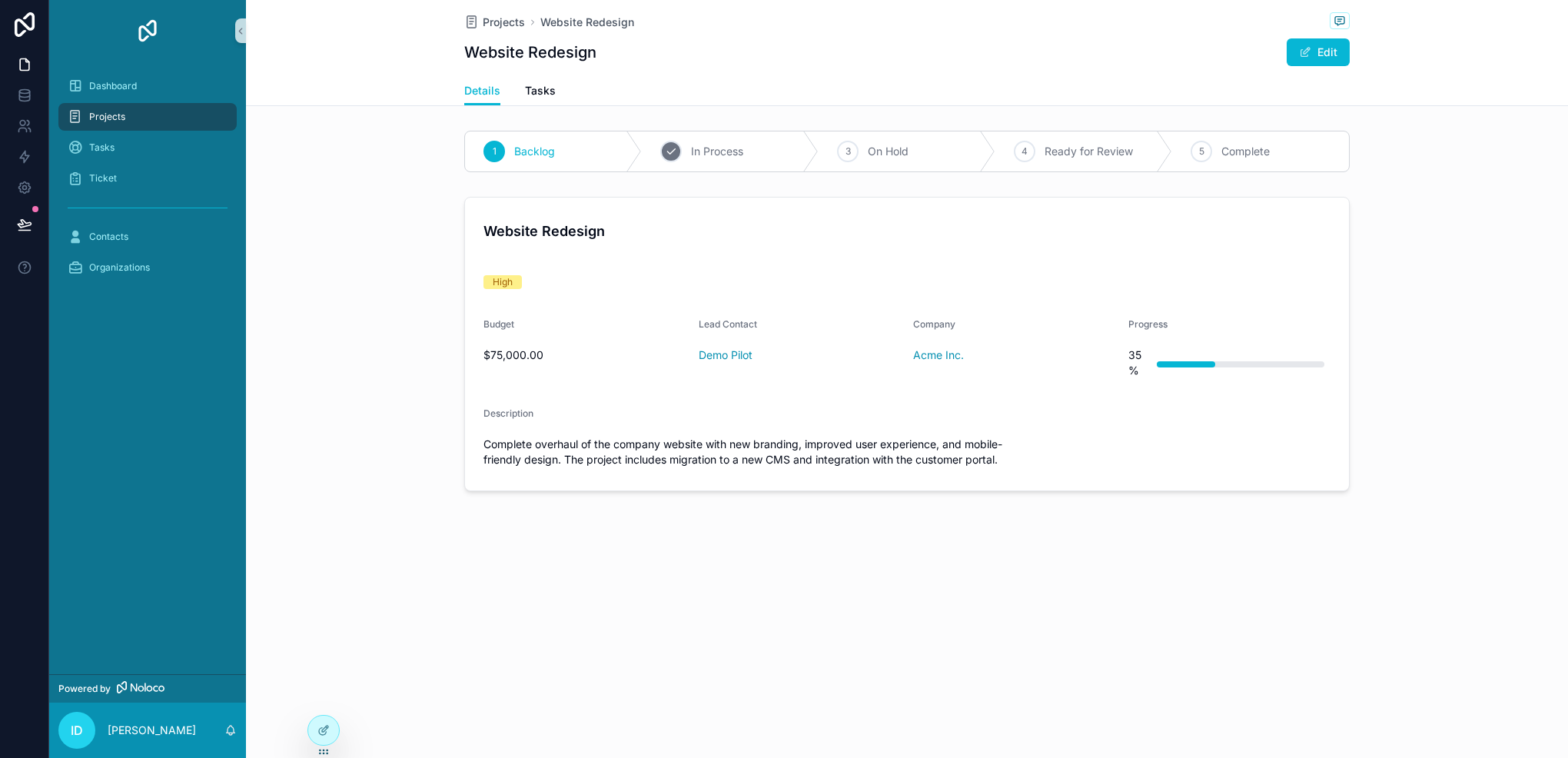
click at [665, 149] on icon "scrollable content" at bounding box center [671, 152] width 12 height 12
click at [189, 121] on div "Projects" at bounding box center [147, 117] width 159 height 25
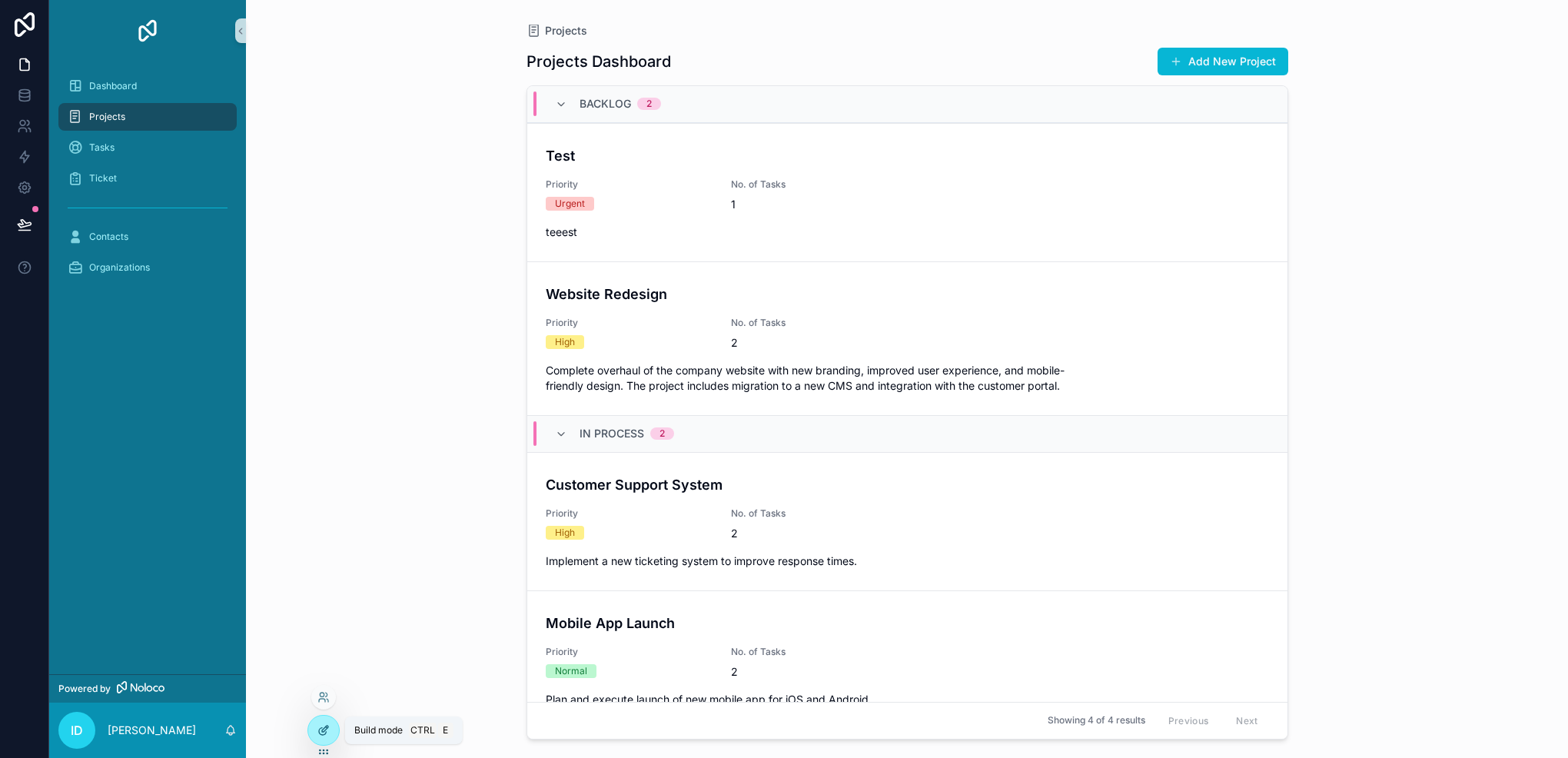
click at [320, 733] on icon at bounding box center [322, 731] width 7 height 7
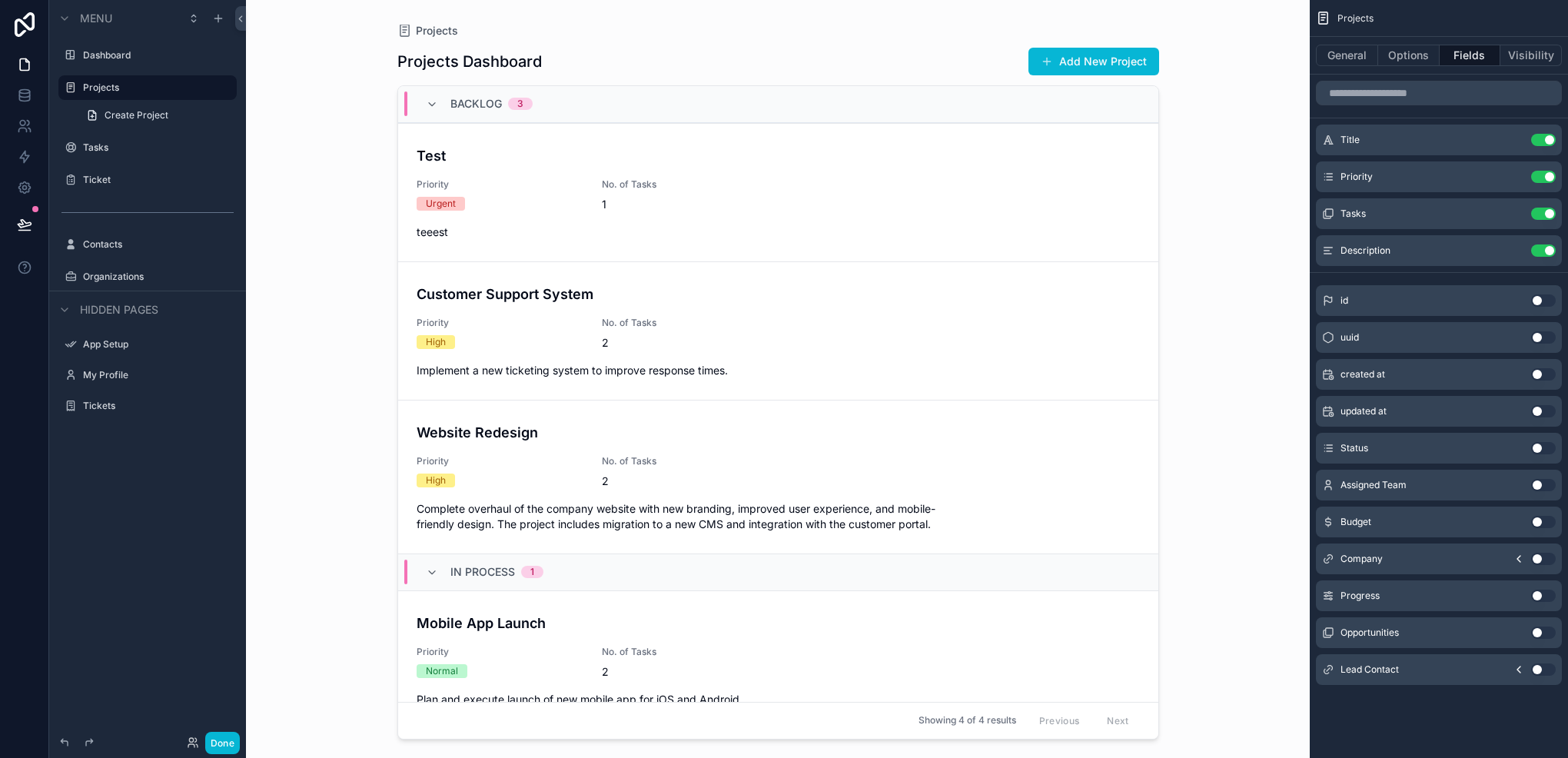
click at [543, 193] on div "scrollable content" at bounding box center [779, 370] width 786 height 740
click at [512, 171] on div "Test Priority Urgent No. of Tasks 1 teeest" at bounding box center [779, 192] width 723 height 94
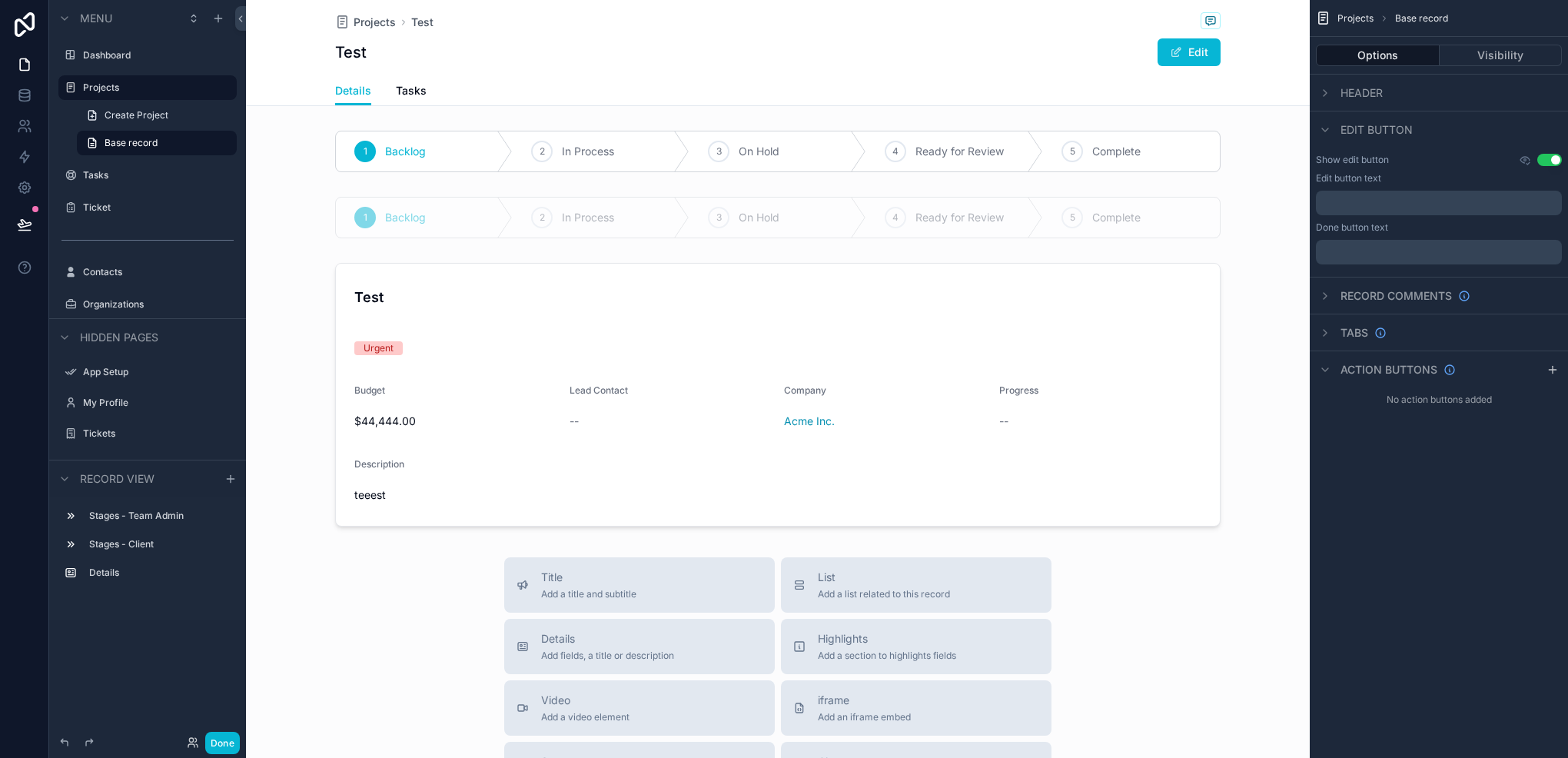
click at [695, 62] on div "Test Edit" at bounding box center [778, 52] width 886 height 29
click at [1549, 370] on icon "scrollable content" at bounding box center [1553, 370] width 12 height 12
click at [1516, 404] on icon "scrollable content" at bounding box center [1518, 406] width 12 height 12
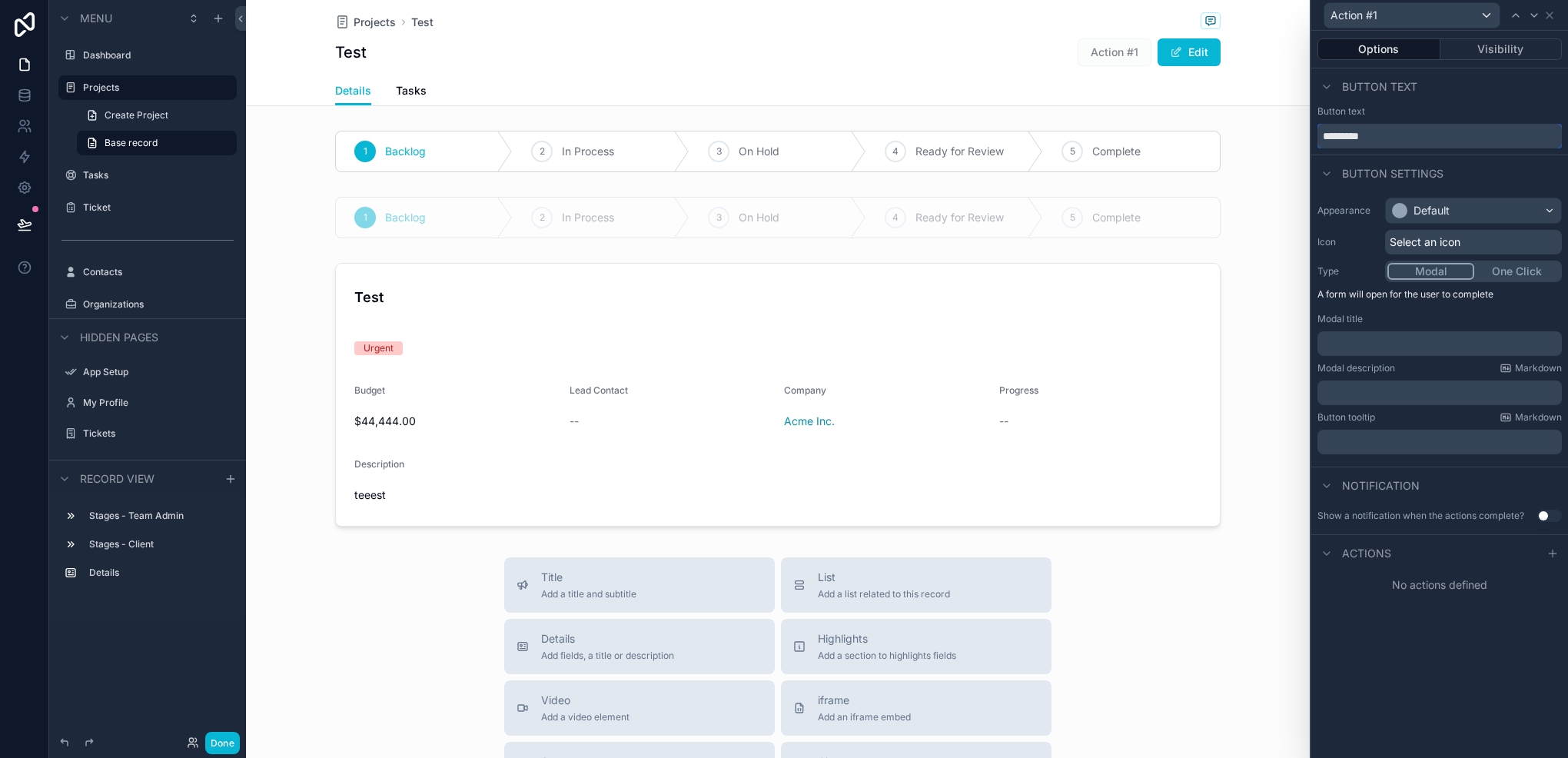
click at [1364, 129] on input "*********" at bounding box center [1439, 136] width 245 height 25
type input "******"
click at [1409, 207] on div "Default" at bounding box center [1421, 211] width 57 height 16
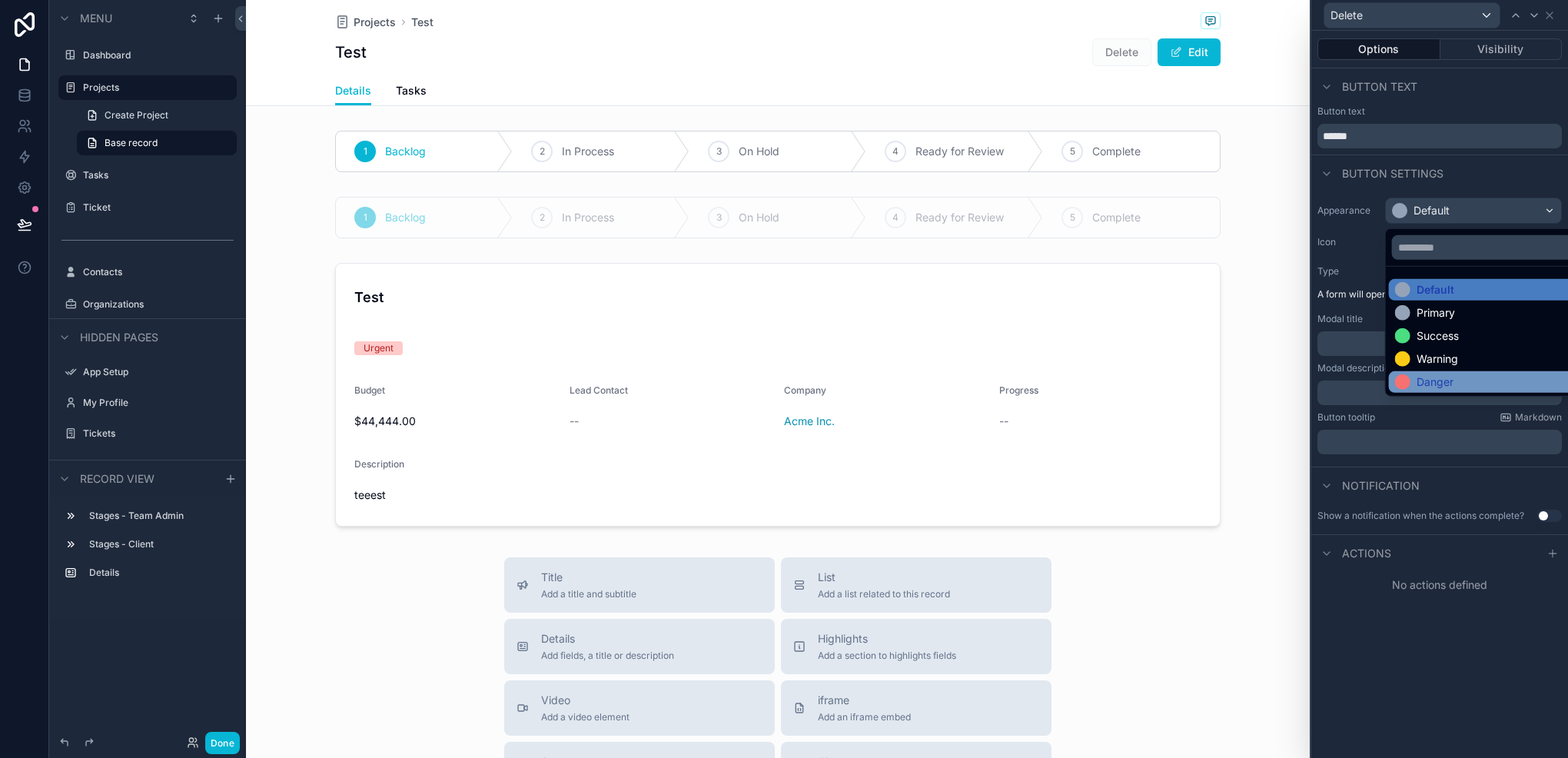
click at [1417, 372] on div "Danger" at bounding box center [1492, 382] width 205 height 22
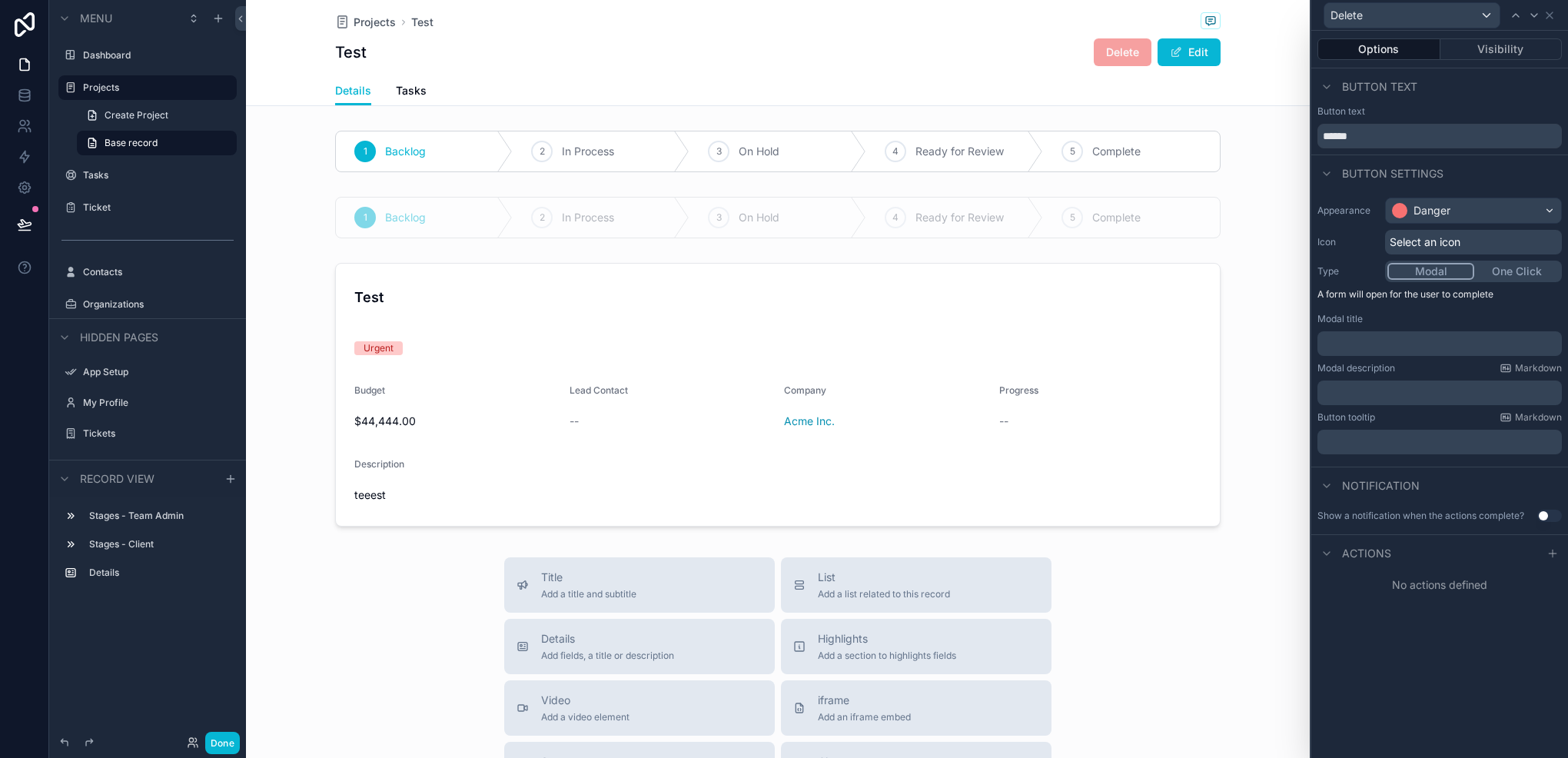
click at [1406, 239] on span "Select an icon" at bounding box center [1424, 243] width 70 height 16
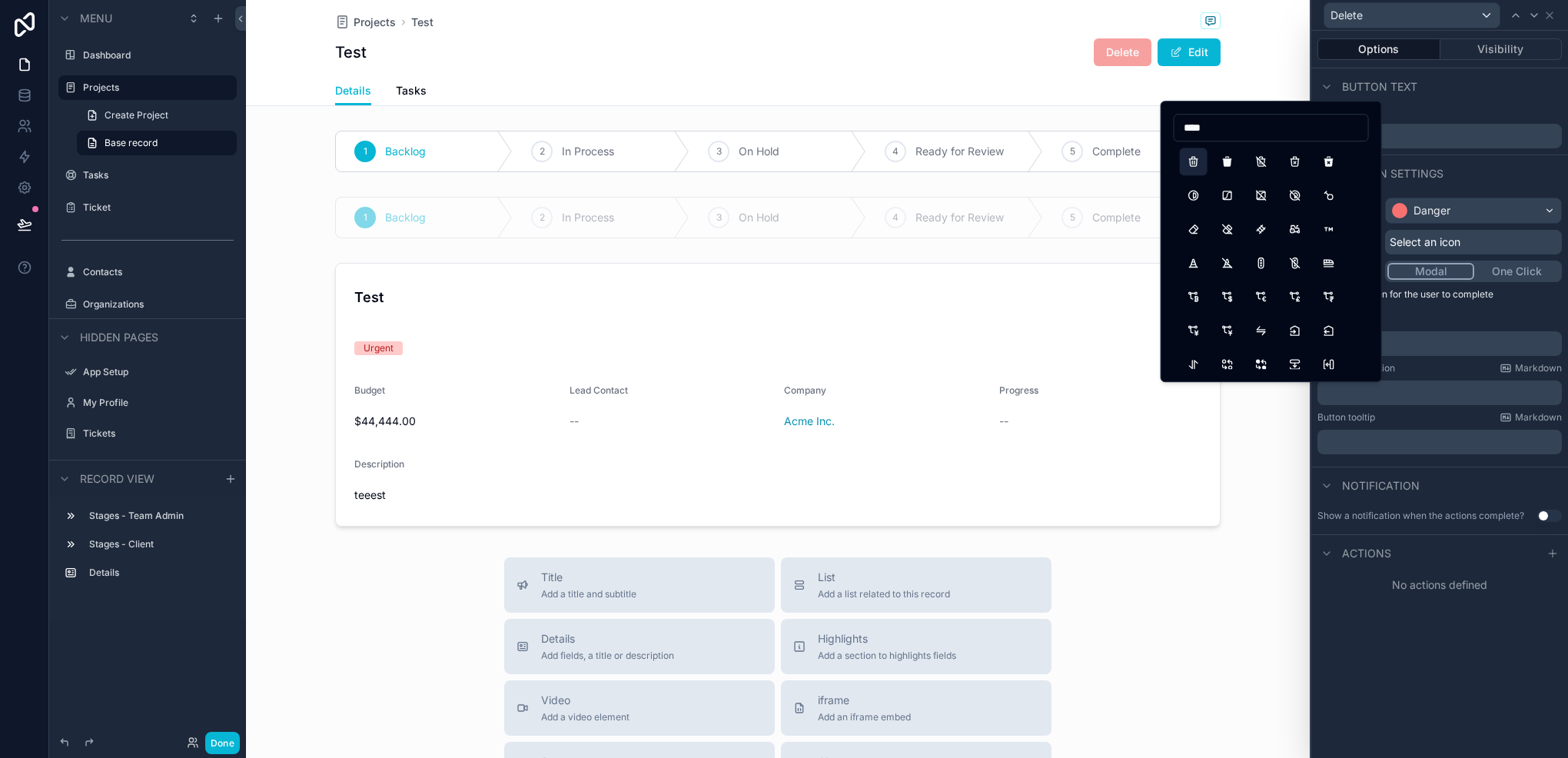
type input "****"
click at [1187, 166] on button "Trash" at bounding box center [1194, 162] width 28 height 28
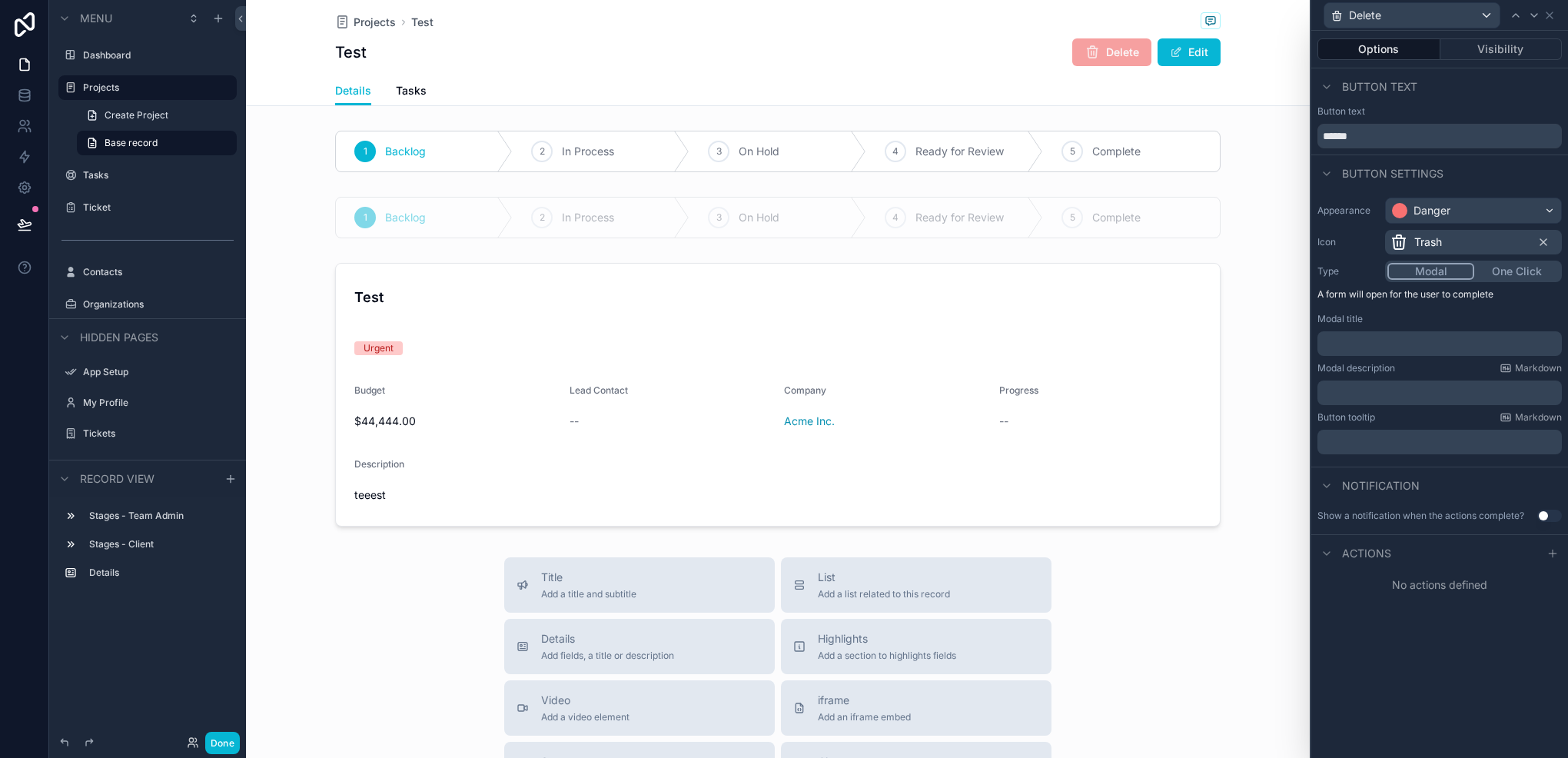
click at [1391, 342] on p "﻿" at bounding box center [1442, 344] width 236 height 16
click at [1411, 396] on p "﻿" at bounding box center [1442, 393] width 236 height 16
click at [1542, 515] on button "Use setting" at bounding box center [1549, 516] width 25 height 12
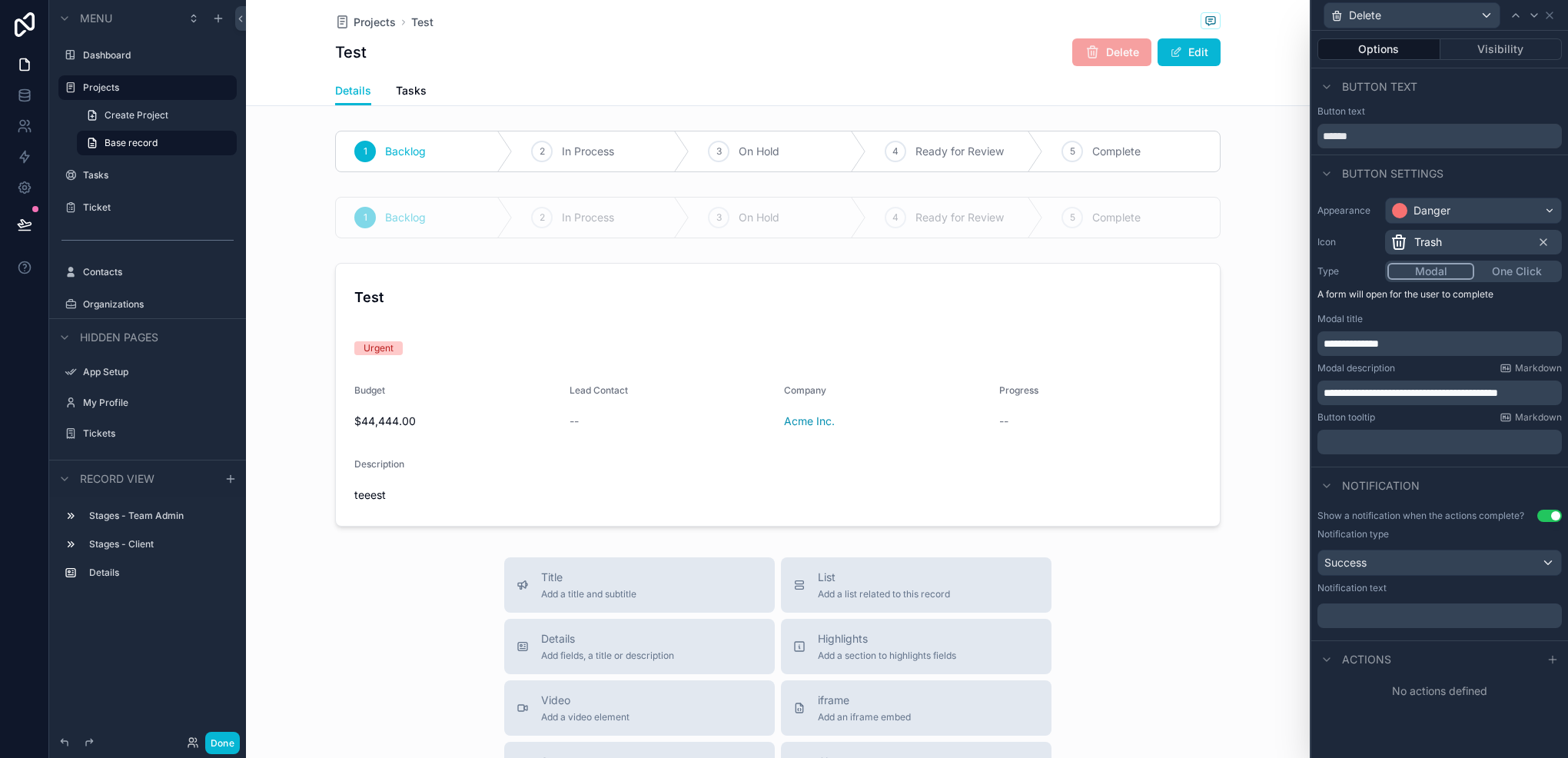
click at [1406, 620] on p "﻿" at bounding box center [1442, 616] width 236 height 16
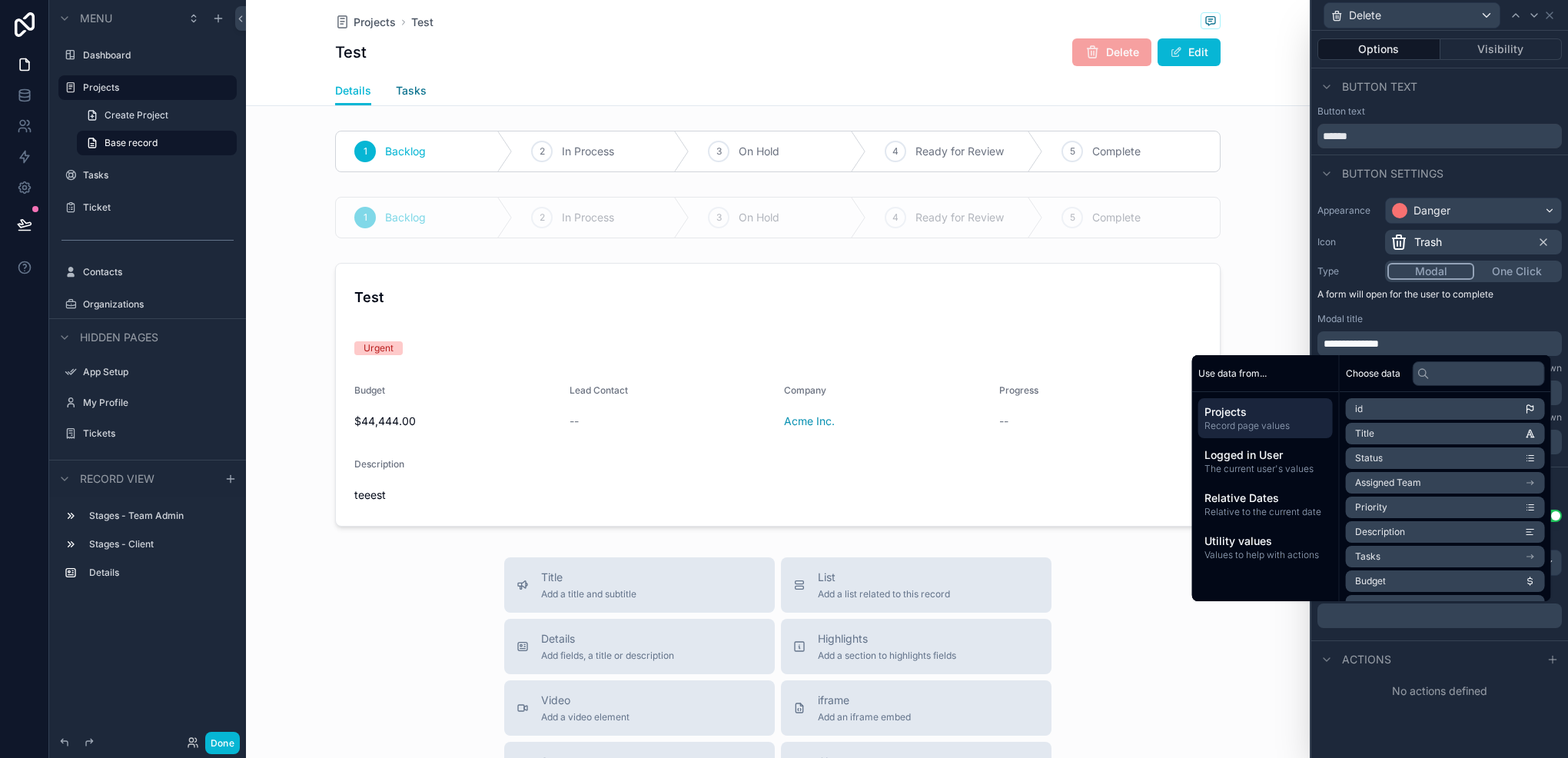
click at [396, 94] on span "Tasks" at bounding box center [411, 91] width 31 height 16
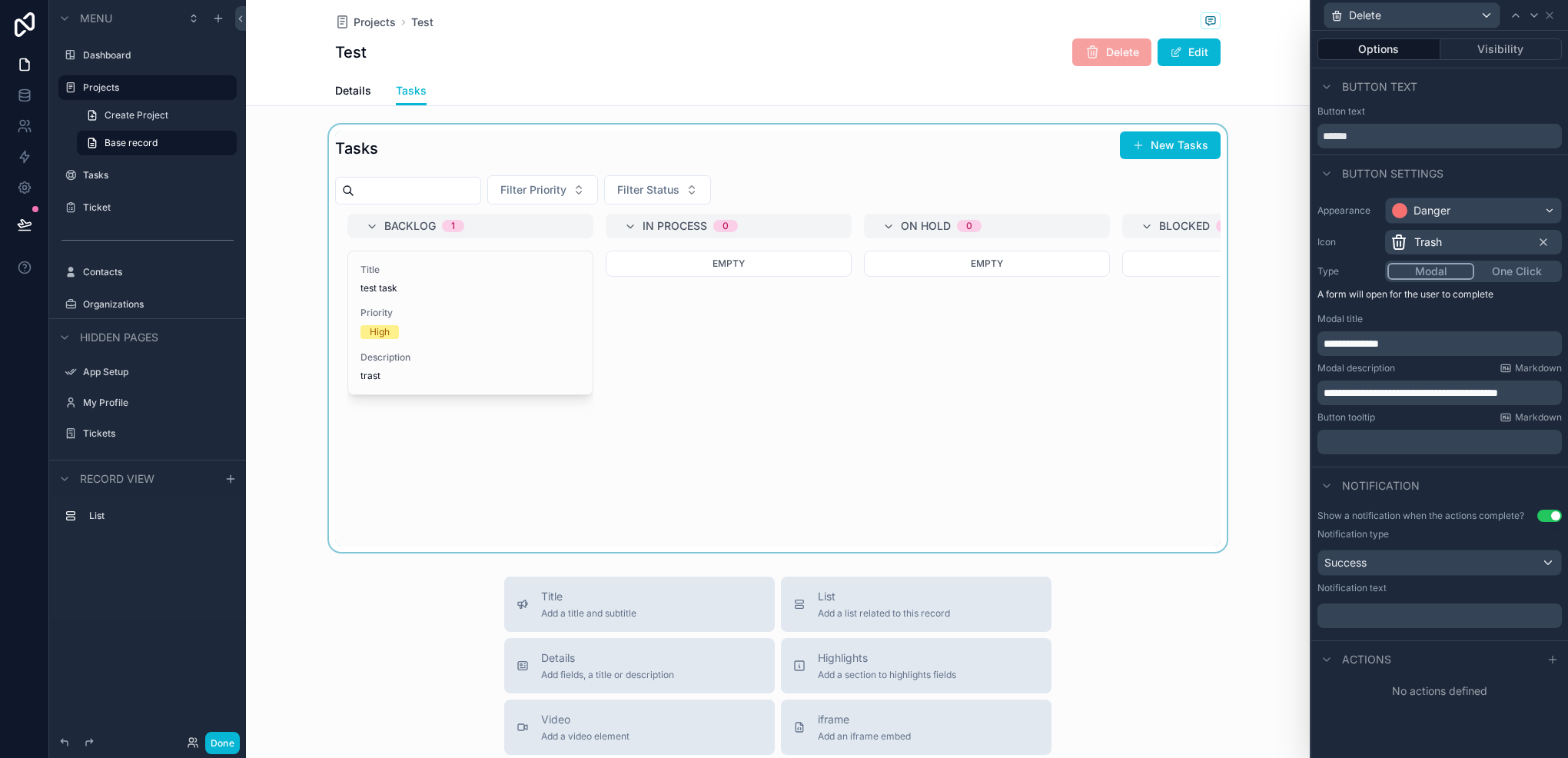
click at [453, 281] on div "scrollable content" at bounding box center [778, 339] width 1064 height 428
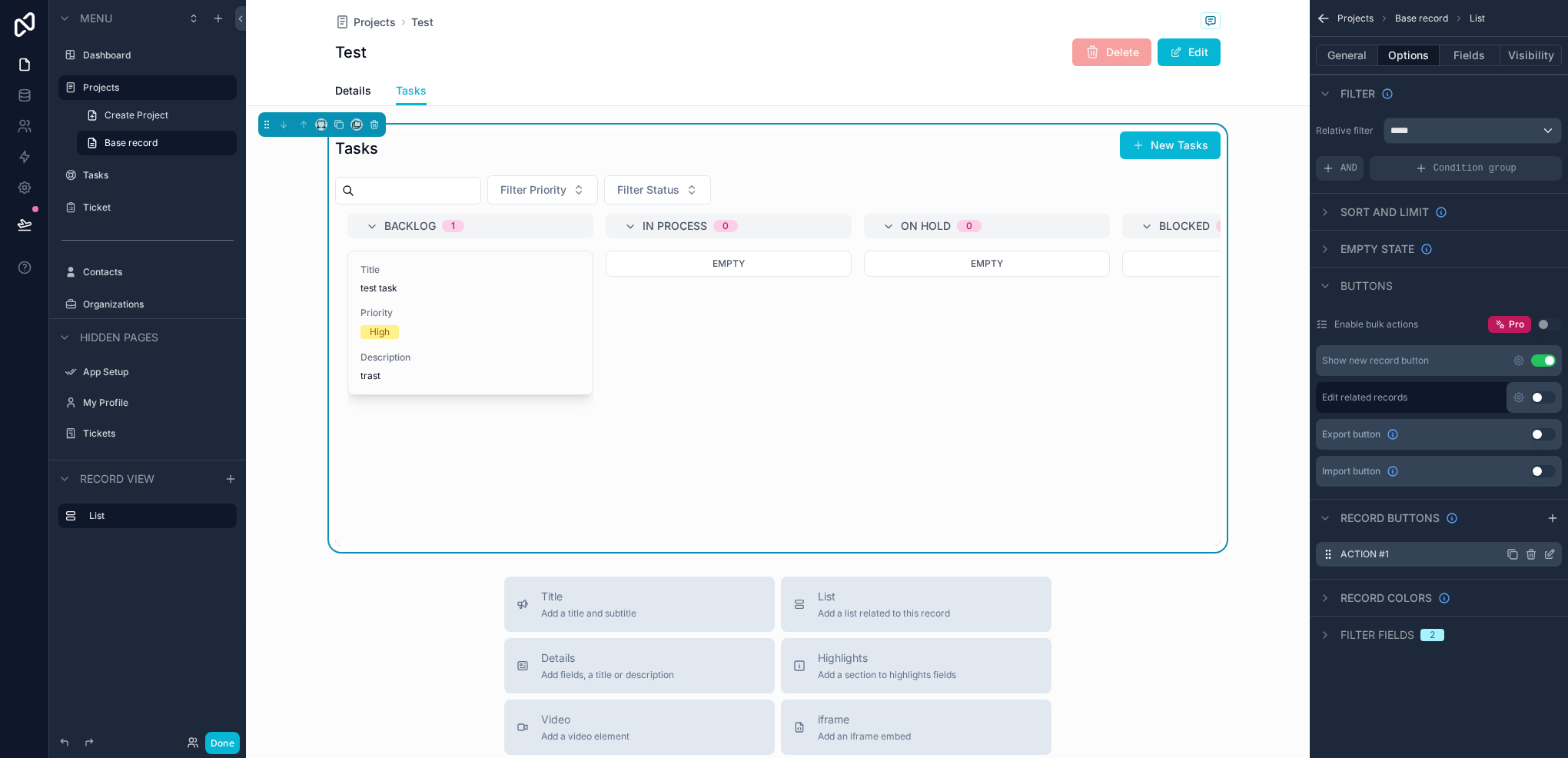
click at [1549, 555] on icon "scrollable content" at bounding box center [1550, 554] width 12 height 12
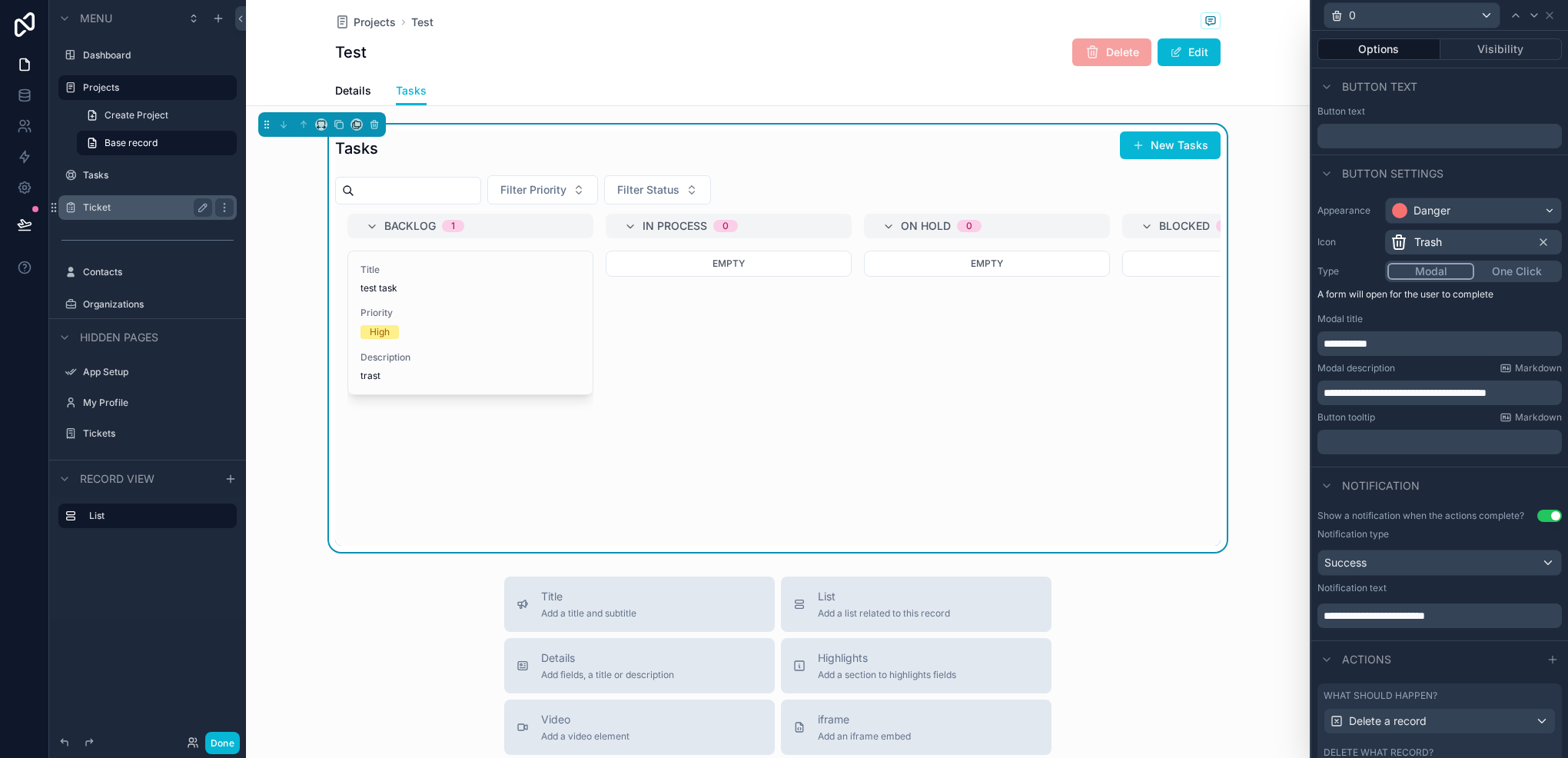
click at [129, 208] on label "Ticket" at bounding box center [145, 207] width 123 height 12
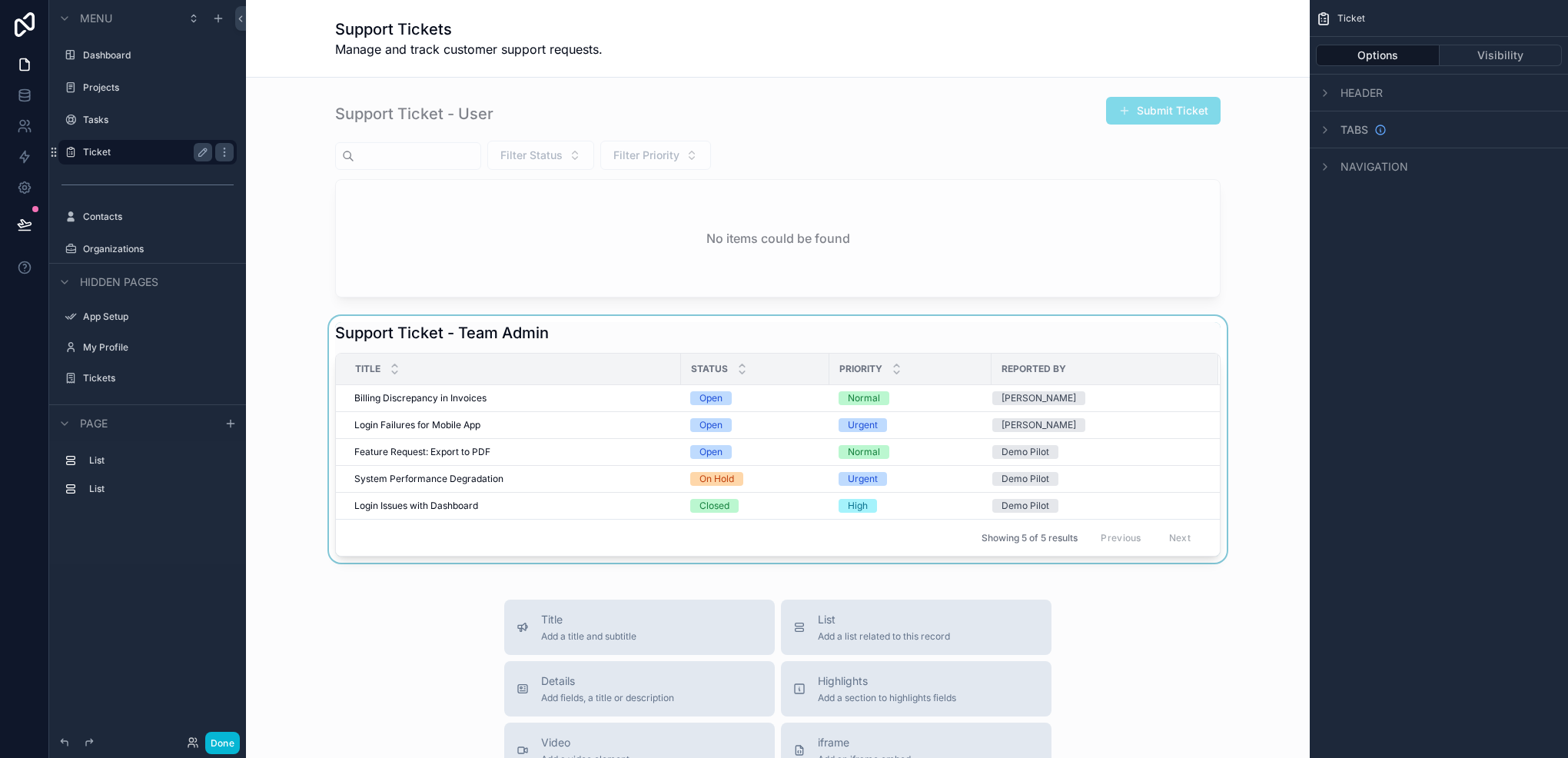
click at [935, 362] on div "Priority" at bounding box center [910, 369] width 160 height 29
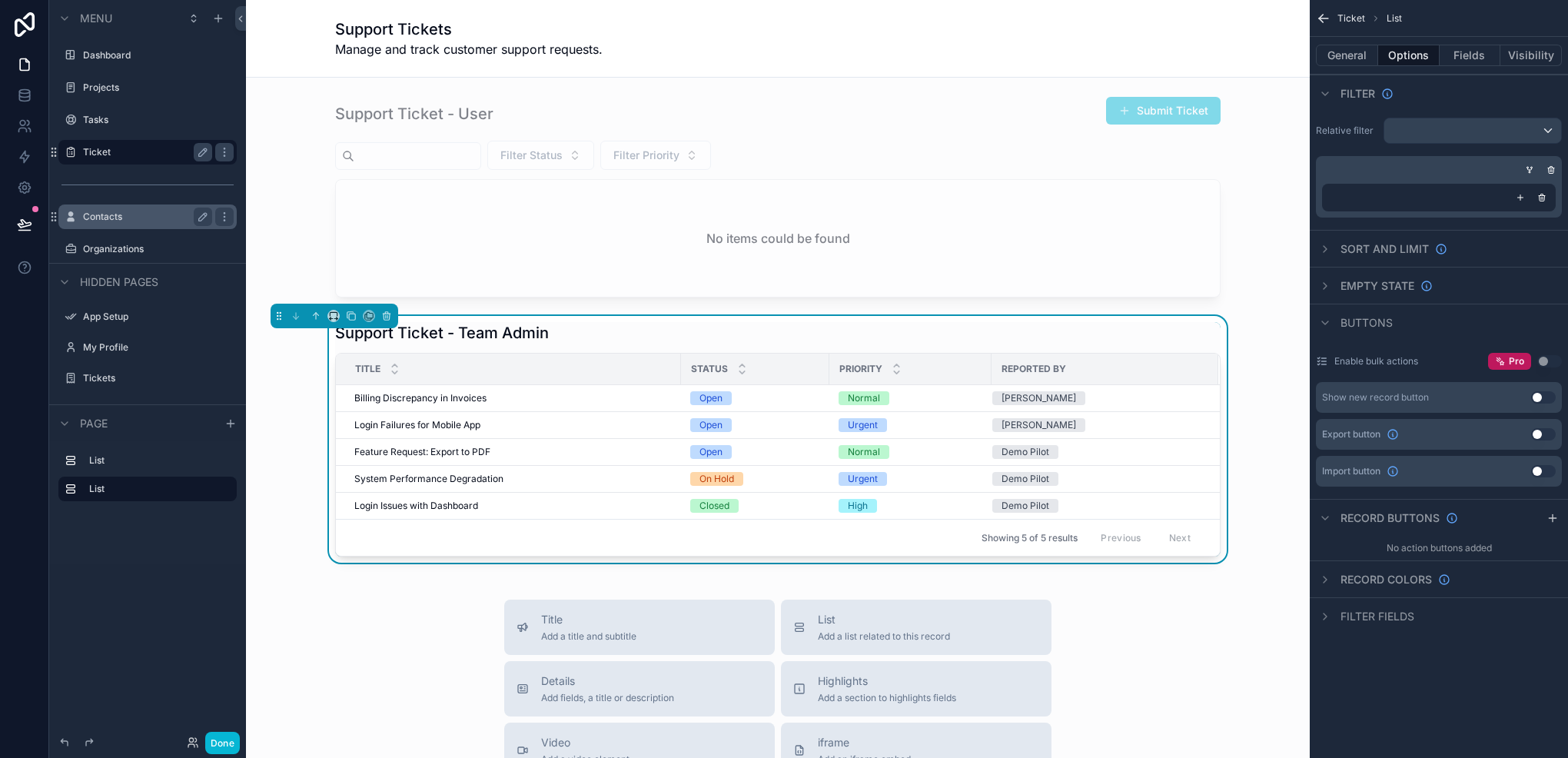
click at [117, 214] on label "Contacts" at bounding box center [145, 217] width 123 height 12
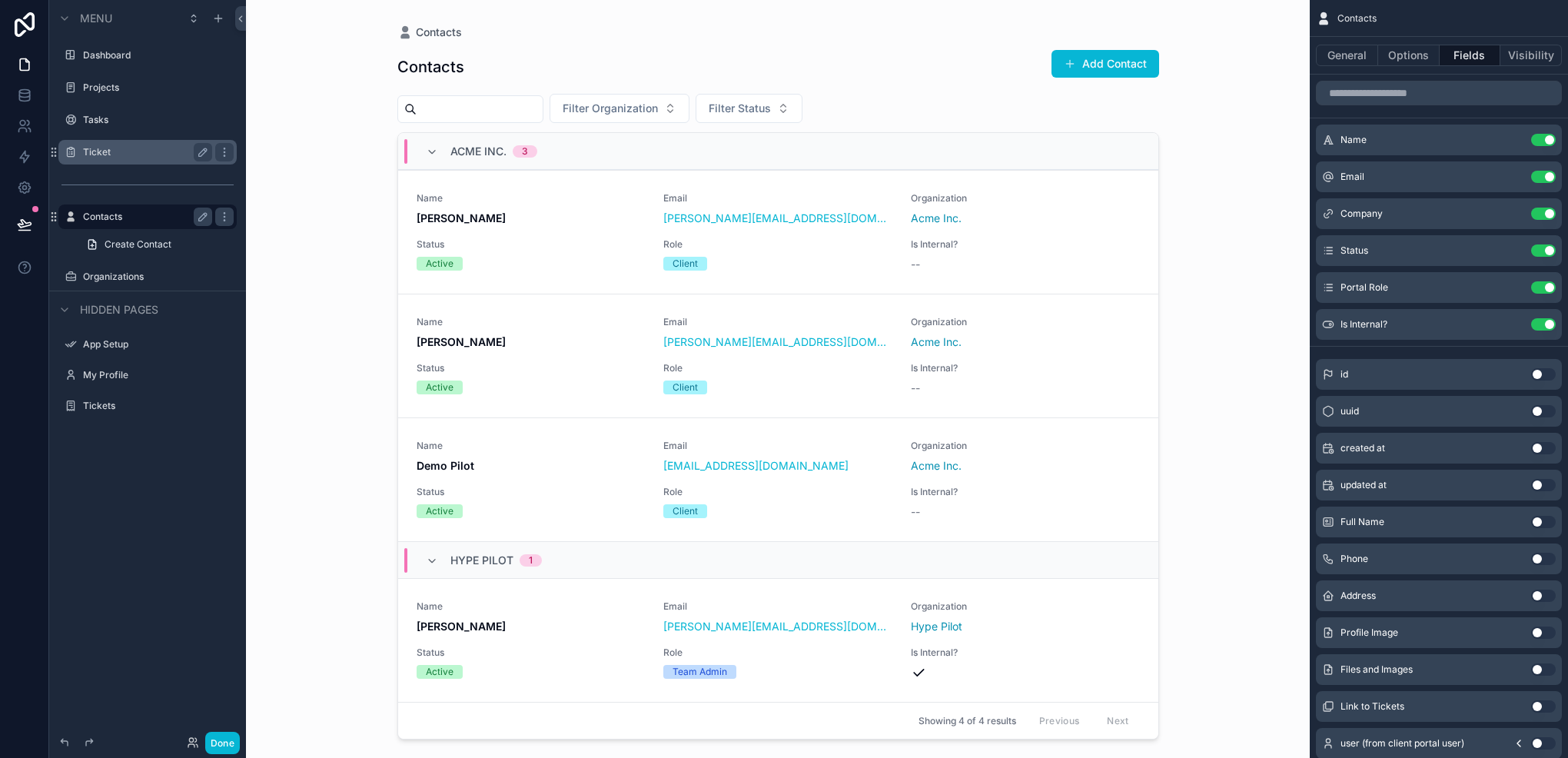
click at [874, 244] on div "scrollable content" at bounding box center [779, 370] width 786 height 740
click at [874, 244] on span "Role" at bounding box center [778, 245] width 229 height 12
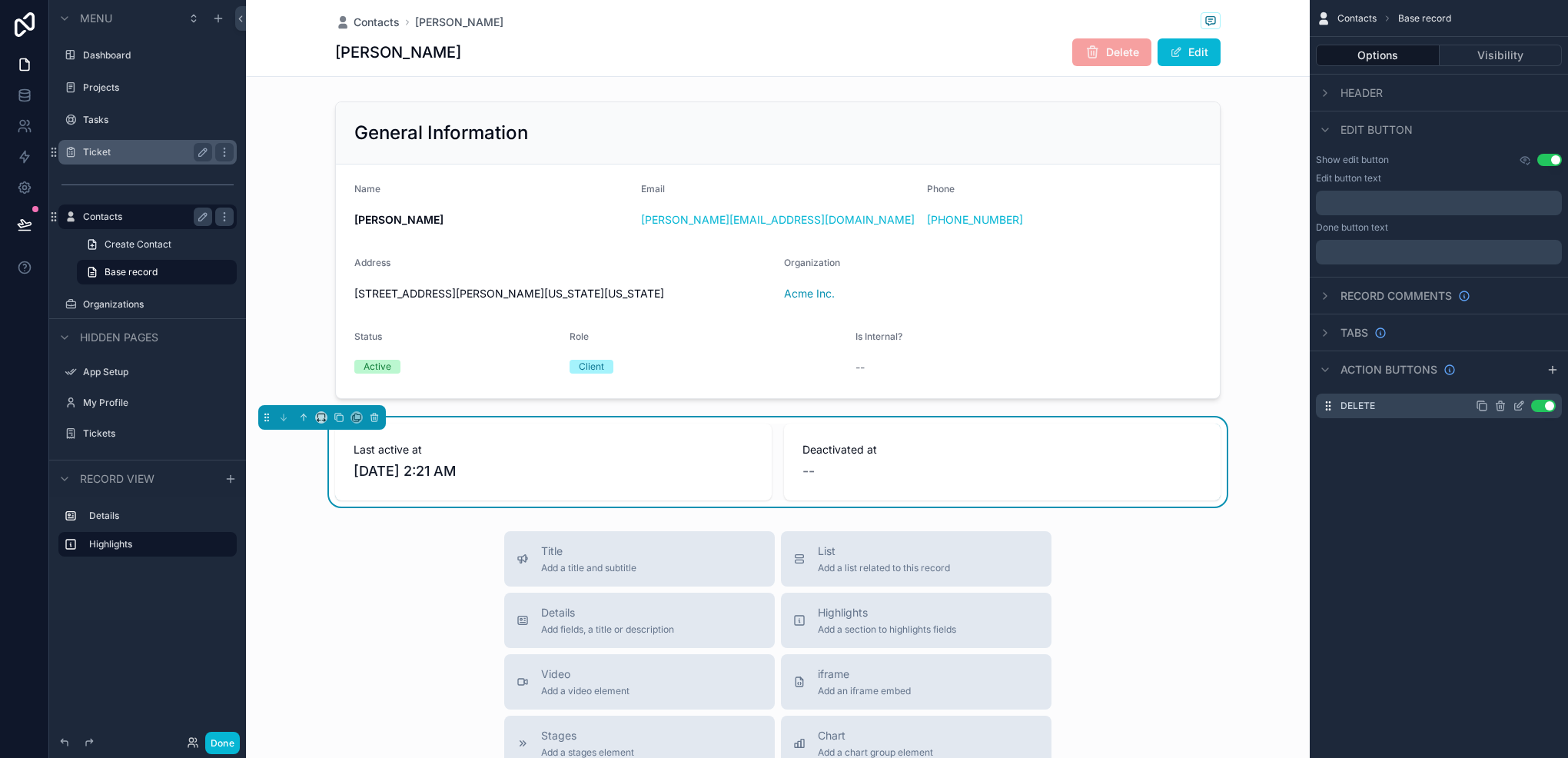
click at [1516, 403] on icon "scrollable content" at bounding box center [1518, 406] width 7 height 7
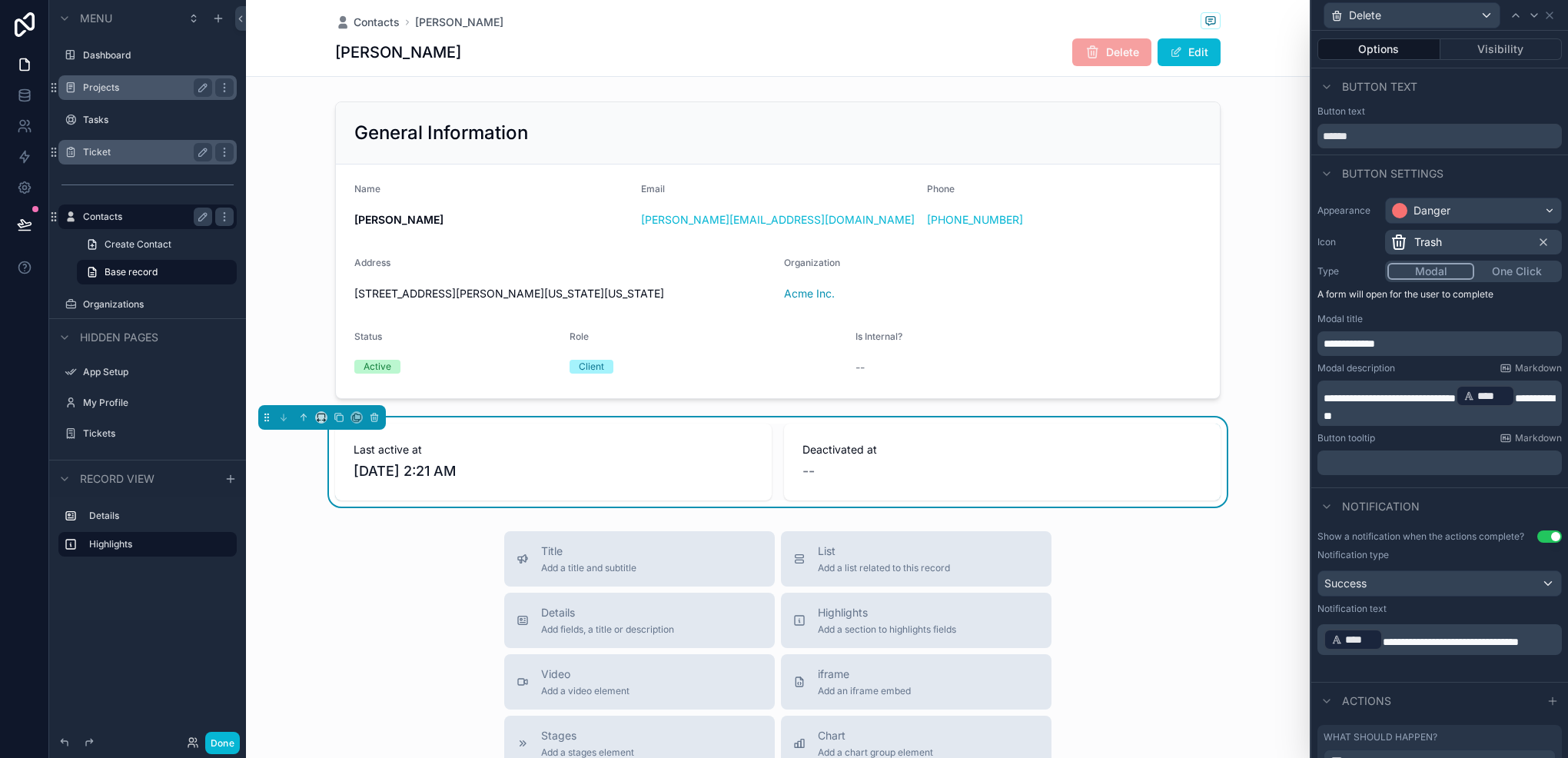
click at [109, 81] on label "Projects" at bounding box center [145, 87] width 123 height 12
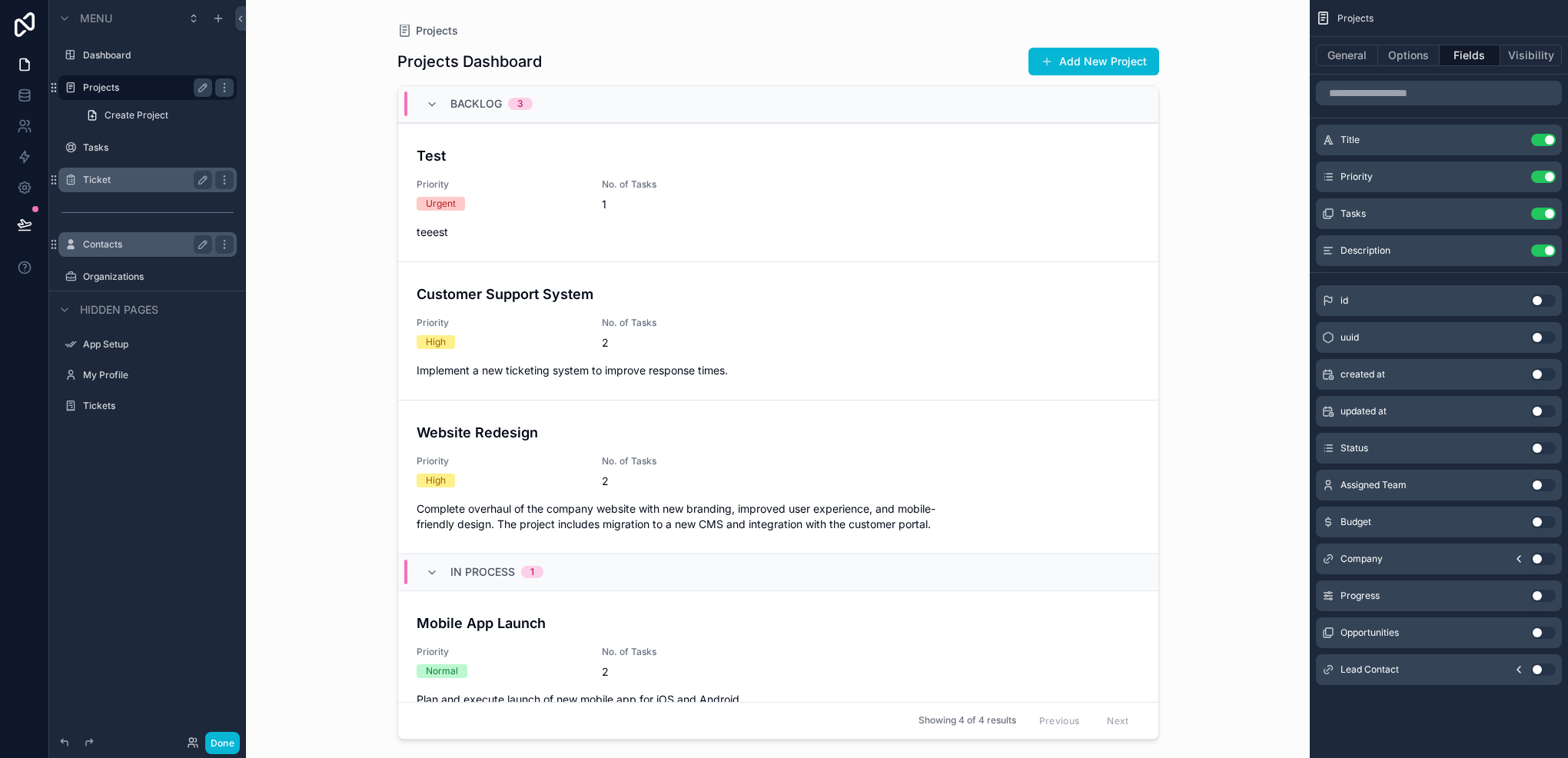
click at [668, 236] on div "scrollable content" at bounding box center [779, 370] width 786 height 740
click at [668, 235] on span "teeest" at bounding box center [779, 233] width 723 height 16
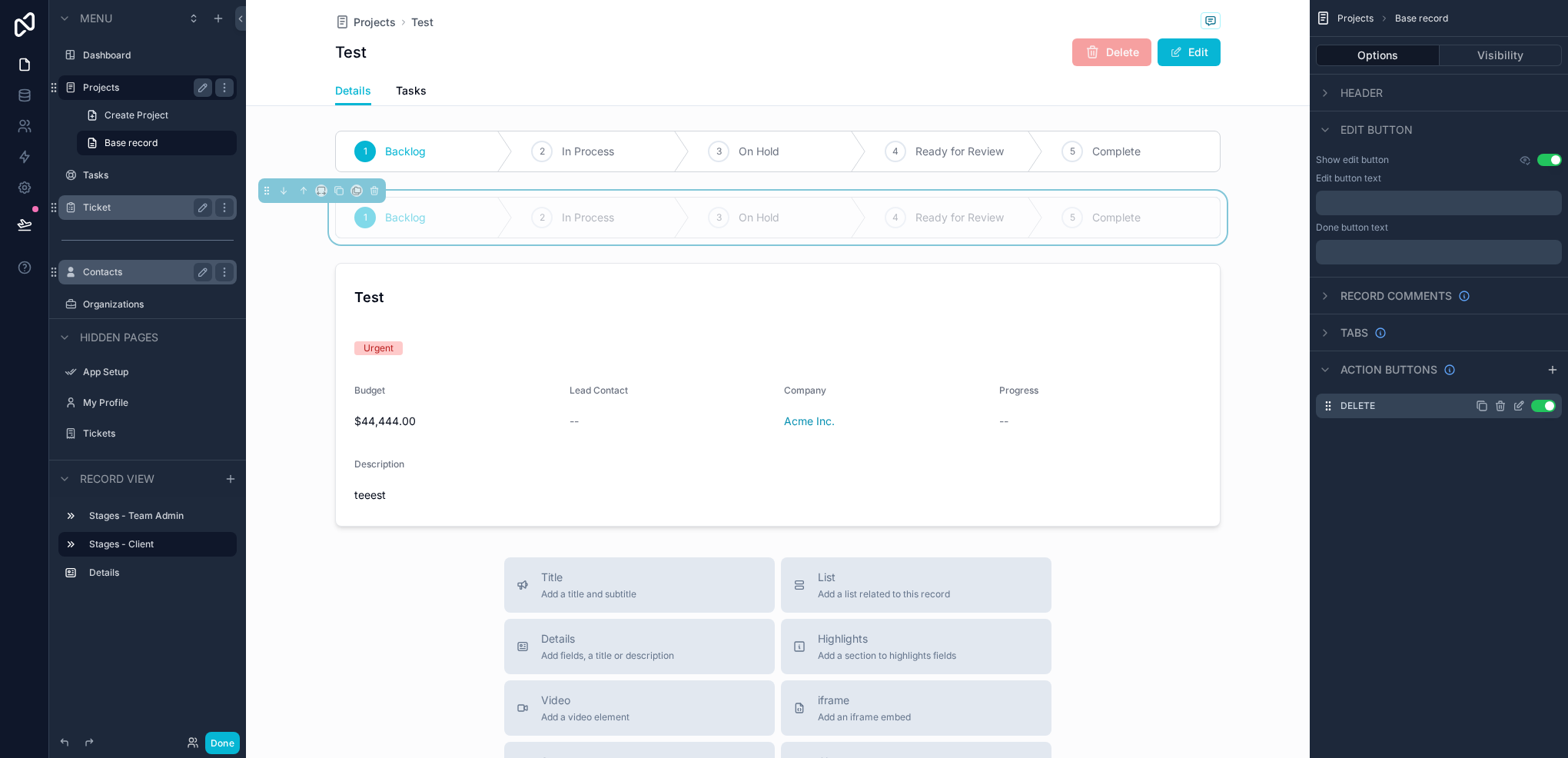
click at [1517, 400] on icon "scrollable content" at bounding box center [1518, 406] width 12 height 12
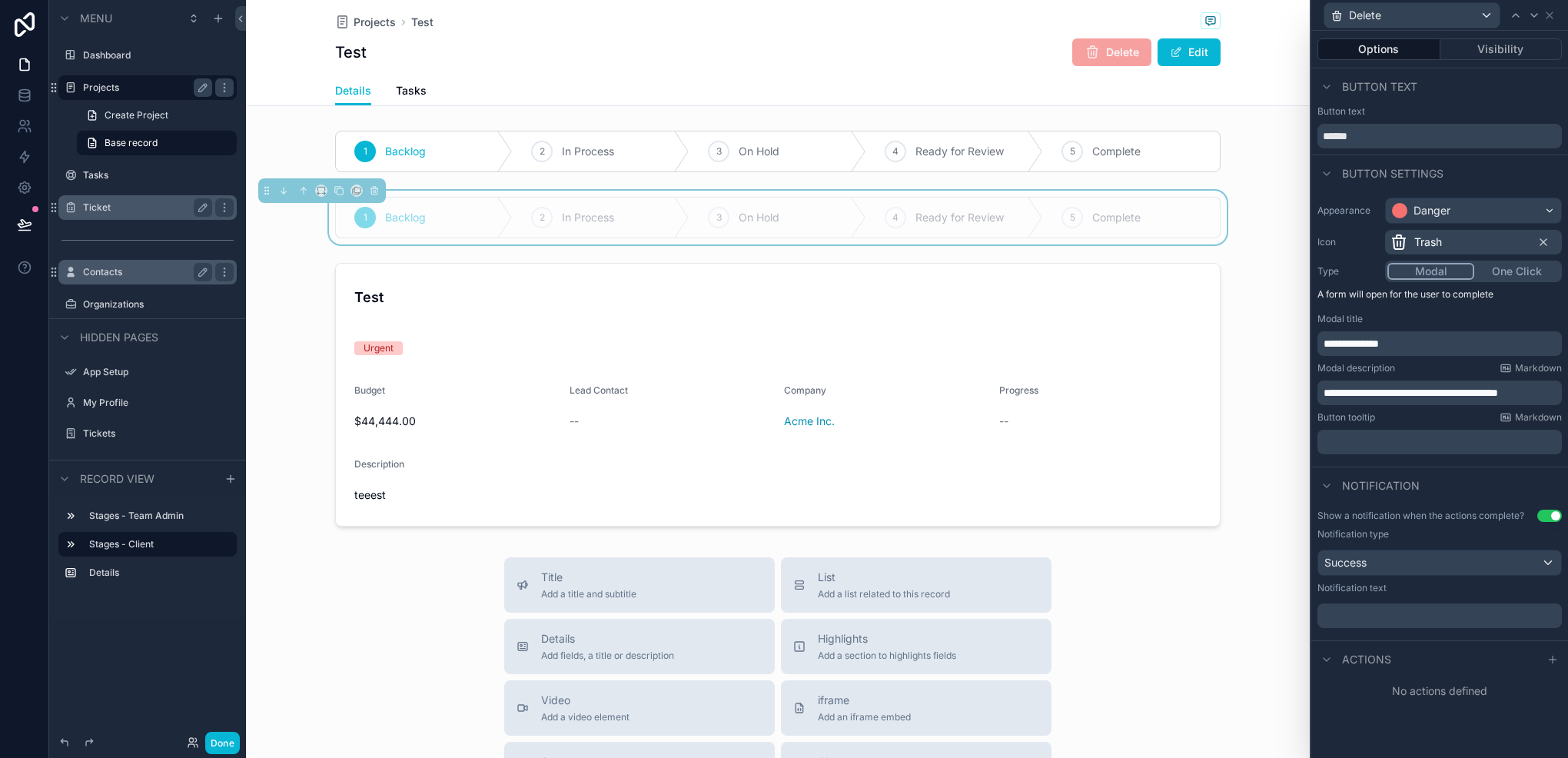
click at [1436, 603] on div "﻿" at bounding box center [1439, 615] width 245 height 25
click at [1412, 609] on p "﻿" at bounding box center [1442, 616] width 236 height 16
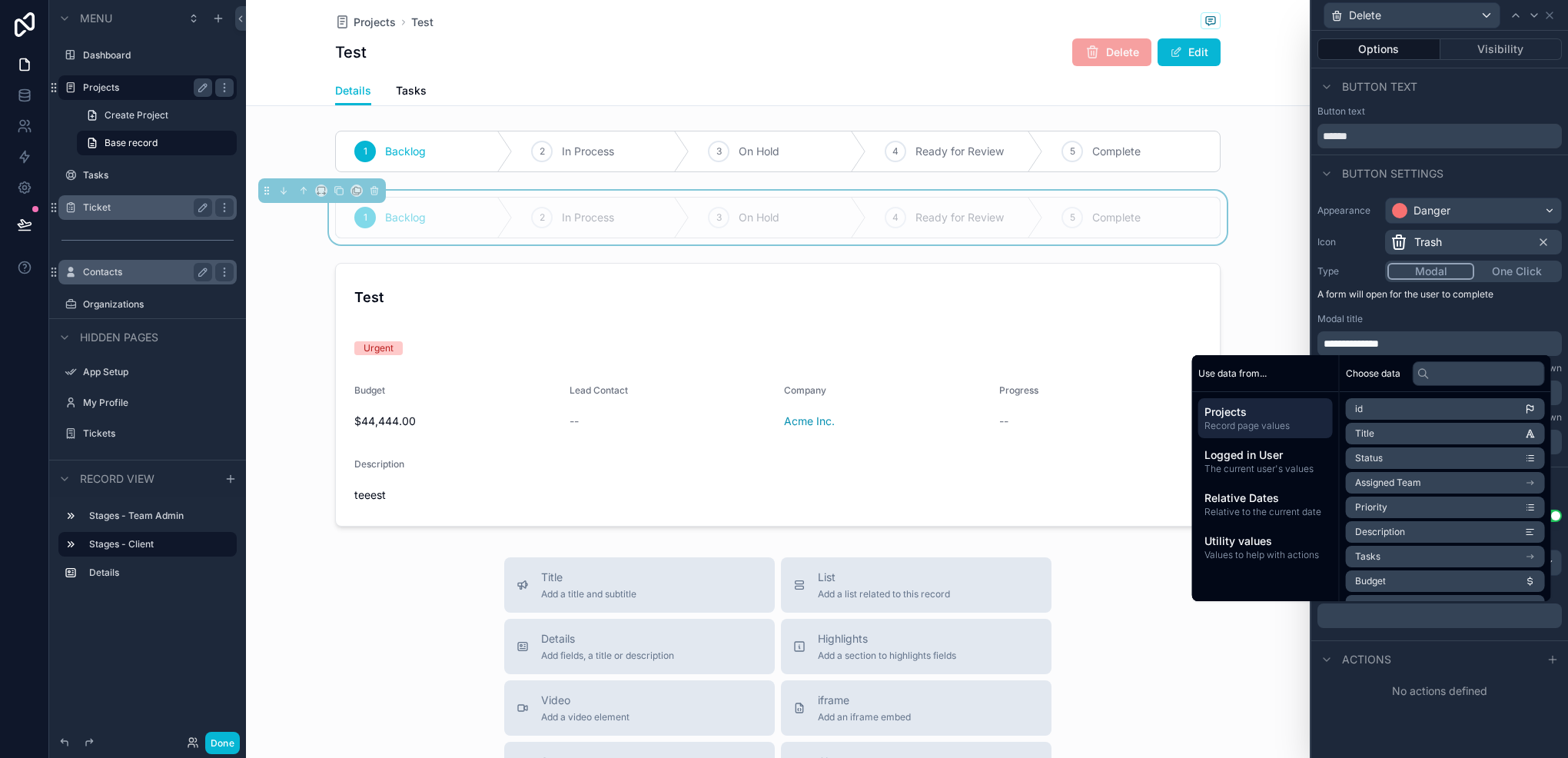
click at [1422, 438] on li "Title" at bounding box center [1445, 434] width 199 height 22
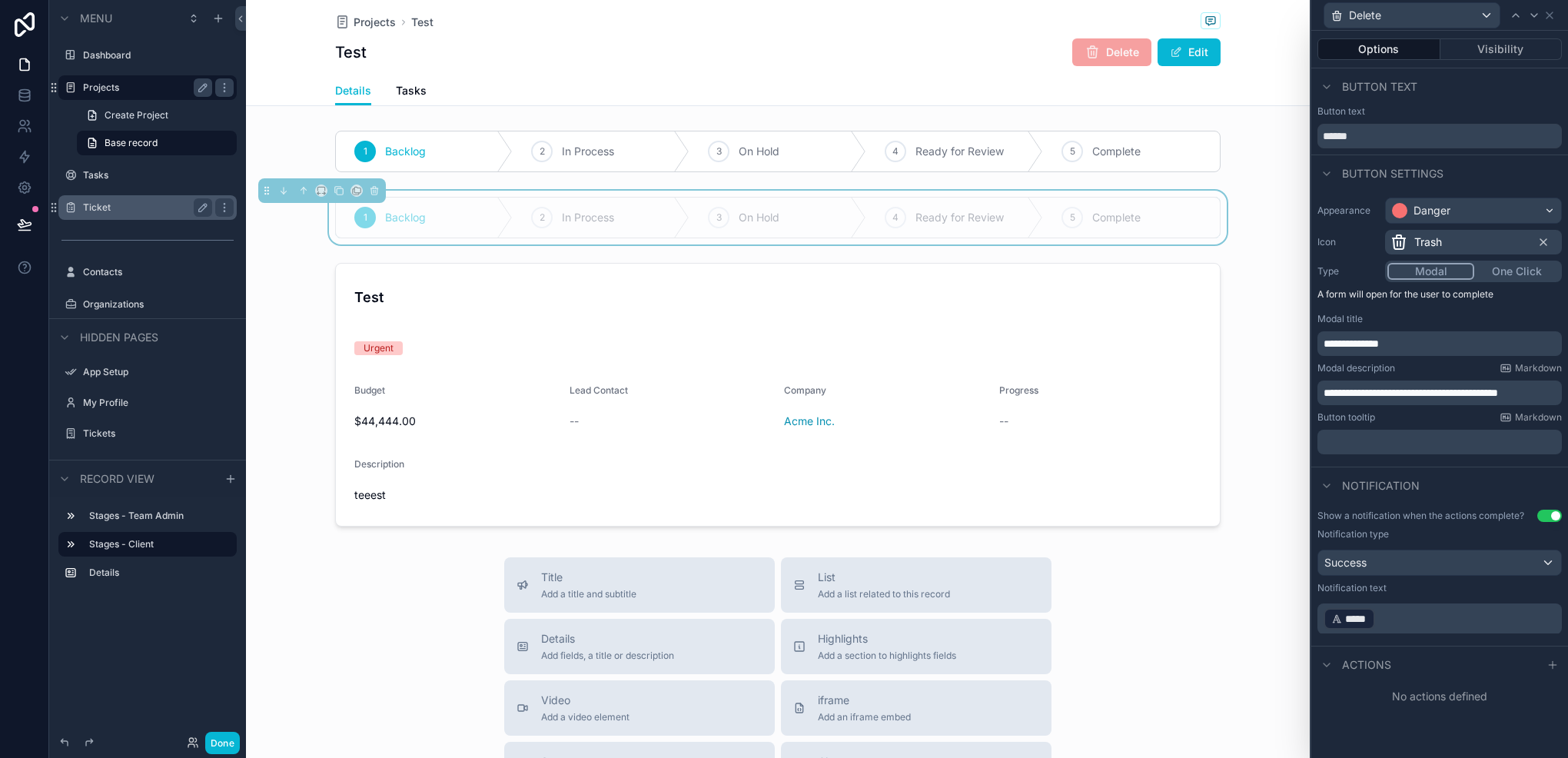
click at [1405, 608] on p "﻿ ***** ﻿ ﻿" at bounding box center [1442, 618] width 236 height 25
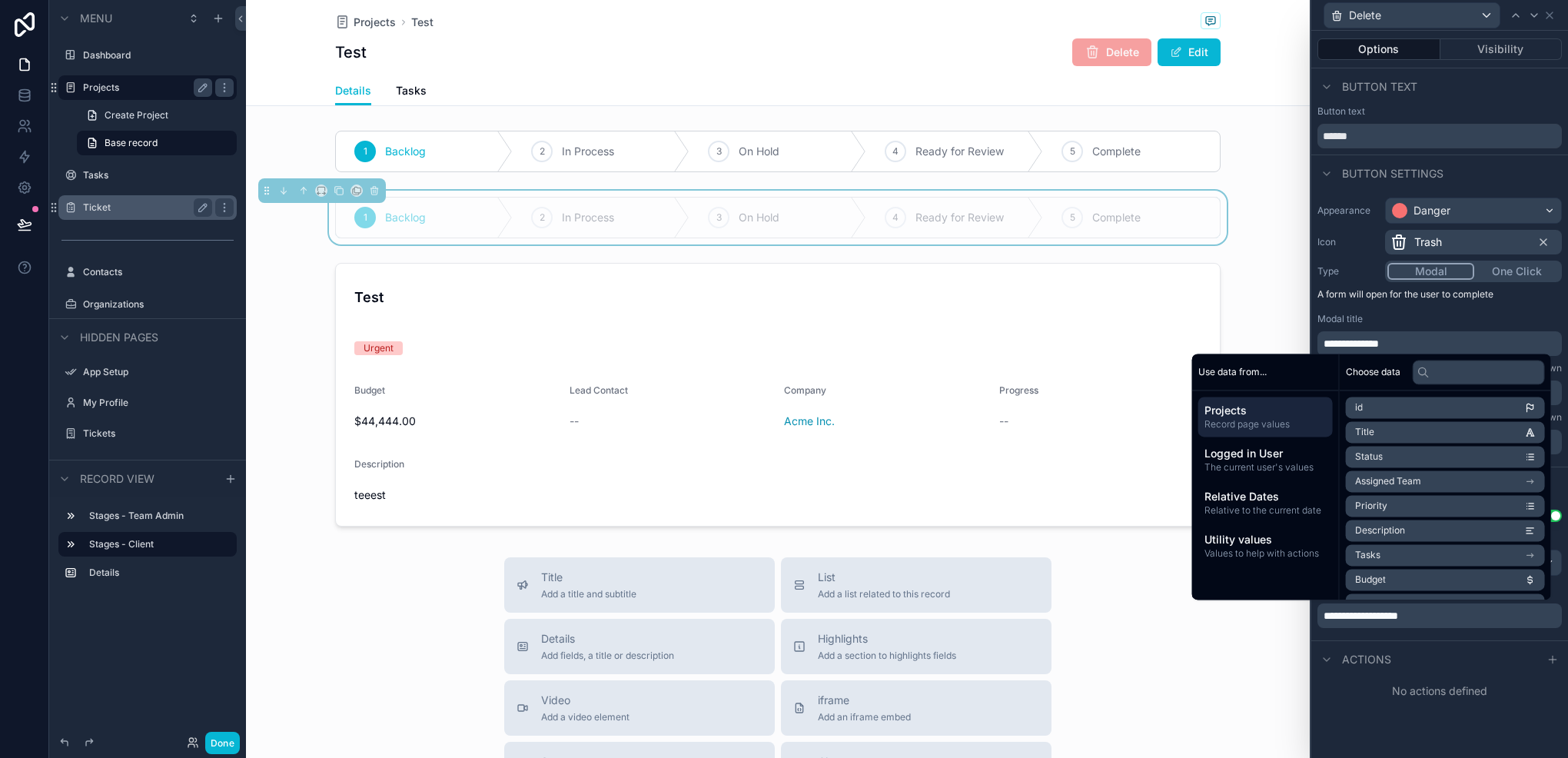
click at [1329, 617] on span "**********" at bounding box center [1361, 615] width 74 height 11
click at [1427, 437] on li "Title" at bounding box center [1445, 434] width 199 height 22
click at [1486, 630] on div "**********" at bounding box center [1439, 618] width 245 height 31
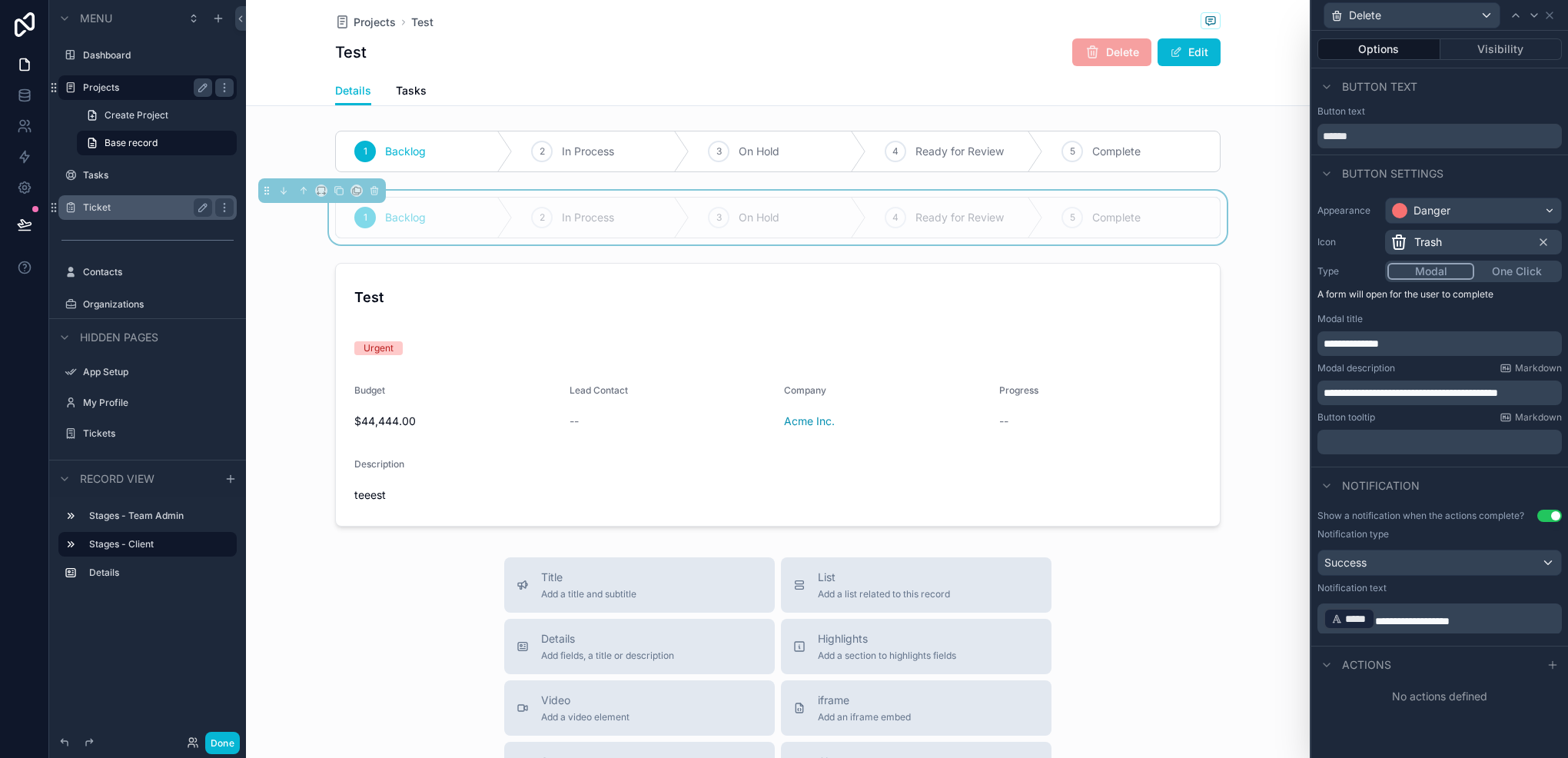
click at [1479, 627] on p "**********" at bounding box center [1442, 618] width 236 height 25
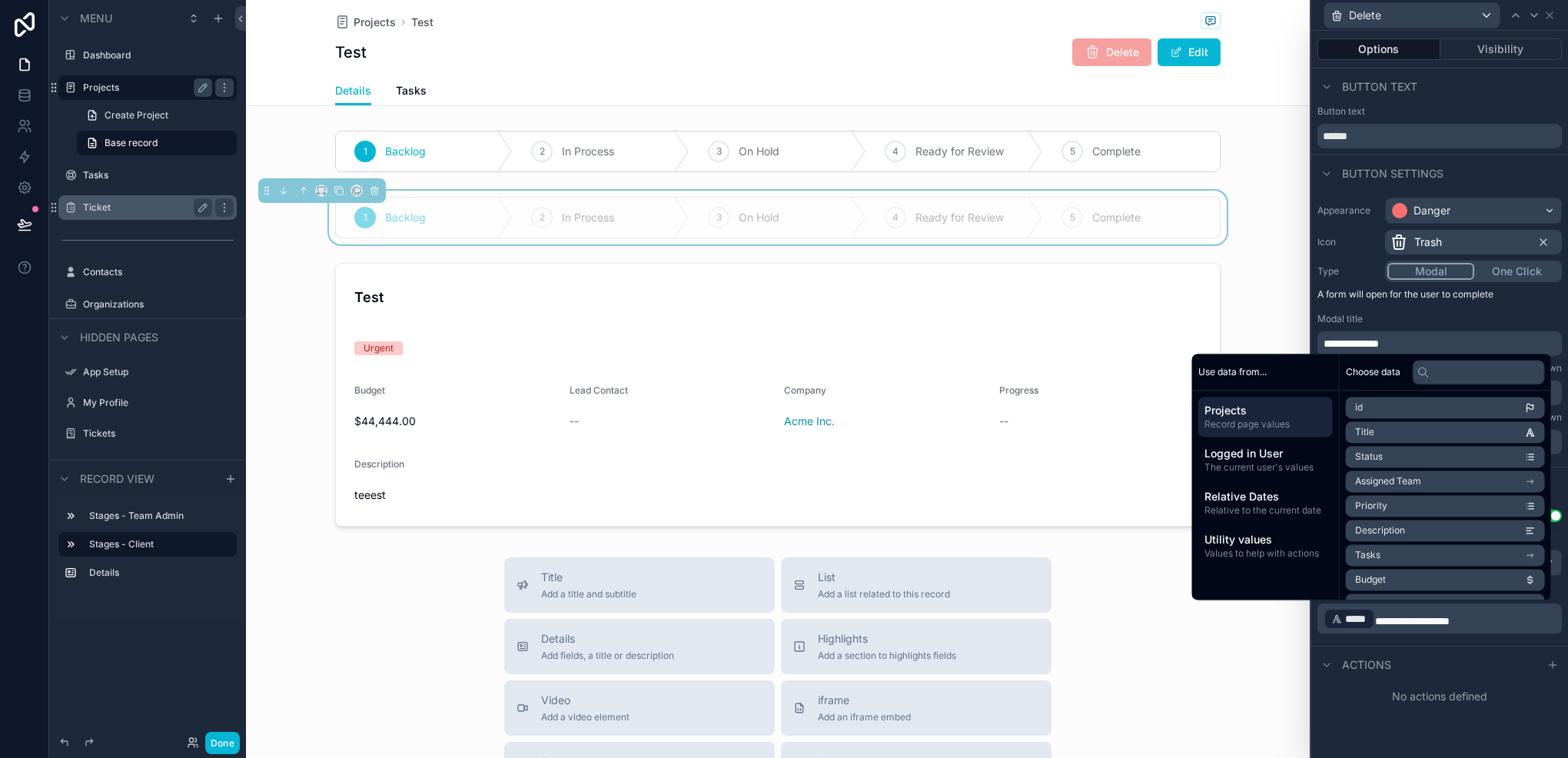
click at [1479, 627] on p "**********" at bounding box center [1442, 618] width 236 height 25
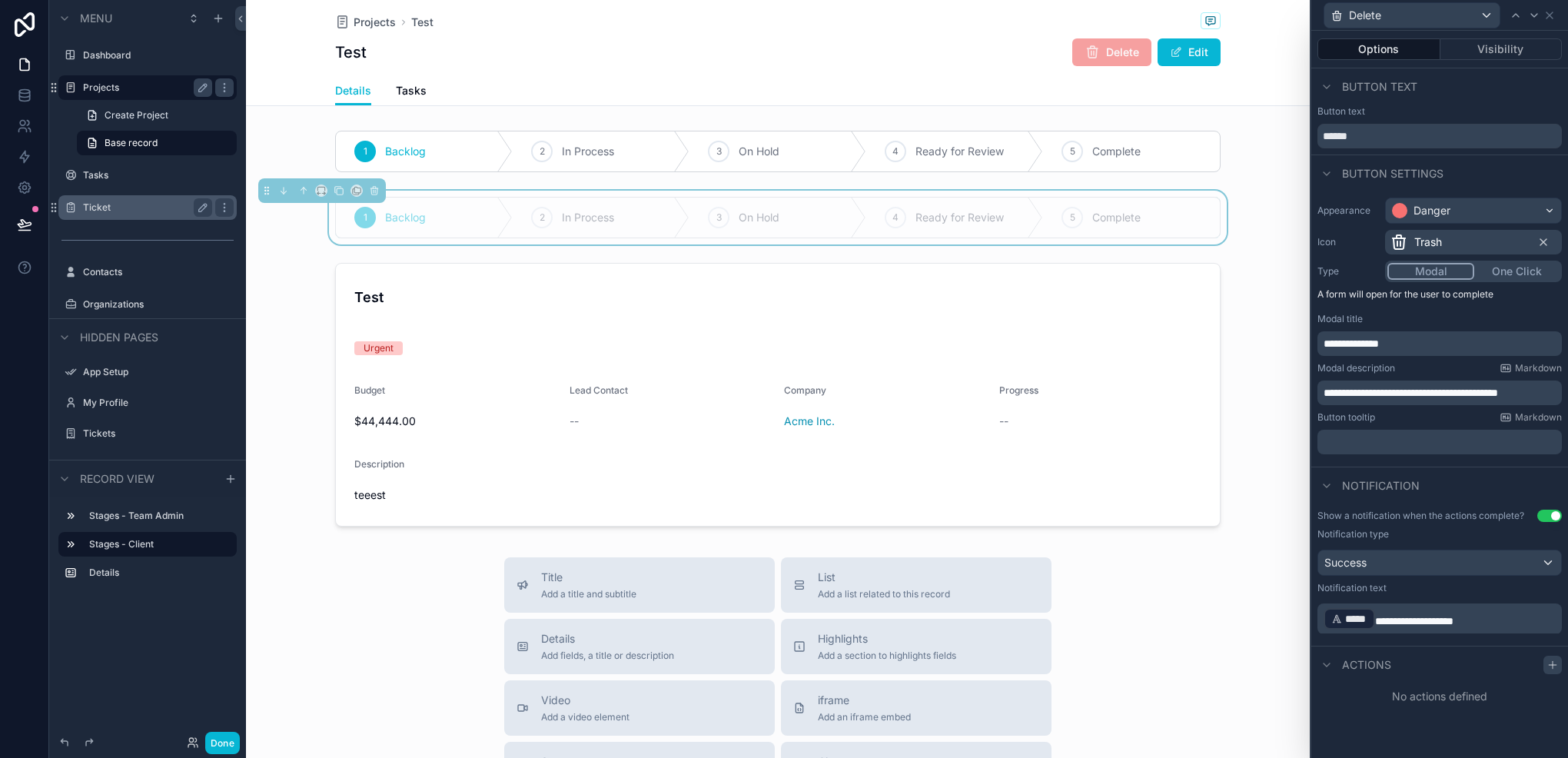
click at [1553, 665] on icon at bounding box center [1552, 665] width 7 height 0
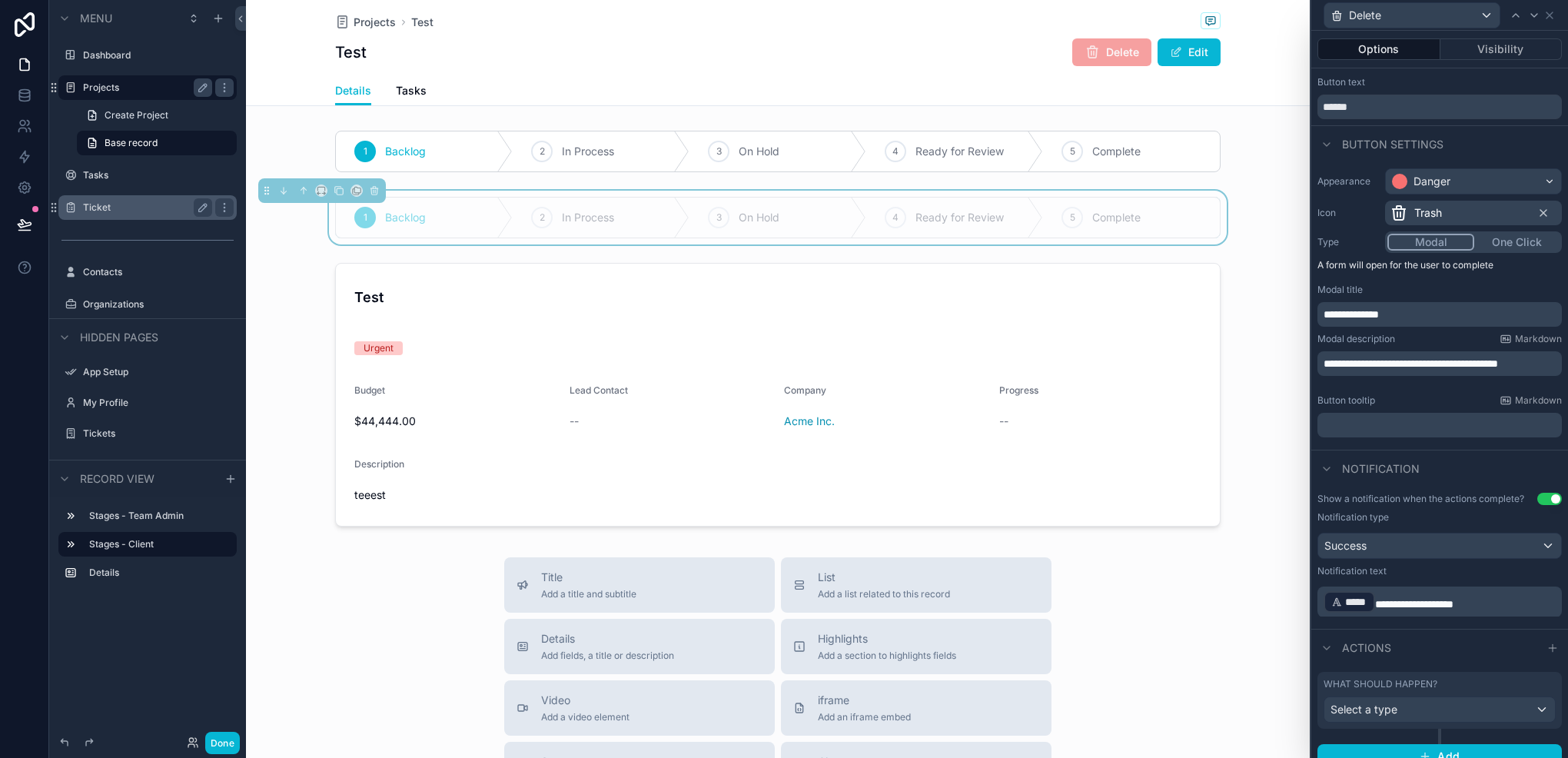
scroll to position [44, 0]
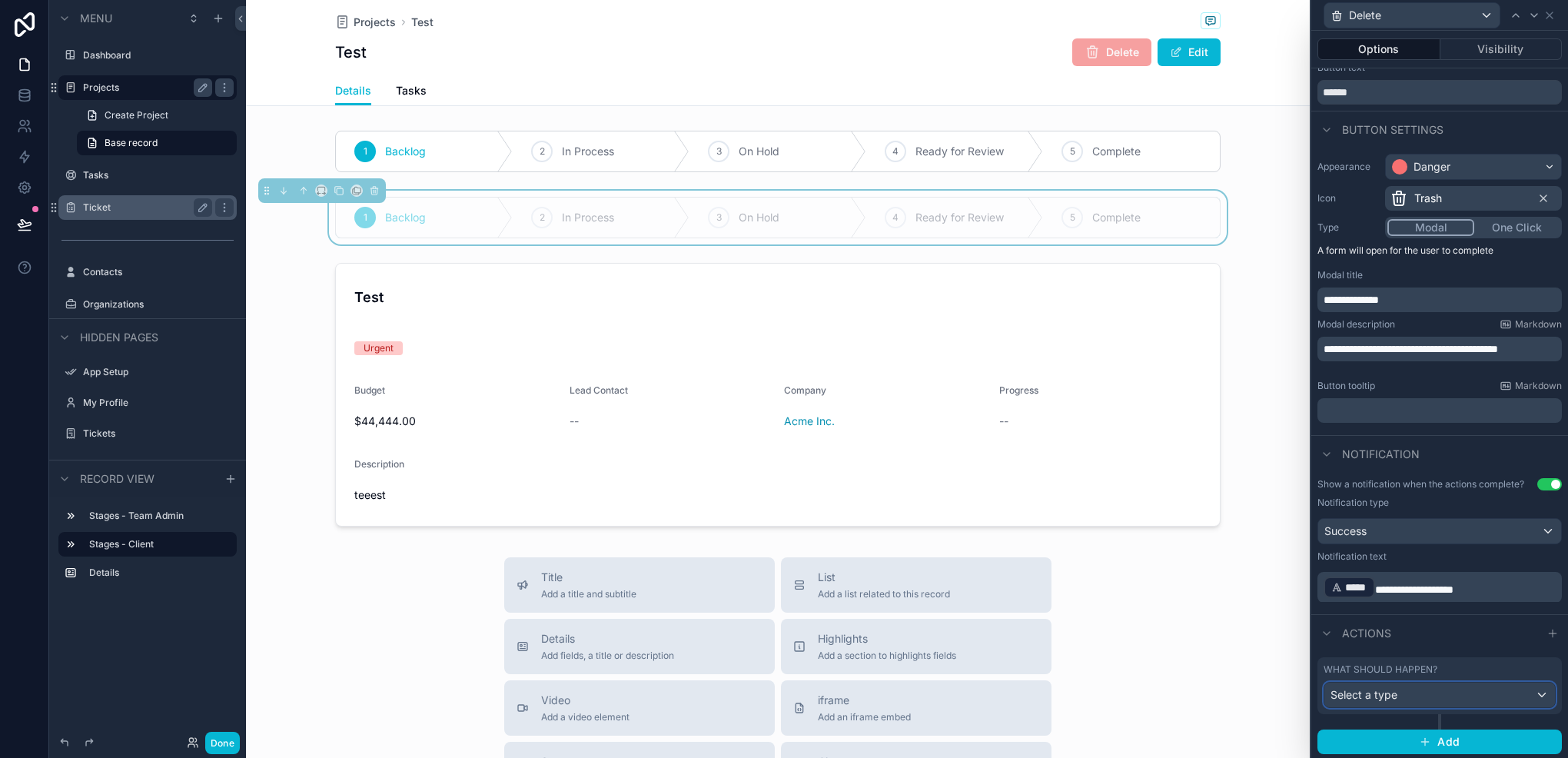
click at [1436, 691] on div "Select a type" at bounding box center [1439, 695] width 231 height 25
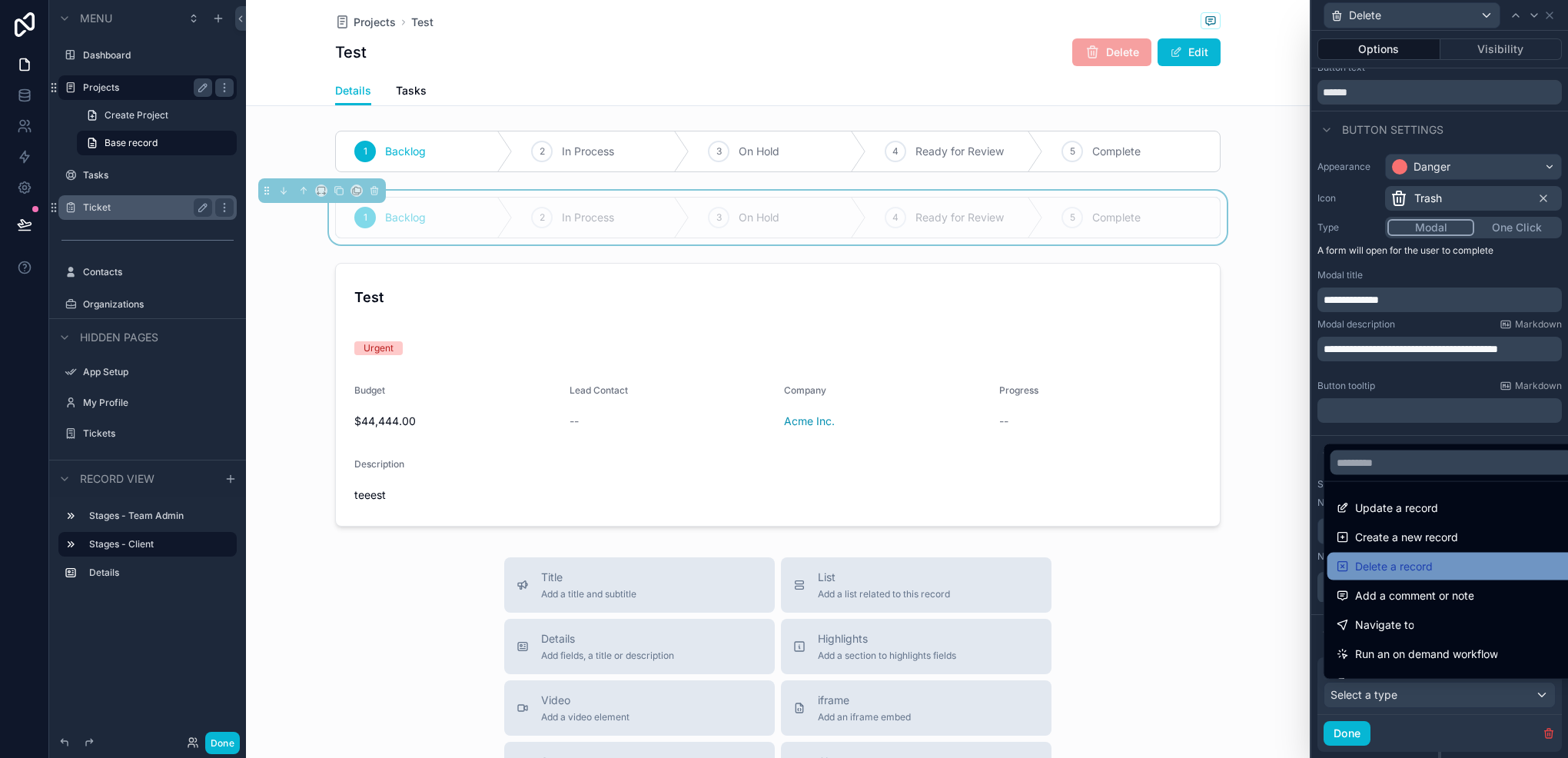
click at [1410, 558] on span "Delete a record" at bounding box center [1394, 567] width 77 height 19
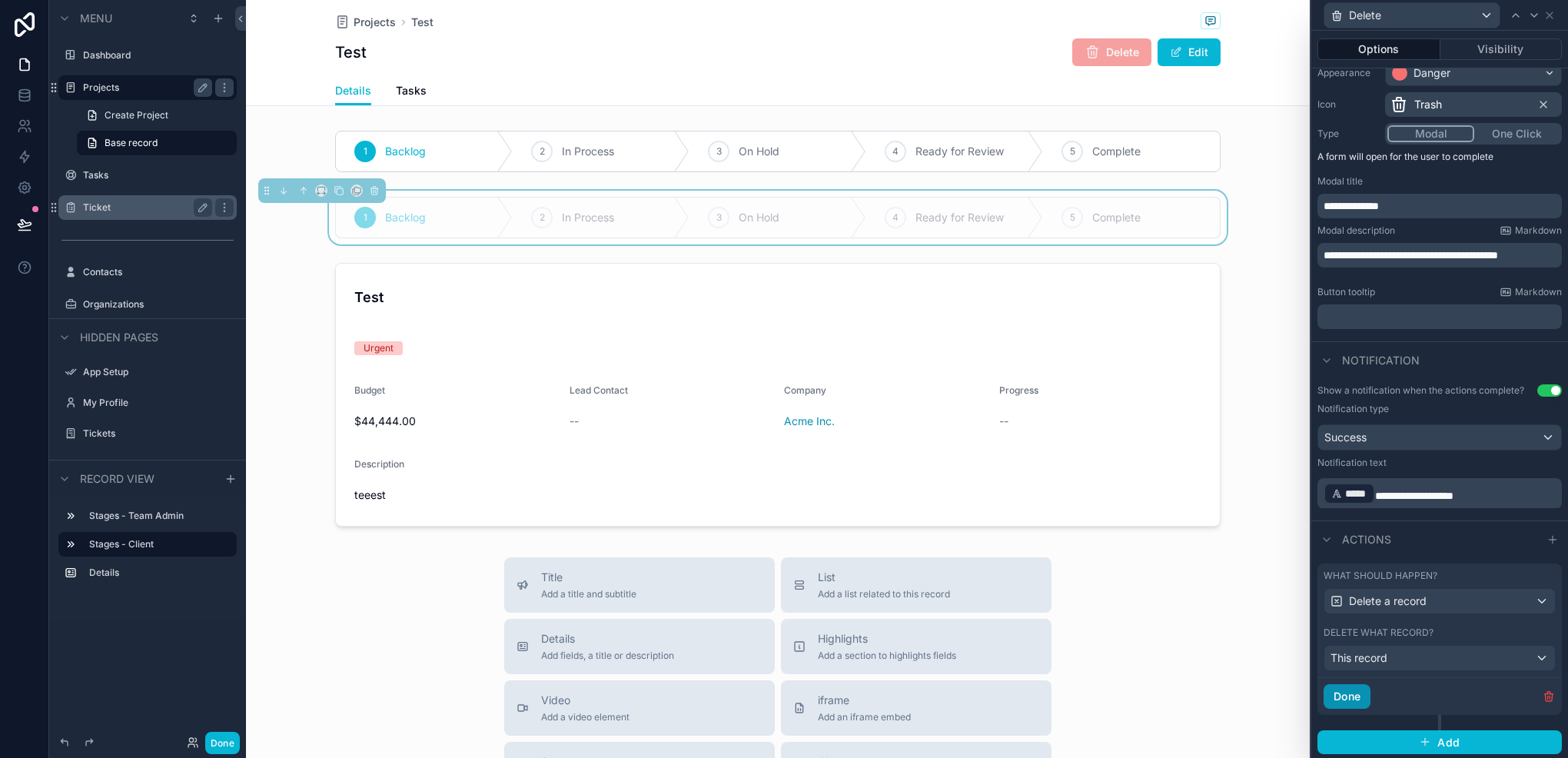
click at [1357, 690] on button "Done" at bounding box center [1347, 697] width 47 height 25
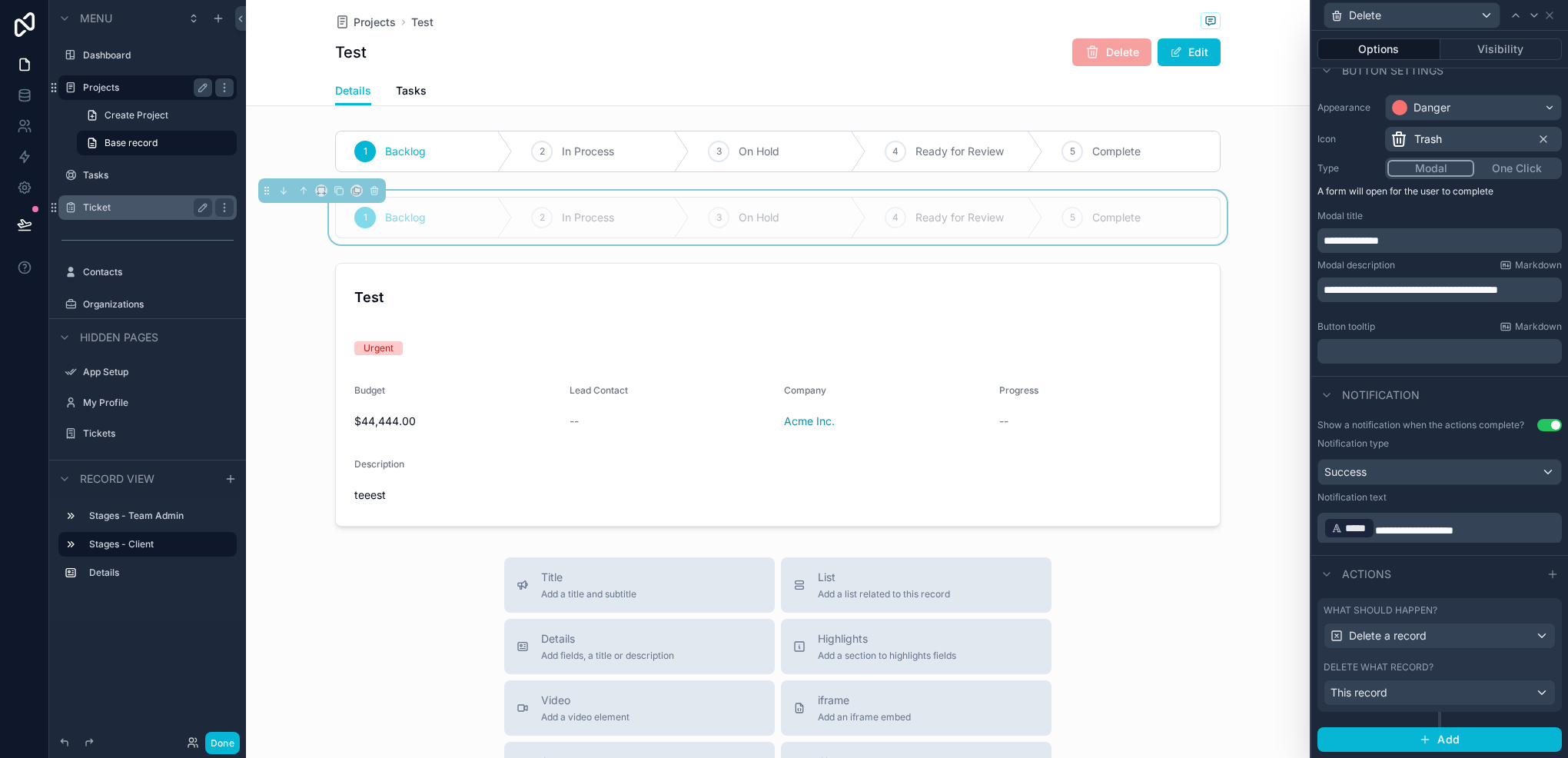
scroll to position [101, 0]
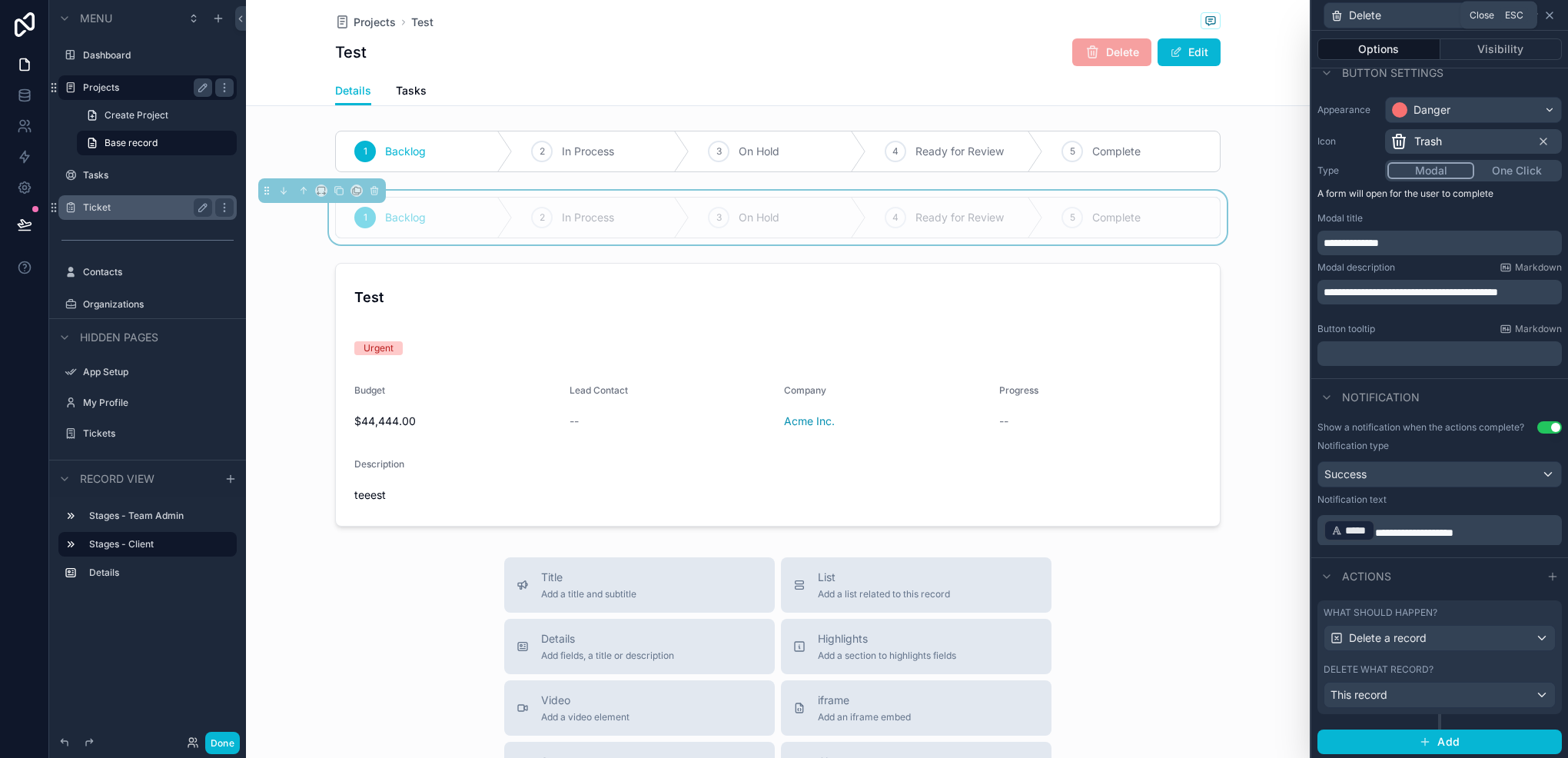
click at [1550, 19] on icon at bounding box center [1550, 15] width 12 height 12
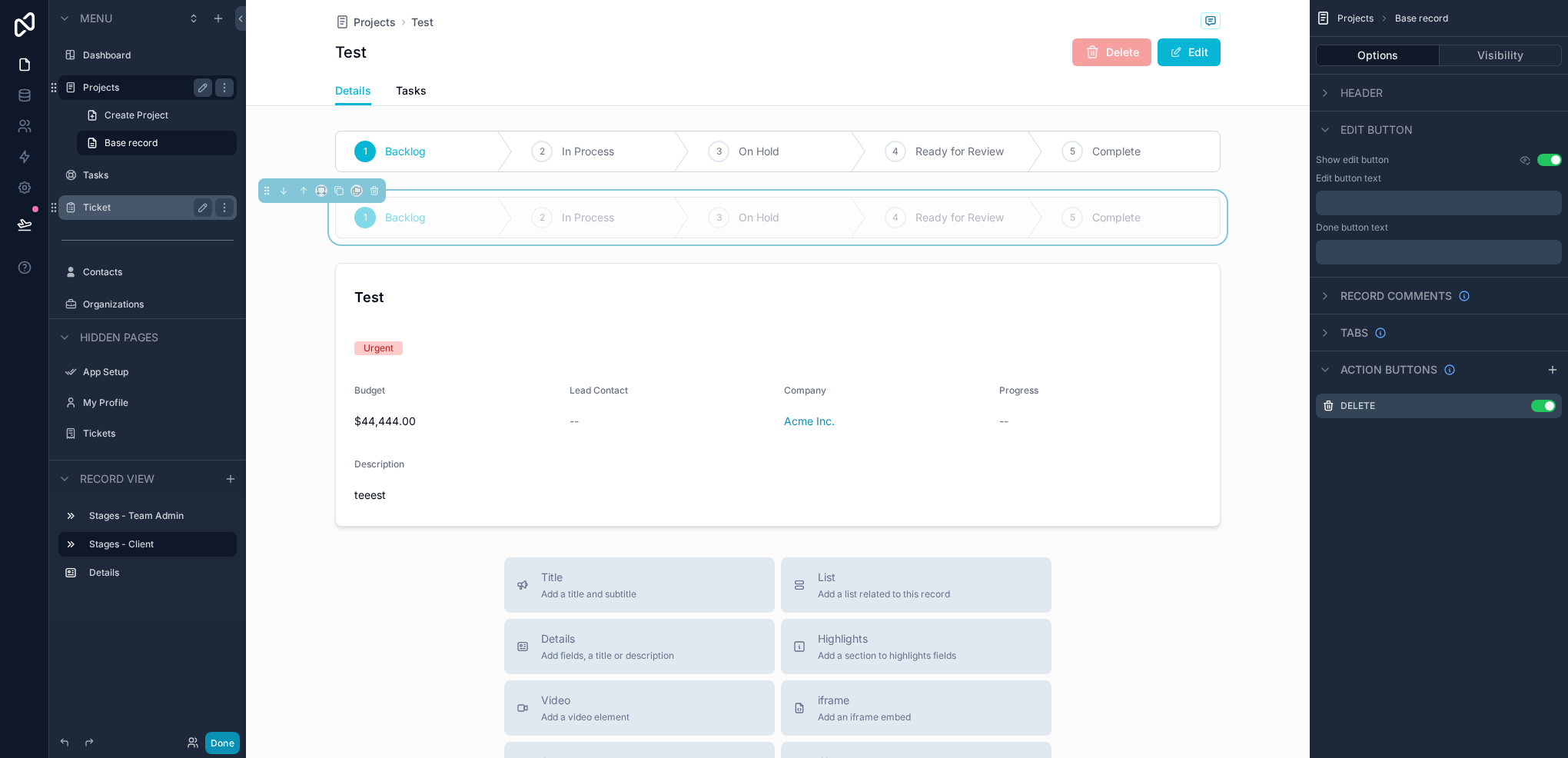
click at [212, 738] on button "Done" at bounding box center [222, 743] width 35 height 23
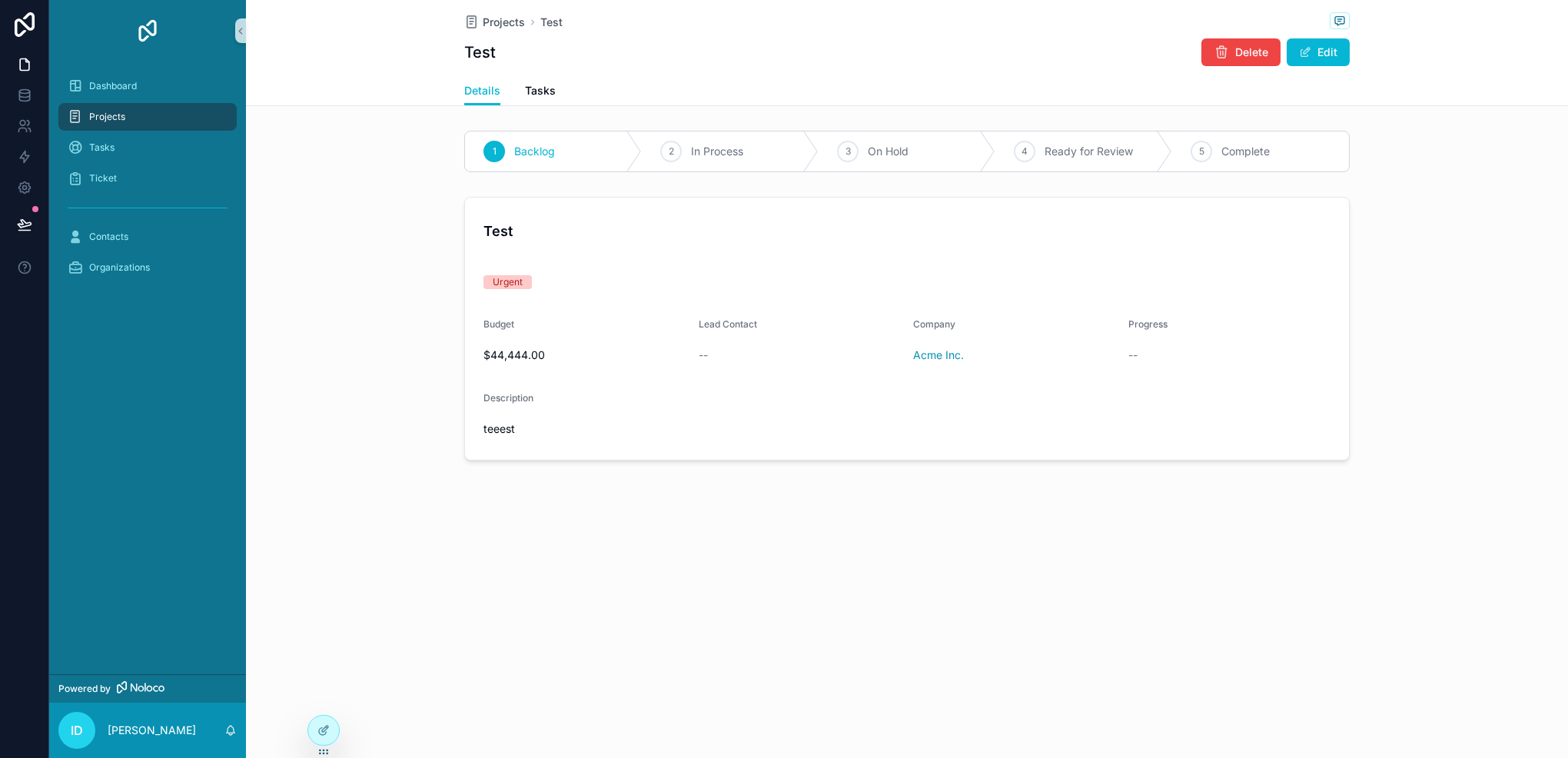
click at [201, 110] on div "Projects" at bounding box center [147, 117] width 159 height 25
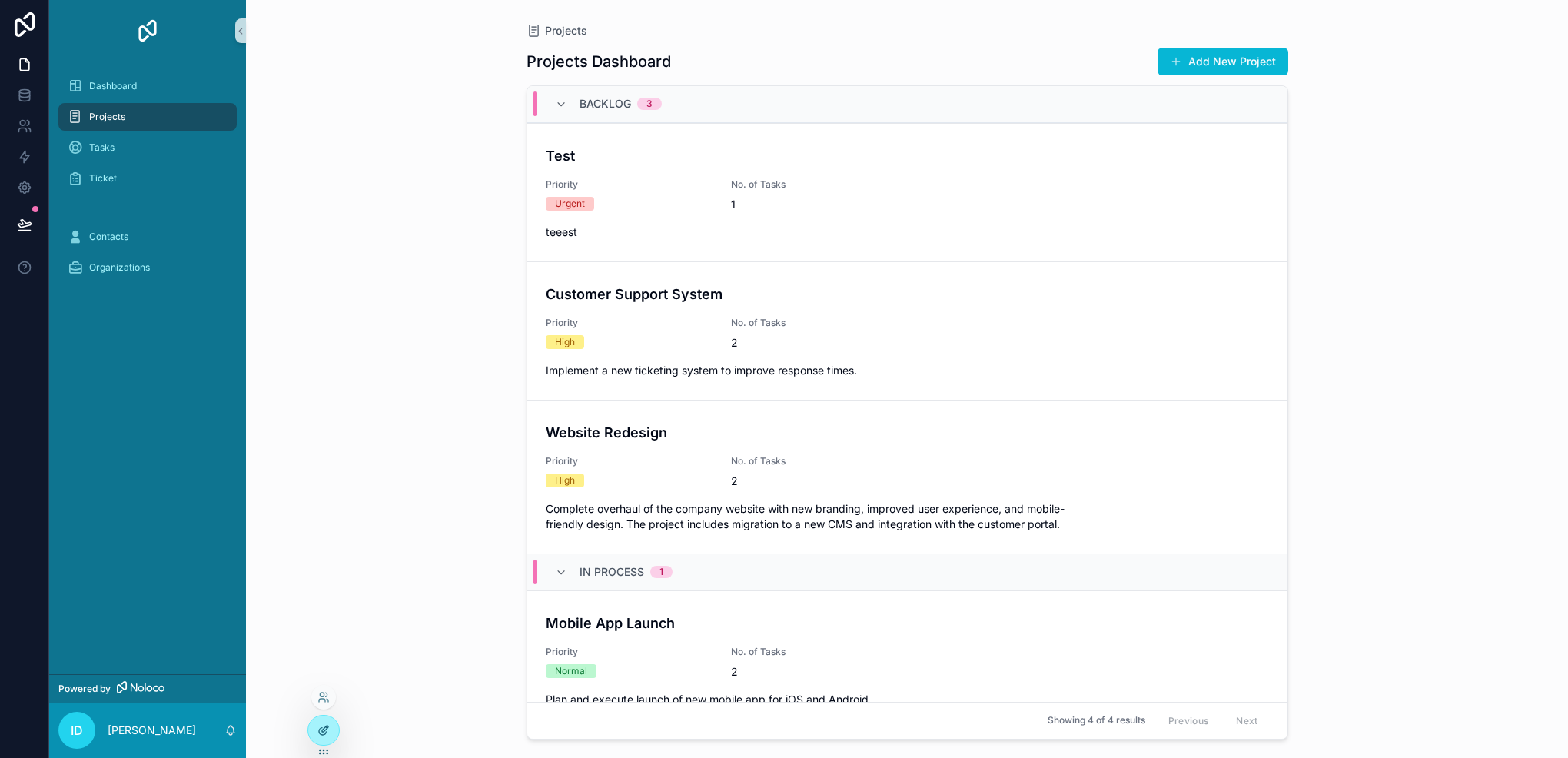
click at [319, 726] on icon at bounding box center [324, 730] width 12 height 12
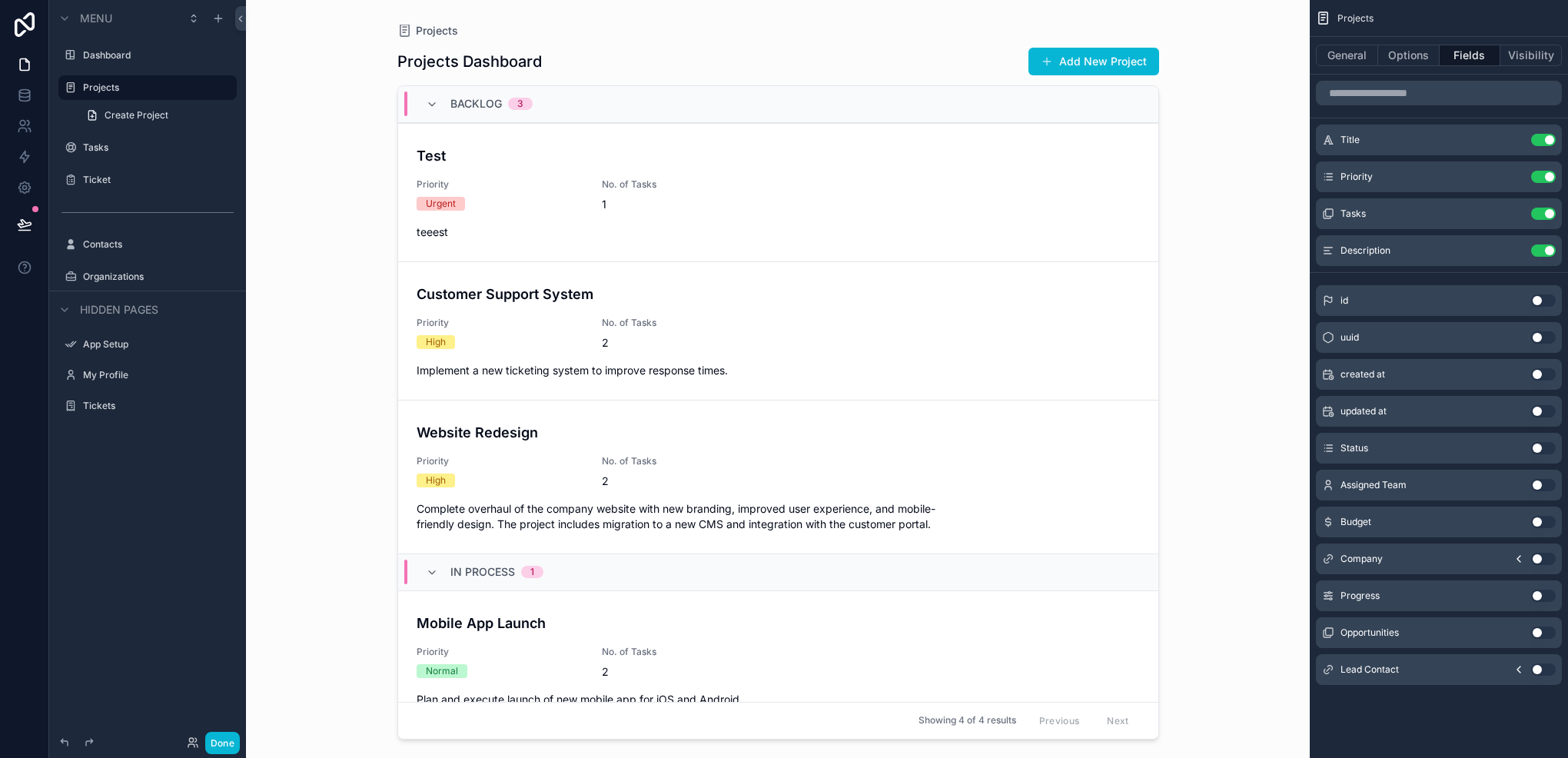
click at [761, 200] on div "scrollable content" at bounding box center [779, 370] width 786 height 740
click at [881, 183] on div "Test Priority Urgent No. of Tasks 1 teeest" at bounding box center [779, 192] width 723 height 94
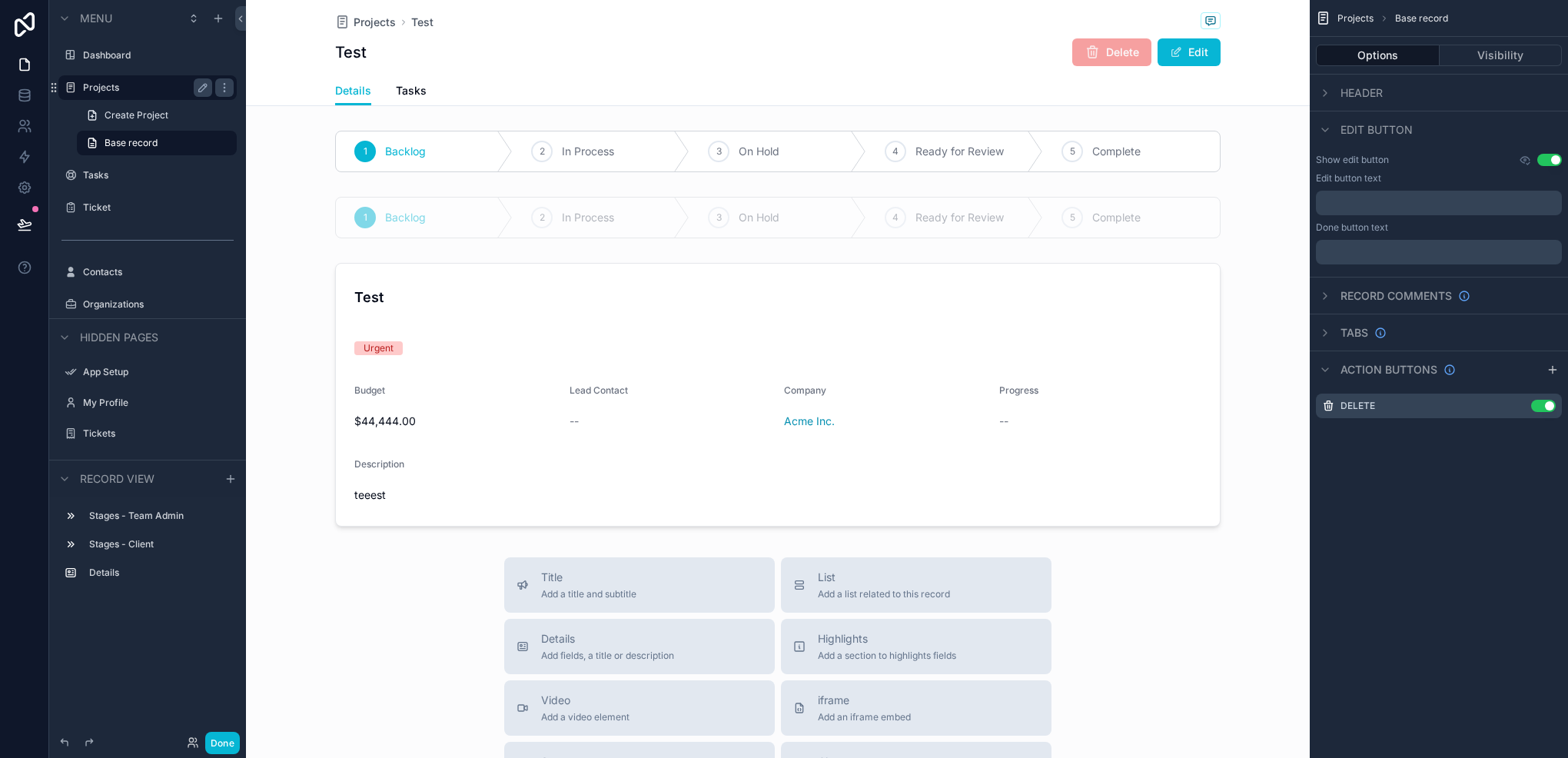
click at [116, 78] on div "Projects" at bounding box center [148, 87] width 129 height 19
click at [137, 89] on label "Projects" at bounding box center [145, 87] width 123 height 12
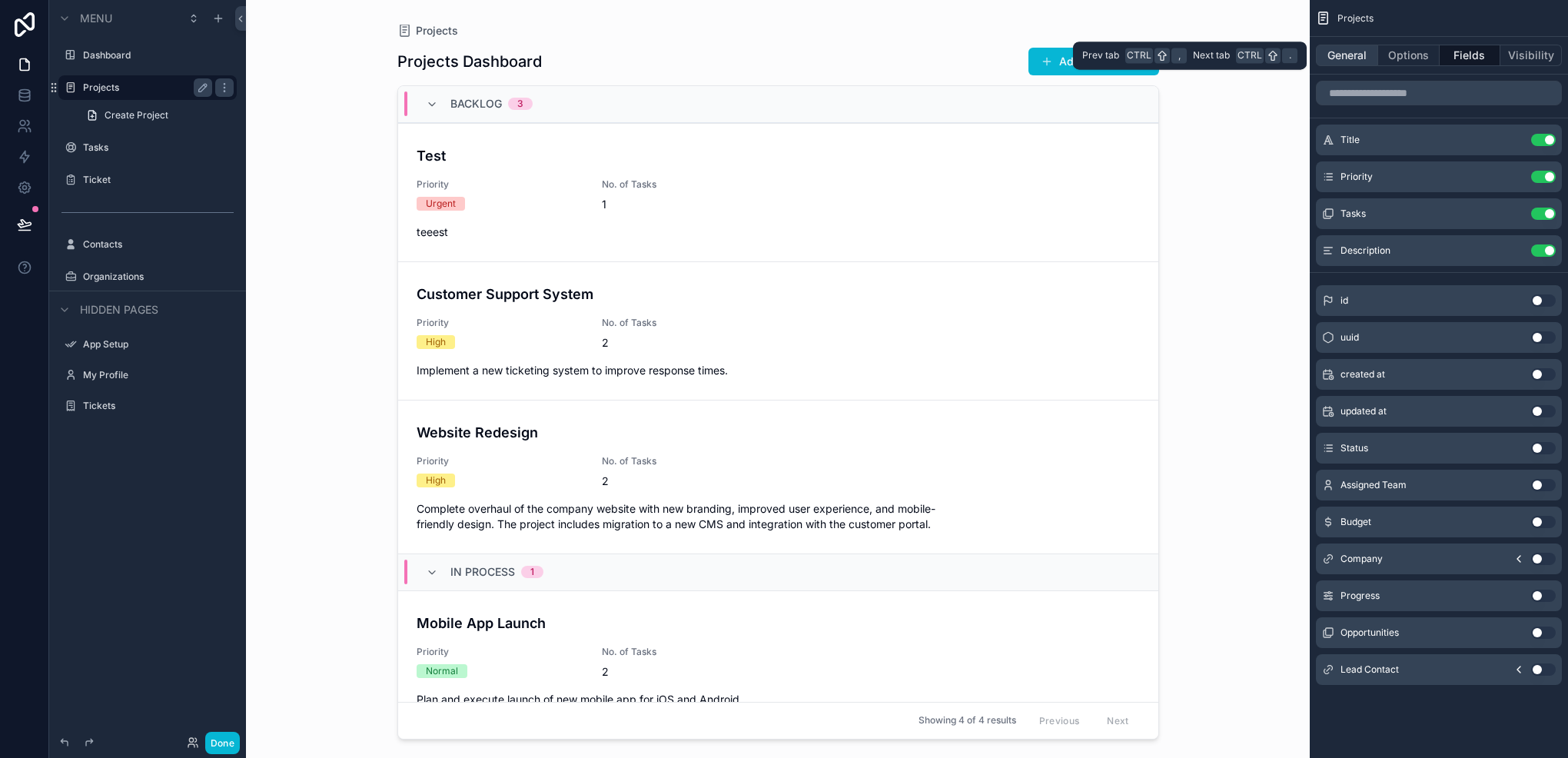
click at [1354, 56] on button "General" at bounding box center [1347, 55] width 62 height 22
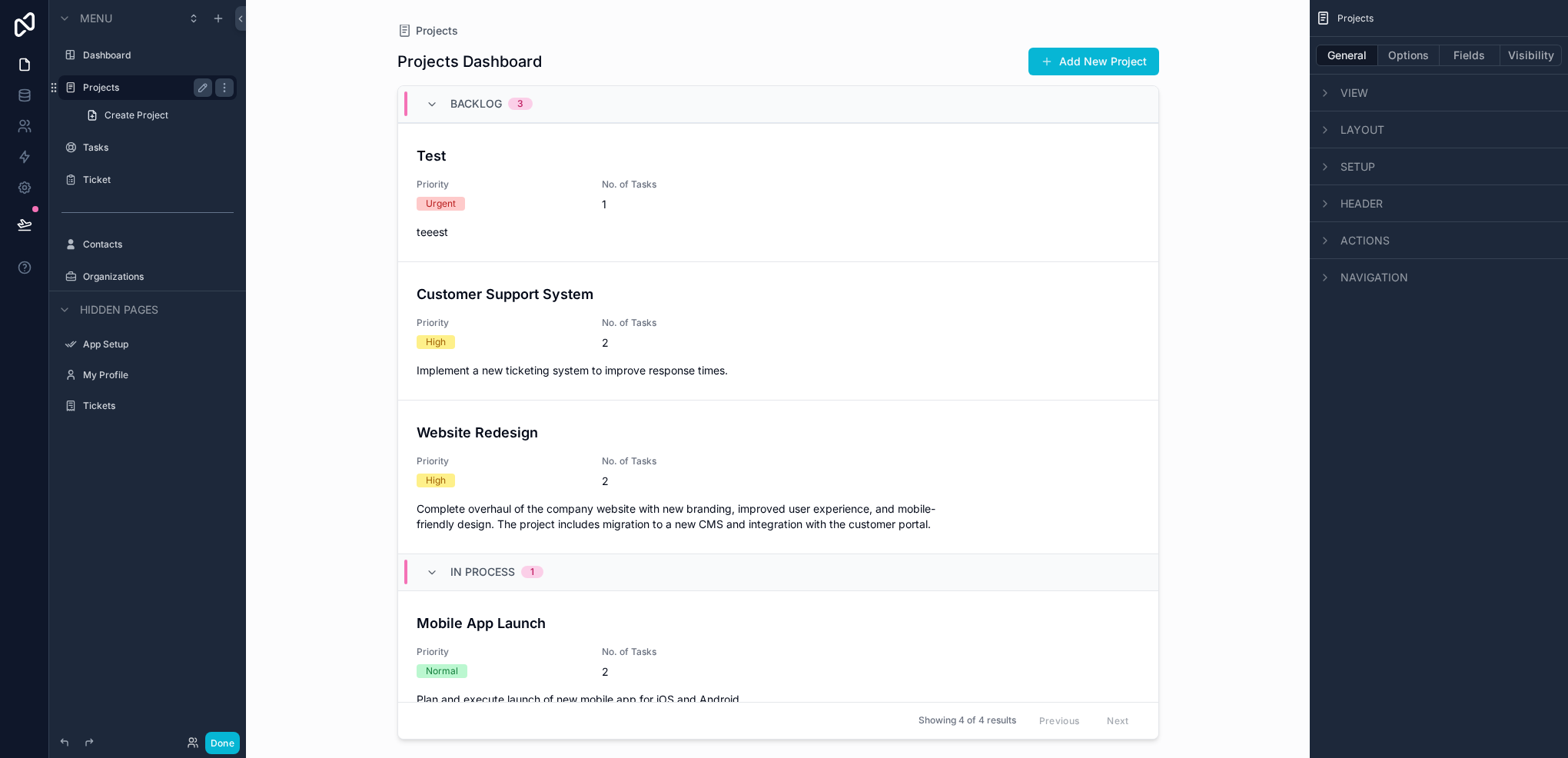
click at [1354, 281] on span "Navigation" at bounding box center [1375, 277] width 67 height 16
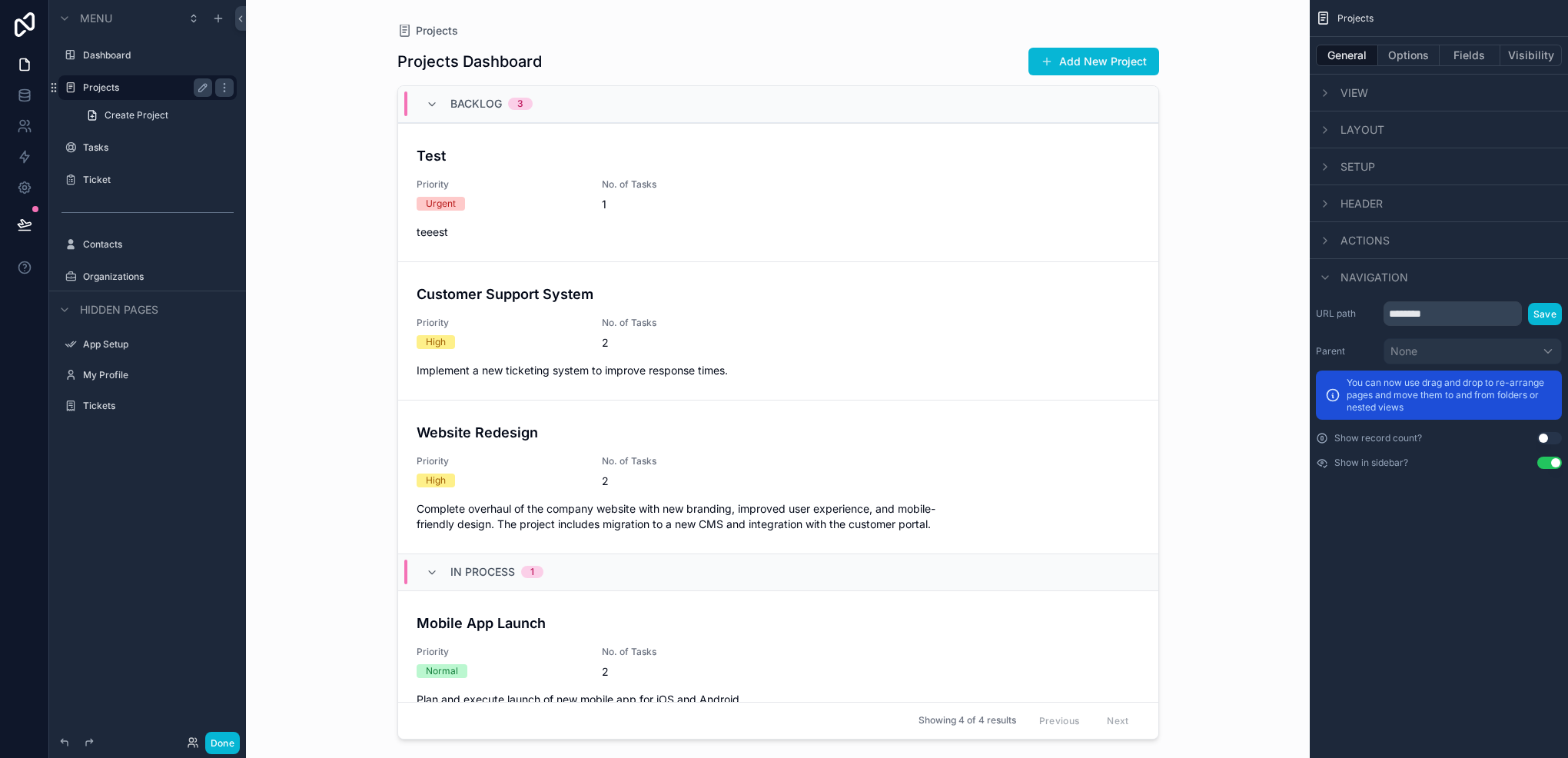
click at [1341, 241] on span "Actions" at bounding box center [1366, 241] width 50 height 16
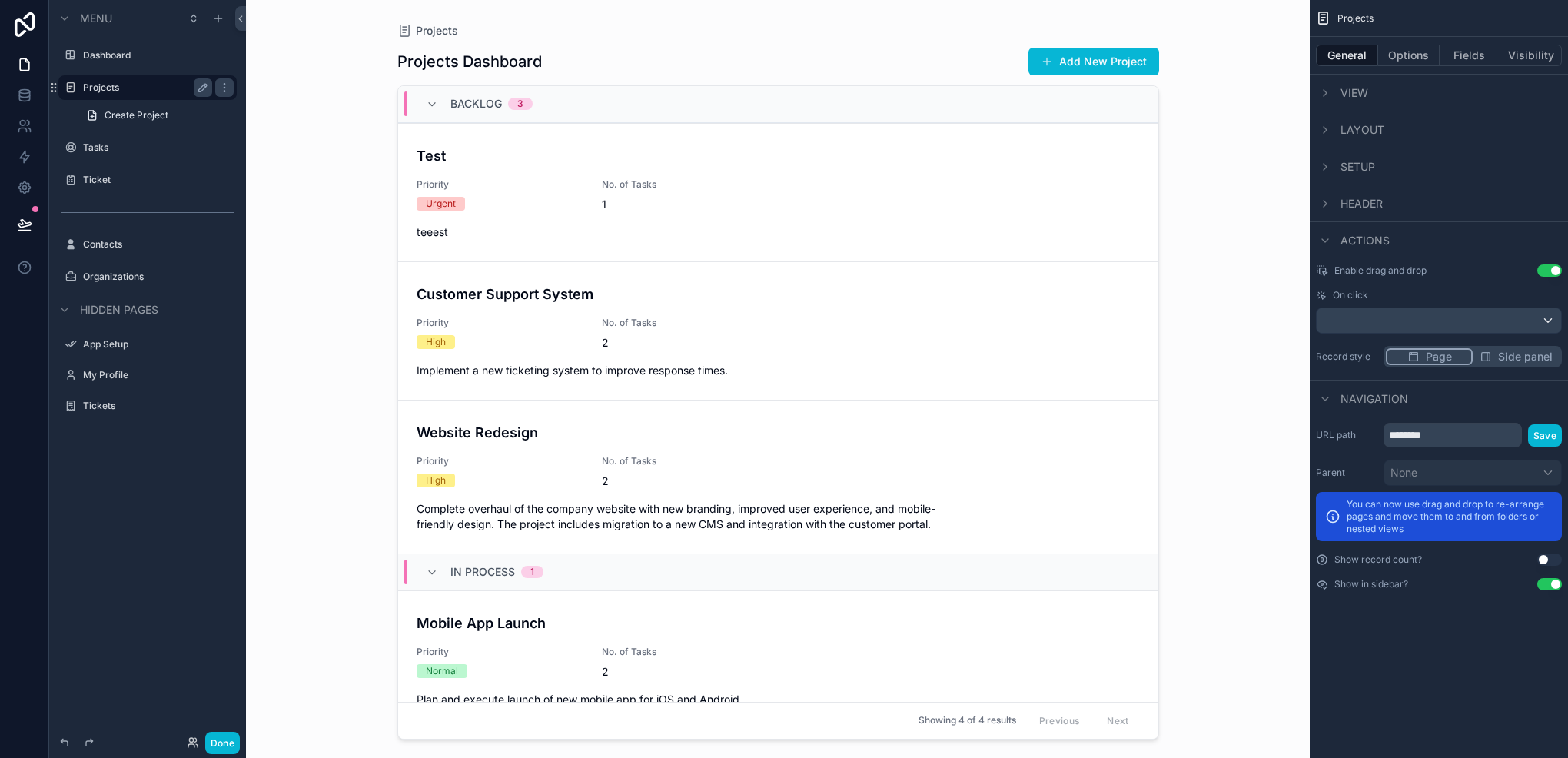
click at [1543, 267] on button "Use setting" at bounding box center [1549, 271] width 25 height 12
click at [1316, 239] on div "scrollable content" at bounding box center [1325, 241] width 19 height 19
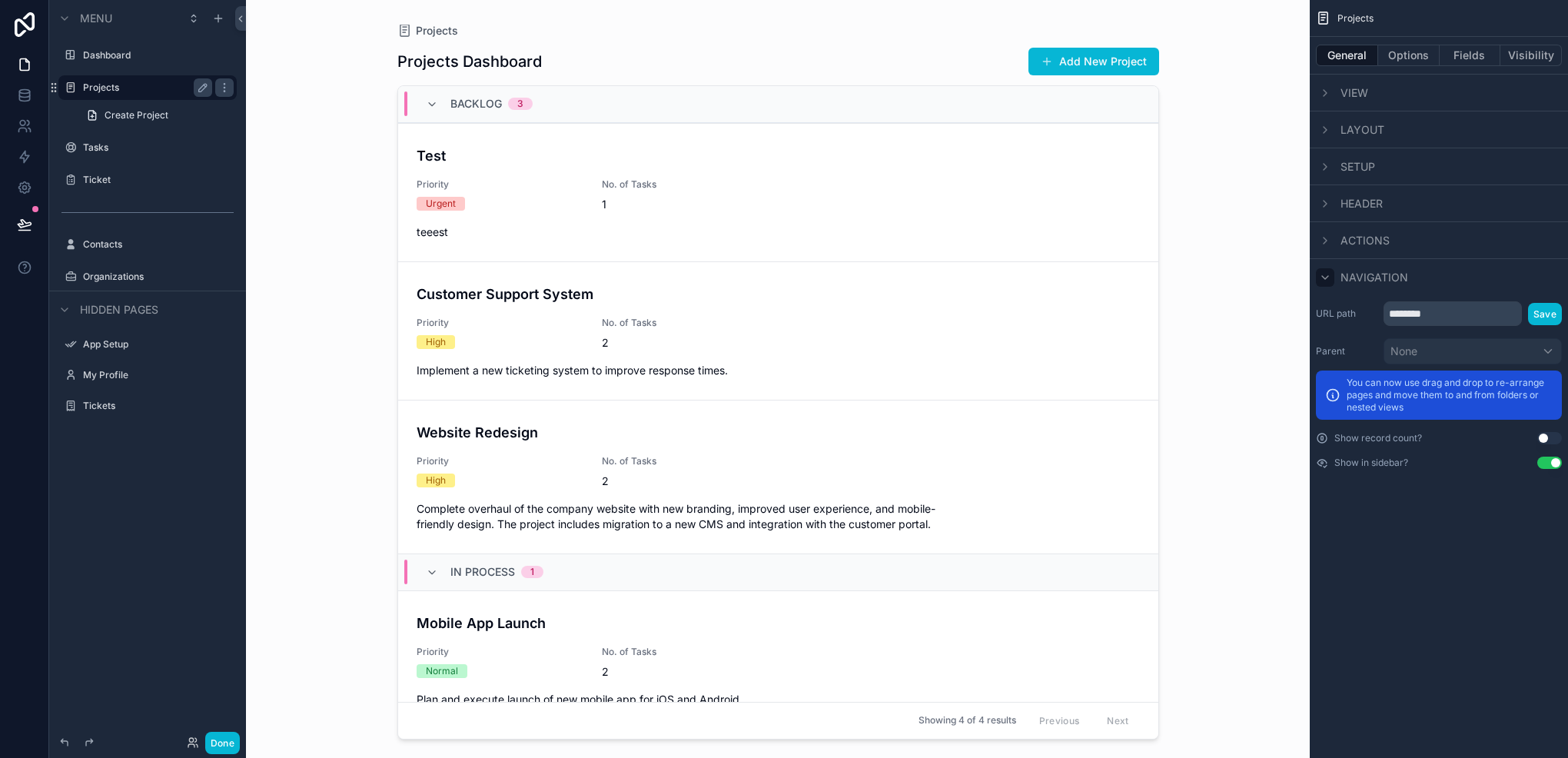
click at [1327, 271] on icon "scrollable content" at bounding box center [1325, 277] width 12 height 12
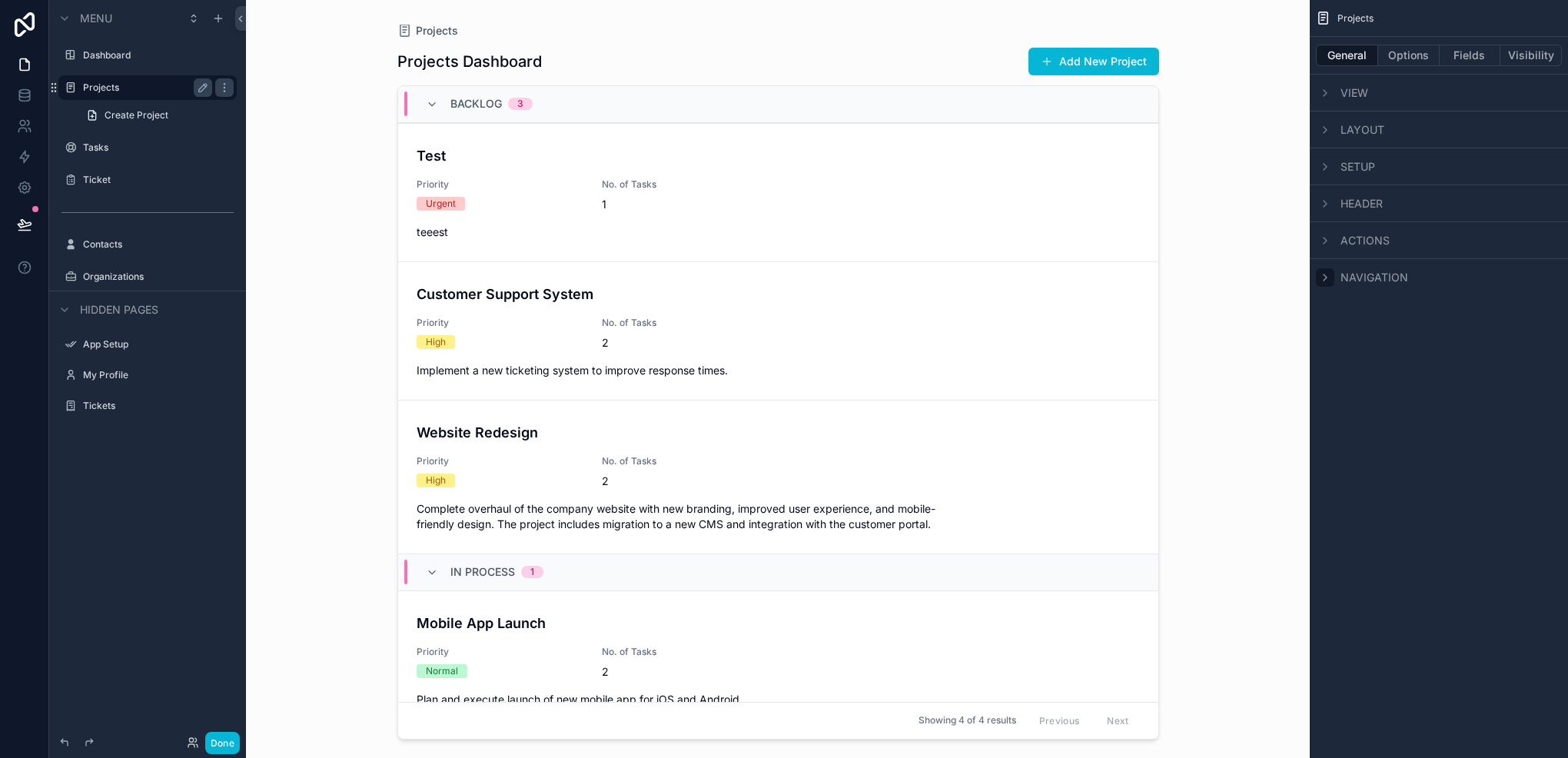
click at [1327, 271] on icon "scrollable content" at bounding box center [1325, 277] width 12 height 12
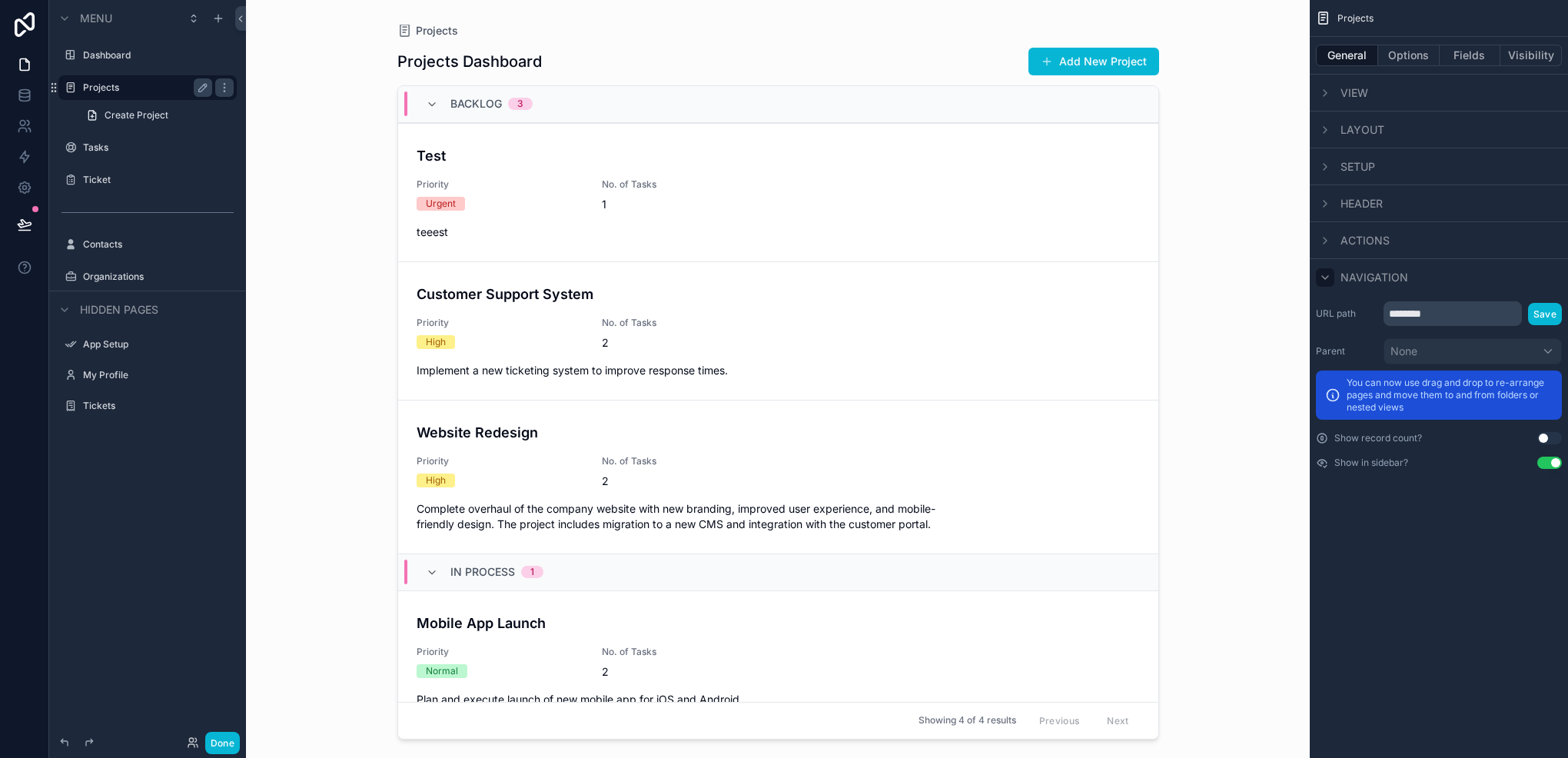
click at [1327, 271] on icon "scrollable content" at bounding box center [1325, 277] width 12 height 12
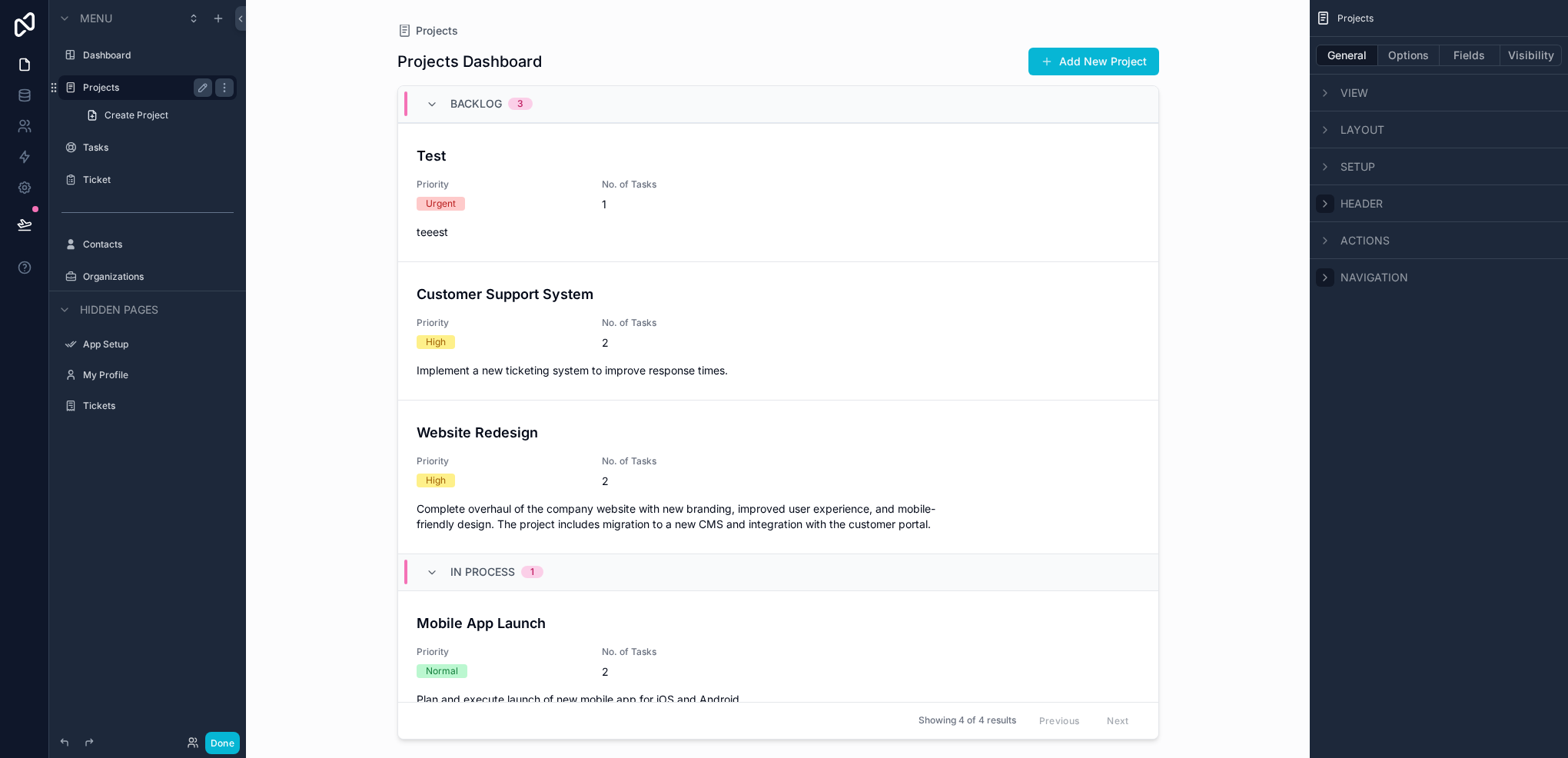
click at [1325, 201] on icon "scrollable content" at bounding box center [1325, 204] width 3 height 6
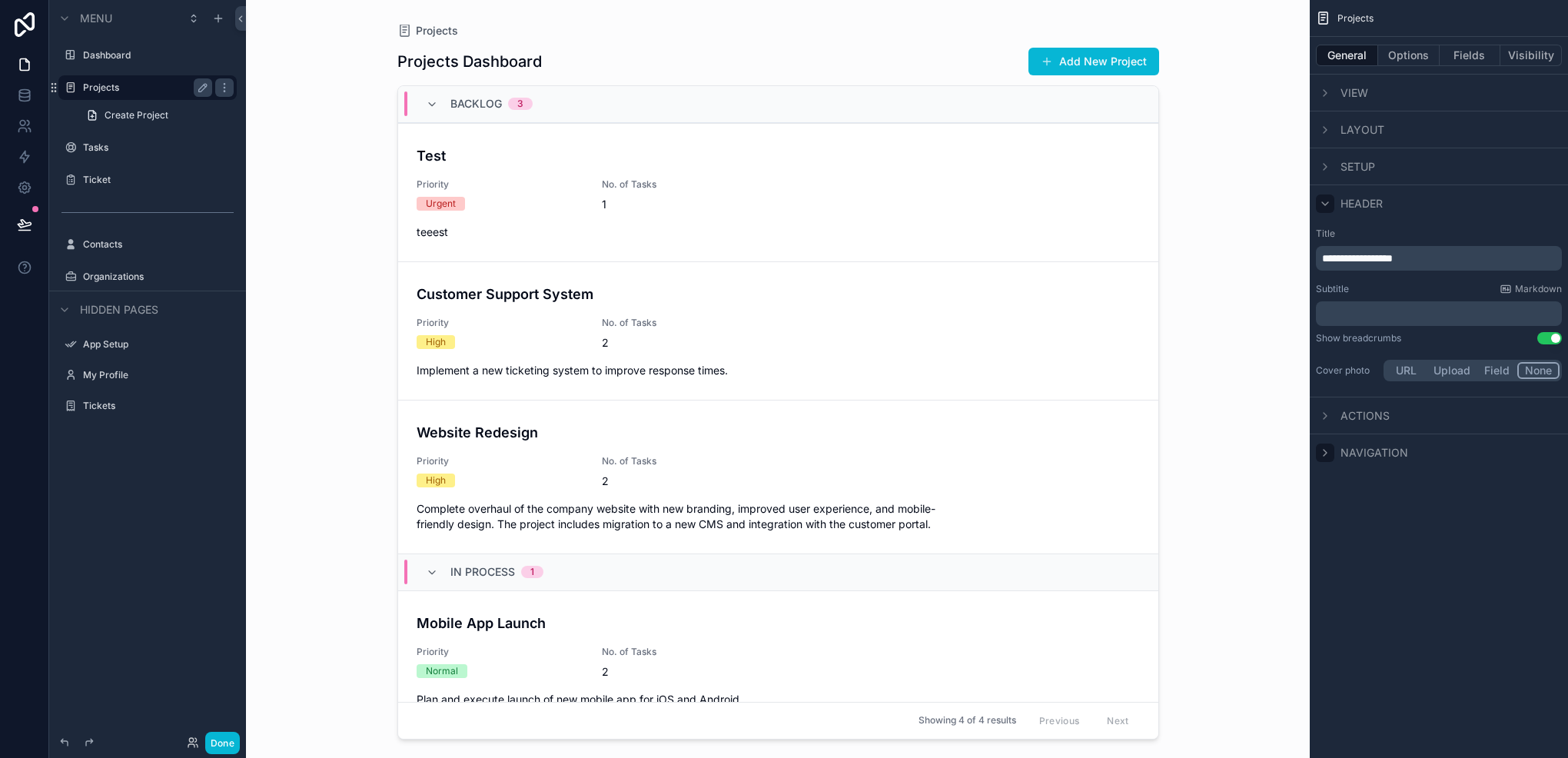
click at [1325, 201] on icon "scrollable content" at bounding box center [1325, 203] width 12 height 12
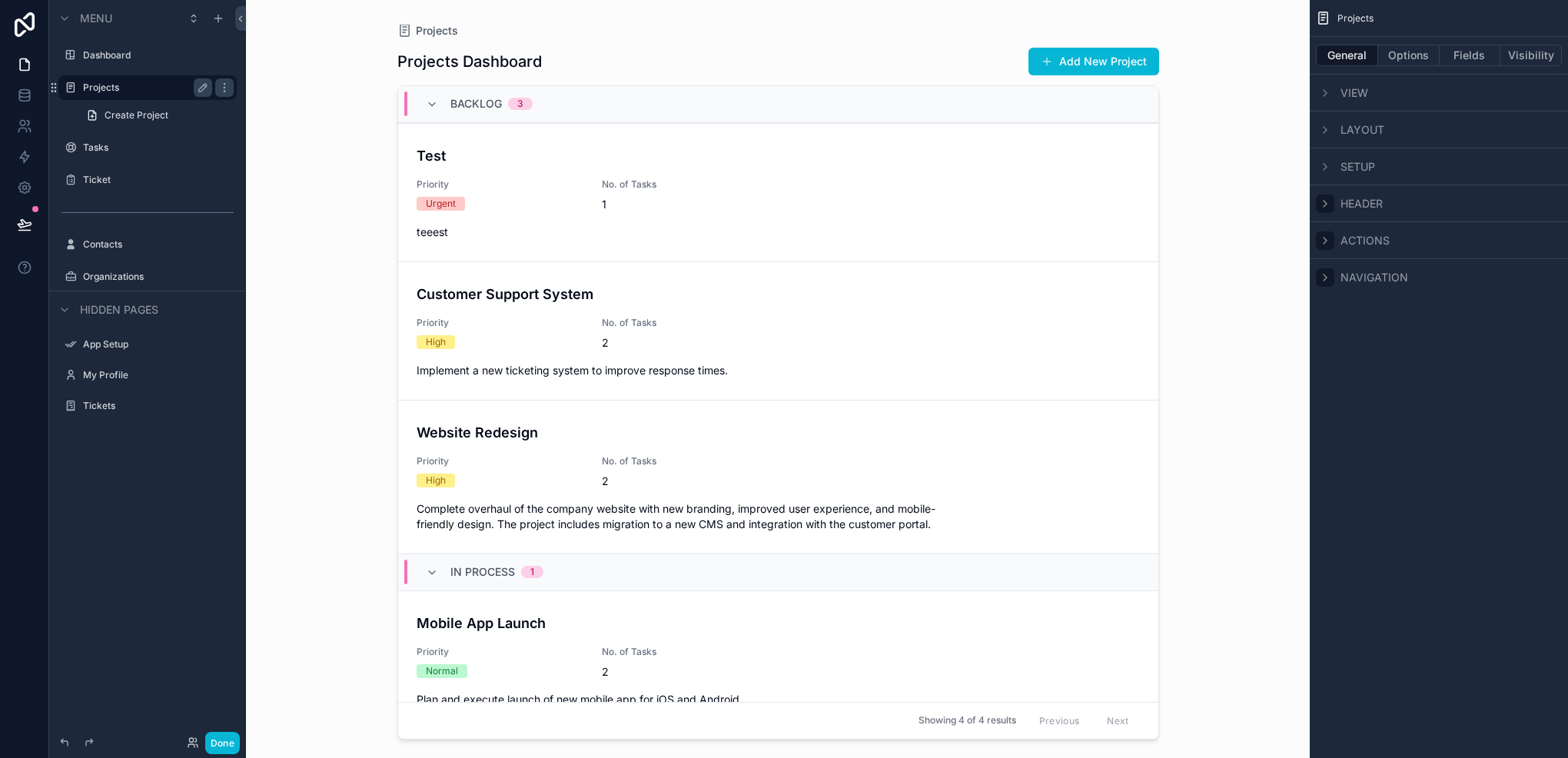
click at [1324, 245] on div "scrollable content" at bounding box center [1325, 241] width 19 height 19
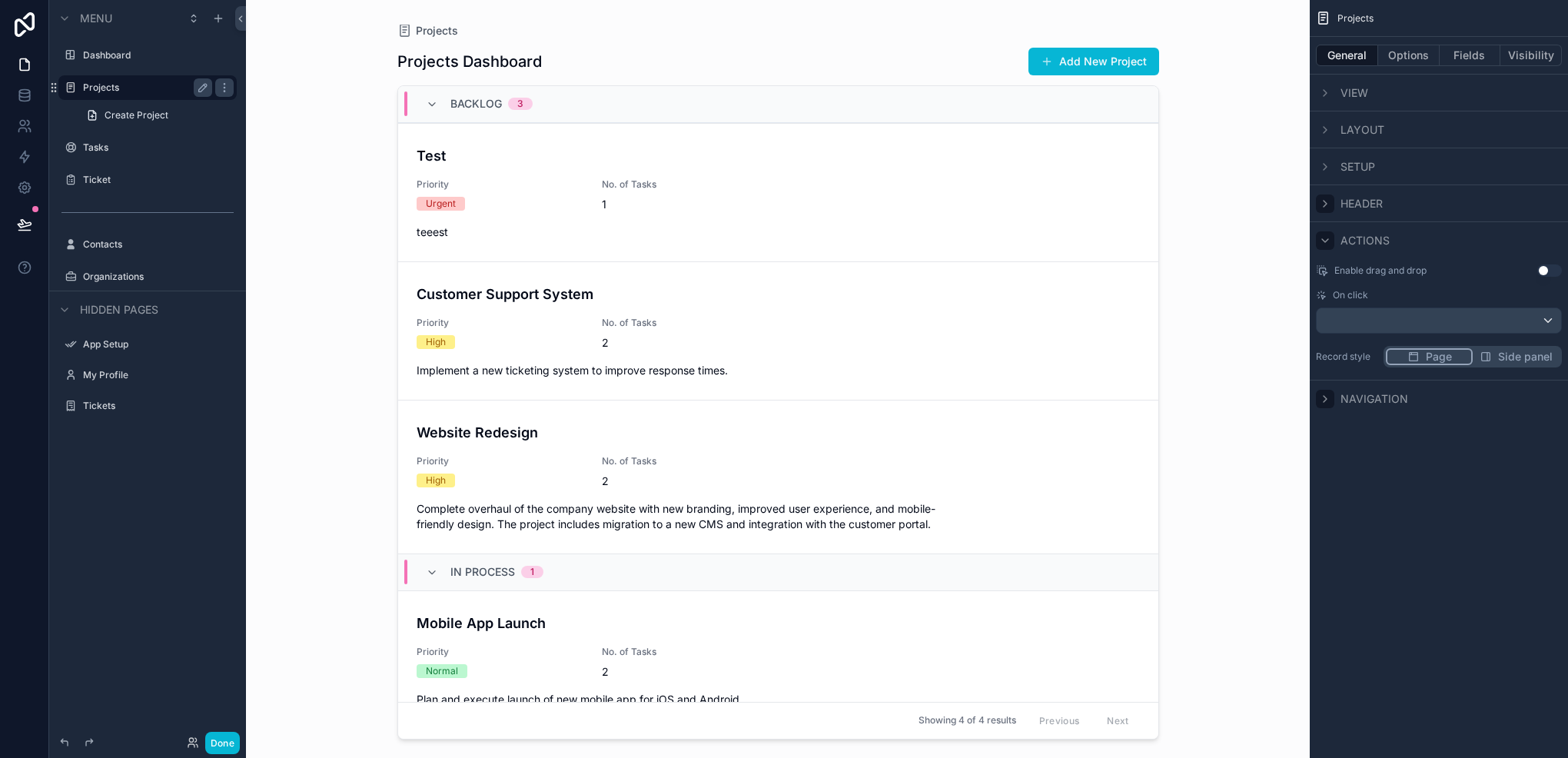
click at [1324, 245] on icon "scrollable content" at bounding box center [1325, 241] width 12 height 12
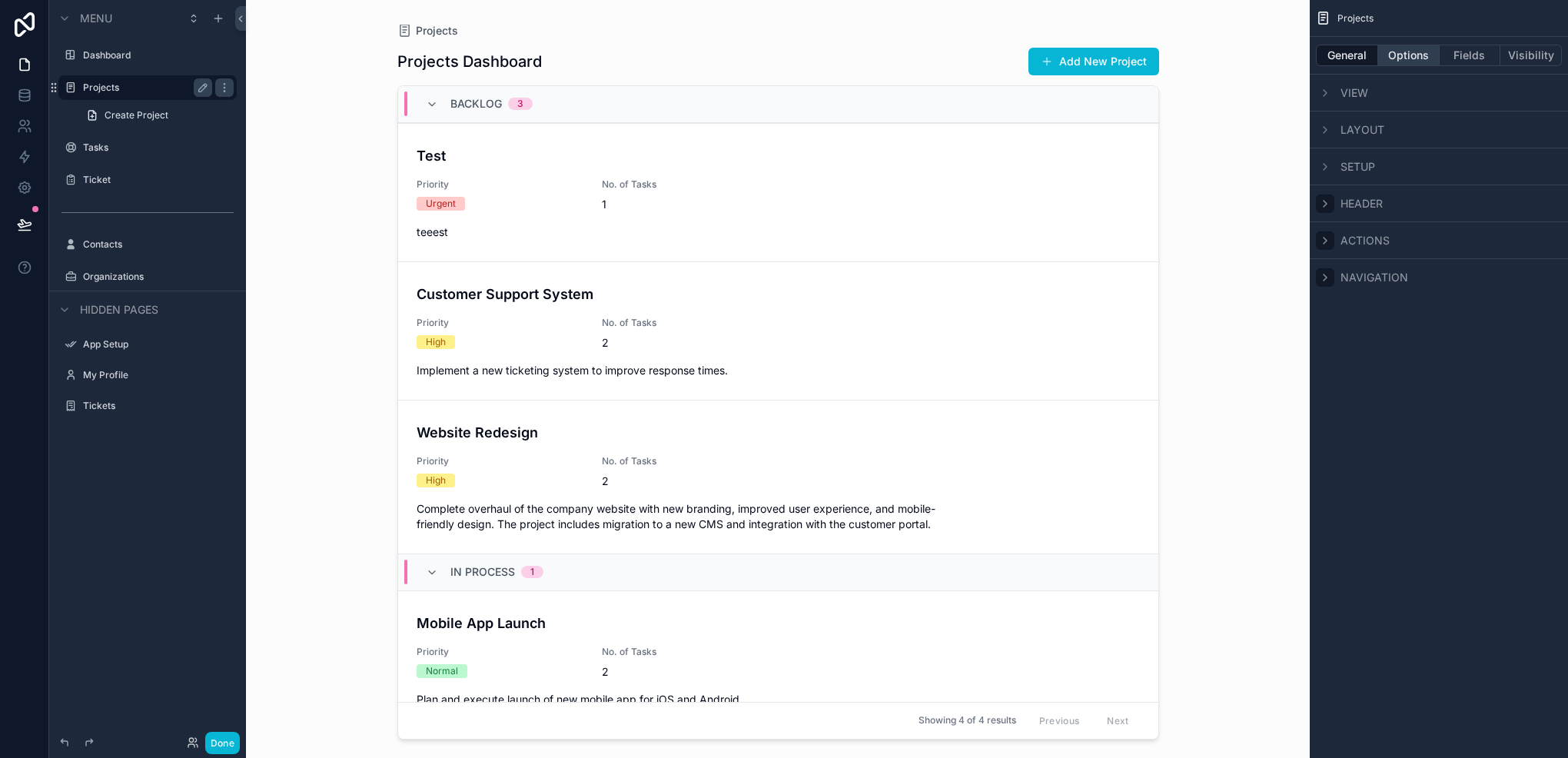
click at [1393, 47] on button "Options" at bounding box center [1410, 55] width 61 height 22
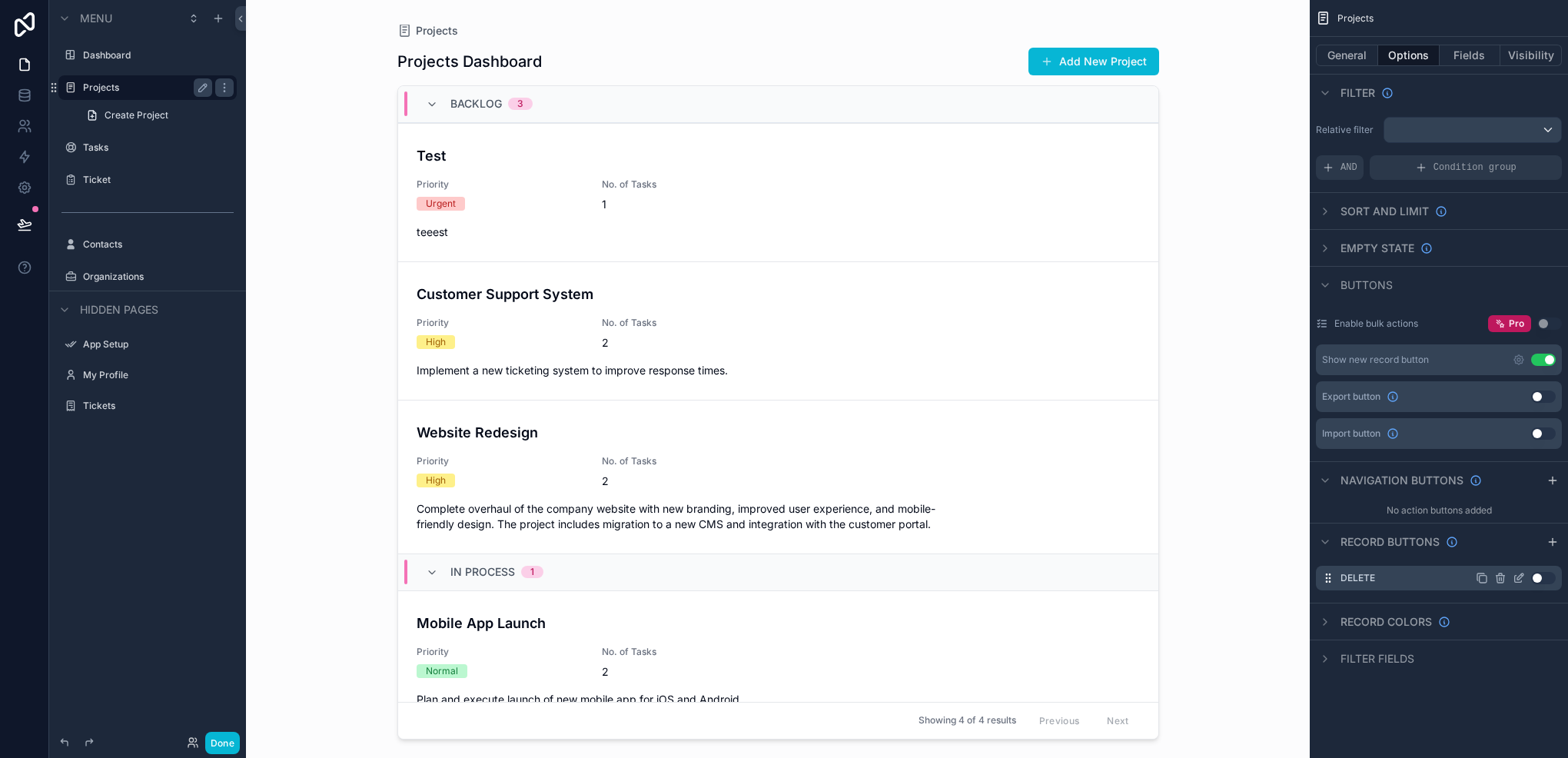
click at [1542, 574] on button "Use setting" at bounding box center [1543, 578] width 25 height 12
click at [1517, 572] on icon "scrollable content" at bounding box center [1518, 578] width 12 height 12
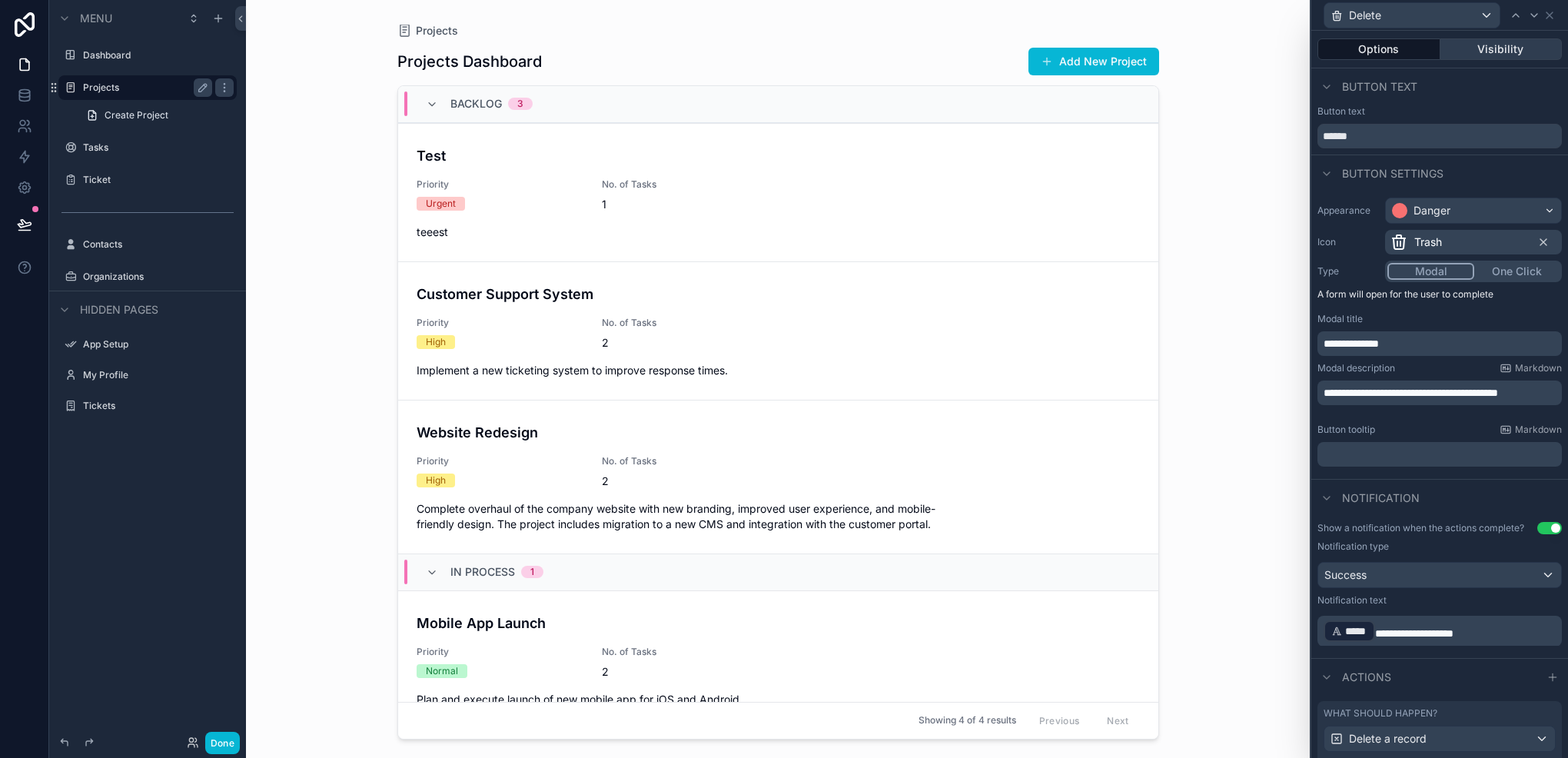
click at [1505, 48] on button "Visibility" at bounding box center [1502, 50] width 122 height 22
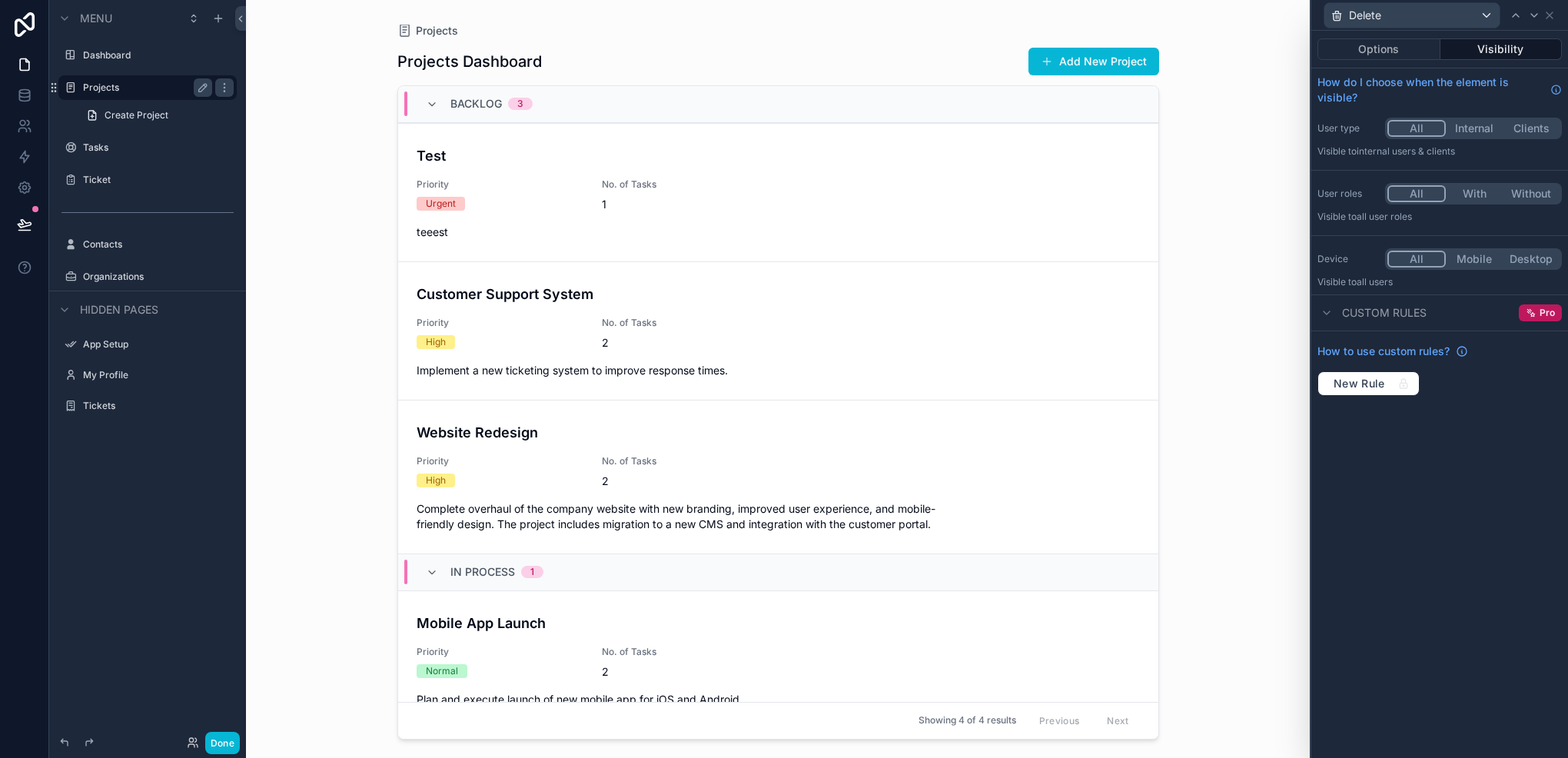
click at [1470, 125] on button "Internal" at bounding box center [1474, 128] width 56 height 17
click at [1464, 195] on button "With" at bounding box center [1474, 193] width 56 height 17
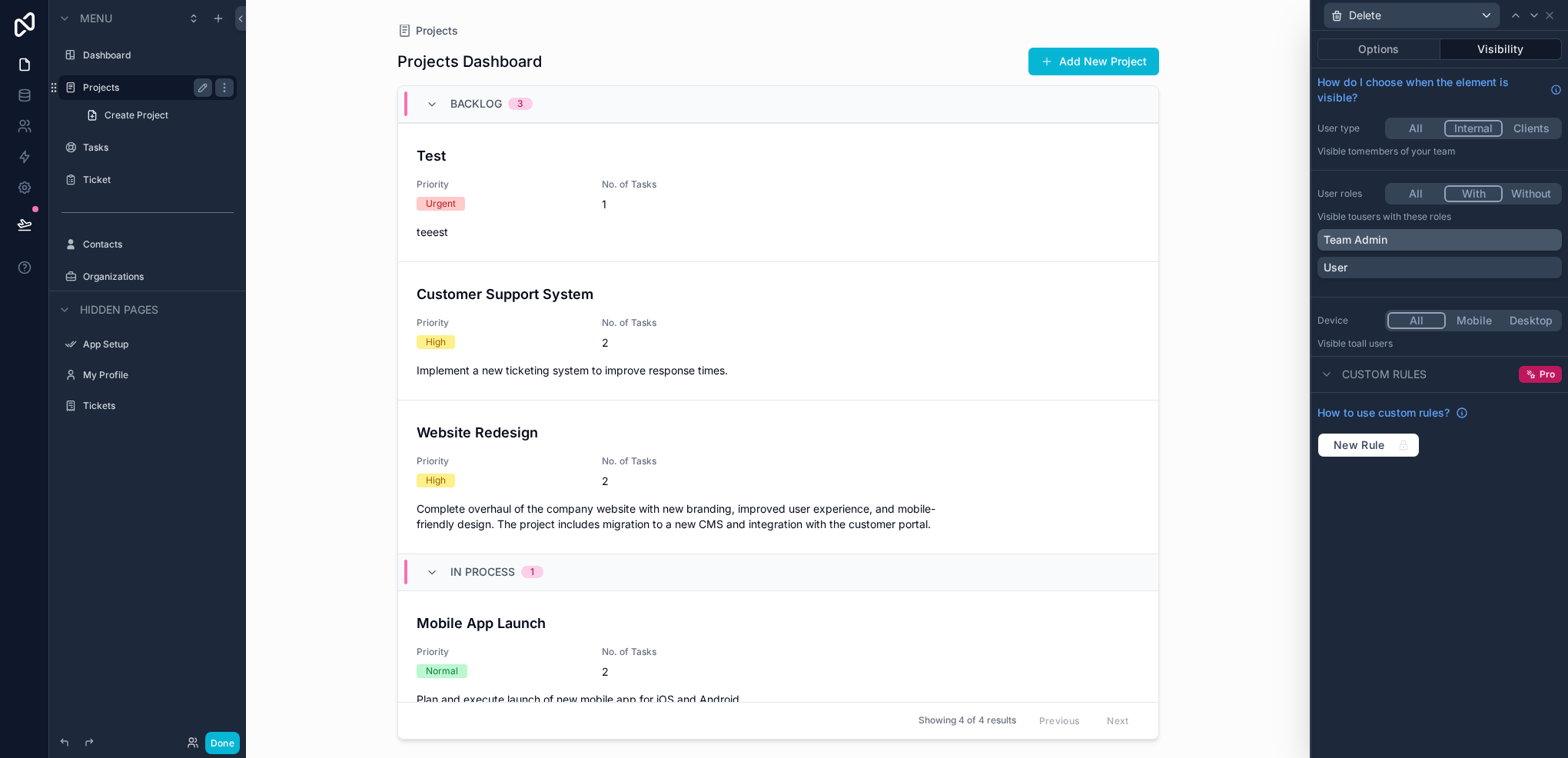
click at [1409, 238] on div "Team Admin" at bounding box center [1440, 240] width 232 height 16
click at [221, 736] on button "Done" at bounding box center [222, 743] width 35 height 23
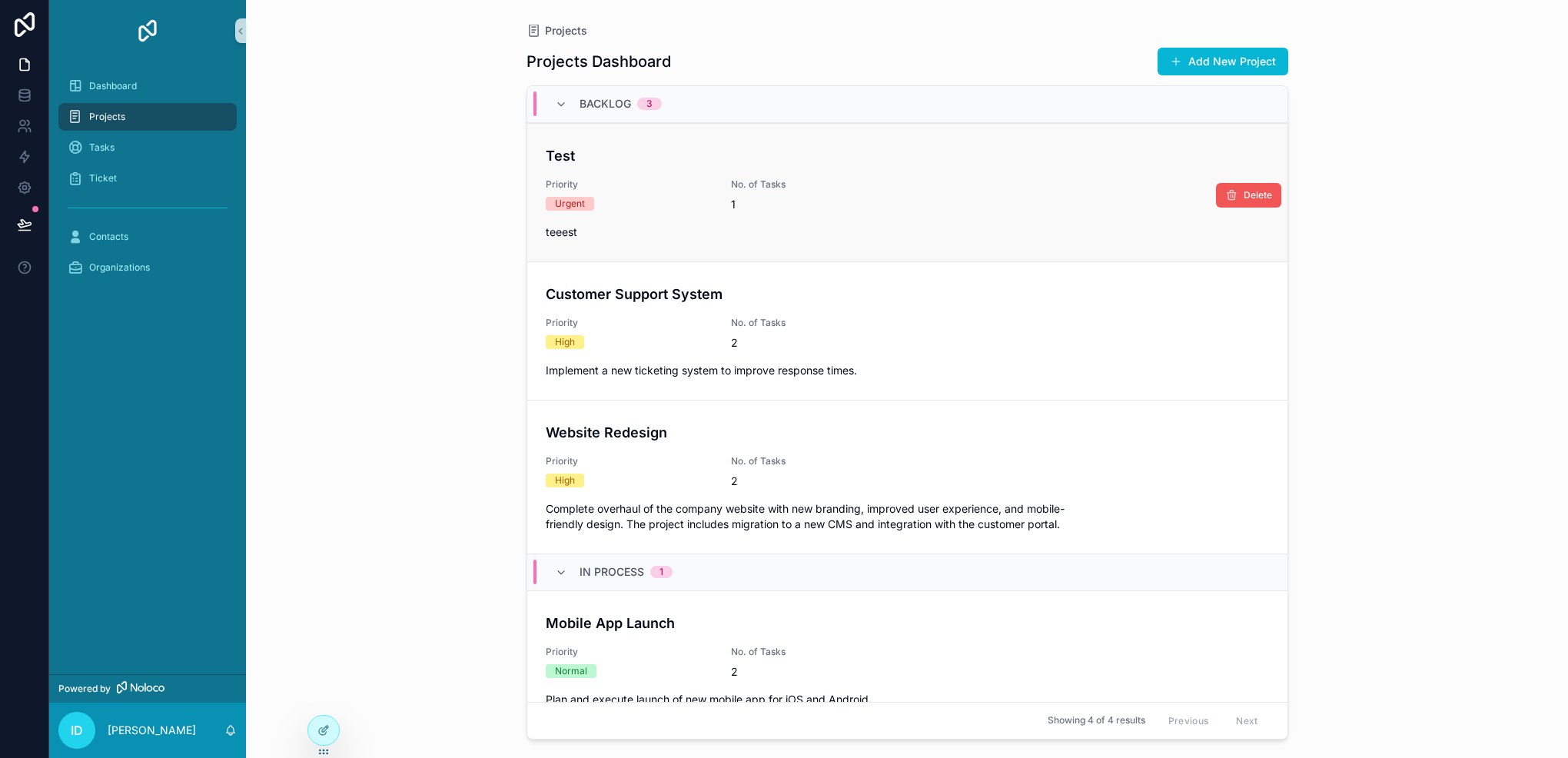
click at [1230, 190] on button "Delete" at bounding box center [1249, 195] width 65 height 25
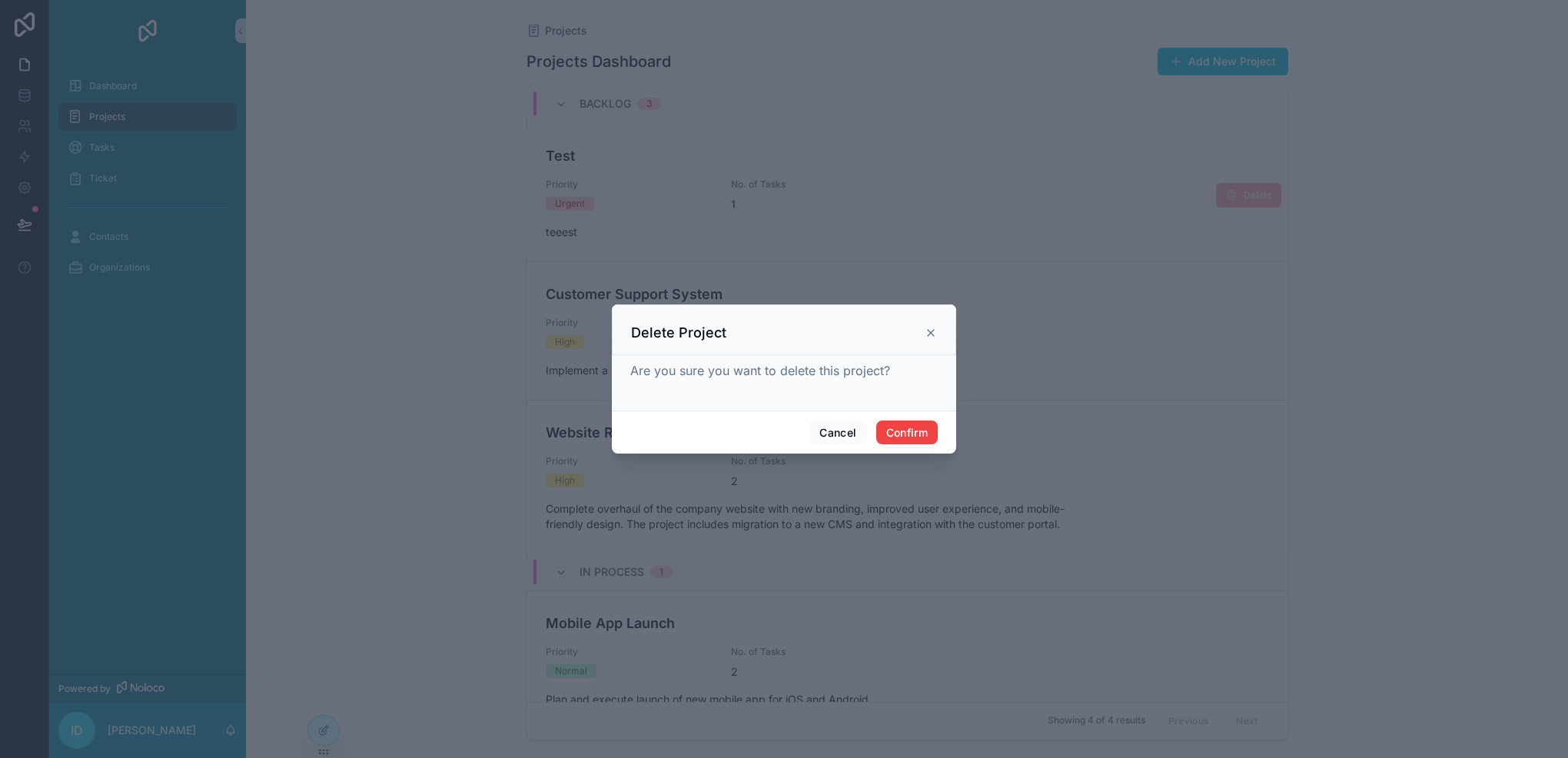
click at [932, 325] on div "Delete Project" at bounding box center [784, 333] width 306 height 19
click at [930, 338] on icon at bounding box center [931, 333] width 12 height 12
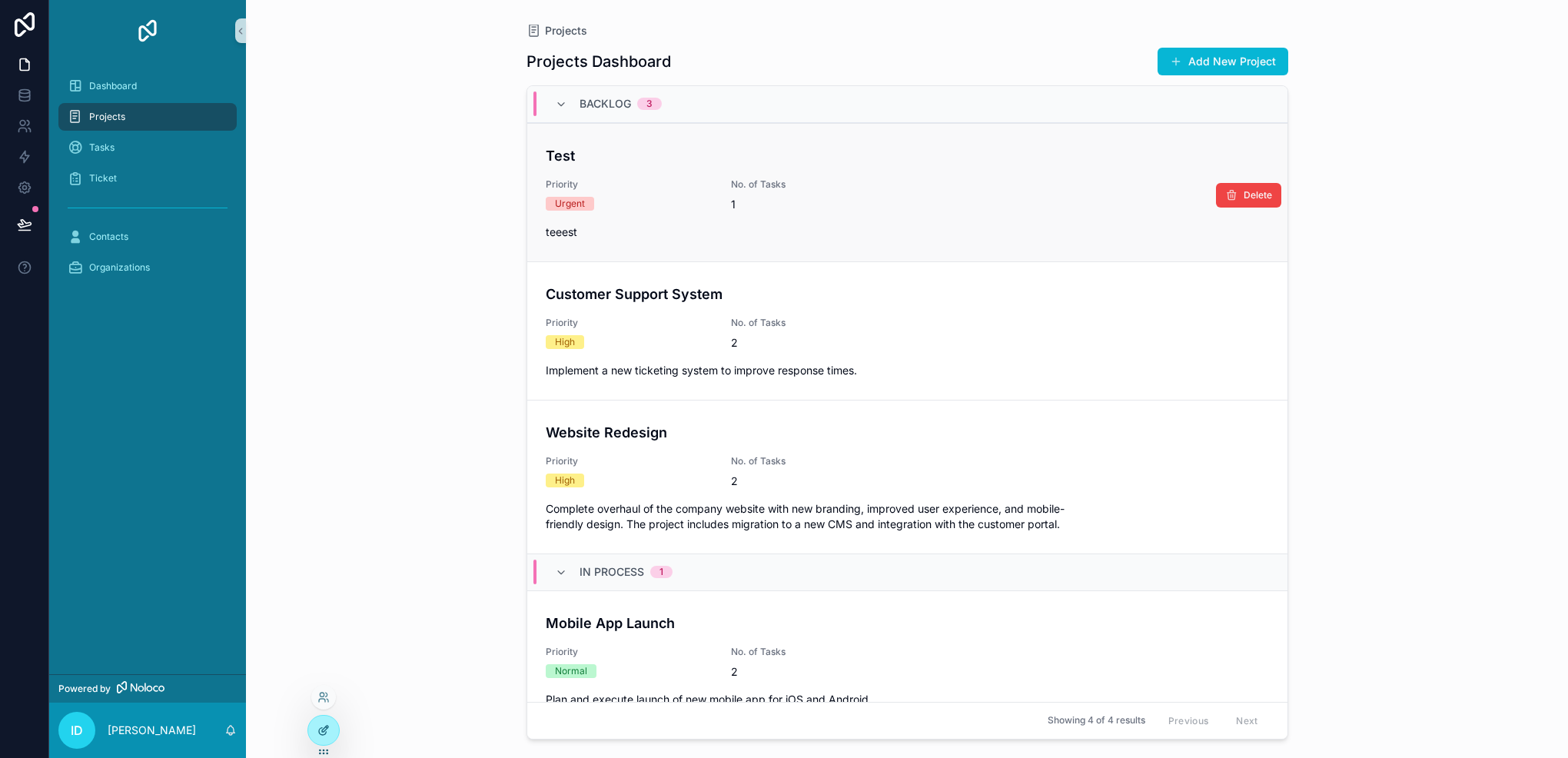
click at [314, 734] on div at bounding box center [323, 730] width 31 height 29
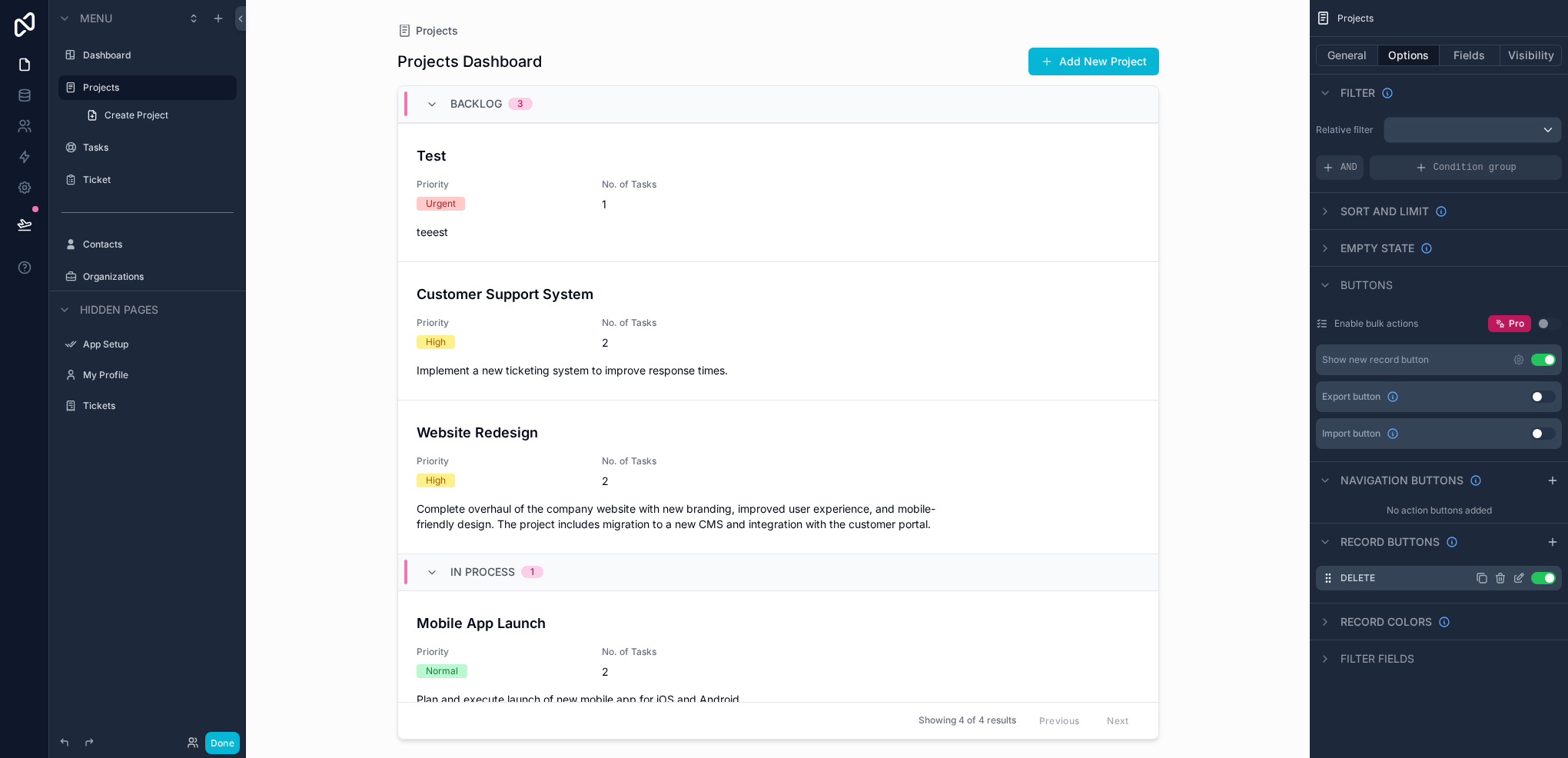
click at [1517, 581] on icon "scrollable content" at bounding box center [1518, 578] width 12 height 12
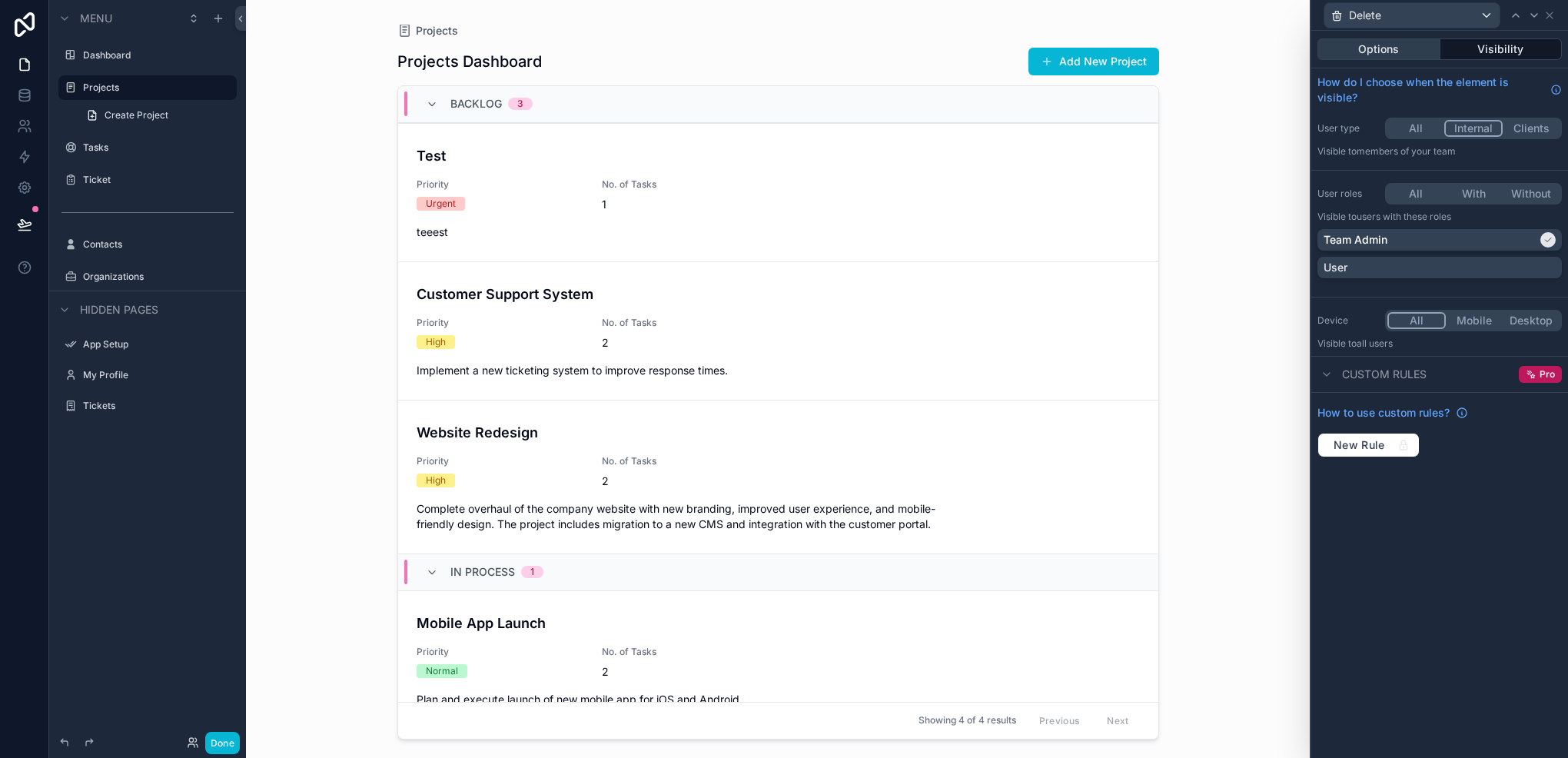
click at [1369, 53] on button "Options" at bounding box center [1379, 50] width 123 height 22
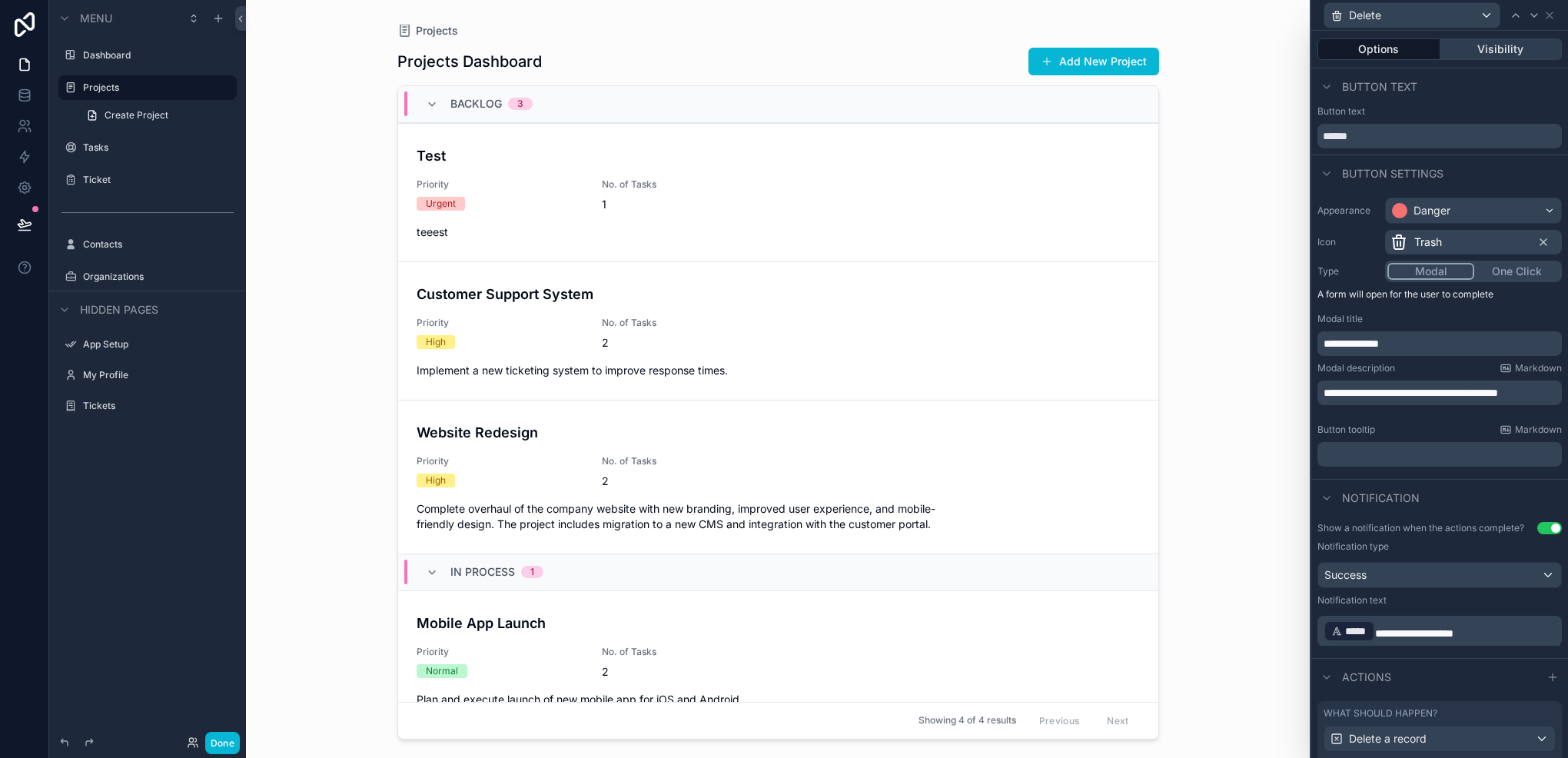
click at [1510, 56] on button "Visibility" at bounding box center [1502, 50] width 122 height 22
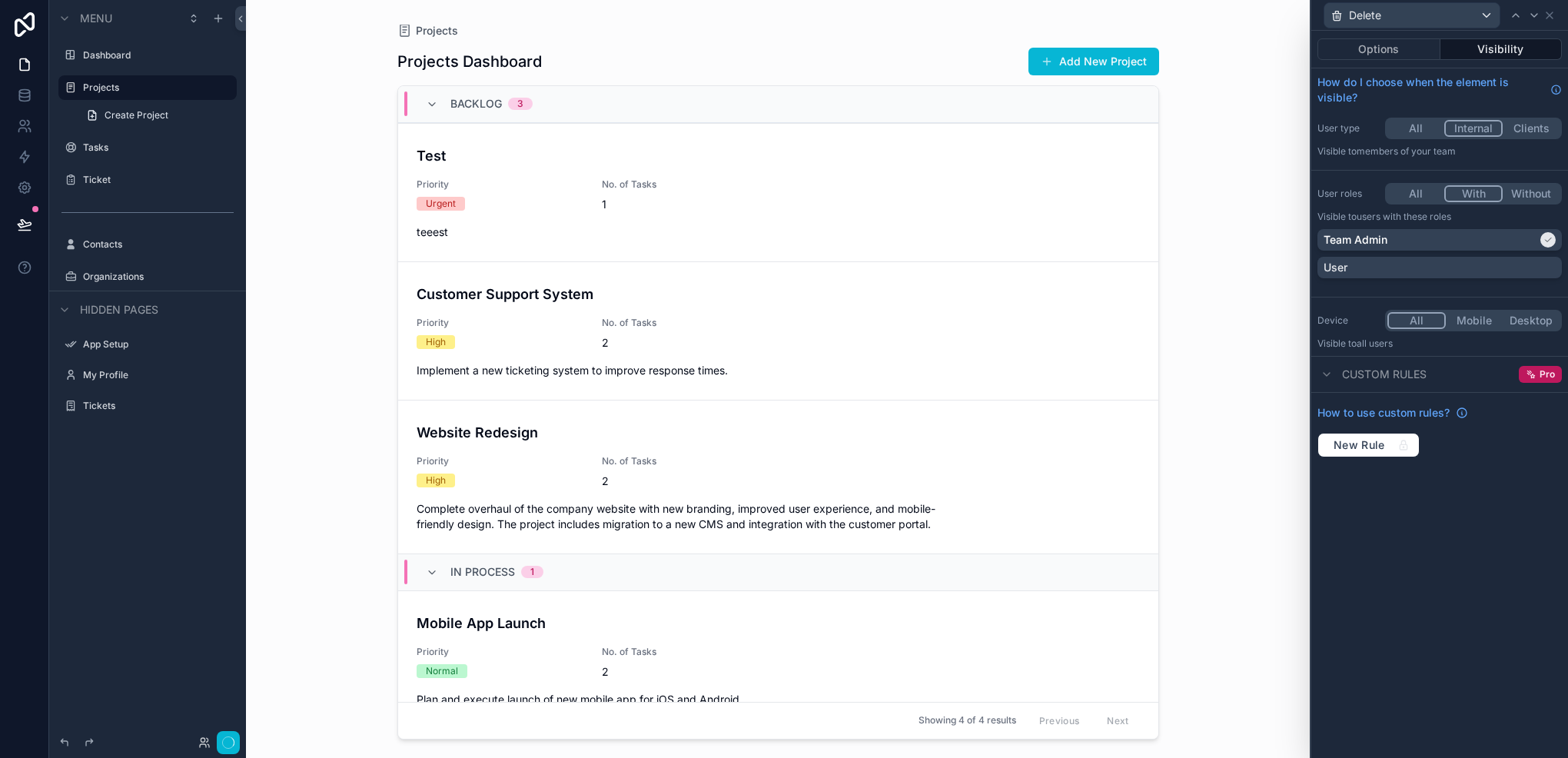
click at [1473, 191] on button "With" at bounding box center [1473, 193] width 58 height 17
click at [1344, 50] on button "Options" at bounding box center [1379, 50] width 123 height 22
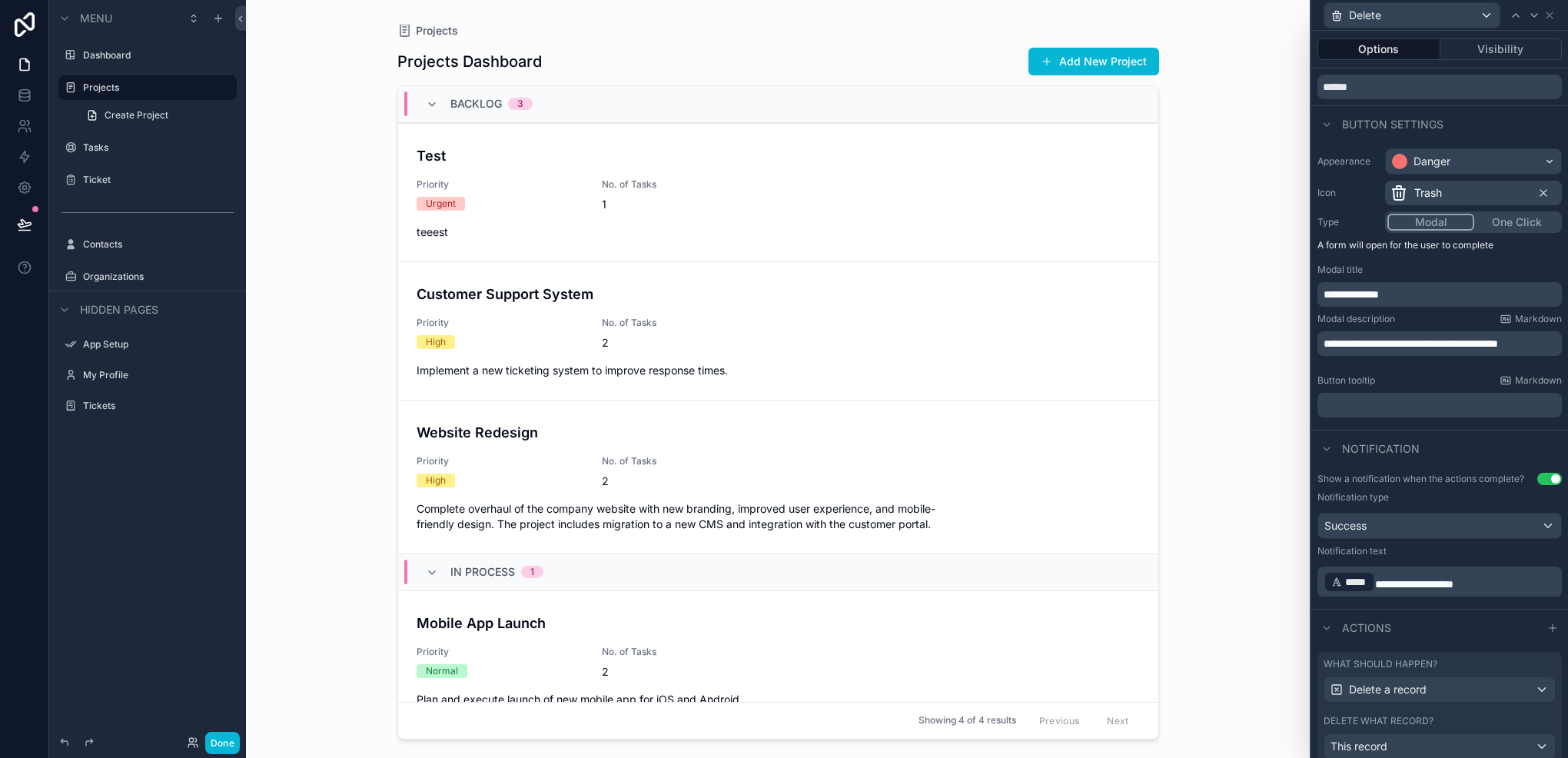
scroll to position [101, 0]
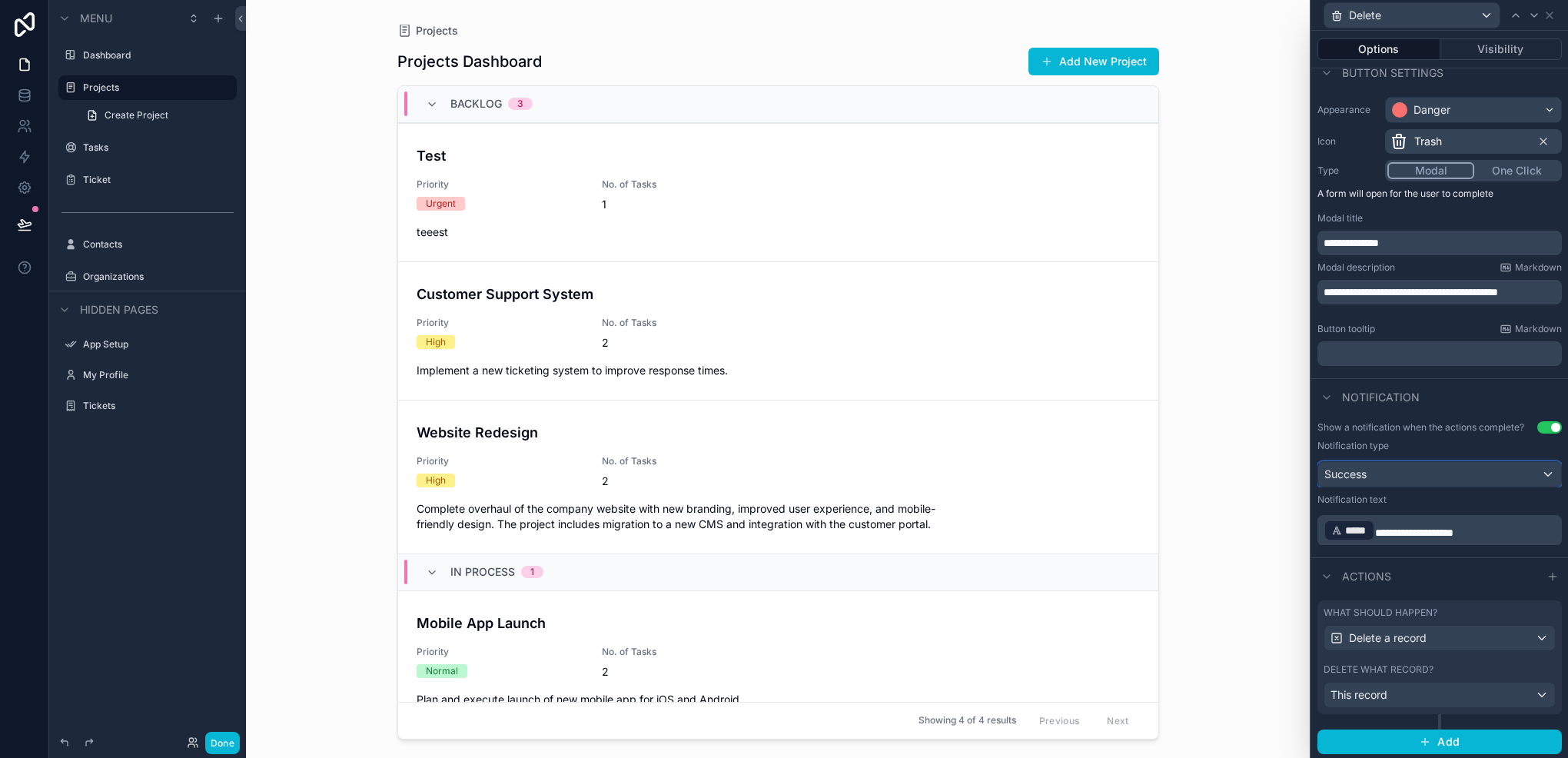
click at [1400, 485] on div "Success" at bounding box center [1439, 474] width 243 height 25
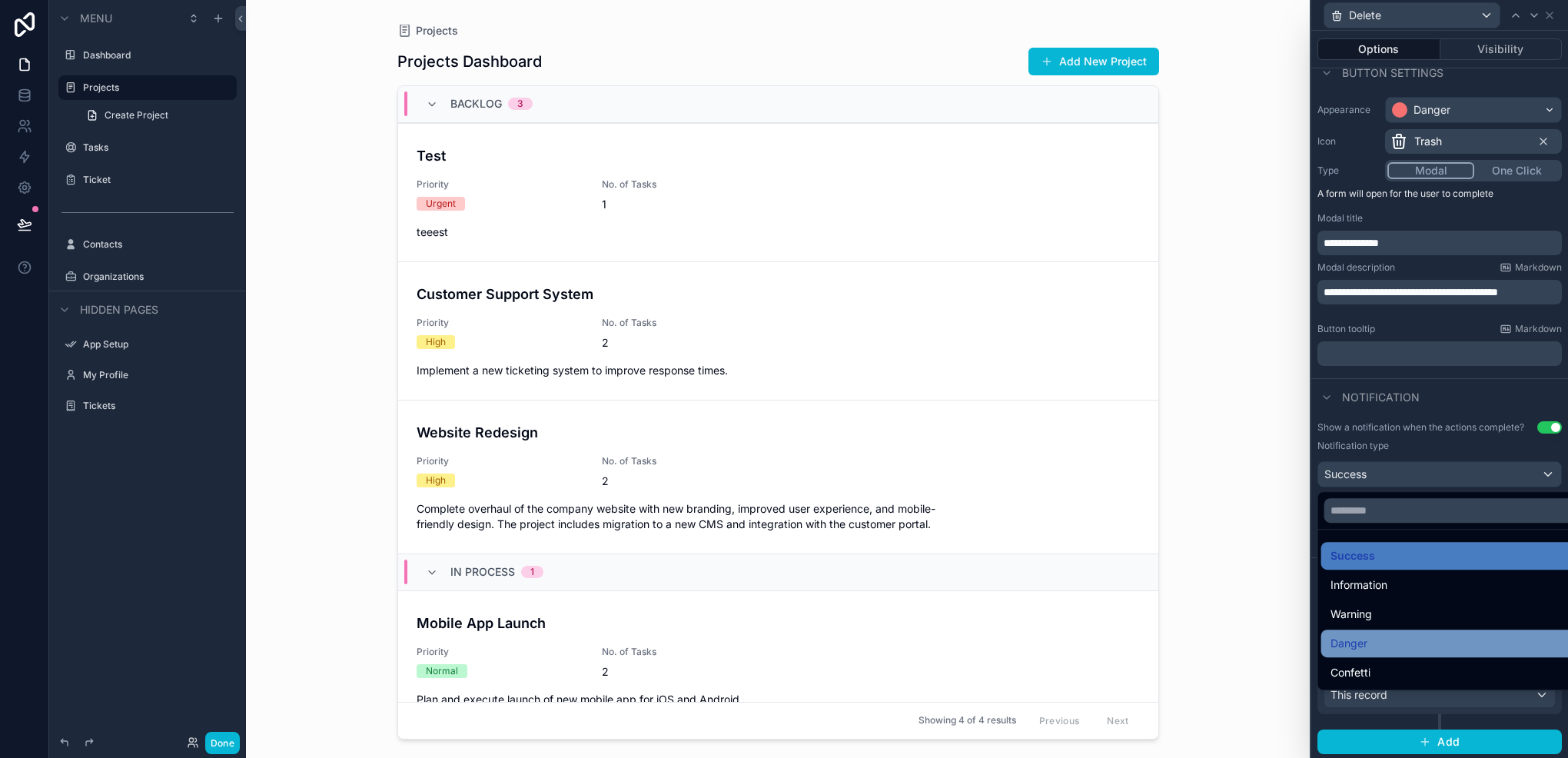
click at [1389, 638] on div "Danger" at bounding box center [1452, 643] width 243 height 19
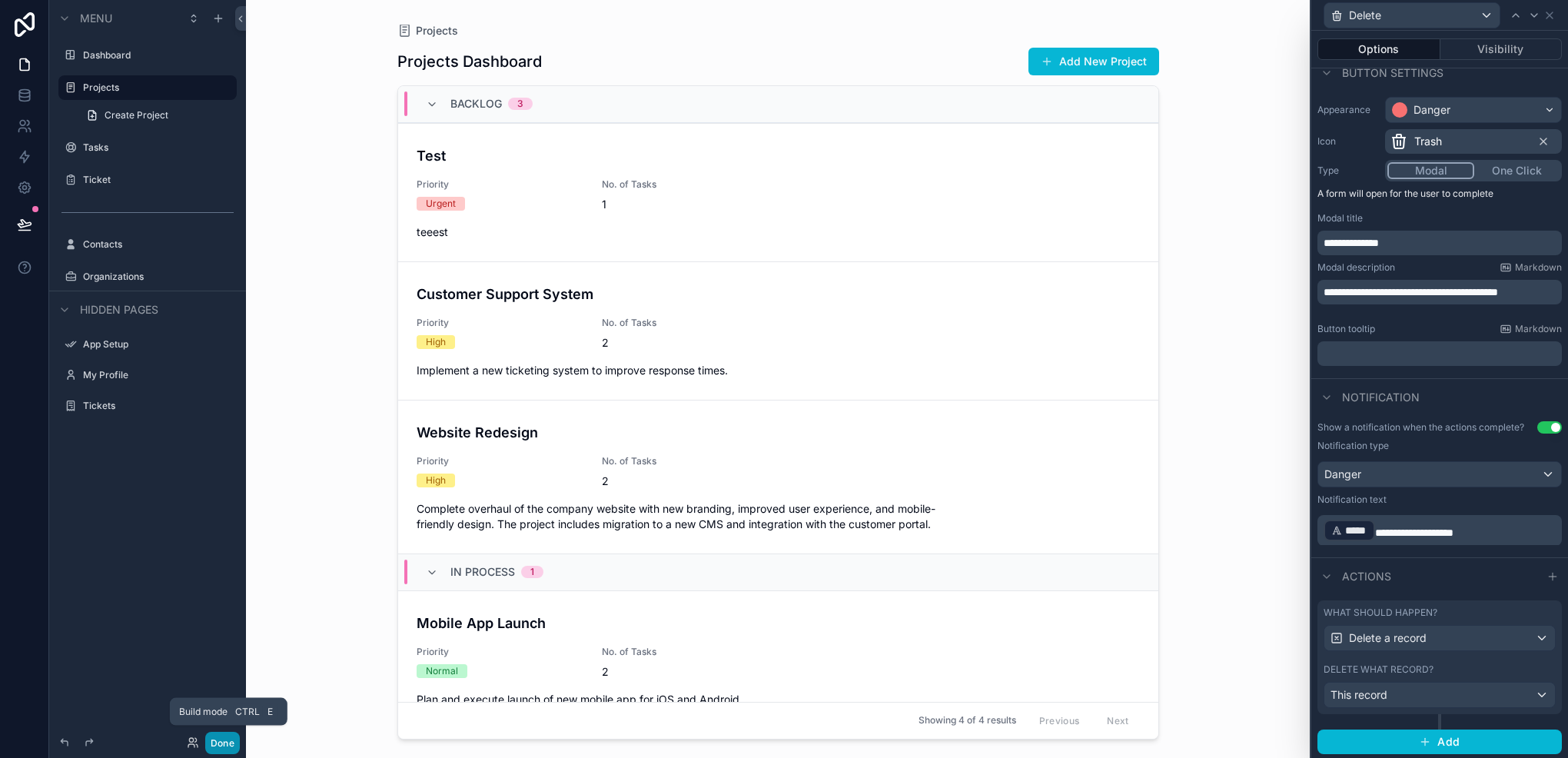
click at [236, 737] on button "Done" at bounding box center [222, 743] width 35 height 23
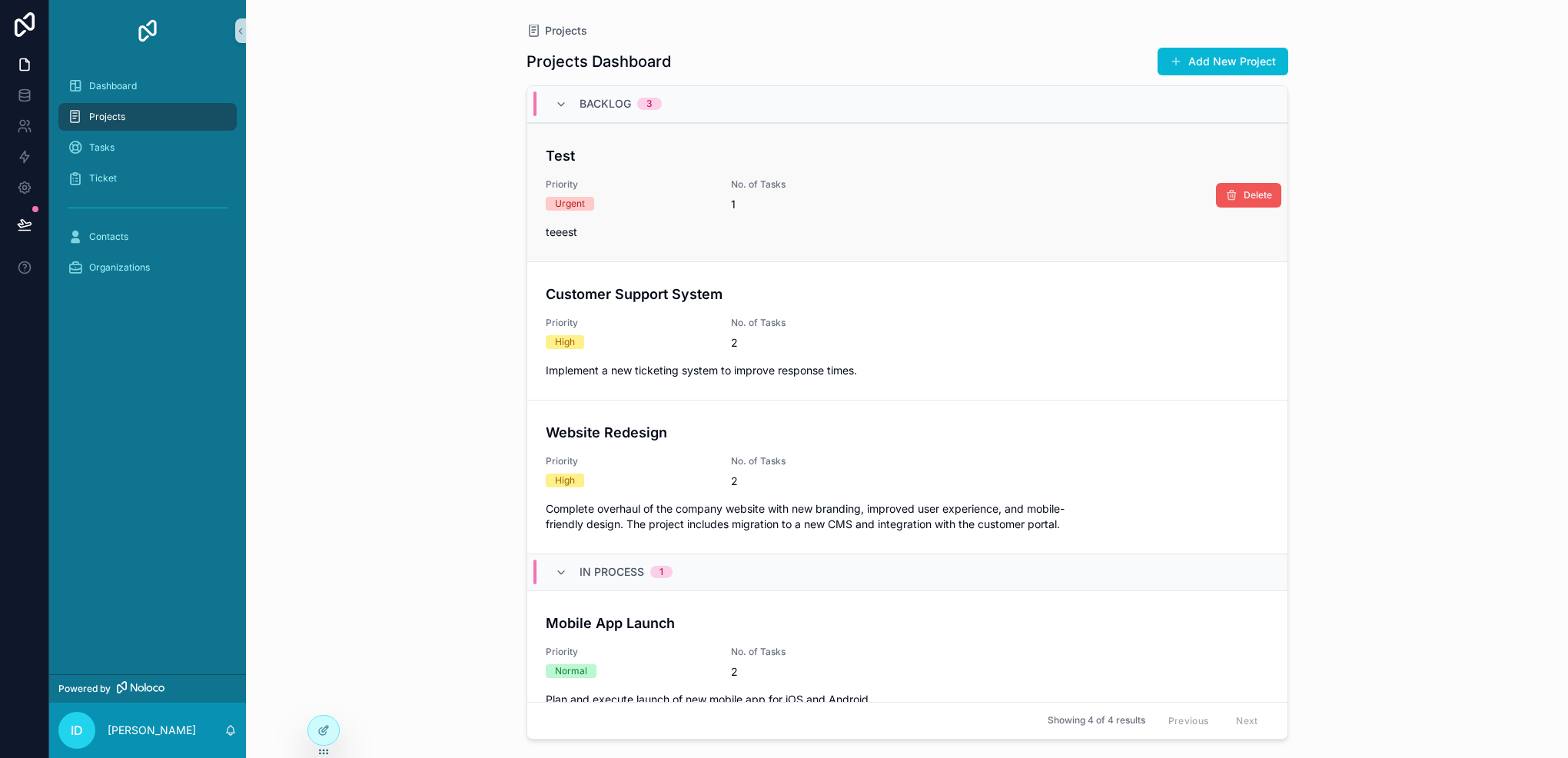
click at [1227, 189] on button "Delete" at bounding box center [1249, 195] width 65 height 25
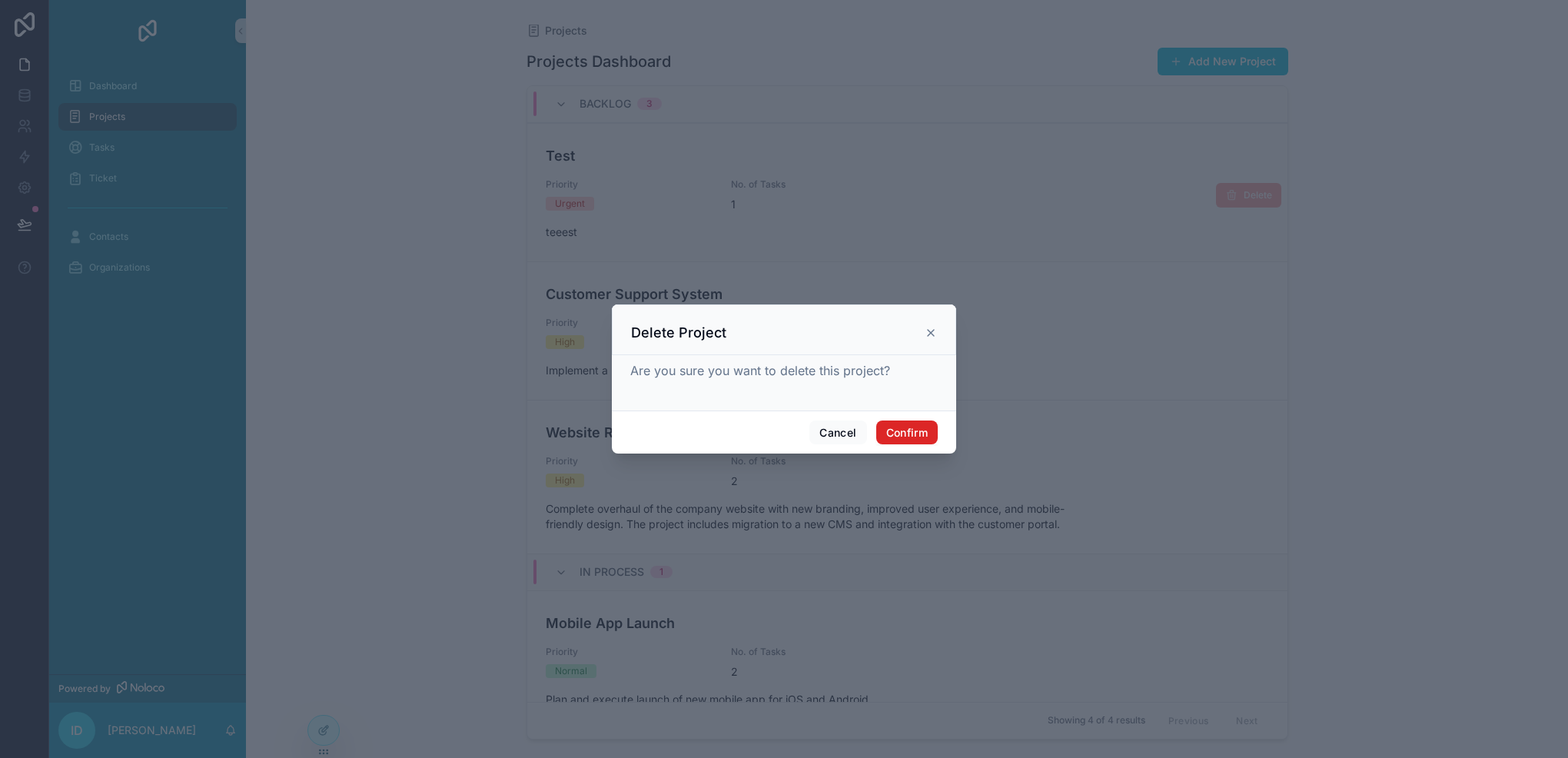
click at [916, 438] on button "Confirm" at bounding box center [907, 433] width 61 height 25
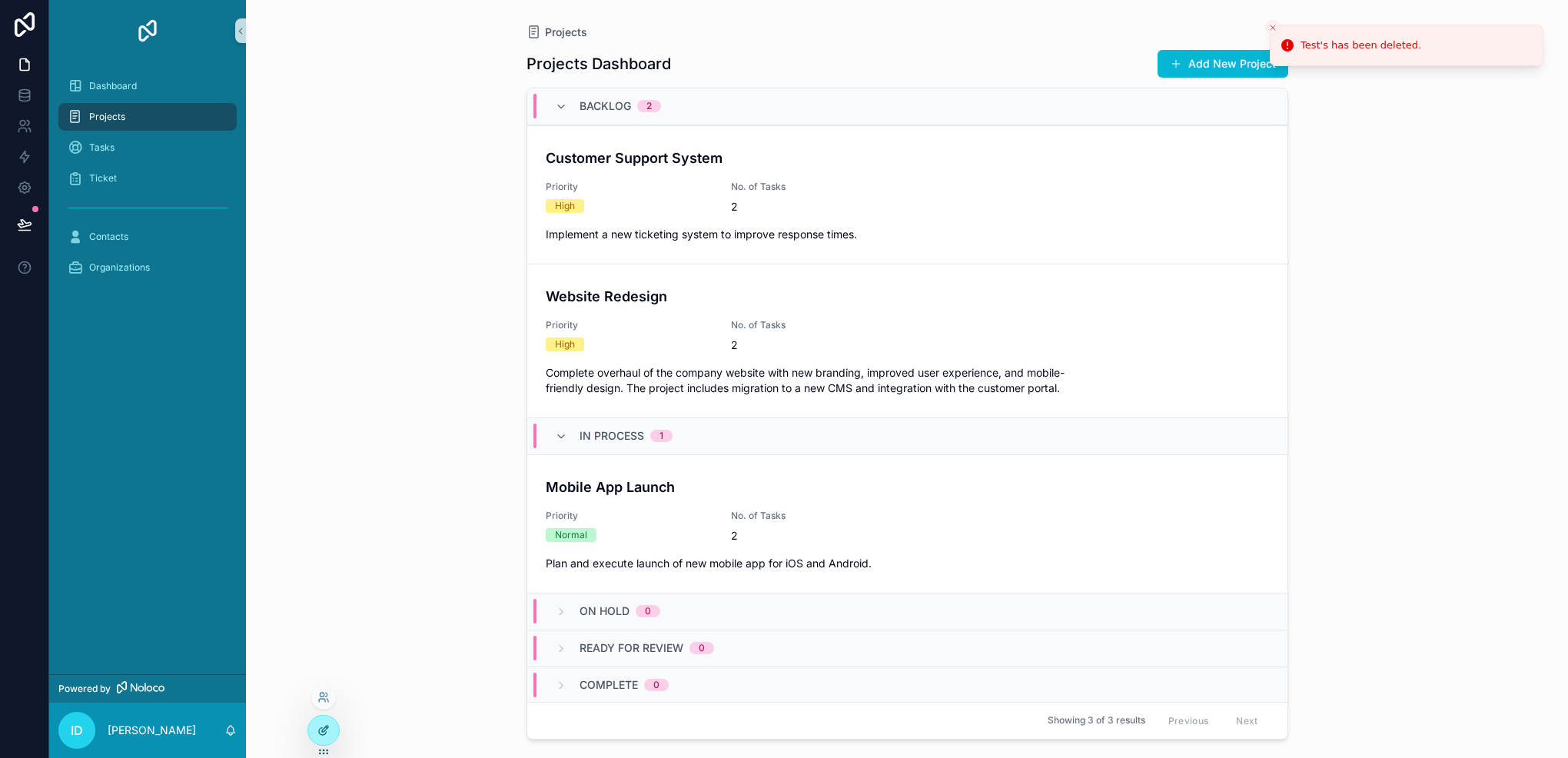
click at [321, 723] on div at bounding box center [323, 730] width 31 height 29
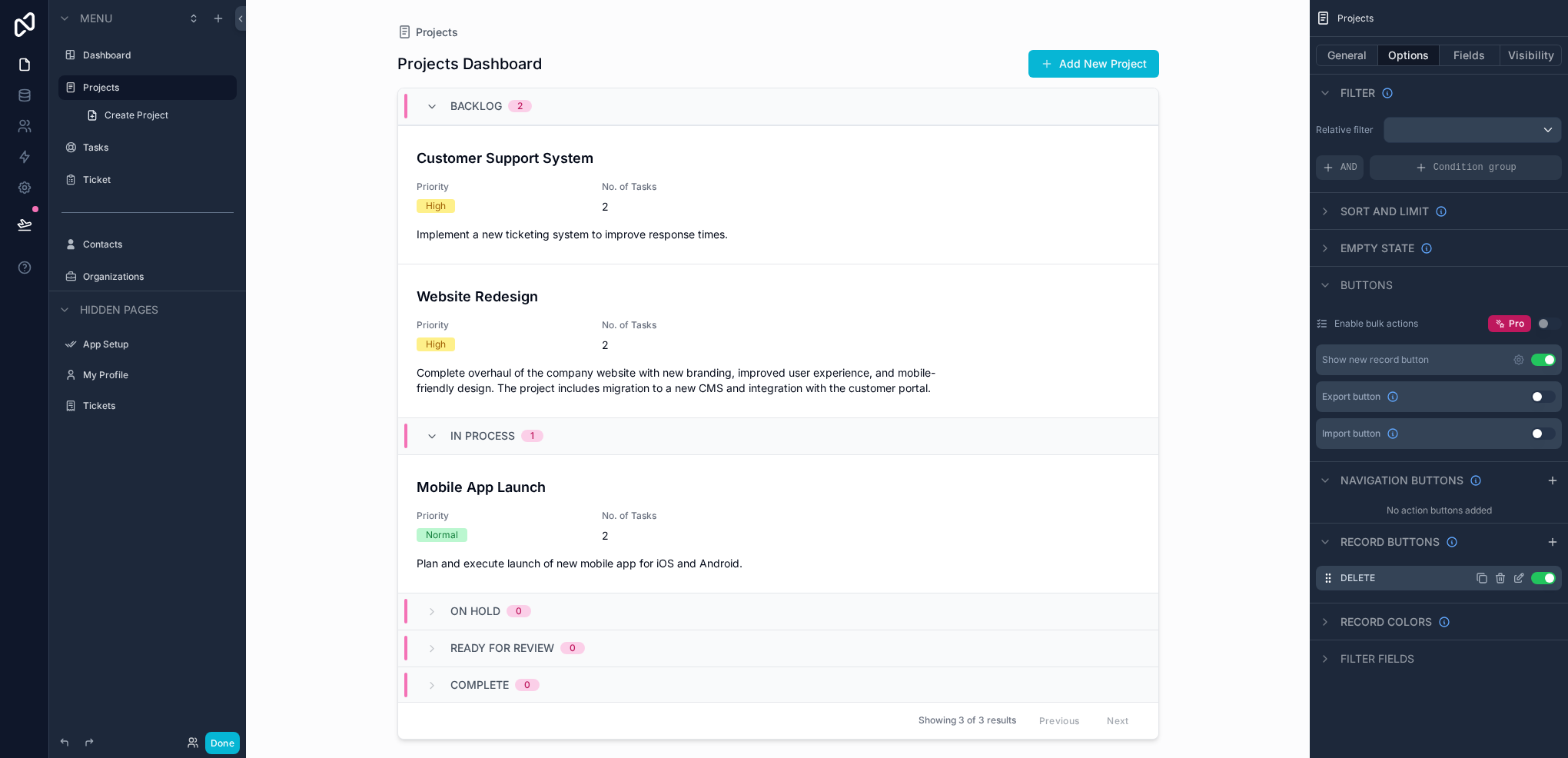
click at [1516, 578] on icon "scrollable content" at bounding box center [1518, 579] width 7 height 7
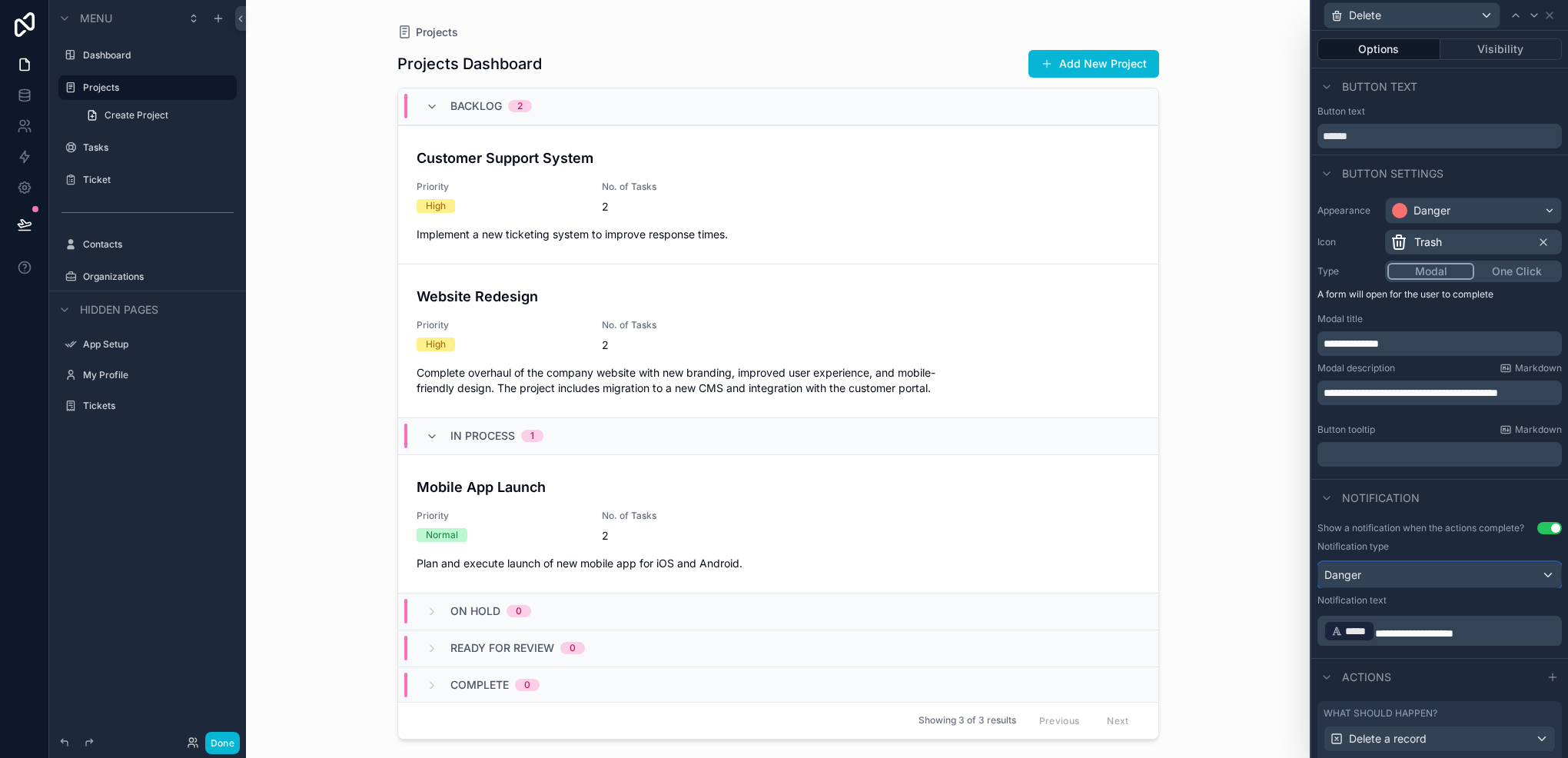
click at [1418, 580] on div "Danger" at bounding box center [1439, 575] width 243 height 25
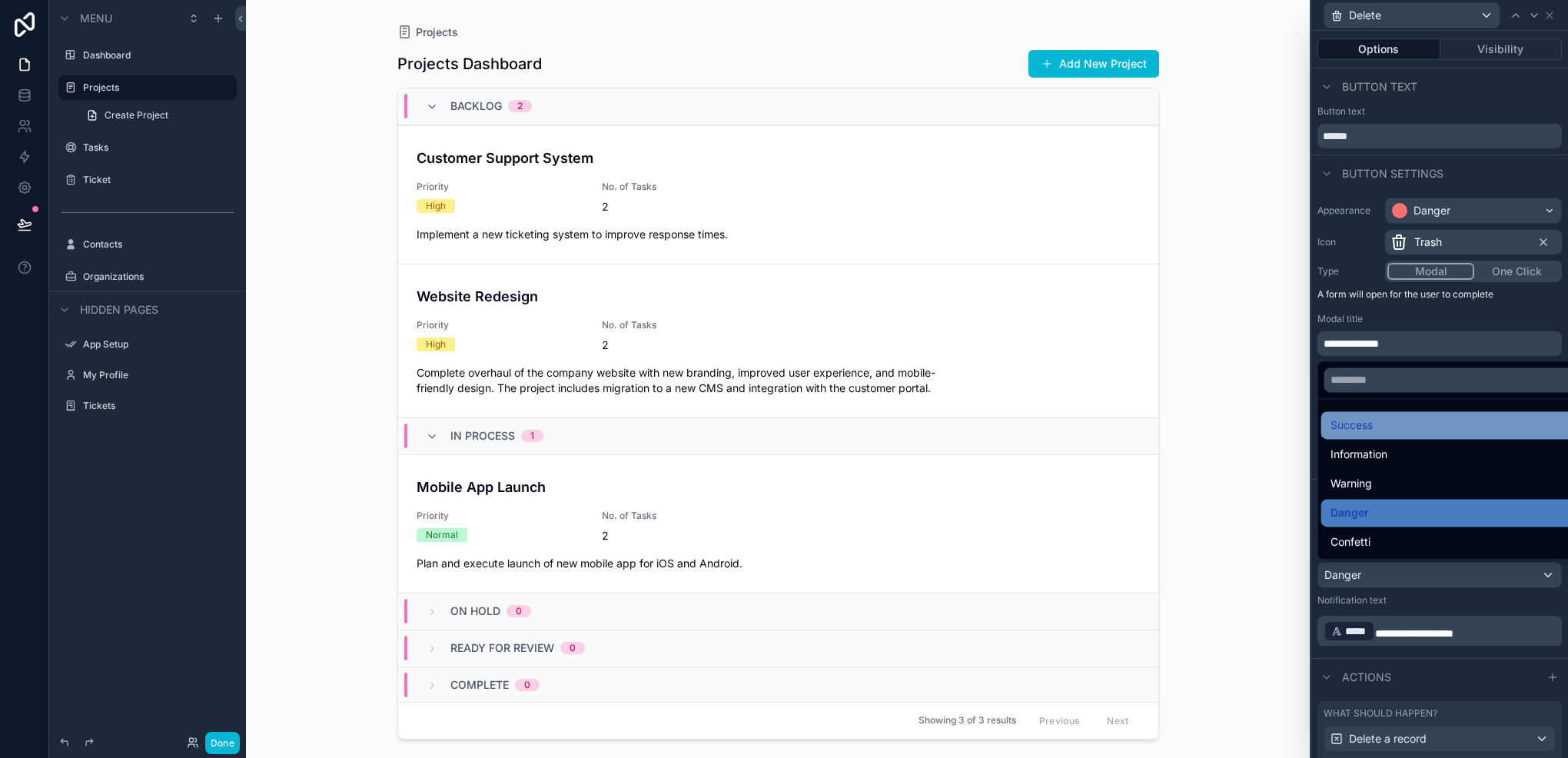
click at [1376, 427] on div "Success" at bounding box center [1452, 425] width 243 height 19
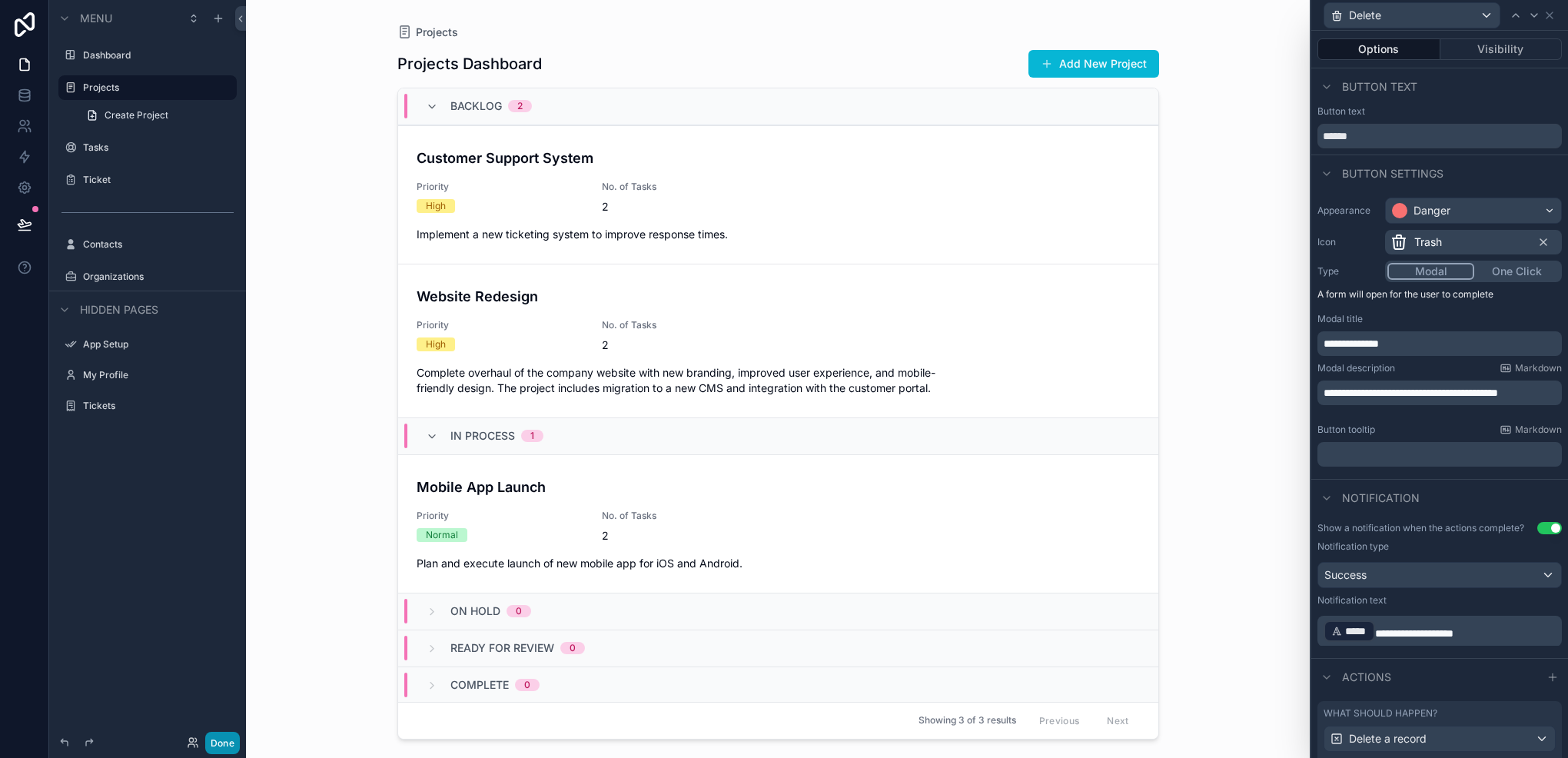
click at [228, 732] on button "Done" at bounding box center [222, 743] width 35 height 23
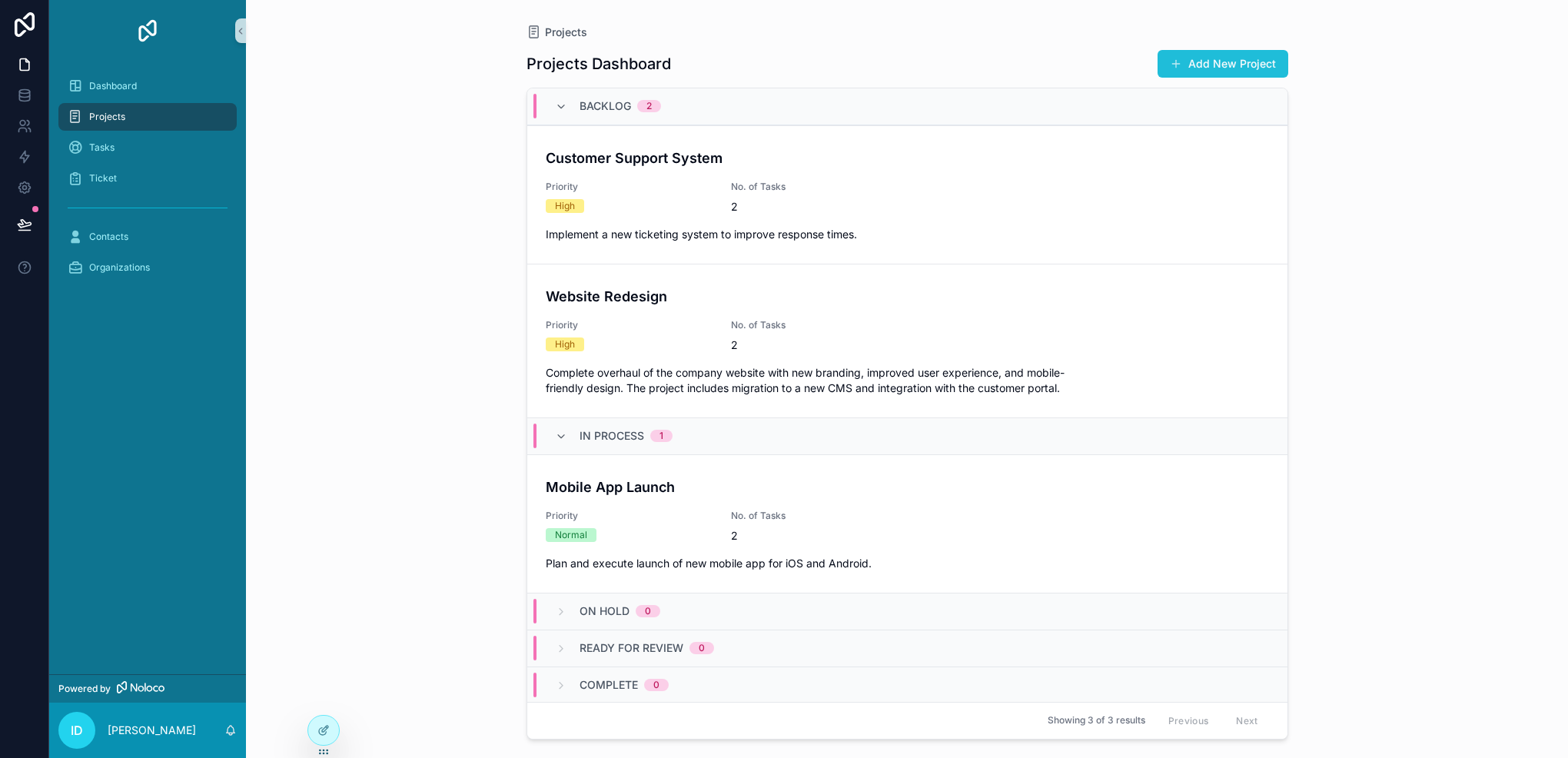
click at [1183, 66] on span "scrollable content" at bounding box center [1176, 63] width 12 height 12
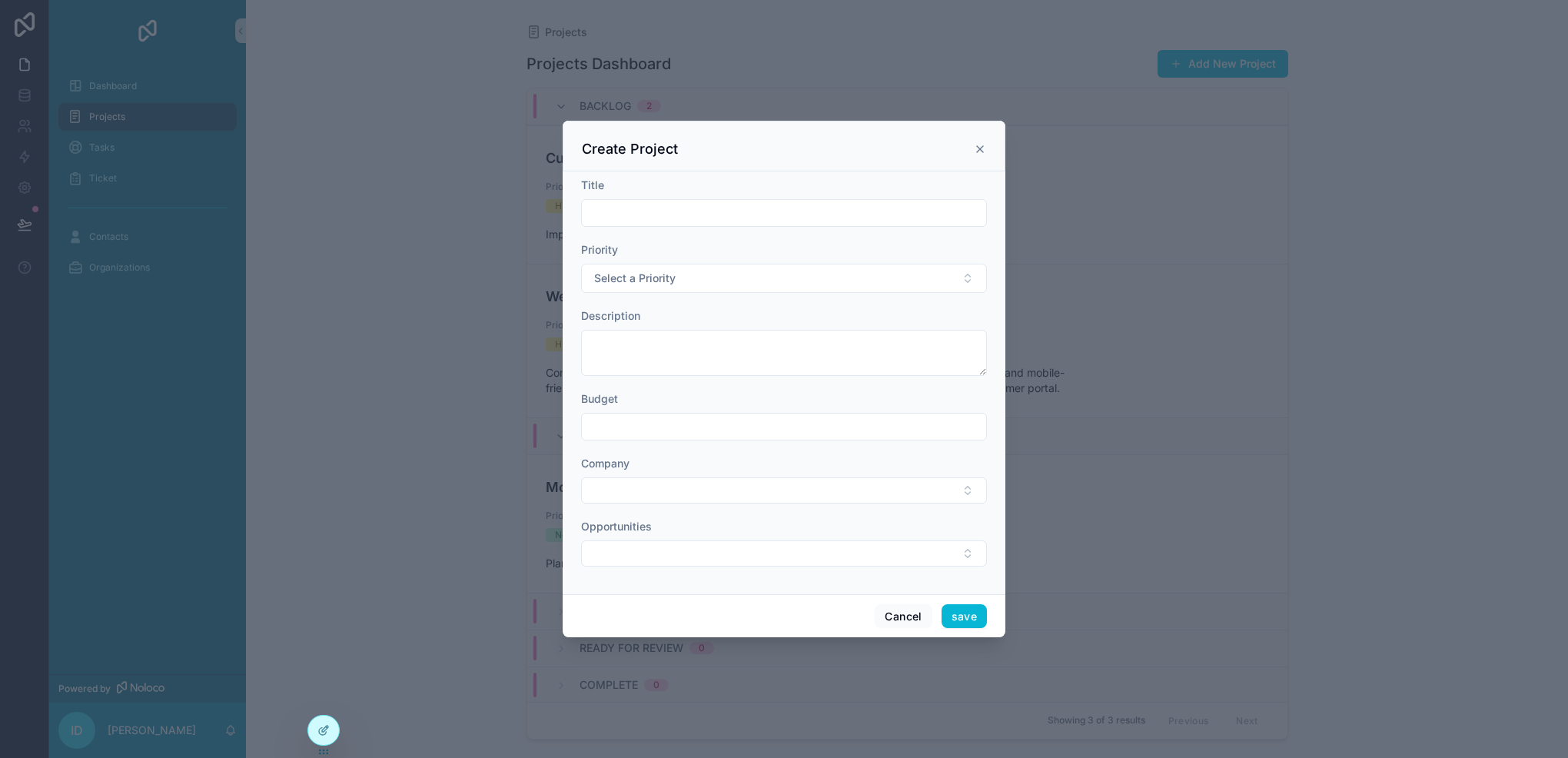
click at [668, 223] on input "scrollable content" at bounding box center [784, 213] width 404 height 22
type input "**********"
click at [682, 263] on div "Priority Select a Priority" at bounding box center [784, 267] width 406 height 51
click at [661, 271] on span "Select a Priority" at bounding box center [635, 278] width 81 height 16
click at [629, 396] on div "Normal" at bounding box center [784, 386] width 398 height 23
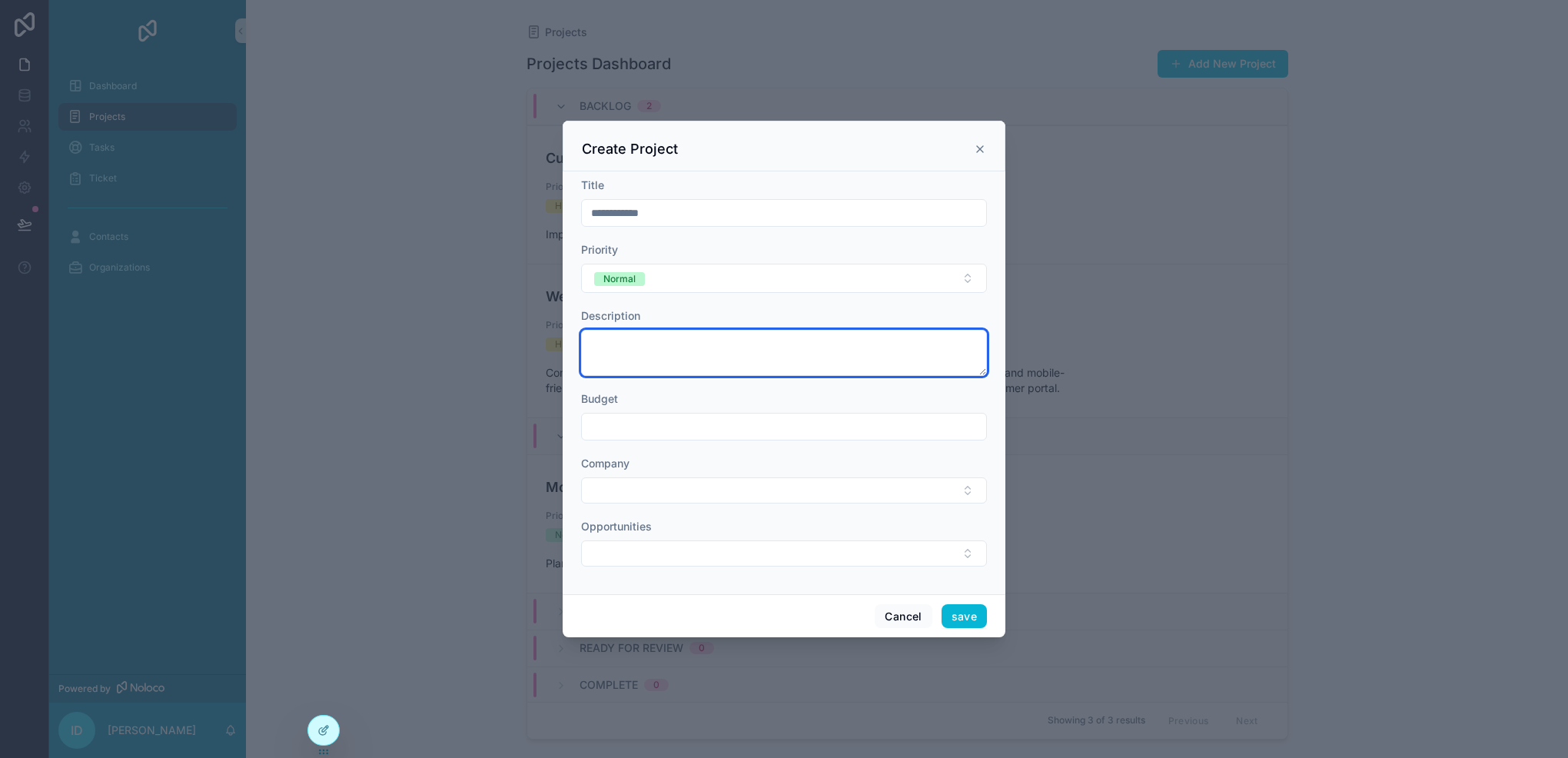
click at [645, 360] on textarea "scrollable content" at bounding box center [784, 353] width 406 height 47
type textarea "*********"
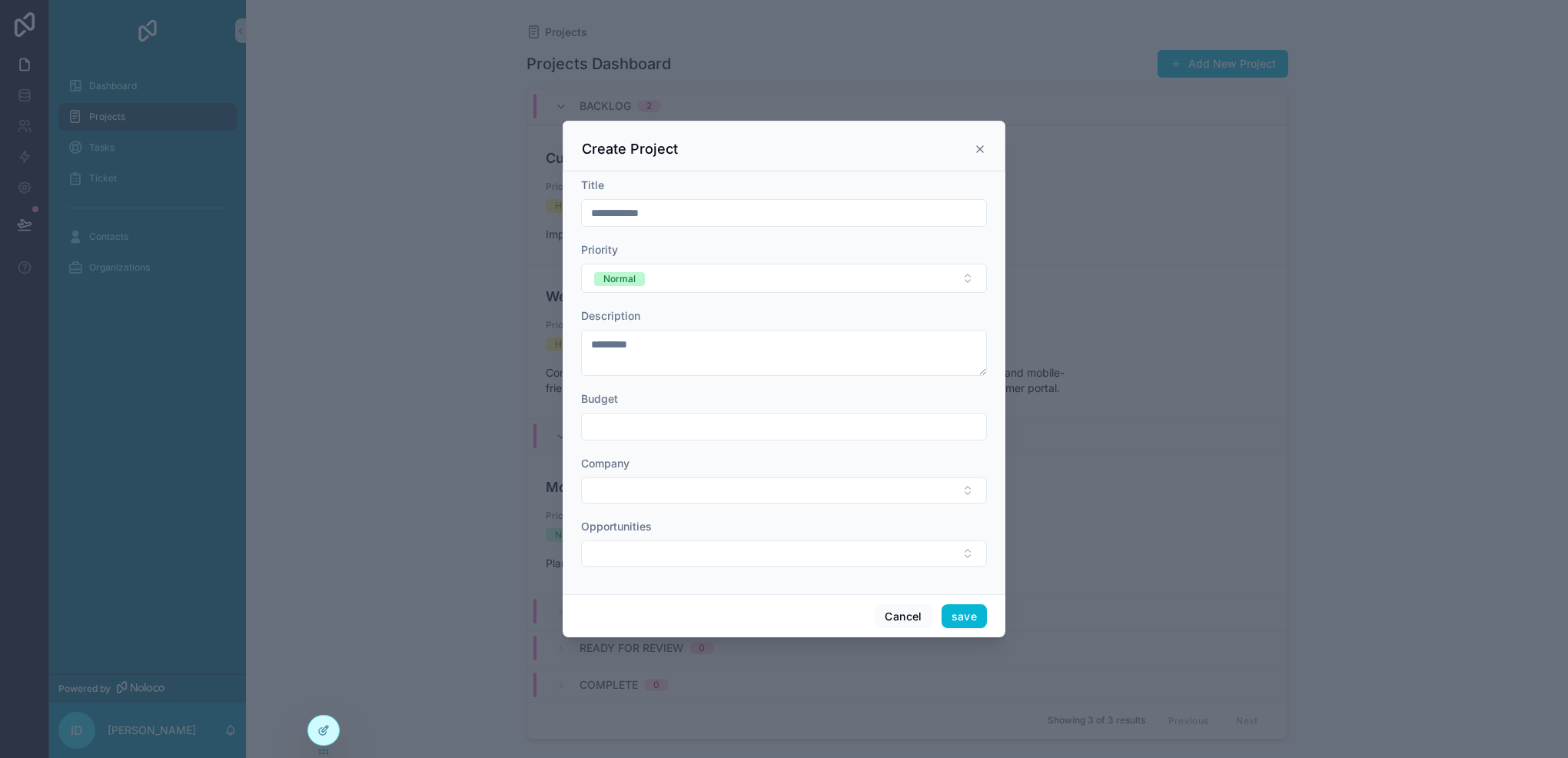
click at [714, 413] on div "scrollable content" at bounding box center [784, 427] width 406 height 28
click at [735, 425] on input "scrollable content" at bounding box center [784, 427] width 404 height 22
type input "**********"
click at [681, 487] on button "Select Button" at bounding box center [784, 490] width 406 height 26
click at [668, 401] on div "Acme Inc." at bounding box center [784, 402] width 398 height 25
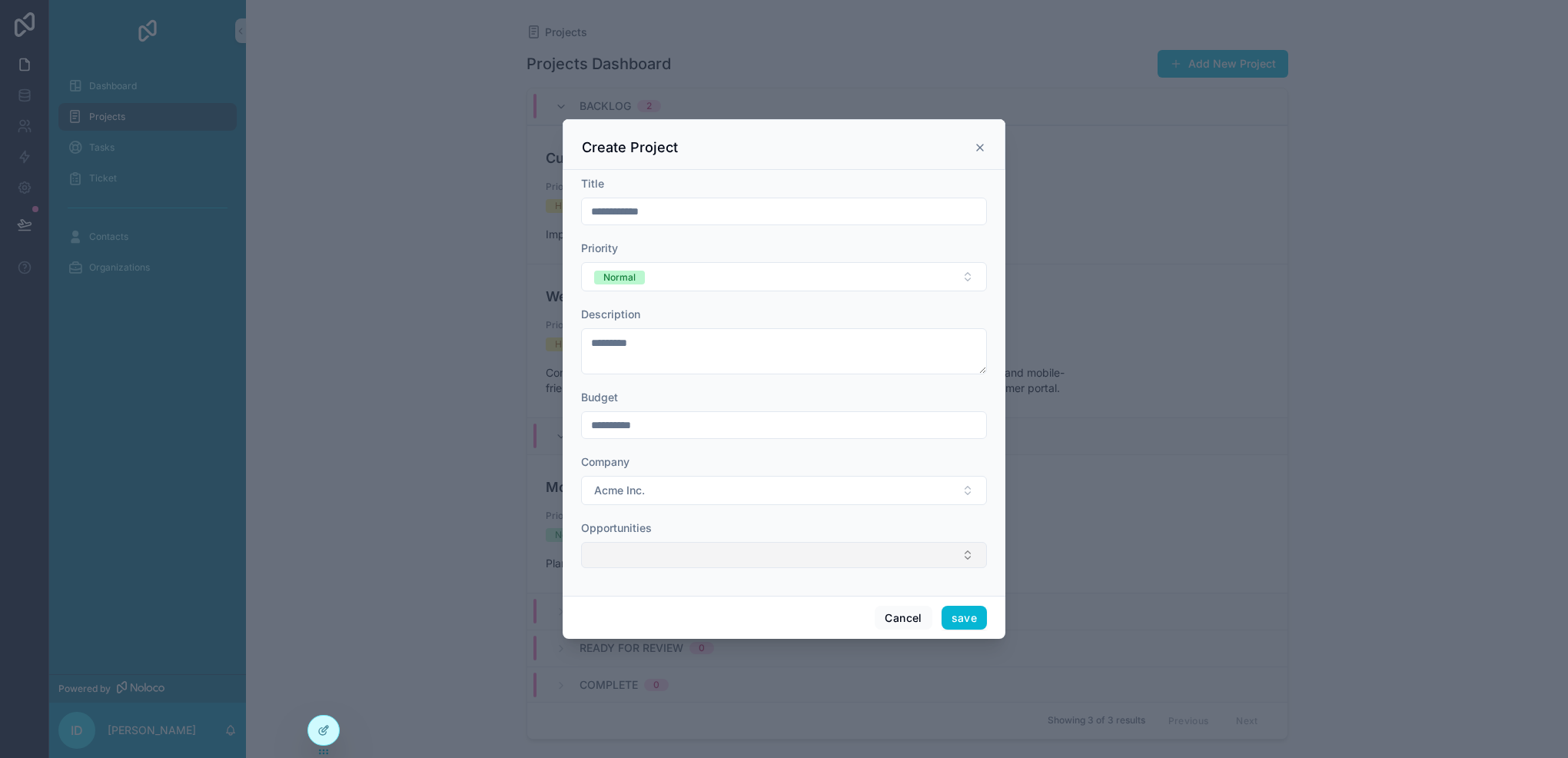
click at [665, 548] on button "Select Button" at bounding box center [784, 555] width 406 height 26
click at [960, 612] on button "save" at bounding box center [965, 618] width 46 height 25
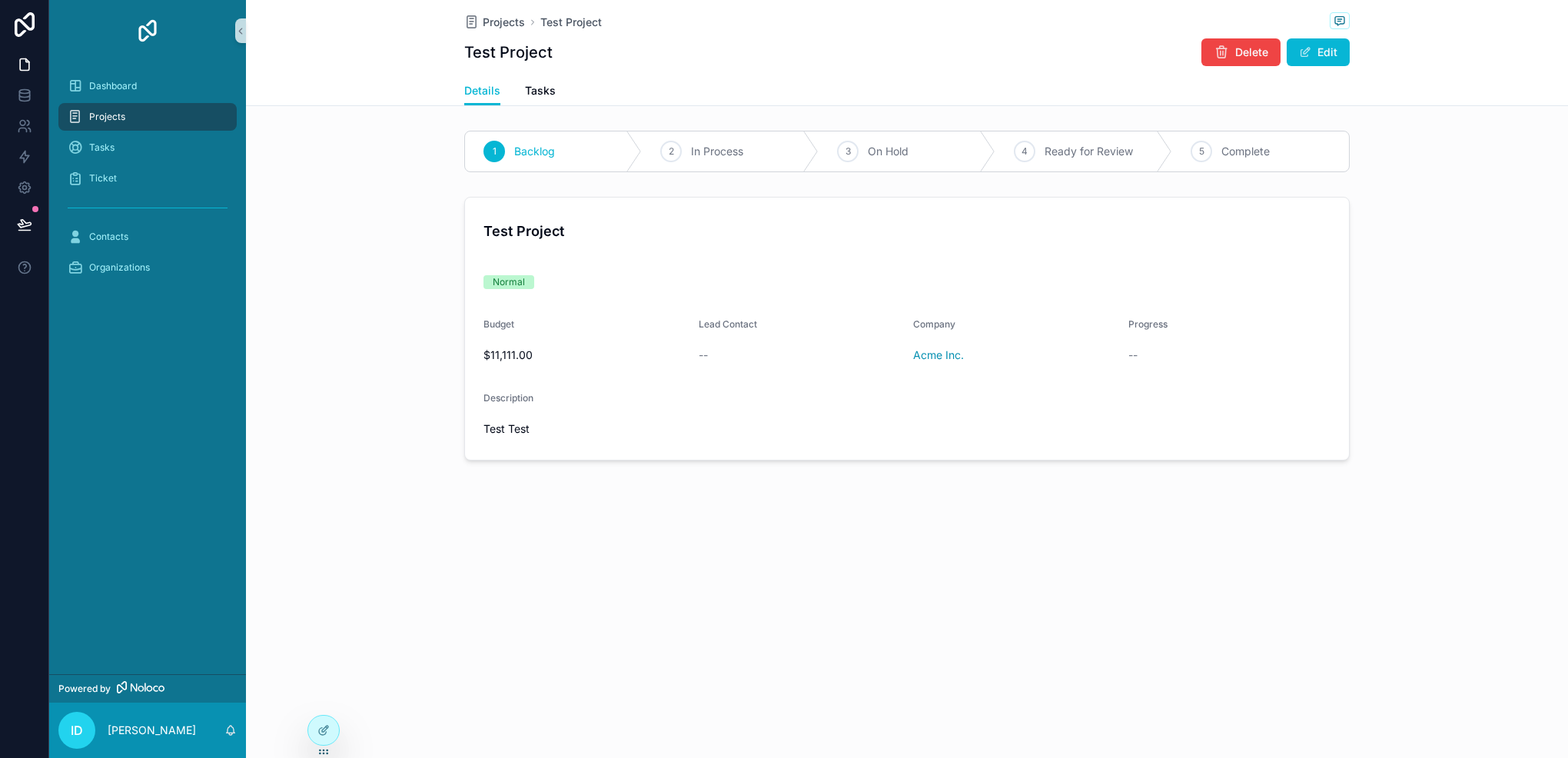
click at [173, 107] on div "Projects" at bounding box center [147, 117] width 159 height 25
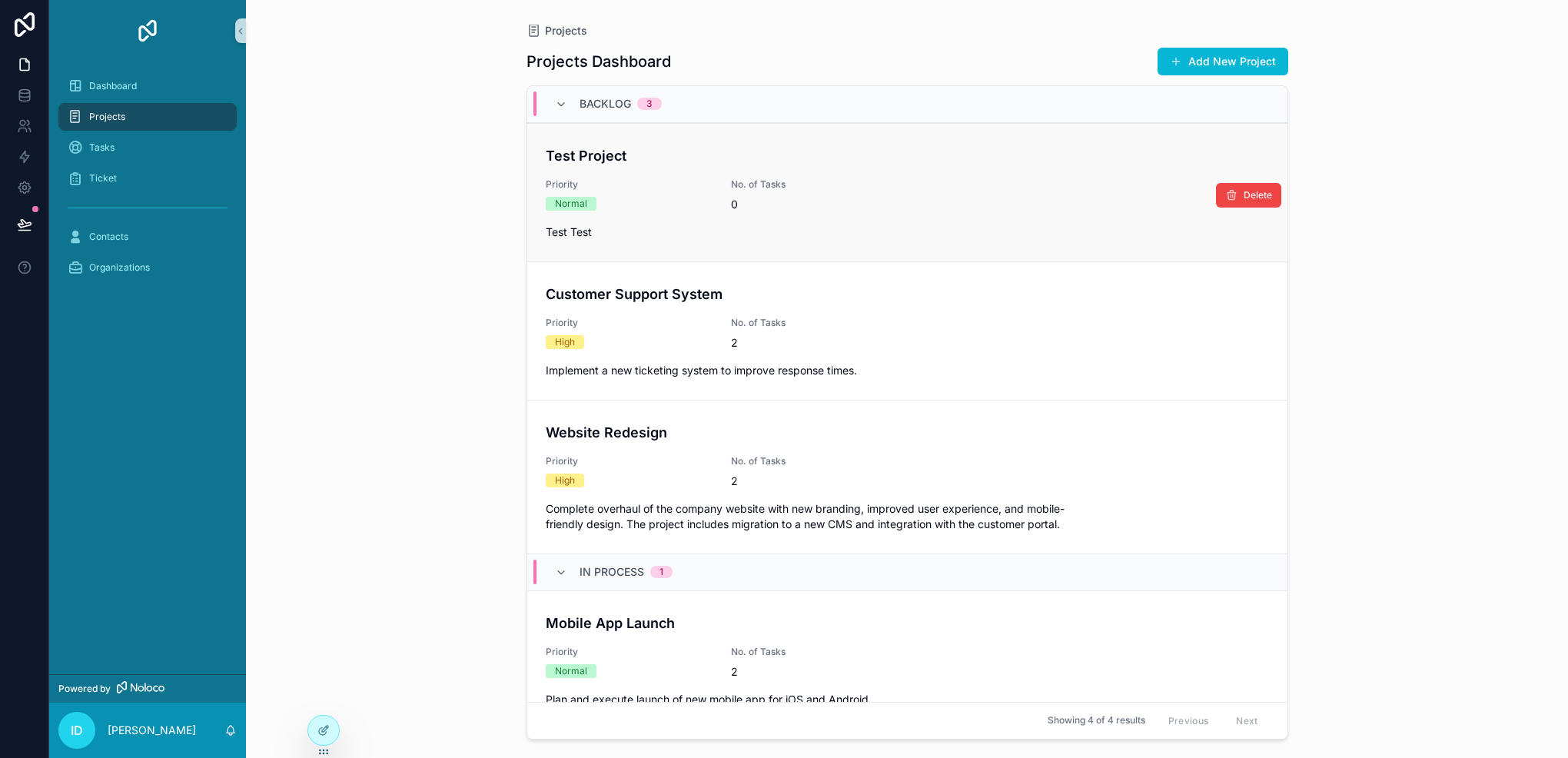
click at [646, 249] on link "Test Project Priority Normal No. of Tasks 0 Test Test Delete" at bounding box center [907, 192] width 761 height 139
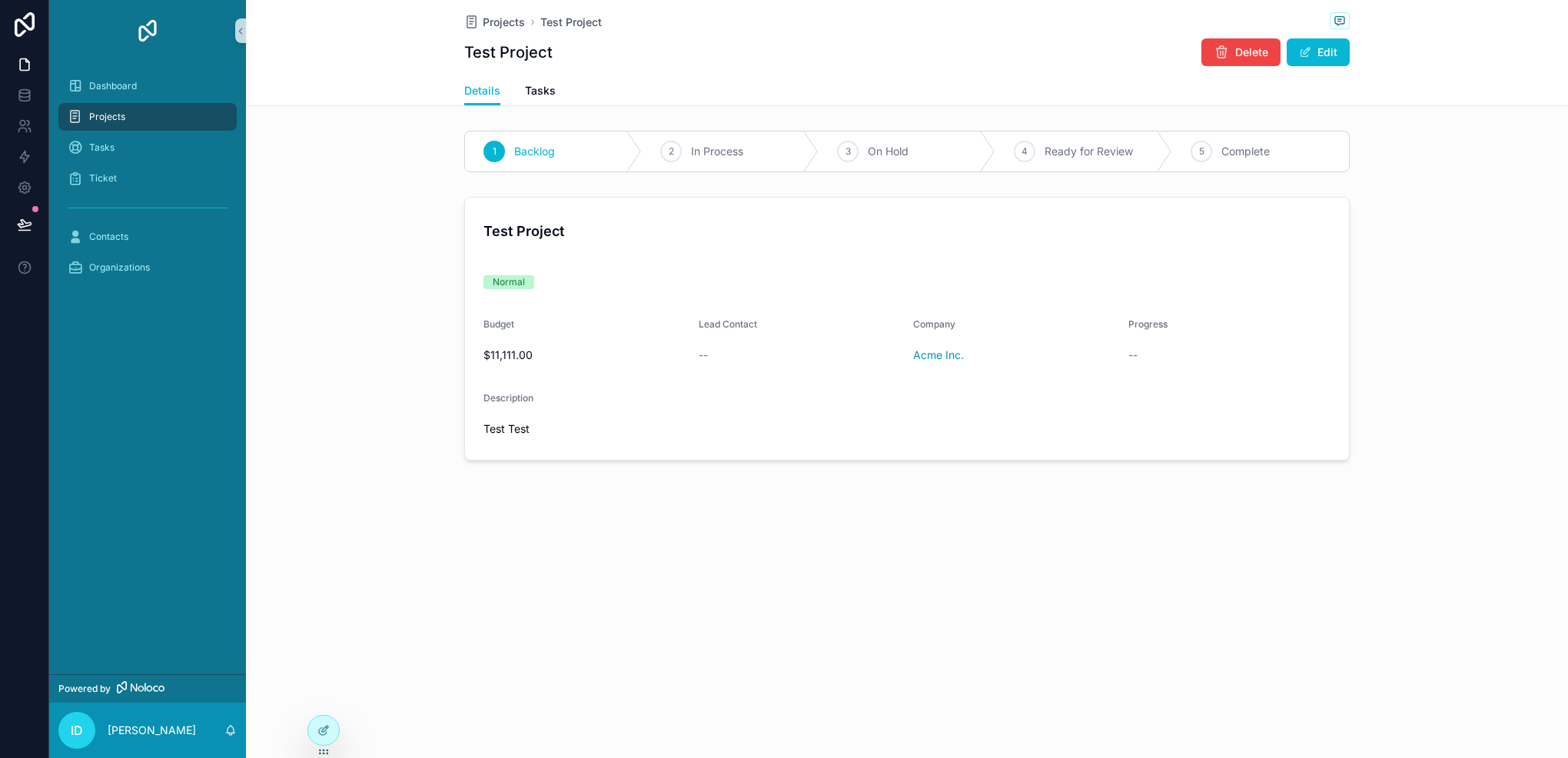
click at [174, 119] on div "Projects" at bounding box center [147, 117] width 159 height 25
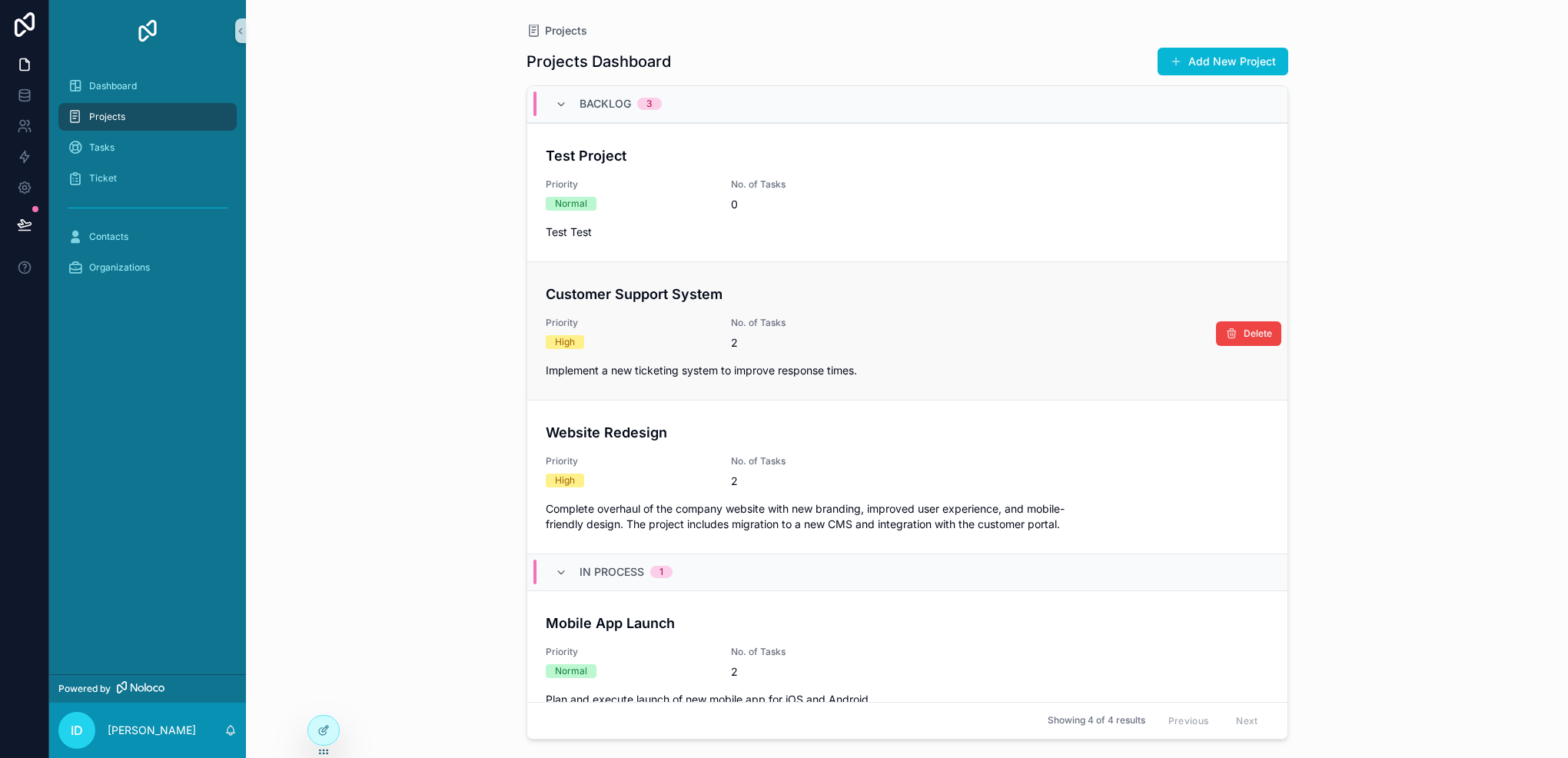
click at [629, 359] on div "Customer Support System Priority High No. of Tasks 2 Implement a new ticketing …" at bounding box center [907, 330] width 723 height 94
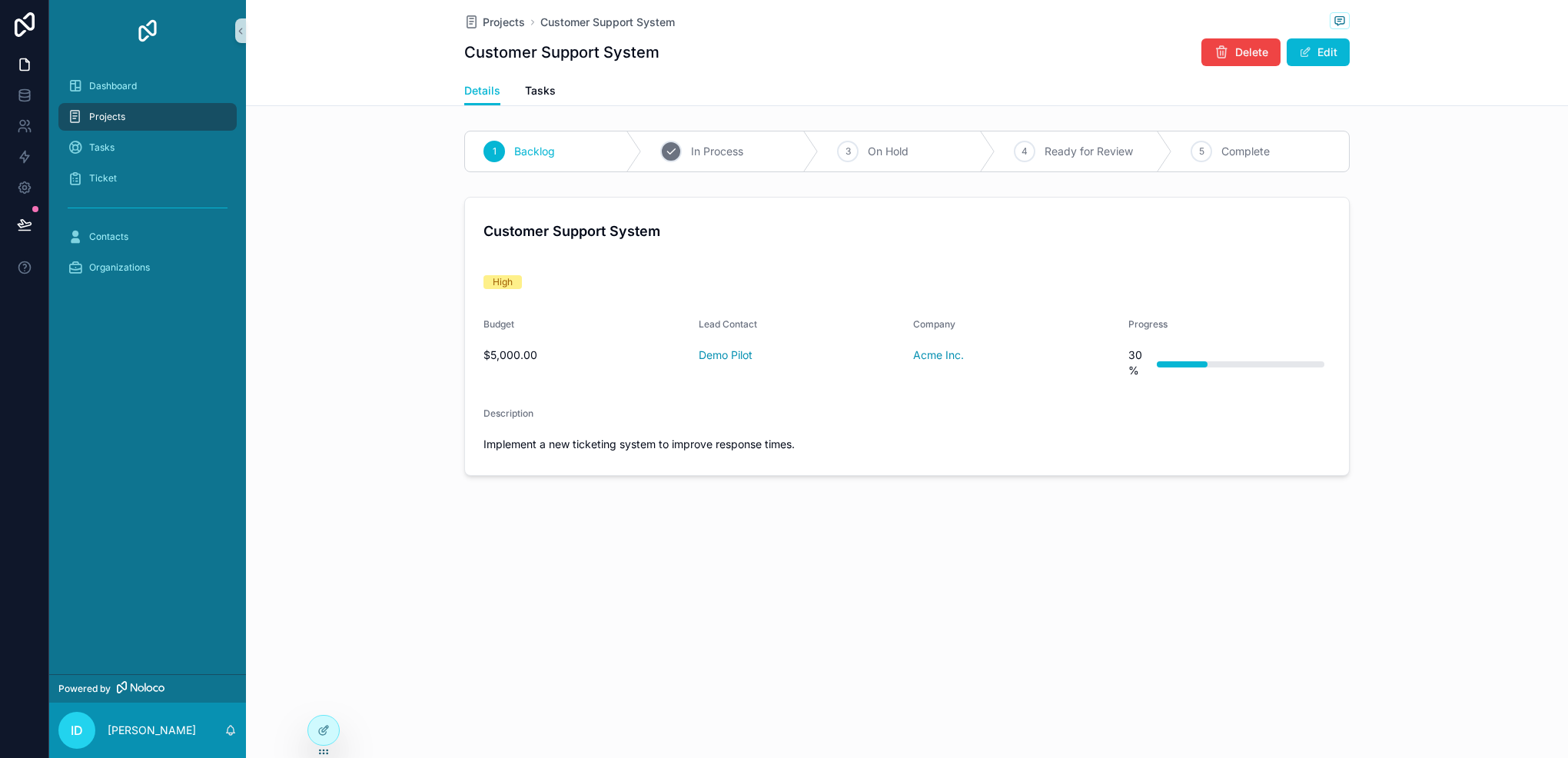
click at [697, 146] on span "In Process" at bounding box center [717, 152] width 52 height 16
click at [152, 107] on div "Projects" at bounding box center [147, 117] width 159 height 25
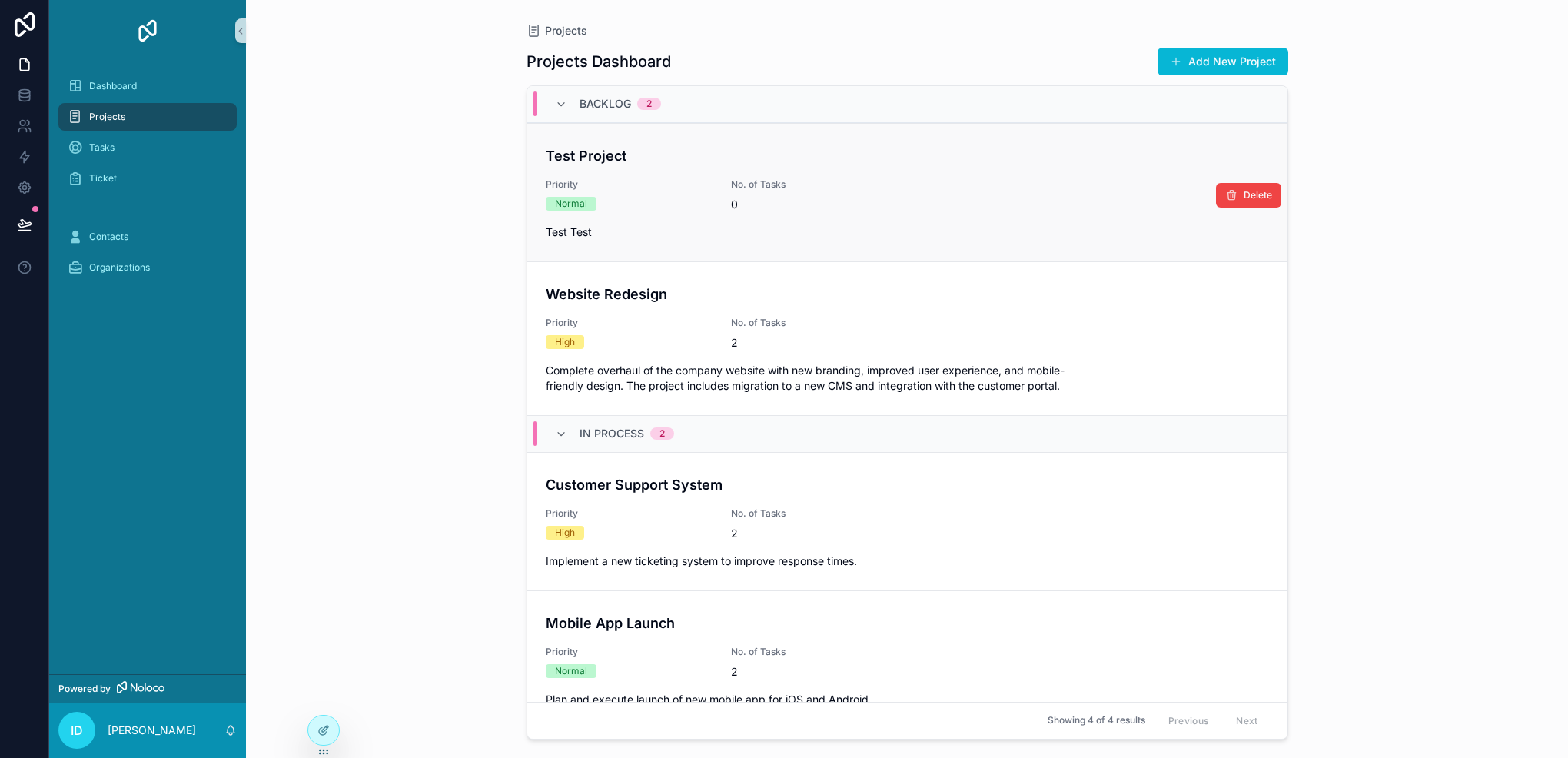
click at [675, 226] on span "Test Test" at bounding box center [907, 233] width 723 height 16
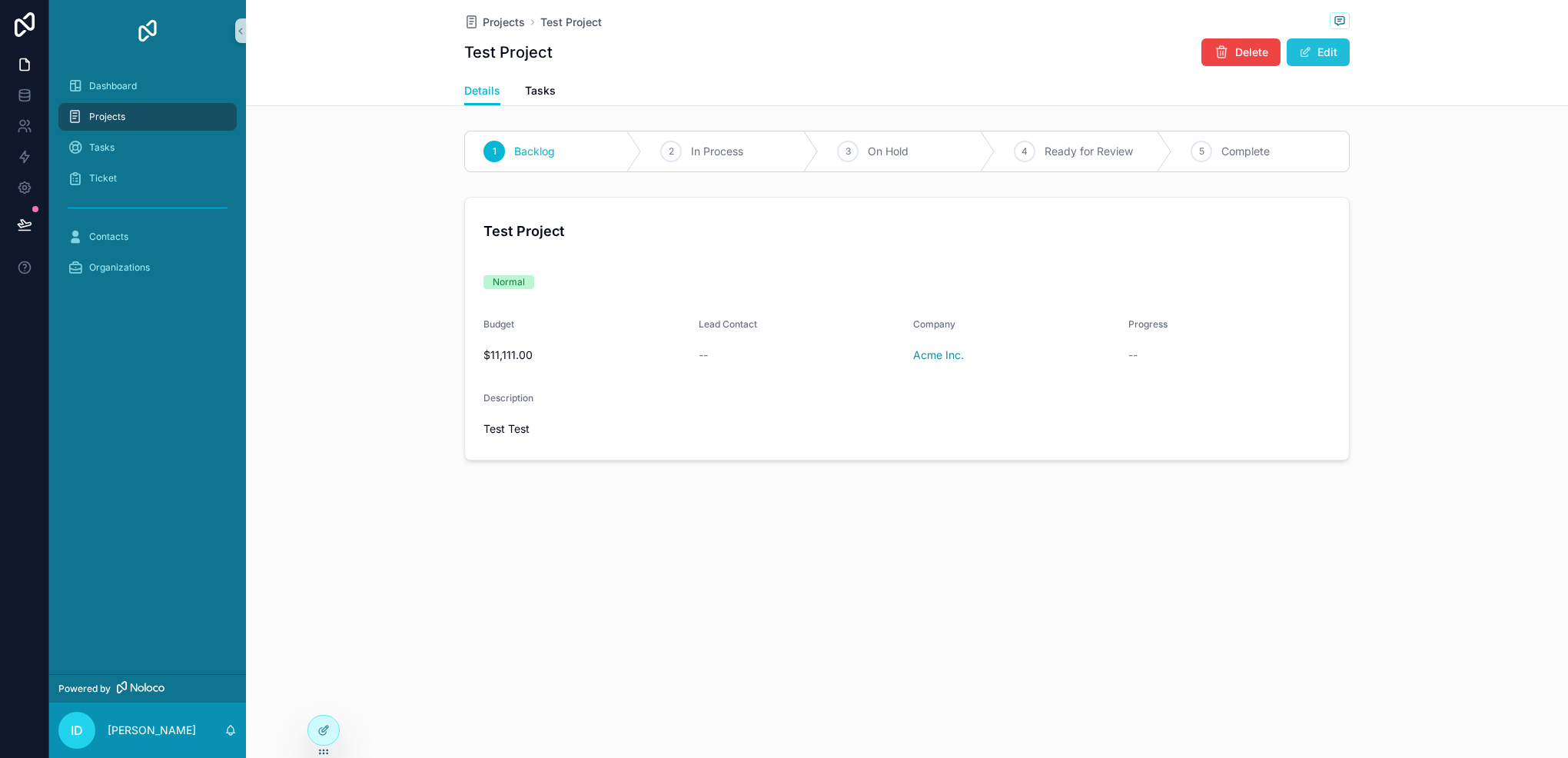
click at [1322, 57] on button "Edit" at bounding box center [1318, 53] width 63 height 28
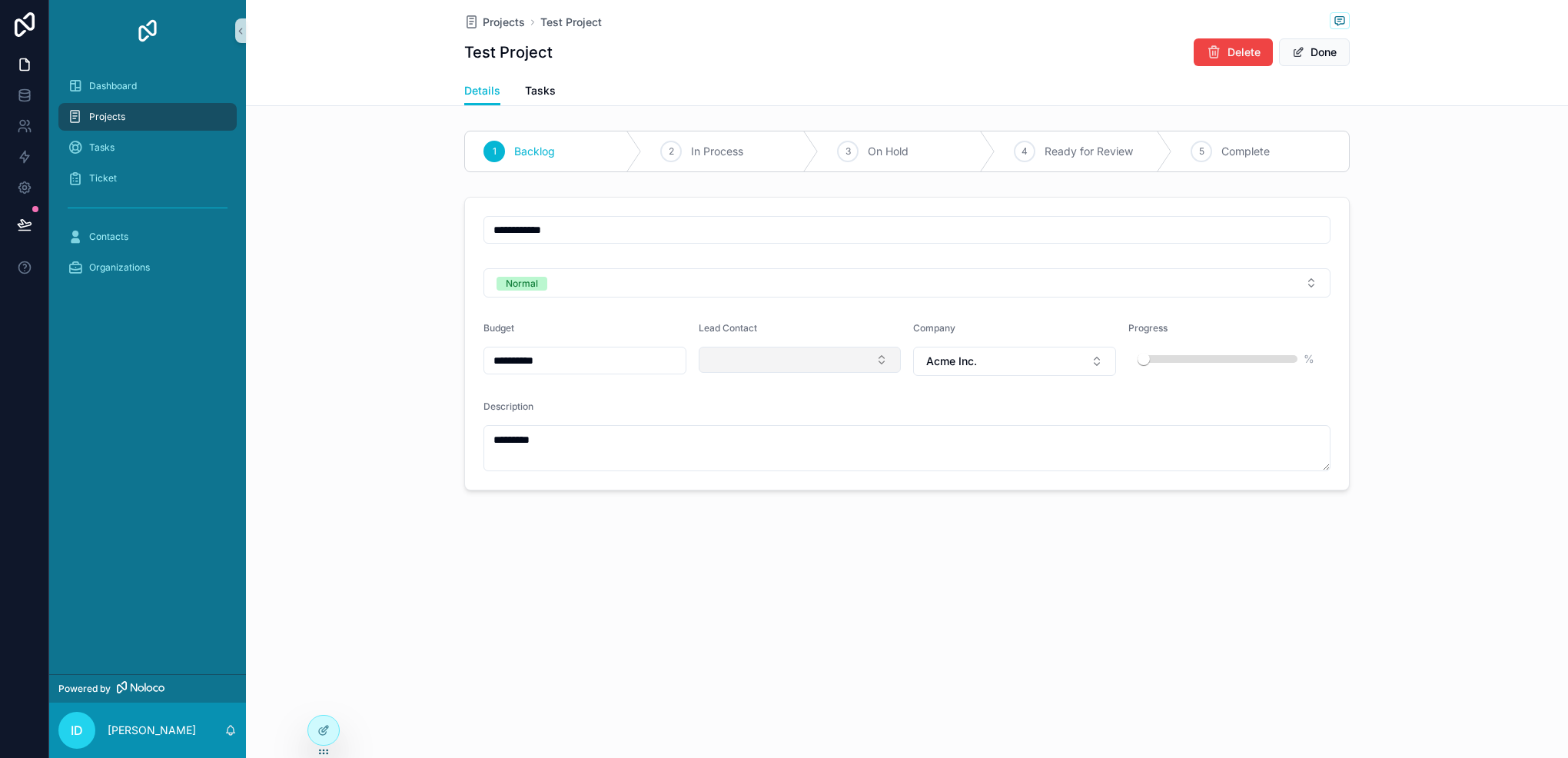
click at [871, 354] on button "Select Button" at bounding box center [800, 360] width 203 height 26
click at [816, 363] on button "Select Button" at bounding box center [800, 360] width 203 height 26
click at [319, 716] on div at bounding box center [323, 730] width 31 height 29
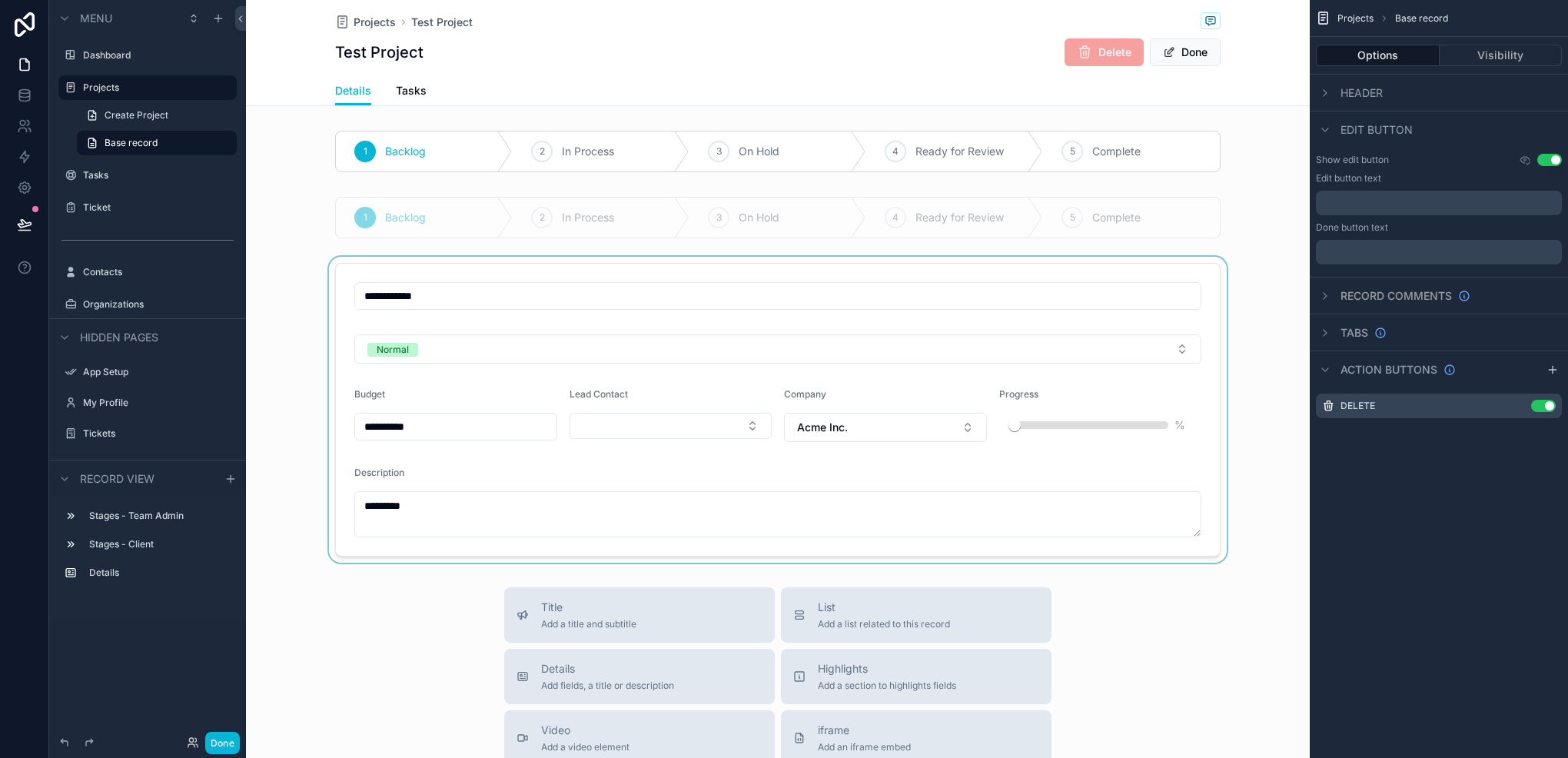
click at [630, 423] on div "scrollable content" at bounding box center [778, 409] width 1064 height 306
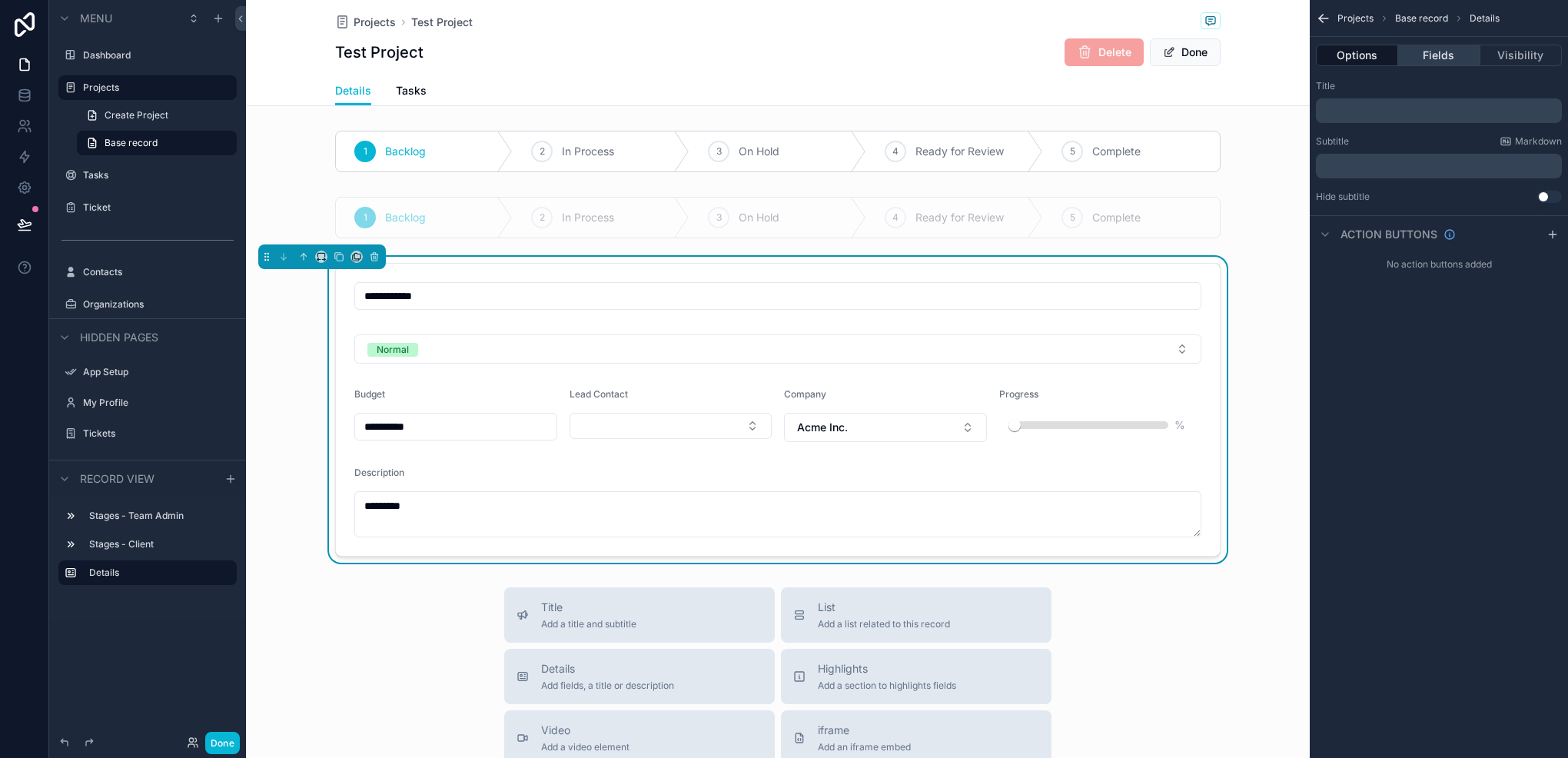
click at [1467, 60] on button "Fields" at bounding box center [1439, 55] width 81 height 22
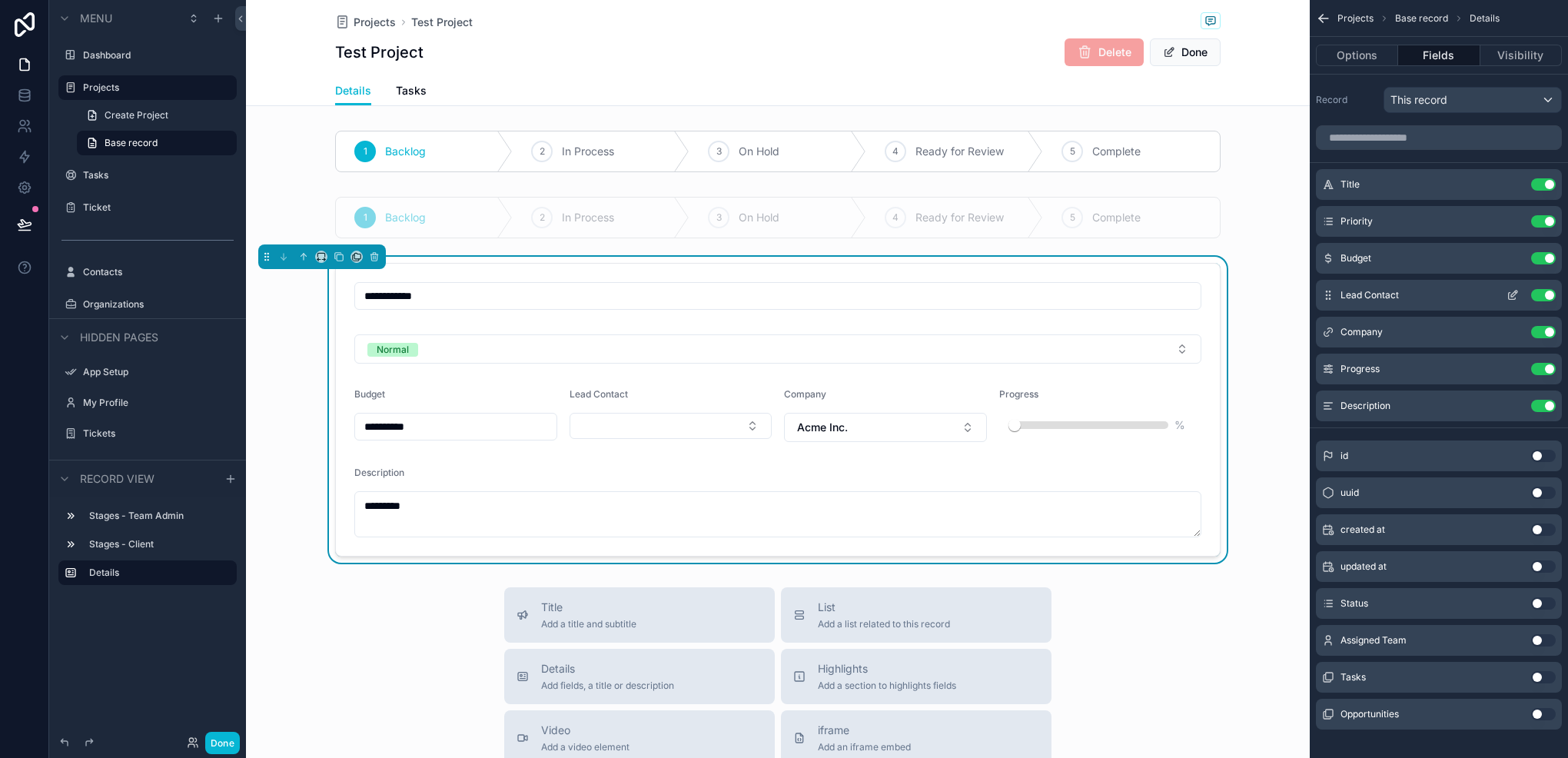
click at [1517, 293] on icon "scrollable content" at bounding box center [1513, 295] width 12 height 12
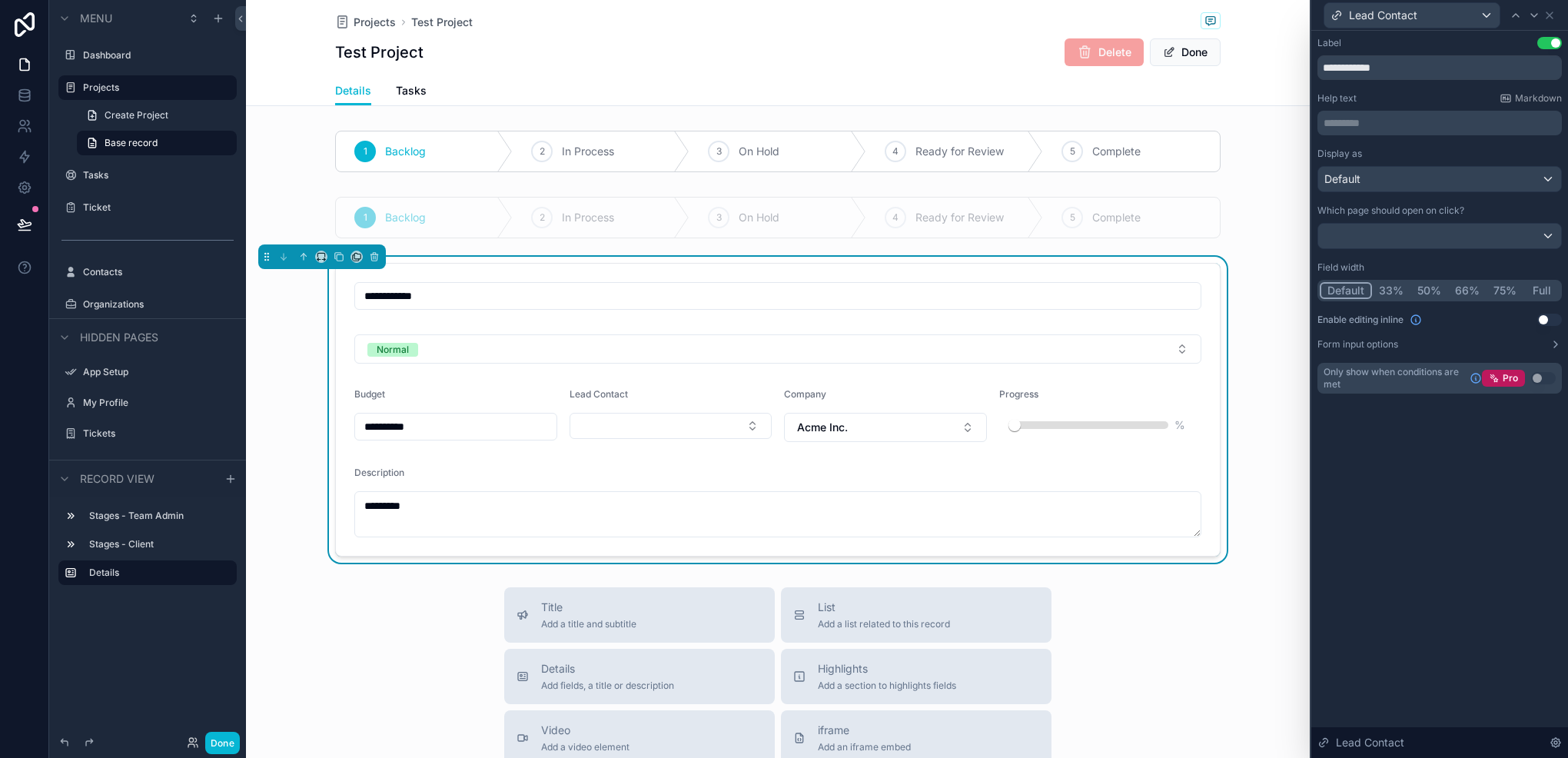
click at [742, 379] on form "**********" at bounding box center [778, 409] width 885 height 292
click at [1554, 12] on icon at bounding box center [1550, 15] width 12 height 12
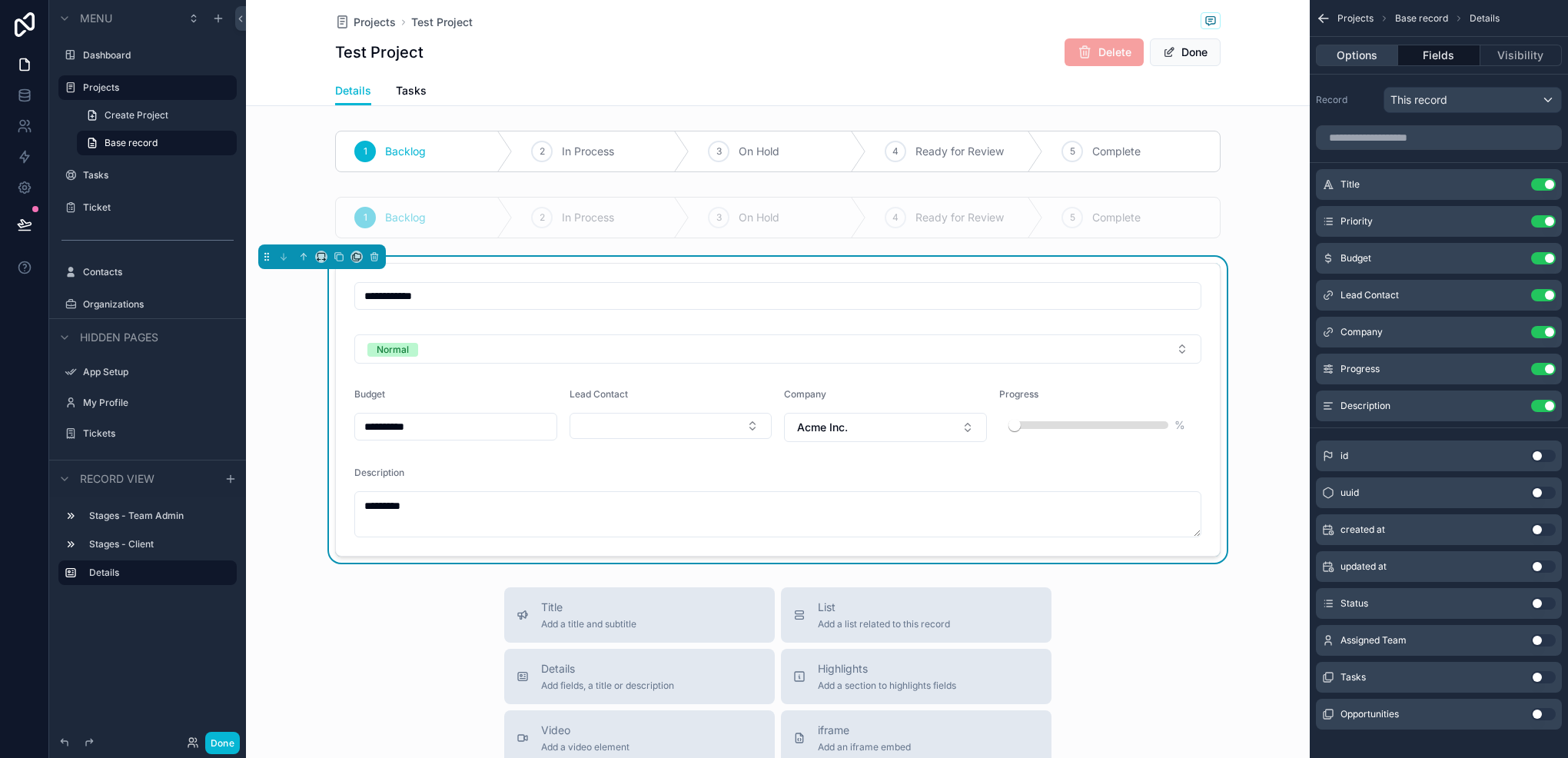
click at [1380, 56] on button "Options" at bounding box center [1357, 55] width 82 height 22
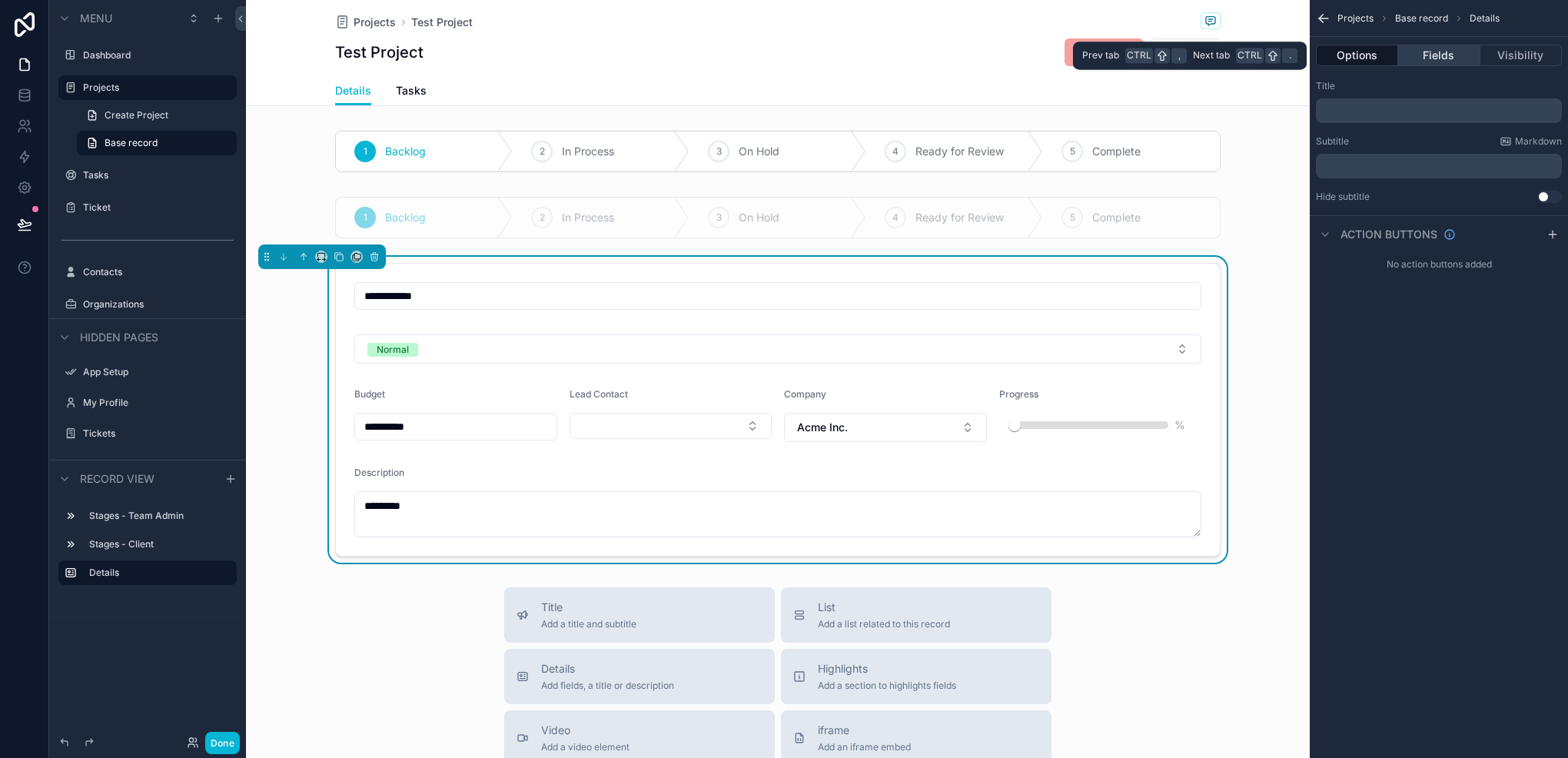
click at [1442, 63] on button "Fields" at bounding box center [1439, 55] width 81 height 22
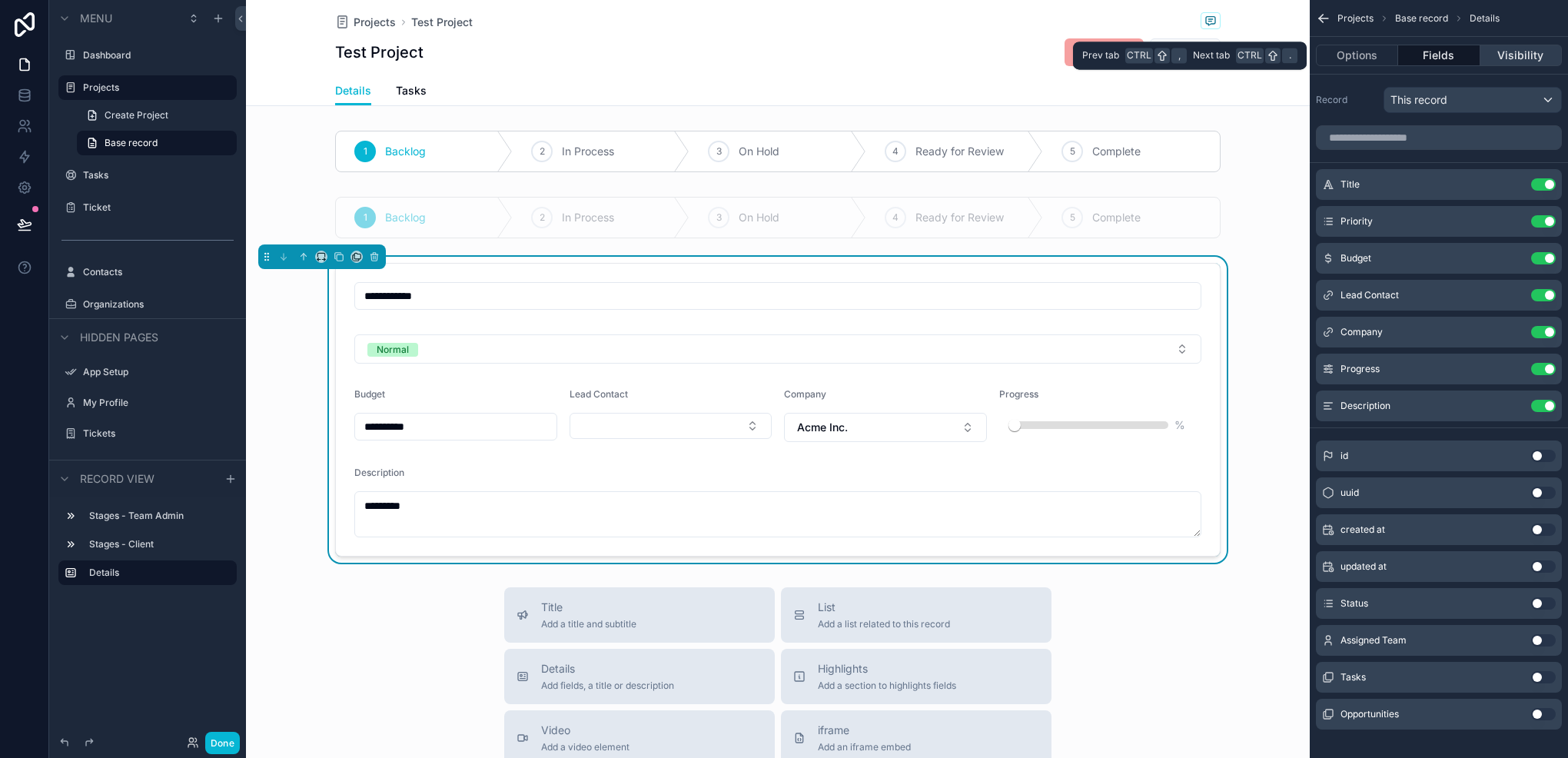
click at [1516, 62] on button "Visibility" at bounding box center [1521, 55] width 81 height 22
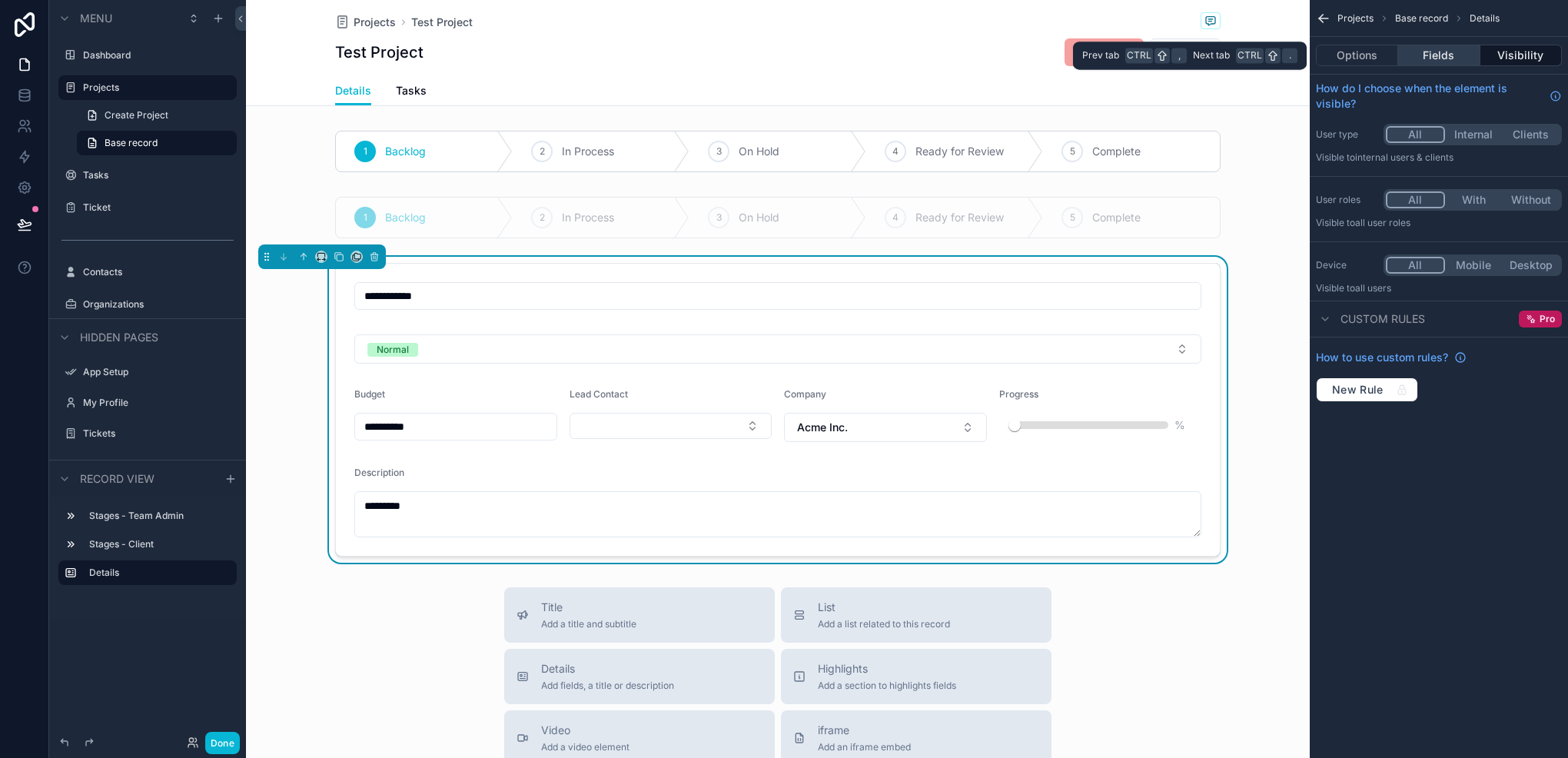
click at [1464, 56] on button "Fields" at bounding box center [1439, 55] width 81 height 22
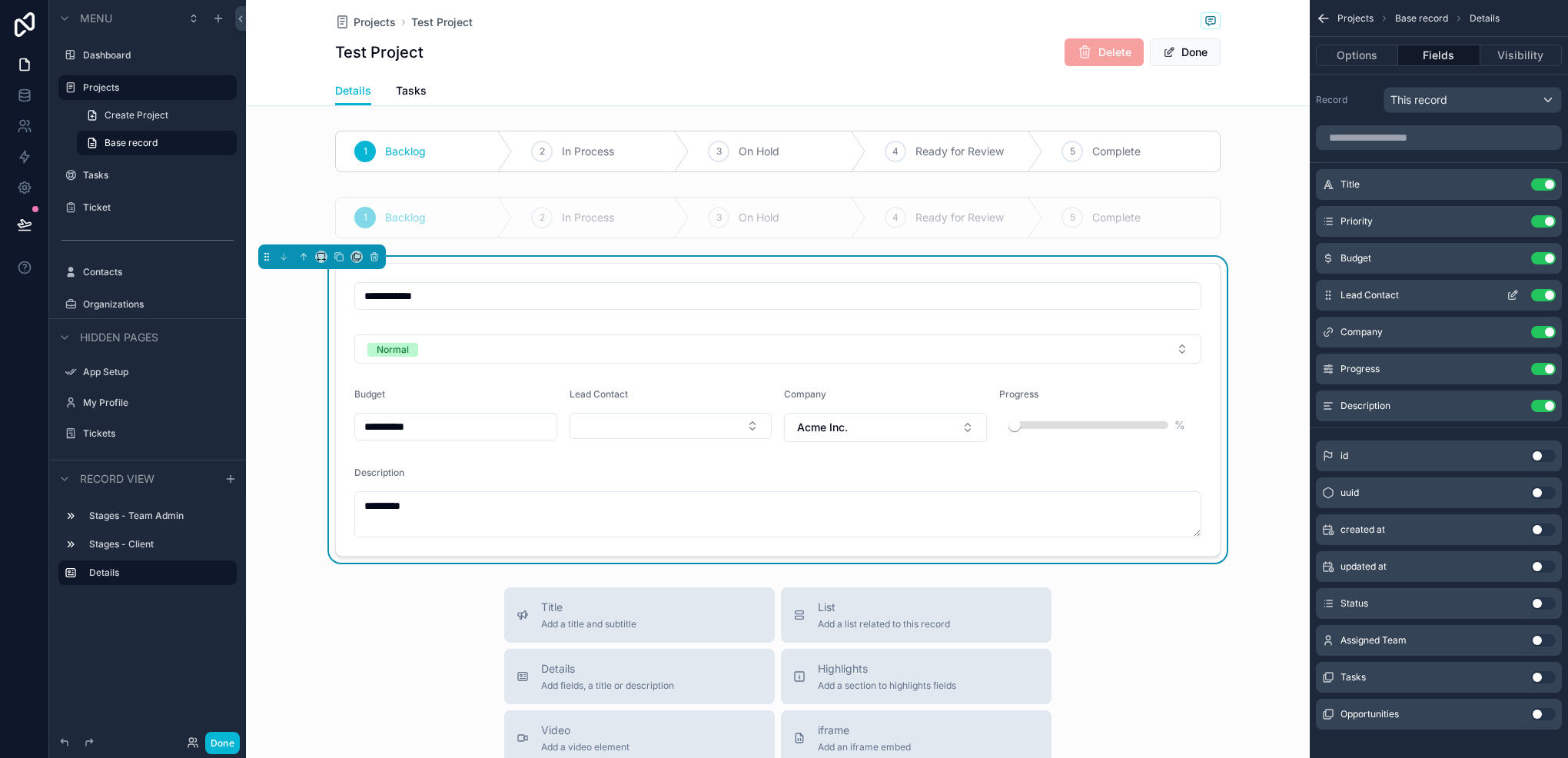
click at [1544, 295] on button "Use setting" at bounding box center [1543, 295] width 25 height 12
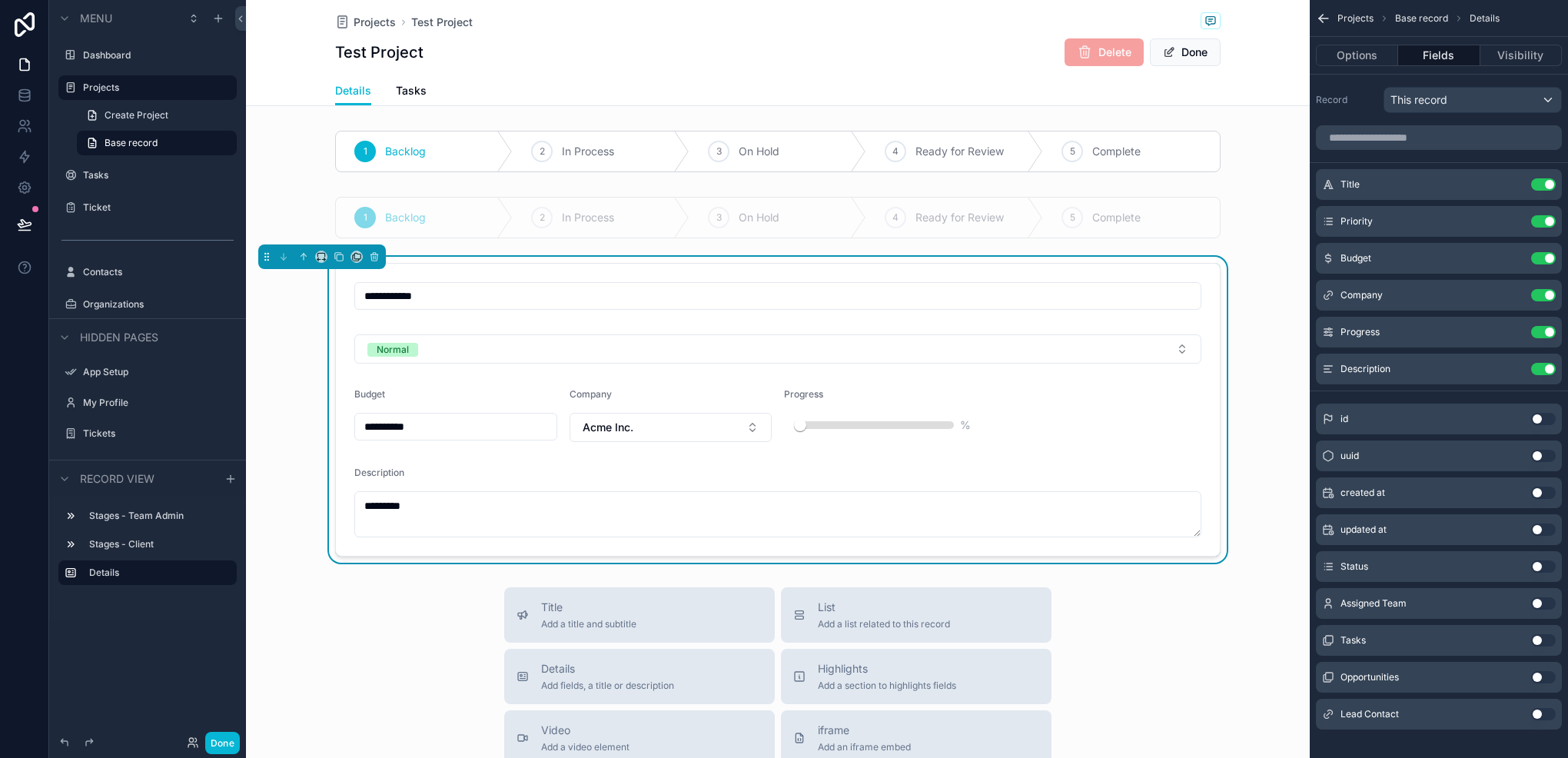
click at [1531, 712] on button "Use setting" at bounding box center [1543, 714] width 25 height 12
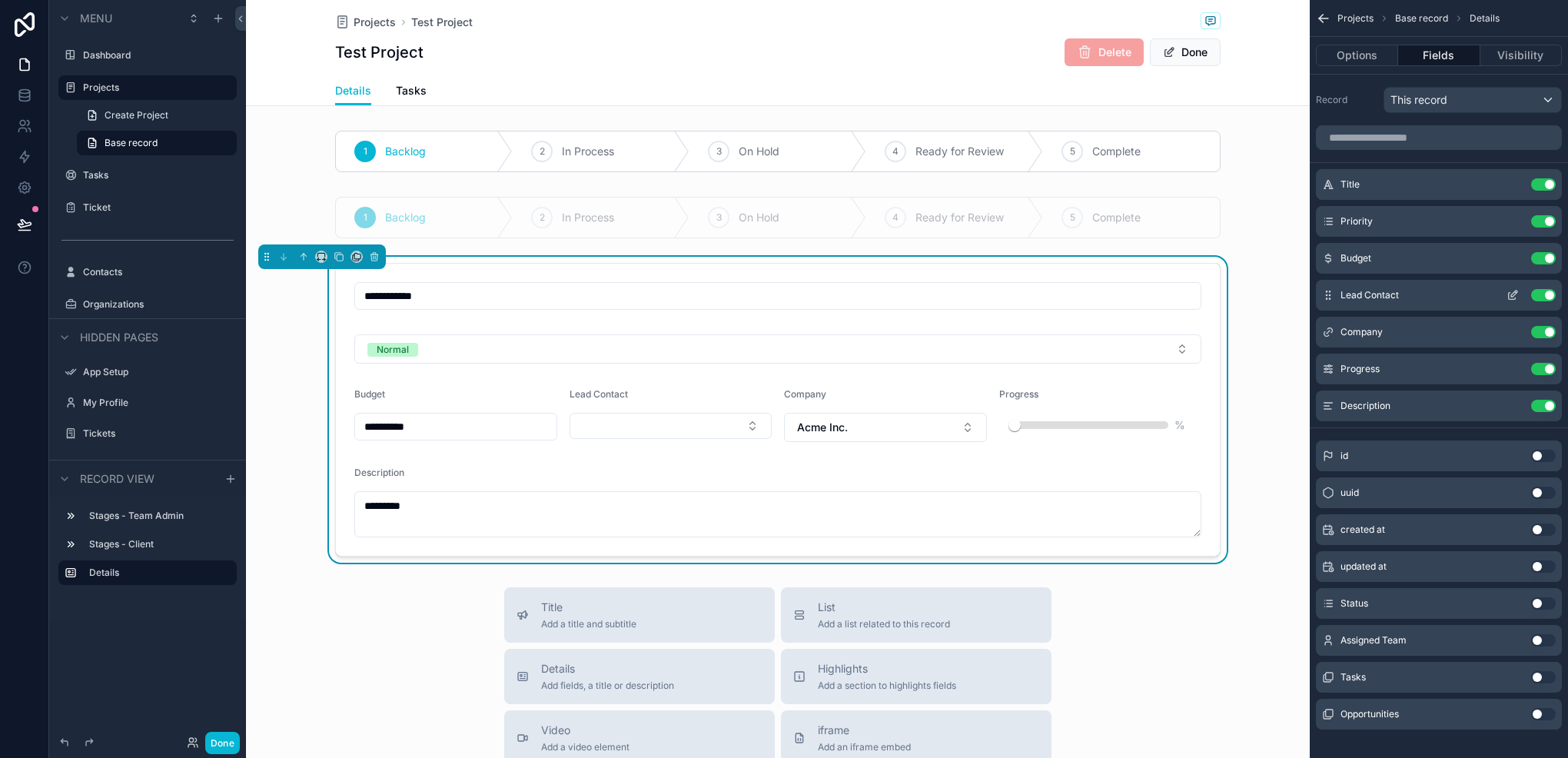
click at [1506, 293] on button "scrollable content" at bounding box center [1513, 295] width 25 height 12
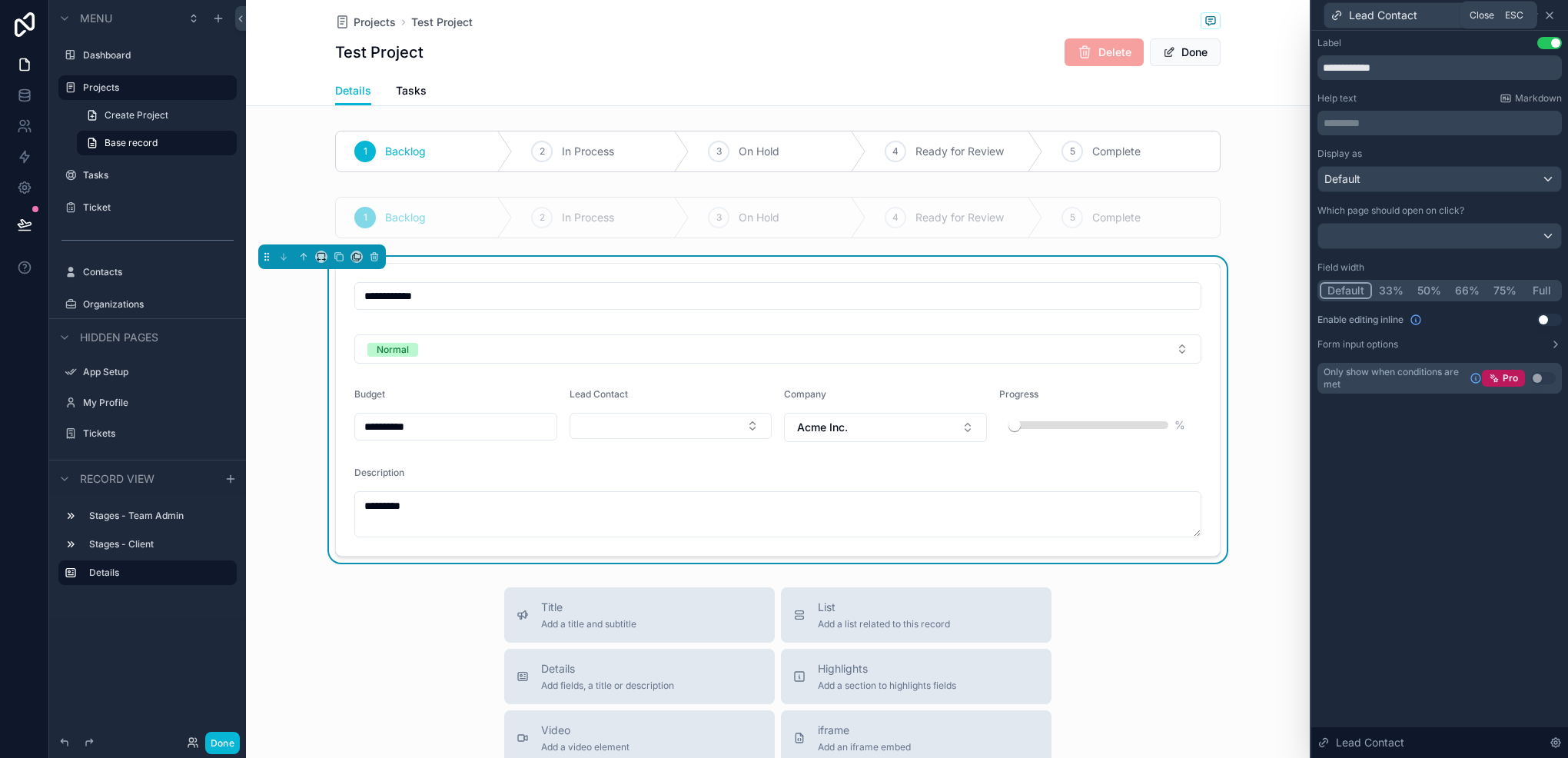
click at [1550, 17] on icon at bounding box center [1550, 15] width 12 height 12
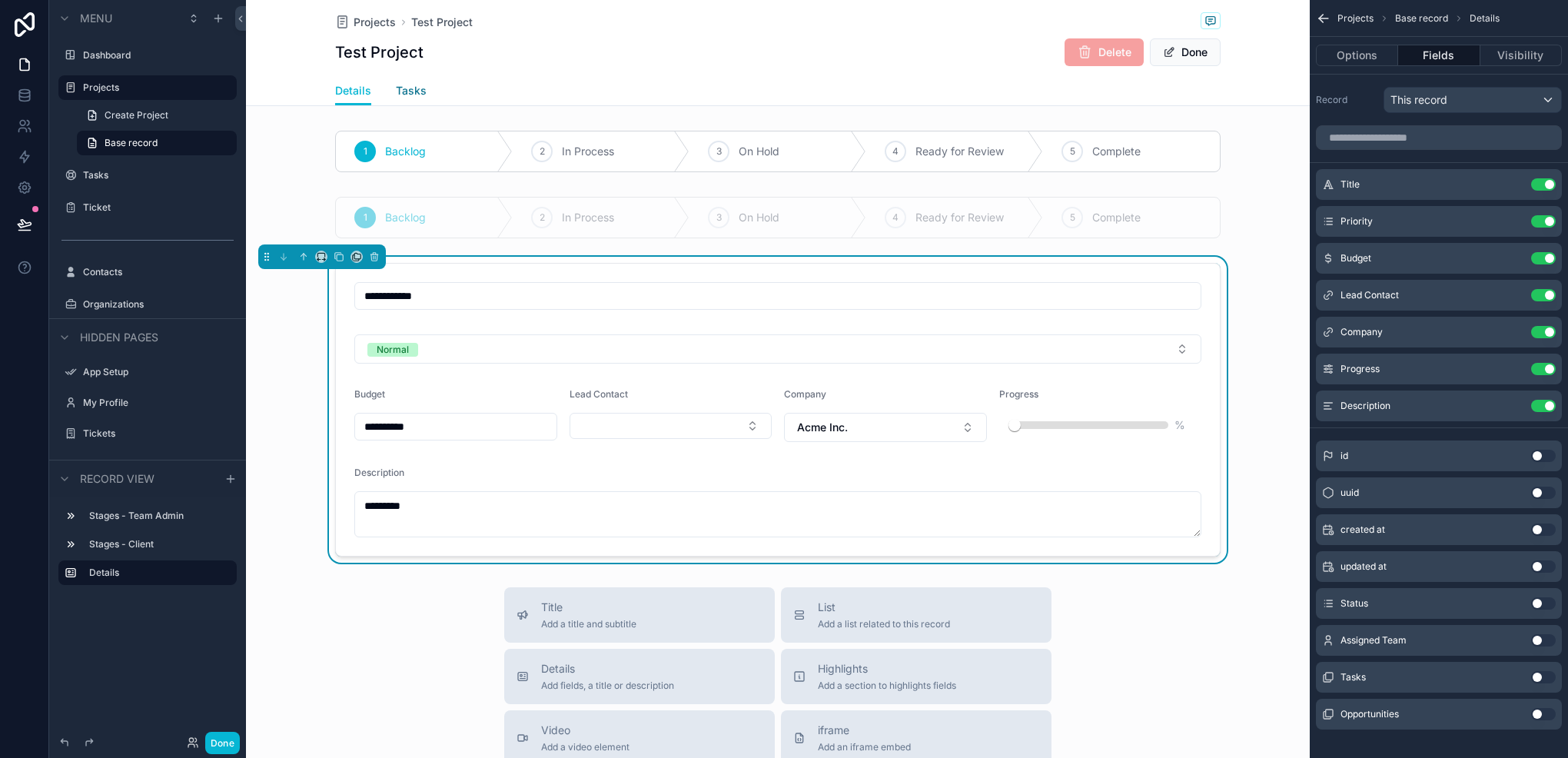
click at [398, 95] on span "Tasks" at bounding box center [411, 91] width 31 height 16
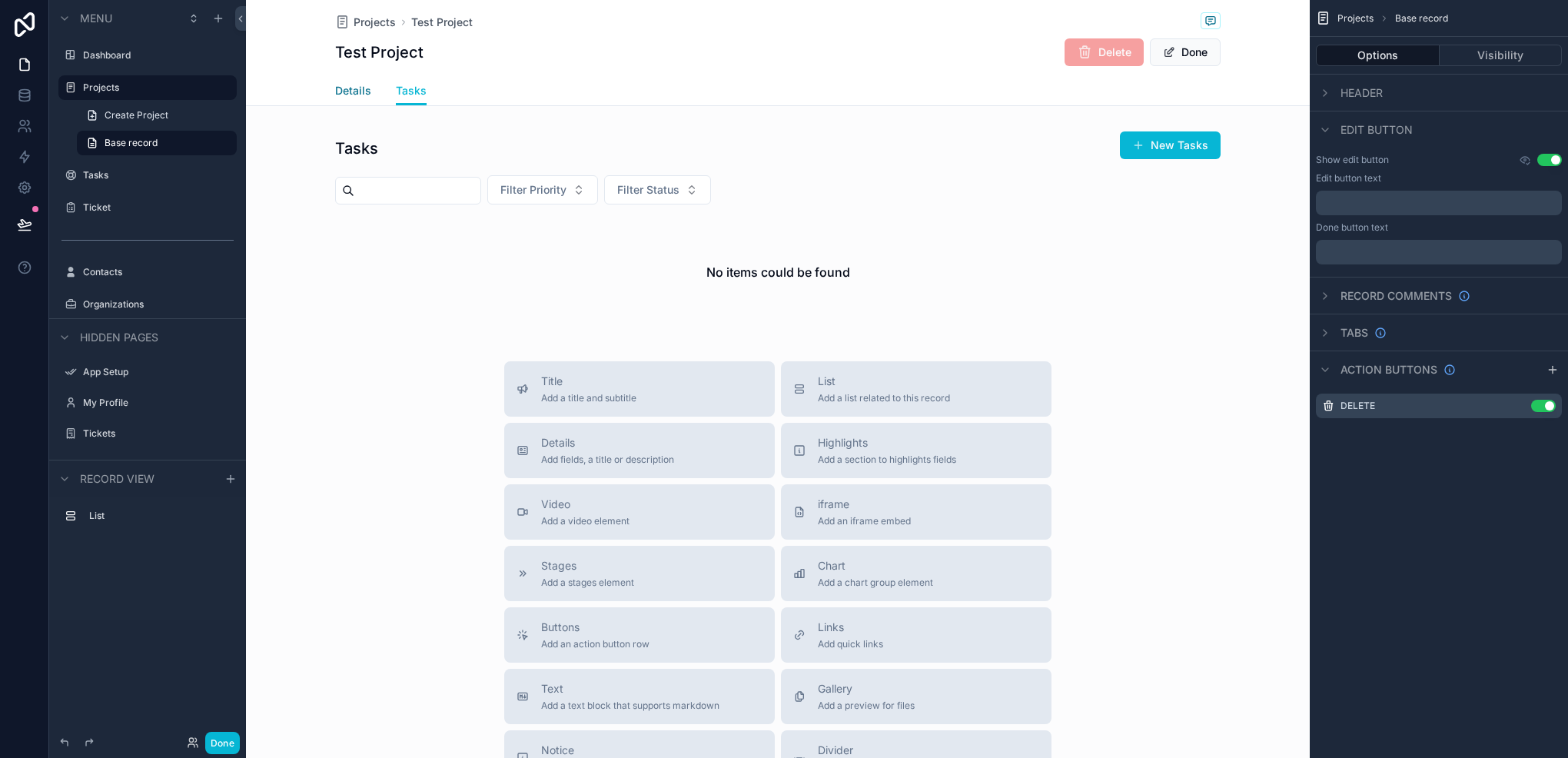
click at [357, 84] on span "Details" at bounding box center [353, 91] width 36 height 16
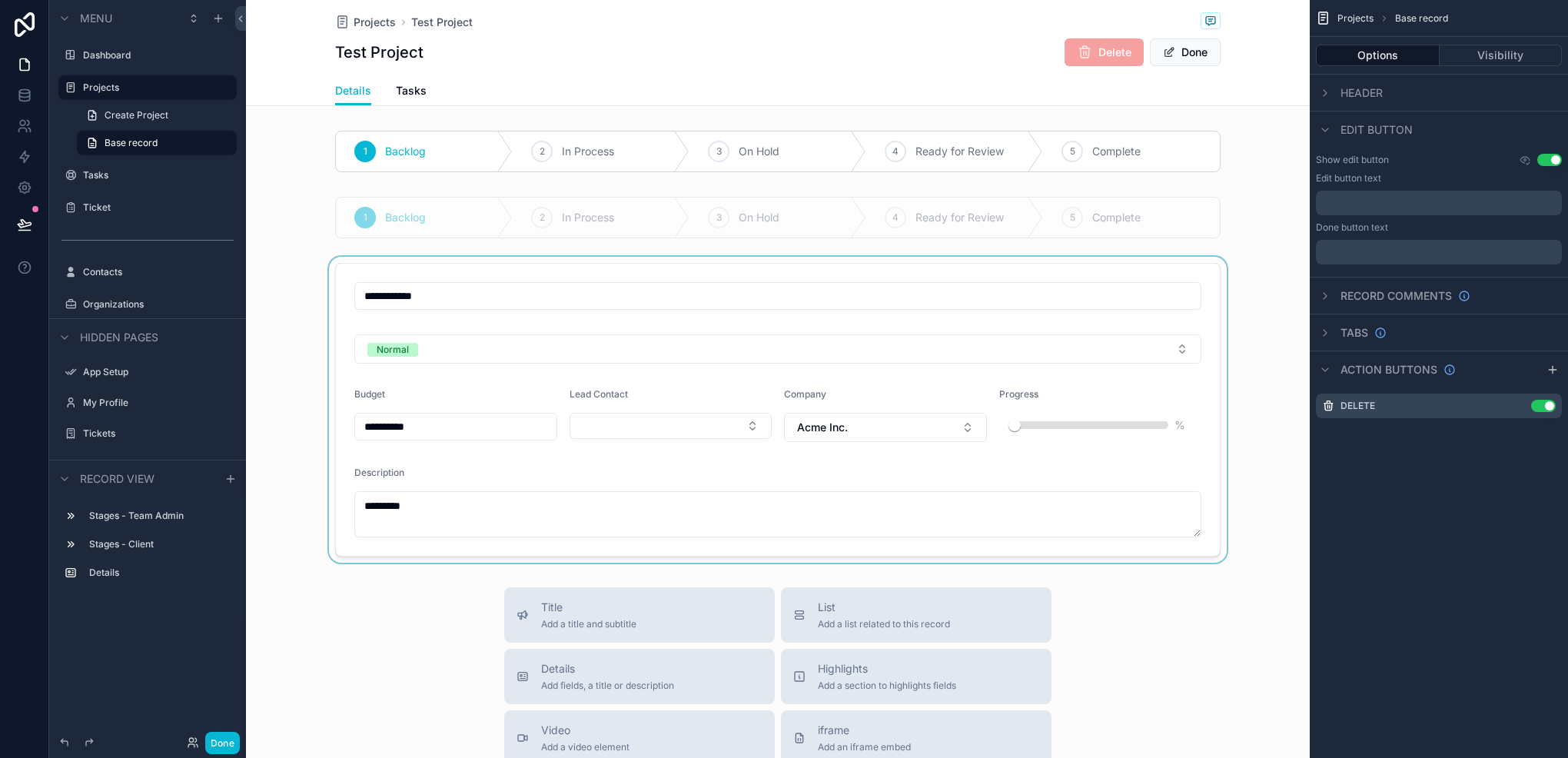
click at [851, 519] on div "scrollable content" at bounding box center [778, 409] width 1064 height 306
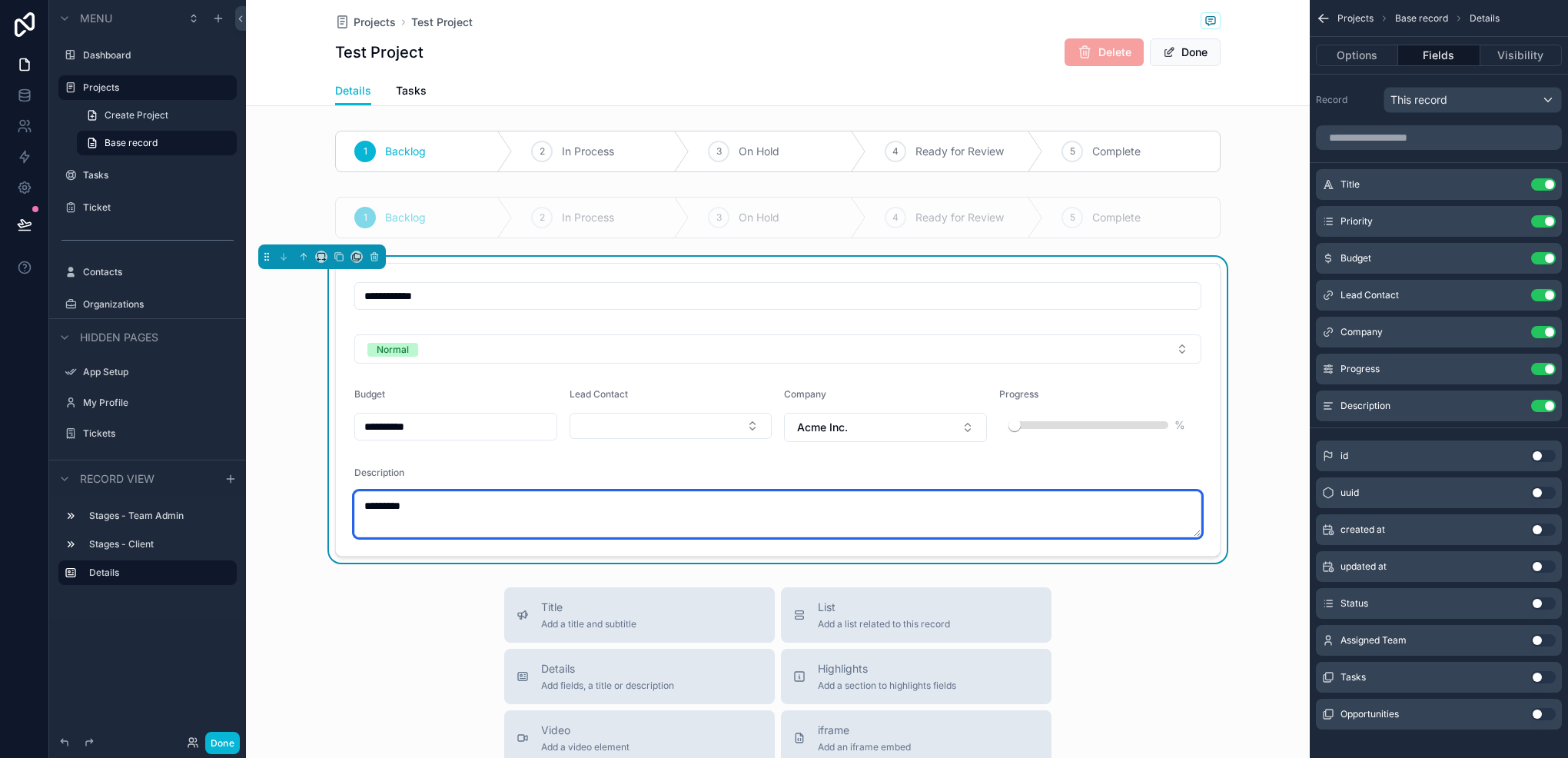
click at [851, 519] on textarea "*********" at bounding box center [778, 514] width 847 height 47
type textarea "*******"
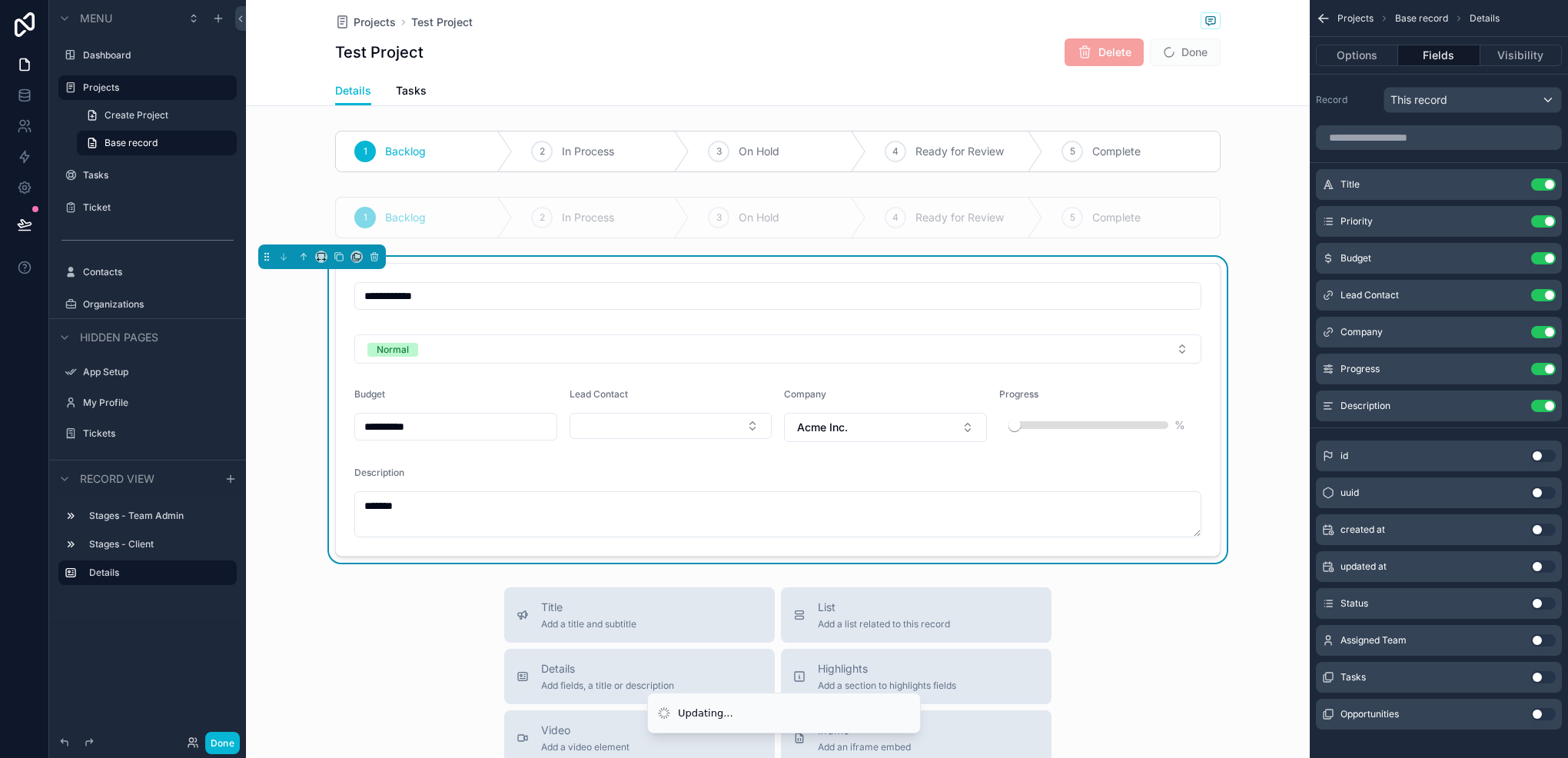
click at [1188, 52] on span "Done" at bounding box center [1185, 53] width 70 height 28
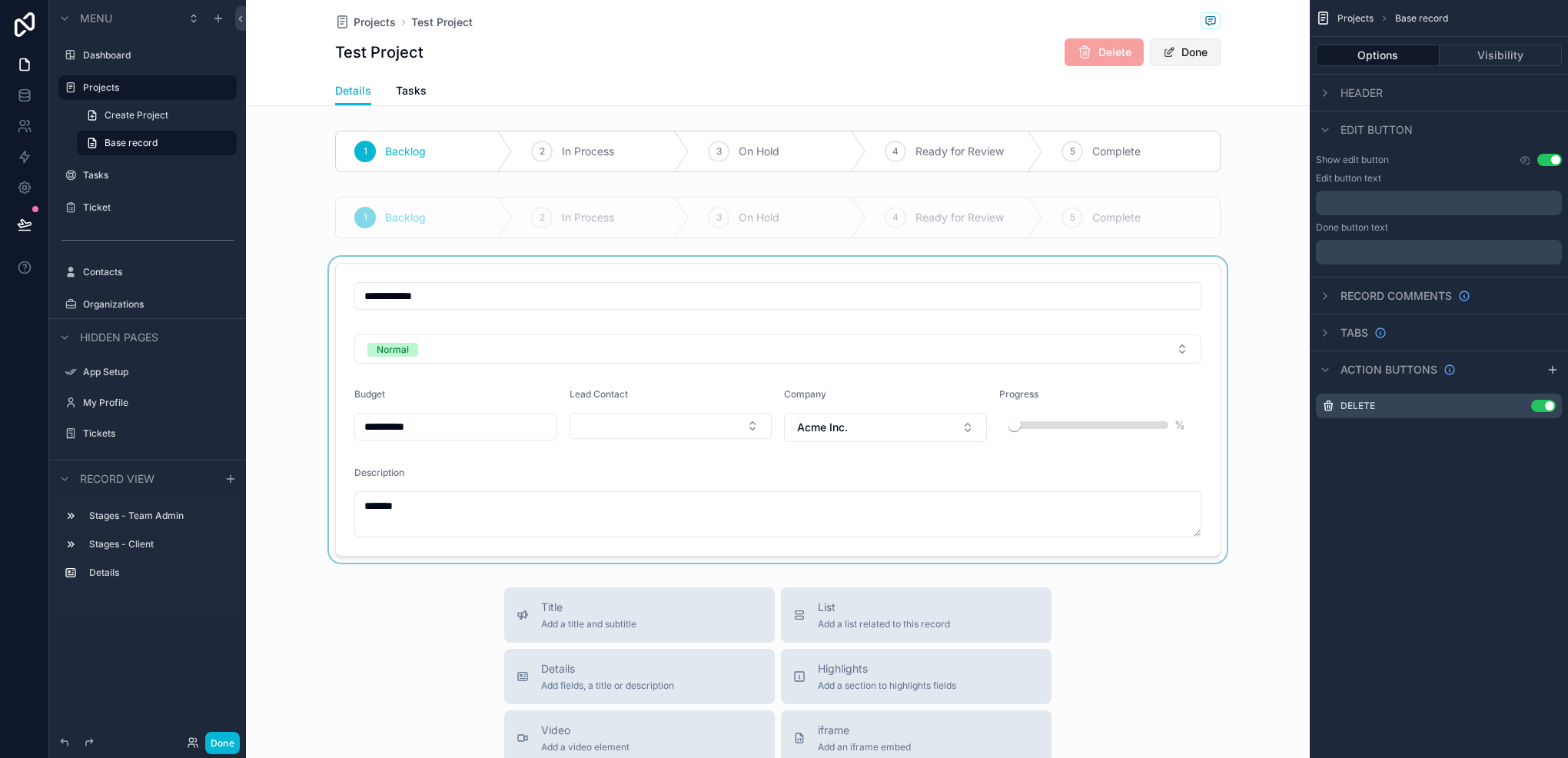
click at [1176, 43] on button "Done" at bounding box center [1185, 53] width 70 height 28
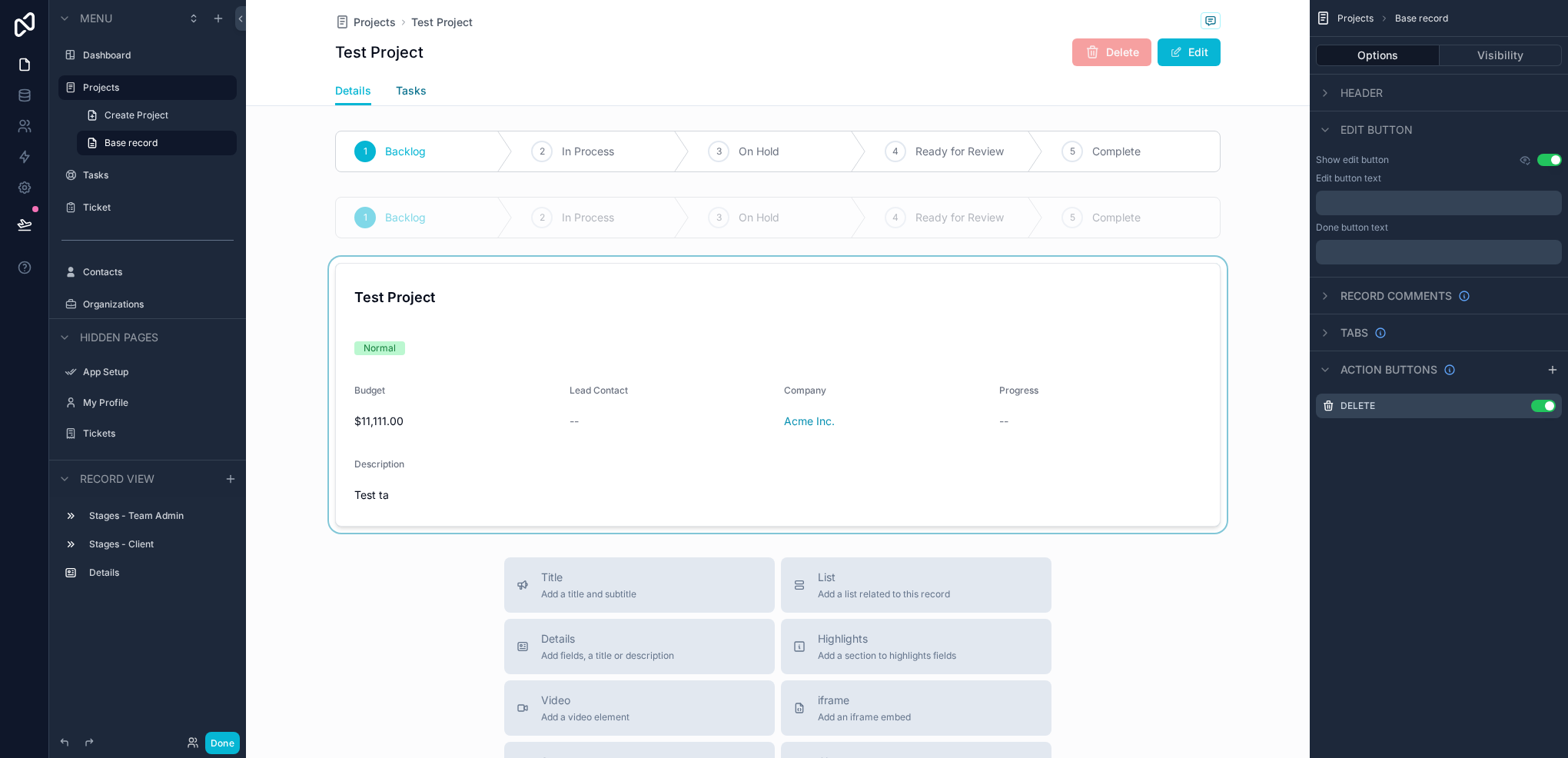
click at [409, 100] on link "Tasks" at bounding box center [411, 92] width 31 height 31
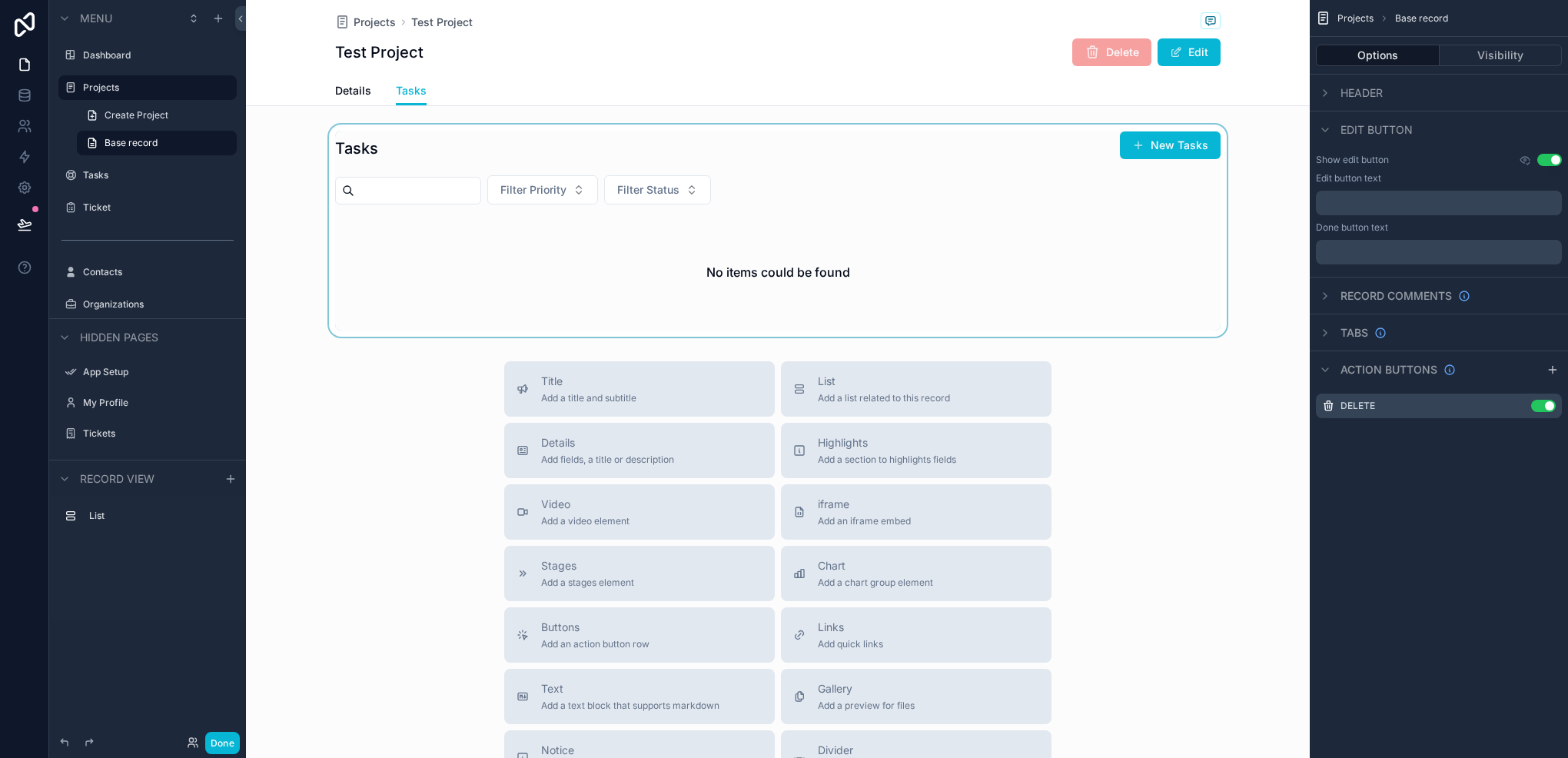
click at [1179, 156] on div "scrollable content" at bounding box center [778, 231] width 1064 height 212
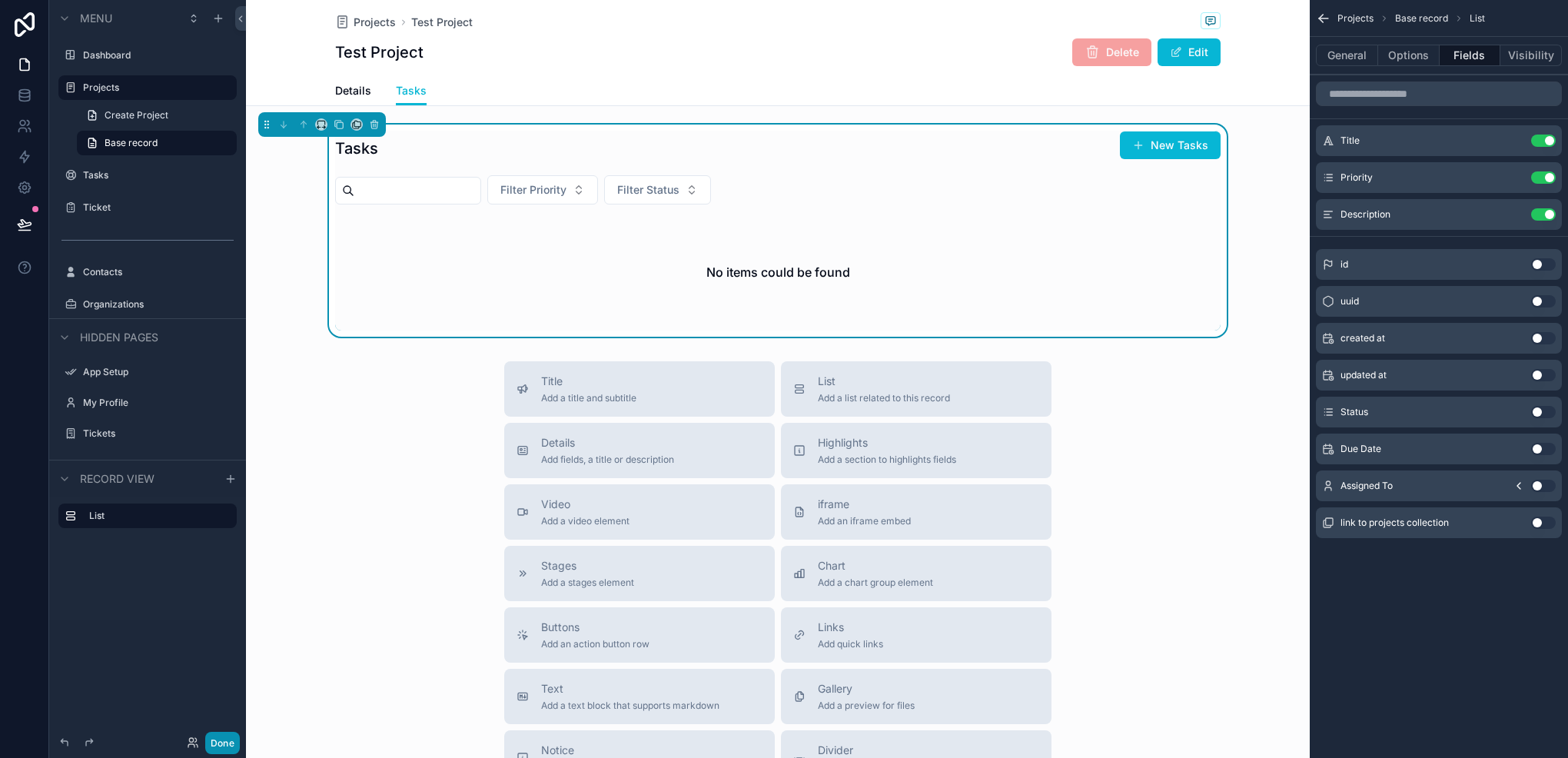
click at [225, 743] on button "Done" at bounding box center [222, 743] width 35 height 23
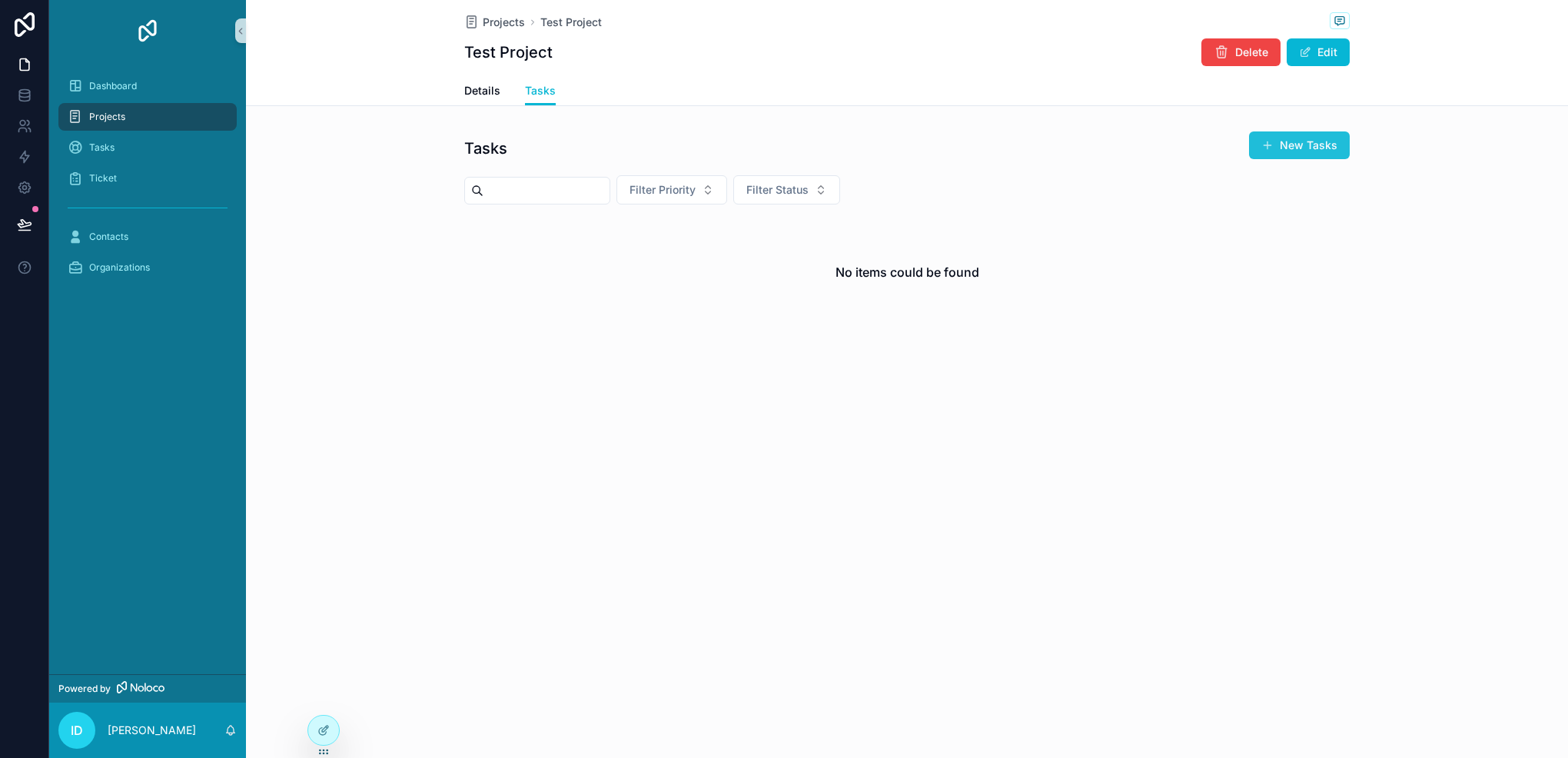
click at [1327, 140] on button "New Tasks" at bounding box center [1300, 146] width 101 height 28
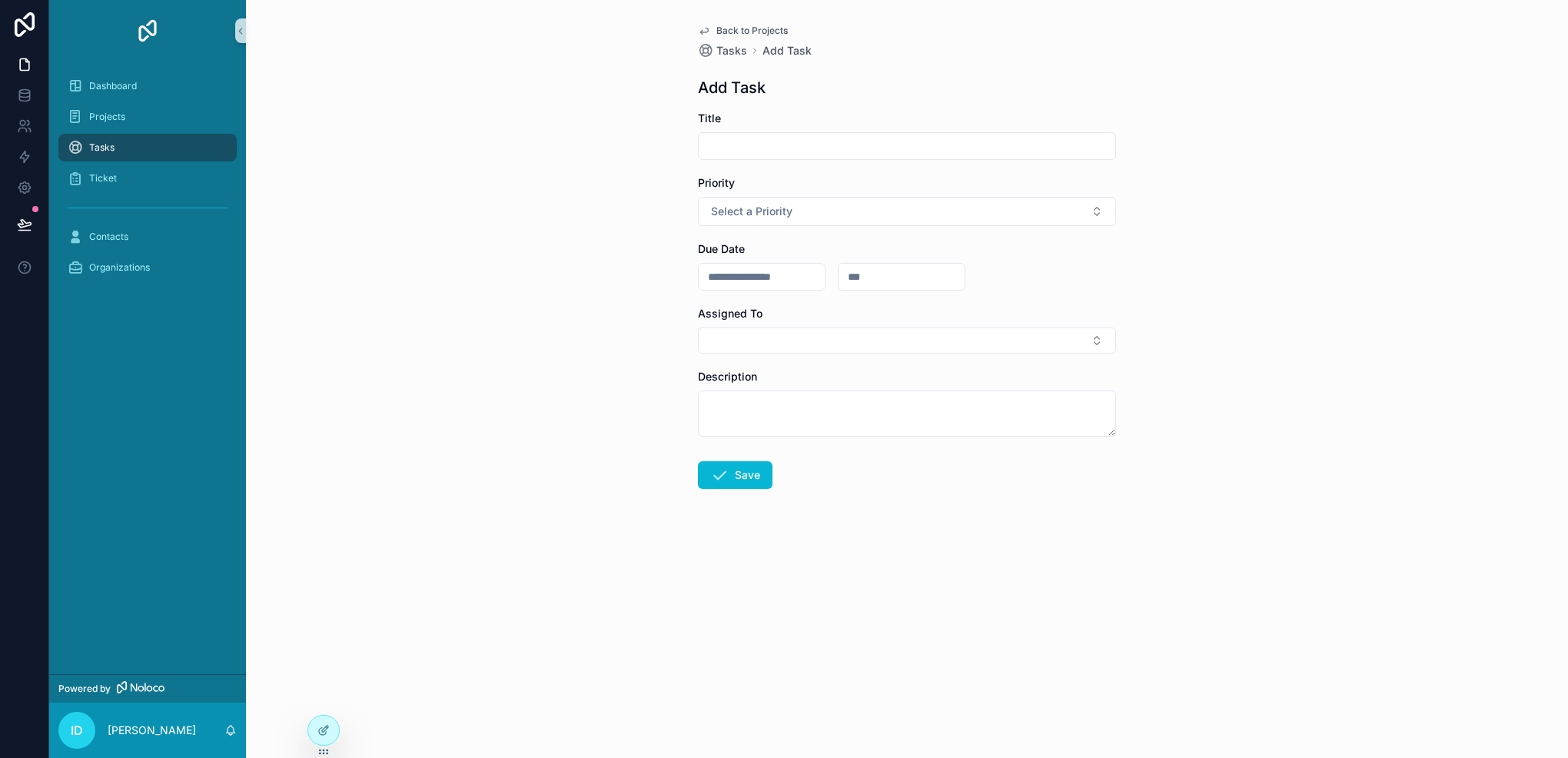
click at [864, 140] on input "scrollable content" at bounding box center [907, 147] width 417 height 22
type input "*********"
click at [850, 204] on button "Select a Priority" at bounding box center [907, 211] width 418 height 29
click at [766, 271] on div "Urgent" at bounding box center [907, 272] width 410 height 23
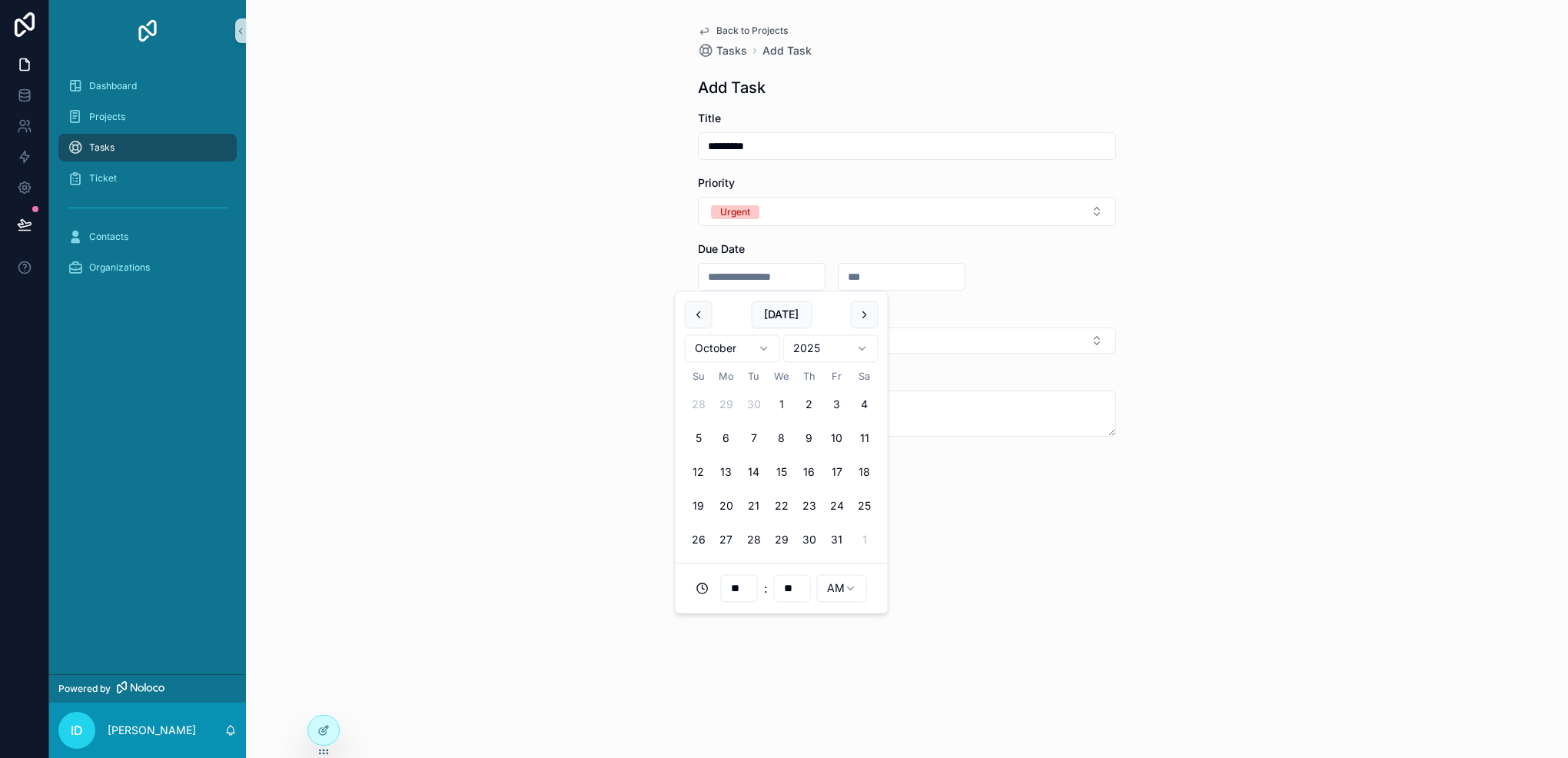
click at [783, 271] on input "scrollable content" at bounding box center [762, 277] width 126 height 22
click at [799, 395] on button "2" at bounding box center [809, 405] width 28 height 28
type input "**********"
click at [928, 273] on input "scrollable content" at bounding box center [901, 277] width 126 height 22
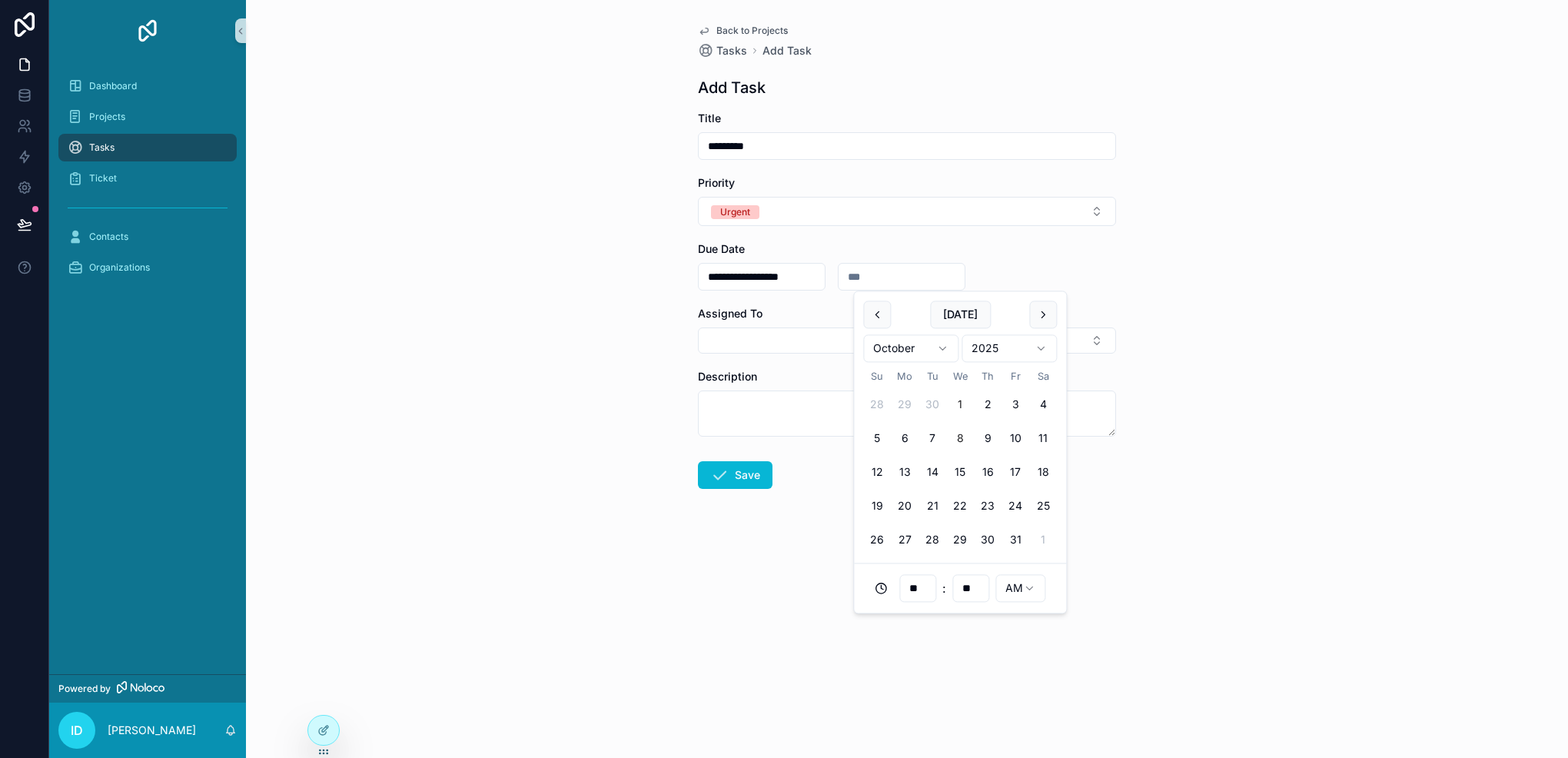
click at [948, 438] on button "8" at bounding box center [960, 439] width 28 height 28
type input "**********"
click at [730, 335] on button "Select Button" at bounding box center [907, 341] width 418 height 26
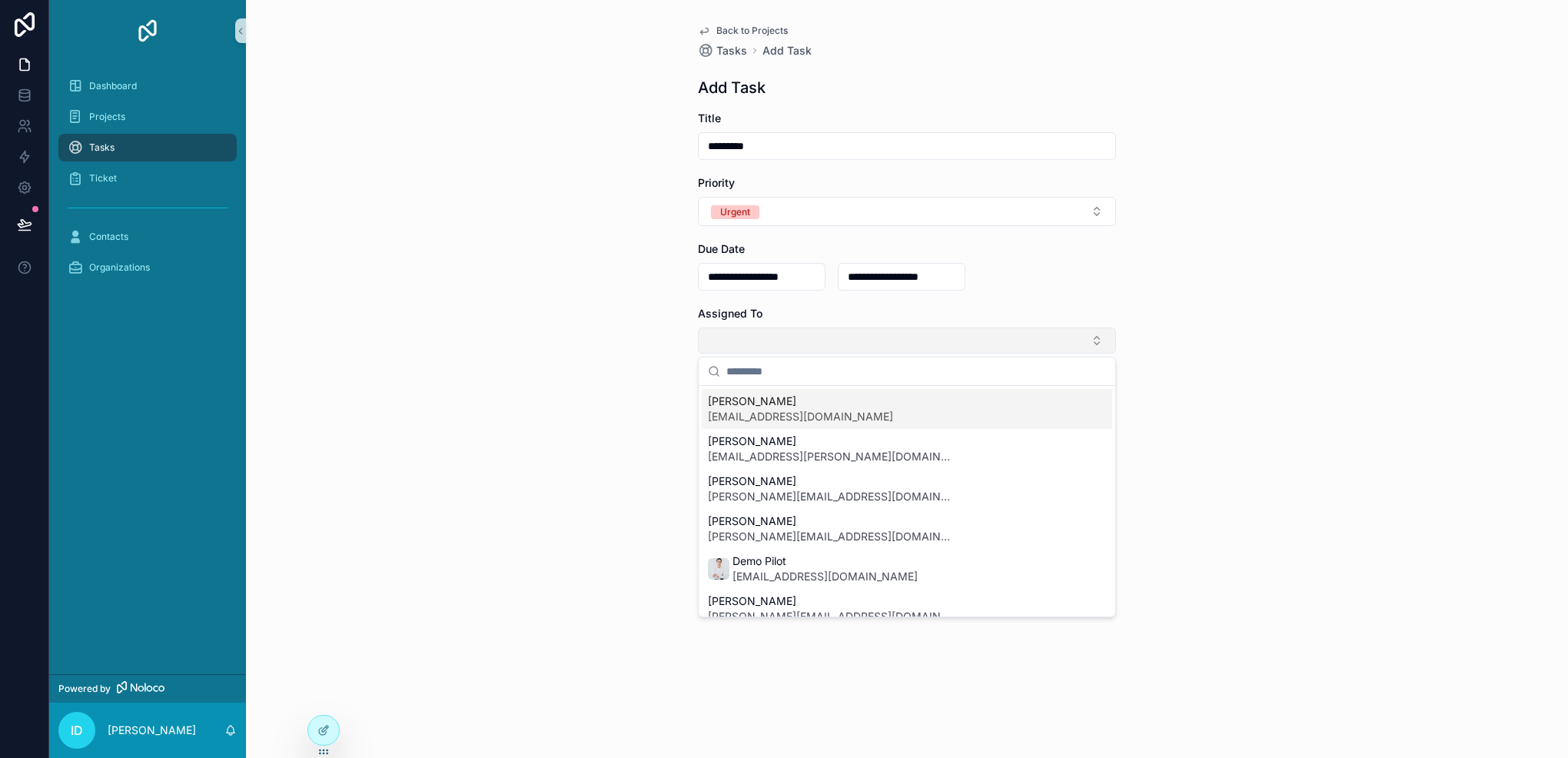
click at [730, 335] on button "Select Button" at bounding box center [907, 341] width 418 height 26
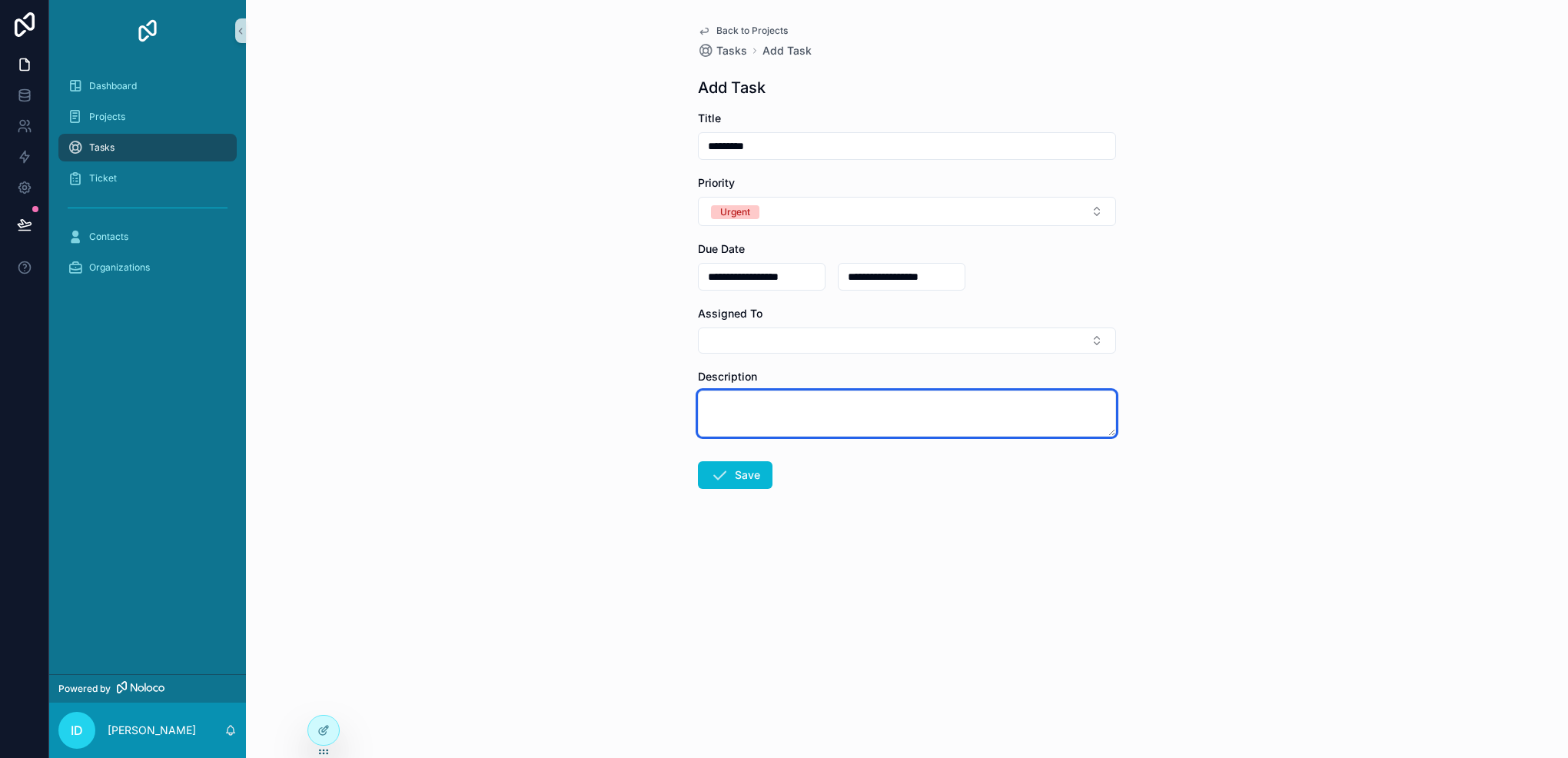
click at [798, 407] on textarea "scrollable content" at bounding box center [907, 413] width 418 height 47
type textarea "*********"
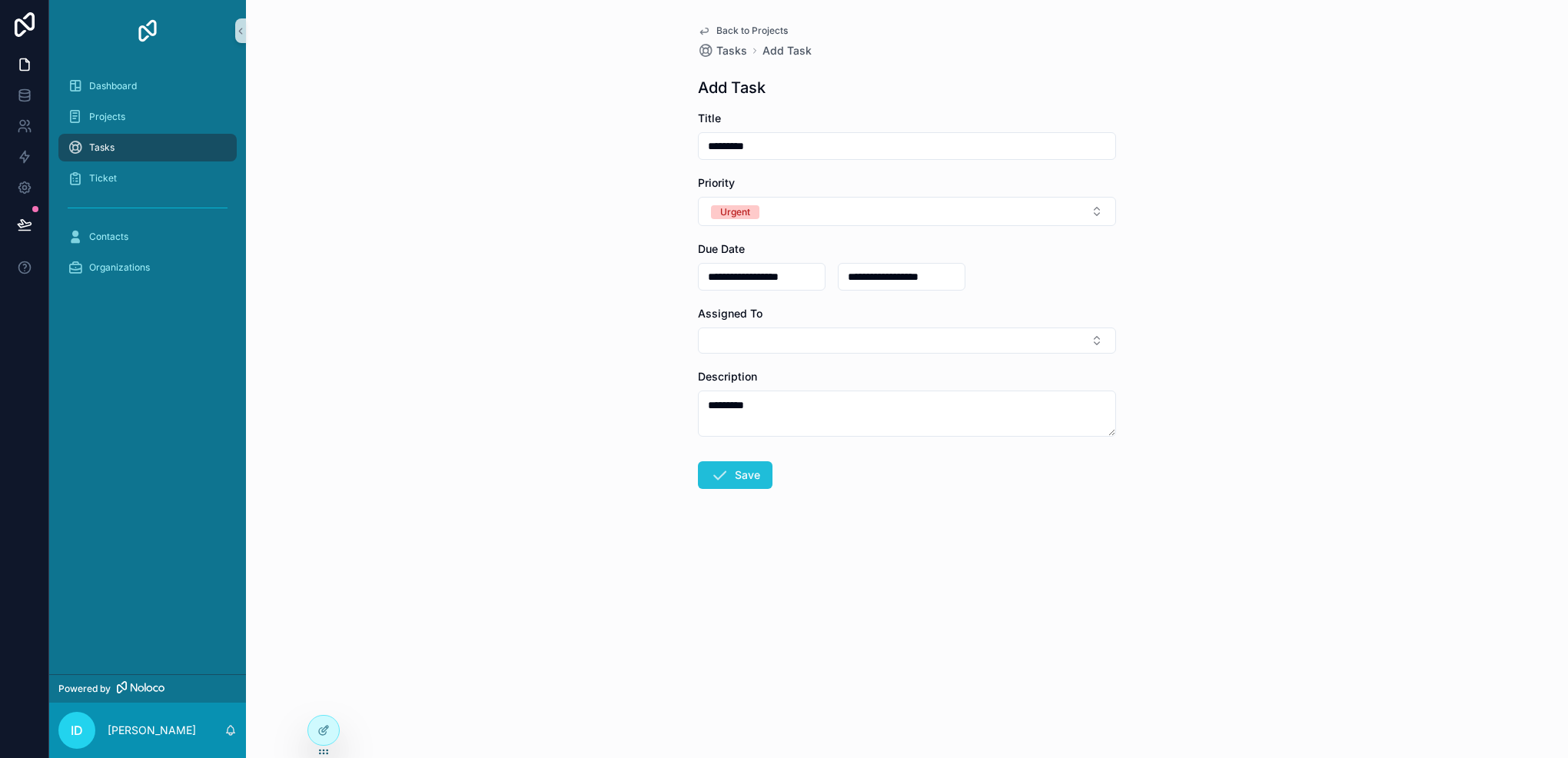
click at [740, 469] on button "Save" at bounding box center [735, 476] width 74 height 28
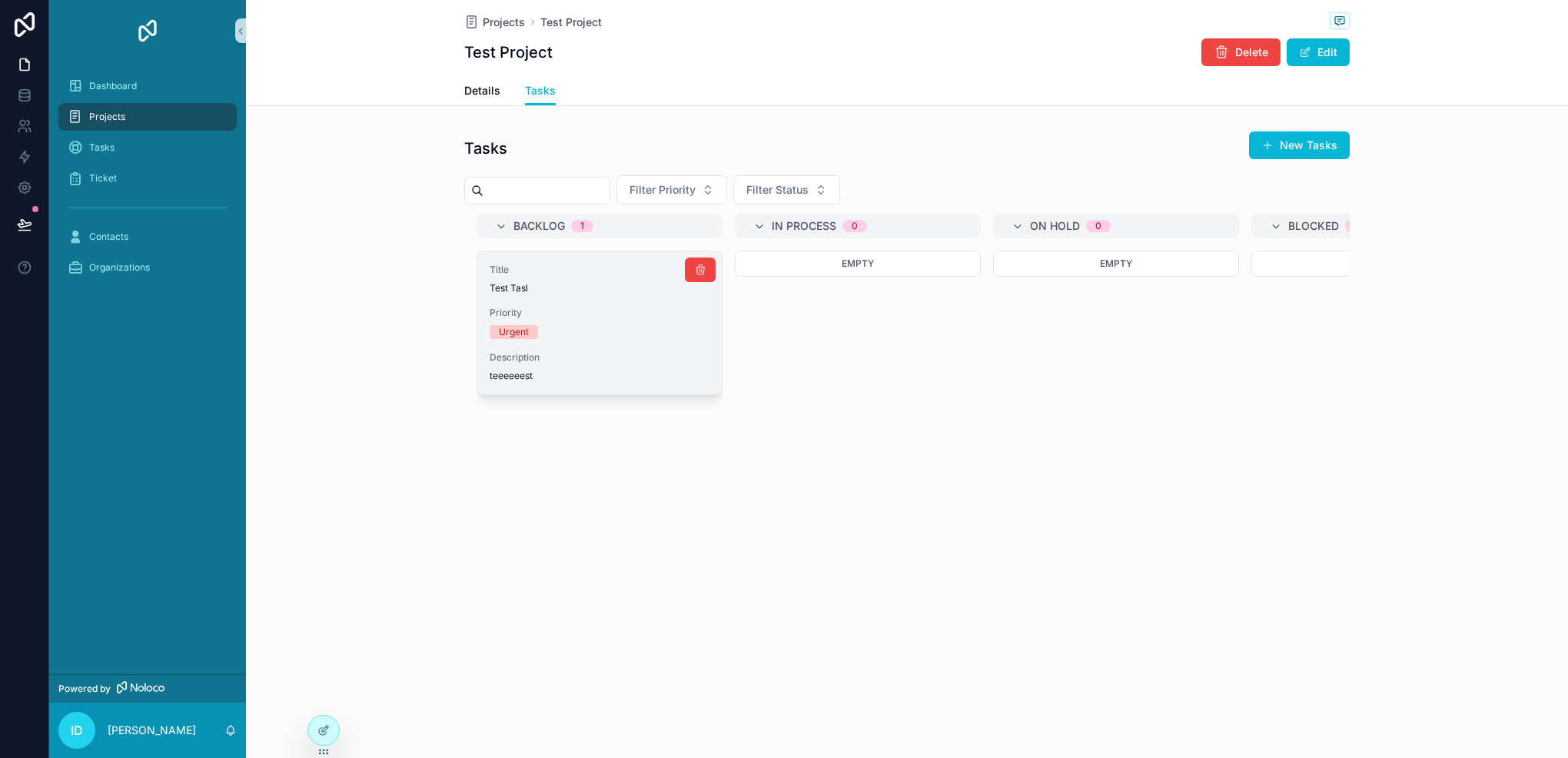
click at [668, 328] on div "Urgent" at bounding box center [599, 332] width 220 height 14
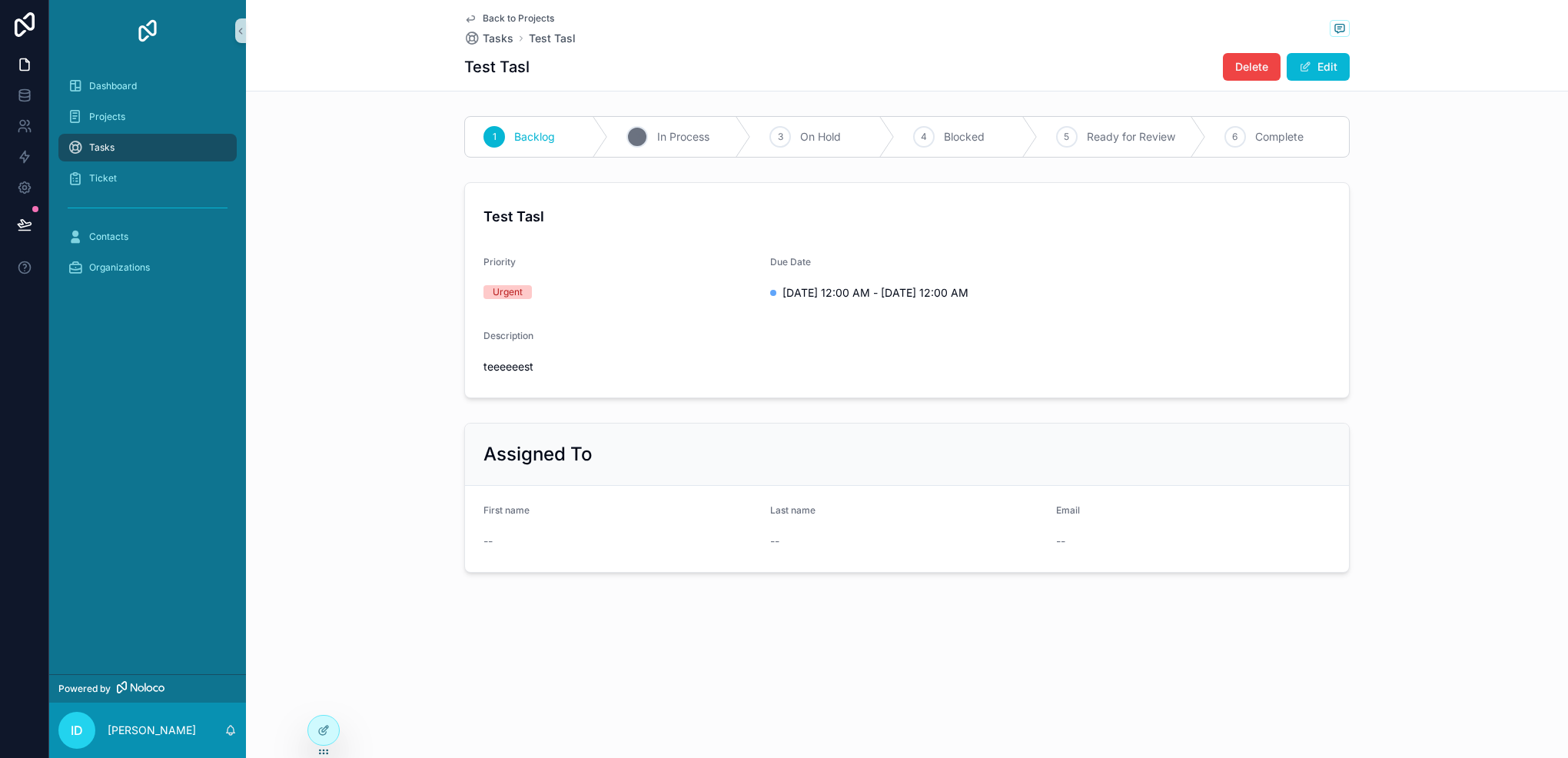
click at [661, 139] on span "In Process" at bounding box center [683, 137] width 52 height 16
click at [328, 727] on icon at bounding box center [325, 729] width 6 height 6
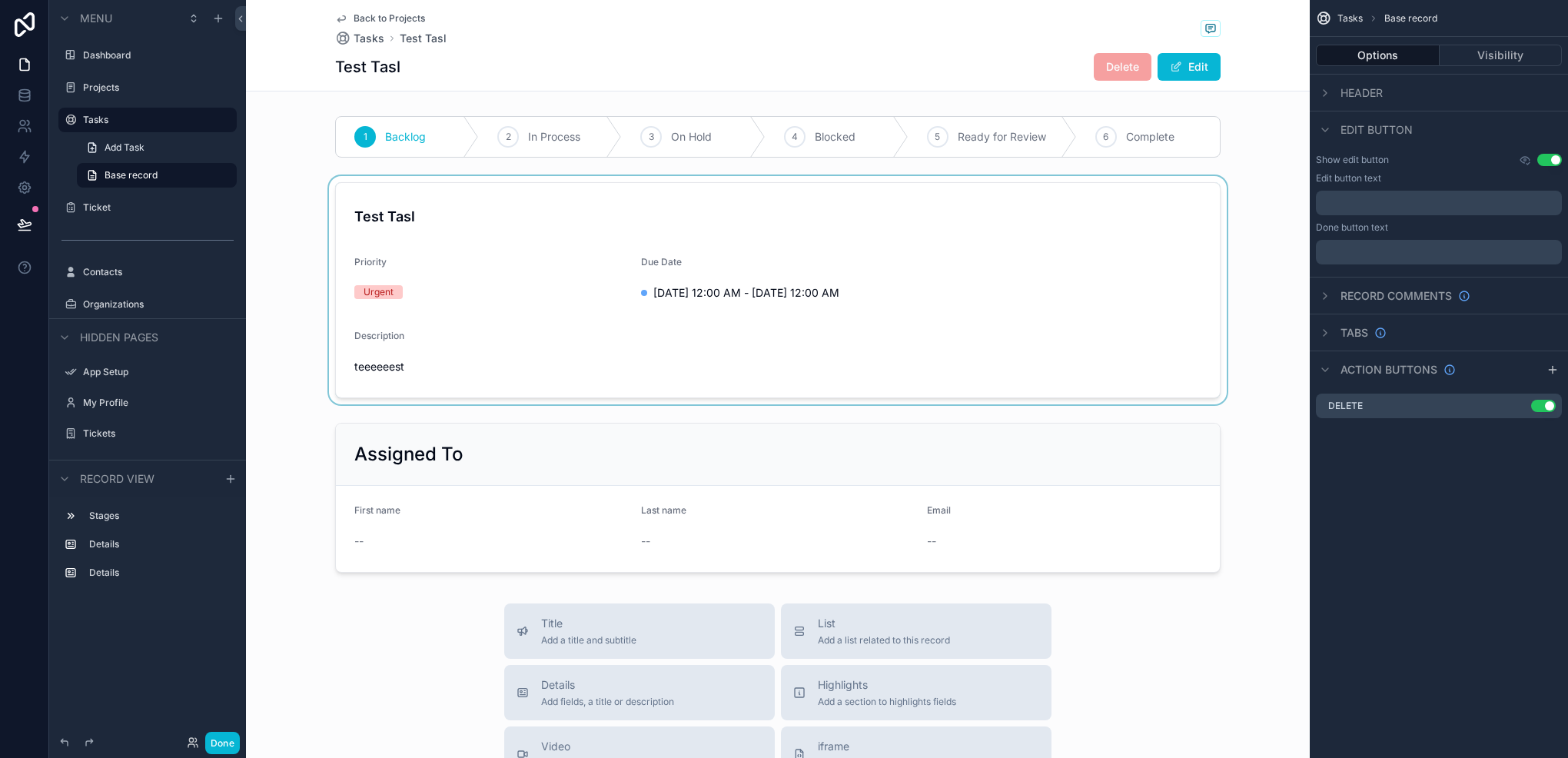
click at [578, 294] on div "scrollable content" at bounding box center [778, 290] width 1064 height 229
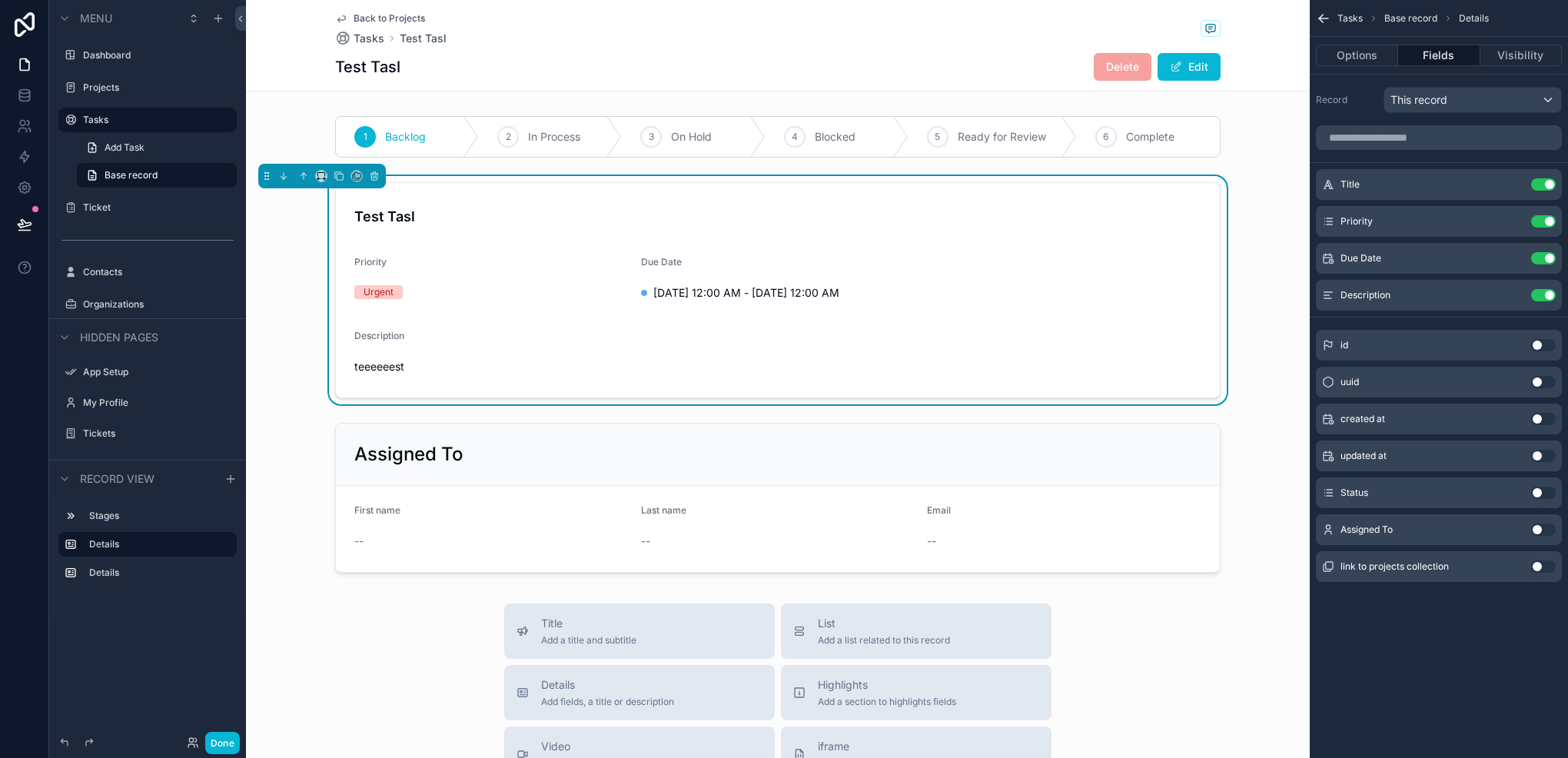
click at [1544, 533] on button "Use setting" at bounding box center [1543, 530] width 25 height 12
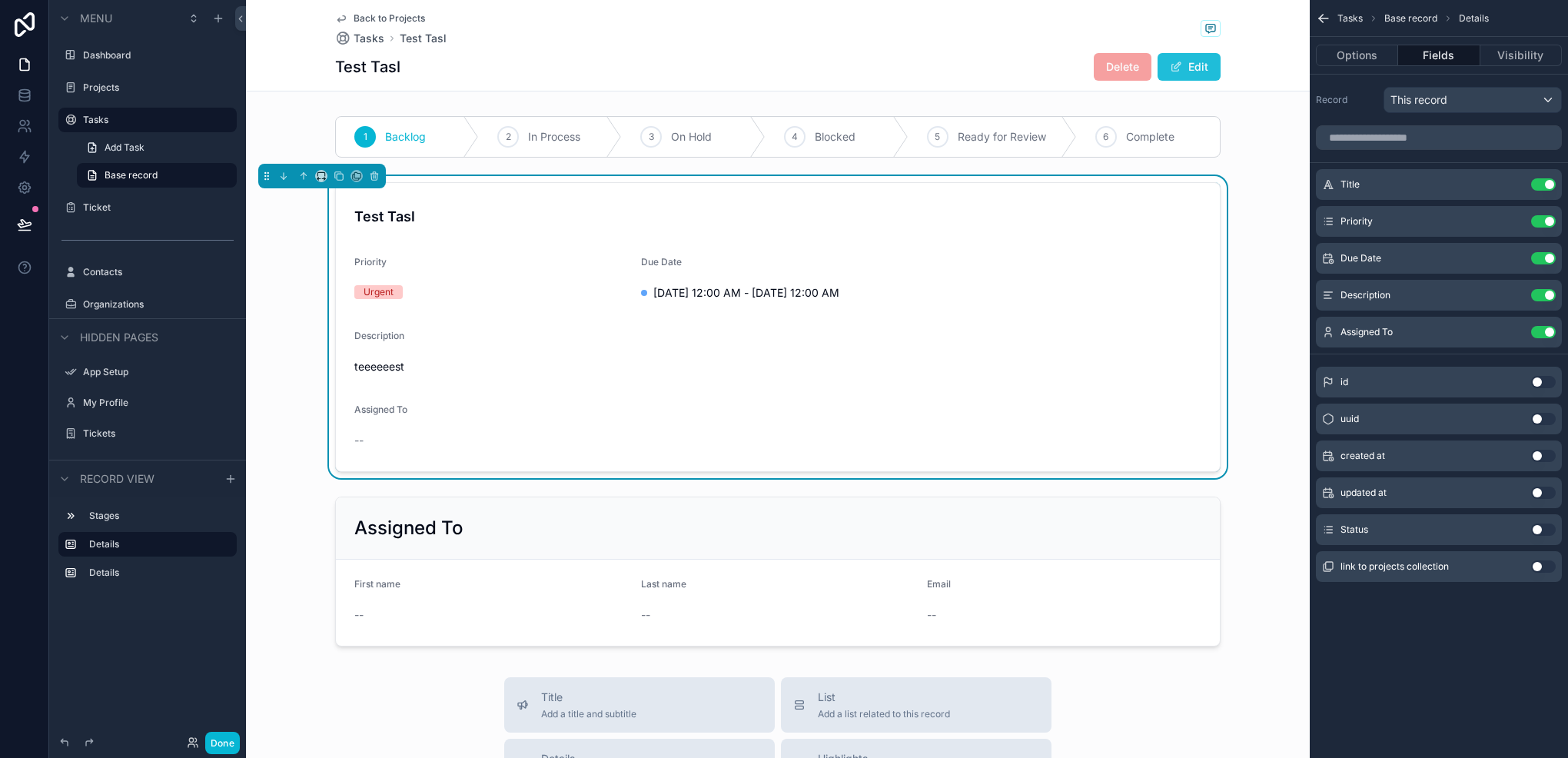
click at [1175, 60] on button "Edit" at bounding box center [1190, 67] width 63 height 28
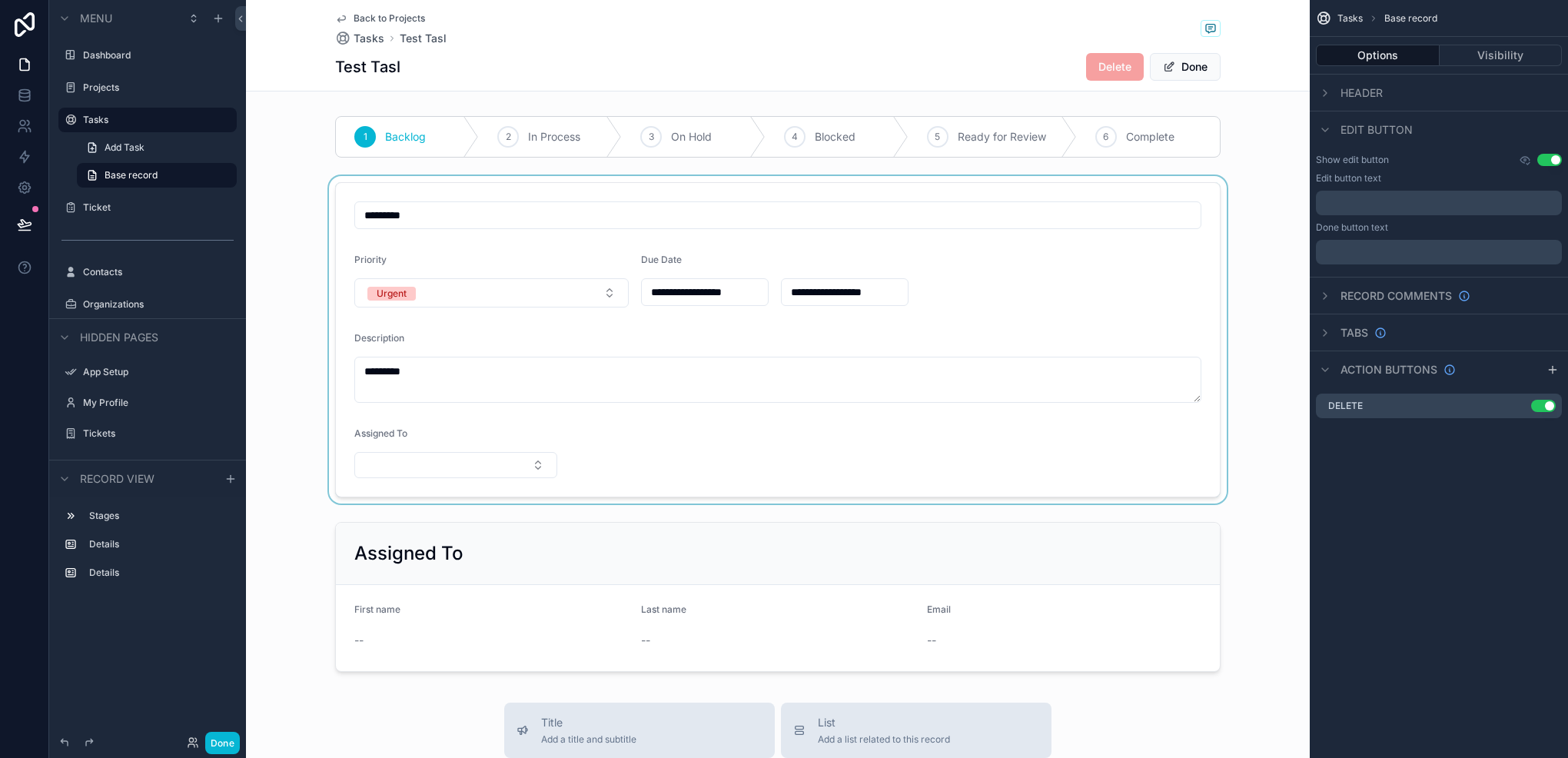
click at [517, 460] on div "scrollable content" at bounding box center [778, 340] width 1064 height 328
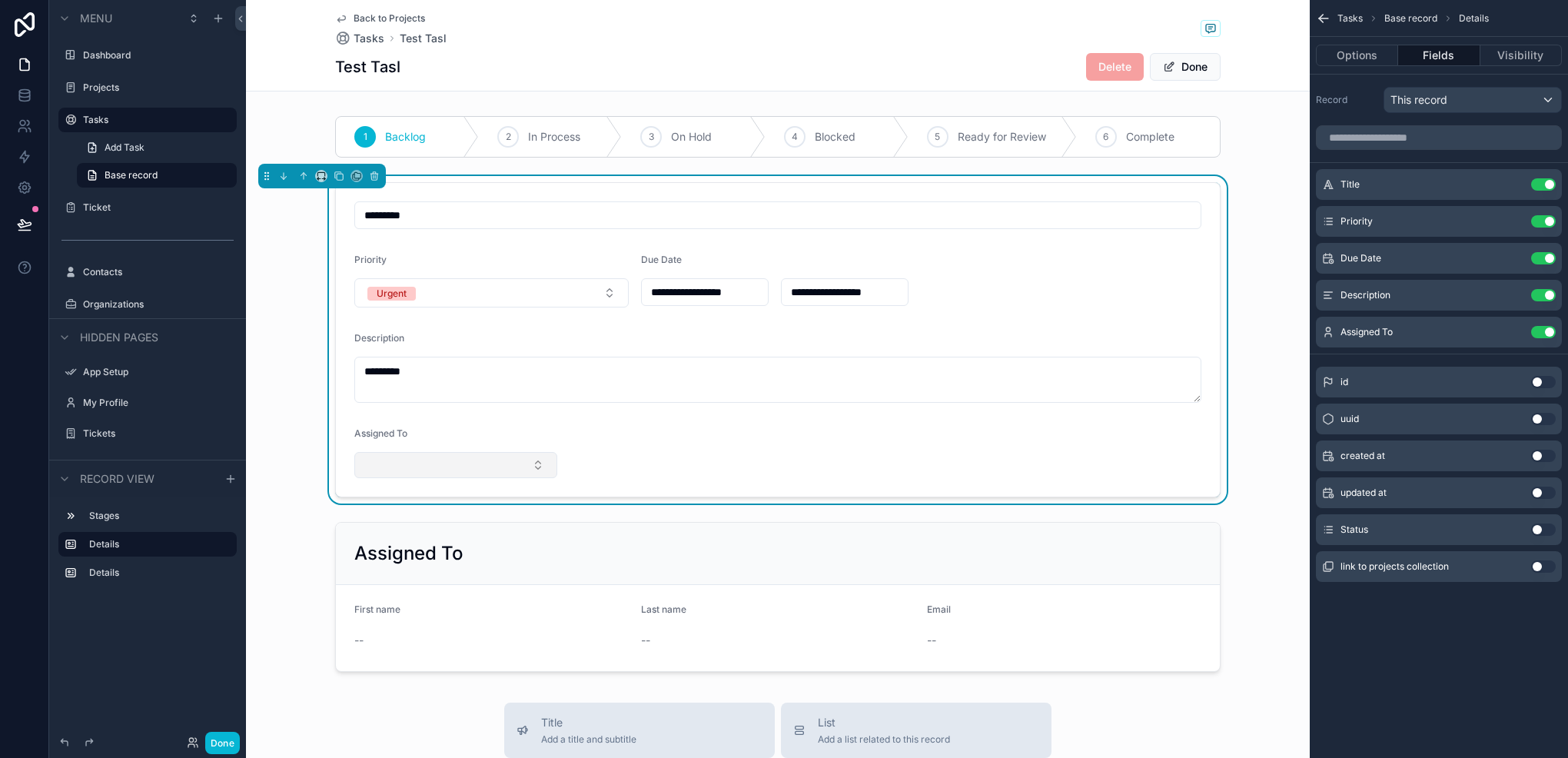
click at [517, 460] on button "Select Button" at bounding box center [456, 465] width 203 height 26
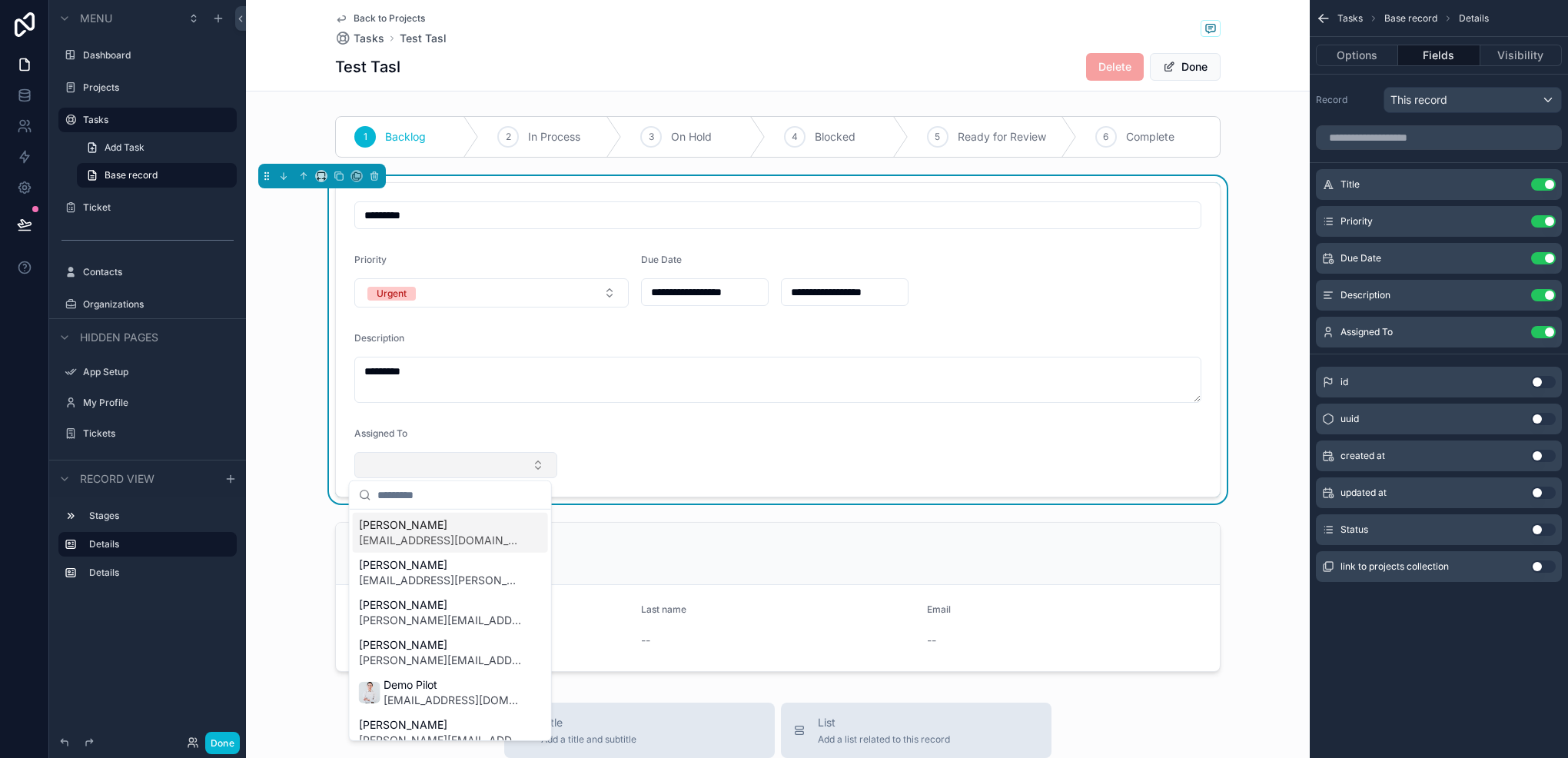
click at [517, 460] on button "Select Button" at bounding box center [456, 465] width 203 height 26
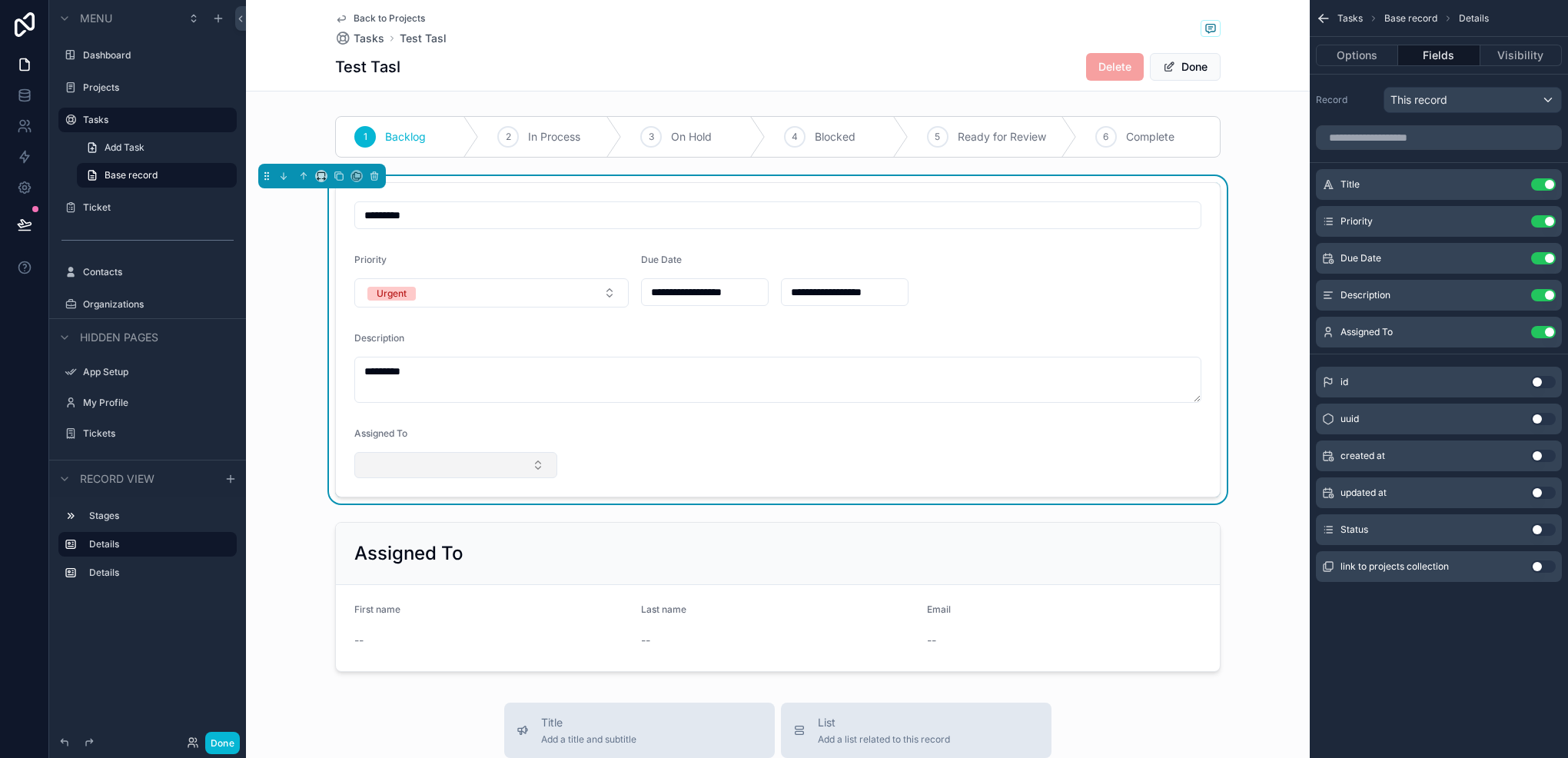
click at [517, 460] on button "Select Button" at bounding box center [456, 465] width 203 height 26
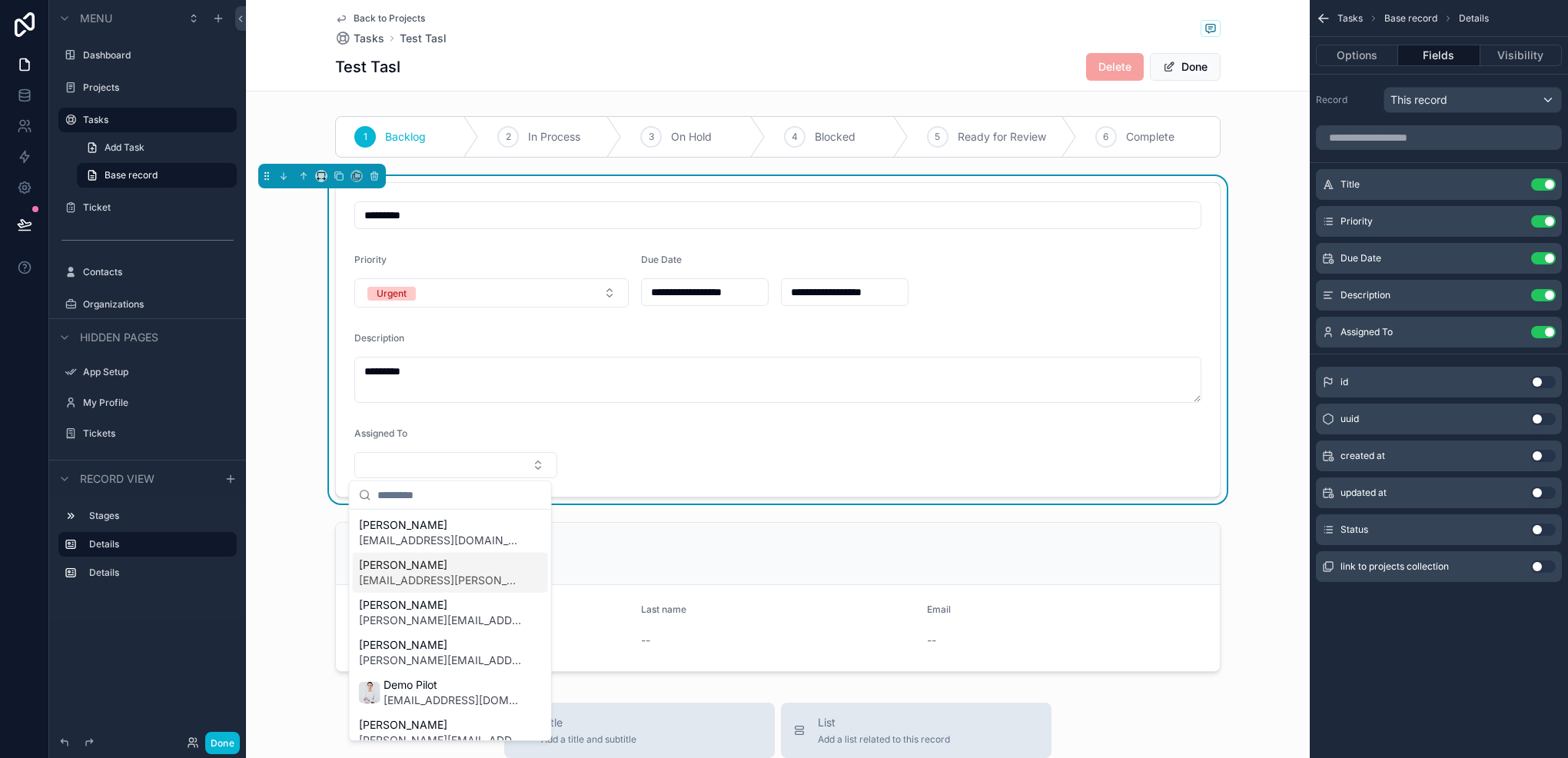
click at [466, 573] on span "[EMAIL_ADDRESS][PERSON_NAME][DOMAIN_NAME]" at bounding box center [441, 581] width 164 height 16
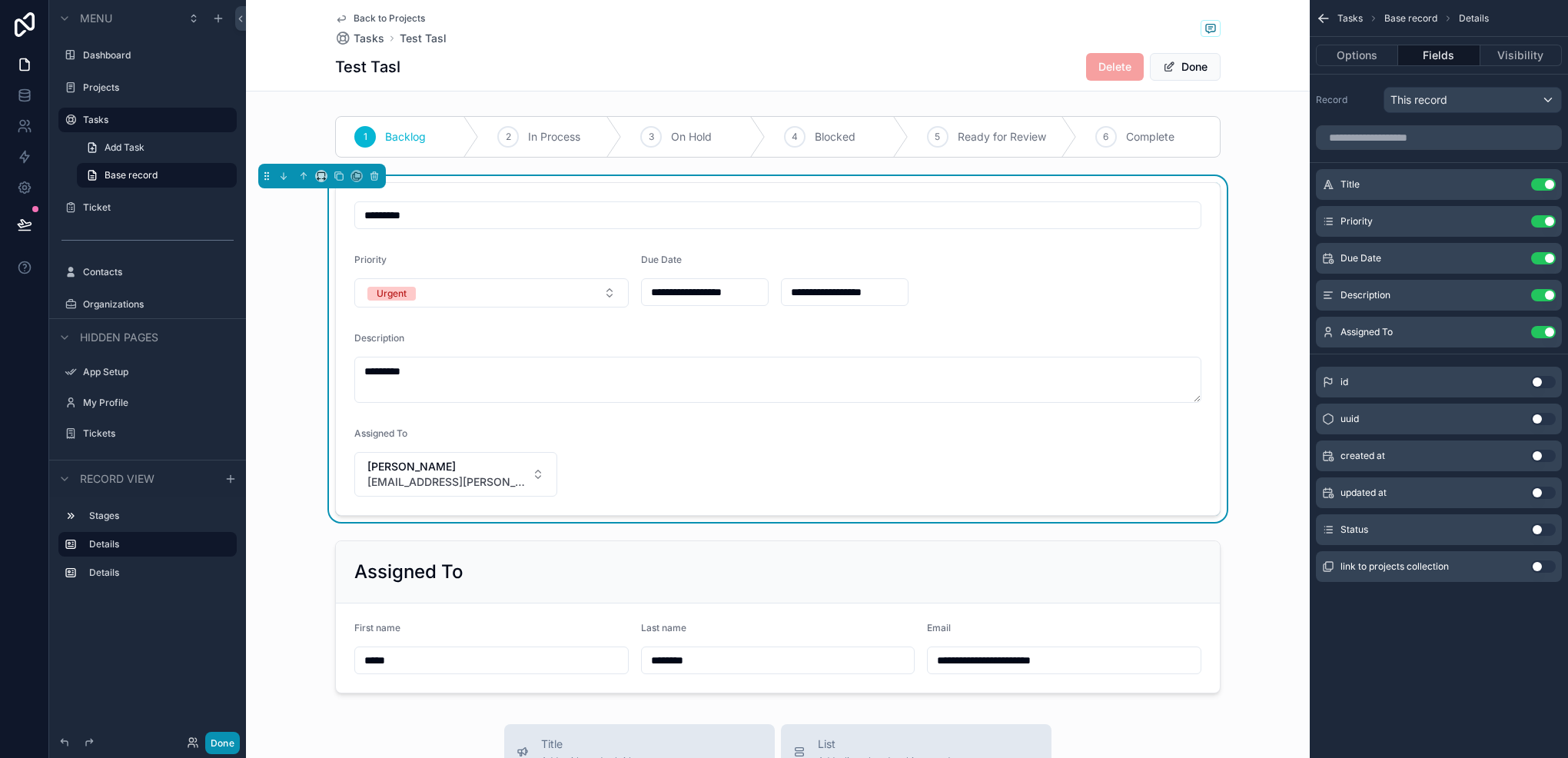
click at [224, 734] on button "Done" at bounding box center [222, 743] width 35 height 23
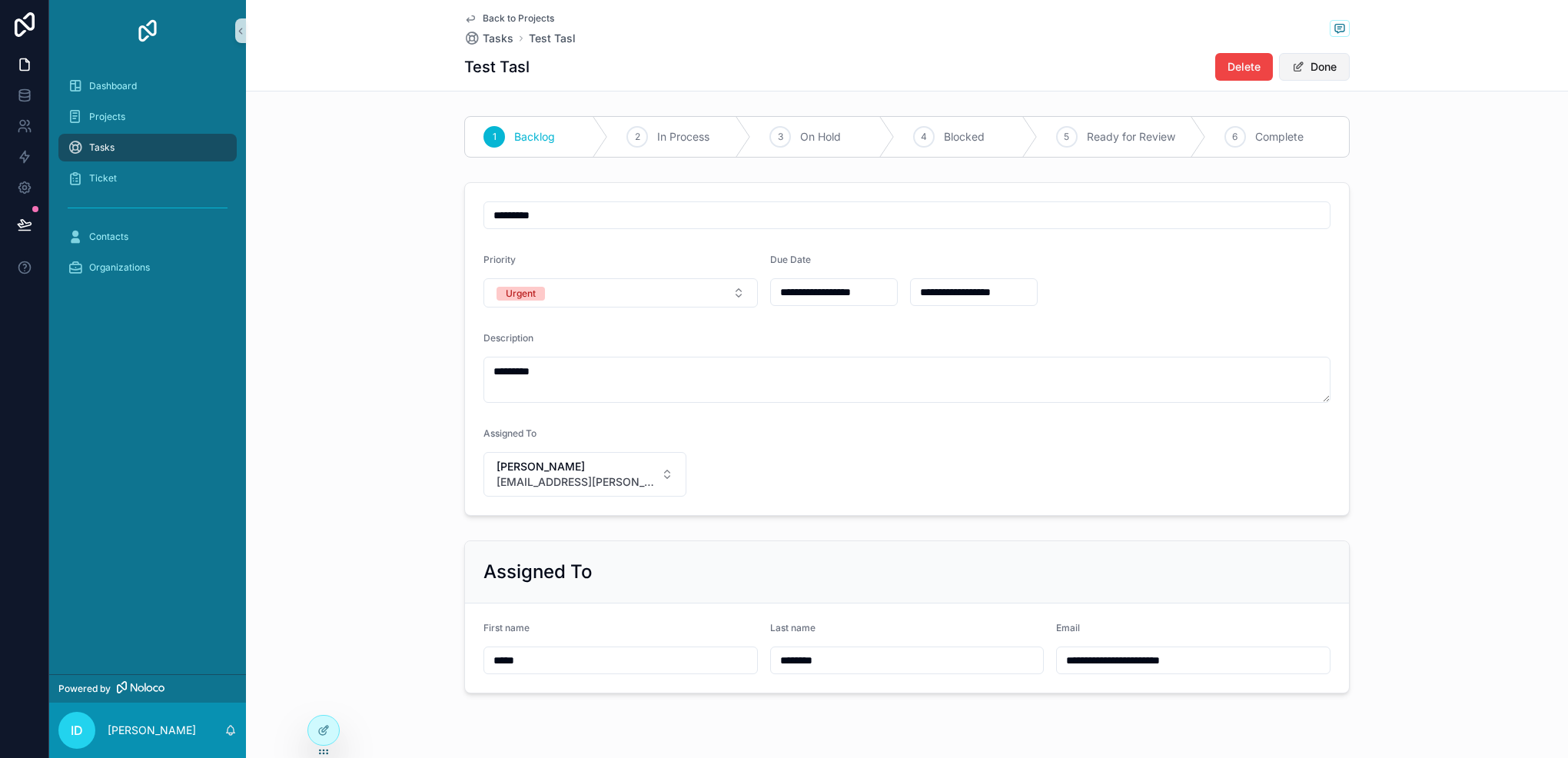
click at [1324, 65] on button "Done" at bounding box center [1314, 67] width 70 height 28
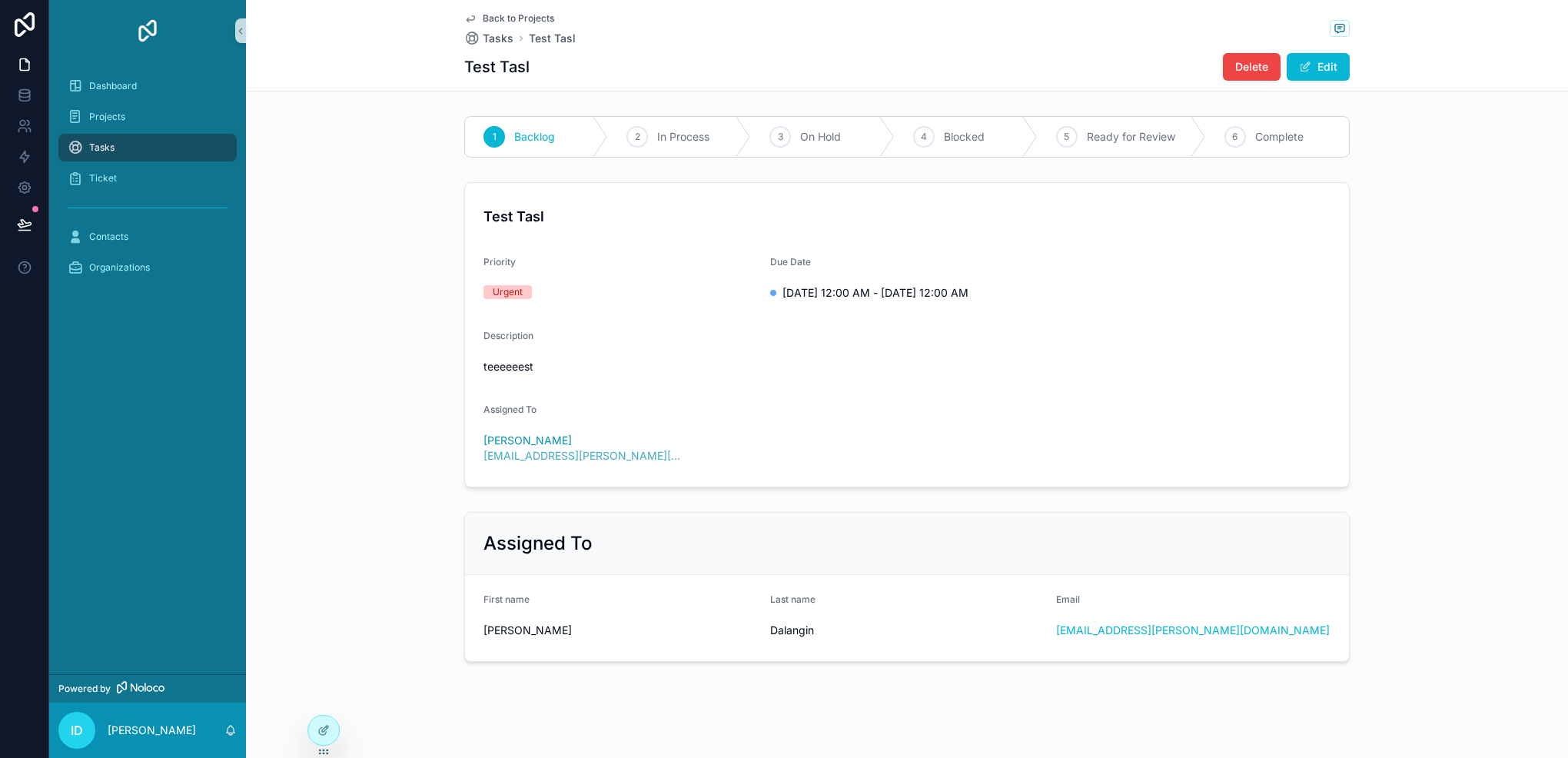
click at [129, 150] on div "Tasks" at bounding box center [147, 148] width 159 height 25
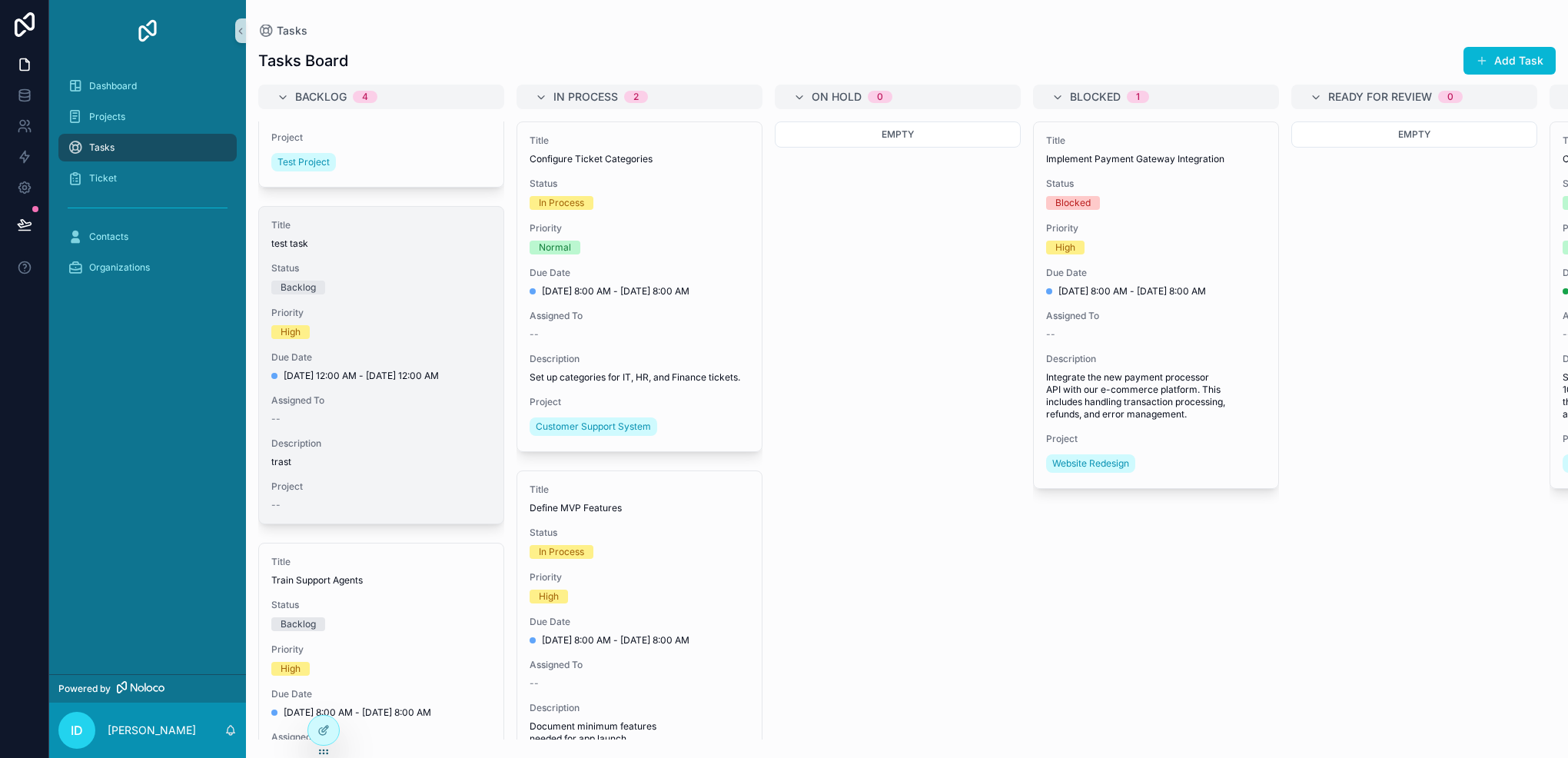
scroll to position [231, 0]
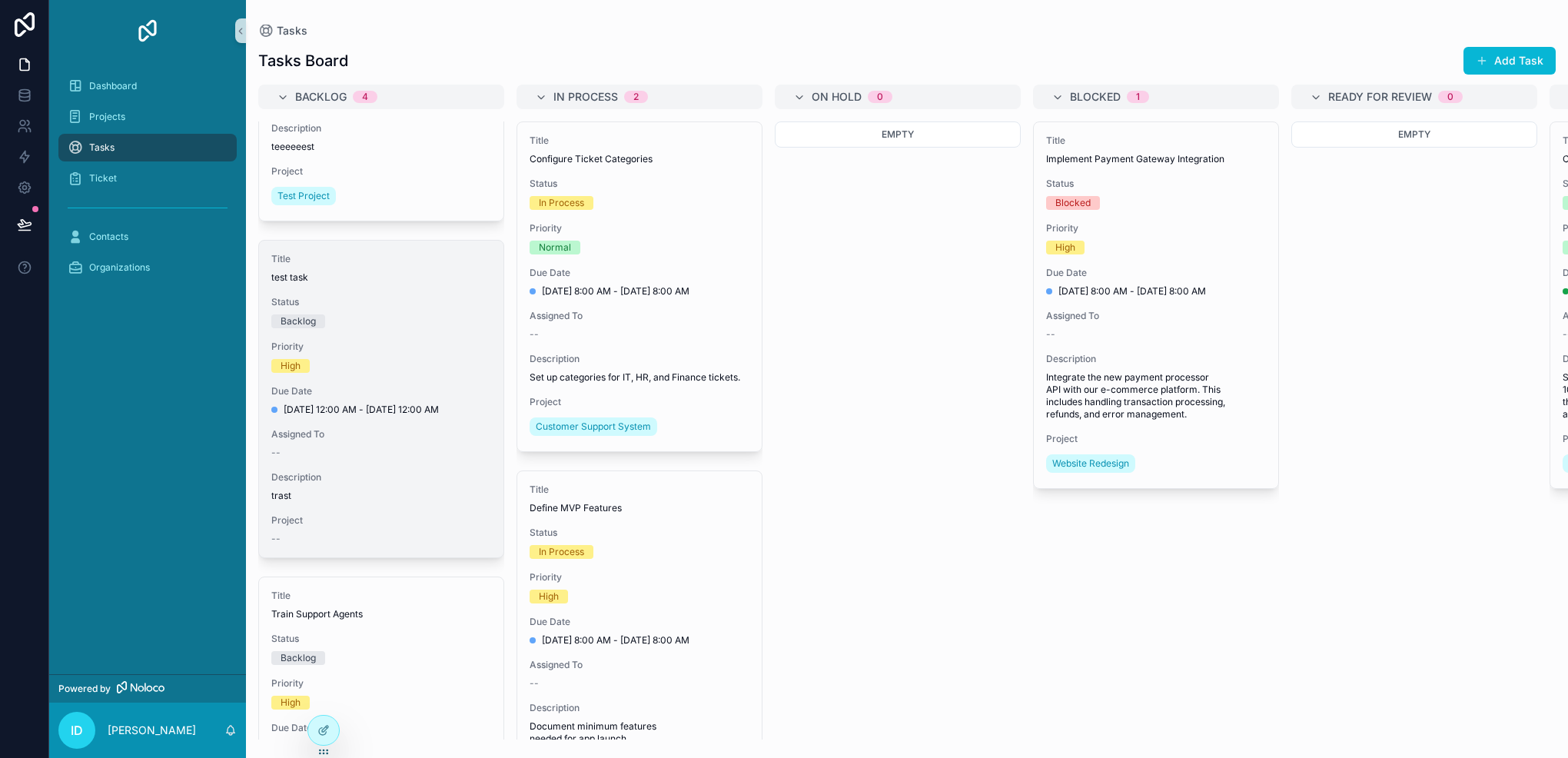
click at [466, 259] on span "Title" at bounding box center [381, 259] width 220 height 12
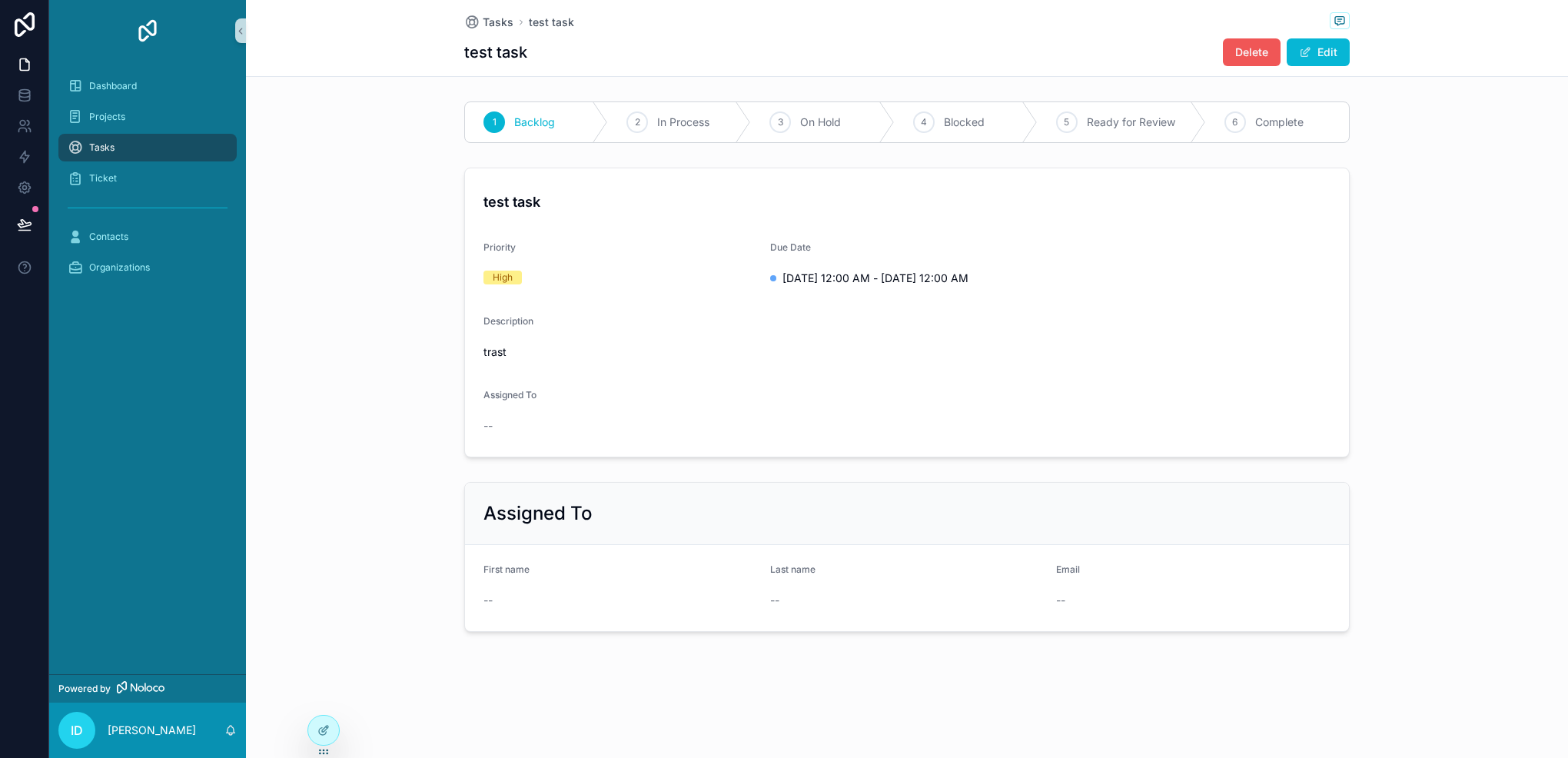
click at [1259, 50] on span "Delete" at bounding box center [1251, 53] width 33 height 16
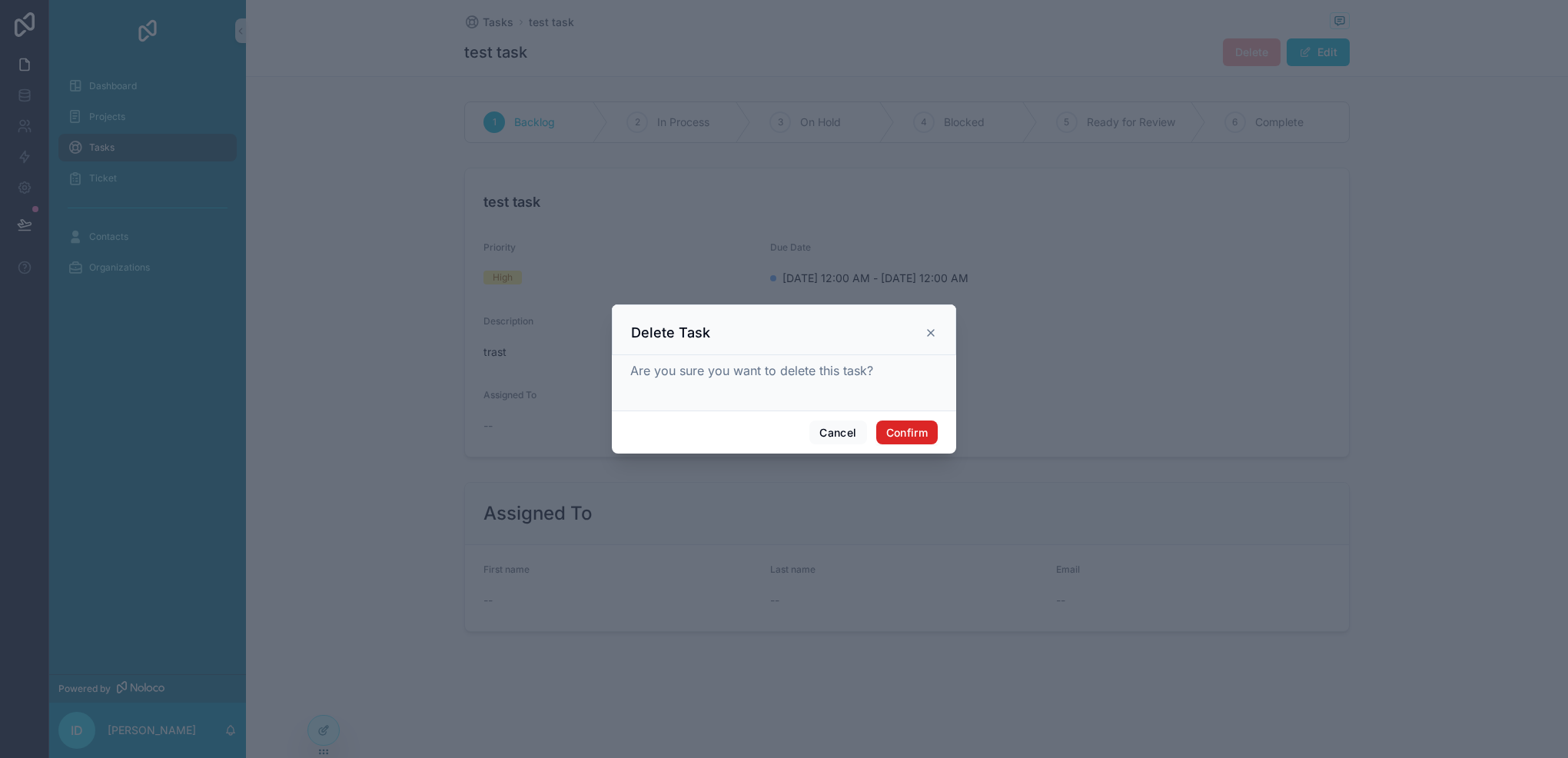
click at [910, 428] on button "Confirm" at bounding box center [907, 433] width 61 height 25
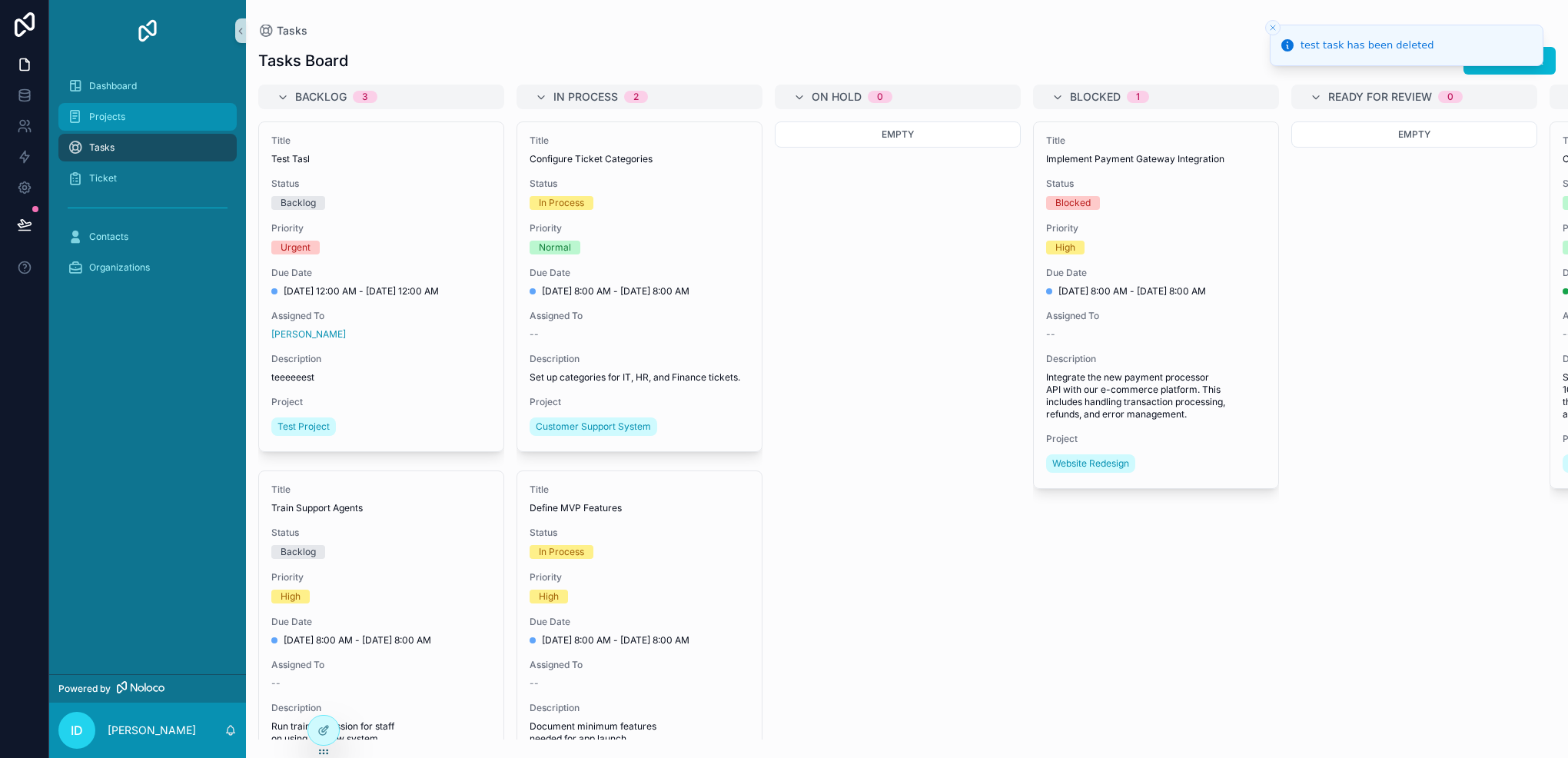
click at [130, 128] on div "Projects" at bounding box center [147, 117] width 159 height 25
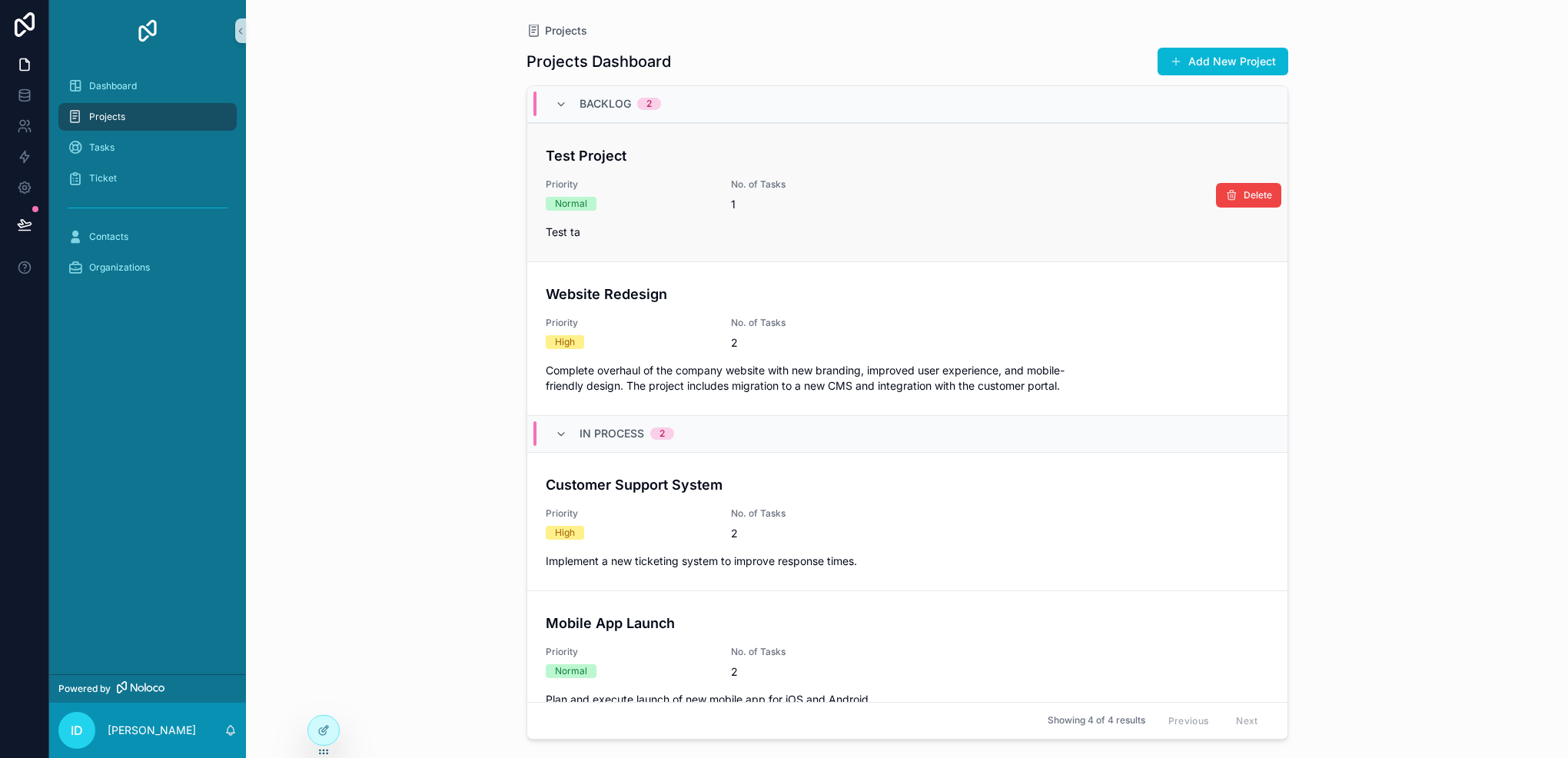
click at [857, 214] on div "Test Project Priority Normal No. of Tasks 1 Test ta" at bounding box center [907, 192] width 723 height 94
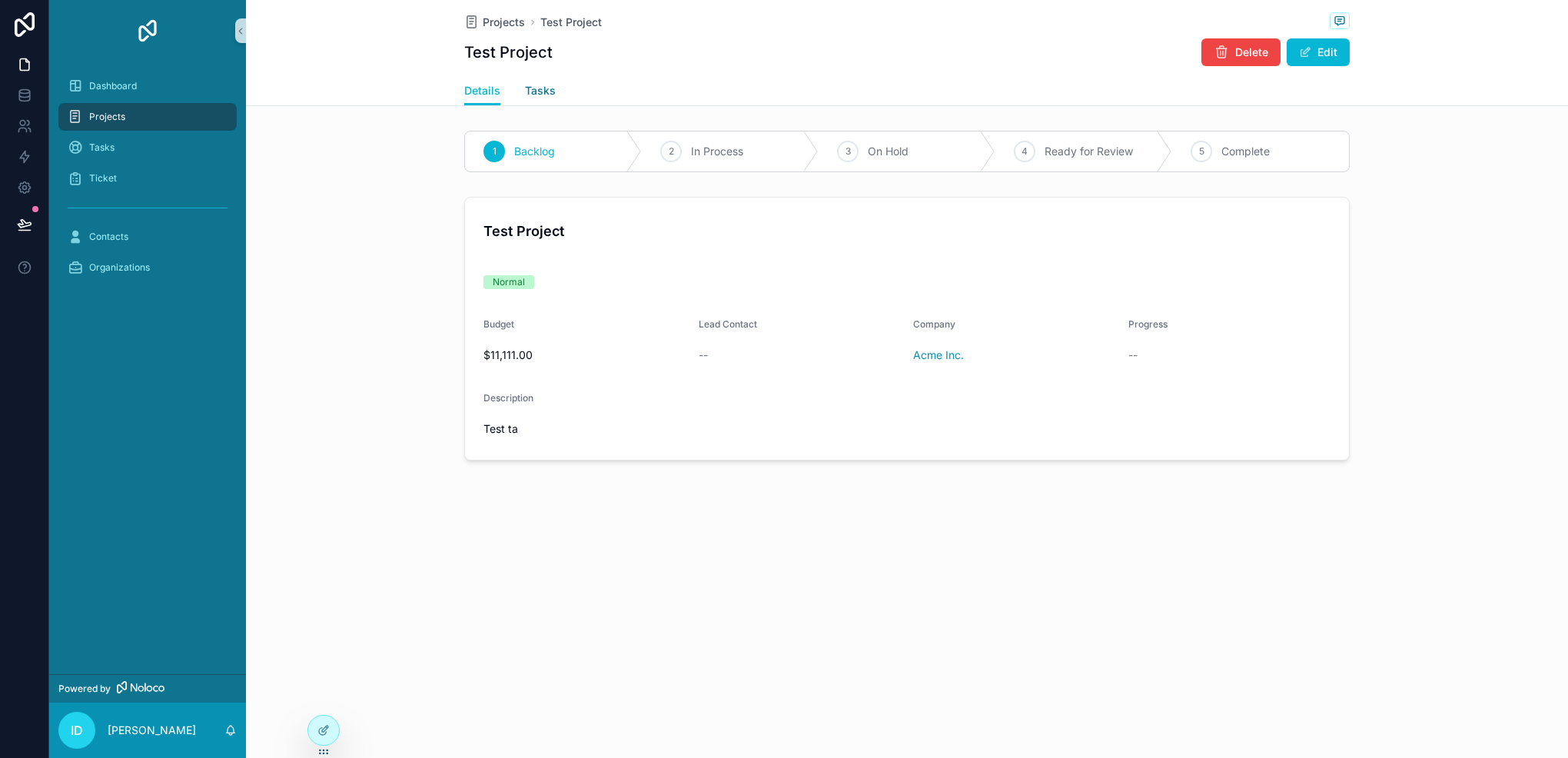
click at [537, 94] on span "Tasks" at bounding box center [540, 91] width 31 height 16
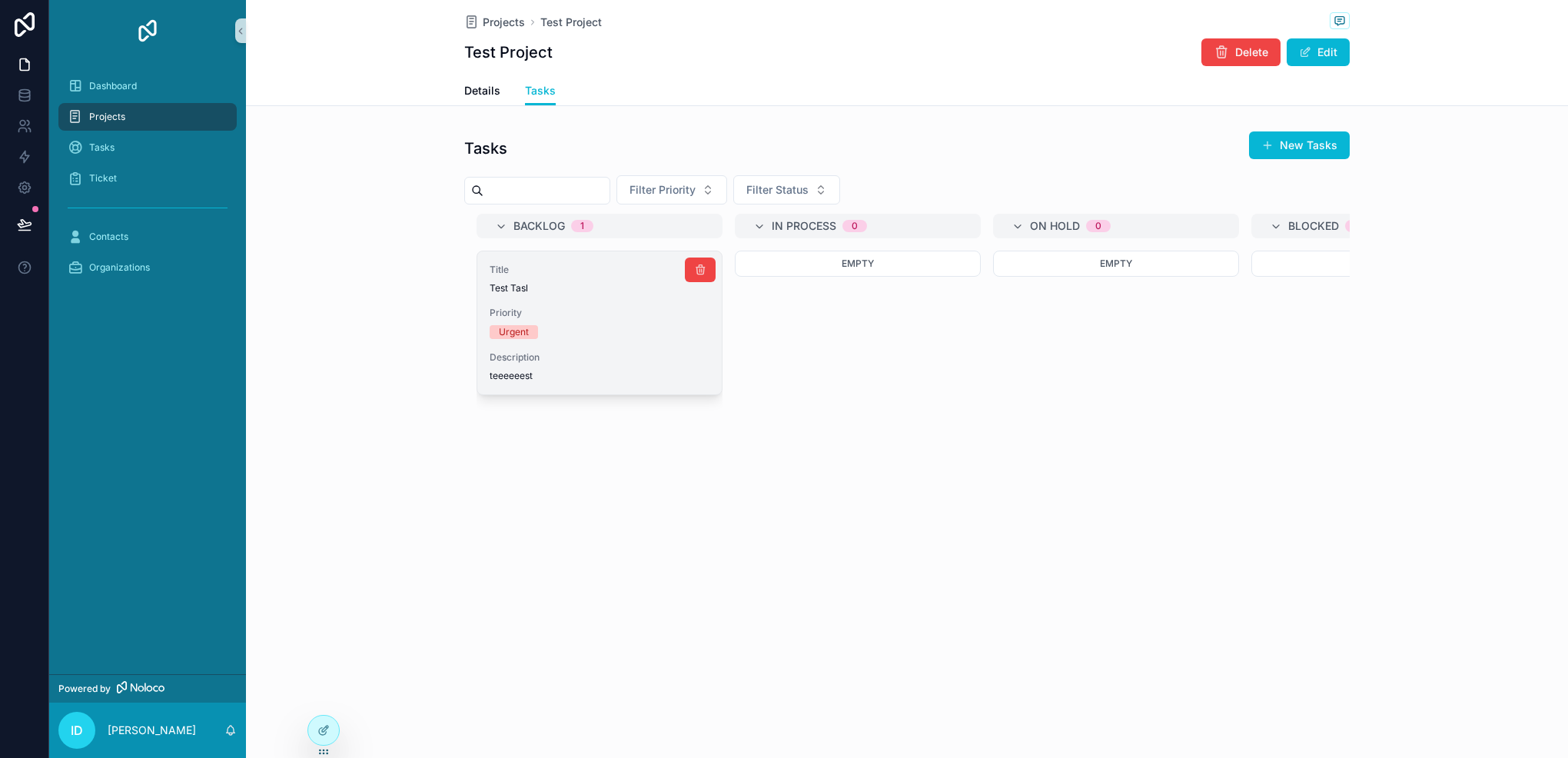
click at [617, 263] on div "Title Test Tasl Priority Urgent Description teeeeeest" at bounding box center [599, 323] width 245 height 143
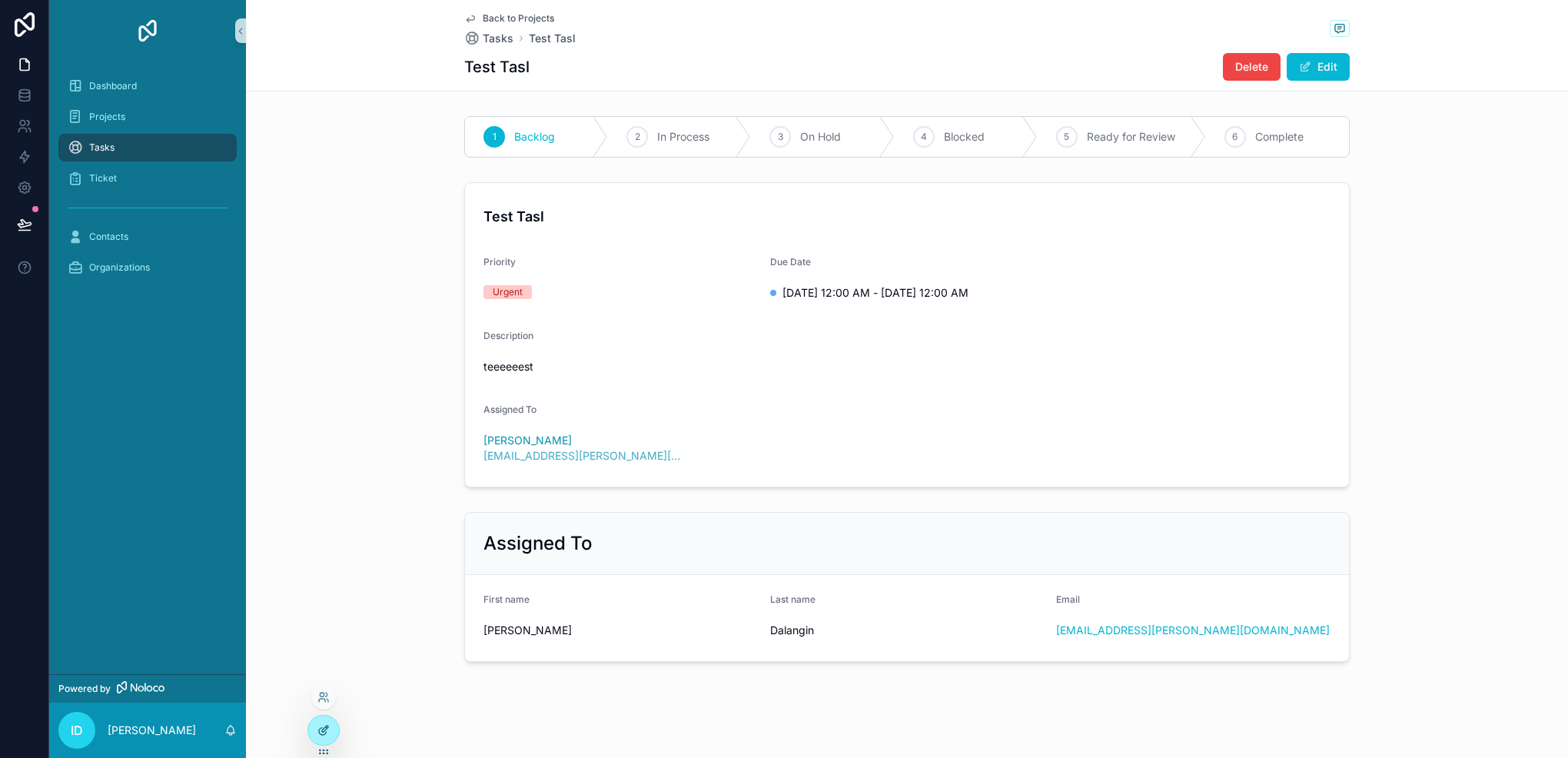
click at [317, 738] on div at bounding box center [323, 730] width 31 height 29
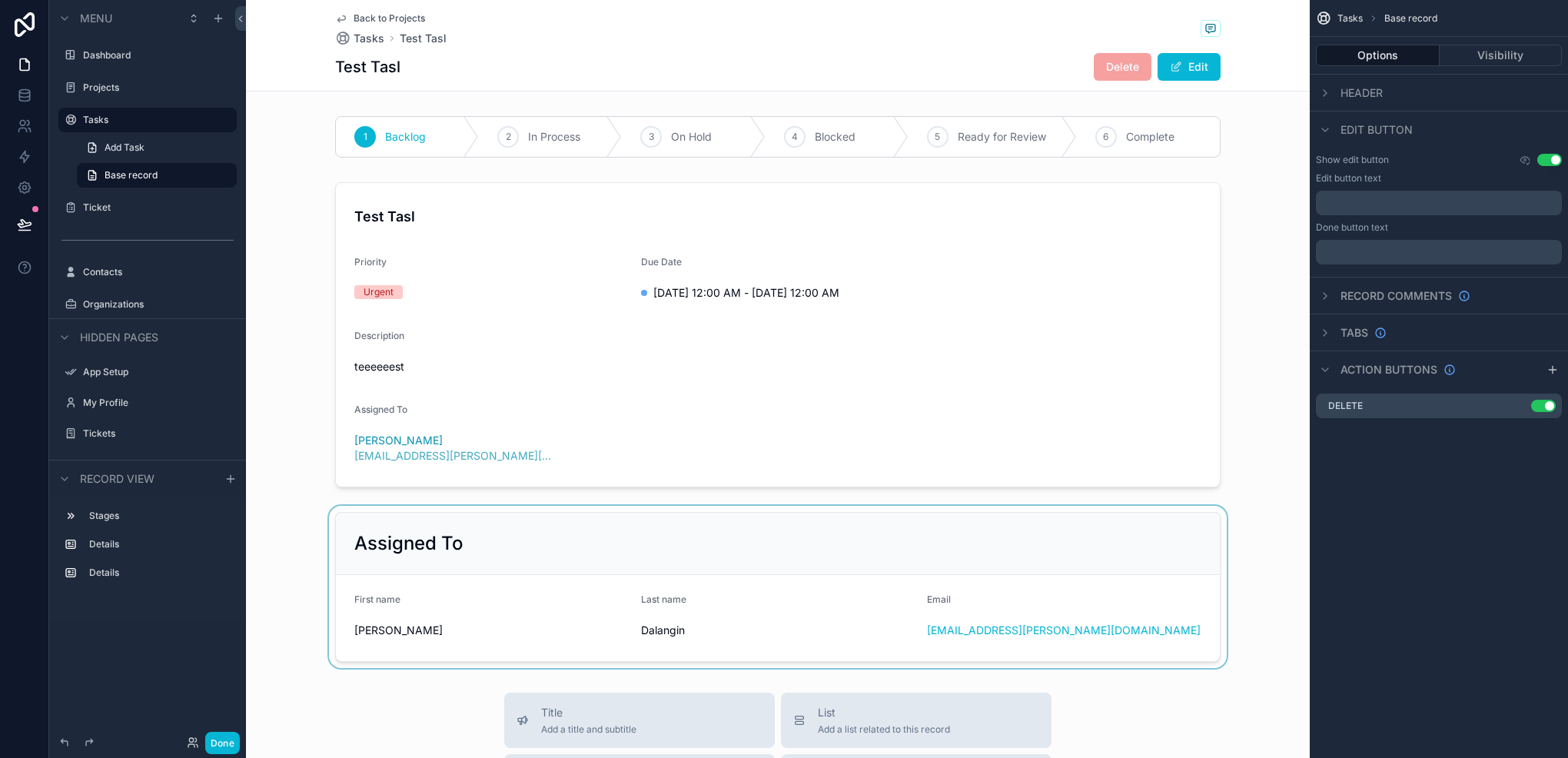
click at [513, 619] on div "scrollable content" at bounding box center [778, 588] width 1064 height 162
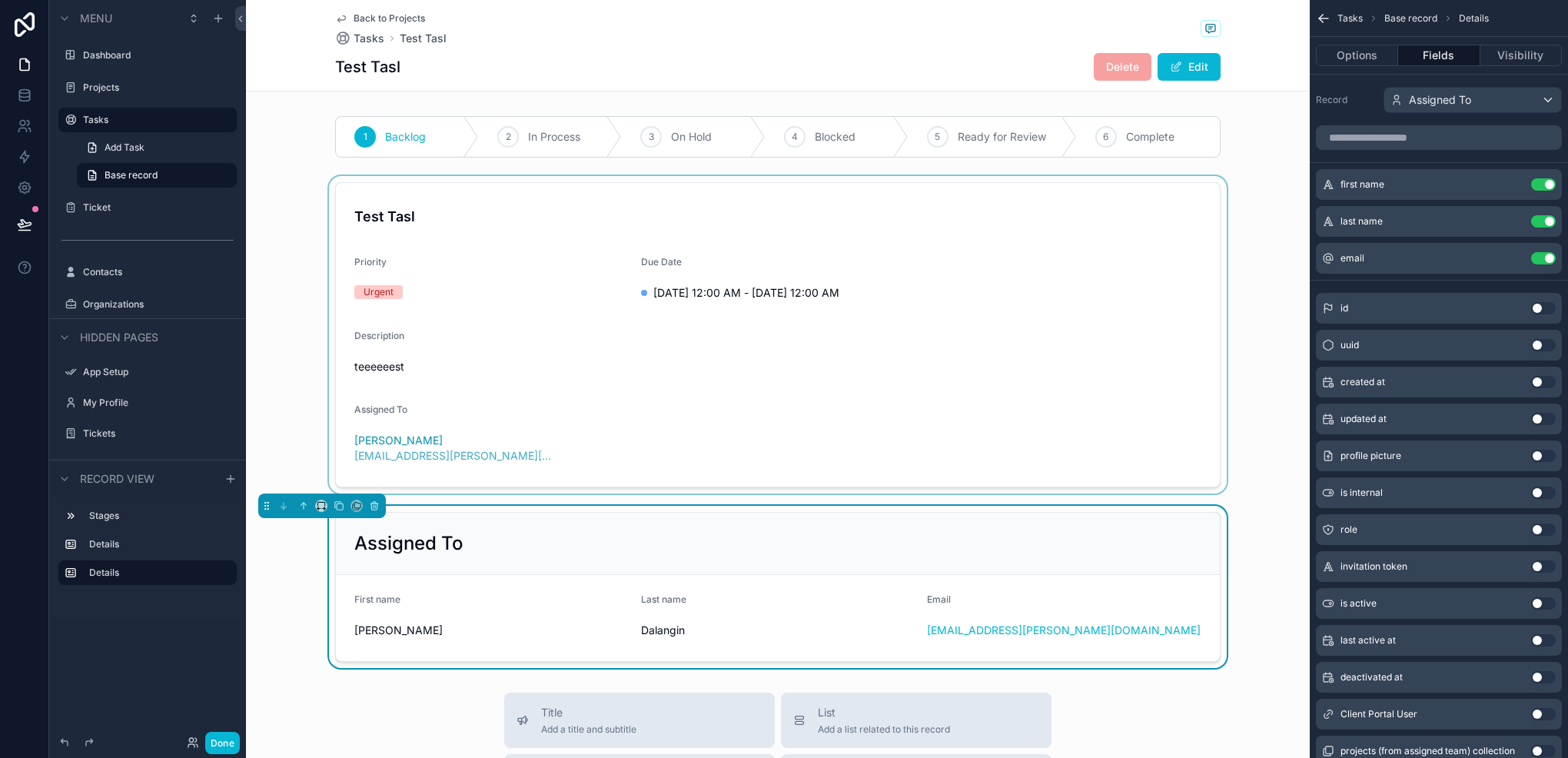
click at [700, 365] on div "scrollable content" at bounding box center [778, 335] width 1064 height 318
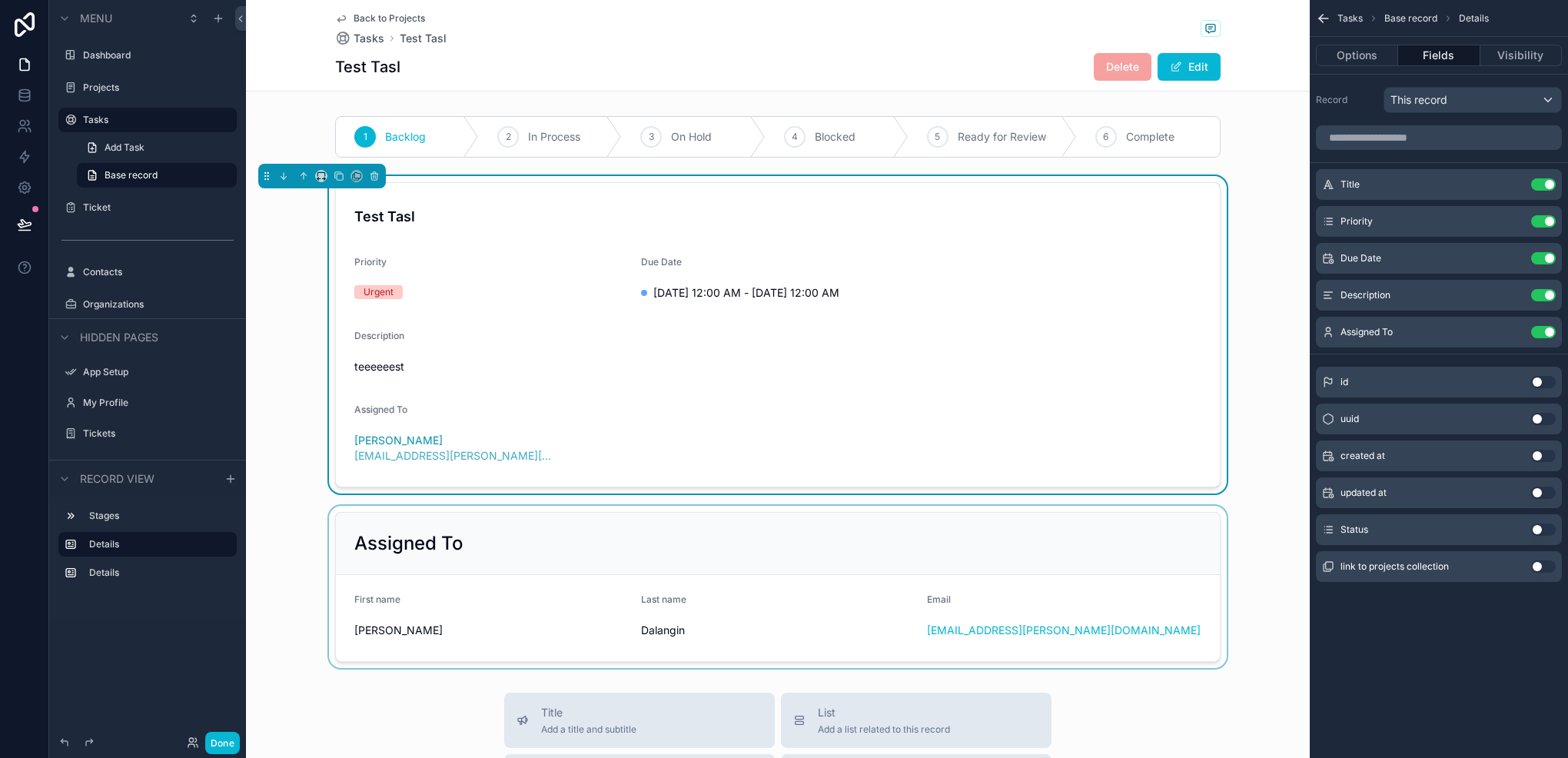
click at [901, 546] on div "scrollable content" at bounding box center [778, 588] width 1064 height 162
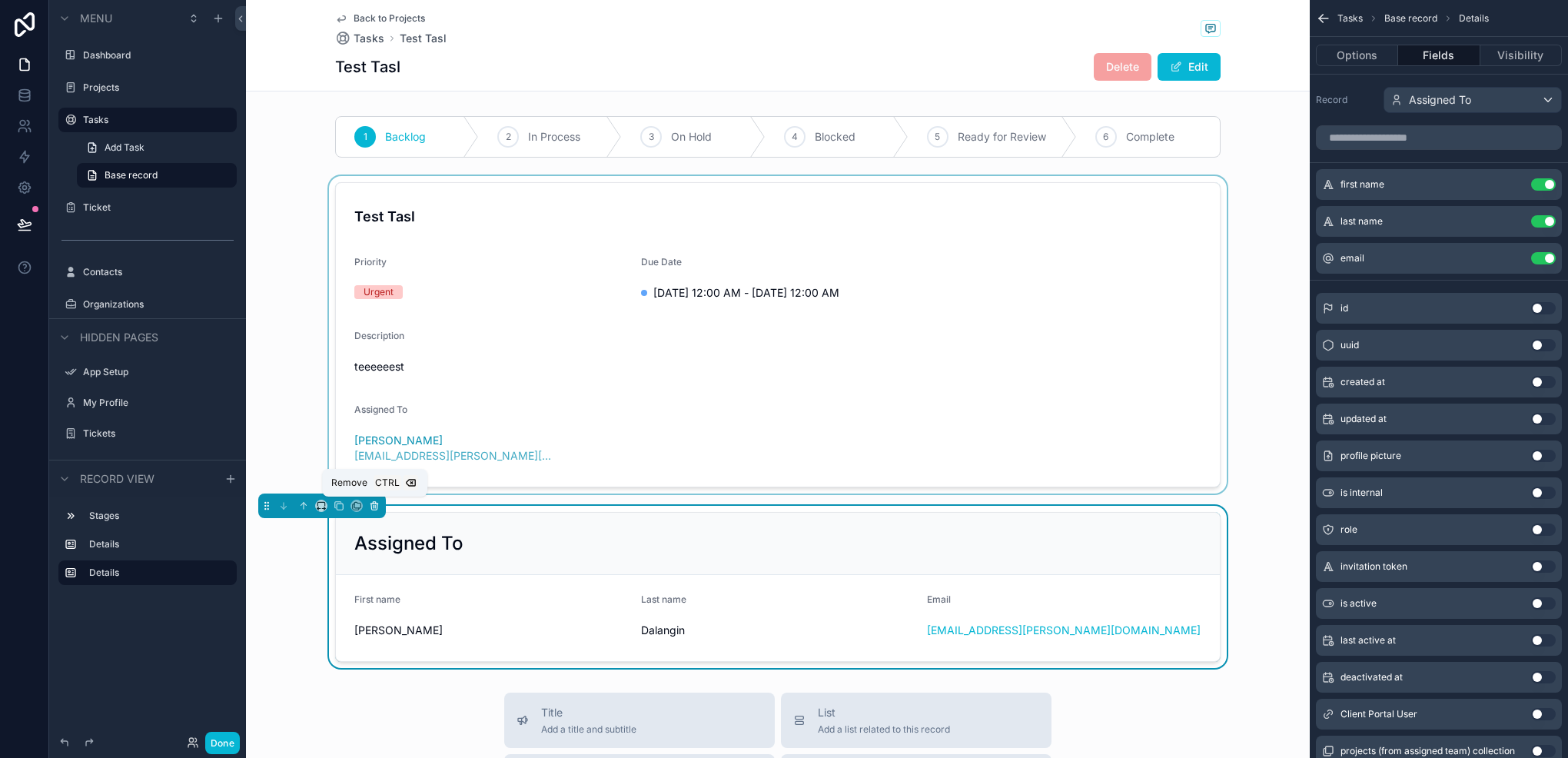
click at [376, 501] on icon "scrollable content" at bounding box center [374, 505] width 11 height 11
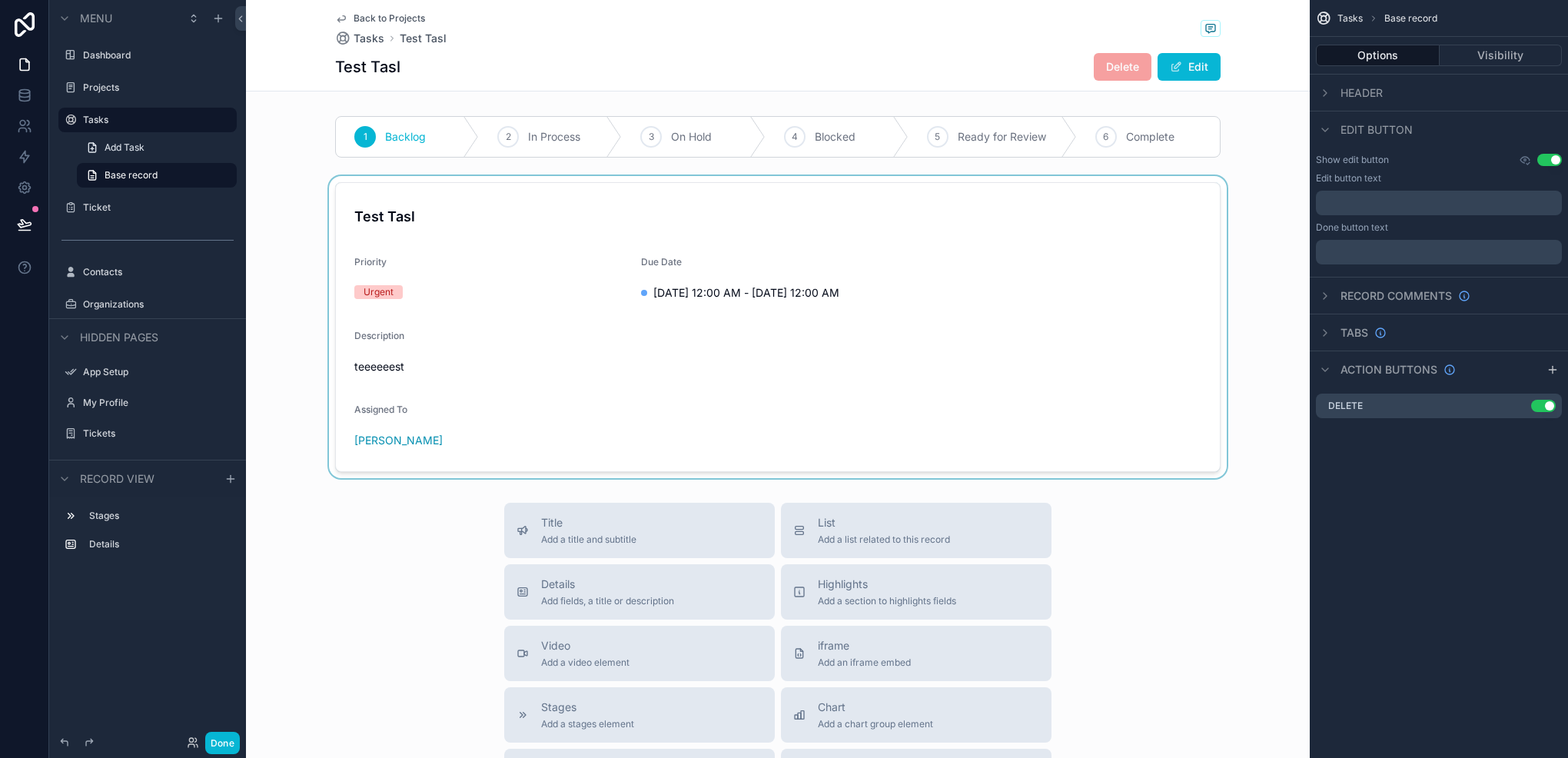
click at [576, 381] on div "scrollable content" at bounding box center [778, 327] width 1064 height 302
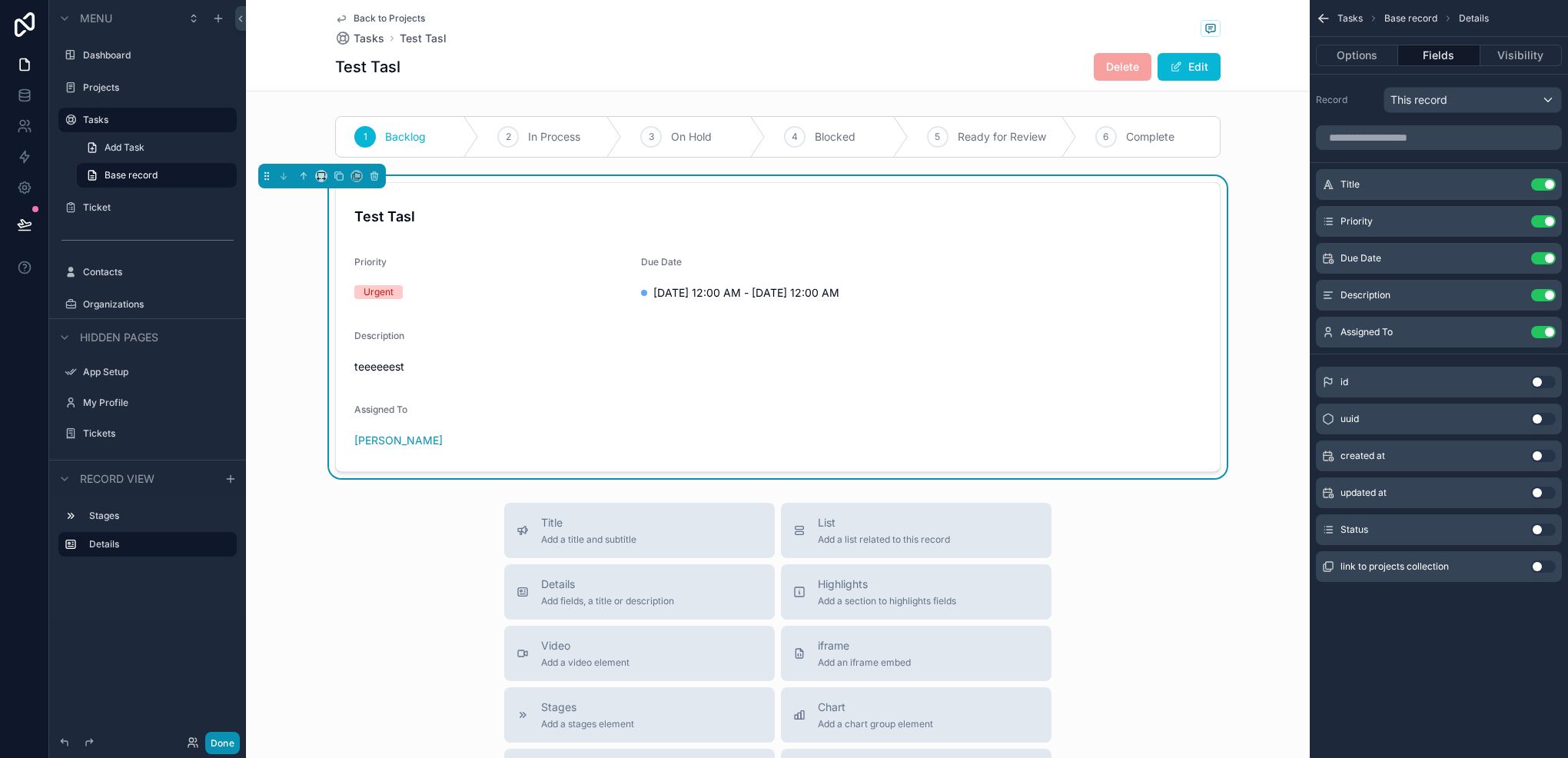
click at [224, 740] on button "Done" at bounding box center [222, 743] width 35 height 23
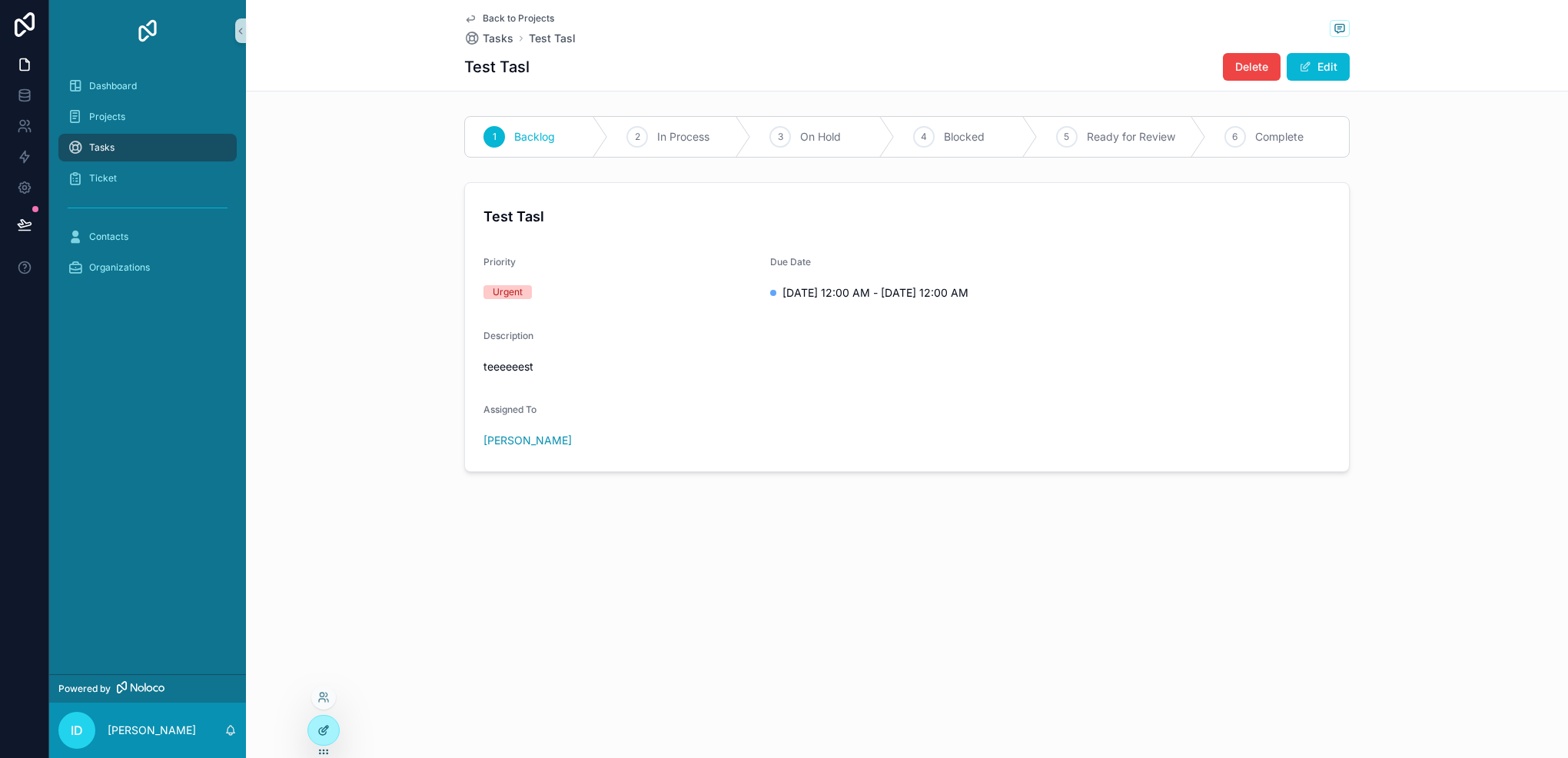
click at [326, 737] on div at bounding box center [323, 730] width 31 height 29
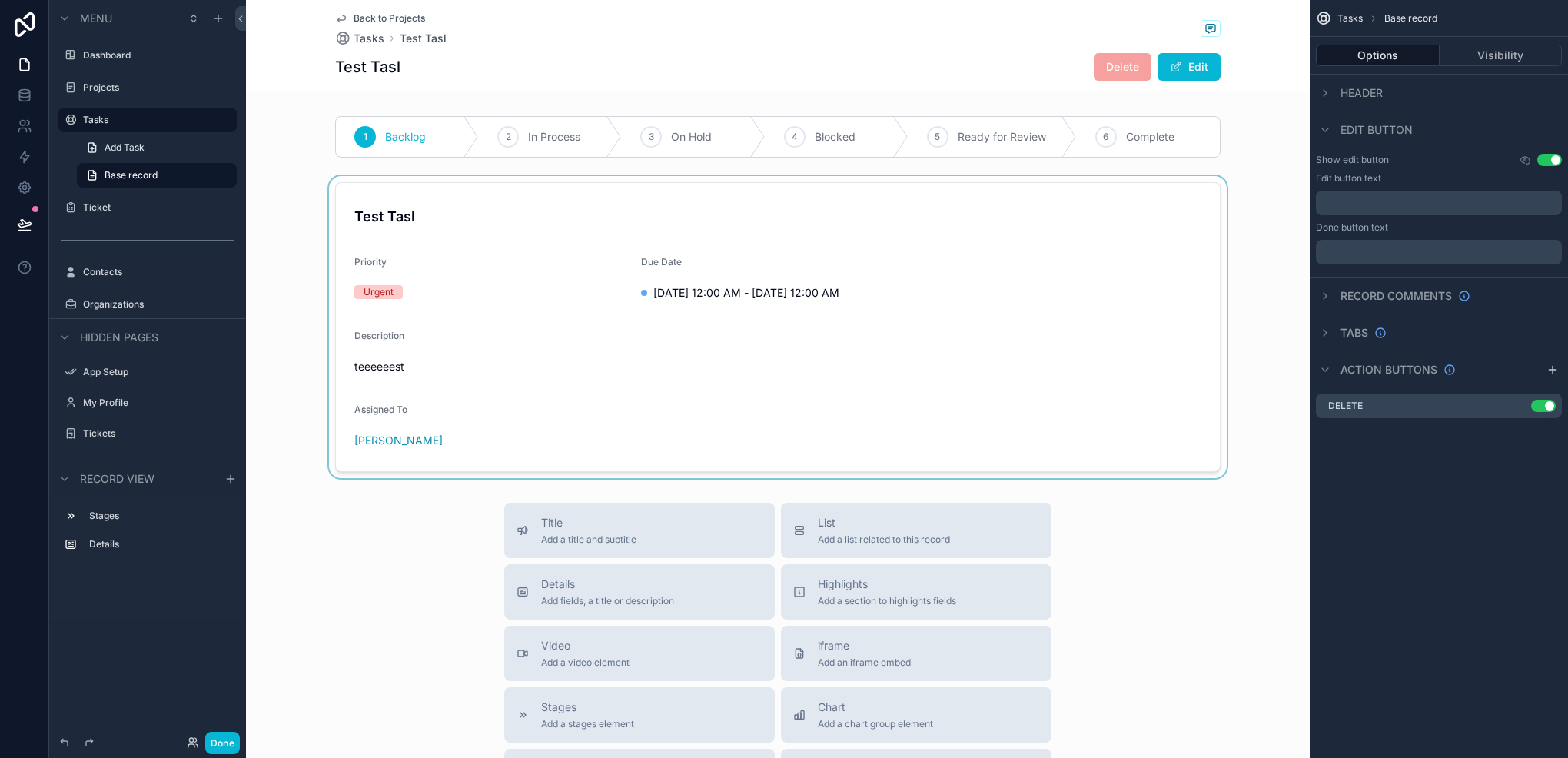
click at [539, 373] on div "scrollable content" at bounding box center [778, 327] width 1064 height 302
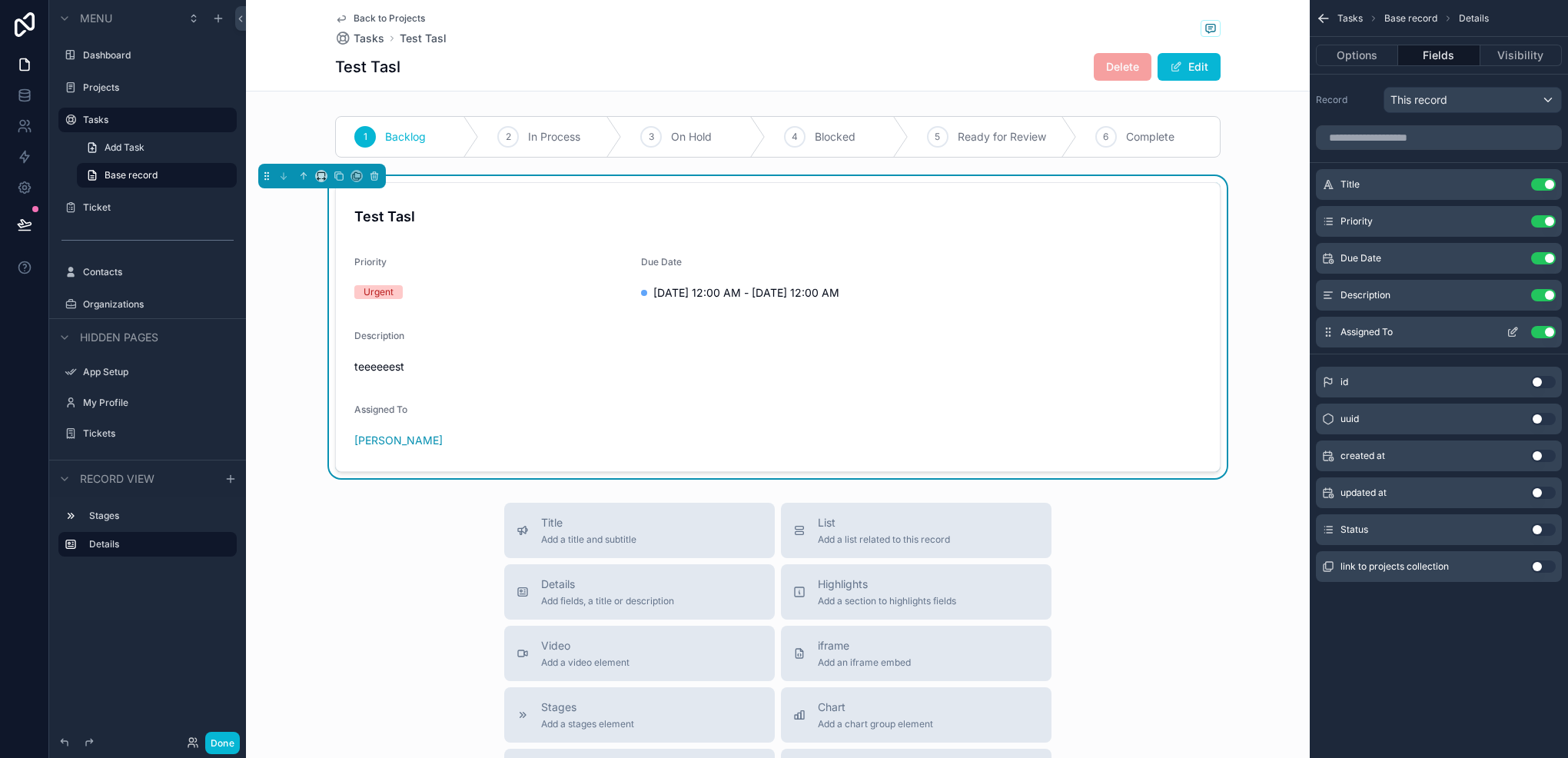
click at [1513, 325] on div "Assigned To Use setting" at bounding box center [1439, 332] width 246 height 31
click at [1515, 338] on div "Assigned To Use setting" at bounding box center [1439, 332] width 246 height 31
click at [1507, 333] on icon "scrollable content" at bounding box center [1513, 332] width 12 height 12
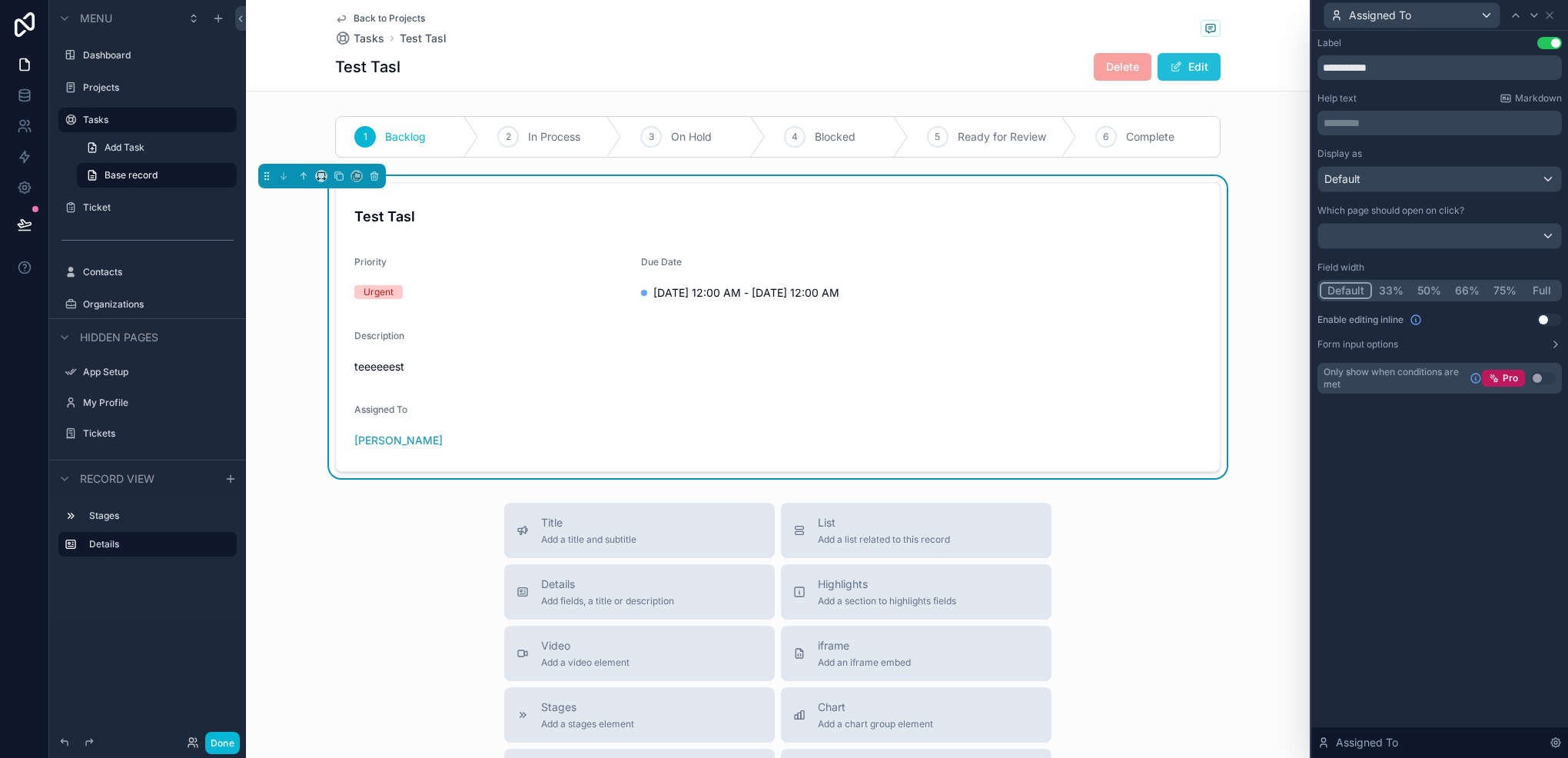
click at [1170, 70] on span "scrollable content" at bounding box center [1176, 66] width 12 height 12
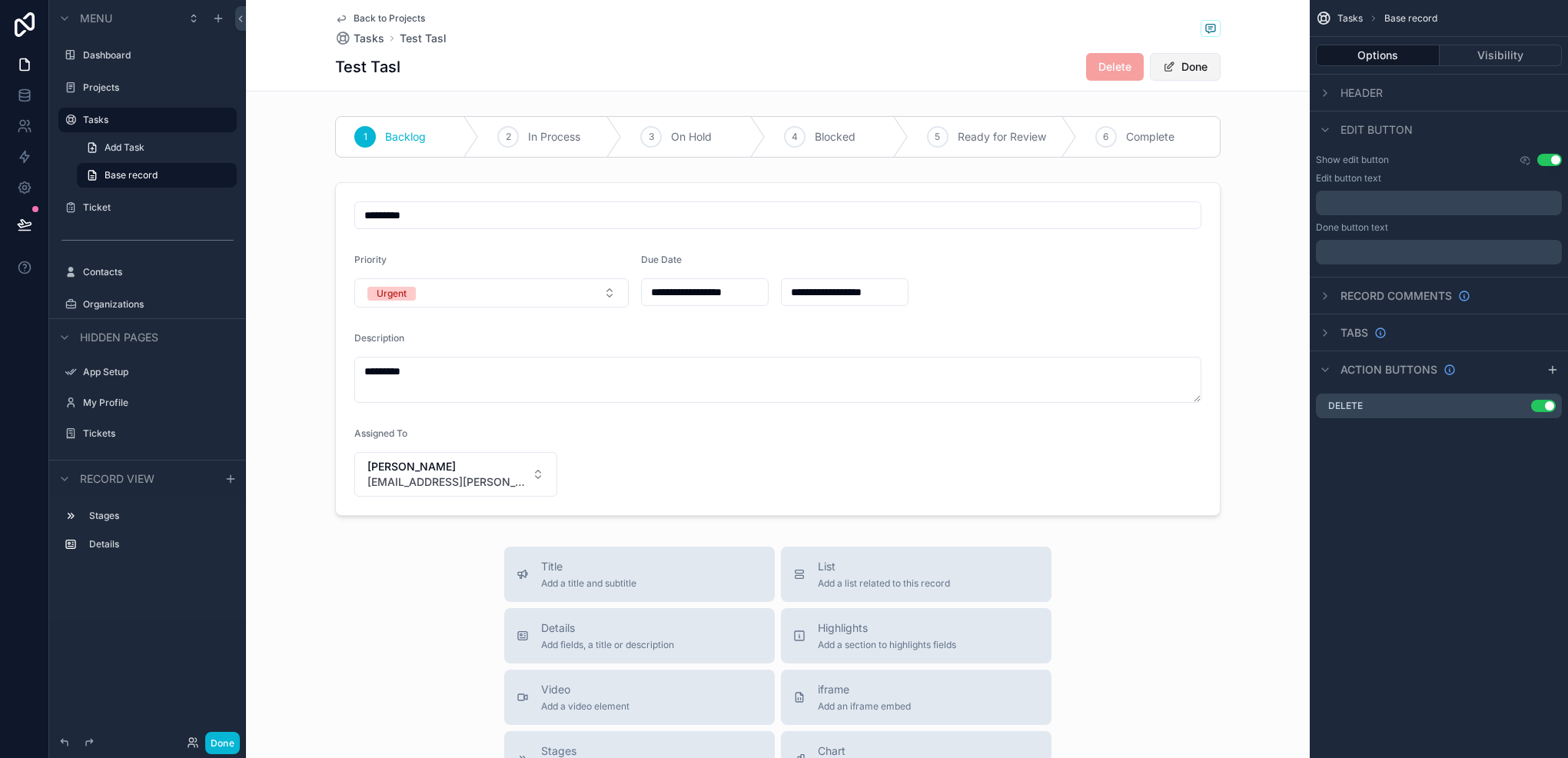
click at [1189, 69] on button "Done" at bounding box center [1185, 67] width 70 height 28
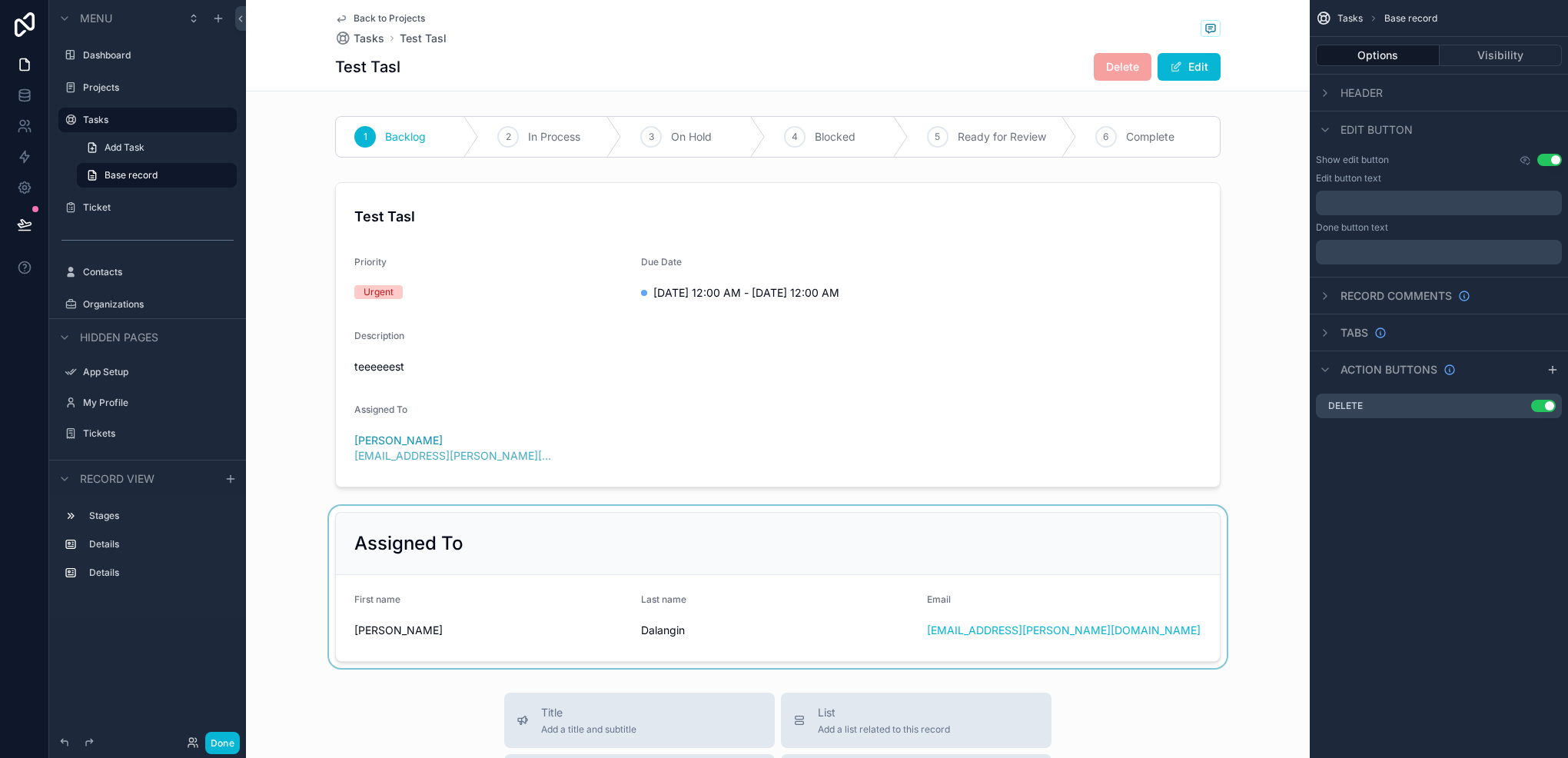
click at [576, 524] on div "scrollable content" at bounding box center [778, 588] width 1064 height 162
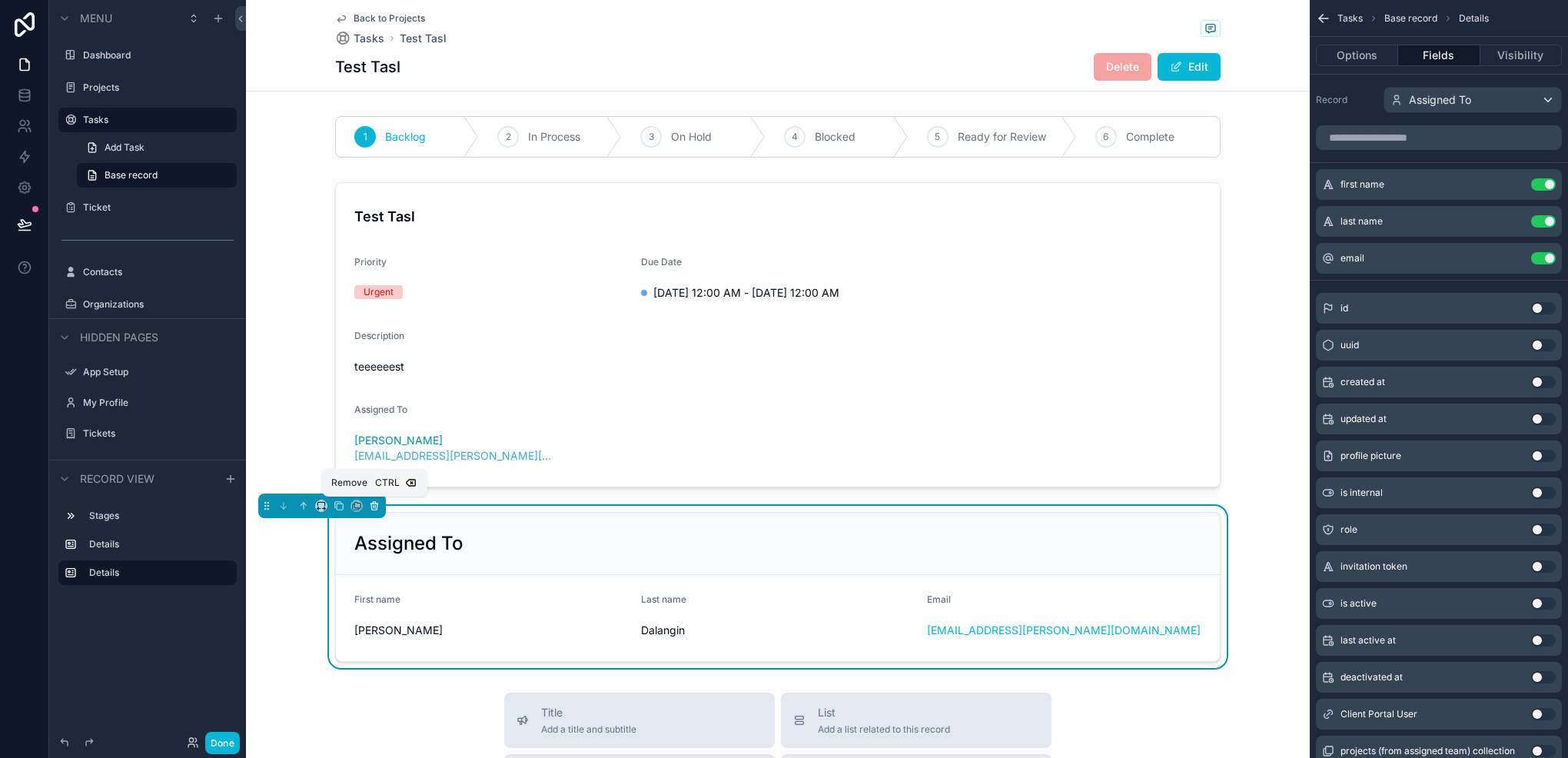
click at [376, 506] on icon "scrollable content" at bounding box center [374, 506] width 6 height 6
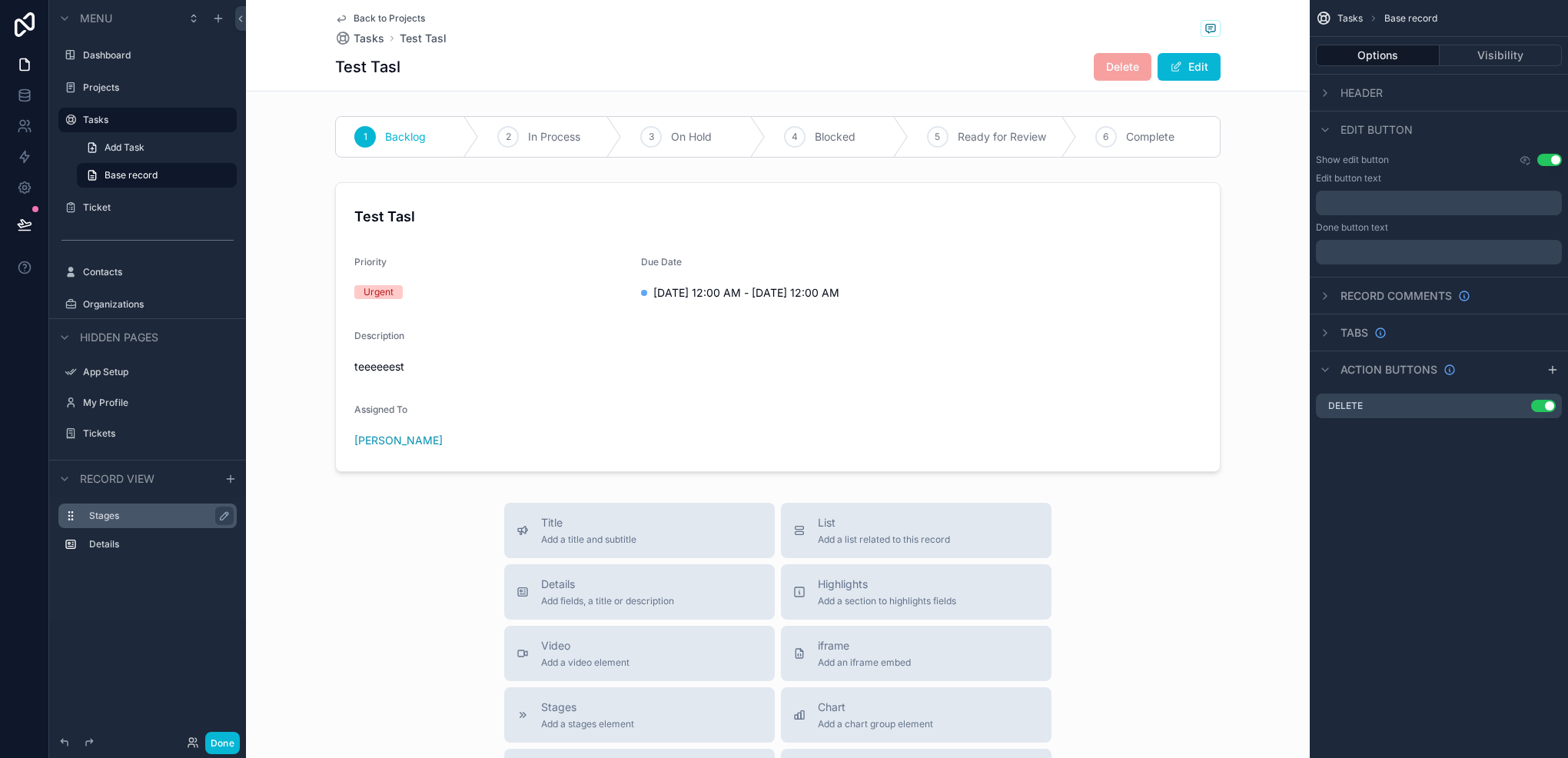
click at [172, 520] on label "Stages" at bounding box center [157, 516] width 136 height 12
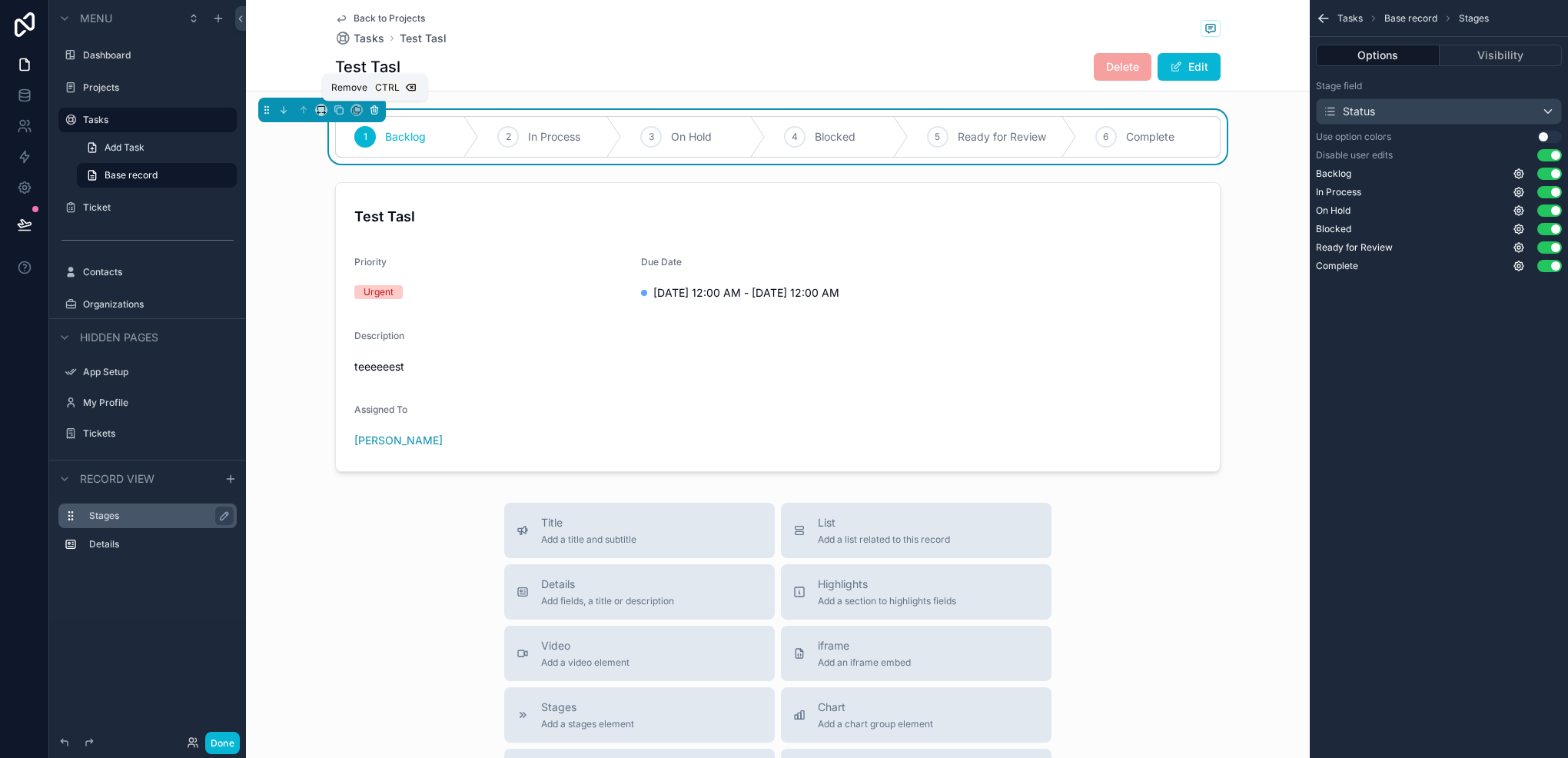
click at [371, 106] on icon "scrollable content" at bounding box center [374, 110] width 11 height 11
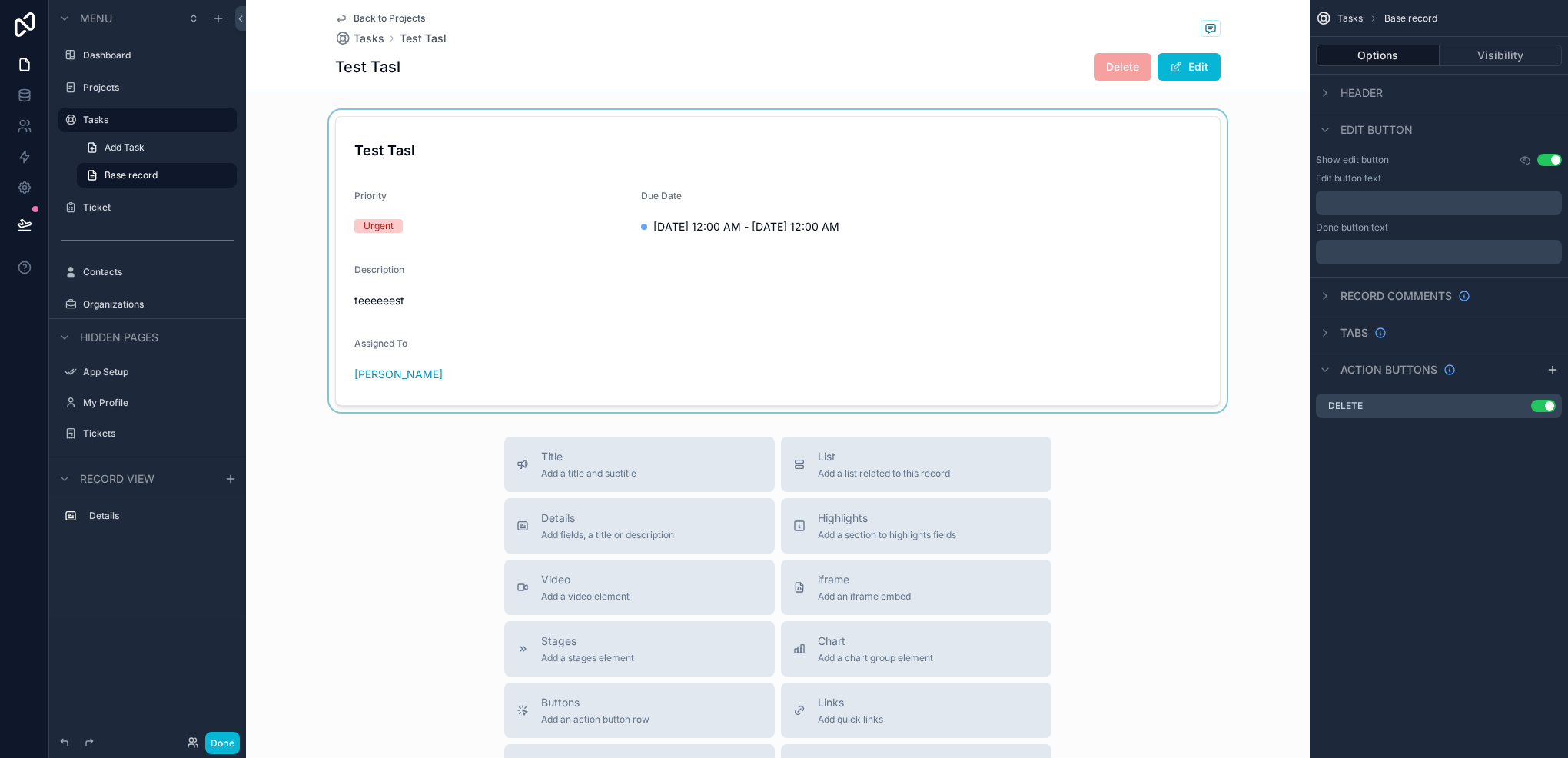
click at [472, 204] on div "scrollable content" at bounding box center [778, 261] width 1064 height 302
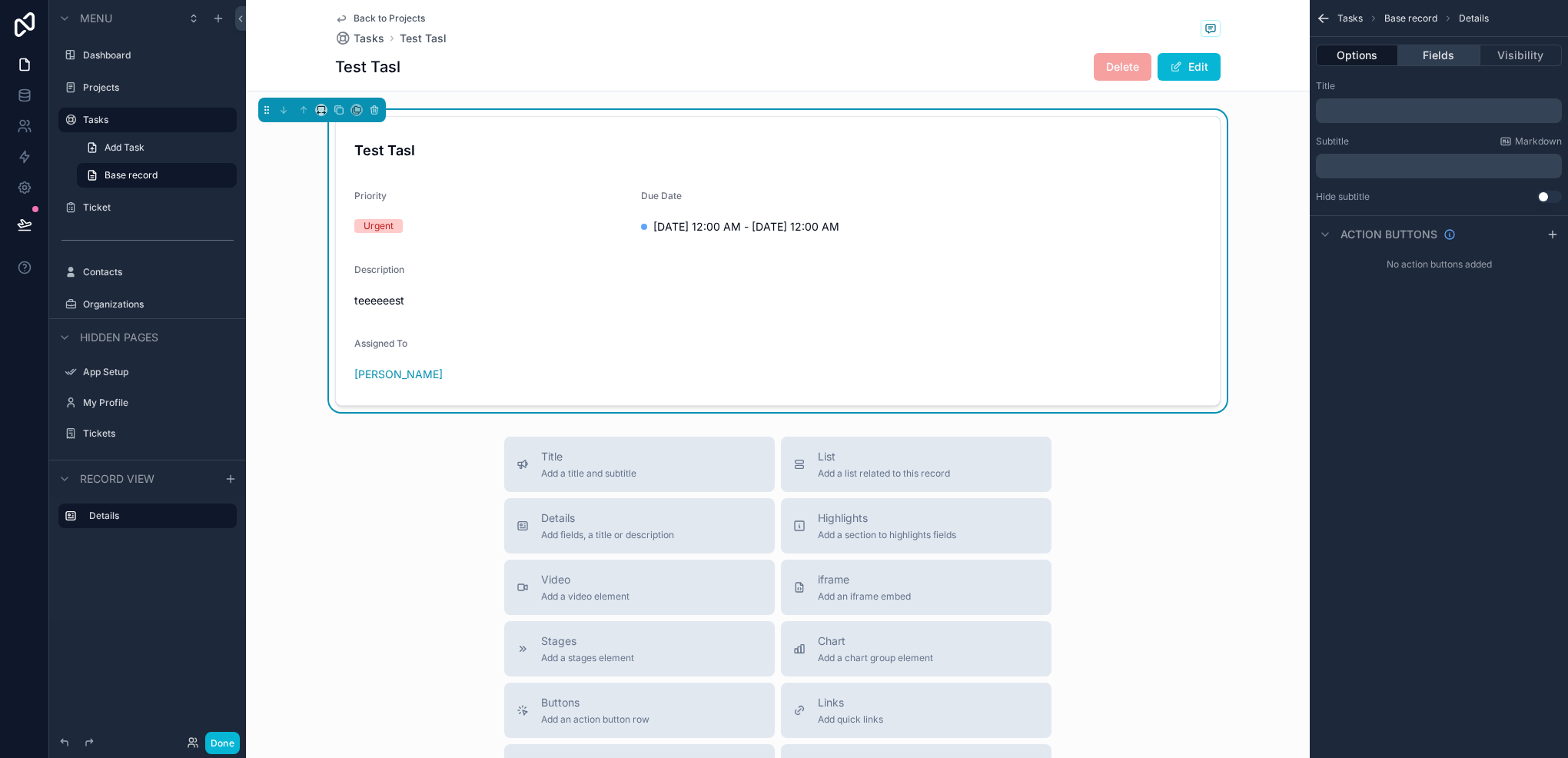
click at [1415, 56] on button "Fields" at bounding box center [1439, 55] width 81 height 22
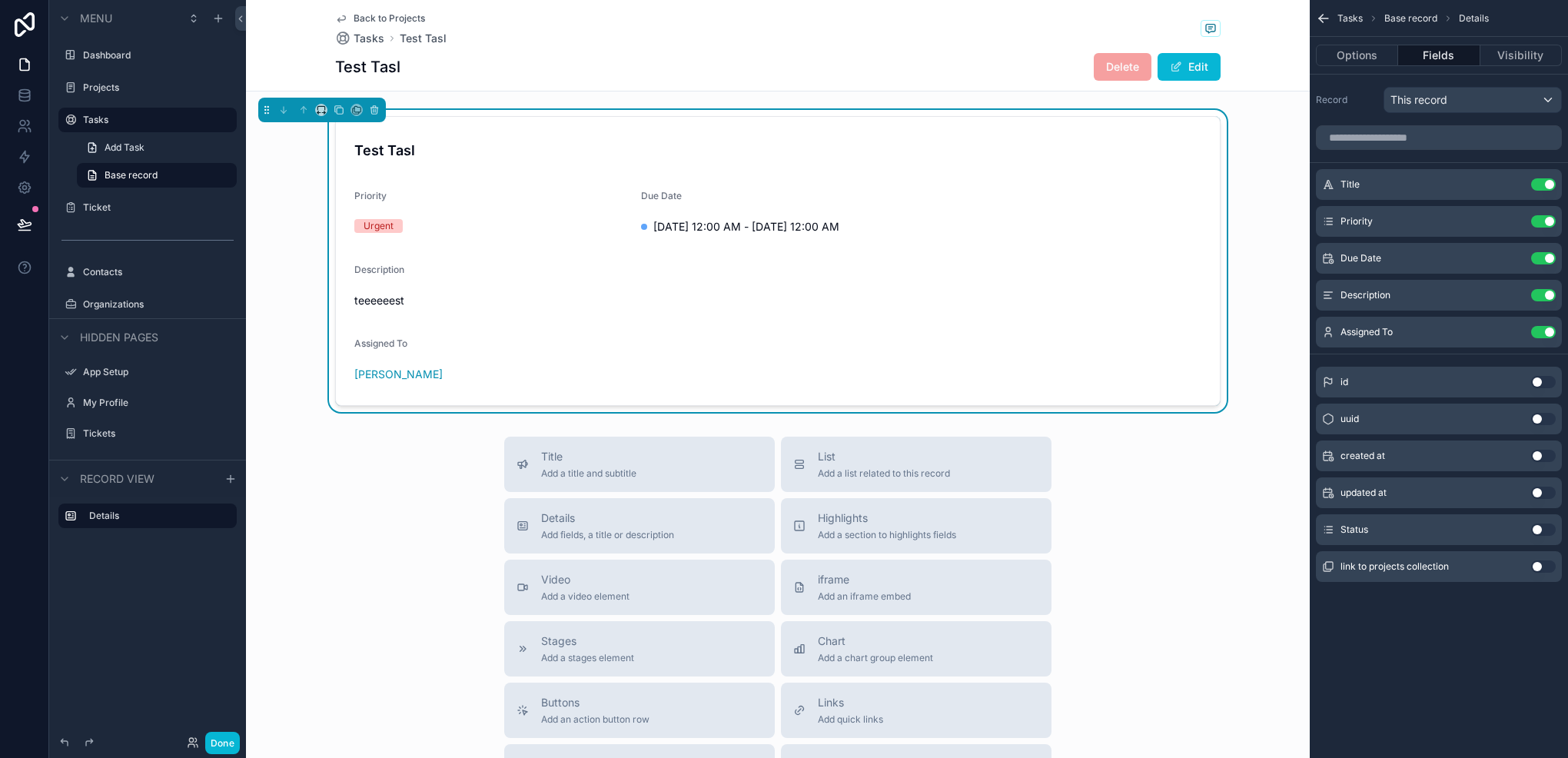
click at [1540, 521] on div "Status Use setting" at bounding box center [1439, 529] width 246 height 31
click at [1537, 528] on button "Use setting" at bounding box center [1543, 530] width 25 height 12
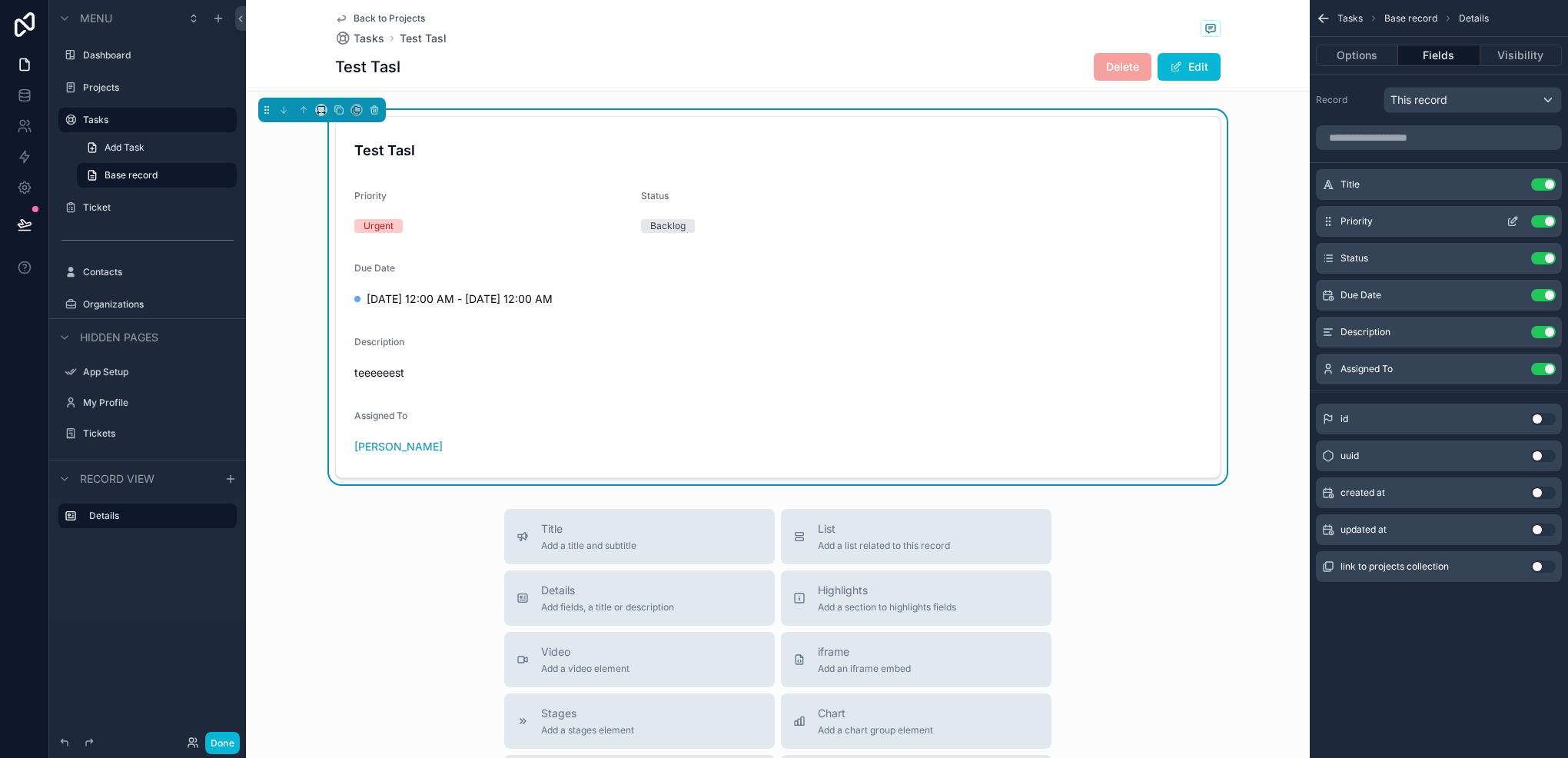
click at [1513, 226] on icon "scrollable content" at bounding box center [1513, 221] width 12 height 12
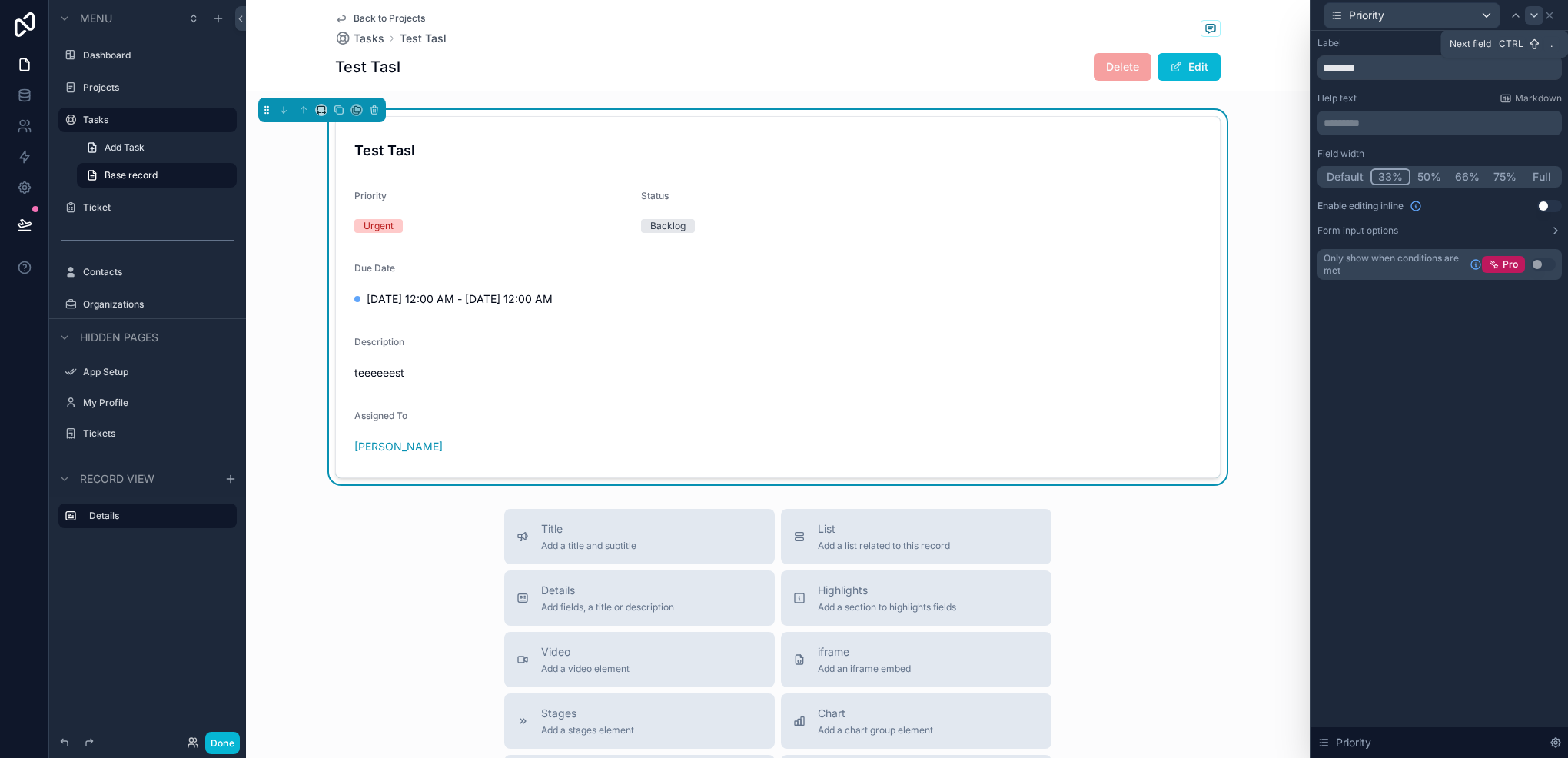
click at [1536, 14] on icon at bounding box center [1534, 15] width 6 height 3
click at [1383, 177] on button "33%" at bounding box center [1391, 176] width 39 height 17
click at [1538, 20] on icon at bounding box center [1534, 15] width 12 height 12
click at [1392, 170] on button "33%" at bounding box center [1390, 176] width 39 height 17
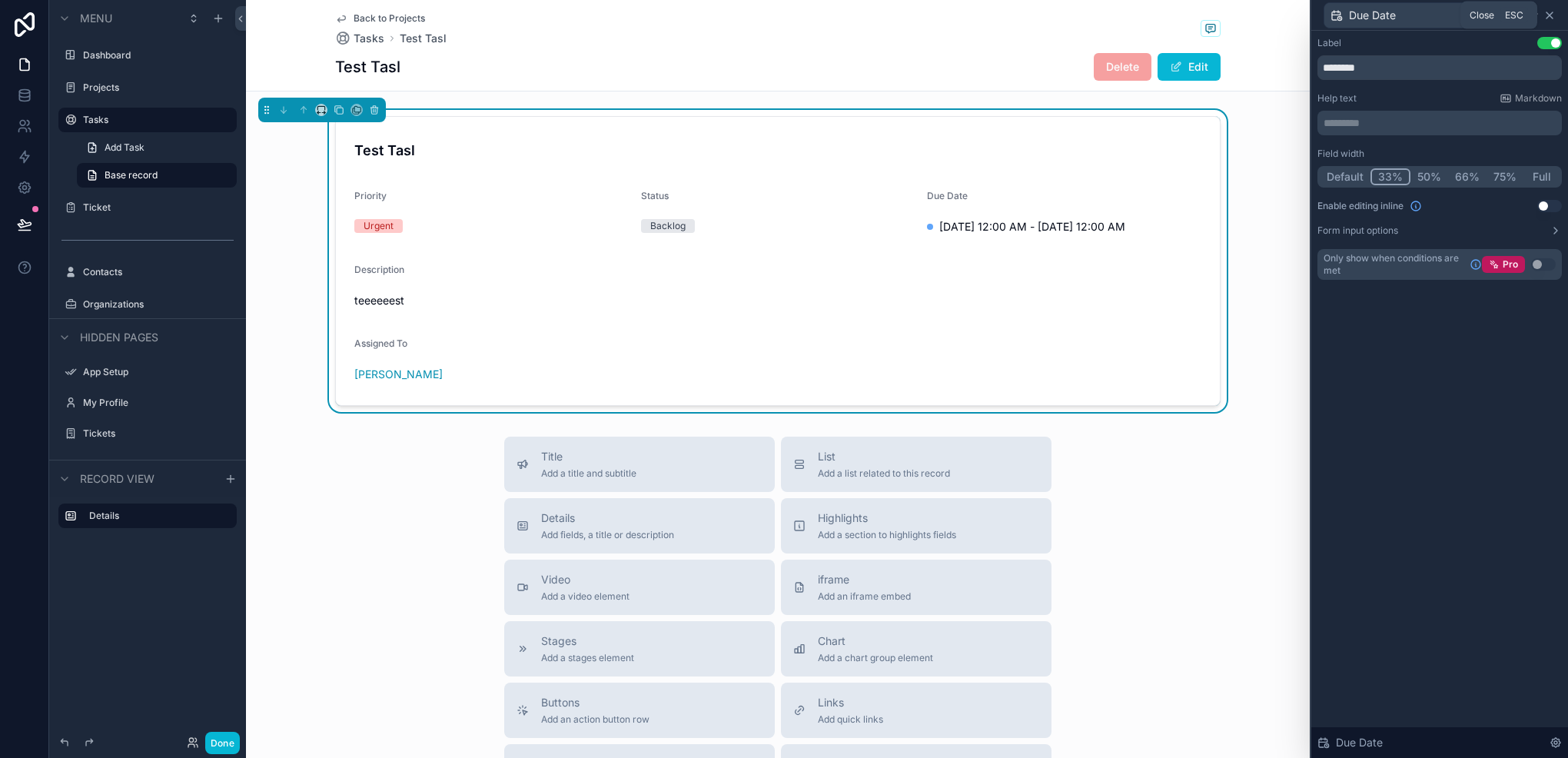
click at [1554, 15] on icon at bounding box center [1550, 15] width 12 height 12
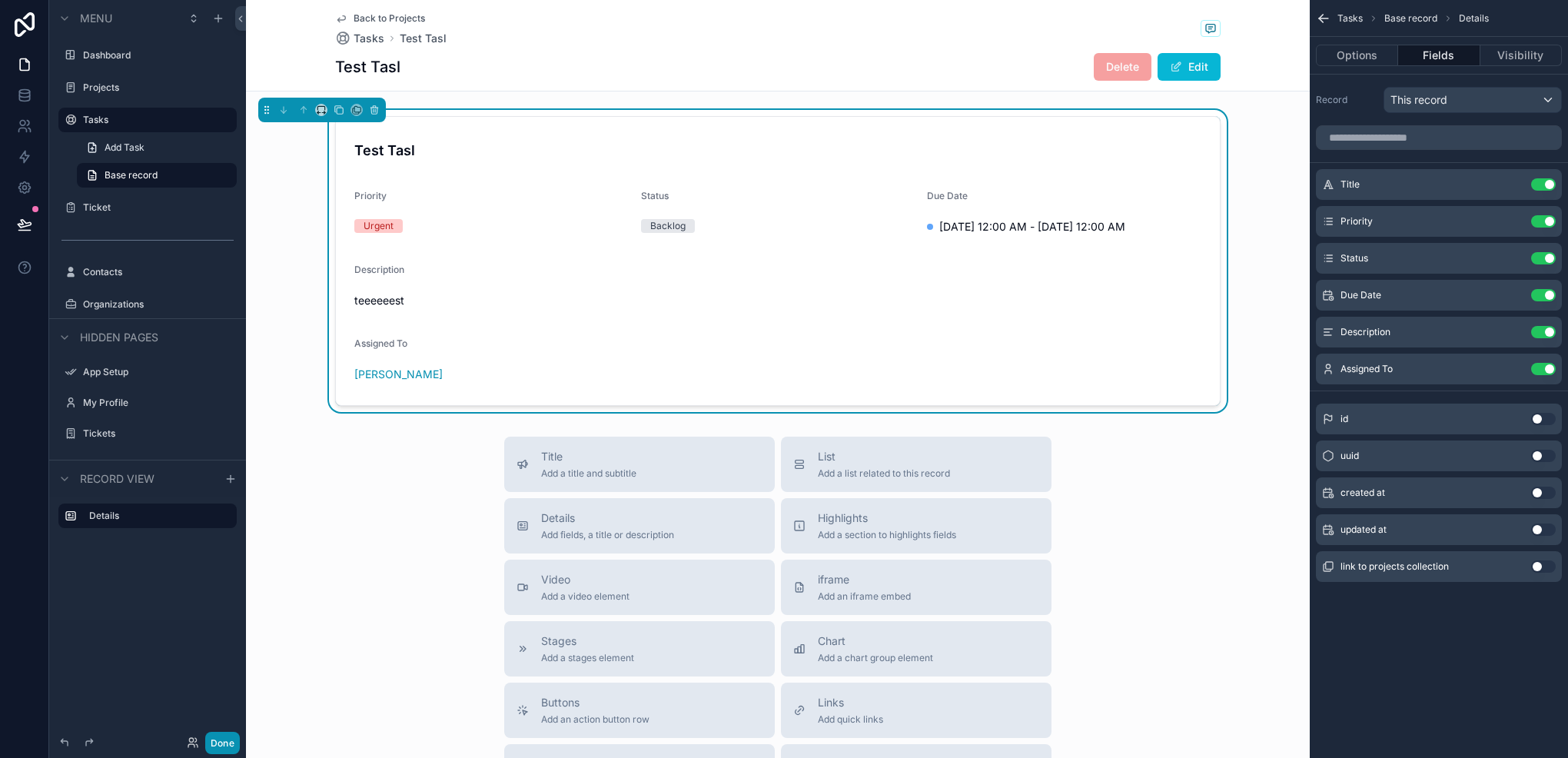
click at [212, 734] on button "Done" at bounding box center [222, 743] width 35 height 23
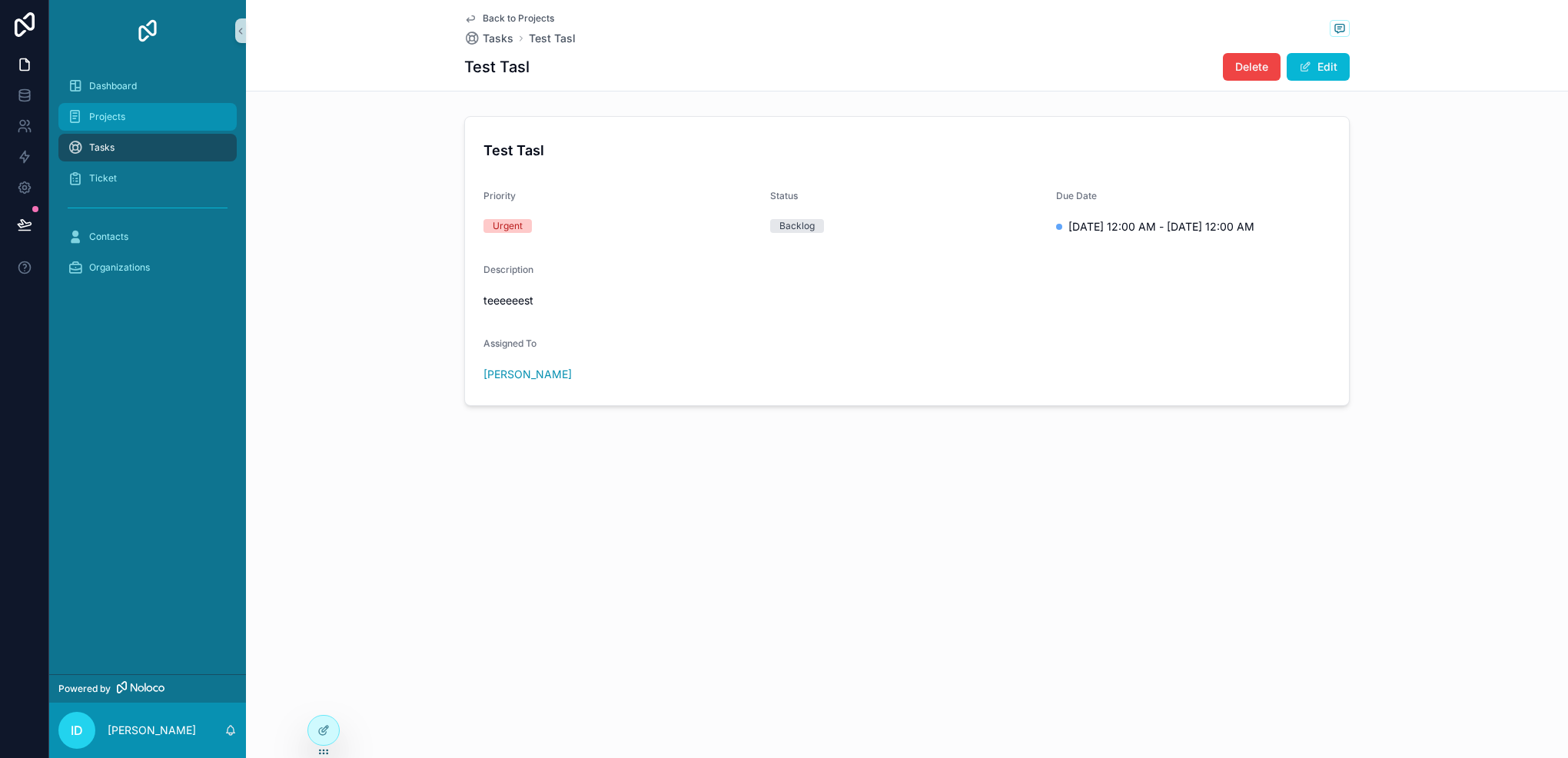
click at [150, 122] on div "Projects" at bounding box center [147, 117] width 159 height 25
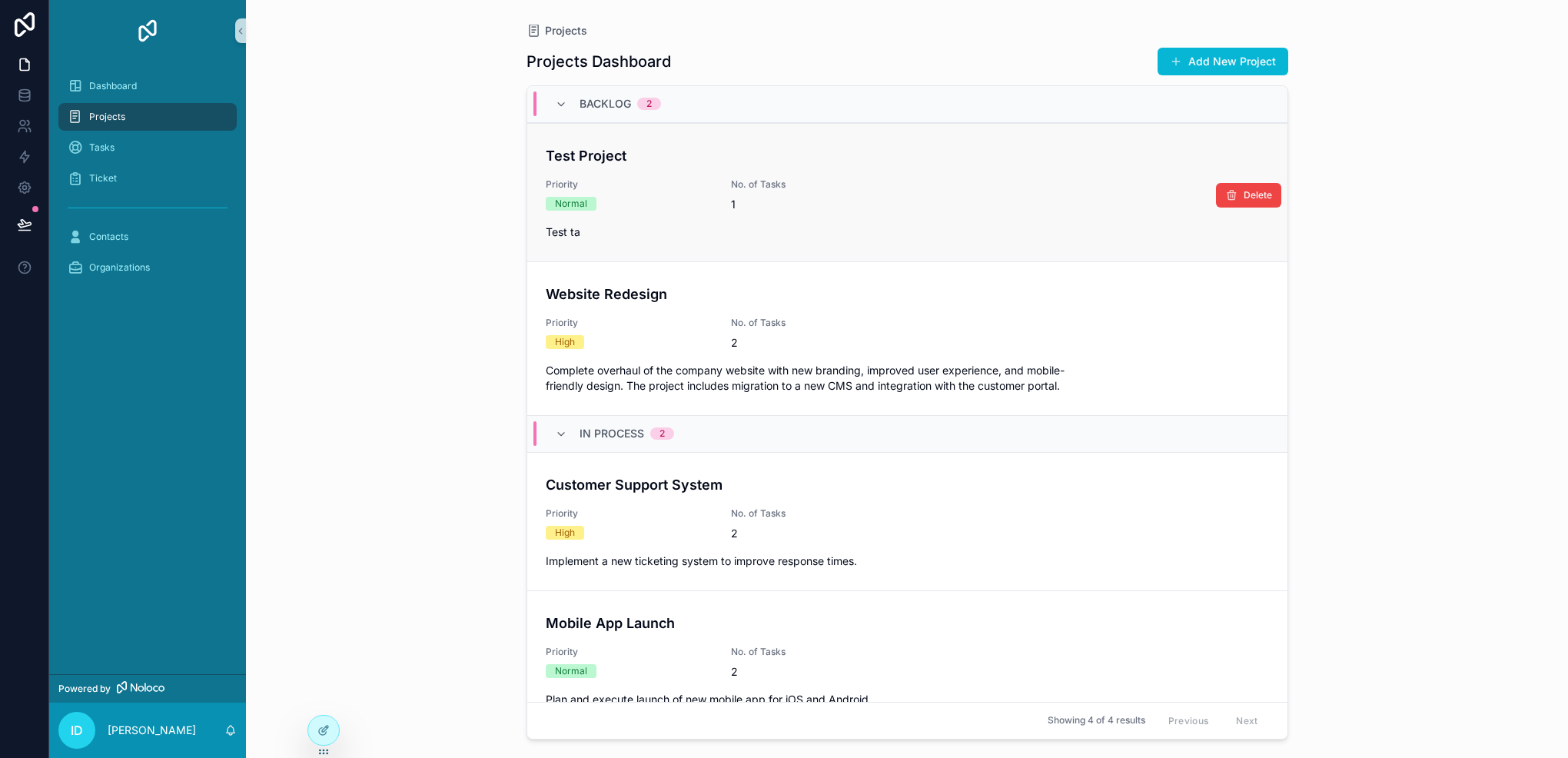
click at [647, 147] on h4 "Test Project" at bounding box center [907, 156] width 723 height 21
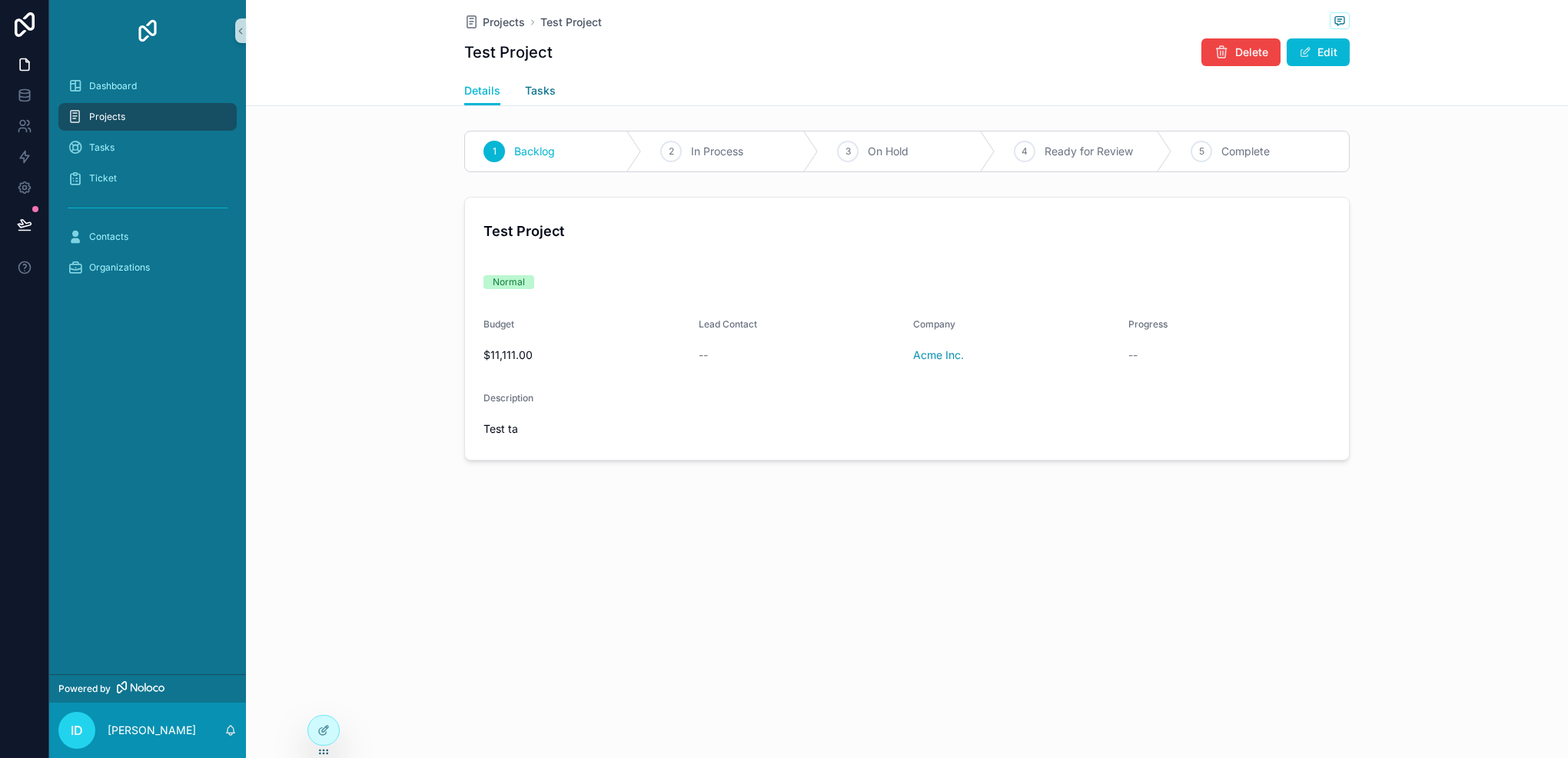
click at [549, 83] on span "Tasks" at bounding box center [540, 91] width 31 height 16
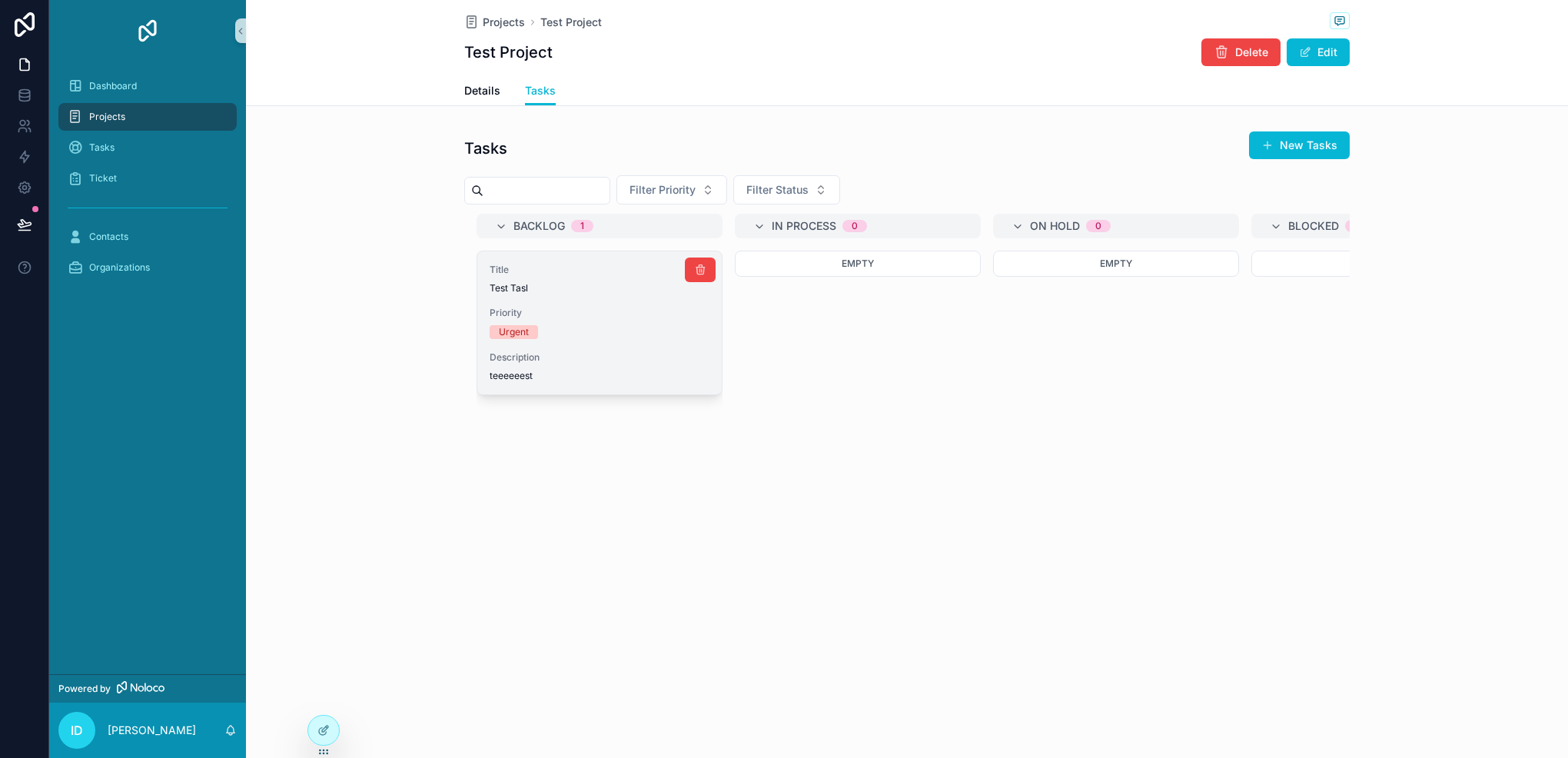
click at [656, 292] on span "Test Tasl" at bounding box center [599, 288] width 220 height 12
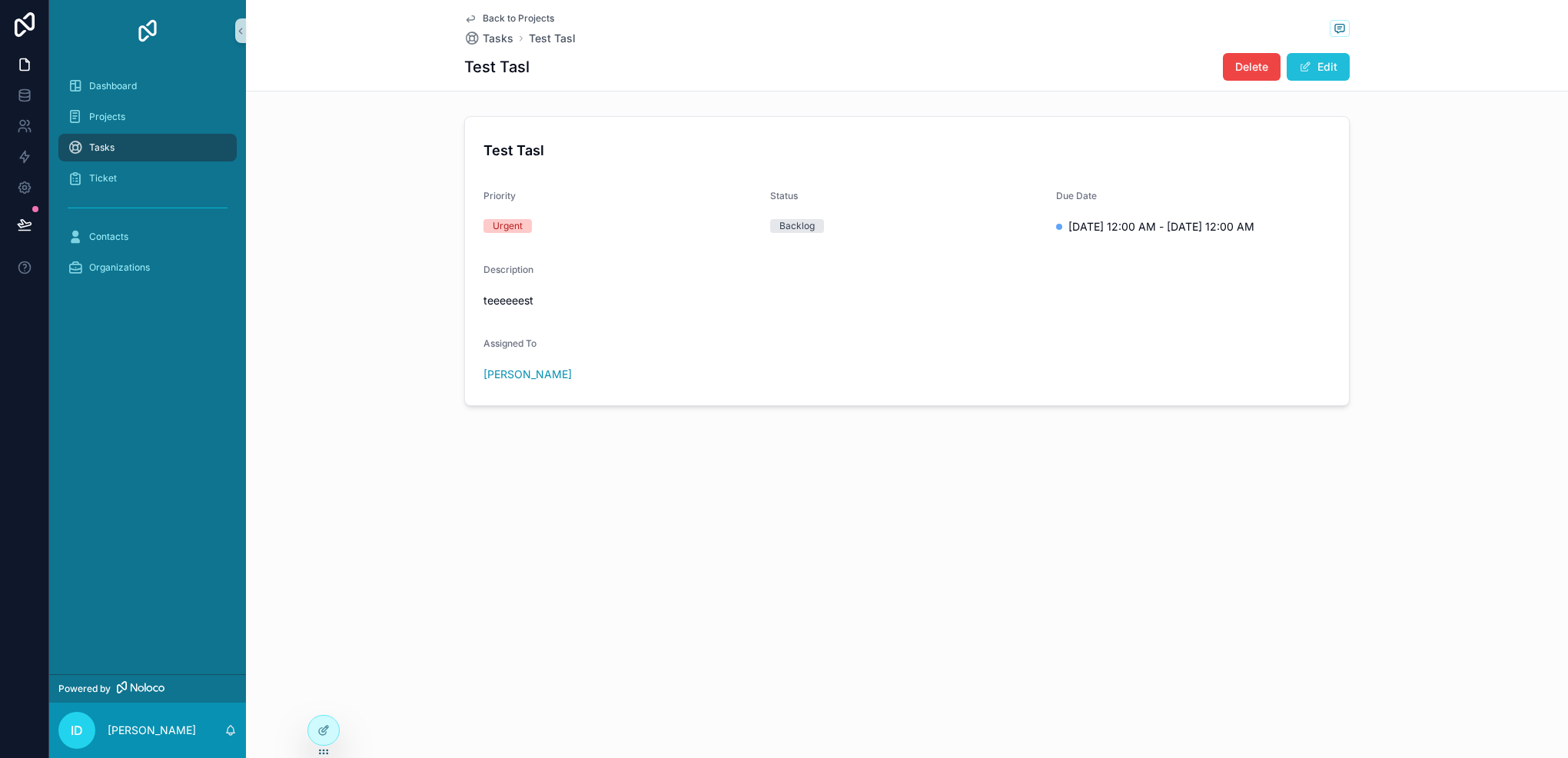
click at [1295, 78] on button "Edit" at bounding box center [1318, 67] width 63 height 28
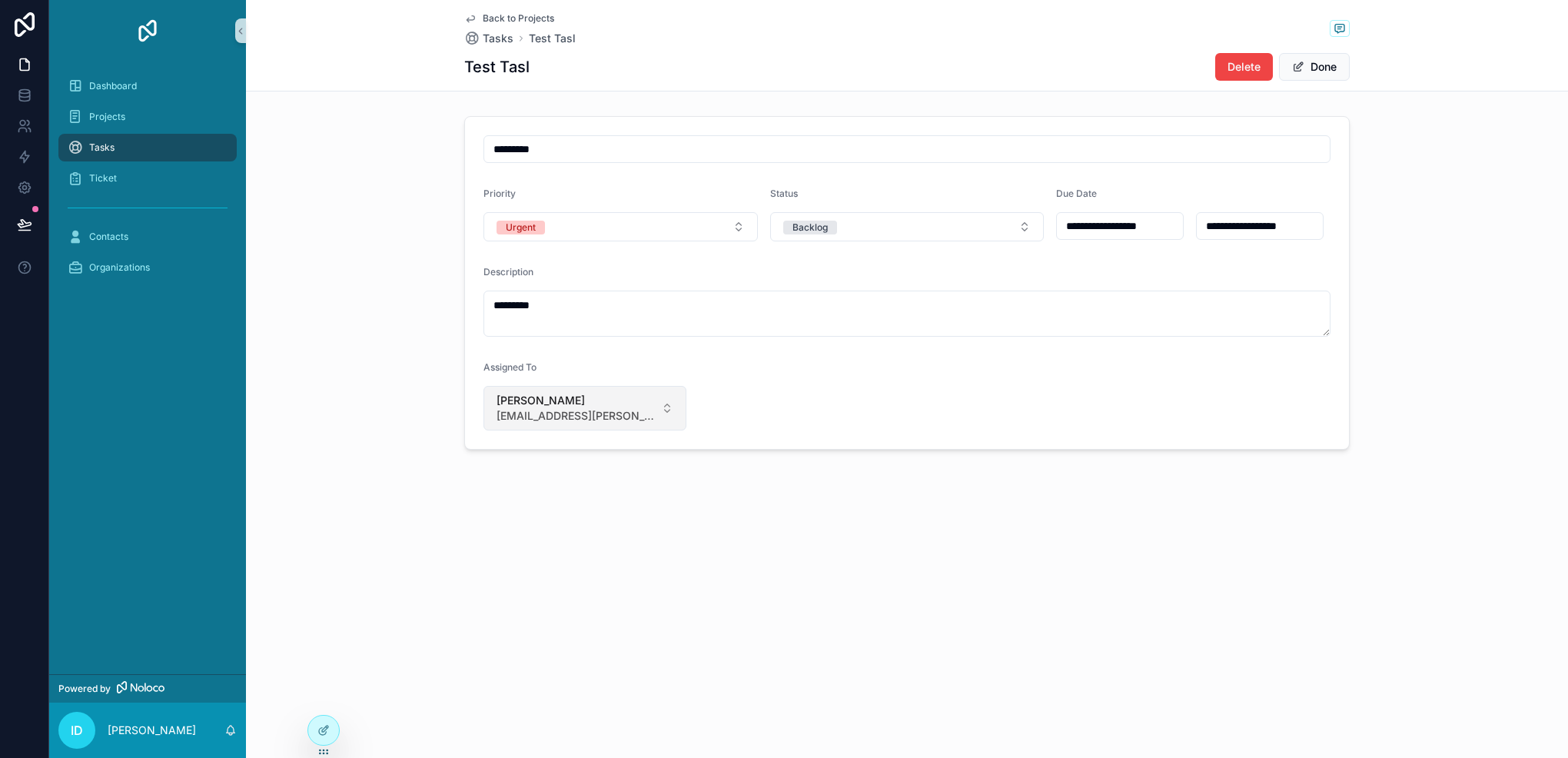
click at [609, 412] on span "[EMAIL_ADDRESS][PERSON_NAME][DOMAIN_NAME]" at bounding box center [575, 416] width 158 height 16
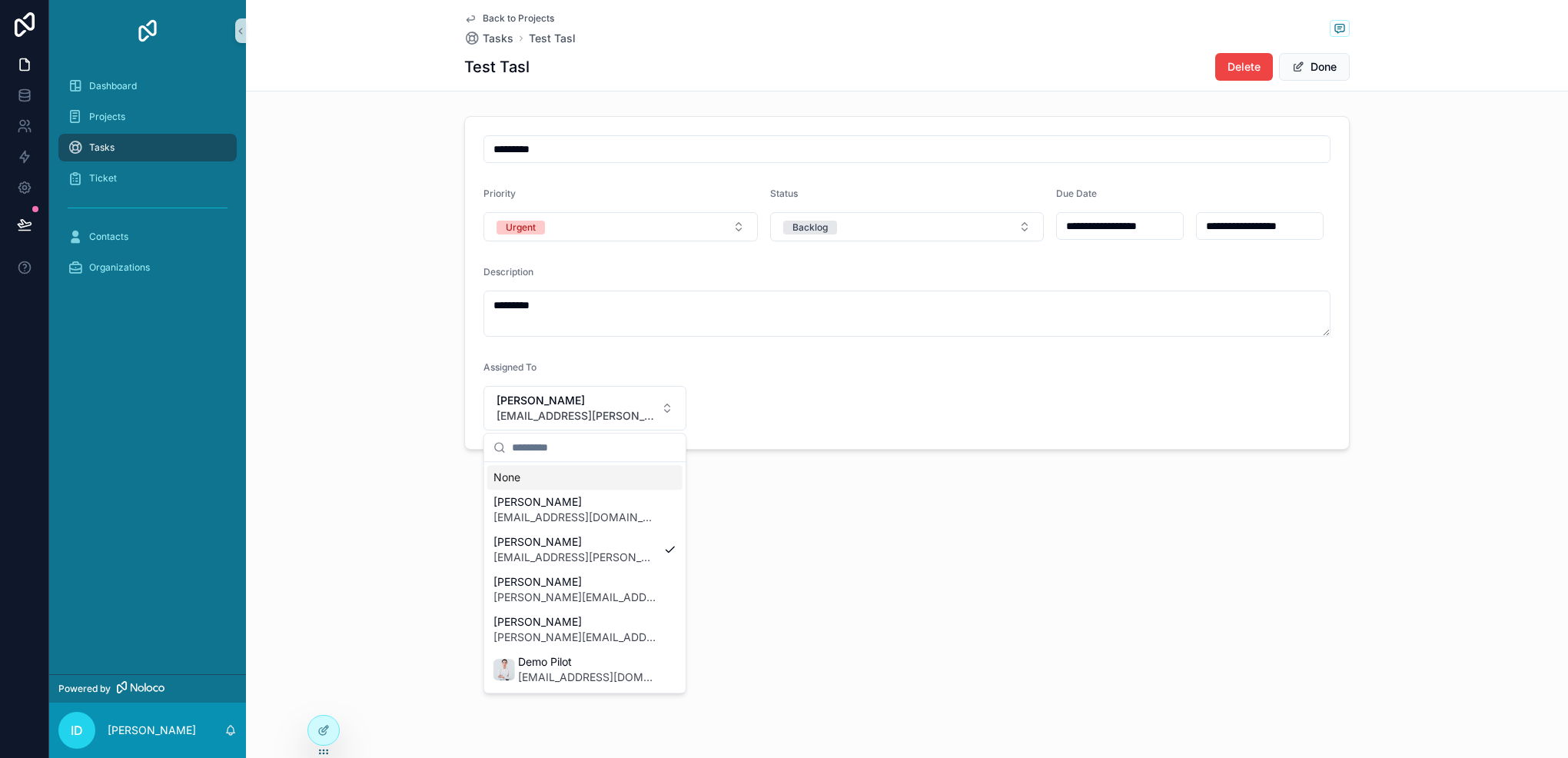
click at [568, 487] on div "None" at bounding box center [584, 478] width 195 height 25
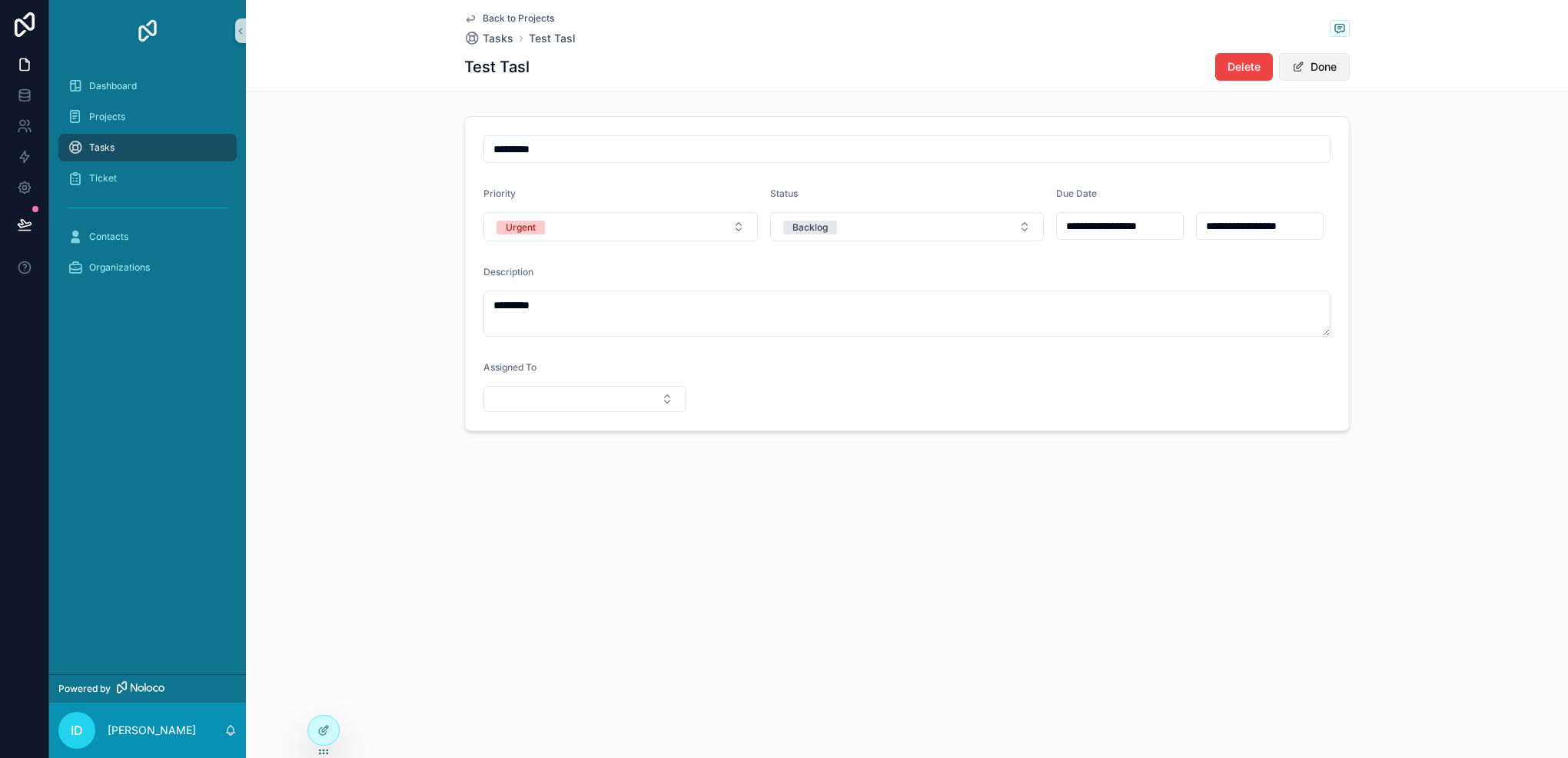
click at [1313, 75] on button "Done" at bounding box center [1314, 67] width 70 height 28
click at [1250, 63] on span "Delete" at bounding box center [1251, 67] width 33 height 16
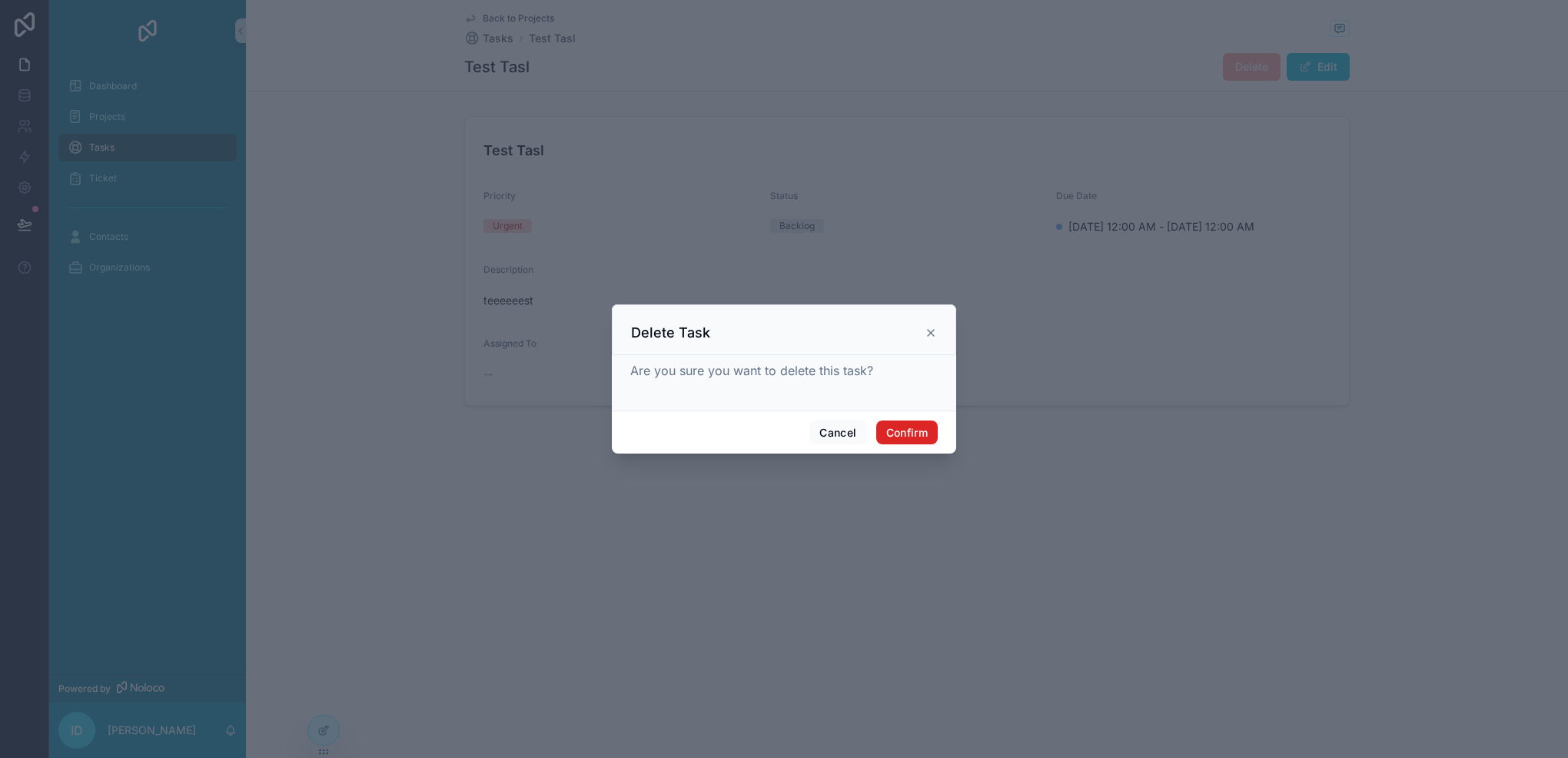
click at [902, 438] on button "Confirm" at bounding box center [907, 433] width 61 height 25
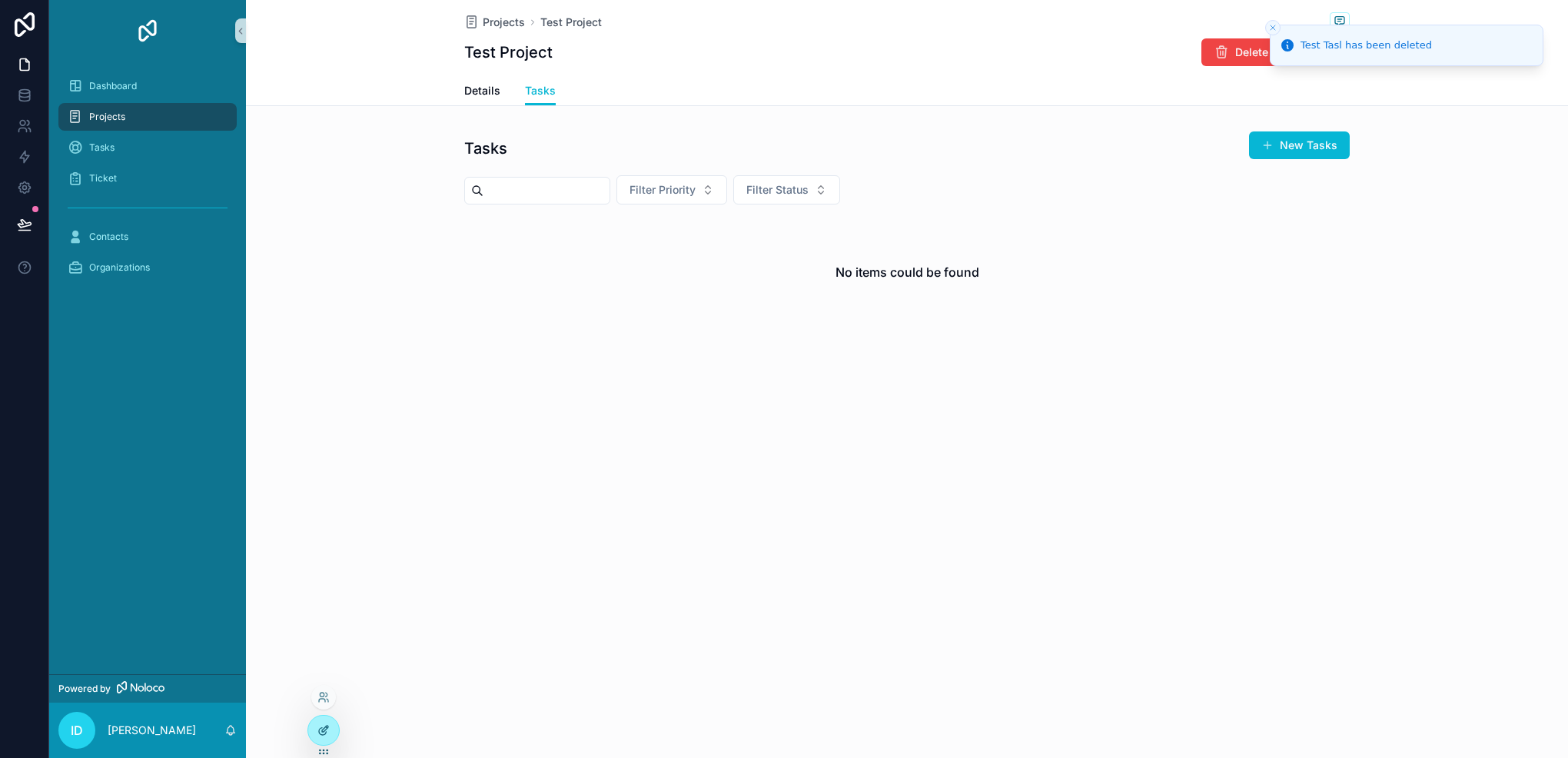
click at [322, 743] on div at bounding box center [323, 730] width 31 height 29
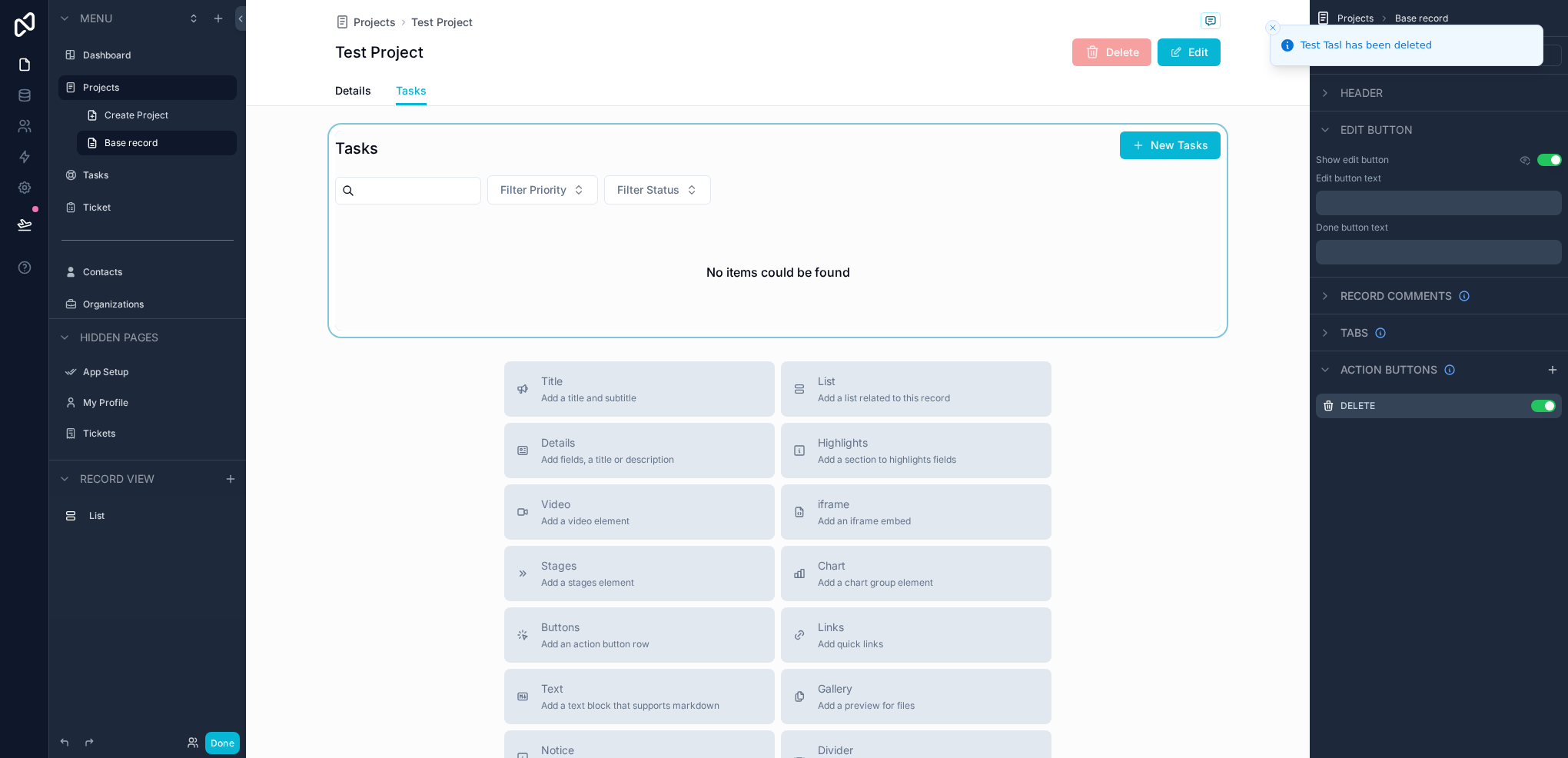
click at [922, 210] on div "scrollable content" at bounding box center [778, 231] width 1064 height 212
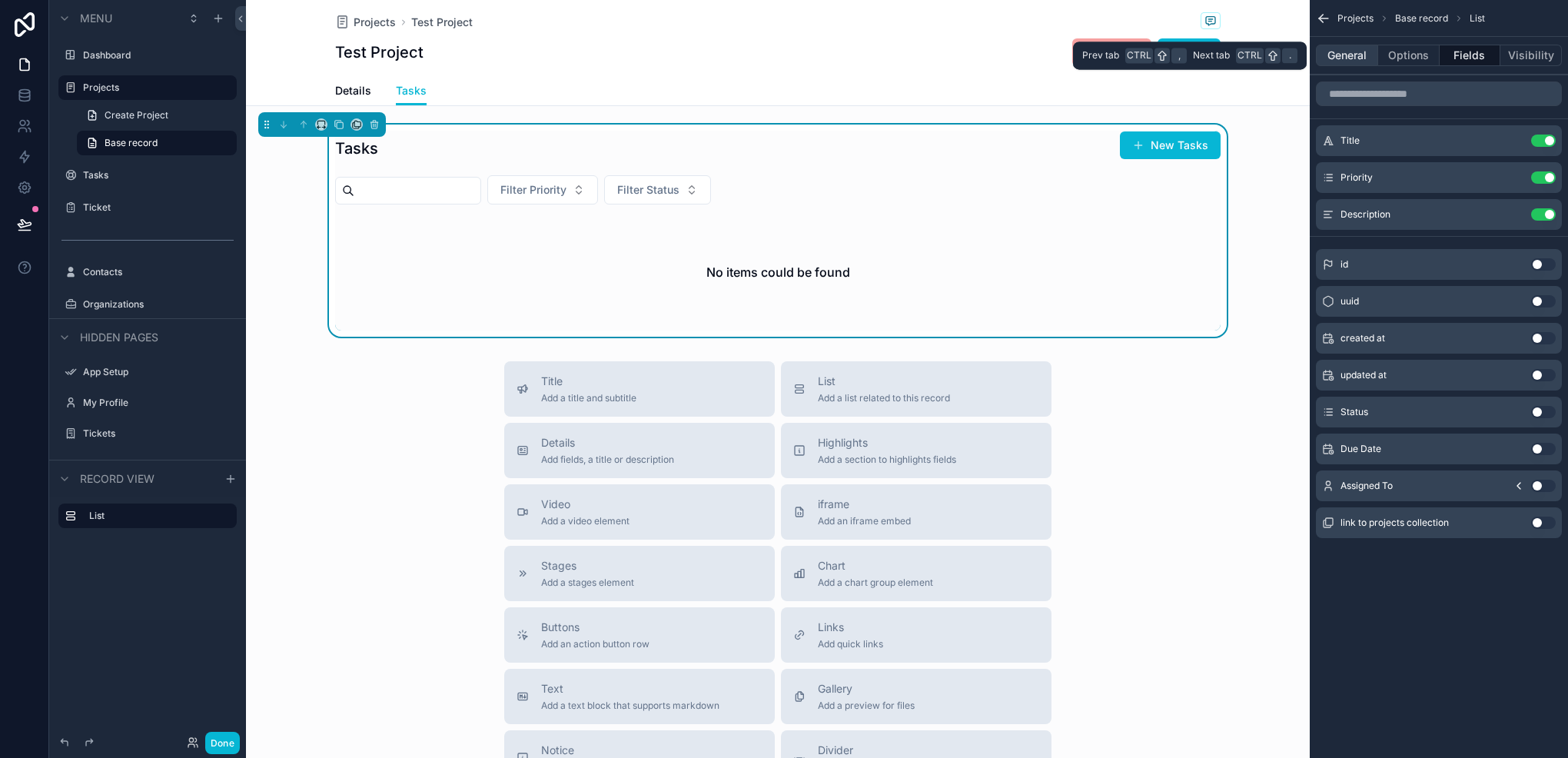
click at [1365, 50] on button "General" at bounding box center [1347, 55] width 62 height 22
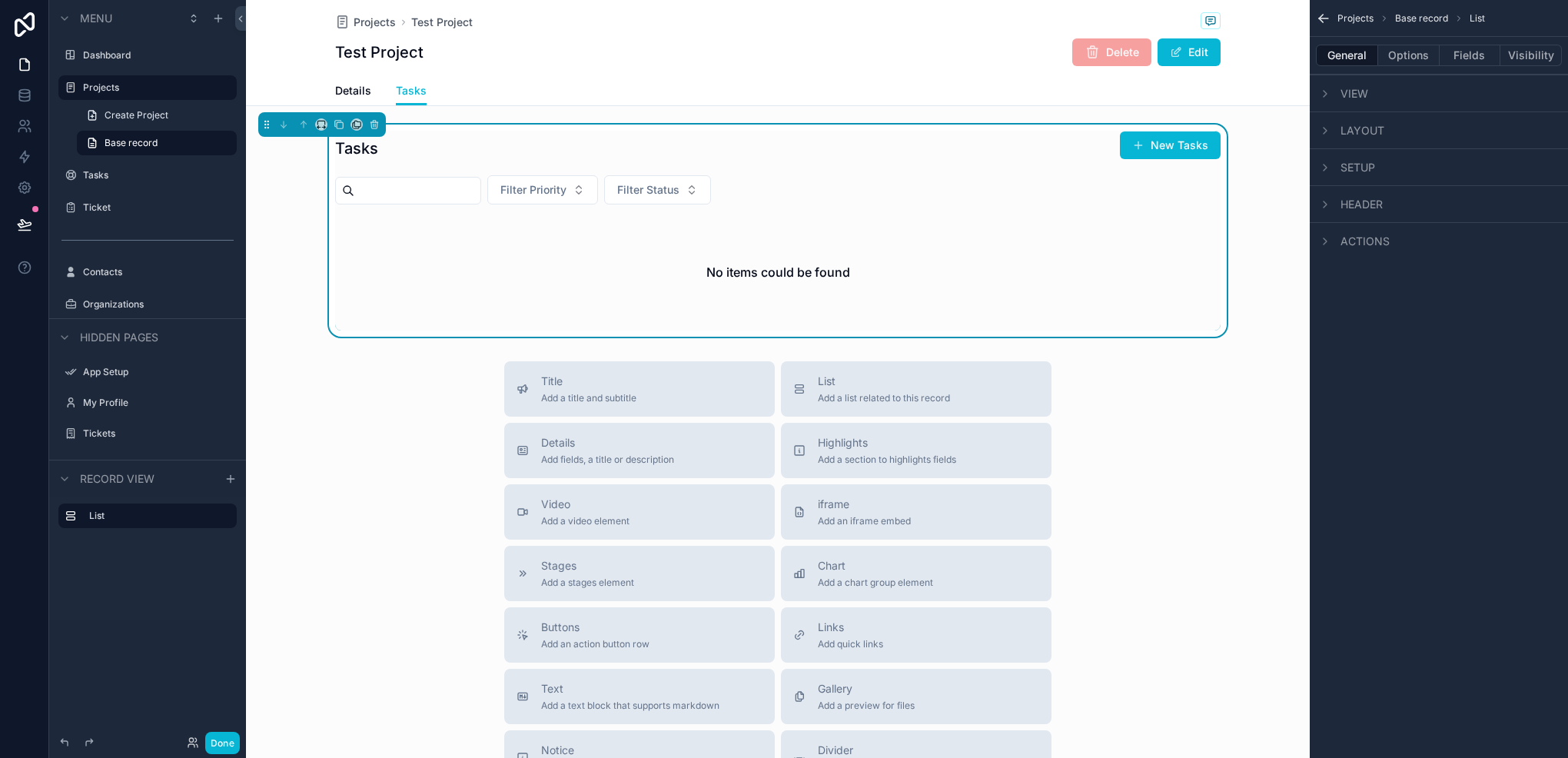
click at [1384, 245] on span "Actions" at bounding box center [1366, 242] width 50 height 16
click at [1544, 272] on button "Use setting" at bounding box center [1549, 271] width 25 height 12
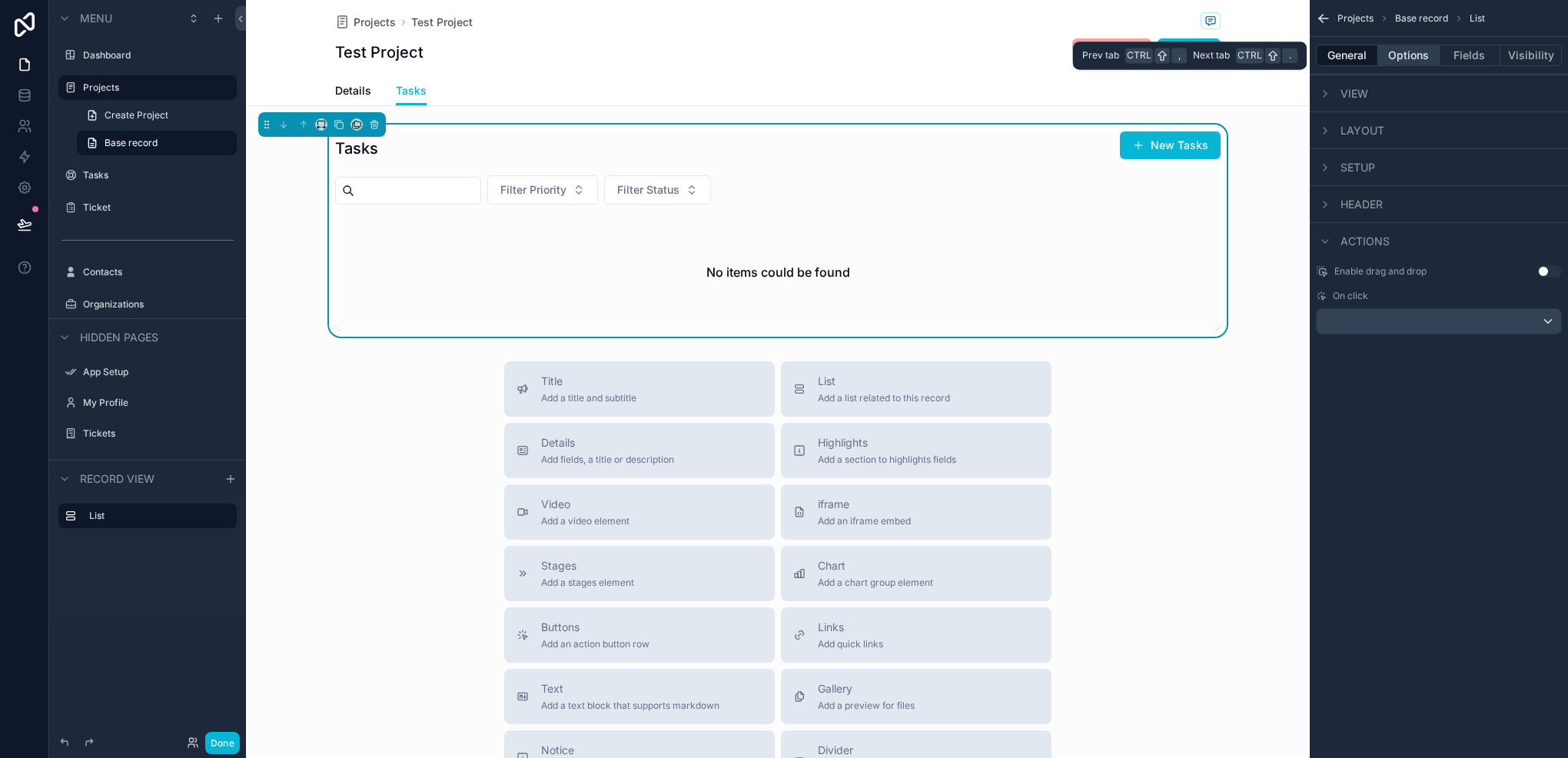
click at [1386, 54] on button "Options" at bounding box center [1410, 55] width 61 height 22
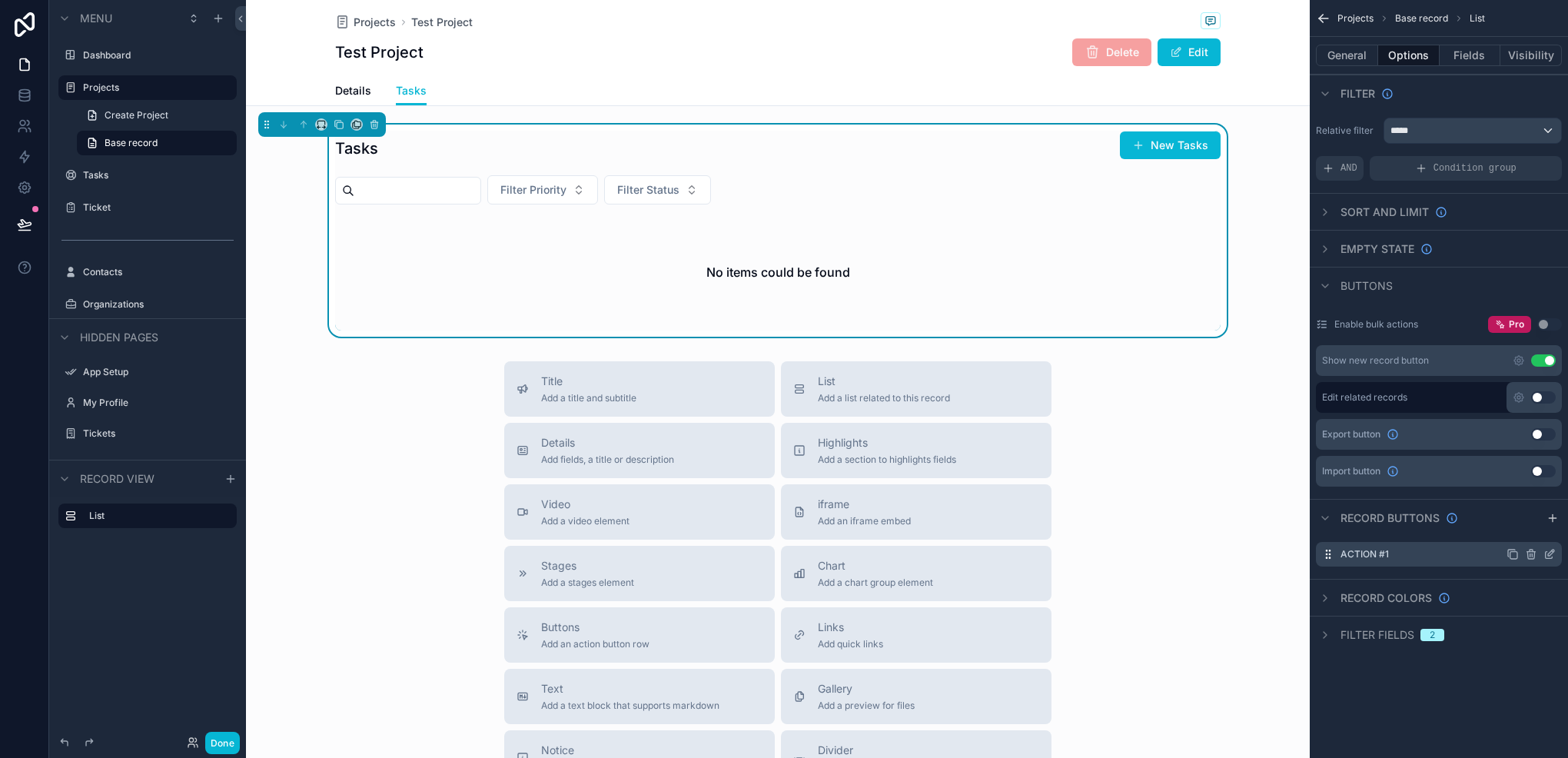
click at [1553, 554] on icon "scrollable content" at bounding box center [1550, 554] width 12 height 12
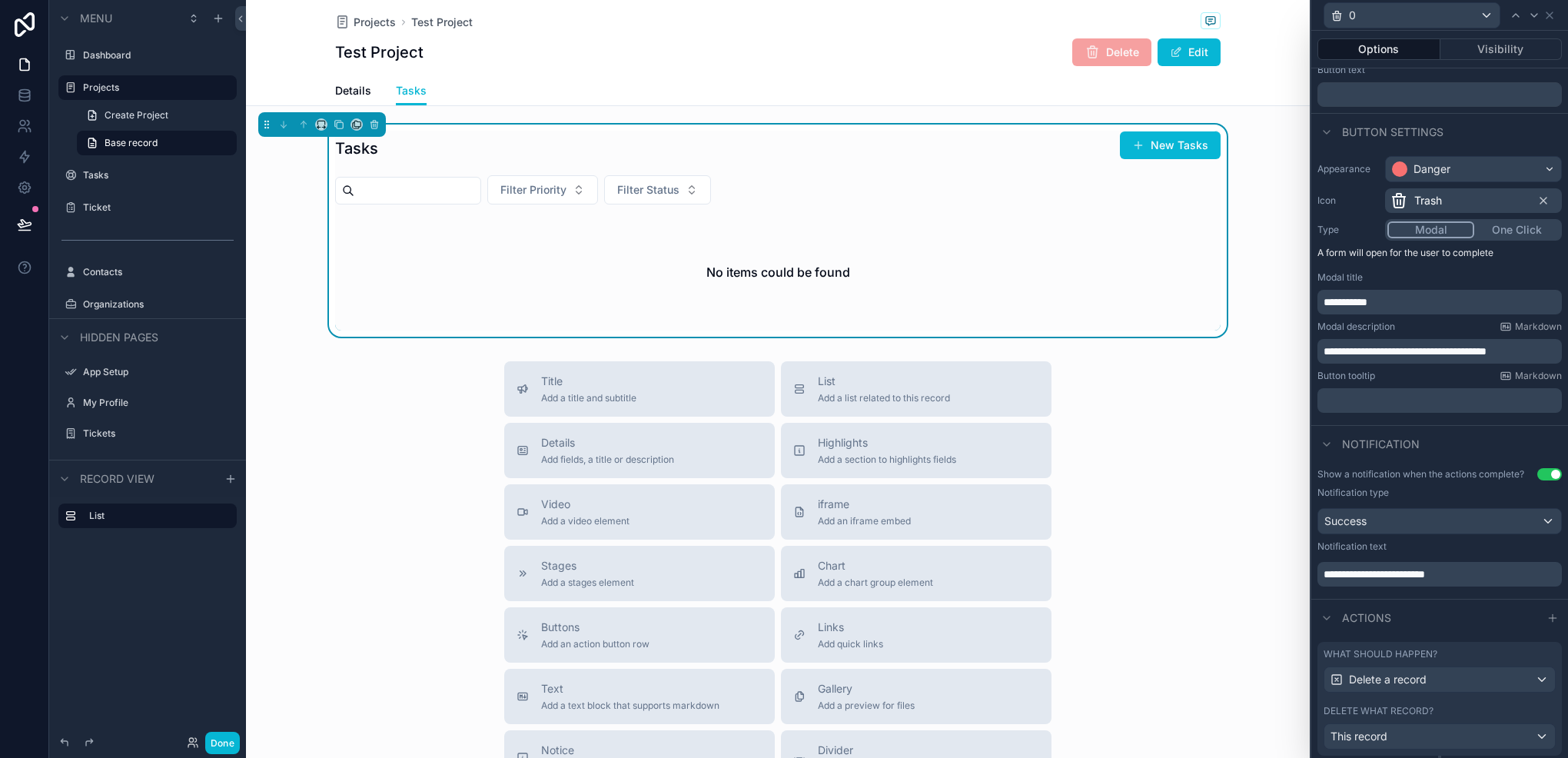
scroll to position [77, 0]
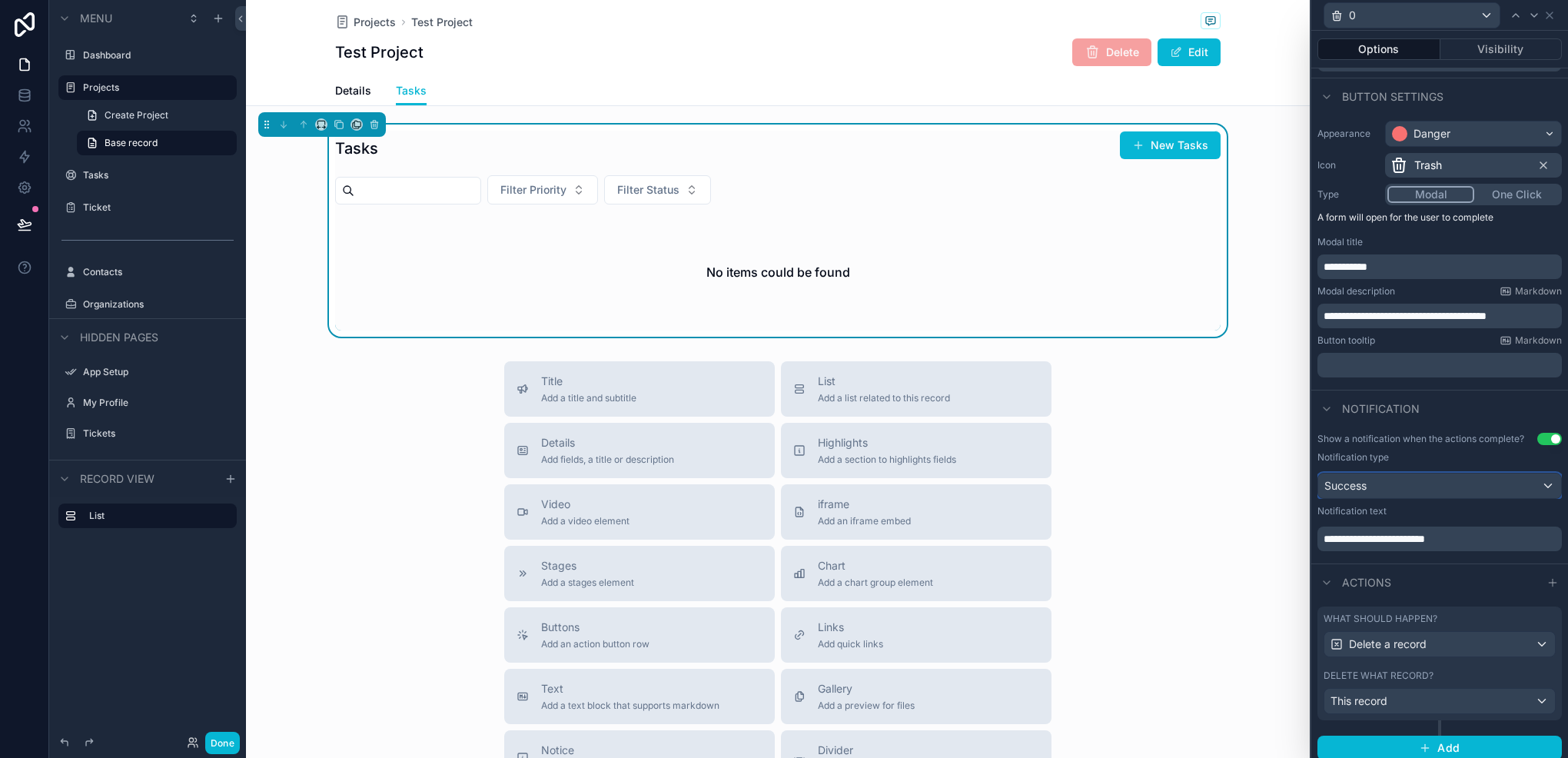
click at [1430, 492] on div "Success" at bounding box center [1439, 486] width 243 height 25
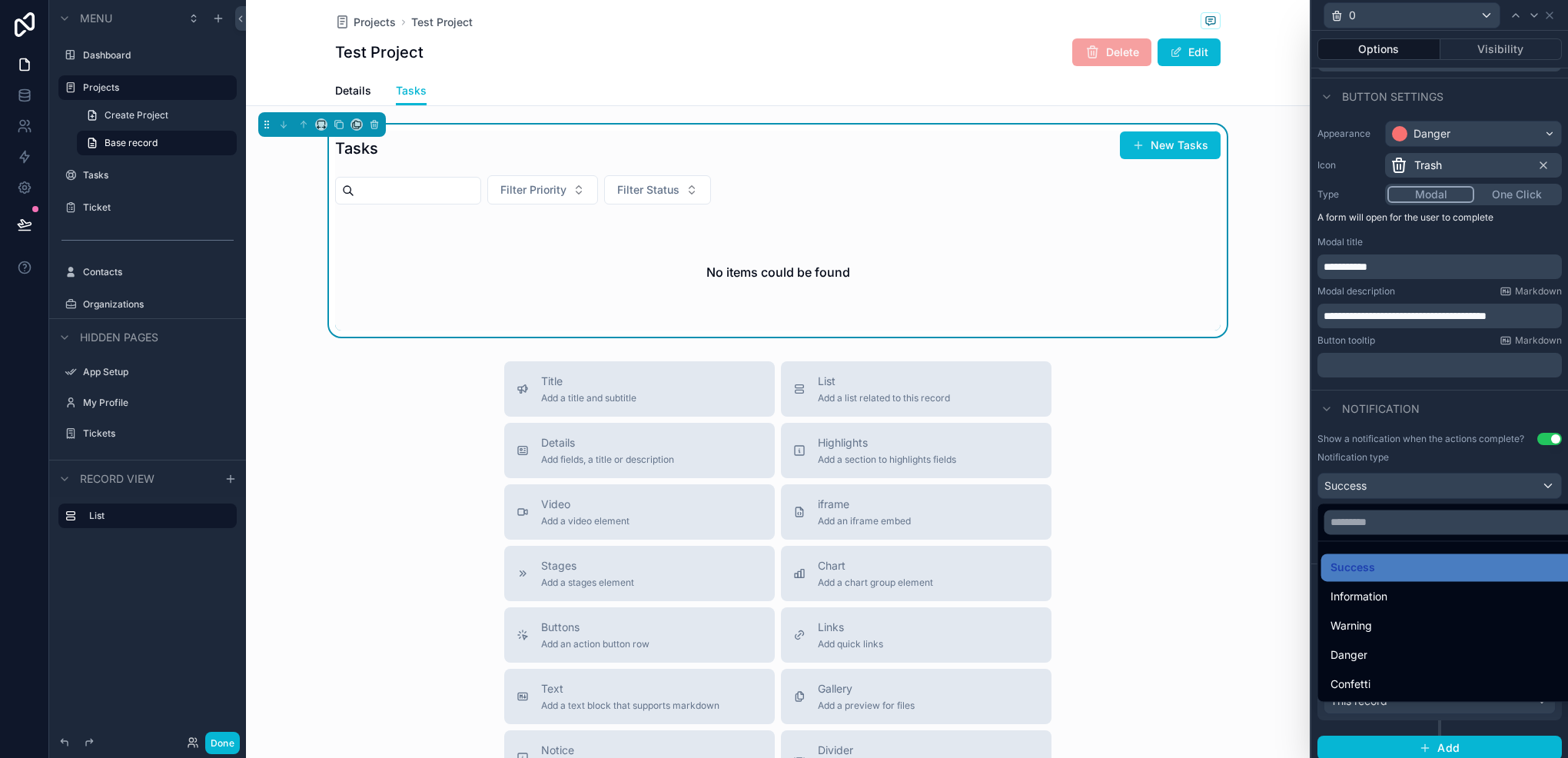
click at [1430, 492] on div at bounding box center [1439, 379] width 257 height 758
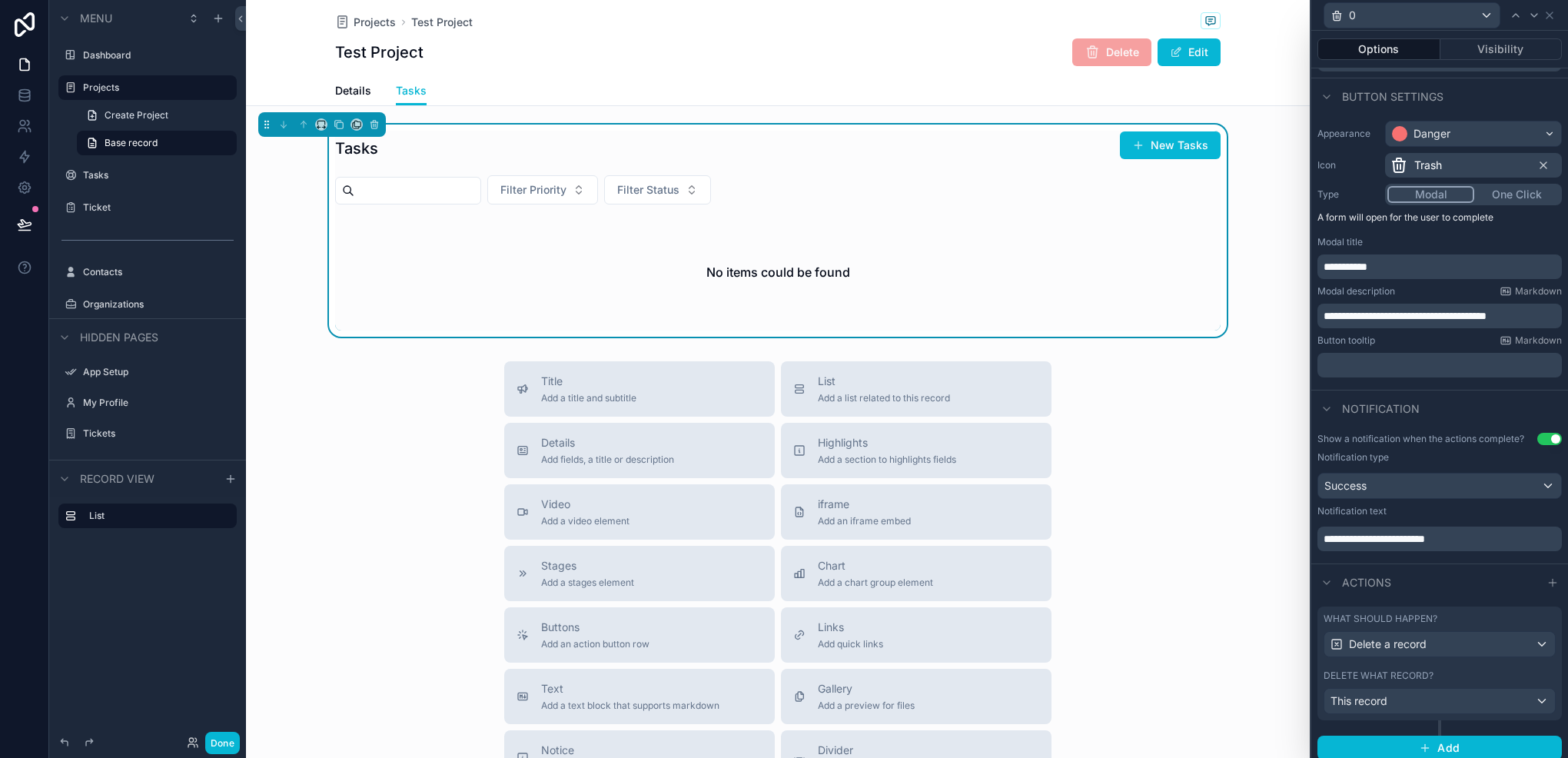
scroll to position [0, 0]
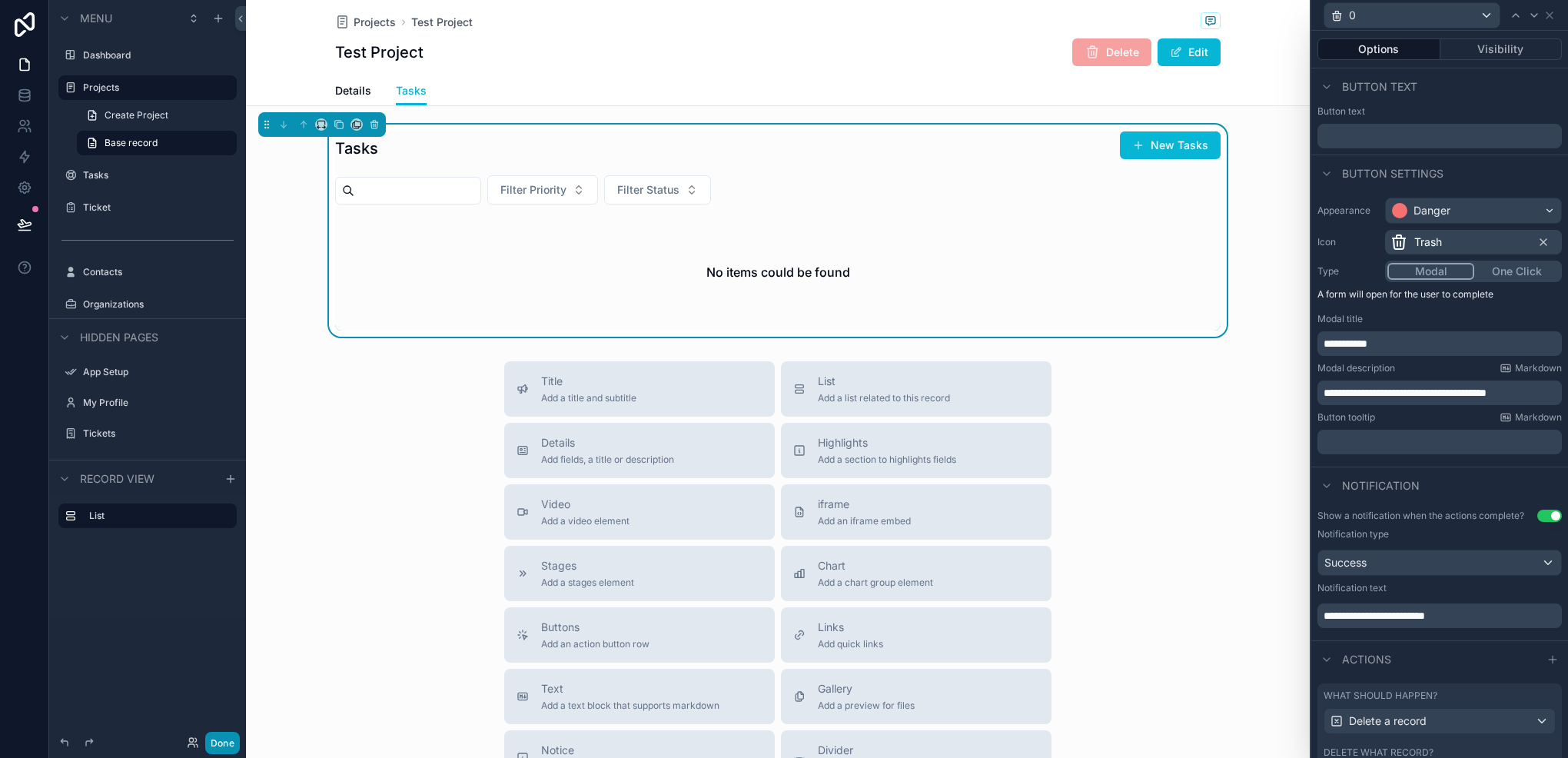
click at [215, 749] on button "Done" at bounding box center [222, 743] width 35 height 23
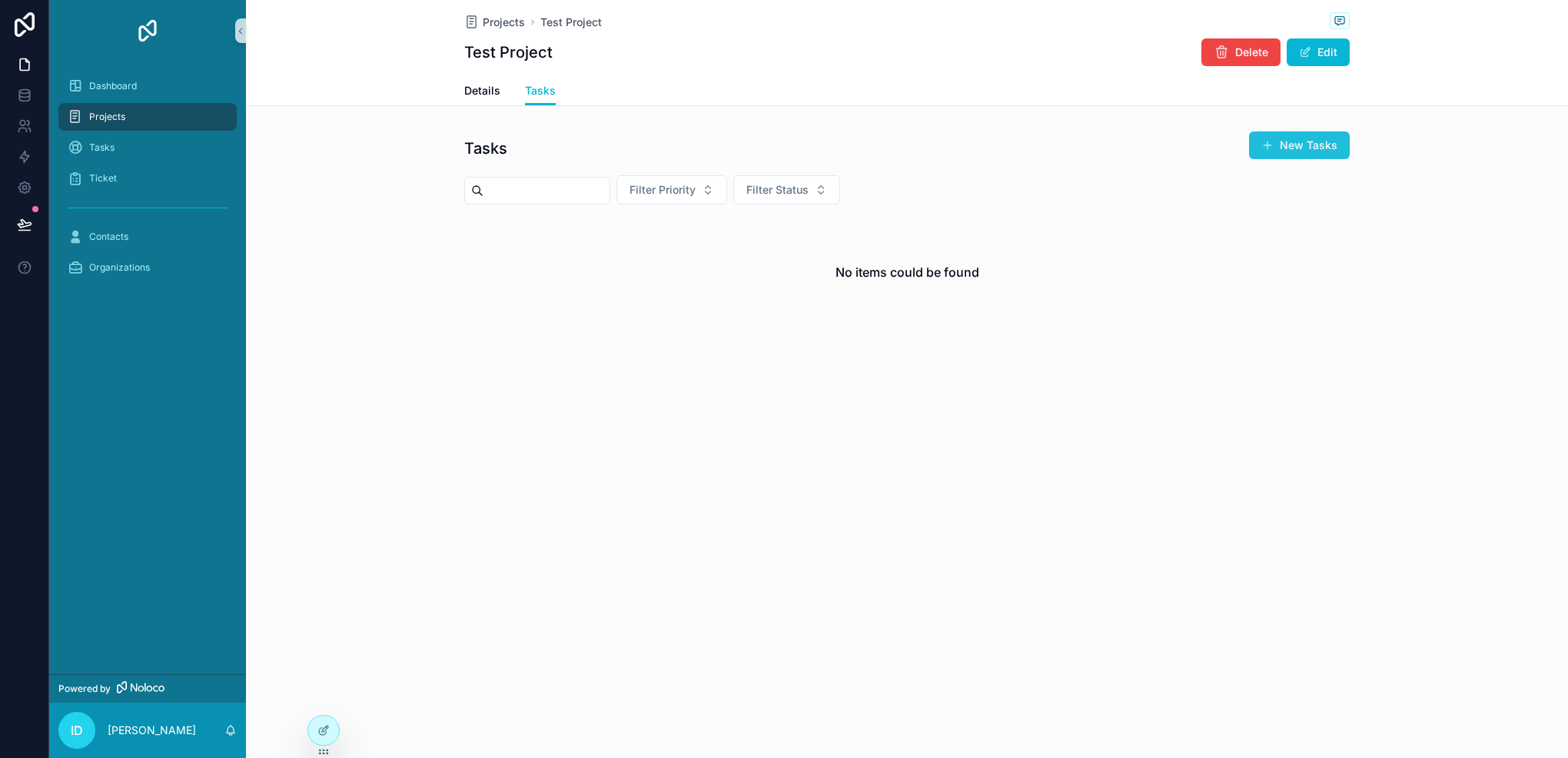
click at [1273, 146] on span "scrollable content" at bounding box center [1268, 145] width 12 height 12
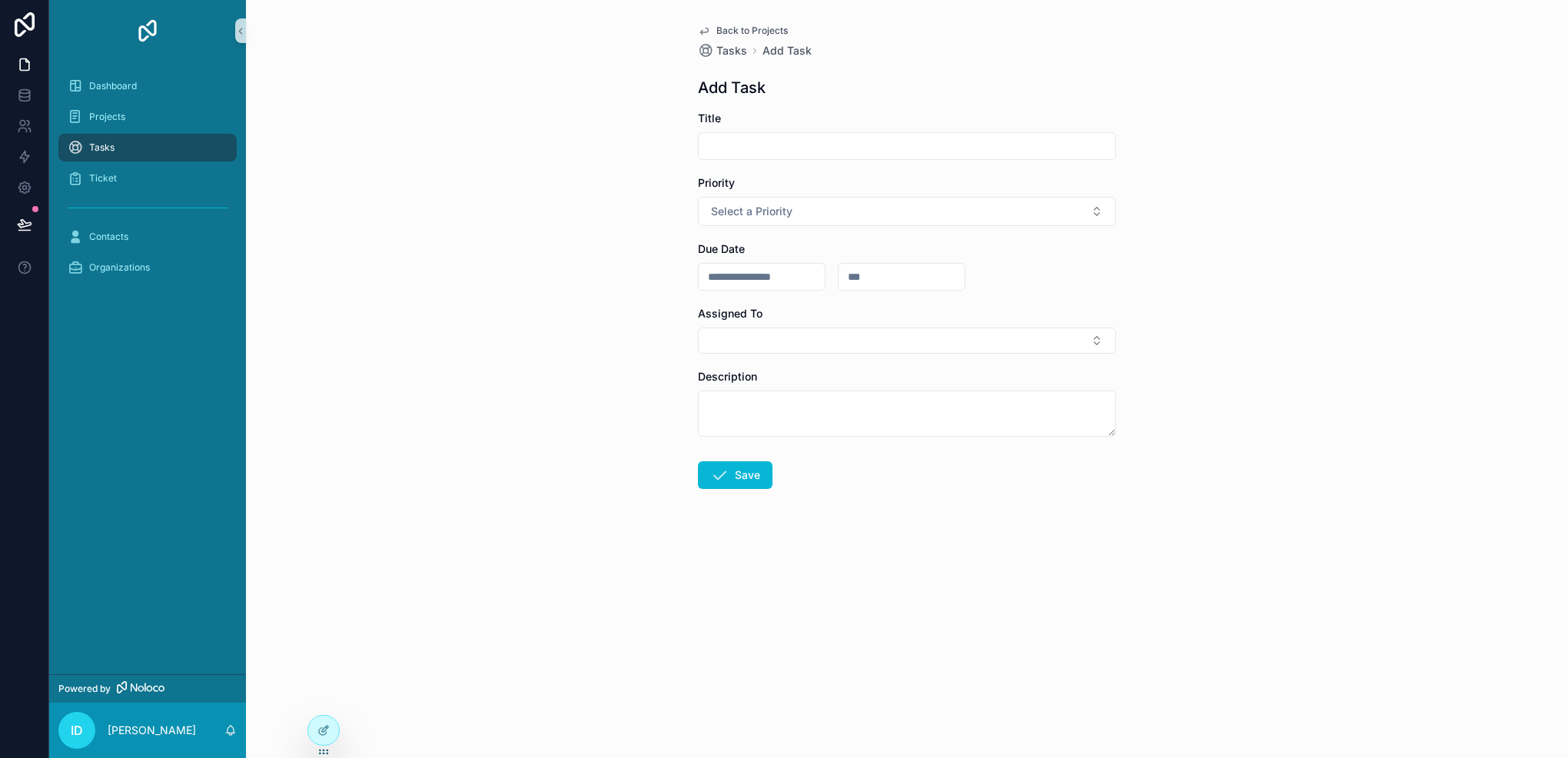
click at [778, 142] on input "scrollable content" at bounding box center [907, 147] width 417 height 22
type input "****"
click at [778, 407] on textarea "scrollable content" at bounding box center [907, 413] width 418 height 47
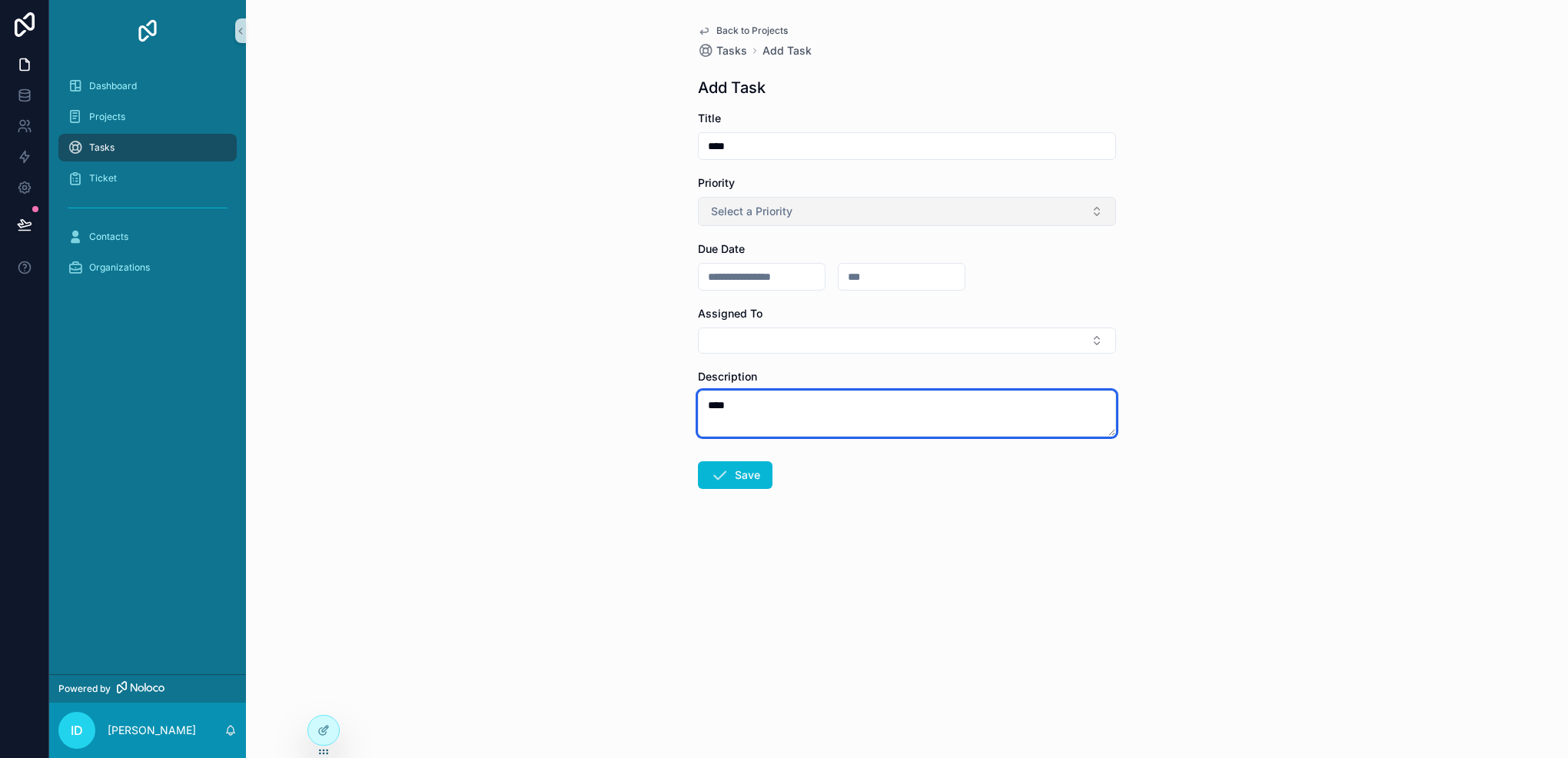
type textarea "****"
click at [793, 218] on button "Select a Priority" at bounding box center [907, 211] width 418 height 29
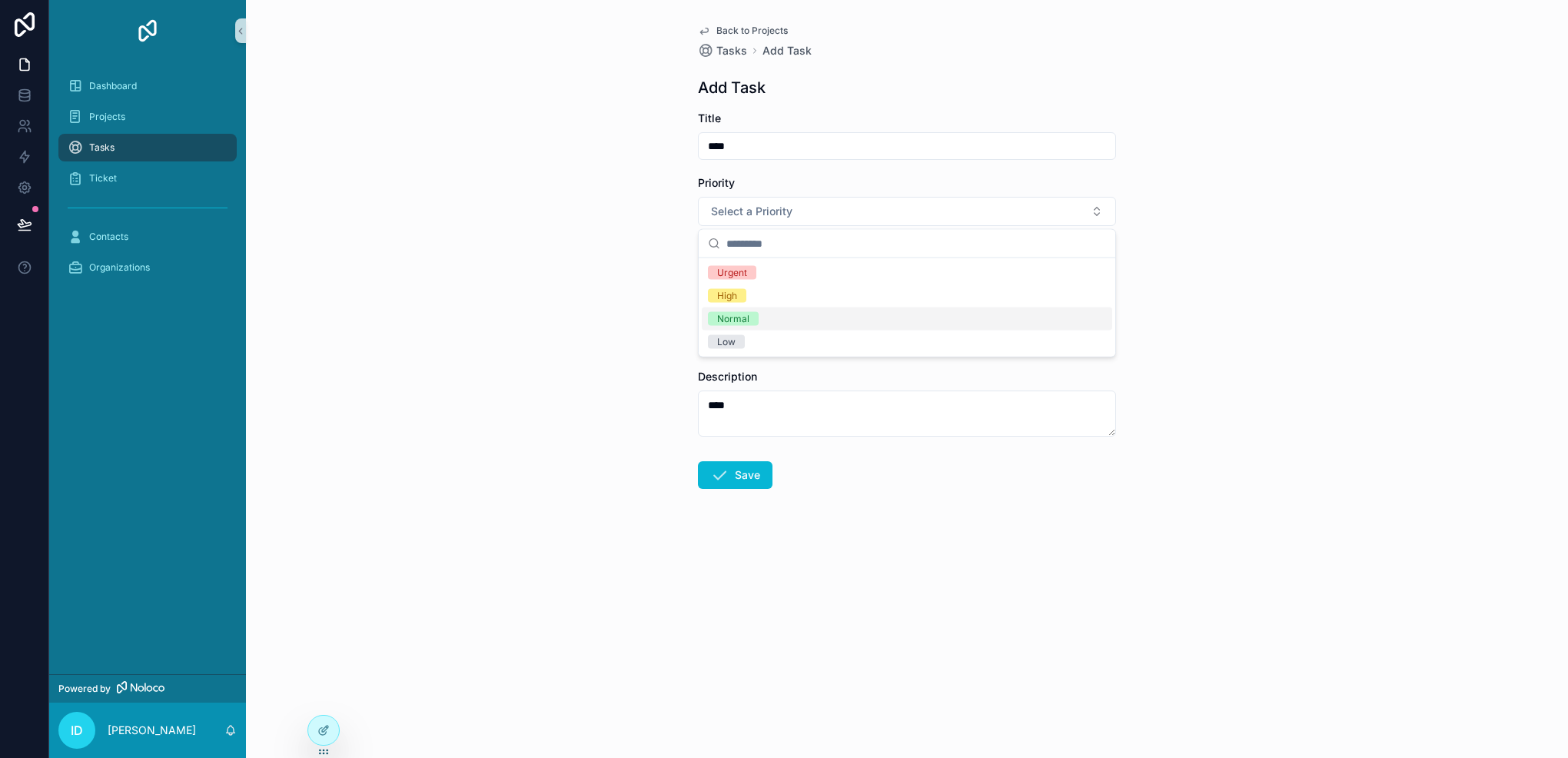
click at [785, 318] on div "Normal" at bounding box center [907, 318] width 410 height 23
click at [721, 503] on form "Title **** Priority Normal Due Date Assigned To Description **** Save" at bounding box center [907, 349] width 418 height 477
click at [740, 490] on form "Title **** Priority Normal Due Date Assigned To Description **** Save" at bounding box center [907, 349] width 418 height 477
click at [729, 475] on button "Save" at bounding box center [735, 476] width 74 height 28
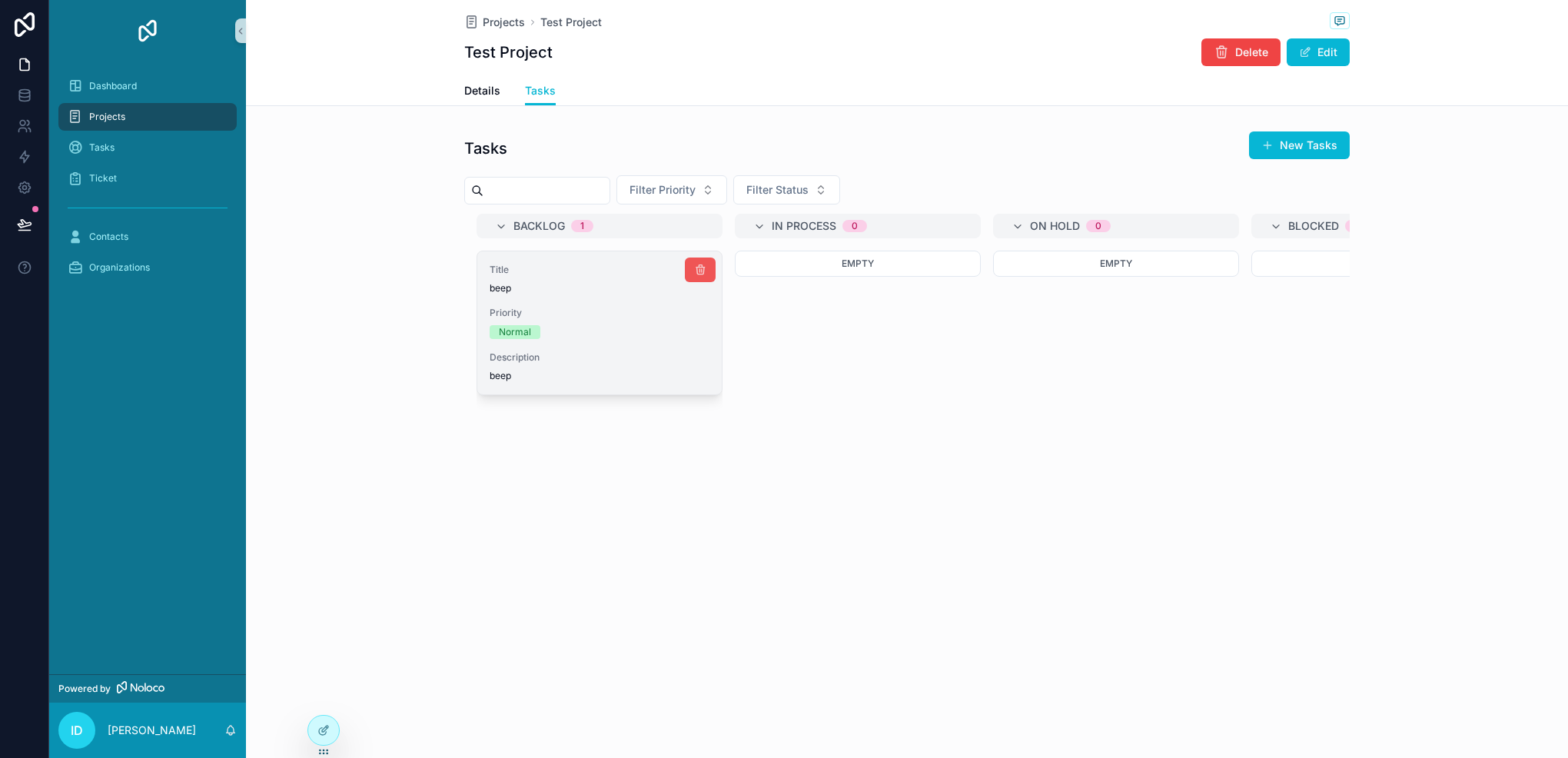
click at [706, 270] on icon "scrollable content" at bounding box center [700, 270] width 12 height 12
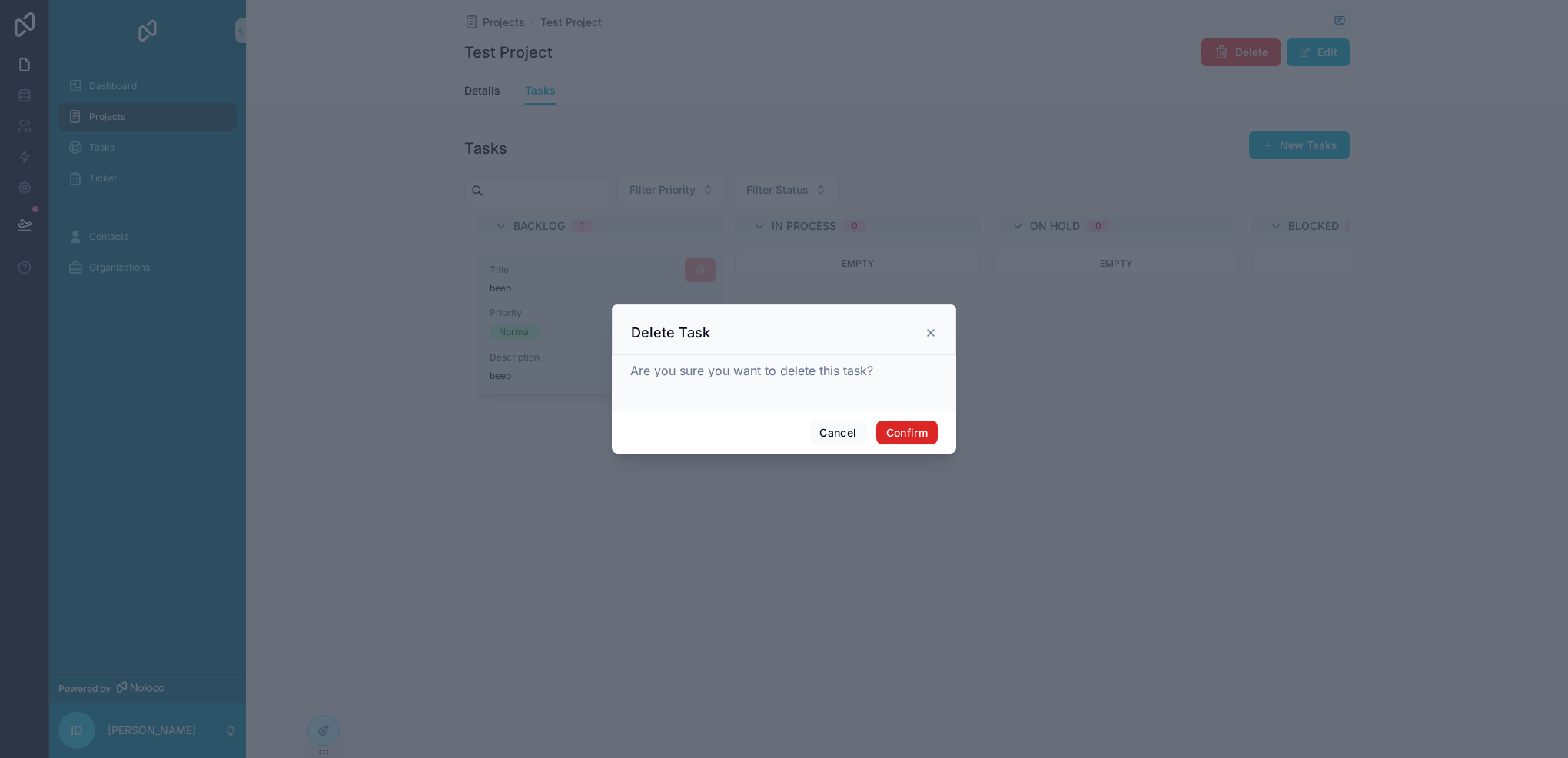
click at [908, 431] on button "Confirm" at bounding box center [907, 433] width 61 height 25
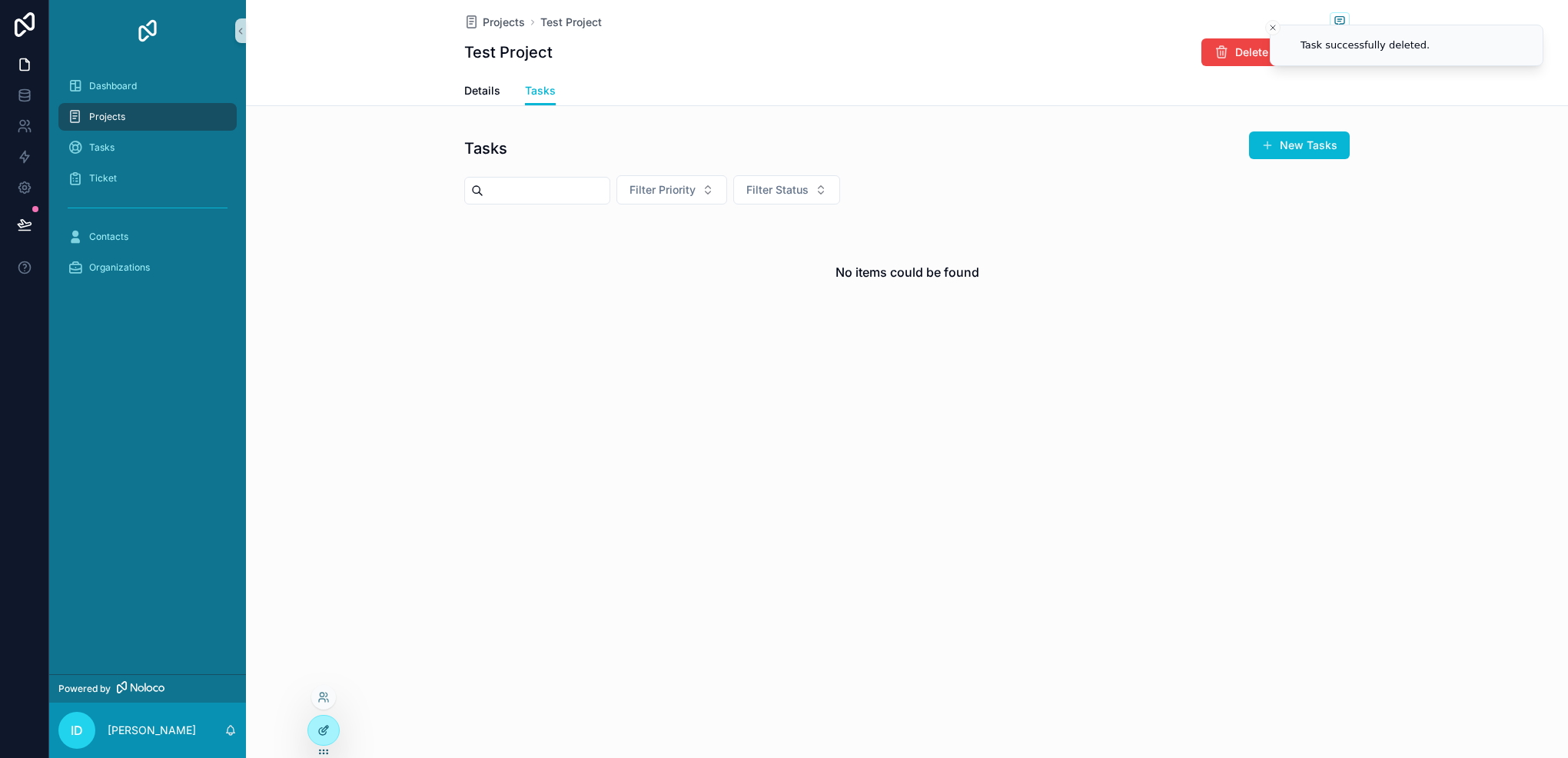
click at [323, 728] on icon at bounding box center [325, 729] width 6 height 6
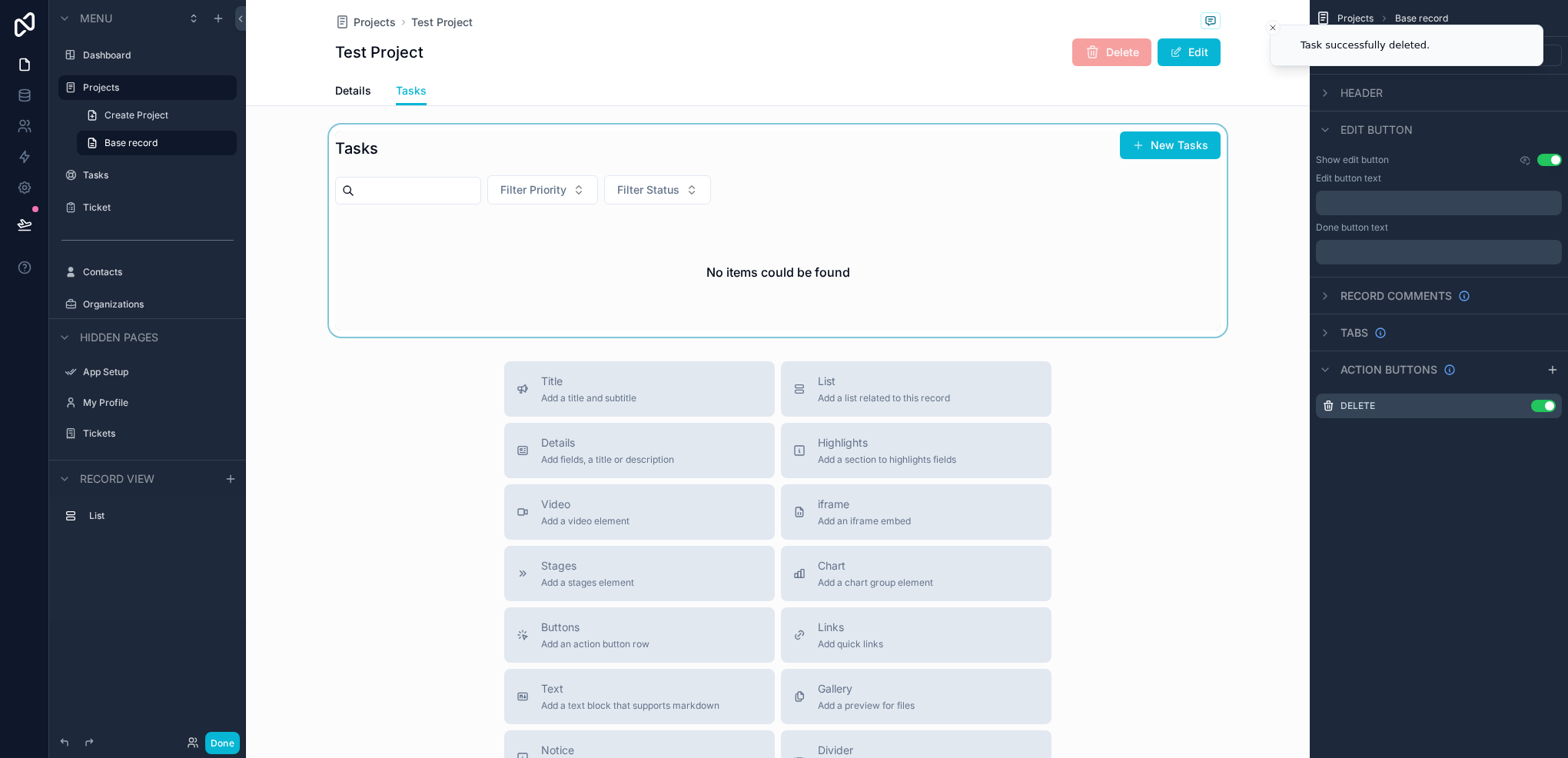
click at [493, 220] on div "scrollable content" at bounding box center [778, 231] width 1064 height 212
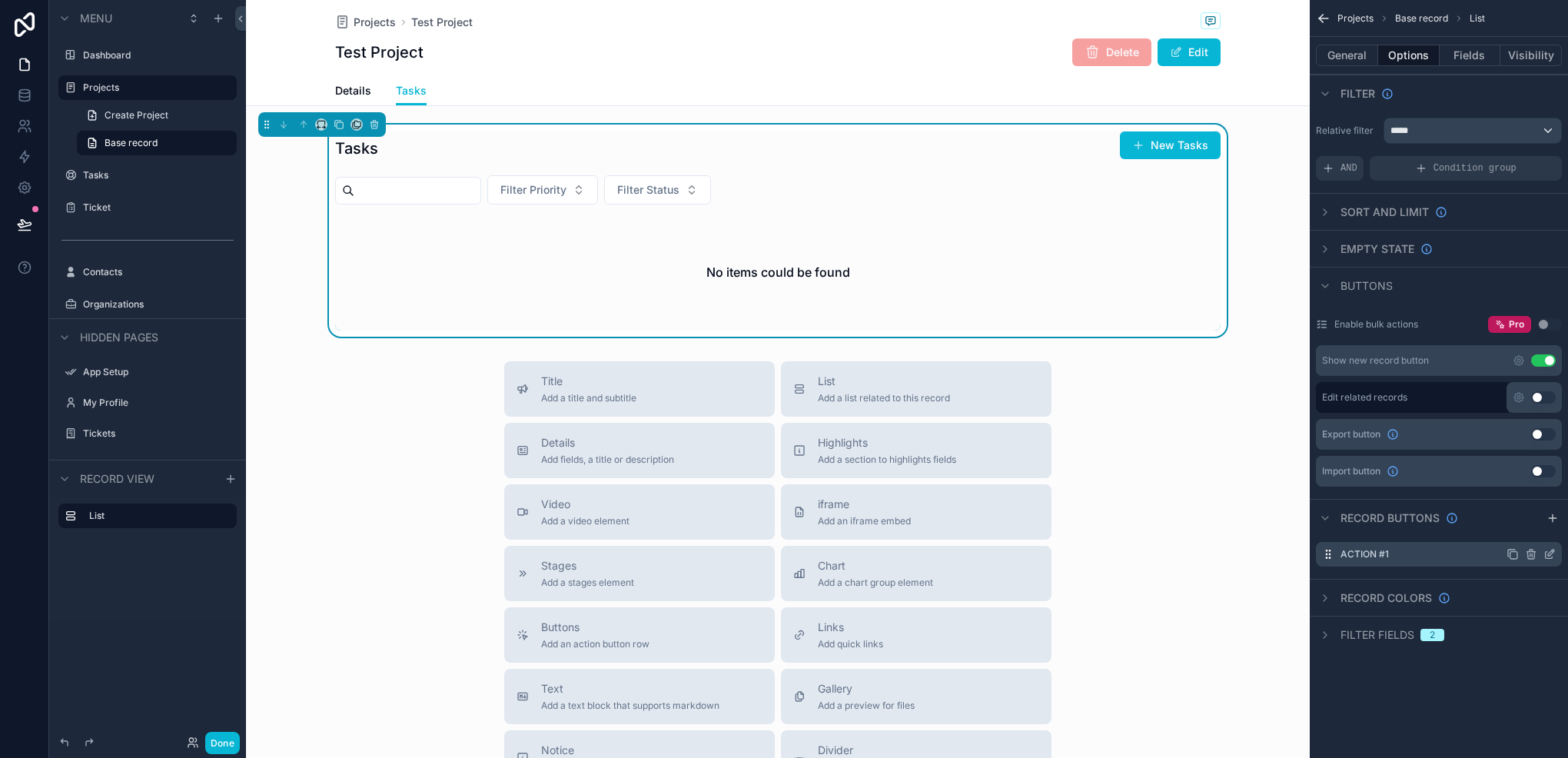
click at [1547, 555] on icon "scrollable content" at bounding box center [1550, 554] width 12 height 12
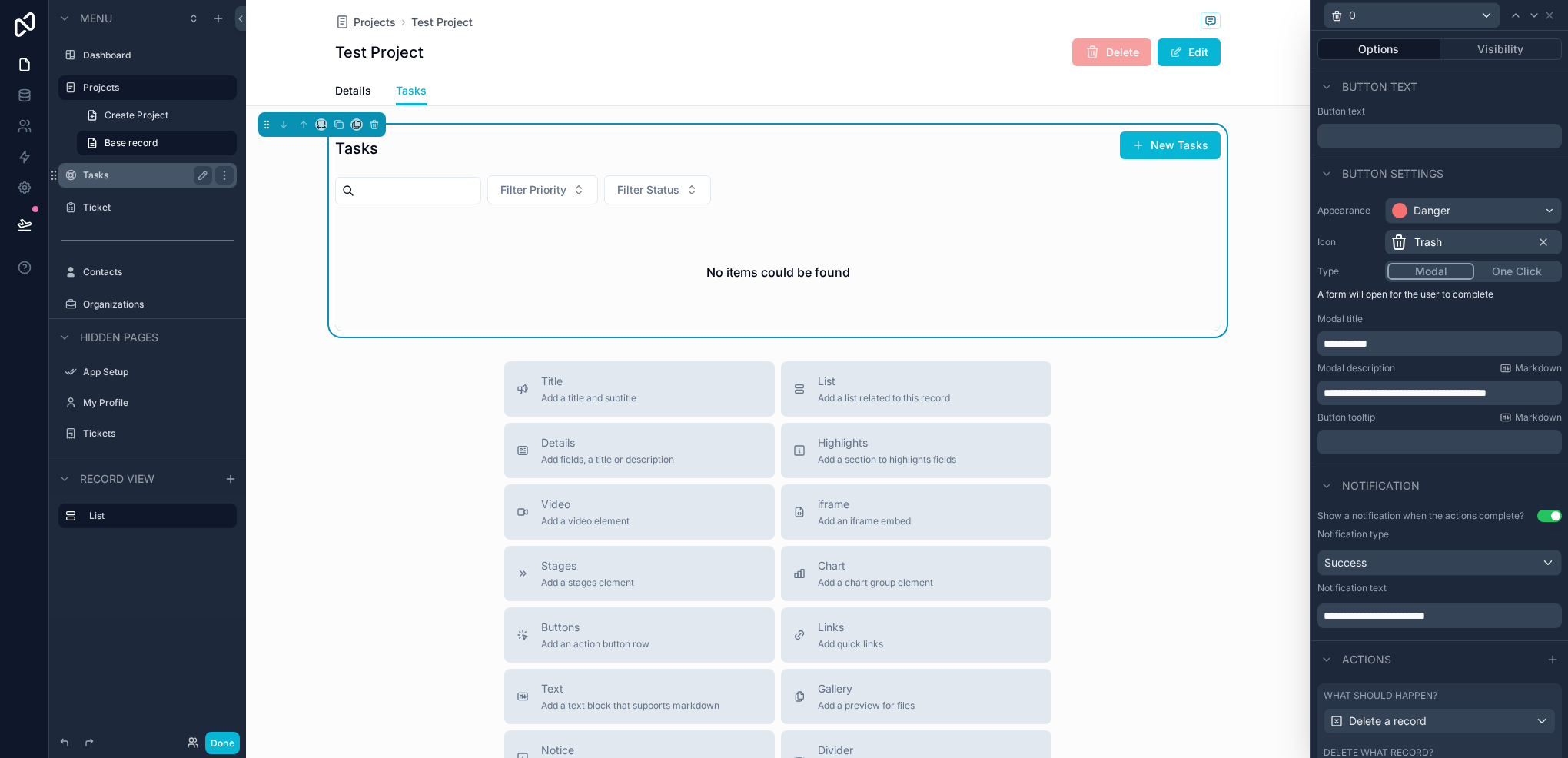
click at [96, 183] on div "Tasks" at bounding box center [148, 175] width 129 height 19
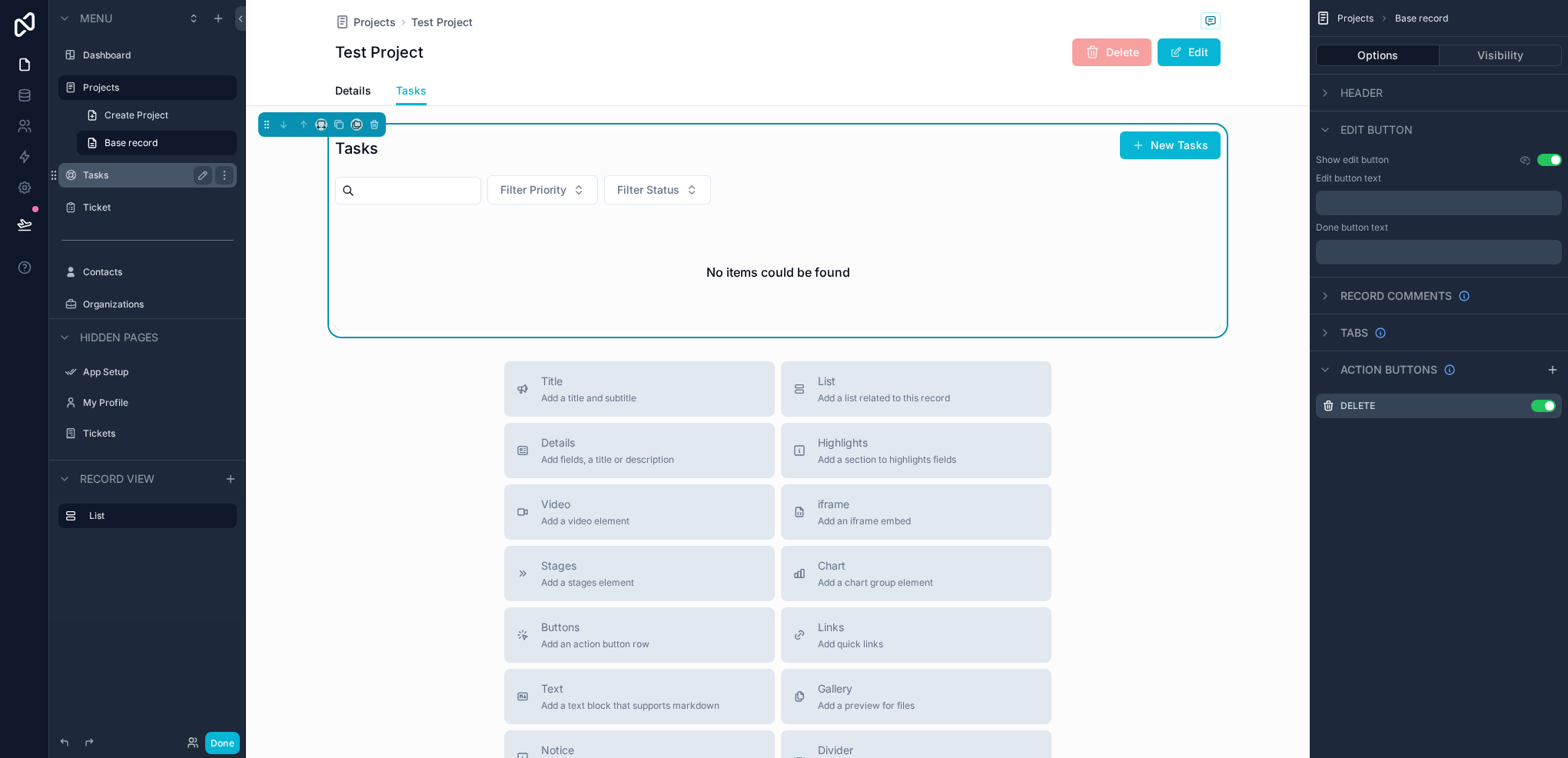
click at [117, 178] on label "Tasks" at bounding box center [145, 175] width 123 height 12
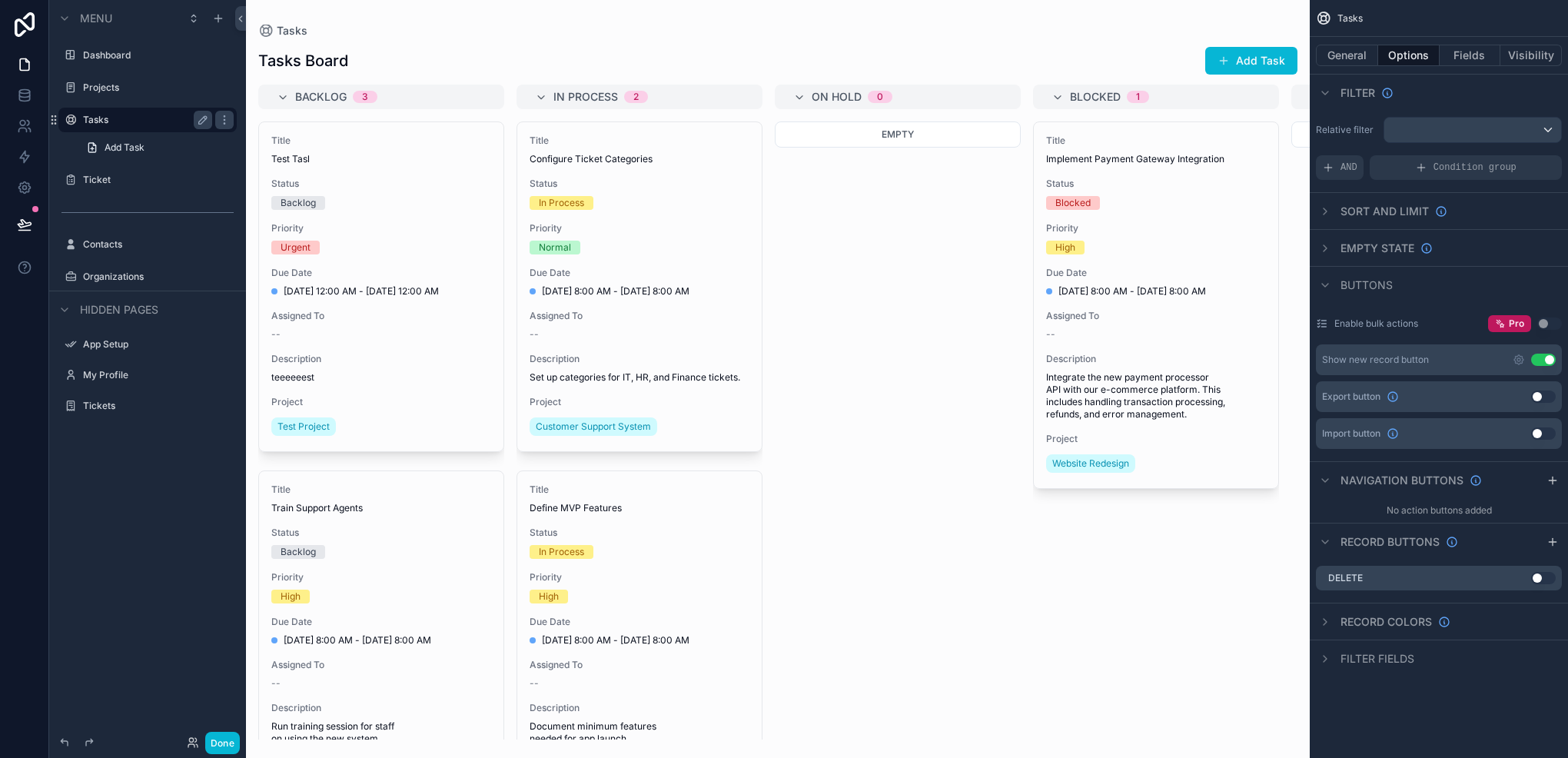
click at [117, 178] on label "Ticket" at bounding box center [158, 179] width 151 height 12
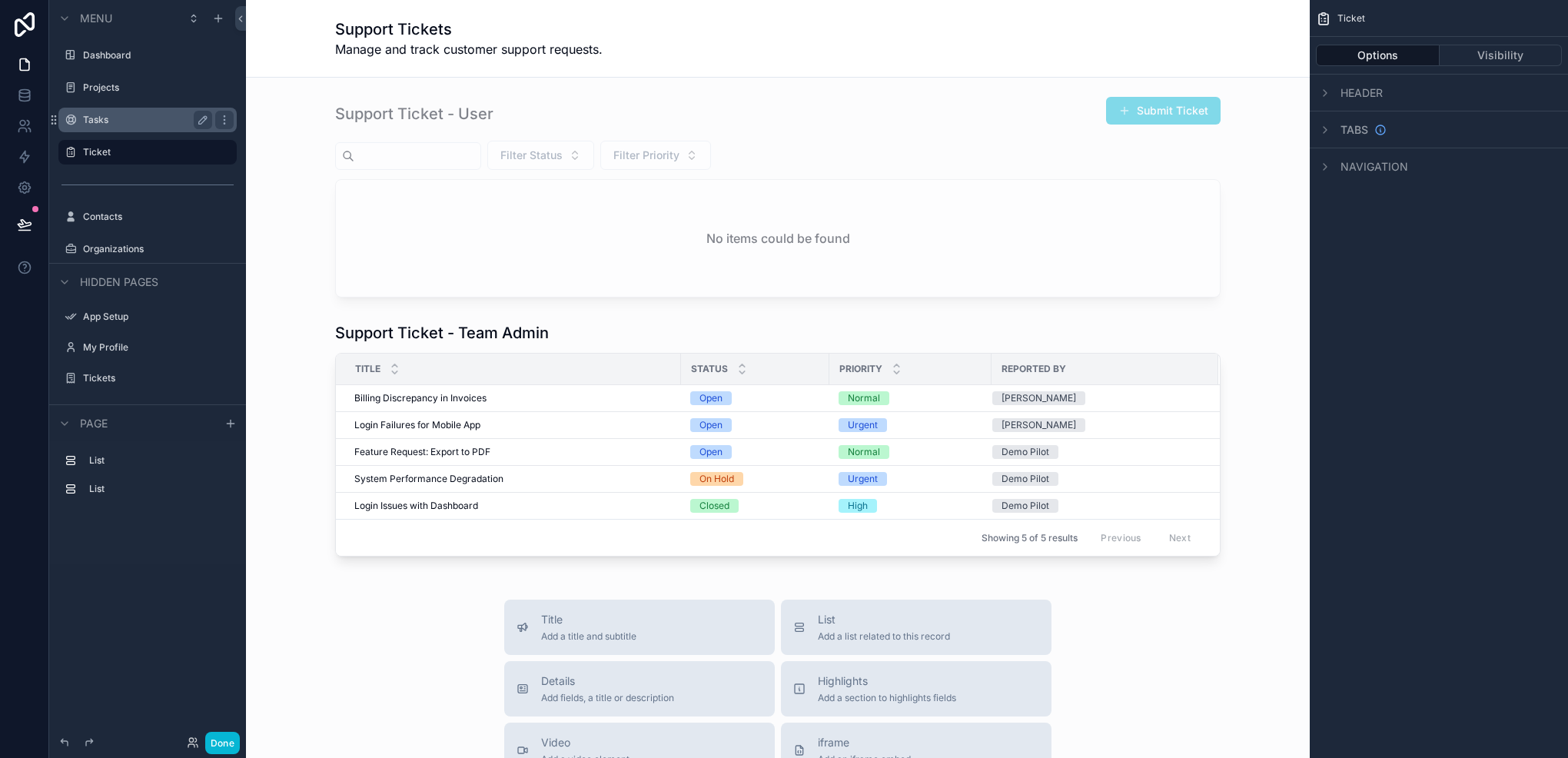
click at [93, 117] on label "Tasks" at bounding box center [145, 120] width 123 height 12
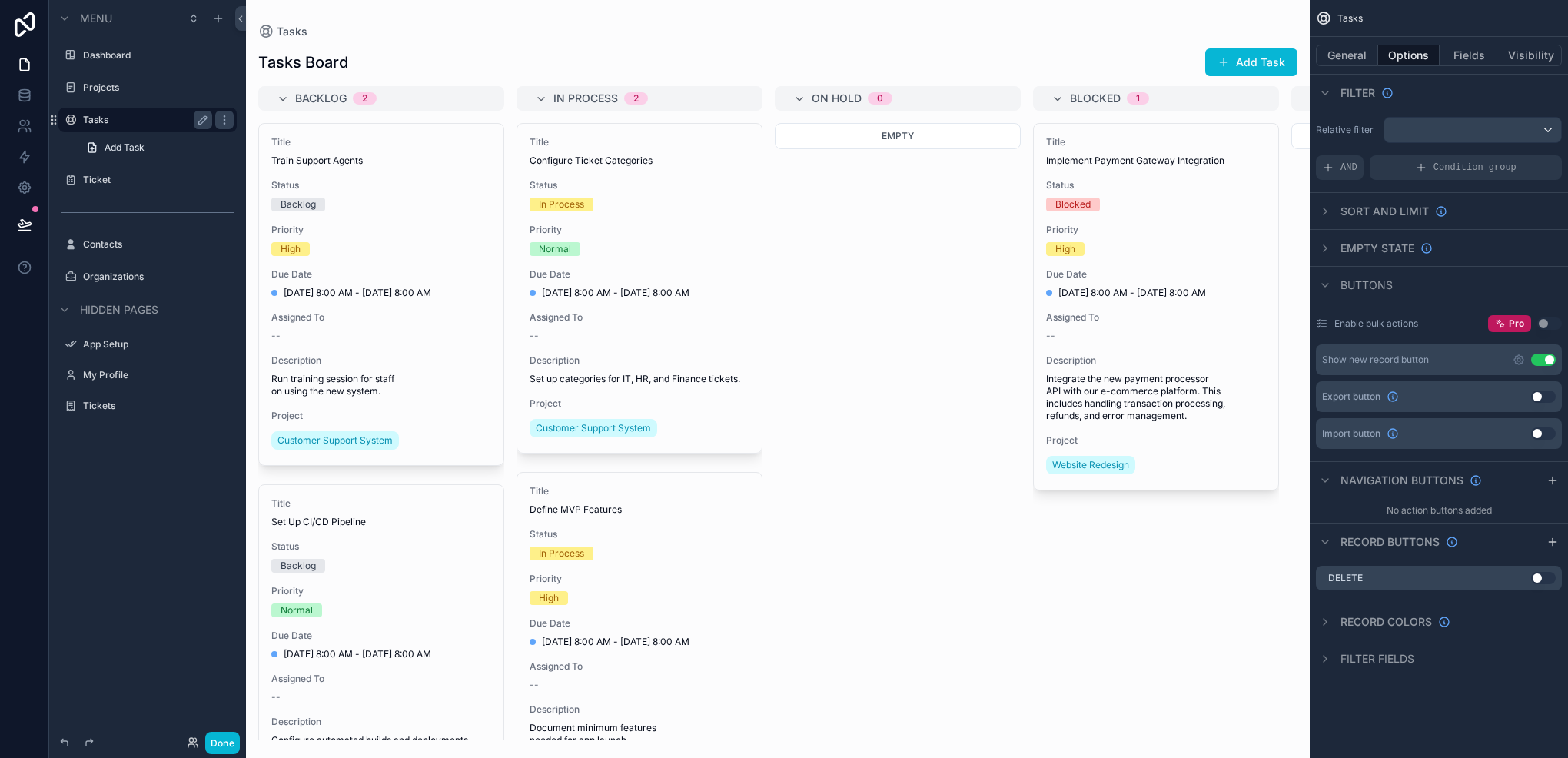
click at [614, 245] on div "scrollable content" at bounding box center [778, 379] width 1064 height 758
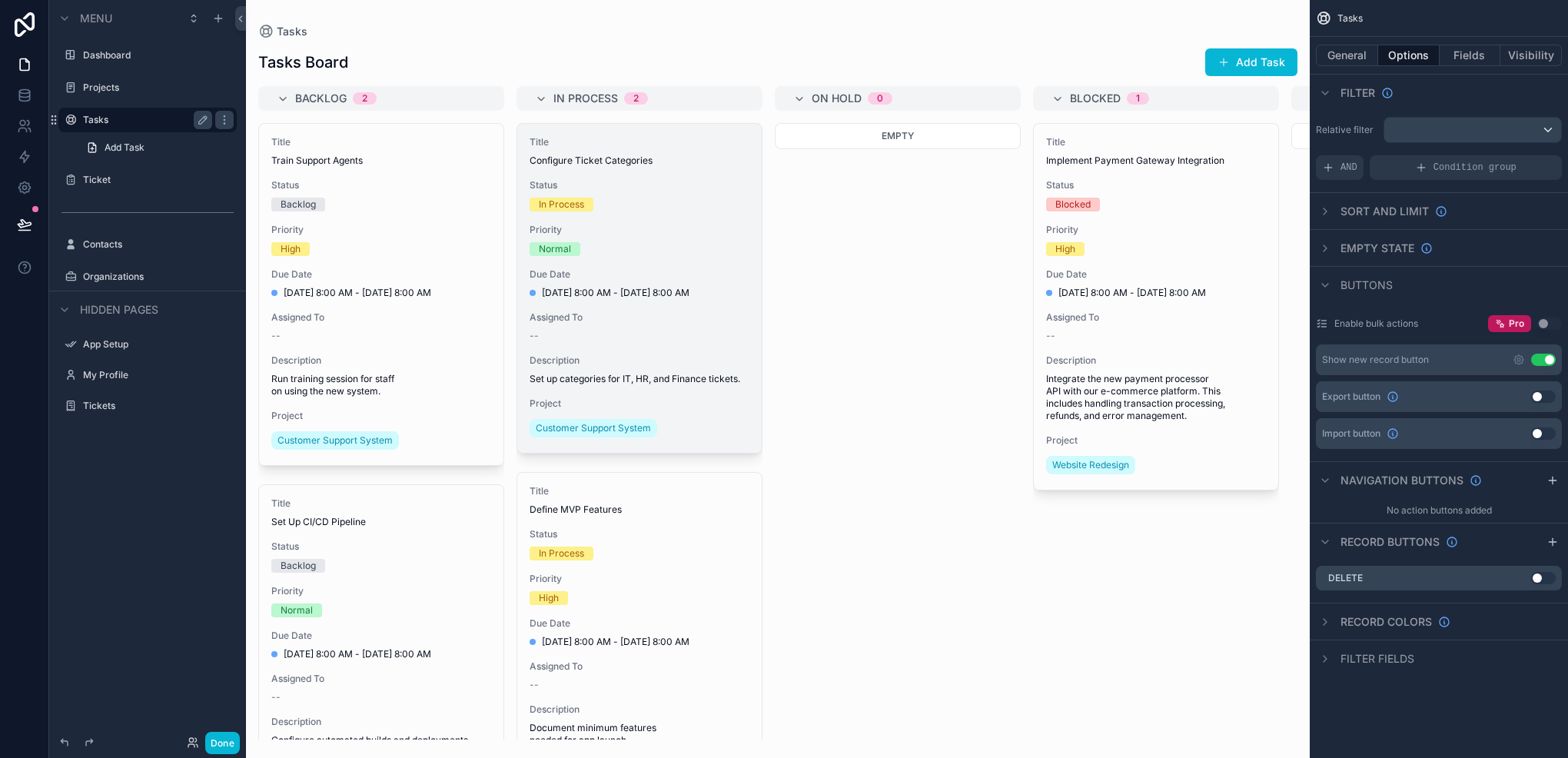
click at [615, 244] on div "Normal" at bounding box center [640, 249] width 220 height 14
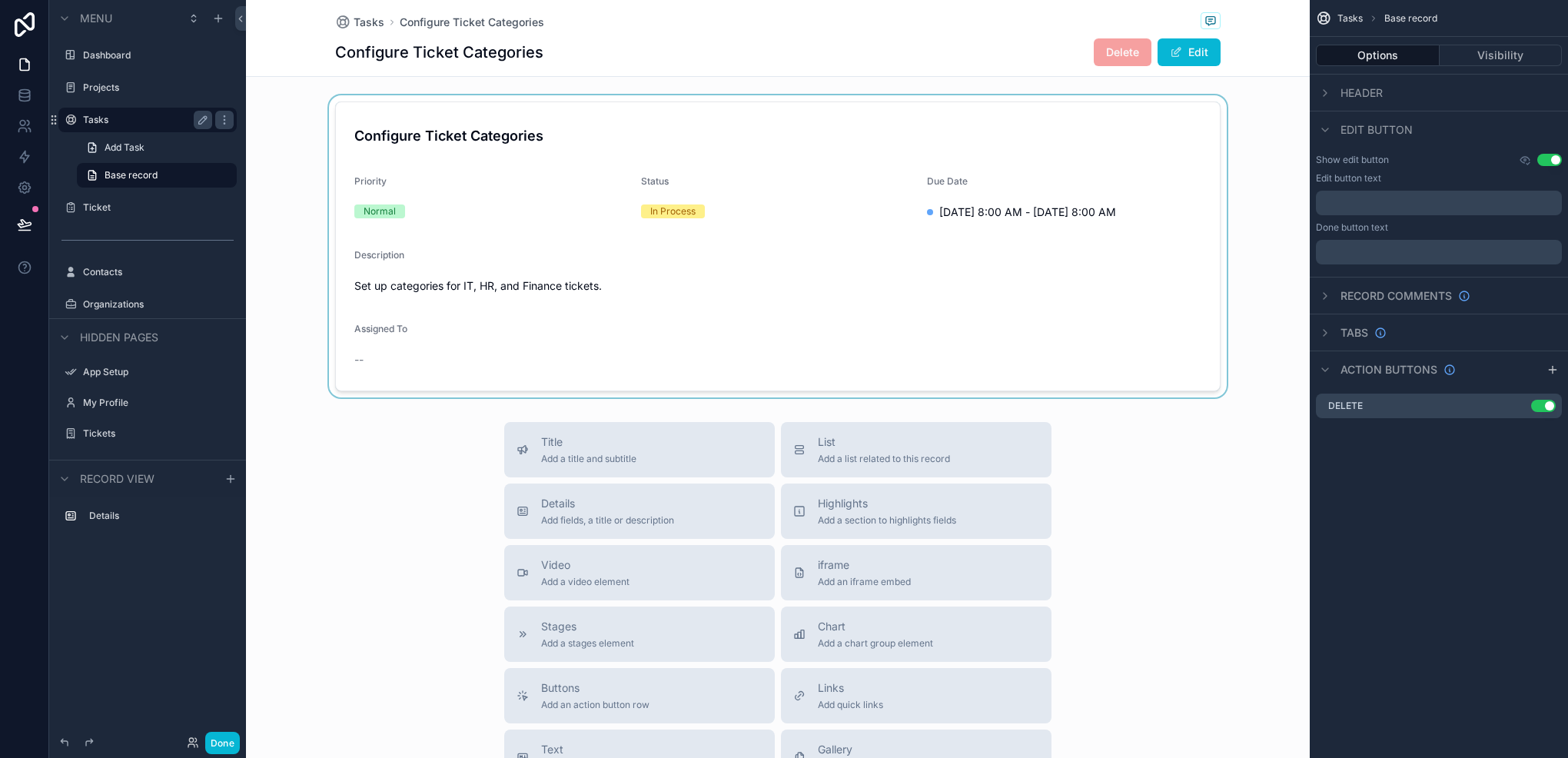
click at [977, 271] on div "scrollable content" at bounding box center [778, 246] width 1064 height 302
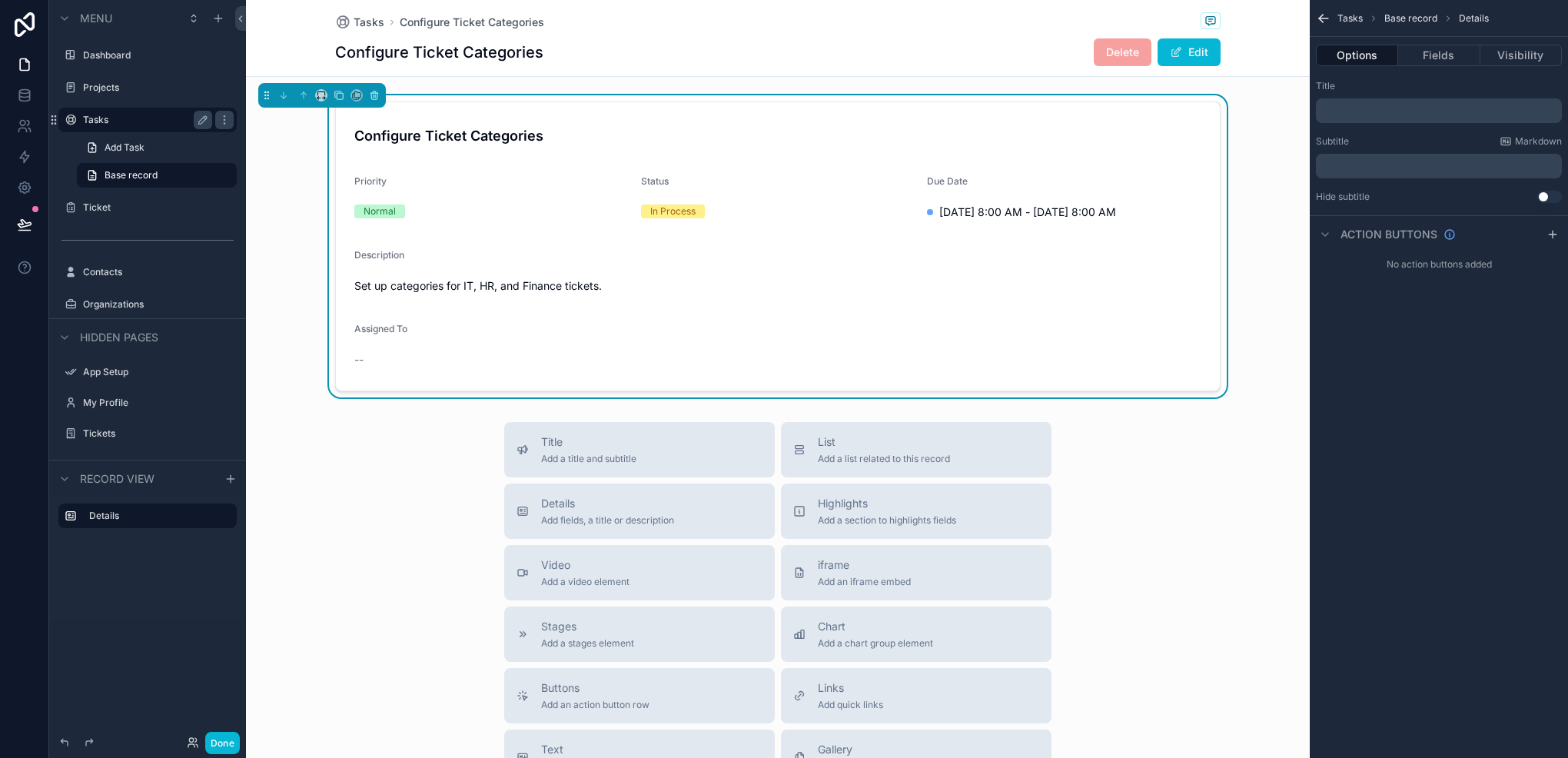
click at [957, 52] on div "Configure Ticket Categories Delete Edit" at bounding box center [778, 52] width 886 height 29
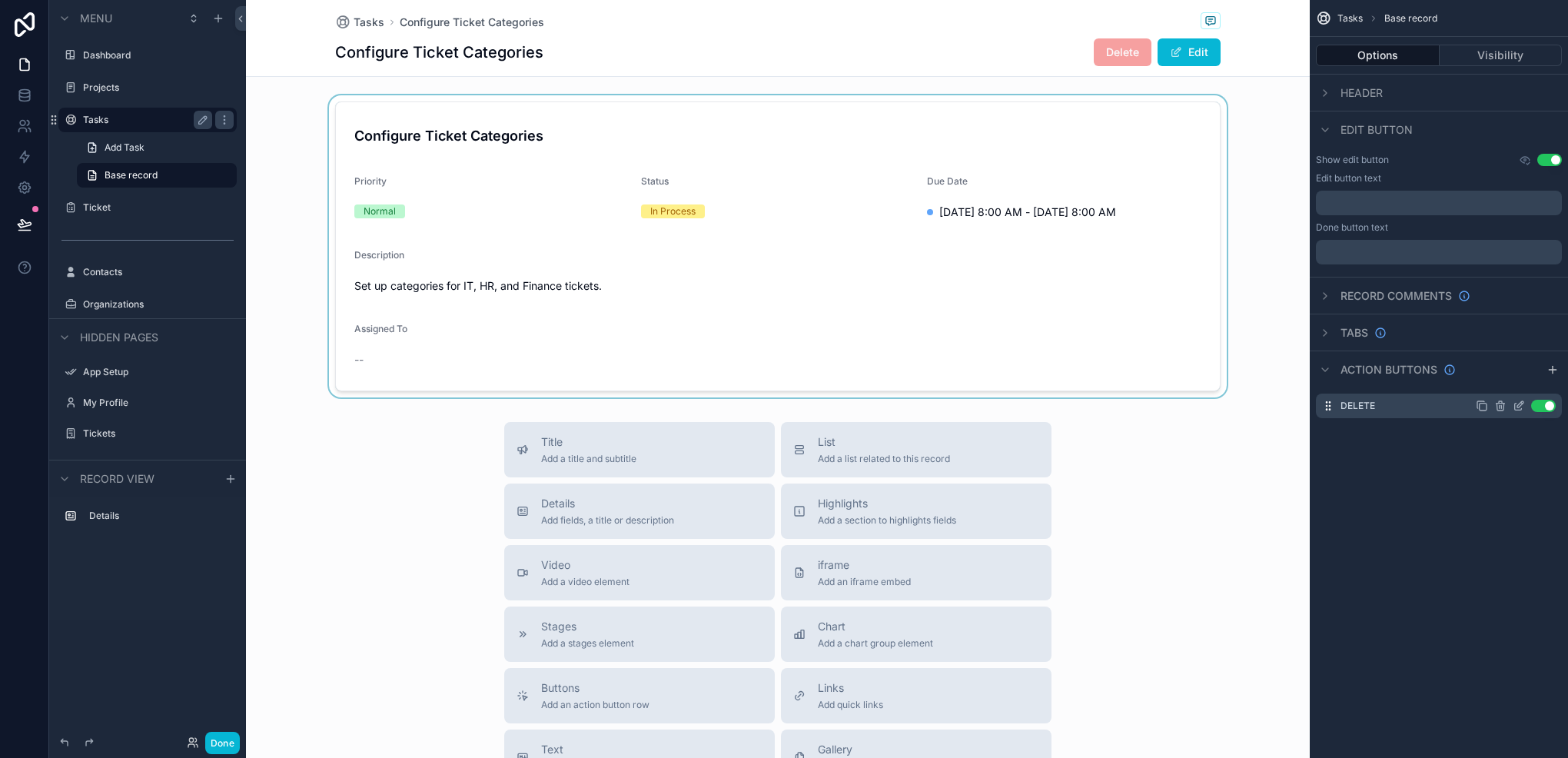
click at [1520, 406] on icon "scrollable content" at bounding box center [1520, 404] width 6 height 6
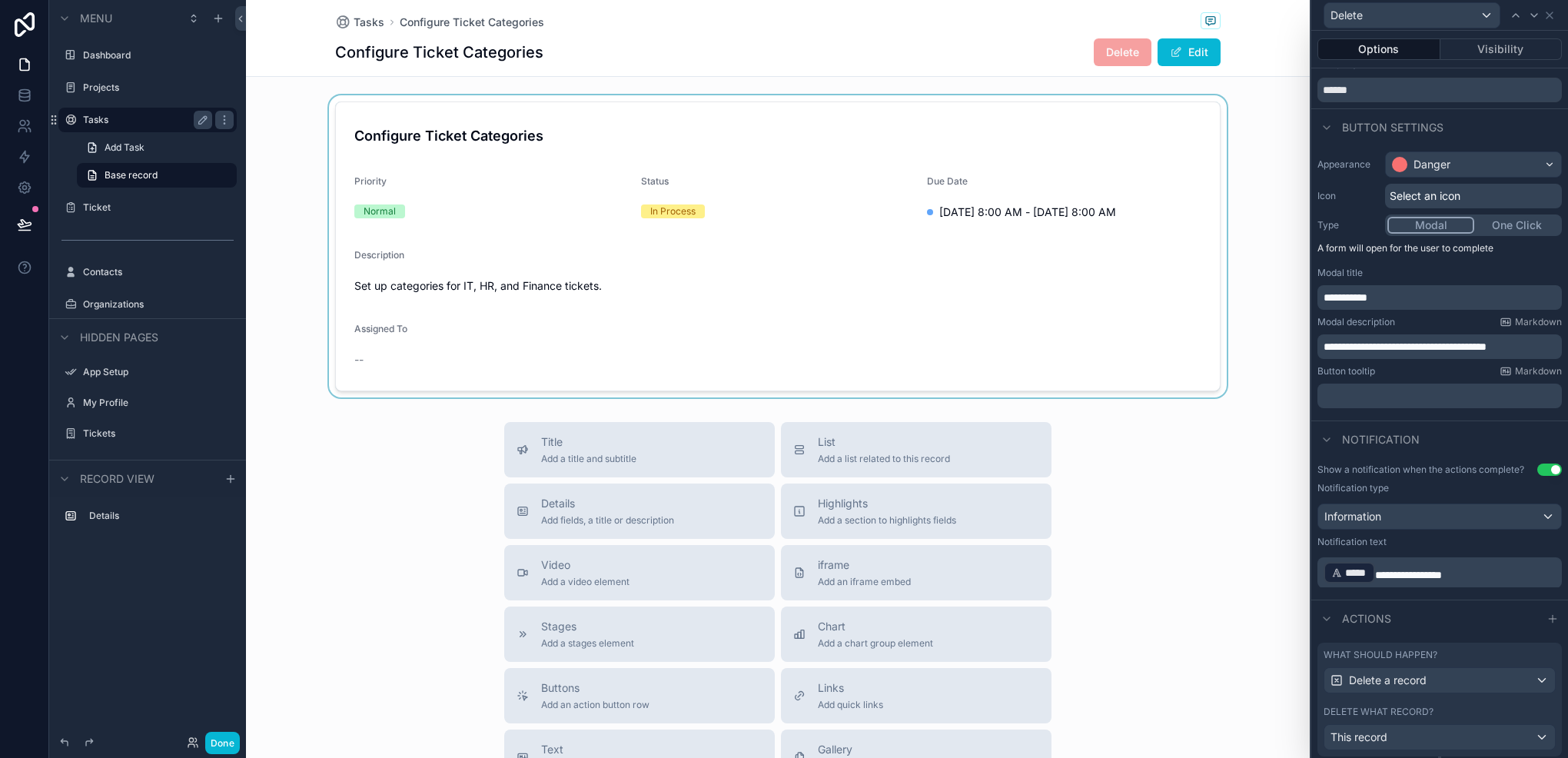
scroll to position [12, 0]
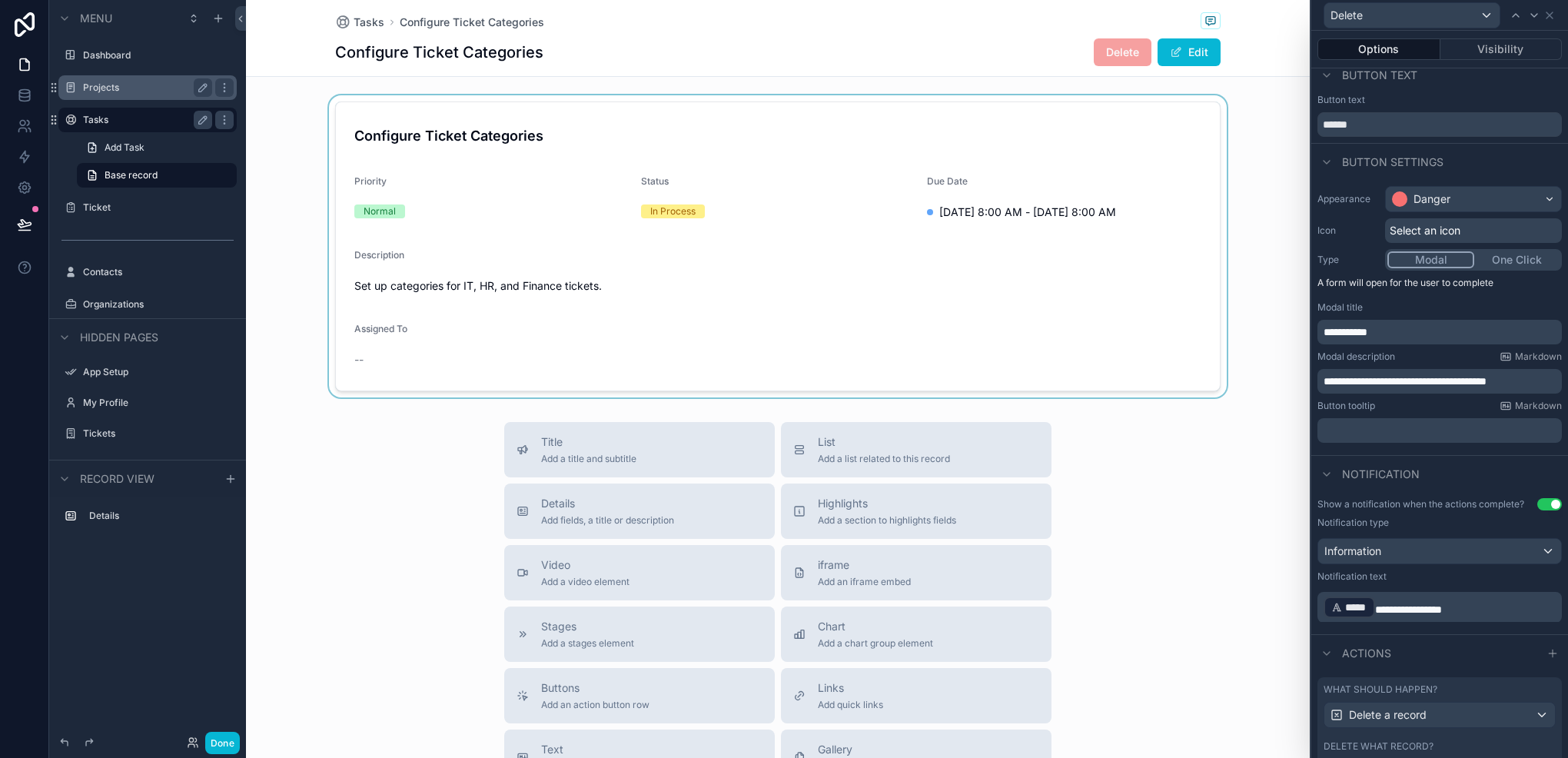
click at [117, 88] on label "Projects" at bounding box center [145, 87] width 123 height 12
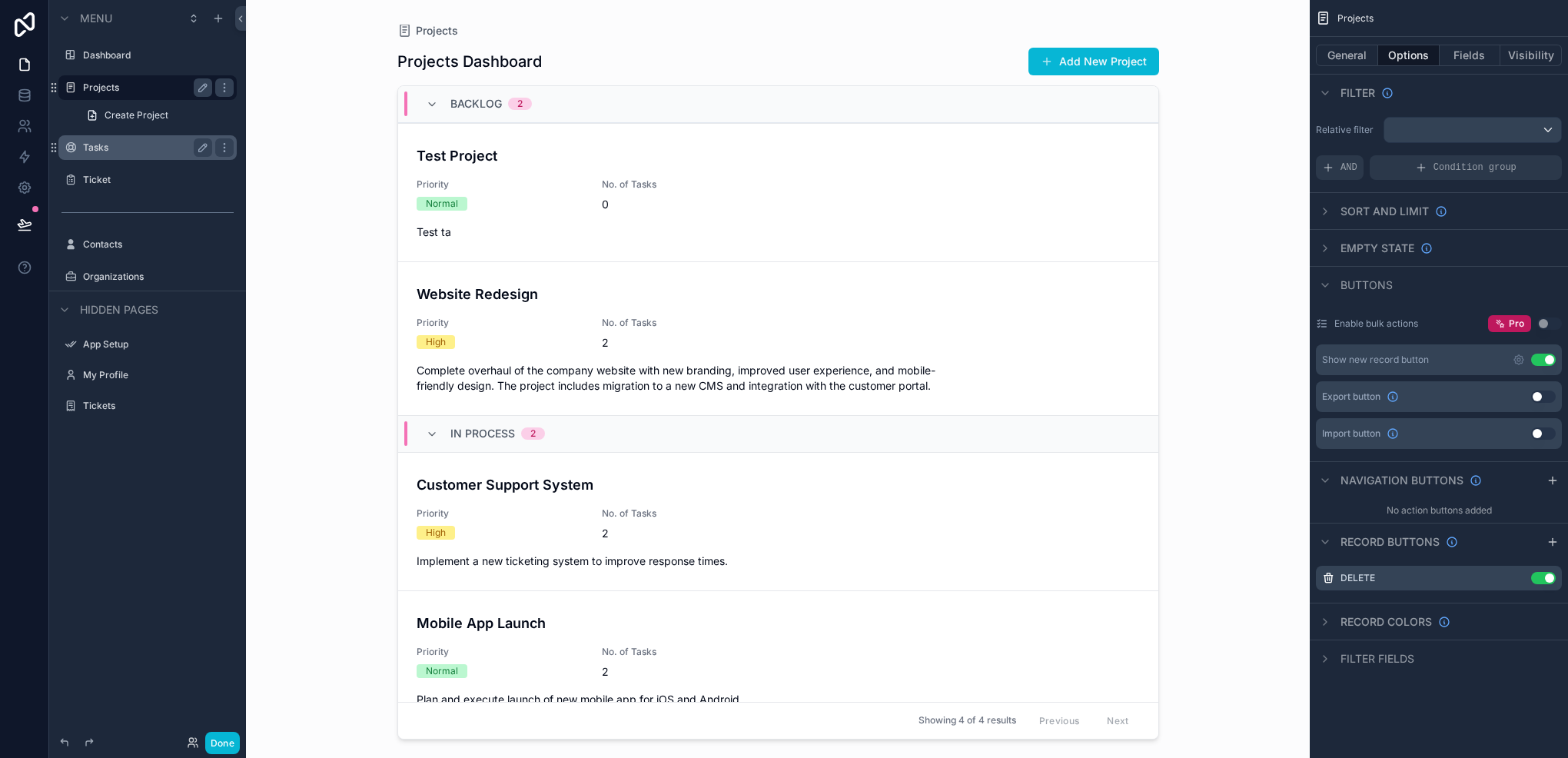
click at [539, 173] on div "scrollable content" at bounding box center [779, 370] width 786 height 740
click at [539, 173] on div "Test Project Priority Normal No. of Tasks 0 Test ta" at bounding box center [779, 192] width 723 height 94
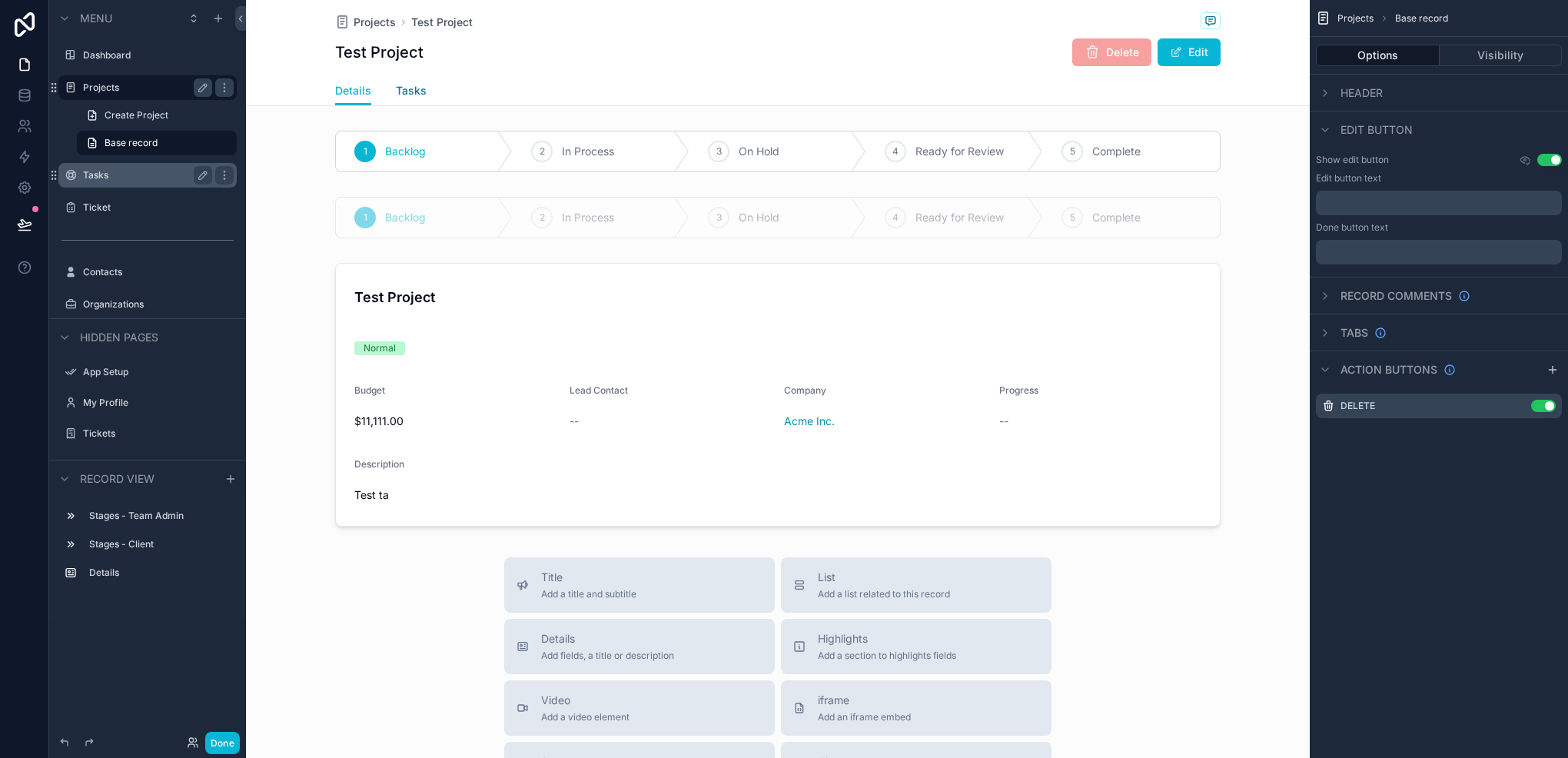
click at [396, 90] on span "Tasks" at bounding box center [411, 91] width 31 height 16
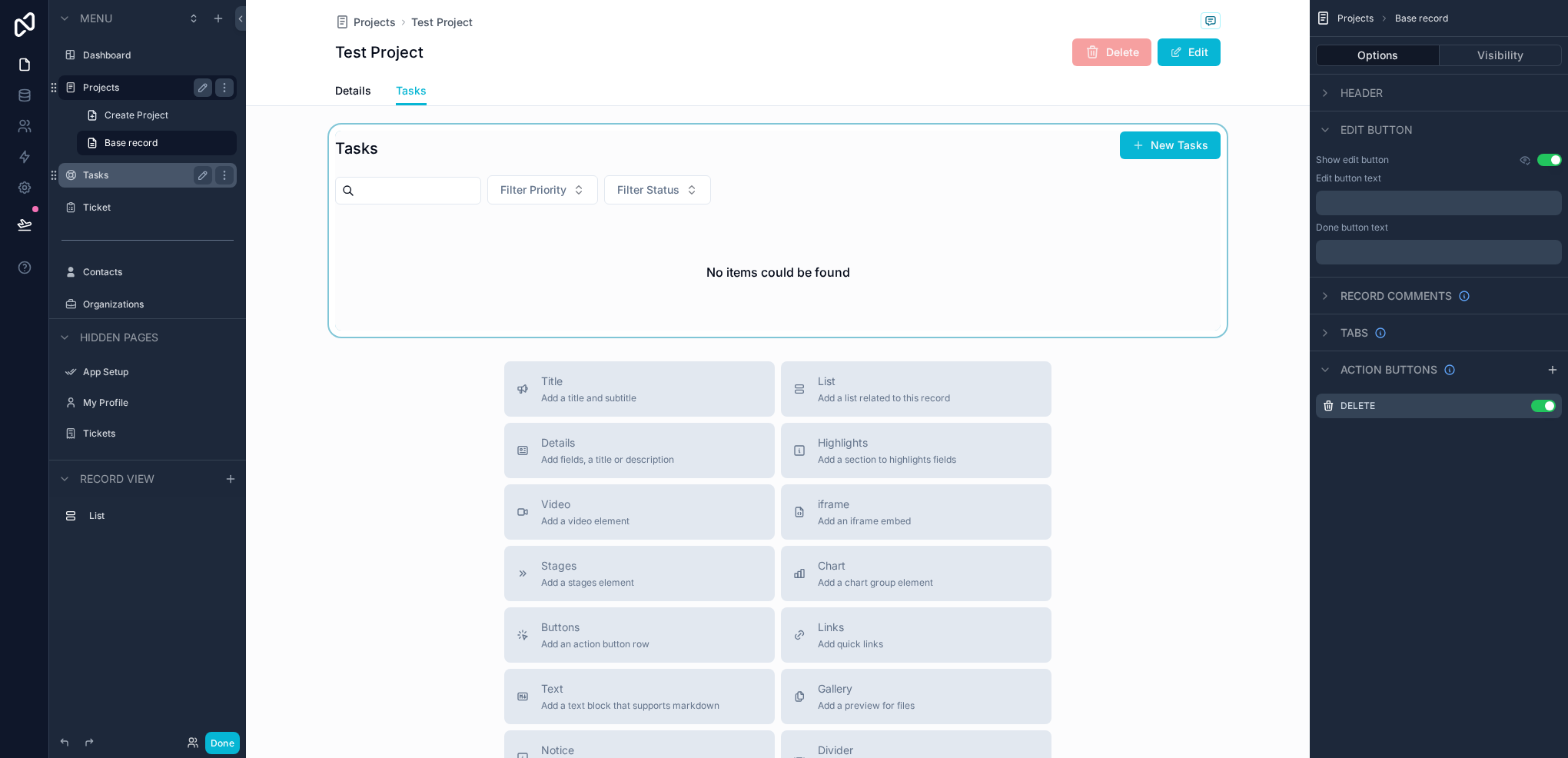
click at [469, 201] on div "scrollable content" at bounding box center [778, 231] width 1064 height 212
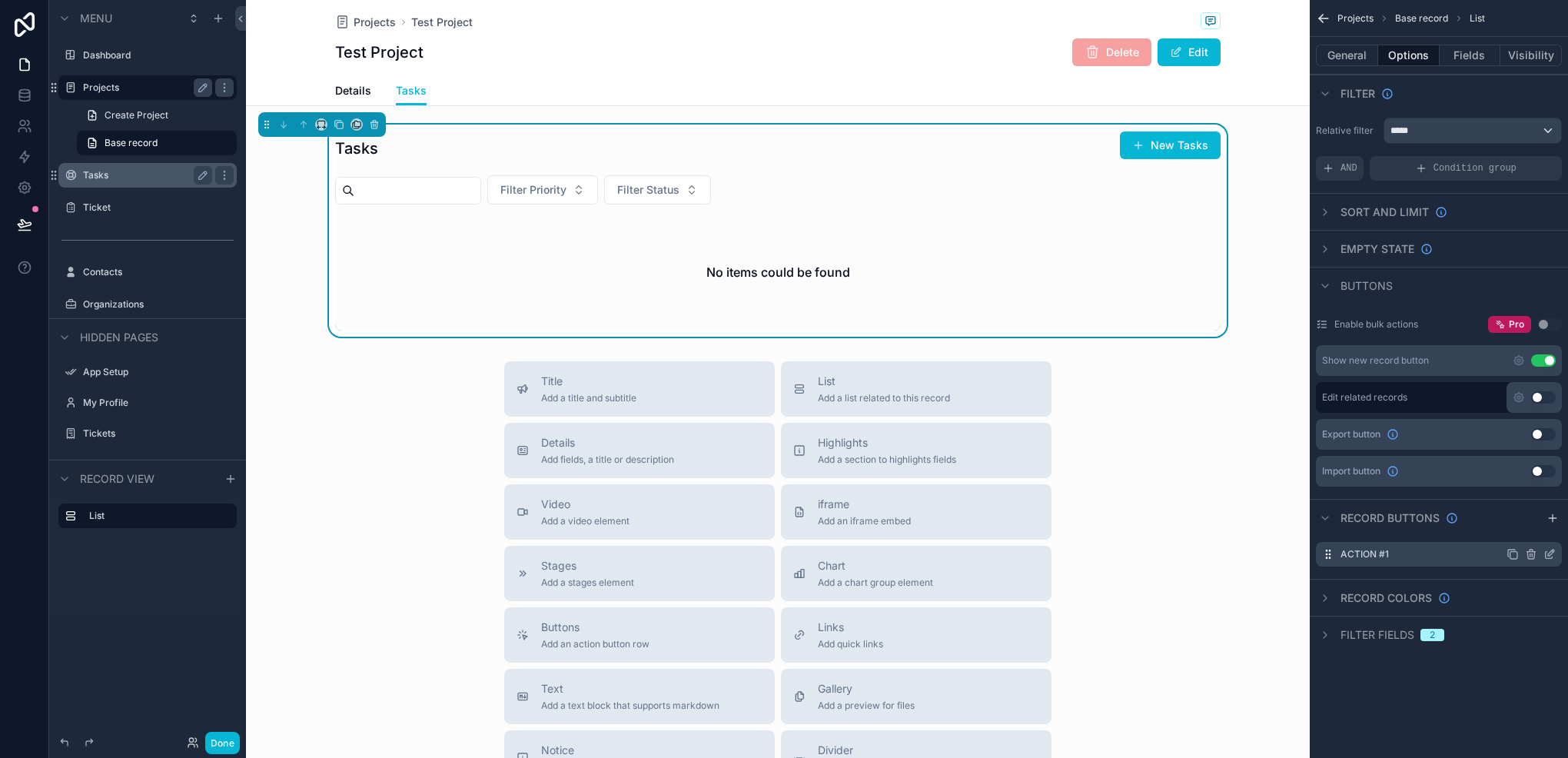
click at [1547, 549] on icon "scrollable content" at bounding box center [1550, 554] width 12 height 12
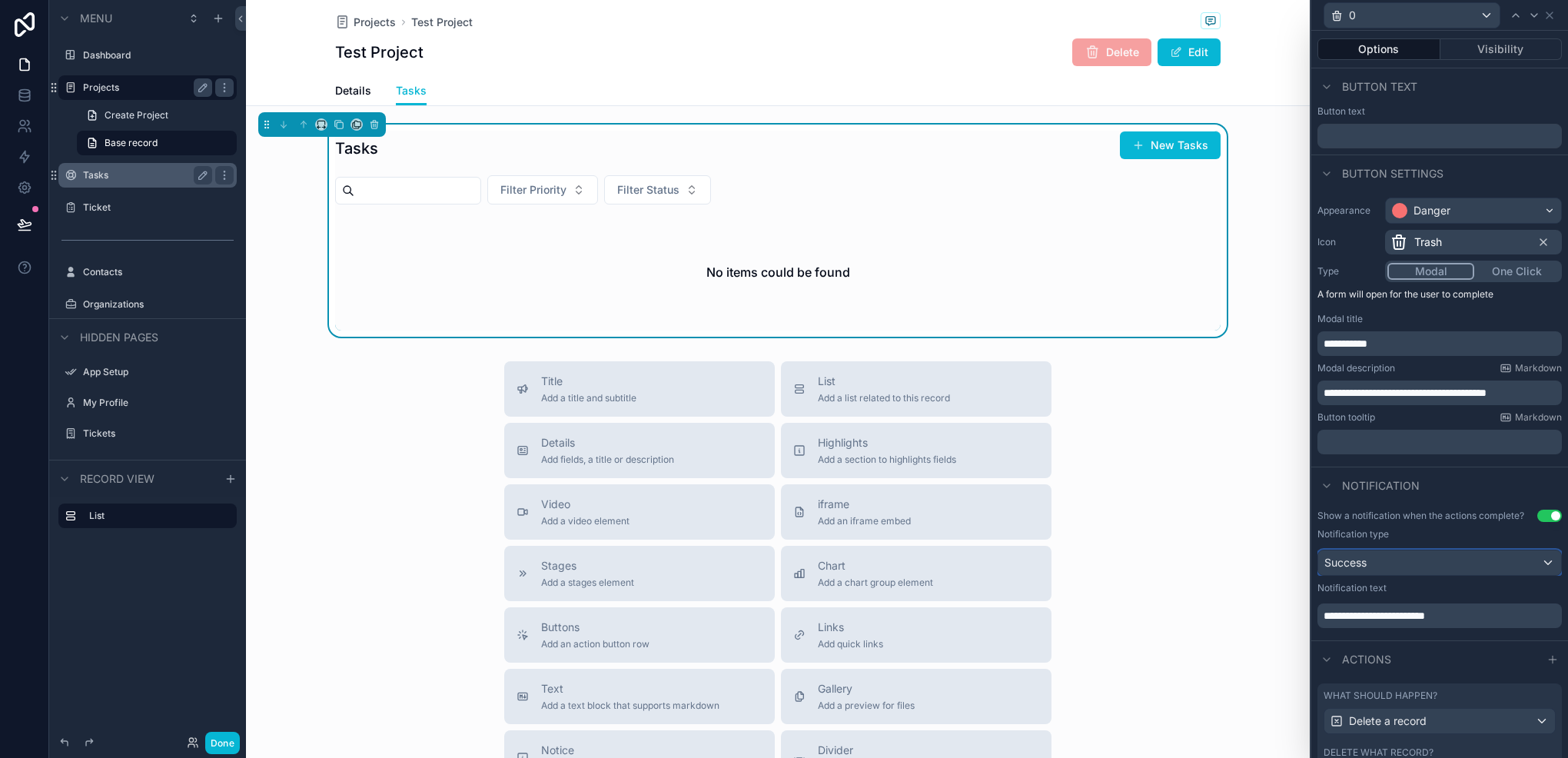
click at [1468, 566] on div "Success" at bounding box center [1439, 563] width 243 height 25
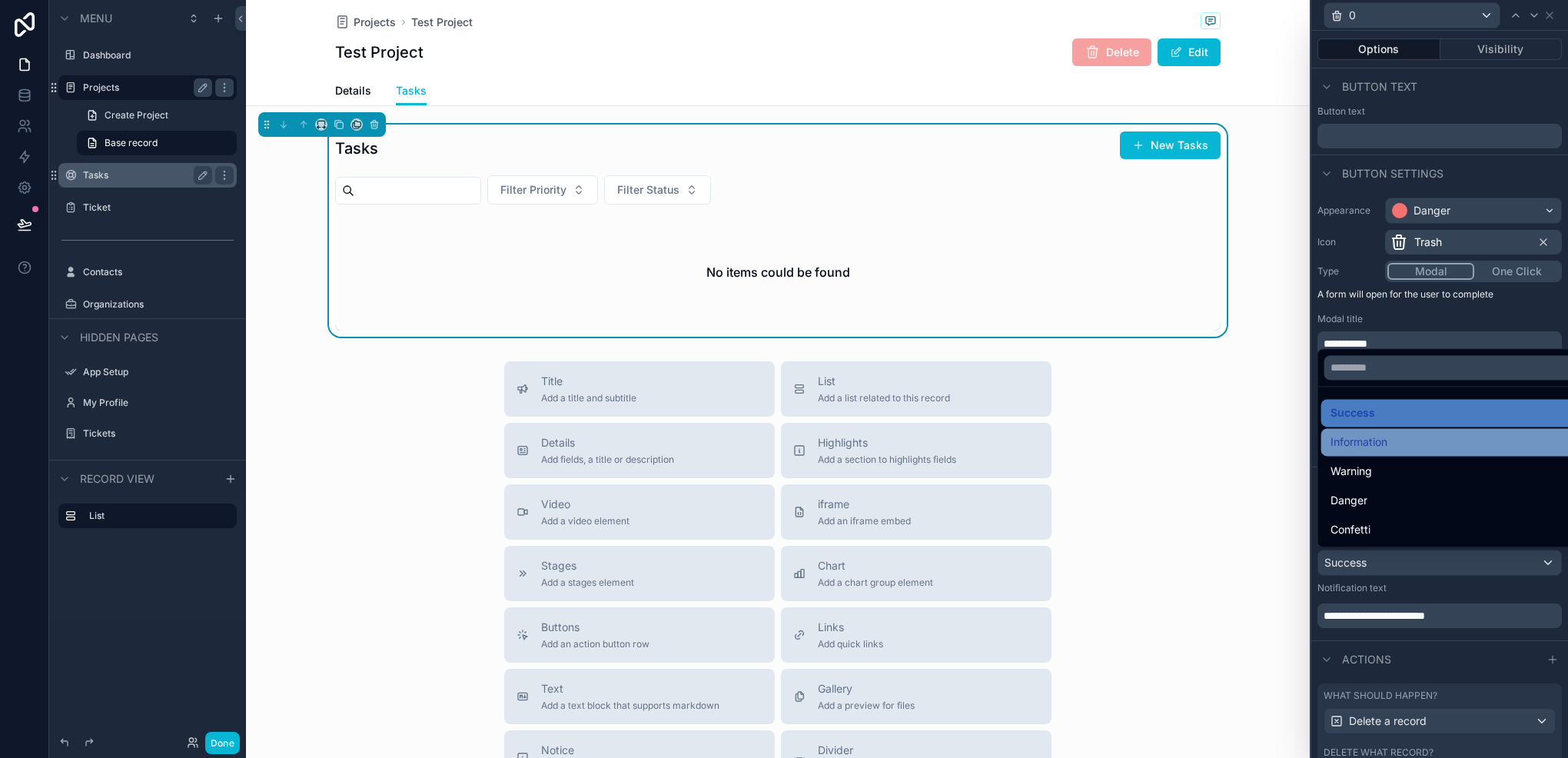
click at [1409, 430] on div "Information" at bounding box center [1452, 442] width 261 height 28
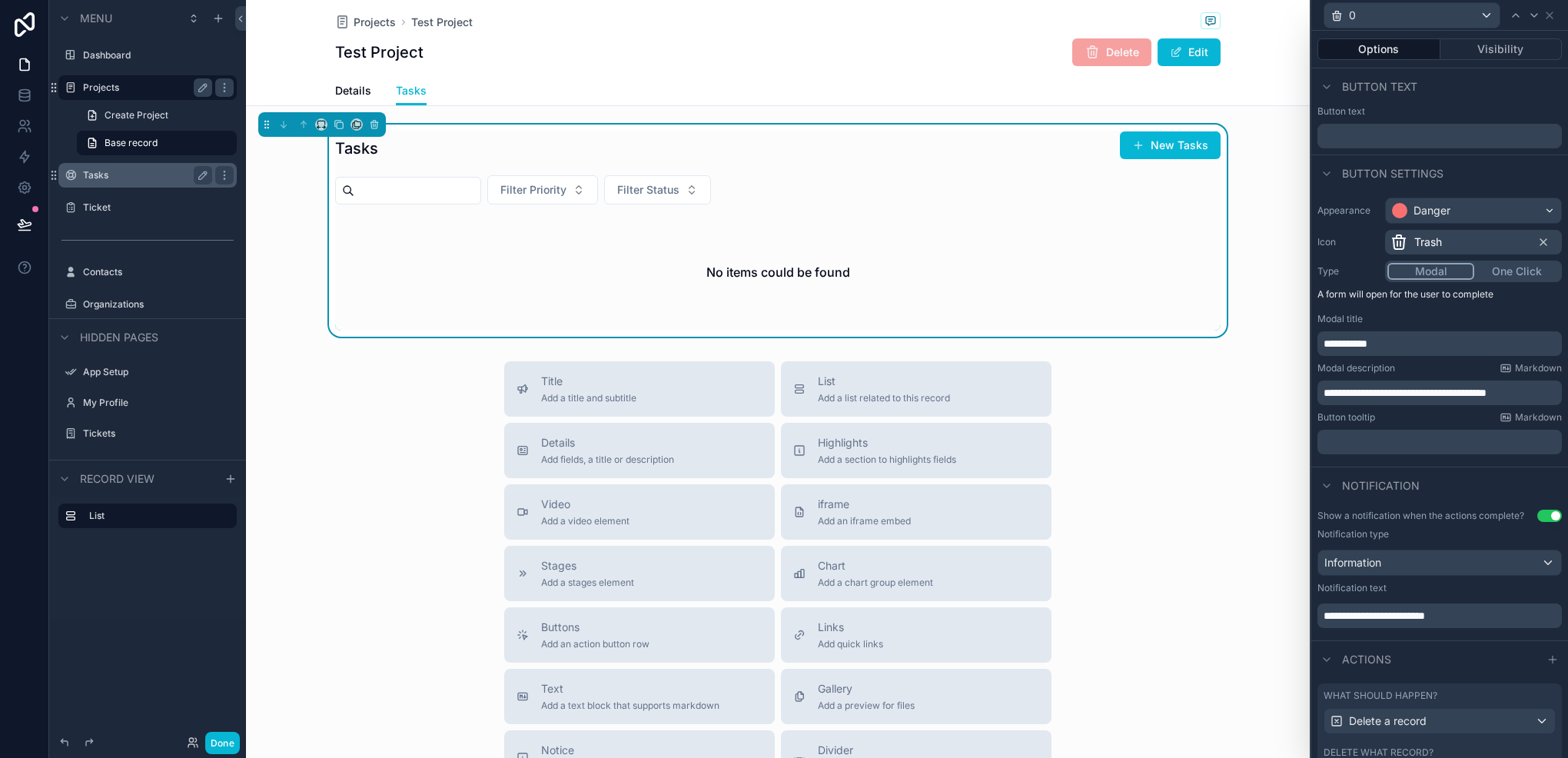
click at [101, 183] on div "Tasks" at bounding box center [148, 175] width 129 height 19
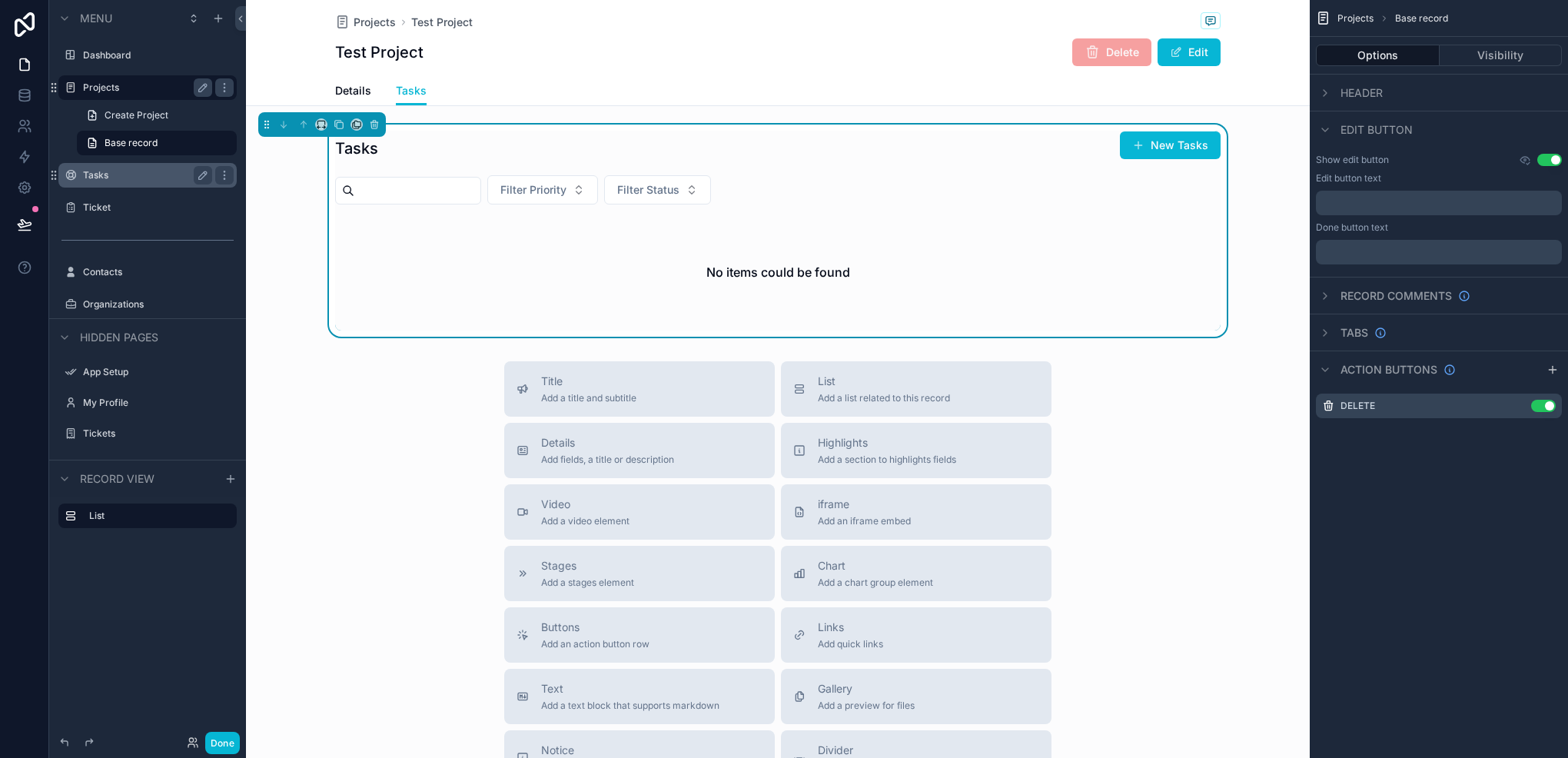
click at [143, 186] on div "Tasks" at bounding box center [148, 175] width 172 height 25
click at [123, 178] on label "Tasks" at bounding box center [145, 175] width 123 height 12
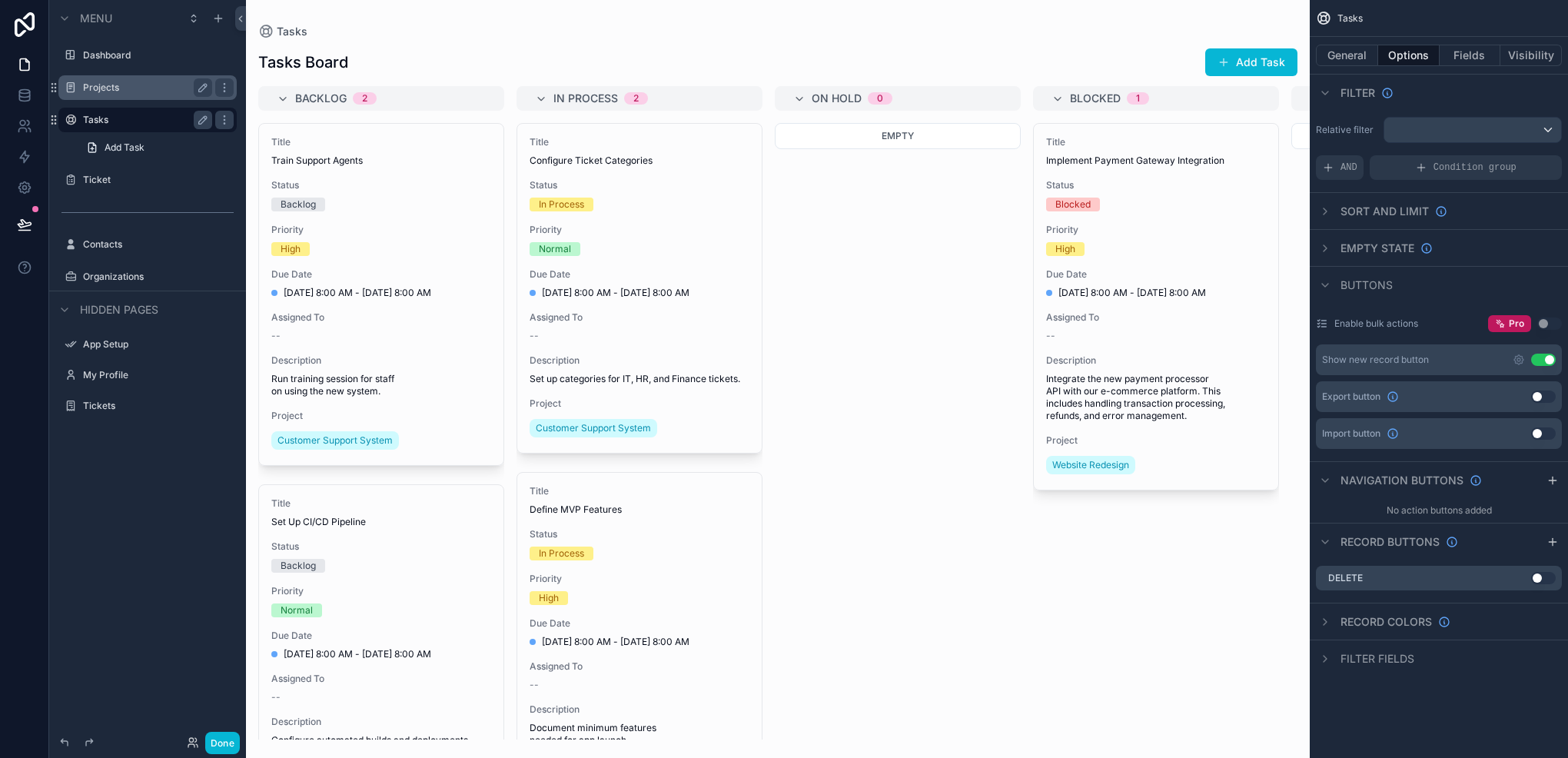
click at [572, 272] on div "scrollable content" at bounding box center [778, 379] width 1064 height 758
click at [572, 272] on span "Due Date" at bounding box center [640, 274] width 220 height 12
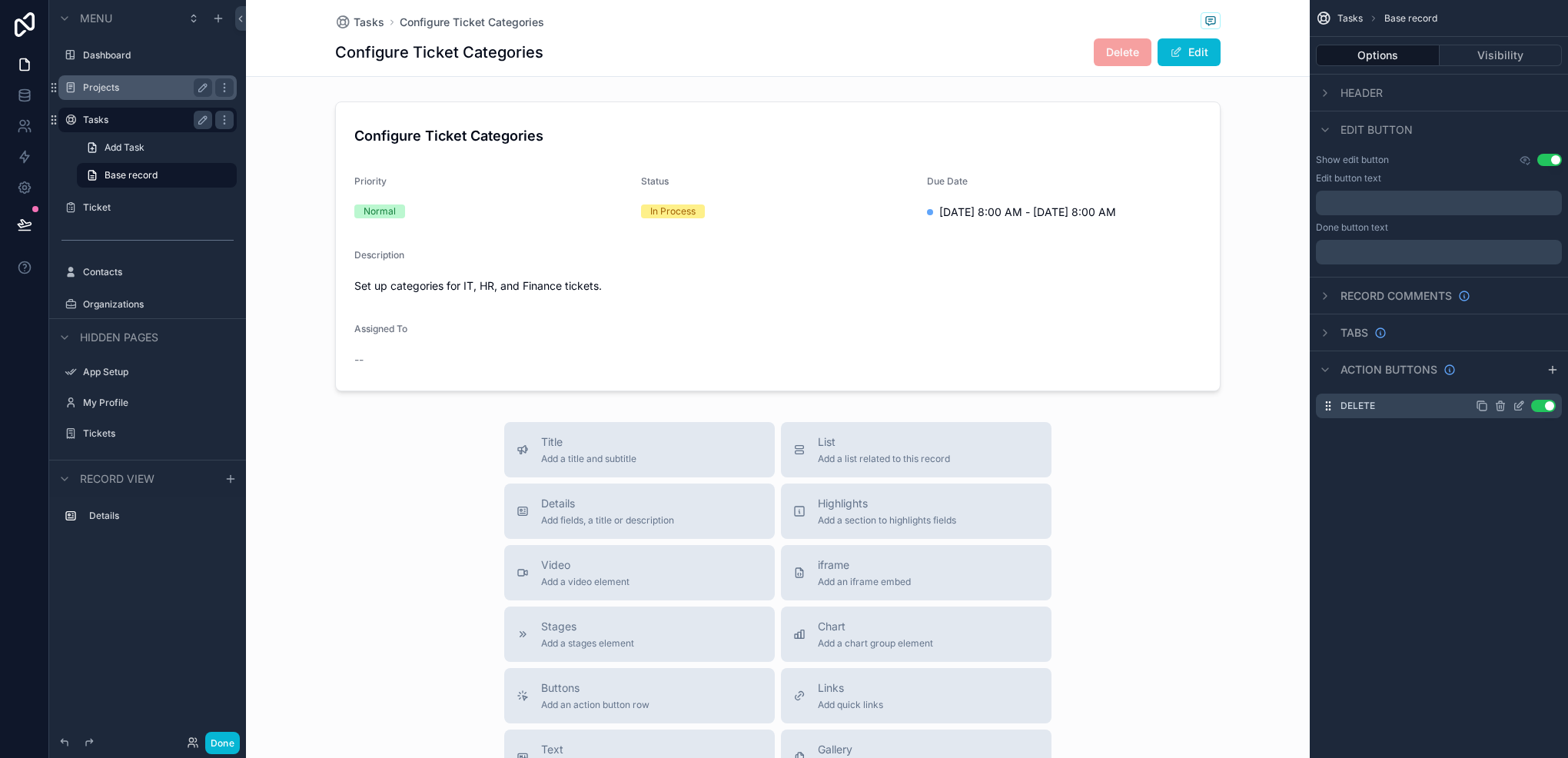
click at [1517, 410] on icon "scrollable content" at bounding box center [1518, 406] width 12 height 12
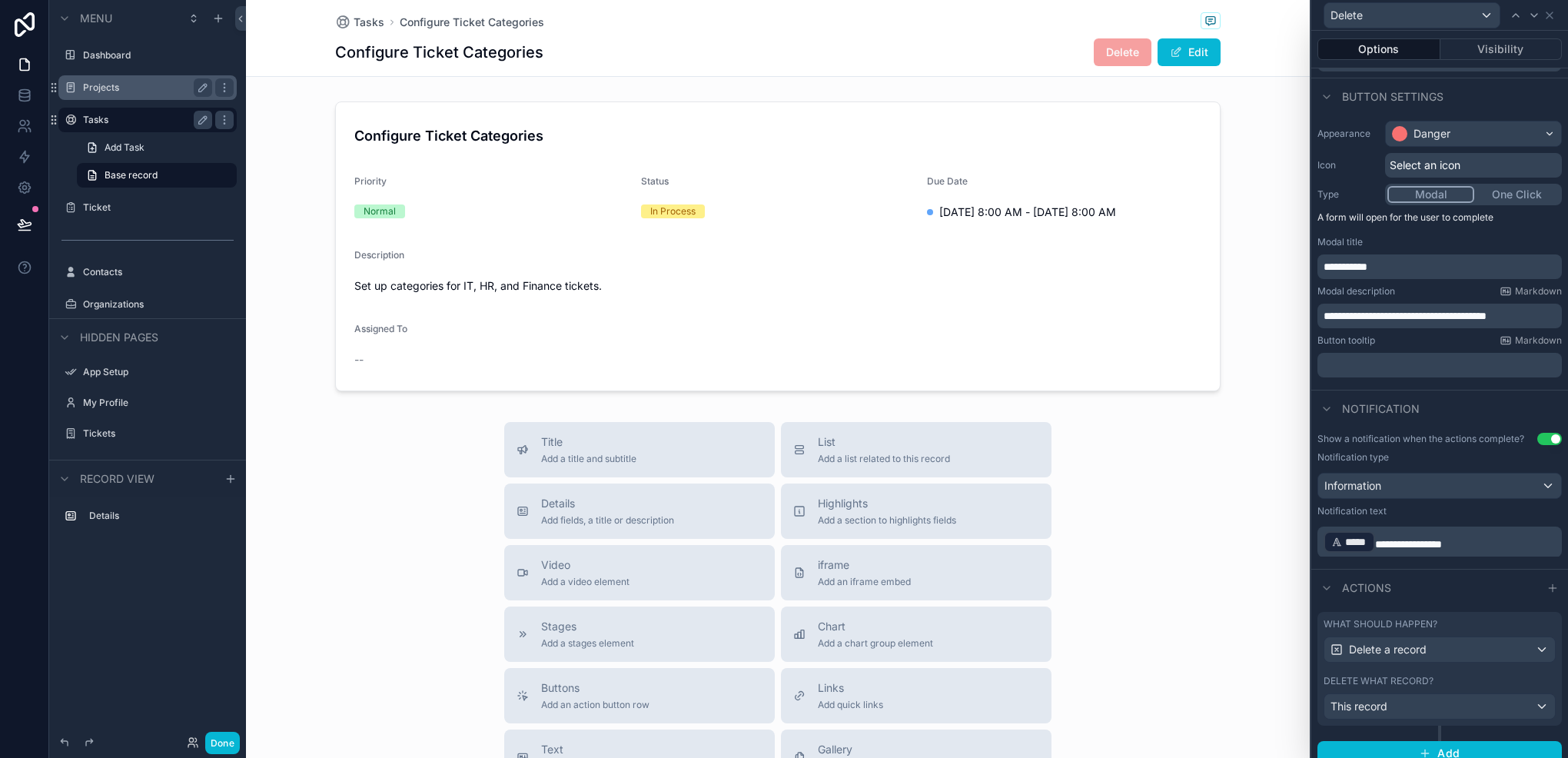
scroll to position [88, 0]
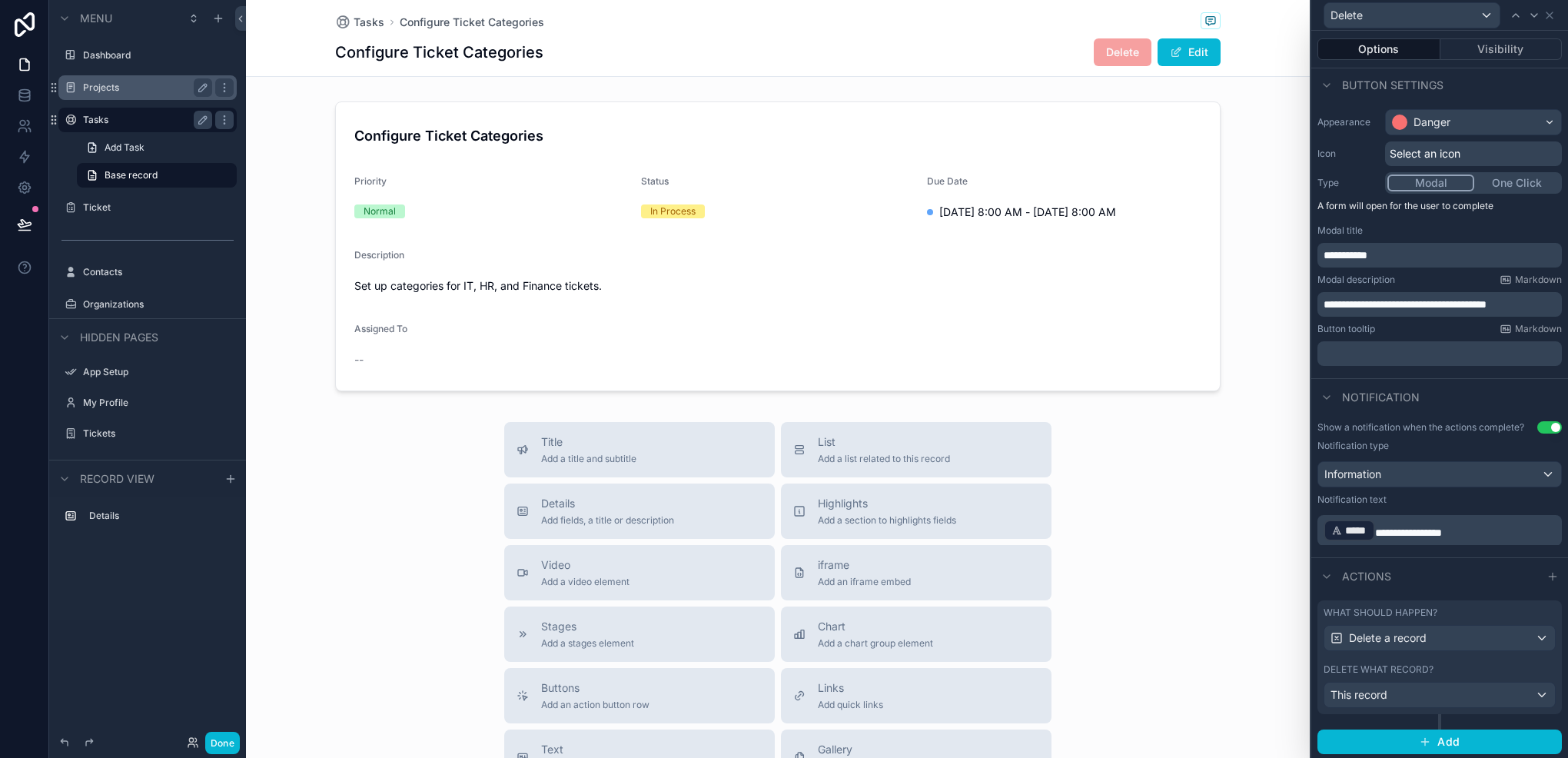
click at [99, 87] on label "Projects" at bounding box center [145, 87] width 123 height 12
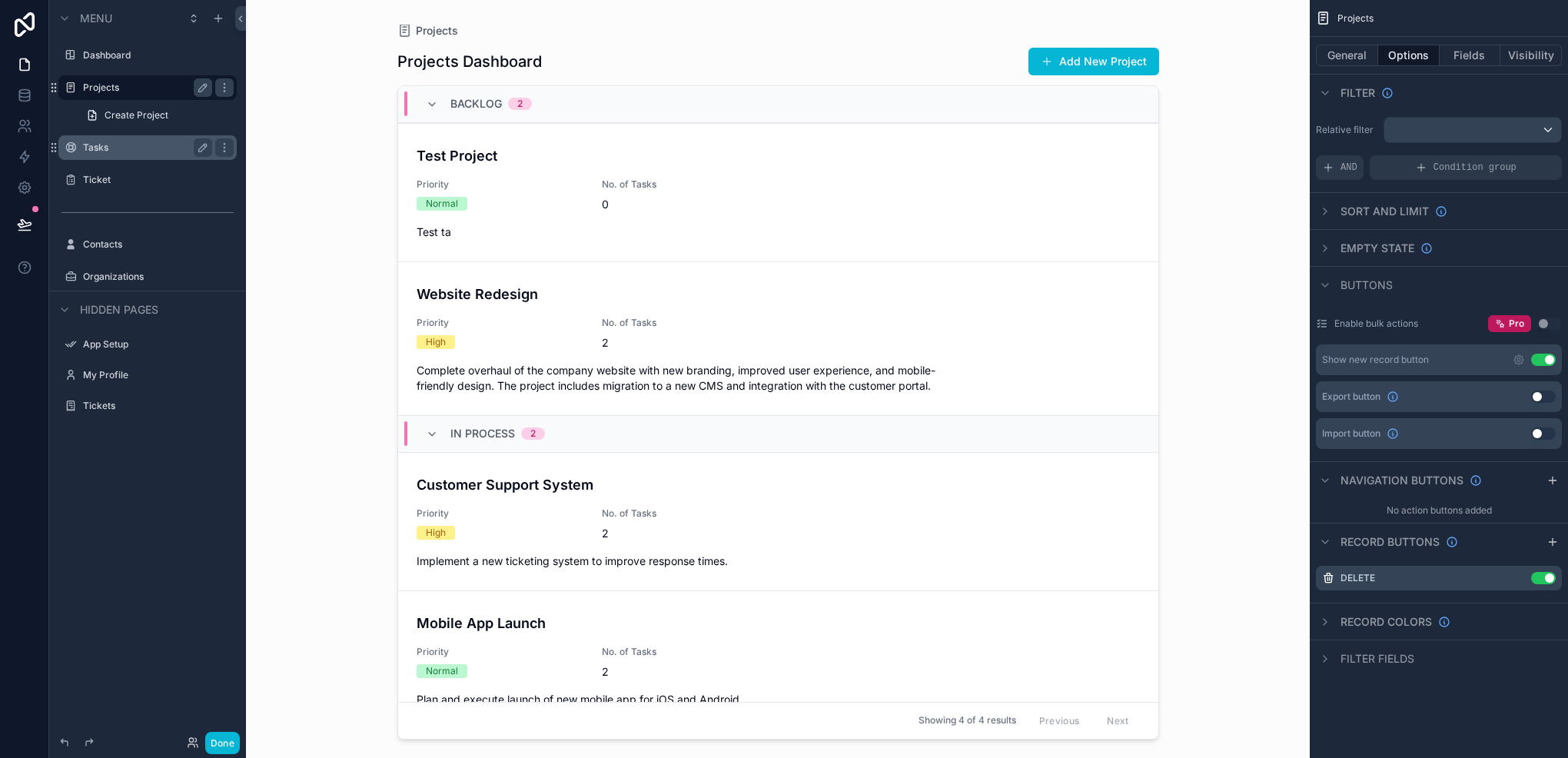
click at [637, 194] on div "scrollable content" at bounding box center [779, 370] width 786 height 740
click at [637, 194] on div "No. of Tasks 0" at bounding box center [685, 195] width 166 height 34
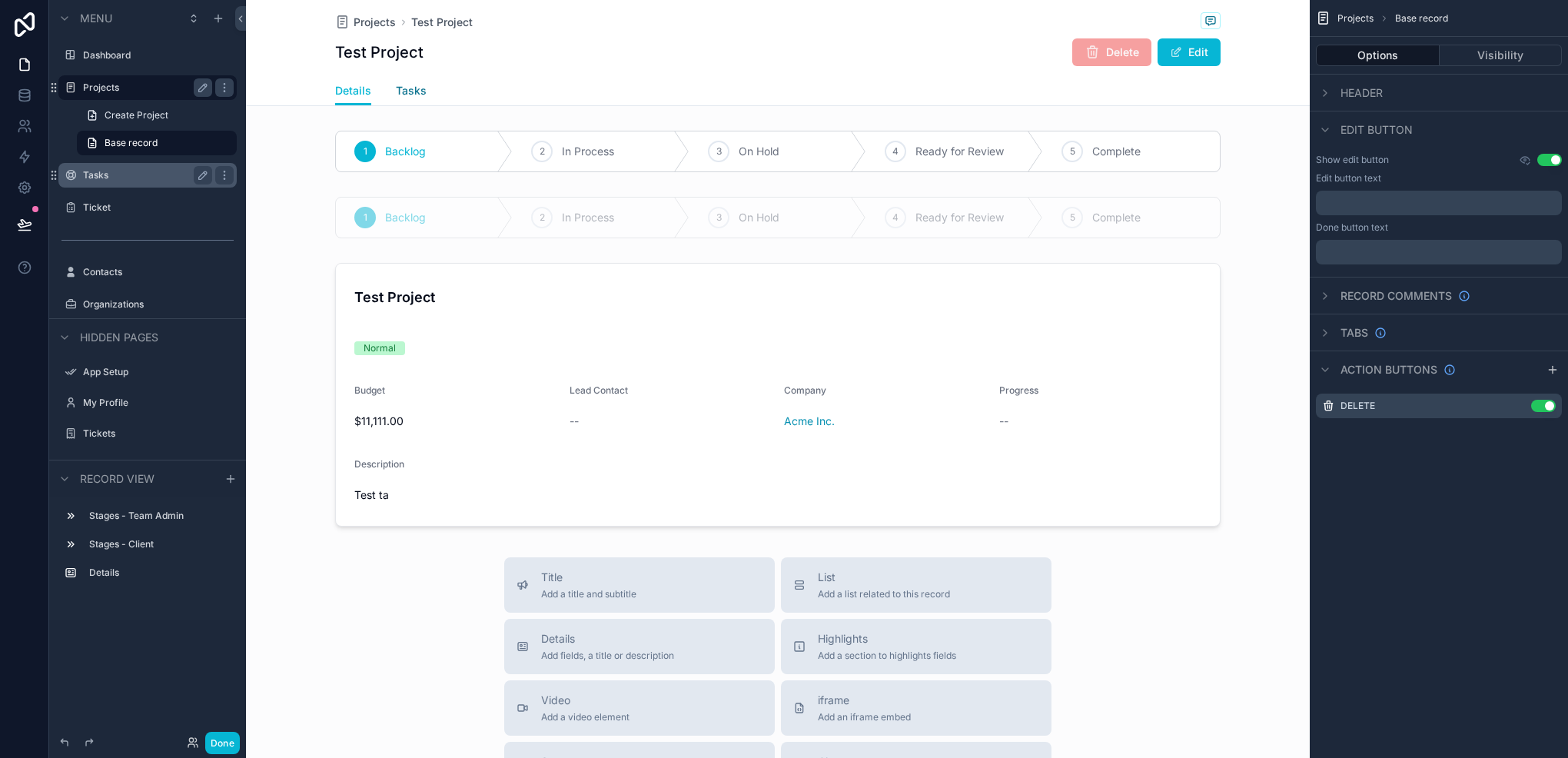
click at [396, 85] on span "Tasks" at bounding box center [411, 91] width 31 height 16
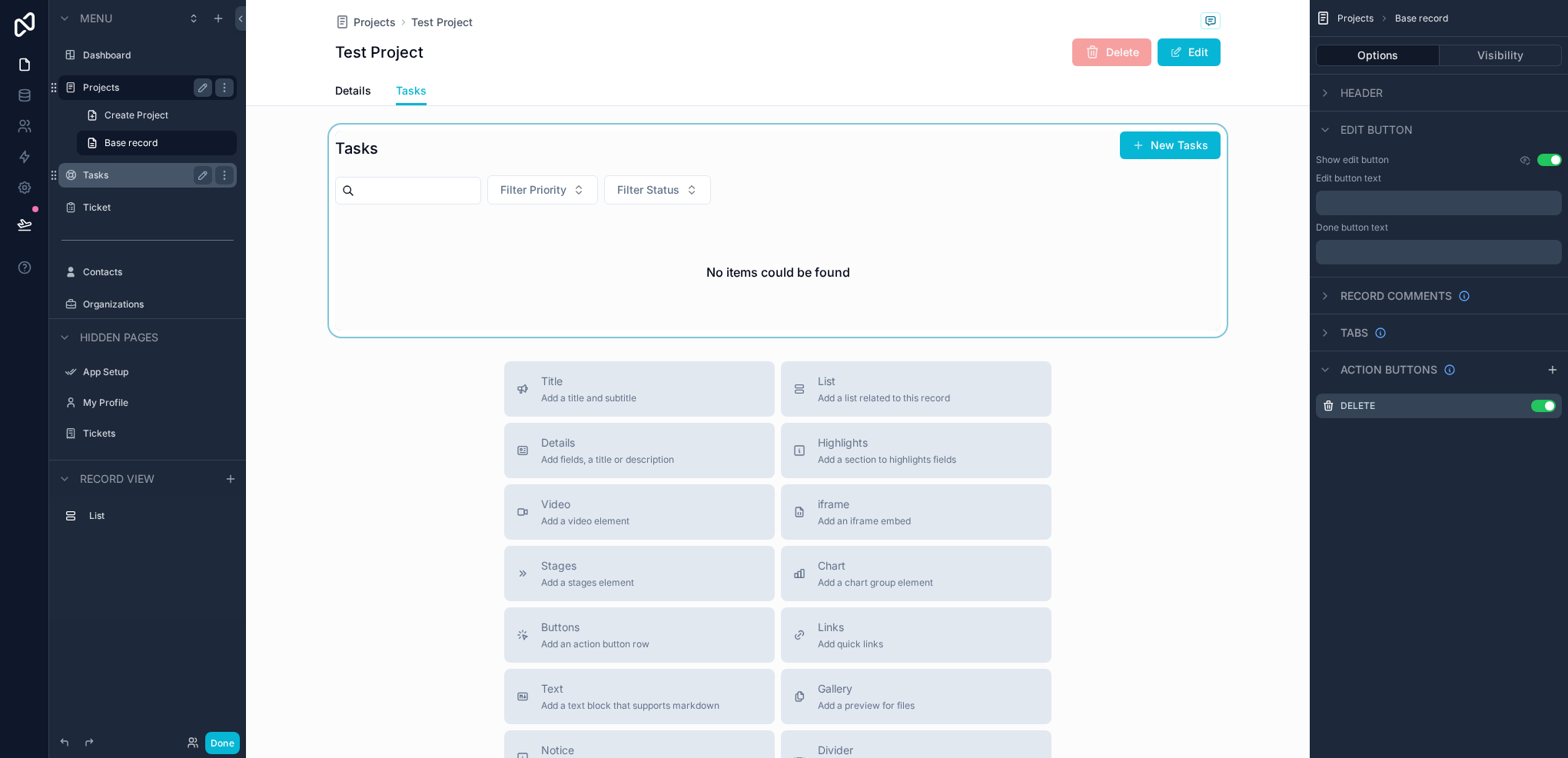
click at [507, 206] on div "scrollable content" at bounding box center [778, 231] width 1064 height 212
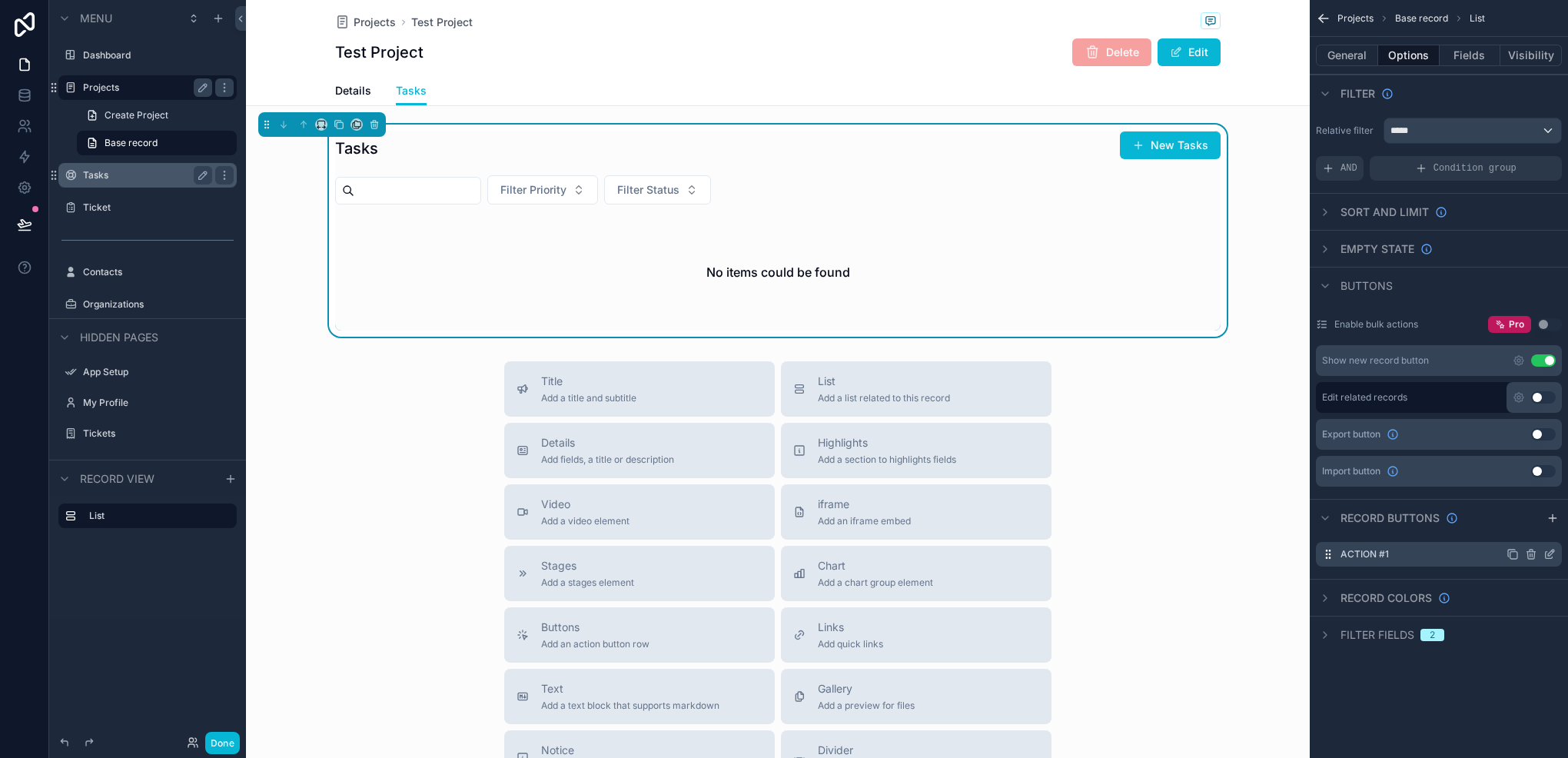
click at [1546, 552] on icon "scrollable content" at bounding box center [1549, 555] width 7 height 7
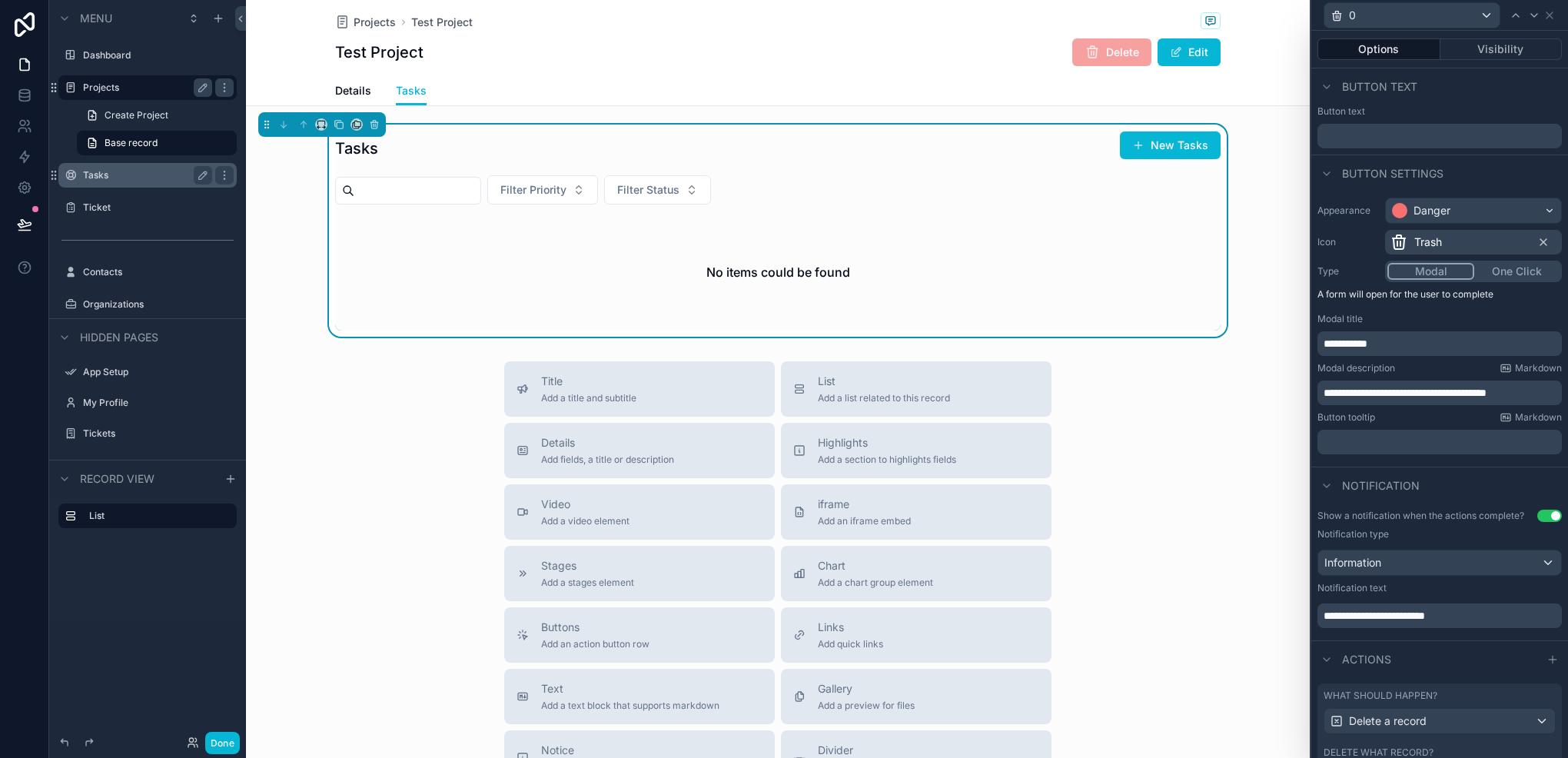
click at [1423, 618] on span "**********" at bounding box center [1375, 615] width 101 height 11
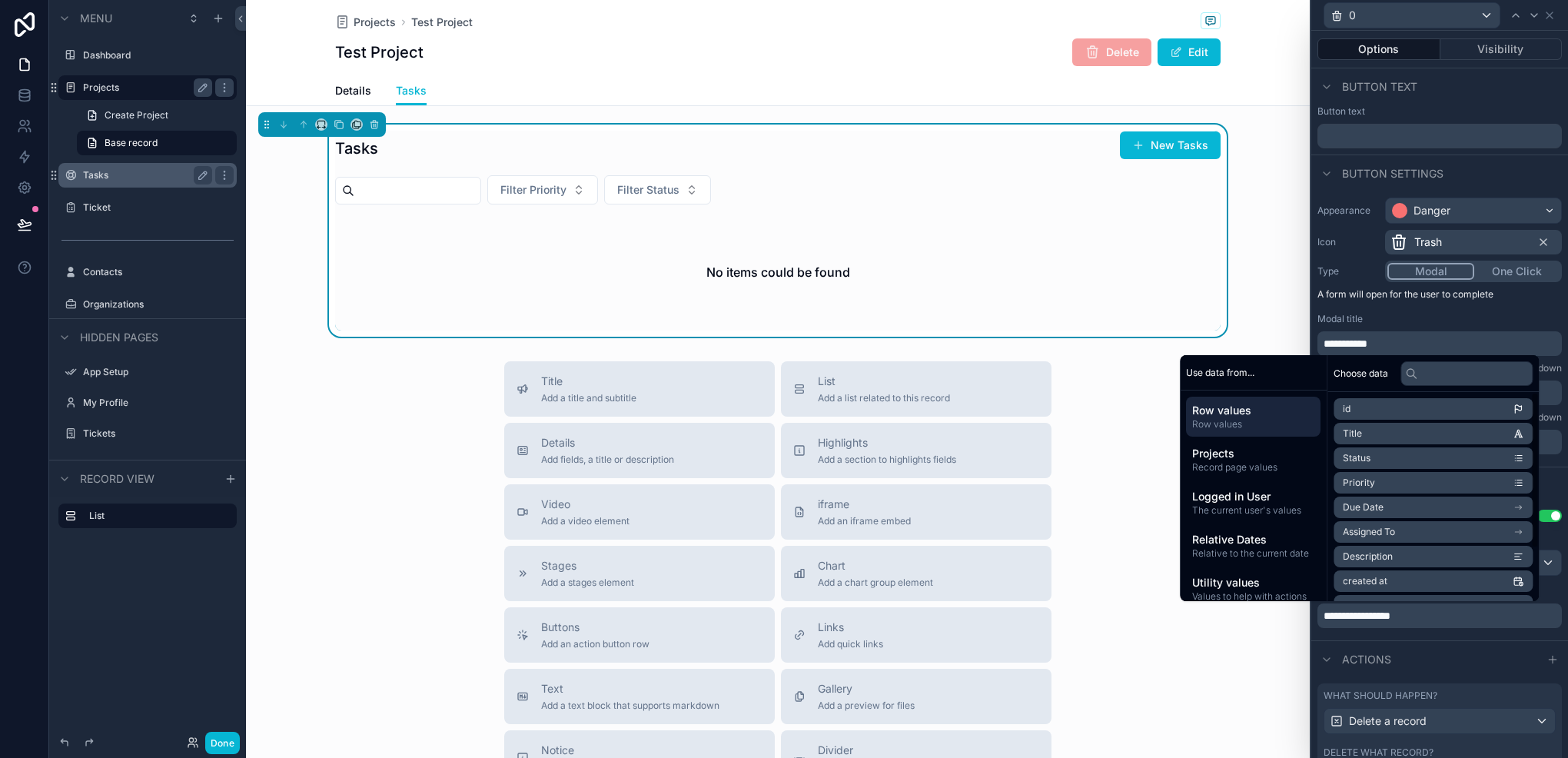
click at [1348, 438] on span "Title" at bounding box center [1352, 434] width 19 height 12
click at [1414, 617] on span "**********" at bounding box center [1410, 621] width 67 height 11
click at [1388, 616] on span "**********" at bounding box center [1410, 621] width 67 height 11
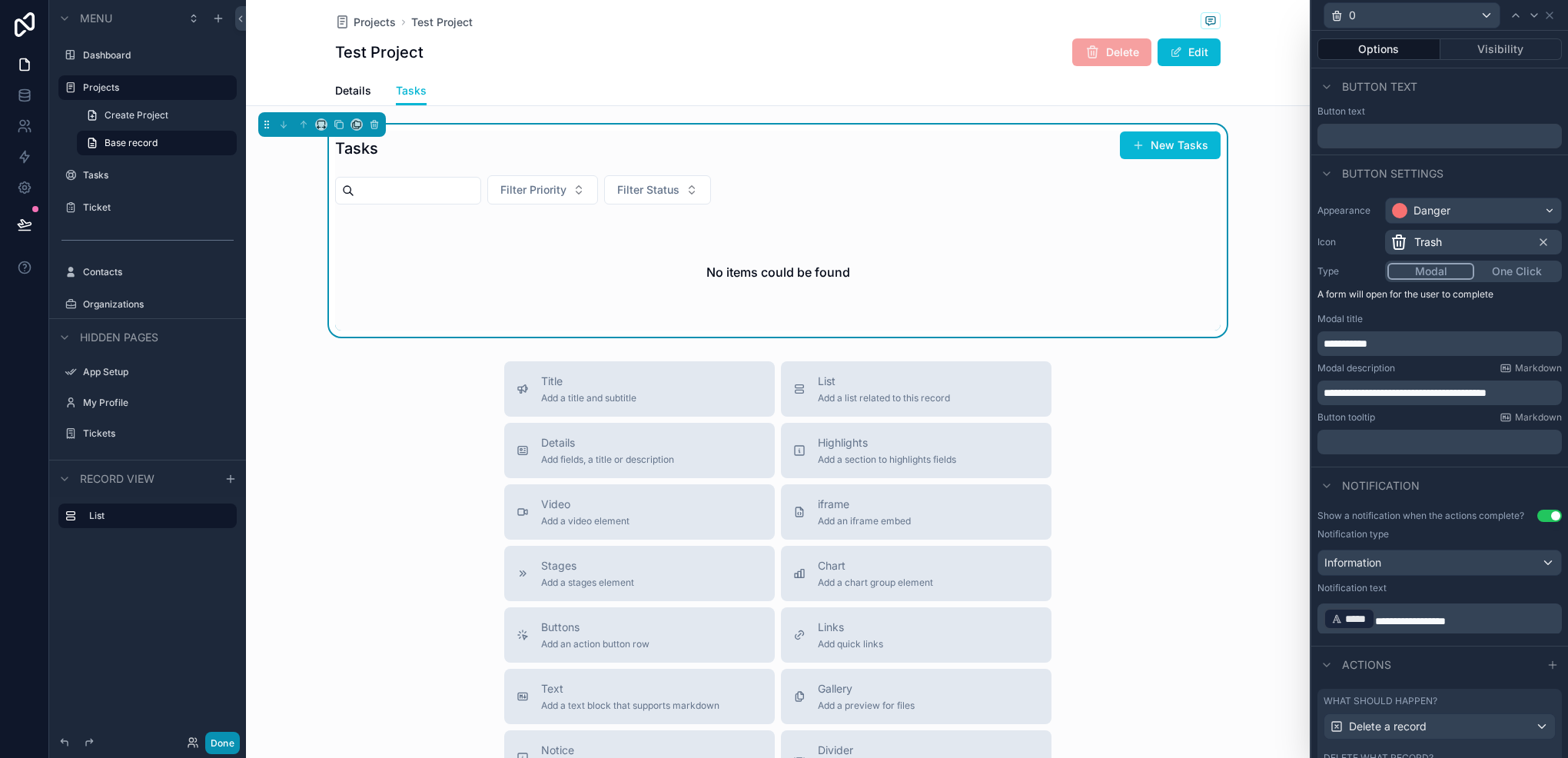
click at [225, 735] on button "Done" at bounding box center [222, 743] width 35 height 23
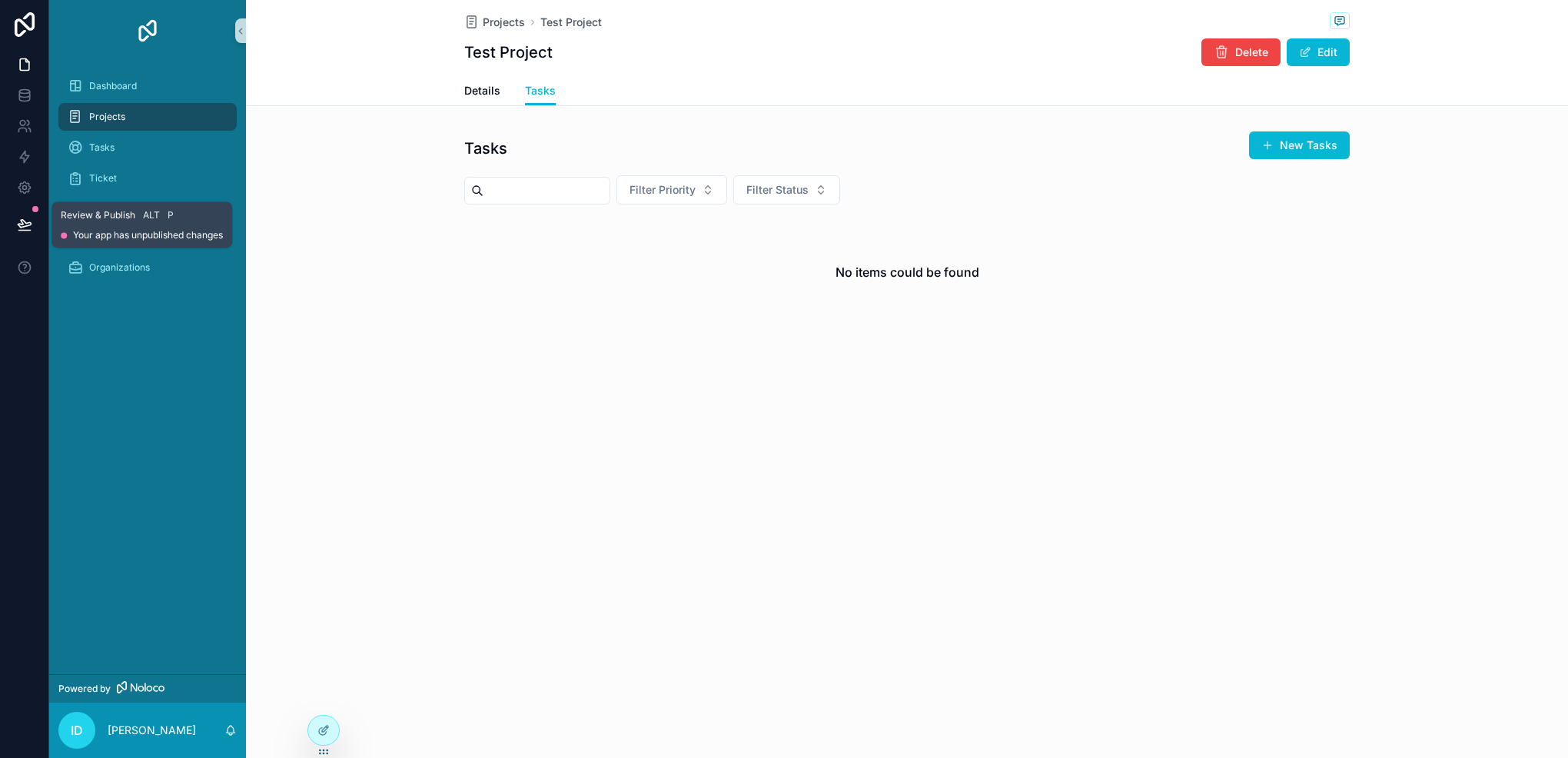
click at [12, 218] on button at bounding box center [25, 224] width 34 height 43
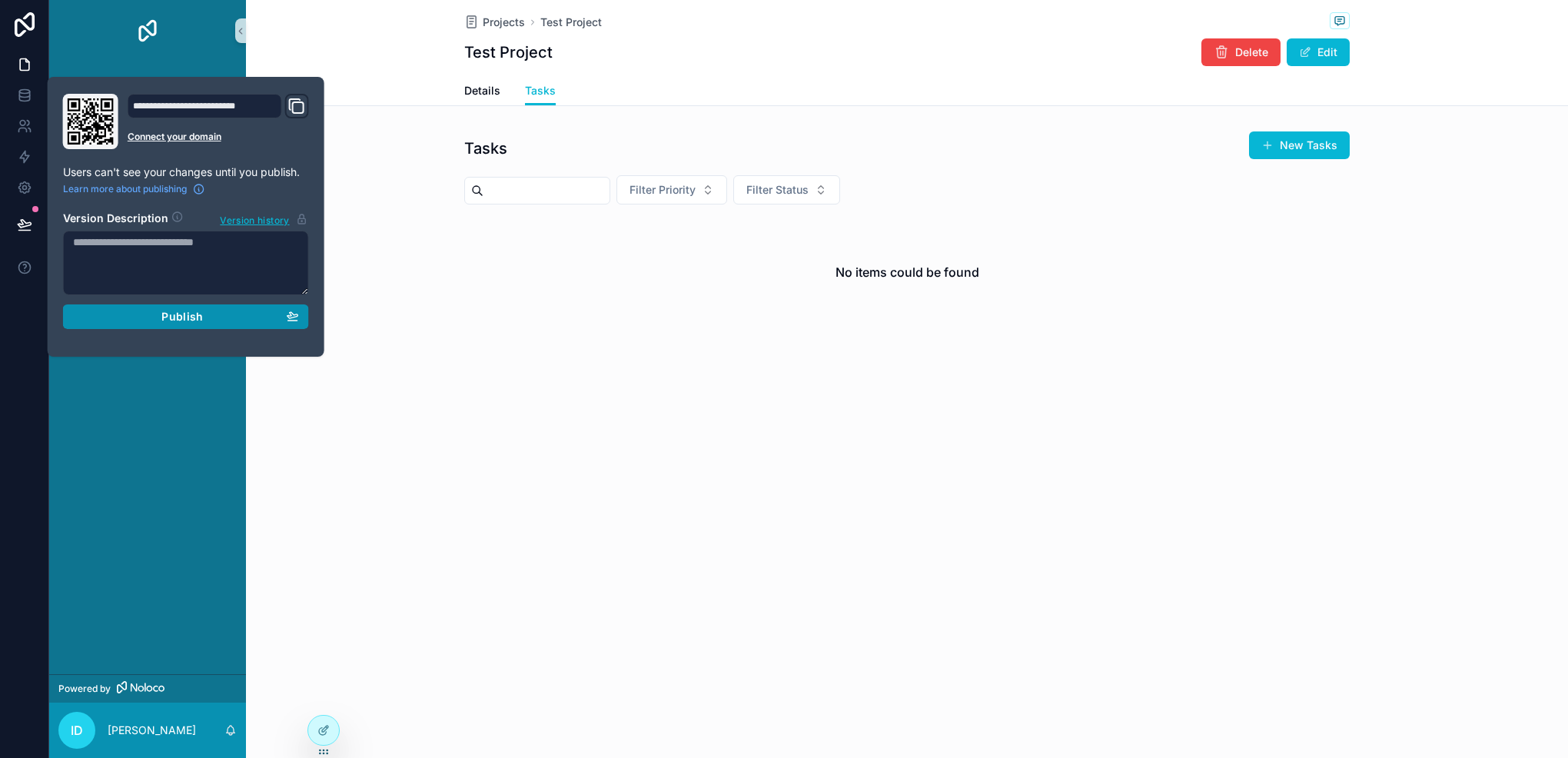
click at [171, 307] on button "Publish" at bounding box center [186, 316] width 246 height 25
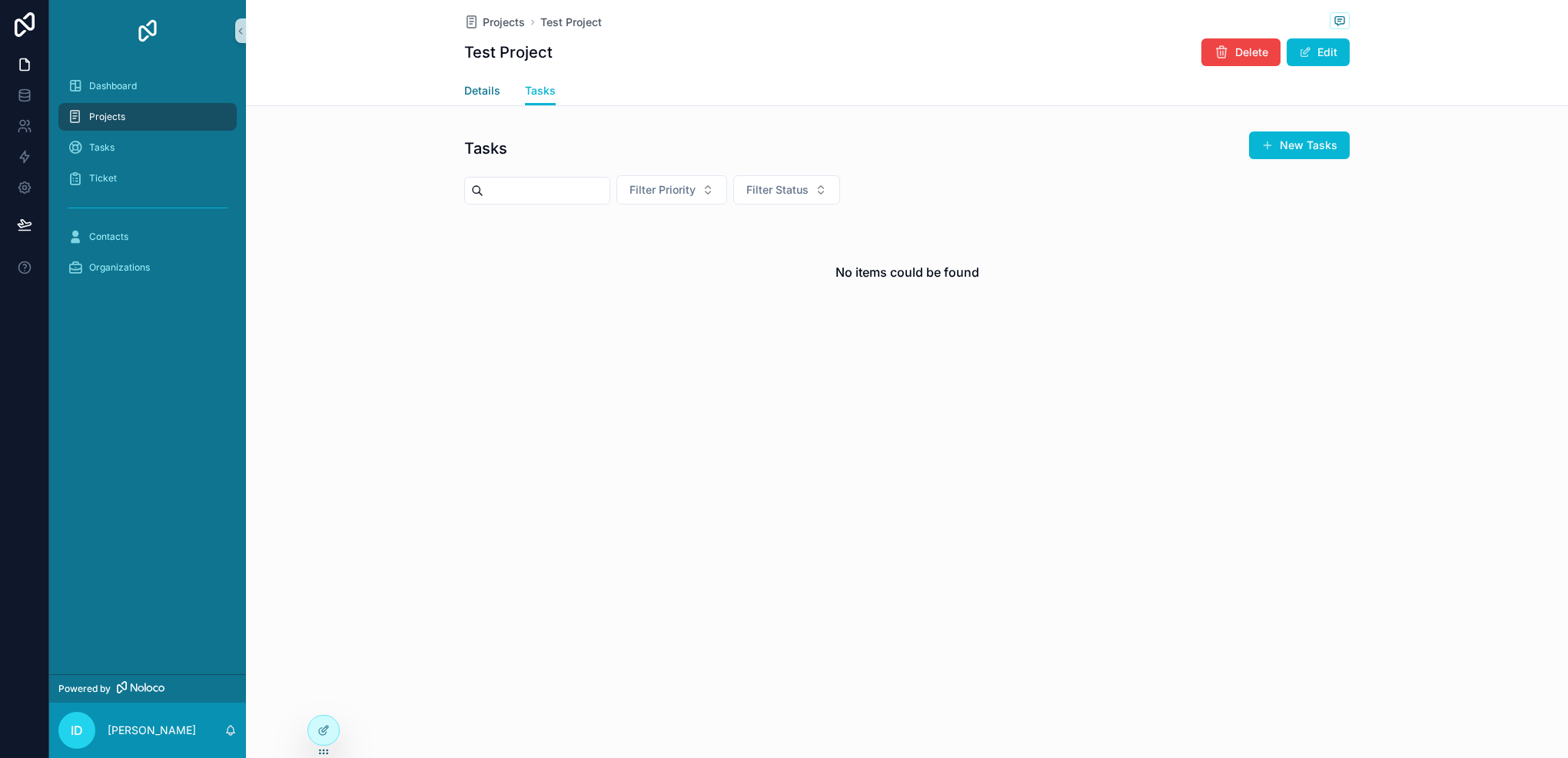
click at [495, 97] on span "Details" at bounding box center [482, 91] width 36 height 16
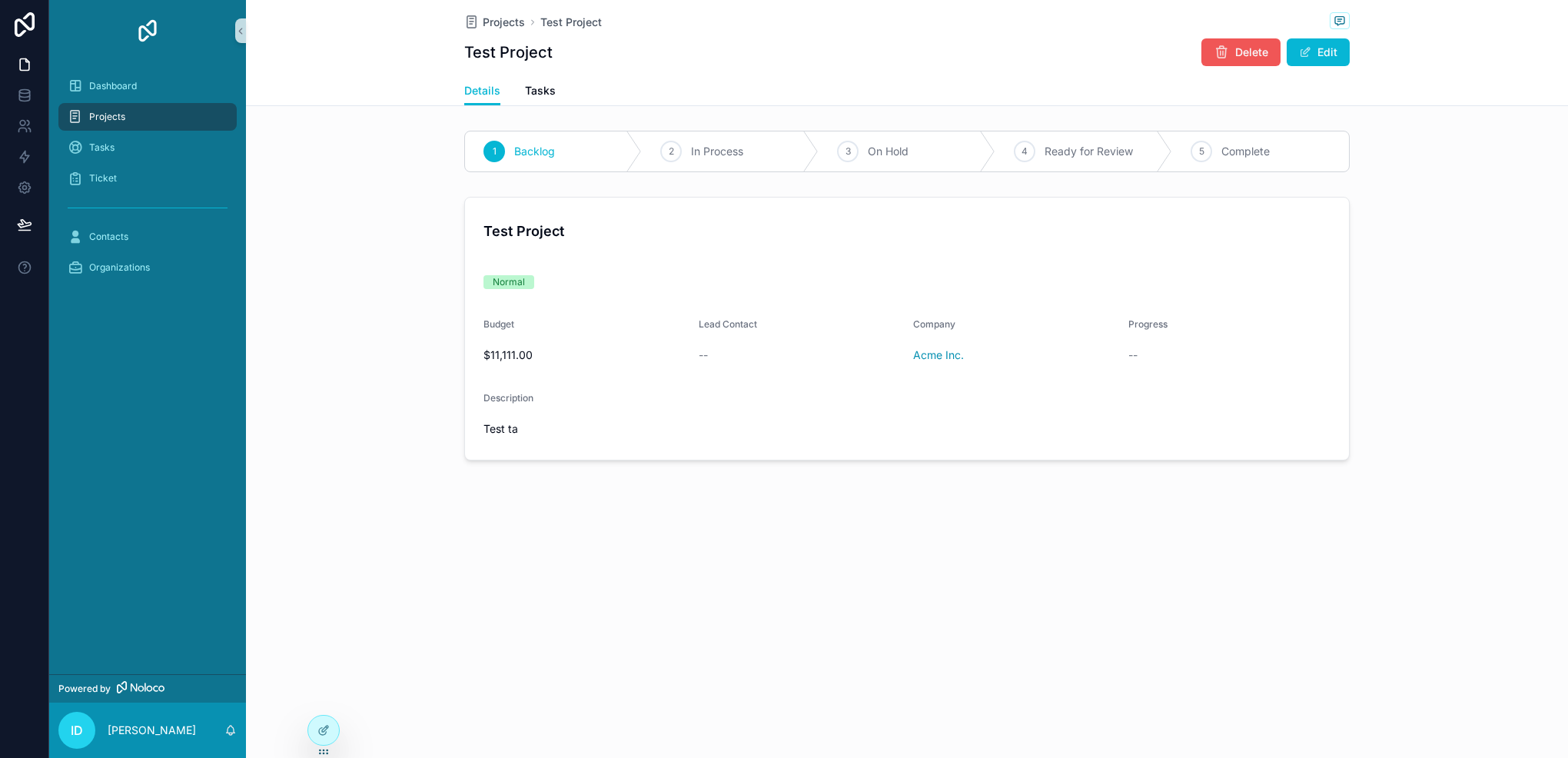
click at [1233, 60] on button "Delete" at bounding box center [1241, 53] width 79 height 28
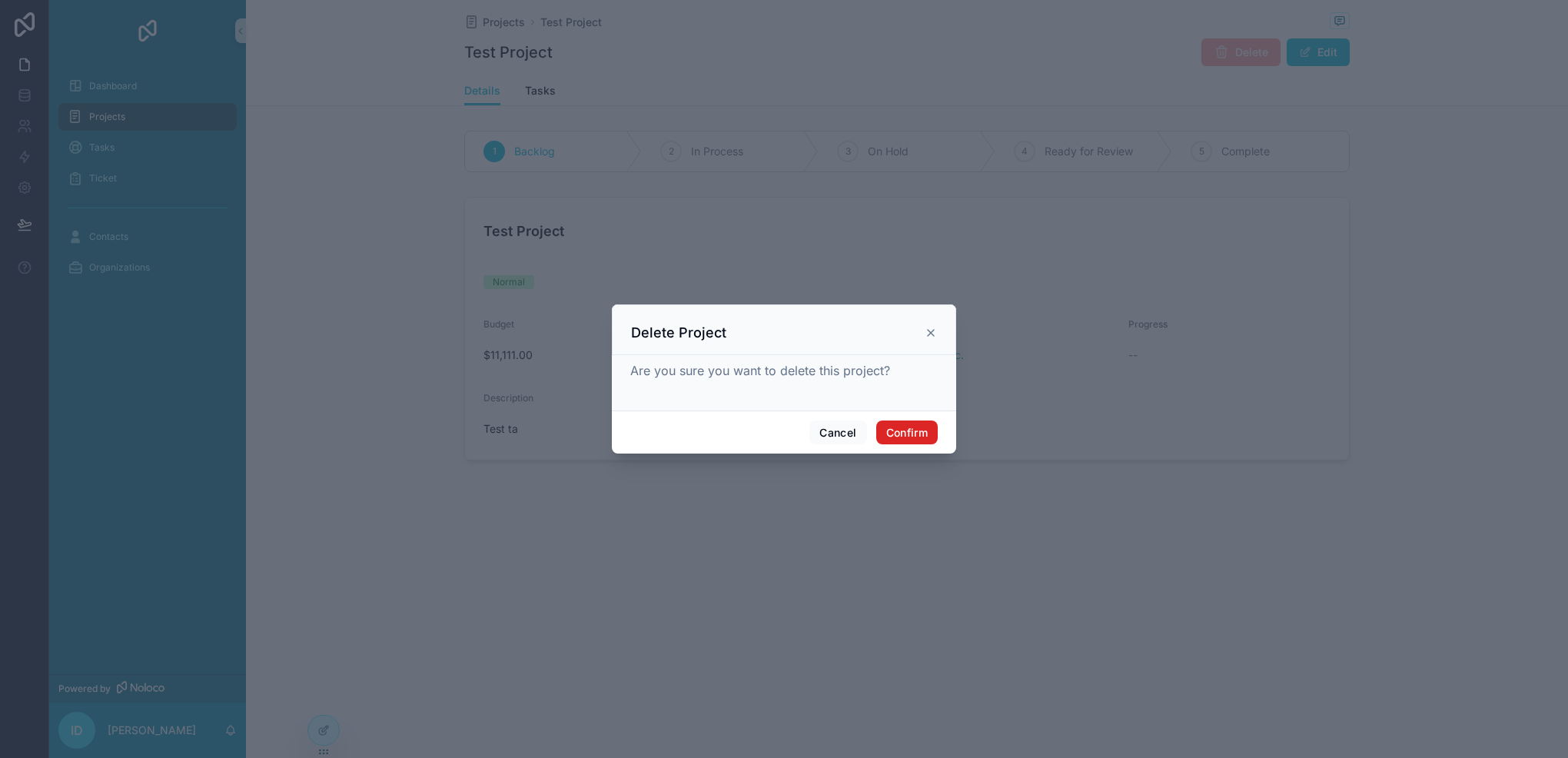
click at [910, 430] on button "Confirm" at bounding box center [907, 433] width 61 height 25
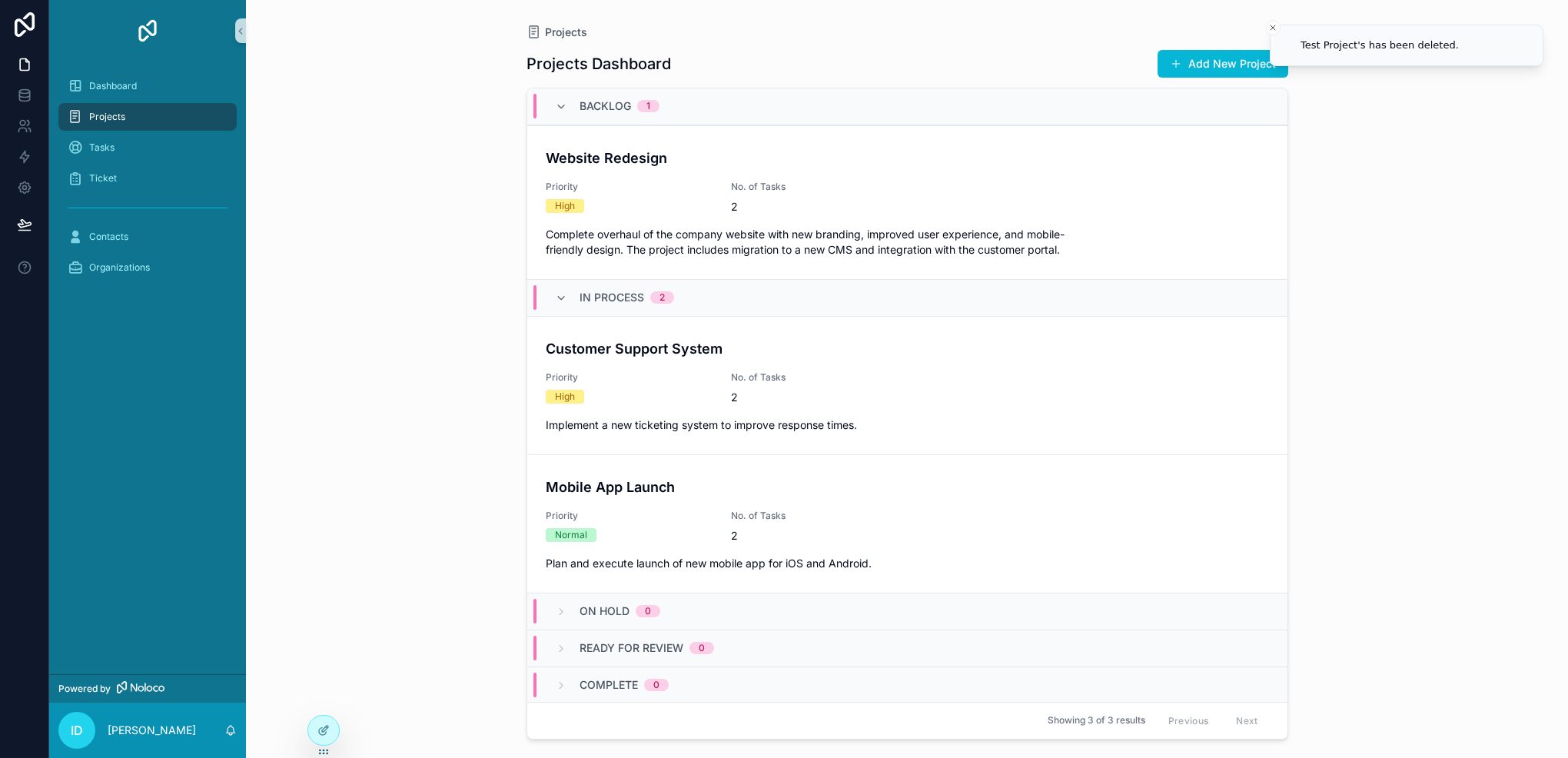
click at [383, 121] on div "Projects Projects Dashboard Add New Project Backlog 1 Website Redesign Priority…" at bounding box center [906, 379] width 1322 height 758
click at [325, 727] on icon at bounding box center [324, 730] width 12 height 12
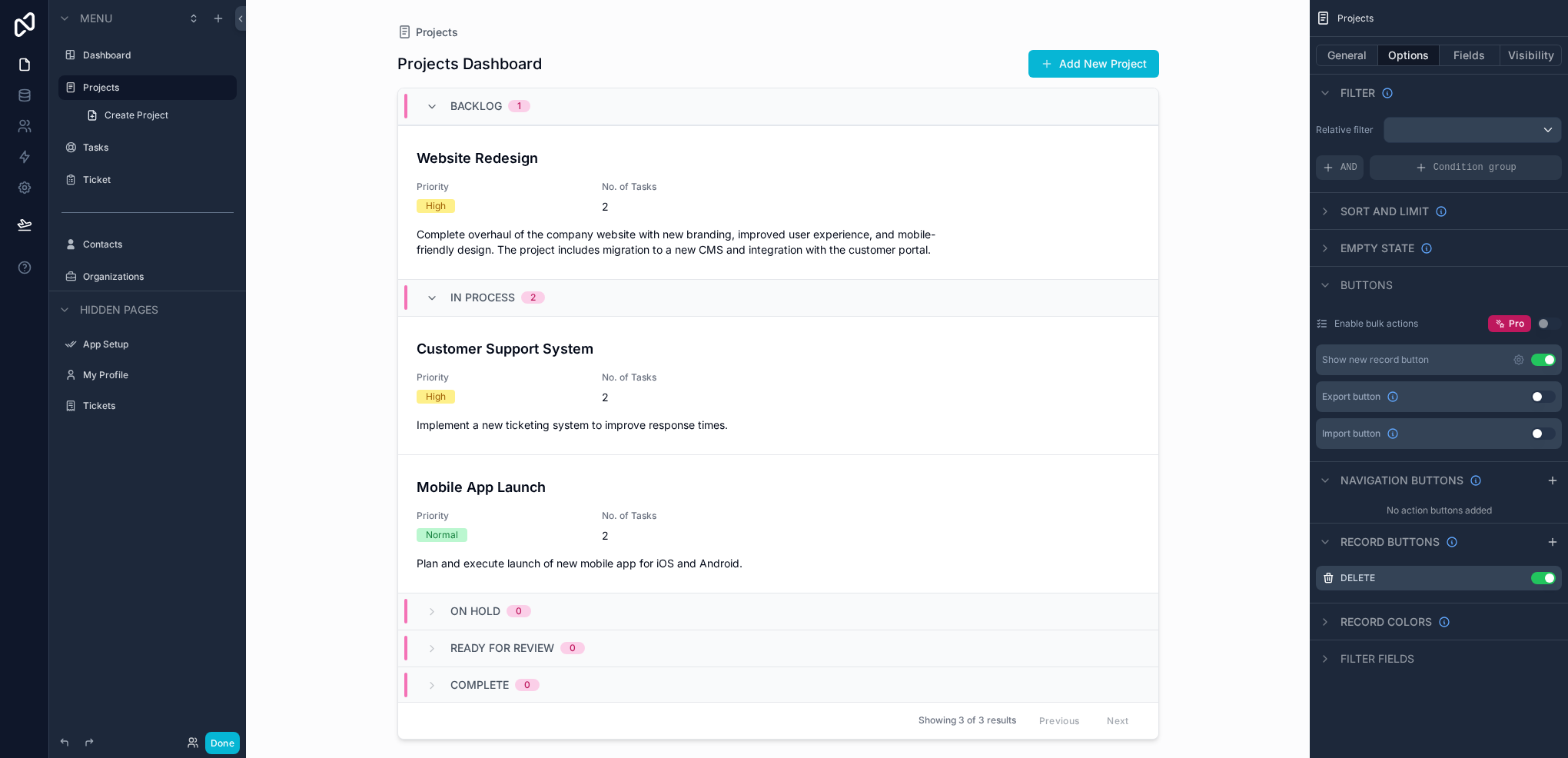
click at [493, 172] on div "scrollable content" at bounding box center [779, 370] width 786 height 740
click at [500, 172] on div "Website Redesign Priority High No. of Tasks 2 Complete overhaul of the company …" at bounding box center [779, 202] width 723 height 110
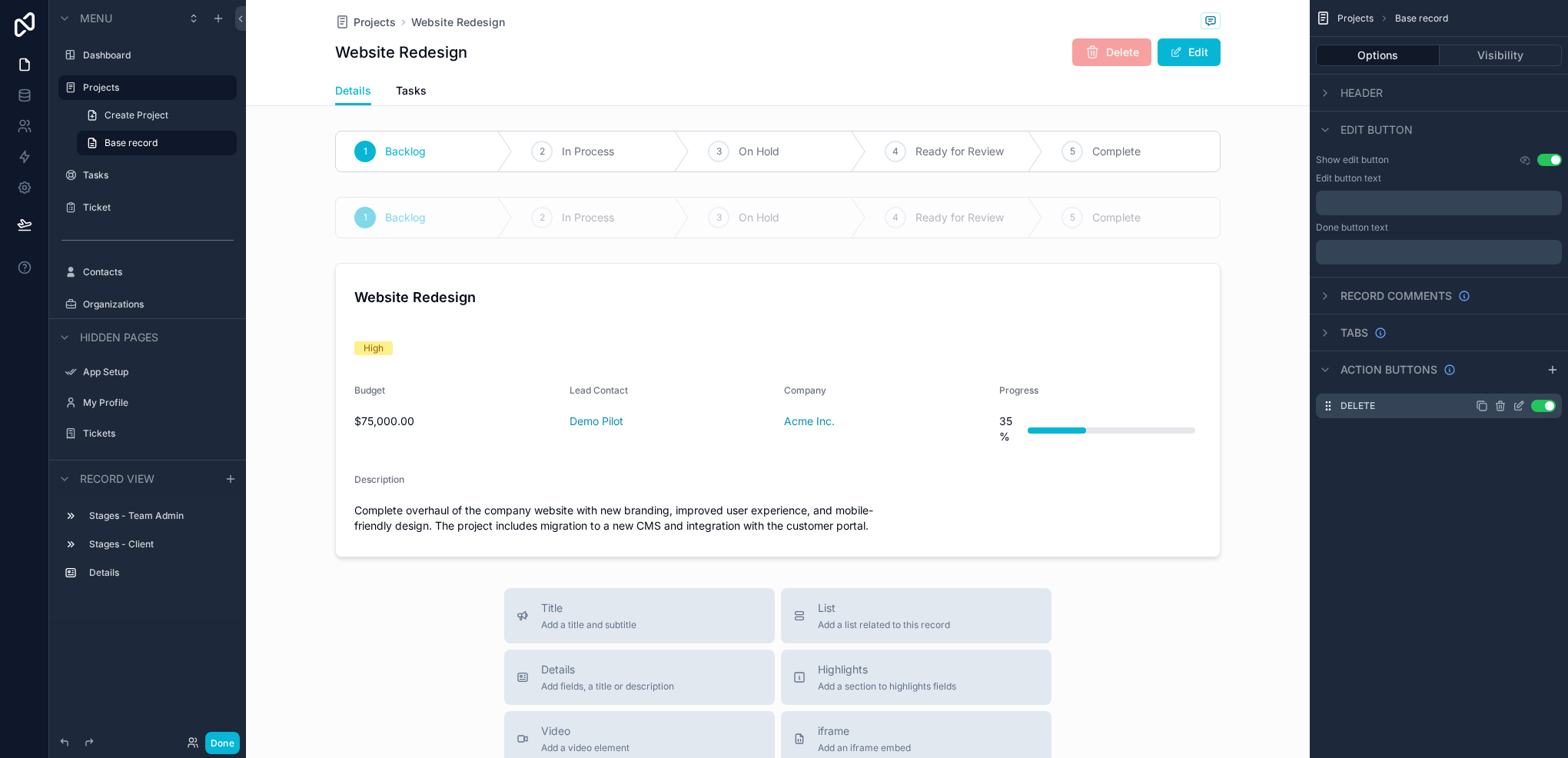
click at [1516, 410] on icon "scrollable content" at bounding box center [1518, 406] width 12 height 12
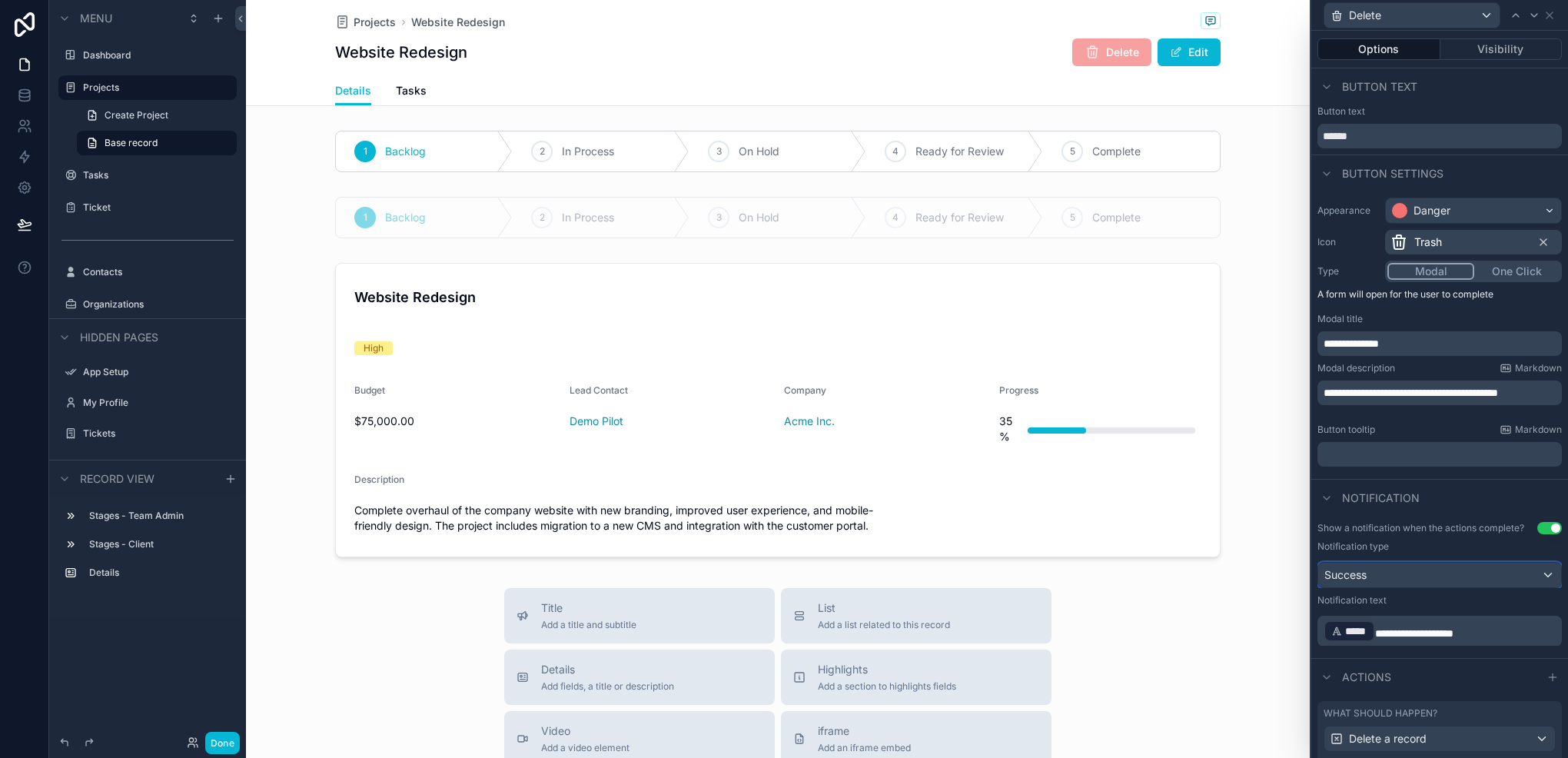
click at [1367, 579] on span "Success" at bounding box center [1345, 576] width 43 height 16
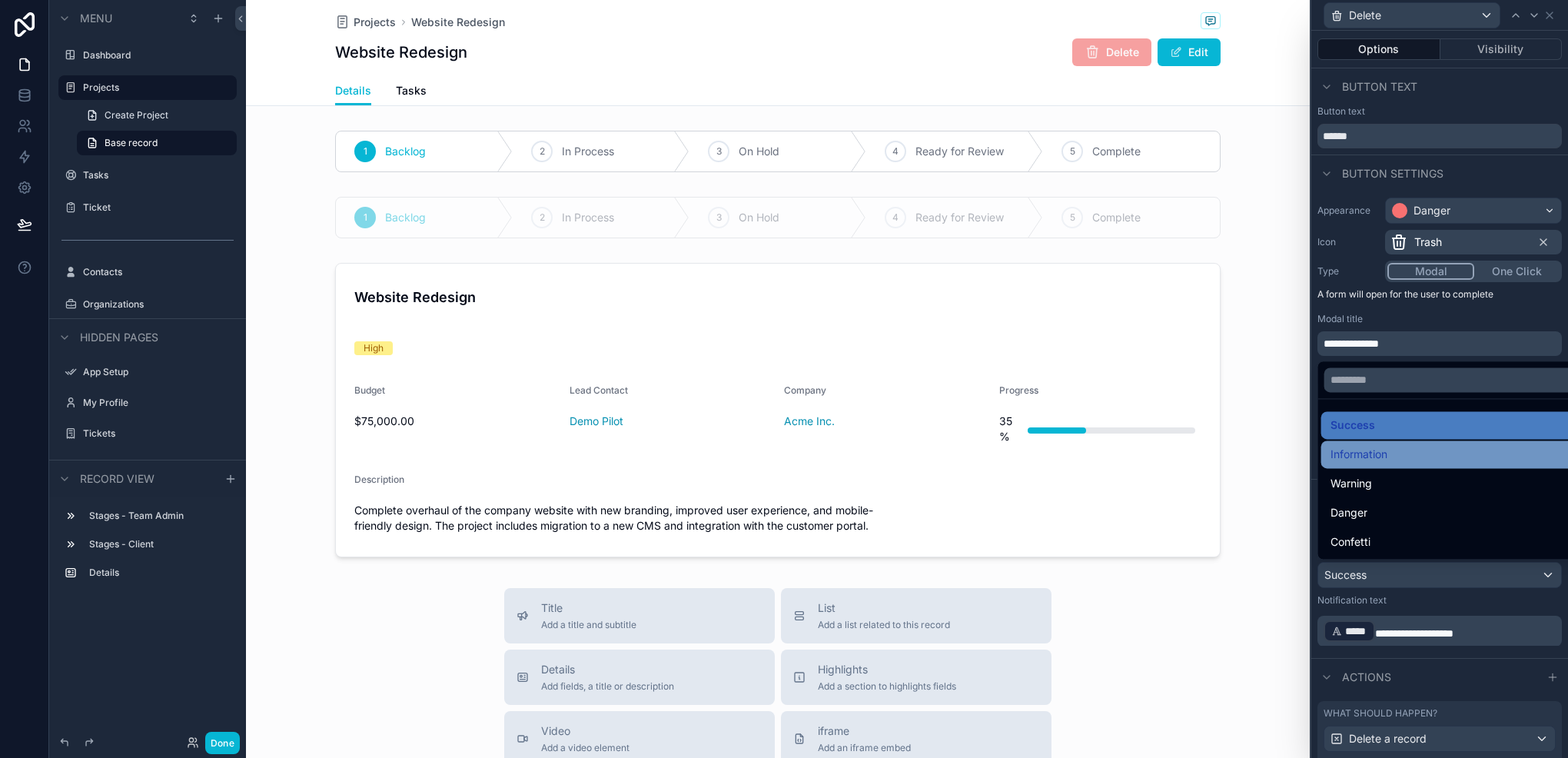
click at [1366, 455] on span "Information" at bounding box center [1359, 454] width 56 height 19
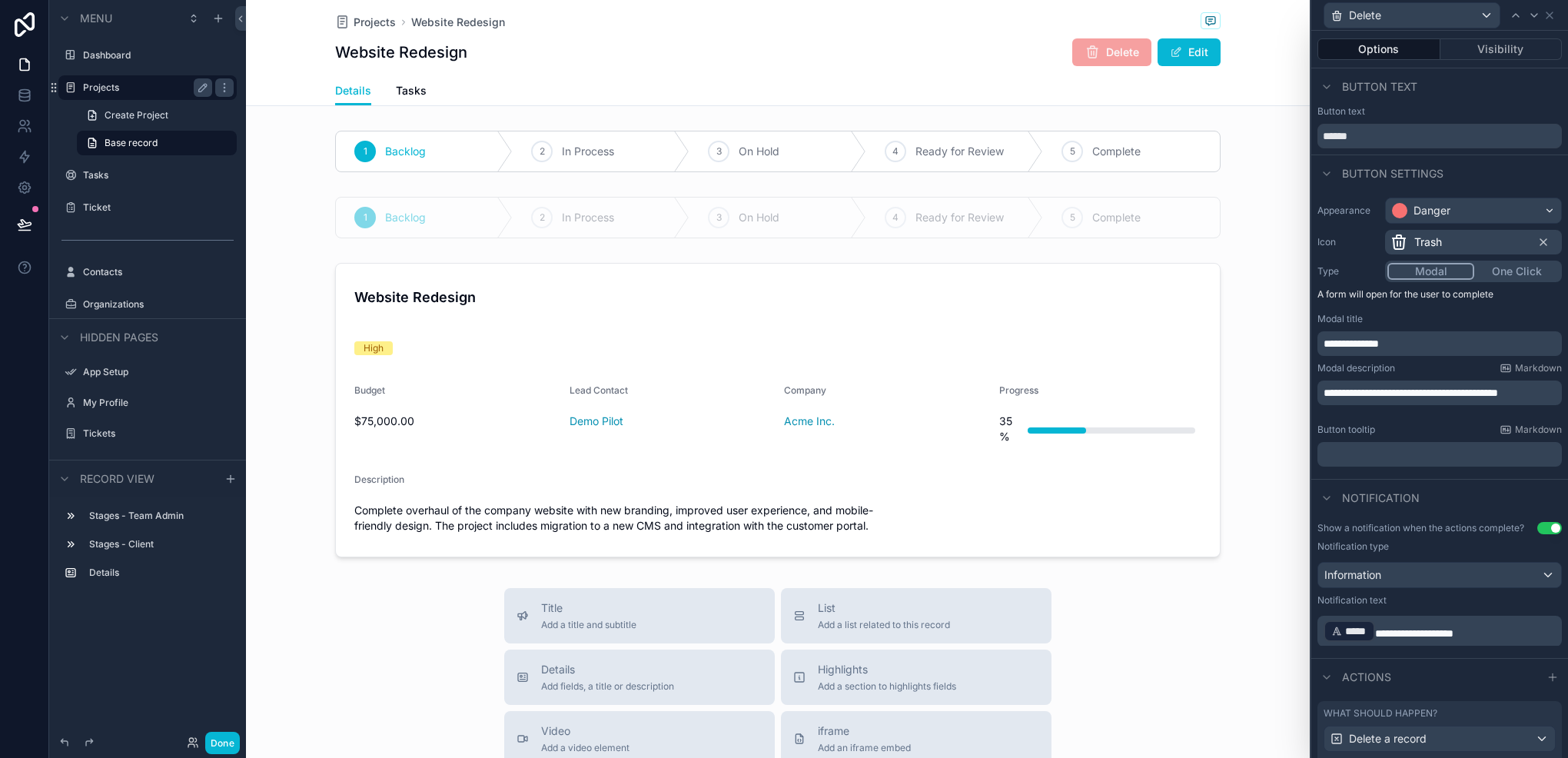
click at [128, 85] on label "Projects" at bounding box center [145, 87] width 123 height 12
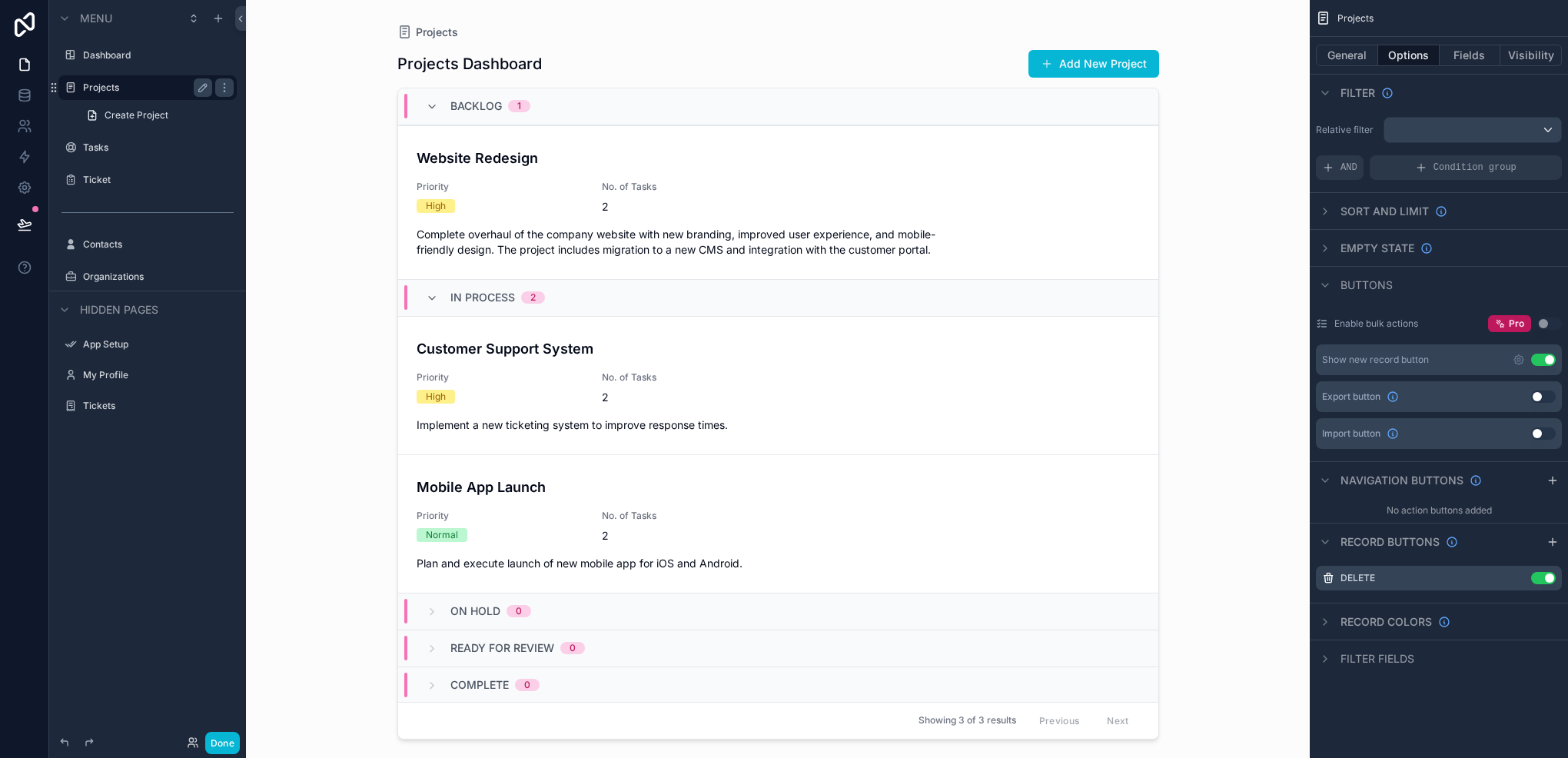
click at [993, 215] on div "Website Redesign Priority High No. of Tasks 2 Complete overhaul of the company …" at bounding box center [779, 202] width 723 height 110
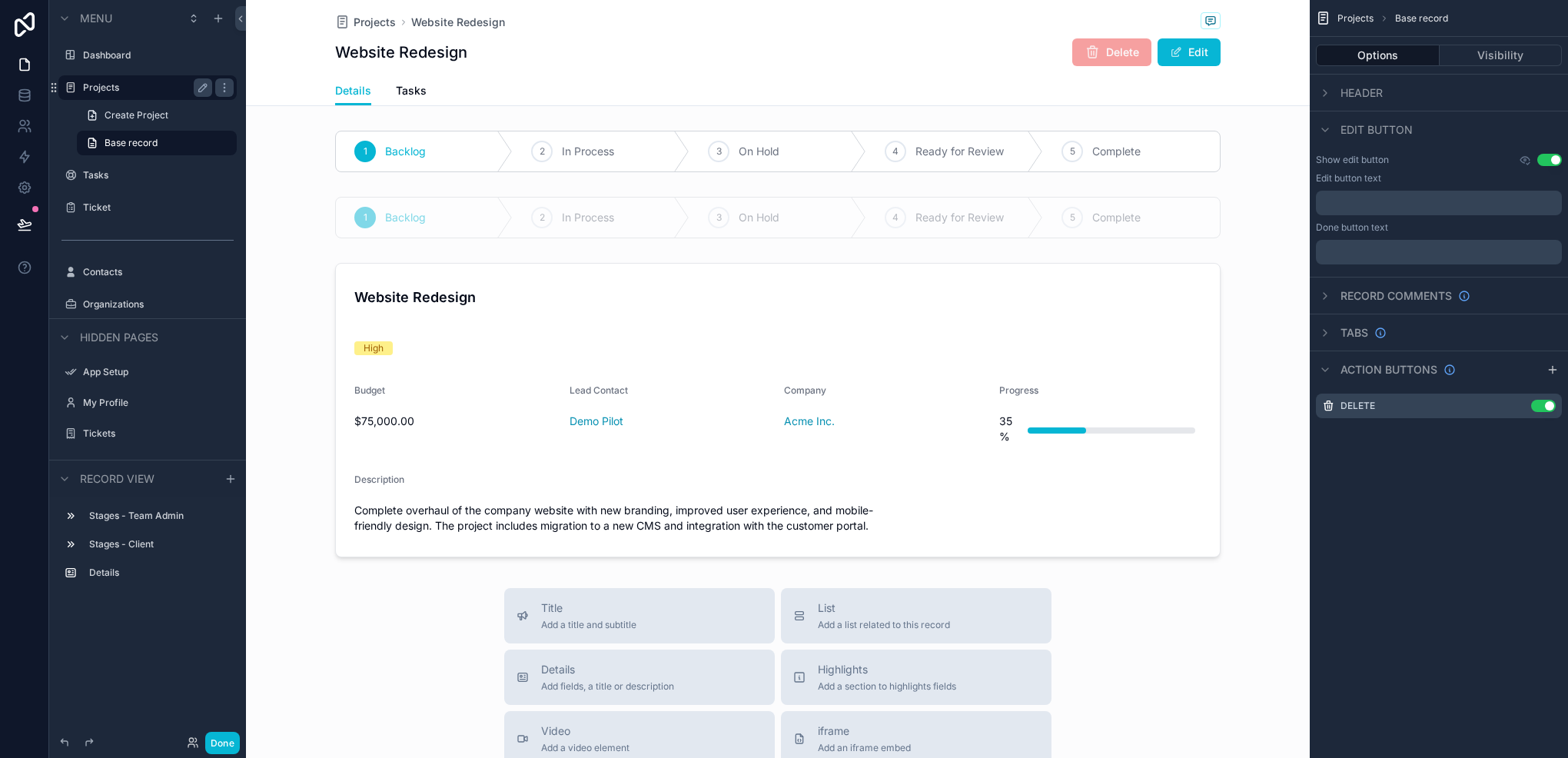
click at [124, 87] on label "Projects" at bounding box center [145, 87] width 123 height 12
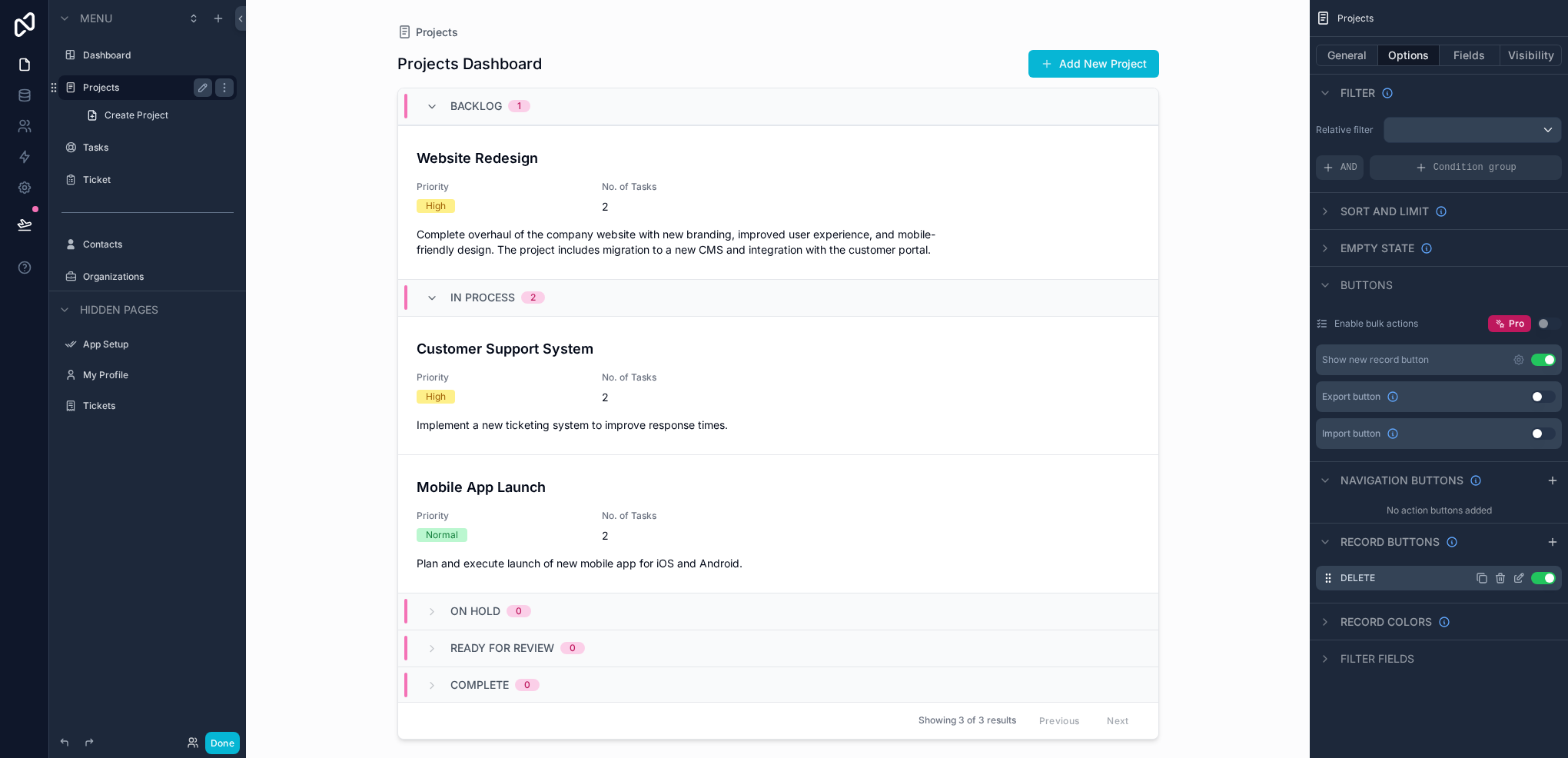
click at [1522, 579] on icon "scrollable content" at bounding box center [1518, 578] width 12 height 12
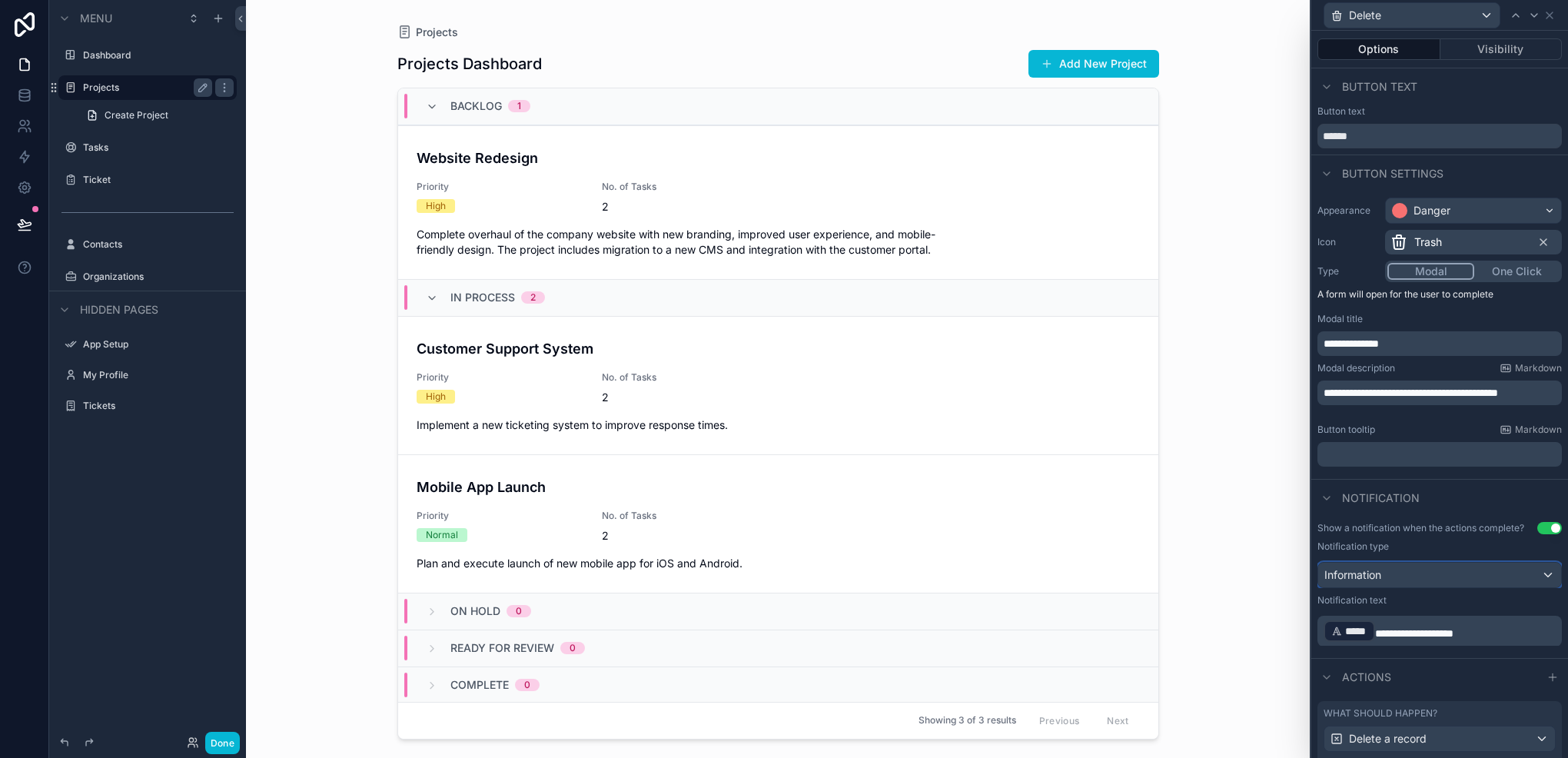
click at [1416, 583] on div "Information" at bounding box center [1439, 575] width 243 height 25
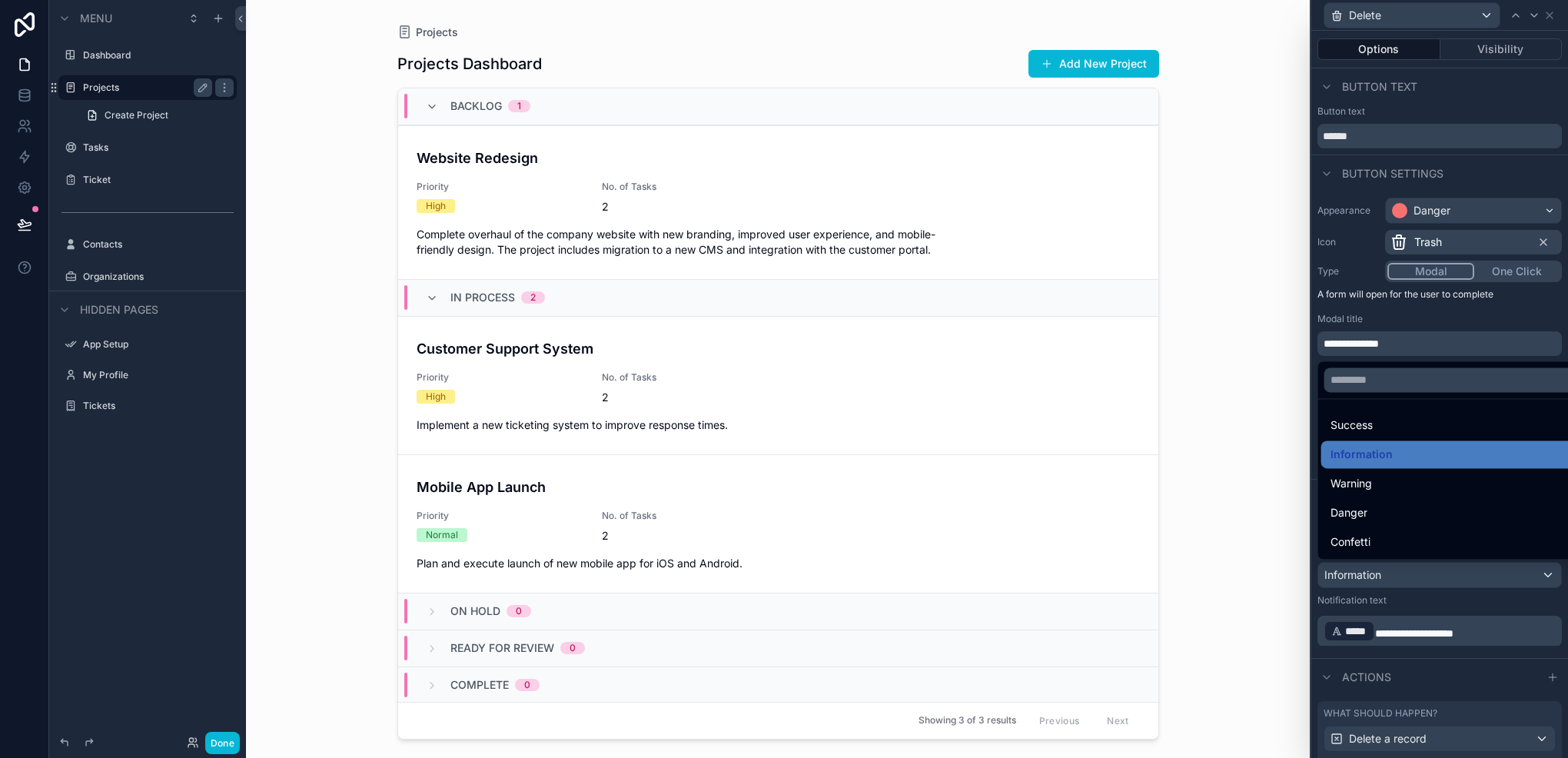
click at [1208, 355] on div "Projects Projects Dashboard Add New Project Backlog 1 Website Redesign Priority…" at bounding box center [778, 379] width 1064 height 758
click at [1550, 11] on div at bounding box center [1439, 379] width 257 height 758
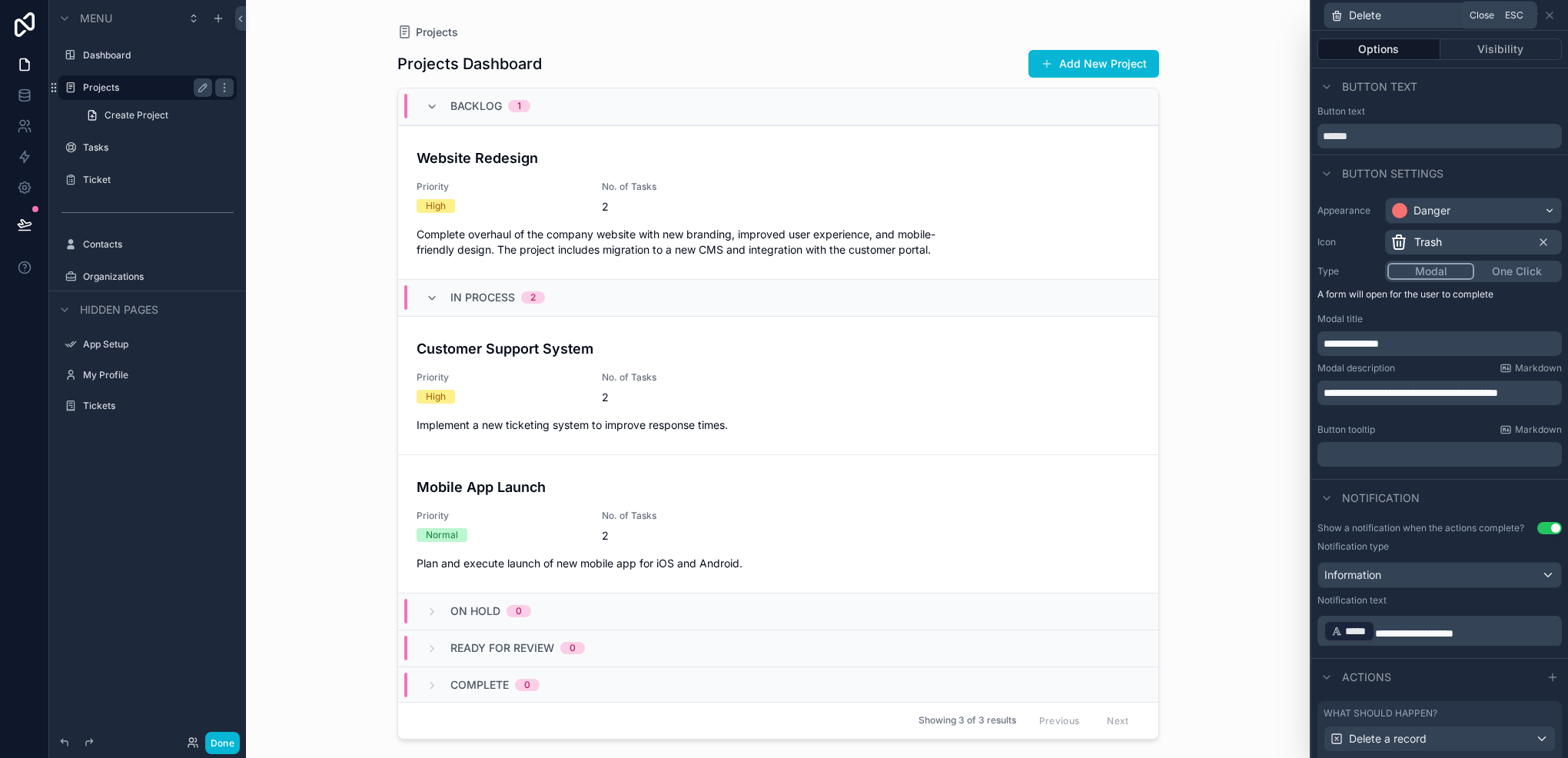
click at [1550, 11] on icon at bounding box center [1550, 15] width 12 height 12
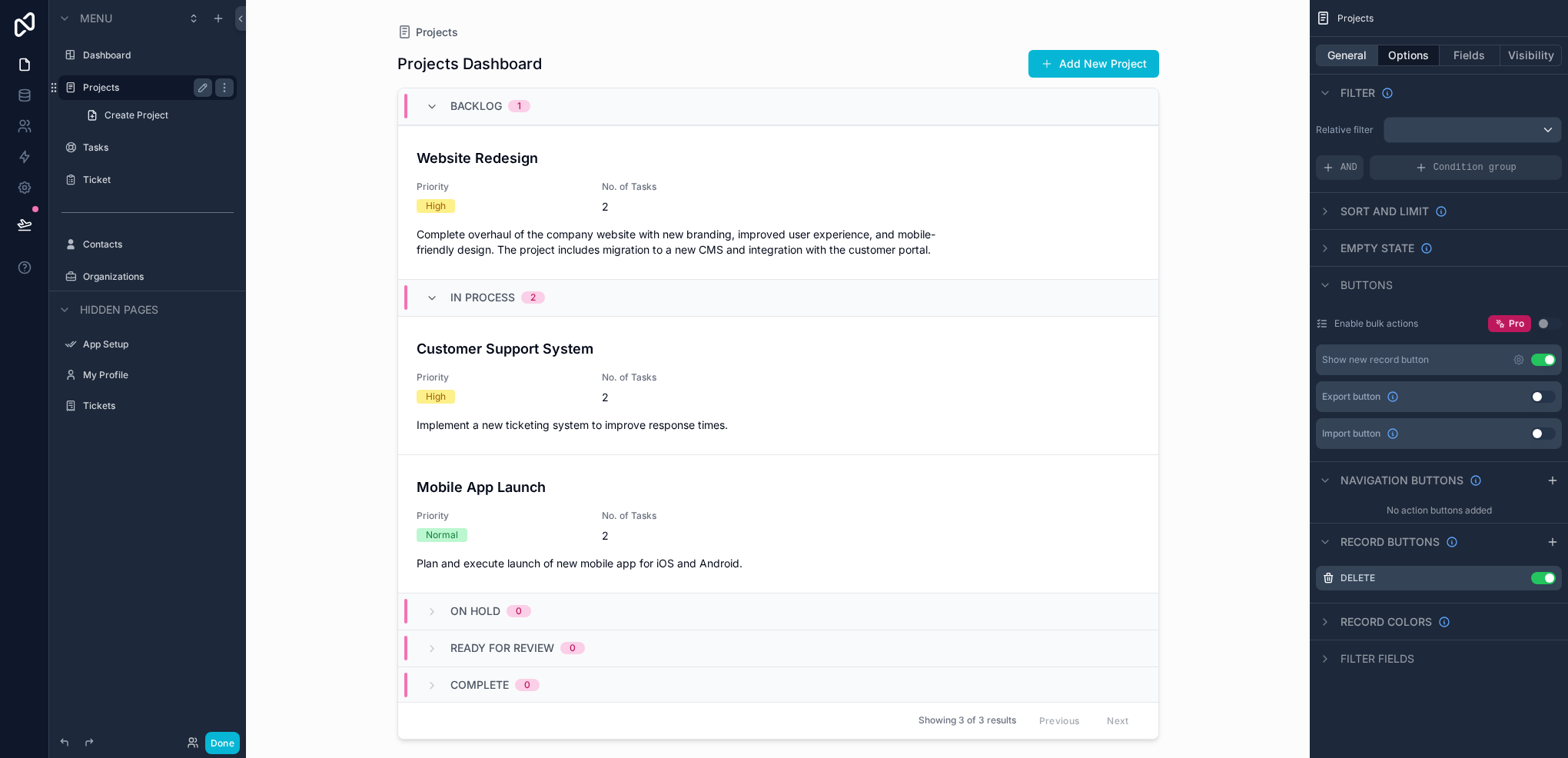
click at [1334, 58] on button "General" at bounding box center [1347, 55] width 62 height 22
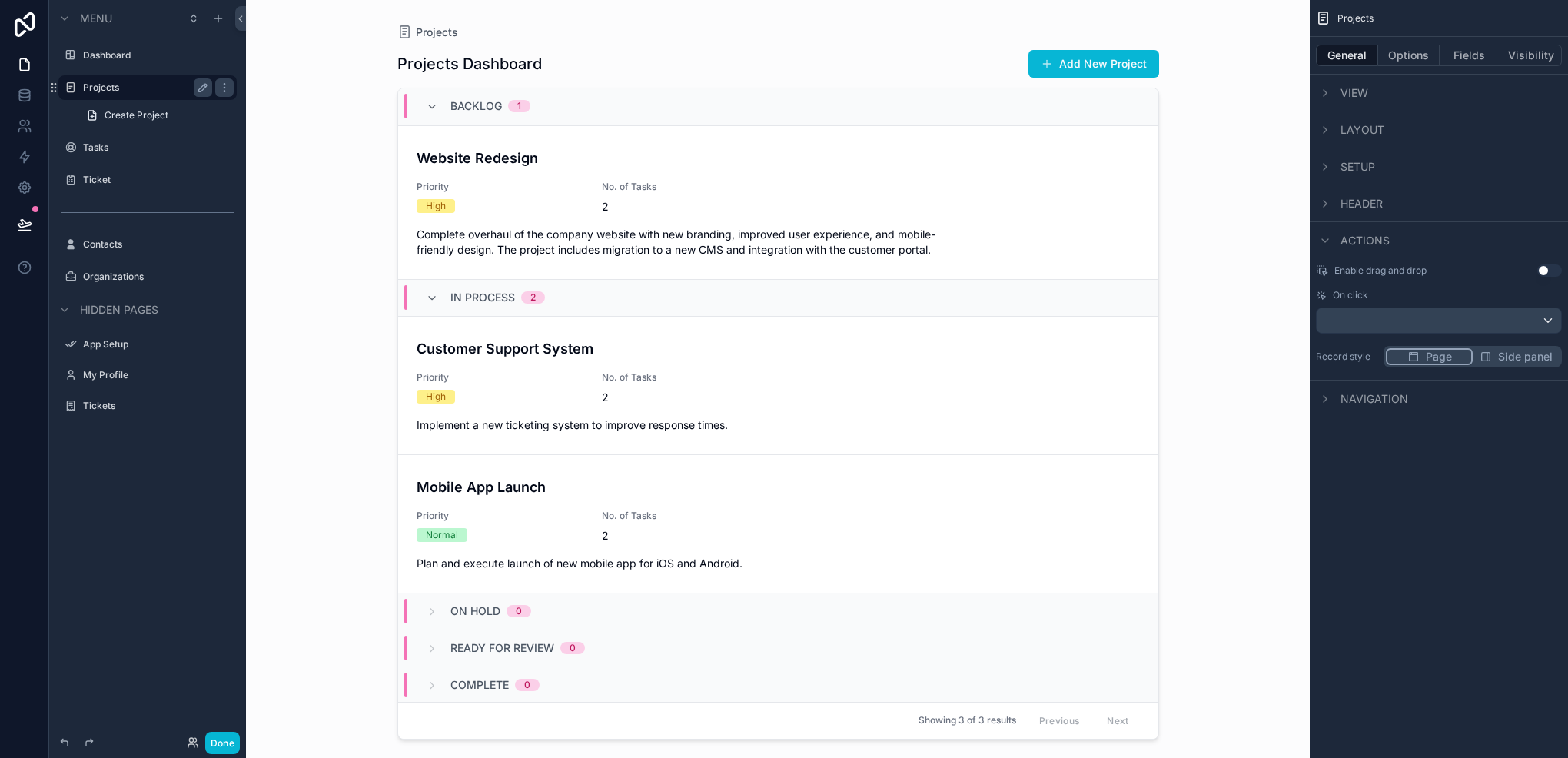
click at [1221, 269] on div "Projects Projects Dashboard Add New Project Backlog 1 Website Redesign Priority…" at bounding box center [778, 379] width 1064 height 758
click at [1027, 213] on div "Website Redesign Priority High No. of Tasks 2 Complete overhaul of the company …" at bounding box center [779, 202] width 723 height 110
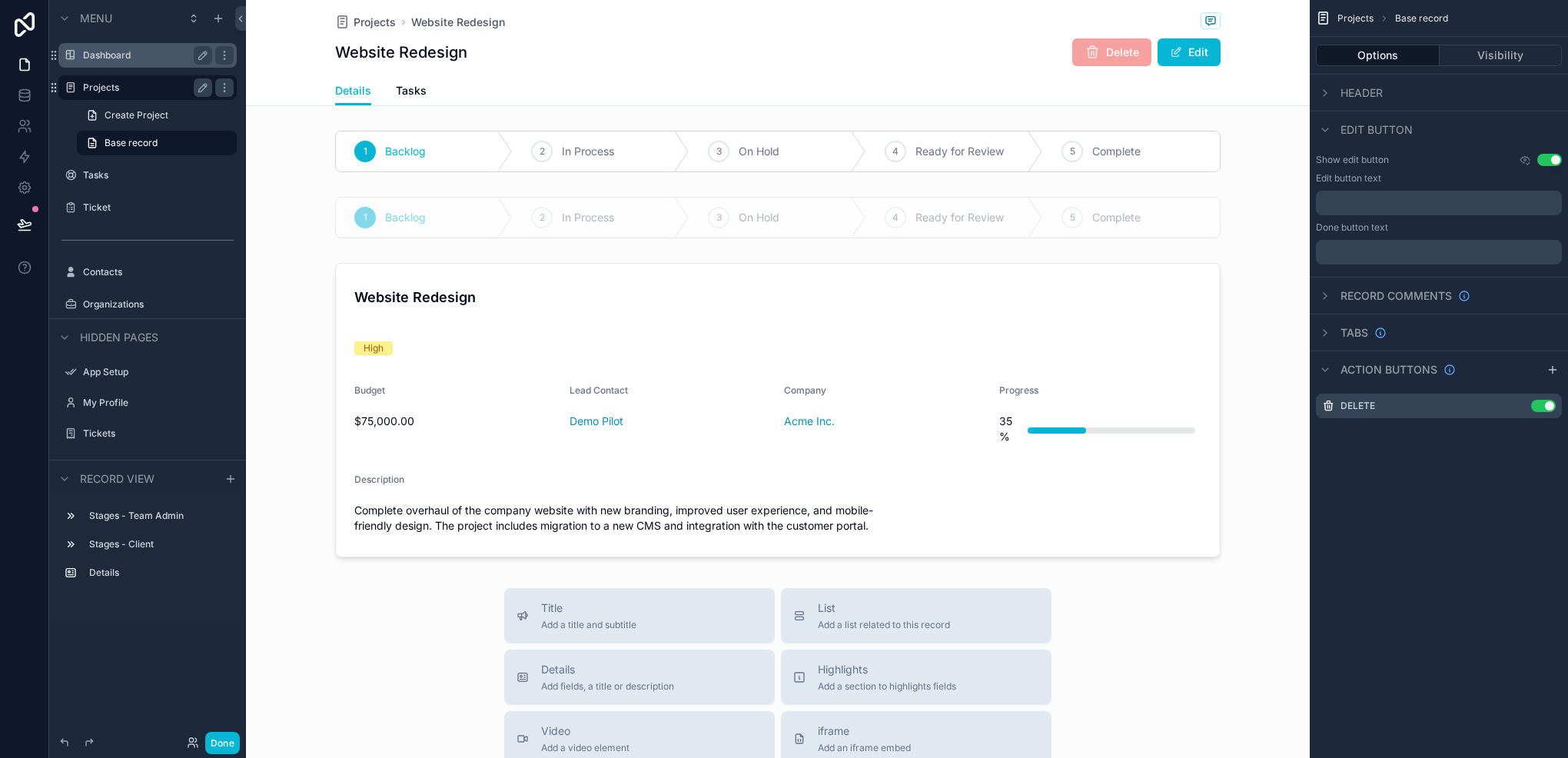
click at [129, 60] on label "Dashboard" at bounding box center [145, 55] width 123 height 12
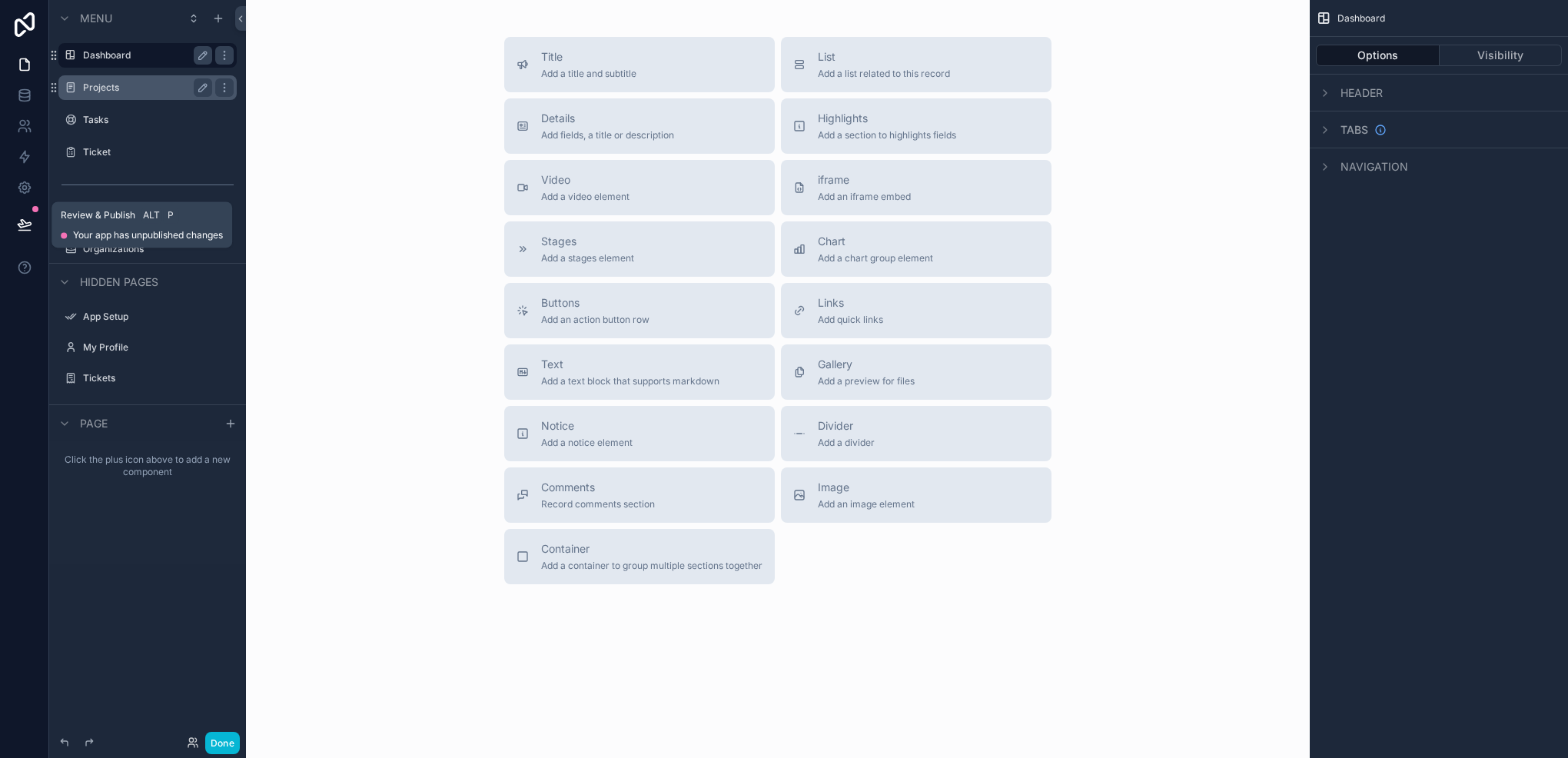
click at [12, 225] on button at bounding box center [25, 224] width 34 height 43
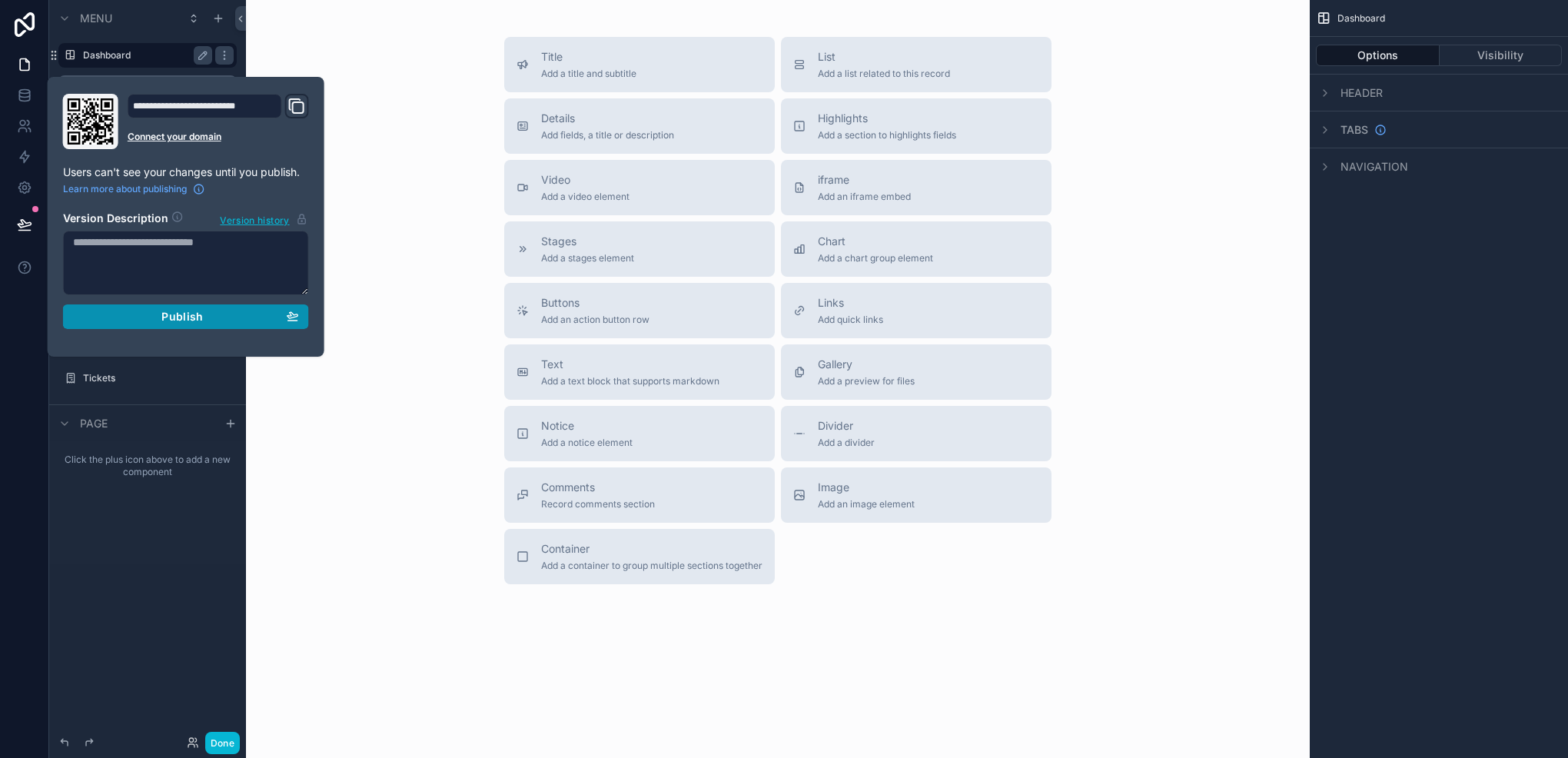
click at [237, 318] on div "Publish" at bounding box center [186, 317] width 226 height 14
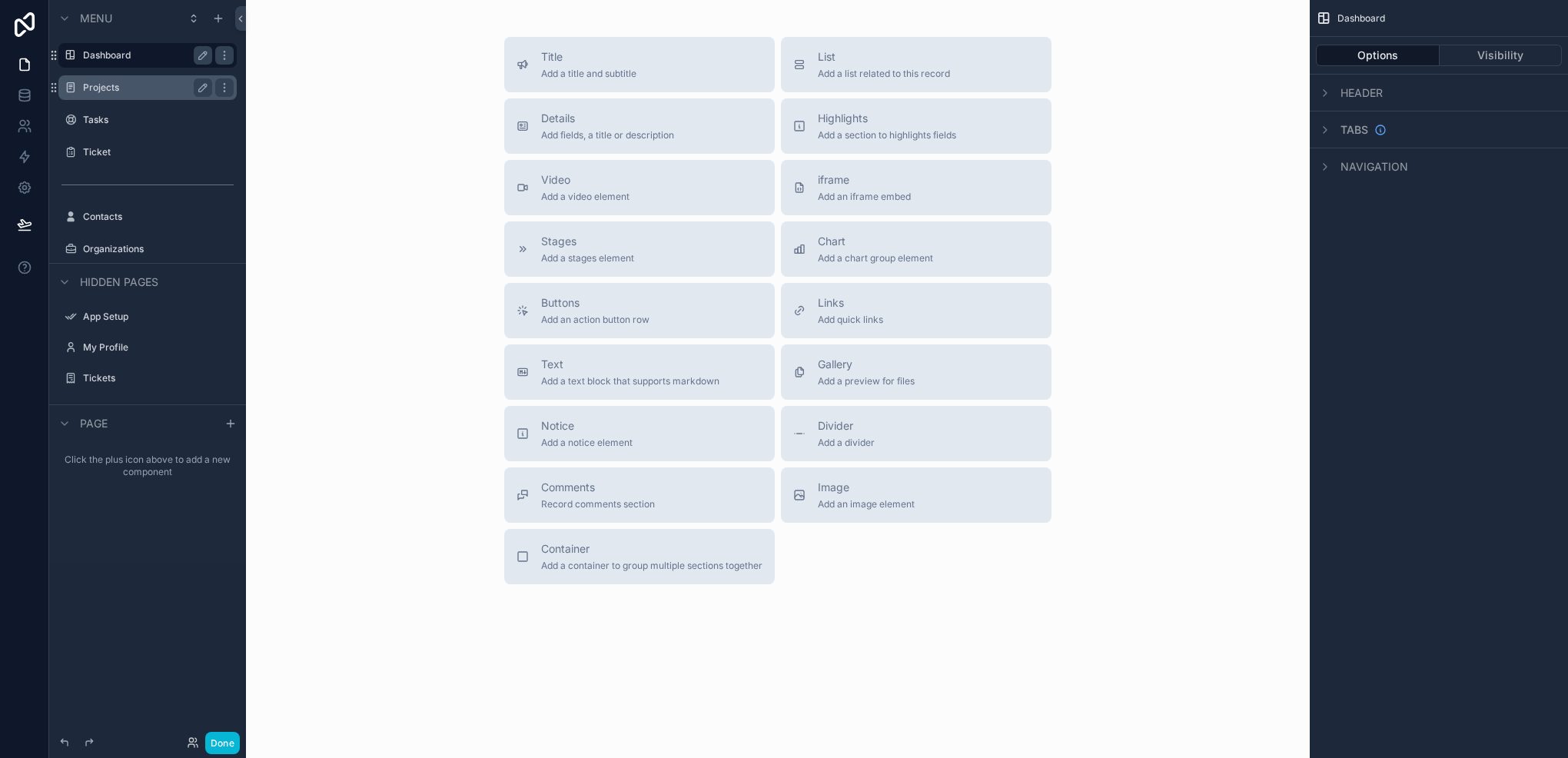
click at [361, 467] on div "Title Add a title and subtitle List Add a list related to this record Details A…" at bounding box center [778, 310] width 1039 height 548
click at [108, 90] on label "Projects" at bounding box center [145, 87] width 123 height 12
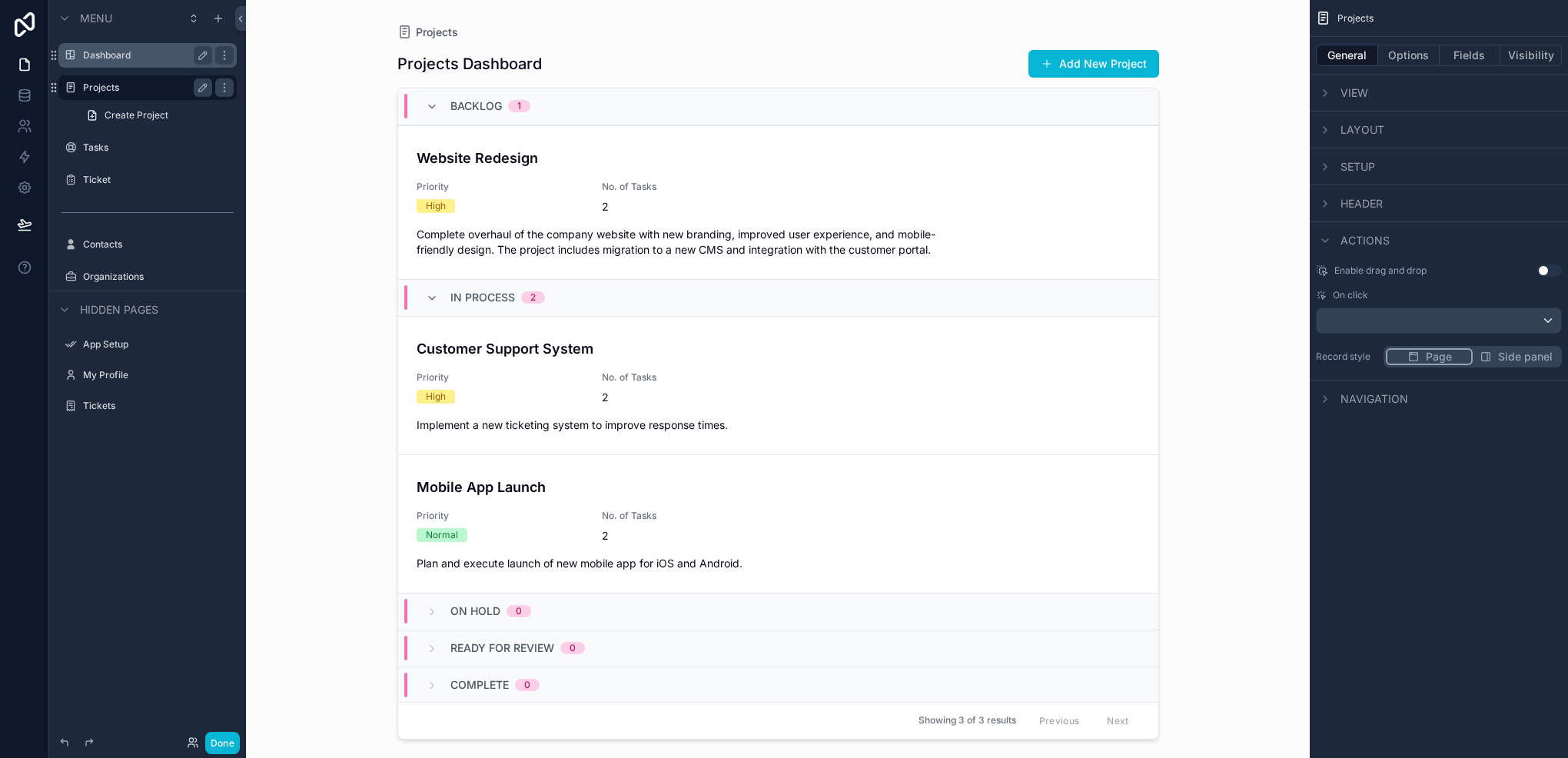
click at [507, 194] on div "Priority High" at bounding box center [500, 196] width 166 height 33
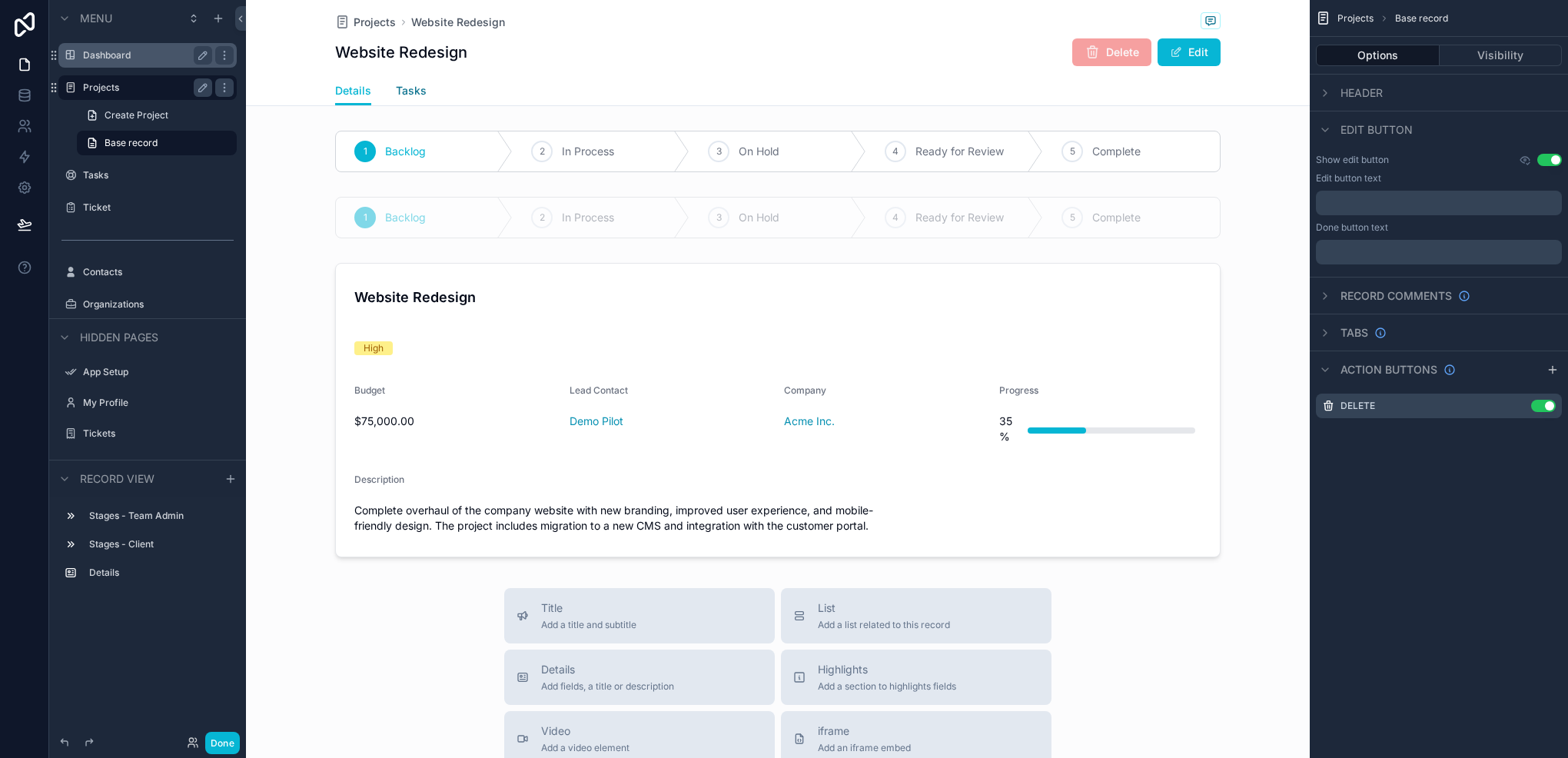
click at [412, 84] on span "Tasks" at bounding box center [411, 91] width 31 height 16
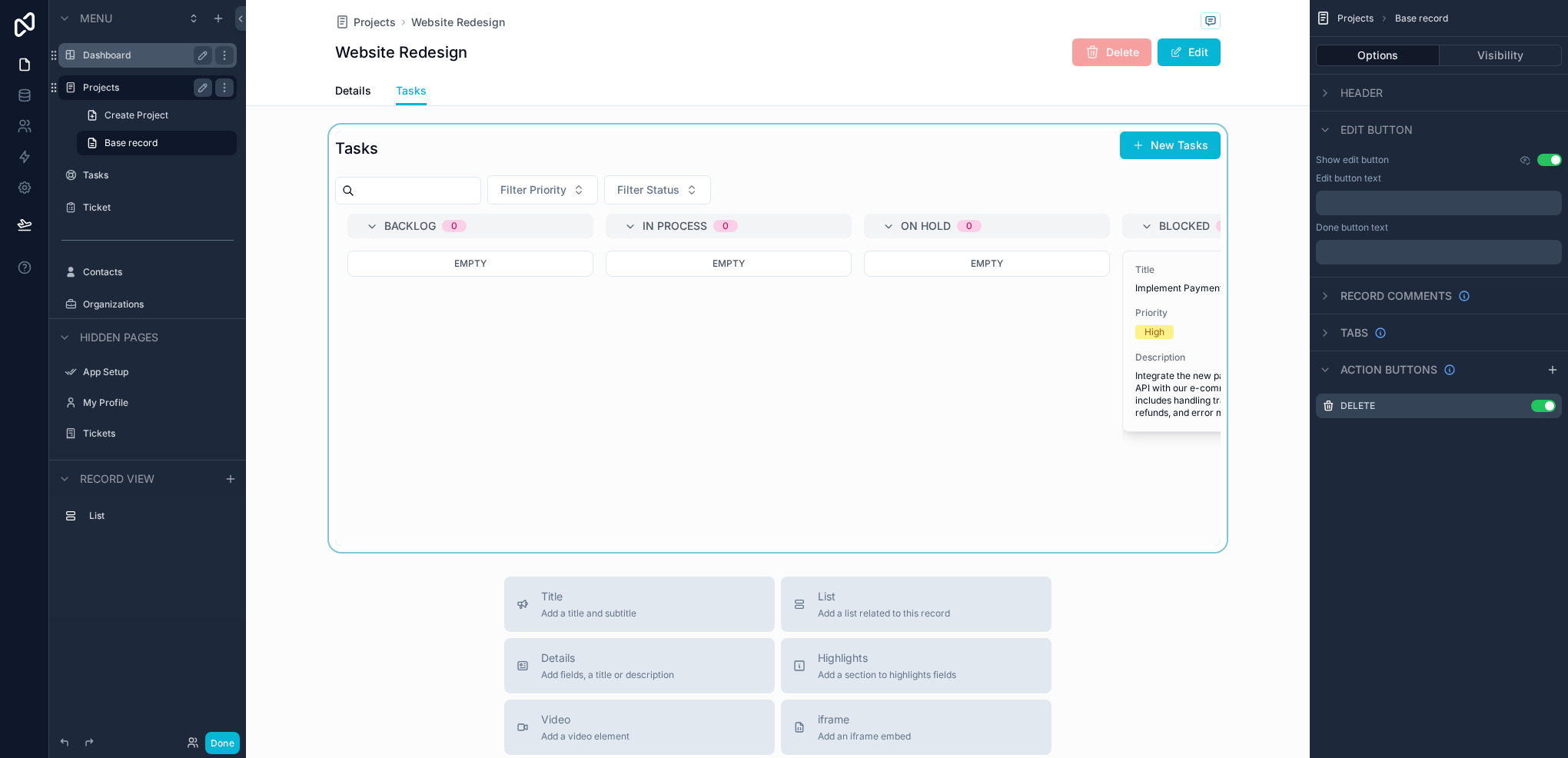
click at [1141, 315] on div "scrollable content" at bounding box center [778, 339] width 1064 height 428
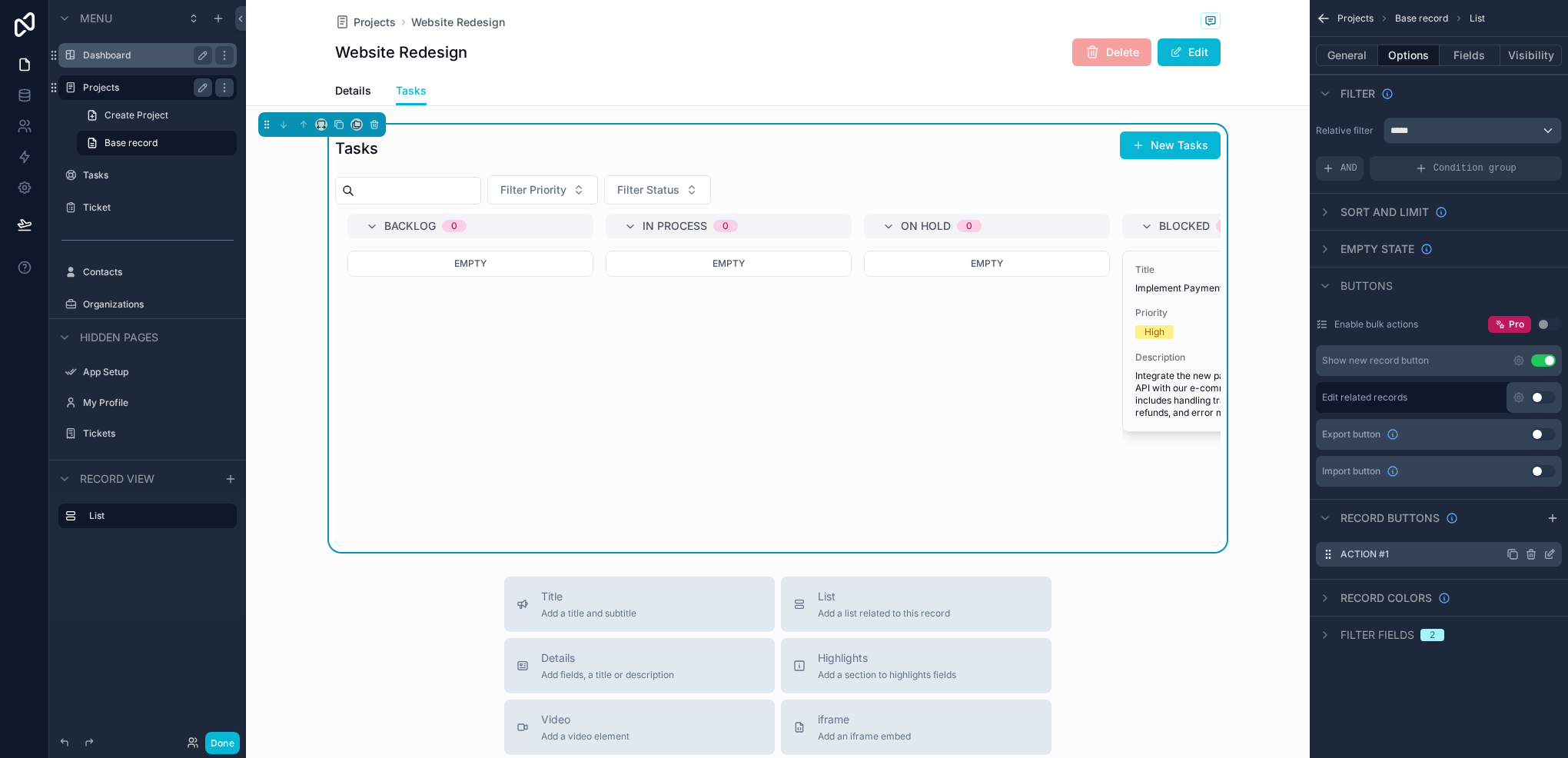
click at [1555, 557] on icon "scrollable content" at bounding box center [1550, 554] width 12 height 12
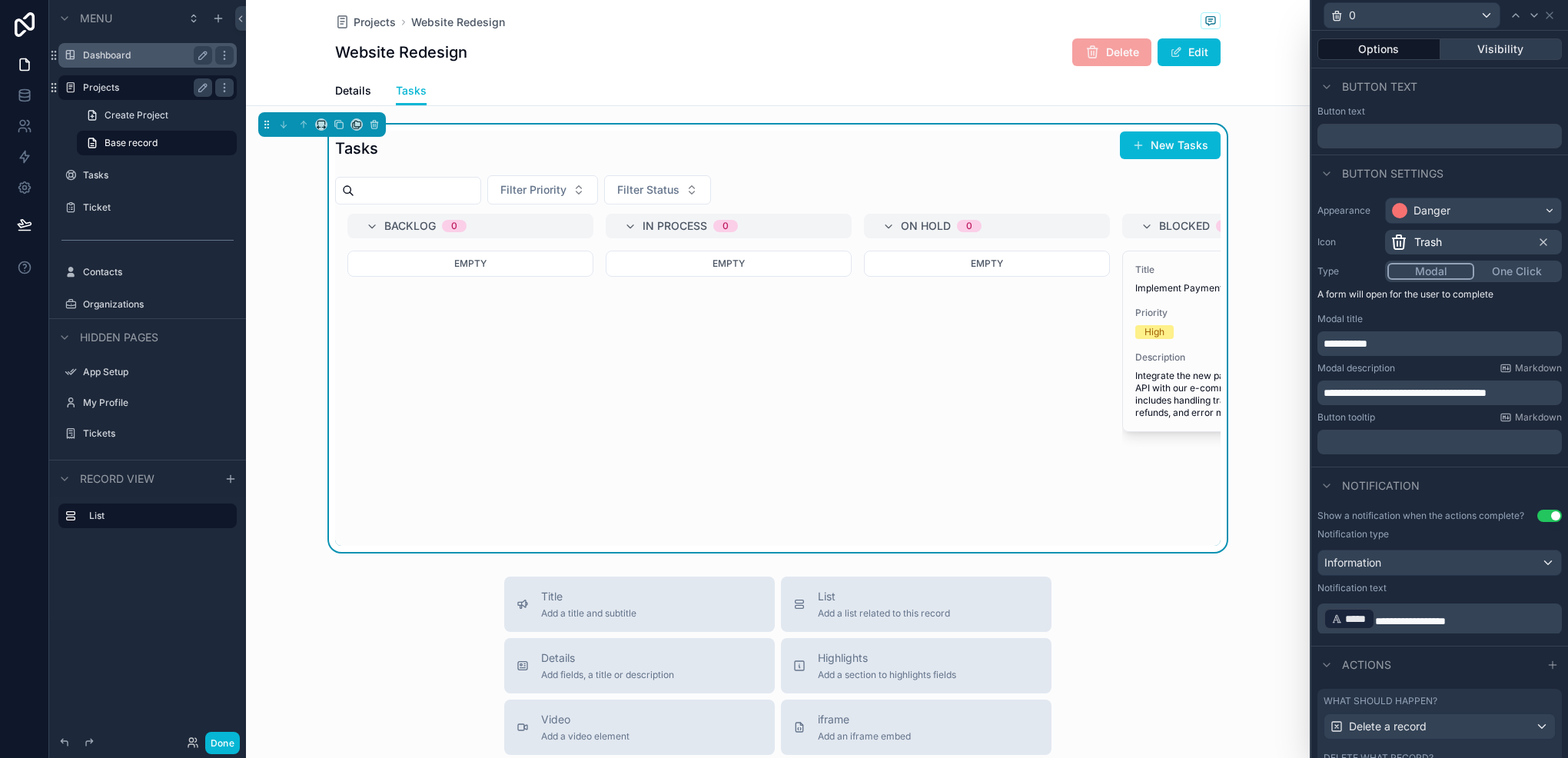
click at [1493, 43] on button "Visibility" at bounding box center [1502, 50] width 122 height 22
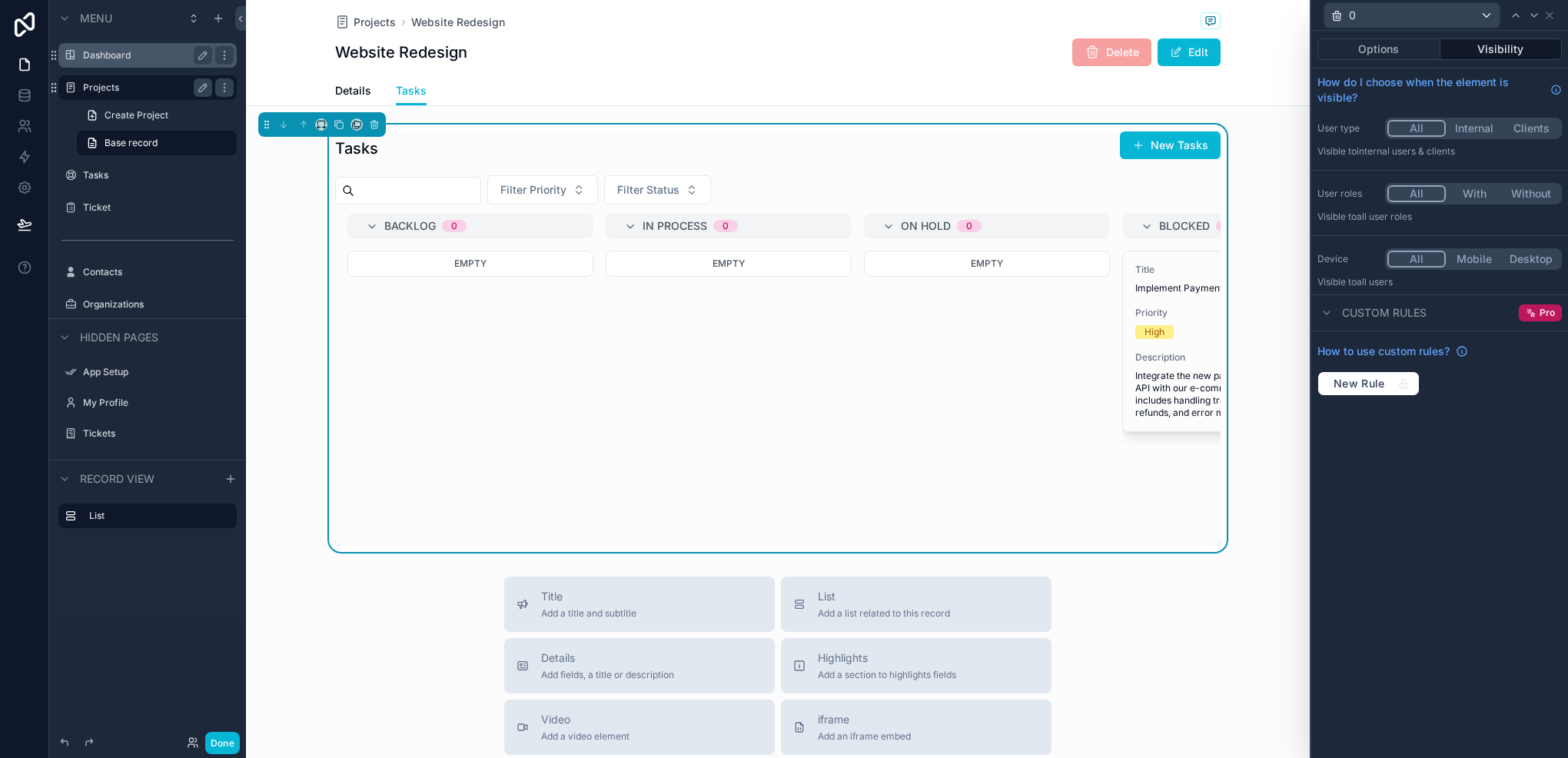
click at [1466, 131] on button "Internal" at bounding box center [1474, 128] width 56 height 17
click at [1487, 192] on button "With" at bounding box center [1474, 193] width 56 height 17
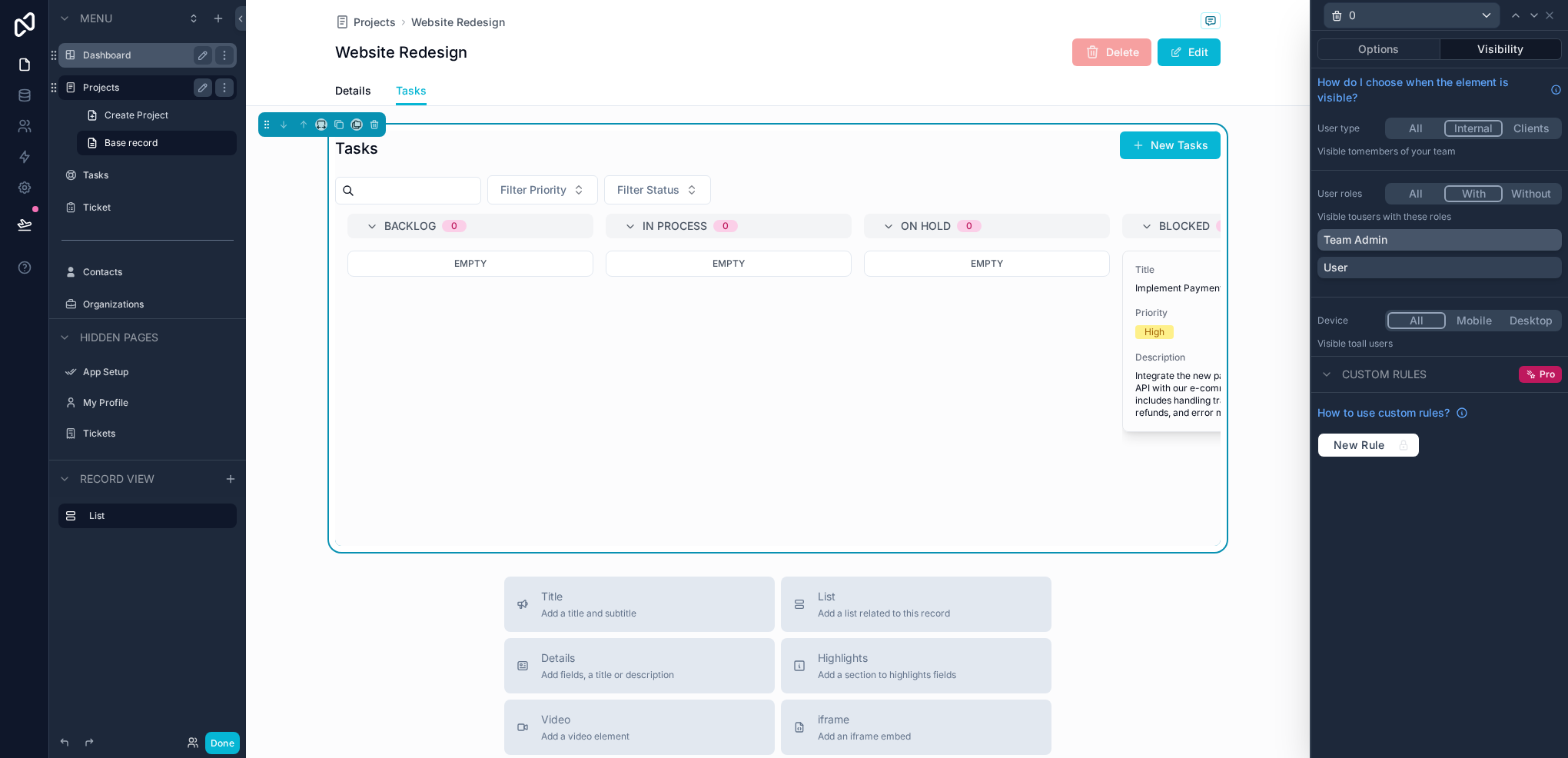
click at [1442, 232] on div "Team Admin" at bounding box center [1440, 240] width 232 height 16
click at [26, 215] on button at bounding box center [25, 224] width 34 height 43
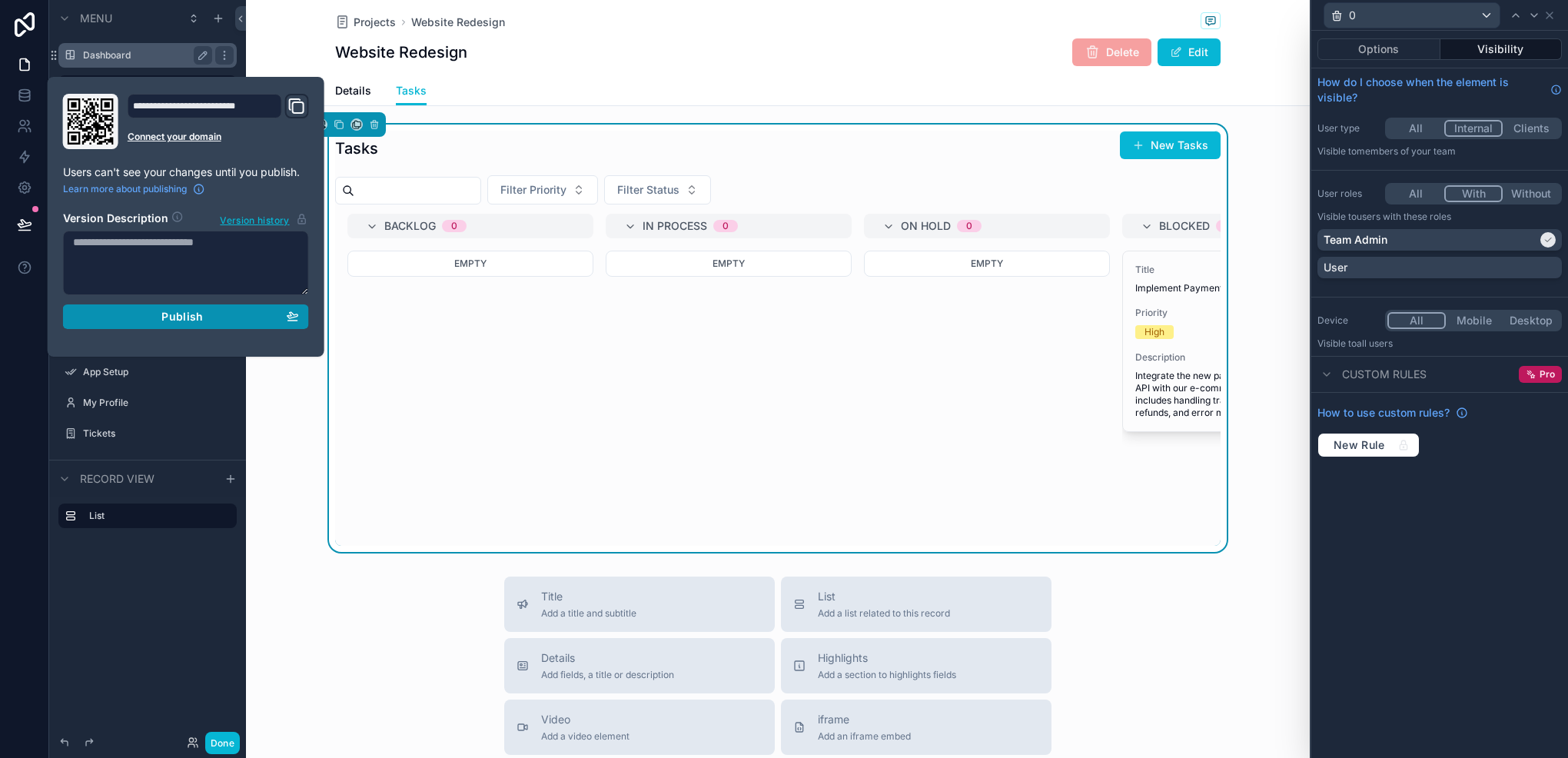
click at [196, 317] on span "Publish" at bounding box center [182, 317] width 42 height 14
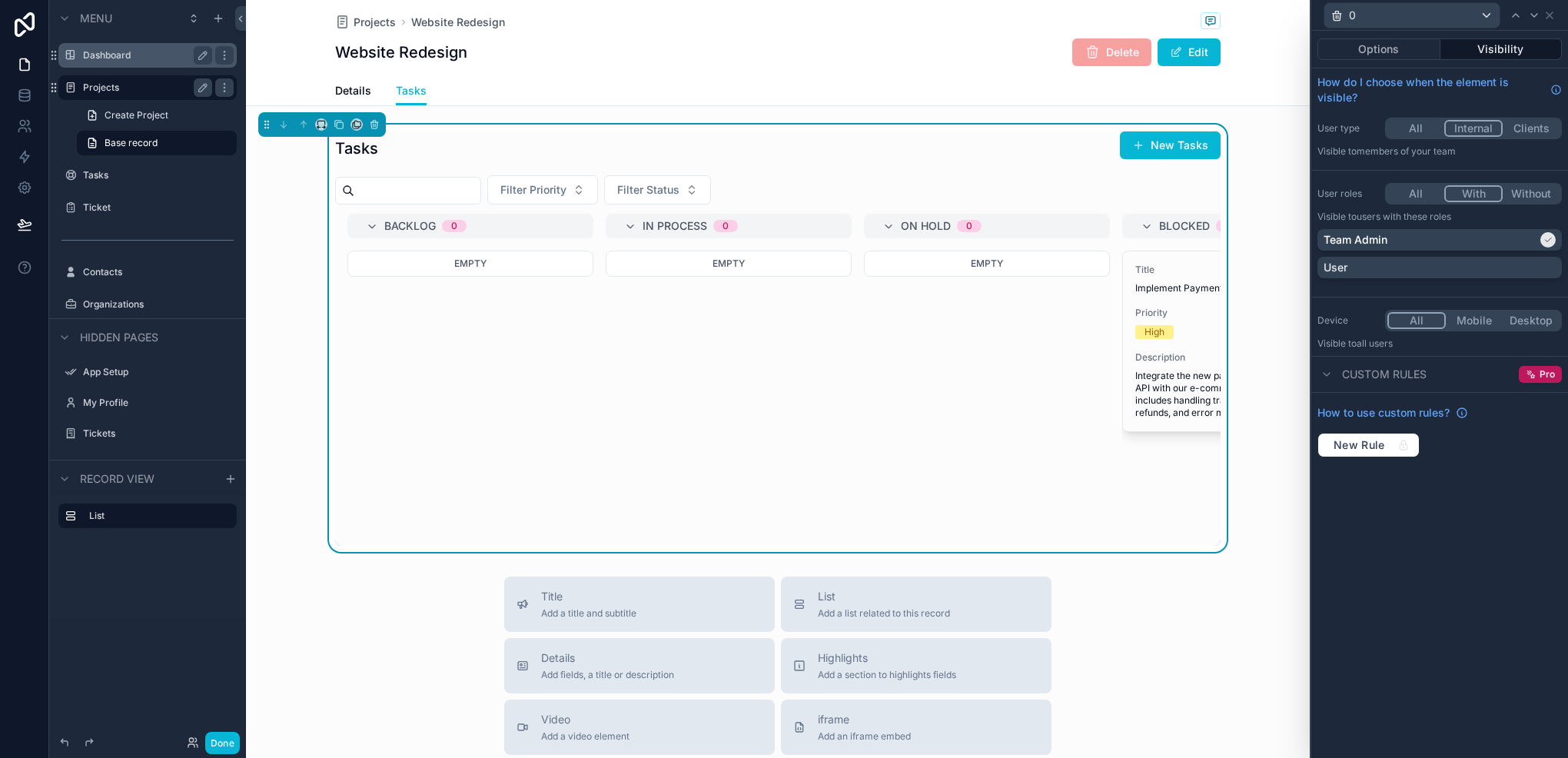
click at [929, 401] on div "Empty" at bounding box center [987, 398] width 246 height 295
click at [1548, 14] on icon at bounding box center [1550, 15] width 6 height 6
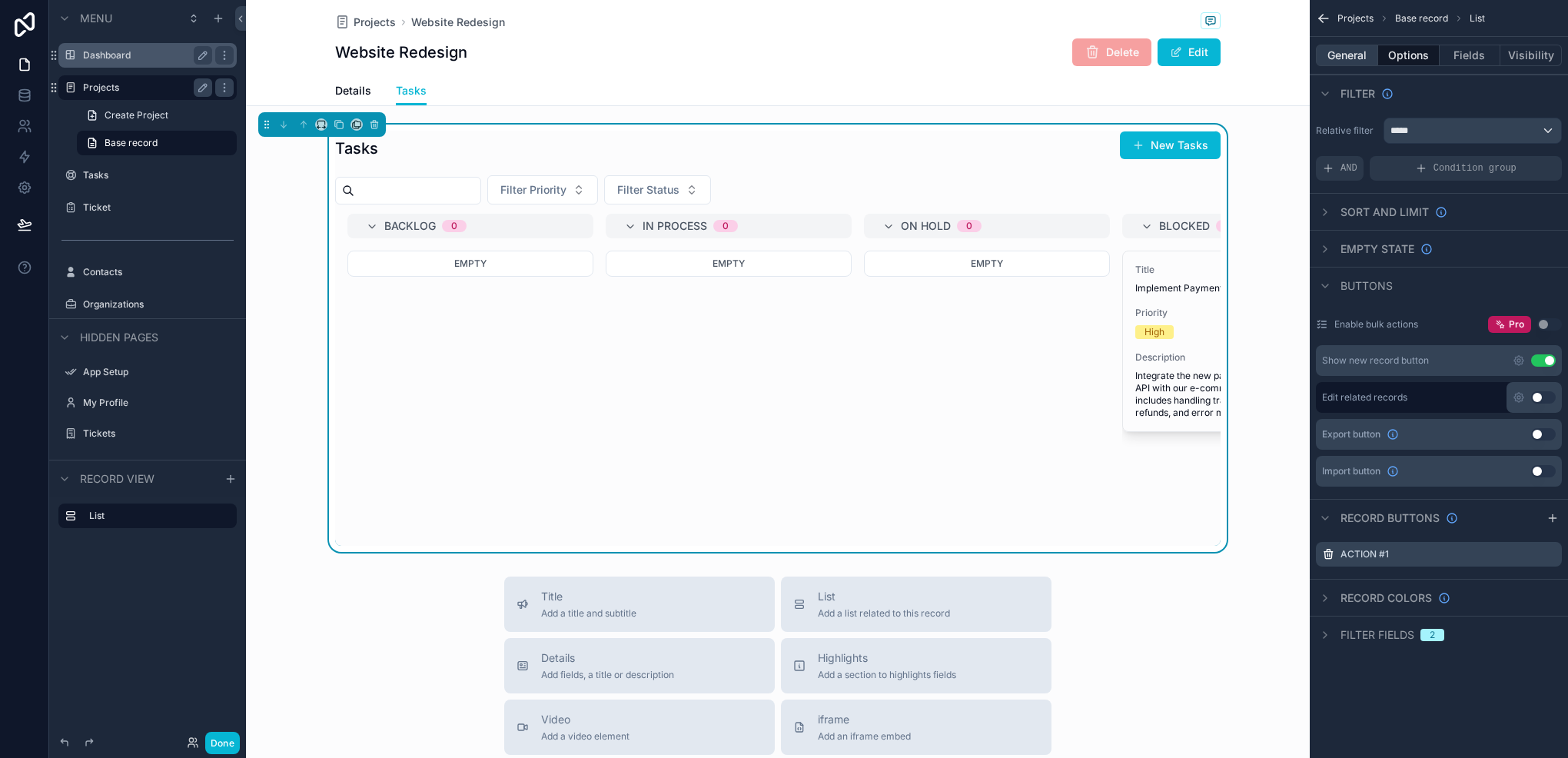
click at [1344, 56] on button "General" at bounding box center [1347, 55] width 62 height 22
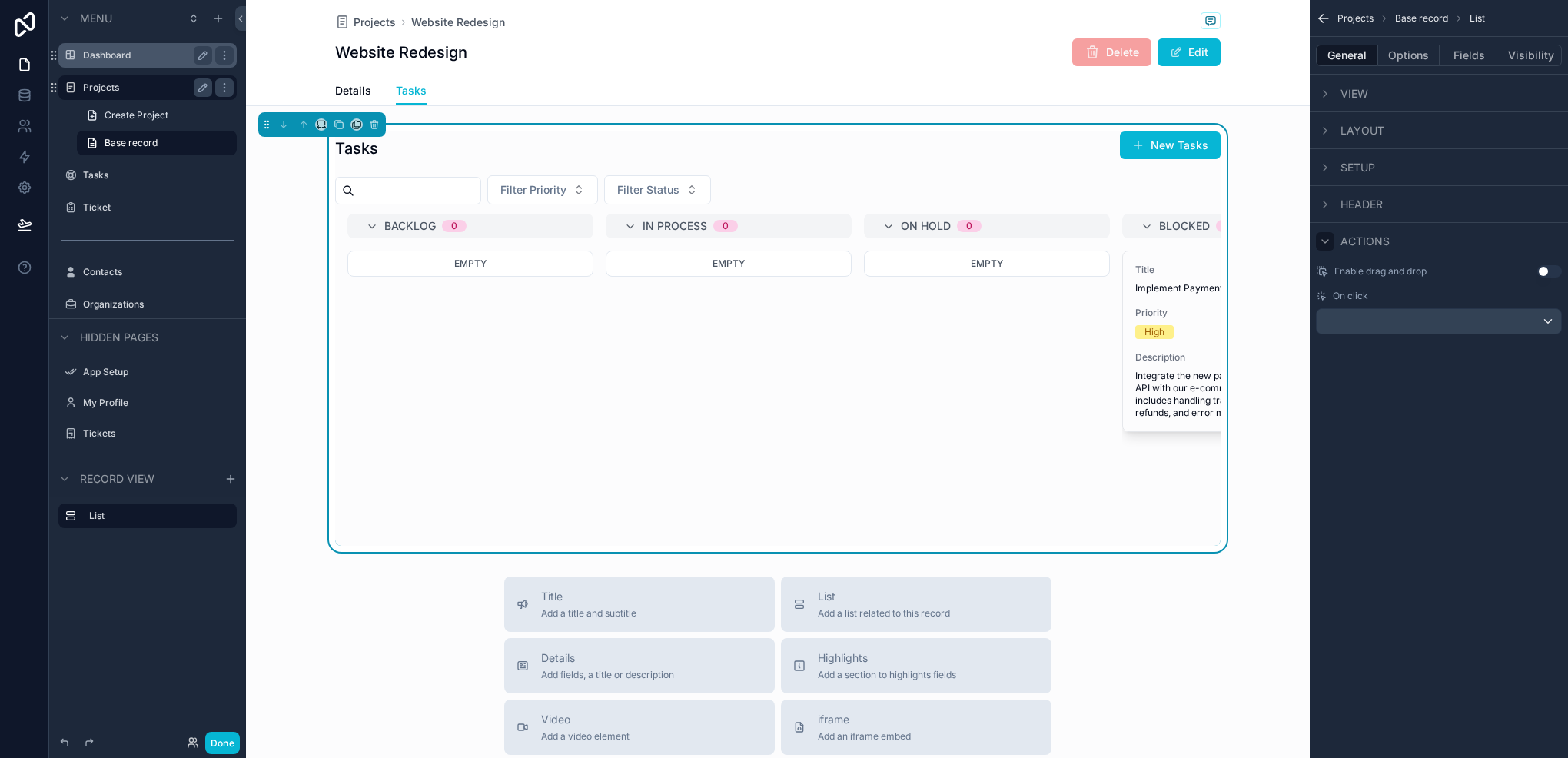
click at [1329, 246] on div "scrollable content" at bounding box center [1325, 241] width 19 height 19
click at [1323, 143] on div "Layout" at bounding box center [1439, 130] width 259 height 37
click at [1332, 136] on div "scrollable content" at bounding box center [1325, 131] width 19 height 19
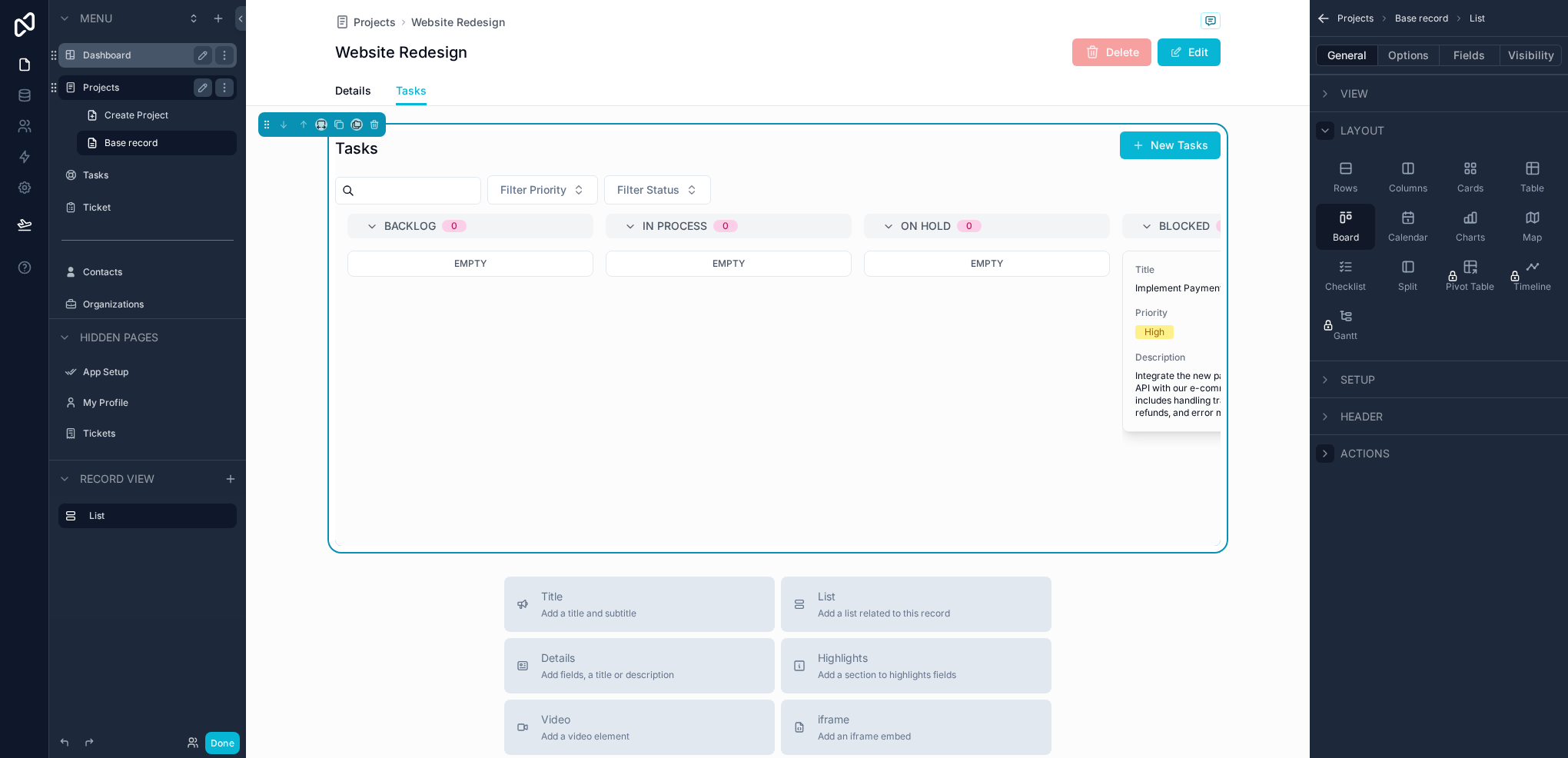
click at [1332, 136] on div "scrollable content" at bounding box center [1325, 131] width 19 height 19
click at [1331, 93] on div "scrollable content" at bounding box center [1325, 93] width 19 height 19
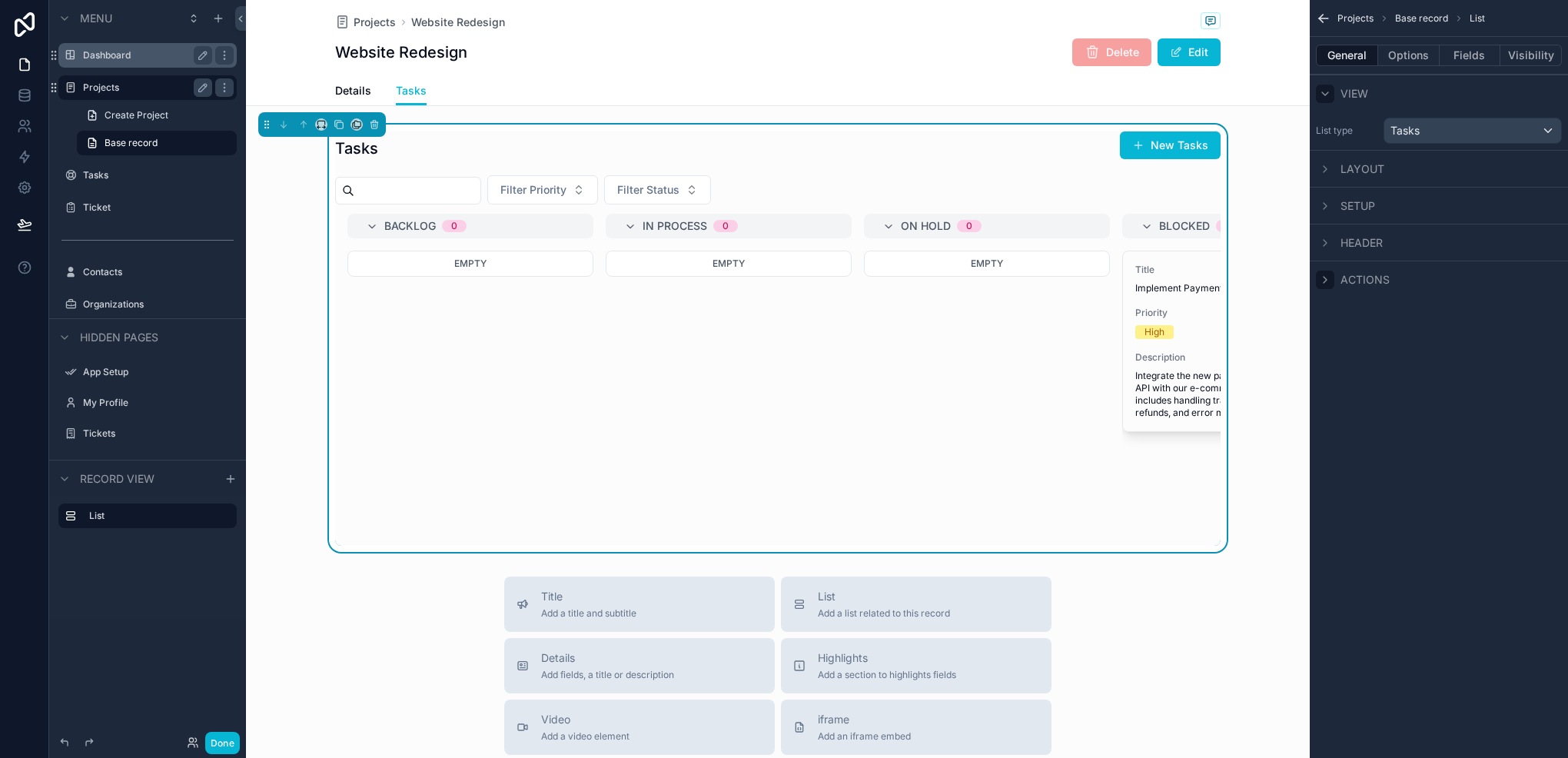
click at [1331, 93] on div "scrollable content" at bounding box center [1325, 93] width 19 height 19
click at [1324, 163] on icon "scrollable content" at bounding box center [1325, 167] width 12 height 12
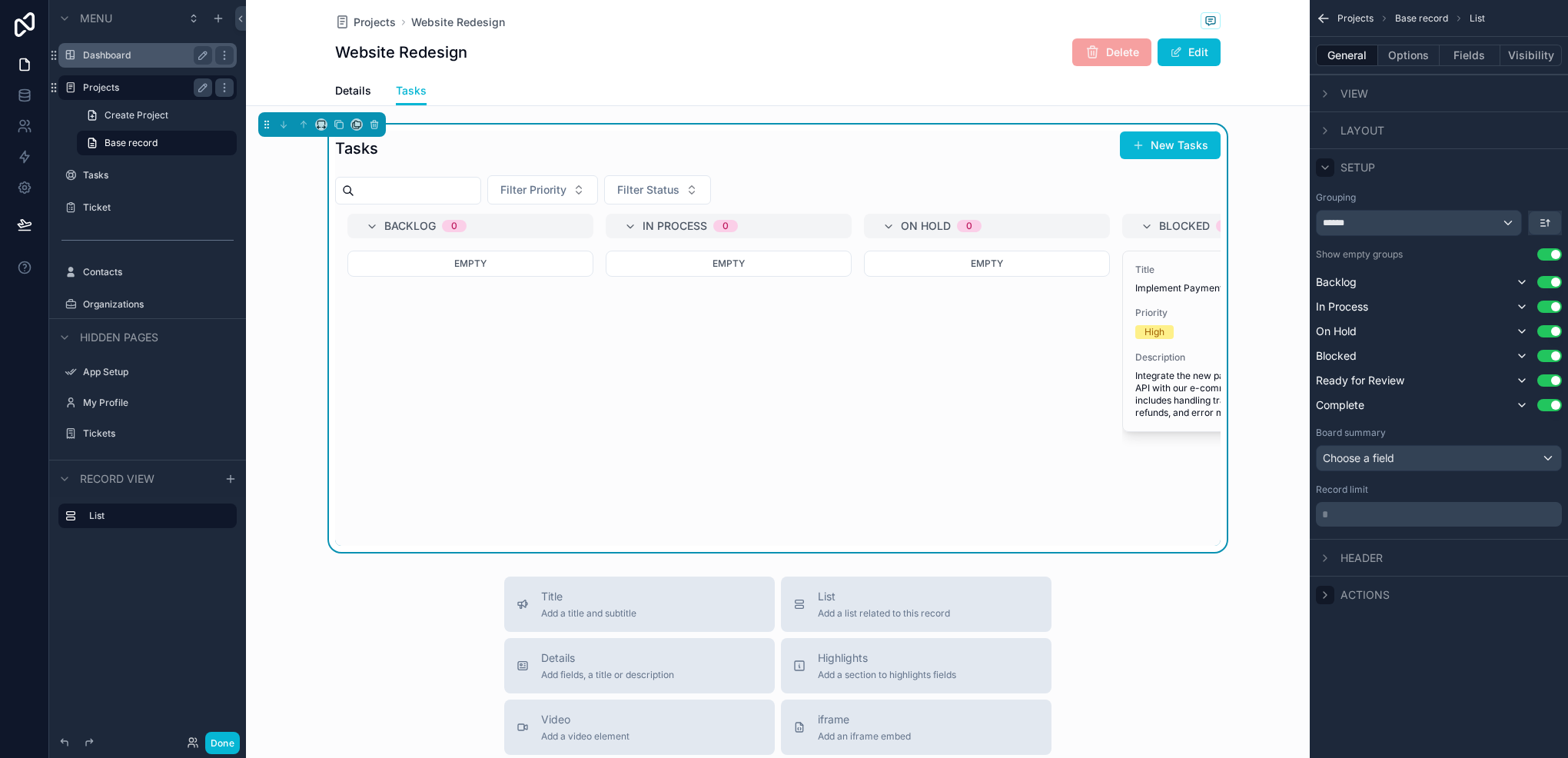
click at [1324, 163] on icon "scrollable content" at bounding box center [1325, 167] width 12 height 12
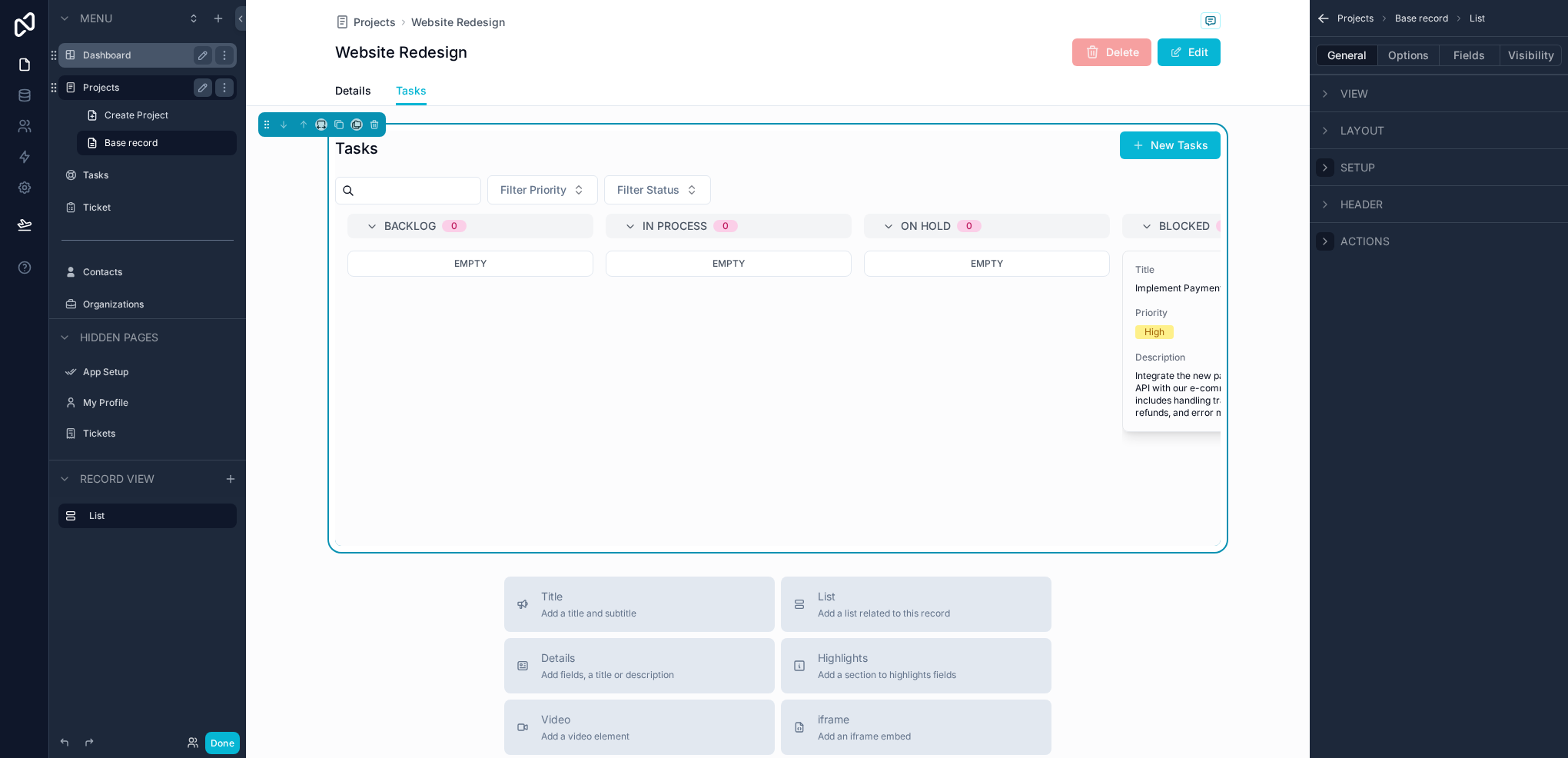
click at [1320, 167] on icon "scrollable content" at bounding box center [1325, 167] width 12 height 12
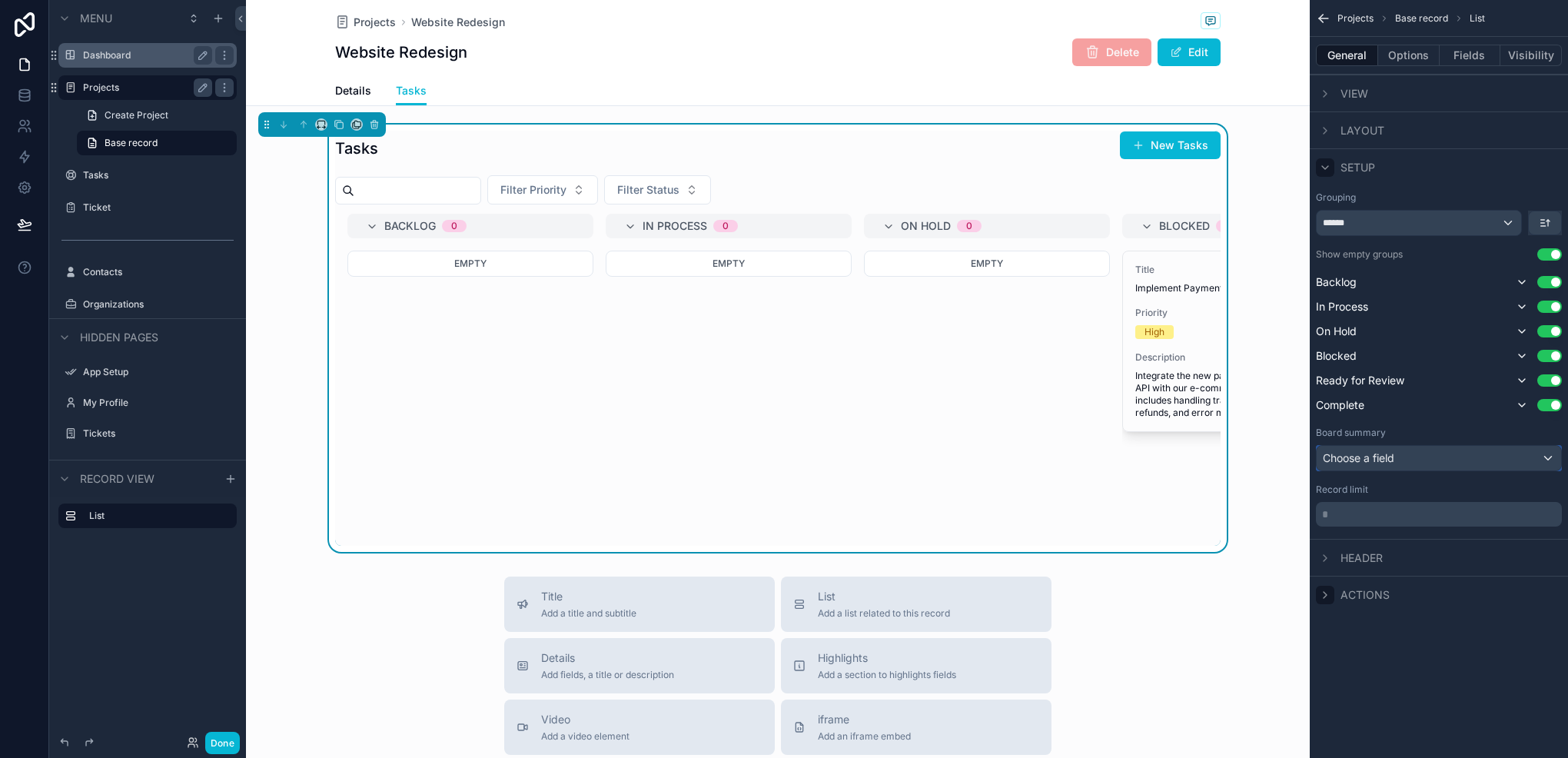
click at [1385, 451] on div "Choose a field" at bounding box center [1439, 458] width 245 height 25
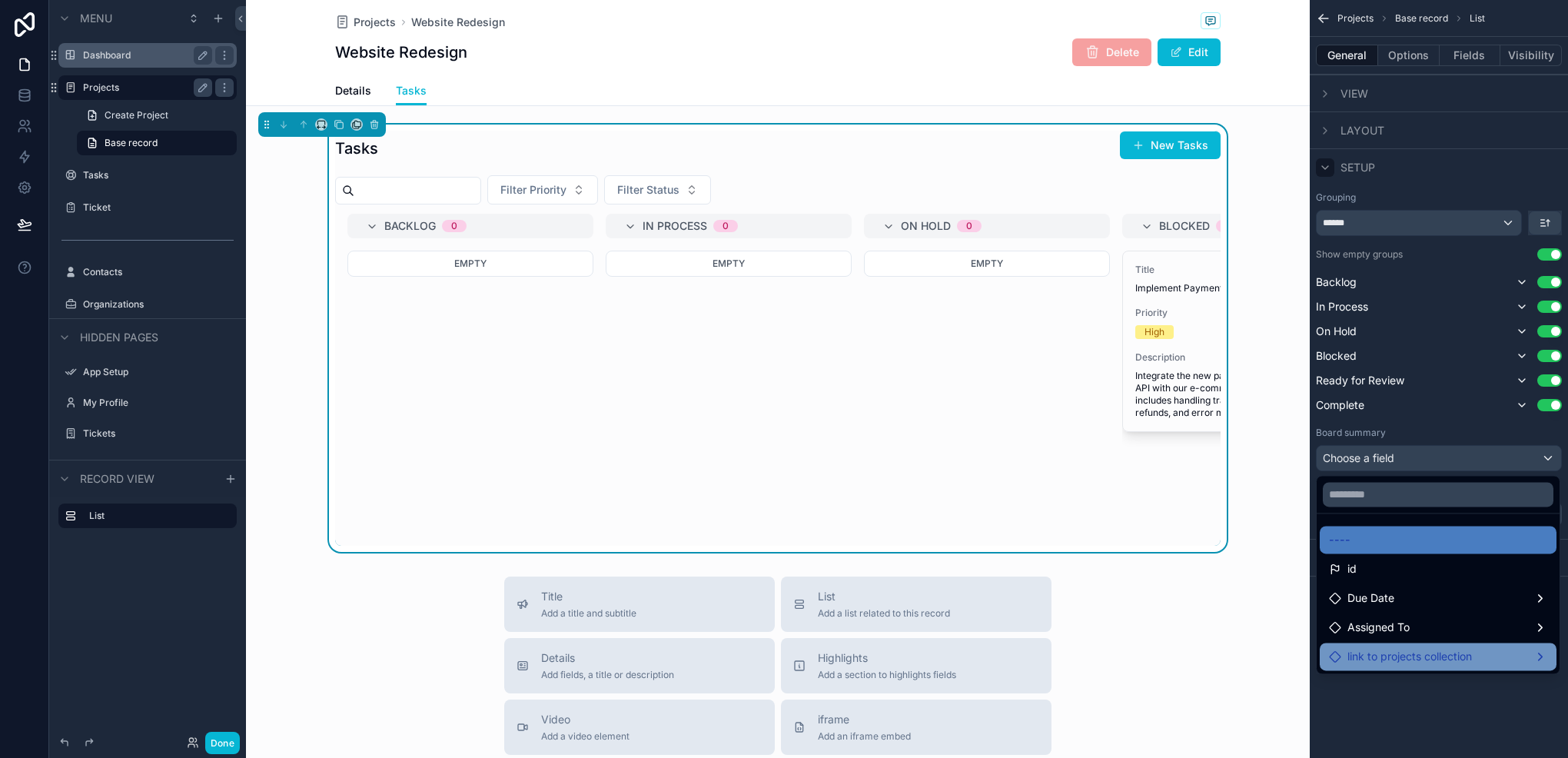
click at [1382, 648] on span "link to projects collection" at bounding box center [1411, 657] width 125 height 19
click at [1286, 663] on span "link to projects collection count" at bounding box center [1227, 658] width 157 height 19
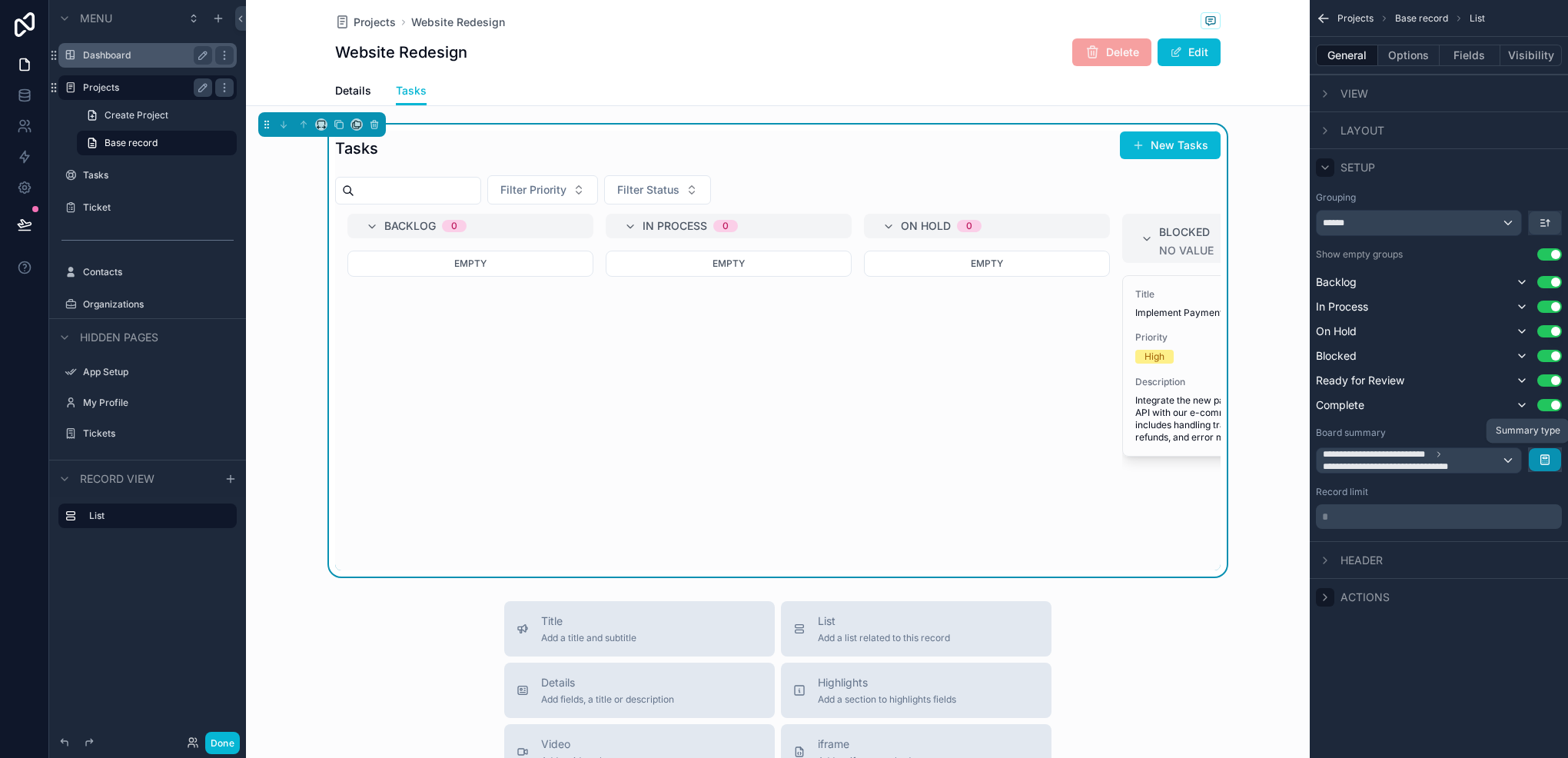
click at [1555, 466] on button "scrollable content" at bounding box center [1545, 459] width 33 height 23
click at [1510, 483] on div "Count" at bounding box center [1524, 493] width 67 height 28
click at [1424, 461] on span "**********" at bounding box center [1391, 467] width 136 height 12
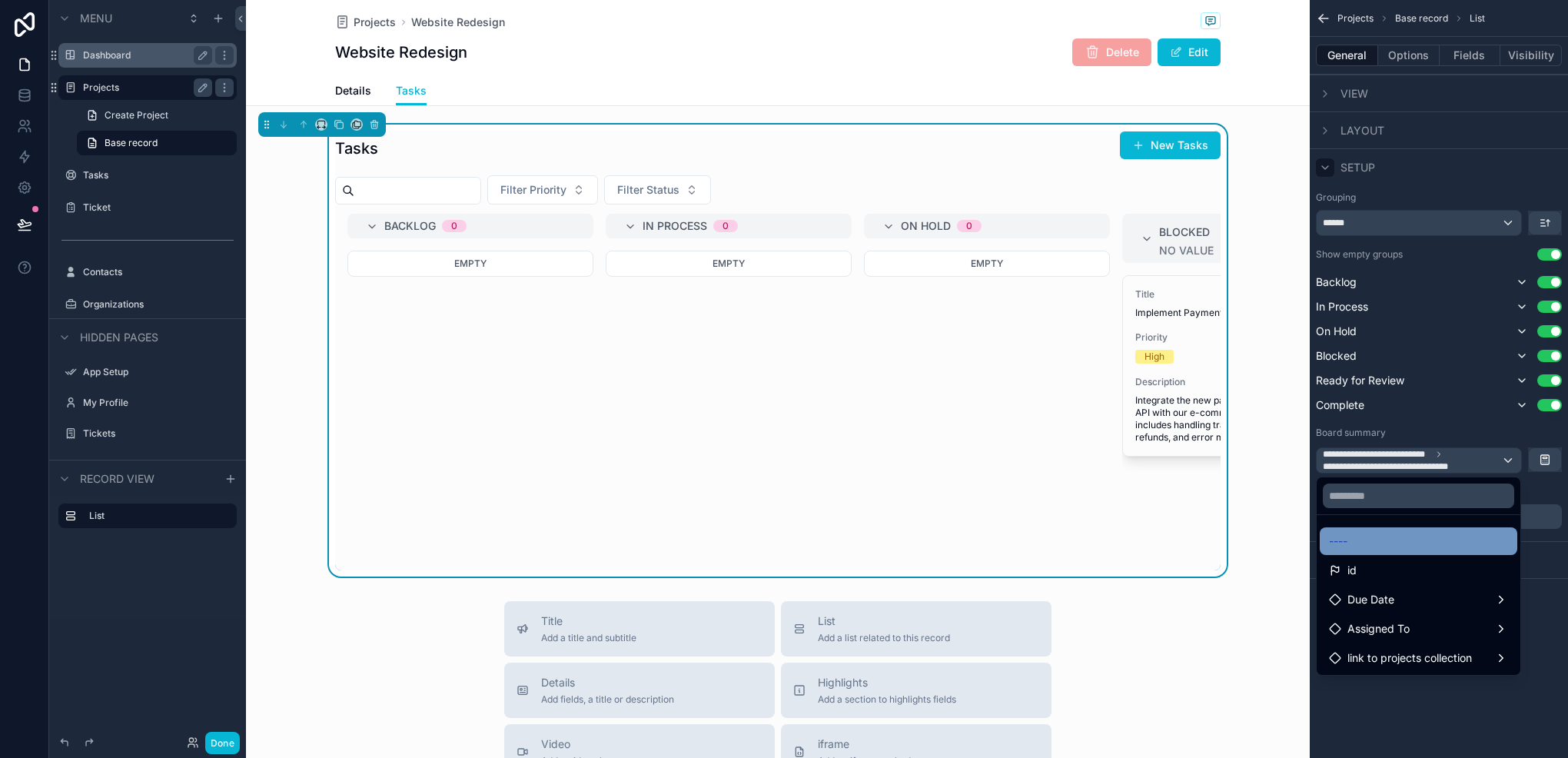
click at [1439, 531] on div "----" at bounding box center [1418, 541] width 197 height 28
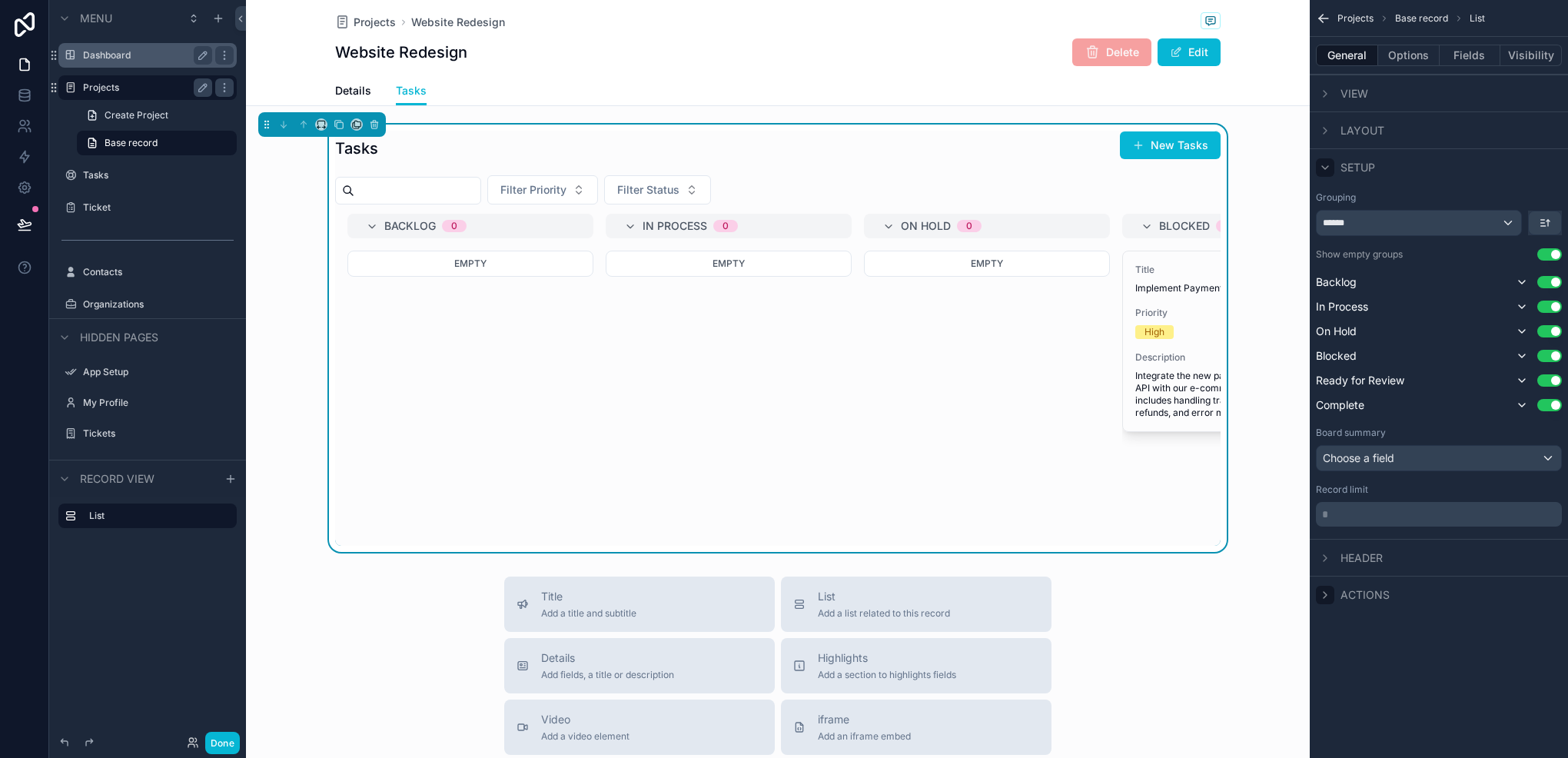
click at [1344, 562] on span "Header" at bounding box center [1362, 559] width 43 height 16
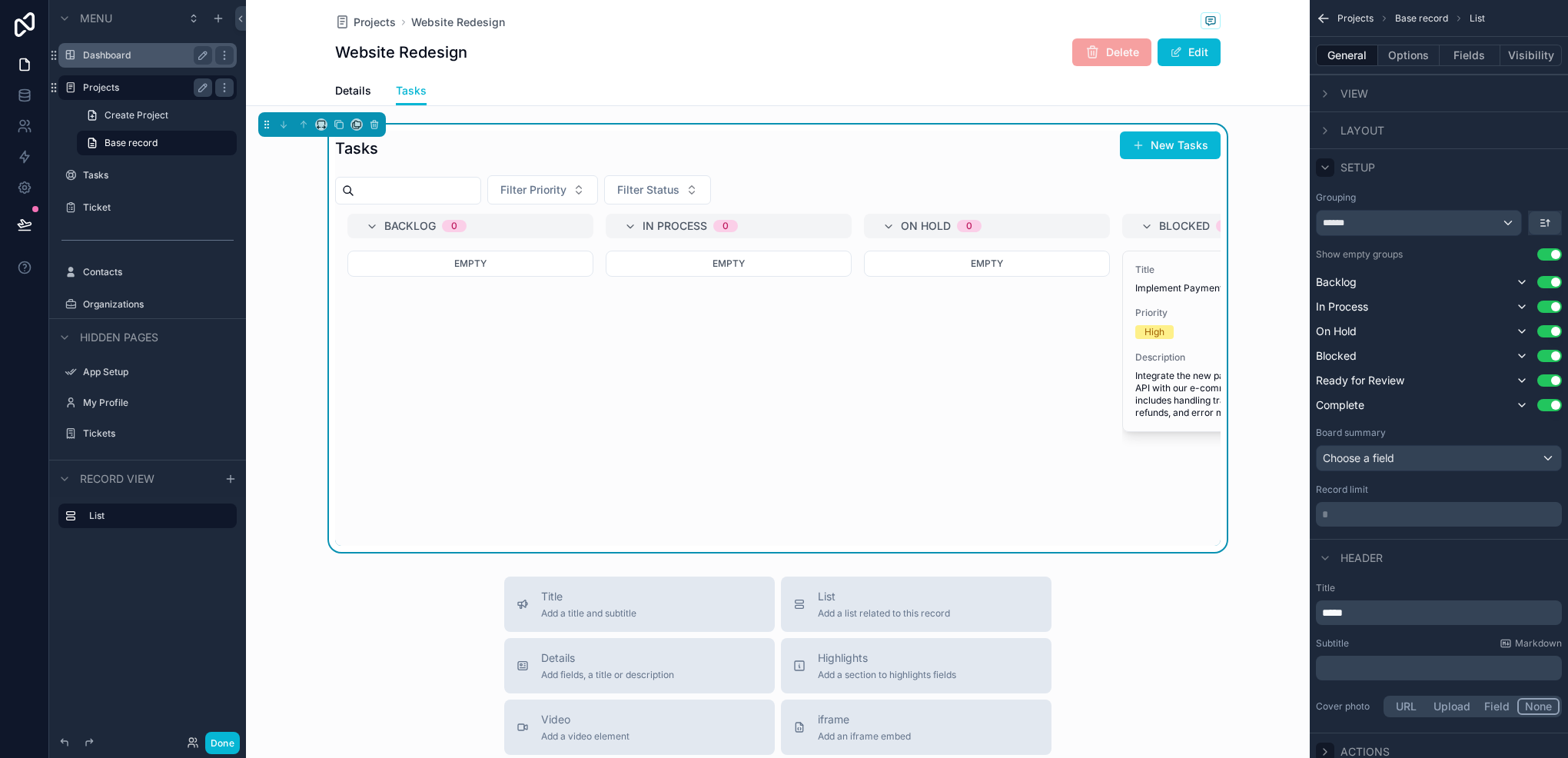
click at [1336, 172] on div "Setup" at bounding box center [1346, 167] width 59 height 19
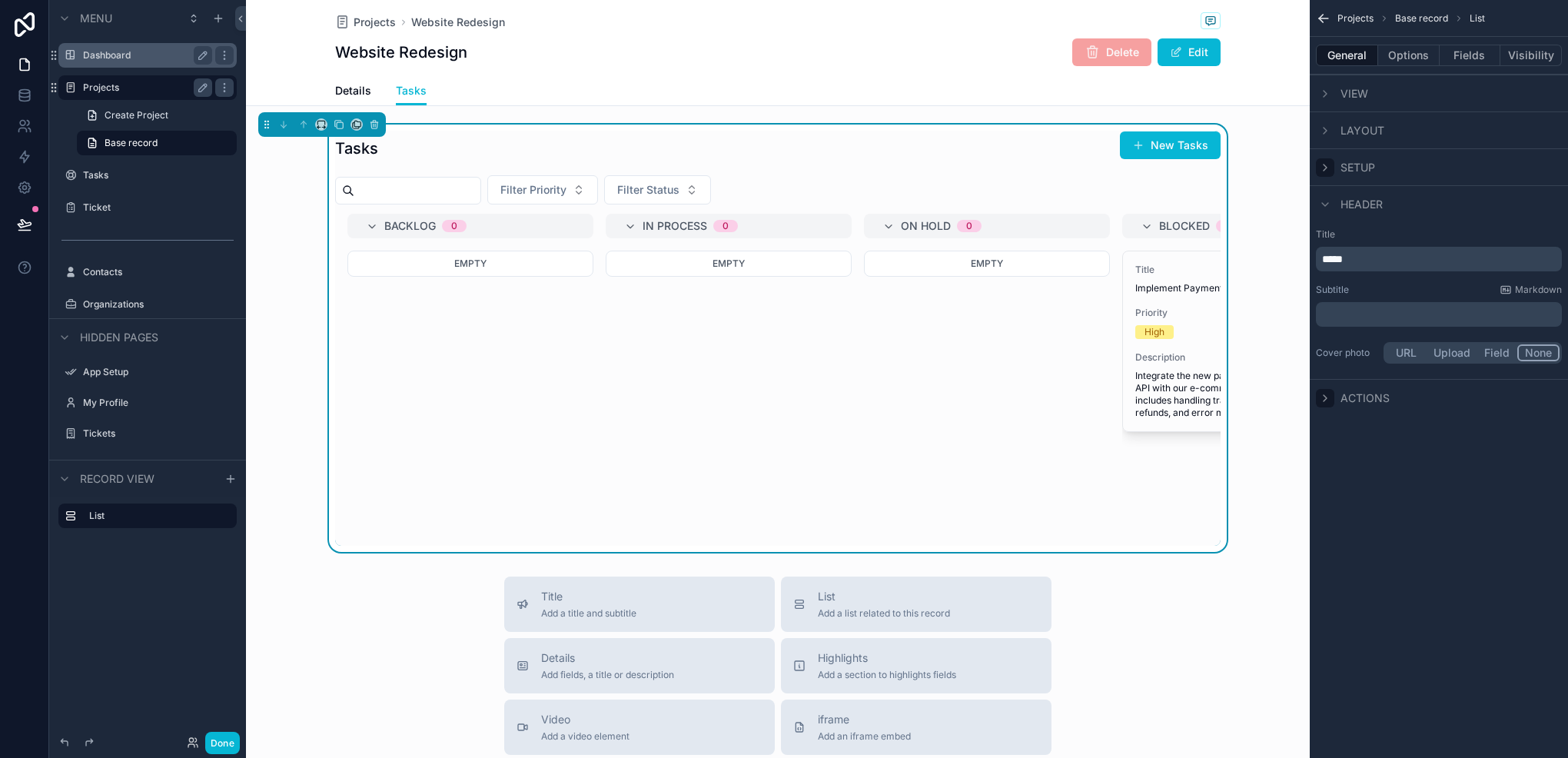
click at [1324, 396] on icon "scrollable content" at bounding box center [1325, 398] width 12 height 12
click at [1448, 473] on div "scrollable content" at bounding box center [1439, 478] width 245 height 25
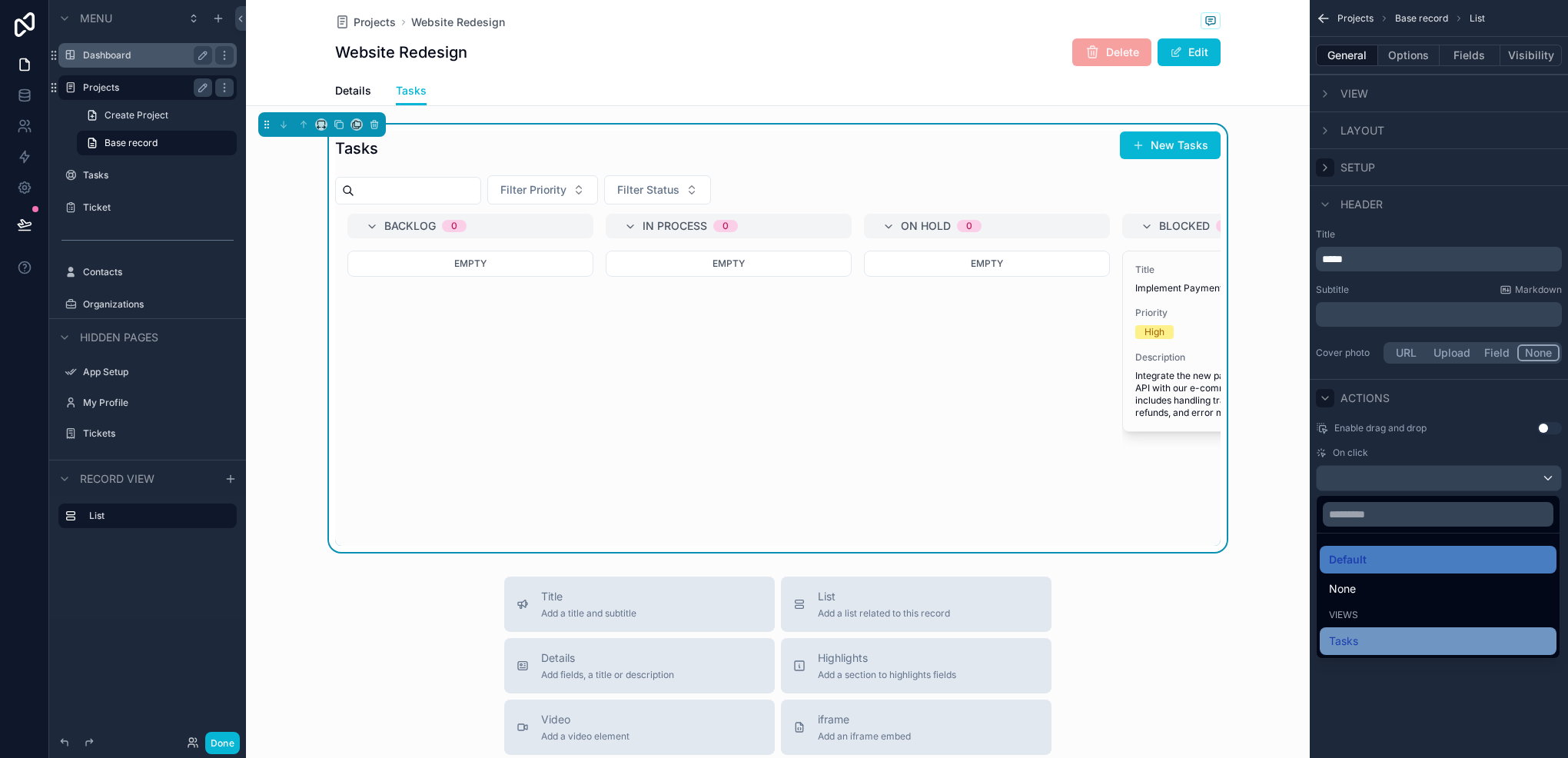
click at [1348, 644] on span "Tasks" at bounding box center [1343, 641] width 29 height 19
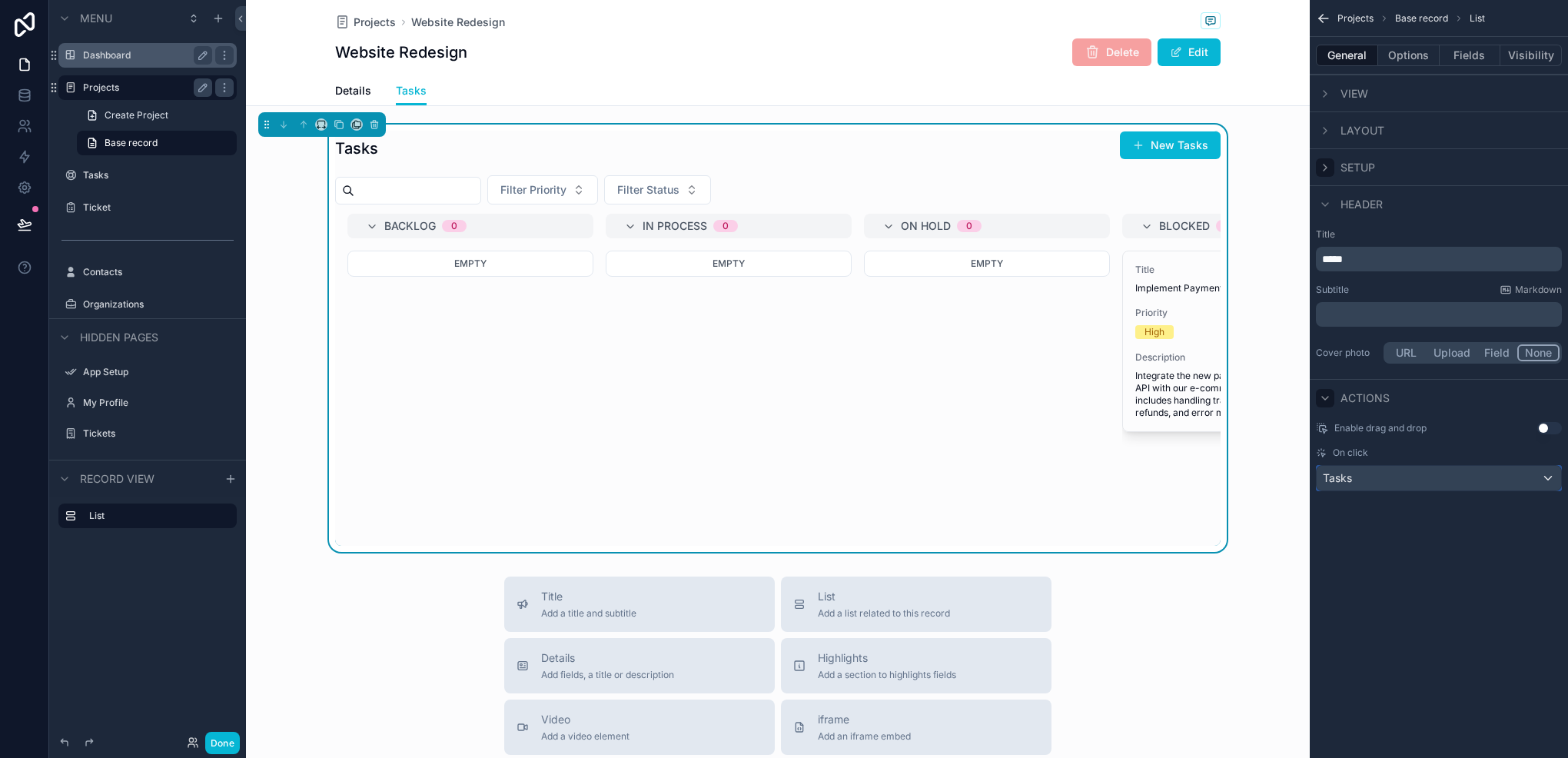
click at [1397, 476] on div "Tasks" at bounding box center [1439, 478] width 245 height 25
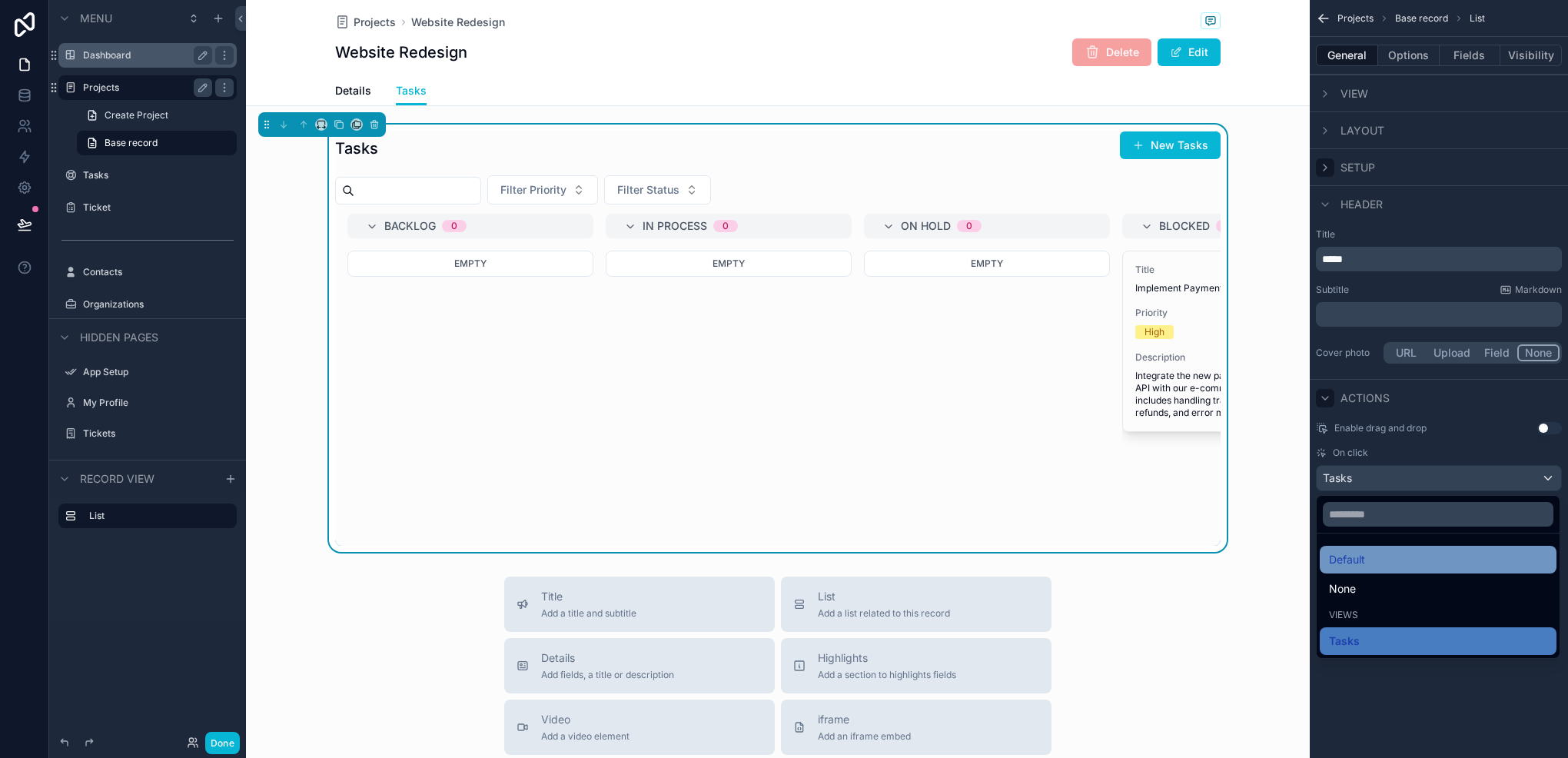
click at [1397, 557] on div "Default" at bounding box center [1438, 560] width 218 height 19
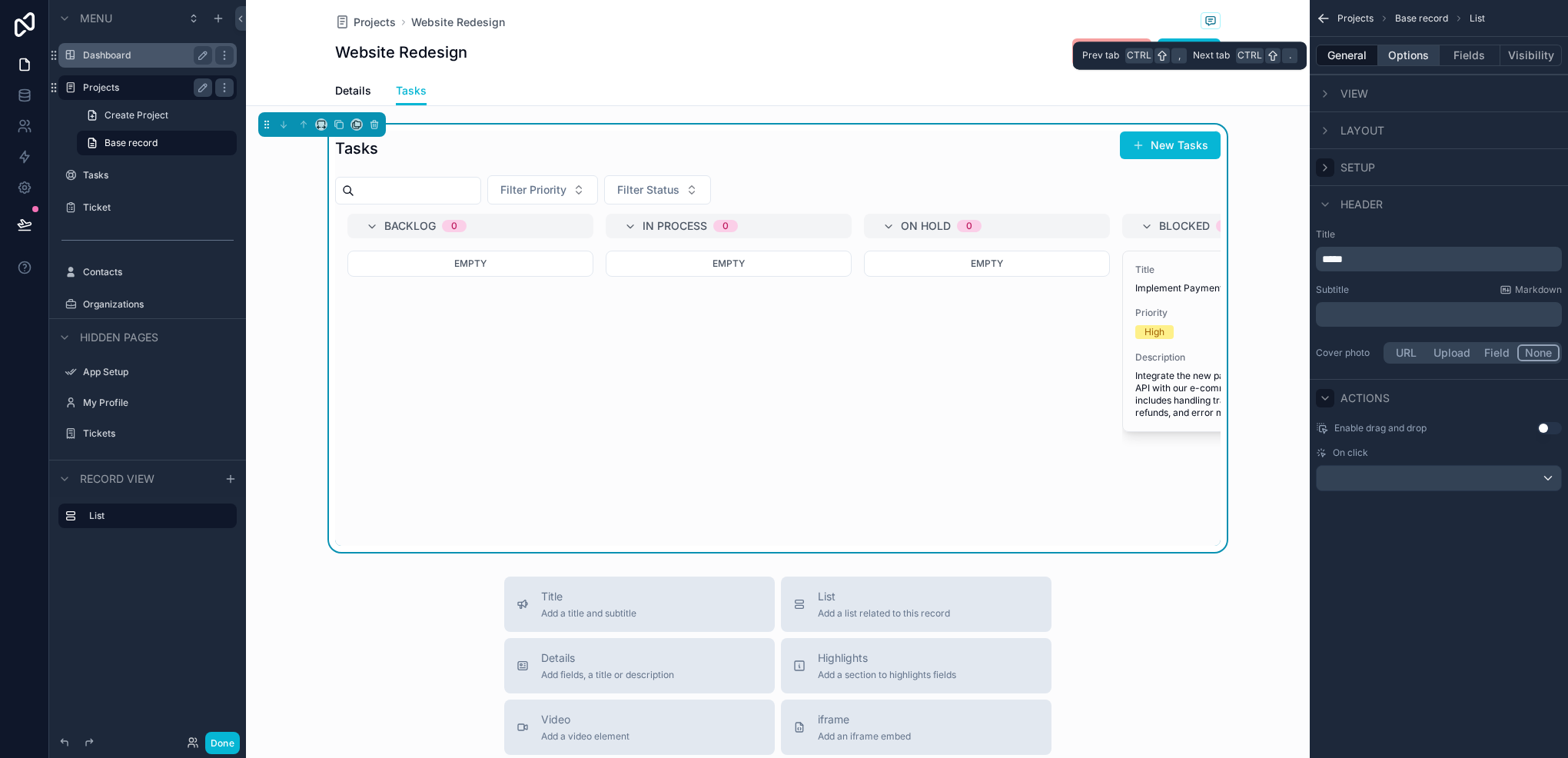
click at [1430, 56] on button "Options" at bounding box center [1410, 55] width 61 height 22
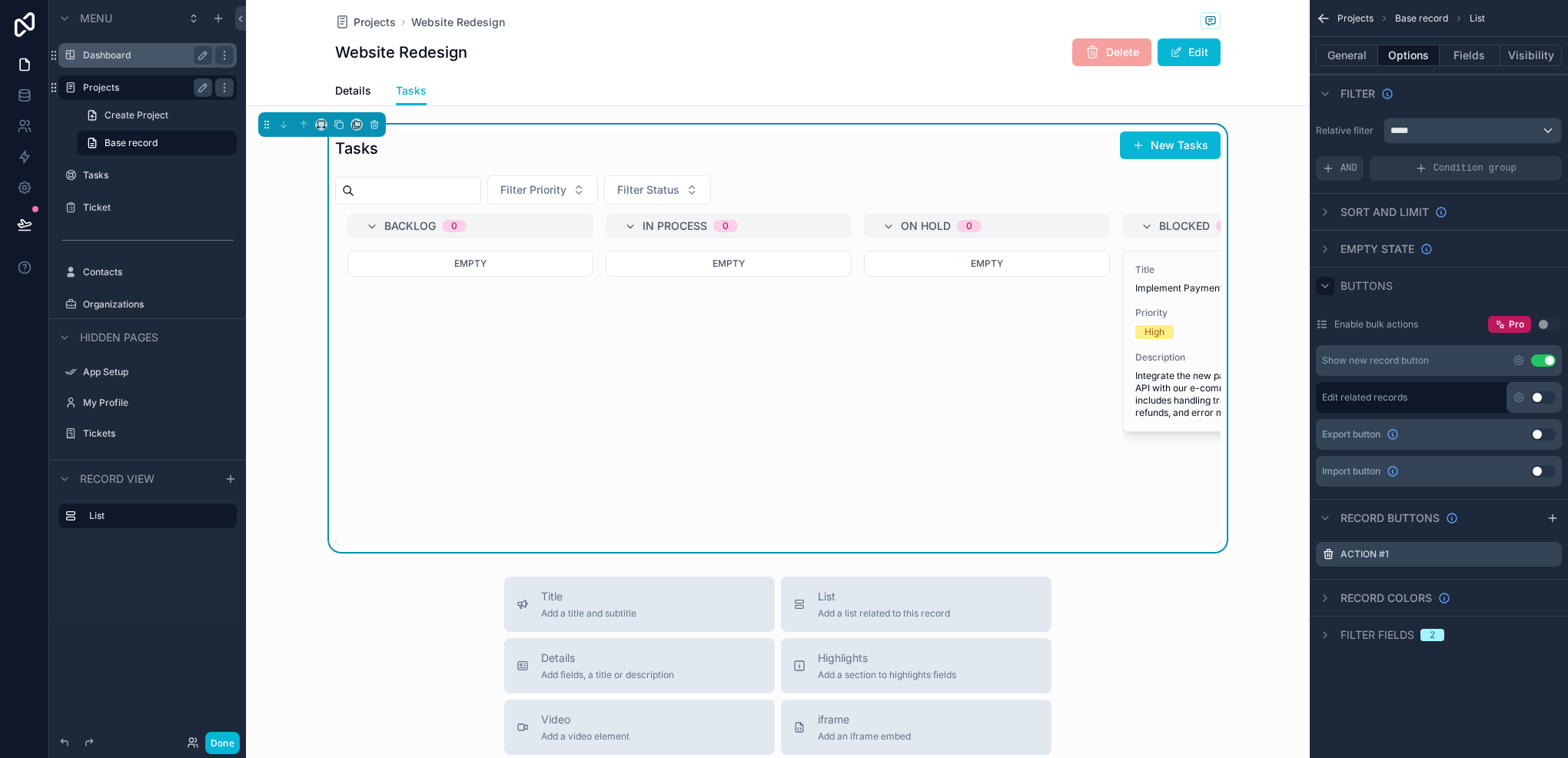
click at [1331, 278] on div "scrollable content" at bounding box center [1325, 285] width 19 height 19
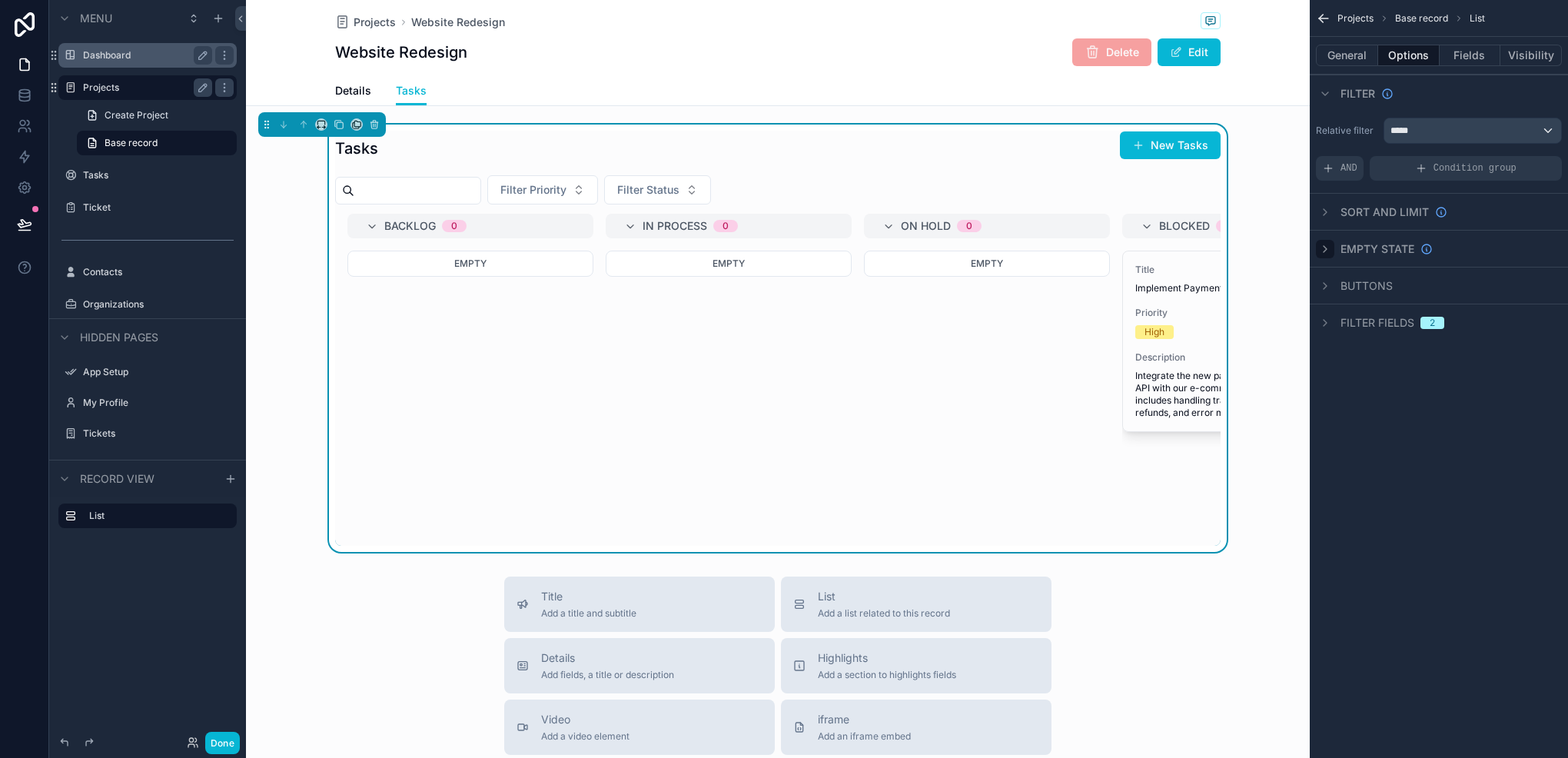
click at [1331, 242] on div "scrollable content" at bounding box center [1325, 249] width 19 height 19
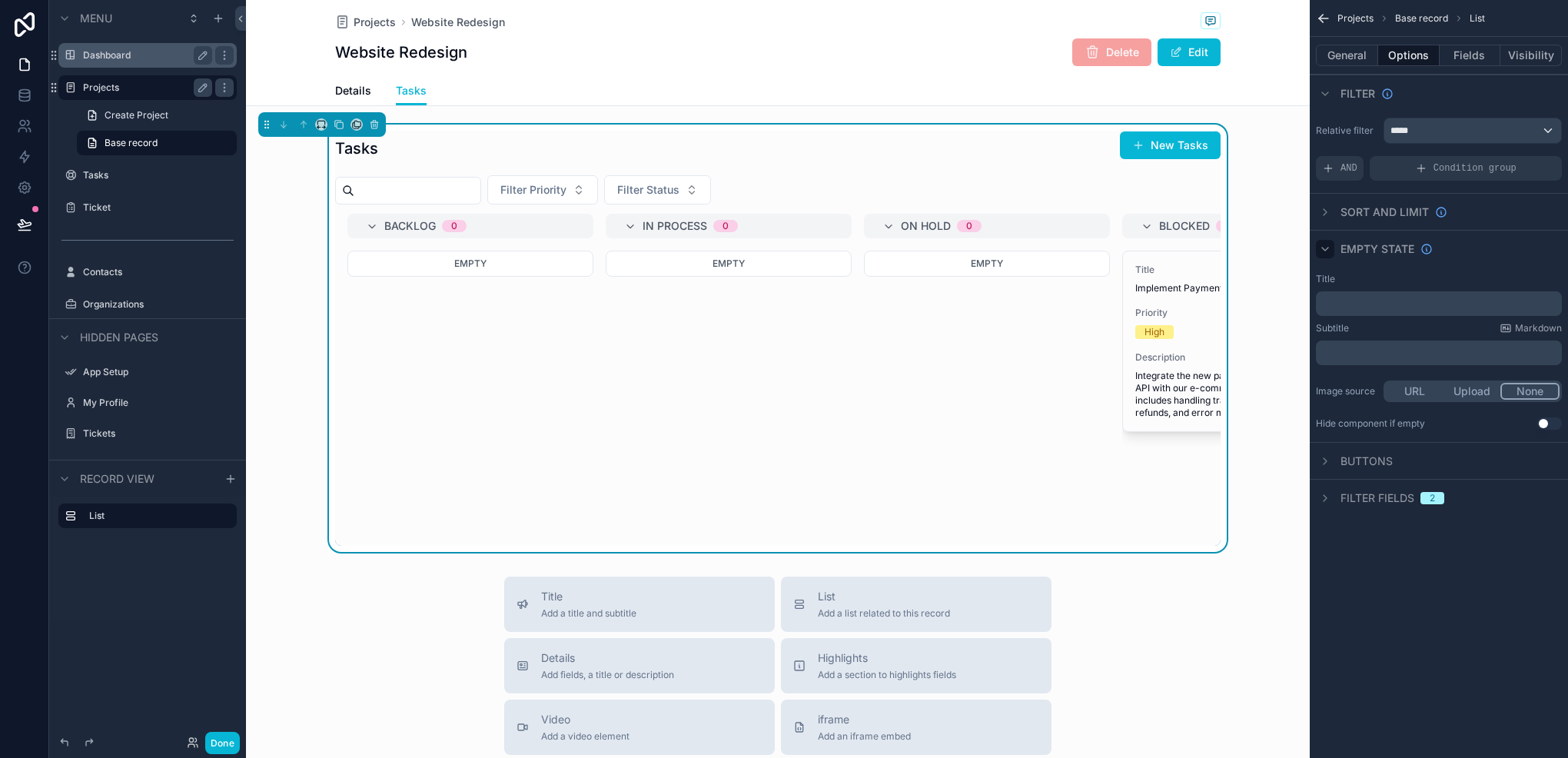
click at [1331, 241] on div "scrollable content" at bounding box center [1325, 249] width 19 height 19
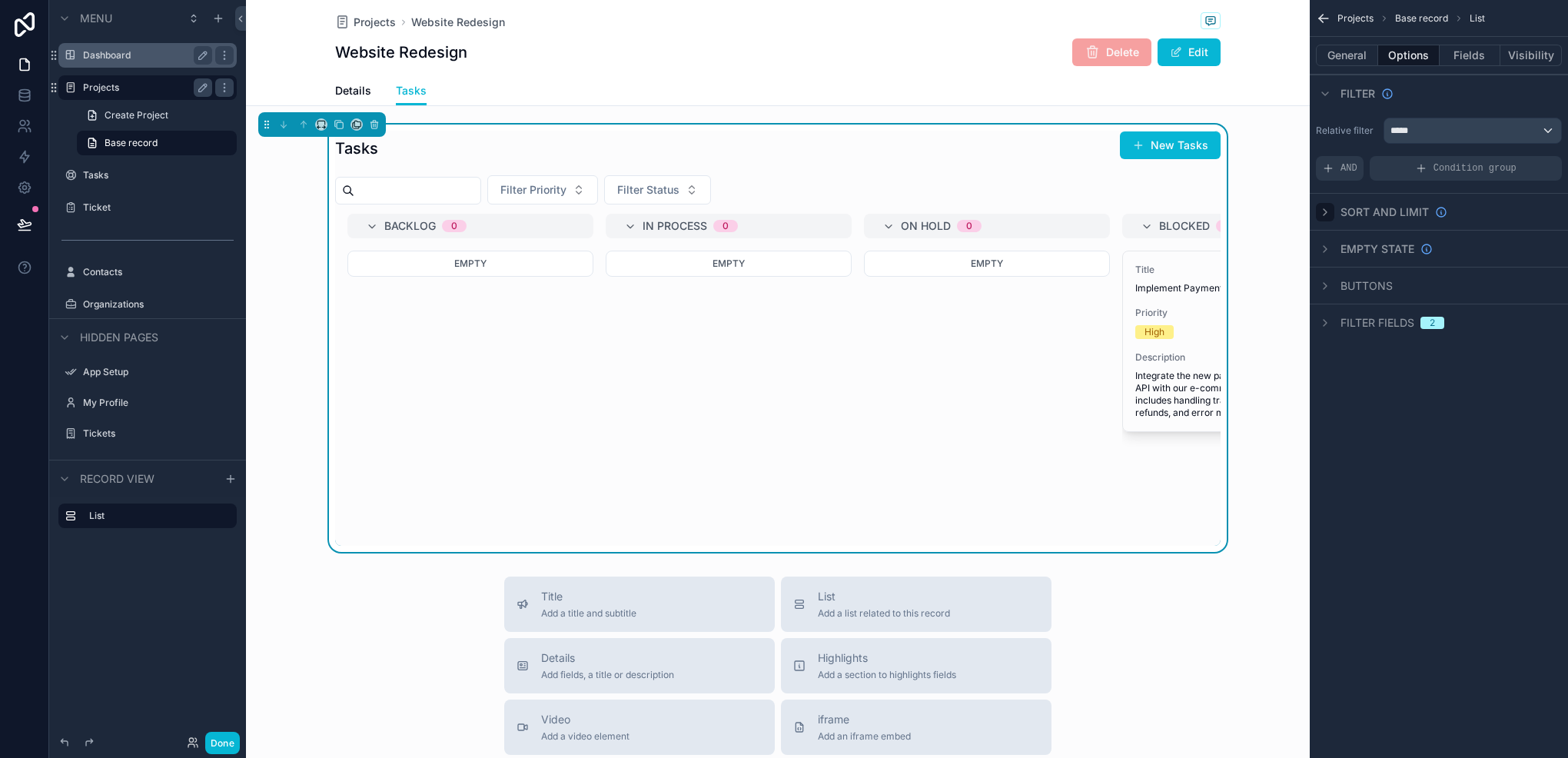
click at [1331, 206] on div "scrollable content" at bounding box center [1325, 212] width 19 height 19
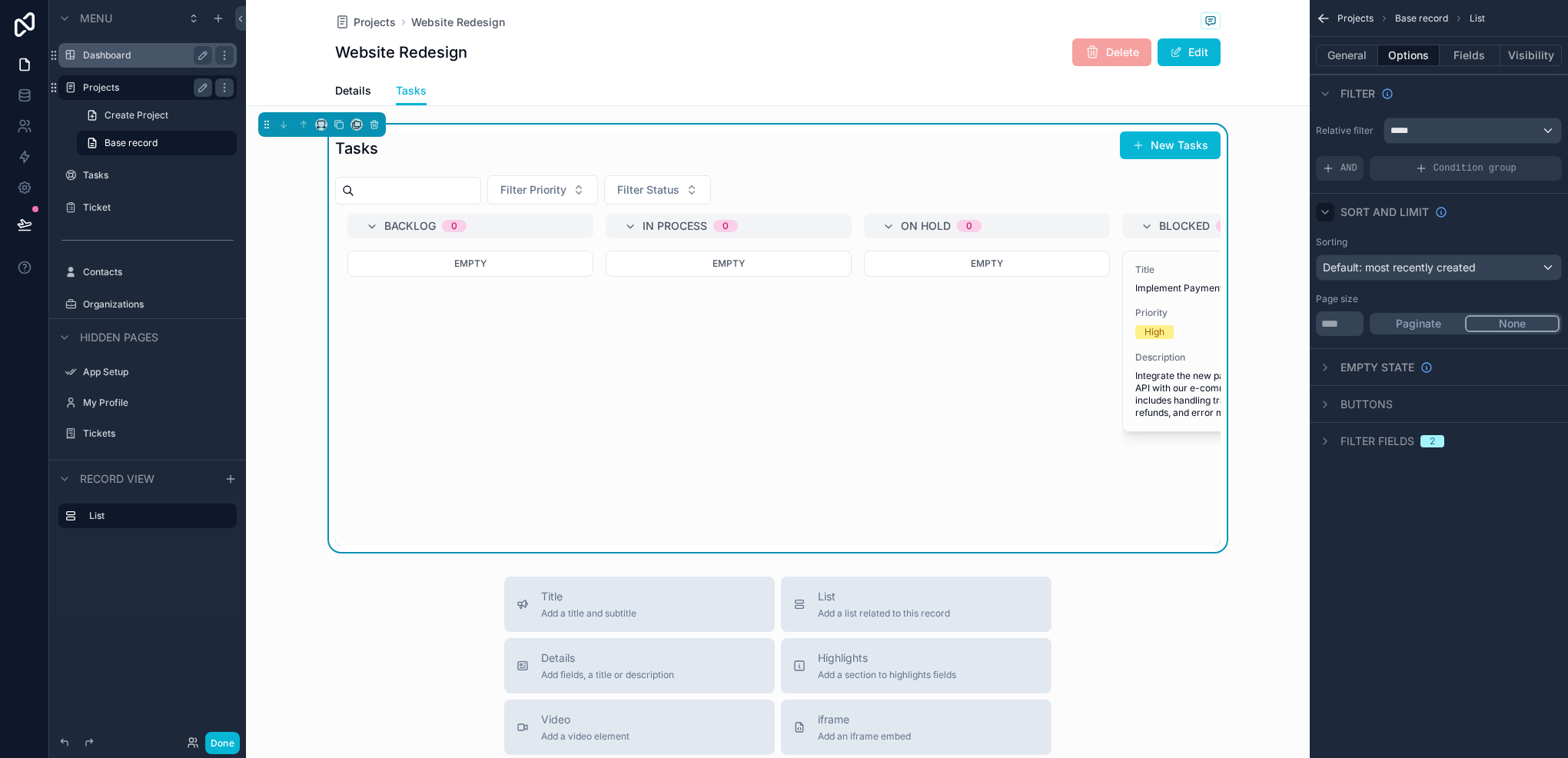
click at [1331, 206] on div "scrollable content" at bounding box center [1325, 212] width 19 height 19
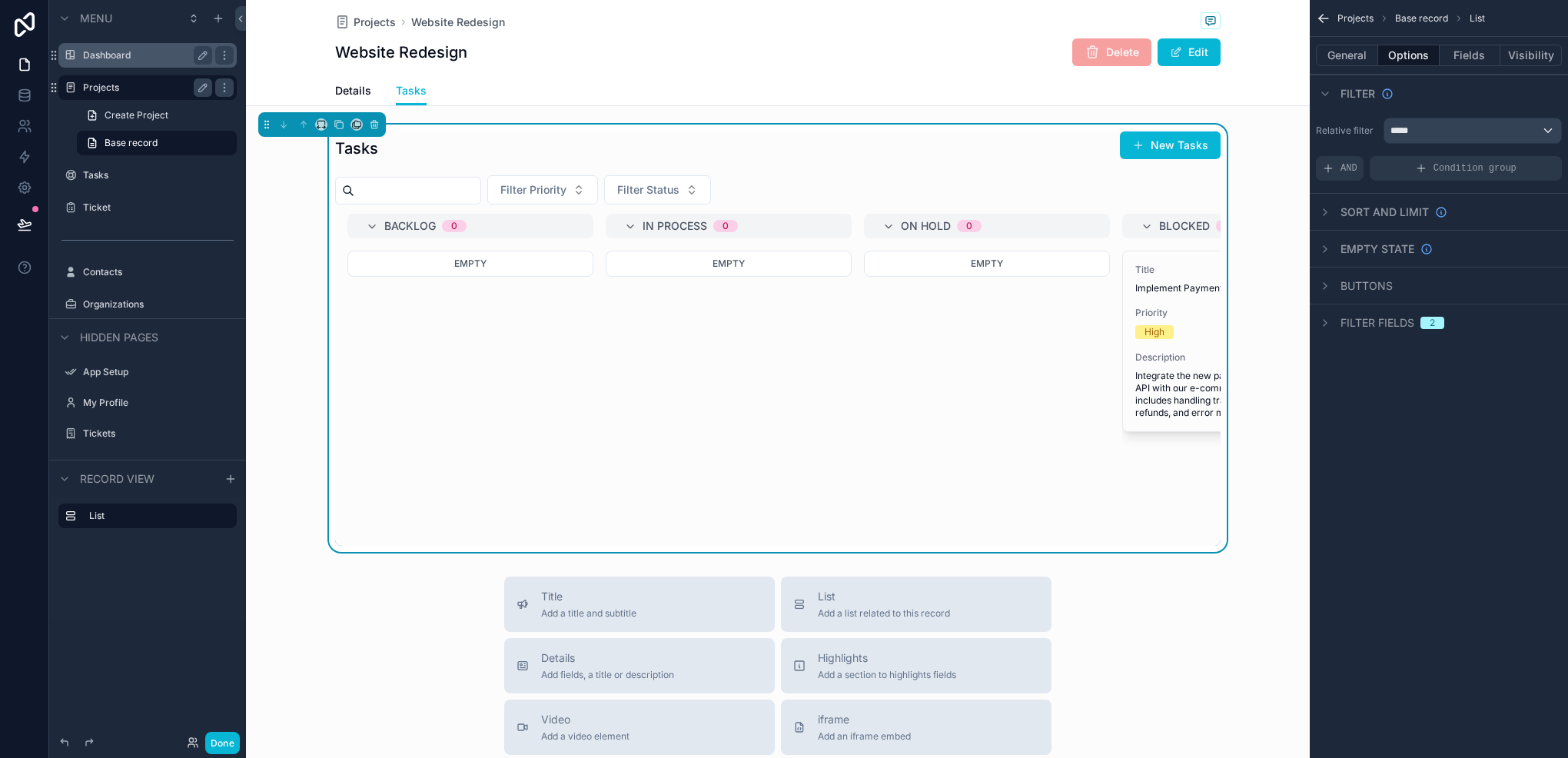
click at [1327, 311] on div "Filter fields 2" at bounding box center [1439, 322] width 259 height 37
click at [1330, 331] on div "Filter fields 2" at bounding box center [1439, 322] width 259 height 37
click at [1325, 318] on icon "scrollable content" at bounding box center [1325, 323] width 12 height 12
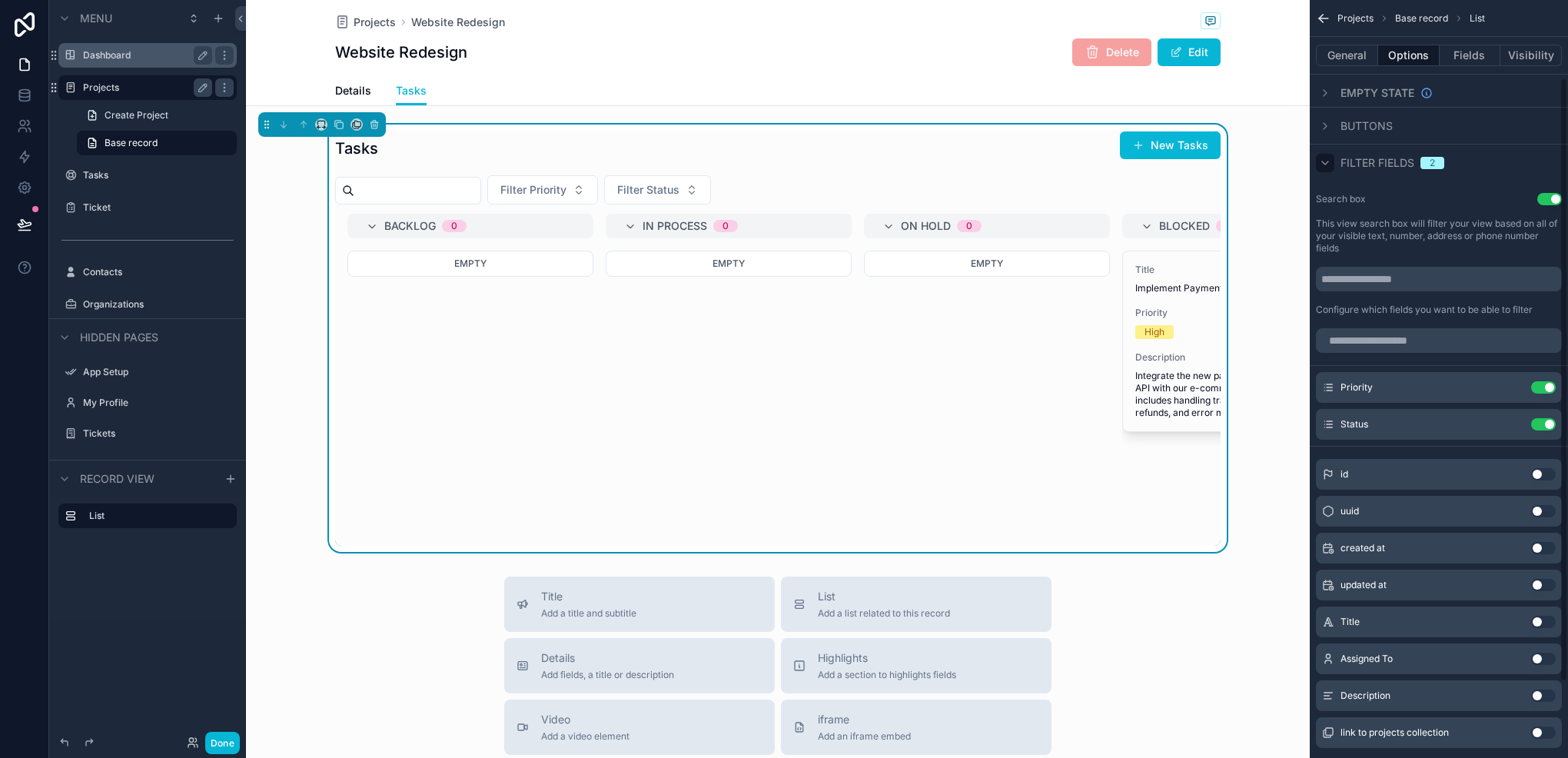
scroll to position [166, 0]
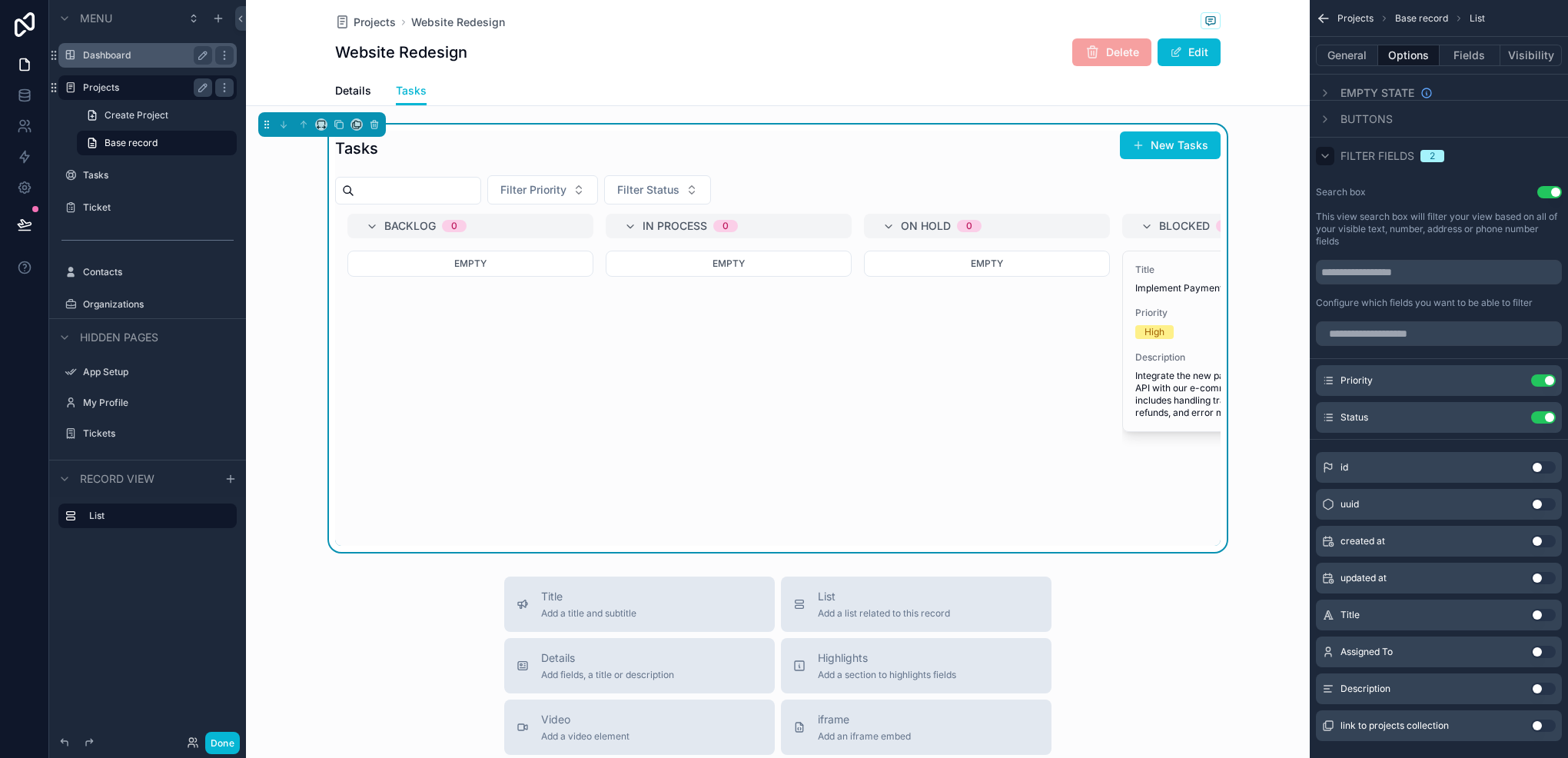
click at [1329, 163] on div "scrollable content" at bounding box center [1325, 156] width 19 height 19
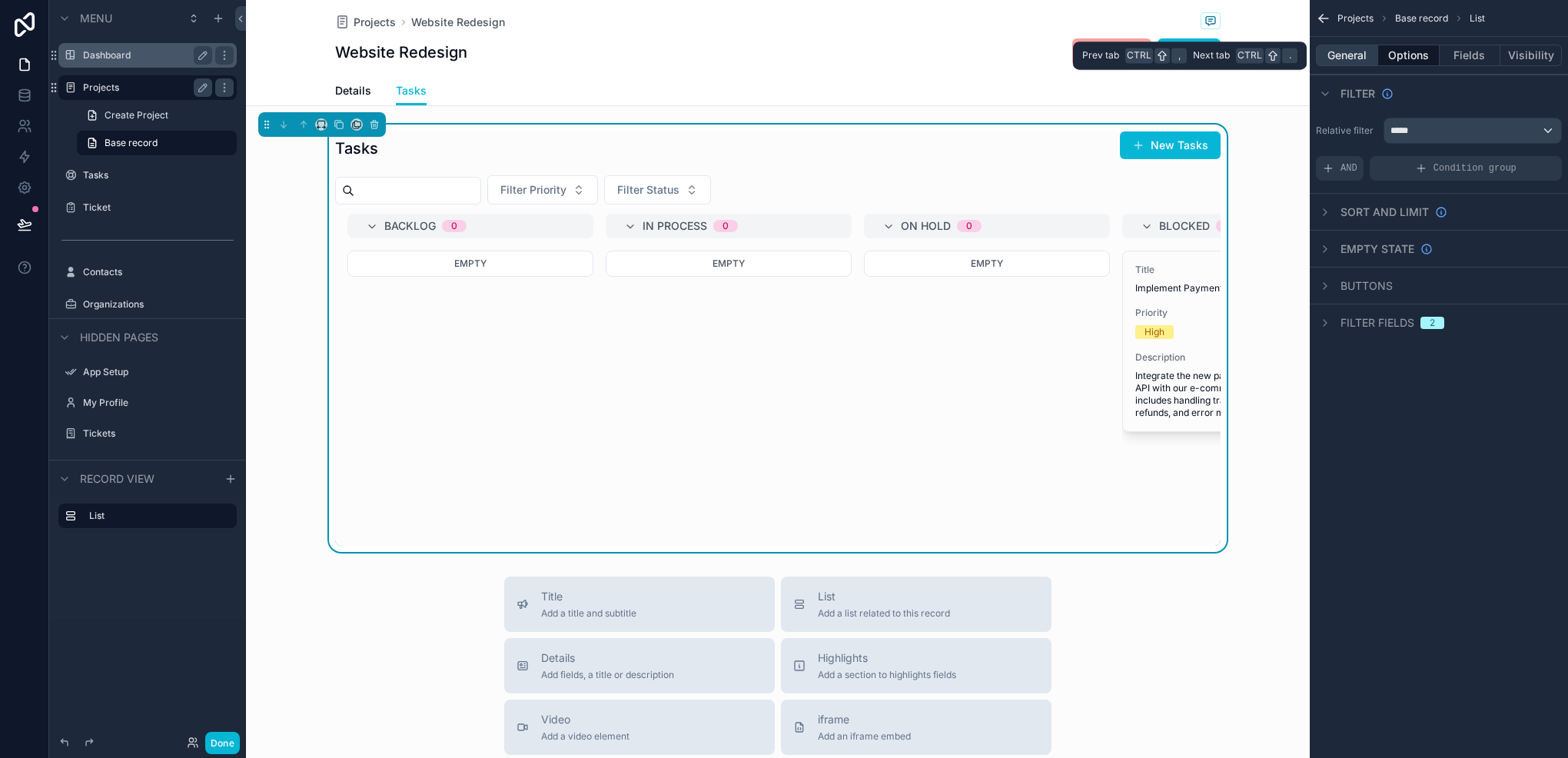
click at [1360, 63] on button "General" at bounding box center [1347, 55] width 62 height 22
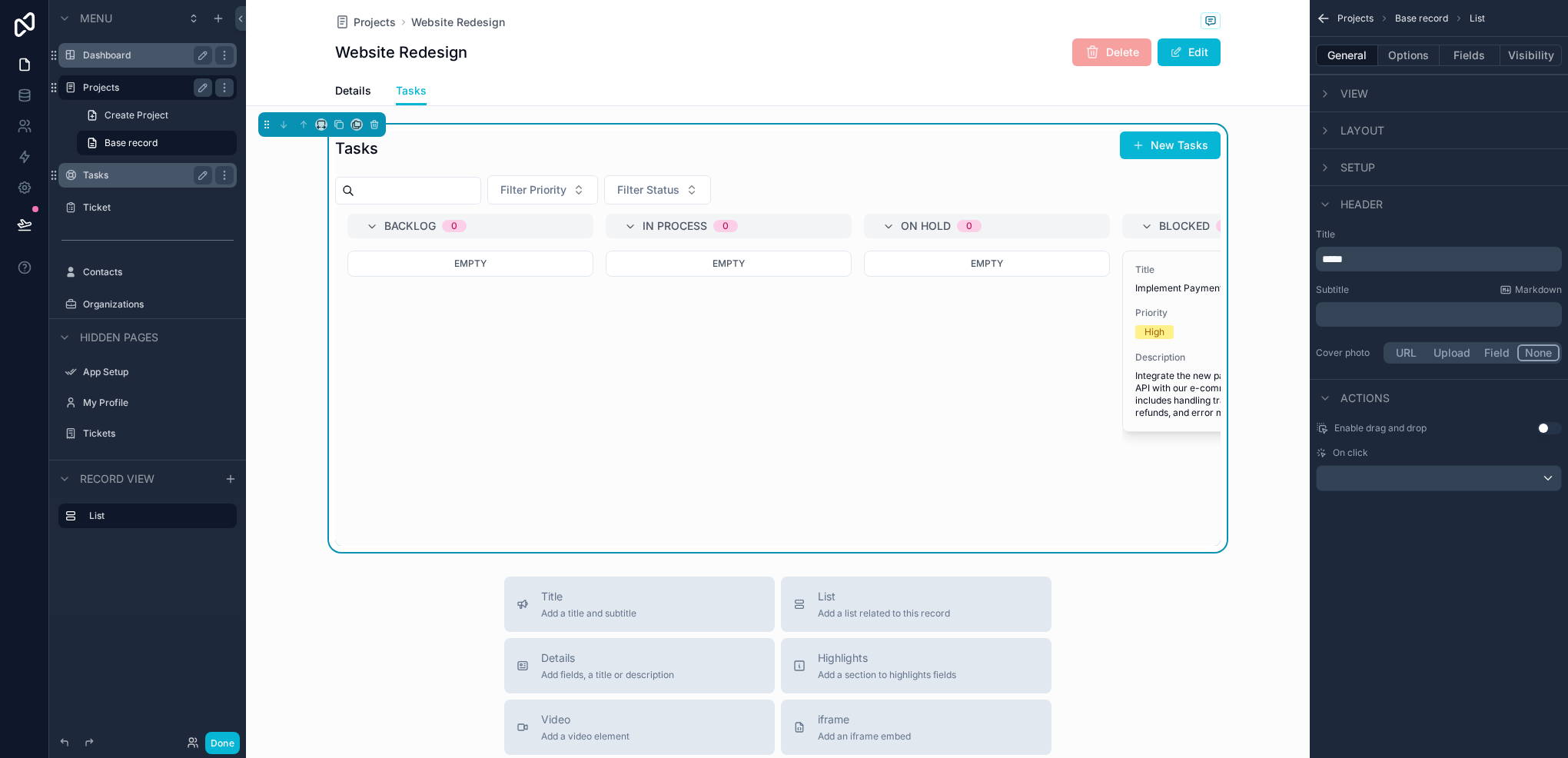
click at [146, 187] on div "Tasks" at bounding box center [148, 175] width 172 height 25
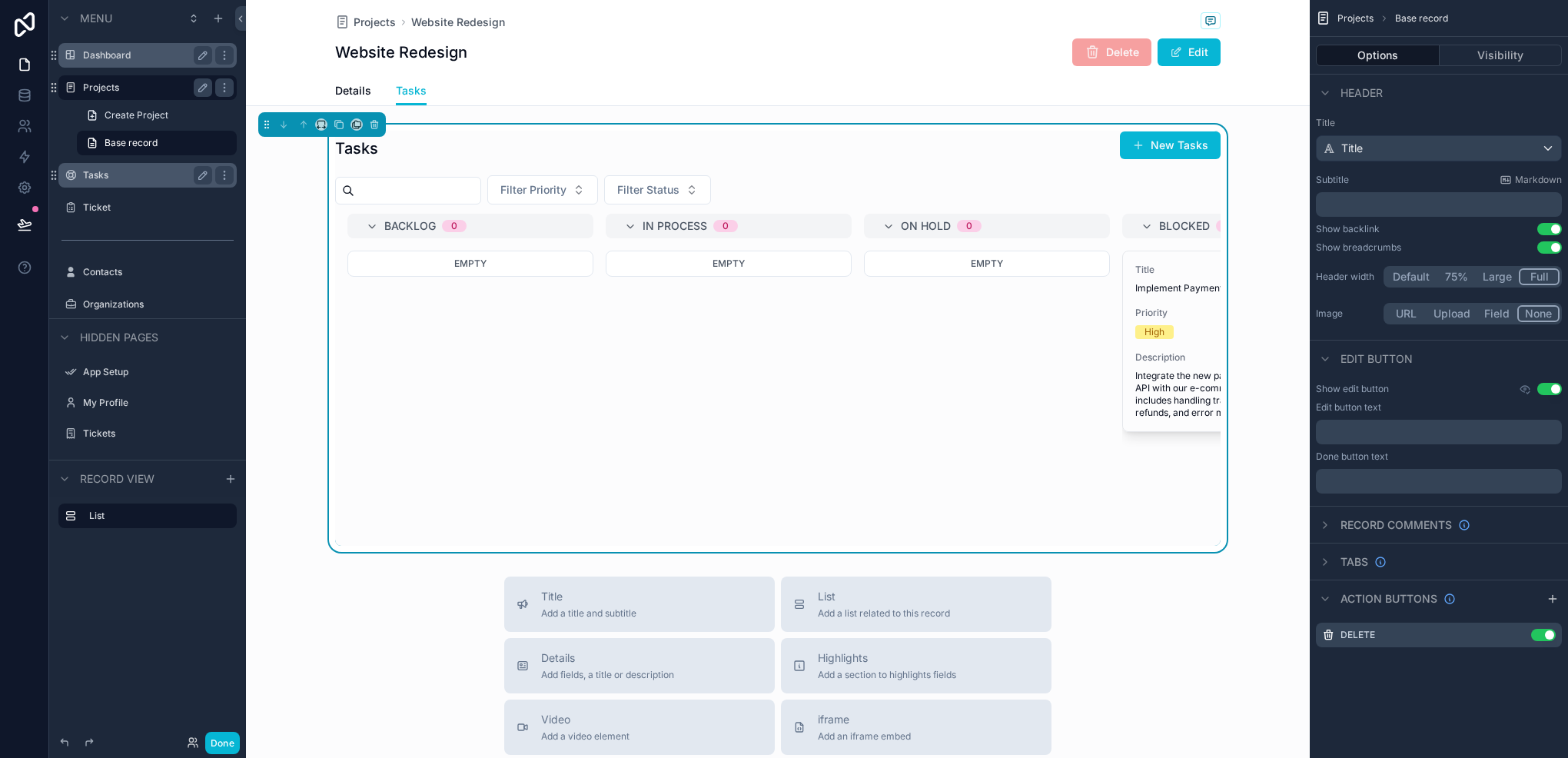
click at [157, 180] on label "Tasks" at bounding box center [145, 175] width 123 height 12
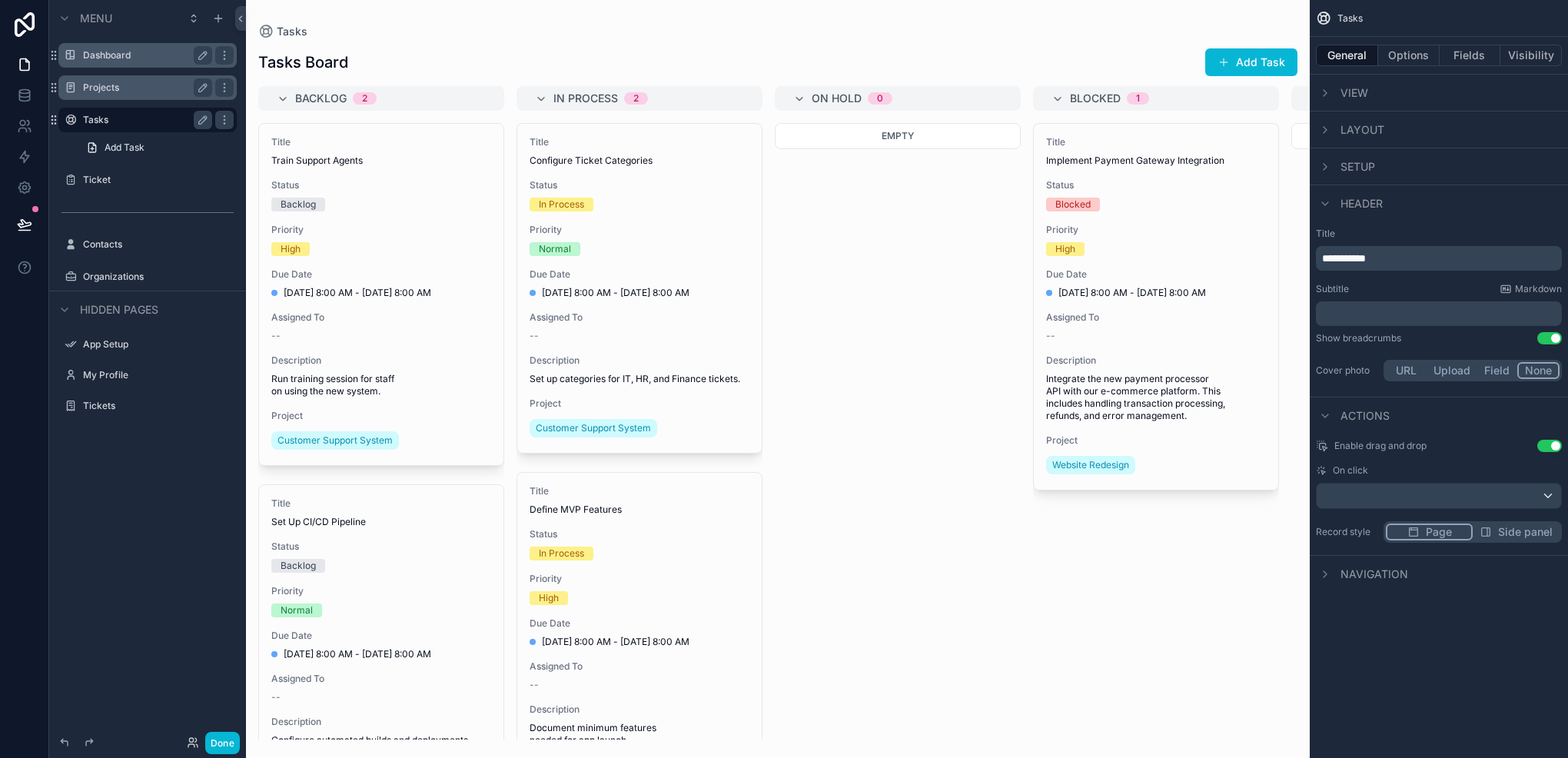
click at [1510, 534] on span "Side panel" at bounding box center [1525, 532] width 54 height 16
click at [1460, 568] on button "Large" at bounding box center [1464, 566] width 43 height 17
click at [25, 223] on icon at bounding box center [25, 225] width 16 height 16
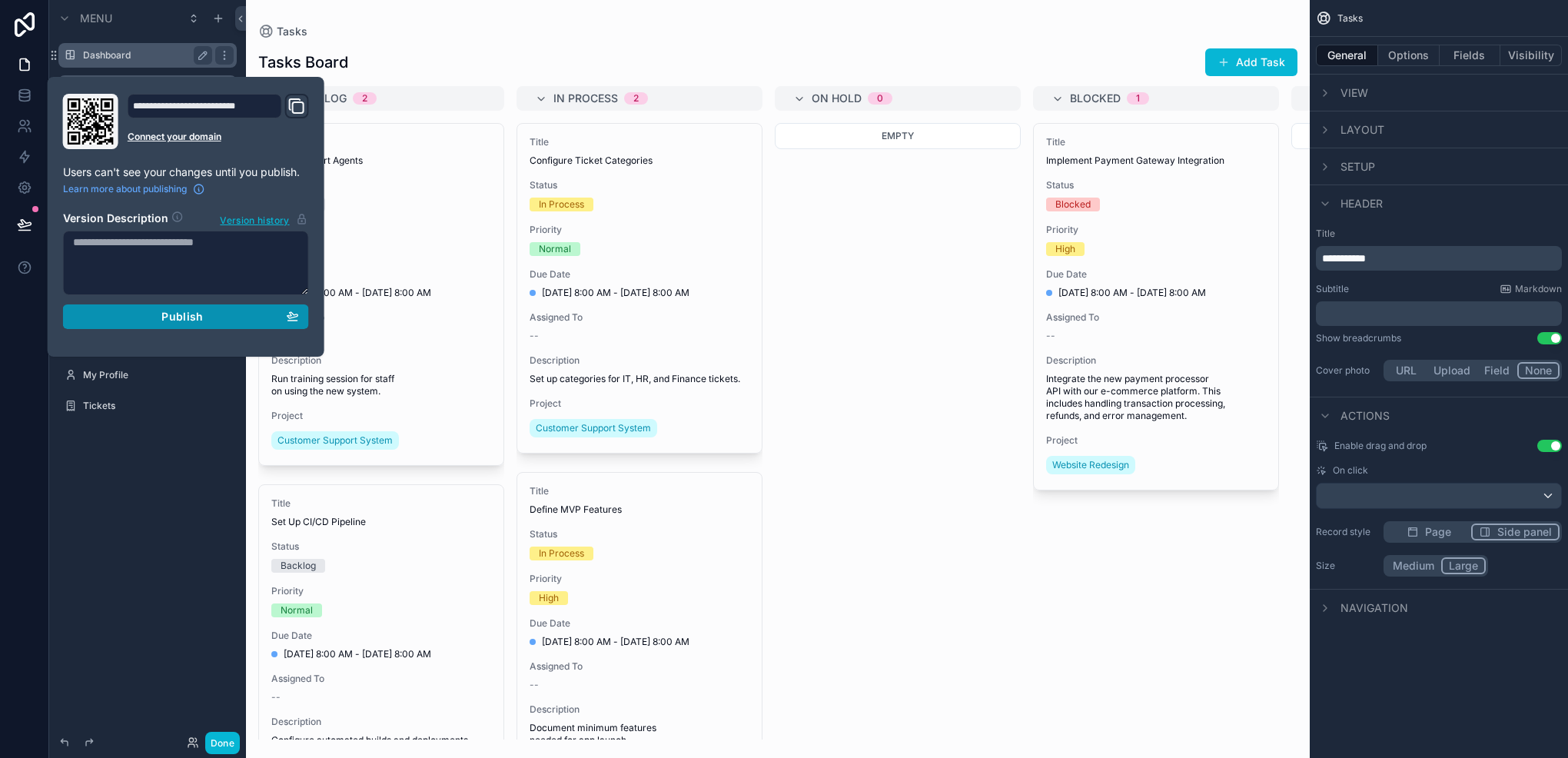
click at [155, 316] on div "Publish" at bounding box center [186, 317] width 226 height 14
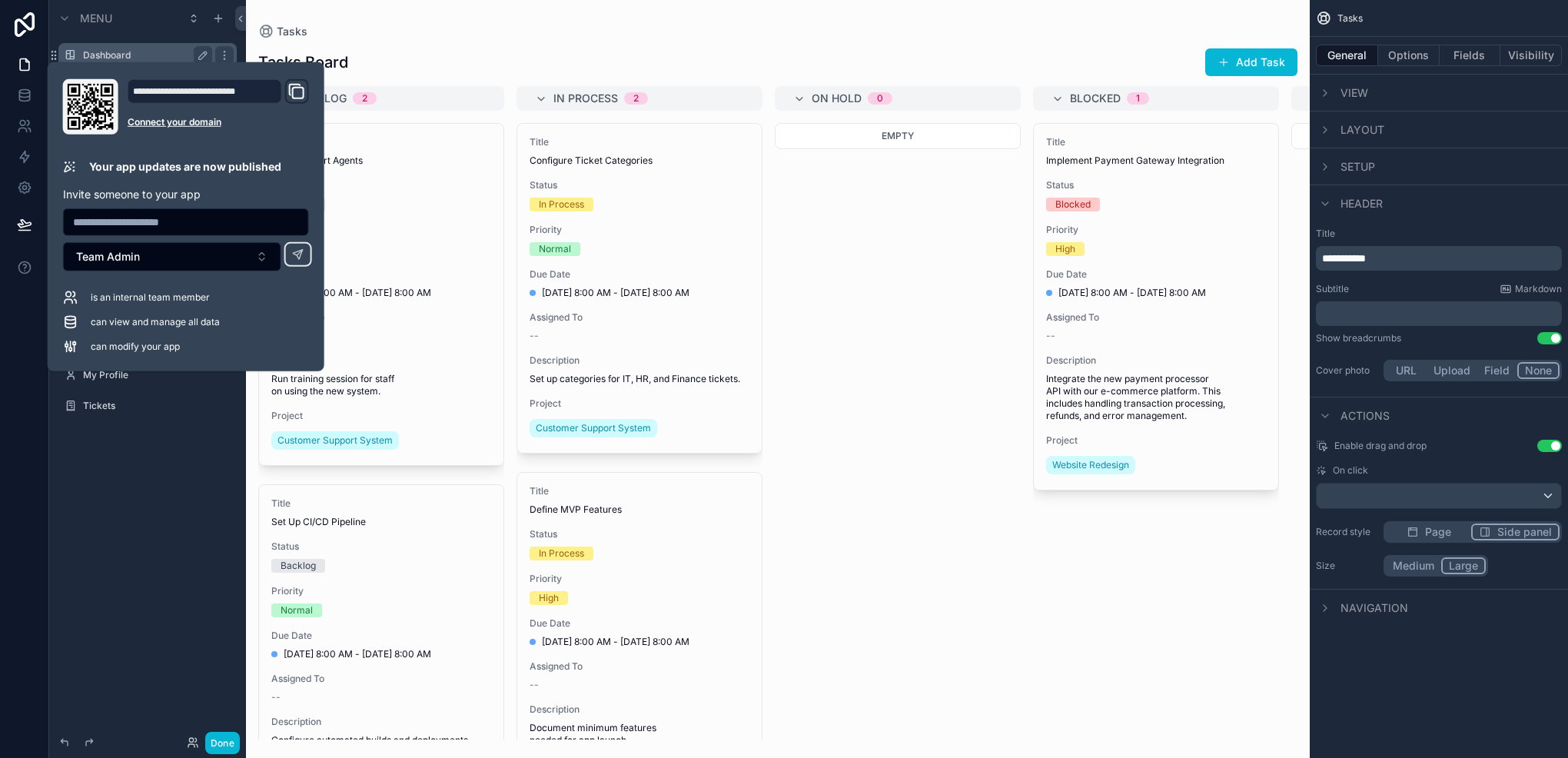
click at [67, 549] on div "Menu Dashboard Projects Tasks Add Task Ticket Contacts Organizations Hidden pag…" at bounding box center [148, 370] width 197 height 740
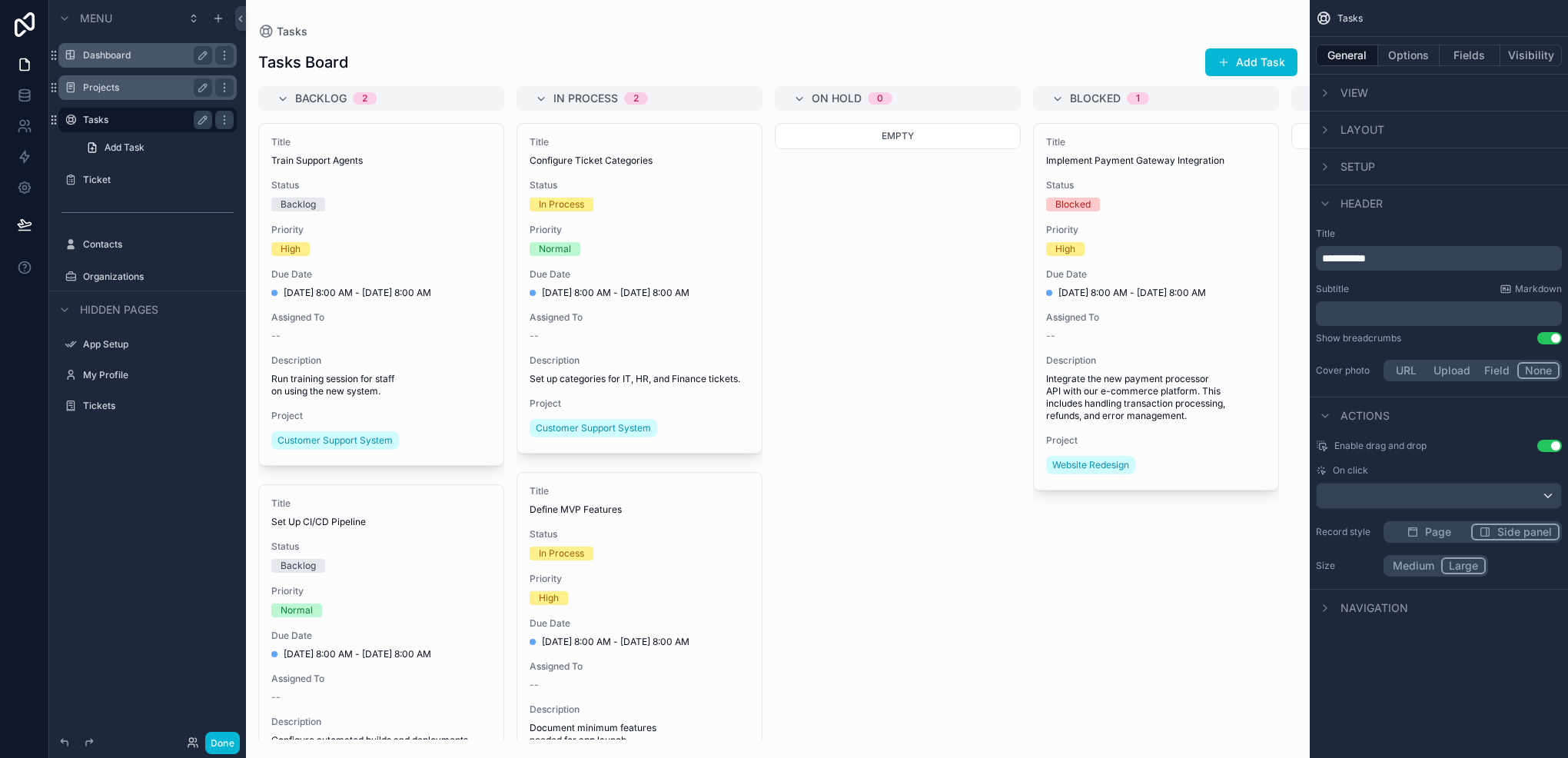
click at [148, 84] on label "Projects" at bounding box center [145, 87] width 123 height 12
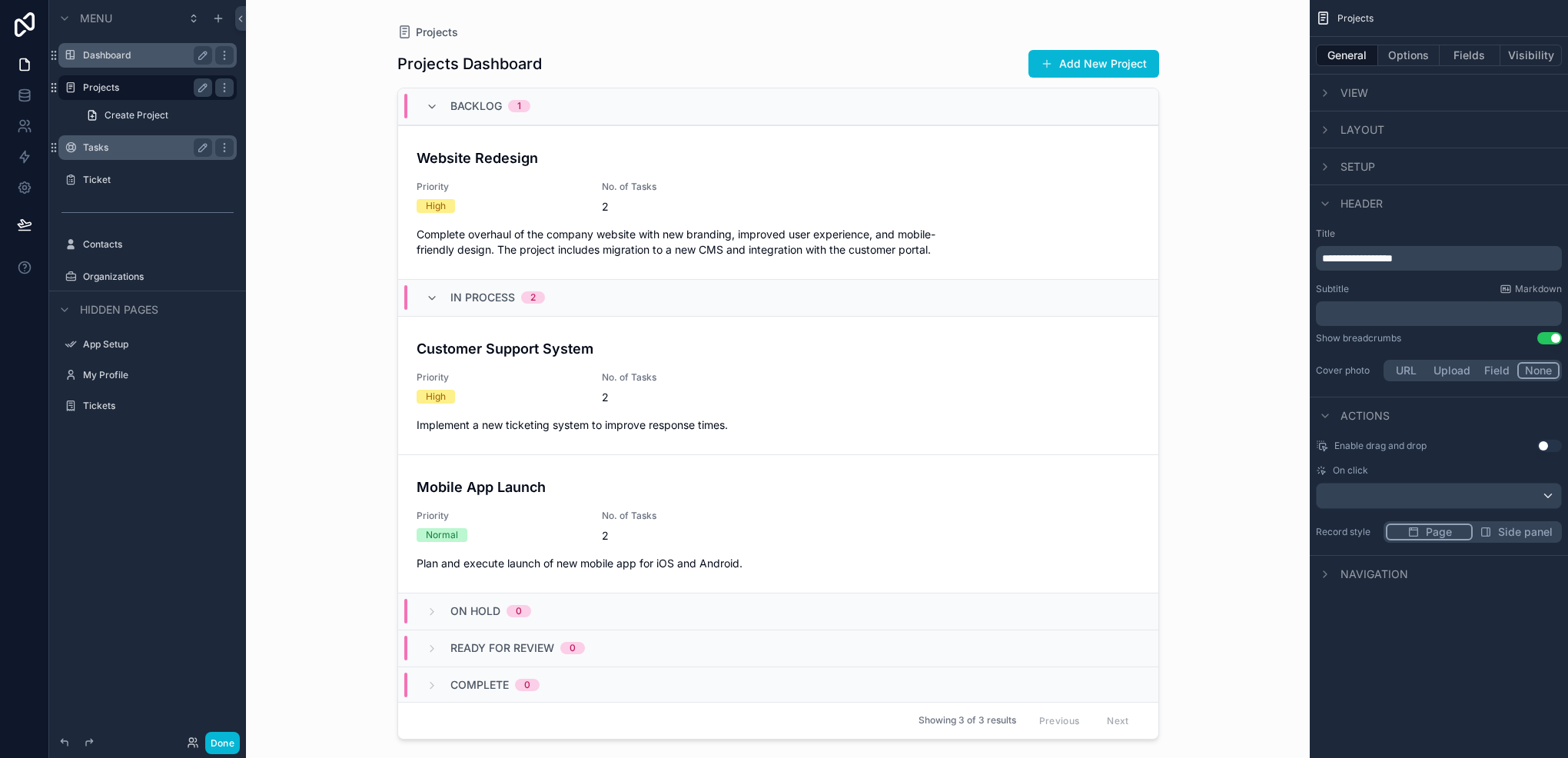
click at [496, 192] on div "Priority High" at bounding box center [500, 196] width 166 height 33
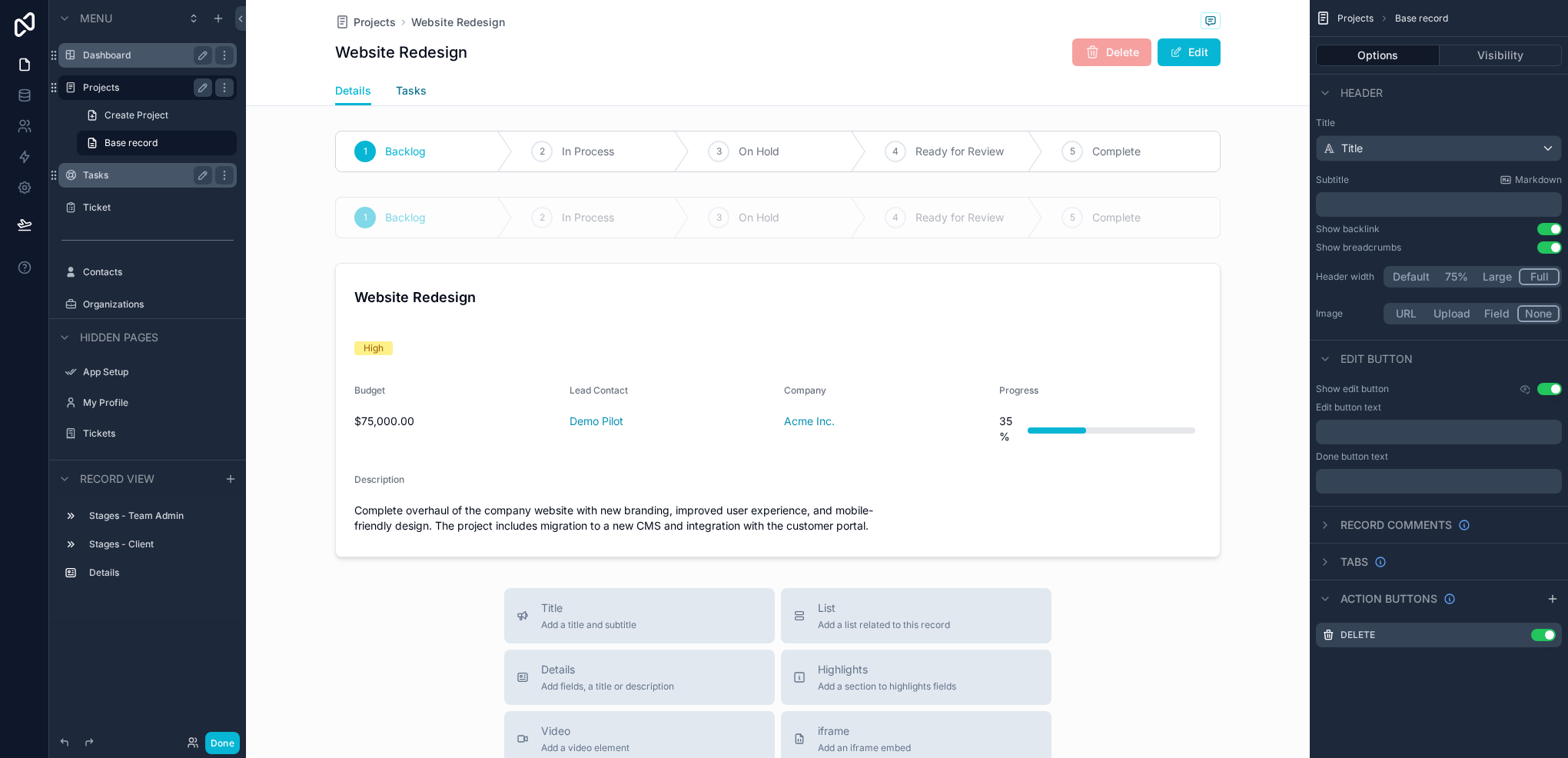
click at [396, 87] on span "Tasks" at bounding box center [411, 91] width 31 height 16
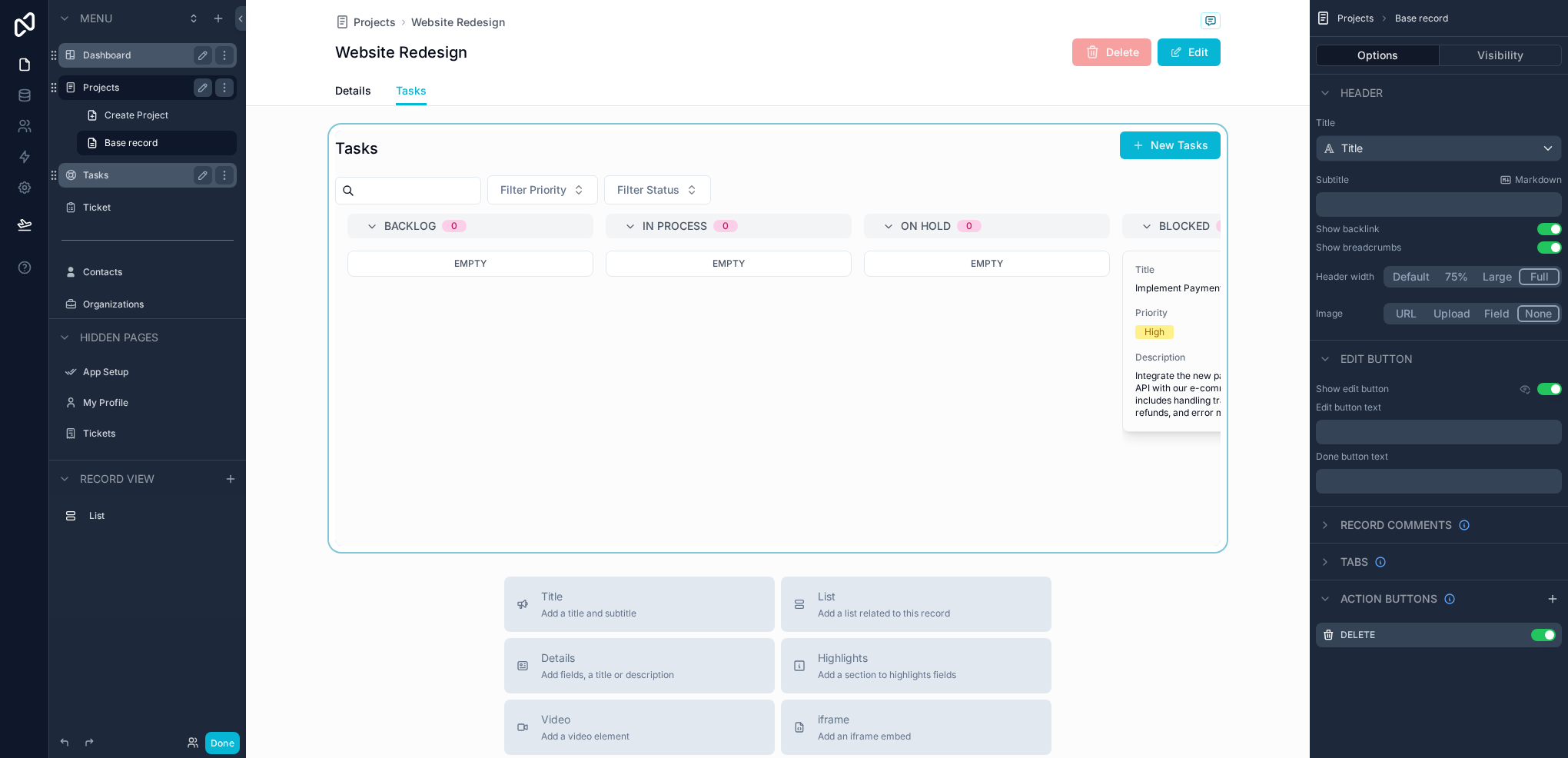
click at [462, 318] on div "scrollable content" at bounding box center [778, 339] width 1064 height 428
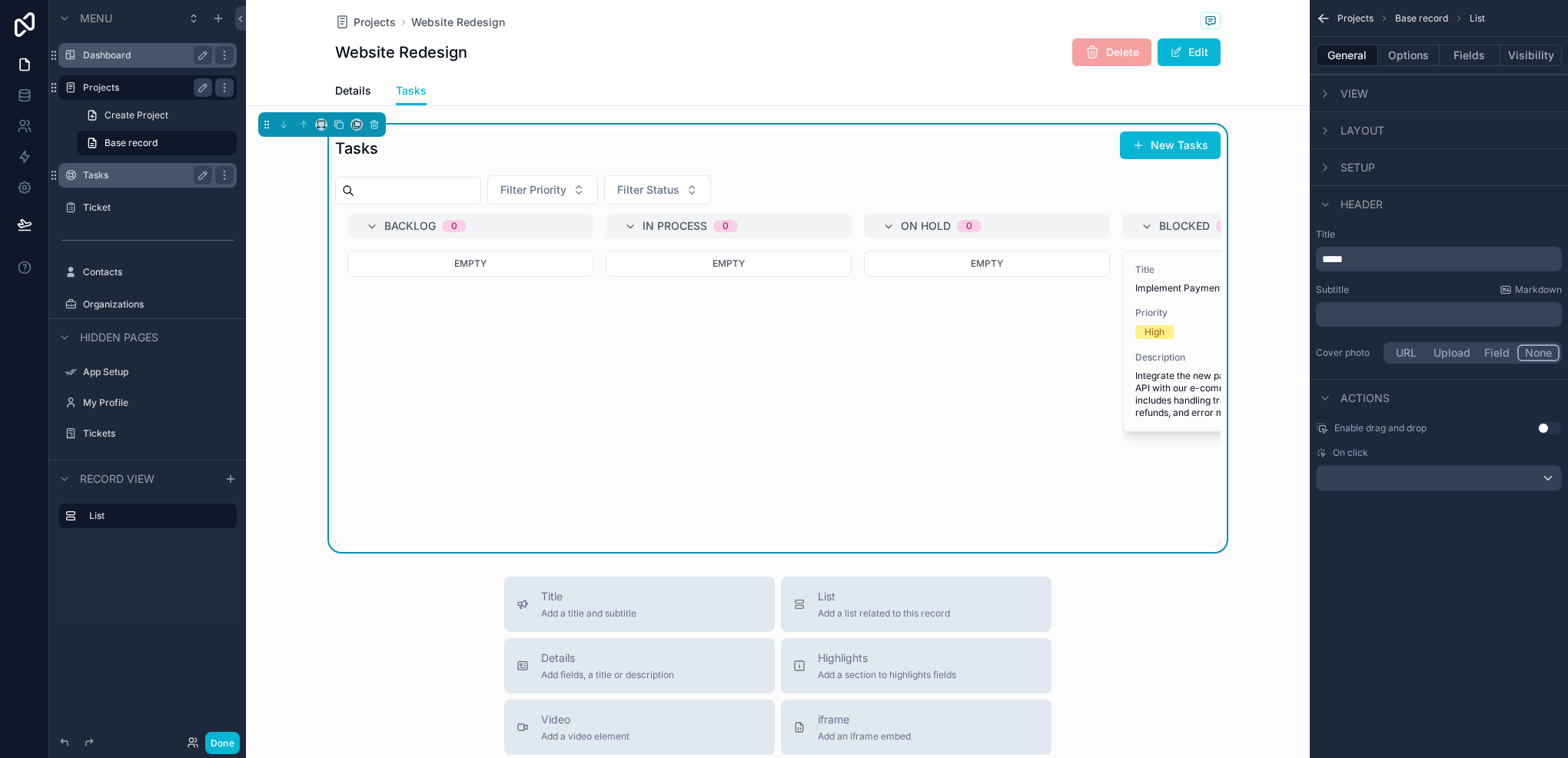
click at [104, 182] on div "Tasks" at bounding box center [148, 175] width 129 height 19
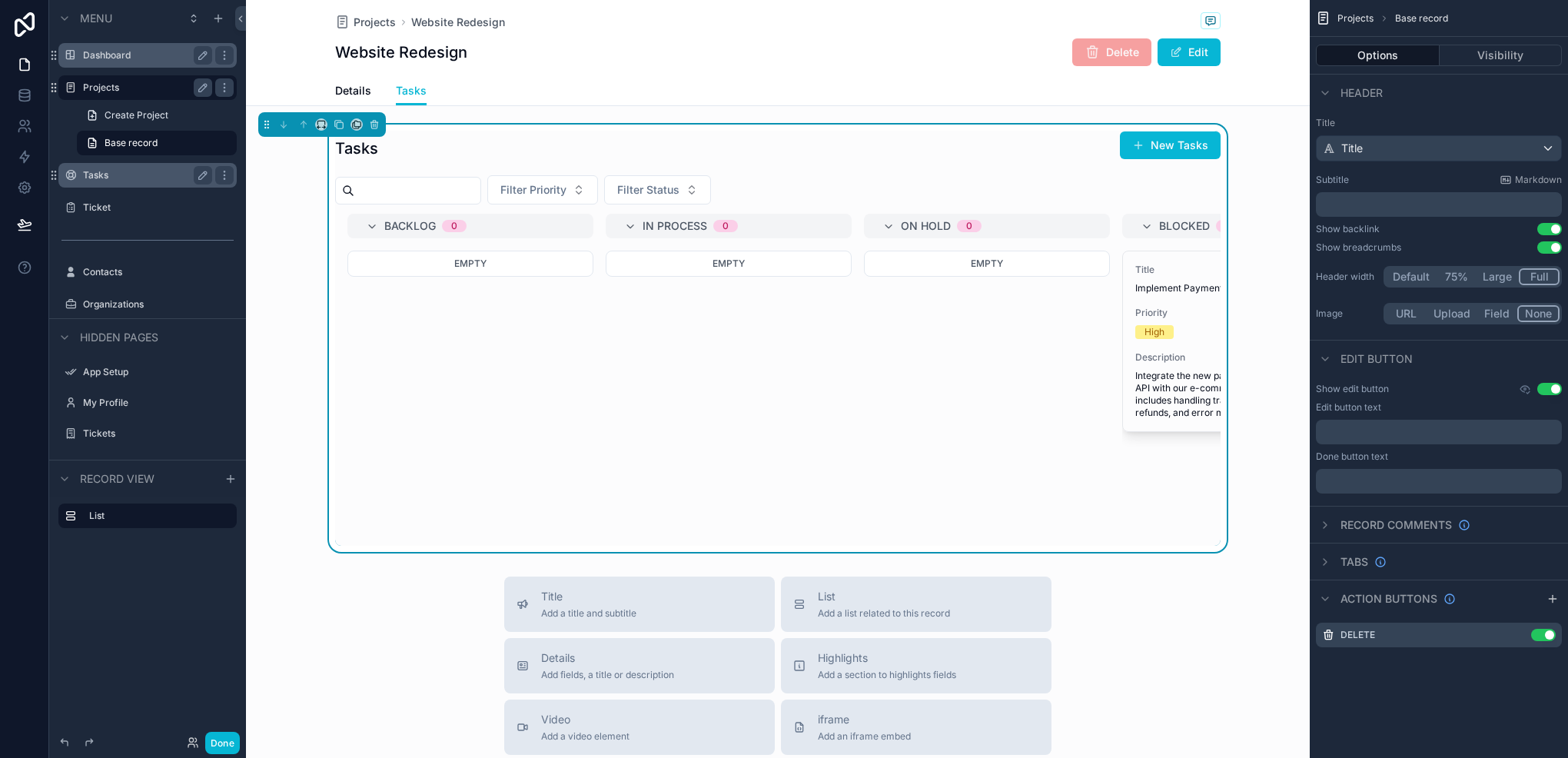
click at [101, 181] on div "Tasks" at bounding box center [148, 175] width 129 height 19
click at [136, 176] on label "Tasks" at bounding box center [145, 175] width 123 height 12
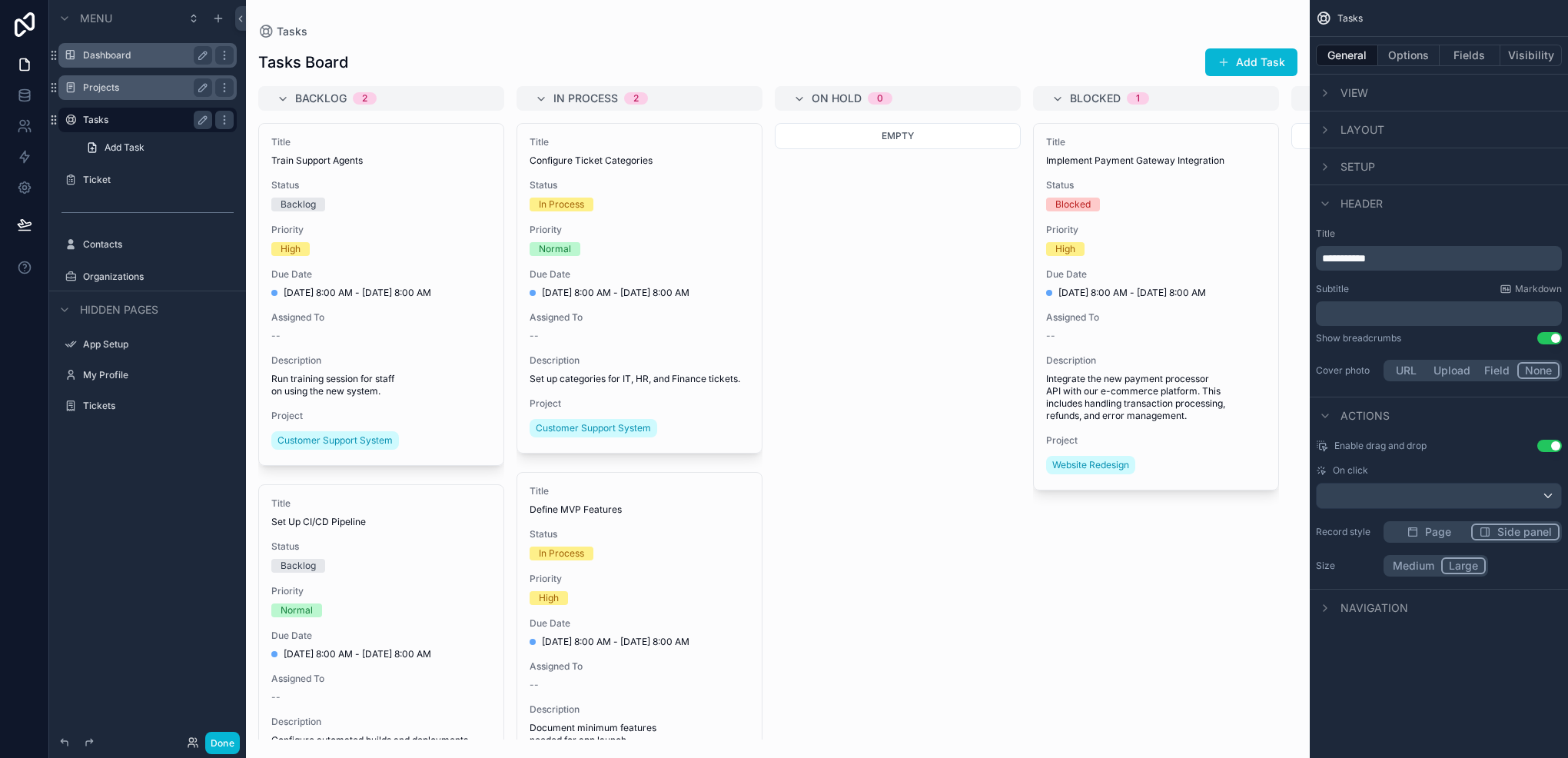
click at [861, 219] on div "scrollable content" at bounding box center [778, 379] width 1064 height 758
click at [740, 98] on div "In Process 2" at bounding box center [649, 98] width 190 height 25
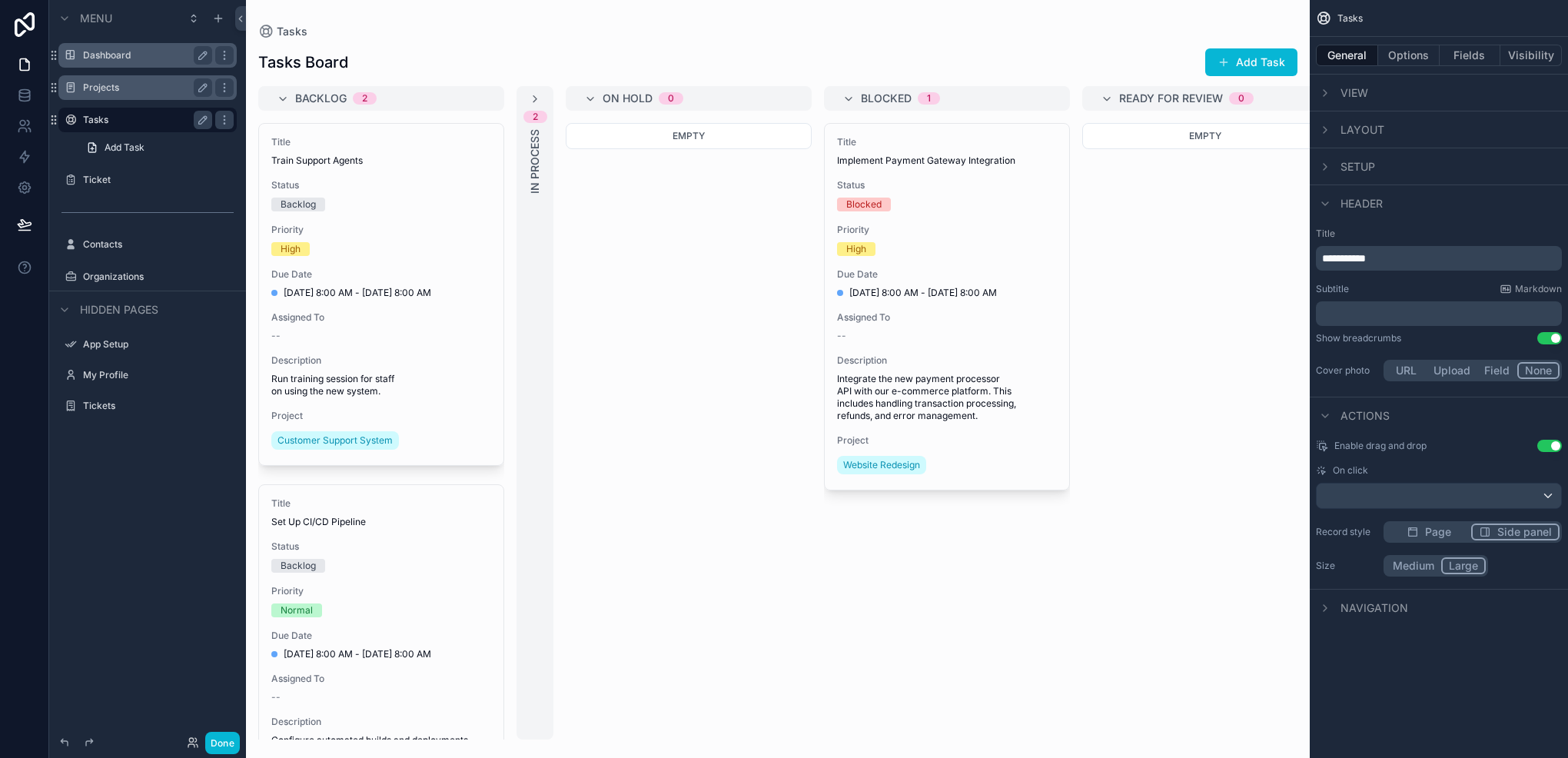
click at [533, 112] on div "2" at bounding box center [535, 117] width 5 height 12
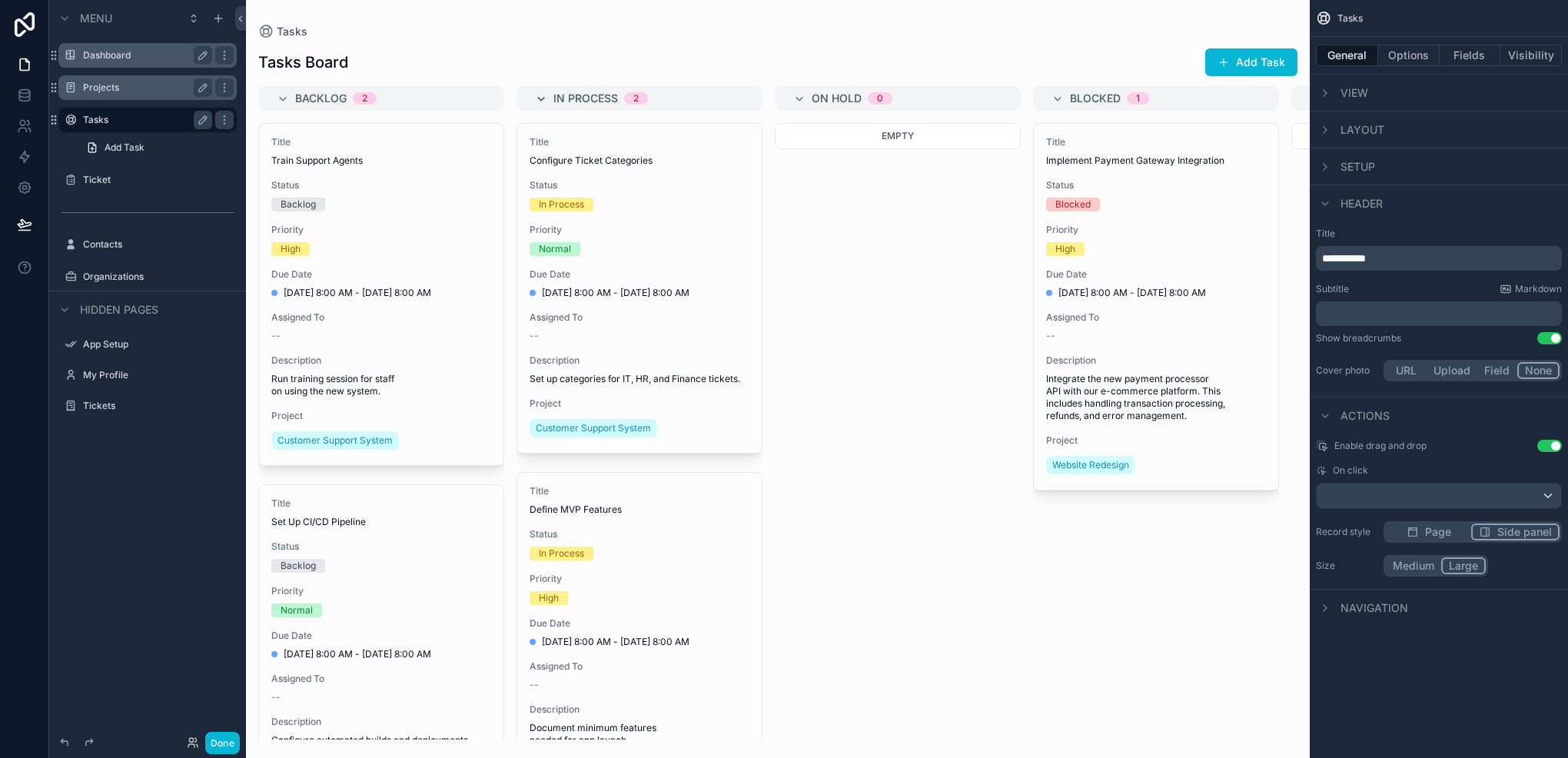
click at [535, 95] on icon "scrollable content" at bounding box center [541, 99] width 12 height 12
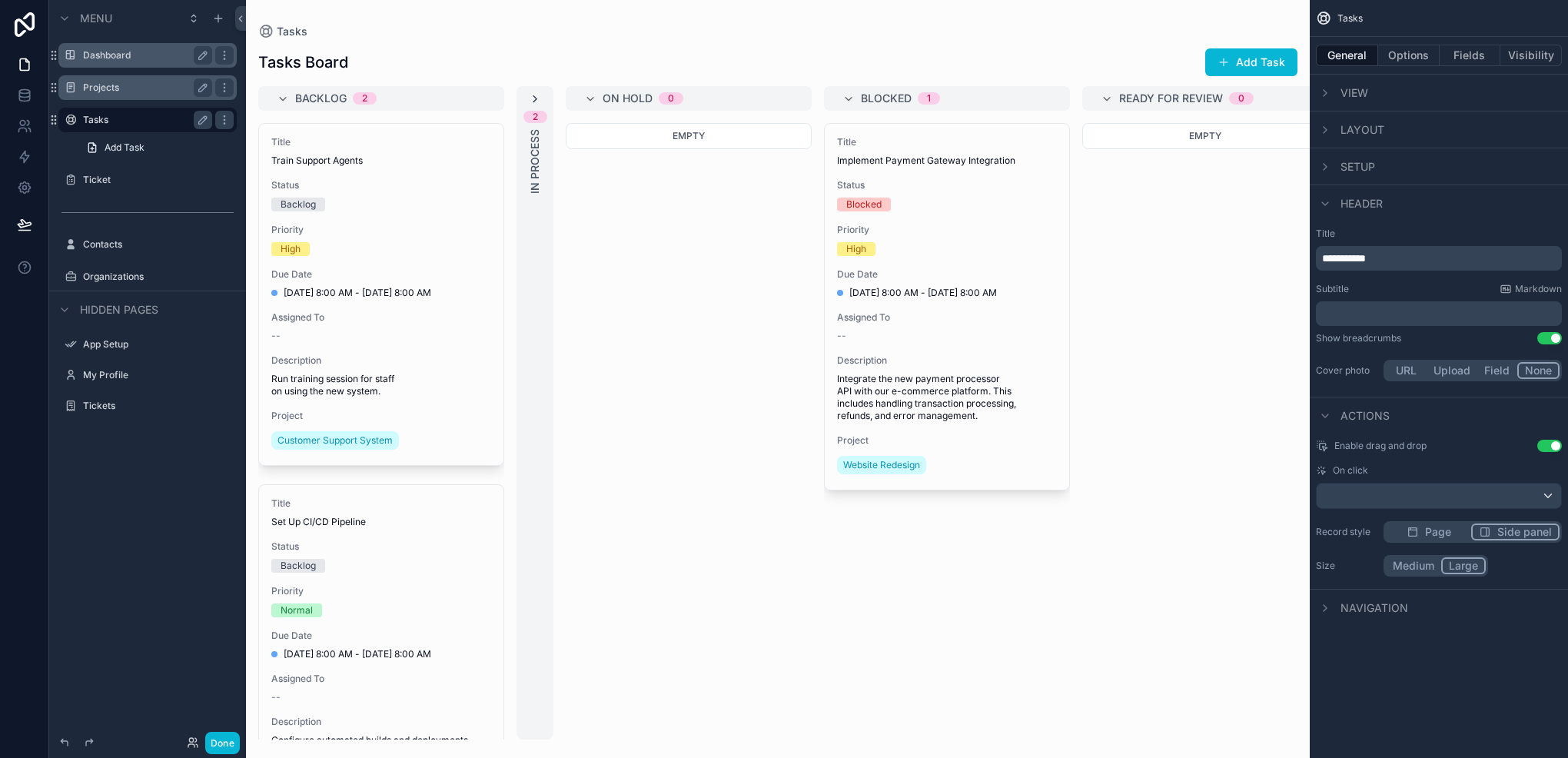
click at [535, 95] on icon "scrollable content" at bounding box center [535, 99] width 12 height 12
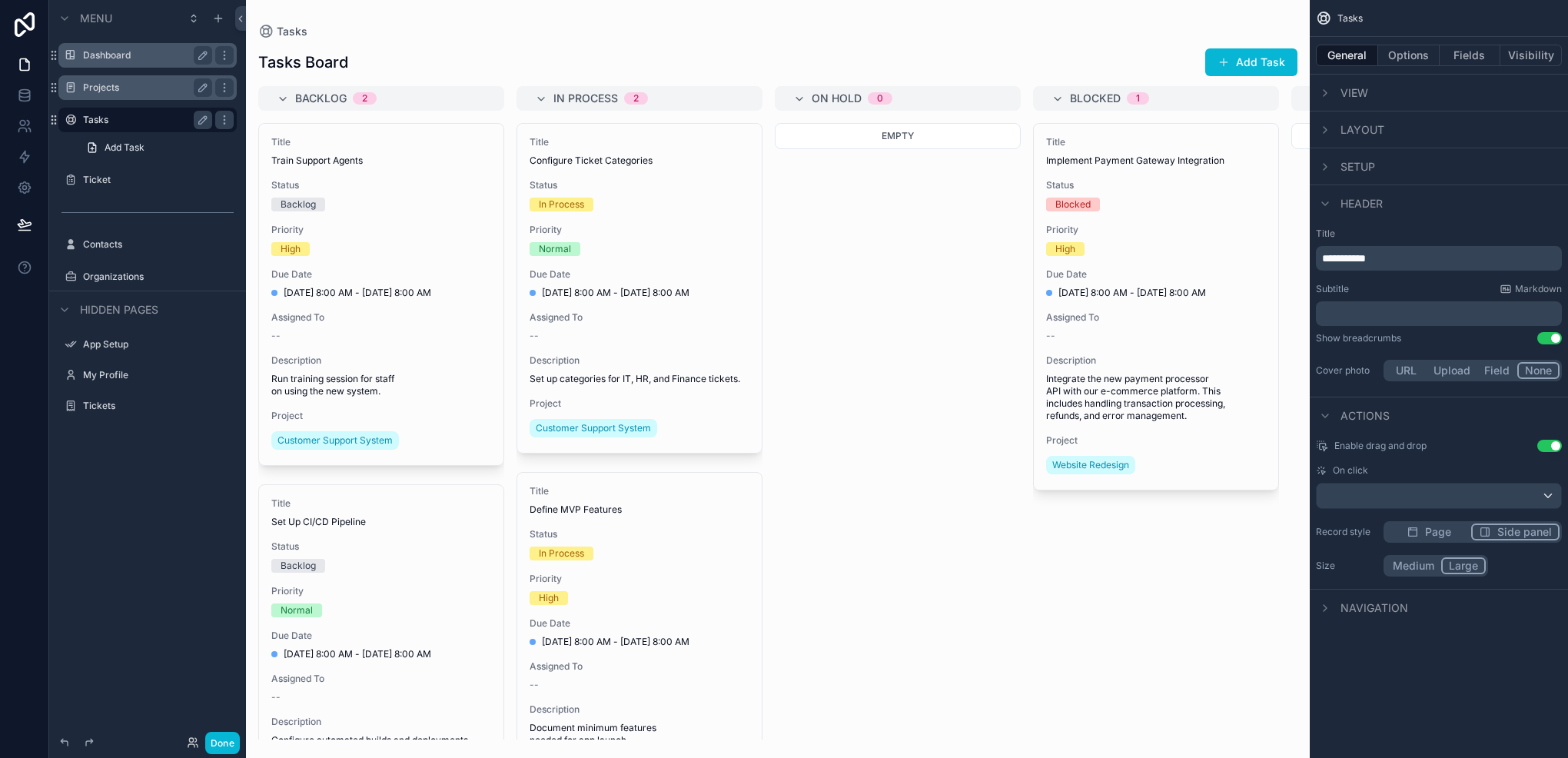
click at [445, 42] on div "Tasks Board Add Task Backlog 2 Title Train Support Agents Status Backlog Priori…" at bounding box center [778, 389] width 1064 height 702
click at [787, 90] on div "On Hold 0" at bounding box center [897, 98] width 246 height 25
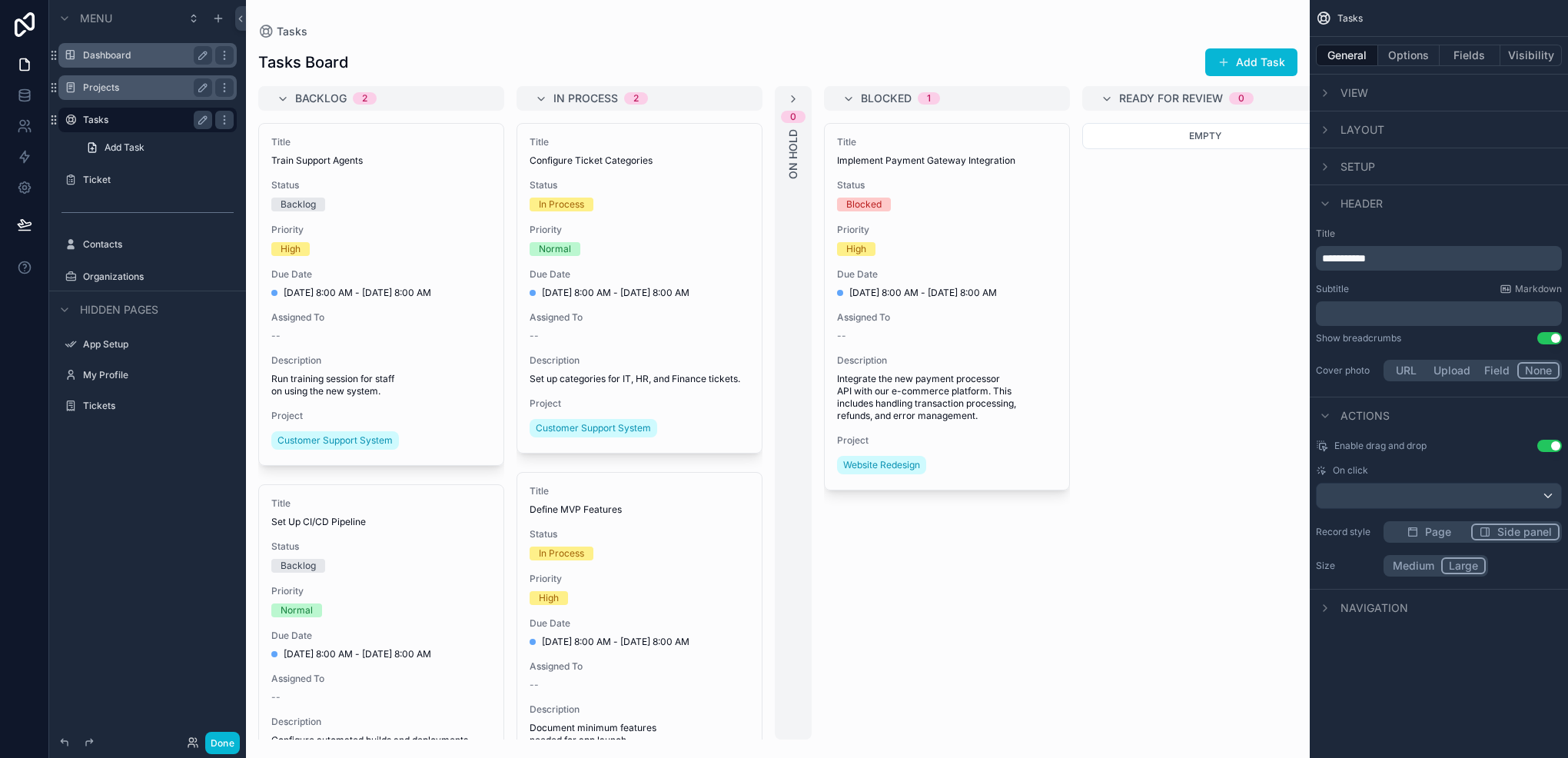
click at [787, 89] on div "0 On Hold" at bounding box center [792, 413] width 37 height 654
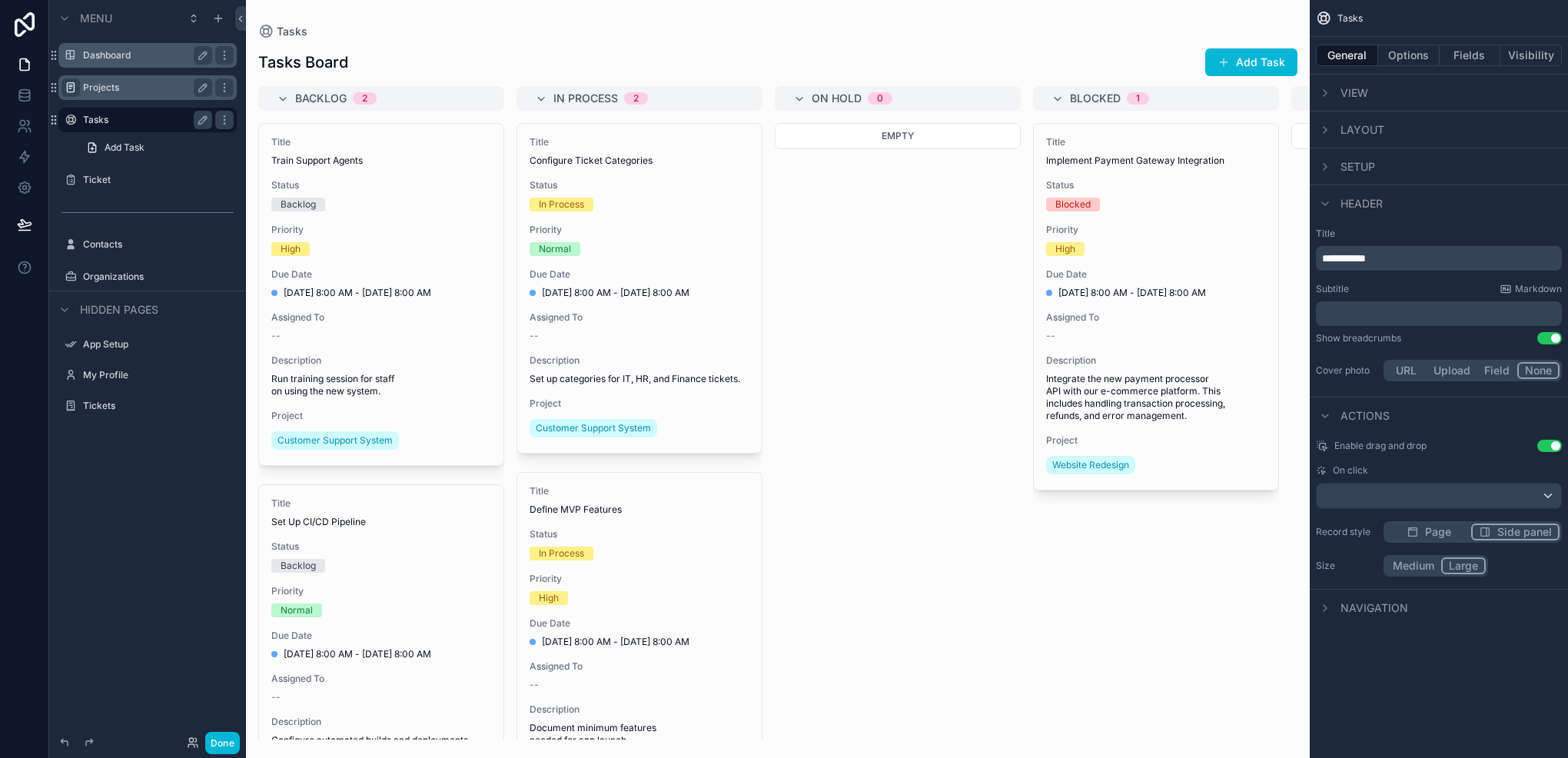
click at [71, 81] on icon "scrollable content" at bounding box center [70, 87] width 12 height 12
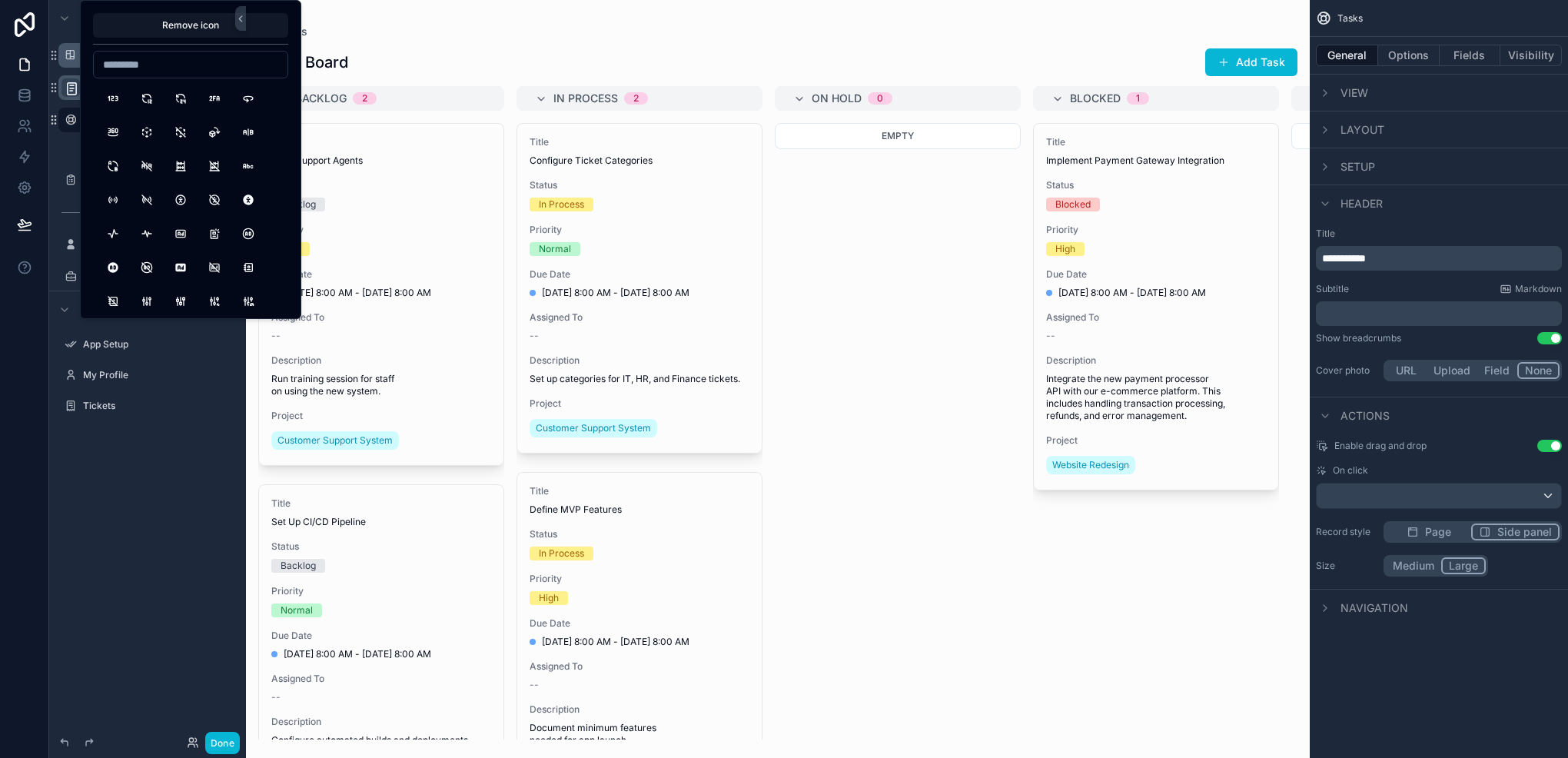
click at [69, 85] on icon "scrollable content" at bounding box center [71, 89] width 15 height 16
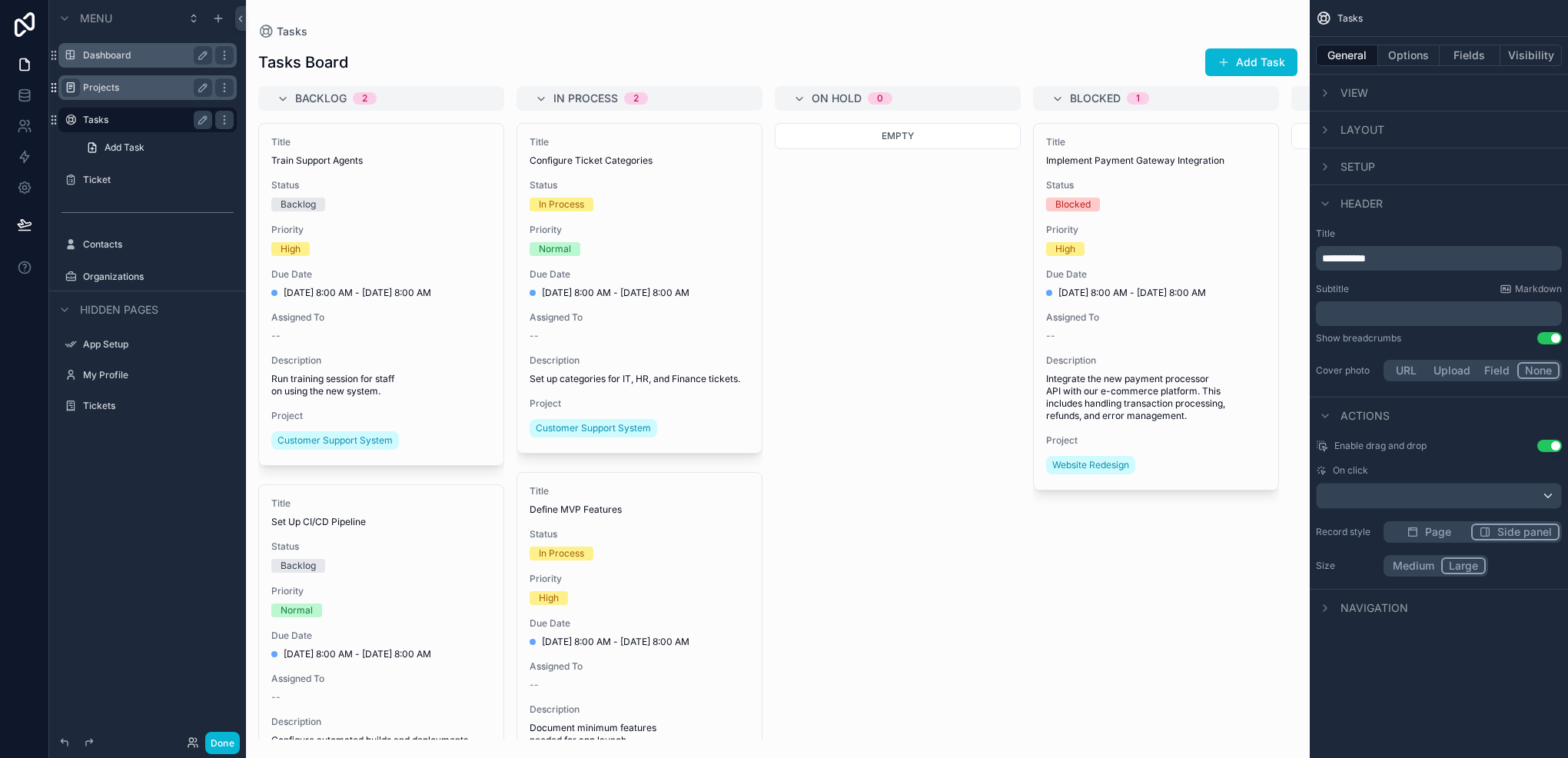
click at [50, 88] on icon "scrollable content" at bounding box center [53, 87] width 12 height 12
click at [91, 92] on label "Projects" at bounding box center [156, 87] width 145 height 12
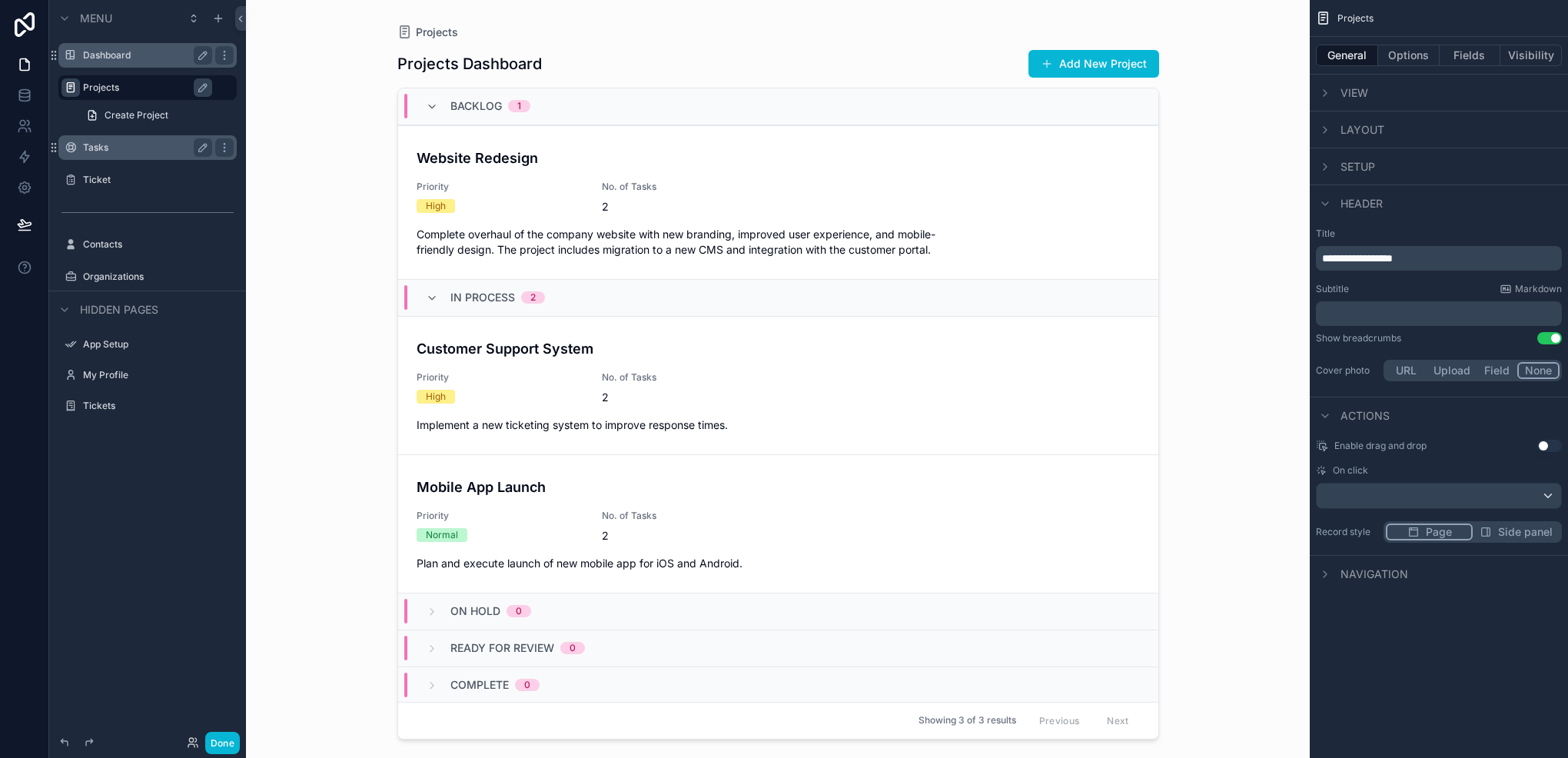
click at [518, 163] on div "scrollable content" at bounding box center [779, 370] width 786 height 740
click at [494, 195] on div "Priority High" at bounding box center [500, 196] width 166 height 33
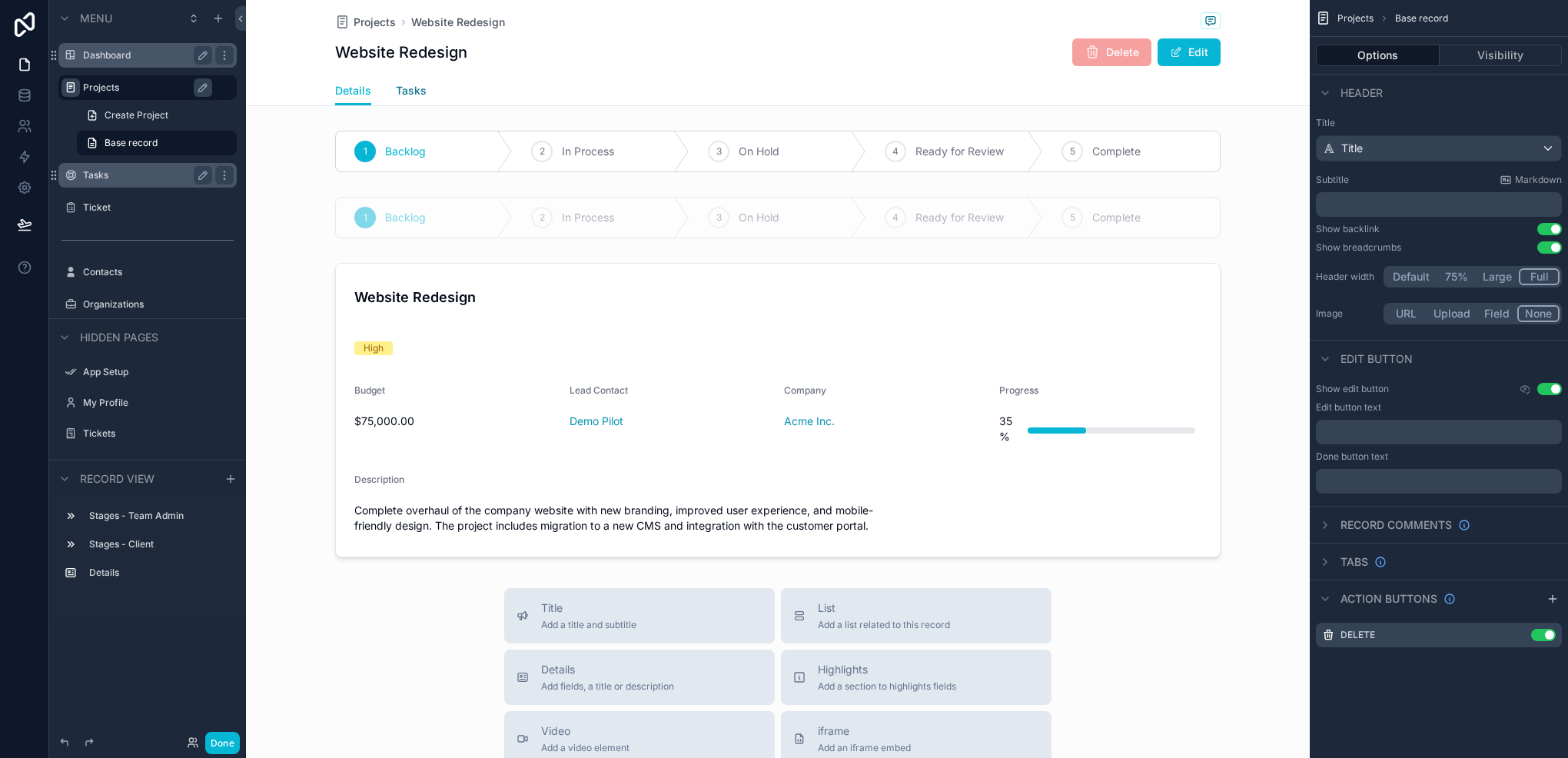
click at [400, 83] on span "Tasks" at bounding box center [411, 91] width 31 height 16
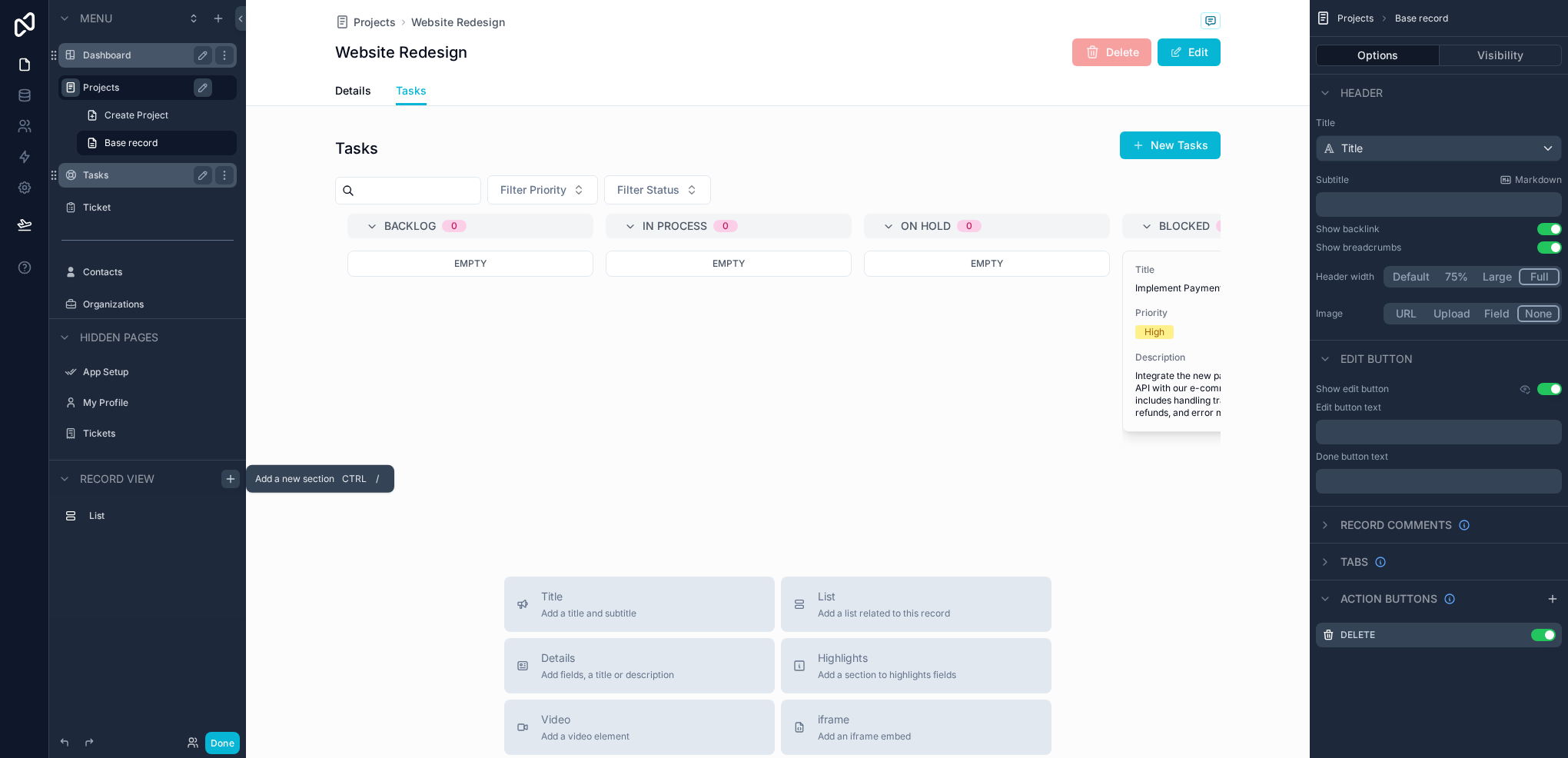
click at [231, 485] on icon "scrollable content" at bounding box center [231, 479] width 12 height 12
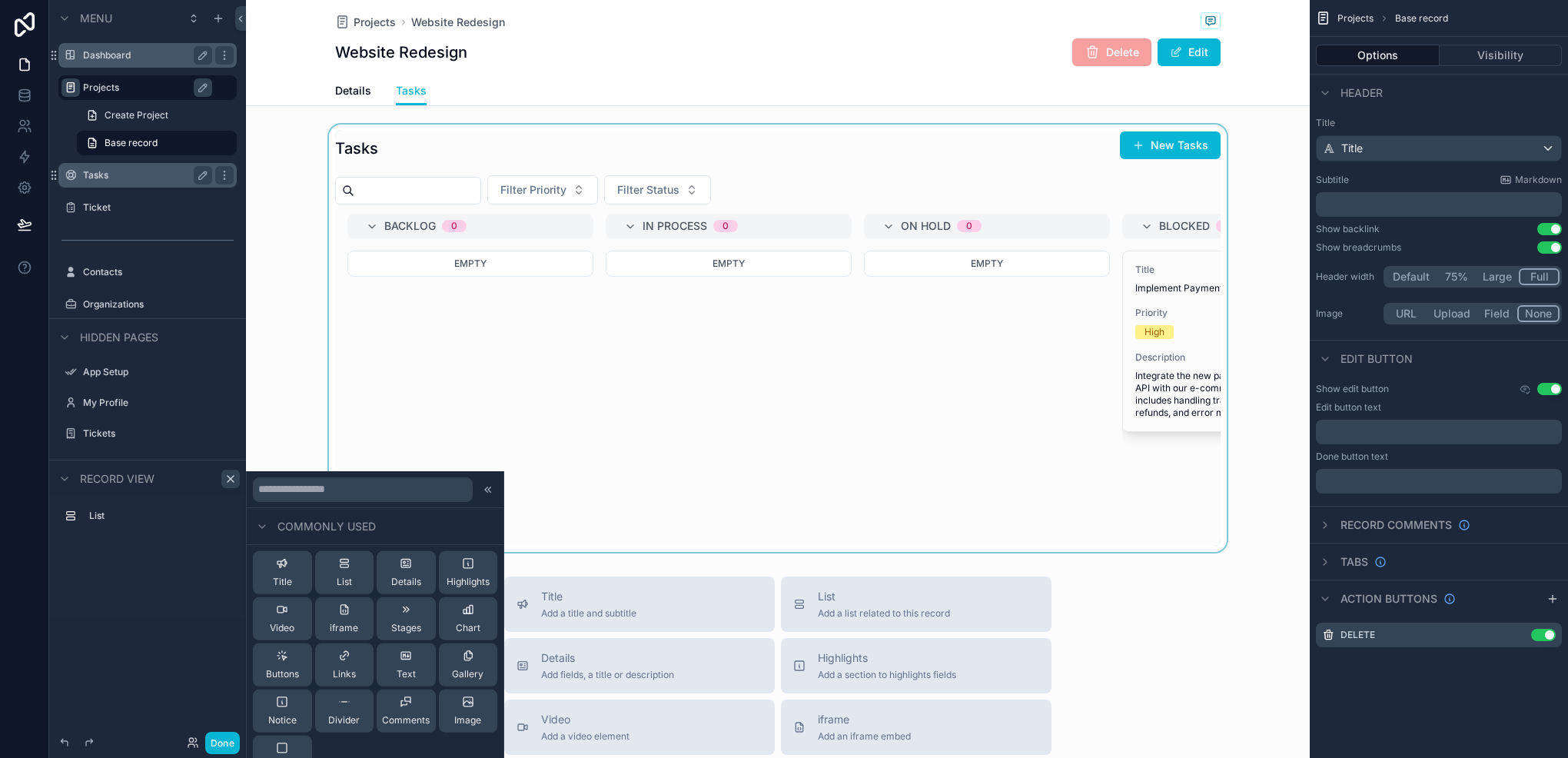
click at [450, 134] on div "scrollable content" at bounding box center [778, 339] width 1064 height 428
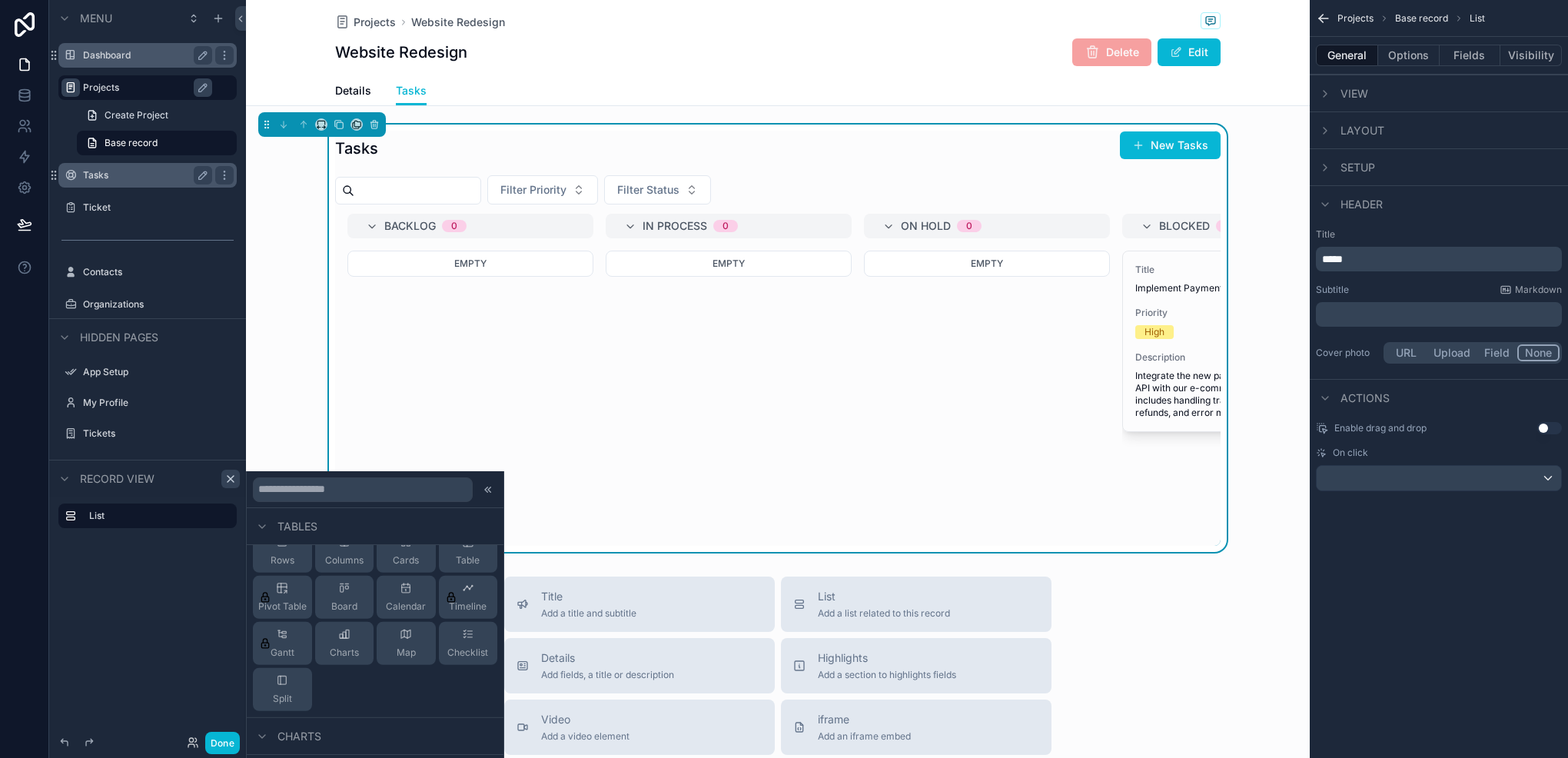
scroll to position [307, 0]
click at [343, 596] on span "Board" at bounding box center [345, 598] width 26 height 12
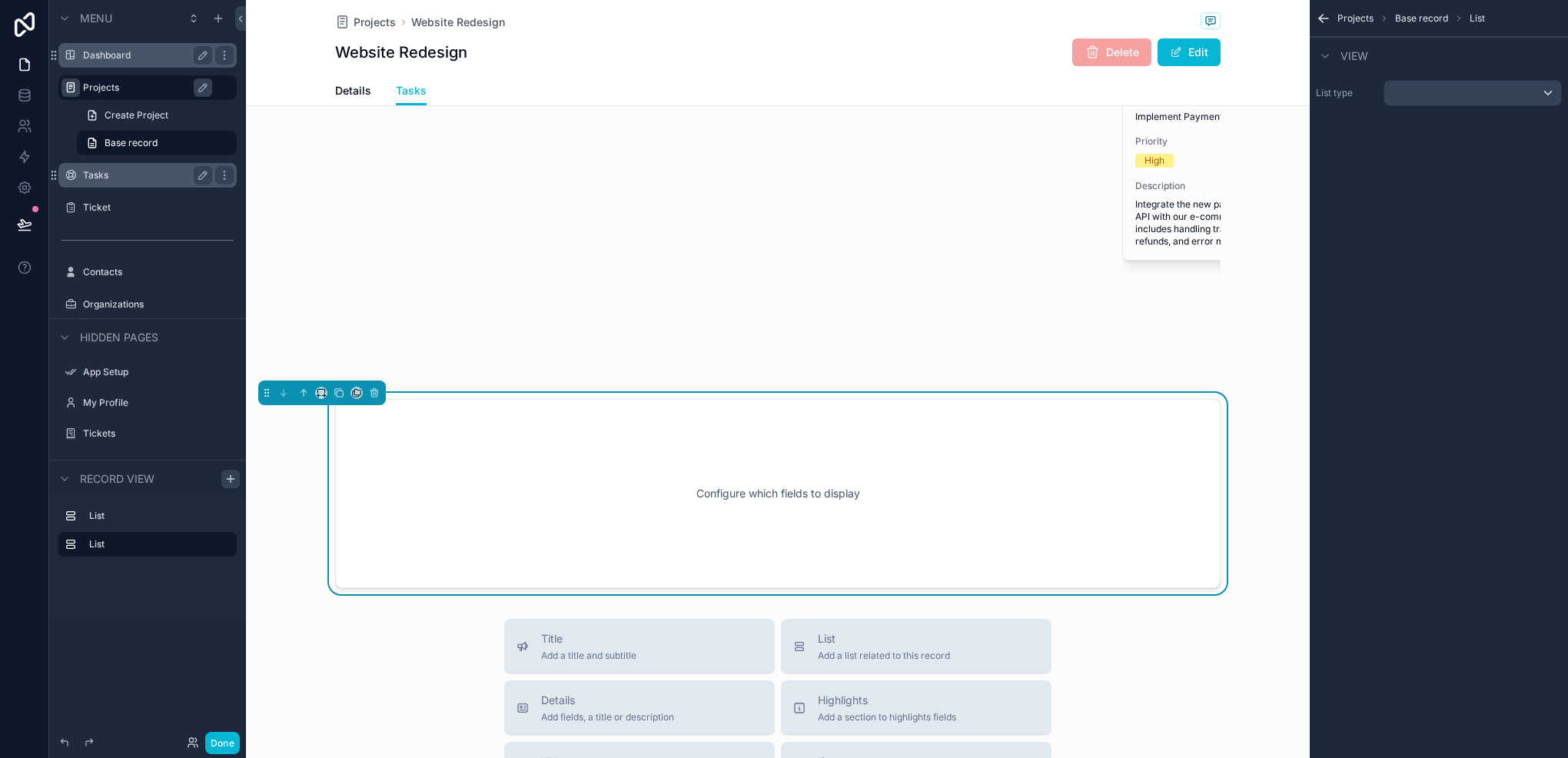
scroll to position [297, 0]
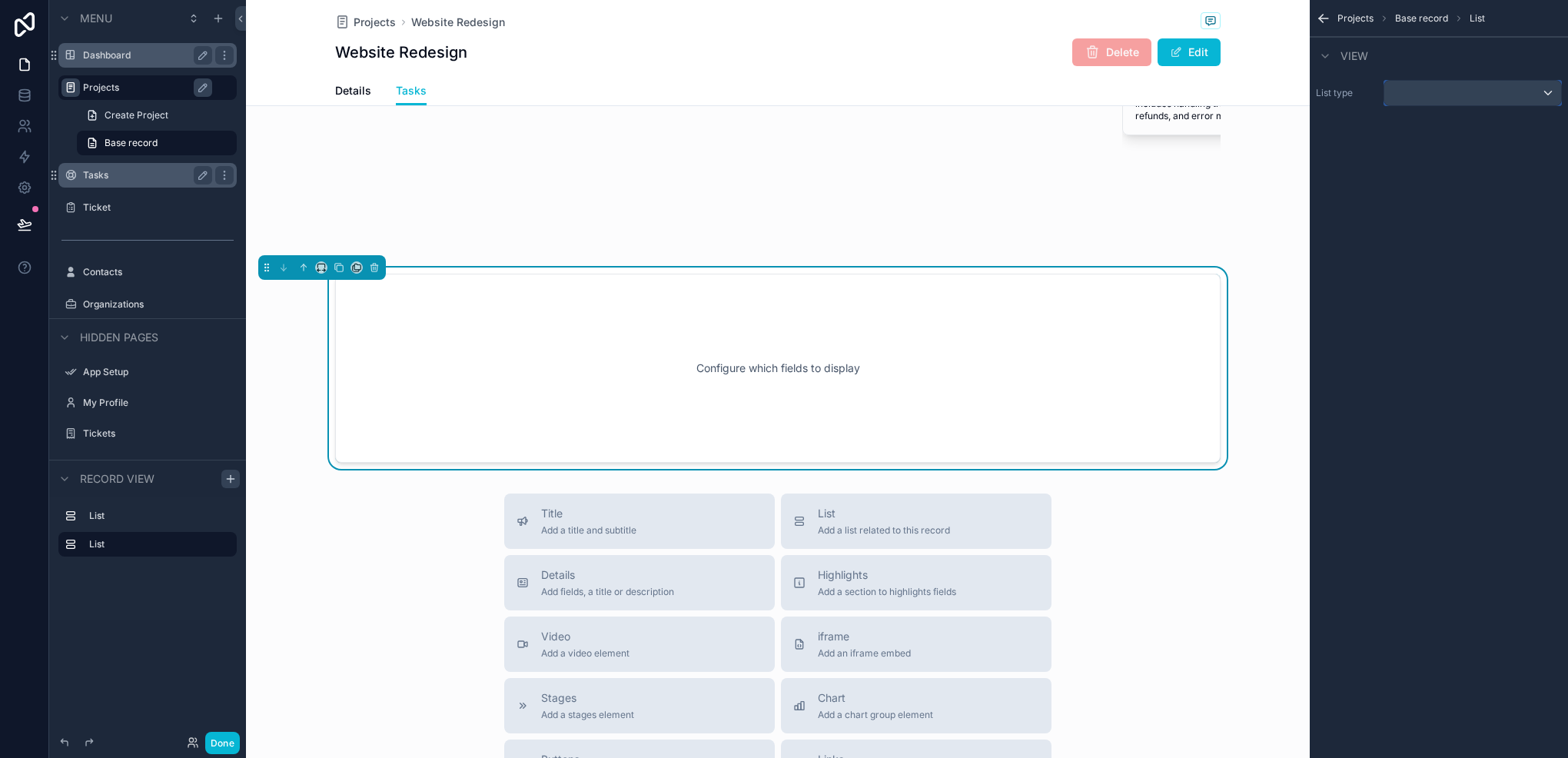
click at [1489, 96] on div "scrollable content" at bounding box center [1473, 92] width 177 height 25
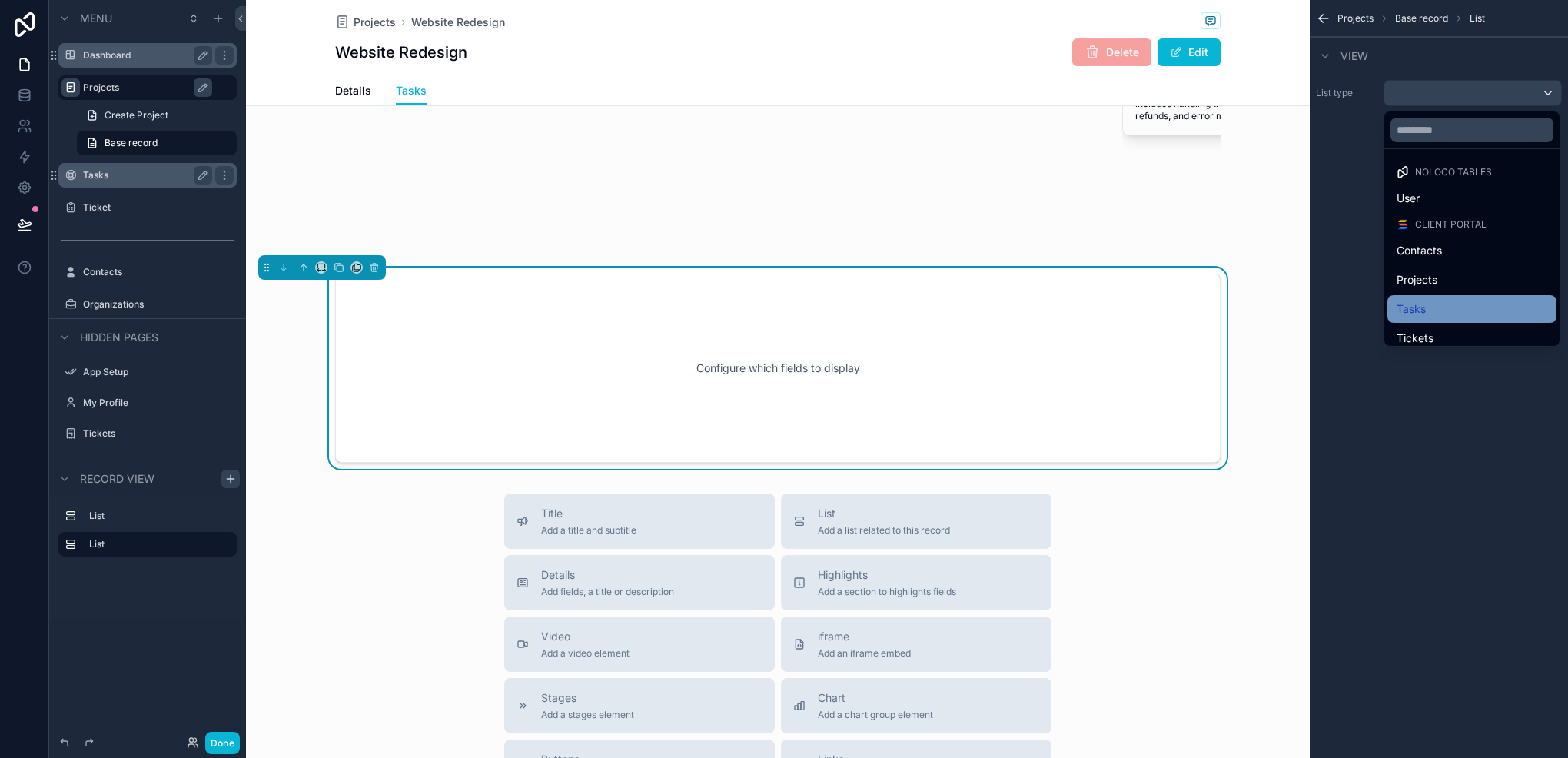
click at [1447, 319] on div "Tasks" at bounding box center [1472, 309] width 169 height 28
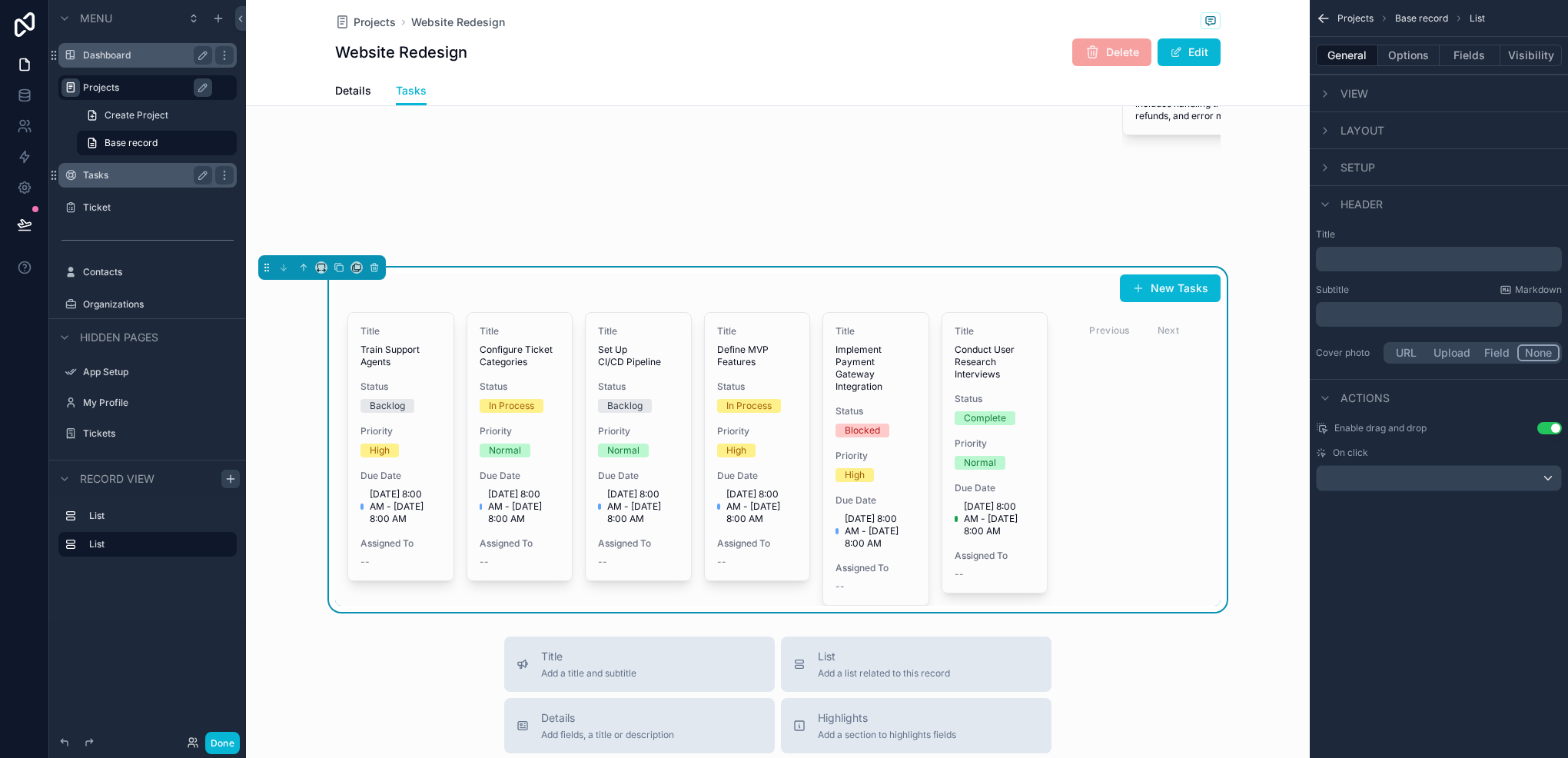
click at [1334, 208] on div "Header" at bounding box center [1350, 204] width 67 height 19
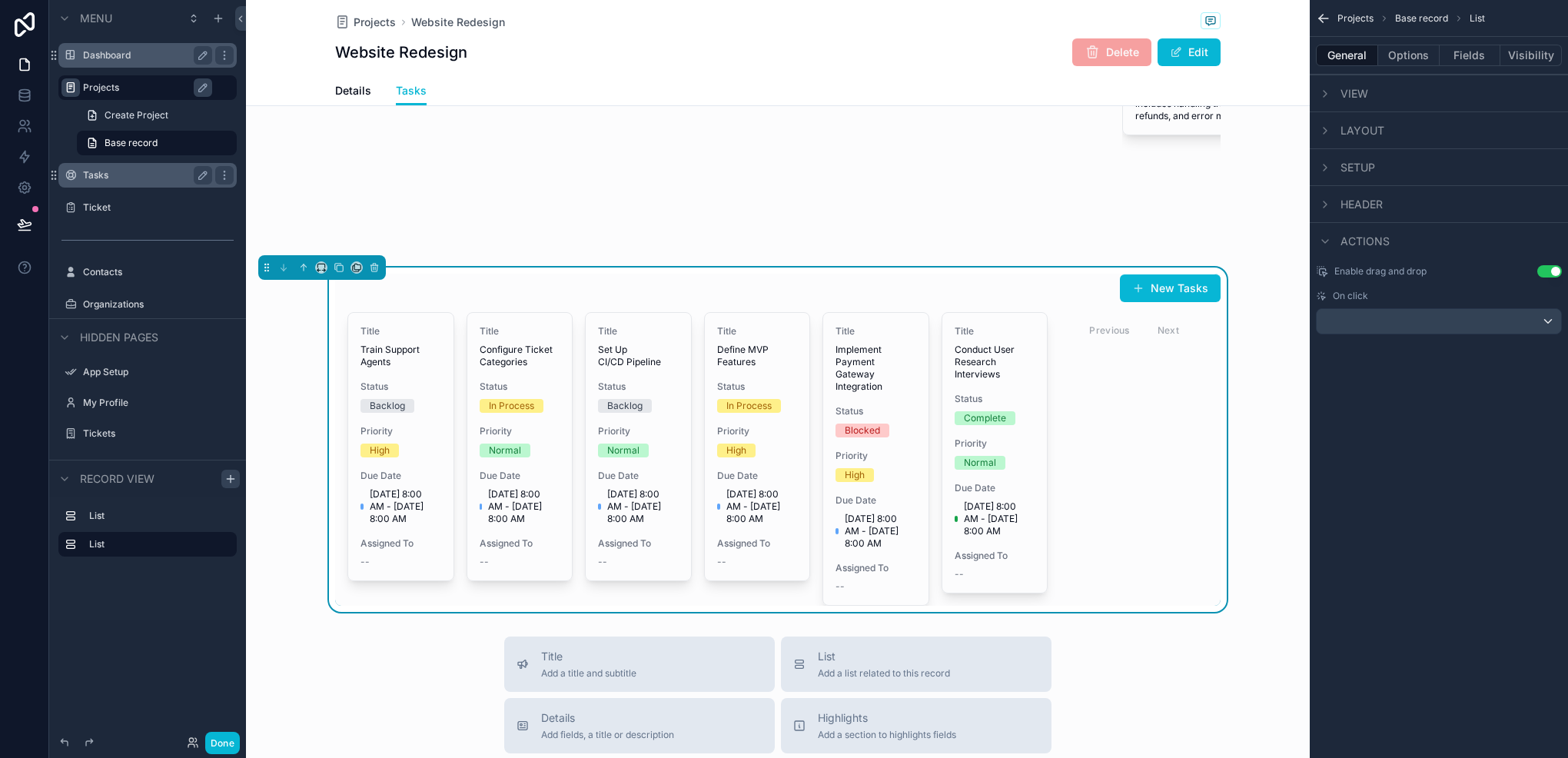
click at [1334, 159] on div "Setup" at bounding box center [1346, 167] width 59 height 19
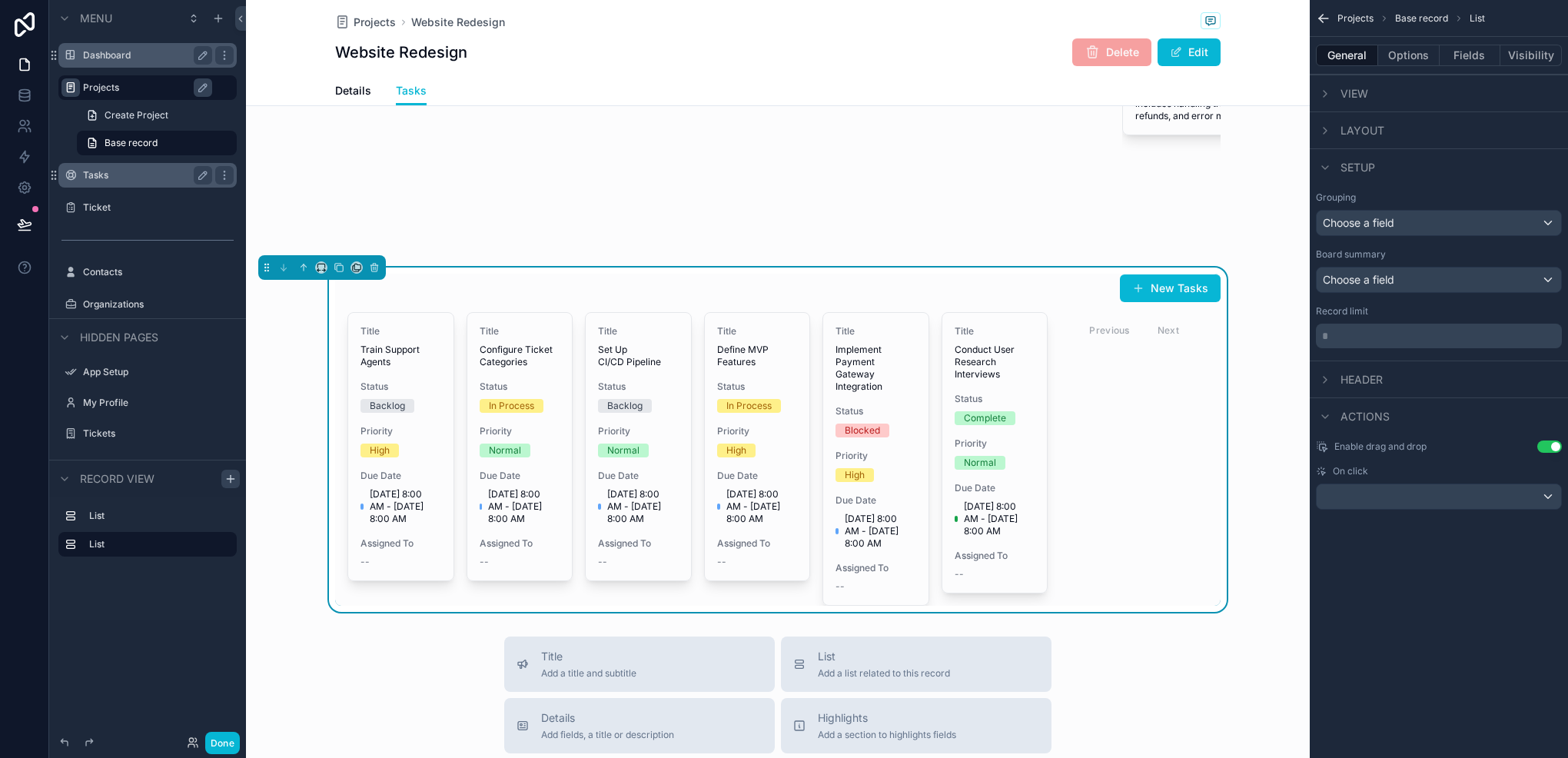
click at [1369, 149] on div "Setup" at bounding box center [1439, 166] width 259 height 37
click at [1327, 134] on icon "scrollable content" at bounding box center [1325, 131] width 12 height 12
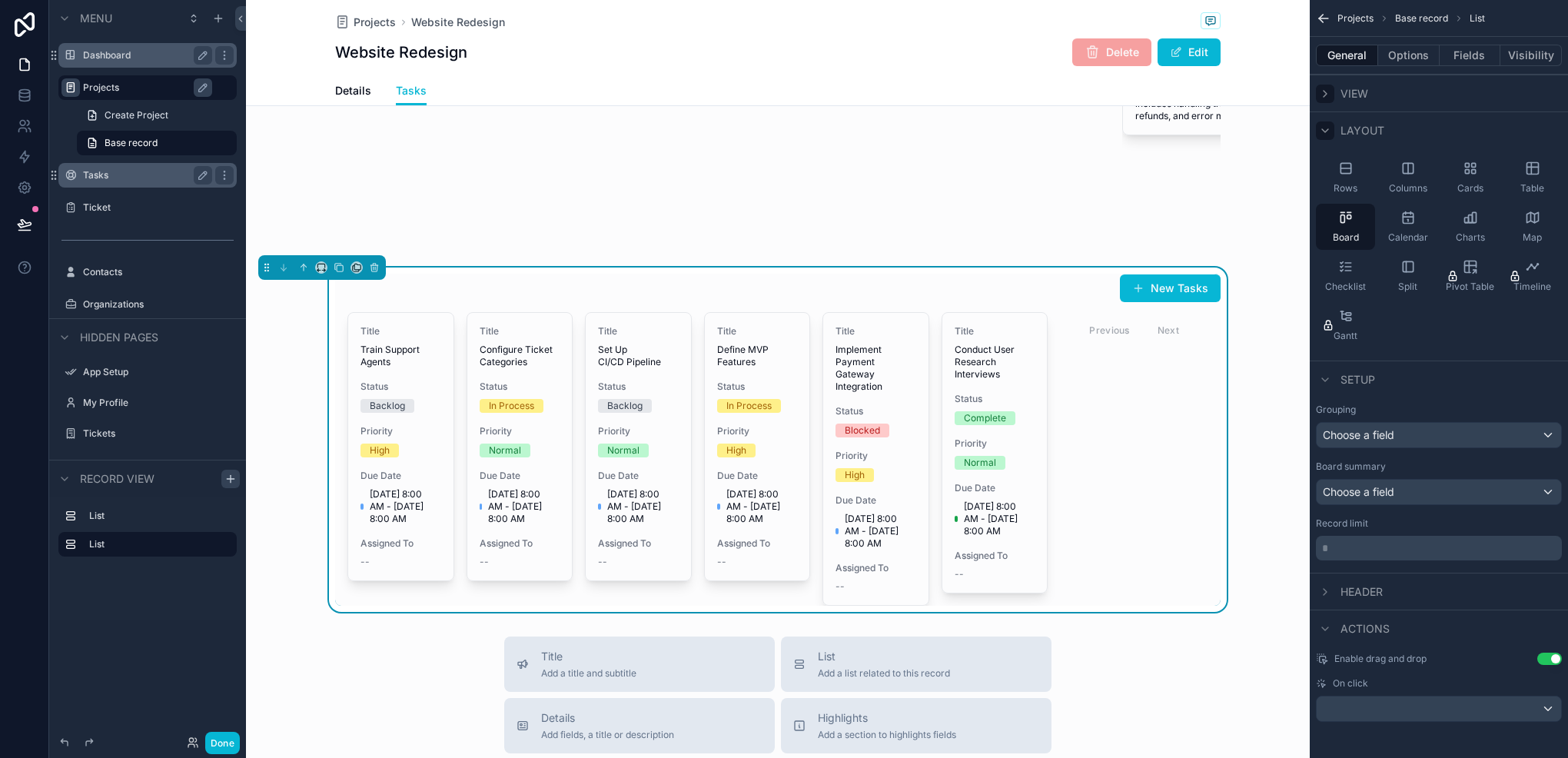
click at [1316, 99] on div "scrollable content" at bounding box center [1325, 93] width 19 height 19
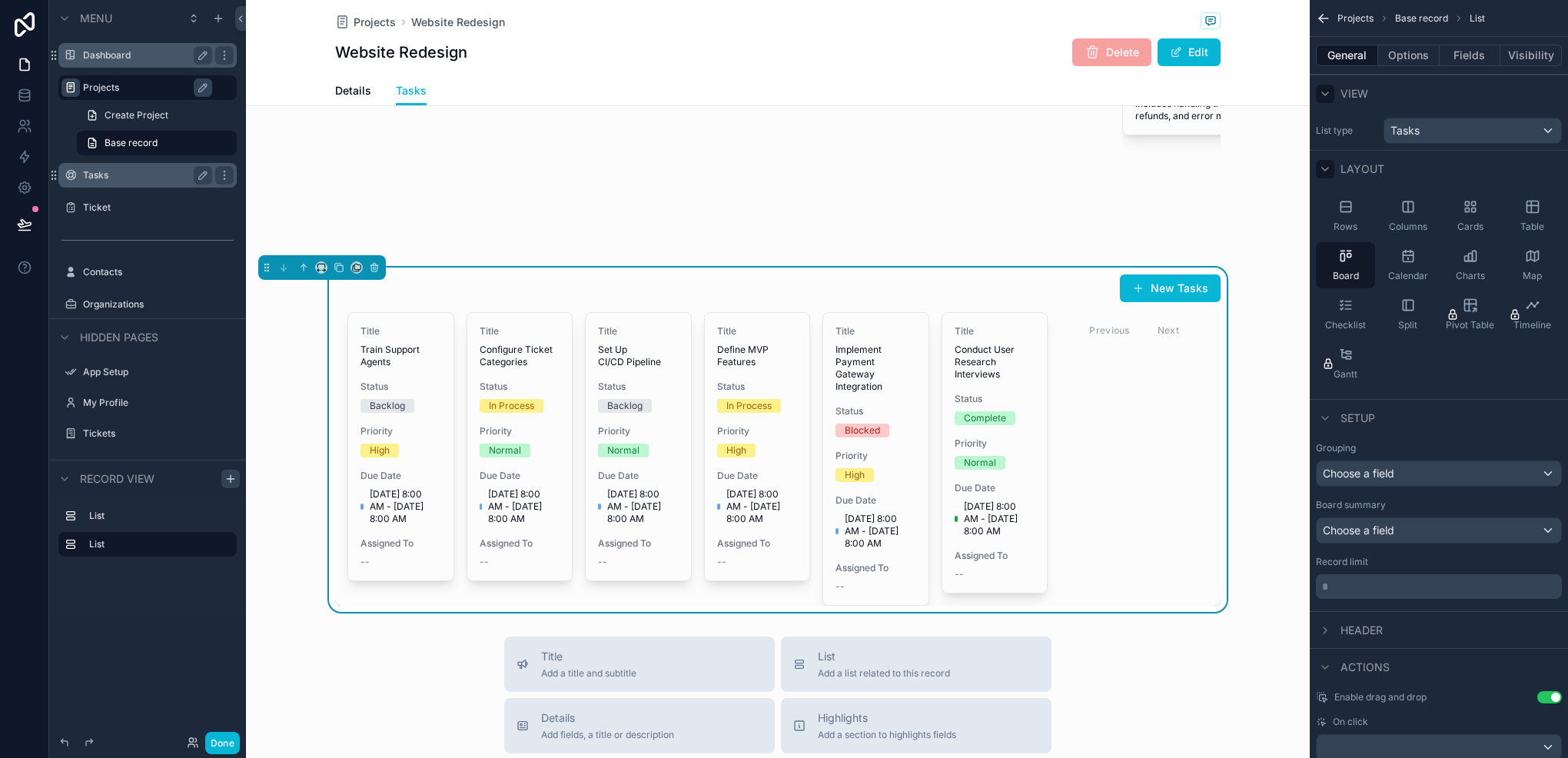
click at [1316, 99] on div "scrollable content" at bounding box center [1325, 93] width 19 height 19
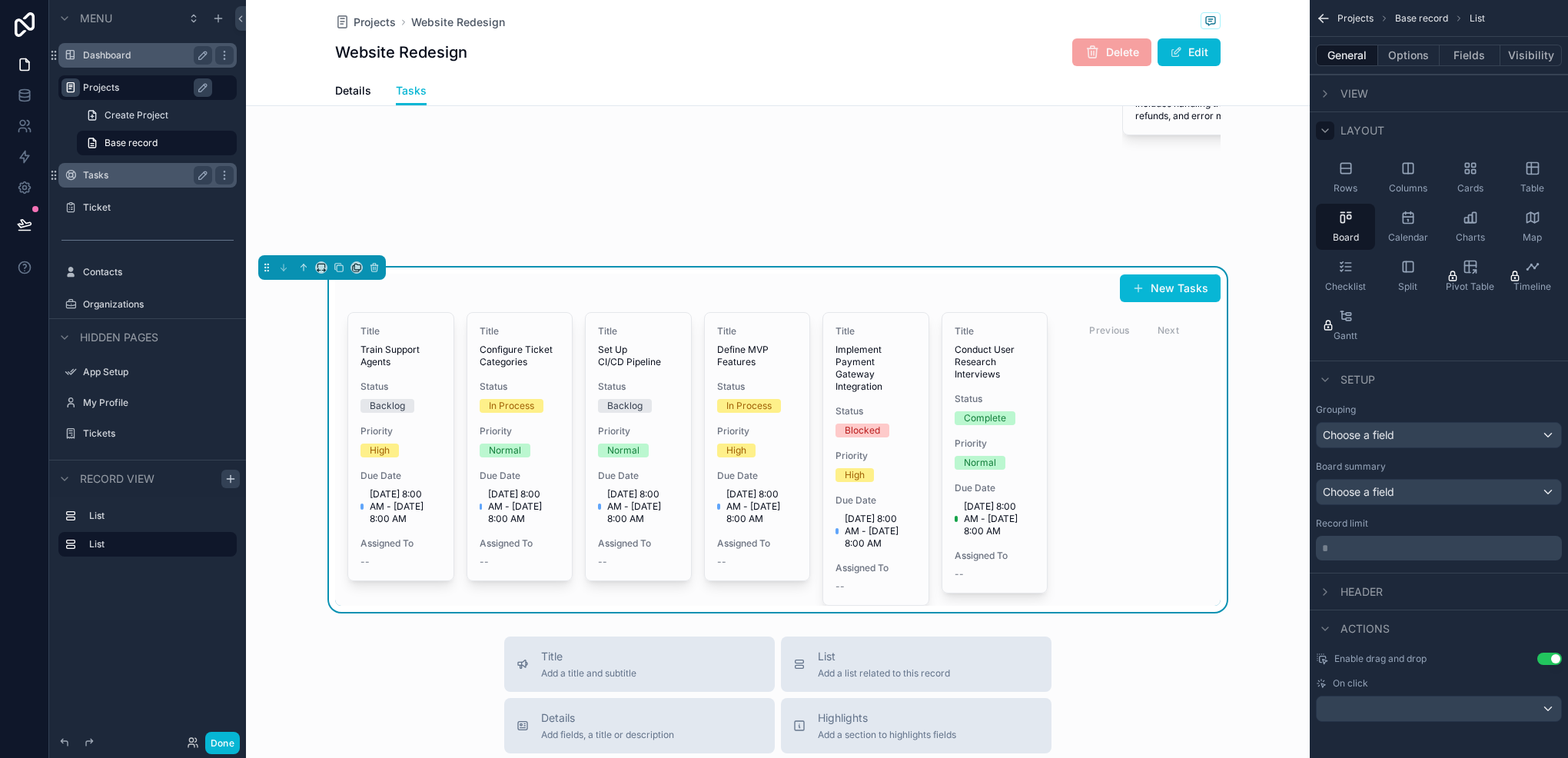
click at [1338, 590] on div "Header" at bounding box center [1350, 592] width 67 height 19
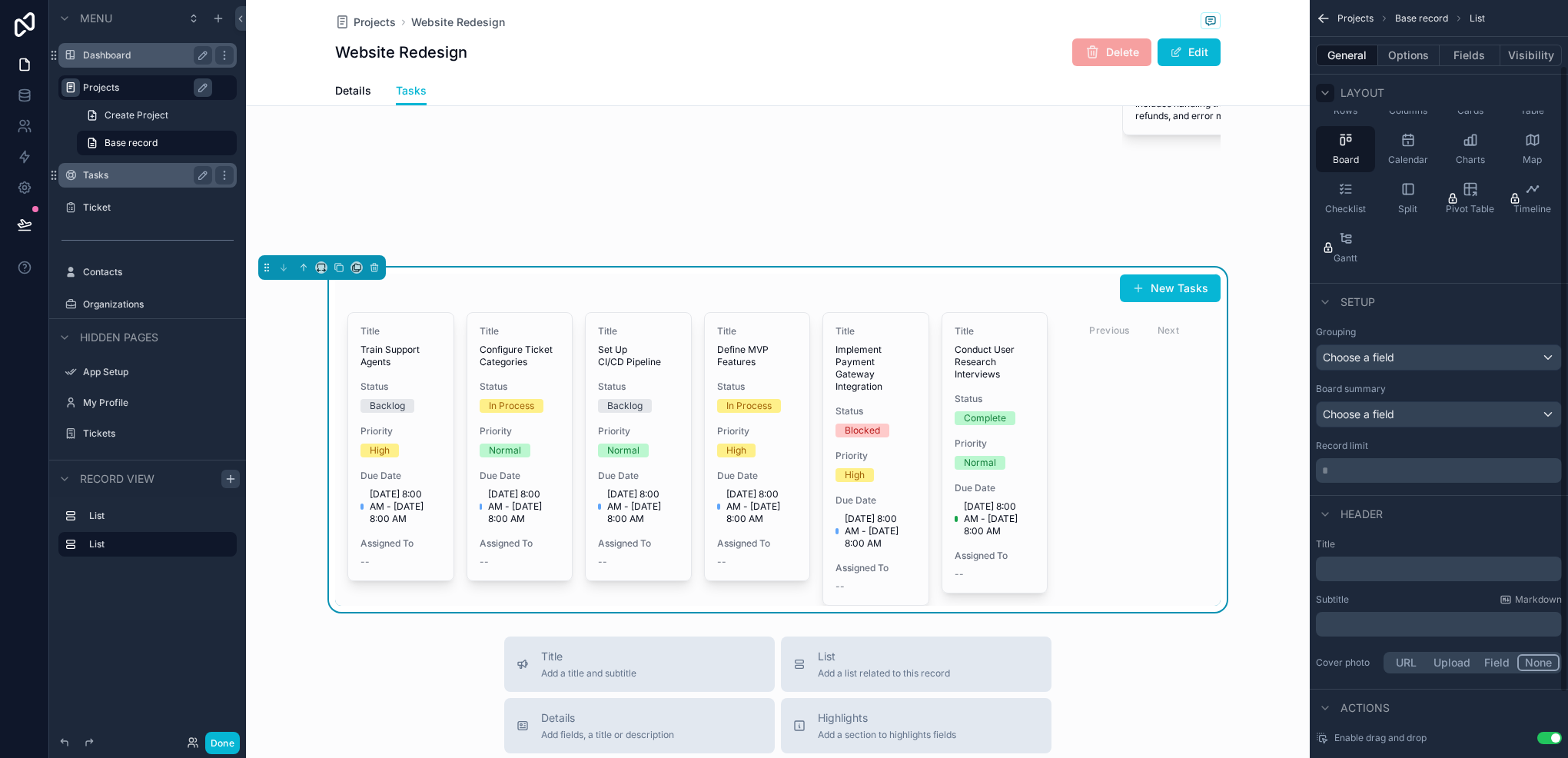
scroll to position [155, 0]
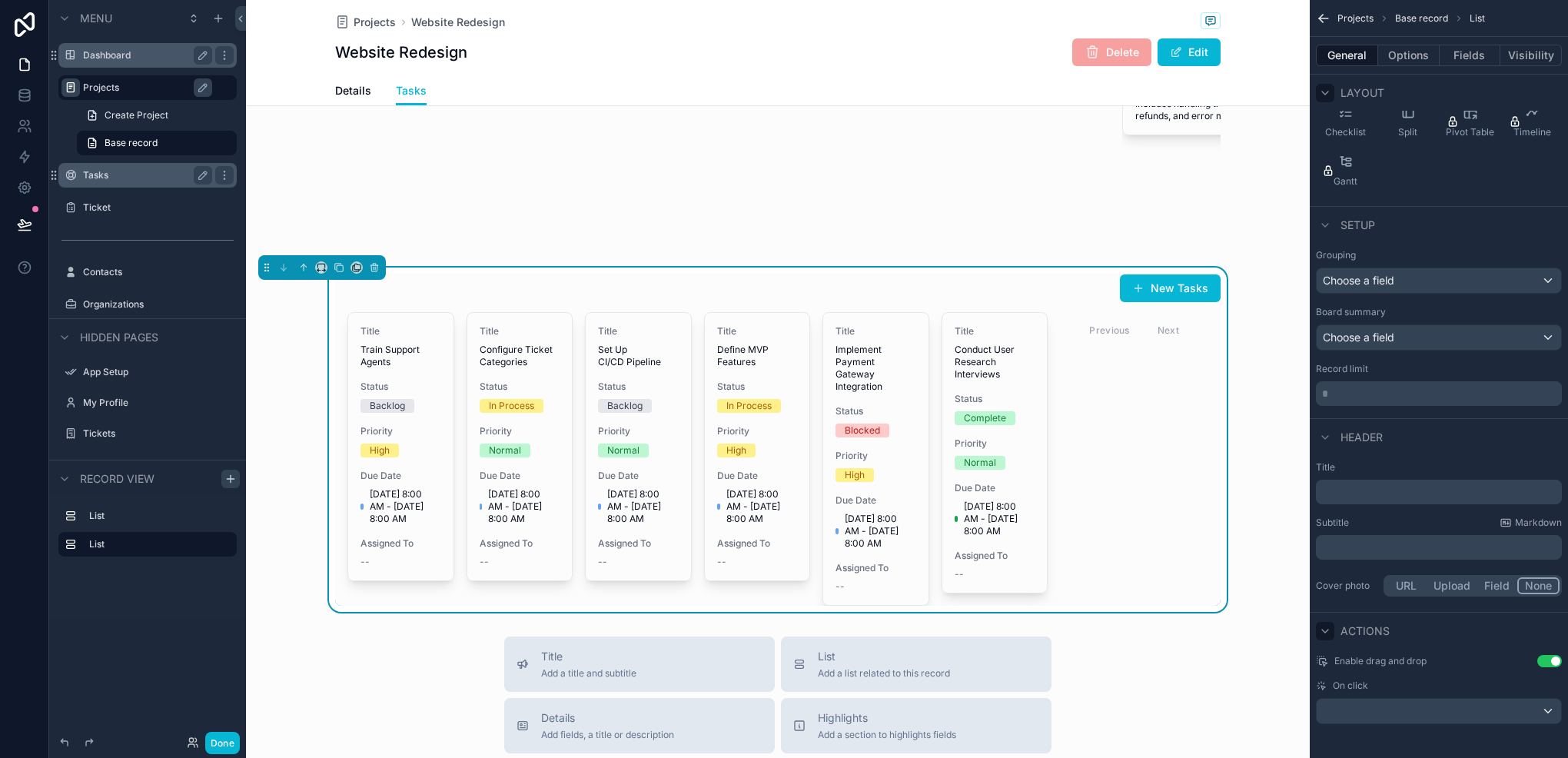
click at [1317, 626] on div "scrollable content" at bounding box center [1325, 631] width 19 height 19
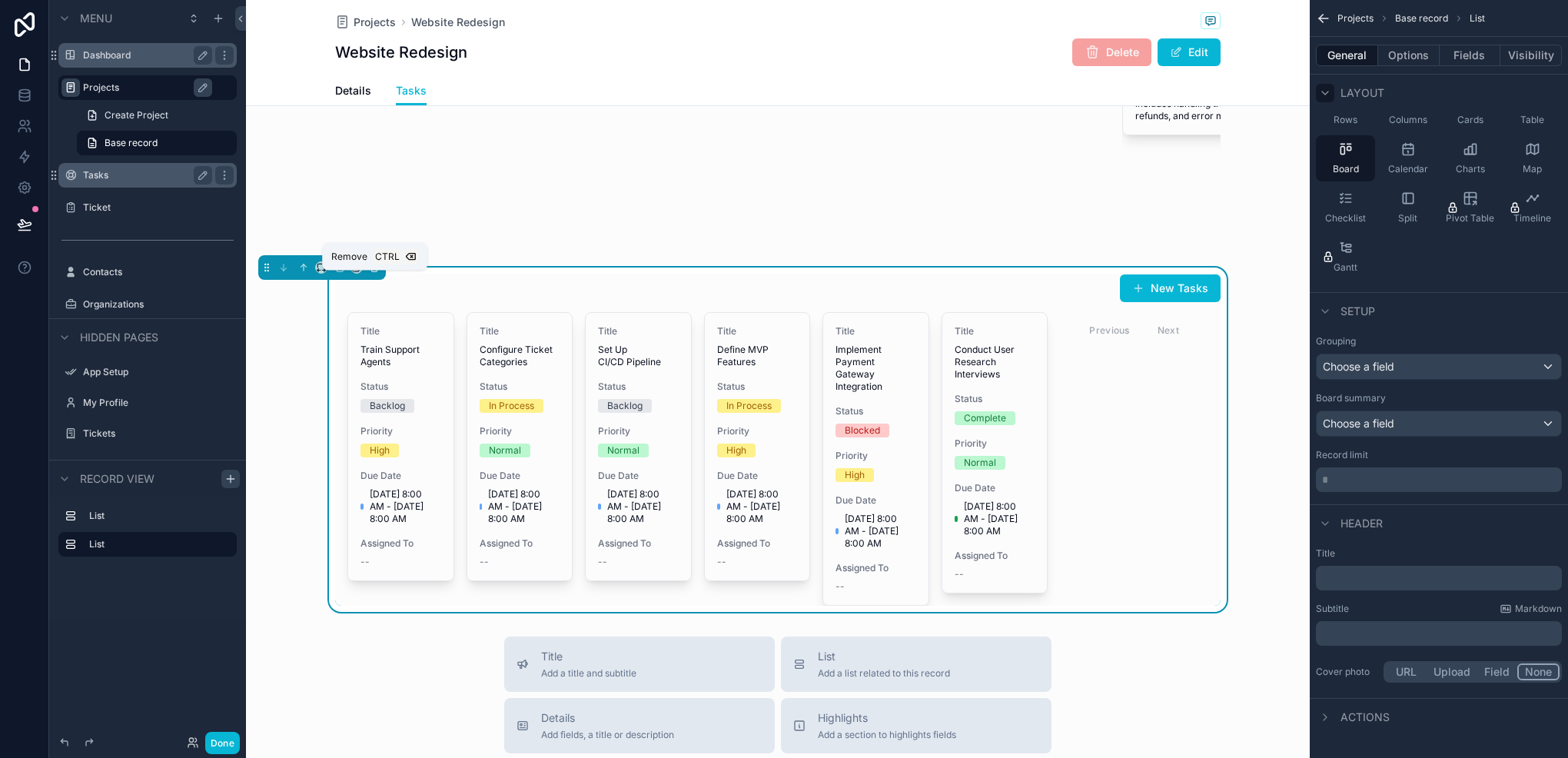
click at [376, 271] on icon "scrollable content" at bounding box center [374, 269] width 6 height 6
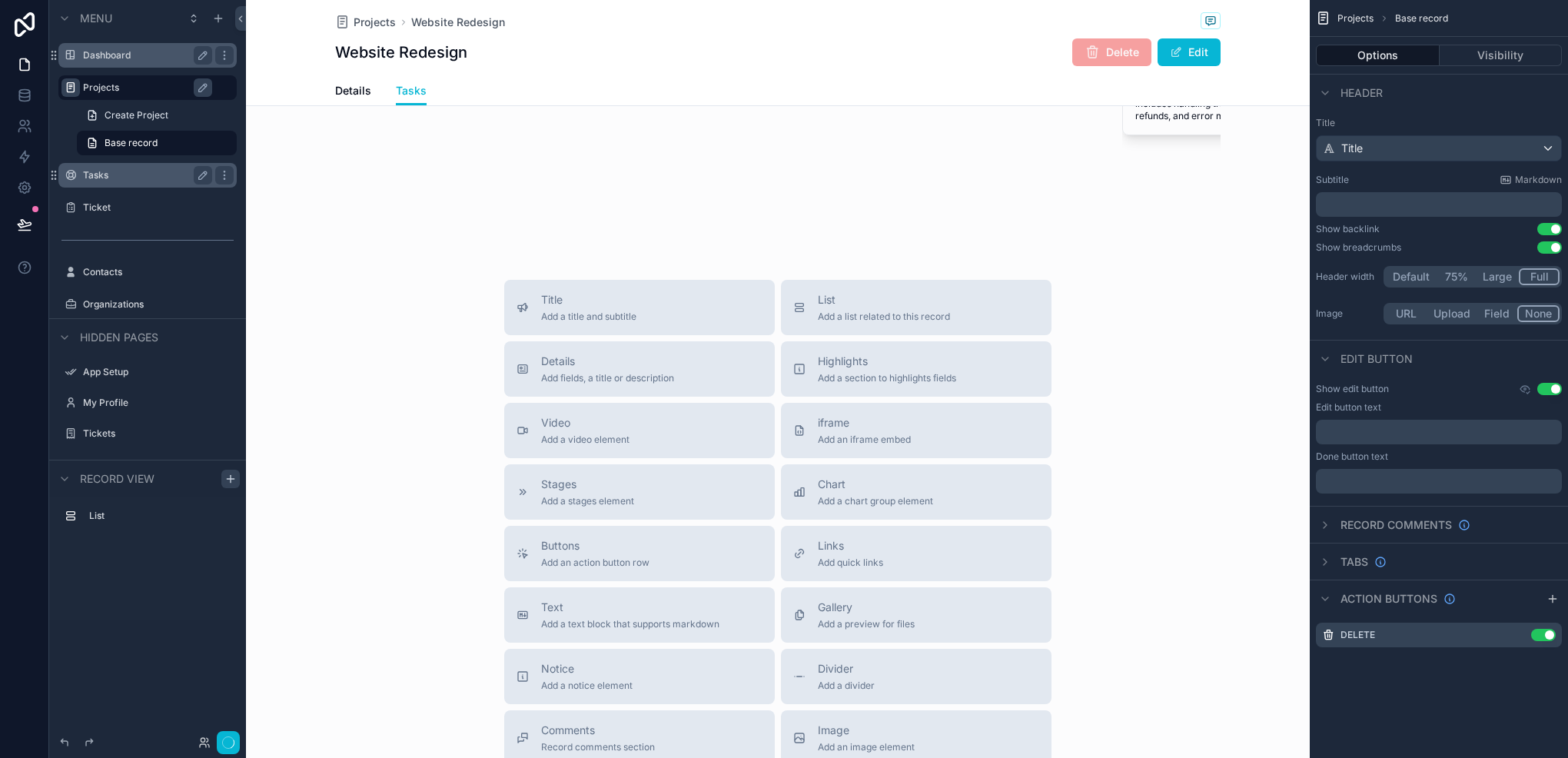
scroll to position [0, 0]
click at [524, 204] on div "scrollable content" at bounding box center [778, 42] width 1064 height 428
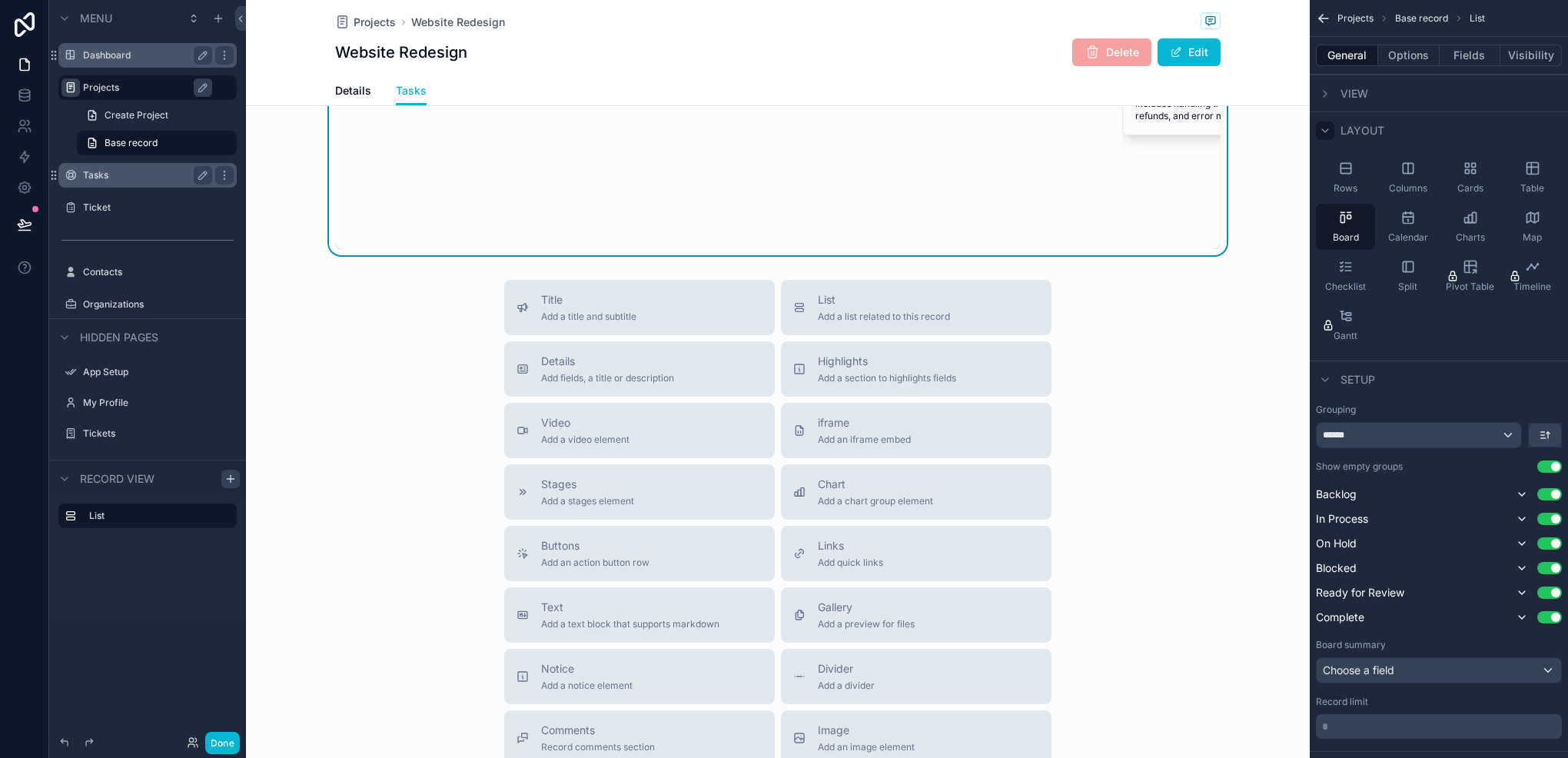
click at [1325, 136] on div "scrollable content" at bounding box center [1325, 131] width 19 height 19
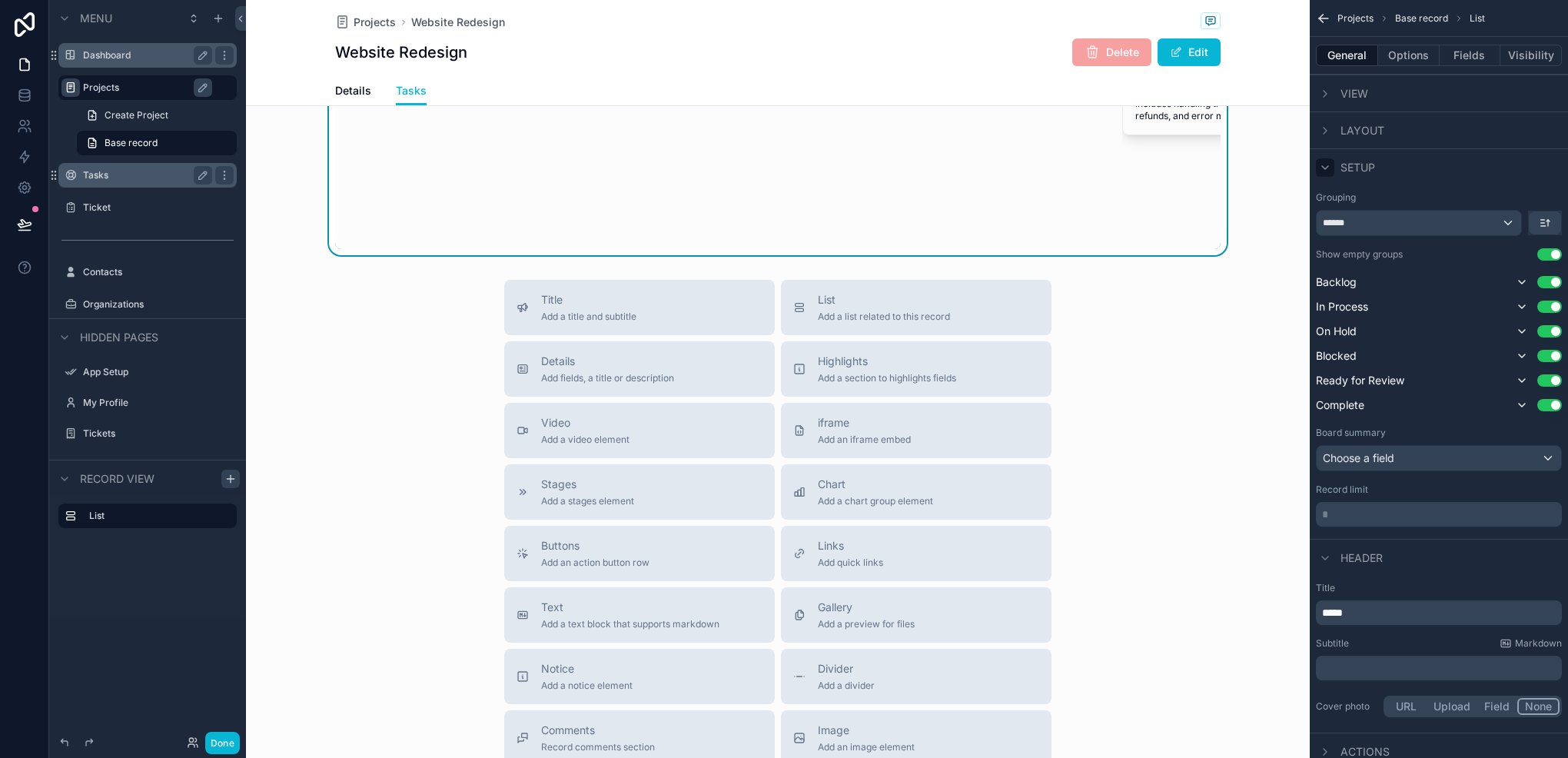
click at [1327, 170] on icon "scrollable content" at bounding box center [1325, 167] width 12 height 12
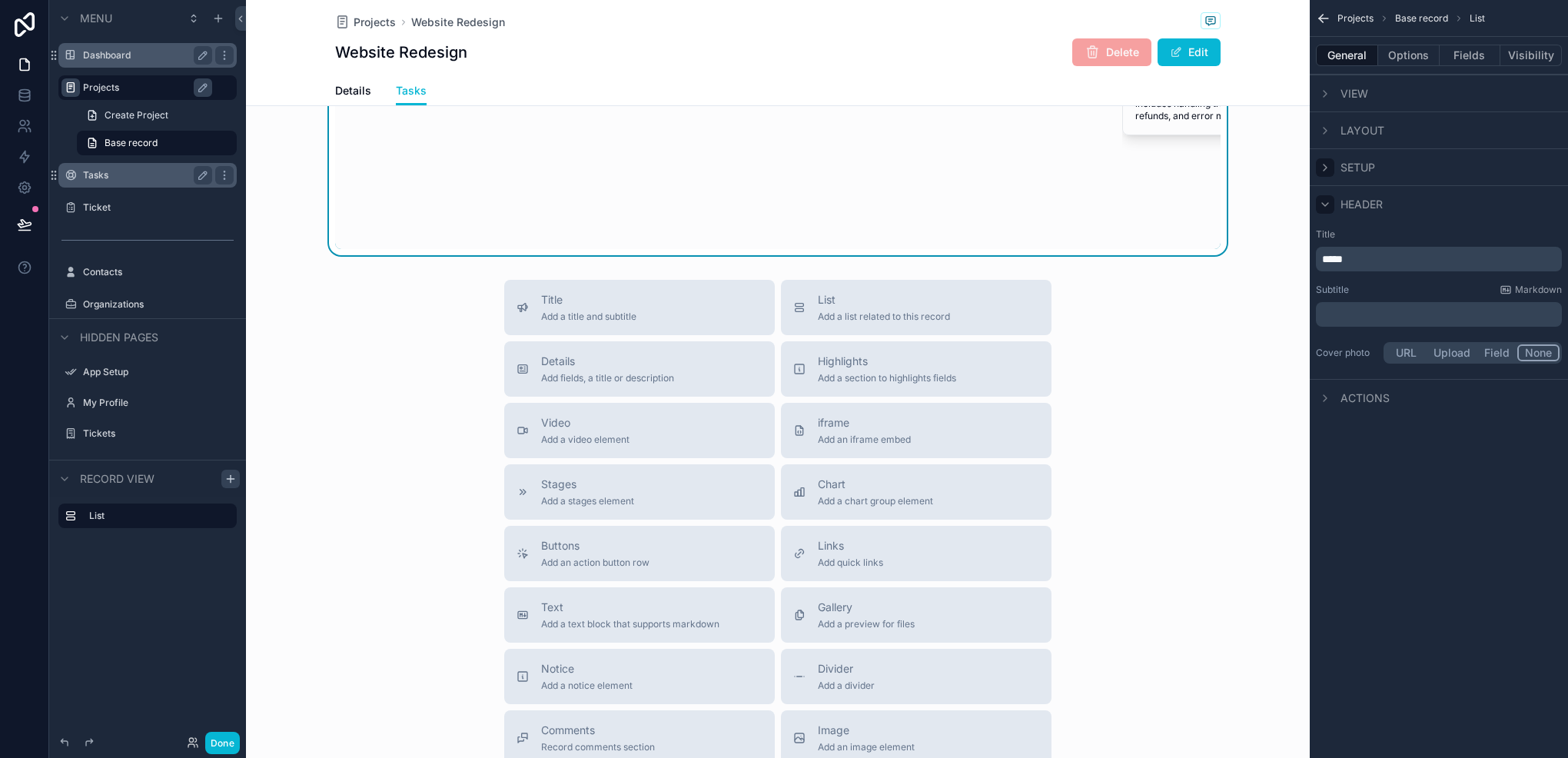
click at [1330, 210] on div "scrollable content" at bounding box center [1325, 204] width 19 height 19
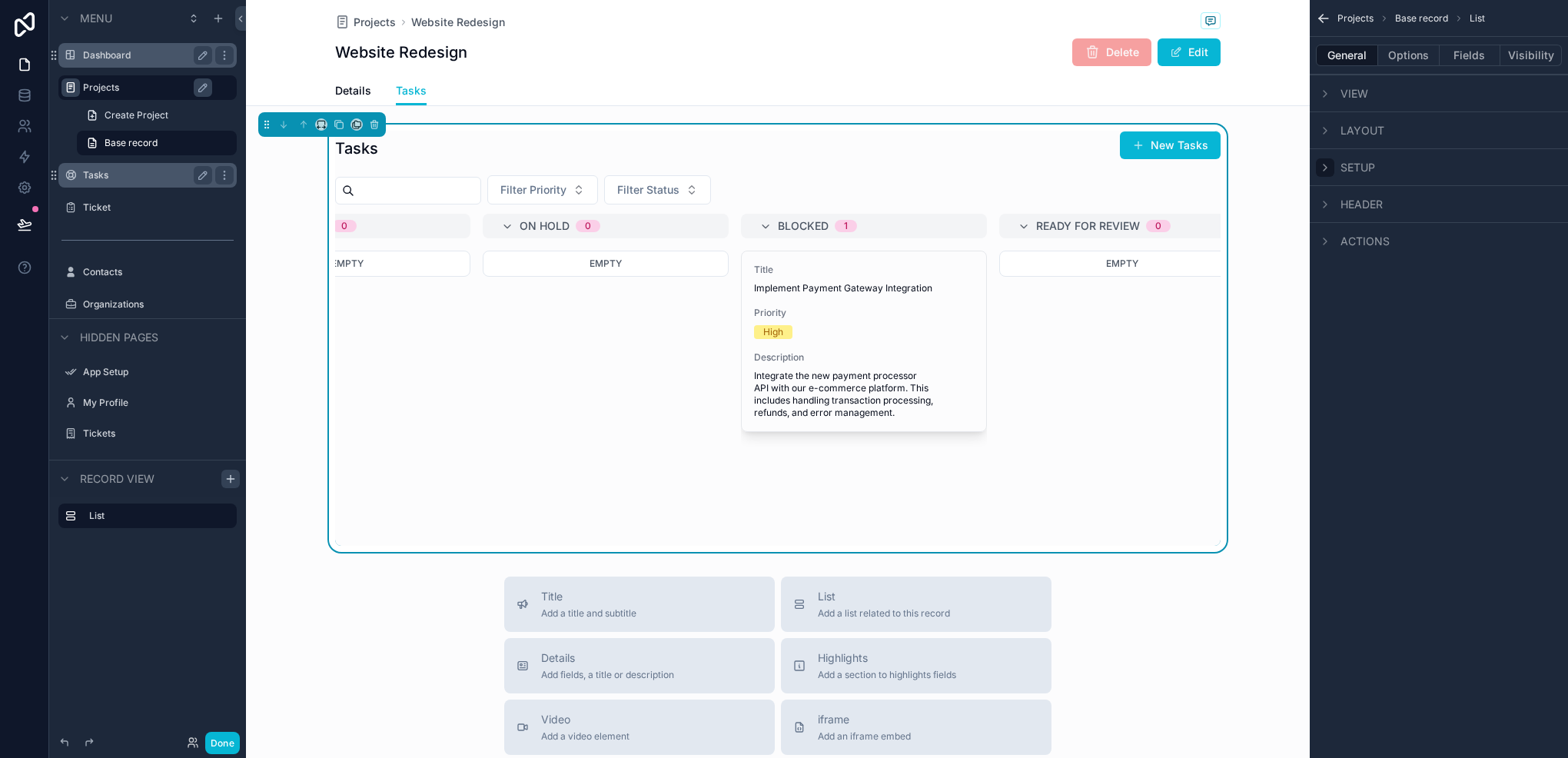
scroll to position [0, 611]
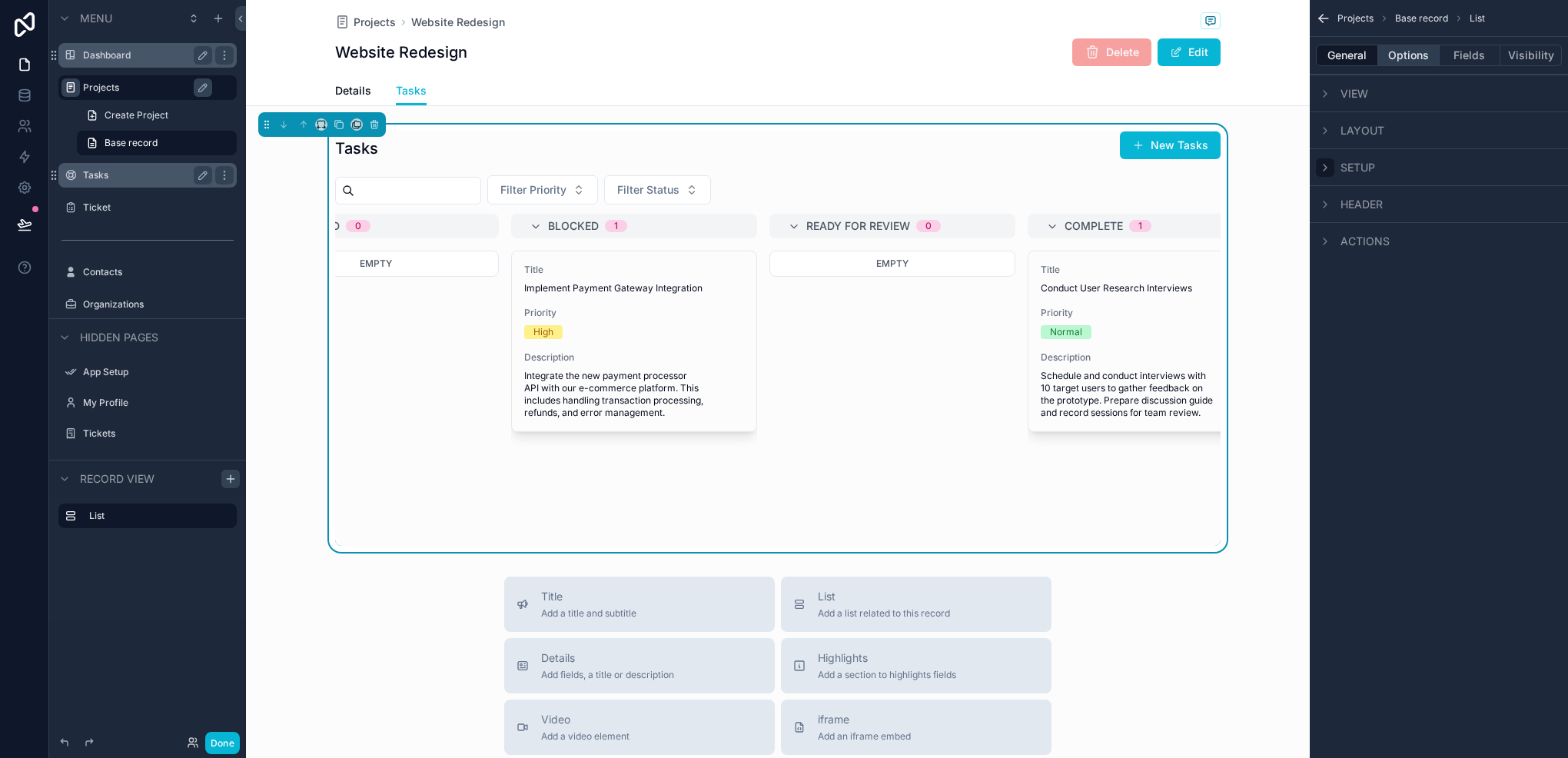
click at [1403, 63] on button "Options" at bounding box center [1410, 55] width 61 height 22
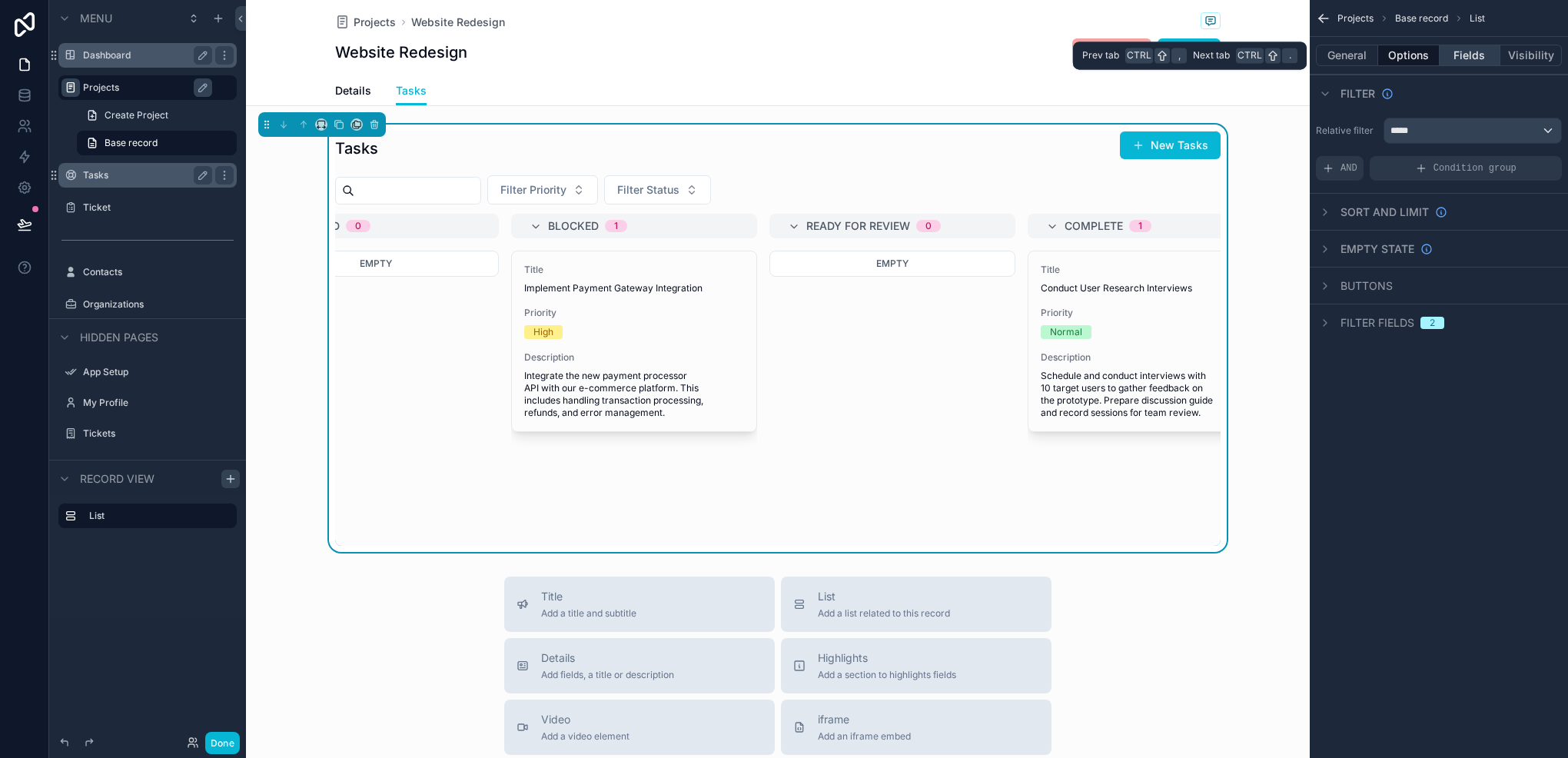
click at [1458, 61] on button "Fields" at bounding box center [1471, 55] width 61 height 22
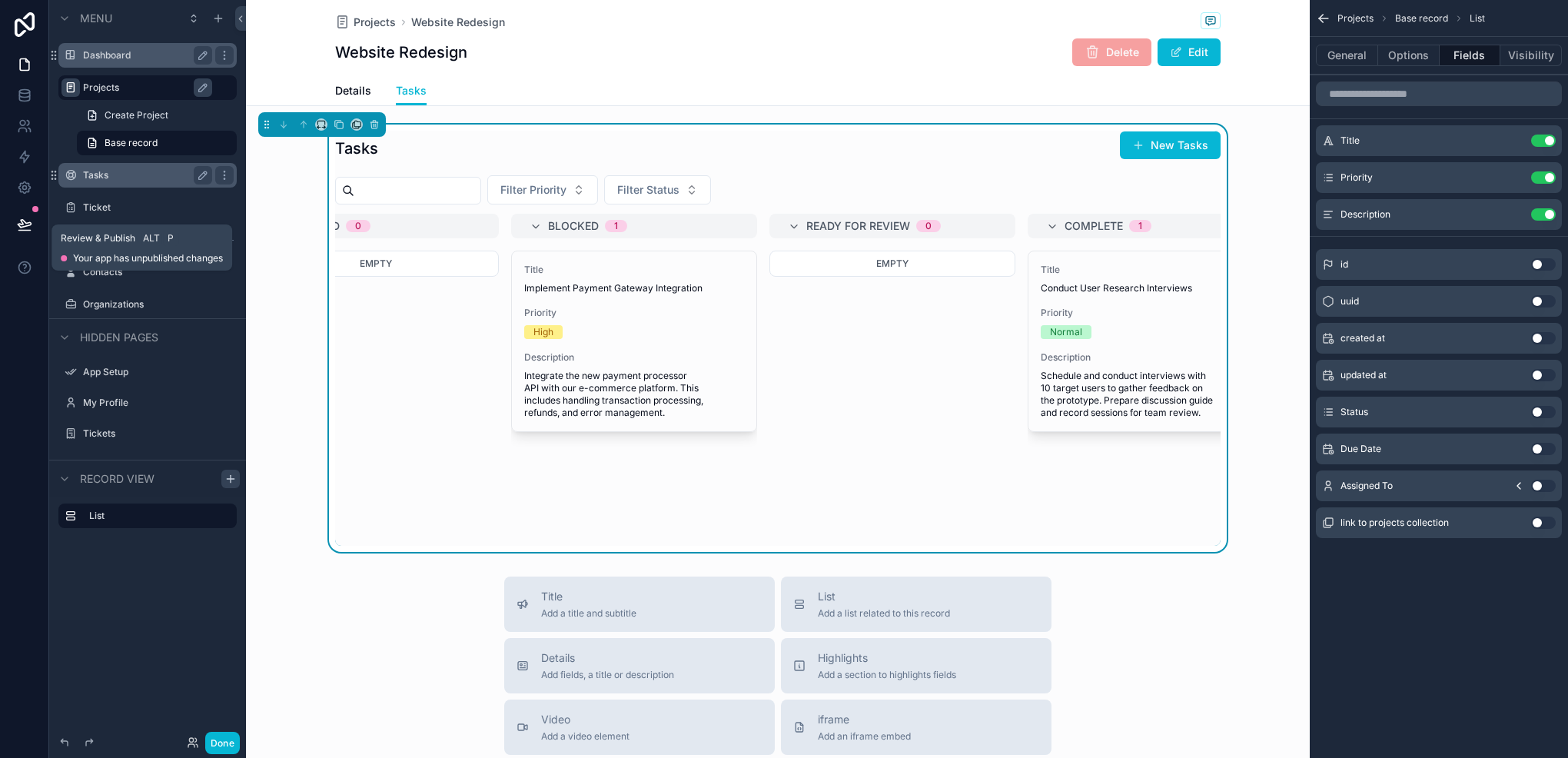
click at [19, 217] on icon at bounding box center [25, 225] width 16 height 16
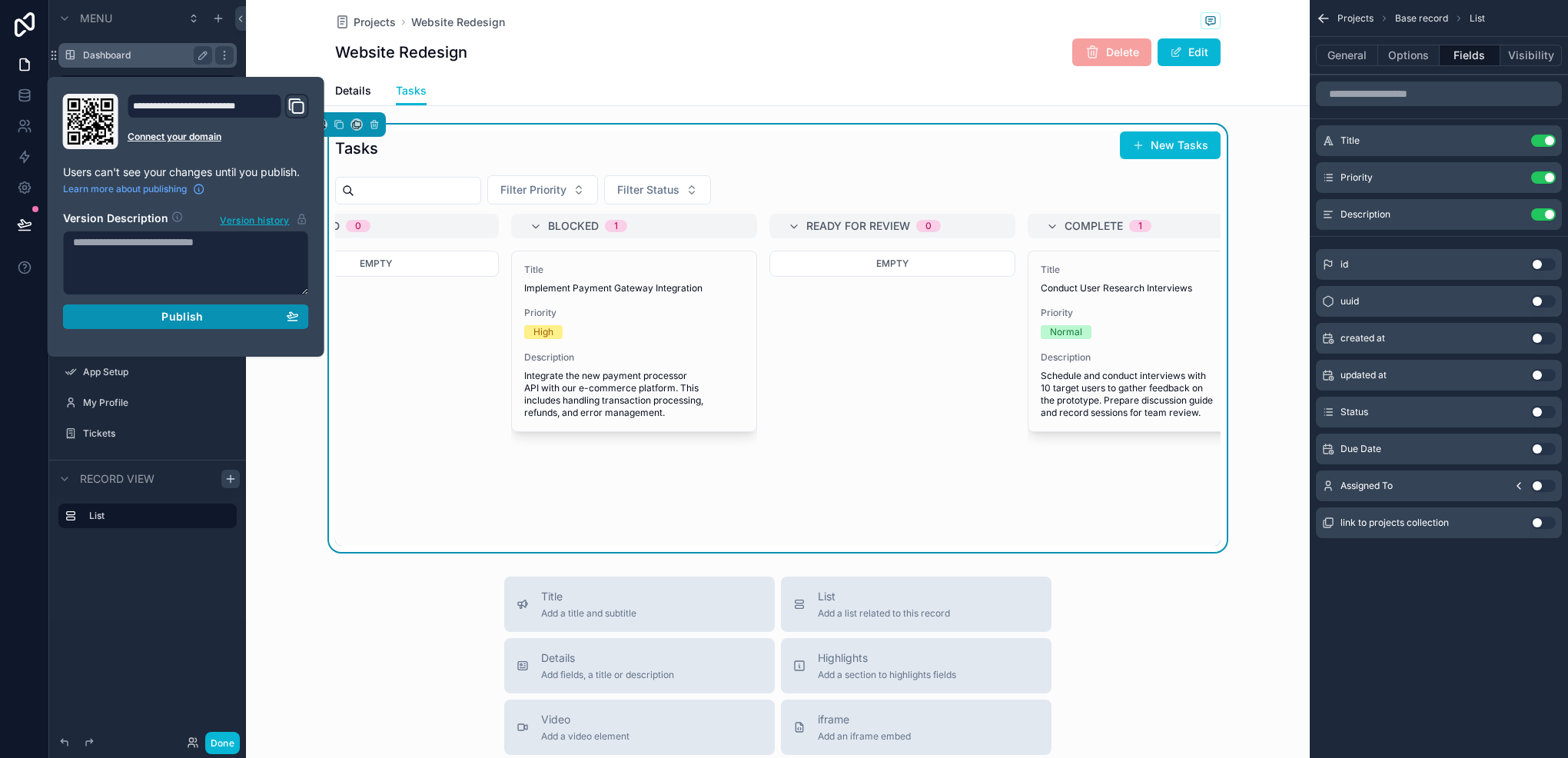
click at [162, 312] on span "Publish" at bounding box center [182, 317] width 42 height 14
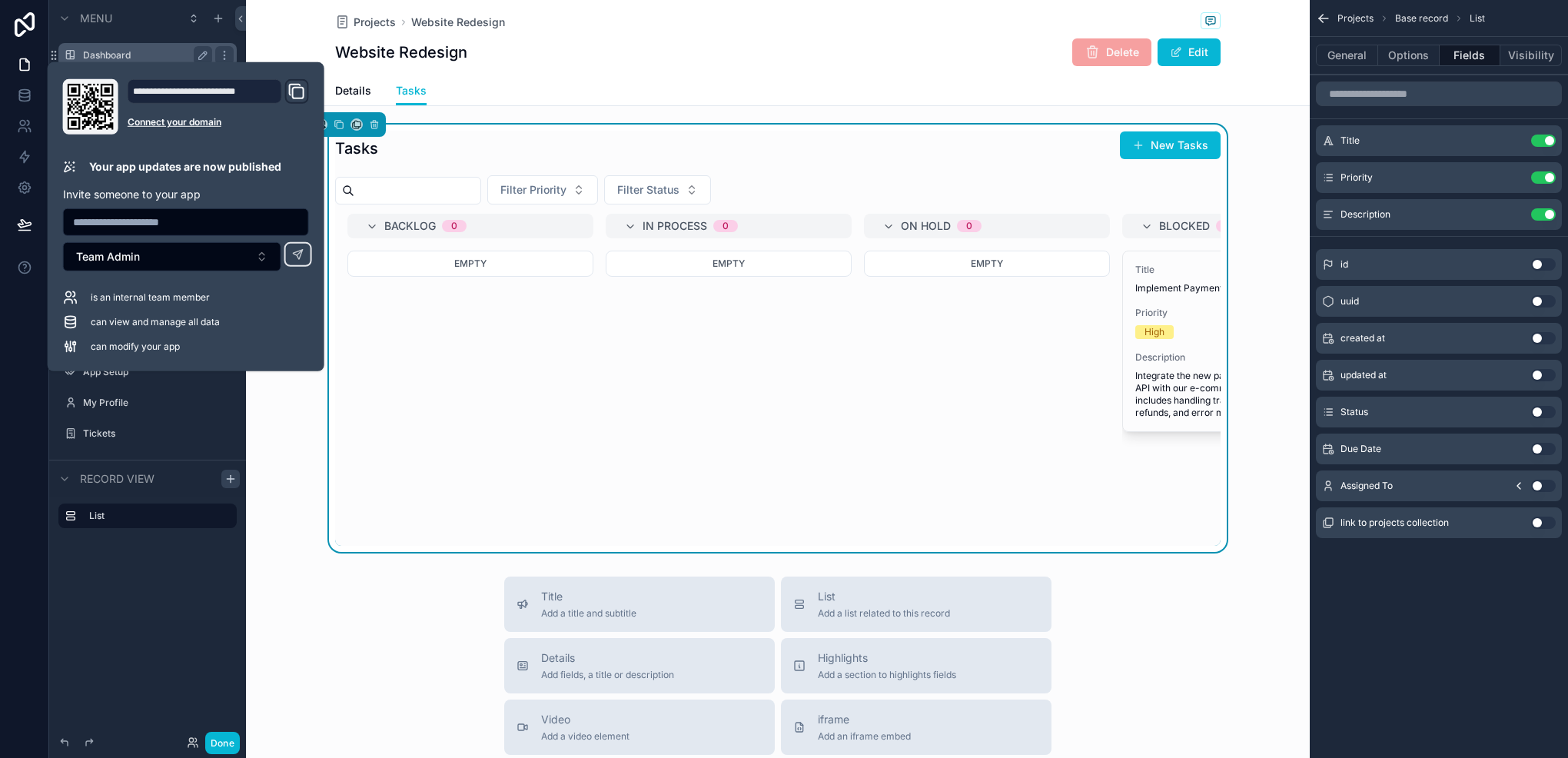
click at [148, 637] on div "Menu Dashboard Projects Create Project Base record Tasks Ticket Contacts Organi…" at bounding box center [148, 370] width 197 height 740
